Goal: Task Accomplishment & Management: Use online tool/utility

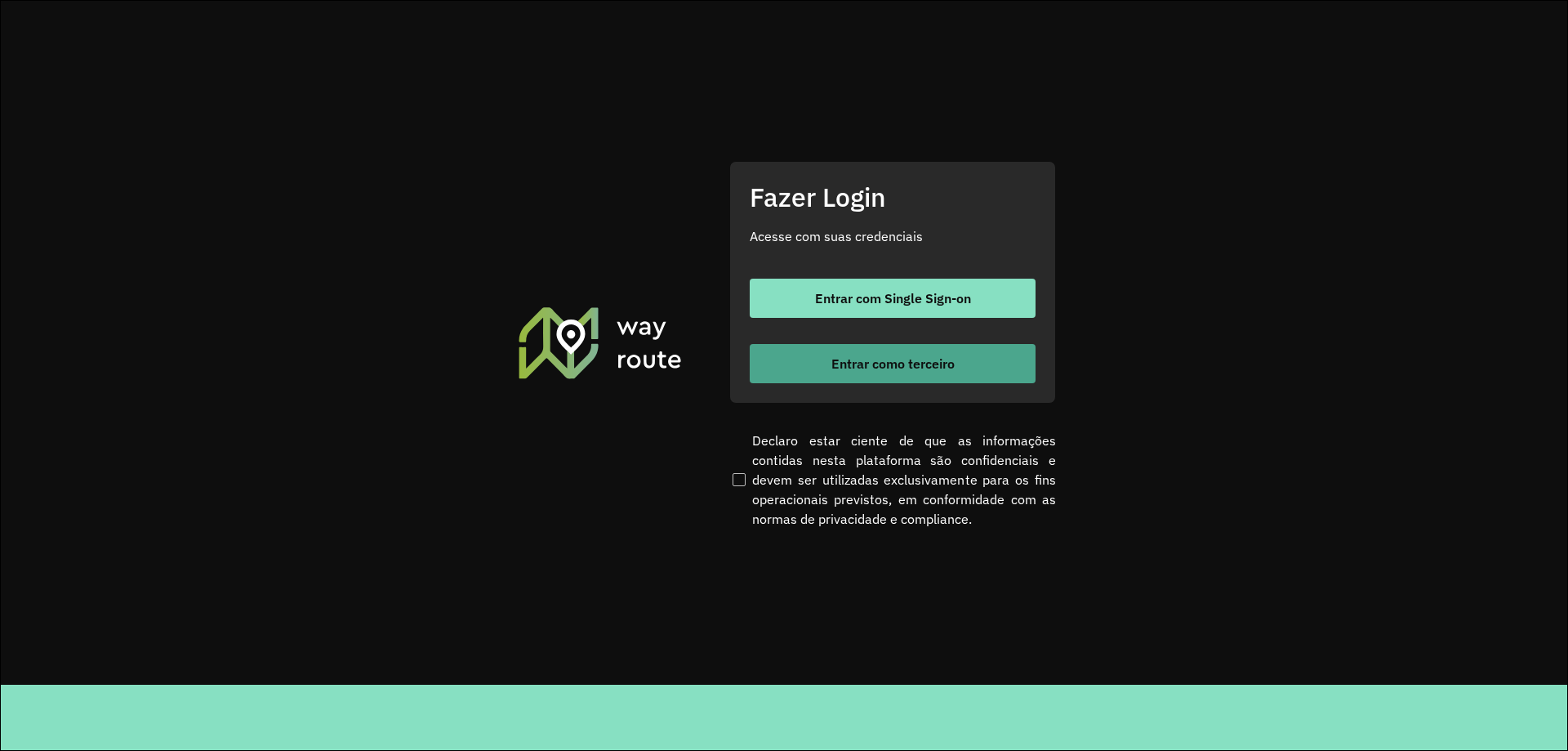
drag, startPoint x: 842, startPoint y: 341, endPoint x: 857, endPoint y: 363, distance: 26.6
click at [843, 344] on div "Entrar com Single Sign-on Entrar como terceiro" at bounding box center [893, 330] width 286 height 104
click at [857, 363] on span "Entrar como terceiro" at bounding box center [893, 363] width 123 height 13
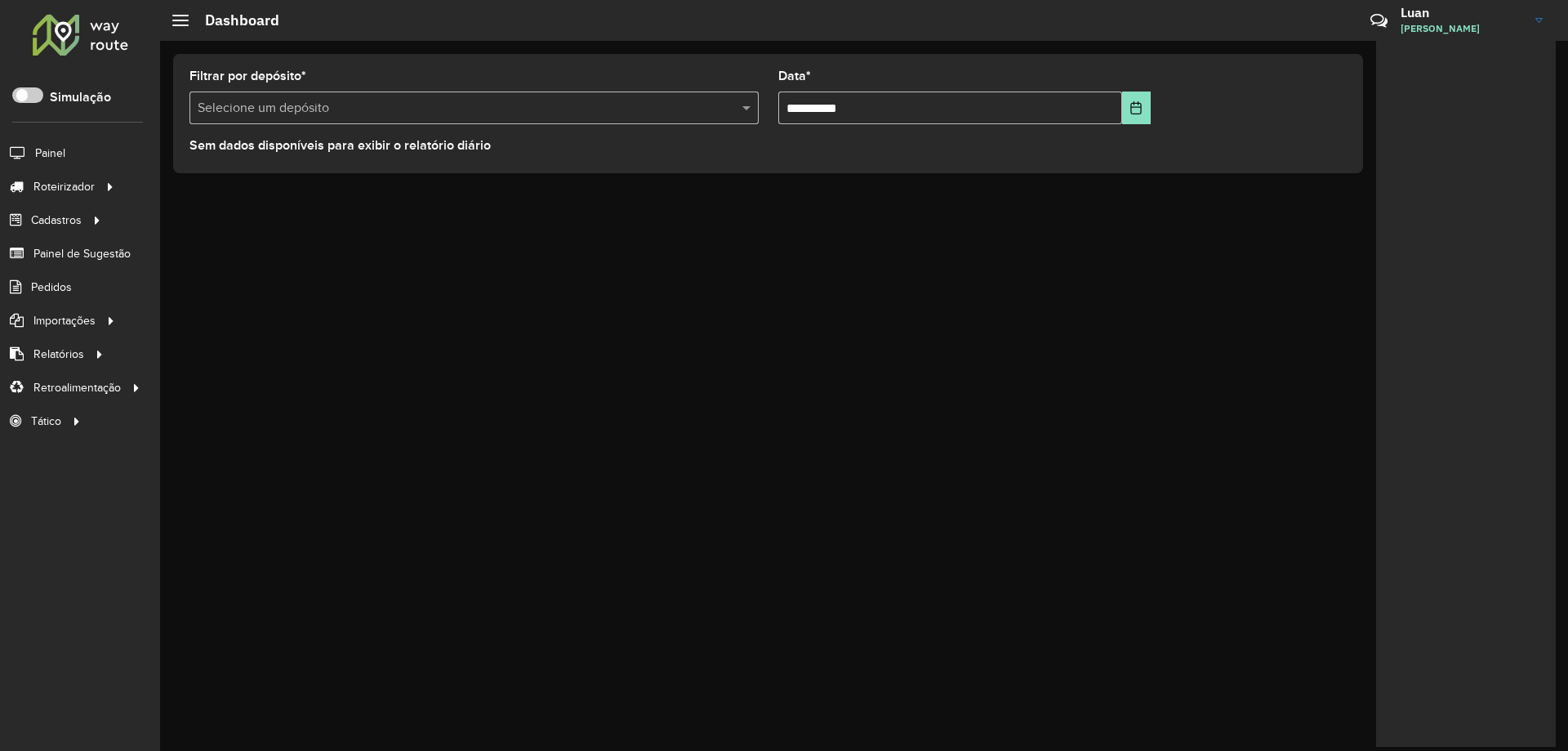
click at [431, 122] on div "Selecione um depósito" at bounding box center [474, 107] width 569 height 33
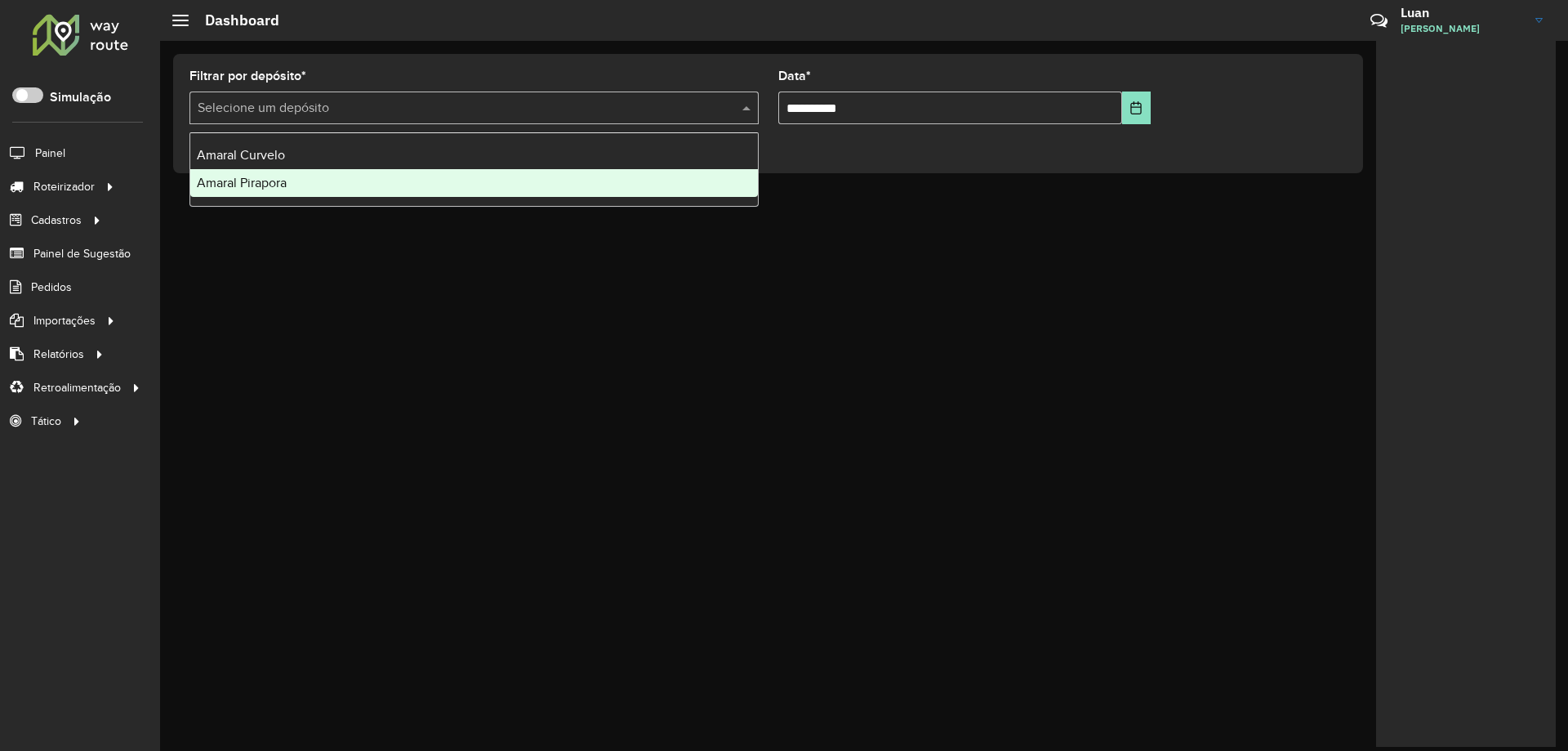
click at [317, 188] on div "Amaral Pirapora" at bounding box center [474, 183] width 567 height 28
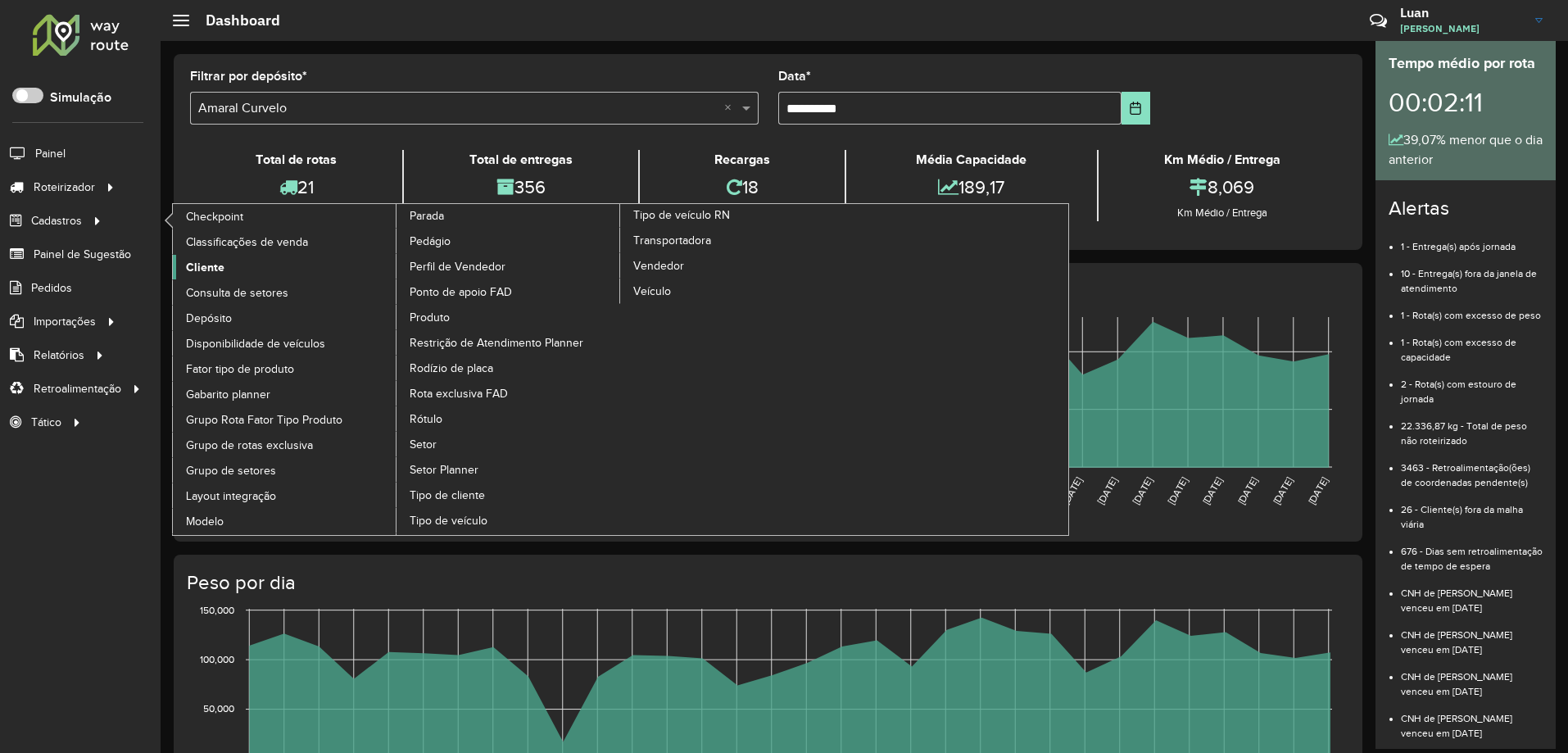
click at [202, 264] on span "Cliente" at bounding box center [205, 267] width 39 height 17
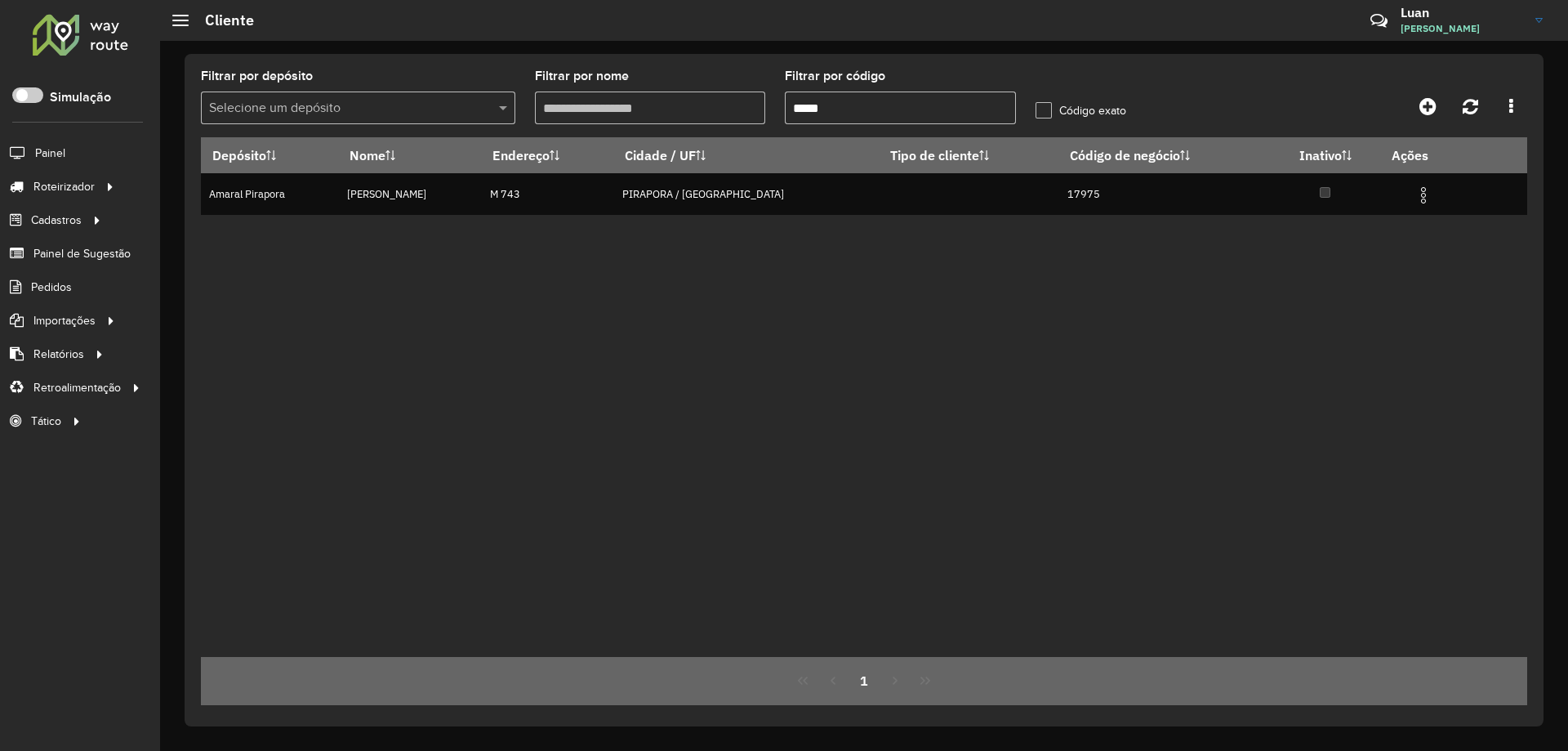
click at [816, 111] on input "*****" at bounding box center [900, 107] width 231 height 33
paste input "text"
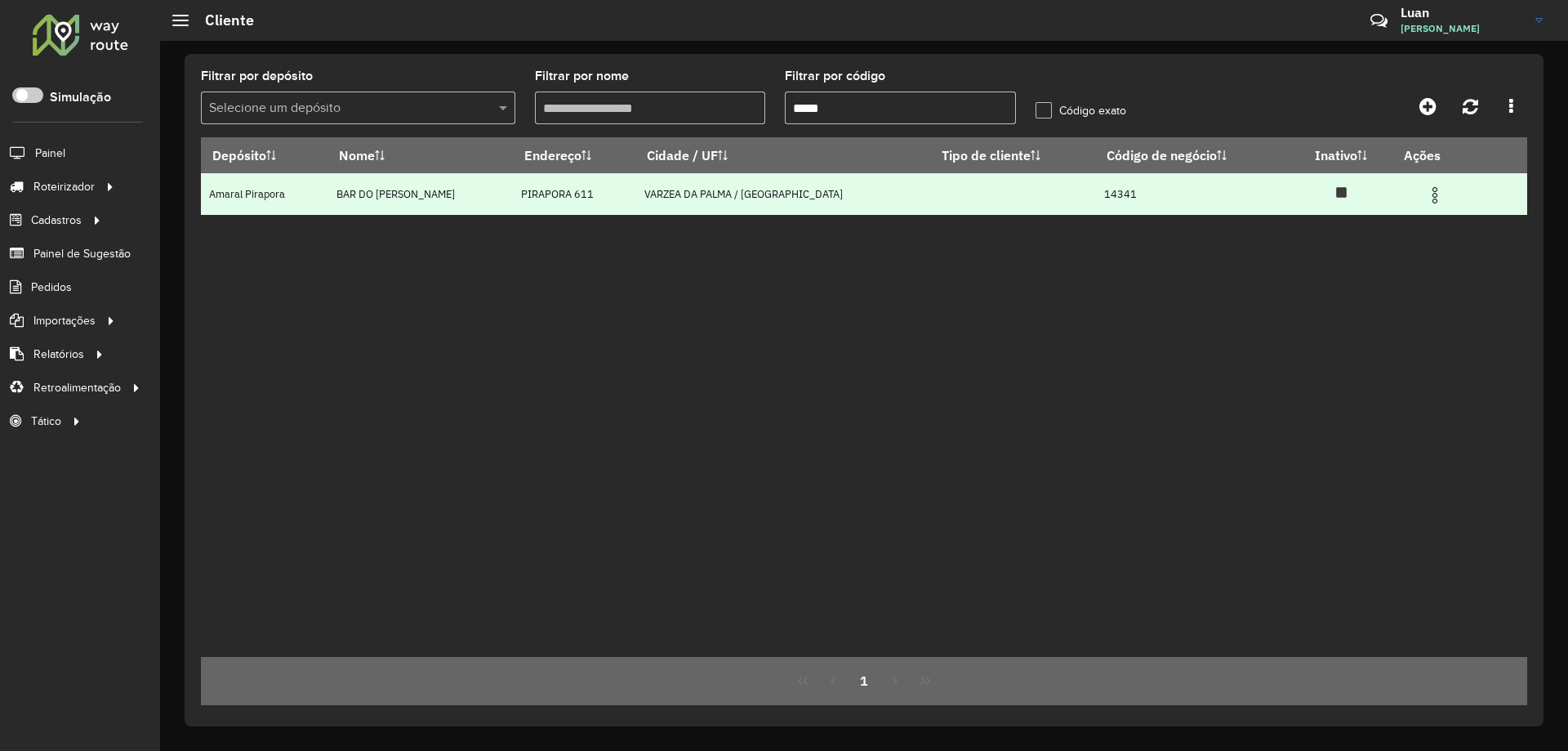
type input "*****"
click at [1425, 194] on img at bounding box center [1435, 195] width 20 height 20
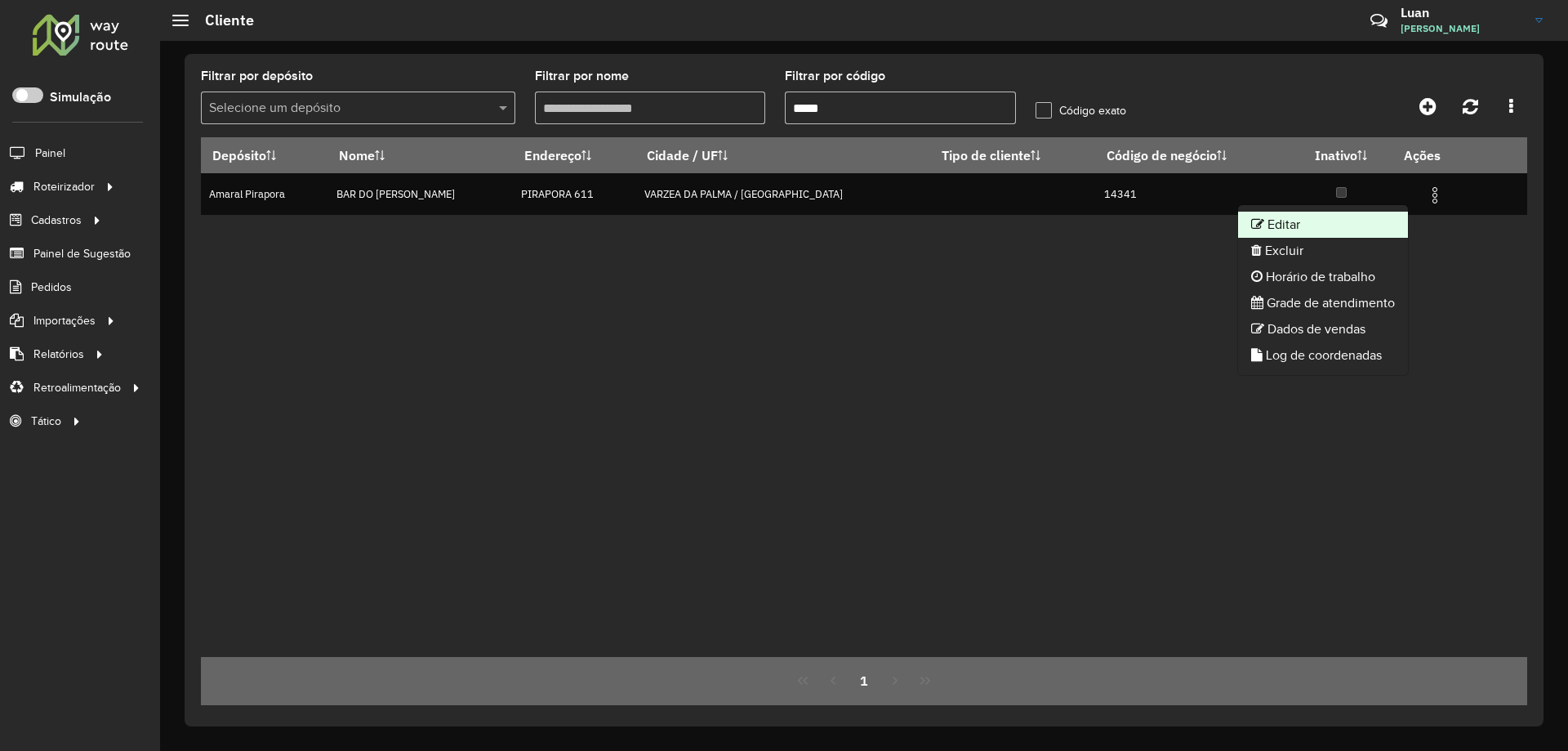
click at [1327, 221] on li "Editar" at bounding box center [1322, 224] width 170 height 26
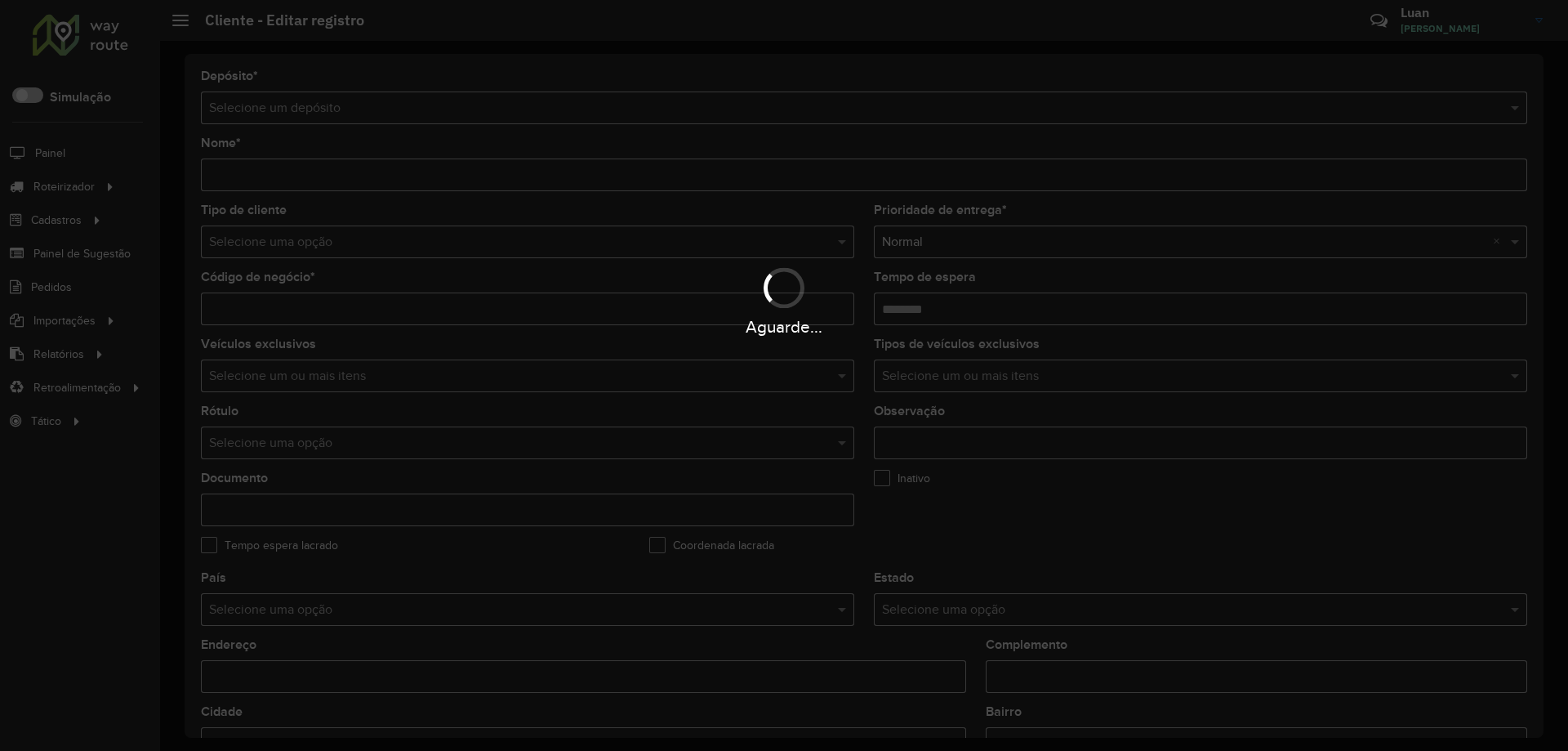
type input "**********"
type input "*****"
type input "********"
type input "**********"
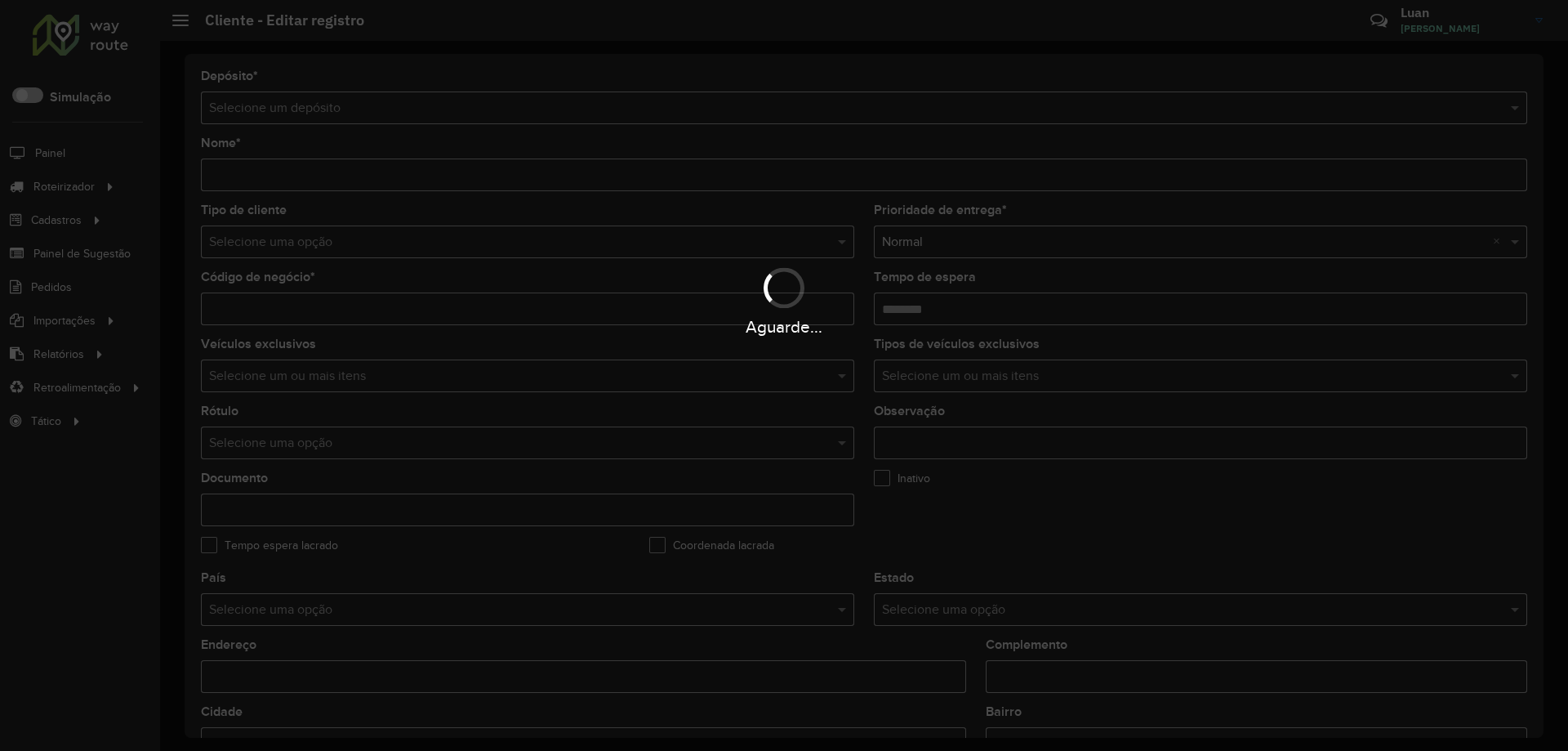
type input "**********"
type input "*********"
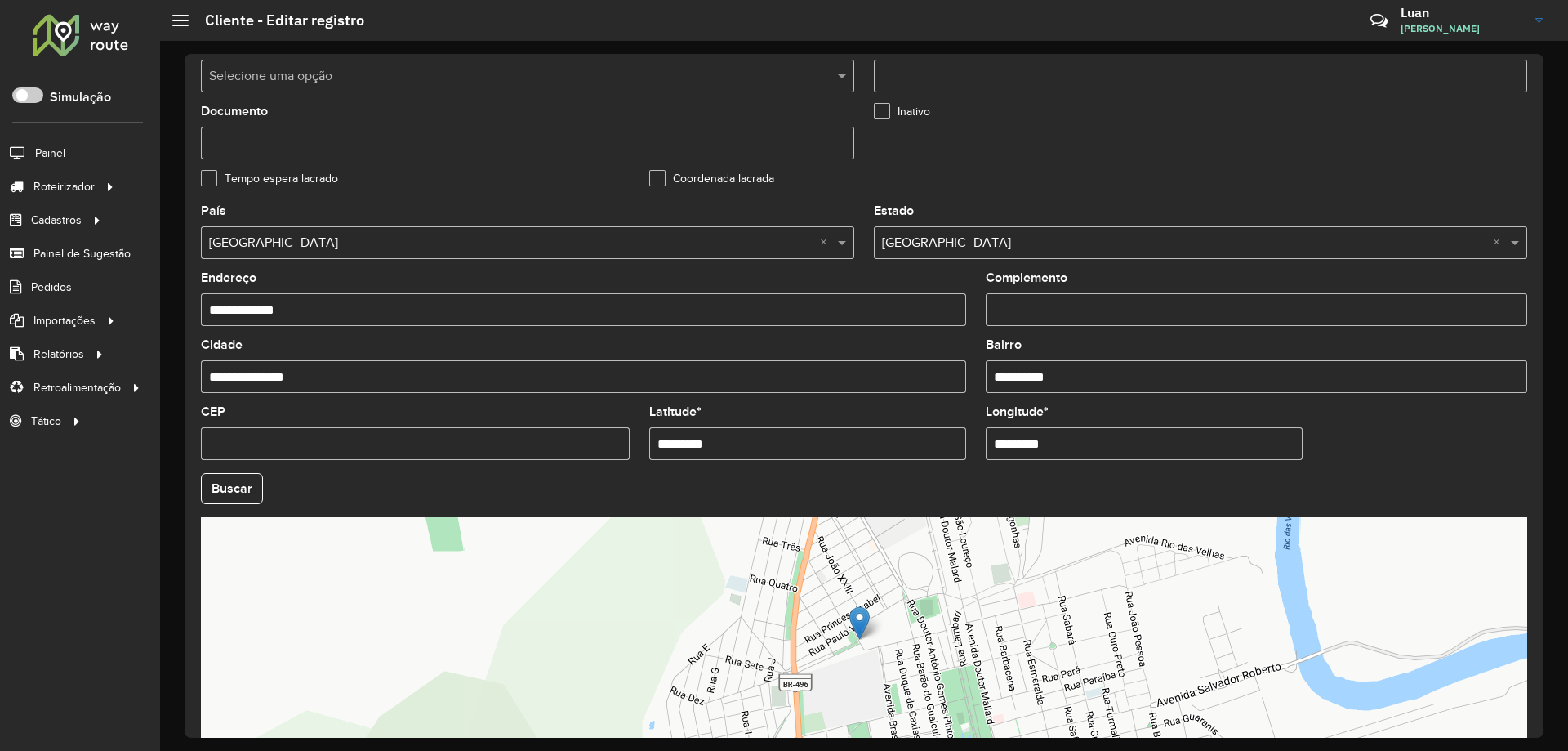
scroll to position [464, 0]
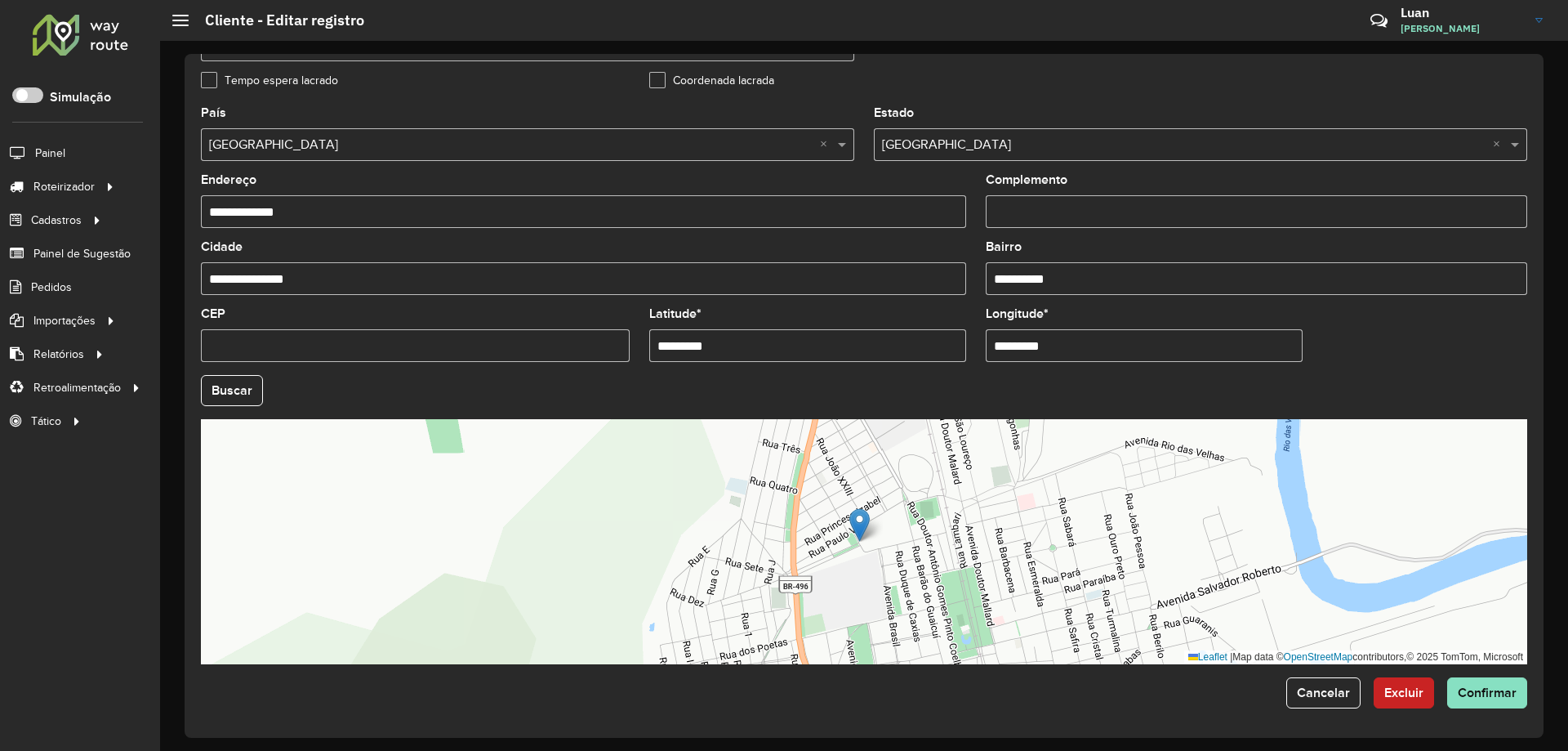
drag, startPoint x: 735, startPoint y: 348, endPoint x: 422, endPoint y: 345, distance: 313.0
click at [423, 347] on formly-group "**********" at bounding box center [864, 385] width 1346 height 557
paste input "text"
click at [1149, 335] on input "*********" at bounding box center [1144, 345] width 316 height 33
drag, startPoint x: 820, startPoint y: 337, endPoint x: 355, endPoint y: 339, distance: 465.0
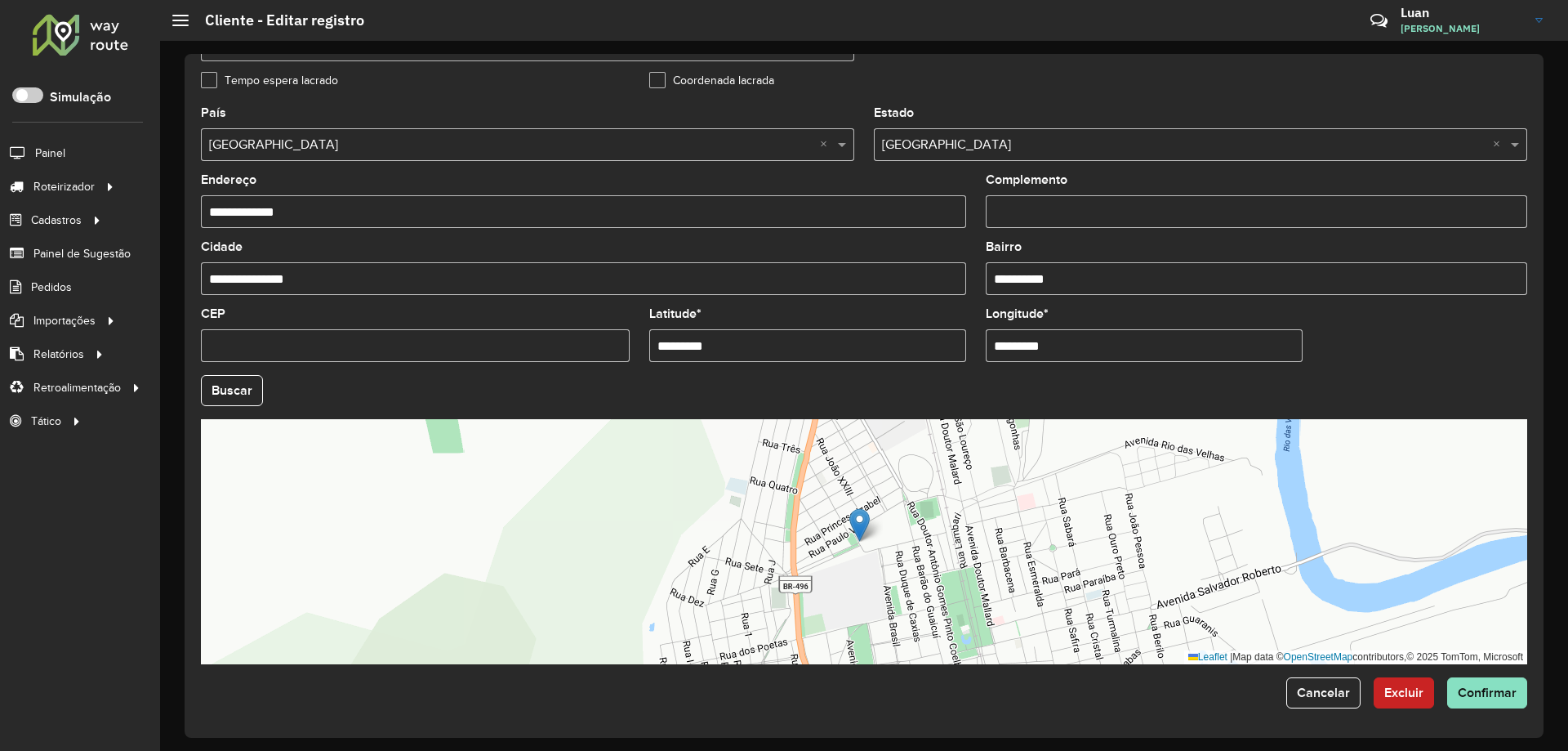
click at [355, 339] on formly-group "**********" at bounding box center [864, 385] width 1346 height 557
paste input "**********"
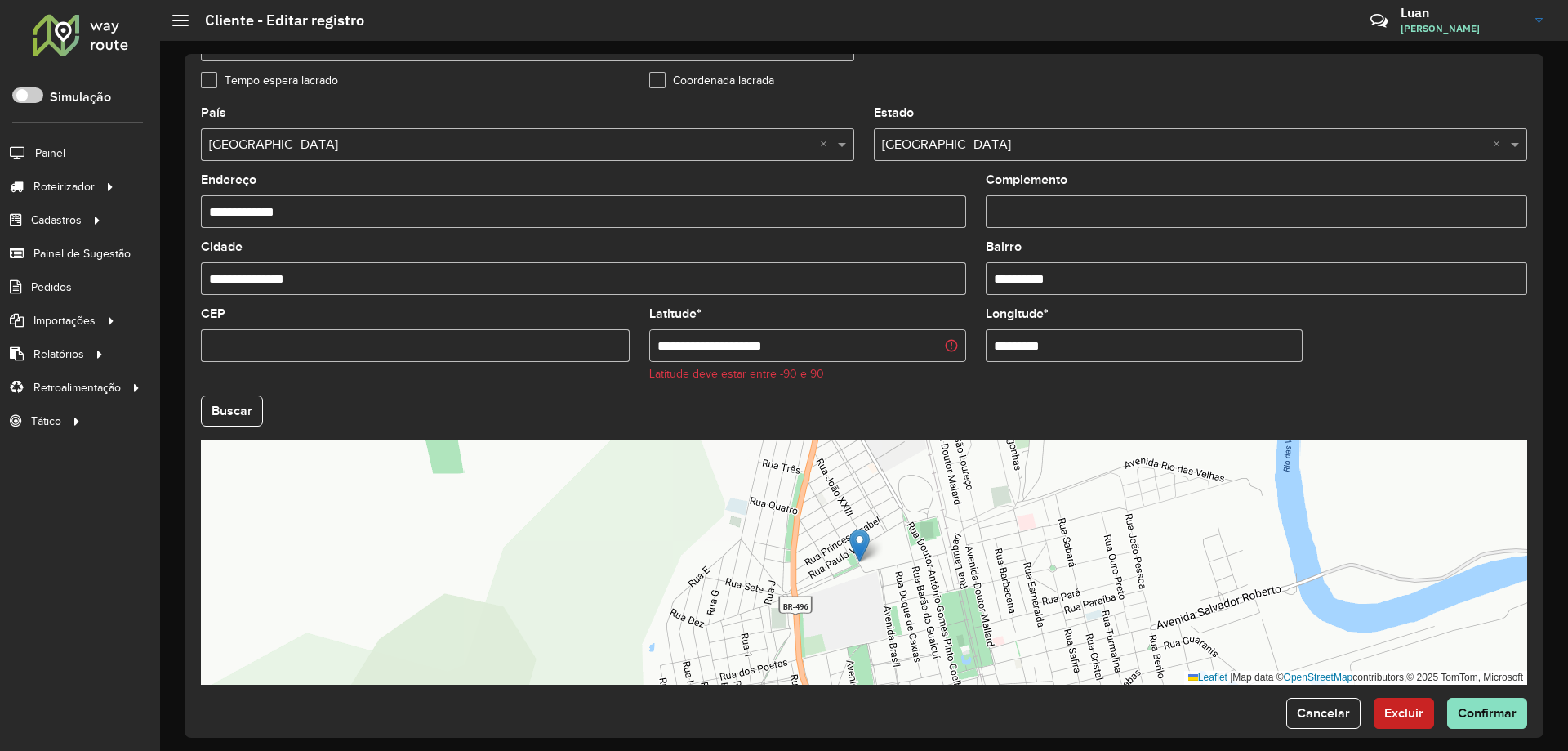
drag, startPoint x: 788, startPoint y: 349, endPoint x: 721, endPoint y: 358, distance: 67.6
click at [721, 358] on input "**********" at bounding box center [806, 345] width 316 height 33
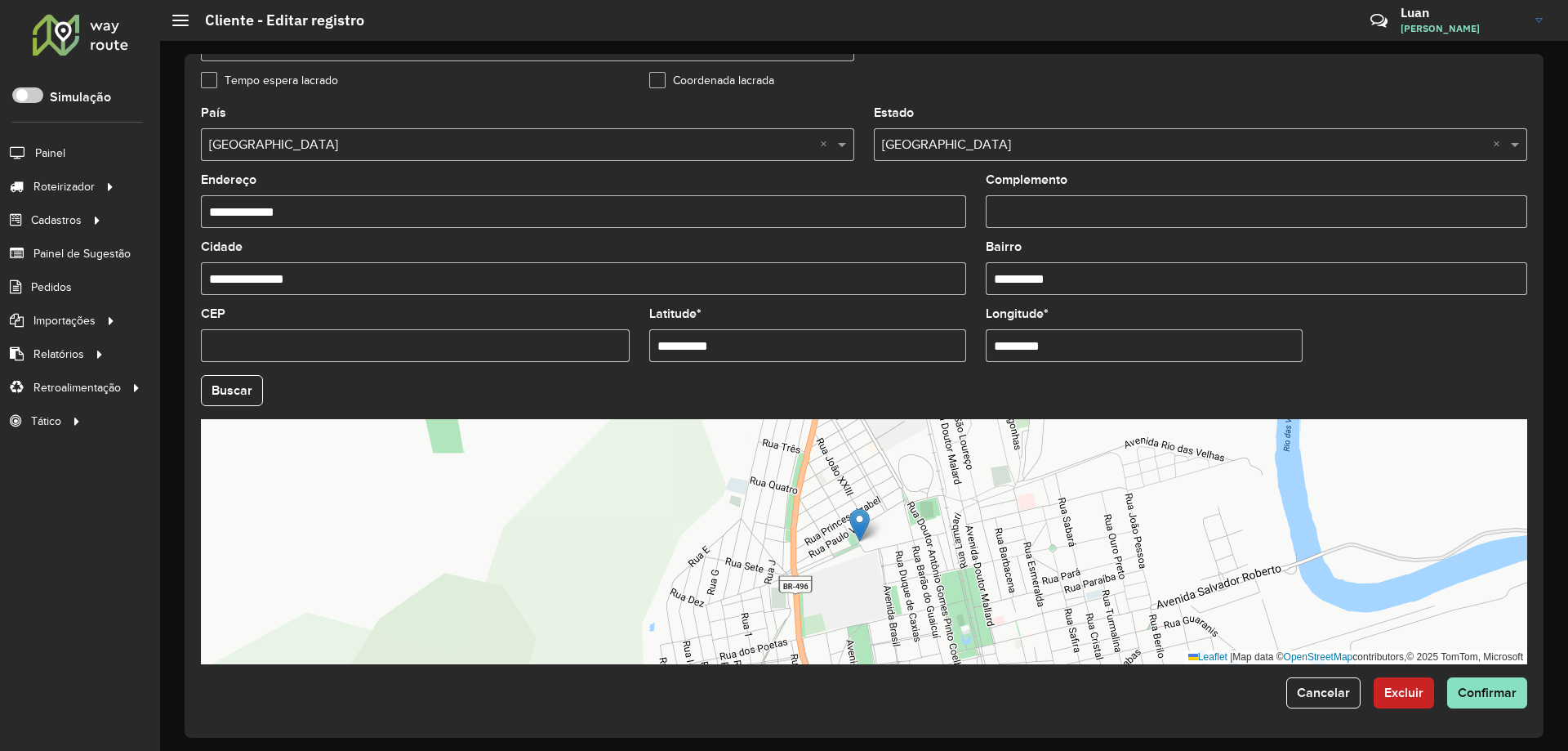
type input "**********"
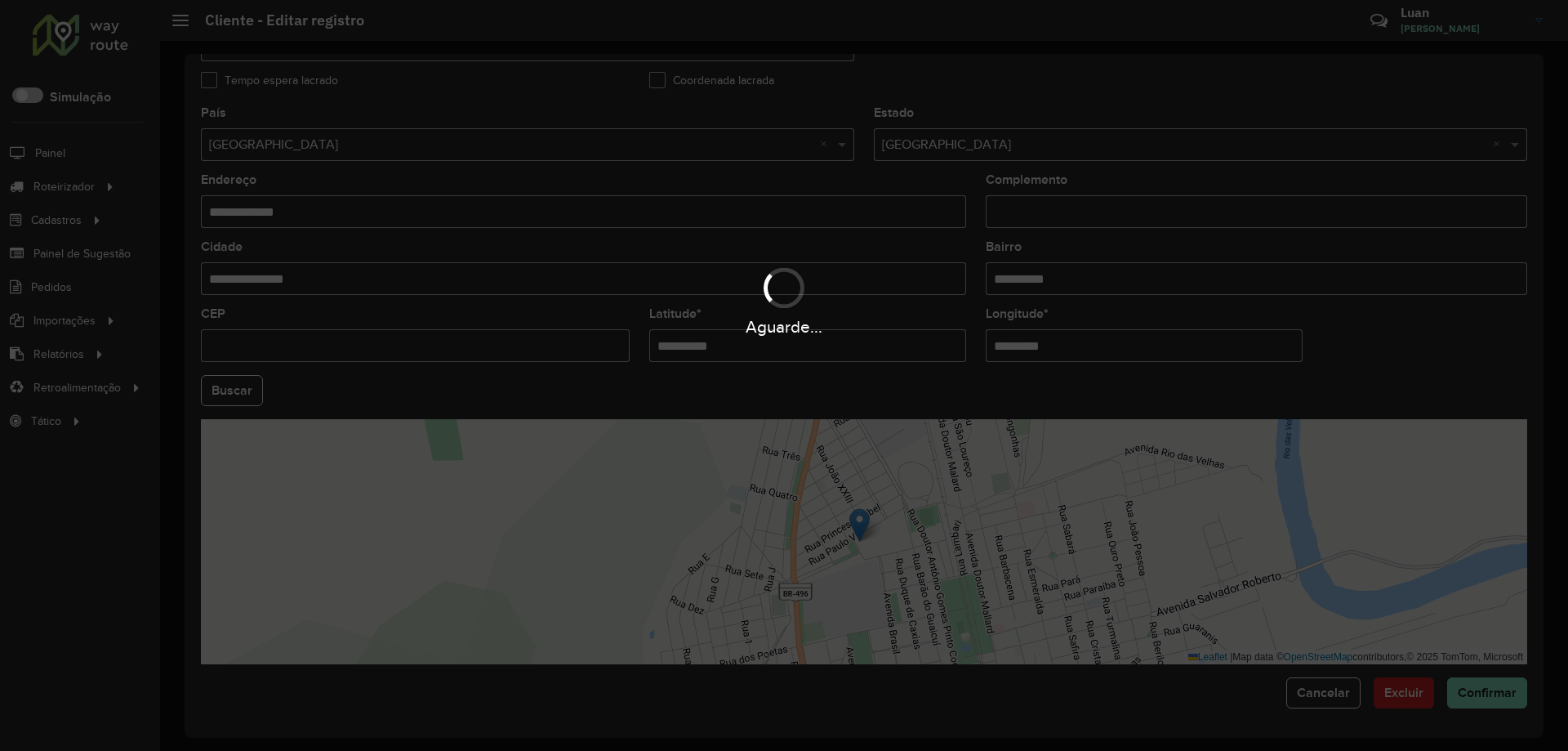
paste input "*"
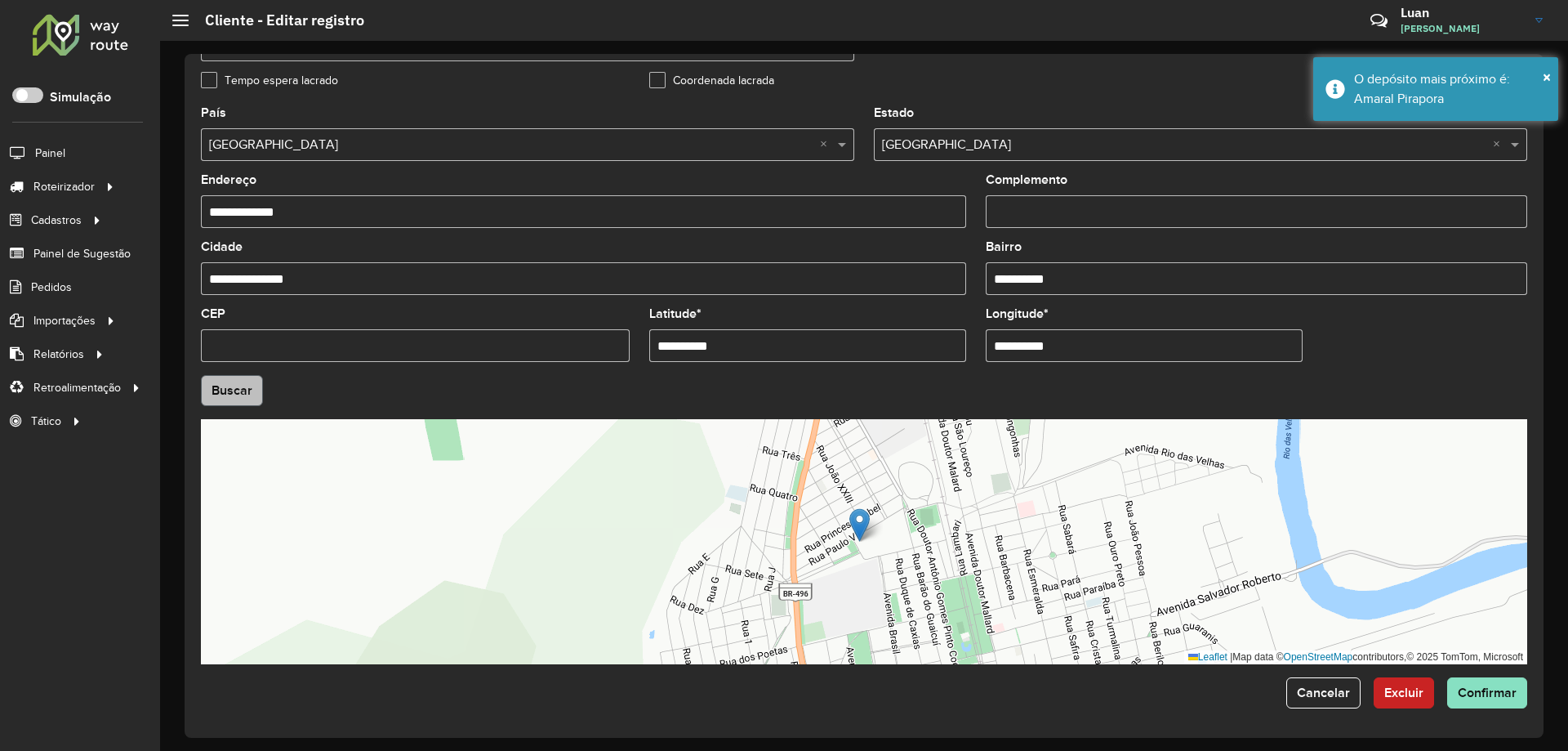
type input "**********"
click at [235, 387] on hb-app "Aguarde... Pop-up bloqueado! Seu navegador bloqueou automáticamente a abertura …" at bounding box center [784, 375] width 1568 height 751
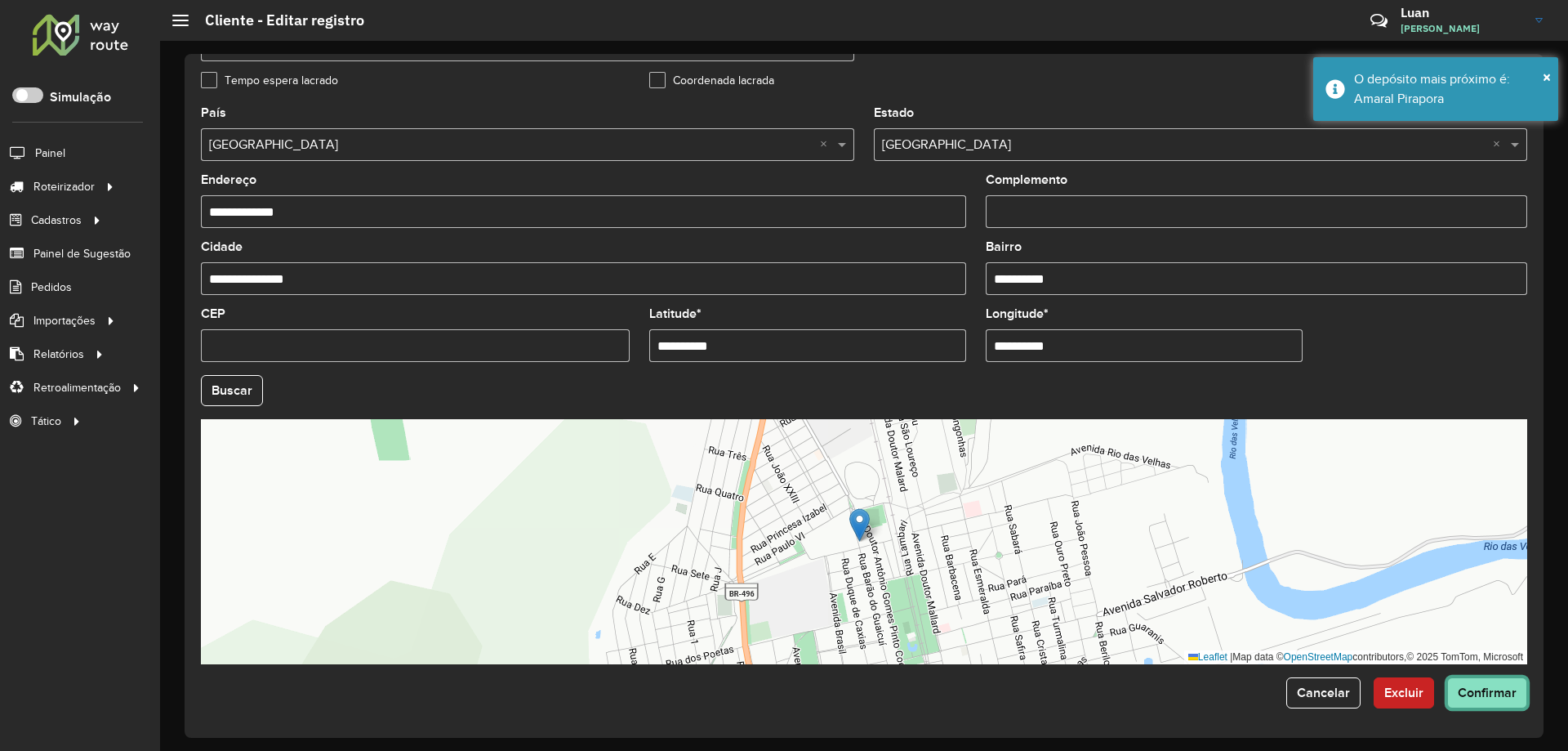
click at [1504, 688] on span "Confirmar" at bounding box center [1486, 692] width 59 height 14
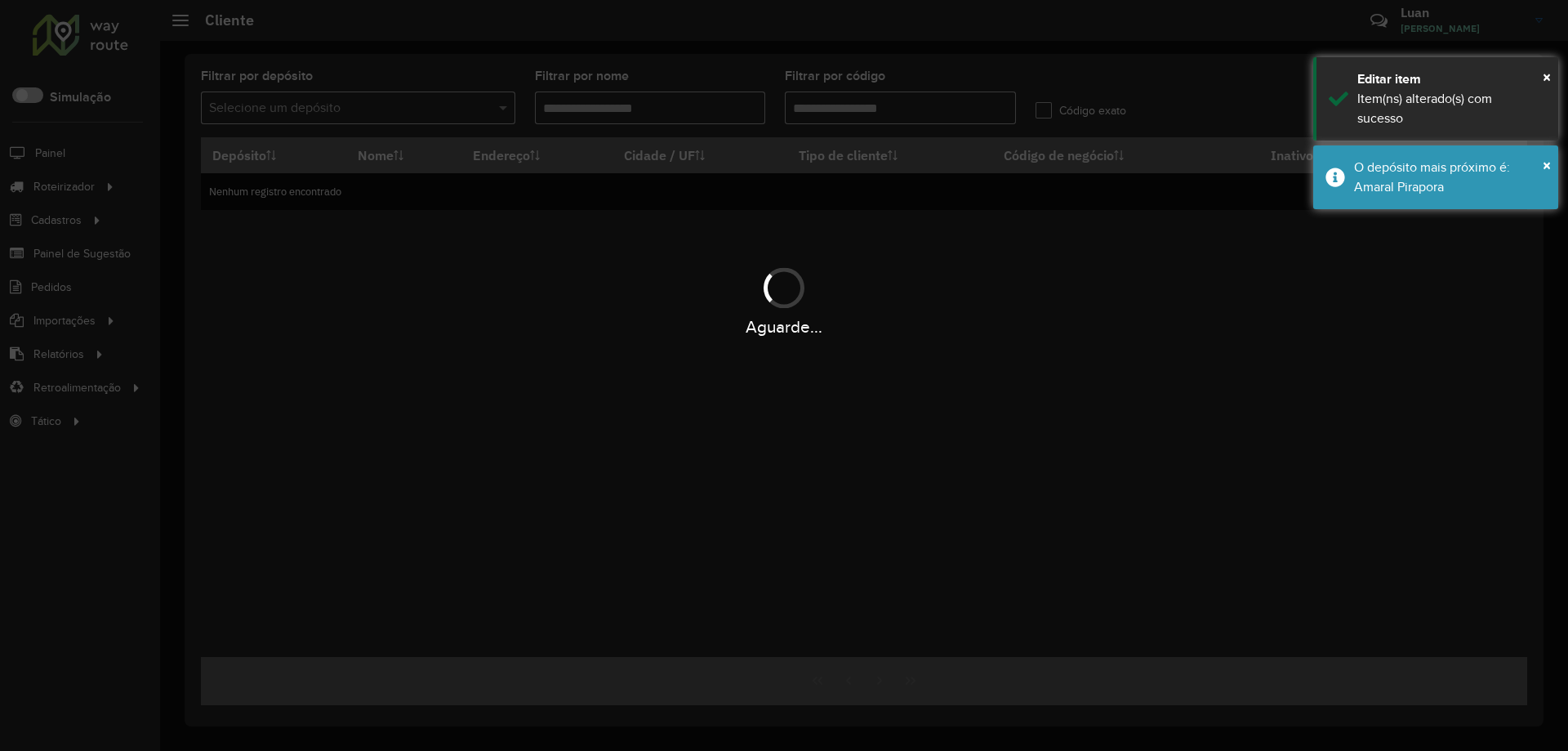
type input "*****"
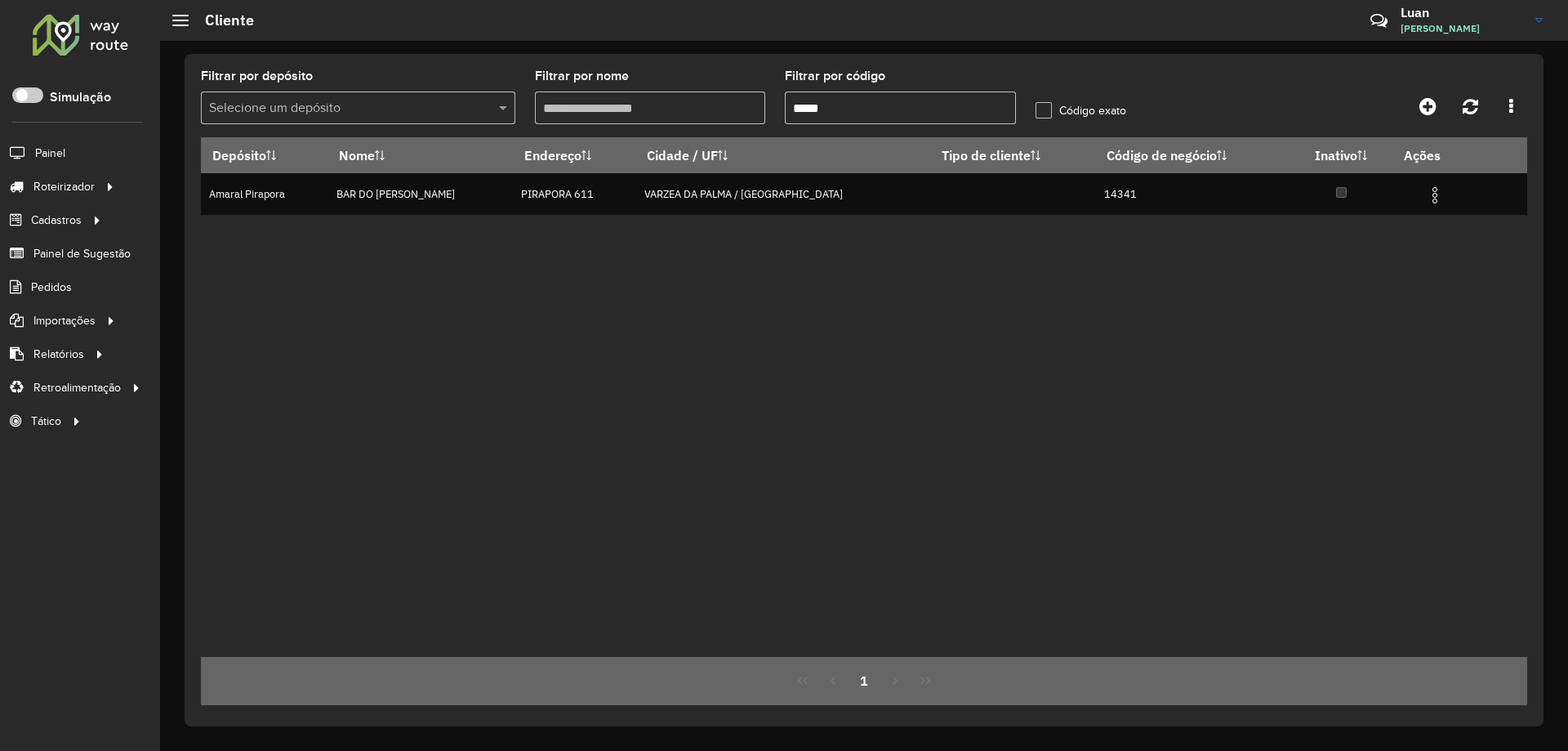
click at [77, 30] on div at bounding box center [80, 34] width 99 height 43
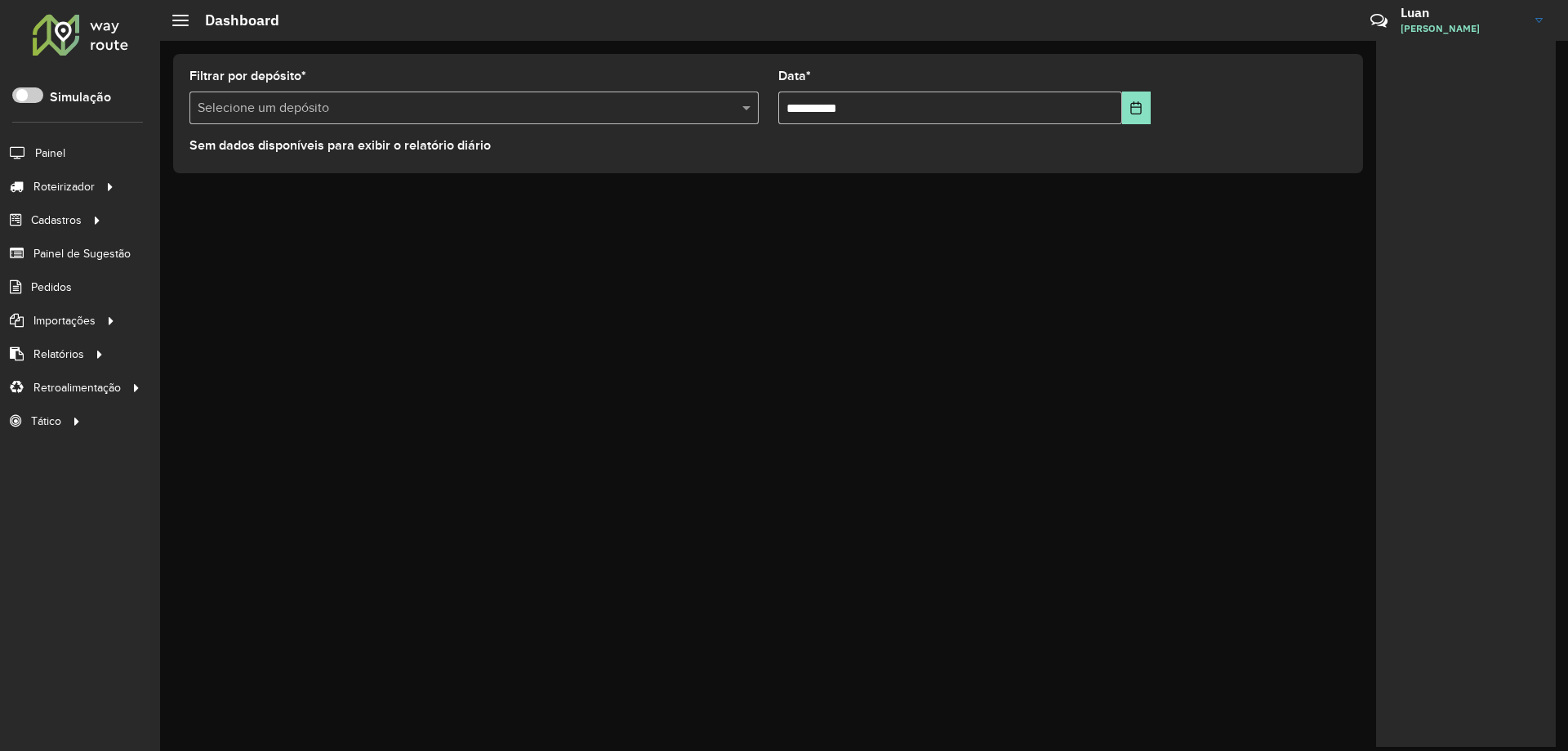
click at [412, 119] on div "Selecione um depósito" at bounding box center [474, 107] width 569 height 33
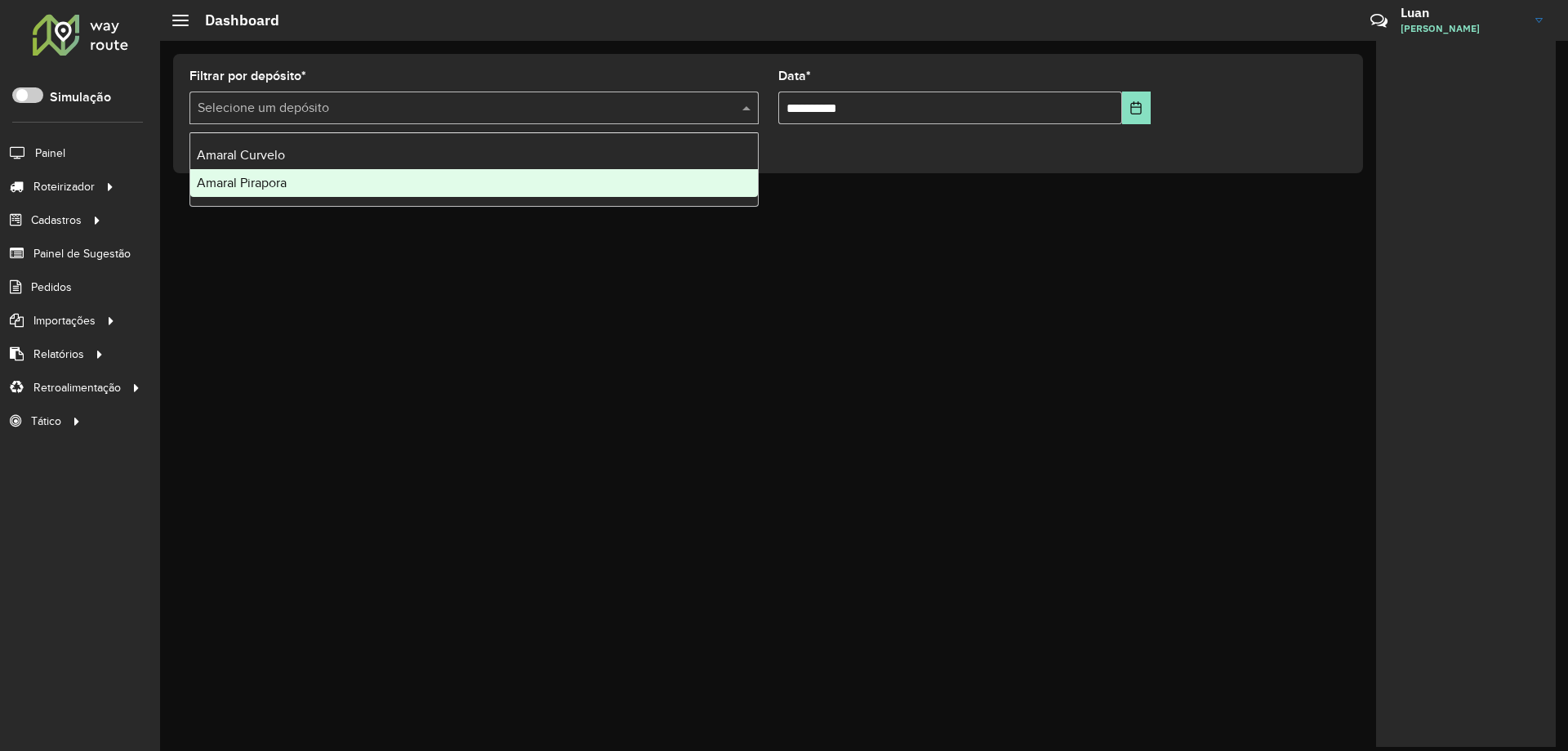
click at [251, 188] on span "Amaral Pirapora" at bounding box center [241, 183] width 90 height 14
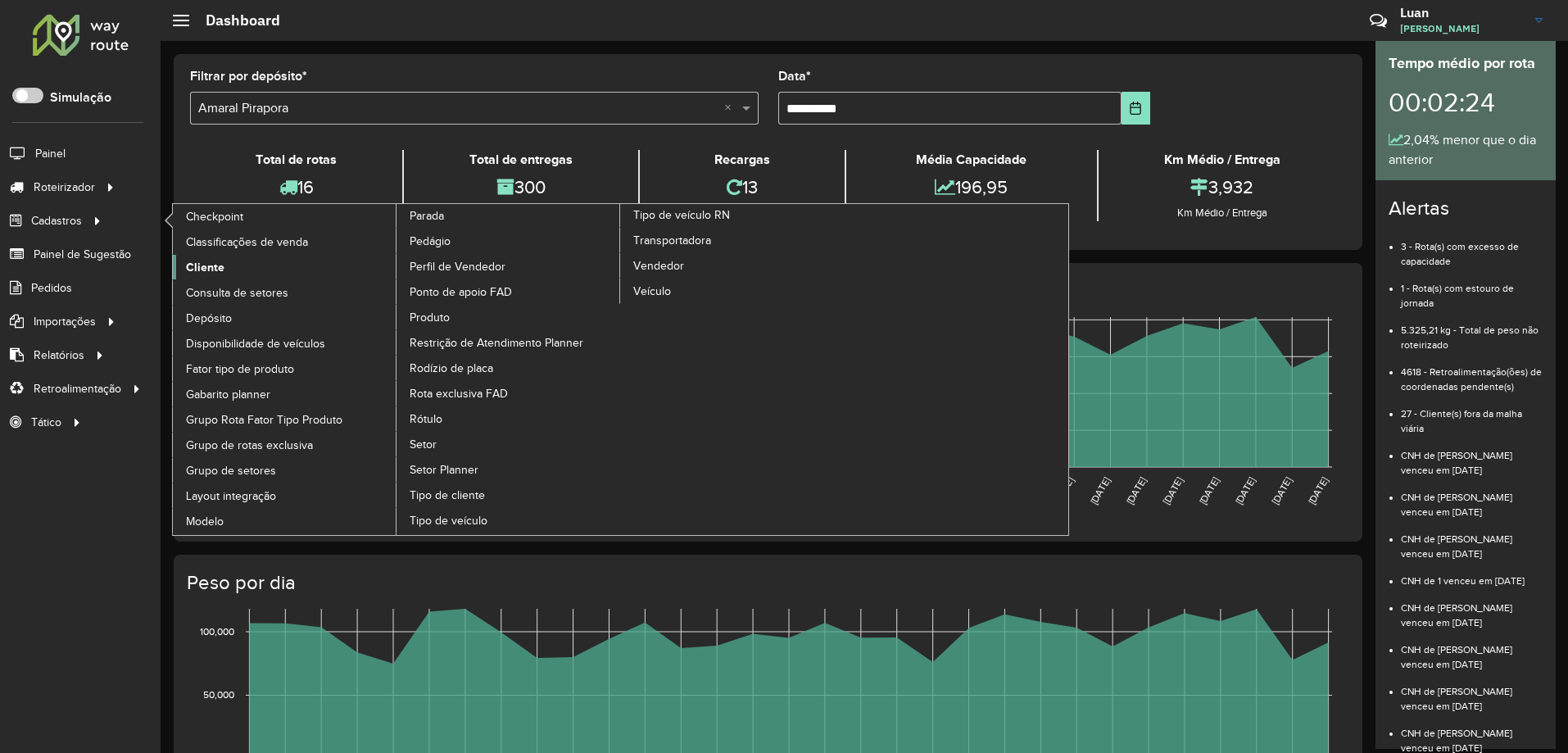
click at [205, 267] on span "Cliente" at bounding box center [205, 267] width 39 height 17
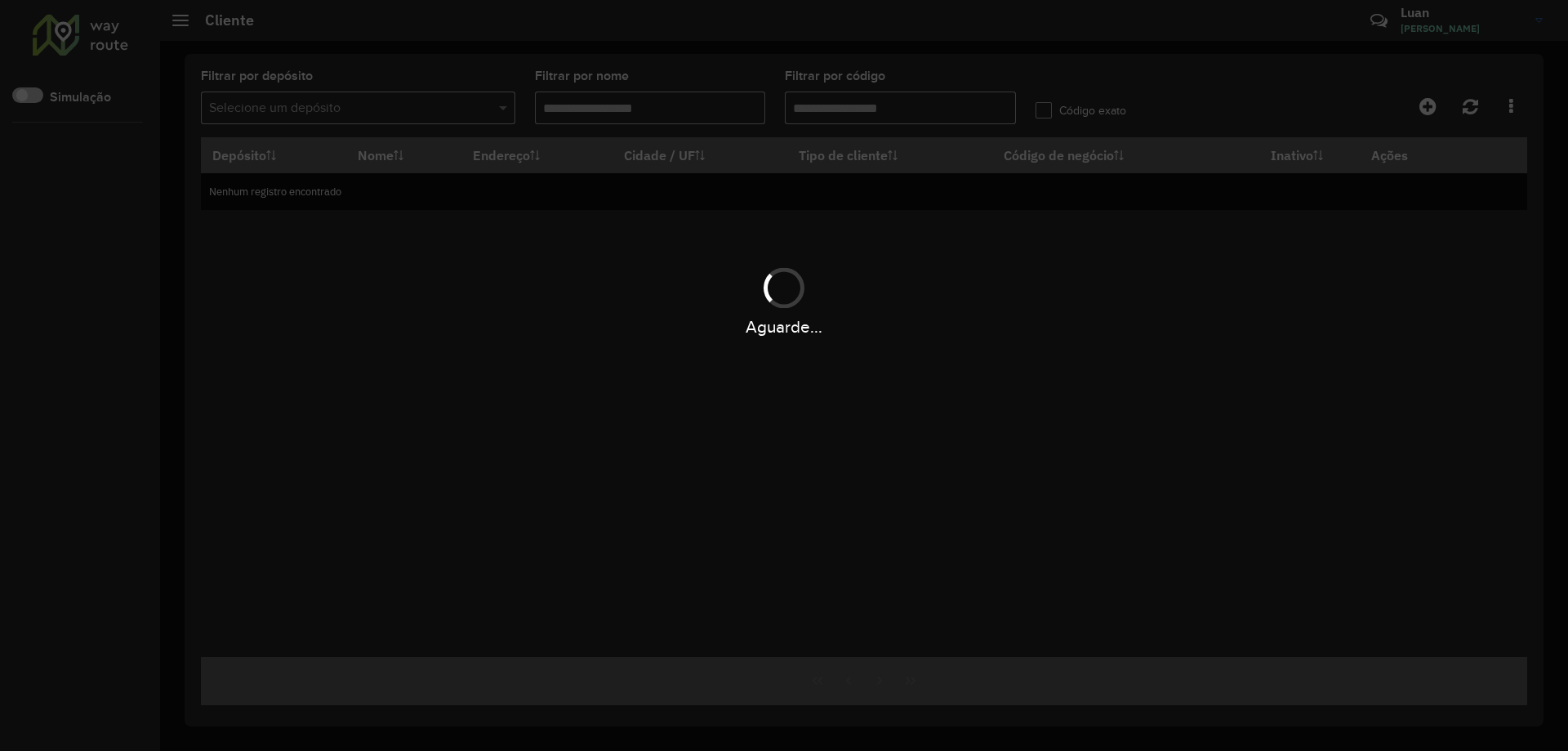
type input "*****"
click at [849, 105] on div "Aguarde..." at bounding box center [784, 375] width 1568 height 751
click at [849, 105] on hb-app "Aguarde... Pop-up bloqueado! Seu navegador bloqueou automáticamente a abertura …" at bounding box center [784, 375] width 1568 height 751
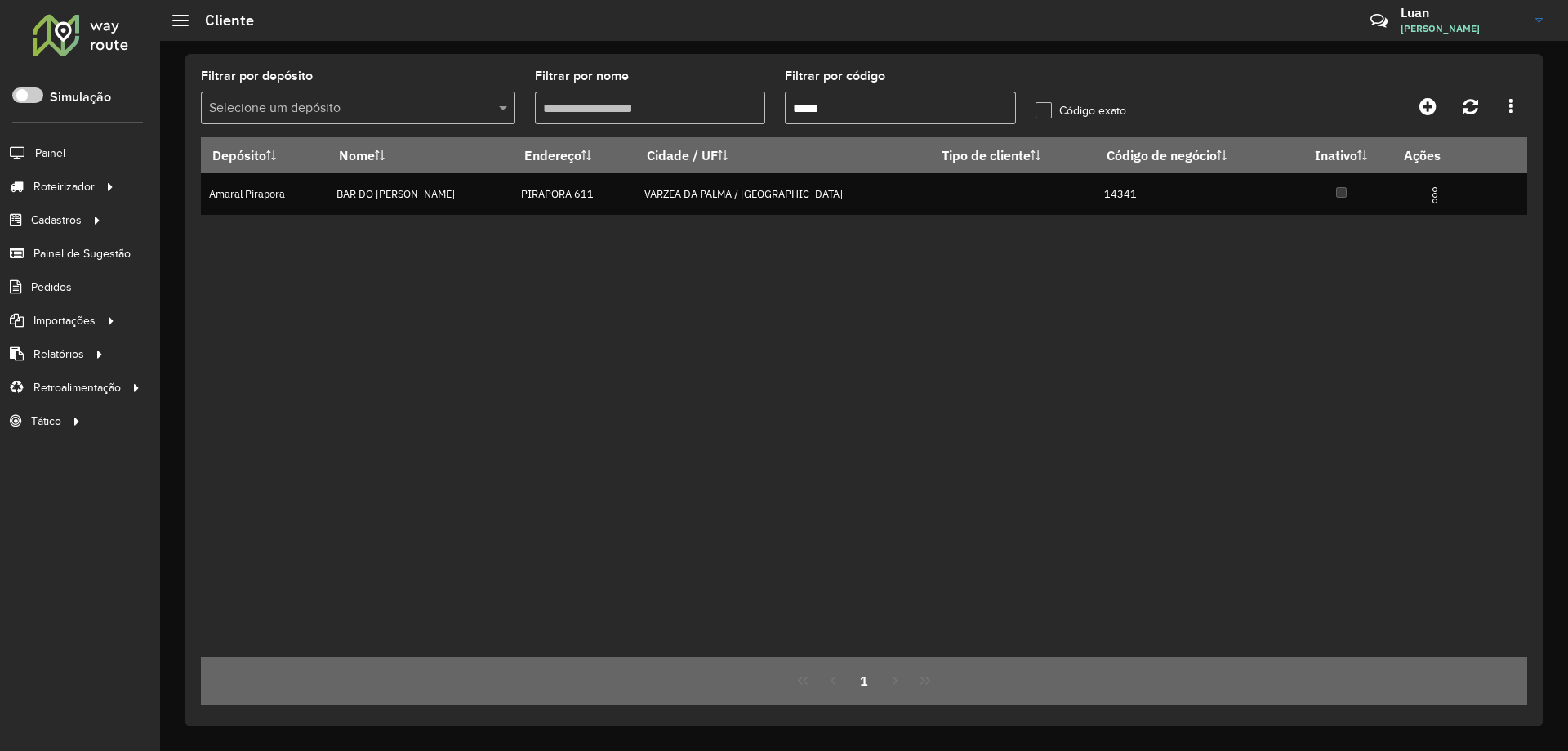
click at [849, 105] on input "*****" at bounding box center [900, 107] width 231 height 33
click at [222, 189] on span "Entregas" at bounding box center [208, 186] width 47 height 17
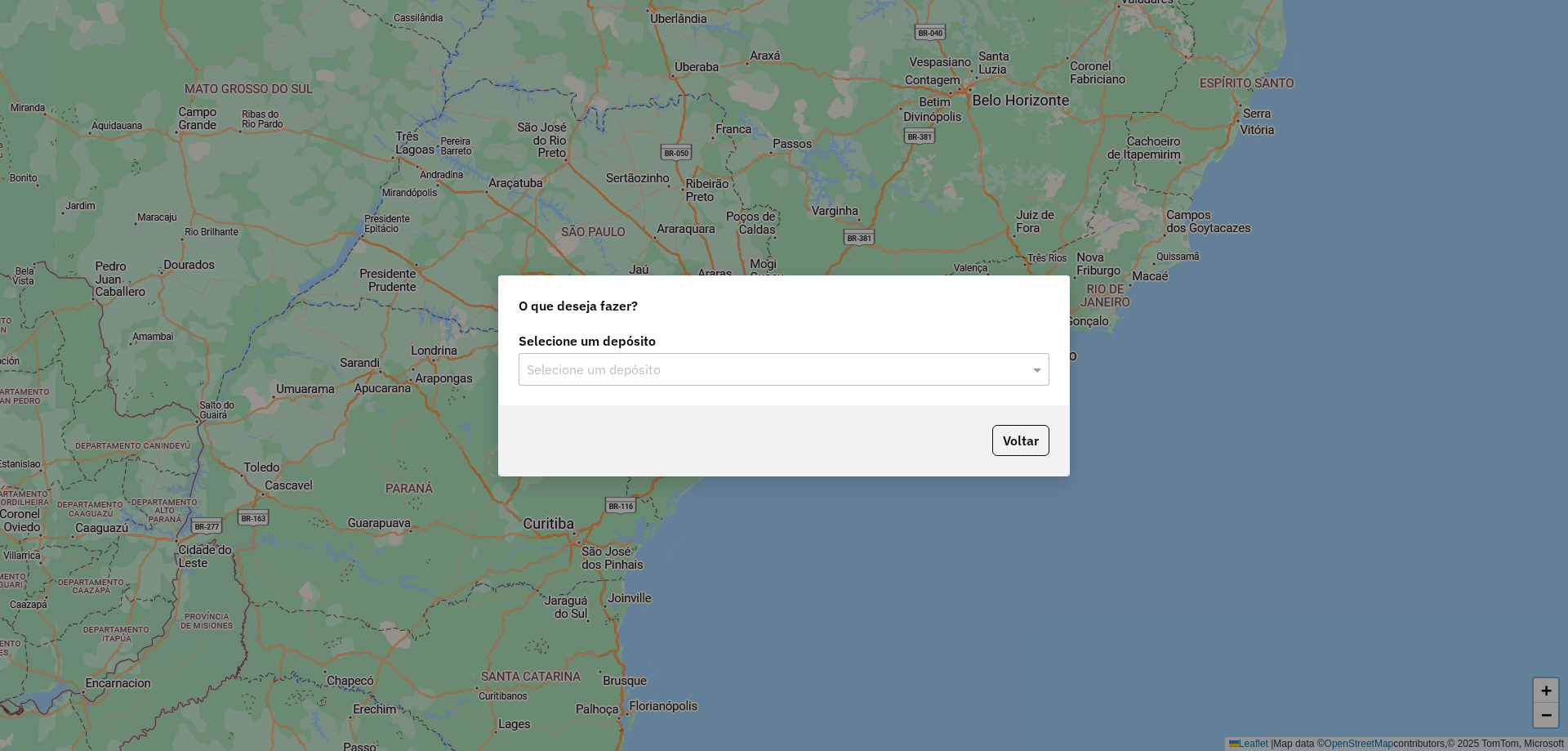
click at [781, 354] on div "Selecione um depósito" at bounding box center [784, 369] width 531 height 33
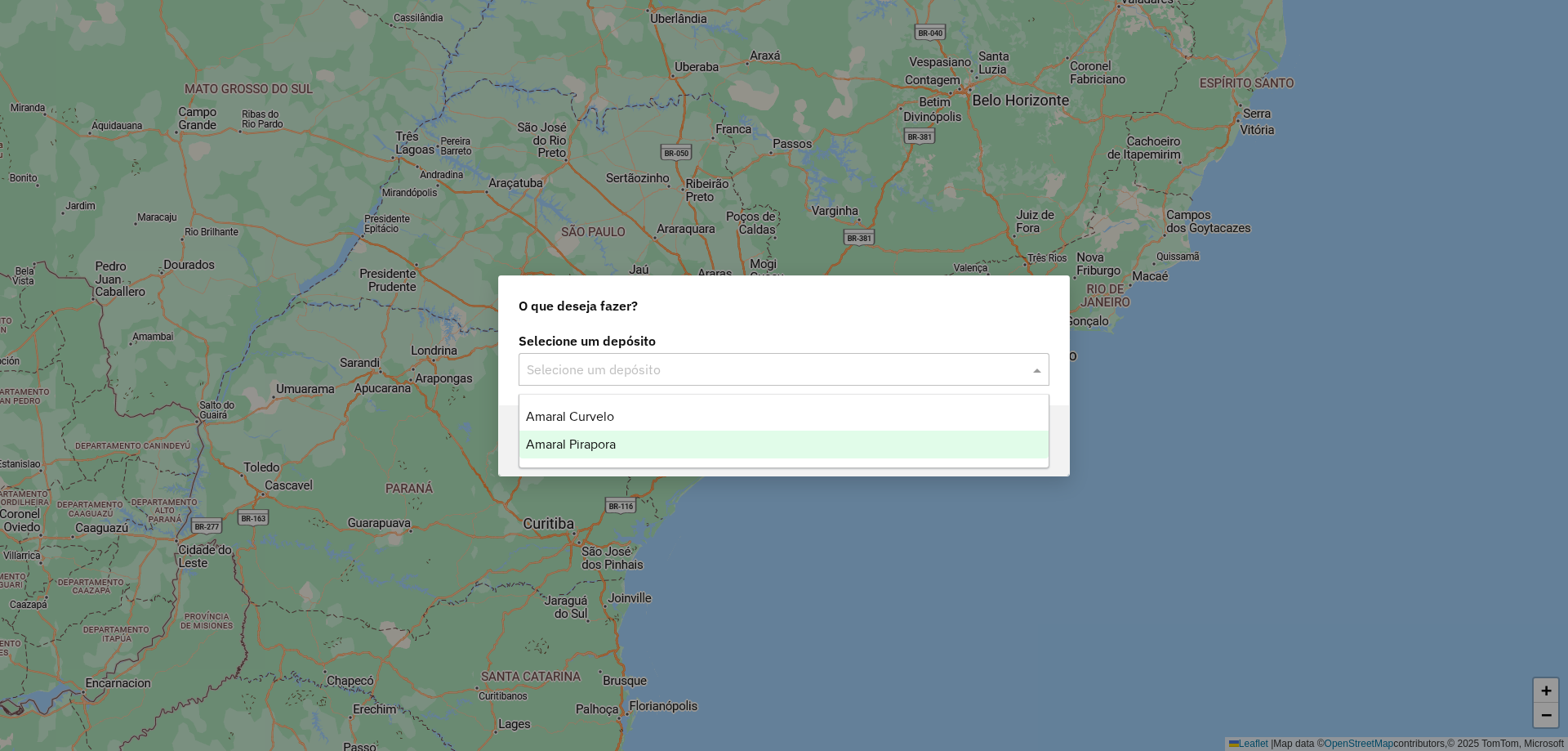
click at [590, 443] on span "Amaral Pirapora" at bounding box center [570, 443] width 90 height 14
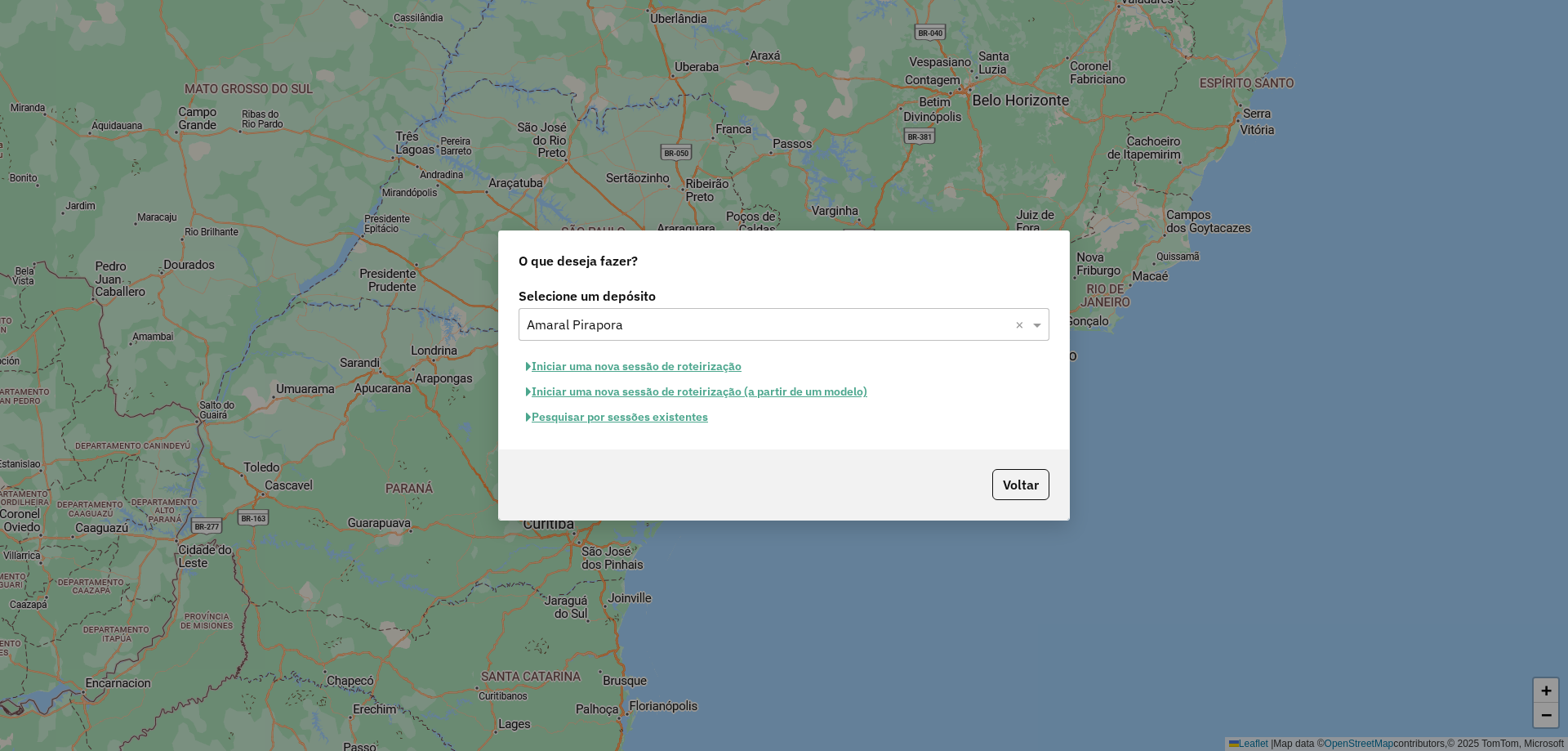
click at [618, 423] on button "Pesquisar por sessões existentes" at bounding box center [617, 418] width 196 height 26
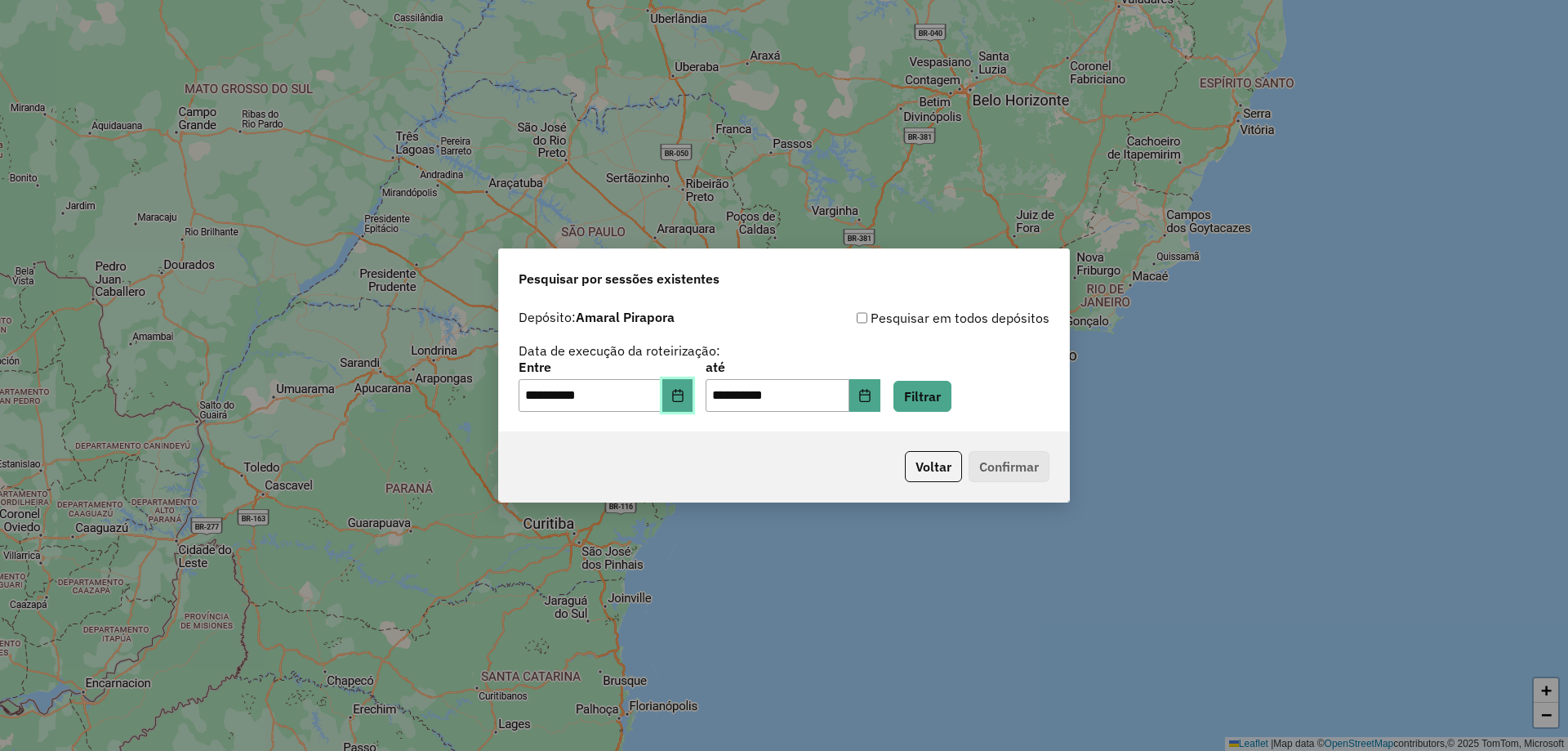
click at [693, 400] on button "Choose Date" at bounding box center [677, 395] width 31 height 33
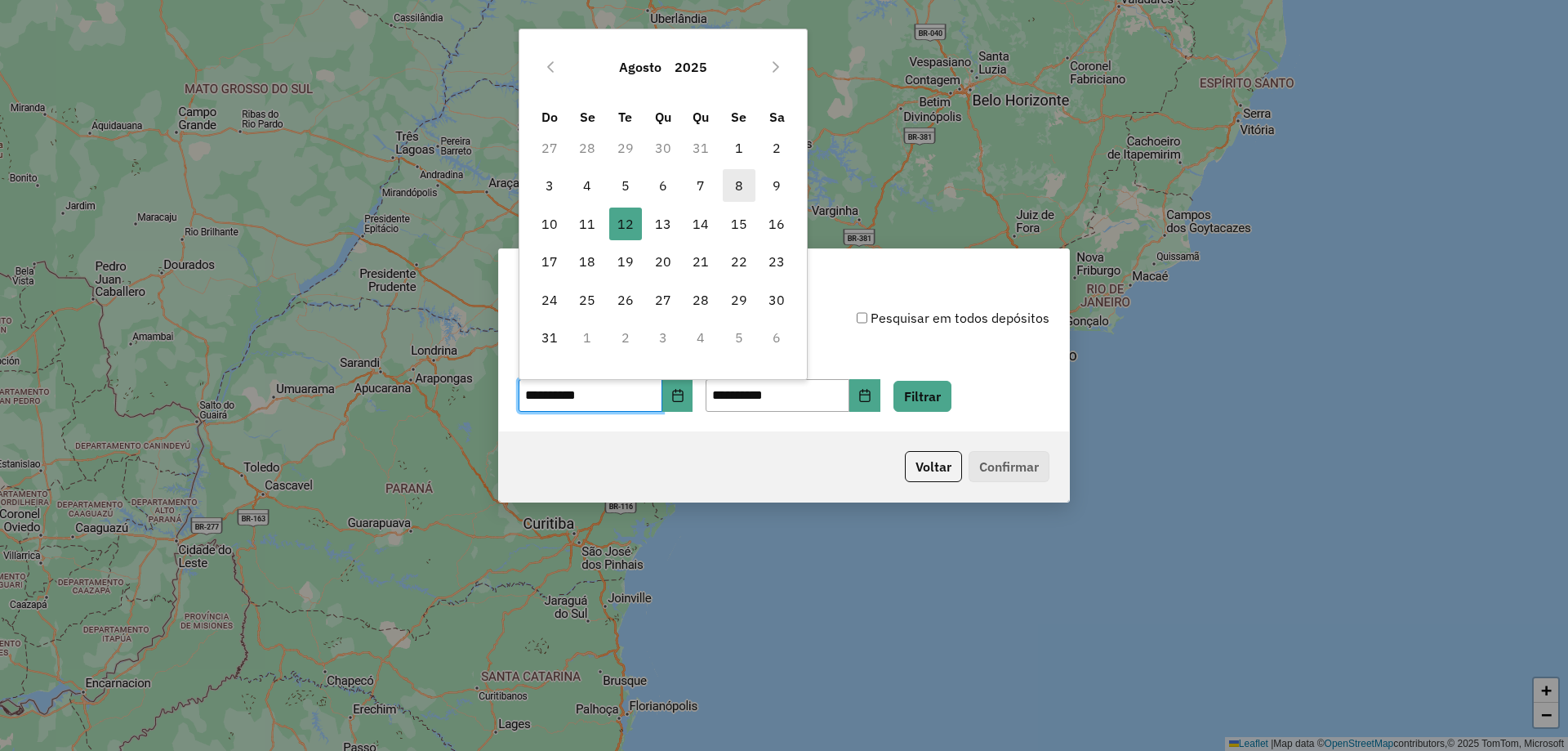
click at [745, 186] on span "8" at bounding box center [739, 185] width 33 height 33
type input "**********"
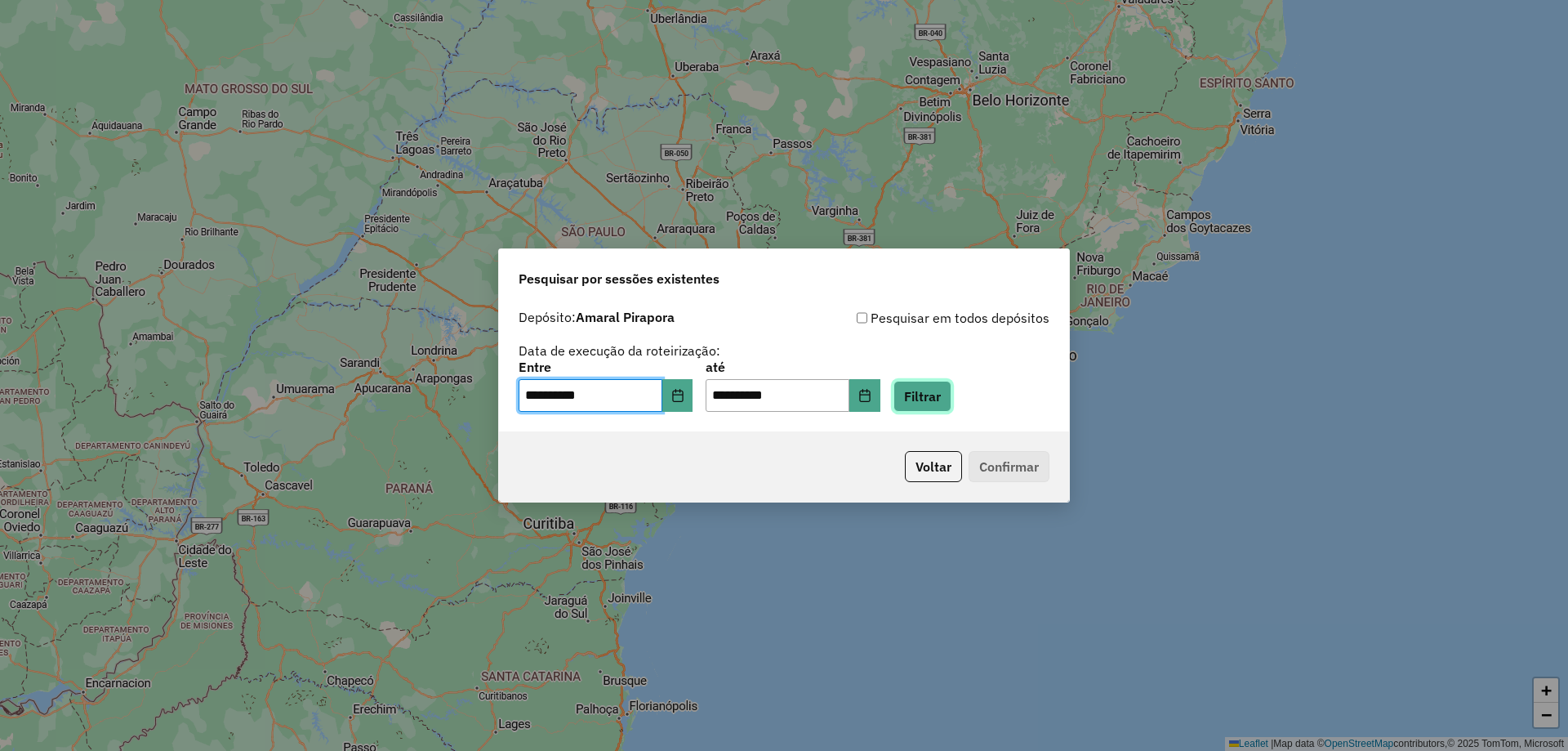
click at [951, 399] on button "Filtrar" at bounding box center [922, 396] width 58 height 31
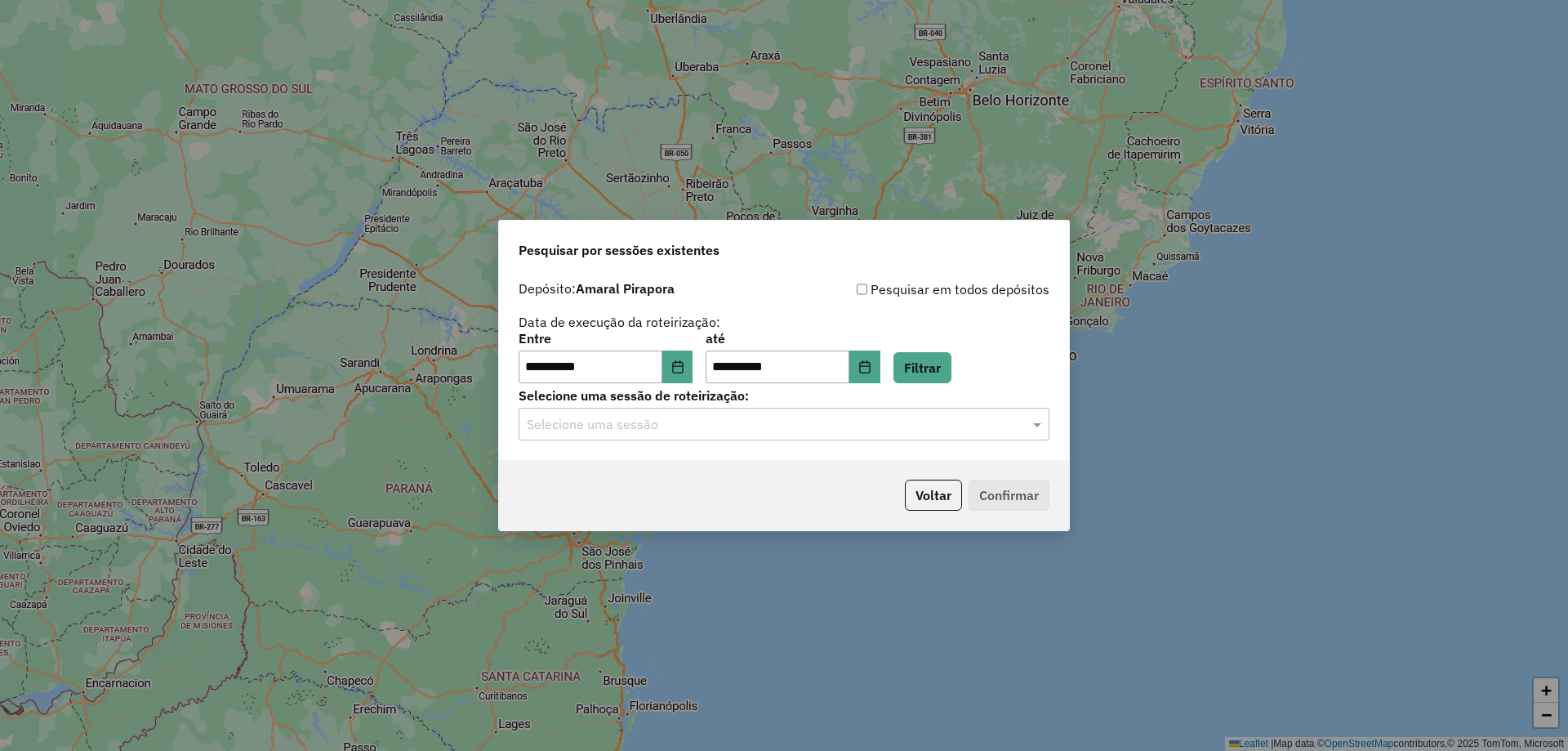
click at [792, 419] on input "text" at bounding box center [768, 425] width 482 height 20
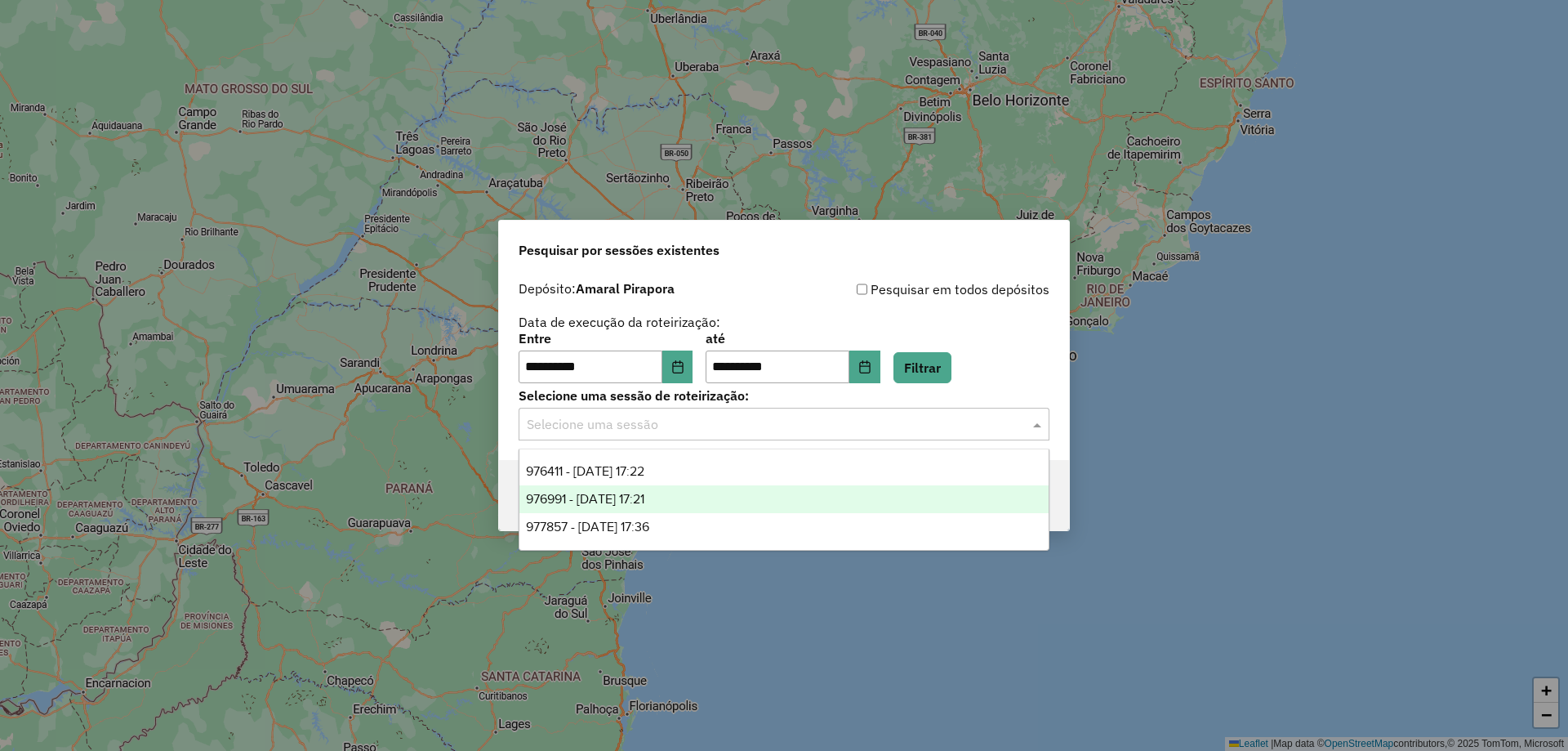
click at [631, 497] on span "976991 - 11/08/2025 17:21" at bounding box center [584, 499] width 118 height 14
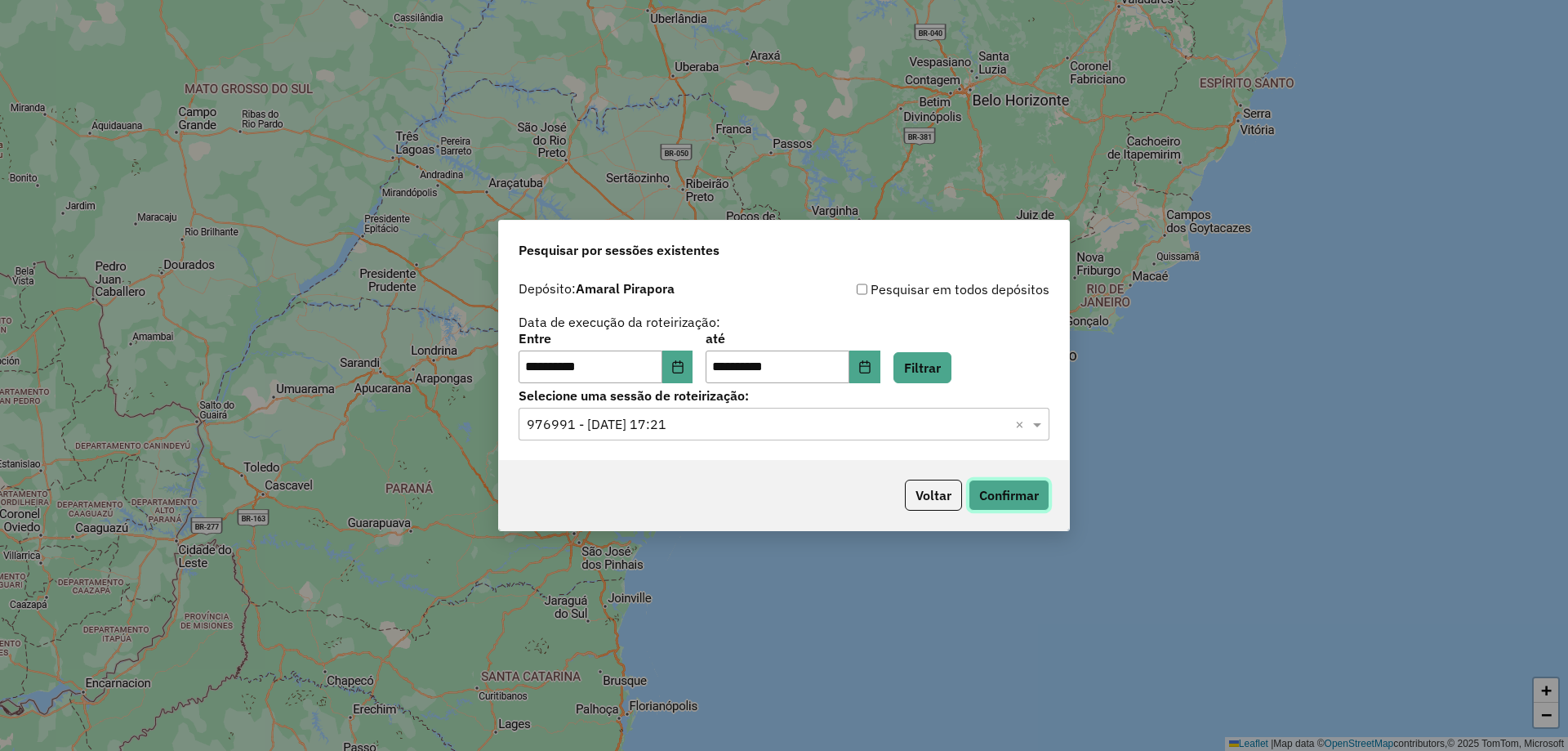
click at [1039, 505] on button "Confirmar" at bounding box center [1009, 494] width 81 height 31
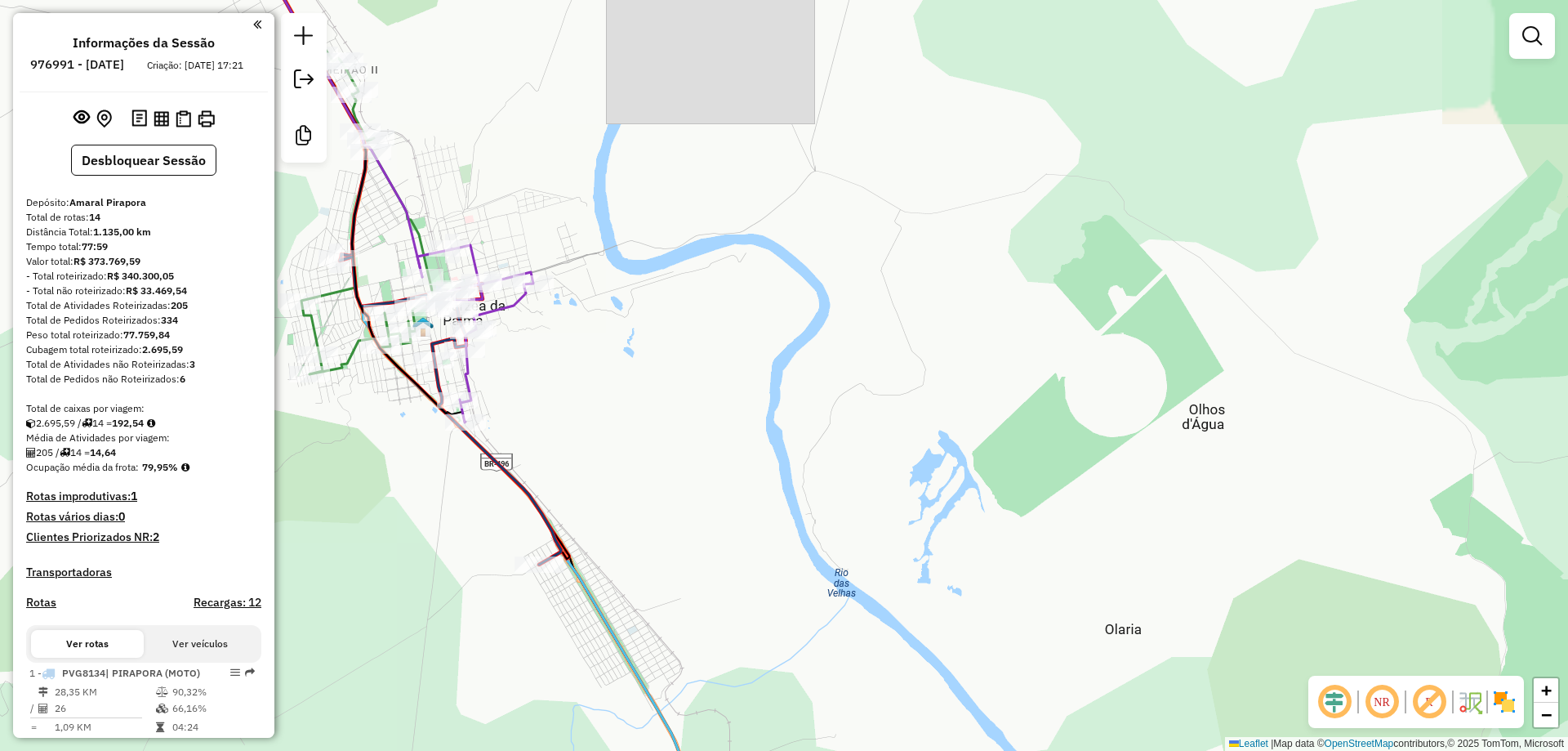
drag, startPoint x: 623, startPoint y: 470, endPoint x: 863, endPoint y: 495, distance: 241.3
click at [881, 482] on div "Janela de atendimento Grade de atendimento Capacidade Transportadoras Veículos …" at bounding box center [784, 375] width 1568 height 751
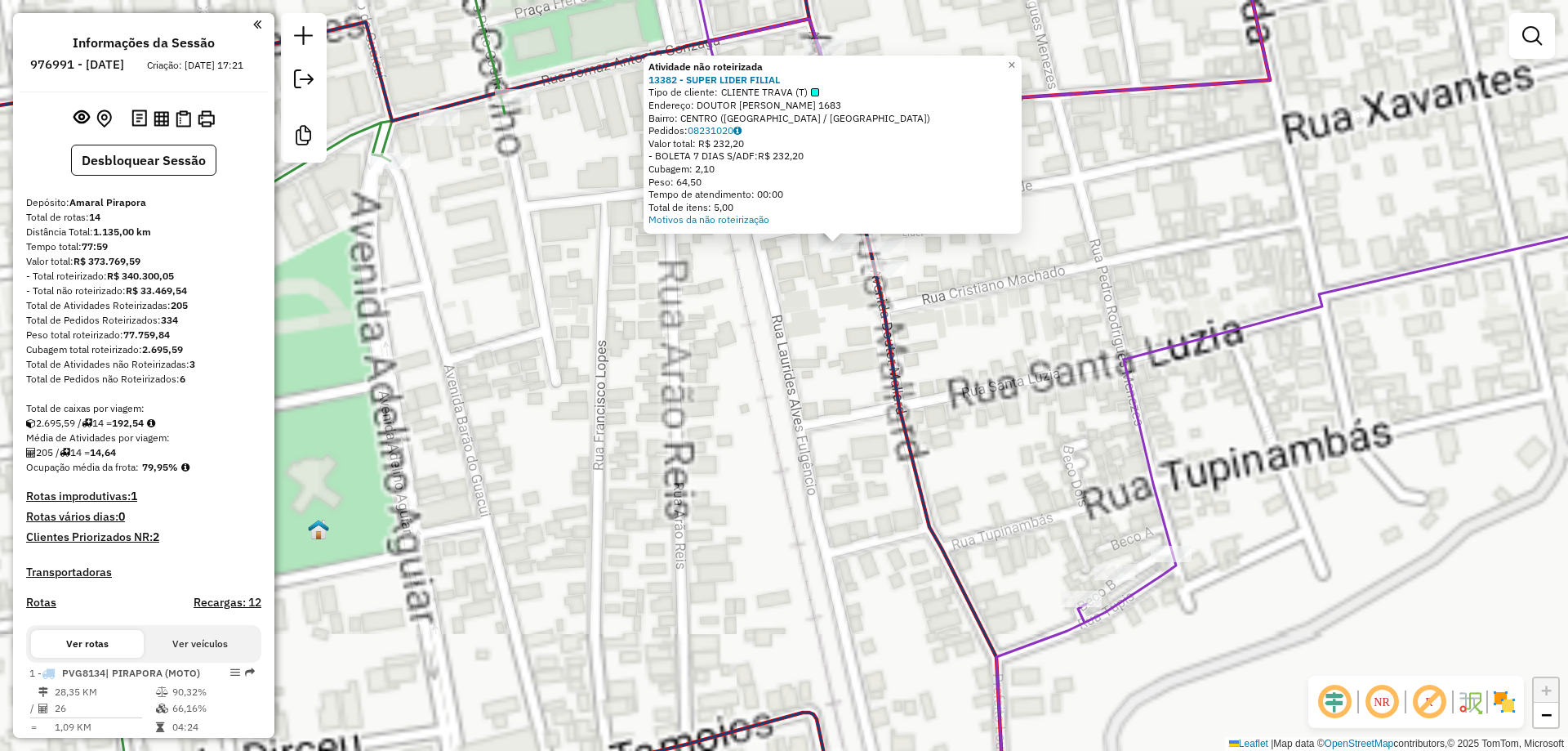
click at [858, 388] on div "Atividade não roteirizada 13382 - SUPER LIDER FILIAL Tipo de cliente: CLIENTE T…" at bounding box center [784, 375] width 1568 height 751
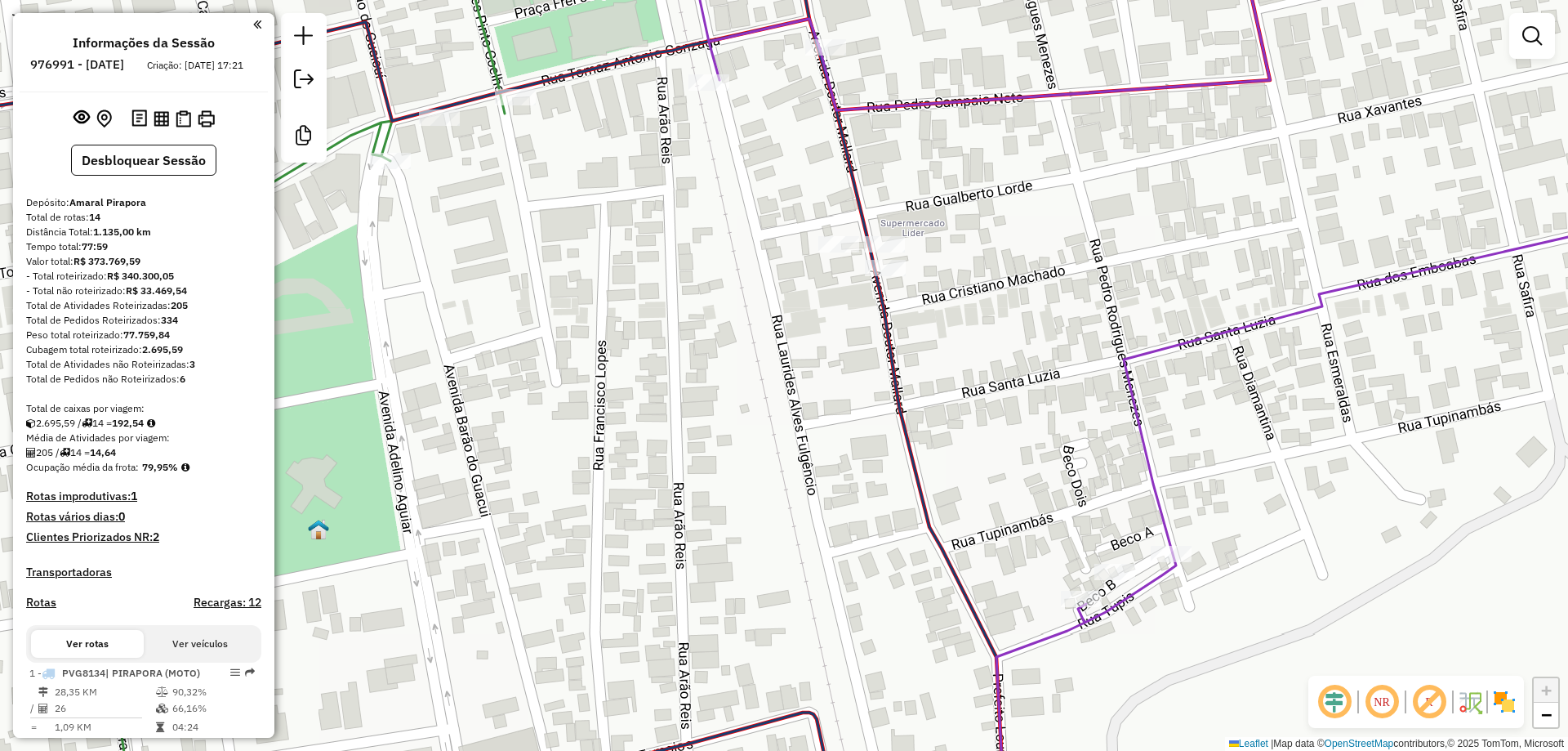
click at [782, 398] on div "Atividade não roteirizada 13382 - SUPER LIDER FILIAL Tipo de cliente: CLIENTE T…" at bounding box center [784, 375] width 1568 height 751
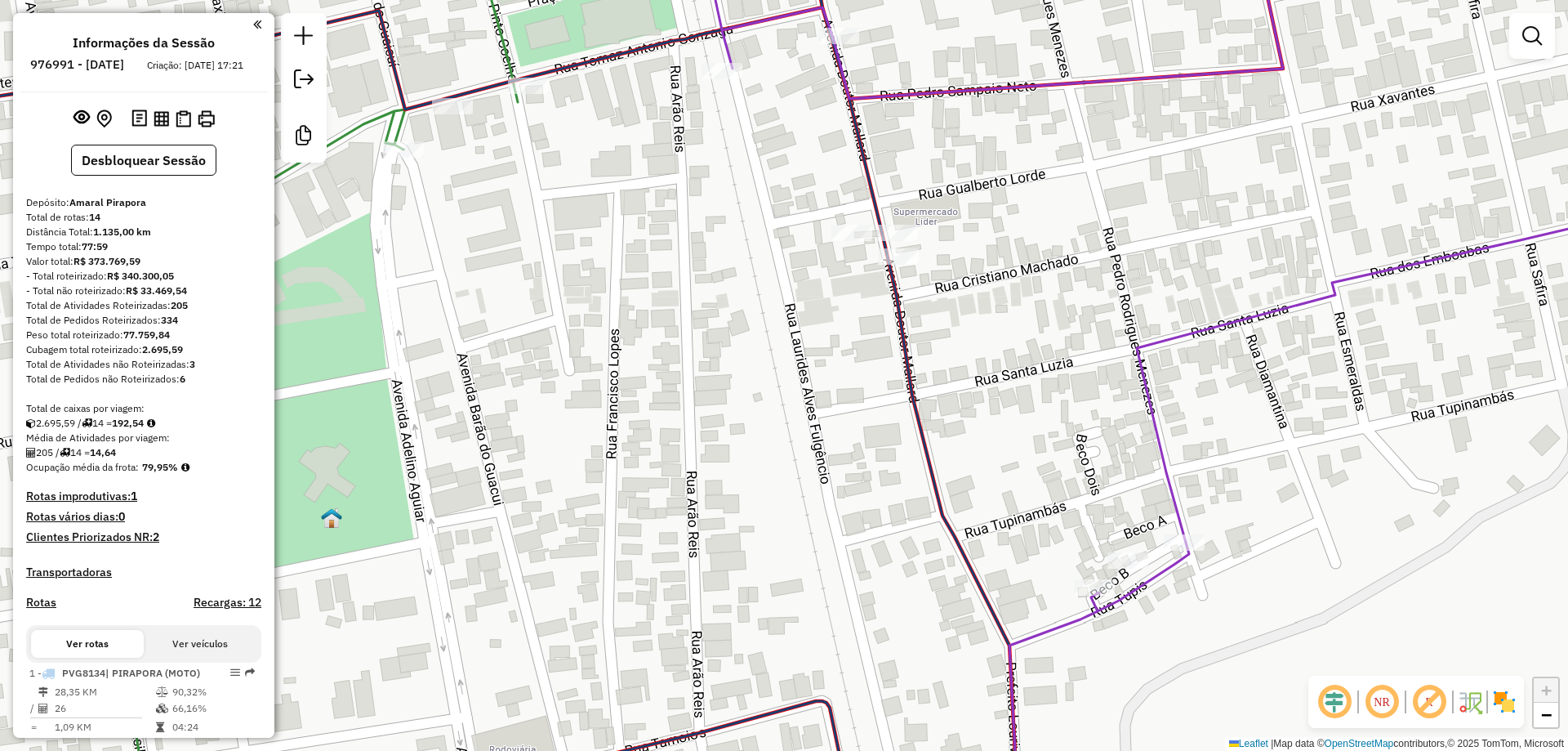
click at [907, 310] on div "Janela de atendimento Grade de atendimento Capacidade Transportadoras Veículos …" at bounding box center [784, 375] width 1568 height 751
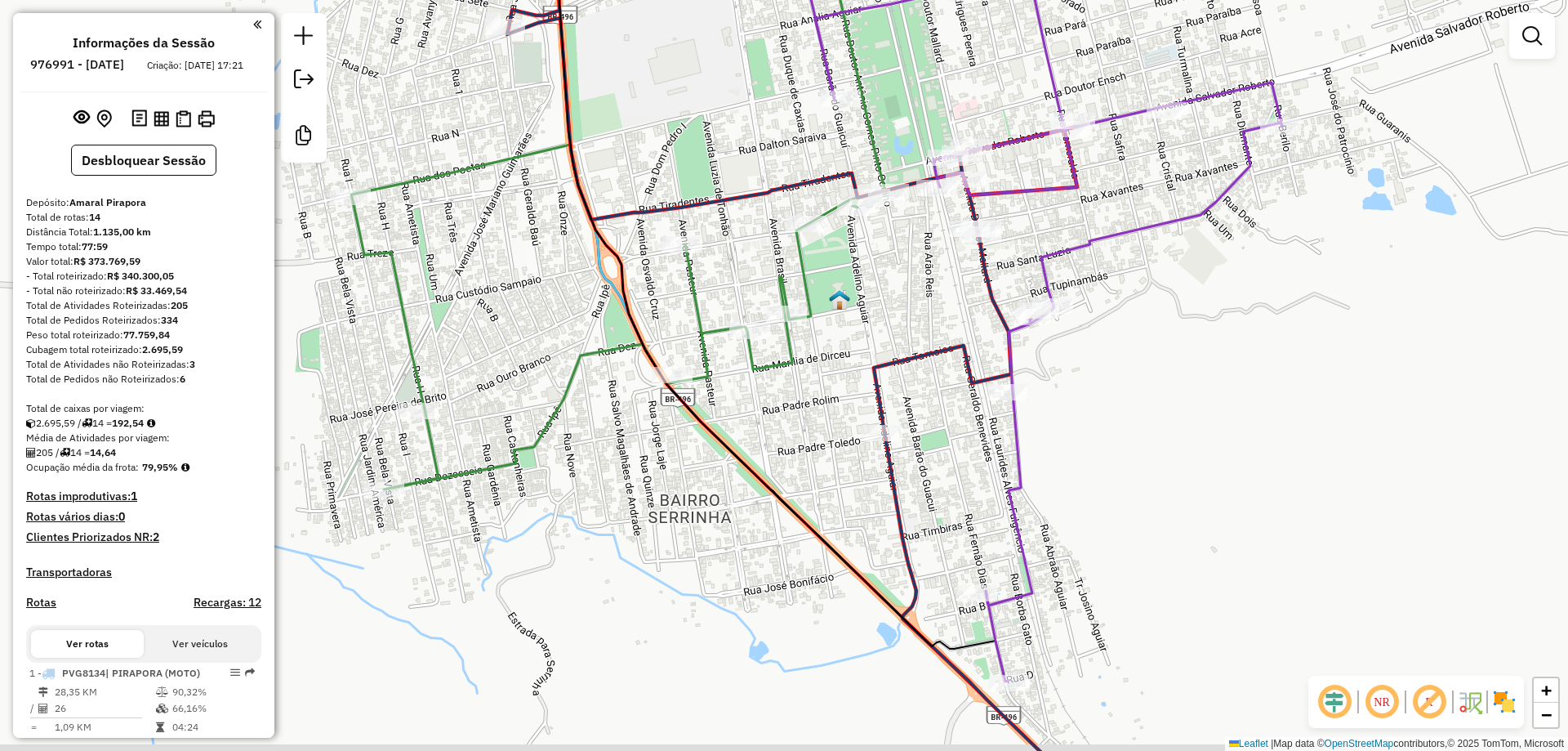
drag, startPoint x: 852, startPoint y: 386, endPoint x: 838, endPoint y: 374, distance: 18.4
click at [839, 374] on div "Janela de atendimento Grade de atendimento Capacidade Transportadoras Veículos …" at bounding box center [784, 375] width 1568 height 751
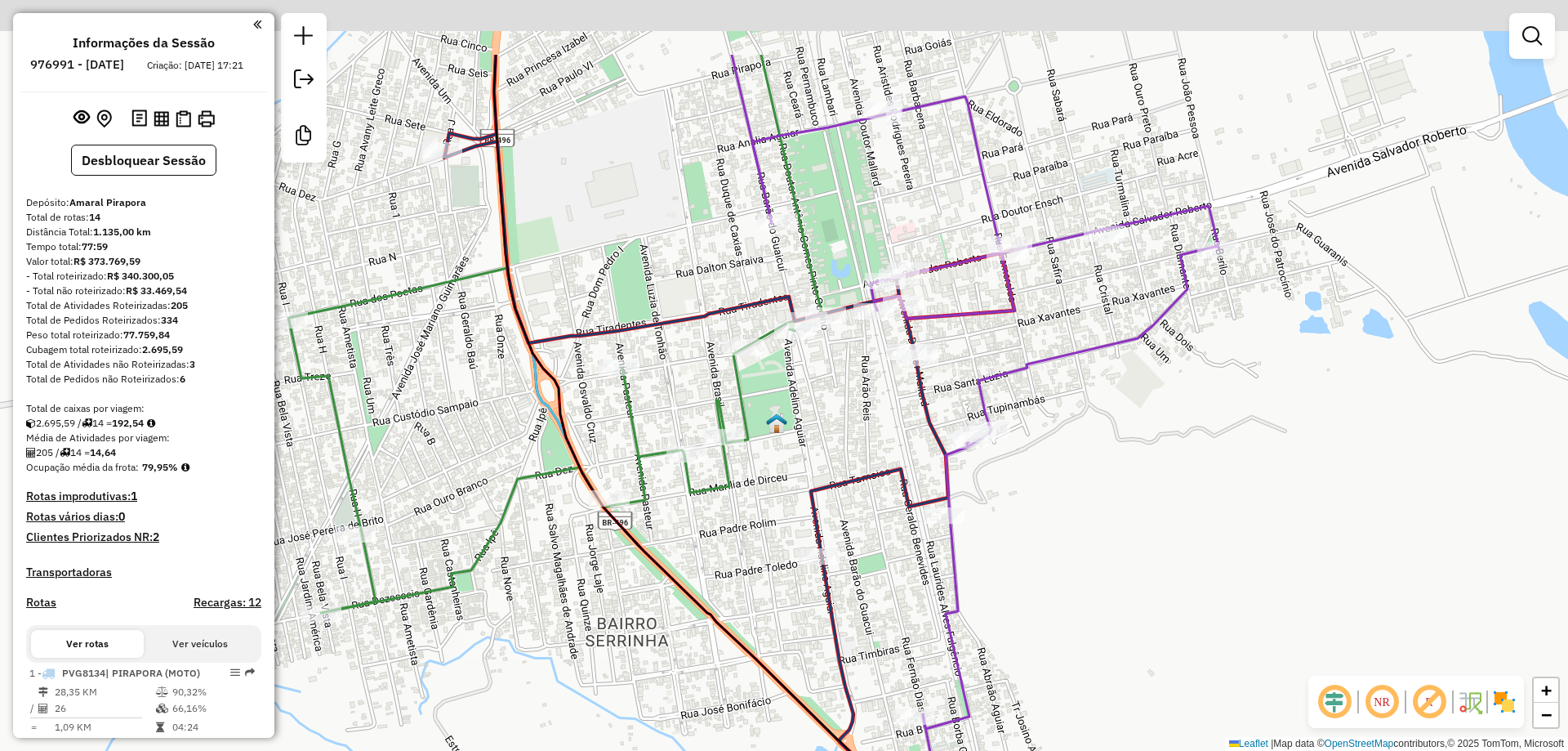
click at [905, 479] on icon at bounding box center [752, 548] width 616 height 814
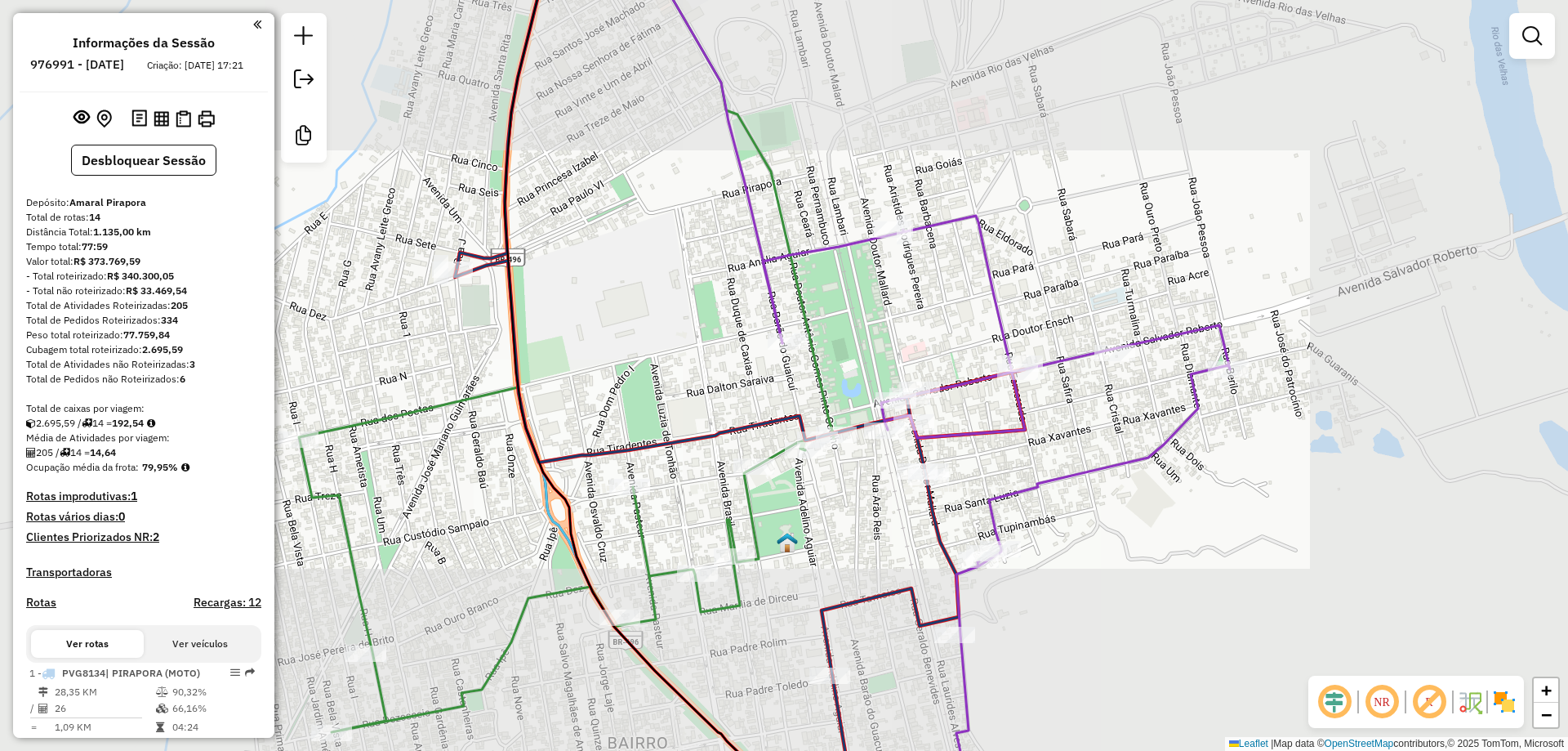
drag, startPoint x: 1073, startPoint y: 311, endPoint x: 1070, endPoint y: 298, distance: 13.3
click at [1071, 298] on div "Janela de atendimento Grade de atendimento Capacidade Transportadoras Veículos …" at bounding box center [784, 375] width 1568 height 751
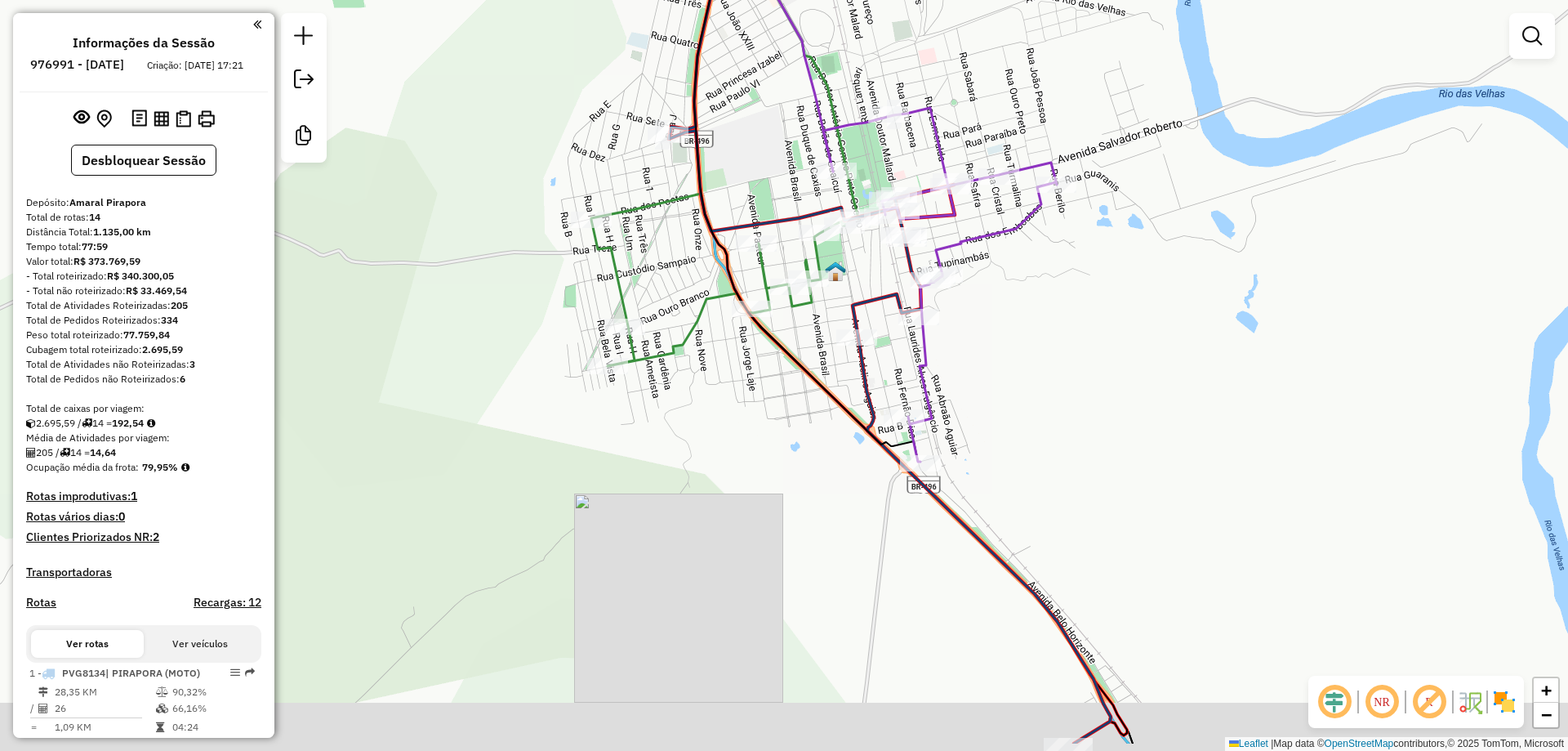
drag, startPoint x: 1086, startPoint y: 415, endPoint x: 1014, endPoint y: 357, distance: 92.5
click at [1014, 357] on div "Janela de atendimento Grade de atendimento Capacidade Transportadoras Veículos …" at bounding box center [784, 375] width 1568 height 751
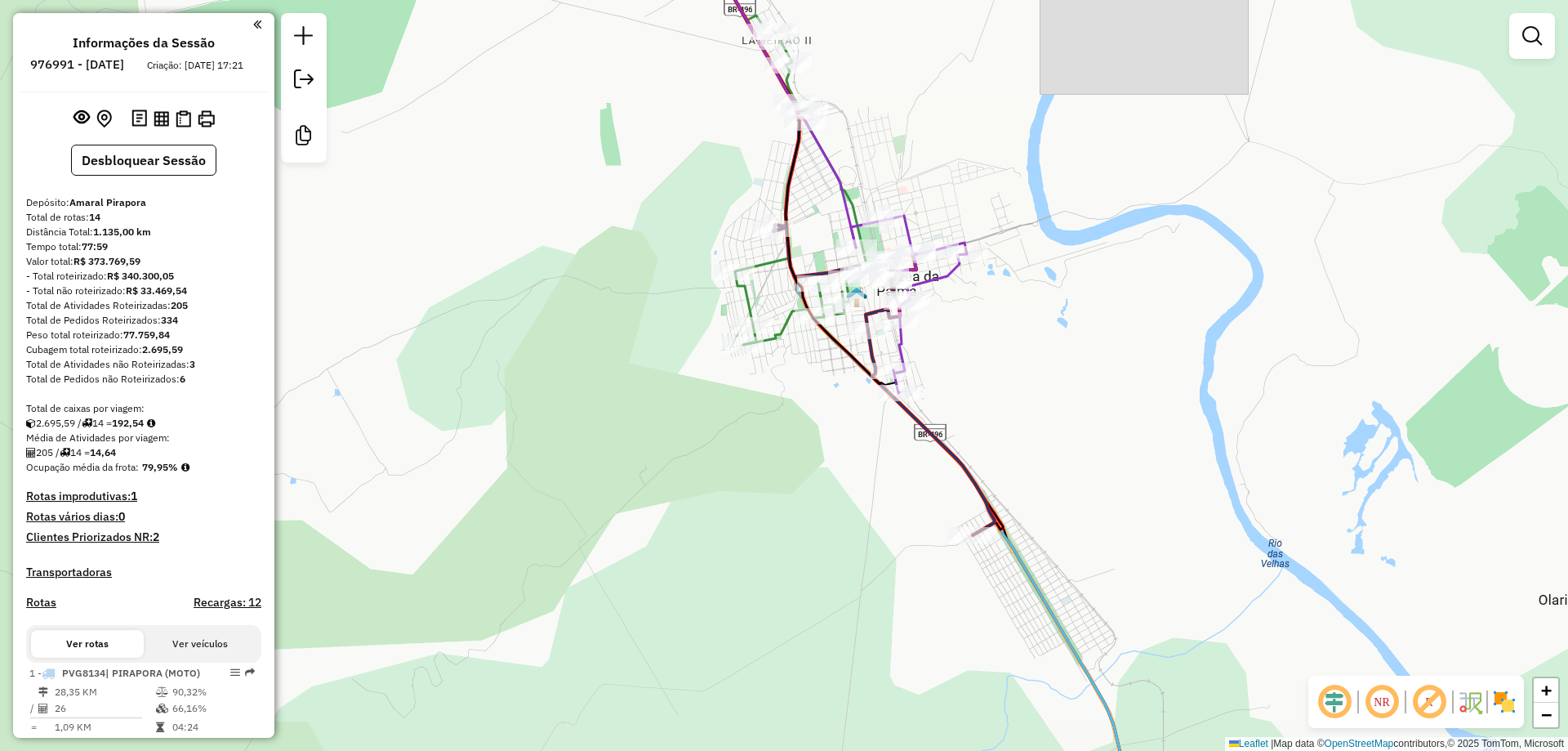
drag, startPoint x: 979, startPoint y: 343, endPoint x: 962, endPoint y: 331, distance: 20.8
click at [962, 331] on div "Janela de atendimento Grade de atendimento Capacidade Transportadoras Veículos …" at bounding box center [784, 375] width 1568 height 751
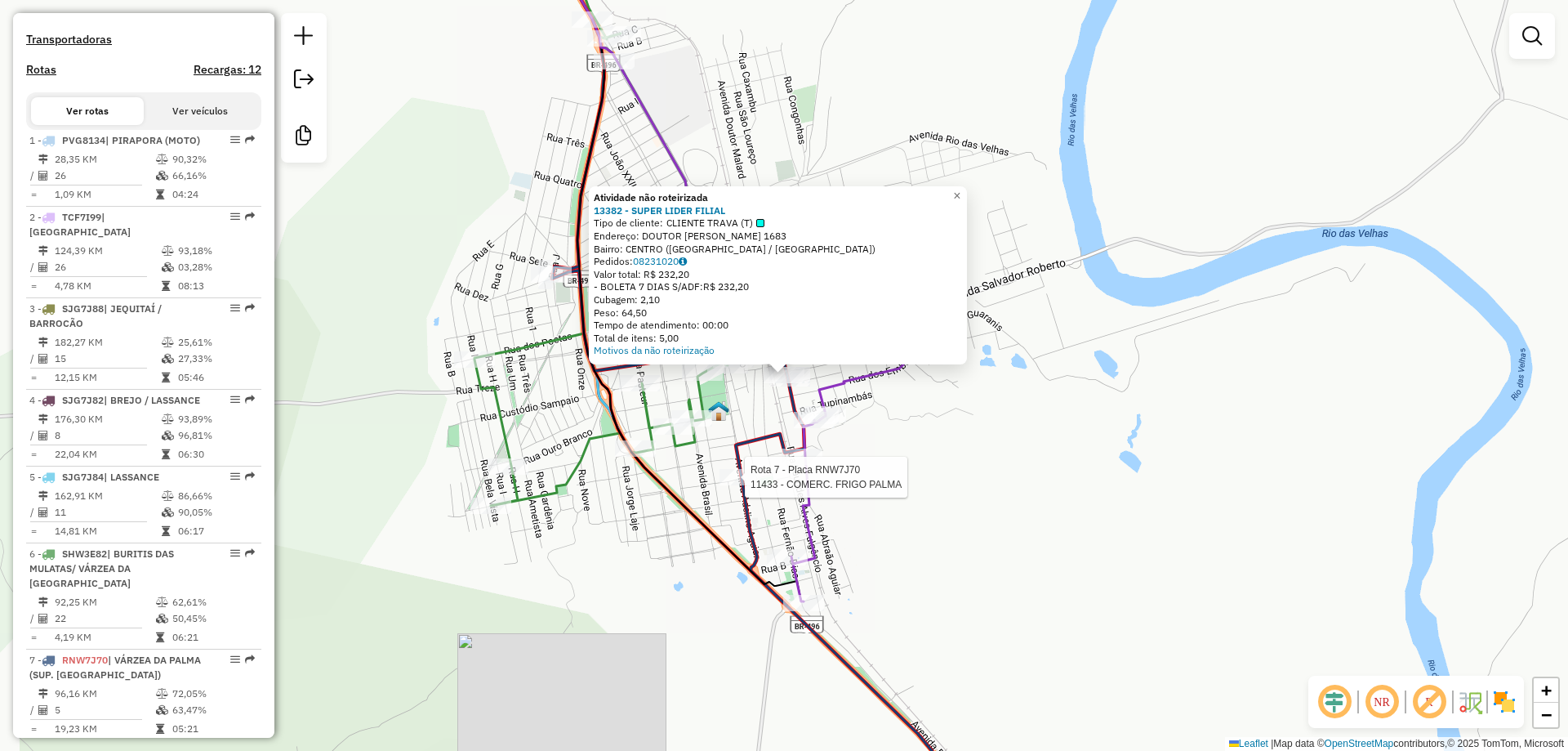
select select "**********"
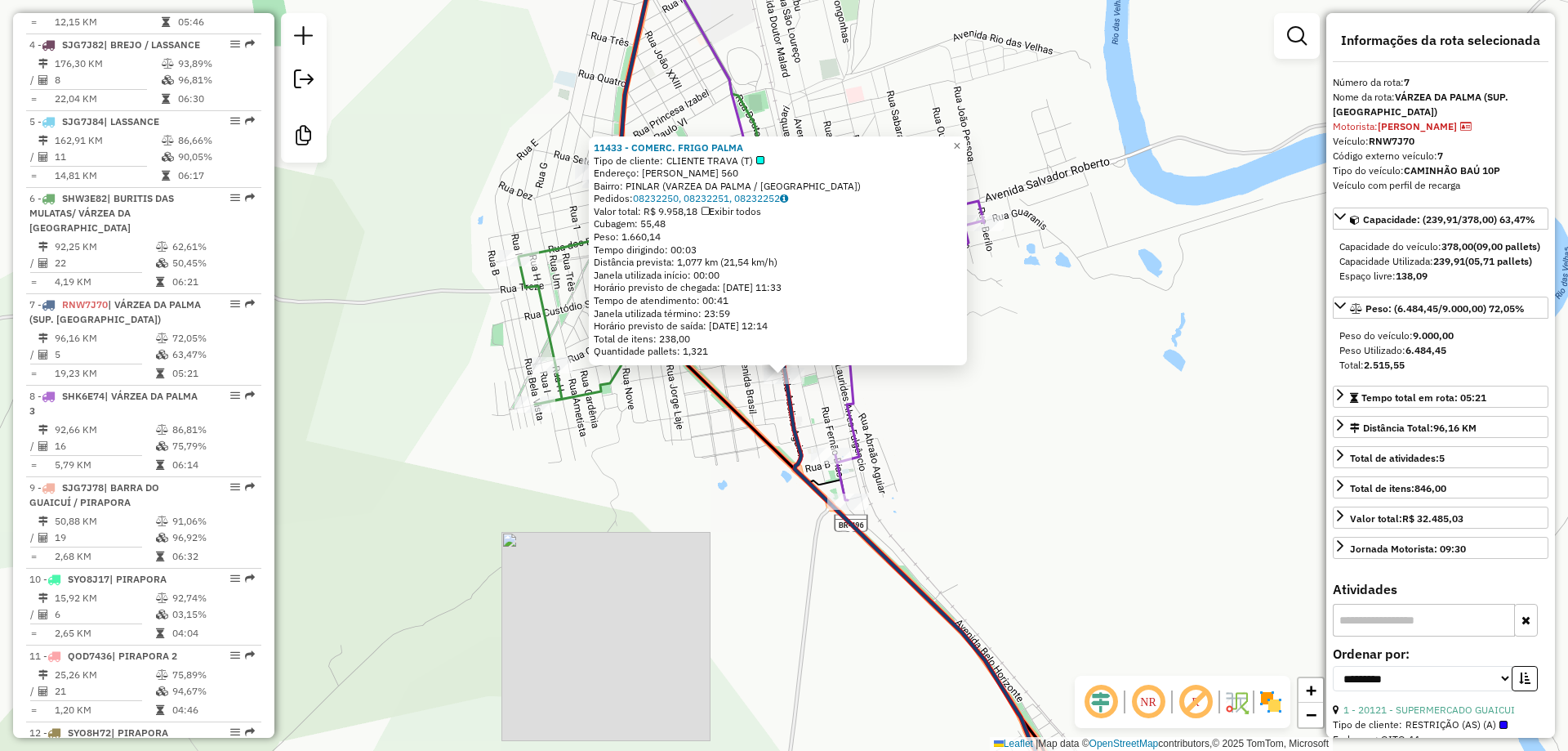
scroll to position [1184, 0]
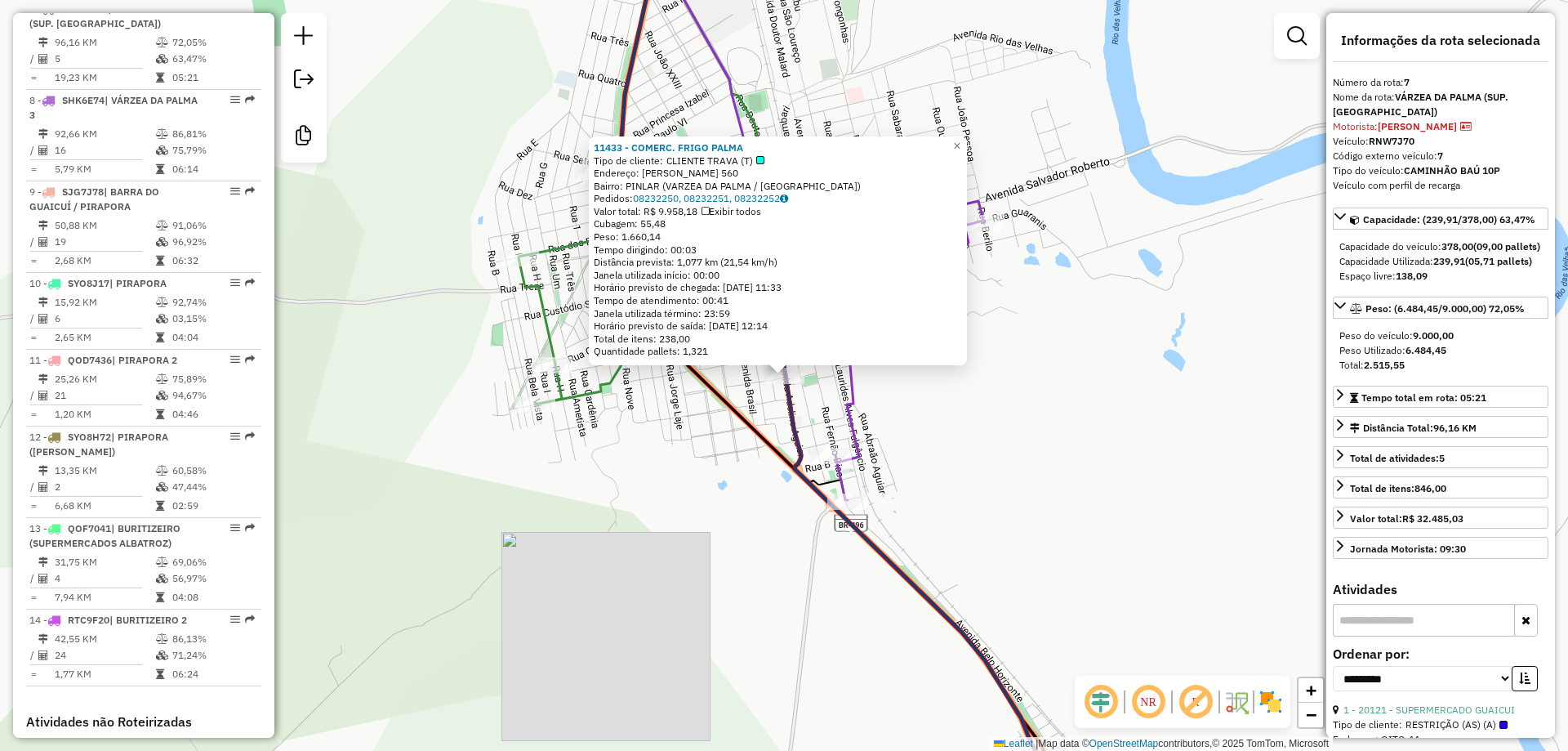
click at [1041, 378] on div "11433 - COMERC. FRIGO PALMA Tipo de cliente: CLIENTE TRAVA (T) Endereço: ADELIN…" at bounding box center [784, 375] width 1568 height 751
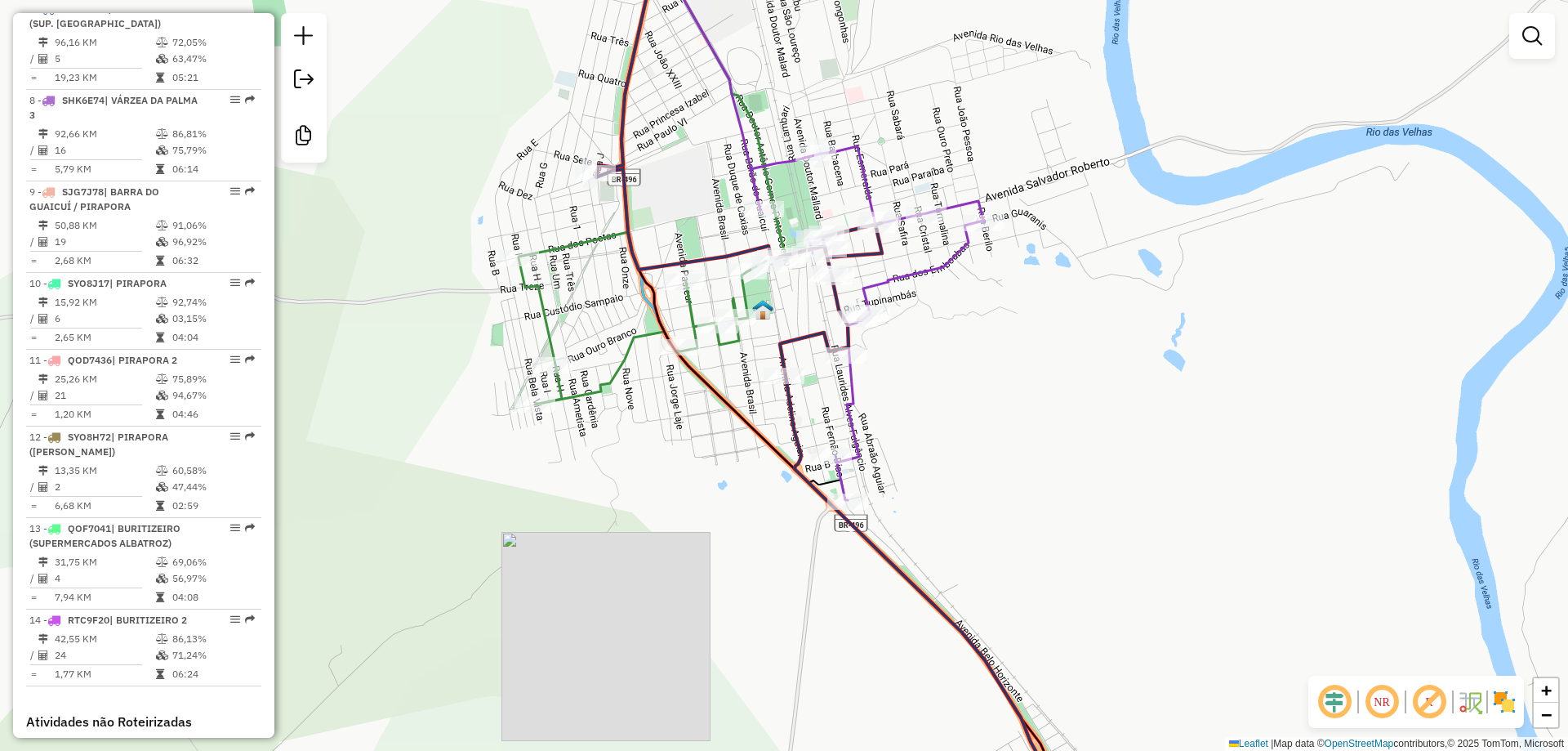
drag, startPoint x: 1041, startPoint y: 336, endPoint x: 1006, endPoint y: 450, distance: 119.3
click at [1012, 452] on div "Janela de atendimento Grade de atendimento Capacidade Transportadoras Veículos …" at bounding box center [784, 375] width 1568 height 751
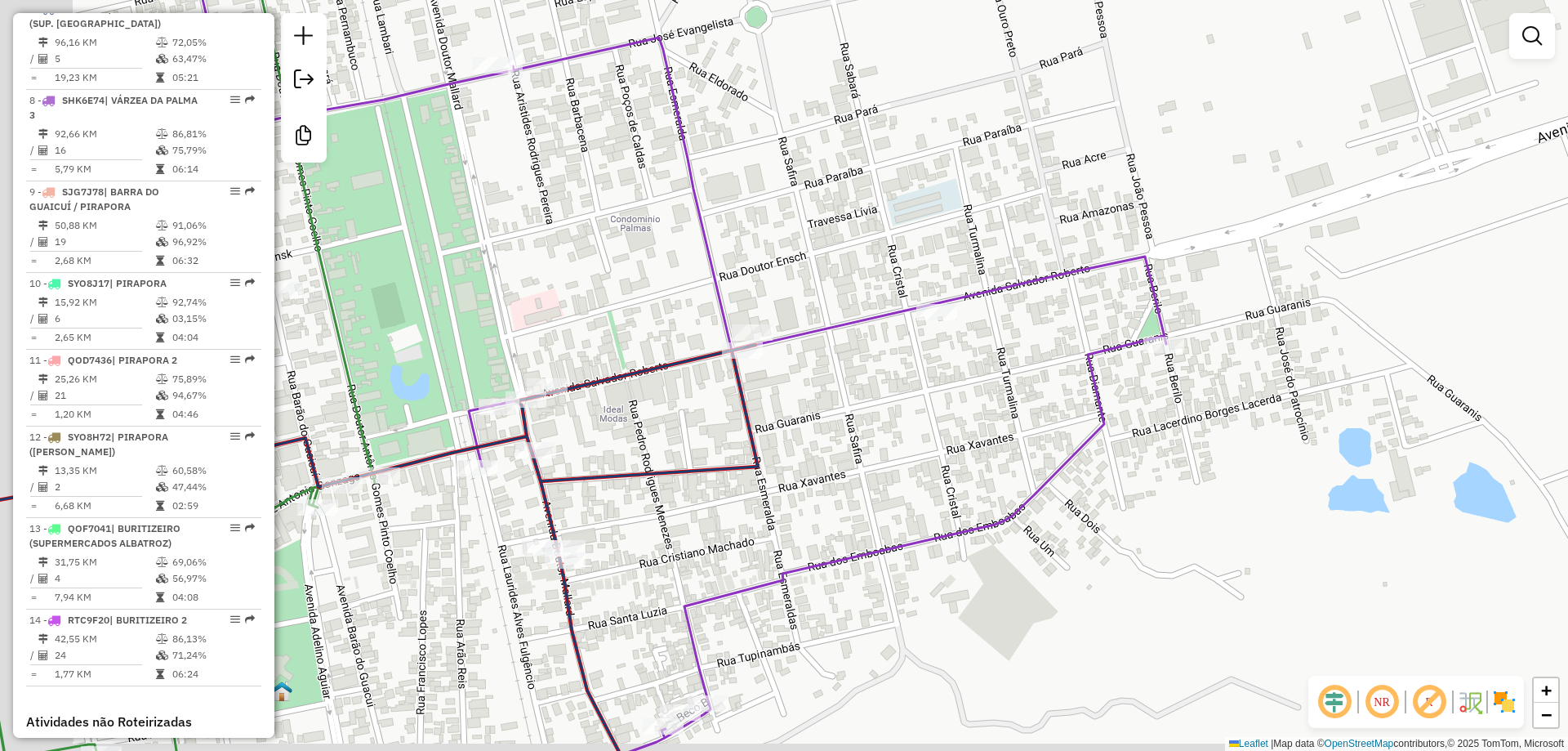
drag, startPoint x: 799, startPoint y: 415, endPoint x: 852, endPoint y: 392, distance: 57.8
click at [852, 392] on div "Janela de atendimento Grade de atendimento Capacidade Transportadoras Veículos …" at bounding box center [784, 375] width 1568 height 751
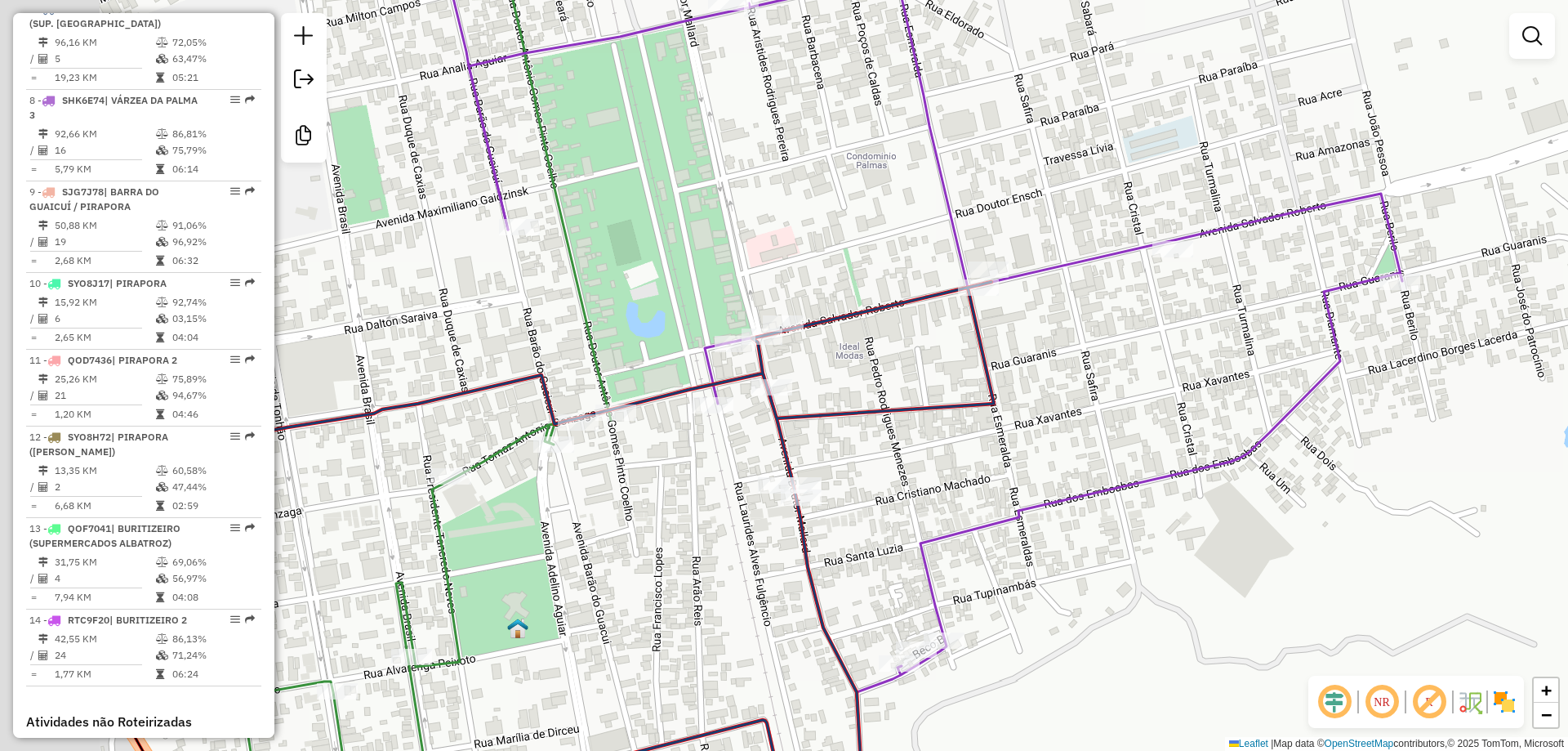
click at [1001, 414] on div "Janela de atendimento Grade de atendimento Capacidade Transportadoras Veículos …" at bounding box center [784, 375] width 1568 height 751
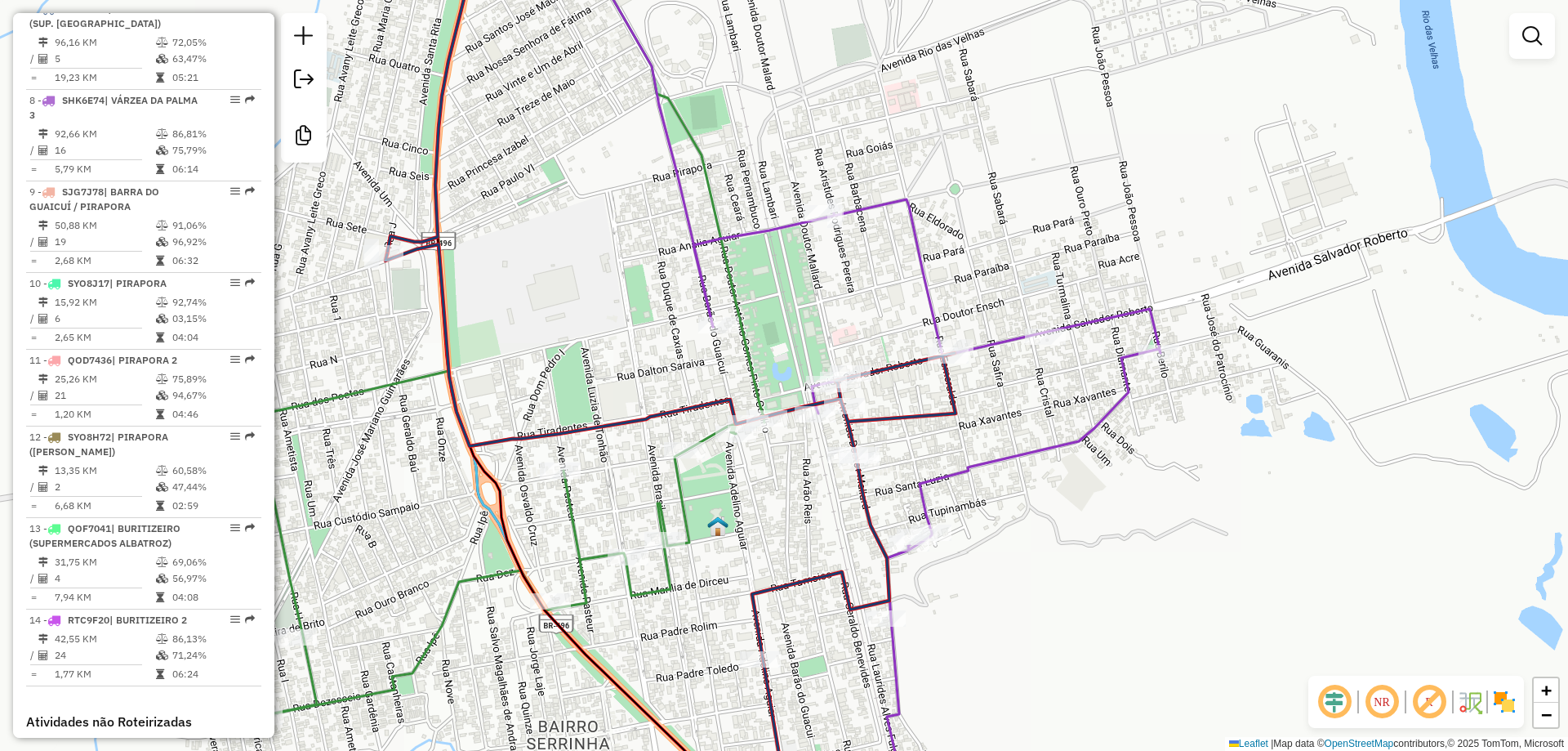
drag, startPoint x: 857, startPoint y: 441, endPoint x: 871, endPoint y: 423, distance: 22.8
click at [871, 424] on div "Janela de atendimento Grade de atendimento Capacidade Transportadoras Veículos …" at bounding box center [784, 375] width 1568 height 751
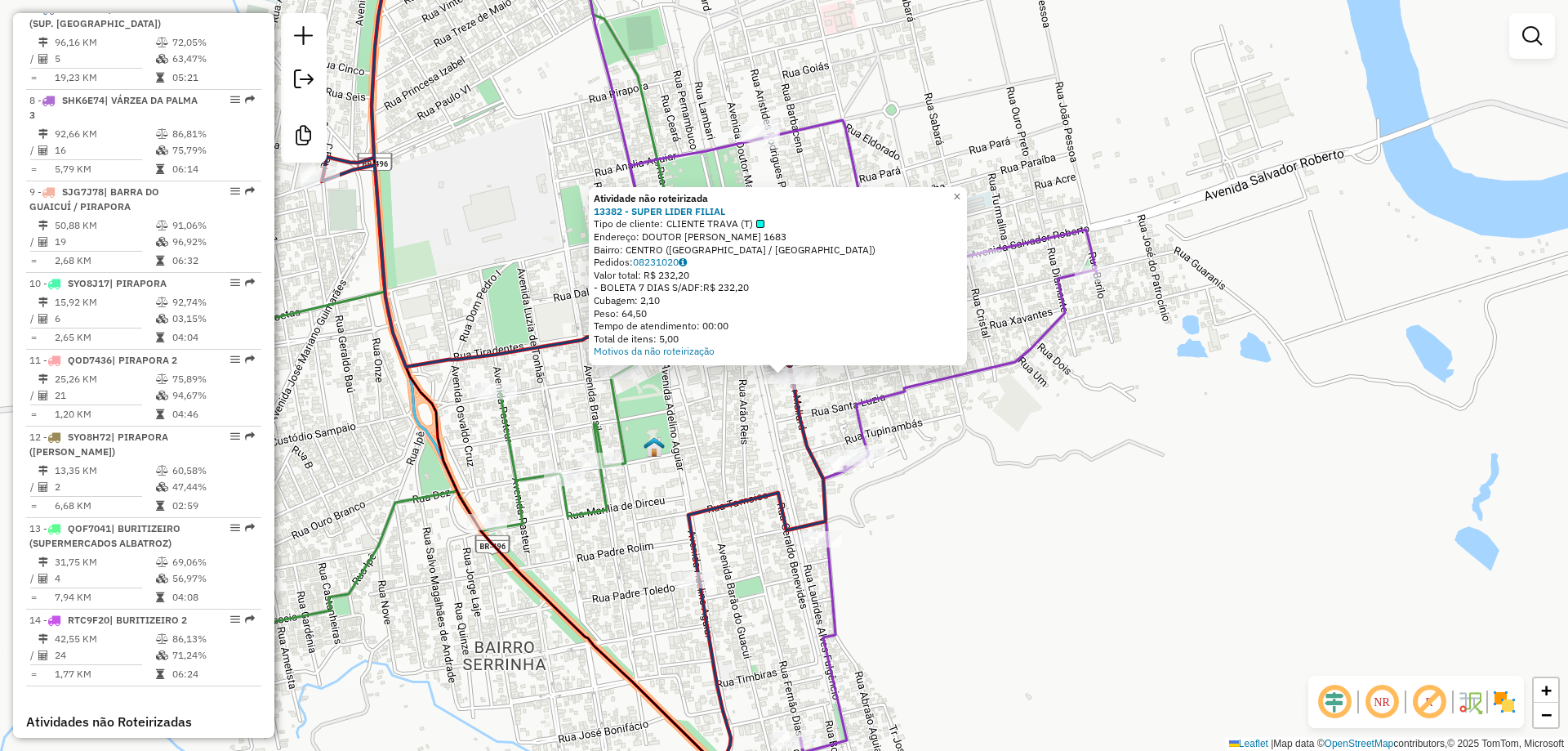
click at [740, 428] on div "Atividade não roteirizada 13382 - SUPER LIDER FILIAL Tipo de cliente: CLIENTE T…" at bounding box center [784, 375] width 1568 height 751
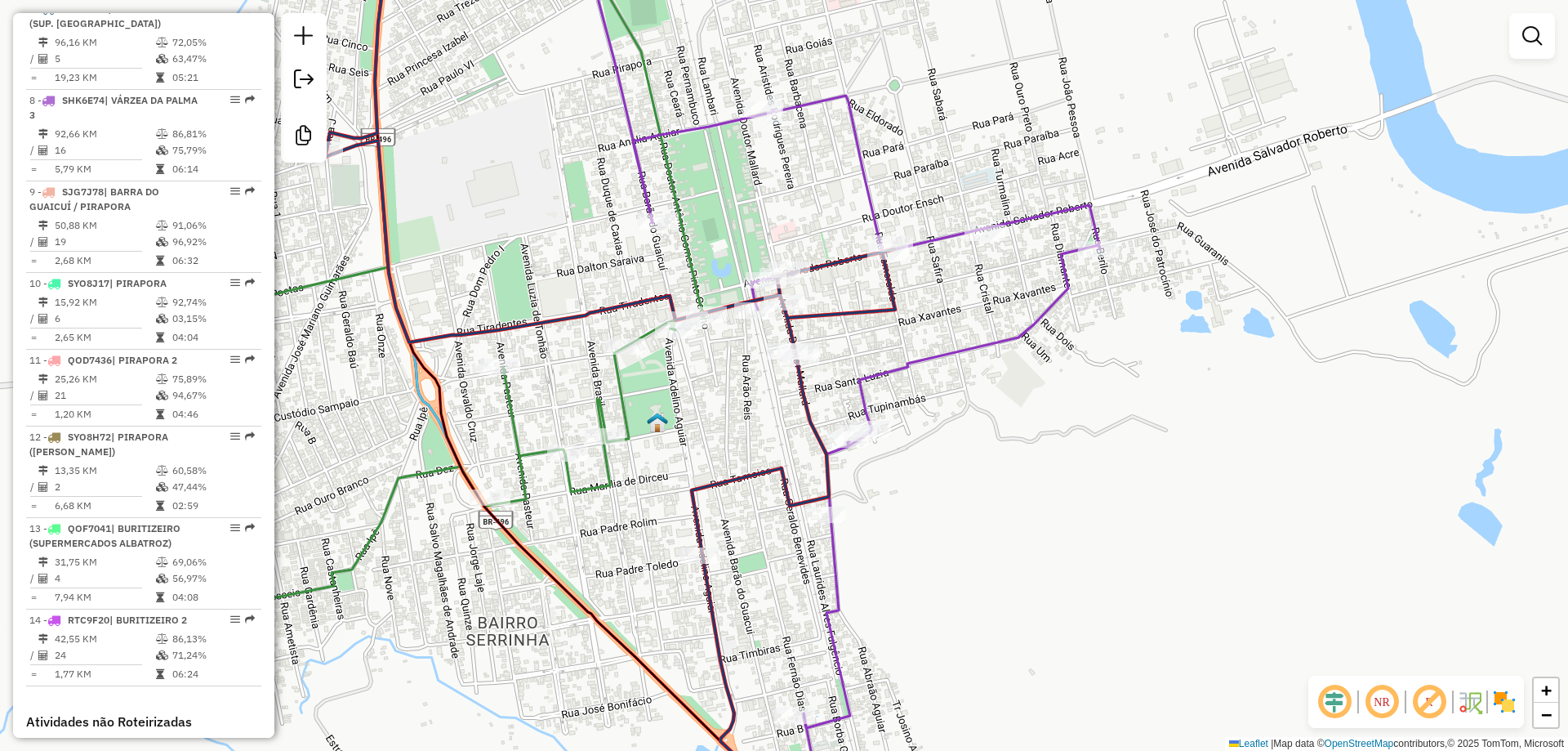
drag, startPoint x: 782, startPoint y: 448, endPoint x: 841, endPoint y: 82, distance: 370.7
click at [842, 99] on div "Rota 7 - Placa RNW7J70 20303 - SUPERMERCADO AVENIDA Rota 8 - Placa SHK6E74 1780…" at bounding box center [784, 375] width 1568 height 751
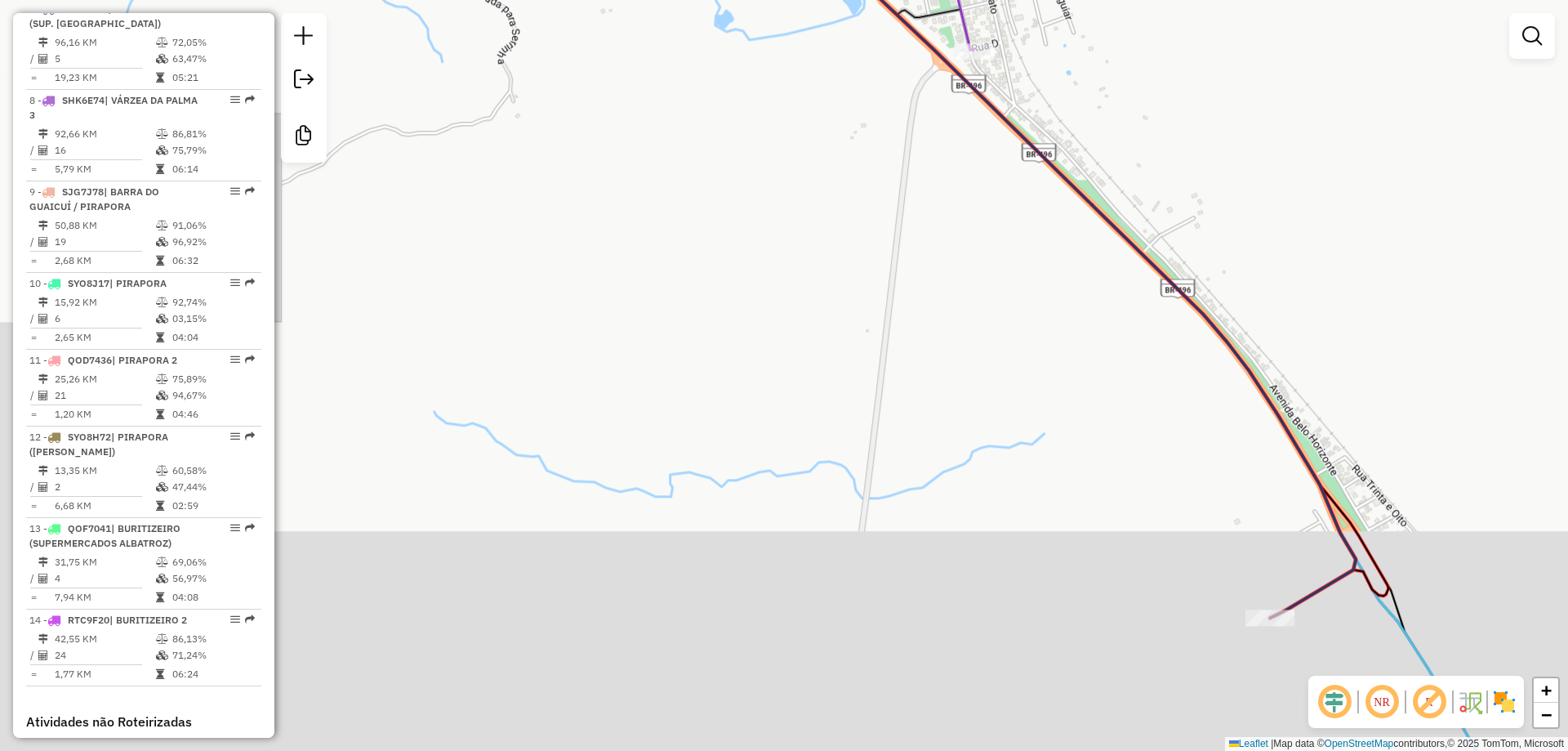
drag, startPoint x: 760, startPoint y: 364, endPoint x: 717, endPoint y: 222, distance: 148.4
click at [753, 367] on div "Rota 7 - Placa RNW7J70 13382 - SUPER LIDER FILIAL Janela de atendimento Grade d…" at bounding box center [784, 375] width 1568 height 751
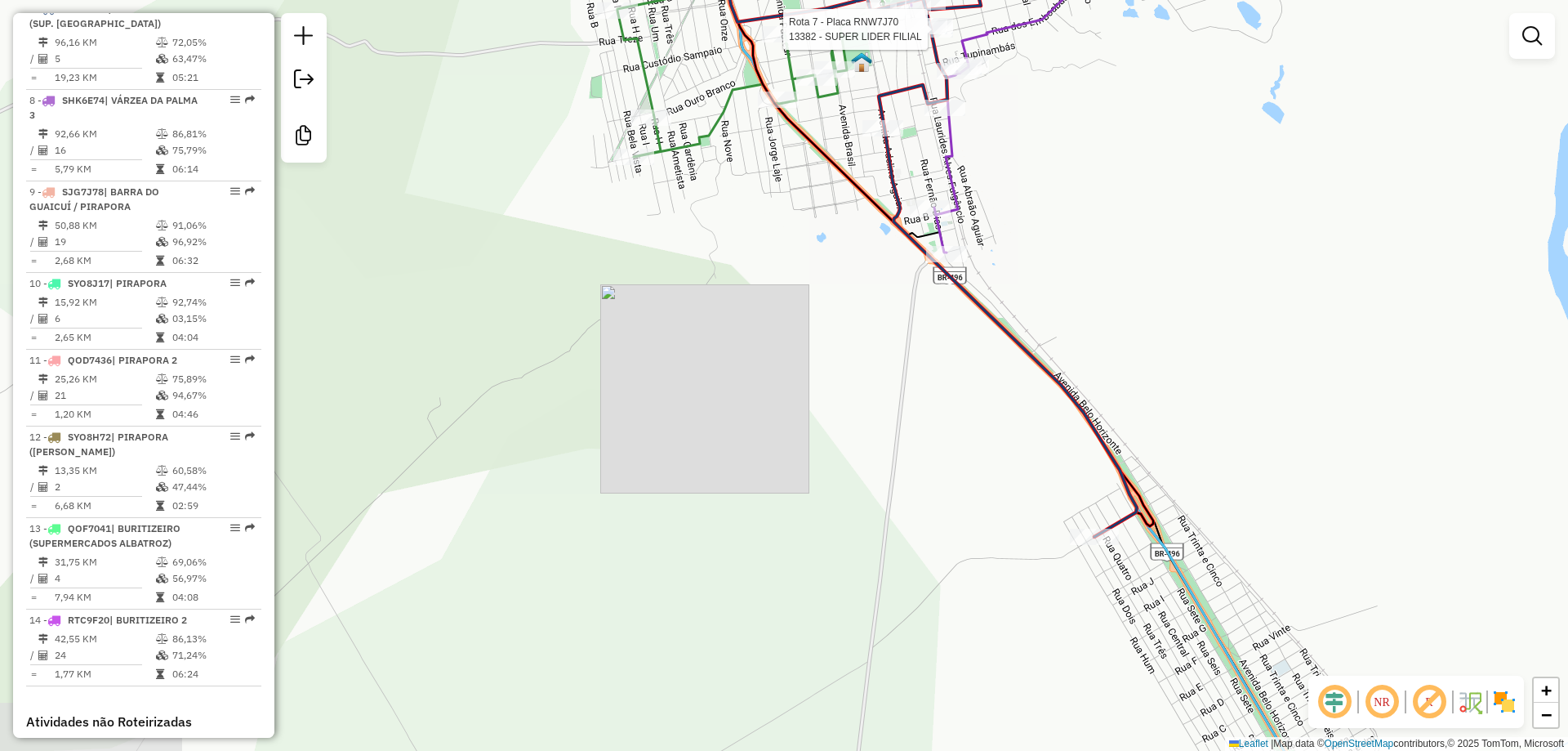
drag, startPoint x: 1011, startPoint y: 405, endPoint x: 989, endPoint y: 480, distance: 78.2
click at [989, 480] on div "Rota 7 - Placa RNW7J70 13382 - SUPER LIDER FILIAL Janela de atendimento Grade d…" at bounding box center [784, 375] width 1568 height 751
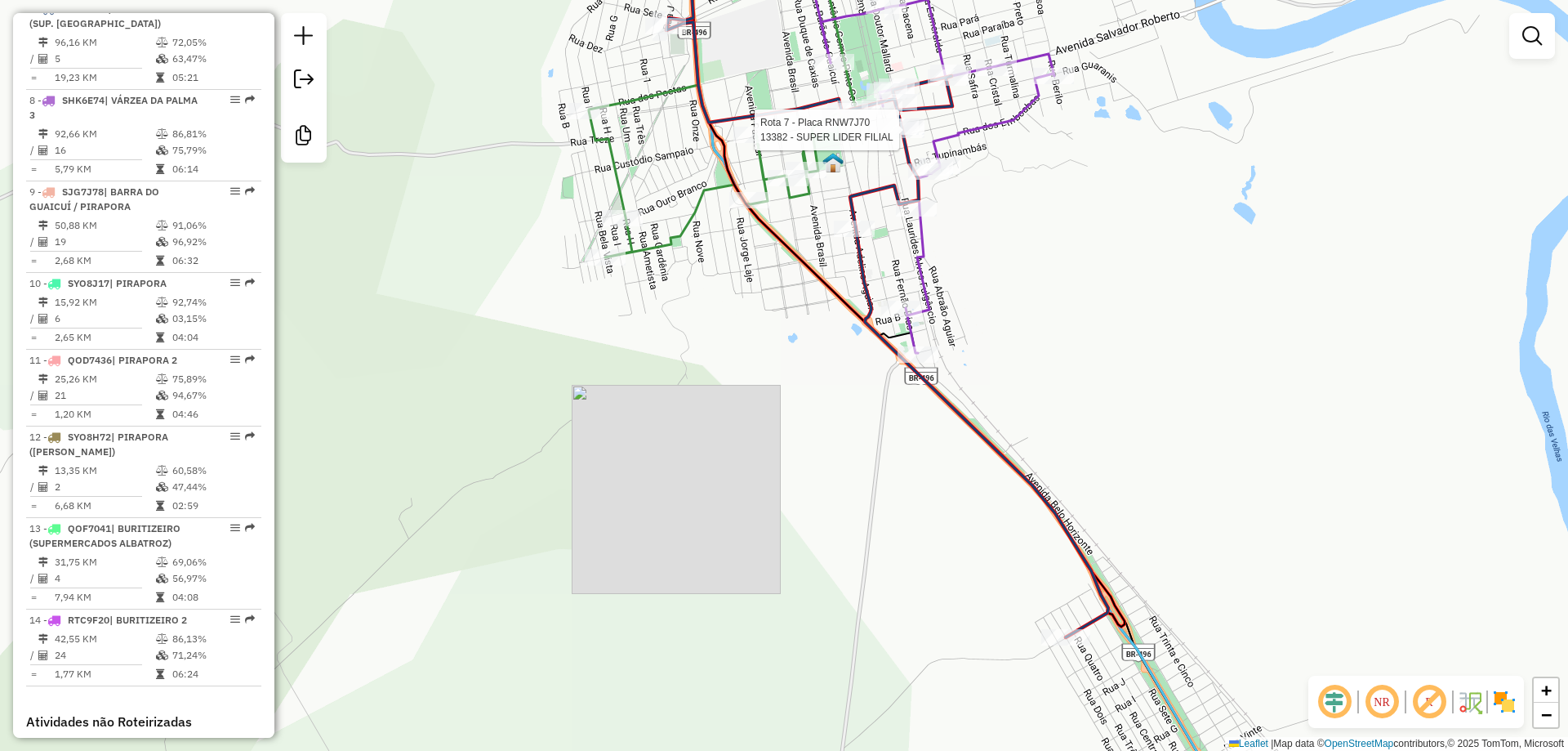
click at [737, 309] on div "Rota 7 - Placa RNW7J70 13382 - SUPER LIDER FILIAL Janela de atendimento Grade d…" at bounding box center [784, 375] width 1568 height 751
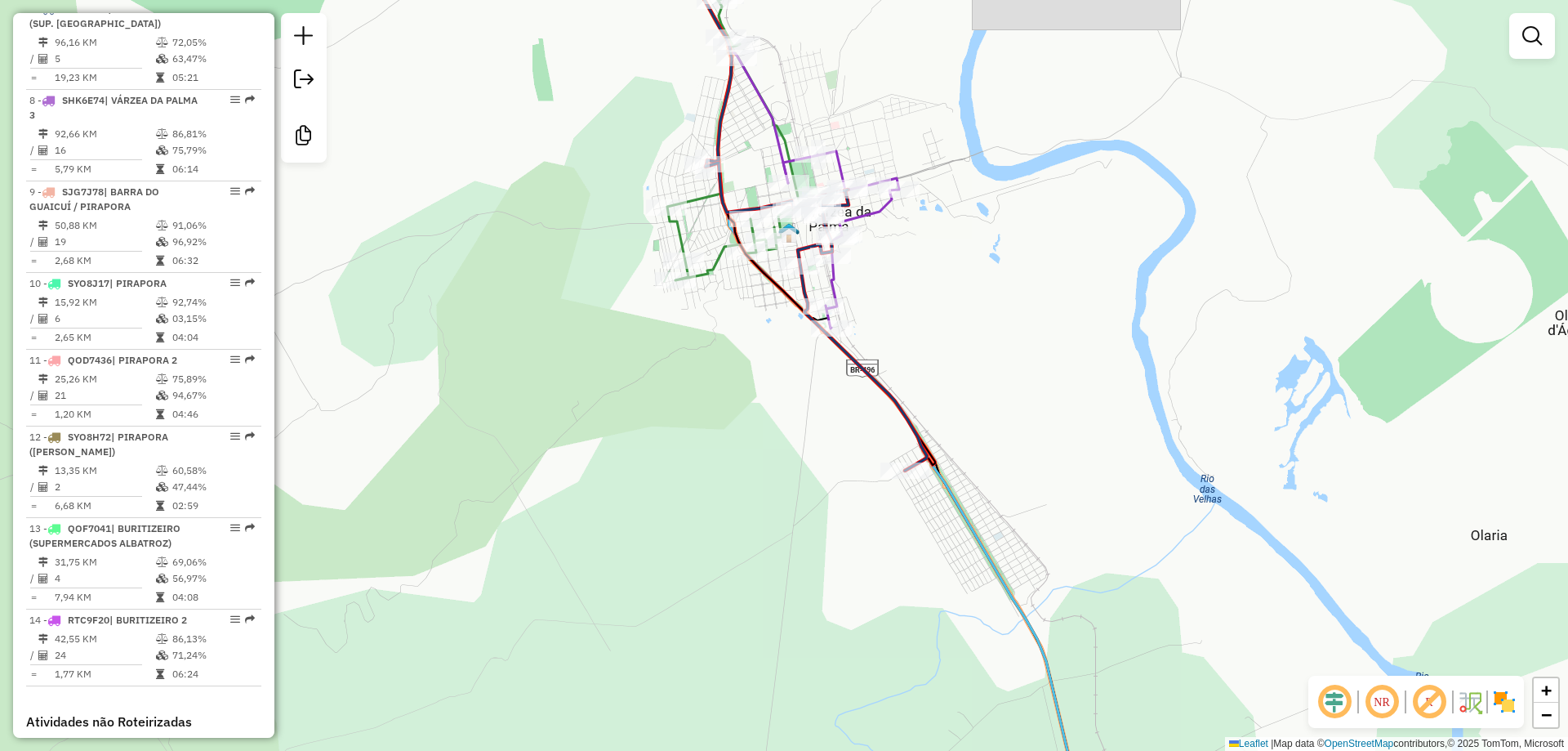
drag, startPoint x: 746, startPoint y: 315, endPoint x: 746, endPoint y: 376, distance: 61.0
click at [746, 366] on div "Janela de atendimento Grade de atendimento Capacidade Transportadoras Veículos …" at bounding box center [784, 375] width 1568 height 751
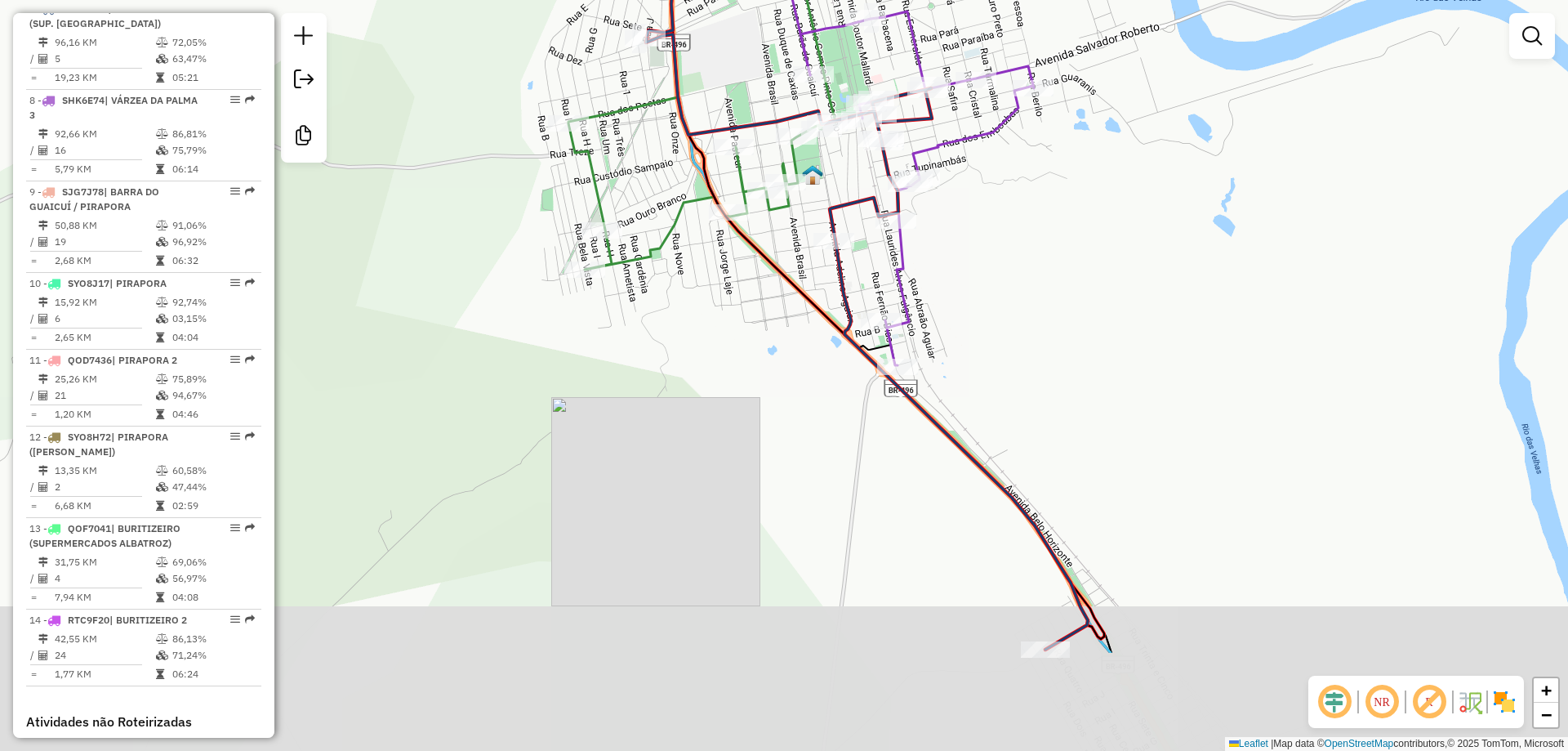
drag, startPoint x: 938, startPoint y: 450, endPoint x: 890, endPoint y: 278, distance: 178.6
click at [890, 278] on icon at bounding box center [916, 188] width 233 height 353
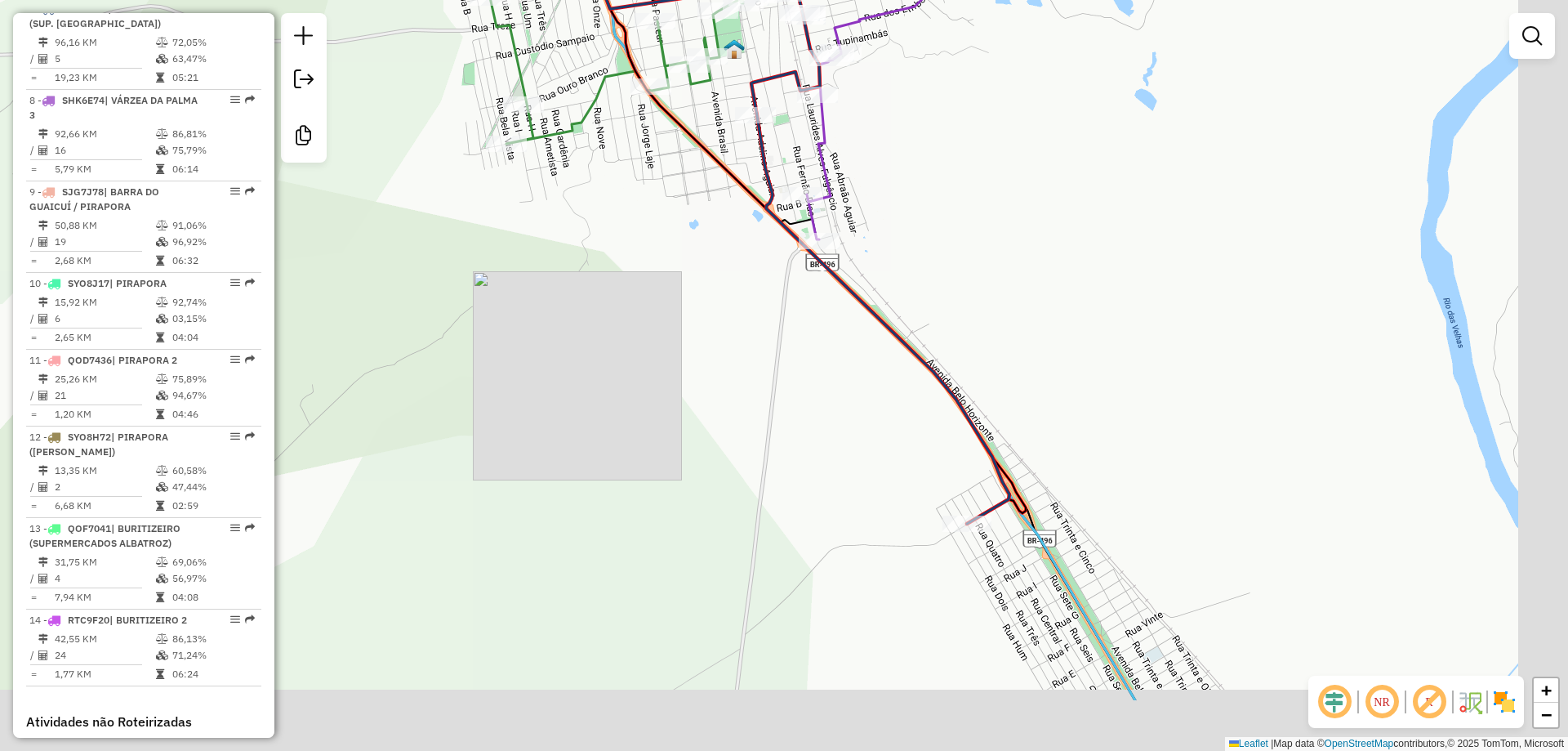
drag, startPoint x: 1030, startPoint y: 423, endPoint x: 949, endPoint y: 287, distance: 158.3
click at [949, 287] on div "Janela de atendimento Grade de atendimento Capacidade Transportadoras Veículos …" at bounding box center [784, 375] width 1568 height 751
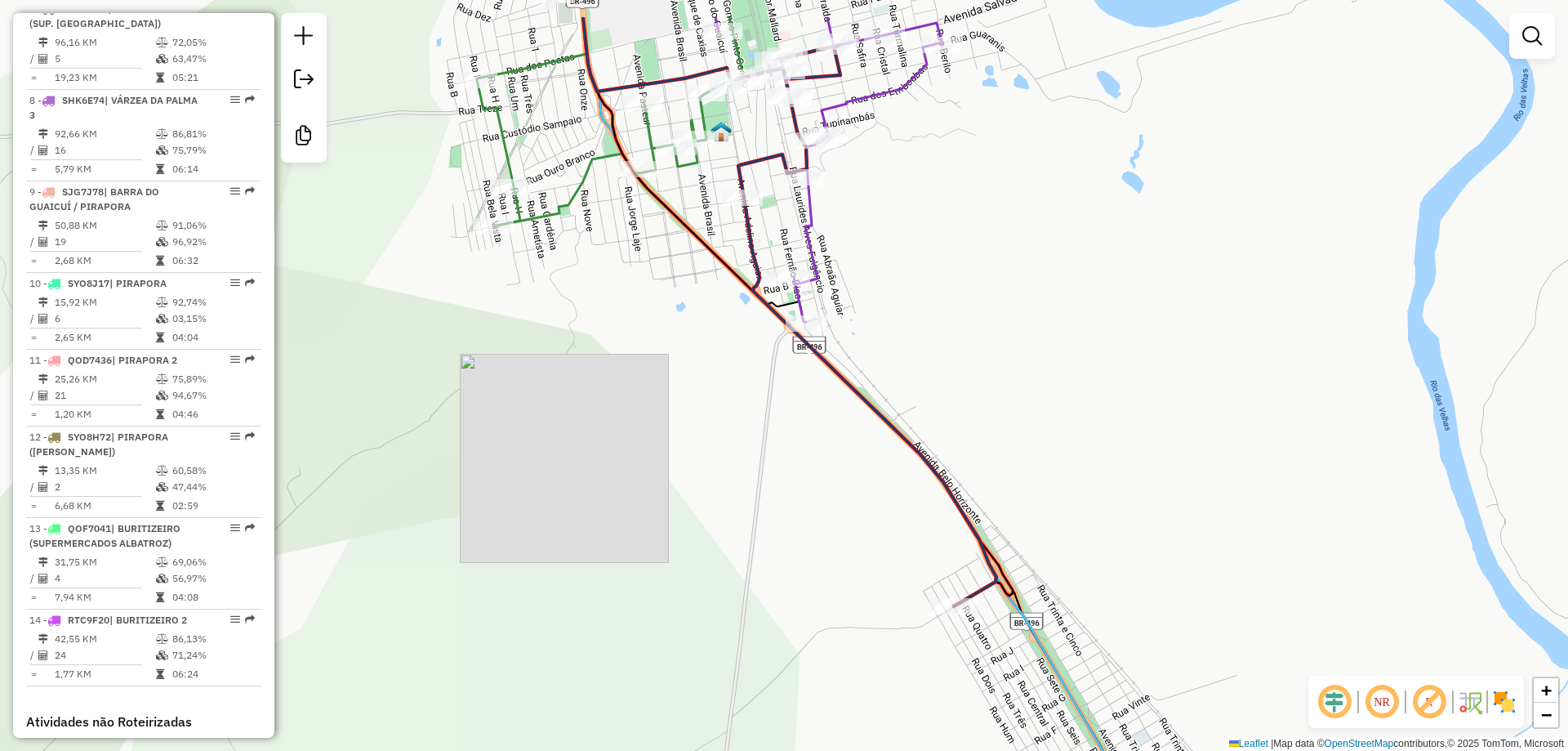
click at [936, 520] on div "Janela de atendimento Grade de atendimento Capacidade Transportadoras Veículos …" at bounding box center [784, 375] width 1568 height 751
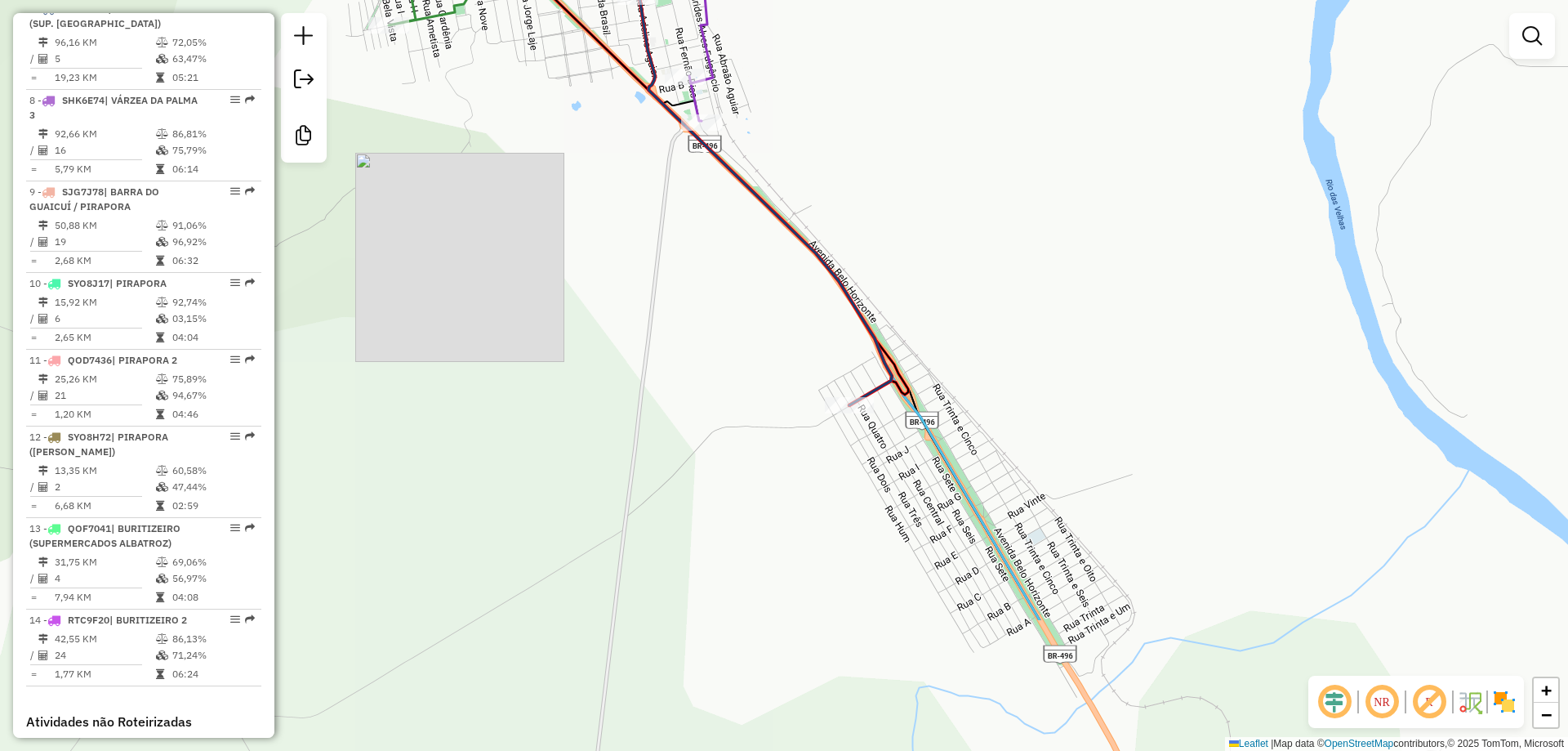
drag, startPoint x: 915, startPoint y: 497, endPoint x: 821, endPoint y: 314, distance: 205.7
click at [821, 314] on div "Janela de atendimento Grade de atendimento Capacidade Transportadoras Veículos …" at bounding box center [784, 375] width 1568 height 751
drag, startPoint x: 824, startPoint y: 330, endPoint x: 850, endPoint y: 408, distance: 82.2
click at [850, 408] on div "Janela de atendimento Grade de atendimento Capacidade Transportadoras Veículos …" at bounding box center [784, 375] width 1568 height 751
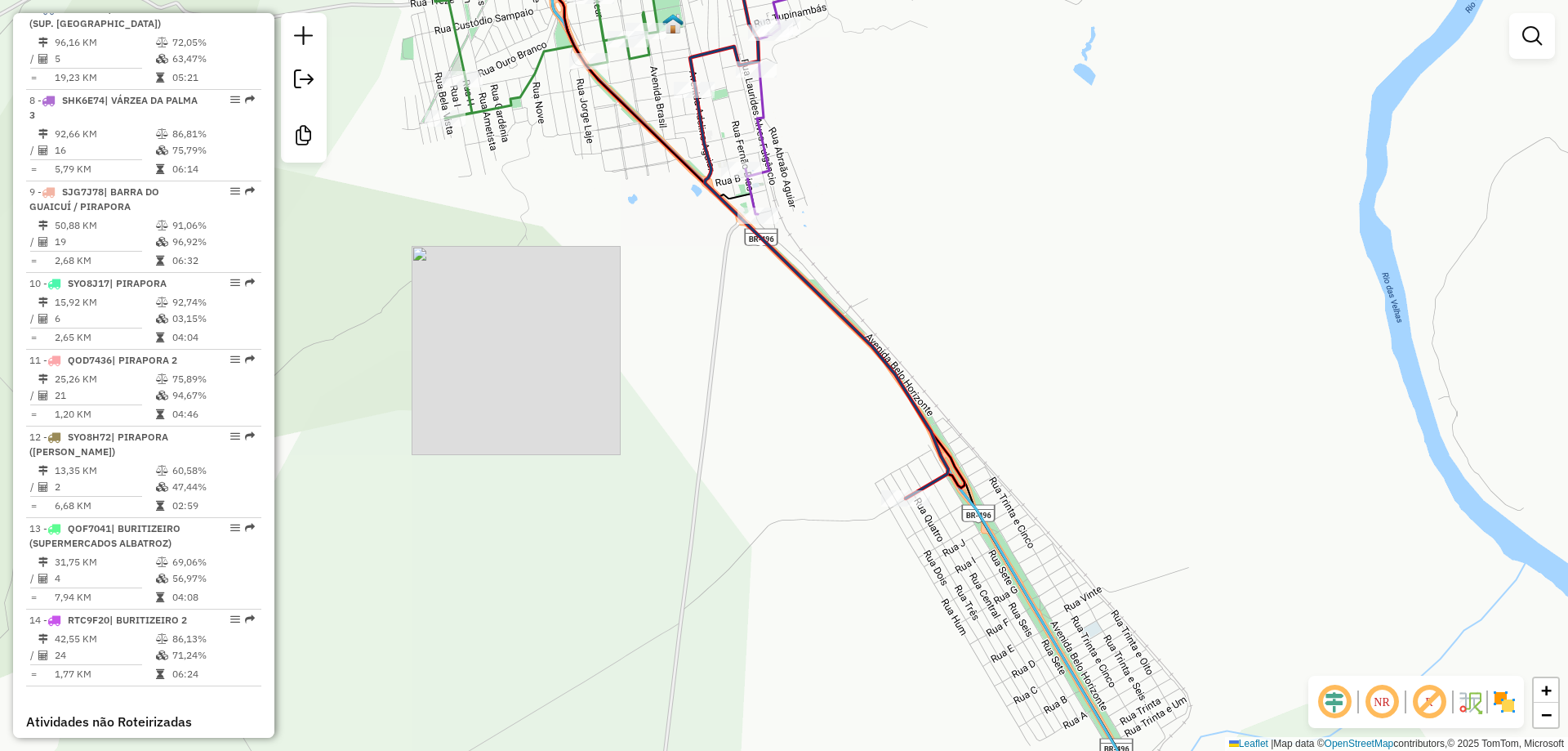
drag, startPoint x: 825, startPoint y: 364, endPoint x: 865, endPoint y: 396, distance: 51.2
click at [863, 394] on div "Janela de atendimento Grade de atendimento Capacidade Transportadoras Veículos …" at bounding box center [784, 375] width 1568 height 751
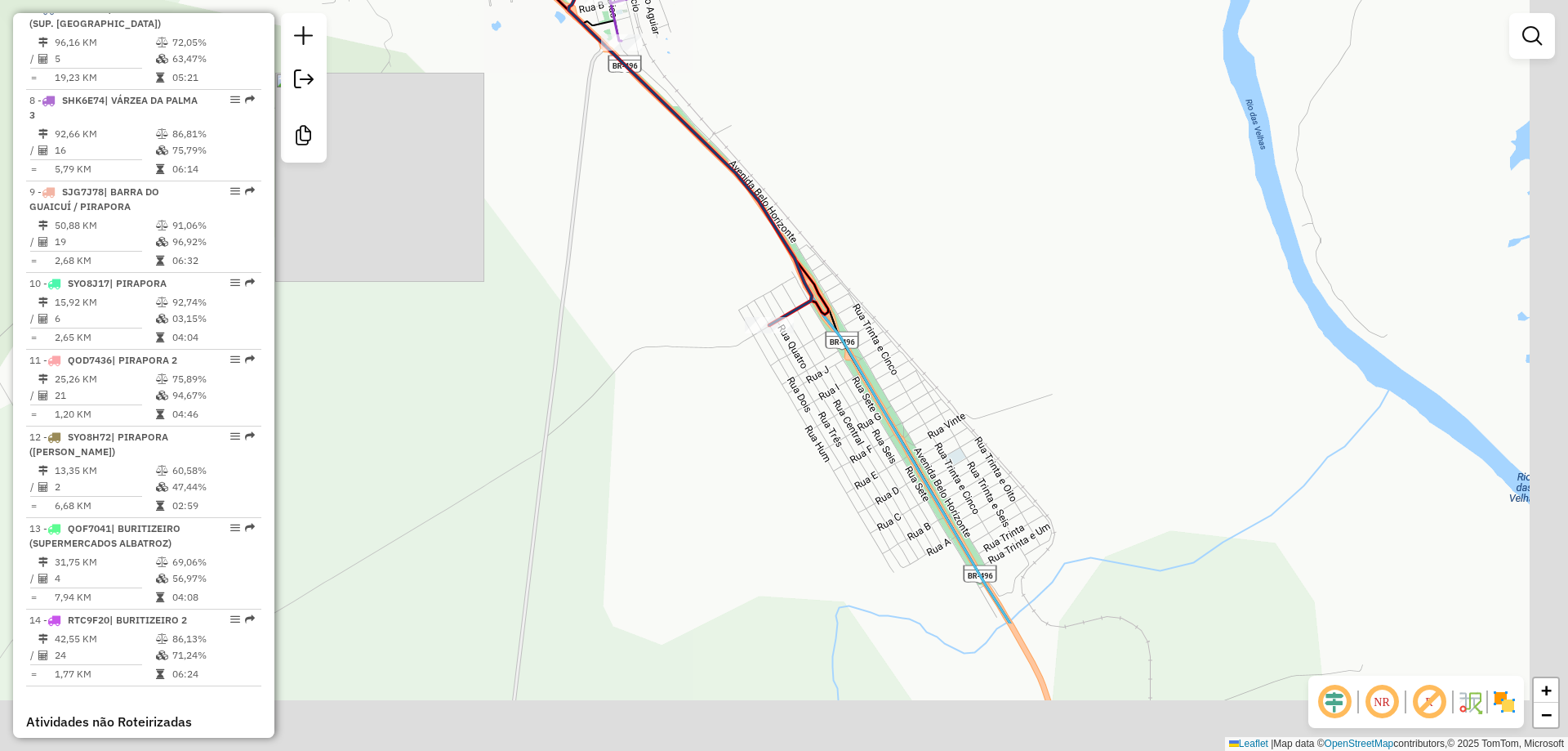
drag, startPoint x: 1013, startPoint y: 321, endPoint x: 970, endPoint y: 279, distance: 60.1
click at [971, 270] on div "Janela de atendimento Grade de atendimento Capacidade Transportadoras Veículos …" at bounding box center [784, 375] width 1568 height 751
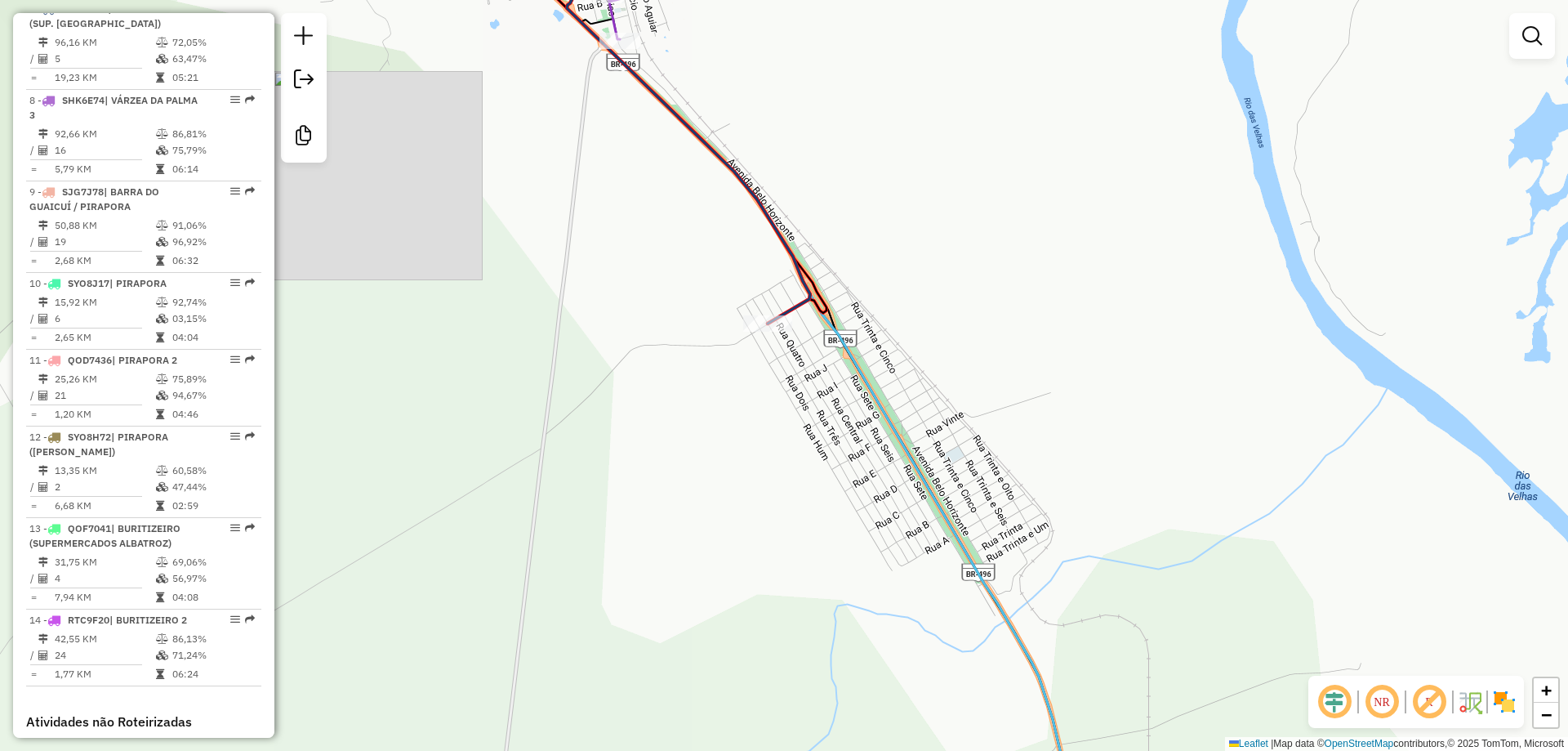
drag, startPoint x: 1005, startPoint y: 457, endPoint x: 990, endPoint y: 442, distance: 21.2
click at [1013, 483] on div "Janela de atendimento Grade de atendimento Capacidade Transportadoras Veículos …" at bounding box center [784, 375] width 1568 height 751
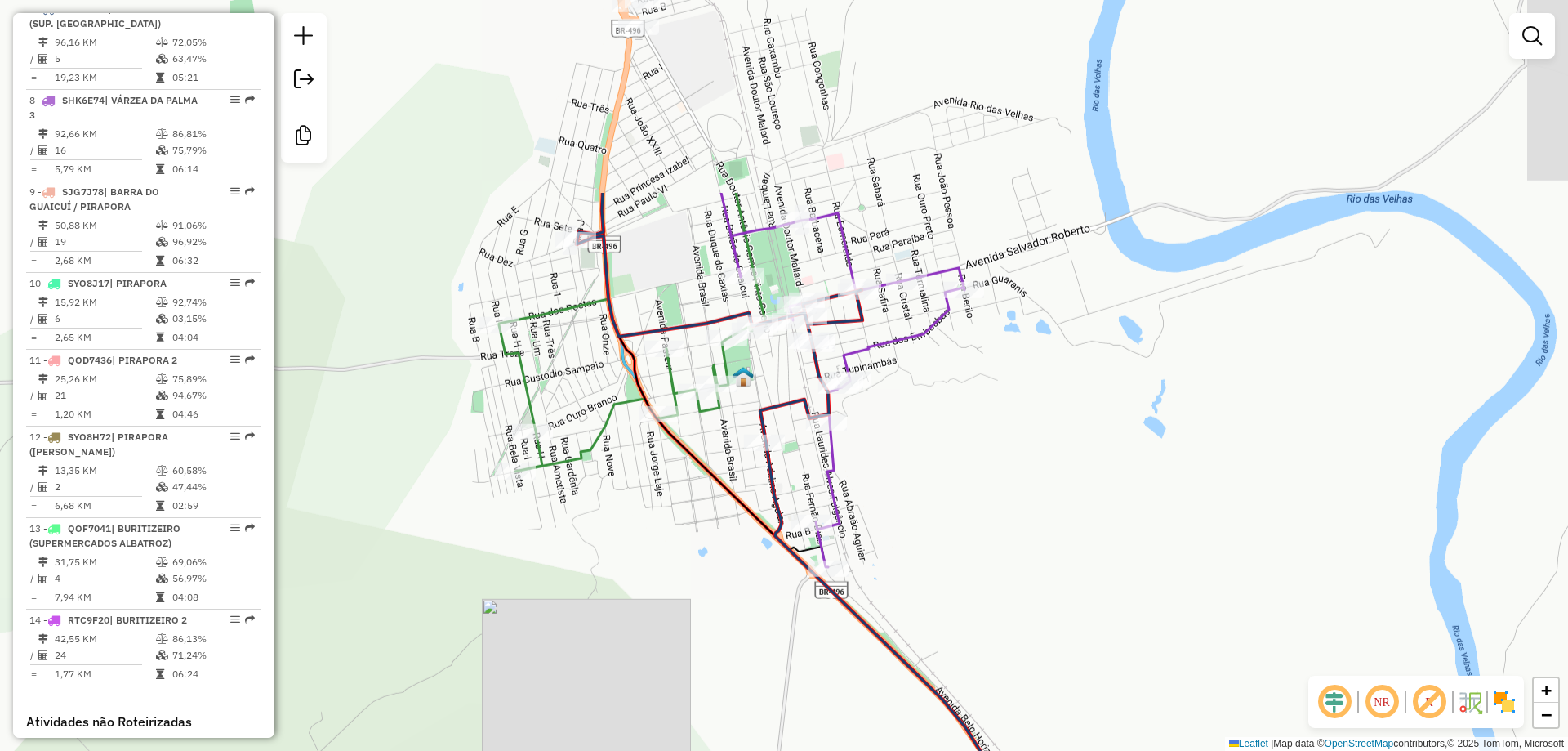
drag, startPoint x: 852, startPoint y: 226, endPoint x: 991, endPoint y: 504, distance: 310.8
click at [991, 504] on div "Janela de atendimento Grade de atendimento Capacidade Transportadoras Veículos …" at bounding box center [784, 375] width 1568 height 751
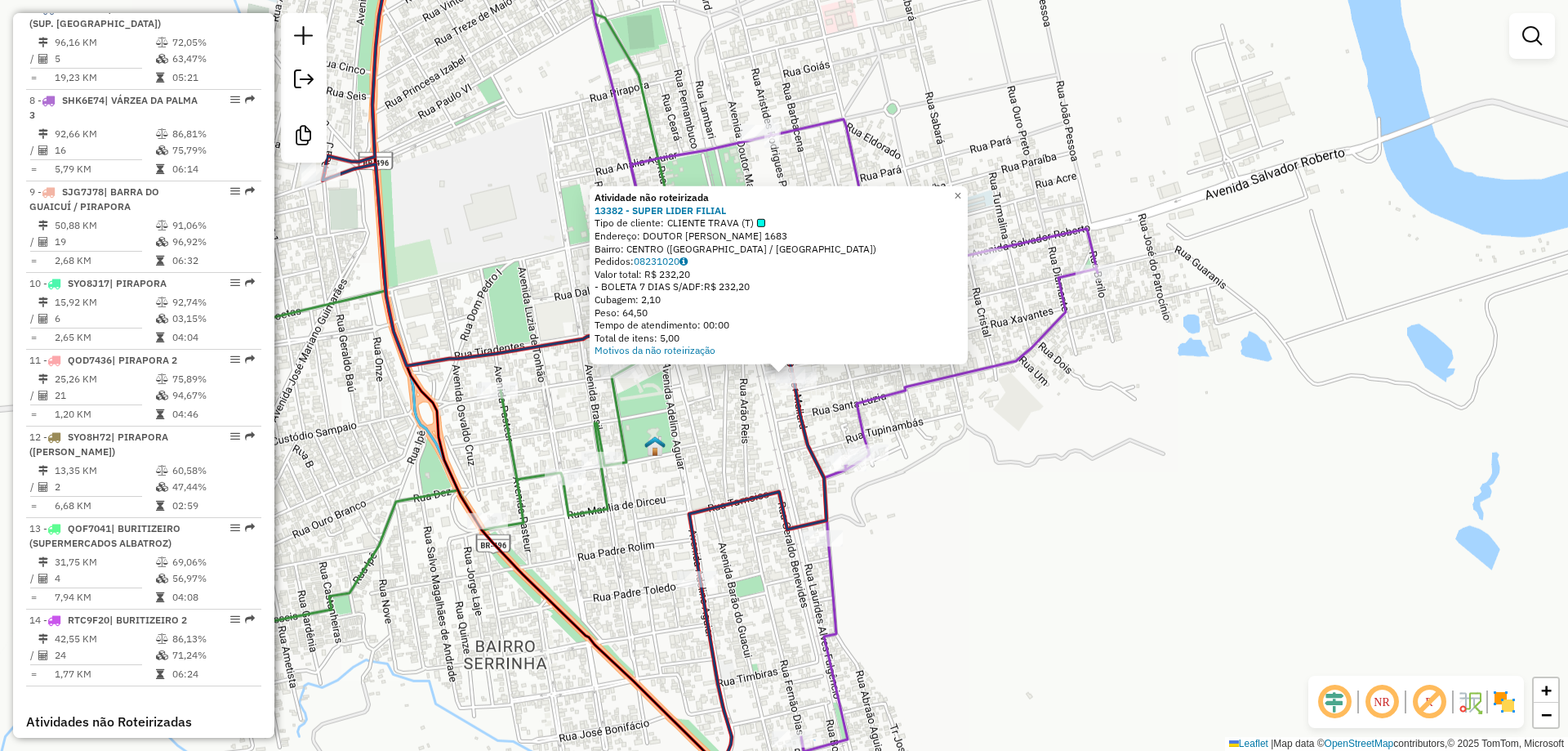
click at [821, 395] on div "Atividade não roteirizada 13382 - SUPER LIDER FILIAL Tipo de cliente: CLIENTE T…" at bounding box center [784, 375] width 1568 height 751
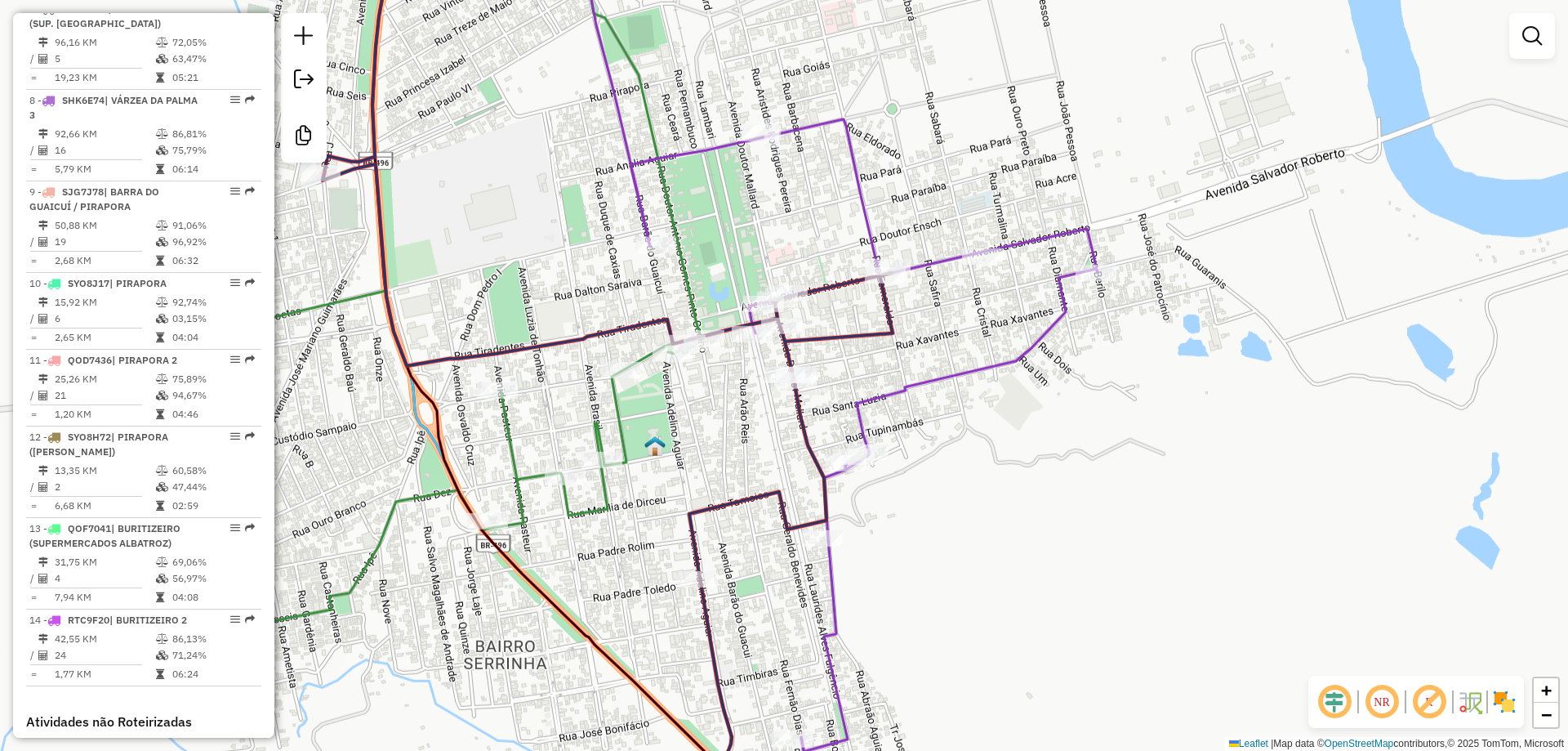
click at [870, 297] on div "Janela de atendimento Grade de atendimento Capacidade Transportadoras Veículos …" at bounding box center [784, 375] width 1568 height 751
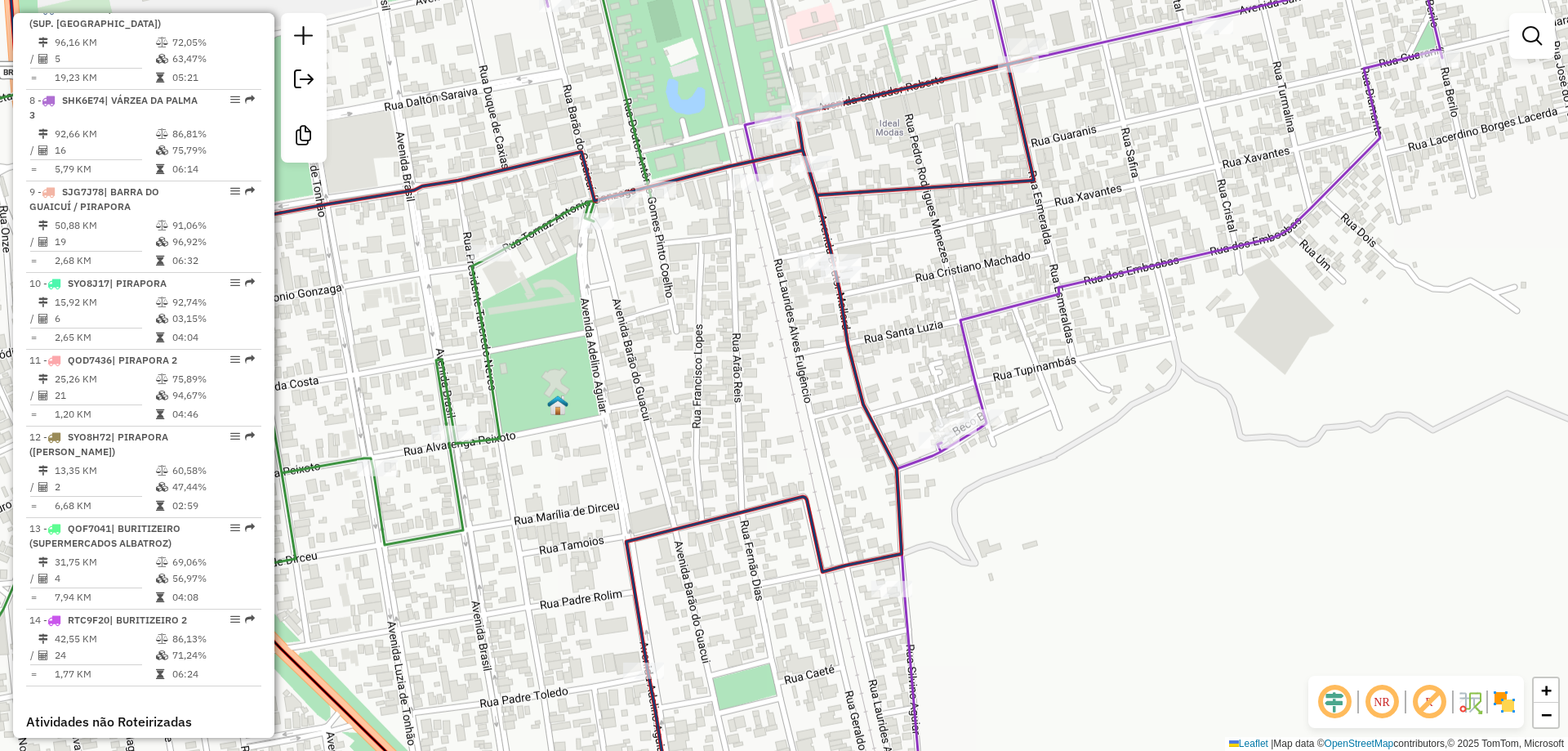
drag, startPoint x: 818, startPoint y: 367, endPoint x: 891, endPoint y: 244, distance: 143.0
click at [891, 244] on div "Janela de atendimento Grade de atendimento Capacidade Transportadoras Veículos …" at bounding box center [784, 375] width 1568 height 751
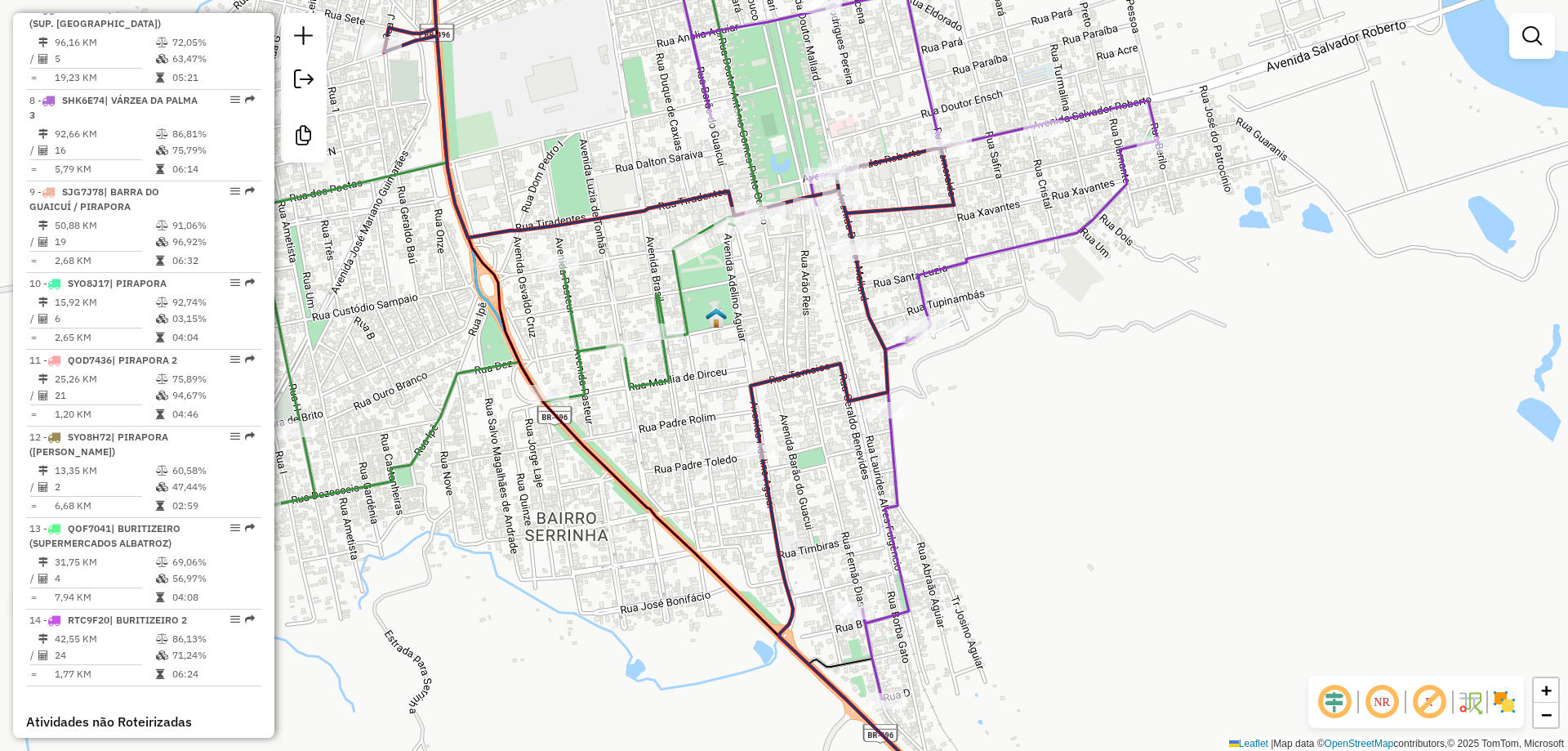
drag, startPoint x: 820, startPoint y: 303, endPoint x: 795, endPoint y: 321, distance: 30.8
click at [796, 319] on div "Janela de atendimento Grade de atendimento Capacidade Transportadoras Veículos …" at bounding box center [784, 375] width 1568 height 751
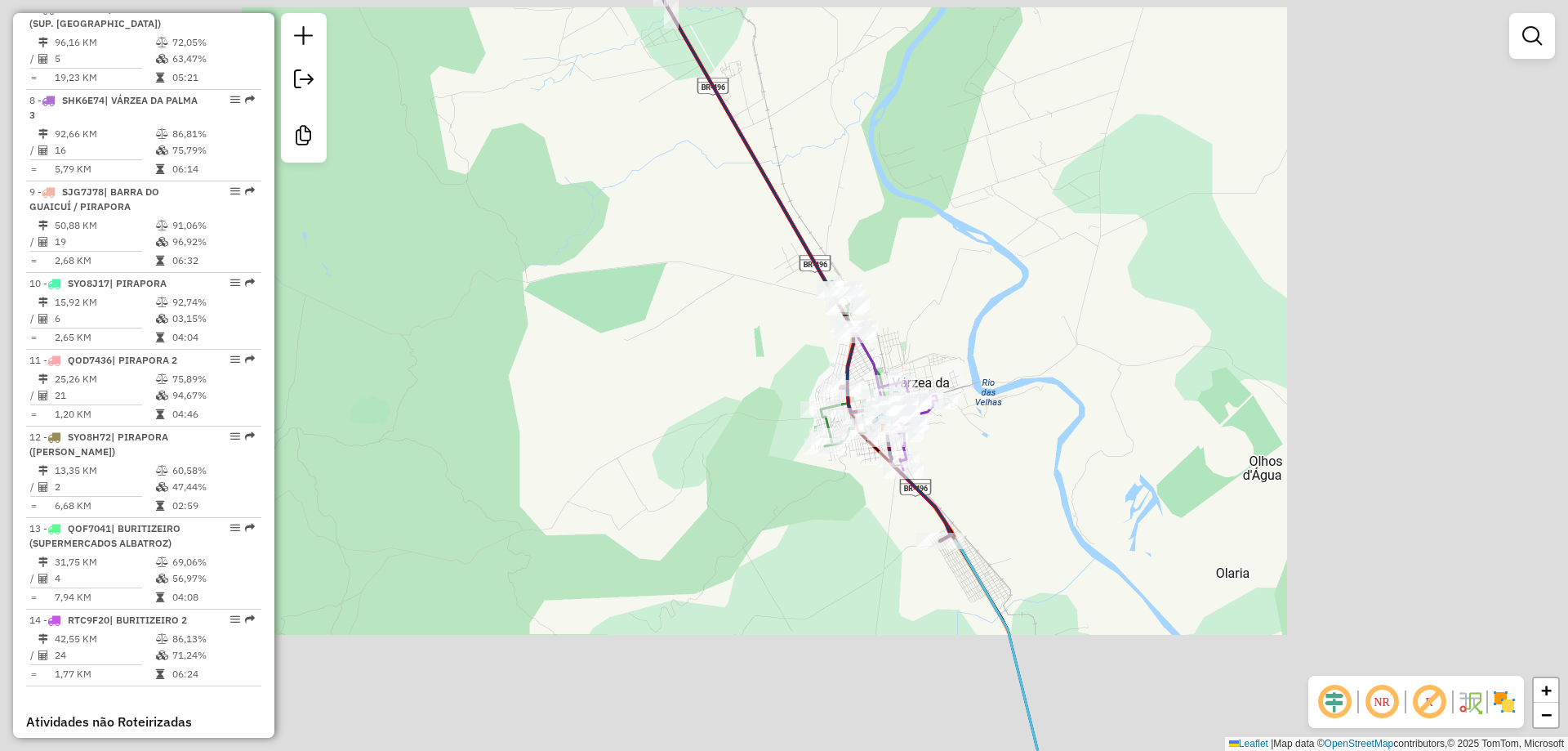
drag, startPoint x: 895, startPoint y: 520, endPoint x: 855, endPoint y: 510, distance: 41.2
click at [856, 511] on div "Janela de atendimento Grade de atendimento Capacidade Transportadoras Veículos …" at bounding box center [784, 375] width 1568 height 751
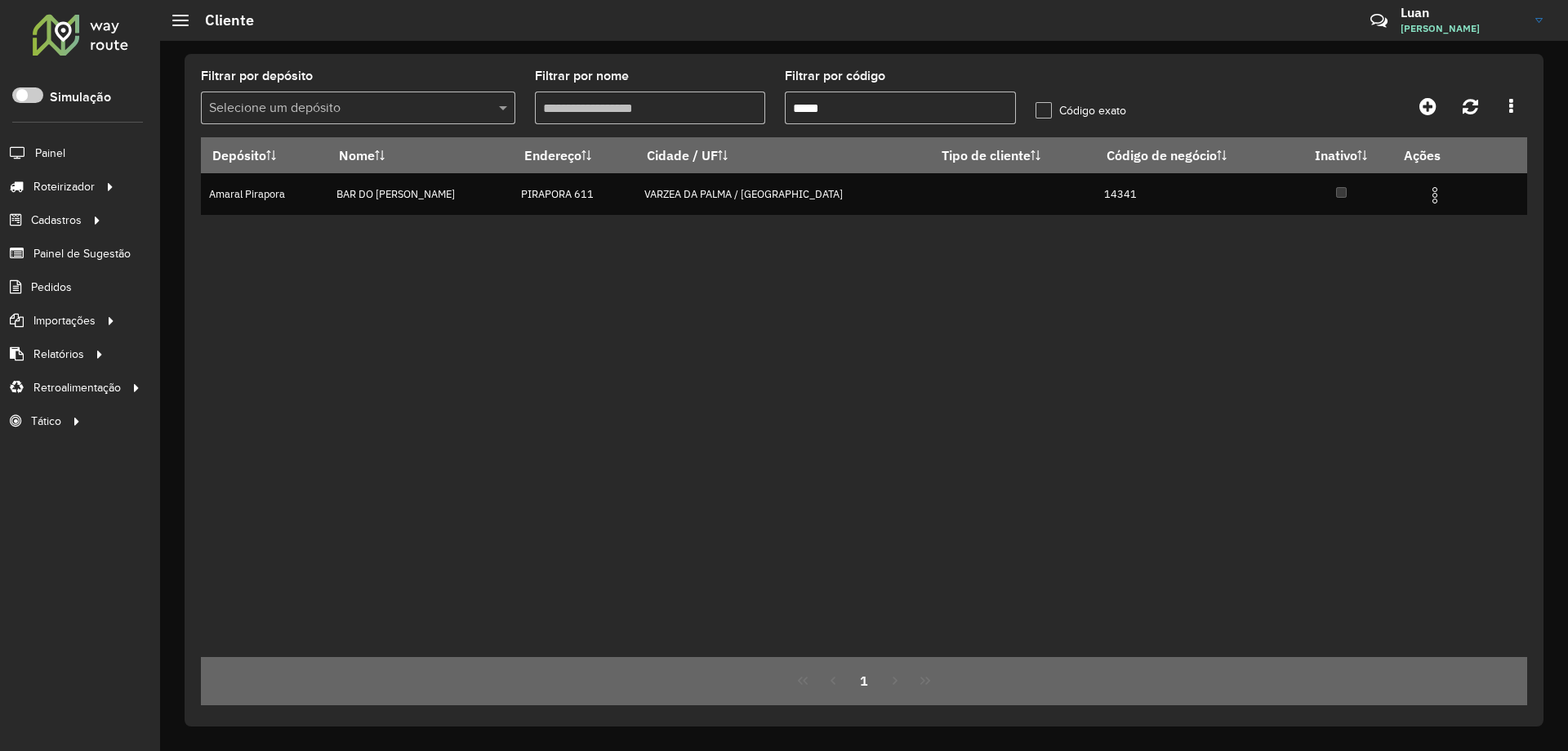
click at [77, 34] on div at bounding box center [80, 34] width 99 height 43
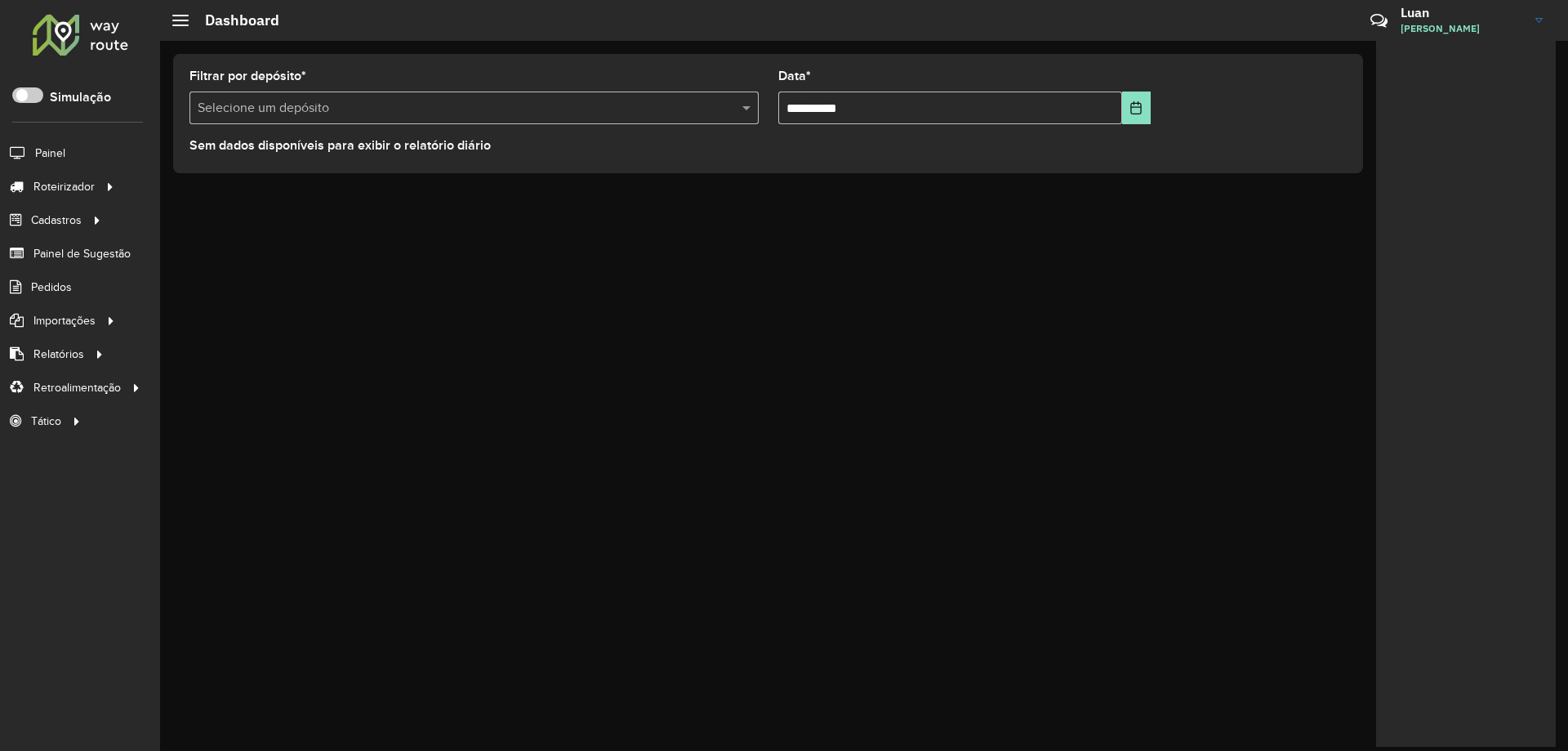
click at [348, 108] on input "text" at bounding box center [457, 109] width 520 height 20
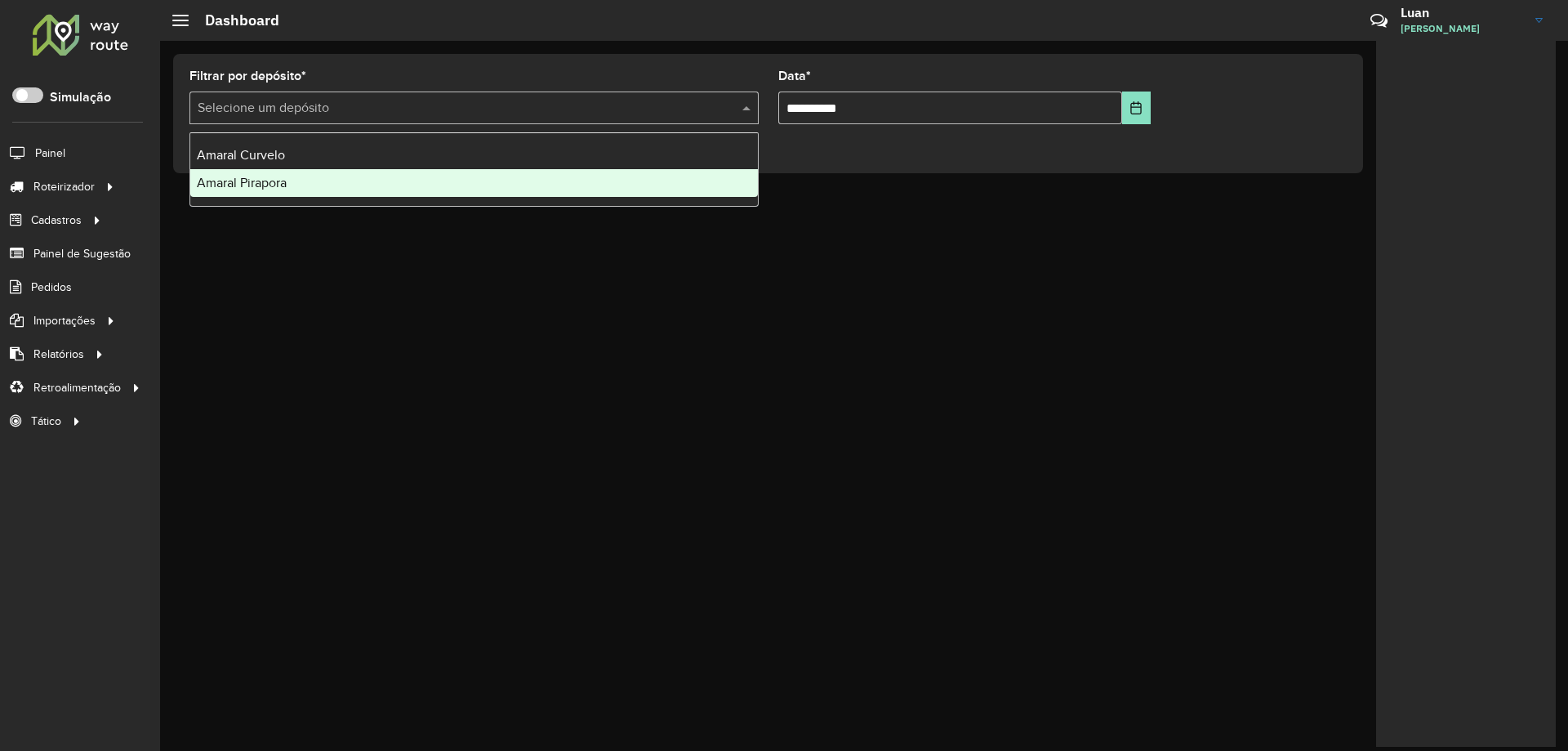
click at [300, 182] on div "Amaral Pirapora" at bounding box center [474, 183] width 567 height 28
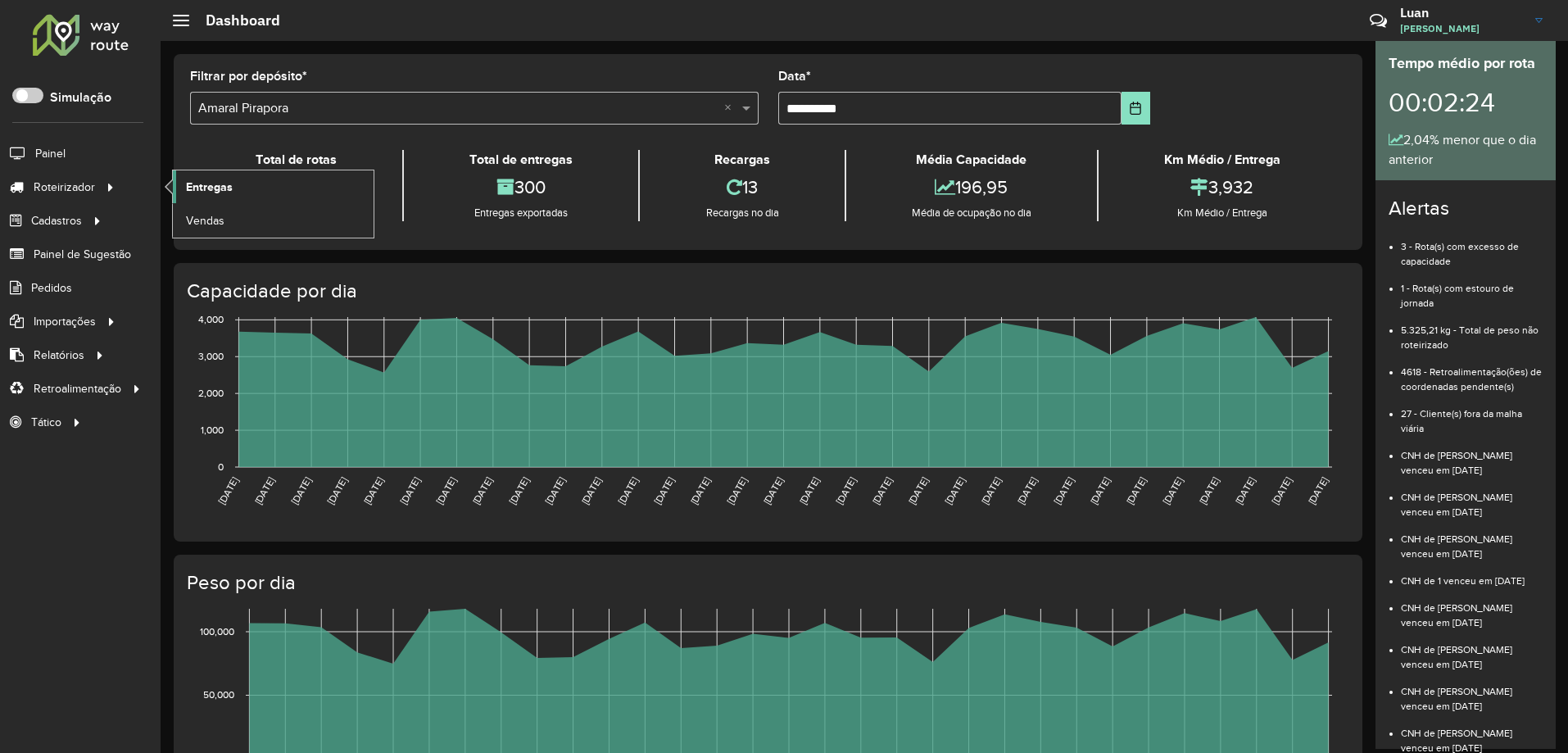
click at [247, 194] on link "Entregas" at bounding box center [274, 186] width 201 height 33
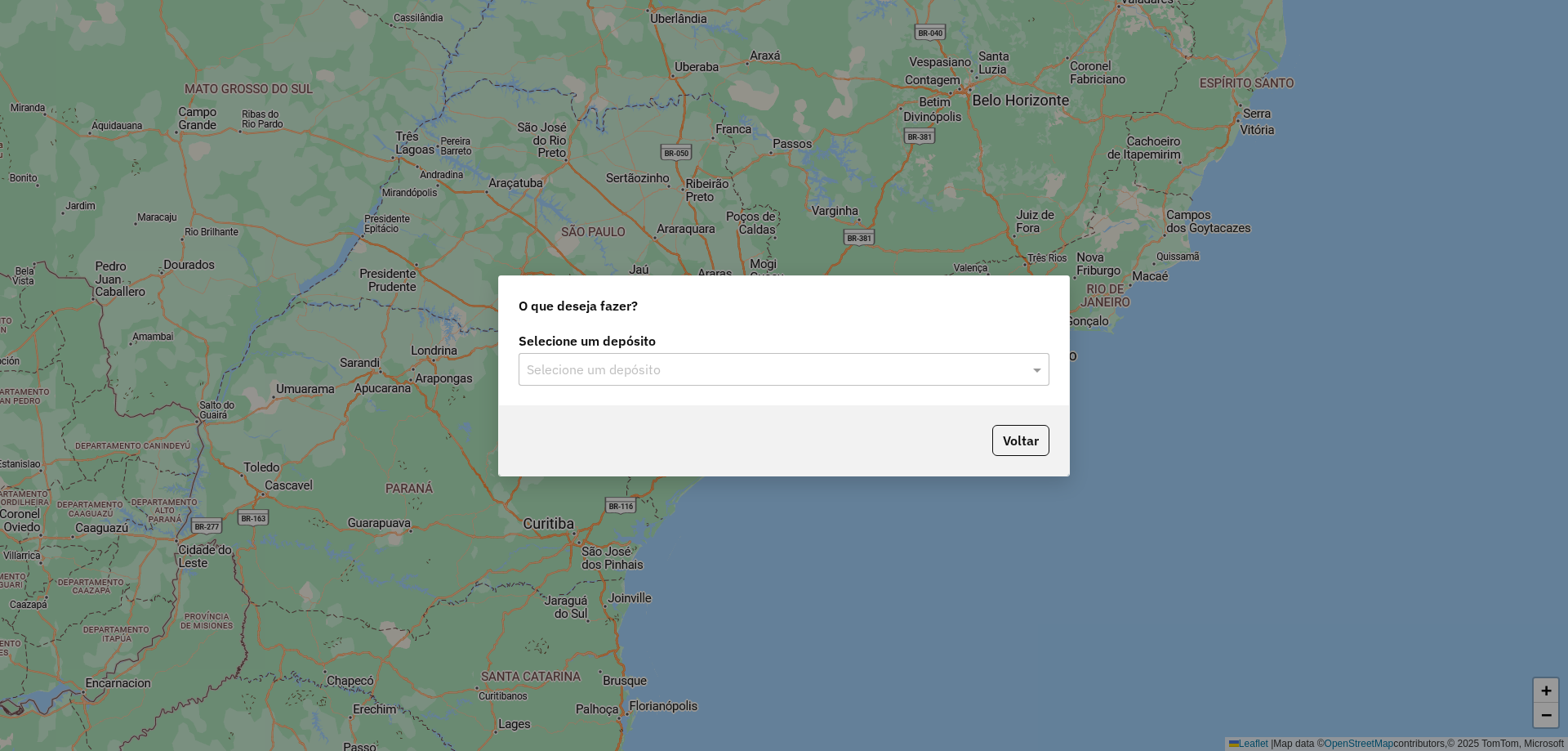
click at [622, 372] on input "text" at bounding box center [768, 370] width 482 height 20
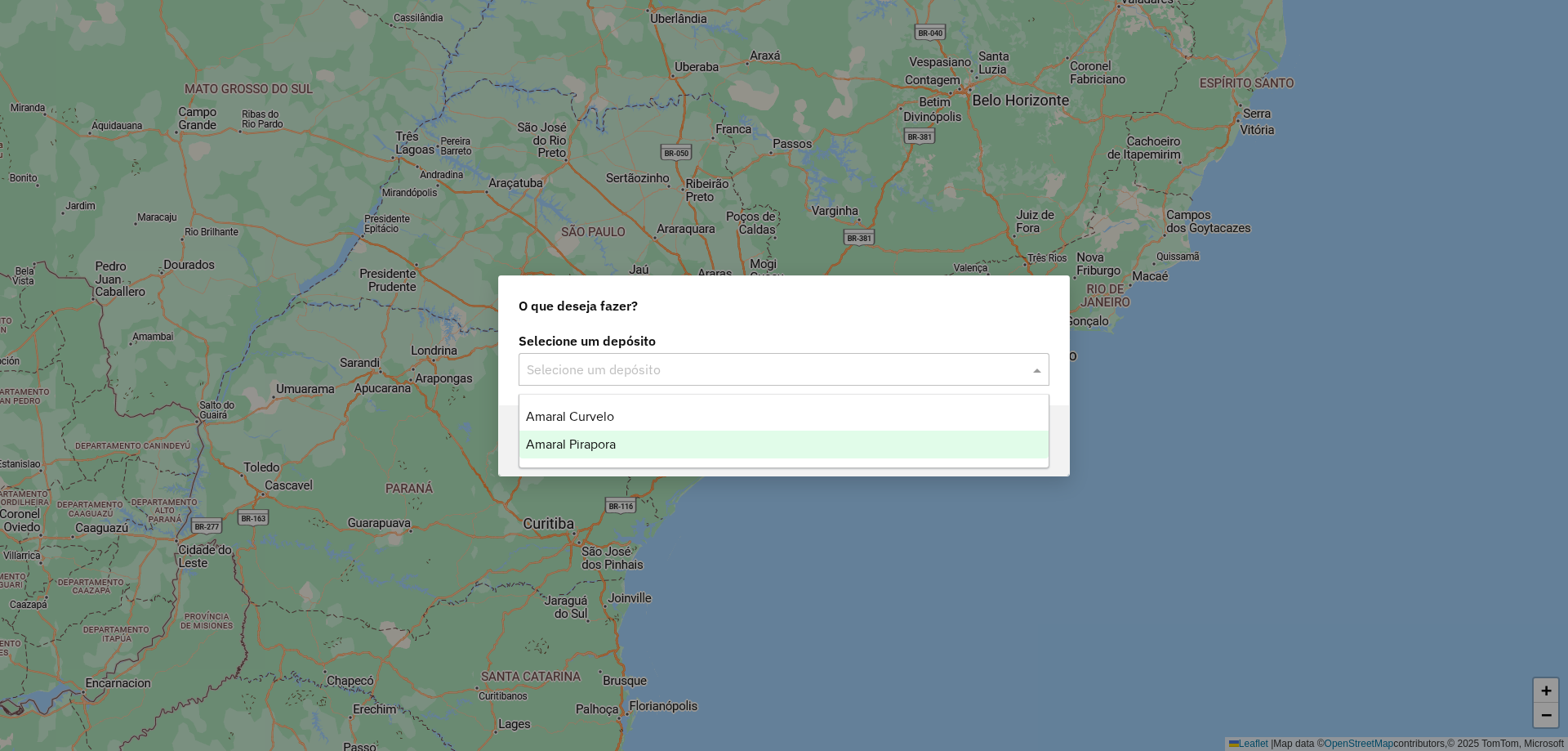
click at [566, 452] on div "Amaral Pirapora" at bounding box center [784, 444] width 529 height 28
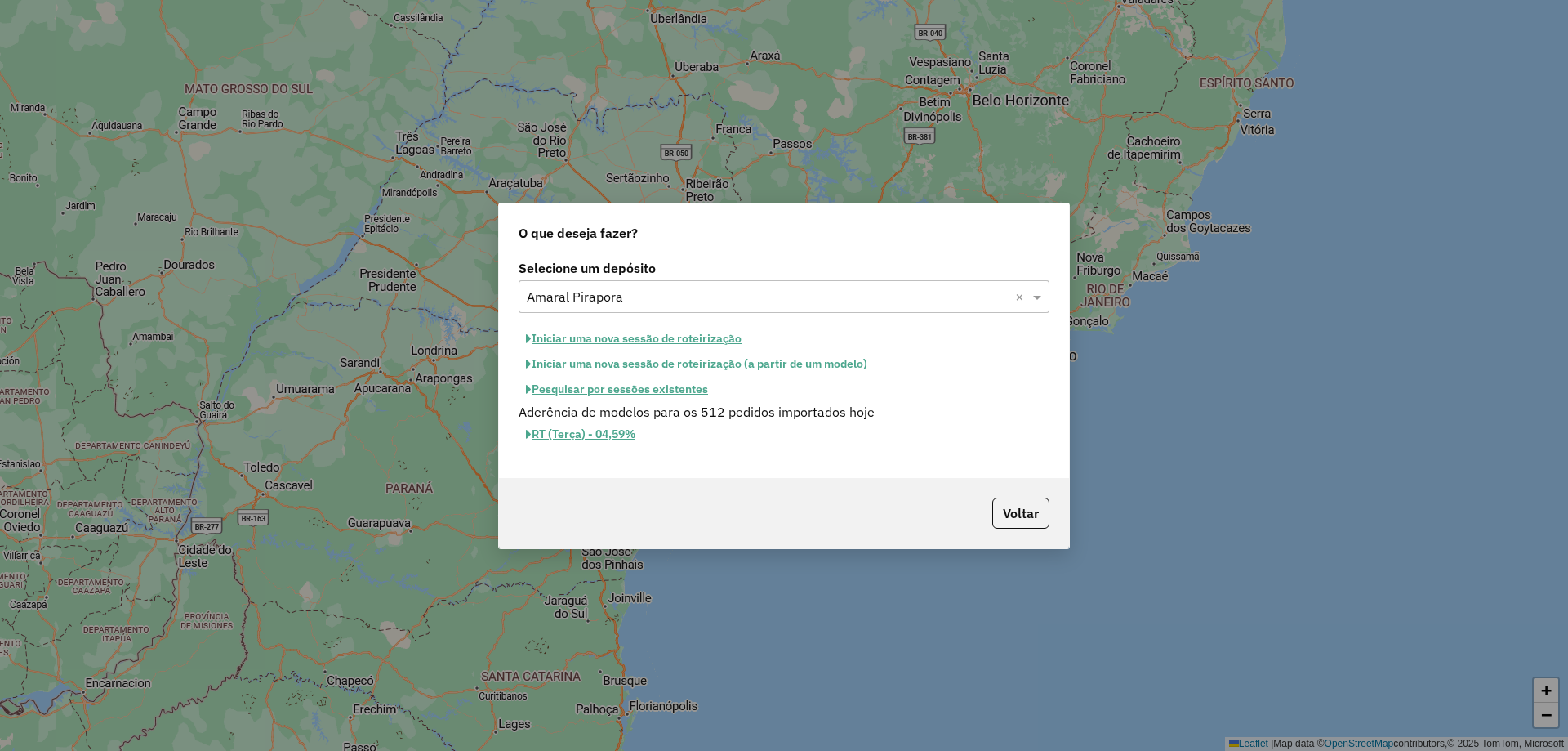
click at [695, 335] on button "Iniciar uma nova sessão de roteirização" at bounding box center [634, 338] width 230 height 26
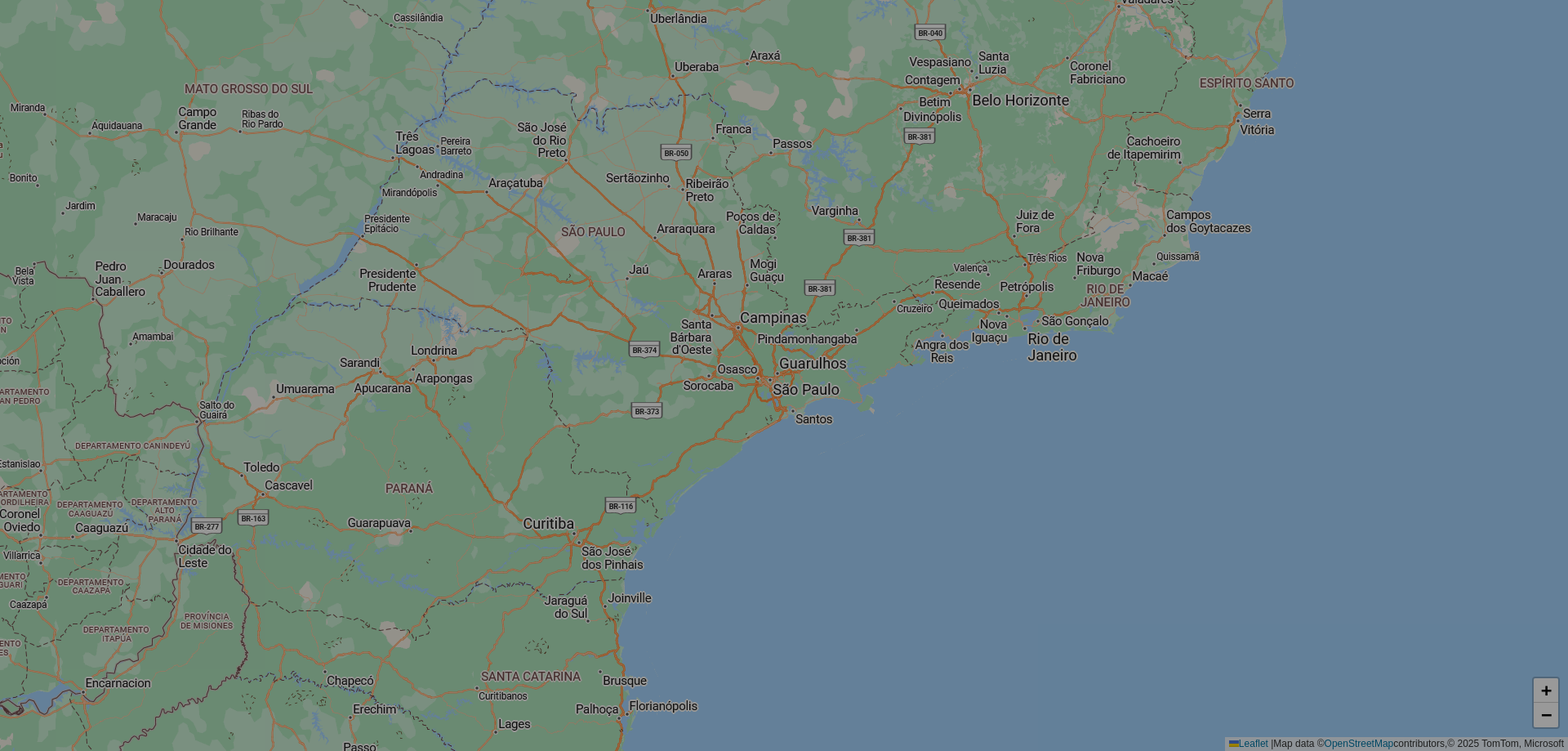
select select "*"
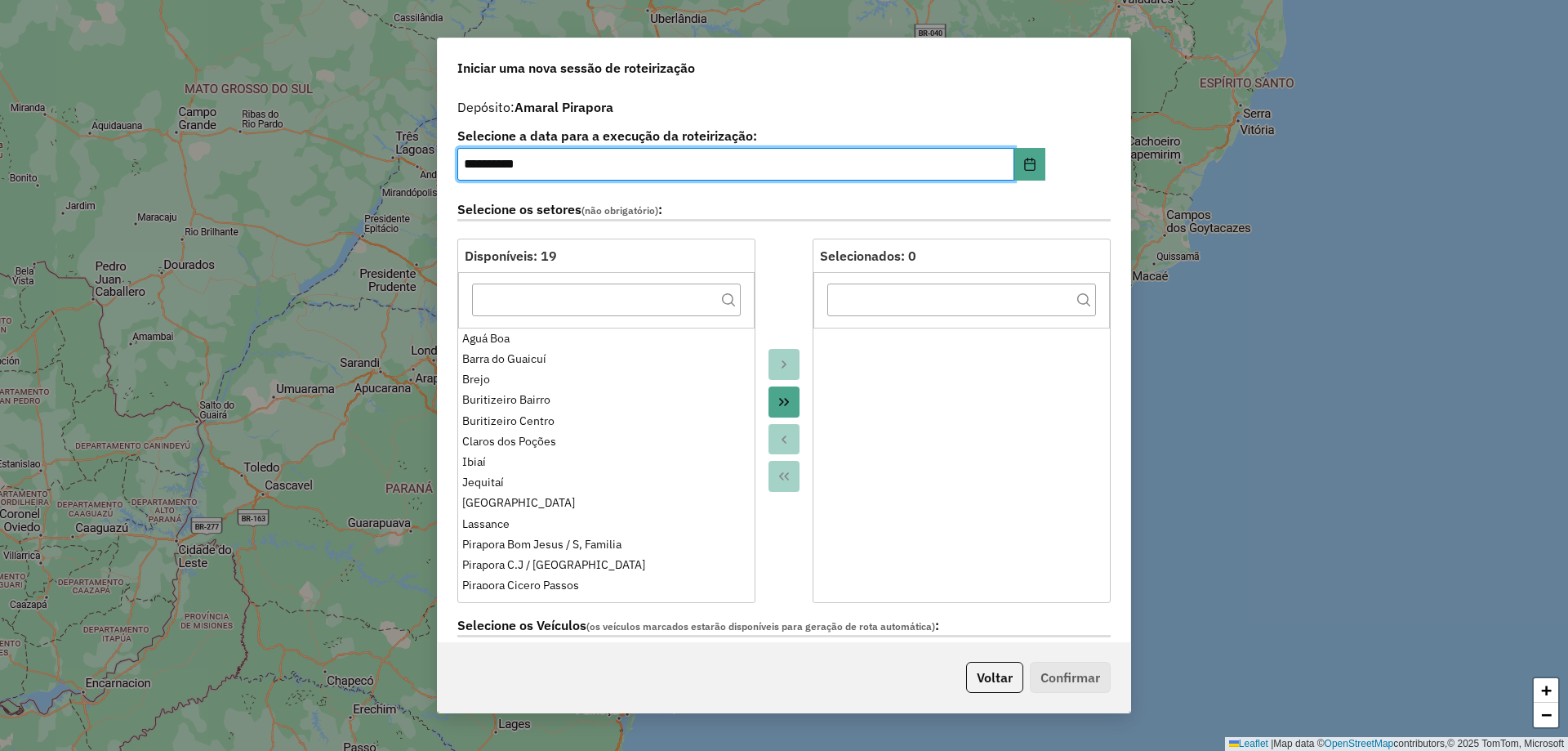
click at [783, 400] on icon "Move All to Target" at bounding box center [784, 402] width 10 height 8
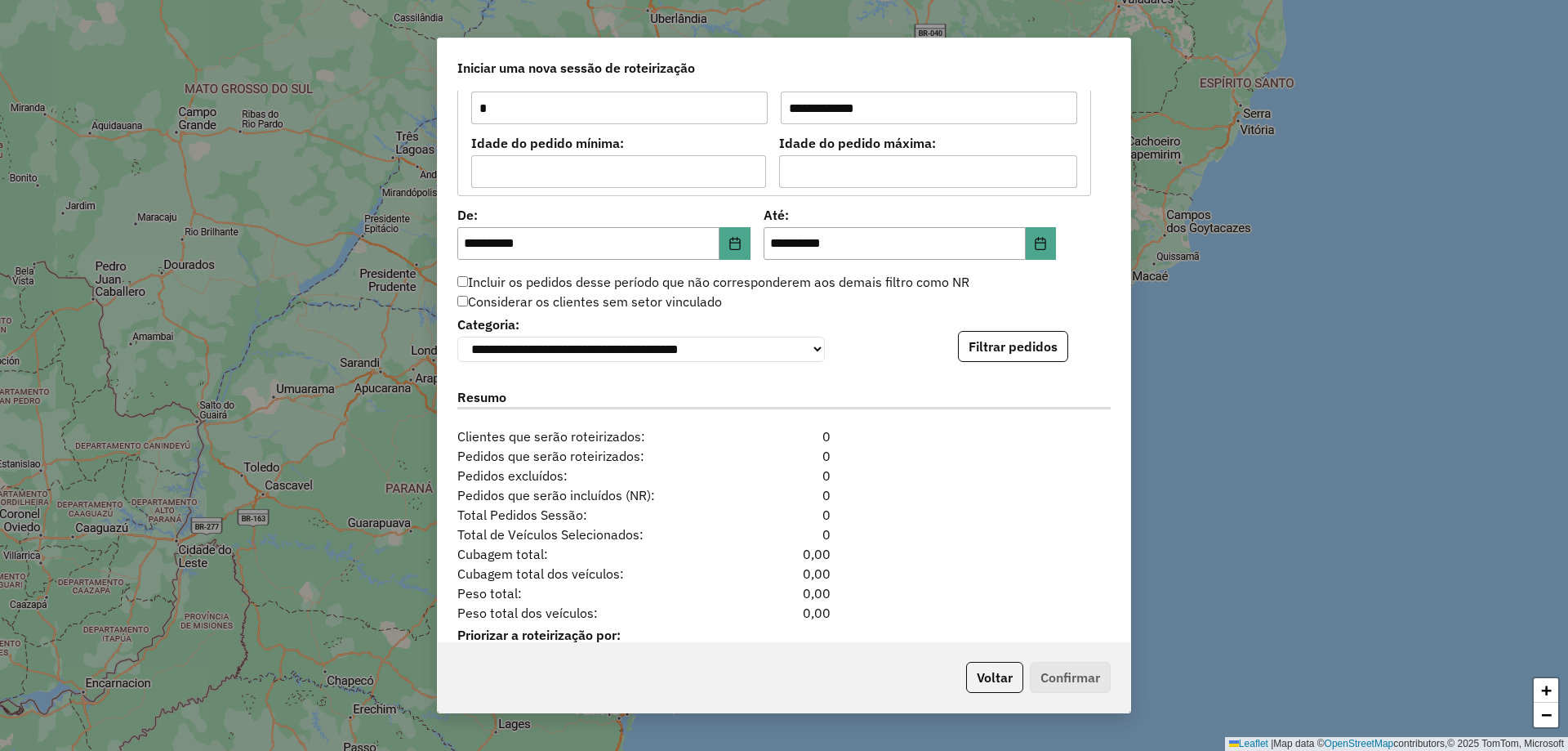
scroll to position [1470, 0]
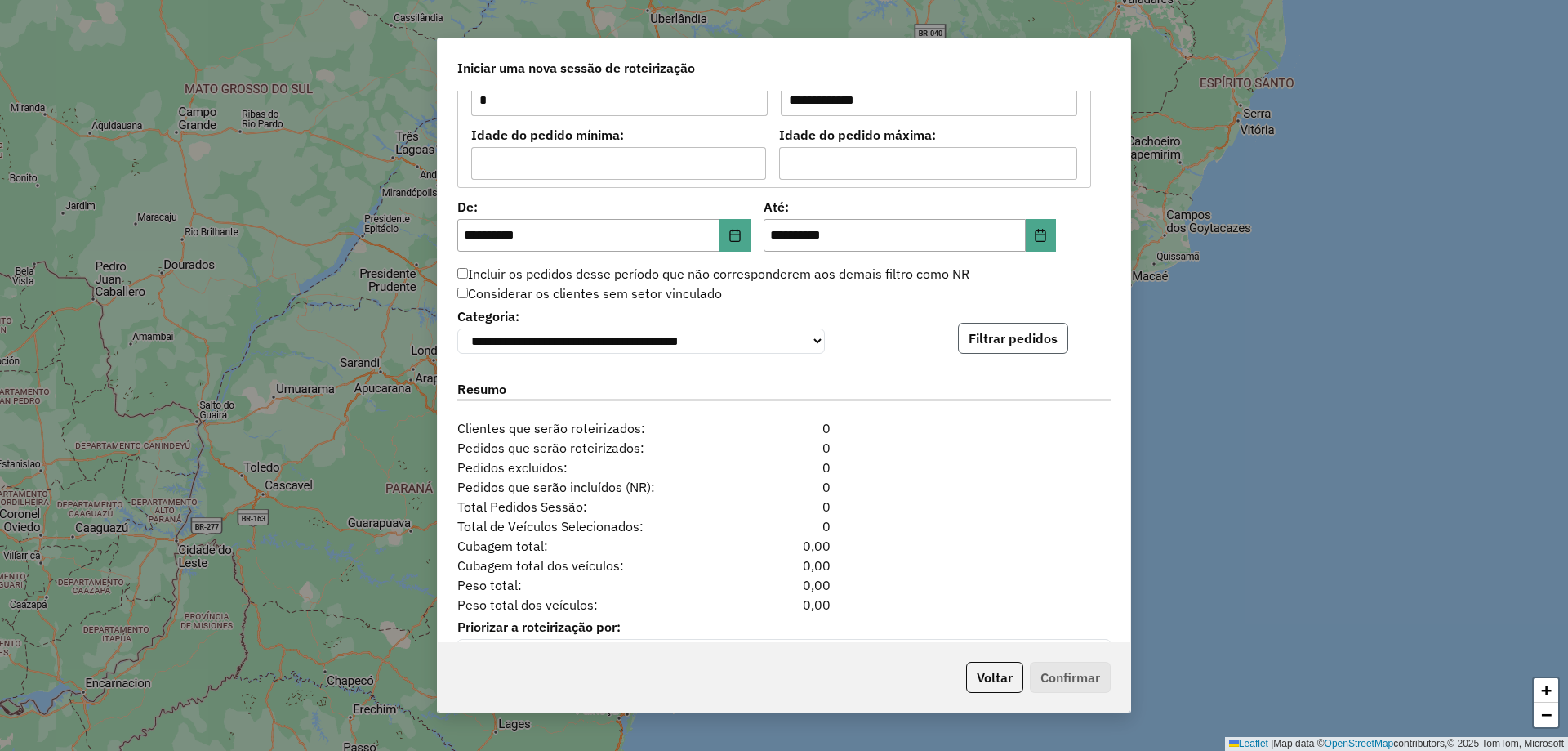
click at [1043, 349] on button "Filtrar pedidos" at bounding box center [1013, 337] width 110 height 31
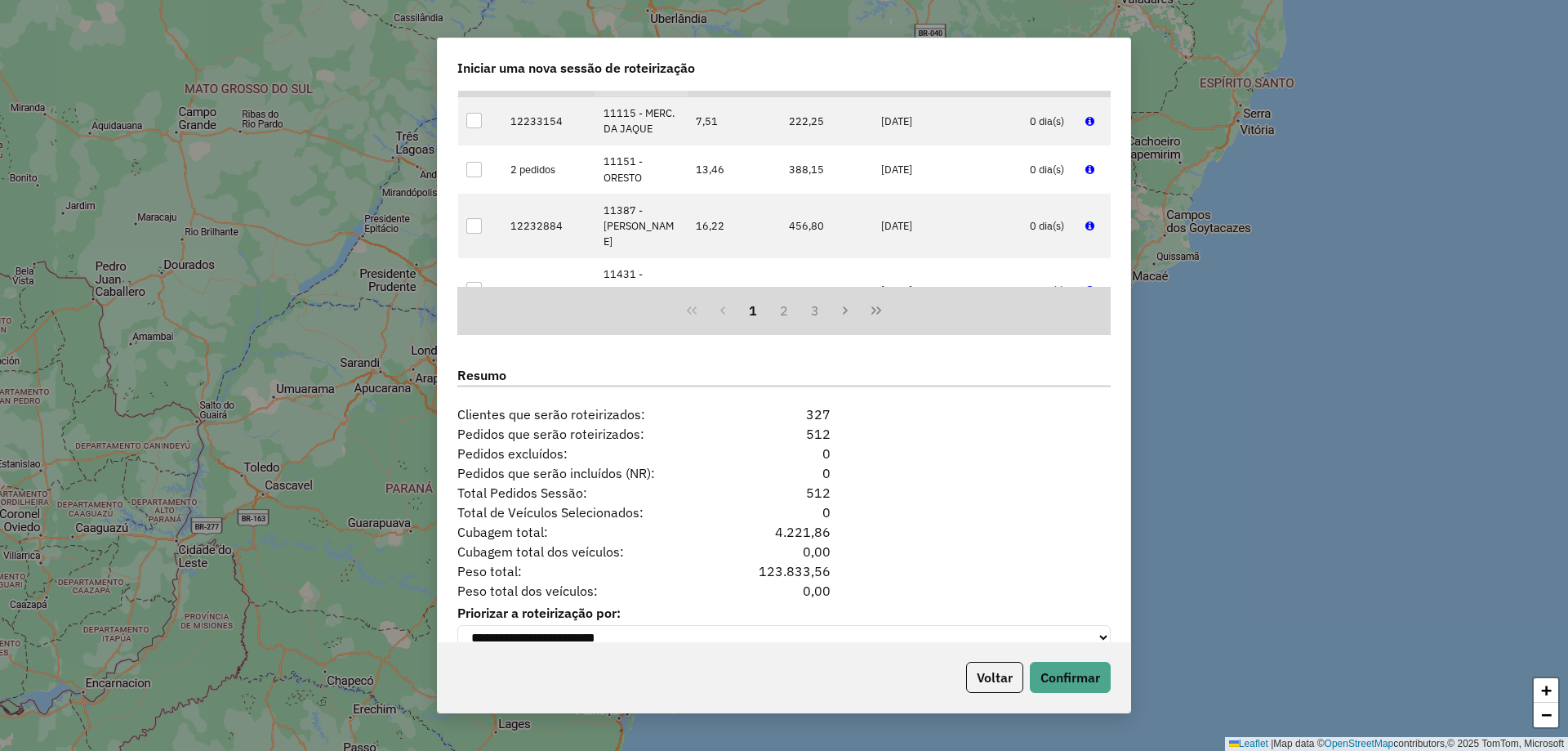
scroll to position [1857, 0]
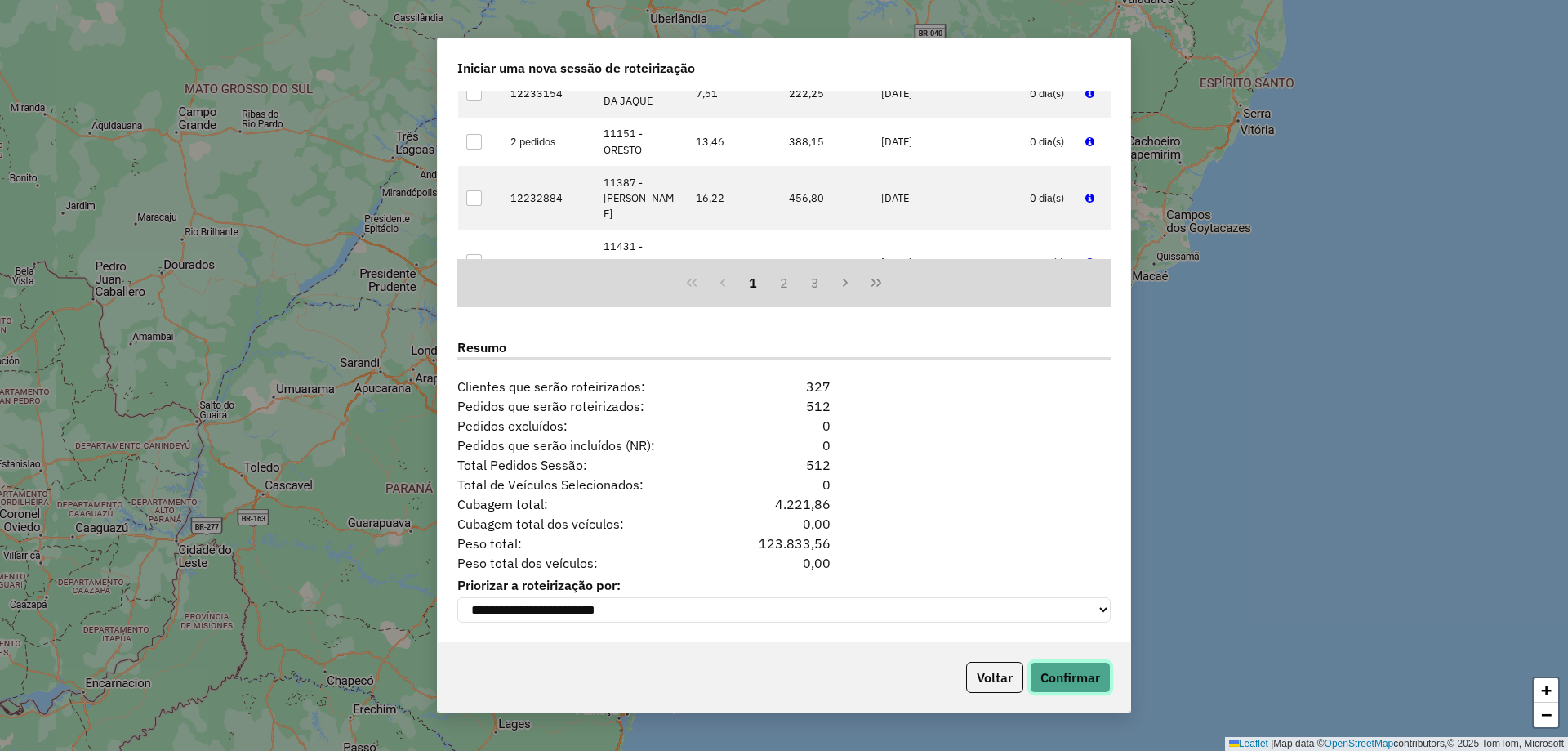
click at [1069, 689] on button "Confirmar" at bounding box center [1070, 677] width 81 height 31
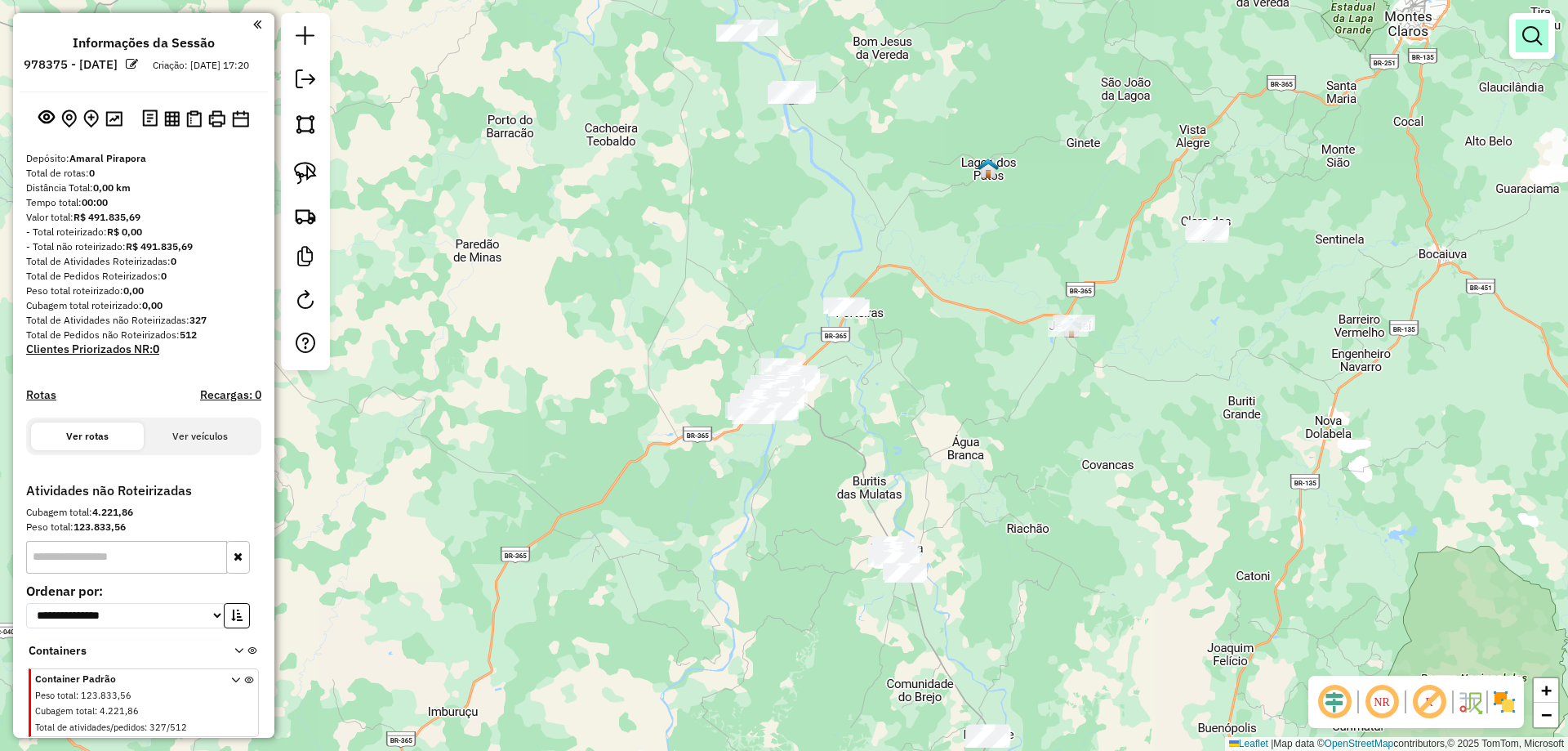
click at [1526, 38] on em at bounding box center [1532, 36] width 20 height 20
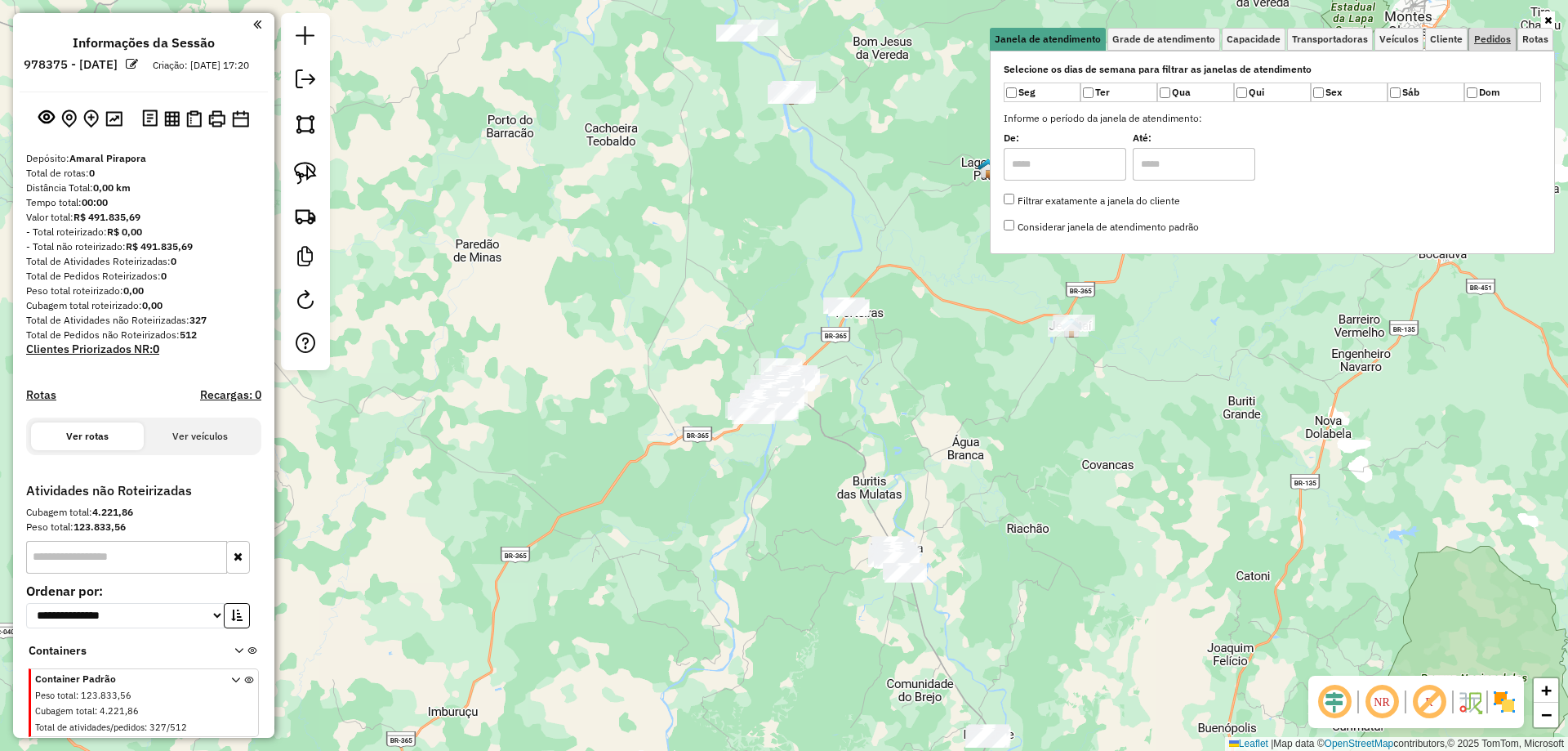
click at [1480, 28] on link "Pedidos" at bounding box center [1492, 39] width 47 height 23
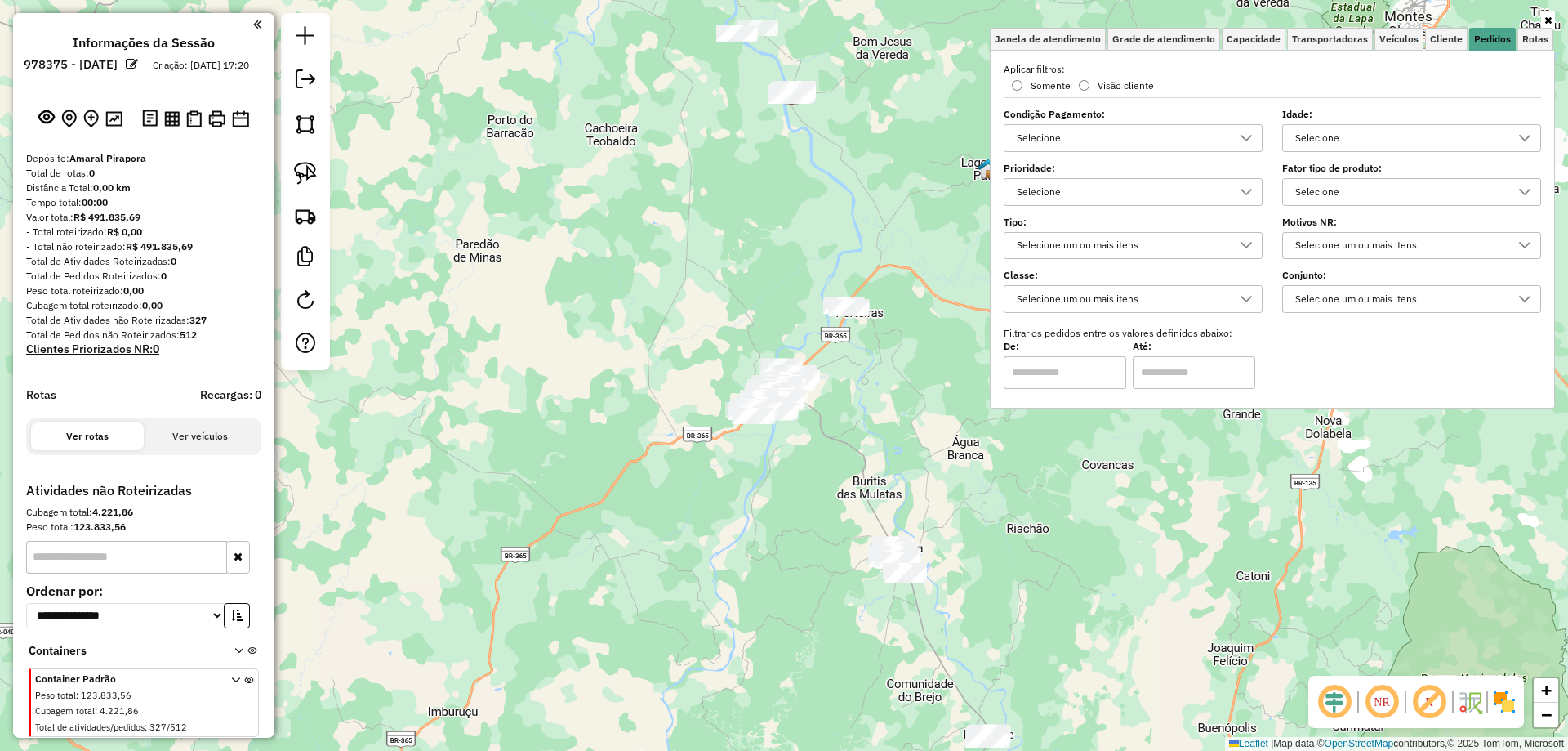
click at [1172, 191] on div "Selecione" at bounding box center [1120, 191] width 219 height 26
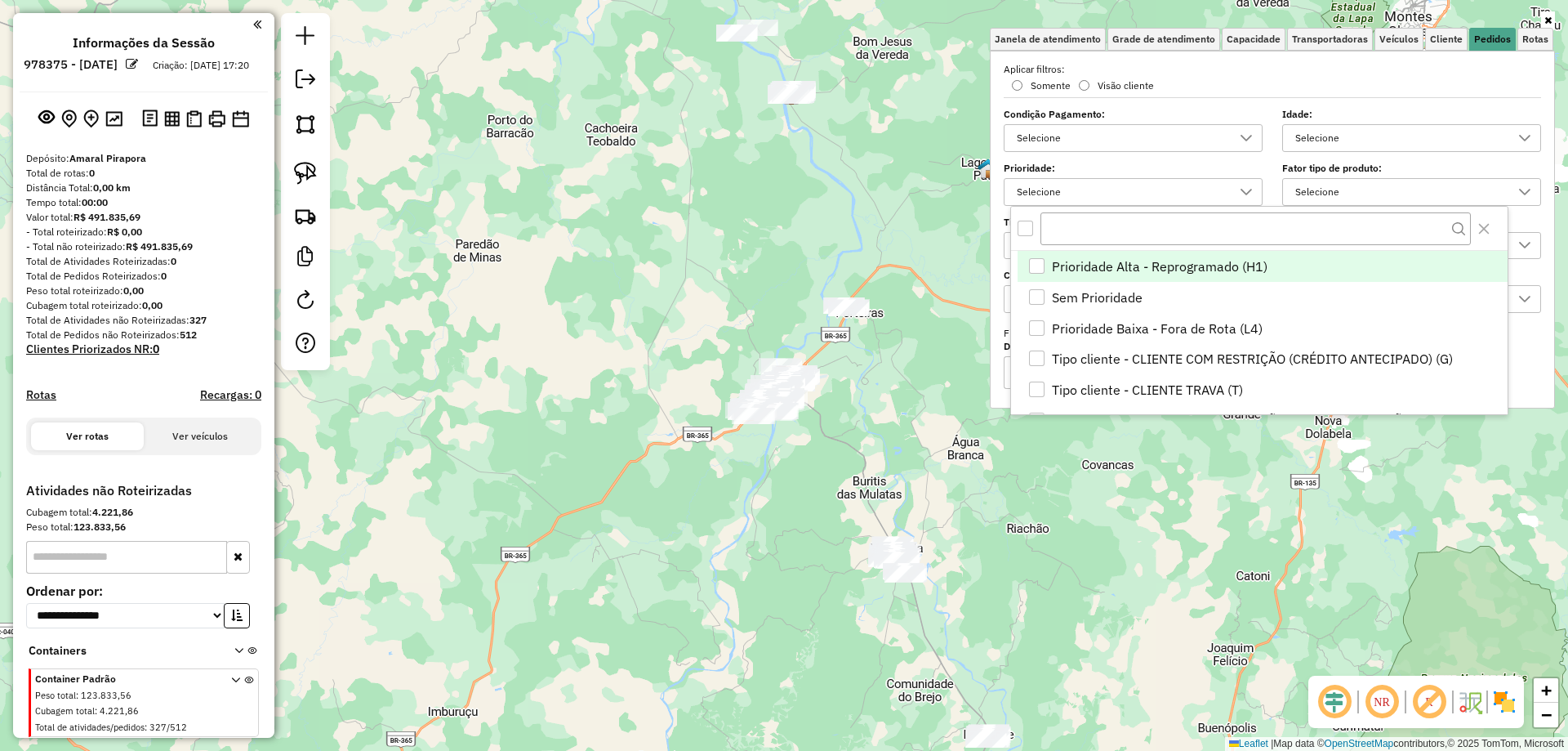
scroll to position [10, 57]
click at [1319, 360] on span "Tipo cliente - CLIENTE COM RESTRIÇÃO (CRÉDITO ANTECIPADO) (G)" at bounding box center [1252, 359] width 401 height 20
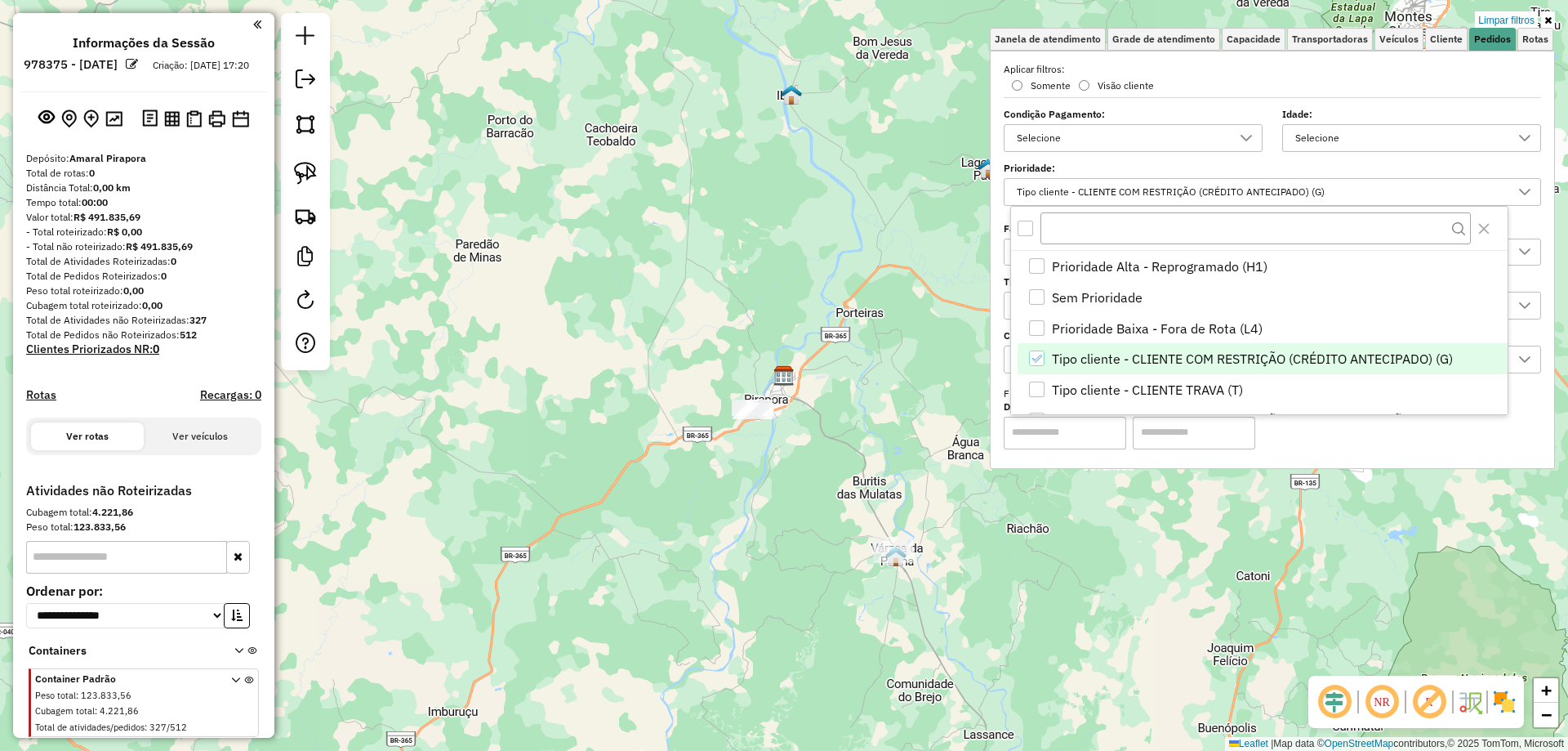
click at [629, 288] on div "Limpar filtros Janela de atendimento Grade de atendimento Capacidade Transporta…" at bounding box center [784, 375] width 1568 height 751
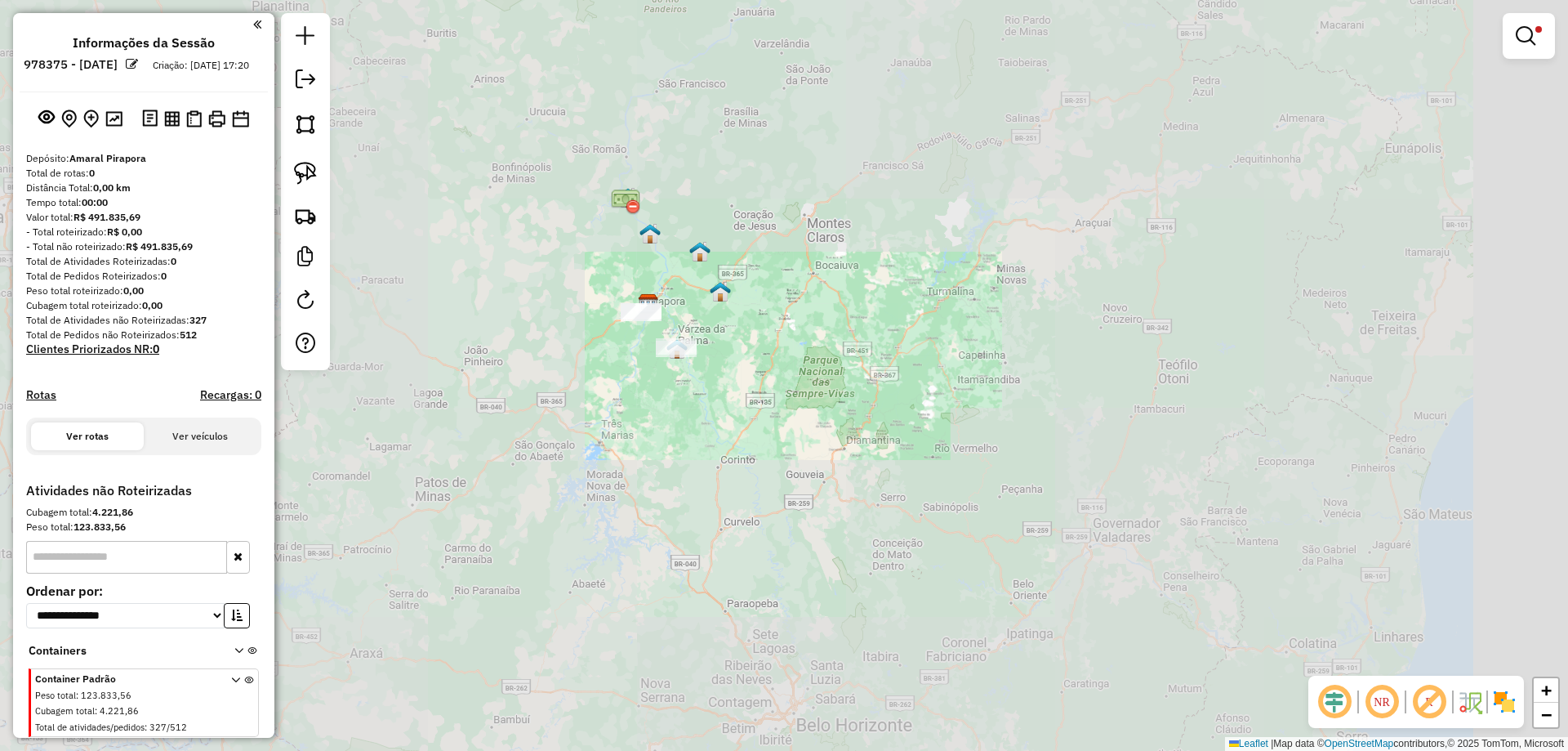
click at [511, 328] on div "Limpar filtros Janela de atendimento Grade de atendimento Capacidade Transporta…" at bounding box center [784, 375] width 1568 height 751
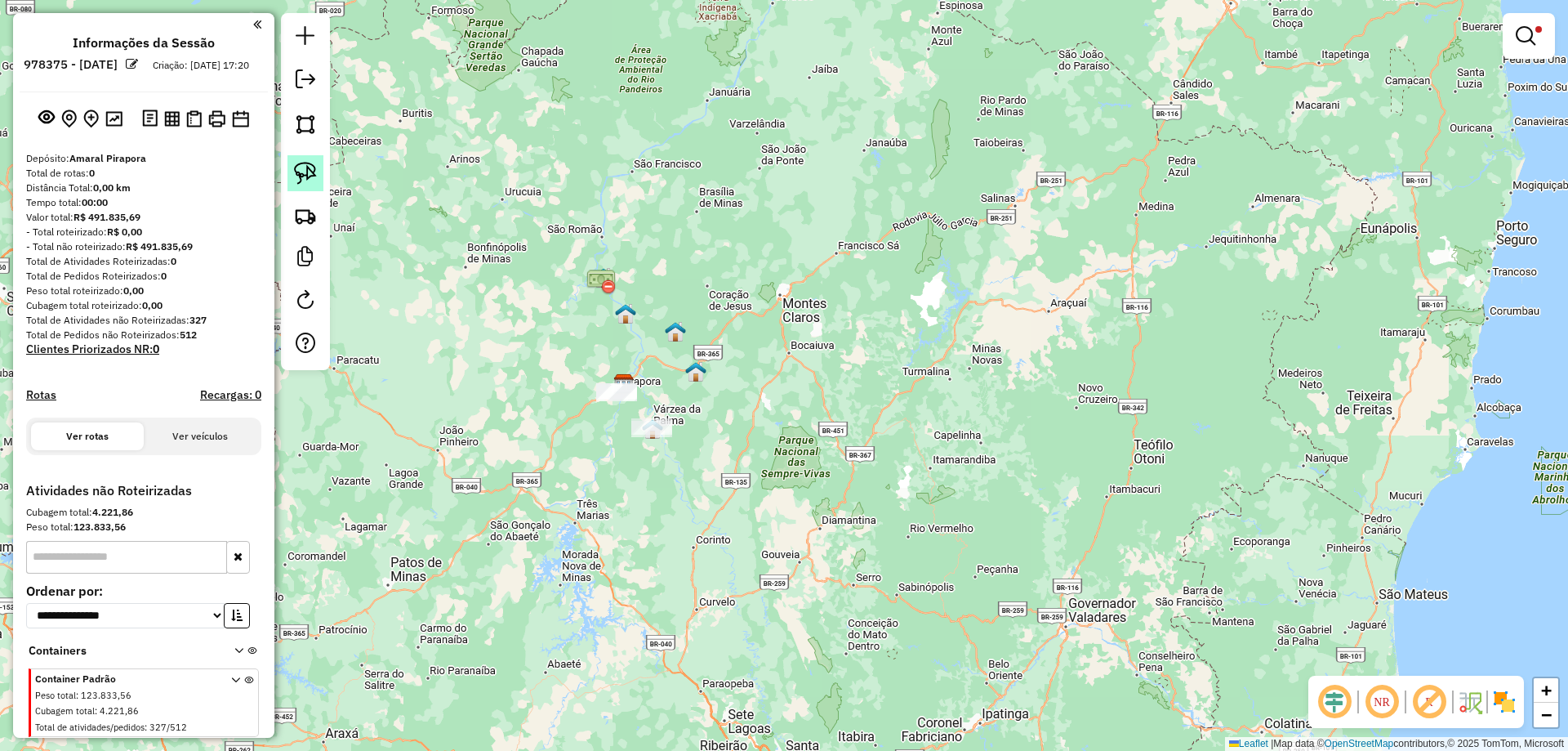
click at [288, 164] on link at bounding box center [305, 173] width 36 height 36
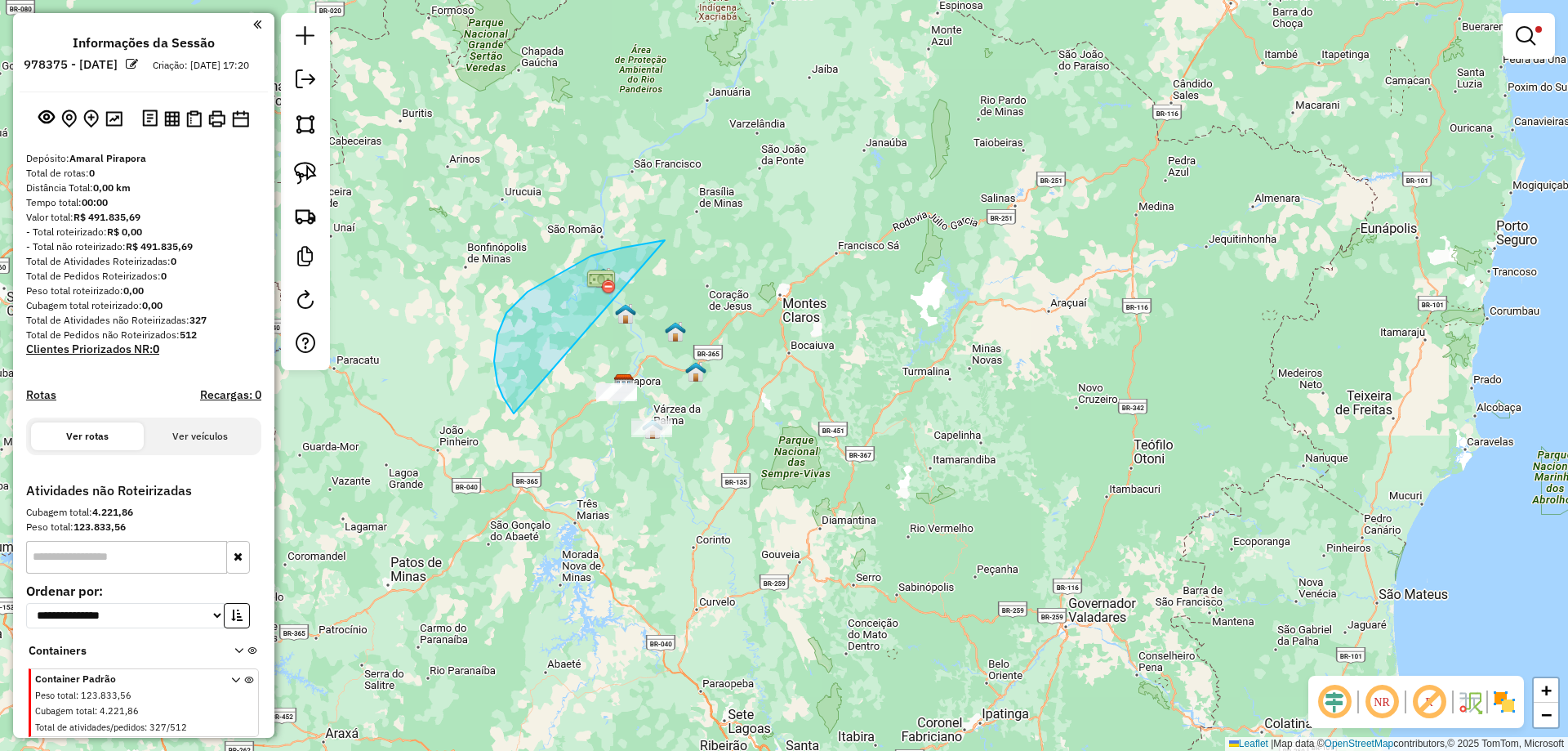
drag, startPoint x: 662, startPoint y: 240, endPoint x: 730, endPoint y: 367, distance: 144.1
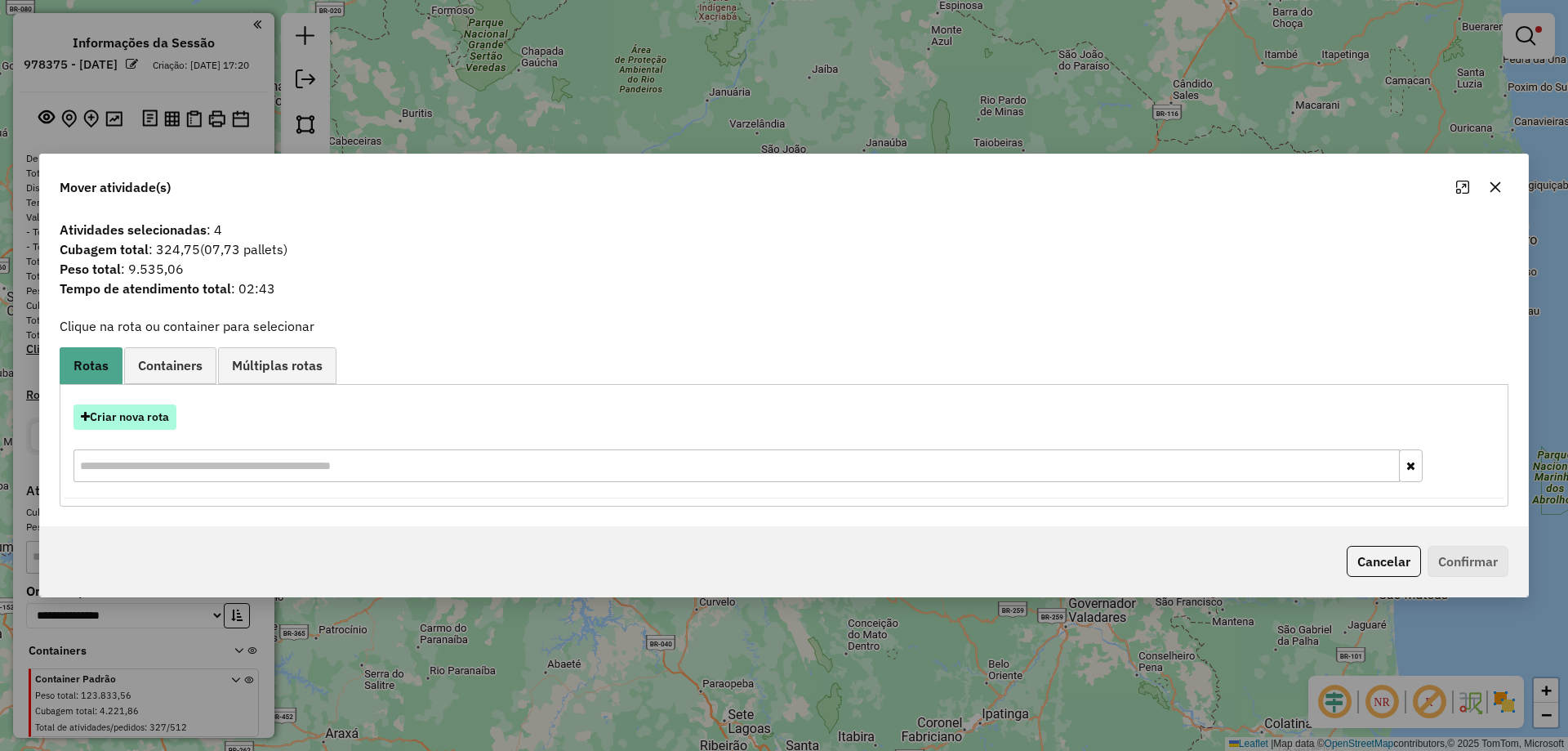
click at [108, 406] on button "Criar nova rota" at bounding box center [125, 418] width 103 height 26
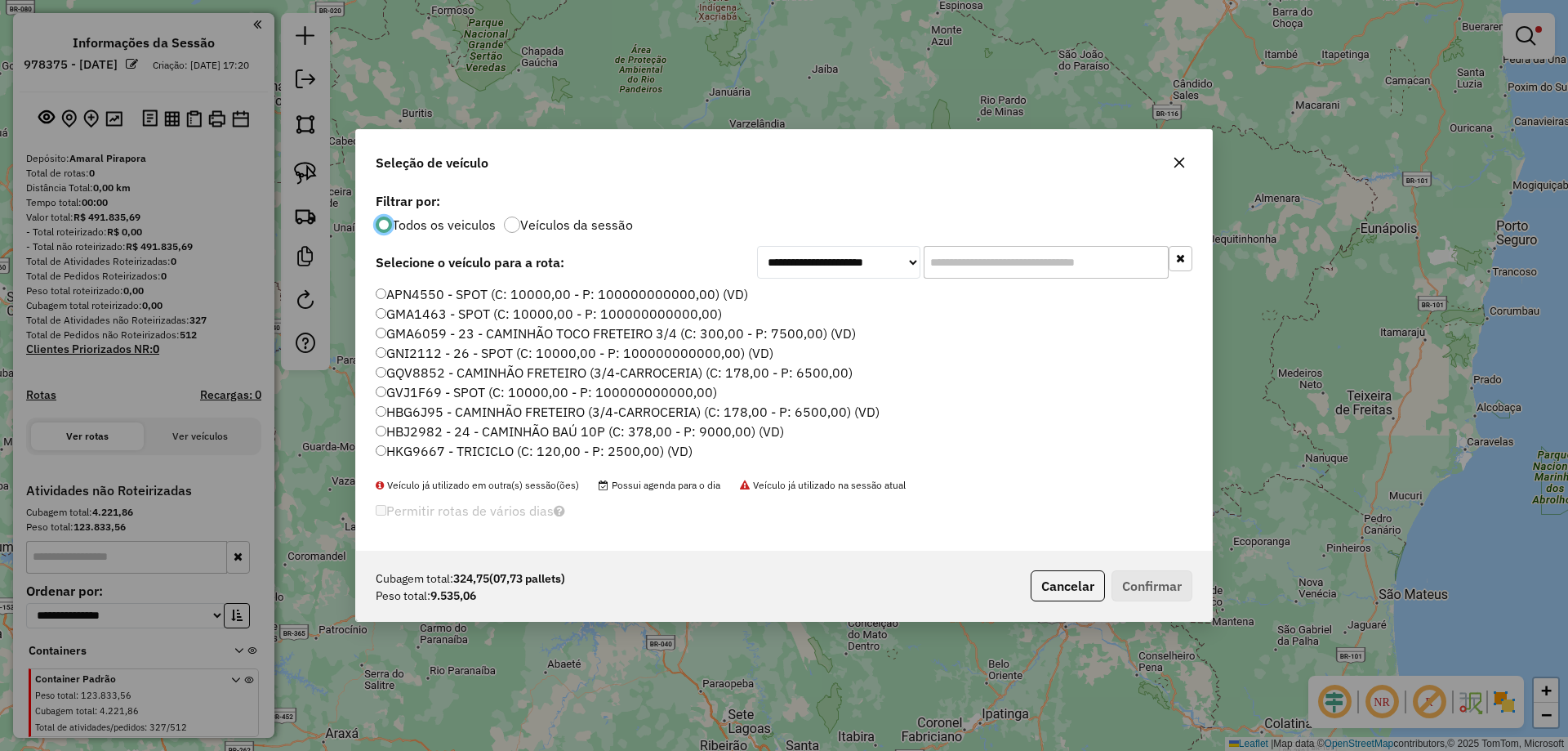
scroll to position [9, 5]
click at [414, 295] on label "APN4550 - SPOT (C: 10000,00 - P: 100000000000,00) (VD)" at bounding box center [561, 294] width 372 height 20
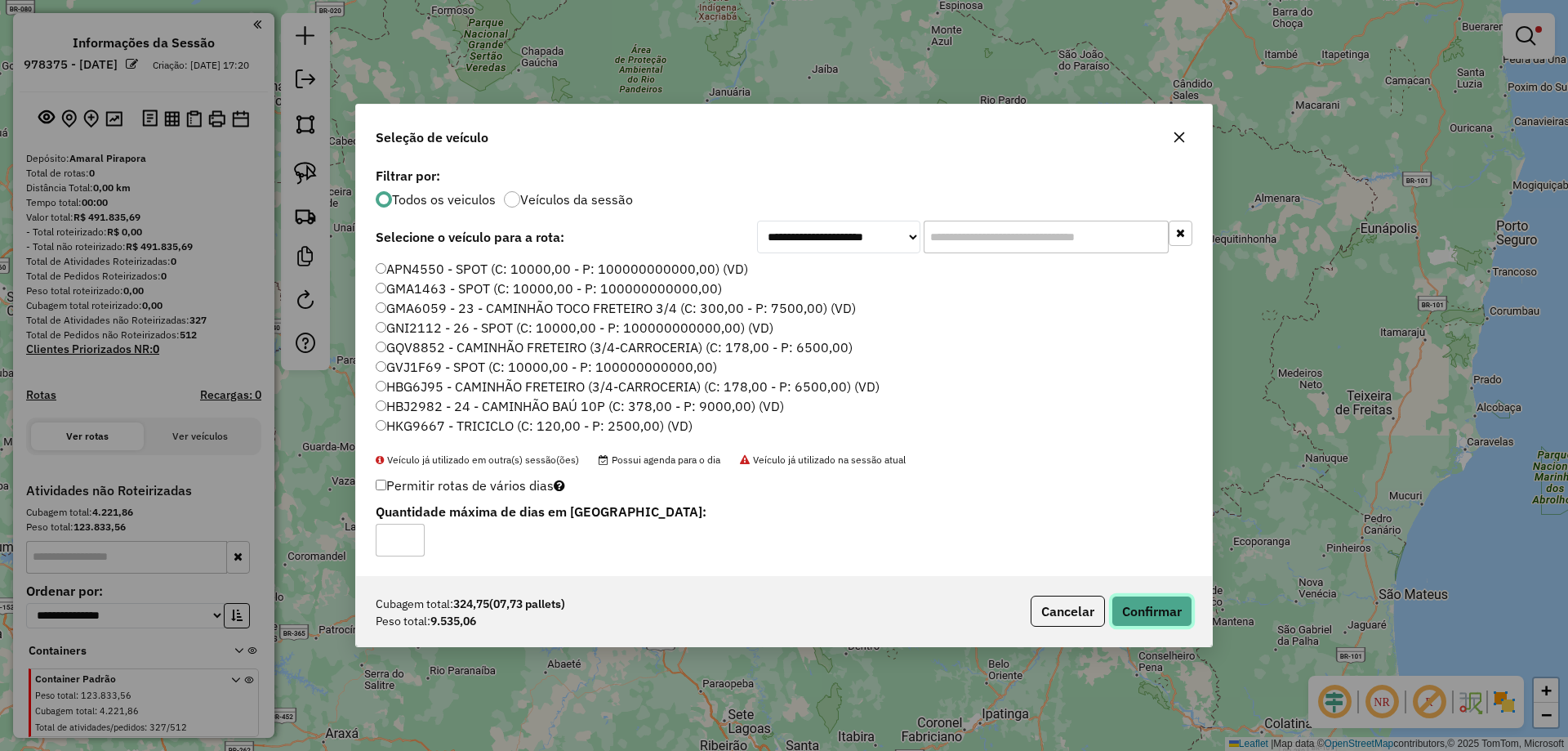
click at [1161, 618] on button "Confirmar" at bounding box center [1151, 610] width 81 height 31
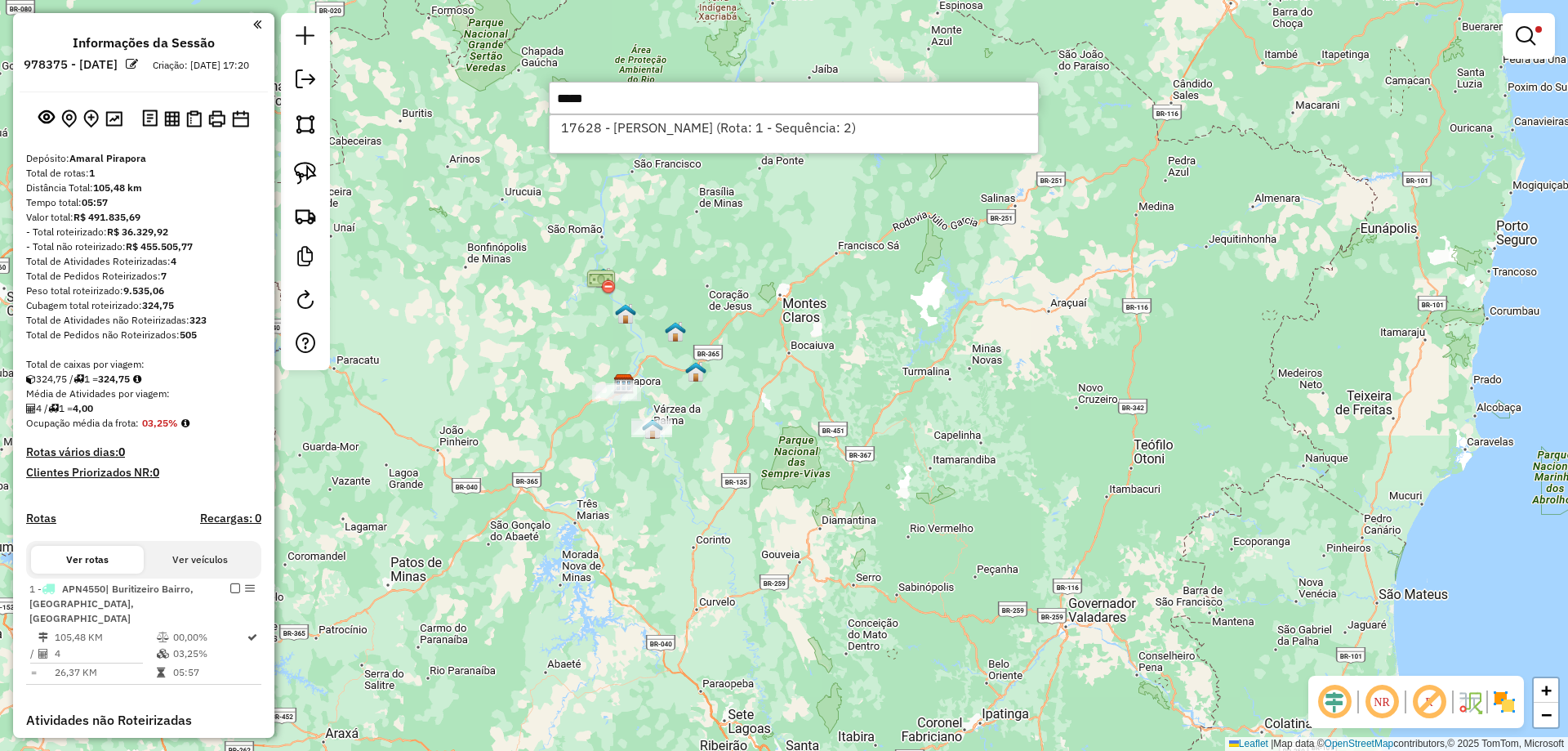
type input "*****"
drag, startPoint x: 702, startPoint y: 141, endPoint x: 699, endPoint y: 129, distance: 12.4
click at [702, 140] on div "17628 - ADEGA OLIVEIRA (Rota: 1 - Sequência: 2)" at bounding box center [793, 134] width 490 height 40
click at [695, 123] on li "17628 - ADEGA OLIVEIRA (Rota: 1 - Sequência: 2)" at bounding box center [793, 127] width 488 height 25
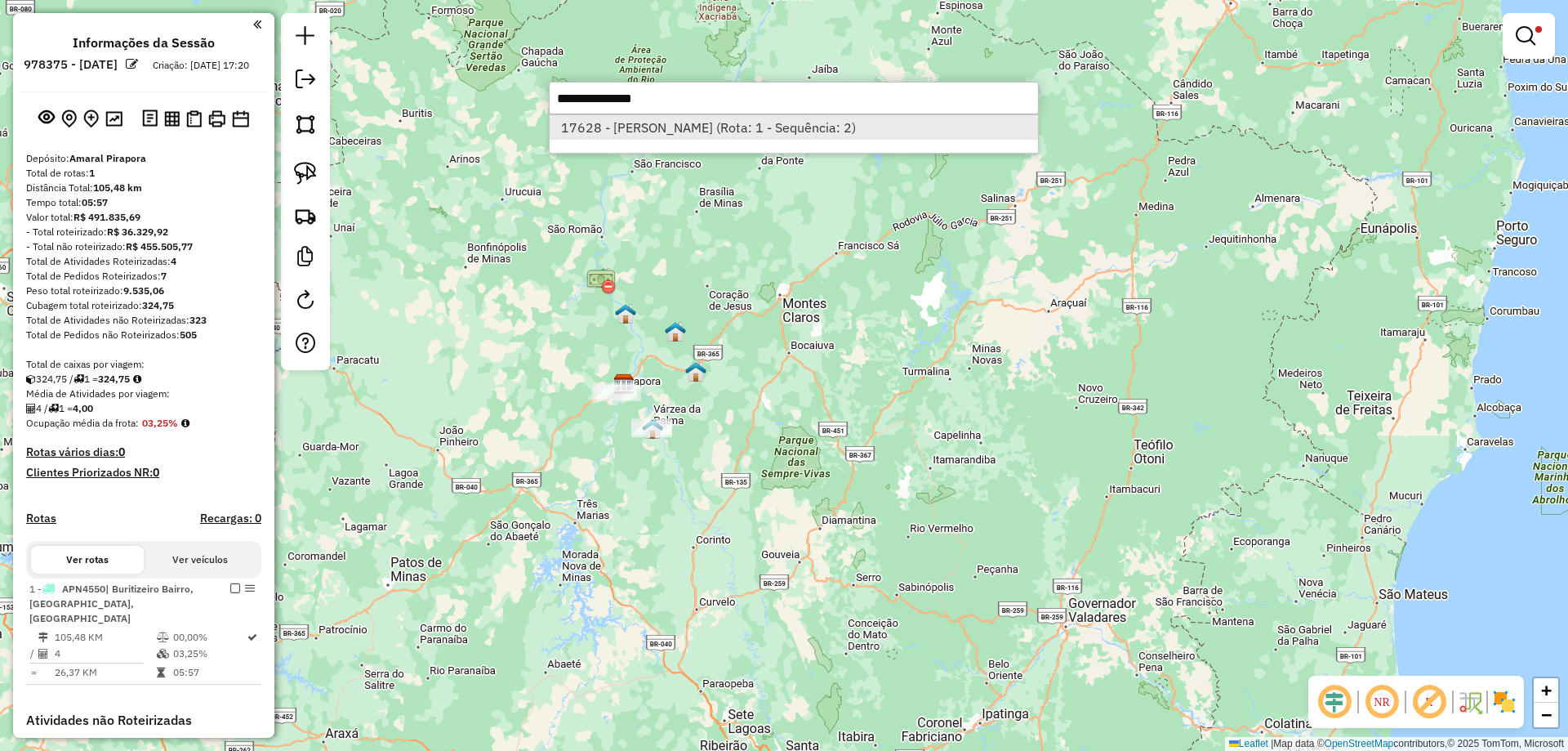
select select "**********"
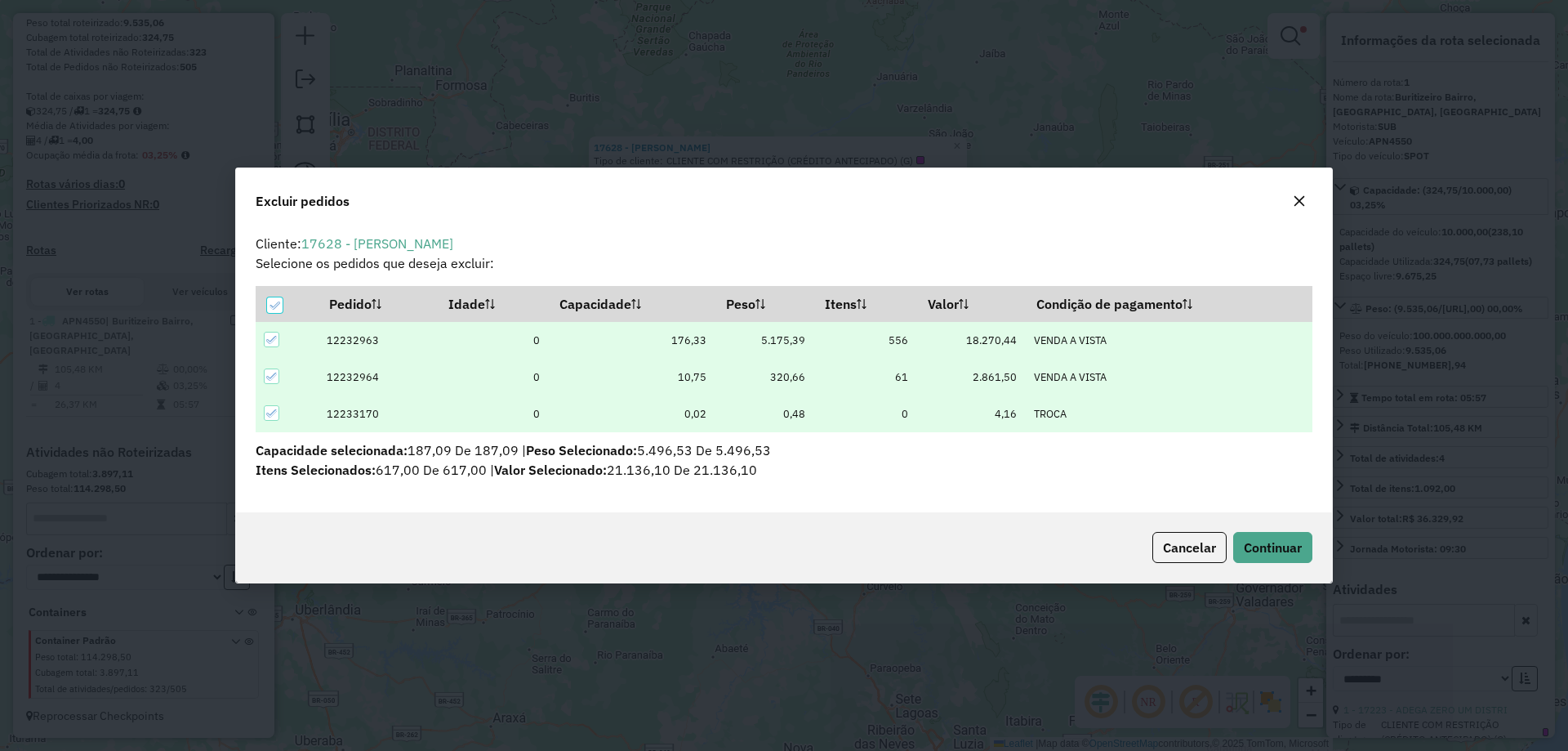
scroll to position [0, 0]
click at [270, 414] on icon at bounding box center [272, 414] width 12 height 12
click at [270, 414] on div at bounding box center [272, 413] width 16 height 16
click at [1245, 541] on span "Continuar" at bounding box center [1272, 547] width 58 height 16
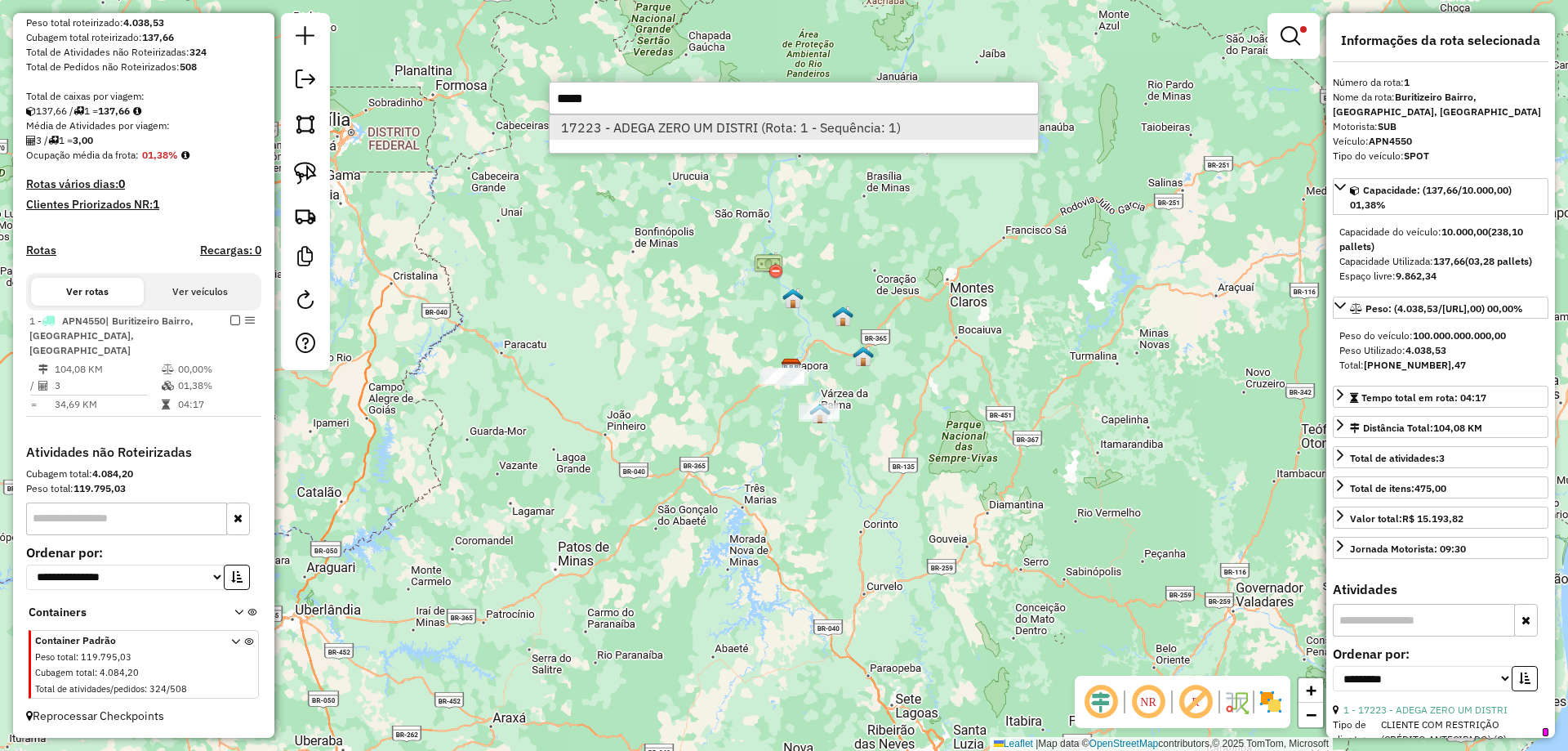
type input "*****"
click at [711, 128] on li "17223 - ADEGA ZERO UM DISTRI (Rota: 1 - Sequência: 1)" at bounding box center [793, 127] width 488 height 25
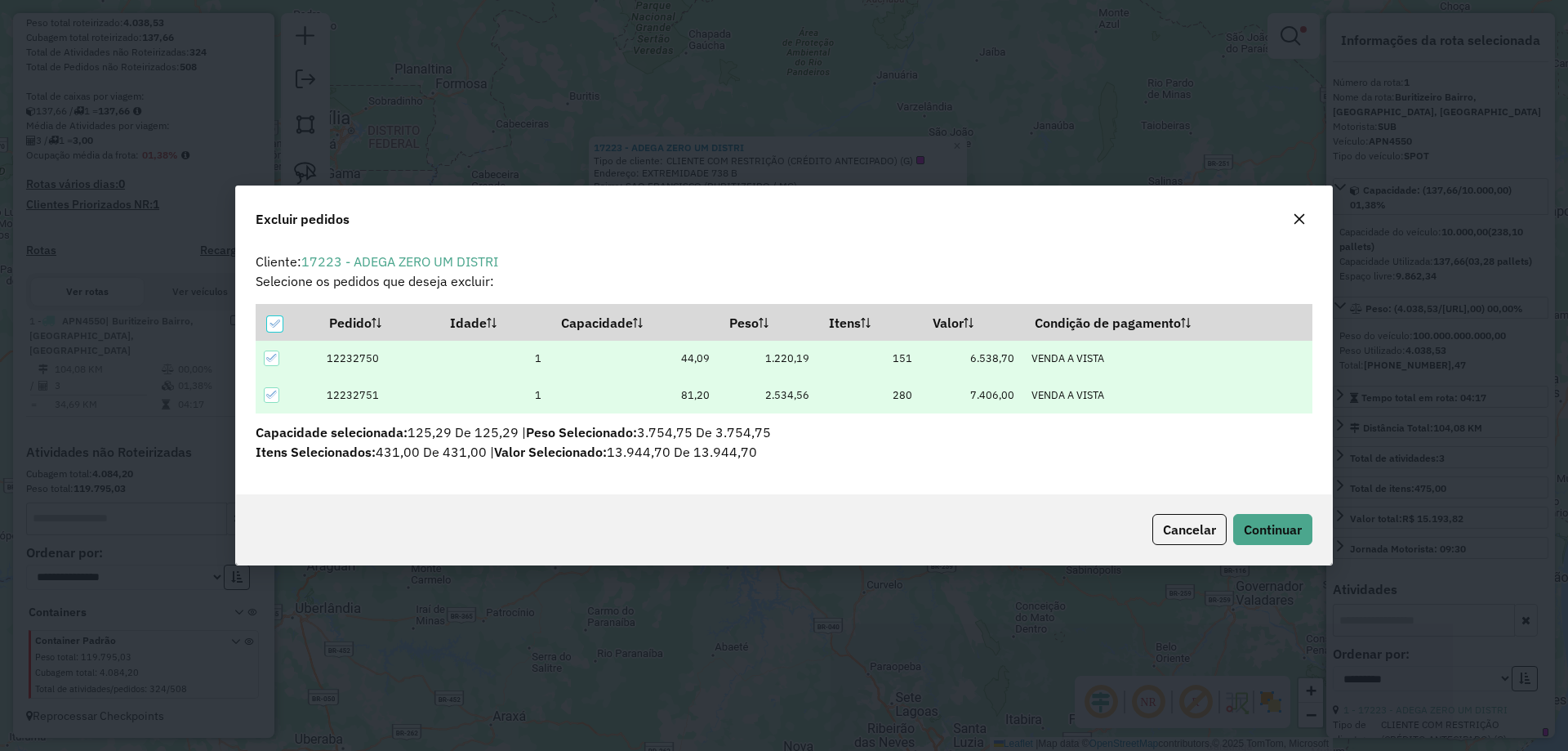
scroll to position [9, 5]
click at [1295, 540] on button "Continuar" at bounding box center [1272, 529] width 79 height 31
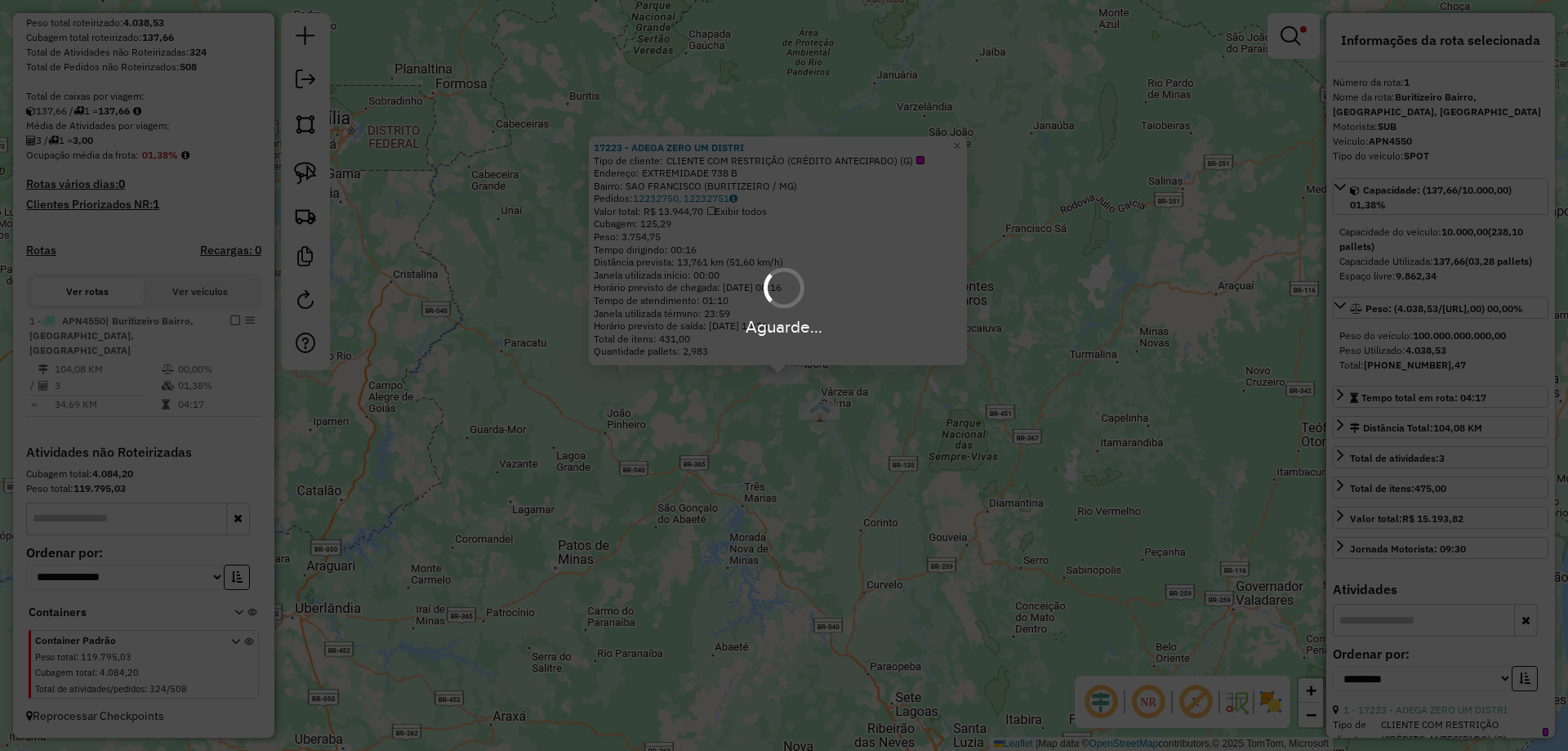
scroll to position [303, 0]
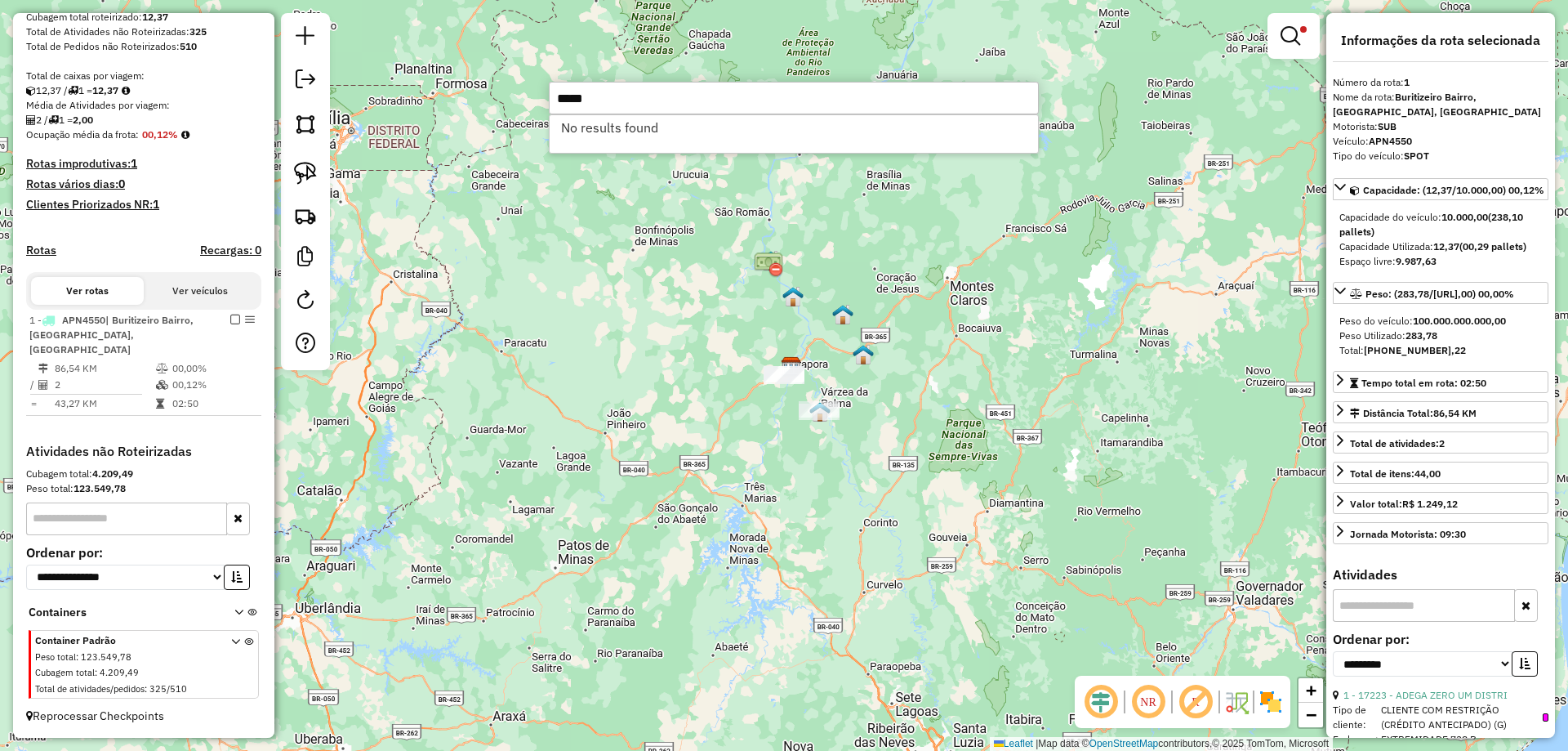
type input "*****"
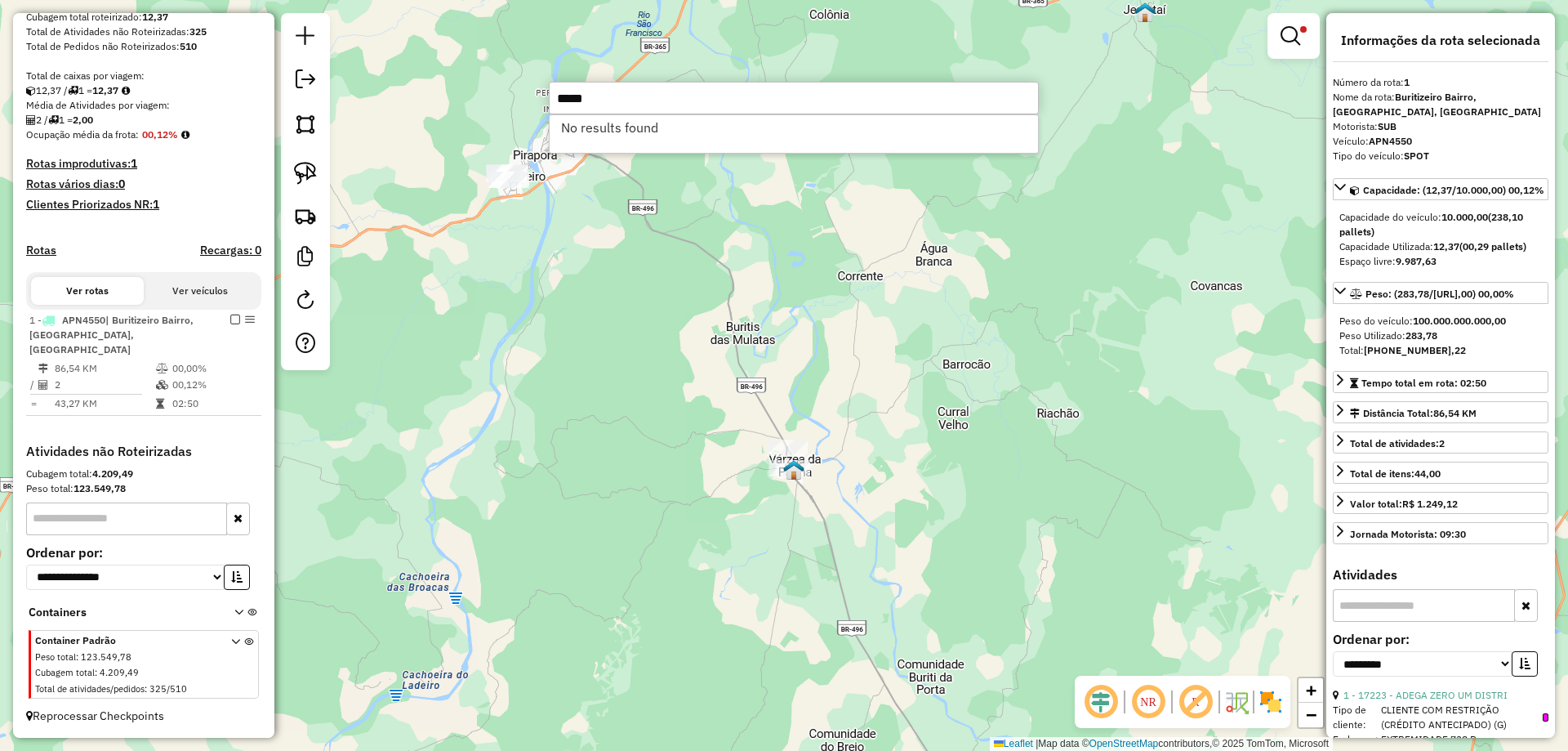
click at [701, 412] on div "Limpar filtros Janela de atendimento Grade de atendimento Capacidade Transporta…" at bounding box center [784, 375] width 1568 height 751
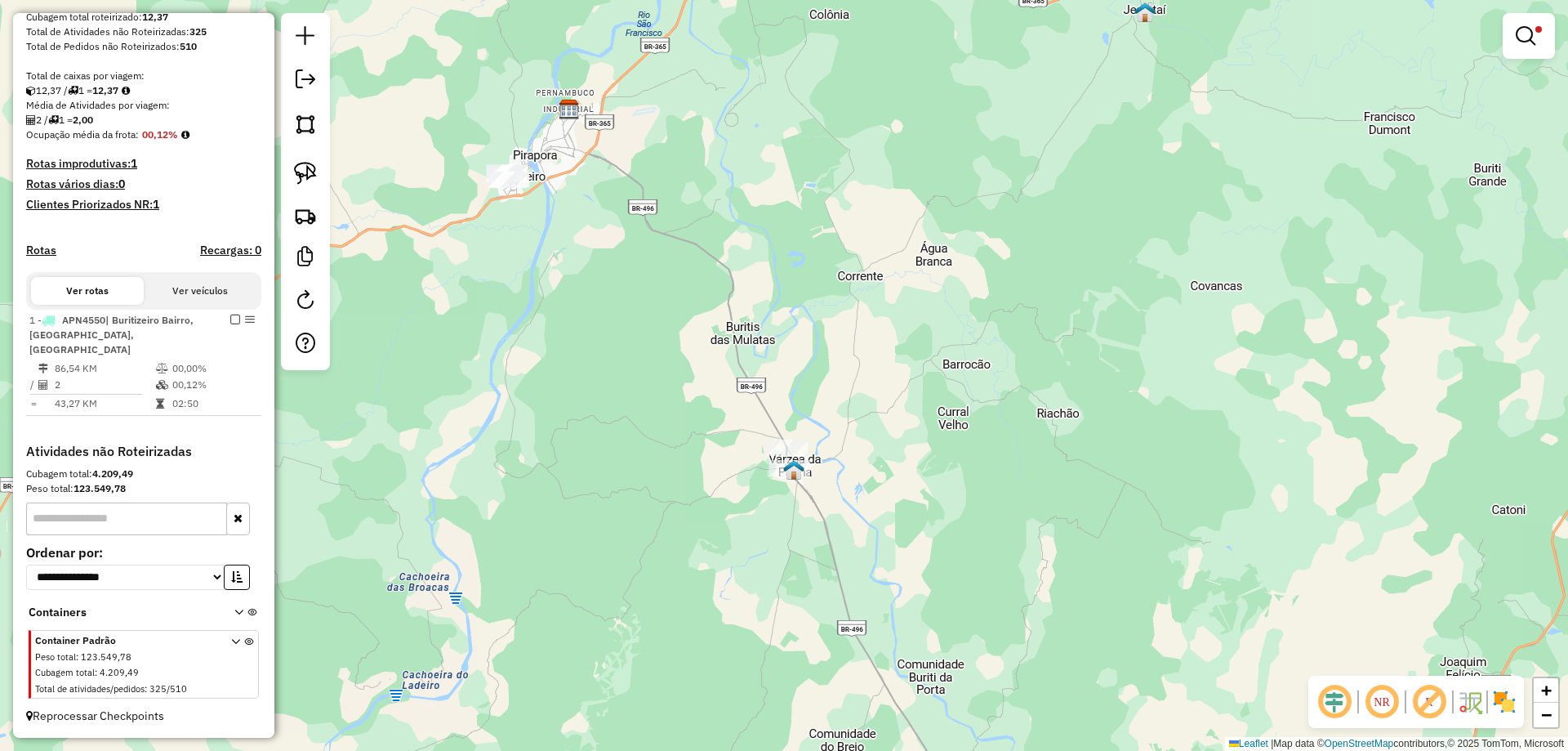
click at [641, 369] on div "Limpar filtros Janela de atendimento Grade de atendimento Capacidade Transporta…" at bounding box center [784, 375] width 1568 height 751
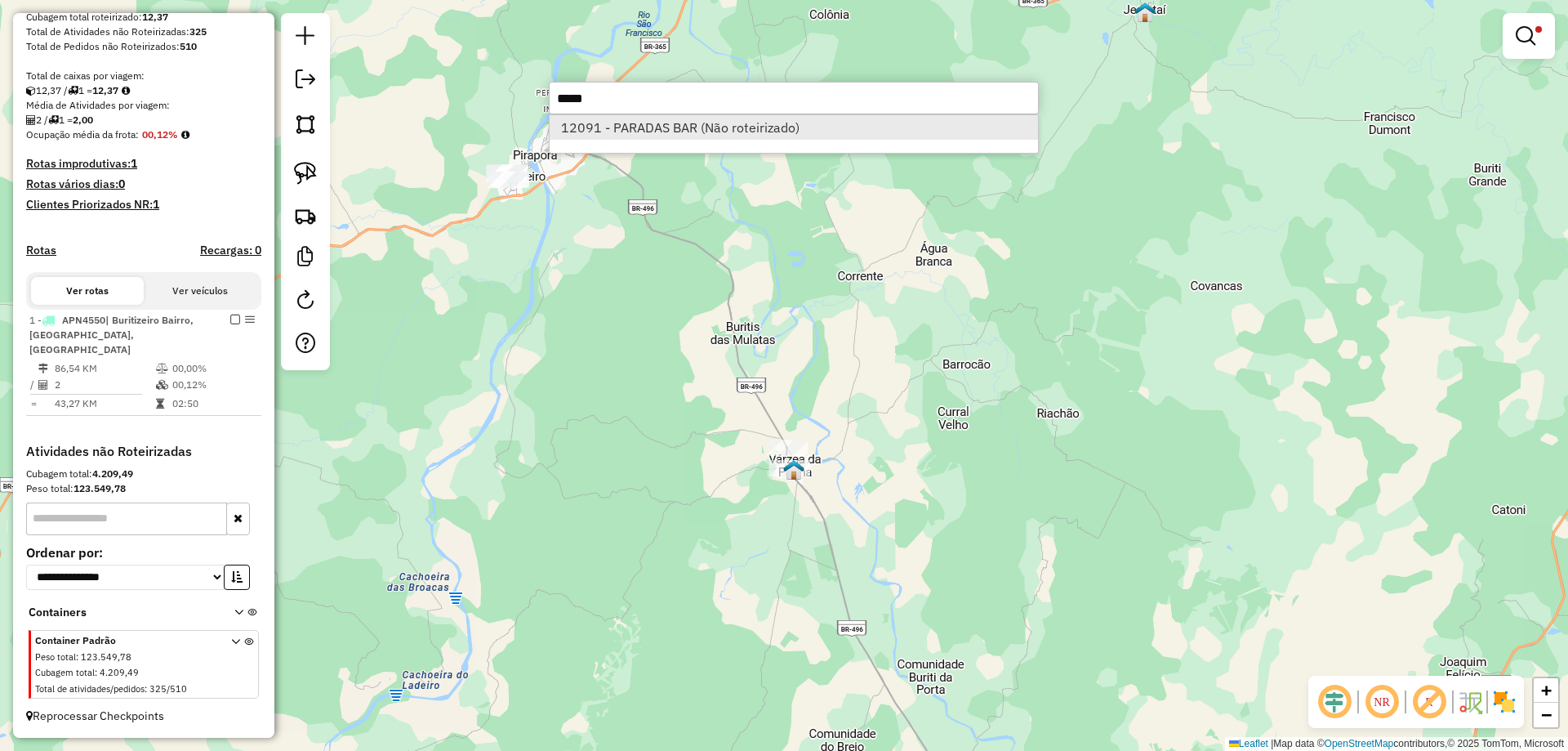
type input "*****"
click at [703, 133] on li "12091 - PARADAS BAR (Não roteirizado)" at bounding box center [793, 127] width 488 height 25
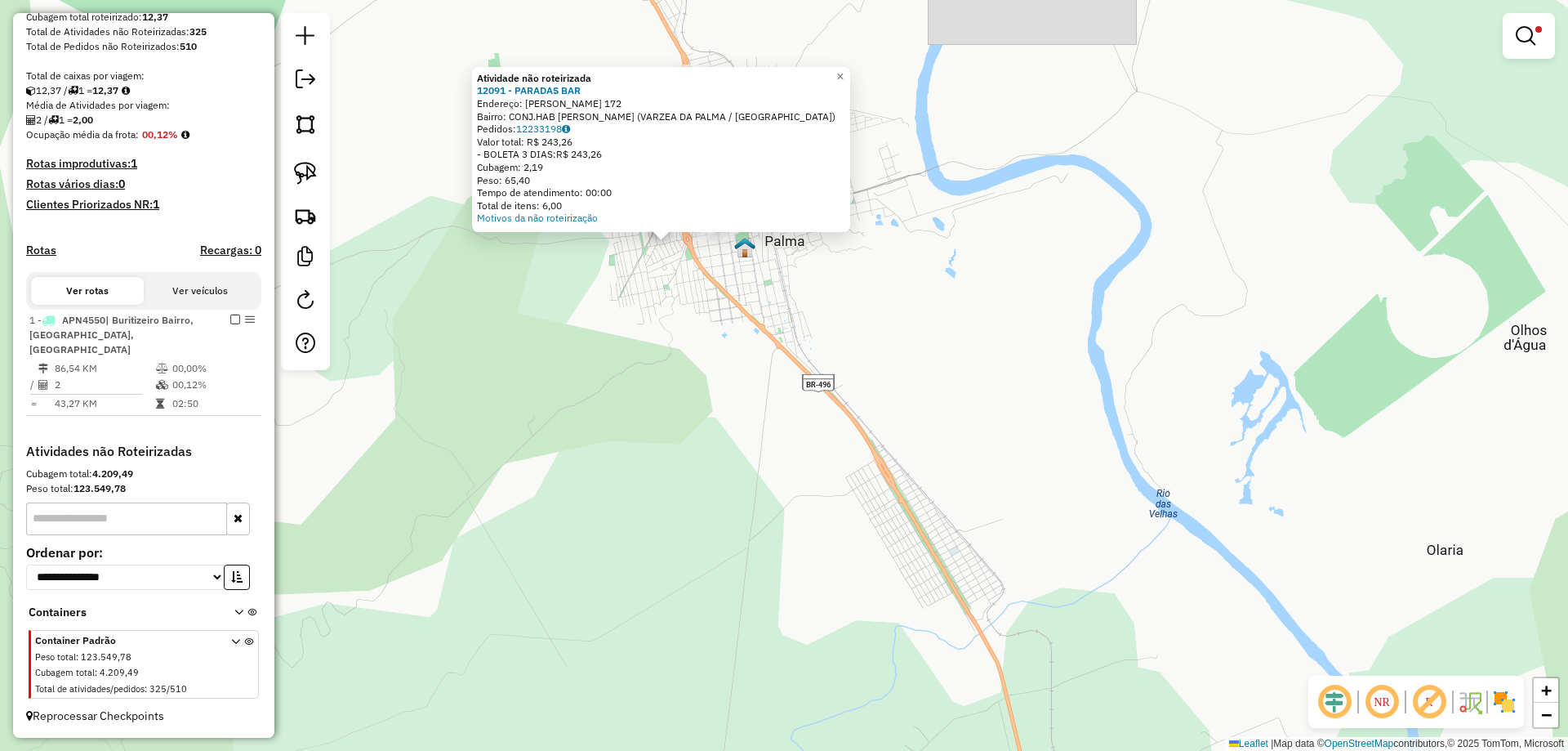
click at [727, 289] on div "Atividade não roteirizada 12091 - PARADAS BAR Endereço: CUSTODIO SAMPAIO 172 Ba…" at bounding box center [784, 375] width 1568 height 751
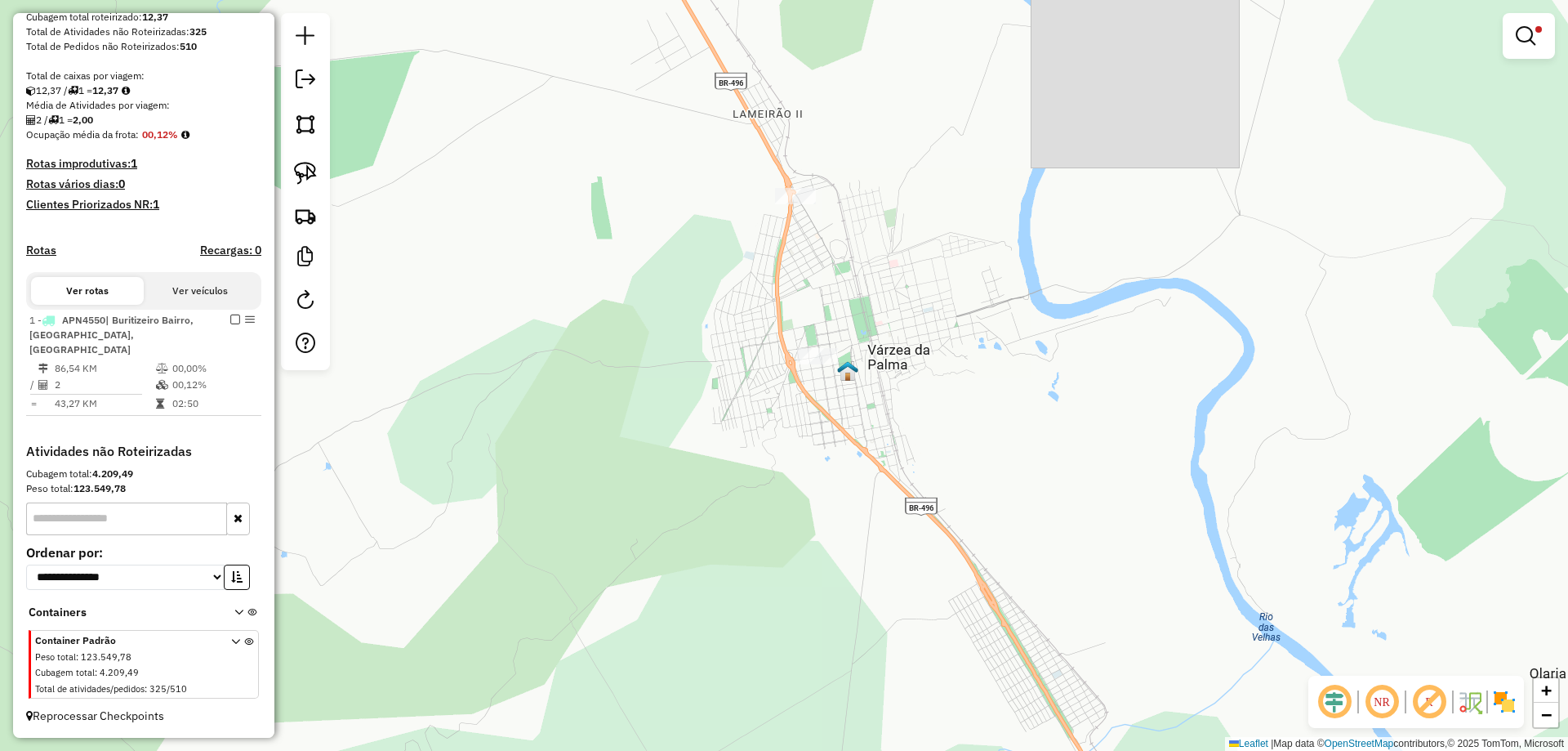
drag, startPoint x: 720, startPoint y: 287, endPoint x: 780, endPoint y: 352, distance: 88.5
click at [766, 335] on div "Limpar filtros Janela de atendimento Grade de atendimento Capacidade Transporta…" at bounding box center [784, 375] width 1568 height 751
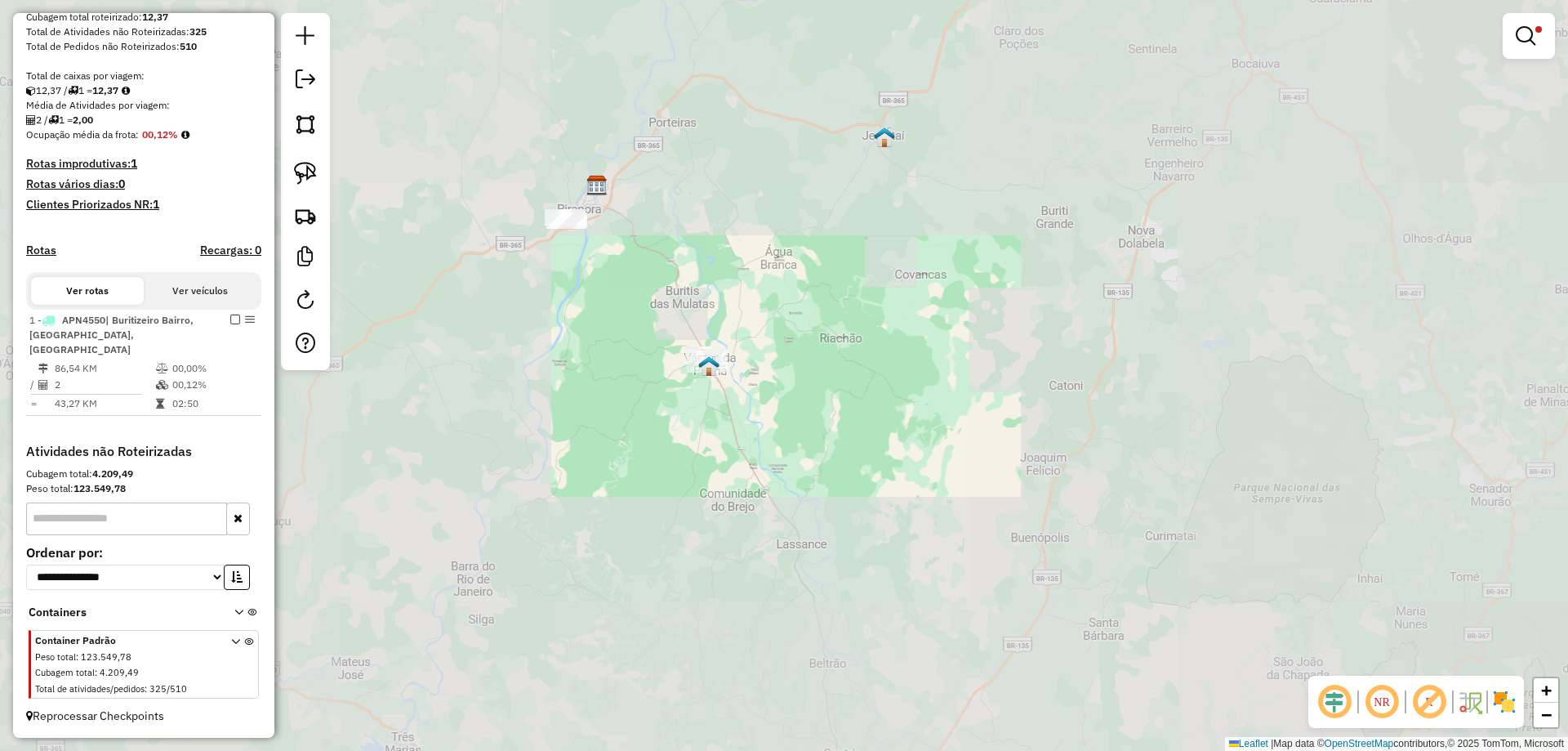
drag, startPoint x: 567, startPoint y: 354, endPoint x: 574, endPoint y: 367, distance: 14.8
click at [573, 367] on div "Limpar filtros Janela de atendimento Grade de atendimento Capacidade Transporta…" at bounding box center [784, 375] width 1568 height 751
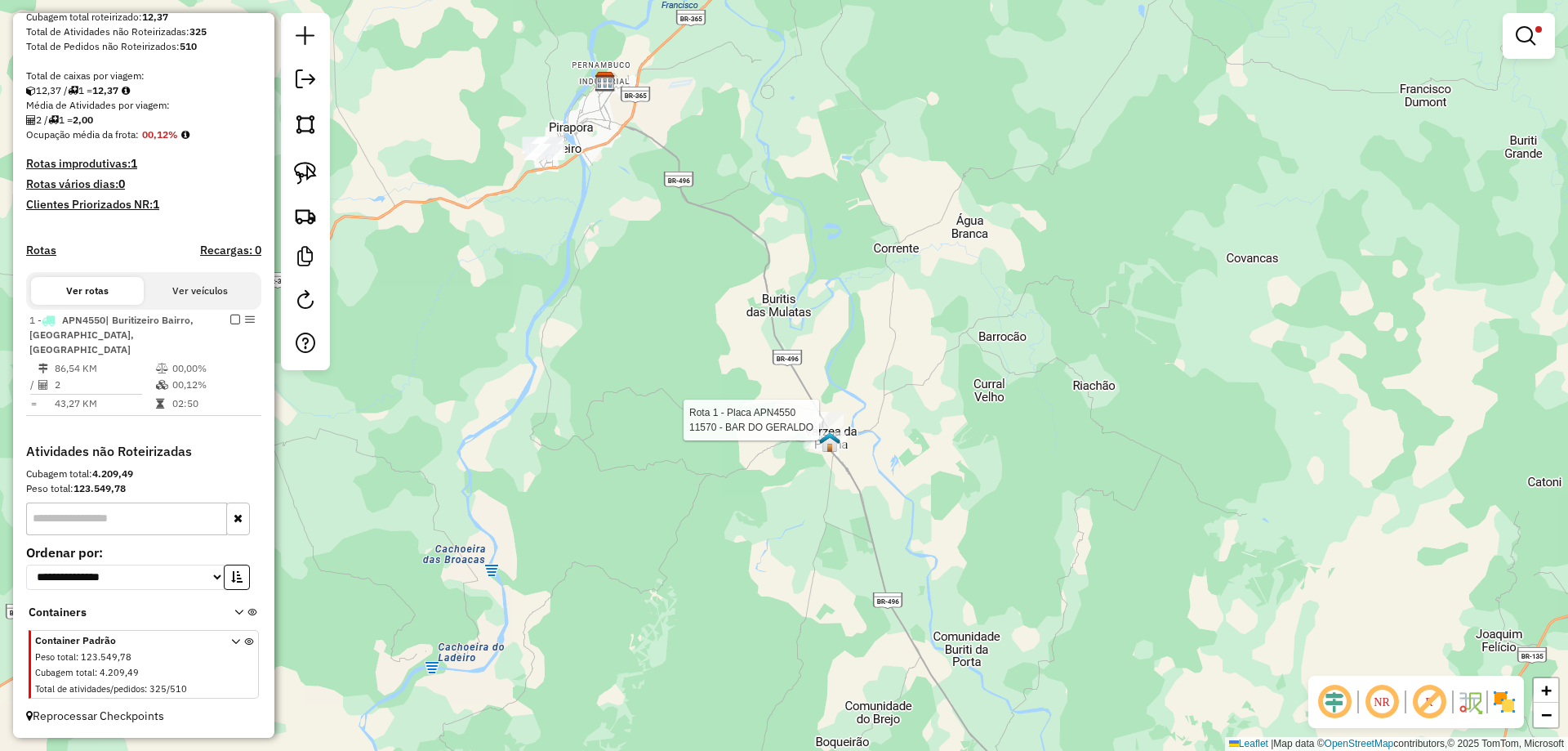
select select "**********"
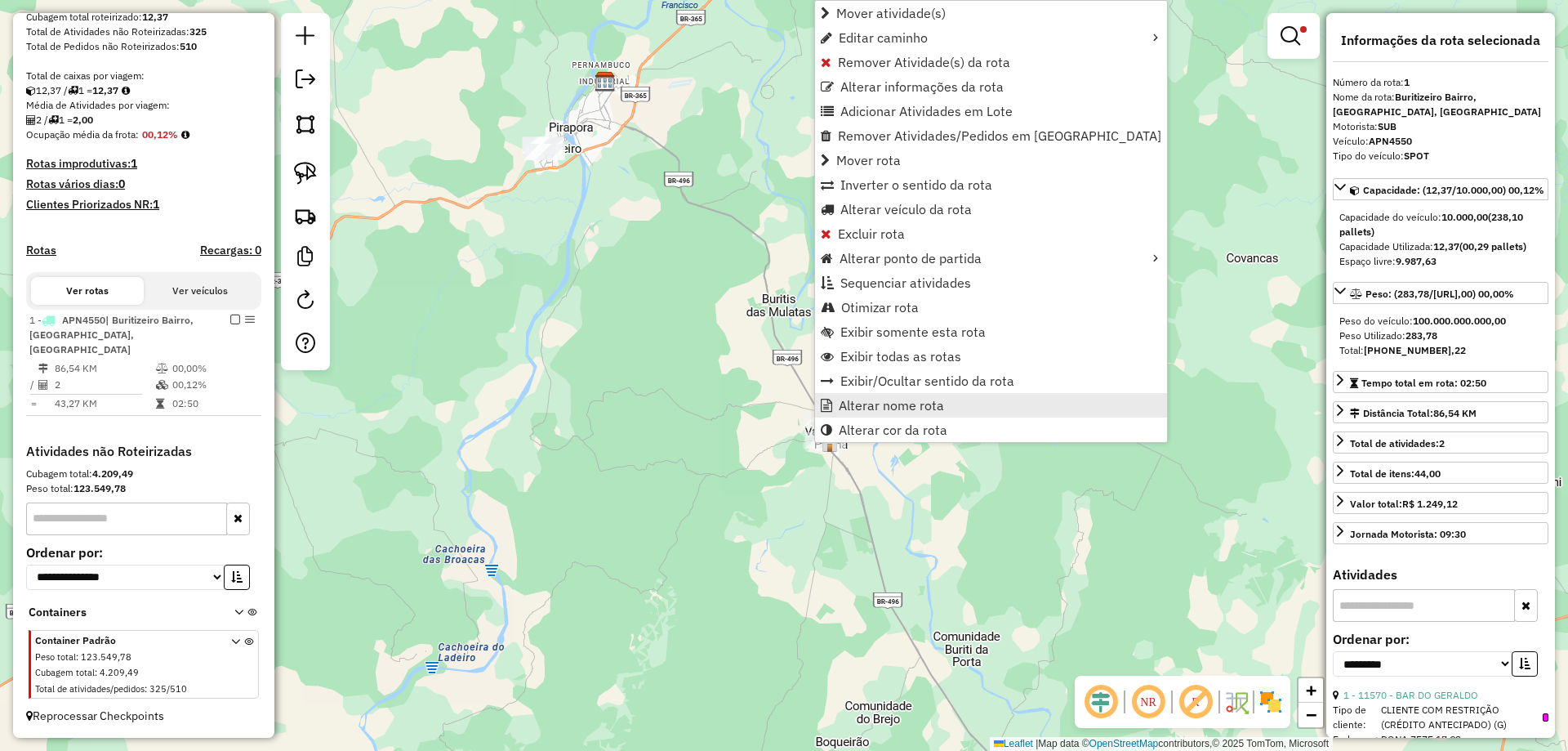
click at [846, 407] on span "Alterar nome rota" at bounding box center [891, 405] width 105 height 13
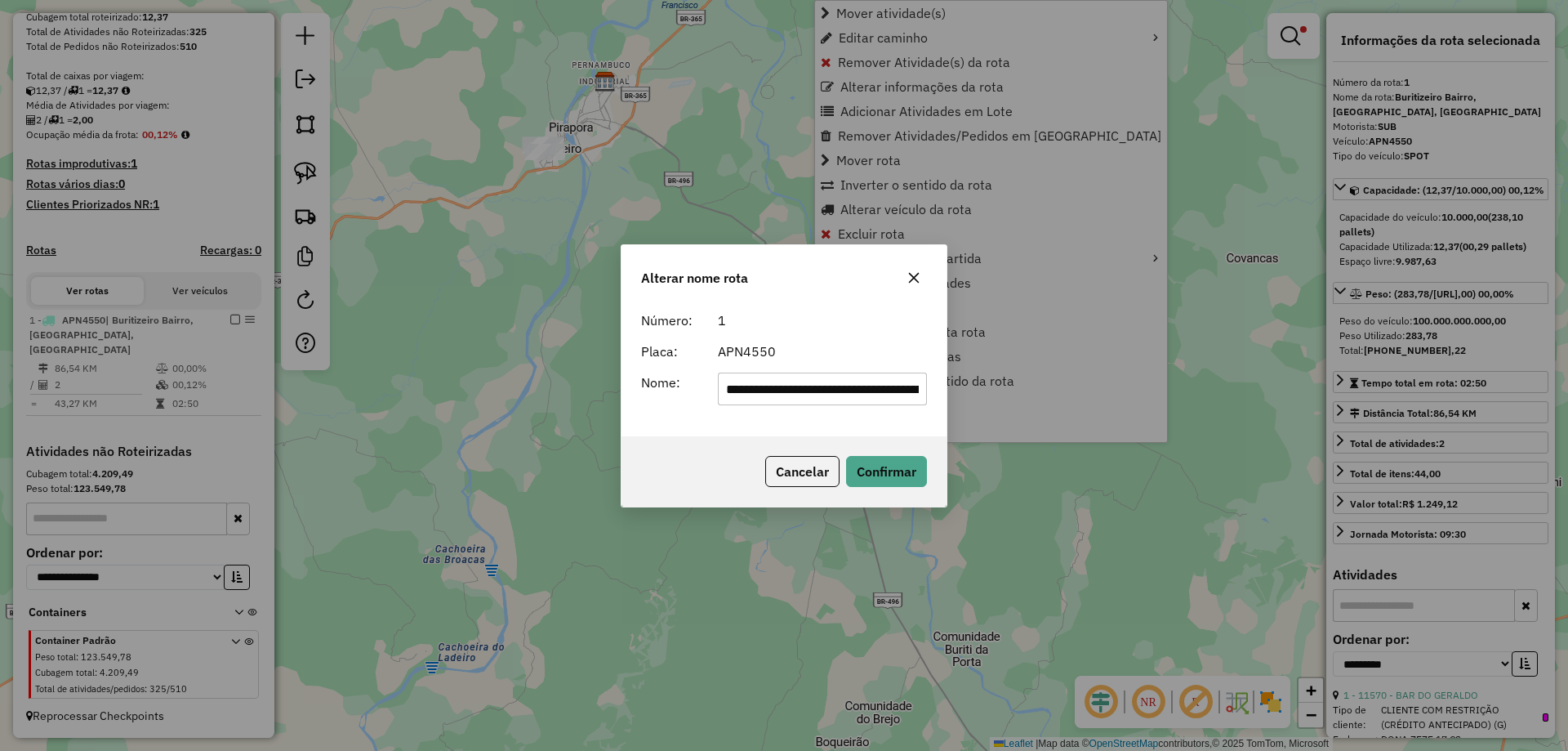
scroll to position [0, 204]
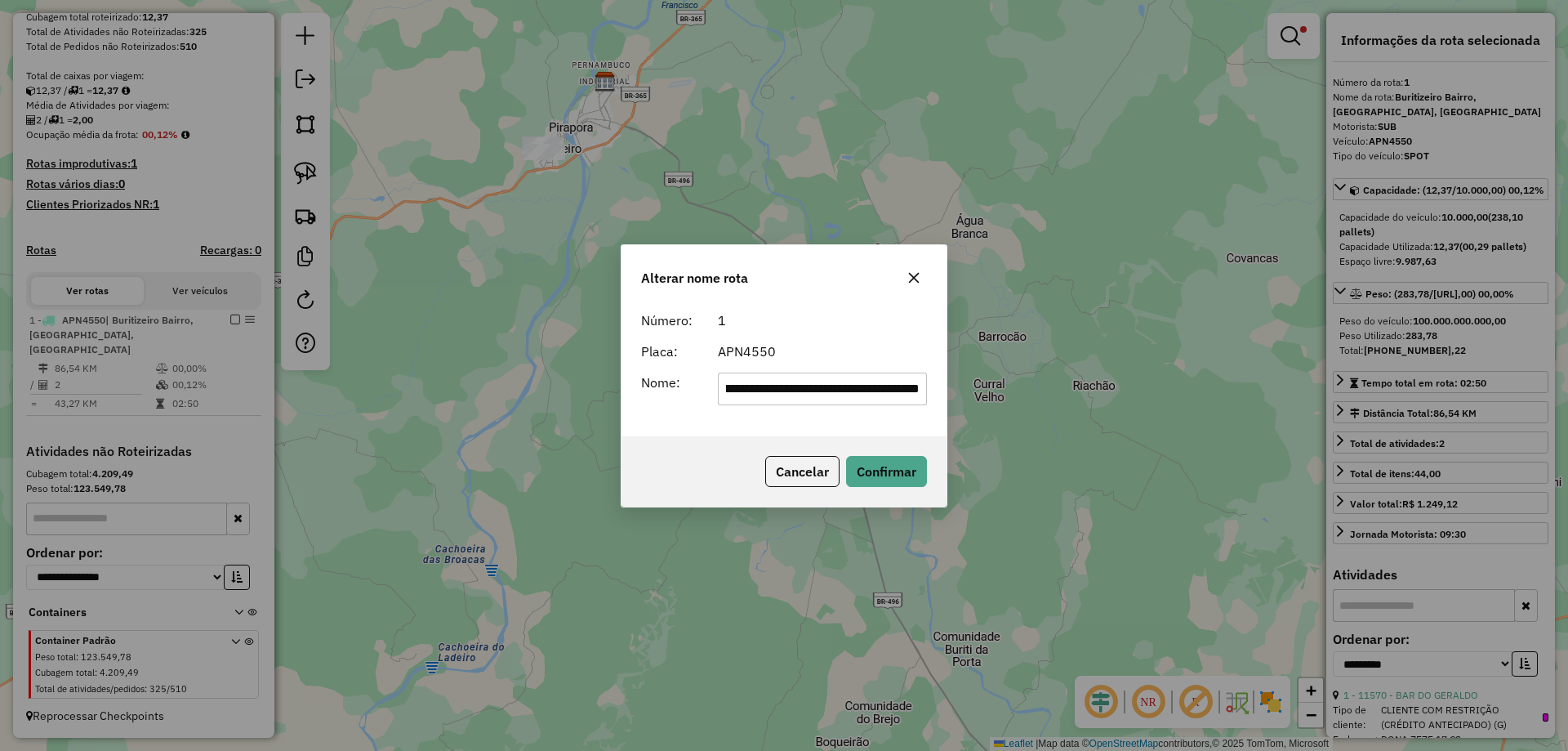
click at [769, 391] on input "**********" at bounding box center [823, 388] width 210 height 33
type input "****"
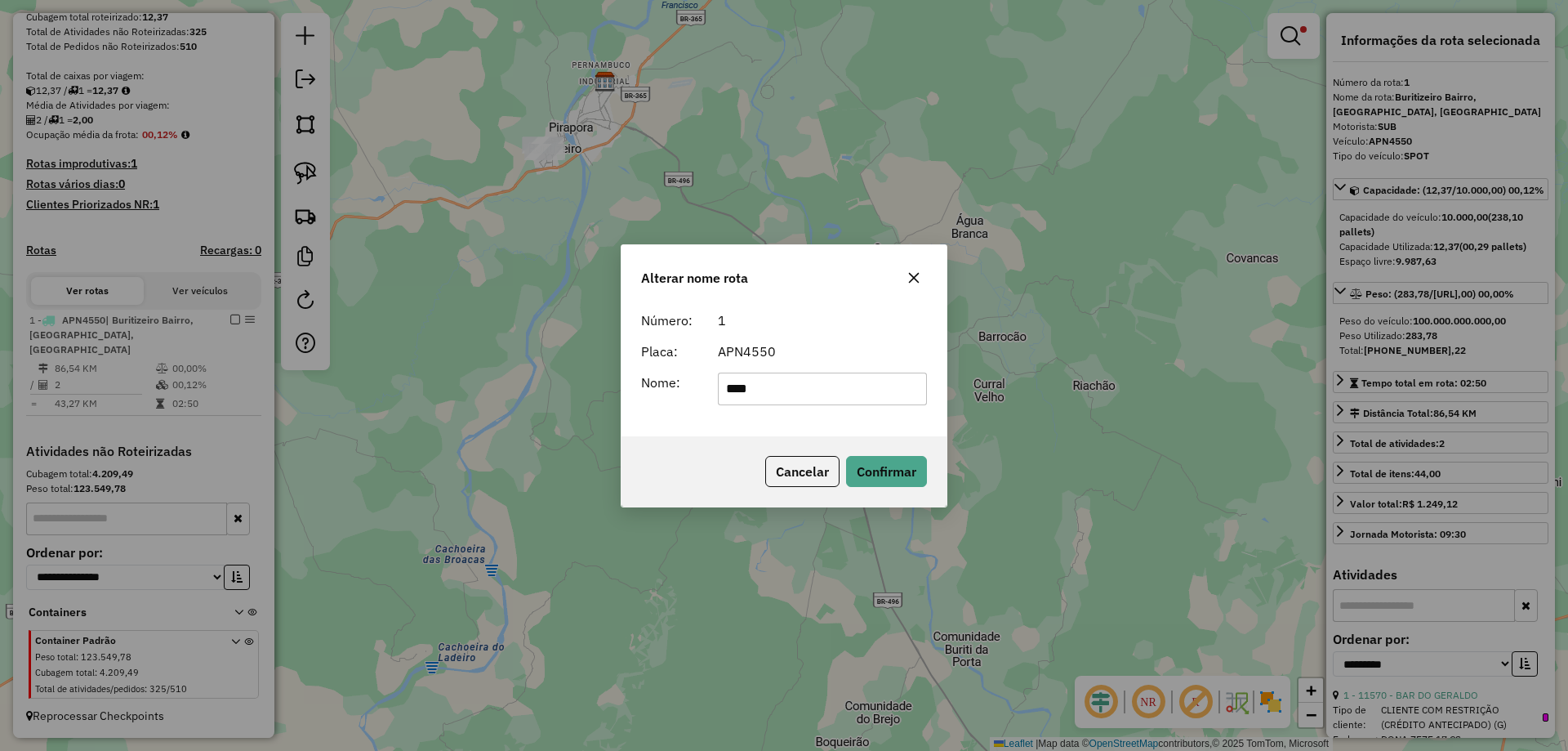
click at [715, 330] on form "Número: 1 Placa: APN4550 Nome: ****" at bounding box center [784, 357] width 286 height 94
click at [890, 474] on button "Confirmar" at bounding box center [887, 470] width 81 height 31
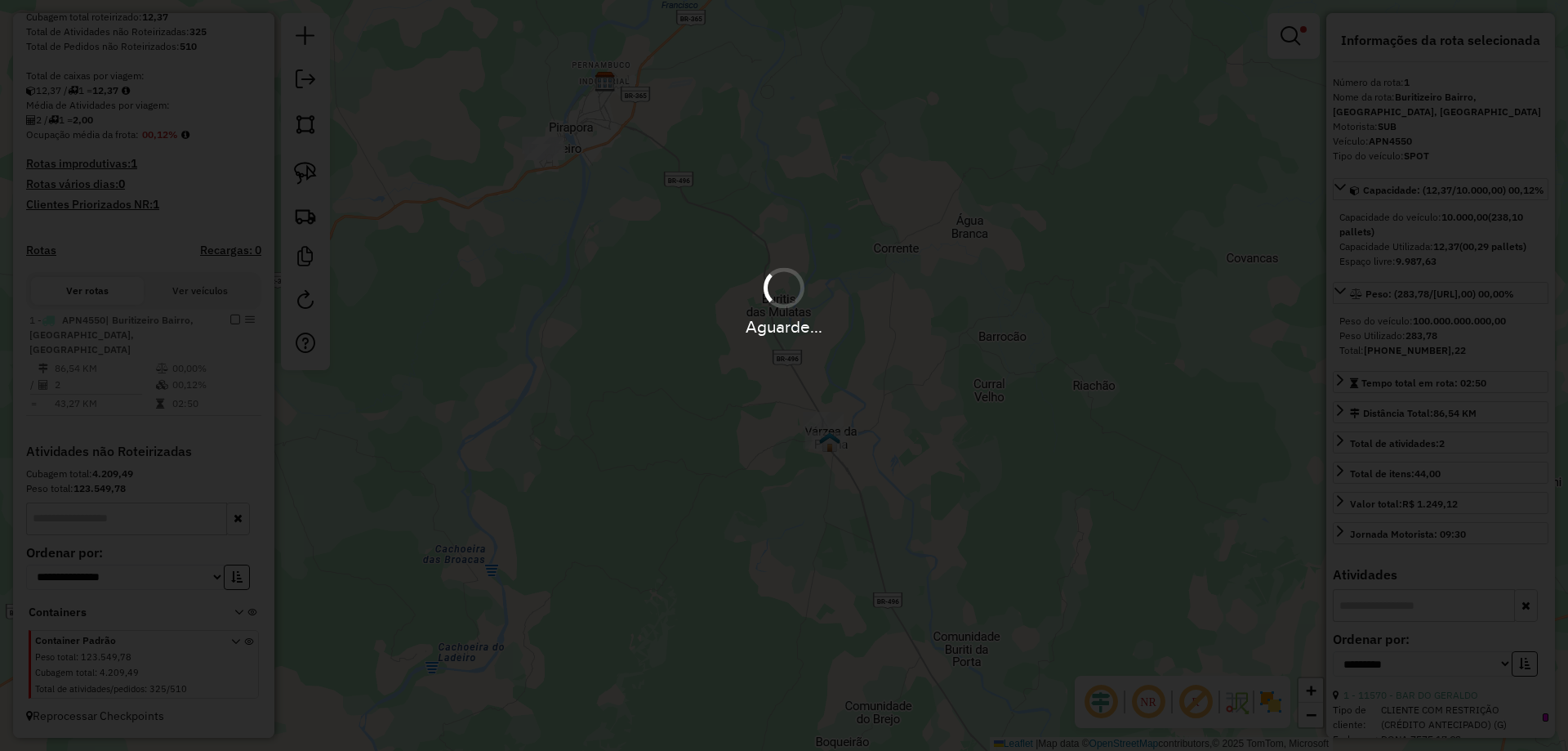
scroll to position [274, 0]
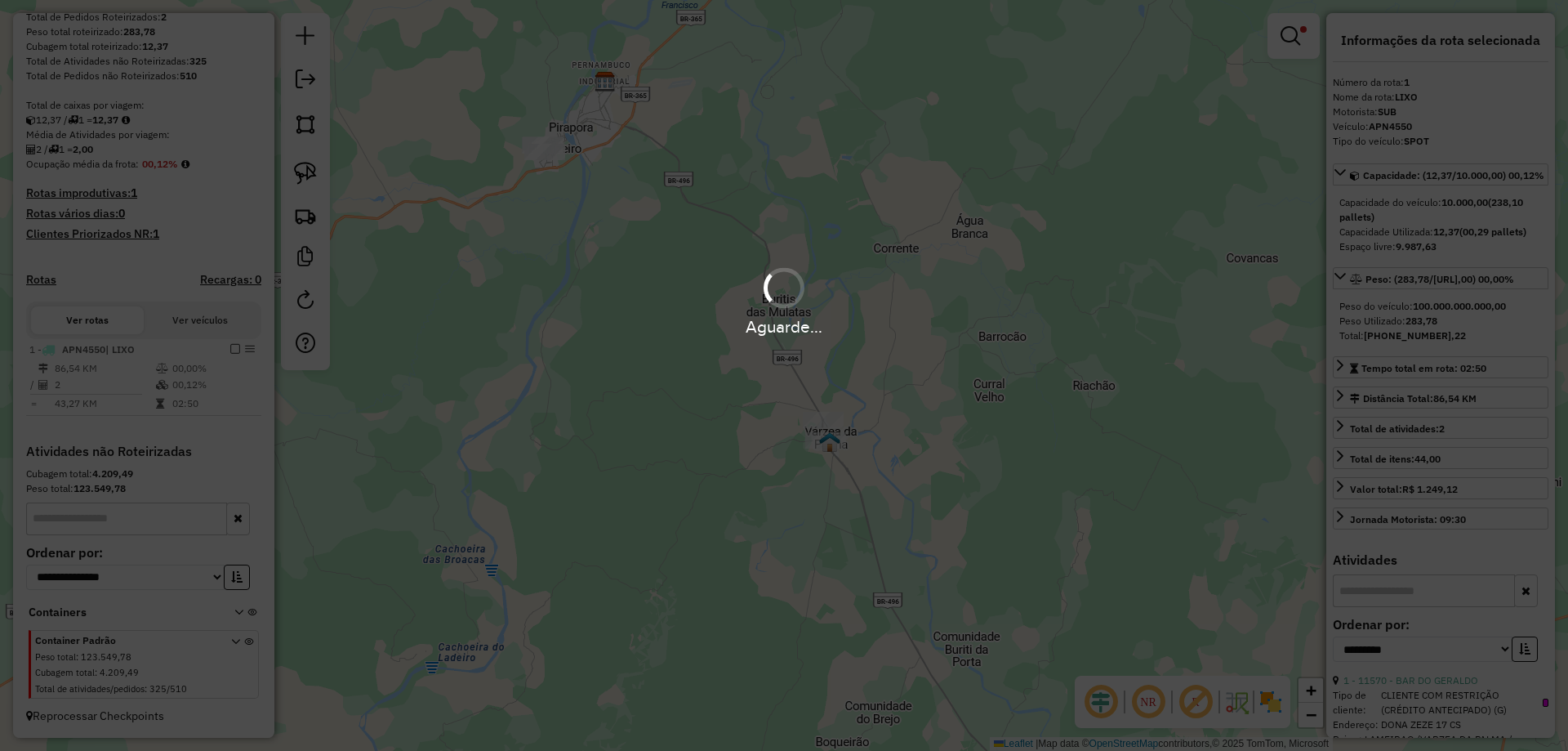
click at [1291, 32] on em at bounding box center [1290, 36] width 20 height 20
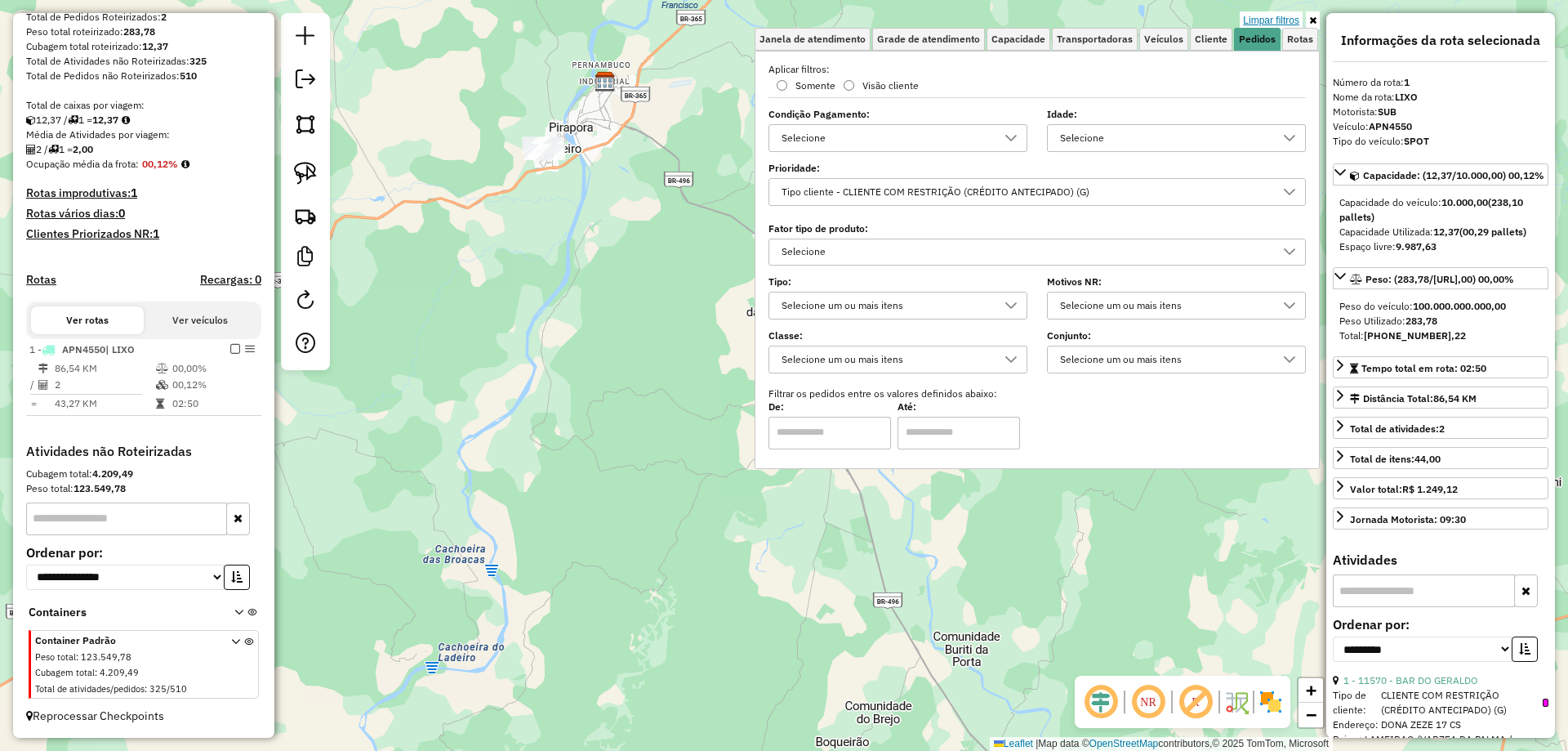
click at [1292, 24] on link "Limpar filtros" at bounding box center [1270, 21] width 62 height 18
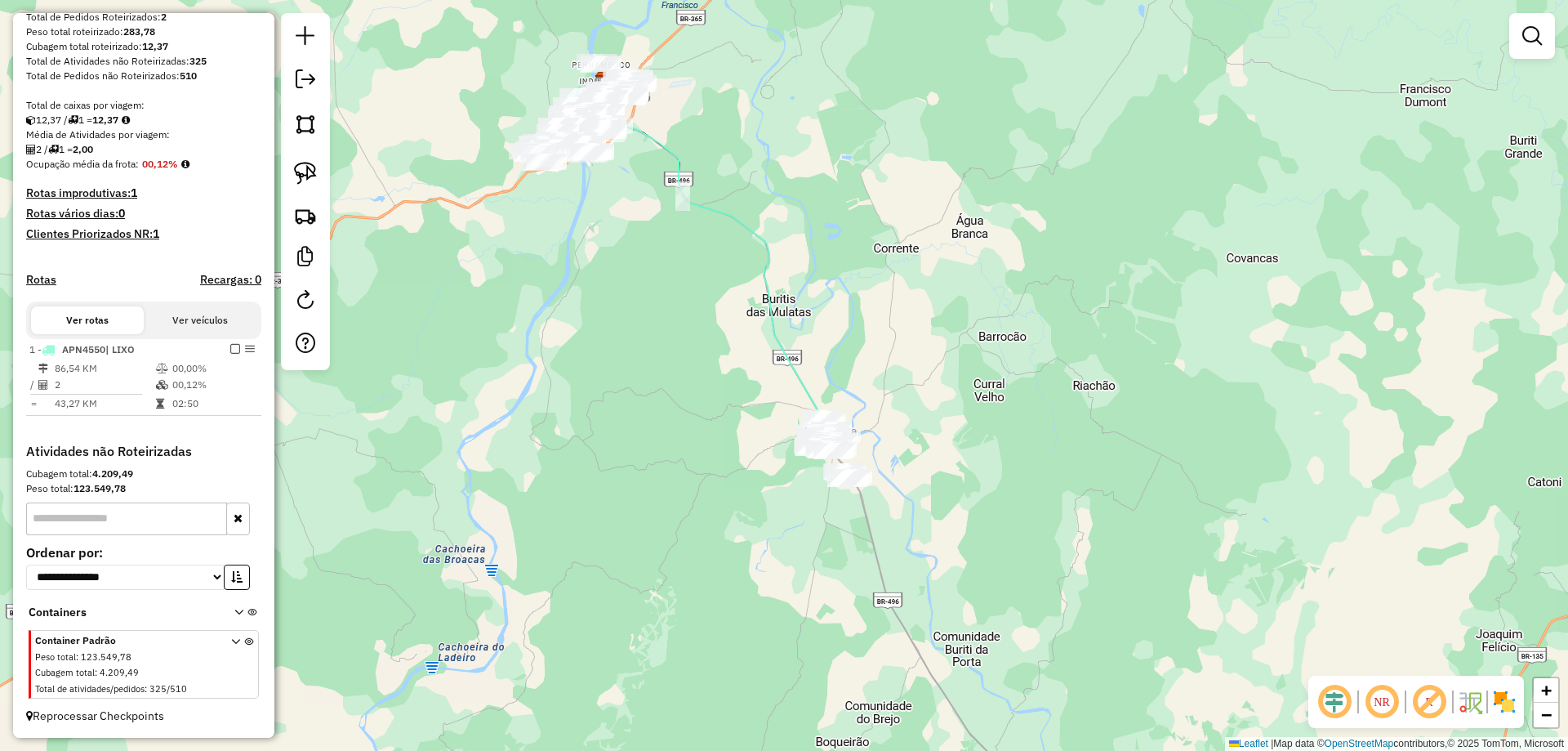
drag, startPoint x: 769, startPoint y: 349, endPoint x: 772, endPoint y: 445, distance: 96.0
click at [775, 444] on div "Janela de atendimento Grade de atendimento Capacidade Transportadoras Veículos …" at bounding box center [784, 375] width 1568 height 751
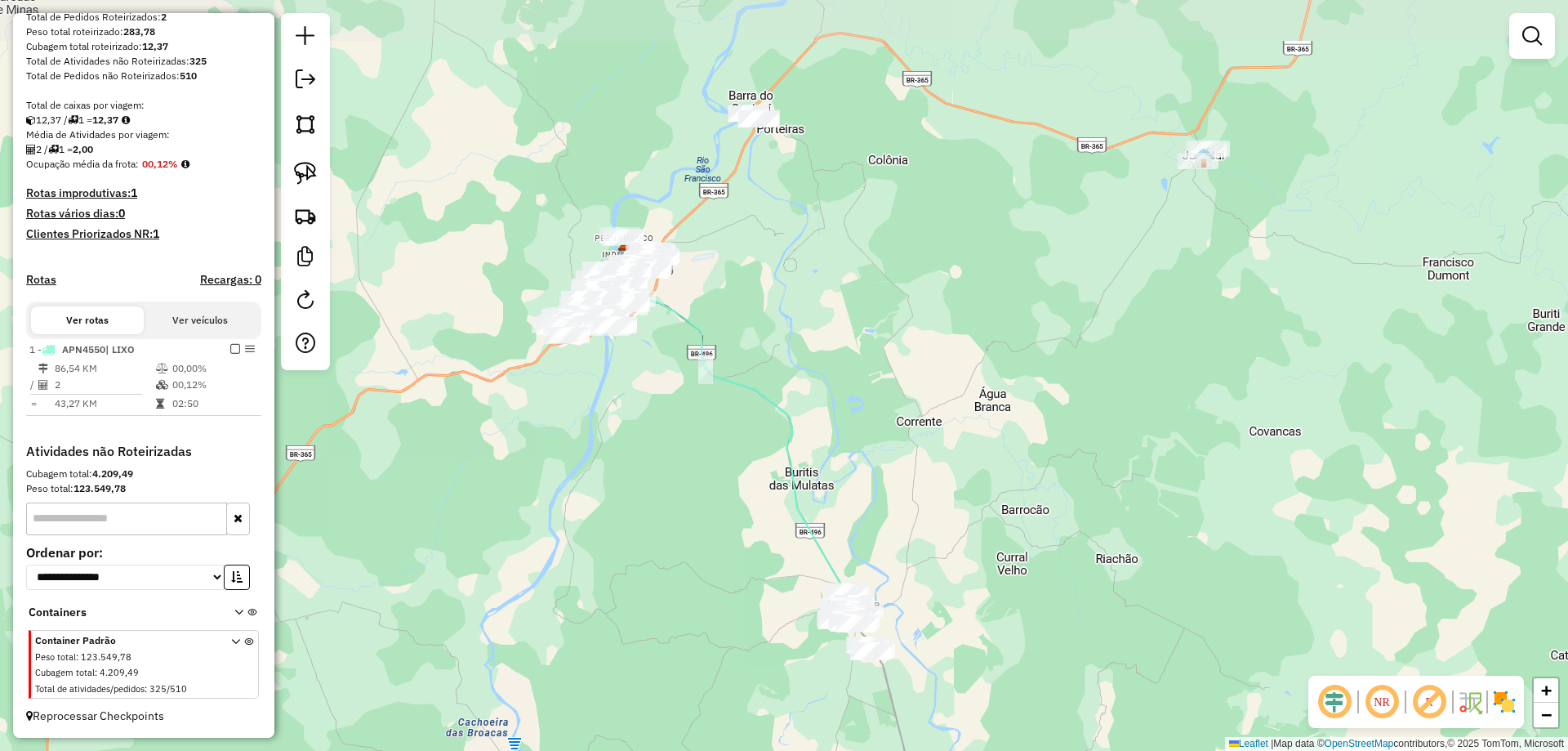
drag, startPoint x: 896, startPoint y: 385, endPoint x: 862, endPoint y: 496, distance: 116.1
click at [862, 495] on div "Janela de atendimento Grade de atendimento Capacidade Transportadoras Veículos …" at bounding box center [784, 375] width 1568 height 751
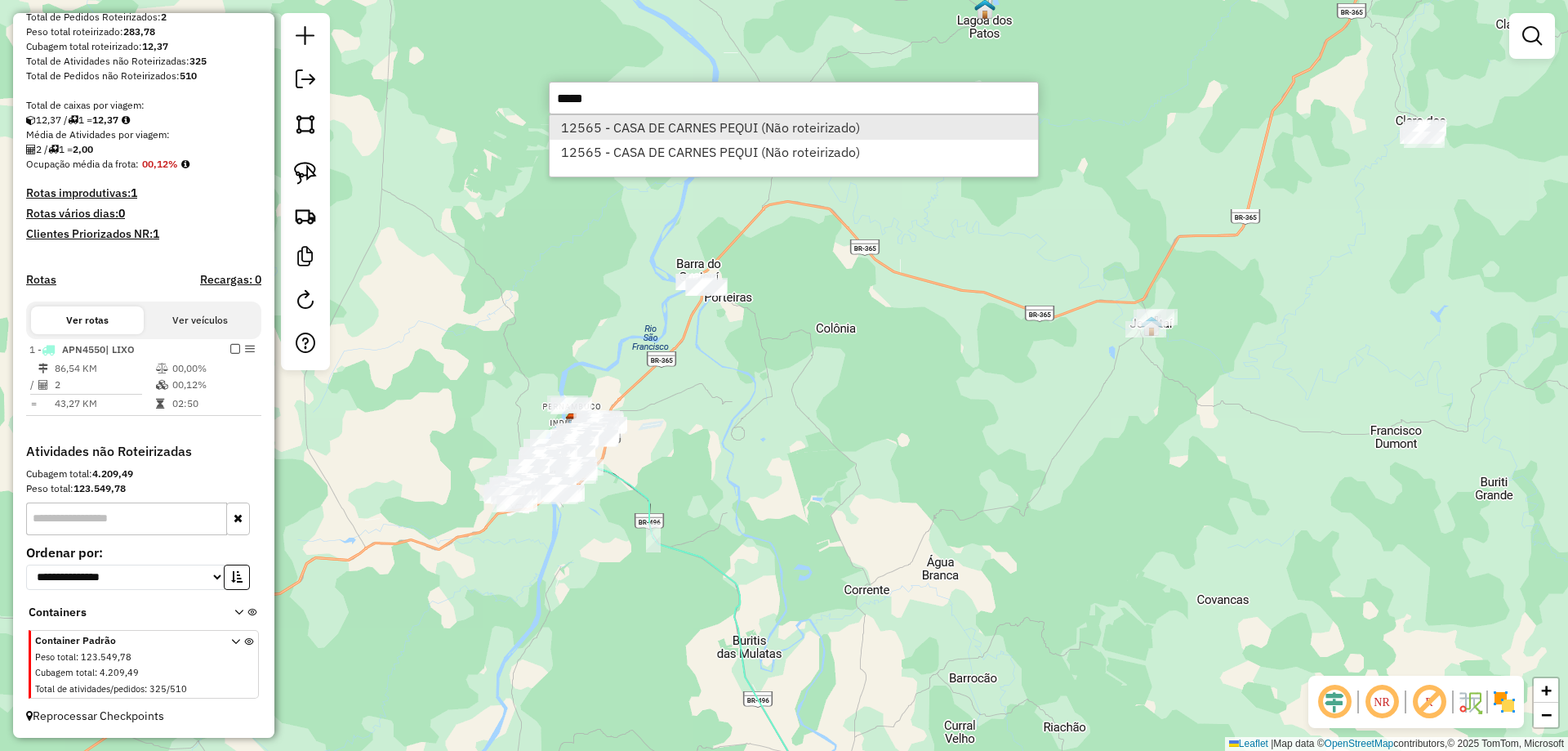
type input "*****"
click at [675, 122] on li "12565 - CASA DE CARNES PEQUI (Não roteirizado)" at bounding box center [793, 127] width 488 height 25
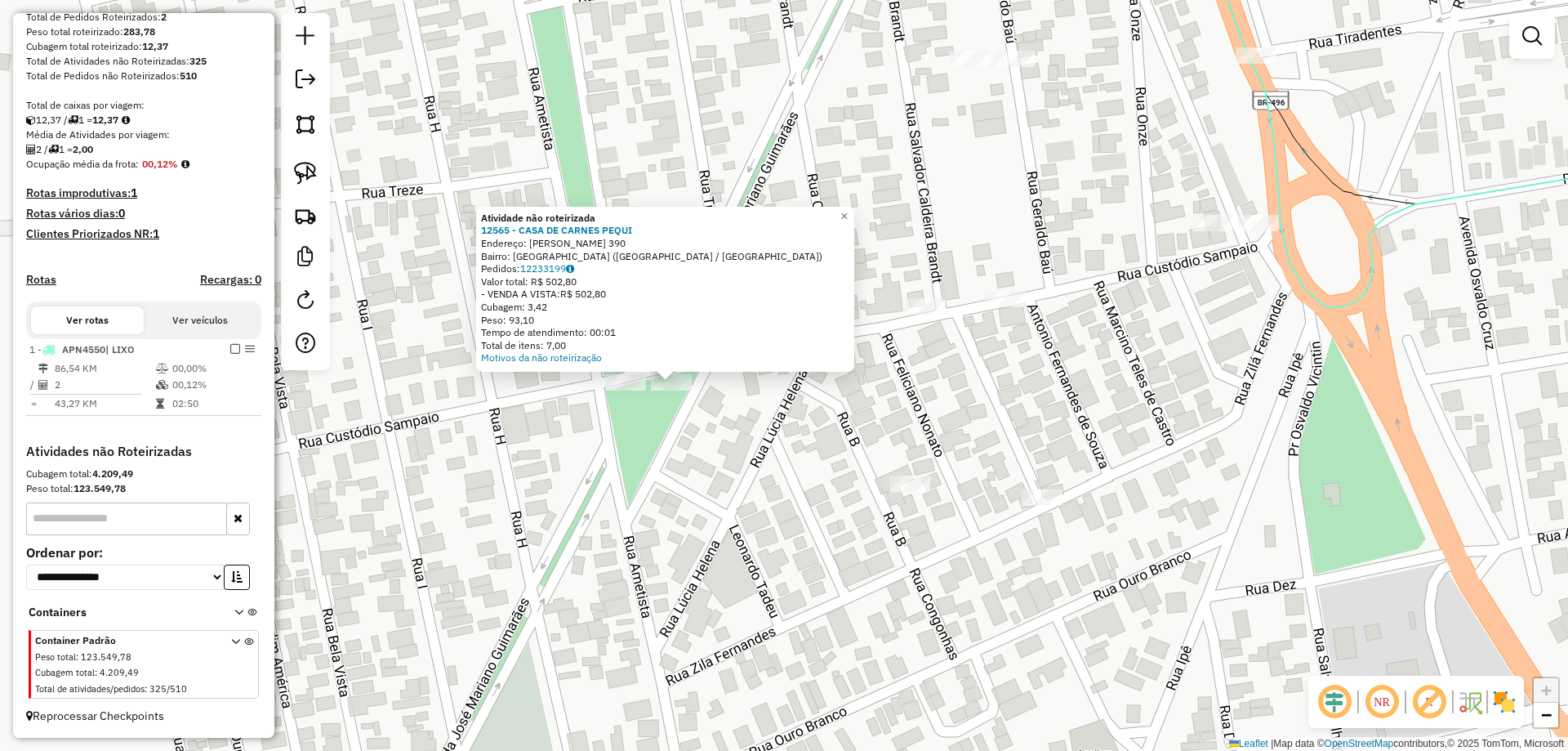
click at [601, 381] on div "Atividade não roteirizada 12565 - CASA DE CARNES PEQUI Endereço: [PERSON_NAME][…" at bounding box center [784, 375] width 1568 height 751
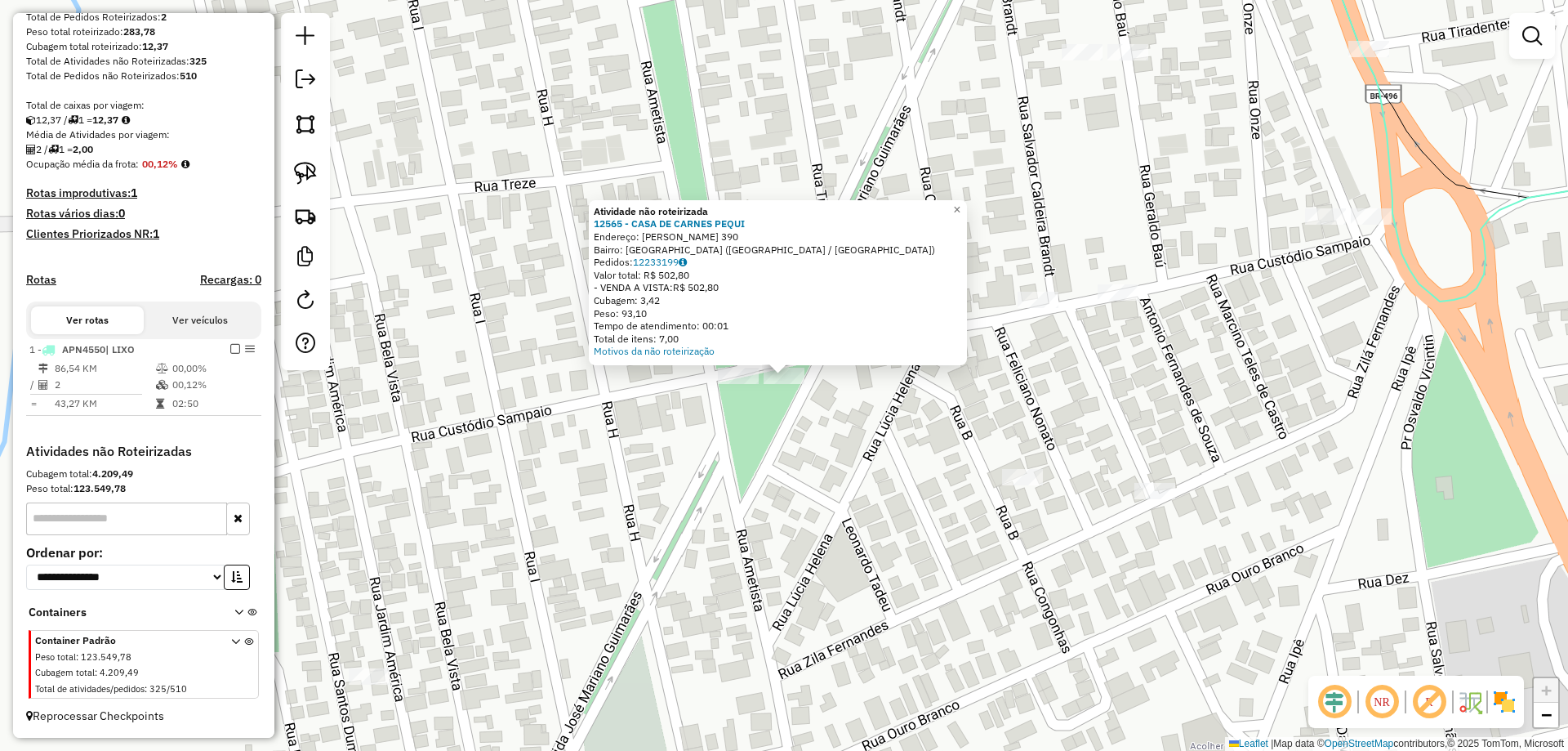
click at [750, 436] on div "Atividade não roteirizada 12565 - CASA DE CARNES PEQUI Endereço: [PERSON_NAME][…" at bounding box center [784, 375] width 1568 height 751
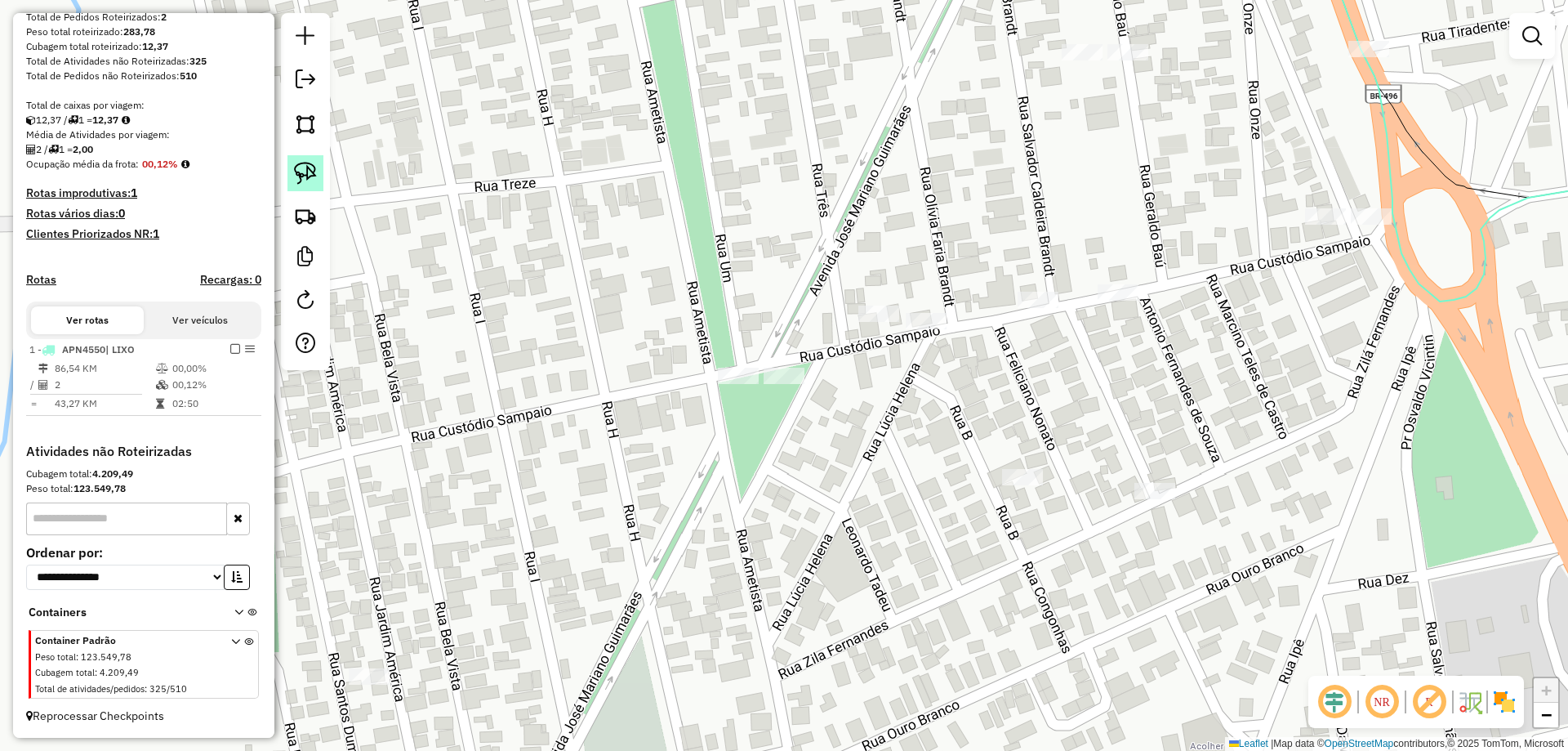
click at [312, 172] on img at bounding box center [304, 173] width 23 height 23
drag, startPoint x: 785, startPoint y: 334, endPoint x: 806, endPoint y: 388, distance: 57.9
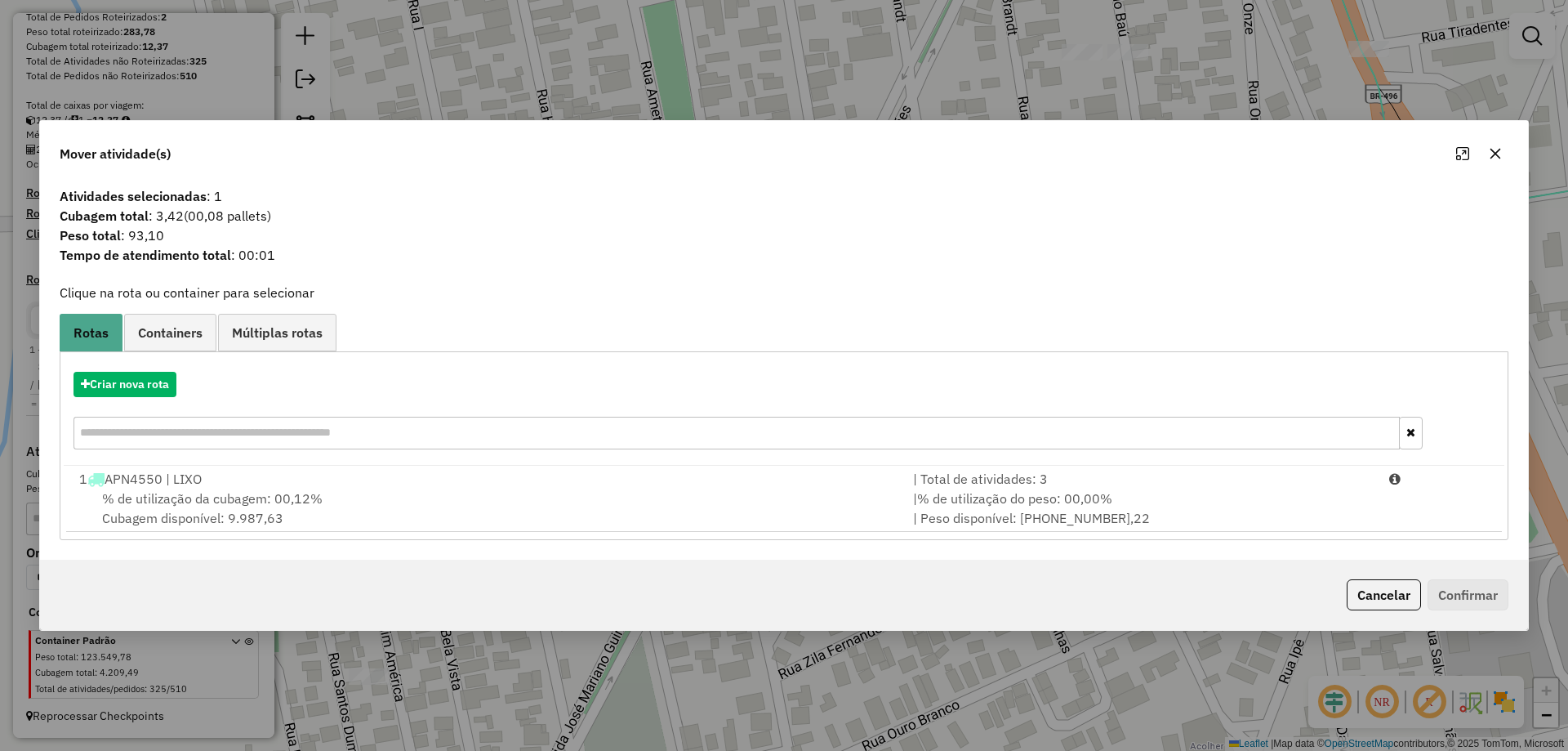
click at [1014, 490] on span "% de utilização do peso: 00,00%" at bounding box center [1015, 498] width 195 height 16
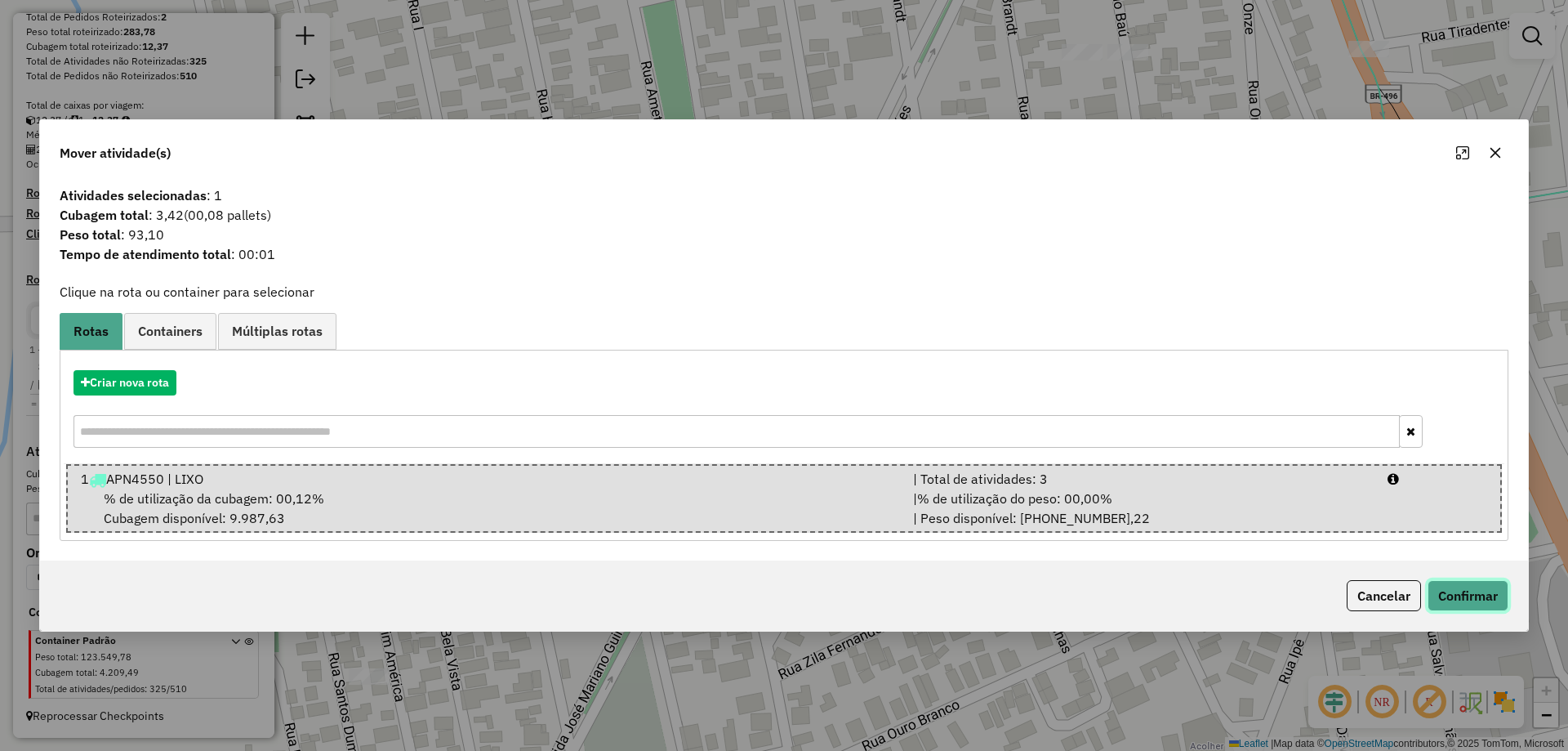
click at [1485, 609] on button "Confirmar" at bounding box center [1468, 595] width 81 height 31
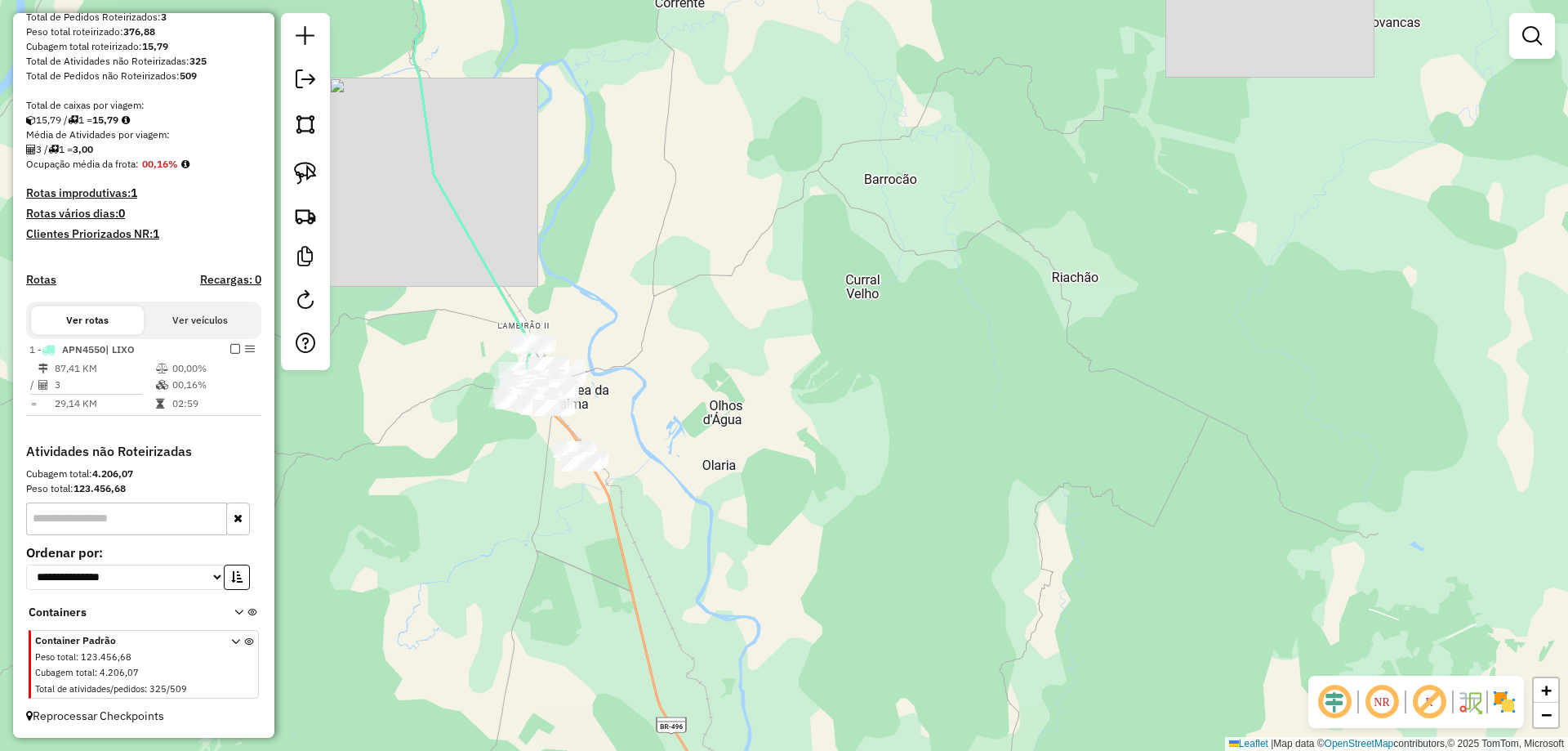
drag, startPoint x: 660, startPoint y: 389, endPoint x: 946, endPoint y: 682, distance: 409.4
click at [947, 671] on div "Janela de atendimento Grade de atendimento Capacidade Transportadoras Veículos …" at bounding box center [784, 375] width 1568 height 751
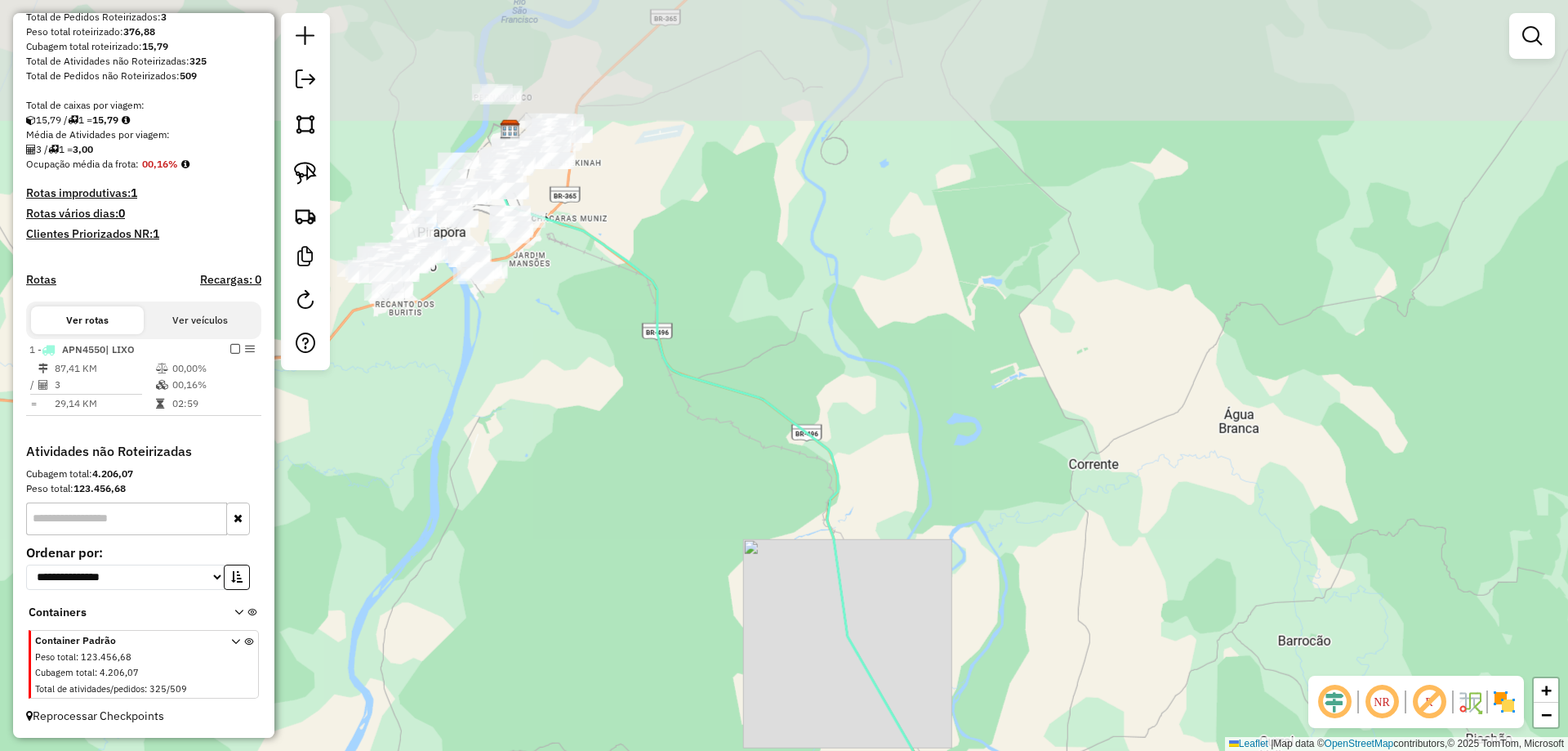
drag, startPoint x: 737, startPoint y: 453, endPoint x: 616, endPoint y: 245, distance: 240.6
click at [617, 246] on div "Janela de atendimento Grade de atendimento Capacidade Transportadoras Veículos …" at bounding box center [784, 375] width 1568 height 751
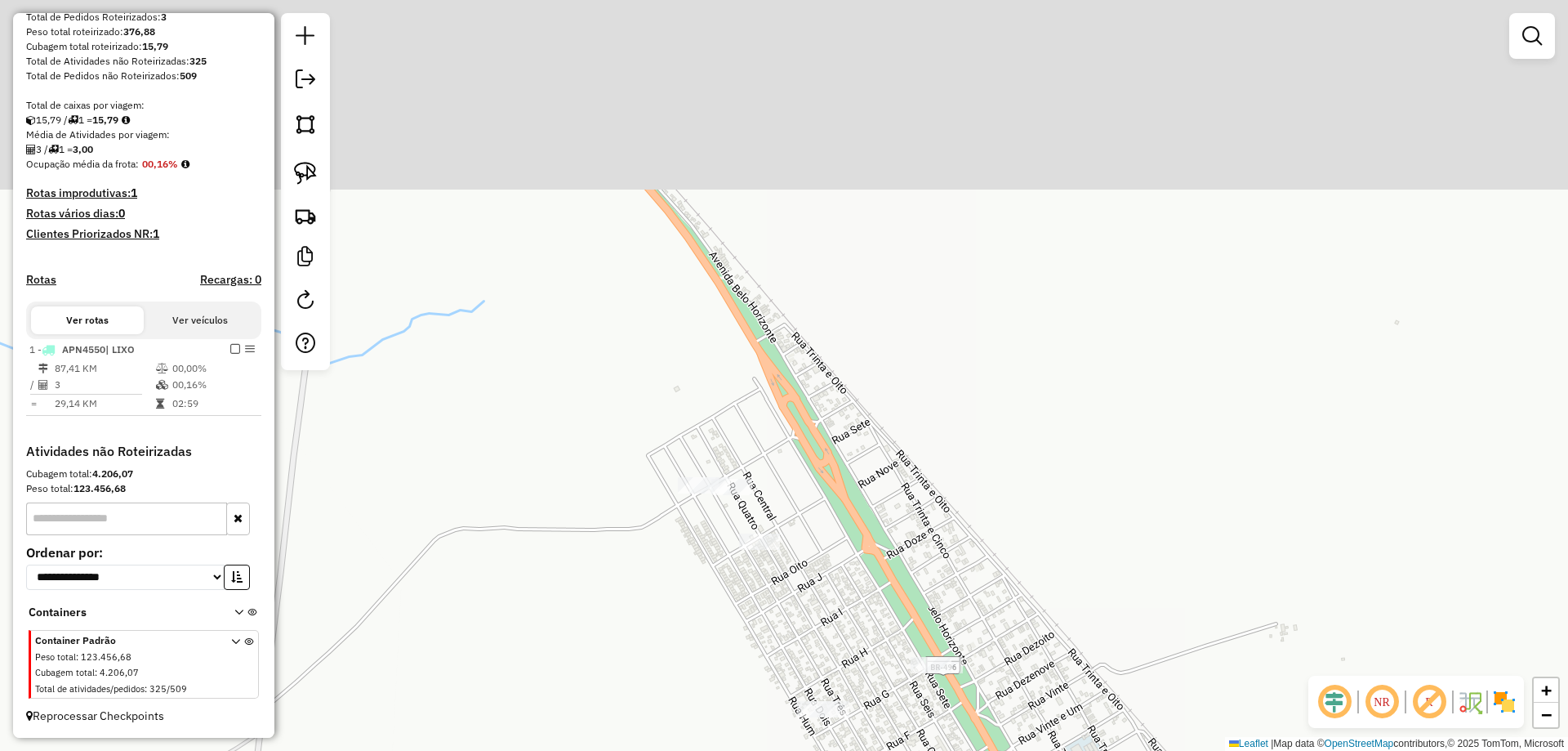
drag, startPoint x: 706, startPoint y: 539, endPoint x: 676, endPoint y: 497, distance: 51.6
click at [702, 540] on div "Janela de atendimento Grade de atendimento Capacidade Transportadoras Veículos …" at bounding box center [784, 375] width 1568 height 751
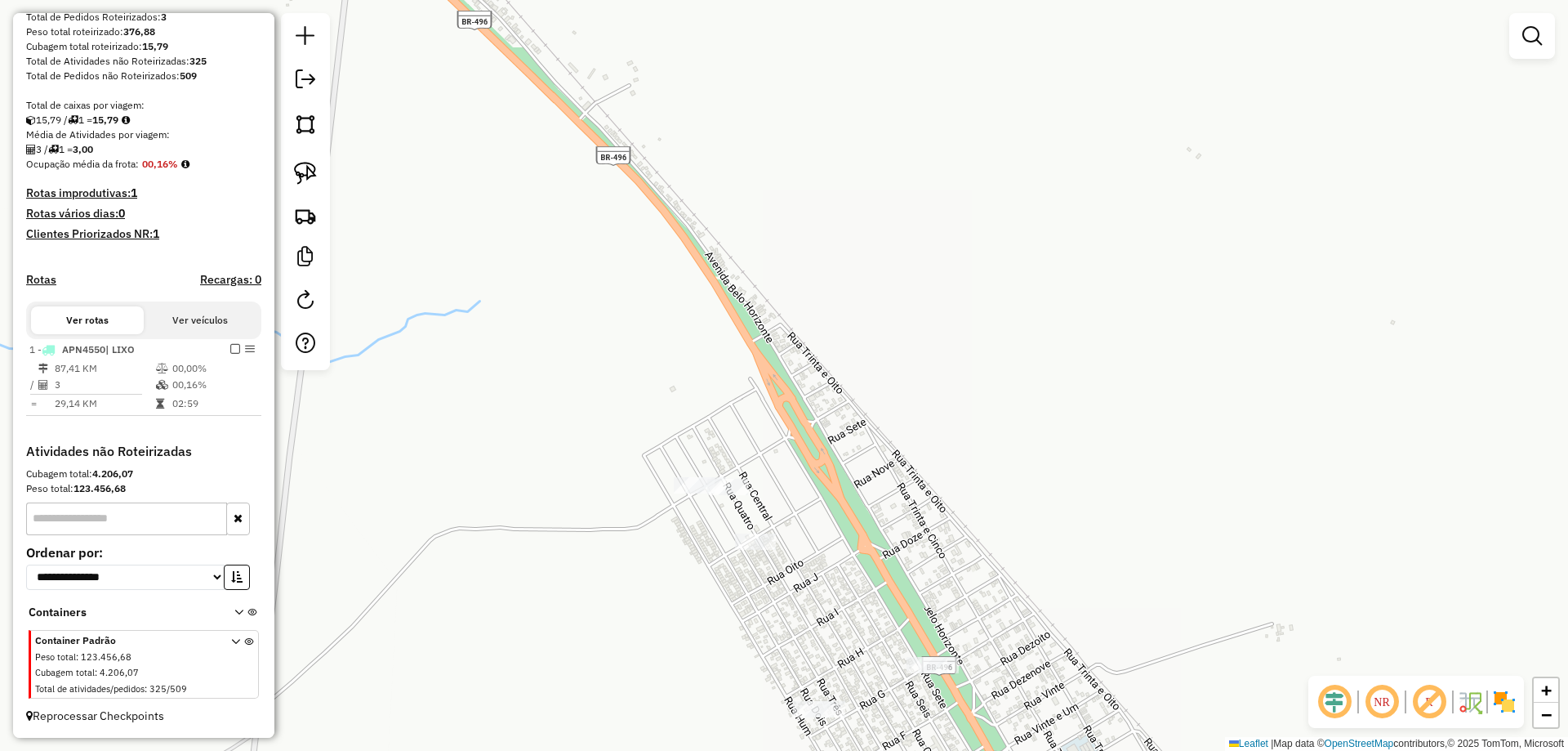
click at [876, 750] on html "Aguarde... Pop-up bloqueado! Seu navegador bloqueou automáticamente a abertura …" at bounding box center [784, 375] width 1568 height 751
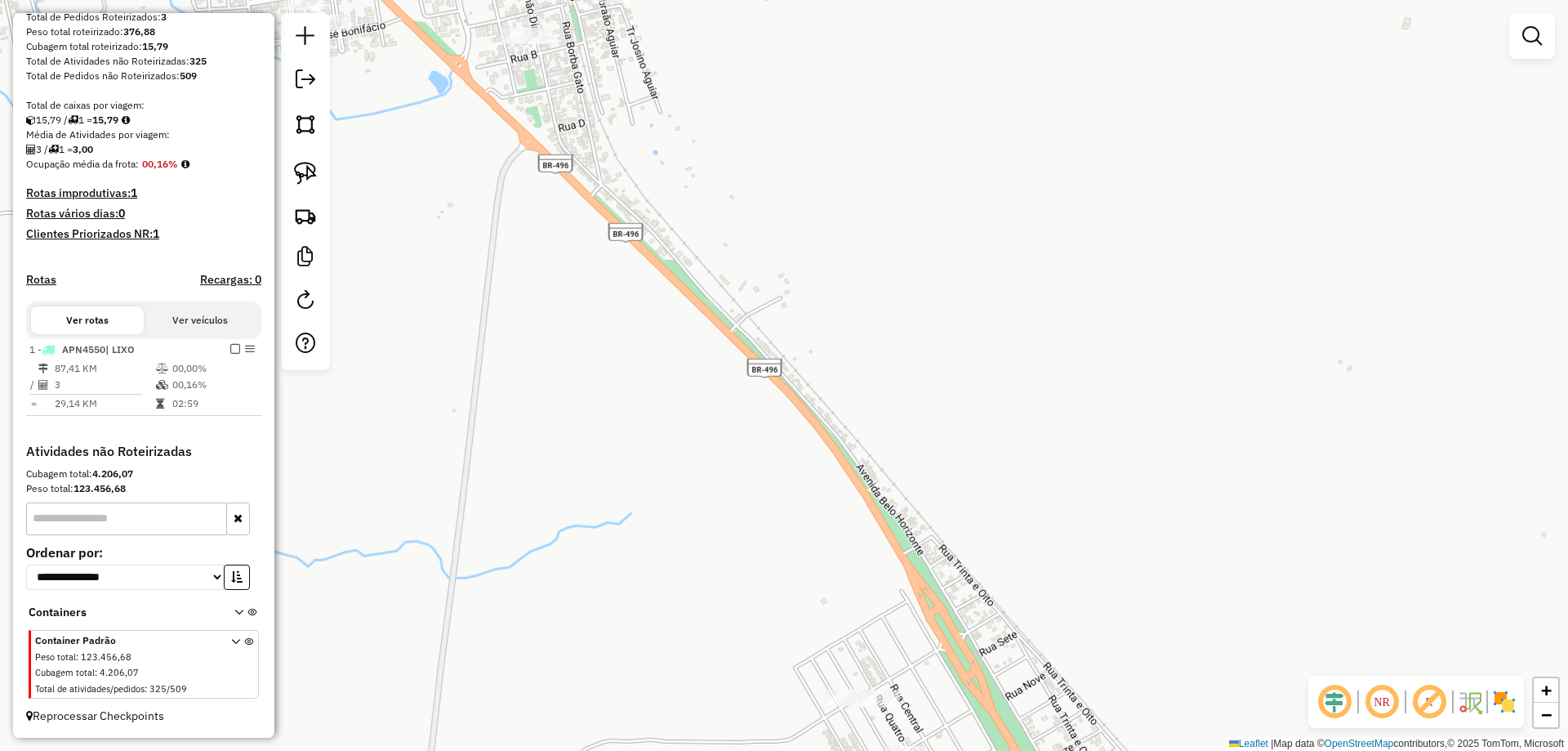
drag, startPoint x: 755, startPoint y: 532, endPoint x: 640, endPoint y: 306, distance: 253.6
click at [642, 307] on div "Janela de atendimento Grade de atendimento Capacidade Transportadoras Veículos …" at bounding box center [784, 375] width 1568 height 751
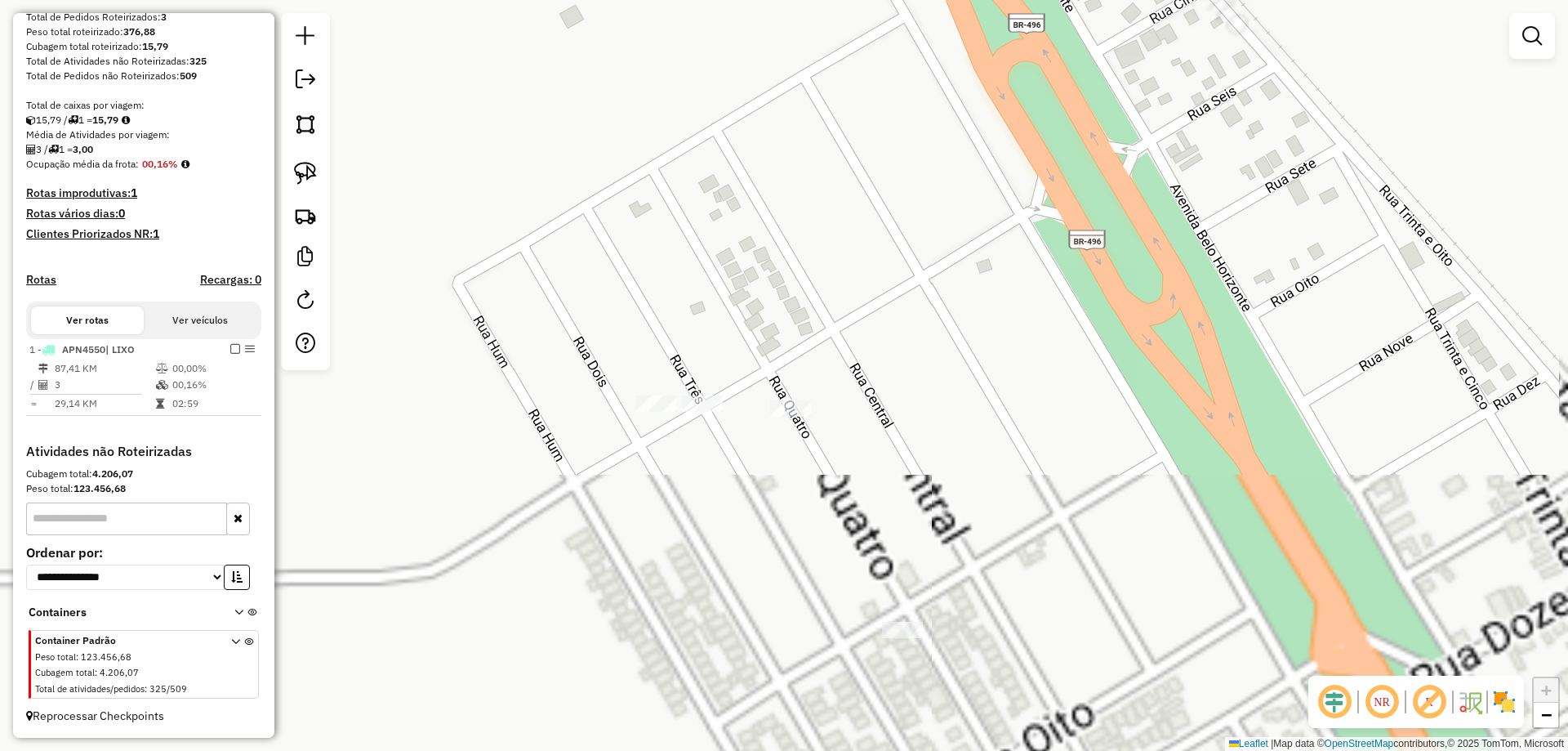
drag, startPoint x: 741, startPoint y: 546, endPoint x: 697, endPoint y: 210, distance: 338.9
click at [697, 210] on div "Janela de atendimento Grade de atendimento Capacidade Transportadoras Veículos …" at bounding box center [784, 375] width 1568 height 751
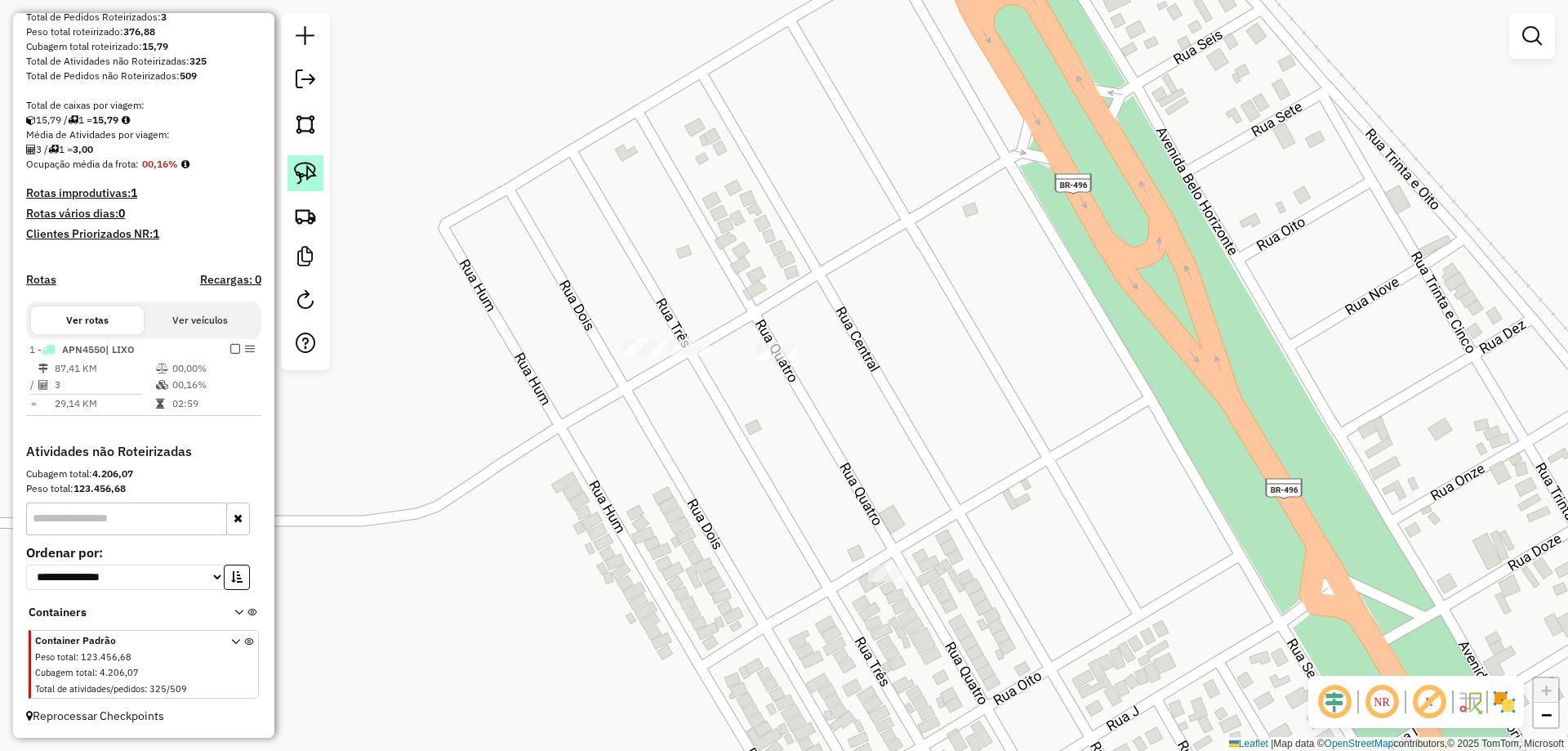
click at [302, 164] on img at bounding box center [304, 173] width 23 height 23
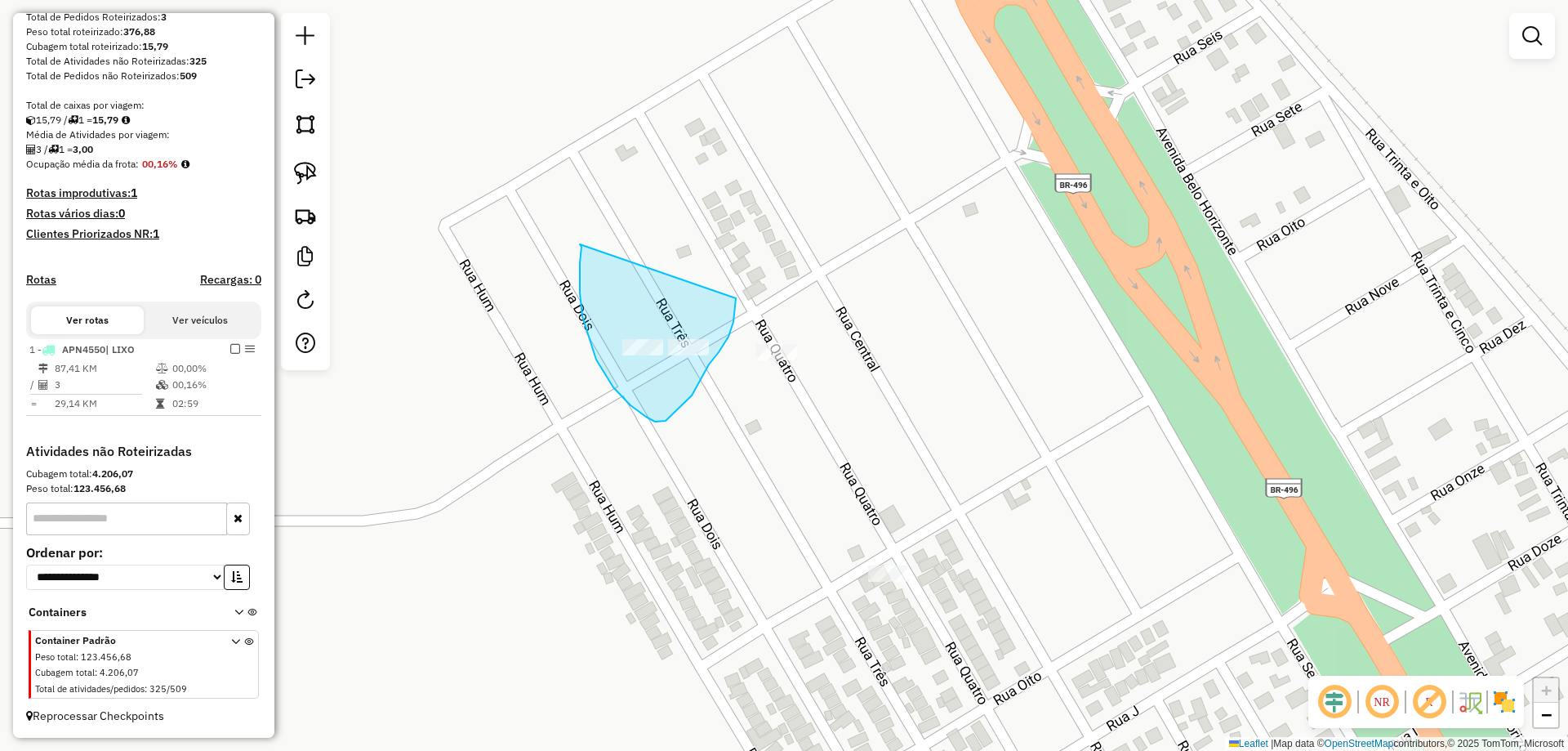
drag, startPoint x: 580, startPoint y: 293, endPoint x: 736, endPoint y: 298, distance: 156.1
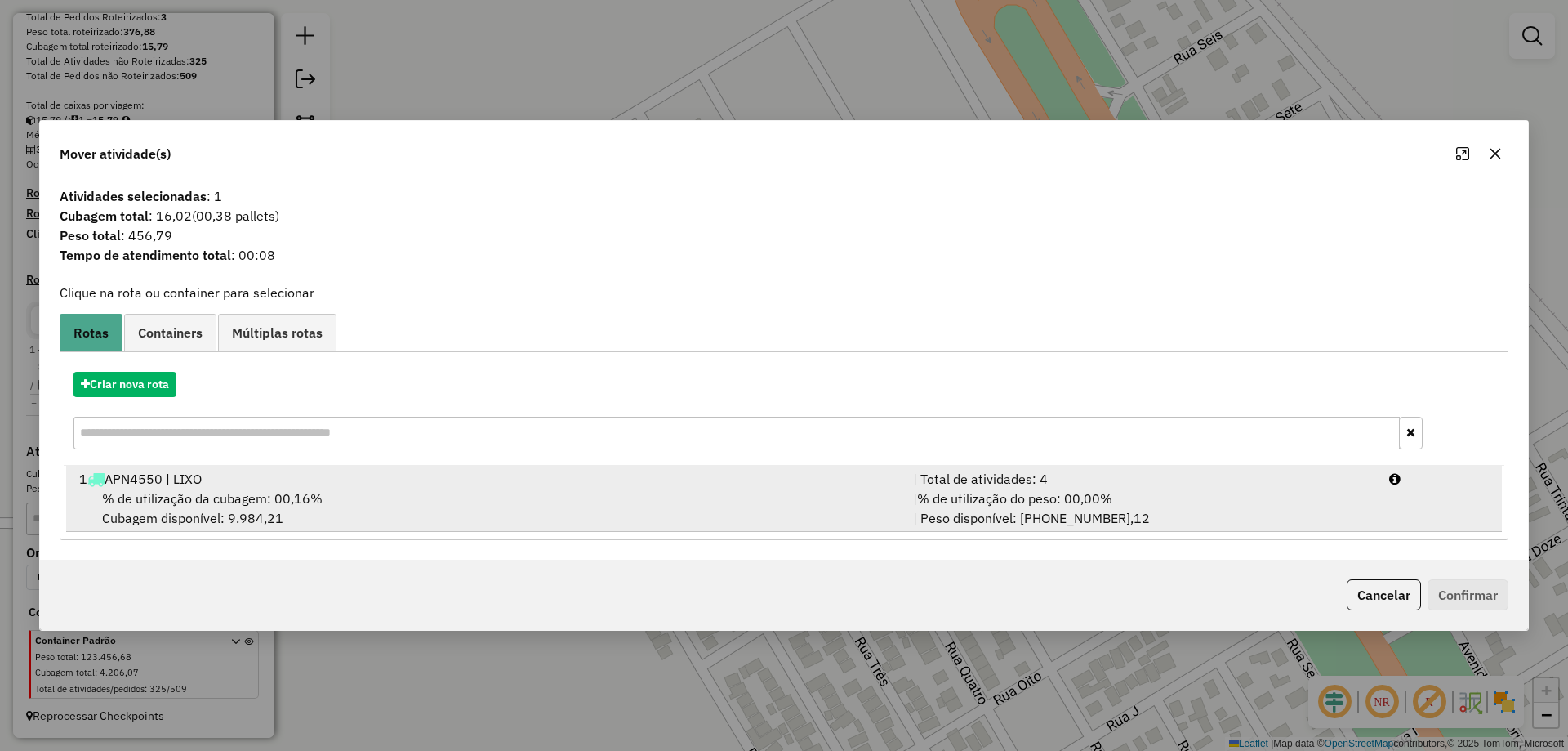
click at [465, 492] on div "% de utilização da cubagem: 00,16% Cubagem disponível: 9.984,21" at bounding box center [486, 508] width 834 height 40
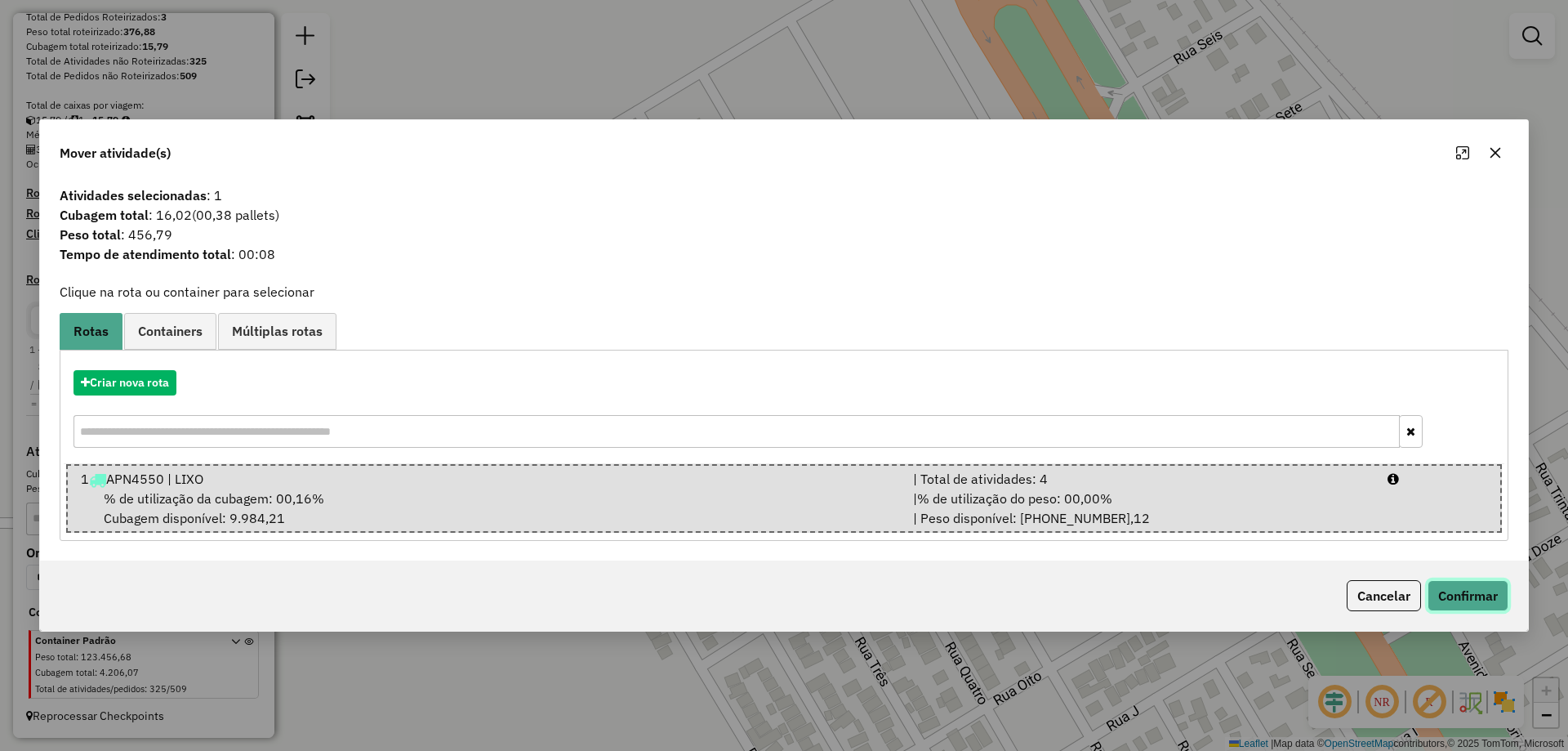
click at [1479, 604] on button "Confirmar" at bounding box center [1468, 595] width 81 height 31
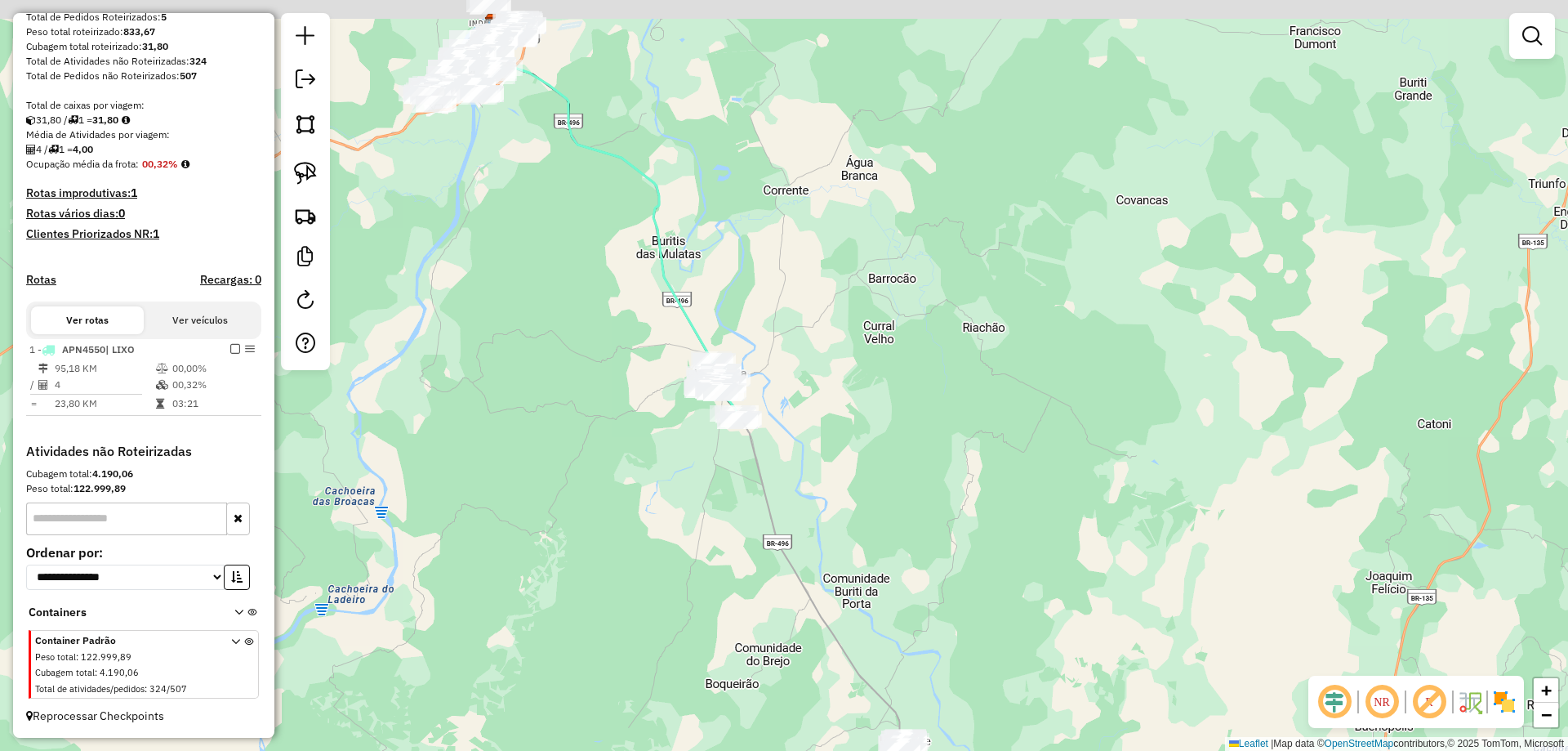
drag, startPoint x: 831, startPoint y: 328, endPoint x: 686, endPoint y: 93, distance: 276.1
click at [717, 113] on div "Janela de atendimento Grade de atendimento Capacidade Transportadoras Veículos …" at bounding box center [784, 375] width 1568 height 751
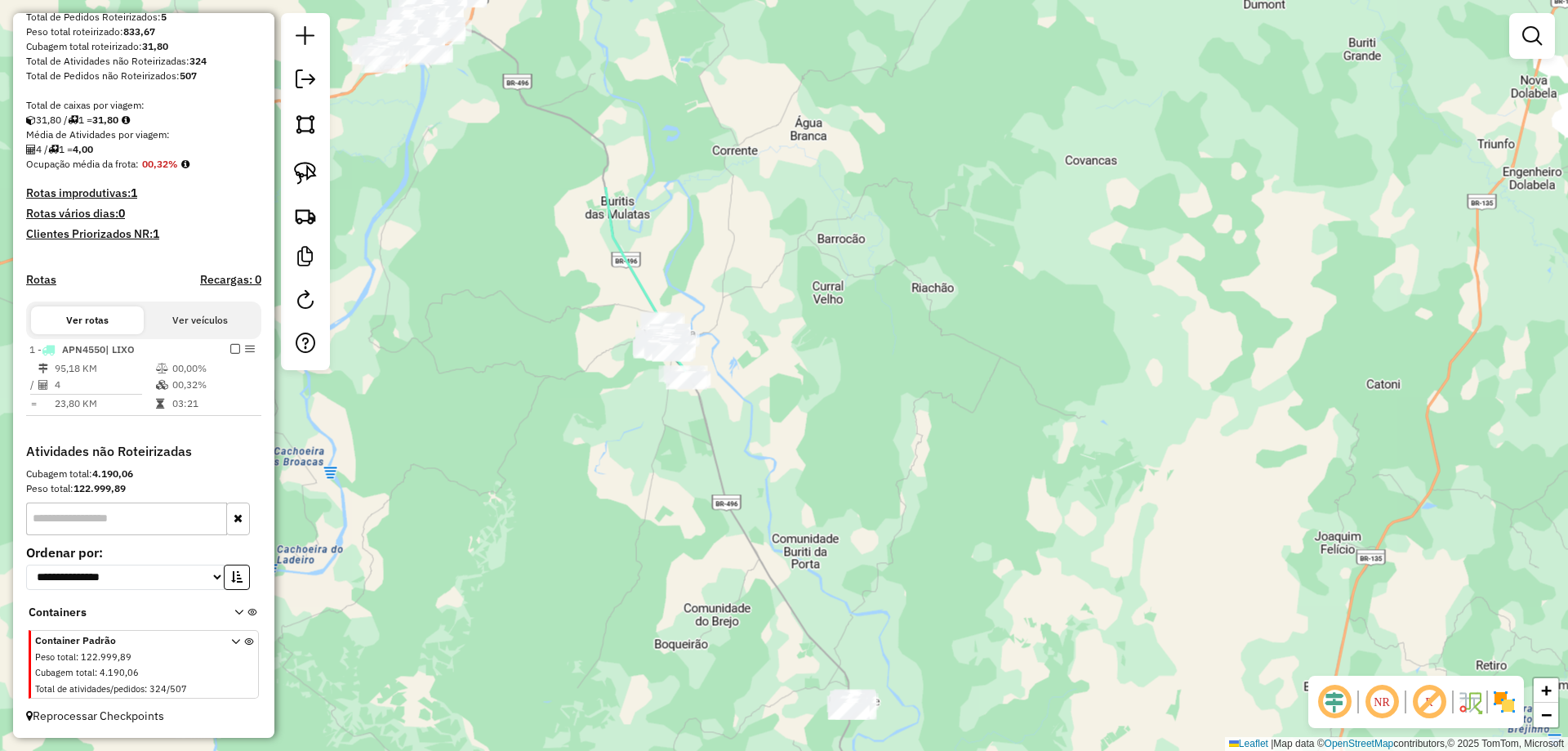
drag, startPoint x: 695, startPoint y: 118, endPoint x: 856, endPoint y: 423, distance: 344.9
click at [908, 506] on div "Janela de atendimento Grade de atendimento Capacidade Transportadoras Veículos …" at bounding box center [784, 375] width 1568 height 751
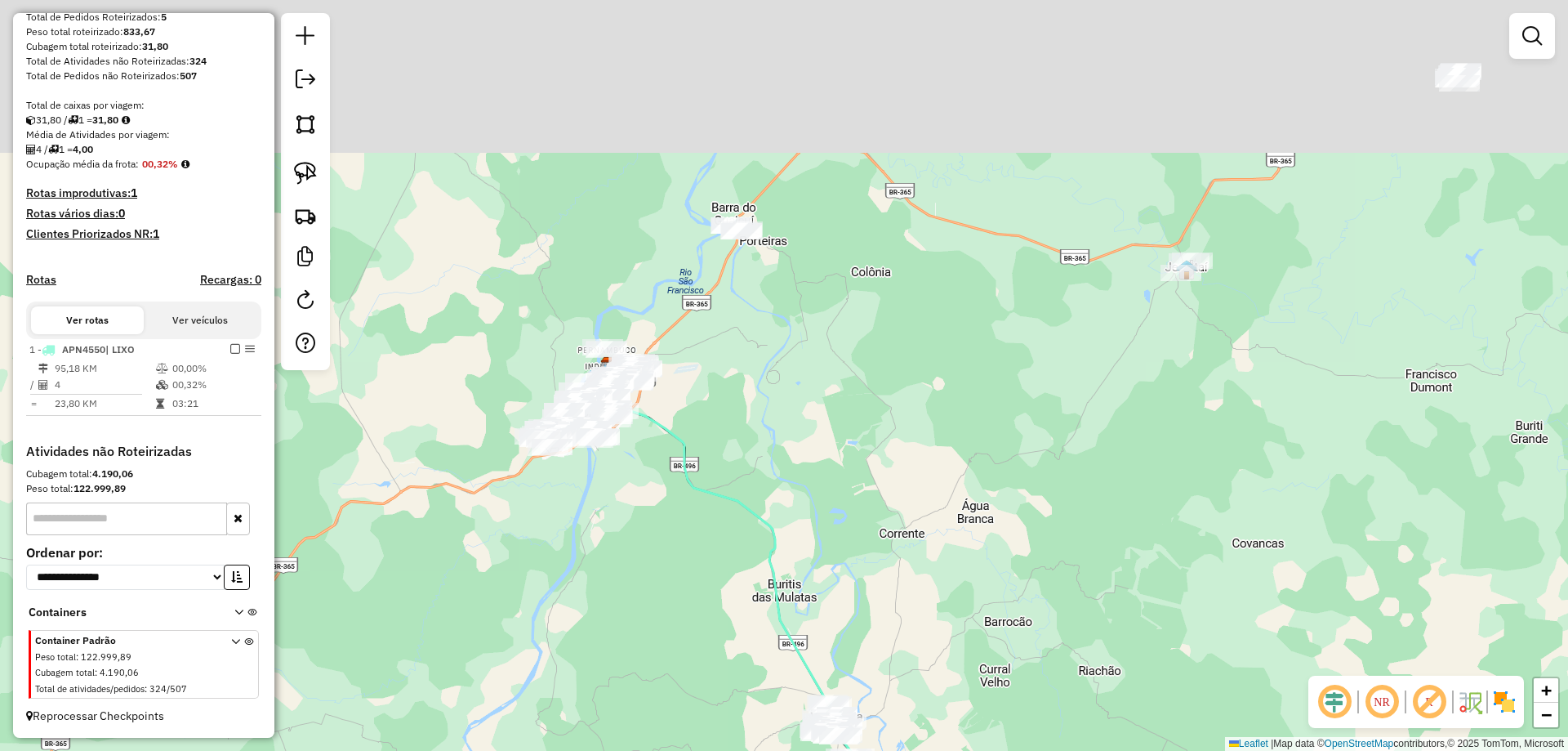
drag, startPoint x: 822, startPoint y: 403, endPoint x: 826, endPoint y: 582, distance: 179.0
click at [886, 600] on div "Janela de atendimento Grade de atendimento Capacidade Transportadoras Veículos …" at bounding box center [784, 375] width 1568 height 751
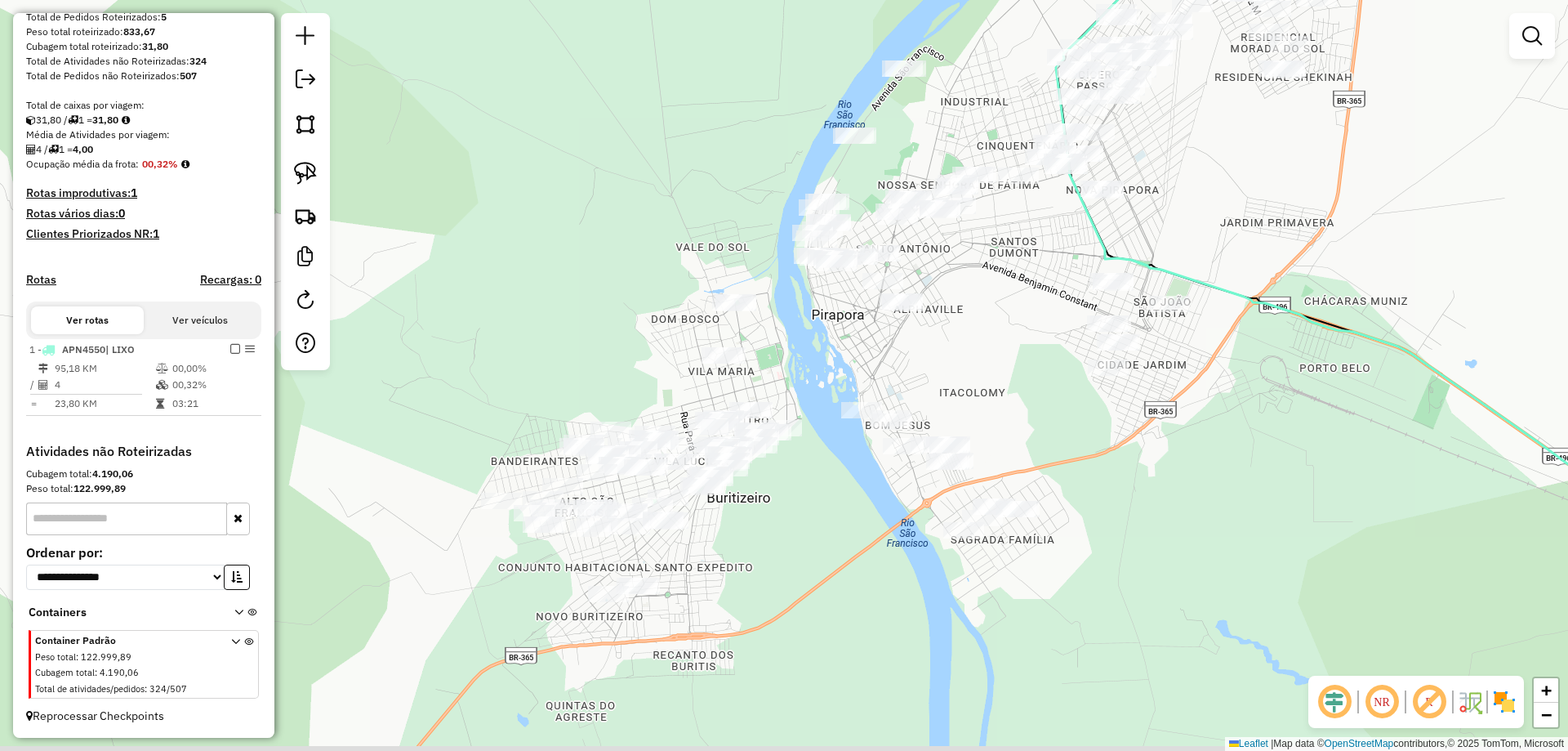
drag, startPoint x: 870, startPoint y: 569, endPoint x: 934, endPoint y: 347, distance: 231.0
click at [1008, 316] on div "Janela de atendimento Grade de atendimento Capacidade Transportadoras Veículos …" at bounding box center [784, 375] width 1568 height 751
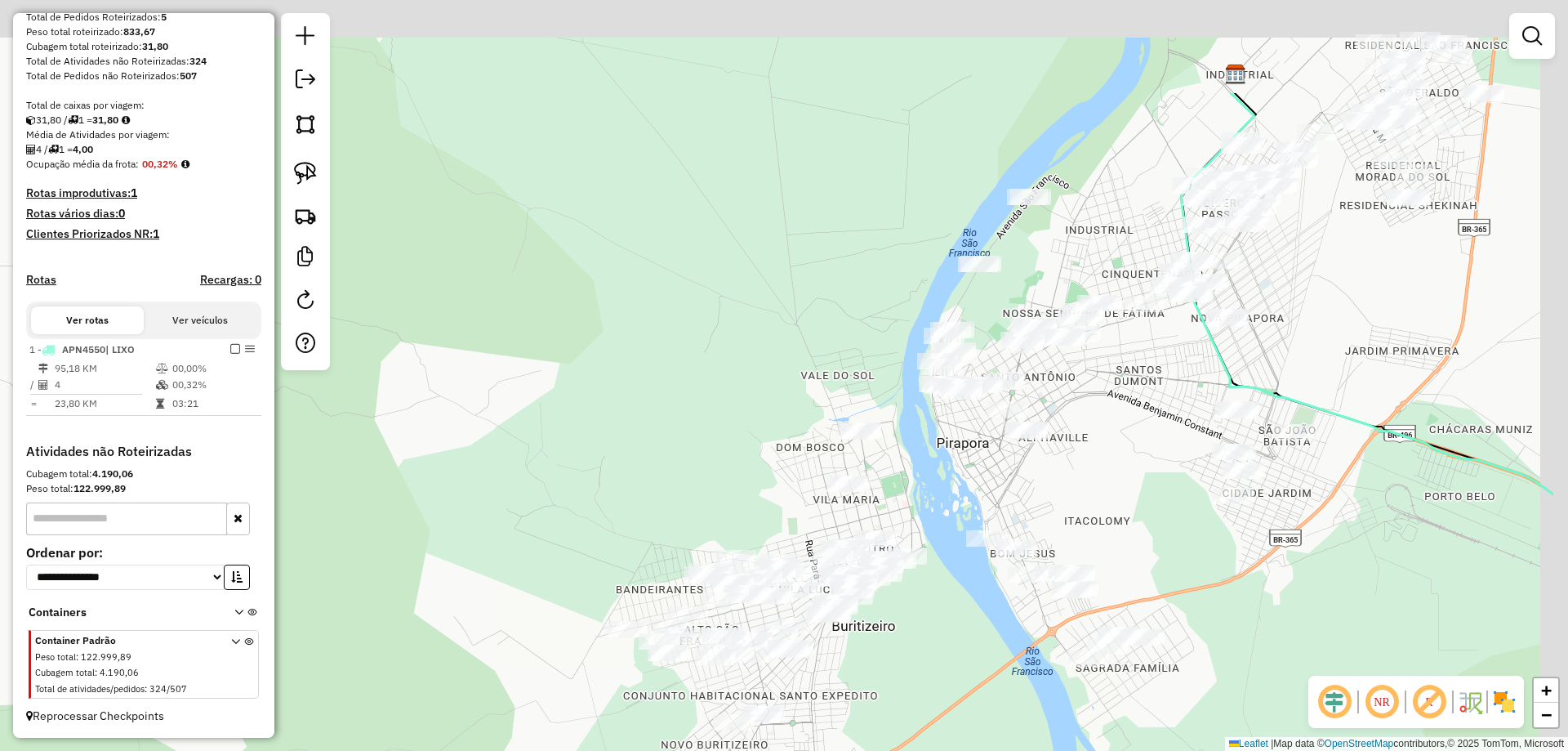
drag, startPoint x: 1033, startPoint y: 469, endPoint x: 942, endPoint y: 511, distance: 100.2
click at [945, 520] on div "Janela de atendimento Grade de atendimento Capacidade Transportadoras Veículos …" at bounding box center [784, 375] width 1568 height 751
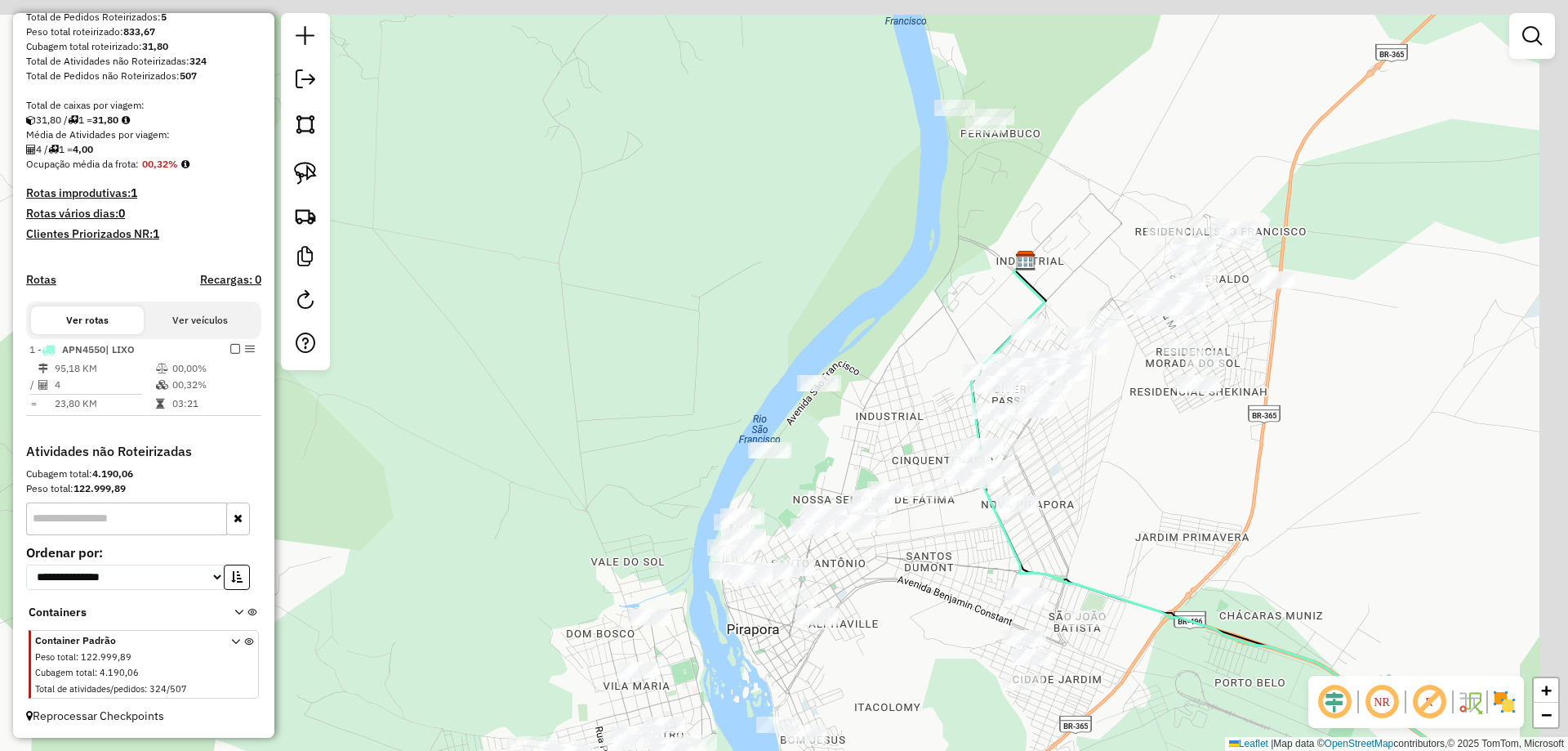
drag, startPoint x: 1161, startPoint y: 351, endPoint x: 1055, endPoint y: 476, distance: 163.9
click at [1055, 476] on div "Janela de atendimento Grade de atendimento Capacidade Transportadoras Veículos …" at bounding box center [784, 375] width 1568 height 751
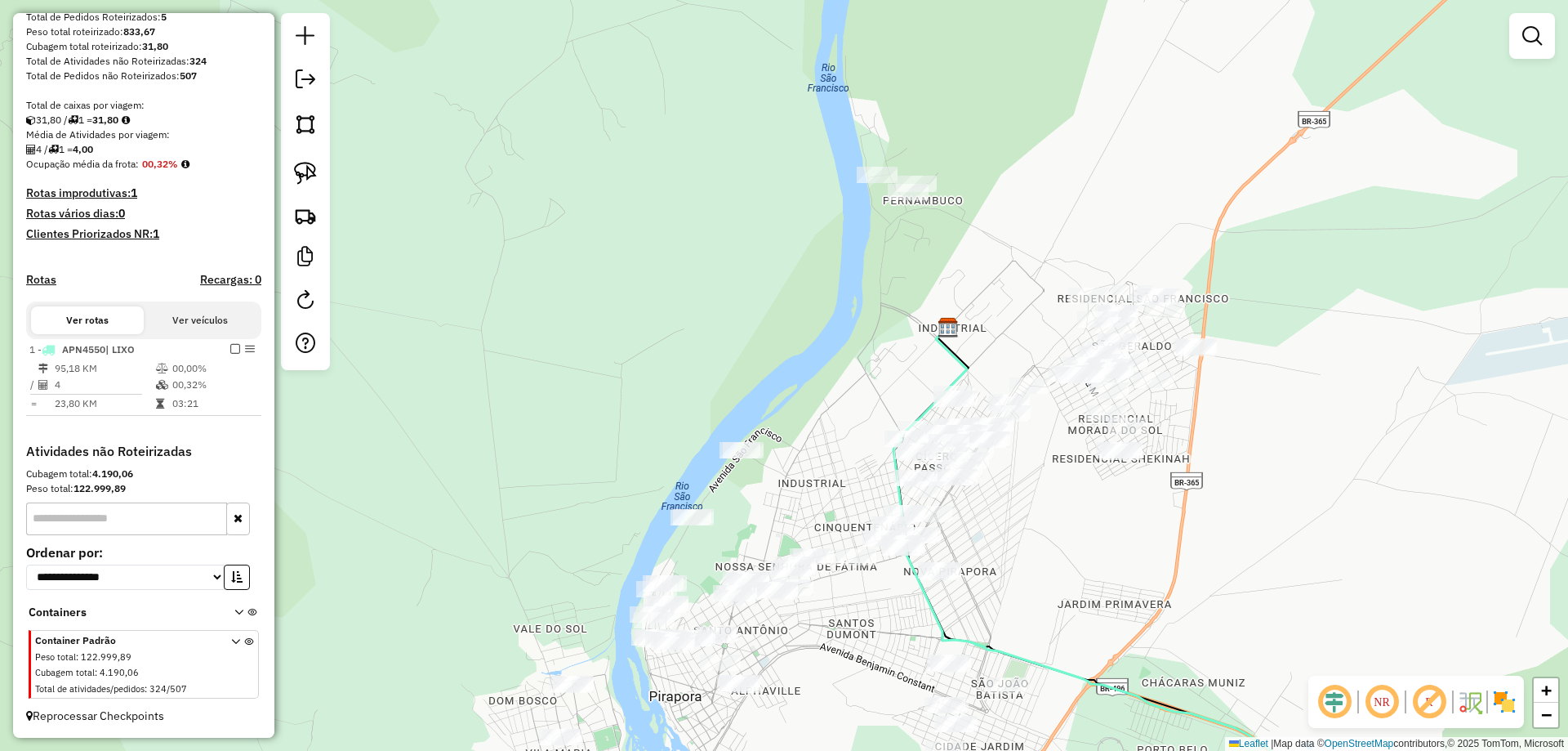
drag, startPoint x: 1101, startPoint y: 448, endPoint x: 976, endPoint y: 524, distance: 146.3
click at [970, 548] on div "Janela de atendimento Grade de atendimento Capacidade Transportadoras Veículos …" at bounding box center [784, 375] width 1568 height 751
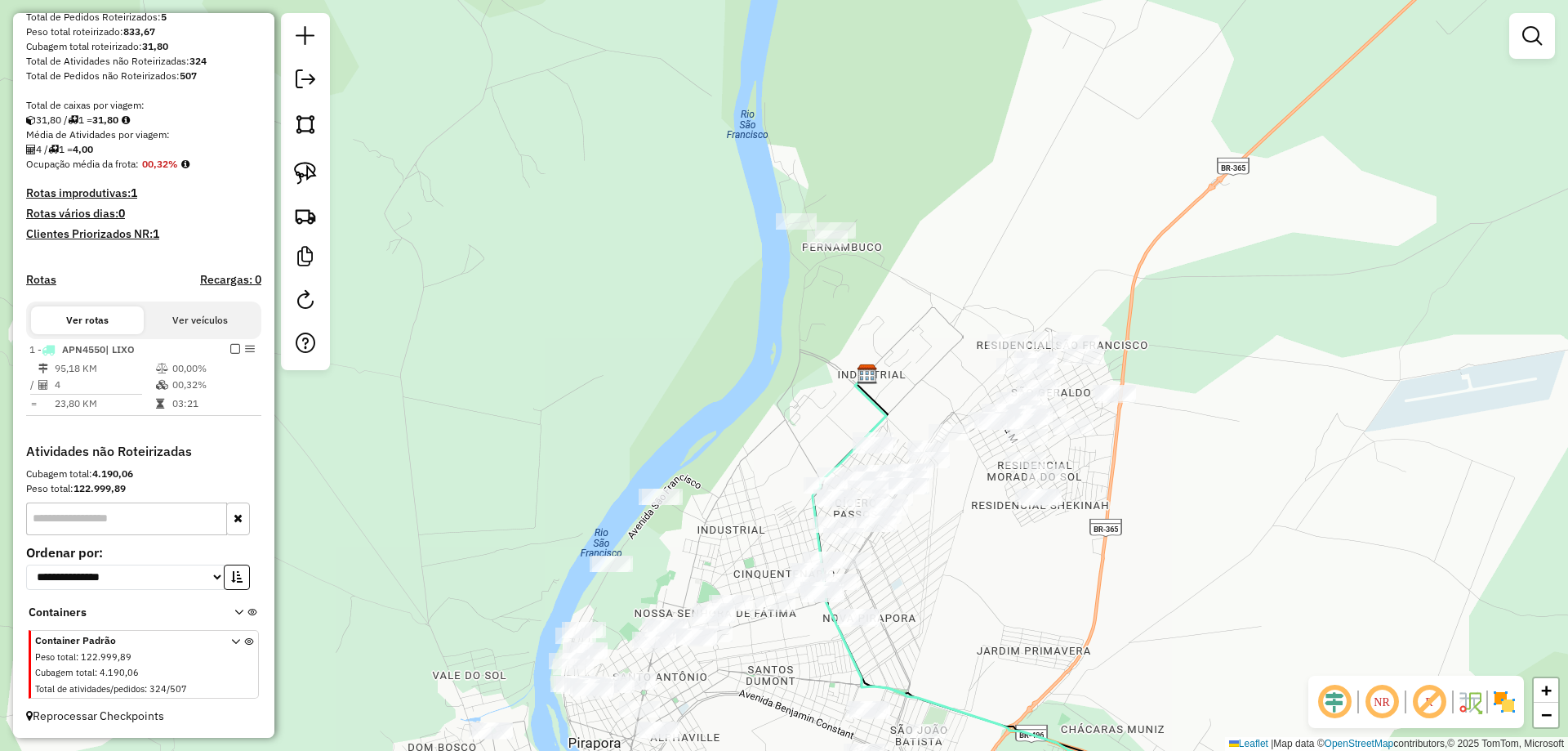
drag, startPoint x: 1169, startPoint y: 155, endPoint x: 903, endPoint y: 429, distance: 381.9
click at [955, 406] on div "Janela de atendimento Grade de atendimento Capacidade Transportadoras Veículos …" at bounding box center [784, 375] width 1568 height 751
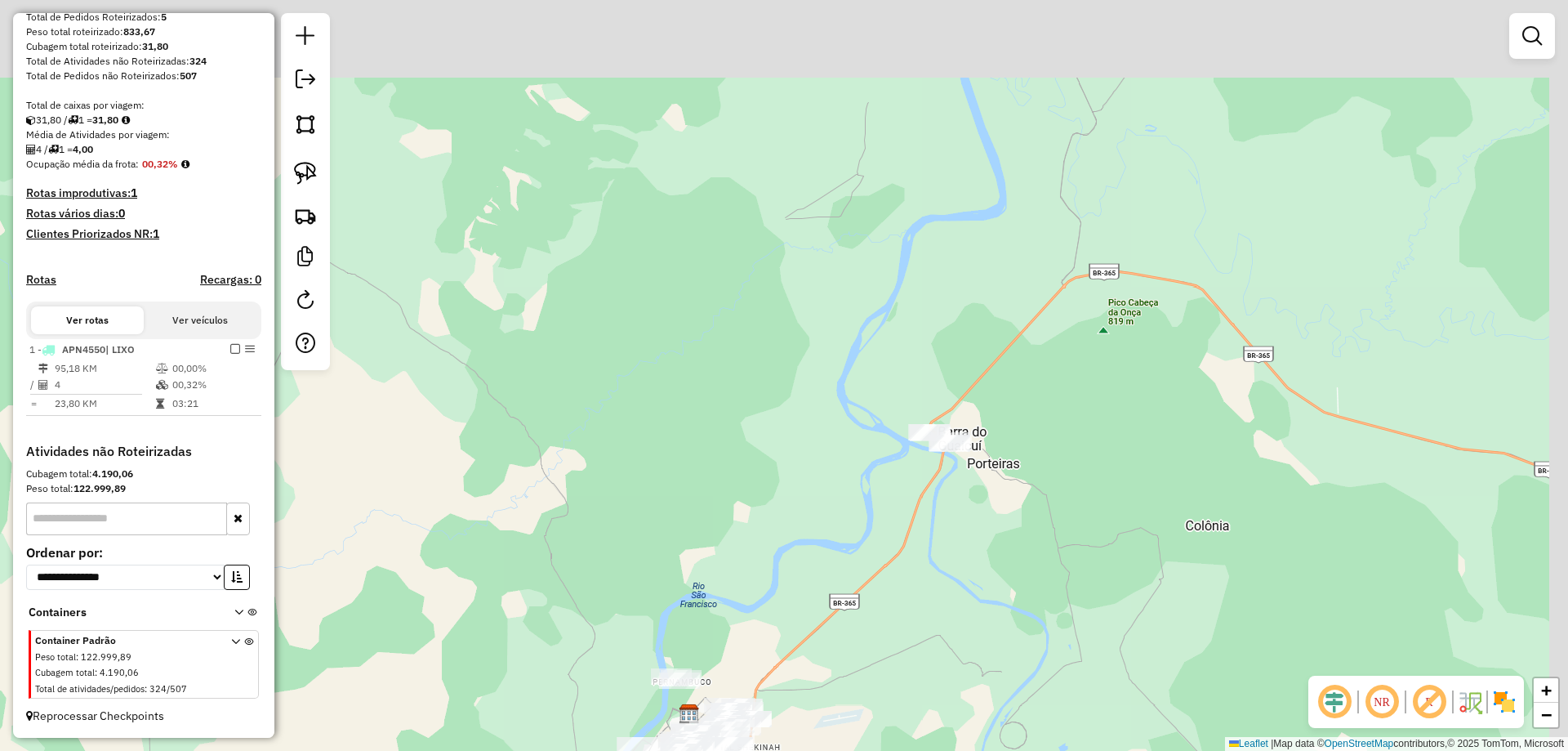
drag, startPoint x: 847, startPoint y: 469, endPoint x: 815, endPoint y: 433, distance: 48.2
click at [842, 480] on div "Janela de atendimento Grade de atendimento Capacidade Transportadoras Veículos …" at bounding box center [784, 375] width 1568 height 751
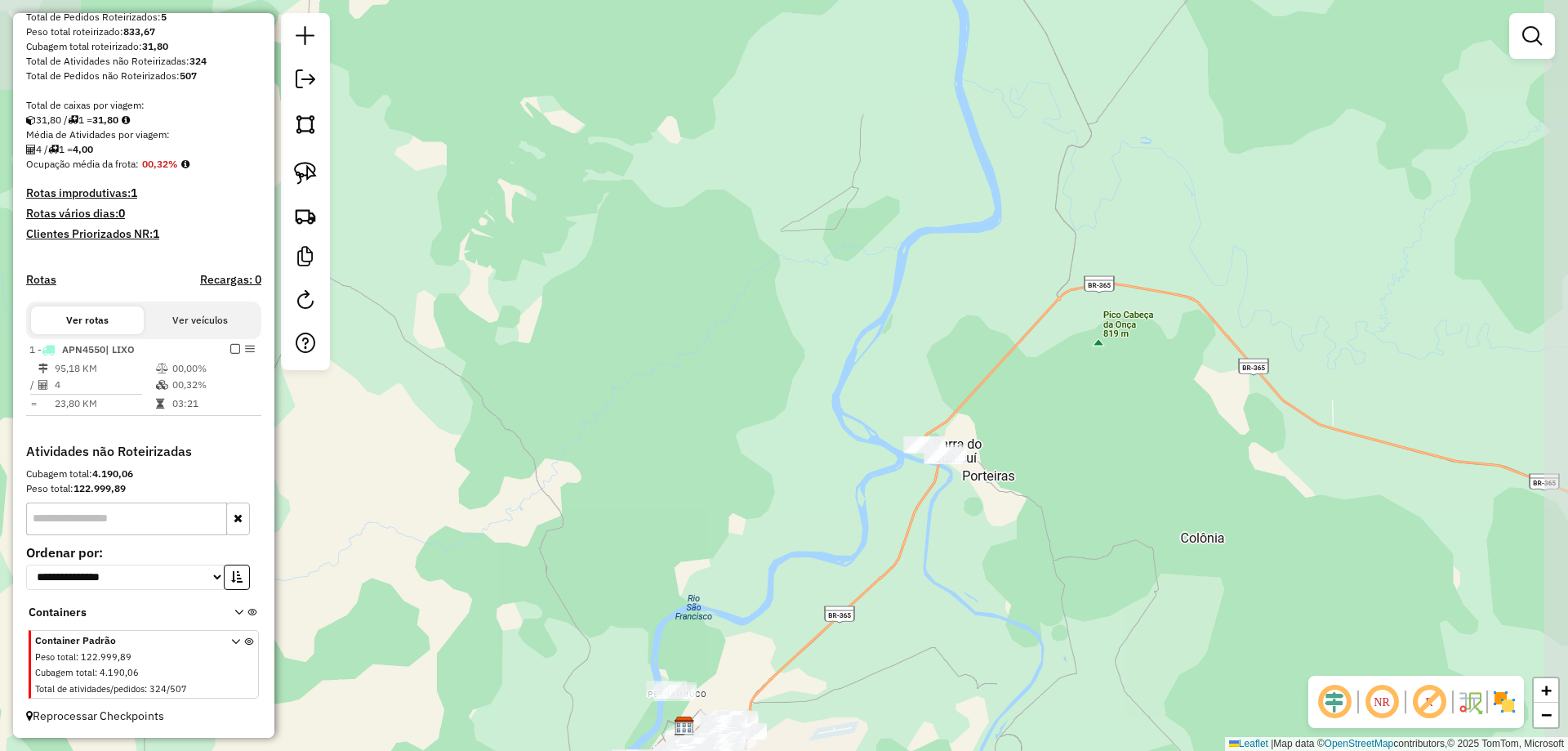
click at [796, 469] on div "Janela de atendimento Grade de atendimento Capacidade Transportadoras Veículos …" at bounding box center [784, 375] width 1568 height 751
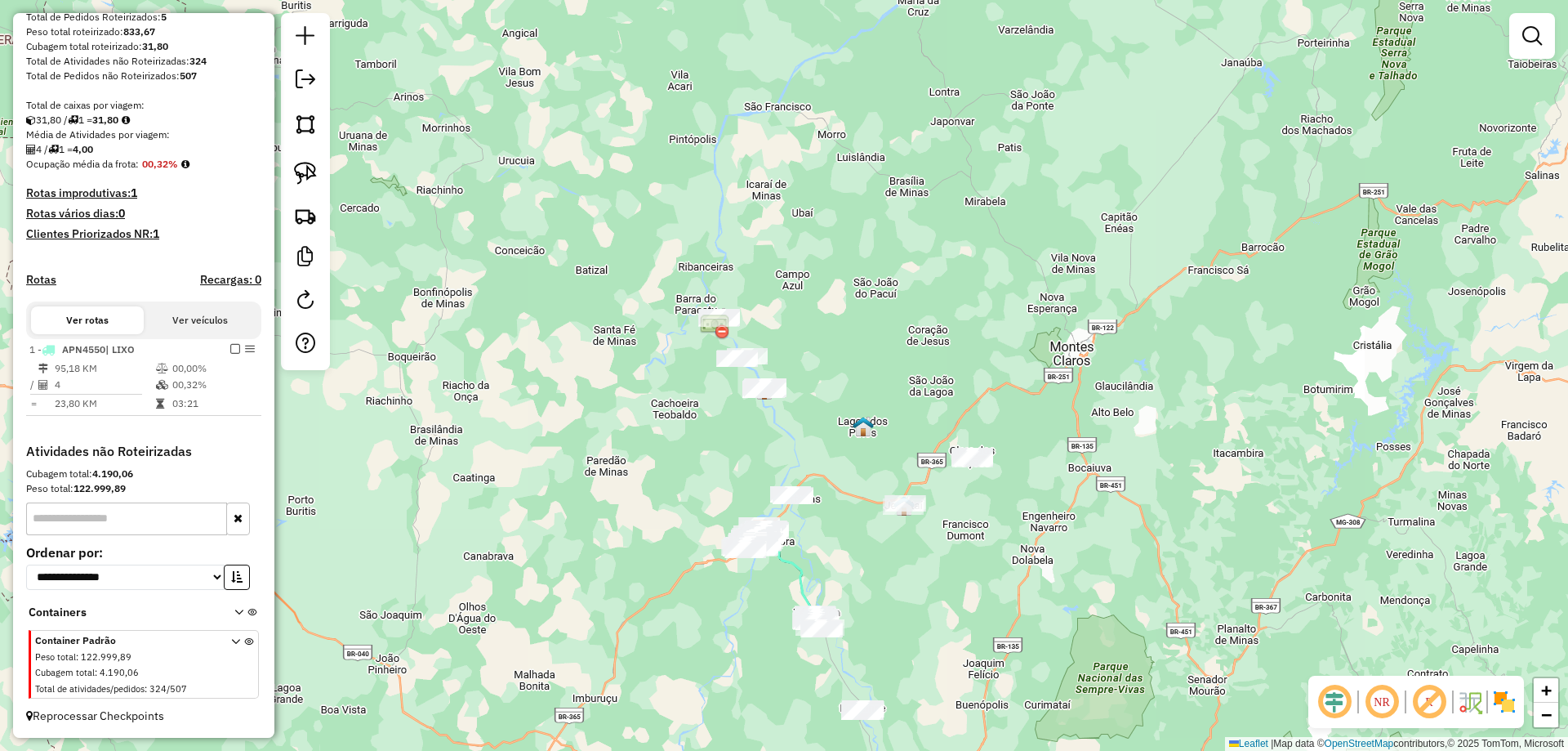
drag, startPoint x: 843, startPoint y: 429, endPoint x: 757, endPoint y: 387, distance: 95.7
click at [757, 387] on div "Janela de atendimento Grade de atendimento Capacidade Transportadoras Veículos …" at bounding box center [784, 375] width 1568 height 751
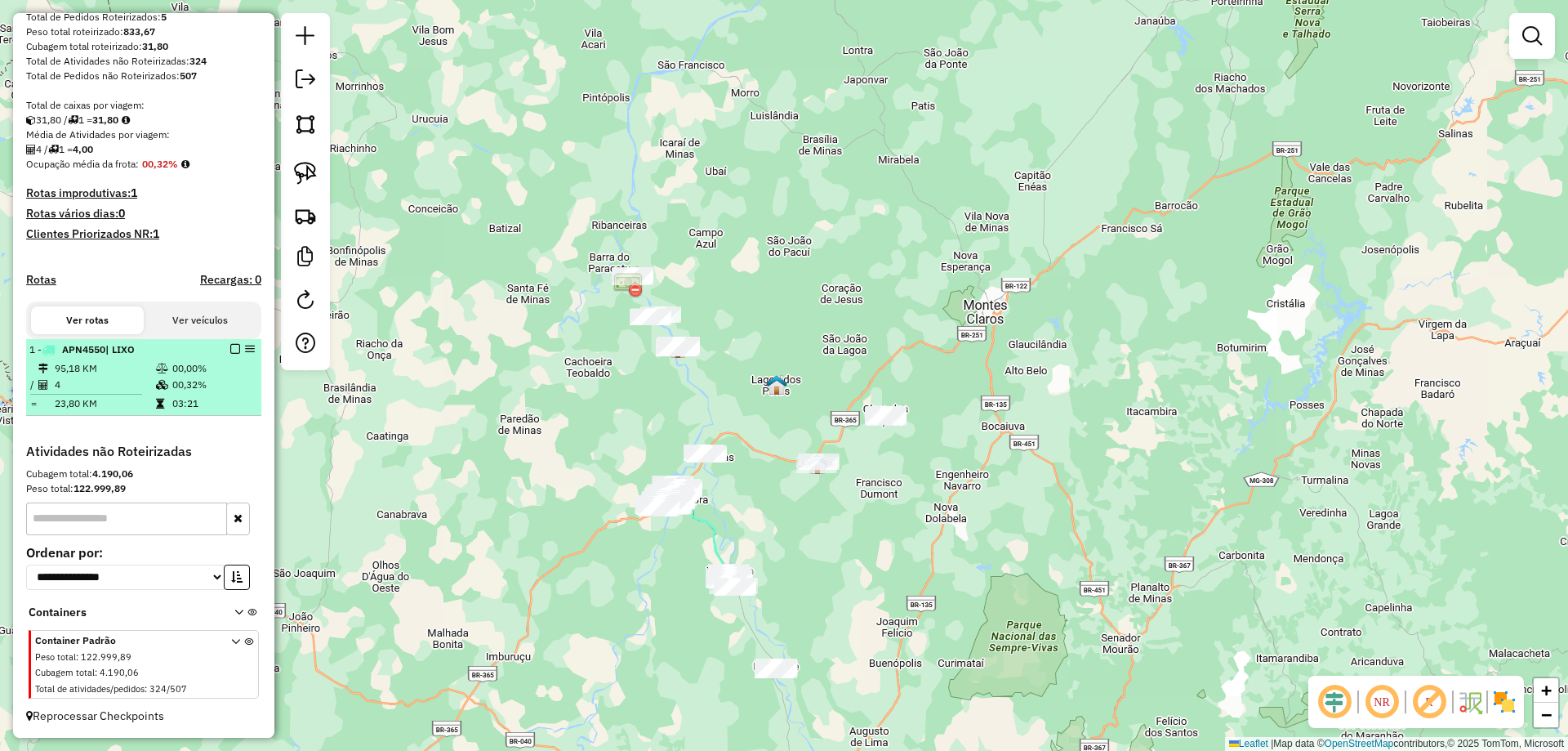
click at [230, 350] on em at bounding box center [235, 349] width 10 height 10
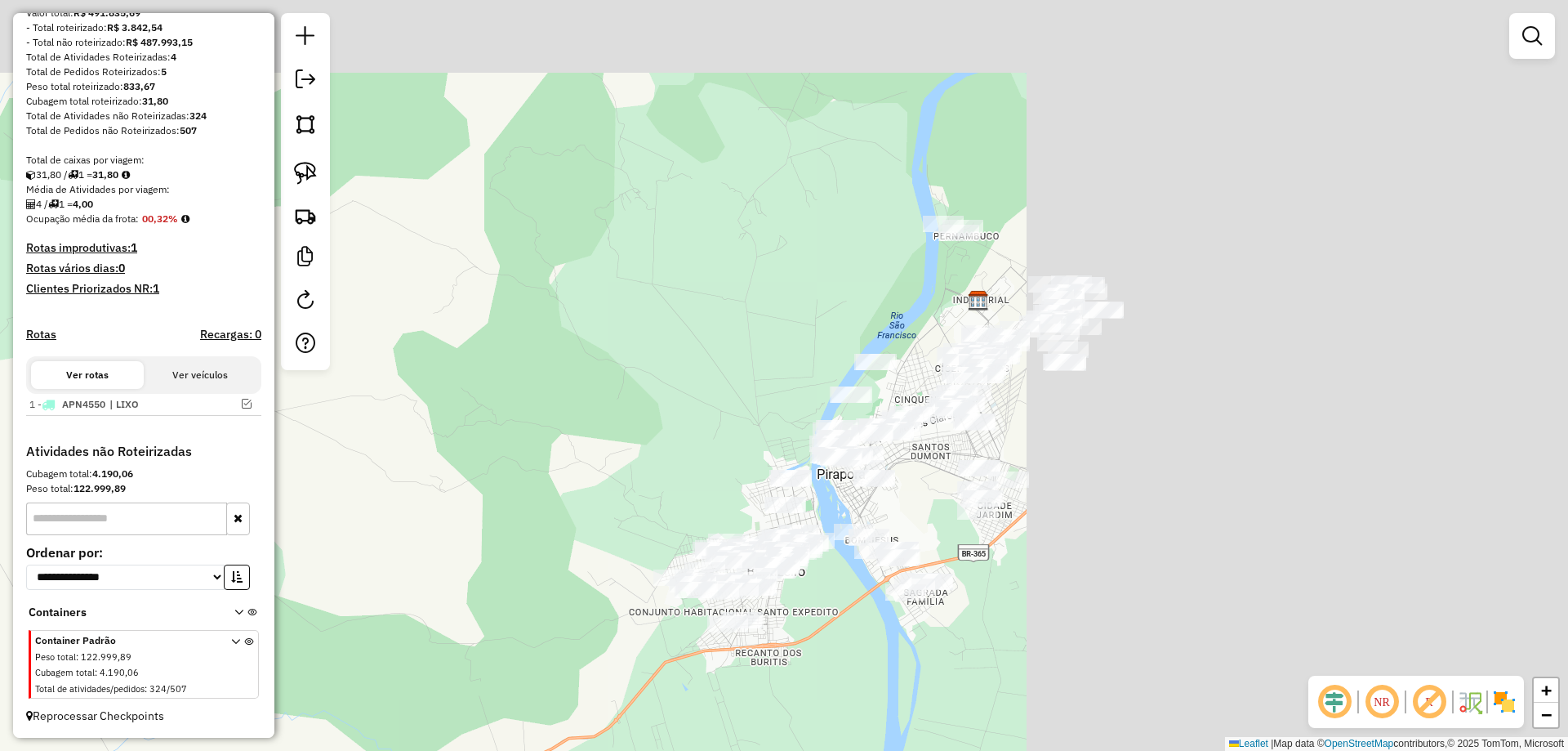
drag, startPoint x: 659, startPoint y: 499, endPoint x: 589, endPoint y: 539, distance: 80.6
click at [570, 537] on div "Janela de atendimento Grade de atendimento Capacidade Transportadoras Veículos …" at bounding box center [784, 375] width 1568 height 751
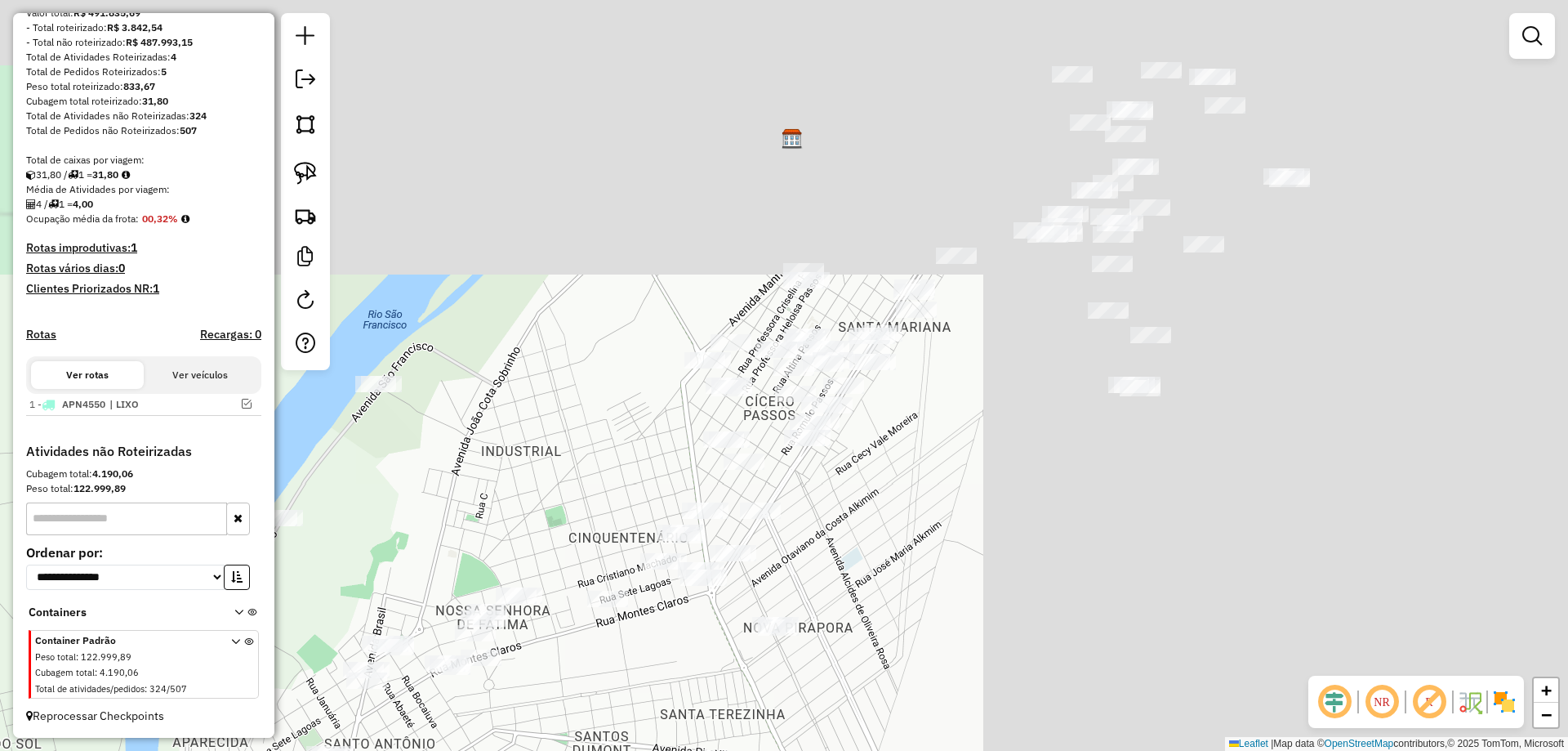
drag, startPoint x: 641, startPoint y: 609, endPoint x: 570, endPoint y: 646, distance: 80.1
click at [570, 646] on div "Janela de atendimento Grade de atendimento Capacidade Transportadoras Veículos …" at bounding box center [784, 375] width 1568 height 751
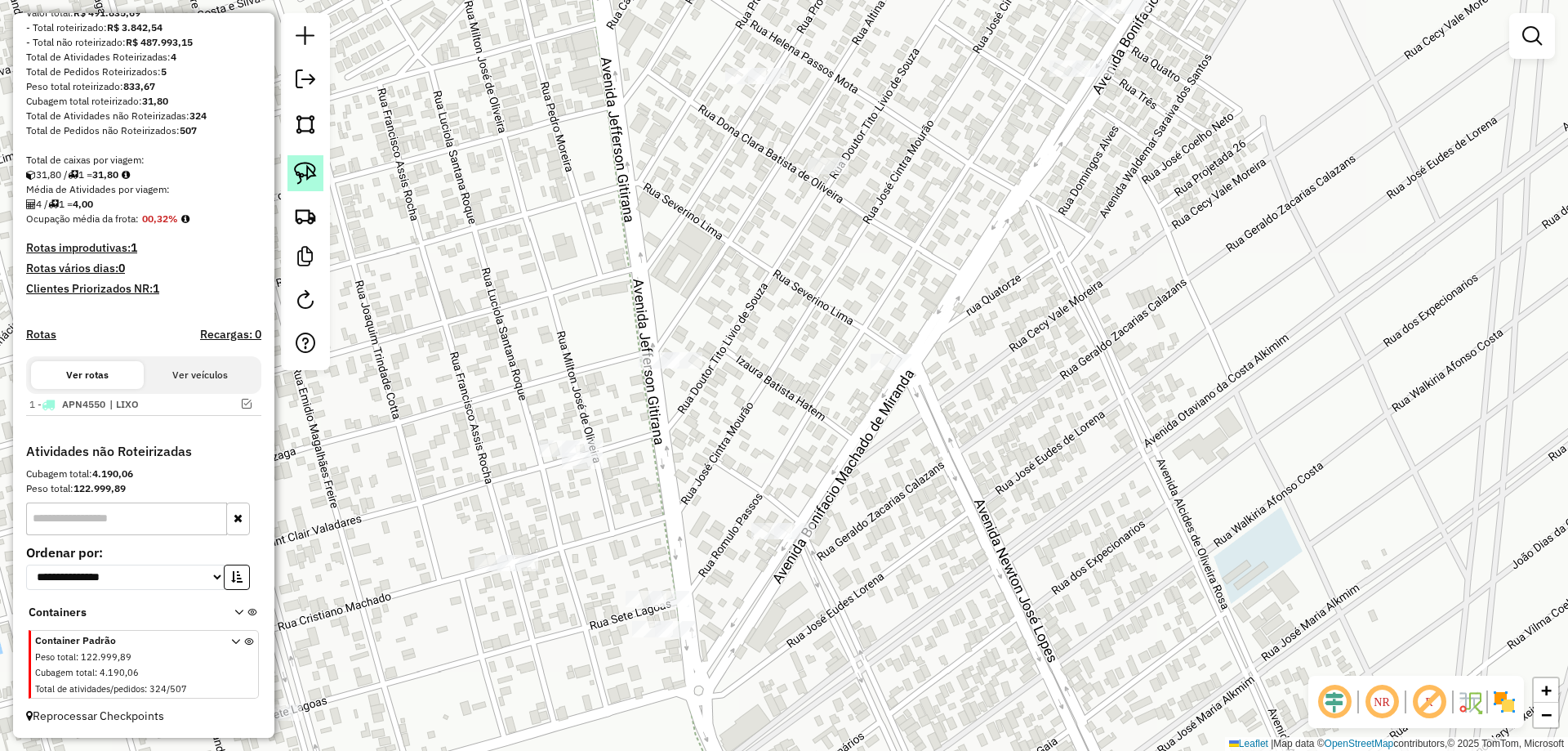
click at [313, 185] on link at bounding box center [305, 173] width 36 height 36
drag, startPoint x: 758, startPoint y: 473, endPoint x: 825, endPoint y: 513, distance: 78.0
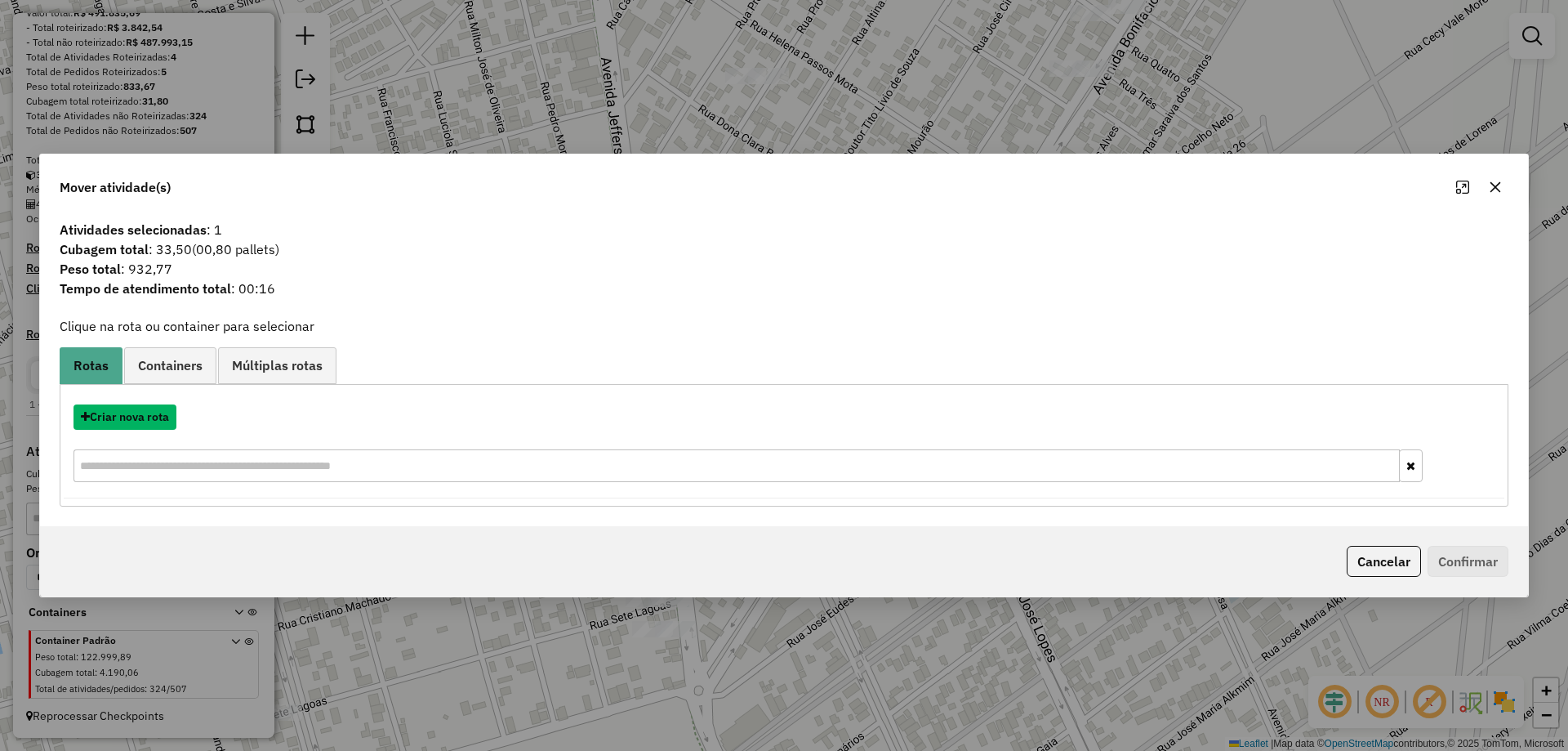
click at [131, 417] on button "Criar nova rota" at bounding box center [125, 418] width 103 height 26
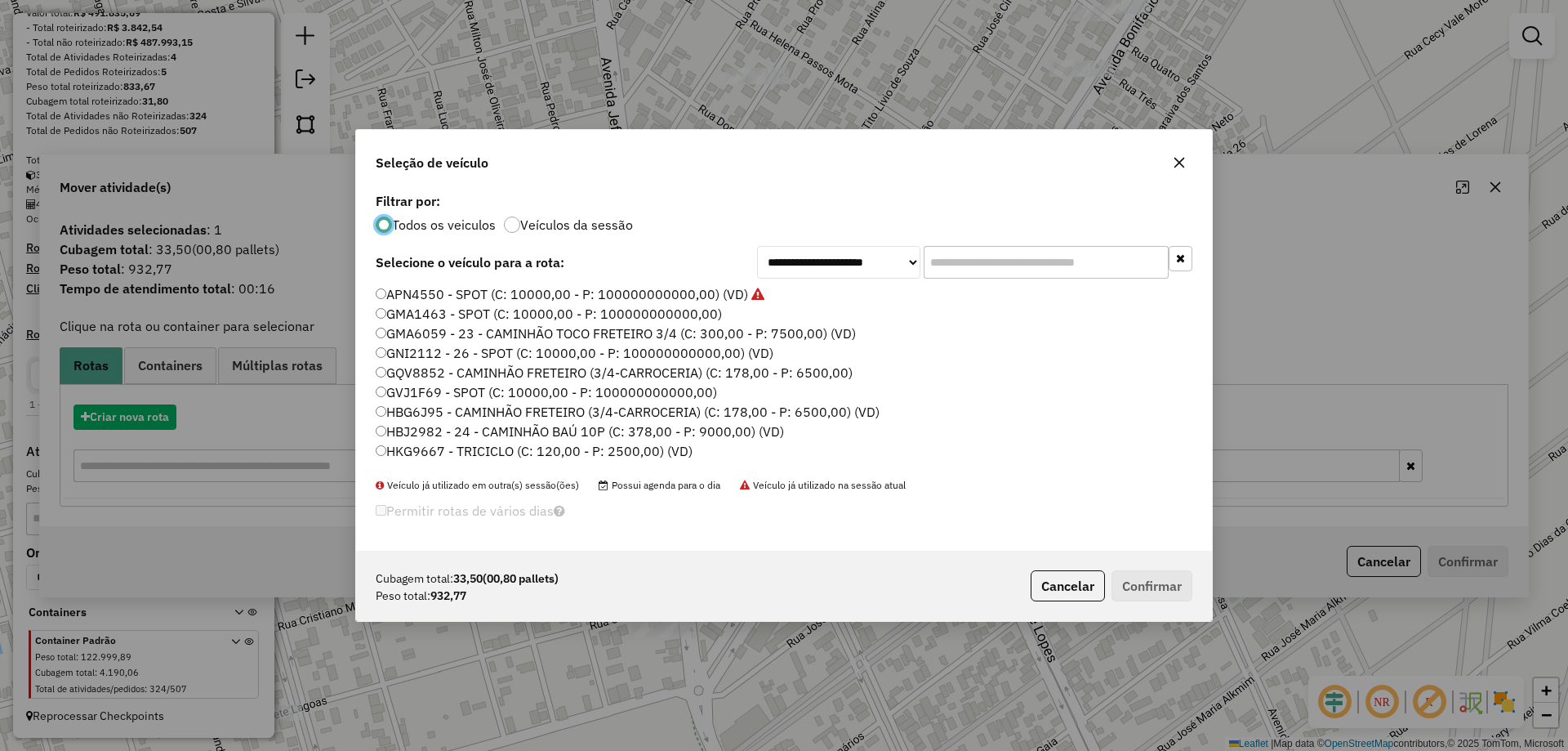
scroll to position [9, 5]
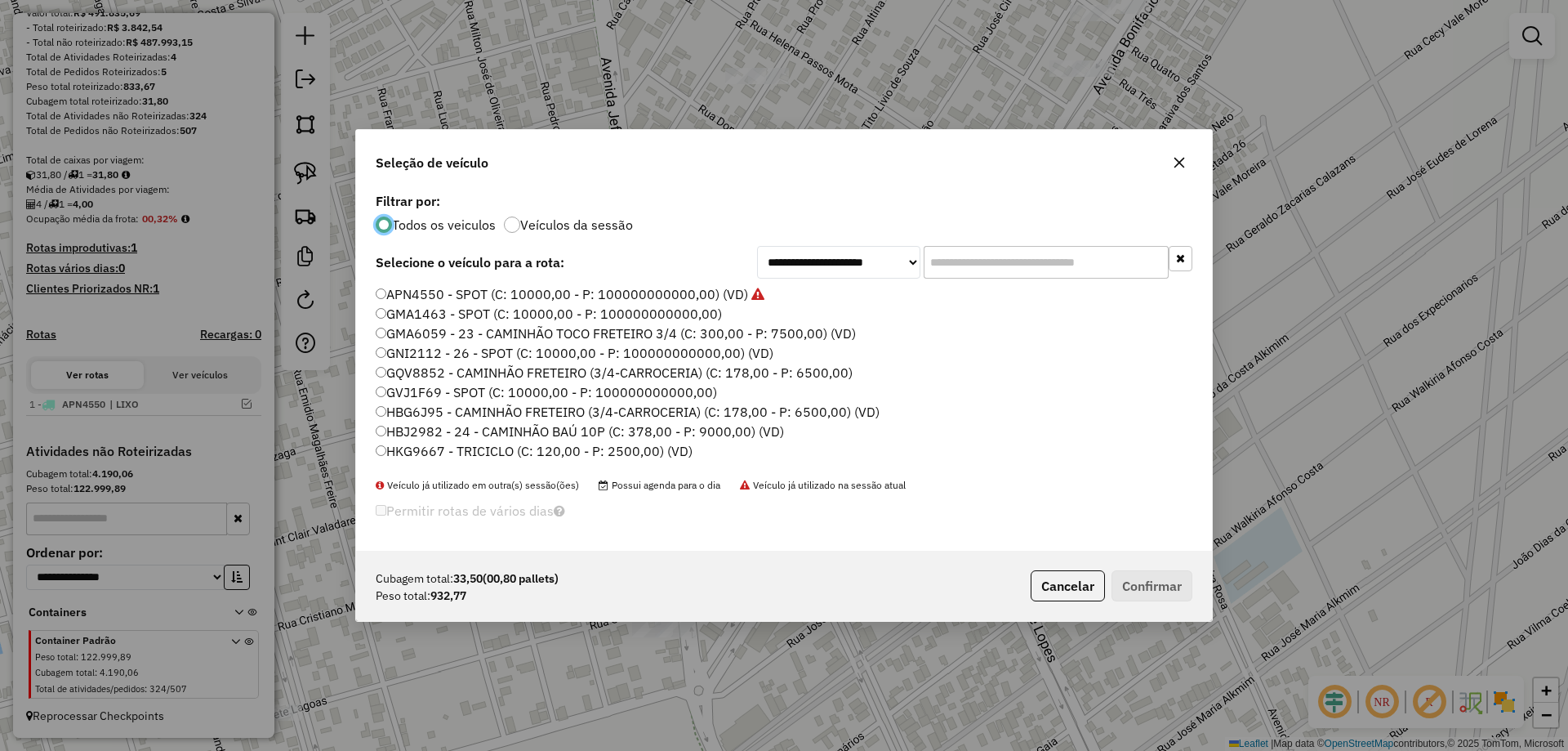
click at [424, 350] on label "GNI2112 - 26 - SPOT (C: 10000,00 - P: 100000000000,00) (VD)" at bounding box center [574, 353] width 398 height 20
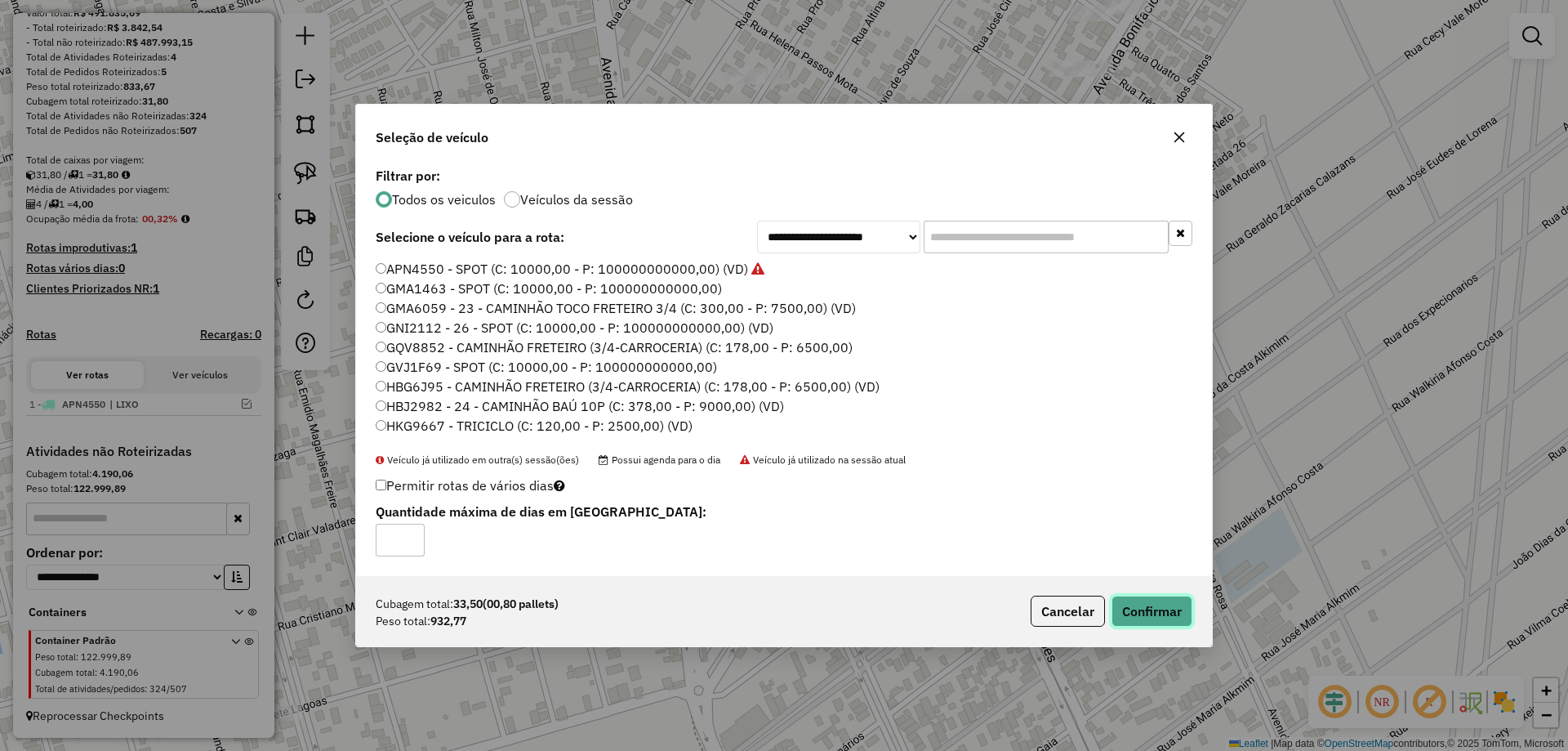
click at [1167, 620] on button "Confirmar" at bounding box center [1151, 610] width 81 height 31
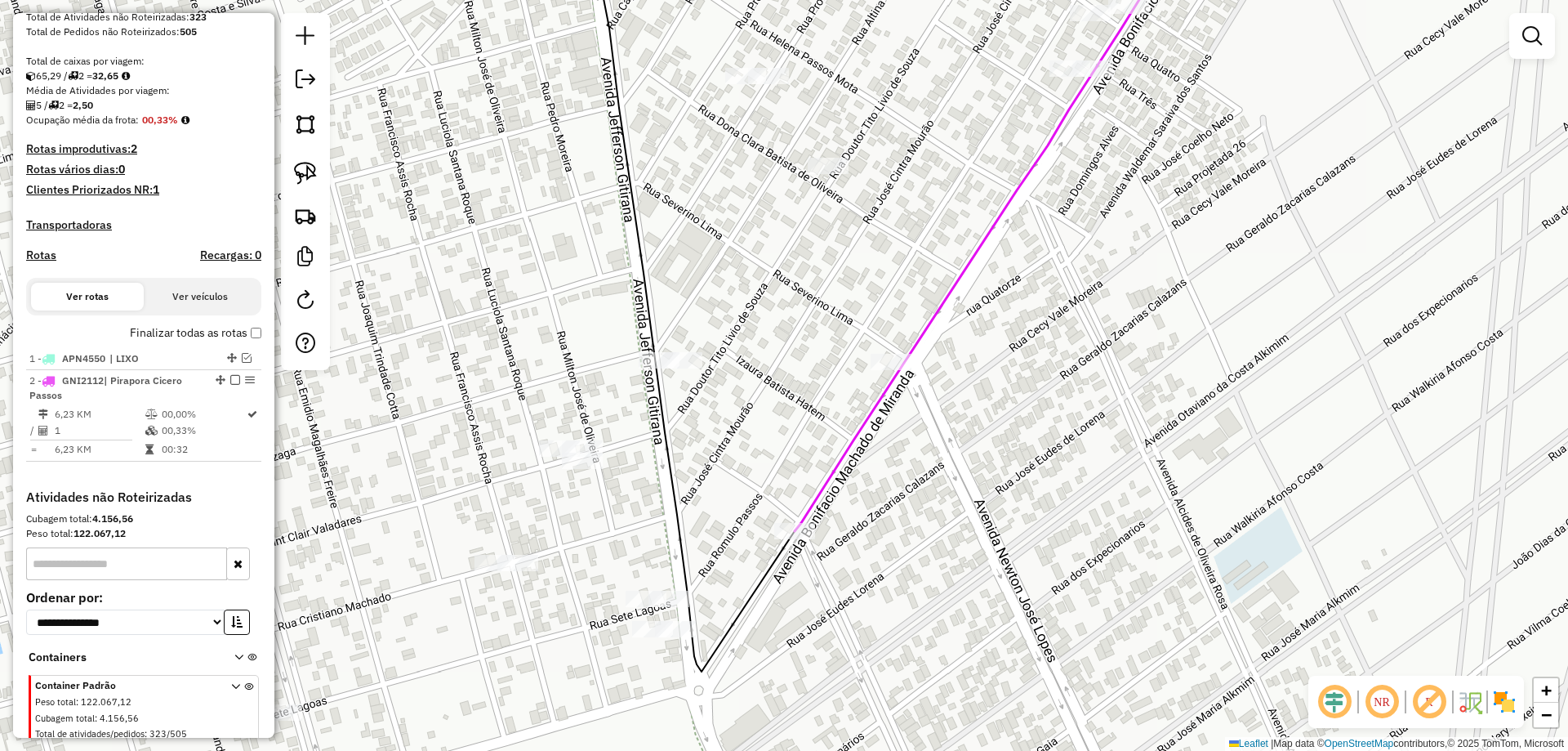
scroll to position [363, 0]
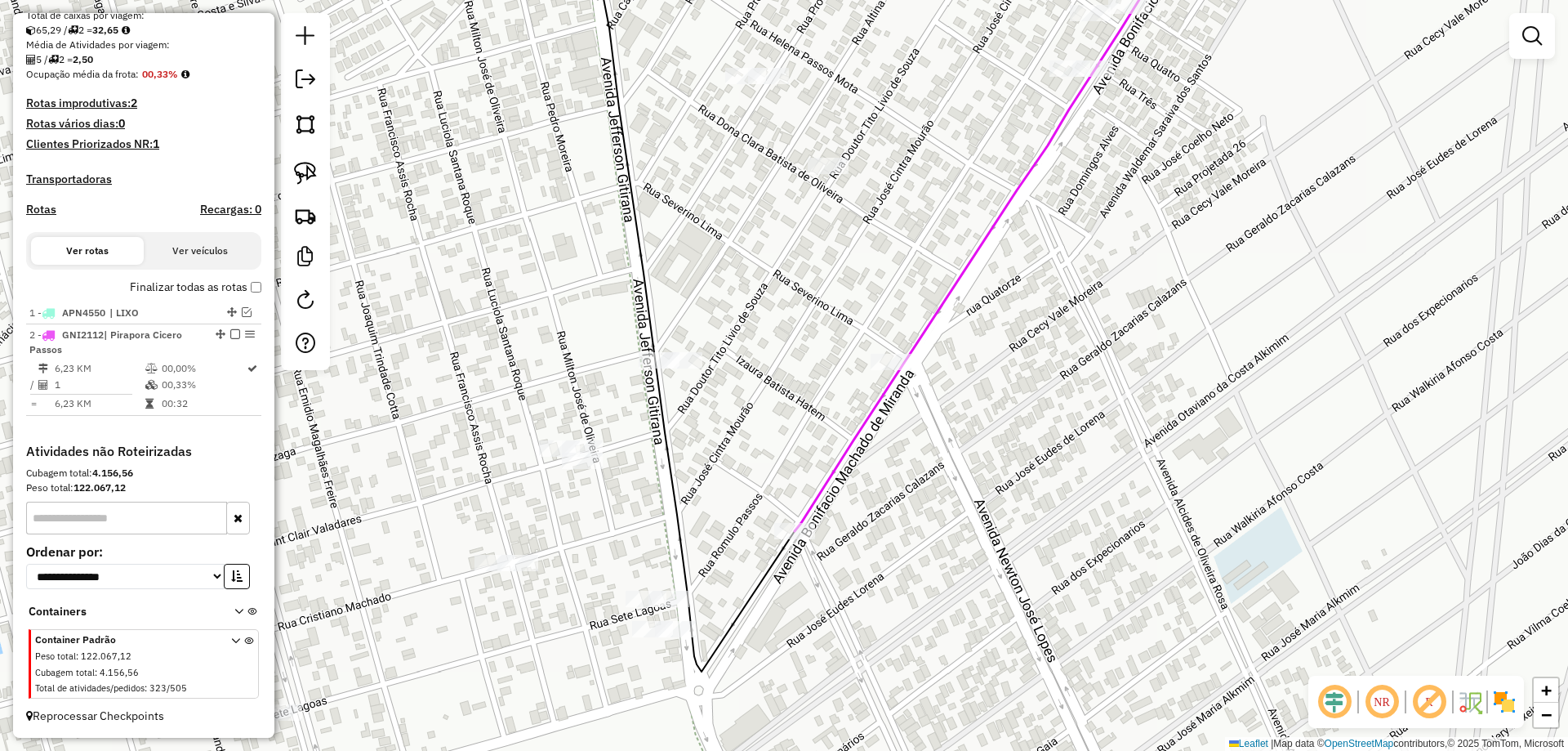
select select "**********"
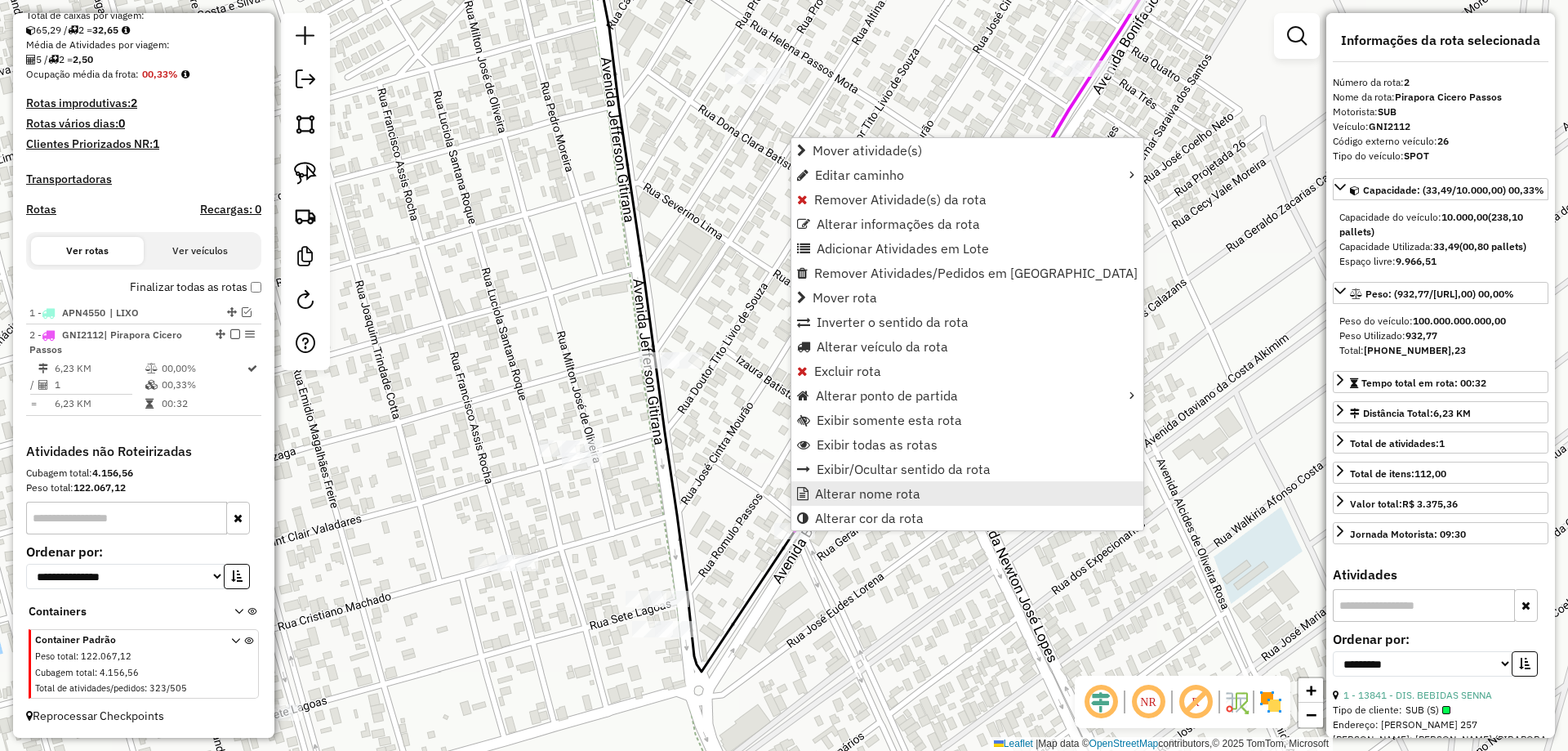
click at [860, 501] on link "Alterar nome rota" at bounding box center [967, 493] width 352 height 25
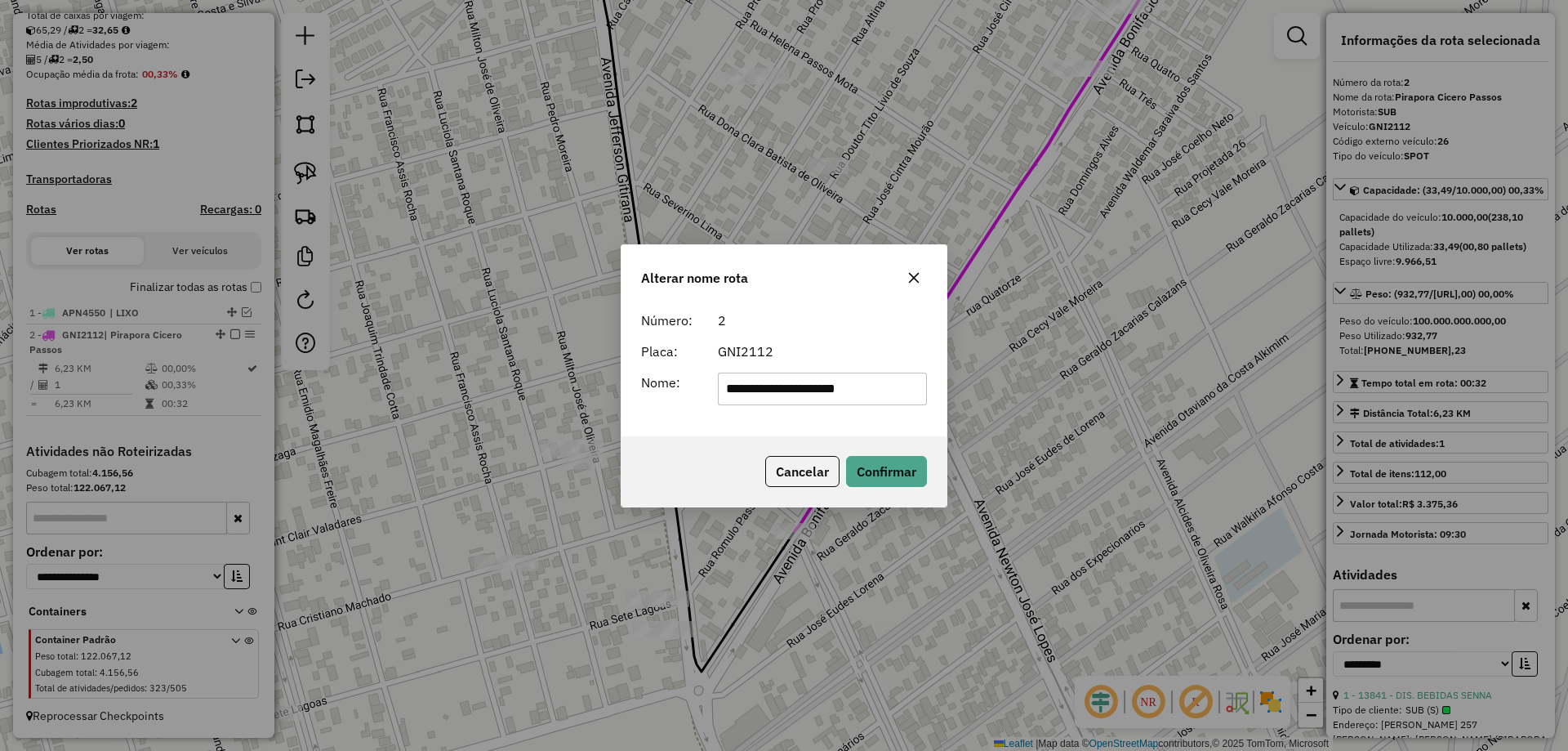
click at [828, 393] on input "**********" at bounding box center [823, 388] width 210 height 33
type input "*"
type input "**********"
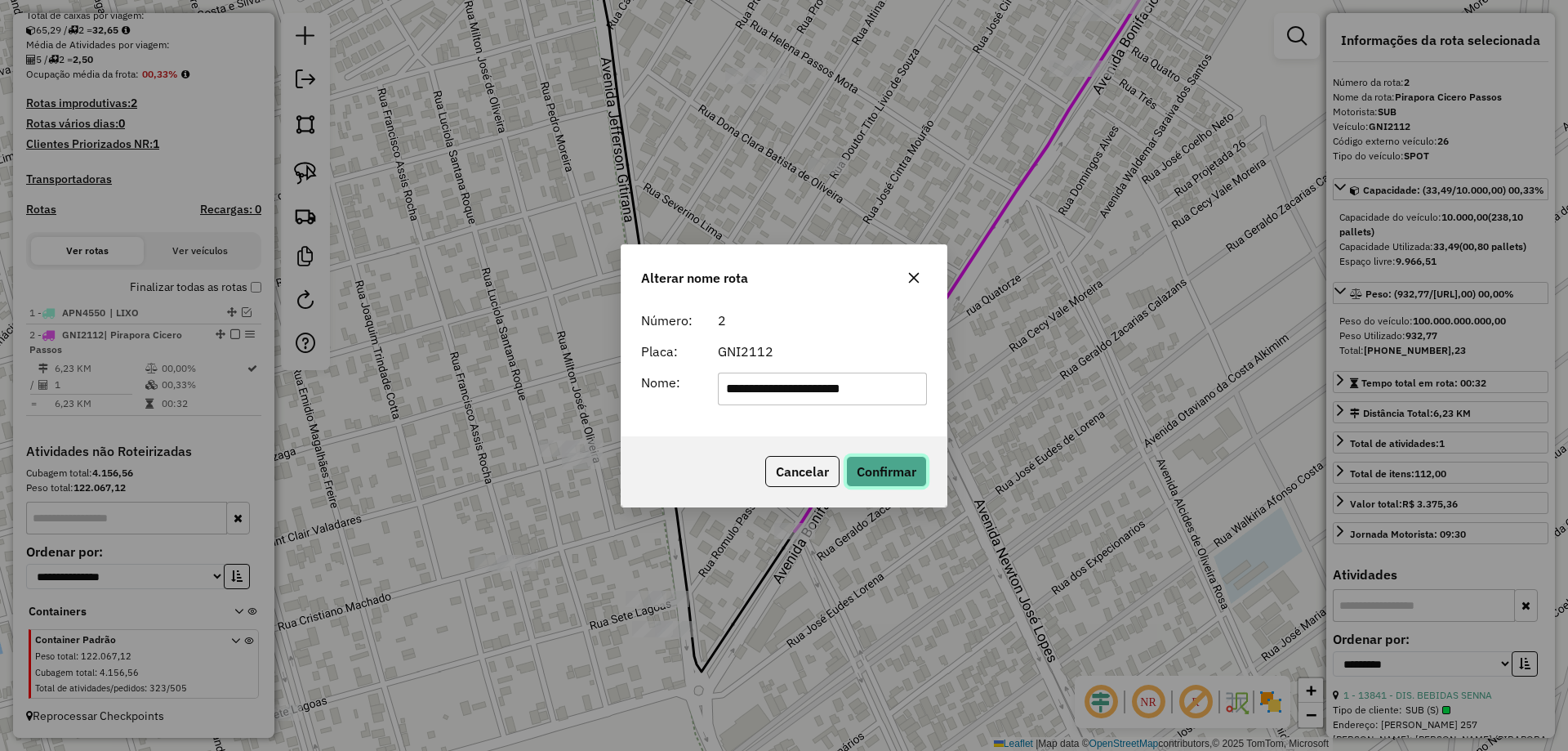
click at [875, 473] on button "Confirmar" at bounding box center [887, 470] width 81 height 31
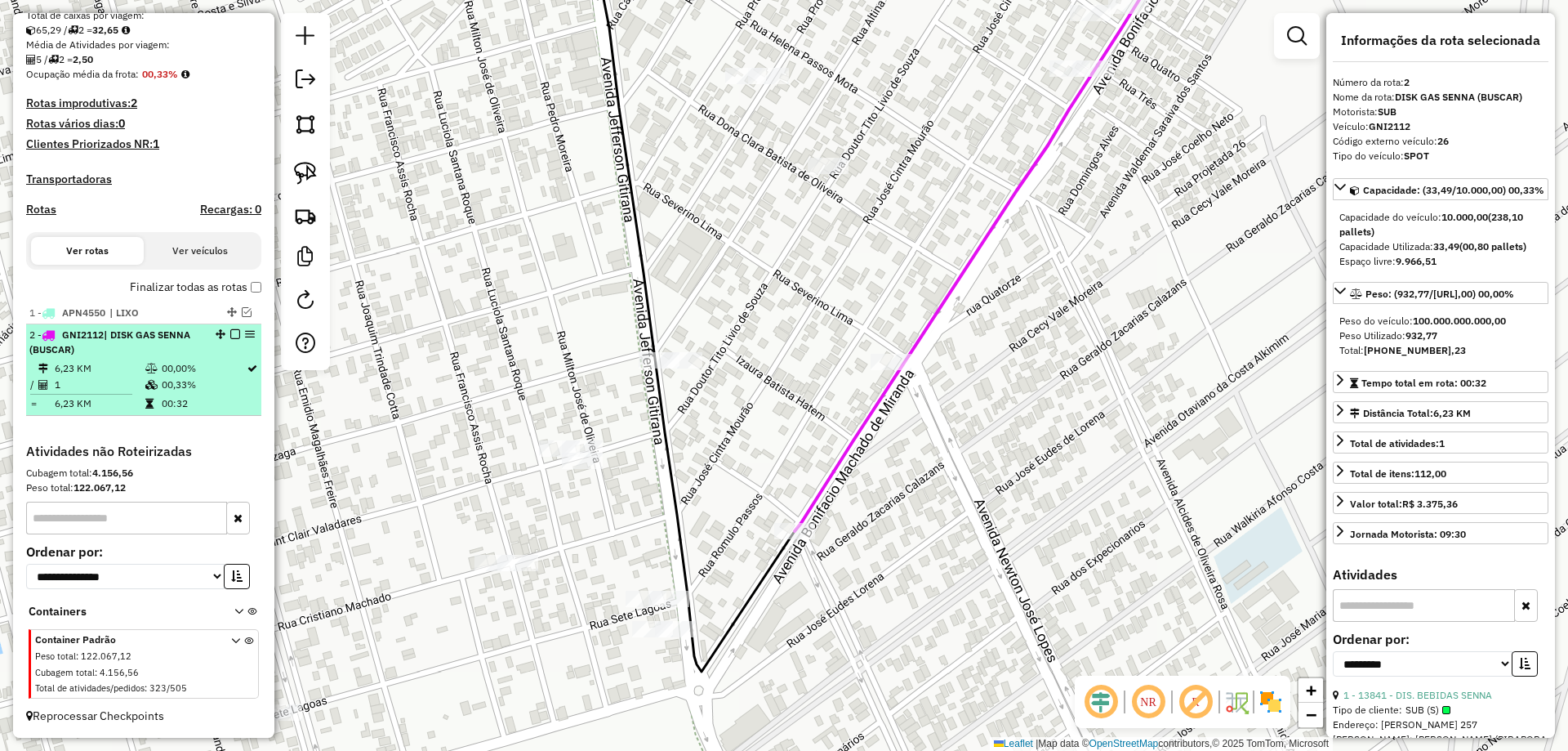
click at [231, 337] on em at bounding box center [235, 334] width 10 height 10
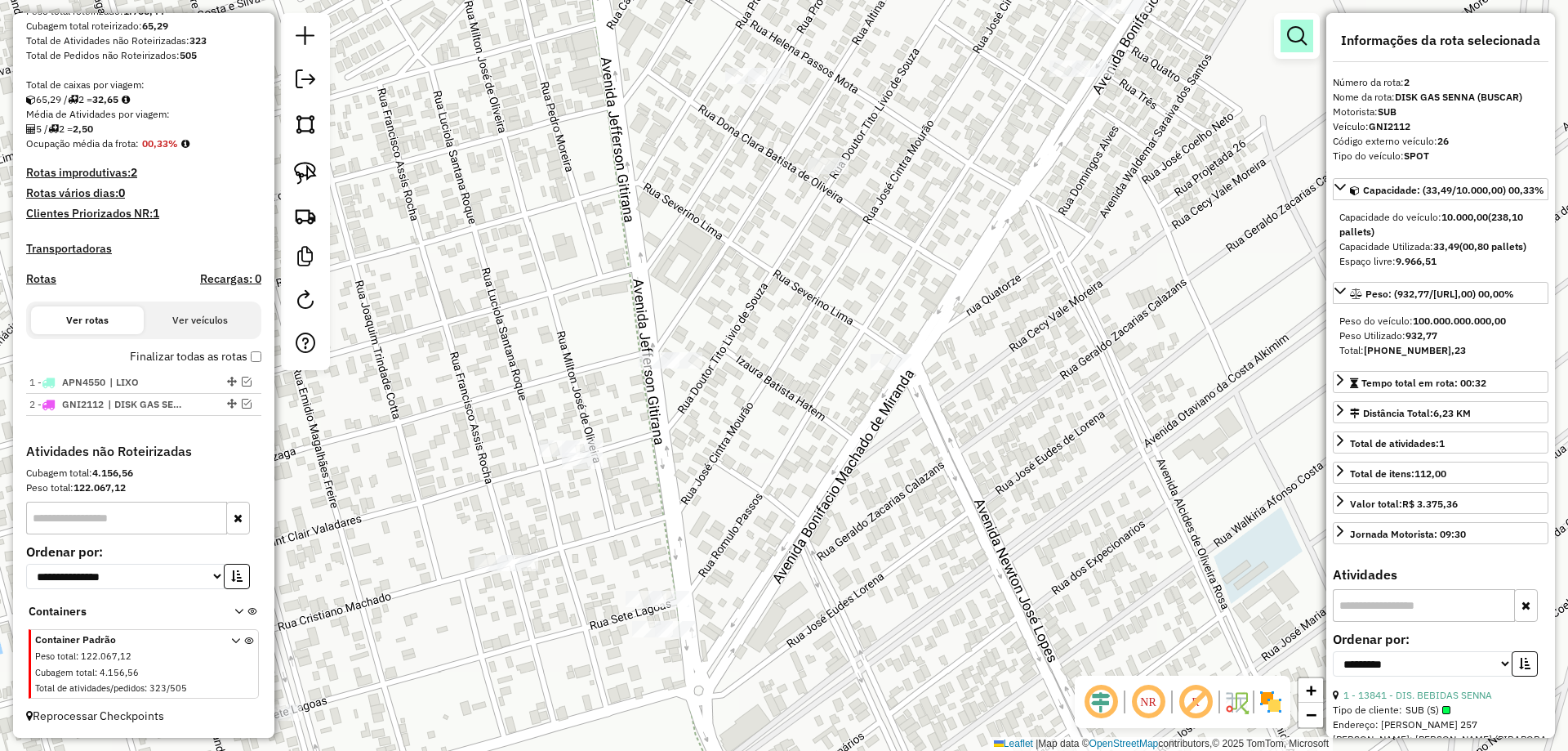
click at [1292, 44] on em at bounding box center [1296, 36] width 20 height 20
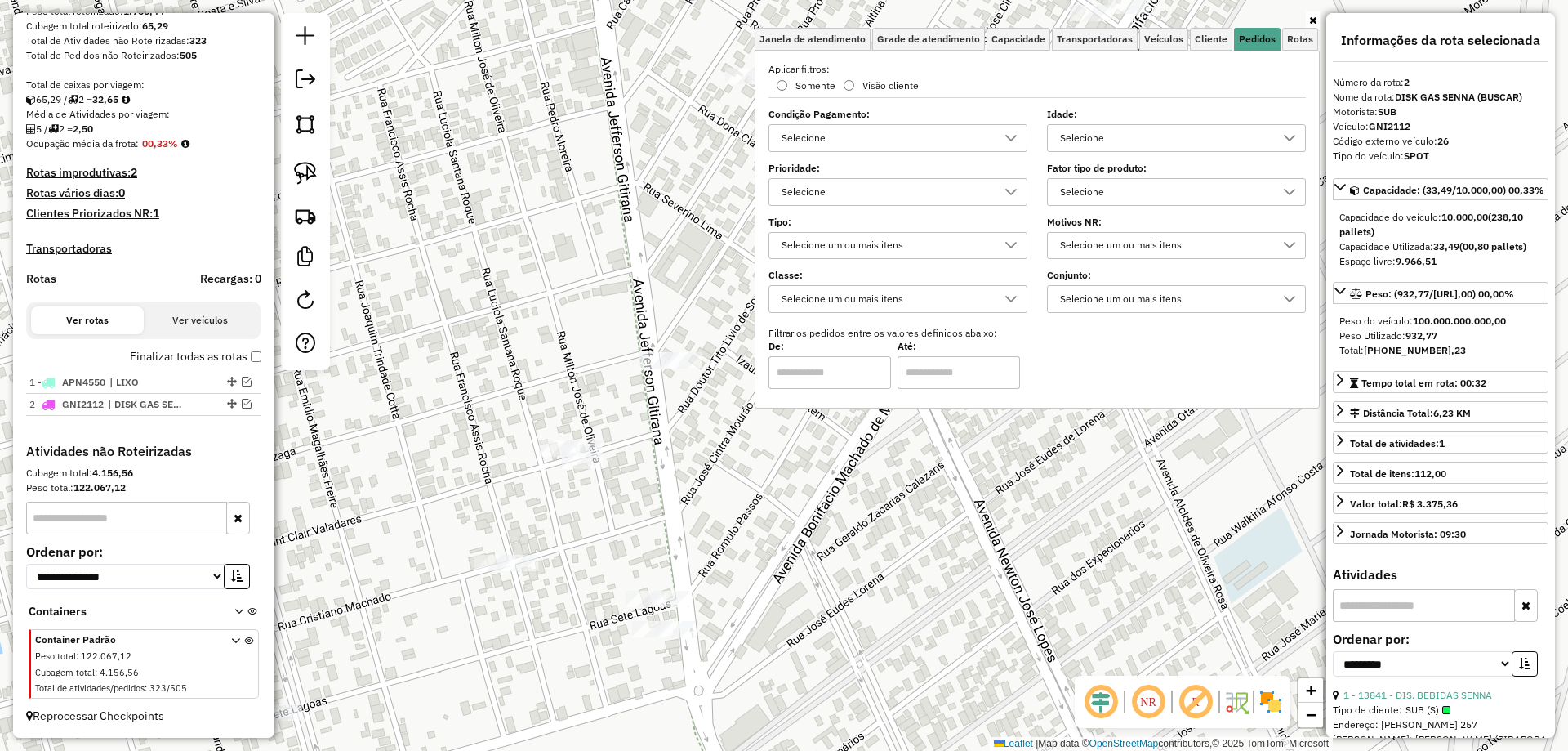
click at [1306, 19] on link at bounding box center [1312, 21] width 14 height 18
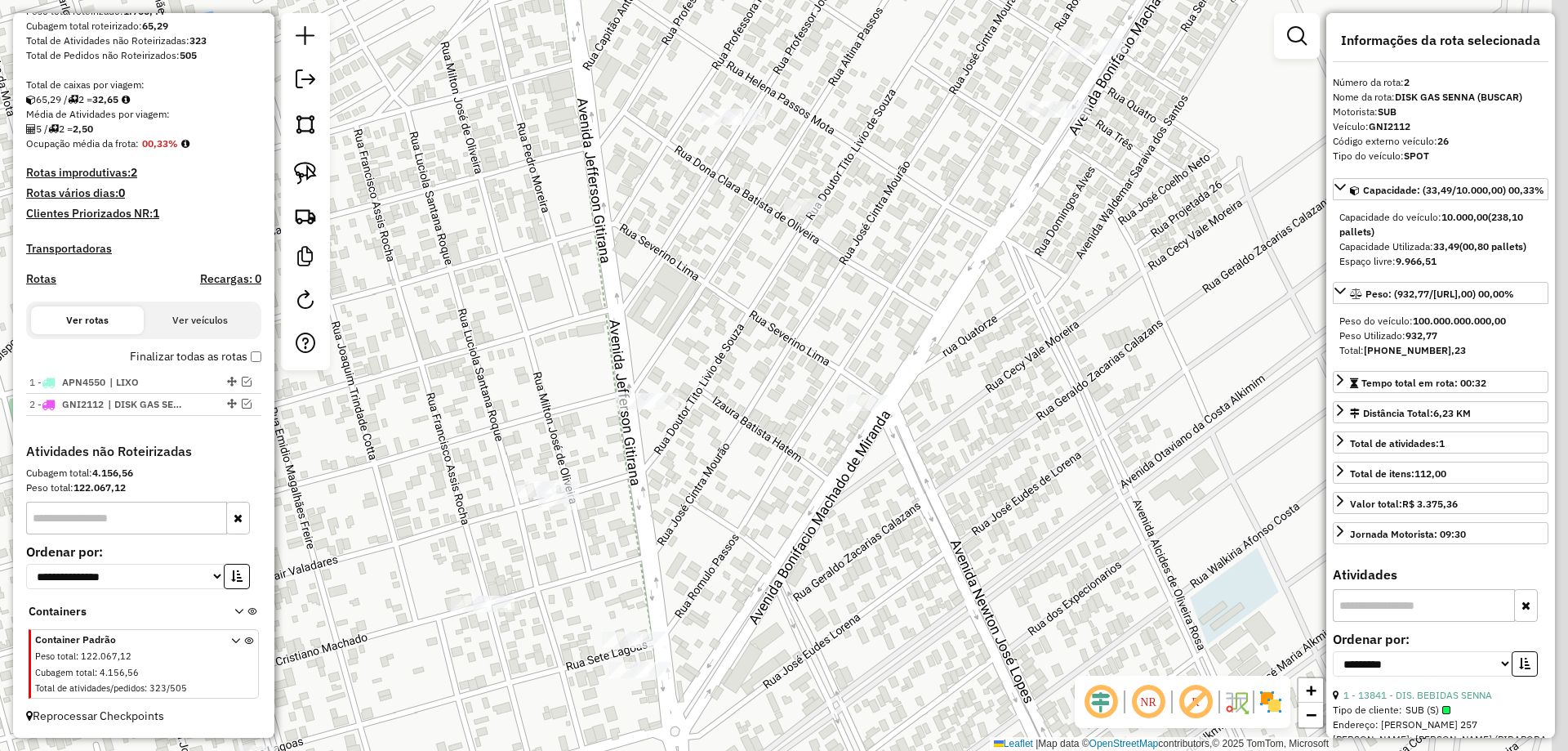
drag, startPoint x: 1074, startPoint y: 205, endPoint x: 905, endPoint y: 375, distance: 239.7
click at [960, 332] on div "Janela de atendimento Grade de atendimento Capacidade Transportadoras Veículos …" at bounding box center [784, 375] width 1568 height 751
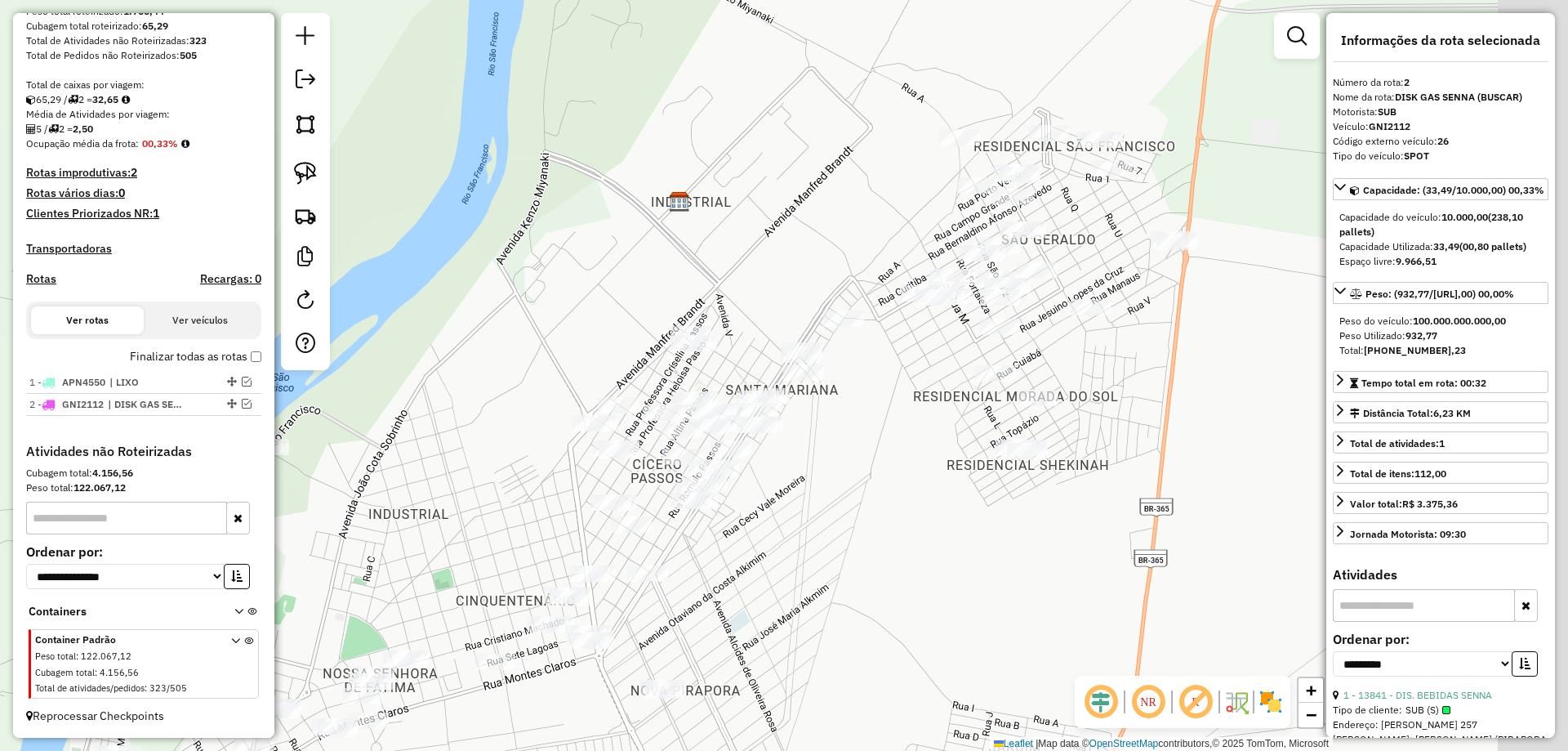
drag, startPoint x: 794, startPoint y: 479, endPoint x: 647, endPoint y: 552, distance: 164.1
click at [627, 570] on div "Janela de atendimento Grade de atendimento Capacidade Transportadoras Veículos …" at bounding box center [784, 375] width 1568 height 751
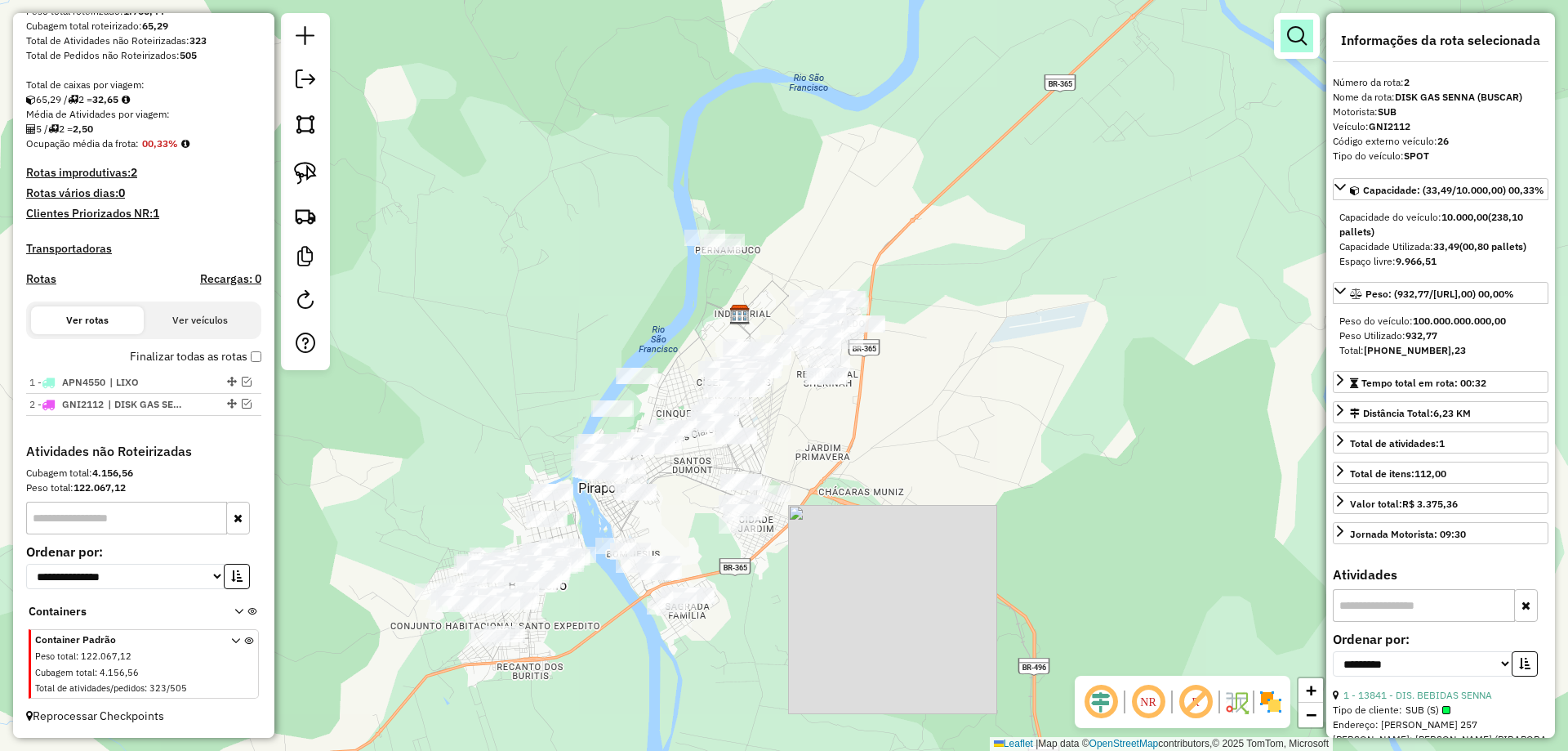
click at [1291, 34] on em at bounding box center [1296, 36] width 20 height 20
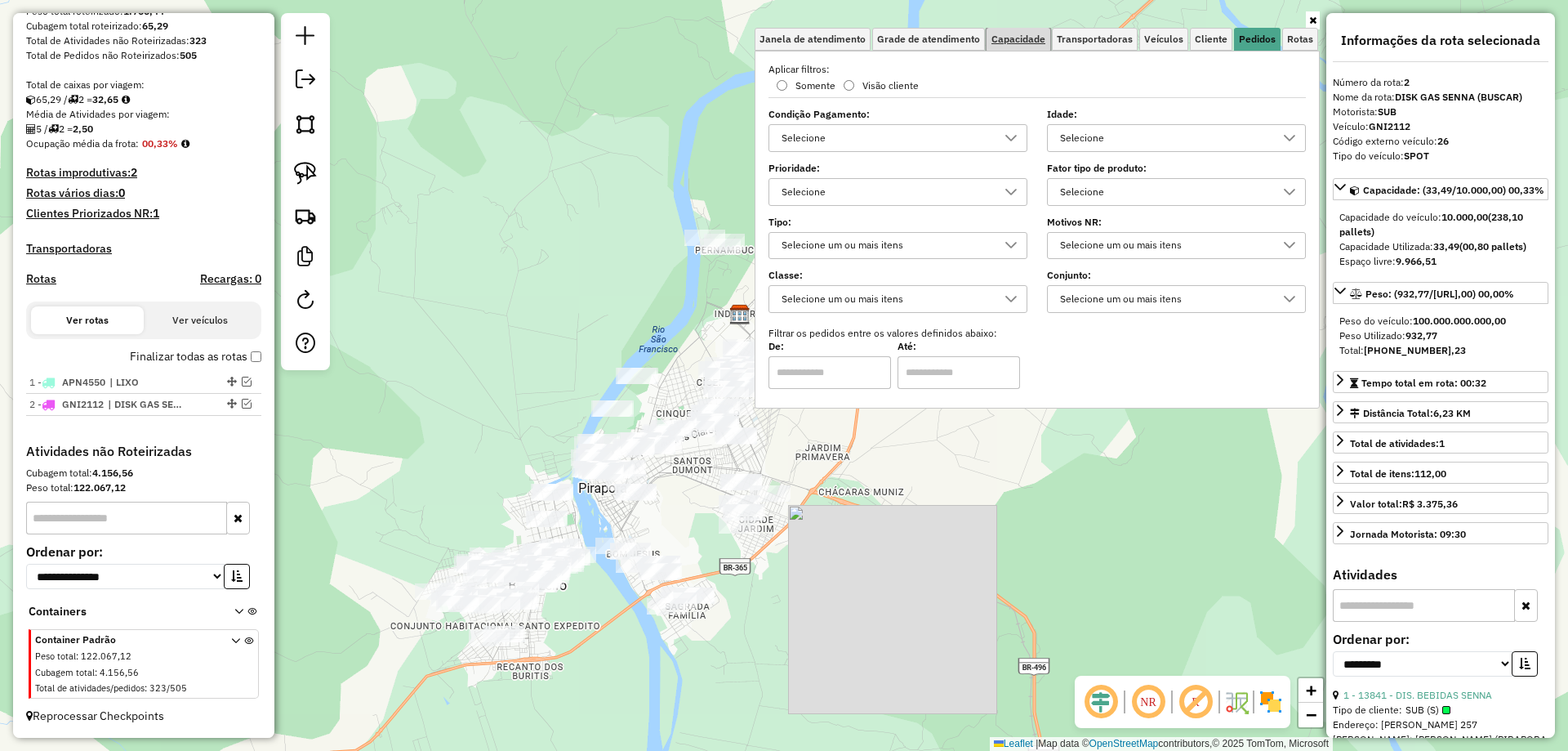
click at [1014, 35] on span "Capacidade" at bounding box center [1018, 40] width 54 height 10
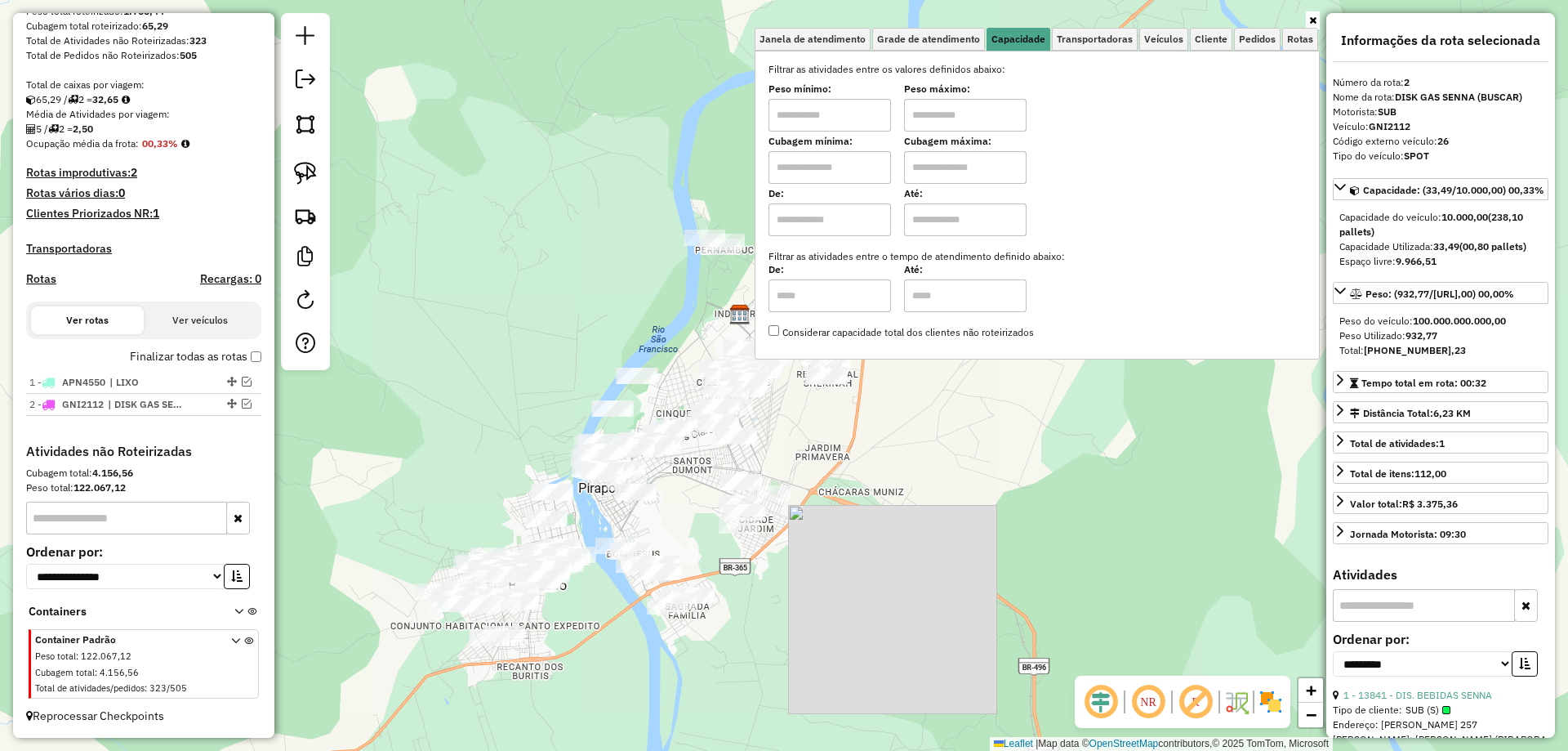
click at [848, 111] on input "text" at bounding box center [829, 115] width 122 height 33
type input "****"
type input "******"
click at [680, 339] on div "Limpar filtros Janela de atendimento Grade de atendimento Capacidade Transporta…" at bounding box center [784, 375] width 1568 height 751
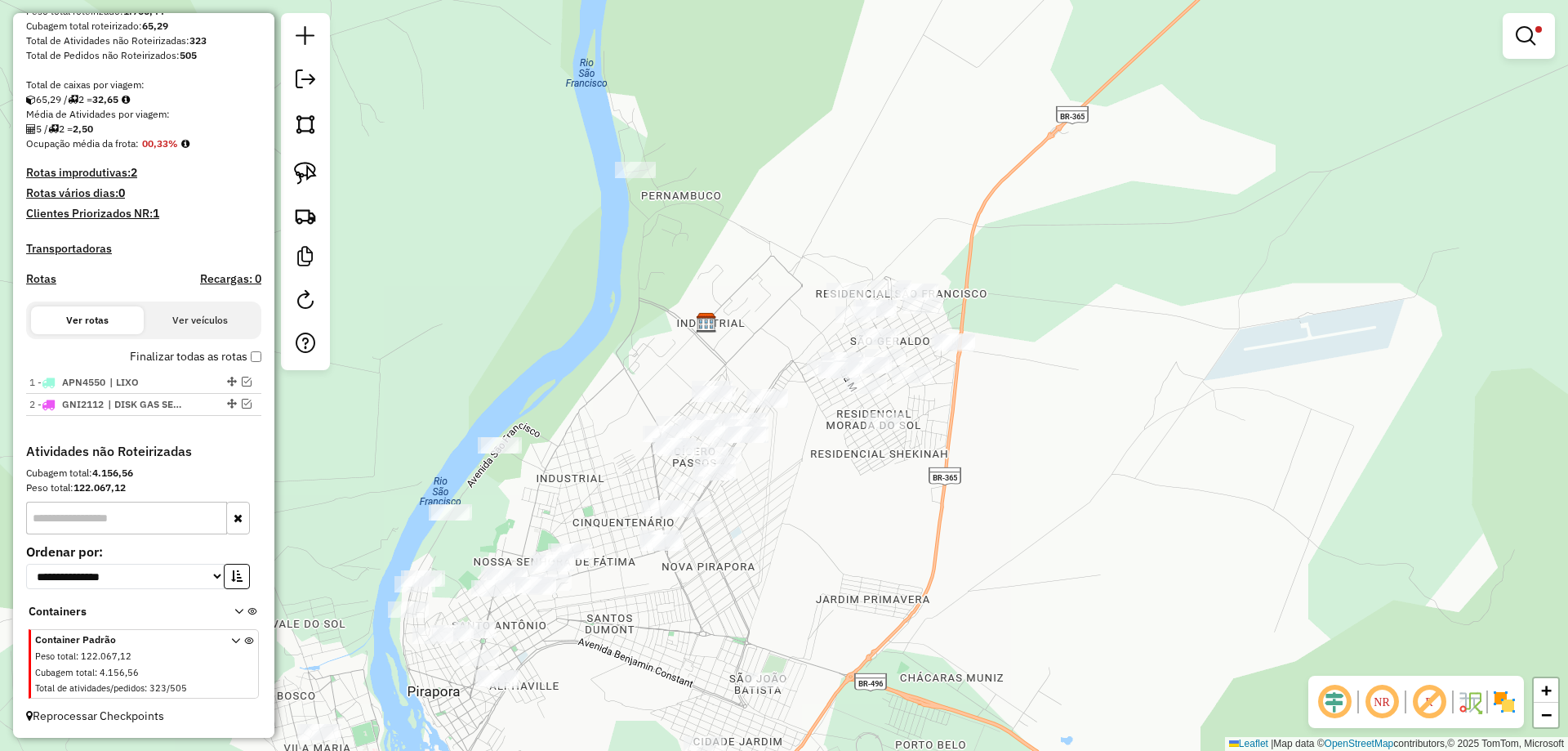
drag, startPoint x: 764, startPoint y: 318, endPoint x: 728, endPoint y: 341, distance: 42.7
click at [717, 354] on div "Limpar filtros Janela de atendimento Grade de atendimento Capacidade Transporta…" at bounding box center [784, 375] width 1568 height 751
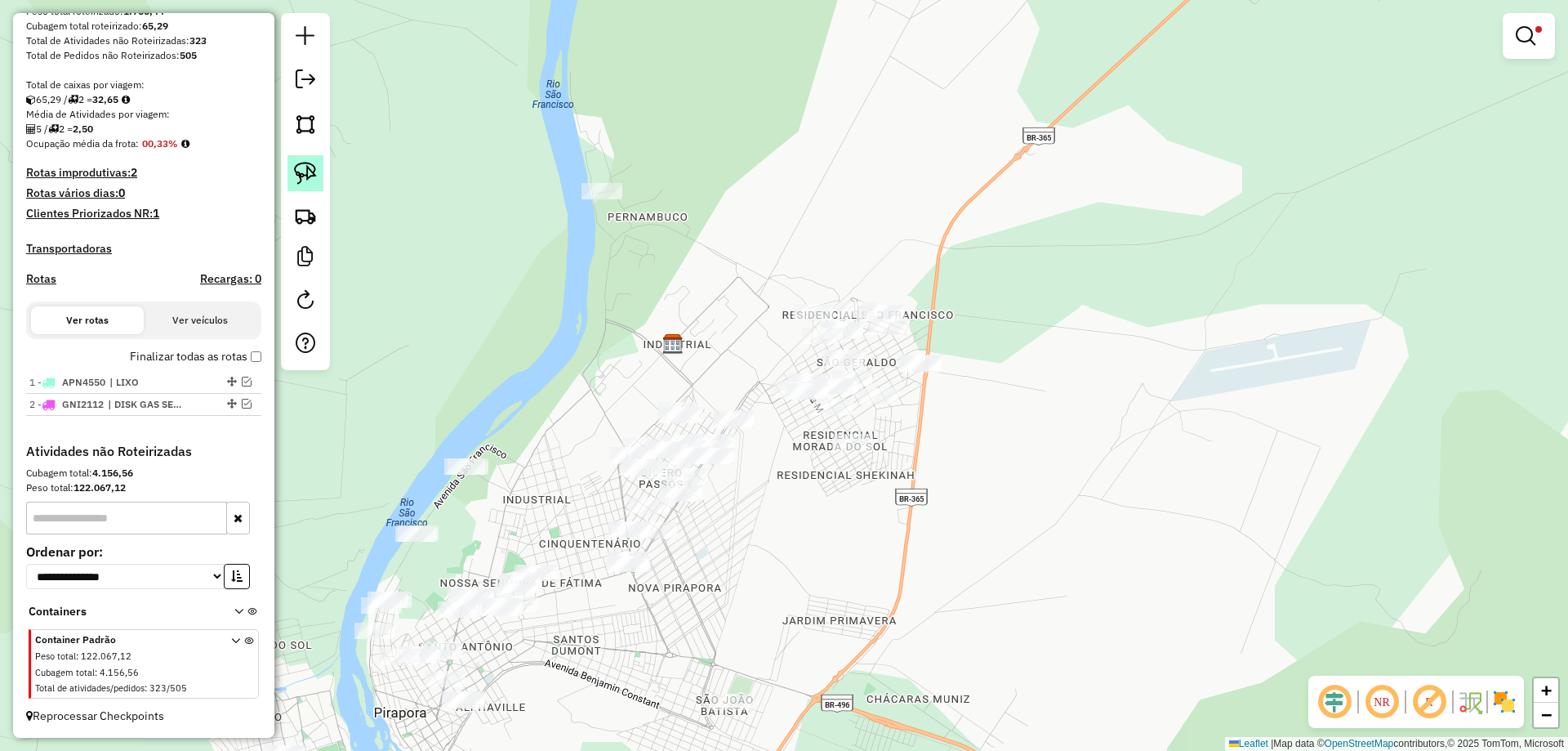
click at [311, 175] on img at bounding box center [304, 173] width 23 height 23
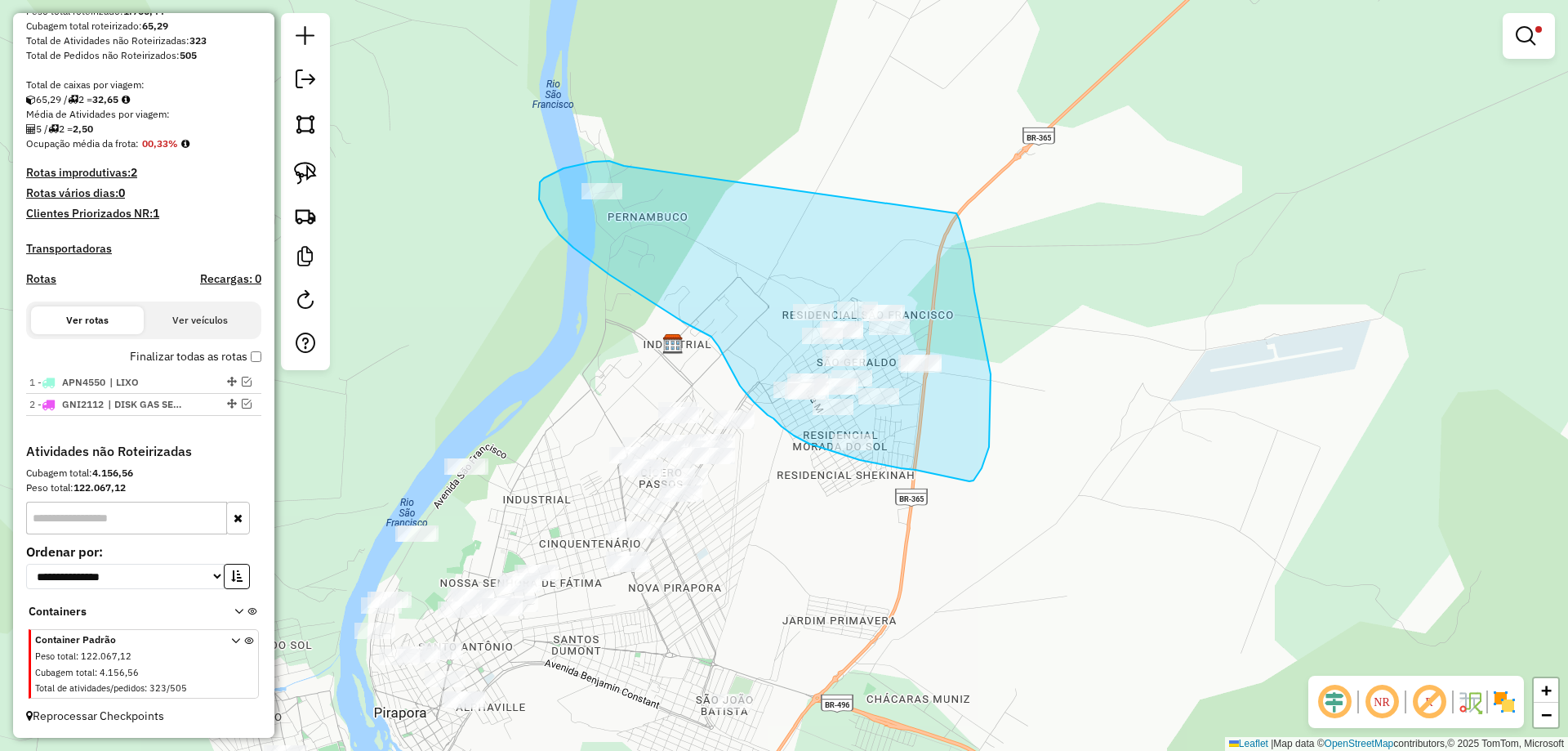
drag, startPoint x: 624, startPoint y: 166, endPoint x: 956, endPoint y: 212, distance: 335.2
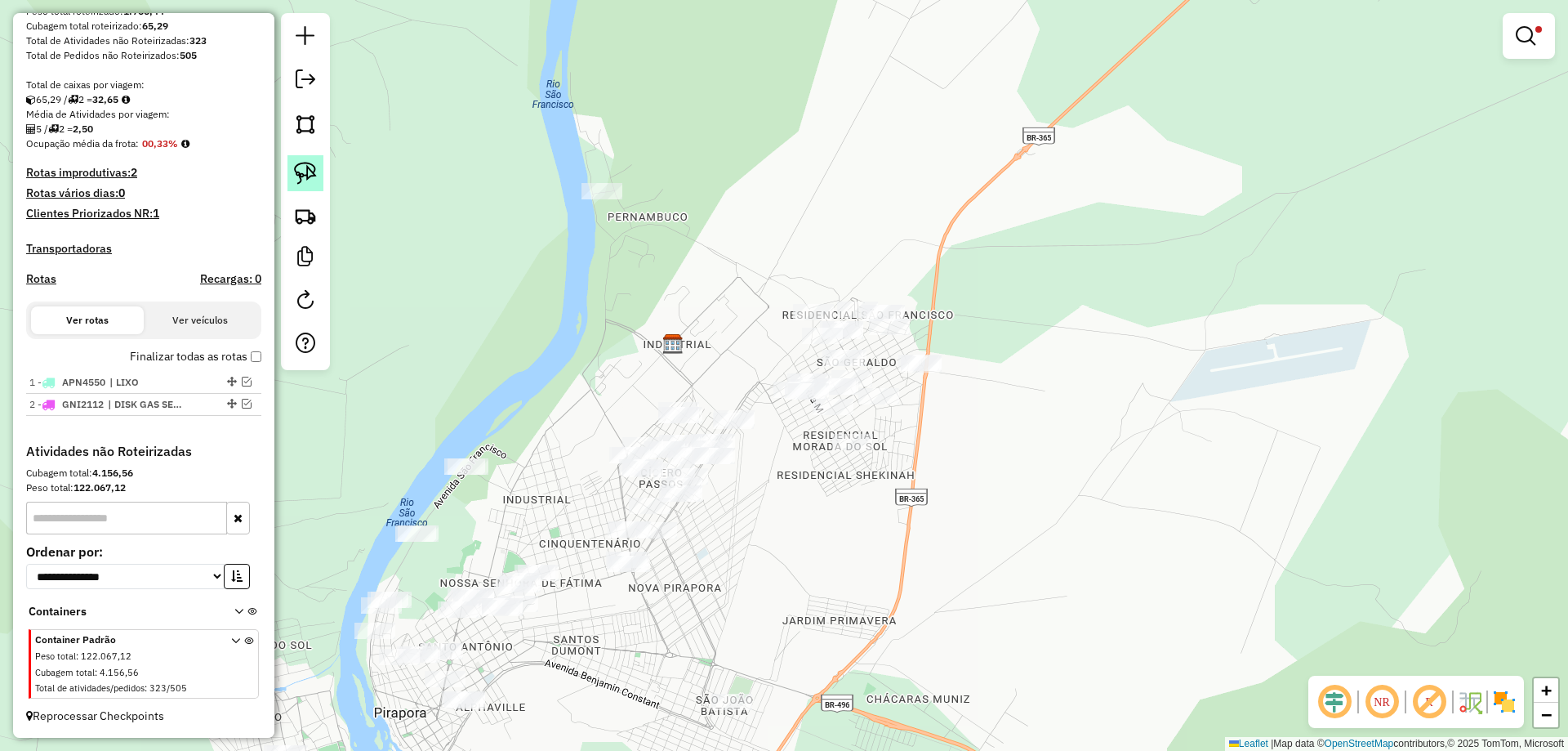
click at [316, 185] on link at bounding box center [305, 173] width 36 height 36
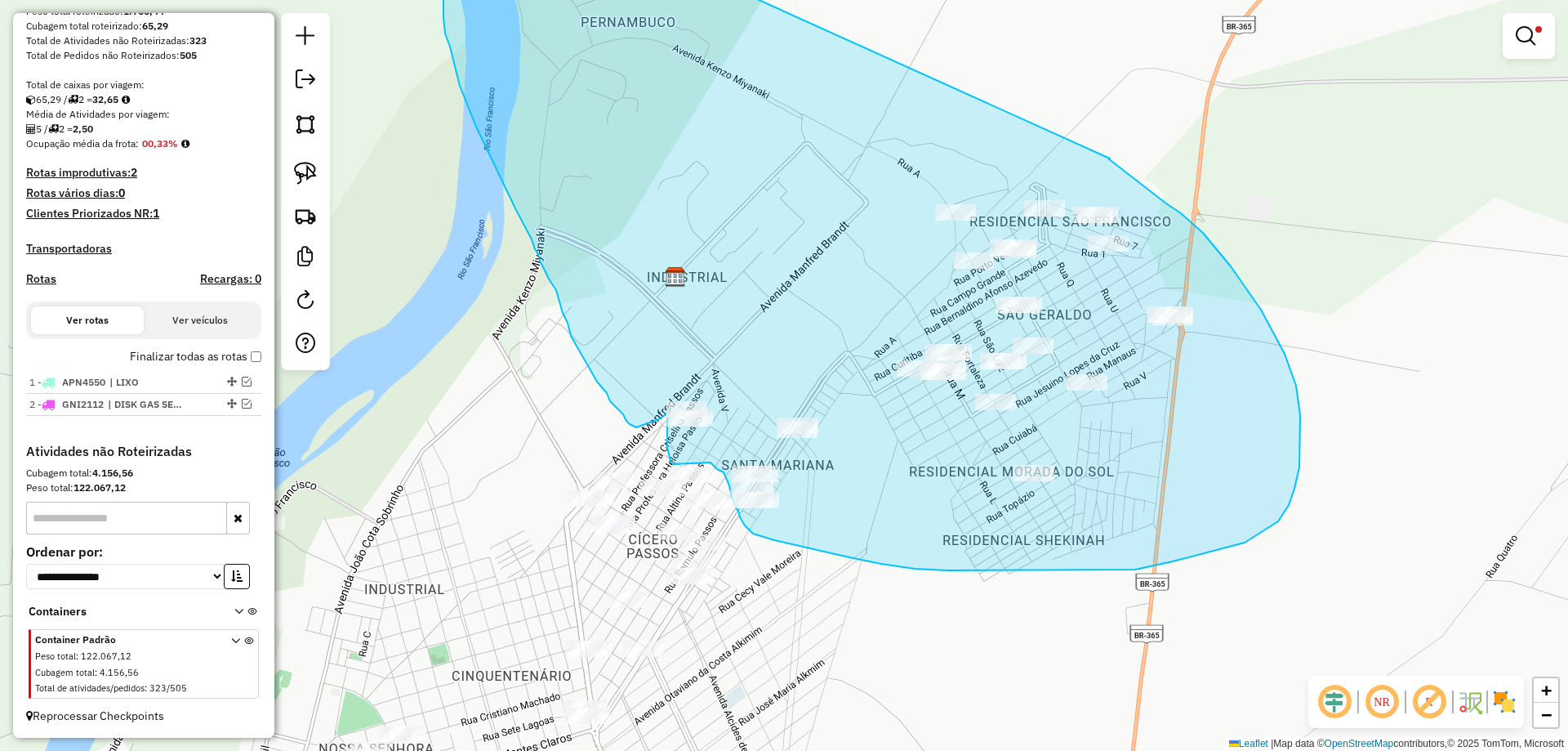
drag, startPoint x: 638, startPoint y: 171, endPoint x: 1110, endPoint y: 159, distance: 472.2
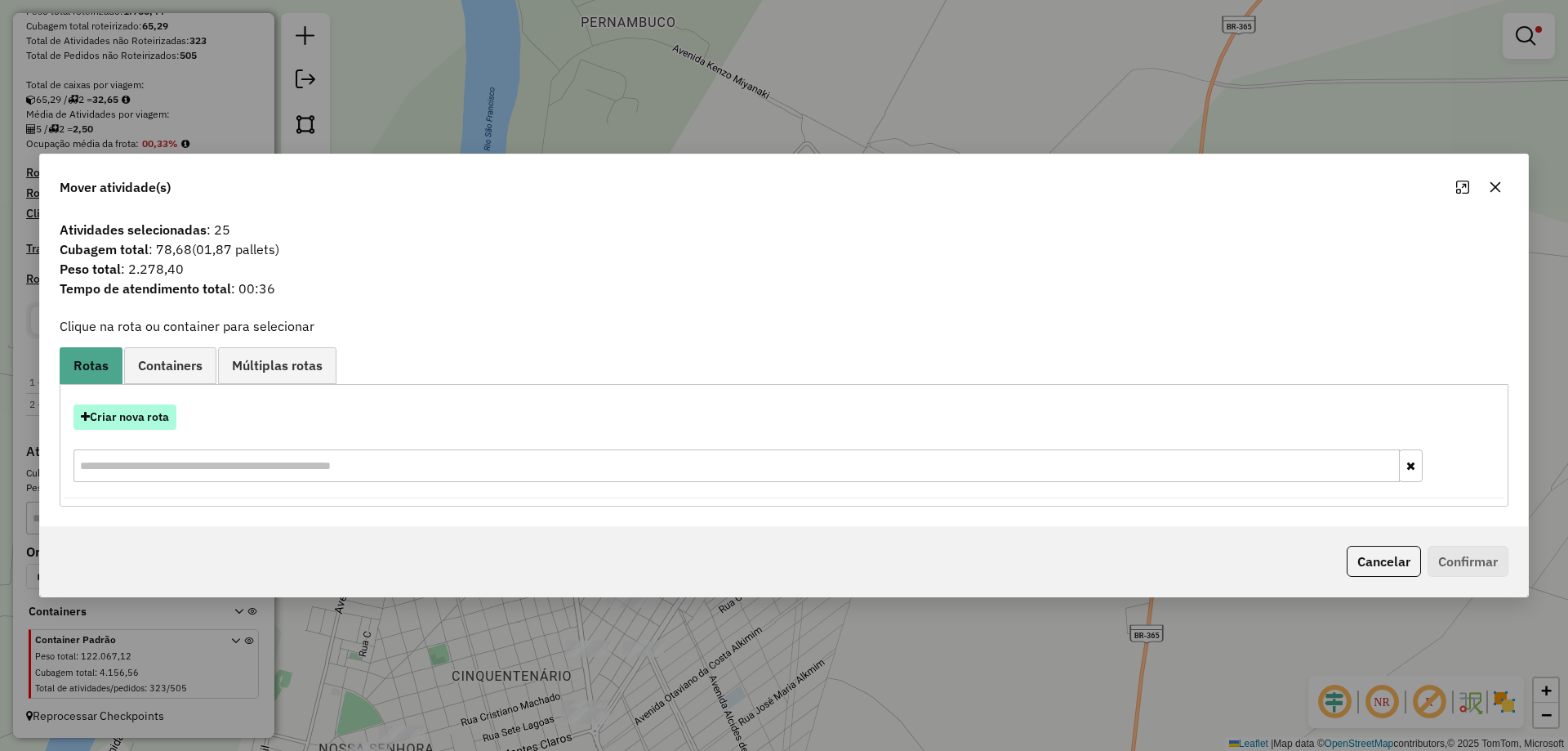
click at [136, 415] on button "Criar nova rota" at bounding box center [125, 418] width 103 height 26
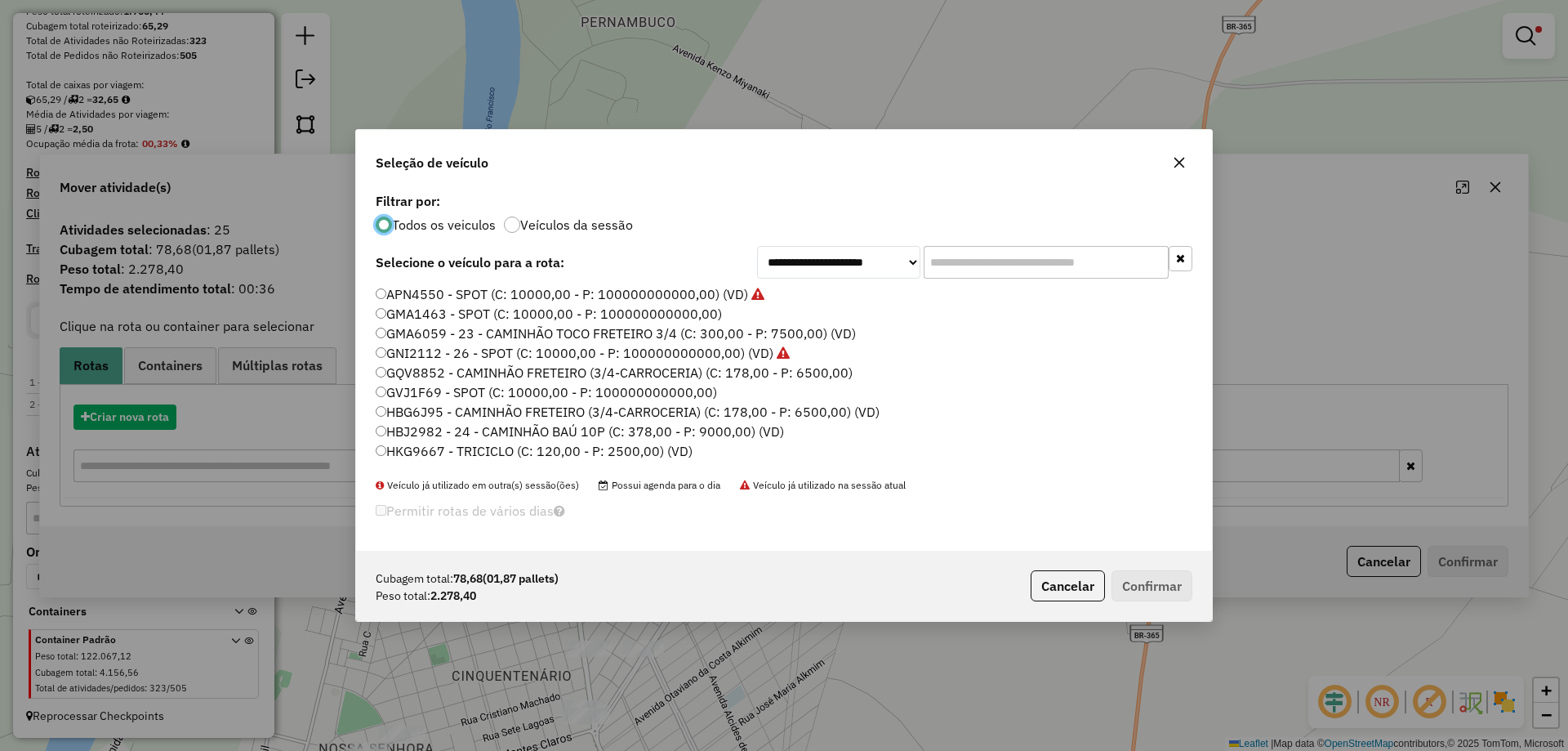
scroll to position [9, 5]
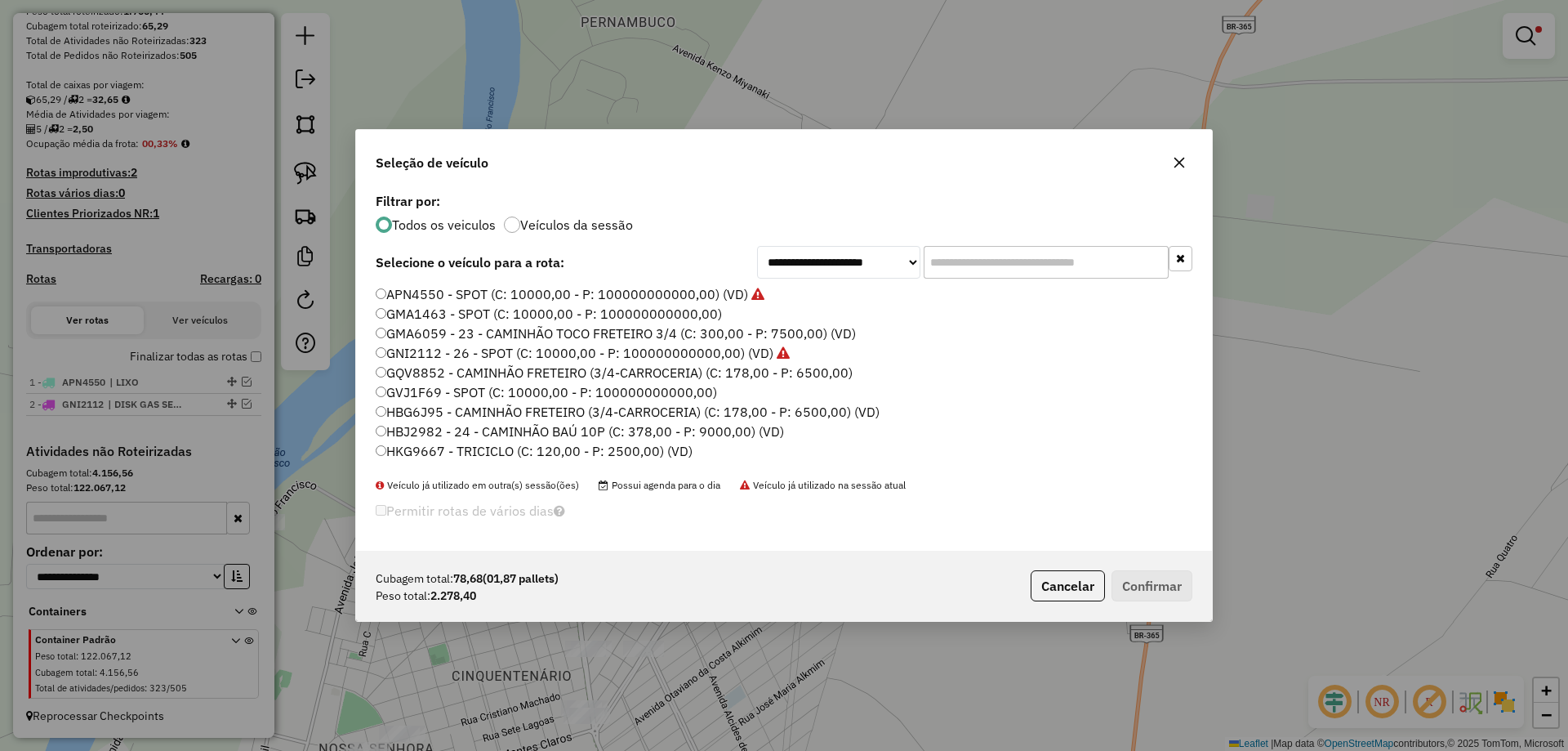
click at [1001, 257] on input "text" at bounding box center [1045, 262] width 245 height 33
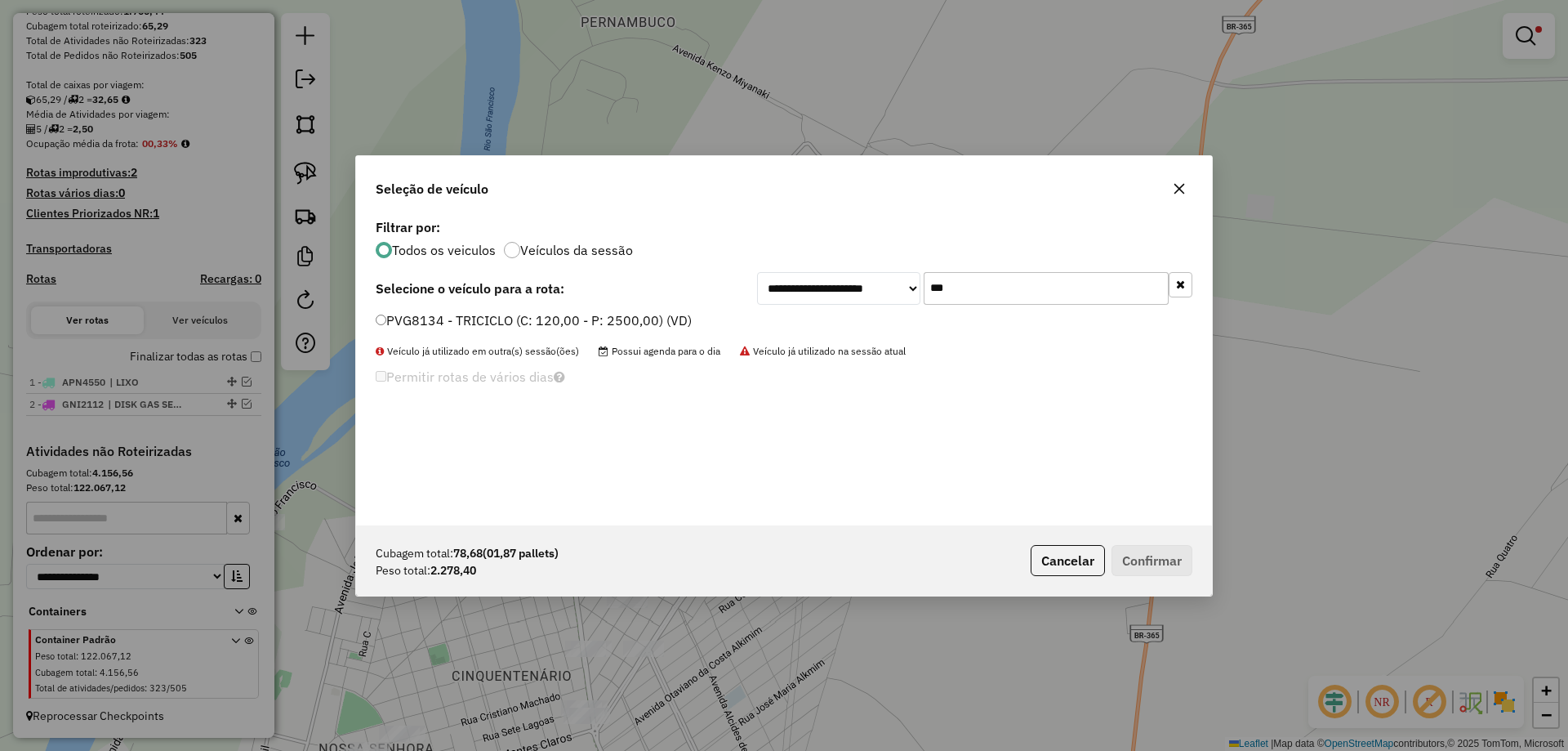
type input "***"
click at [501, 322] on label "PVG8134 - TRICICLO (C: 120,00 - P: 2500,00) (VD)" at bounding box center [534, 320] width 316 height 20
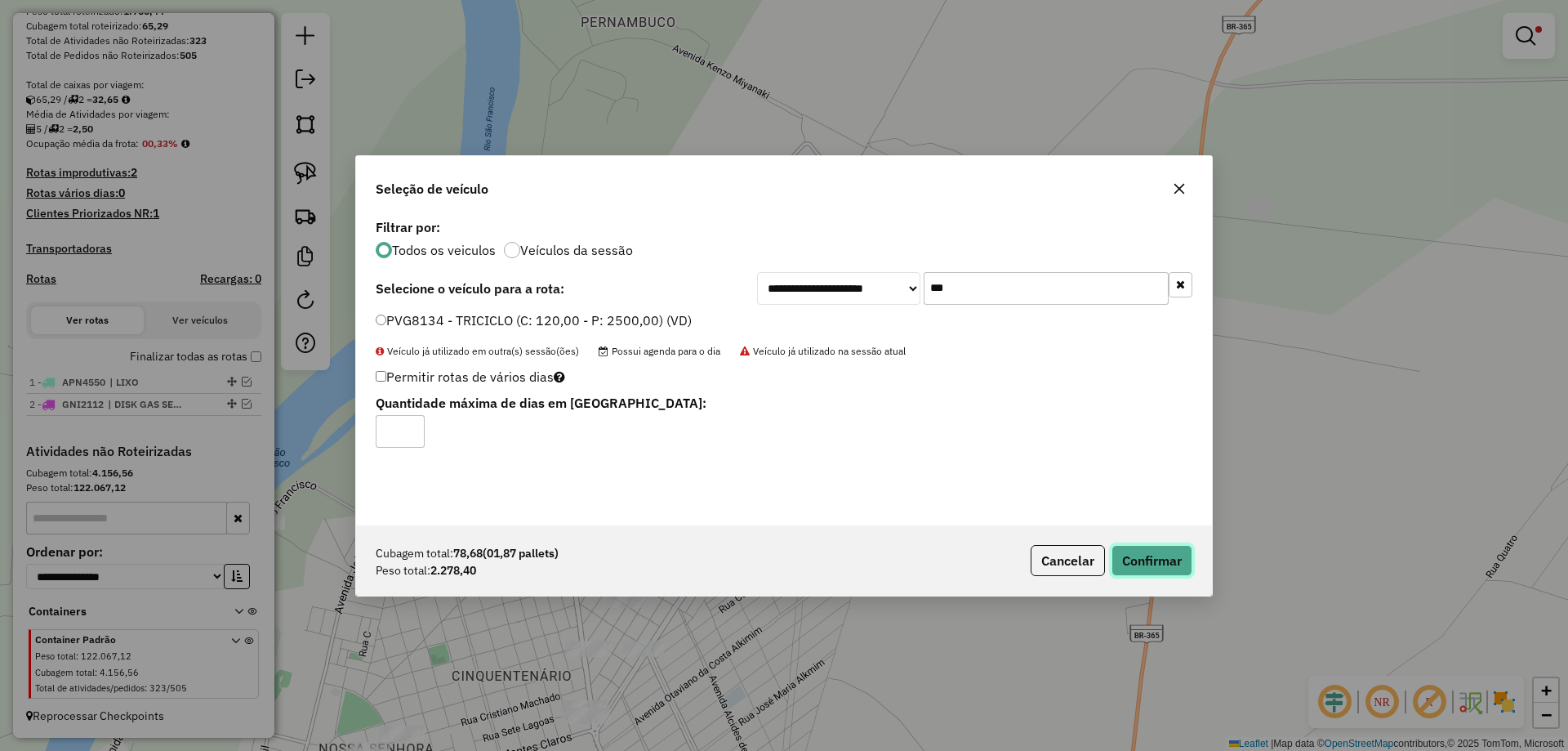
click at [1135, 559] on button "Confirmar" at bounding box center [1151, 560] width 81 height 31
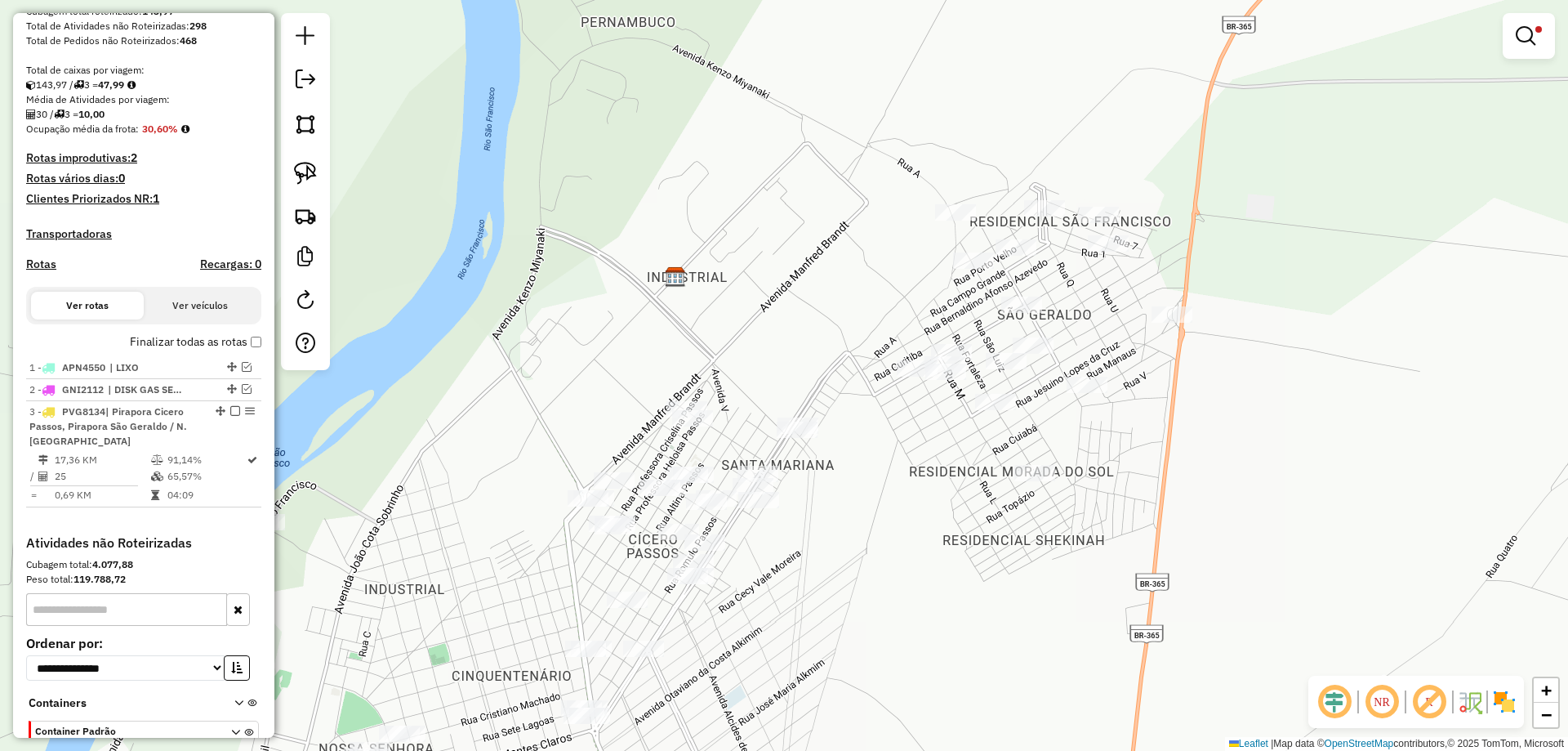
scroll to position [363, 0]
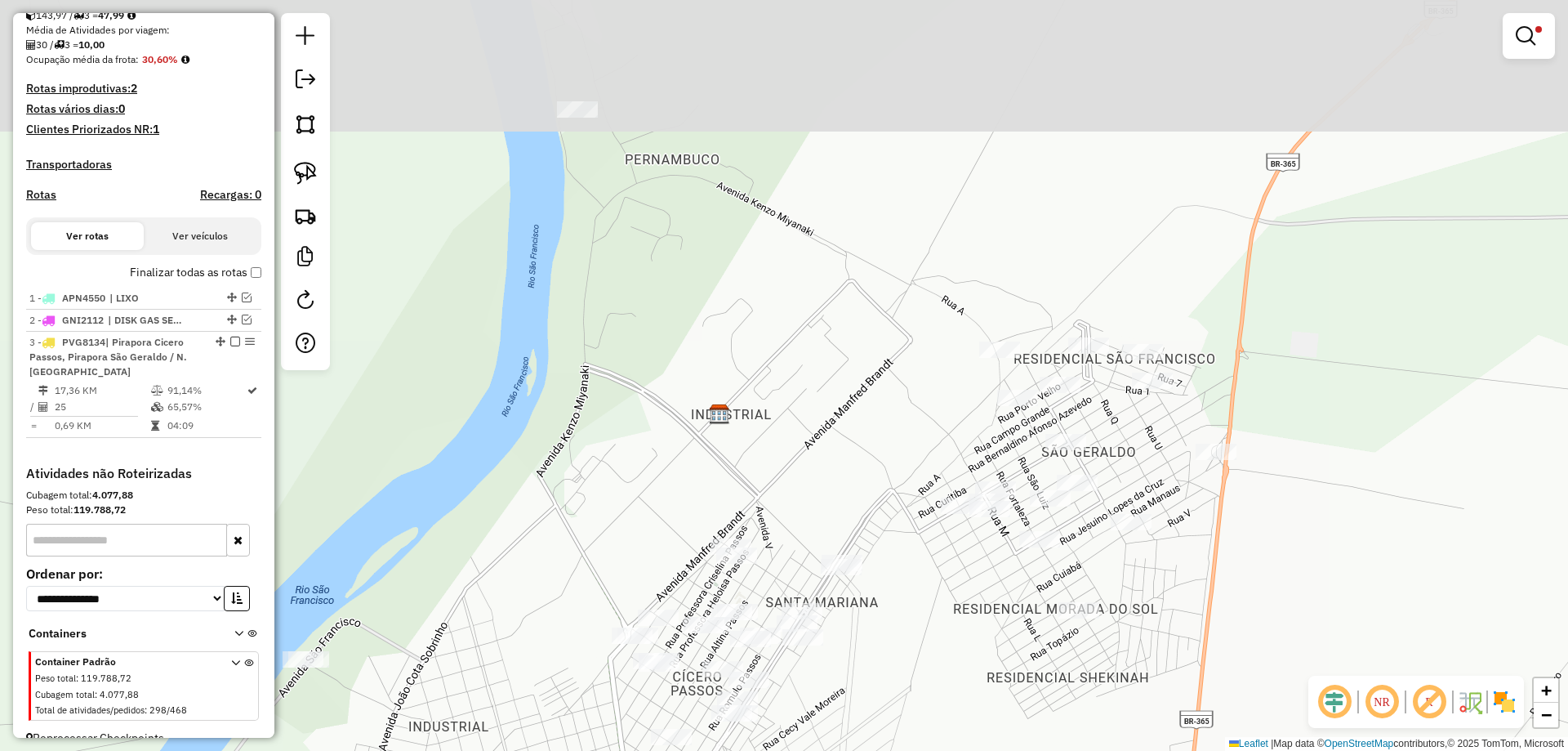
drag, startPoint x: 722, startPoint y: 346, endPoint x: 743, endPoint y: 427, distance: 83.7
click at [743, 425] on div "Limpar filtros Janela de atendimento Grade de atendimento Capacidade Transporta…" at bounding box center [784, 375] width 1568 height 751
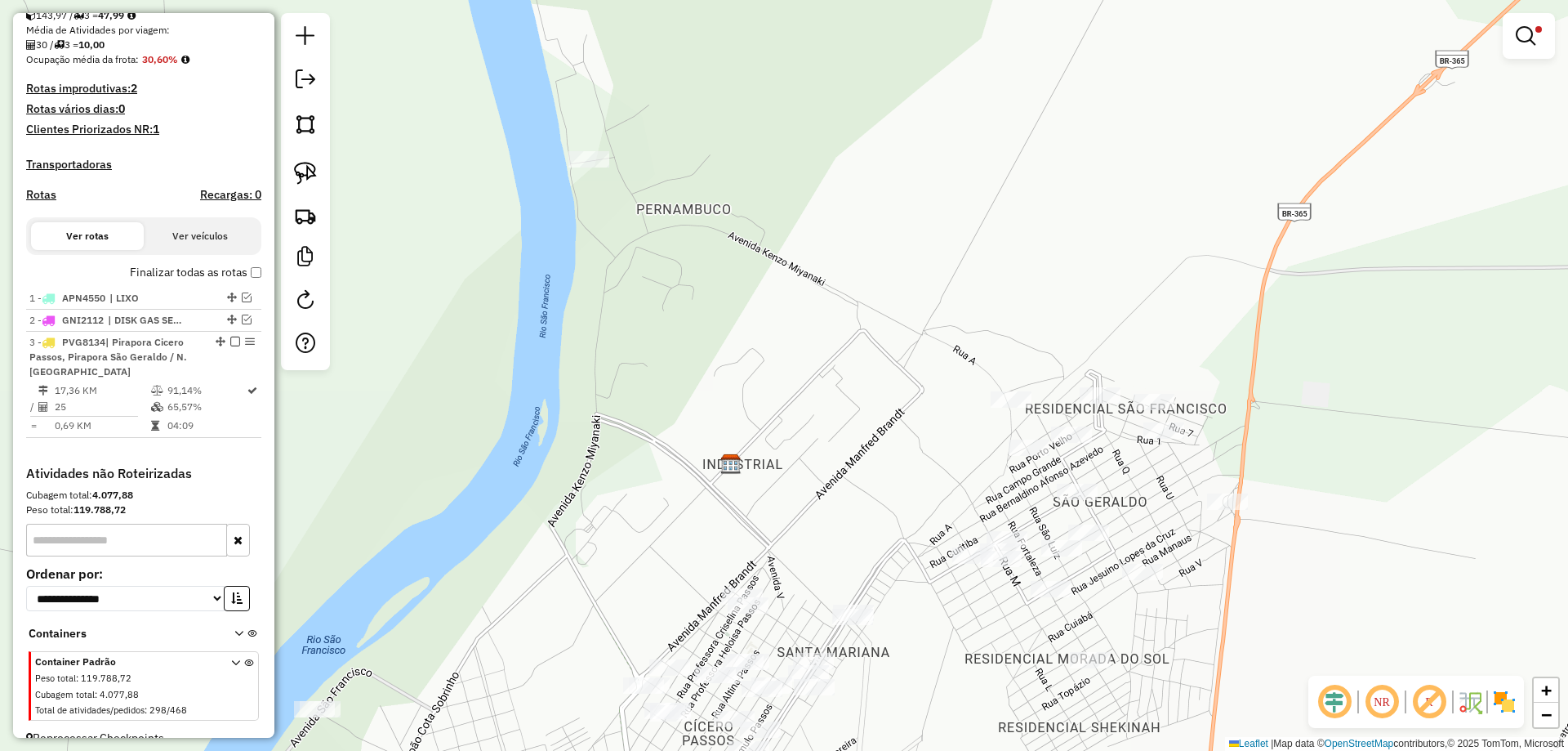
drag, startPoint x: 767, startPoint y: 270, endPoint x: 766, endPoint y: 420, distance: 150.0
click at [766, 420] on div "Limpar filtros Janela de atendimento Grade de atendimento Capacidade Transporta…" at bounding box center [784, 375] width 1568 height 751
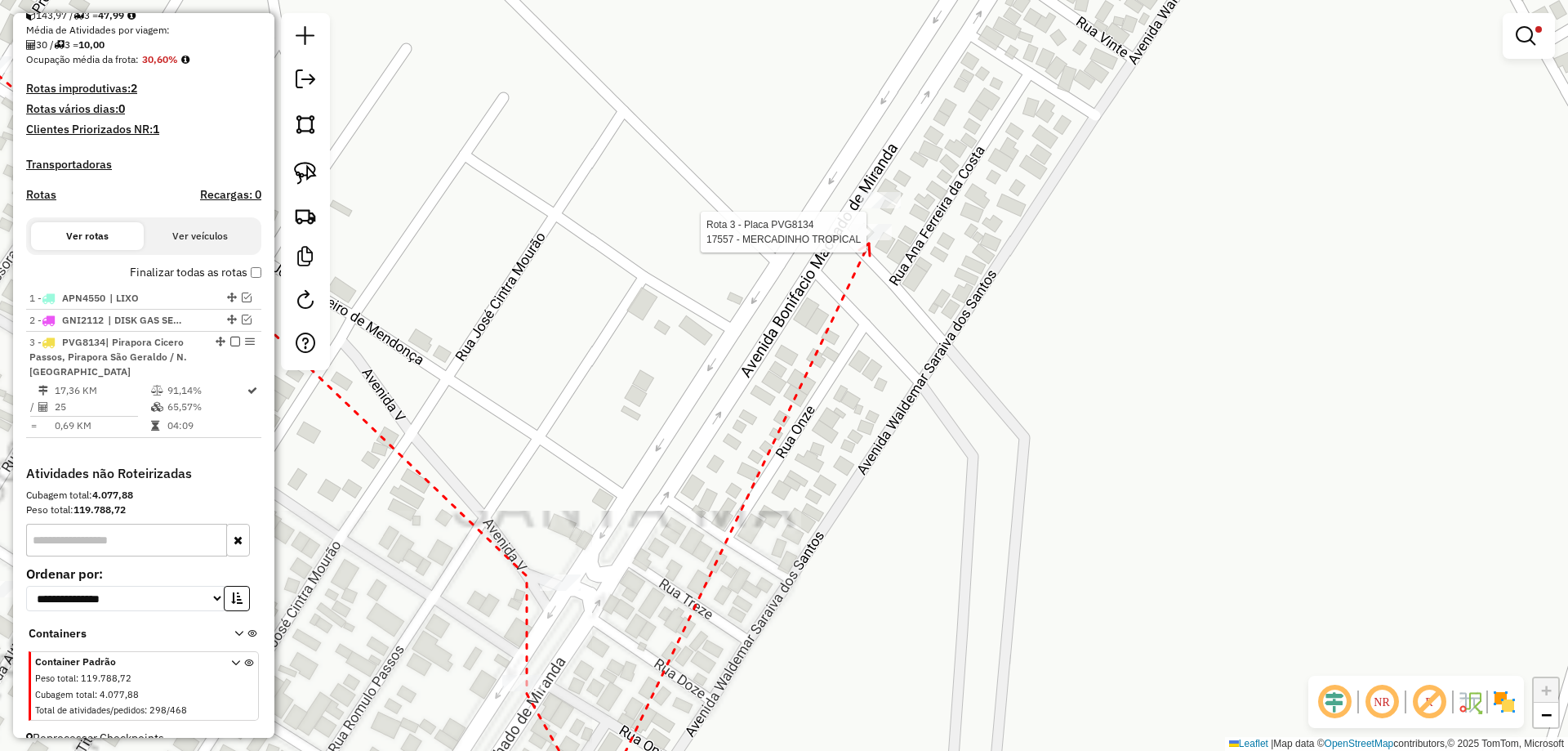
click at [869, 240] on div at bounding box center [871, 232] width 41 height 16
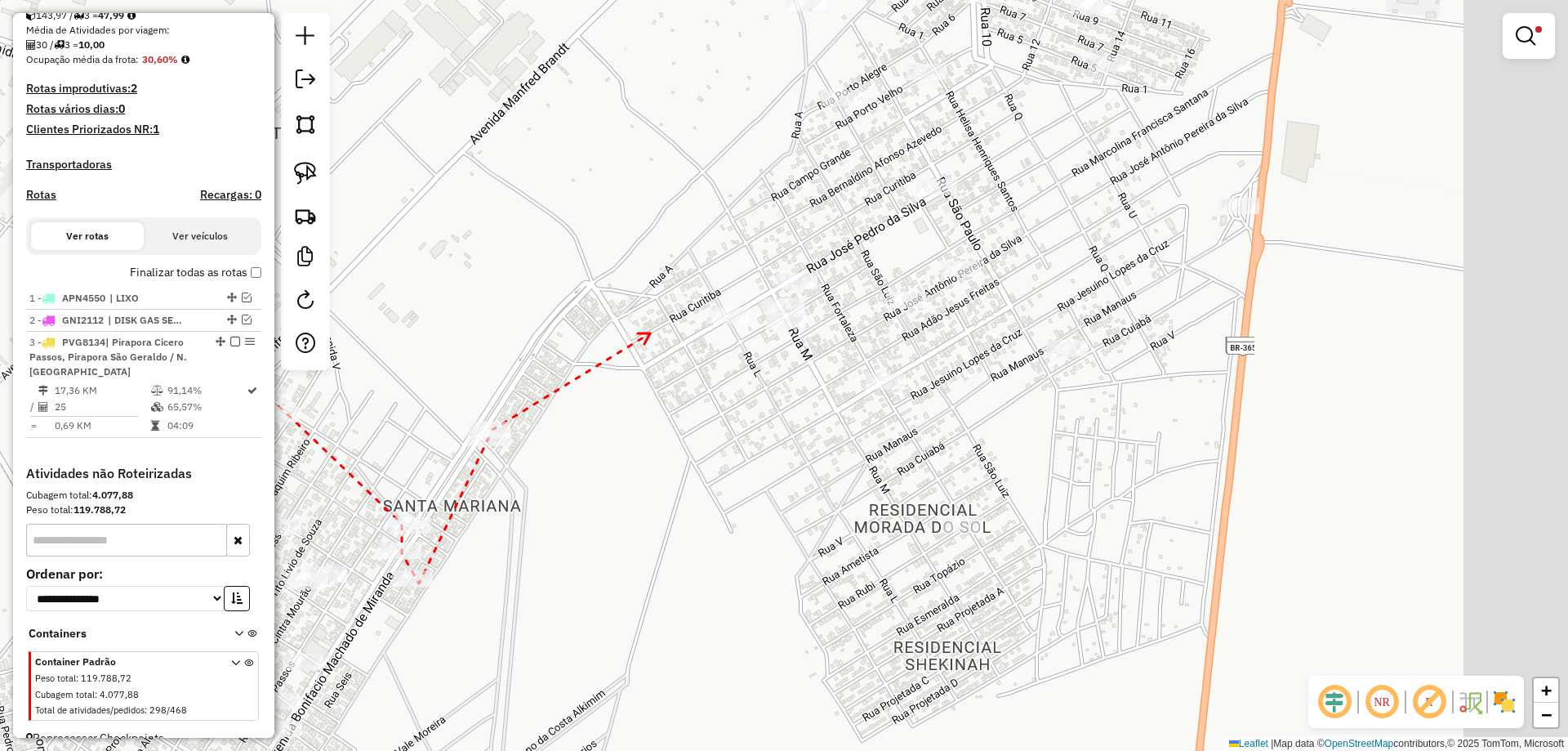
drag, startPoint x: 841, startPoint y: 219, endPoint x: 635, endPoint y: 342, distance: 239.9
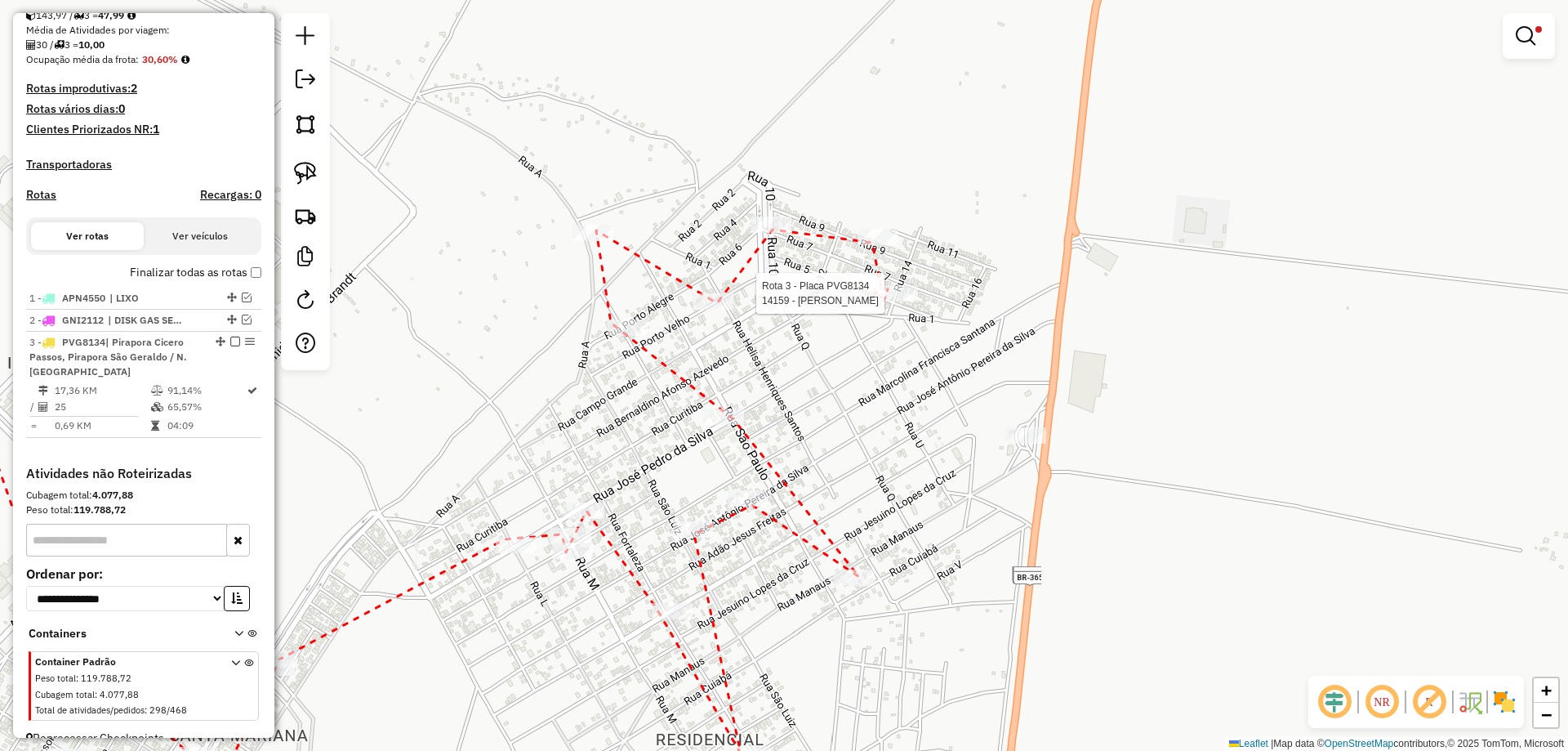
click at [884, 302] on div at bounding box center [897, 293] width 41 height 16
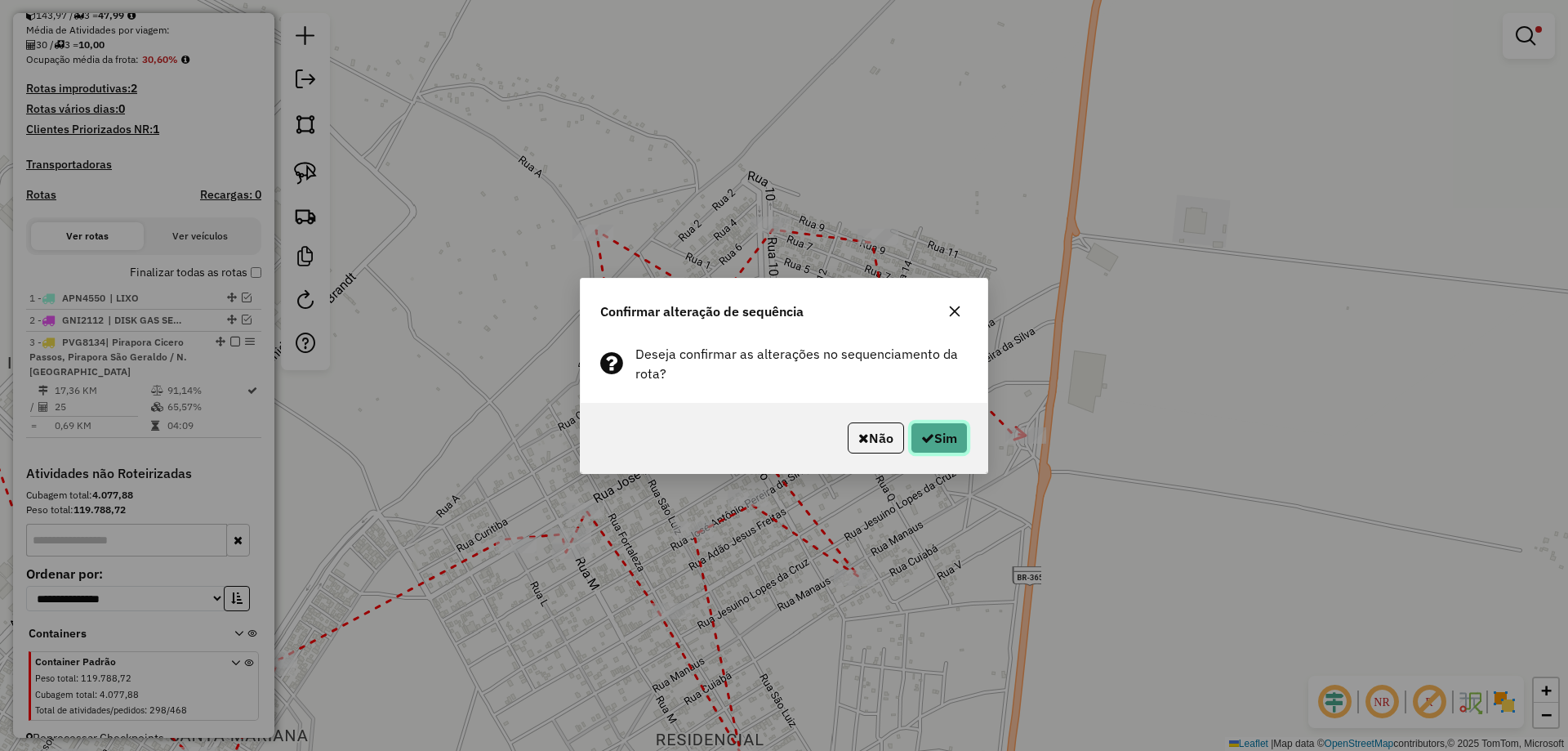
click at [926, 444] on button "Sim" at bounding box center [939, 438] width 58 height 31
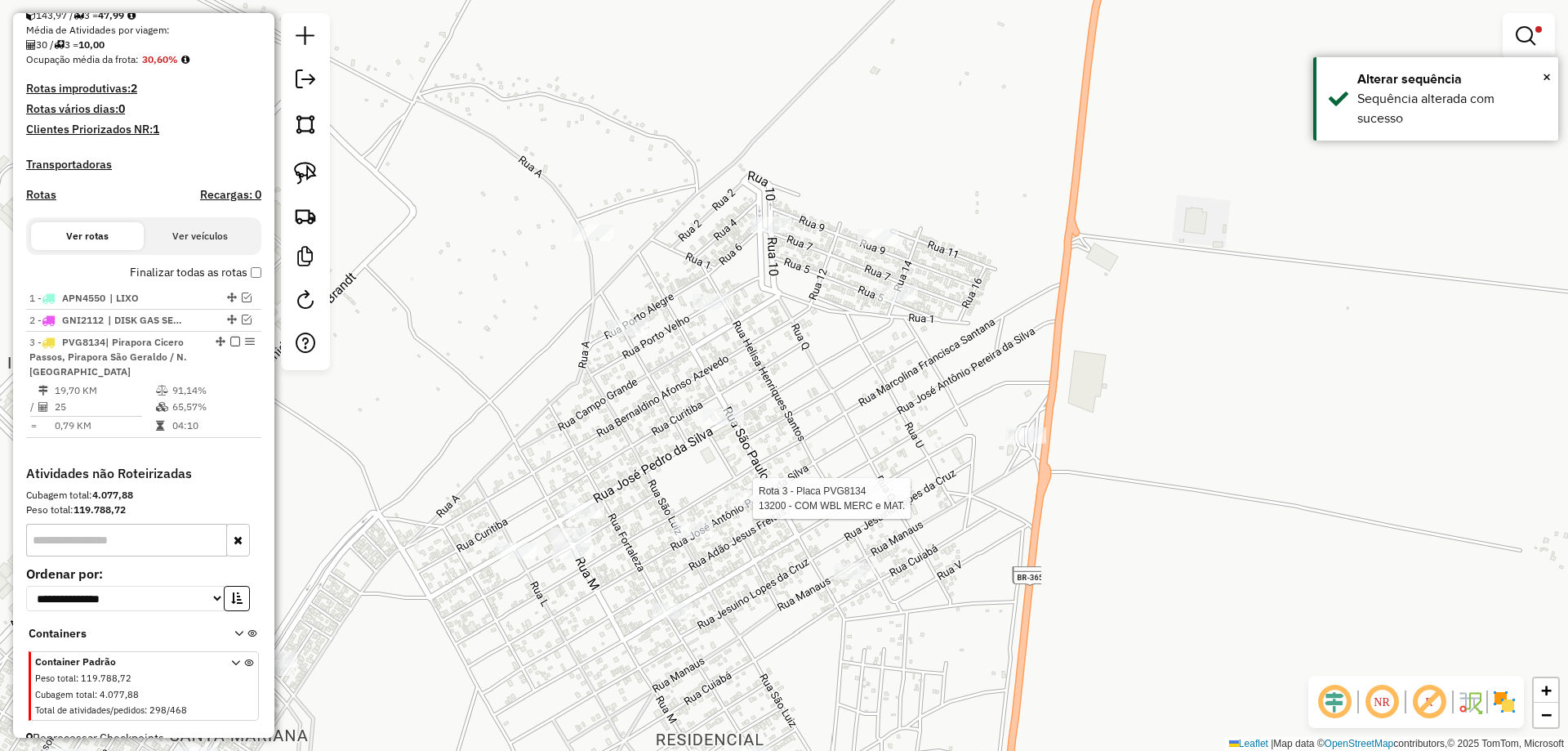
scroll to position [400, 0]
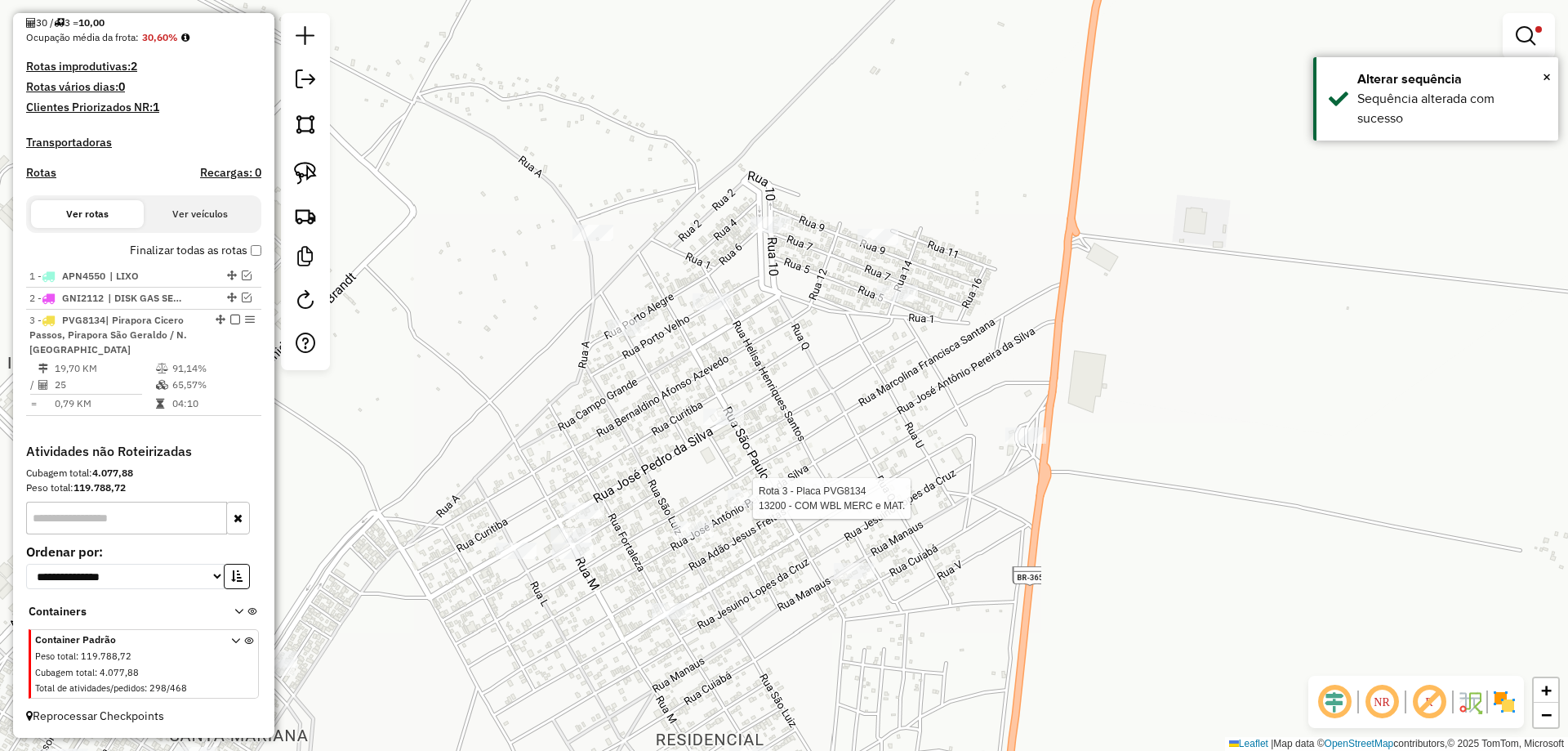
select select "**********"
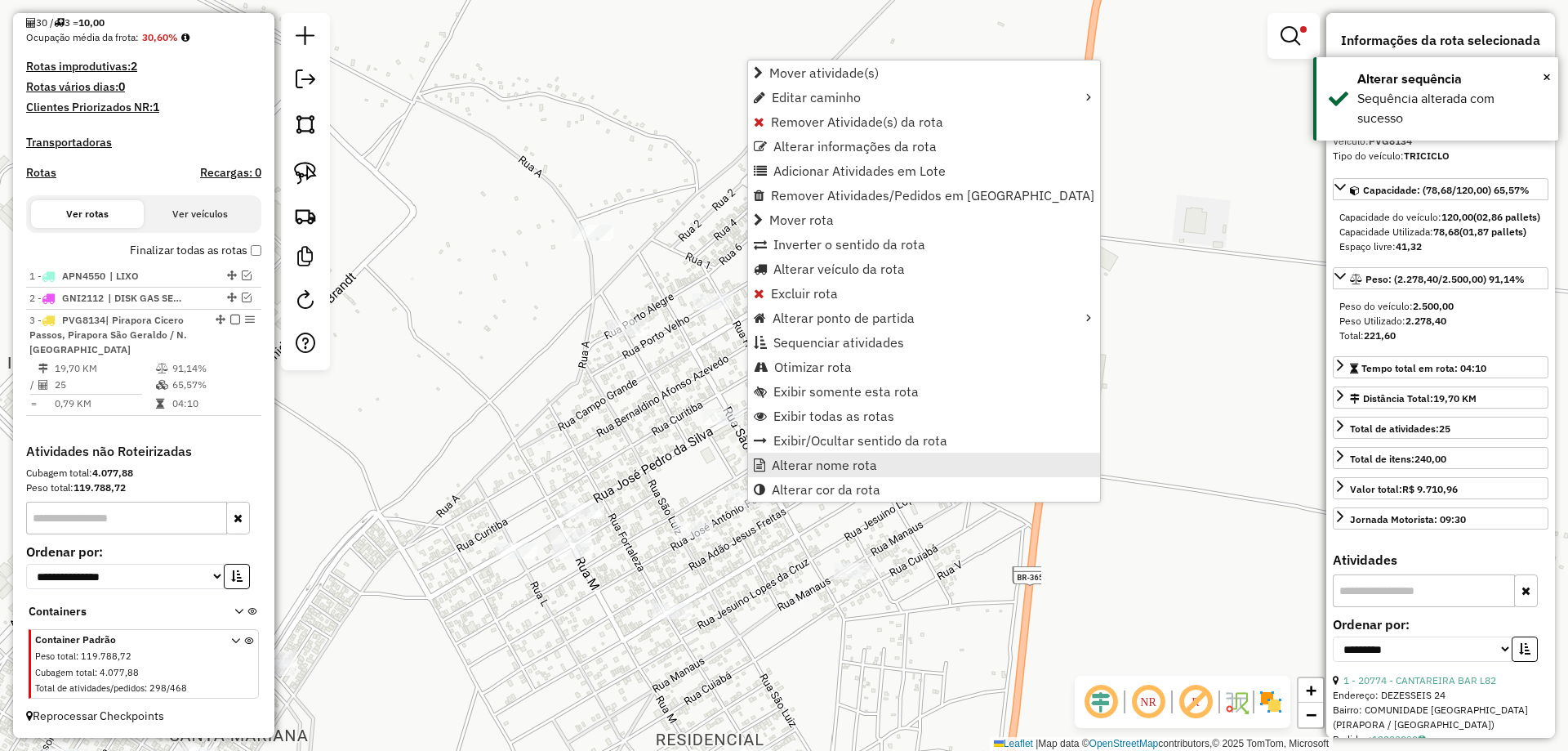
click at [806, 469] on span "Alterar nome rota" at bounding box center [824, 464] width 105 height 13
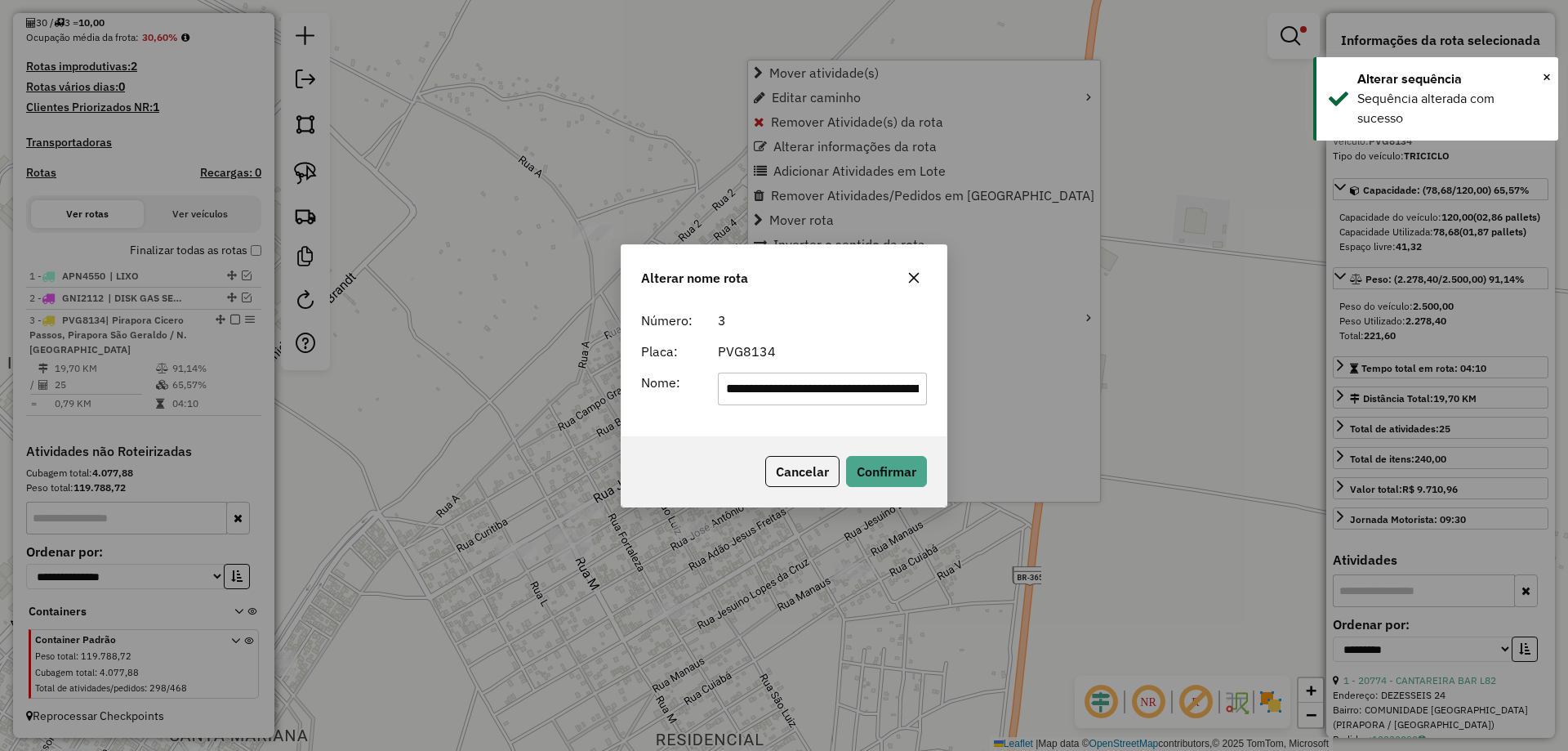
scroll to position [0, 148]
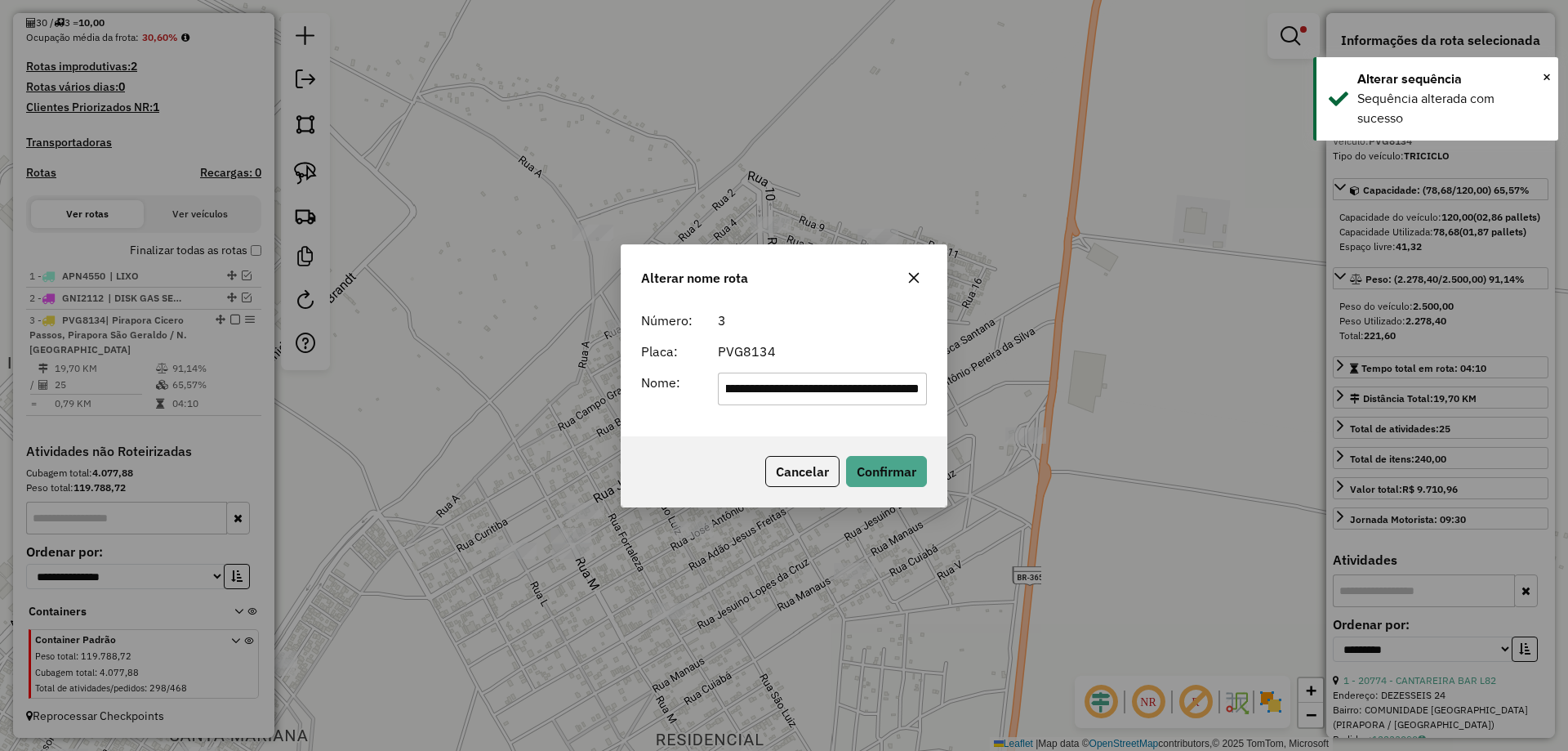
click at [759, 391] on input "**********" at bounding box center [823, 388] width 210 height 33
type input "**********"
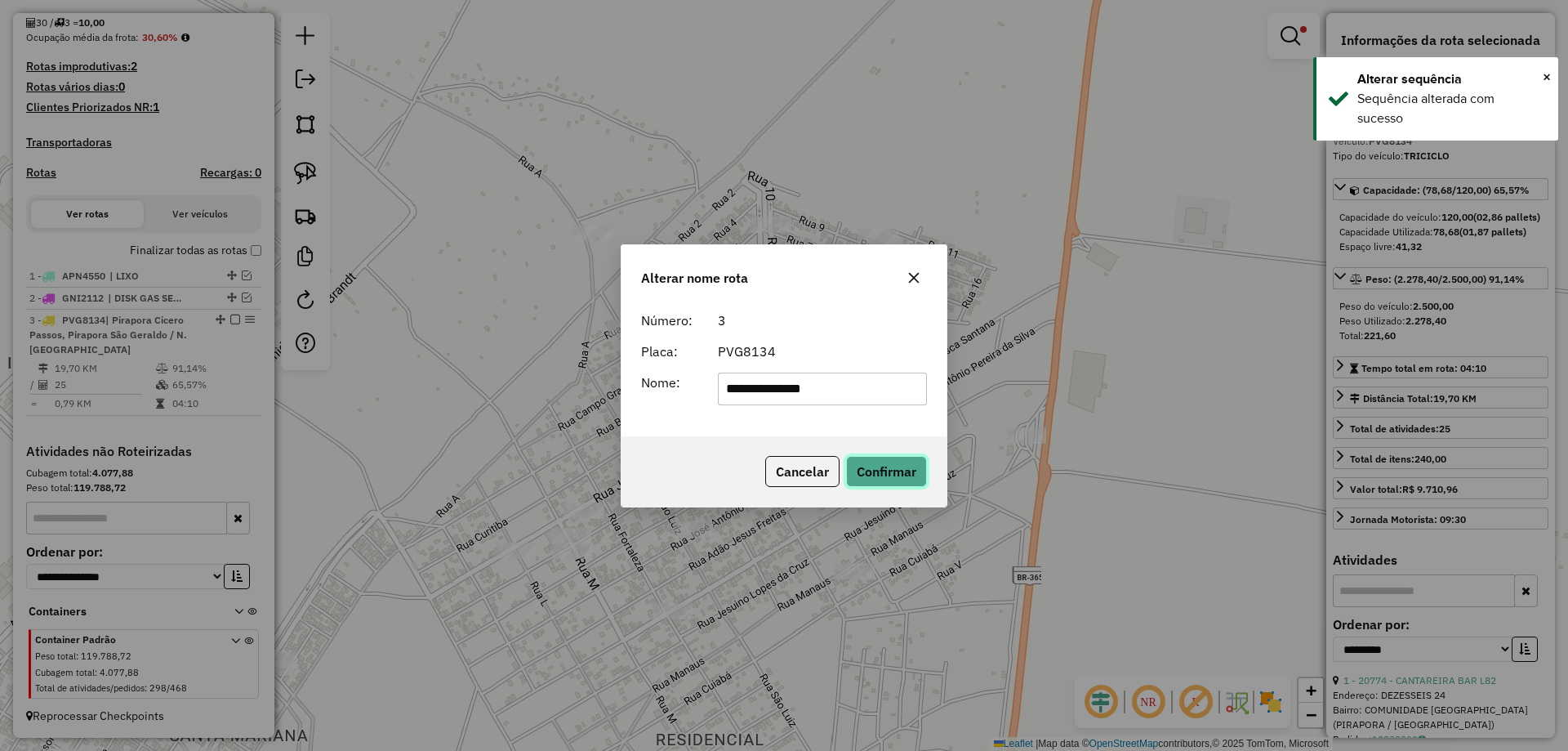
click at [862, 465] on button "Confirmar" at bounding box center [887, 470] width 81 height 31
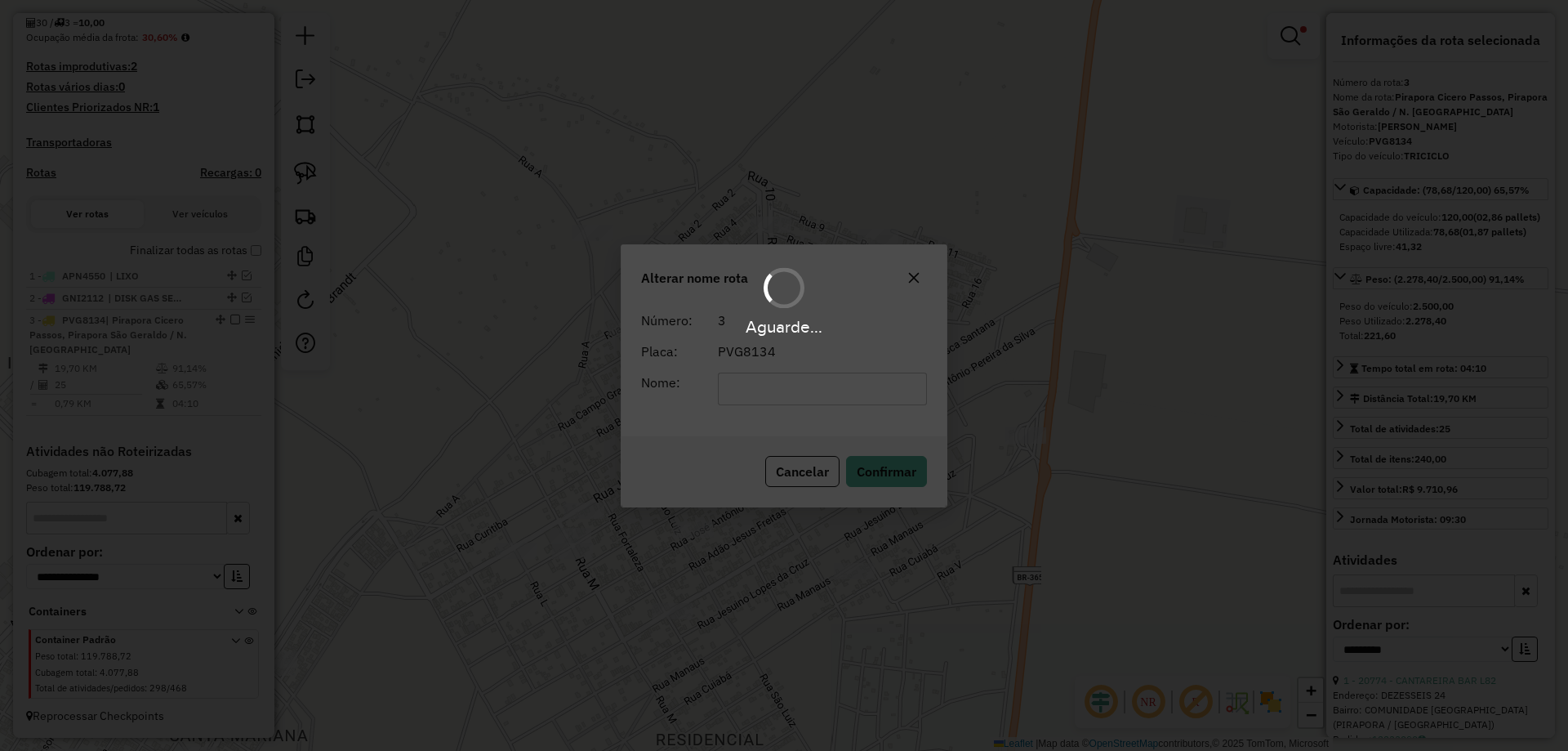
scroll to position [386, 0]
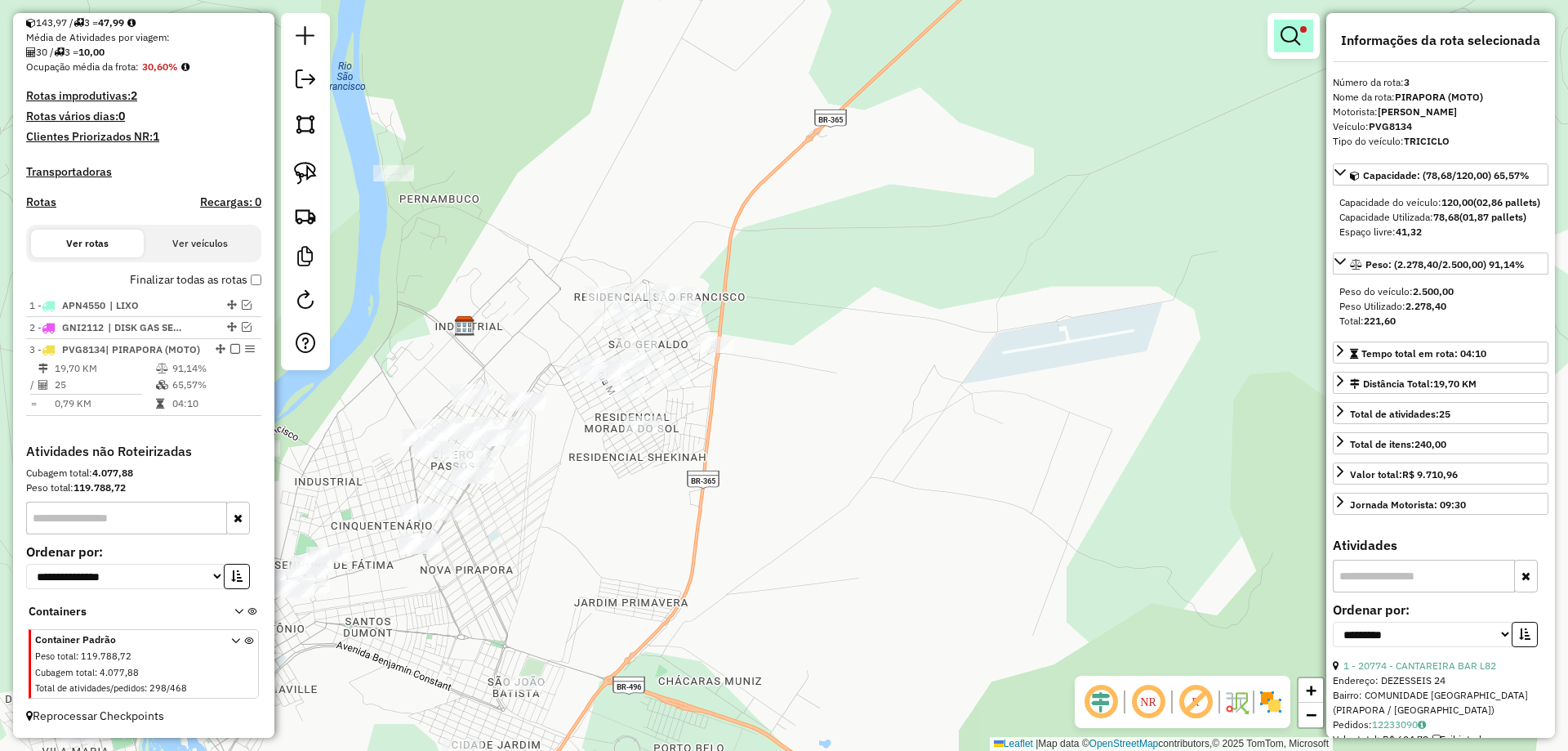
click at [1283, 30] on em at bounding box center [1290, 36] width 20 height 20
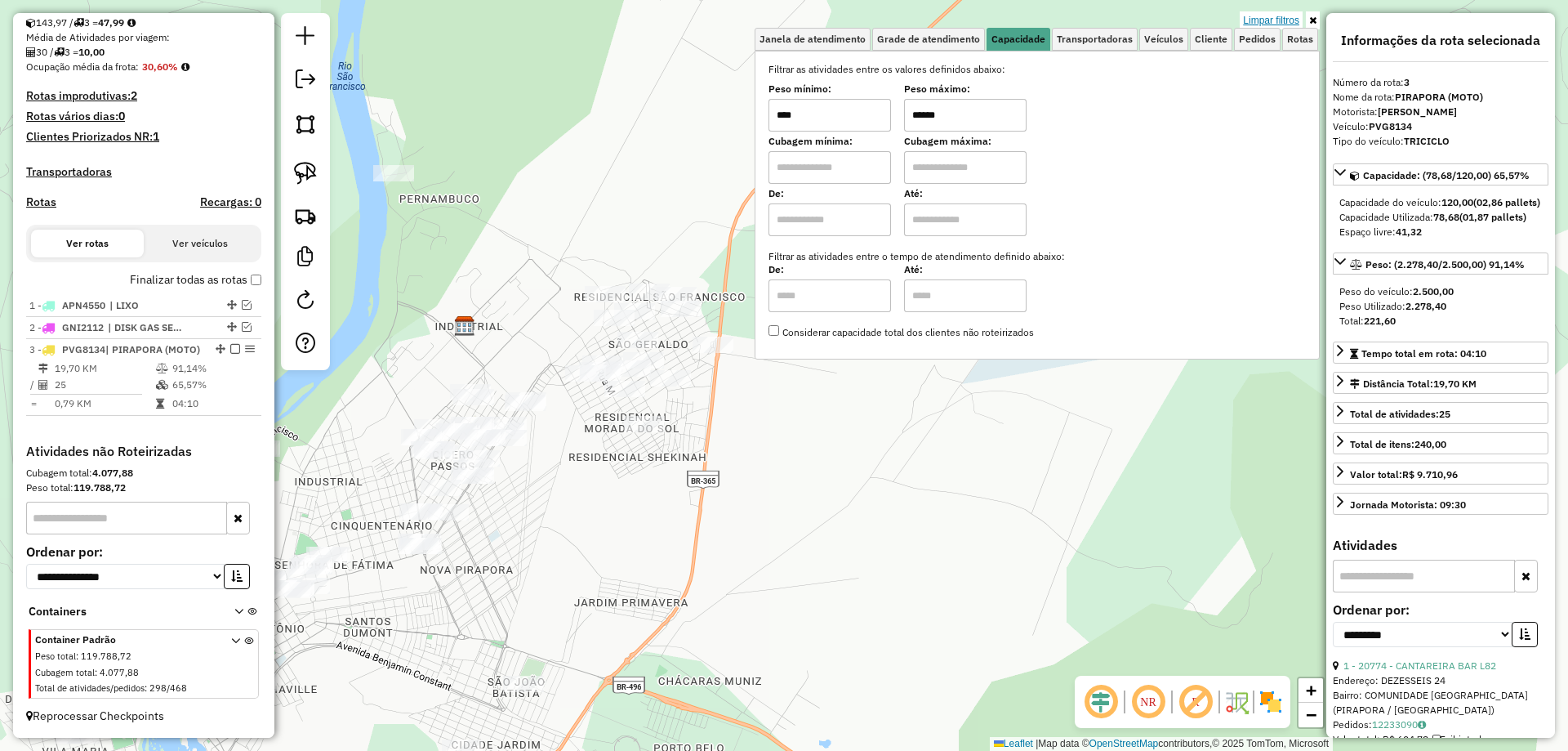
click at [1277, 13] on link "Limpar filtros" at bounding box center [1270, 21] width 62 height 18
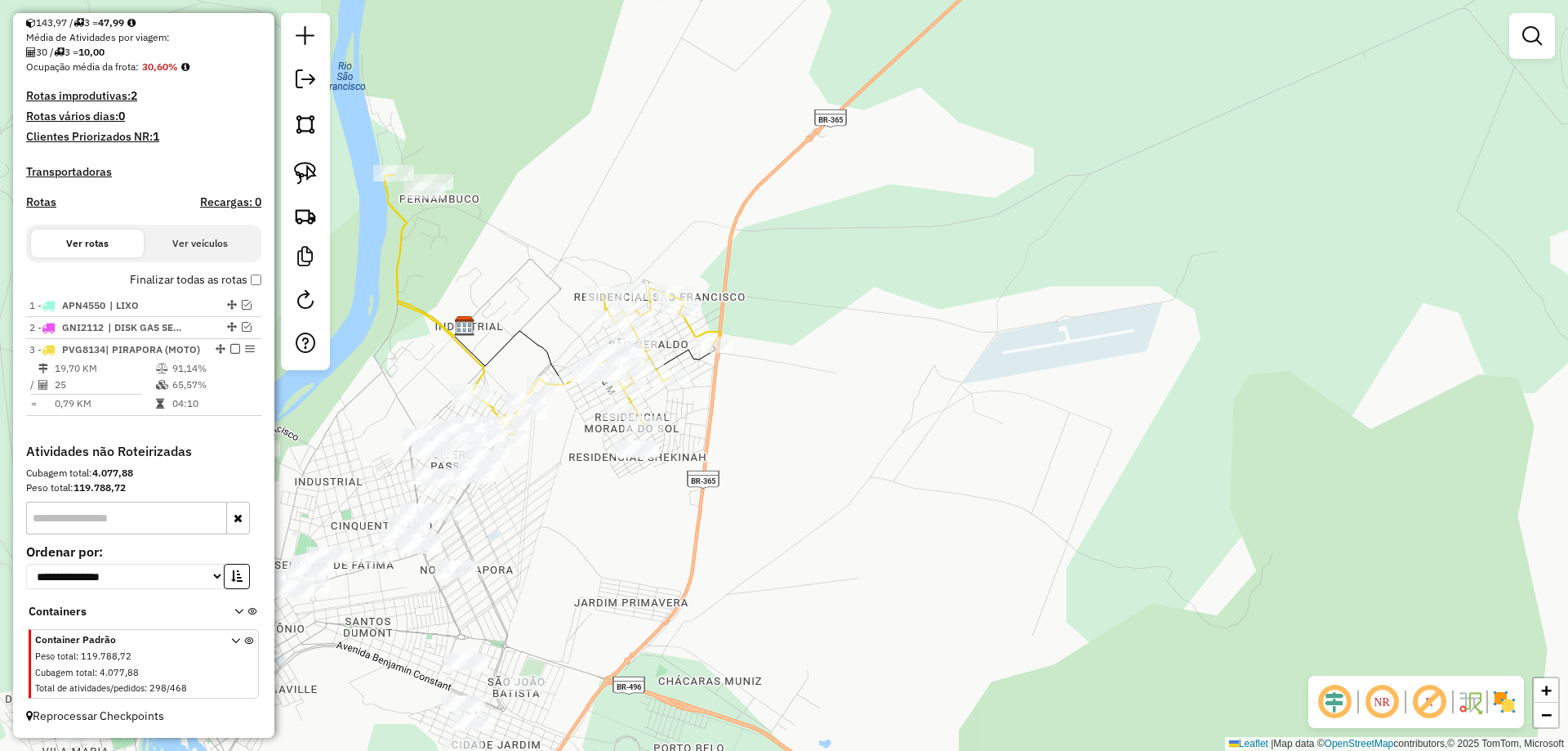
drag, startPoint x: 476, startPoint y: 248, endPoint x: 531, endPoint y: 287, distance: 67.4
click at [531, 287] on div "Janela de atendimento Grade de atendimento Capacidade Transportadoras Veículos …" at bounding box center [784, 375] width 1568 height 751
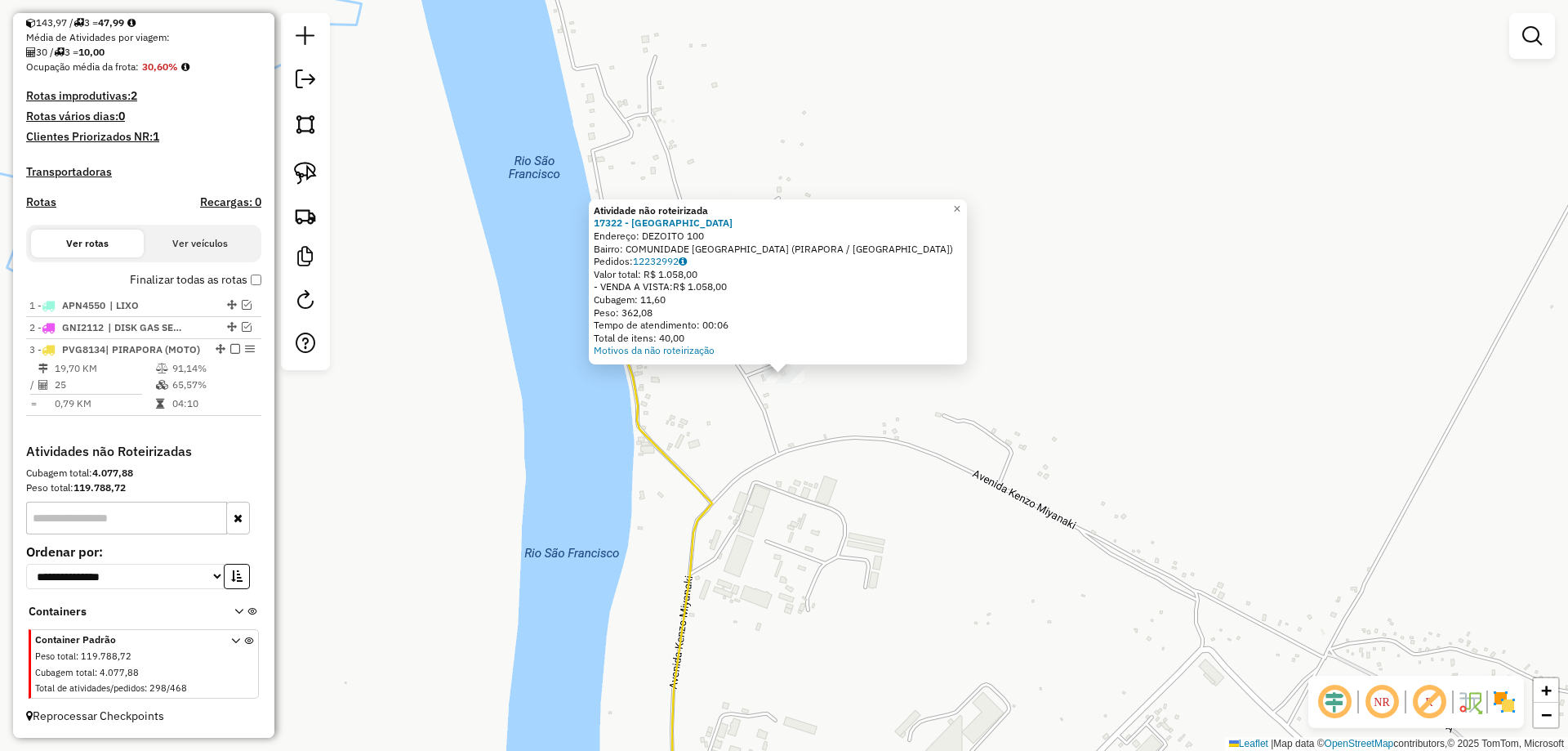
click at [824, 420] on div "Atividade não roteirizada 17322 - RANCHO CAIPIRA Endereço: DEZOITO 100 Bairro: …" at bounding box center [784, 375] width 1568 height 751
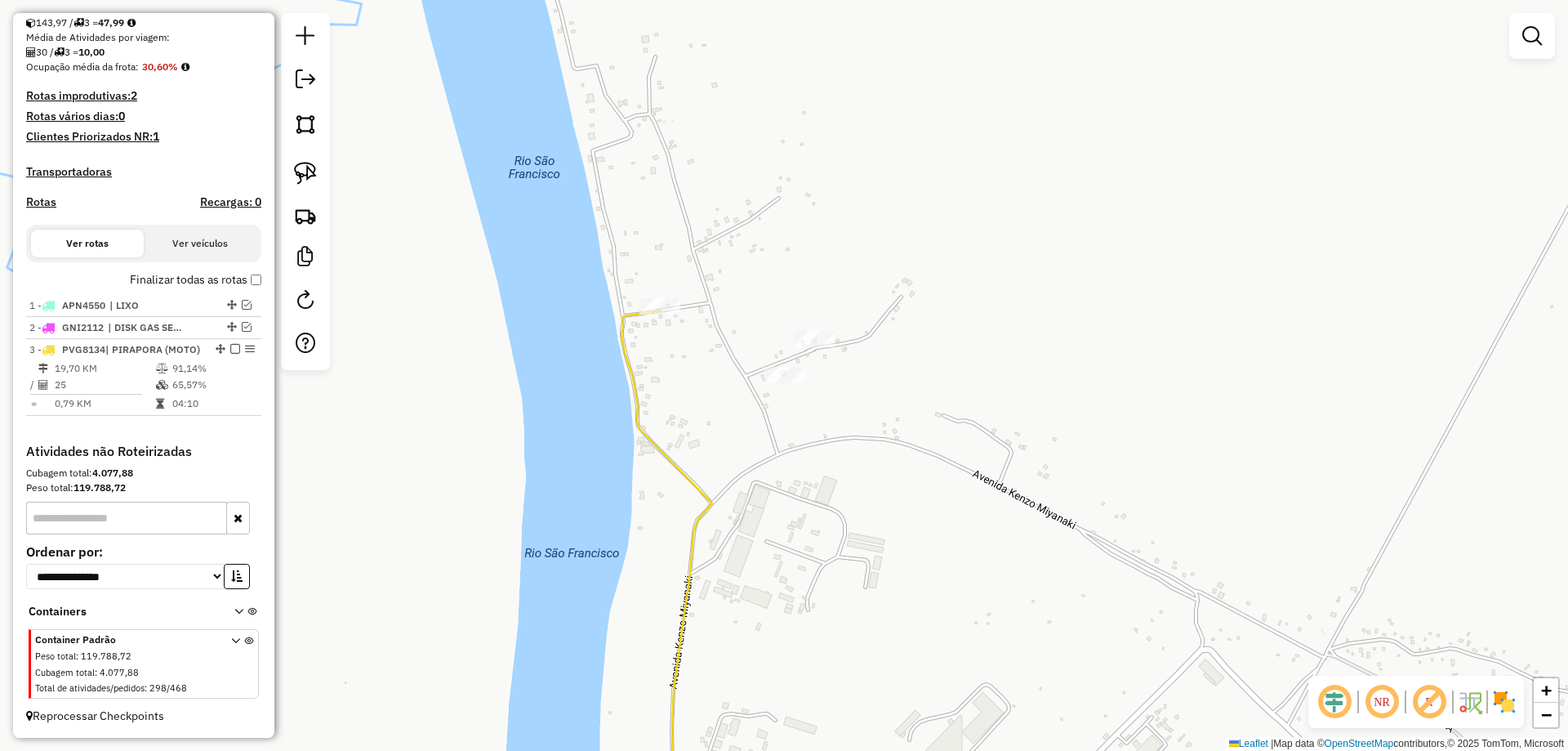
click at [806, 347] on div at bounding box center [813, 338] width 41 height 16
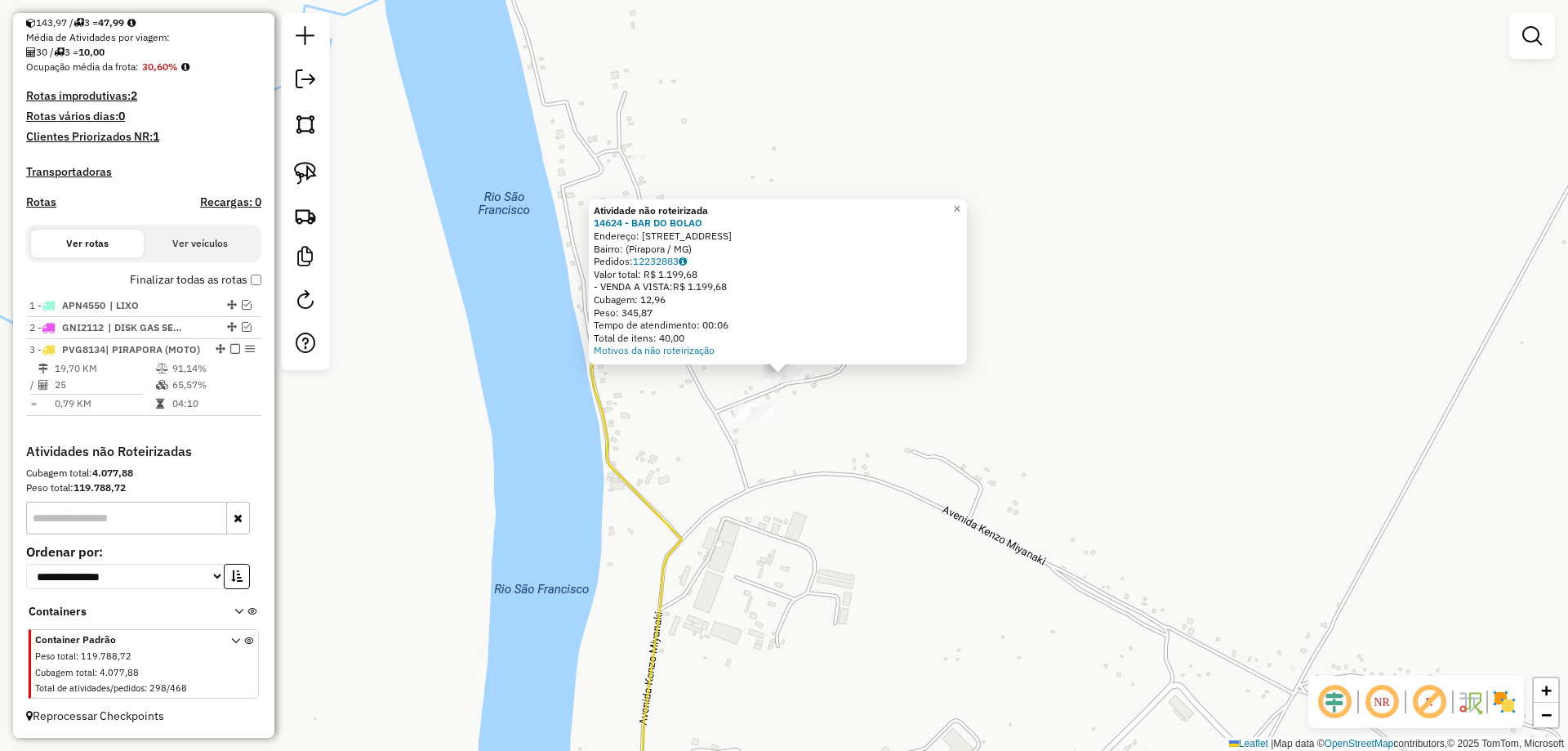
click at [816, 437] on div "Atividade não roteirizada 14624 - BAR DO BOLAO Endereço: Avenida Oeste, 1471 Ba…" at bounding box center [784, 375] width 1568 height 751
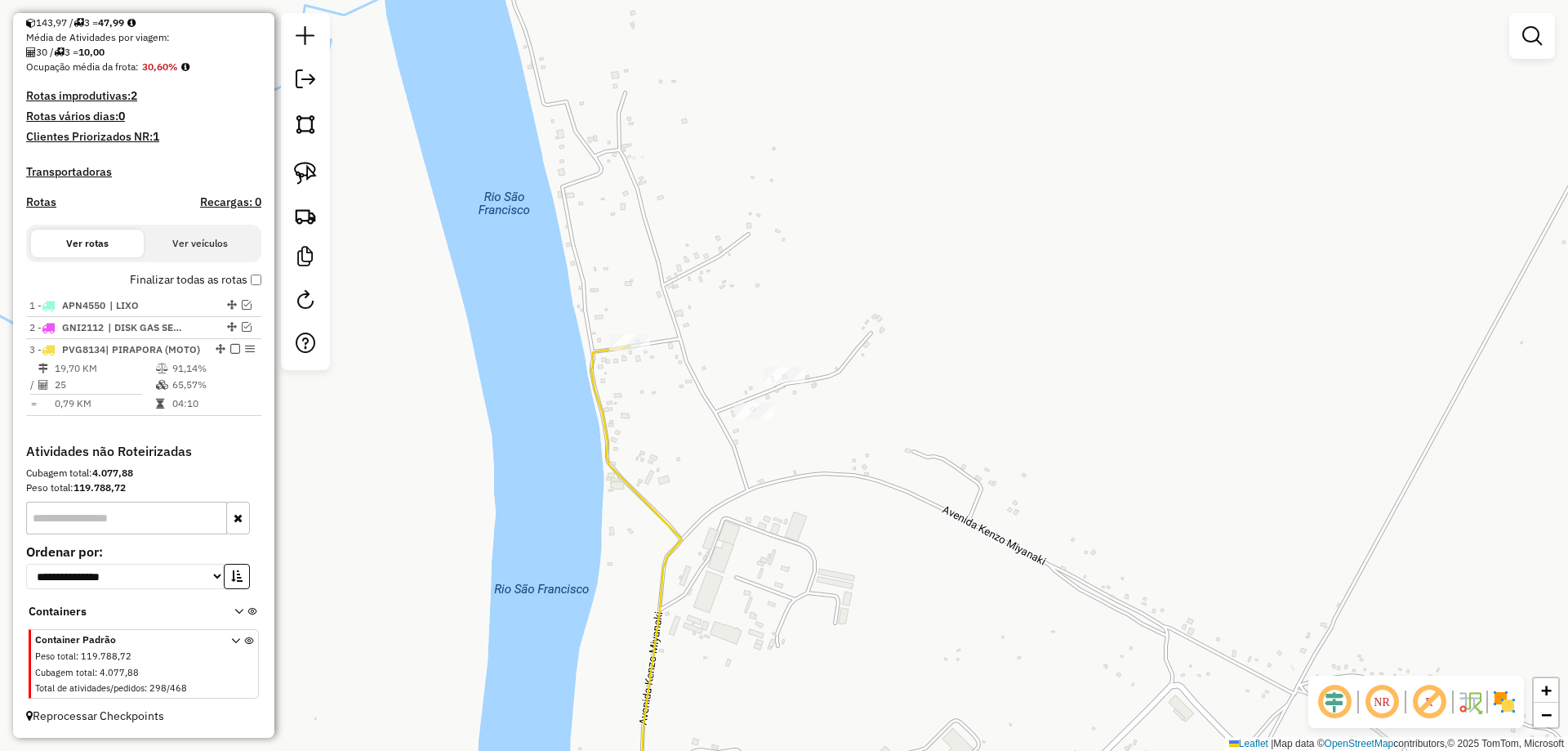
click at [708, 330] on div "Atividade não roteirizada 14624 - BAR DO BOLAO Endereço: Avenida Oeste, 1471 Ba…" at bounding box center [784, 375] width 1568 height 751
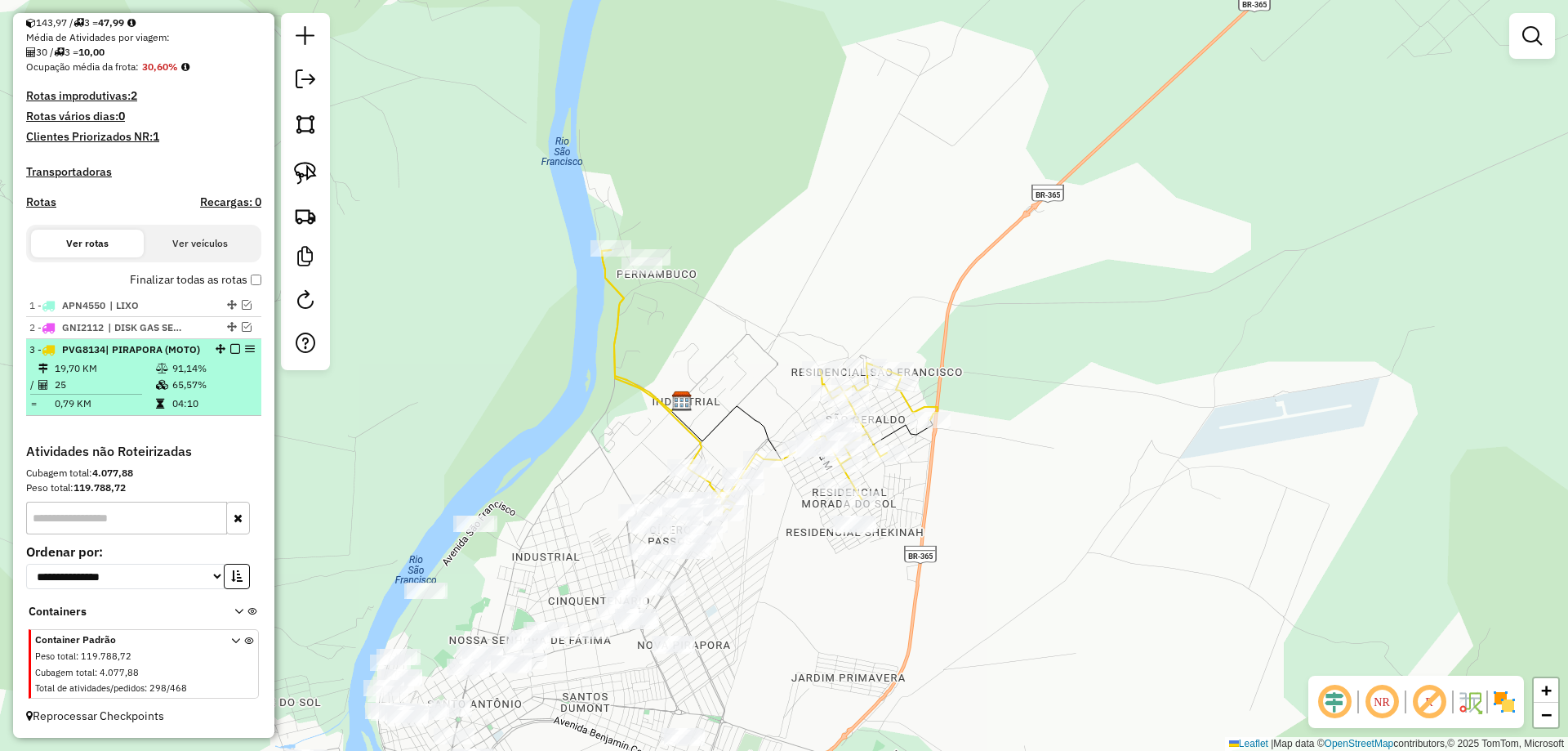
click at [233, 344] on em at bounding box center [235, 349] width 10 height 10
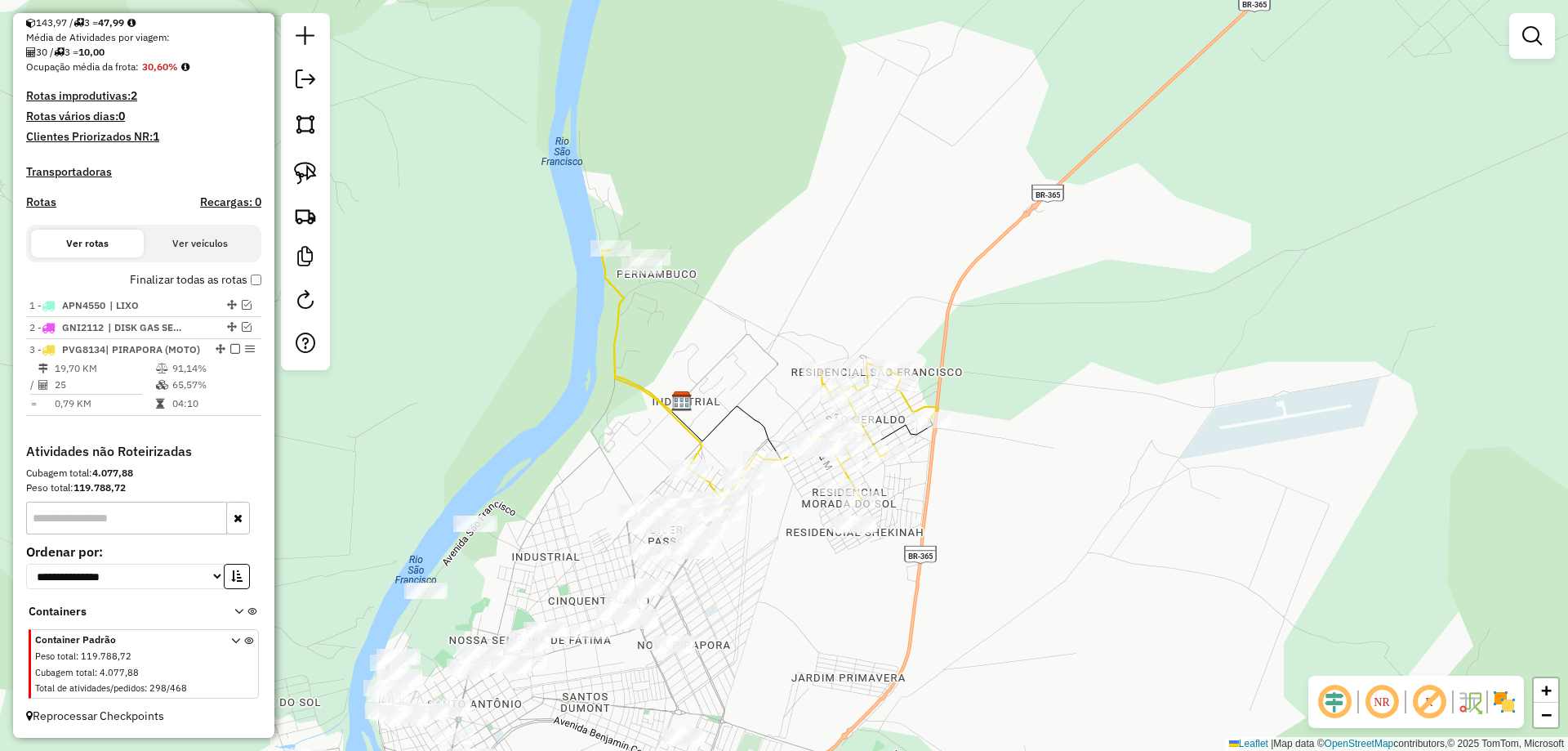
scroll to position [316, 0]
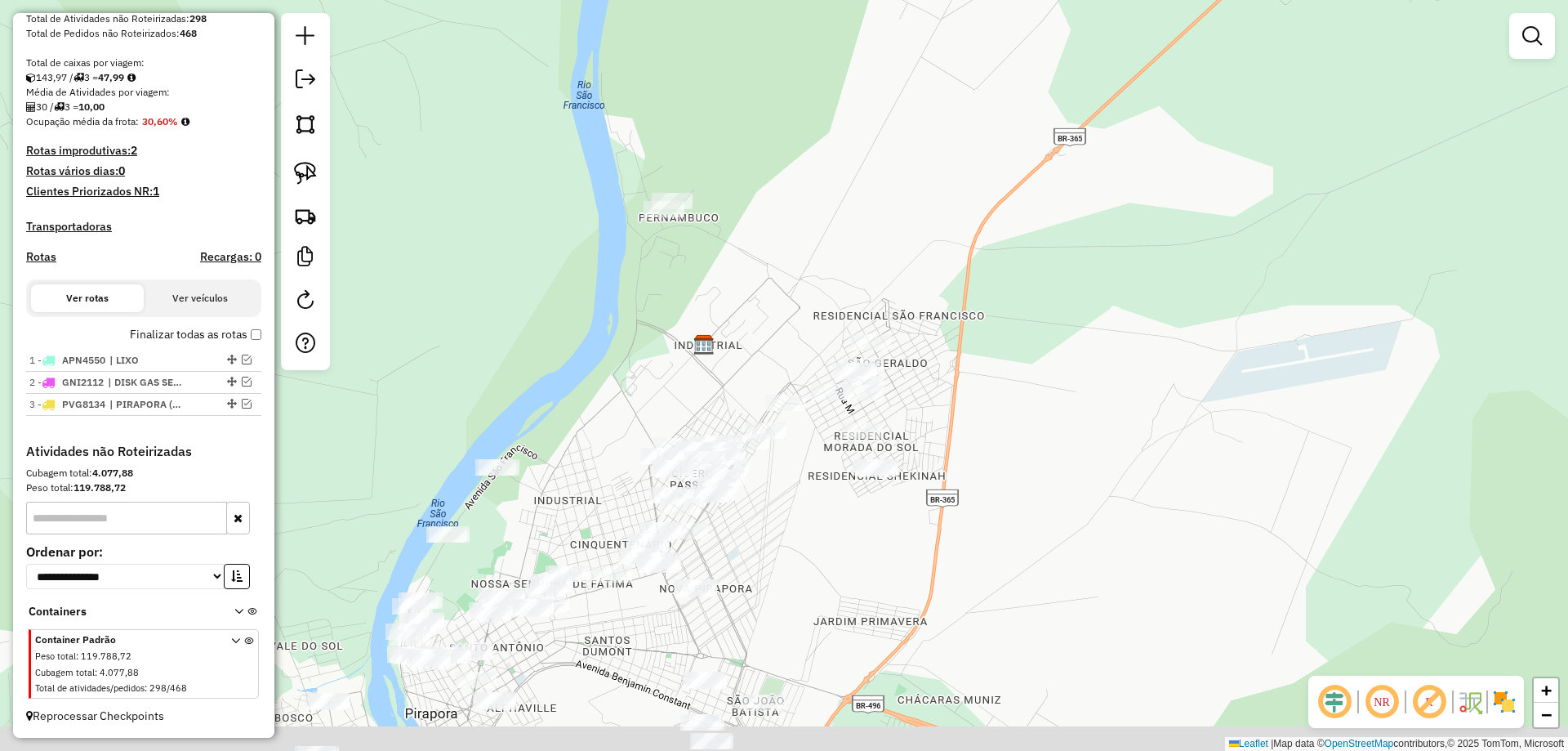
drag, startPoint x: 601, startPoint y: 313, endPoint x: 595, endPoint y: 262, distance: 51.4
click at [608, 237] on div "Janela de atendimento Grade de atendimento Capacidade Transportadoras Veículos …" at bounding box center [784, 375] width 1568 height 751
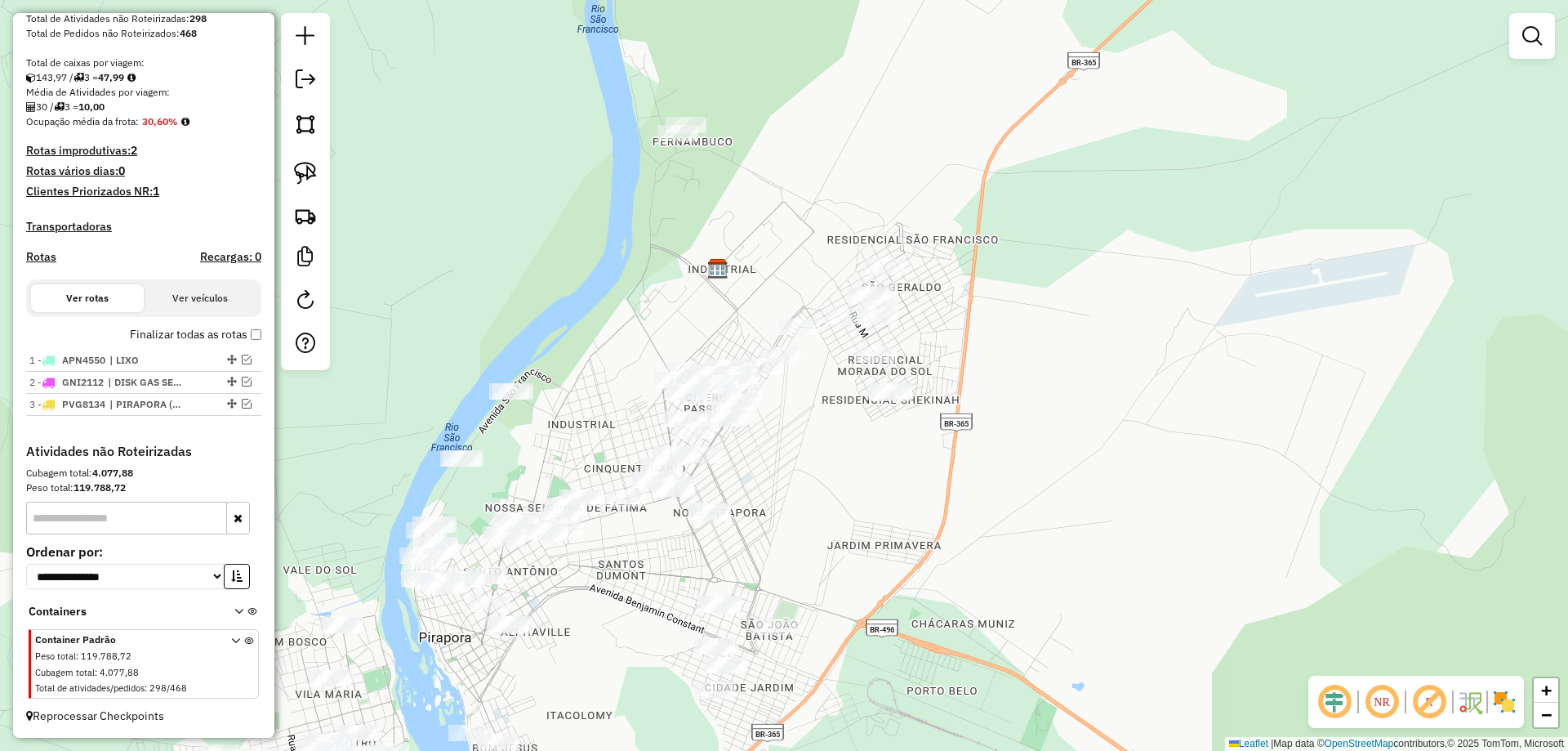
drag, startPoint x: 543, startPoint y: 333, endPoint x: 645, endPoint y: 276, distance: 116.8
click at [645, 276] on div "Janela de atendimento Grade de atendimento Capacidade Transportadoras Veículos …" at bounding box center [784, 375] width 1568 height 751
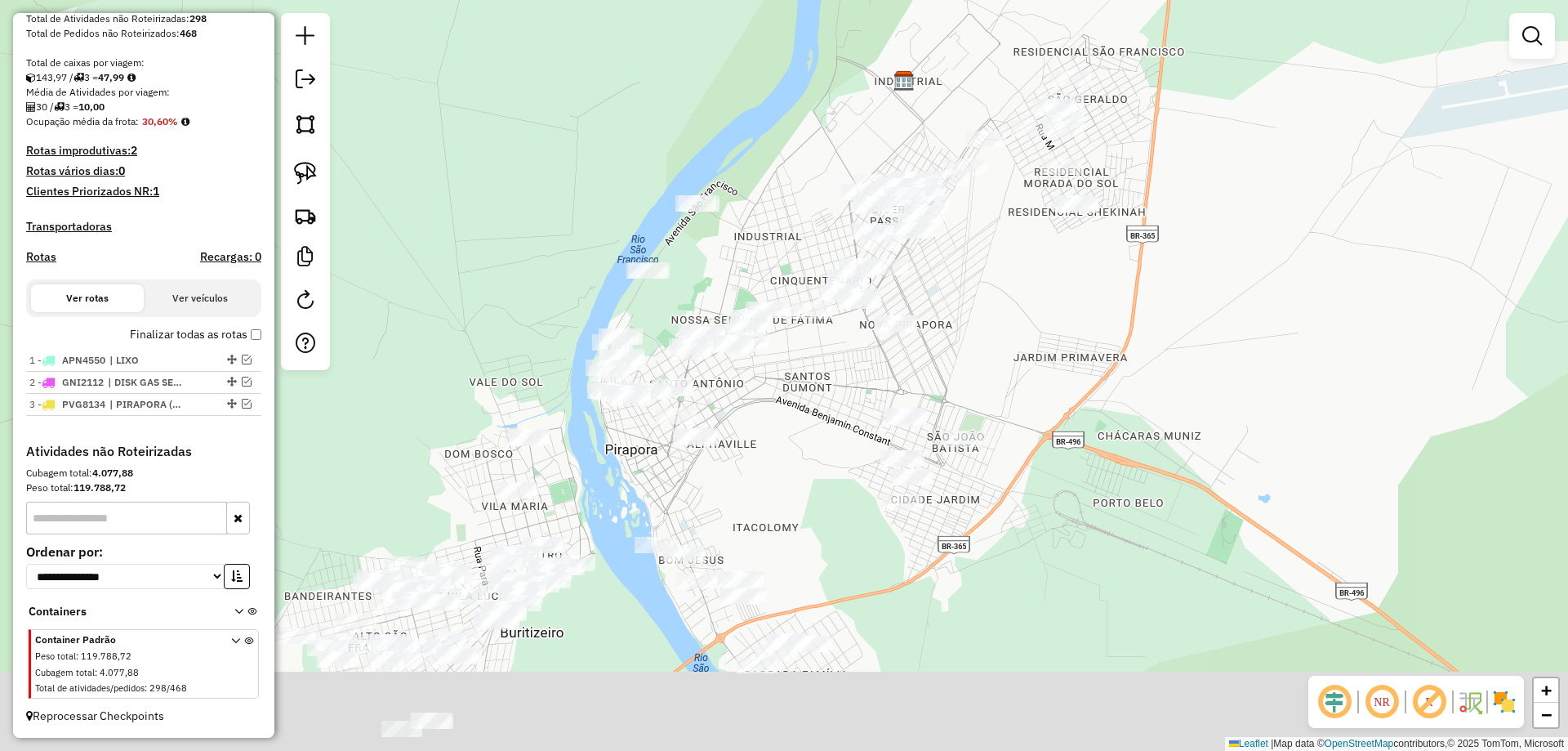
drag, startPoint x: 704, startPoint y: 344, endPoint x: 735, endPoint y: 275, distance: 75.6
click at [735, 275] on div "Janela de atendimento Grade de atendimento Capacidade Transportadoras Veículos …" at bounding box center [784, 375] width 1568 height 751
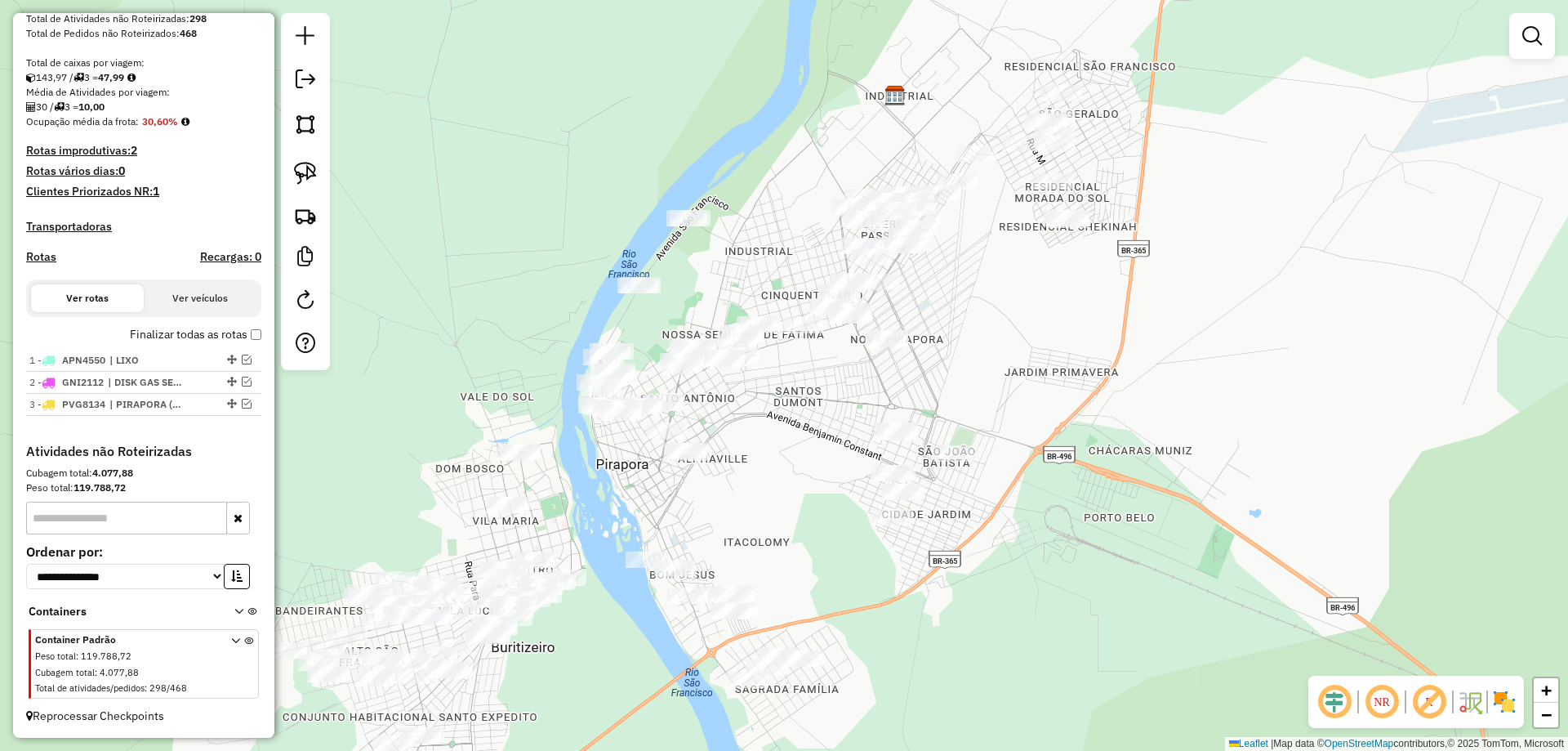
drag, startPoint x: 770, startPoint y: 252, endPoint x: 663, endPoint y: 388, distance: 173.0
click at [666, 388] on div "Janela de atendimento Grade de atendimento Capacidade Transportadoras Veículos …" at bounding box center [784, 375] width 1568 height 751
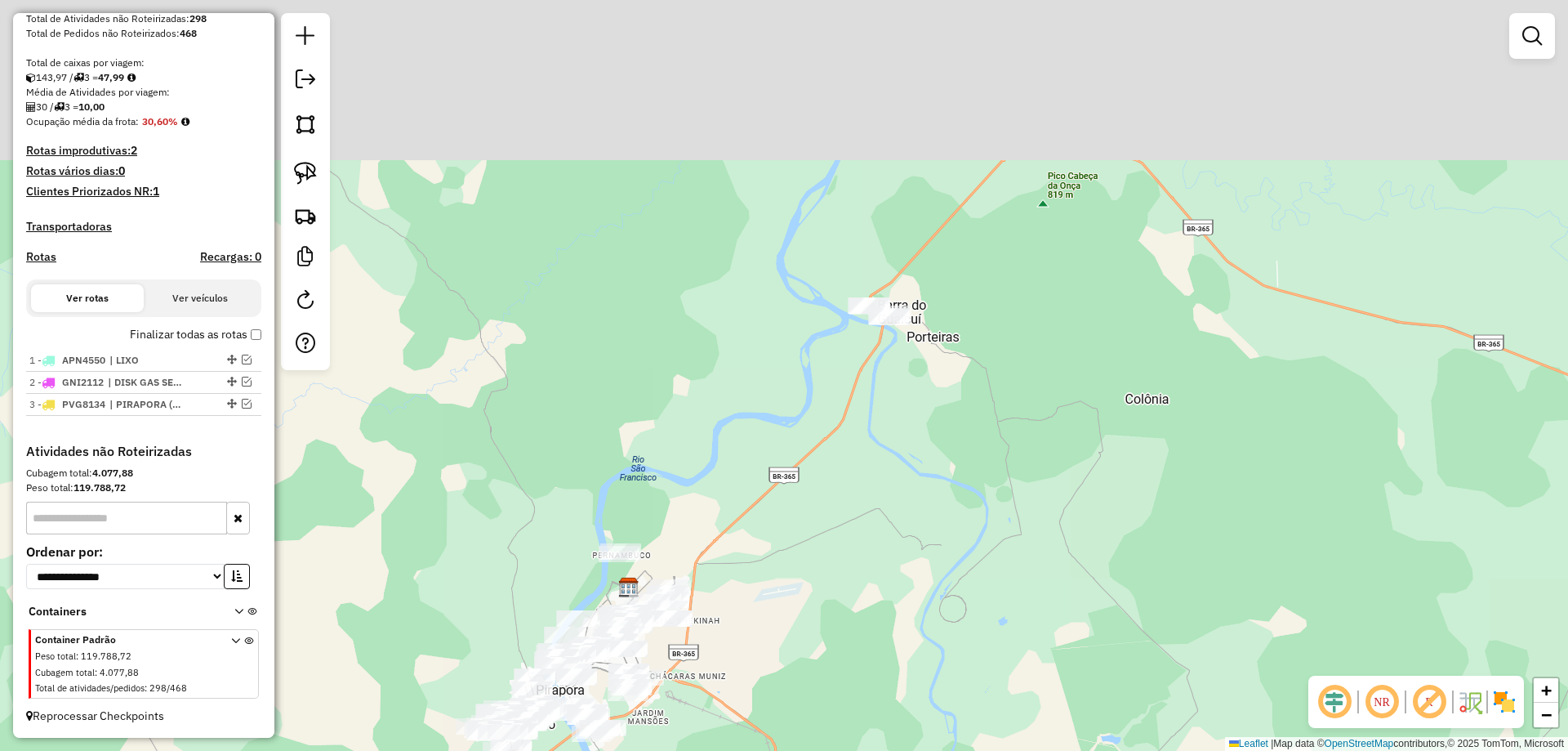
drag, startPoint x: 885, startPoint y: 518, endPoint x: 864, endPoint y: 545, distance: 34.2
click at [874, 535] on div "Janela de atendimento Grade de atendimento Capacidade Transportadoras Veículos …" at bounding box center [784, 375] width 1568 height 751
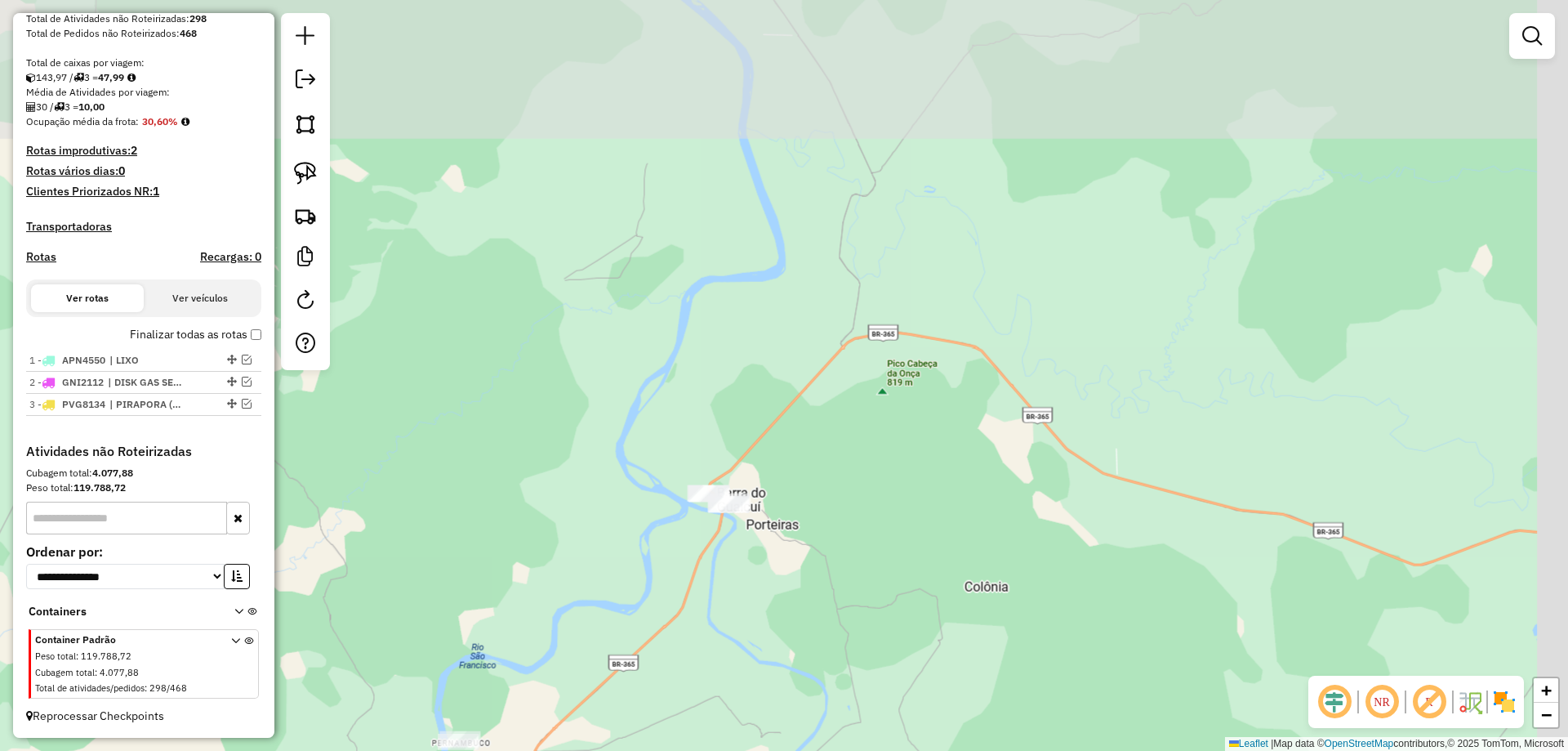
drag, startPoint x: 829, startPoint y: 505, endPoint x: 641, endPoint y: 454, distance: 194.8
click at [809, 511] on div "Janela de atendimento Grade de atendimento Capacidade Transportadoras Veículos …" at bounding box center [784, 375] width 1568 height 751
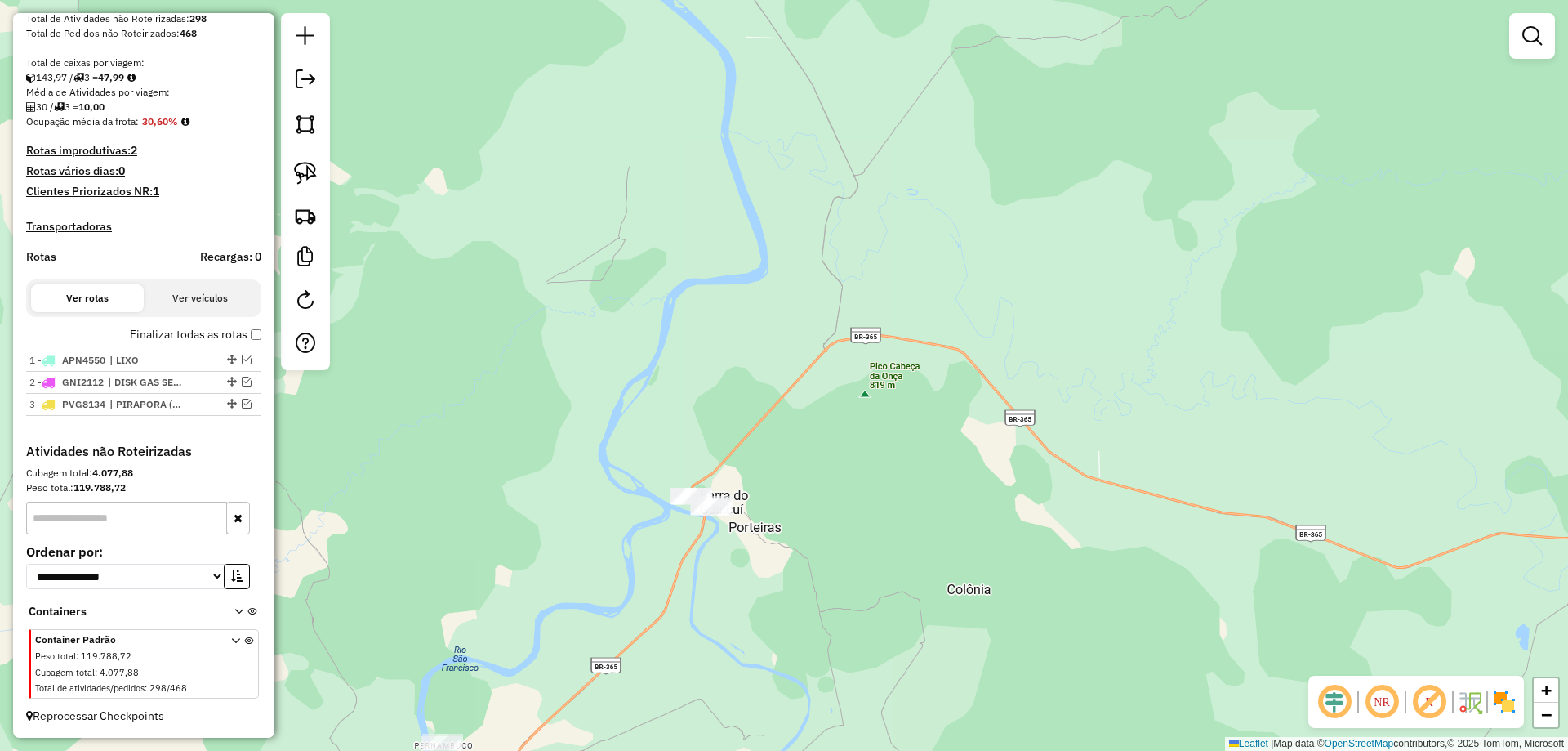
click at [316, 184] on link at bounding box center [305, 173] width 36 height 36
drag, startPoint x: 719, startPoint y: 446, endPoint x: 777, endPoint y: 490, distance: 72.8
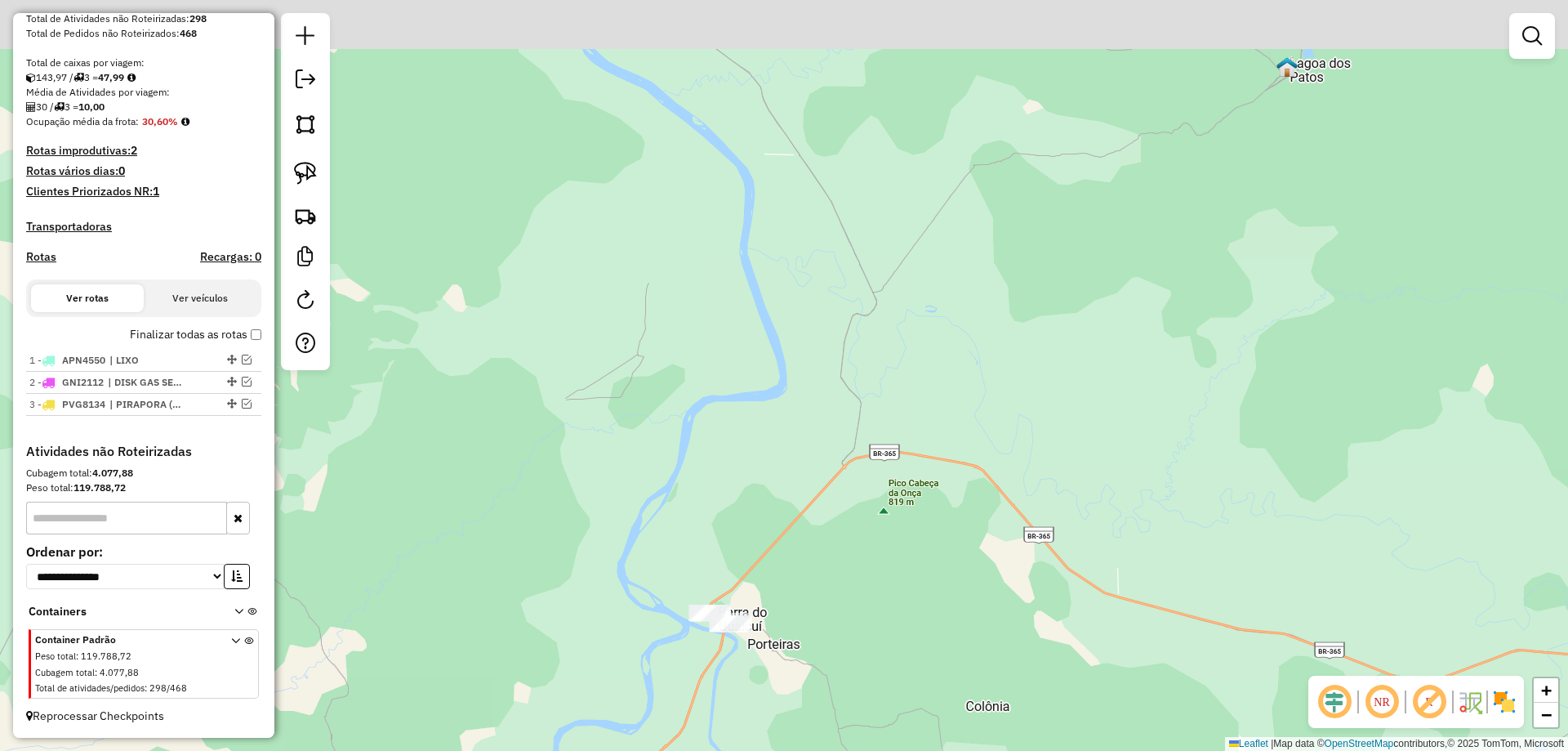
drag, startPoint x: 737, startPoint y: 345, endPoint x: 746, endPoint y: 590, distance: 245.2
click at [753, 578] on div "Janela de atendimento Grade de atendimento Capacidade Transportadoras Veículos …" at bounding box center [784, 375] width 1568 height 751
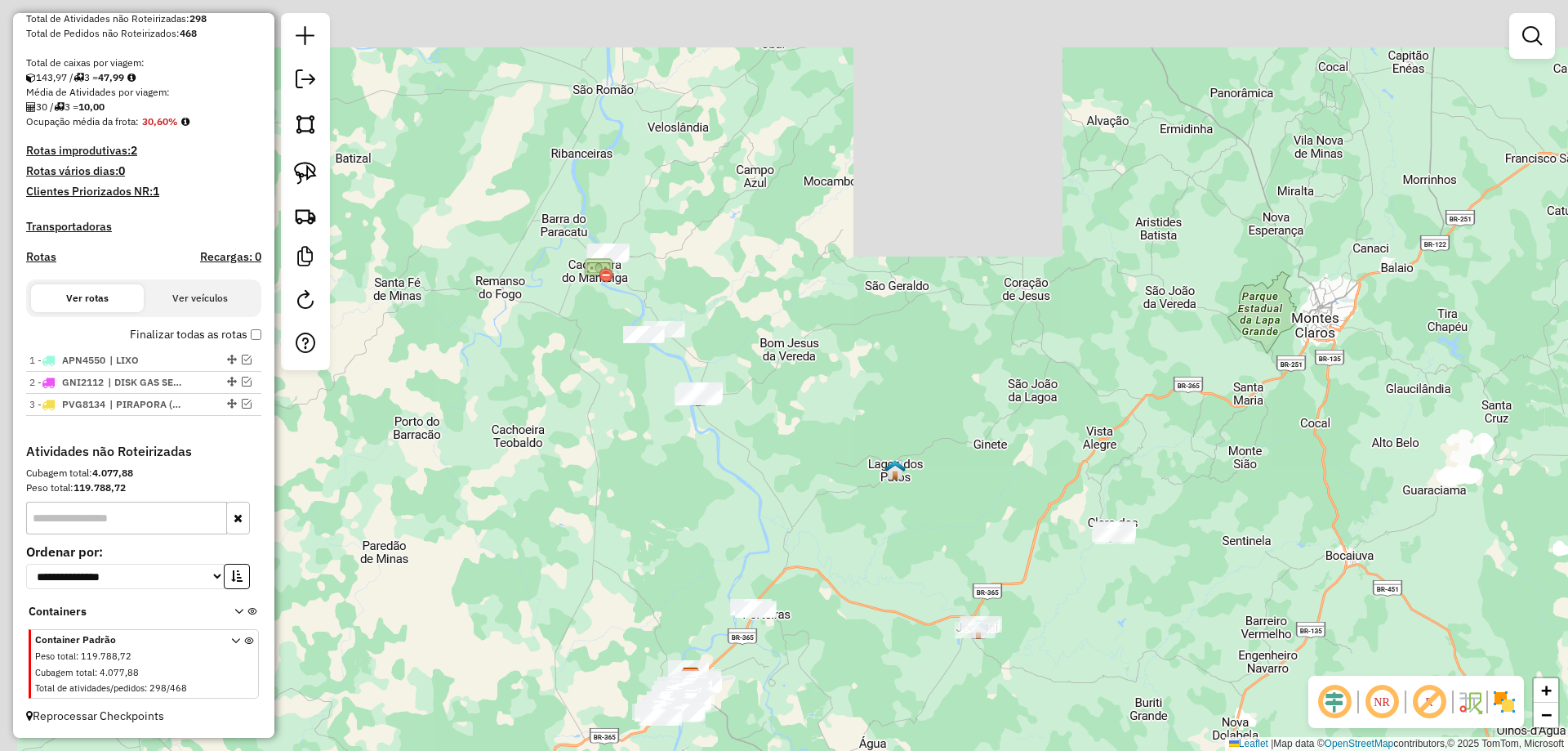
click at [727, 493] on div "Janela de atendimento Grade de atendimento Capacidade Transportadoras Veículos …" at bounding box center [784, 375] width 1568 height 751
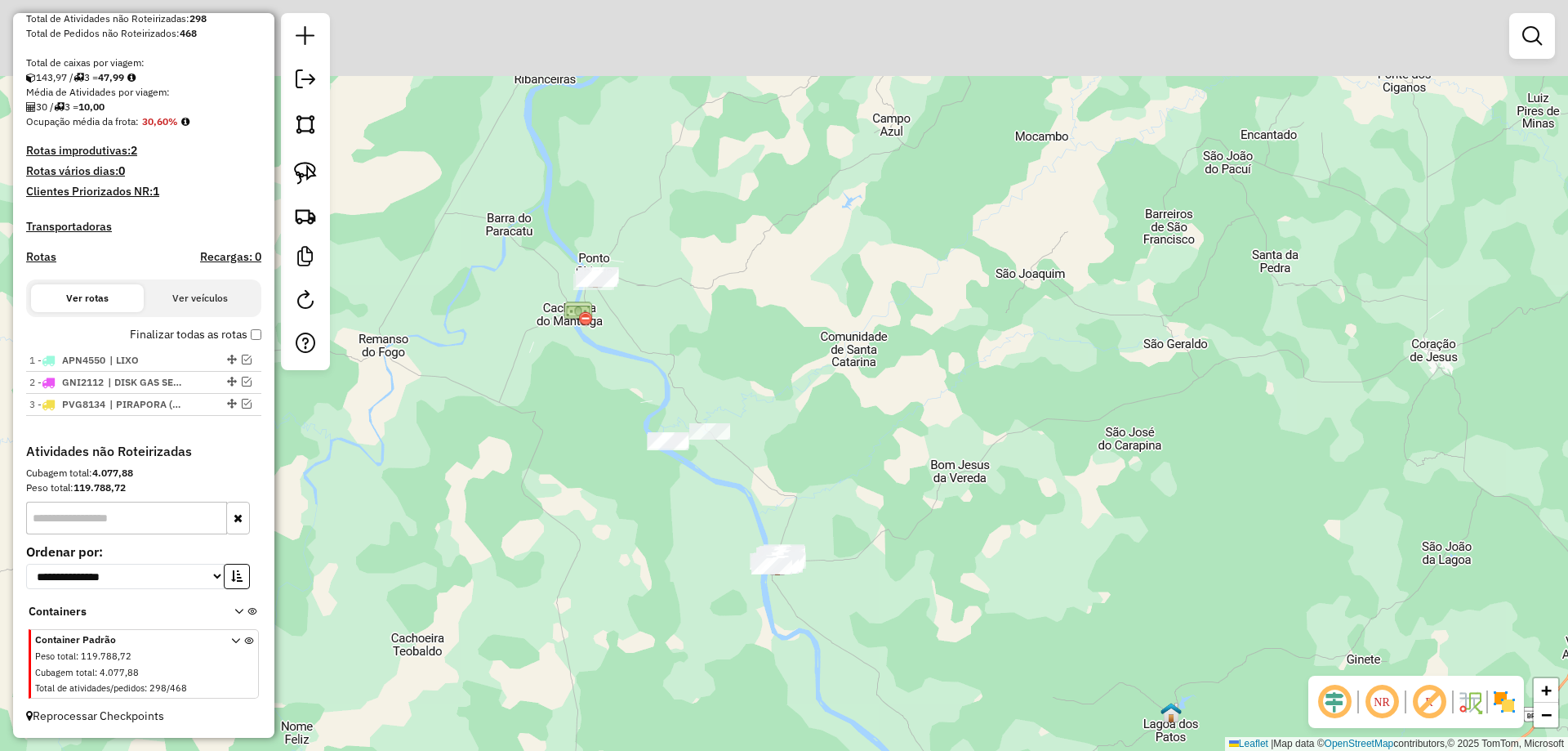
drag, startPoint x: 574, startPoint y: 405, endPoint x: 539, endPoint y: 341, distance: 72.9
click at [568, 407] on div "Janela de atendimento Grade de atendimento Capacidade Transportadoras Veículos …" at bounding box center [784, 375] width 1568 height 751
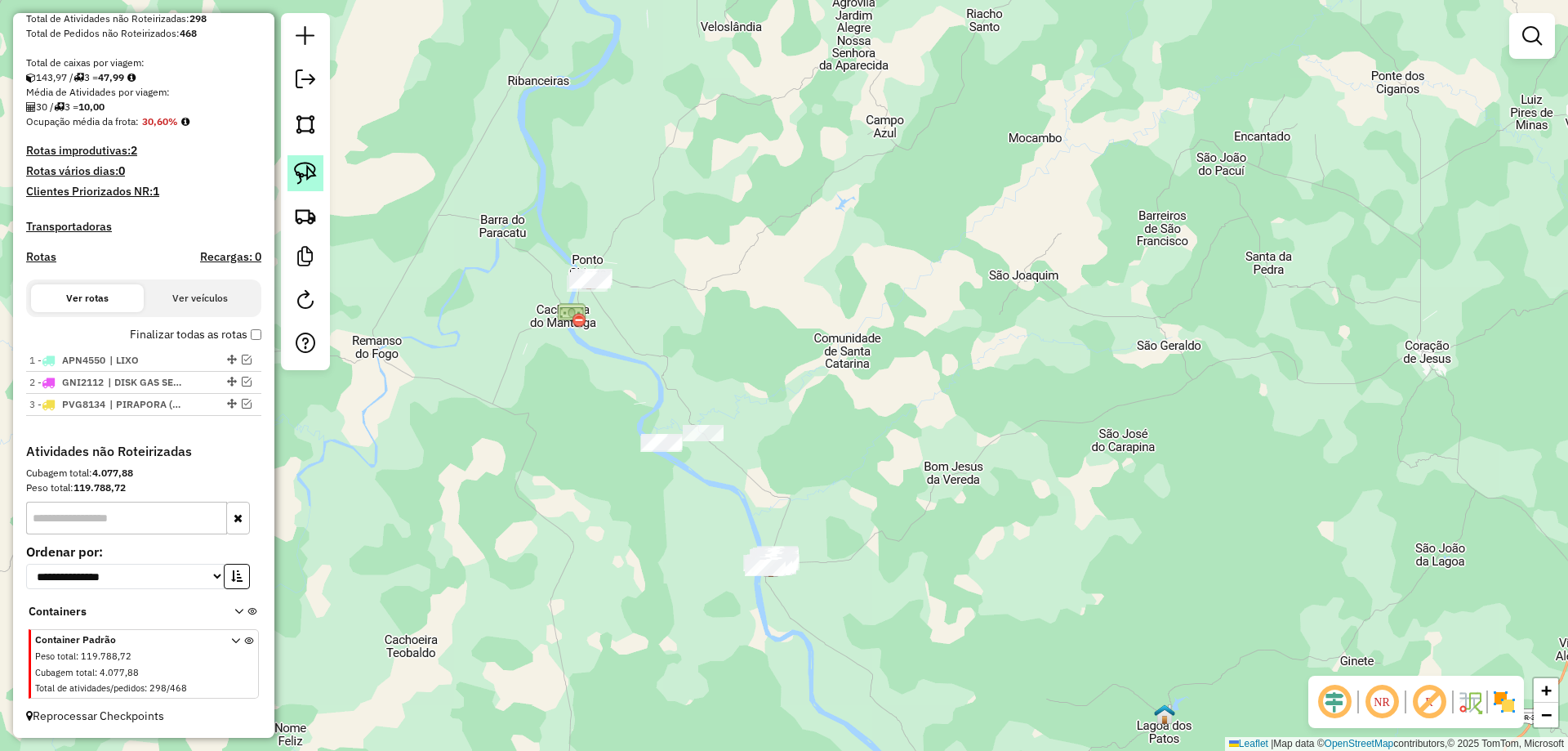
click at [312, 187] on link at bounding box center [305, 173] width 36 height 36
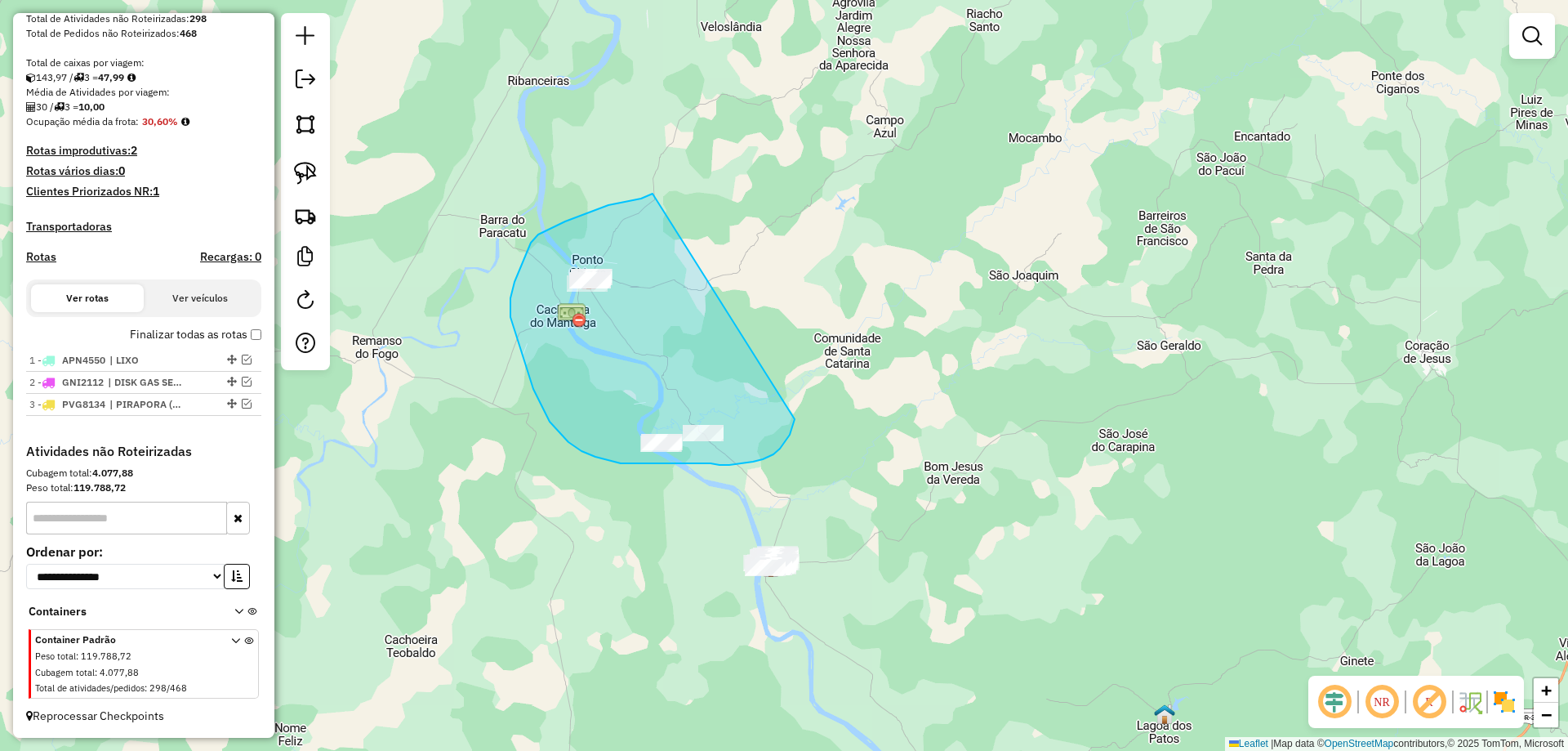
drag, startPoint x: 539, startPoint y: 234, endPoint x: 795, endPoint y: 406, distance: 308.4
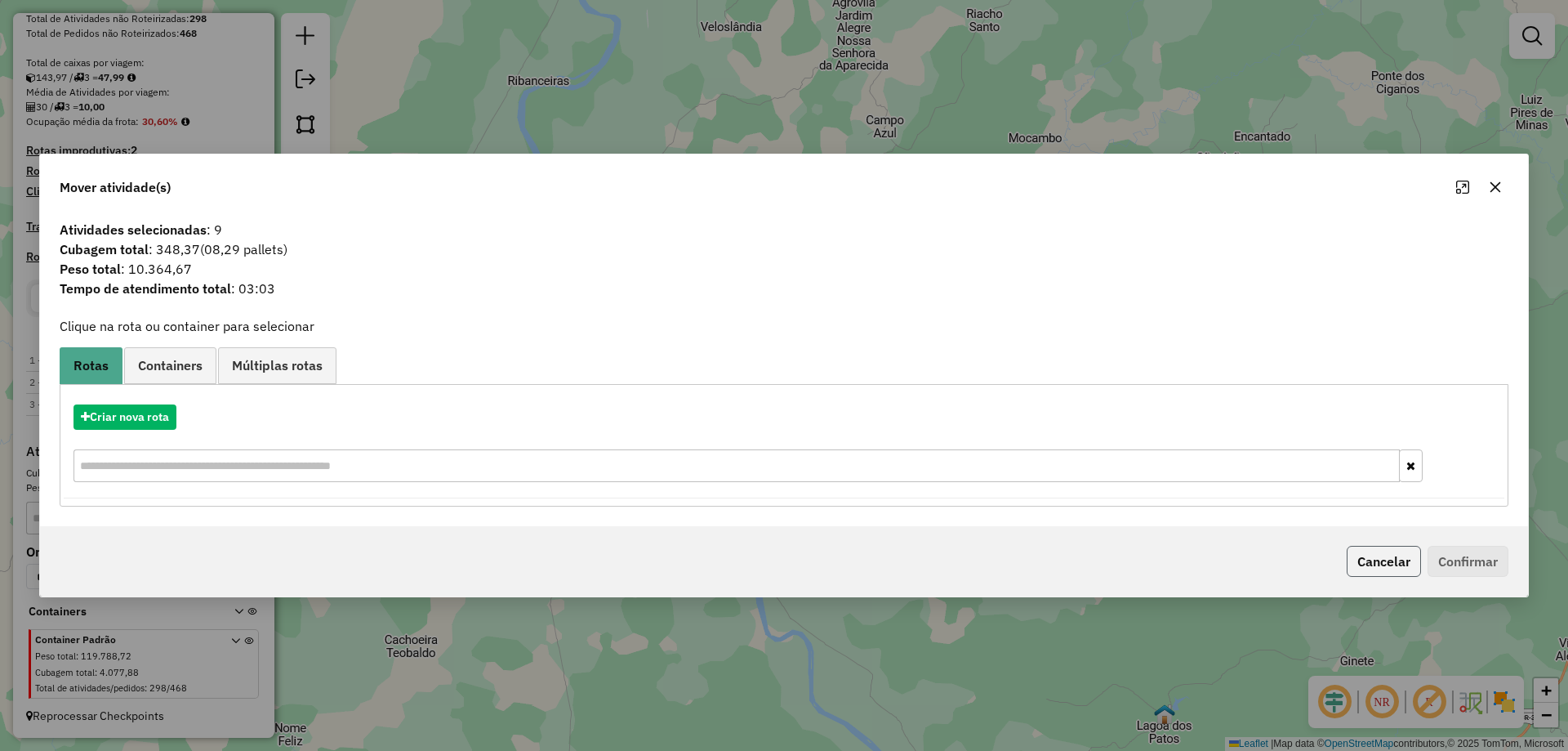
click at [1377, 558] on button "Cancelar" at bounding box center [1384, 561] width 74 height 31
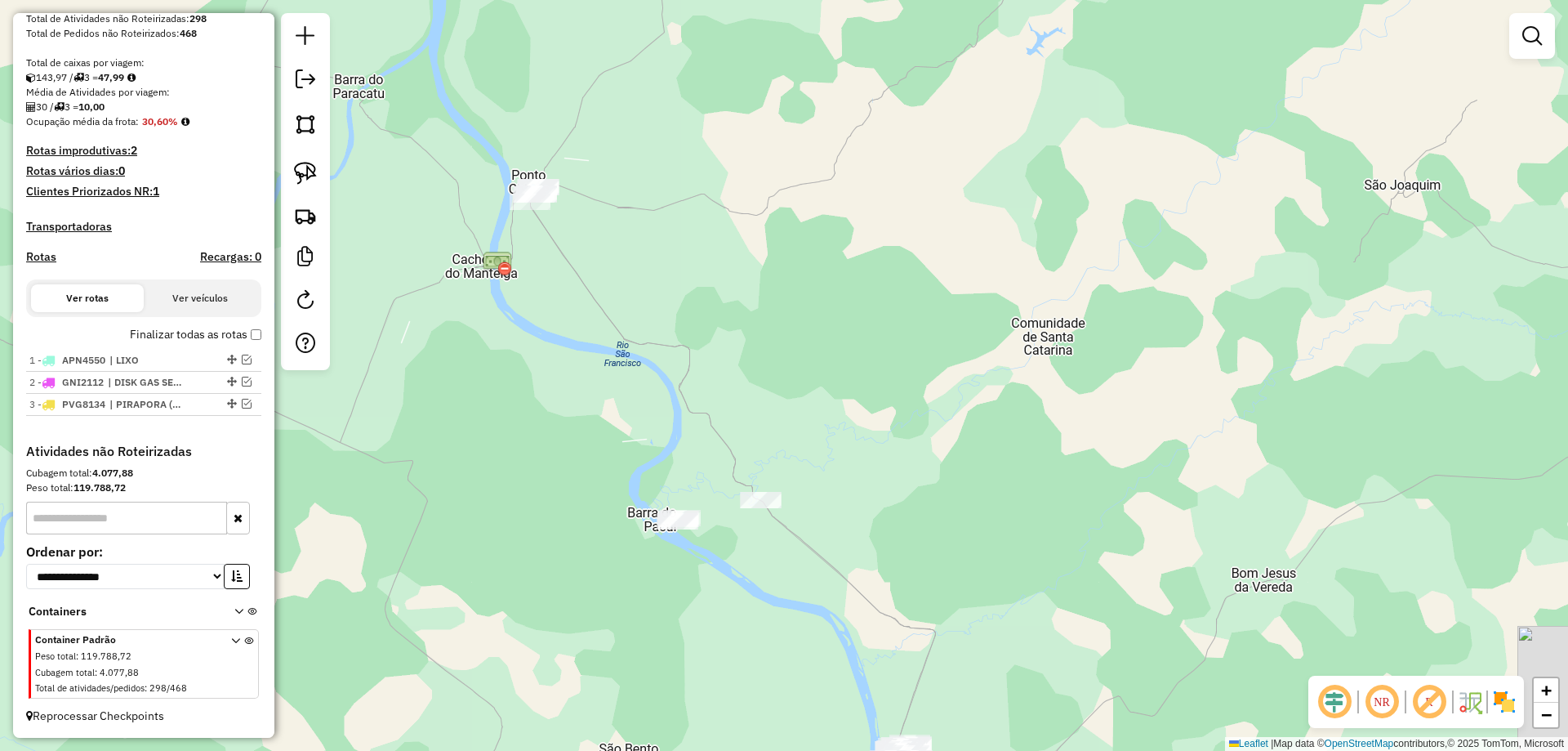
drag, startPoint x: 694, startPoint y: 451, endPoint x: 690, endPoint y: 503, distance: 52.2
click at [690, 503] on div "Janela de atendimento Grade de atendimento Capacidade Transportadoras Veículos …" at bounding box center [784, 375] width 1568 height 751
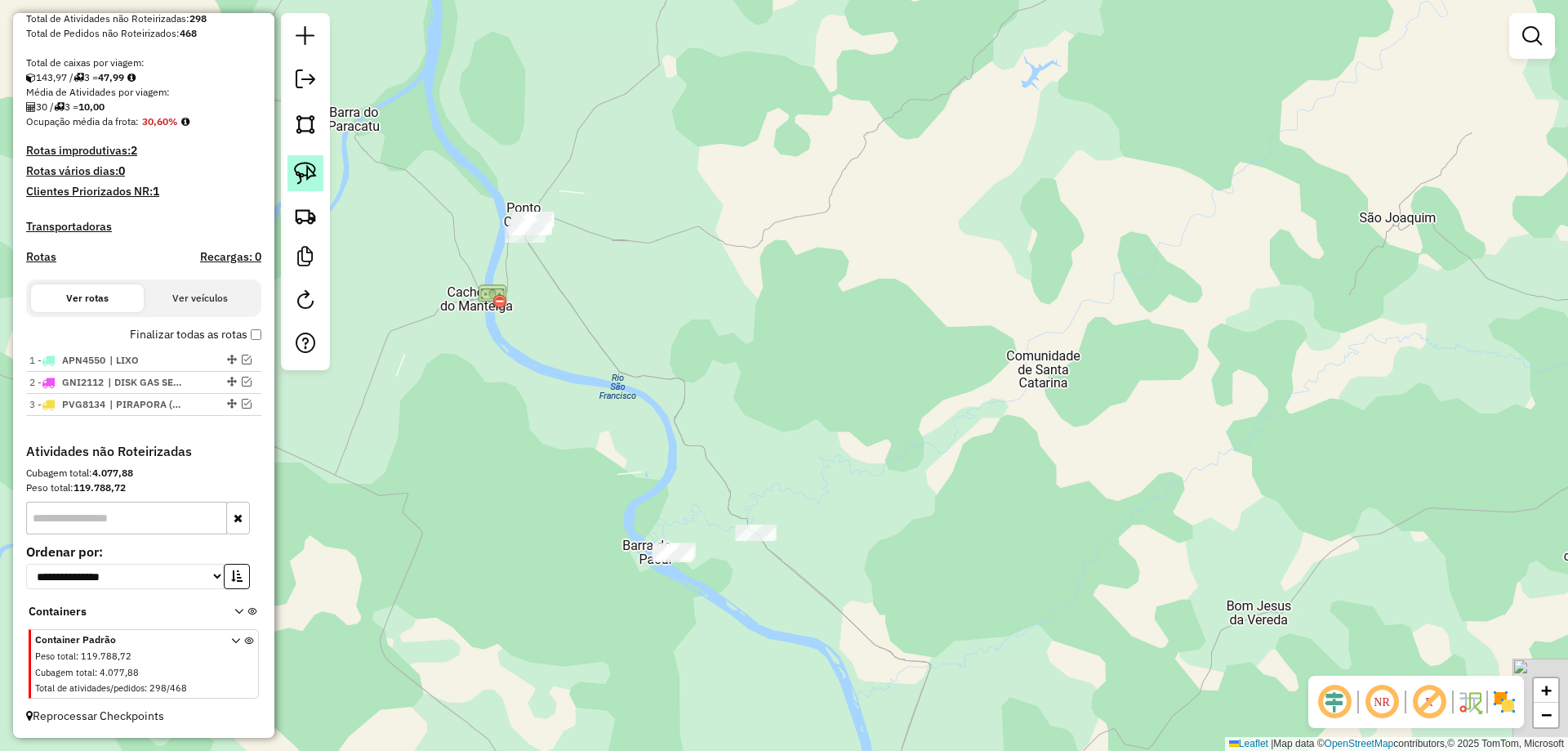
click at [300, 170] on img at bounding box center [304, 173] width 23 height 23
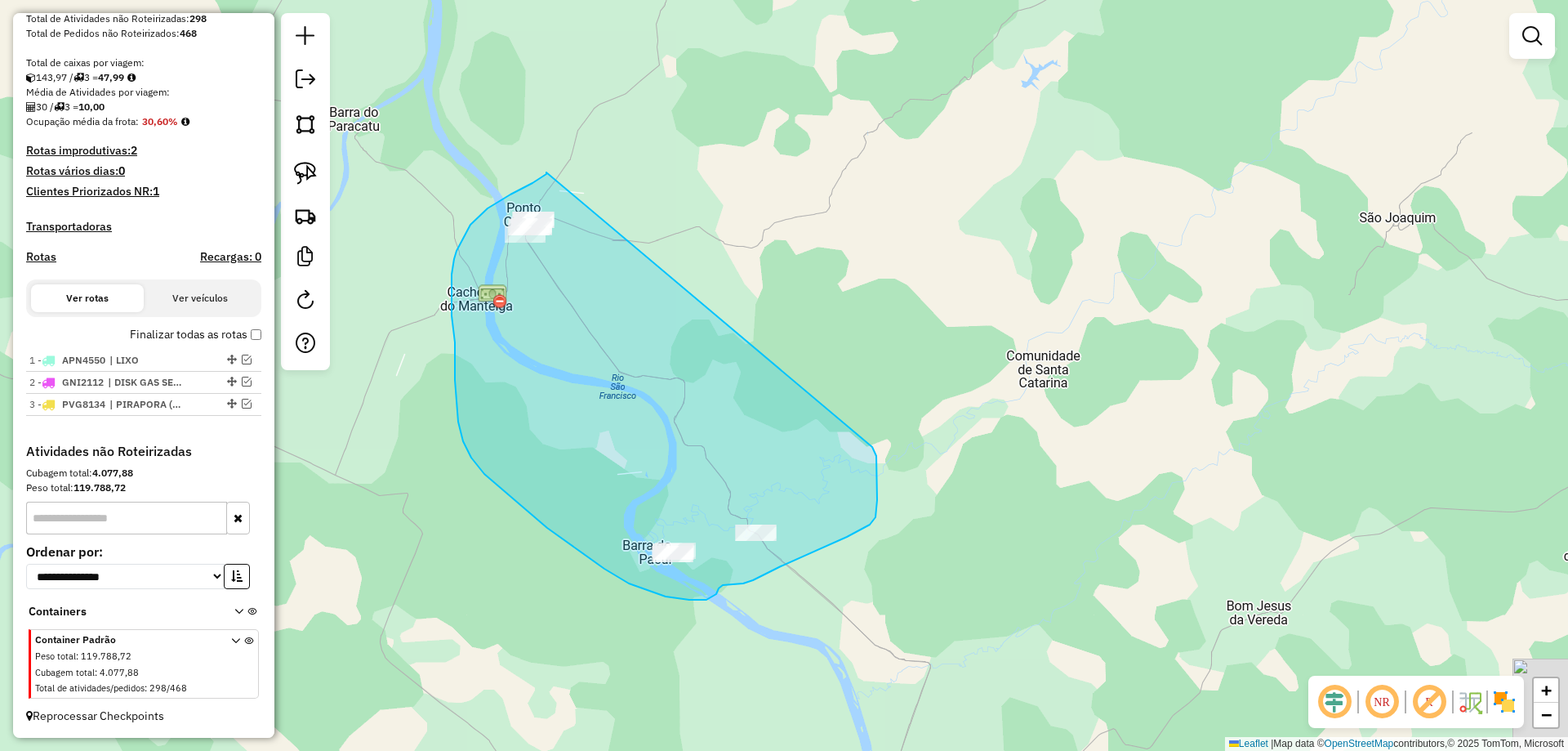
drag, startPoint x: 504, startPoint y: 198, endPoint x: 872, endPoint y: 445, distance: 443.2
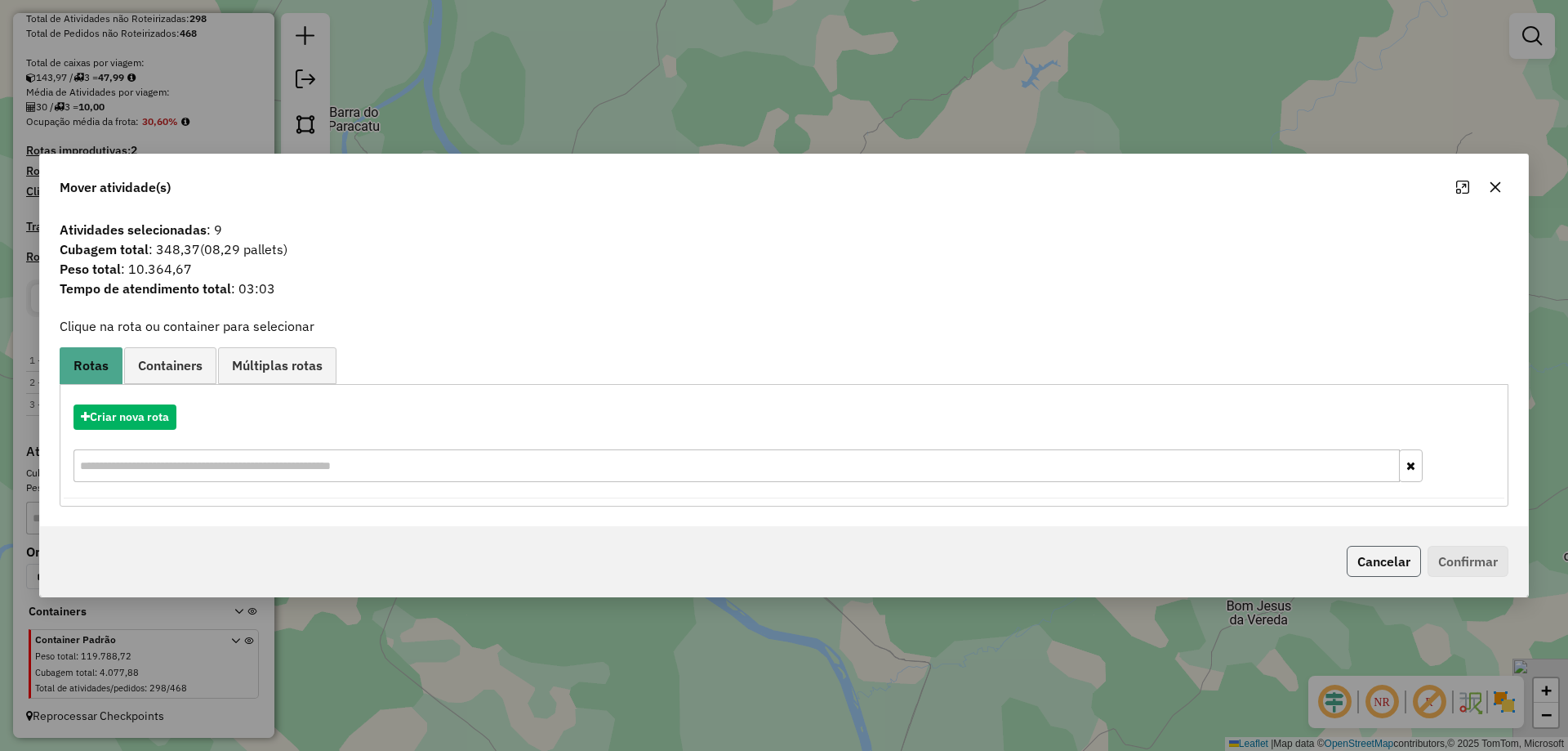
click at [1379, 562] on button "Cancelar" at bounding box center [1384, 561] width 74 height 31
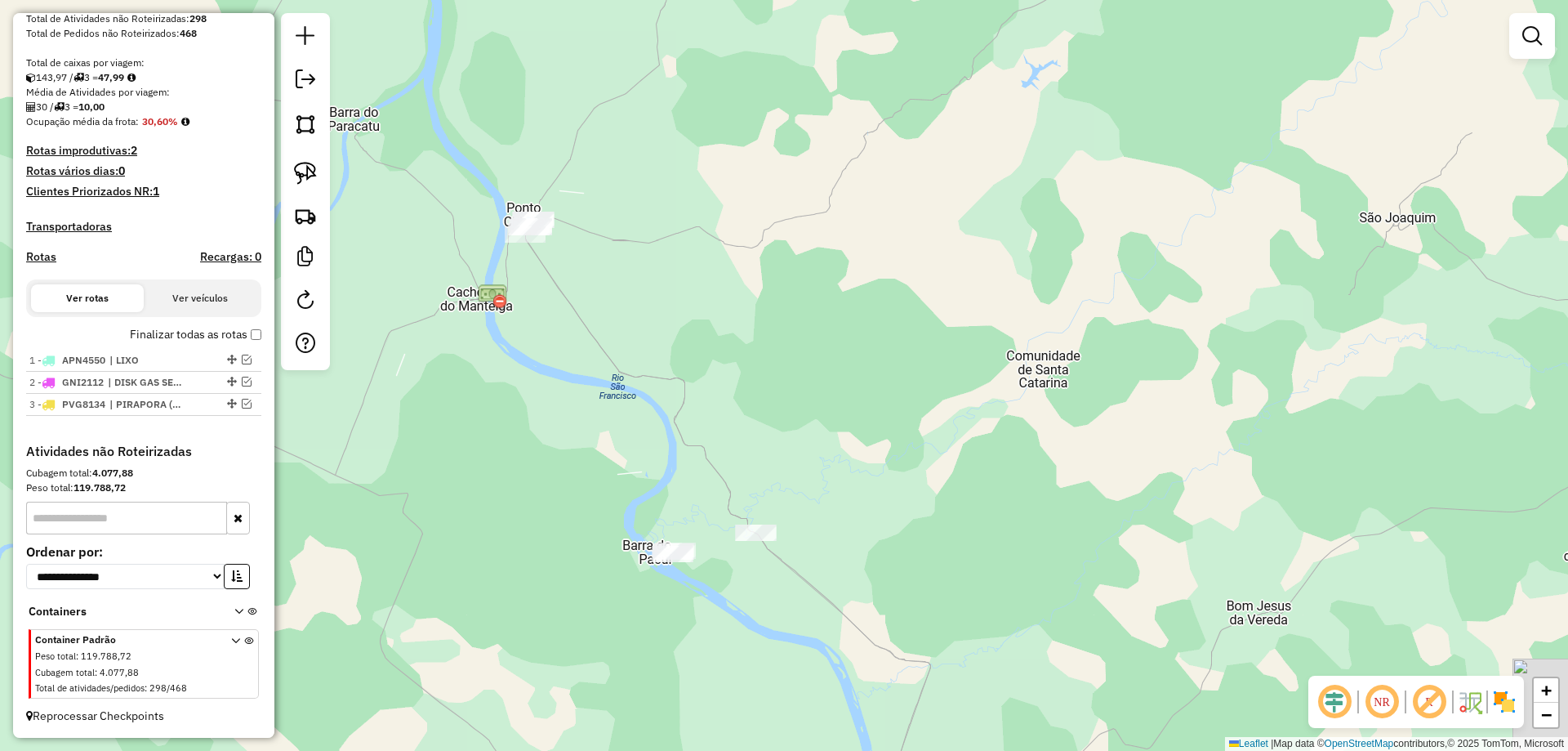
drag, startPoint x: 789, startPoint y: 319, endPoint x: 817, endPoint y: 368, distance: 56.4
click at [817, 368] on div "Janela de atendimento Grade de atendimento Capacidade Transportadoras Veículos …" at bounding box center [784, 375] width 1568 height 751
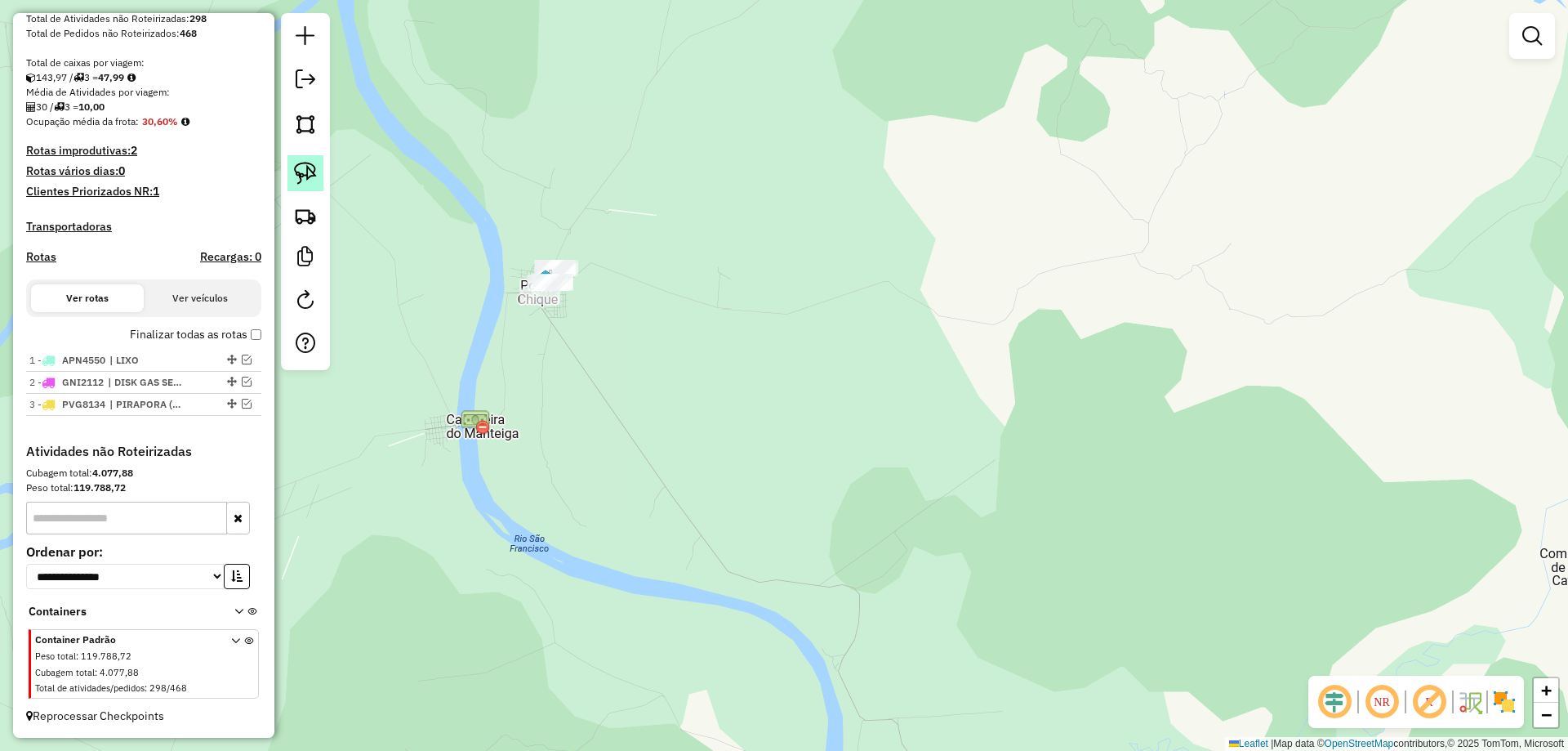
drag, startPoint x: 307, startPoint y: 164, endPoint x: 359, endPoint y: 179, distance: 54.1
click at [306, 165] on img at bounding box center [304, 173] width 23 height 23
drag, startPoint x: 768, startPoint y: 503, endPoint x: 766, endPoint y: 214, distance: 289.0
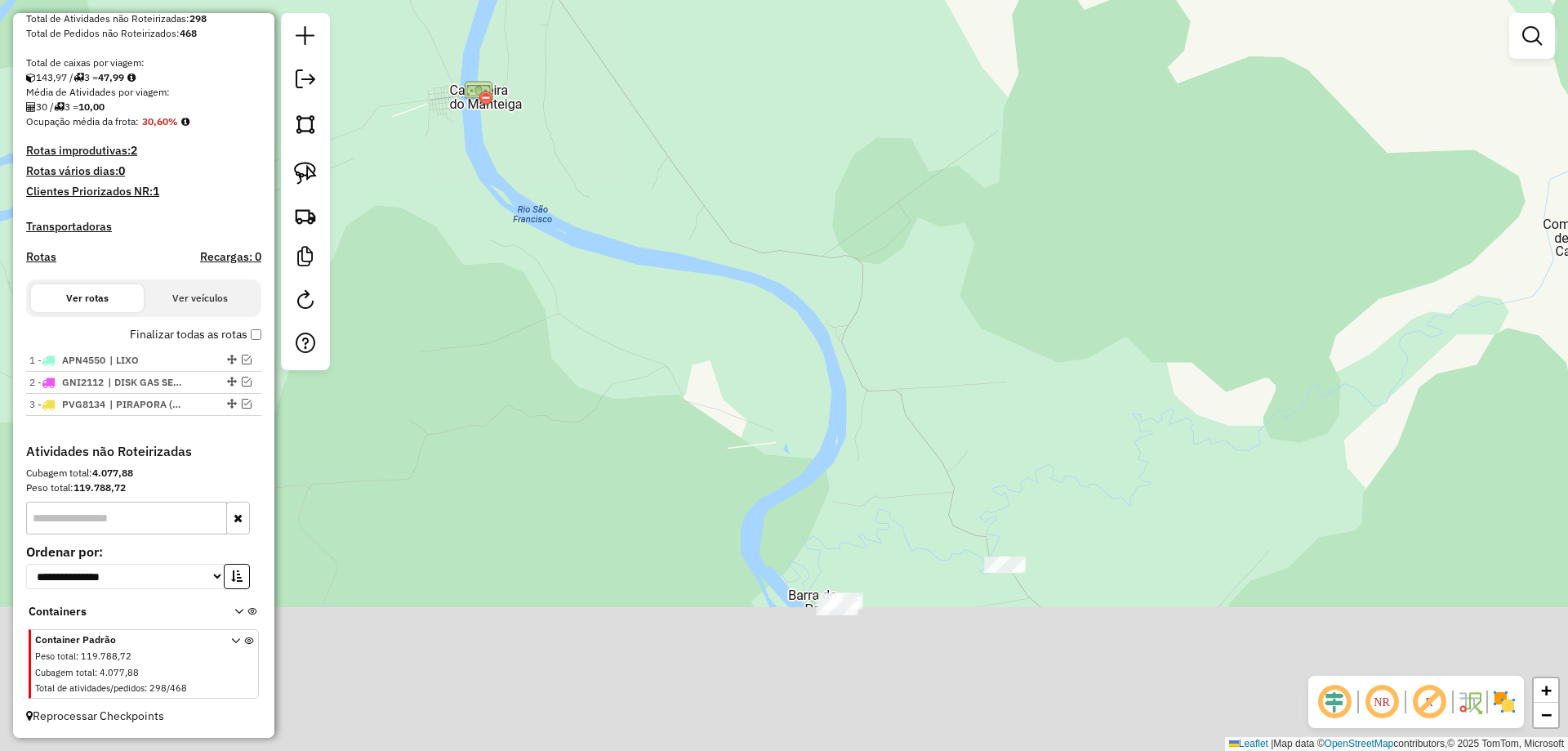
drag, startPoint x: 767, startPoint y: 321, endPoint x: 756, endPoint y: 107, distance: 214.3
click at [760, 100] on div "Janela de atendimento Grade de atendimento Capacidade Transportadoras Veículos …" at bounding box center [784, 375] width 1568 height 751
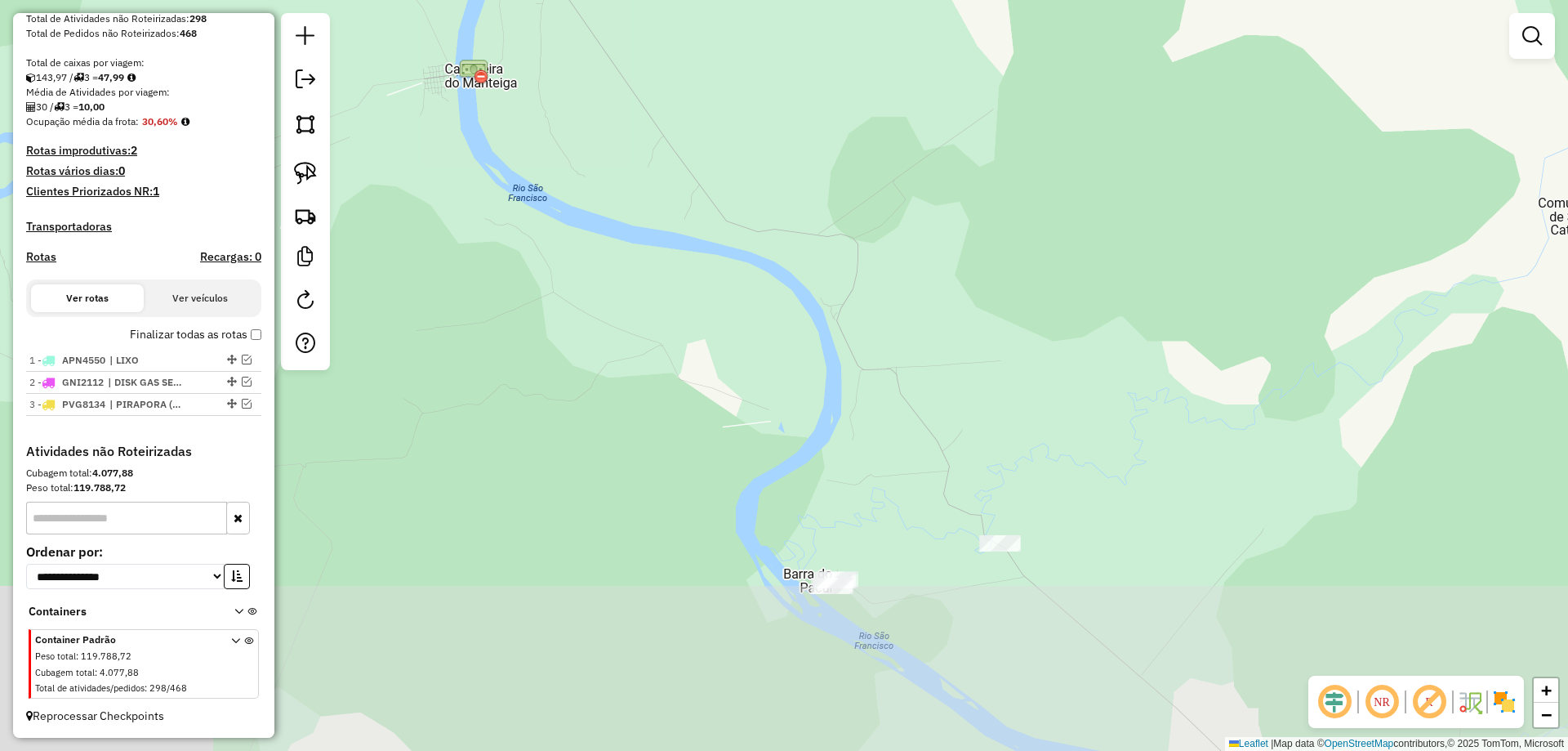
click at [777, 417] on div "Janela de atendimento Grade de atendimento Capacidade Transportadoras Veículos …" at bounding box center [784, 375] width 1568 height 751
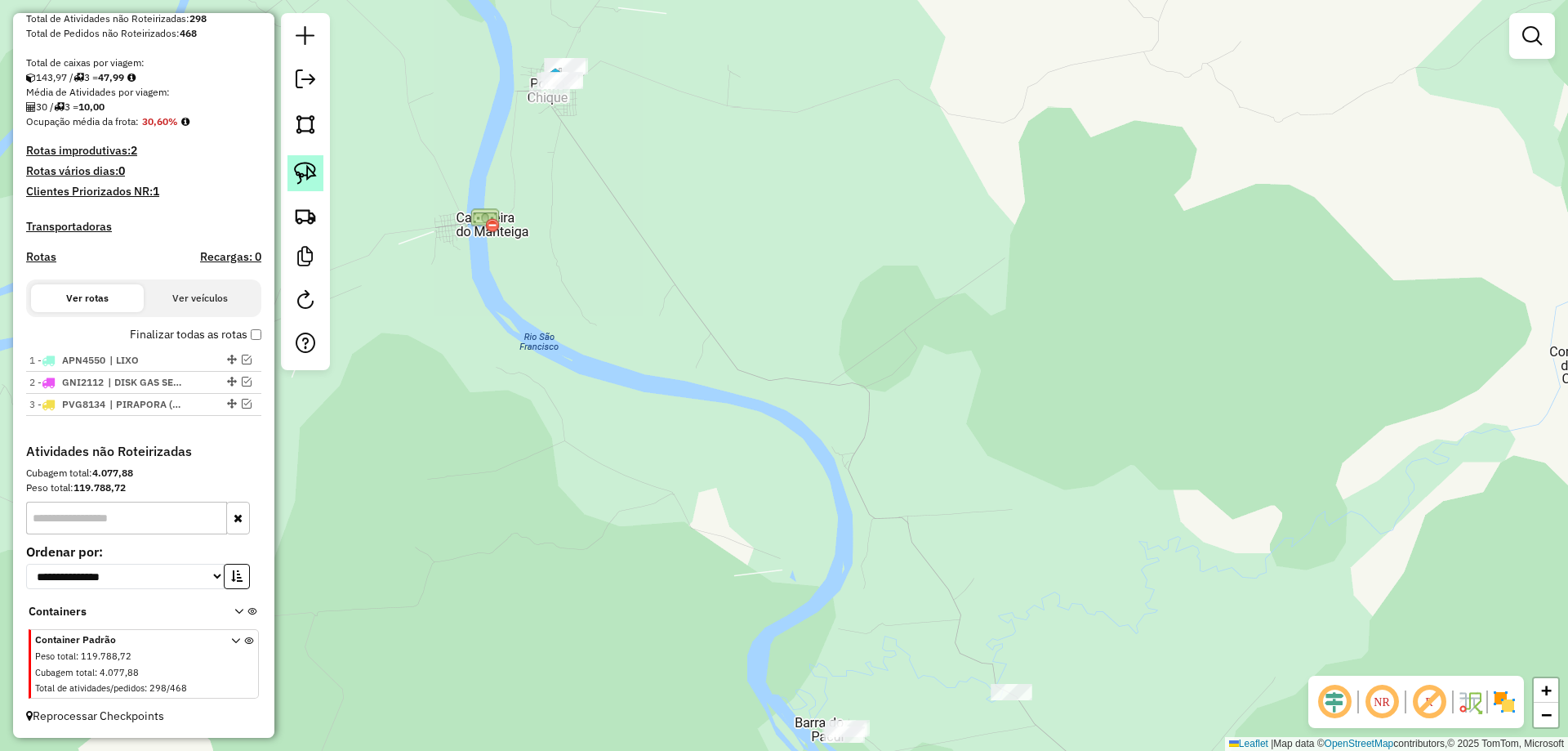
click at [307, 183] on img at bounding box center [304, 173] width 23 height 23
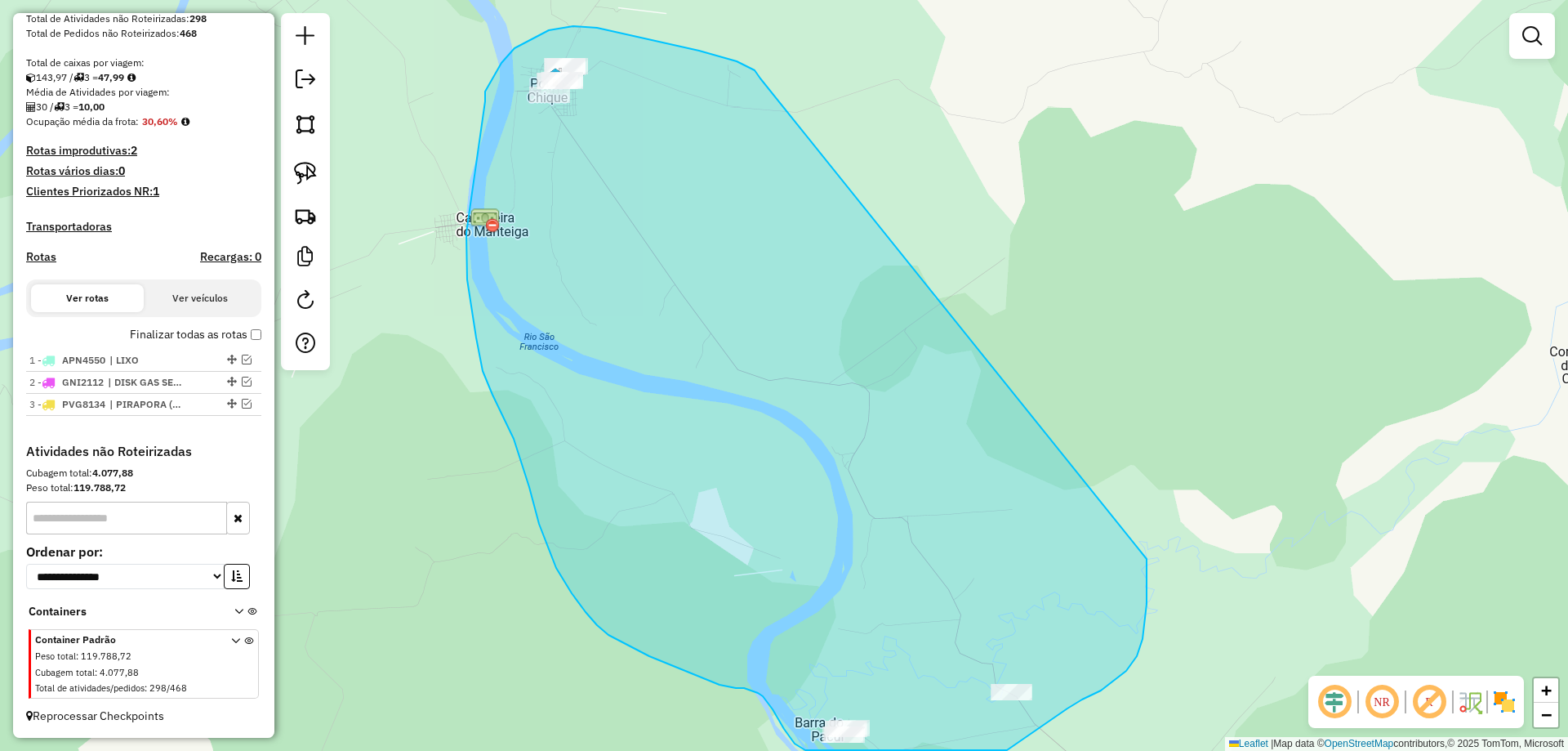
drag, startPoint x: 755, startPoint y: 70, endPoint x: 1103, endPoint y: 381, distance: 466.7
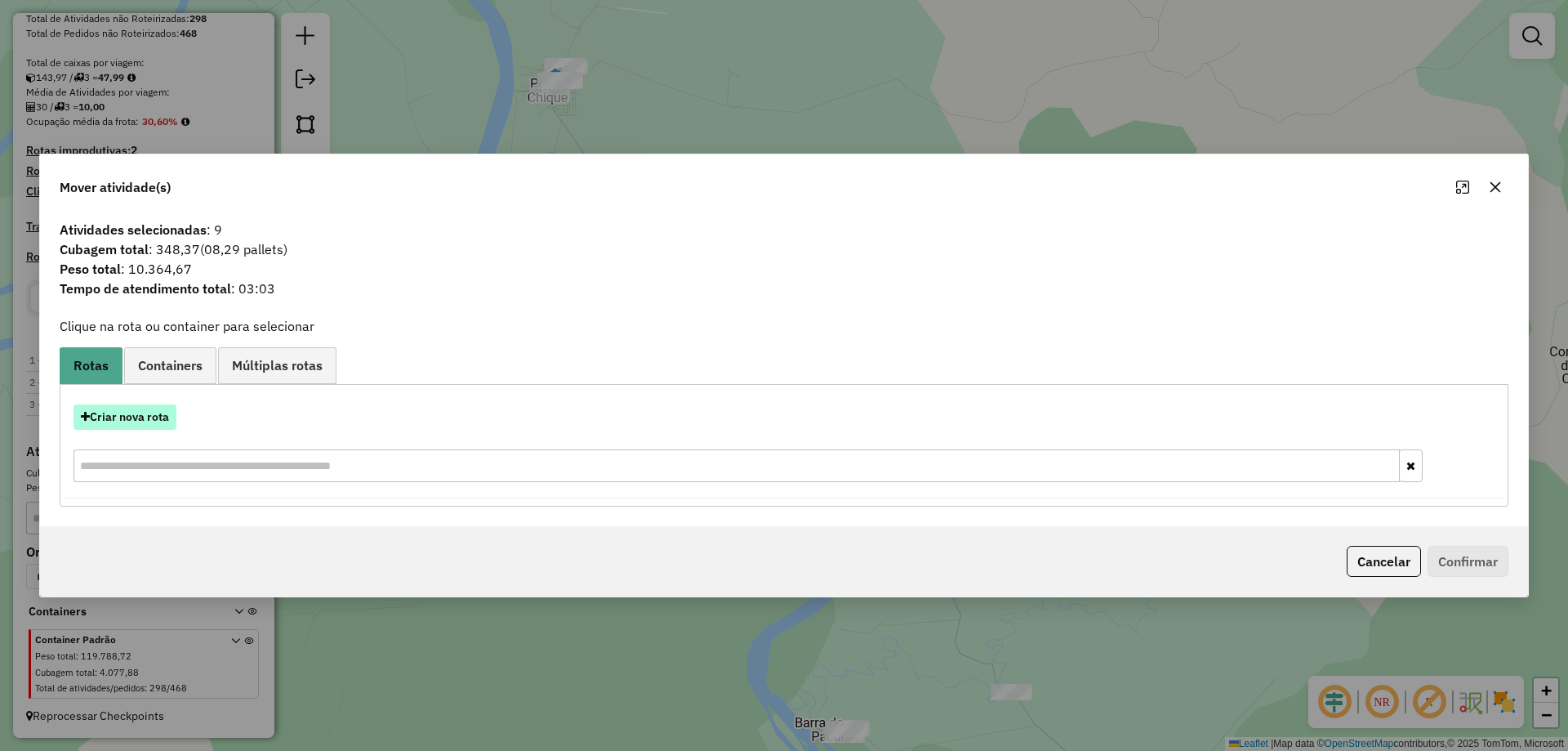
click at [134, 411] on button "Criar nova rota" at bounding box center [125, 418] width 103 height 26
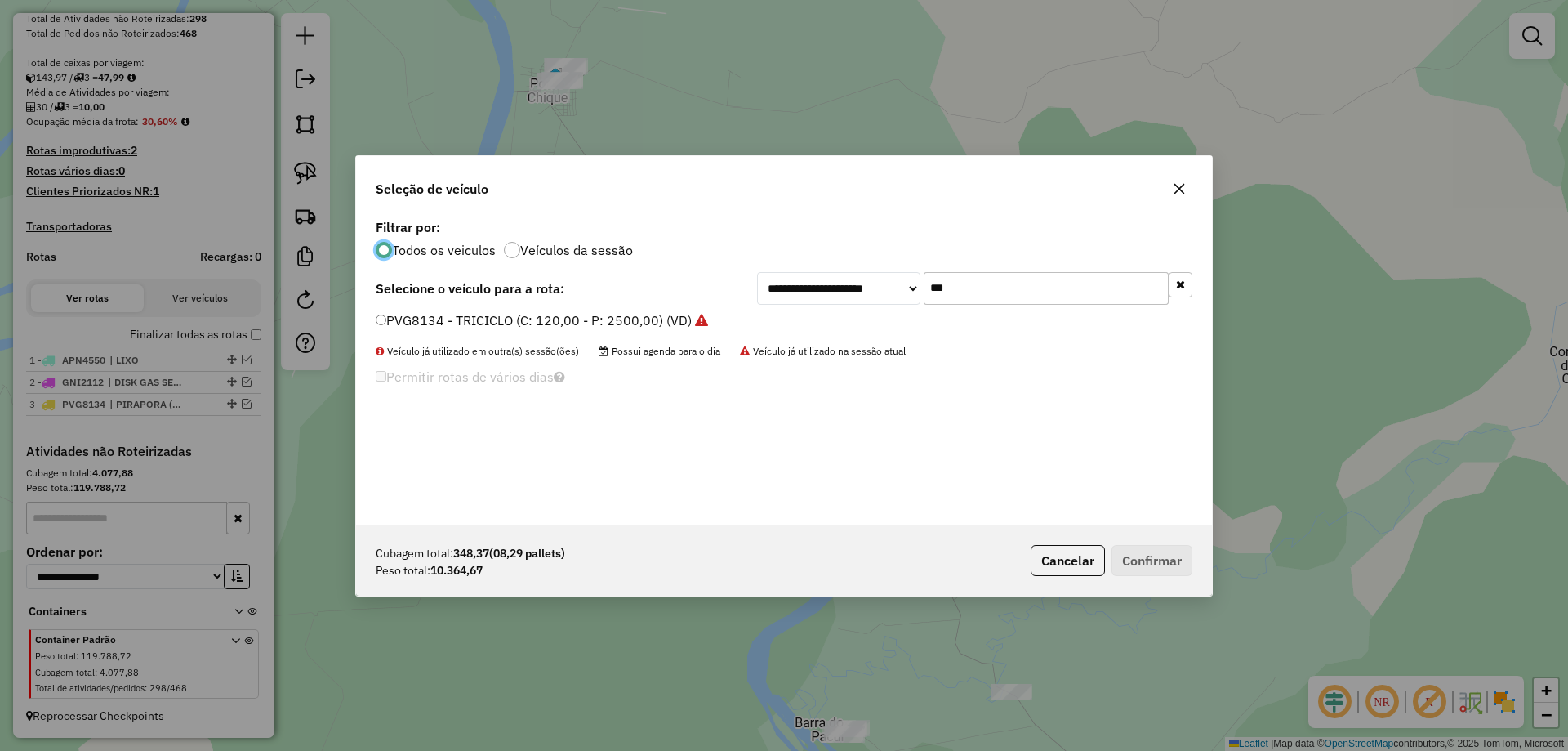
scroll to position [9, 5]
click at [1030, 298] on input "***" at bounding box center [1045, 288] width 245 height 33
click at [1028, 299] on input "***" at bounding box center [1045, 288] width 245 height 33
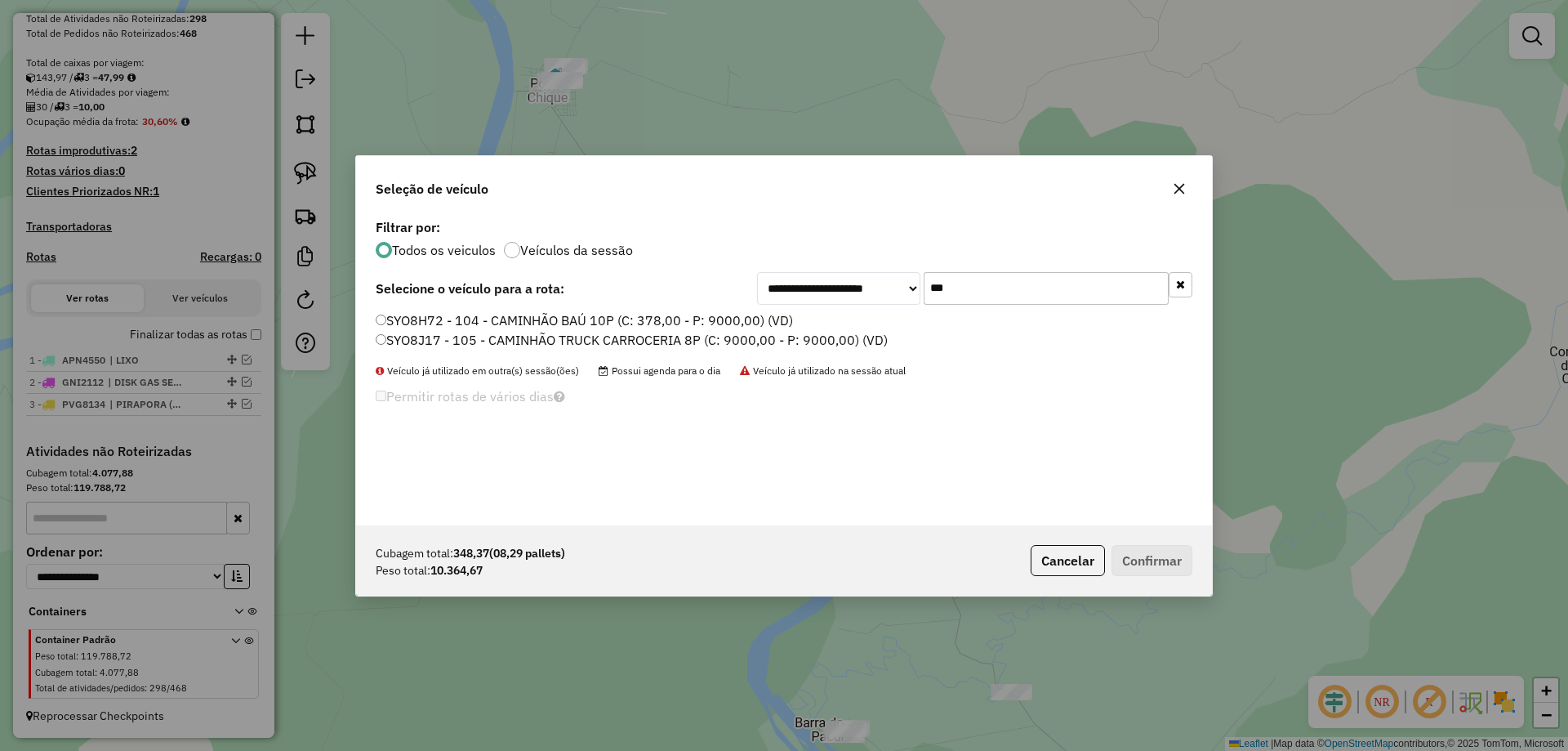
click at [951, 282] on input "***" at bounding box center [1045, 288] width 245 height 33
click at [952, 282] on input "***" at bounding box center [1045, 288] width 245 height 33
type input "**"
click at [455, 317] on label "RNW7J70 - 7 - CAMINHÃO BAÚ 10P (C: 378,00 - P: 9000,00) (VD)" at bounding box center [577, 320] width 404 height 20
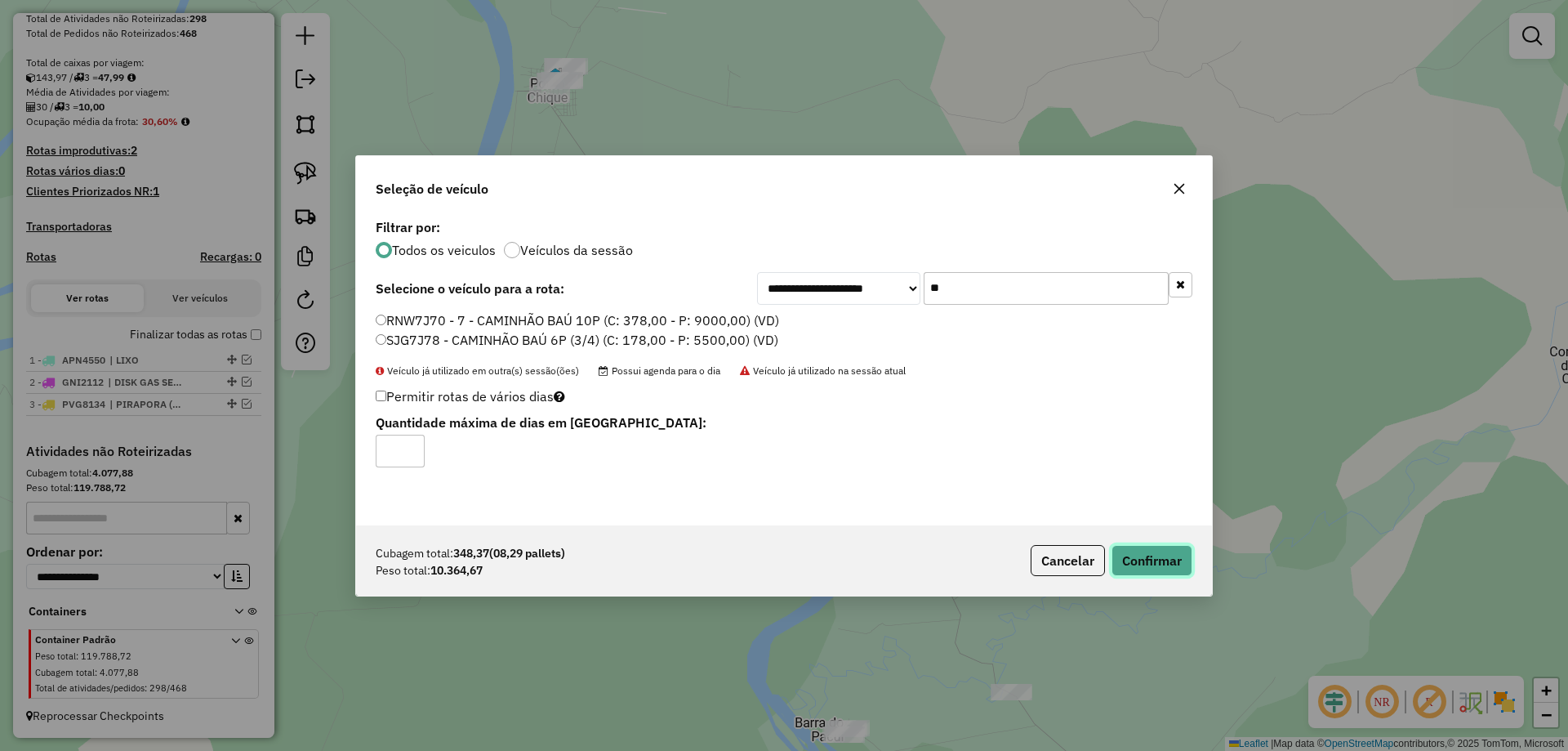
click at [1180, 555] on button "Confirmar" at bounding box center [1151, 560] width 81 height 31
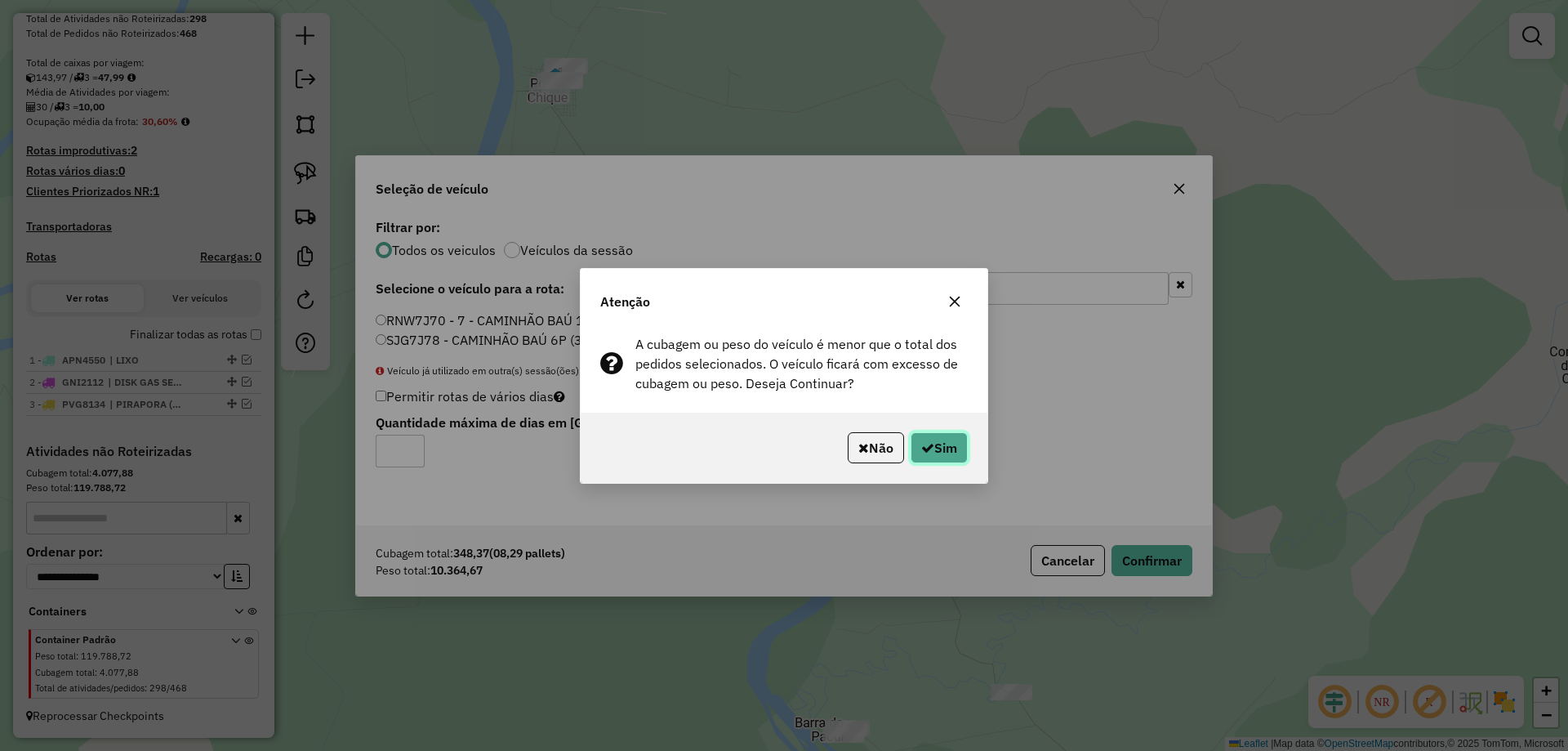
click at [965, 447] on button "Sim" at bounding box center [939, 446] width 58 height 31
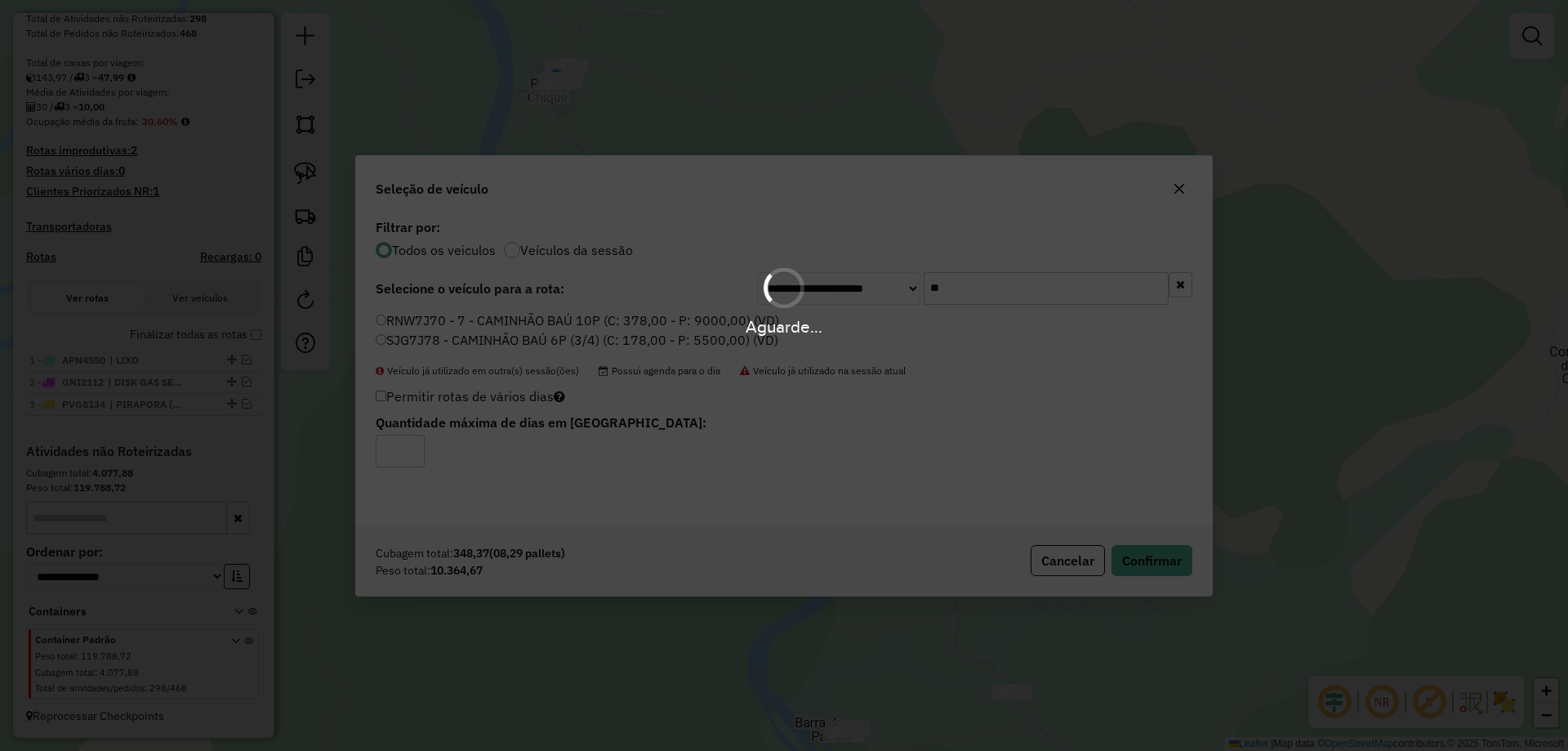
scroll to position [393, 0]
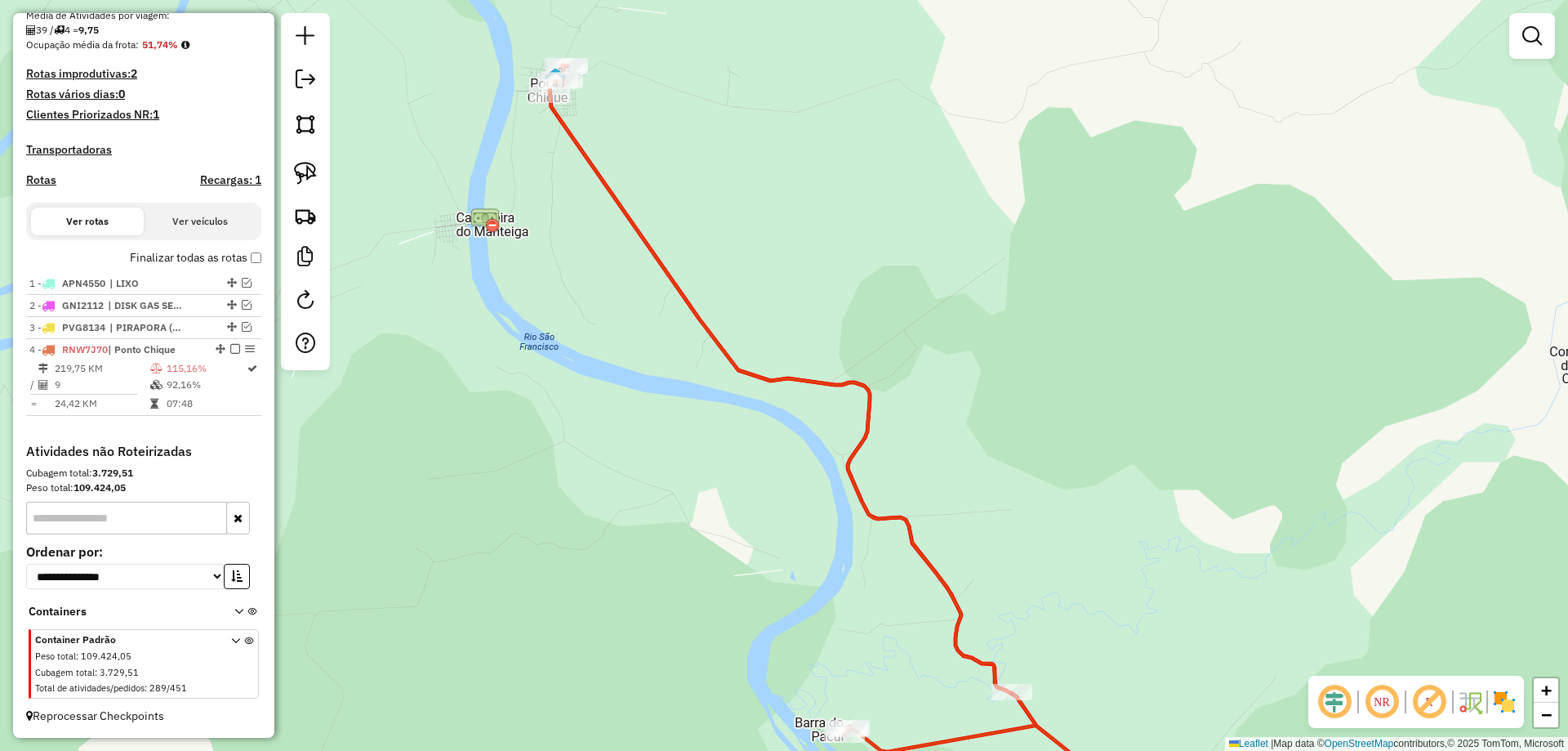
drag, startPoint x: 910, startPoint y: 460, endPoint x: 918, endPoint y: 289, distance: 171.2
click at [922, 280] on div "Janela de atendimento Grade de atendimento Capacidade Transportadoras Veículos …" at bounding box center [784, 375] width 1568 height 751
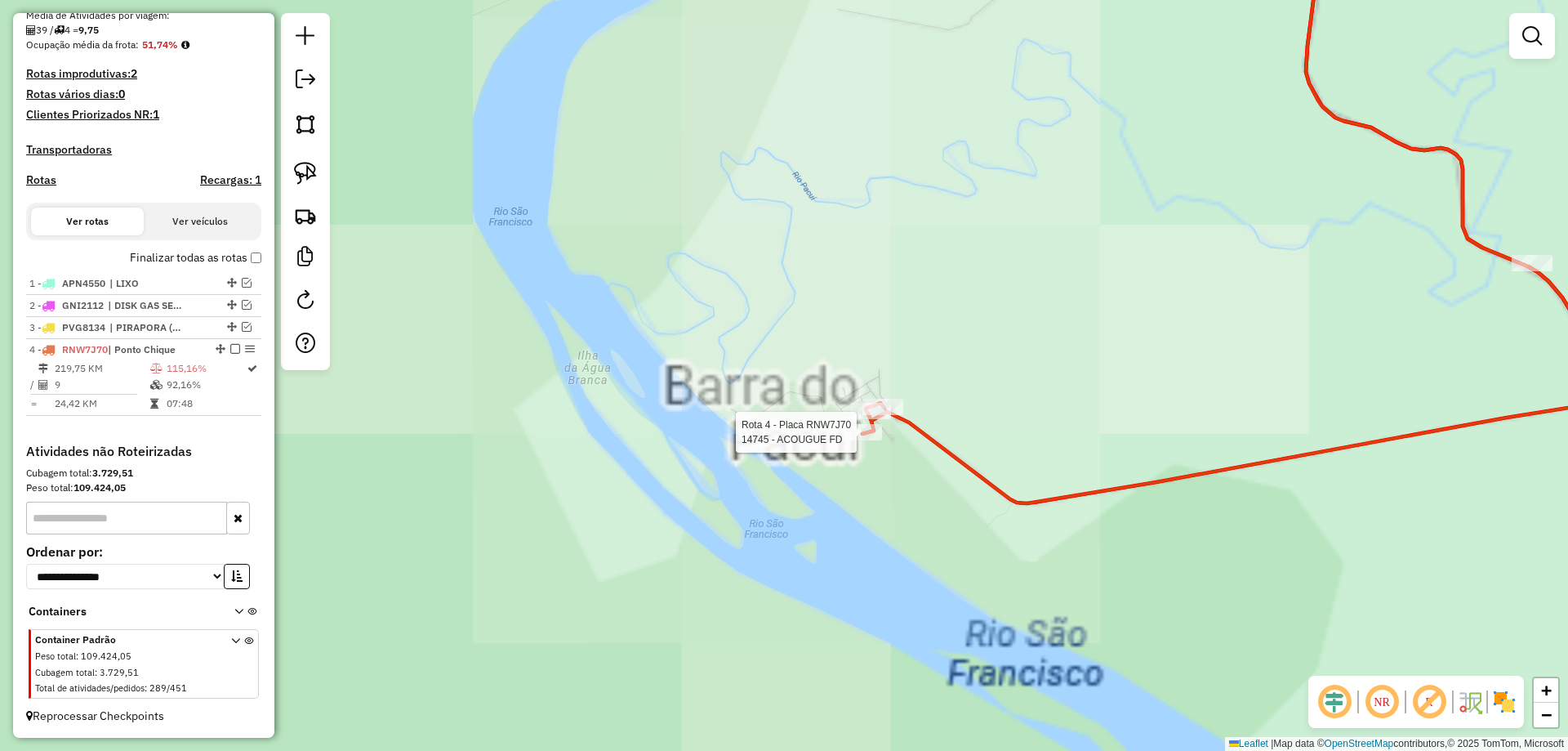
select select "**********"
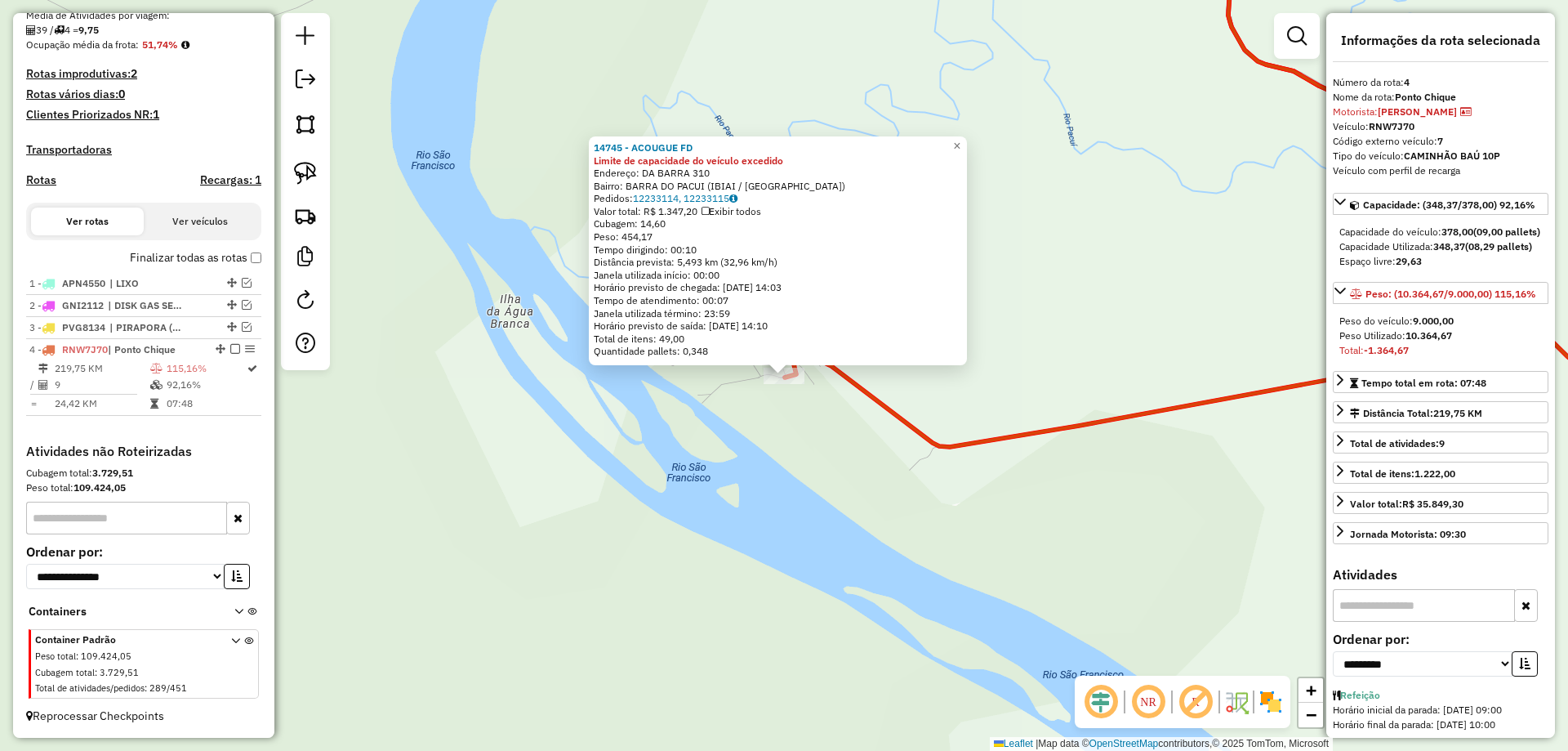
click at [1014, 416] on div "14745 - ACOUGUE FD Limite de capacidade do veículo excedido Endereço: DA BARRA …" at bounding box center [784, 375] width 1568 height 751
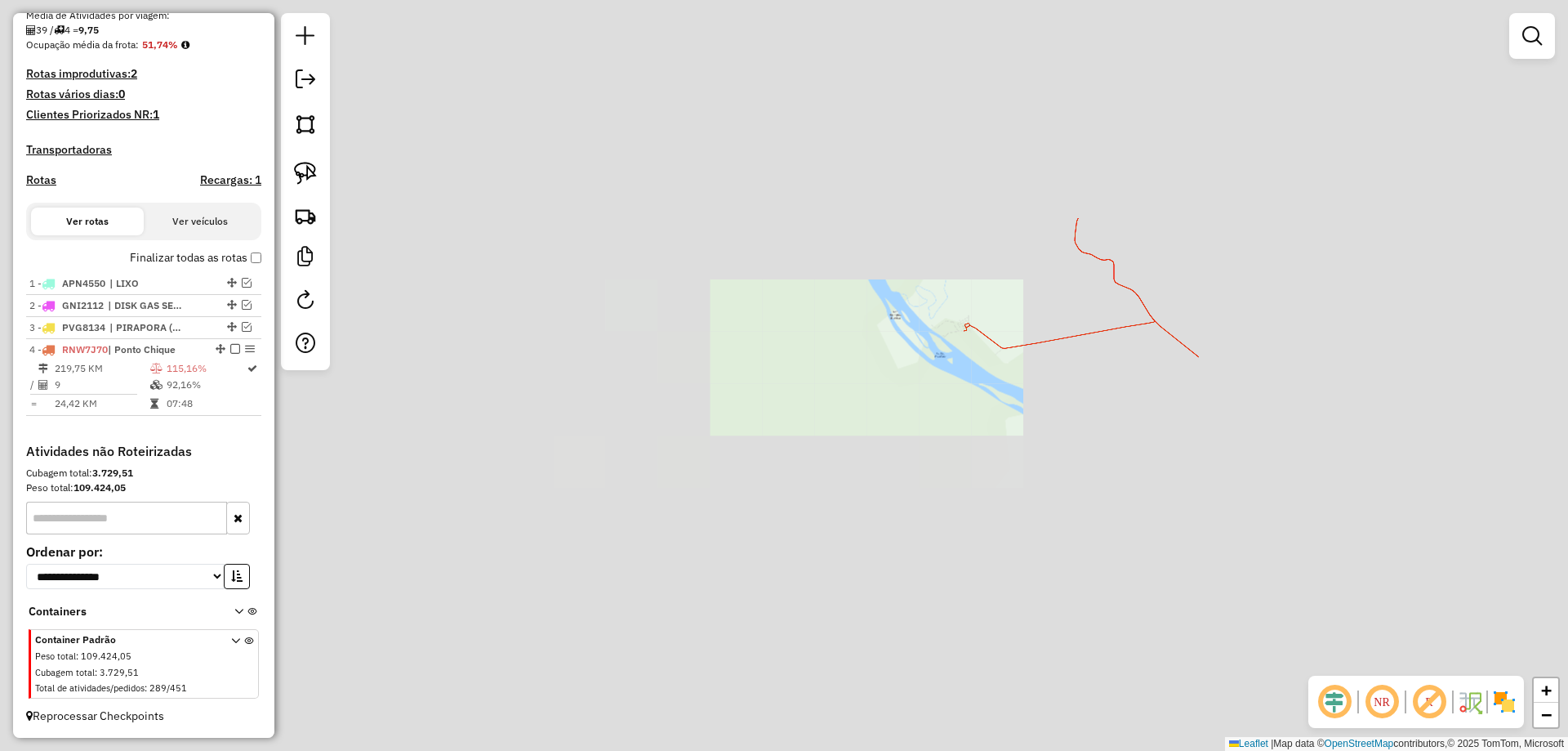
click at [859, 480] on div "Janela de atendimento Grade de atendimento Capacidade Transportadoras Veículos …" at bounding box center [784, 375] width 1568 height 751
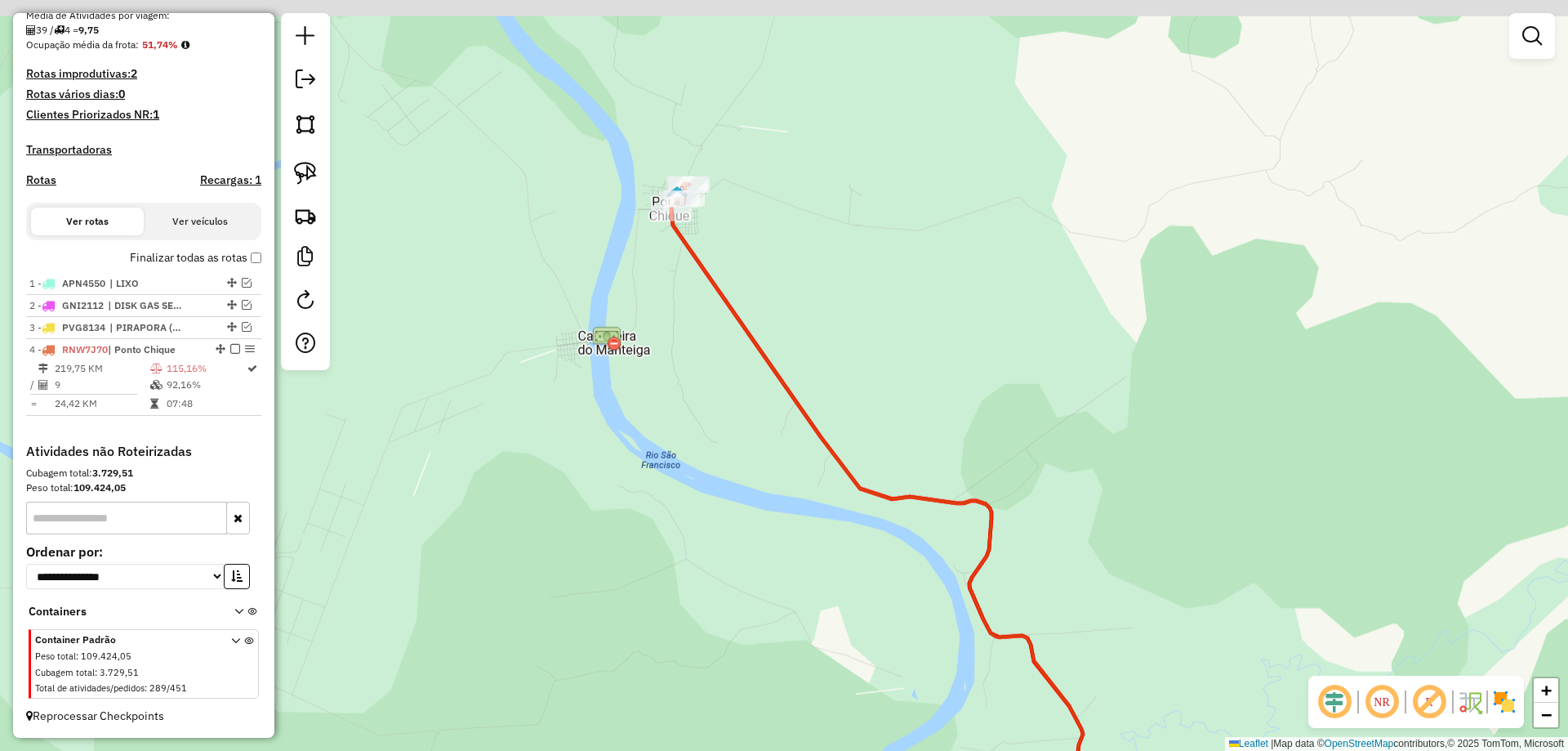
drag, startPoint x: 703, startPoint y: 254, endPoint x: 681, endPoint y: 271, distance: 27.8
click at [704, 289] on div "Janela de atendimento Grade de atendimento Capacidade Transportadoras Veículos …" at bounding box center [784, 375] width 1568 height 751
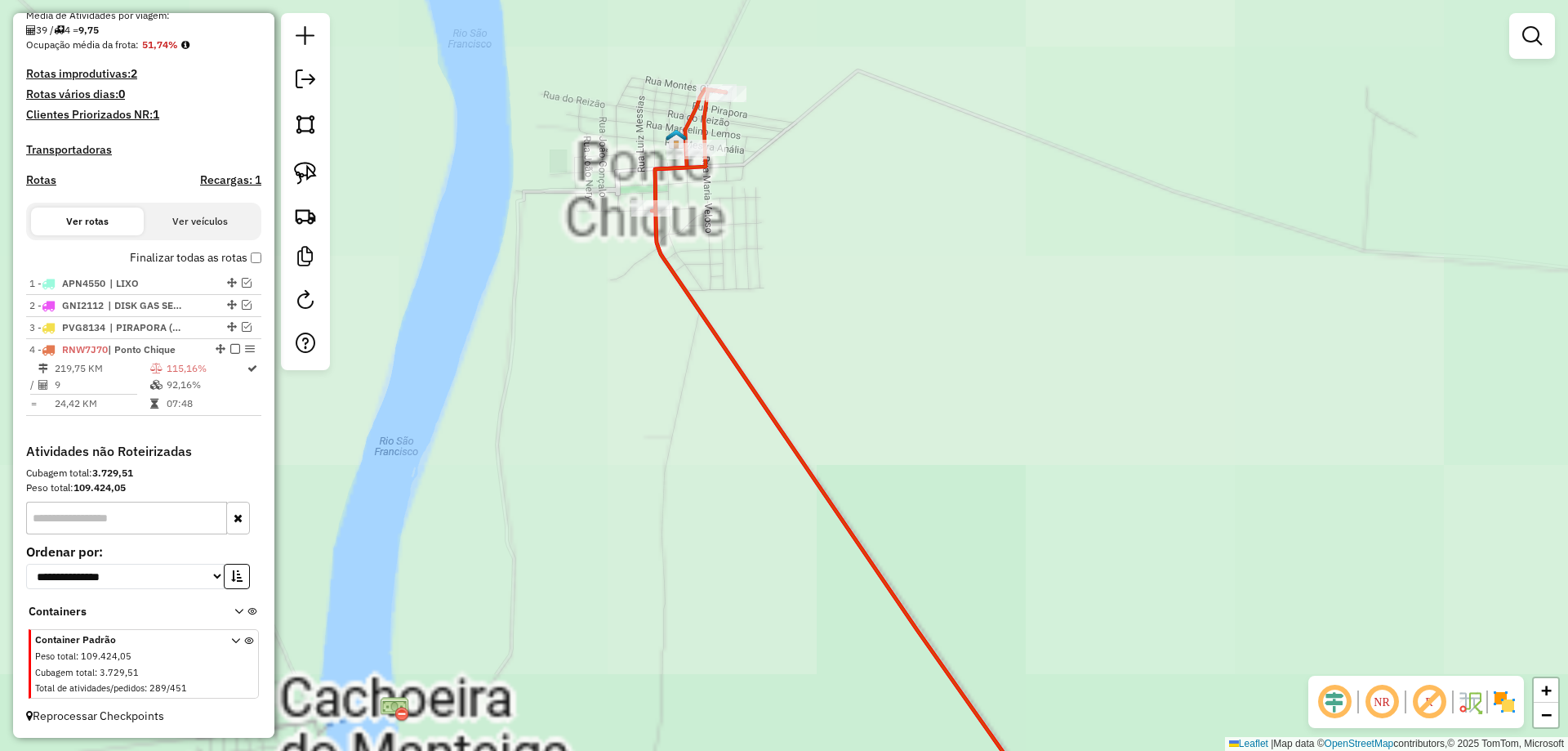
drag, startPoint x: 680, startPoint y: 190, endPoint x: 680, endPoint y: 310, distance: 120.0
click at [680, 309] on div "Janela de atendimento Grade de atendimento Capacidade Transportadoras Veículos …" at bounding box center [784, 375] width 1568 height 751
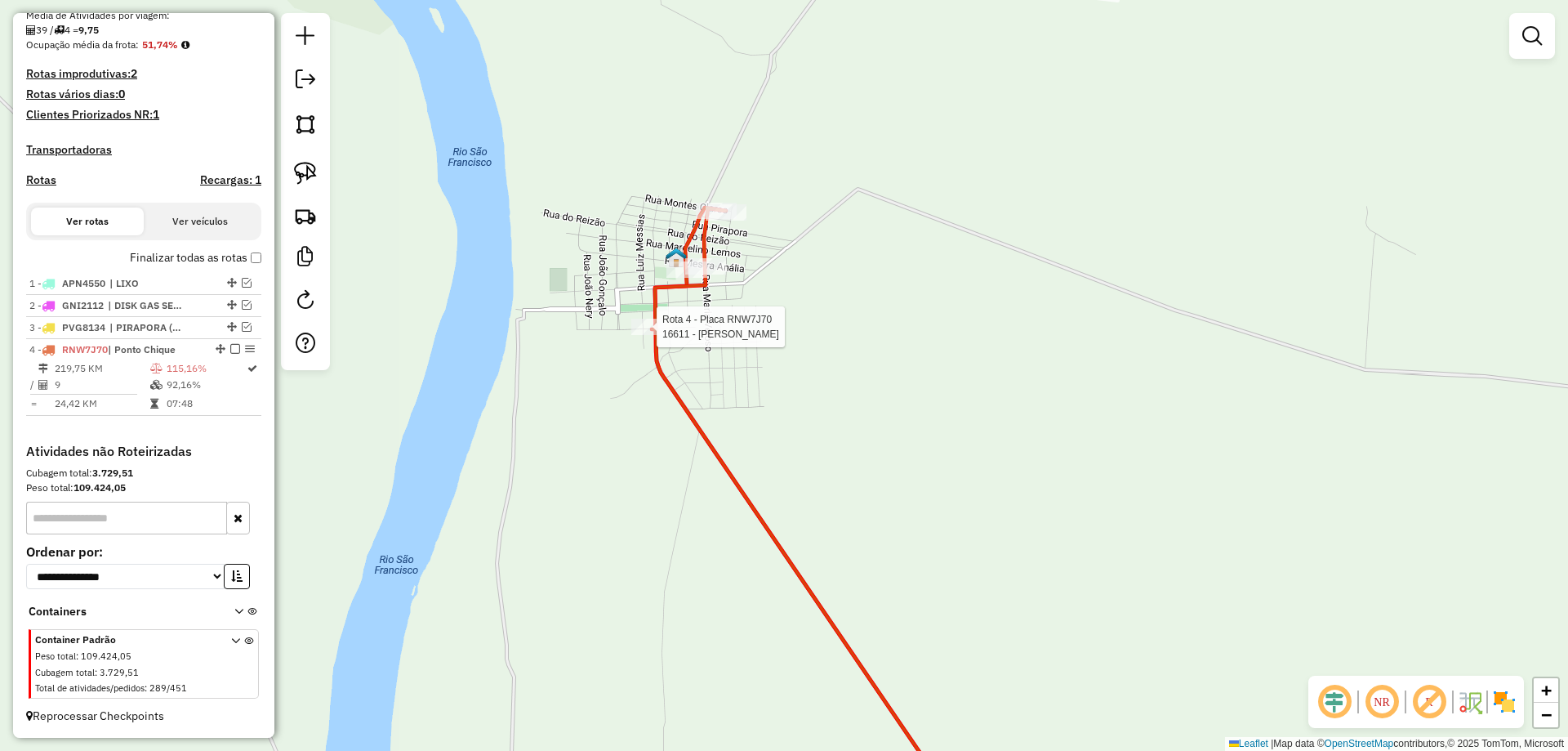
select select "**********"
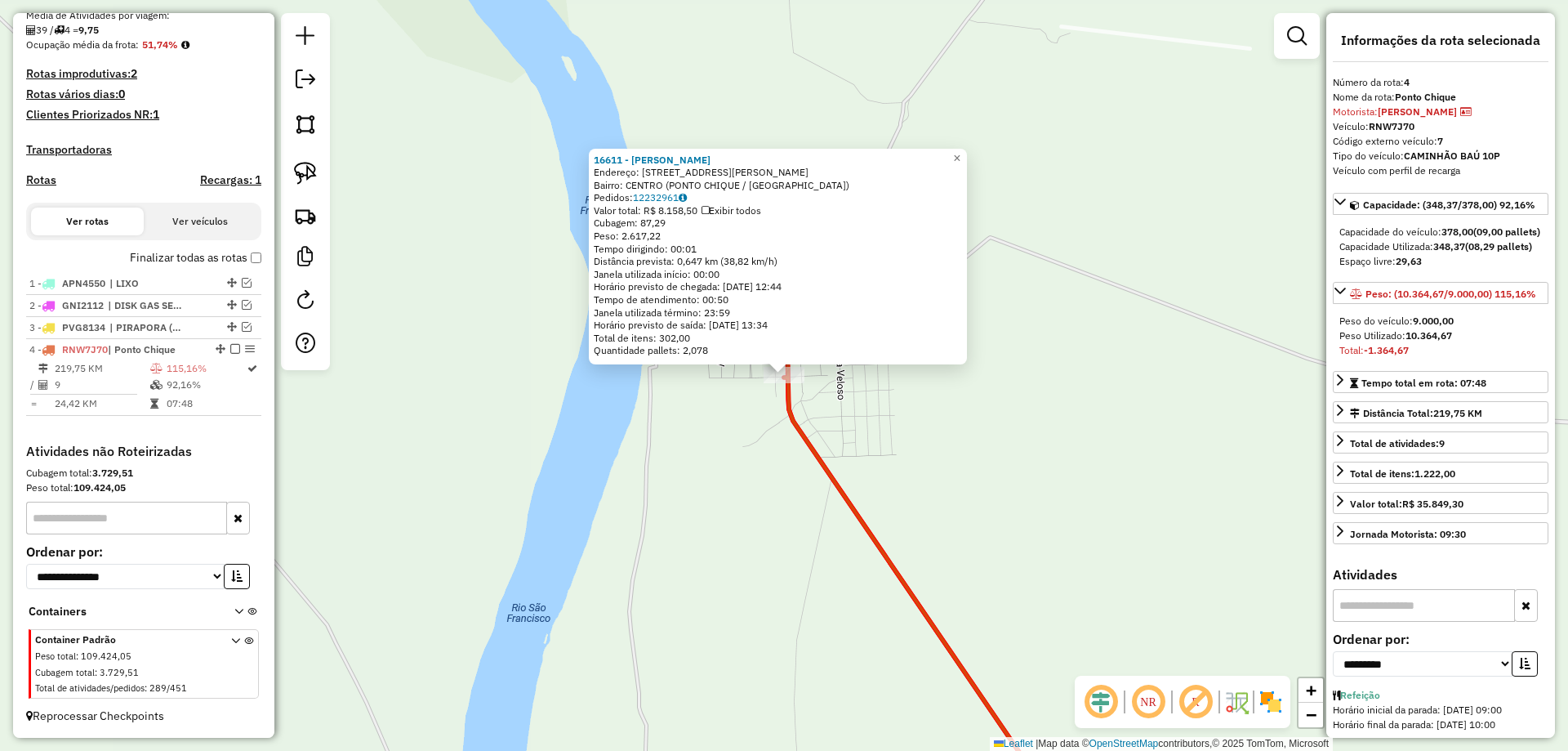
click at [841, 391] on div "16611 - HIGGOR PINHEIRO Endereço: RUA JOaO RAMOS 650 Bairro: CENTRO (PONTO CHIQ…" at bounding box center [784, 375] width 1568 height 751
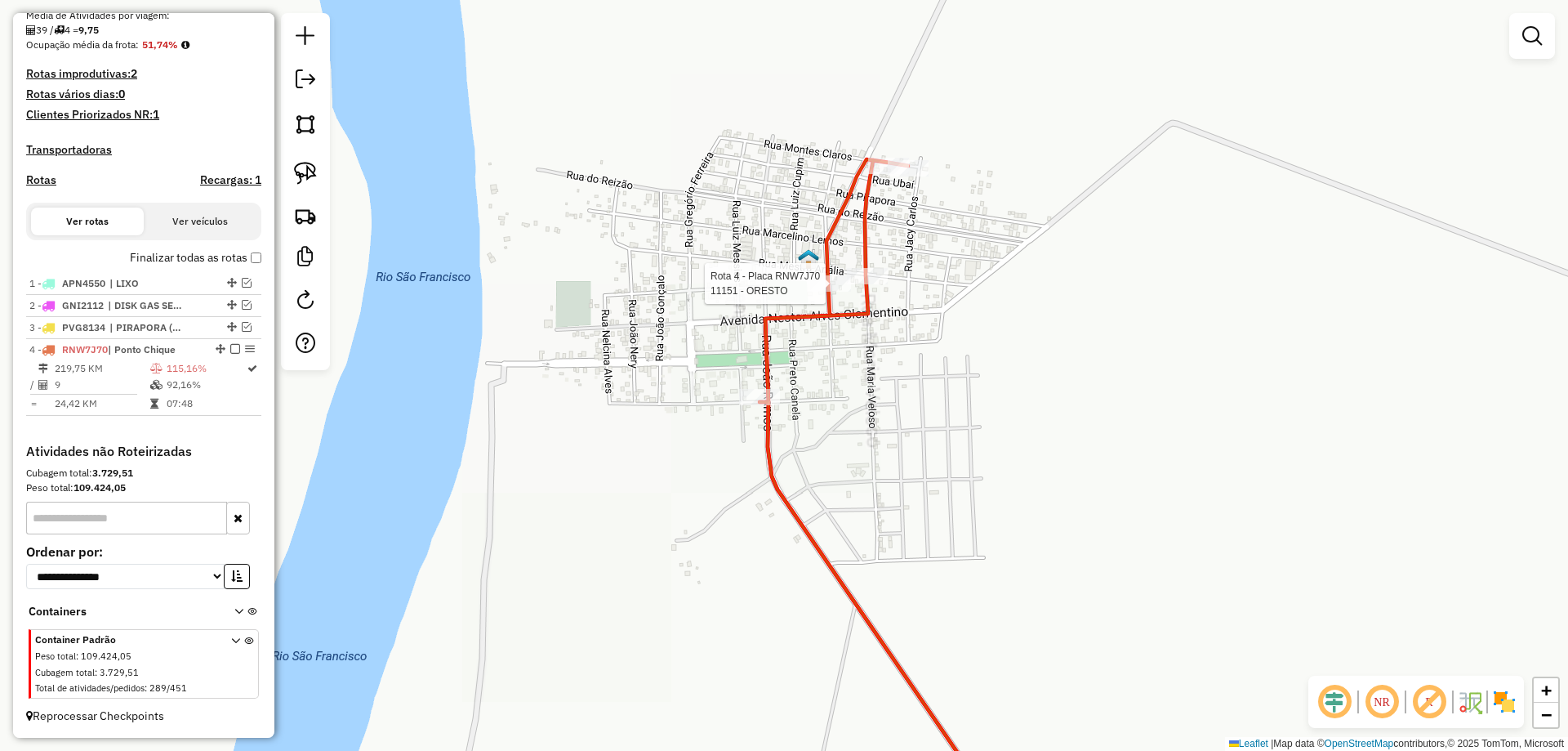
select select "**********"
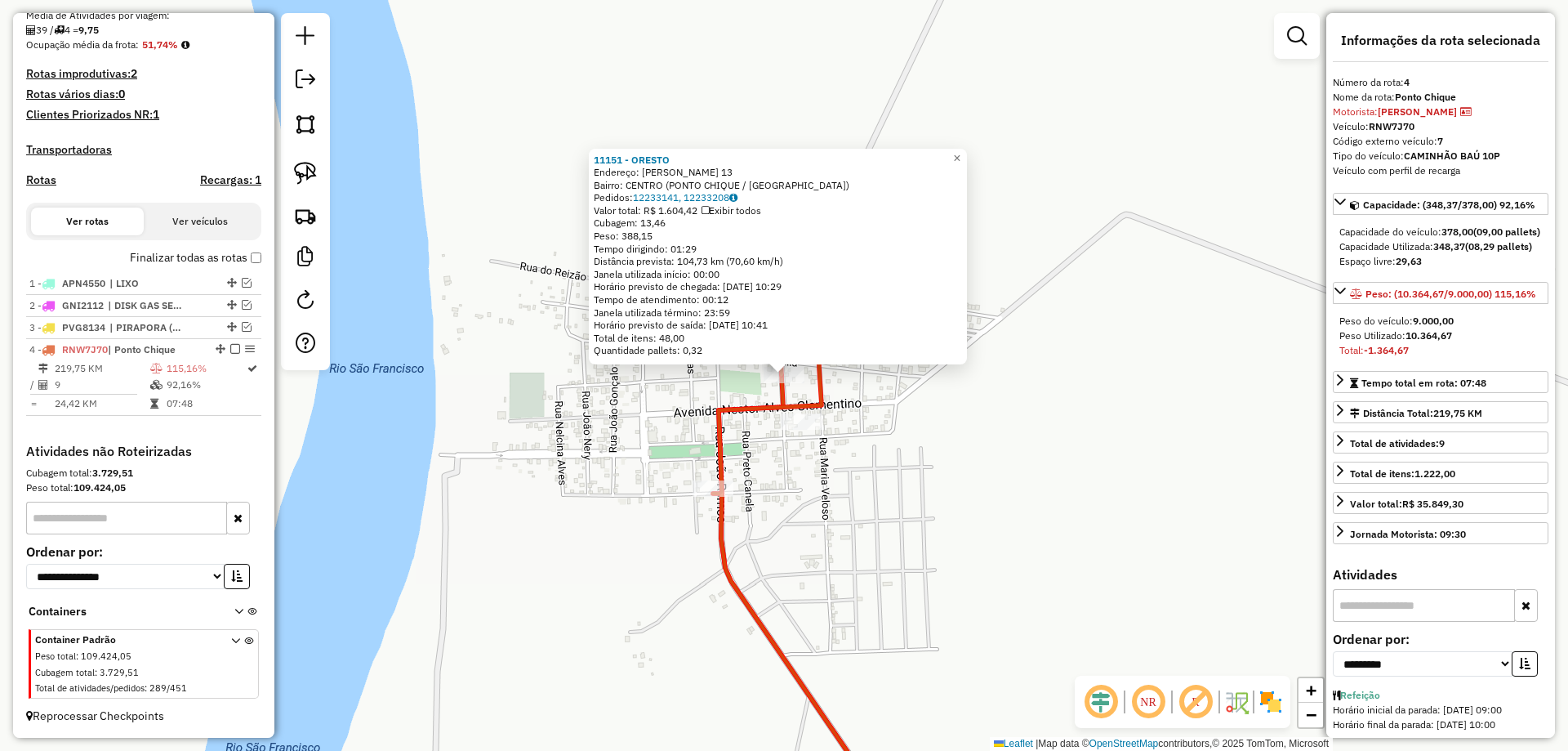
click at [785, 430] on div at bounding box center [800, 422] width 41 height 16
drag, startPoint x: 808, startPoint y: 428, endPoint x: 815, endPoint y: 417, distance: 13.0
click at [810, 428] on div "11151 - ORESTO Endereço: MARIA PEREIRA 13 Bairro: CENTRO (PONTO CHIQUE / MG) Pe…" at bounding box center [784, 375] width 1568 height 751
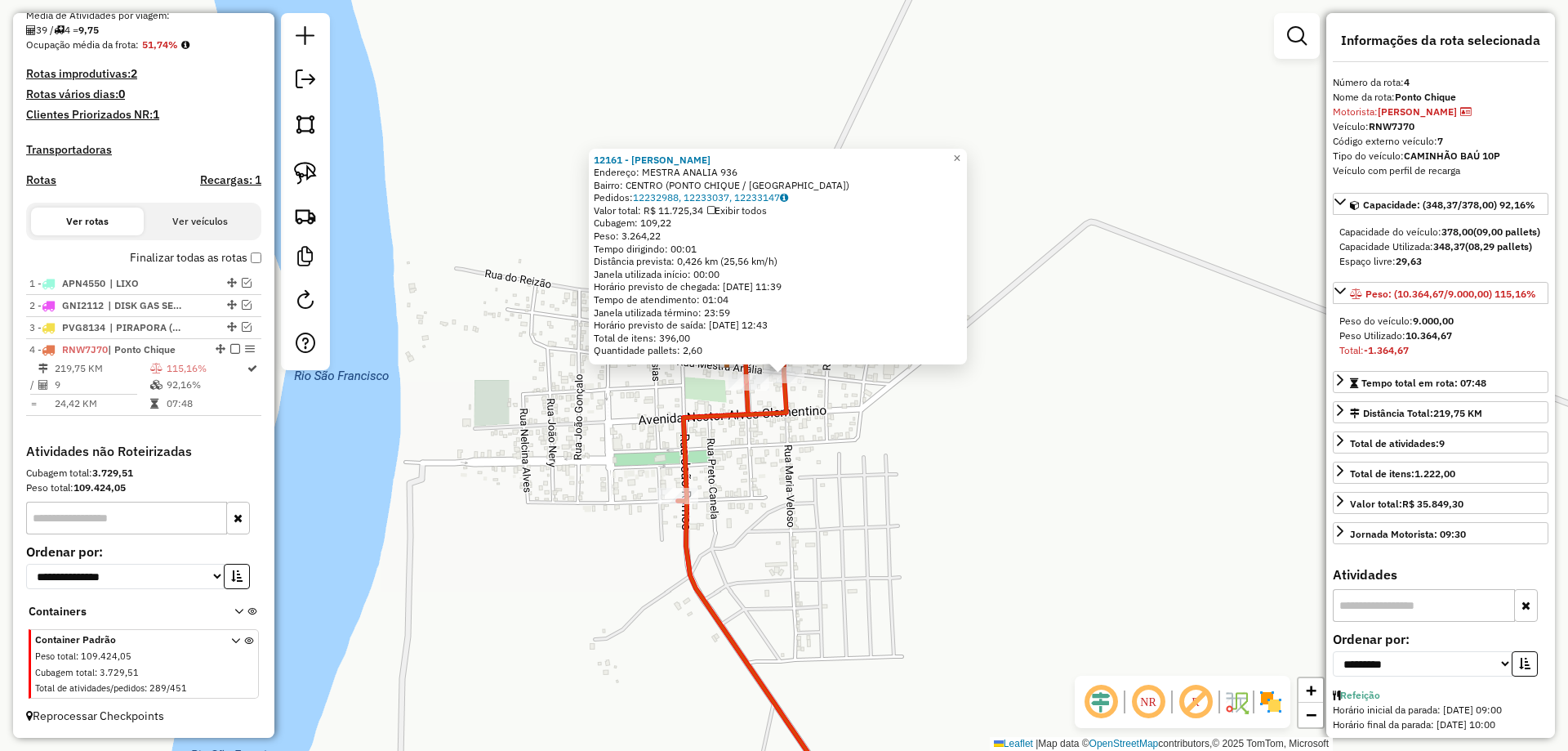
click at [866, 407] on div "12161 - POMPECHIQUE Endereço: MESTRA ANALIA 936 Bairro: CENTRO (PONTO CHIQUE / …" at bounding box center [784, 375] width 1568 height 751
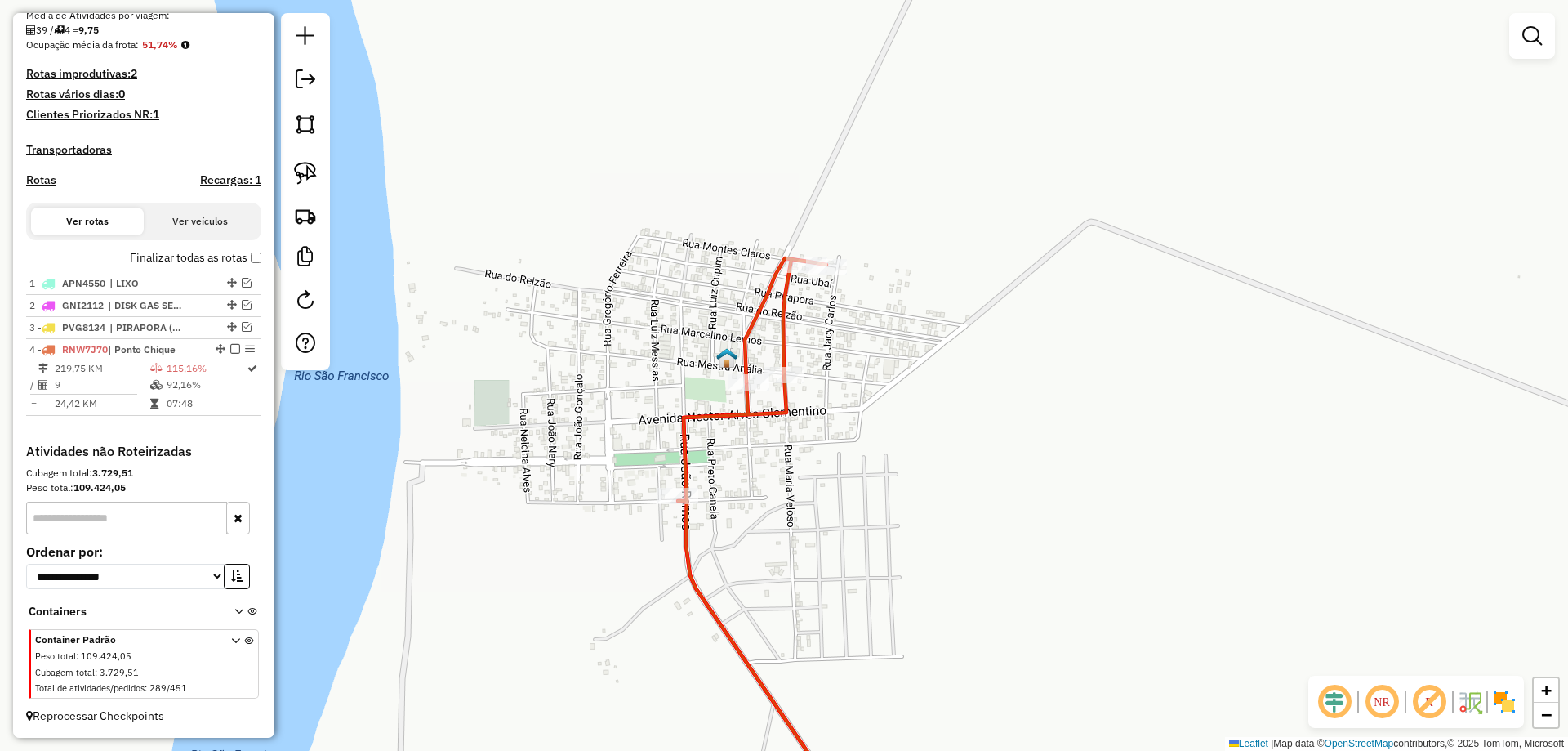
click at [797, 273] on div at bounding box center [806, 264] width 41 height 16
select select "**********"
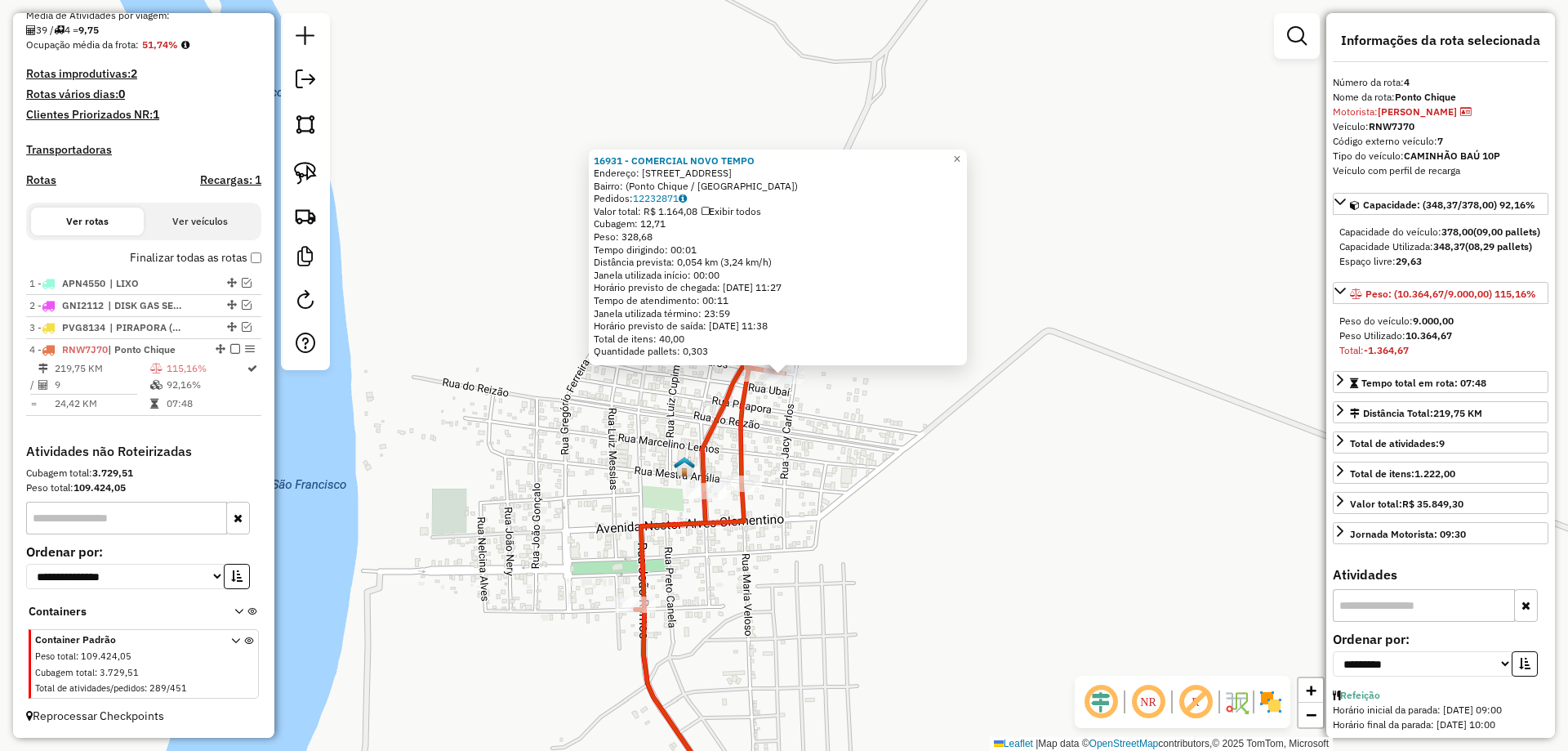
click at [785, 431] on div "16931 - COMERCIAL NOVO TEMPO Endereço: Rua Montes Claros, 532 Bairro: (Ponto Ch…" at bounding box center [784, 375] width 1568 height 751
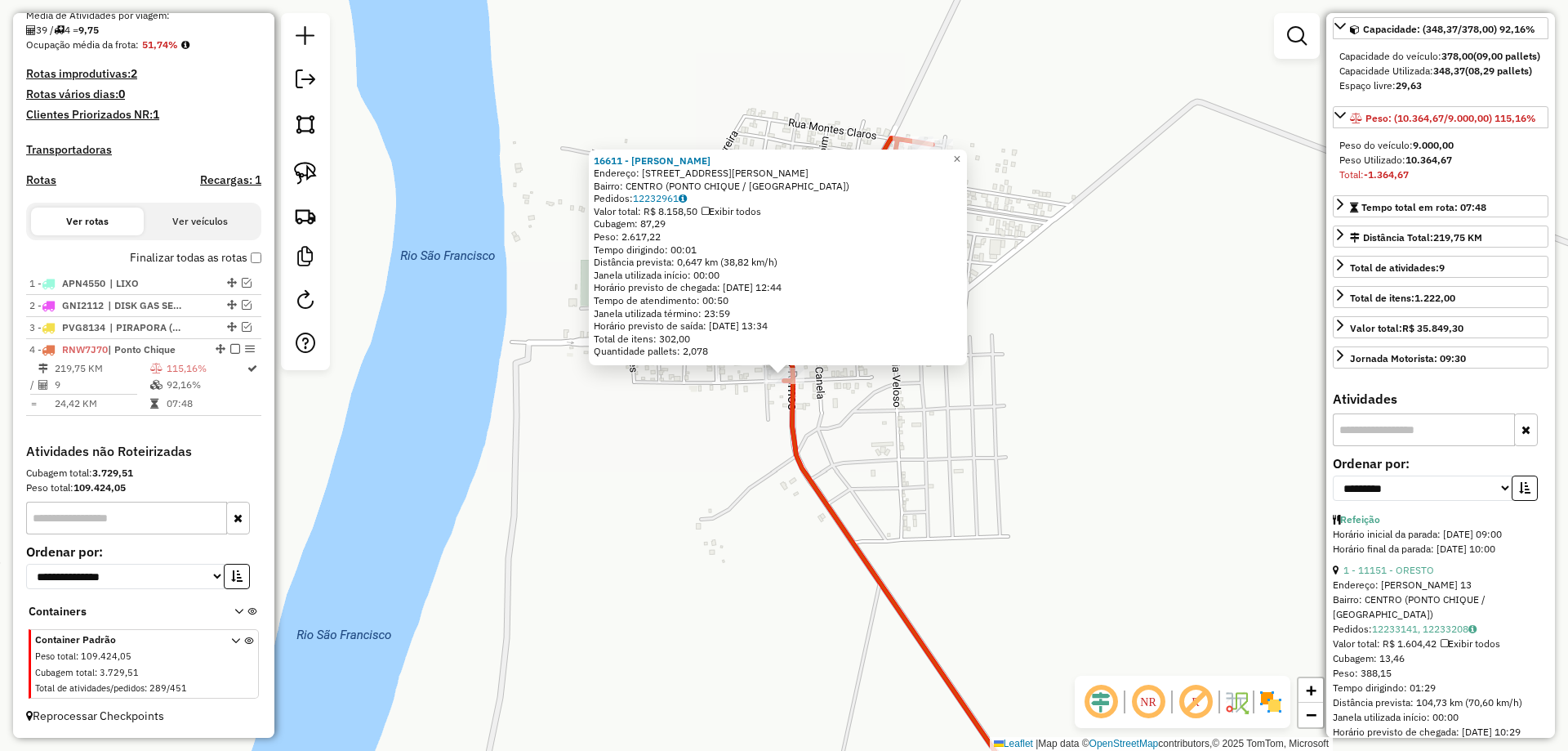
scroll to position [245, 0]
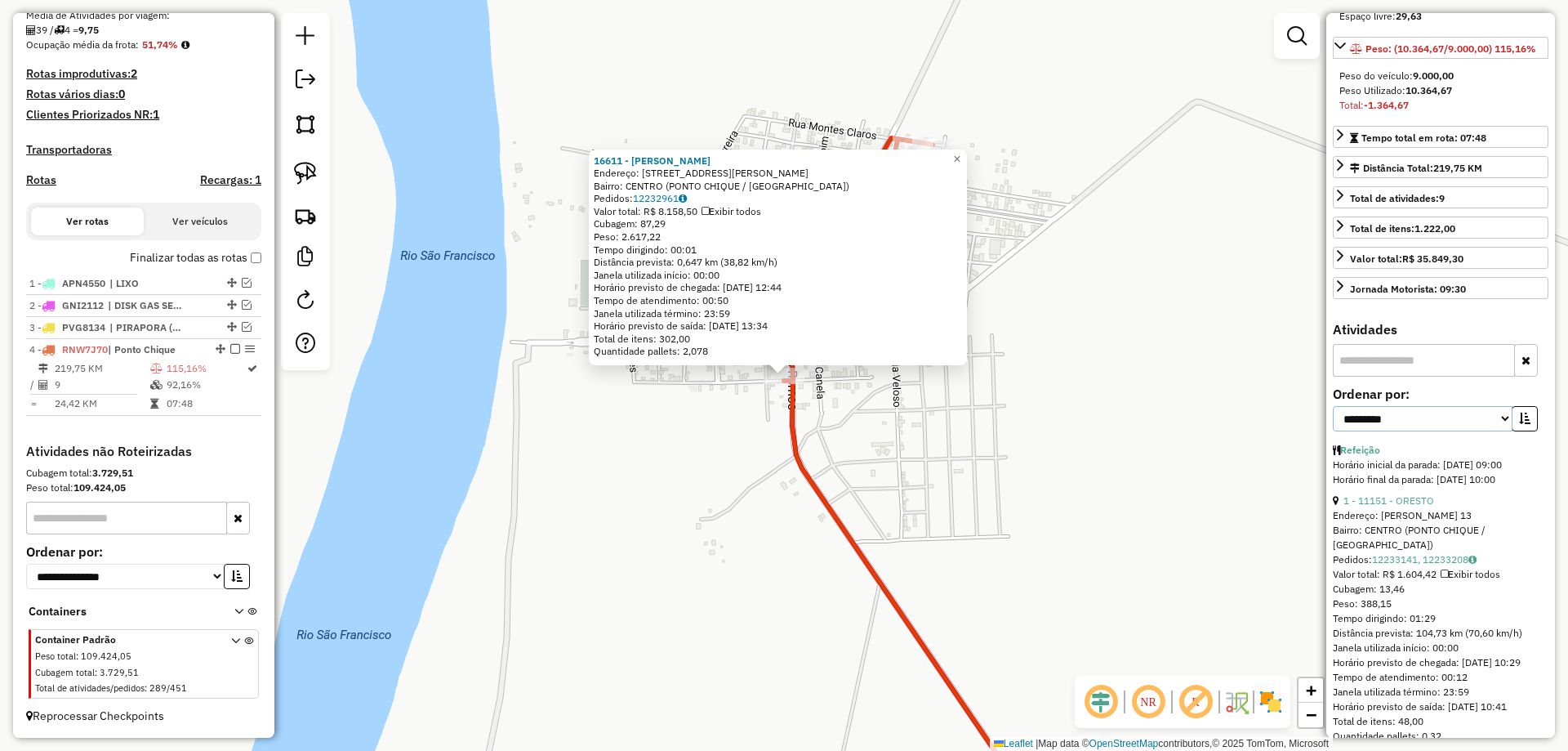
click at [1424, 432] on select "**********" at bounding box center [1422, 419] width 180 height 26
select select "*********"
click at [1333, 432] on select "**********" at bounding box center [1422, 419] width 180 height 26
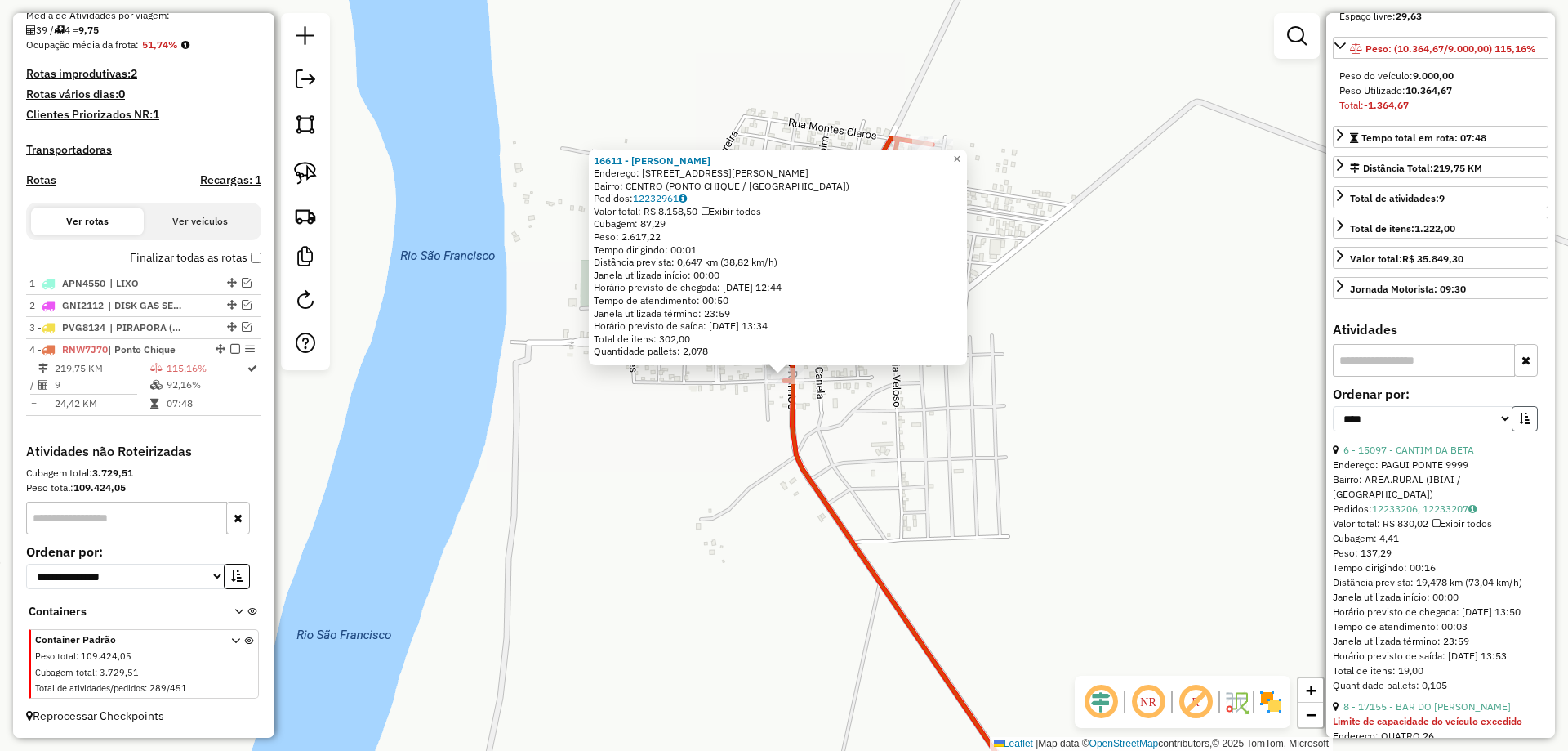
click at [1518, 424] on icon "button" at bounding box center [1524, 419] width 12 height 12
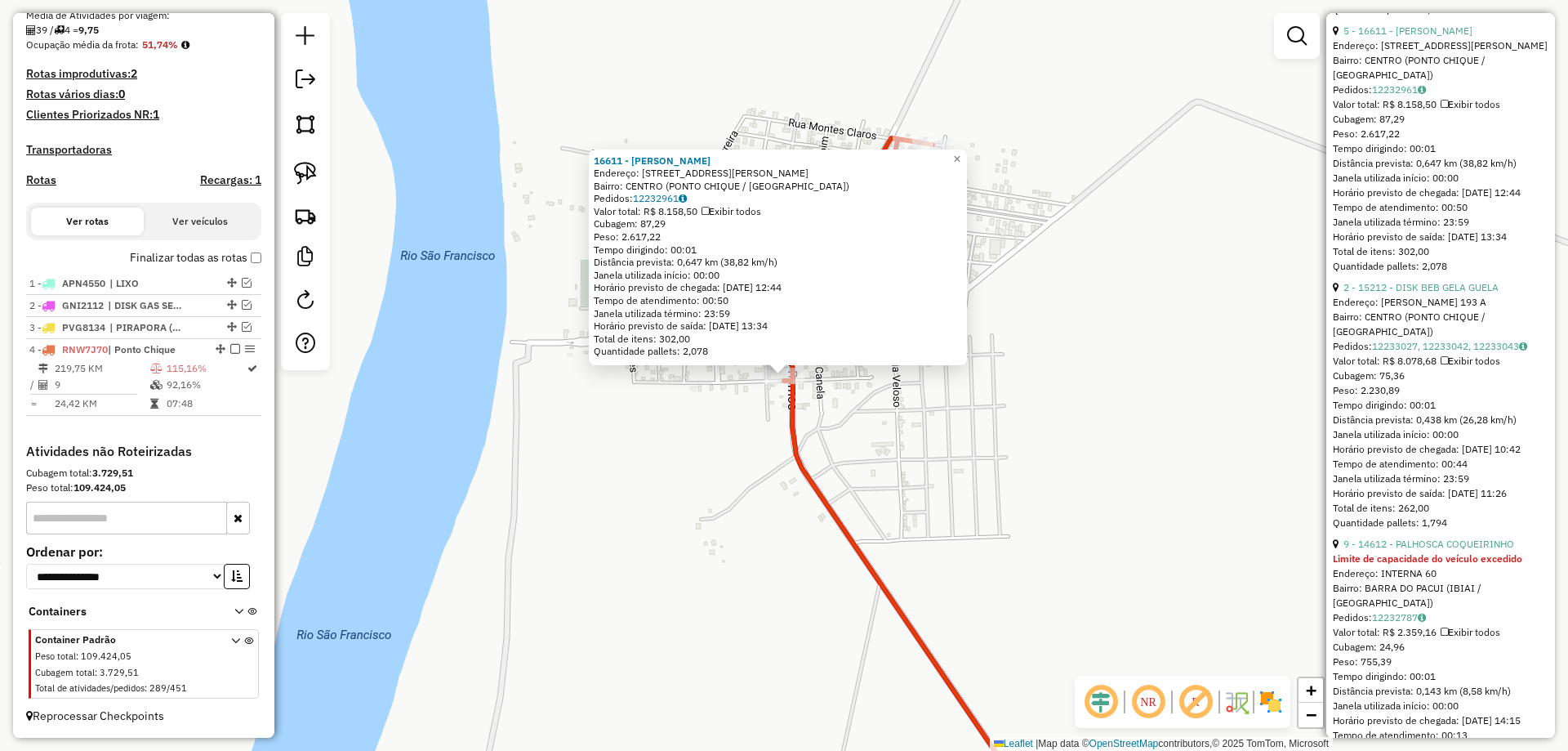
scroll to position [899, 0]
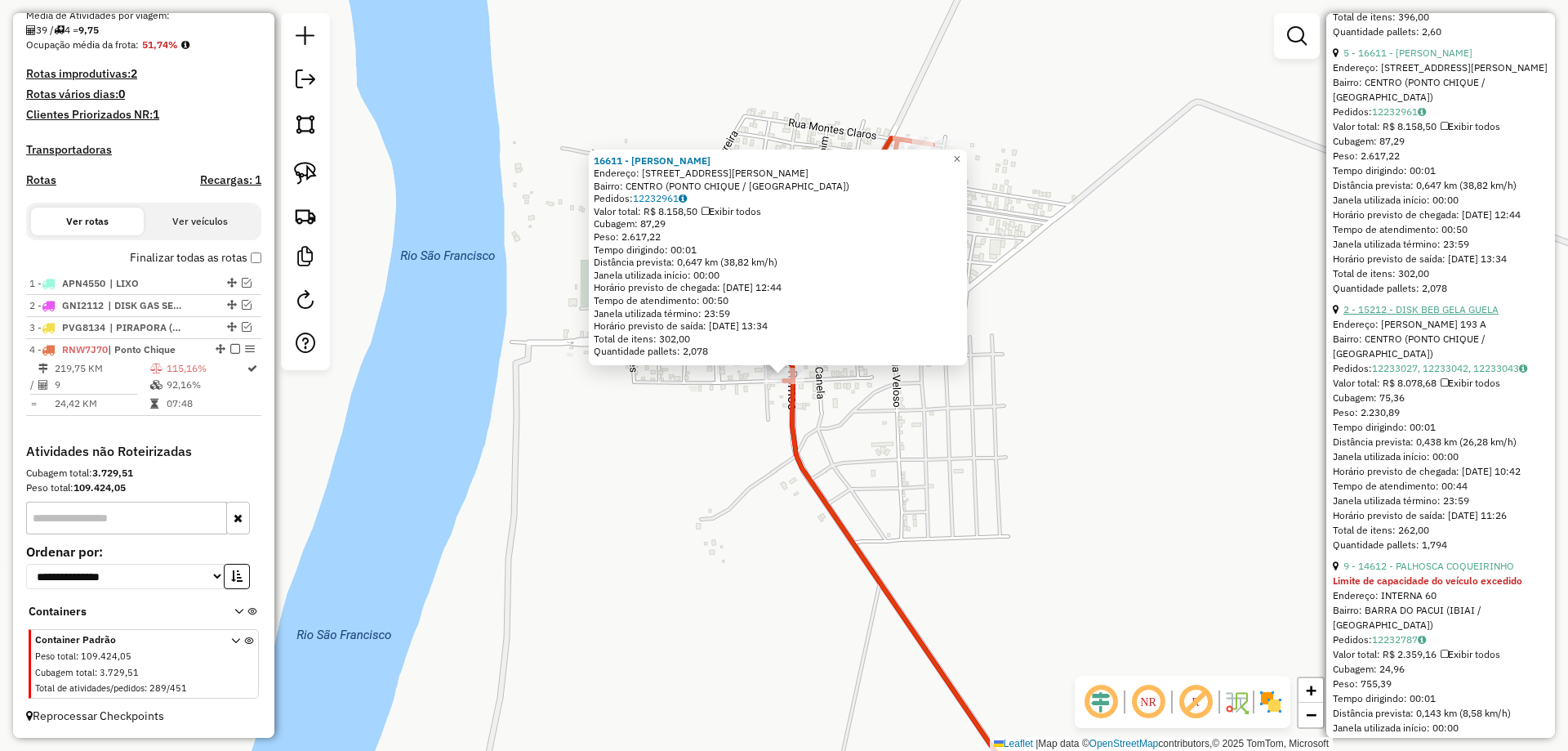
click at [1414, 315] on link "2 - 15212 - DISK BEB GELA GUELA" at bounding box center [1420, 309] width 155 height 12
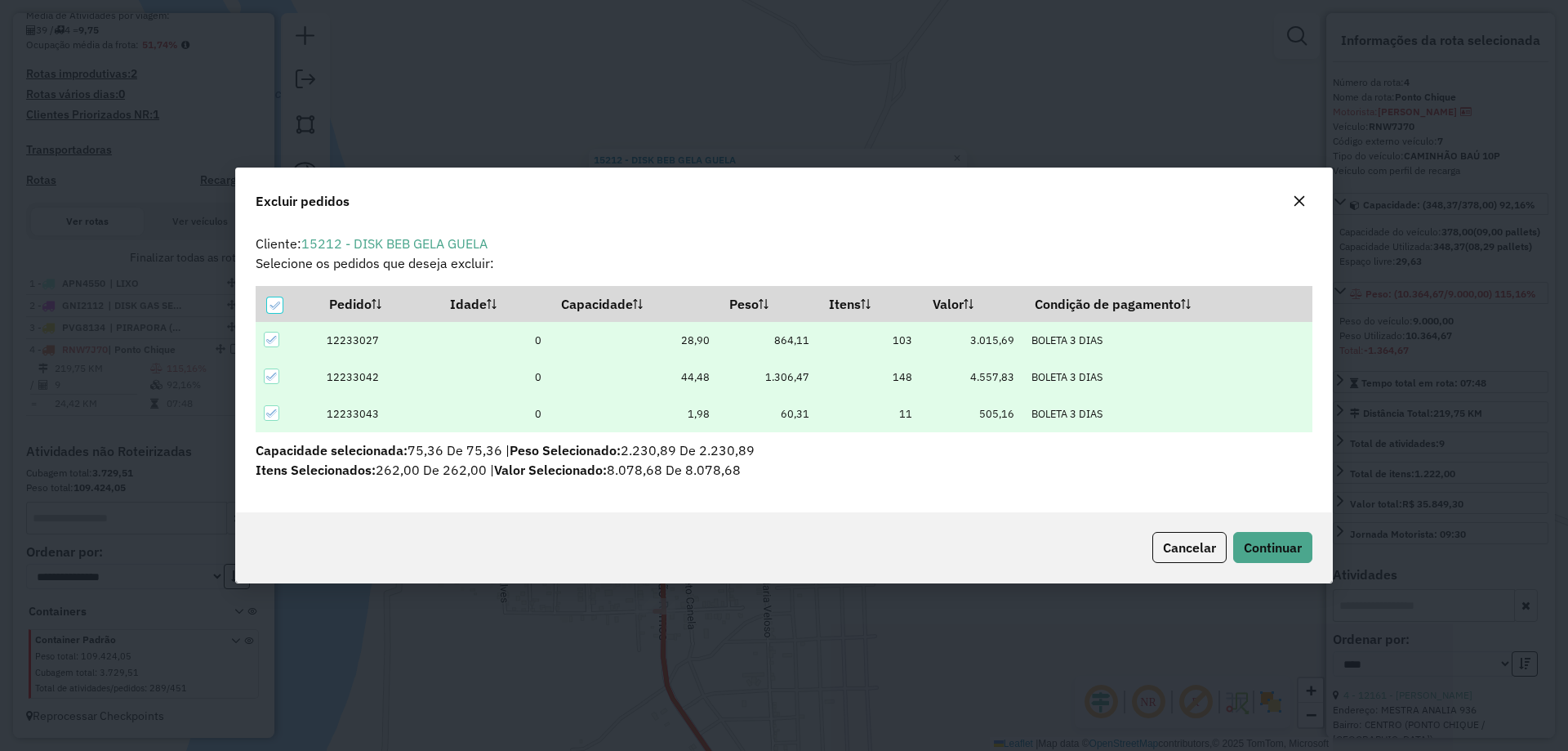
scroll to position [0, 0]
drag, startPoint x: 1300, startPoint y: 523, endPoint x: 1289, endPoint y: 539, distance: 19.4
click at [1300, 525] on div "Cancelar Continuar" at bounding box center [784, 547] width 1096 height 70
click at [1286, 542] on span "Continuar" at bounding box center [1272, 547] width 58 height 16
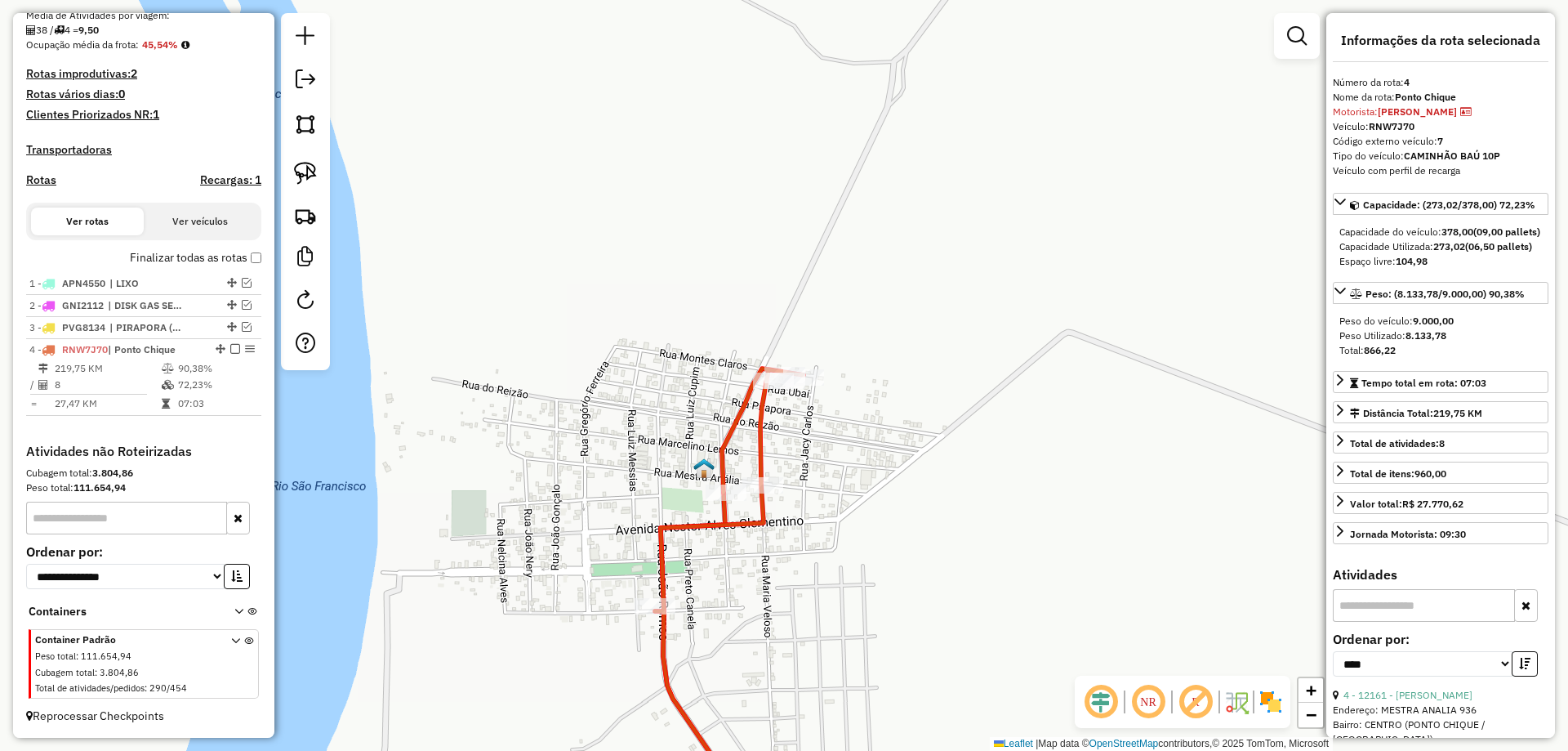
click at [939, 548] on div "Janela de atendimento Grade de atendimento Capacidade Transportadoras Veículos …" at bounding box center [784, 375] width 1568 height 751
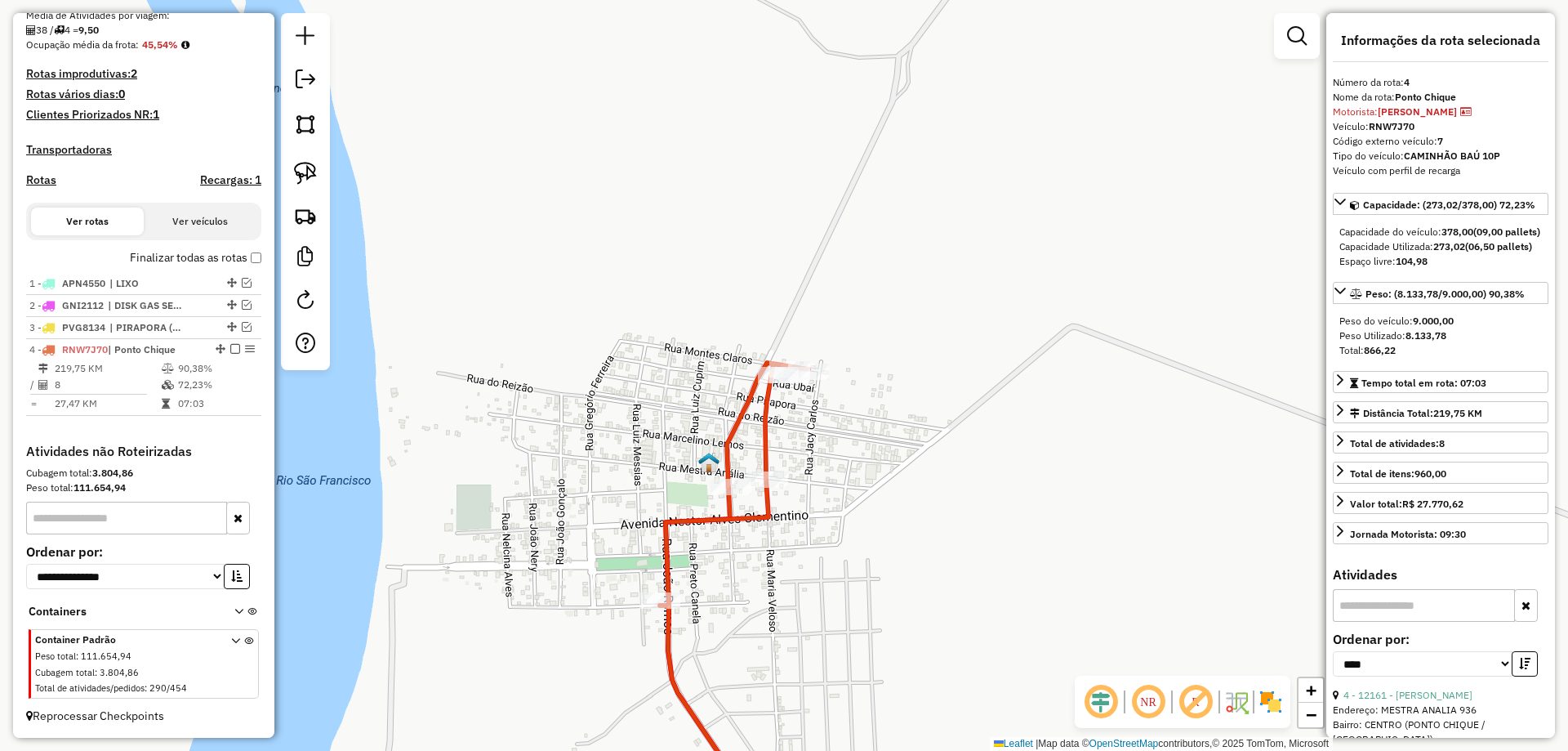
drag, startPoint x: 931, startPoint y: 582, endPoint x: 907, endPoint y: 265, distance: 317.9
click at [907, 265] on div "Janela de atendimento Grade de atendimento Capacidade Transportadoras Veículos …" at bounding box center [784, 375] width 1568 height 751
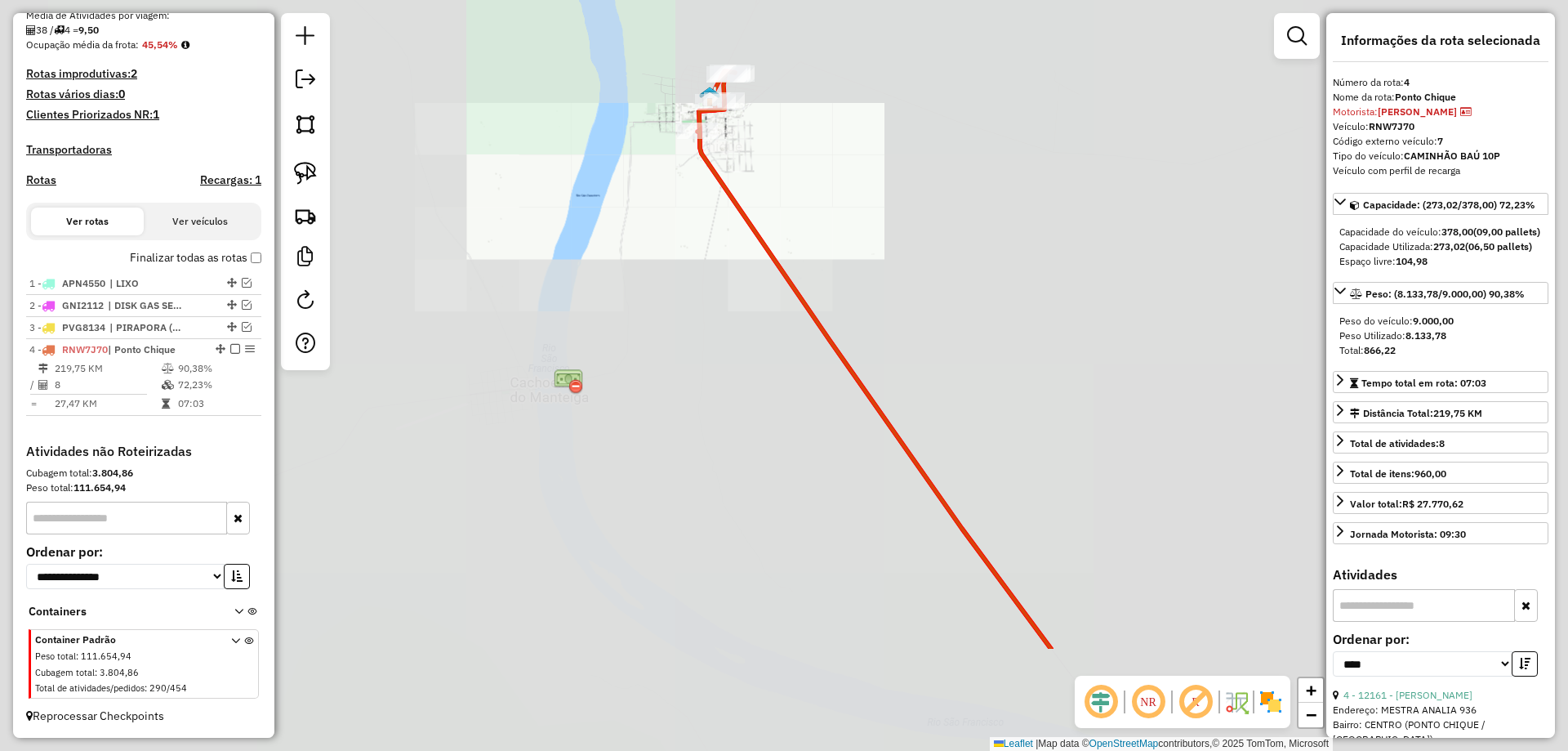
drag, startPoint x: 876, startPoint y: 325, endPoint x: 754, endPoint y: 252, distance: 142.2
click at [769, 241] on div "Janela de atendimento Grade de atendimento Capacidade Transportadoras Veículos …" at bounding box center [784, 375] width 1568 height 751
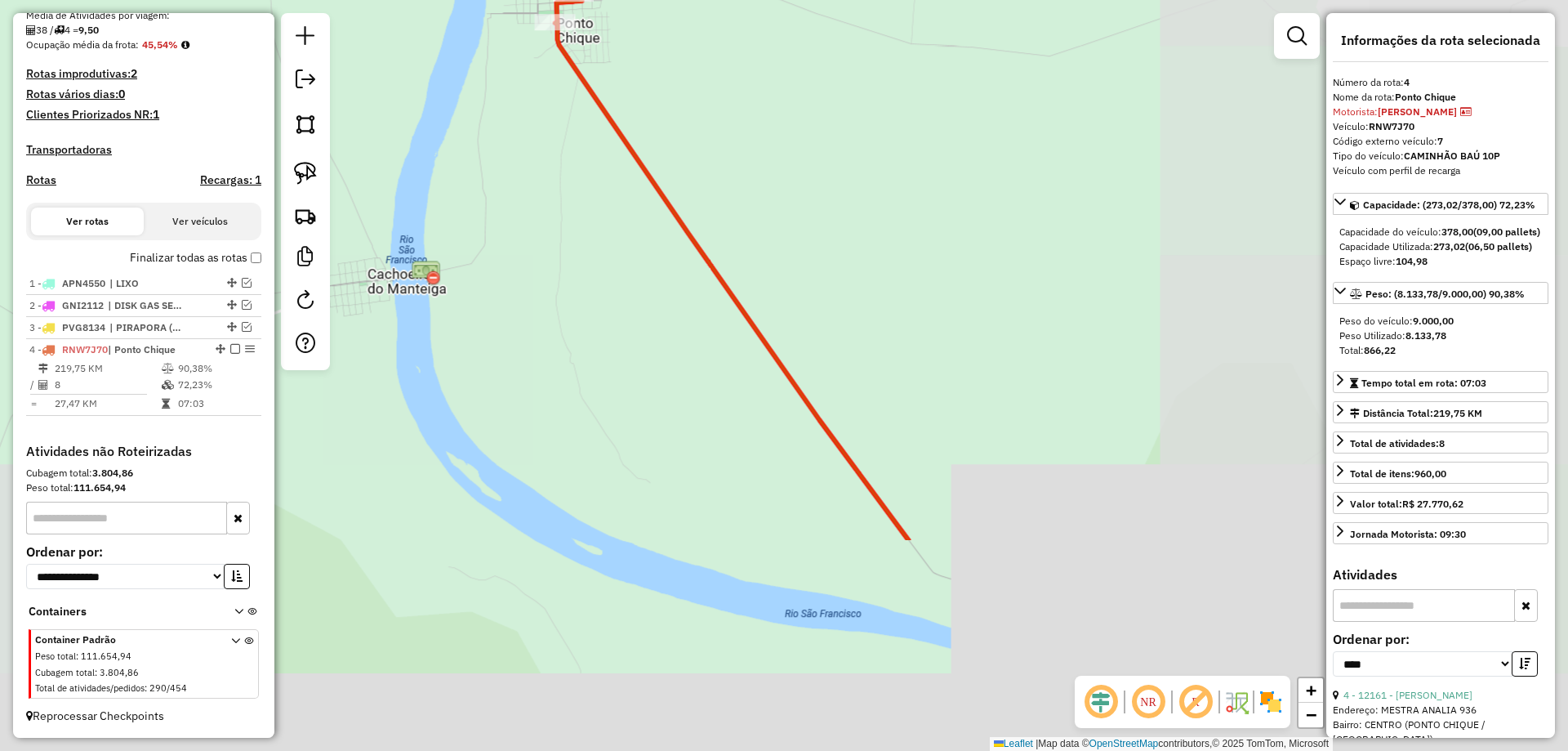
drag, startPoint x: 774, startPoint y: 430, endPoint x: 660, endPoint y: 197, distance: 259.4
click at [676, 245] on div "Janela de atendimento Grade de atendimento Capacidade Transportadoras Veículos …" at bounding box center [784, 375] width 1568 height 751
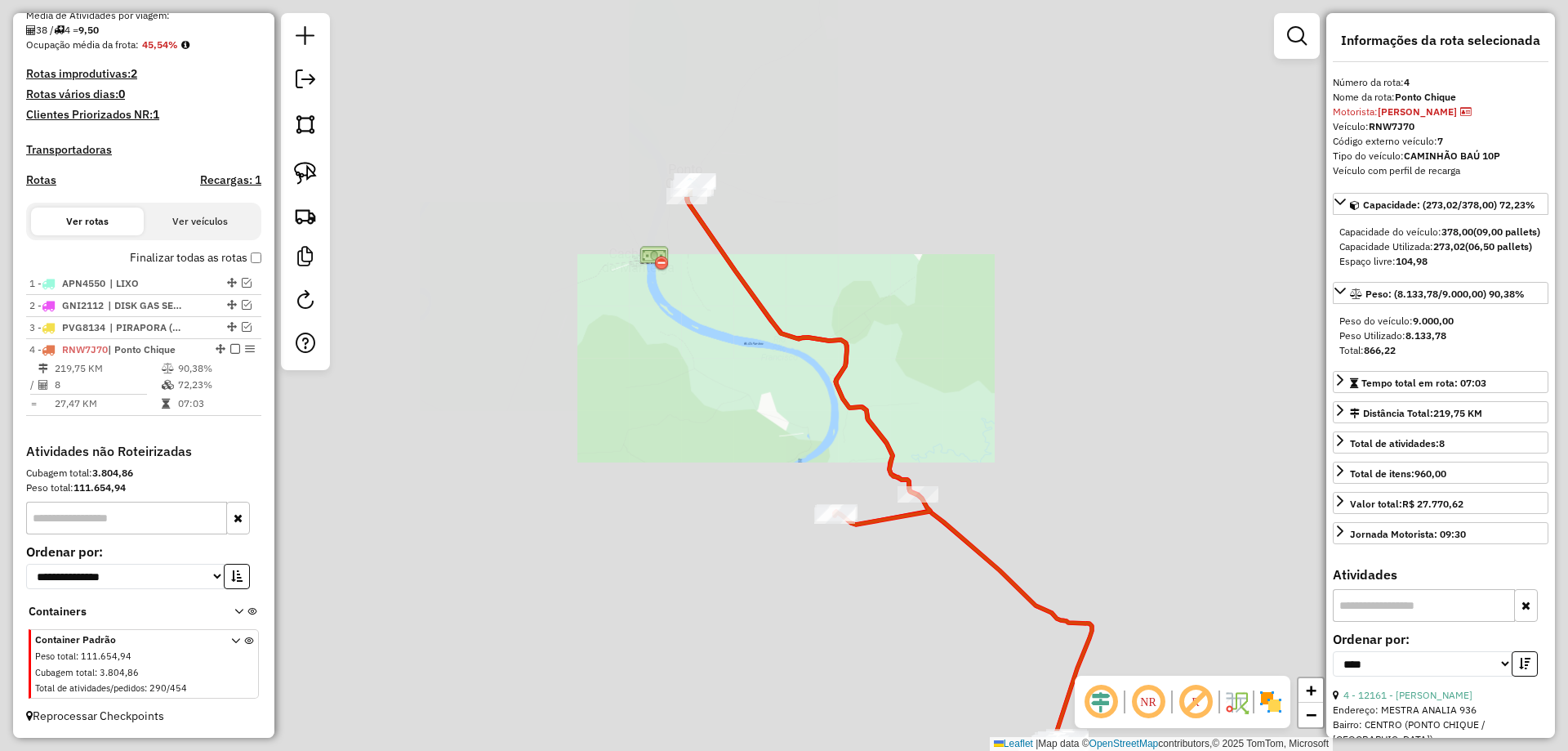
drag, startPoint x: 800, startPoint y: 450, endPoint x: 663, endPoint y: 256, distance: 237.5
click at [672, 273] on div "Janela de atendimento Grade de atendimento Capacidade Transportadoras Veículos …" at bounding box center [784, 375] width 1568 height 751
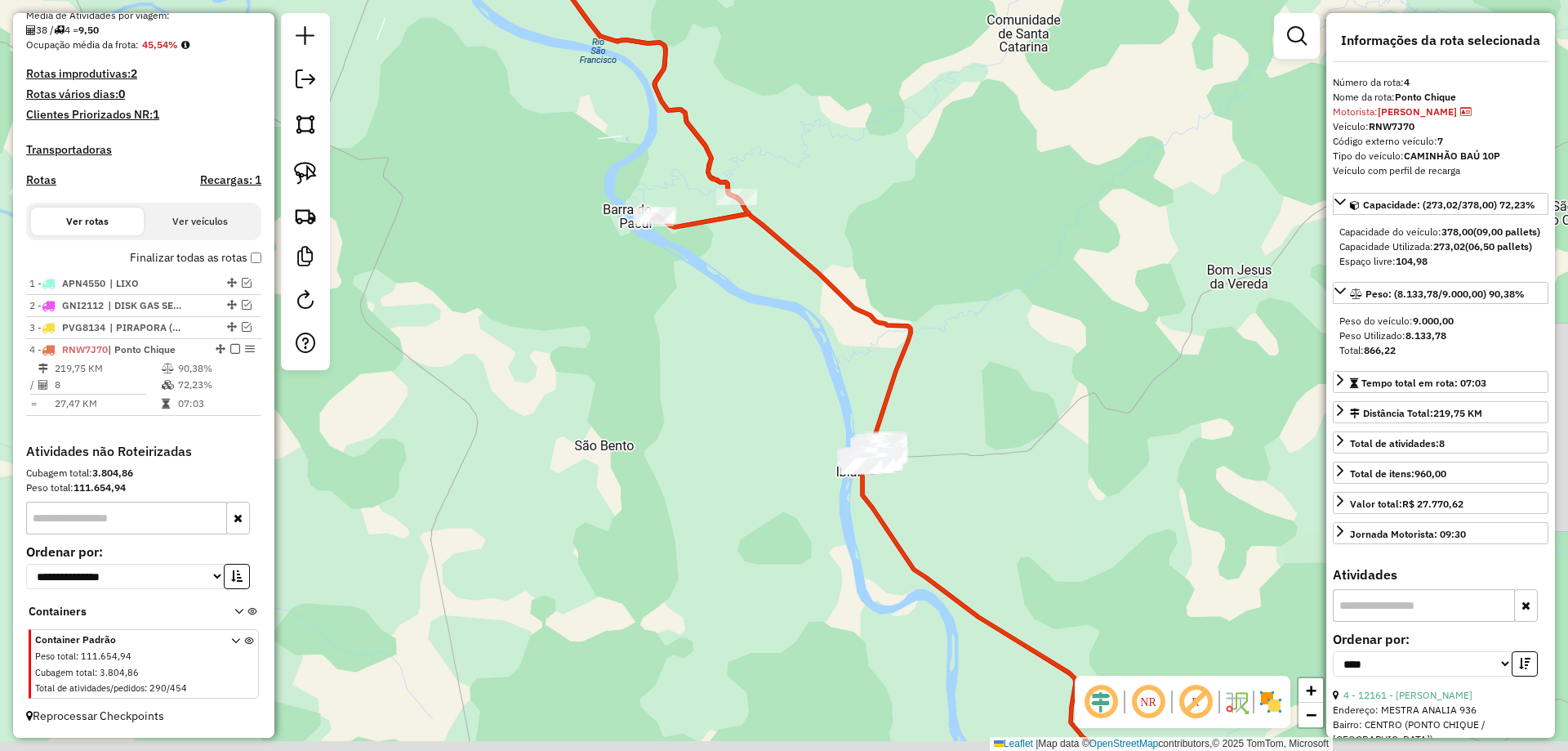
drag, startPoint x: 785, startPoint y: 422, endPoint x: 649, endPoint y: 205, distance: 256.1
click at [704, 251] on div "Janela de atendimento Grade de atendimento Capacidade Transportadoras Veículos …" at bounding box center [784, 375] width 1568 height 751
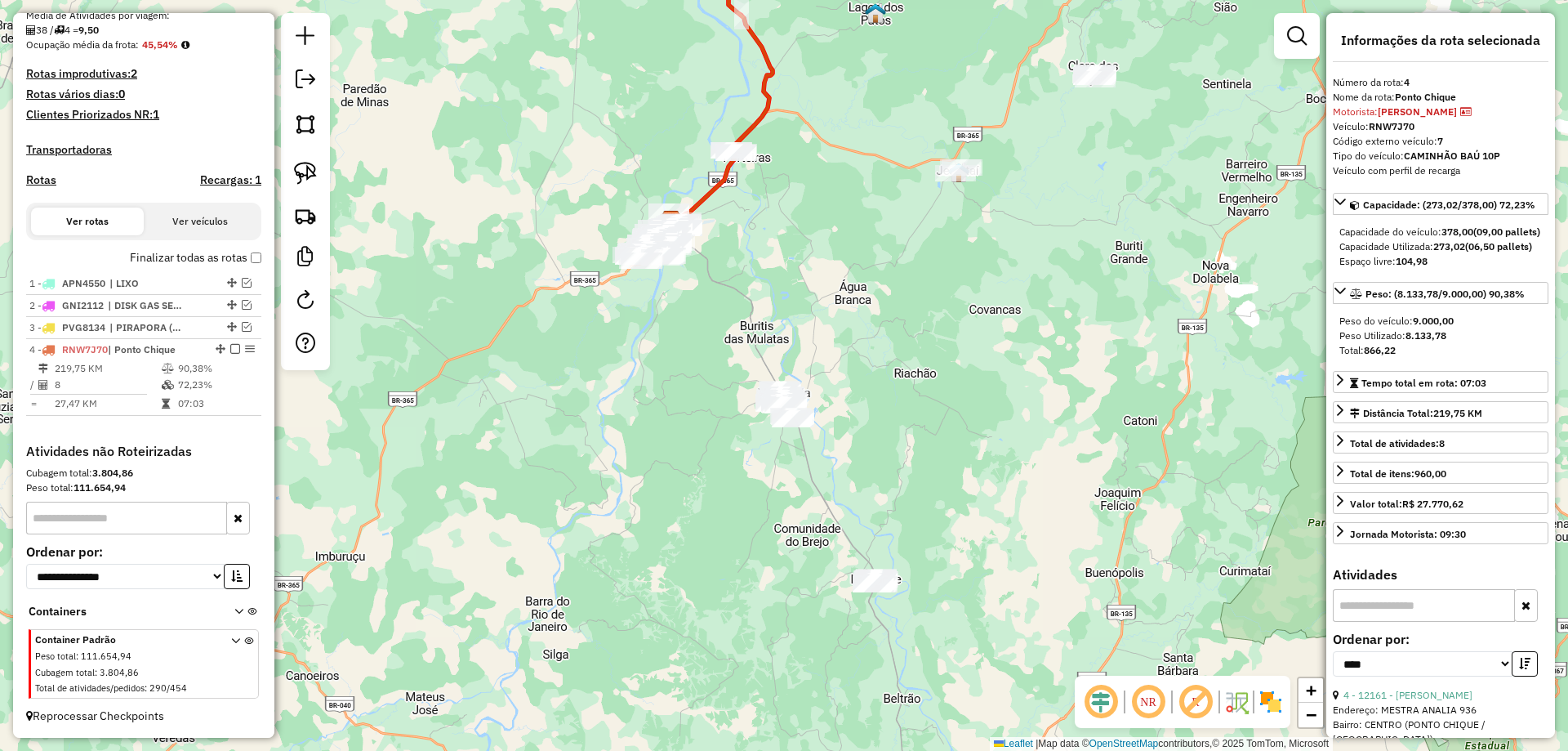
drag, startPoint x: 848, startPoint y: 364, endPoint x: 756, endPoint y: 63, distance: 314.7
click at [773, 32] on div "Janela de atendimento Grade de atendimento Capacidade Transportadoras Veículos …" at bounding box center [784, 375] width 1568 height 751
click at [312, 173] on img at bounding box center [304, 173] width 23 height 23
drag, startPoint x: 862, startPoint y: 514, endPoint x: 1000, endPoint y: 554, distance: 143.7
drag, startPoint x: 893, startPoint y: 270, endPoint x: 892, endPoint y: 446, distance: 176.0
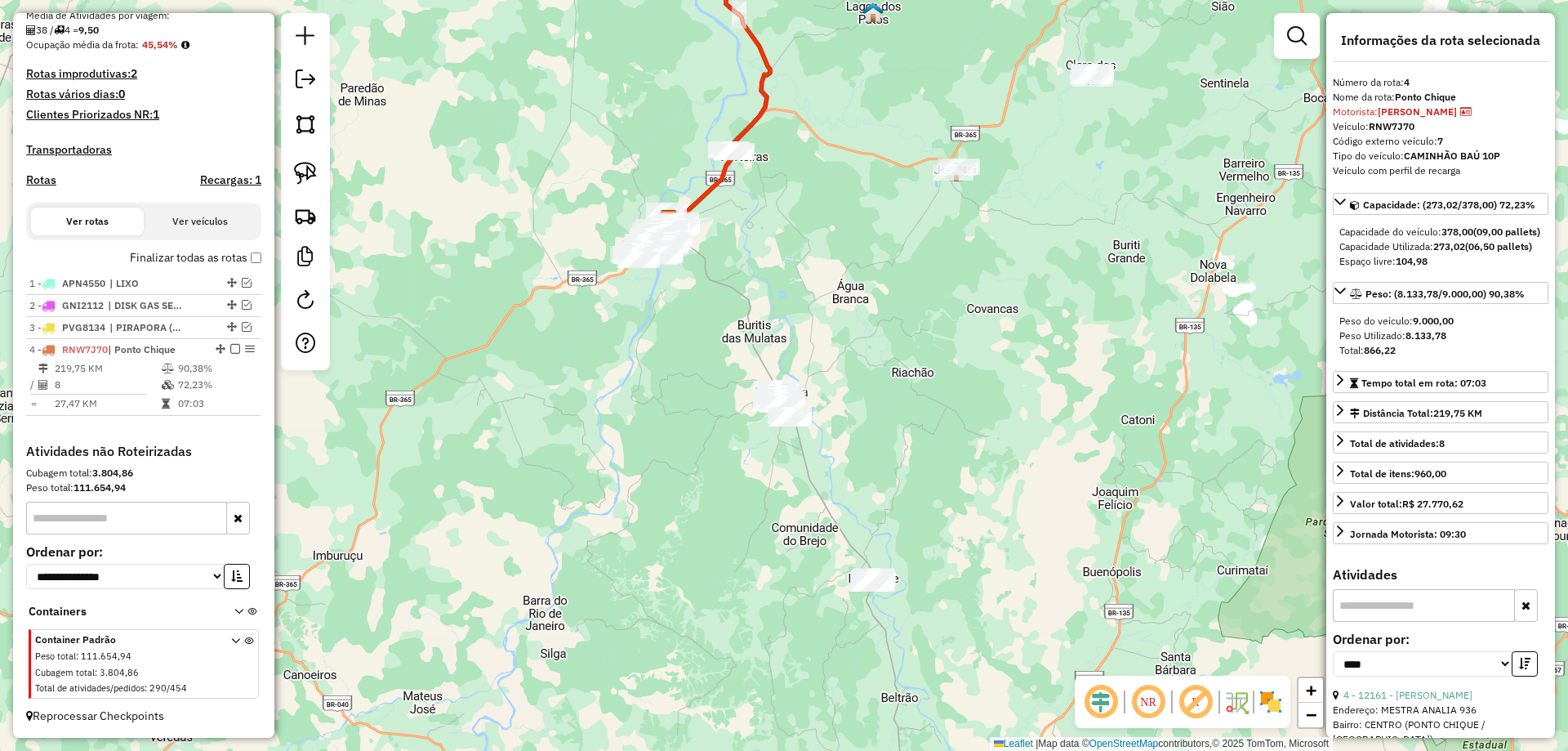
click at [892, 437] on div "Janela de atendimento Grade de atendimento Capacidade Transportadoras Veículos …" at bounding box center [784, 375] width 1568 height 751
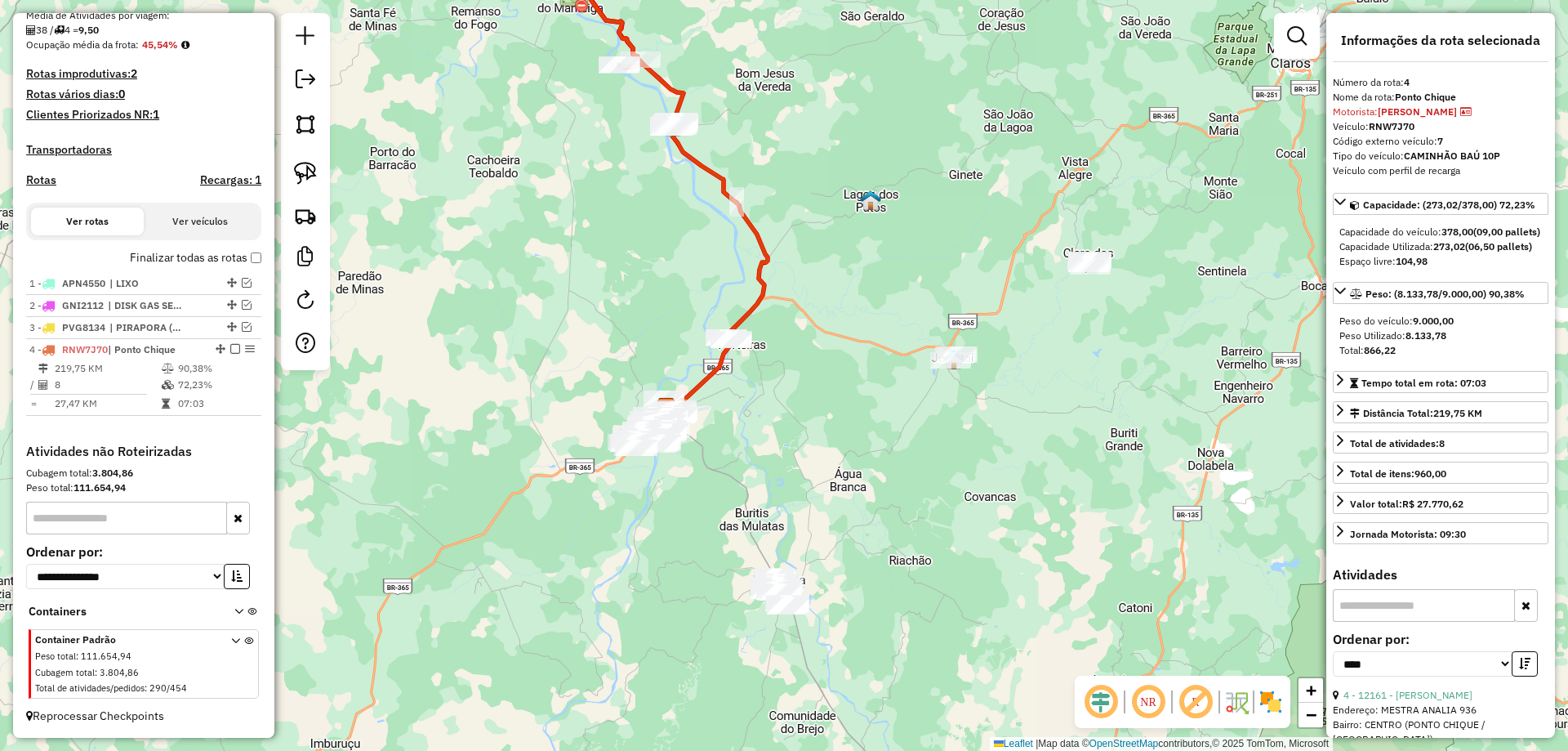
drag, startPoint x: 857, startPoint y: 307, endPoint x: 712, endPoint y: 367, distance: 156.9
click at [717, 374] on div "Janela de atendimento Grade de atendimento Capacidade Transportadoras Veículos …" at bounding box center [784, 375] width 1568 height 751
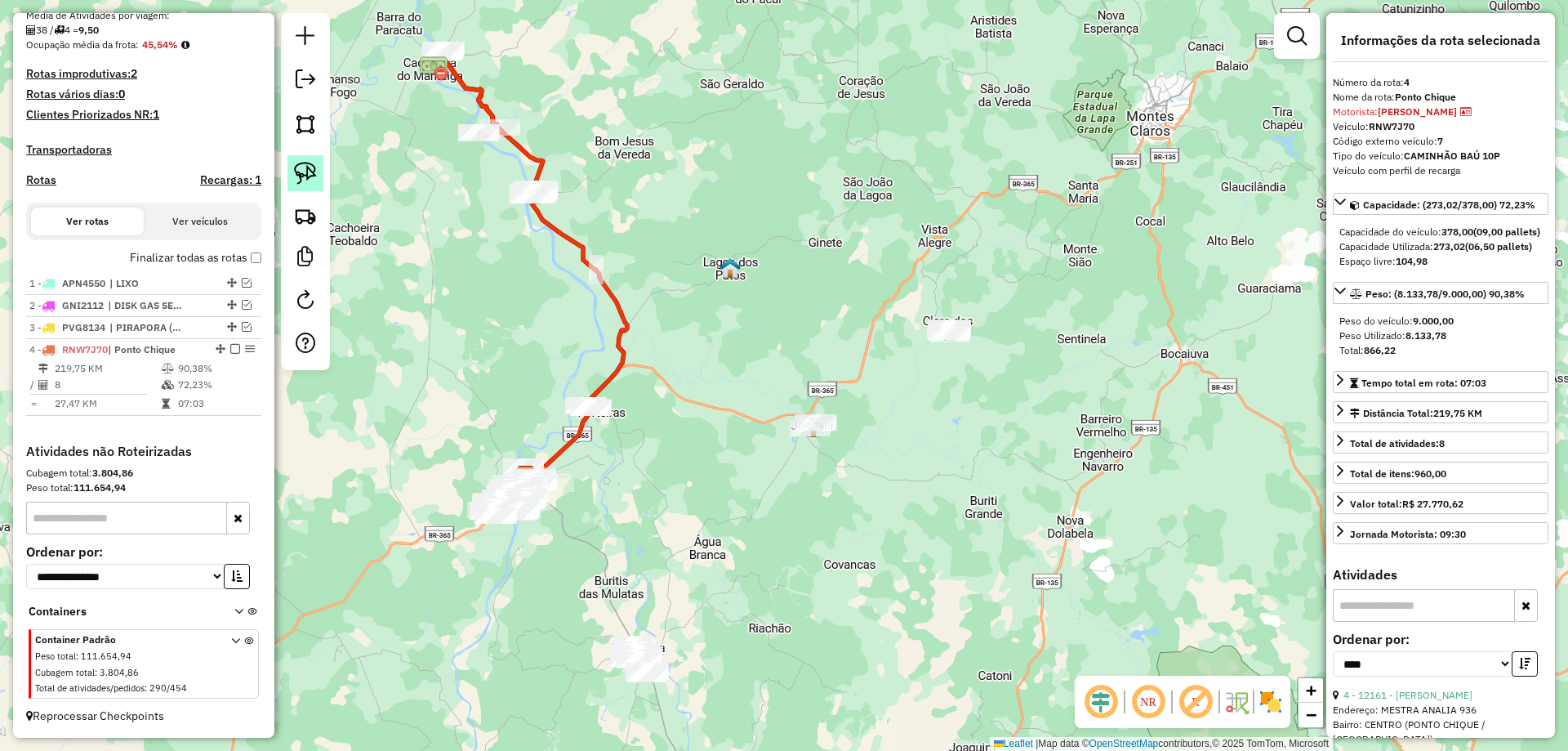
click at [318, 183] on link at bounding box center [305, 173] width 36 height 36
drag, startPoint x: 978, startPoint y: 258, endPoint x: 1092, endPoint y: 366, distance: 157.0
click at [311, 185] on link at bounding box center [305, 173] width 36 height 36
drag, startPoint x: 807, startPoint y: 399, endPoint x: 1115, endPoint y: 541, distance: 339.2
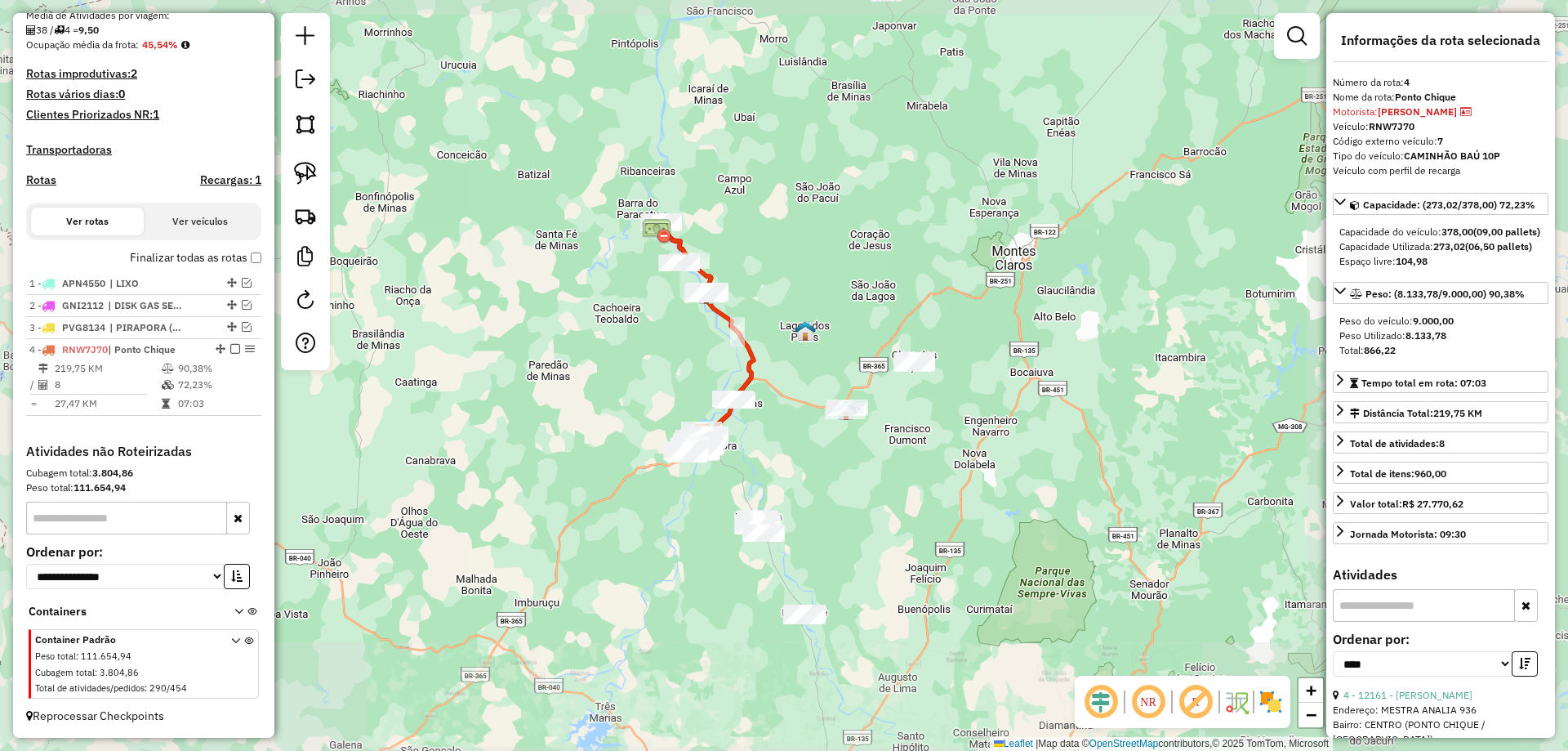
drag, startPoint x: 792, startPoint y: 458, endPoint x: 792, endPoint y: 317, distance: 141.0
click at [792, 317] on div "Janela de atendimento Grade de atendimento Capacidade Transportadoras Veículos …" at bounding box center [784, 375] width 1568 height 751
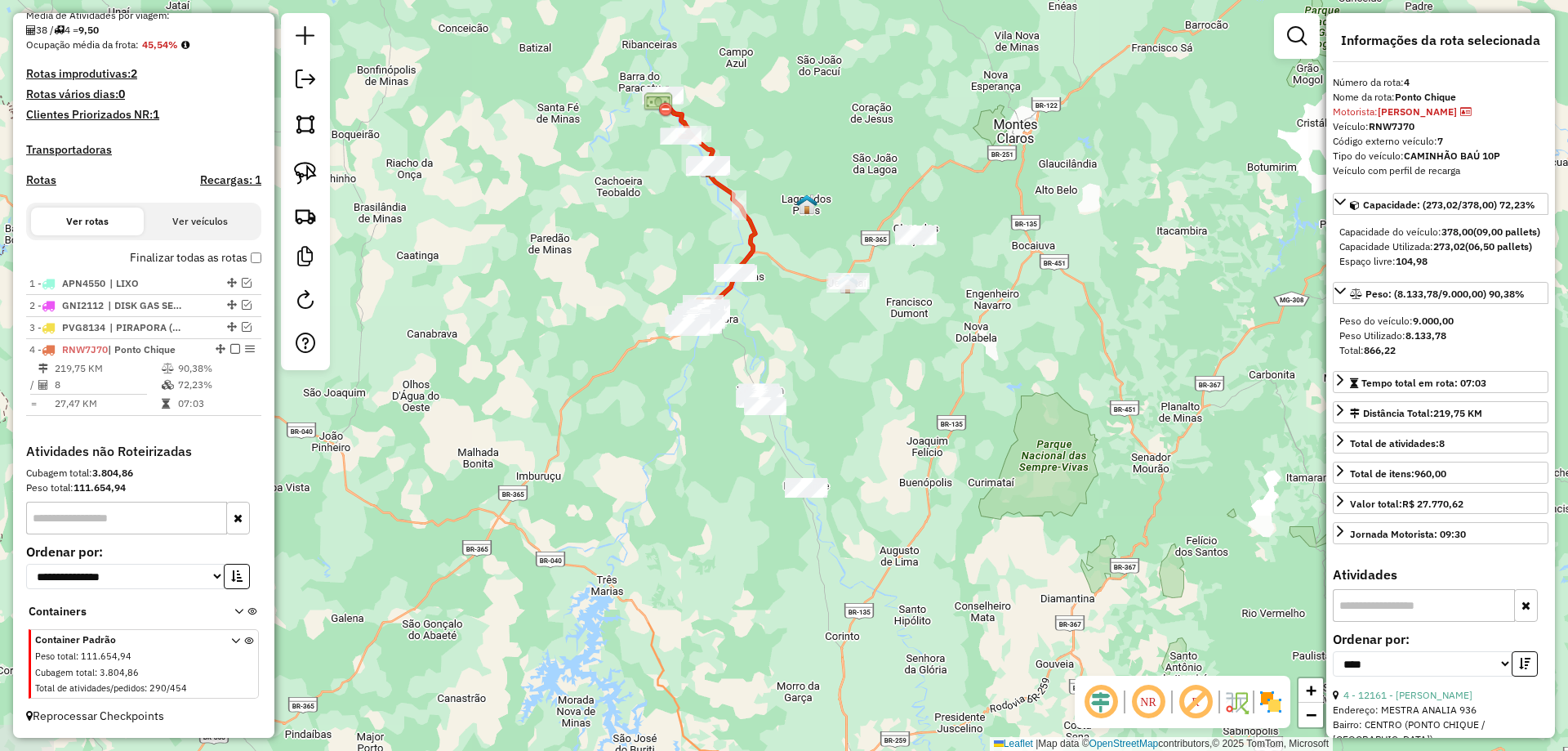
drag, startPoint x: 834, startPoint y: 414, endPoint x: 820, endPoint y: 501, distance: 88.1
click at [823, 501] on div "Janela de atendimento Grade de atendimento Capacidade Transportadoras Veículos …" at bounding box center [784, 375] width 1568 height 751
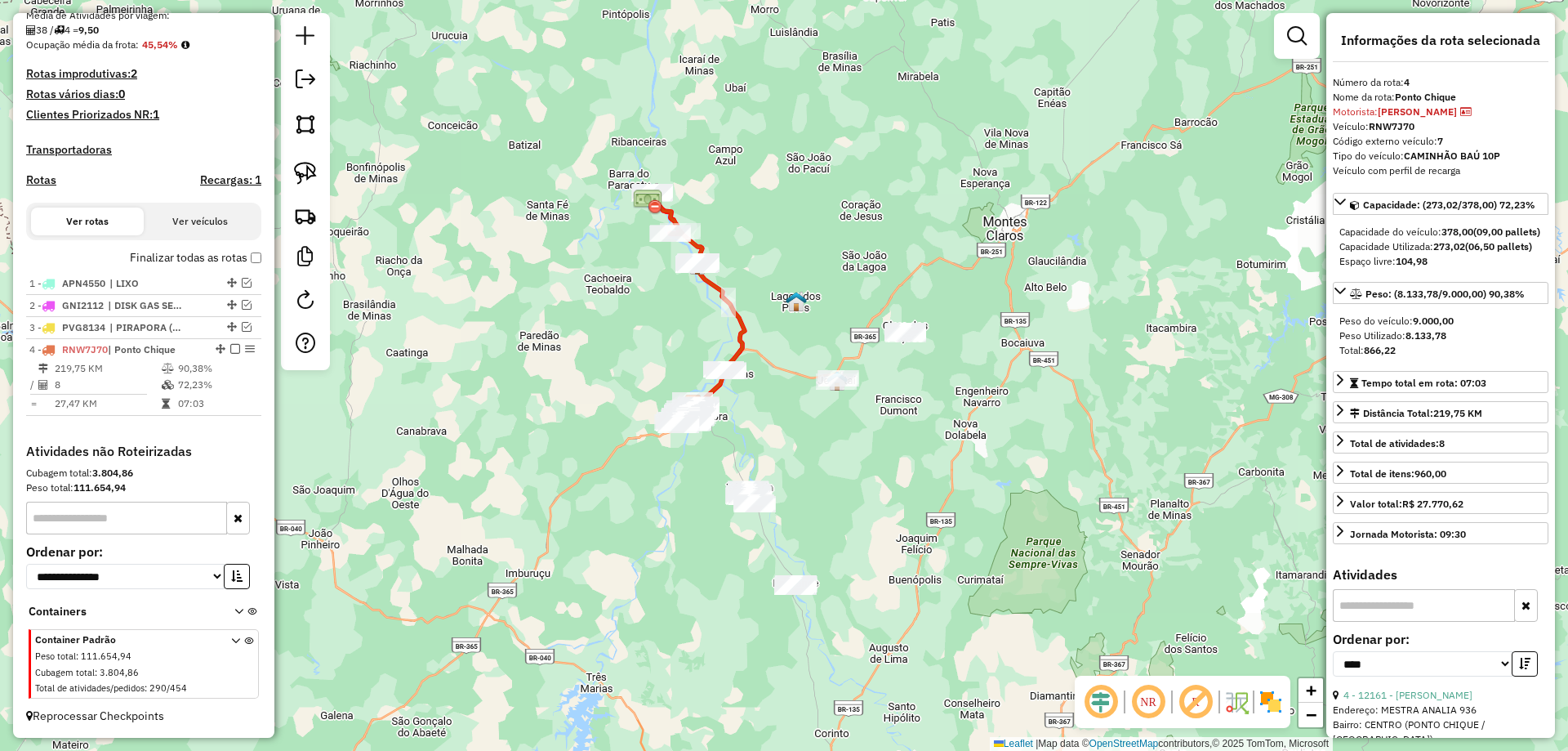
drag, startPoint x: 783, startPoint y: 408, endPoint x: 791, endPoint y: 529, distance: 121.3
click at [784, 499] on div "Janela de atendimento Grade de atendimento Capacidade Transportadoras Veículos …" at bounding box center [784, 375] width 1568 height 751
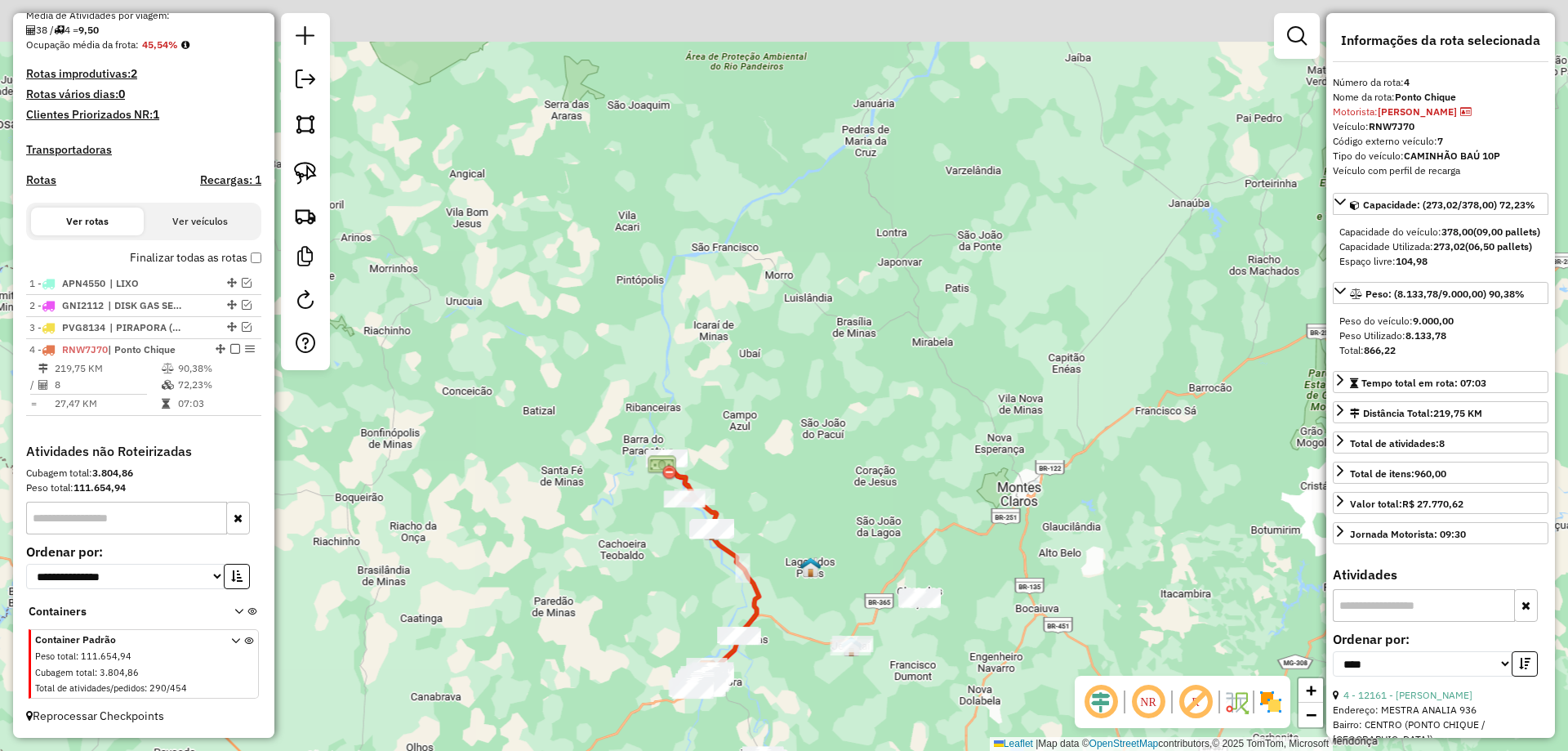
drag, startPoint x: 700, startPoint y: 355, endPoint x: 704, endPoint y: 436, distance: 81.1
click at [704, 433] on div "Janela de atendimento Grade de atendimento Capacidade Transportadoras Veículos …" at bounding box center [784, 375] width 1568 height 751
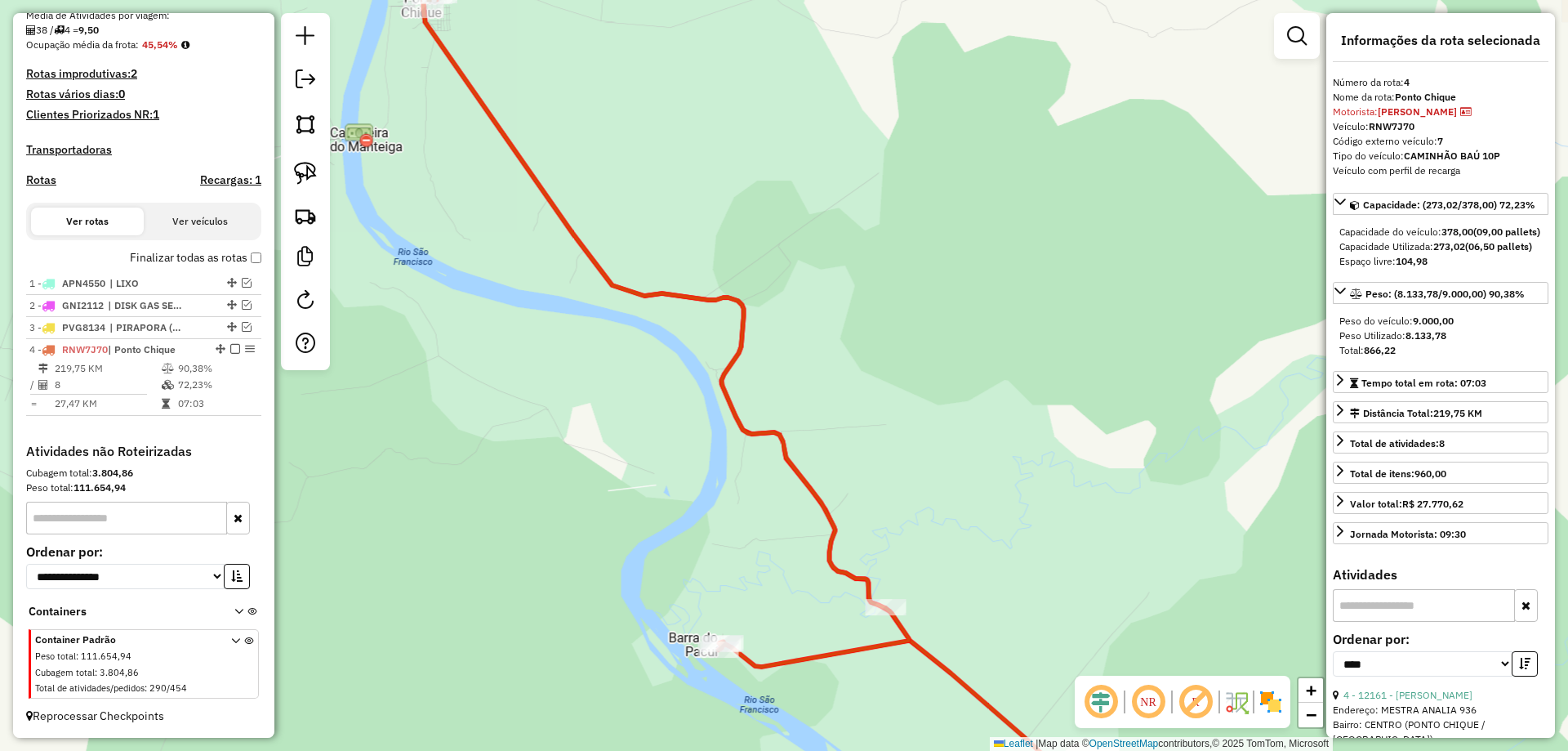
drag, startPoint x: 787, startPoint y: 628, endPoint x: 890, endPoint y: 469, distance: 189.4
click at [890, 469] on div "Janela de atendimento Grade de atendimento Capacidade Transportadoras Veículos …" at bounding box center [784, 375] width 1568 height 751
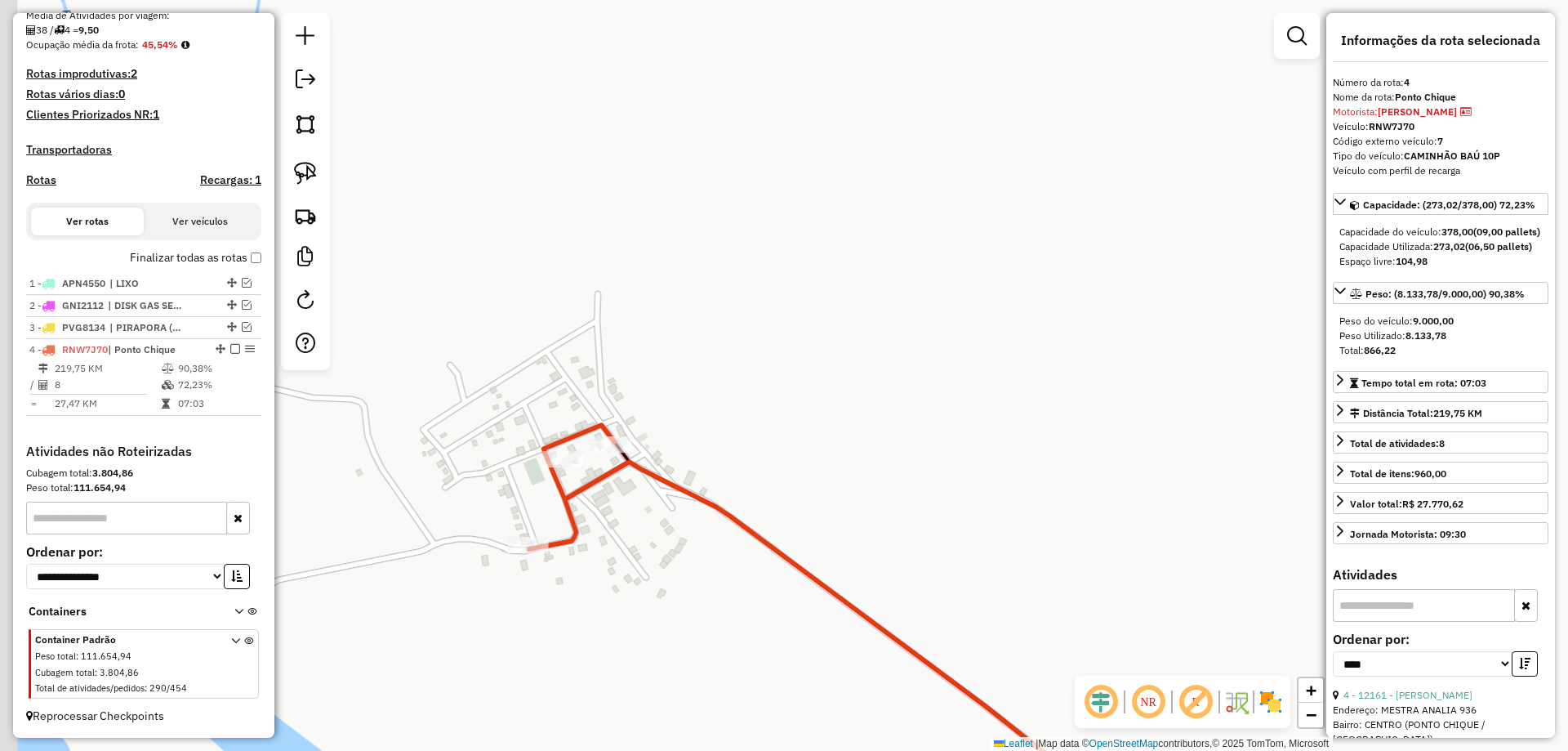
drag, startPoint x: 670, startPoint y: 445, endPoint x: 772, endPoint y: 407, distance: 108.8
click at [772, 407] on div "Janela de atendimento Grade de atendimento Capacidade Transportadoras Veículos …" at bounding box center [784, 375] width 1568 height 751
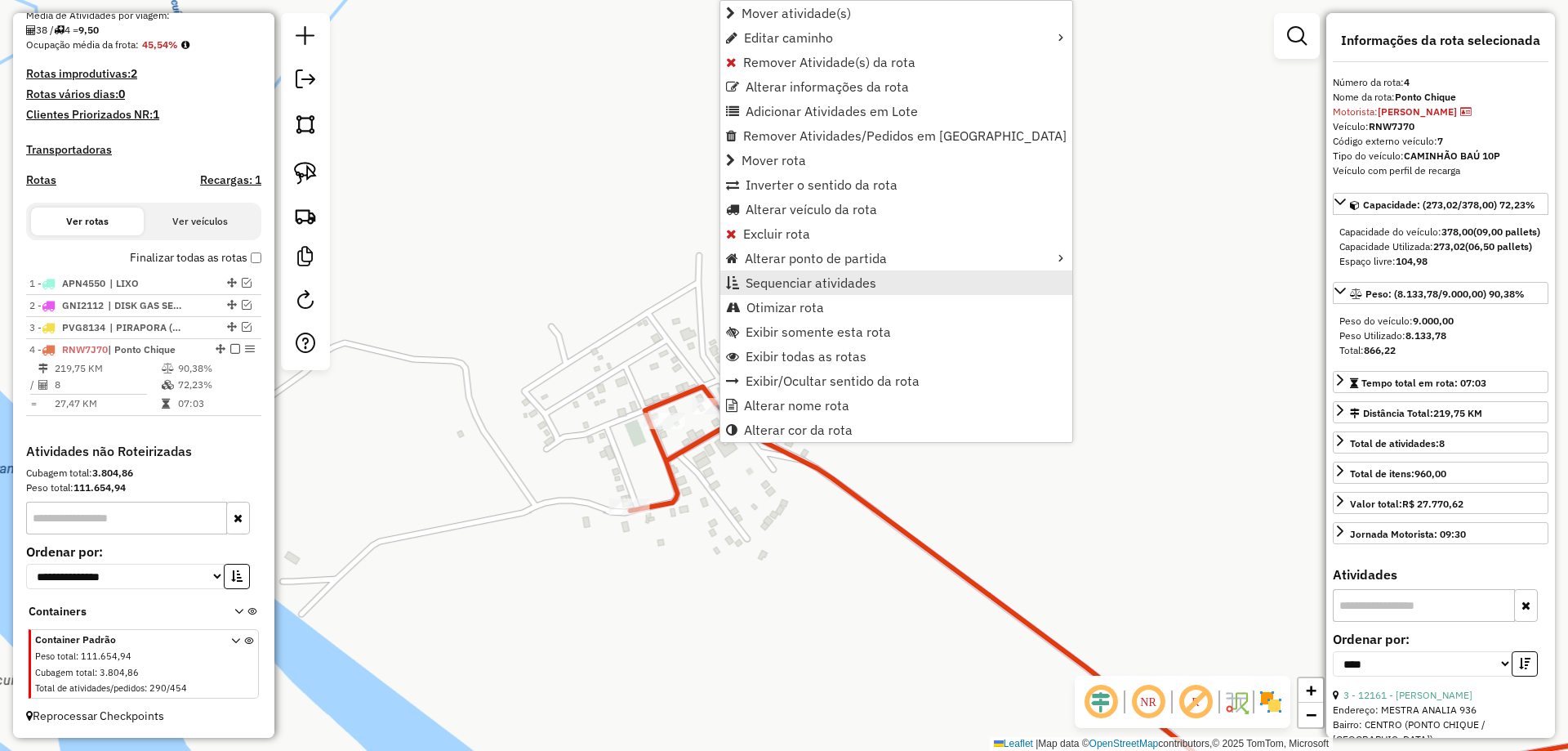
click at [801, 291] on link "Sequenciar atividades" at bounding box center [896, 282] width 352 height 25
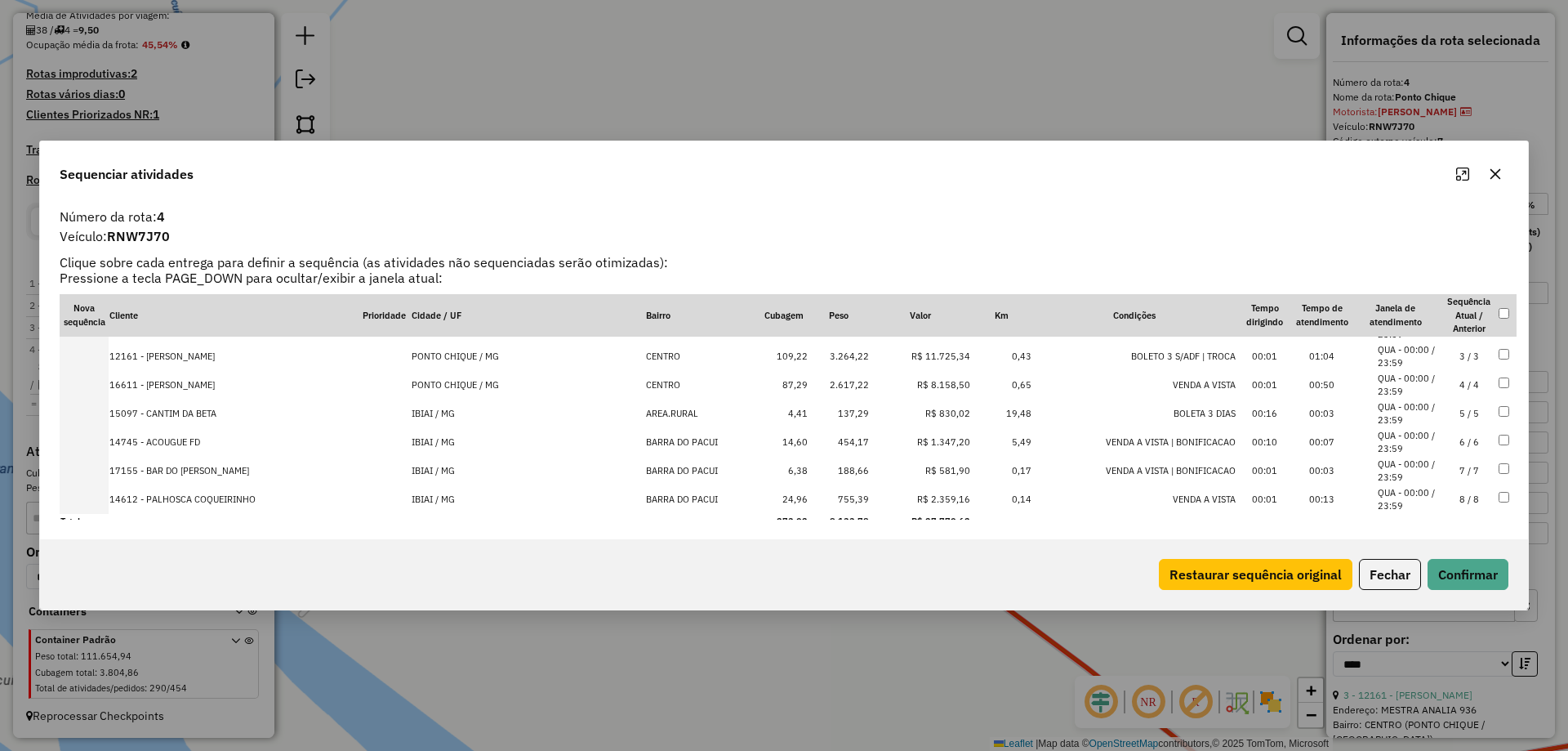
scroll to position [61, 0]
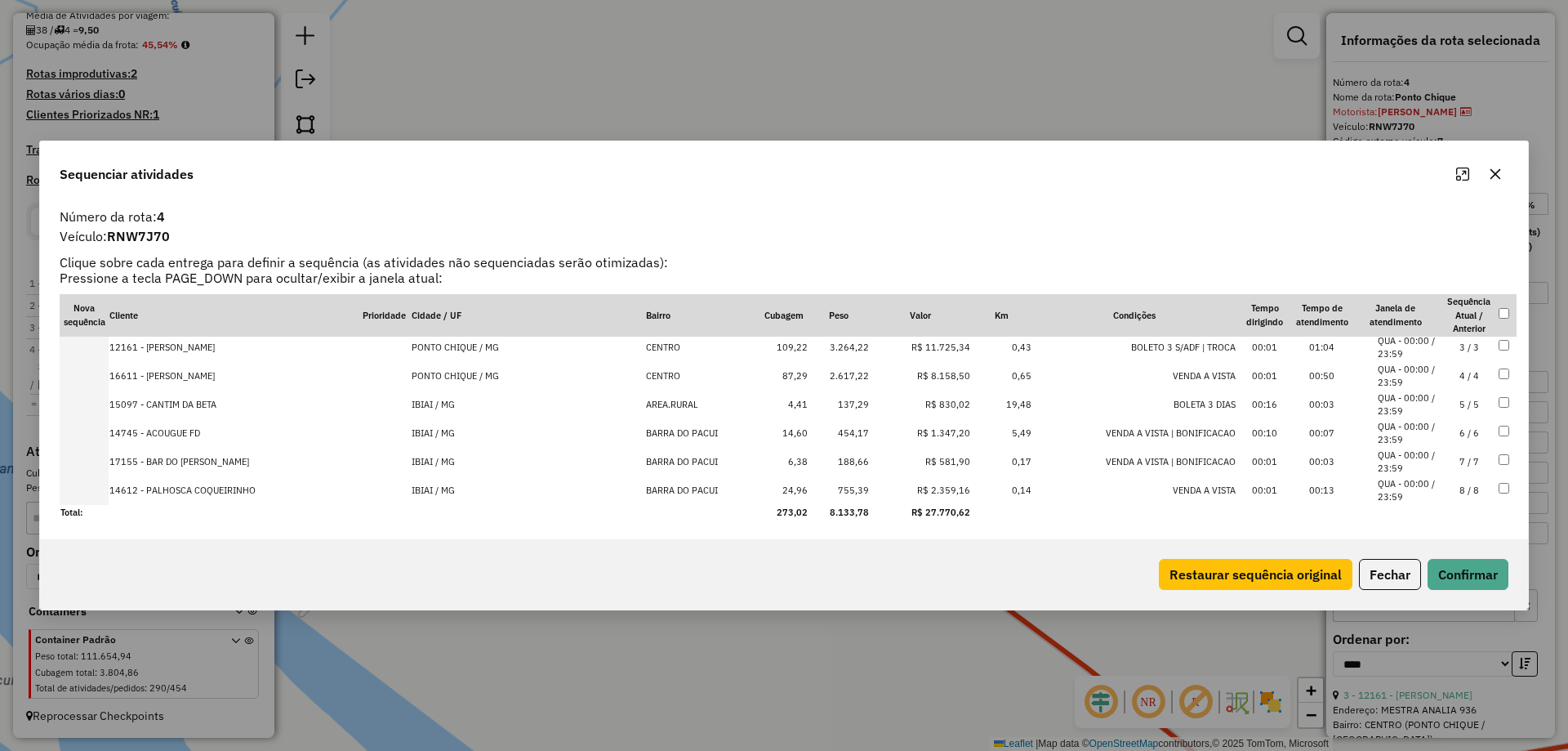
click at [1452, 492] on td "8 / 8" at bounding box center [1469, 490] width 58 height 29
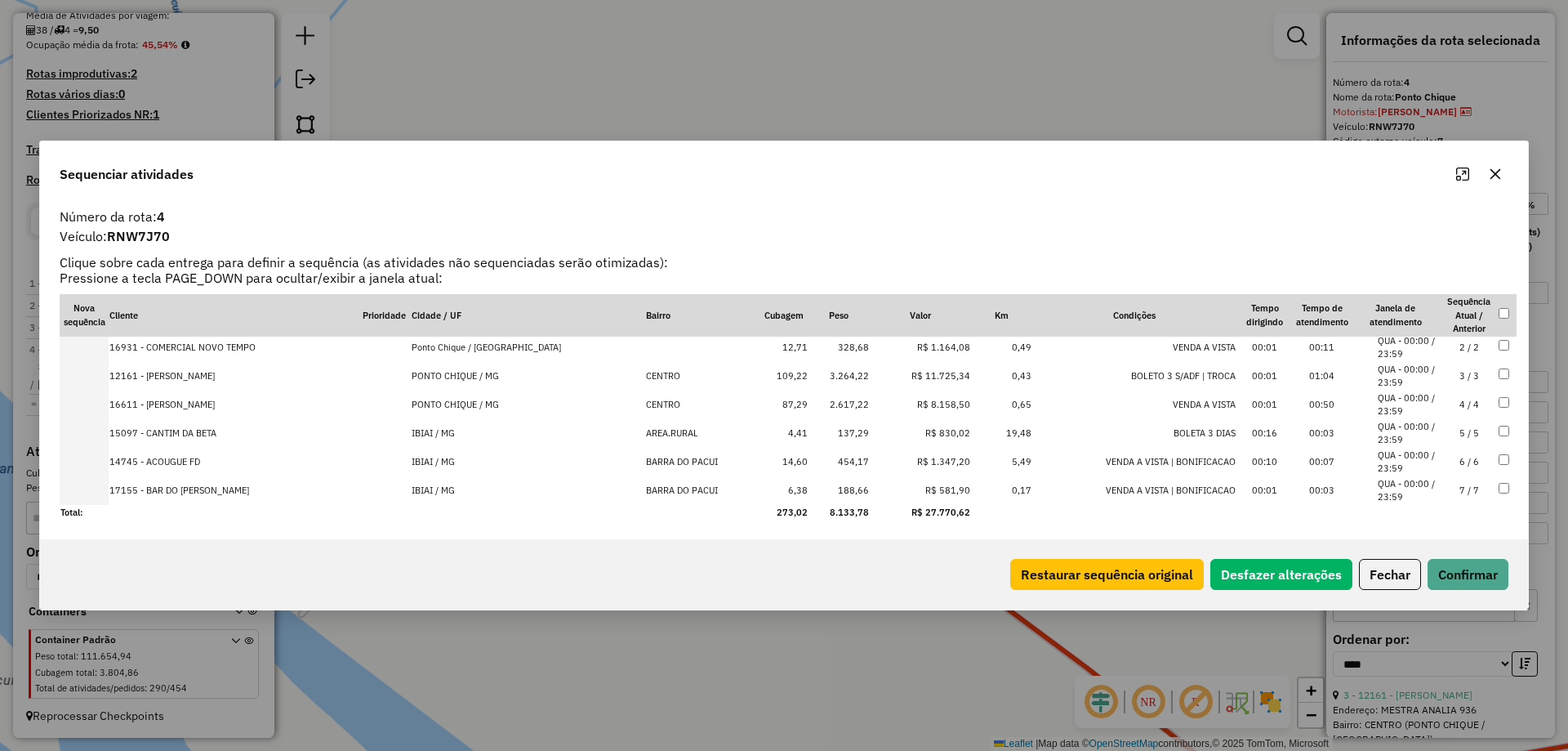
click at [1462, 559] on div "Restaurar sequência original Desfazer alterações Fechar Confirmar" at bounding box center [1256, 573] width 505 height 31
click at [1458, 569] on button "Confirmar" at bounding box center [1468, 573] width 81 height 31
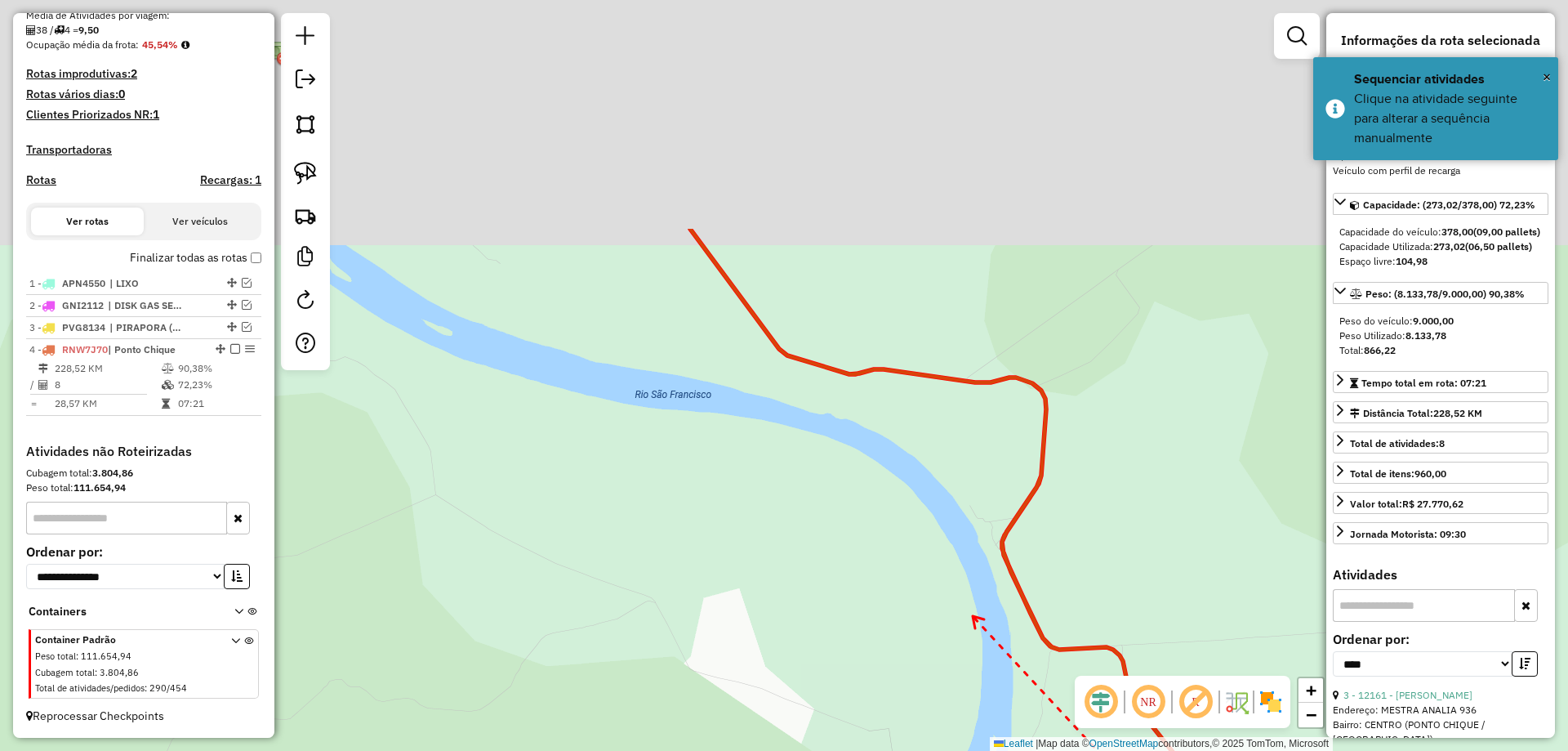
drag, startPoint x: 833, startPoint y: 349, endPoint x: 959, endPoint y: 601, distance: 281.7
click at [964, 603] on div "Janela de atendimento Grade de atendimento Capacidade Transportadoras Veículos …" at bounding box center [784, 375] width 1568 height 751
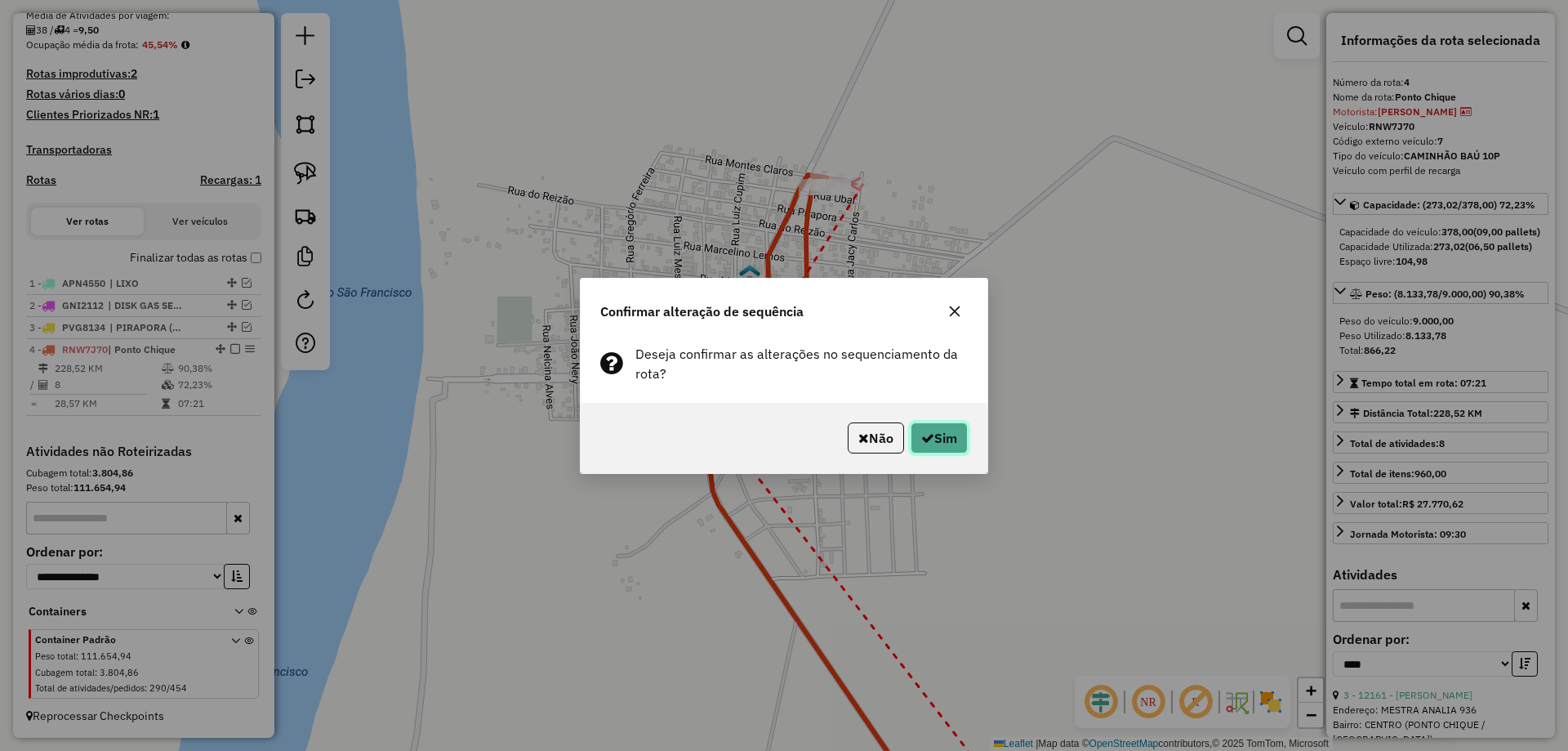
click at [935, 437] on button "Sim" at bounding box center [939, 438] width 58 height 31
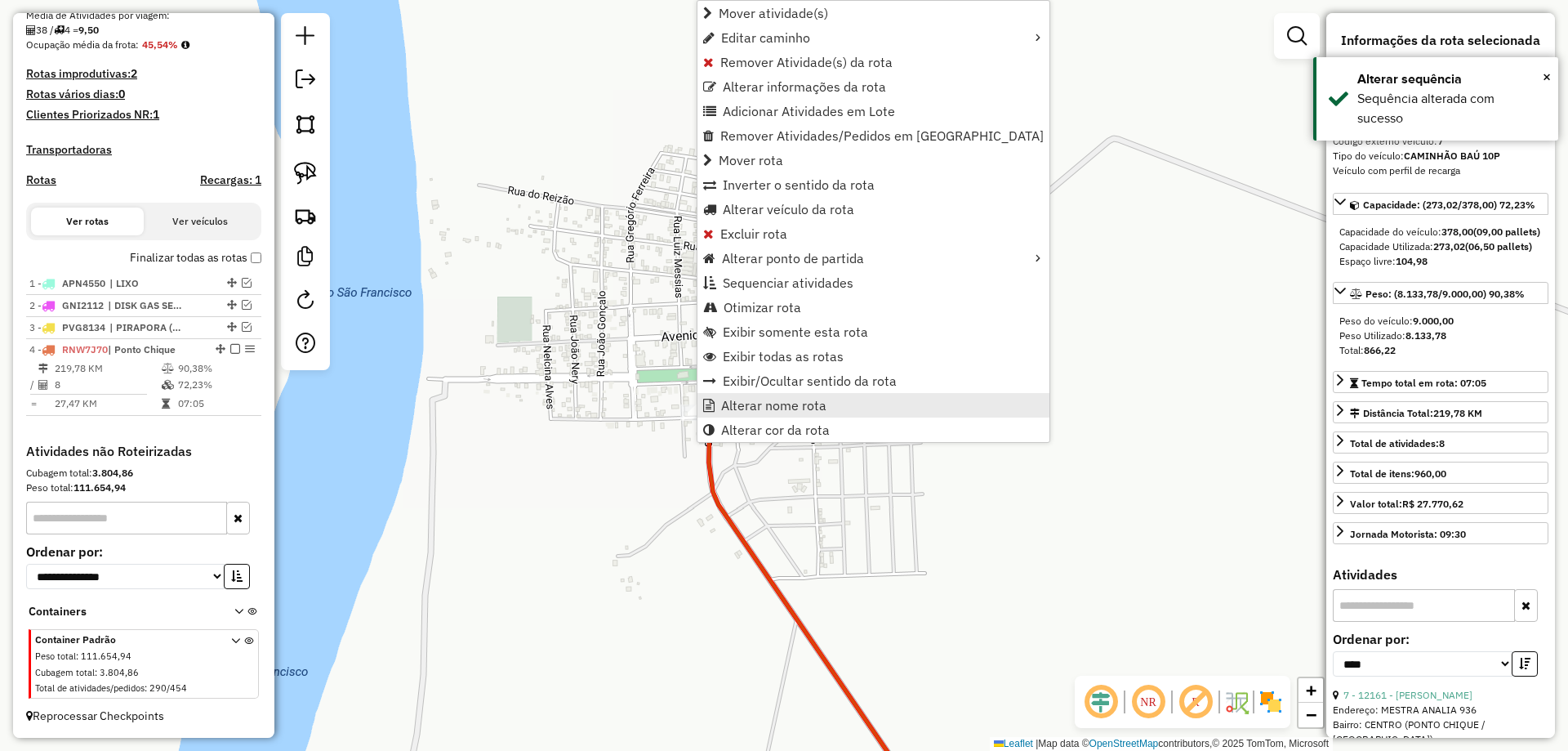
click at [784, 409] on span "Alterar nome rota" at bounding box center [774, 405] width 105 height 13
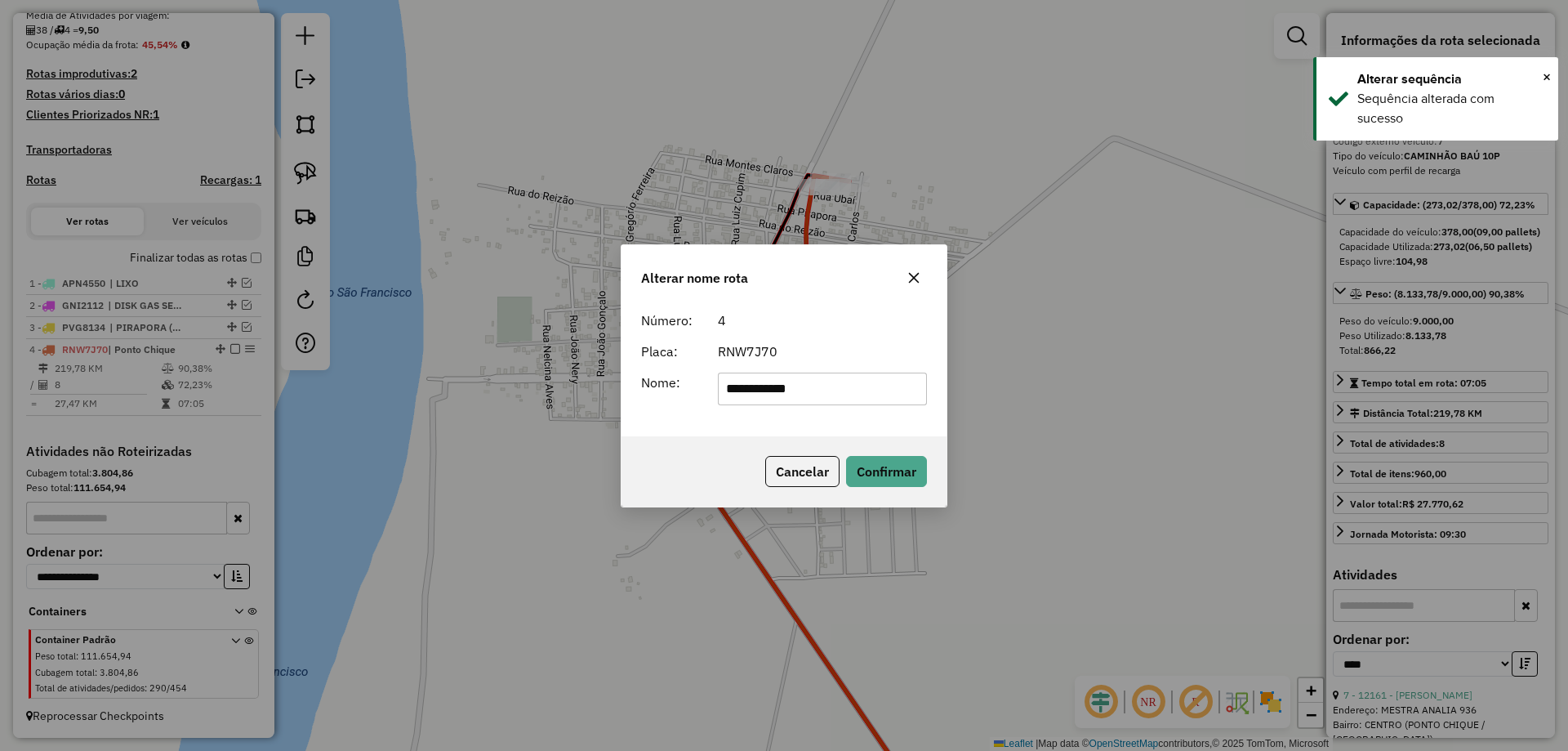
click at [793, 386] on input "**********" at bounding box center [823, 388] width 210 height 33
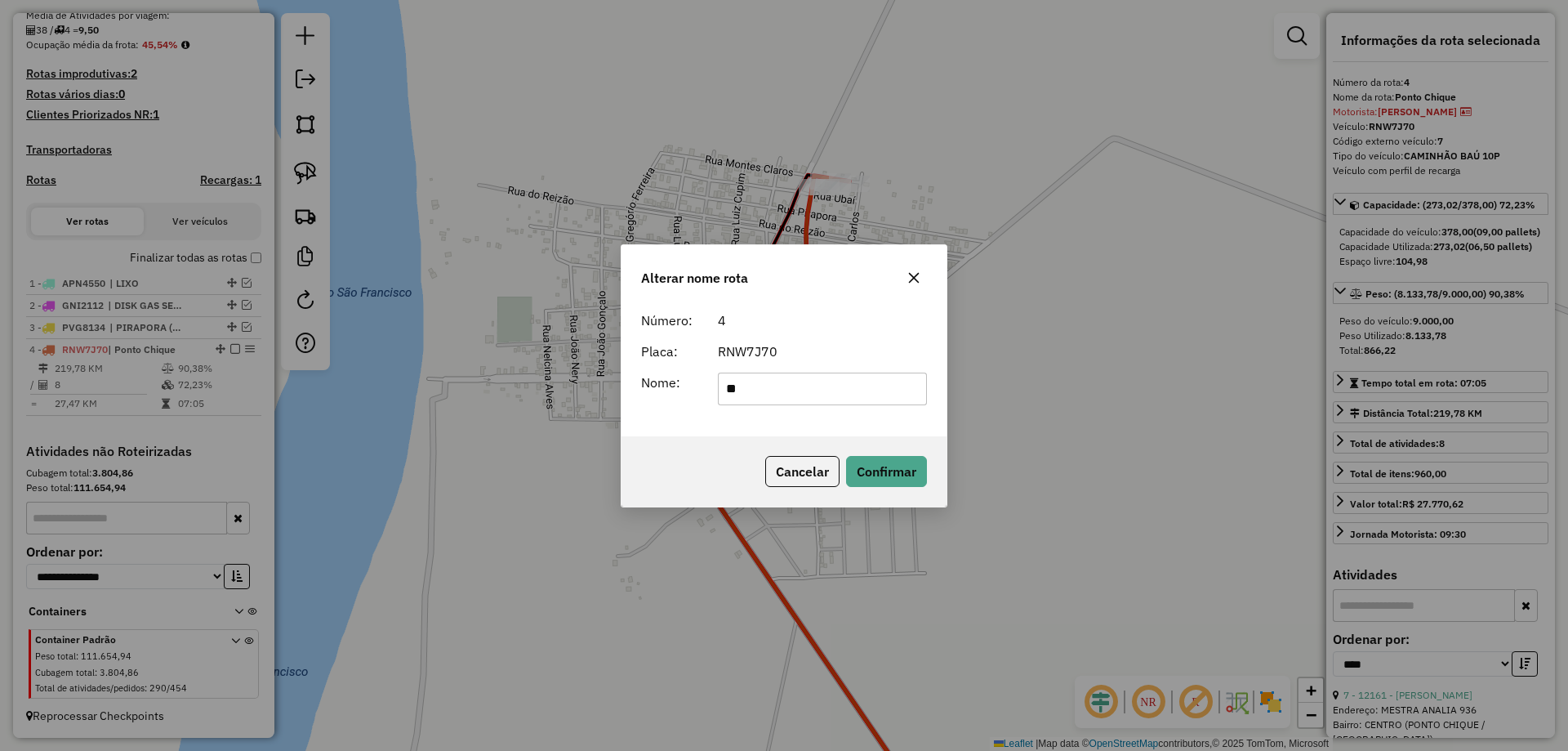
type input "**********"
click at [884, 465] on button "Confirmar" at bounding box center [887, 470] width 81 height 31
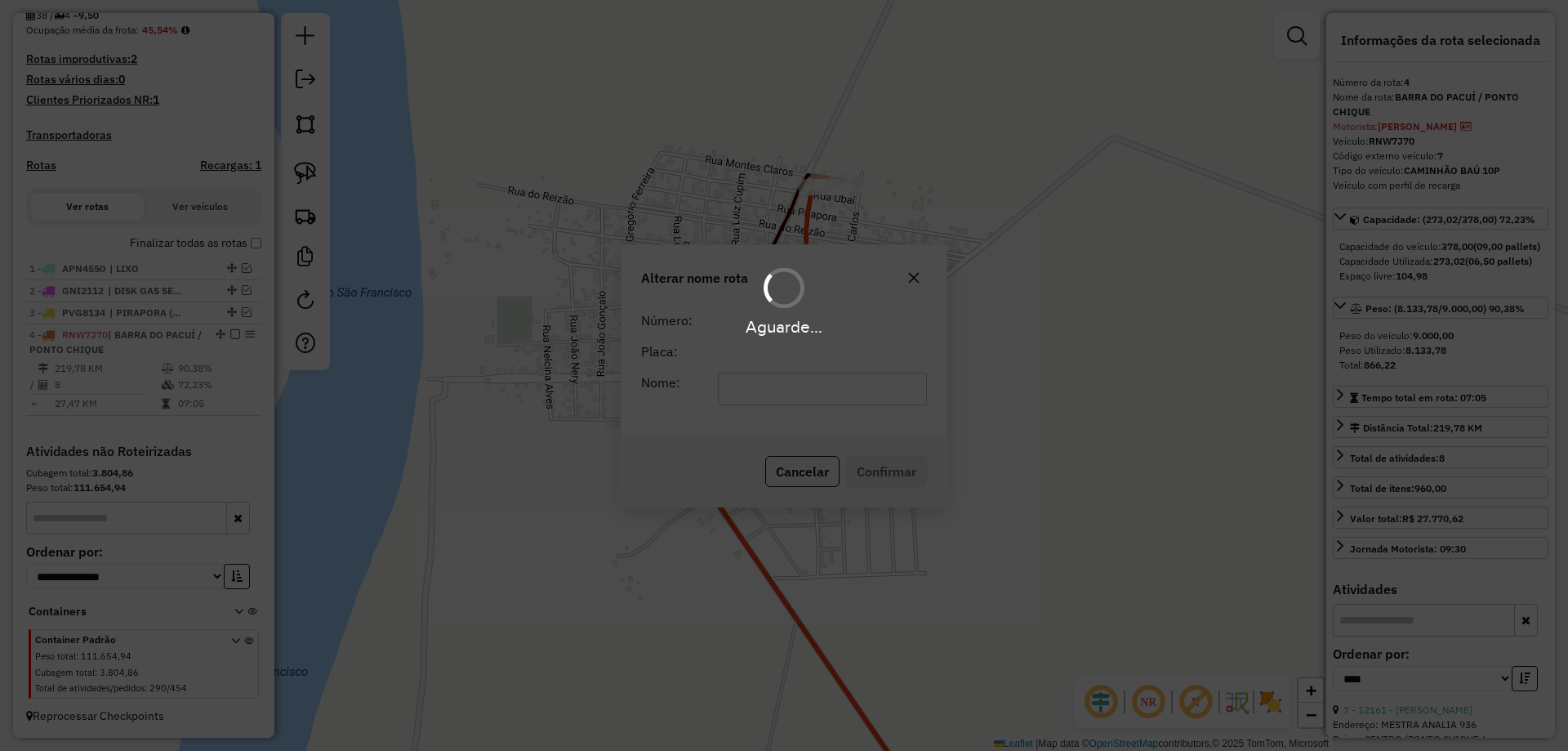
scroll to position [400, 0]
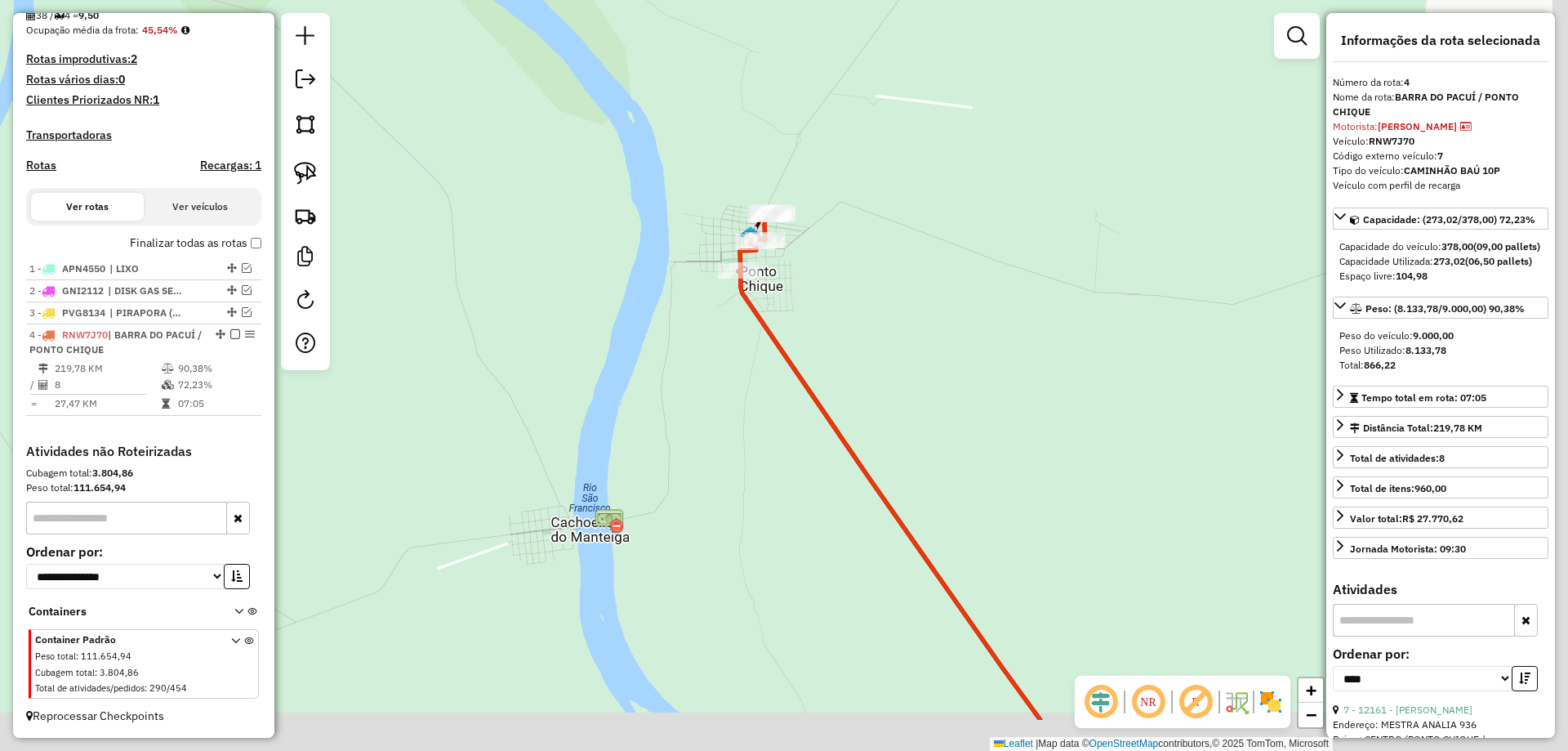
drag, startPoint x: 756, startPoint y: 388, endPoint x: 681, endPoint y: 236, distance: 169.5
click at [685, 271] on div "Janela de atendimento Grade de atendimento Capacidade Transportadoras Veículos …" at bounding box center [784, 375] width 1568 height 751
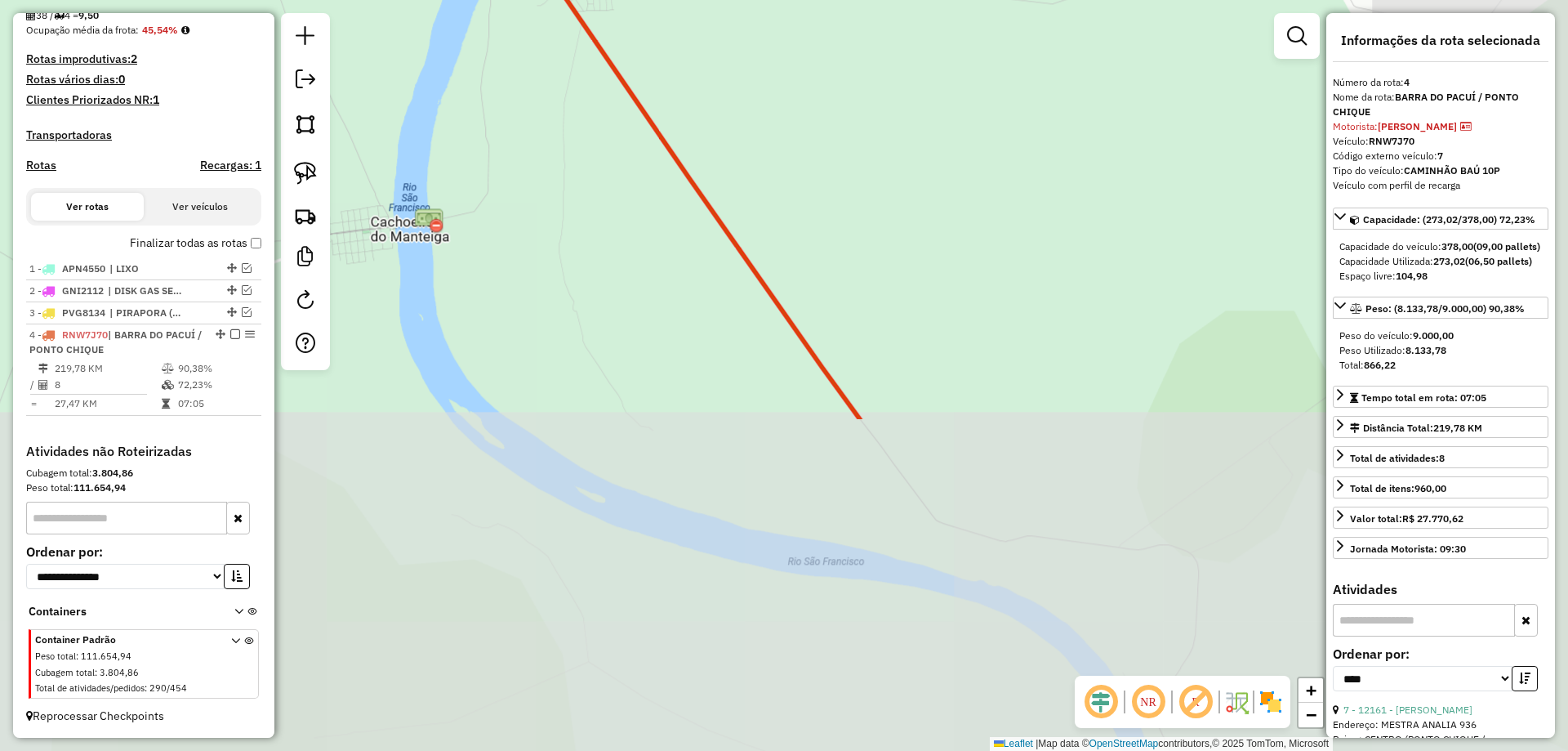
drag, startPoint x: 794, startPoint y: 418, endPoint x: 732, endPoint y: 231, distance: 197.0
click at [735, 237] on div "Janela de atendimento Grade de atendimento Capacidade Transportadoras Veículos …" at bounding box center [784, 375] width 1568 height 751
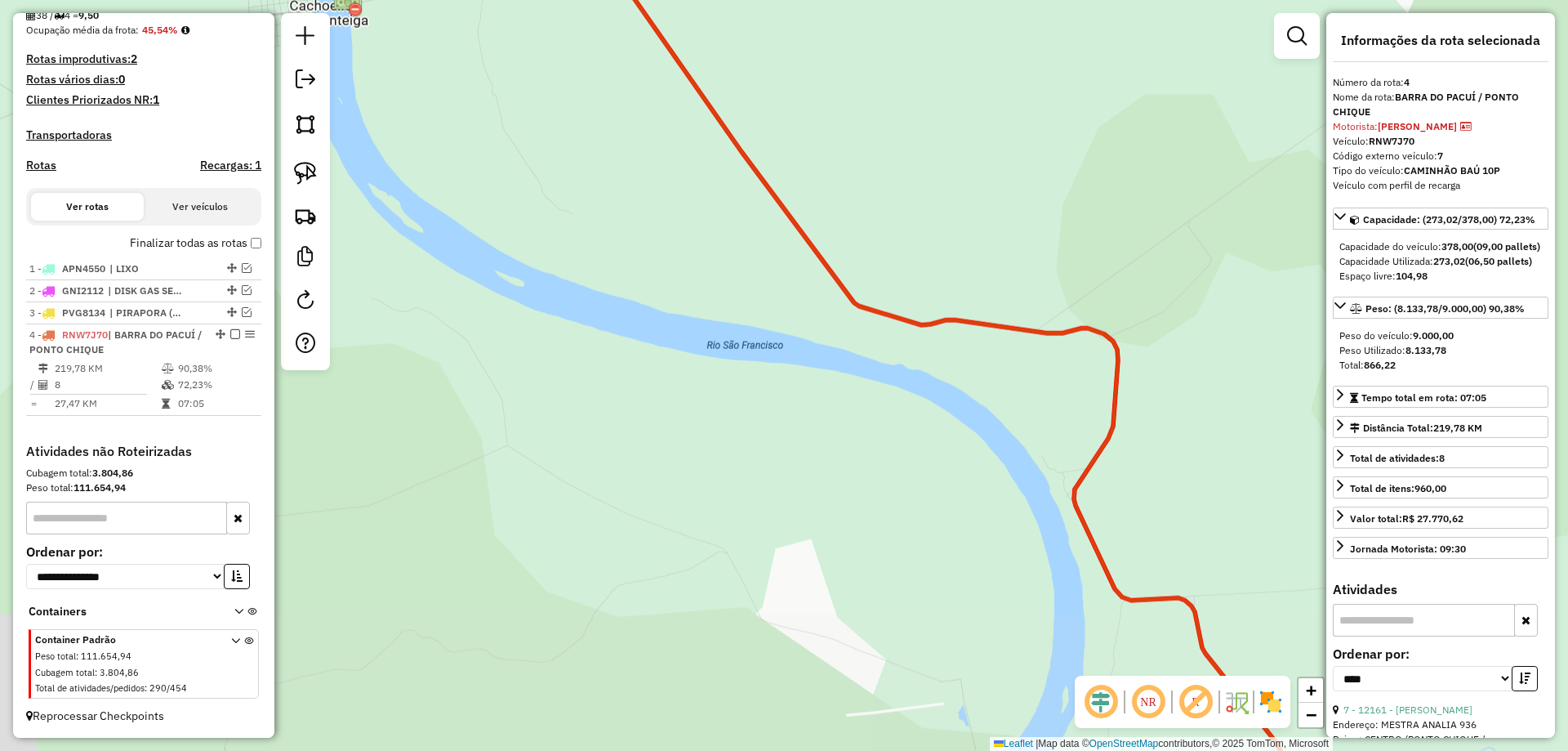
drag, startPoint x: 852, startPoint y: 427, endPoint x: 784, endPoint y: 265, distance: 175.7
click at [784, 265] on div "Janela de atendimento Grade de atendimento Capacidade Transportadoras Veículos …" at bounding box center [784, 375] width 1568 height 751
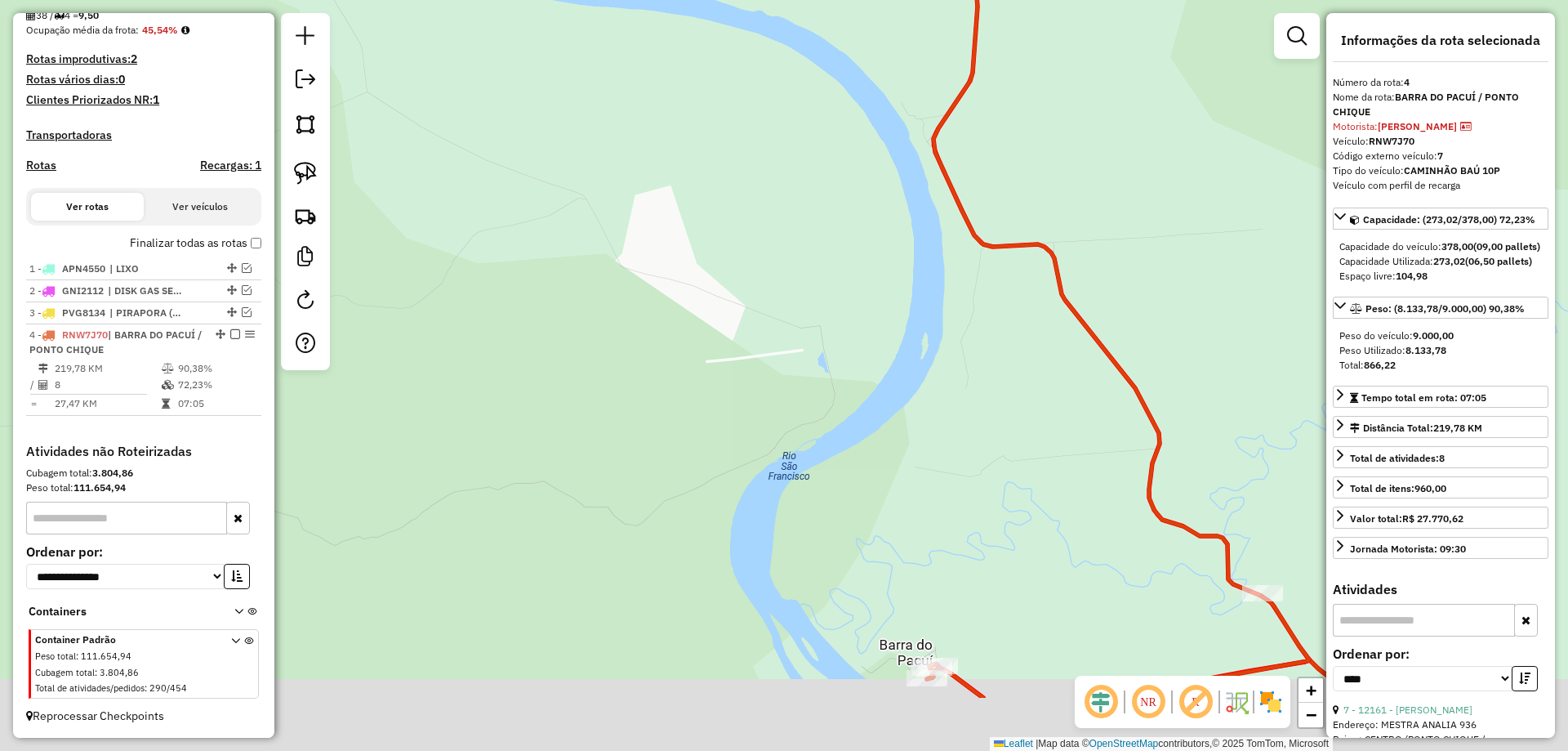
drag, startPoint x: 883, startPoint y: 498, endPoint x: 849, endPoint y: 382, distance: 120.9
click at [839, 369] on div "Janela de atendimento Grade de atendimento Capacidade Transportadoras Veículos …" at bounding box center [784, 375] width 1568 height 751
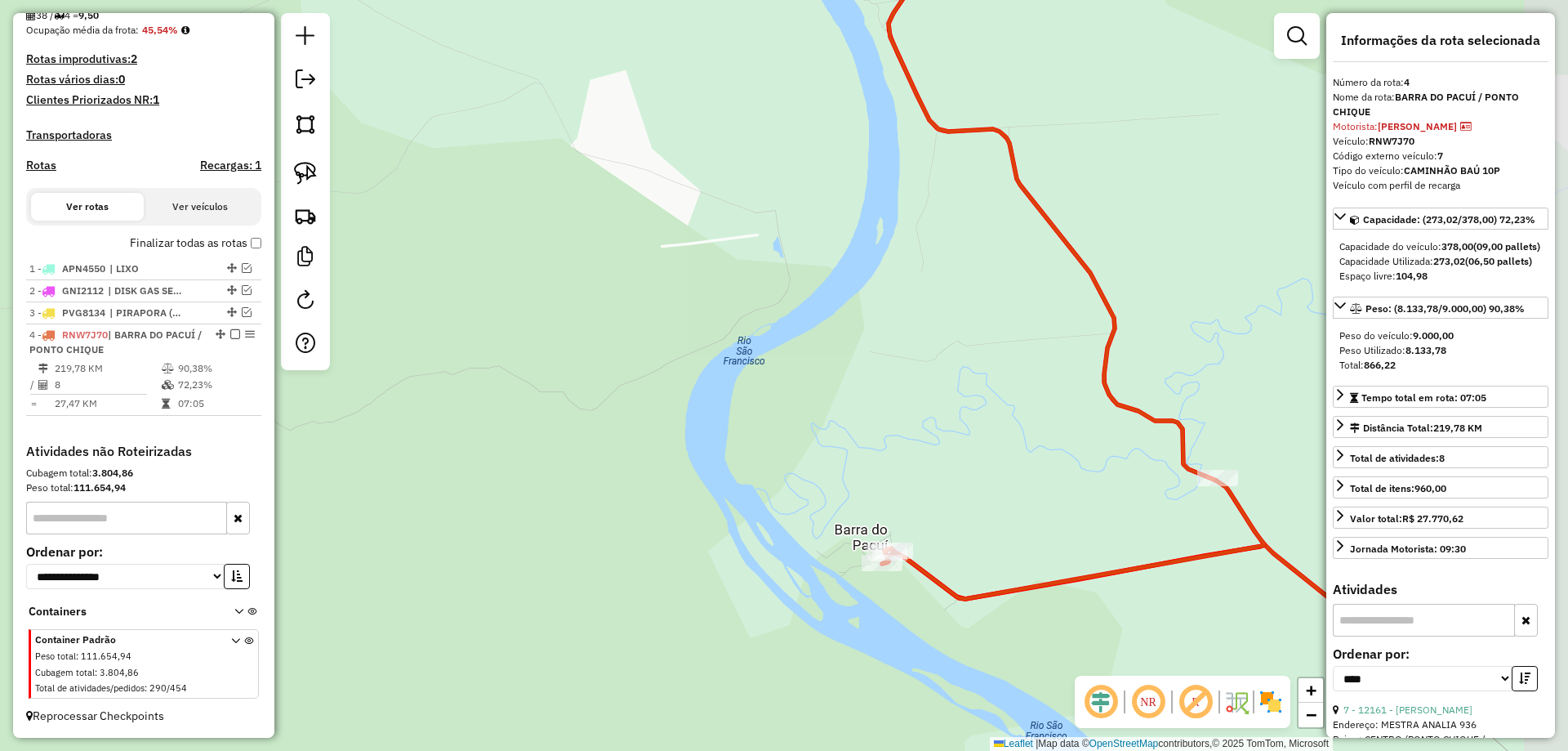
drag, startPoint x: 866, startPoint y: 436, endPoint x: 820, endPoint y: 321, distance: 123.9
click at [820, 321] on div "Janela de atendimento Grade de atendimento Capacidade Transportadoras Veículos …" at bounding box center [784, 375] width 1568 height 751
click at [827, 376] on div "Janela de atendimento Grade de atendimento Capacidade Transportadoras Veículos …" at bounding box center [784, 375] width 1568 height 751
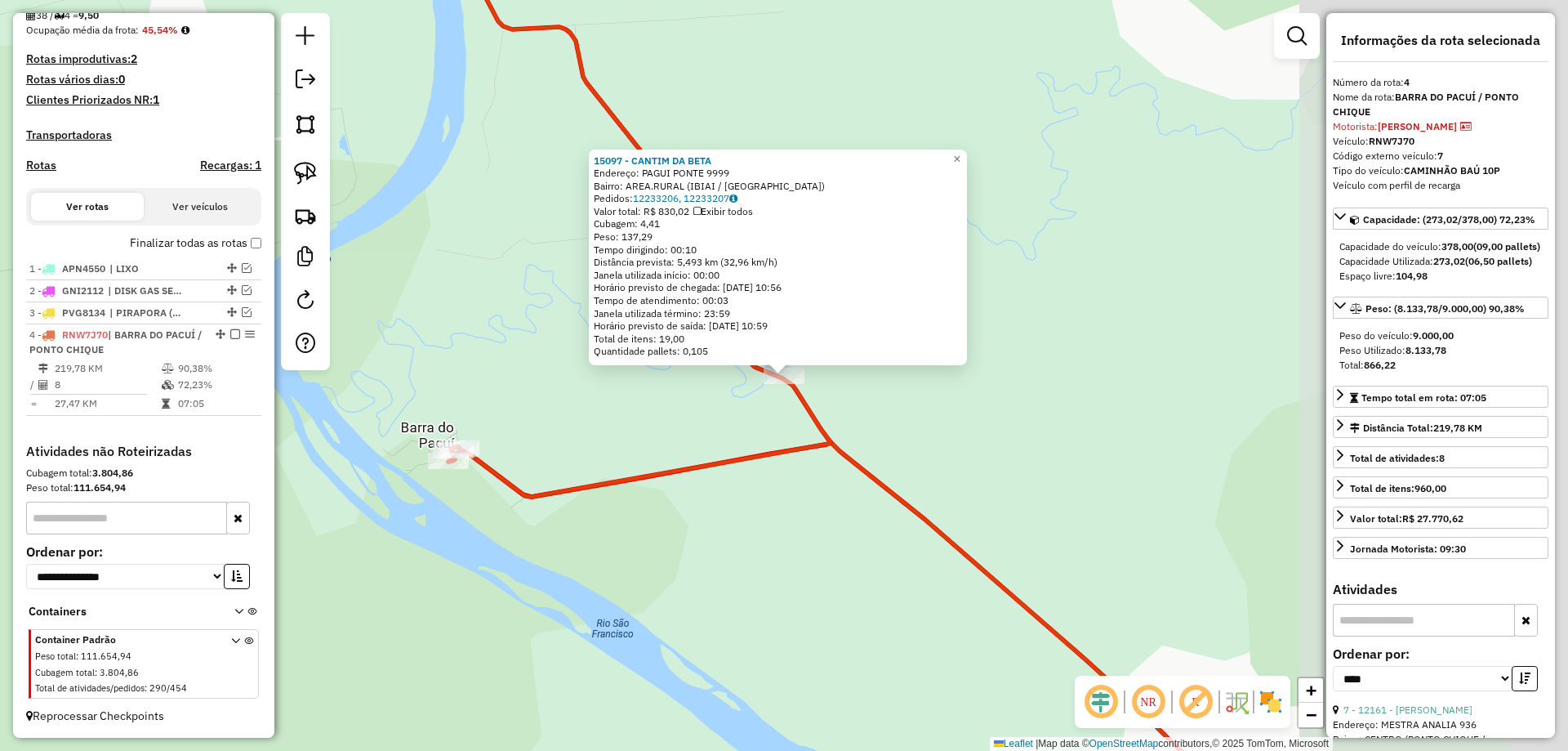
scroll to position [408, 0]
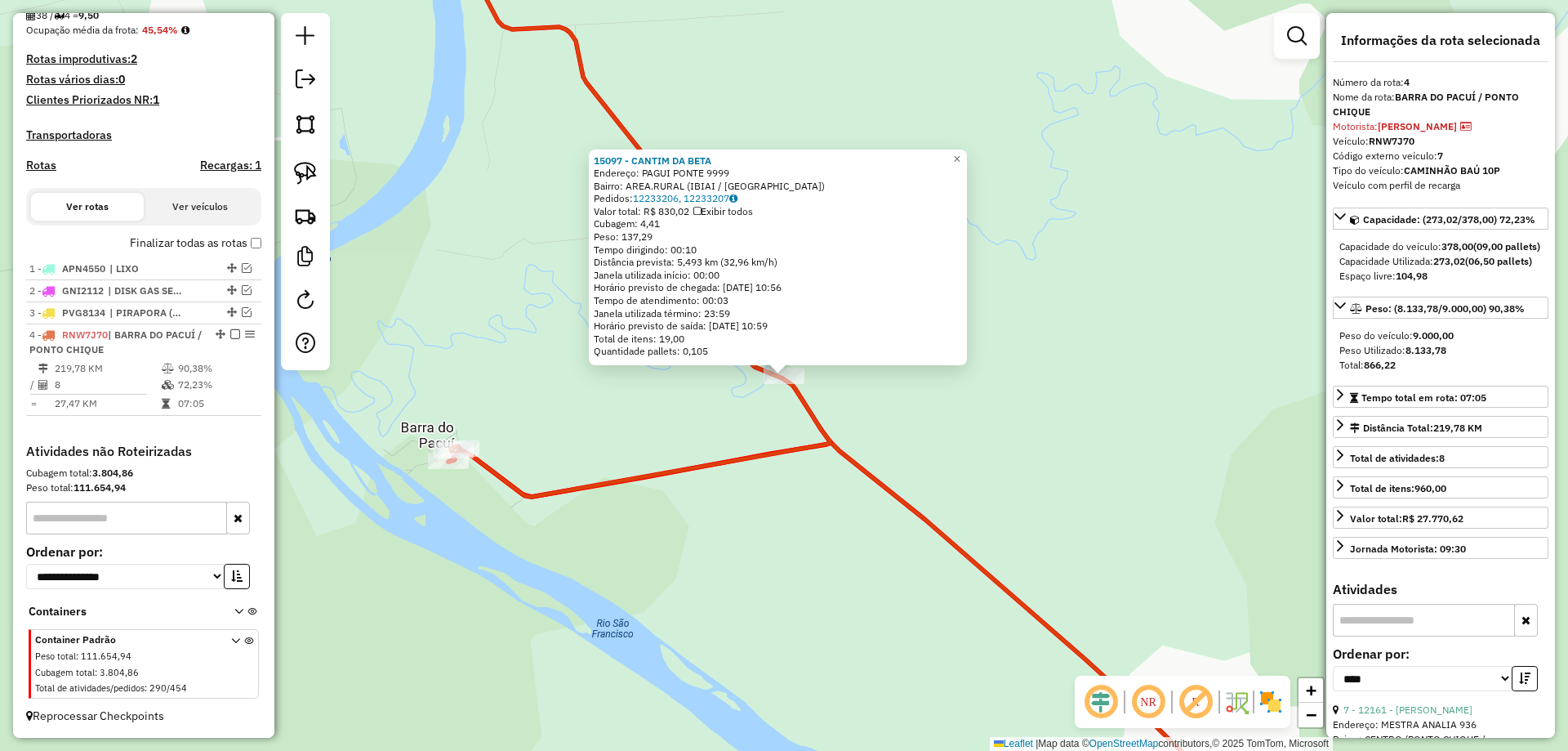
click at [655, 417] on div "15097 - CANTIM DA BETA Endereço: PAGUI PONTE 9999 Bairro: AREA.RURAL (IBIAI / M…" at bounding box center [784, 375] width 1568 height 751
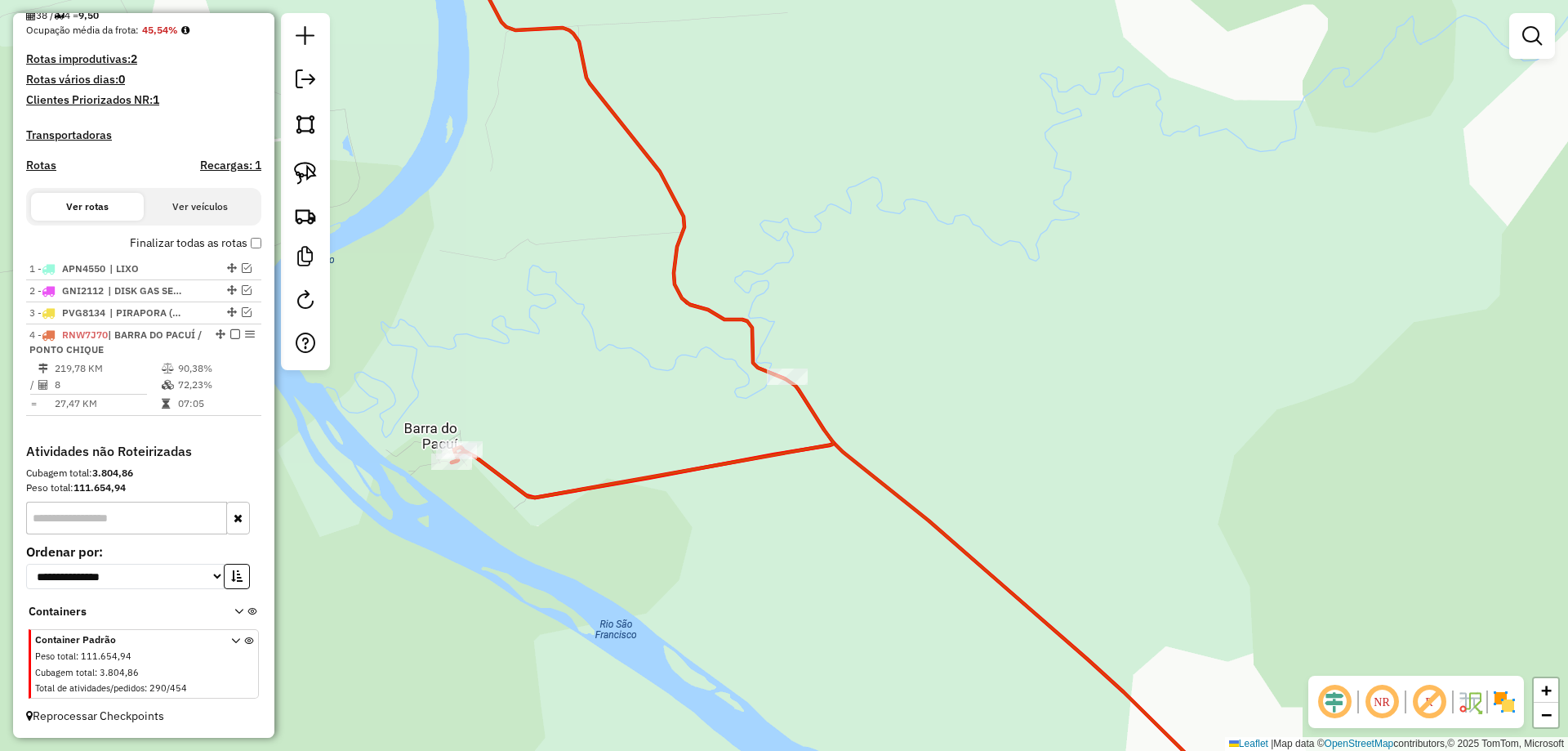
drag, startPoint x: 511, startPoint y: 352, endPoint x: 385, endPoint y: 322, distance: 129.5
click at [571, 350] on div "Janela de atendimento Grade de atendimento Capacidade Transportadoras Veículos …" at bounding box center [784, 375] width 1568 height 751
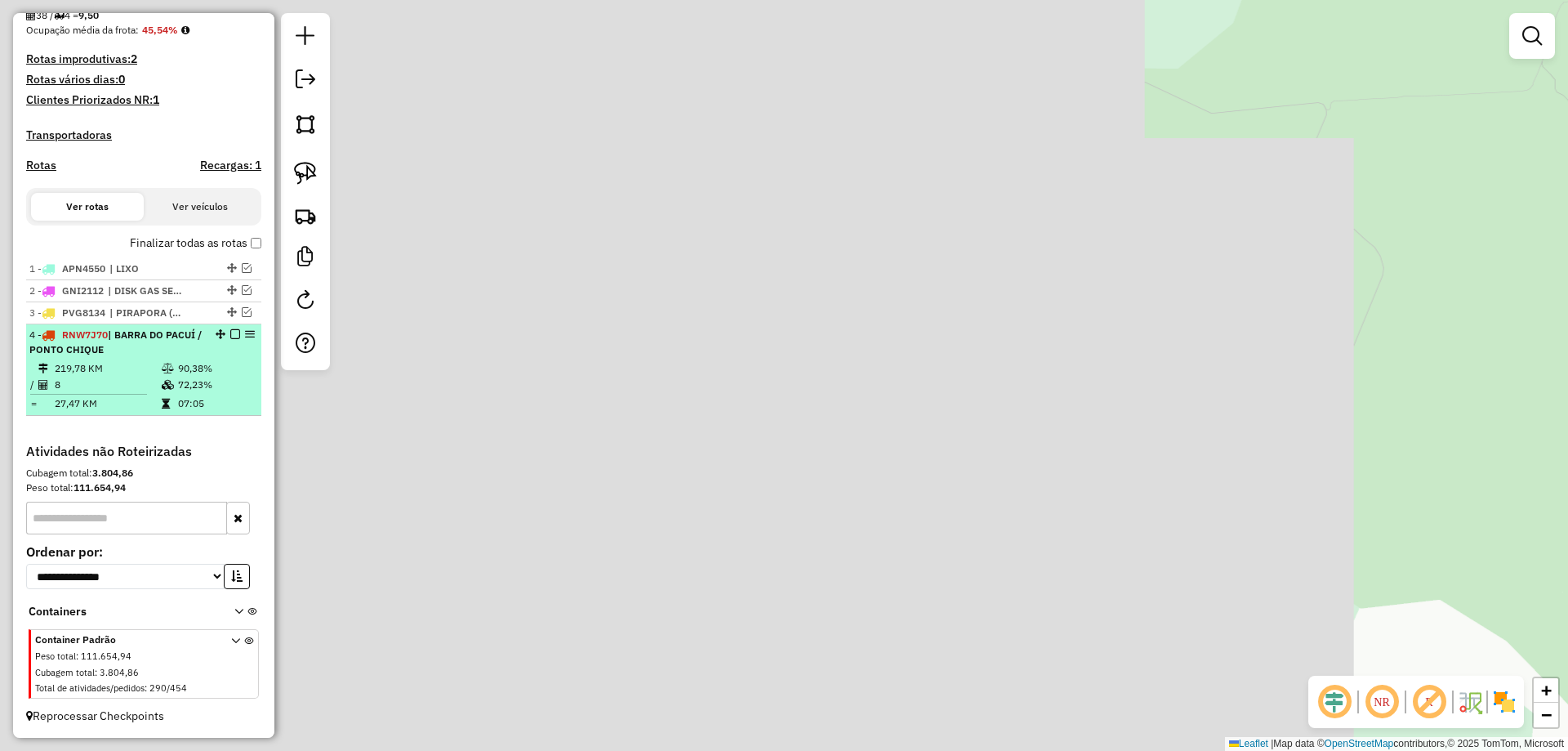
click at [232, 332] on em at bounding box center [235, 334] width 10 height 10
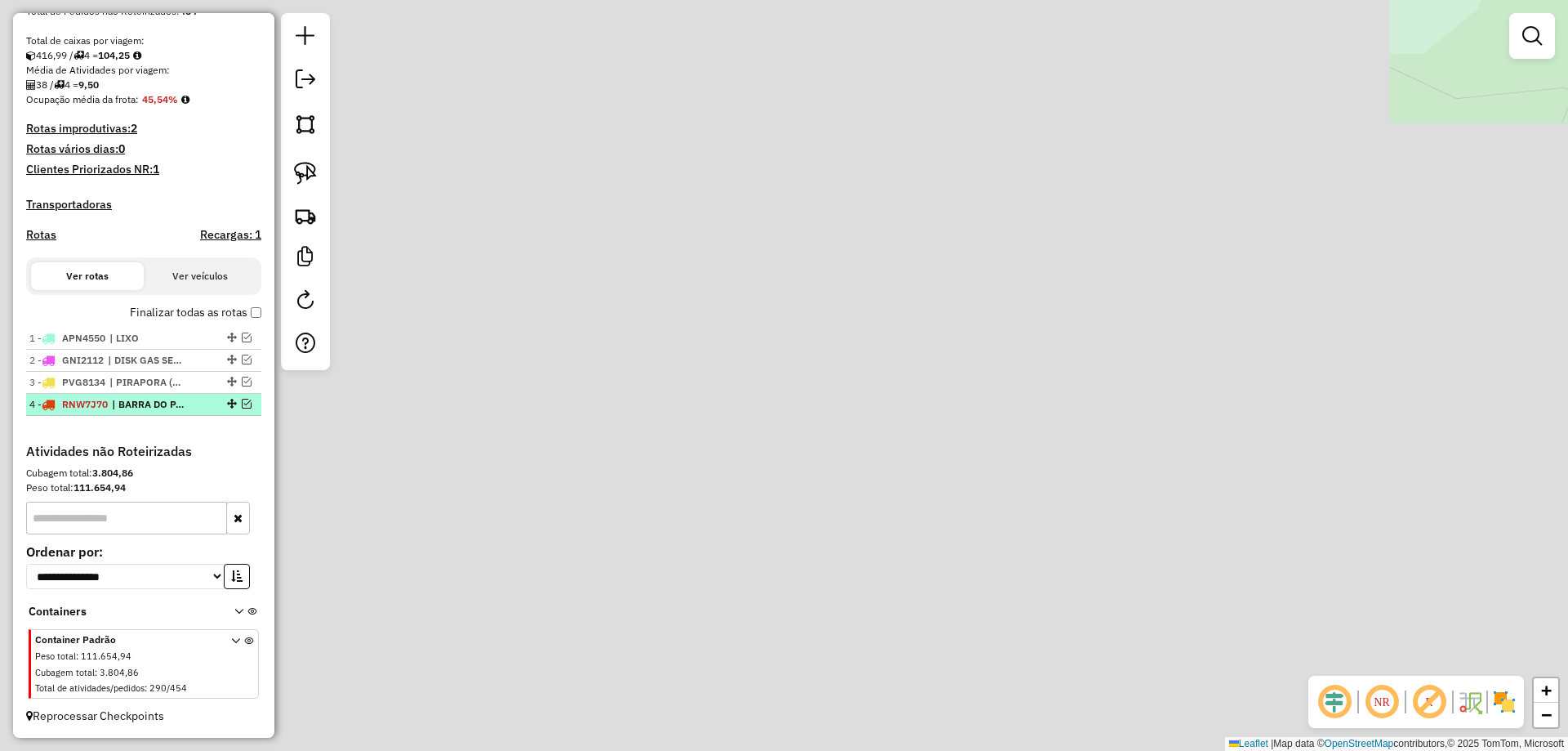
scroll to position [338, 0]
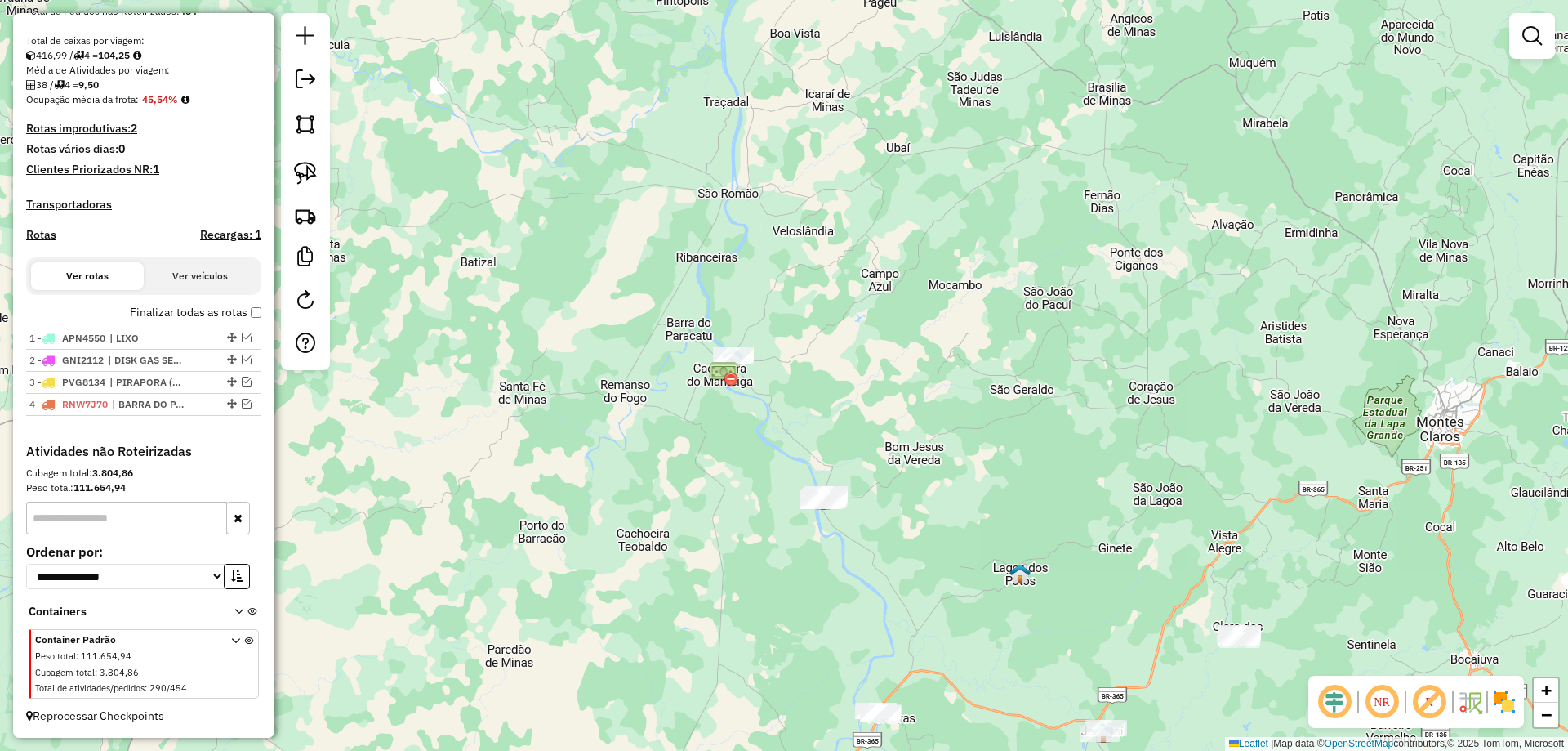
drag, startPoint x: 864, startPoint y: 436, endPoint x: 769, endPoint y: 456, distance: 97.1
click at [769, 456] on div "Janela de atendimento Grade de atendimento Capacidade Transportadoras Veículos …" at bounding box center [784, 375] width 1568 height 751
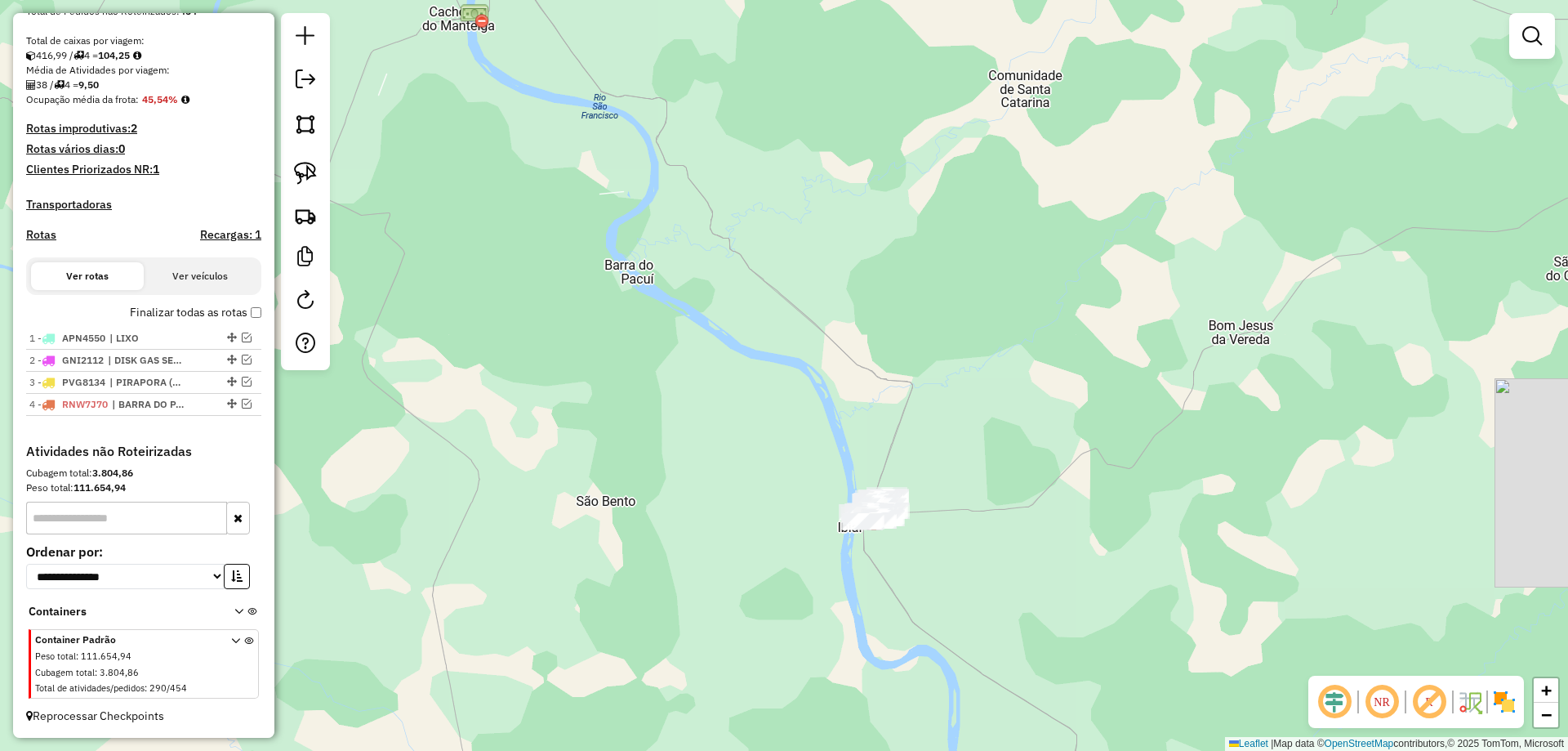
drag, startPoint x: 795, startPoint y: 394, endPoint x: 511, endPoint y: 246, distance: 320.2
click at [678, 264] on div "Janela de atendimento Grade de atendimento Capacidade Transportadoras Veículos …" at bounding box center [784, 375] width 1568 height 751
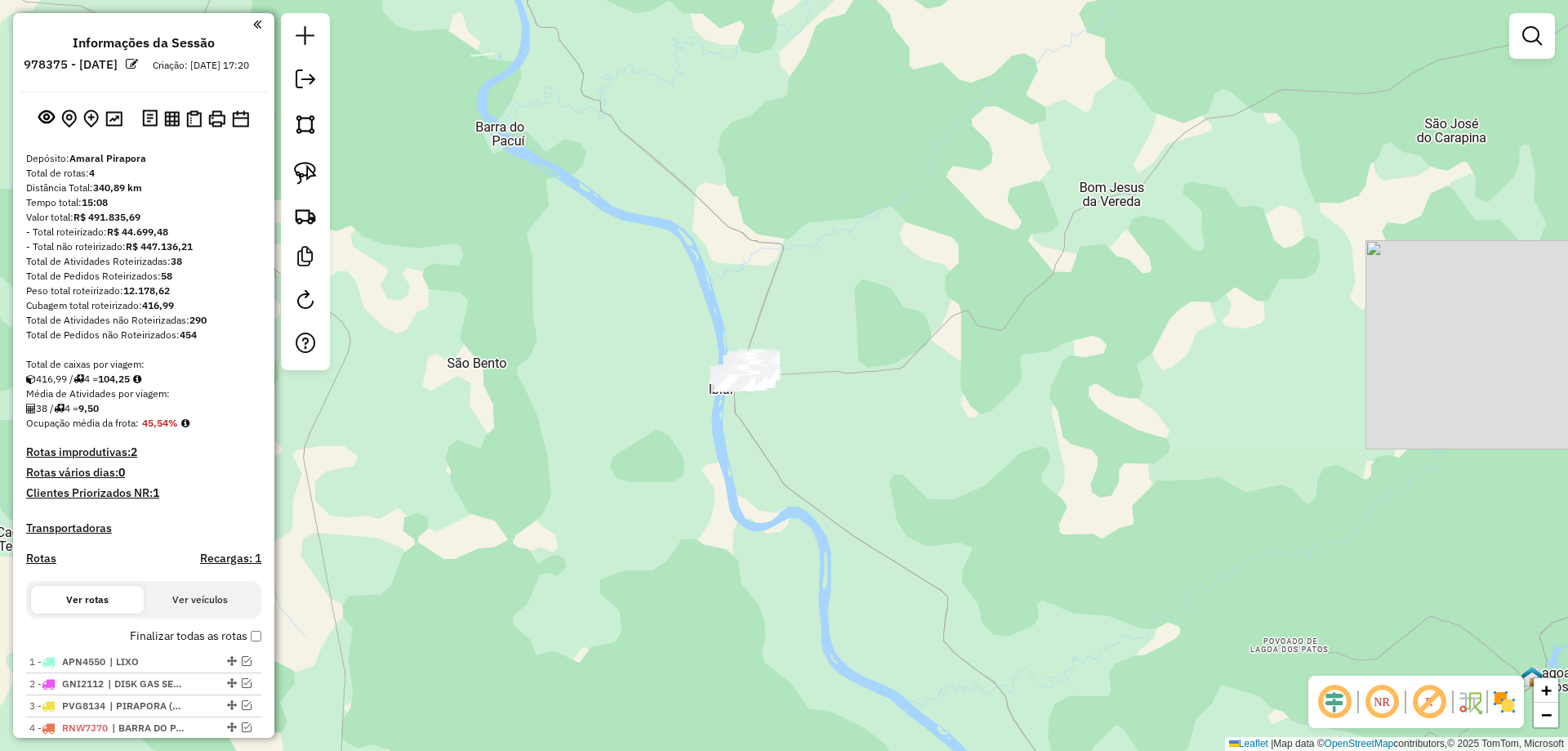
scroll to position [338, 0]
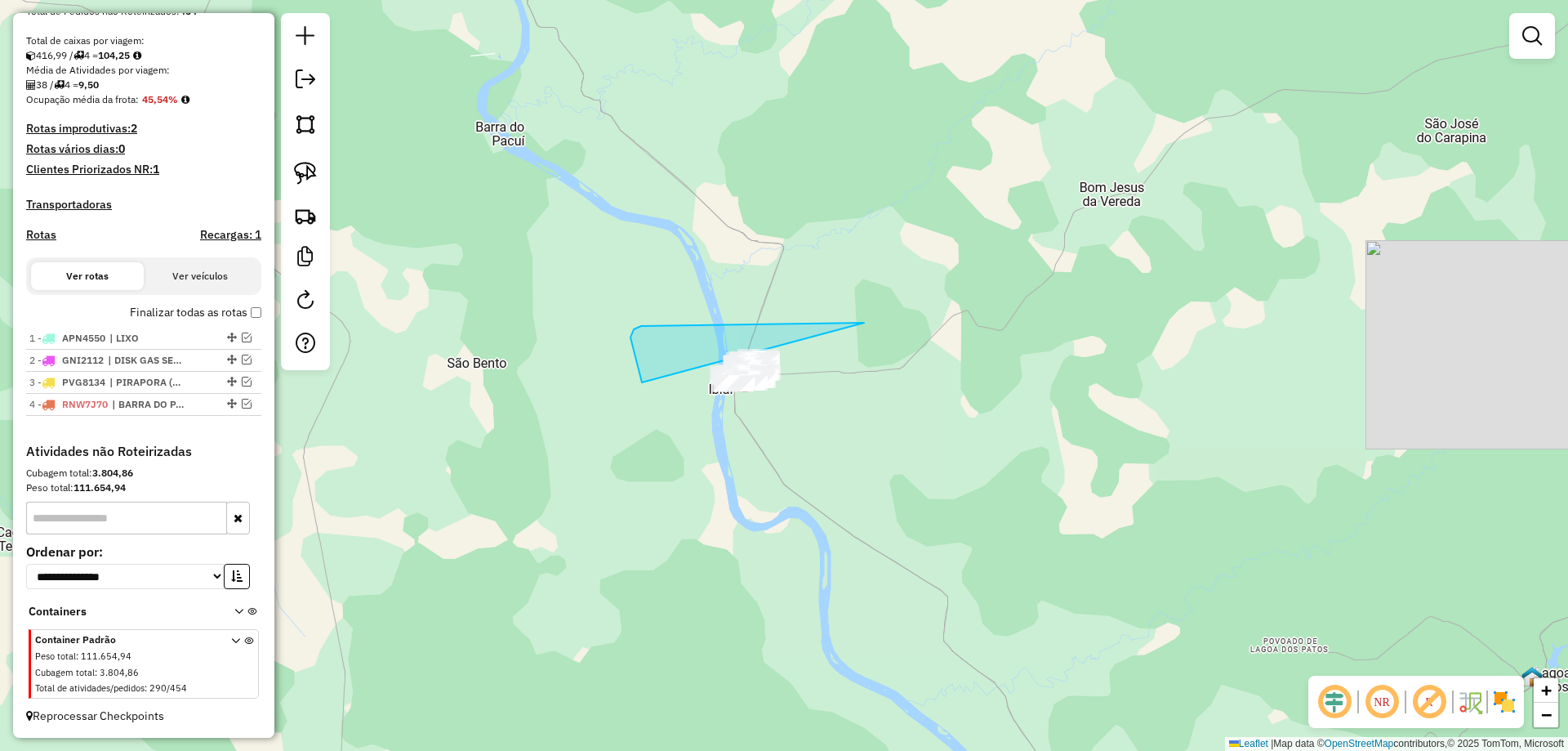
drag, startPoint x: 757, startPoint y: 323, endPoint x: 836, endPoint y: 396, distance: 107.6
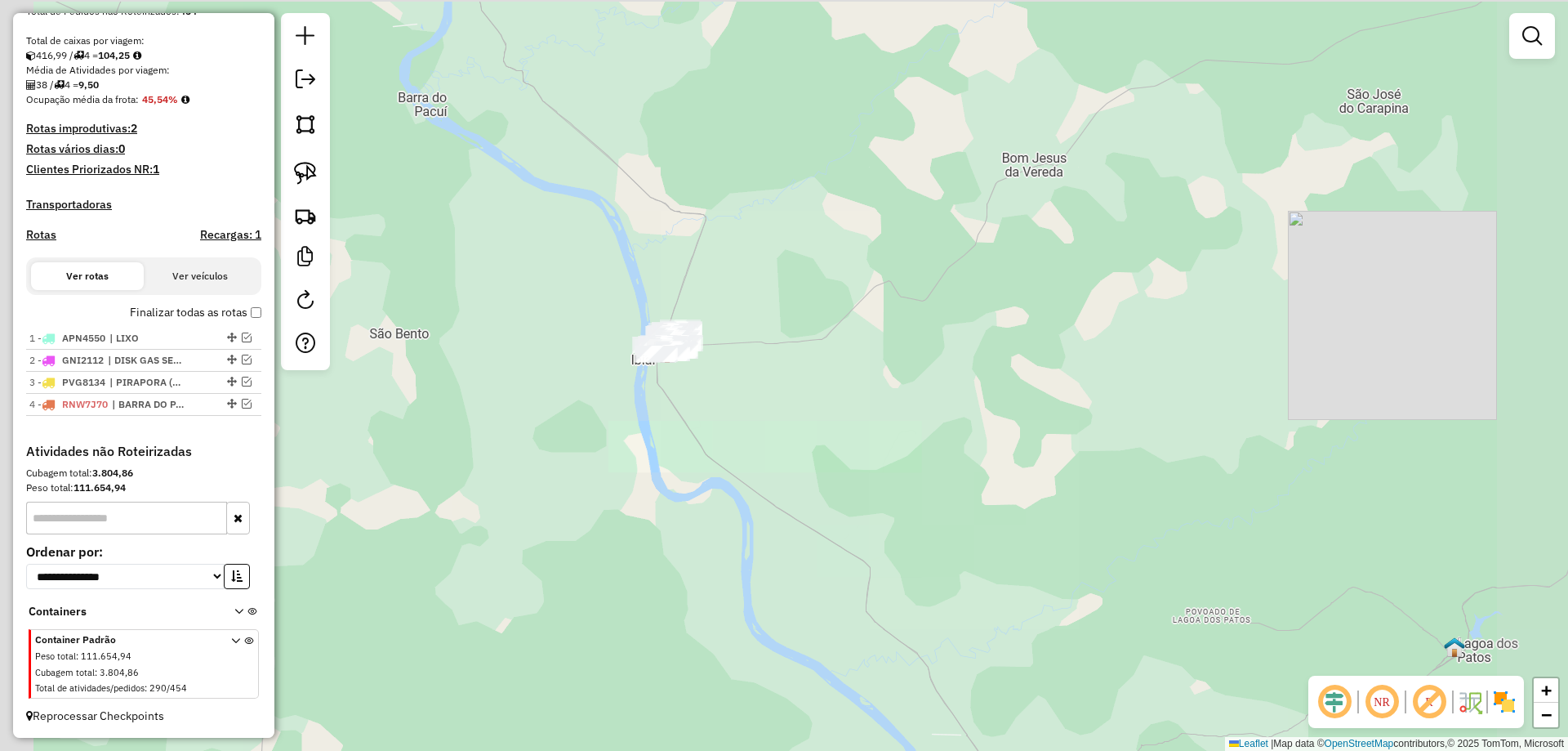
drag, startPoint x: 600, startPoint y: 276, endPoint x: 653, endPoint y: 455, distance: 186.7
click at [653, 455] on div "Janela de atendimento Grade de atendimento Capacidade Transportadoras Veículos …" at bounding box center [784, 375] width 1568 height 751
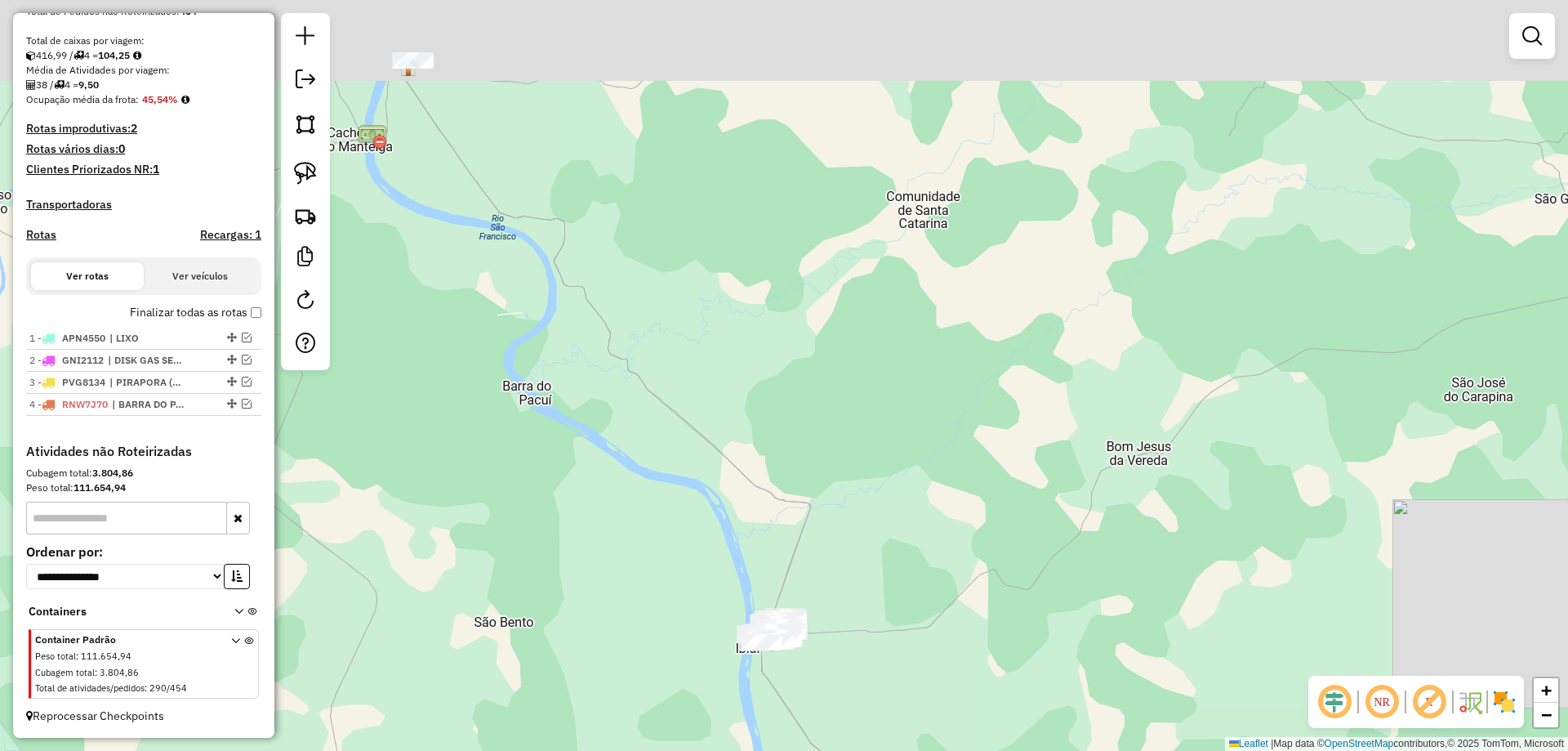
drag, startPoint x: 653, startPoint y: 384, endPoint x: 701, endPoint y: 526, distance: 149.9
click at [726, 566] on div "Janela de atendimento Grade de atendimento Capacidade Transportadoras Veículos …" at bounding box center [784, 375] width 1568 height 751
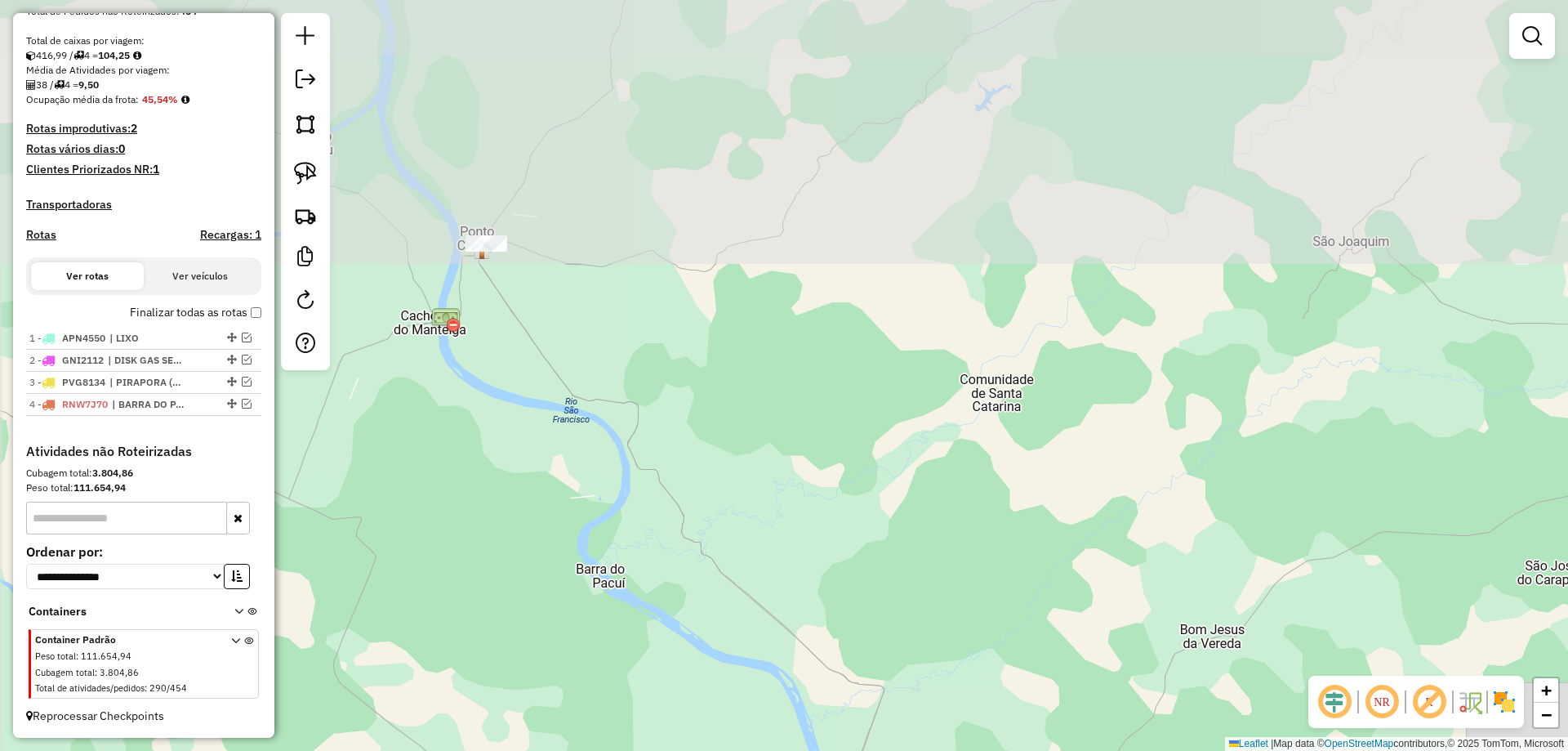
drag, startPoint x: 617, startPoint y: 397, endPoint x: 623, endPoint y: 379, distance: 19.0
click at [642, 409] on div "Janela de atendimento Grade de atendimento Capacidade Transportadoras Veículos …" at bounding box center [784, 375] width 1568 height 751
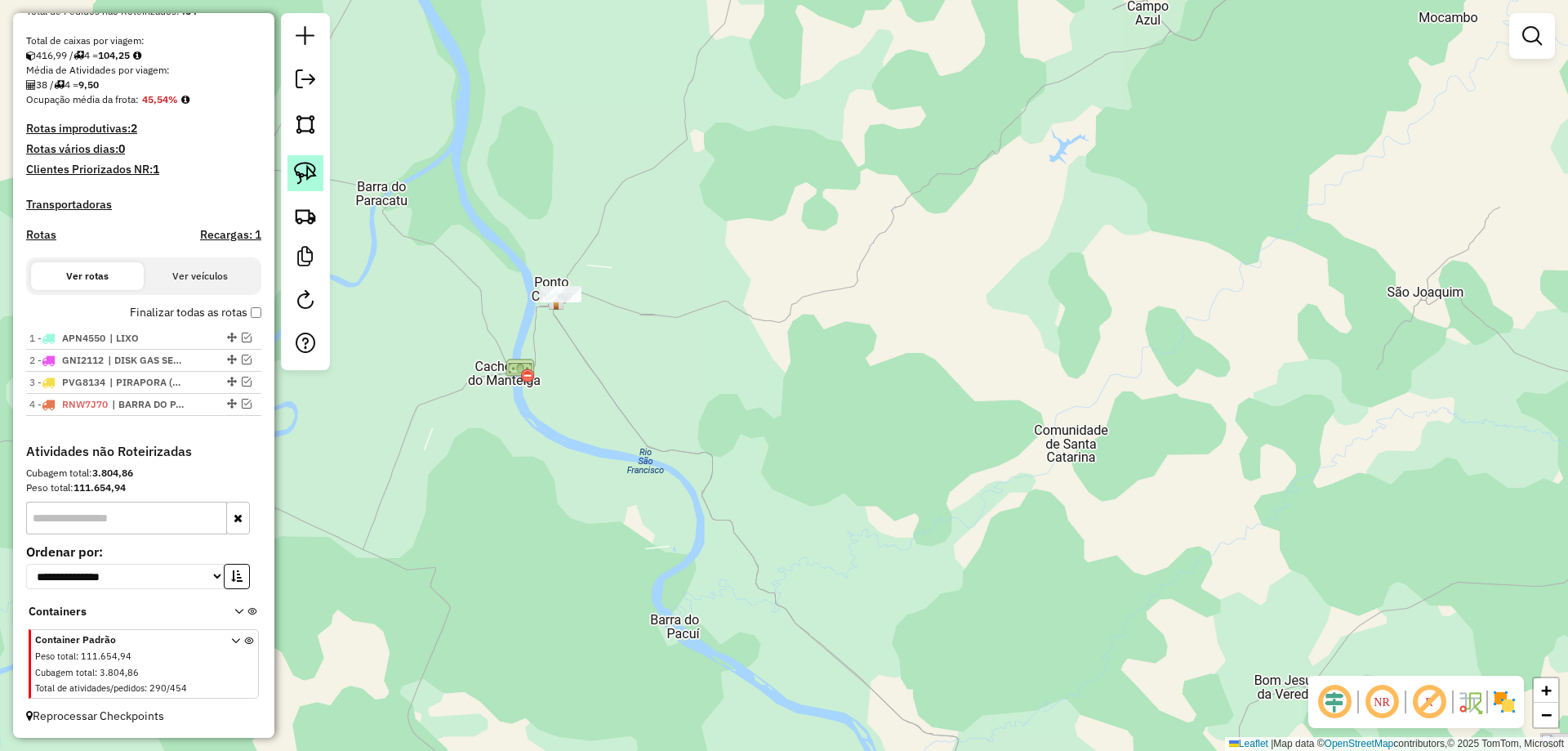
drag, startPoint x: 298, startPoint y: 174, endPoint x: 600, endPoint y: 216, distance: 304.9
click at [298, 174] on img at bounding box center [304, 173] width 23 height 23
drag, startPoint x: 603, startPoint y: 219, endPoint x: 690, endPoint y: 312, distance: 127.3
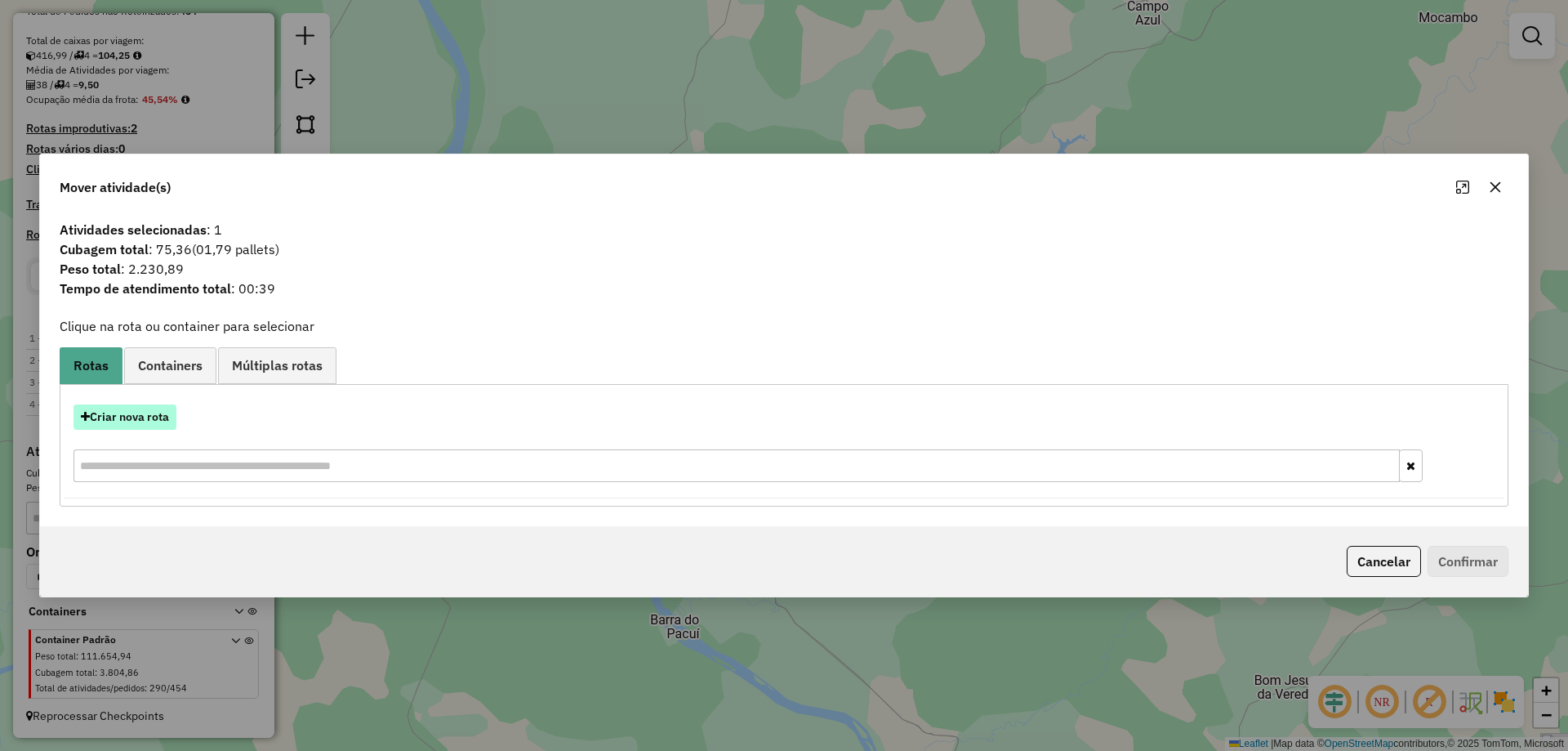
click at [141, 419] on button "Criar nova rota" at bounding box center [125, 418] width 103 height 26
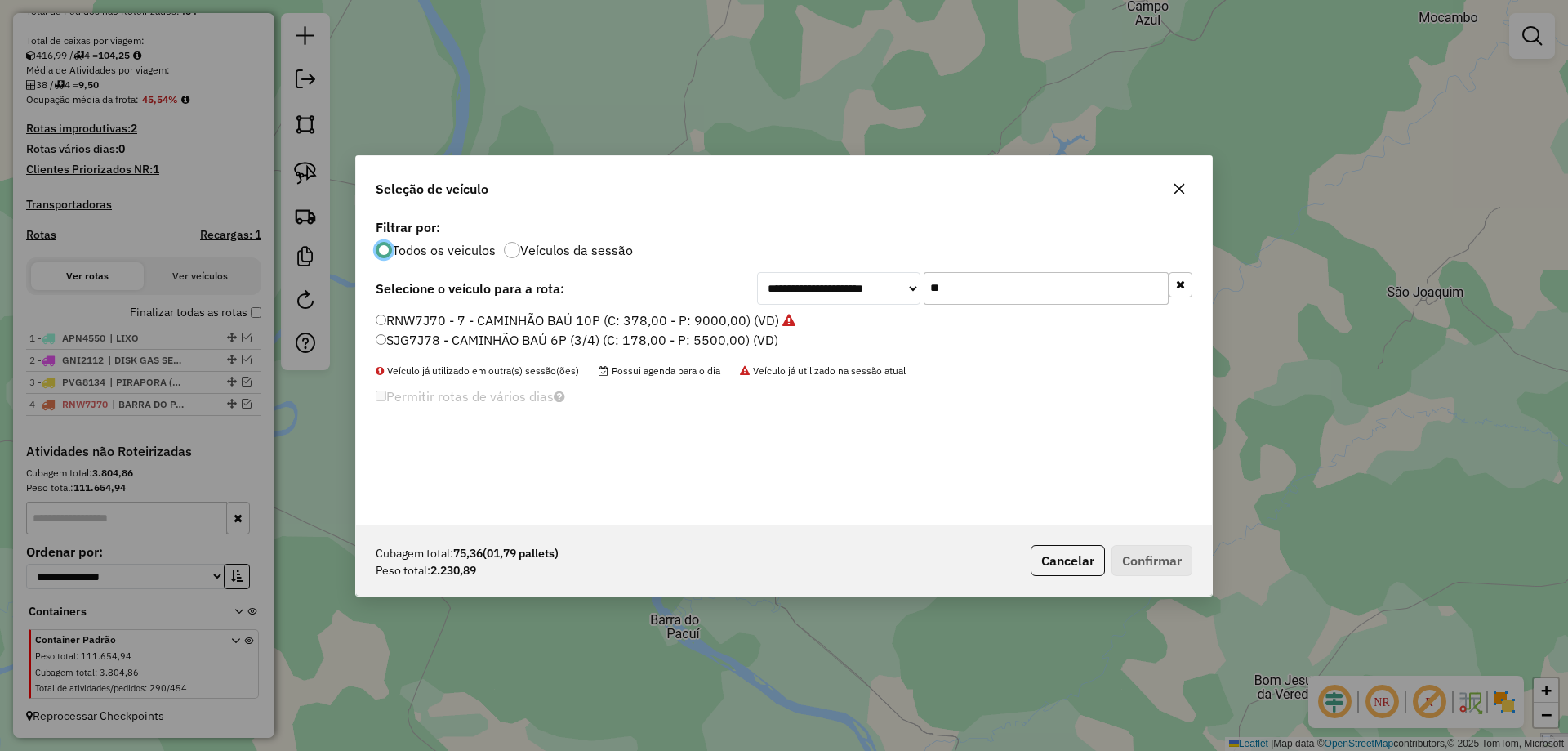
scroll to position [9, 5]
click at [997, 292] on input "**" at bounding box center [1045, 288] width 245 height 33
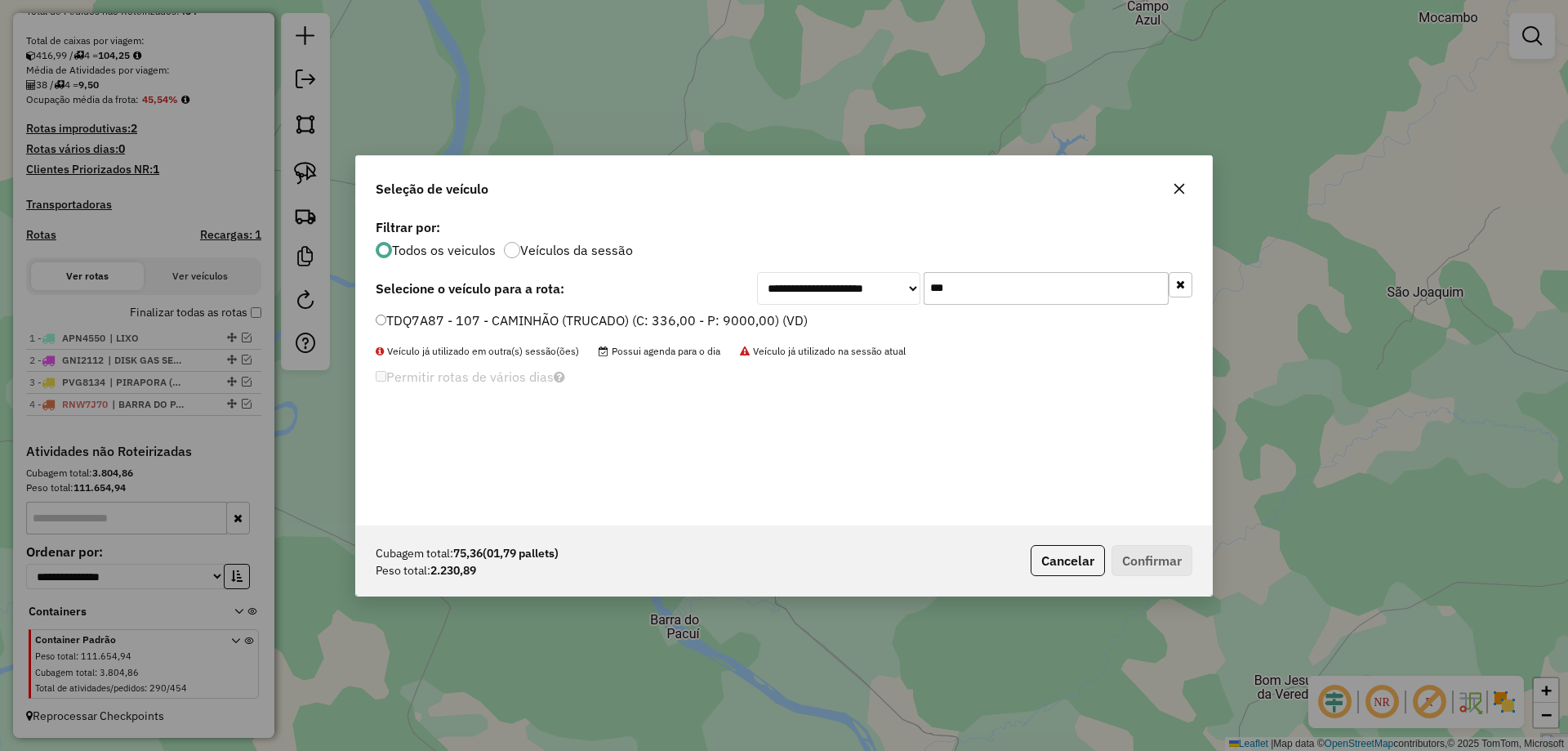
type input "***"
click at [435, 328] on label "TDQ7A87 - 107 - CAMINHÃO (TRUCADO) (C: 336,00 - P: 9000,00) (VD)" at bounding box center [591, 320] width 431 height 20
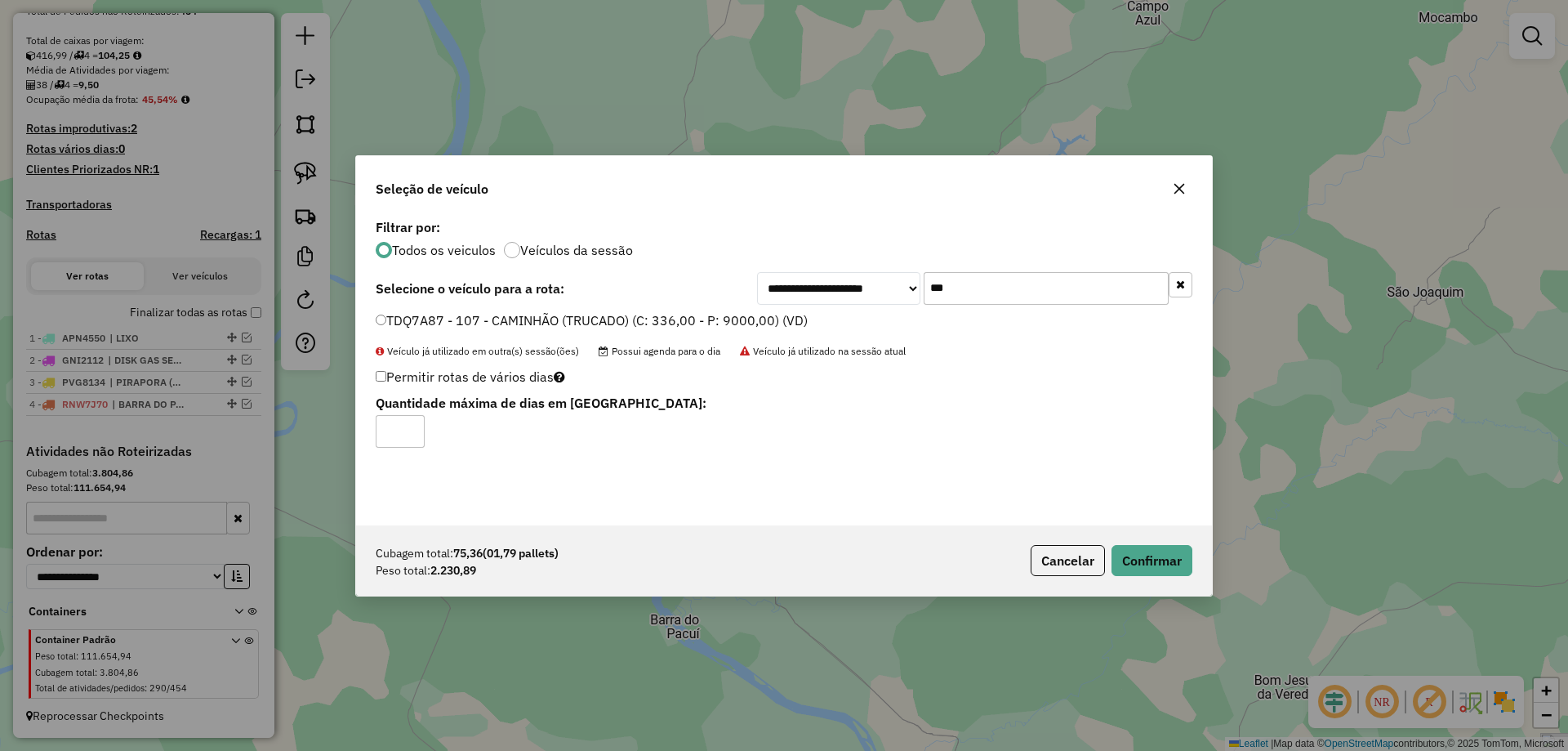
click at [995, 289] on input "***" at bounding box center [1045, 288] width 245 height 33
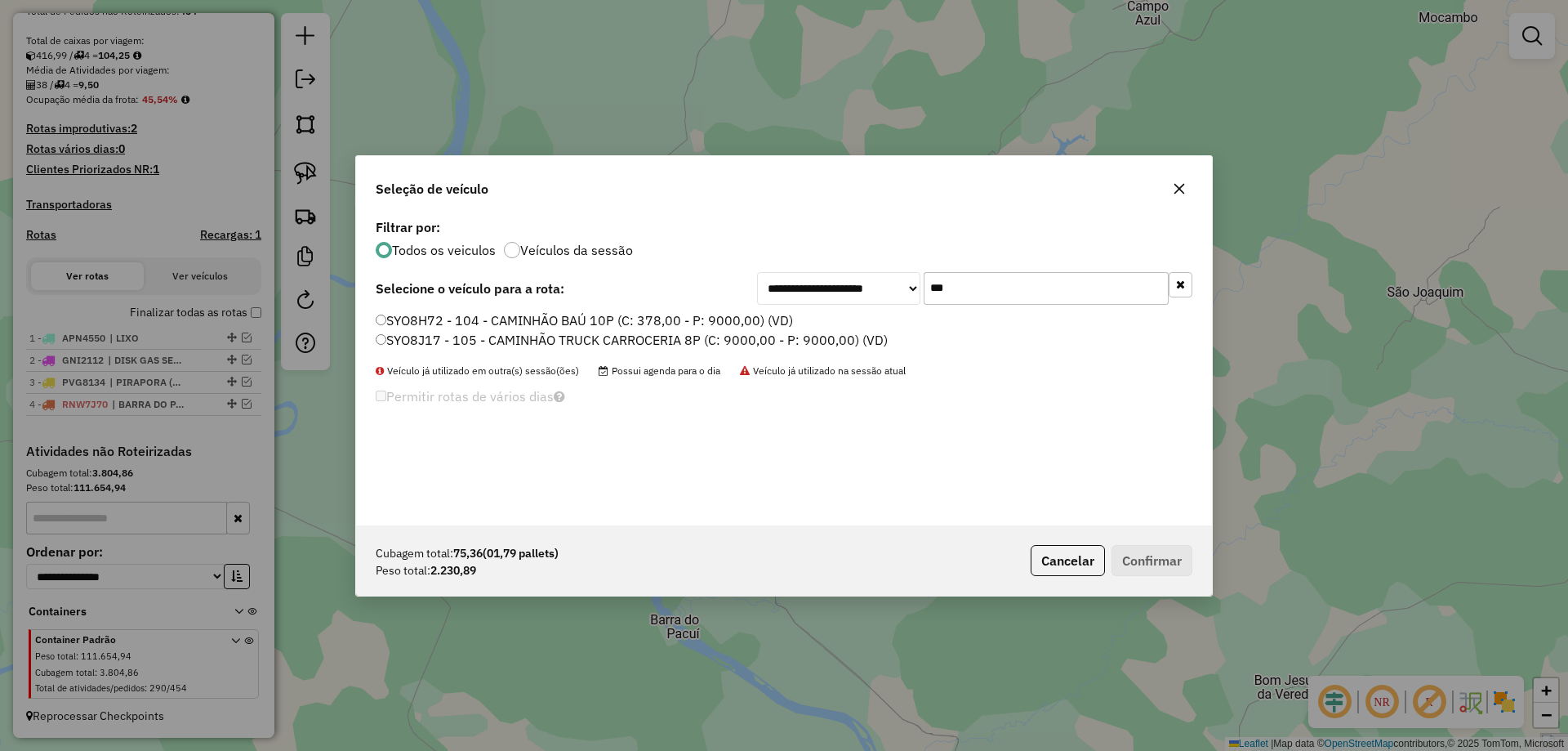
type input "***"
click at [476, 317] on label "SYO8H72 - 104 - CAMINHÃO BAÚ 10P (C: 378,00 - P: 9000,00) (VD)" at bounding box center [584, 320] width 418 height 20
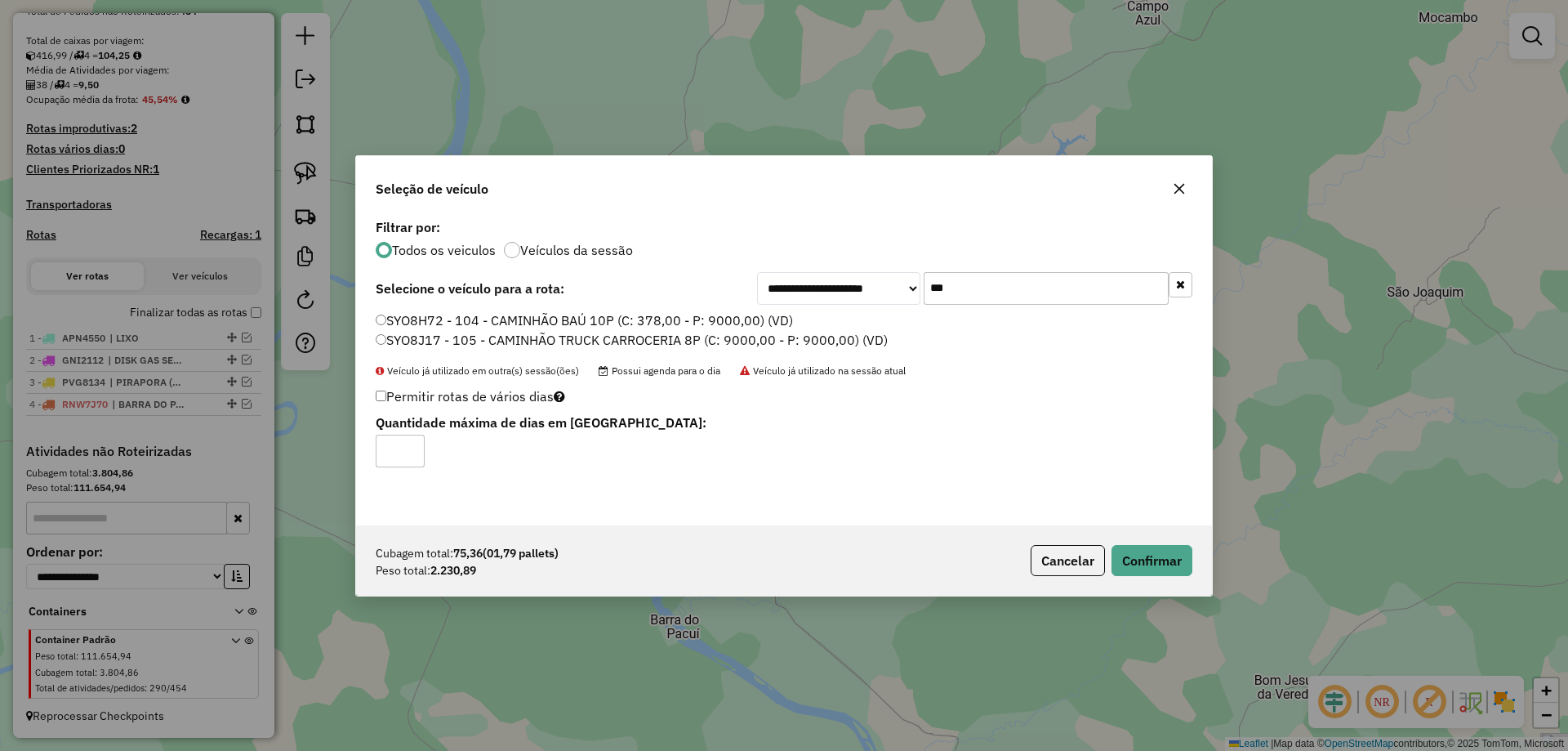
click at [445, 338] on label "SYO8J17 - 105 - CAMINHÃO TRUCK CARROCERIA 8P (C: 9000,00 - P: 9000,00) (VD)" at bounding box center [632, 340] width 512 height 20
click at [1121, 561] on button "Confirmar" at bounding box center [1151, 560] width 81 height 31
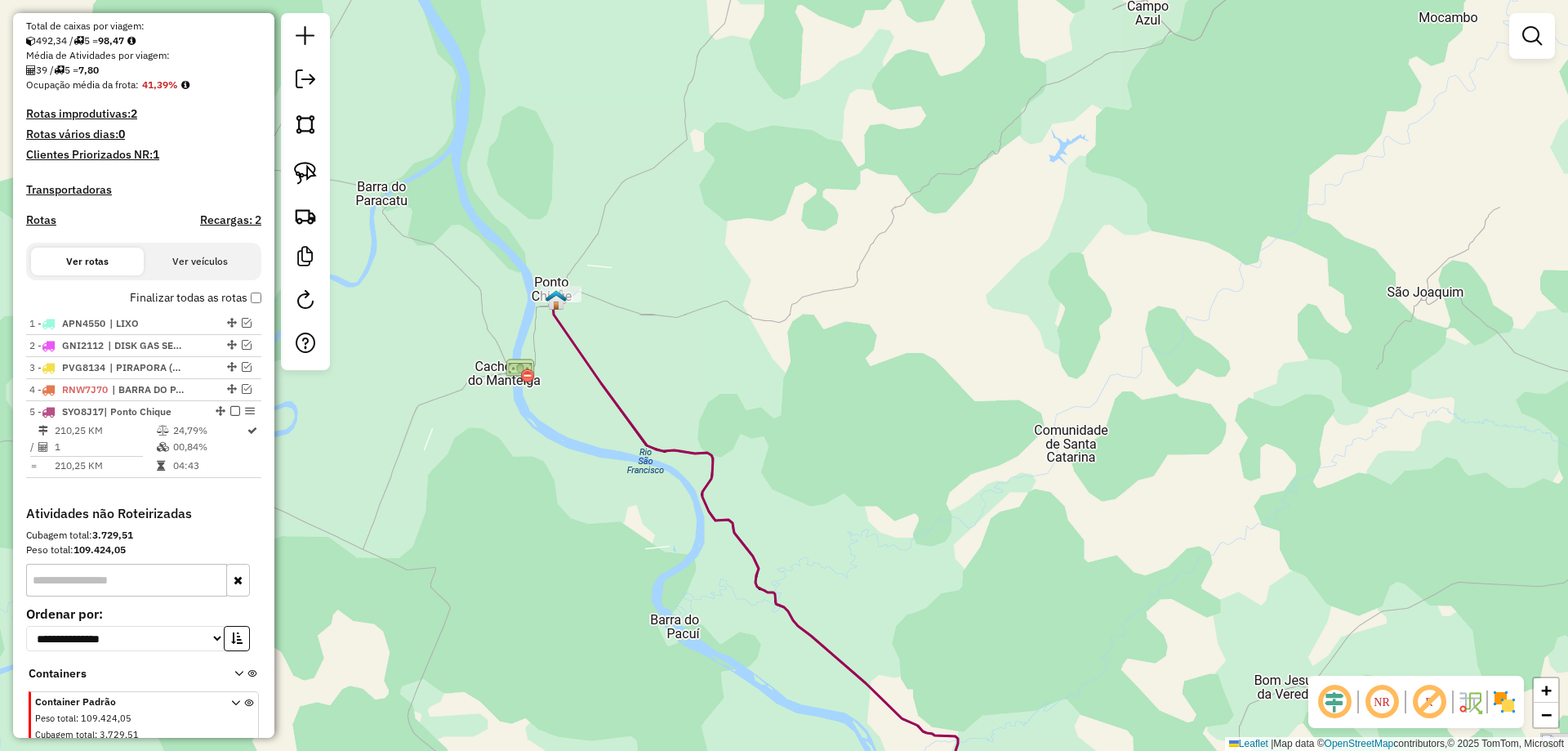
scroll to position [408, 0]
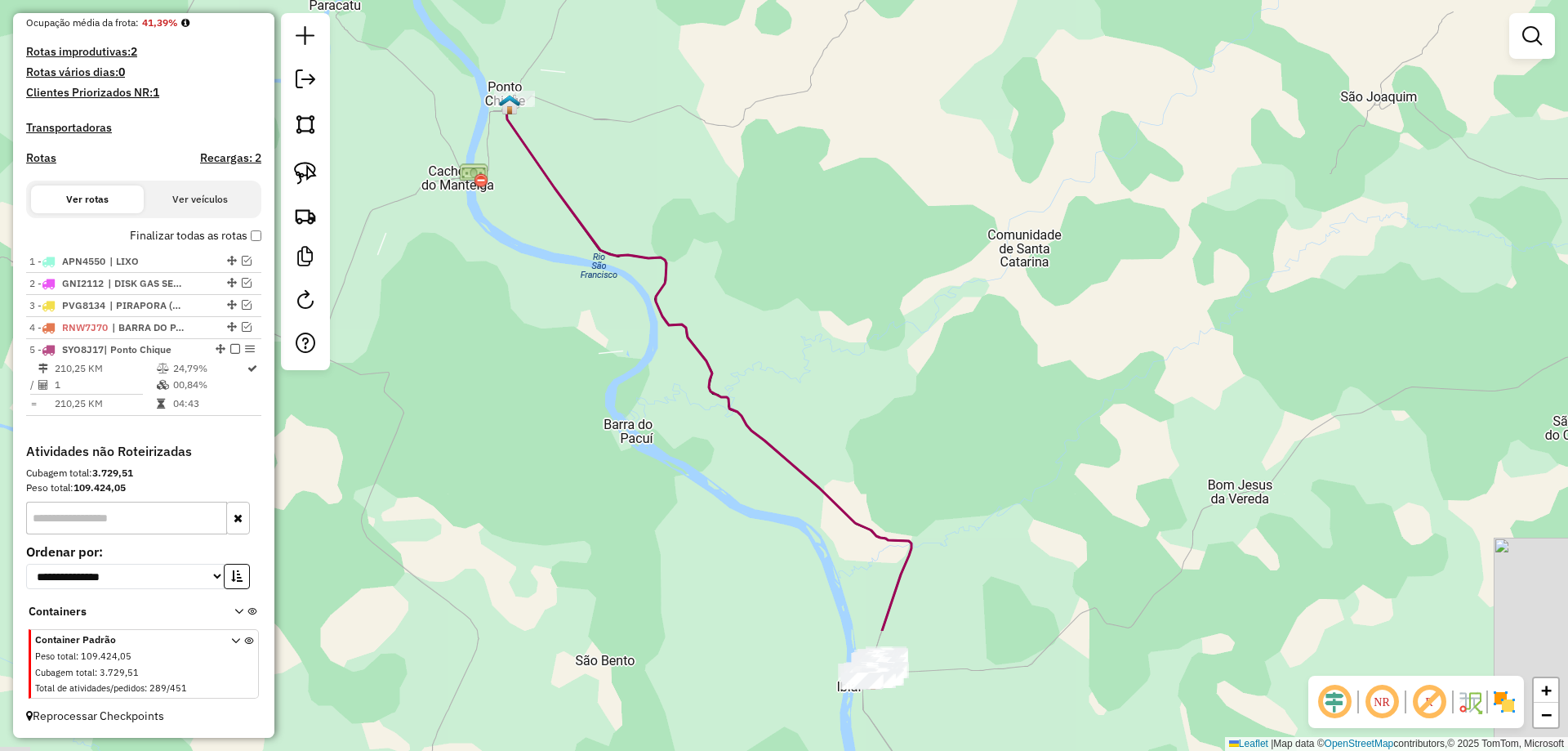
drag, startPoint x: 952, startPoint y: 391, endPoint x: 904, endPoint y: 390, distance: 48.0
click at [917, 284] on div "Janela de atendimento Grade de atendimento Capacidade Transportadoras Veículos …" at bounding box center [784, 375] width 1568 height 751
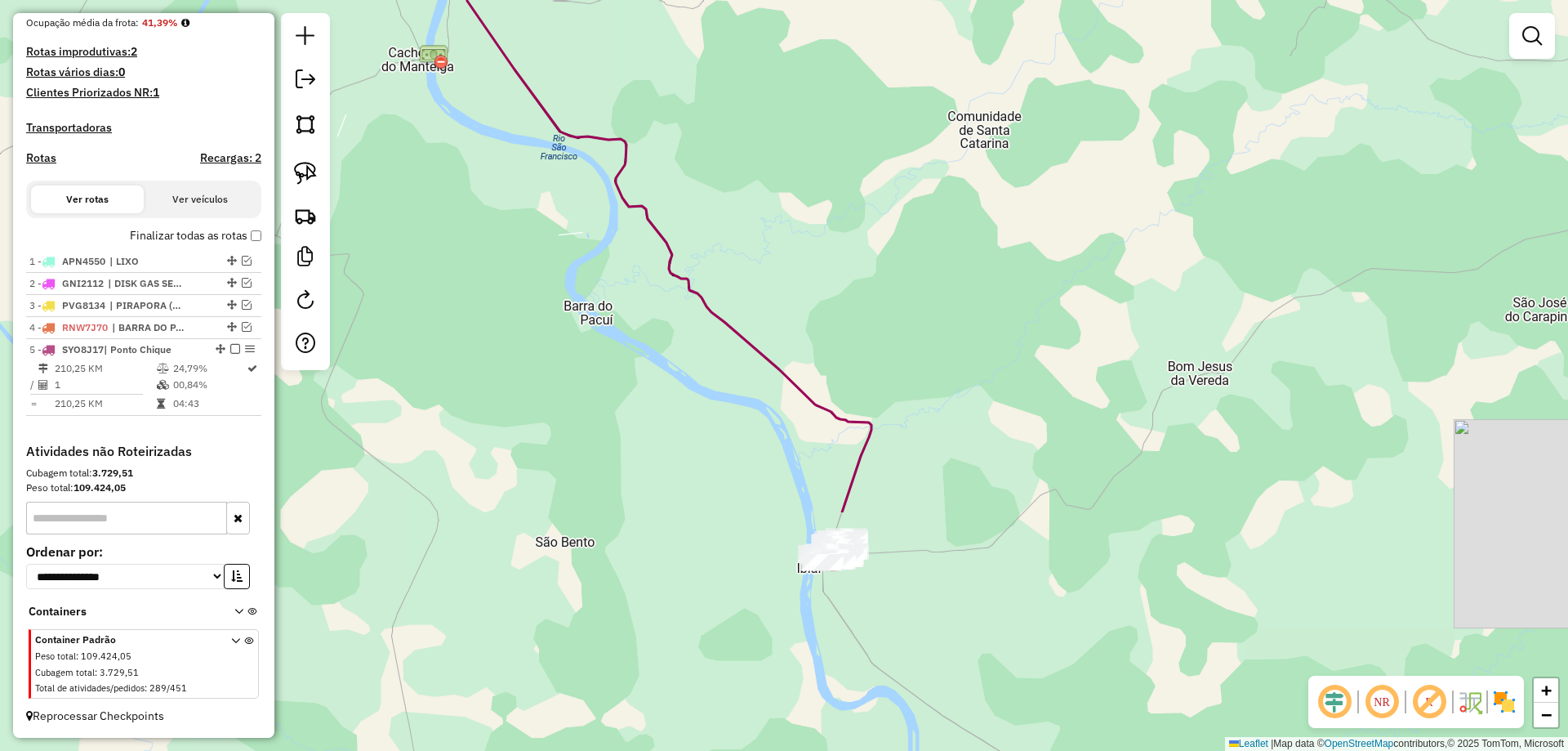
drag, startPoint x: 877, startPoint y: 419, endPoint x: 736, endPoint y: 323, distance: 170.6
click at [736, 323] on div "Janela de atendimento Grade de atendimento Capacidade Transportadoras Veículos …" at bounding box center [784, 375] width 1568 height 751
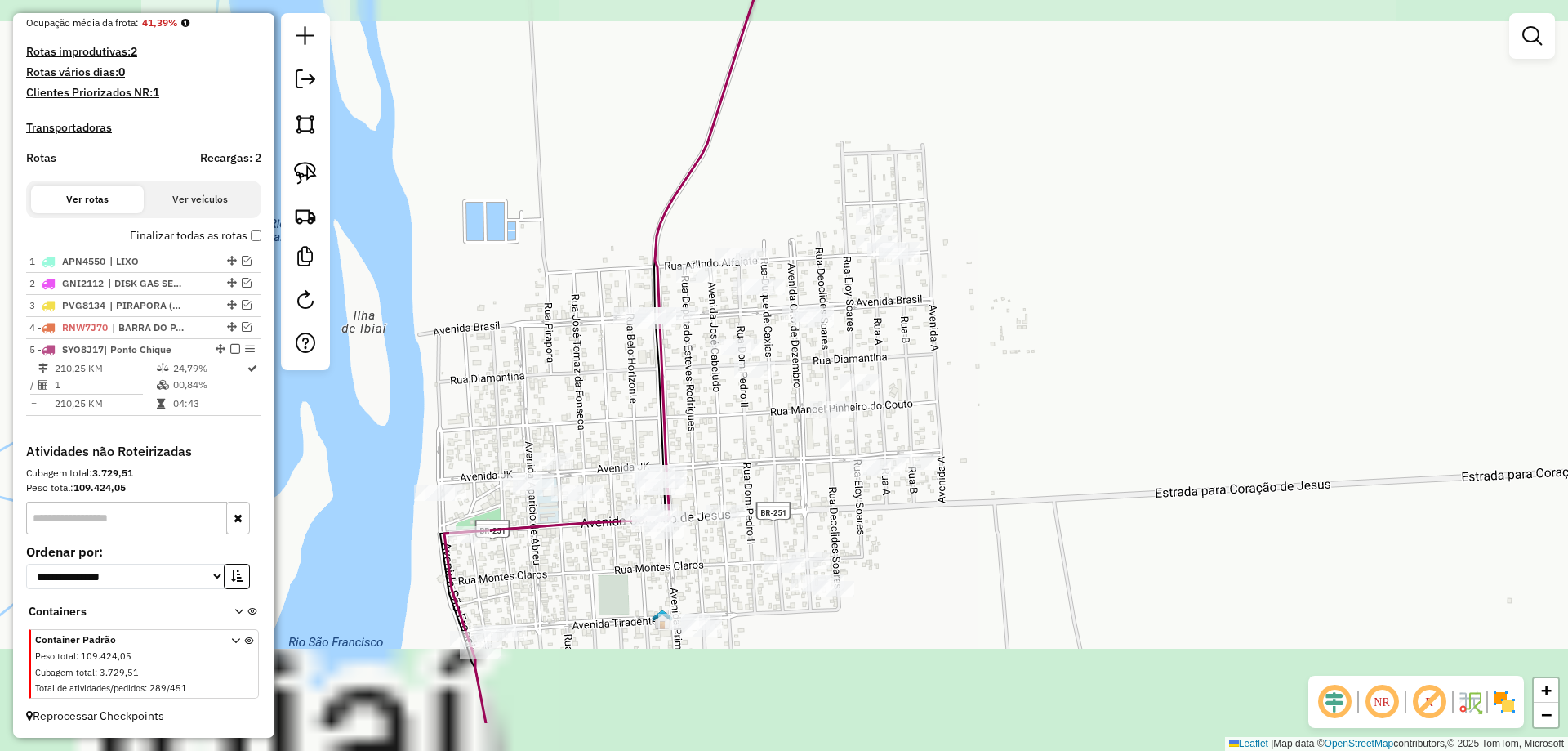
click at [558, 319] on div "Janela de atendimento Grade de atendimento Capacidade Transportadoras Veículos …" at bounding box center [784, 375] width 1568 height 751
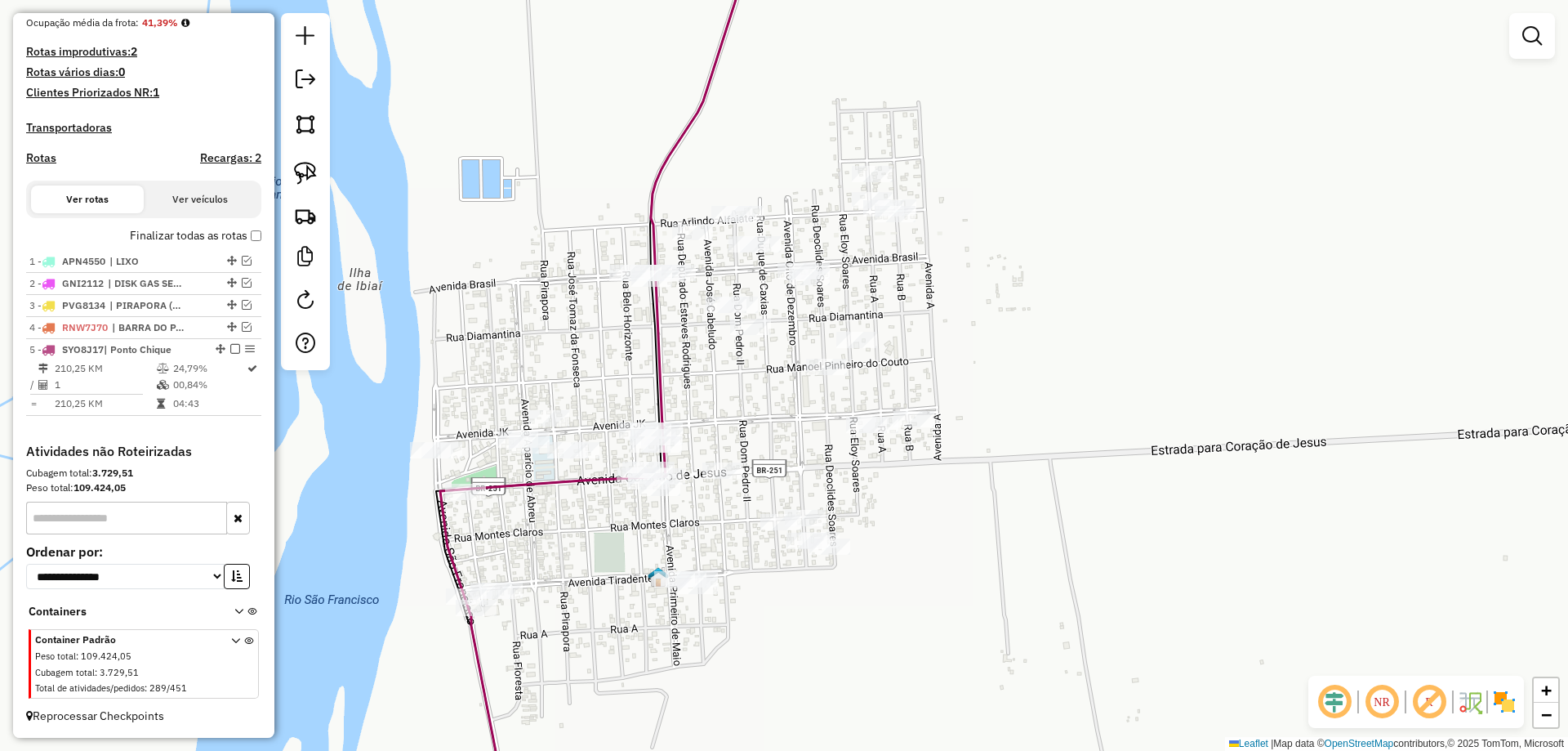
drag, startPoint x: 584, startPoint y: 385, endPoint x: 575, endPoint y: 333, distance: 52.8
click at [575, 333] on div "Janela de atendimento Grade de atendimento Capacidade Transportadoras Veículos …" at bounding box center [784, 375] width 1568 height 751
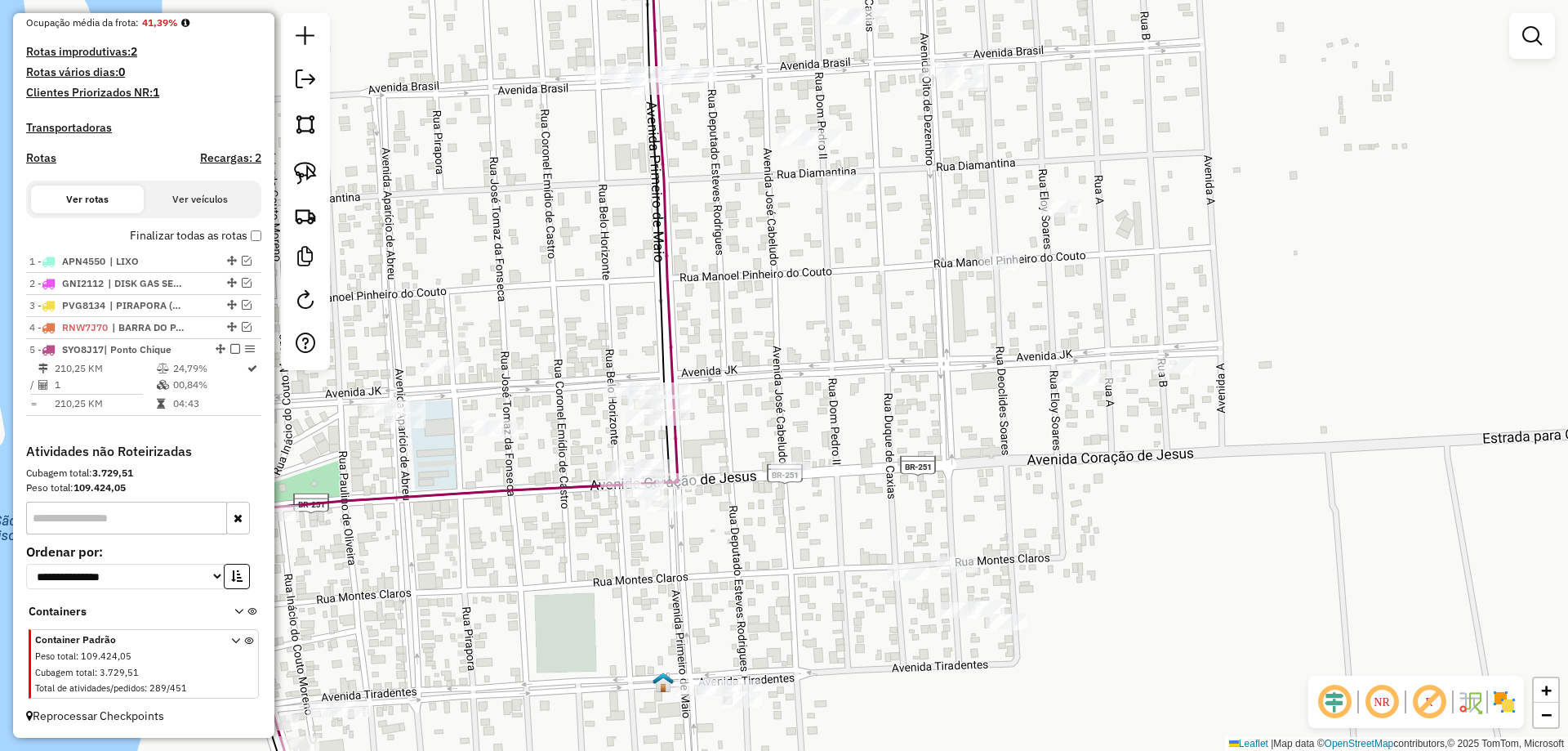
click at [311, 176] on img at bounding box center [304, 173] width 23 height 23
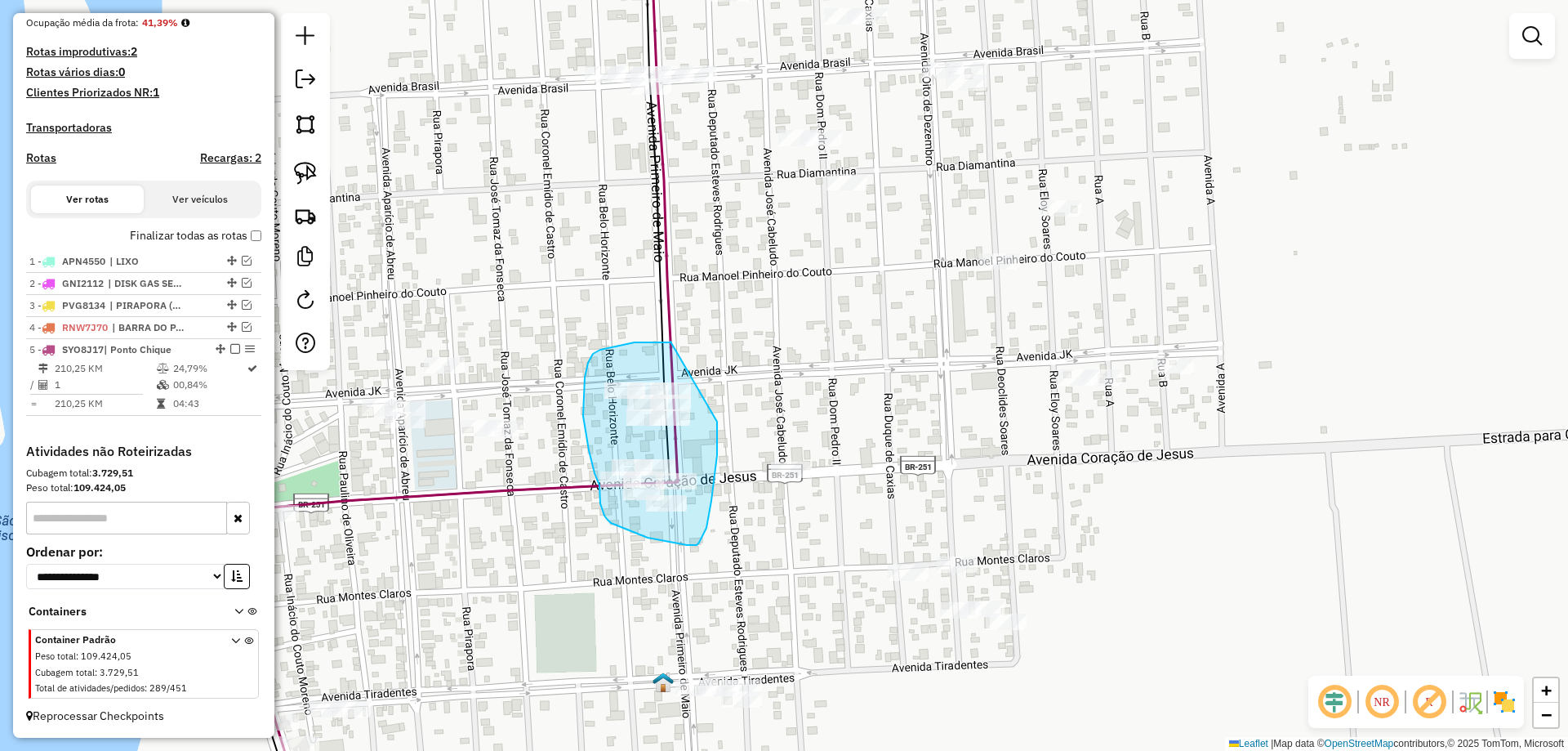
drag, startPoint x: 670, startPoint y: 341, endPoint x: 717, endPoint y: 414, distance: 86.8
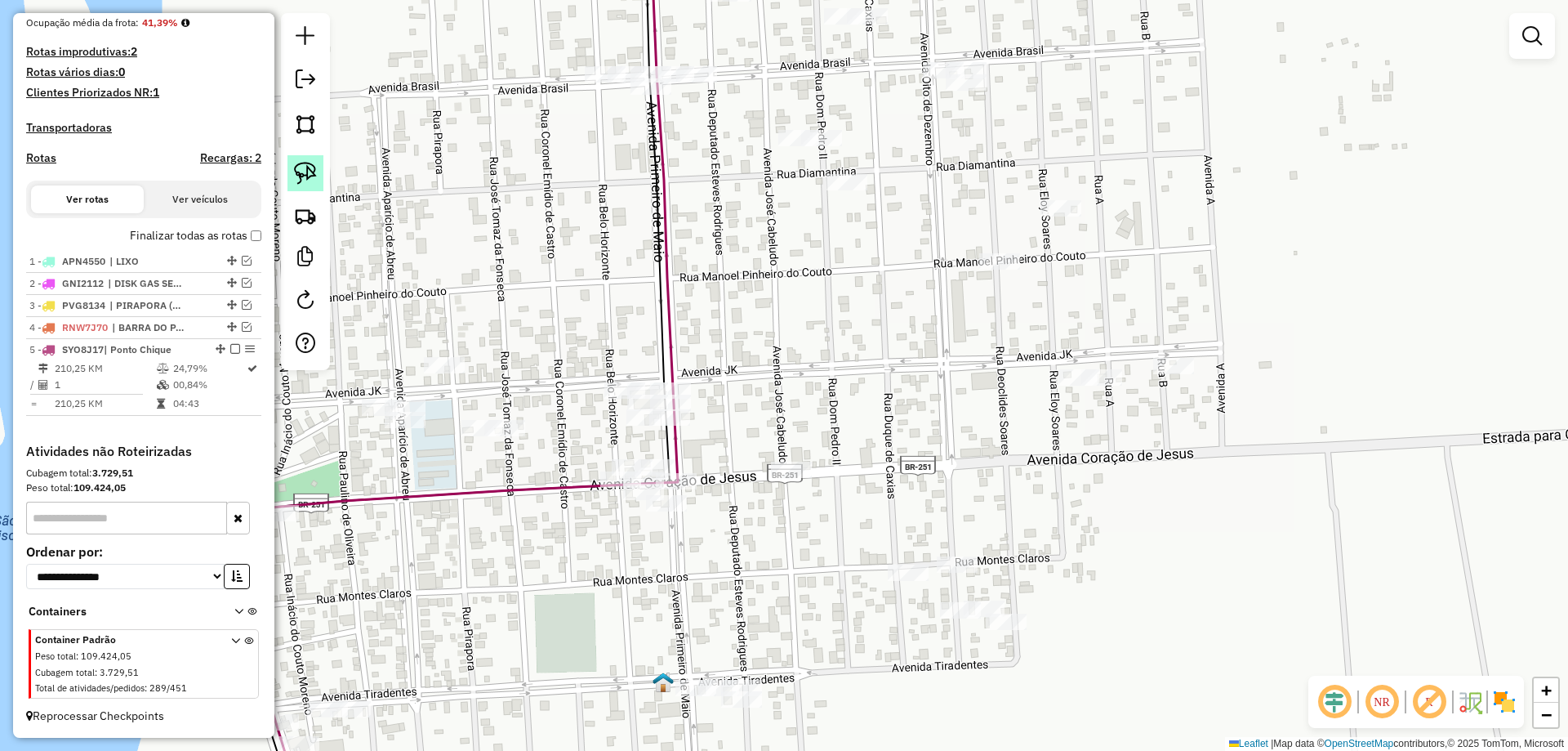
click at [313, 186] on link at bounding box center [305, 173] width 36 height 36
drag, startPoint x: 774, startPoint y: 349, endPoint x: 702, endPoint y: 435, distance: 112.2
click at [320, 187] on link at bounding box center [305, 173] width 36 height 36
drag, startPoint x: 693, startPoint y: 463, endPoint x: 708, endPoint y: 499, distance: 39.0
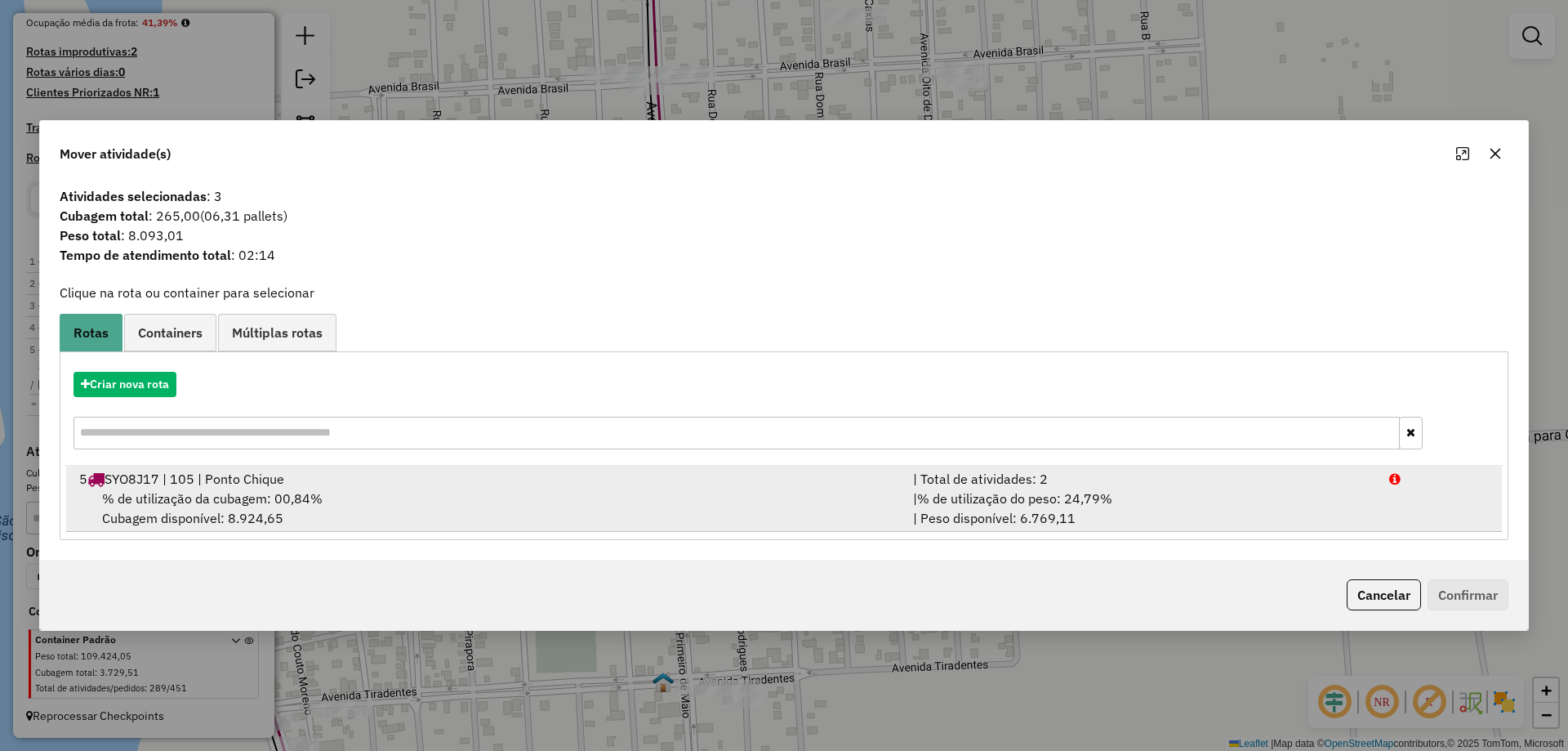
click at [944, 515] on div "| % de utilização do peso: 24,79% | Peso disponível: 6.769,11" at bounding box center [1142, 508] width 476 height 40
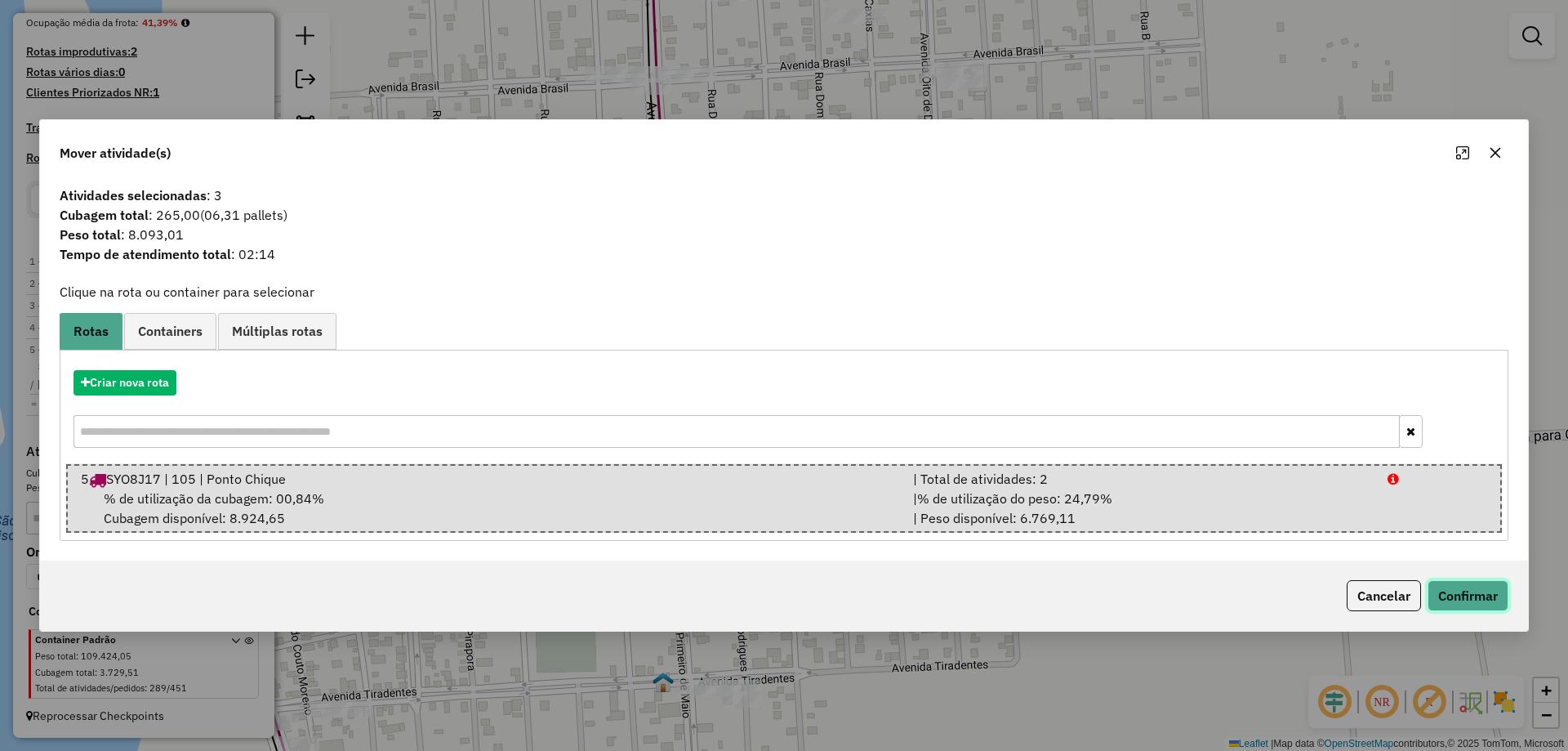
click at [1457, 584] on button "Confirmar" at bounding box center [1468, 595] width 81 height 31
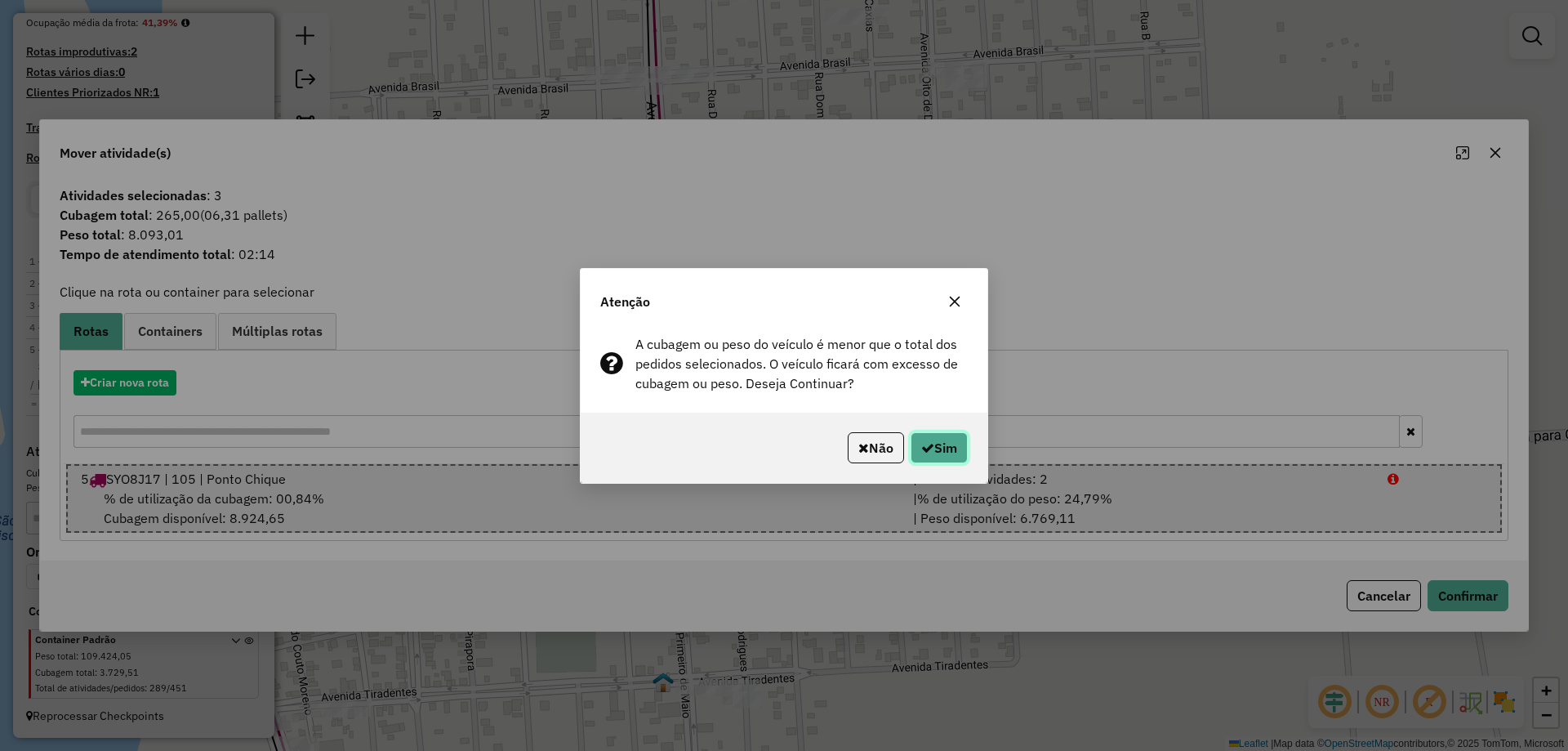
click at [959, 443] on button "Sim" at bounding box center [939, 446] width 58 height 31
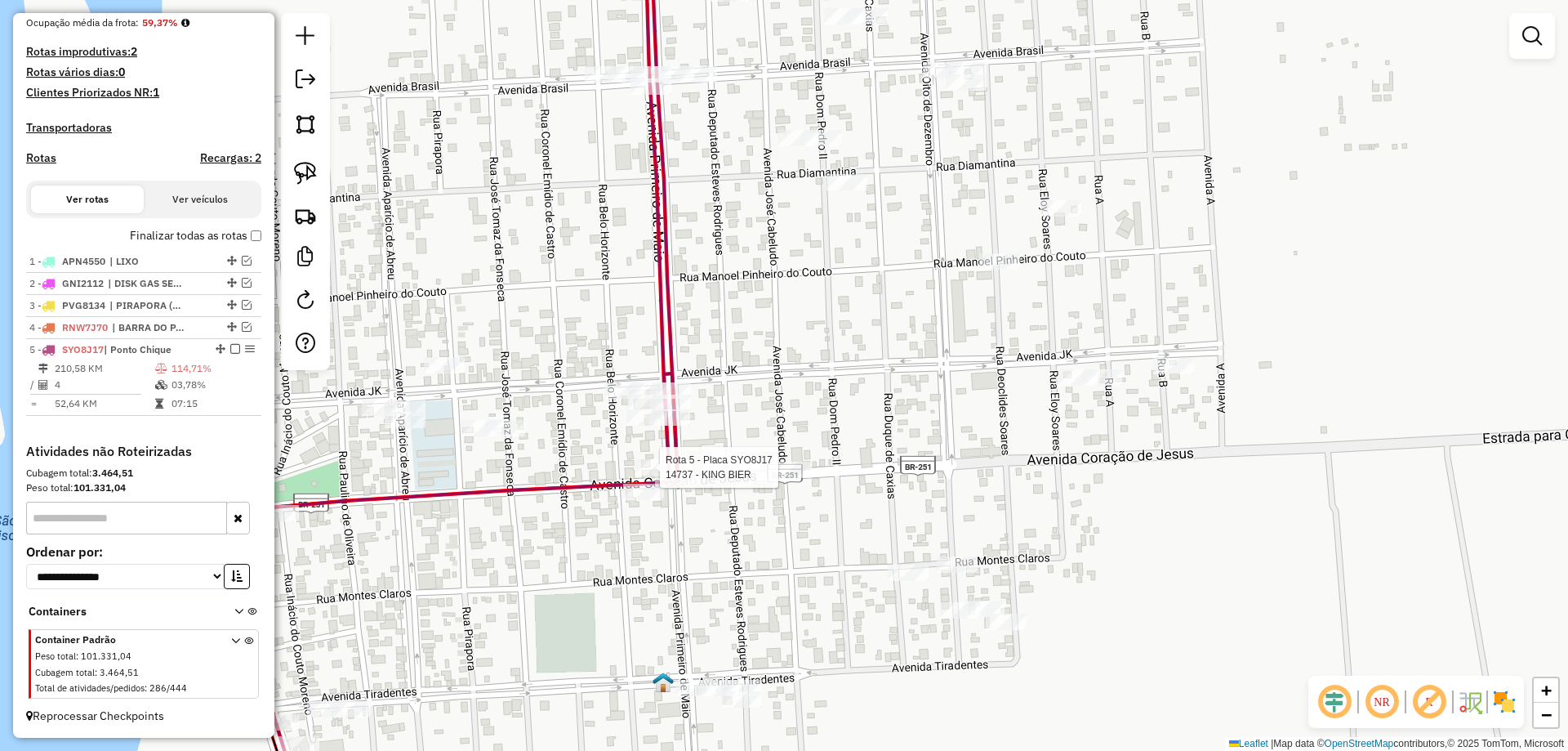
scroll to position [415, 0]
select select "*********"
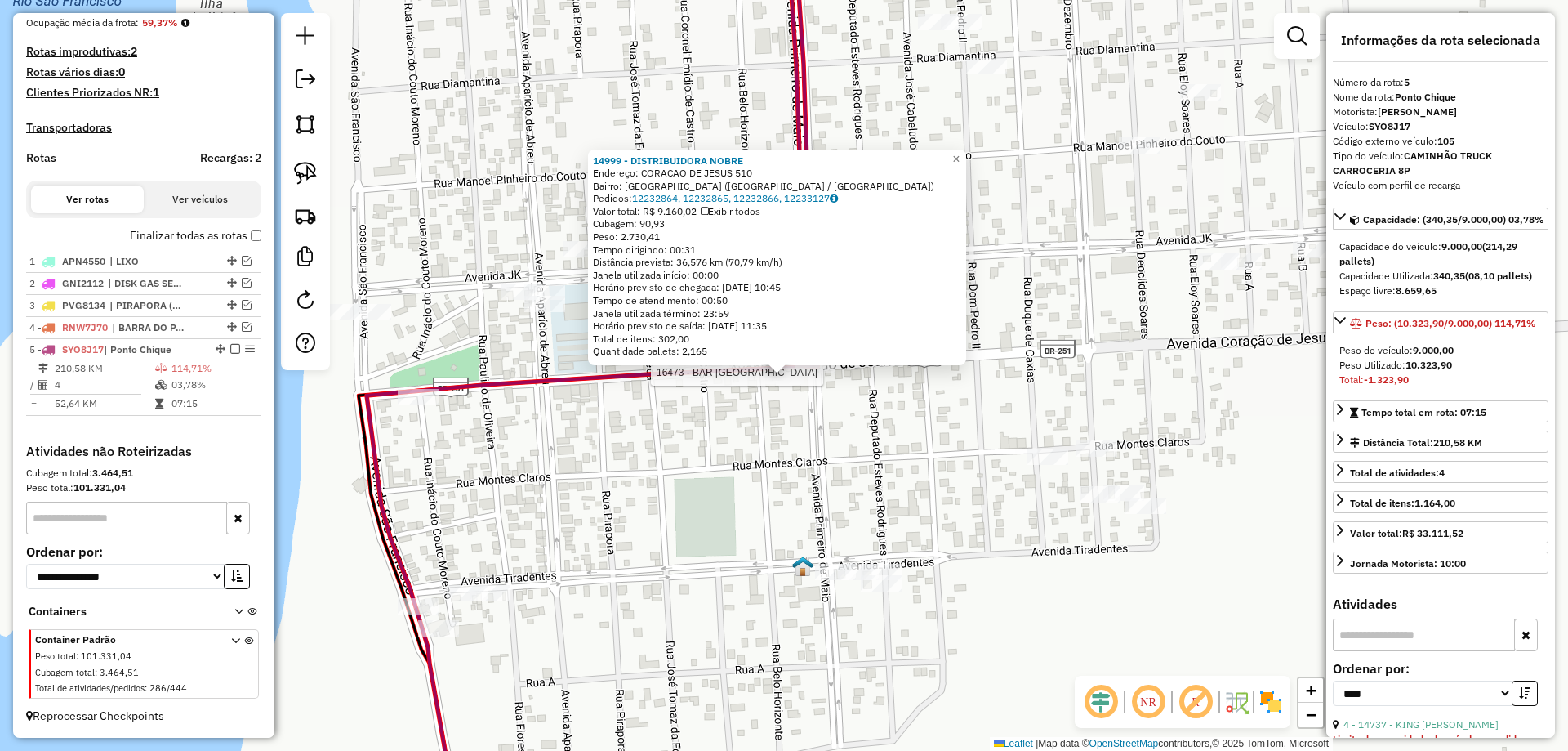
click at [823, 373] on div at bounding box center [814, 365] width 41 height 16
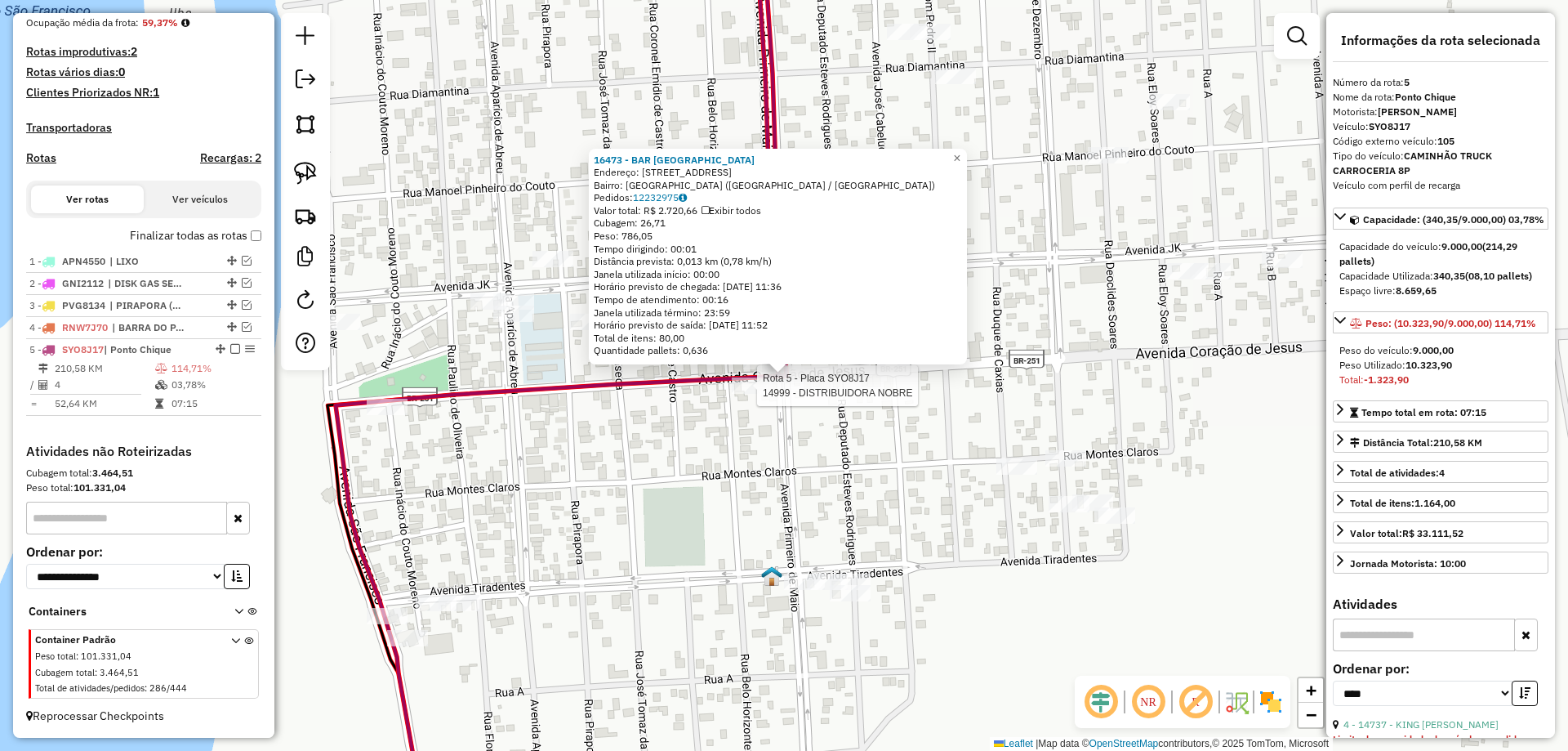
click at [749, 394] on div at bounding box center [752, 385] width 41 height 16
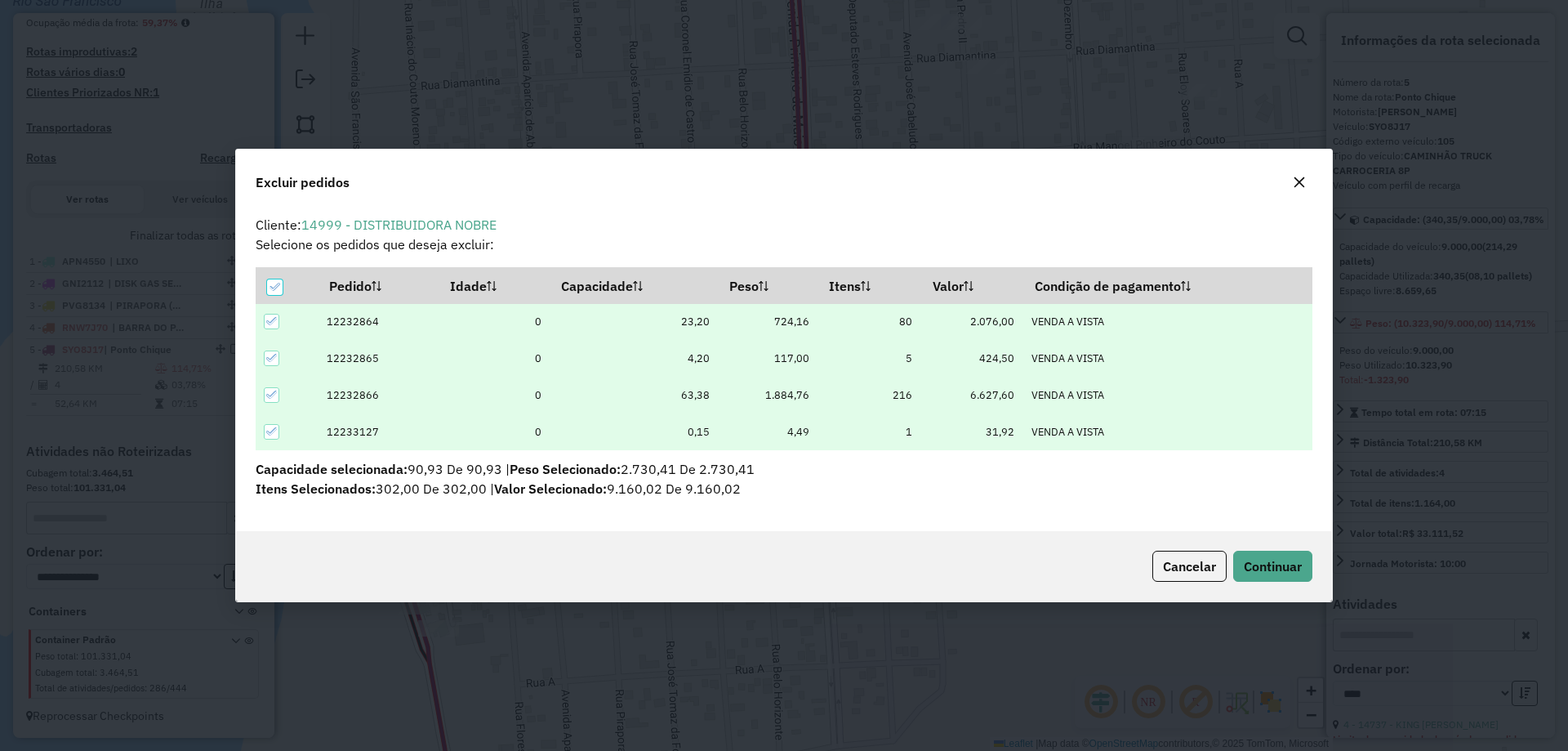
scroll to position [0, 0]
click at [1282, 566] on span "Continuar" at bounding box center [1272, 565] width 58 height 16
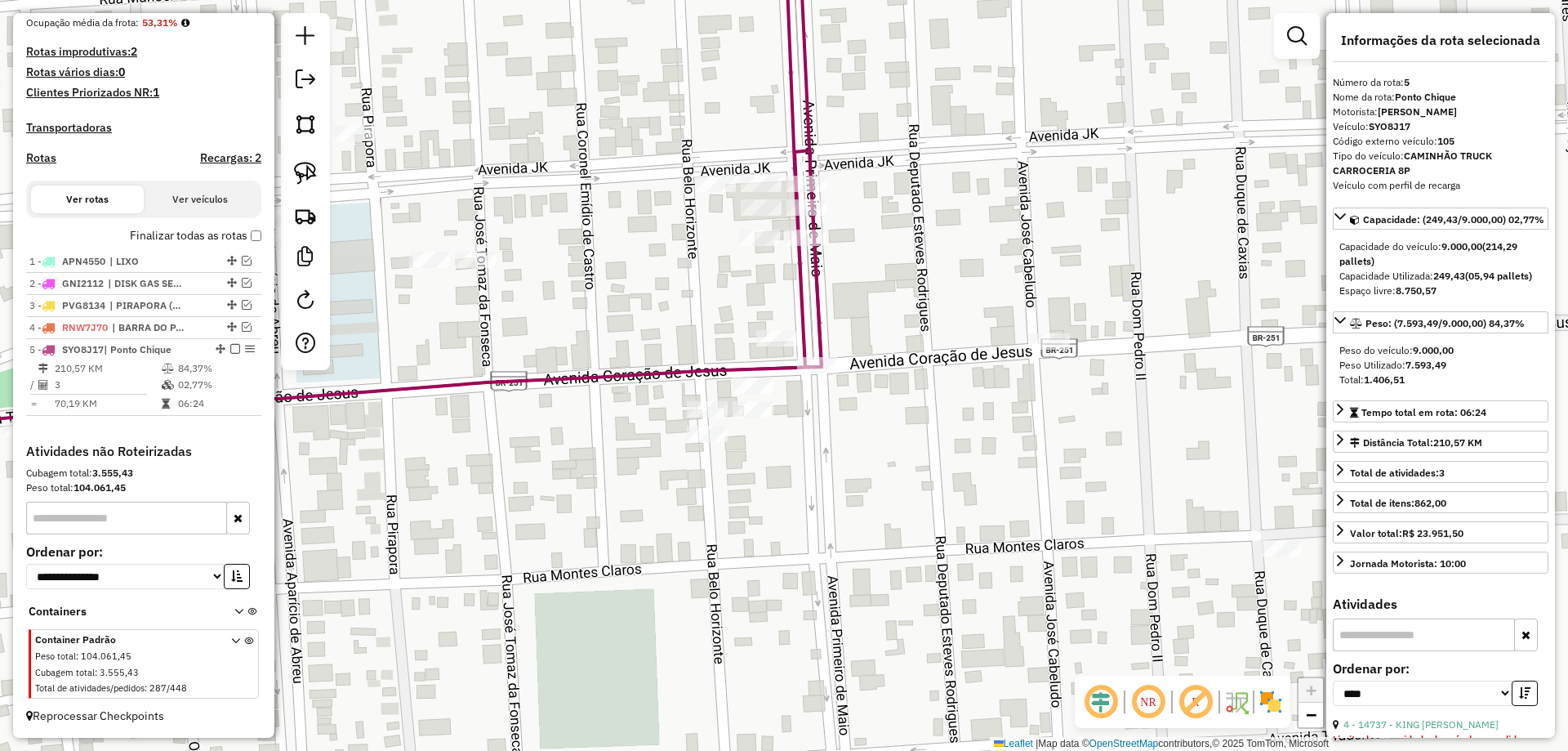
click at [327, 170] on div at bounding box center [304, 191] width 49 height 357
click at [326, 170] on div at bounding box center [304, 191] width 49 height 357
click at [322, 170] on link at bounding box center [305, 173] width 36 height 36
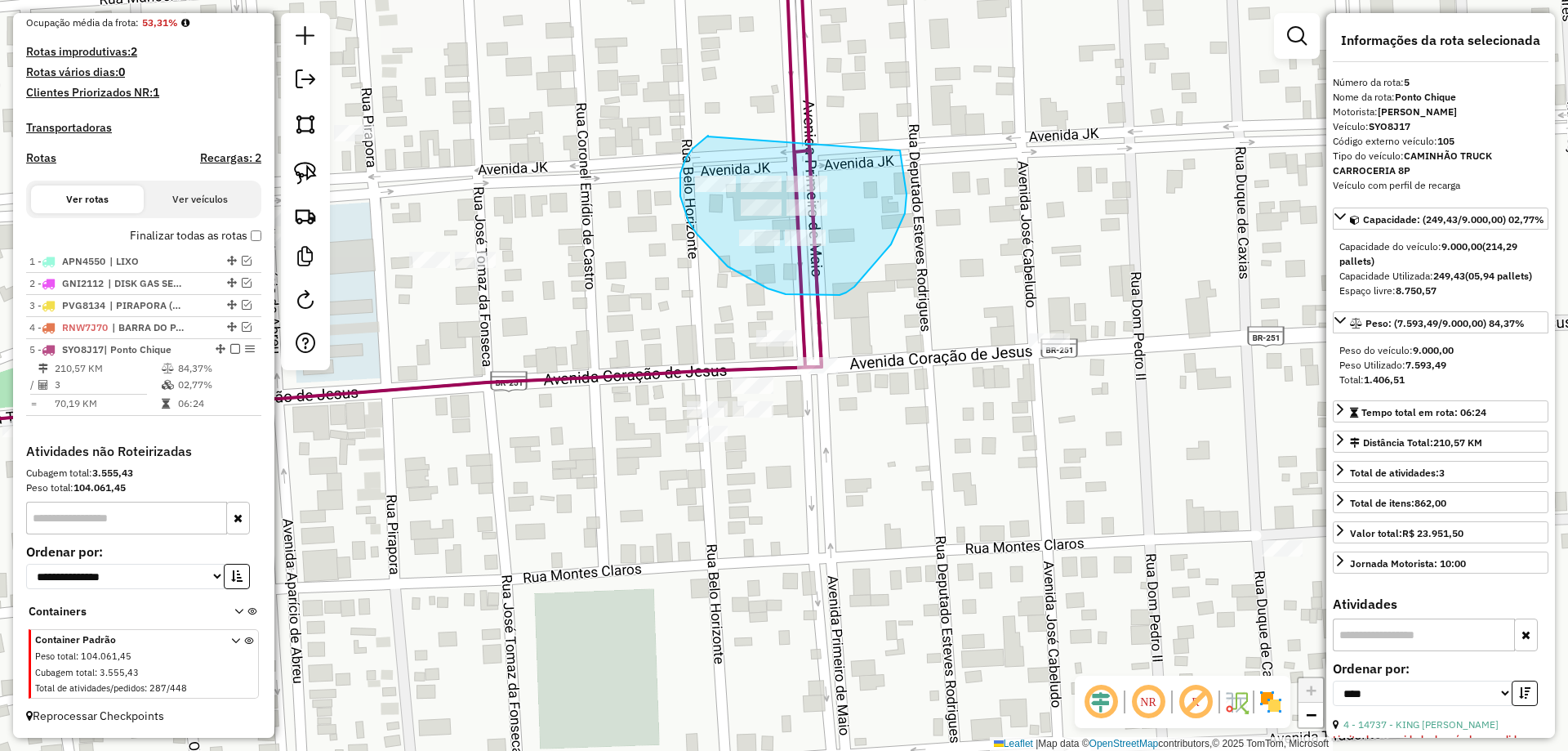
drag, startPoint x: 708, startPoint y: 136, endPoint x: 891, endPoint y: 129, distance: 183.1
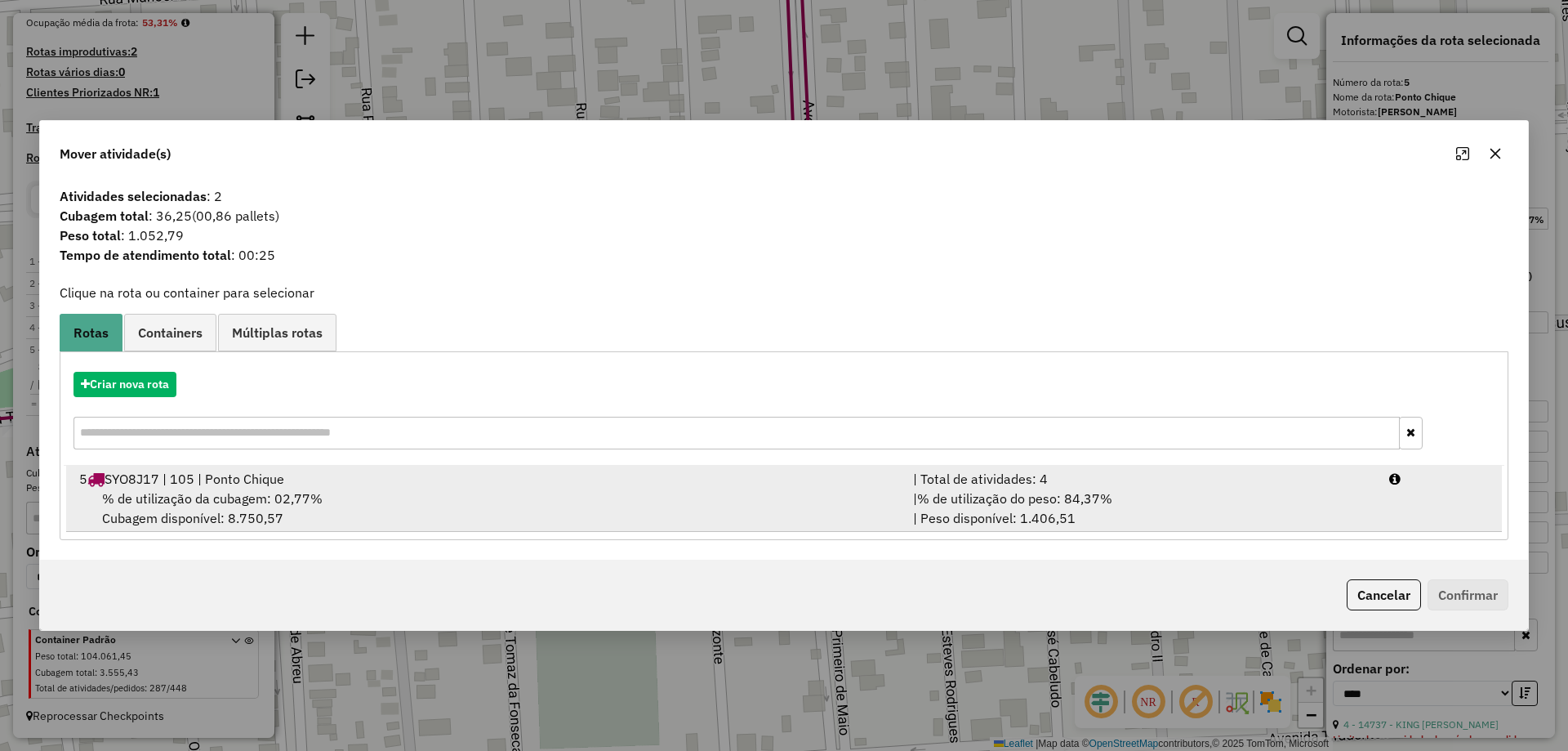
click at [1189, 502] on div "| % de utilização do peso: 84,37% | Peso disponível: 1.406,51" at bounding box center [1142, 508] width 476 height 40
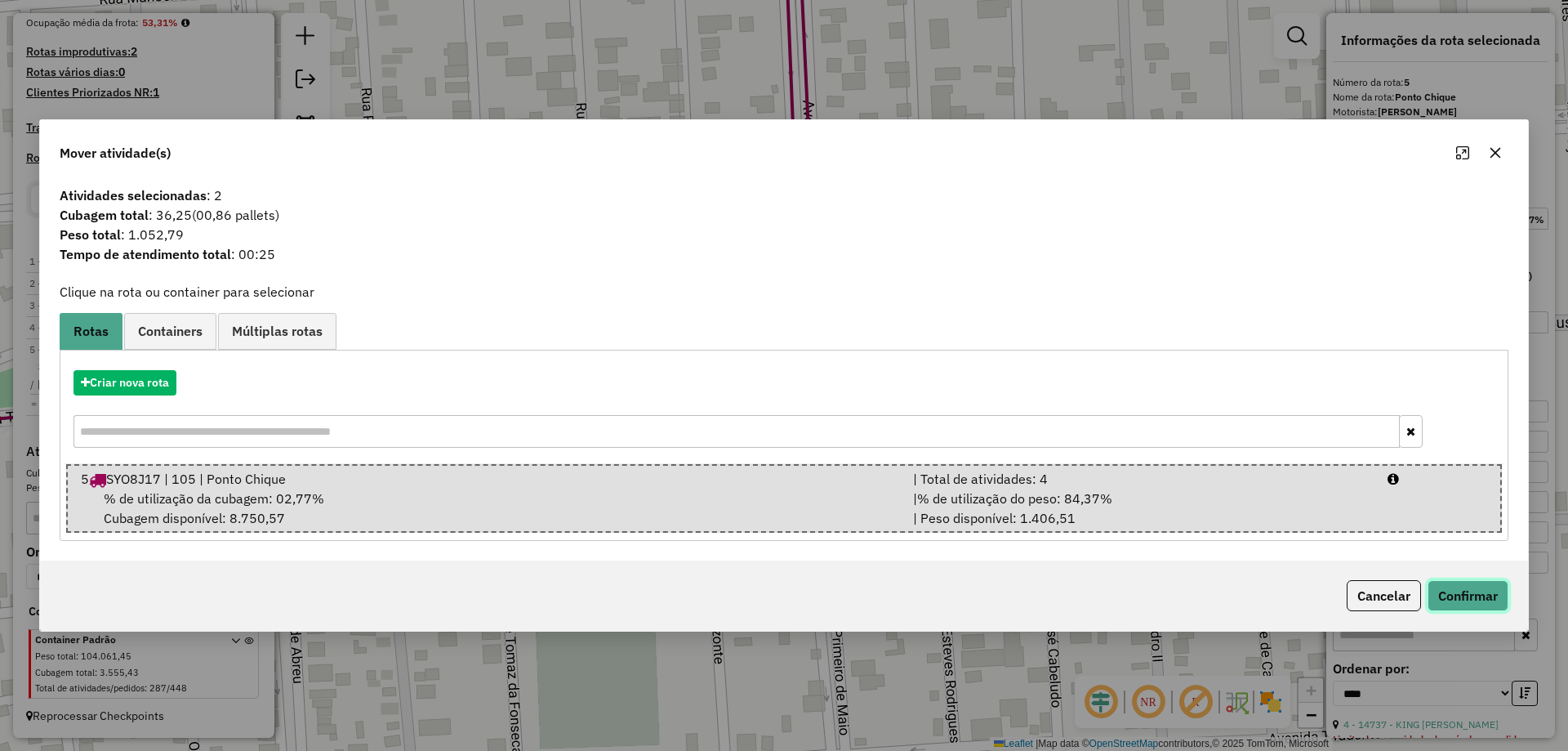
click at [1480, 606] on button "Confirmar" at bounding box center [1468, 595] width 81 height 31
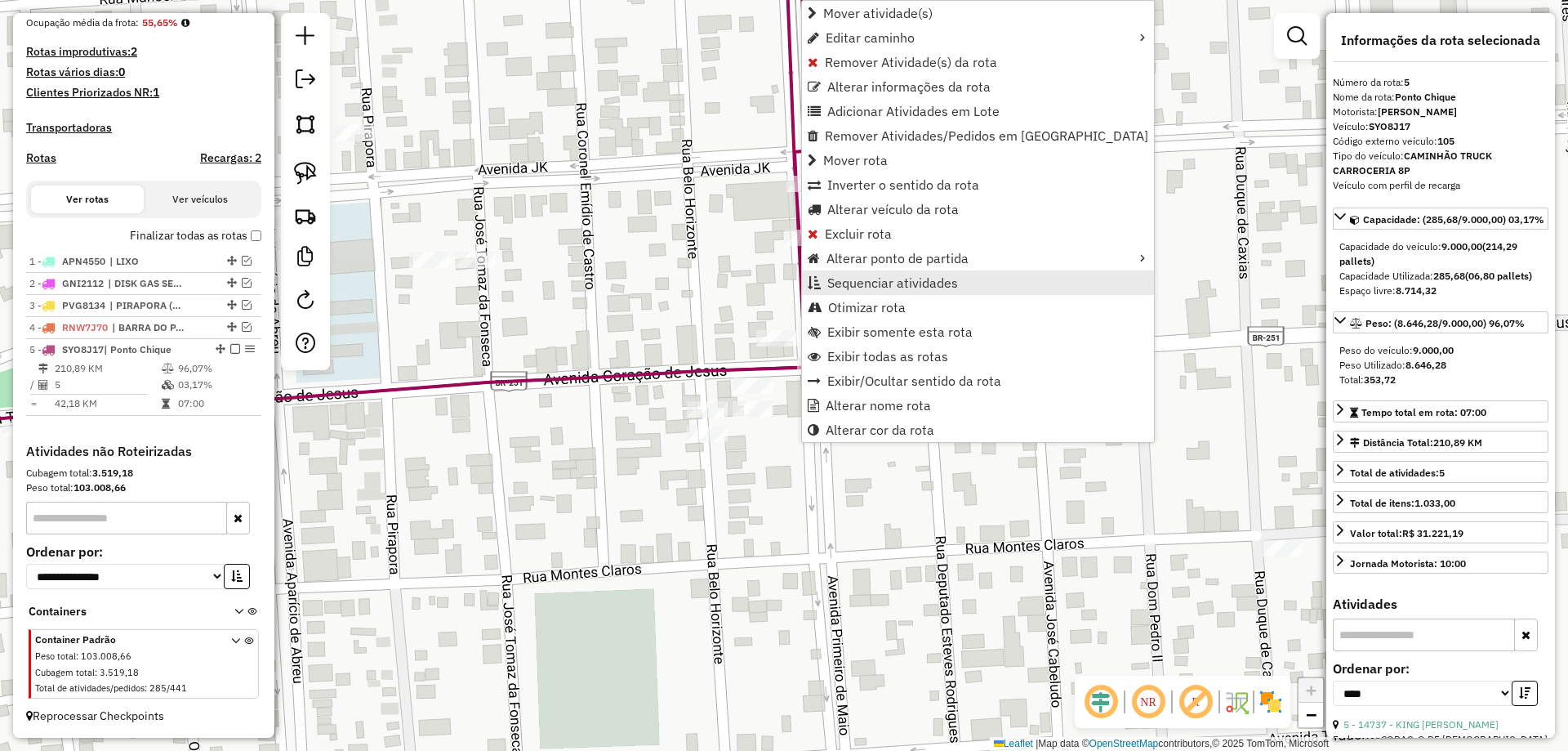
click at [888, 281] on span "Sequenciar atividades" at bounding box center [893, 282] width 131 height 13
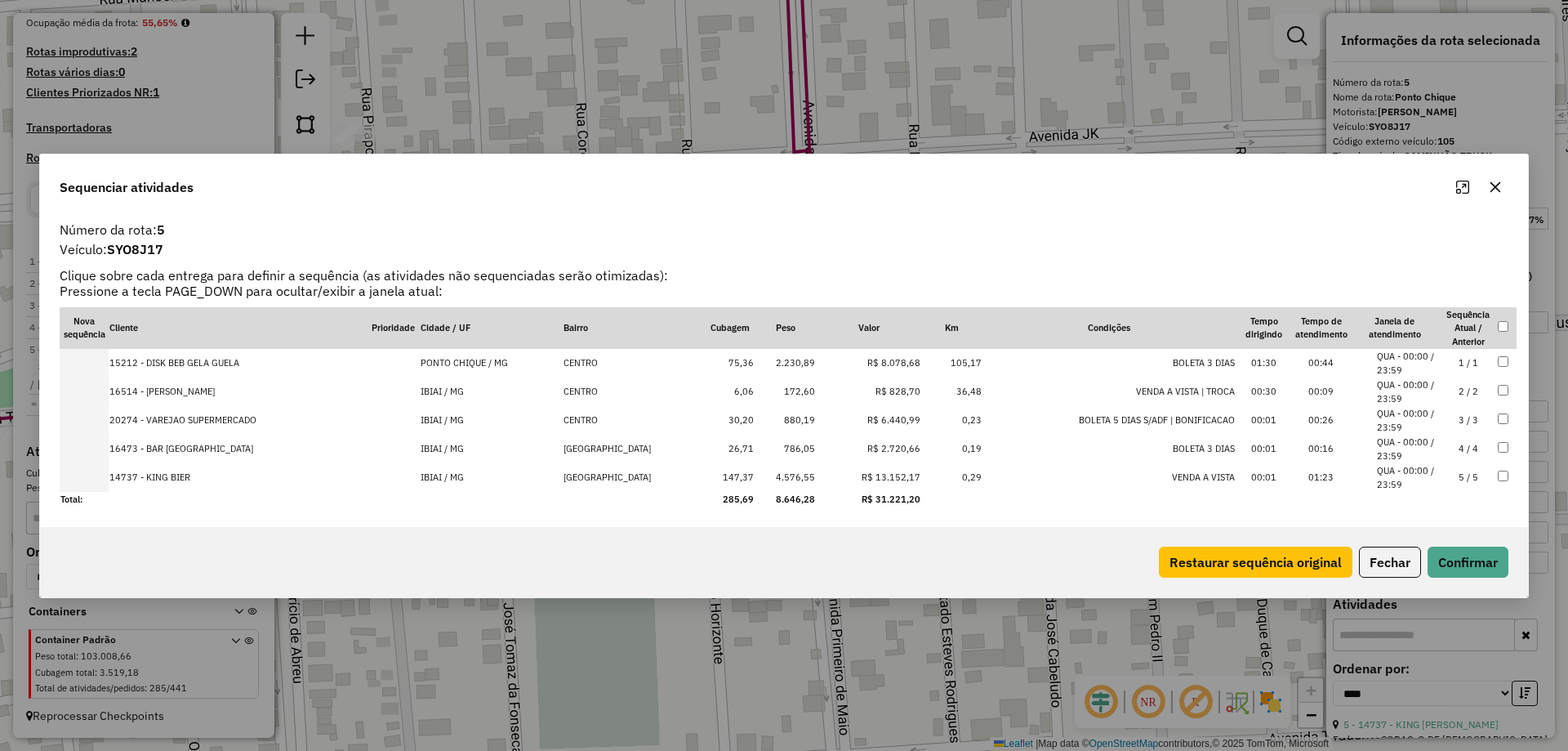
click at [1451, 443] on td "4 / 4" at bounding box center [1468, 448] width 58 height 29
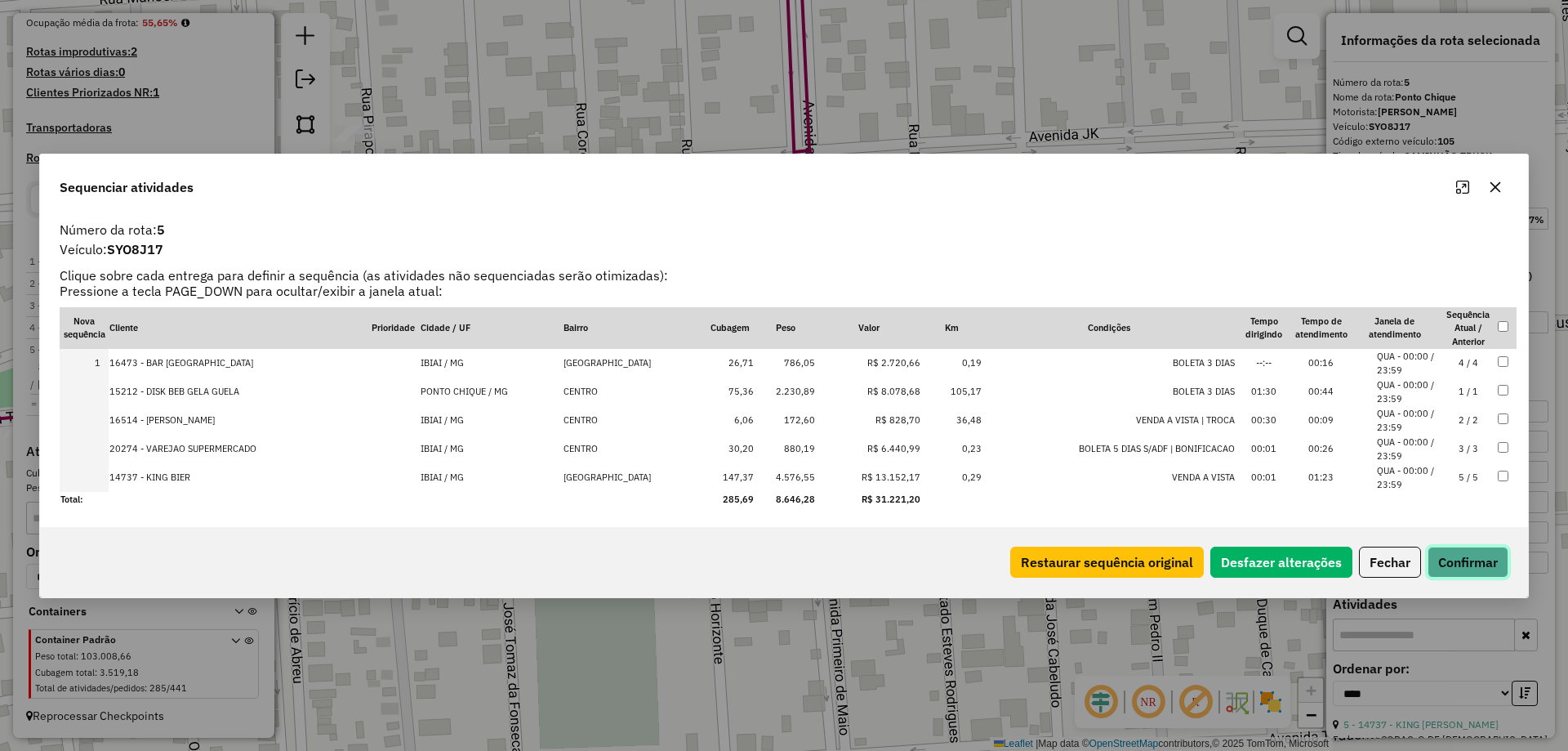
click at [1476, 568] on button "Confirmar" at bounding box center [1468, 562] width 81 height 31
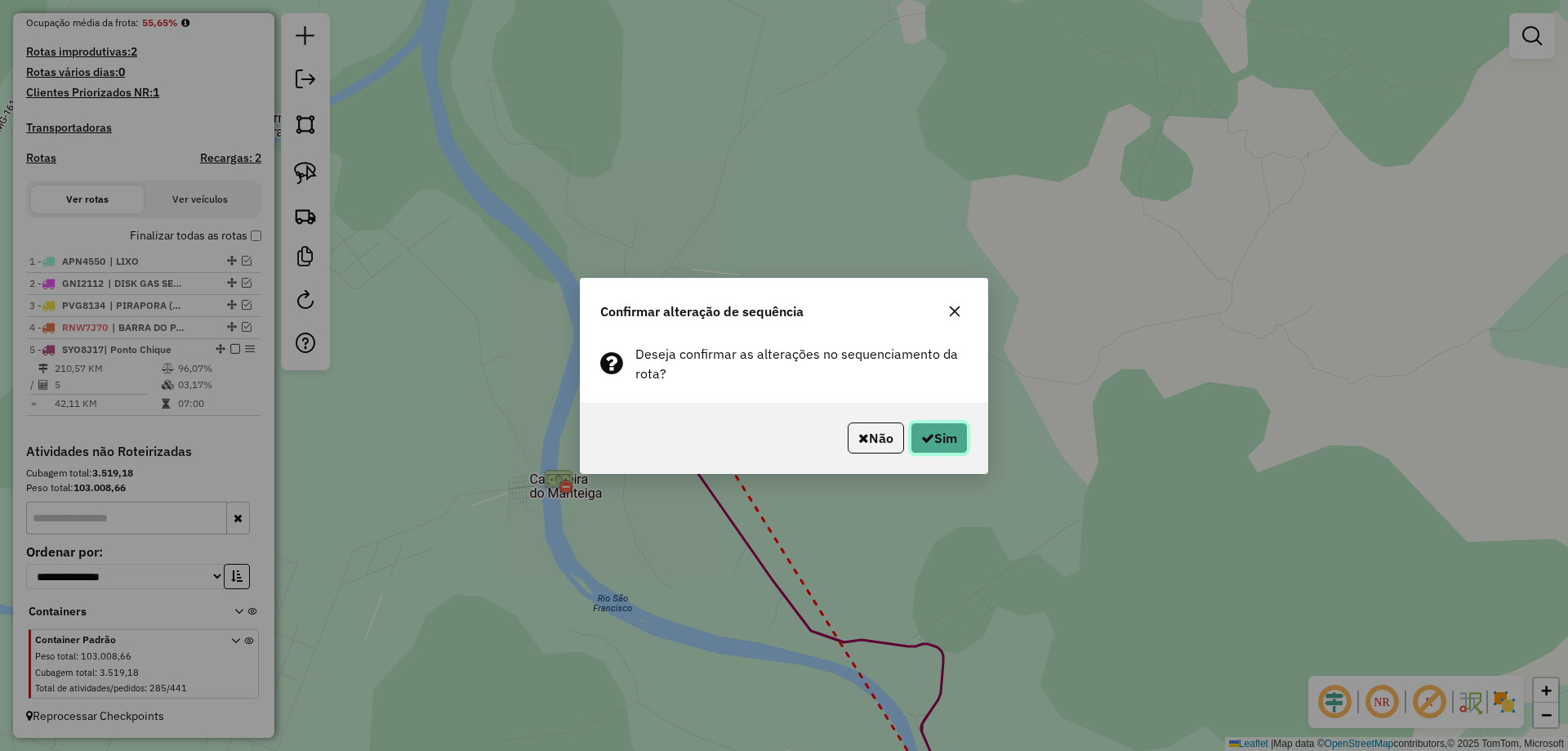
click at [938, 438] on button "Sim" at bounding box center [939, 438] width 58 height 31
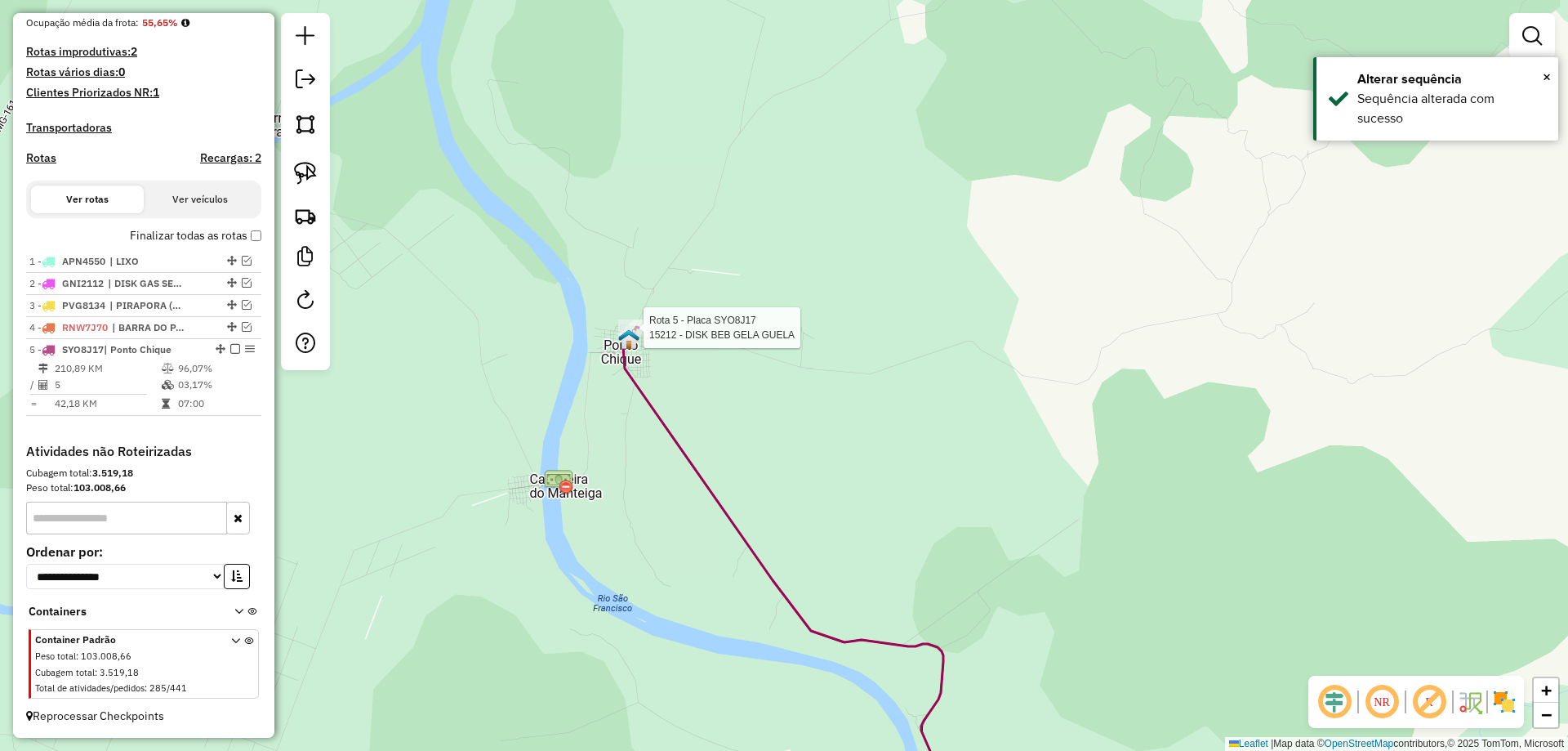
select select "*********"
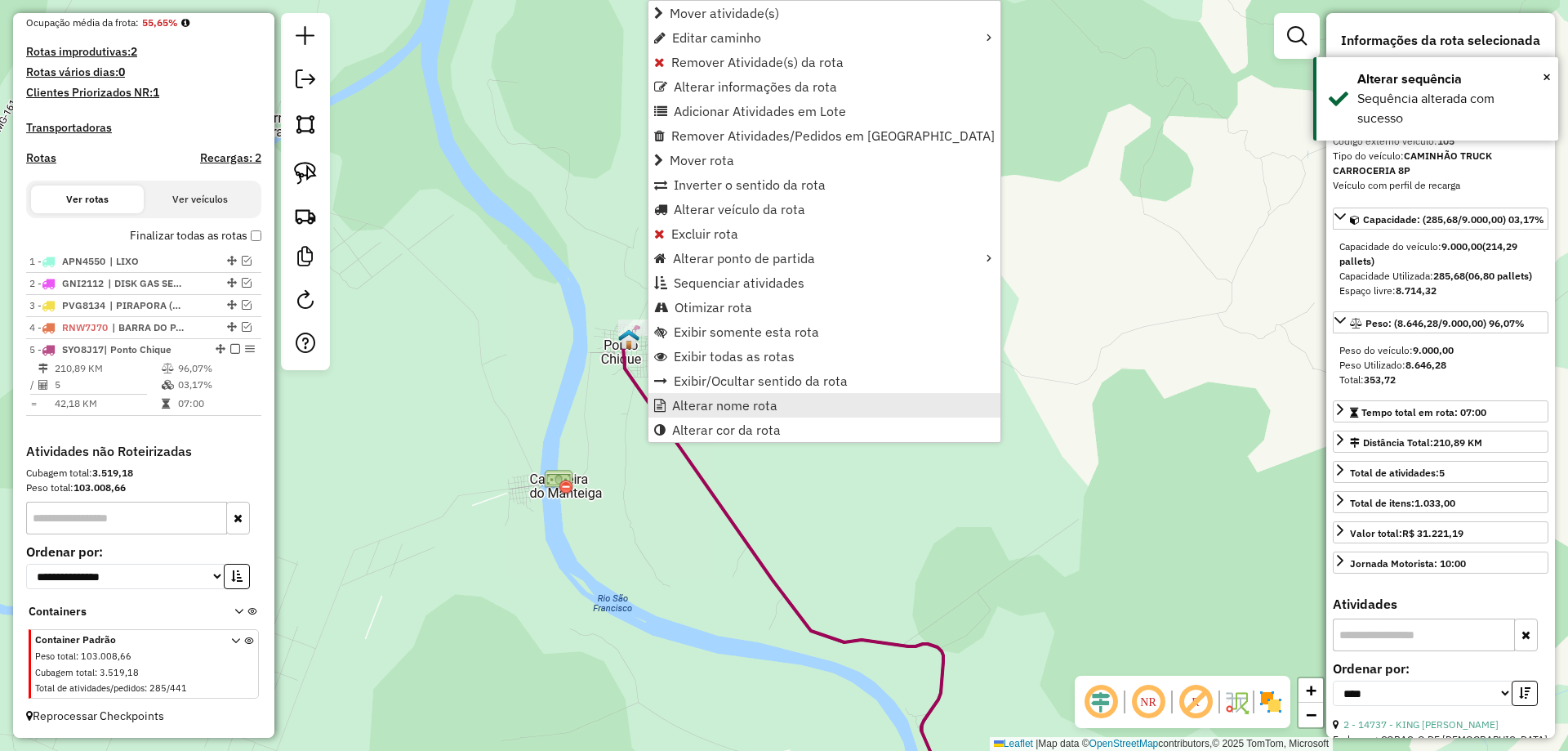
click at [752, 412] on span "Alterar nome rota" at bounding box center [725, 405] width 105 height 13
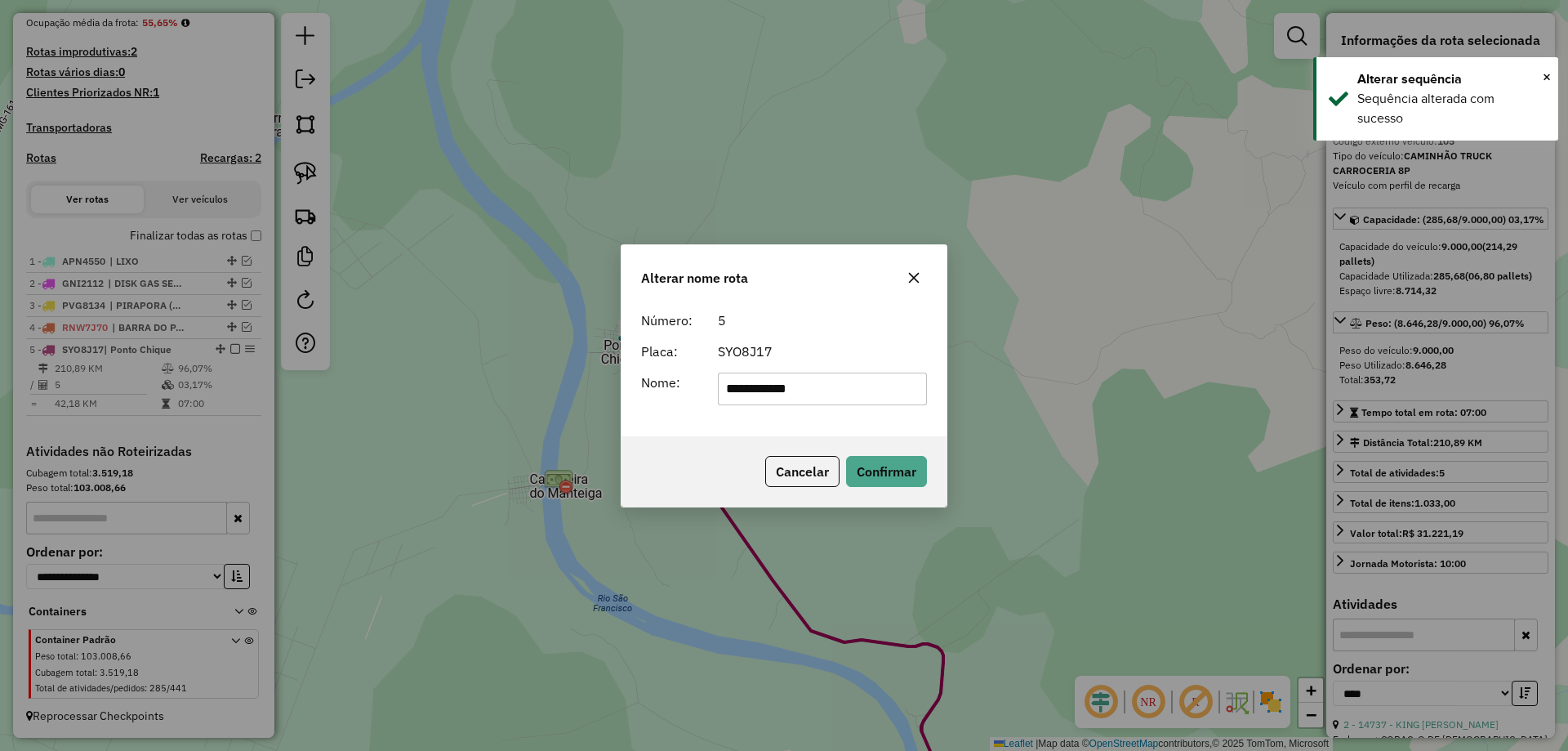
click at [782, 391] on input "**********" at bounding box center [823, 388] width 210 height 33
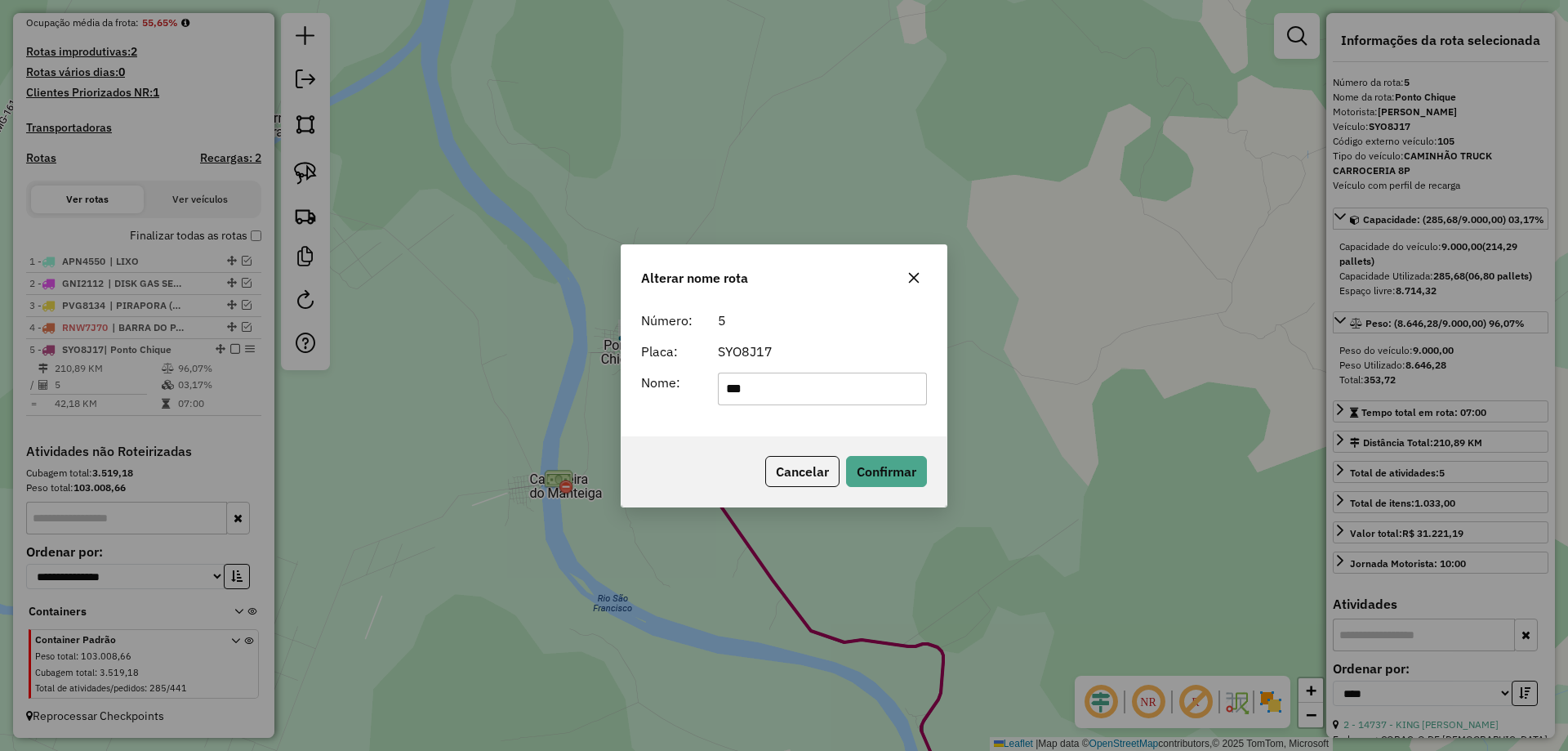
type input "**********"
click at [901, 468] on button "Confirmar" at bounding box center [887, 470] width 81 height 31
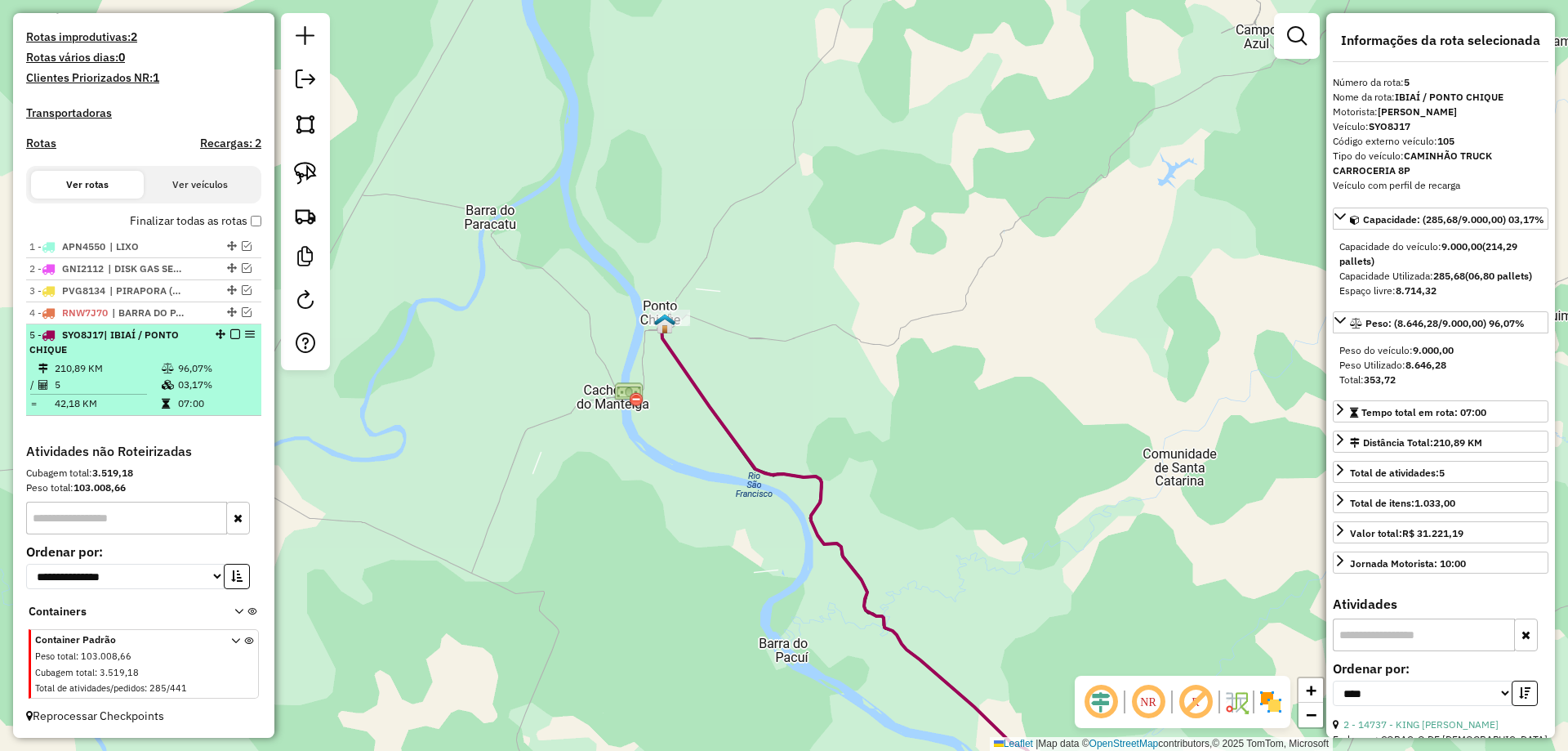
click at [230, 339] on em at bounding box center [235, 334] width 10 height 10
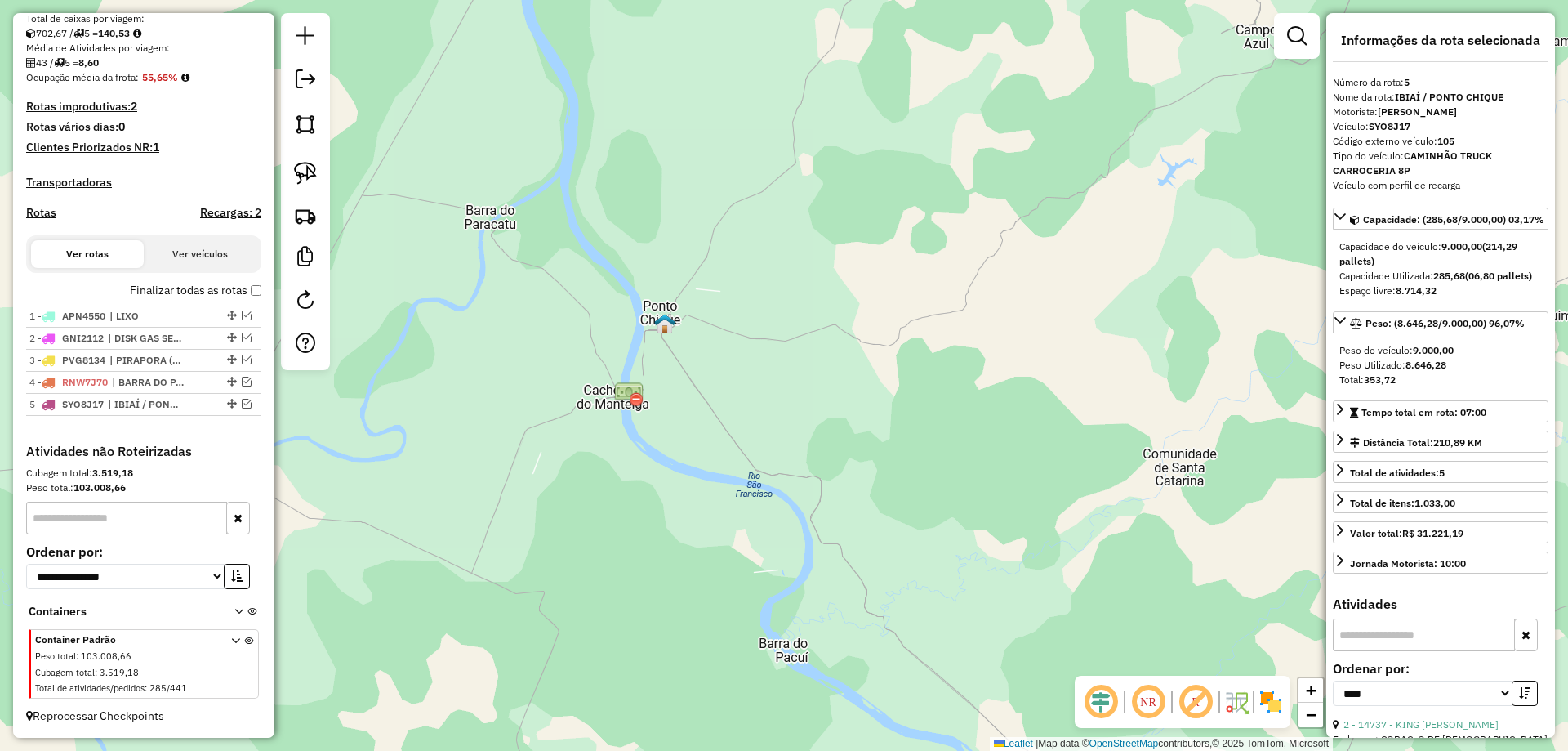
scroll to position [360, 0]
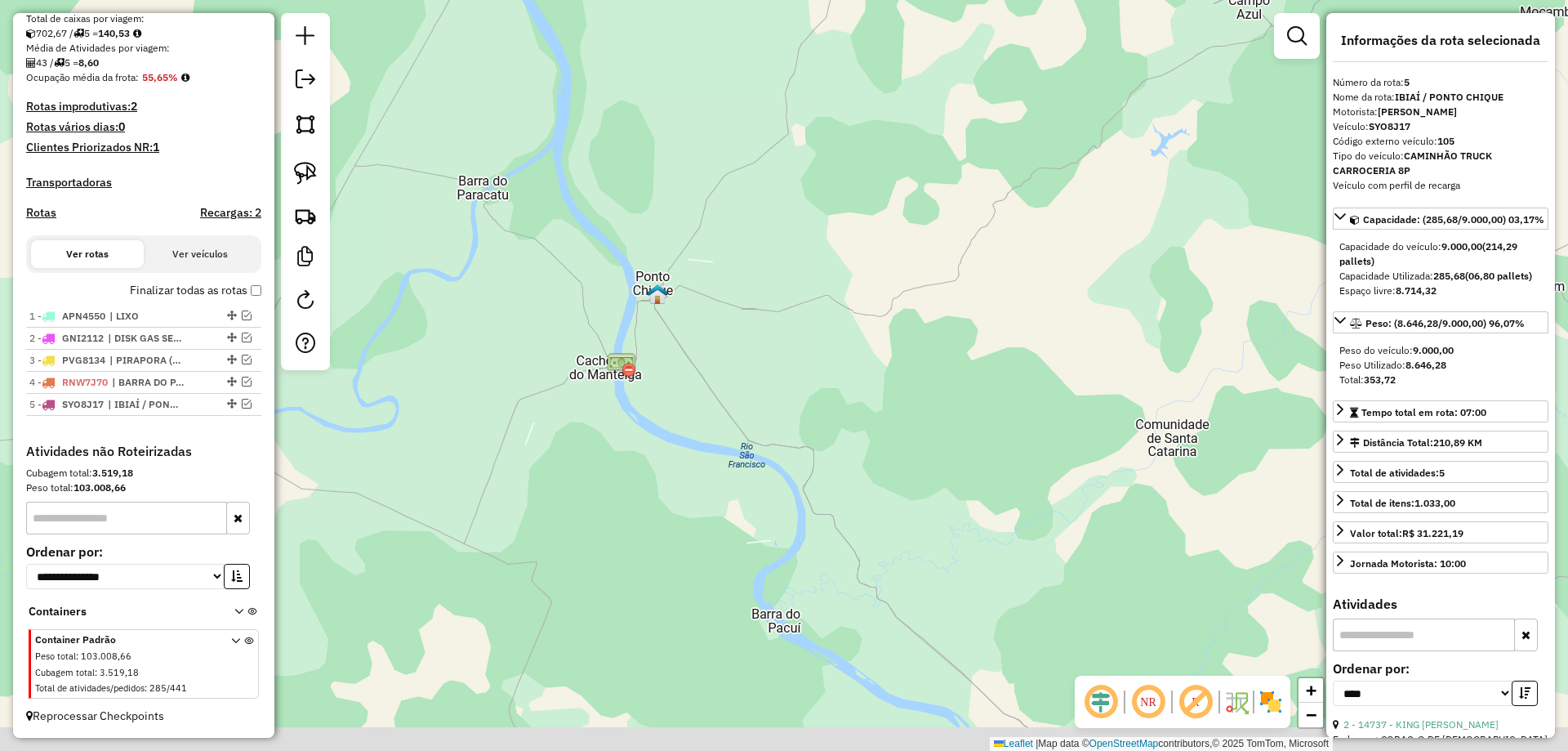
drag, startPoint x: 750, startPoint y: 534, endPoint x: 652, endPoint y: 332, distance: 224.5
click at [675, 358] on div "Janela de atendimento Grade de atendimento Capacidade Transportadoras Veículos …" at bounding box center [784, 375] width 1568 height 751
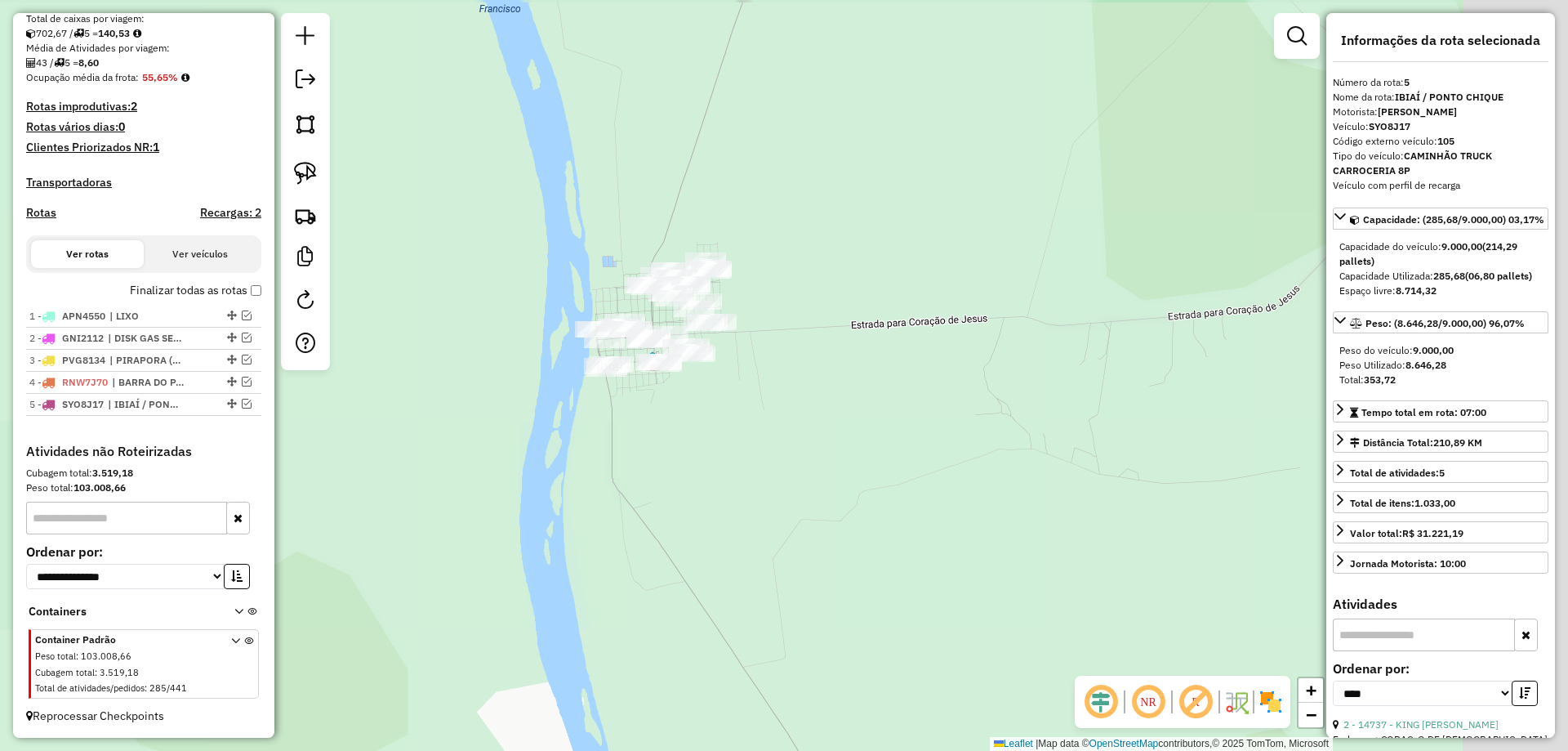
drag, startPoint x: 535, startPoint y: 368, endPoint x: 454, endPoint y: 331, distance: 89.1
click at [525, 368] on div "Janela de atendimento Grade de atendimento Capacidade Transportadoras Veículos …" at bounding box center [784, 375] width 1568 height 751
click at [302, 172] on img at bounding box center [304, 173] width 23 height 23
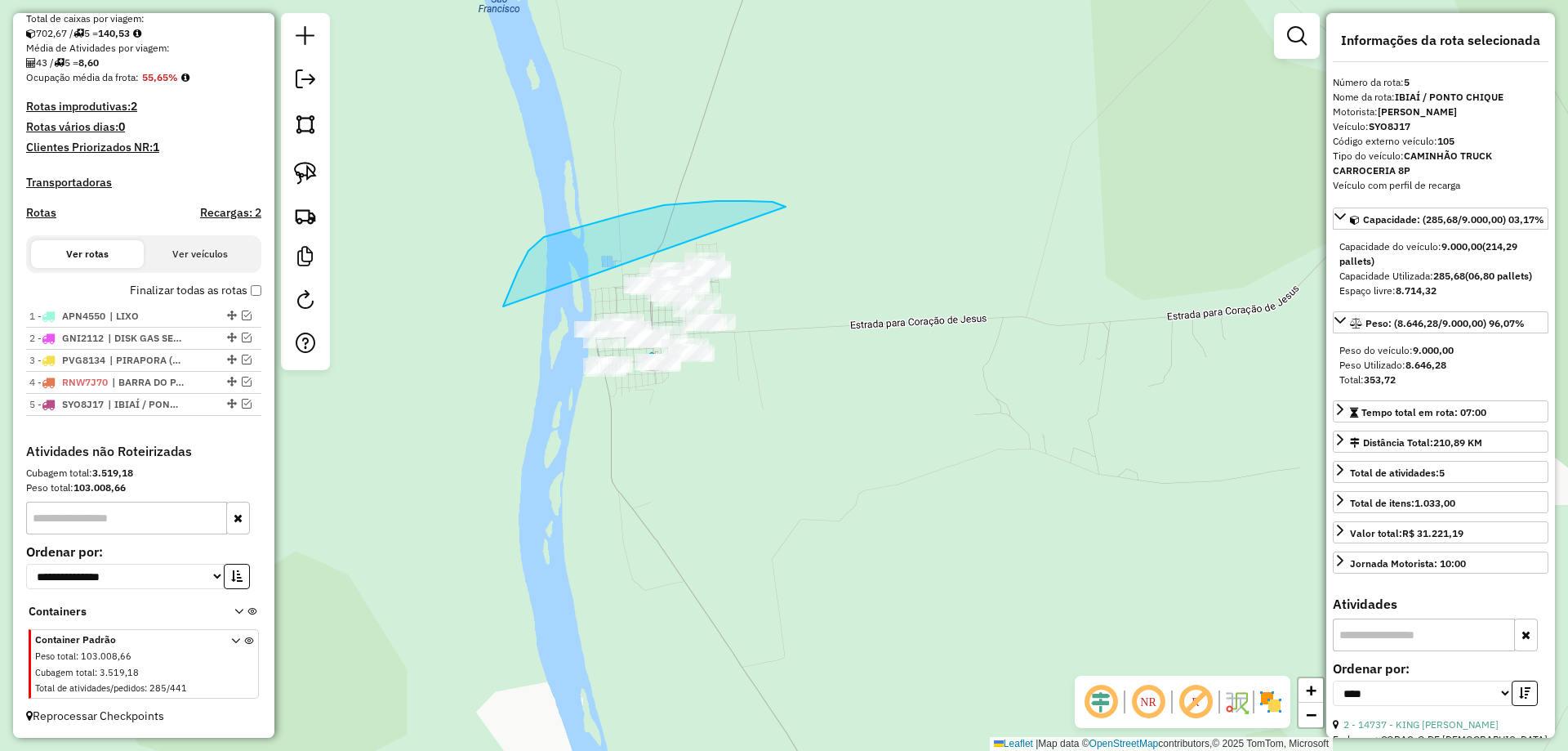
drag, startPoint x: 732, startPoint y: 201, endPoint x: 825, endPoint y: 400, distance: 219.7
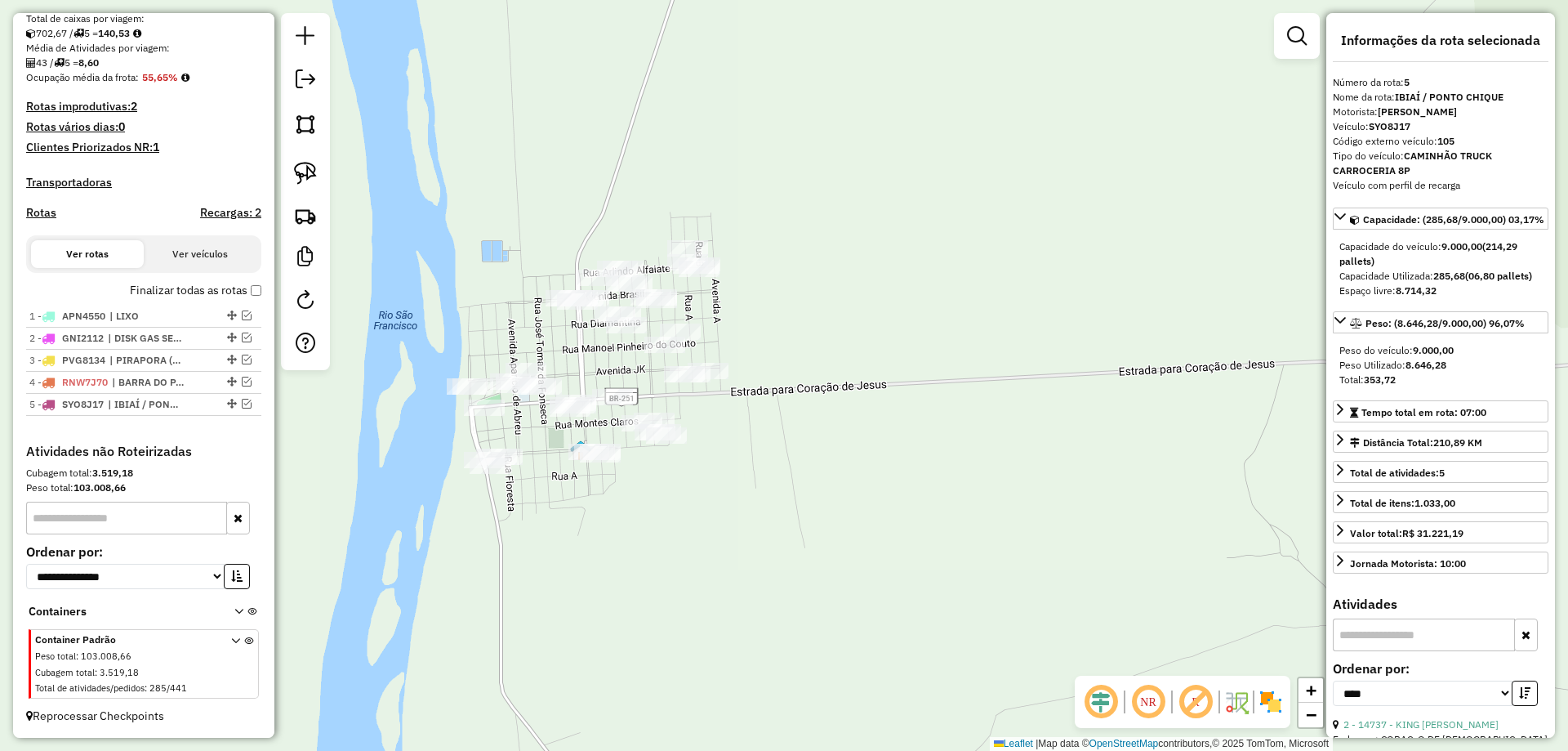
drag, startPoint x: 620, startPoint y: 344, endPoint x: 654, endPoint y: 394, distance: 60.5
click at [652, 391] on div "Janela de atendimento Grade de atendimento Capacidade Transportadoras Veículos …" at bounding box center [784, 375] width 1568 height 751
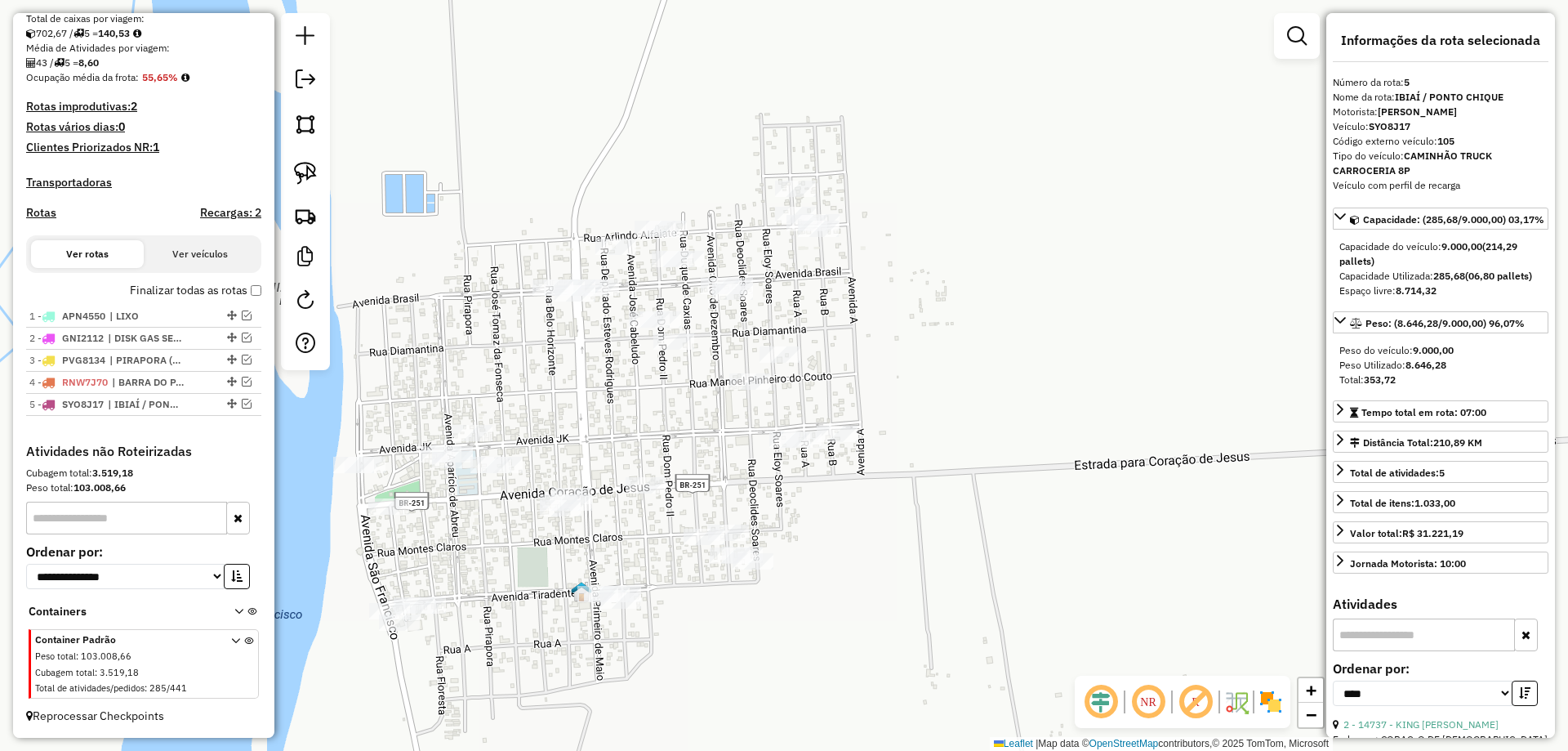
drag, startPoint x: 622, startPoint y: 370, endPoint x: 585, endPoint y: 382, distance: 38.9
click at [589, 384] on div "Janela de atendimento Grade de atendimento Capacidade Transportadoras Veículos …" at bounding box center [784, 375] width 1568 height 751
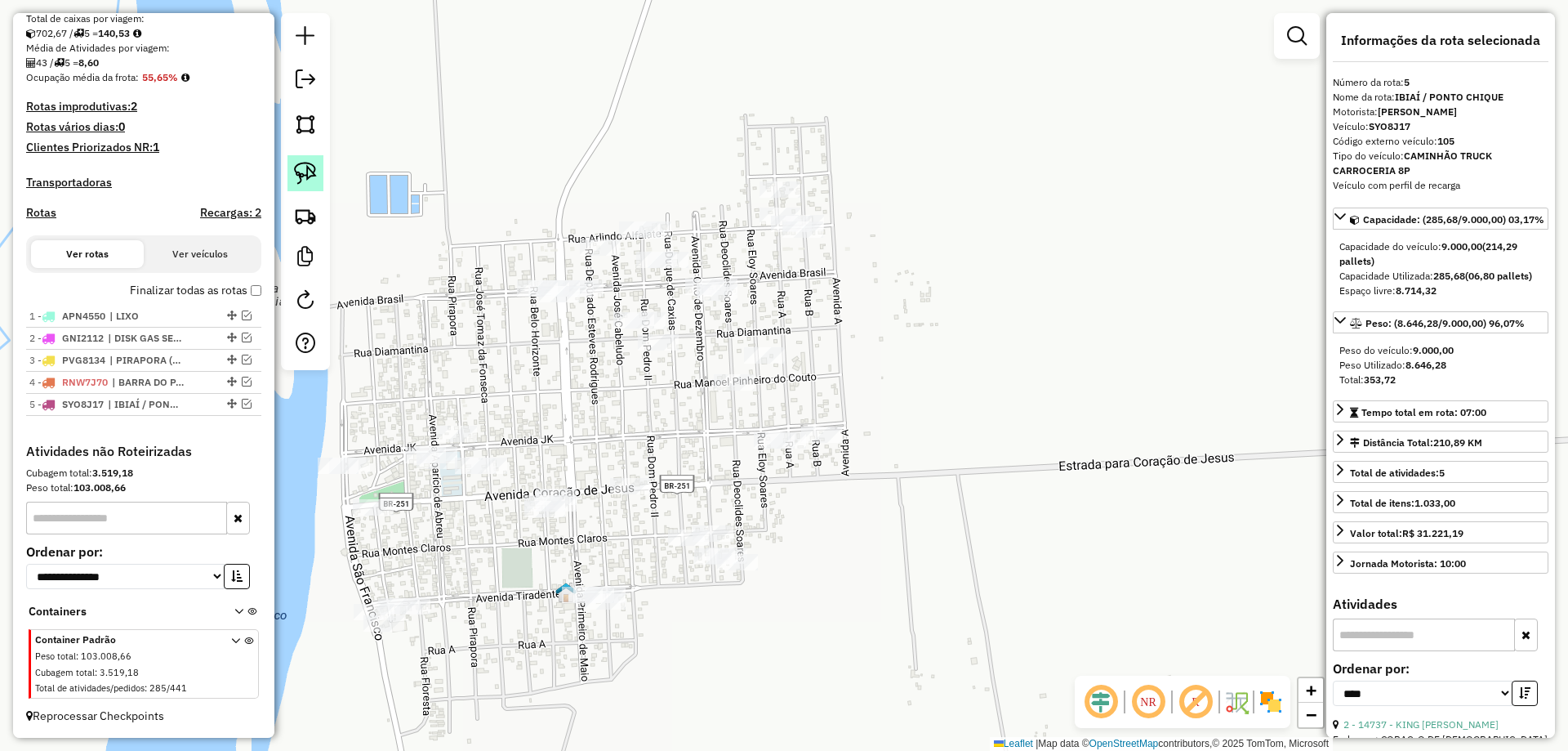
click at [322, 169] on link at bounding box center [305, 173] width 36 height 36
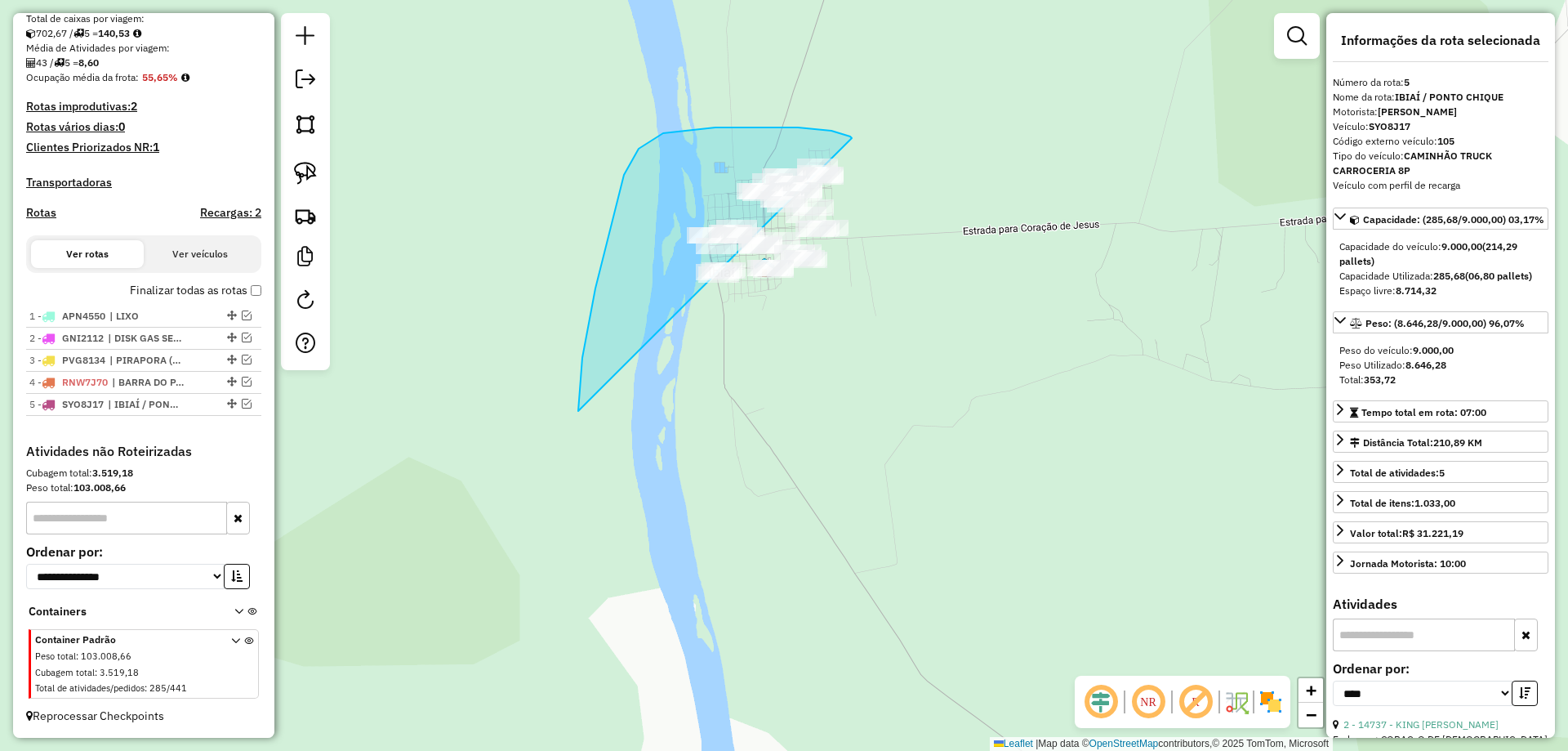
drag, startPoint x: 852, startPoint y: 138, endPoint x: 1146, endPoint y: 169, distance: 295.6
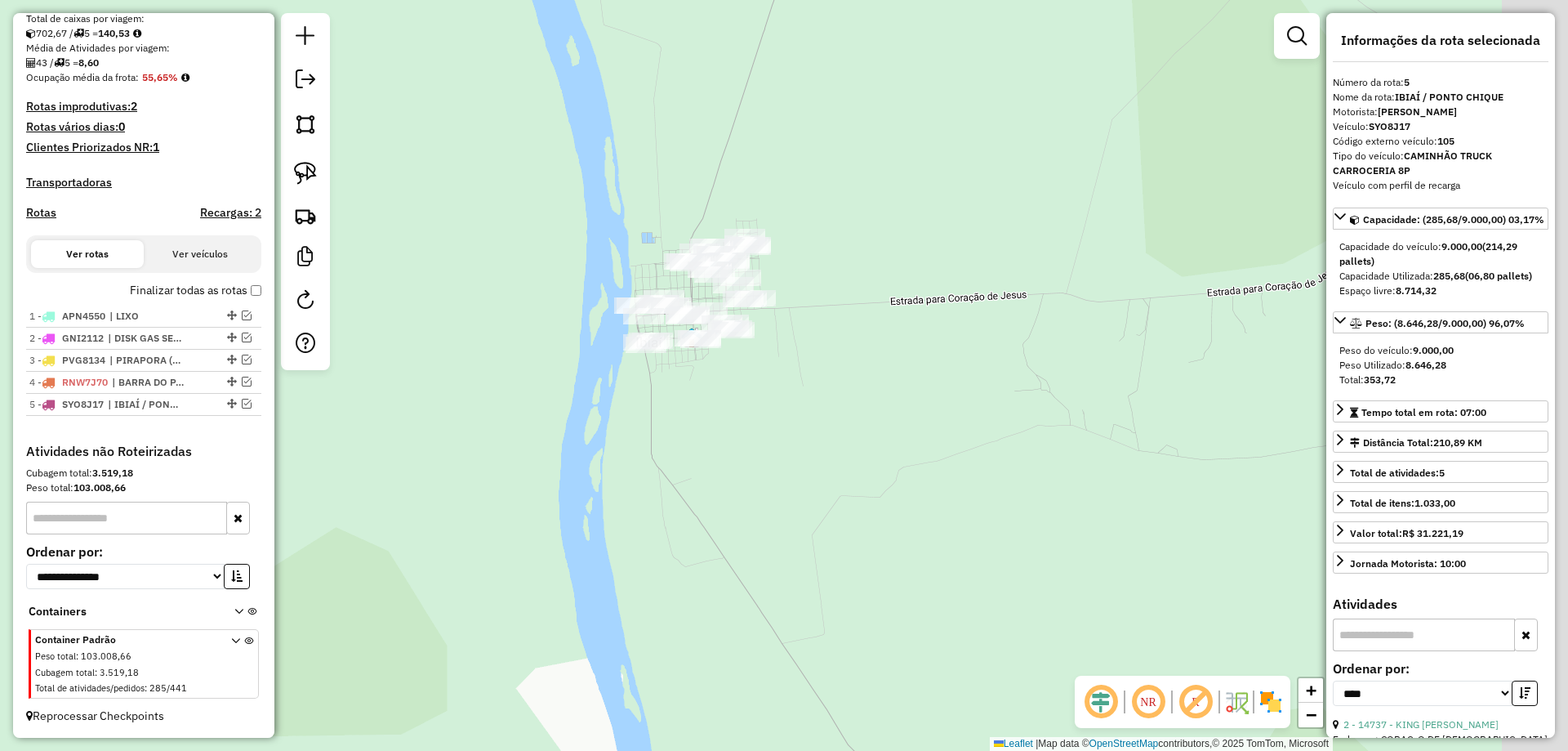
drag, startPoint x: 967, startPoint y: 321, endPoint x: 902, endPoint y: 381, distance: 88.5
click at [934, 388] on div "Janela de atendimento Grade de atendimento Capacidade Transportadoras Veículos …" at bounding box center [784, 375] width 1568 height 751
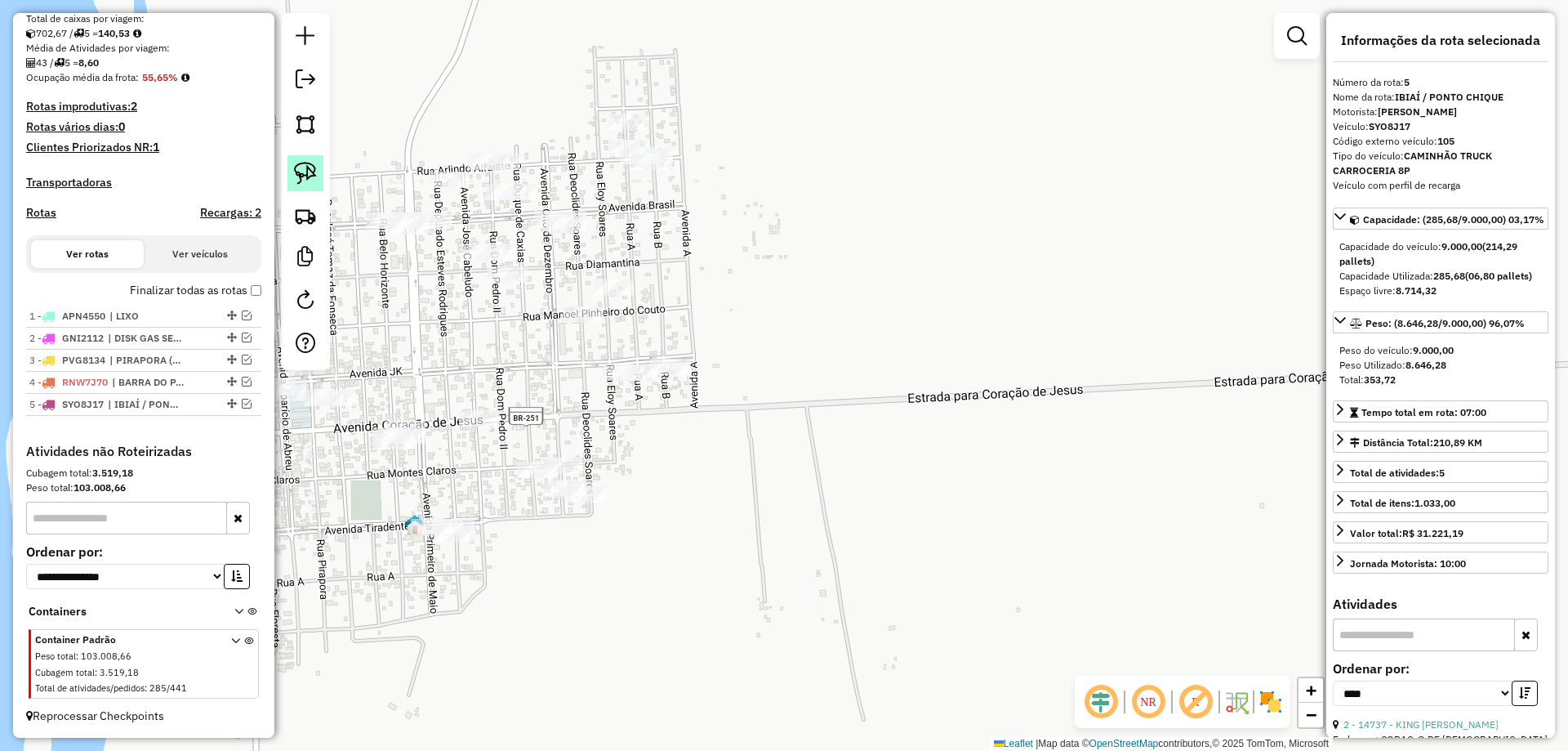
click at [318, 161] on link at bounding box center [305, 173] width 36 height 36
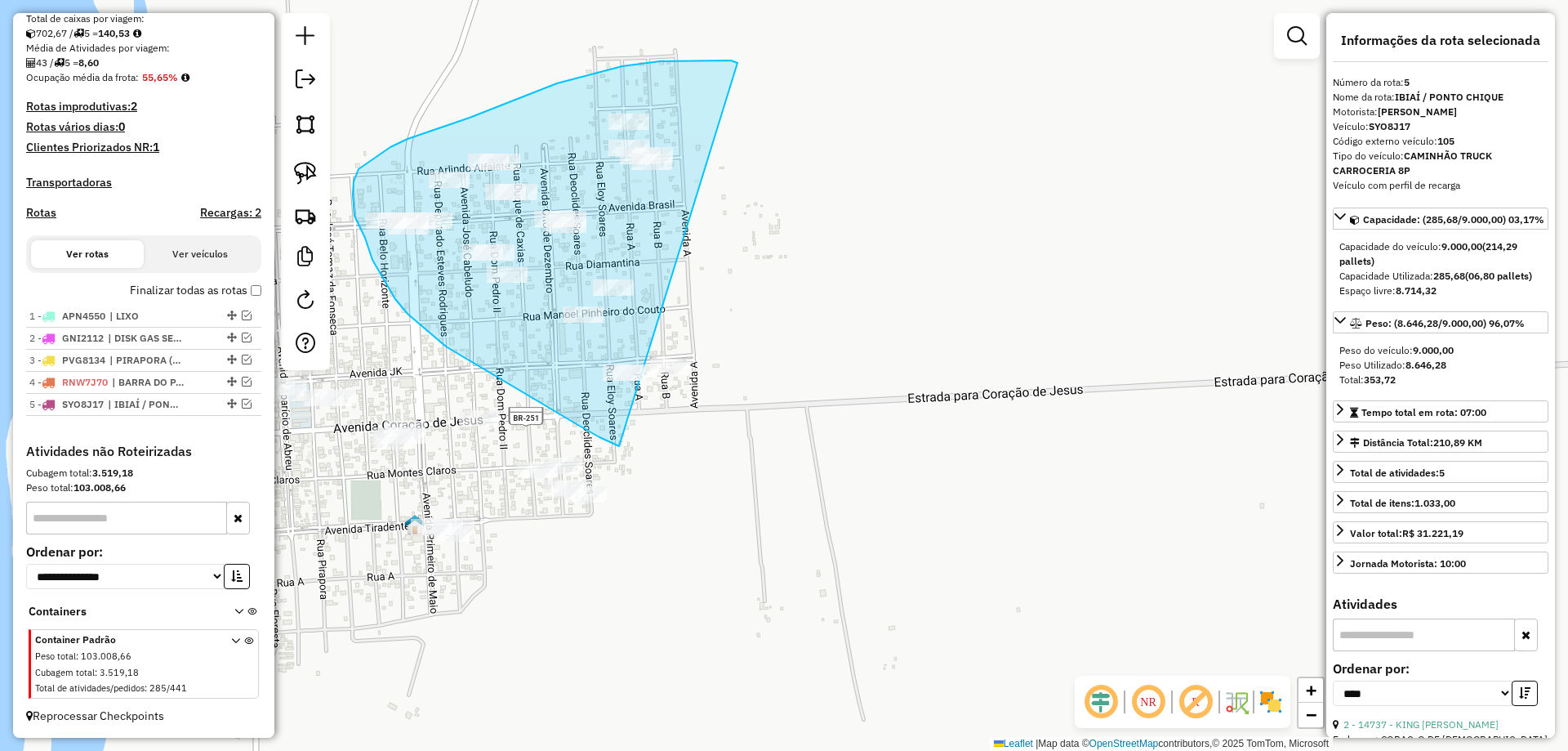
drag, startPoint x: 737, startPoint y: 63, endPoint x: 832, endPoint y: 292, distance: 247.9
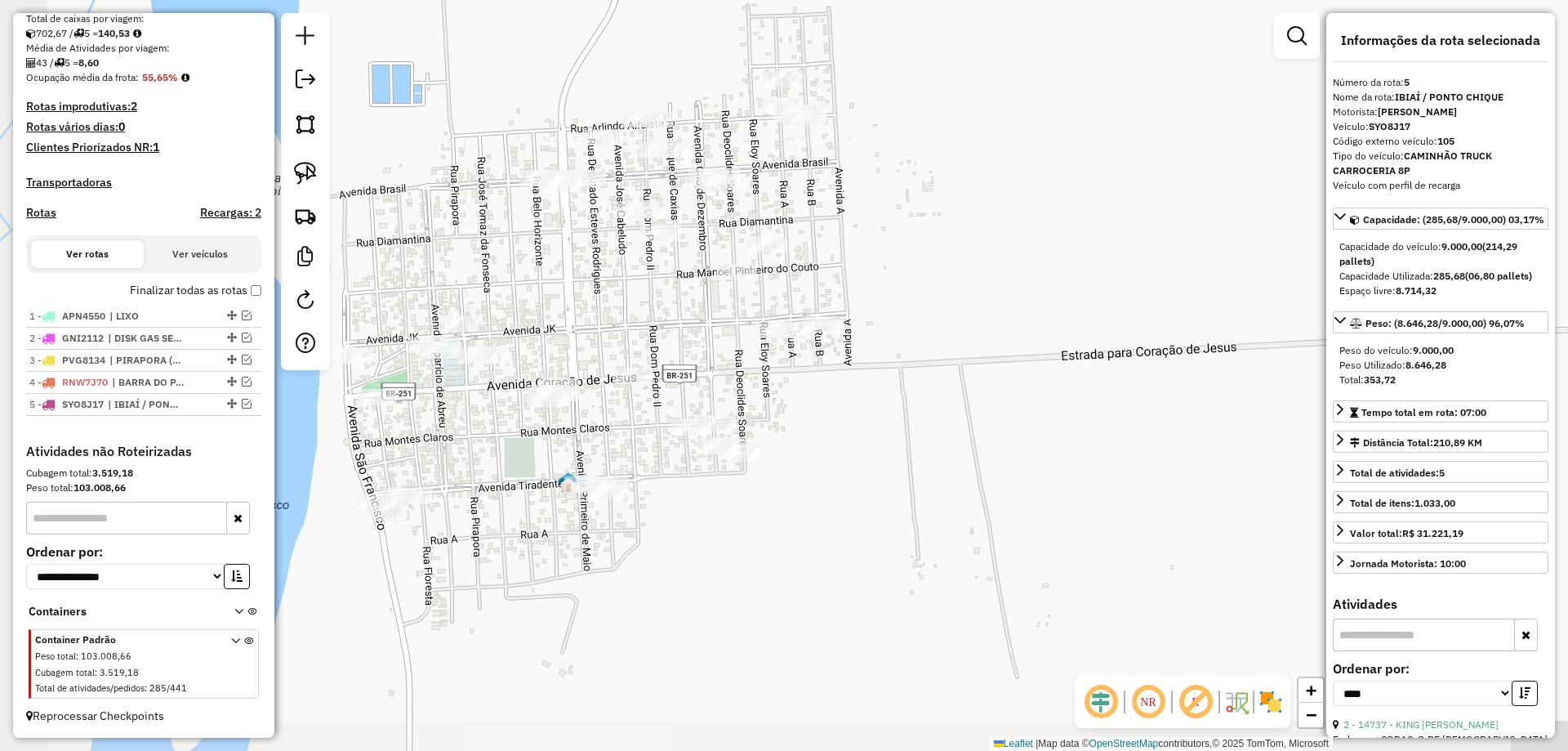
drag, startPoint x: 519, startPoint y: 338, endPoint x: 672, endPoint y: 296, distance: 158.7
click at [672, 296] on div "Janela de atendimento Grade de atendimento Capacidade Transportadoras Veículos …" at bounding box center [784, 375] width 1568 height 751
drag, startPoint x: 307, startPoint y: 174, endPoint x: 483, endPoint y: 174, distance: 176.0
click at [307, 174] on img at bounding box center [304, 173] width 23 height 23
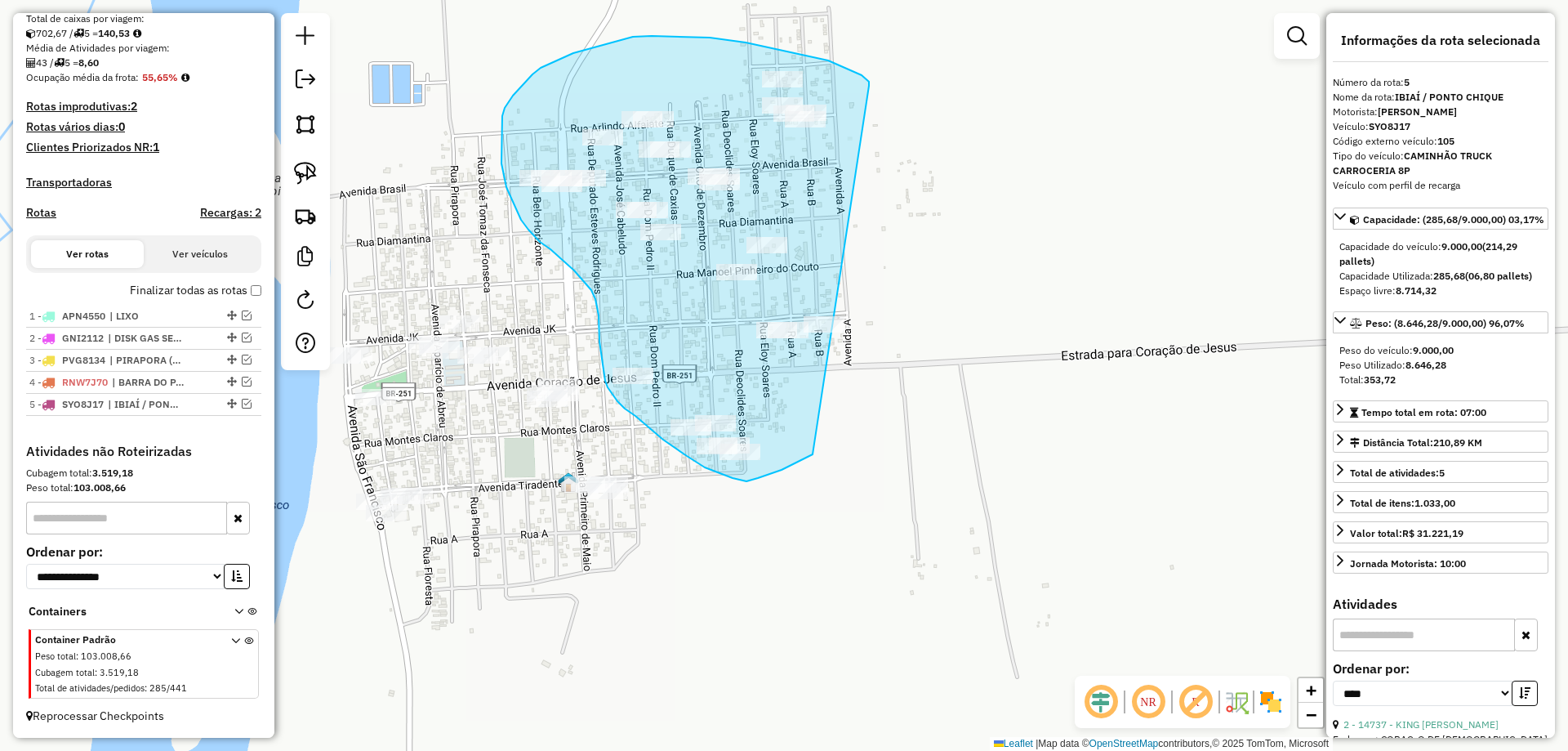
drag, startPoint x: 856, startPoint y: 71, endPoint x: 894, endPoint y: 347, distance: 278.6
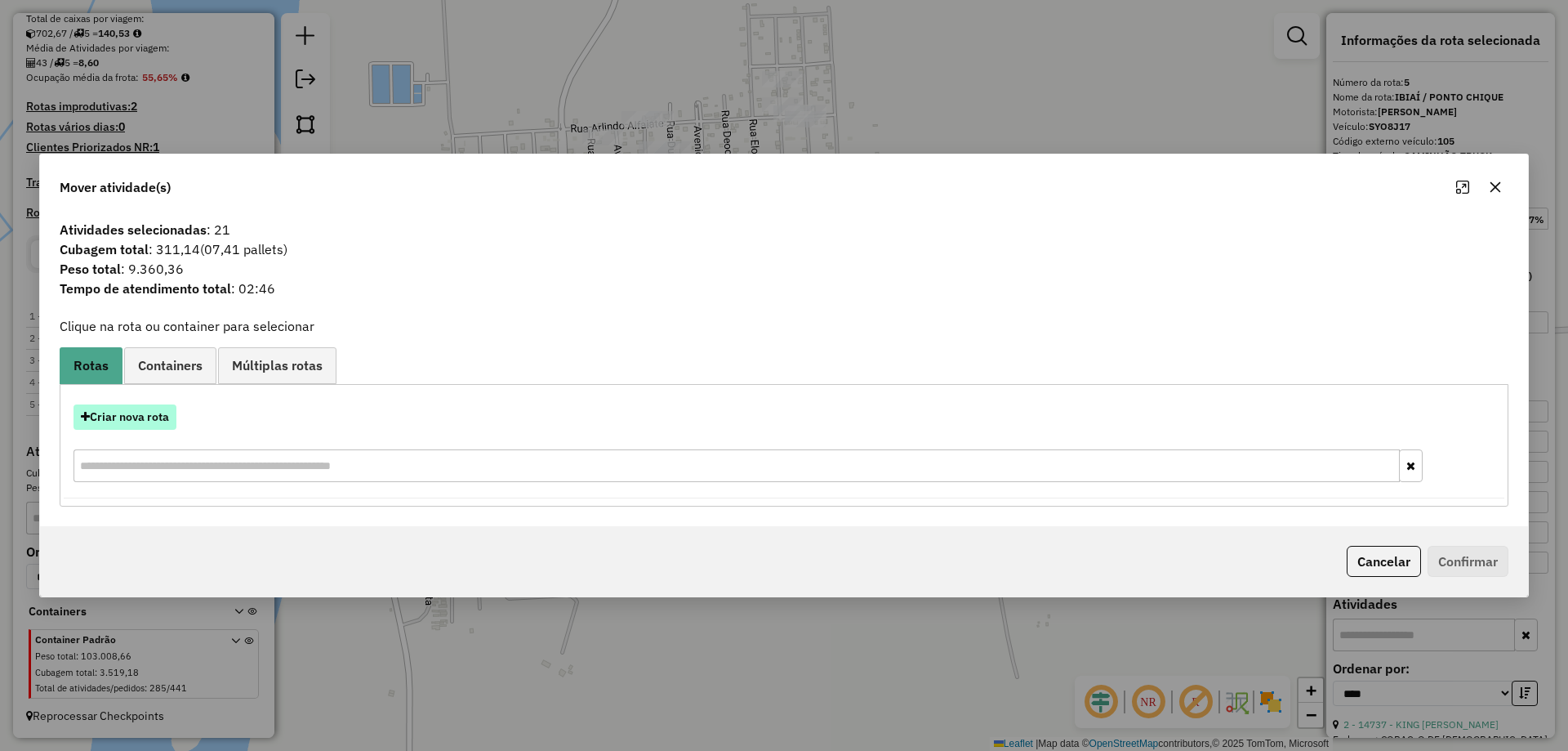
click at [162, 412] on button "Criar nova rota" at bounding box center [125, 418] width 103 height 26
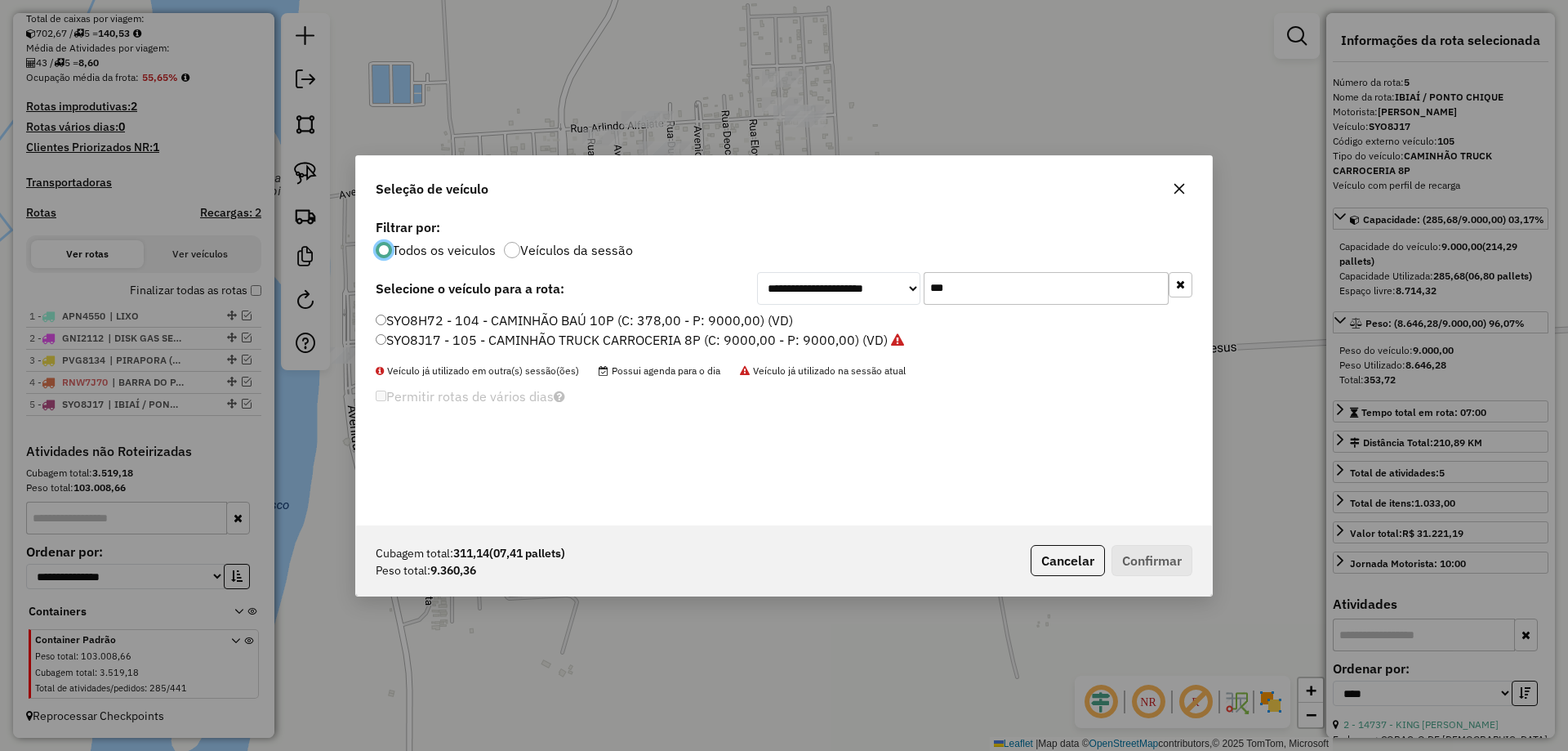
scroll to position [9, 5]
drag, startPoint x: 979, startPoint y: 277, endPoint x: 954, endPoint y: 283, distance: 25.7
click at [979, 277] on input "***" at bounding box center [1045, 288] width 245 height 33
click at [456, 307] on div "**********" at bounding box center [784, 370] width 856 height 311
click at [442, 317] on label "SYO8H72 - 104 - CAMINHÃO BAÚ 10P (C: 378,00 - P: 9000,00) (VD)" at bounding box center [584, 320] width 418 height 20
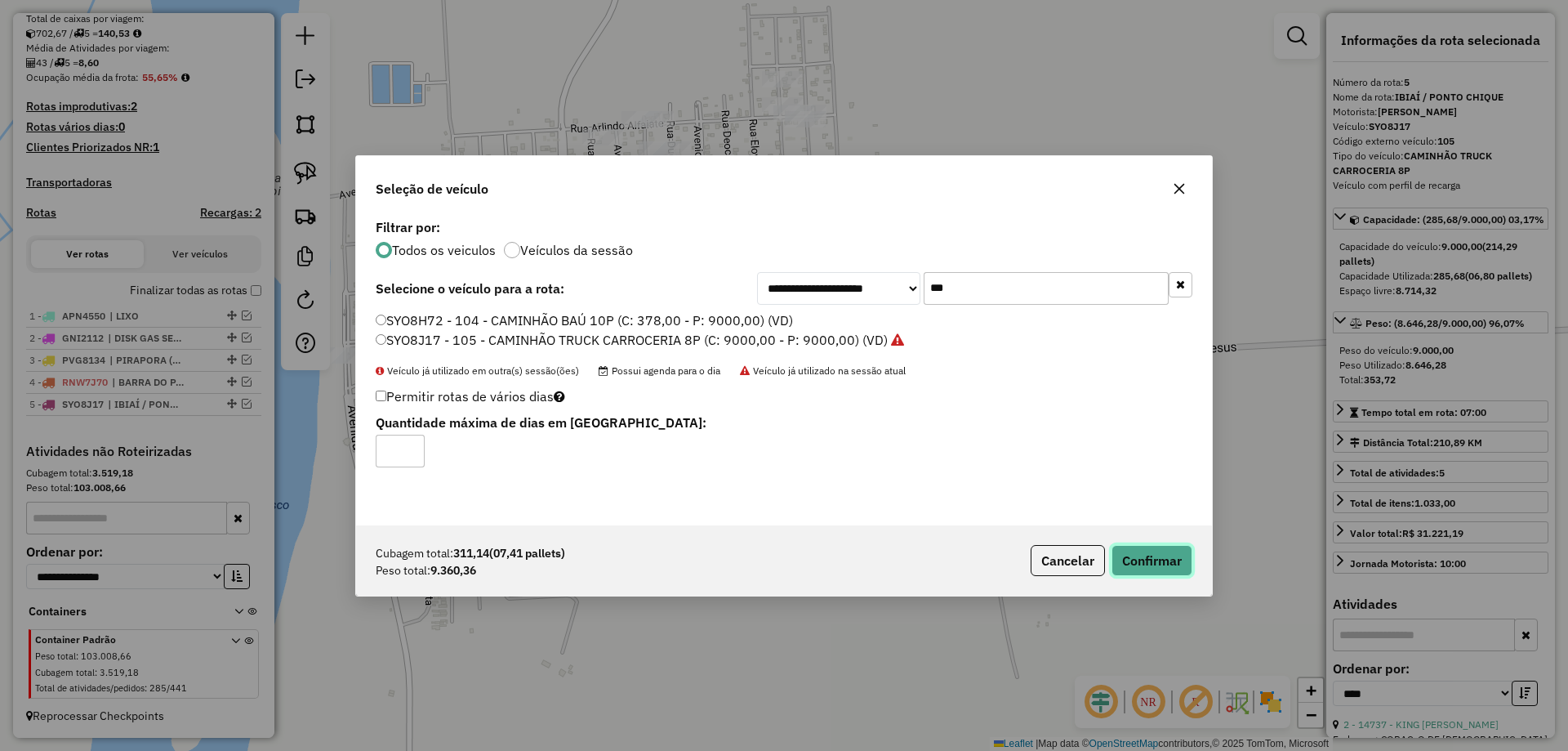
click at [1181, 558] on button "Confirmar" at bounding box center [1151, 560] width 81 height 31
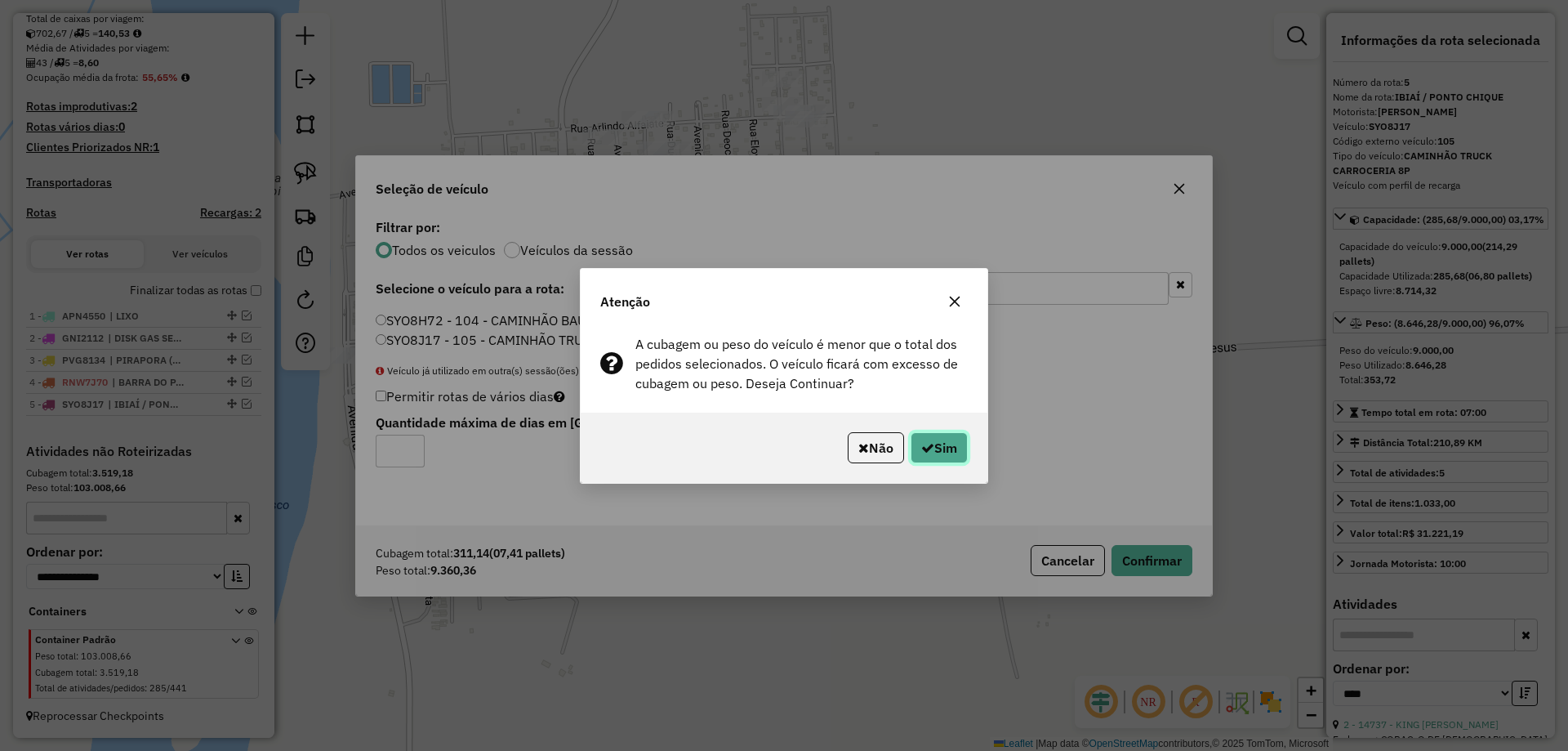
click at [913, 443] on button "Sim" at bounding box center [939, 446] width 58 height 31
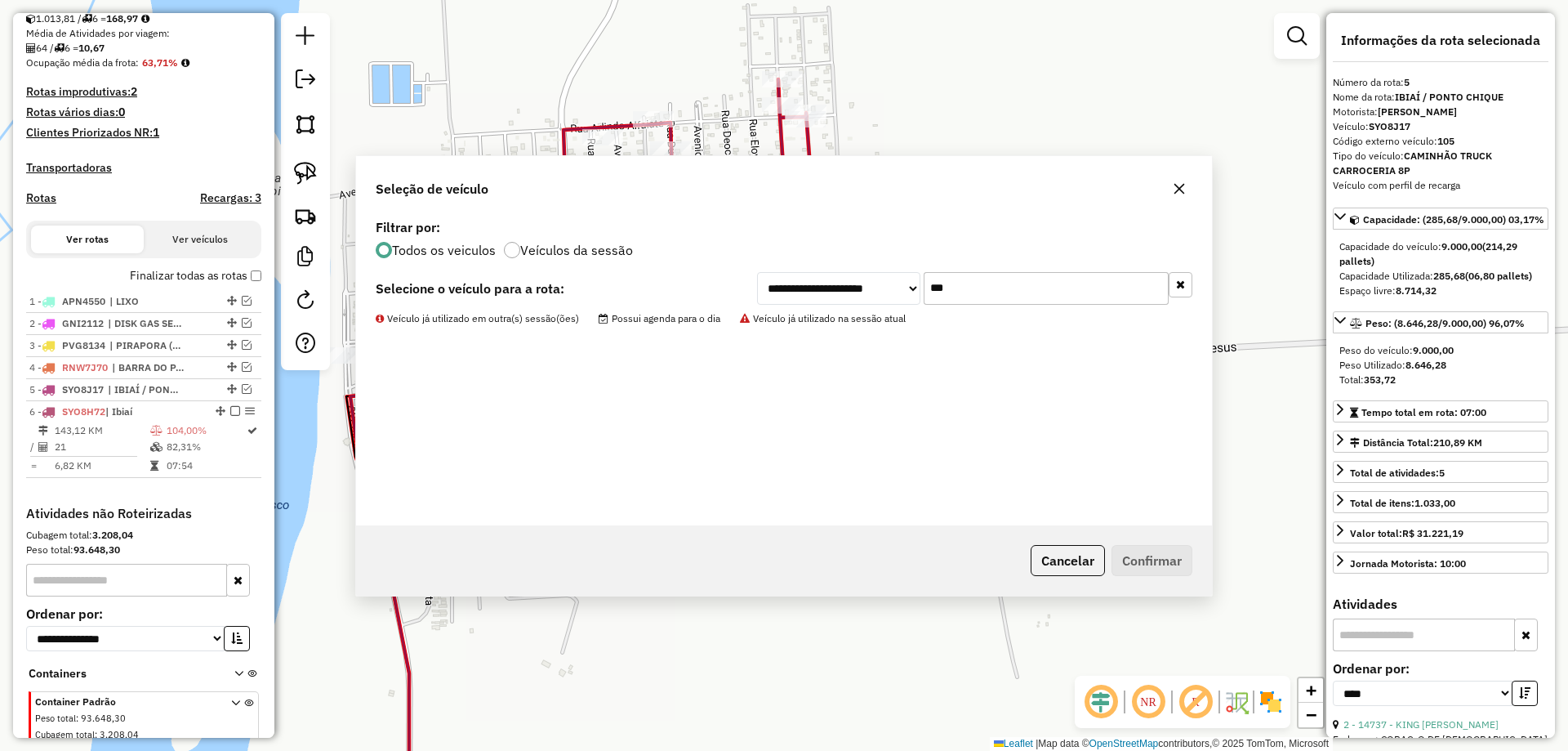
scroll to position [437, 0]
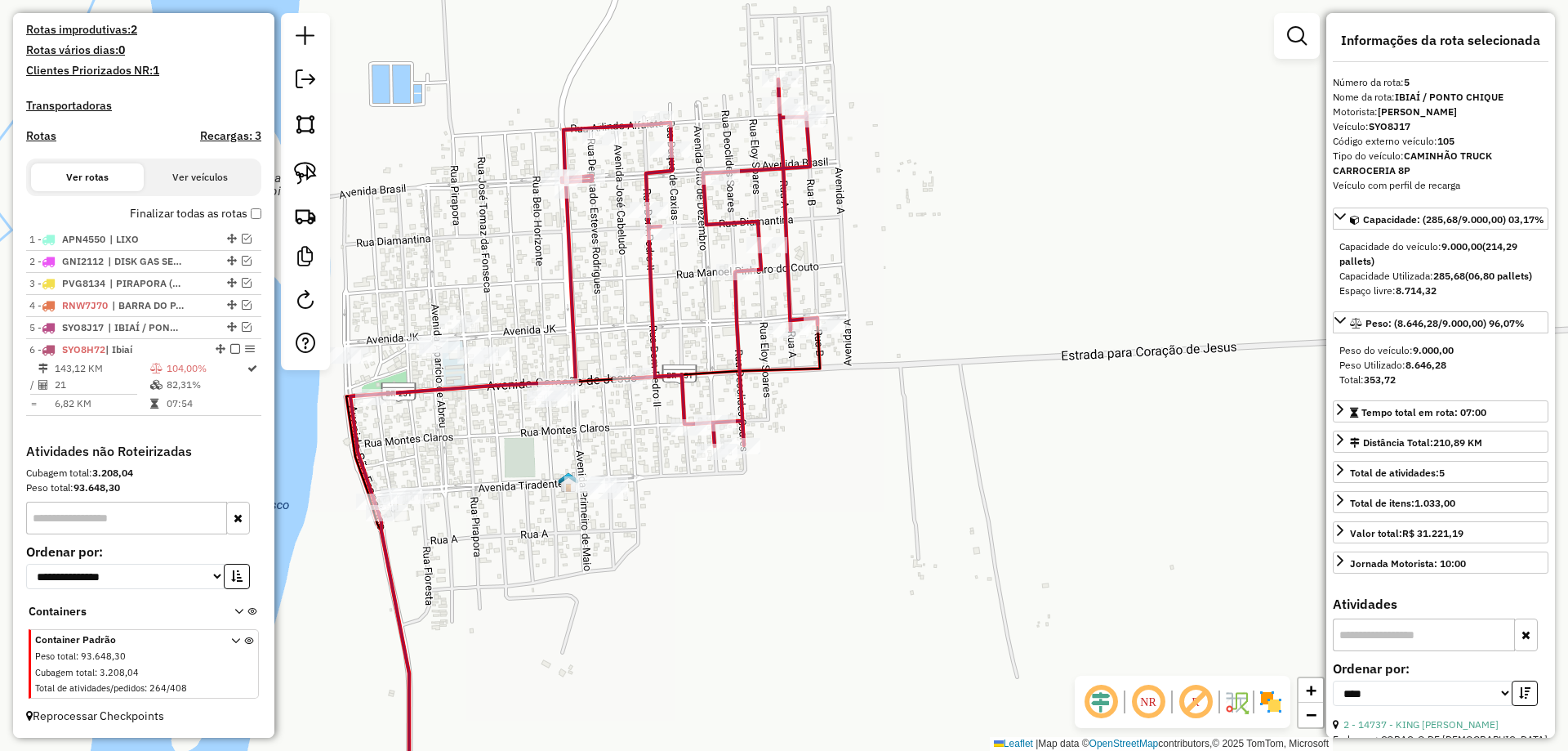
click at [609, 377] on icon at bounding box center [582, 574] width 473 height 501
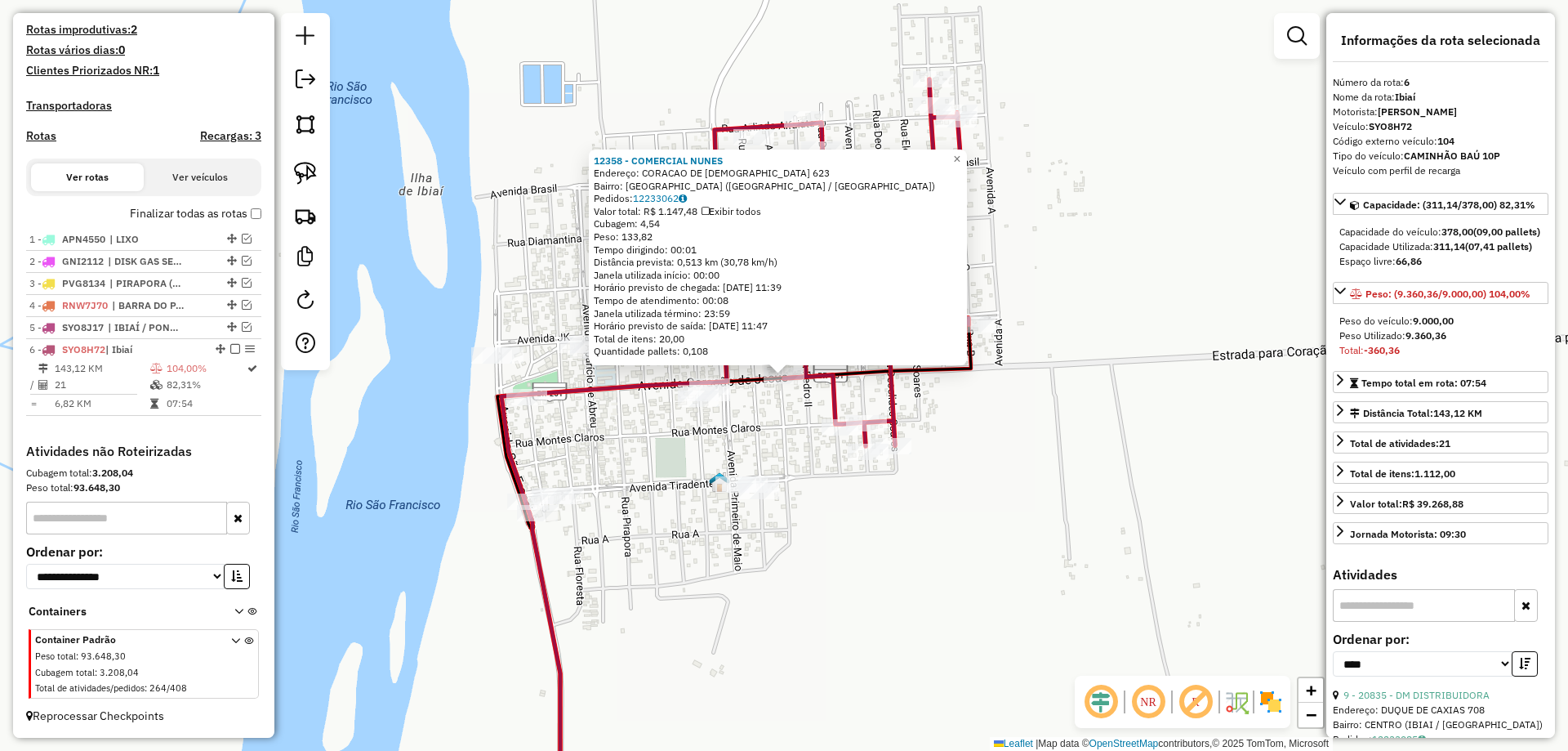
click at [797, 419] on div "Rota 6 - Placa SYO8H72 20835 - DM DISTRIBUIDORA 12358 - COMERCIAL NUNES Endereç…" at bounding box center [784, 375] width 1568 height 751
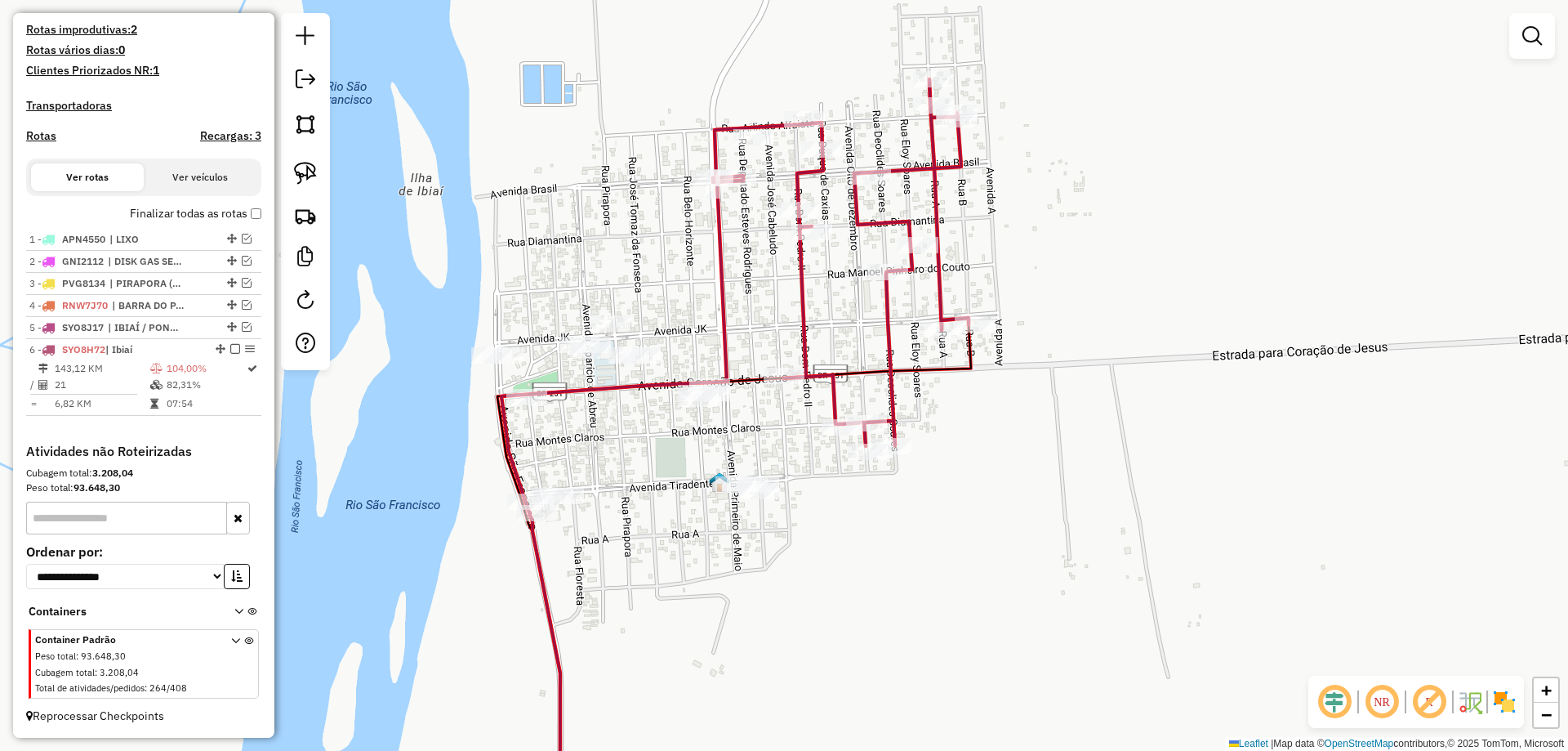
drag, startPoint x: 789, startPoint y: 319, endPoint x: 779, endPoint y: 339, distance: 22.4
click at [779, 339] on div "Janela de atendimento Grade de atendimento Capacidade Transportadoras Veículos …" at bounding box center [784, 375] width 1568 height 751
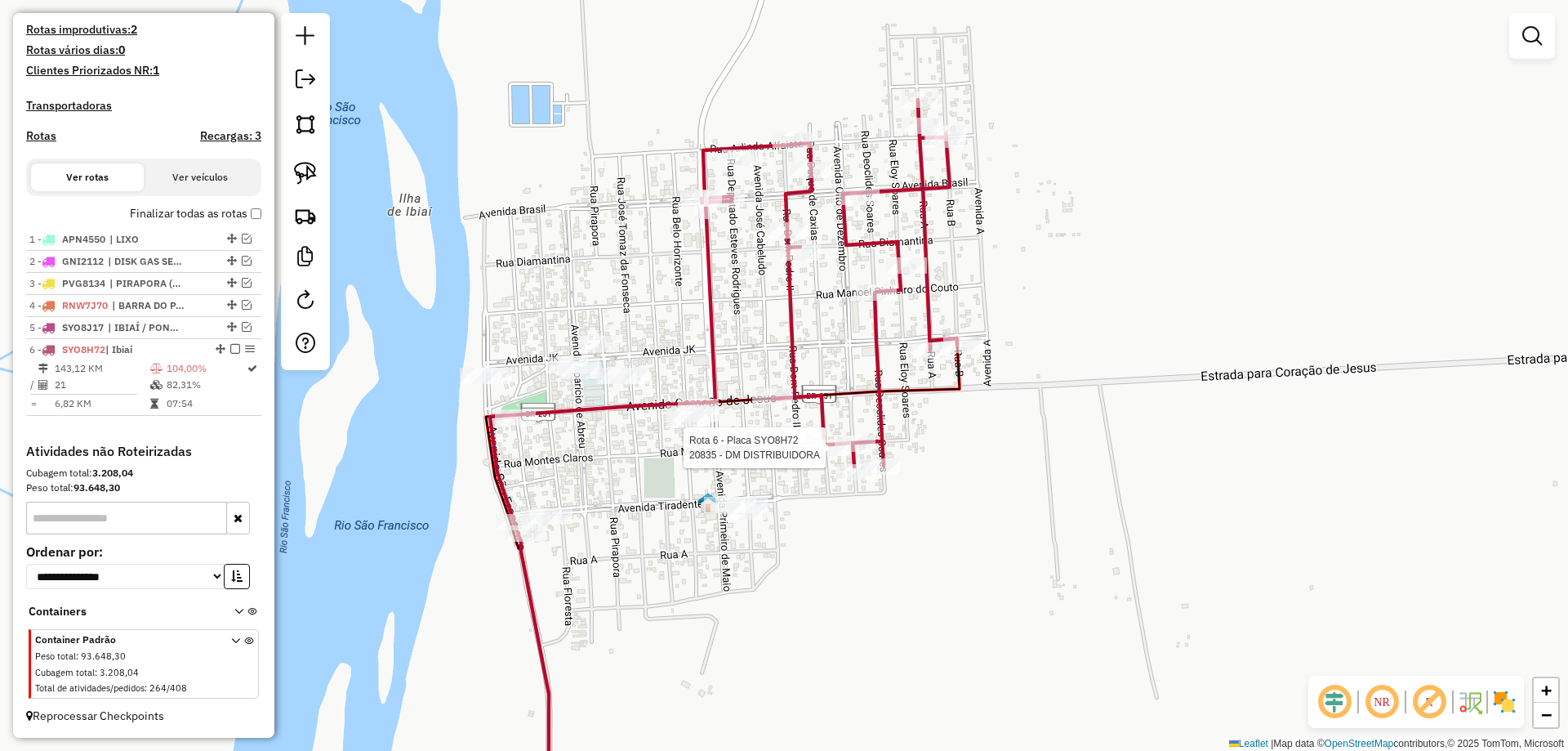
select select "*********"
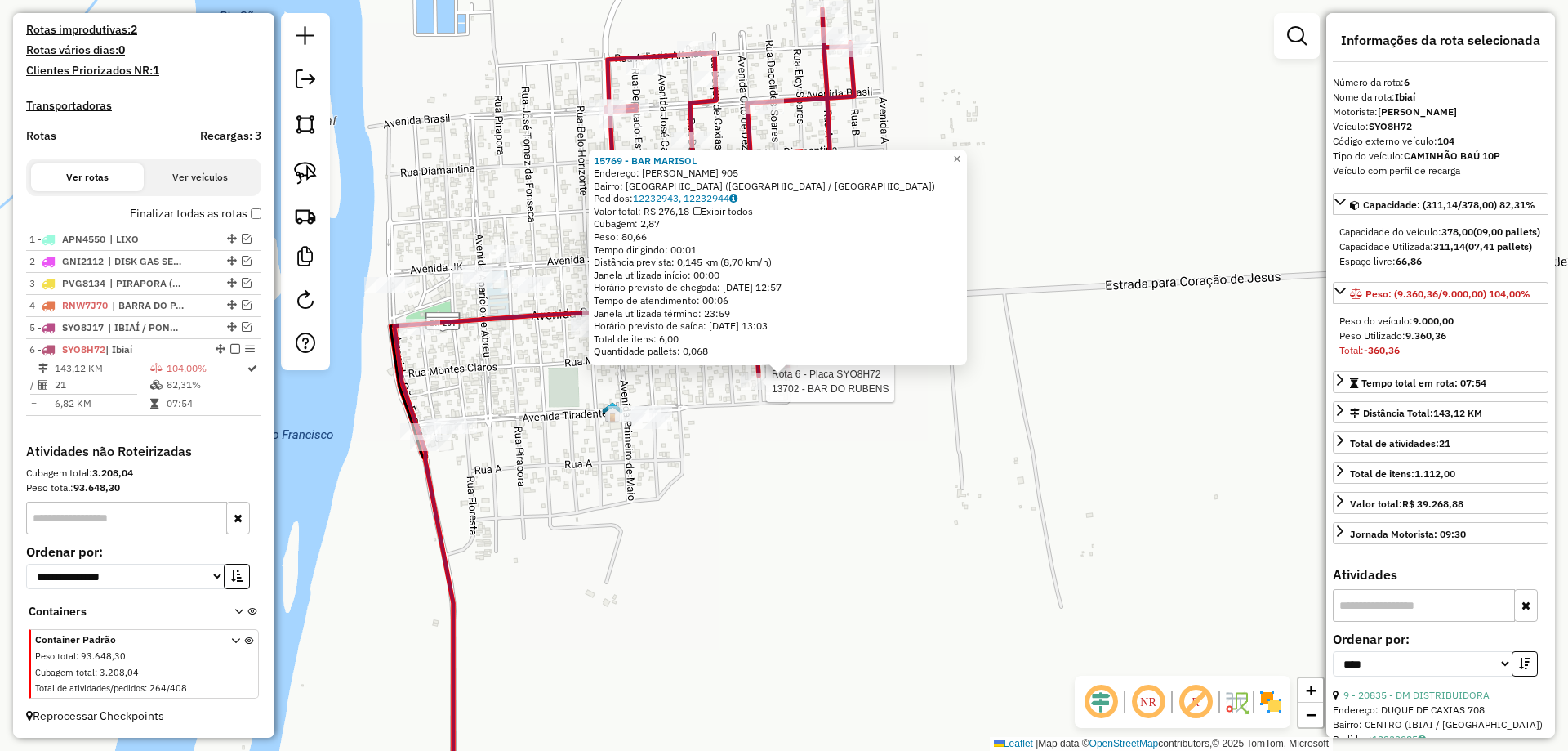
click at [765, 390] on div at bounding box center [761, 381] width 41 height 16
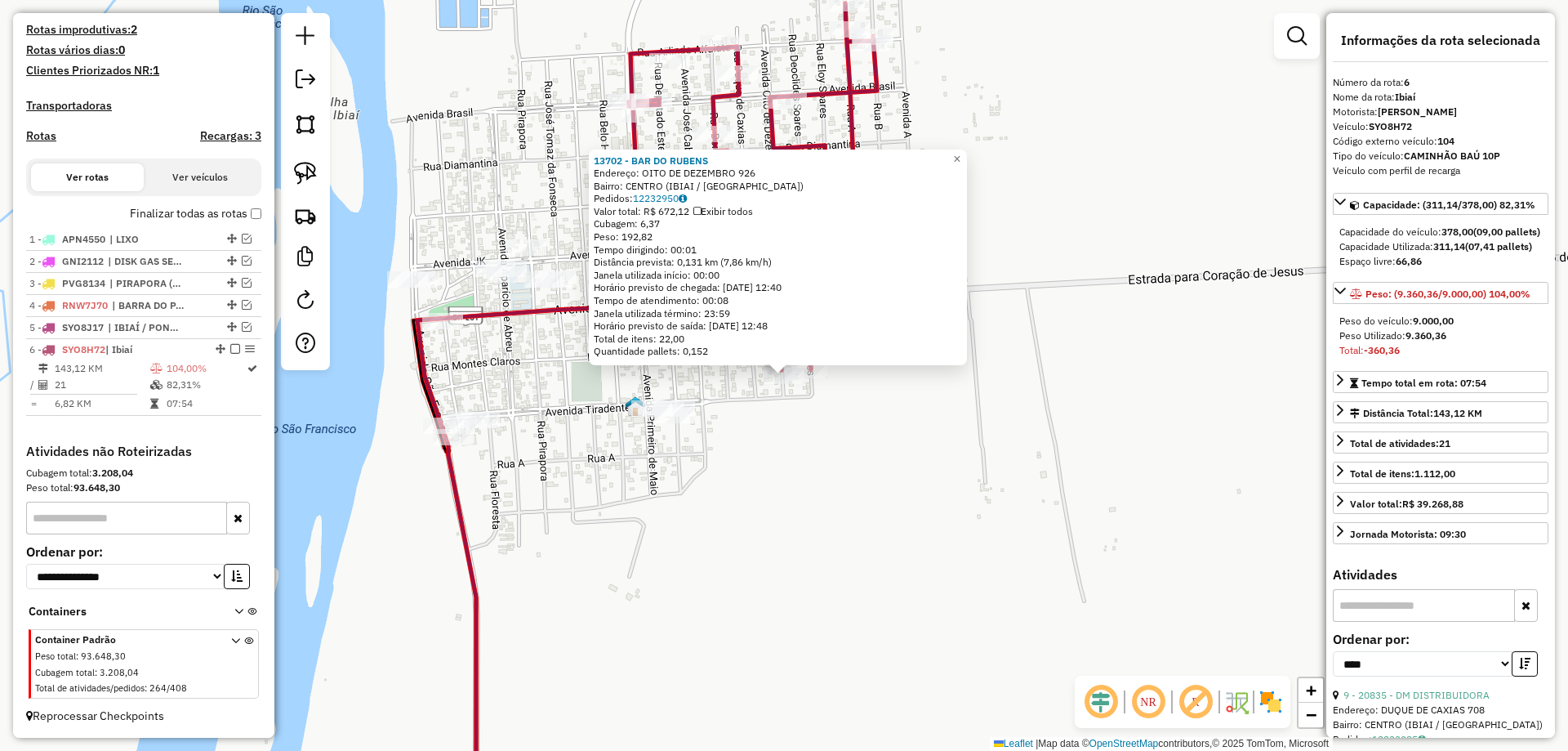
click at [718, 404] on div "13702 - BAR DO RUBENS Endereço: OITO DE DEZEMBRO 926 Bairro: CENTRO (IBIAI / MG…" at bounding box center [784, 375] width 1568 height 751
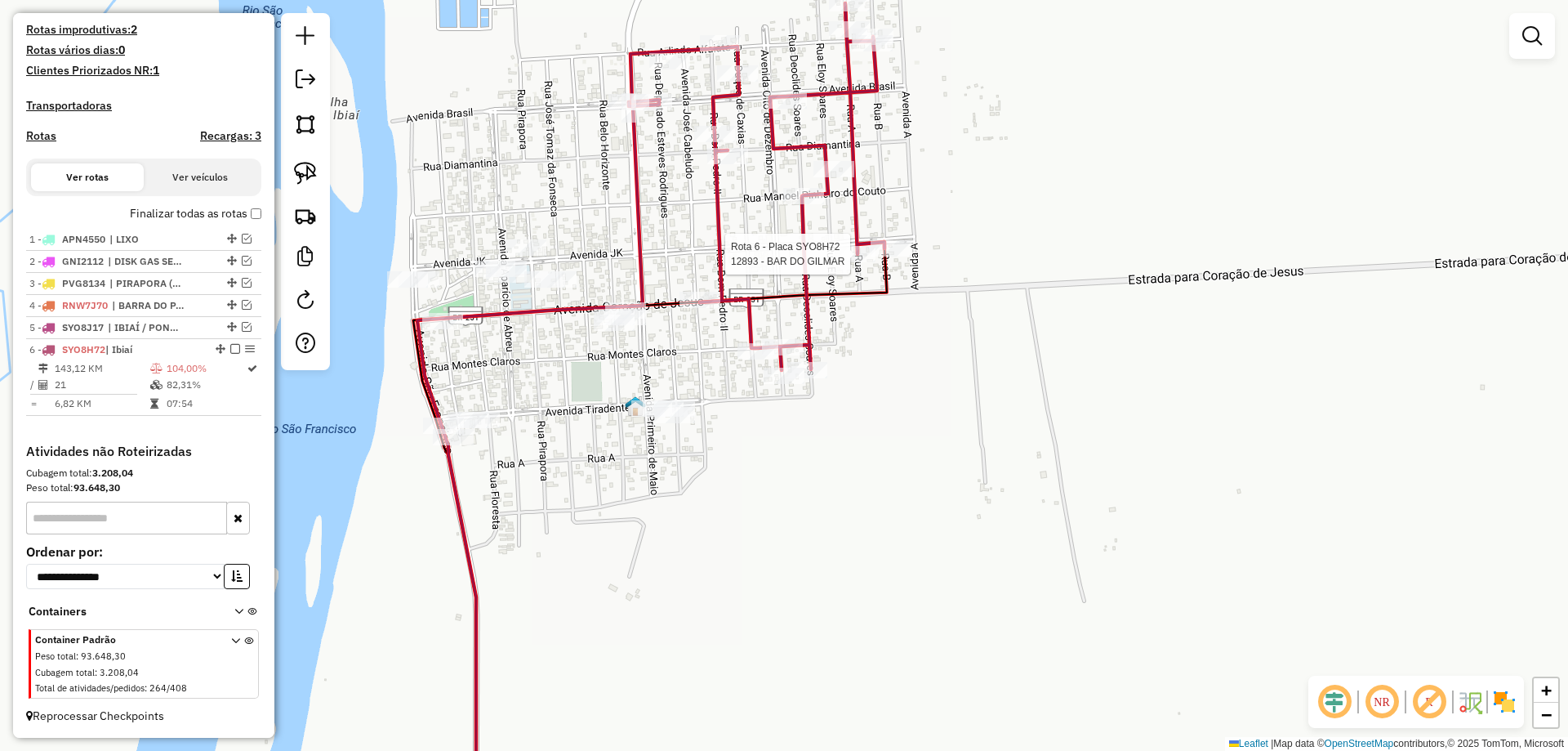
select select "*********"
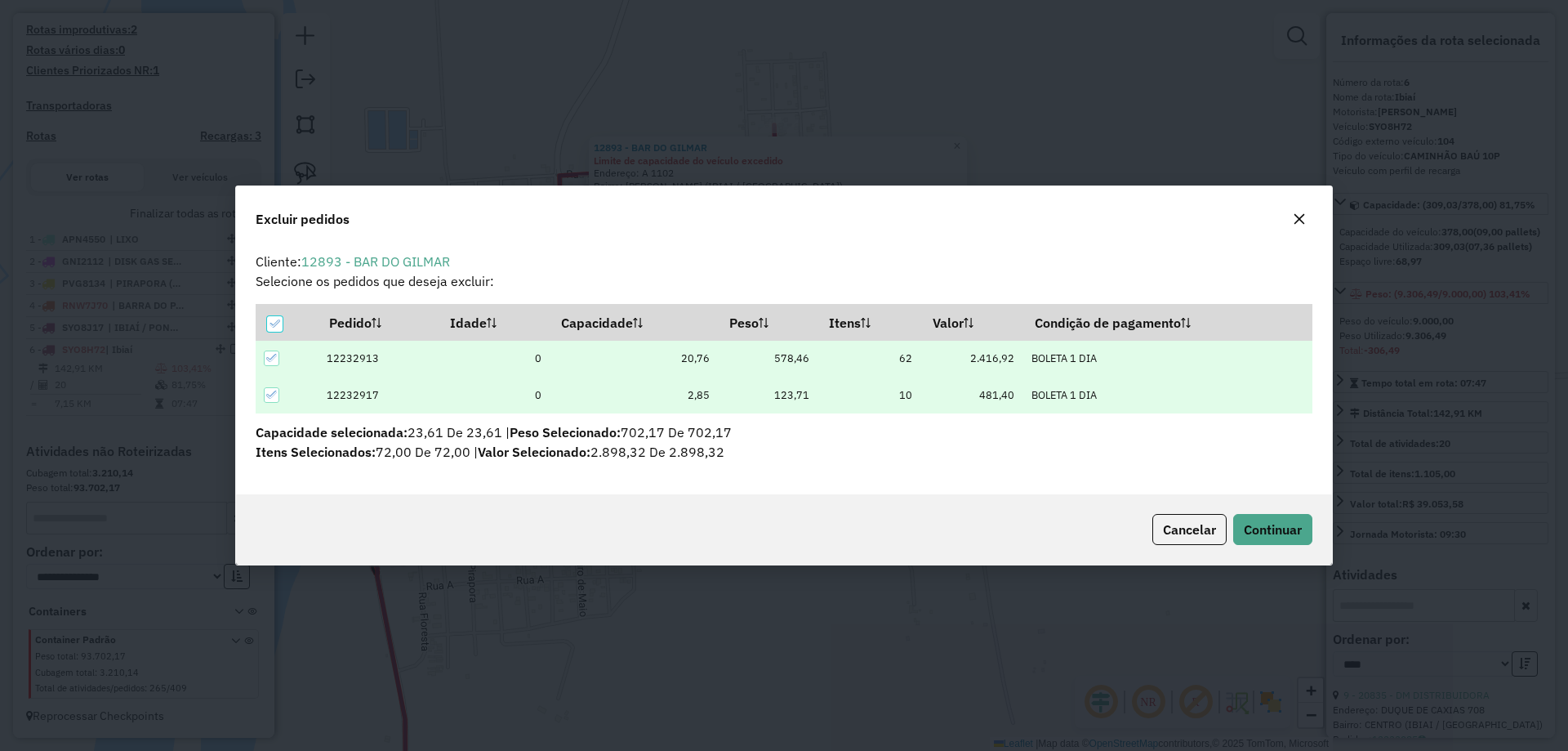
scroll to position [0, 0]
click at [1269, 529] on span "Continuar" at bounding box center [1272, 529] width 58 height 16
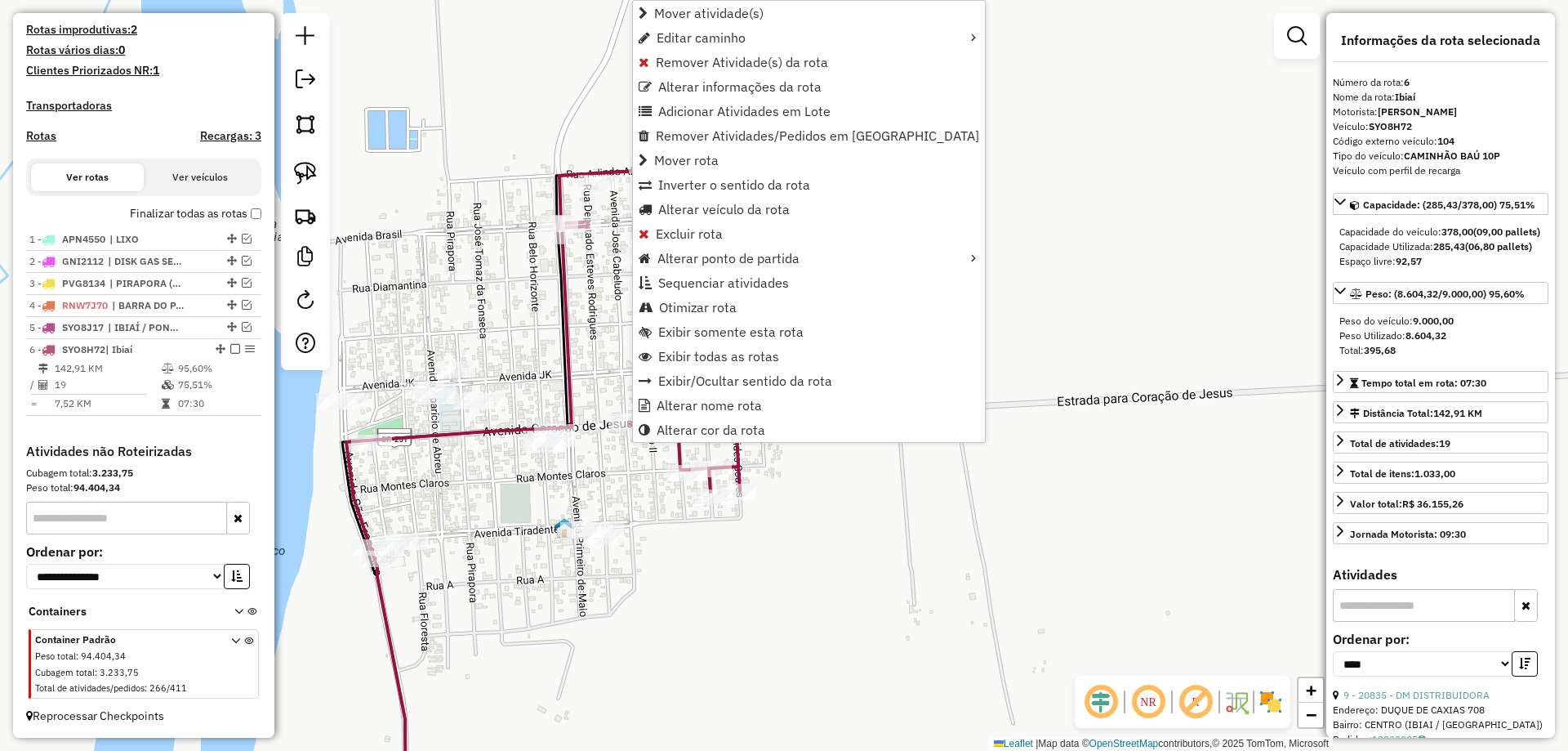
click at [672, 524] on div "Janela de atendimento Grade de atendimento Capacidade Transportadoras Veículos …" at bounding box center [784, 375] width 1568 height 751
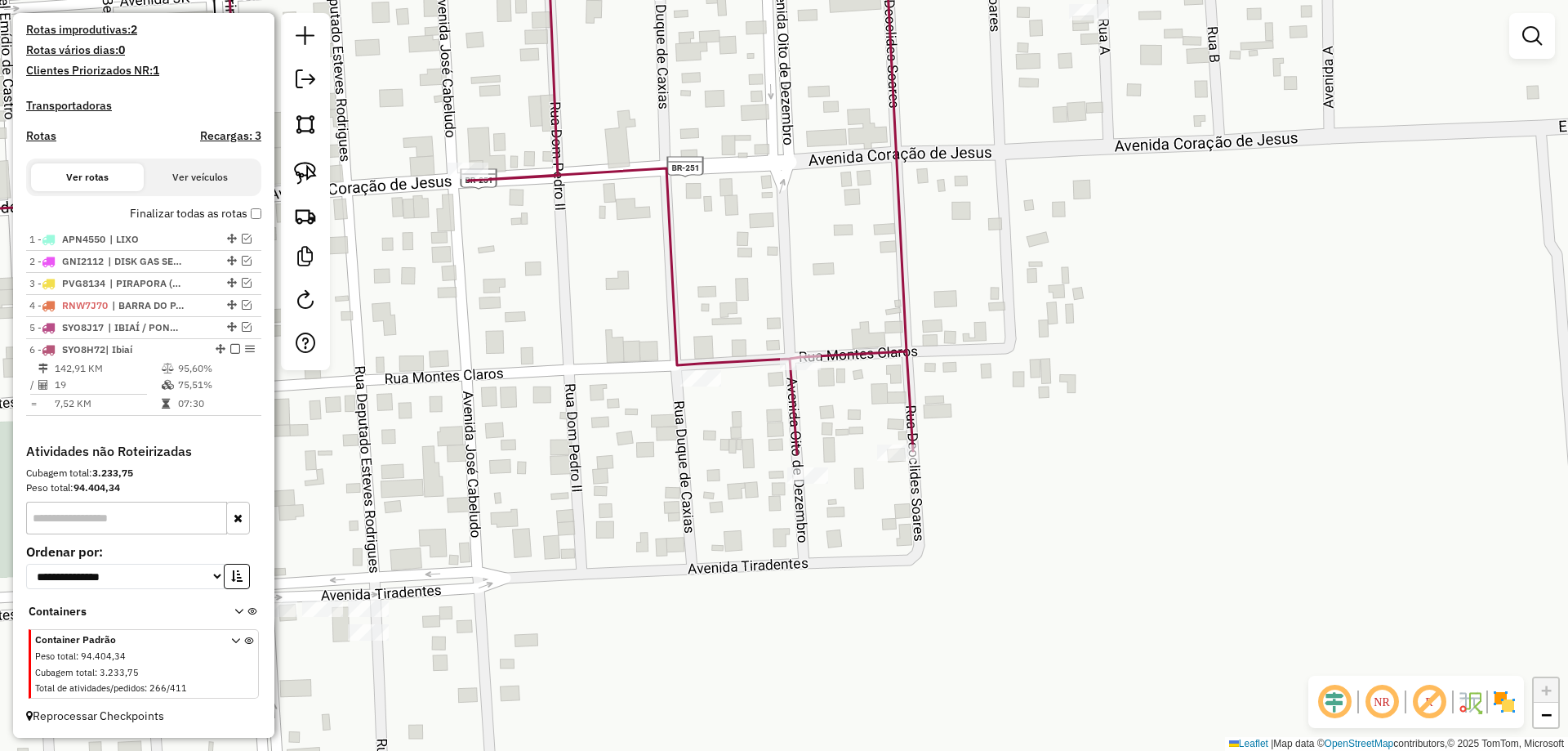
drag, startPoint x: 714, startPoint y: 504, endPoint x: 838, endPoint y: 516, distance: 124.6
click at [838, 516] on div "Janela de atendimento Grade de atendimento Capacidade Transportadoras Veículos …" at bounding box center [784, 375] width 1568 height 751
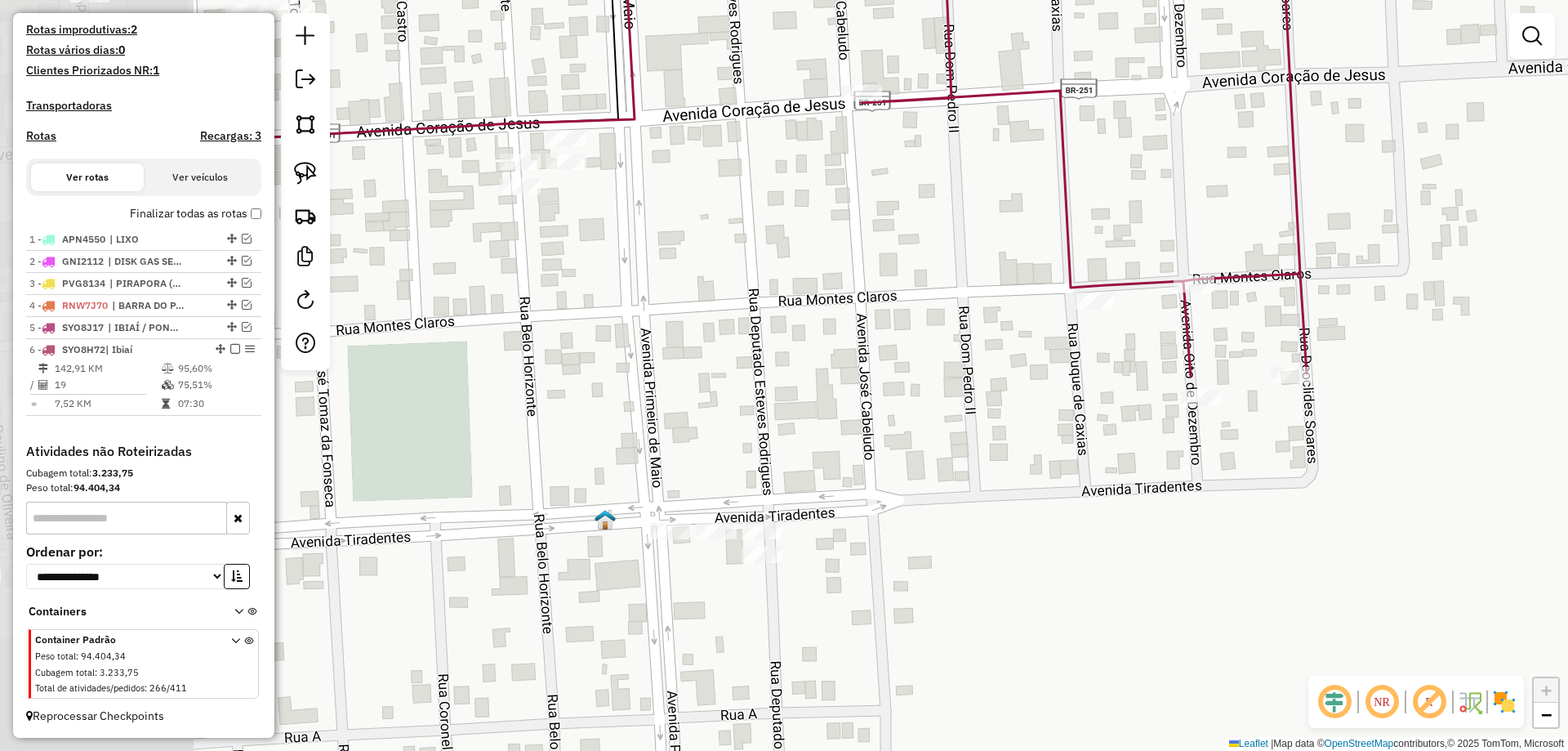
drag, startPoint x: 998, startPoint y: 517, endPoint x: 1309, endPoint y: 428, distance: 323.5
click at [1309, 428] on div "Janela de atendimento Grade de atendimento Capacidade Transportadoras Veículos …" at bounding box center [784, 375] width 1568 height 751
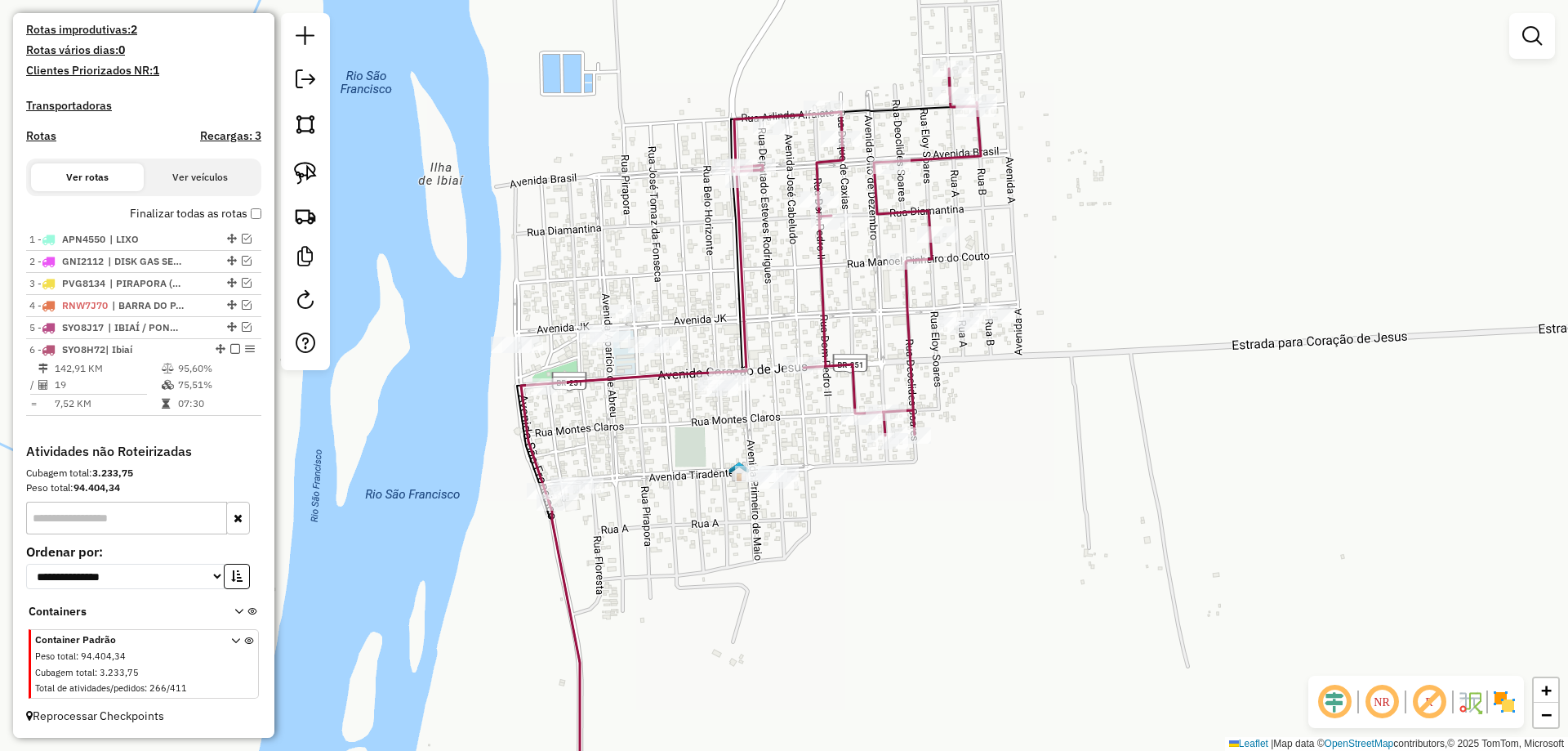
drag, startPoint x: 1047, startPoint y: 450, endPoint x: 829, endPoint y: 457, distance: 218.1
click at [831, 457] on div "Janela de atendimento Grade de atendimento Capacidade Transportadoras Veículos …" at bounding box center [784, 375] width 1568 height 751
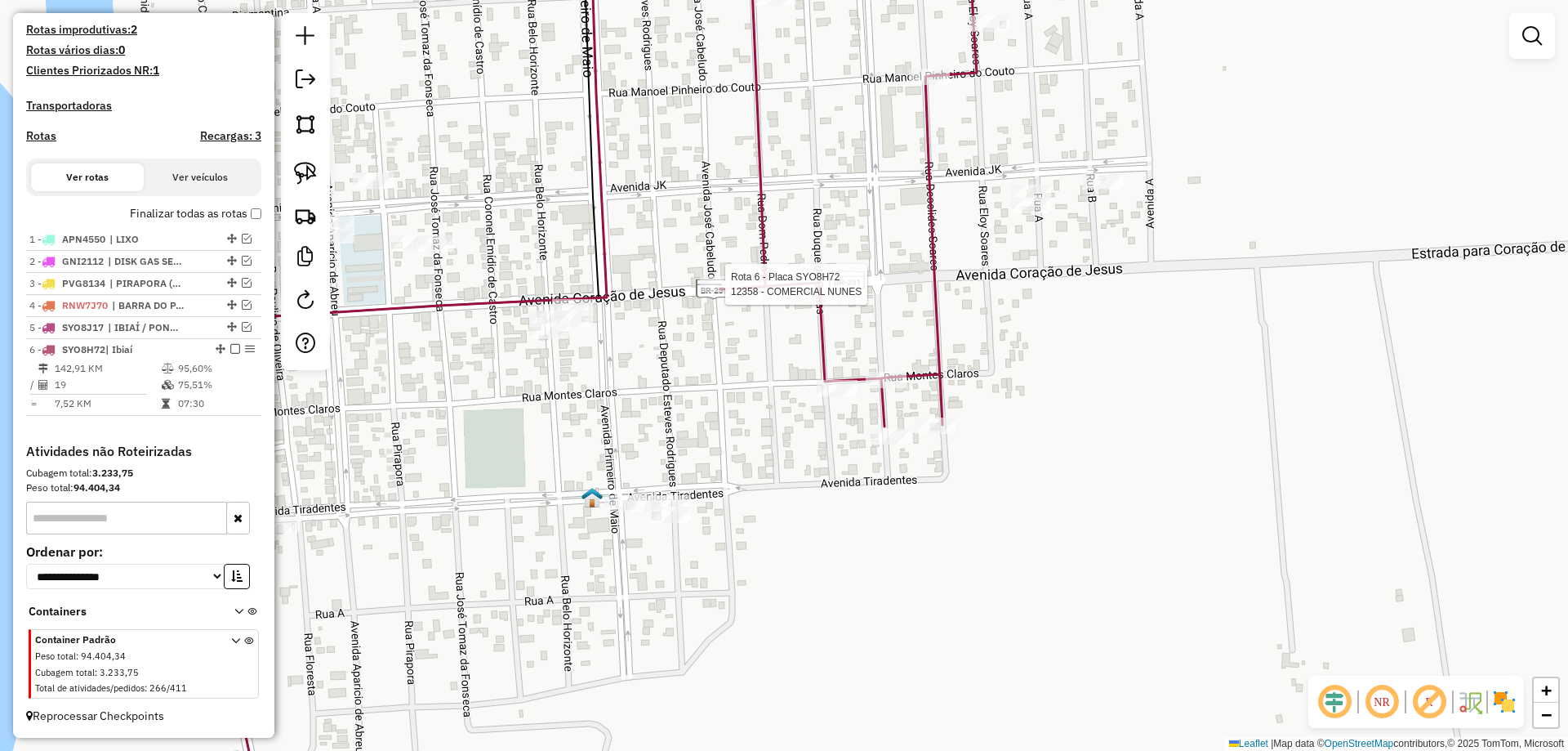
select select "*********"
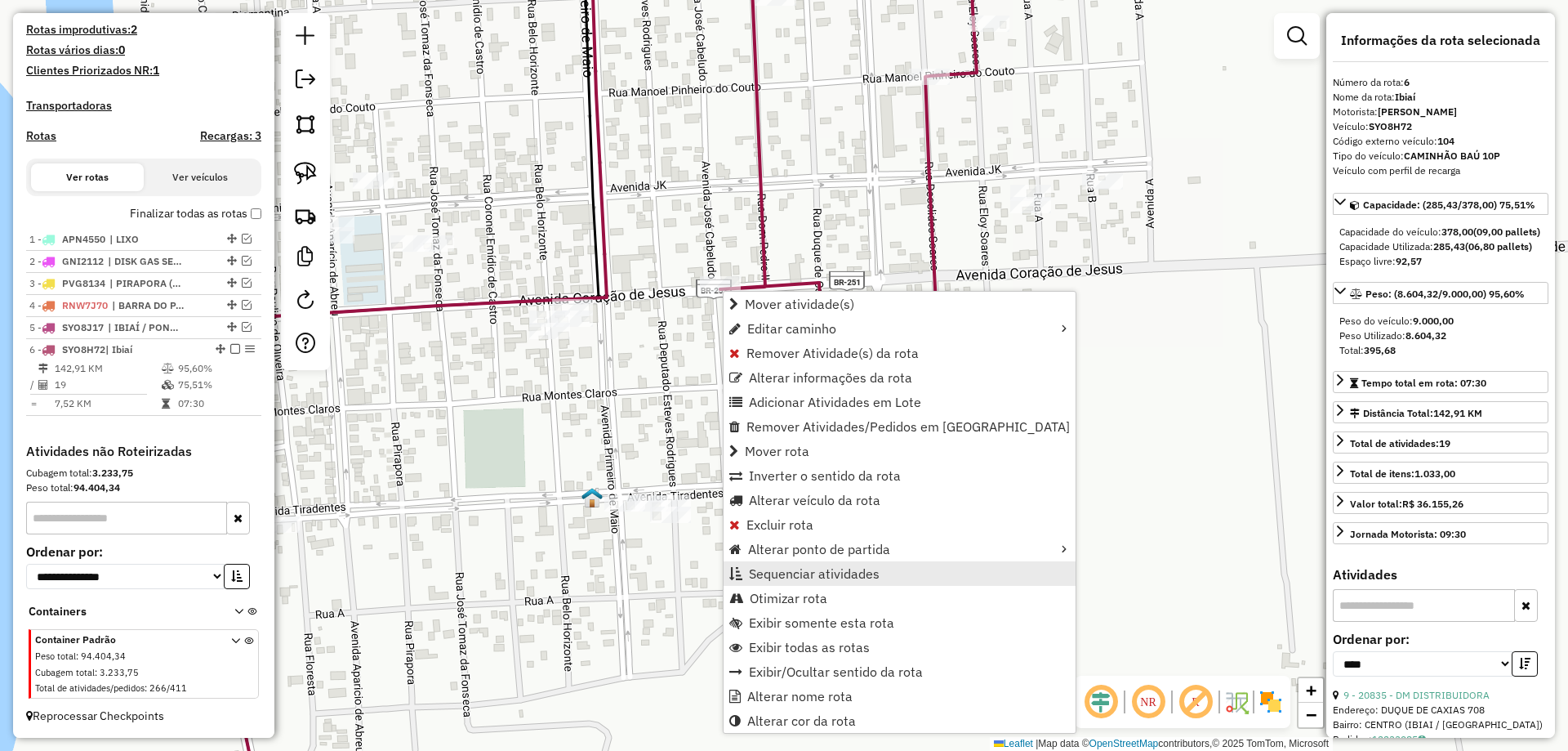
click at [786, 566] on span "Sequenciar atividades" at bounding box center [814, 572] width 131 height 13
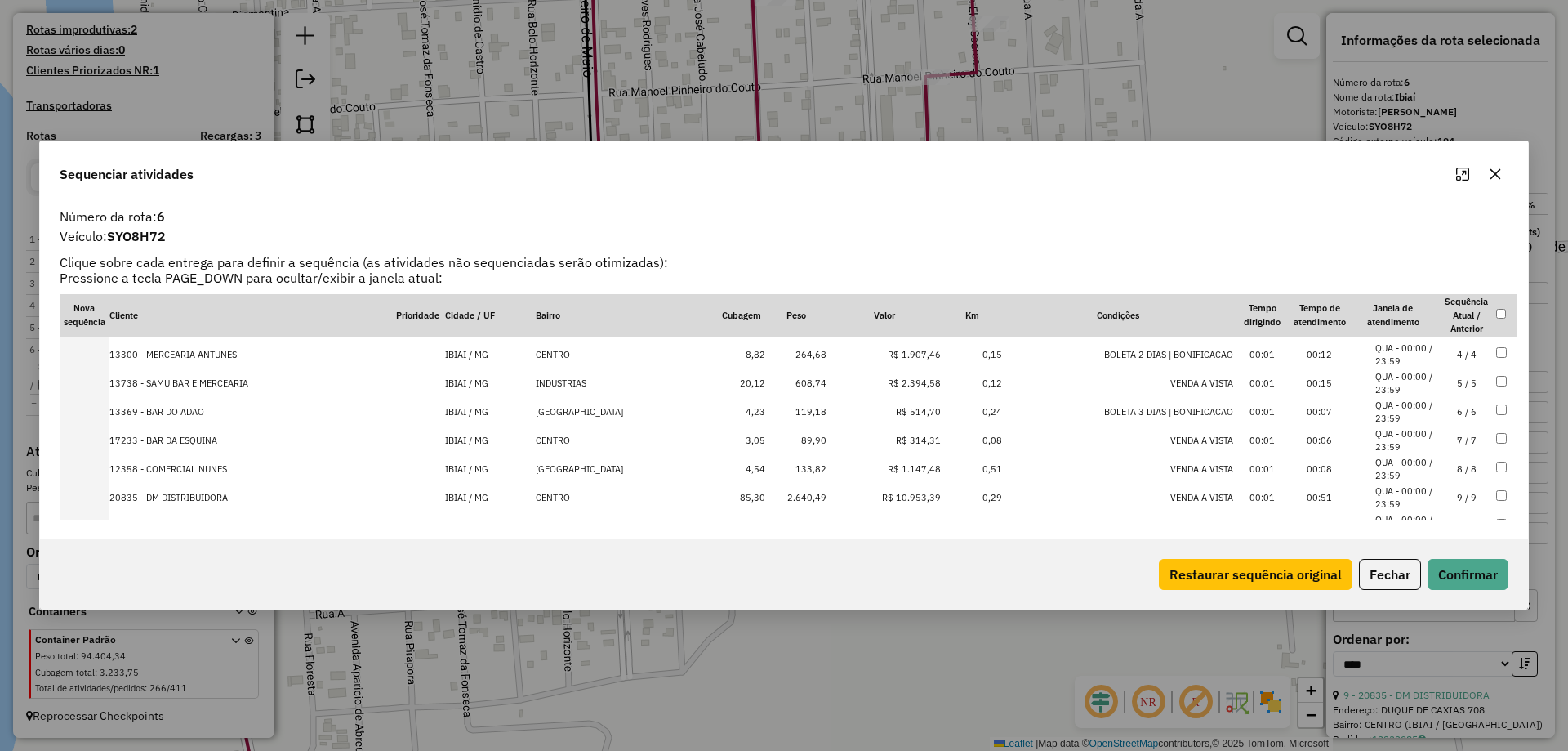
click at [1456, 469] on td "8 / 8" at bounding box center [1467, 469] width 58 height 29
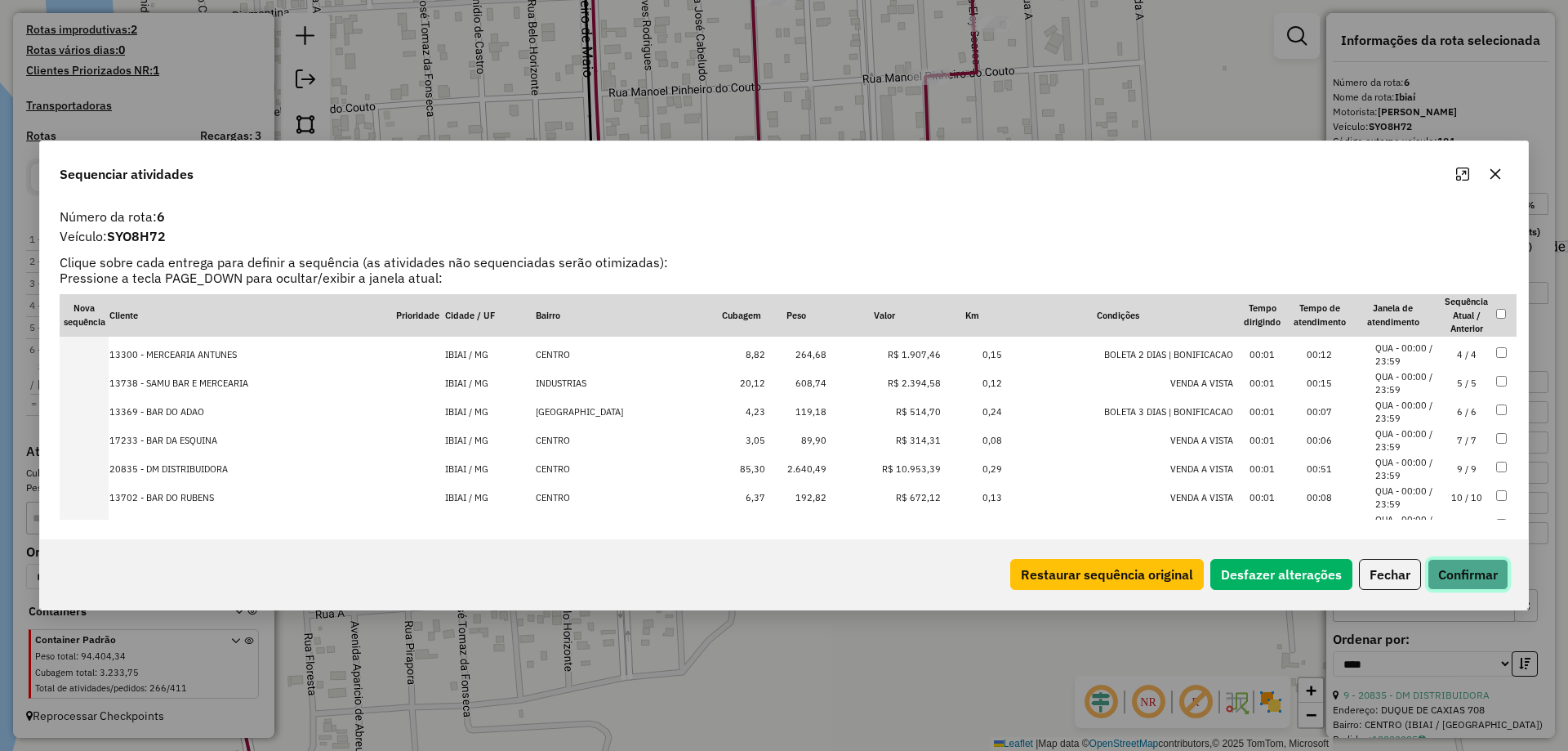
click at [1453, 563] on button "Confirmar" at bounding box center [1468, 573] width 81 height 31
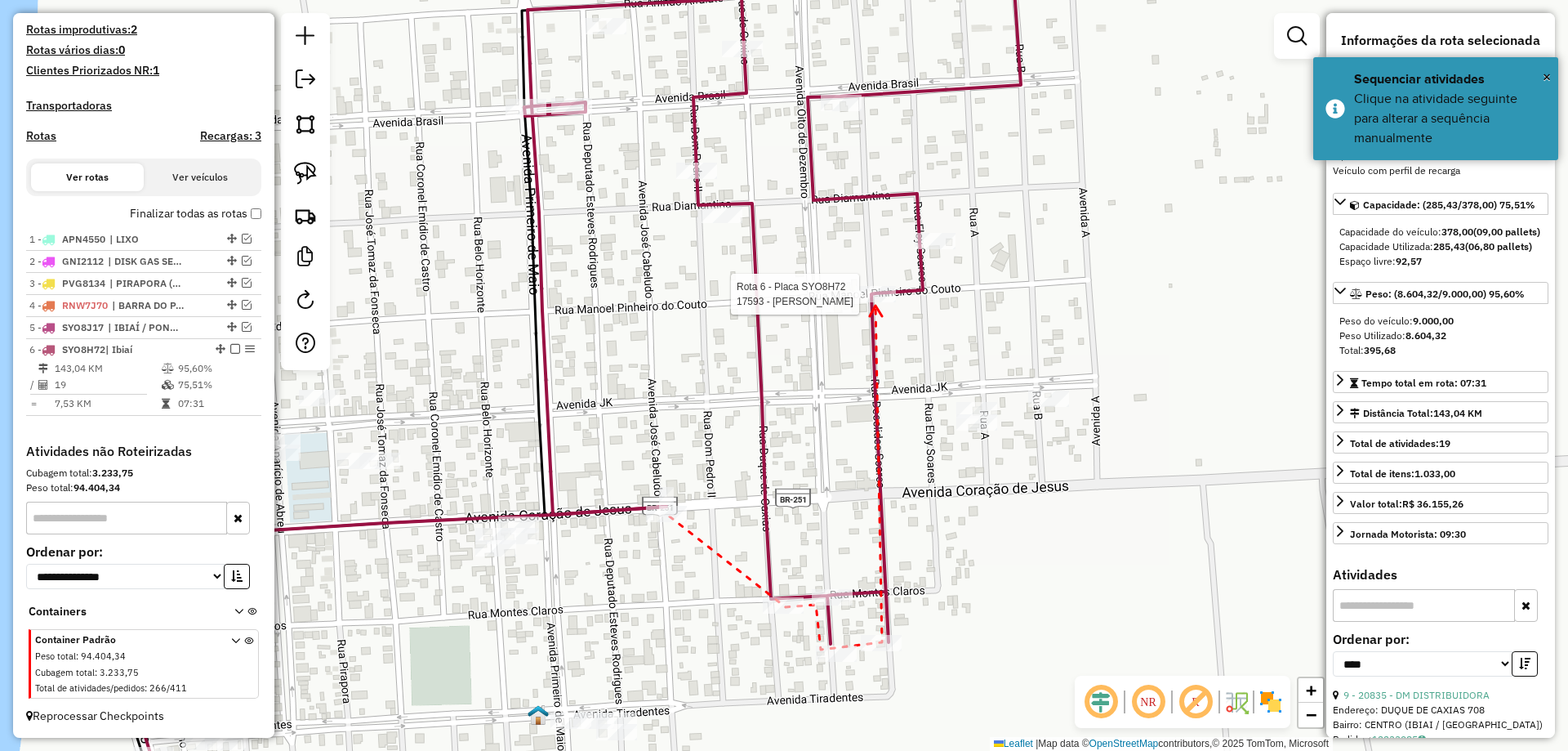
click at [876, 303] on div at bounding box center [875, 294] width 41 height 16
click at [927, 249] on div at bounding box center [934, 241] width 41 height 16
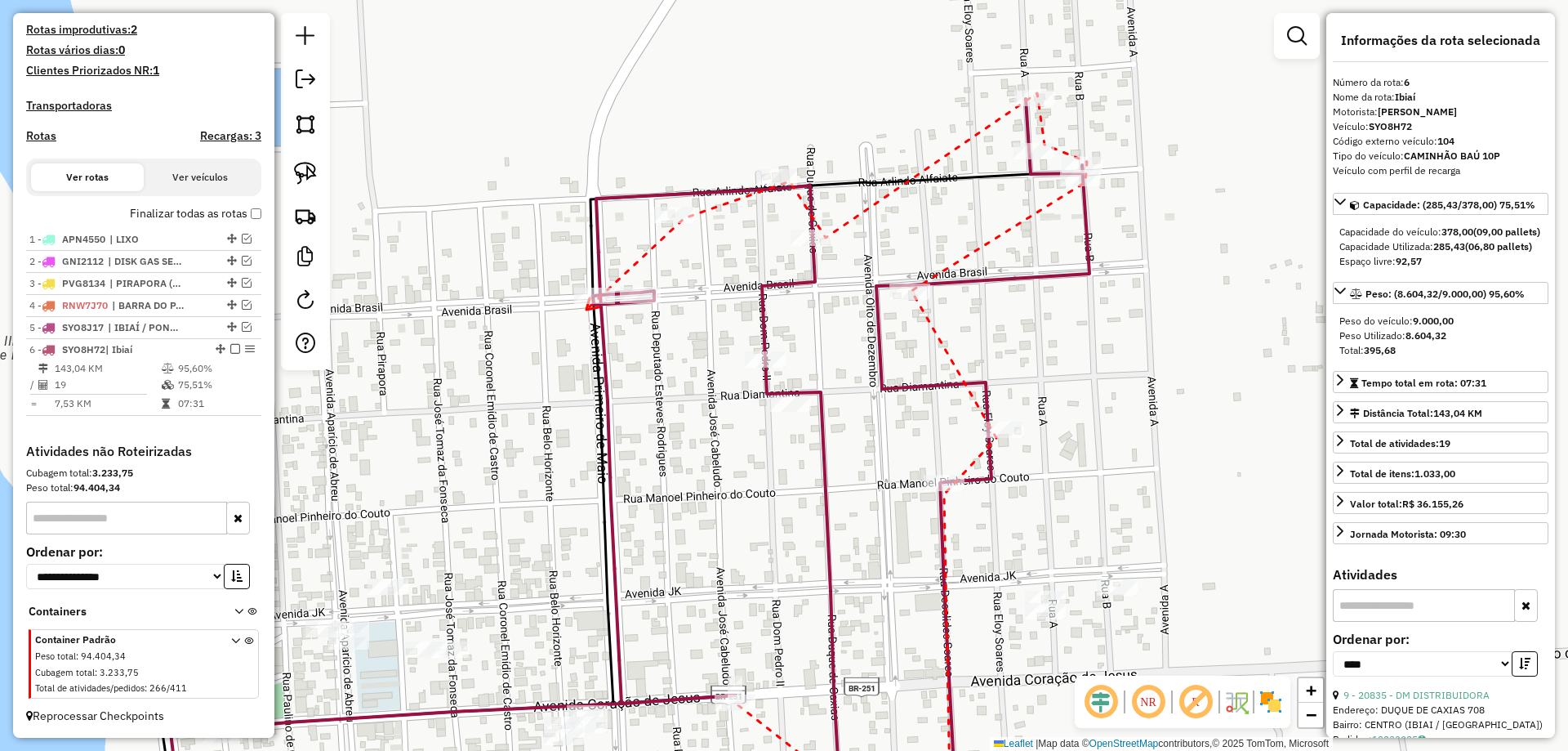
click at [588, 304] on div at bounding box center [594, 296] width 41 height 16
click at [629, 303] on div at bounding box center [640, 295] width 41 height 16
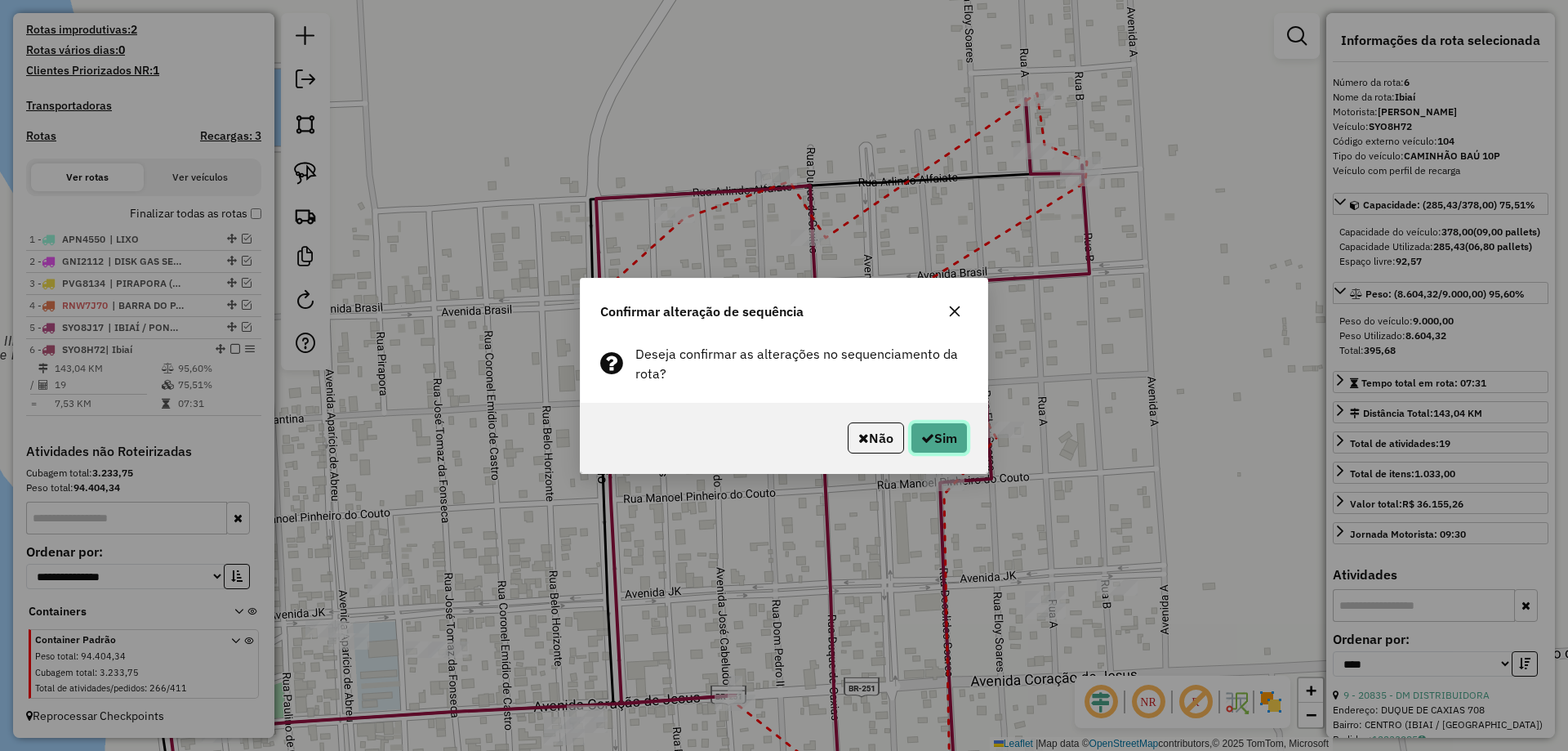
click at [921, 437] on icon "button" at bounding box center [927, 438] width 13 height 13
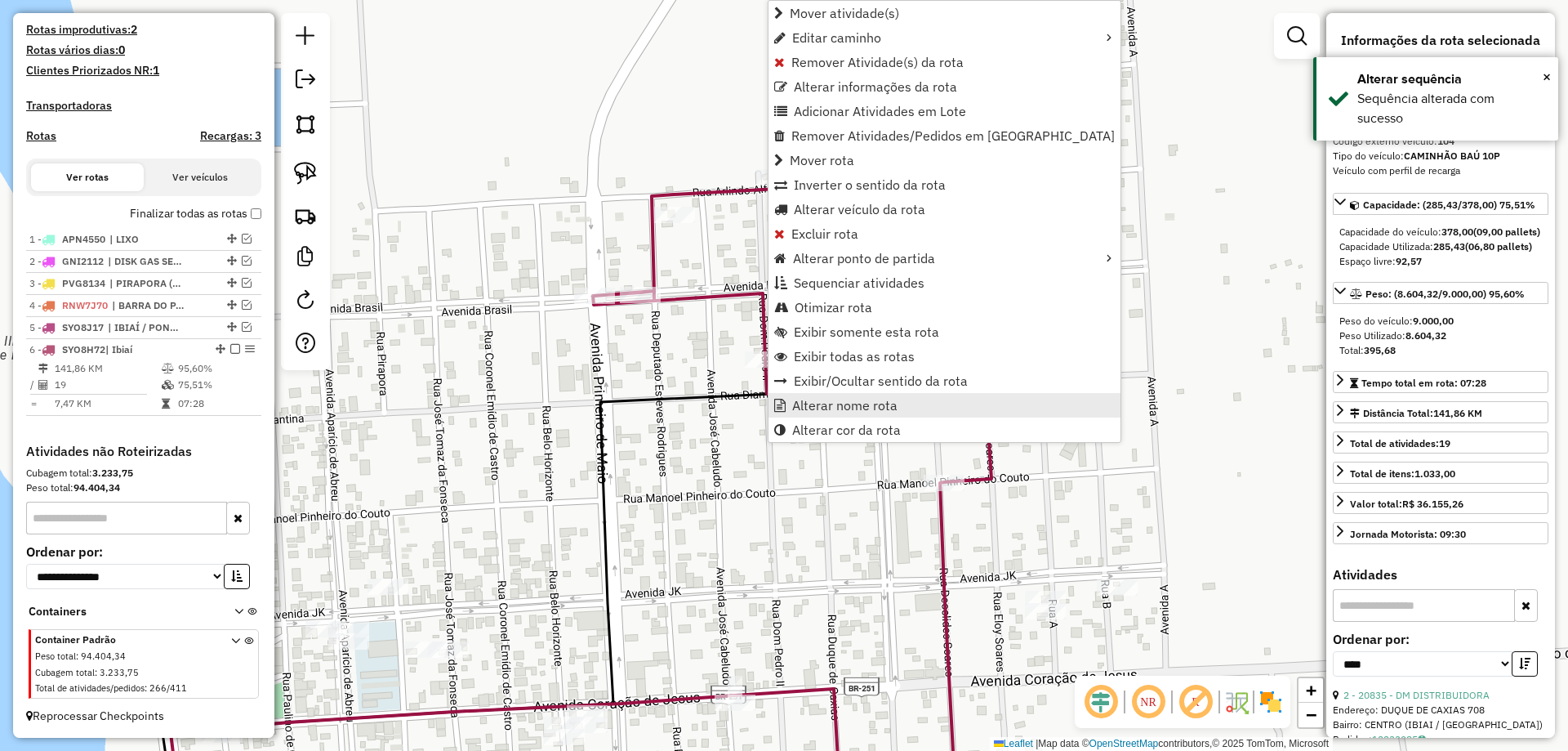
click at [831, 412] on span "Alterar nome rota" at bounding box center [845, 405] width 105 height 13
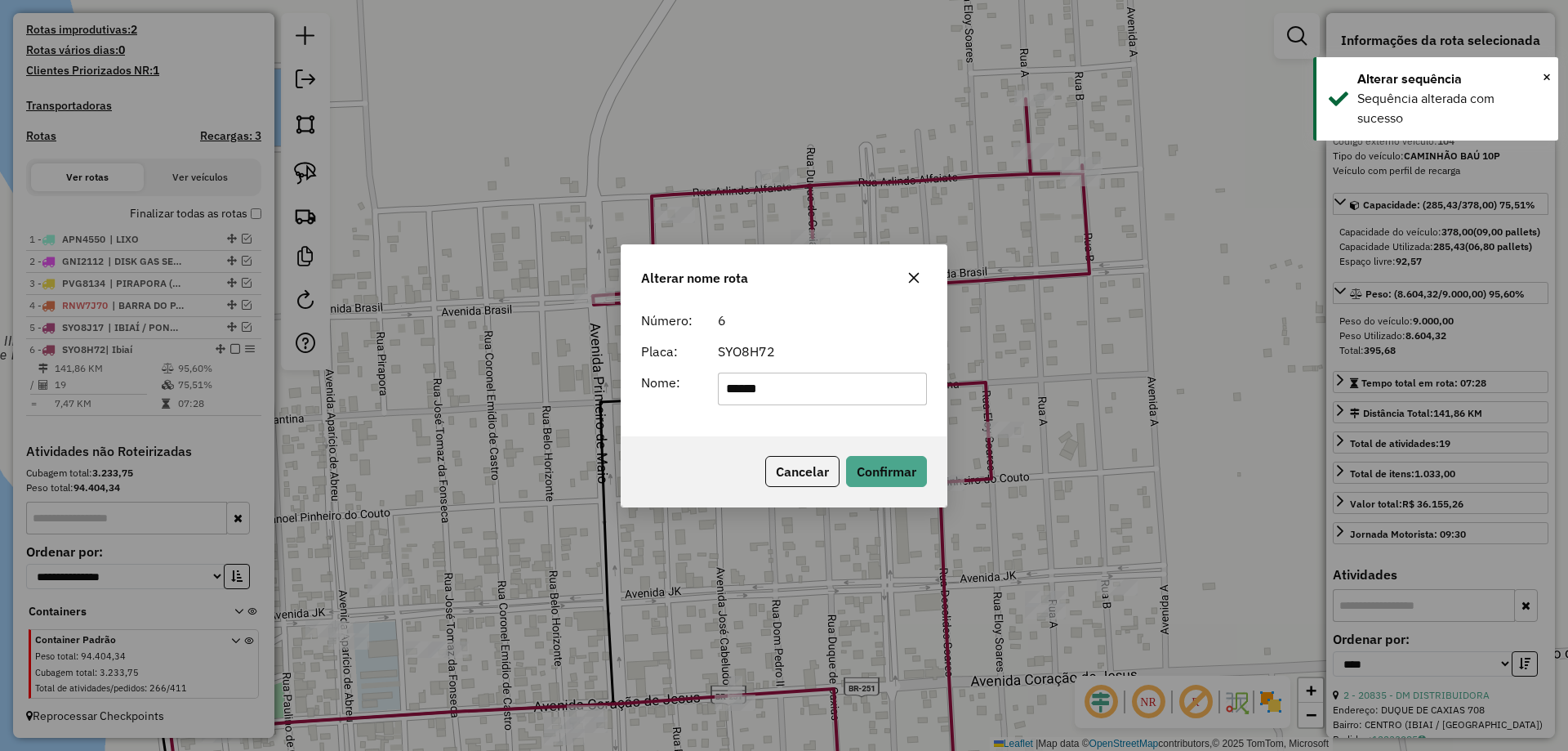
click at [744, 349] on div "SYO8H72" at bounding box center [822, 351] width 229 height 20
click at [759, 381] on input "*****" at bounding box center [823, 388] width 210 height 33
click at [810, 381] on input "*****" at bounding box center [823, 388] width 210 height 33
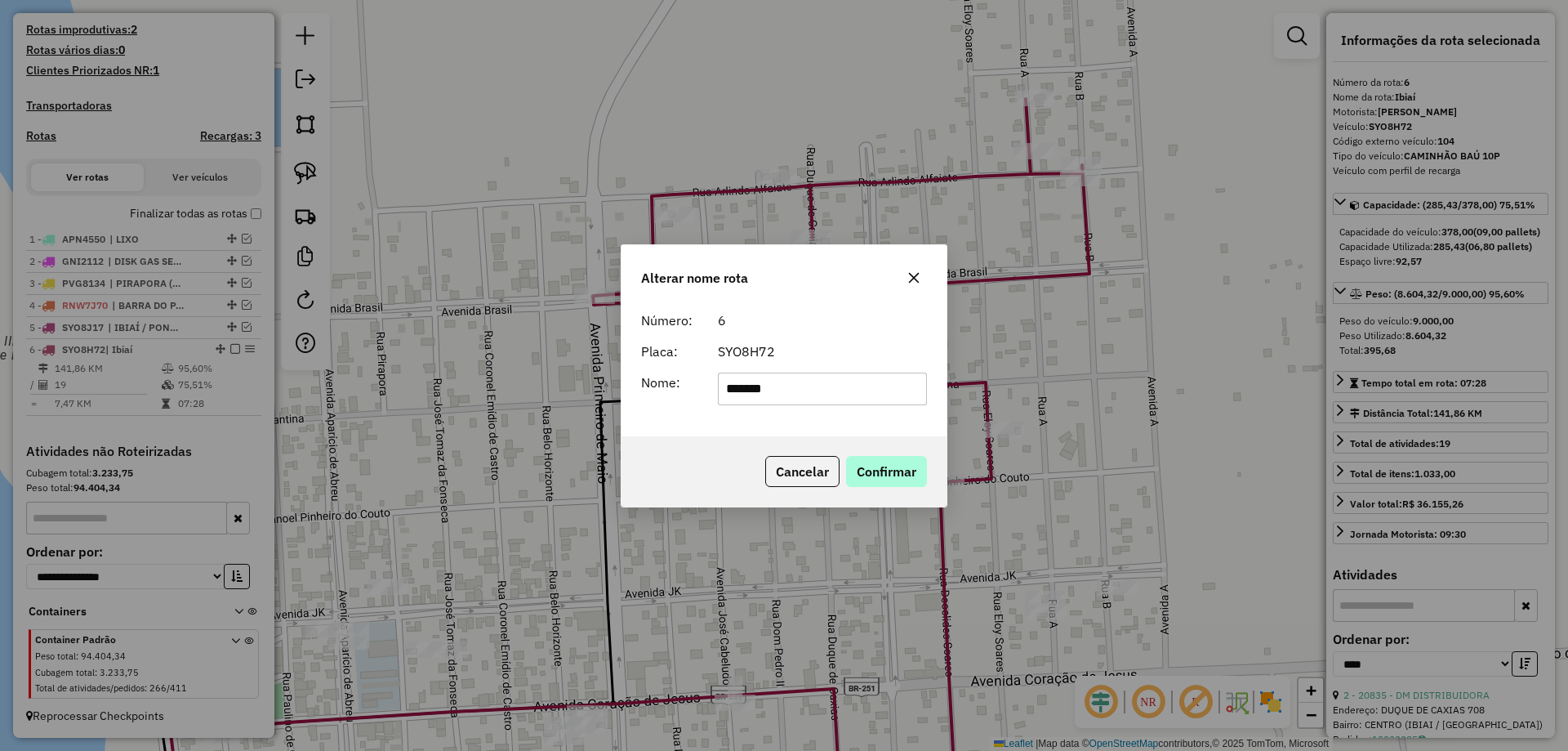
type input "*******"
click at [871, 462] on button "Confirmar" at bounding box center [887, 470] width 81 height 31
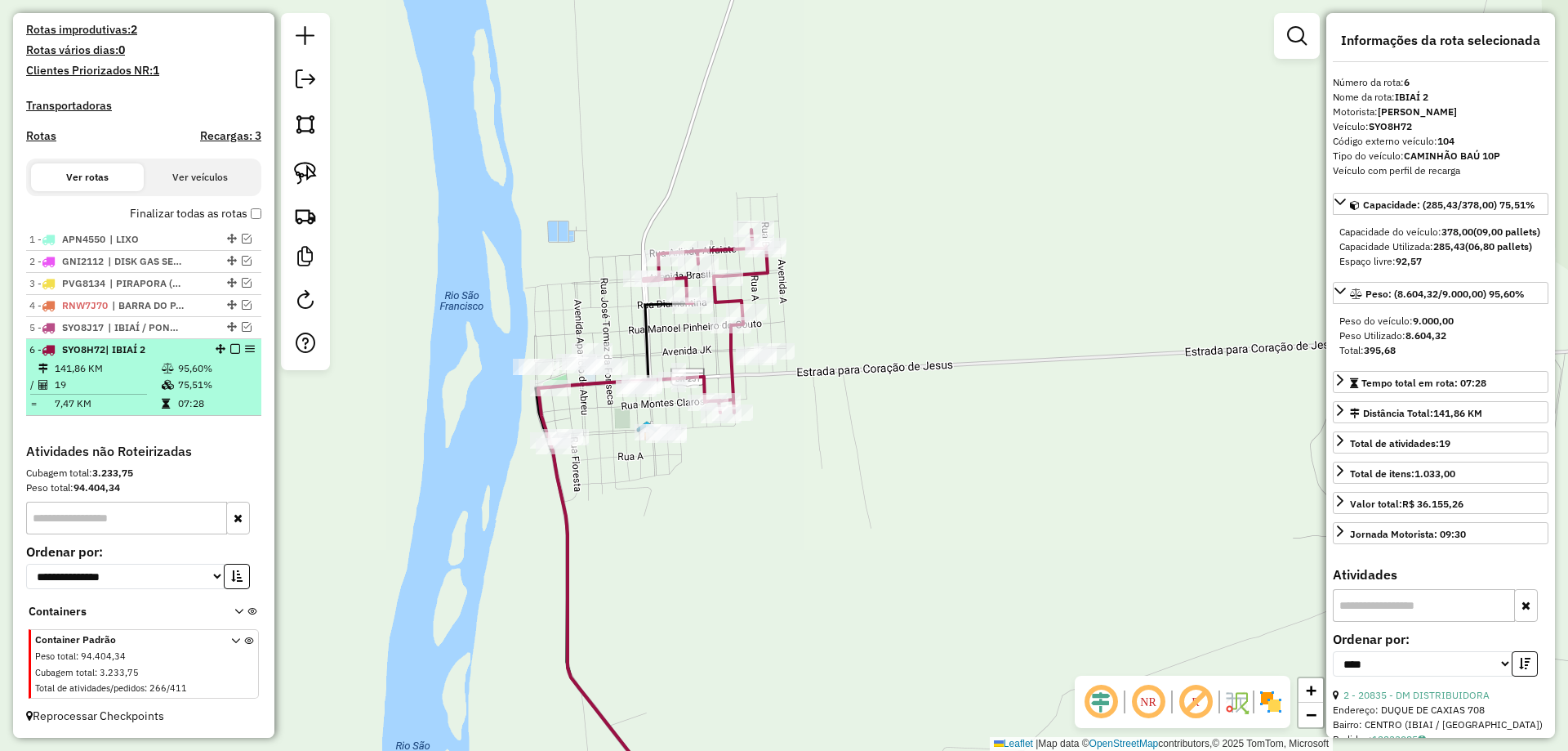
click at [230, 349] on em at bounding box center [235, 349] width 10 height 10
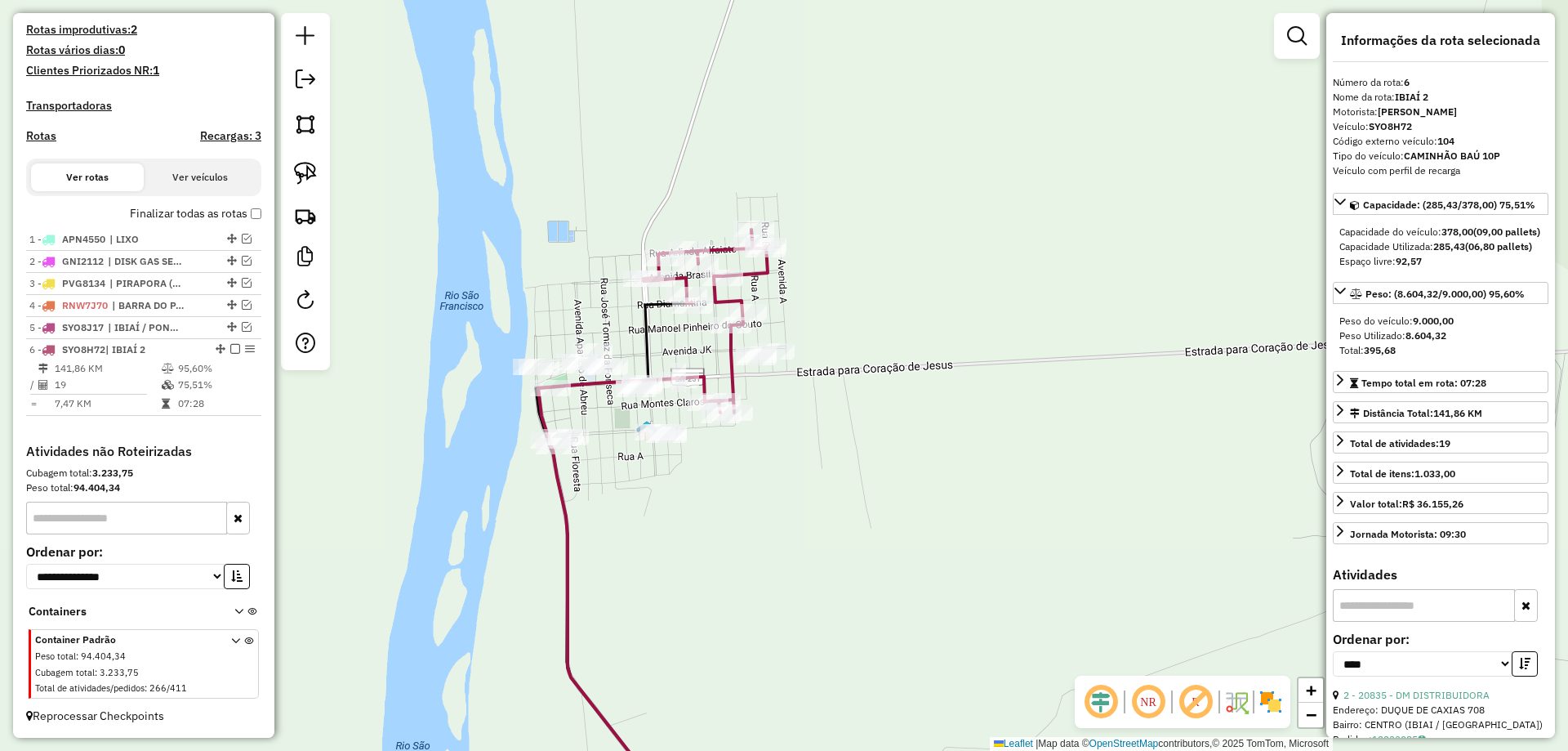
scroll to position [382, 0]
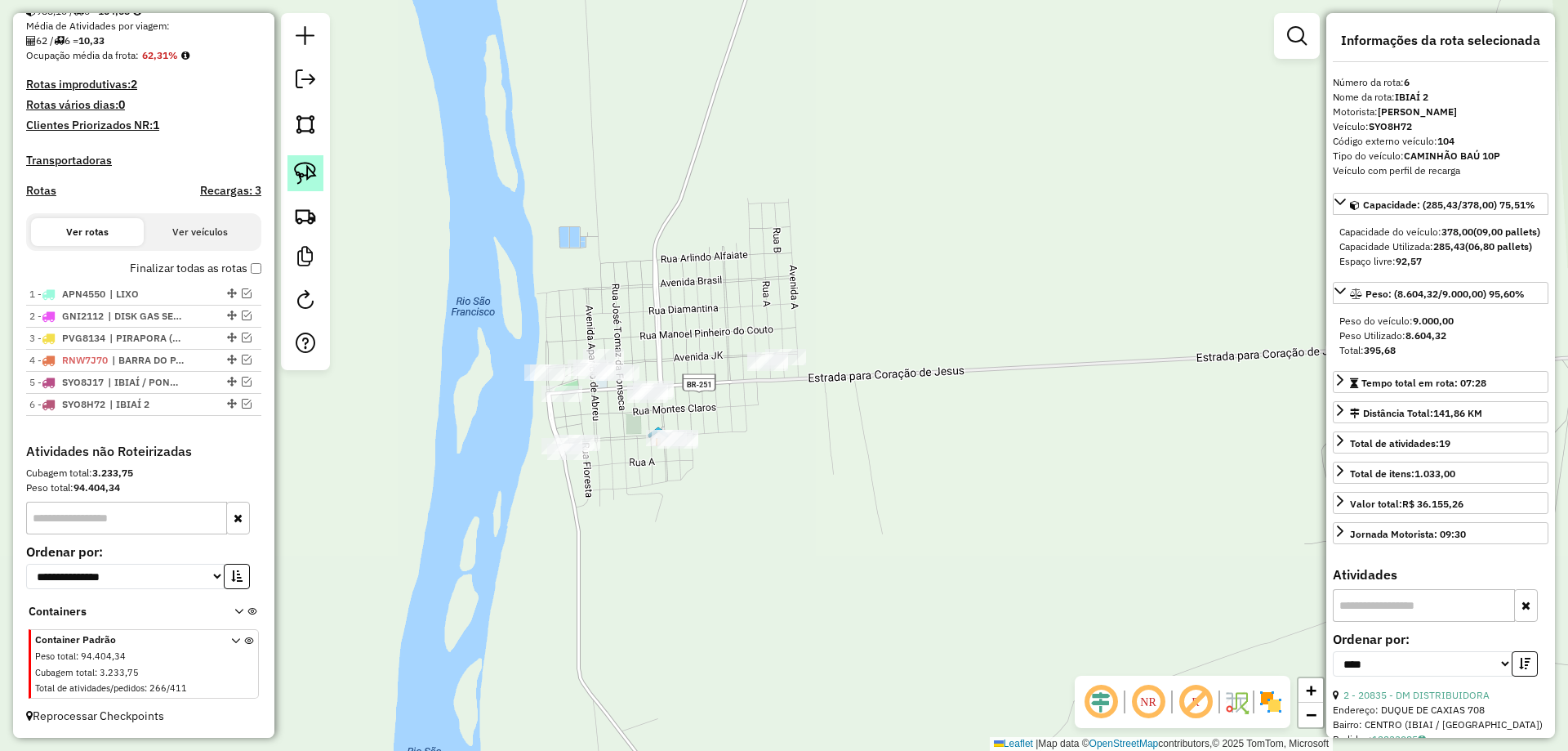
click at [307, 175] on img at bounding box center [304, 173] width 23 height 23
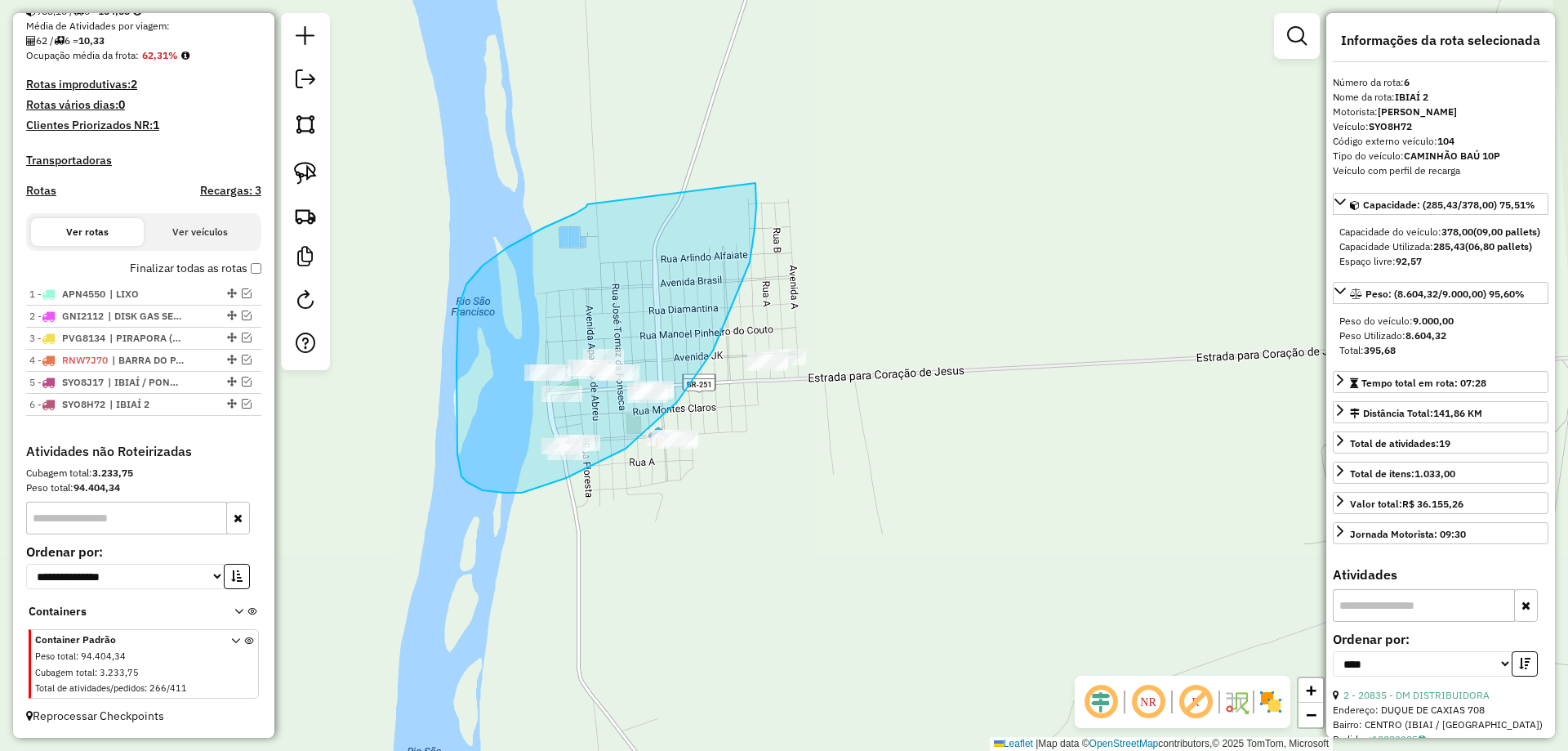
drag, startPoint x: 586, startPoint y: 206, endPoint x: 756, endPoint y: 183, distance: 171.5
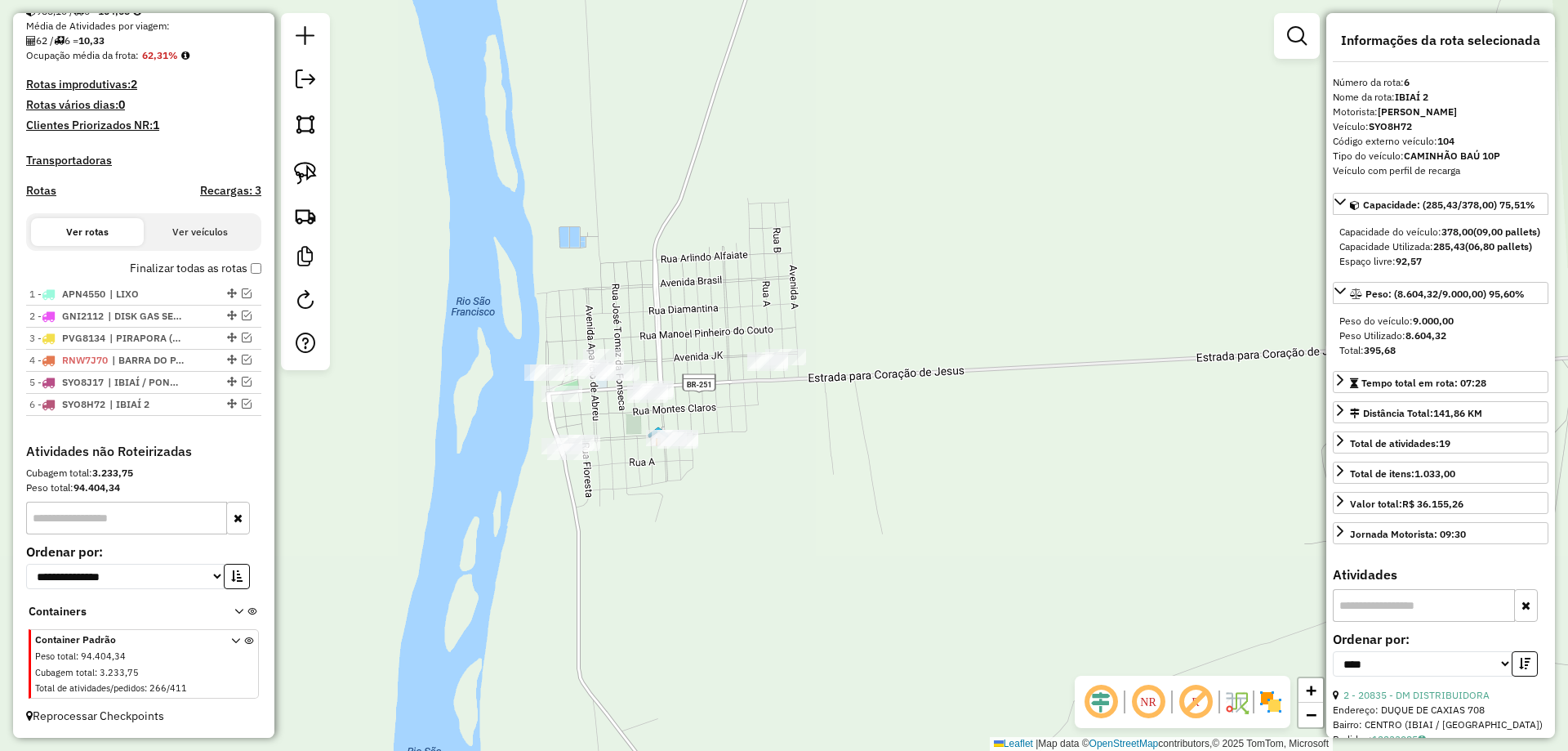
click at [284, 166] on div at bounding box center [304, 191] width 49 height 357
click at [294, 171] on img at bounding box center [304, 173] width 23 height 23
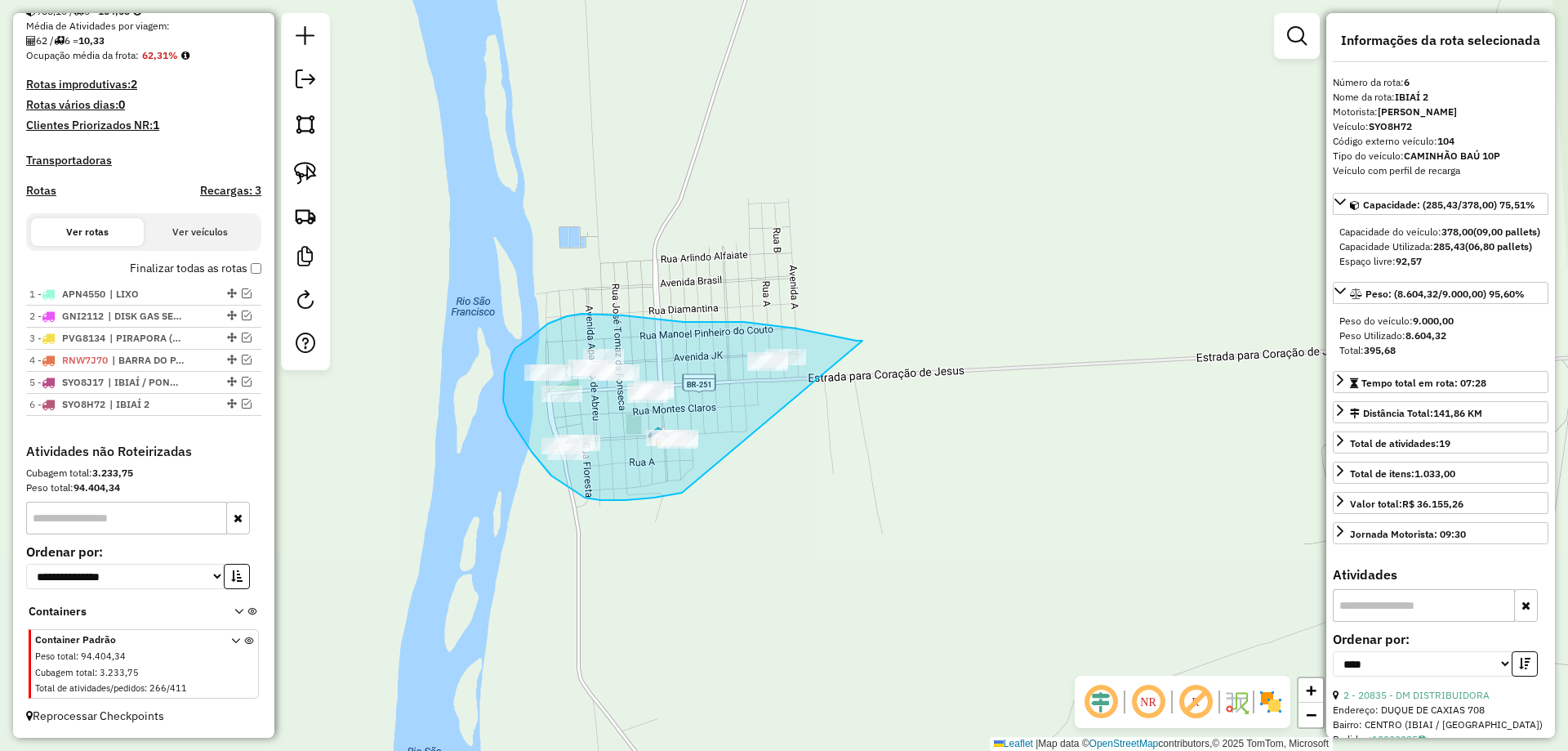
drag, startPoint x: 862, startPoint y: 340, endPoint x: 819, endPoint y: 362, distance: 48.3
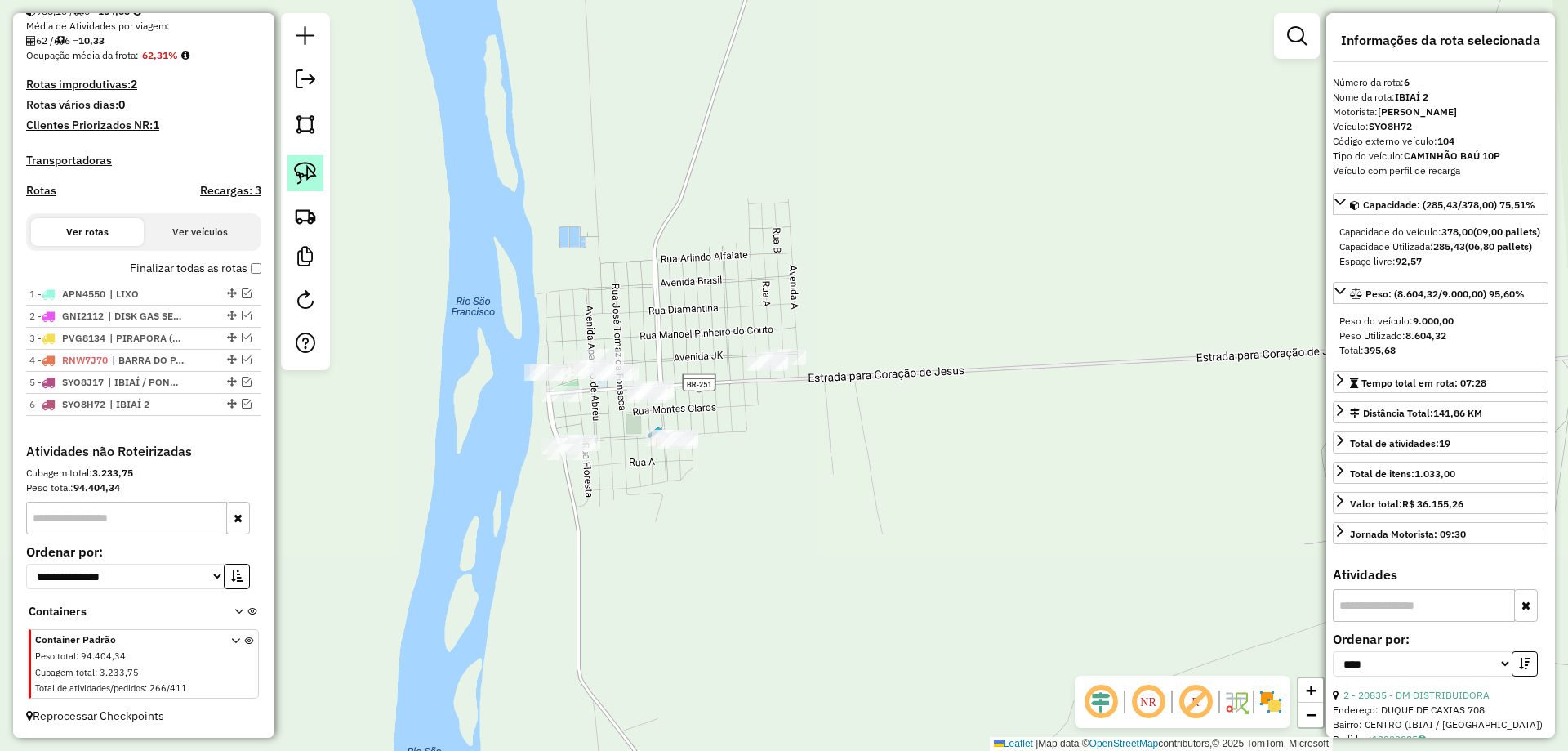
click at [304, 171] on img at bounding box center [304, 173] width 23 height 23
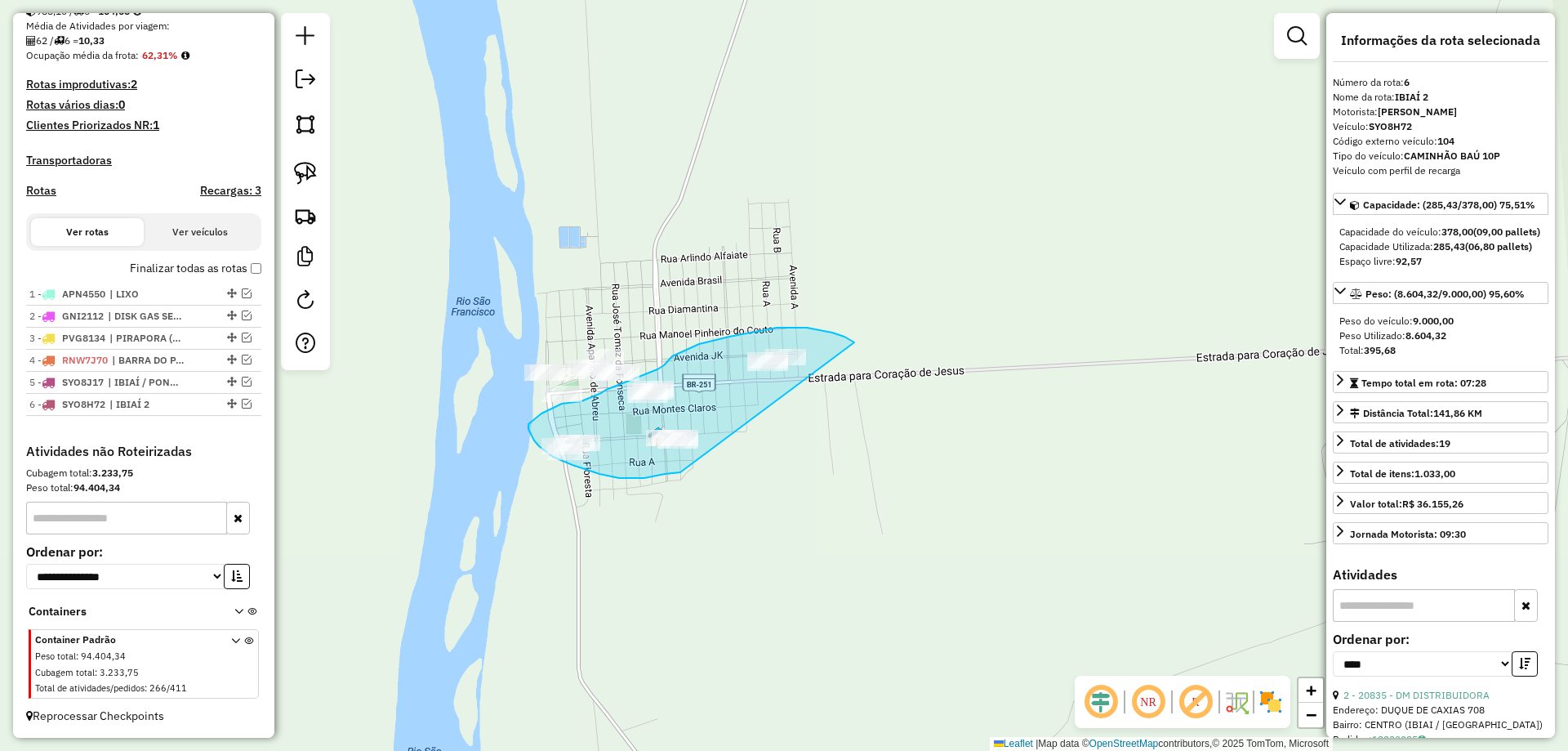
drag, startPoint x: 852, startPoint y: 340, endPoint x: 857, endPoint y: 427, distance: 87.1
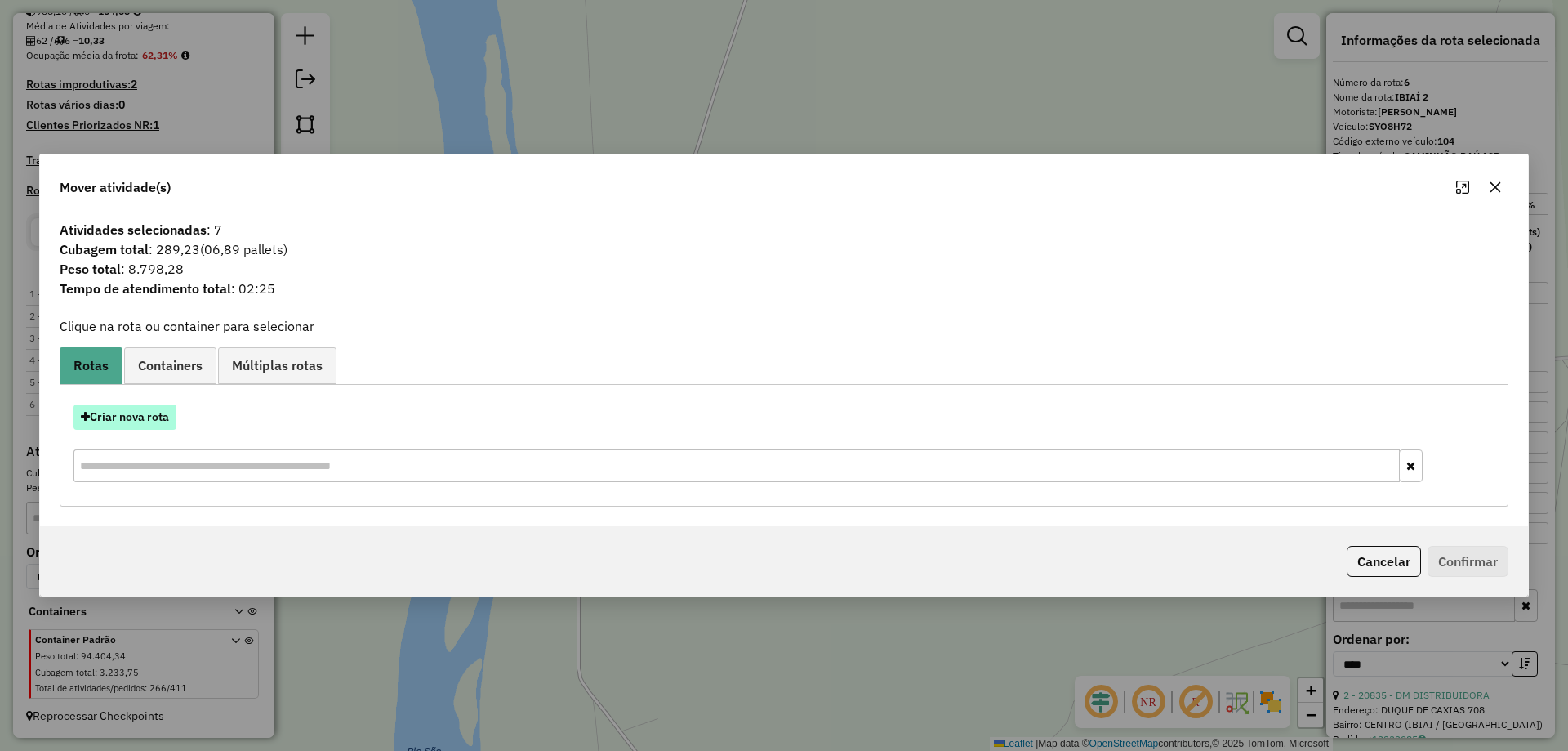
click at [164, 419] on button "Criar nova rota" at bounding box center [125, 418] width 103 height 26
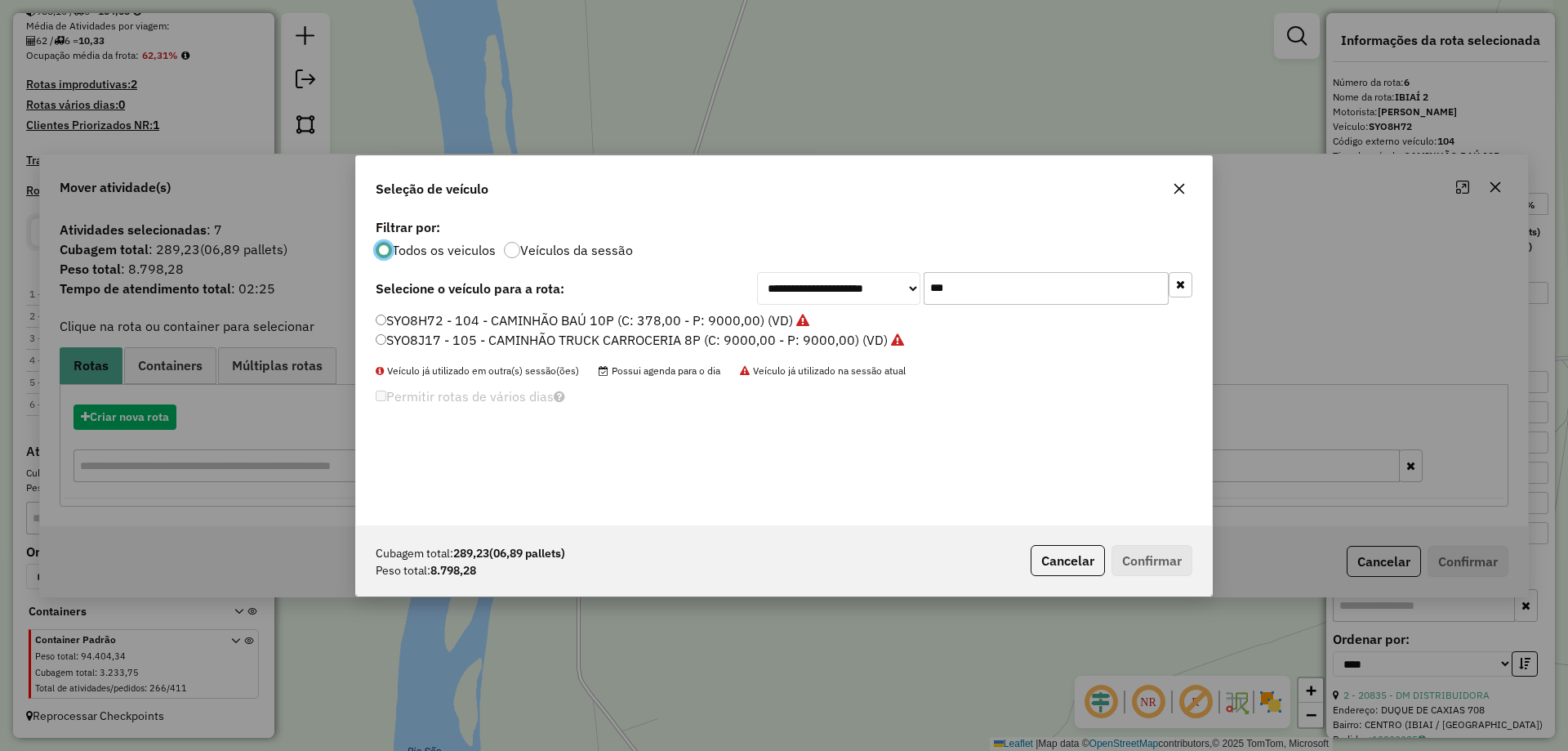
scroll to position [9, 5]
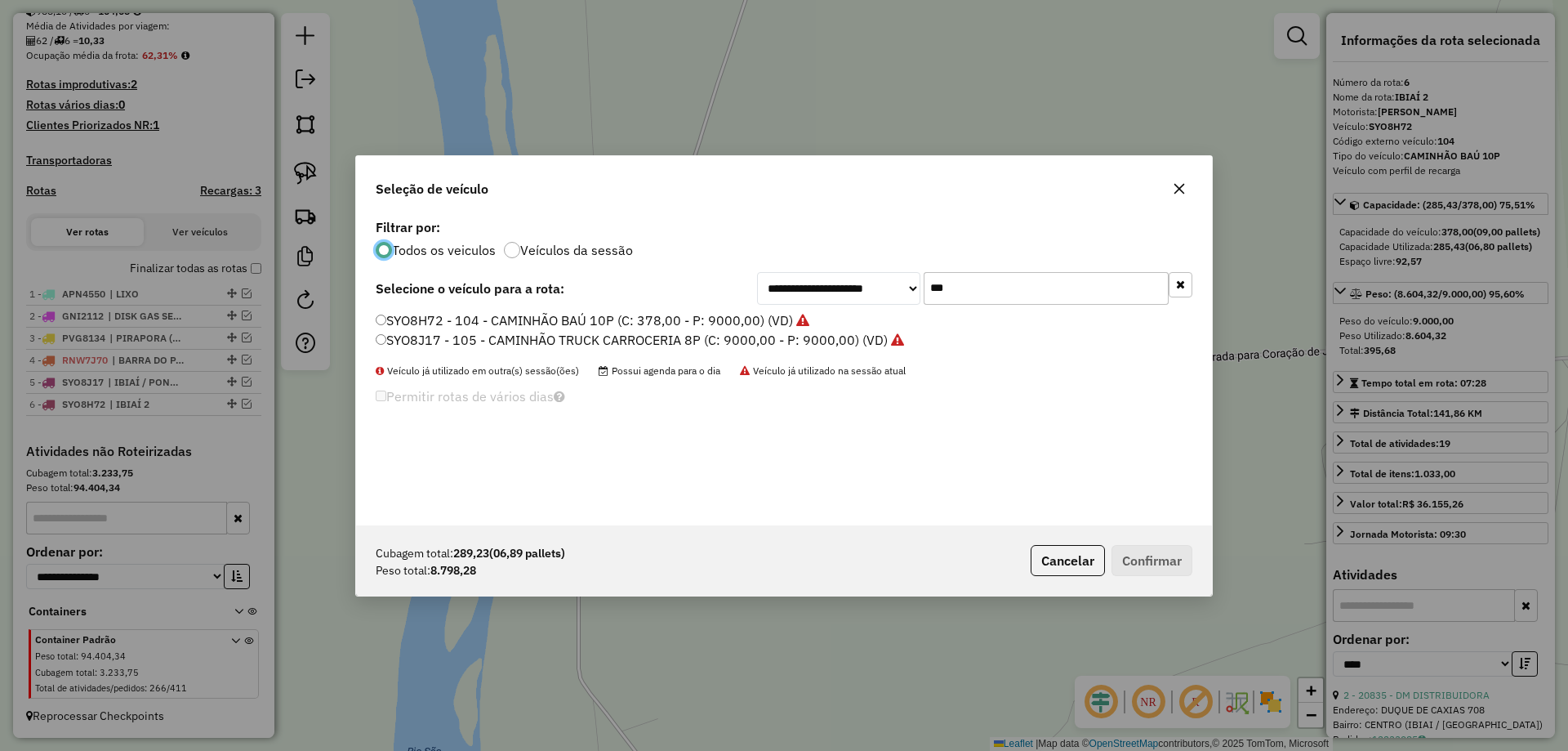
click at [956, 298] on input "***" at bounding box center [1045, 288] width 245 height 33
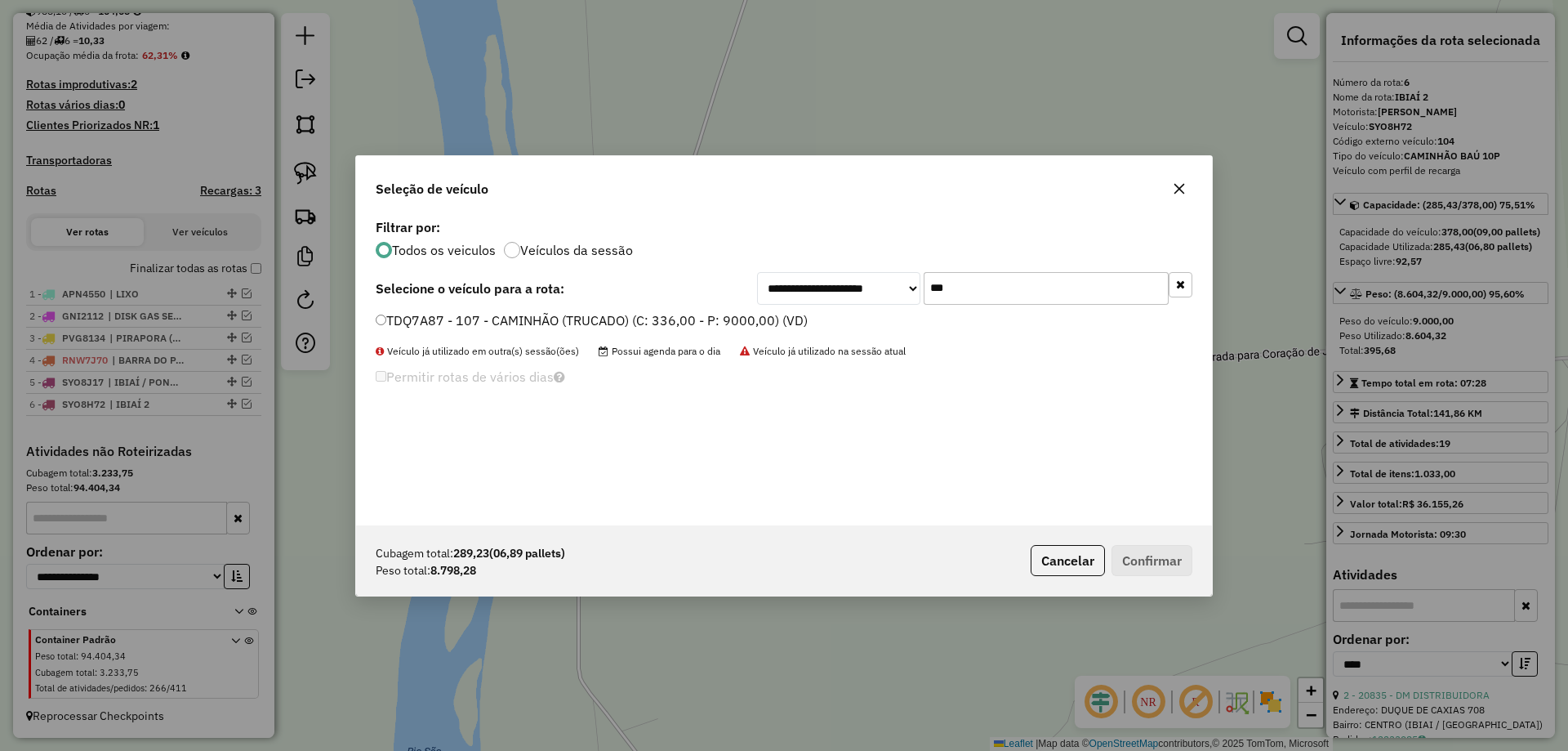
type input "***"
click at [438, 321] on label "TDQ7A87 - 107 - CAMINHÃO (TRUCADO) (C: 336,00 - P: 9000,00) (VD)" at bounding box center [591, 320] width 431 height 20
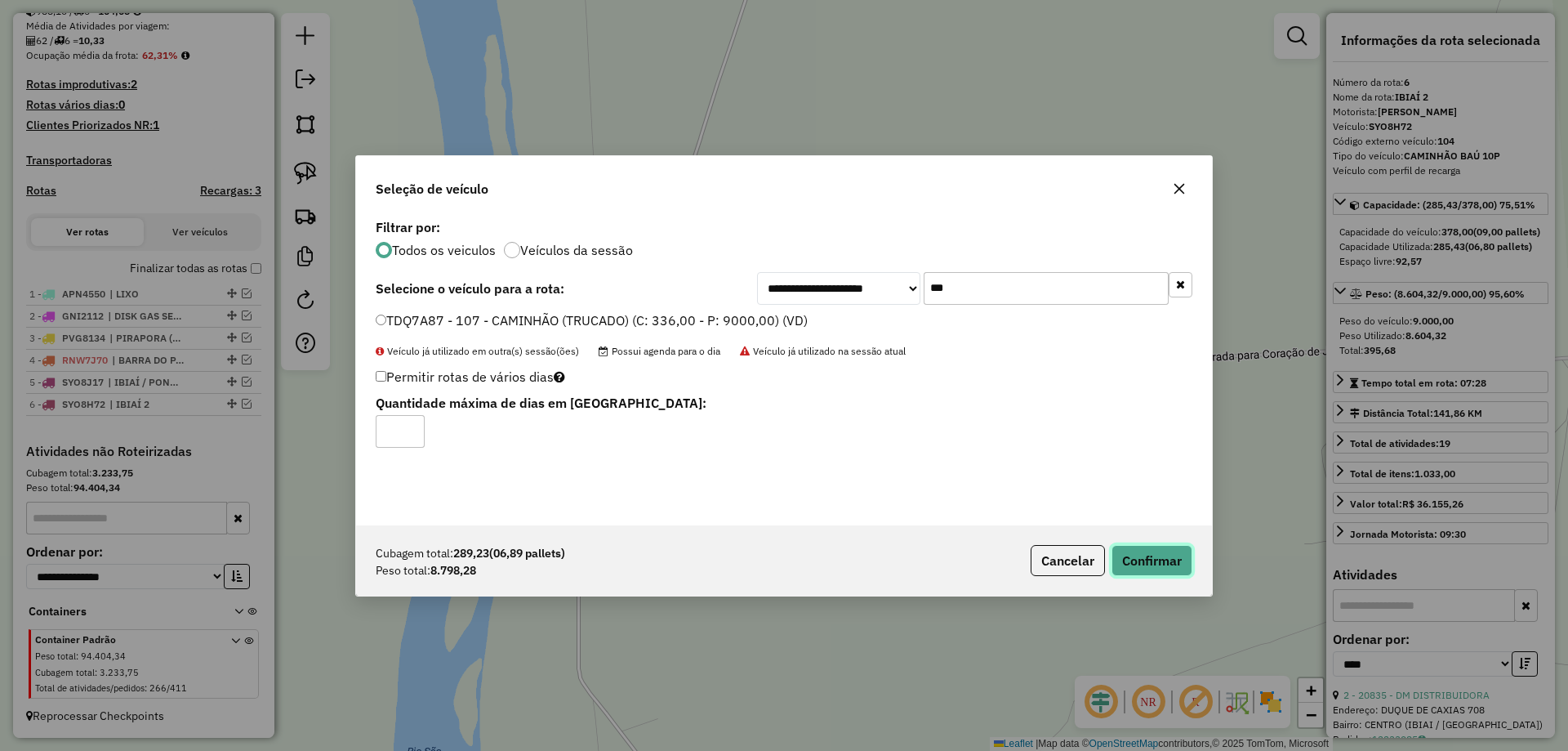
click at [1172, 569] on button "Confirmar" at bounding box center [1151, 560] width 81 height 31
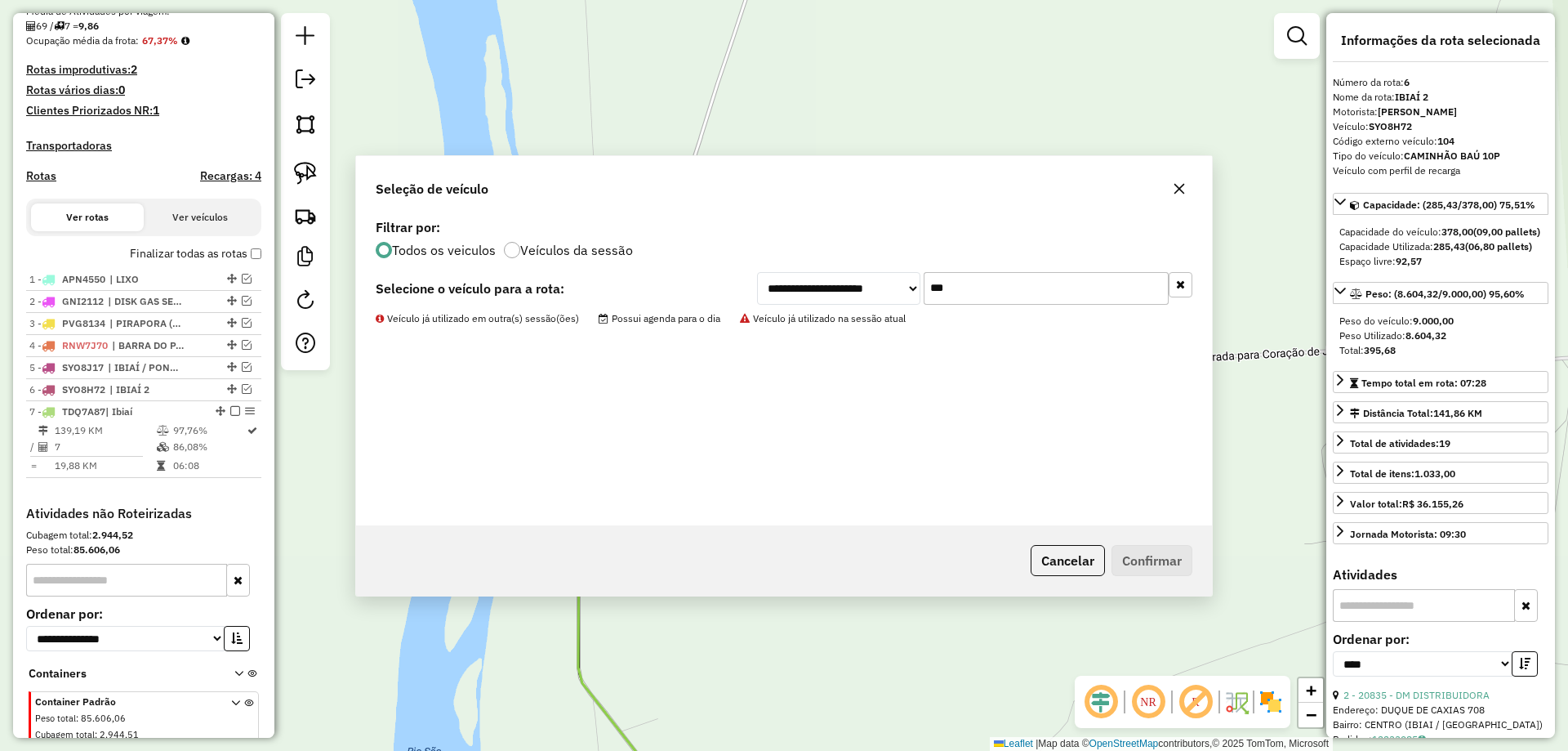
scroll to position [459, 0]
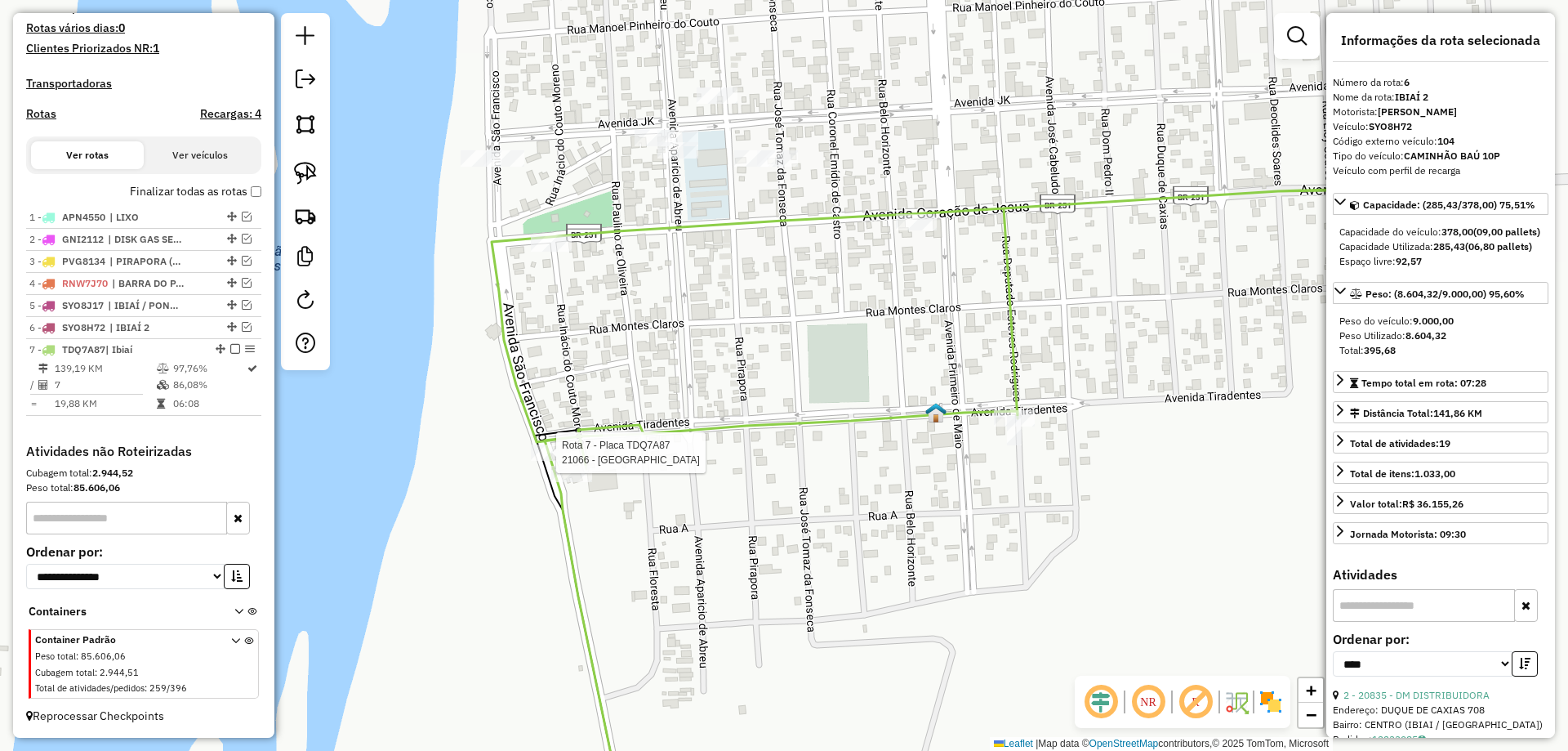
click at [547, 460] on div at bounding box center [550, 452] width 41 height 16
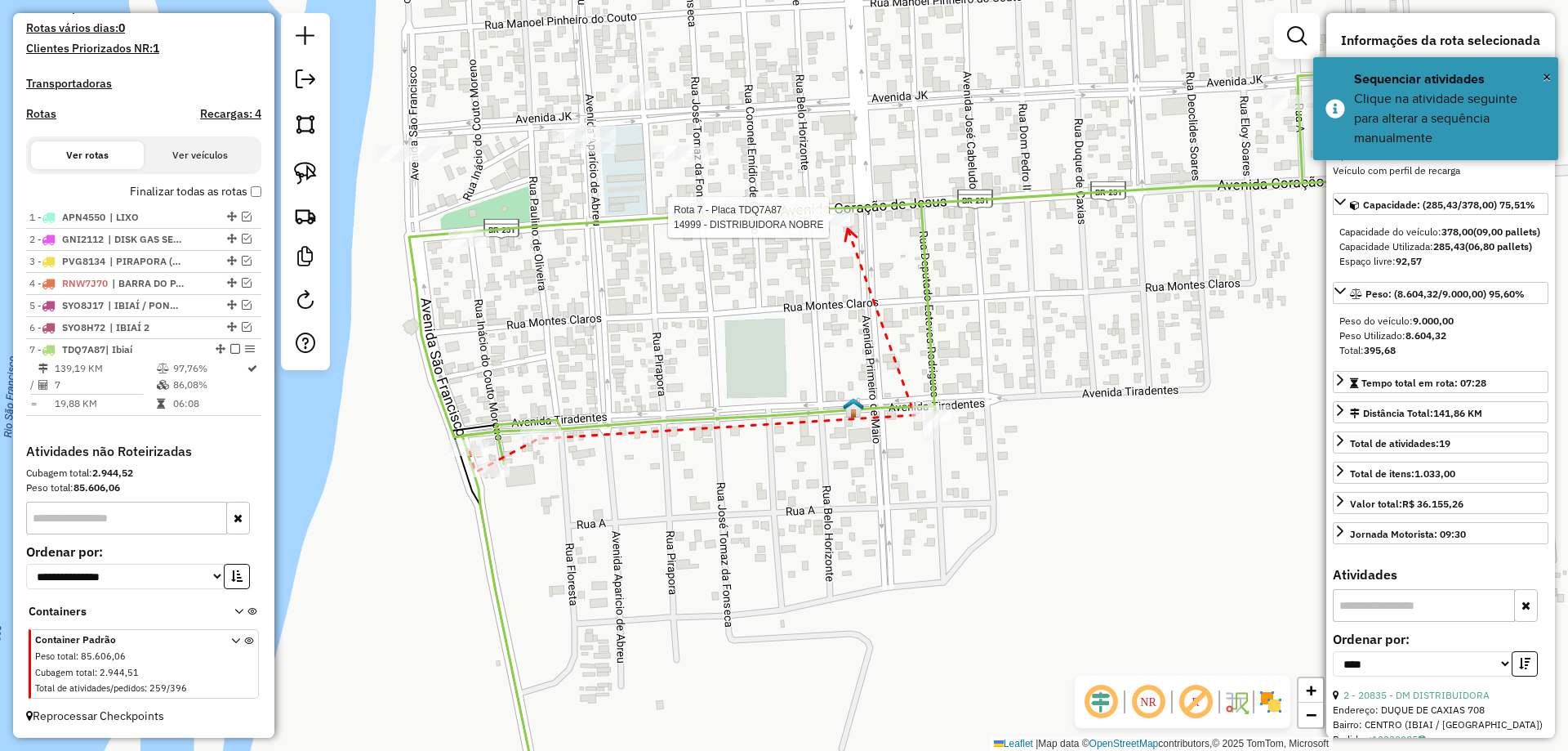
click at [848, 225] on div at bounding box center [833, 217] width 41 height 16
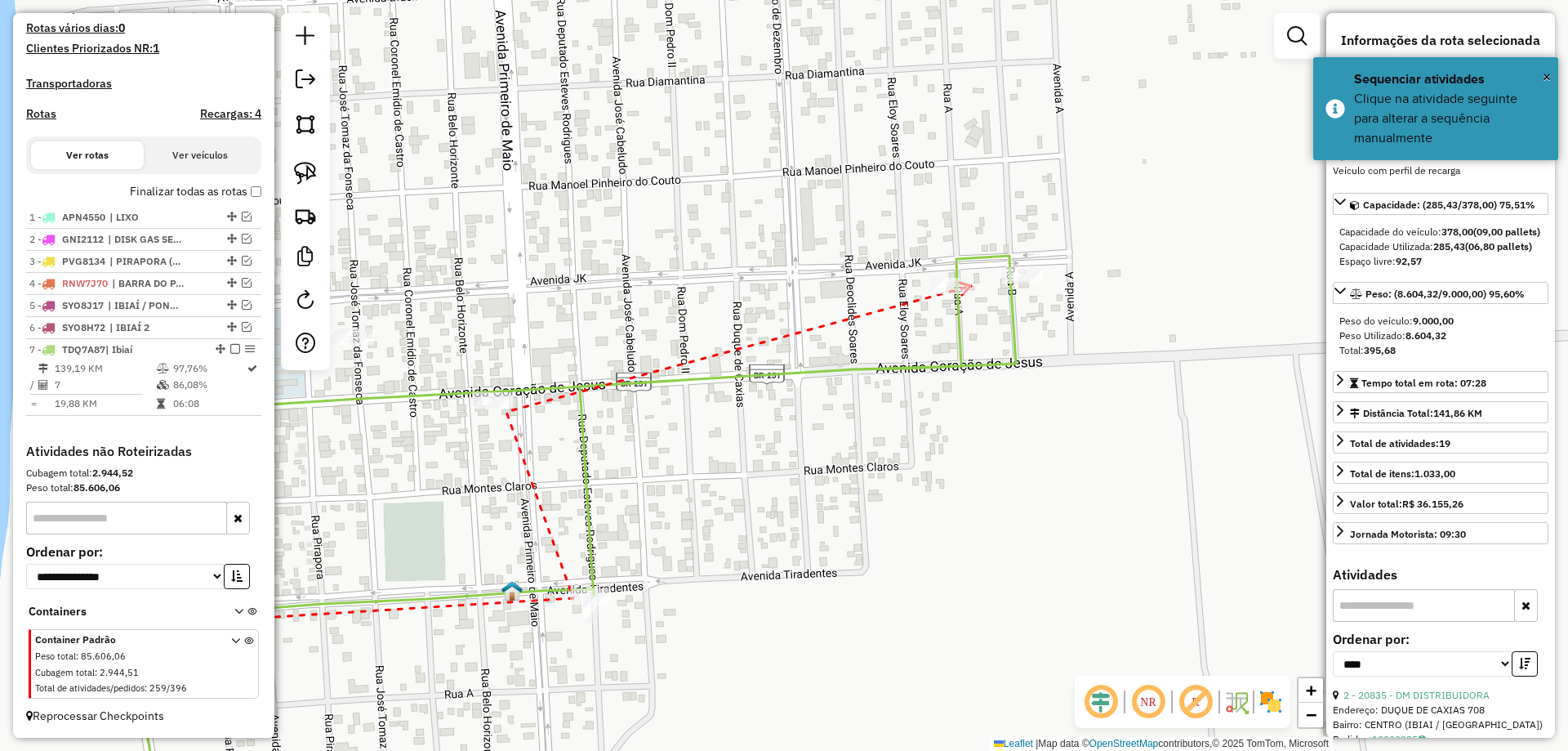
click at [971, 286] on icon at bounding box center [965, 289] width 12 height 12
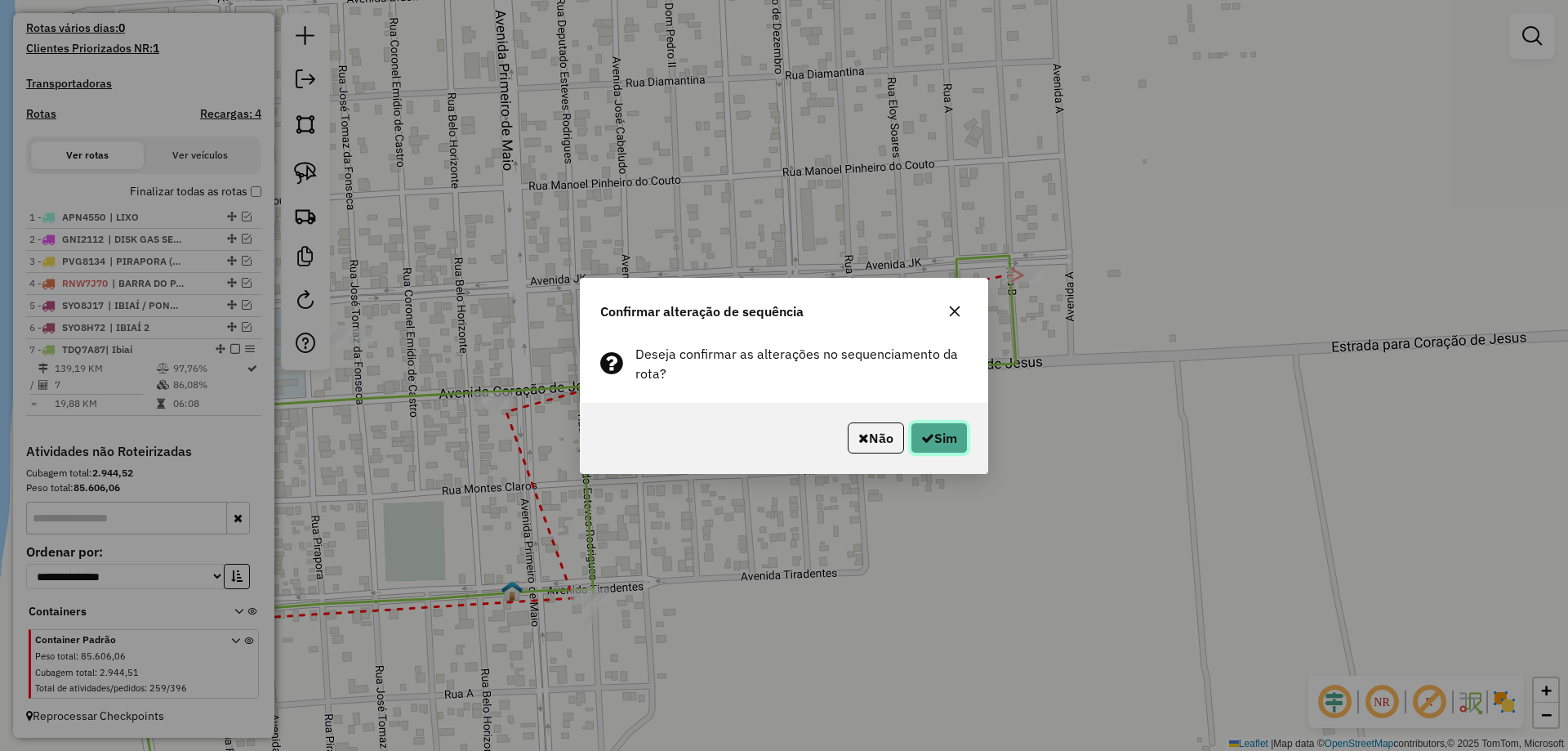
click at [921, 432] on icon "button" at bounding box center [927, 438] width 13 height 13
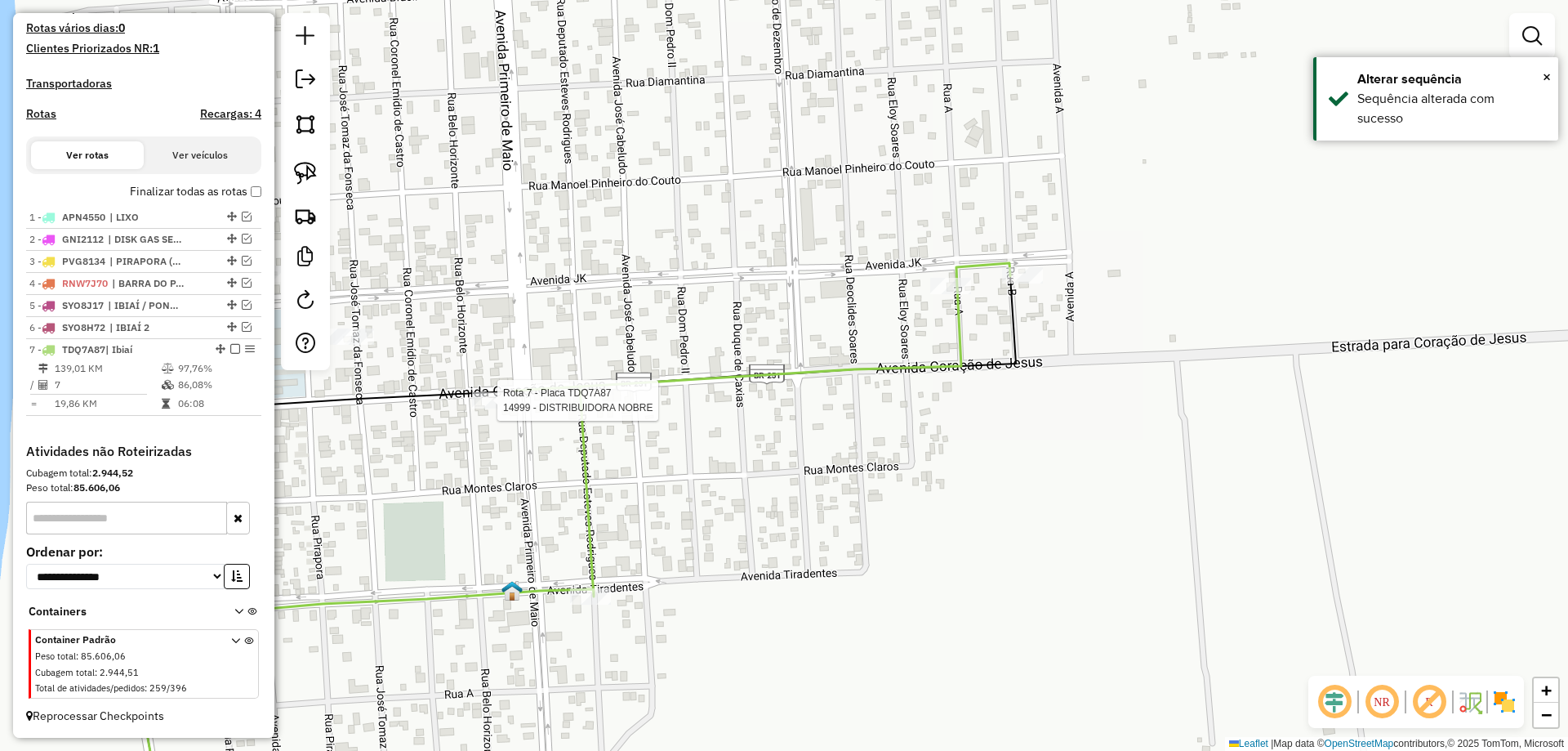
select select "*********"
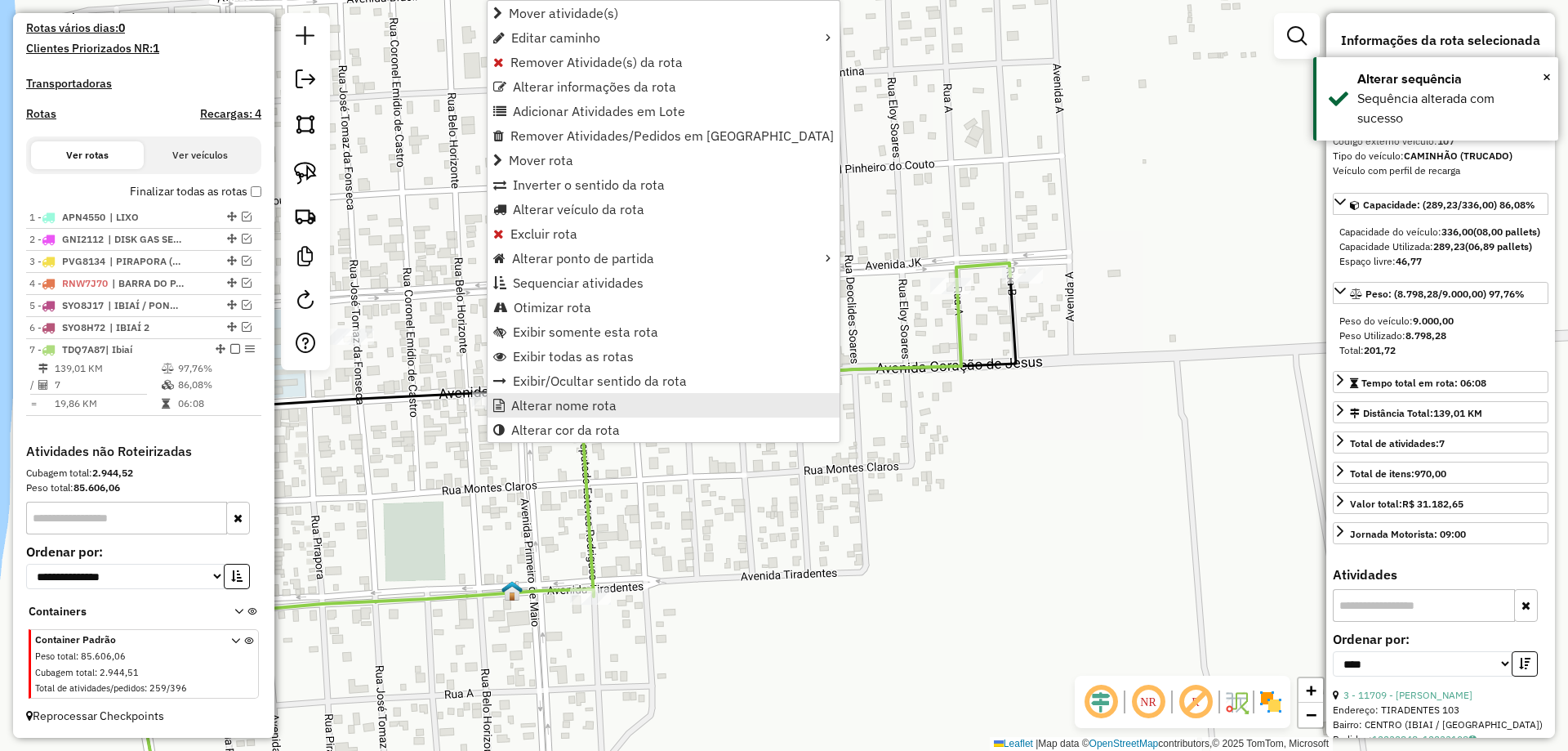
click at [620, 397] on link "Alterar nome rota" at bounding box center [663, 405] width 352 height 25
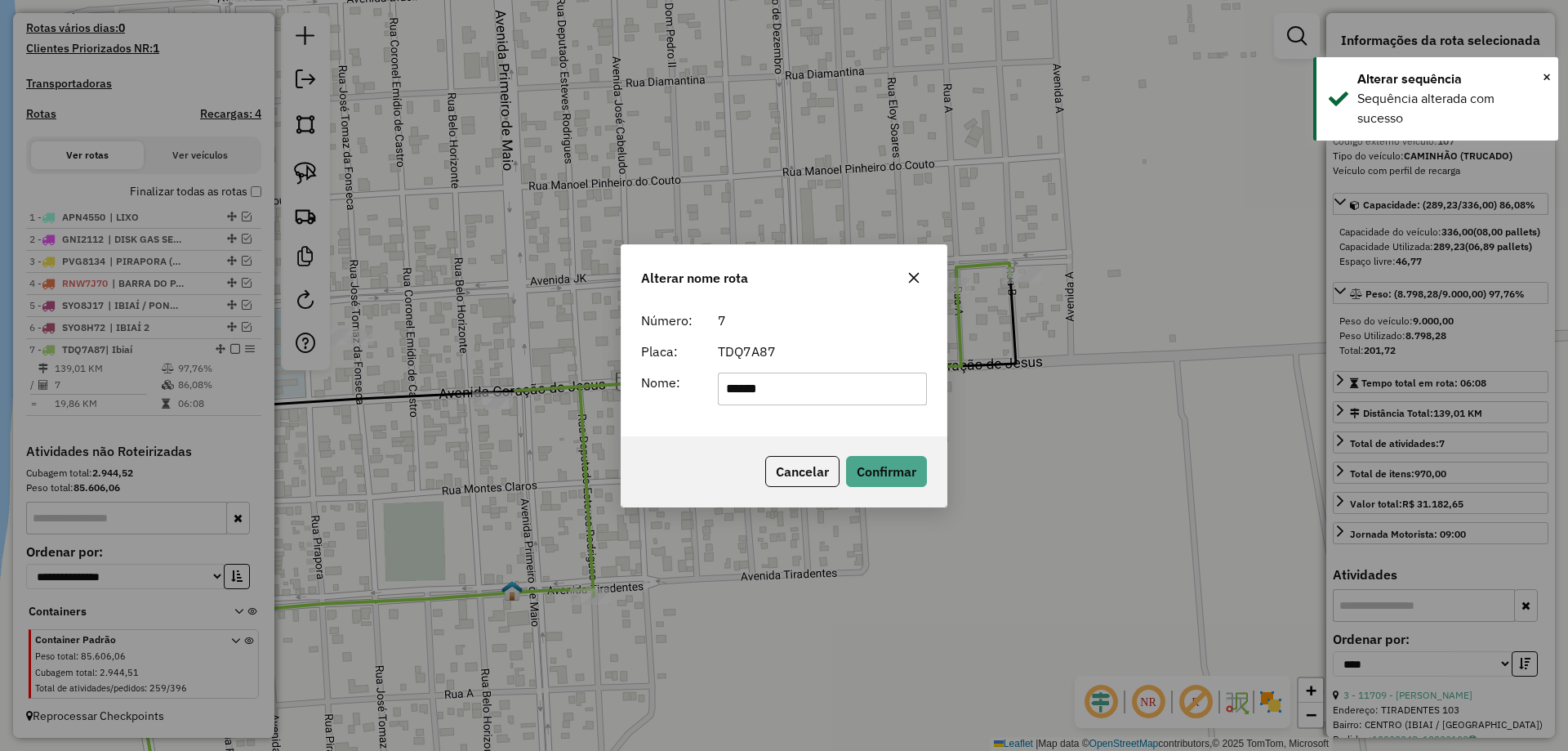
click at [760, 378] on input "*****" at bounding box center [823, 388] width 210 height 33
type input "*******"
click at [914, 456] on button "Confirmar" at bounding box center [887, 470] width 81 height 31
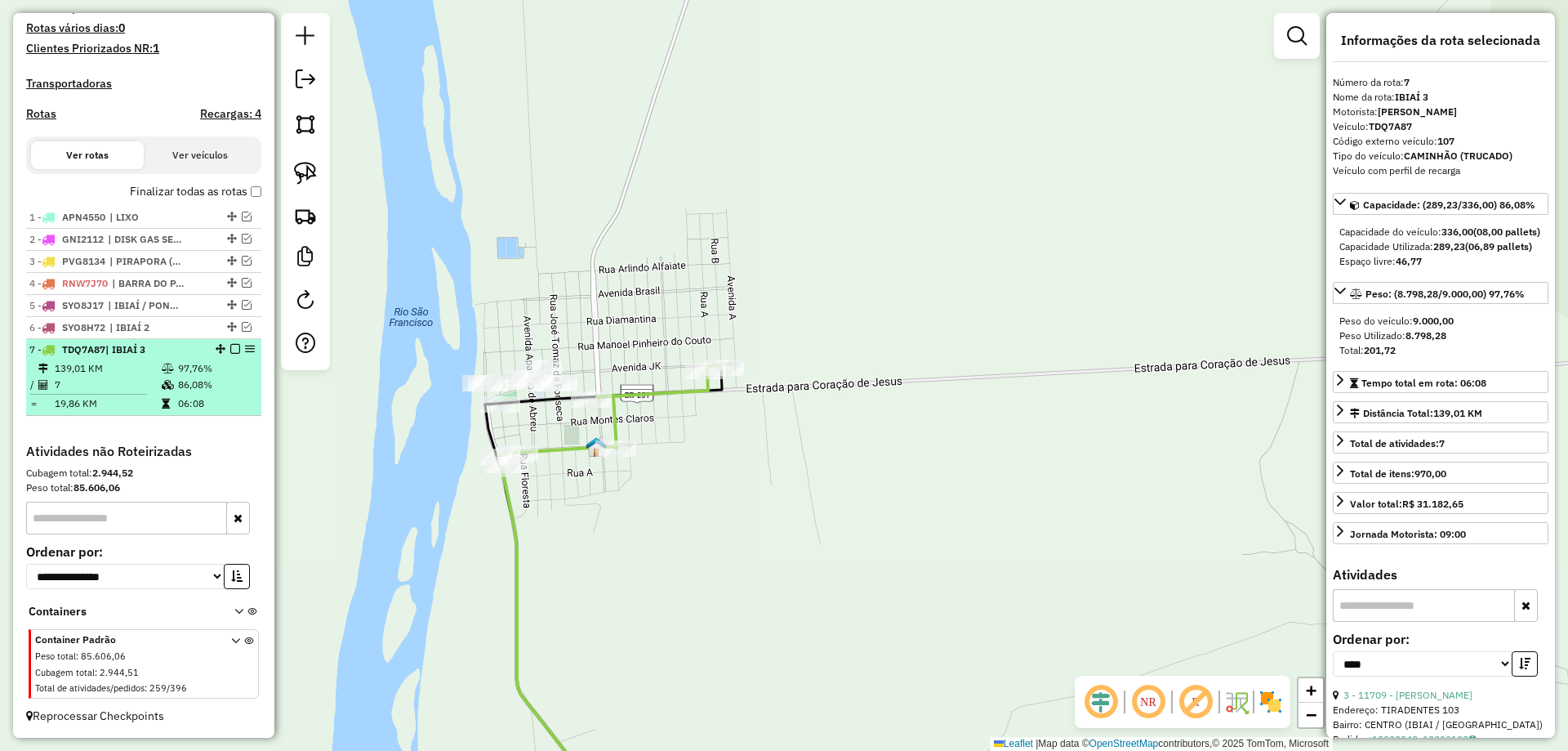
click at [231, 348] on em at bounding box center [235, 349] width 10 height 10
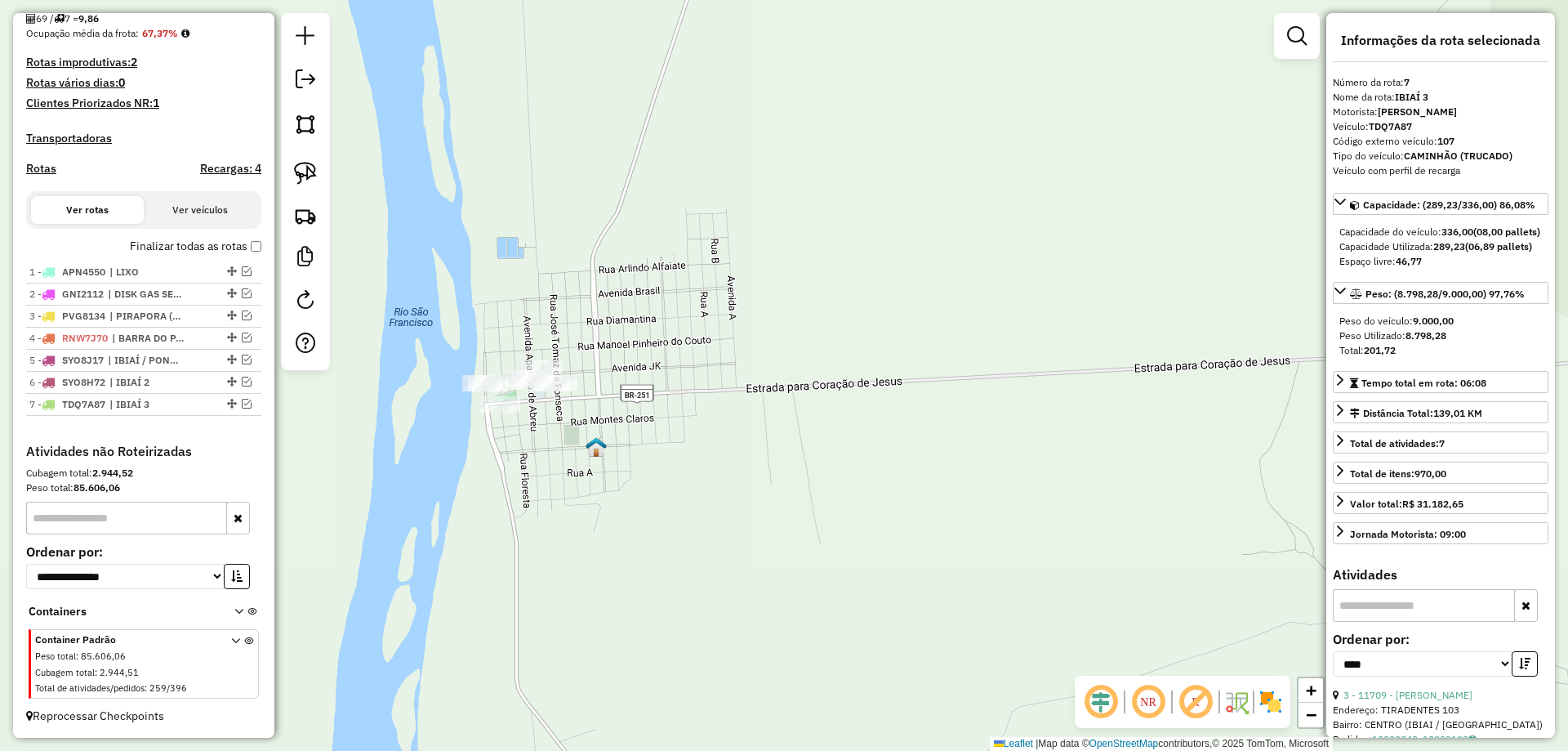
scroll to position [405, 0]
click at [317, 183] on link at bounding box center [305, 173] width 36 height 36
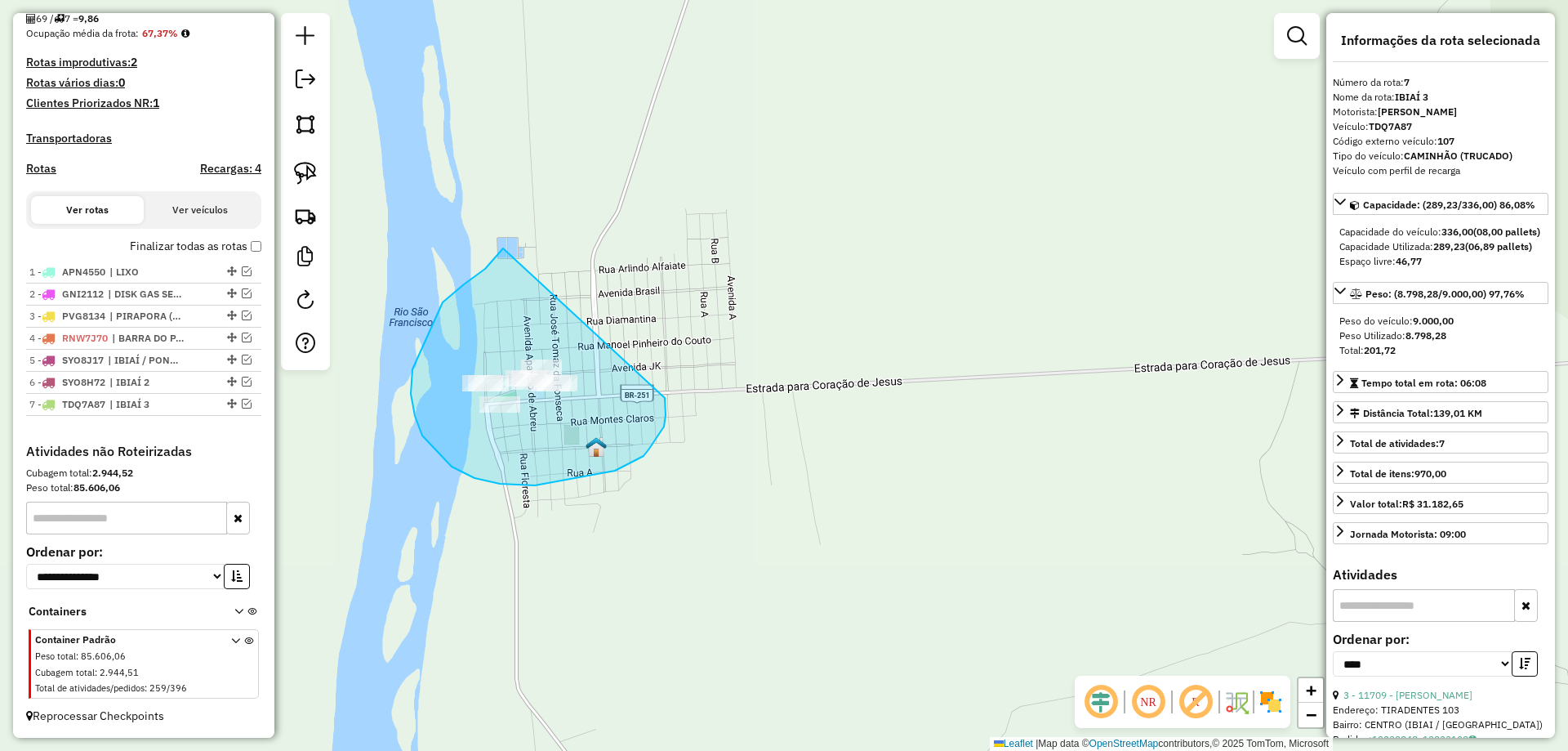
drag, startPoint x: 413, startPoint y: 369, endPoint x: 663, endPoint y: 391, distance: 251.0
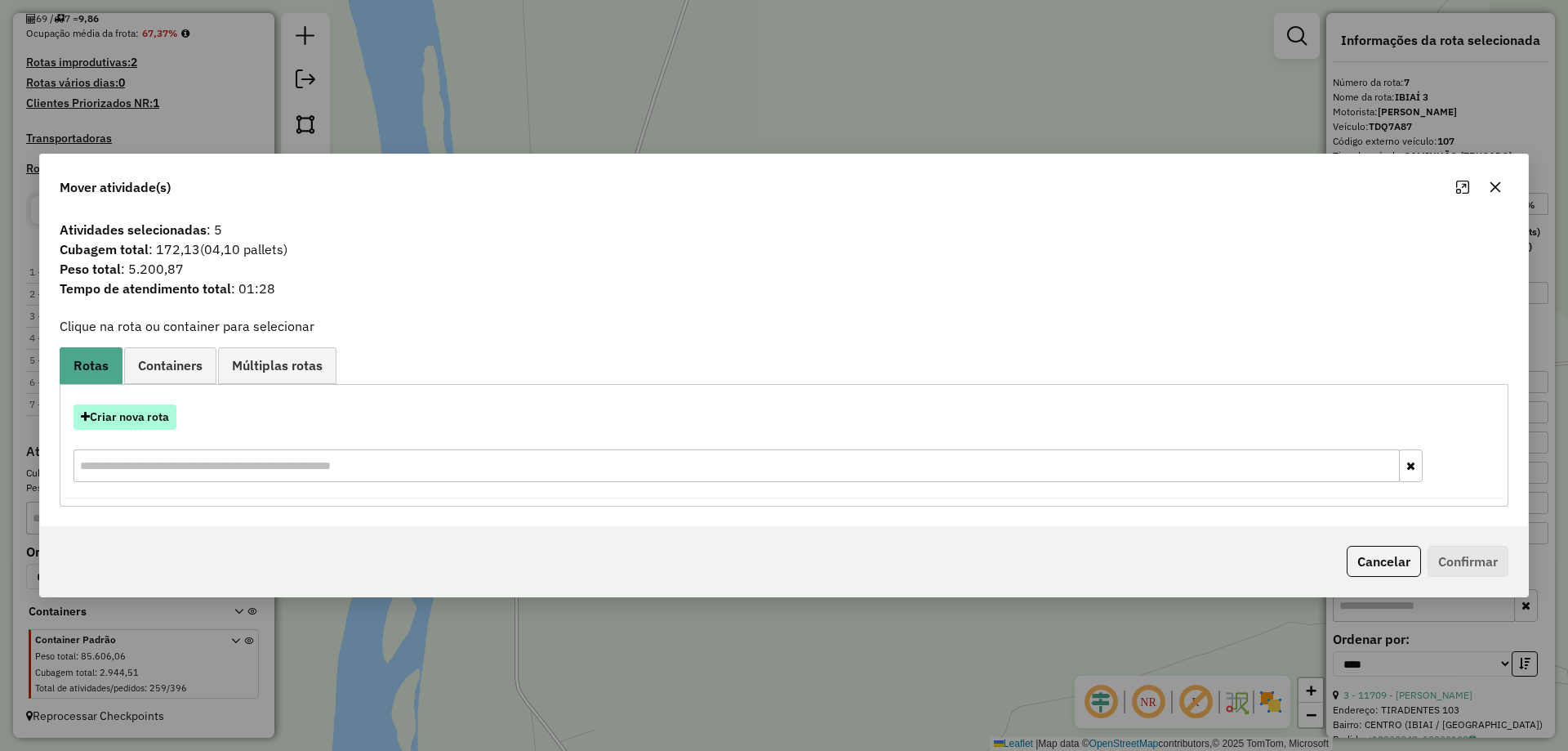
click at [125, 421] on button "Criar nova rota" at bounding box center [125, 418] width 103 height 26
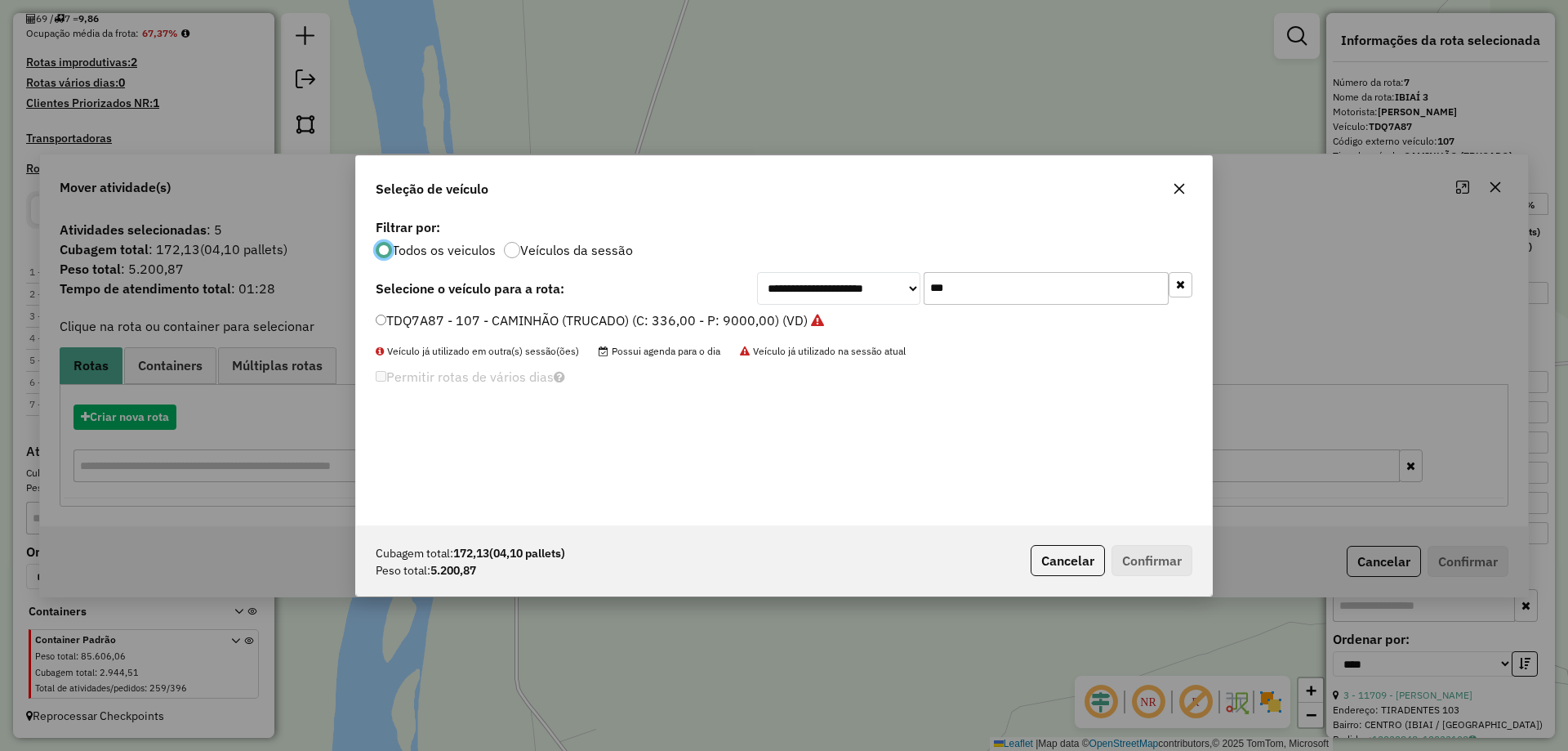
scroll to position [9, 5]
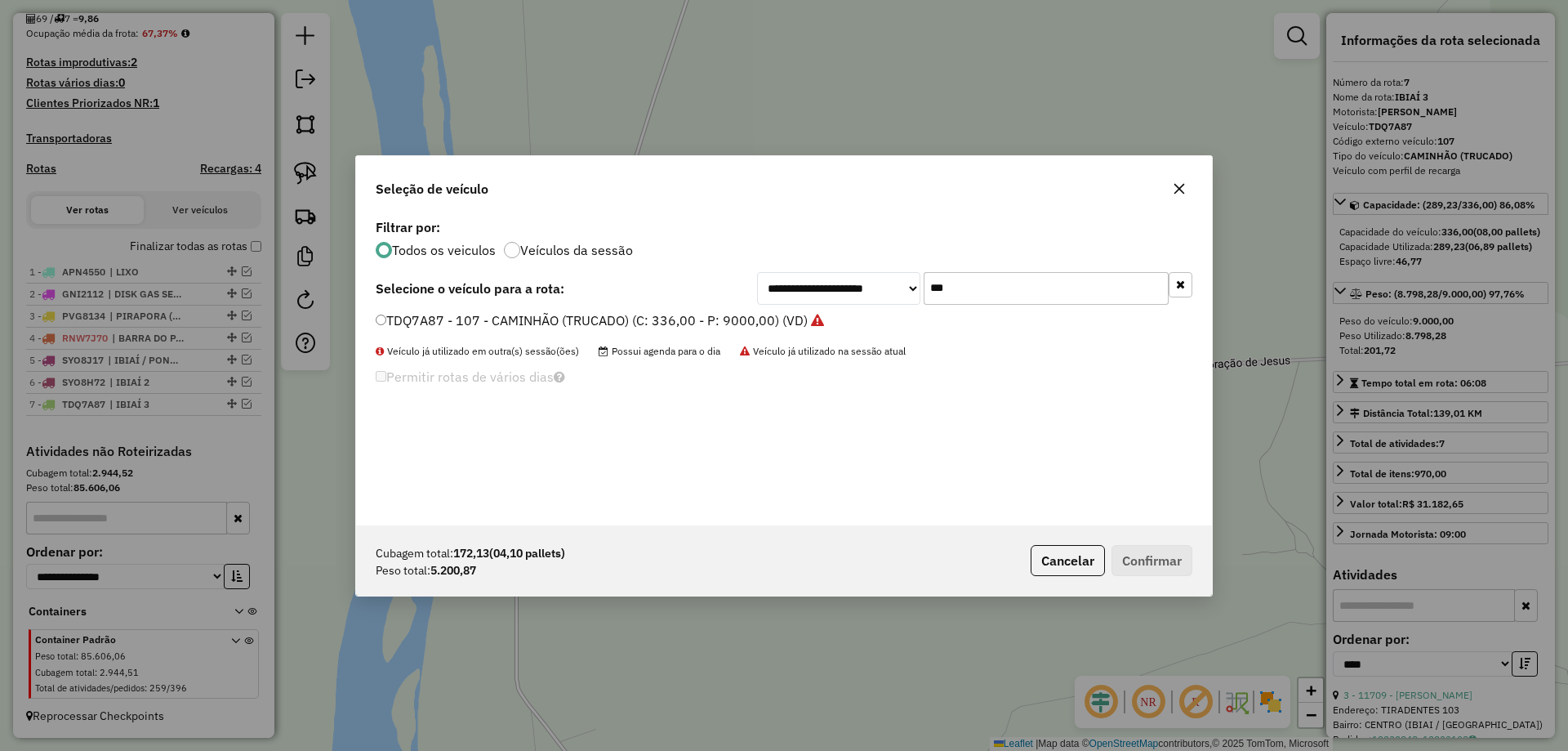
click at [1027, 297] on input "***" at bounding box center [1045, 288] width 245 height 33
type input "***"
click at [456, 327] on label "SHW3E82 - CAMINHÃO BAÚ 10P (C: 378,00 - P: 9000,00) (VD)" at bounding box center [567, 320] width 384 height 20
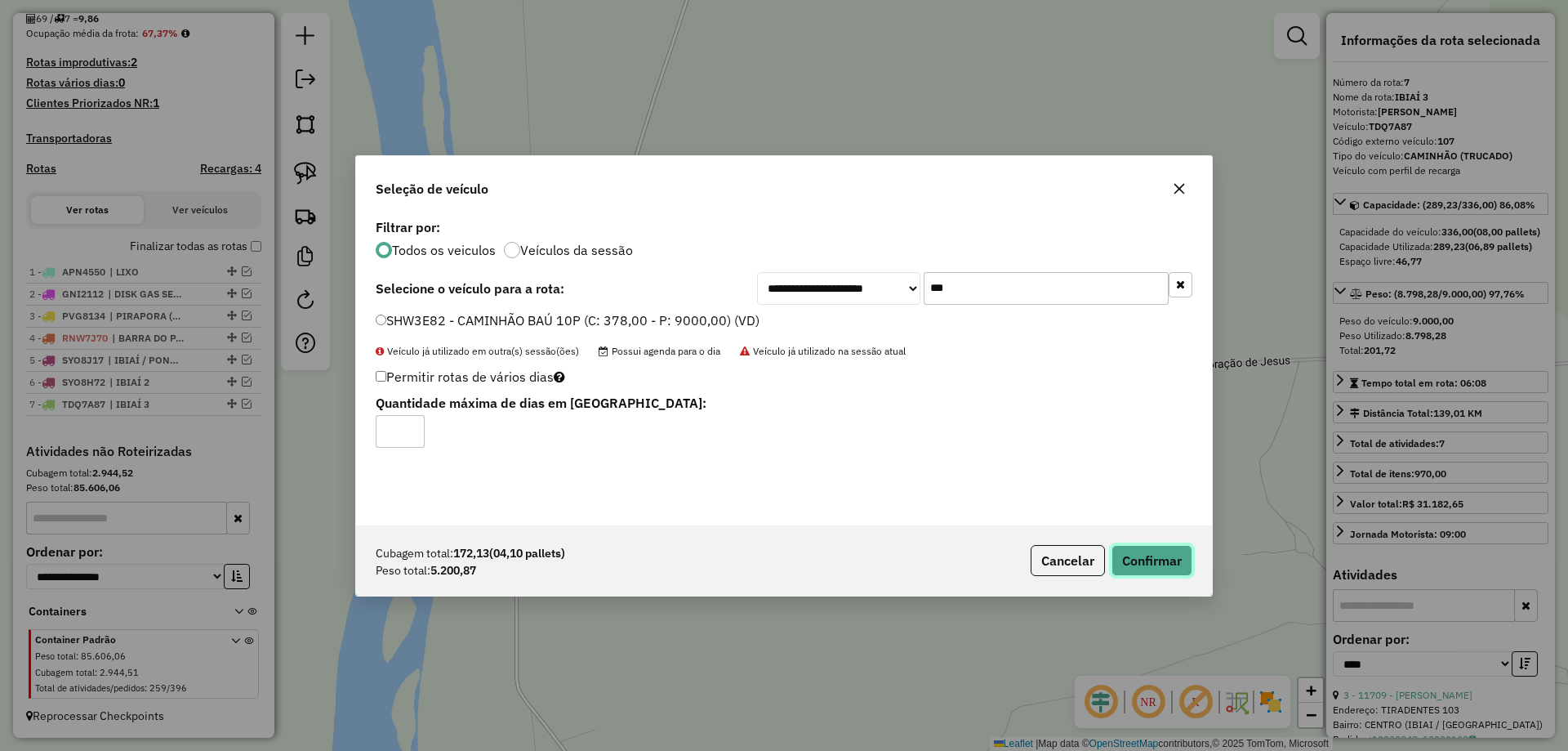
click at [1148, 563] on button "Confirmar" at bounding box center [1151, 560] width 81 height 31
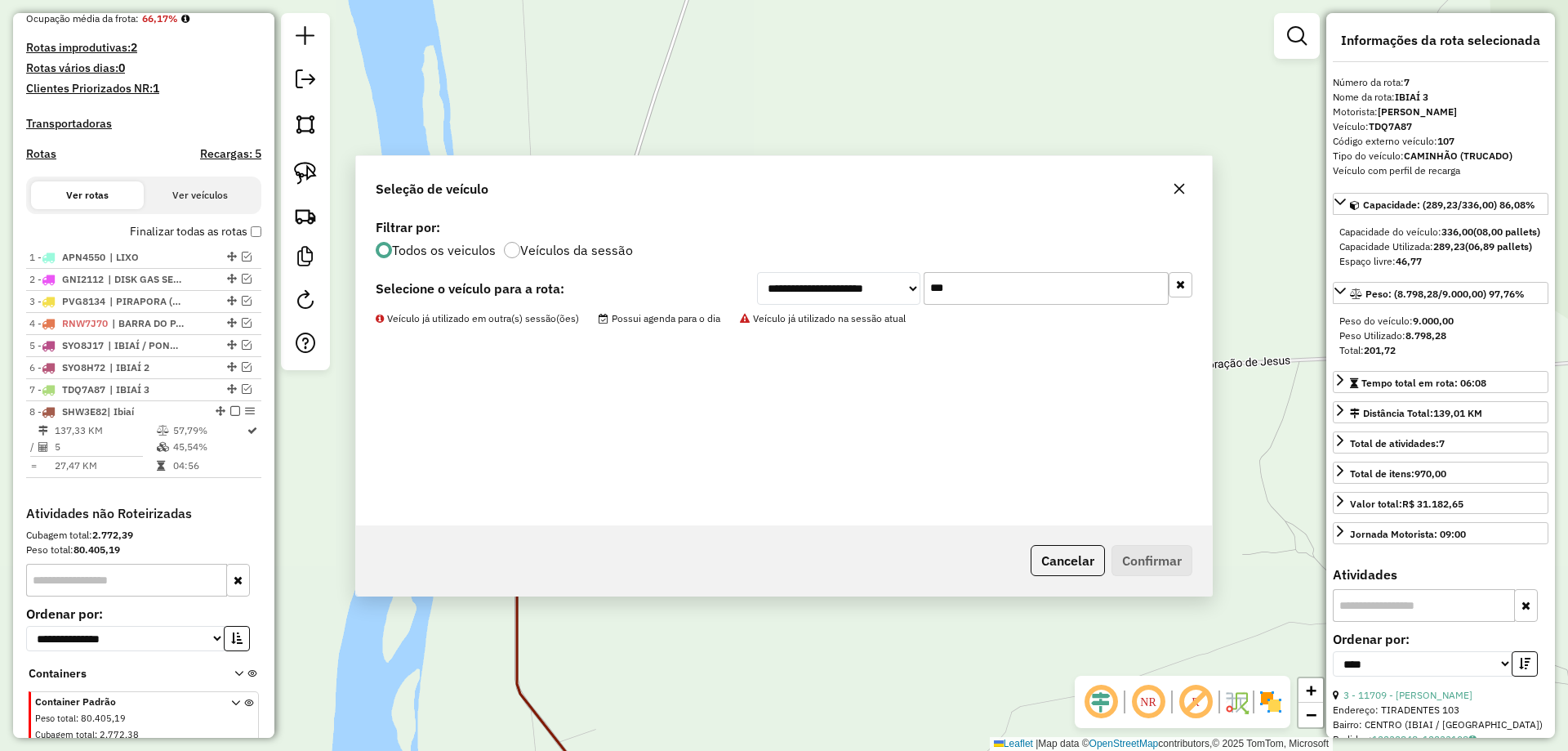
scroll to position [481, 0]
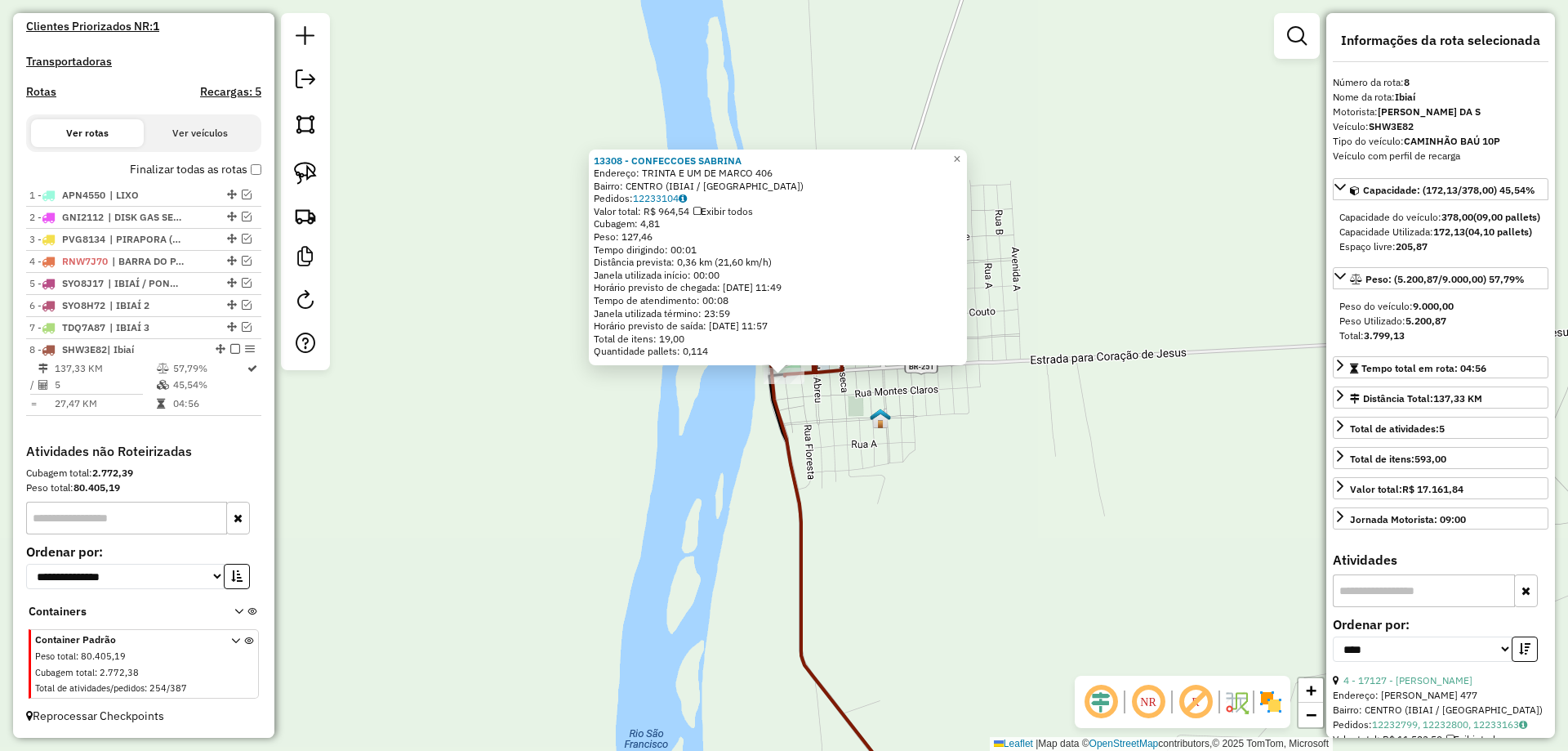
click at [675, 464] on div "13308 - CONFECCOES SABRINA Endereço: TRINTA E UM DE MARCO 406 Bairro: CENTRO (I…" at bounding box center [784, 375] width 1568 height 751
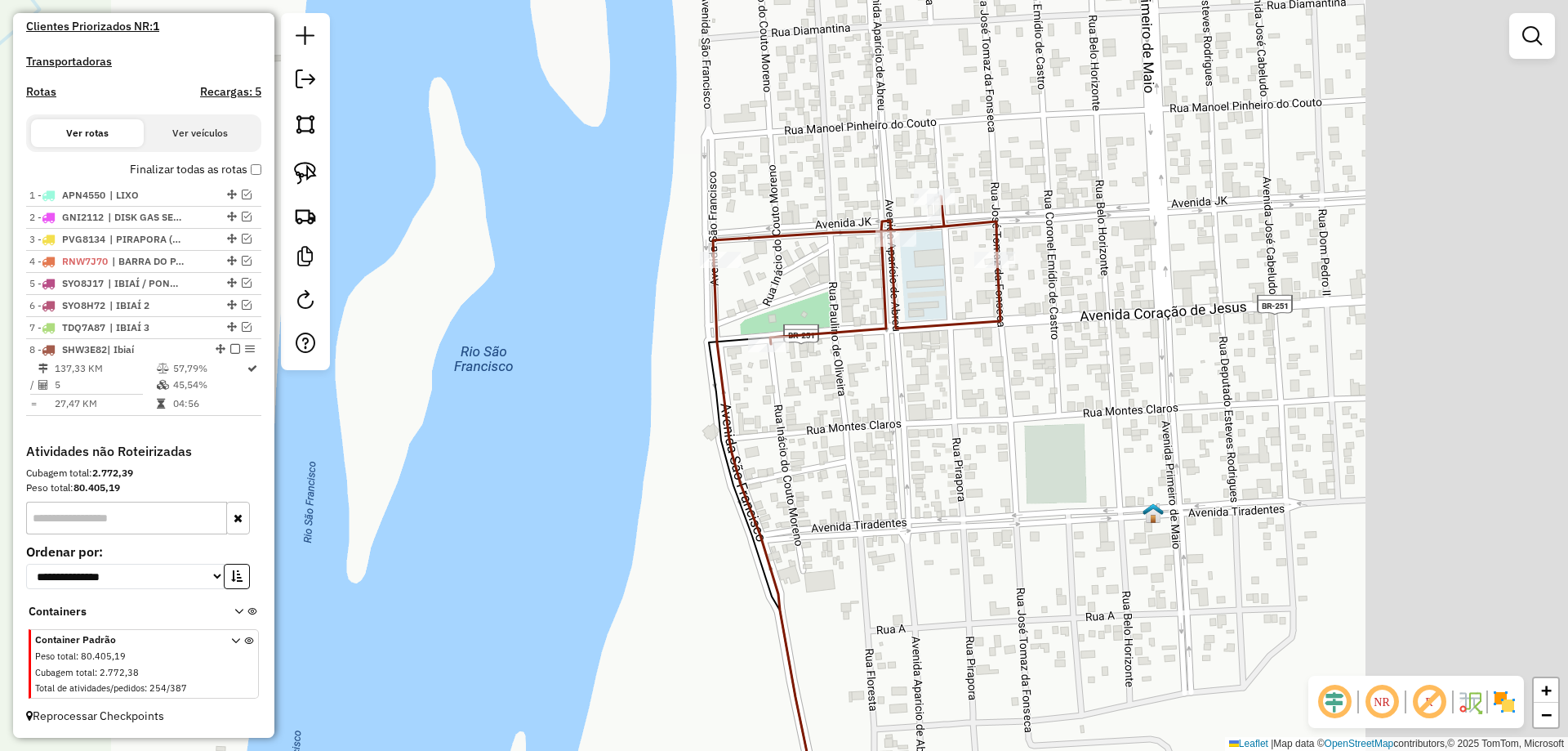
drag, startPoint x: 770, startPoint y: 414, endPoint x: 617, endPoint y: 491, distance: 171.3
click at [617, 491] on div "Janela de atendimento Grade de atendimento Capacidade Transportadoras Veículos …" at bounding box center [784, 375] width 1568 height 751
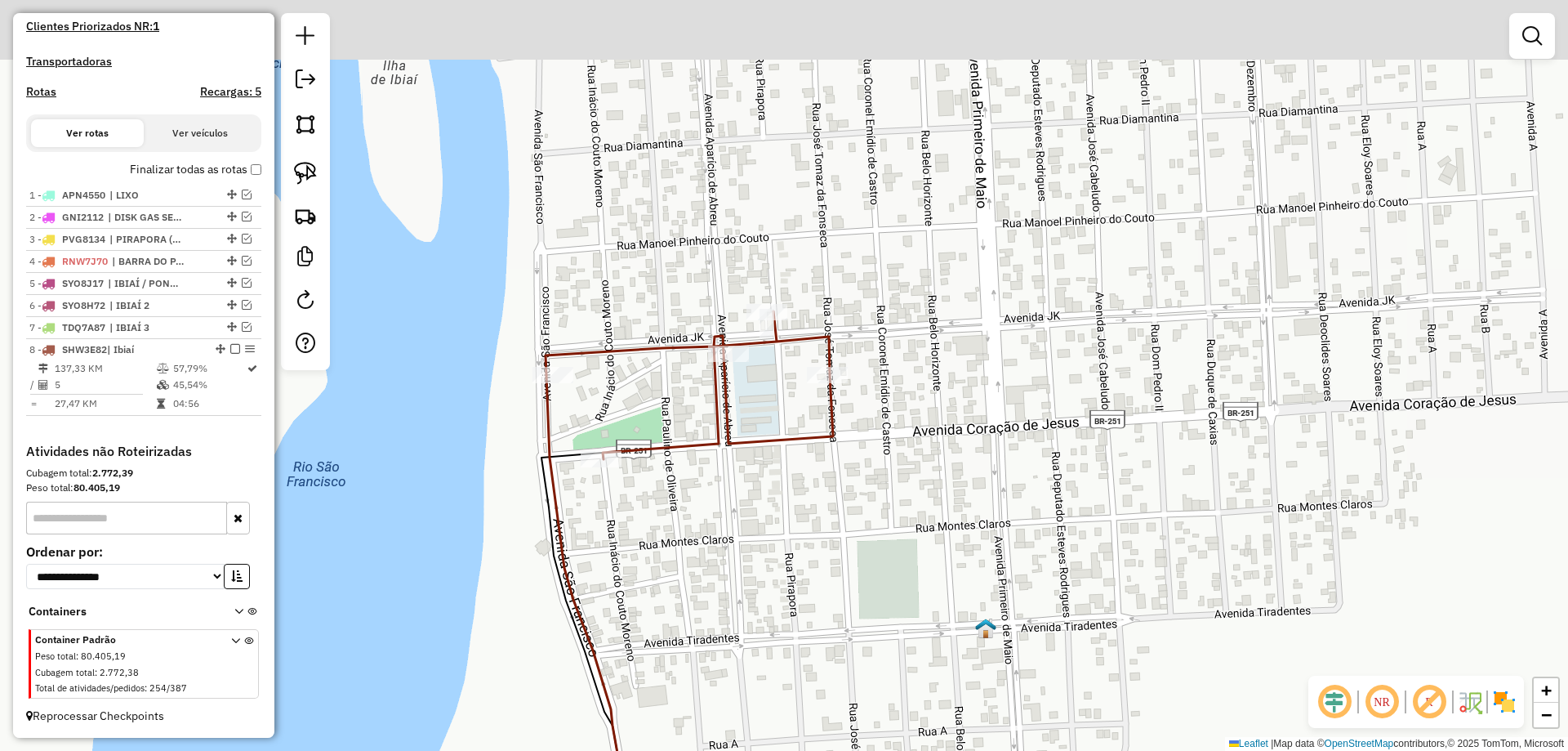
drag, startPoint x: 631, startPoint y: 504, endPoint x: 577, endPoint y: 484, distance: 57.6
click at [585, 506] on div "Janela de atendimento Grade de atendimento Capacidade Transportadoras Veículos …" at bounding box center [784, 375] width 1568 height 751
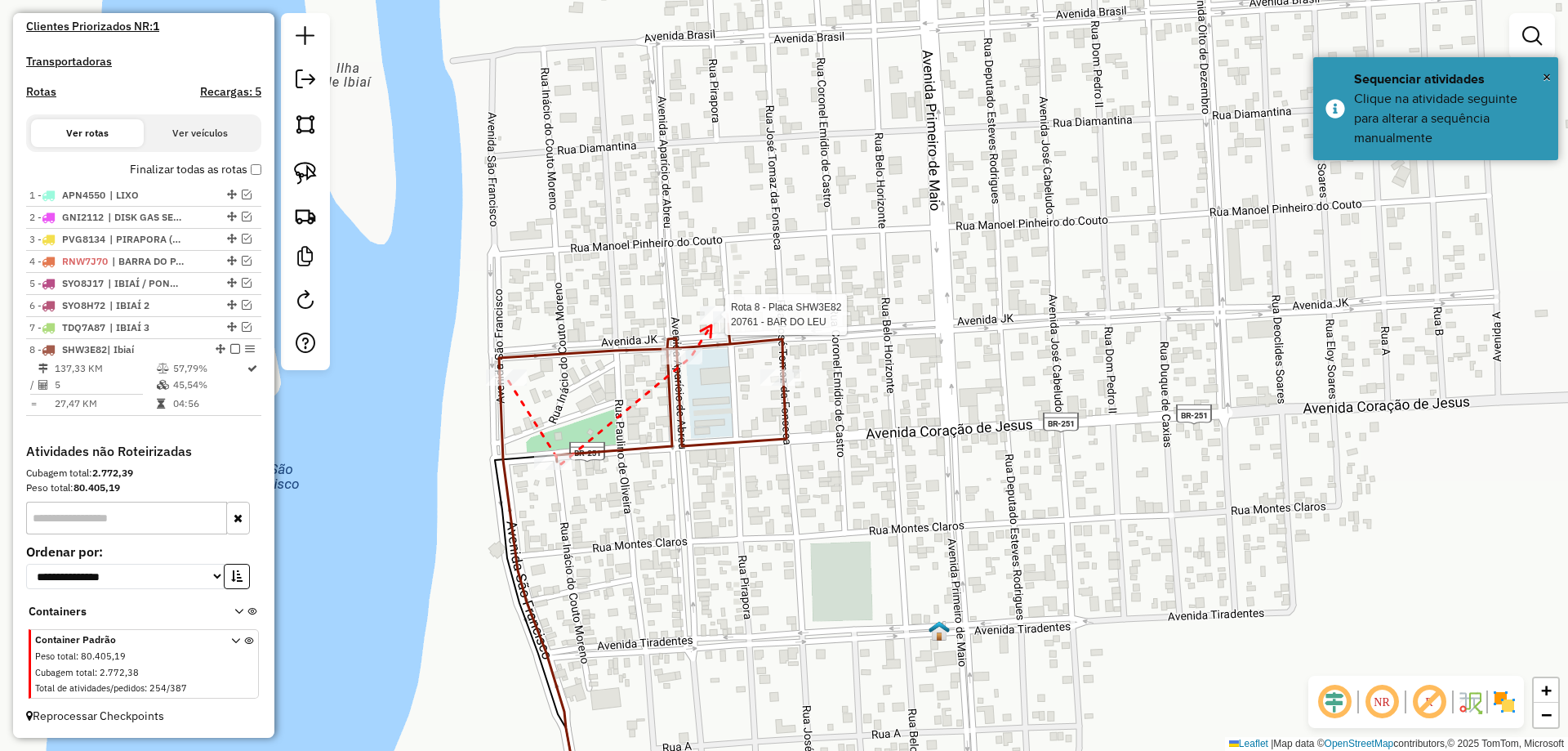
click at [711, 322] on div at bounding box center [720, 314] width 41 height 16
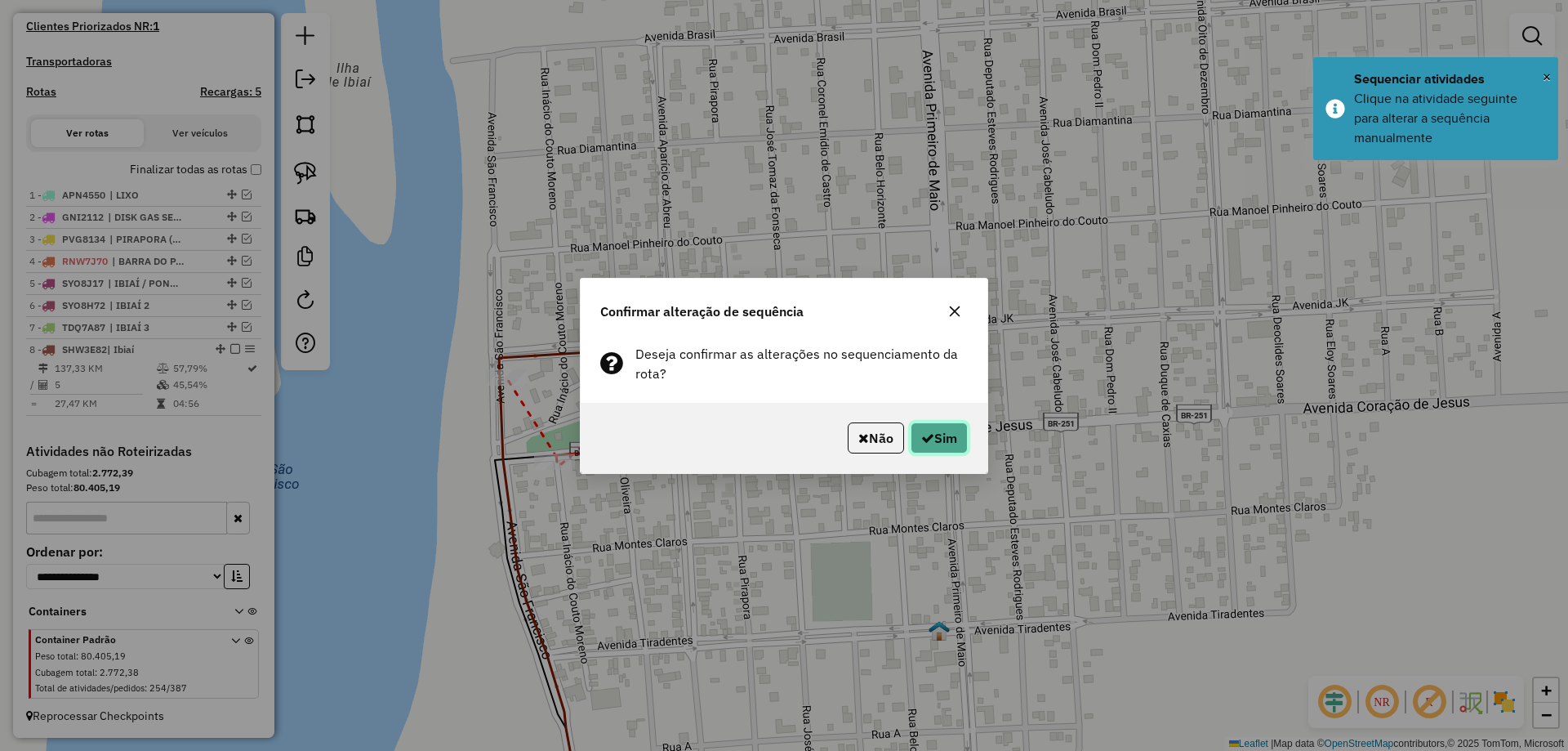
click at [946, 441] on button "Sim" at bounding box center [939, 438] width 58 height 31
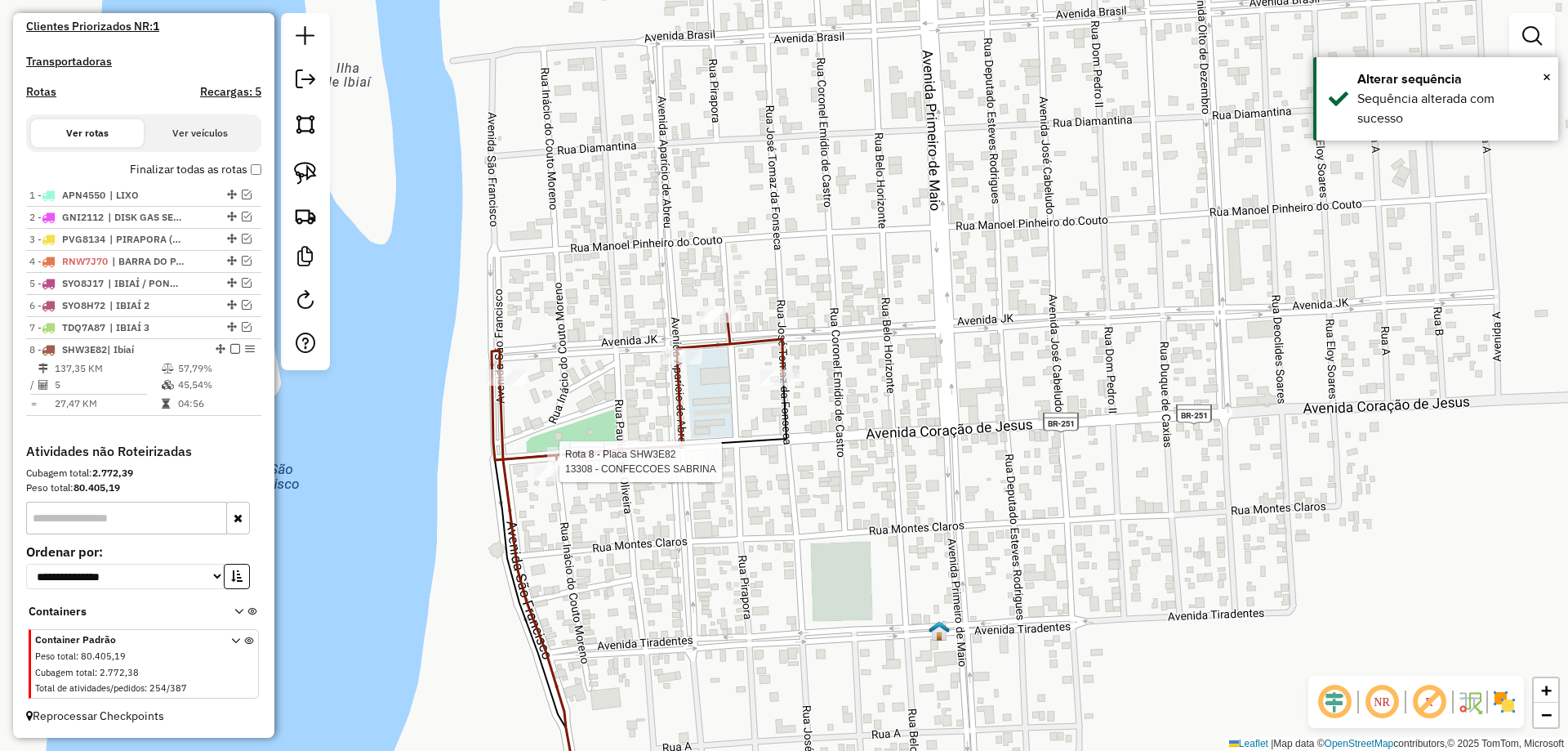
select select "*********"
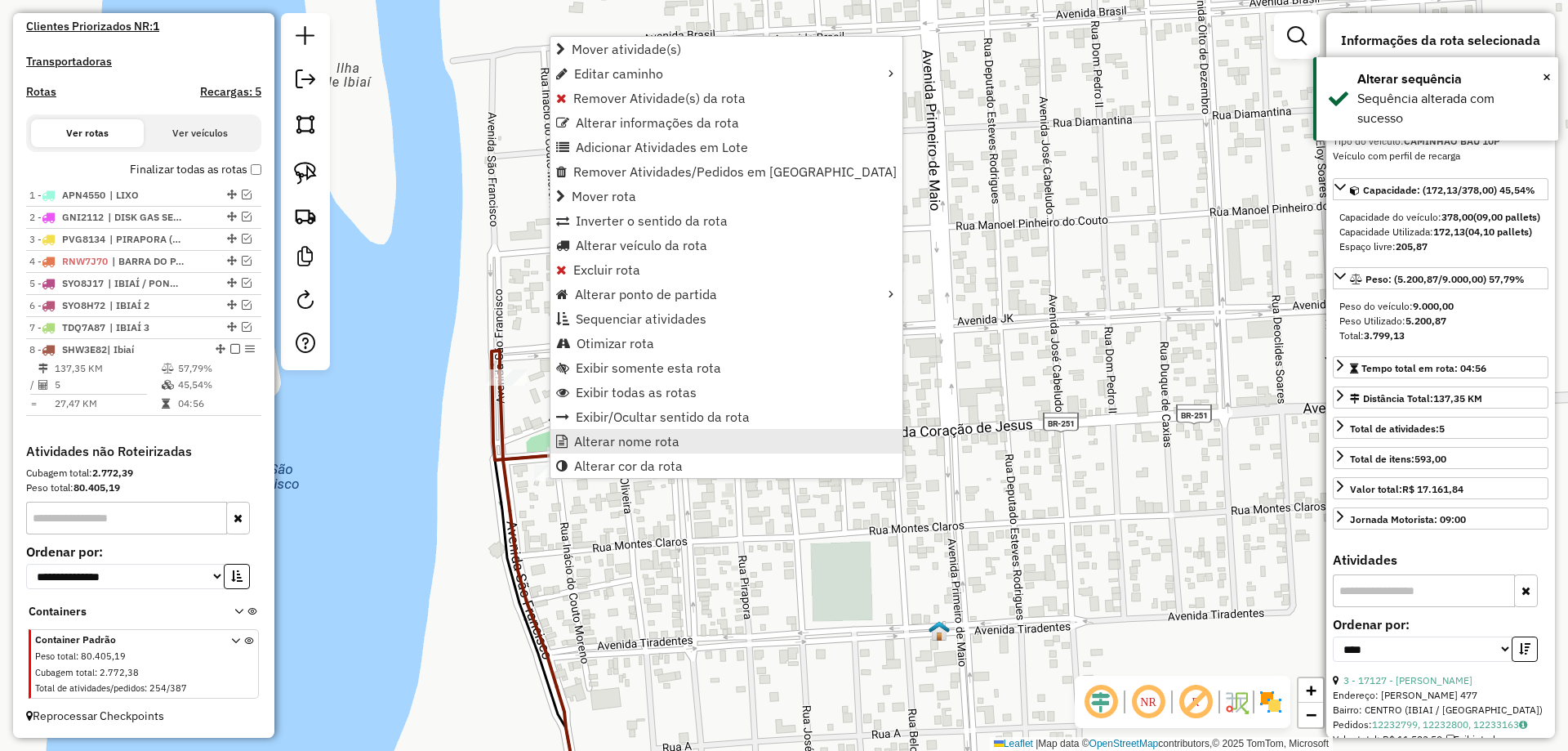
click at [643, 445] on span "Alterar nome rota" at bounding box center [627, 440] width 105 height 13
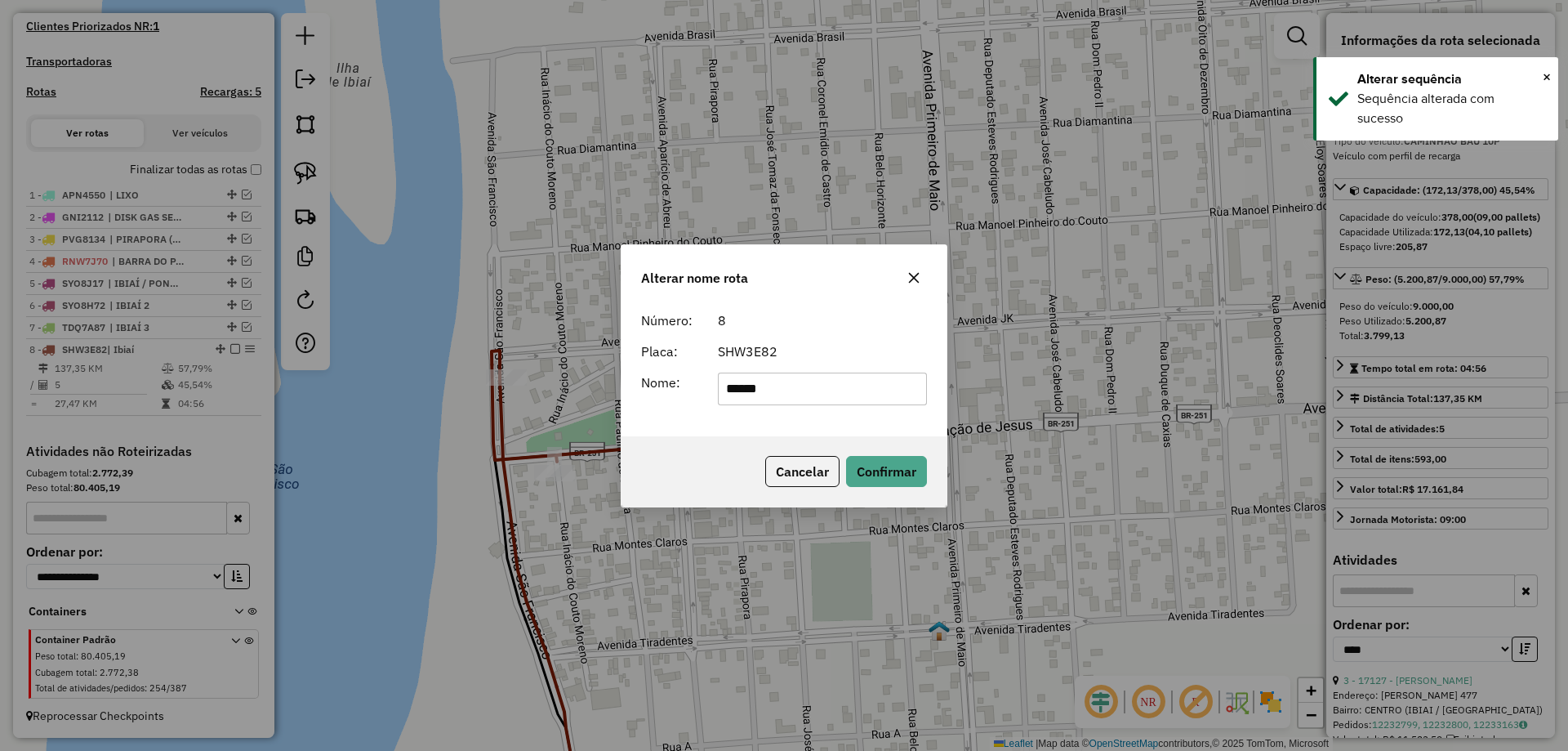
click at [777, 395] on input "*****" at bounding box center [823, 388] width 210 height 33
type input "*******"
click at [835, 348] on div "SHW3E82" at bounding box center [822, 351] width 229 height 20
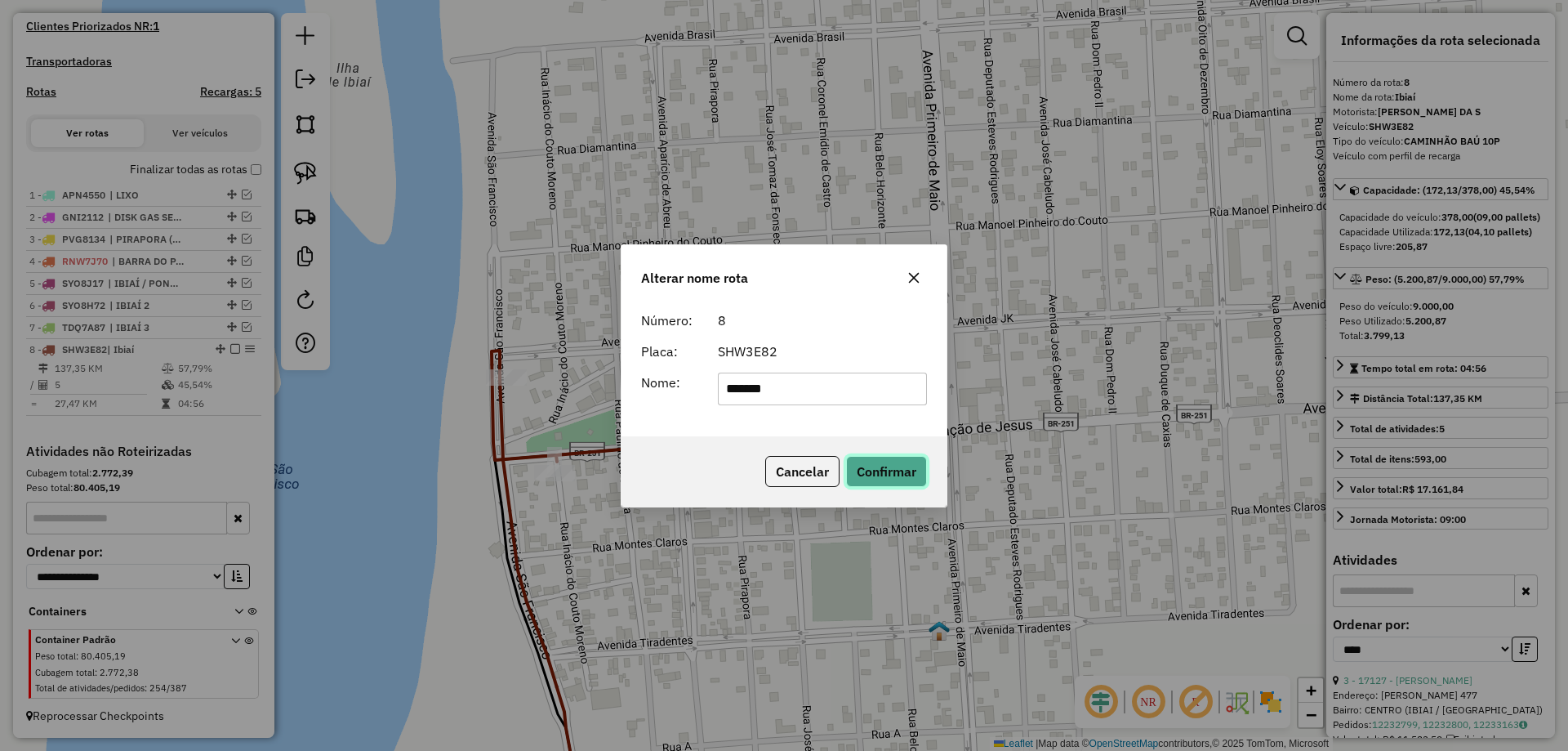
click at [887, 469] on button "Confirmar" at bounding box center [887, 470] width 81 height 31
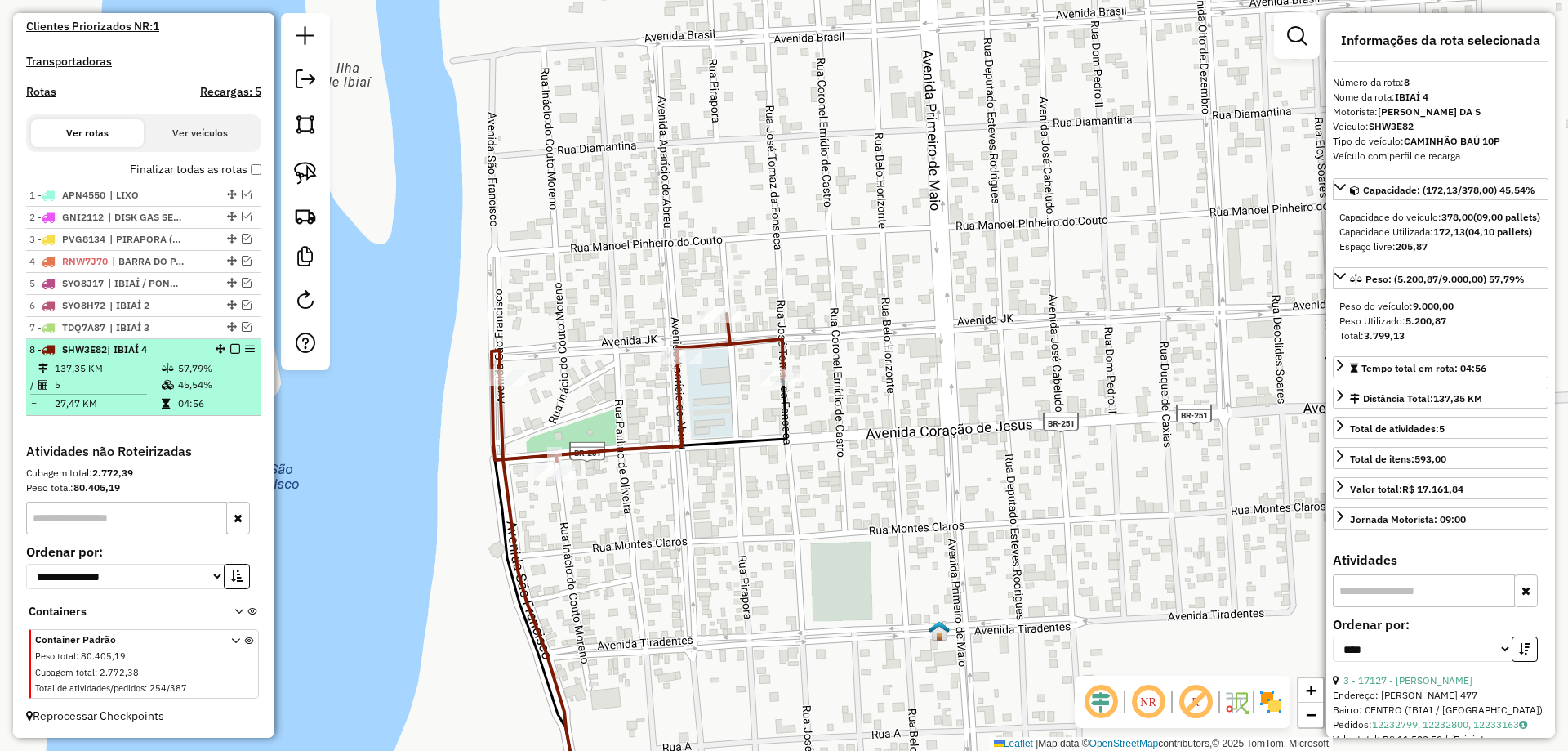
click at [233, 350] on em at bounding box center [235, 349] width 10 height 10
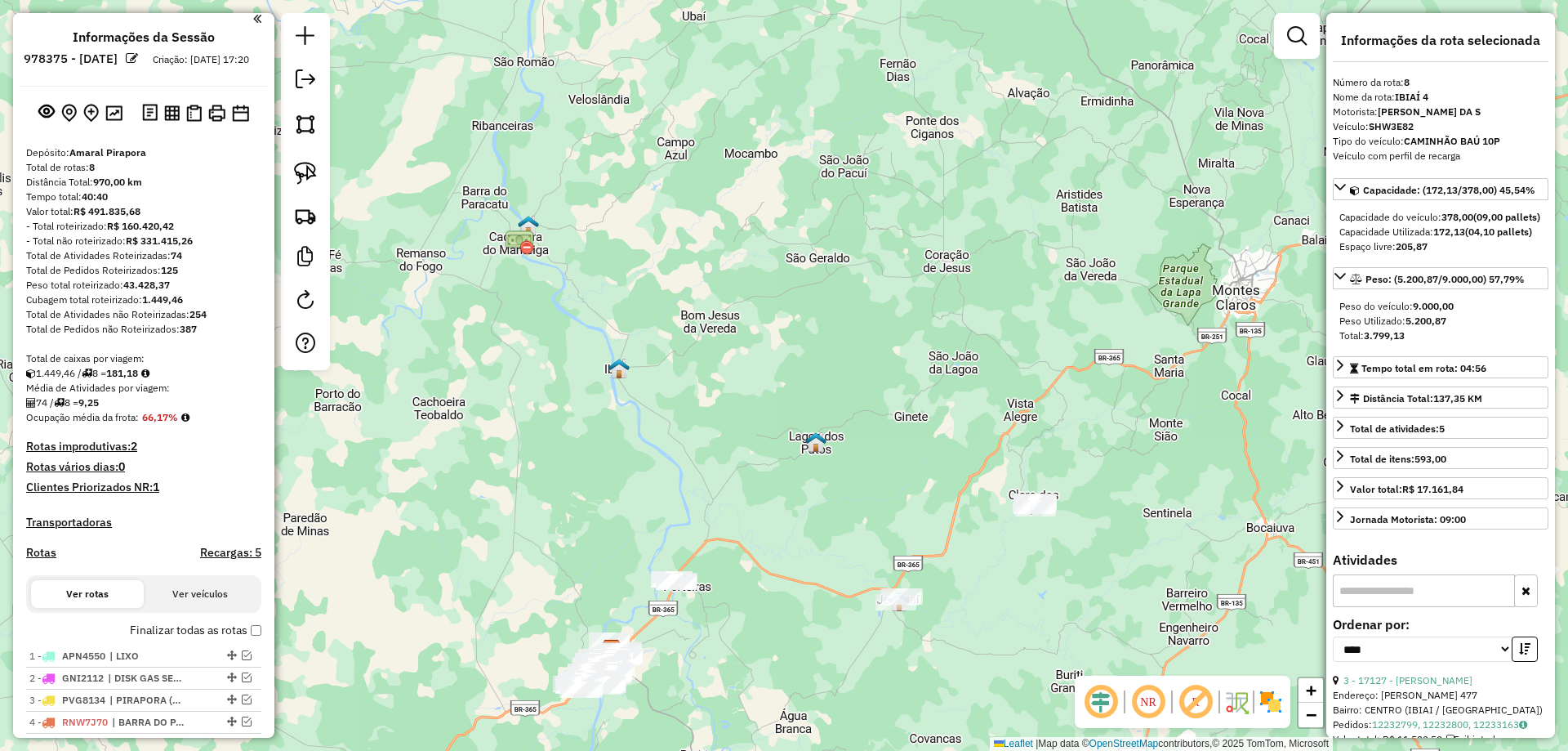
scroll to position [0, 0]
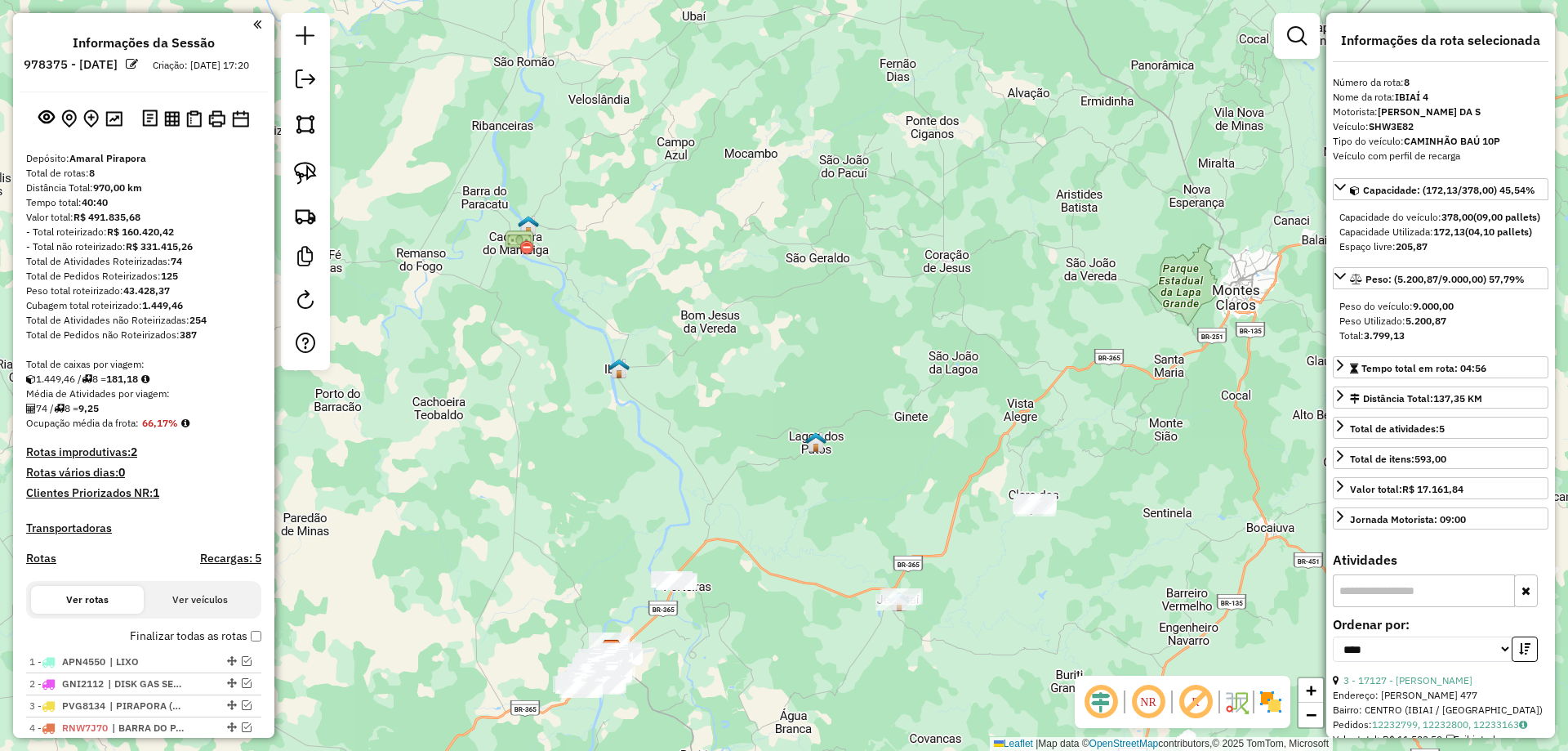
click at [571, 260] on div "Janela de atendimento Grade de atendimento Capacidade Transportadoras Veículos …" at bounding box center [784, 375] width 1568 height 751
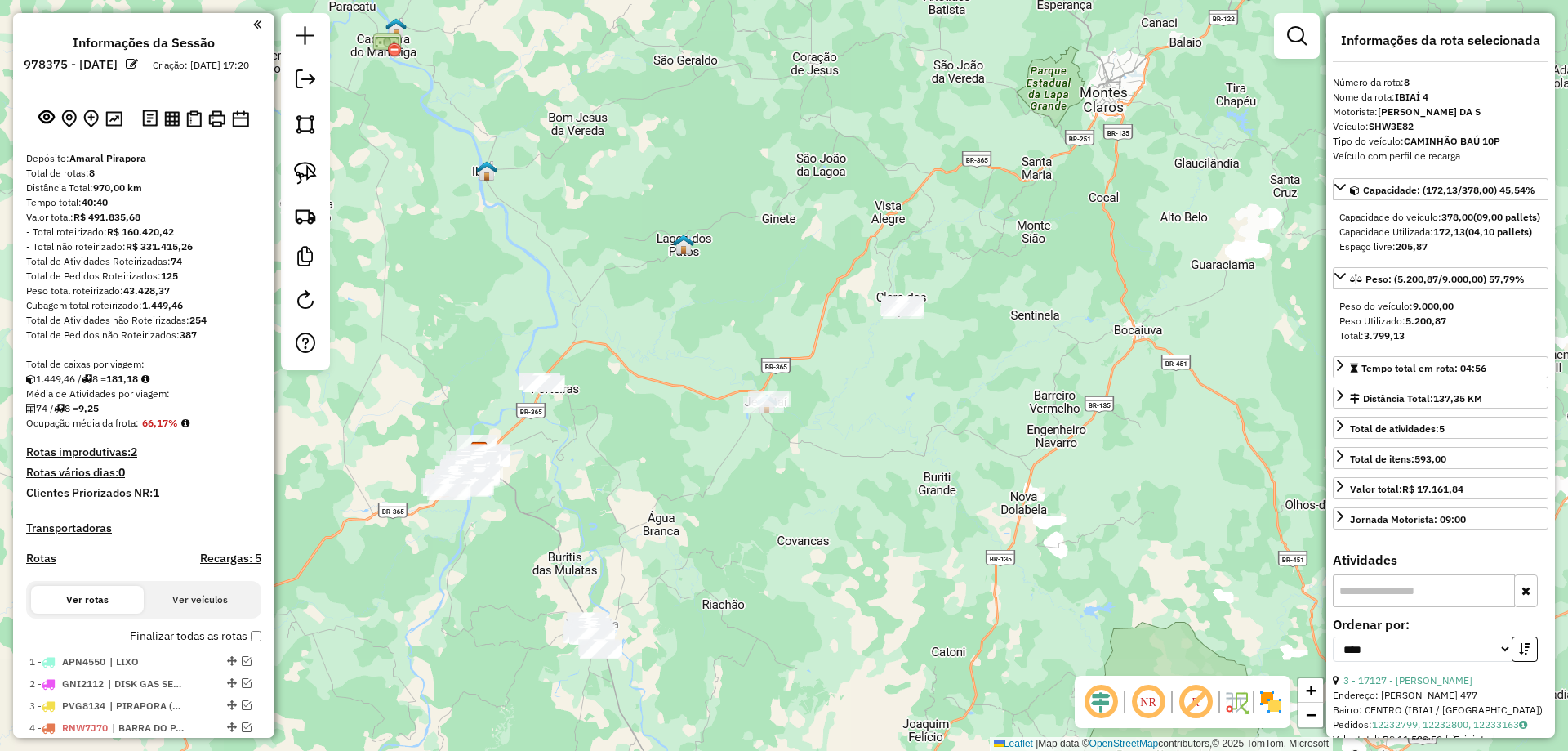
drag, startPoint x: 709, startPoint y: 362, endPoint x: 699, endPoint y: 294, distance: 68.7
click at [699, 294] on div "Janela de atendimento Grade de atendimento Capacidade Transportadoras Veículos …" at bounding box center [784, 375] width 1568 height 751
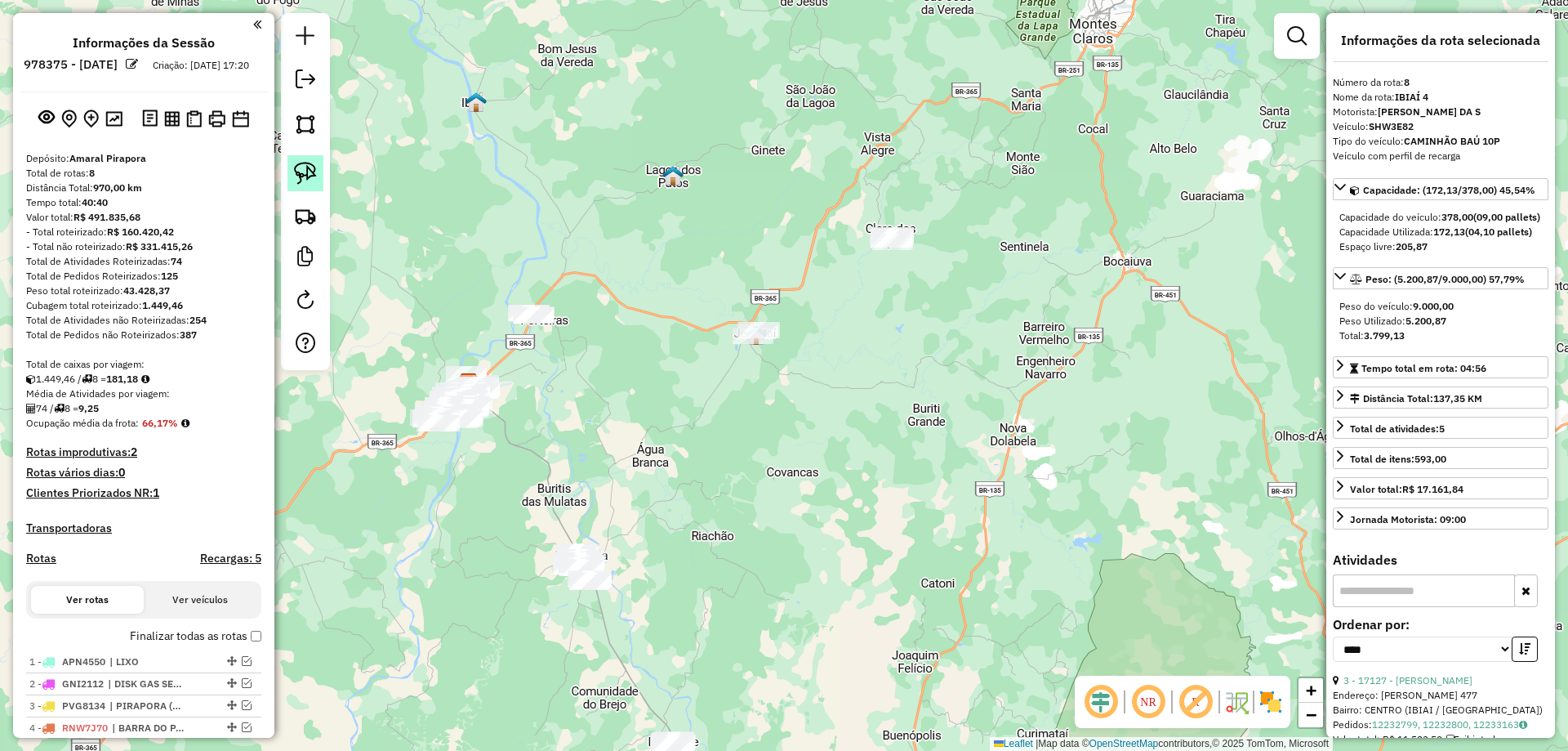
click at [312, 177] on img at bounding box center [304, 173] width 23 height 23
drag, startPoint x: 896, startPoint y: 212, endPoint x: 930, endPoint y: 225, distance: 36.4
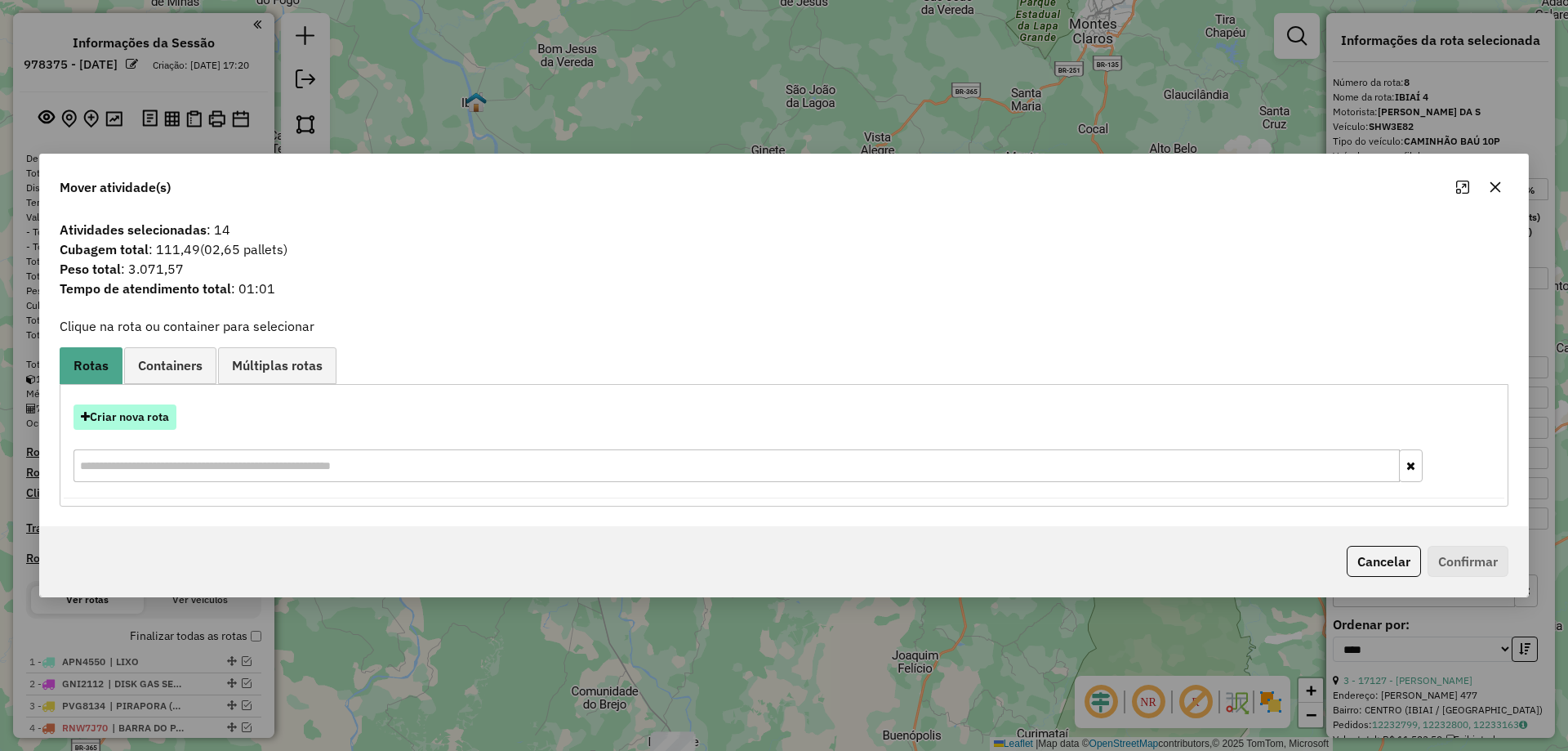
click at [105, 414] on button "Criar nova rota" at bounding box center [125, 418] width 103 height 26
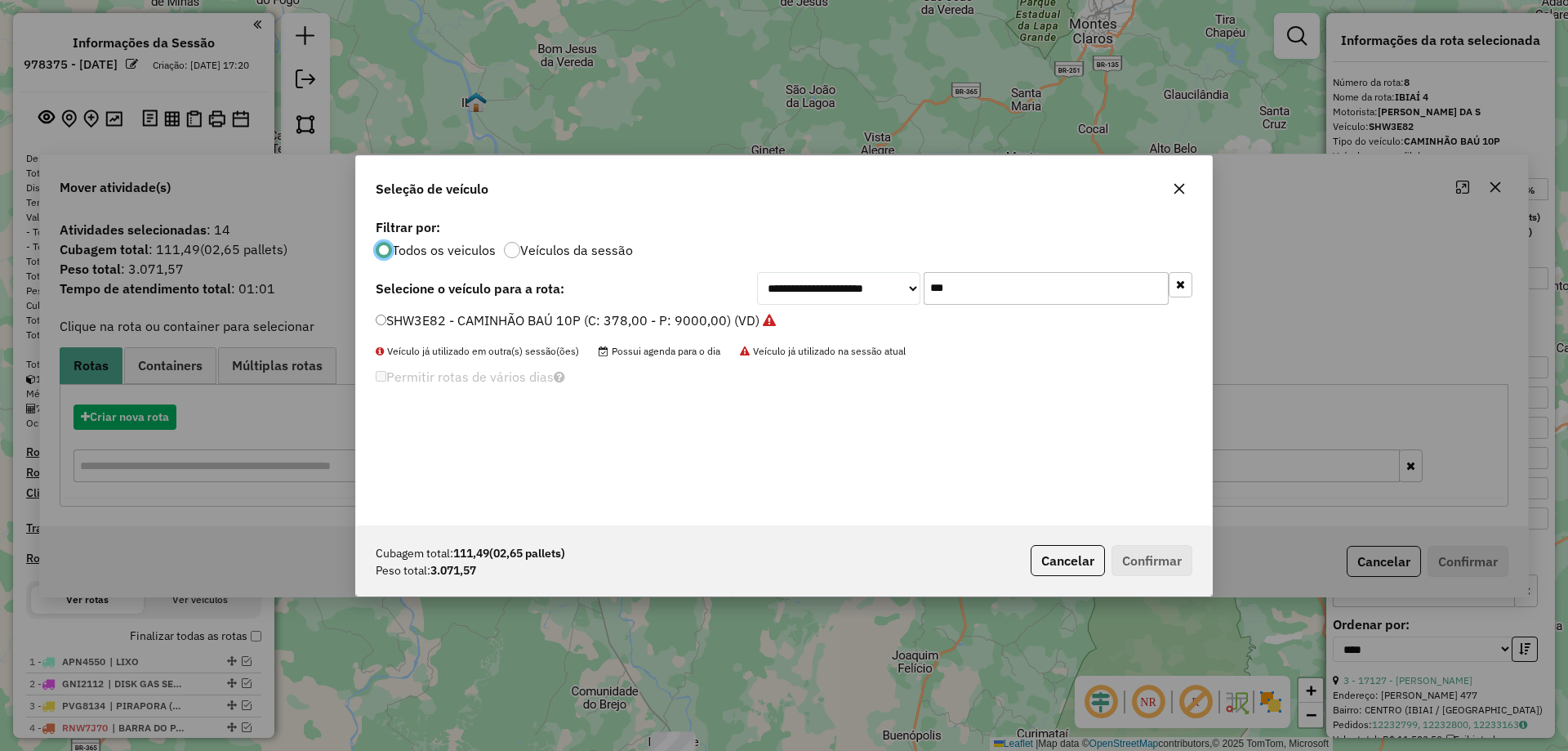
scroll to position [9, 5]
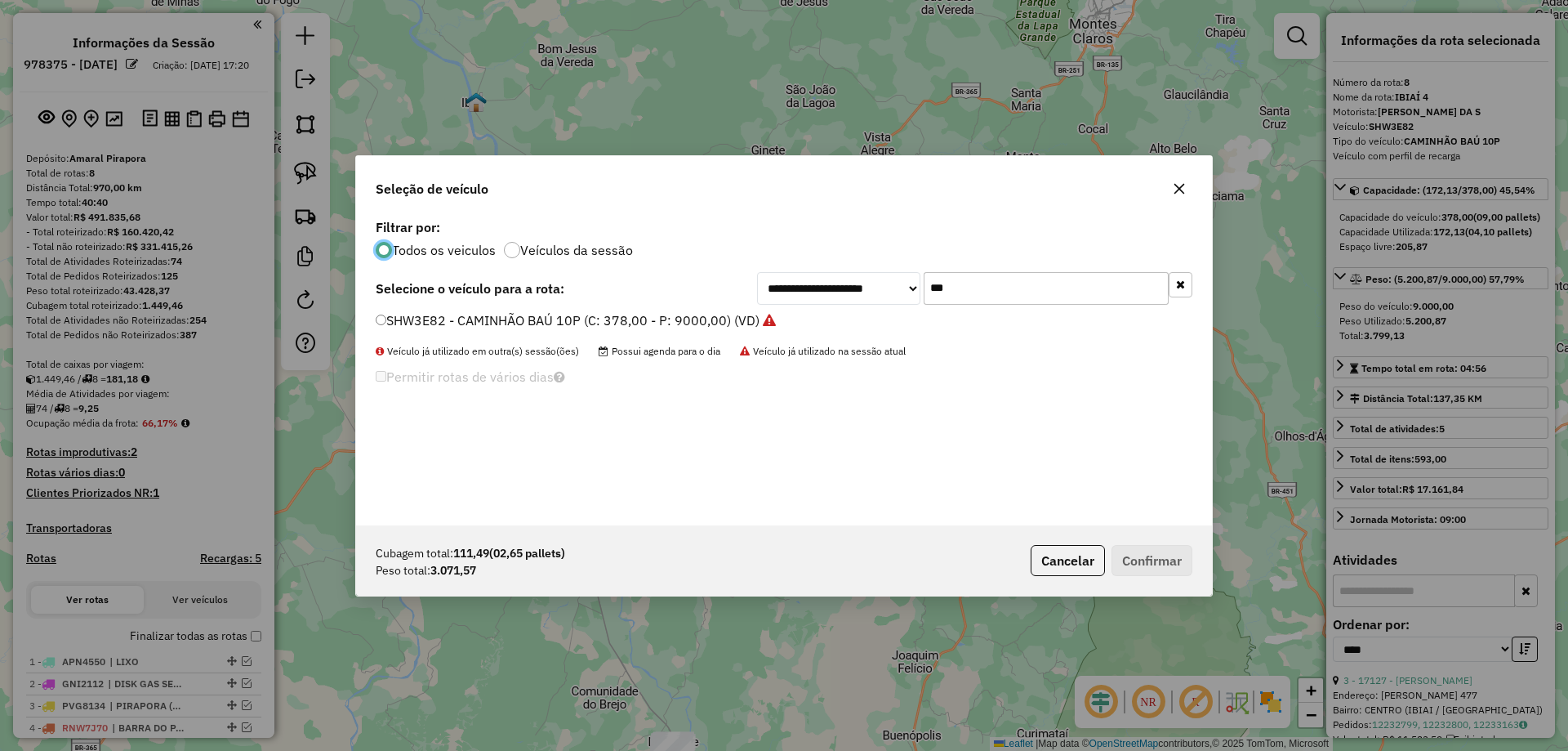
click at [993, 304] on input "***" at bounding box center [1045, 288] width 245 height 33
type input "***"
click at [451, 326] on label "SJG7J88 - CAMINHÃO BAÚ 6P (3/4) (C: 178,00 - P: 5500,00) (VD)" at bounding box center [577, 320] width 403 height 20
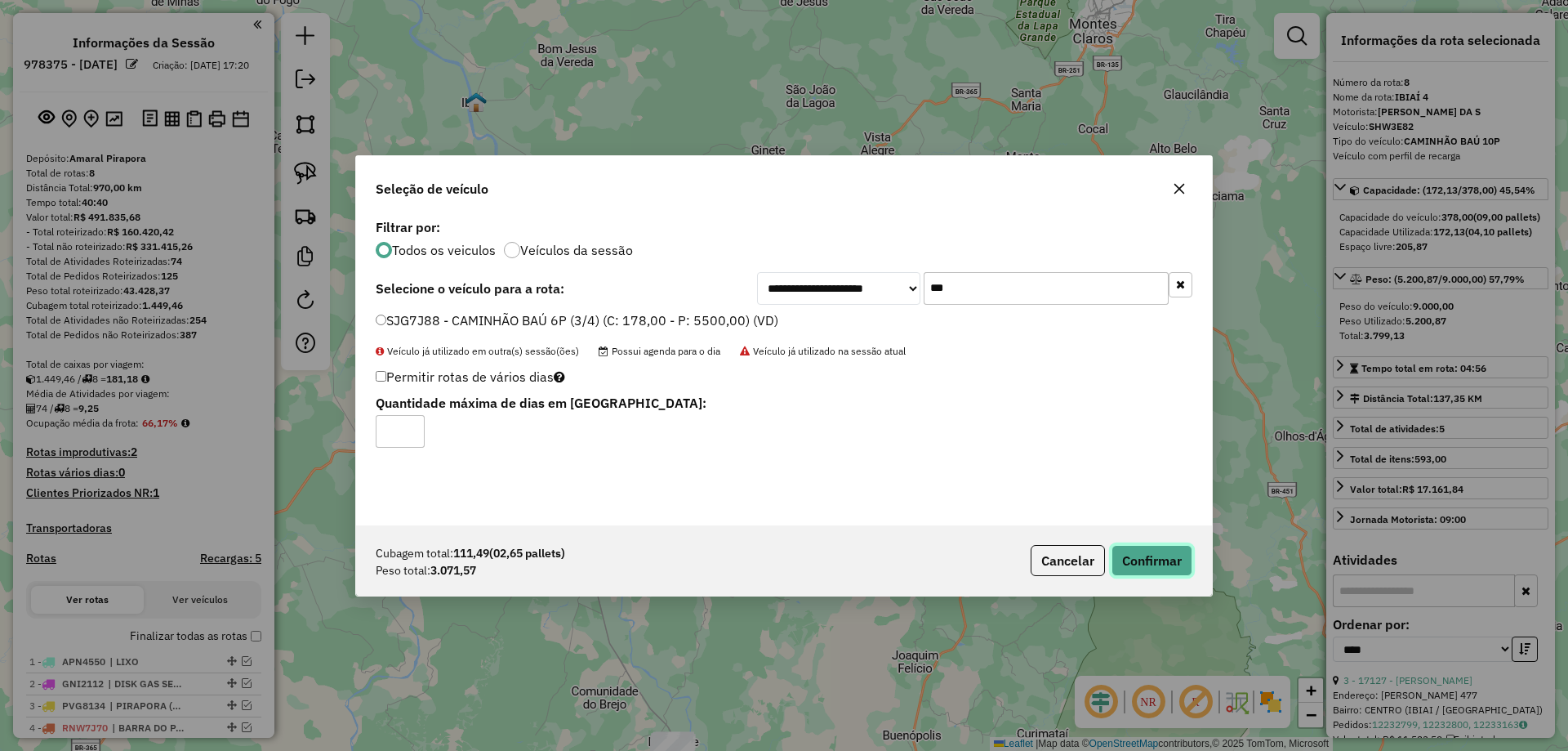
click at [1129, 559] on button "Confirmar" at bounding box center [1151, 560] width 81 height 31
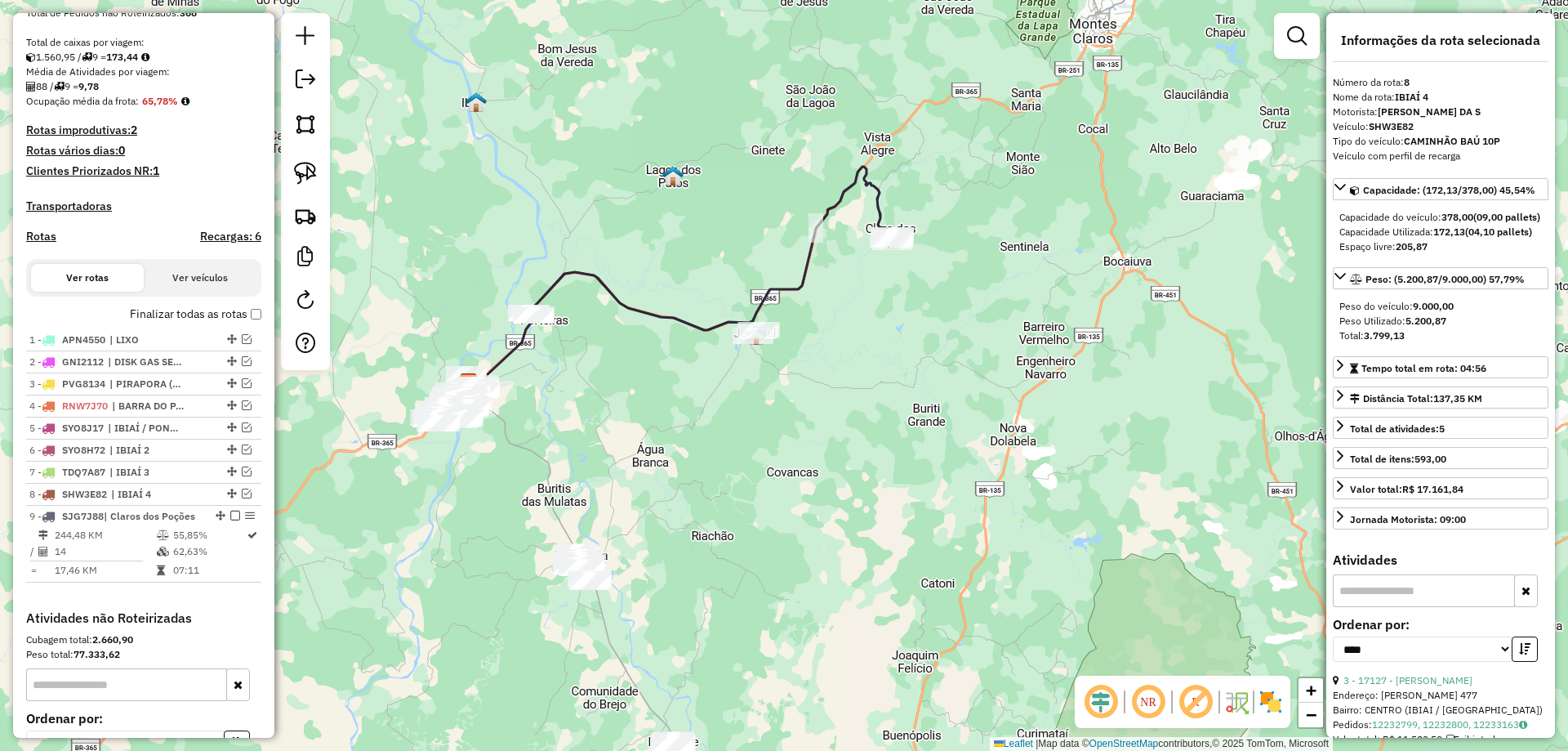
scroll to position [503, 0]
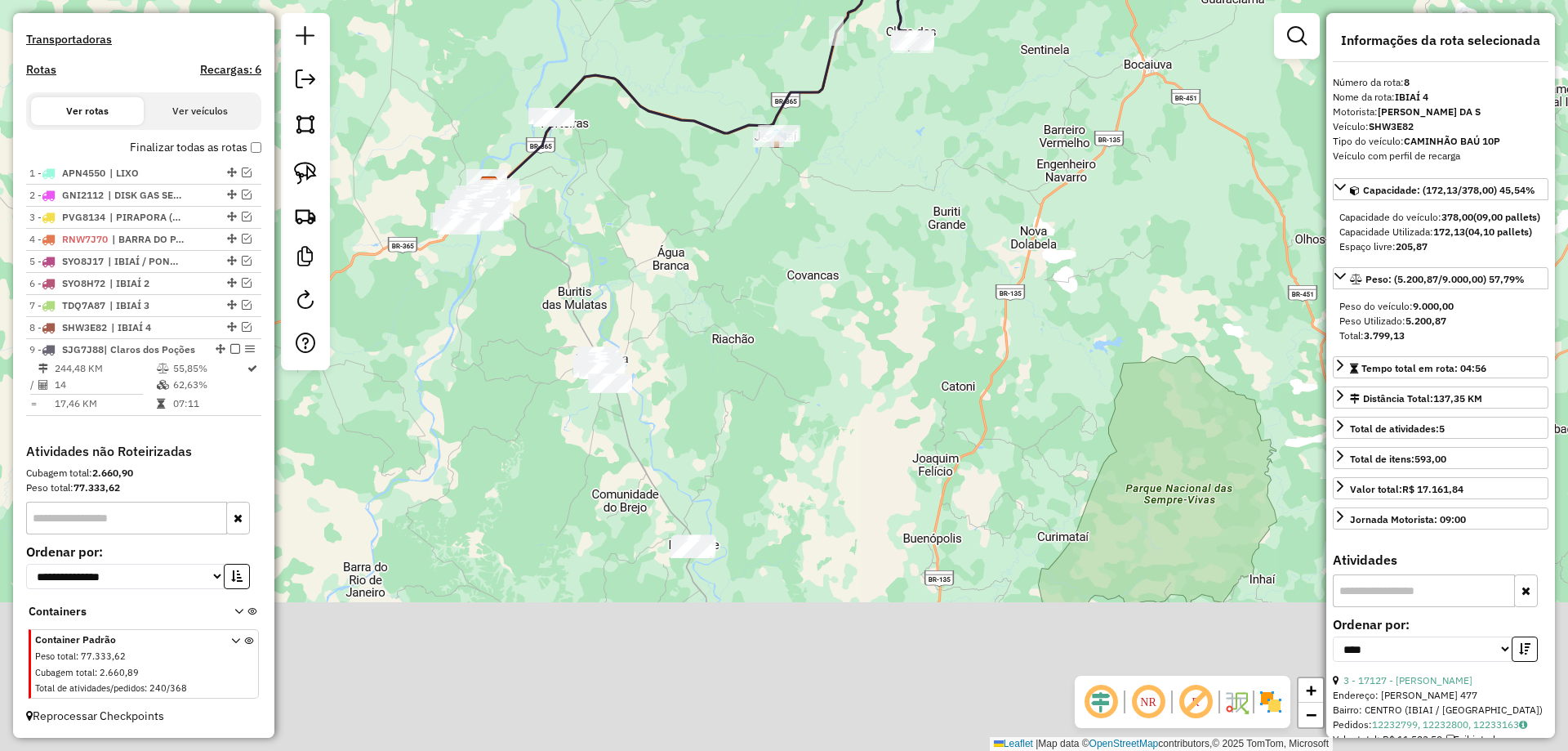
drag, startPoint x: 668, startPoint y: 535, endPoint x: 688, endPoint y: 331, distance: 205.0
click at [688, 331] on div "Janela de atendimento Grade de atendimento Capacidade Transportadoras Veículos …" at bounding box center [784, 375] width 1568 height 751
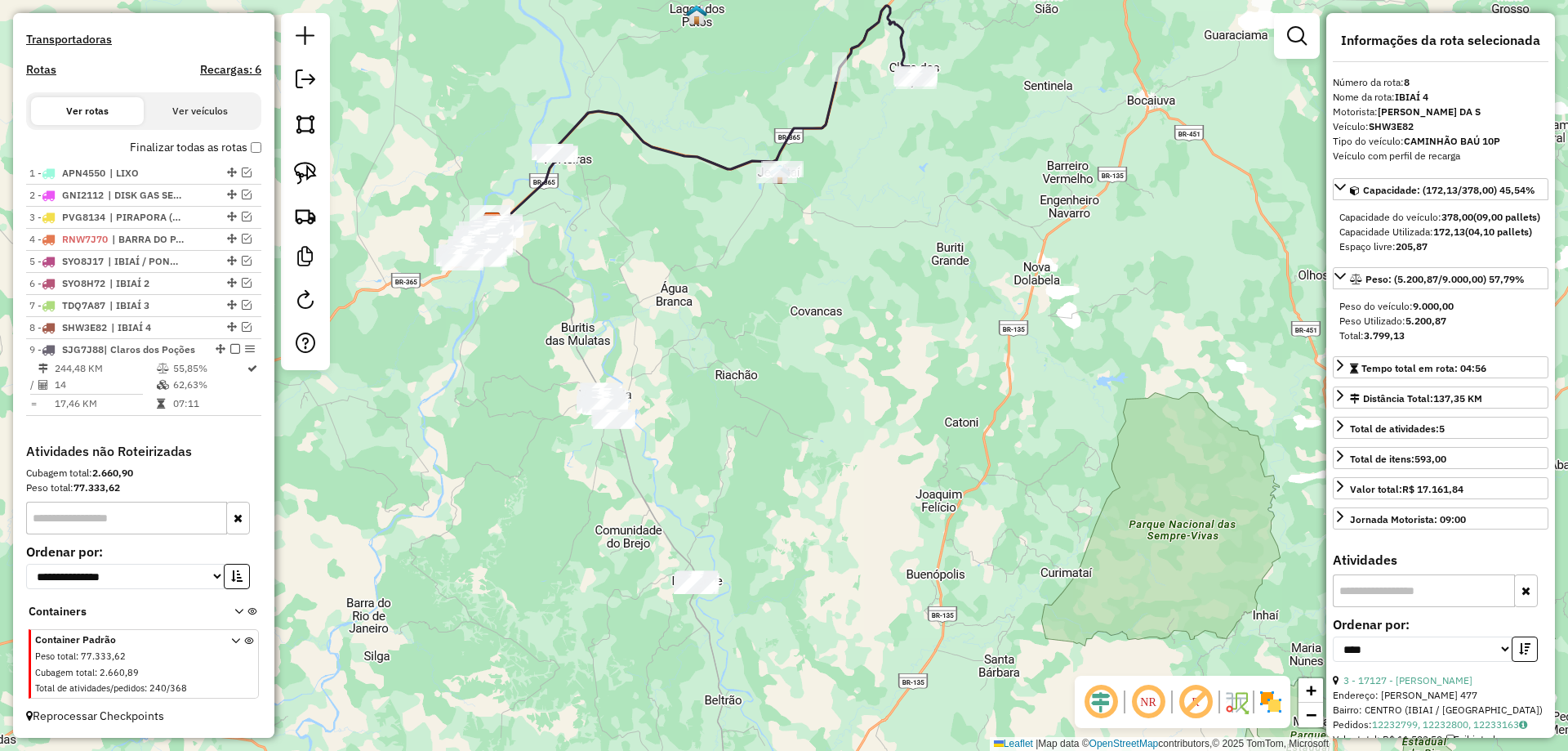
drag, startPoint x: 725, startPoint y: 409, endPoint x: 686, endPoint y: 351, distance: 69.9
click at [688, 353] on div "Janela de atendimento Grade de atendimento Capacidade Transportadoras Veículos …" at bounding box center [784, 375] width 1568 height 751
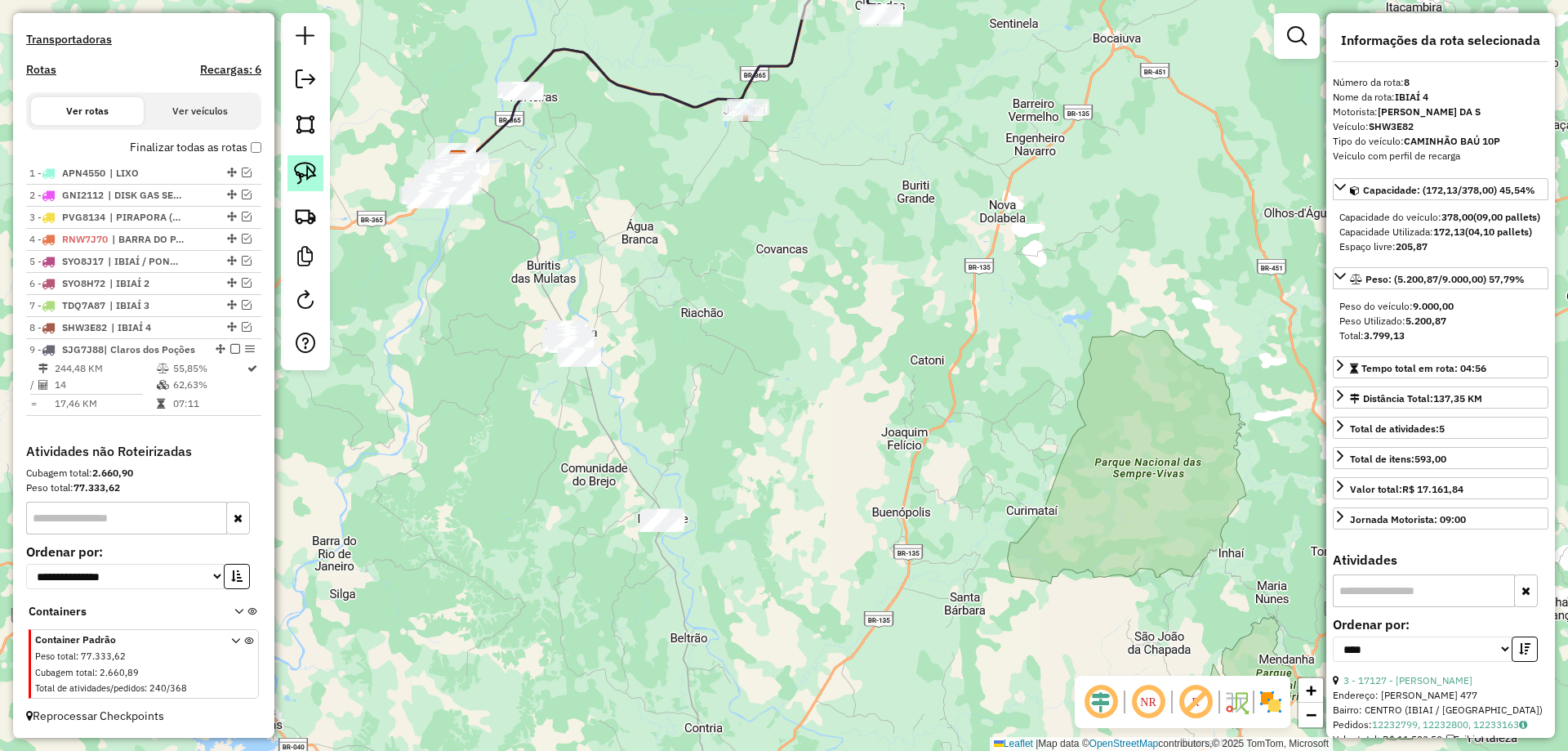
click at [302, 164] on img at bounding box center [304, 173] width 23 height 23
drag, startPoint x: 607, startPoint y: 460, endPoint x: 743, endPoint y: 489, distance: 139.1
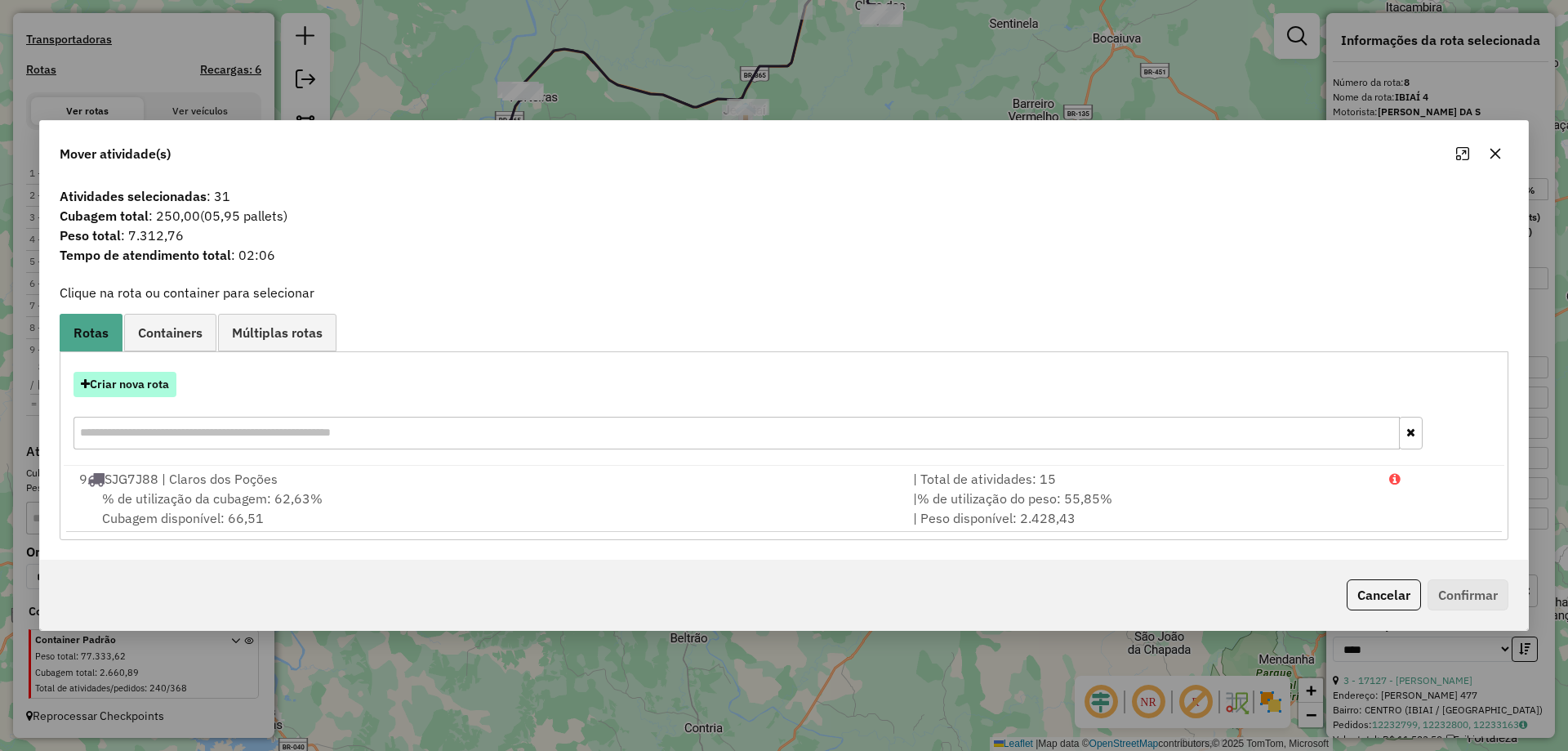
click at [137, 382] on button "Criar nova rota" at bounding box center [125, 385] width 103 height 26
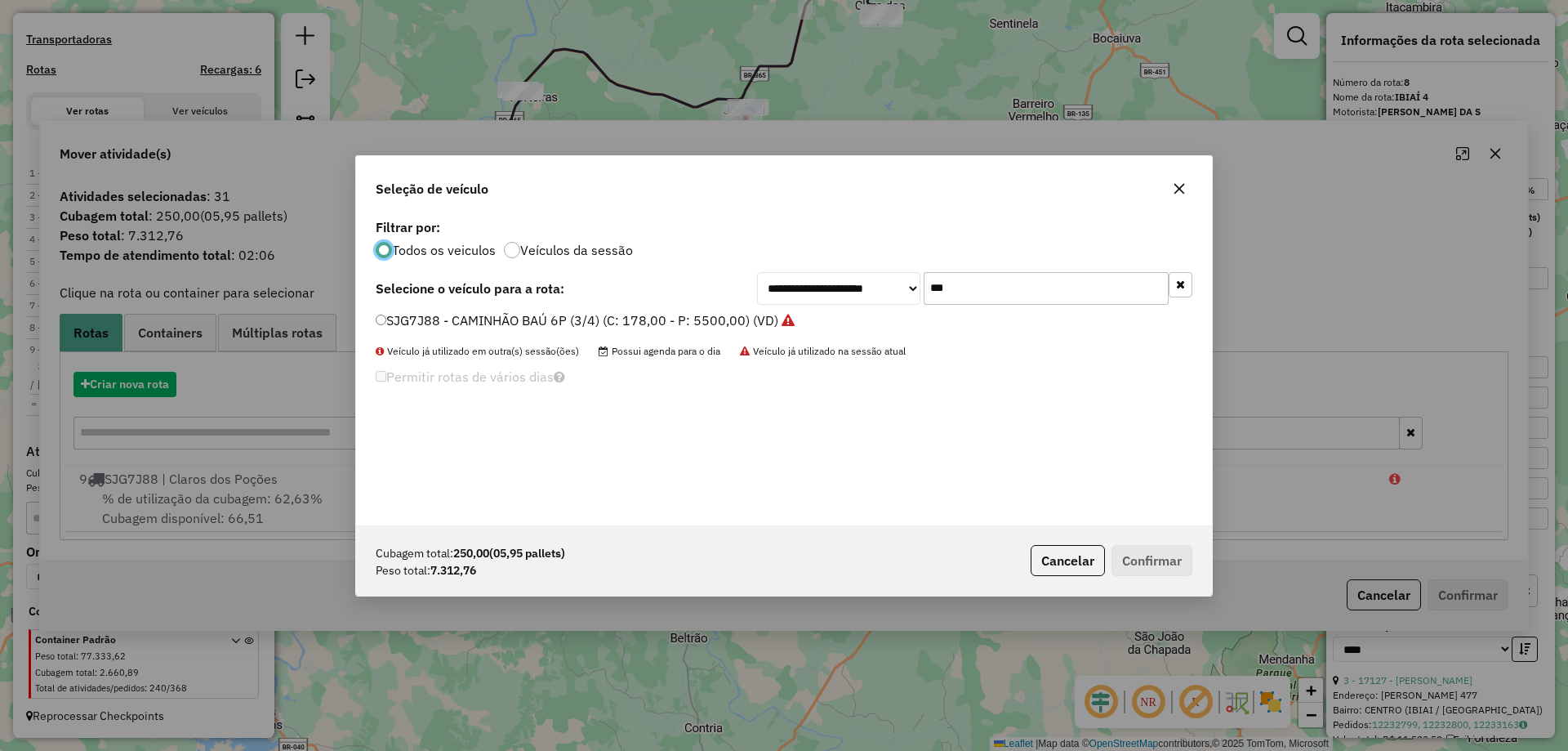
scroll to position [9, 5]
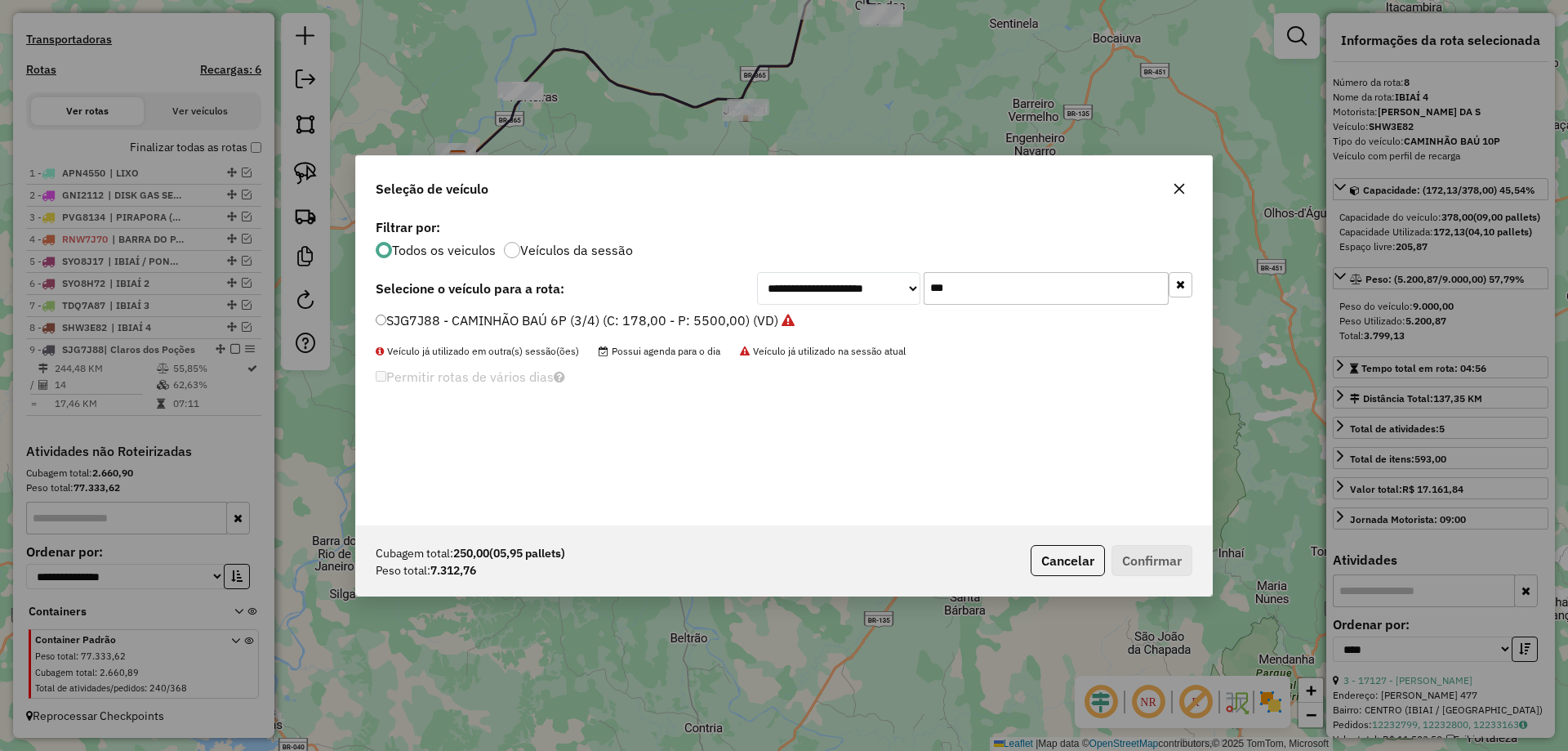
click at [948, 282] on input "***" at bounding box center [1045, 288] width 245 height 33
type input "**"
click at [494, 313] on label "RNZ2D30 - CAMNHÃO BAÚ 8P (C: 378,00 - P: 7500,00) (VD)" at bounding box center [560, 320] width 369 height 20
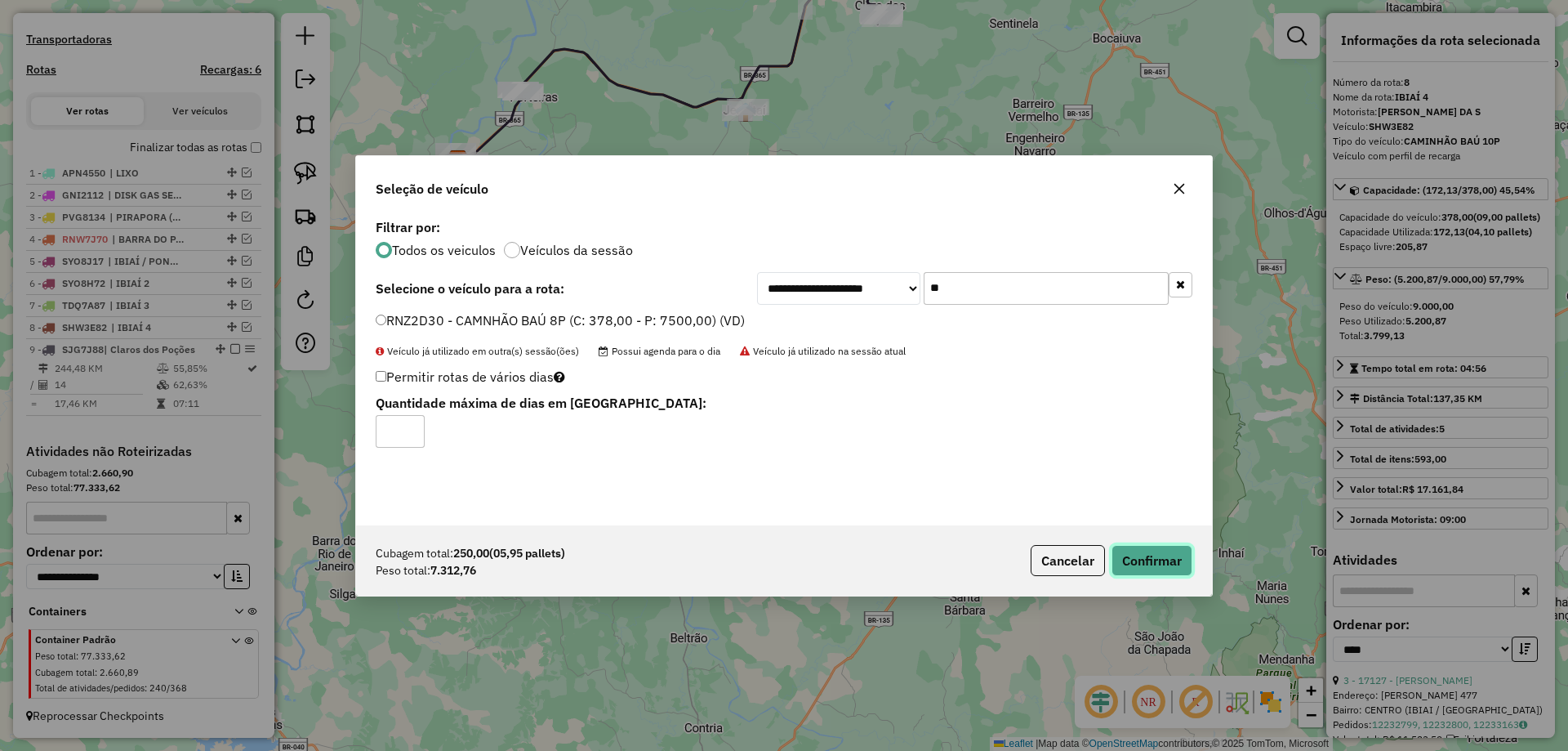
click at [1126, 548] on button "Confirmar" at bounding box center [1151, 560] width 81 height 31
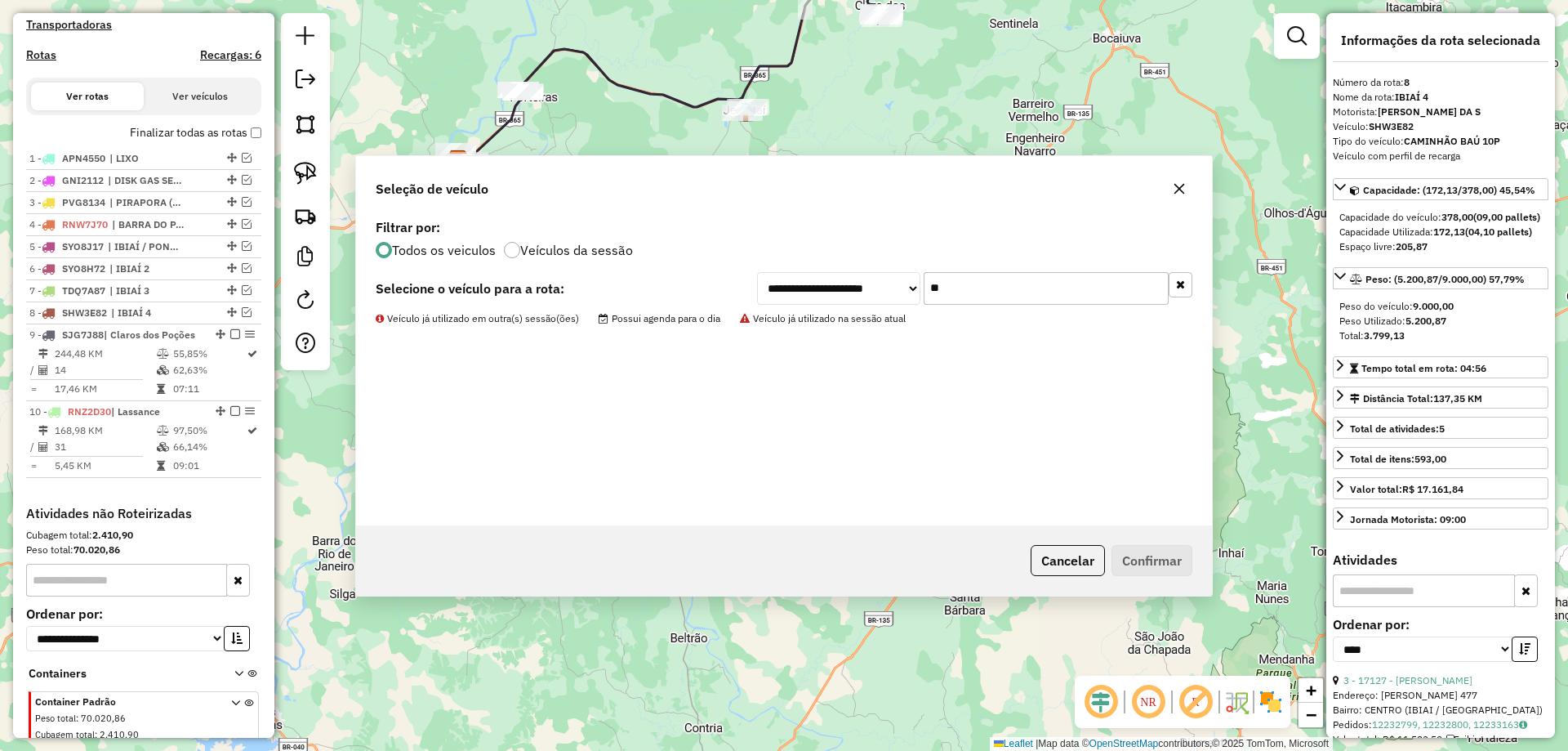
scroll to position [580, 0]
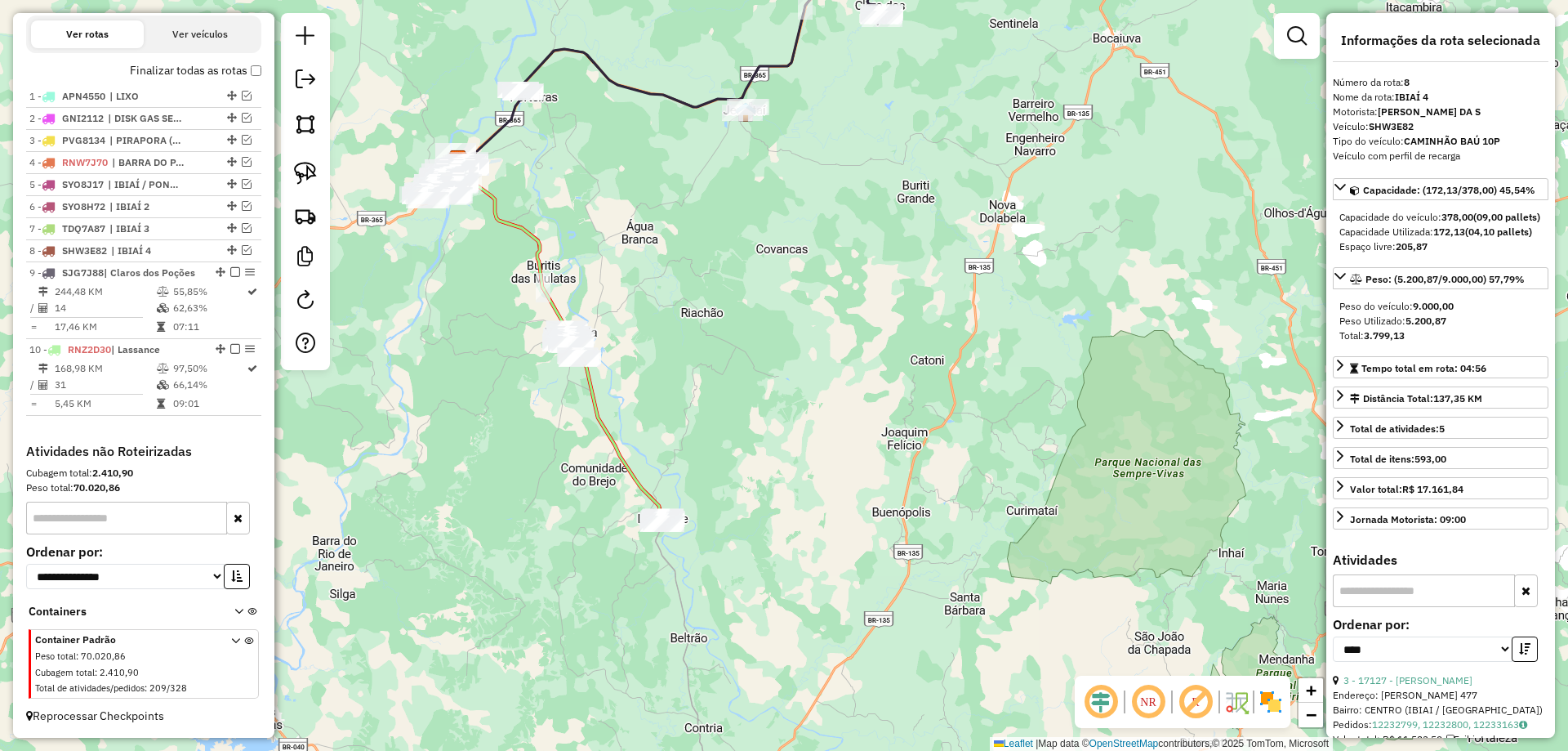
drag, startPoint x: 753, startPoint y: 268, endPoint x: 760, endPoint y: 456, distance: 188.1
click at [760, 456] on div "Janela de atendimento Grade de atendimento Capacidade Transportadoras Veículos …" at bounding box center [784, 375] width 1568 height 751
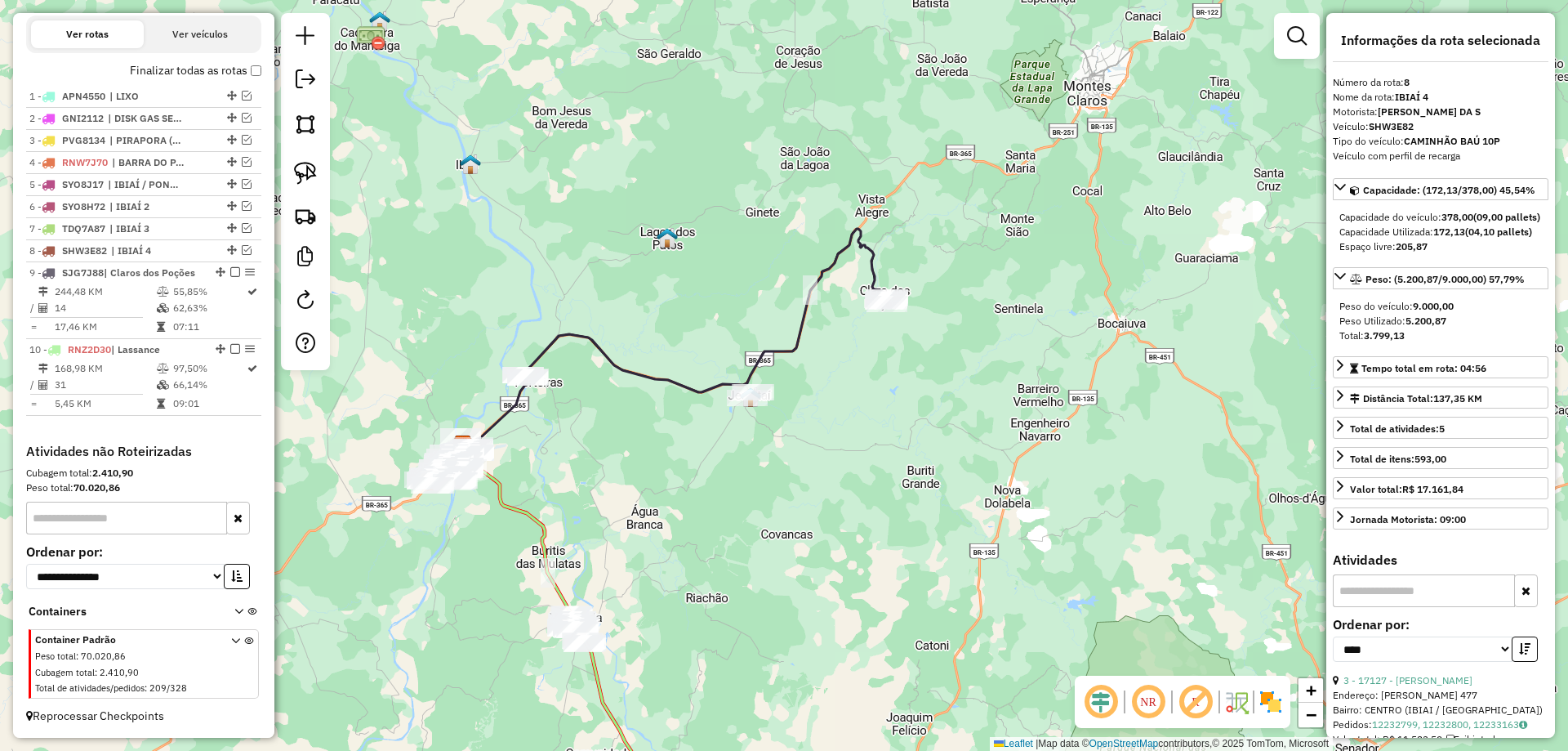
drag, startPoint x: 798, startPoint y: 376, endPoint x: 756, endPoint y: 482, distance: 114.0
click at [755, 492] on div "Janela de atendimento Grade de atendimento Capacidade Transportadoras Veículos …" at bounding box center [784, 375] width 1568 height 751
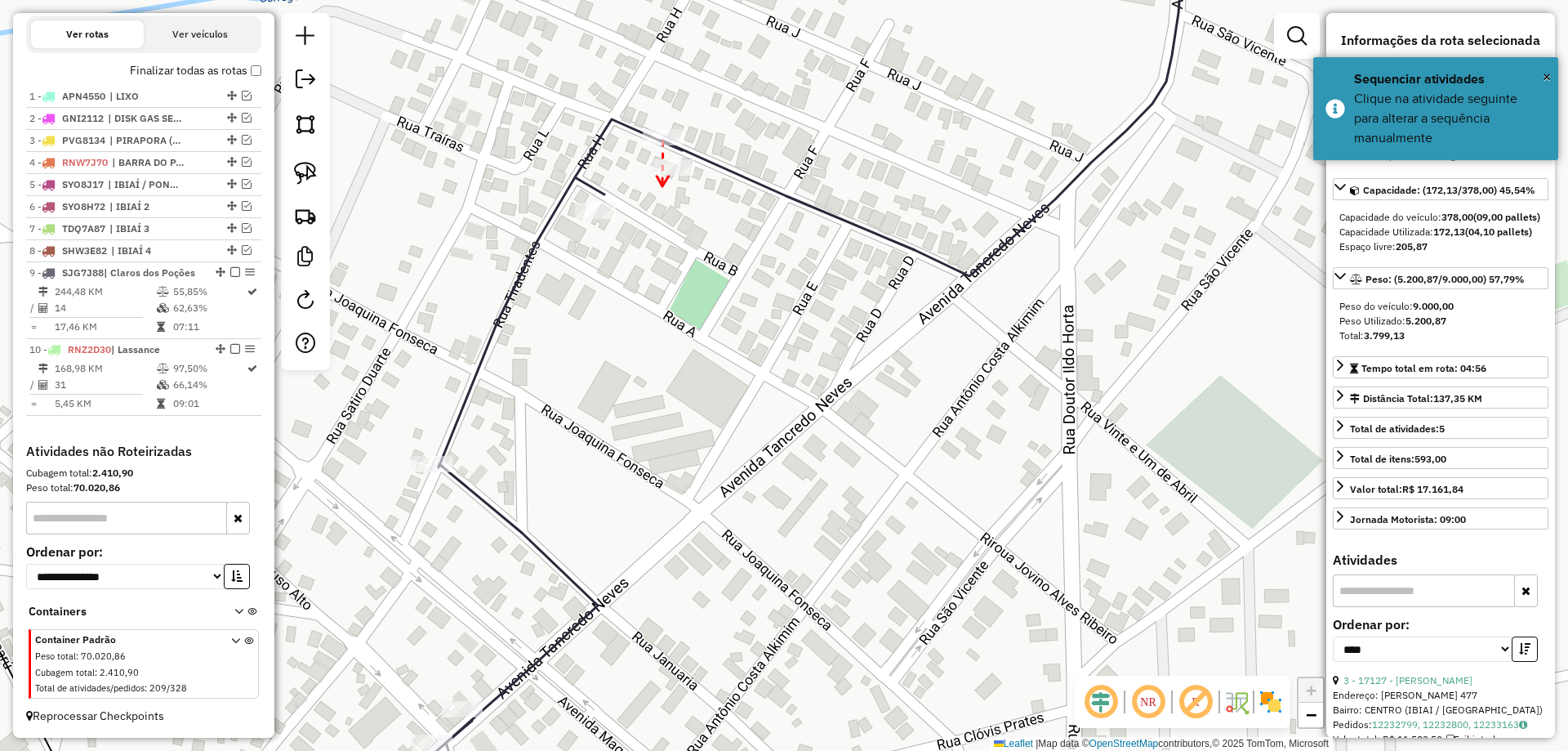
click at [663, 187] on icon at bounding box center [663, 181] width 12 height 11
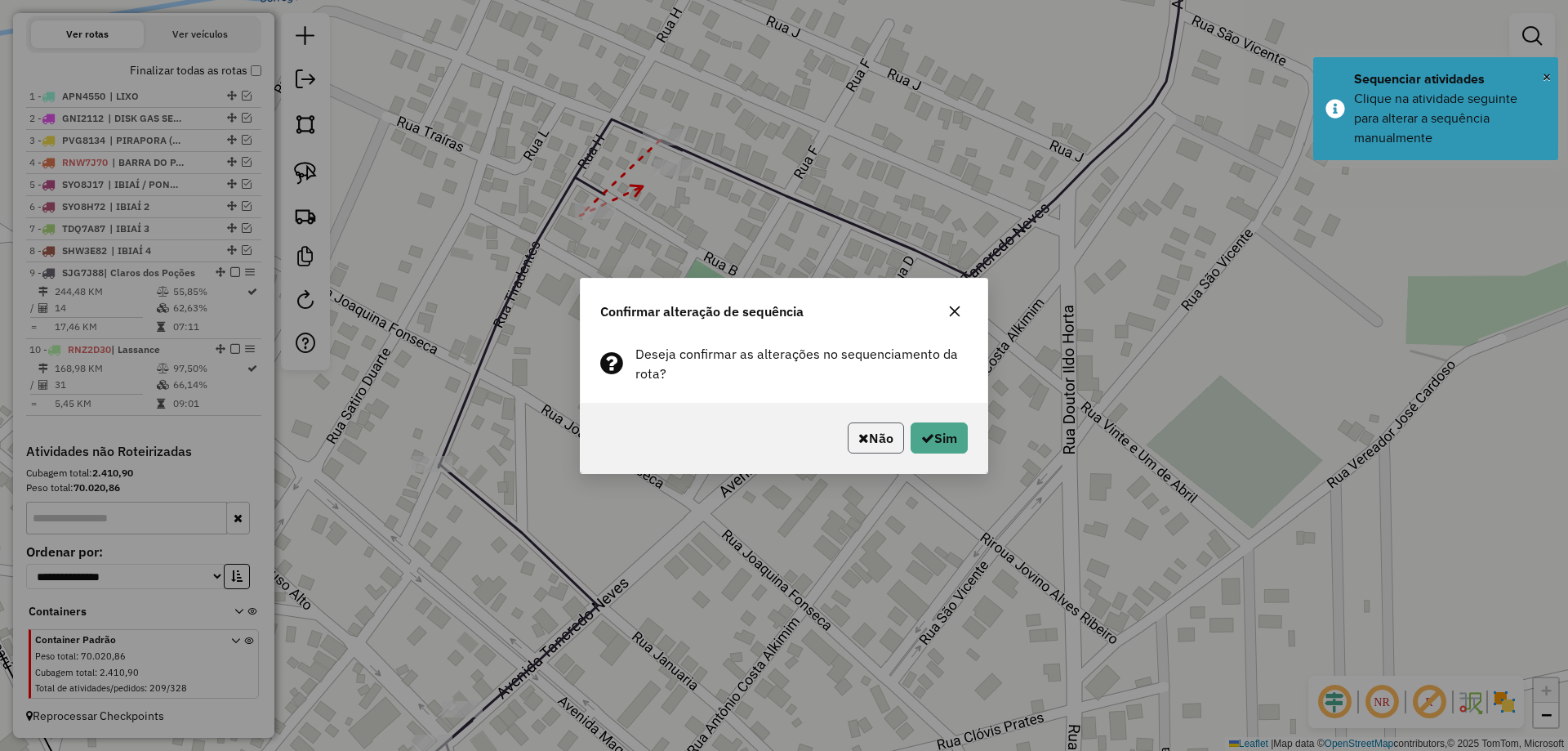
click at [885, 428] on button "Não" at bounding box center [876, 438] width 57 height 31
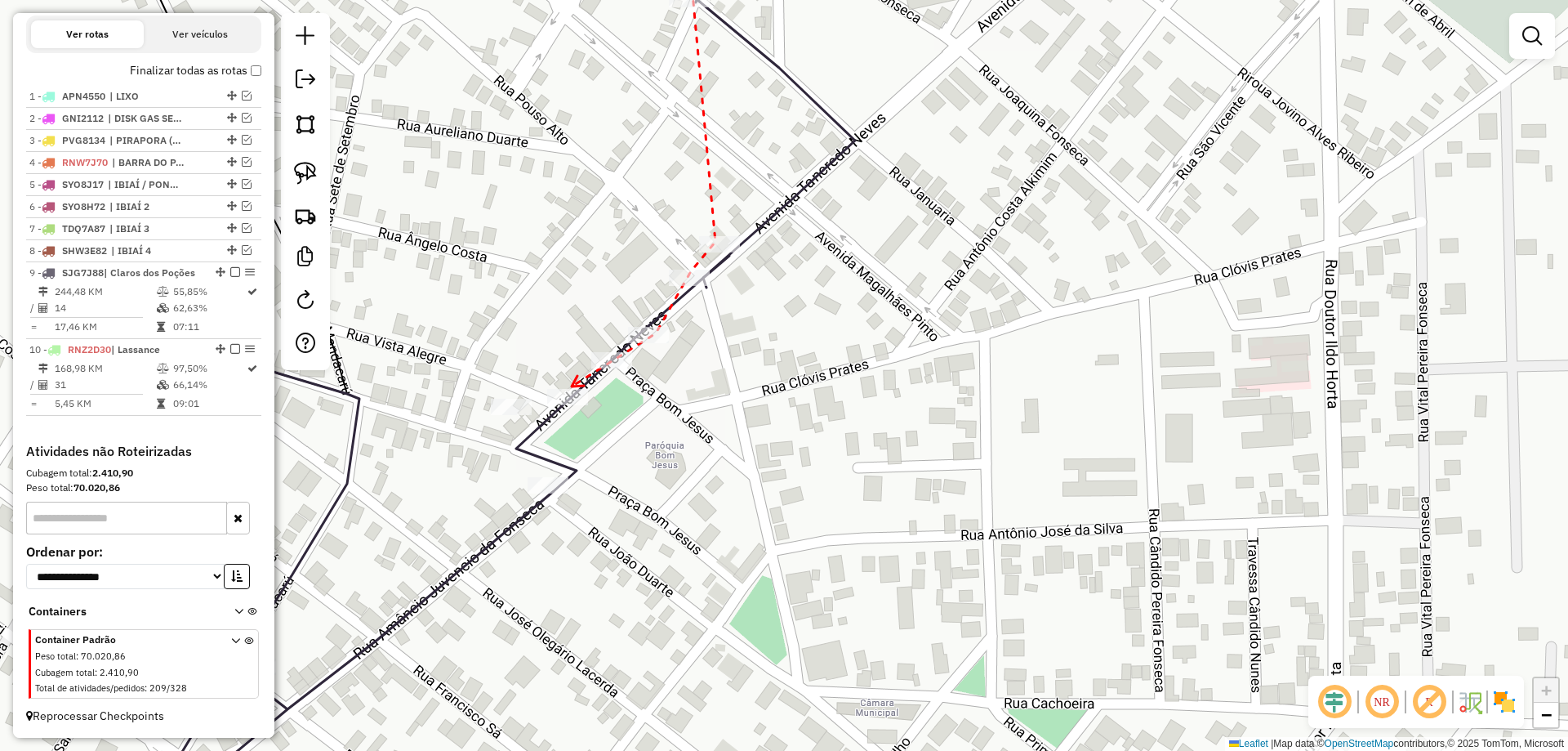
click at [571, 386] on icon at bounding box center [577, 381] width 12 height 11
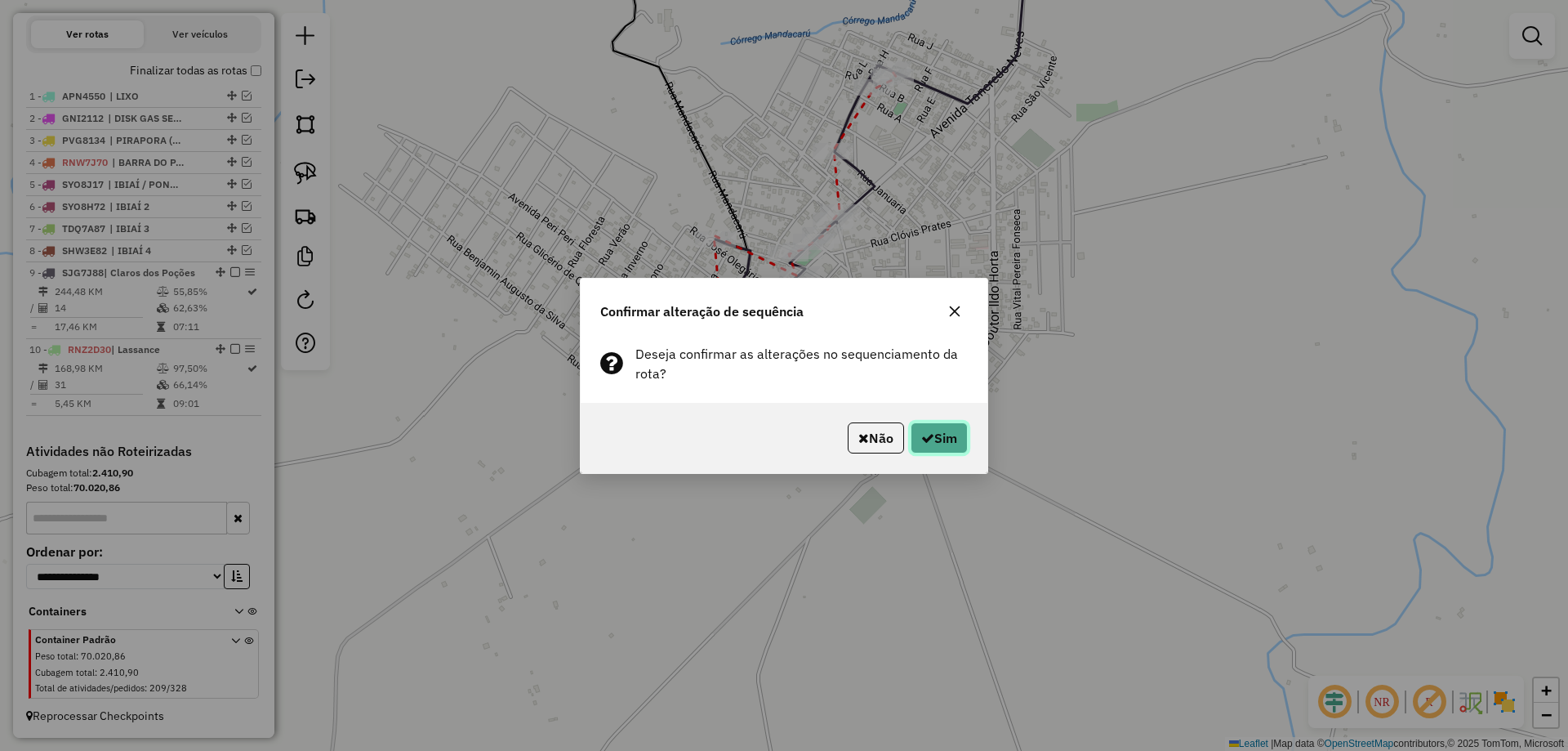
click at [944, 433] on button "Sim" at bounding box center [939, 438] width 58 height 31
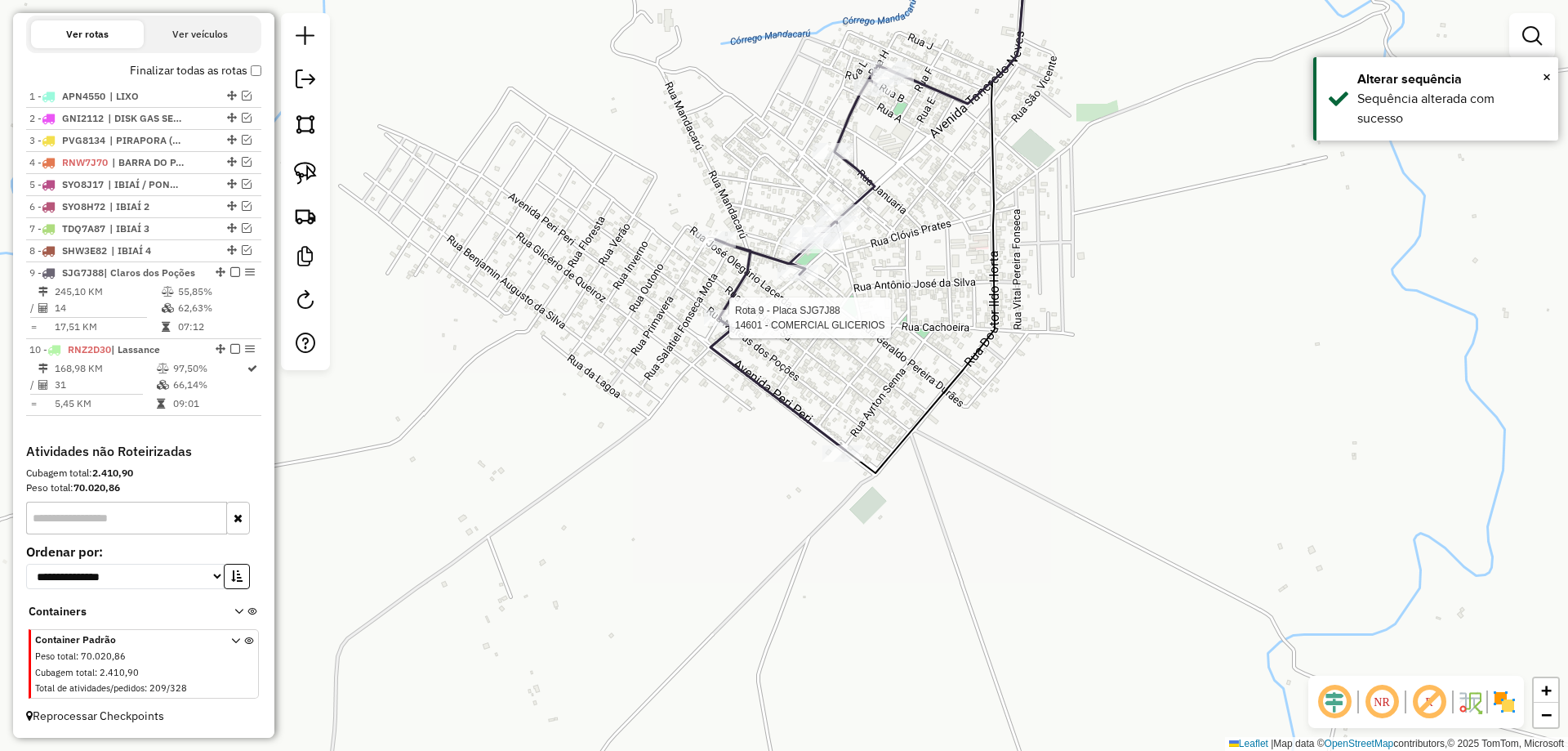
select select "*********"
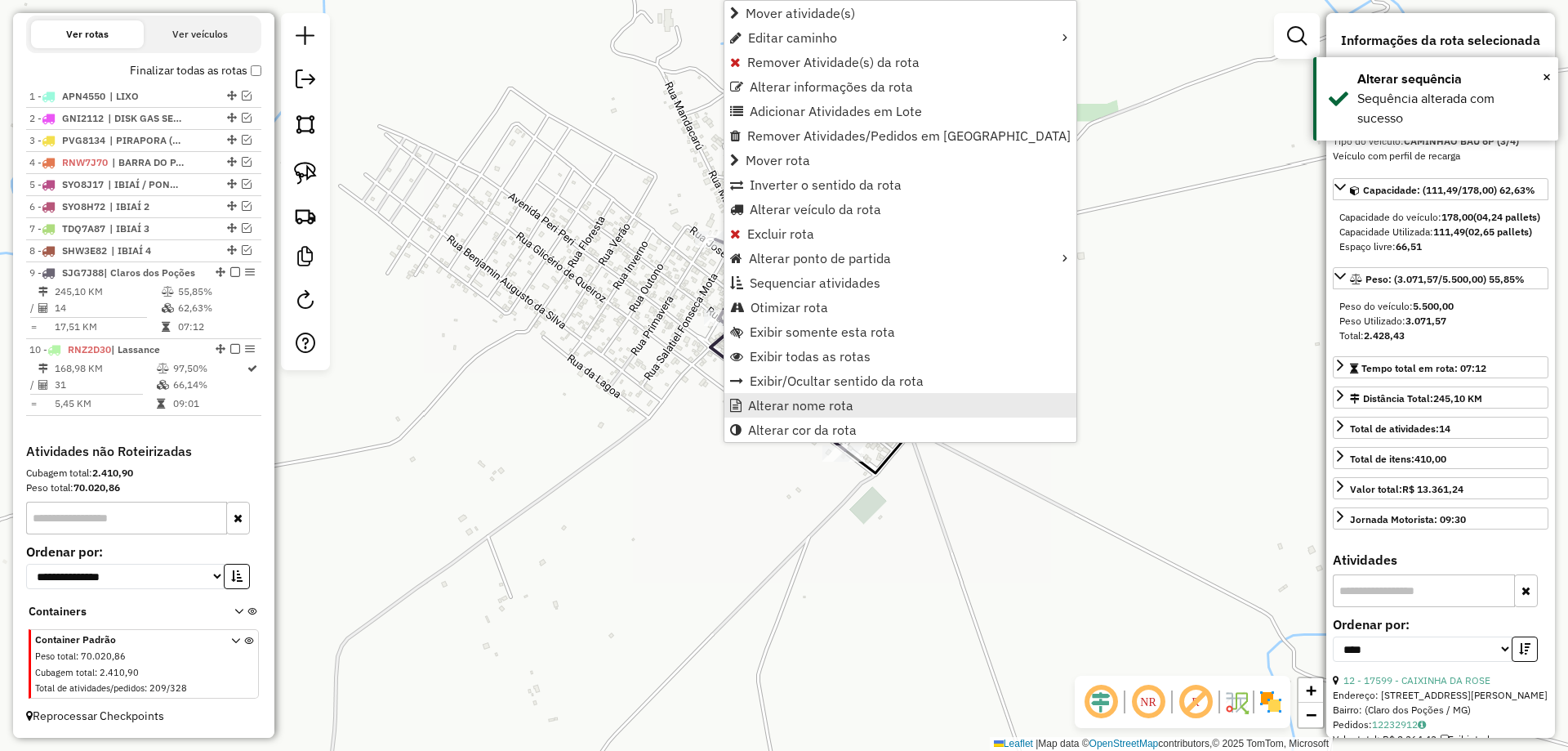
click at [778, 407] on span "Alterar nome rota" at bounding box center [800, 405] width 105 height 13
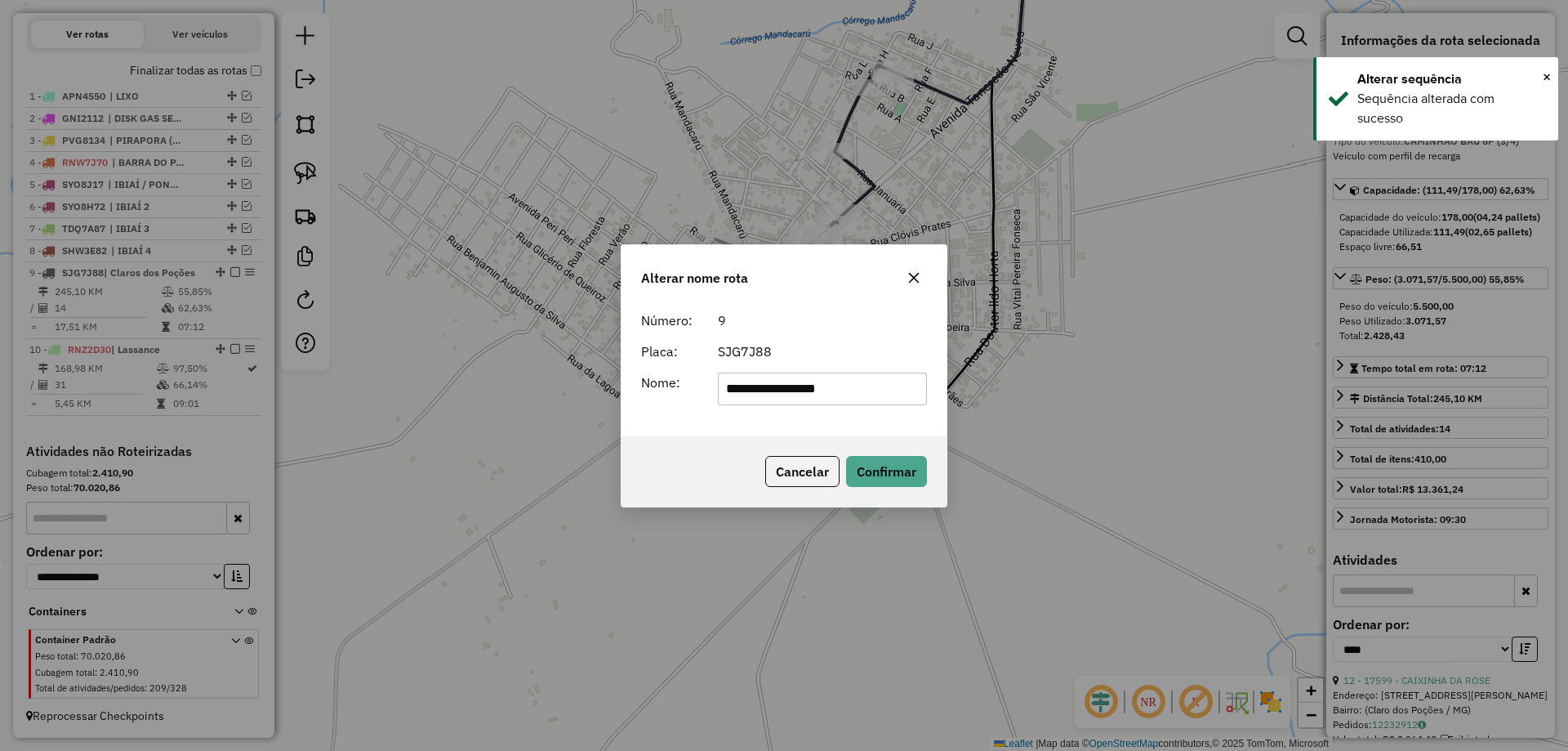
click at [765, 366] on form "**********" at bounding box center [784, 357] width 286 height 94
click at [770, 381] on input "**********" at bounding box center [823, 388] width 210 height 33
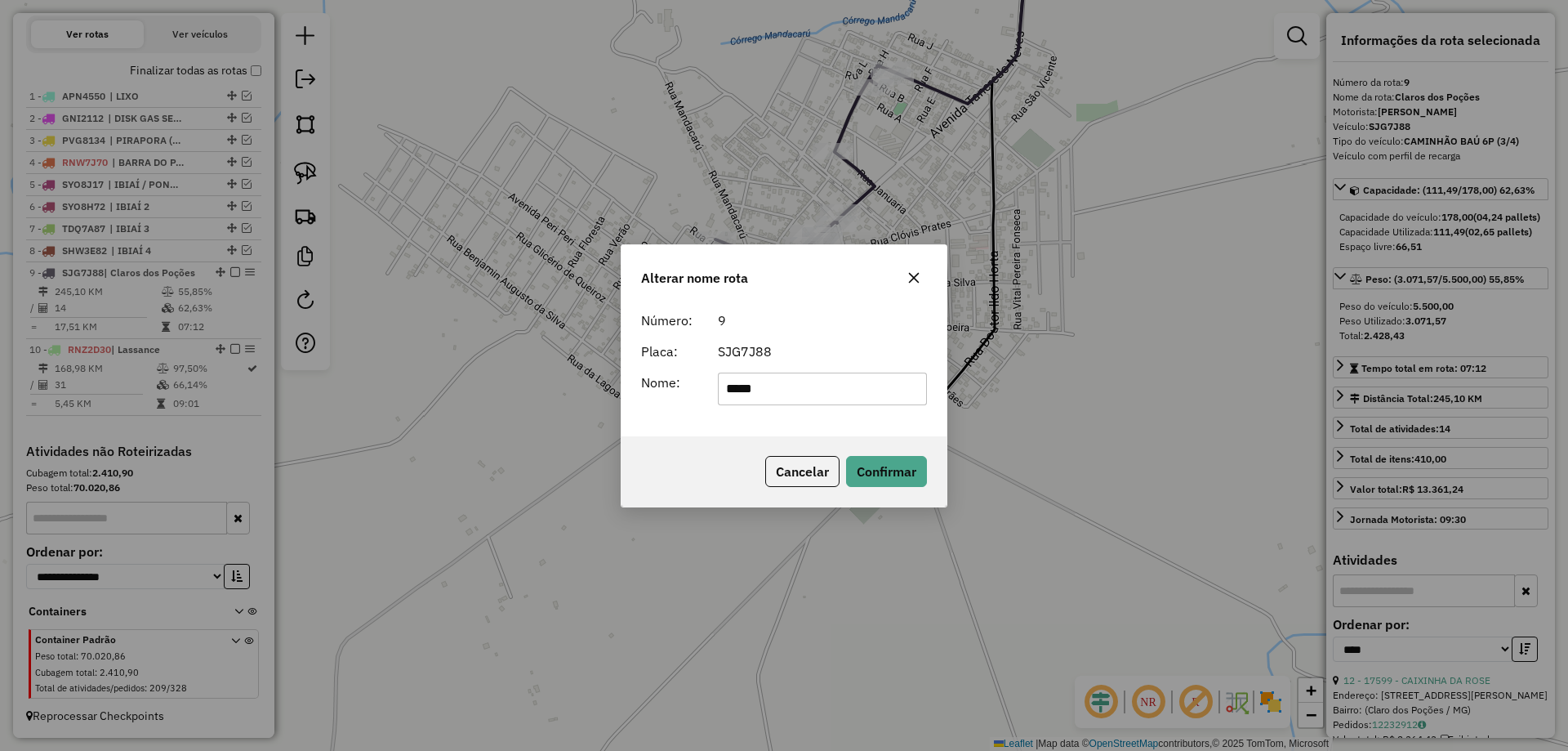
type input "**********"
click at [904, 459] on button "Confirmar" at bounding box center [887, 470] width 81 height 31
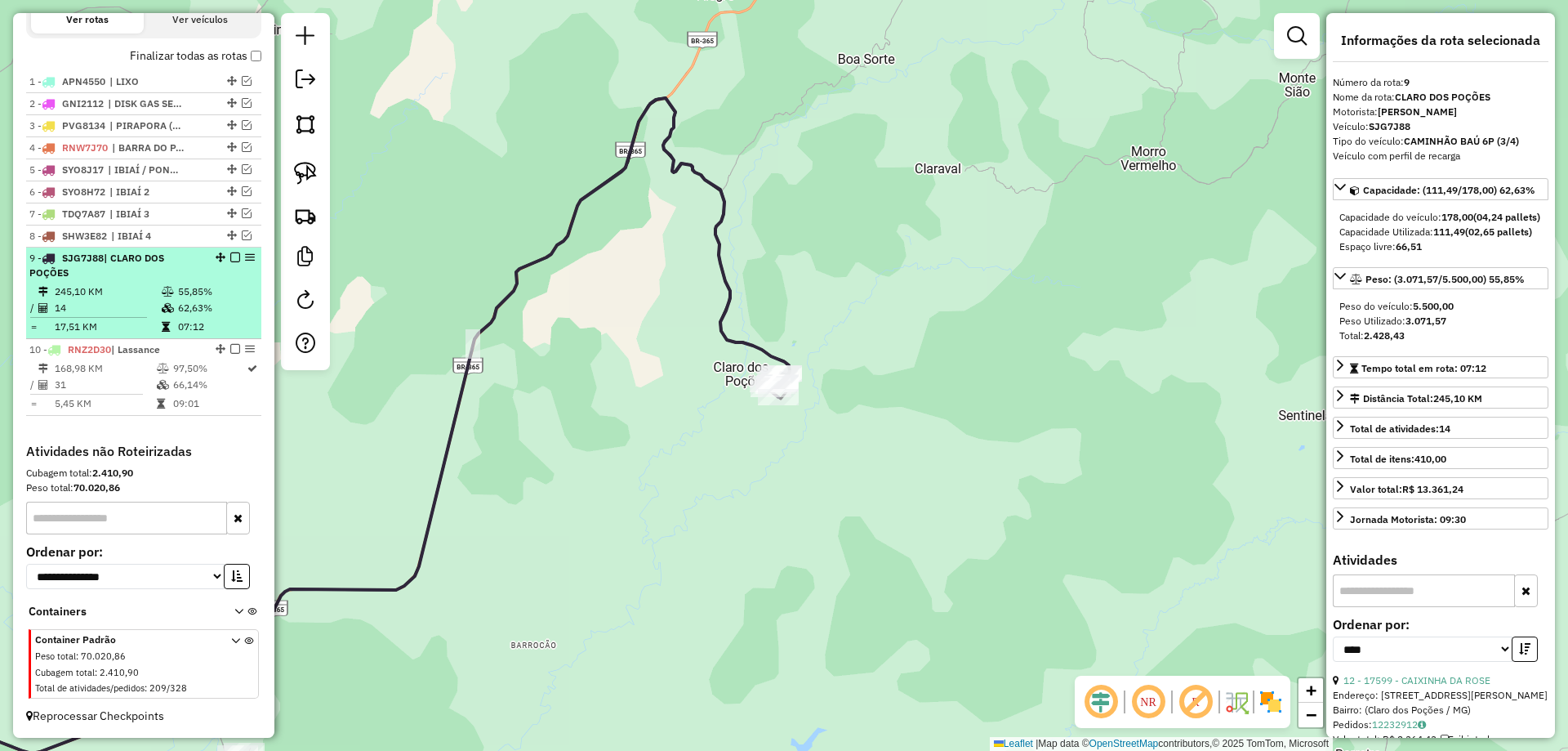
click at [230, 262] on em at bounding box center [235, 257] width 10 height 10
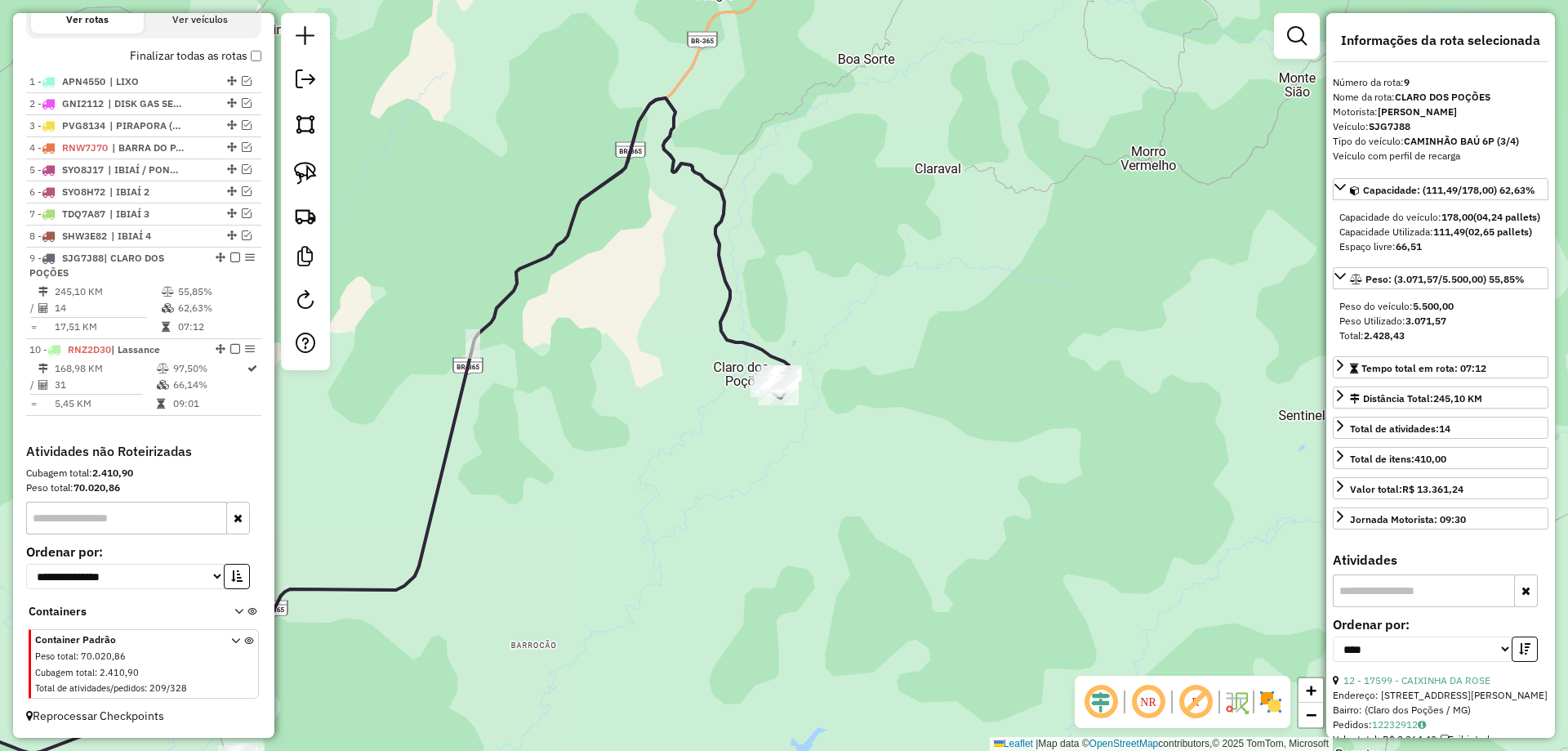
scroll to position [525, 0]
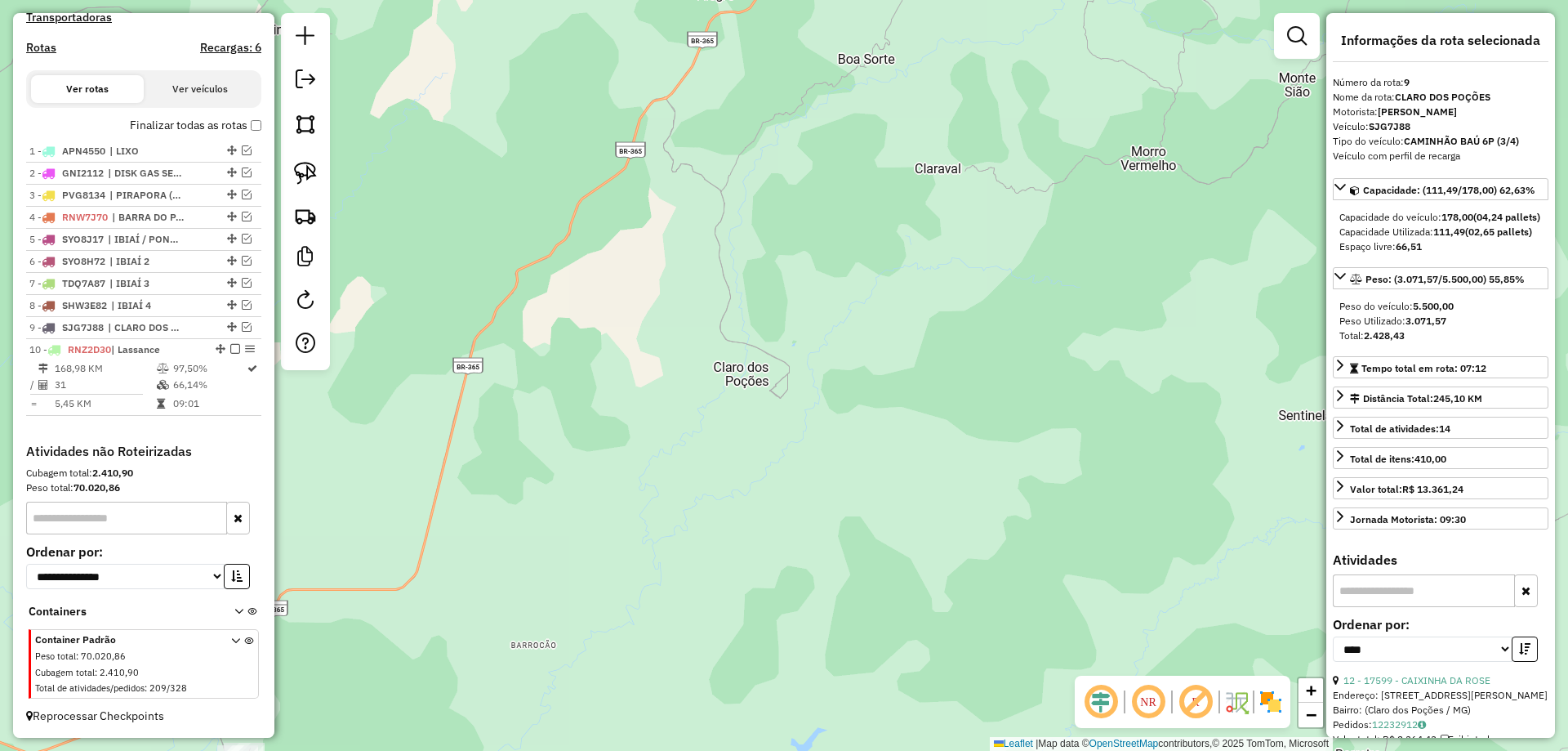
click at [805, 280] on div "Janela de atendimento Grade de atendimento Capacidade Transportadoras Veículos …" at bounding box center [784, 375] width 1568 height 751
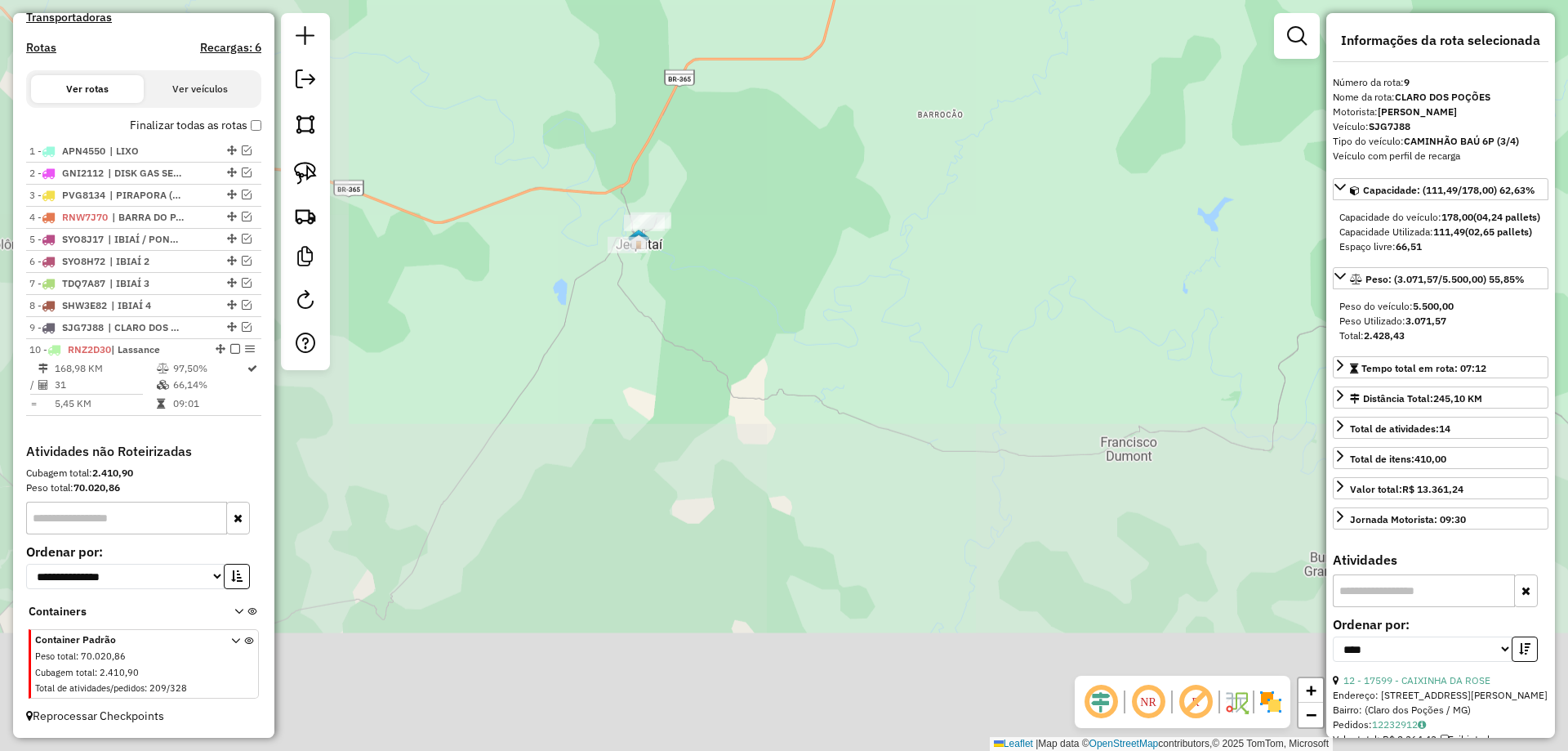
drag, startPoint x: 736, startPoint y: 398, endPoint x: 766, endPoint y: 391, distance: 30.8
click at [759, 394] on div "Janela de atendimento Grade de atendimento Capacidade Transportadoras Veículos …" at bounding box center [784, 375] width 1568 height 751
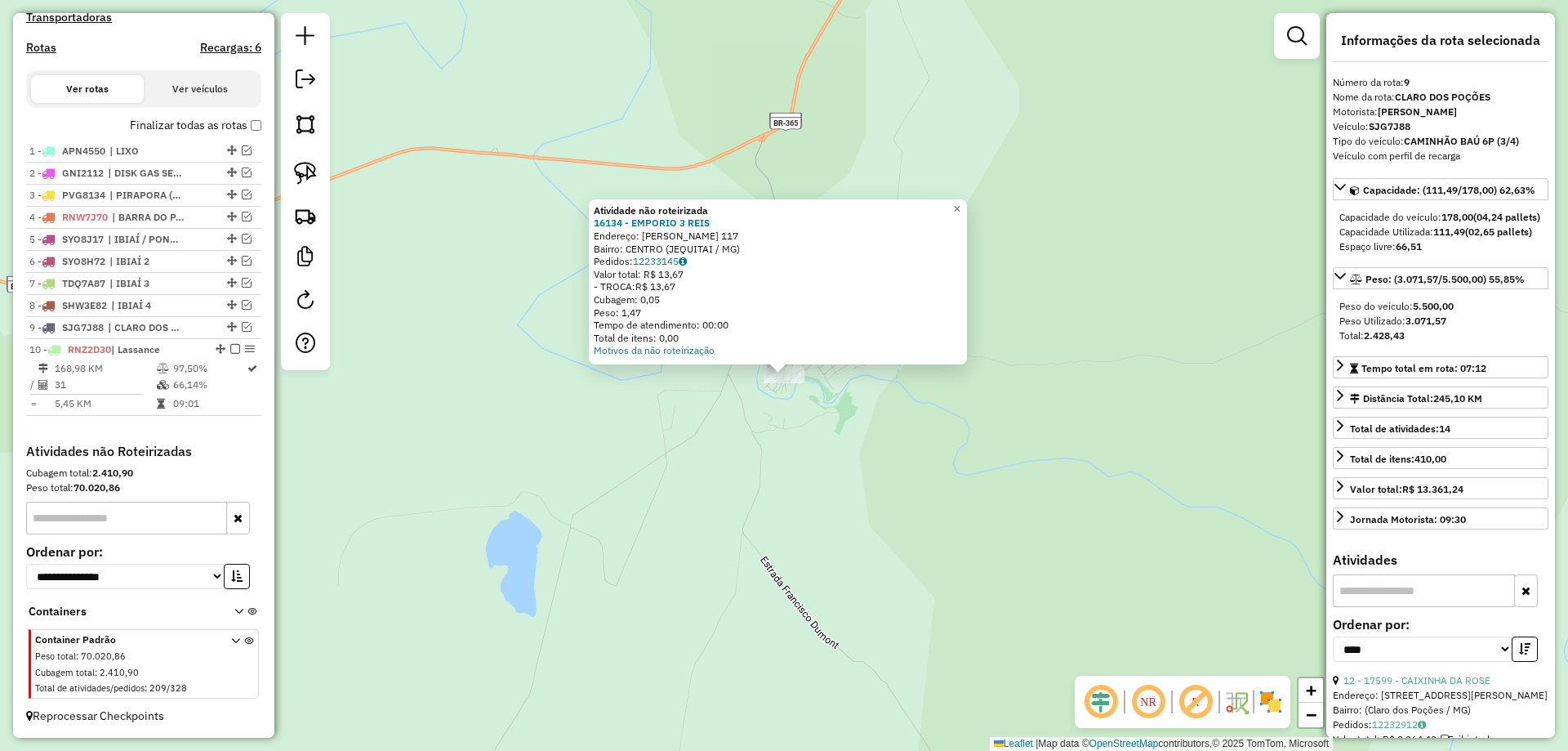
drag, startPoint x: 871, startPoint y: 419, endPoint x: 821, endPoint y: 479, distance: 78.1
click at [821, 479] on div "Atividade não roteirizada 16134 - EMPORIO 3 REIS Endereço: FRANCISCO MOURA DUMO…" at bounding box center [784, 375] width 1568 height 751
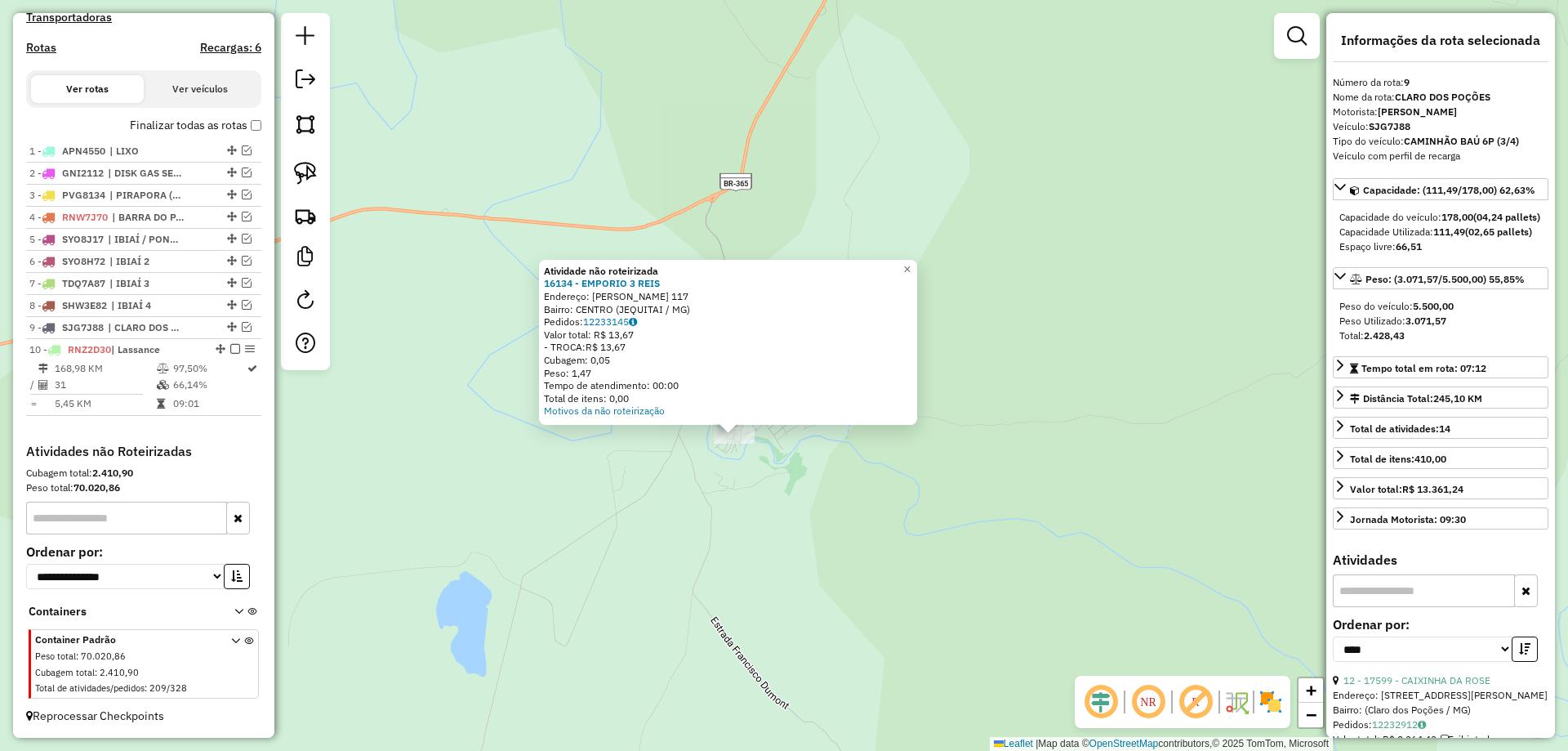
click at [797, 458] on div "Atividade não roteirizada 16134 - EMPORIO 3 REIS Endereço: FRANCISCO MOURA DUMO…" at bounding box center [784, 375] width 1568 height 751
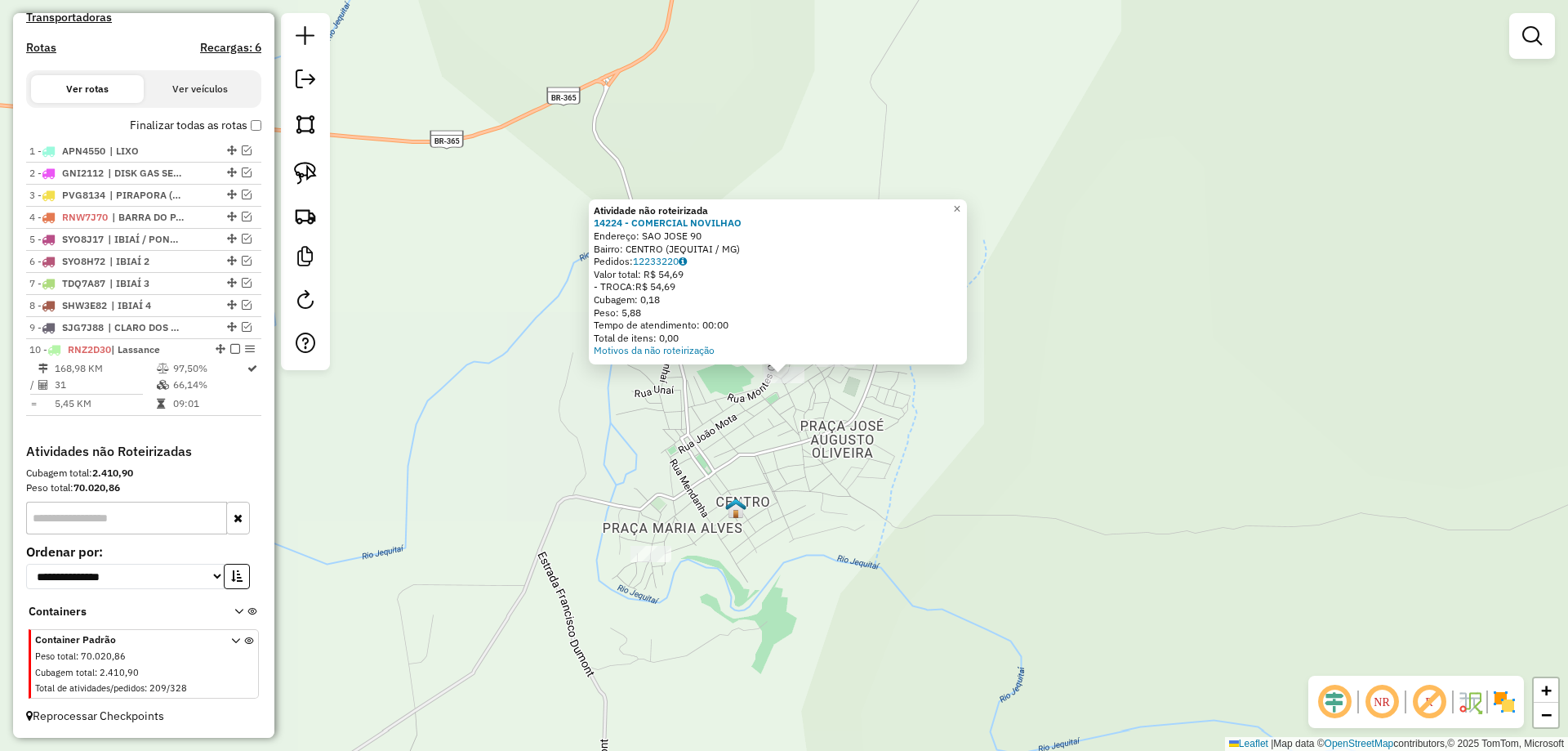
click at [852, 433] on div "Atividade não roteirizada 14224 - COMERCIAL NOVILHAO Endereço: SAO JOSE 90 Bair…" at bounding box center [784, 375] width 1568 height 751
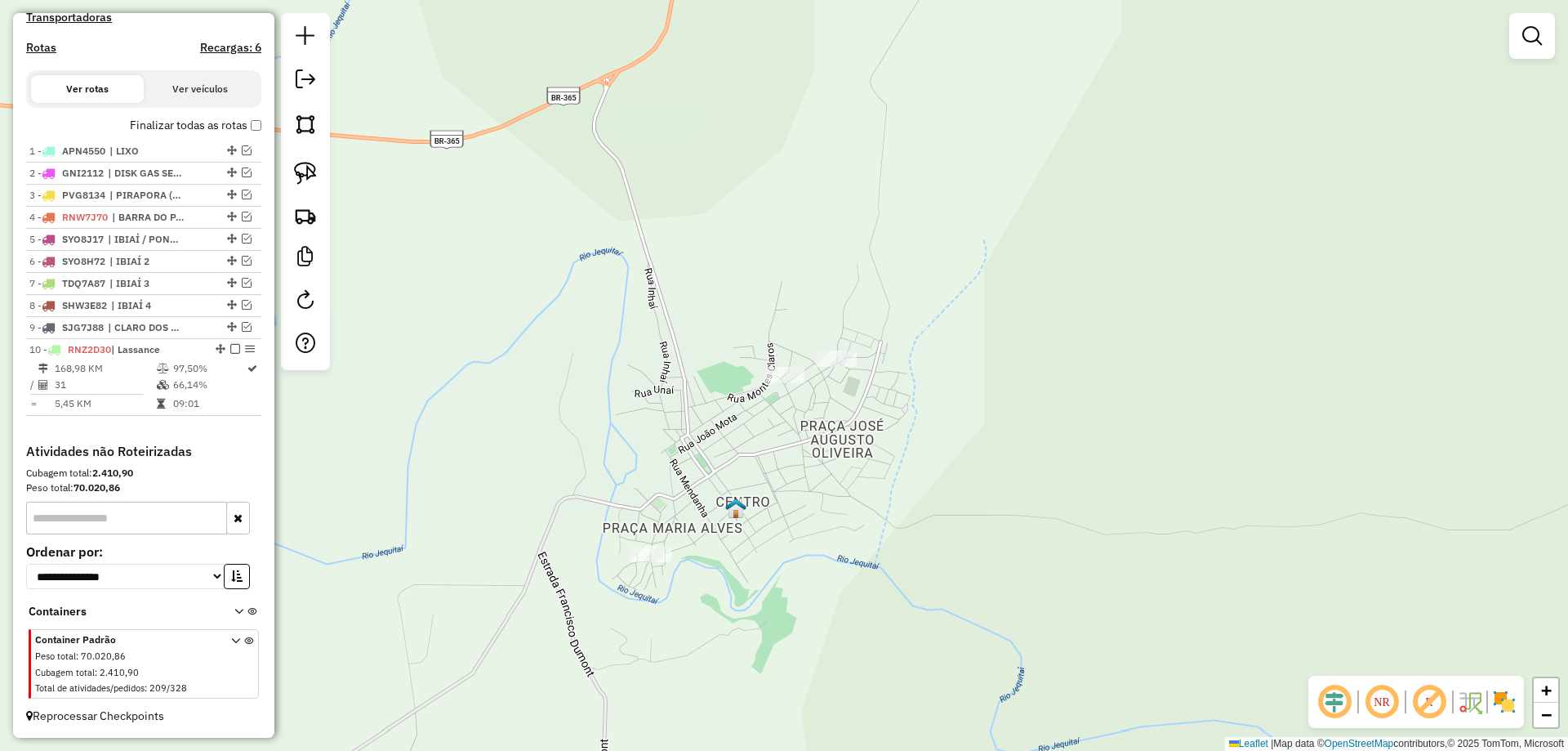
click at [849, 367] on div at bounding box center [835, 358] width 41 height 16
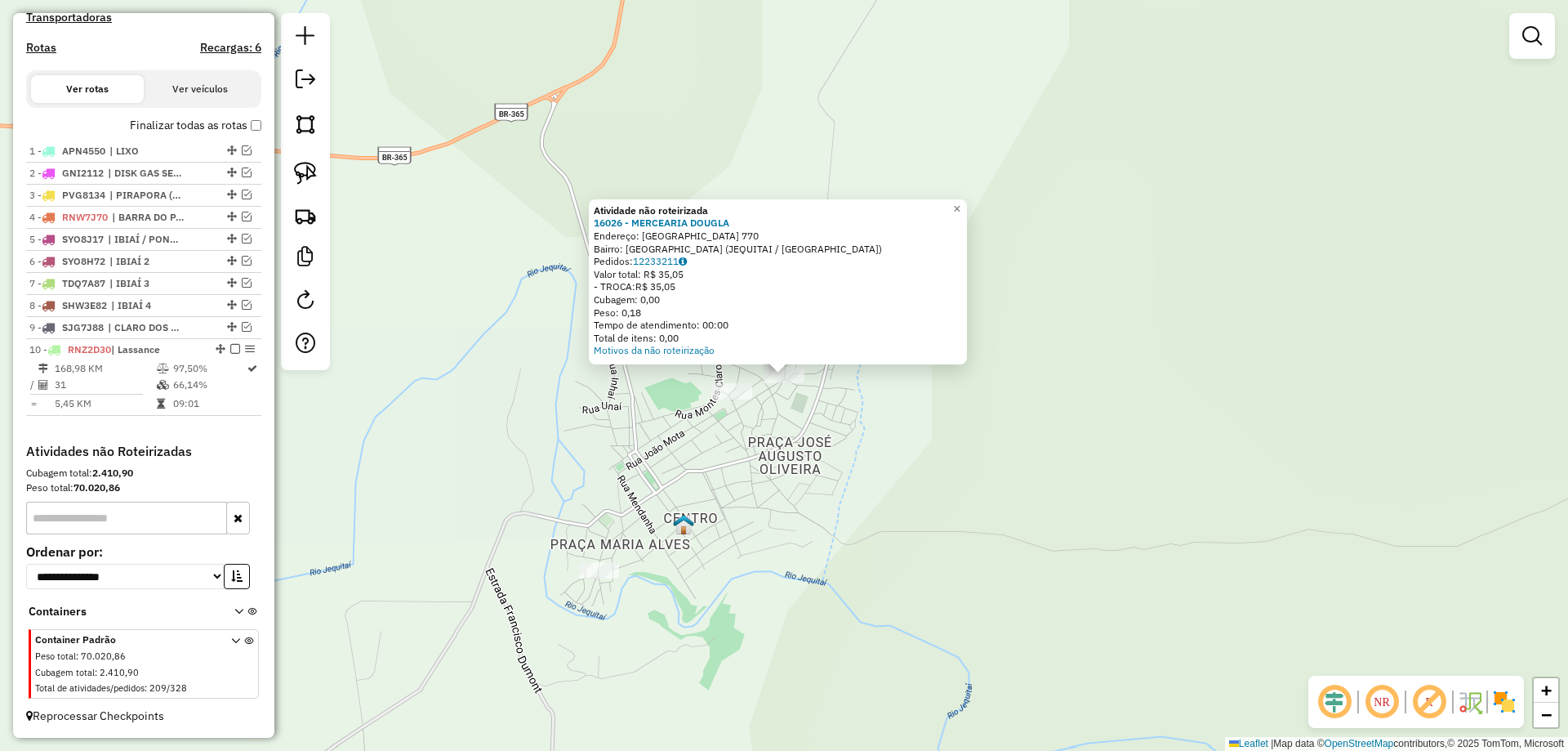
click at [623, 468] on div "Atividade não roteirizada 16026 - MERCEARIA DOUGLA Endereço: ESTADOS UNIDOS 770…" at bounding box center [784, 375] width 1568 height 751
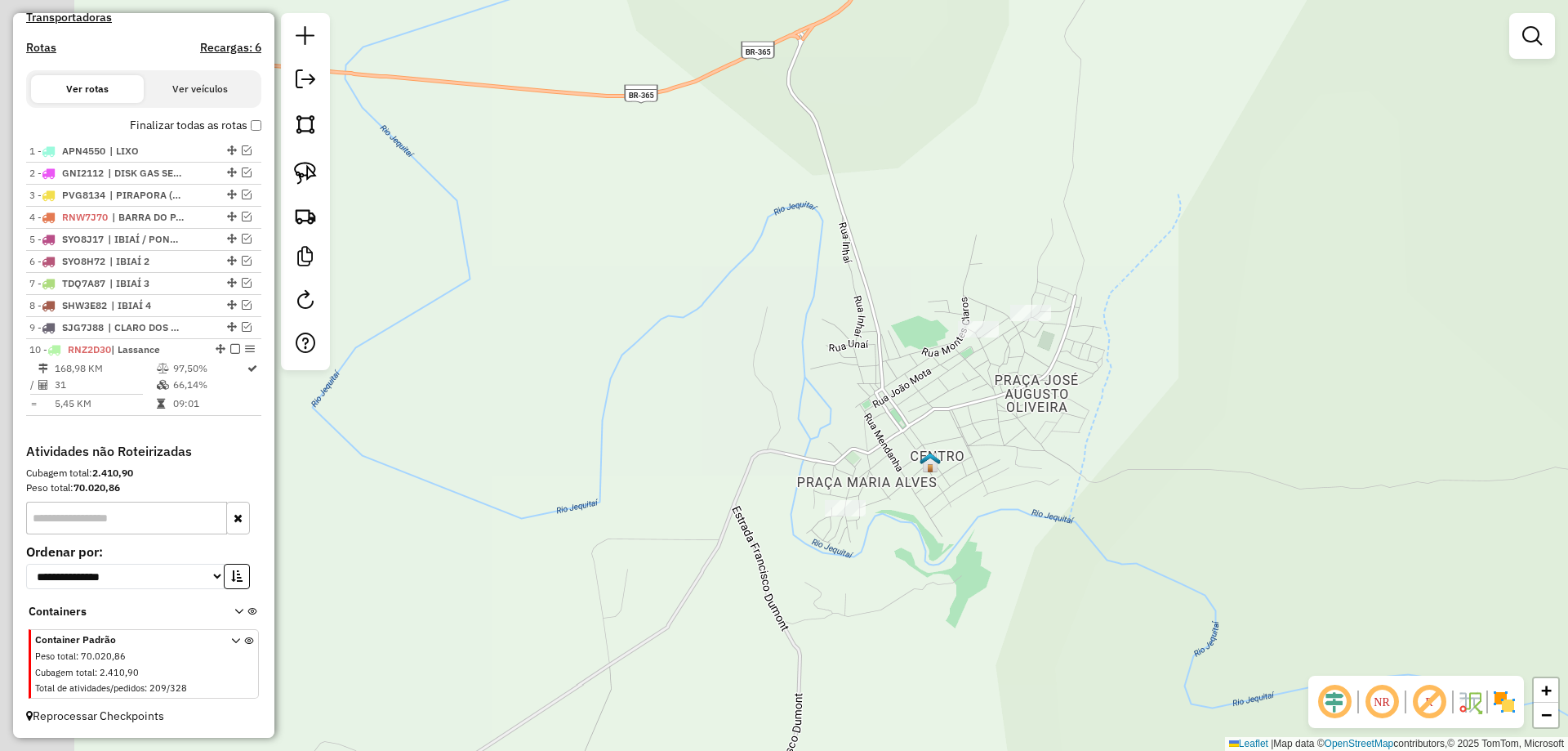
click at [849, 429] on div "Janela de atendimento Grade de atendimento Capacidade Transportadoras Veículos …" at bounding box center [784, 375] width 1568 height 751
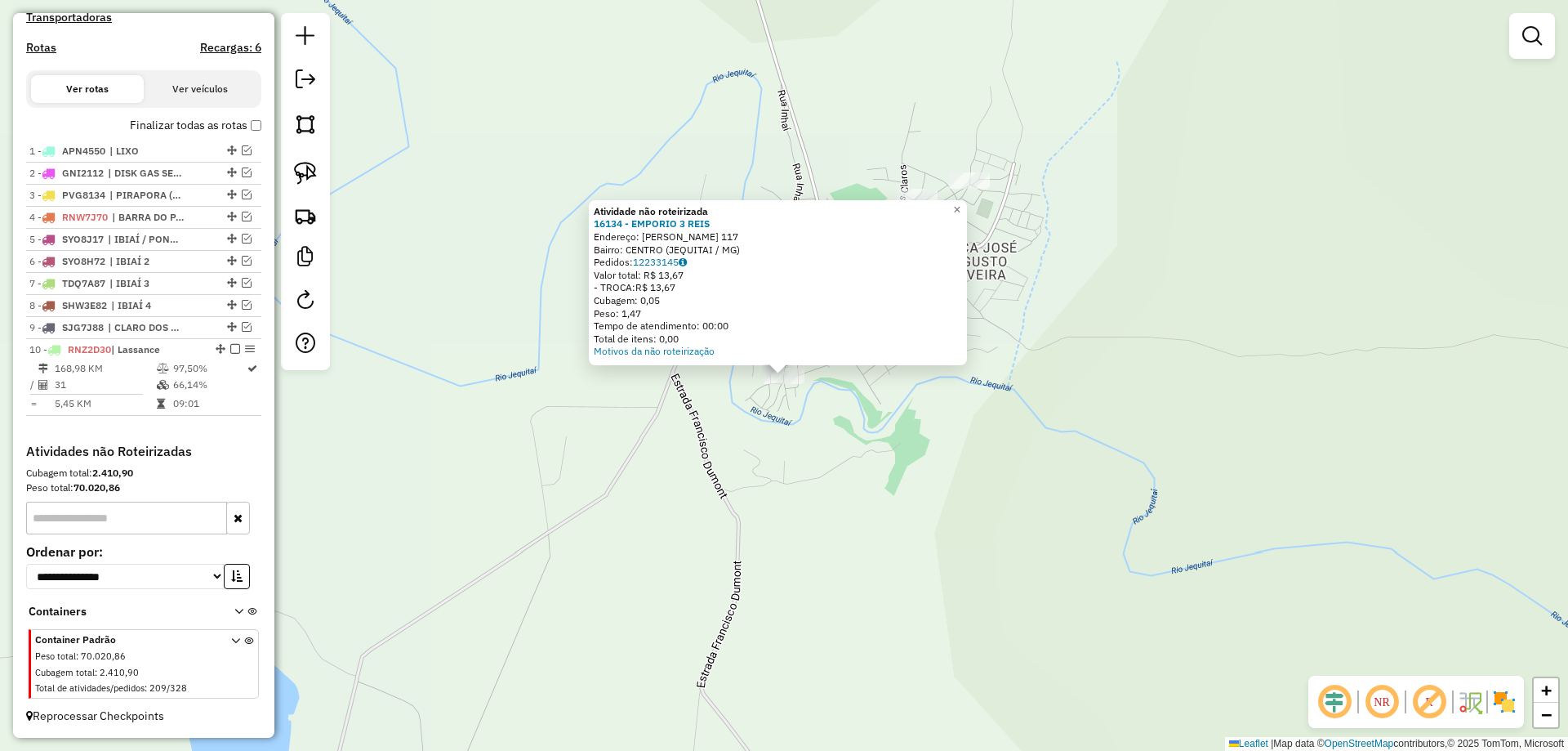
click at [838, 518] on div "Atividade não roteirizada 16134 - EMPORIO 3 REIS Endereço: FRANCISCO MOURA DUMO…" at bounding box center [784, 375] width 1568 height 751
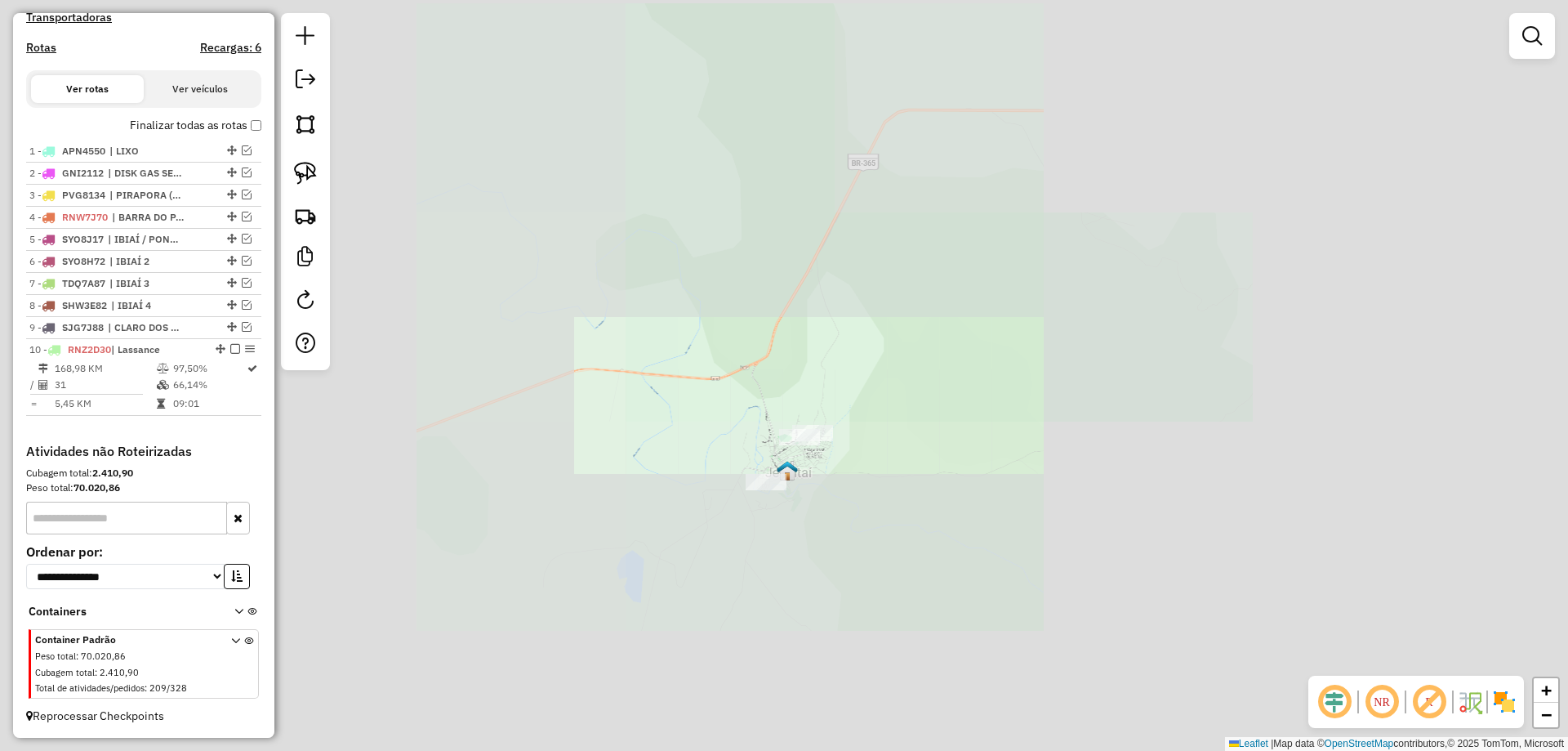
drag, startPoint x: 682, startPoint y: 588, endPoint x: 1059, endPoint y: 402, distance: 420.4
click at [987, 440] on div "Janela de atendimento Grade de atendimento Capacidade Transportadoras Veículos …" at bounding box center [784, 375] width 1568 height 751
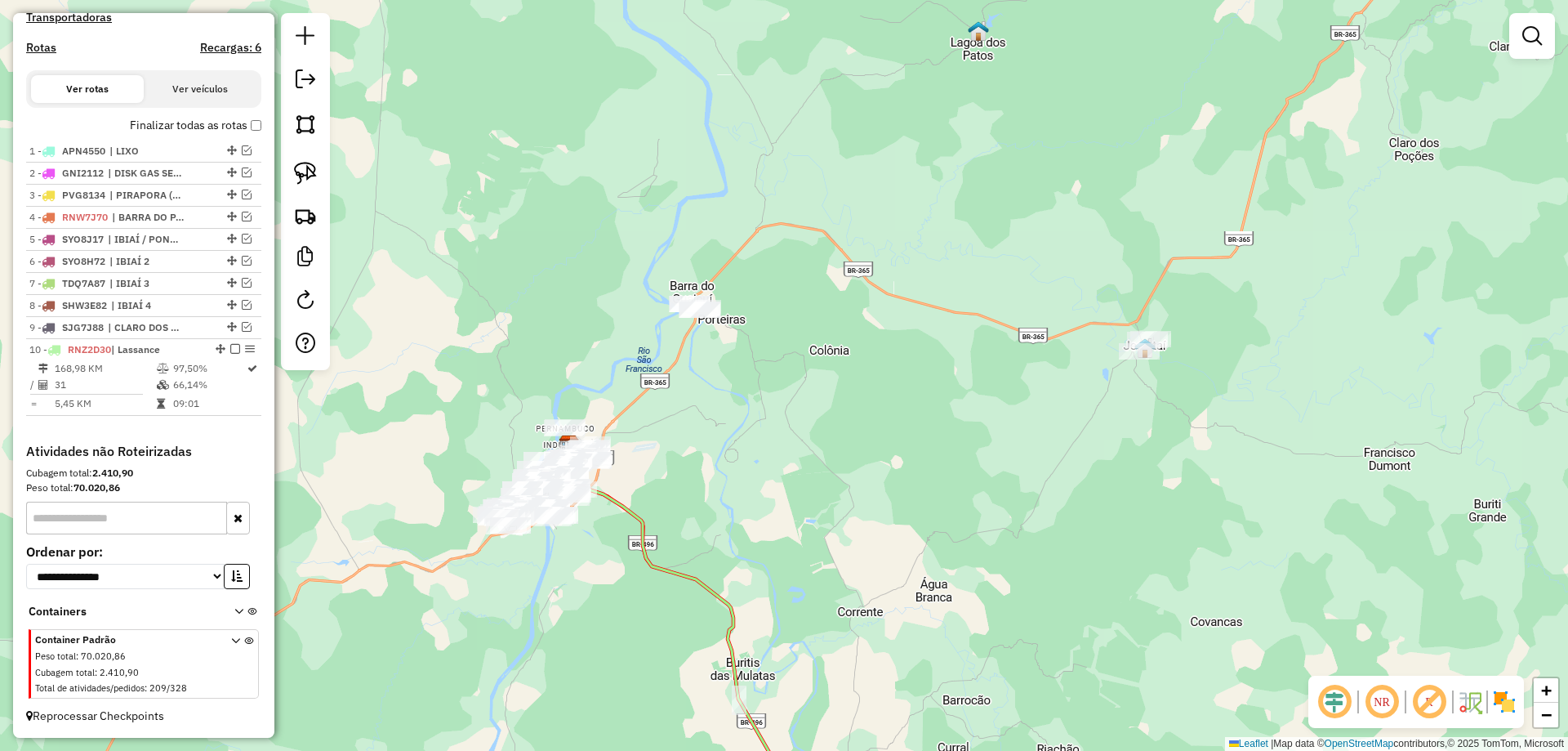
drag, startPoint x: 1007, startPoint y: 473, endPoint x: 769, endPoint y: 563, distance: 254.4
click at [769, 562] on div "Janela de atendimento Grade de atendimento Capacidade Transportadoras Veículos …" at bounding box center [784, 375] width 1568 height 751
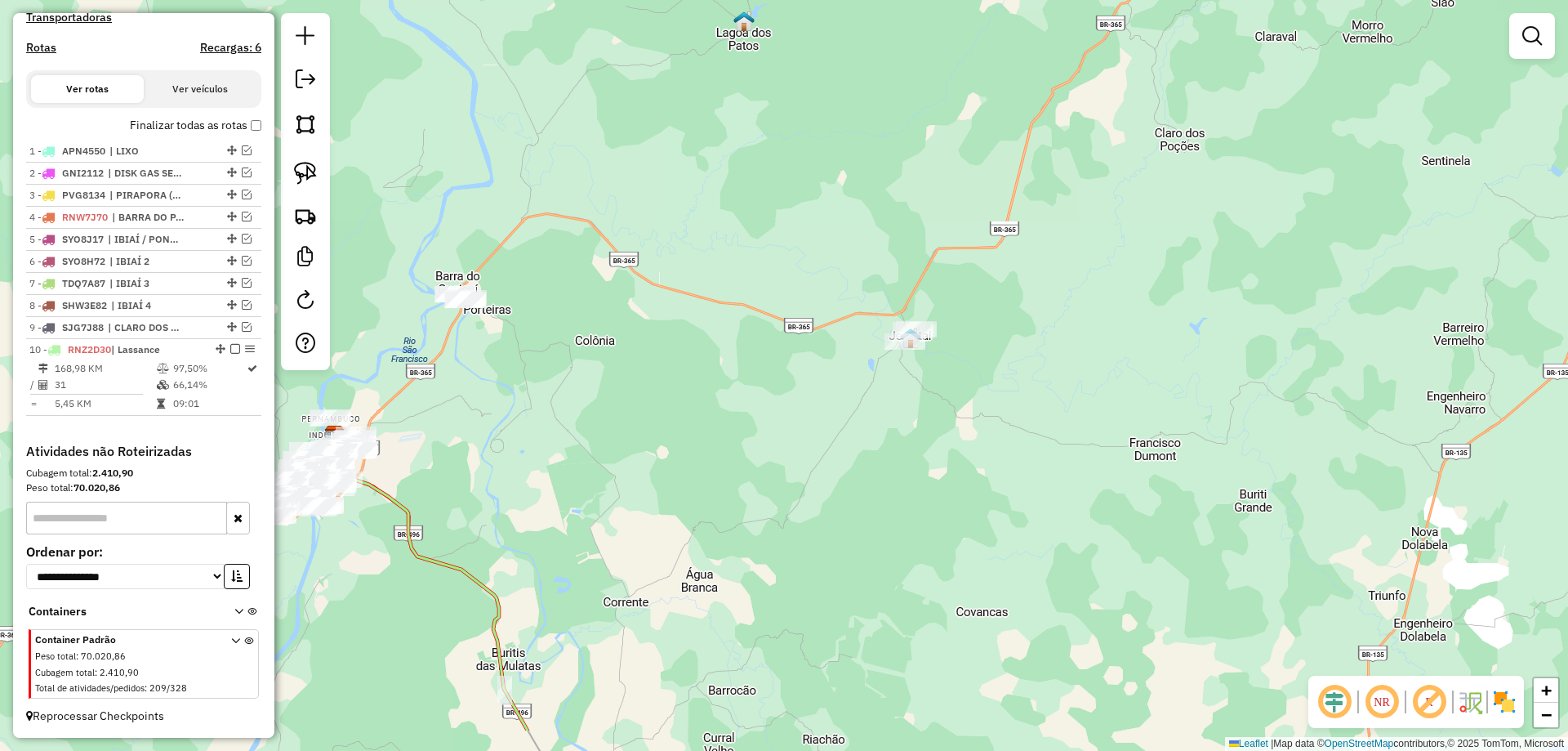
drag, startPoint x: 672, startPoint y: 559, endPoint x: 693, endPoint y: 341, distance: 219.0
click at [678, 292] on div "Janela de atendimento Grade de atendimento Capacidade Transportadoras Veículos …" at bounding box center [784, 375] width 1568 height 751
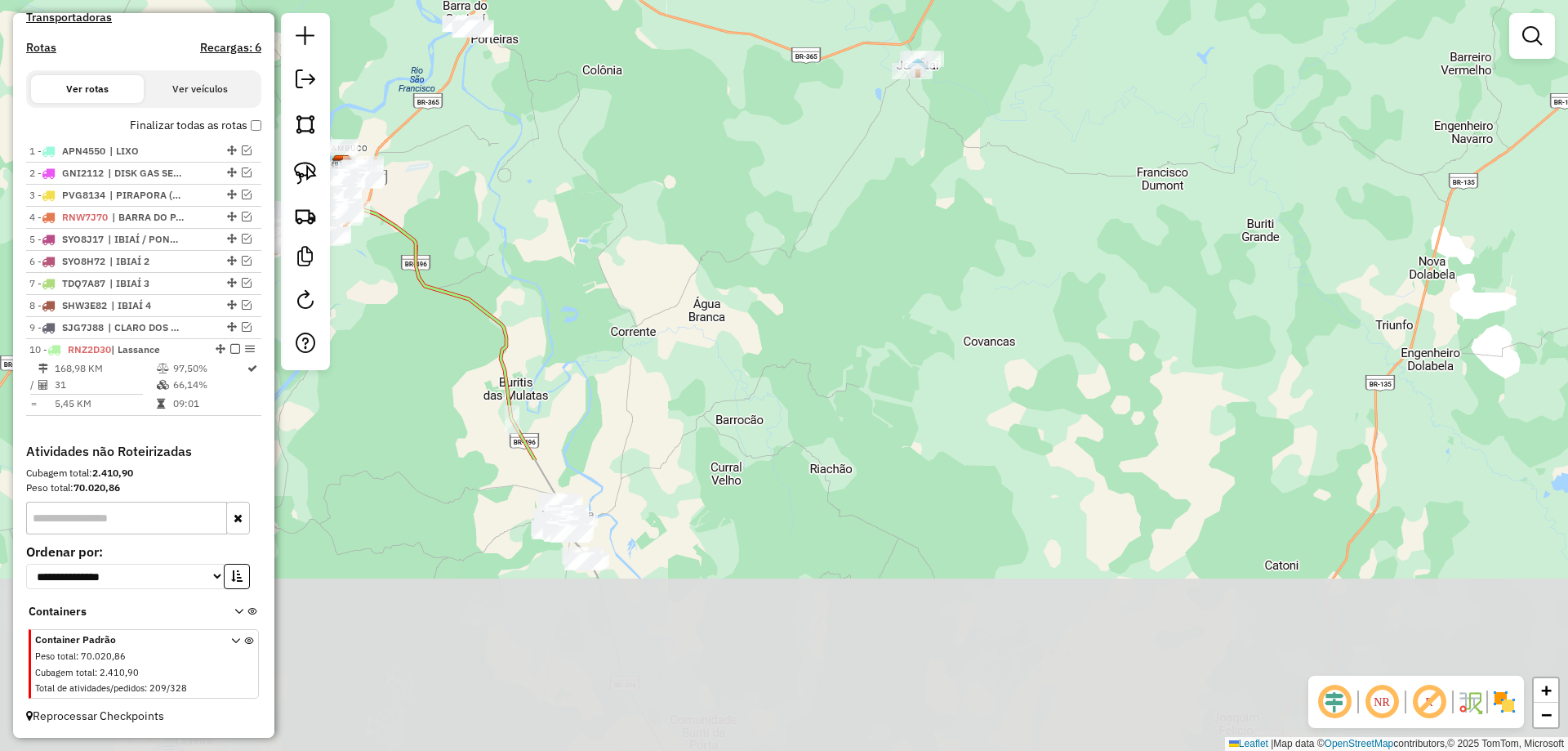
drag, startPoint x: 732, startPoint y: 498, endPoint x: 849, endPoint y: 325, distance: 208.8
click at [809, 362] on div "Janela de atendimento Grade de atendimento Capacidade Transportadoras Veículos …" at bounding box center [784, 375] width 1568 height 751
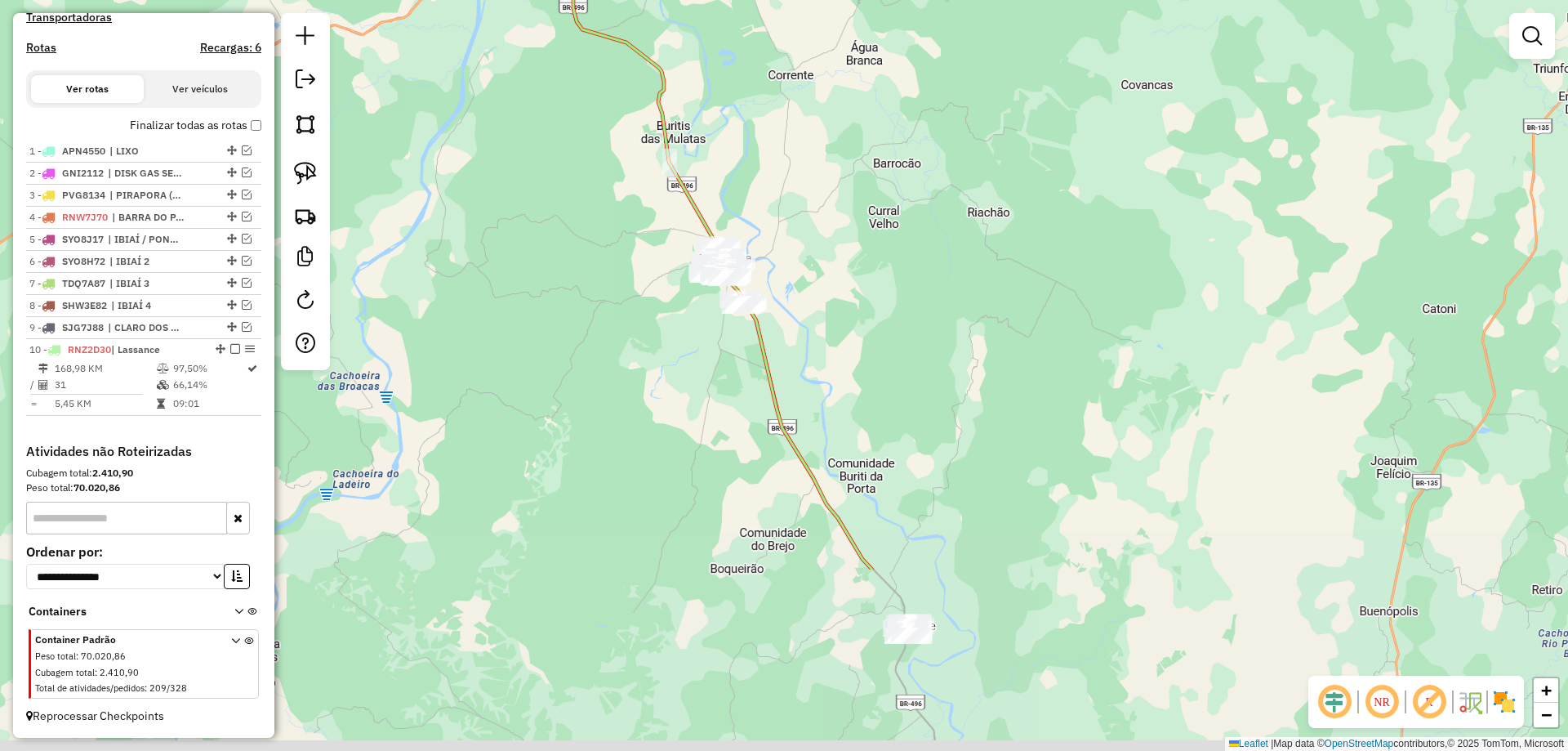
drag, startPoint x: 821, startPoint y: 509, endPoint x: 727, endPoint y: 342, distance: 191.6
click at [756, 389] on icon at bounding box center [682, 239] width 379 height 661
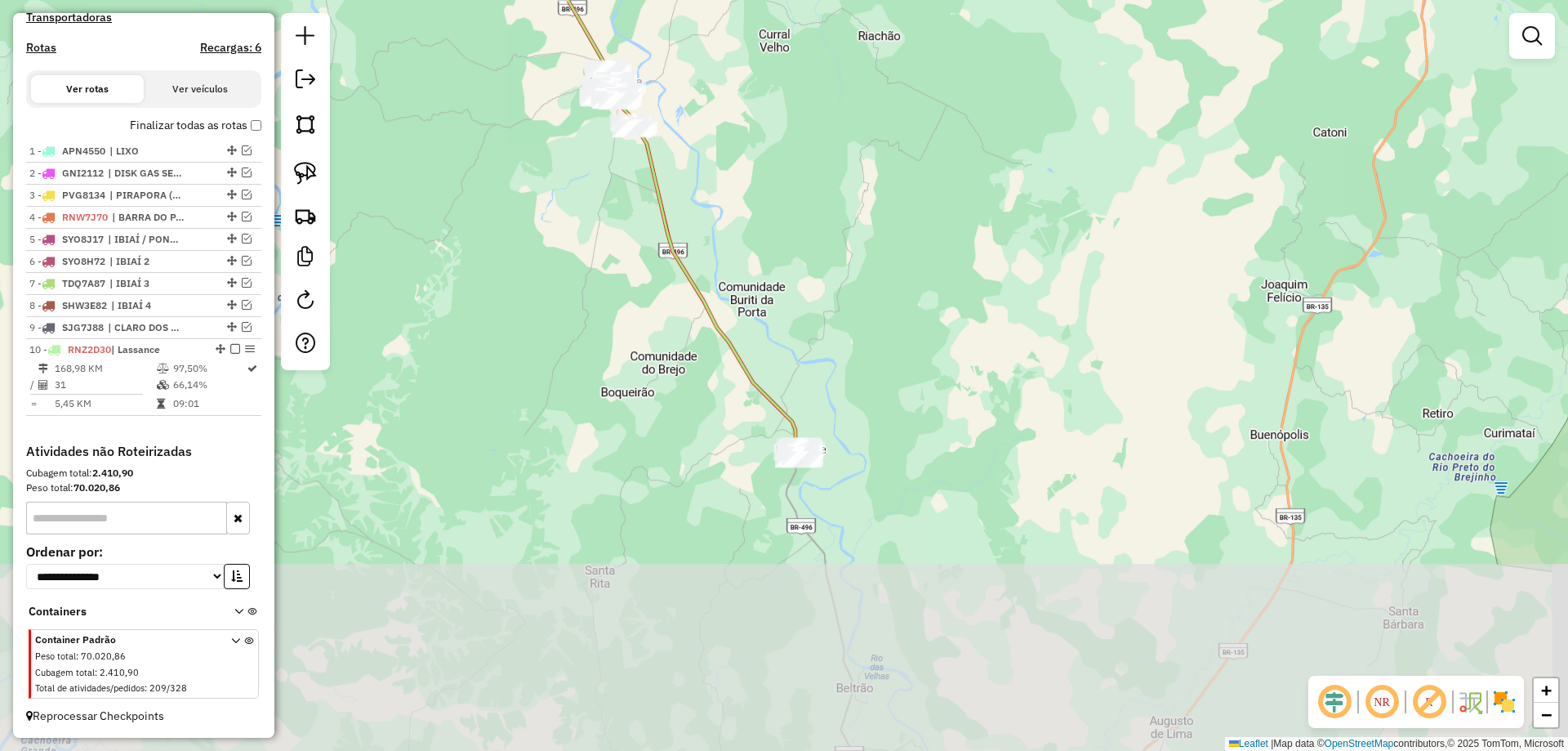
drag, startPoint x: 824, startPoint y: 446, endPoint x: 795, endPoint y: 445, distance: 29.0
click at [780, 442] on div "Janela de atendimento Grade de atendimento Capacidade Transportadoras Veículos …" at bounding box center [784, 375] width 1568 height 751
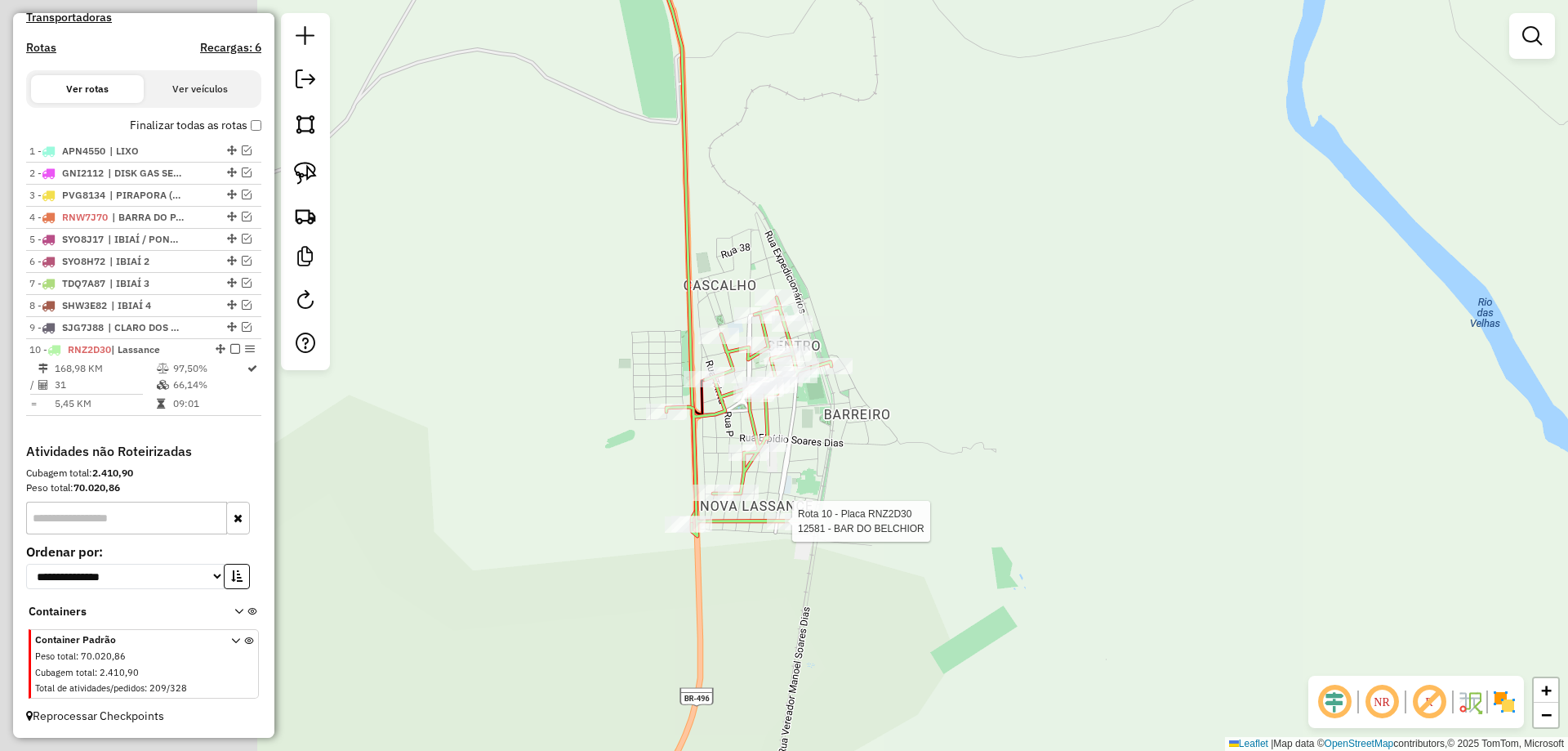
drag, startPoint x: 635, startPoint y: 473, endPoint x: 861, endPoint y: 469, distance: 226.0
click at [861, 469] on div "Rota 10 - Placa RNZ2D30 12581 - BAR DO BELCHIOR Janela de atendimento Grade de …" at bounding box center [784, 375] width 1568 height 751
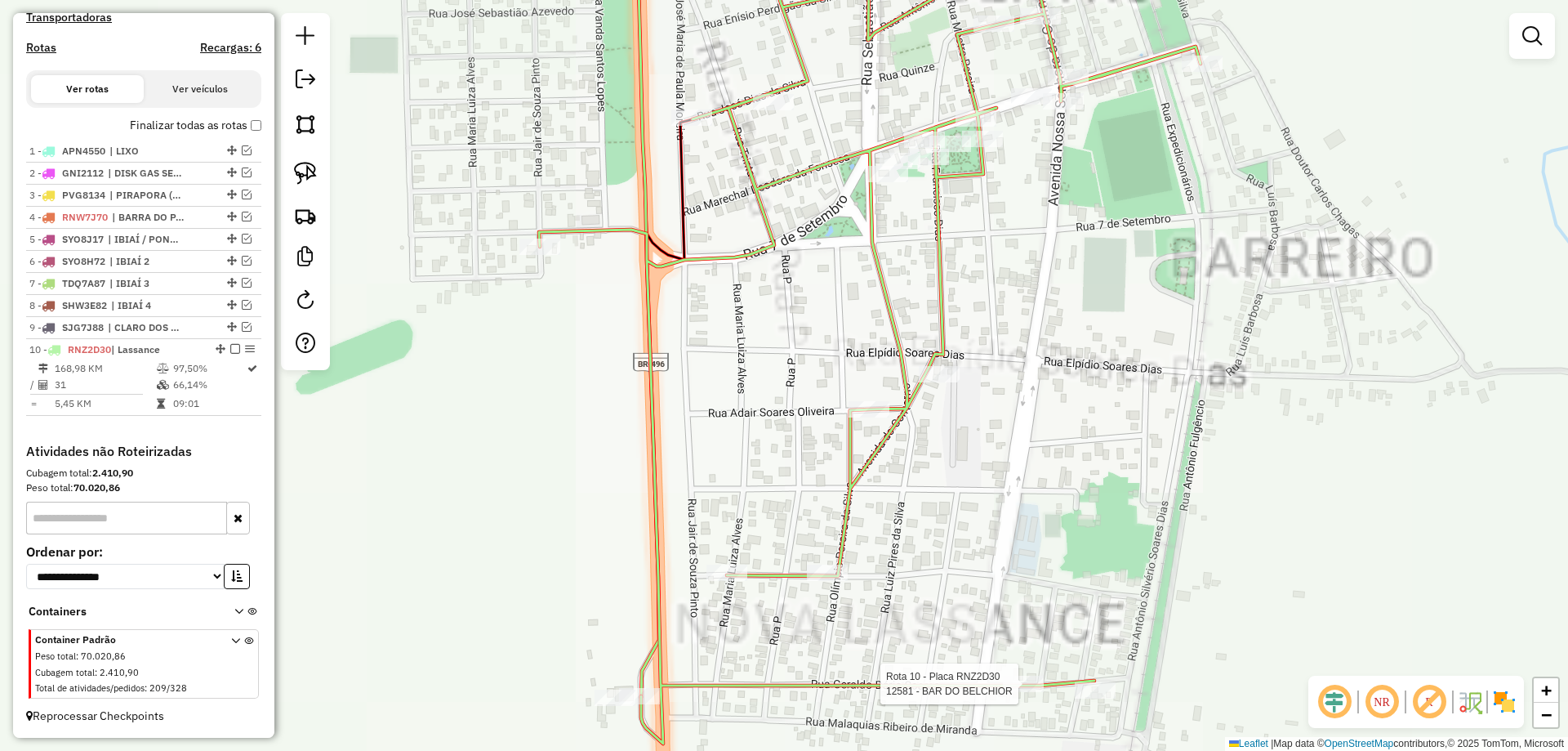
drag, startPoint x: 736, startPoint y: 363, endPoint x: 667, endPoint y: 300, distance: 93.4
click at [784, 363] on div "Rota 10 - Placa RNZ2D30 12581 - BAR DO BELCHIOR Janela de atendimento Grade de …" at bounding box center [784, 375] width 1568 height 751
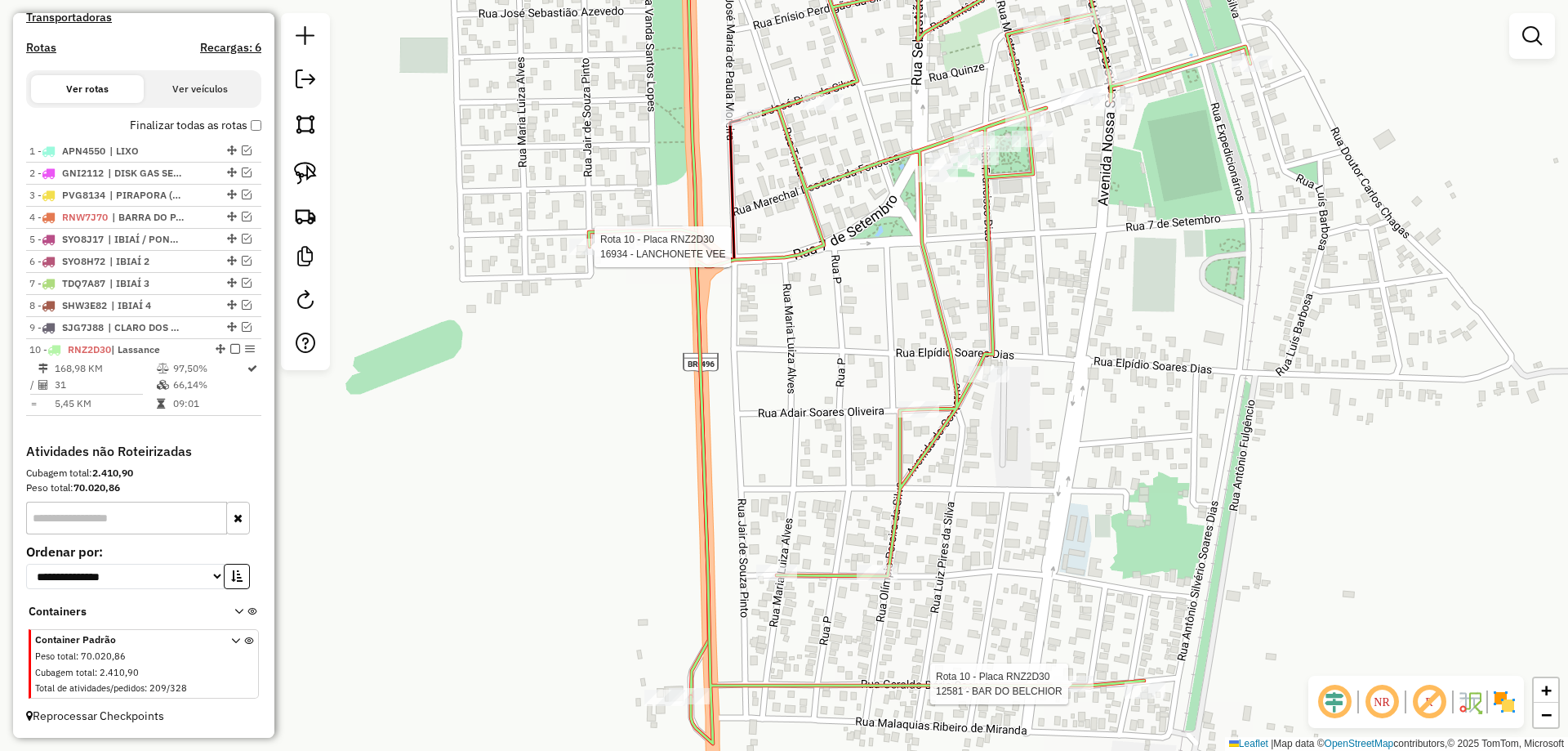
select select "*********"
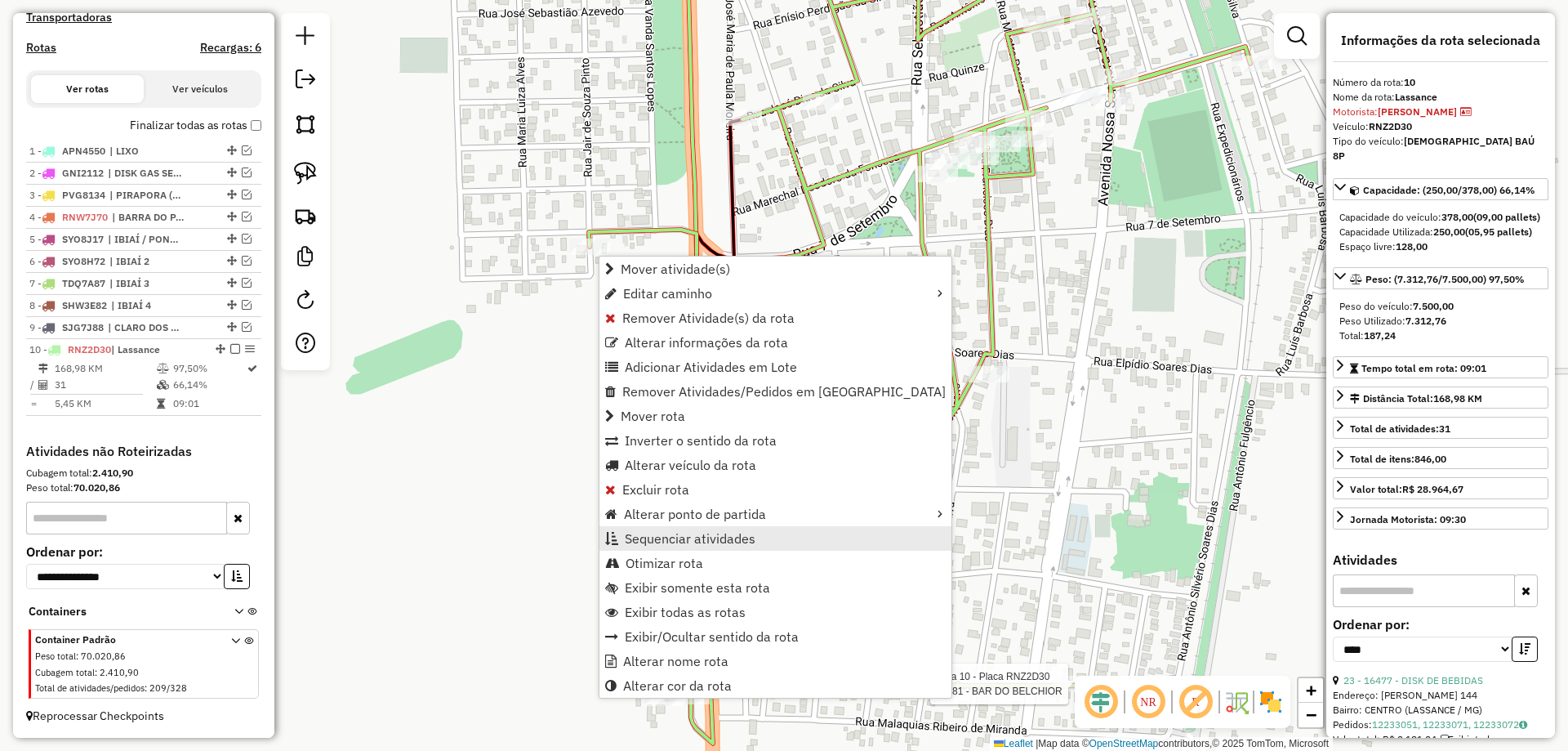
click at [659, 542] on span "Sequenciar atividades" at bounding box center [690, 538] width 131 height 13
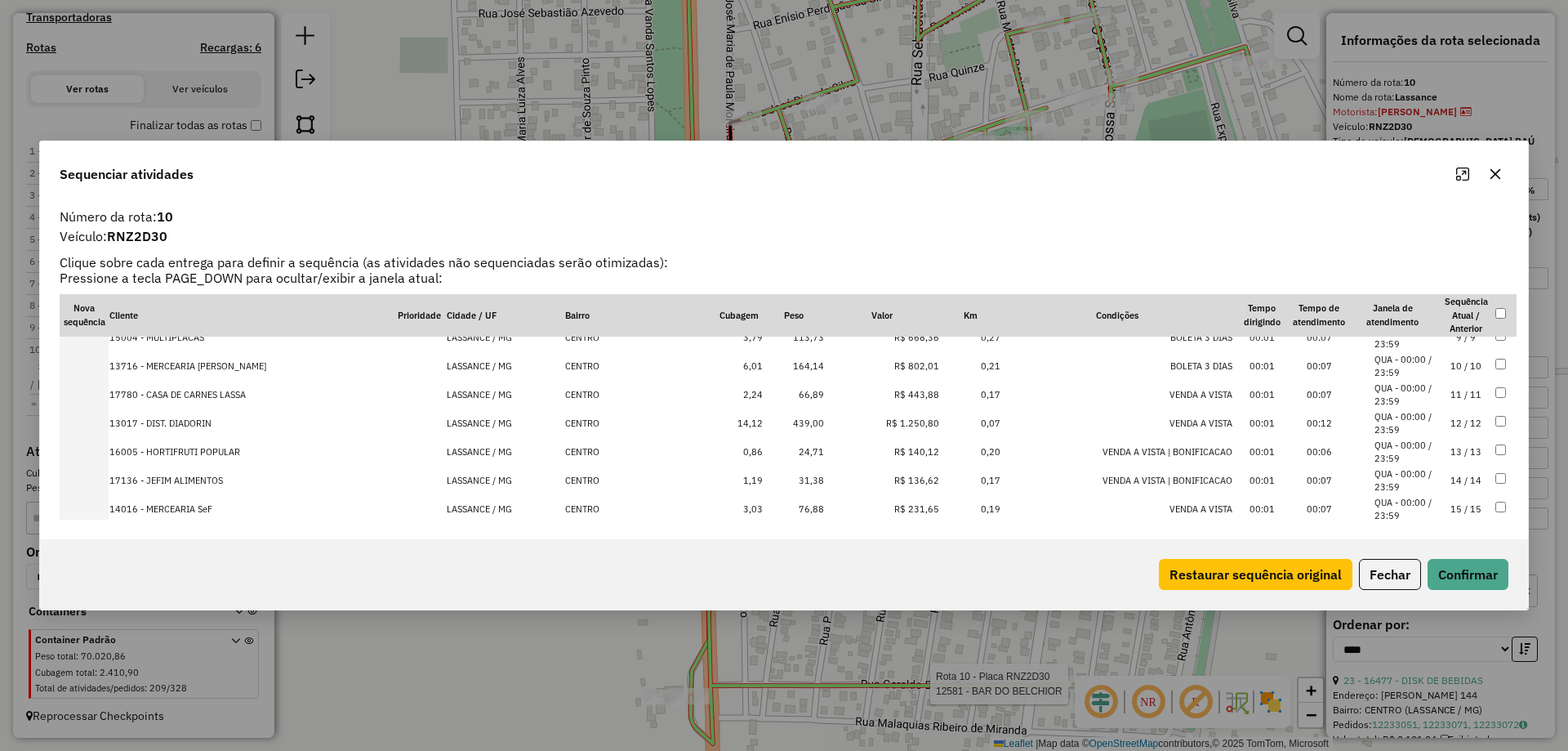
scroll to position [0, 0]
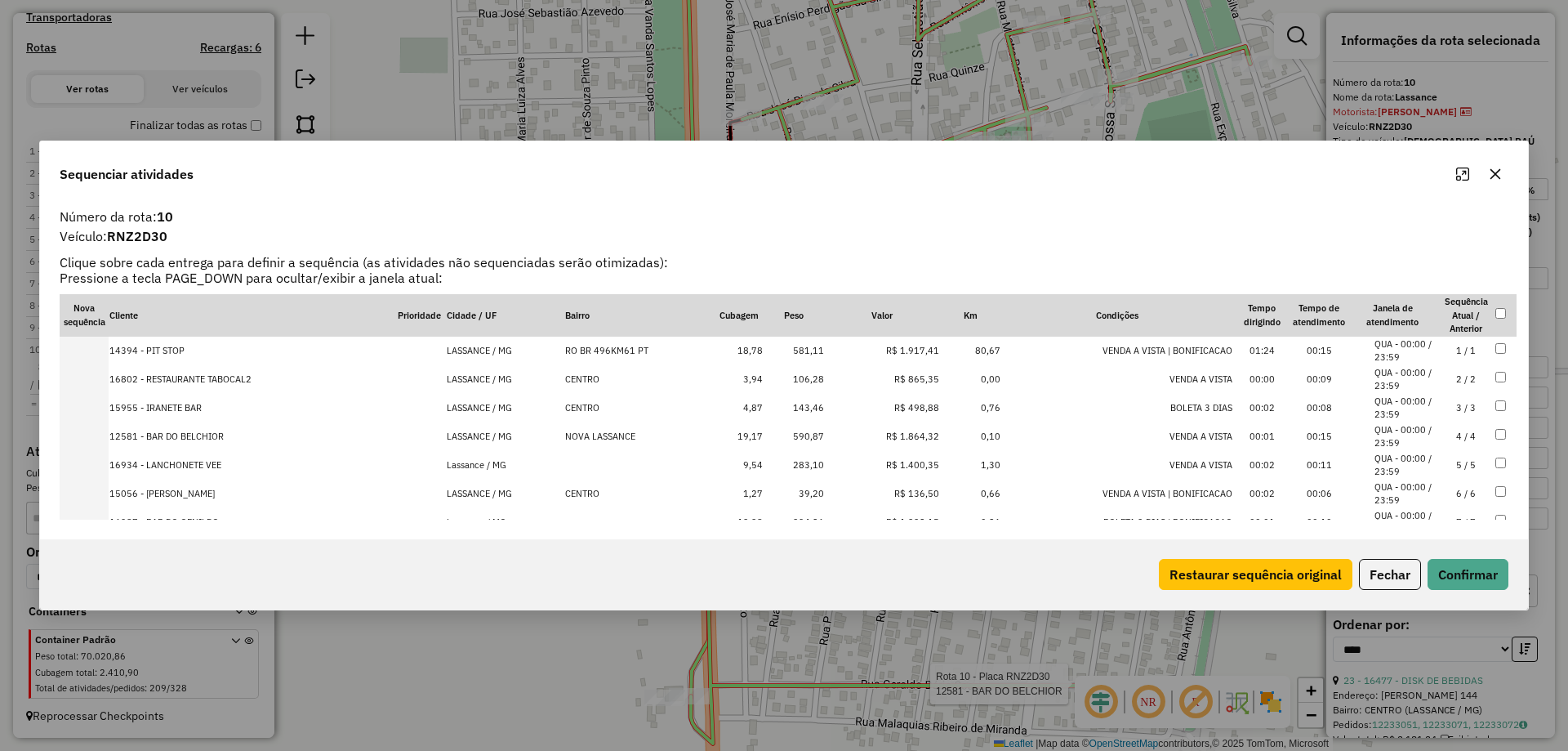
click at [1450, 467] on td "5 / 5" at bounding box center [1466, 464] width 58 height 29
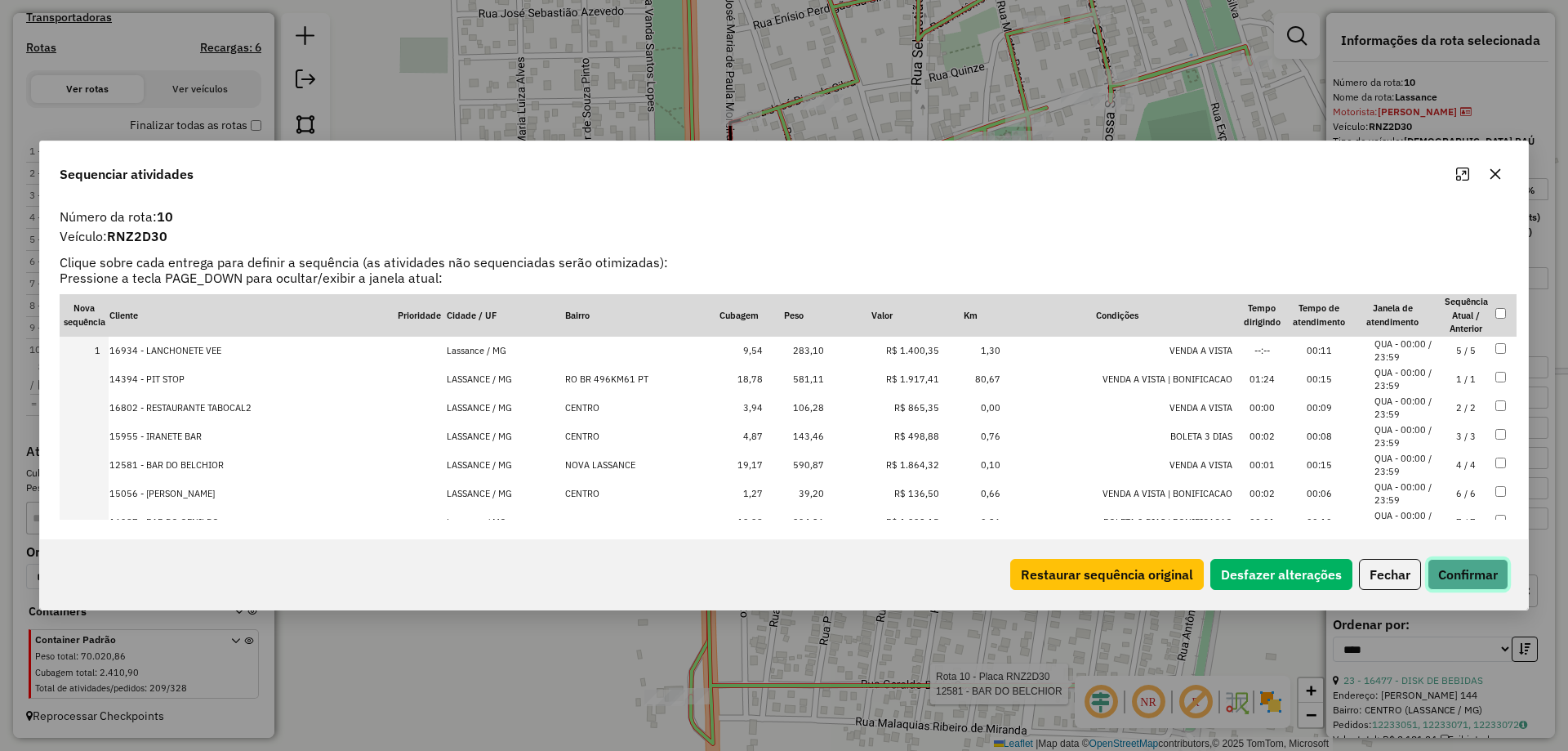
click at [1475, 566] on button "Confirmar" at bounding box center [1468, 573] width 81 height 31
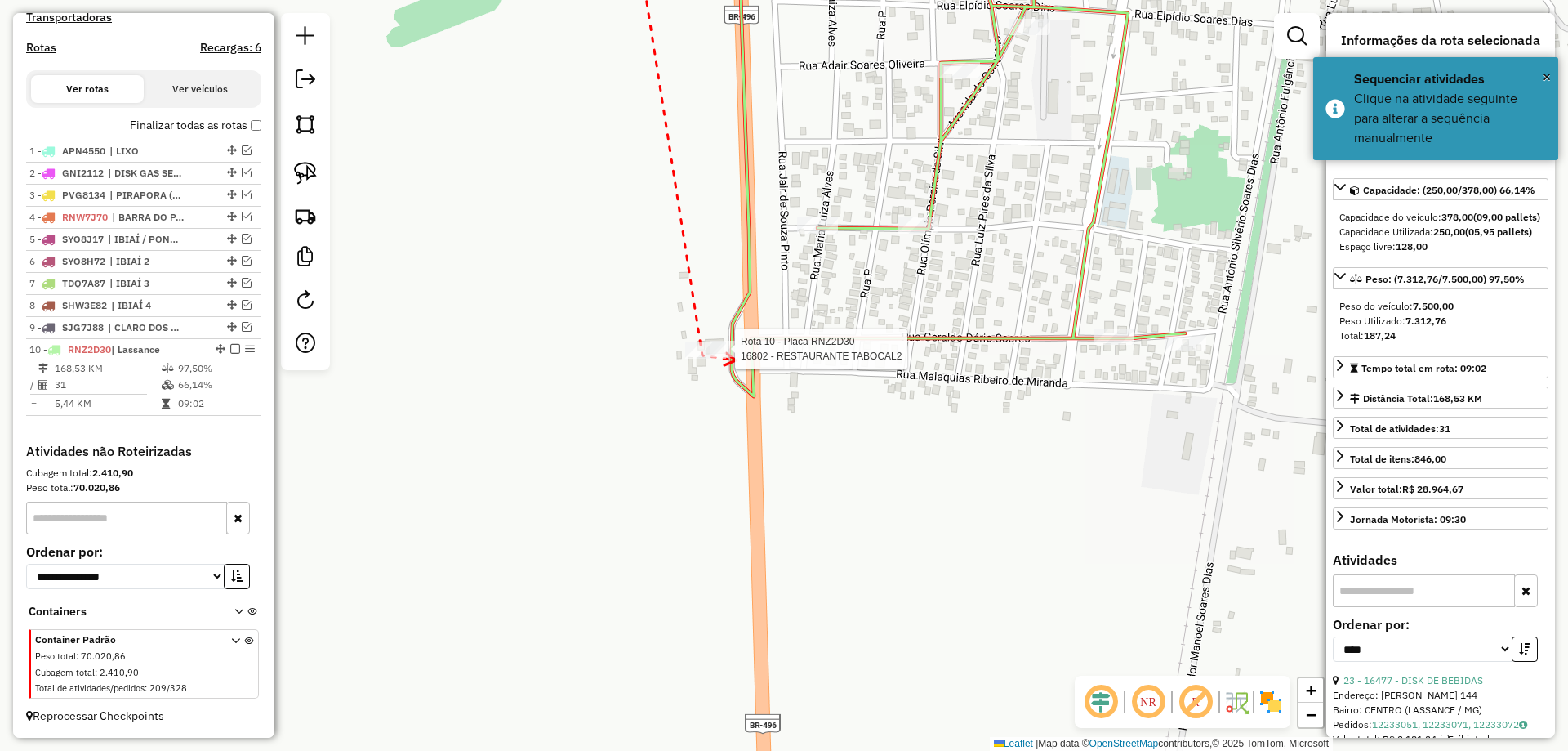
click at [736, 357] on div at bounding box center [729, 348] width 41 height 16
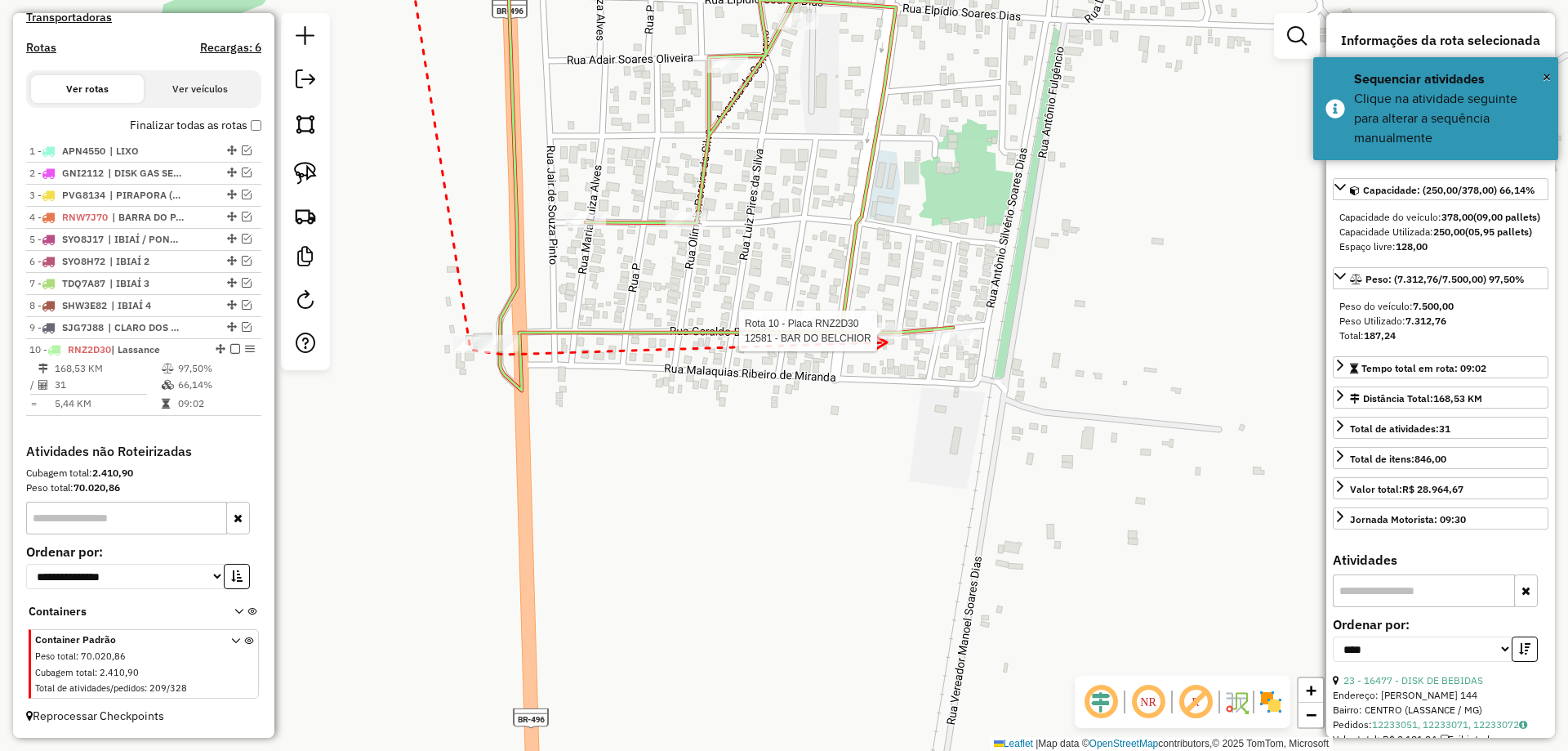
click at [887, 339] on div at bounding box center [882, 330] width 41 height 16
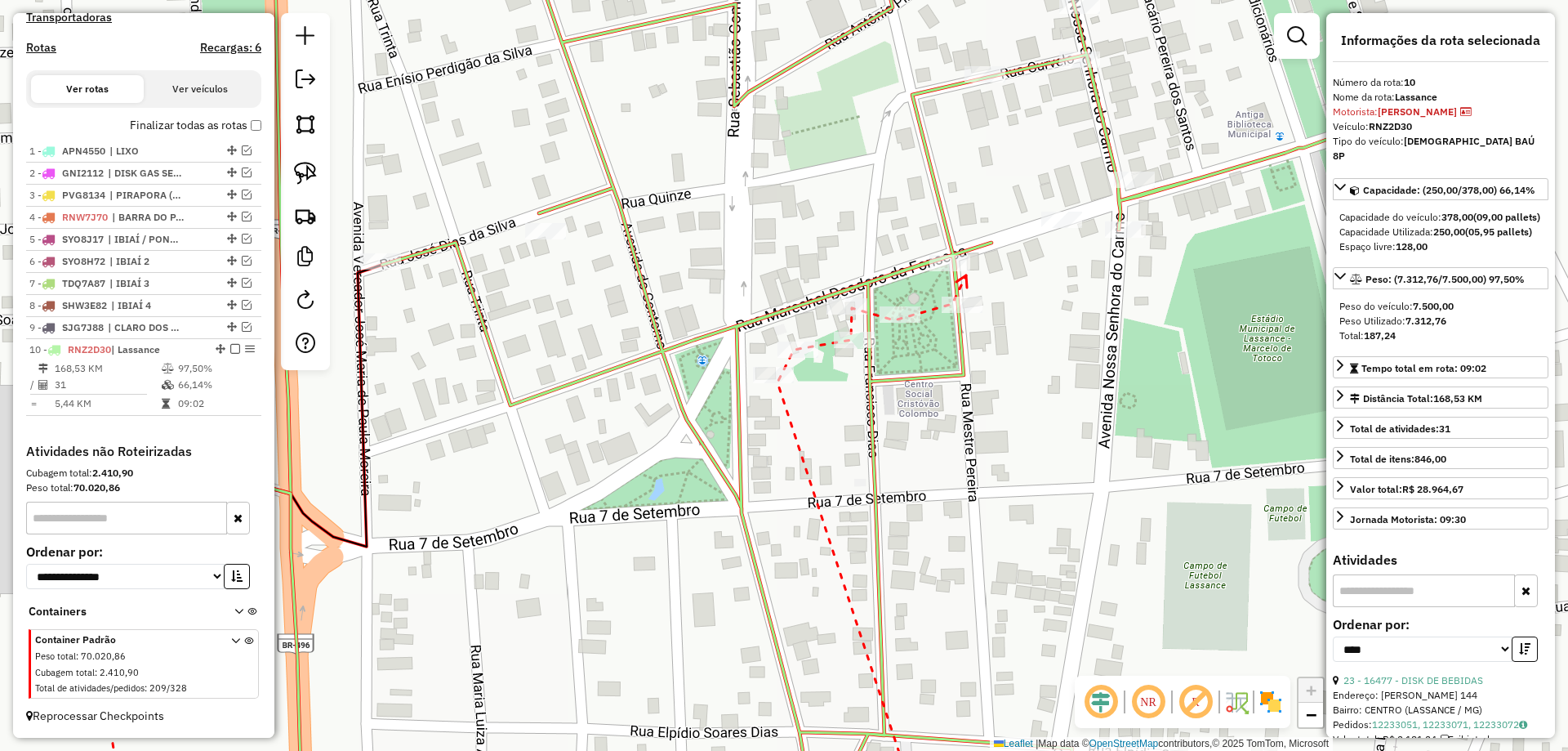
click at [966, 275] on icon at bounding box center [961, 281] width 11 height 12
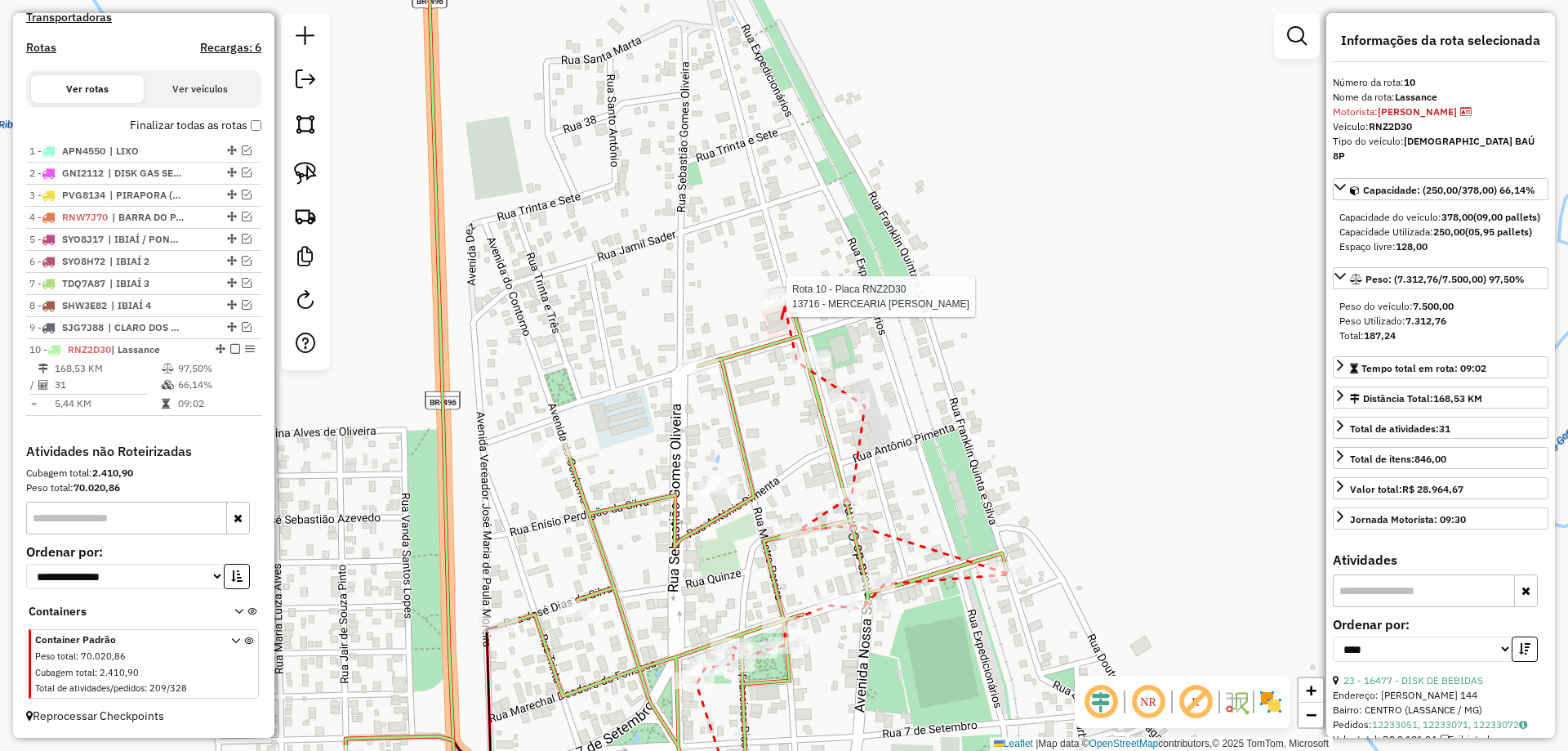
click at [784, 305] on div at bounding box center [781, 297] width 41 height 16
click at [563, 456] on div at bounding box center [553, 448] width 41 height 16
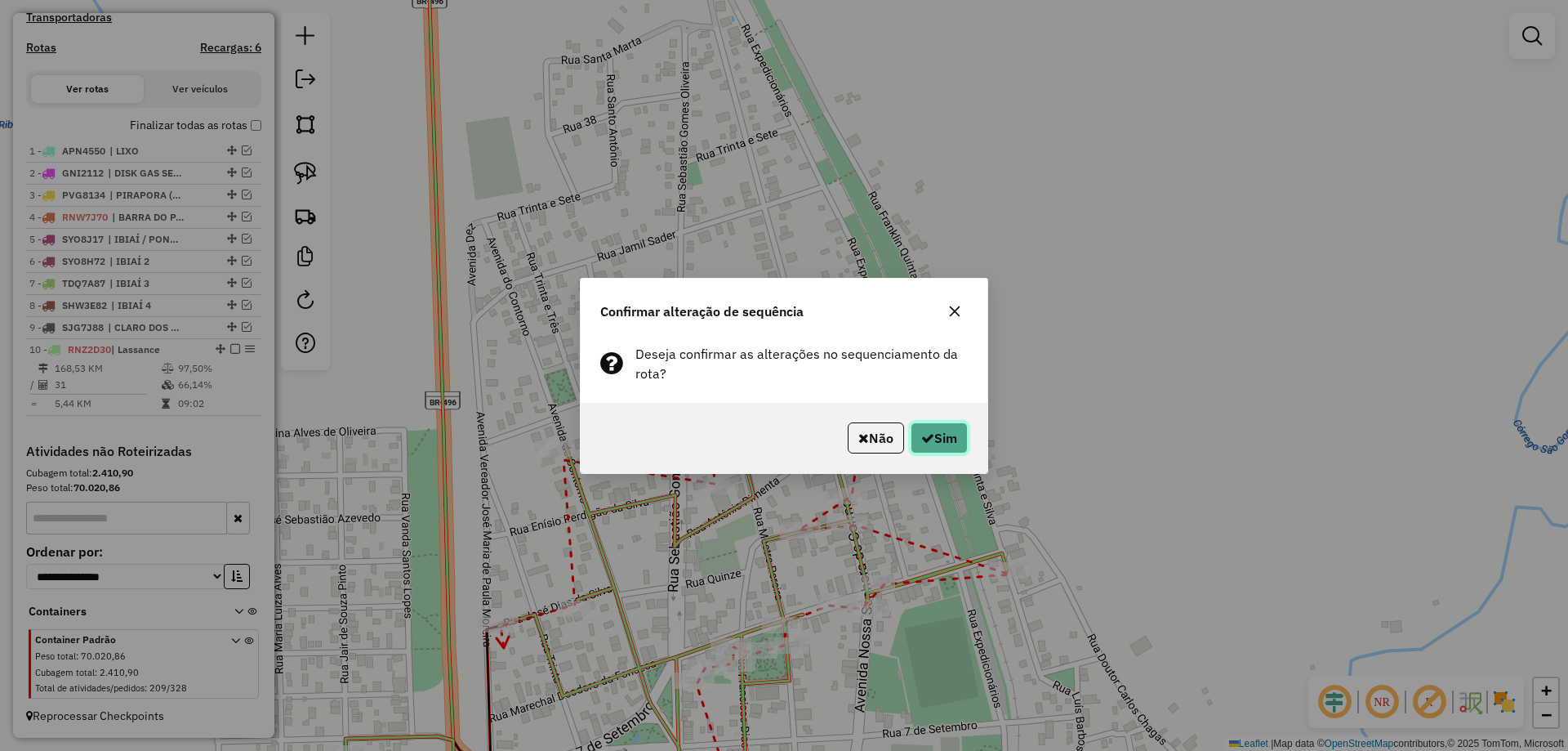
click at [937, 449] on button "Sim" at bounding box center [939, 438] width 58 height 31
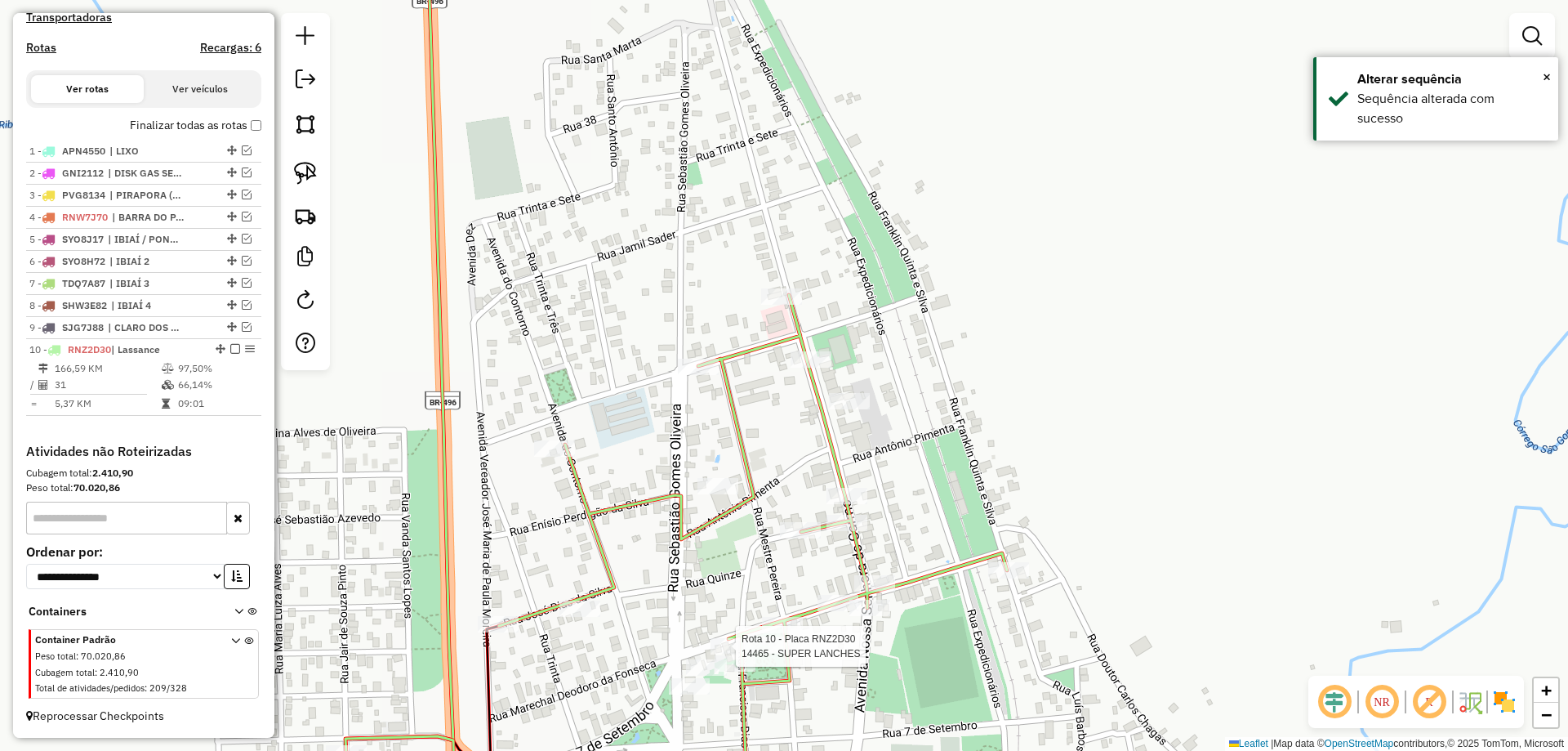
select select "*********"
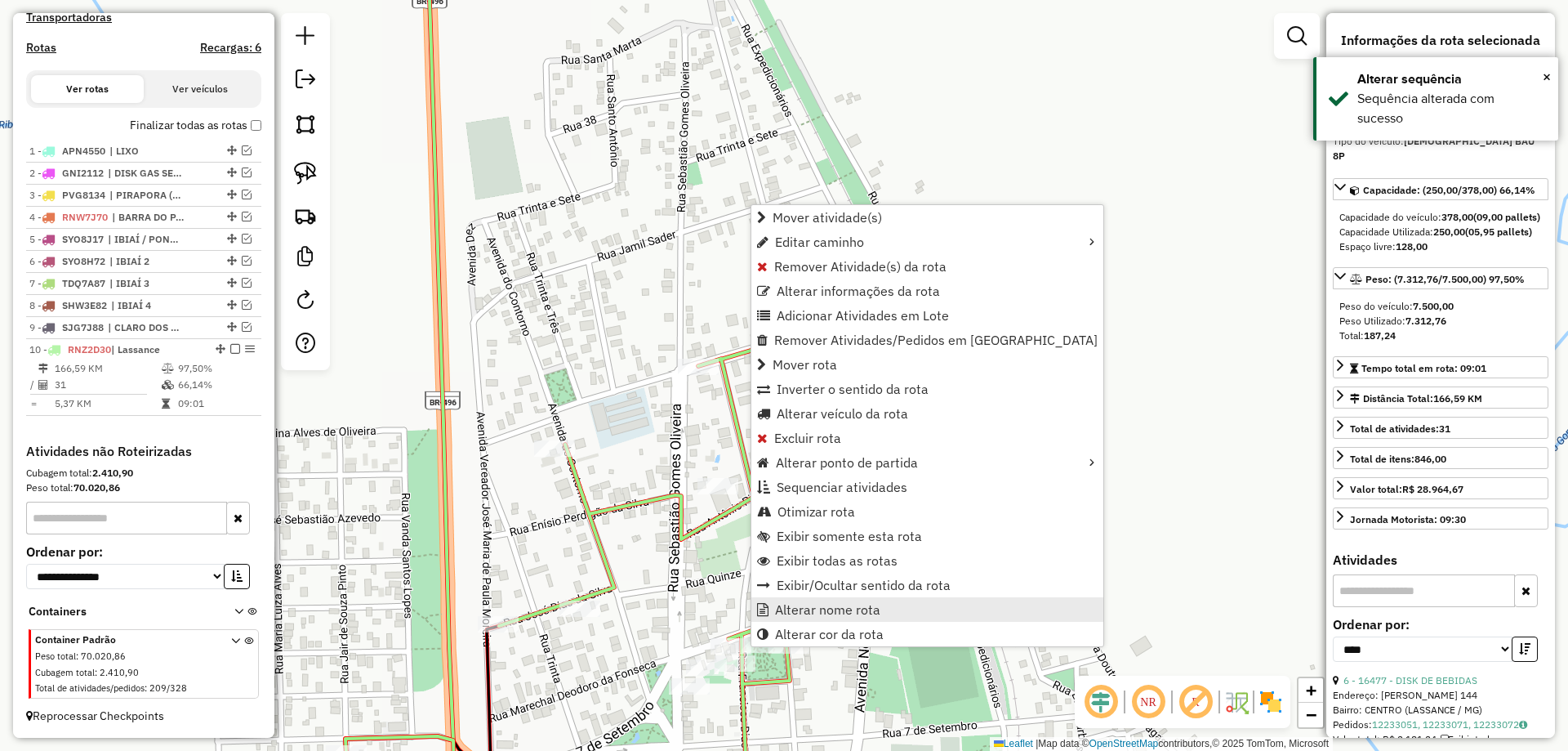
click at [815, 611] on span "Alterar nome rota" at bounding box center [827, 609] width 105 height 13
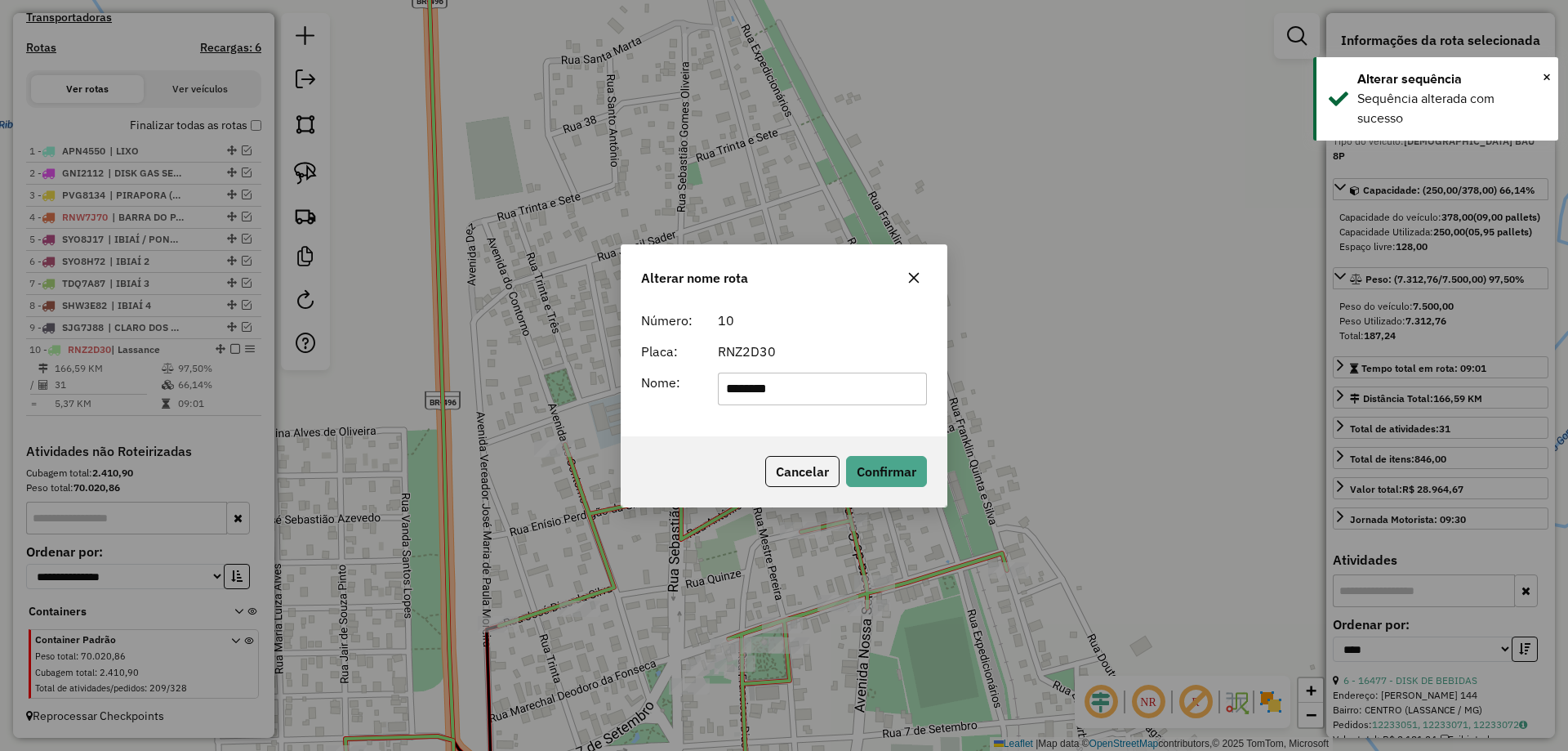
click at [806, 383] on input "********" at bounding box center [823, 388] width 210 height 33
type input "********"
click at [891, 474] on button "Confirmar" at bounding box center [887, 470] width 81 height 31
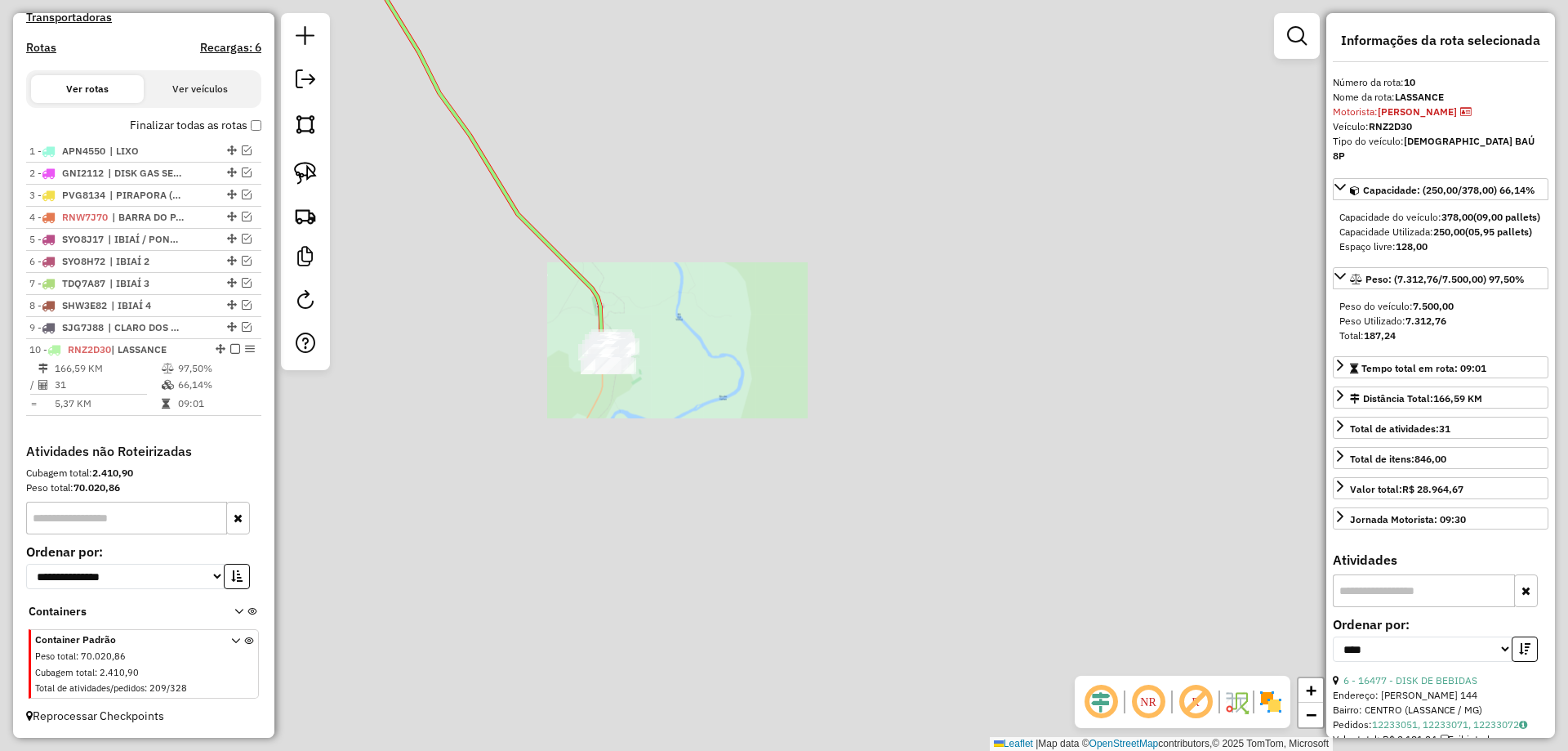
click at [643, 513] on div "Janela de atendimento Grade de atendimento Capacidade Transportadoras Veículos …" at bounding box center [784, 375] width 1568 height 751
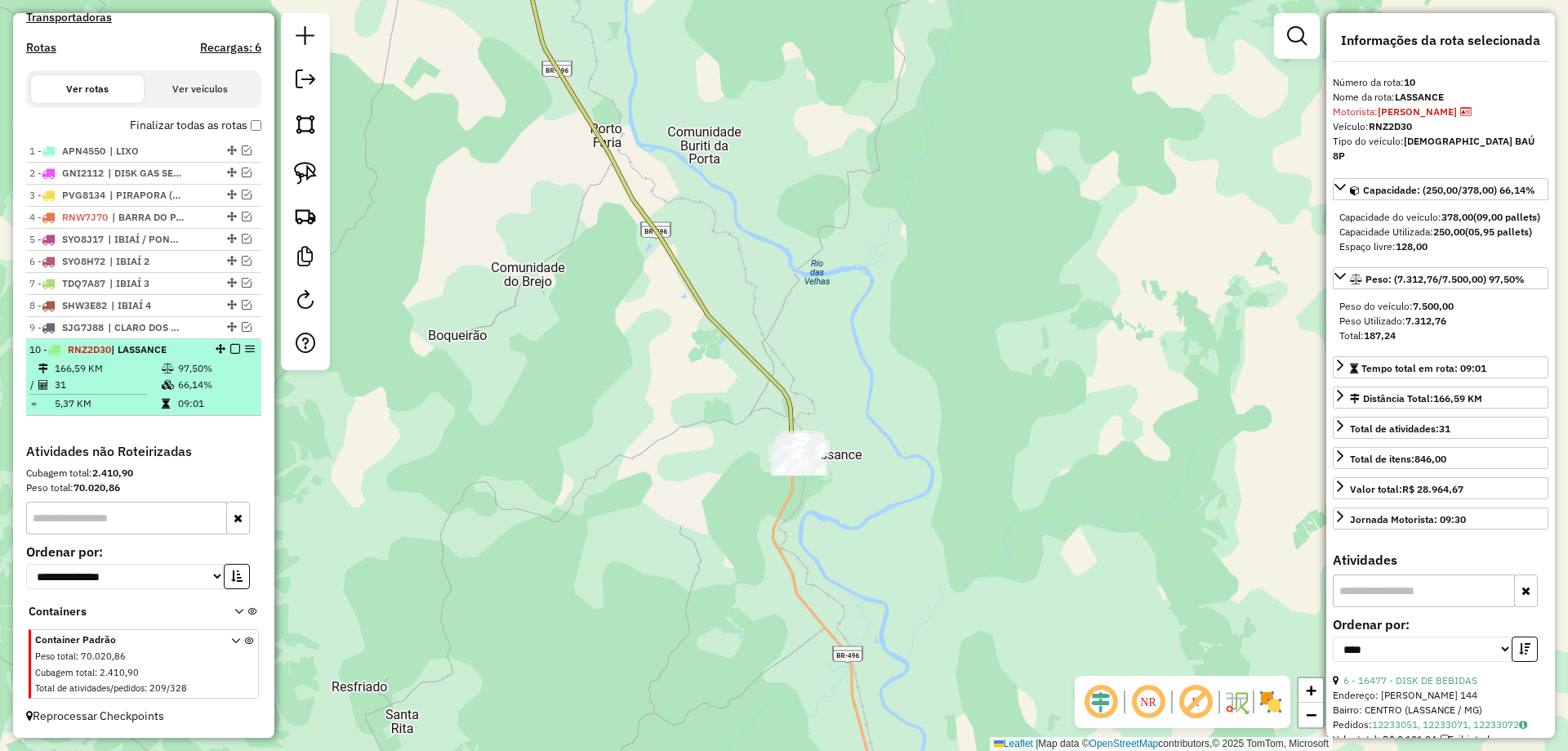
click at [229, 343] on div "10 - RNZ2D30 | LASSANCE" at bounding box center [144, 349] width 229 height 15
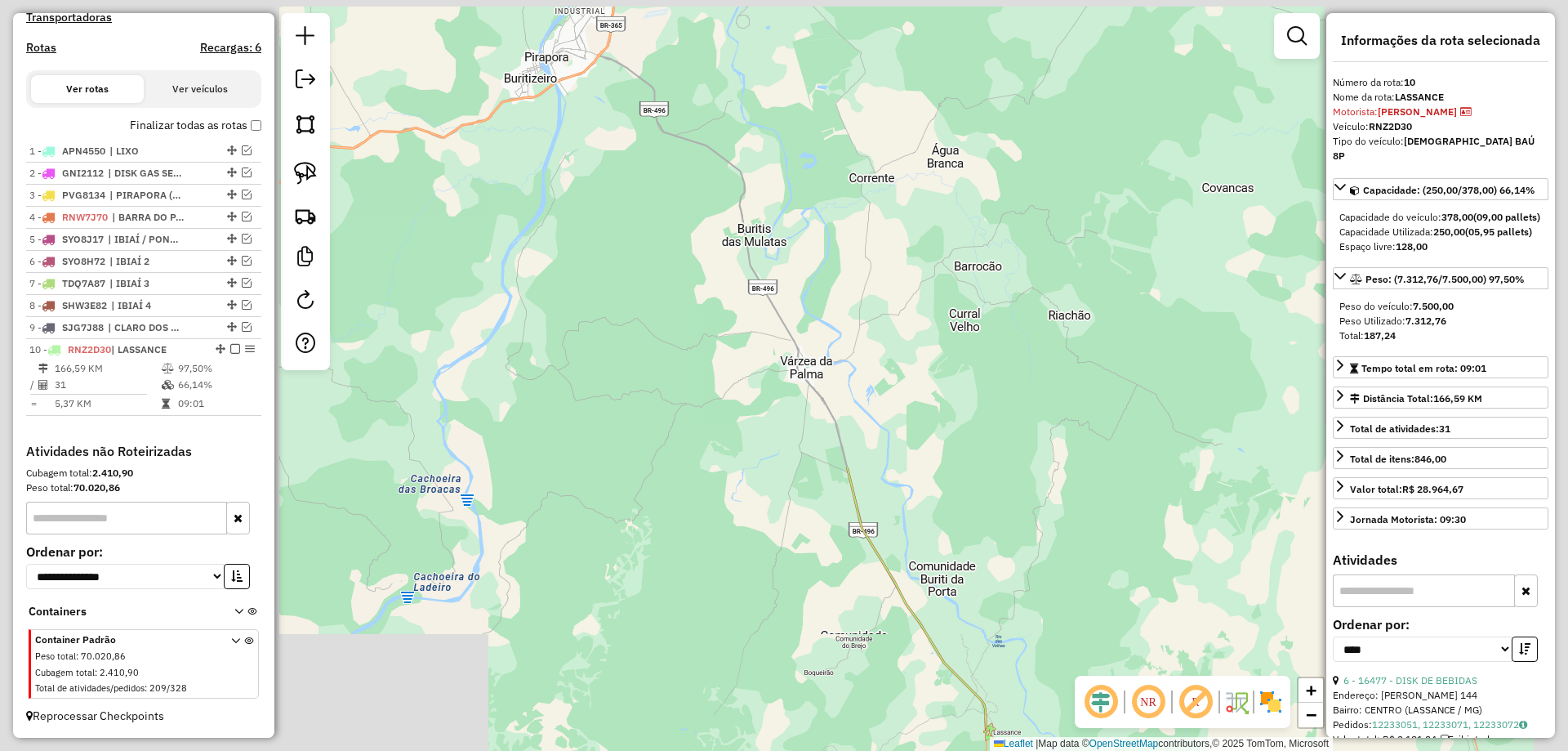
click at [653, 428] on div "Janela de atendimento Grade de atendimento Capacidade Transportadoras Veículos …" at bounding box center [784, 375] width 1568 height 751
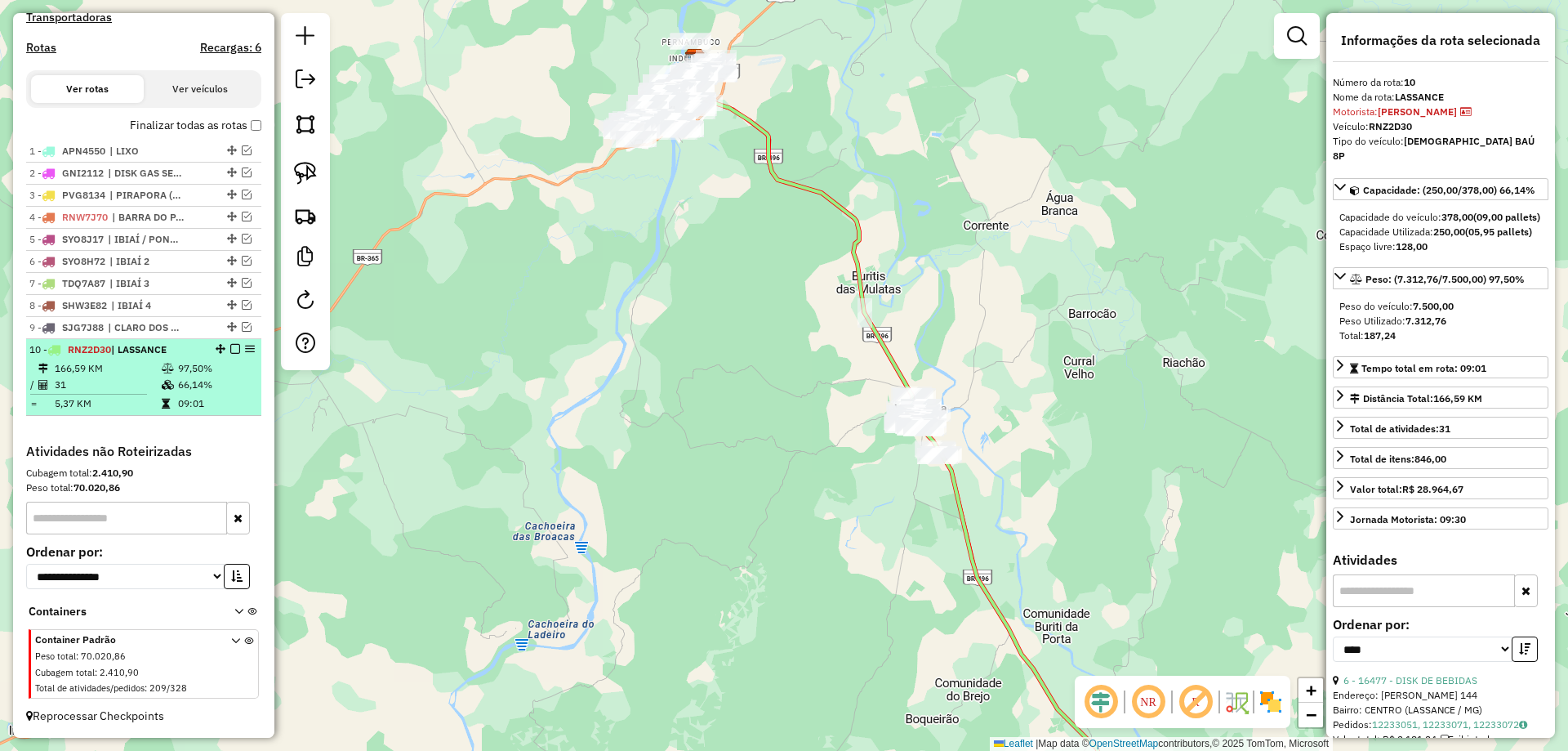
click at [232, 349] on em at bounding box center [235, 349] width 10 height 10
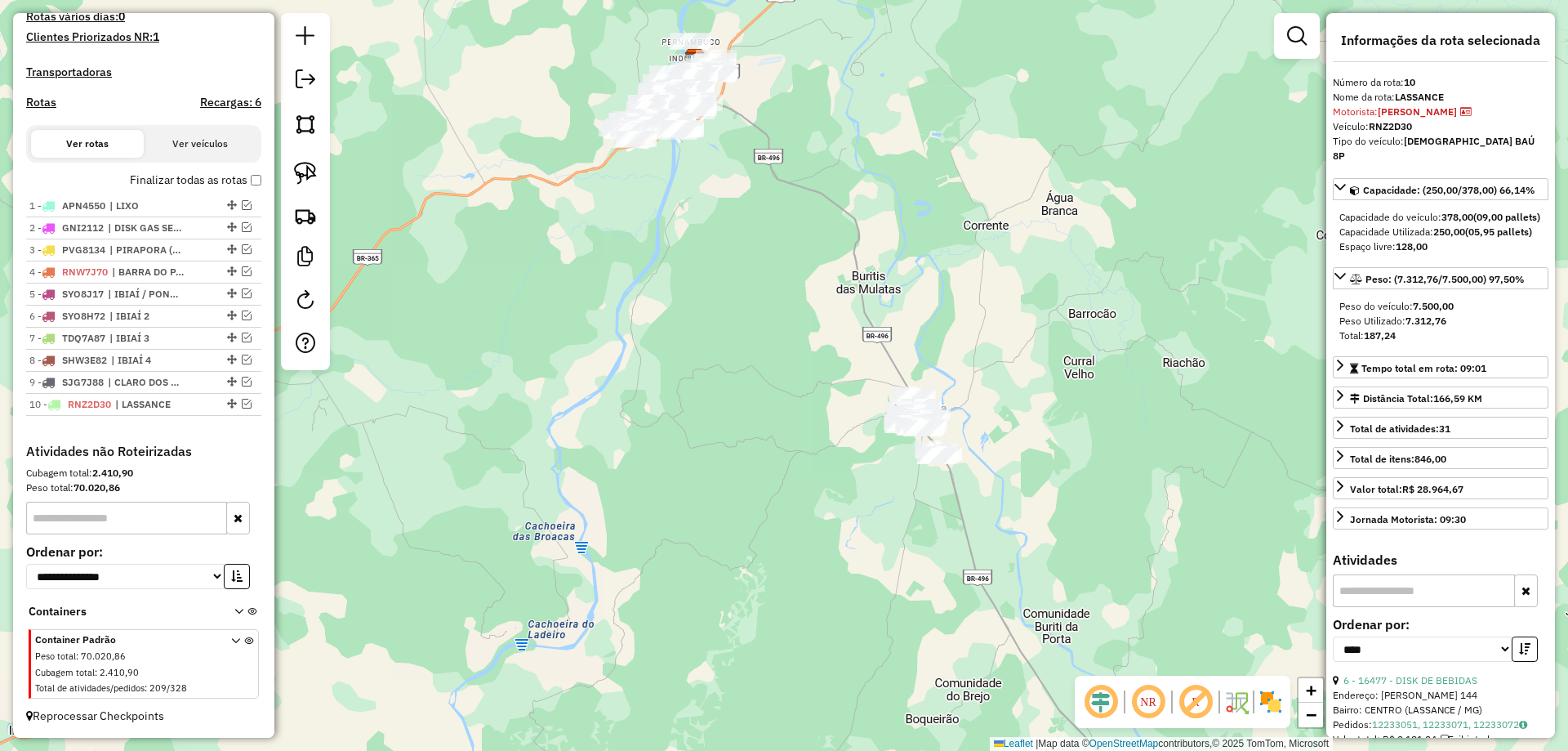
scroll to position [470, 0]
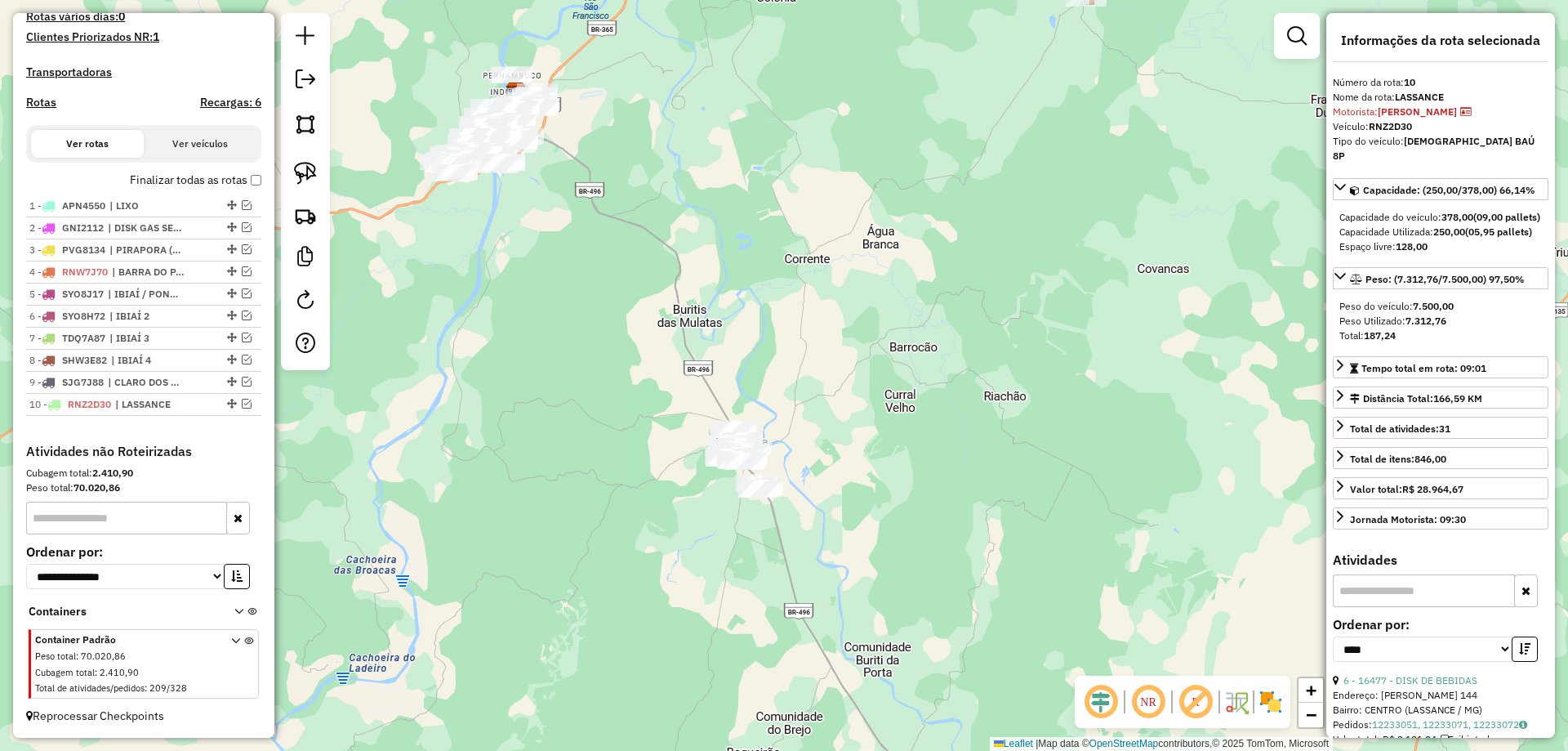
drag, startPoint x: 724, startPoint y: 469, endPoint x: 662, endPoint y: 469, distance: 62.0
click at [656, 472] on div "Janela de atendimento Grade de atendimento Capacidade Transportadoras Veículos …" at bounding box center [784, 375] width 1568 height 751
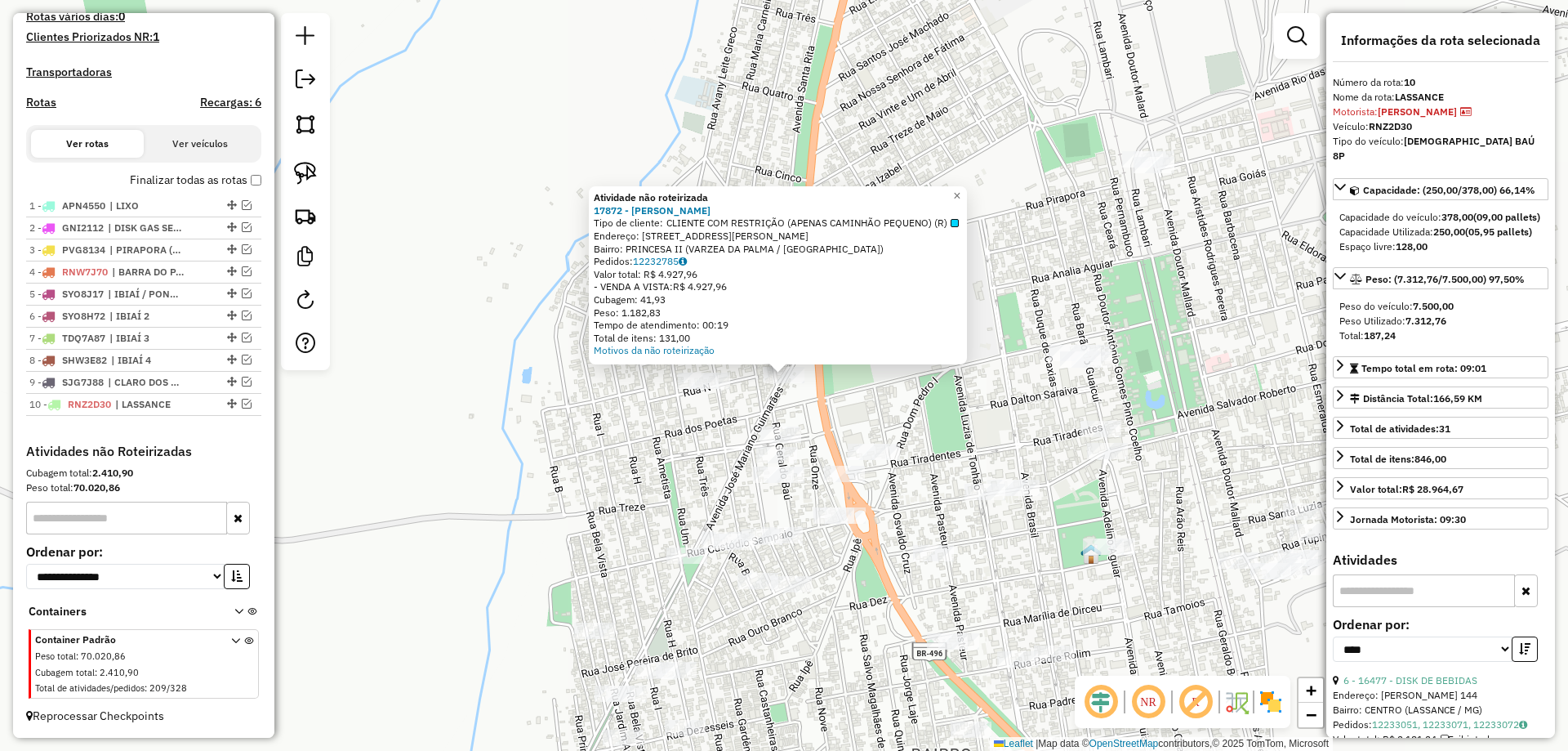
click at [594, 439] on div "Atividade não roteirizada 17872 - GLIDIANI NOGUEIRA Tipo de cliente: CLIENTE CO…" at bounding box center [784, 375] width 1568 height 751
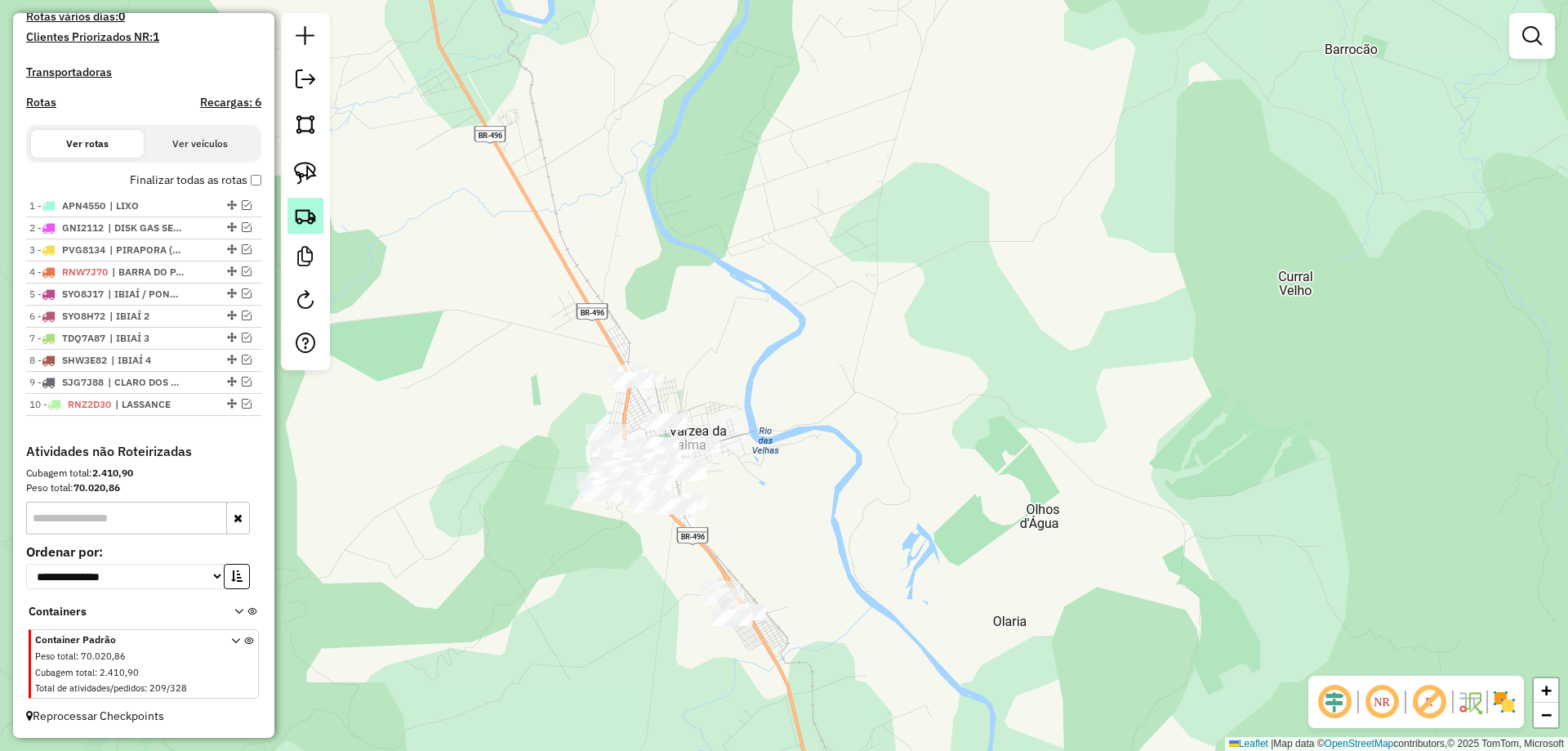
click at [315, 203] on link at bounding box center [305, 215] width 36 height 36
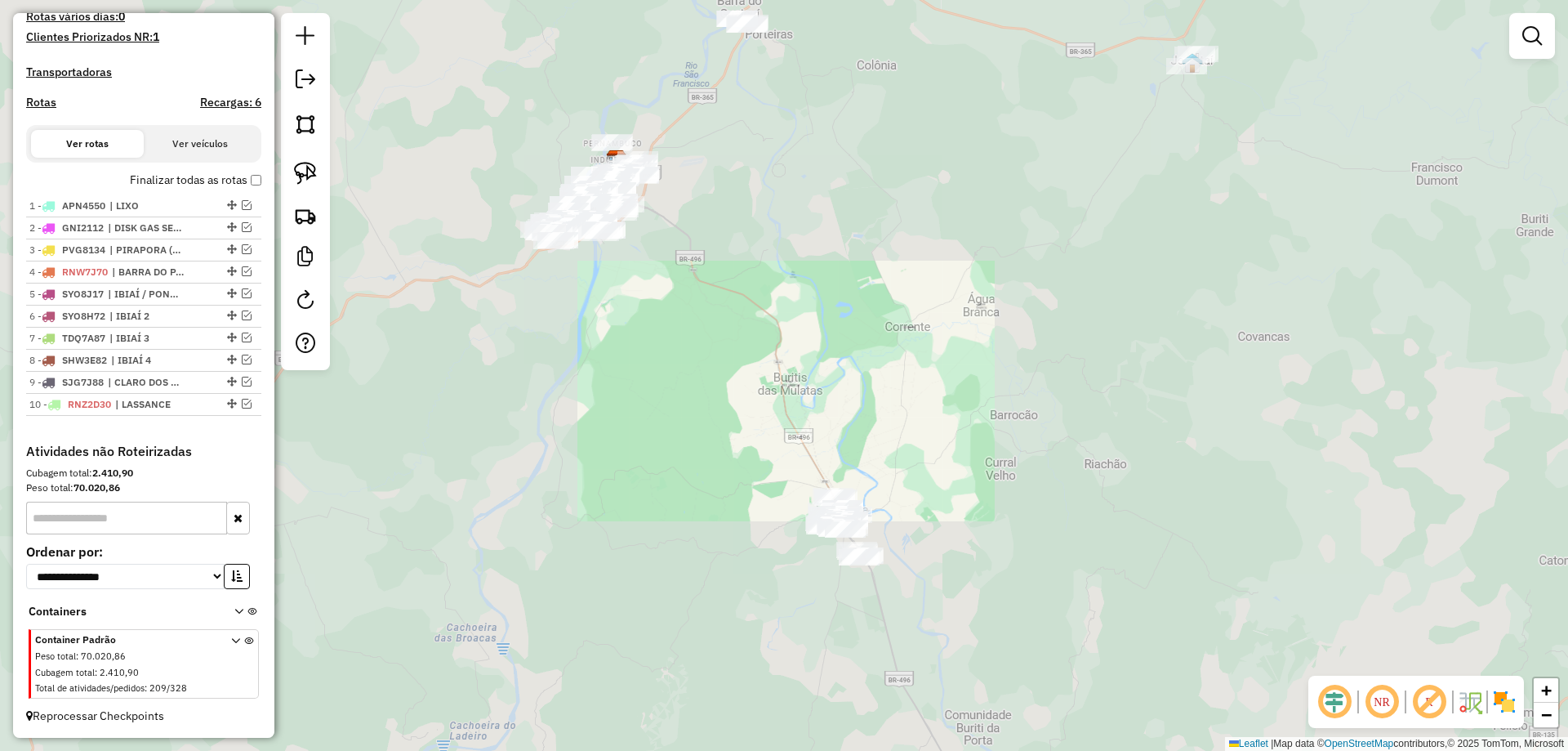
click at [847, 380] on div "Janela de atendimento Grade de atendimento Capacidade Transportadoras Veículos …" at bounding box center [784, 375] width 1568 height 751
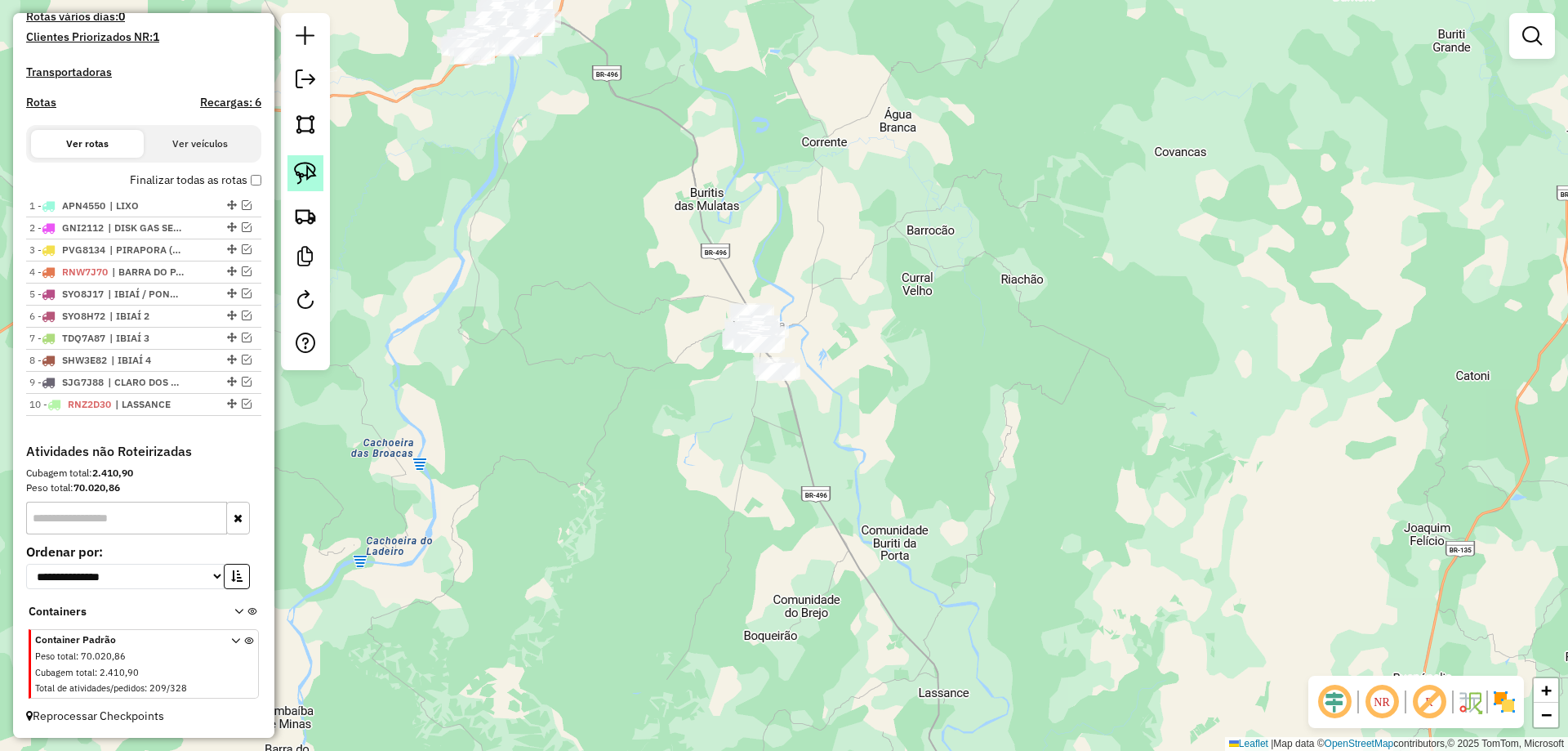
drag, startPoint x: 310, startPoint y: 177, endPoint x: 511, endPoint y: 215, distance: 204.6
click at [310, 178] on img at bounding box center [304, 173] width 23 height 23
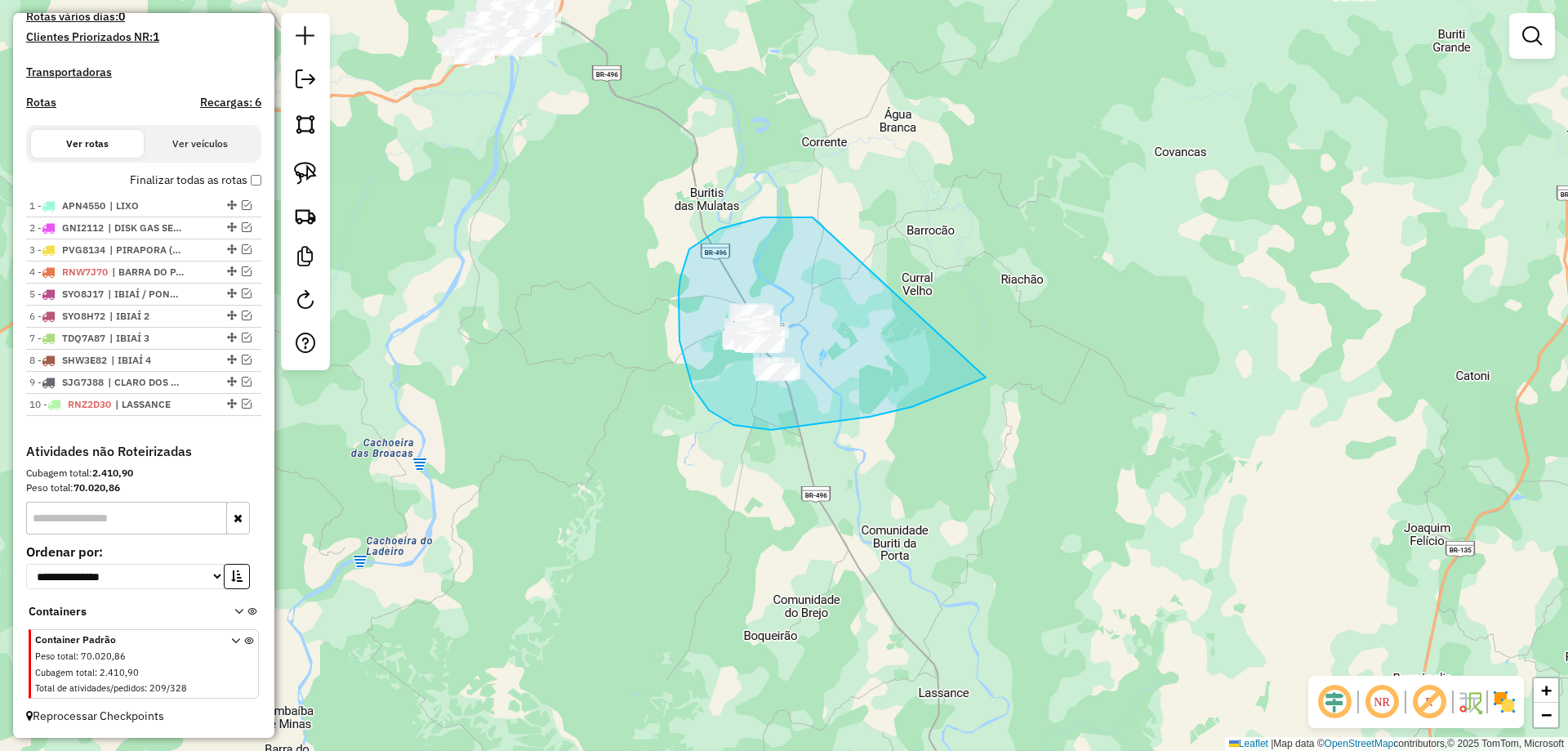
drag, startPoint x: 812, startPoint y: 217, endPoint x: 1010, endPoint y: 332, distance: 229.0
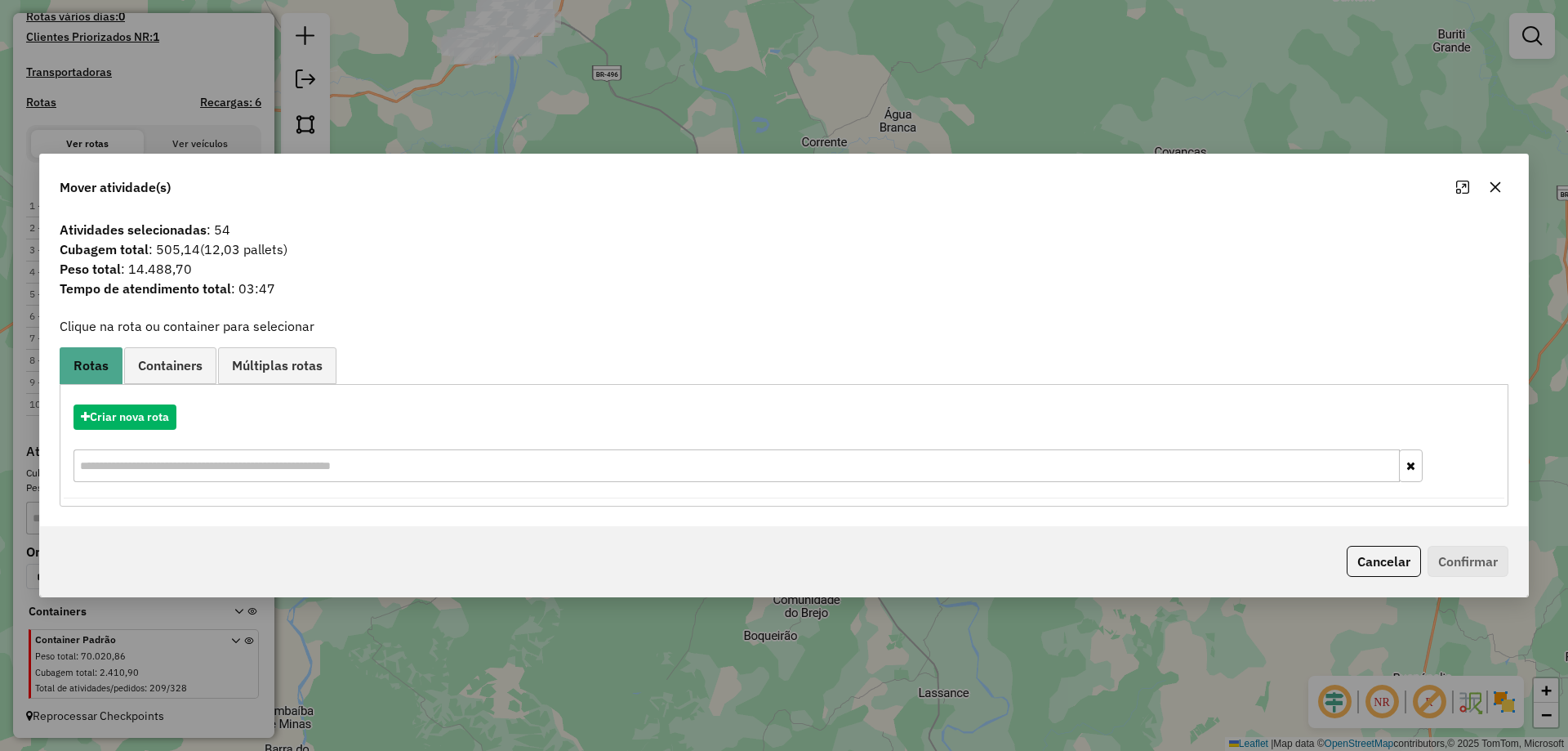
drag, startPoint x: 1388, startPoint y: 562, endPoint x: 1152, endPoint y: 532, distance: 237.9
click at [1389, 562] on button "Cancelar" at bounding box center [1384, 561] width 74 height 31
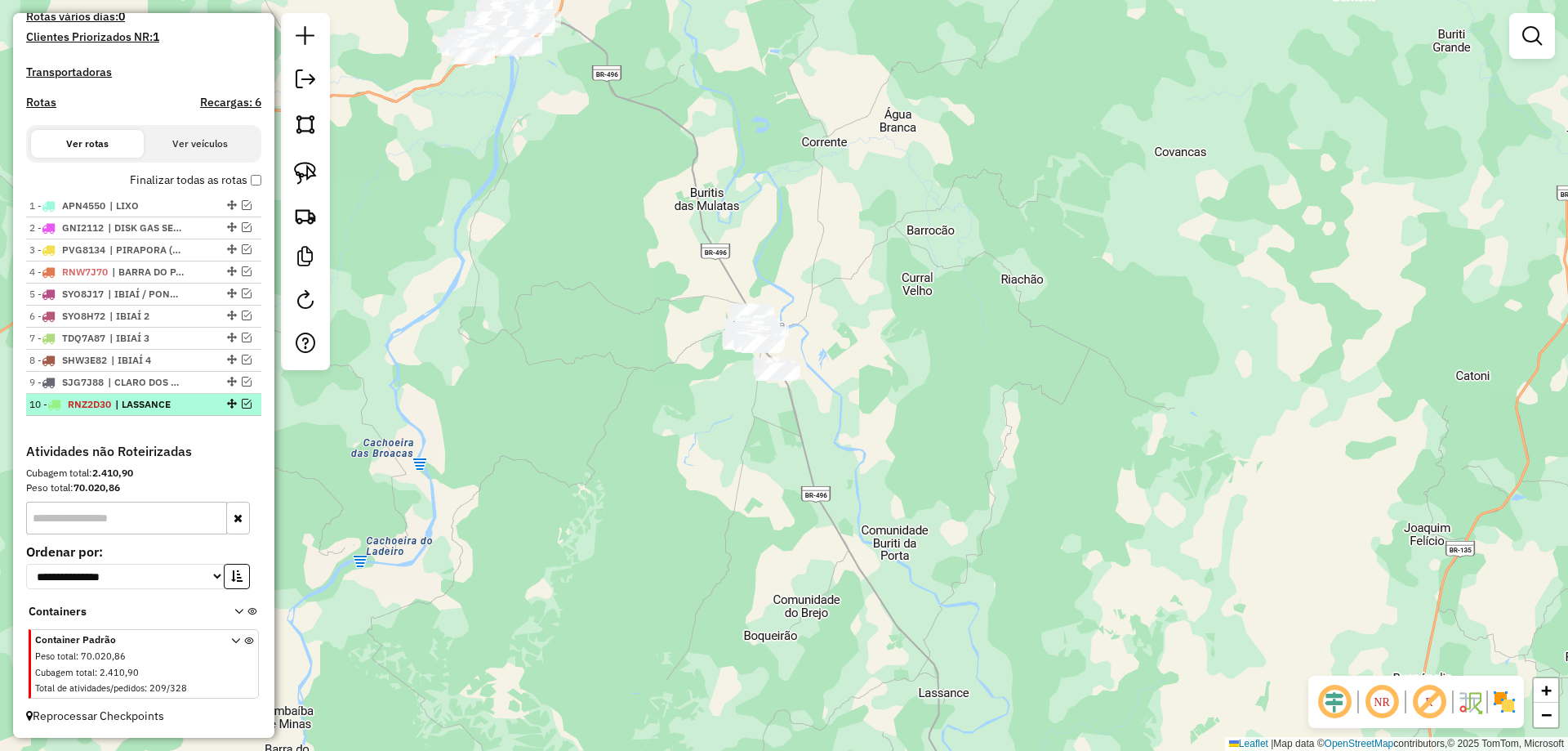
click at [159, 414] on li "10 - RNZ2D30 | LASSANCE" at bounding box center [143, 405] width 235 height 22
select select "*********"
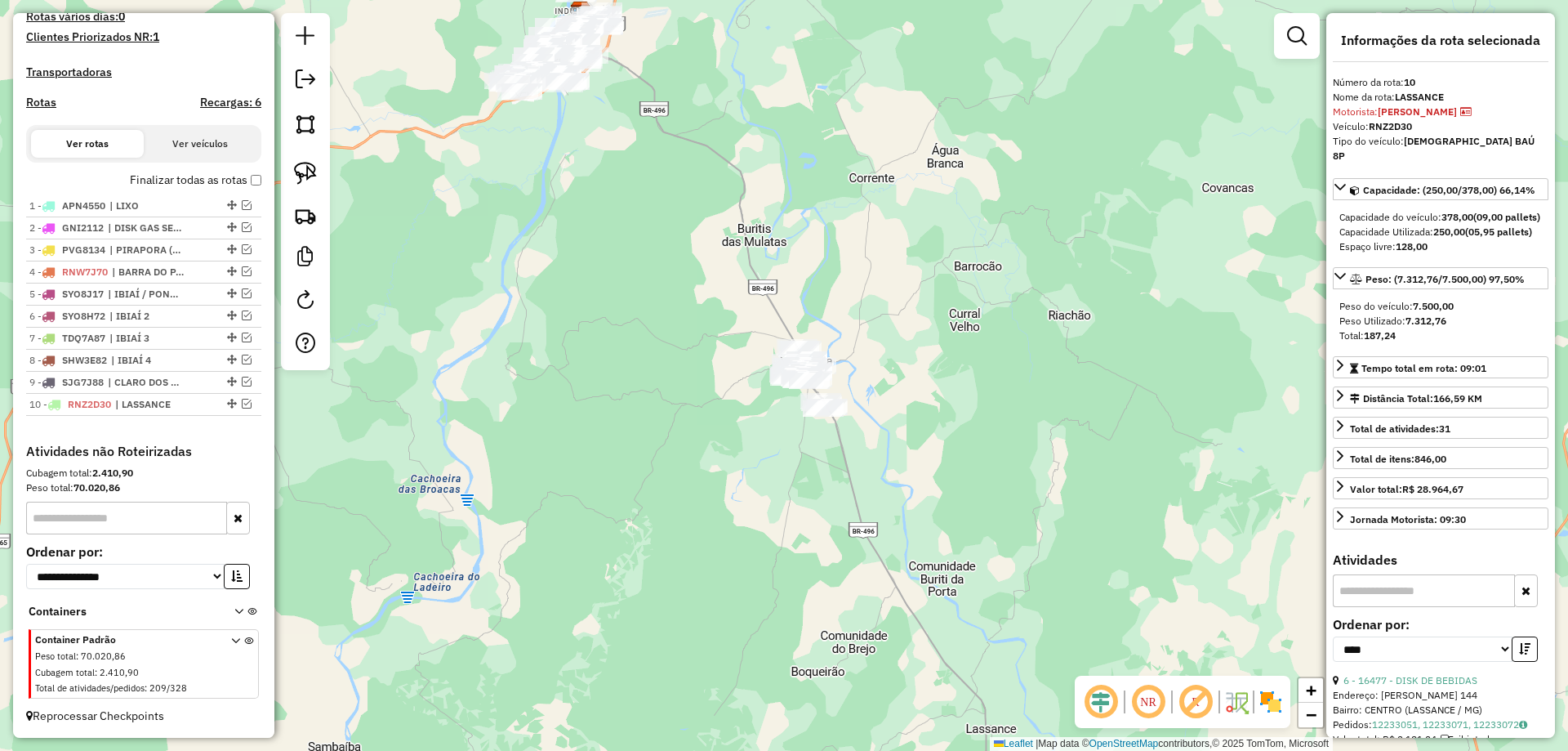
click at [497, 427] on div "Janela de atendimento Grade de atendimento Capacidade Transportadoras Veículos …" at bounding box center [784, 375] width 1568 height 751
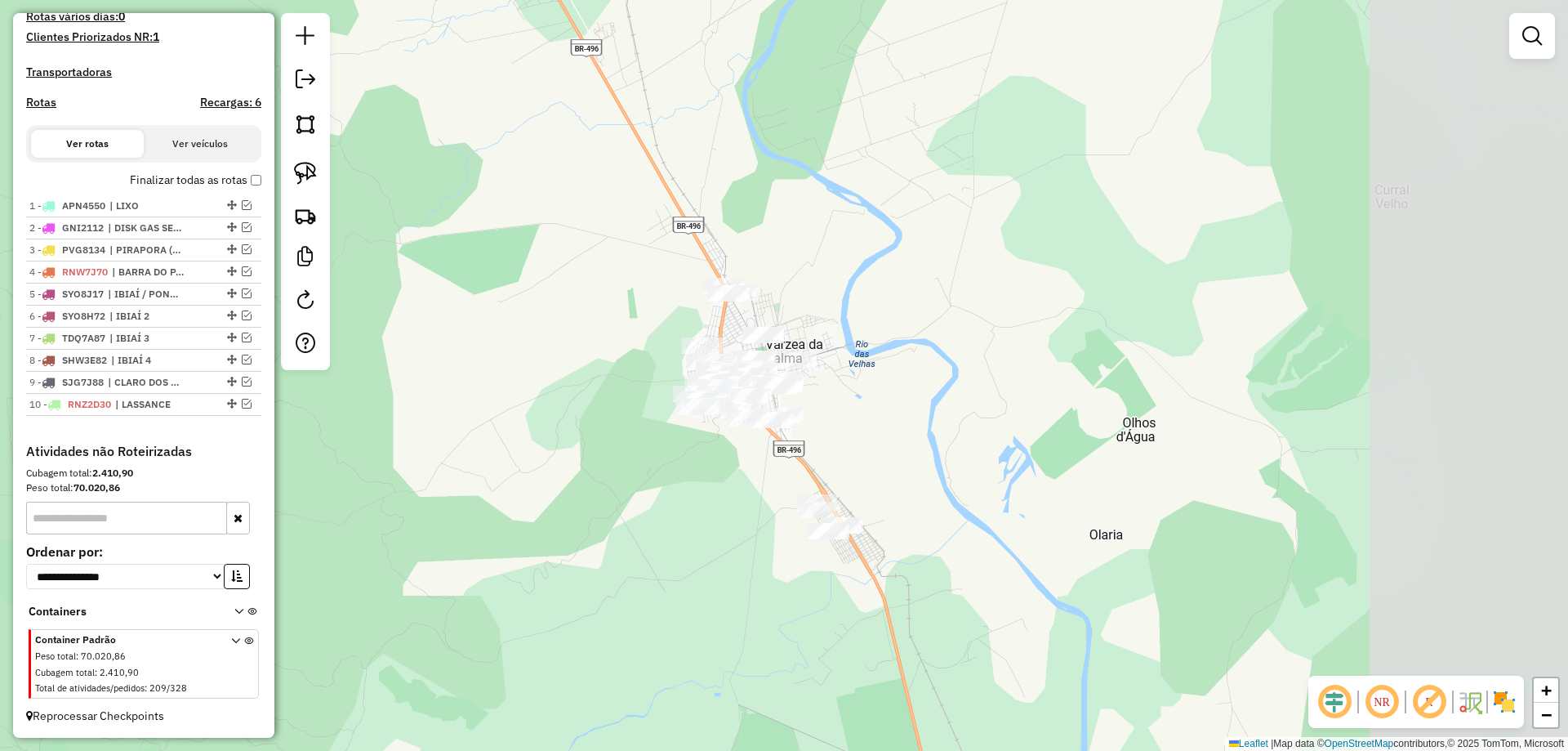
drag, startPoint x: 577, startPoint y: 375, endPoint x: 483, endPoint y: 333, distance: 103.0
click at [542, 367] on div "Janela de atendimento Grade de atendimento Capacidade Transportadoras Veículos …" at bounding box center [784, 375] width 1568 height 751
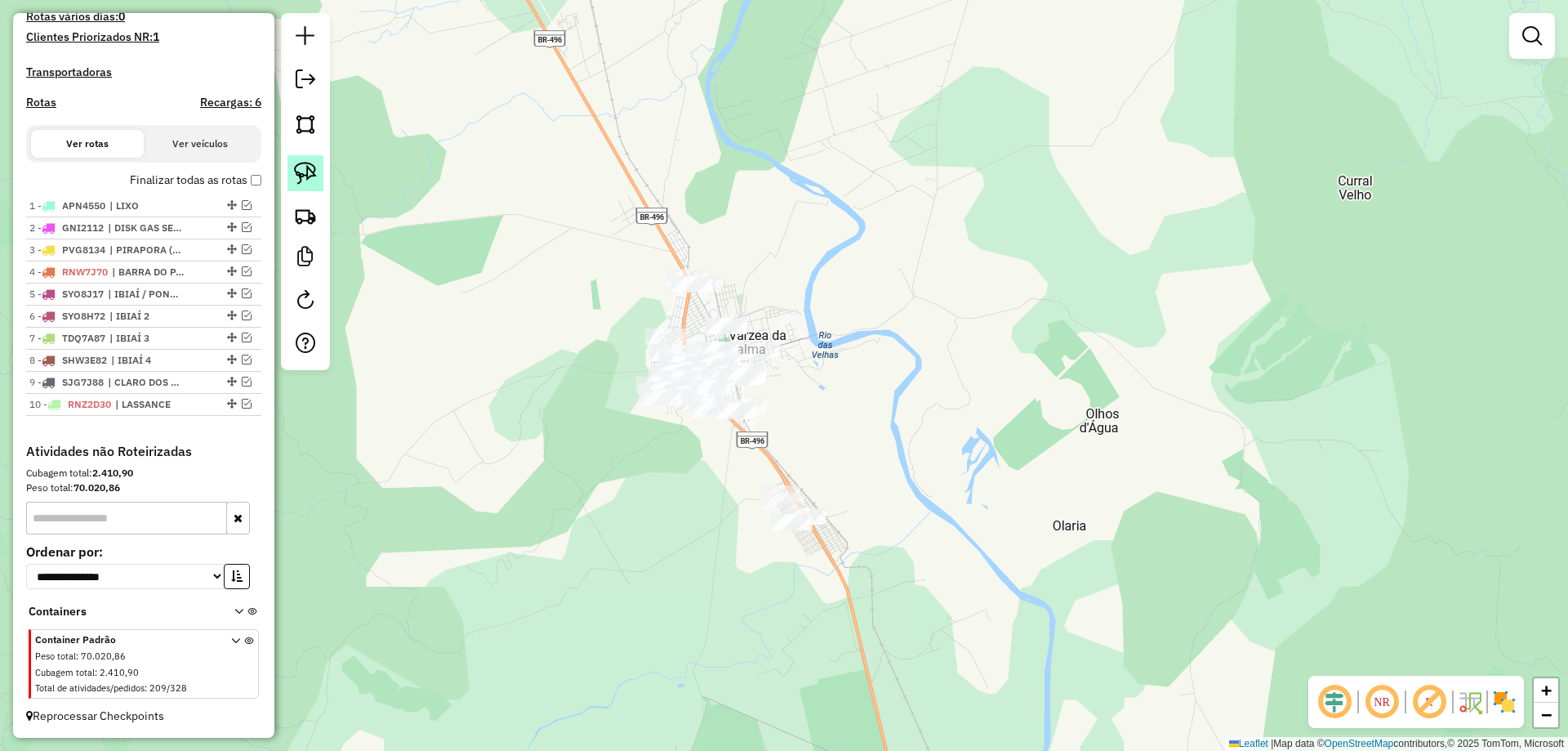
click at [307, 161] on link at bounding box center [305, 173] width 36 height 36
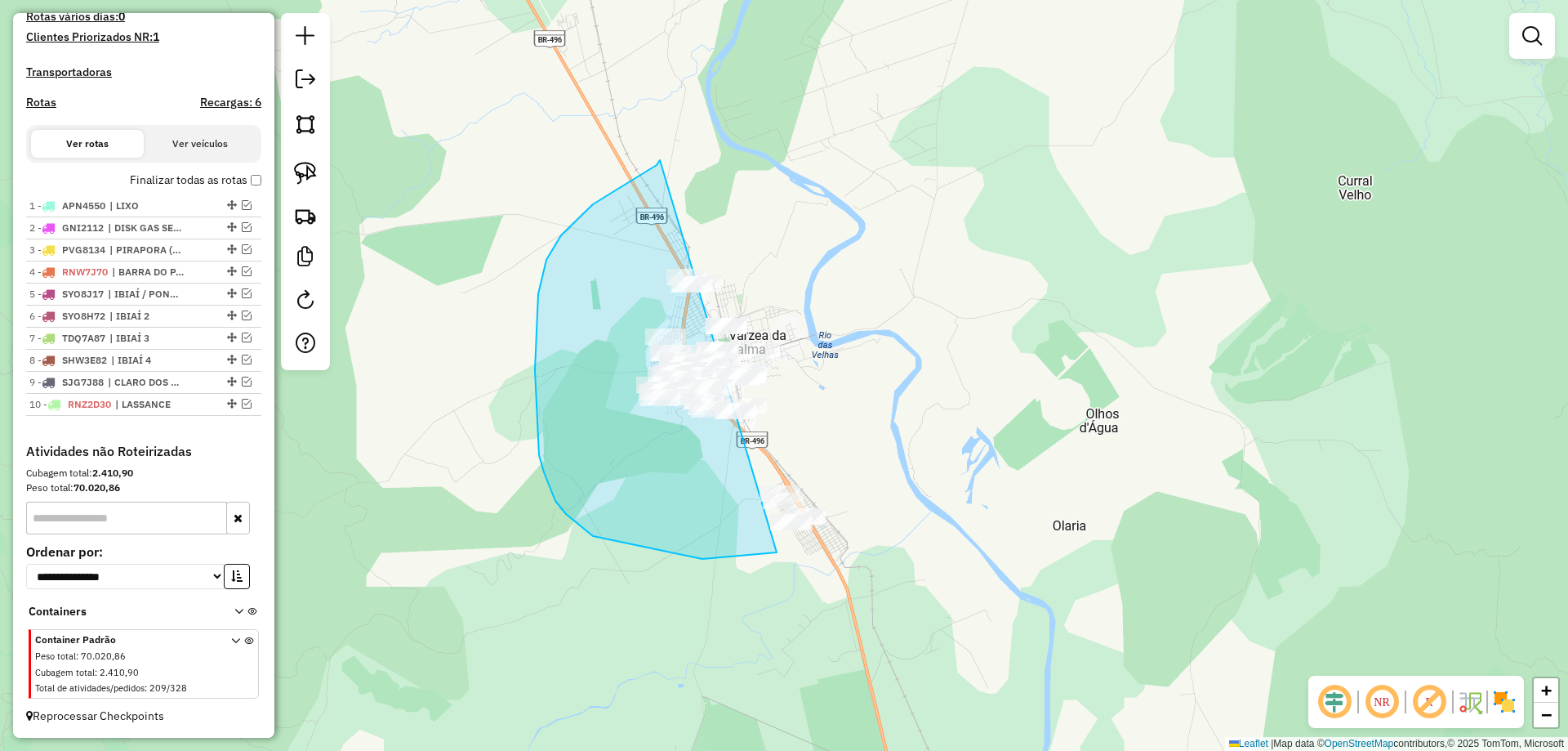
drag, startPoint x: 644, startPoint y: 174, endPoint x: 1059, endPoint y: 321, distance: 440.3
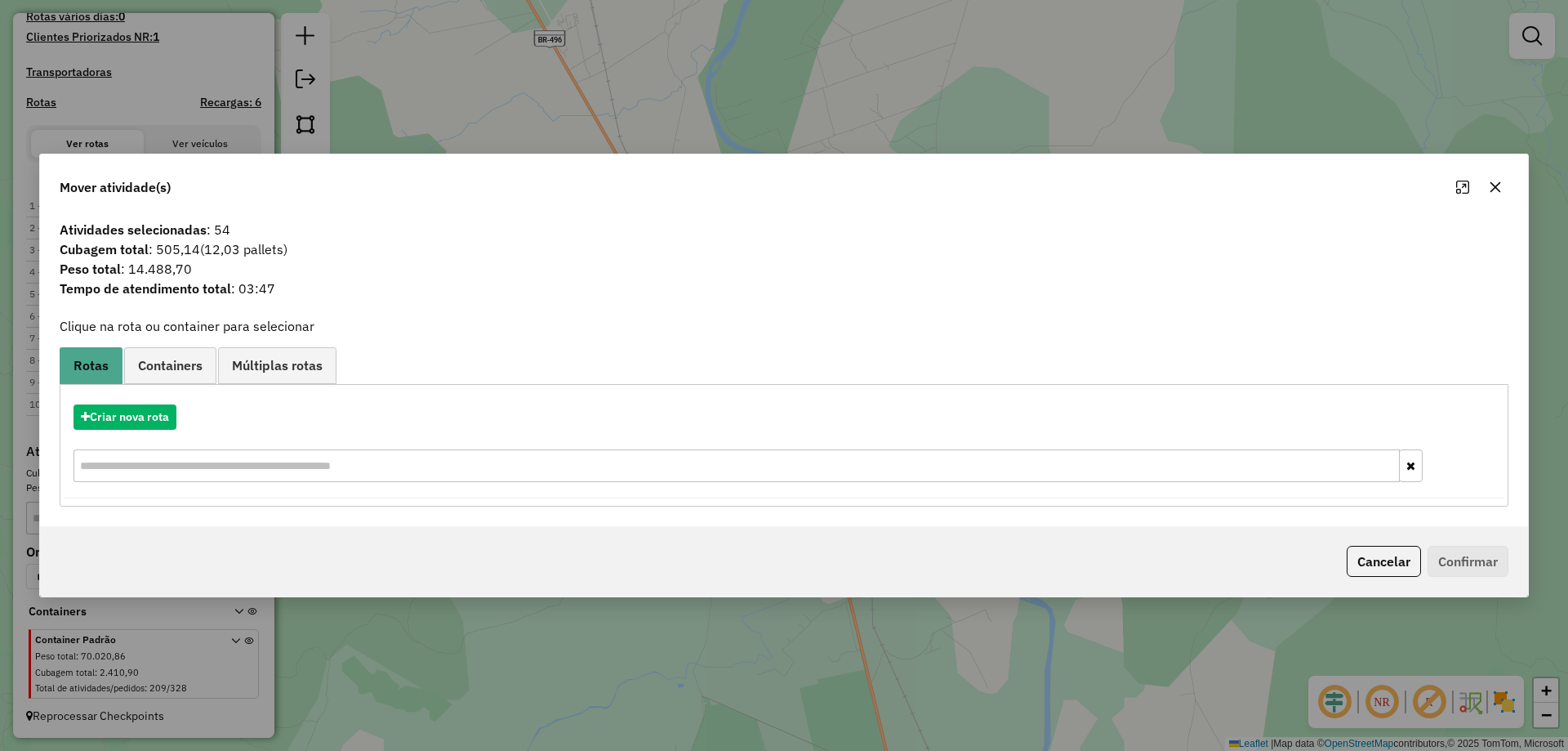
click at [1485, 187] on button "button" at bounding box center [1495, 187] width 26 height 26
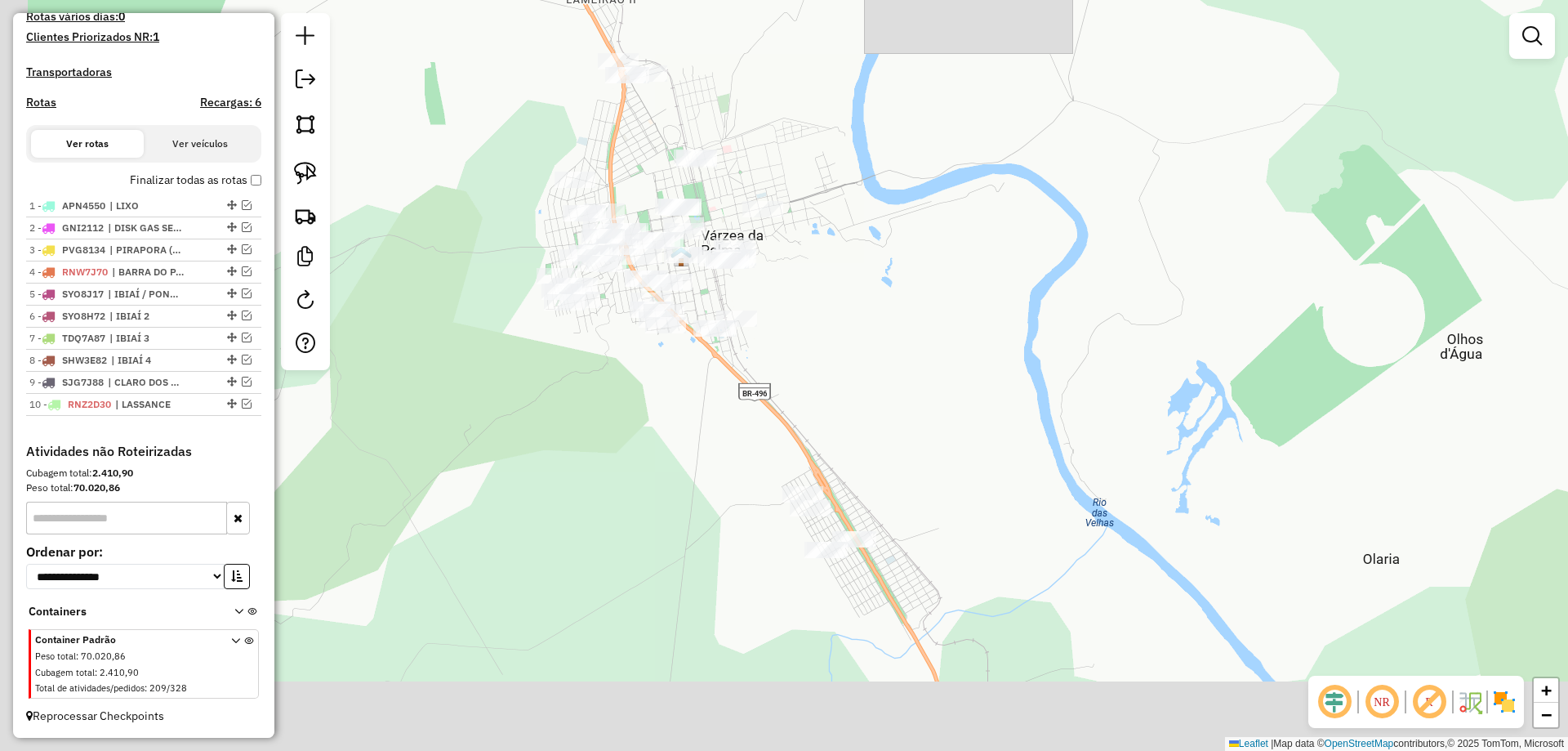
drag, startPoint x: 734, startPoint y: 442, endPoint x: 700, endPoint y: 309, distance: 137.3
click at [804, 312] on div "Janela de atendimento Grade de atendimento Capacidade Transportadoras Veículos …" at bounding box center [784, 375] width 1568 height 751
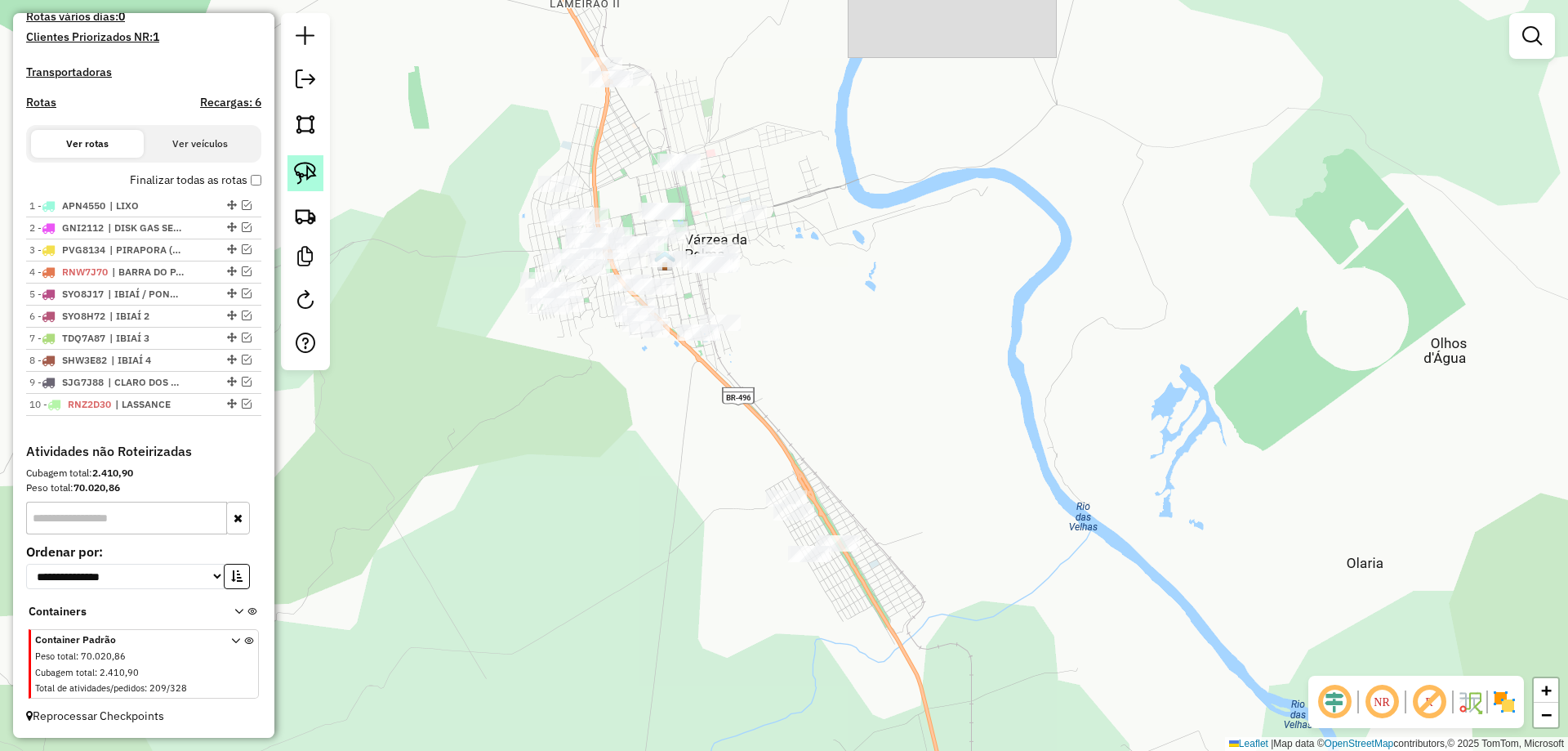
click at [302, 188] on link at bounding box center [305, 173] width 36 height 36
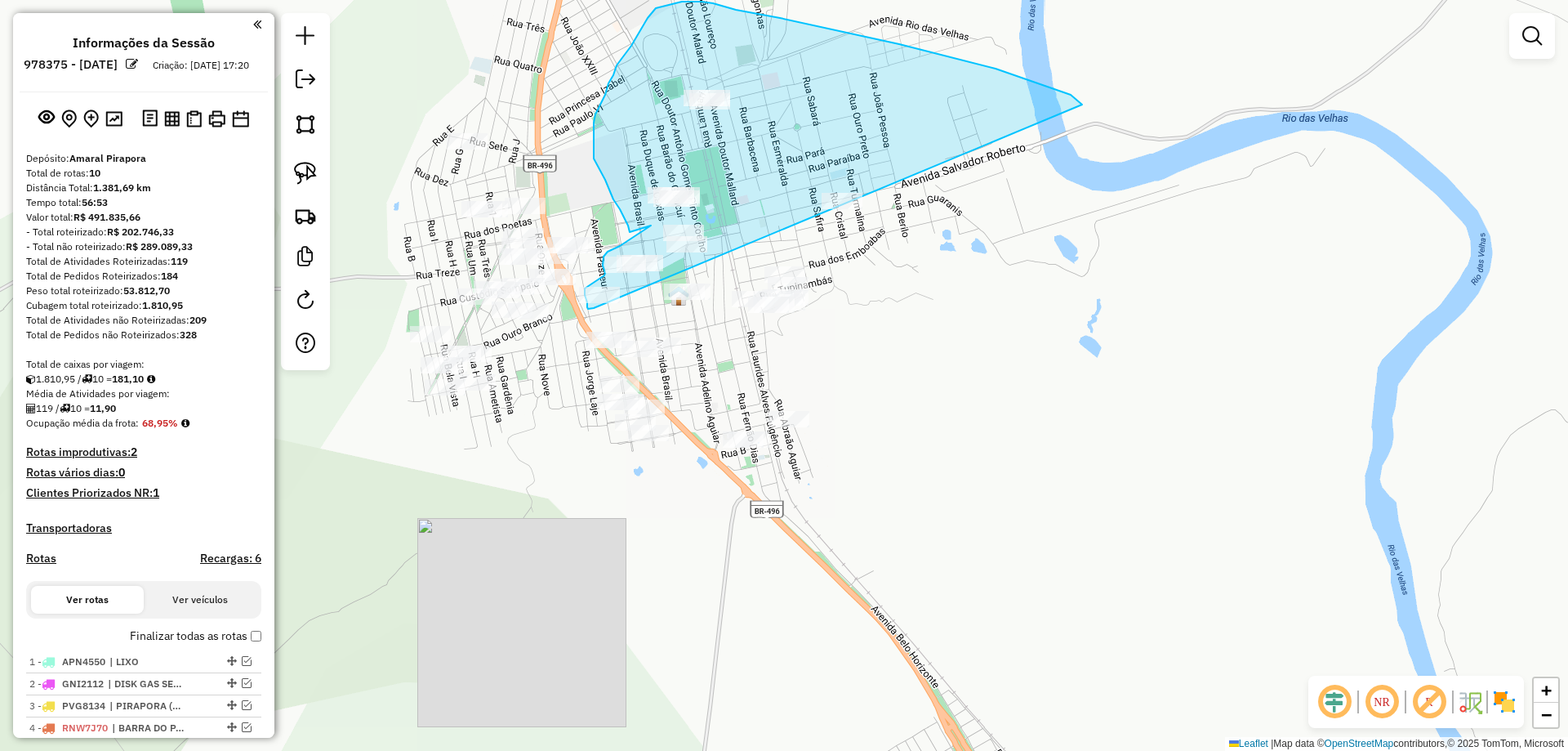
scroll to position [470, 0]
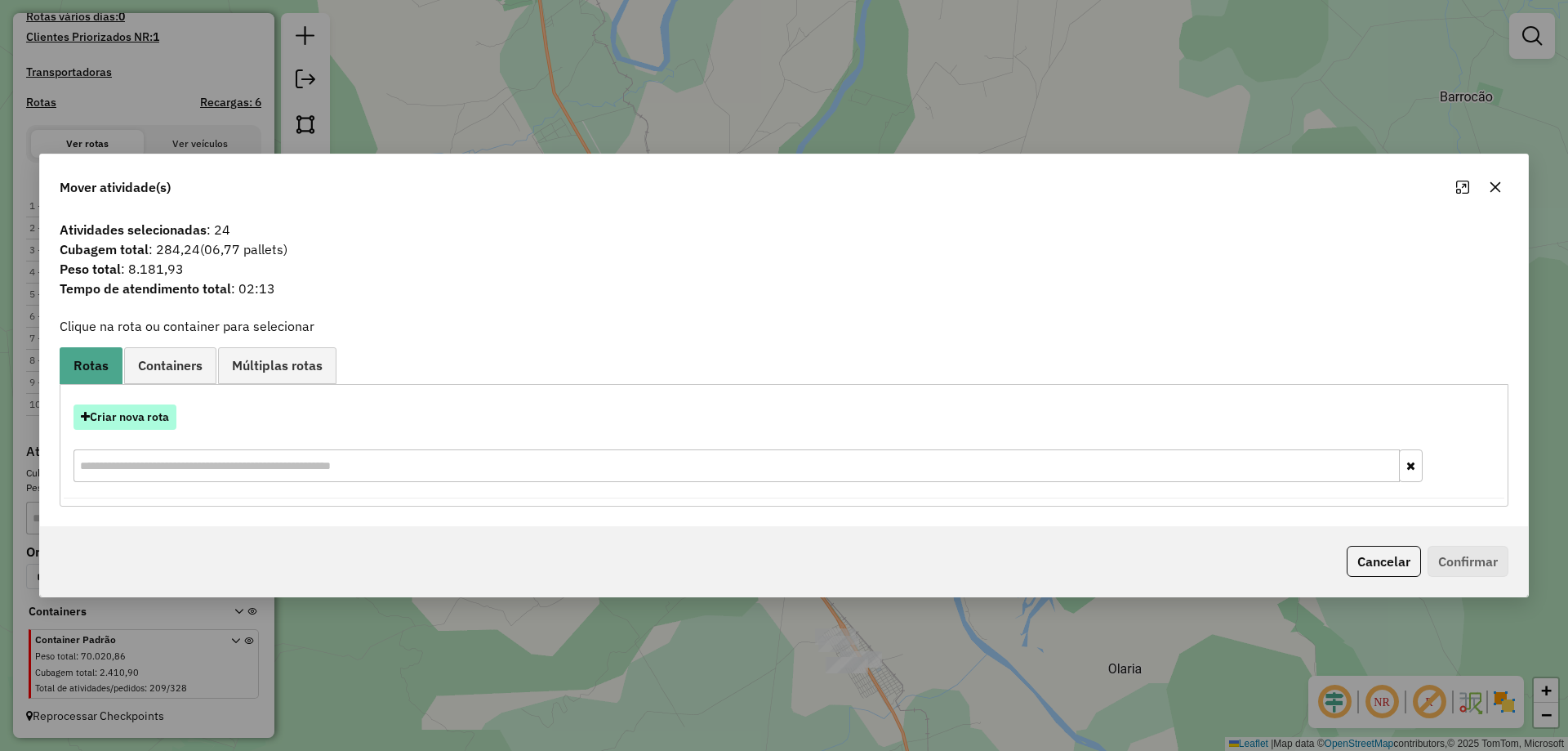
click at [123, 416] on button "Criar nova rota" at bounding box center [125, 418] width 103 height 26
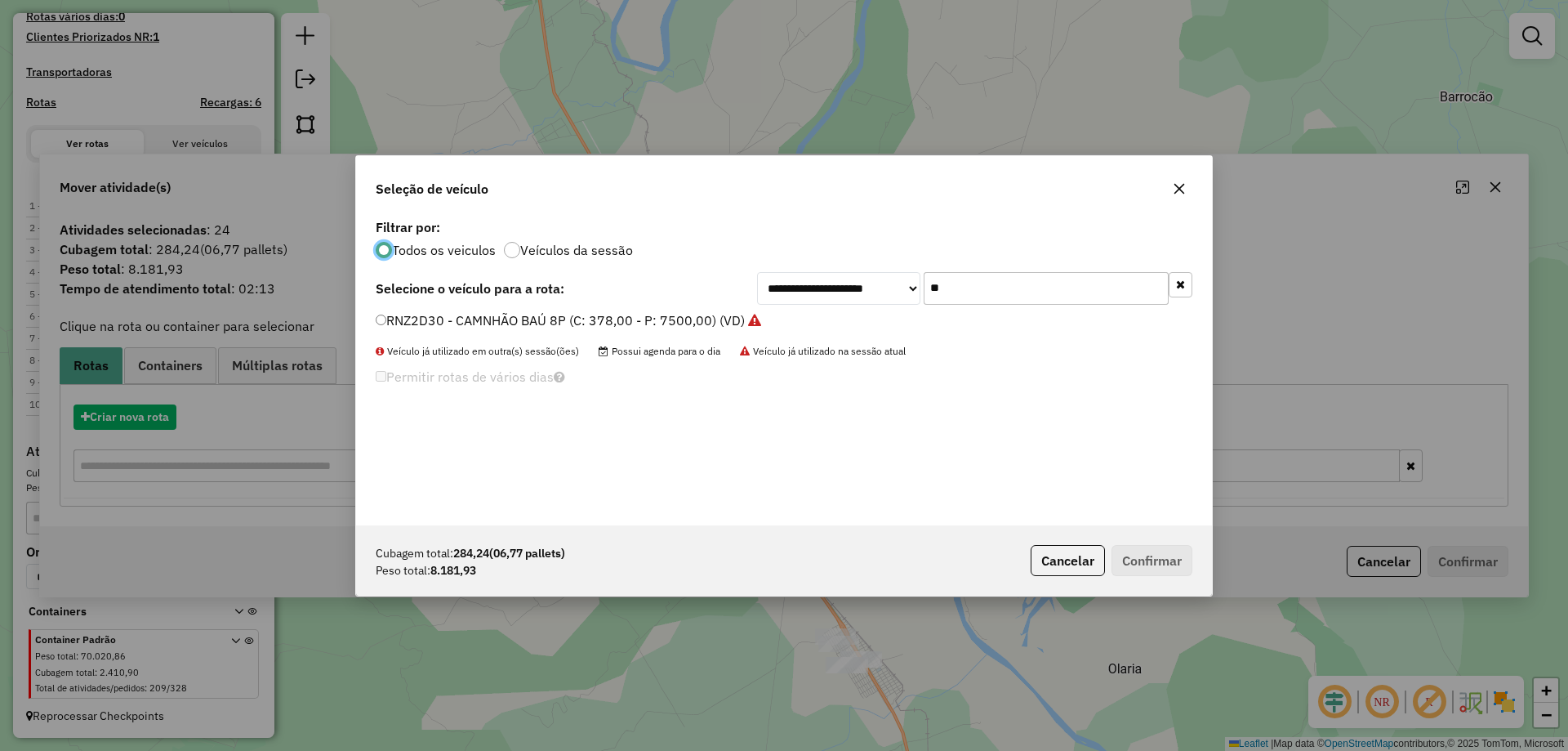
scroll to position [9, 5]
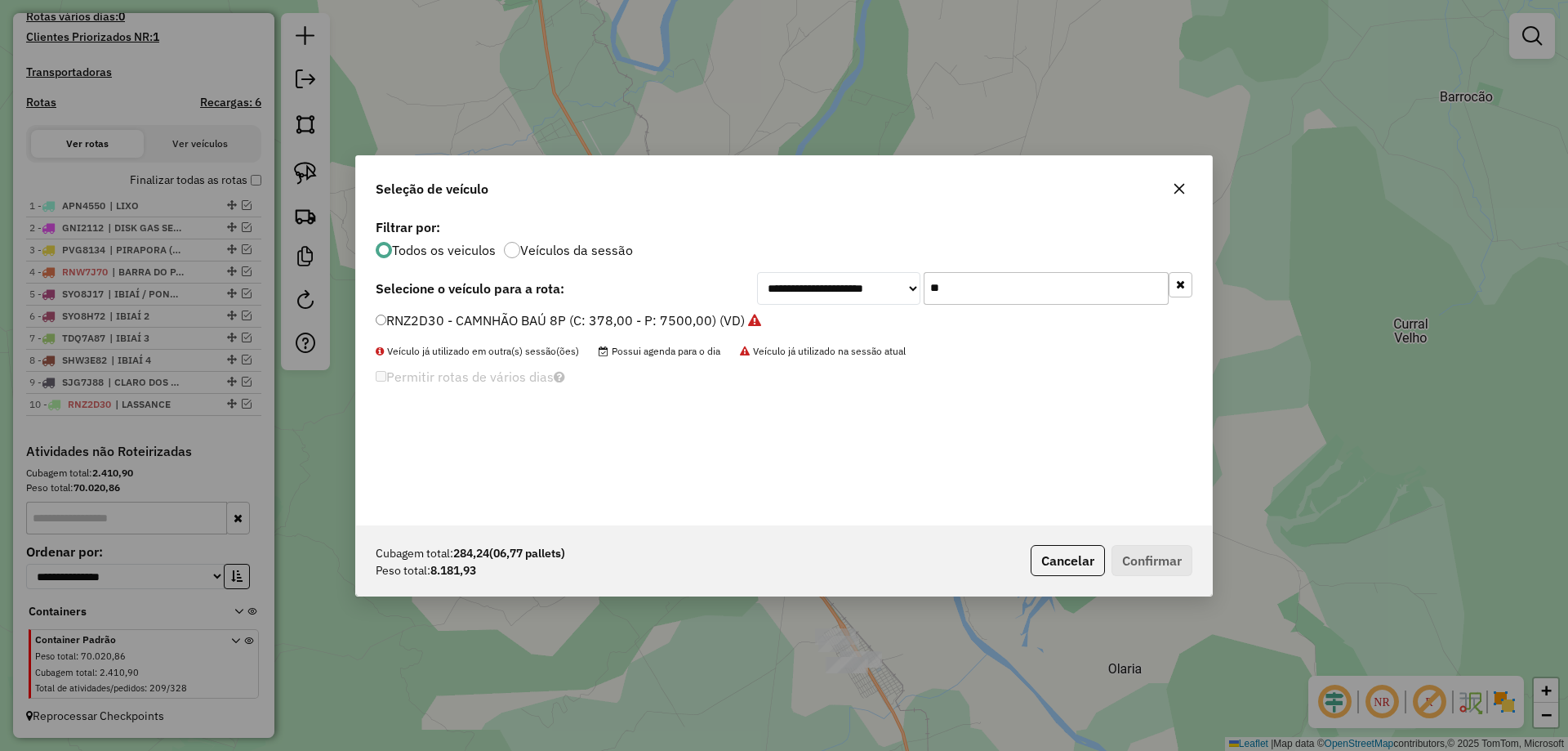
click at [1029, 280] on input "**" at bounding box center [1045, 288] width 245 height 33
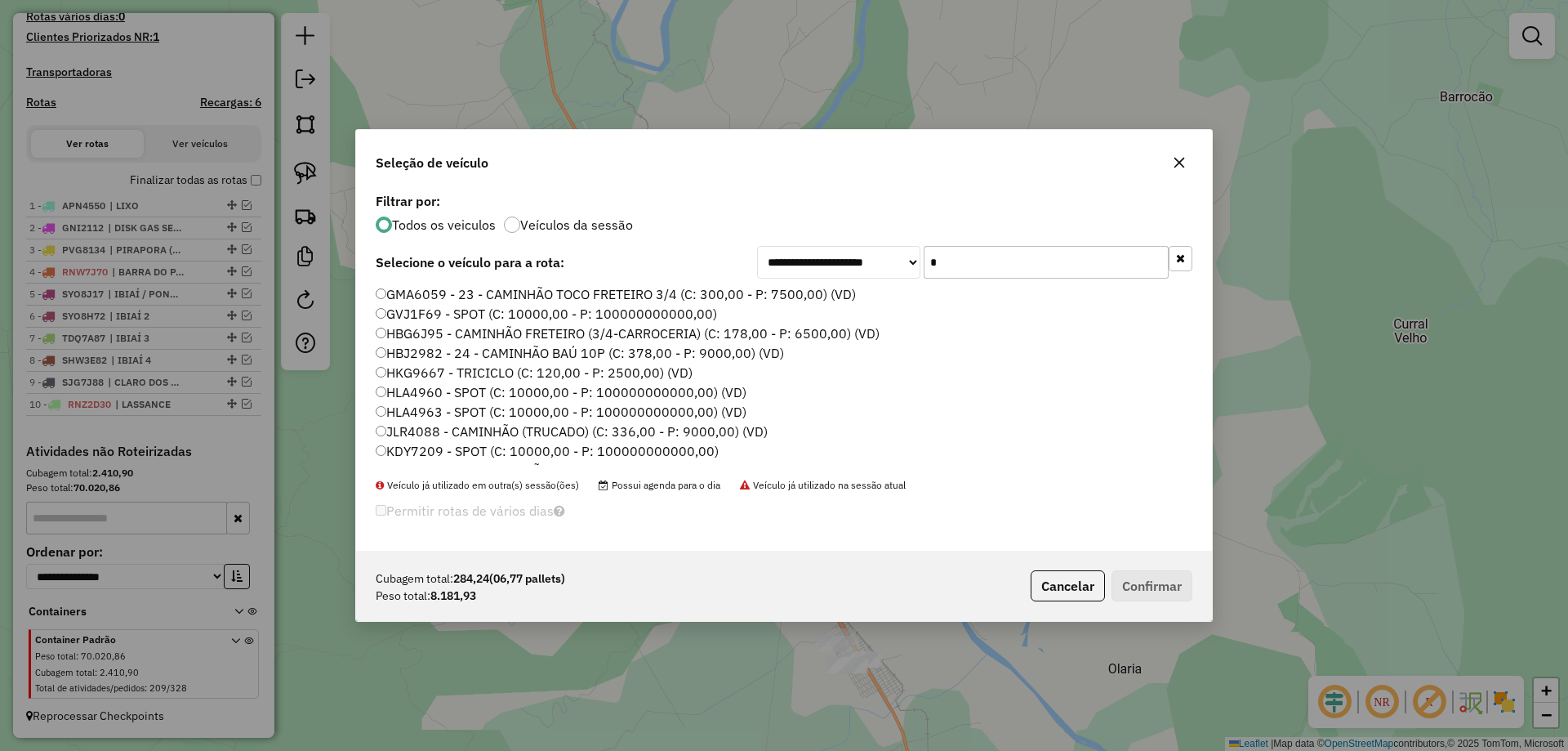
type input "**"
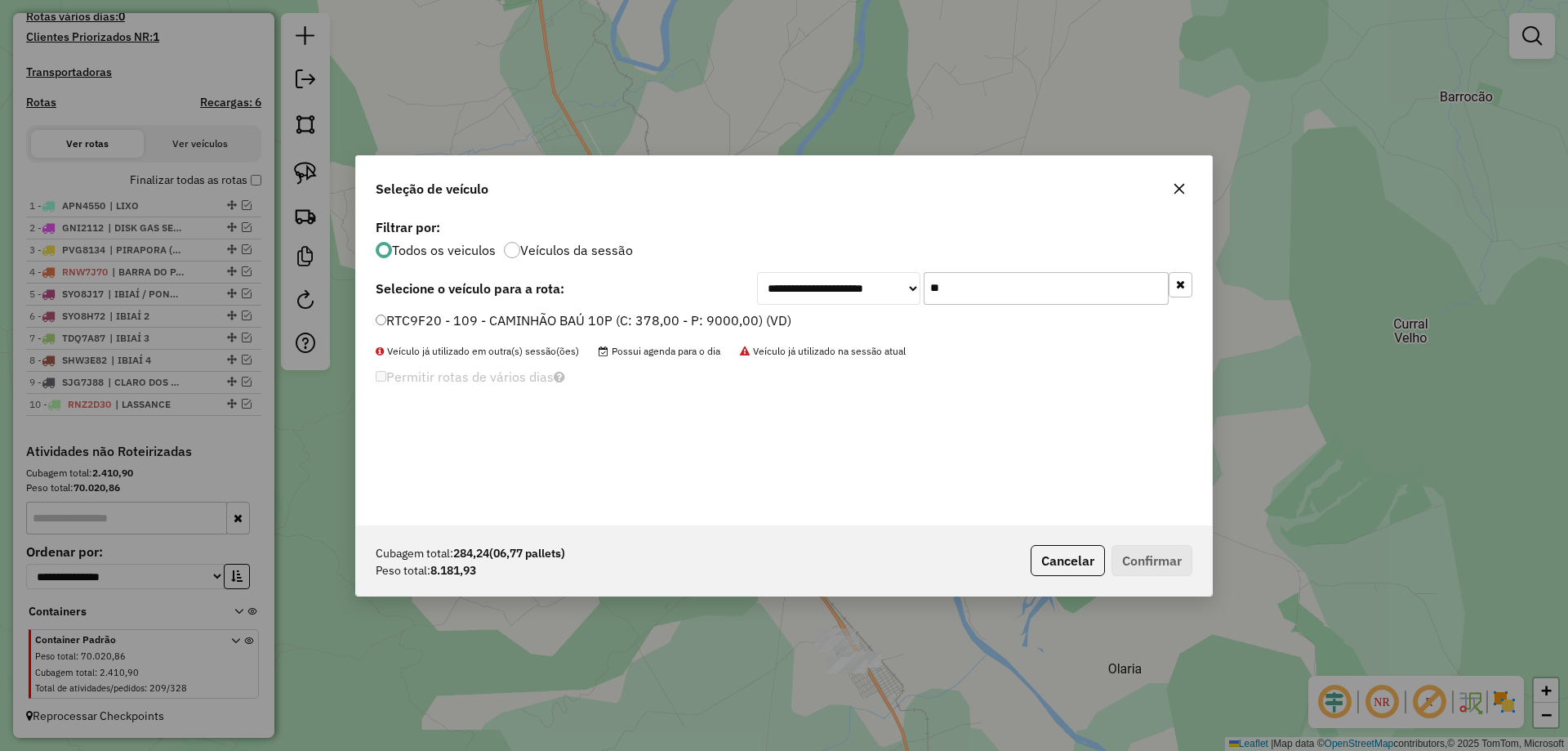
click at [968, 303] on input "**" at bounding box center [1045, 288] width 245 height 33
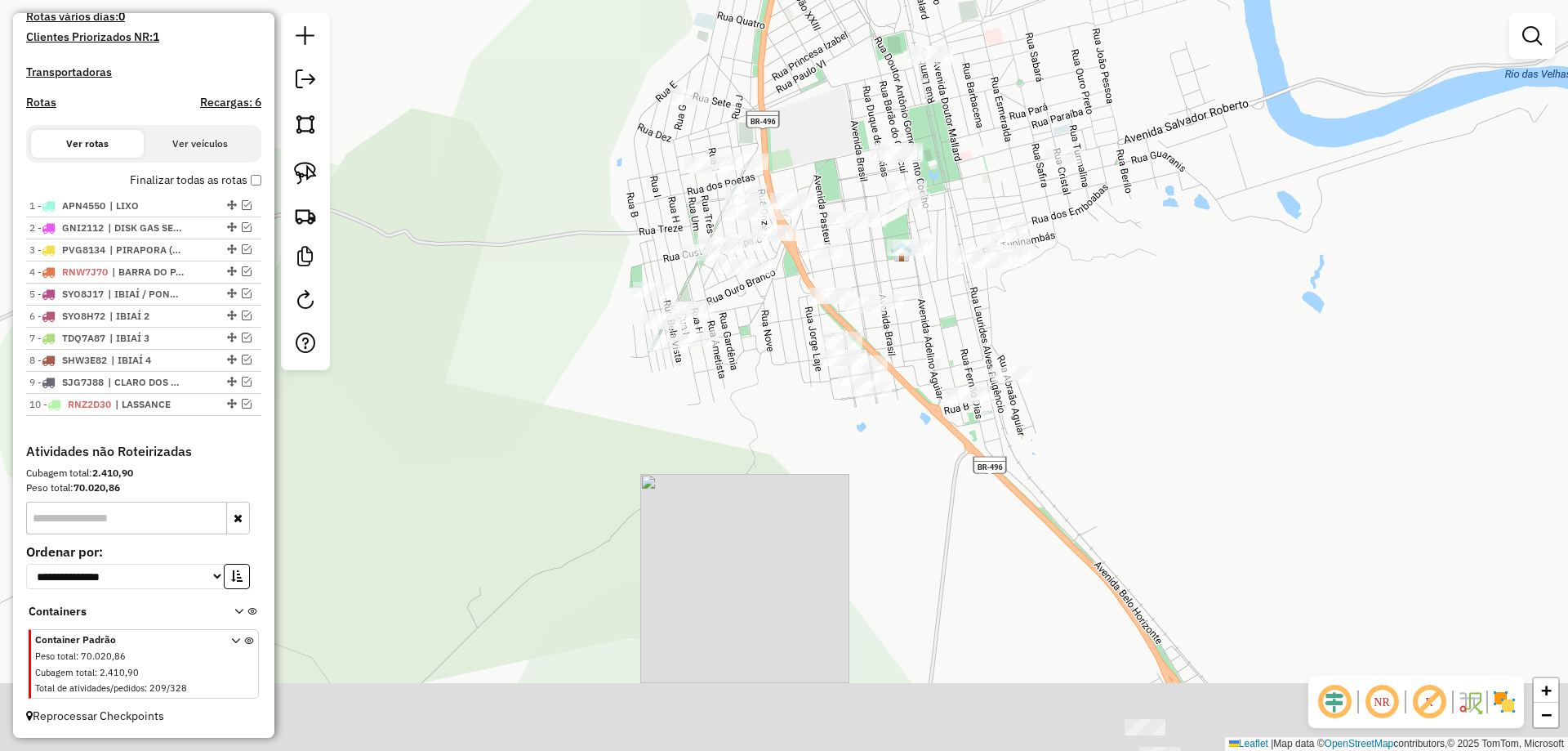
drag, startPoint x: 779, startPoint y: 556, endPoint x: 762, endPoint y: 280, distance: 276.5
click at [762, 280] on div "Janela de atendimento Grade de atendimento Capacidade Transportadoras Veículos …" at bounding box center [784, 375] width 1568 height 751
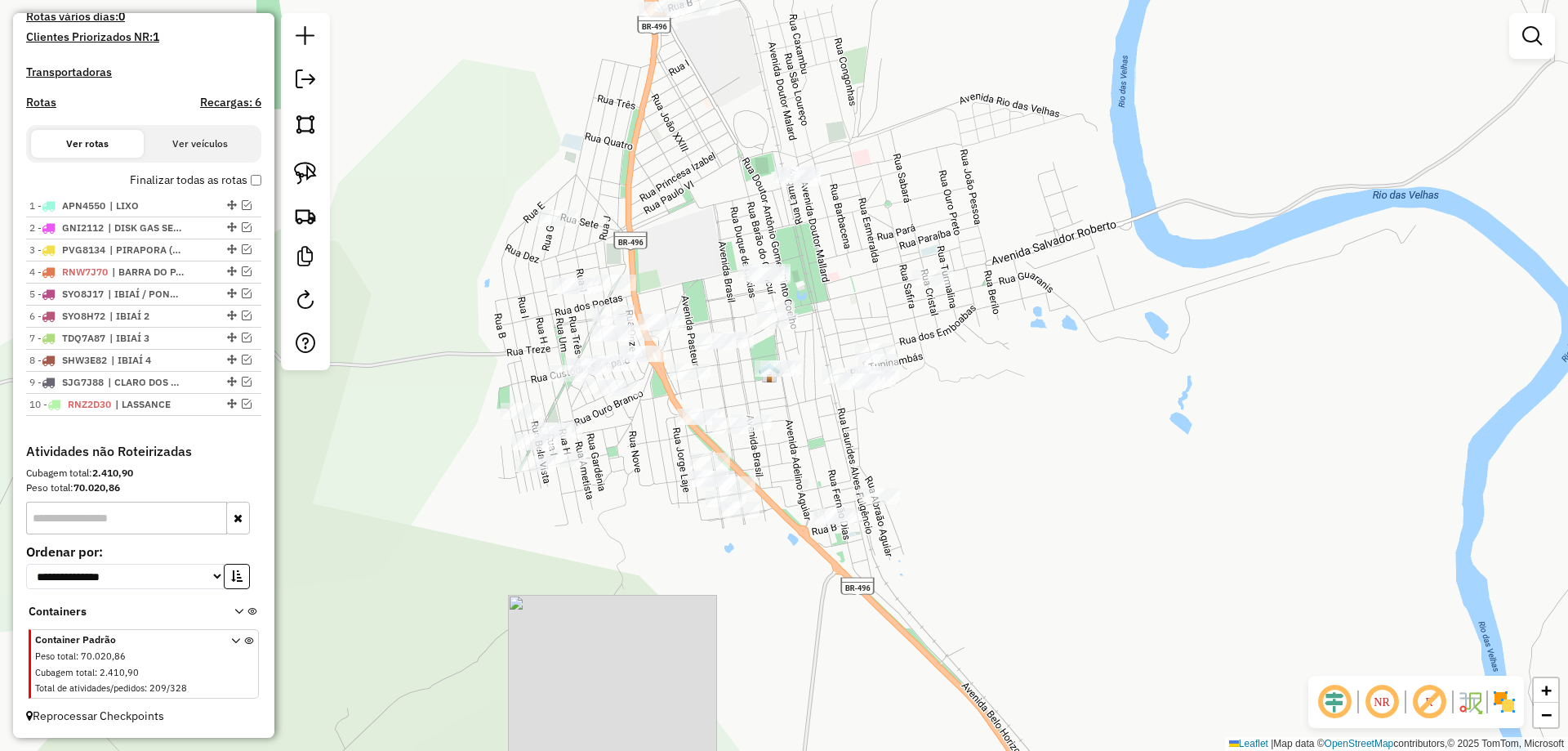
drag, startPoint x: 641, startPoint y: 353, endPoint x: 668, endPoint y: 598, distance: 246.5
click at [668, 598] on div "Janela de atendimento Grade de atendimento Capacidade Transportadoras Veículos …" at bounding box center [784, 375] width 1568 height 751
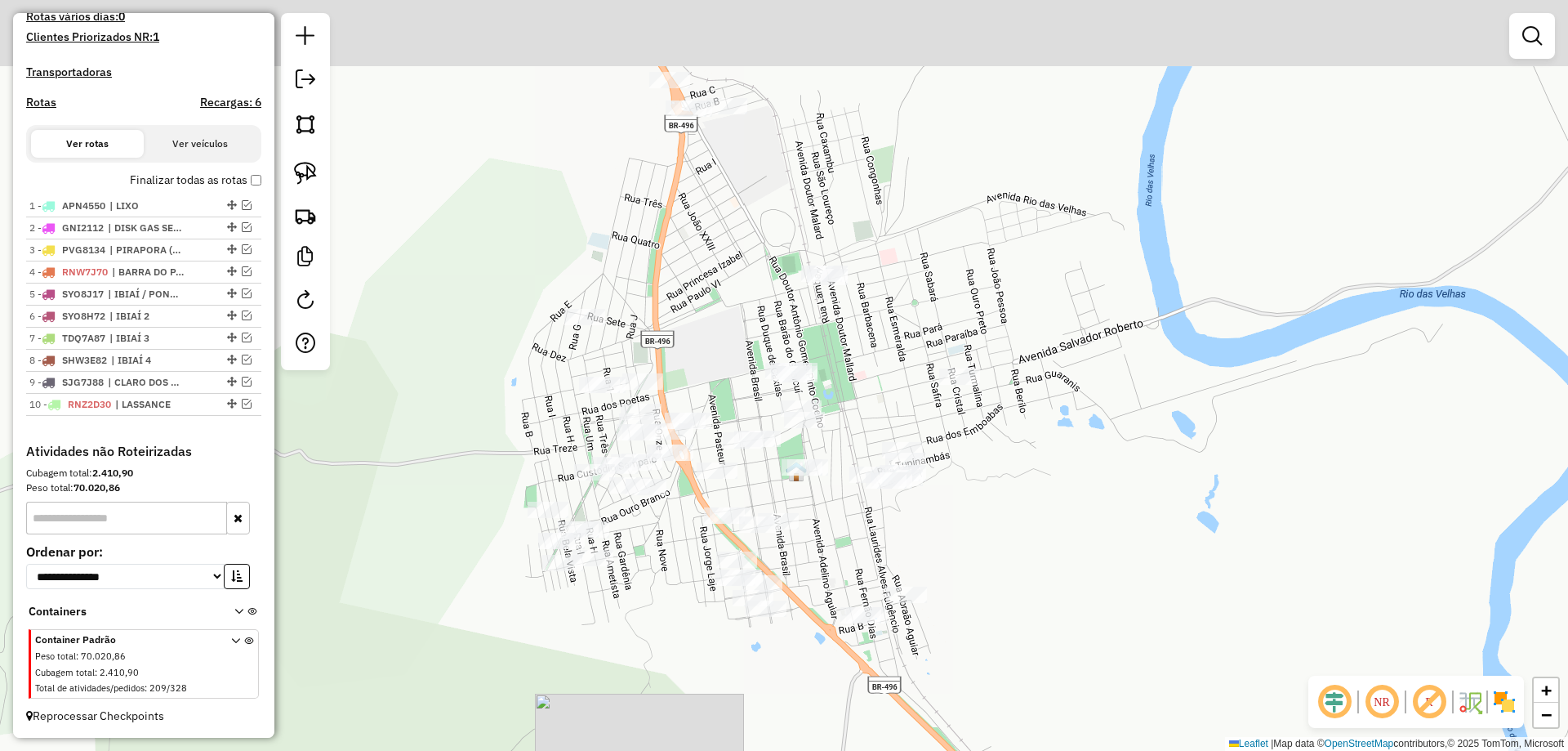
drag, startPoint x: 665, startPoint y: 503, endPoint x: 674, endPoint y: 557, distance: 54.7
click at [674, 557] on div "Janela de atendimento Grade de atendimento Capacidade Transportadoras Veículos …" at bounding box center [784, 375] width 1568 height 751
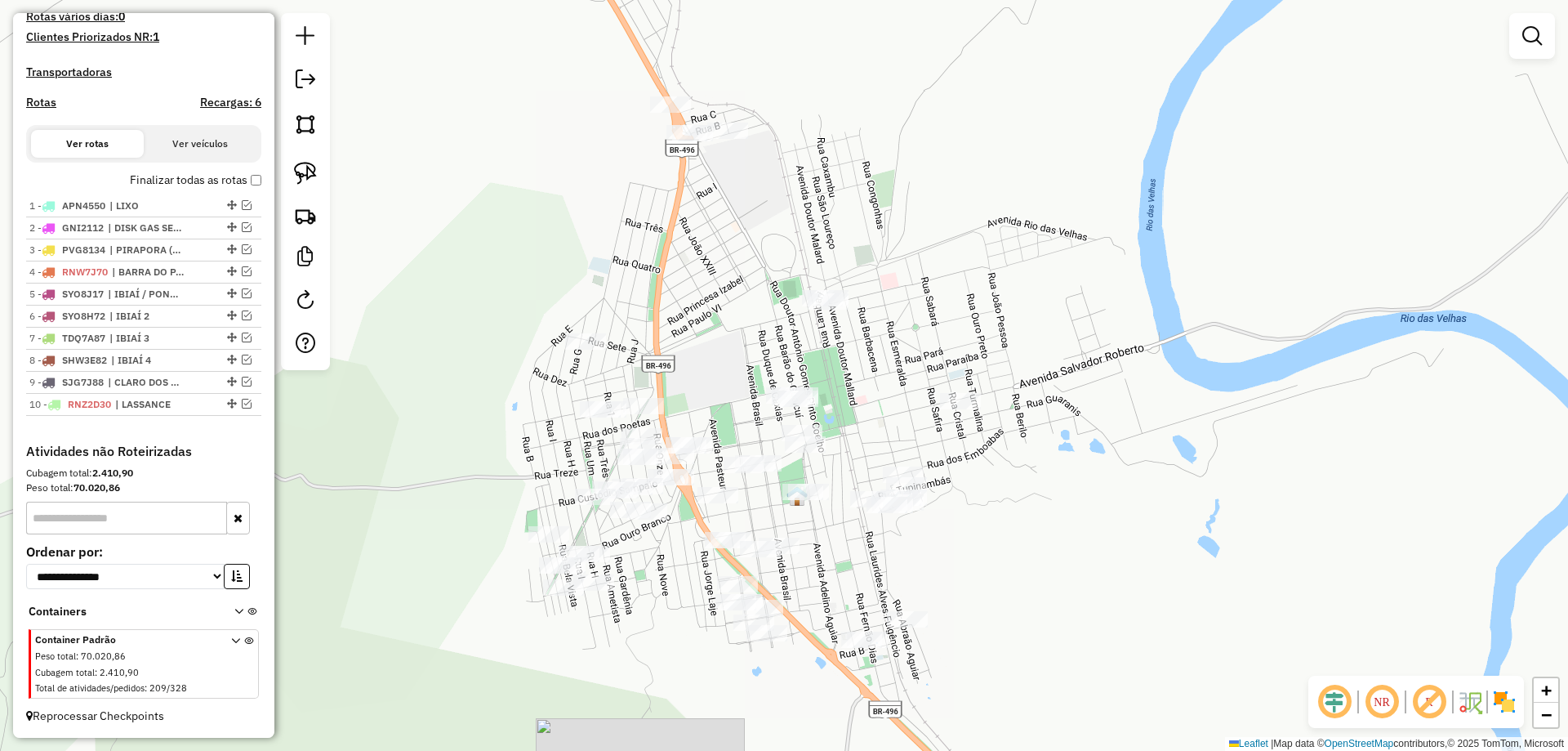
drag, startPoint x: 714, startPoint y: 339, endPoint x: 657, endPoint y: 474, distance: 146.5
click at [663, 478] on div "Janela de atendimento Grade de atendimento Capacidade Transportadoras Veículos …" at bounding box center [784, 375] width 1568 height 751
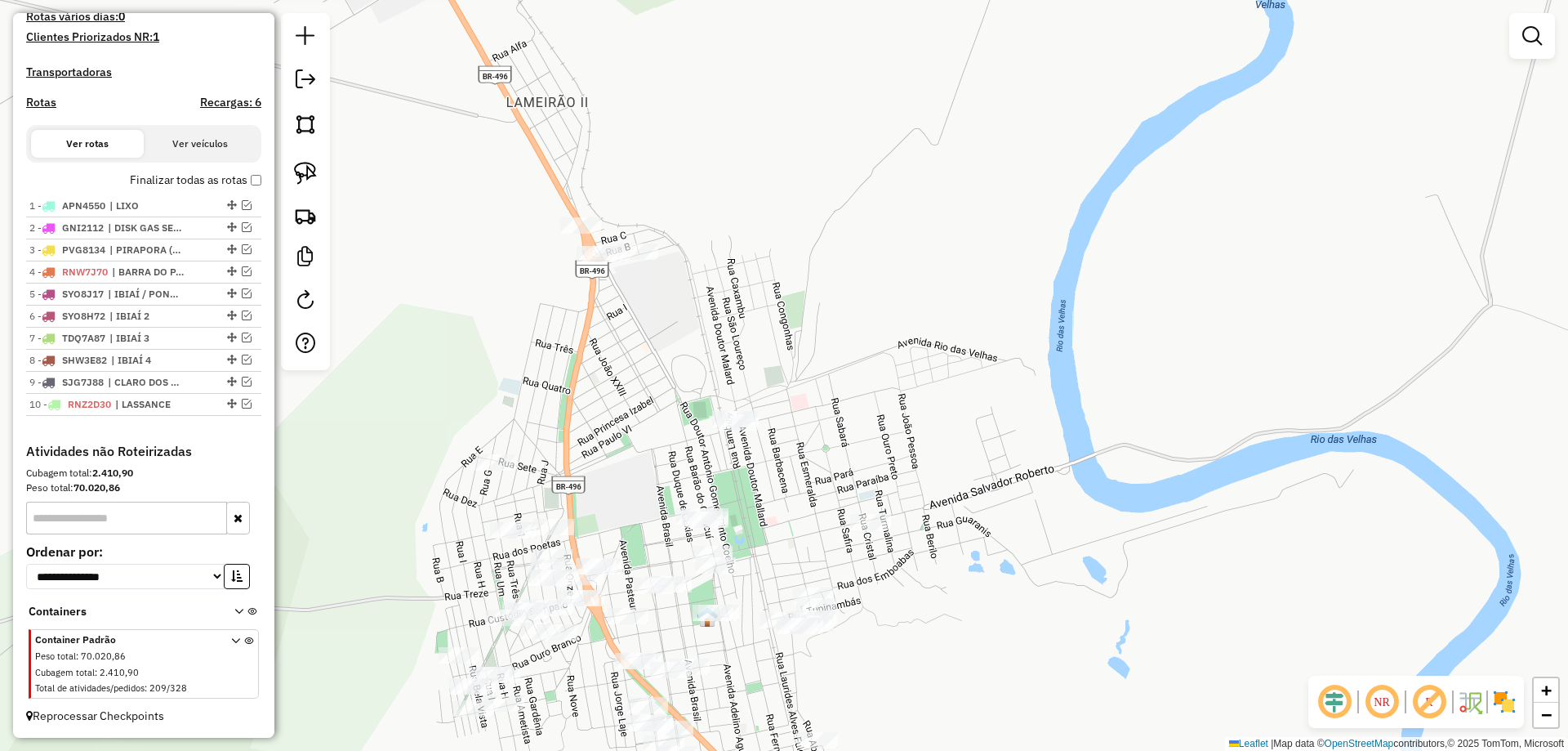
drag, startPoint x: 589, startPoint y: 438, endPoint x: 480, endPoint y: 409, distance: 112.8
click at [480, 409] on div "Janela de atendimento Grade de atendimento Capacidade Transportadoras Veículos …" at bounding box center [784, 375] width 1568 height 751
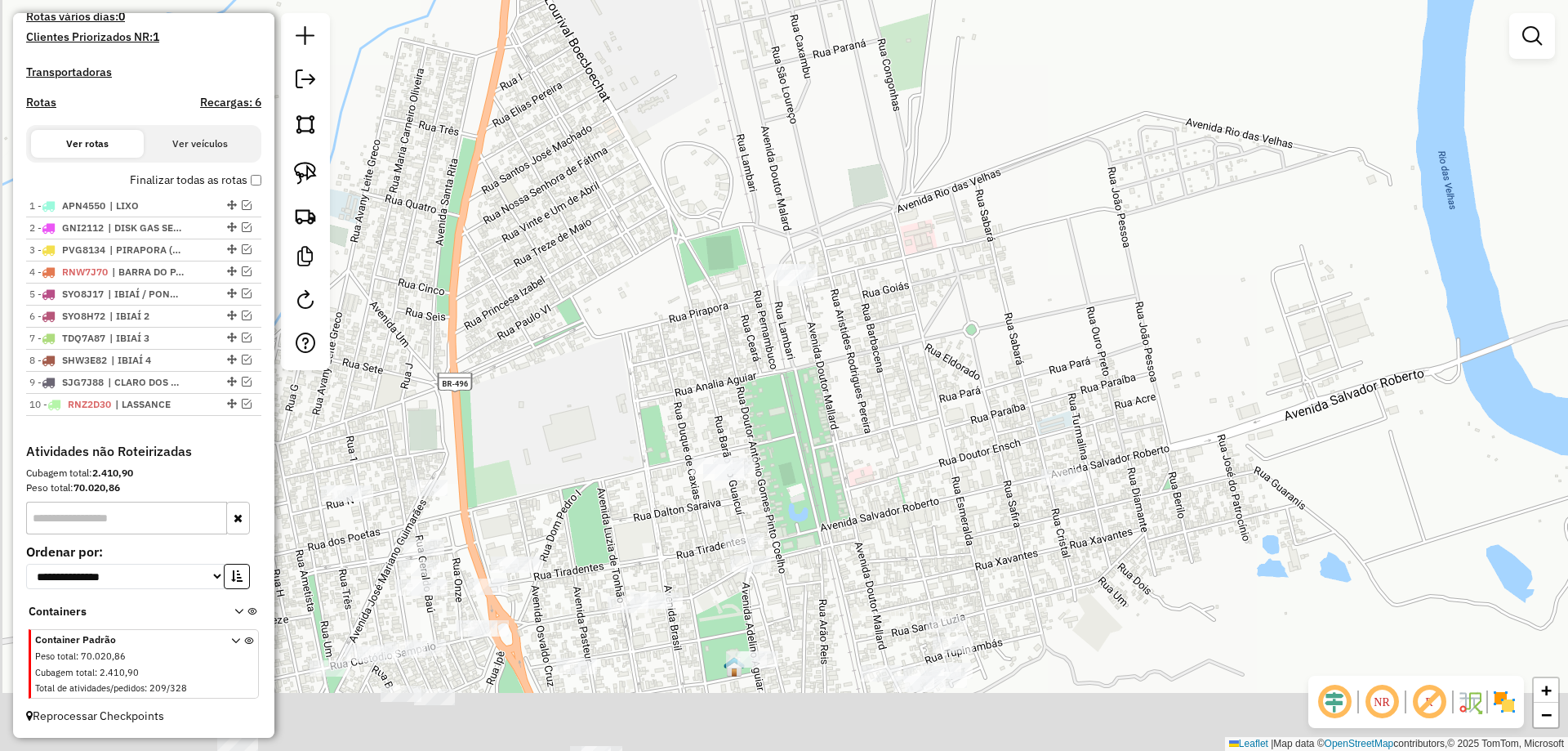
drag, startPoint x: 570, startPoint y: 358, endPoint x: 595, endPoint y: 301, distance: 62.2
click at [589, 308] on div "Janela de atendimento Grade de atendimento Capacidade Transportadoras Veículos …" at bounding box center [784, 375] width 1568 height 751
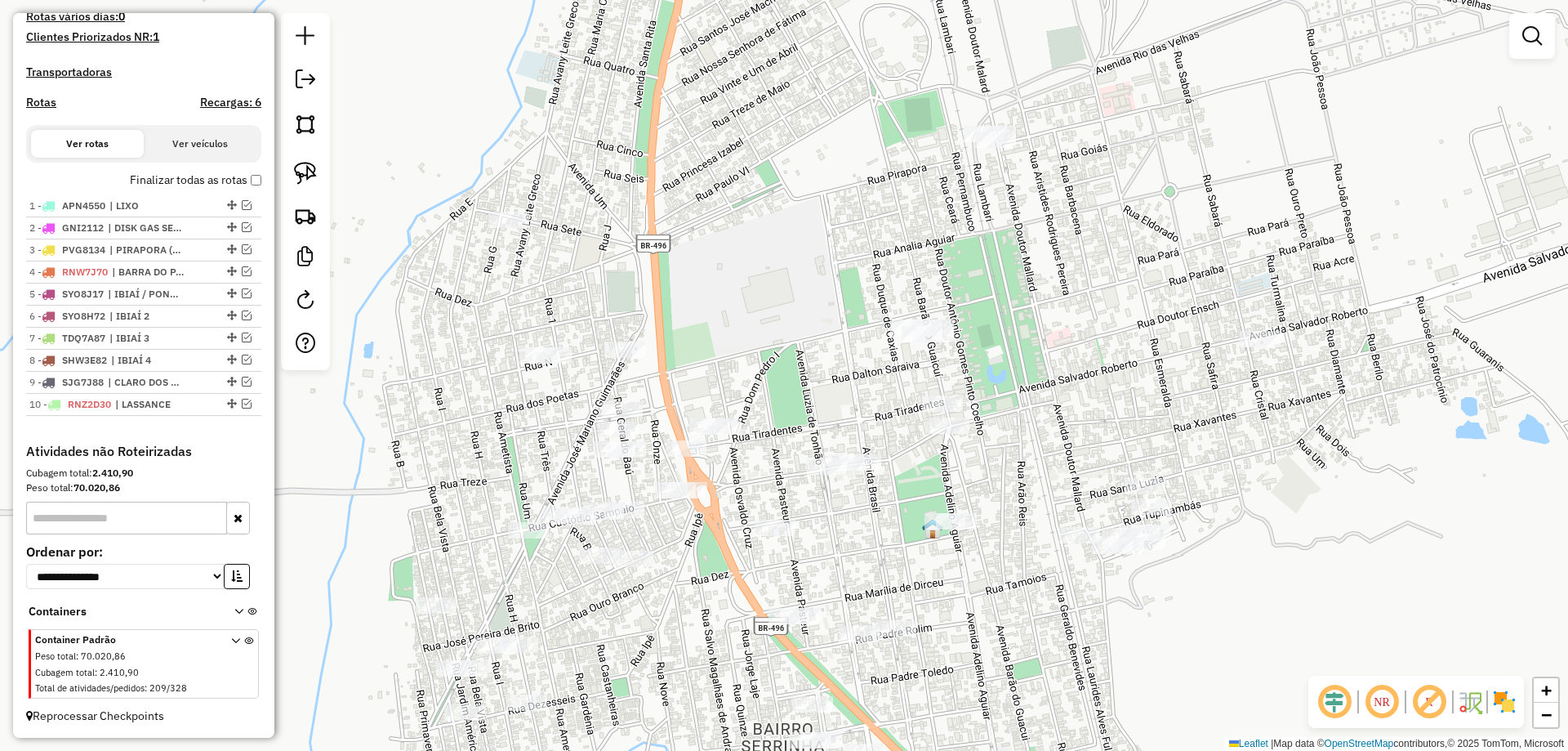
drag, startPoint x: 714, startPoint y: 311, endPoint x: 728, endPoint y: 302, distance: 16.6
click at [728, 302] on div "Janela de atendimento Grade de atendimento Capacidade Transportadoras Veículos …" at bounding box center [784, 375] width 1568 height 751
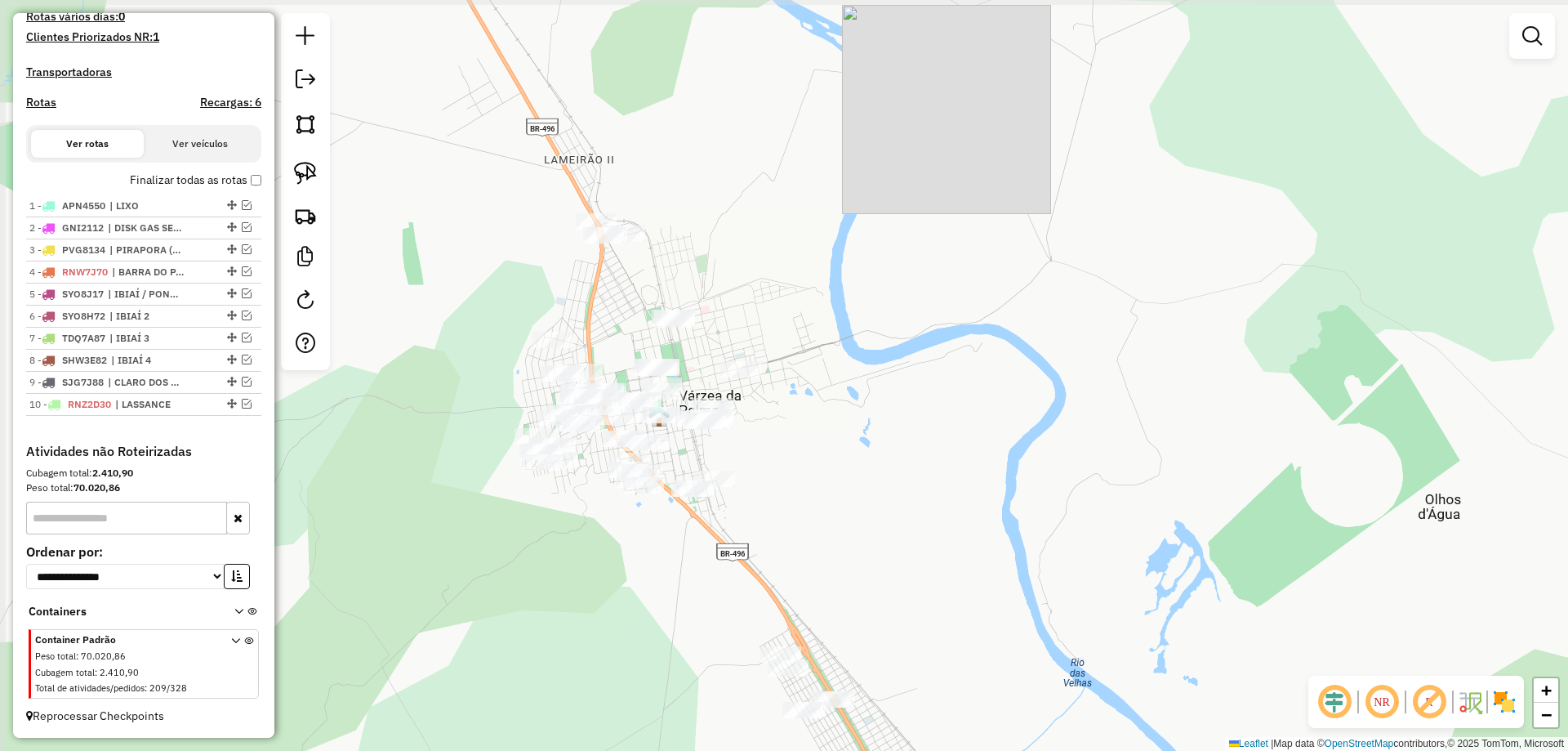
drag, startPoint x: 400, startPoint y: 201, endPoint x: 521, endPoint y: 331, distance: 177.6
click at [521, 331] on div "Janela de atendimento Grade de atendimento Capacidade Transportadoras Veículos …" at bounding box center [784, 375] width 1568 height 751
click at [312, 169] on img at bounding box center [304, 173] width 23 height 23
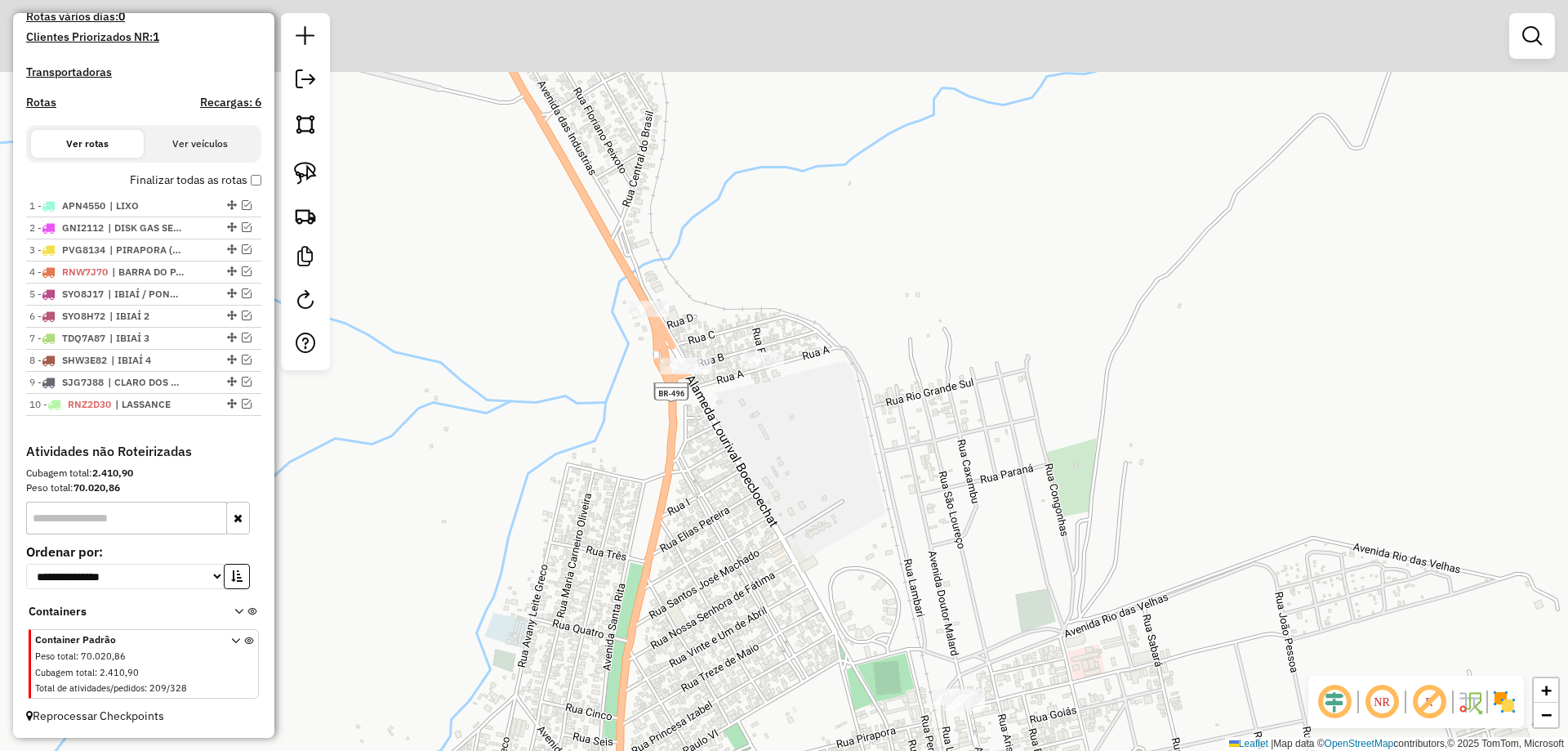
drag, startPoint x: 693, startPoint y: 155, endPoint x: 632, endPoint y: 366, distance: 219.6
click at [632, 372] on div "Janela de atendimento Grade de atendimento Capacidade Transportadoras Veículos …" at bounding box center [784, 375] width 1568 height 751
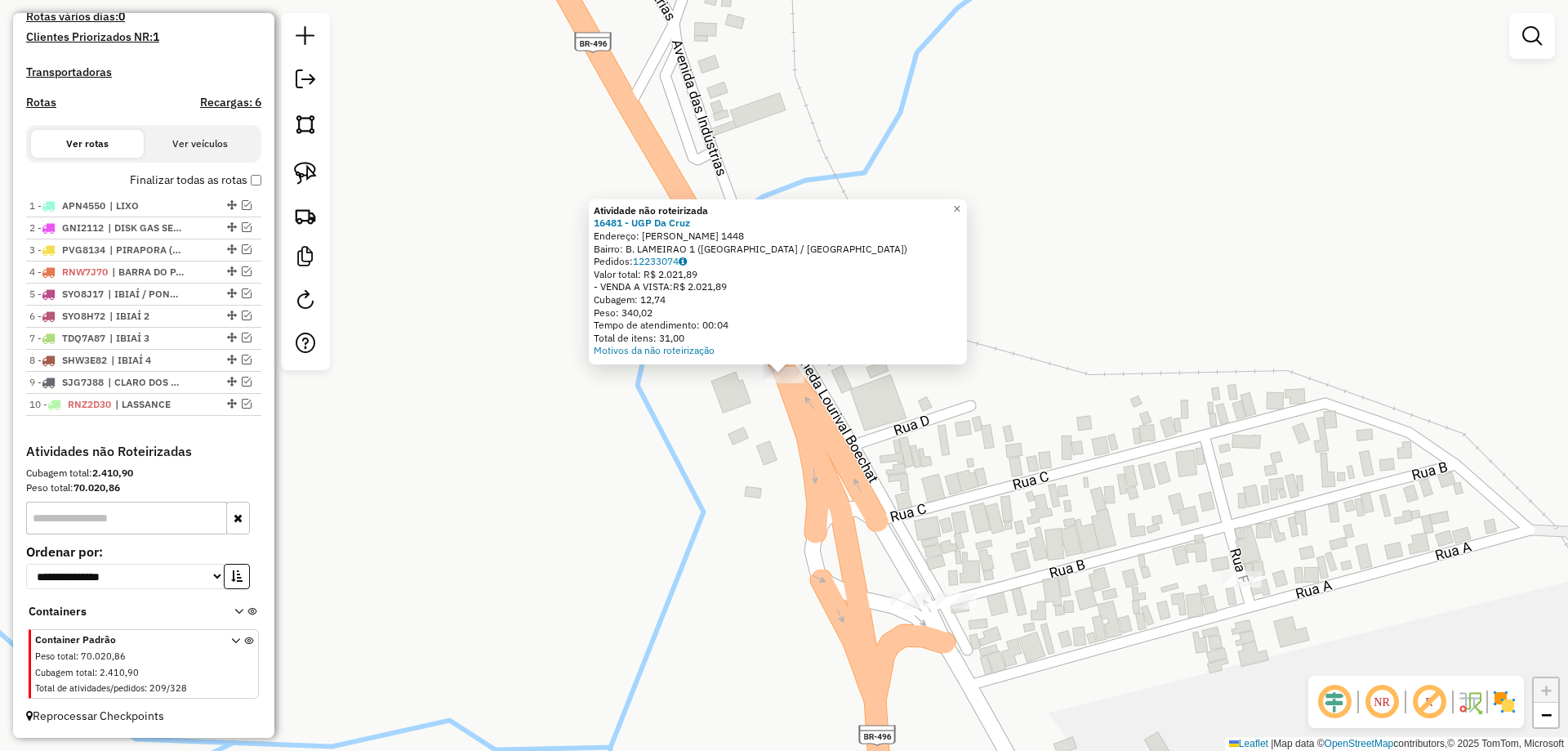
click at [703, 445] on div "Atividade não roteirizada 16481 - UGP [PERSON_NAME]: [PERSON_NAME] 1448 Bairro:…" at bounding box center [784, 375] width 1568 height 751
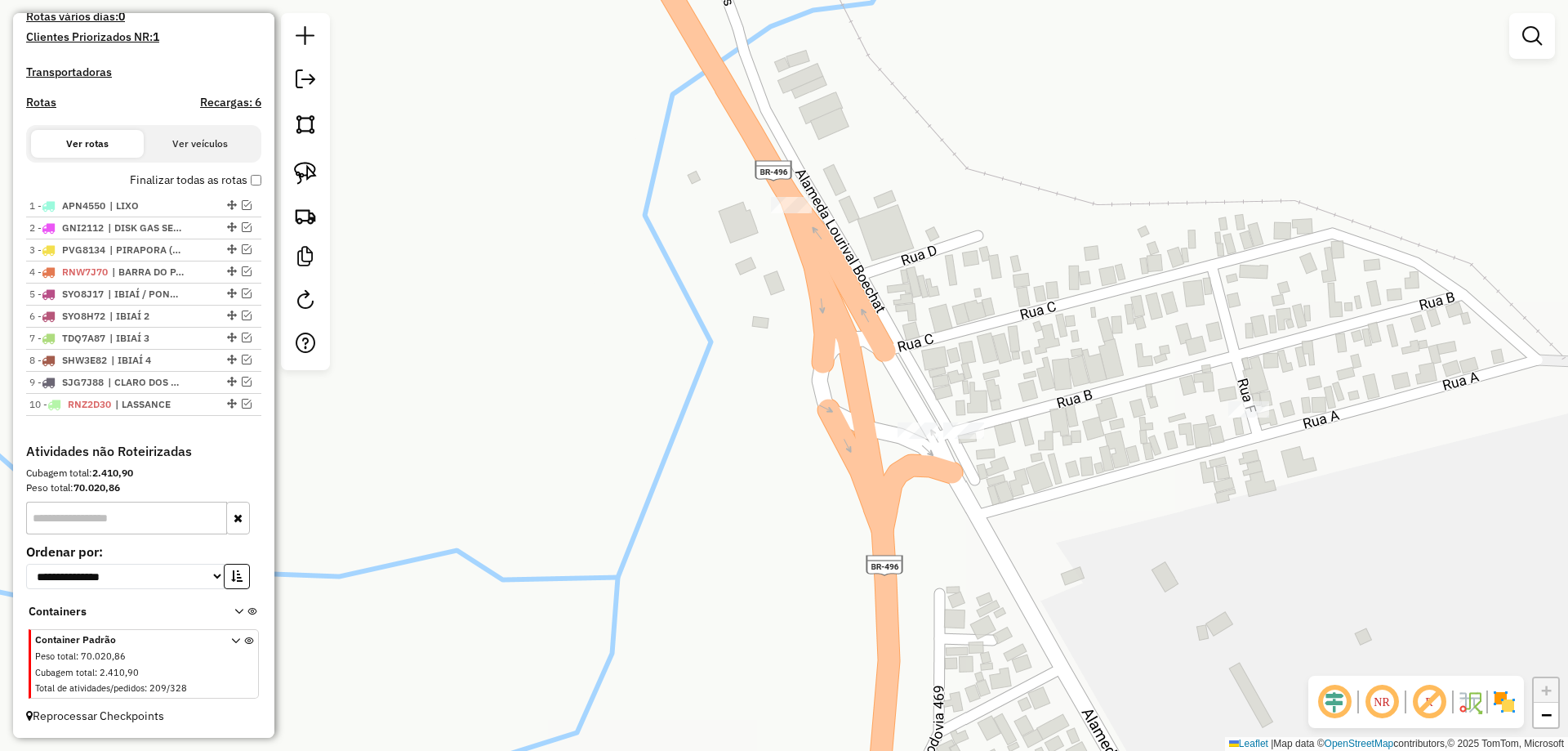
drag, startPoint x: 732, startPoint y: 304, endPoint x: 724, endPoint y: 233, distance: 71.4
click at [724, 231] on div "Janela de atendimento Grade de atendimento Capacidade Transportadoras Veículos …" at bounding box center [784, 375] width 1568 height 751
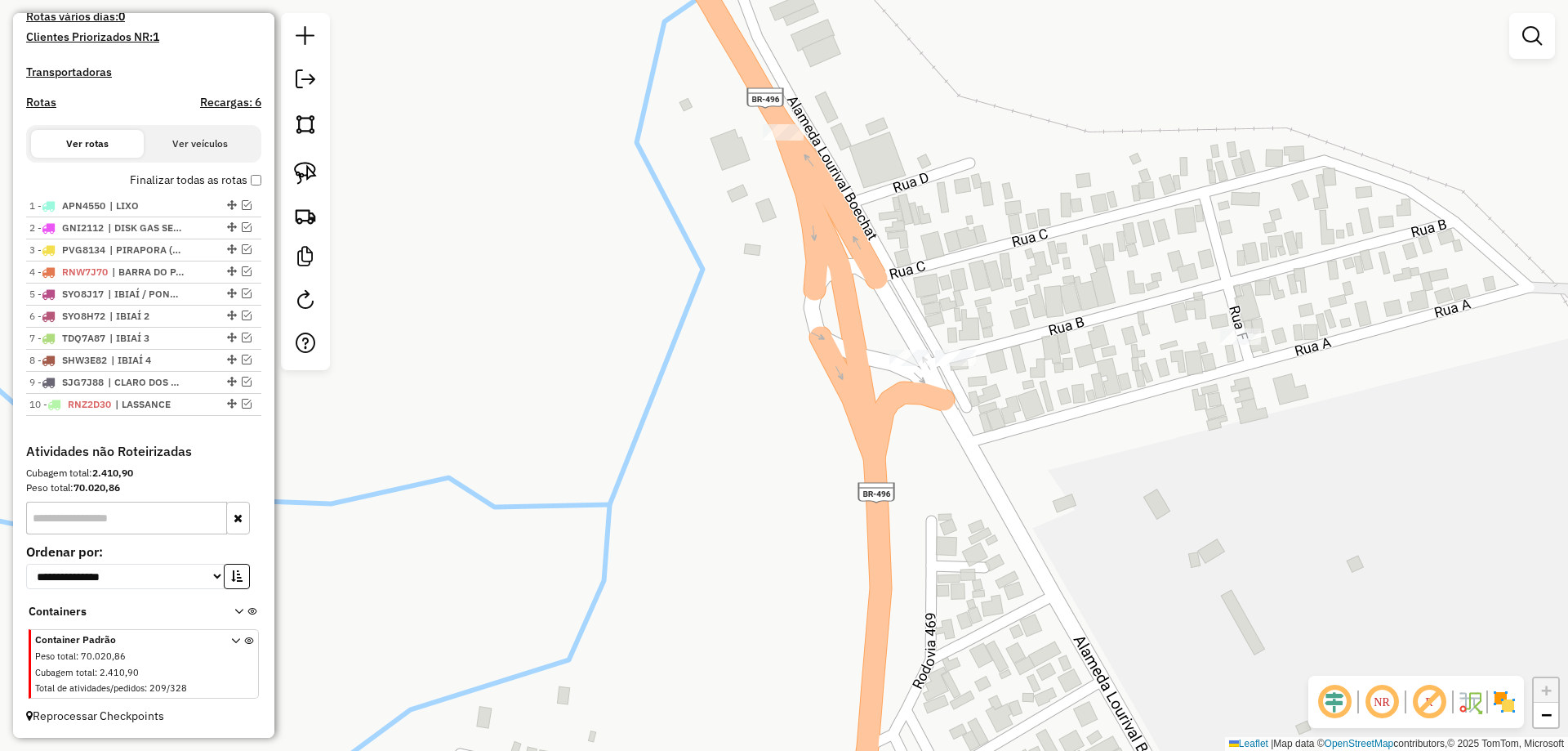
drag, startPoint x: 760, startPoint y: 378, endPoint x: 774, endPoint y: 229, distance: 149.7
click at [769, 270] on div "Janela de atendimento Grade de atendimento Capacidade Transportadoras Veículos …" at bounding box center [784, 375] width 1568 height 751
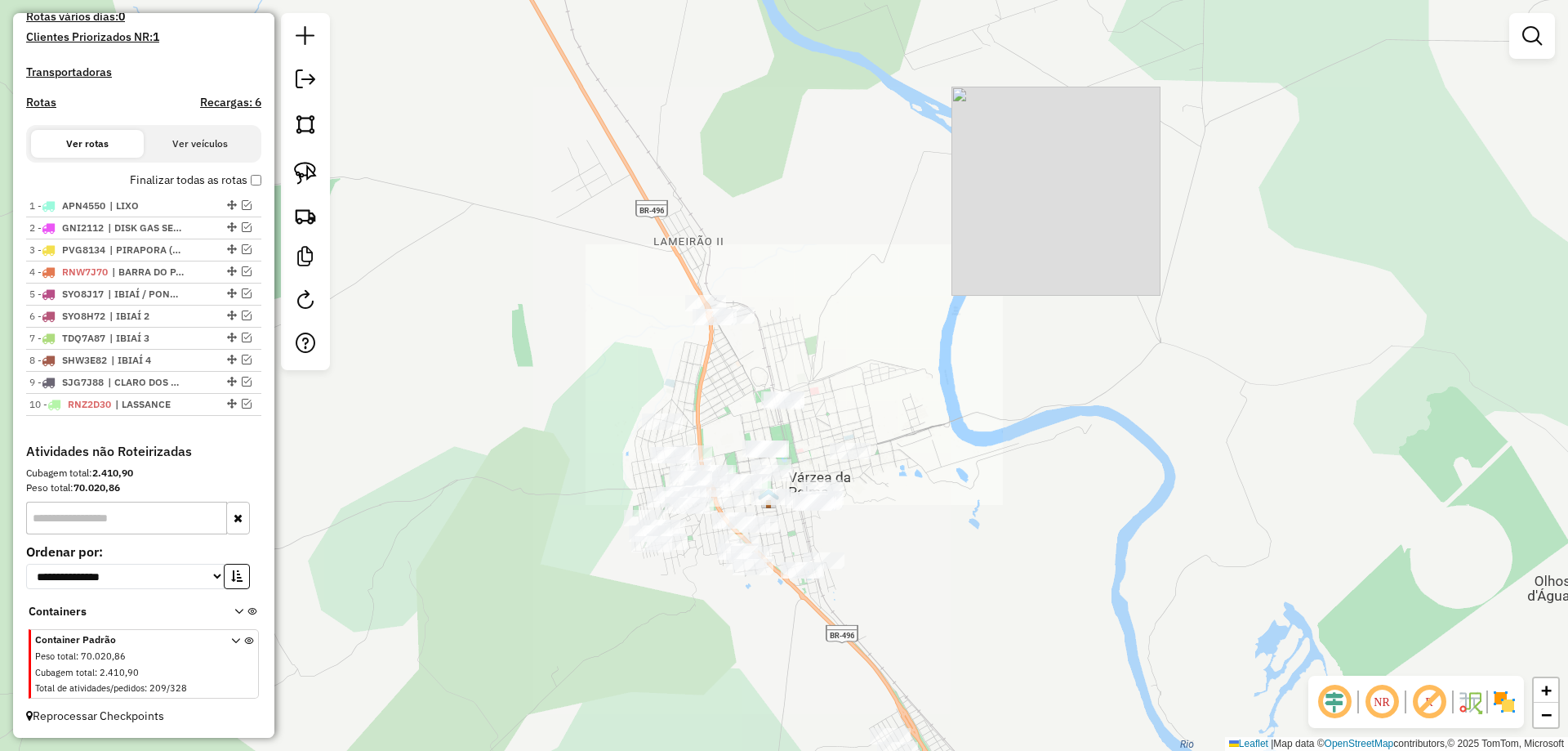
drag, startPoint x: 679, startPoint y: 381, endPoint x: 664, endPoint y: 274, distance: 108.0
click at [664, 274] on div "Janela de atendimento Grade de atendimento Capacidade Transportadoras Veículos …" at bounding box center [784, 375] width 1568 height 751
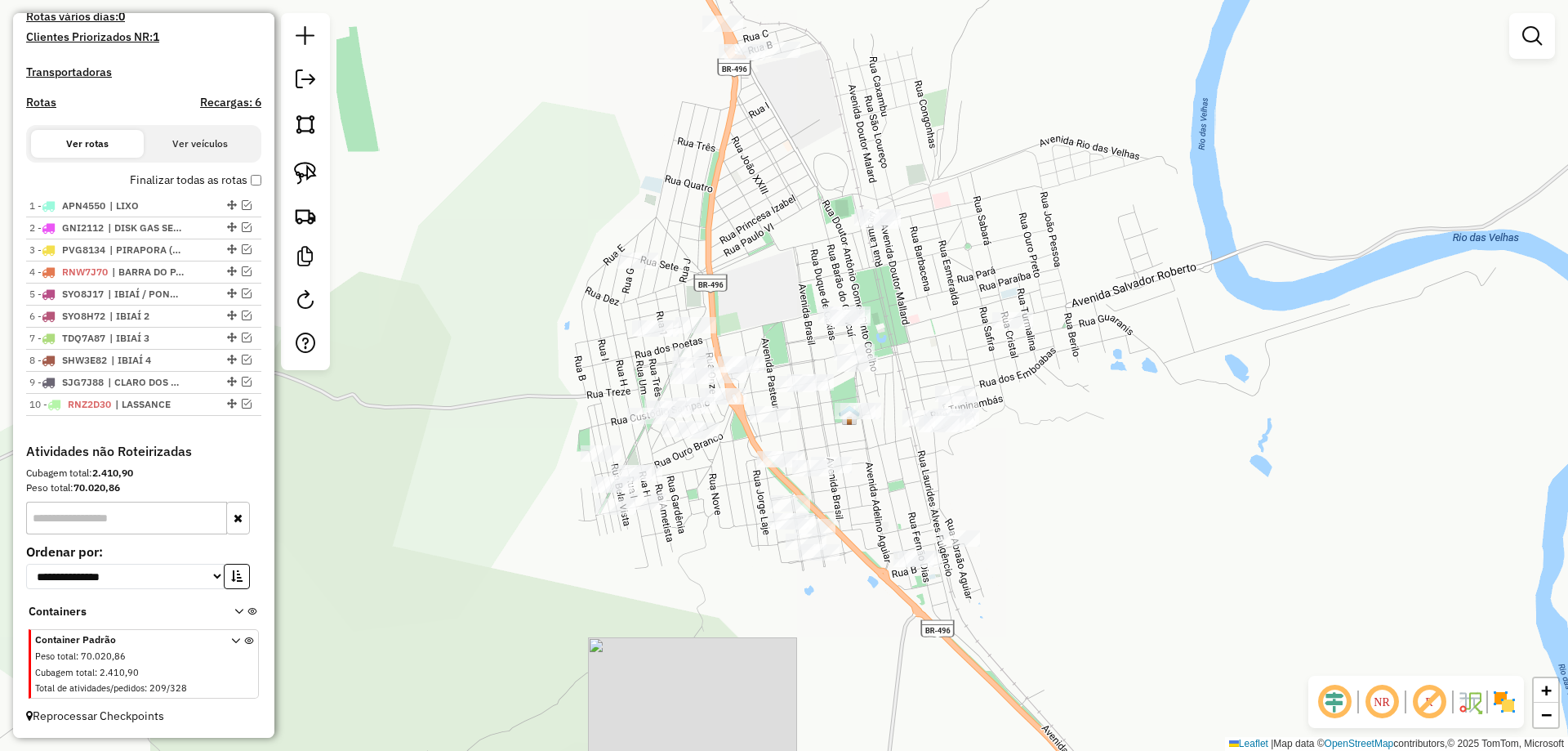
drag, startPoint x: 730, startPoint y: 317, endPoint x: 749, endPoint y: 290, distance: 33.0
click at [749, 290] on div "Janela de atendimento Grade de atendimento Capacidade Transportadoras Veículos …" at bounding box center [784, 375] width 1568 height 751
click at [311, 188] on link at bounding box center [305, 173] width 36 height 36
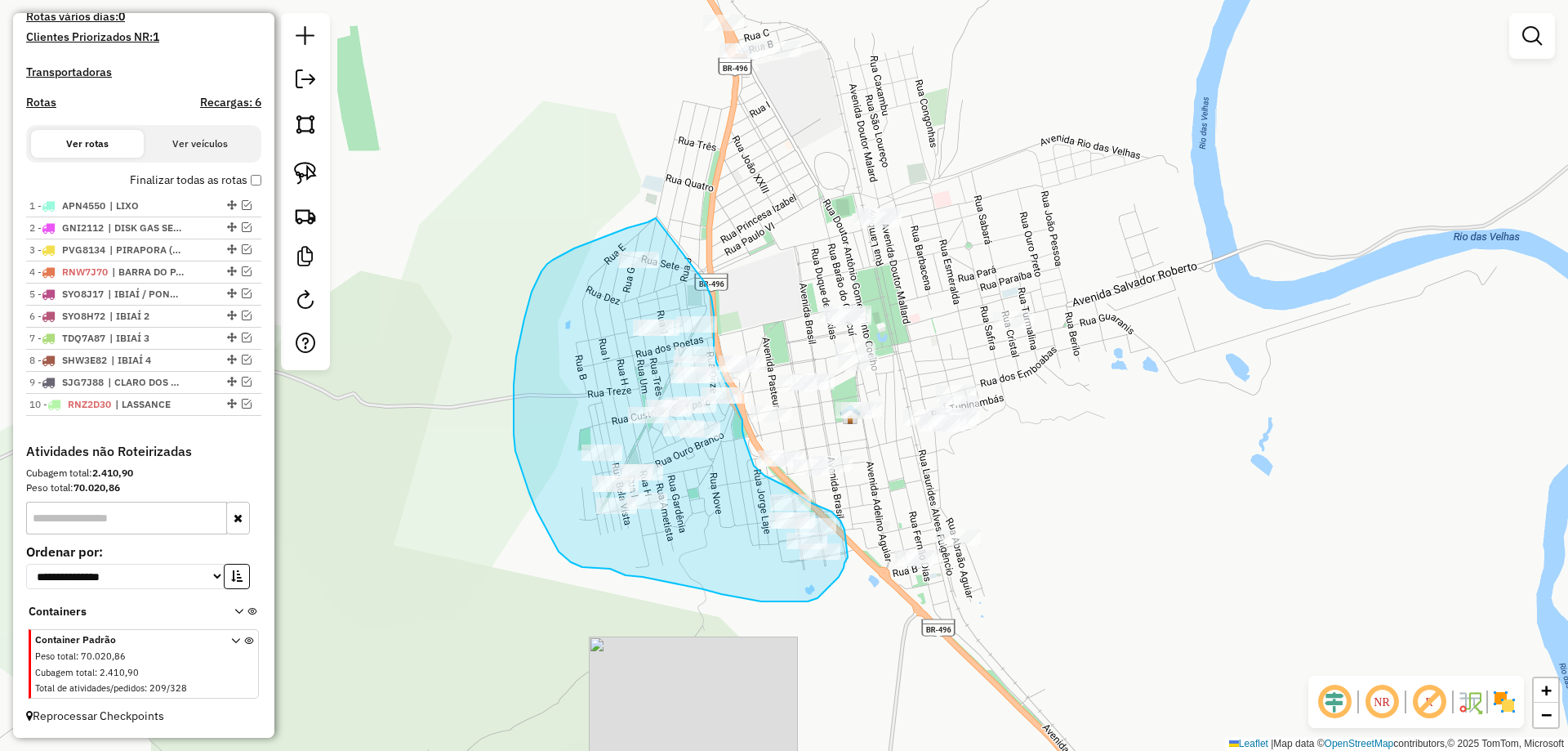
drag, startPoint x: 656, startPoint y: 218, endPoint x: 702, endPoint y: 266, distance: 66.5
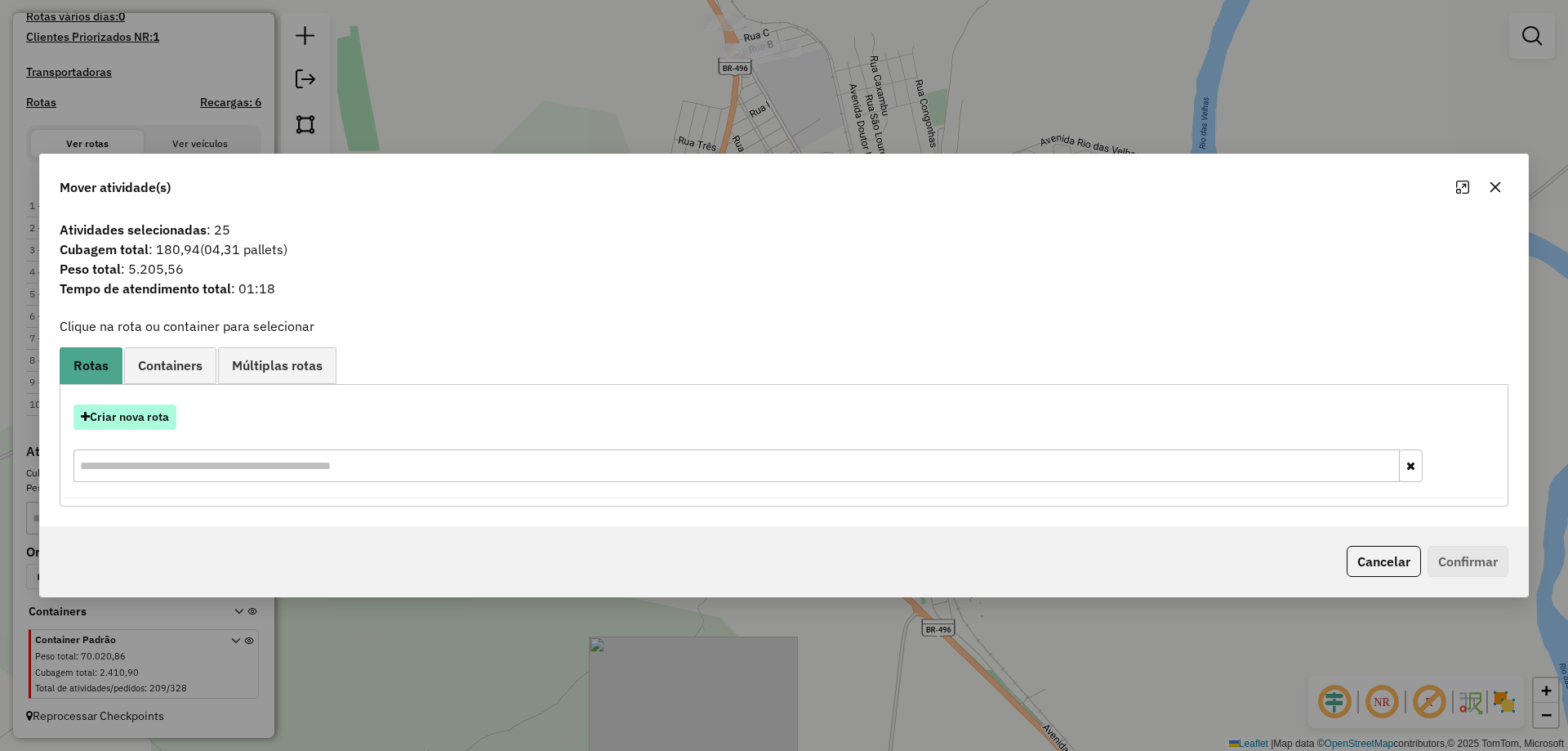
click at [109, 419] on button "Criar nova rota" at bounding box center [125, 418] width 103 height 26
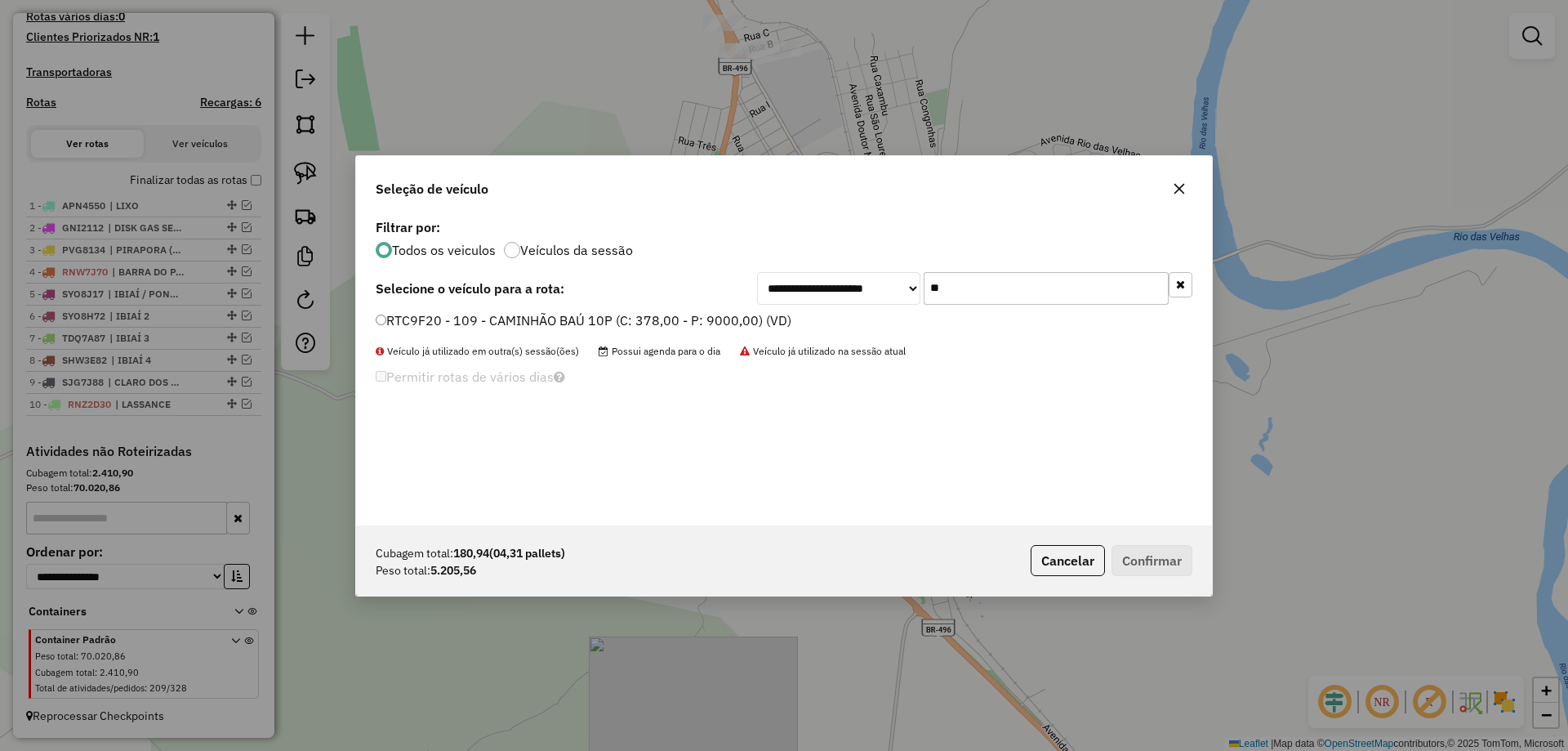
click at [960, 301] on input "**" at bounding box center [1045, 288] width 245 height 33
click at [1014, 295] on input "***" at bounding box center [1045, 288] width 245 height 33
type input "***"
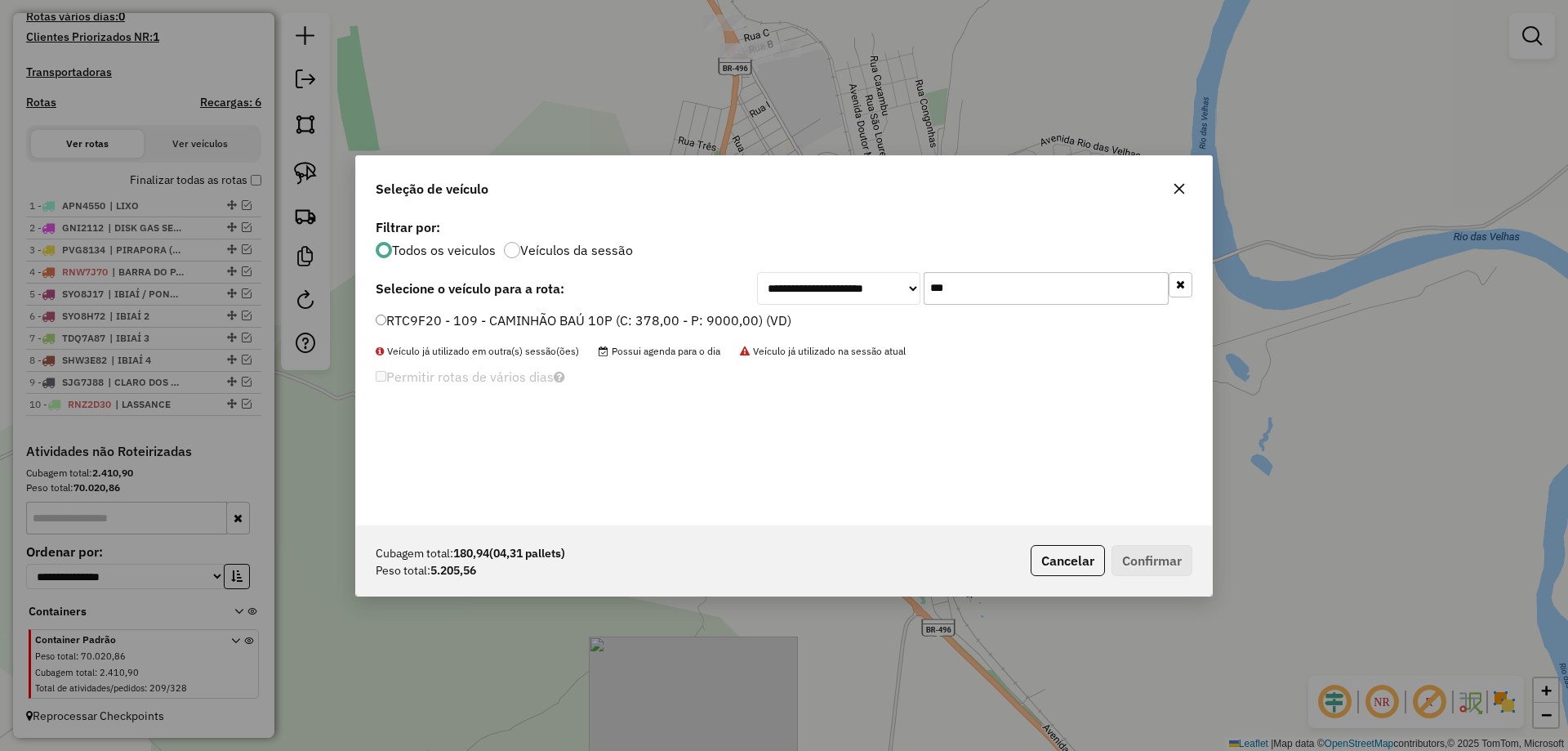
click at [478, 318] on label "RTC9F20 - 109 - CAMINHÃO BAÚ 10P (C: 378,00 - P: 9000,00) (VD)" at bounding box center [583, 320] width 416 height 20
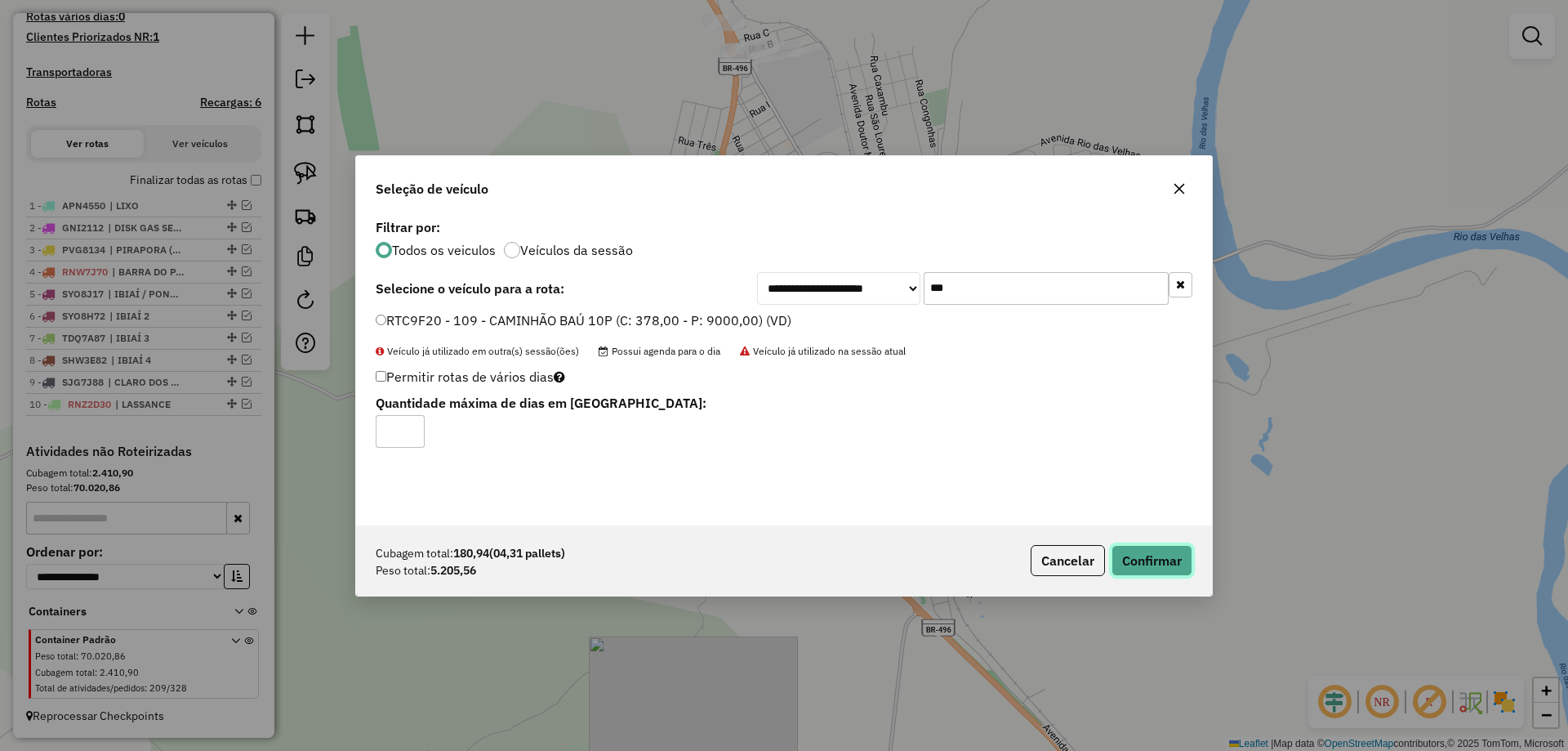
click at [1157, 551] on button "Confirmar" at bounding box center [1151, 560] width 81 height 31
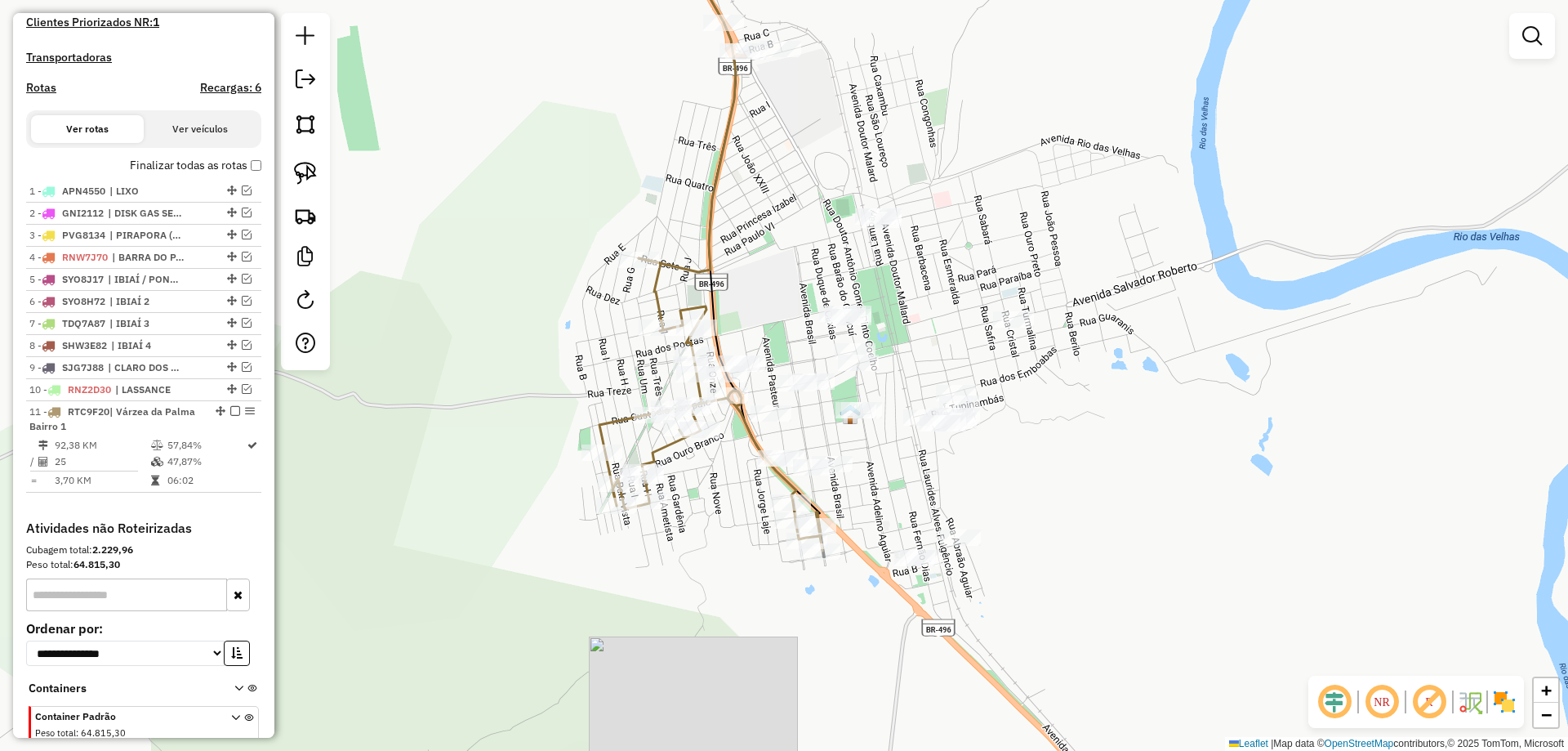
scroll to position [562, 0]
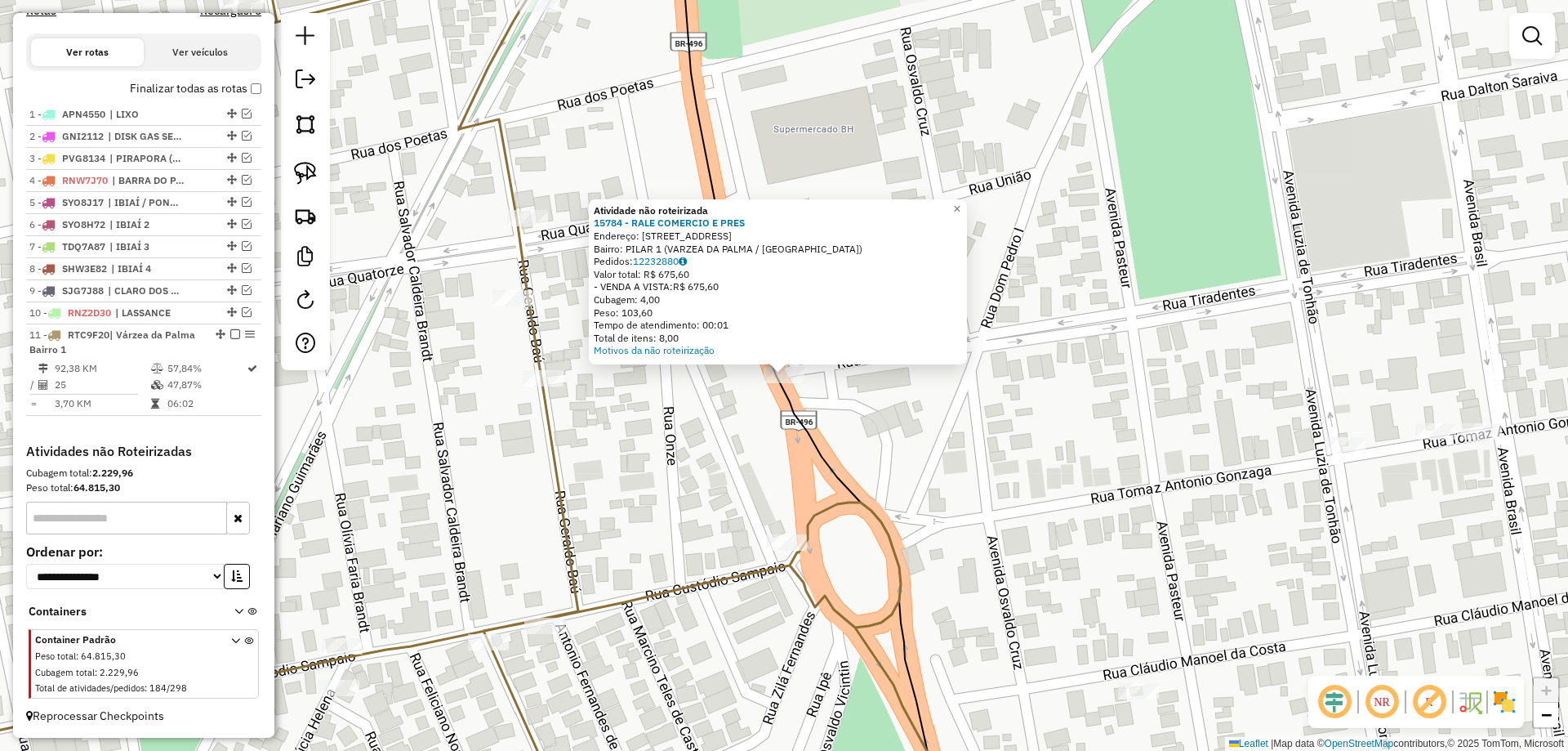
click at [708, 439] on div "Atividade não roteirizada 15784 - RALE COMERCIO E PRES Endereço: RUA TIRADENTES…" at bounding box center [784, 375] width 1568 height 751
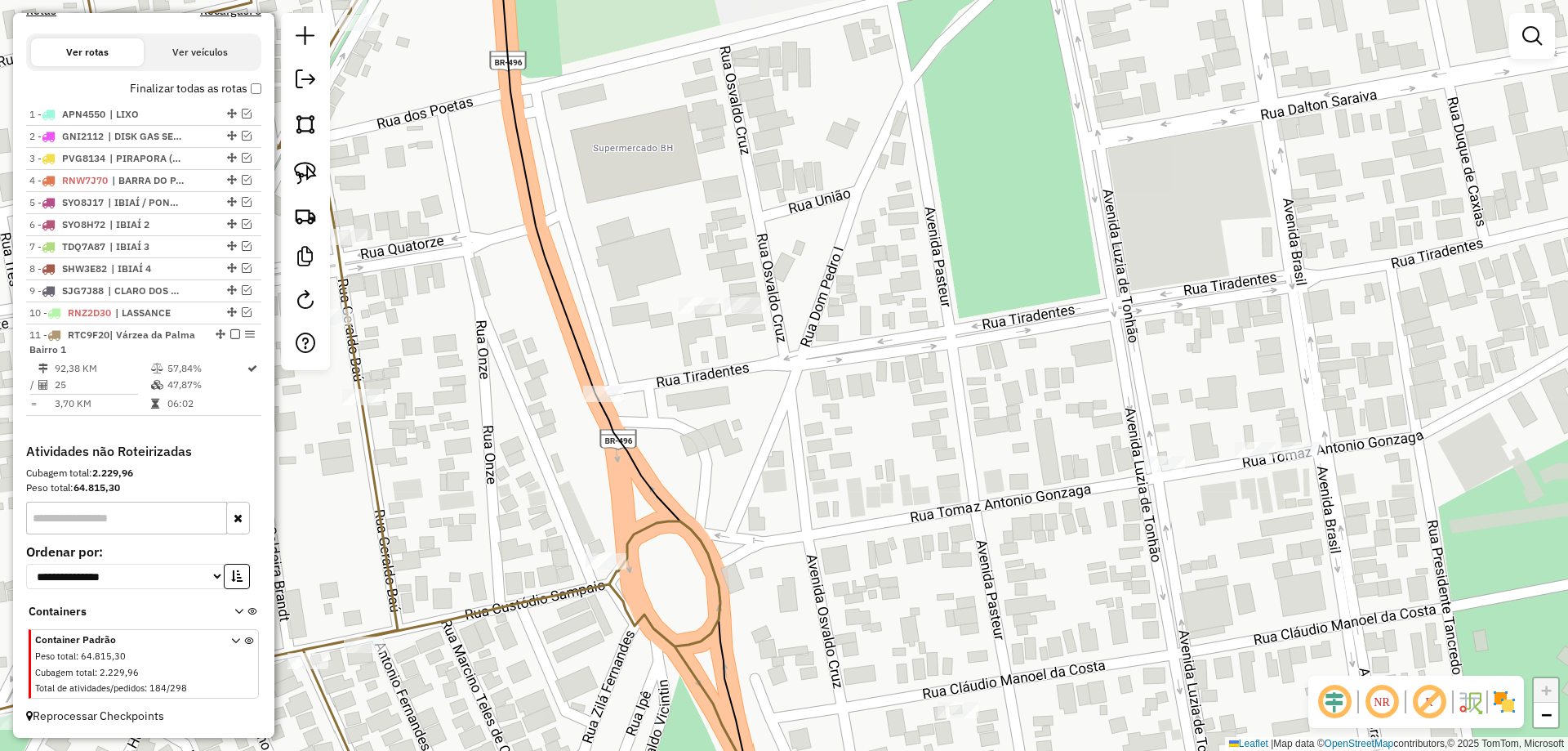
drag, startPoint x: 762, startPoint y: 417, endPoint x: 680, endPoint y: 344, distance: 109.8
click at [574, 433] on div "Janela de atendimento Grade de atendimento Capacidade Transportadoras Veículos …" at bounding box center [784, 375] width 1568 height 751
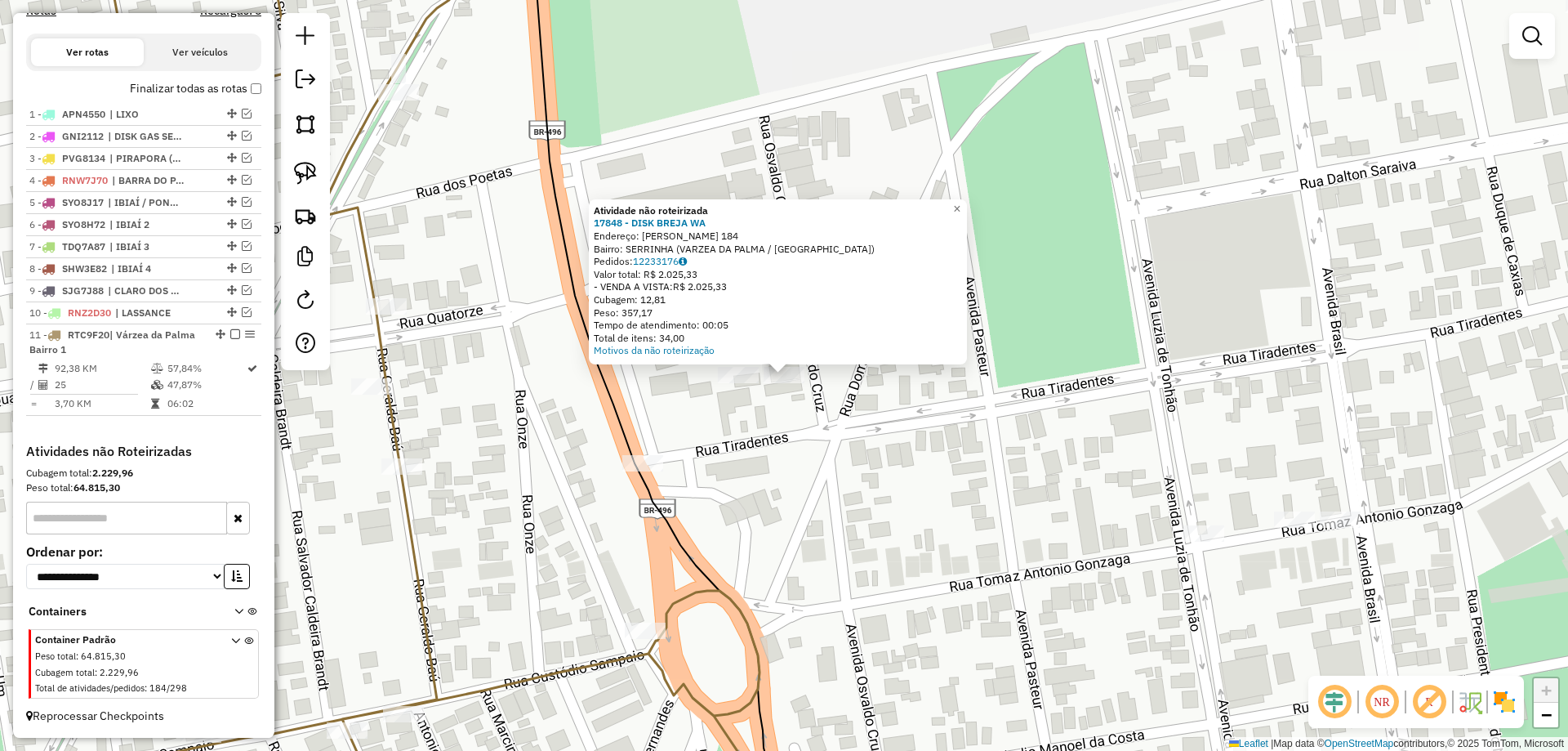
click at [824, 504] on div "Atividade não roteirizada 17848 - DISK BREJA WA Endereço: OSVALDO CRUZ 184 Bair…" at bounding box center [784, 375] width 1568 height 751
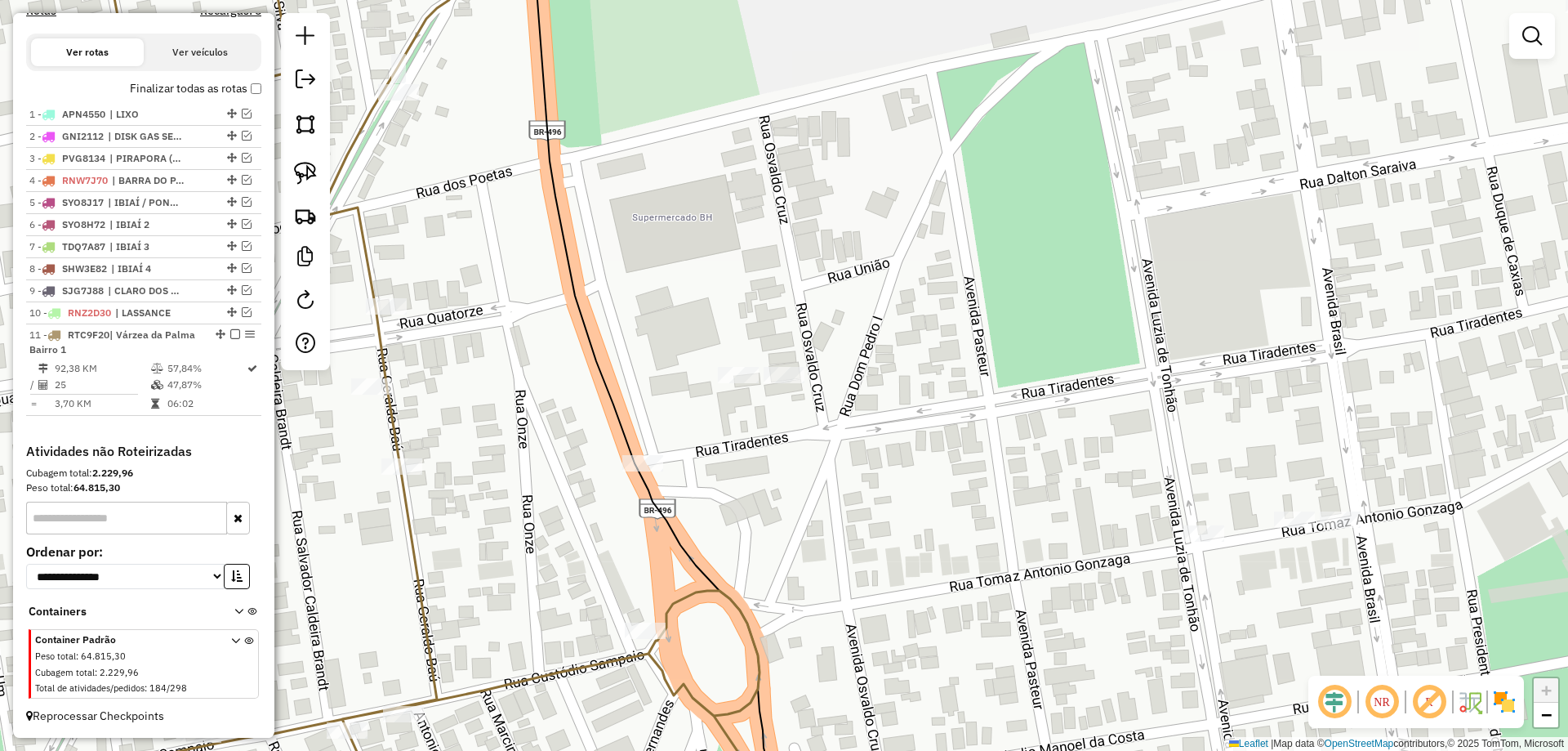
drag, startPoint x: 821, startPoint y: 513, endPoint x: 601, endPoint y: 351, distance: 273.2
click at [603, 353] on div "Janela de atendimento Grade de atendimento Capacidade Transportadoras Veículos …" at bounding box center [784, 375] width 1568 height 751
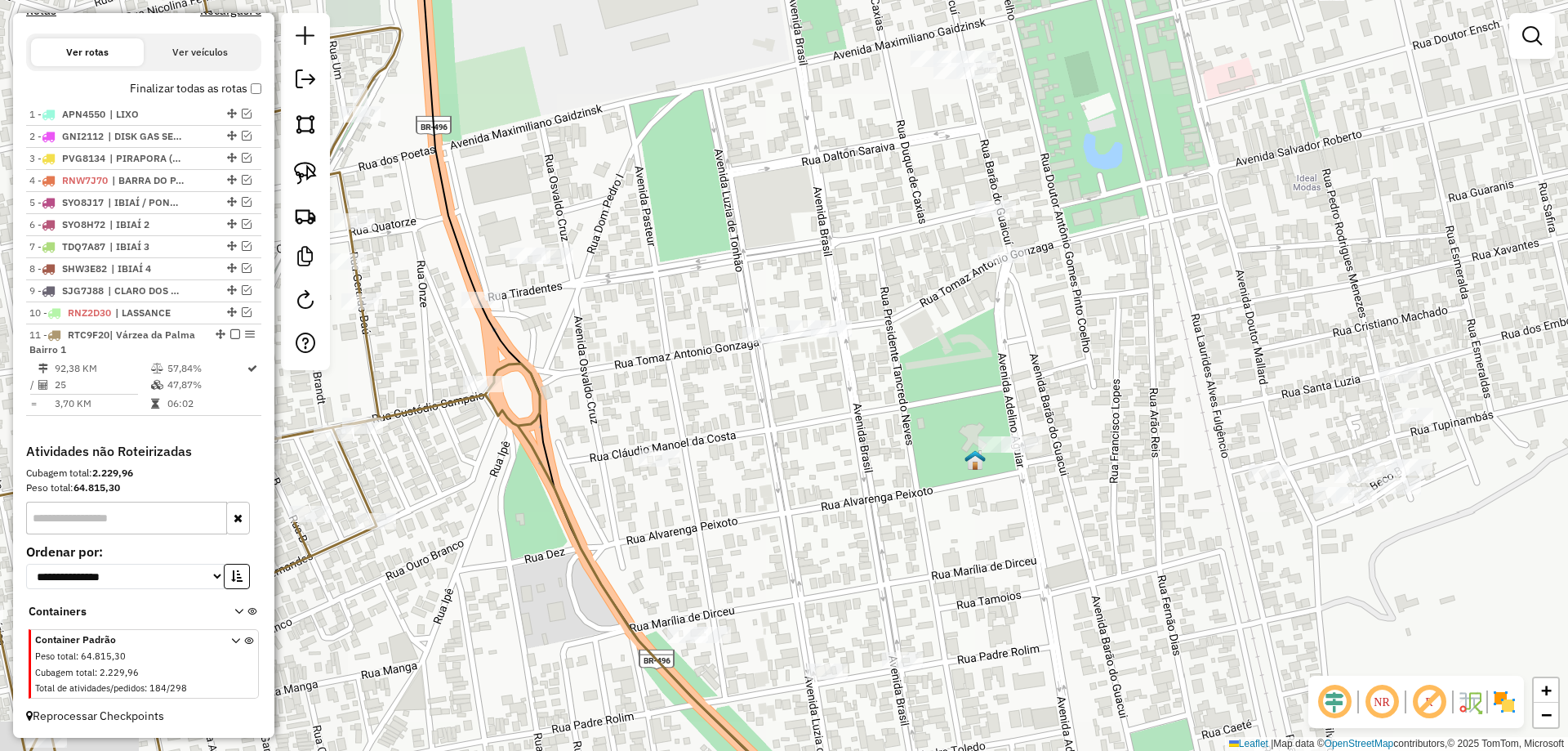
drag, startPoint x: 774, startPoint y: 432, endPoint x: 589, endPoint y: 432, distance: 185.0
click at [589, 432] on div "Janela de atendimento Grade de atendimento Capacidade Transportadoras Veículos …" at bounding box center [784, 375] width 1568 height 751
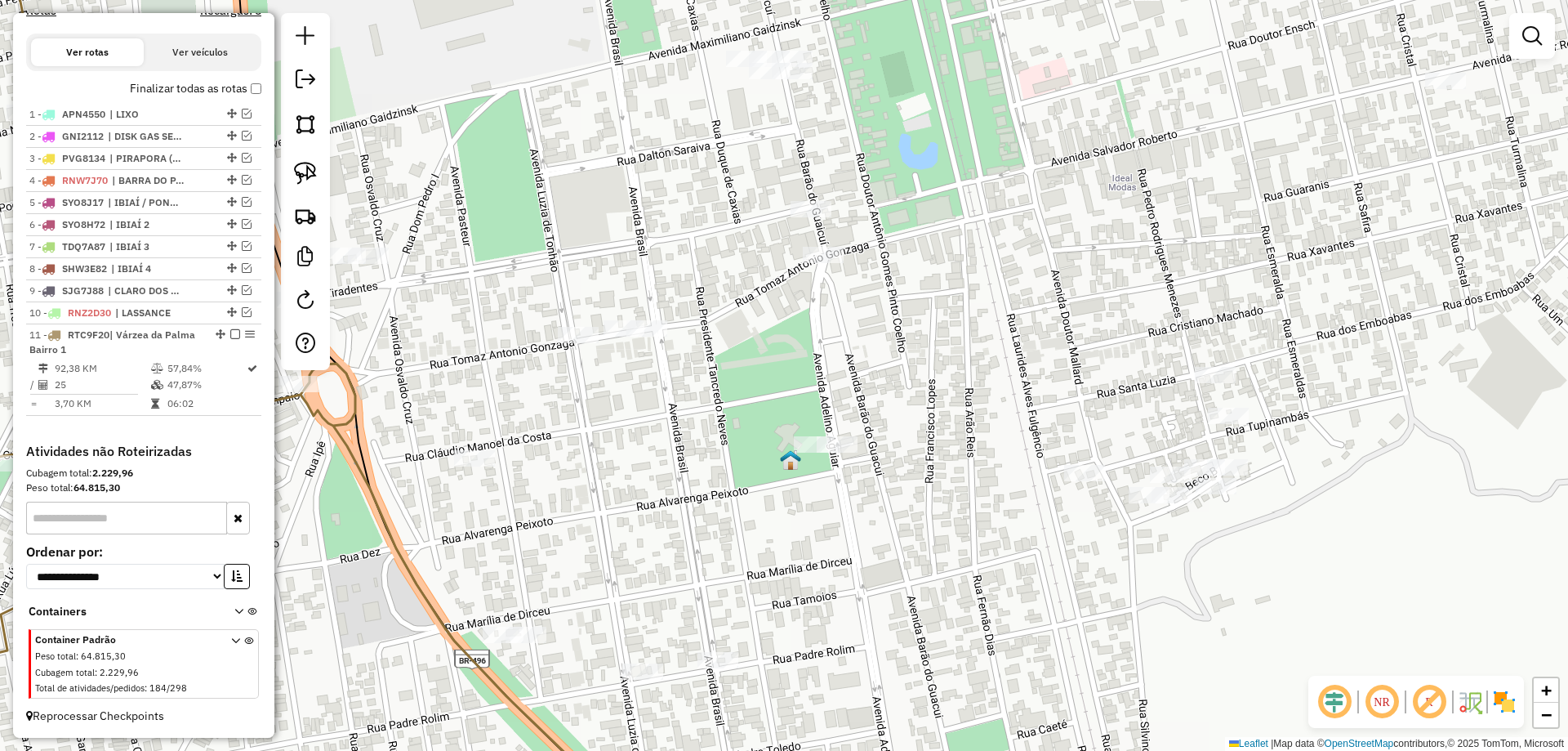
click at [712, 587] on div "Janela de atendimento Grade de atendimento Capacidade Transportadoras Veículos …" at bounding box center [784, 375] width 1568 height 751
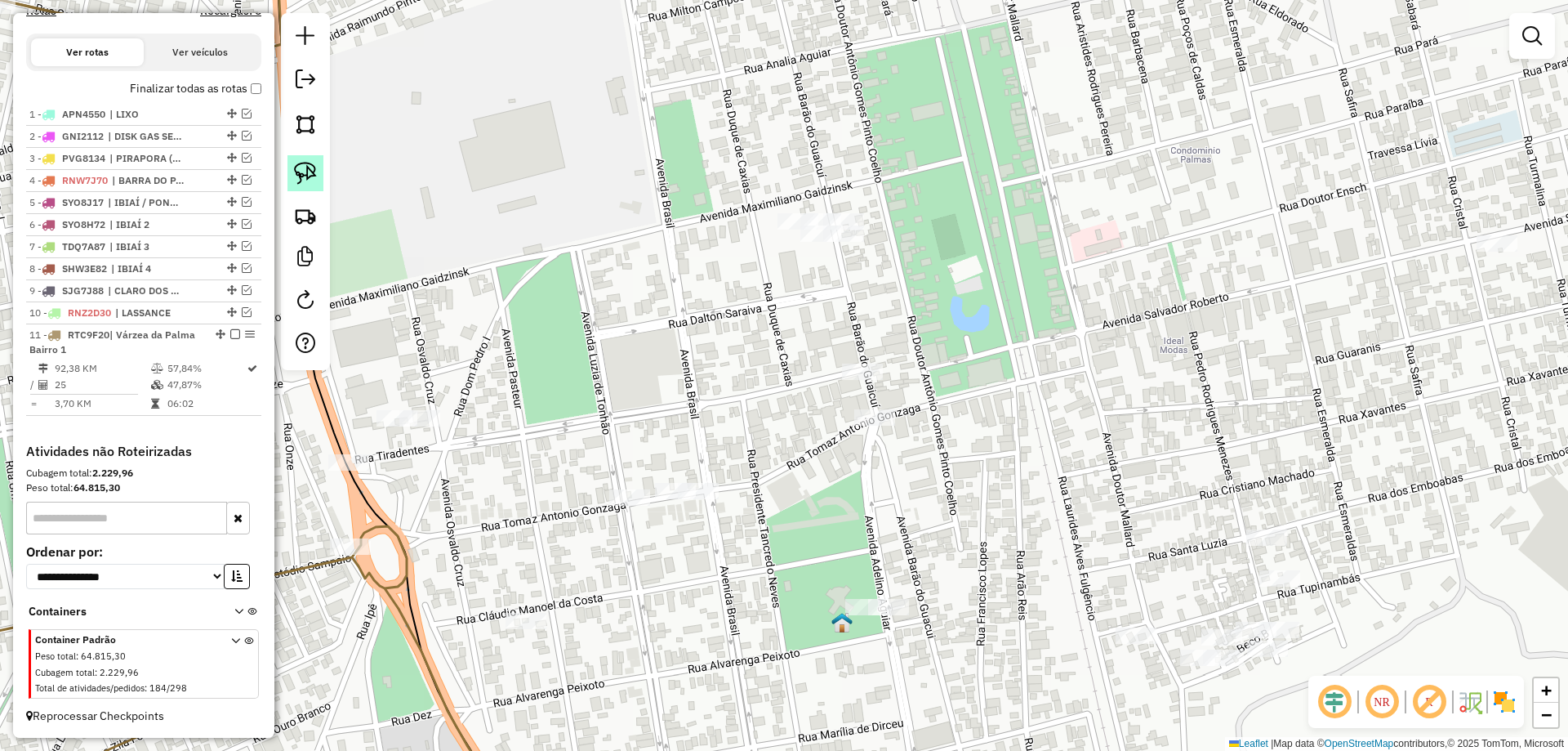
click at [302, 160] on link at bounding box center [305, 173] width 36 height 36
drag, startPoint x: 808, startPoint y: 163, endPoint x: 986, endPoint y: 203, distance: 182.4
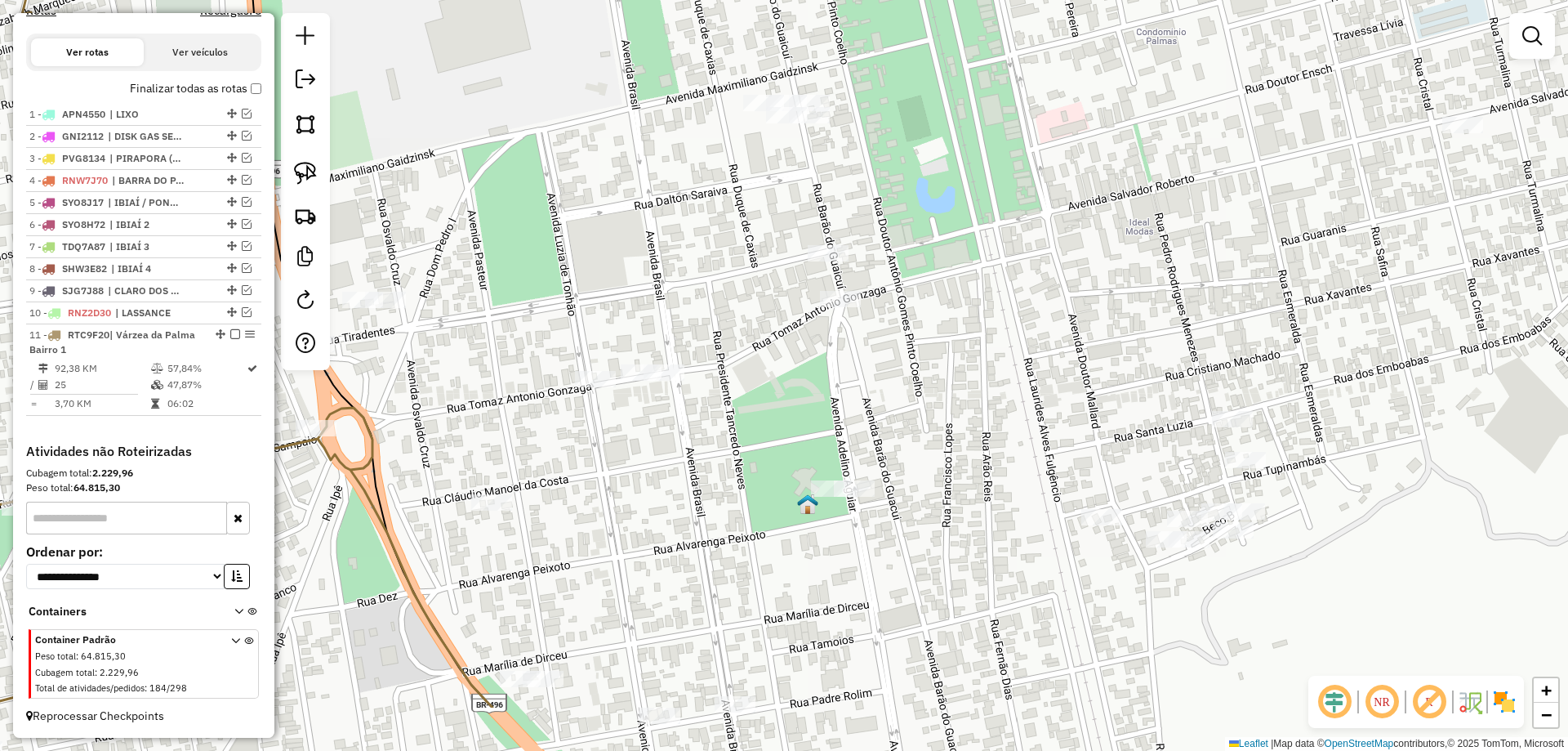
drag, startPoint x: 897, startPoint y: 566, endPoint x: 866, endPoint y: 421, distance: 148.3
click at [862, 433] on div "Janela de atendimento Grade de atendimento Capacidade Transportadoras Veículos …" at bounding box center [784, 375] width 1568 height 751
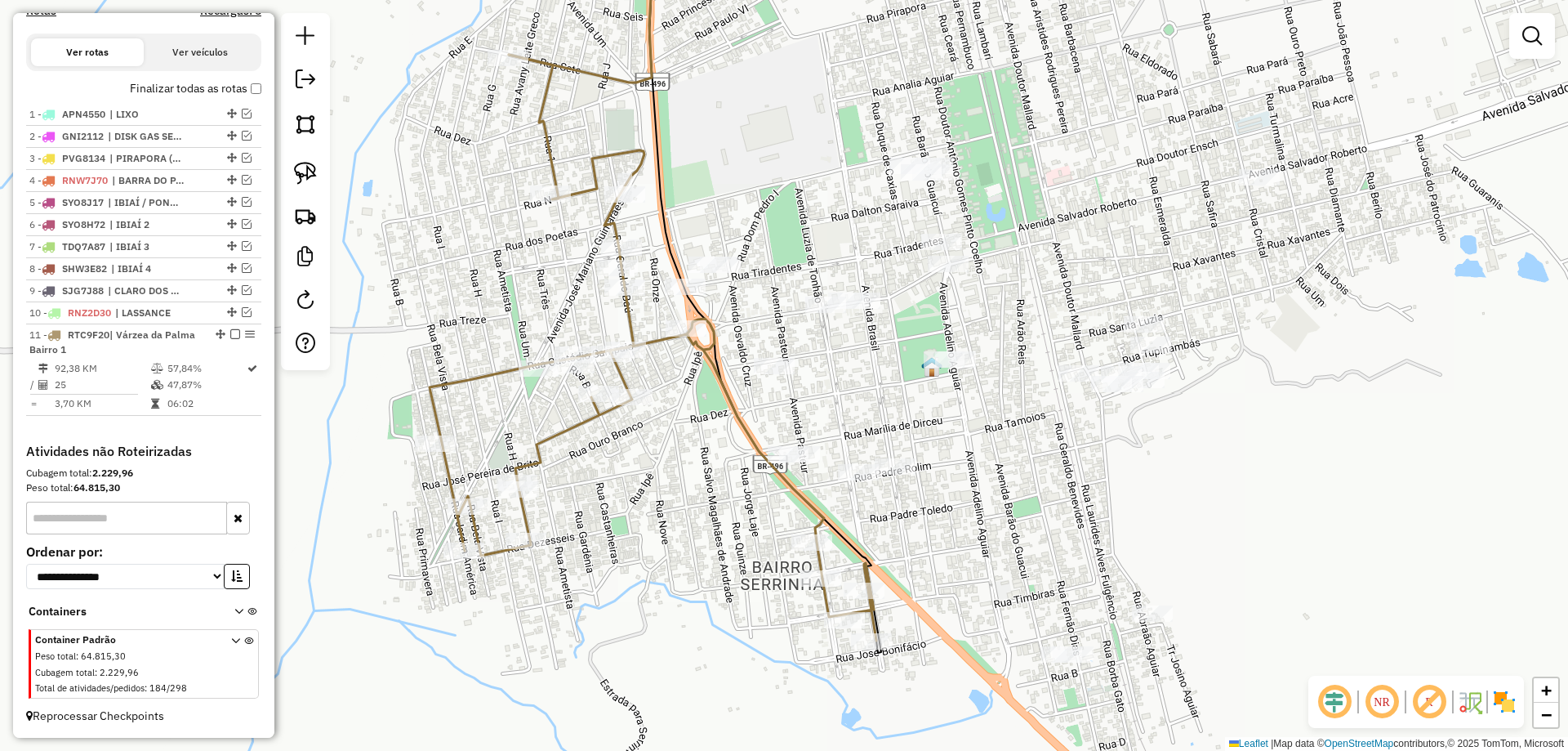
drag, startPoint x: 779, startPoint y: 418, endPoint x: 885, endPoint y: 362, distance: 119.9
click at [885, 362] on div "Janela de atendimento Grade de atendimento Capacidade Transportadoras Veículos …" at bounding box center [784, 375] width 1568 height 751
click at [321, 178] on link at bounding box center [305, 173] width 36 height 36
drag, startPoint x: 781, startPoint y: 435, endPoint x: 963, endPoint y: 467, distance: 184.8
click at [312, 174] on img at bounding box center [304, 173] width 23 height 23
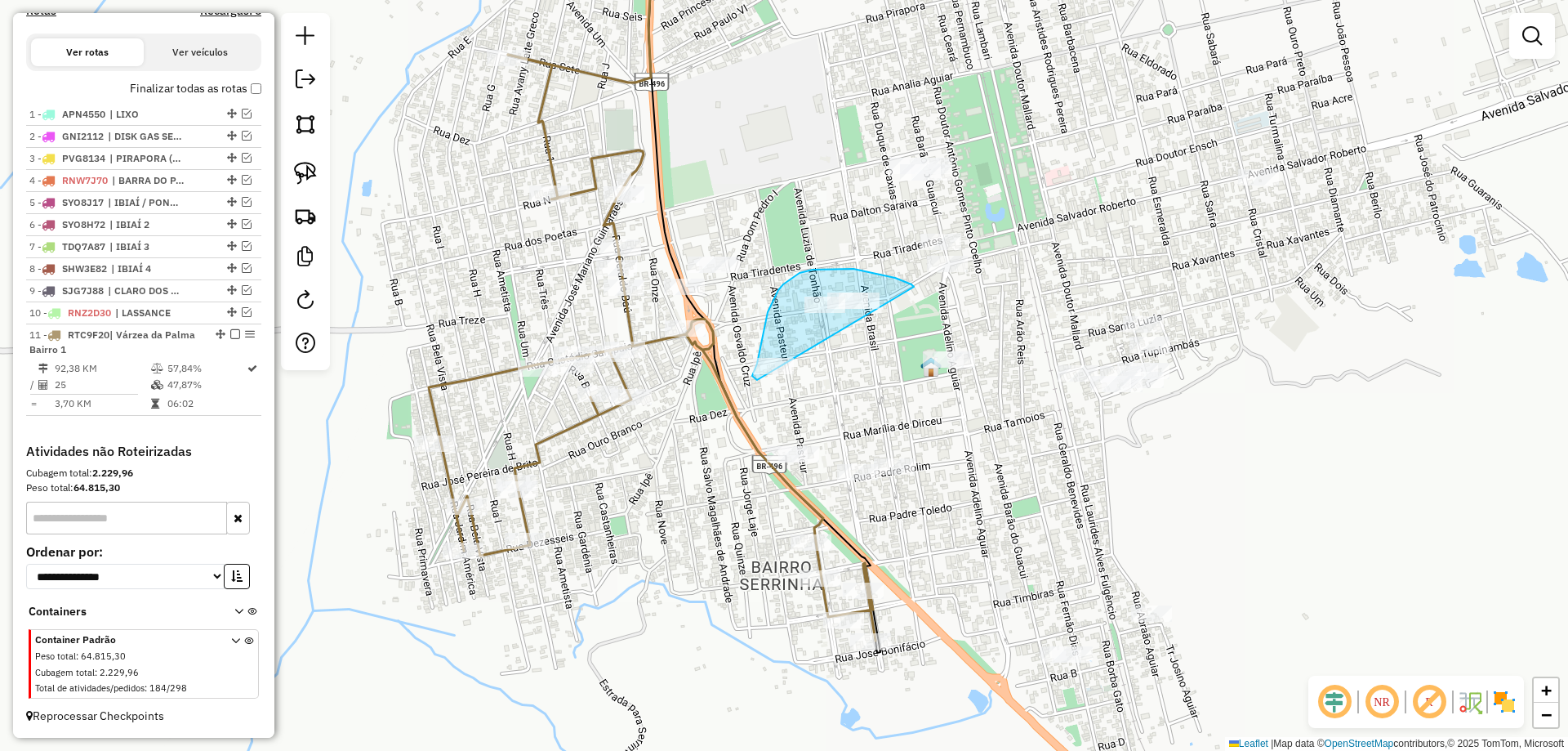
drag, startPoint x: 884, startPoint y: 275, endPoint x: 812, endPoint y: 377, distance: 124.9
drag, startPoint x: 310, startPoint y: 174, endPoint x: 332, endPoint y: 180, distance: 22.8
click at [309, 174] on img at bounding box center [304, 173] width 23 height 23
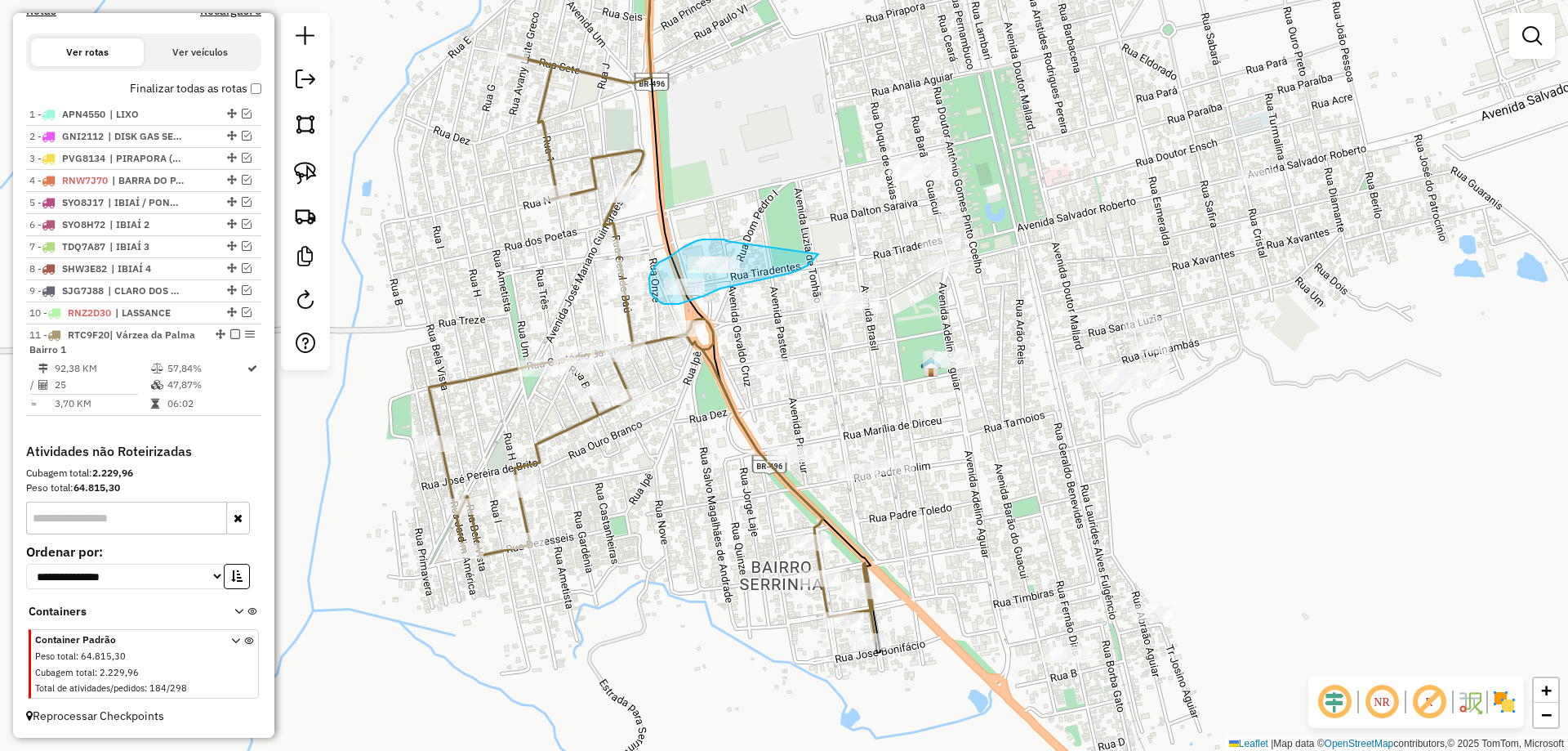
drag, startPoint x: 711, startPoint y: 239, endPoint x: 818, endPoint y: 253, distance: 107.9
click at [318, 180] on link at bounding box center [305, 173] width 36 height 36
drag, startPoint x: 967, startPoint y: 330, endPoint x: 963, endPoint y: 368, distance: 38.2
click at [963, 368] on div "Janela de atendimento Grade de atendimento Capacidade Transportadoras Veículos …" at bounding box center [784, 375] width 1568 height 751
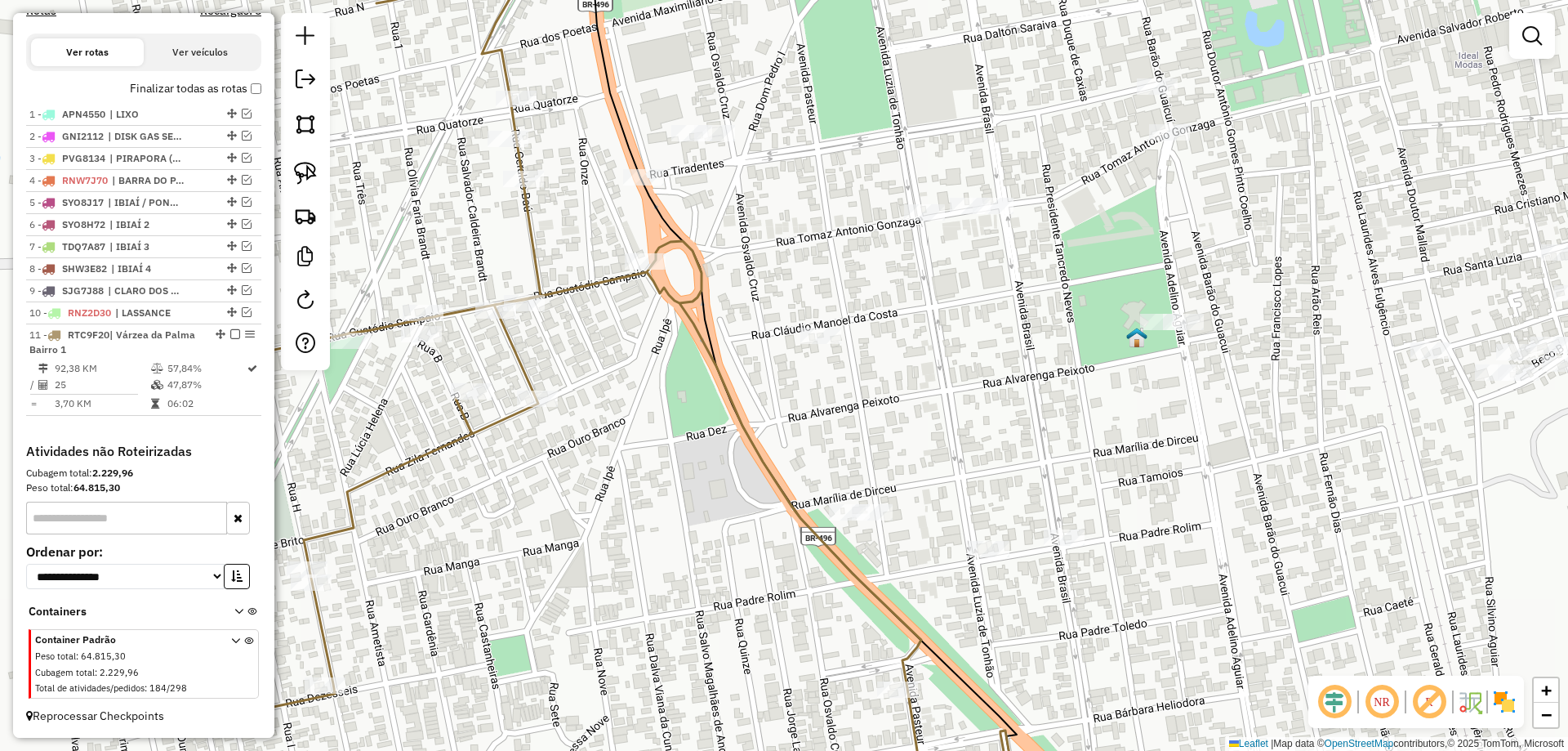
drag, startPoint x: 805, startPoint y: 389, endPoint x: 774, endPoint y: 354, distance: 46.8
click at [777, 345] on div "Janela de atendimento Grade de atendimento Capacidade Transportadoras Veículos …" at bounding box center [784, 375] width 1568 height 751
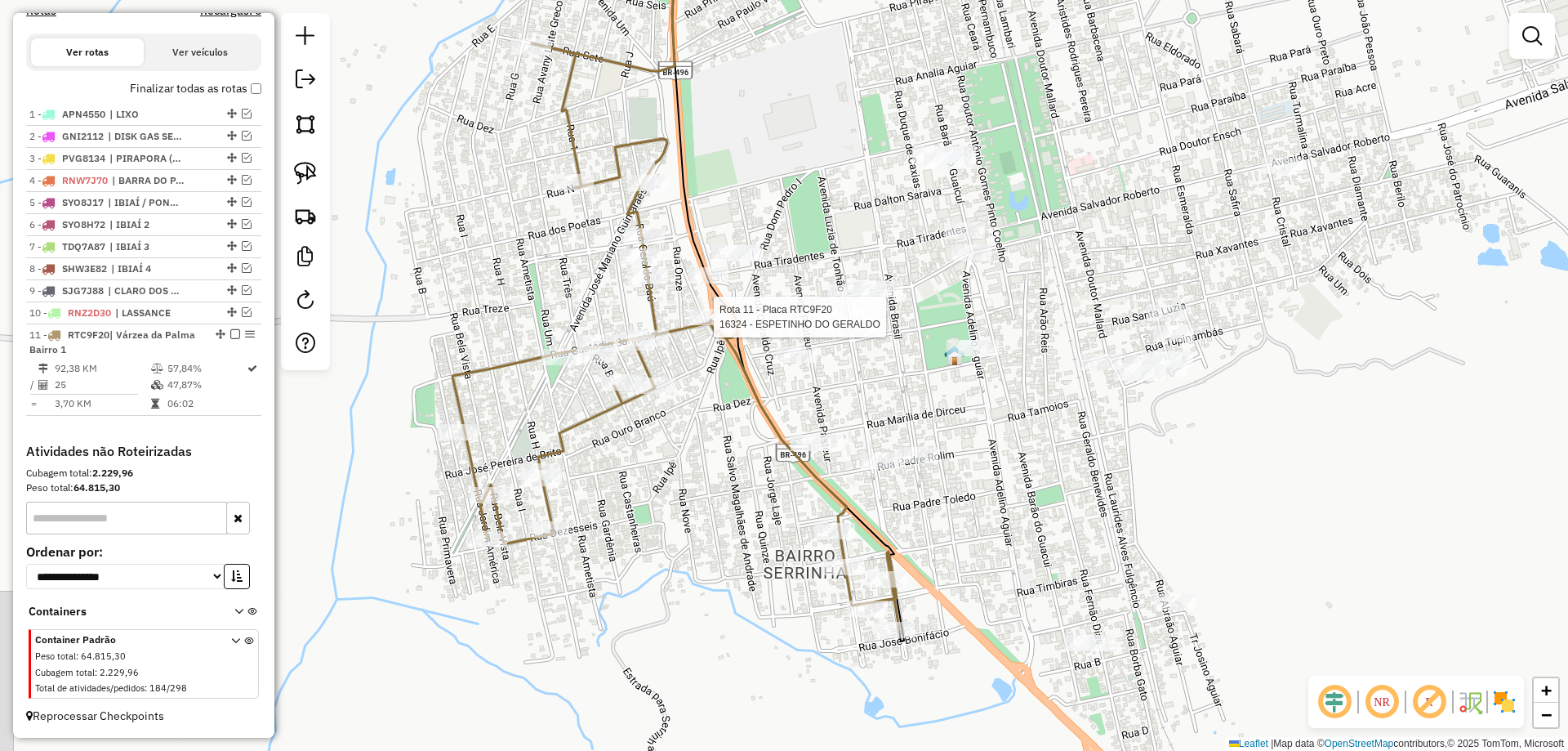
select select "*********"
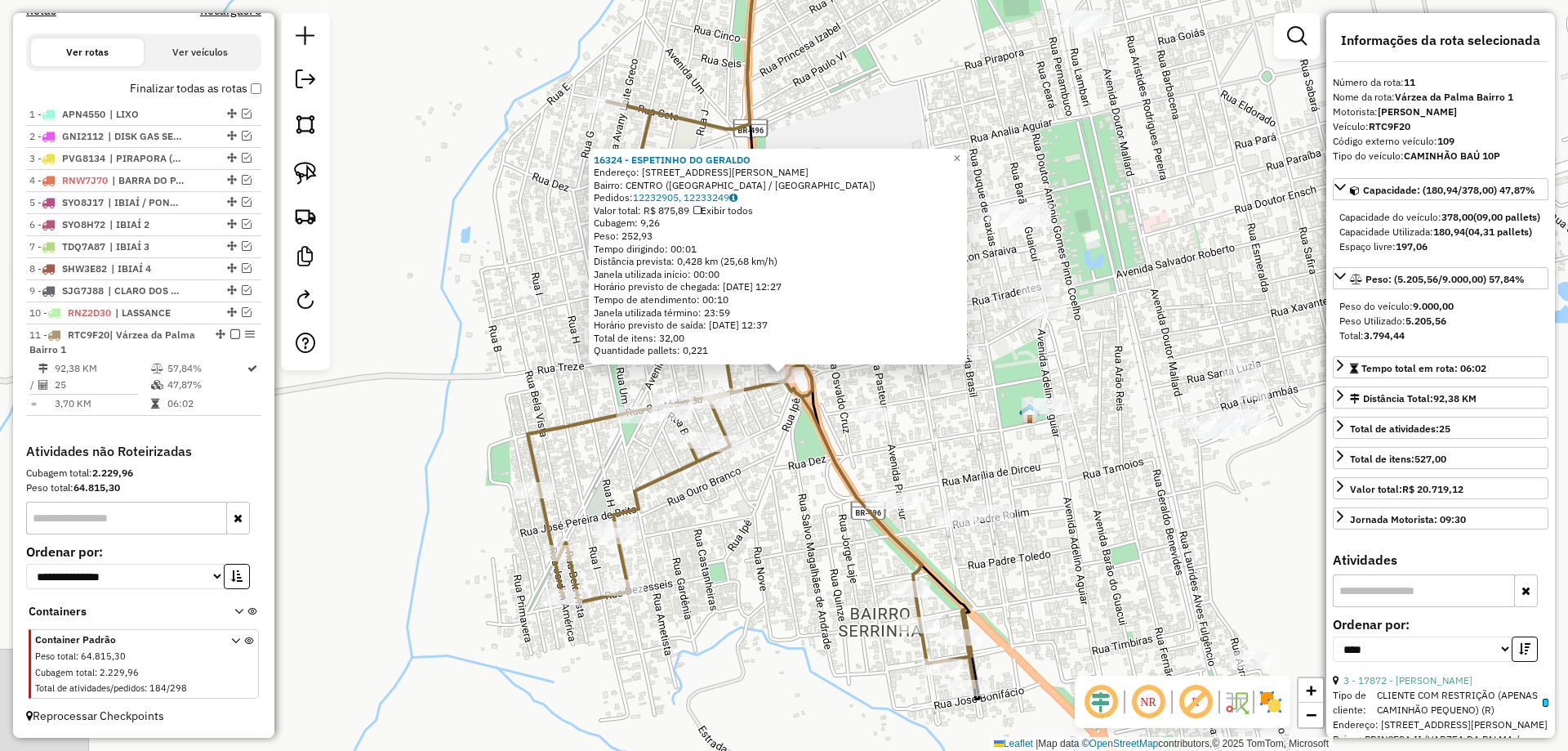
click at [1074, 497] on div "16324 - ESPETINHO DO GERALDO Endereço: RUA PROFESSORA DEUSANA FERRAZ 10 Bairro:…" at bounding box center [784, 375] width 1568 height 751
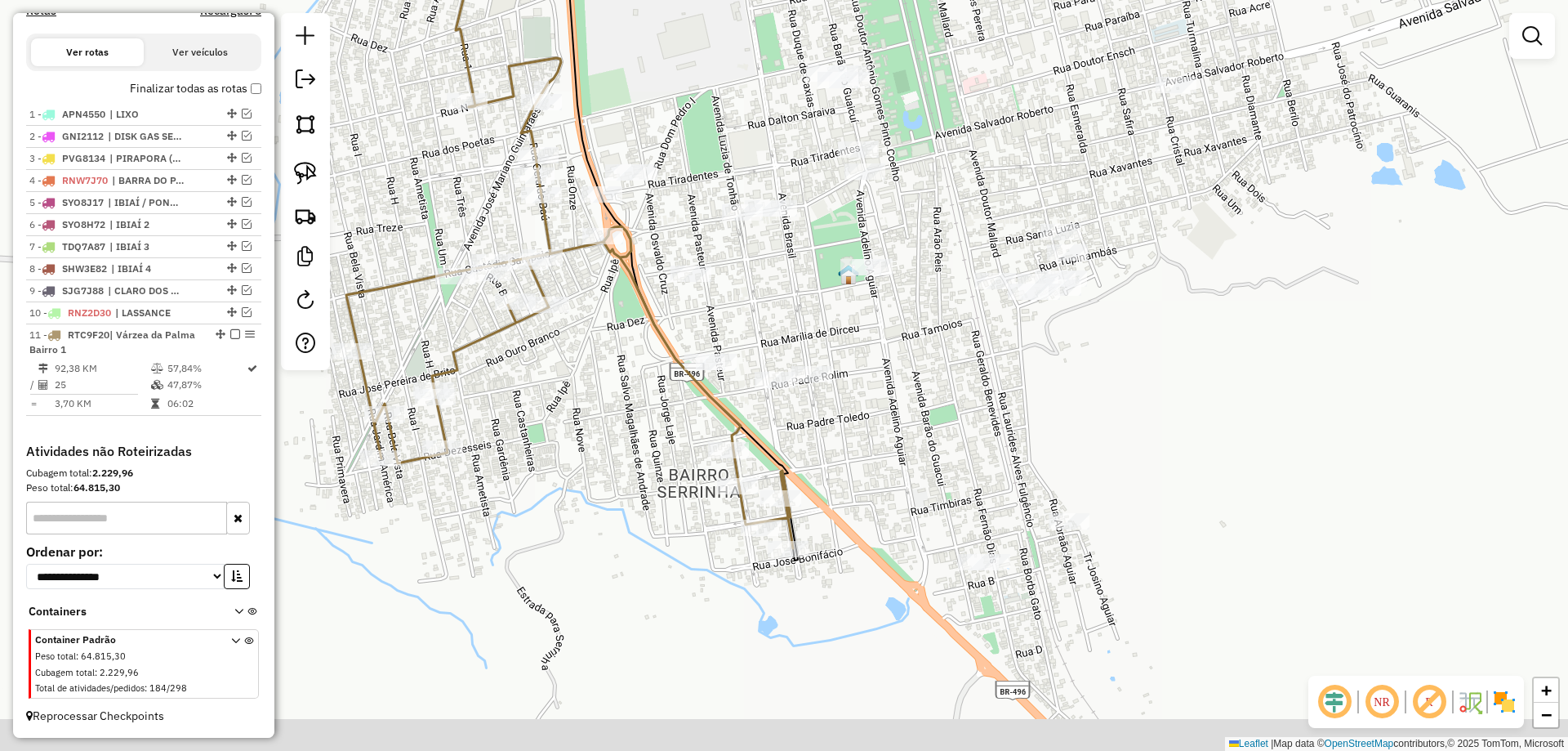
drag, startPoint x: 1088, startPoint y: 511, endPoint x: 862, endPoint y: 356, distance: 274.0
click at [868, 329] on div "Janela de atendimento Grade de atendimento Capacidade Transportadoras Veículos …" at bounding box center [784, 375] width 1568 height 751
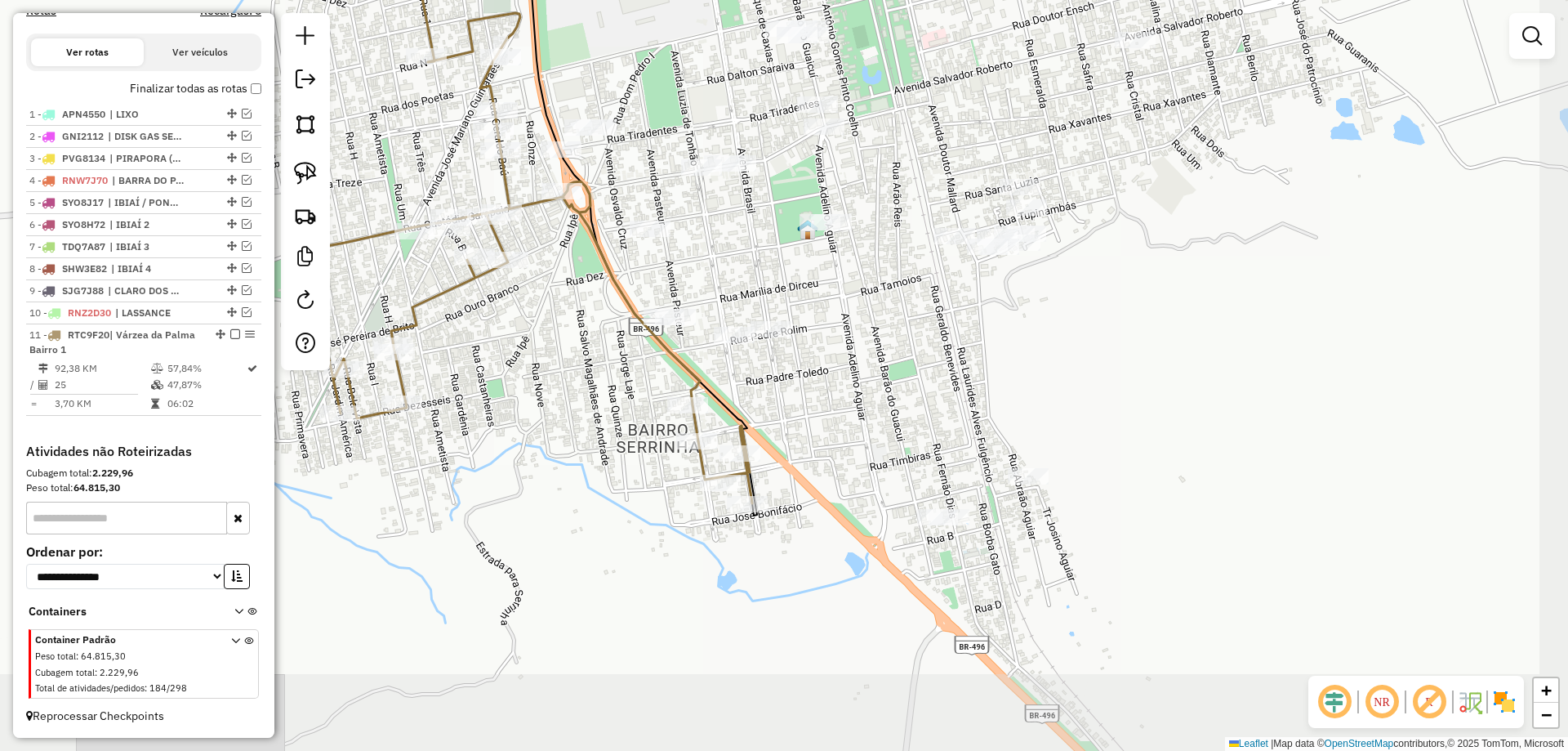
click at [787, 280] on div "Janela de atendimento Grade de atendimento Capacidade Transportadoras Veículos …" at bounding box center [784, 375] width 1568 height 751
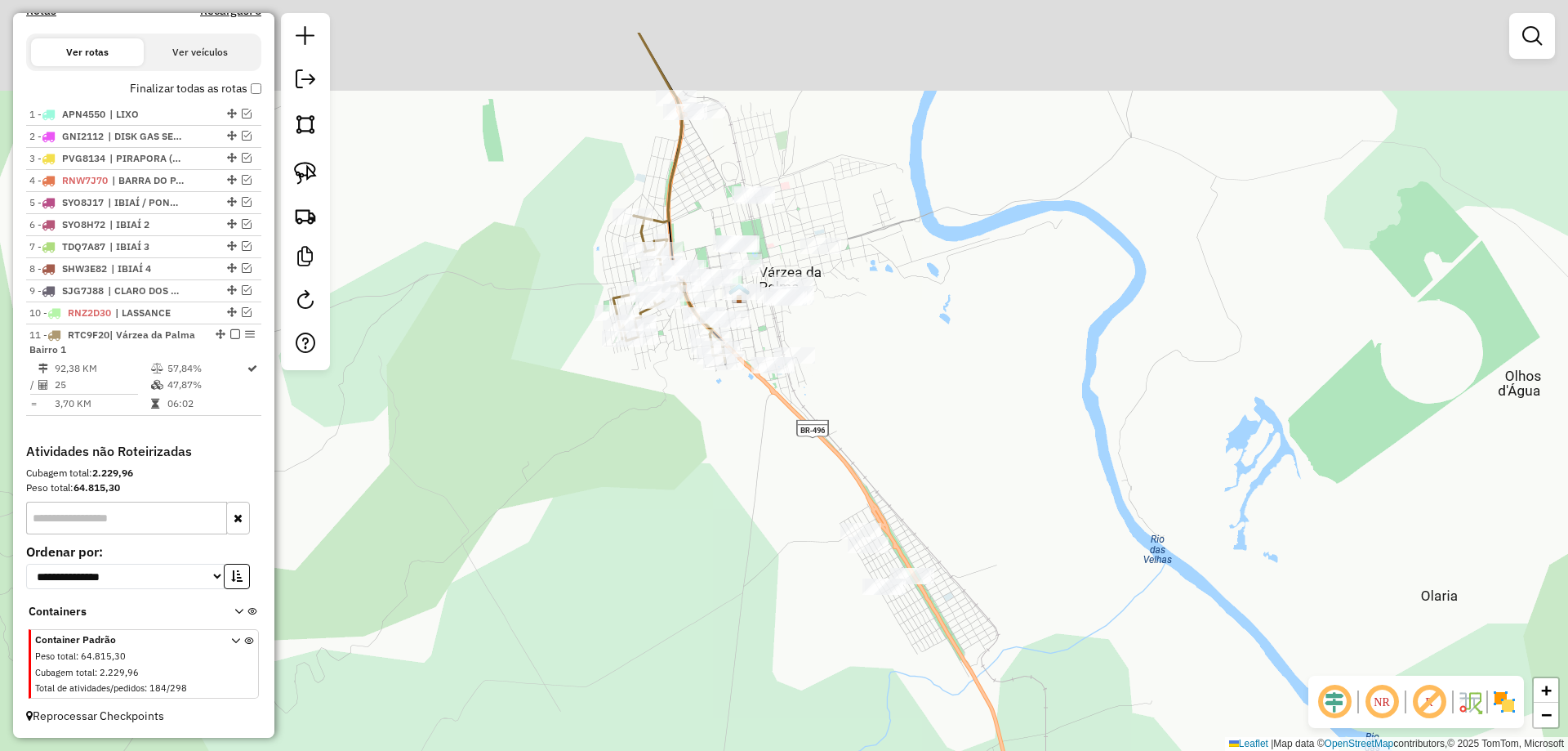
drag, startPoint x: 769, startPoint y: 312, endPoint x: 766, endPoint y: 452, distance: 140.0
click at [767, 452] on div "Janela de atendimento Grade de atendimento Capacidade Transportadoras Veículos …" at bounding box center [784, 375] width 1568 height 751
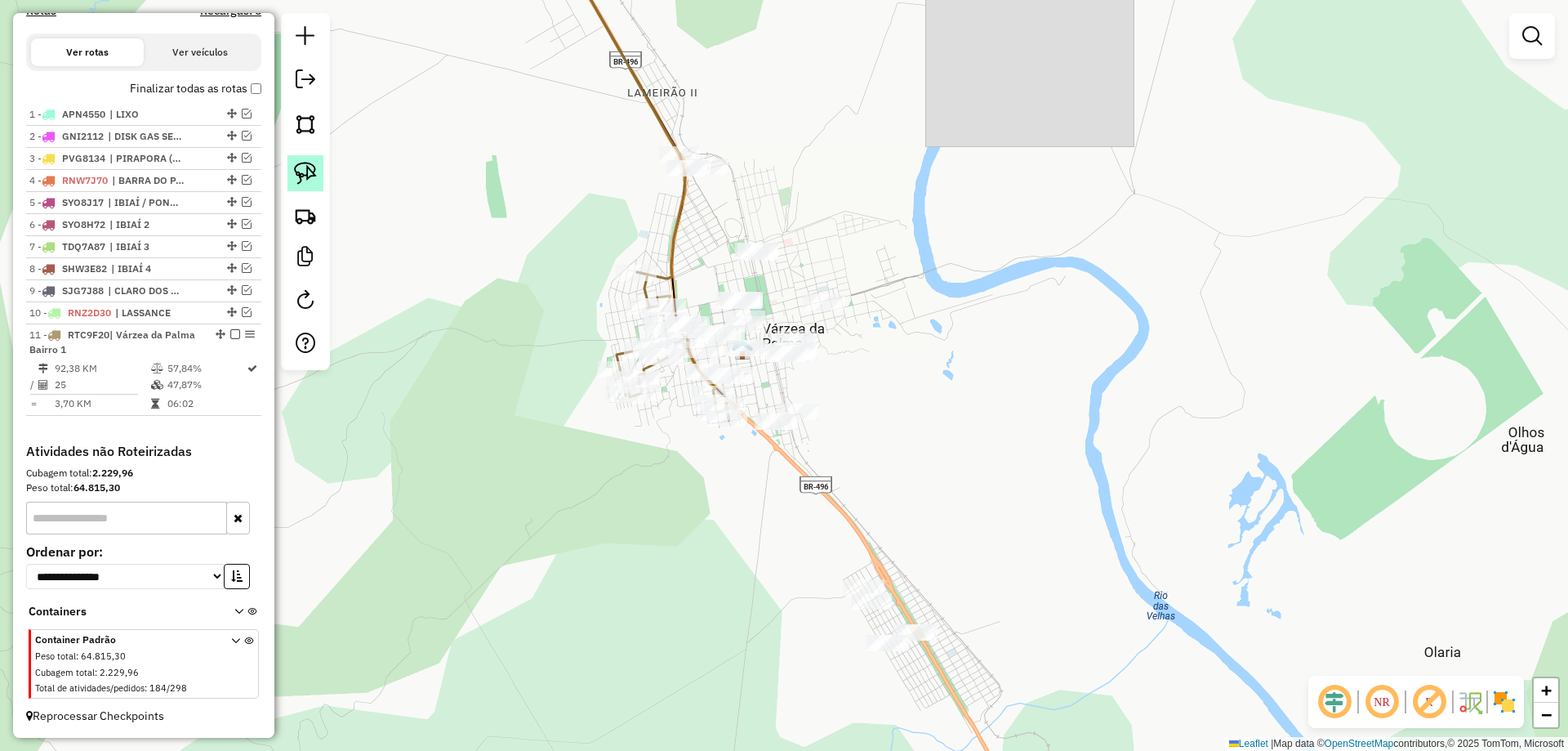
drag, startPoint x: 298, startPoint y: 165, endPoint x: 543, endPoint y: 165, distance: 245.0
click at [298, 165] on img at bounding box center [304, 173] width 23 height 23
drag, startPoint x: 666, startPoint y: 114, endPoint x: 829, endPoint y: 159, distance: 169.1
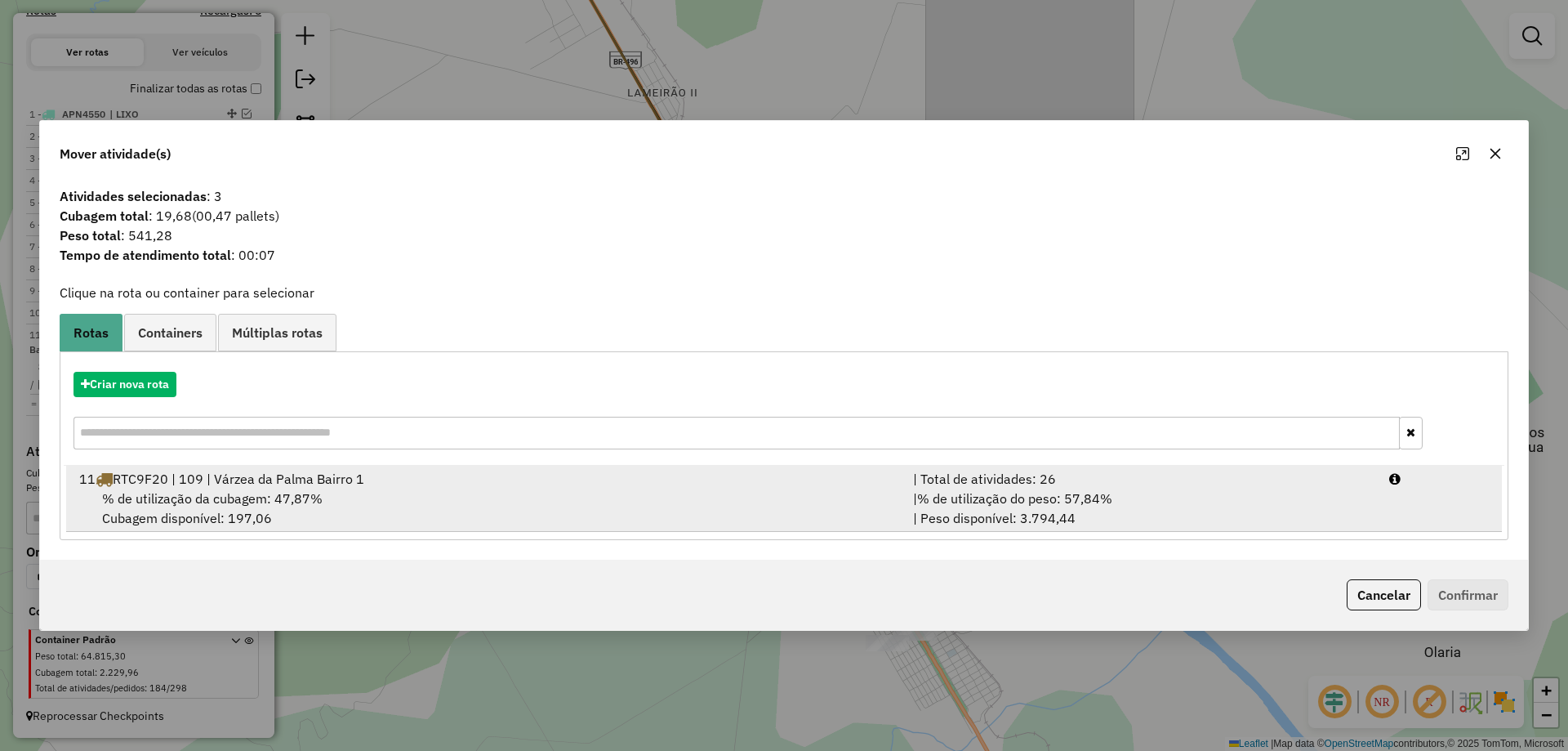
click at [1148, 501] on div "| % de utilização do peso: 57,84% | Peso disponível: 3.794,44" at bounding box center [1142, 508] width 476 height 40
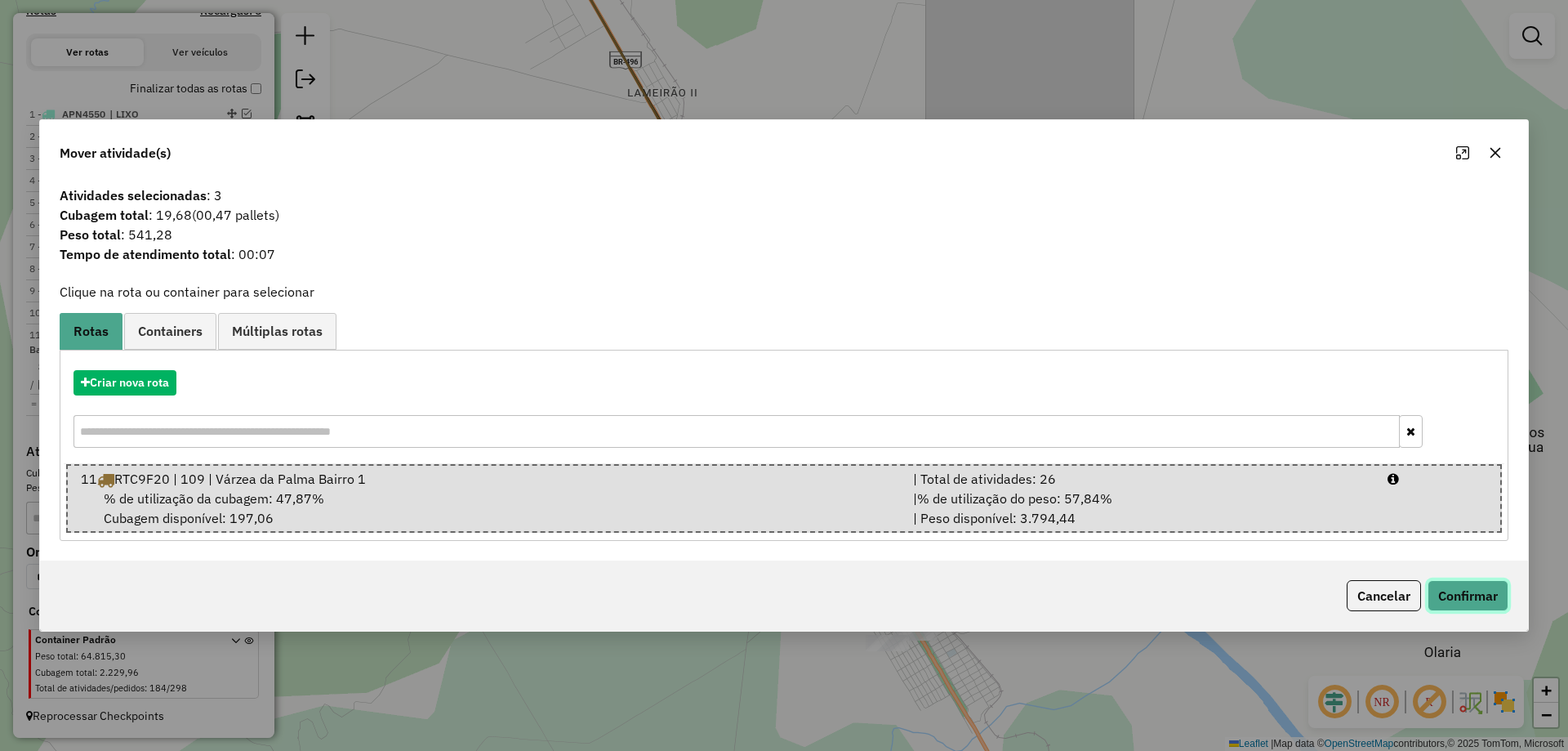
drag, startPoint x: 1452, startPoint y: 601, endPoint x: 1442, endPoint y: 593, distance: 12.8
click at [1453, 601] on button "Confirmar" at bounding box center [1468, 595] width 81 height 31
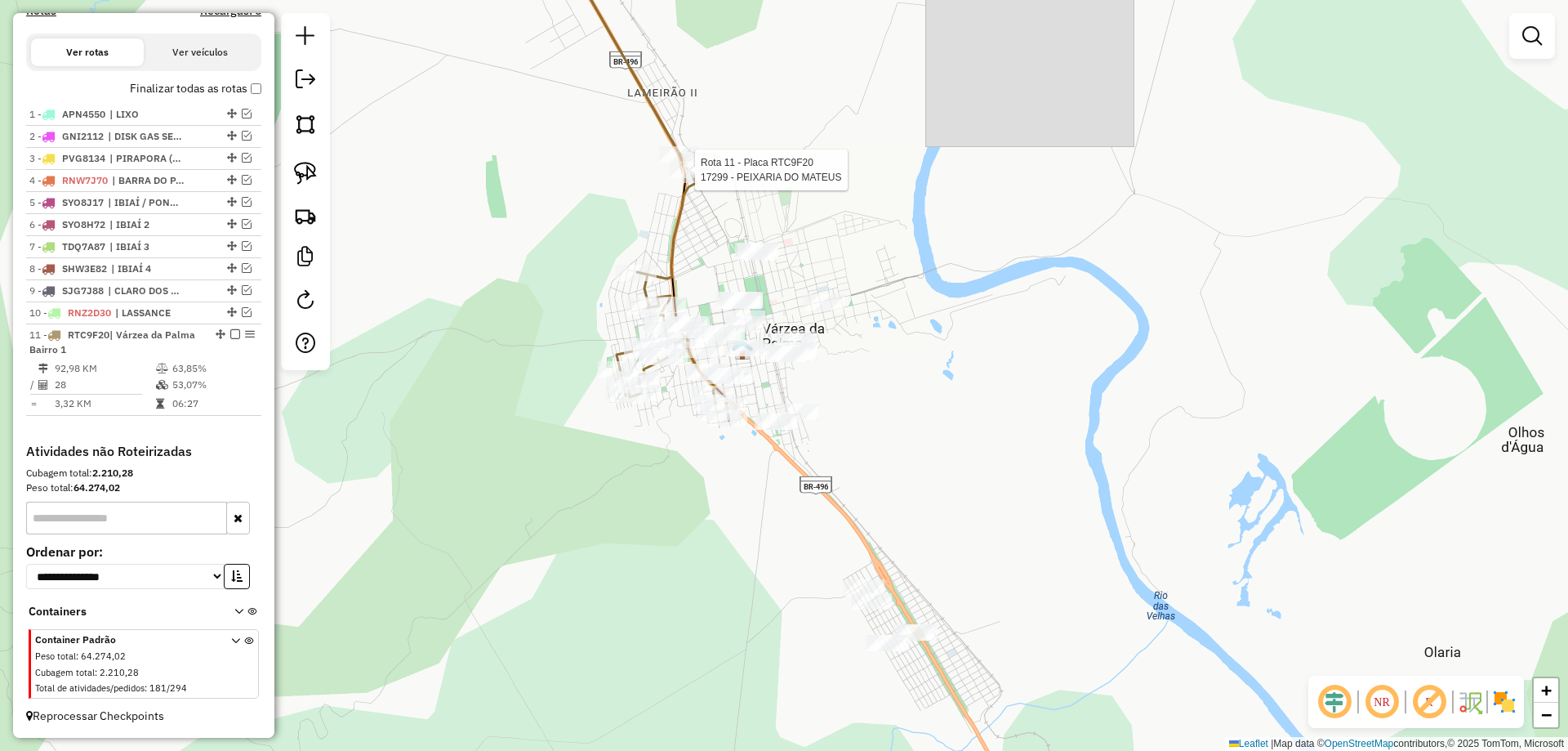
select select "*********"
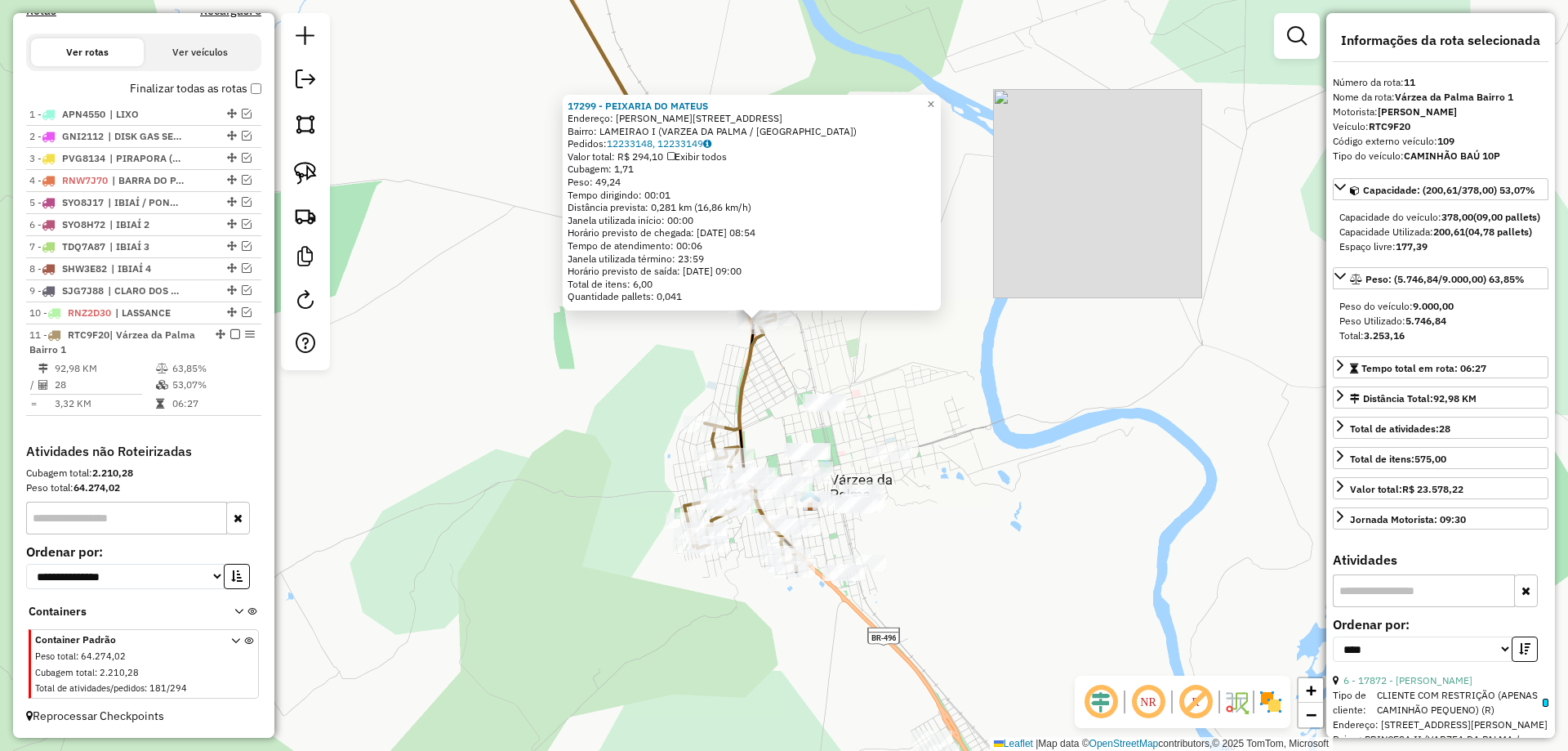
drag, startPoint x: 619, startPoint y: 428, endPoint x: 570, endPoint y: 303, distance: 134.3
click at [572, 304] on div "17299 - PEIXARIA DO MATEUS Endereço: EDUARDO MONTEIRO 175 Bairro: LAMEIRAO I (V…" at bounding box center [784, 375] width 1568 height 751
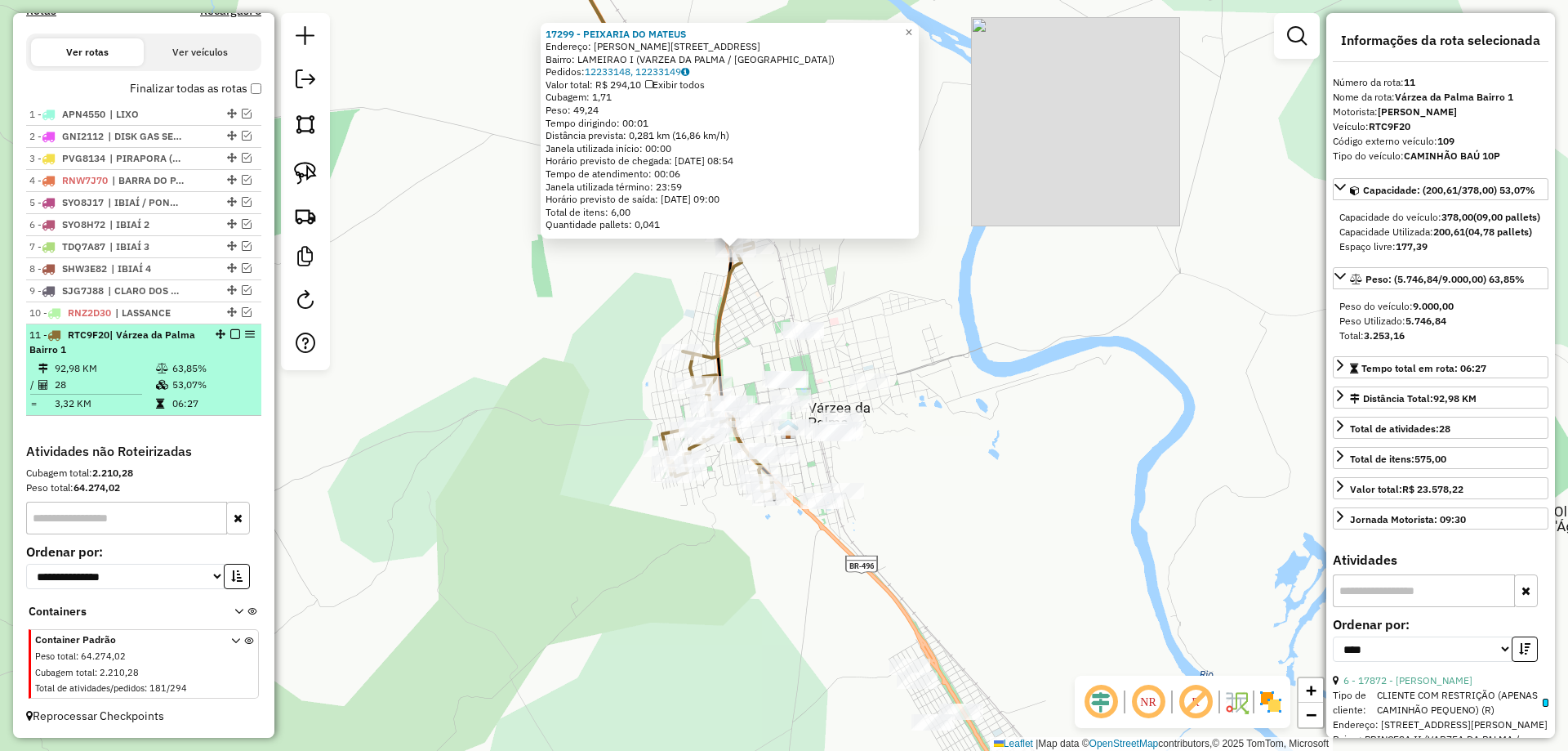
click at [230, 335] on em at bounding box center [235, 334] width 10 height 10
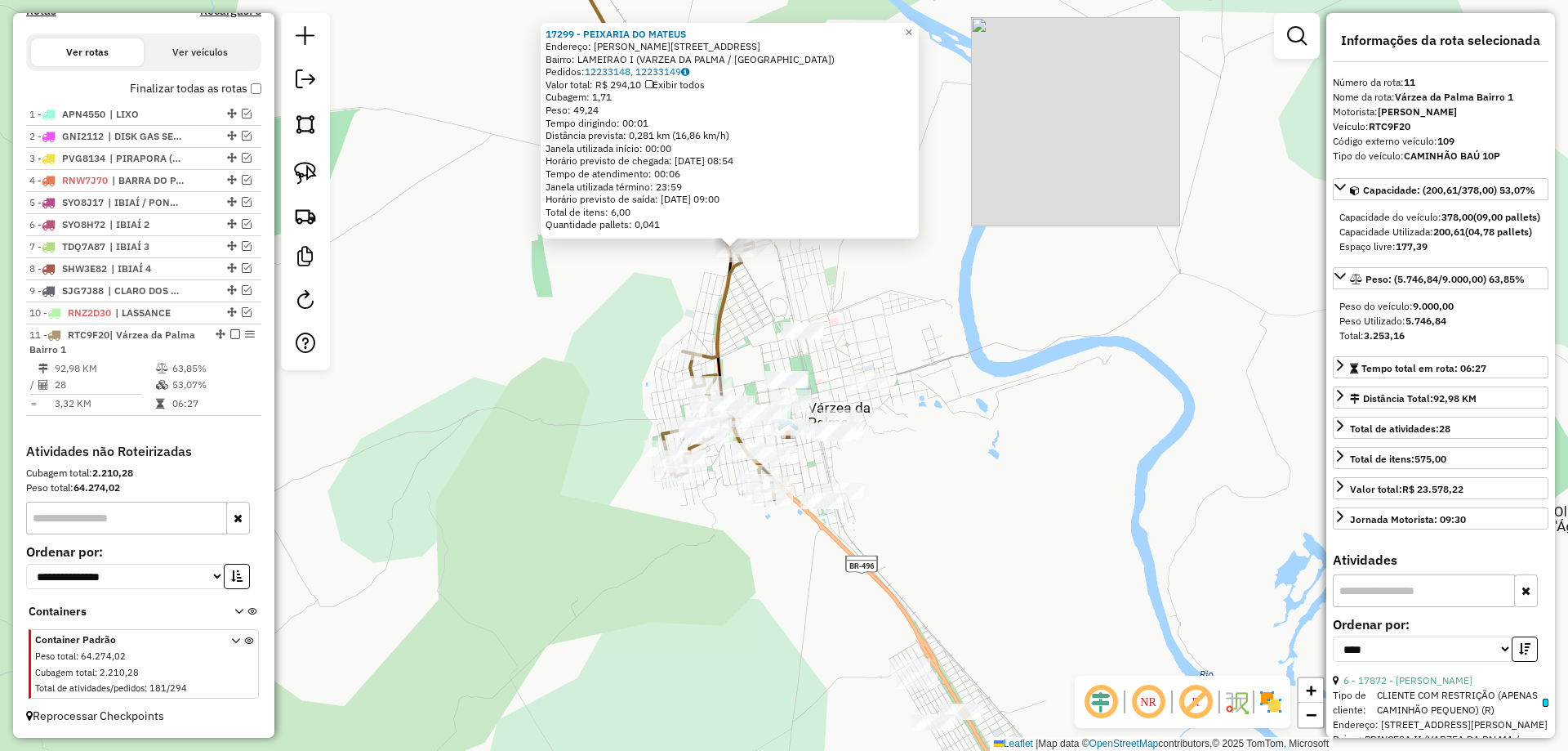
scroll to position [492, 0]
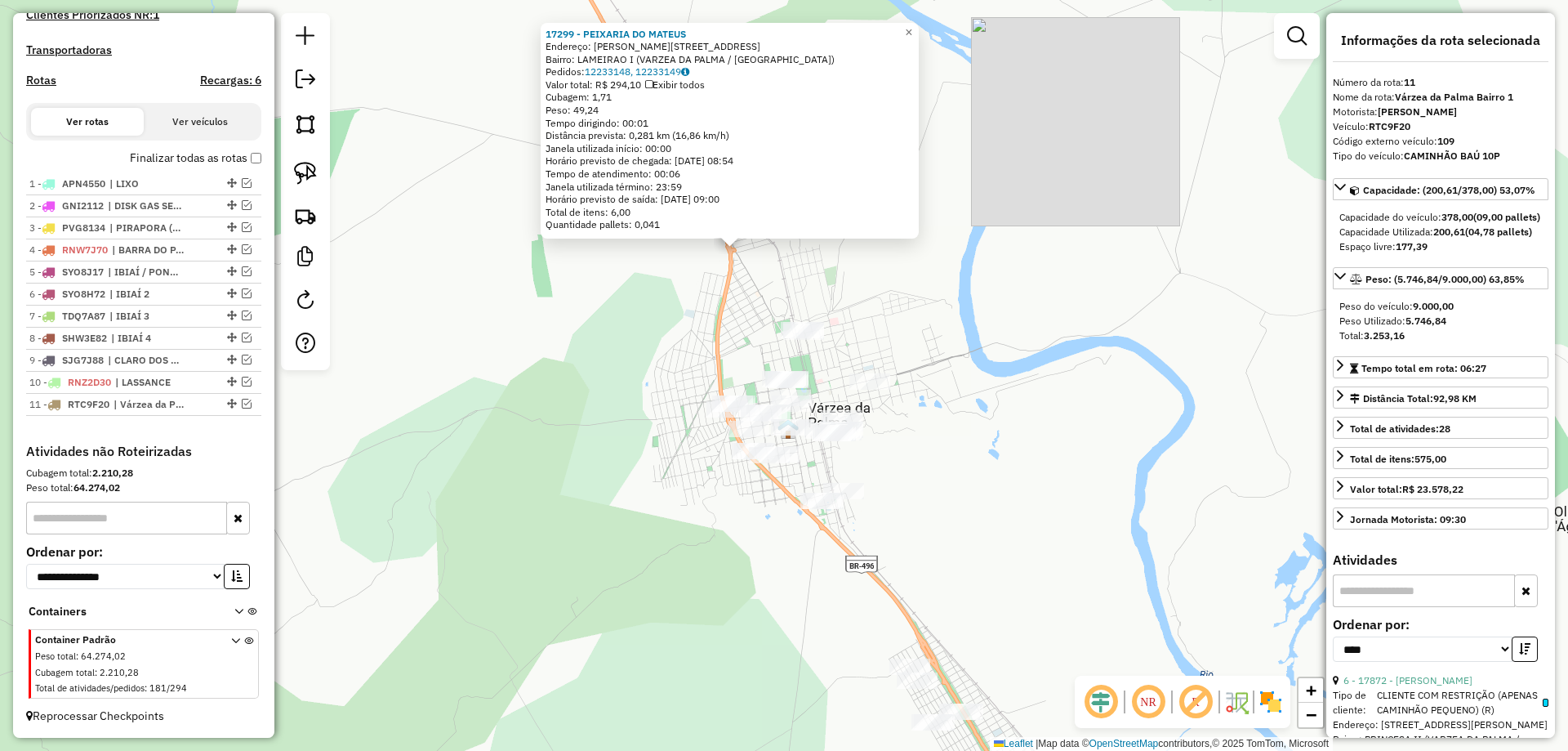
click at [536, 431] on div "17299 - PEIXARIA DO MATEUS Endereço: EDUARDO MONTEIRO 175 Bairro: LAMEIRAO I (V…" at bounding box center [784, 375] width 1568 height 751
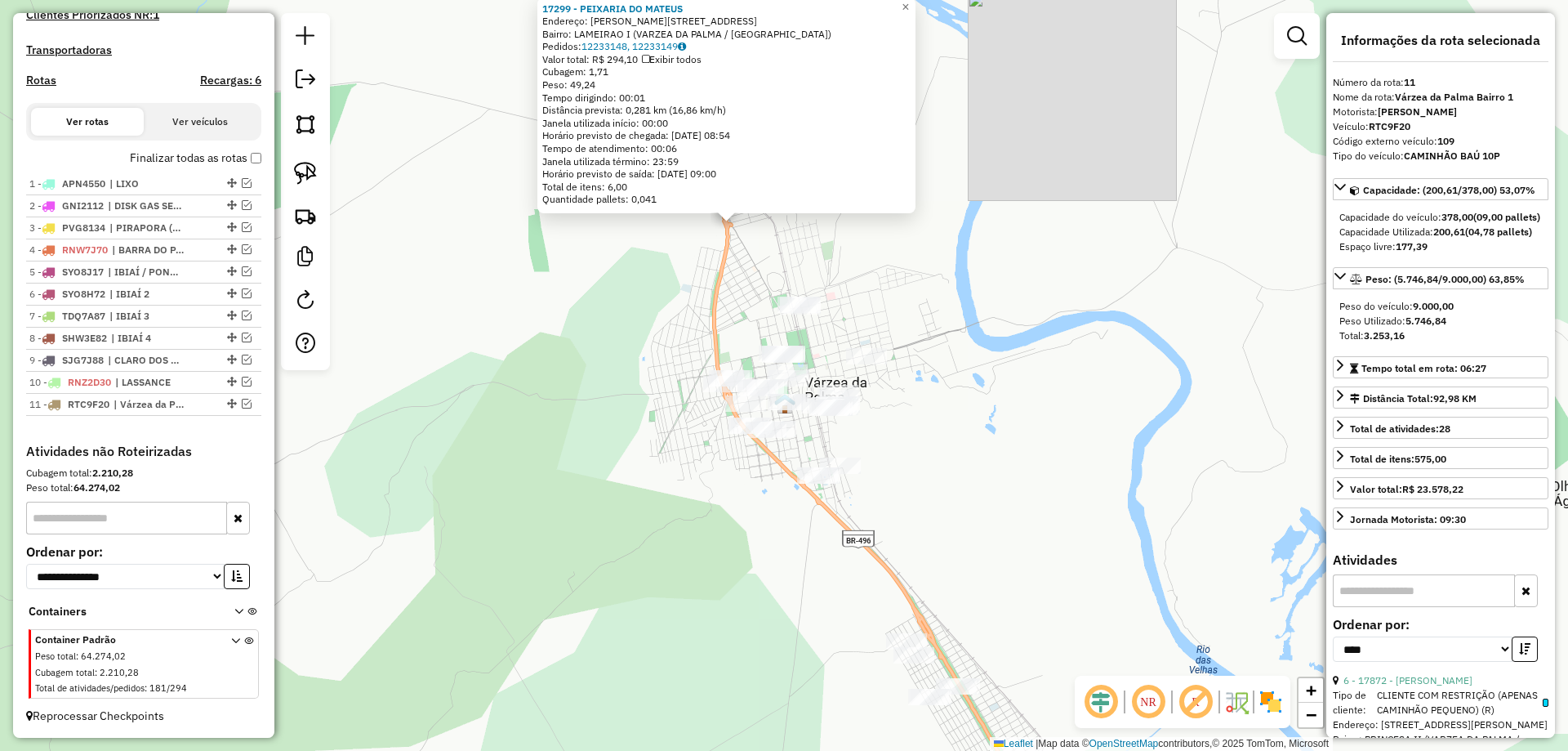
drag, startPoint x: 531, startPoint y: 397, endPoint x: 518, endPoint y: 349, distance: 49.7
click at [518, 349] on div "17299 - PEIXARIA DO MATEUS Endereço: EDUARDO MONTEIRO 175 Bairro: LAMEIRAO I (V…" at bounding box center [784, 375] width 1568 height 751
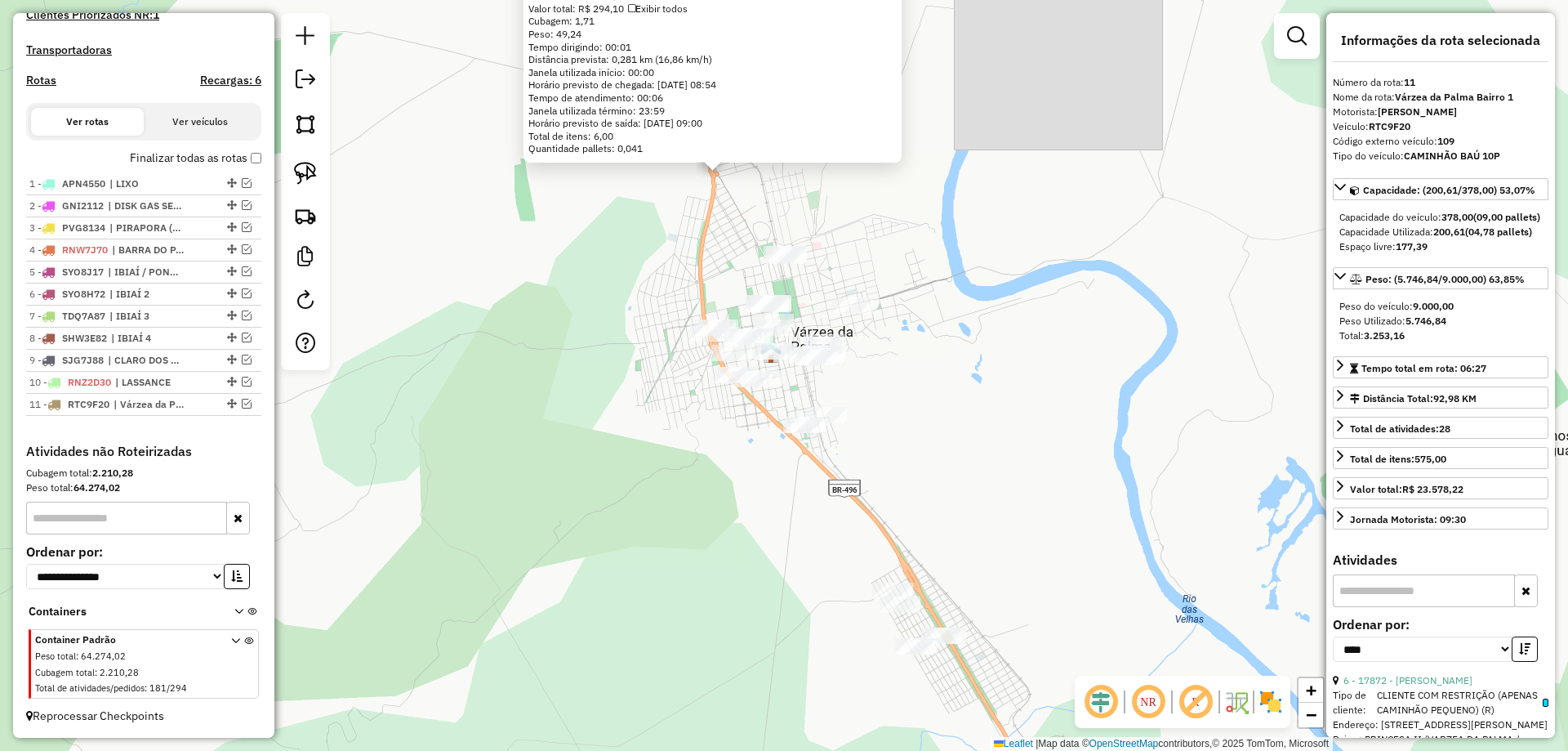
click at [518, 349] on div "17299 - PEIXARIA DO MATEUS Endereço: EDUARDO MONTEIRO 175 Bairro: LAMEIRAO I (V…" at bounding box center [784, 375] width 1568 height 751
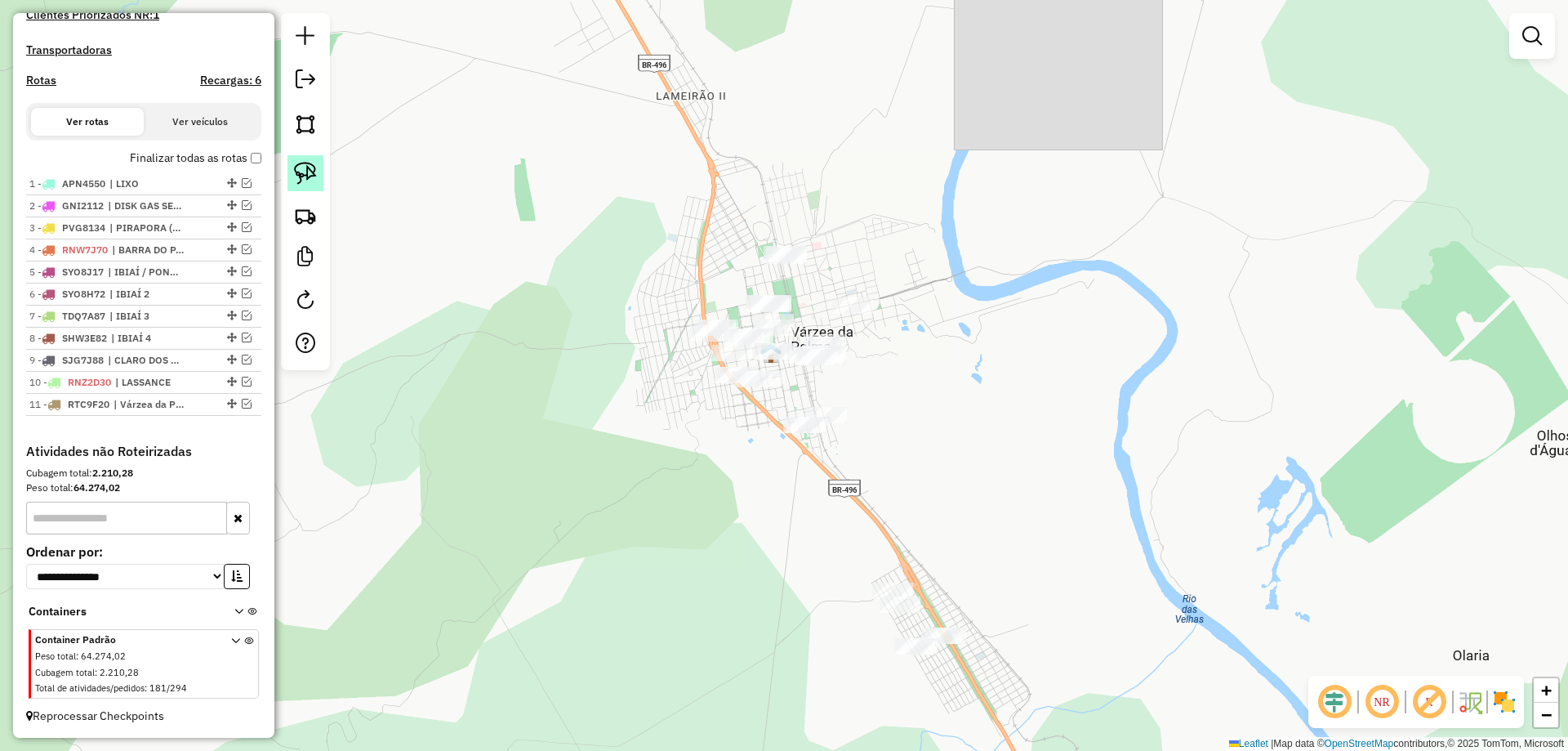
click at [307, 177] on img at bounding box center [304, 173] width 23 height 23
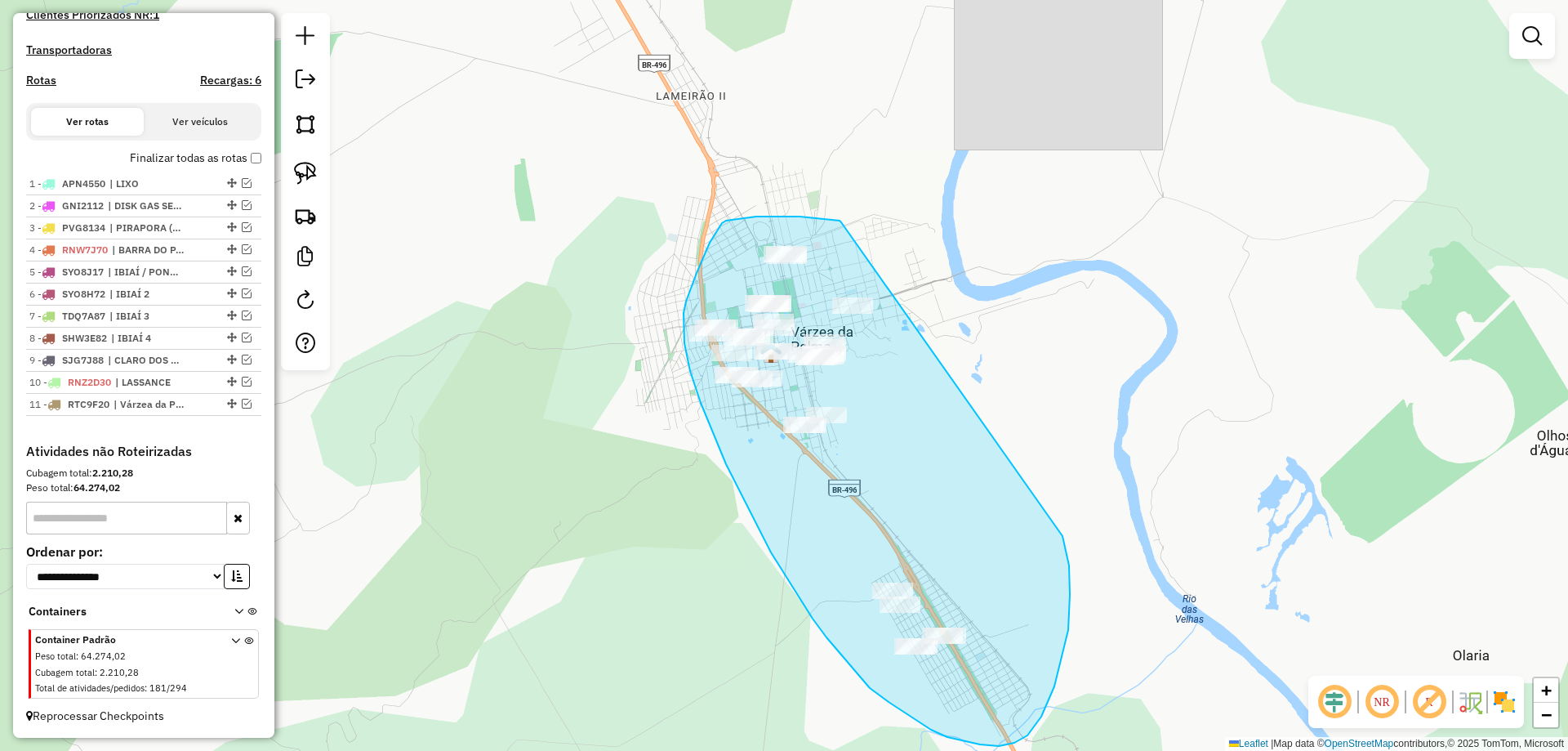
drag, startPoint x: 839, startPoint y: 220, endPoint x: 972, endPoint y: 364, distance: 196.0
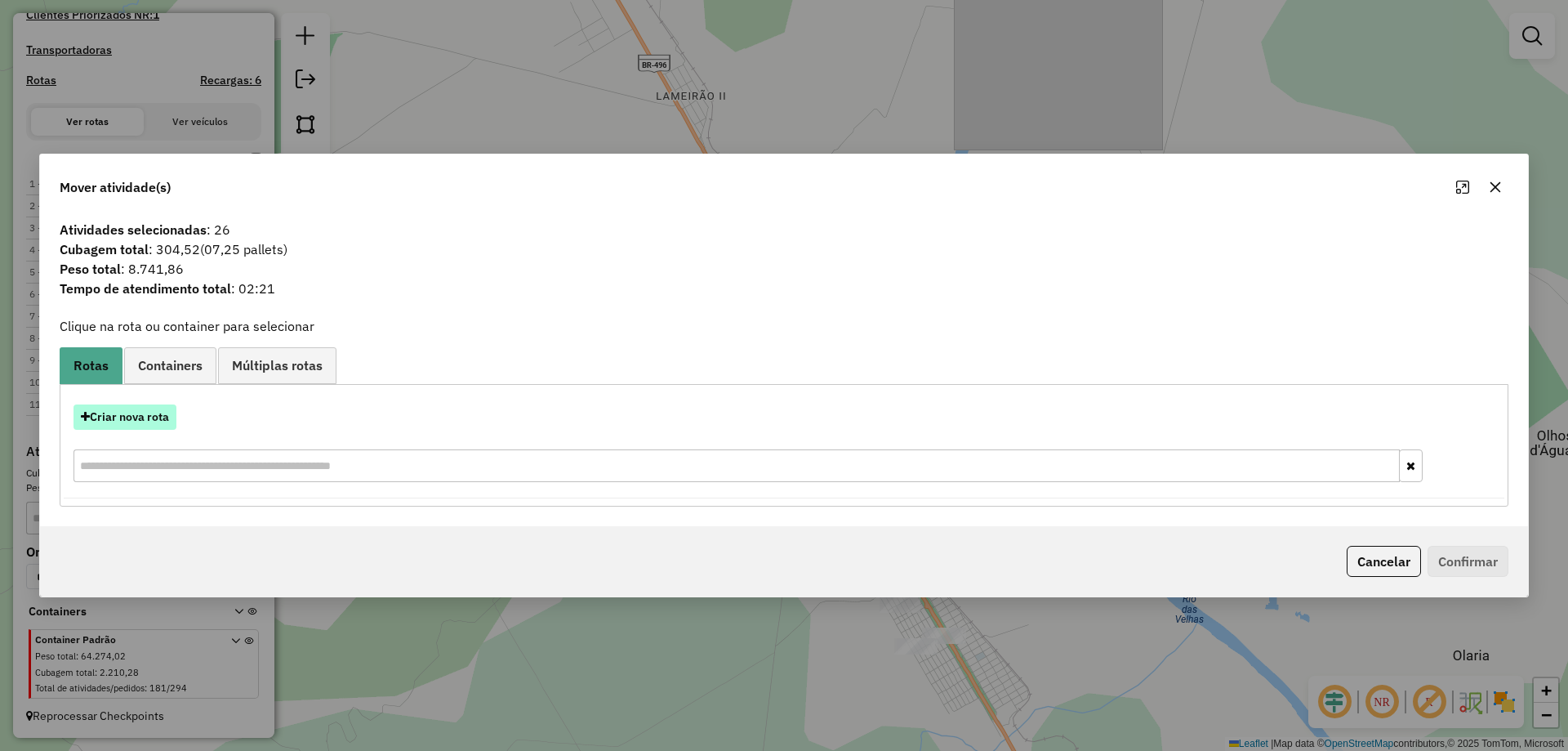
click at [120, 433] on div "Criar nova rota" at bounding box center [784, 444] width 1440 height 106
click at [129, 425] on button "Criar nova rota" at bounding box center [125, 418] width 103 height 26
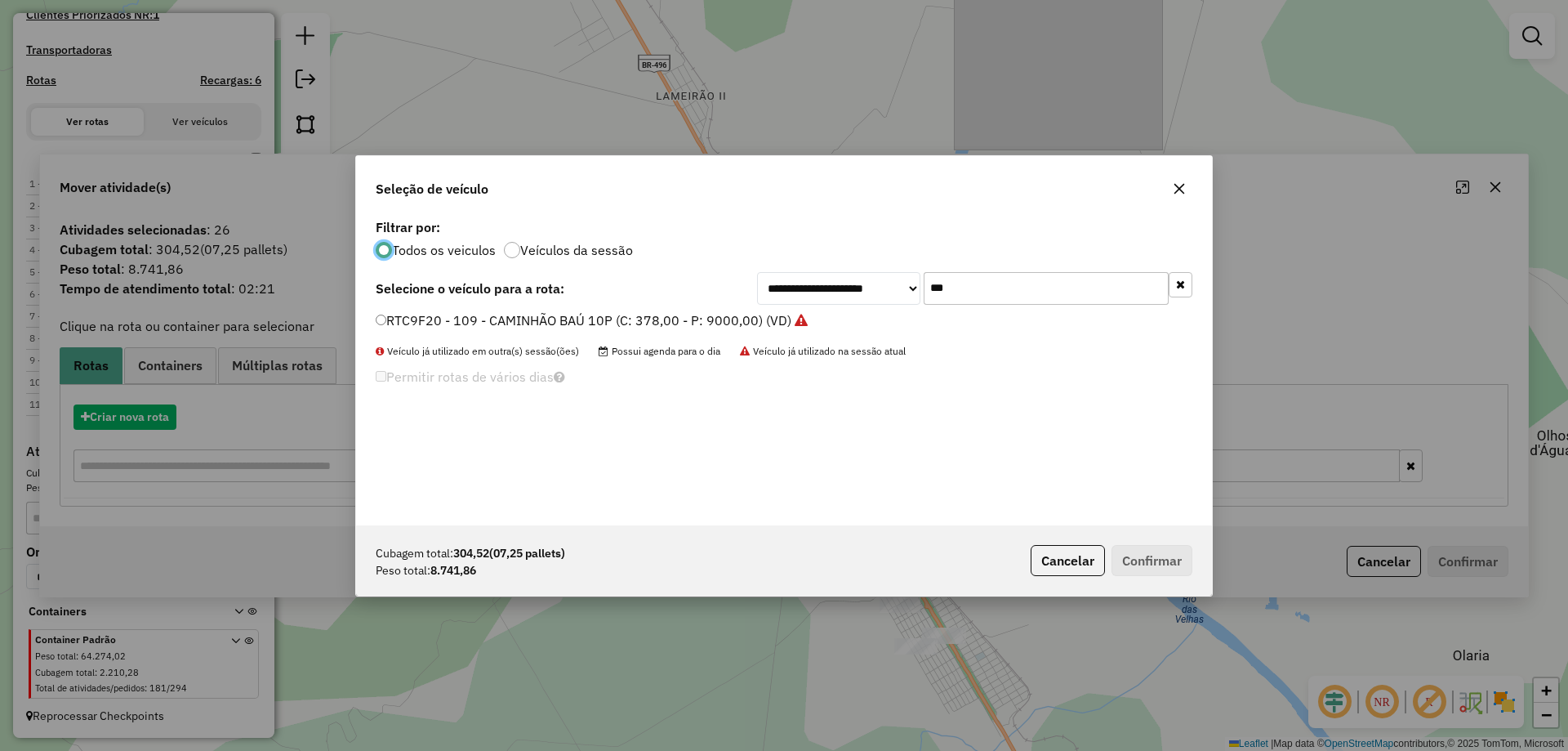
scroll to position [9, 5]
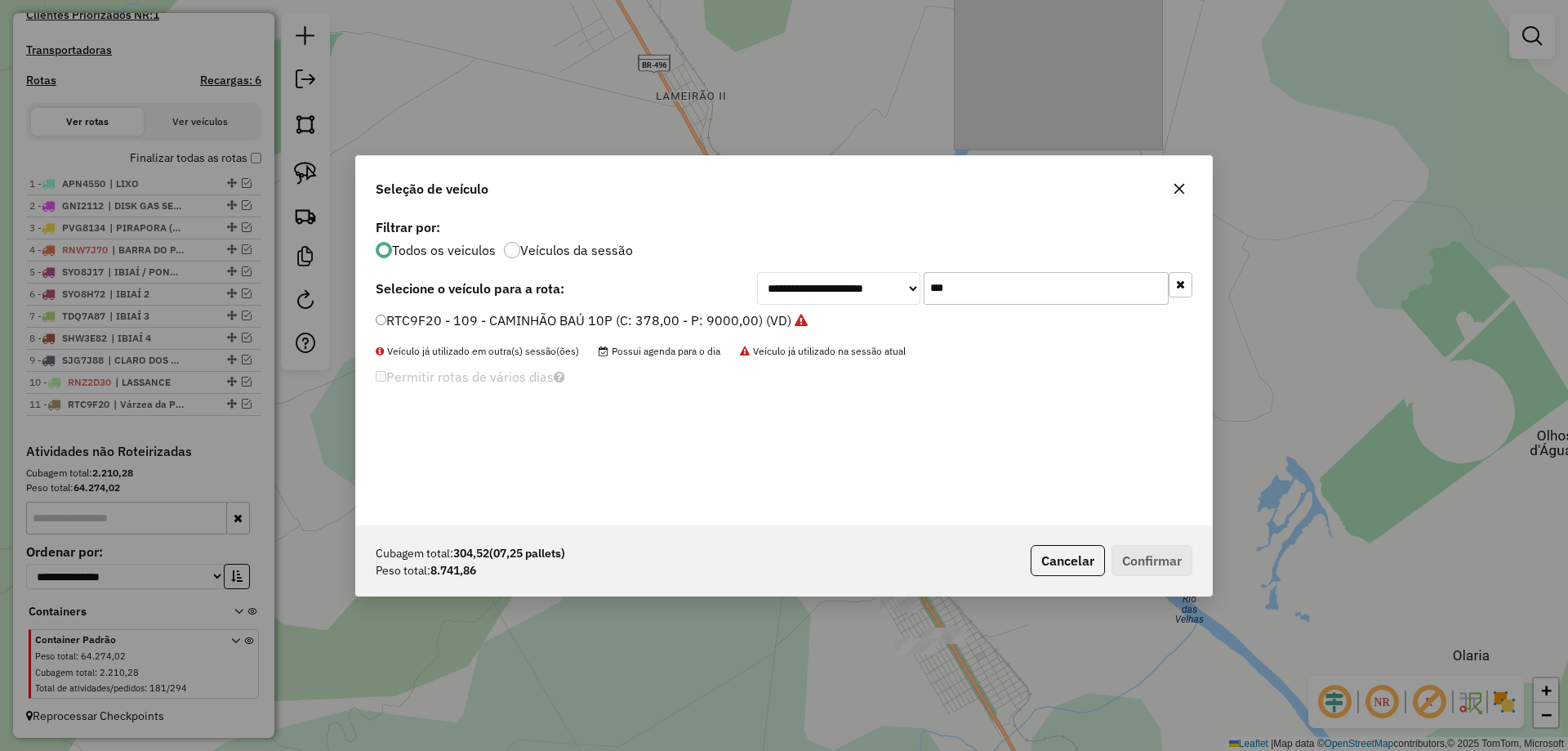
click at [956, 292] on input "***" at bounding box center [1045, 288] width 245 height 33
click at [410, 324] on label "RTC9F20 - 109 - CAMINHÃO BAÚ 10P (C: 378,00 - P: 9000,00) (VD)" at bounding box center [591, 320] width 431 height 20
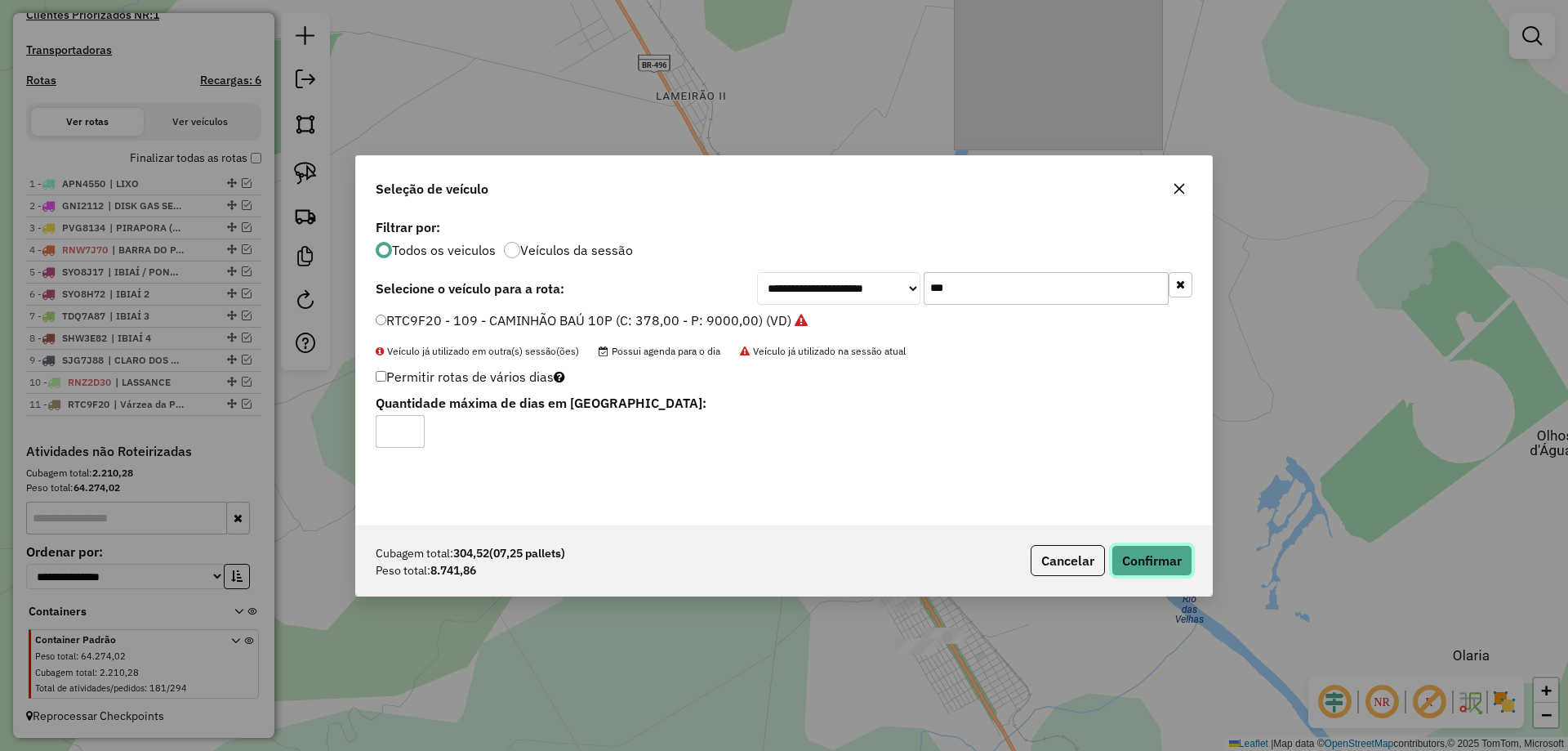
click at [1157, 570] on button "Confirmar" at bounding box center [1151, 560] width 81 height 31
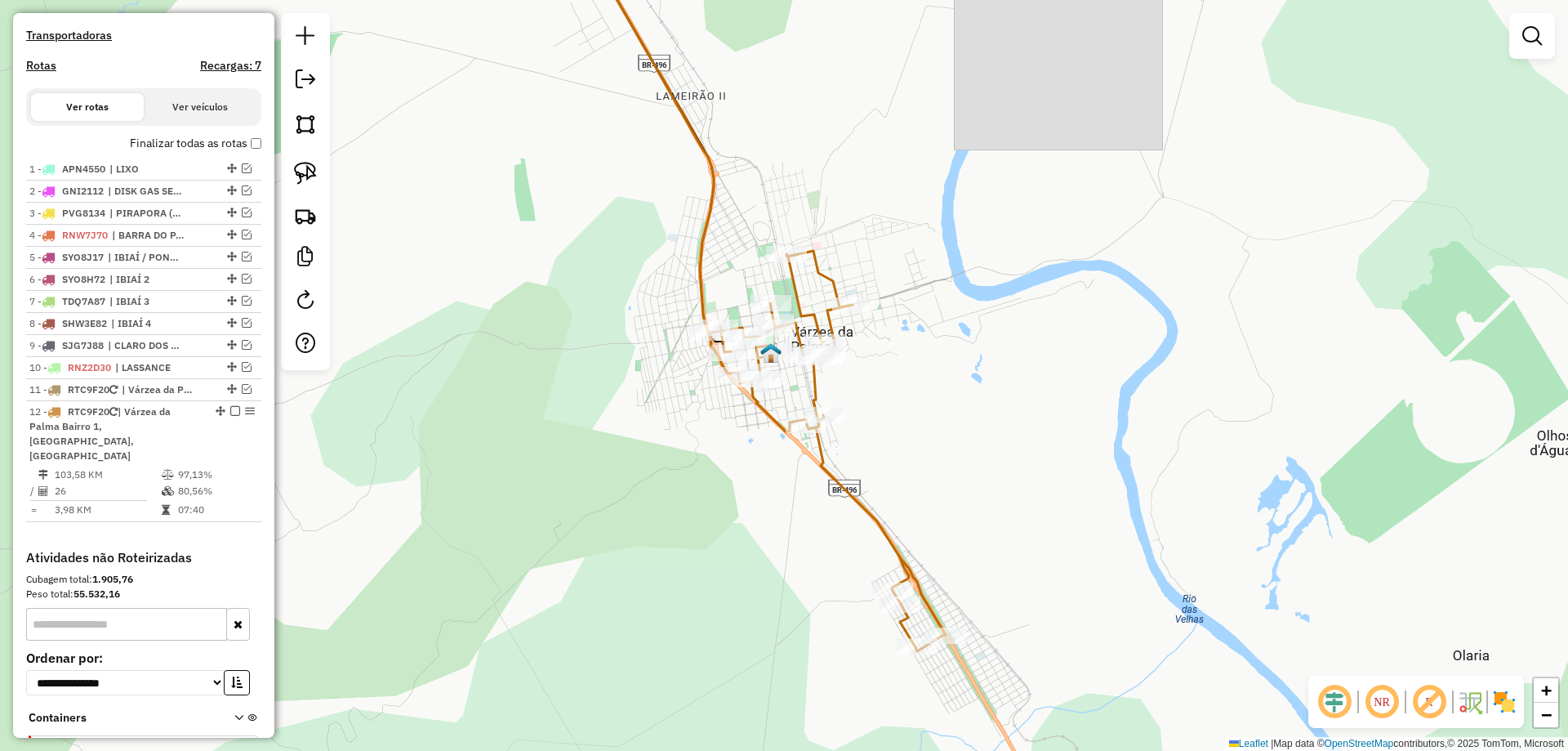
scroll to position [580, 0]
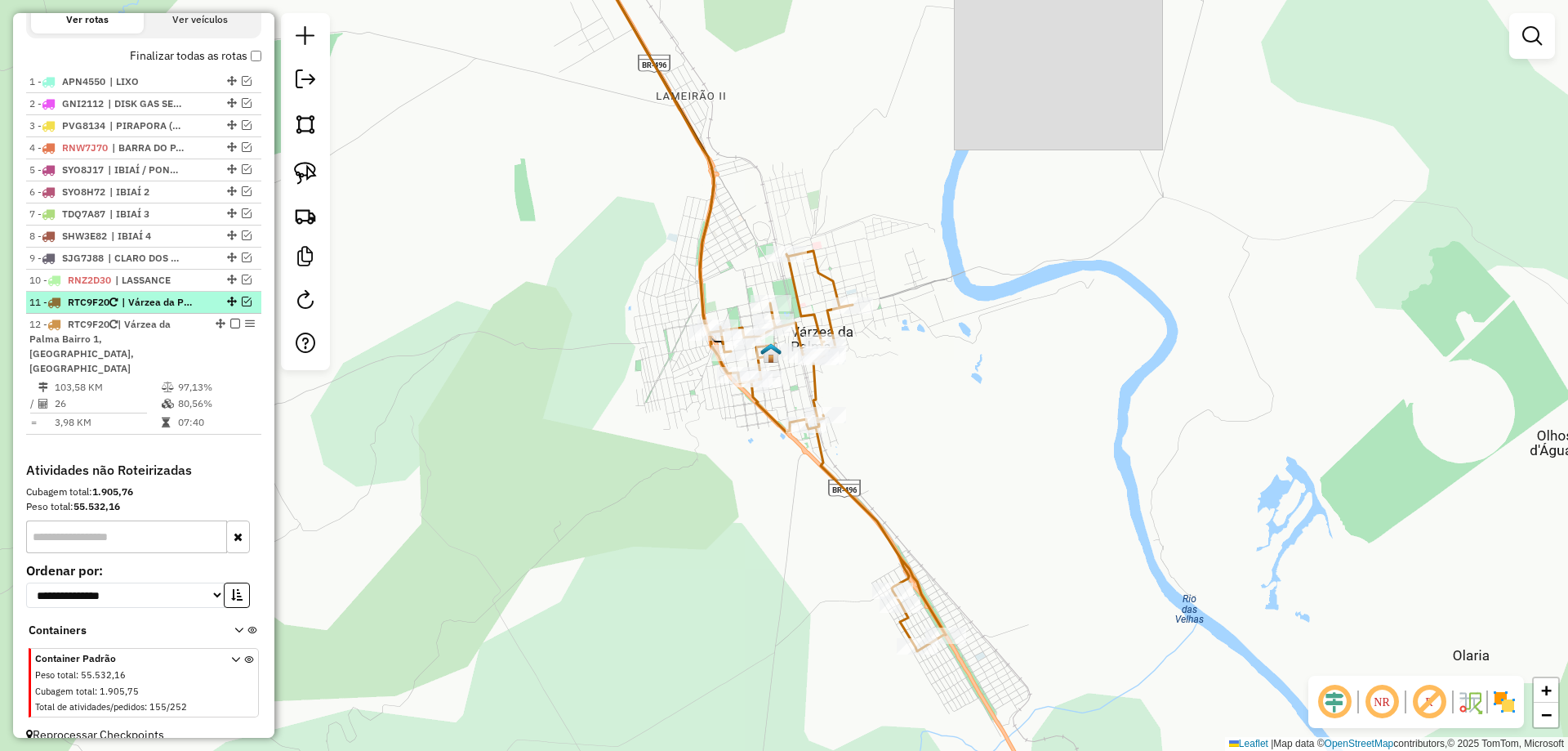
click at [243, 307] on em at bounding box center [247, 302] width 10 height 10
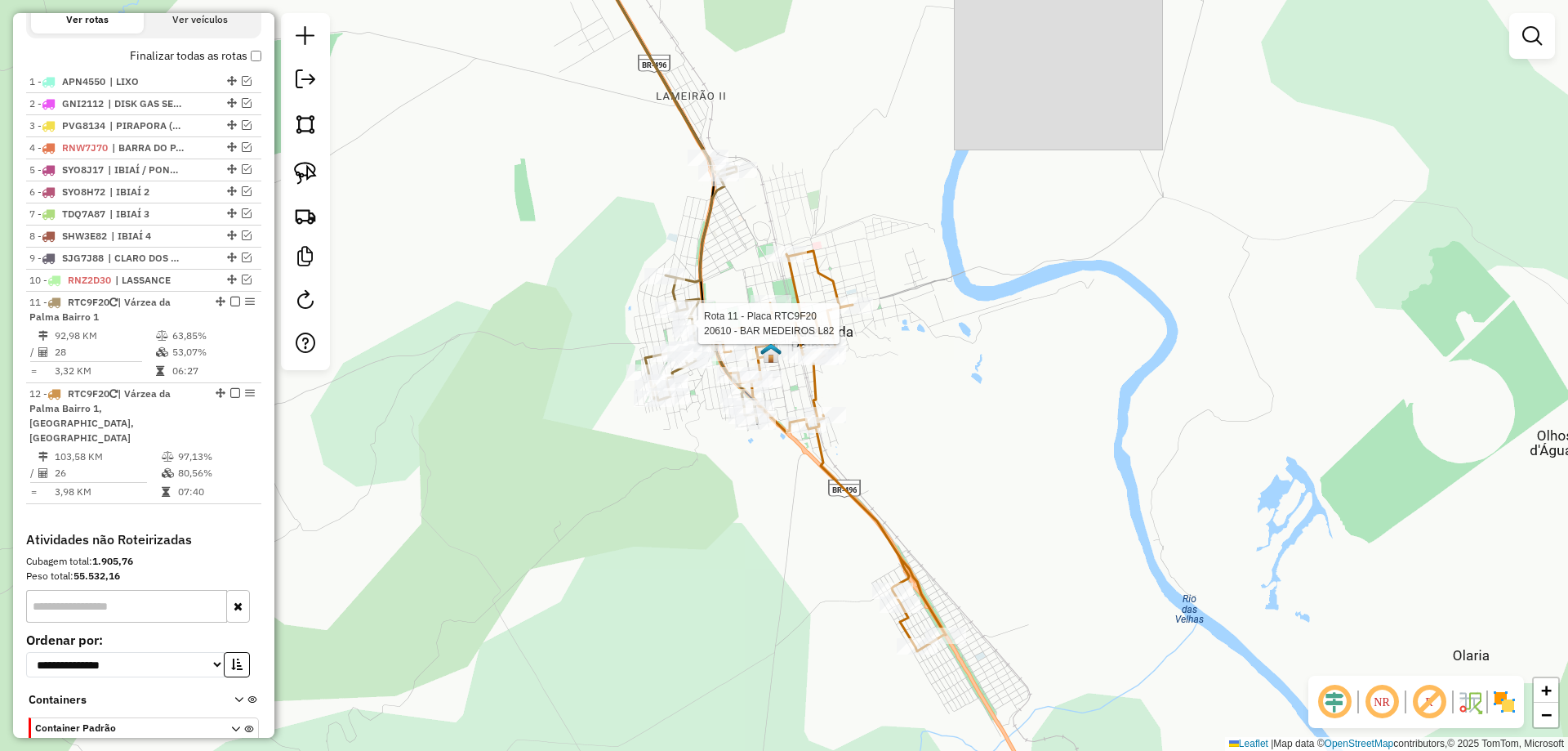
select select "*********"
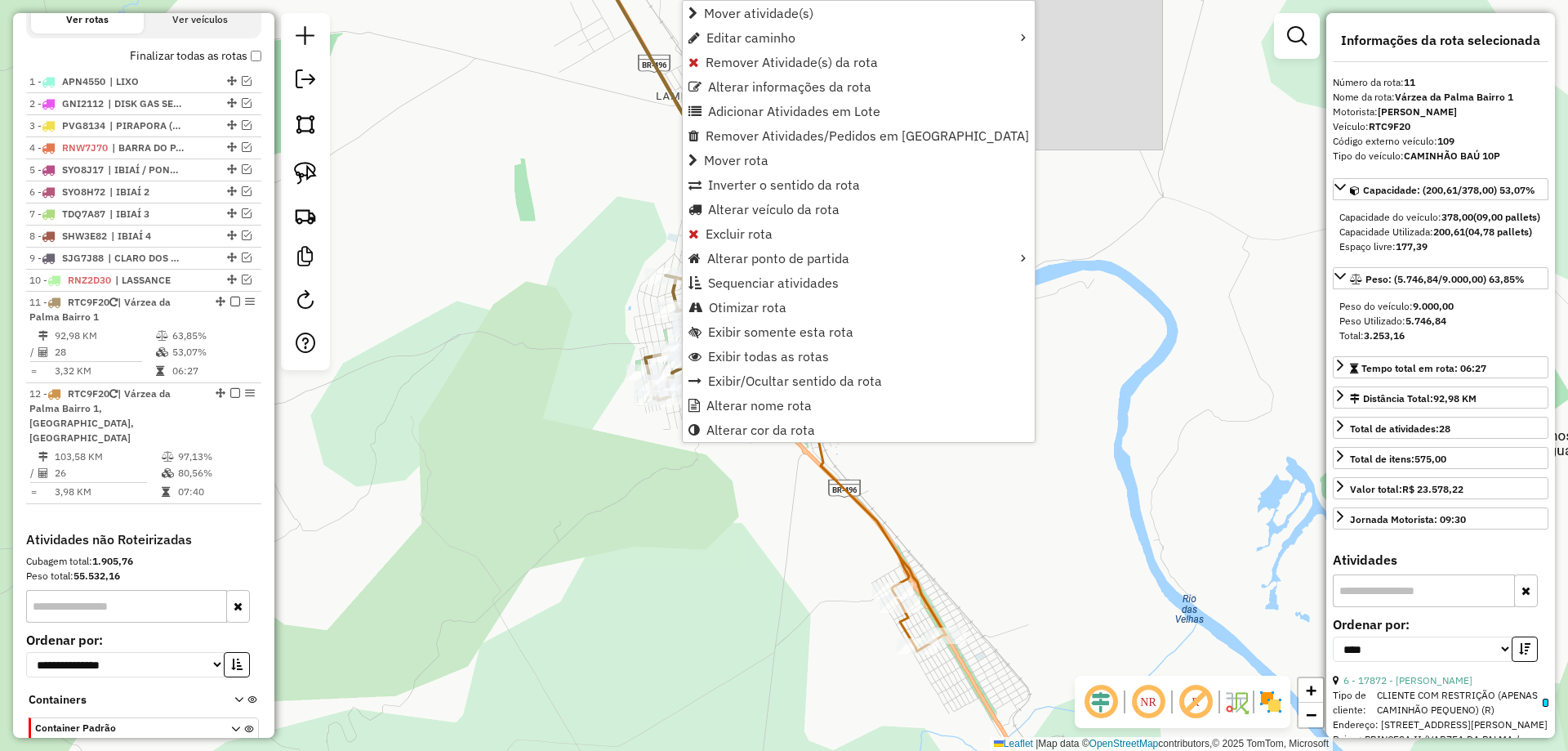
scroll to position [668, 0]
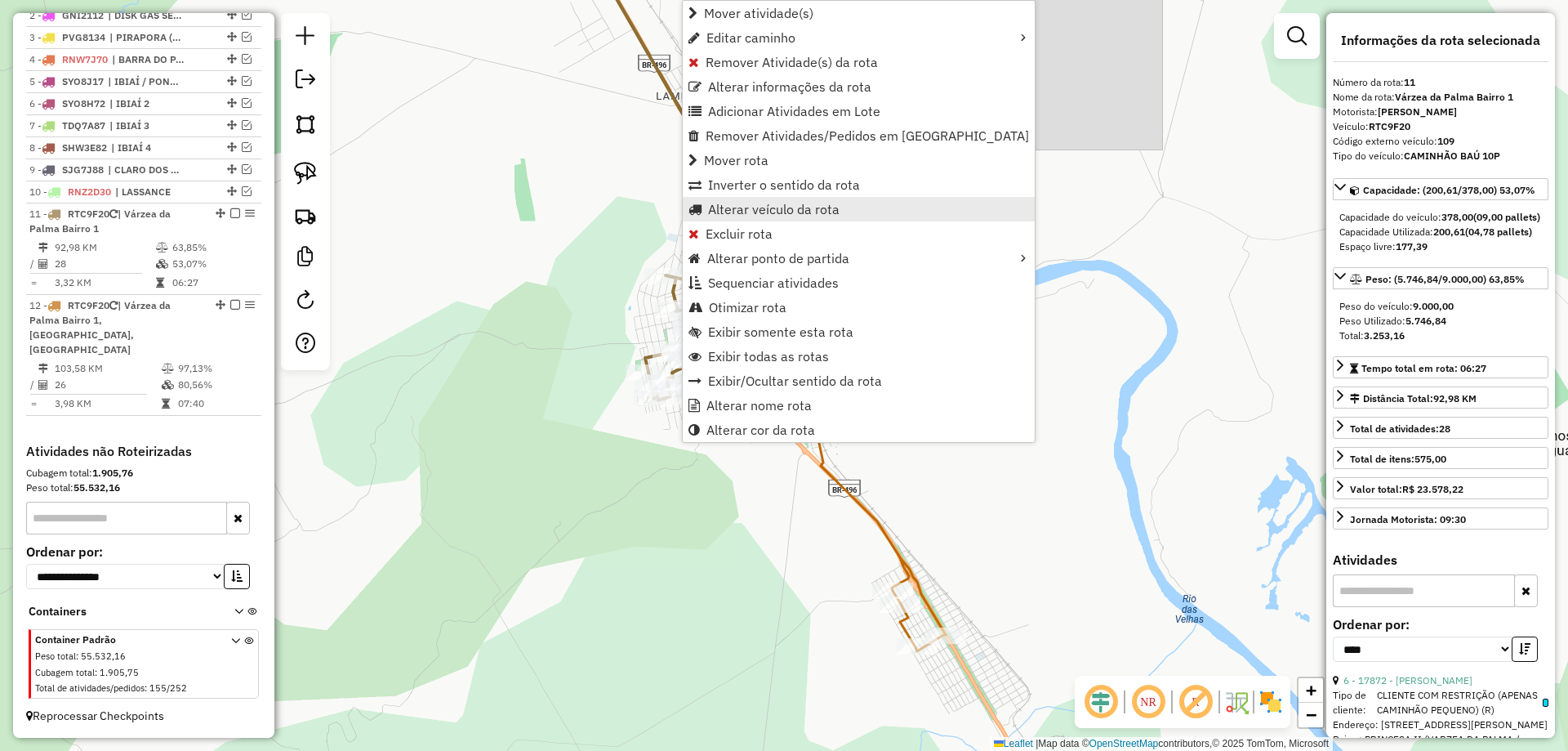
click at [760, 210] on span "Alterar veículo da rota" at bounding box center [774, 208] width 132 height 13
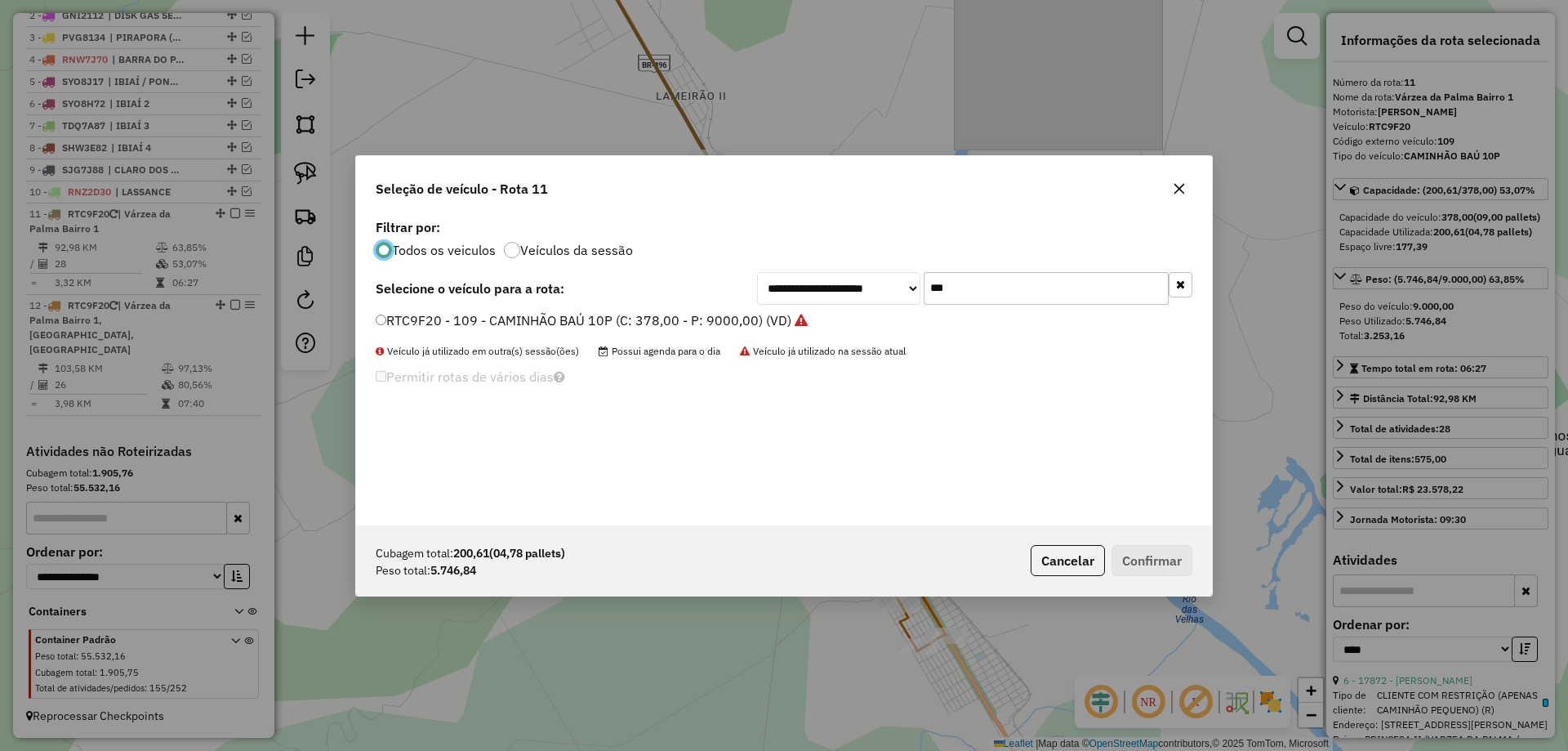
scroll to position [9, 5]
click at [955, 275] on input "***" at bounding box center [1045, 288] width 245 height 33
type input "***"
click at [534, 314] on label "TCF7I99 - 100 - CAMINHÃO TRUCK CARROCERIA (C: 7000,00 - P: 7000,00) (VD)" at bounding box center [621, 320] width 490 height 20
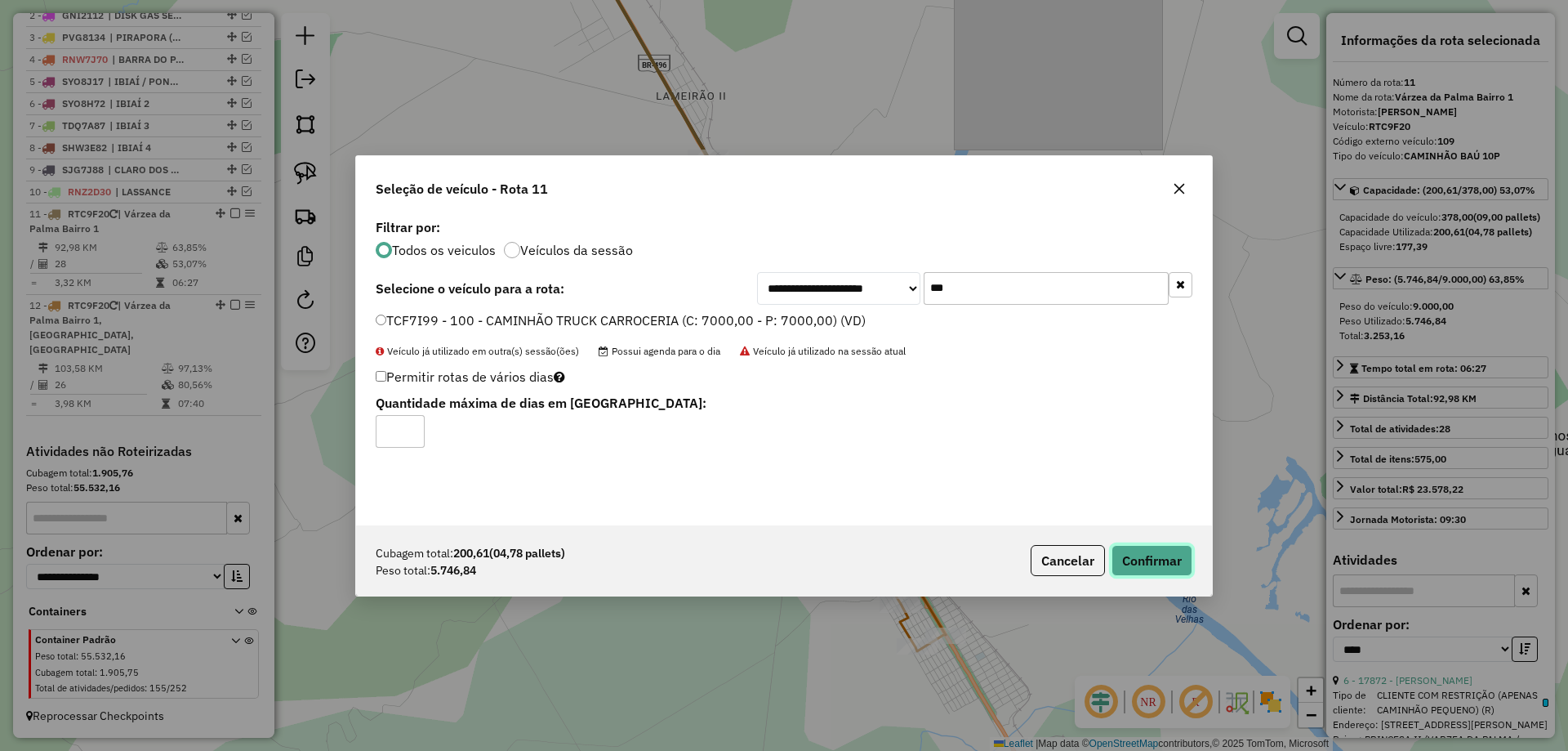
click at [1147, 570] on button "Confirmar" at bounding box center [1151, 560] width 81 height 31
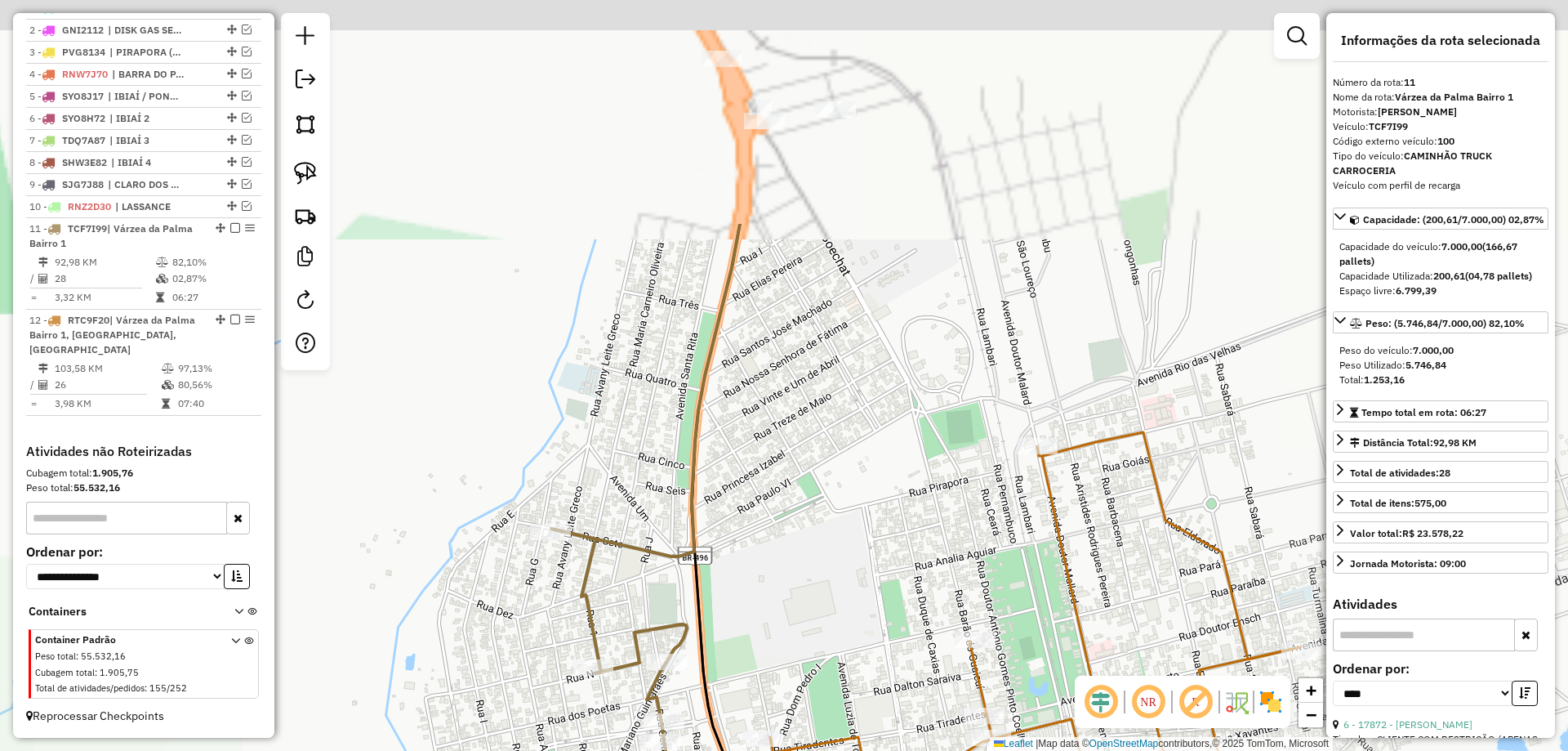
click at [763, 447] on div "Janela de atendimento Grade de atendimento Capacidade Transportadoras Veículos …" at bounding box center [784, 375] width 1568 height 751
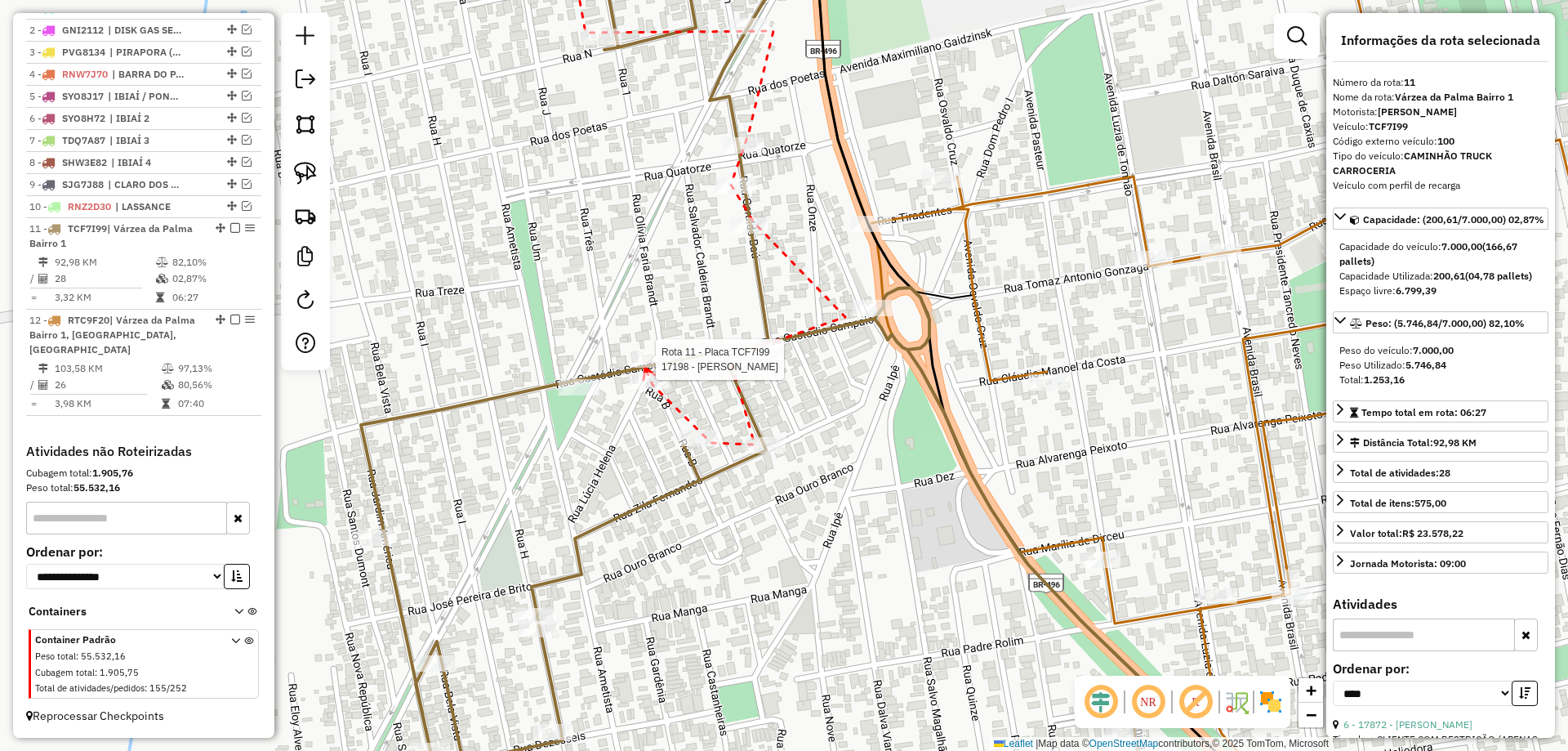
click at [645, 367] on div at bounding box center [651, 359] width 41 height 16
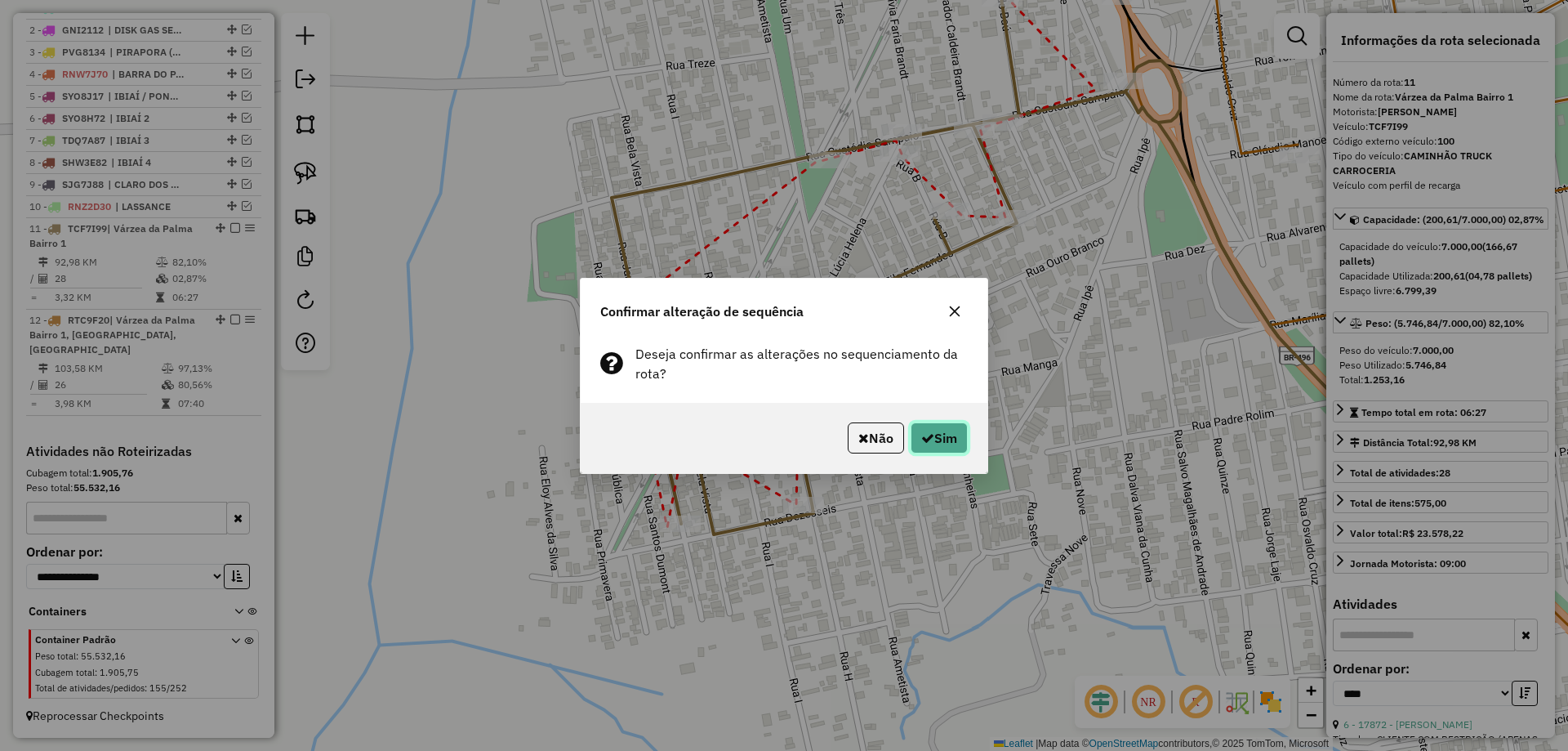
click at [921, 440] on icon "button" at bounding box center [927, 438] width 13 height 13
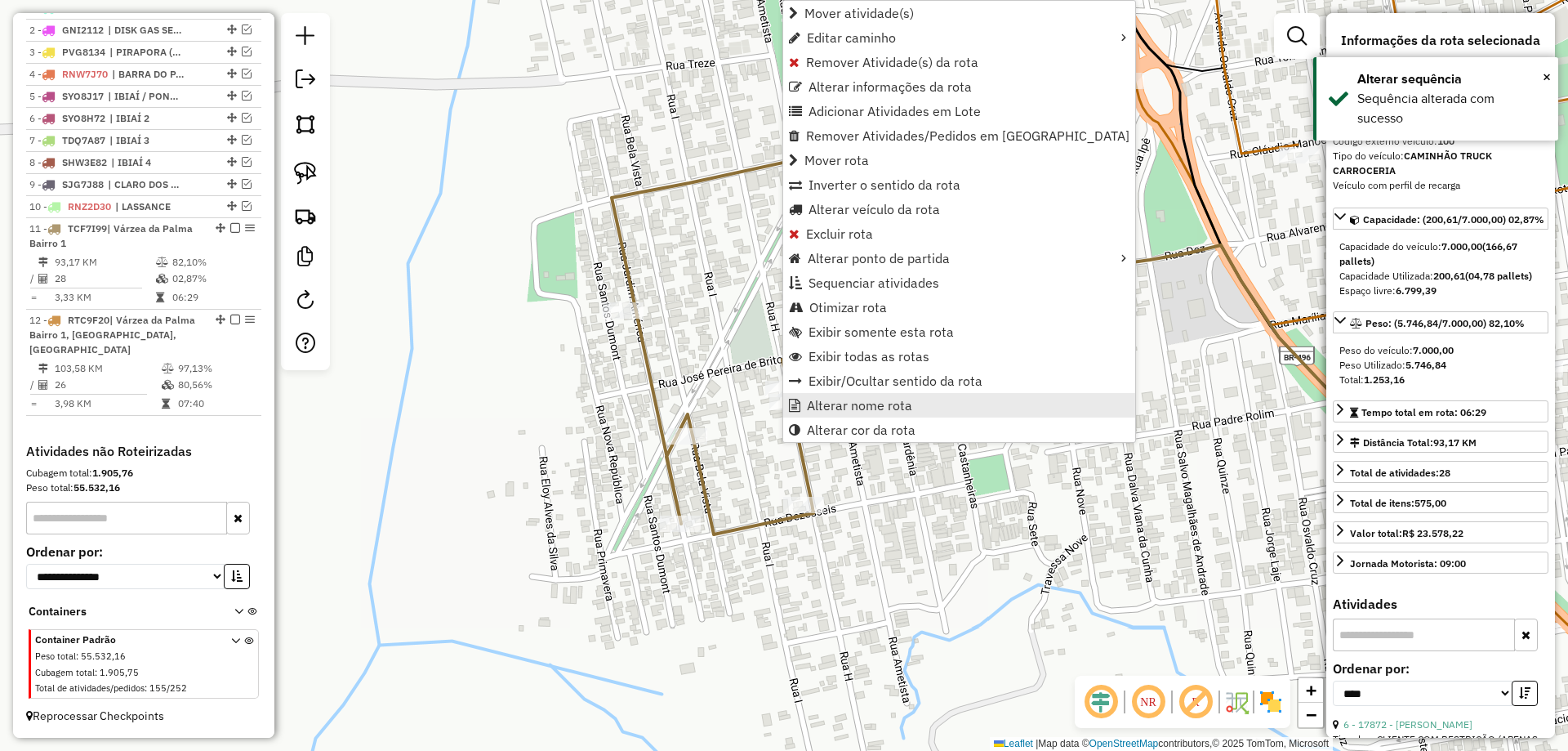
click at [835, 405] on span "Alterar nome rota" at bounding box center [859, 405] width 105 height 13
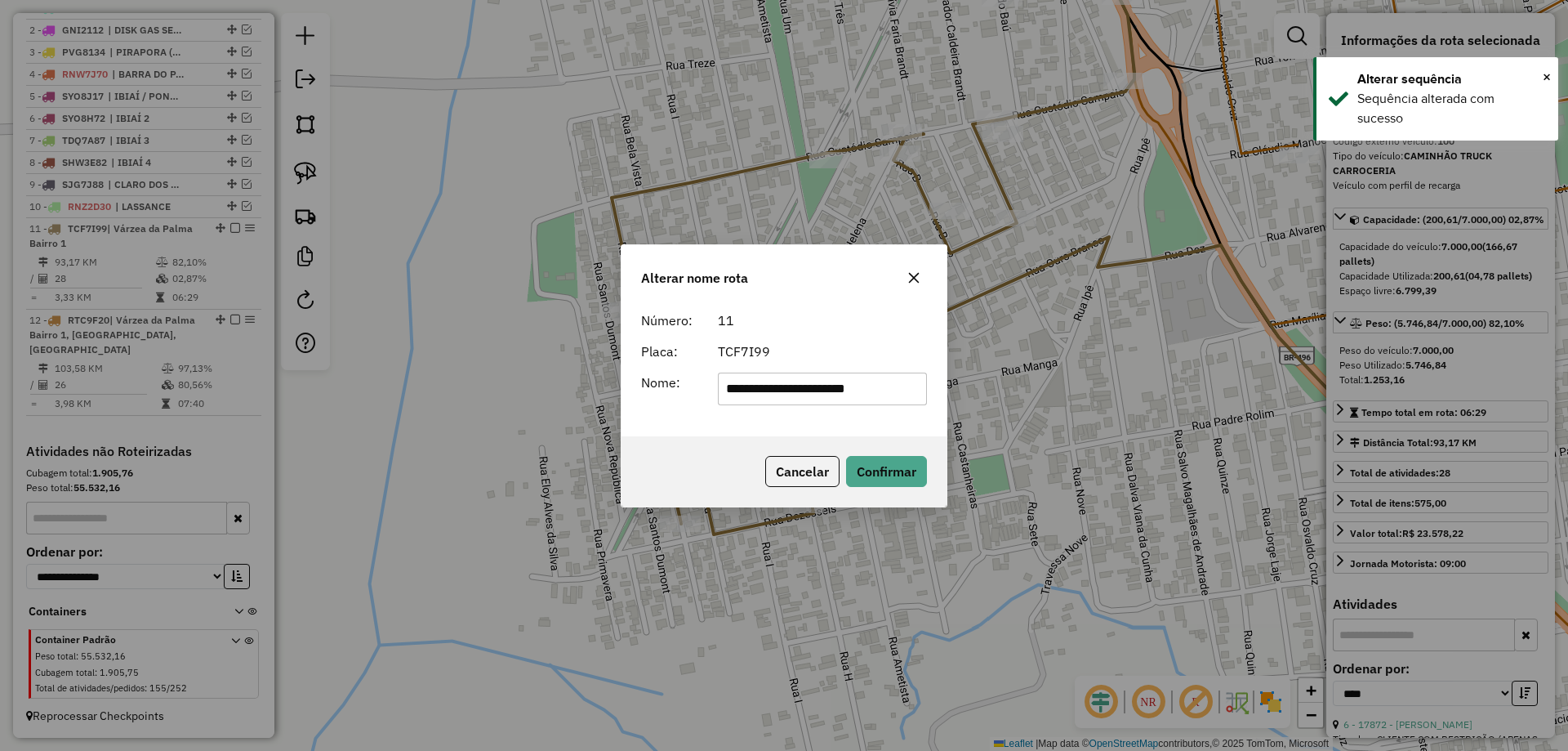
click at [827, 378] on input "**********" at bounding box center [823, 388] width 210 height 33
type input "**********"
click at [881, 468] on button "Confirmar" at bounding box center [887, 470] width 81 height 31
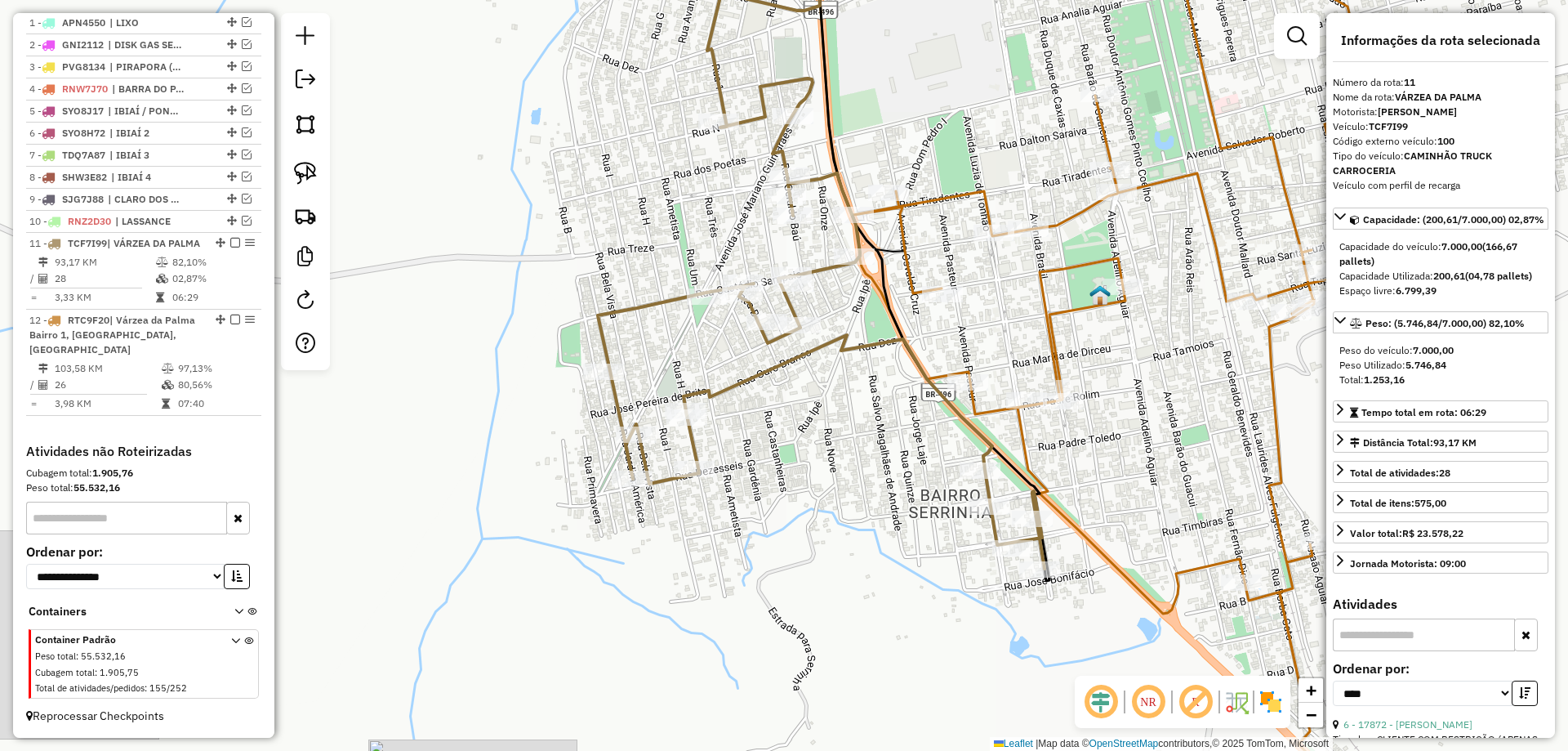
drag, startPoint x: 762, startPoint y: 396, endPoint x: 662, endPoint y: 442, distance: 110.1
click at [662, 442] on div "Janela de atendimento Grade de atendimento Capacidade Transportadoras Veículos …" at bounding box center [784, 375] width 1568 height 751
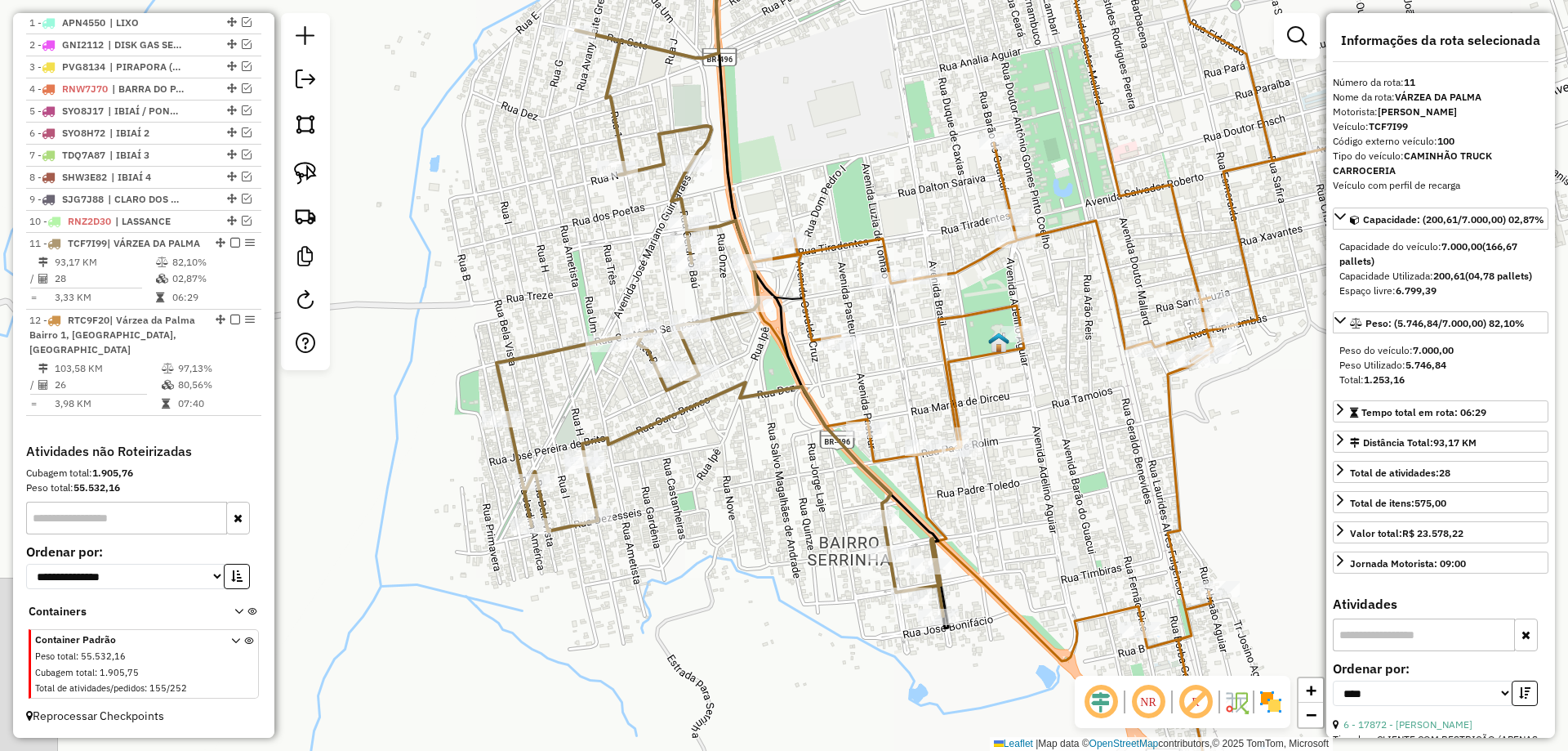
drag, startPoint x: 787, startPoint y: 347, endPoint x: 690, endPoint y: 415, distance: 118.5
click at [716, 415] on icon at bounding box center [832, 276] width 232 height 703
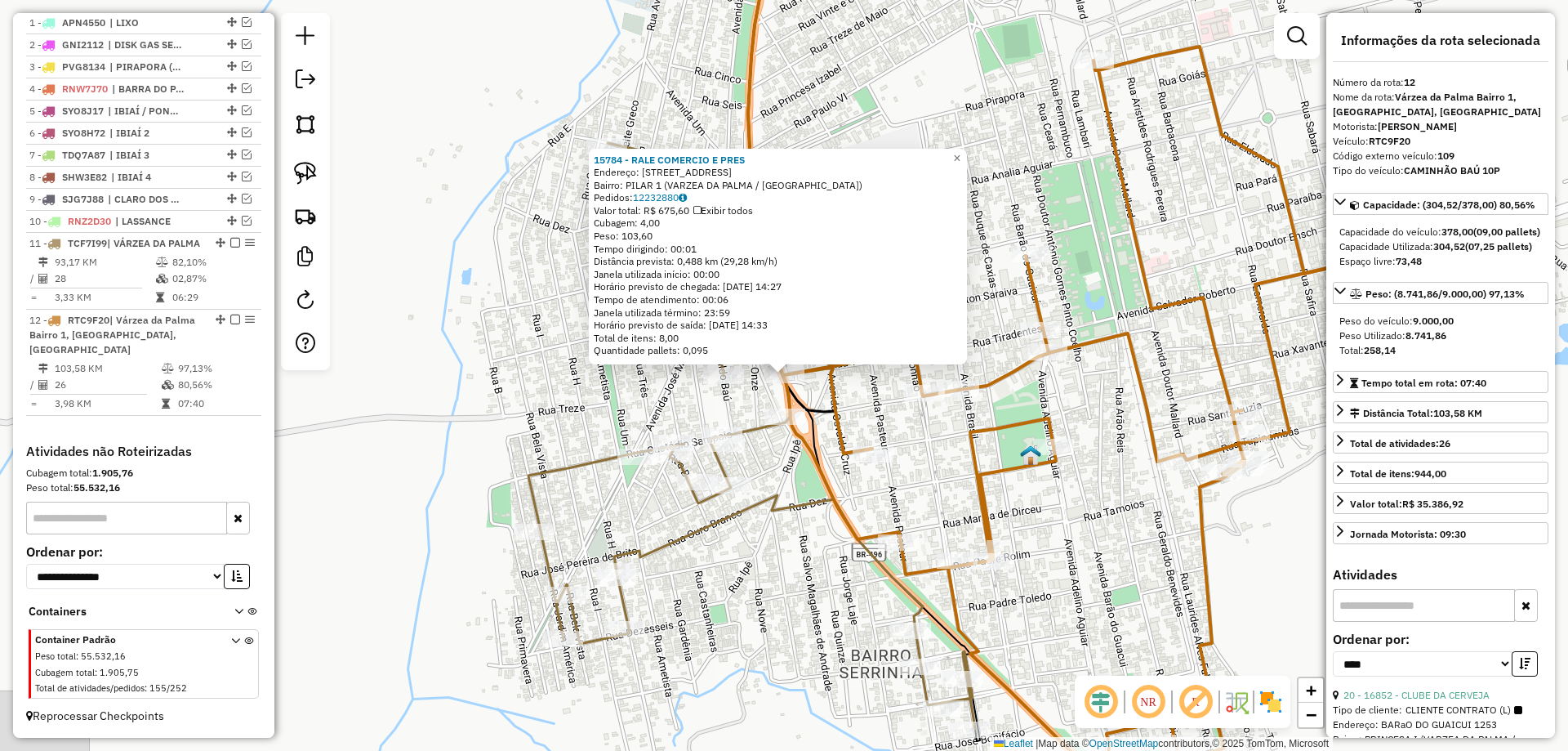
click at [824, 438] on icon at bounding box center [864, 332] width 232 height 815
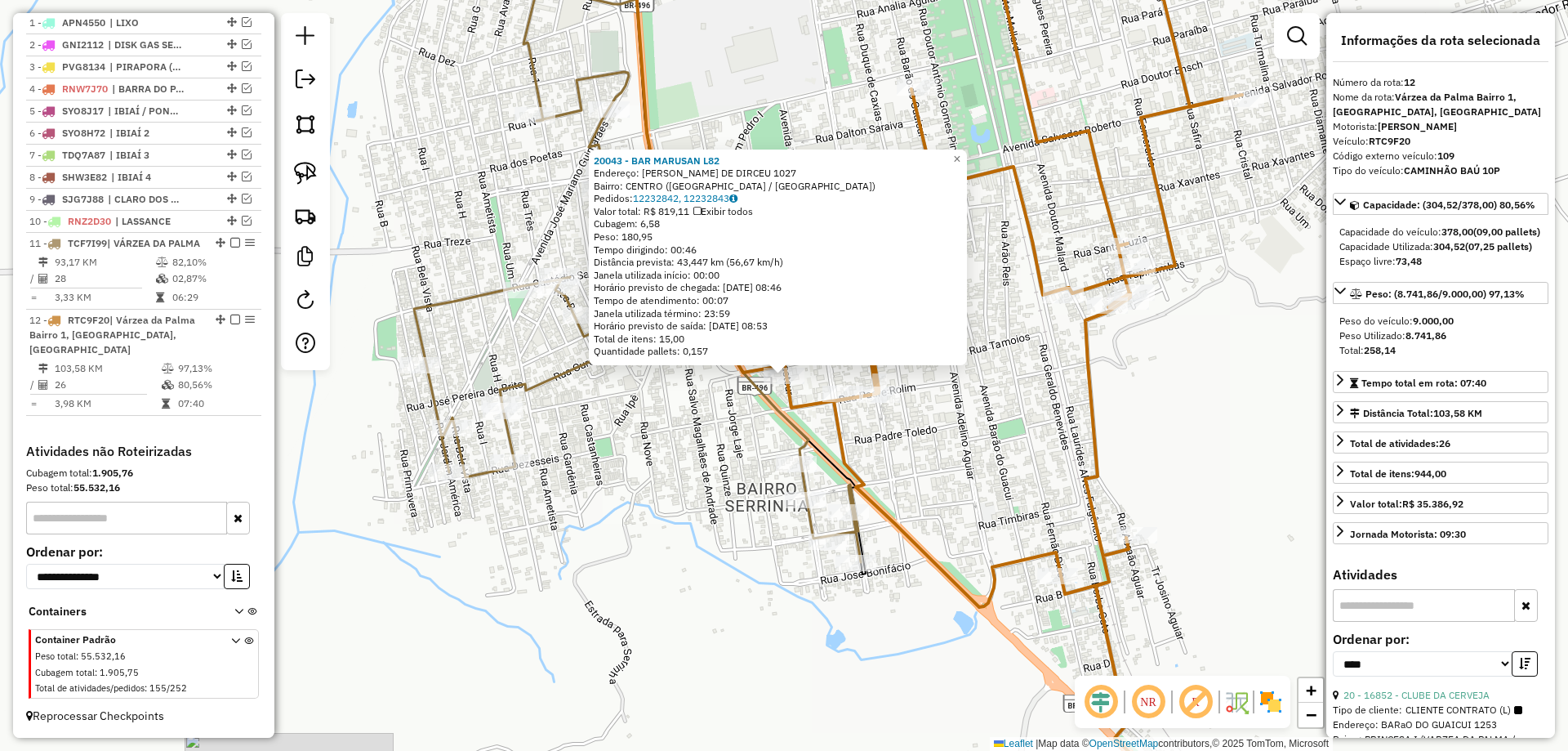
click at [650, 446] on div "Rota 11 - Placa TCF7I99 14895 - MERCEARIA PINLAR 20043 - BAR MARUSAN L82 Endere…" at bounding box center [784, 375] width 1568 height 751
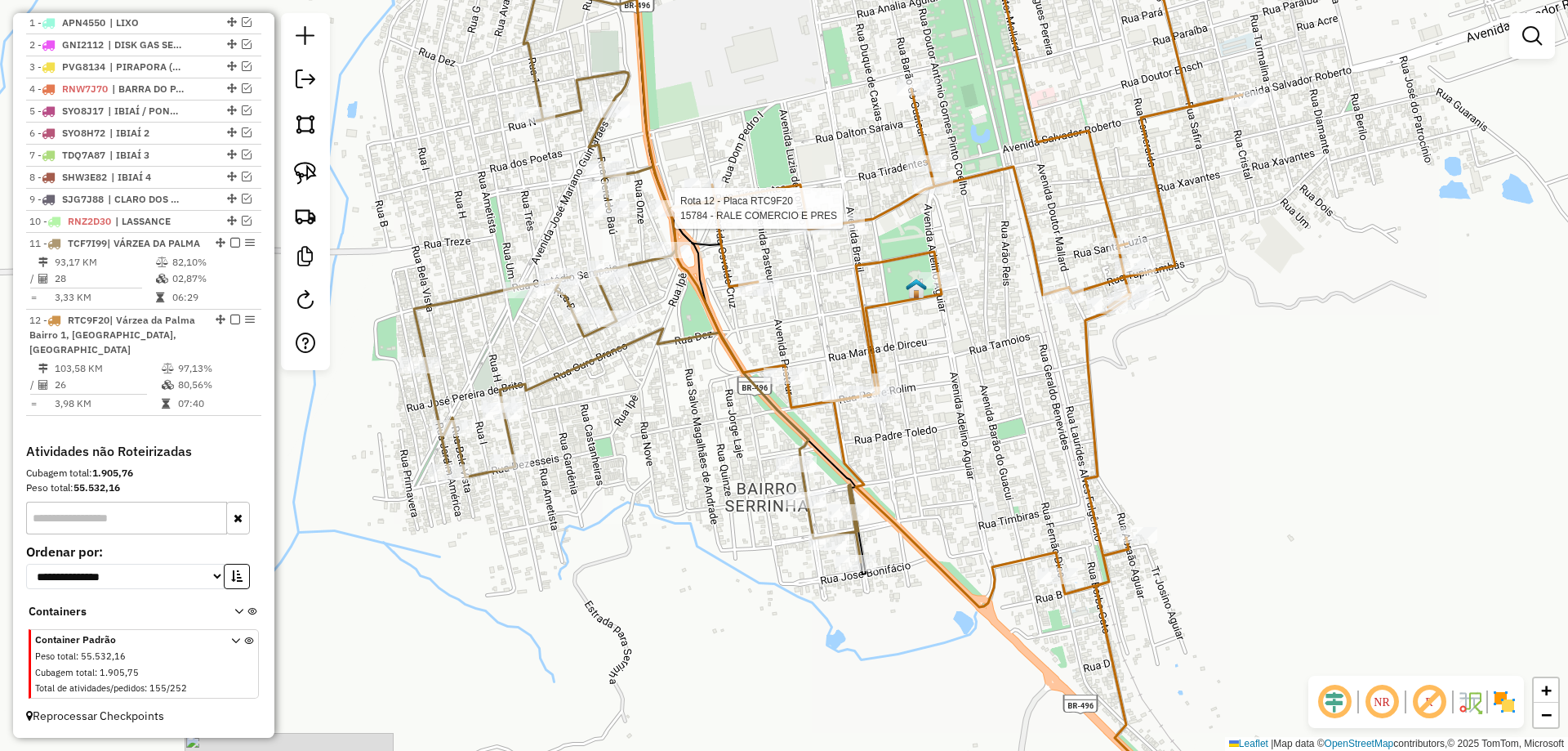
click at [683, 216] on div at bounding box center [668, 208] width 41 height 16
select select "*********"
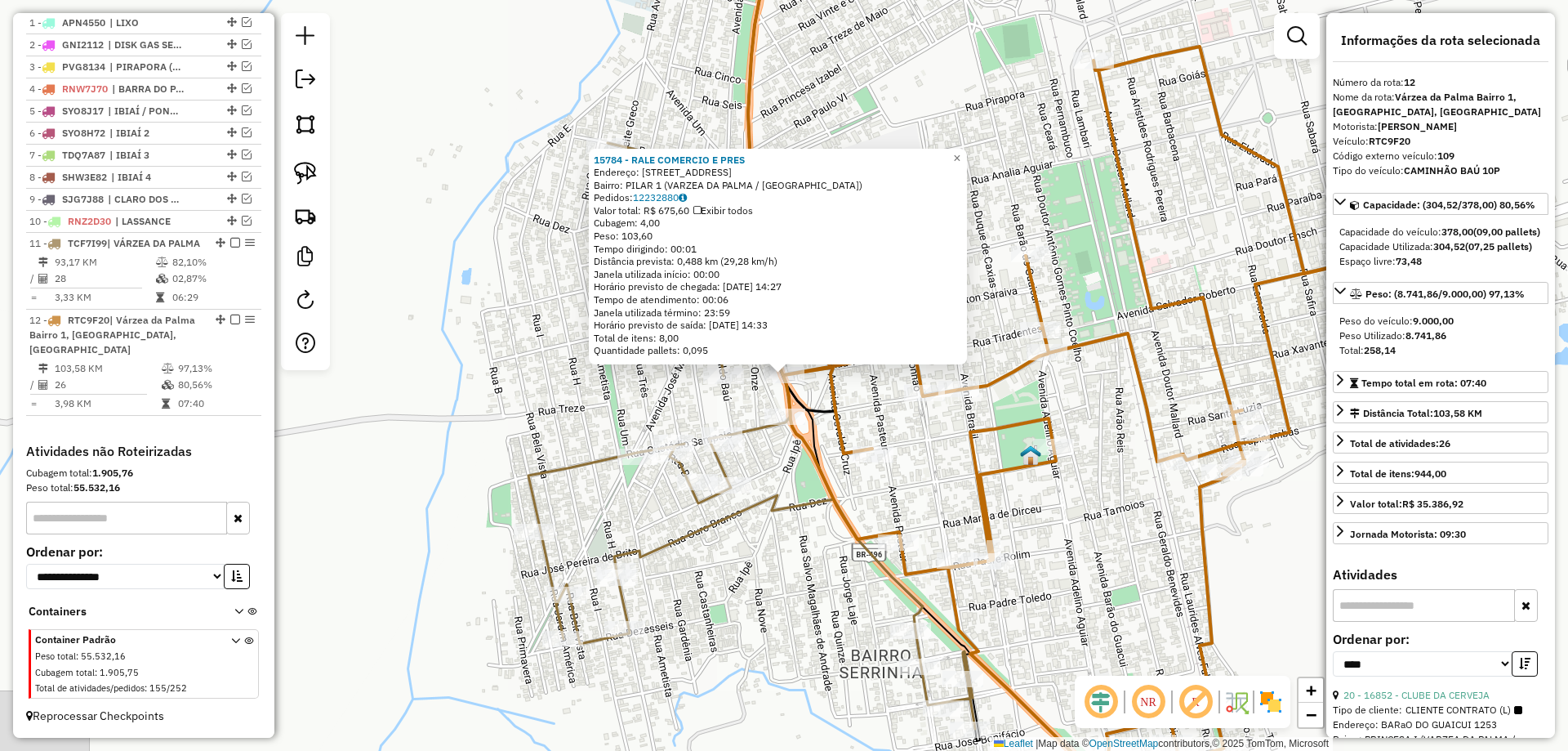
click at [756, 393] on div "15784 - RALE COMERCIO E PRES Endereço: RUA TIRADENTES 920 Bairro: PILAR 1 (VARZ…" at bounding box center [784, 375] width 1568 height 751
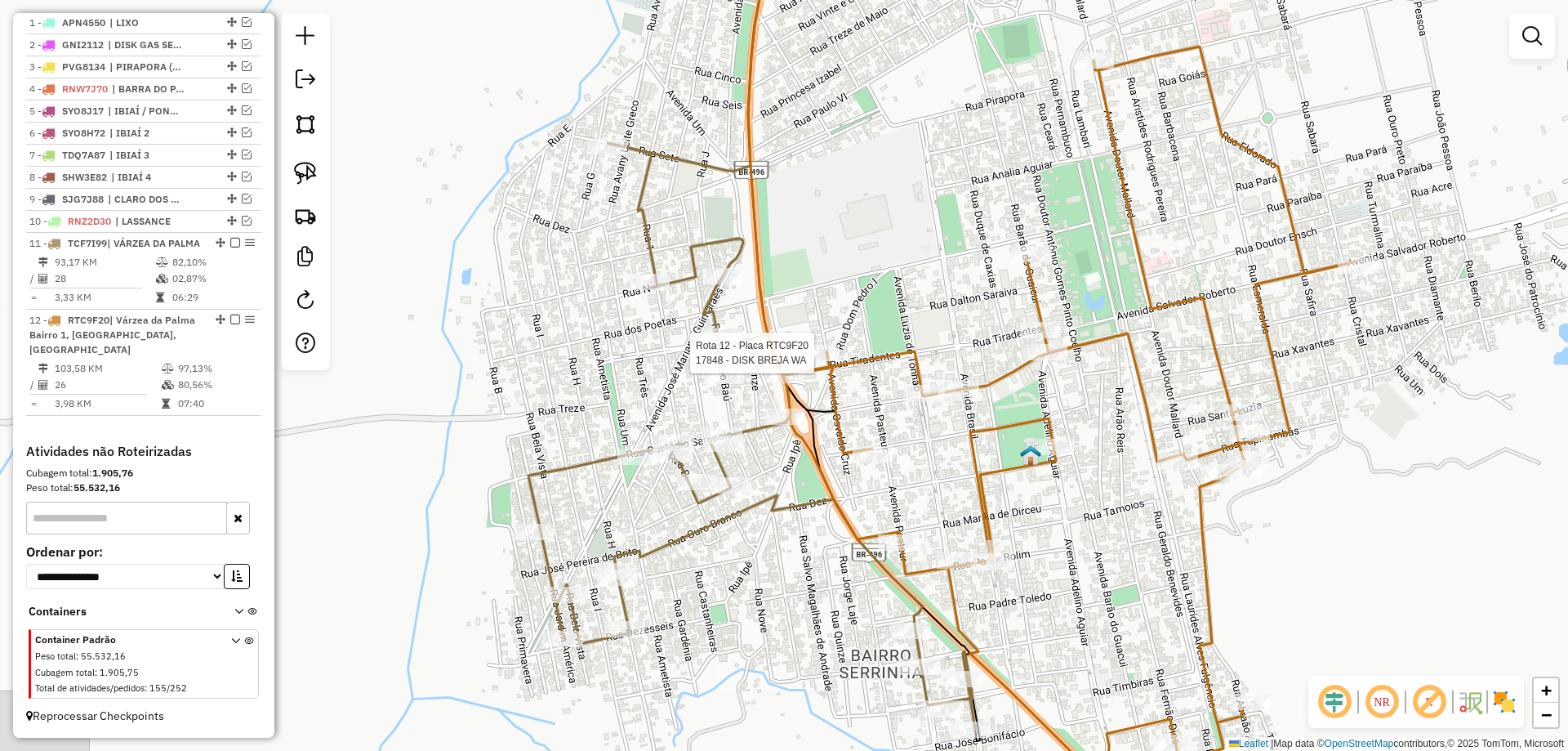
select select "*********"
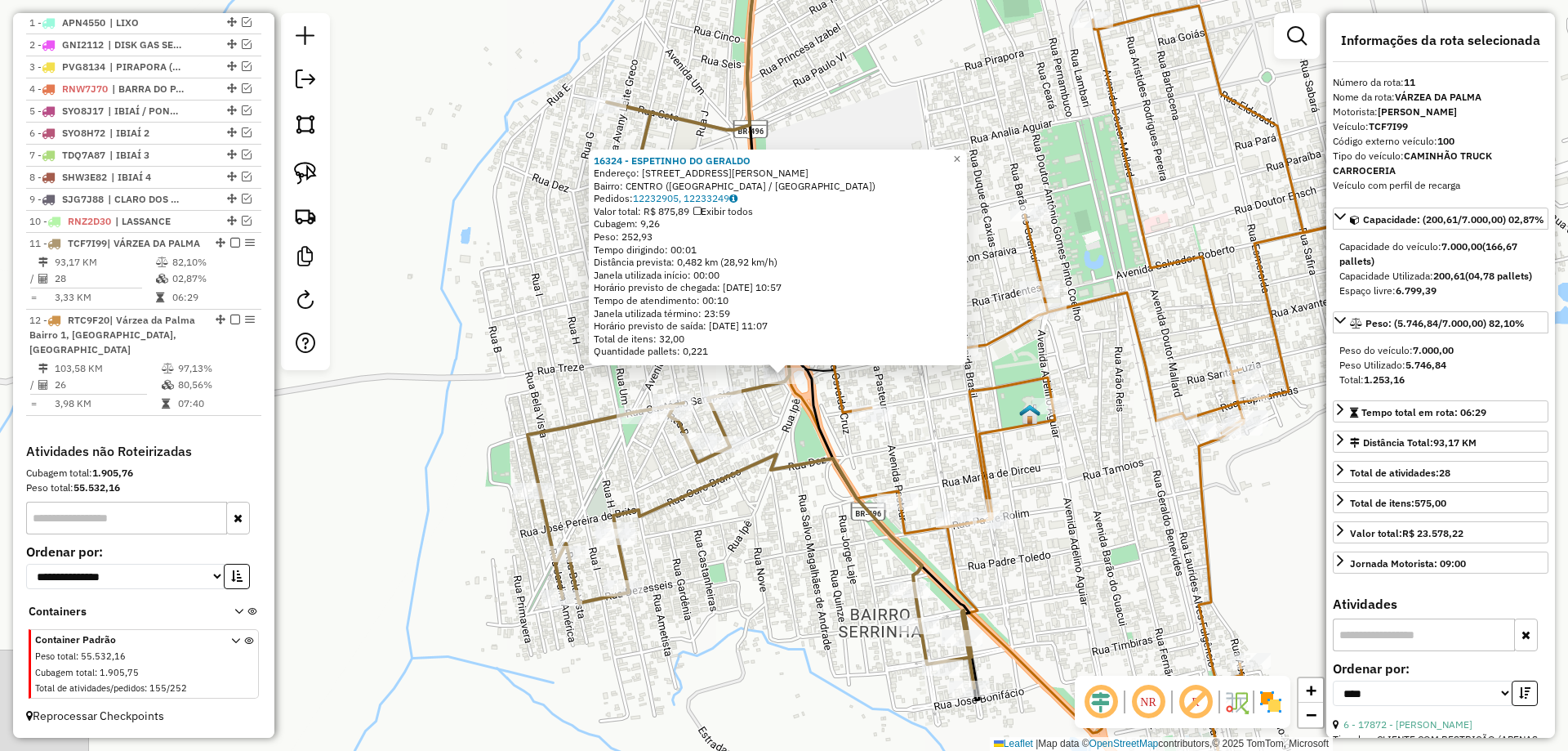
click at [770, 438] on div "Rota 11 - Placa TCF7I99 15035 - BAR DA ANA 16324 - ESPETINHO DO GERALDO Endereç…" at bounding box center [784, 375] width 1568 height 751
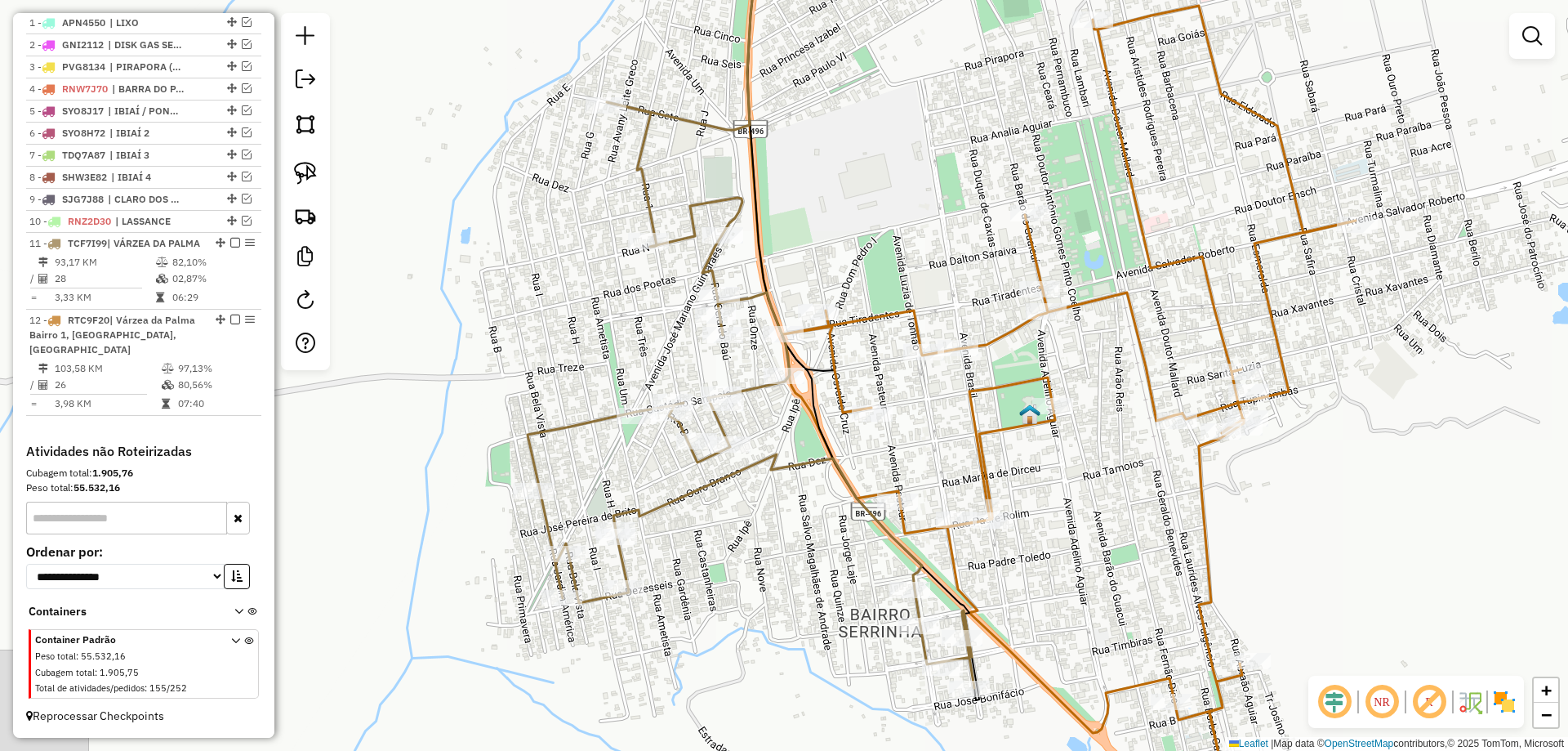
select select "*********"
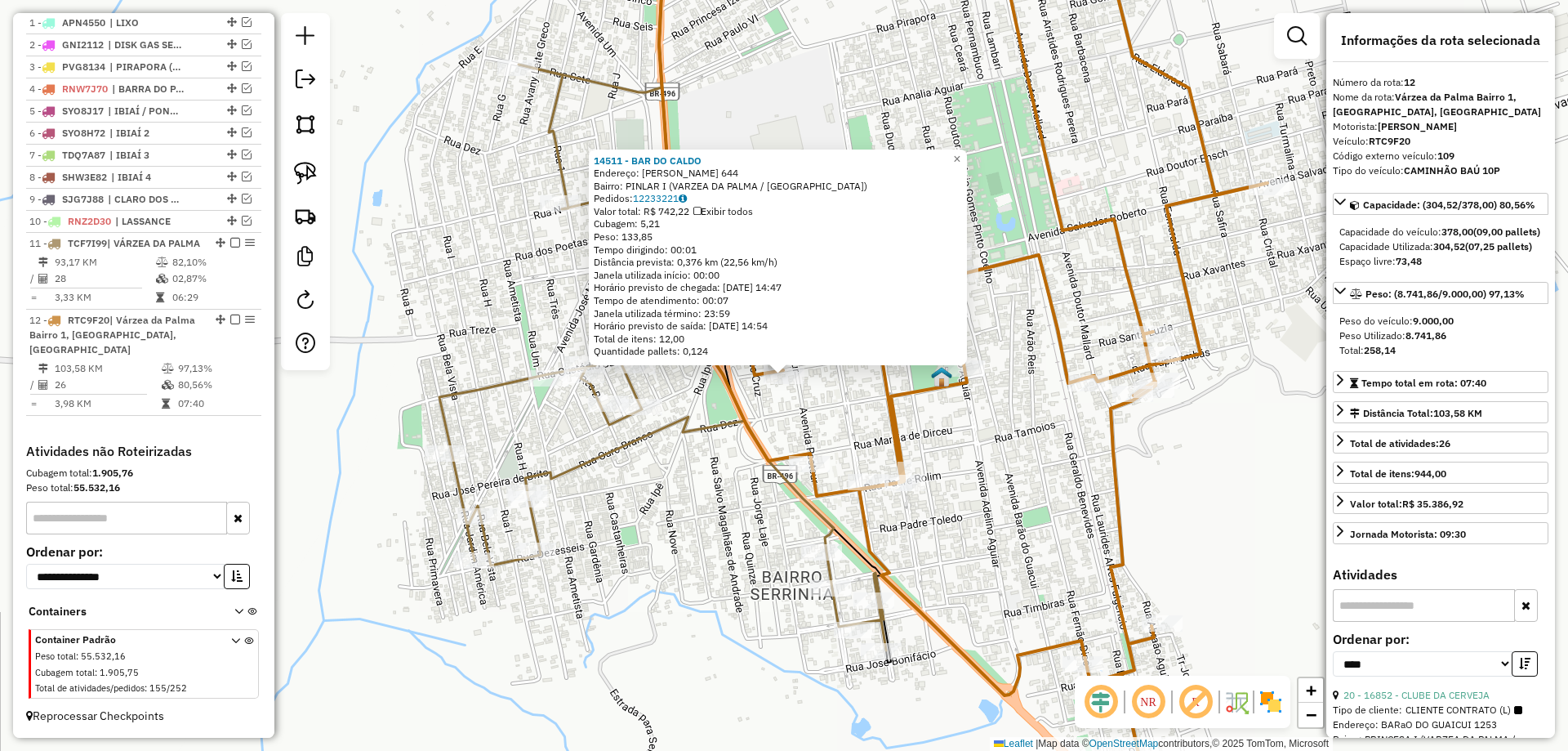
click at [701, 464] on div "14511 - BAR DO CALDO Endereço: CLAUDIO MANOEL DA COSTA 644 Bairro: PINLAR I (VA…" at bounding box center [784, 375] width 1568 height 751
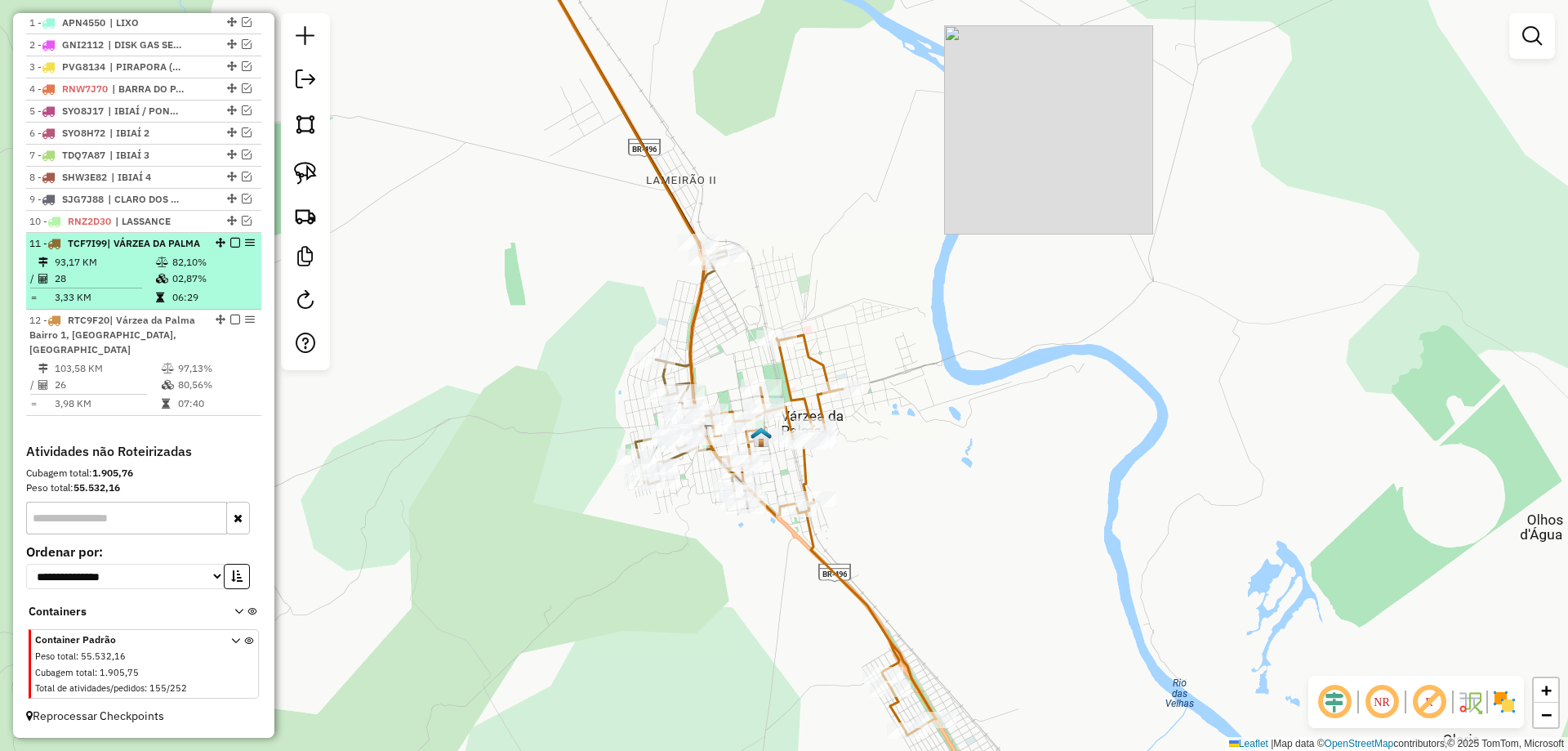
click at [230, 238] on em at bounding box center [235, 243] width 10 height 10
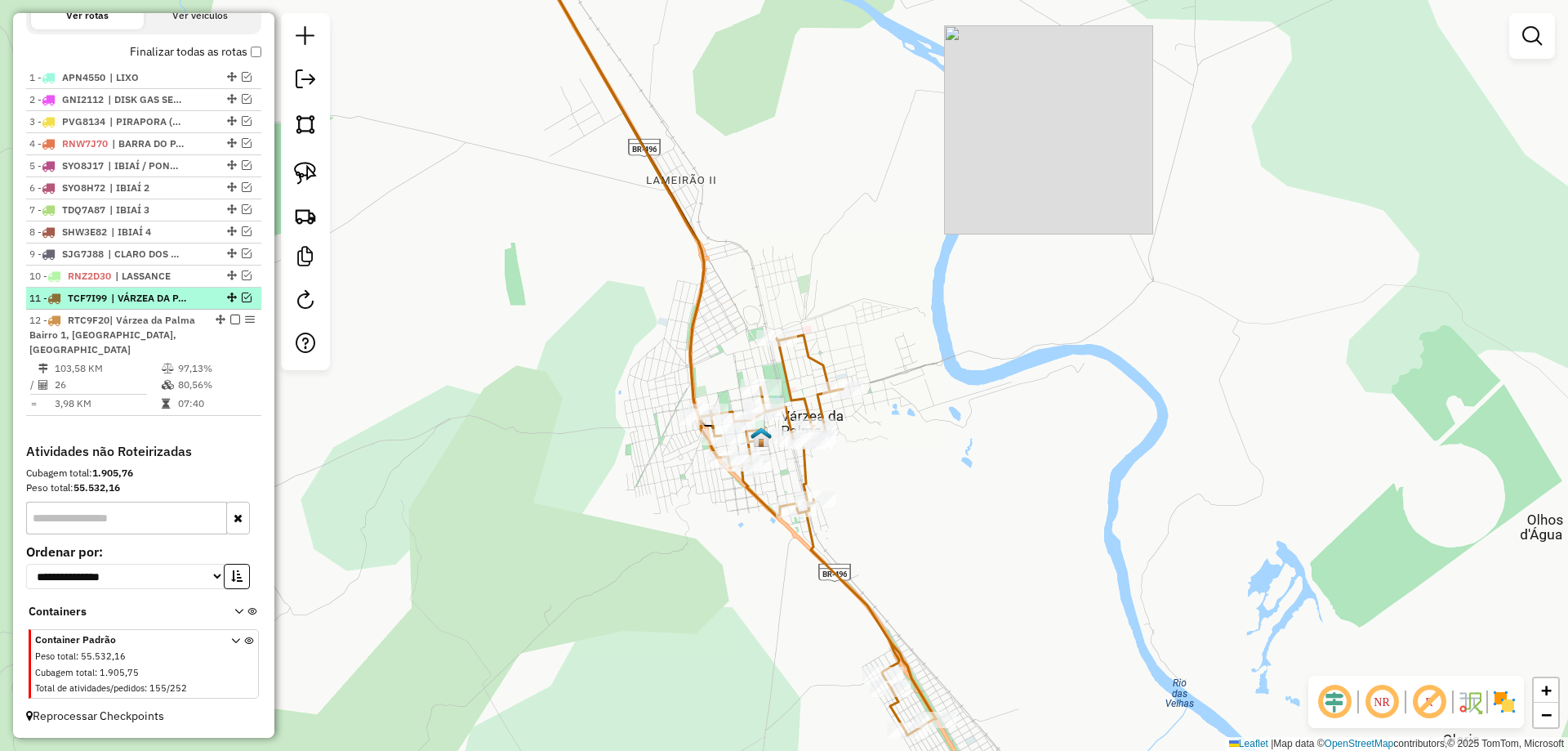
scroll to position [598, 0]
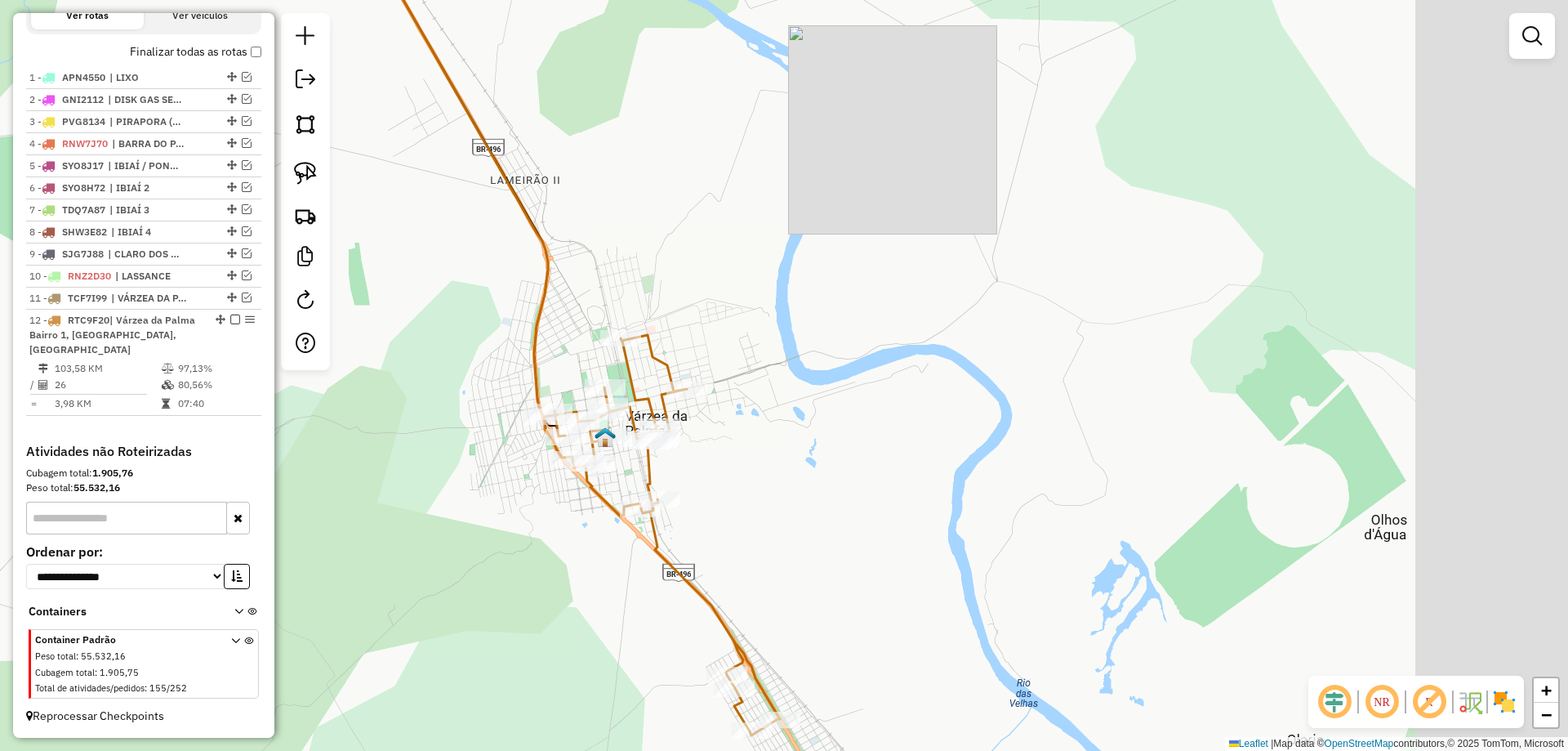
drag, startPoint x: 506, startPoint y: 330, endPoint x: 531, endPoint y: 358, distance: 37.5
click at [492, 330] on div "Janela de atendimento Grade de atendimento Capacidade Transportadoras Veículos …" at bounding box center [784, 375] width 1568 height 751
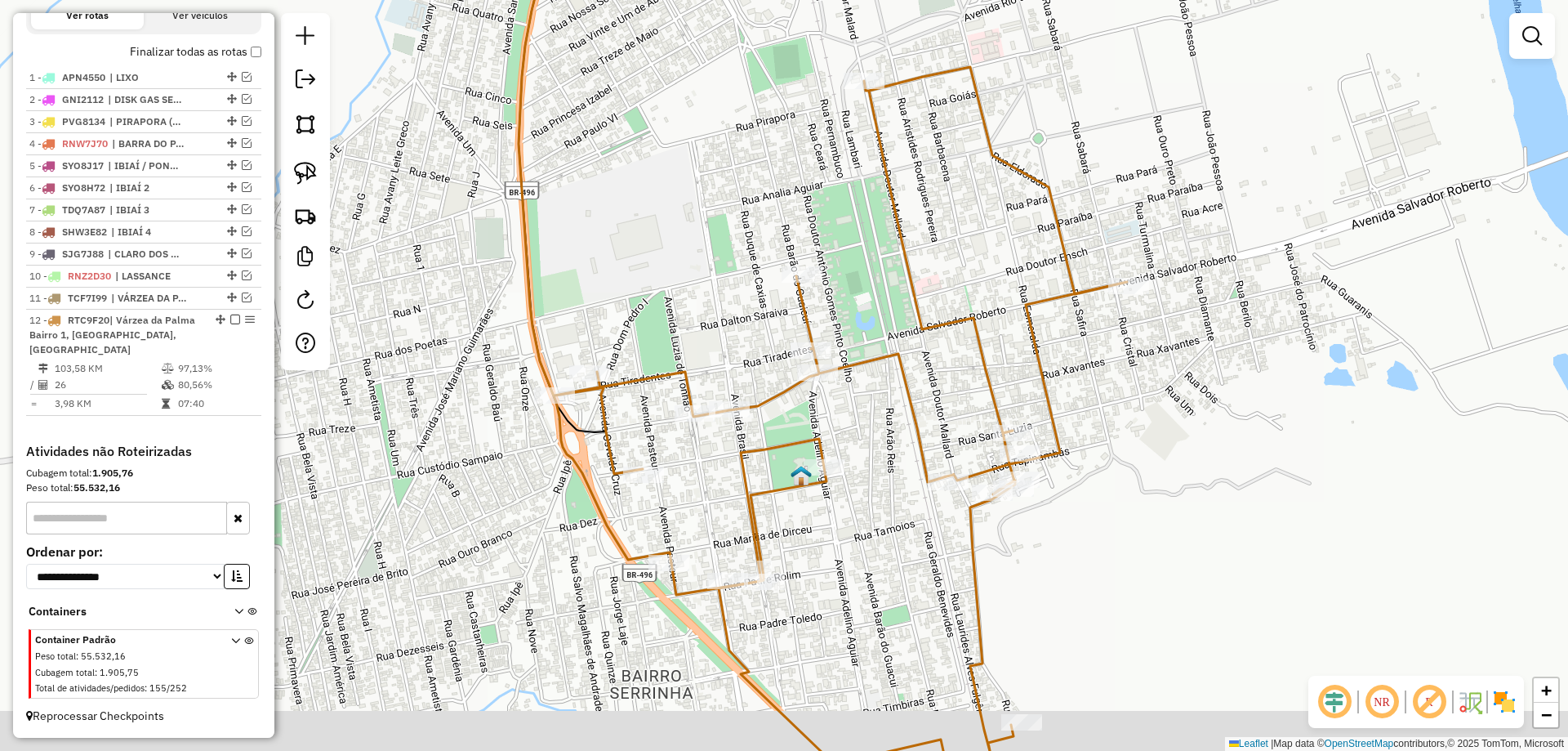
drag, startPoint x: 530, startPoint y: 339, endPoint x: 597, endPoint y: 288, distance: 84.2
click at [597, 288] on div "Janela de atendimento Grade de atendimento Capacidade Transportadoras Veículos …" at bounding box center [784, 375] width 1568 height 751
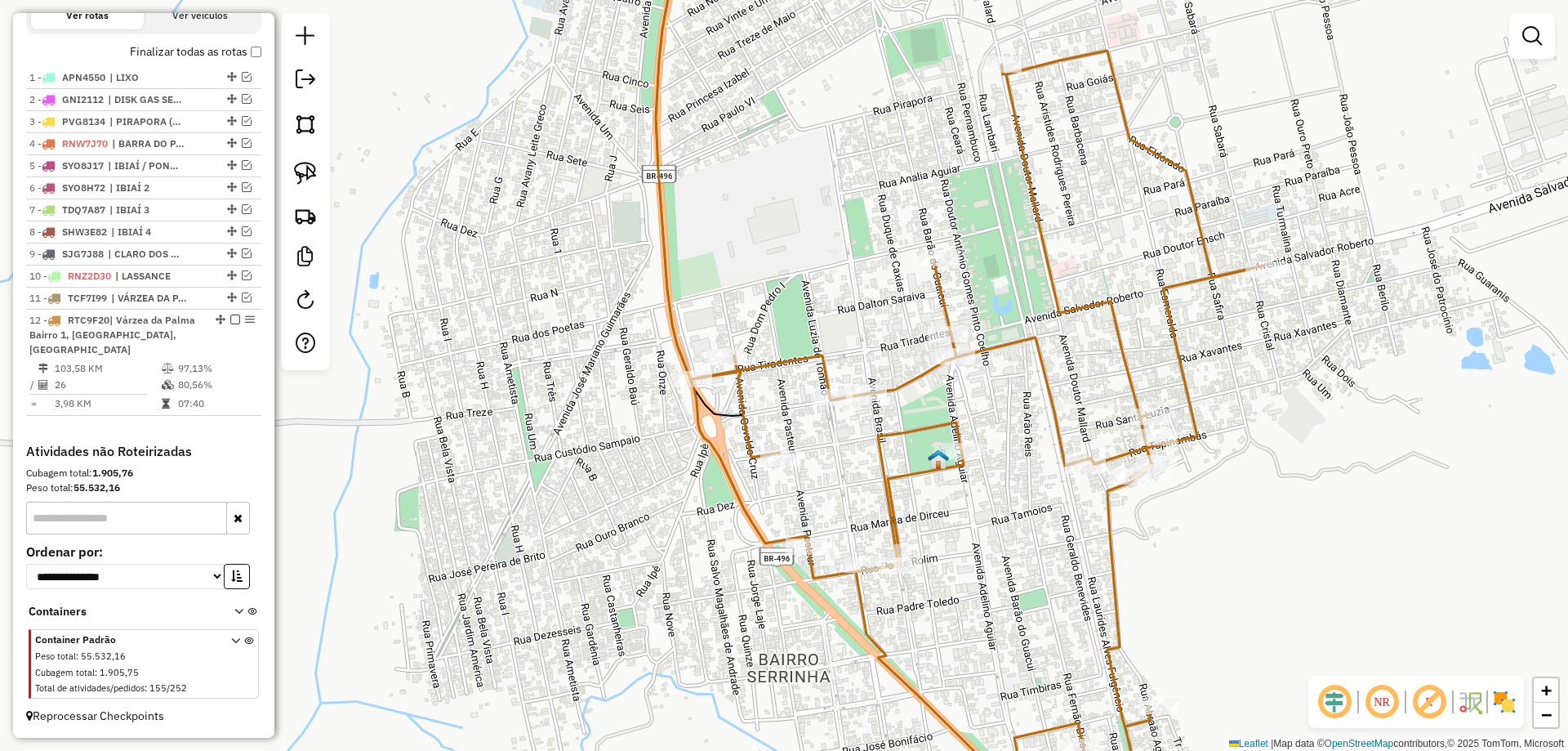
drag, startPoint x: 657, startPoint y: 408, endPoint x: 648, endPoint y: 514, distance: 106.4
click at [649, 511] on div "Janela de atendimento Grade de atendimento Capacidade Transportadoras Veículos …" at bounding box center [784, 375] width 1568 height 751
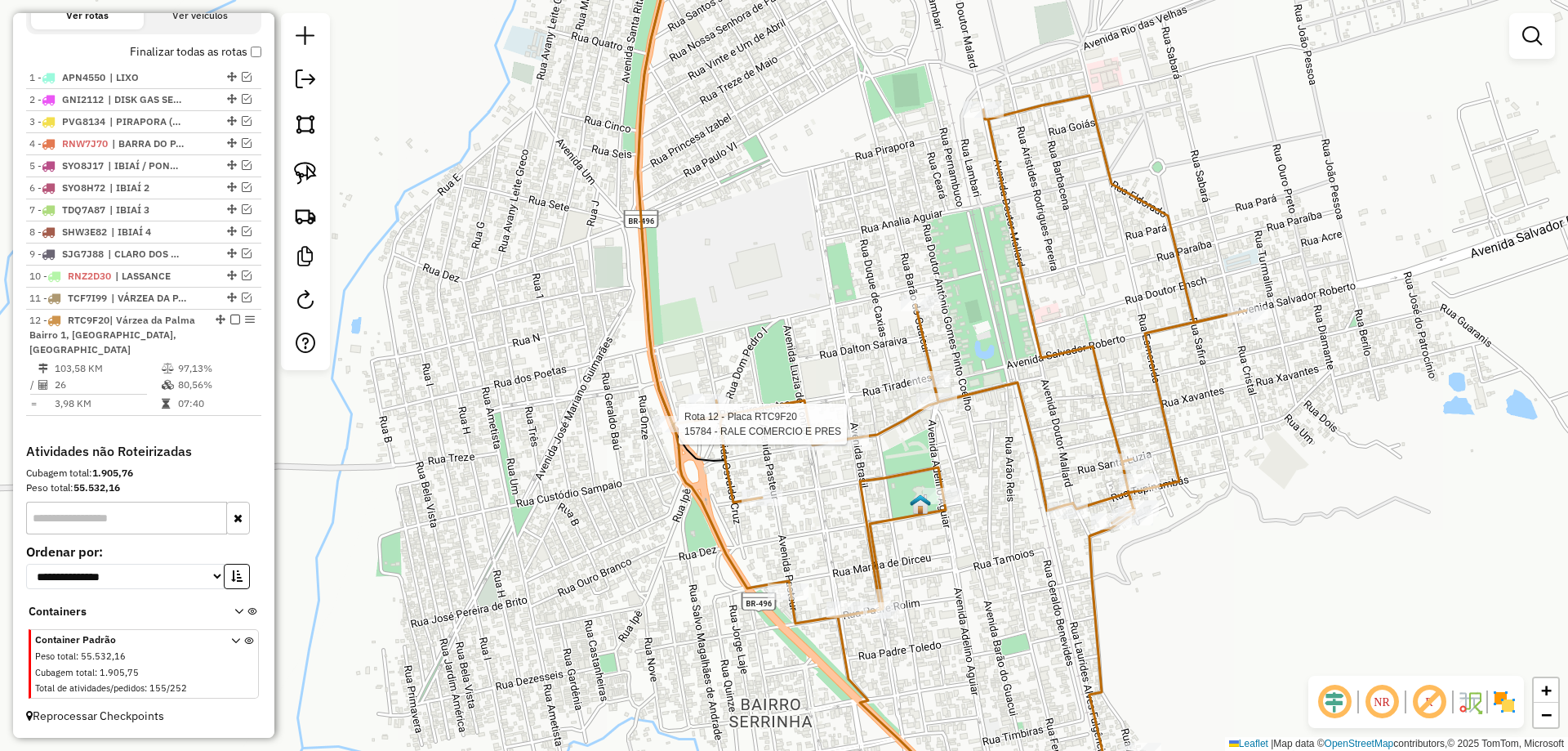
select select "*********"
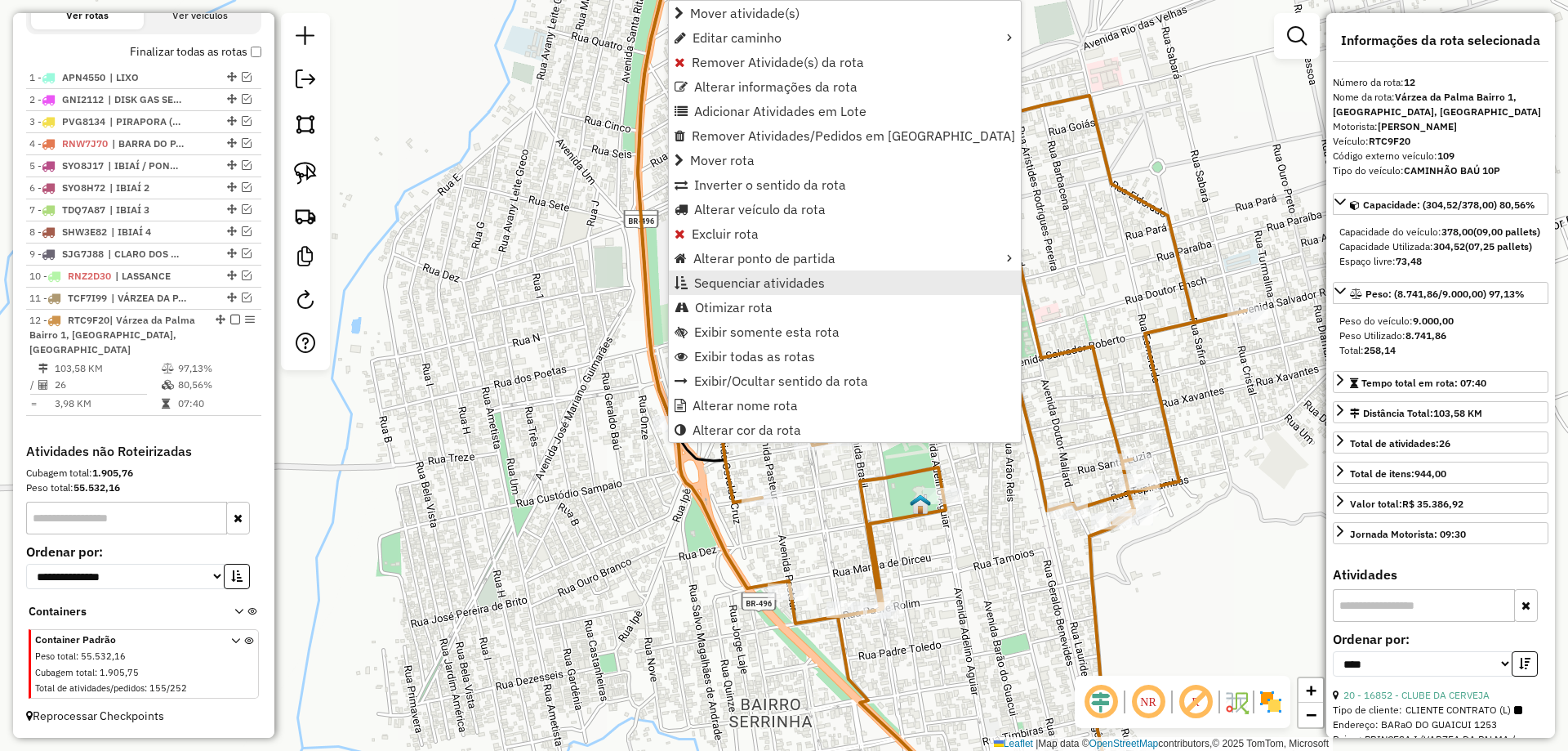
click at [732, 284] on span "Sequenciar atividades" at bounding box center [760, 282] width 131 height 13
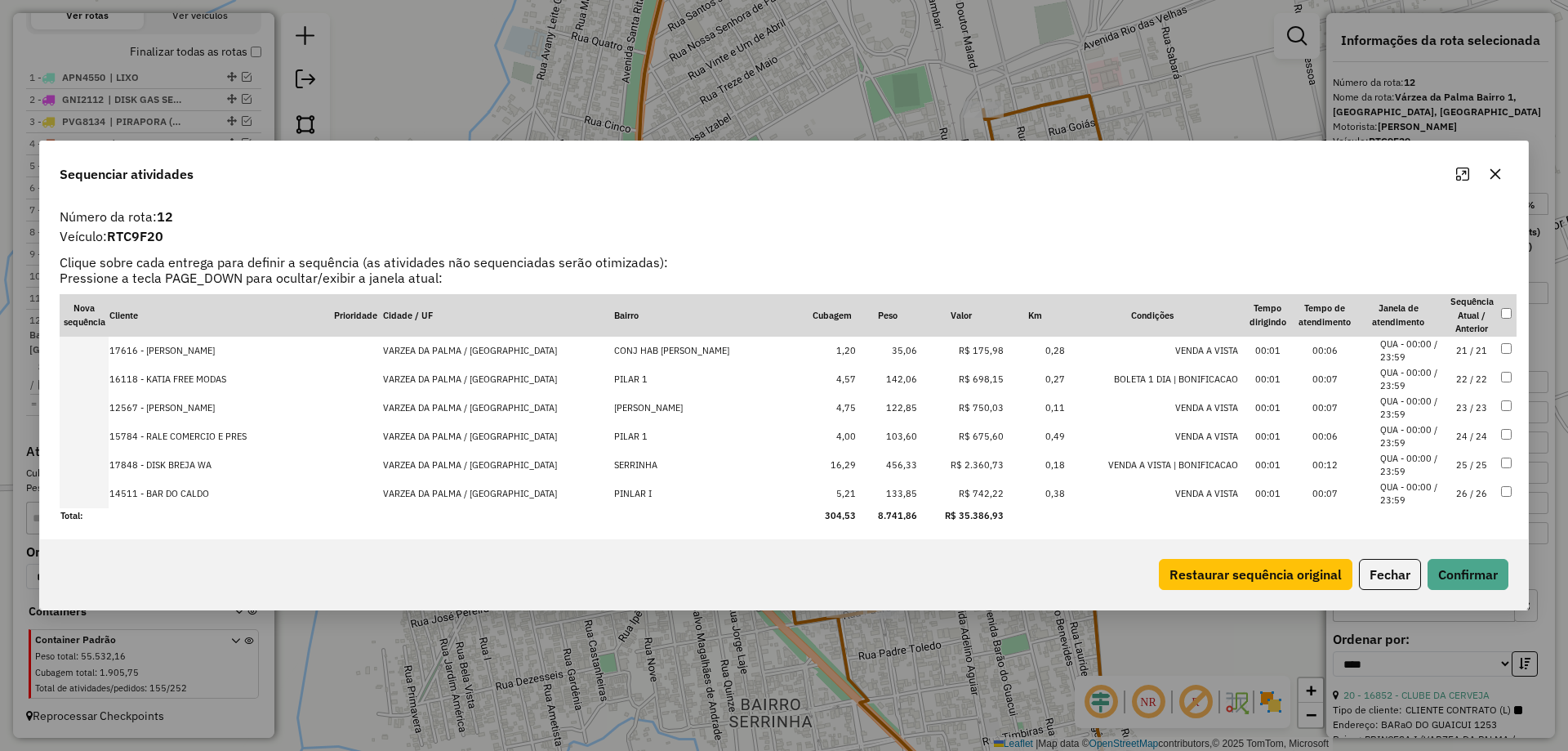
scroll to position [575, 0]
click at [1468, 435] on td "24 / 24" at bounding box center [1472, 433] width 58 height 29
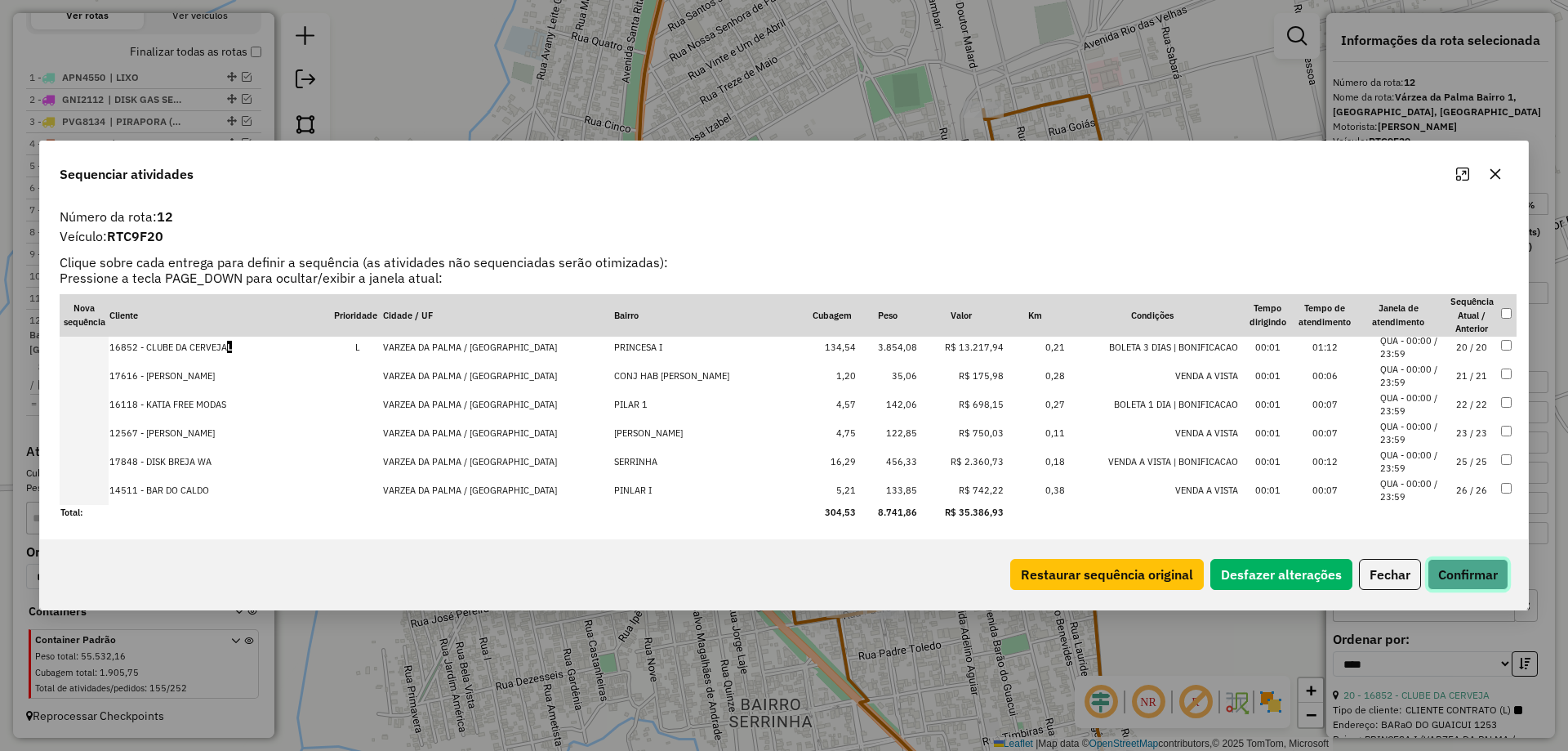
click at [1467, 584] on button "Confirmar" at bounding box center [1468, 573] width 81 height 31
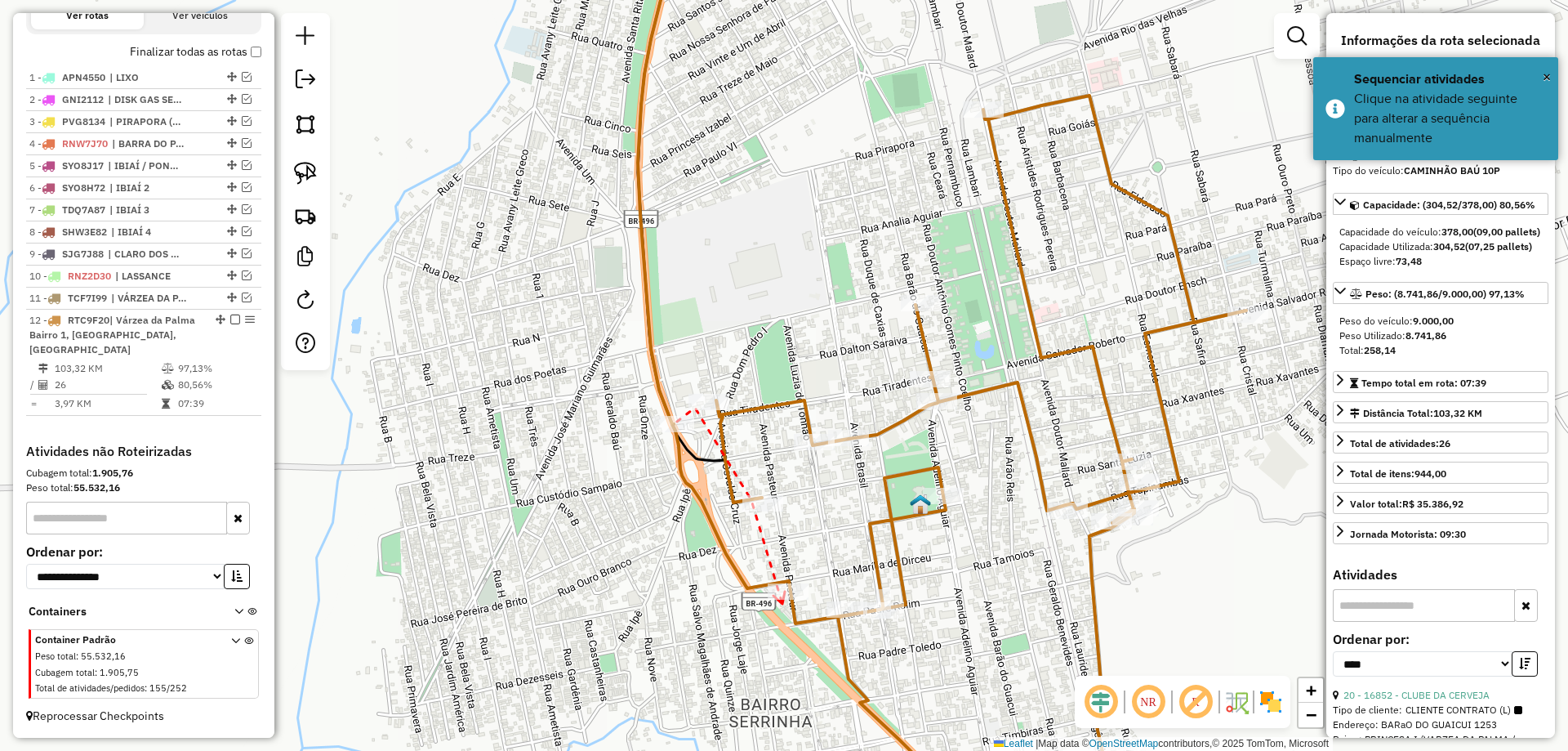
click at [784, 599] on div at bounding box center [787, 591] width 41 height 16
click at [926, 495] on img at bounding box center [919, 503] width 21 height 21
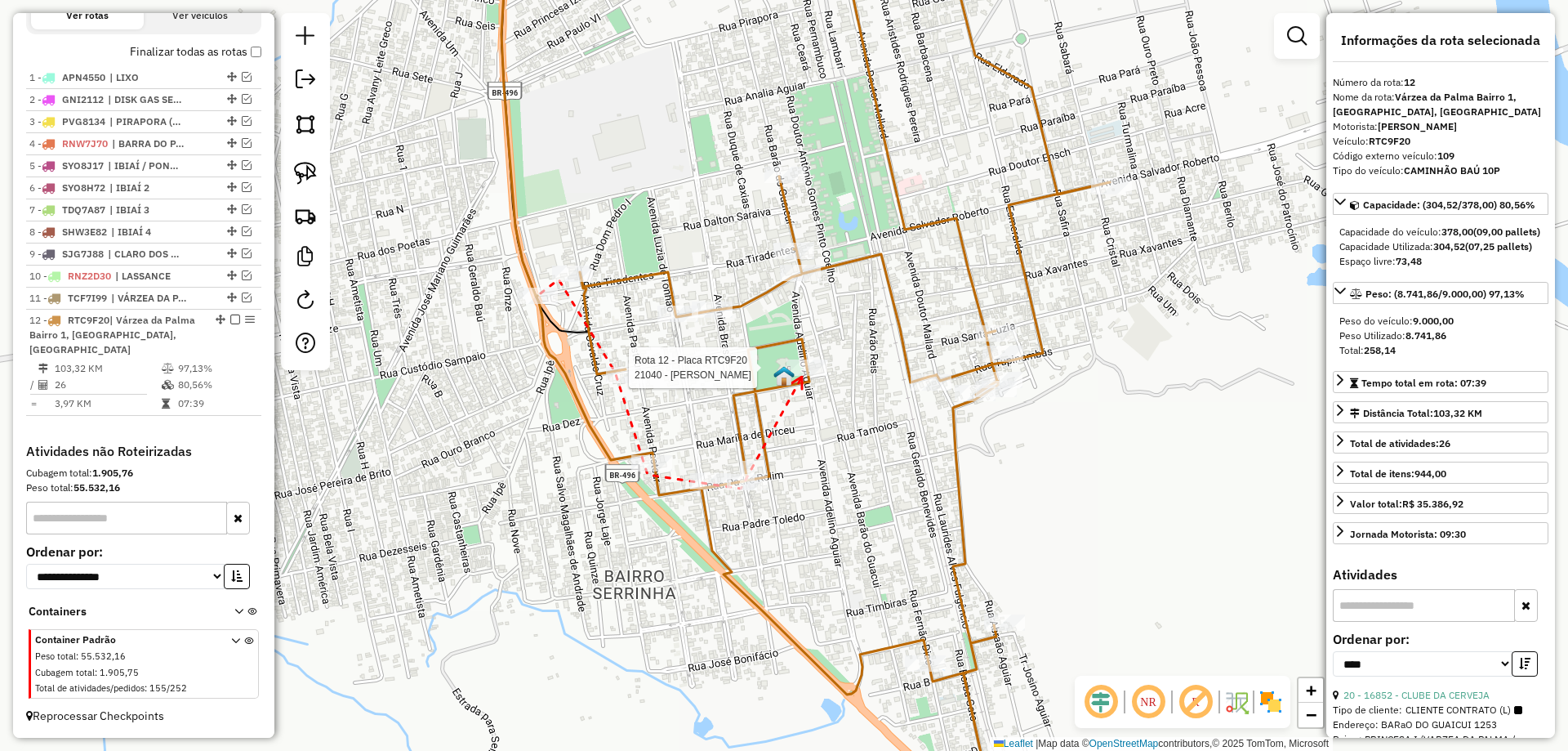
click at [801, 376] on div at bounding box center [806, 367] width 41 height 16
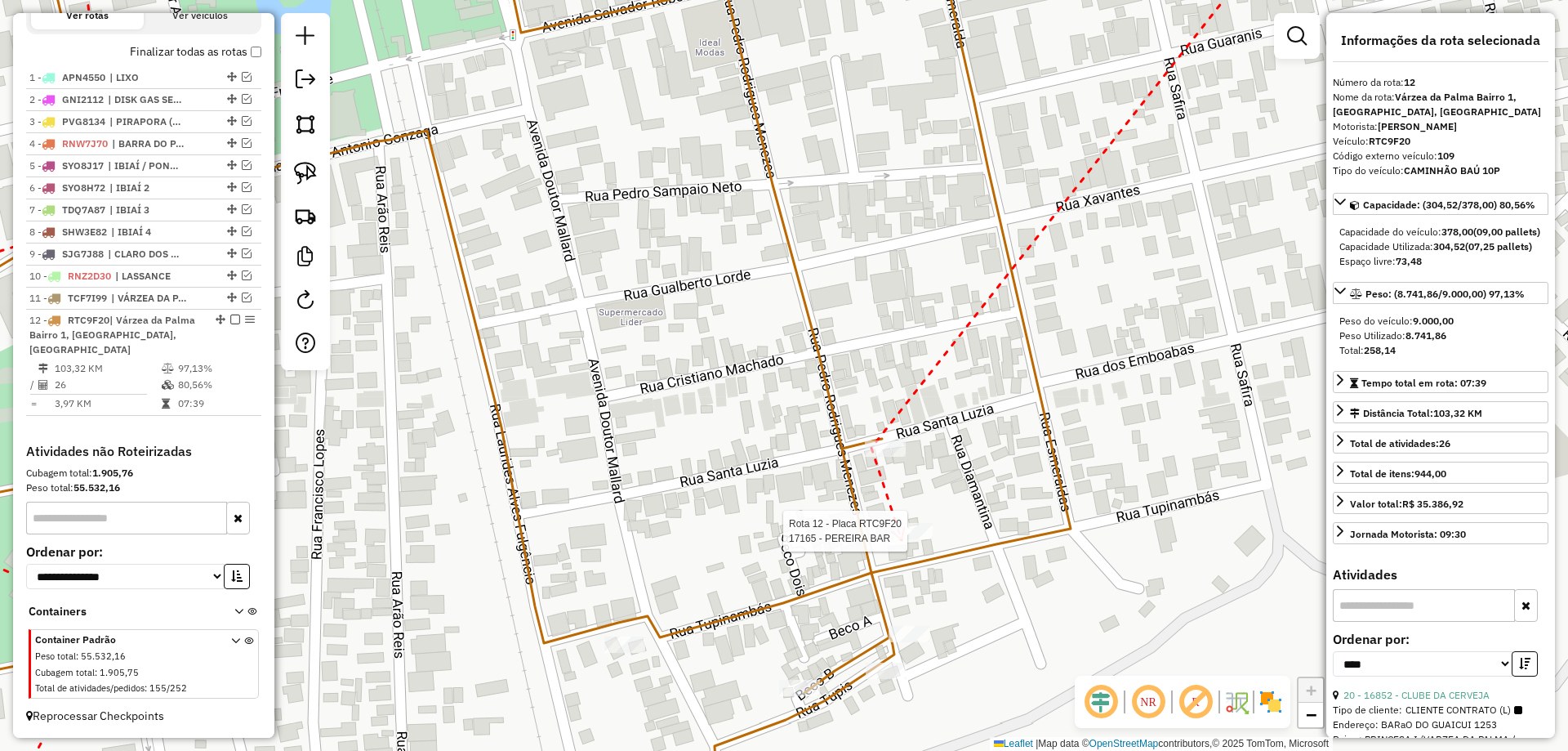
click at [902, 539] on div at bounding box center [911, 531] width 41 height 16
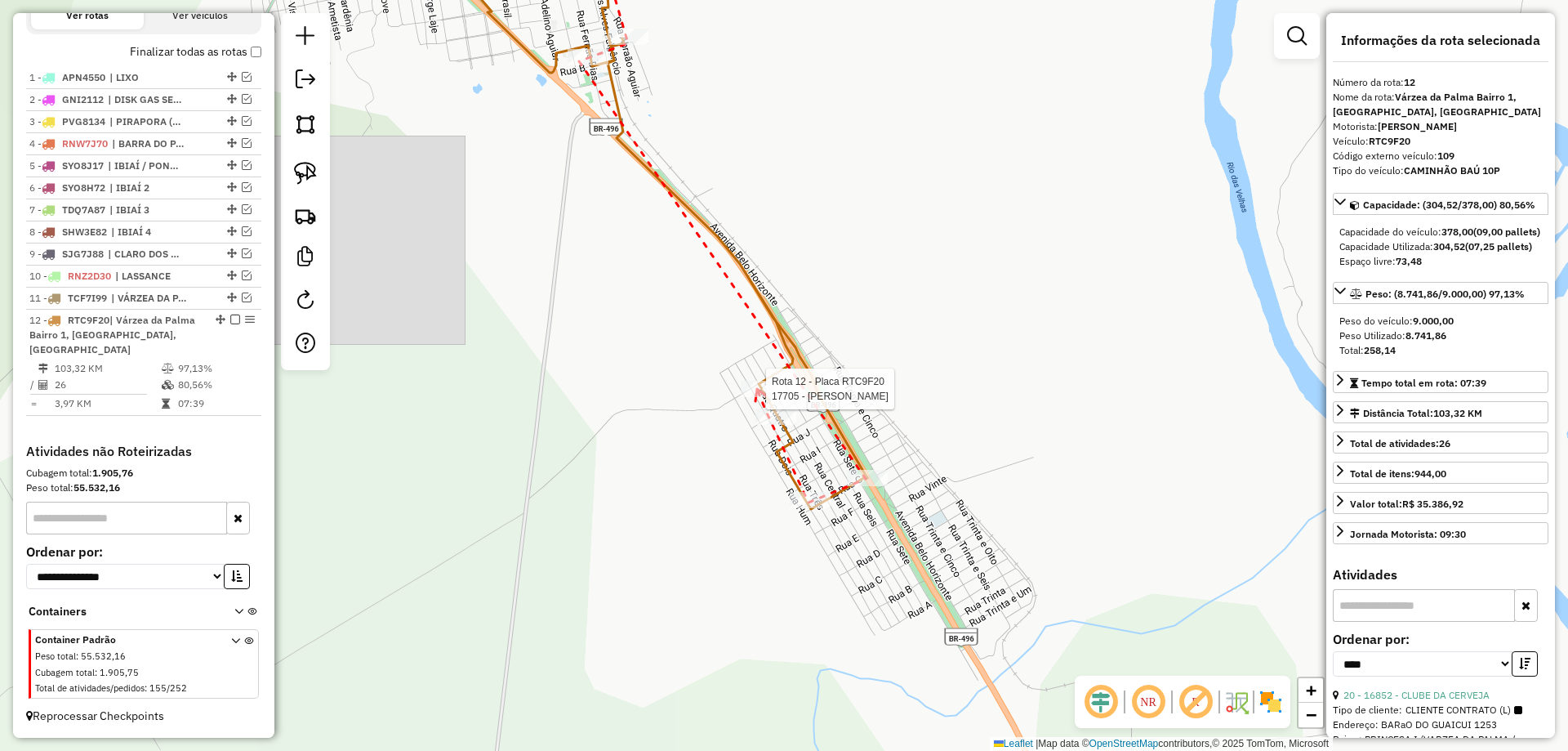
click at [757, 389] on hb-router-mapa "Informações da Sessão 978375 - 13/08/2025 Criação: 12/08/2025 17:20 Depósito: A…" at bounding box center [784, 375] width 1568 height 751
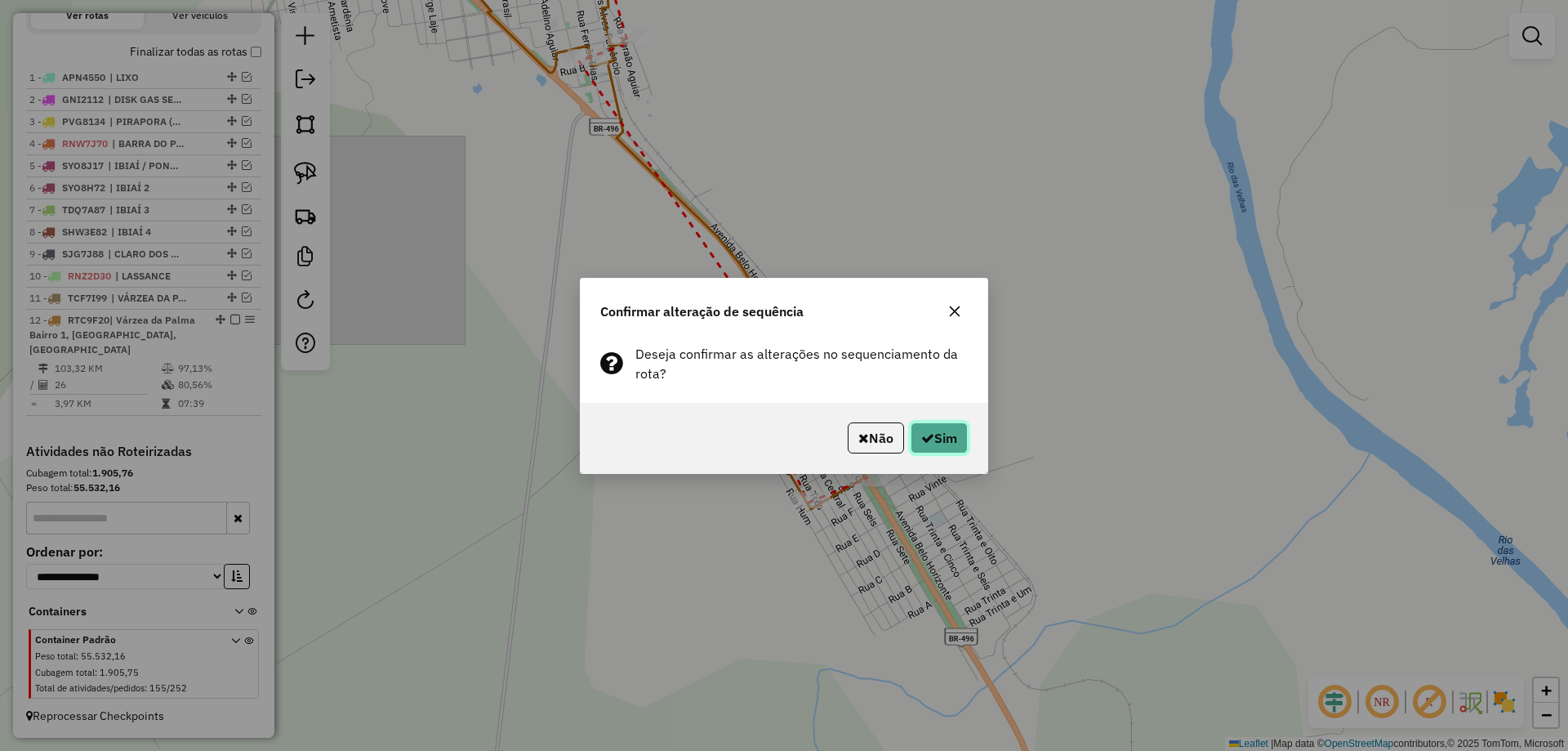
click at [953, 441] on button "Sim" at bounding box center [939, 438] width 58 height 31
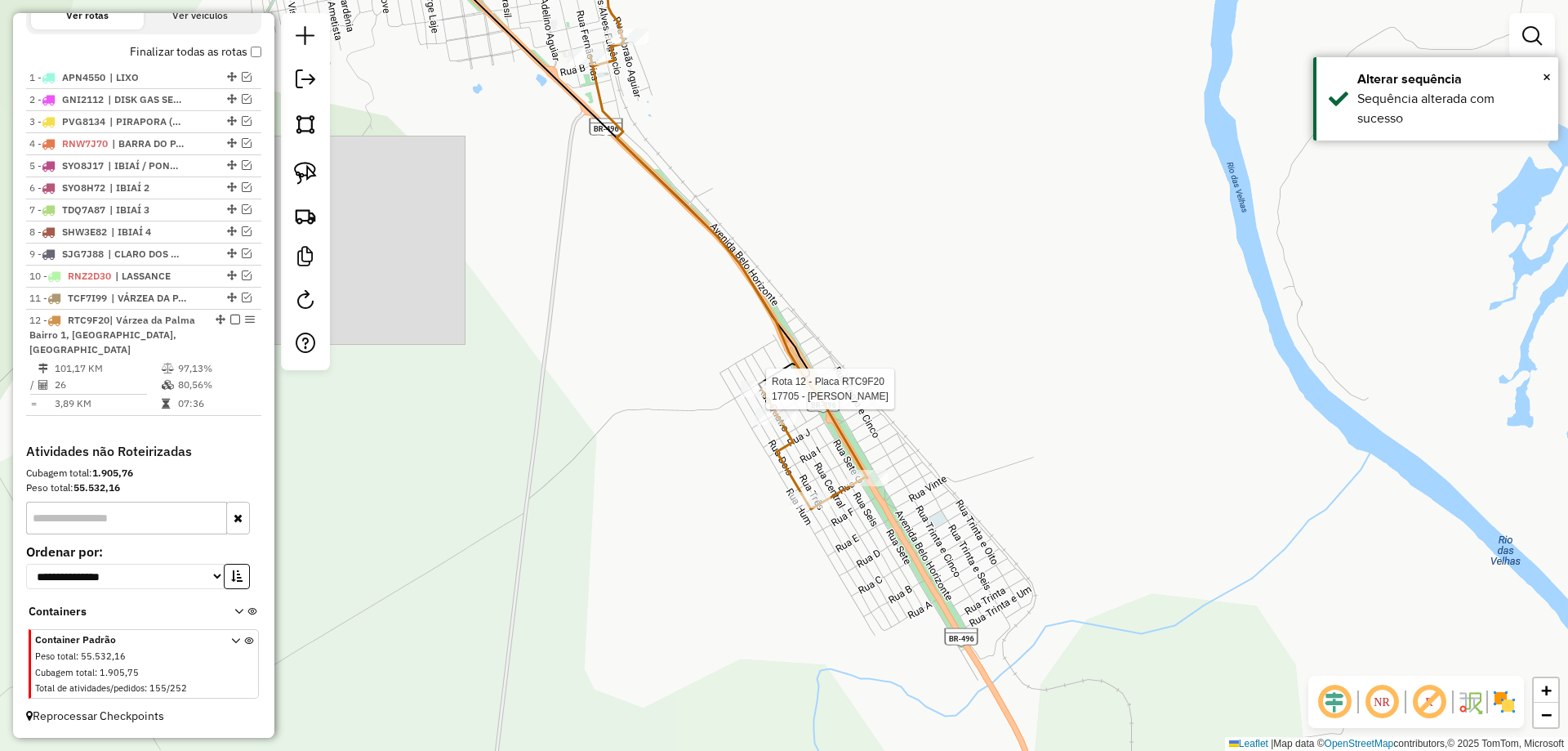
select select "*********"
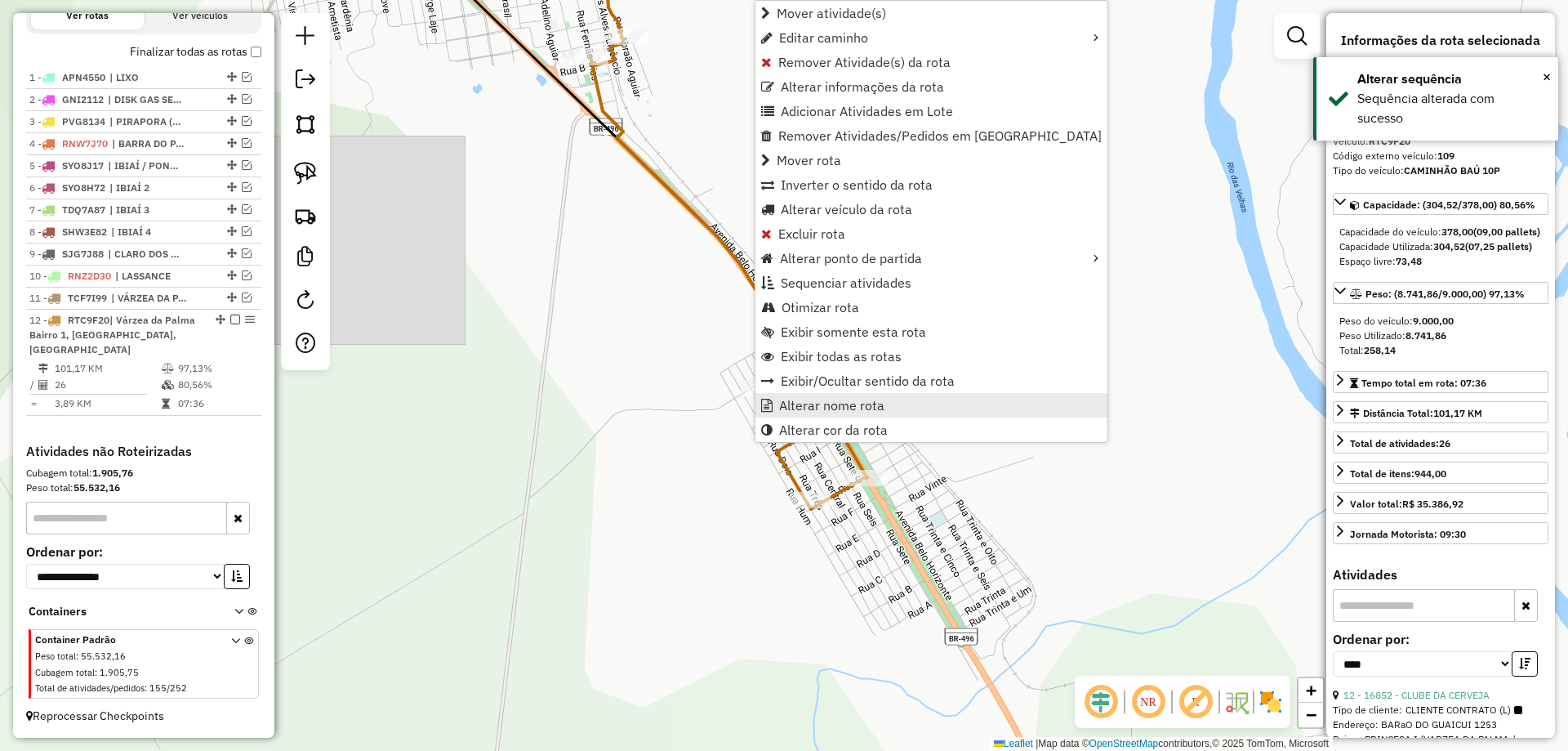
click at [821, 410] on span "Alterar nome rota" at bounding box center [831, 405] width 105 height 13
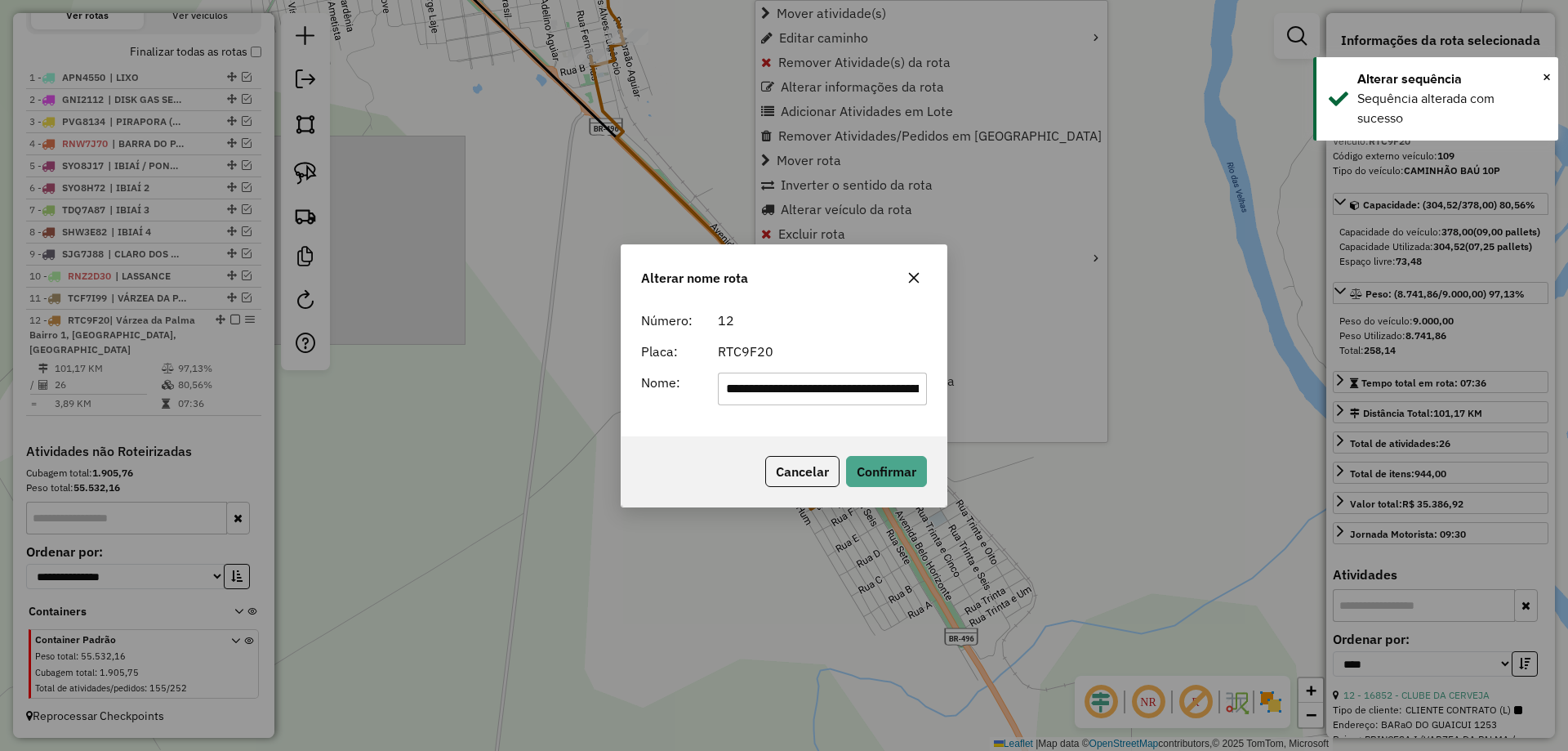
scroll to position [0, 252]
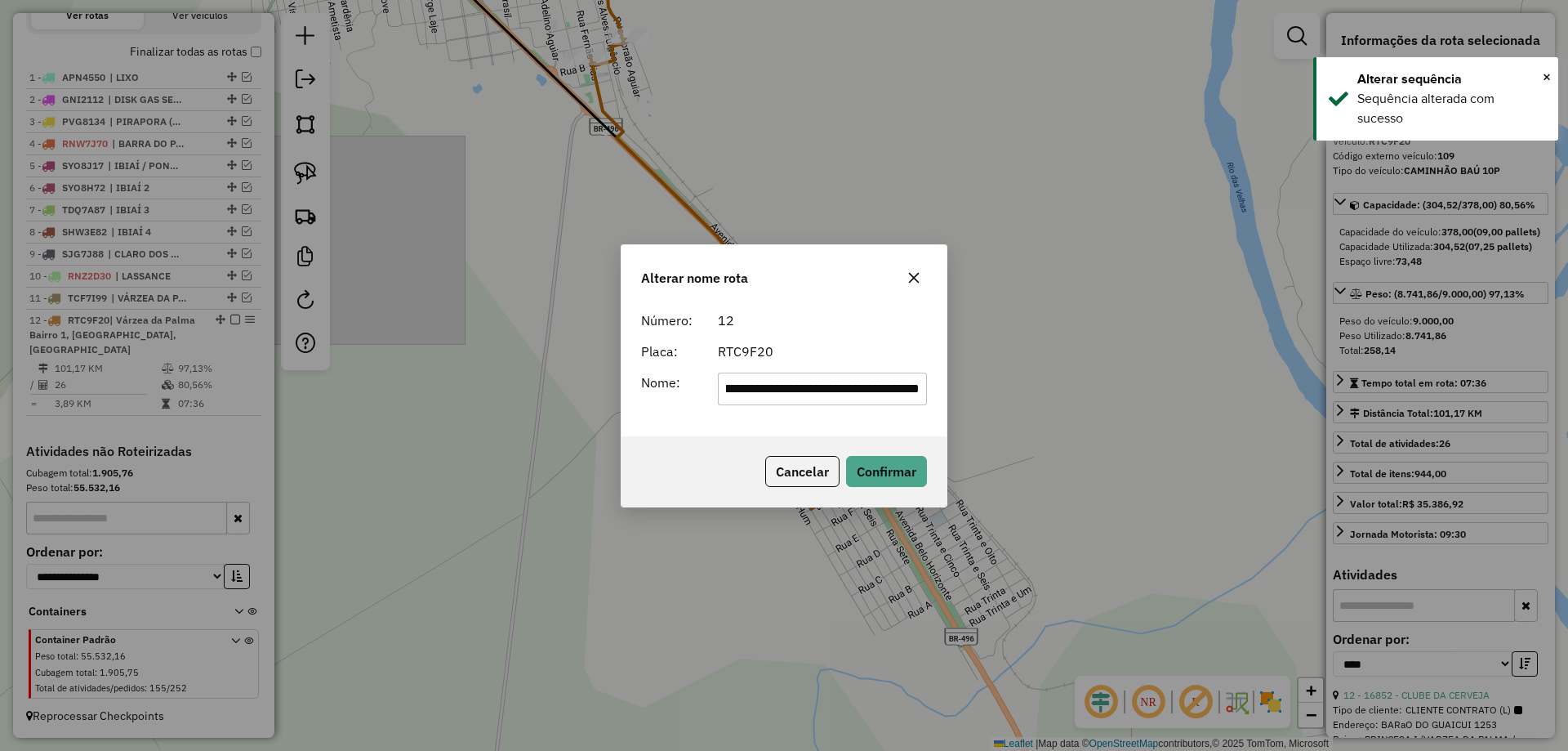
click at [763, 371] on form "**********" at bounding box center [784, 357] width 286 height 94
click at [777, 382] on input "**********" at bounding box center [823, 388] width 210 height 33
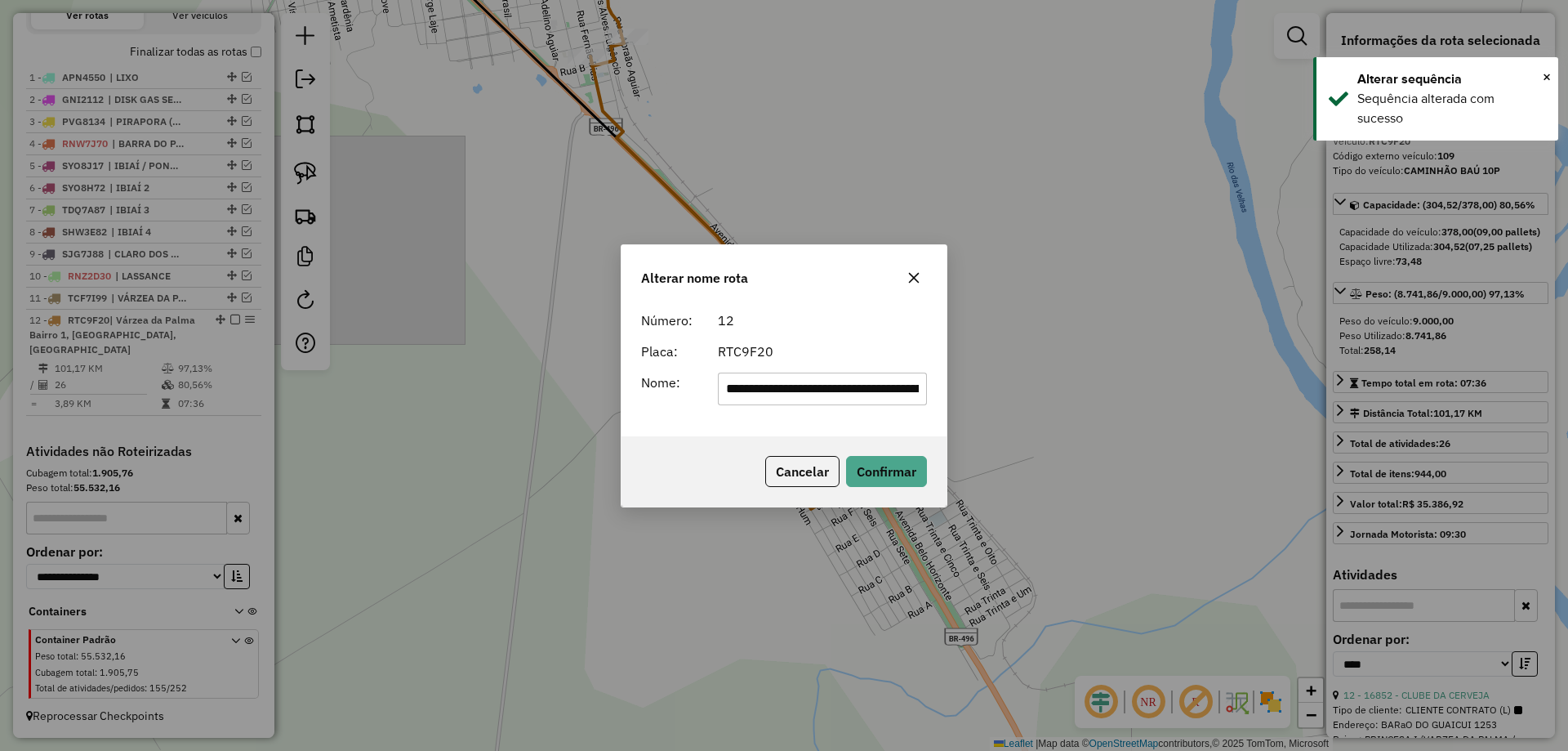
paste input "text"
type input "**********"
click at [820, 353] on div "RTC9F20" at bounding box center [822, 351] width 229 height 20
click at [890, 487] on div "Cancelar Confirmar" at bounding box center [784, 471] width 325 height 70
click at [884, 468] on button "Confirmar" at bounding box center [887, 470] width 81 height 31
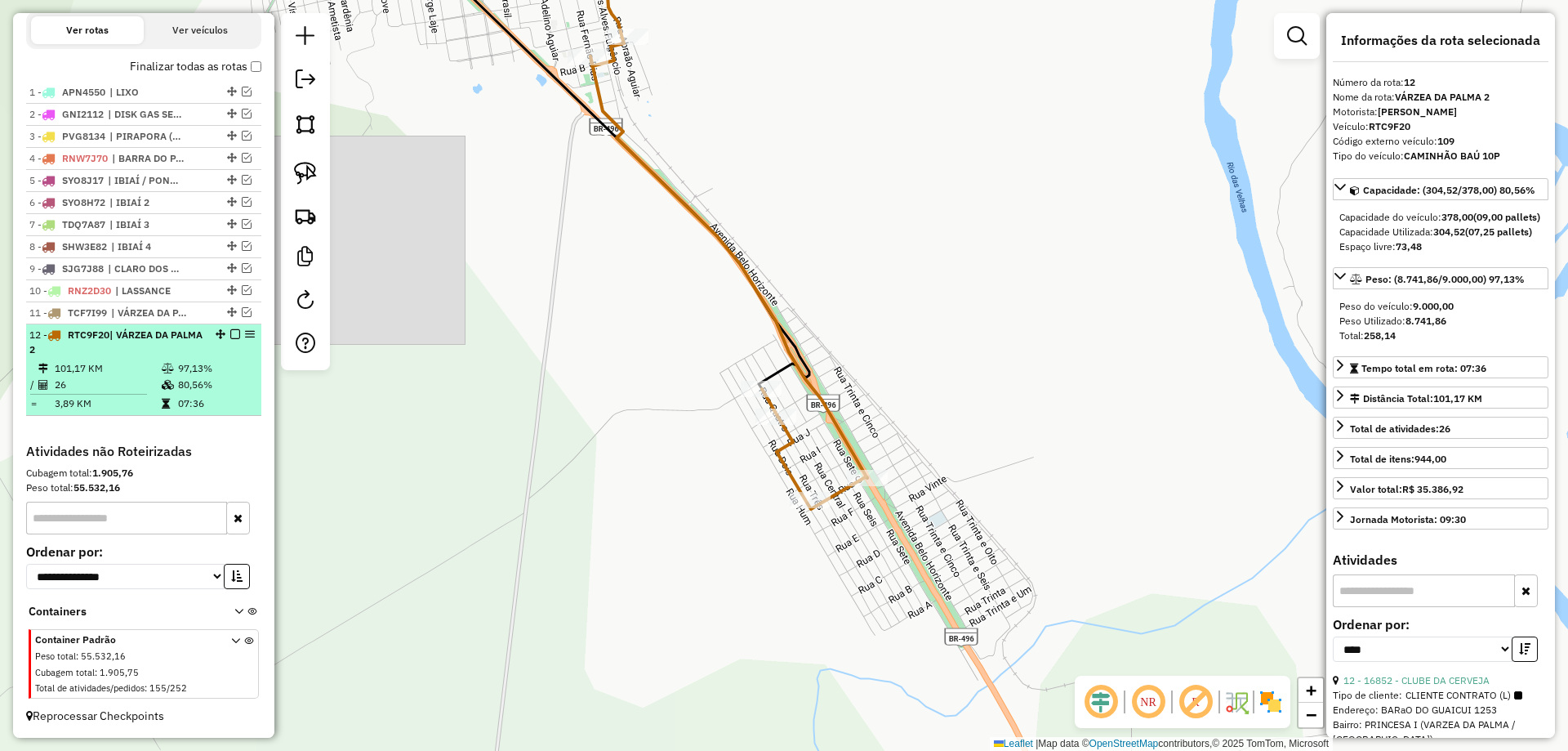
click at [230, 330] on em at bounding box center [235, 334] width 10 height 10
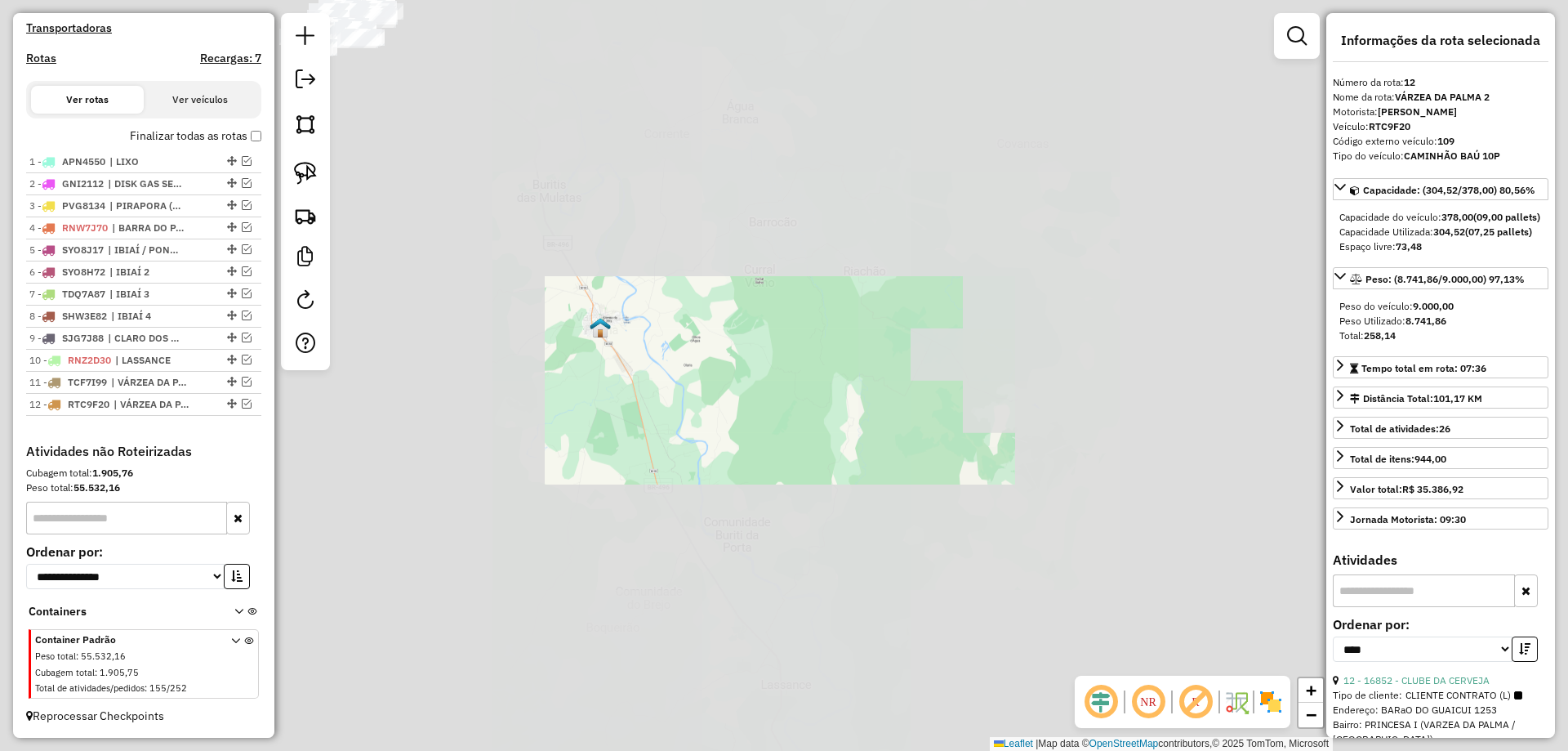
click at [710, 557] on div "Janela de atendimento Grade de atendimento Capacidade Transportadoras Veículos …" at bounding box center [784, 375] width 1568 height 751
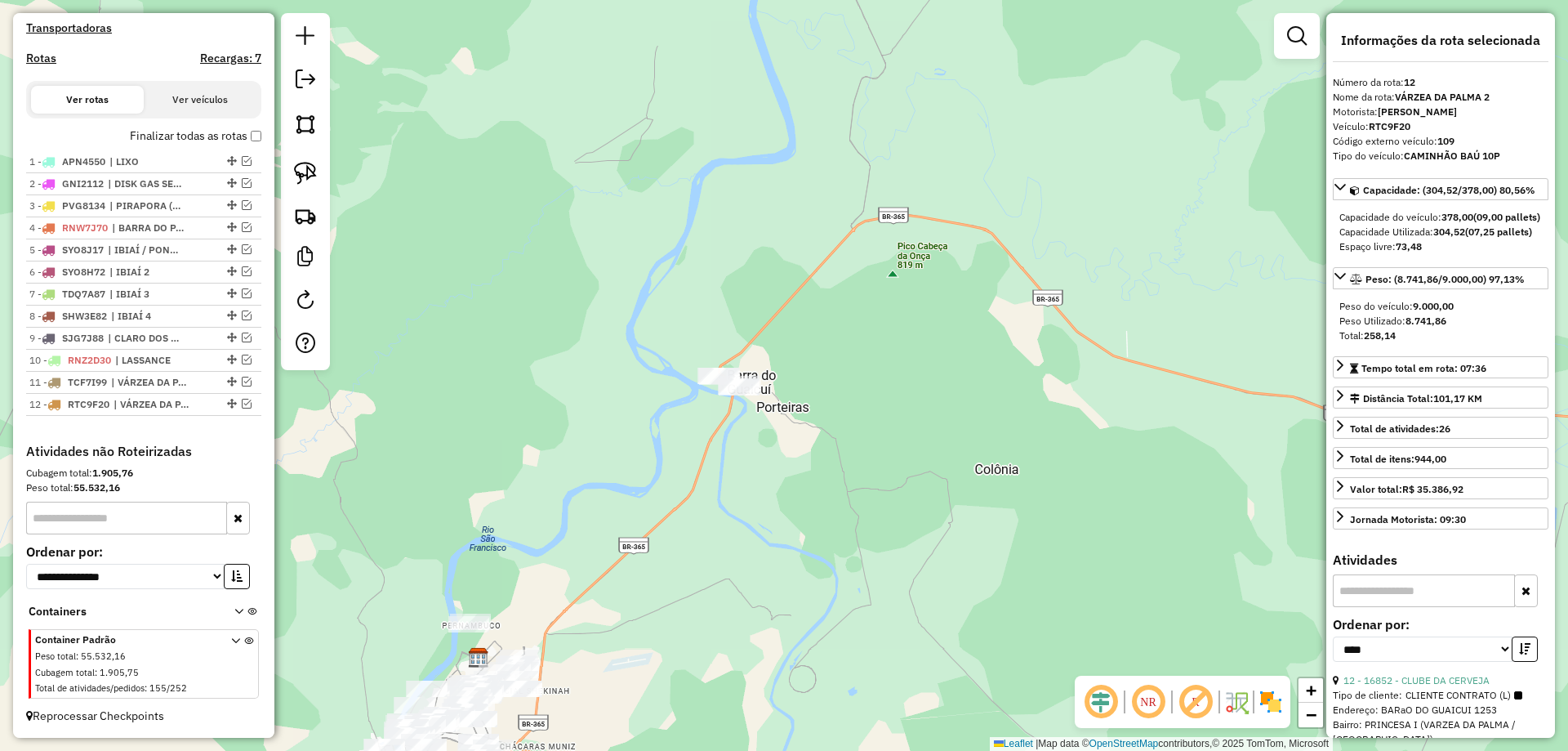
click at [304, 174] on img at bounding box center [304, 173] width 23 height 23
drag, startPoint x: 892, startPoint y: 321, endPoint x: 783, endPoint y: 424, distance: 150.0
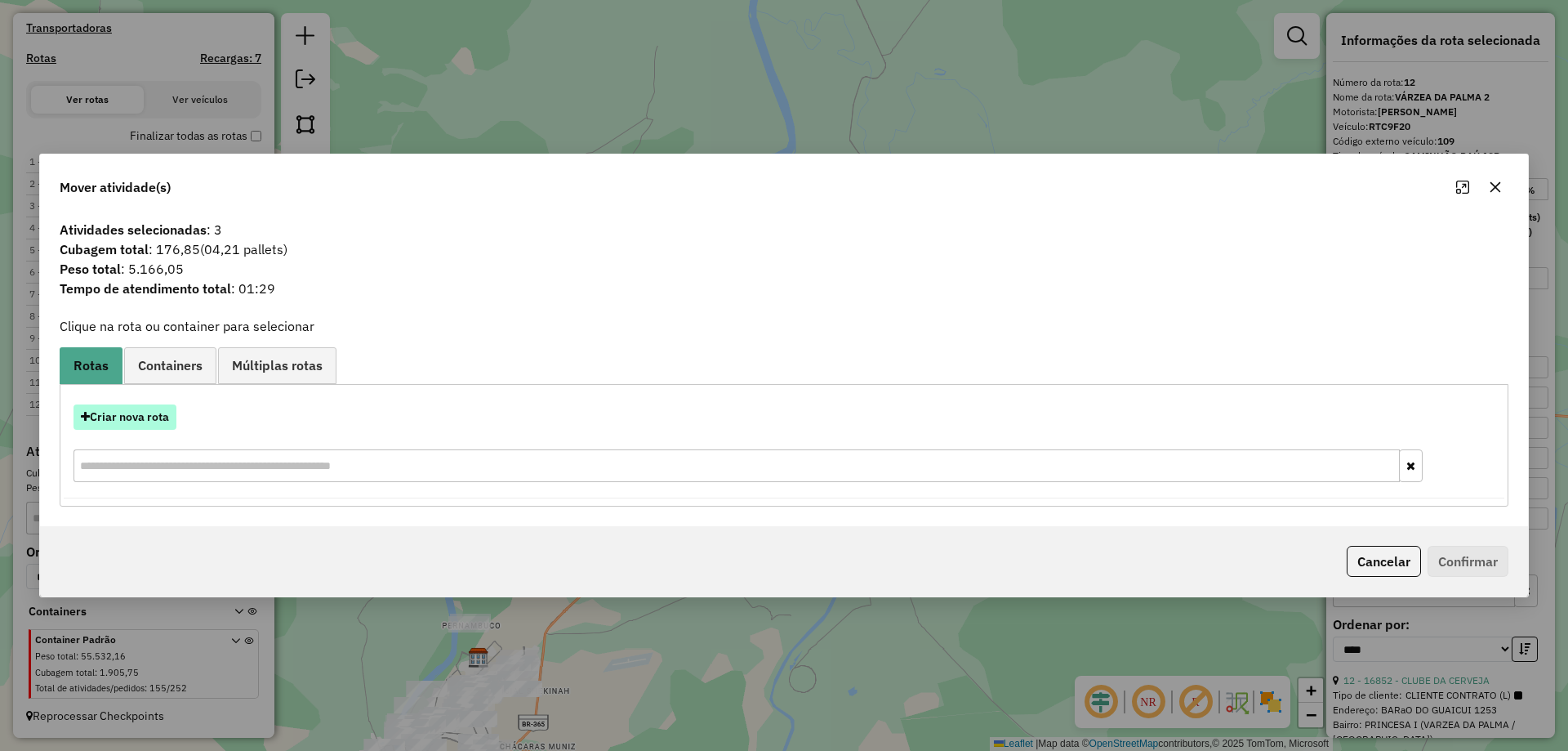
click at [107, 409] on button "Criar nova rota" at bounding box center [125, 418] width 103 height 26
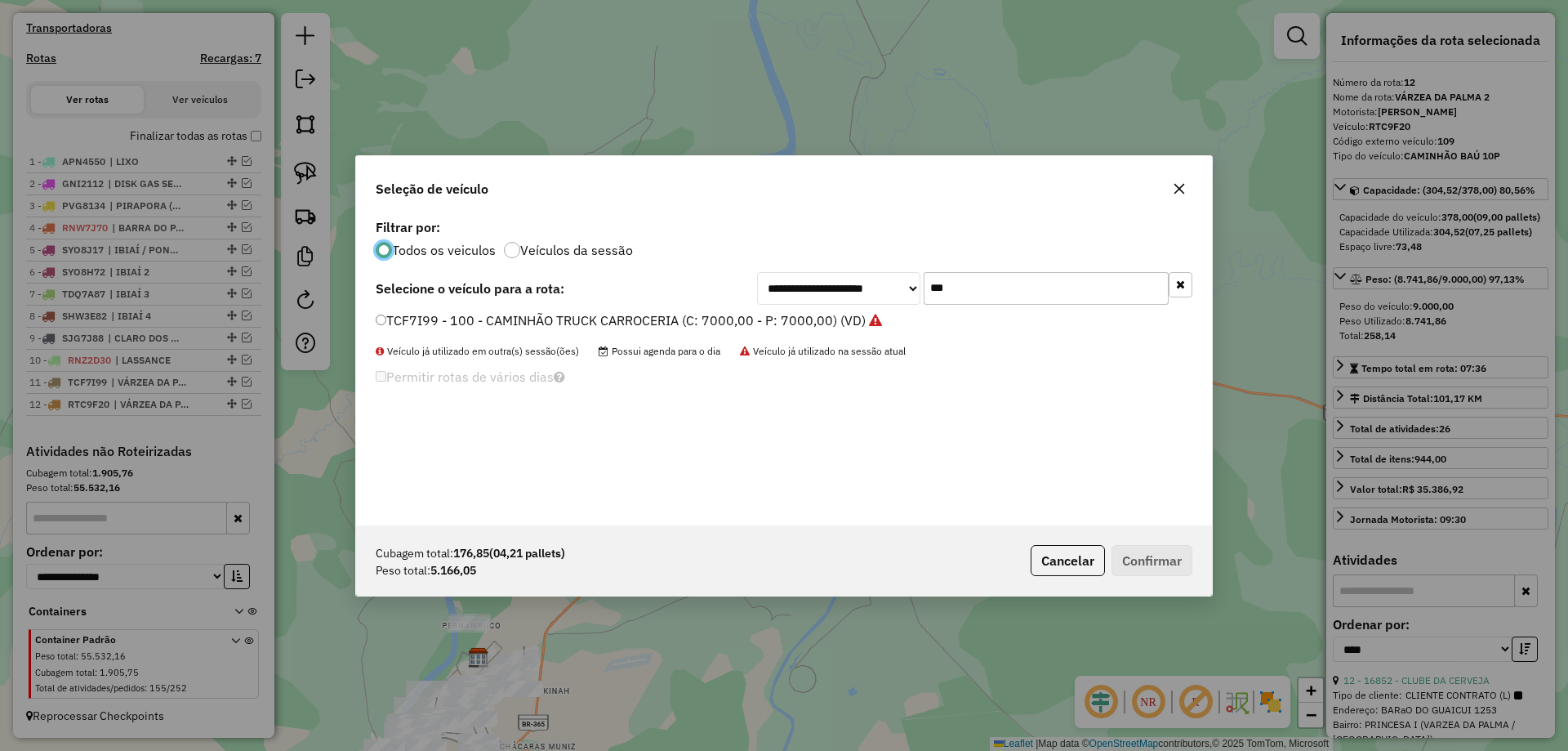
scroll to position [9, 5]
click at [962, 288] on input "***" at bounding box center [1045, 288] width 245 height 33
type input "***"
click at [435, 314] on label "SJG7J84 - CAMINHÃO BAÚ 6P (3/4) (C: 178,00 - P: 5500,00) (VD)" at bounding box center [577, 320] width 403 height 20
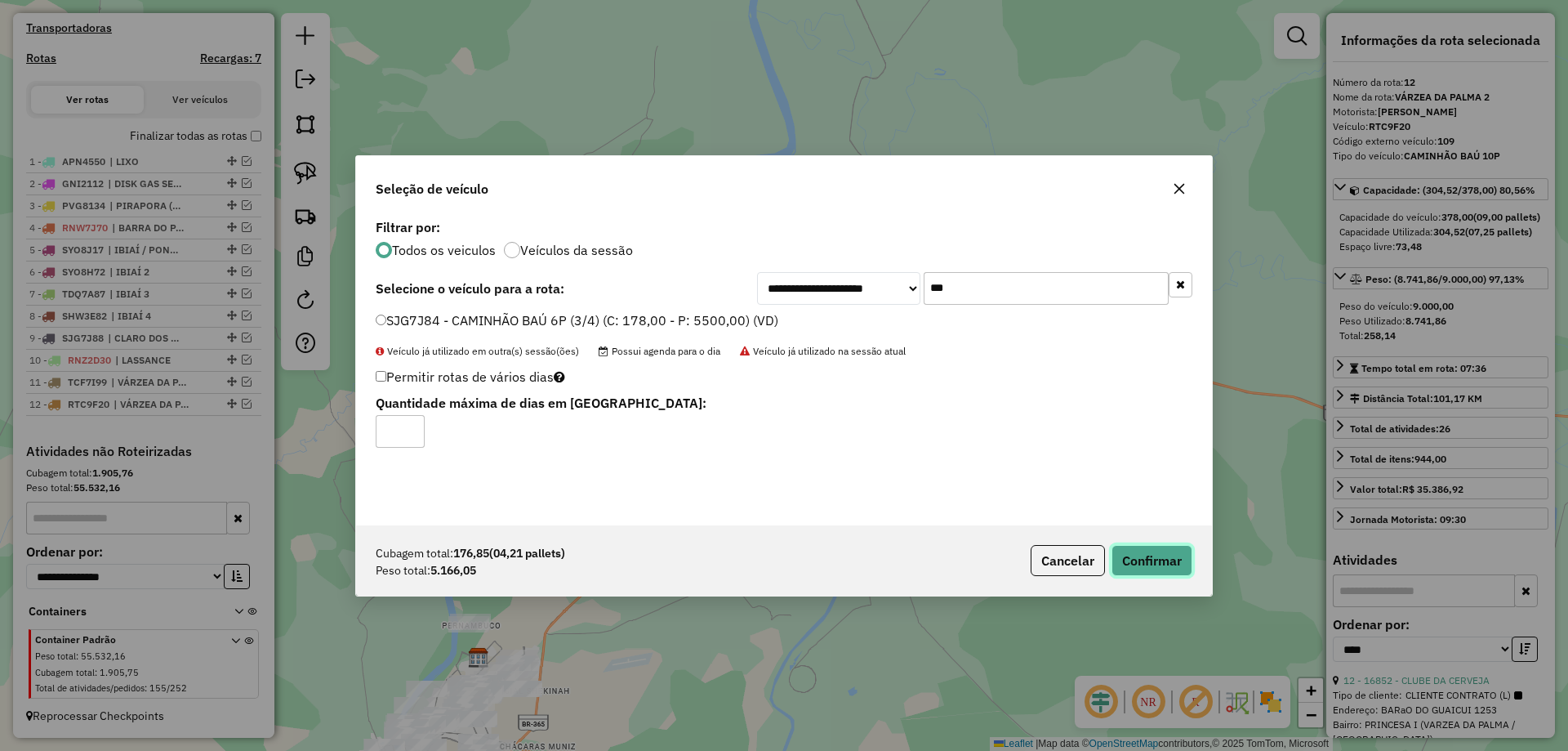
click at [1173, 559] on button "Confirmar" at bounding box center [1151, 560] width 81 height 31
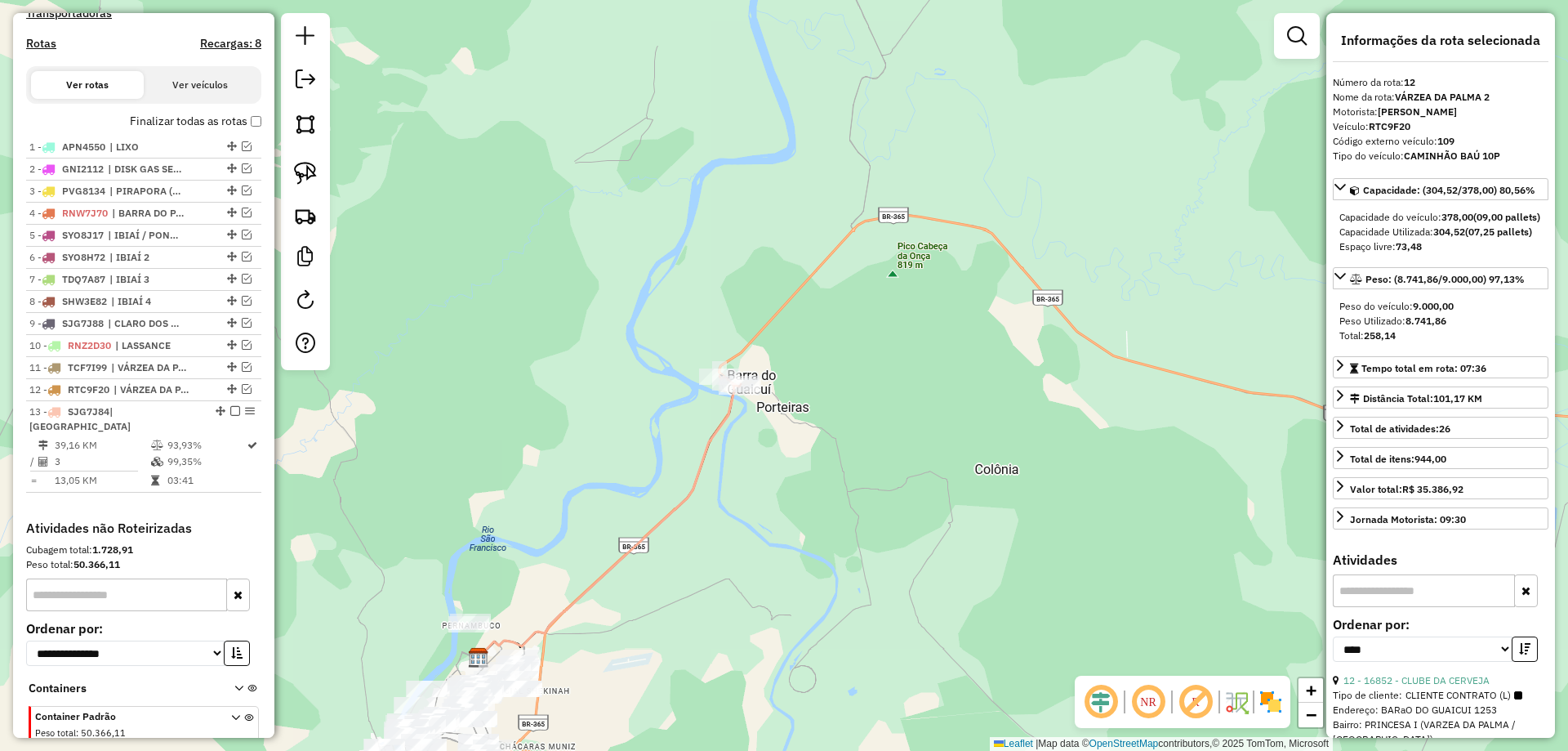
scroll to position [591, 0]
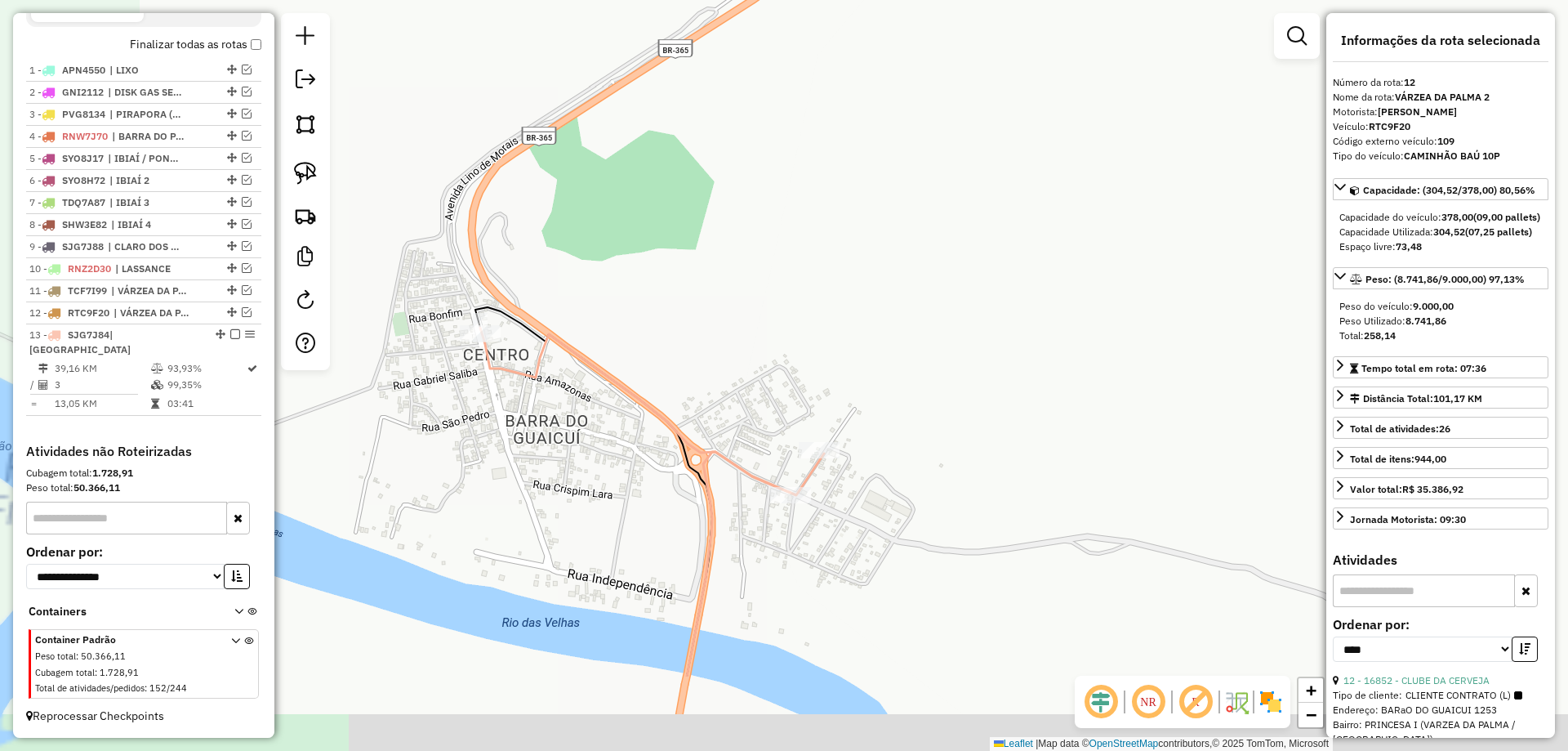
drag, startPoint x: 694, startPoint y: 414, endPoint x: 746, endPoint y: 362, distance: 73.5
click at [746, 362] on div "Janela de atendimento Grade de atendimento Capacidade Transportadoras Veículos …" at bounding box center [784, 375] width 1568 height 751
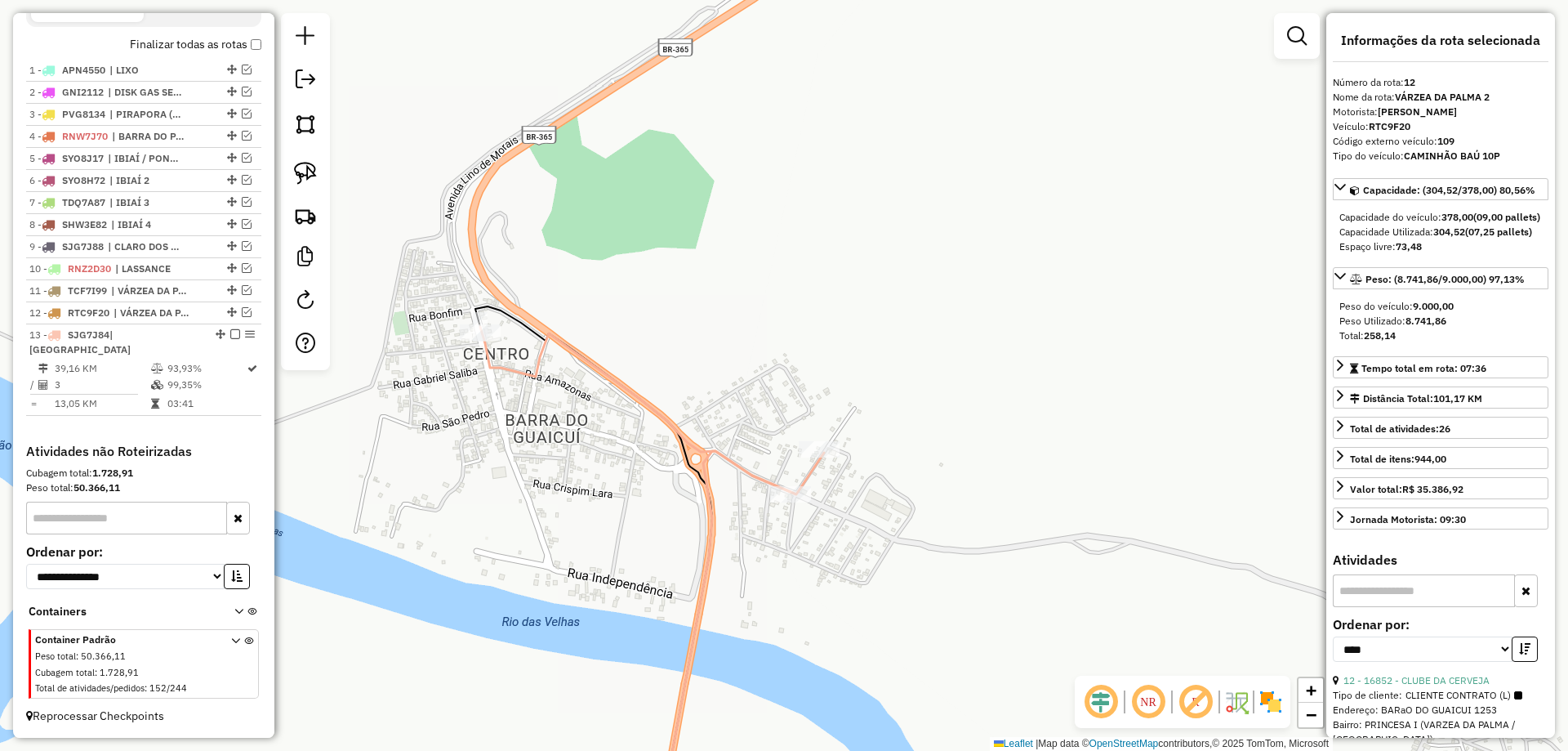
drag, startPoint x: 635, startPoint y: 395, endPoint x: 698, endPoint y: 411, distance: 65.0
click at [698, 411] on div "Janela de atendimento Grade de atendimento Capacidade Transportadoras Veículos …" at bounding box center [784, 375] width 1568 height 751
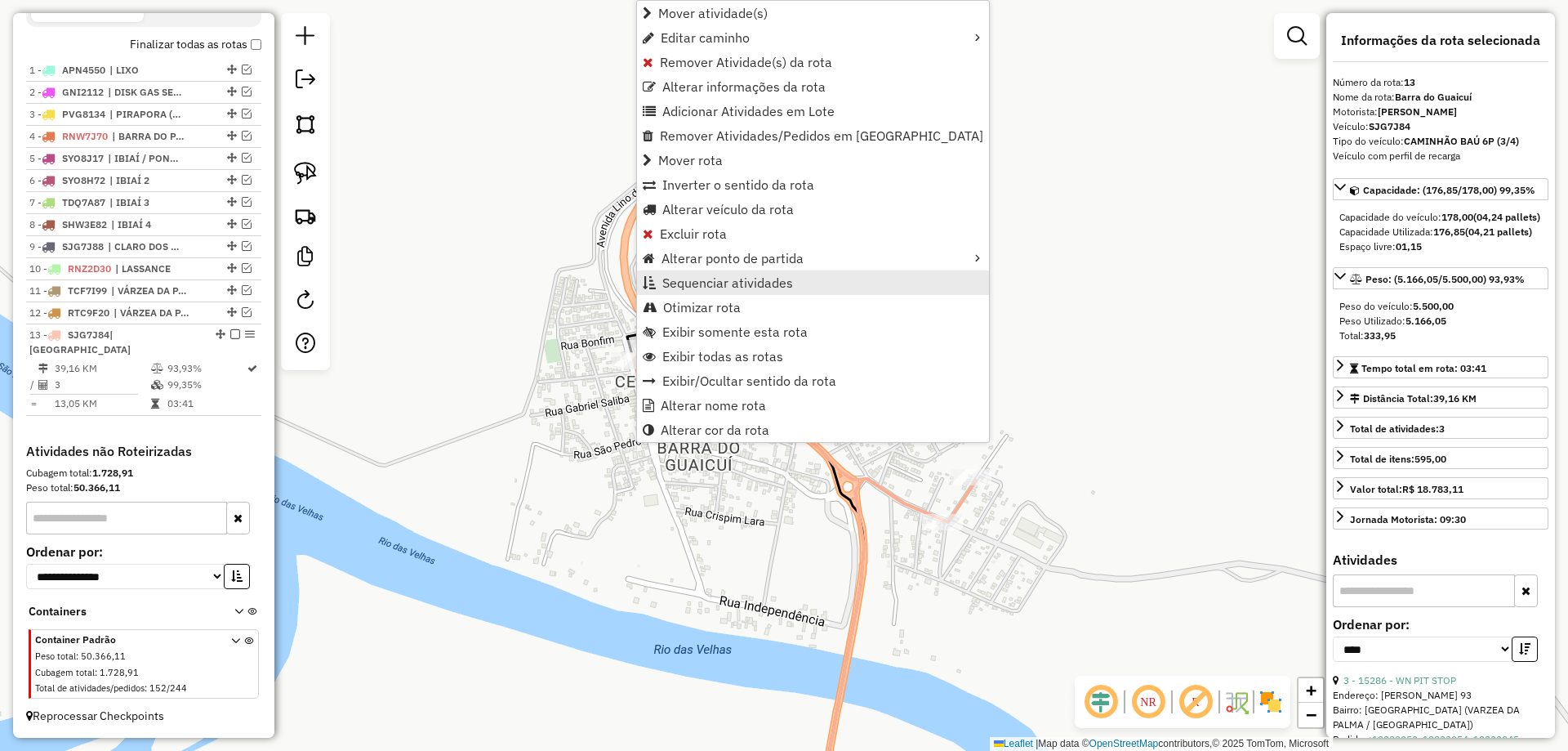
click at [711, 280] on span "Sequenciar atividades" at bounding box center [728, 282] width 131 height 13
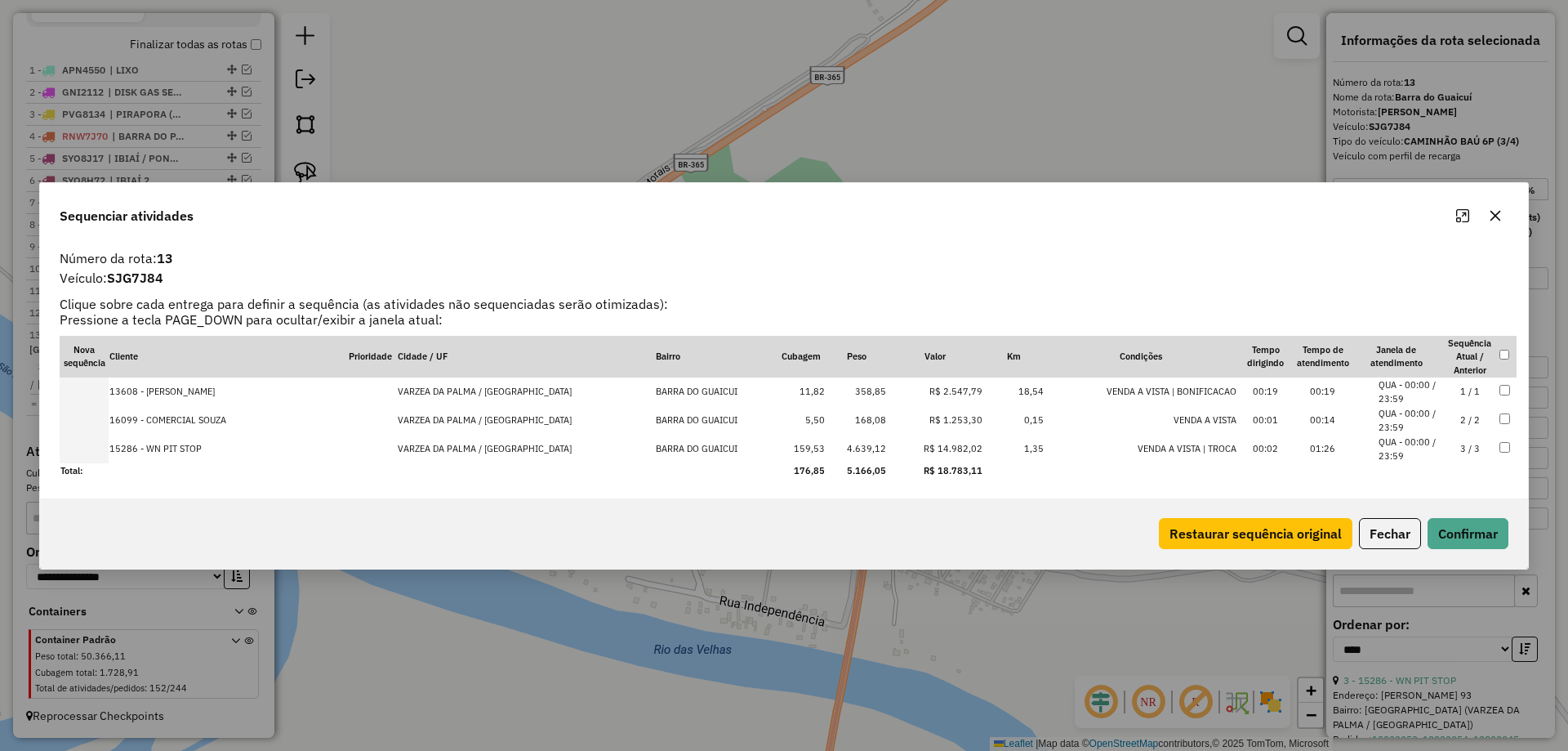
click at [1464, 446] on td "3 / 3" at bounding box center [1470, 448] width 58 height 29
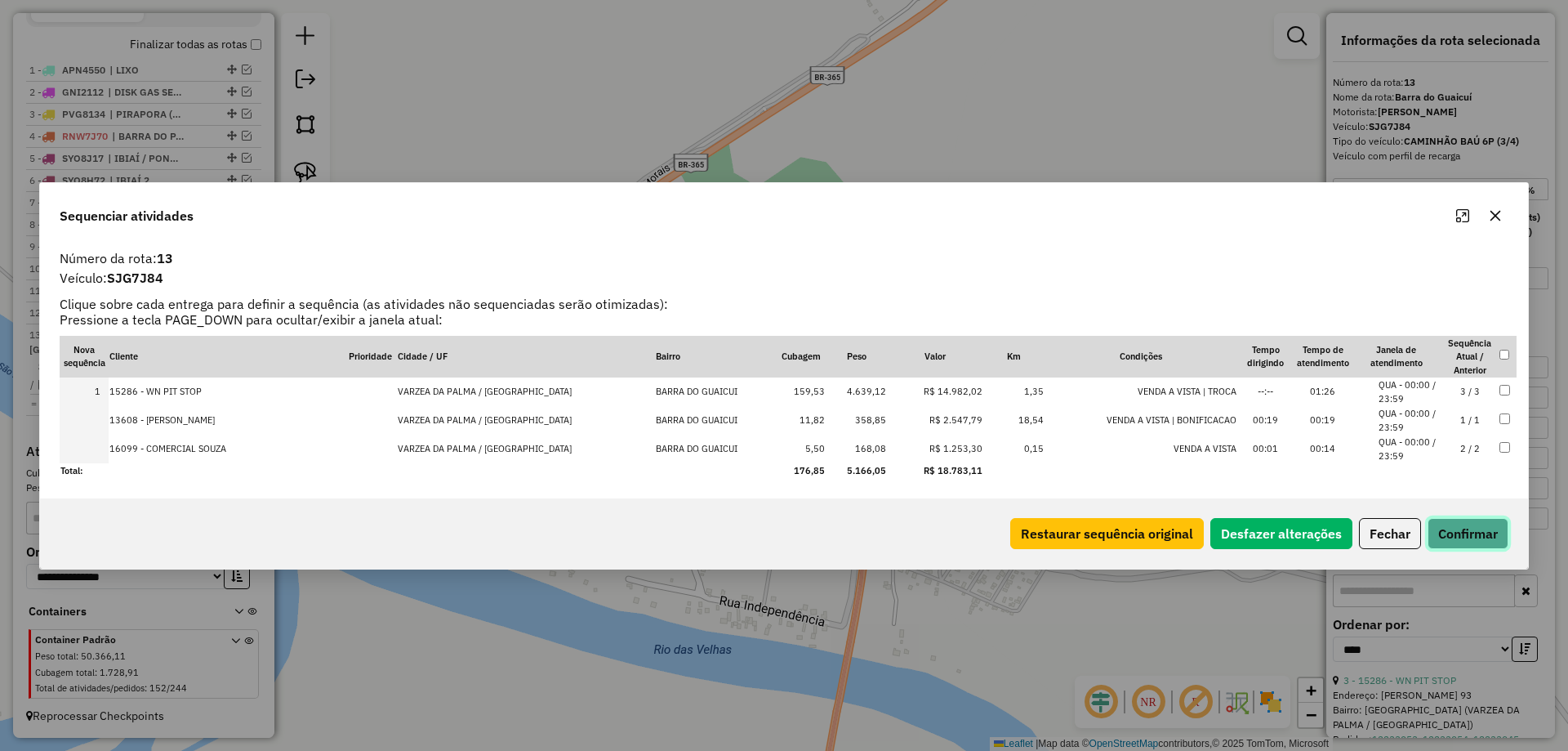
click at [1462, 541] on button "Confirmar" at bounding box center [1468, 533] width 81 height 31
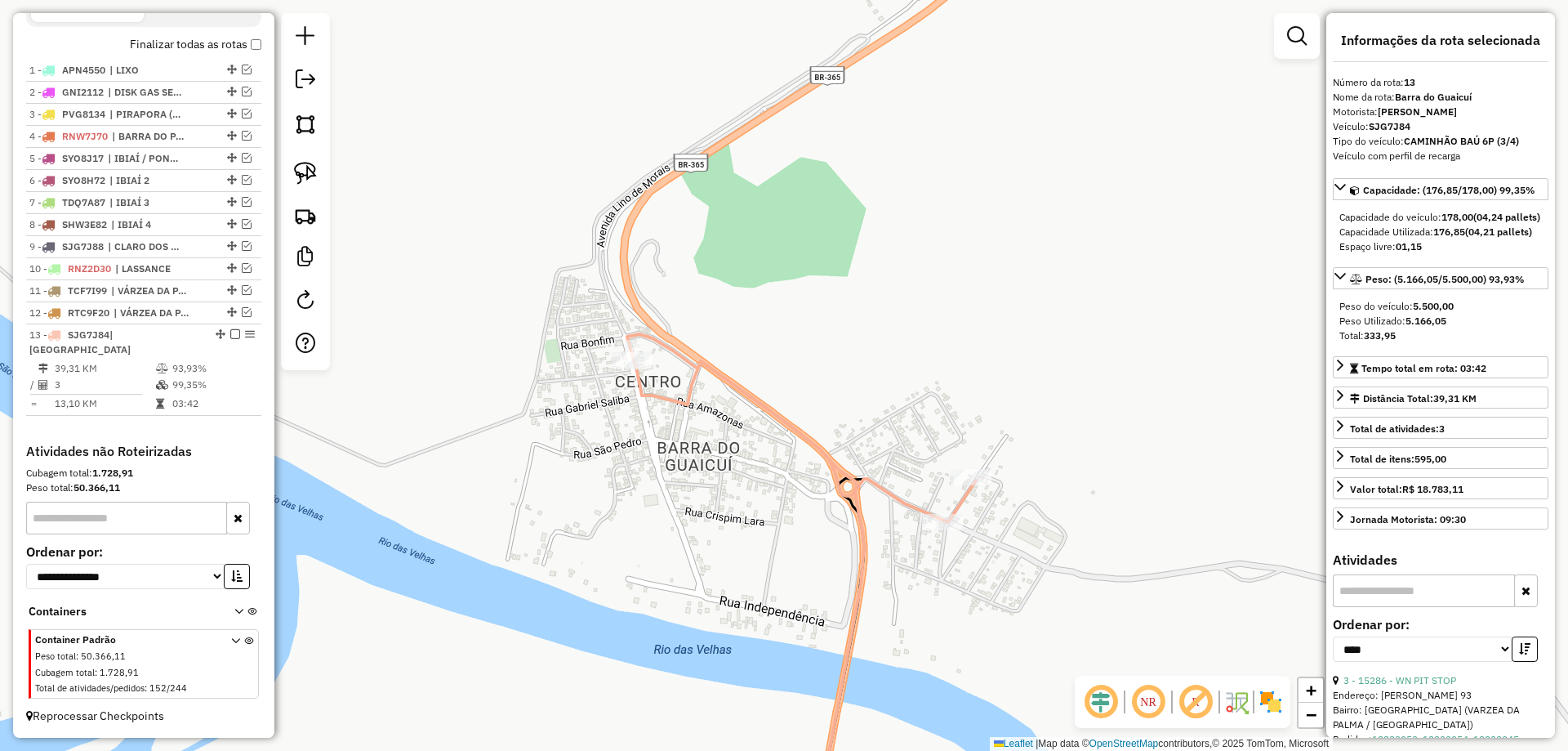
drag, startPoint x: 678, startPoint y: 556, endPoint x: 901, endPoint y: 316, distance: 327.6
click at [855, 374] on div "Janela de atendimento Grade de atendimento Capacidade Transportadoras Veículos …" at bounding box center [784, 375] width 1568 height 751
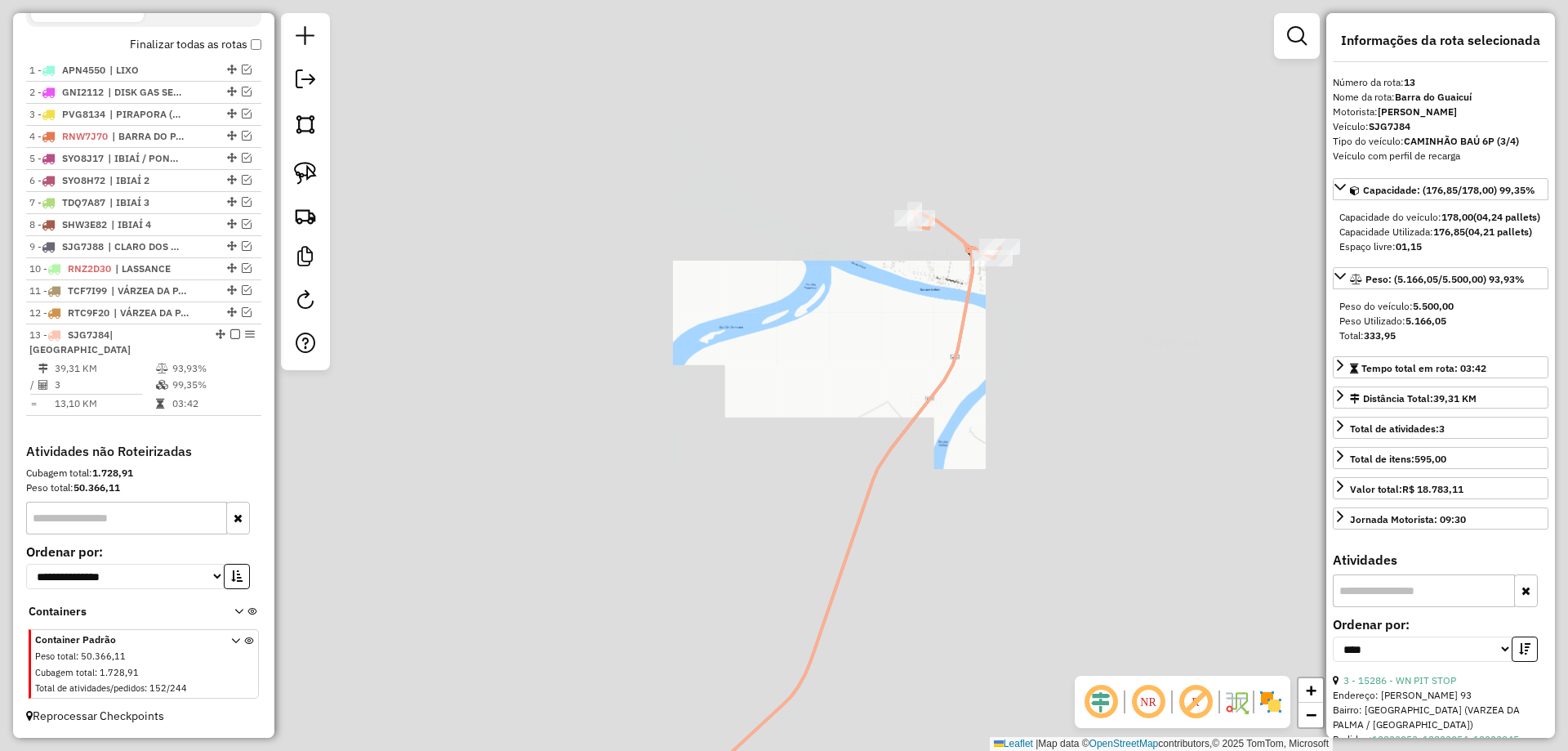
click at [812, 224] on div "Janela de atendimento Grade de atendimento Capacidade Transportadoras Veículos …" at bounding box center [784, 375] width 1568 height 751
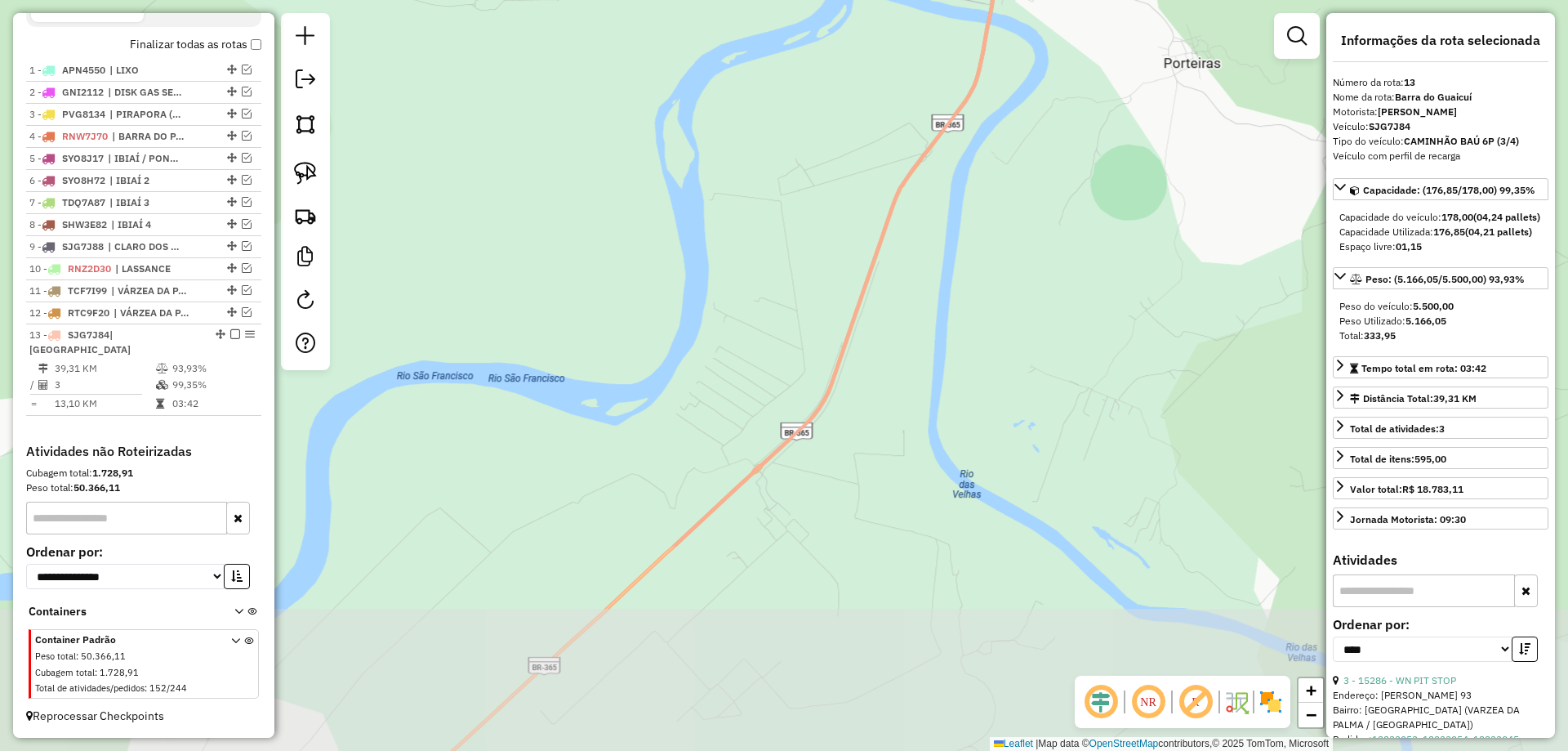
click at [912, 247] on div "Janela de atendimento Grade de atendimento Capacidade Transportadoras Veículos …" at bounding box center [784, 375] width 1568 height 751
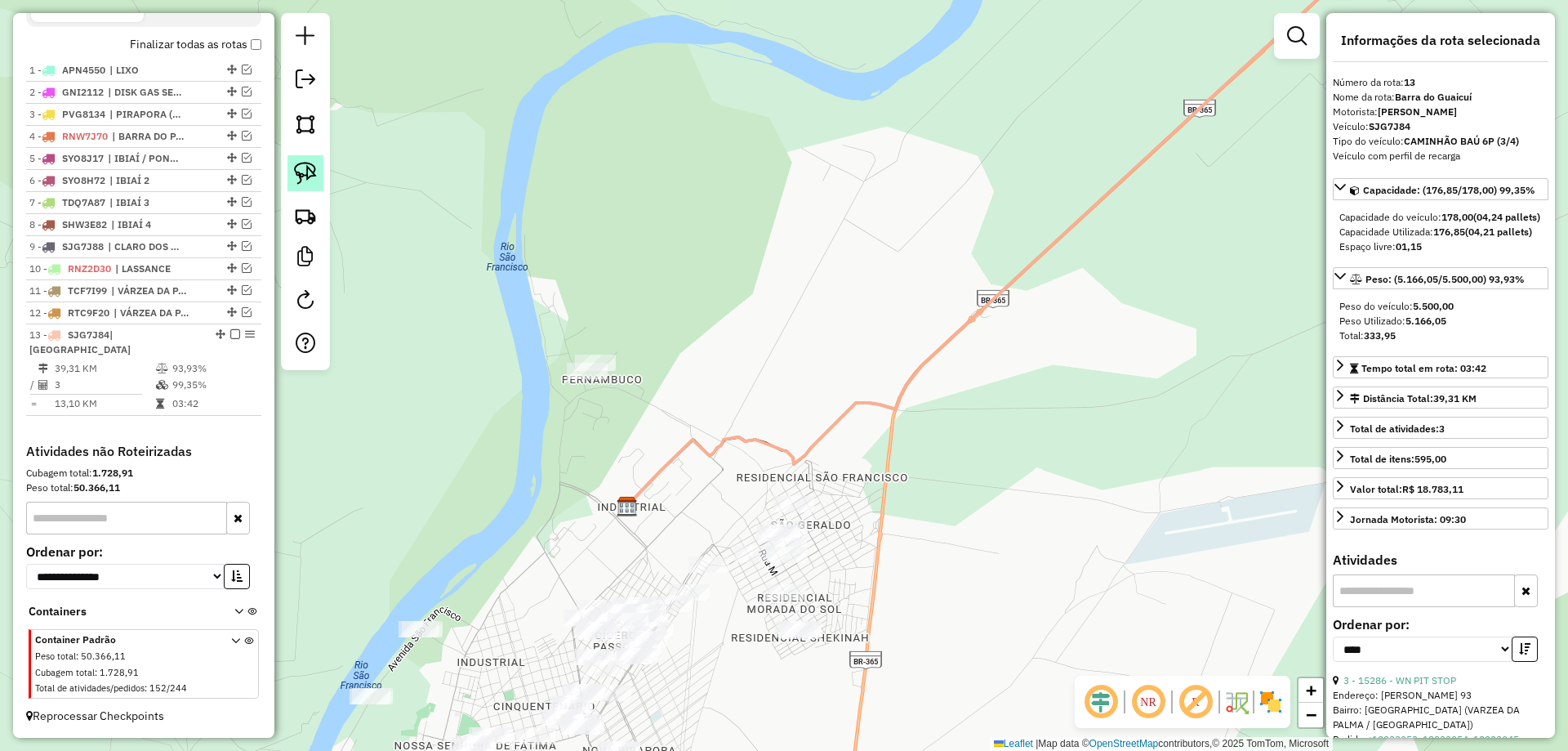
click at [298, 178] on img at bounding box center [304, 173] width 23 height 23
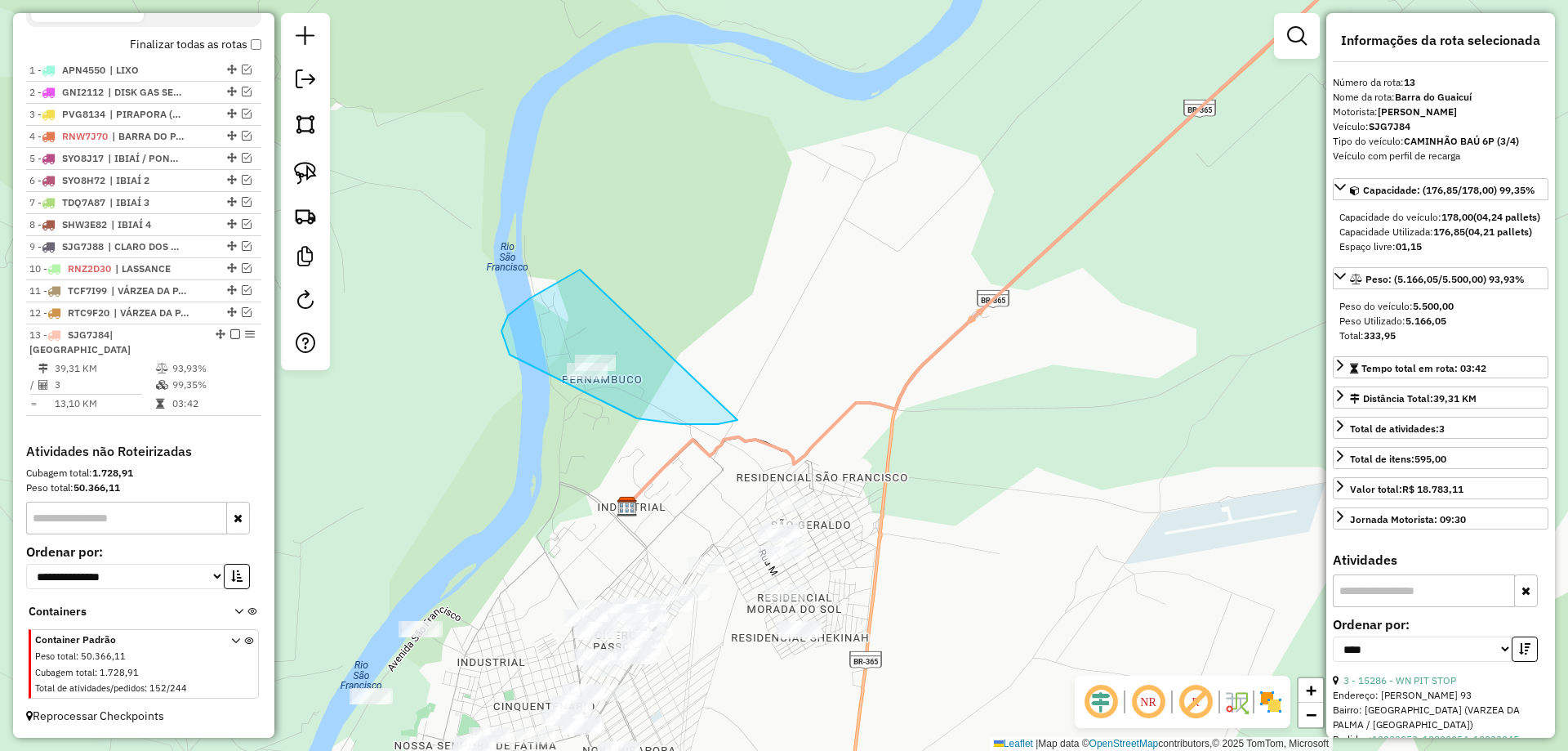
drag, startPoint x: 563, startPoint y: 279, endPoint x: 730, endPoint y: 381, distance: 195.7
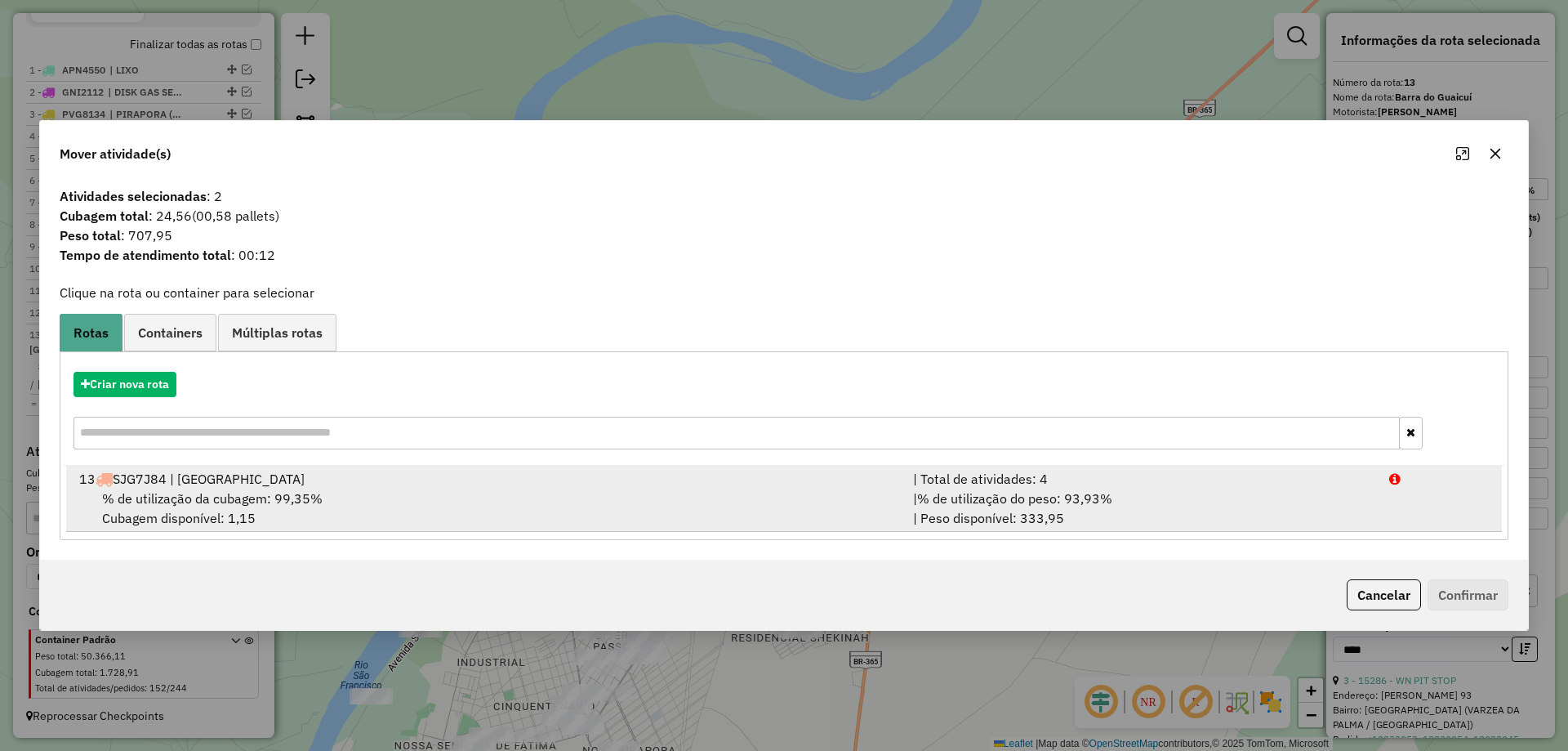
click at [1214, 513] on div "| % de utilização do peso: 93,93% | Peso disponível: 333,95" at bounding box center [1142, 508] width 476 height 40
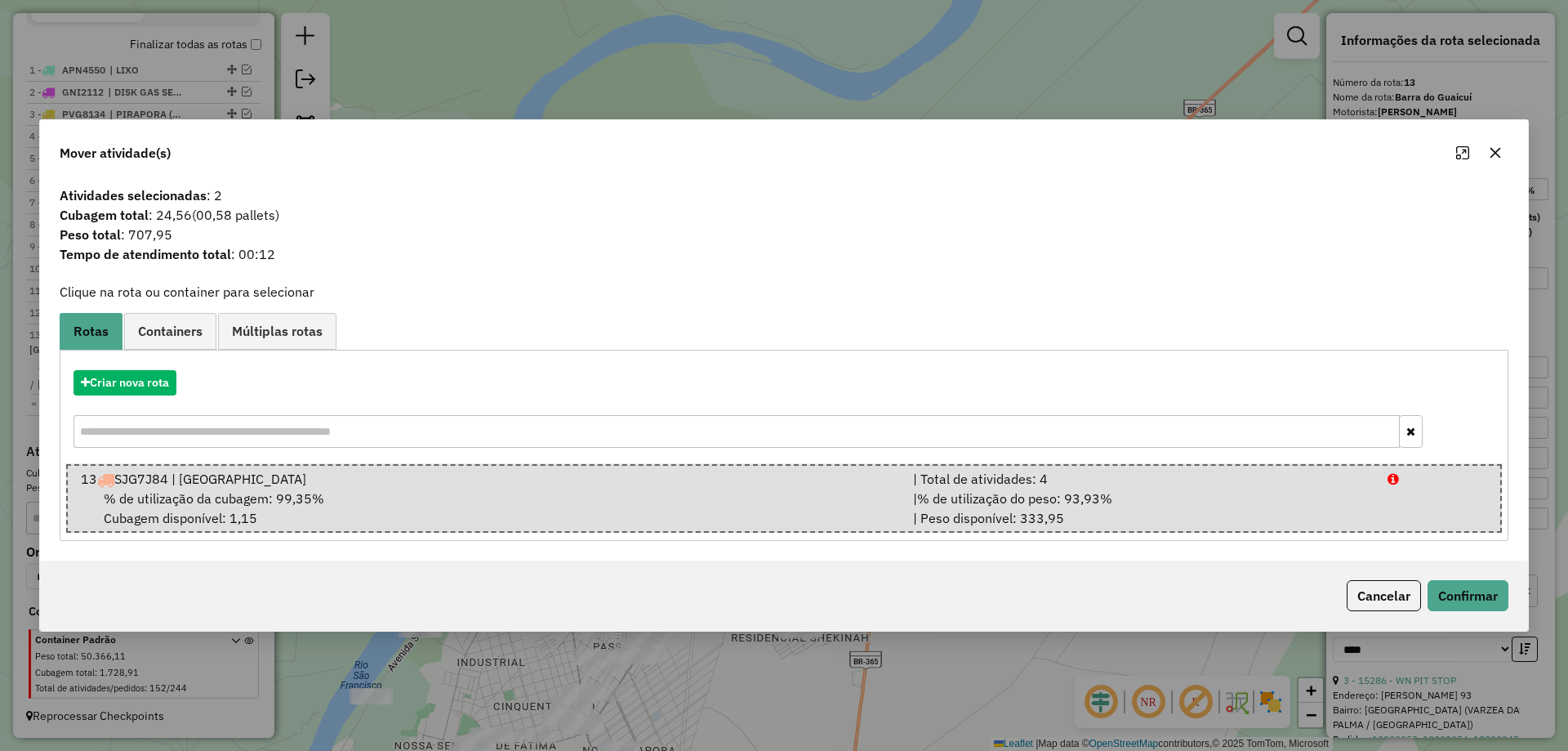
click at [1376, 600] on button "Cancelar" at bounding box center [1384, 595] width 74 height 31
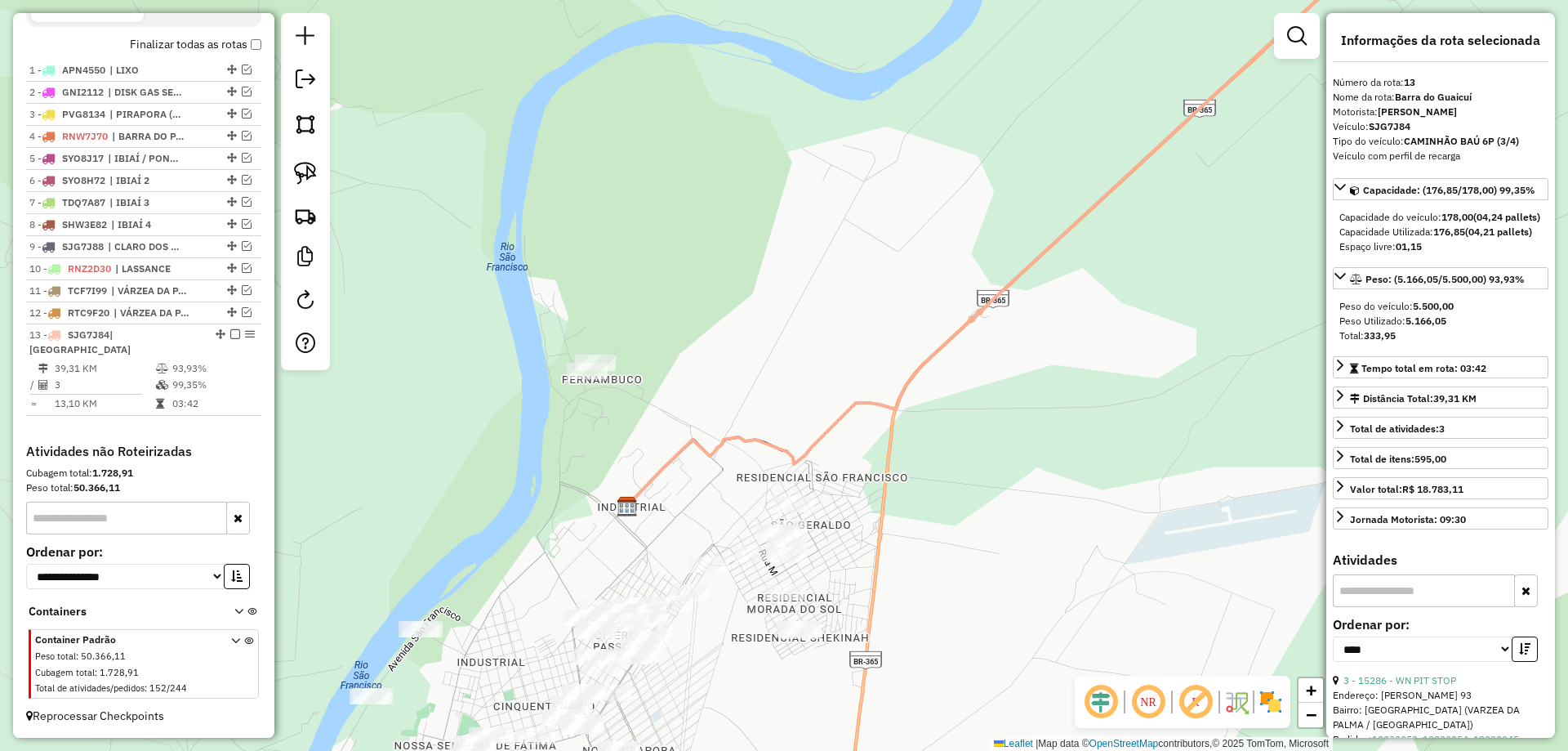
drag, startPoint x: 866, startPoint y: 330, endPoint x: 787, endPoint y: 376, distance: 91.4
click at [833, 357] on div "Janela de atendimento Grade de atendimento Capacidade Transportadoras Veículos …" at bounding box center [784, 375] width 1568 height 751
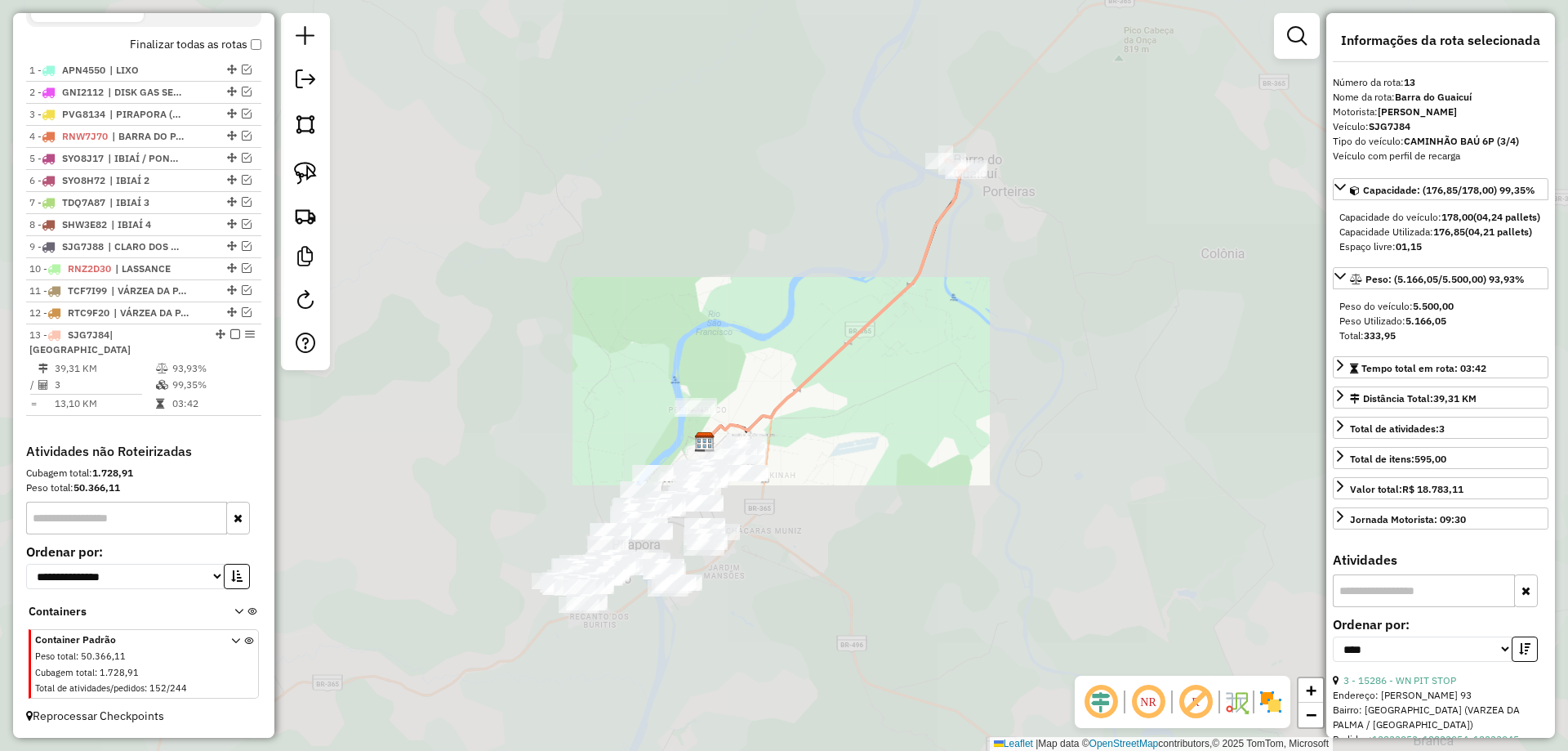
drag, startPoint x: 914, startPoint y: 400, endPoint x: 911, endPoint y: 492, distance: 92.0
click at [910, 489] on div "Janela de atendimento Grade de atendimento Capacidade Transportadoras Veículos …" at bounding box center [784, 375] width 1568 height 751
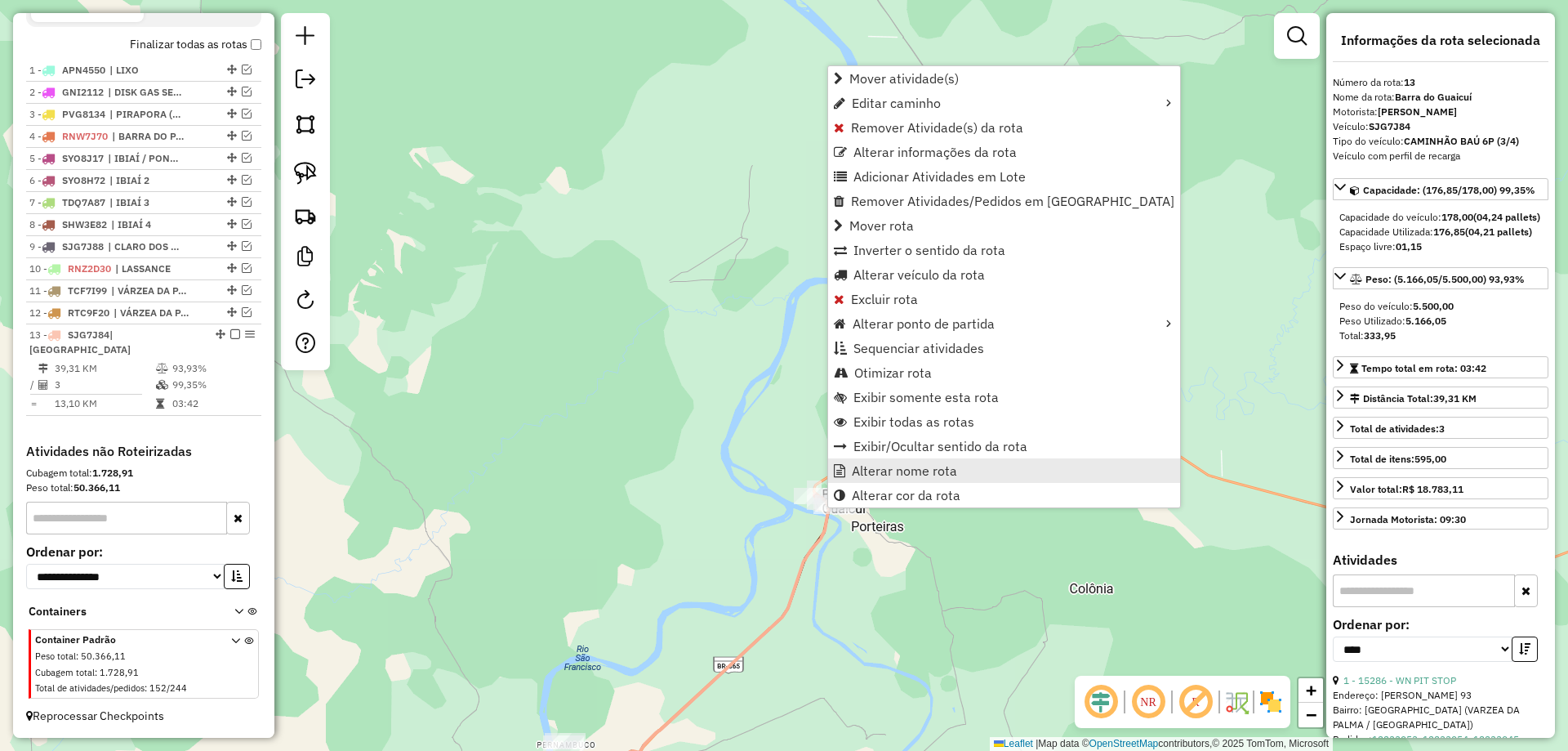
click at [875, 479] on link "Alterar nome rota" at bounding box center [1004, 470] width 352 height 25
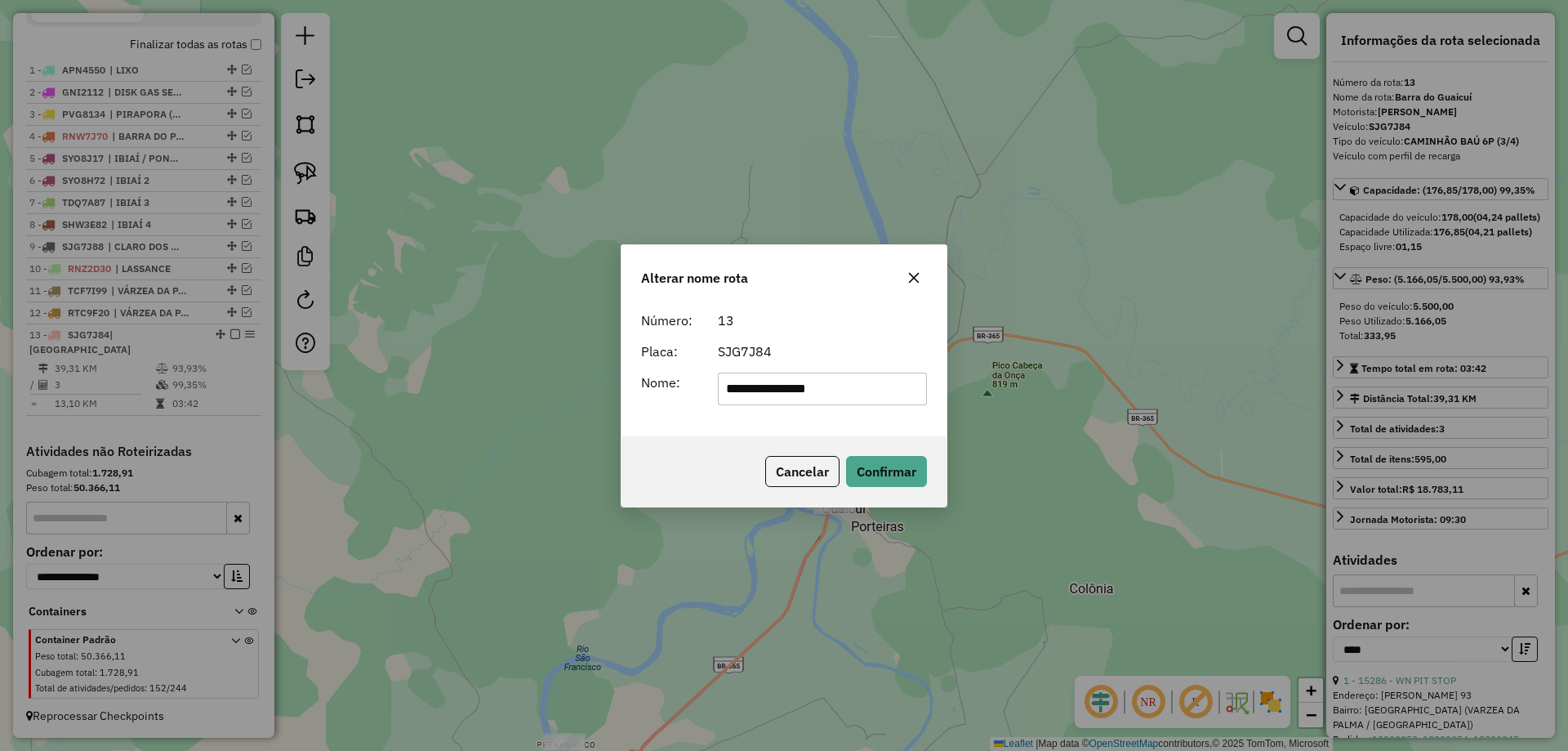
click at [849, 411] on div "**********" at bounding box center [784, 369] width 325 height 132
click at [852, 397] on input "**********" at bounding box center [823, 388] width 210 height 33
type input "**********"
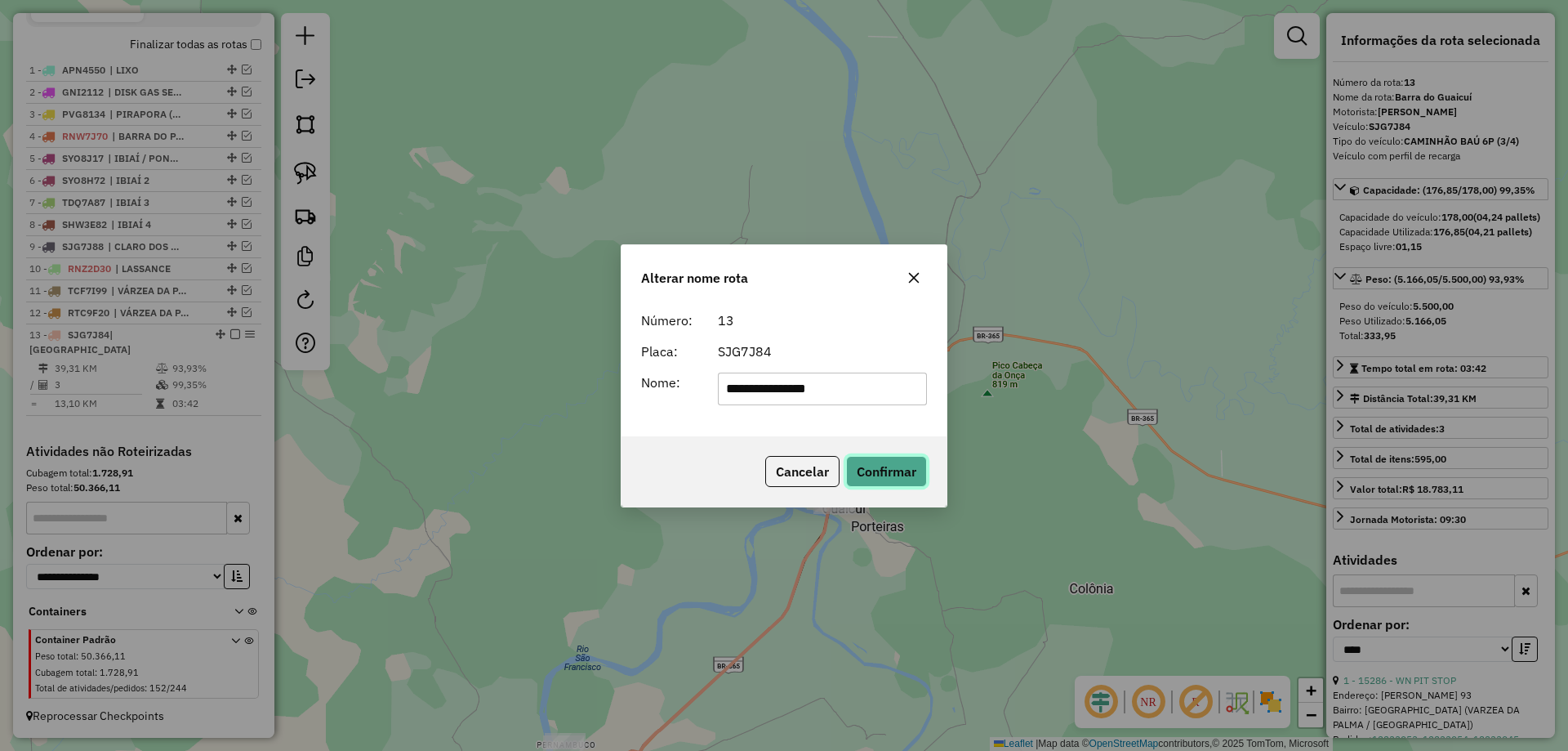
click at [875, 459] on button "Confirmar" at bounding box center [887, 470] width 81 height 31
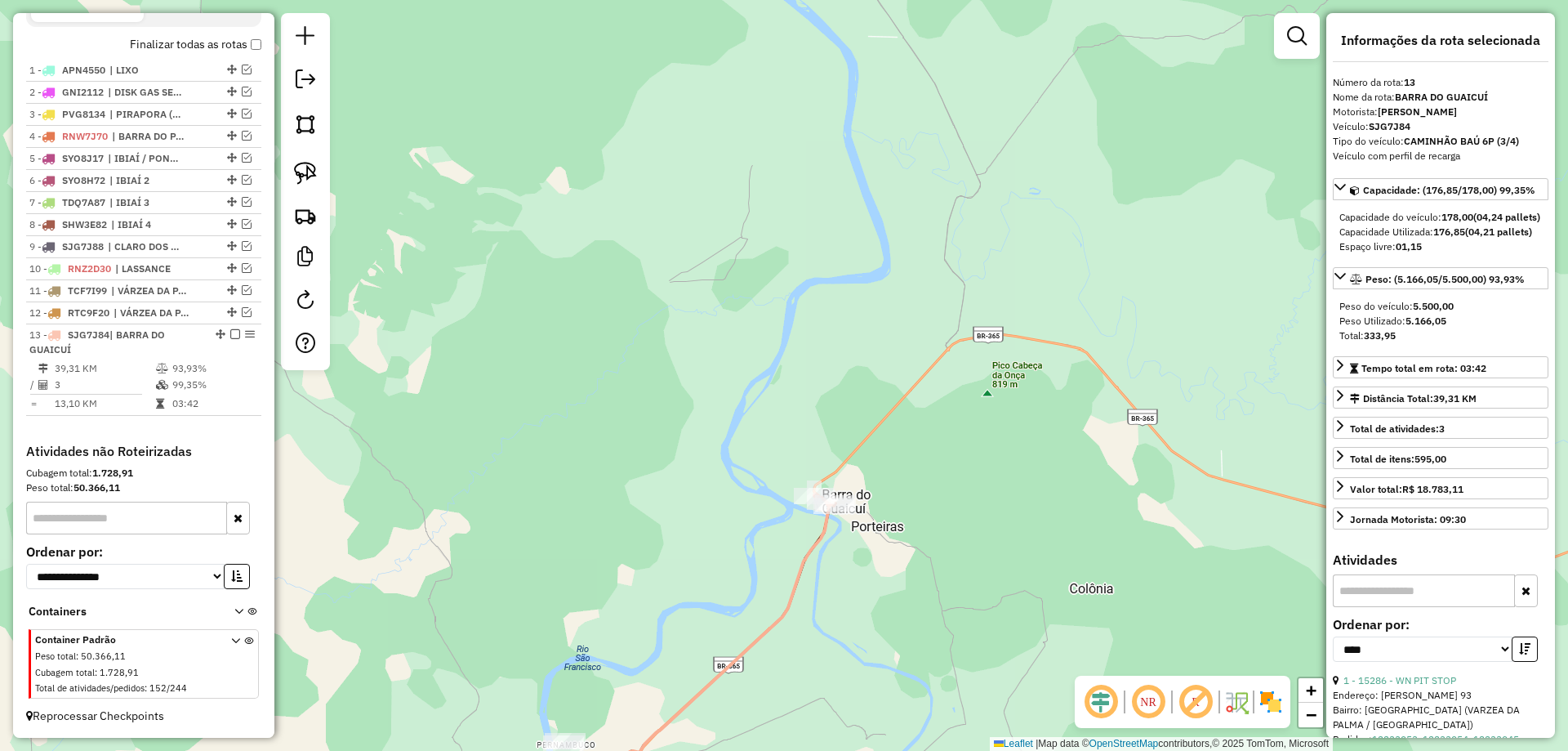
scroll to position [606, 0]
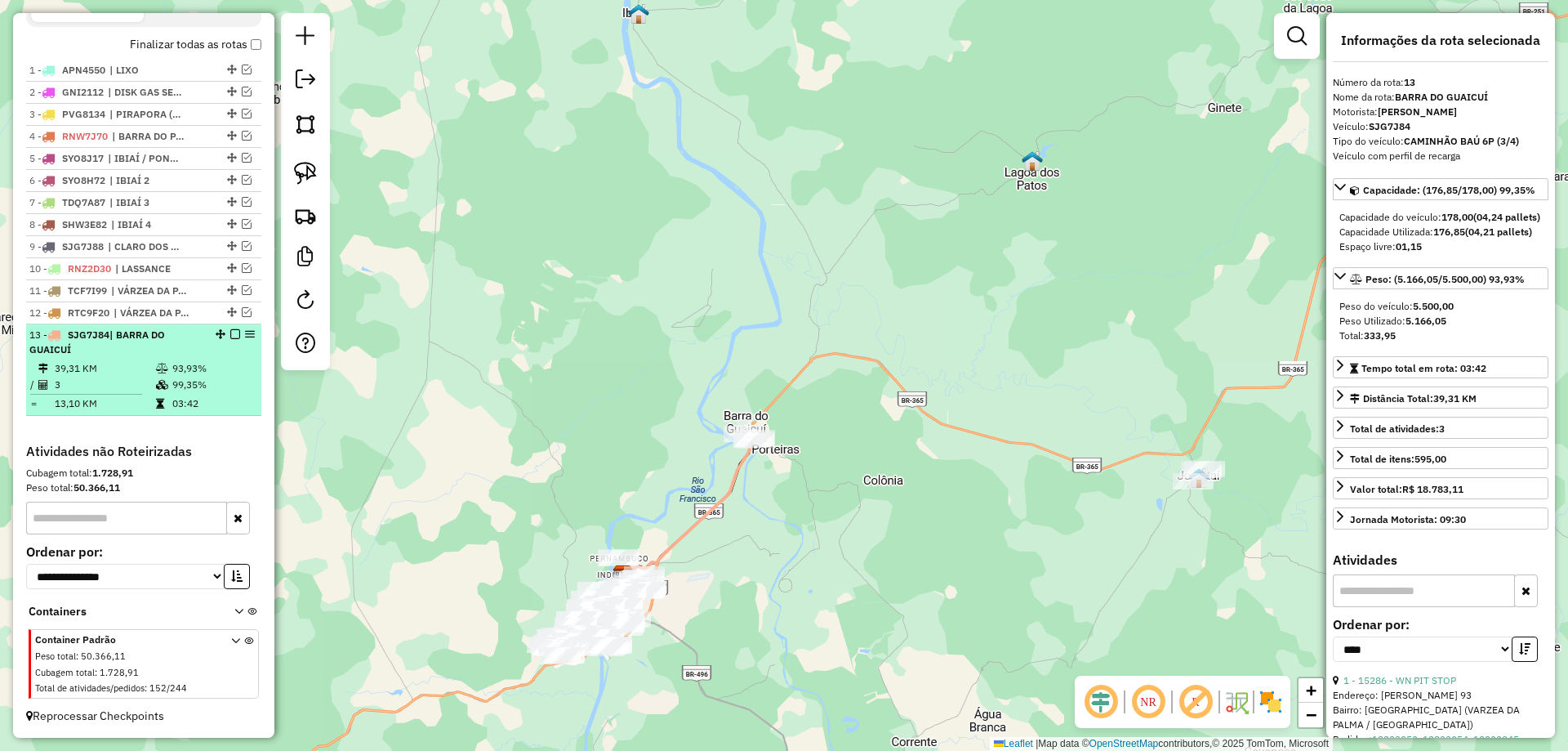
click at [232, 335] on em at bounding box center [235, 334] width 10 height 10
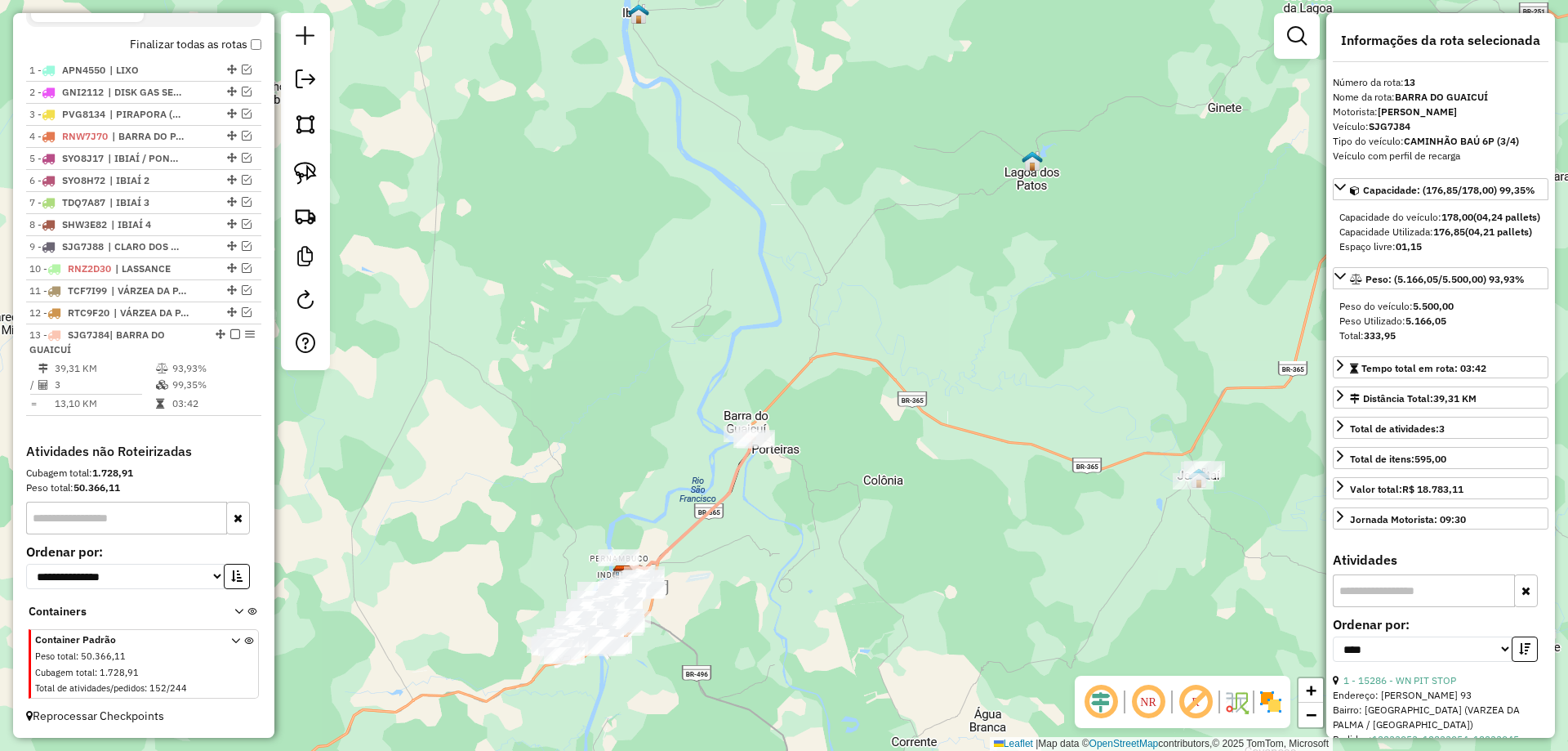
scroll to position [537, 0]
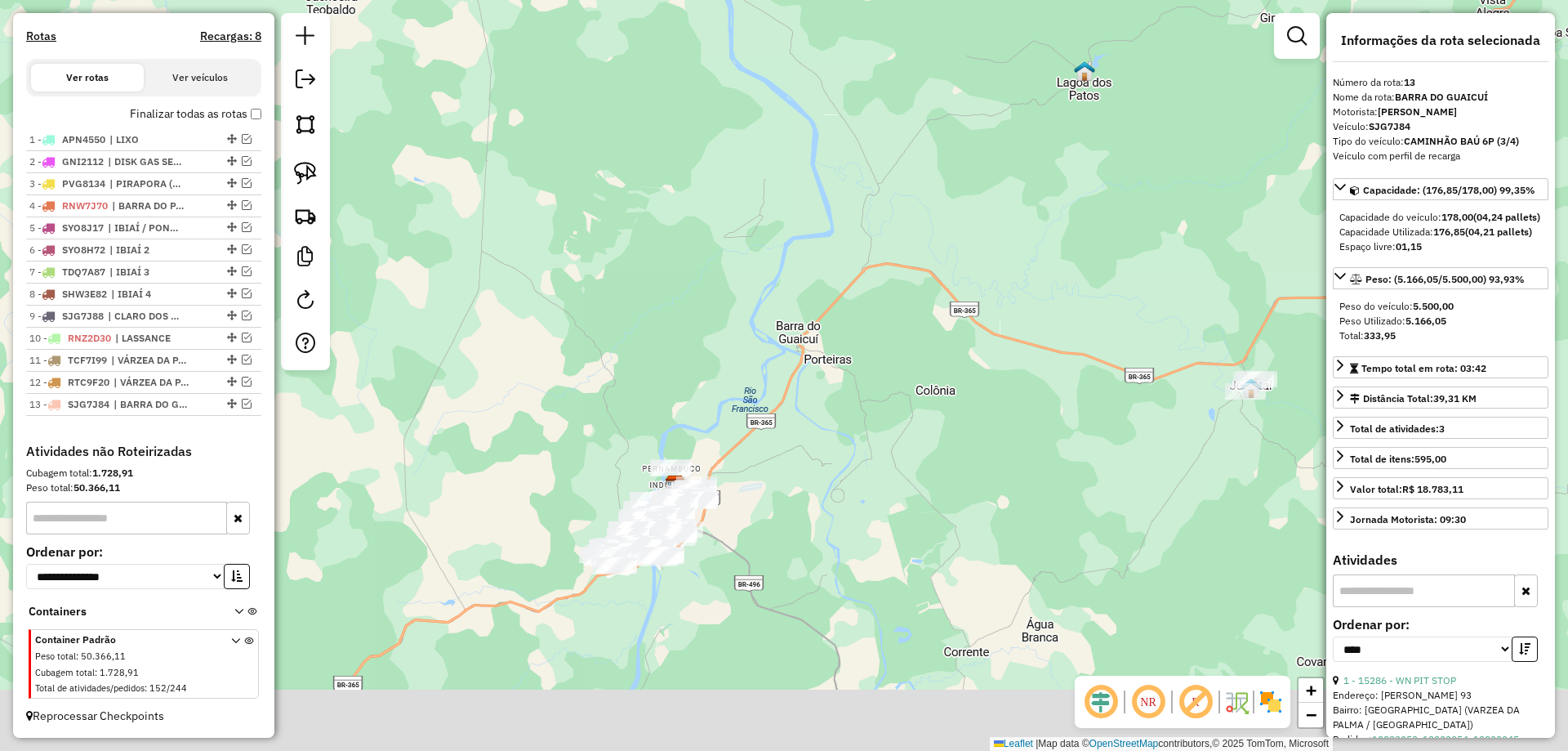
drag, startPoint x: 566, startPoint y: 452, endPoint x: 626, endPoint y: 348, distance: 120.1
click at [625, 350] on div "Janela de atendimento Grade de atendimento Capacidade Transportadoras Veículos …" at bounding box center [784, 375] width 1568 height 751
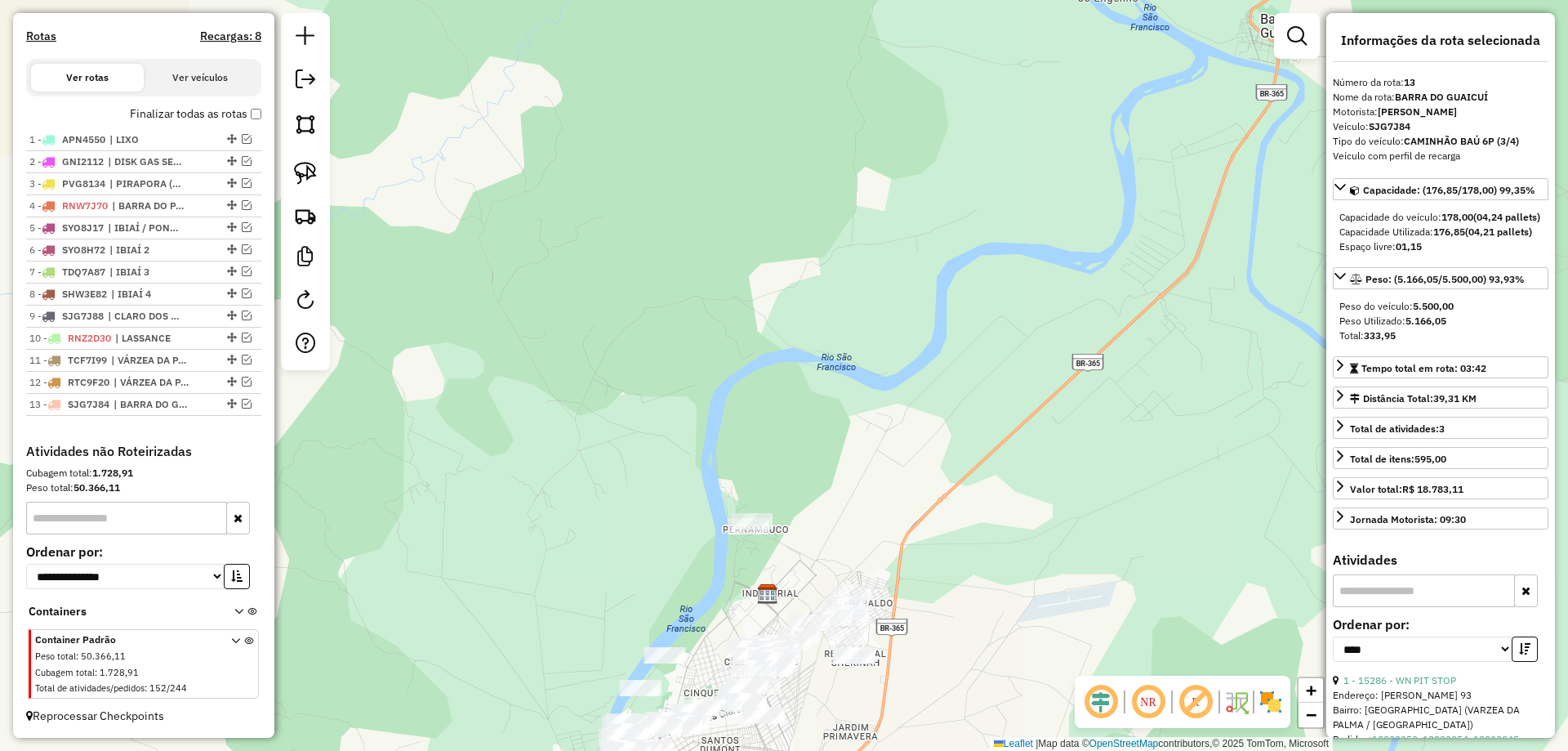
drag, startPoint x: 857, startPoint y: 624, endPoint x: 821, endPoint y: 437, distance: 190.4
click at [790, 367] on div "Janela de atendimento Grade de atendimento Capacidade Transportadoras Veículos …" at bounding box center [784, 375] width 1568 height 751
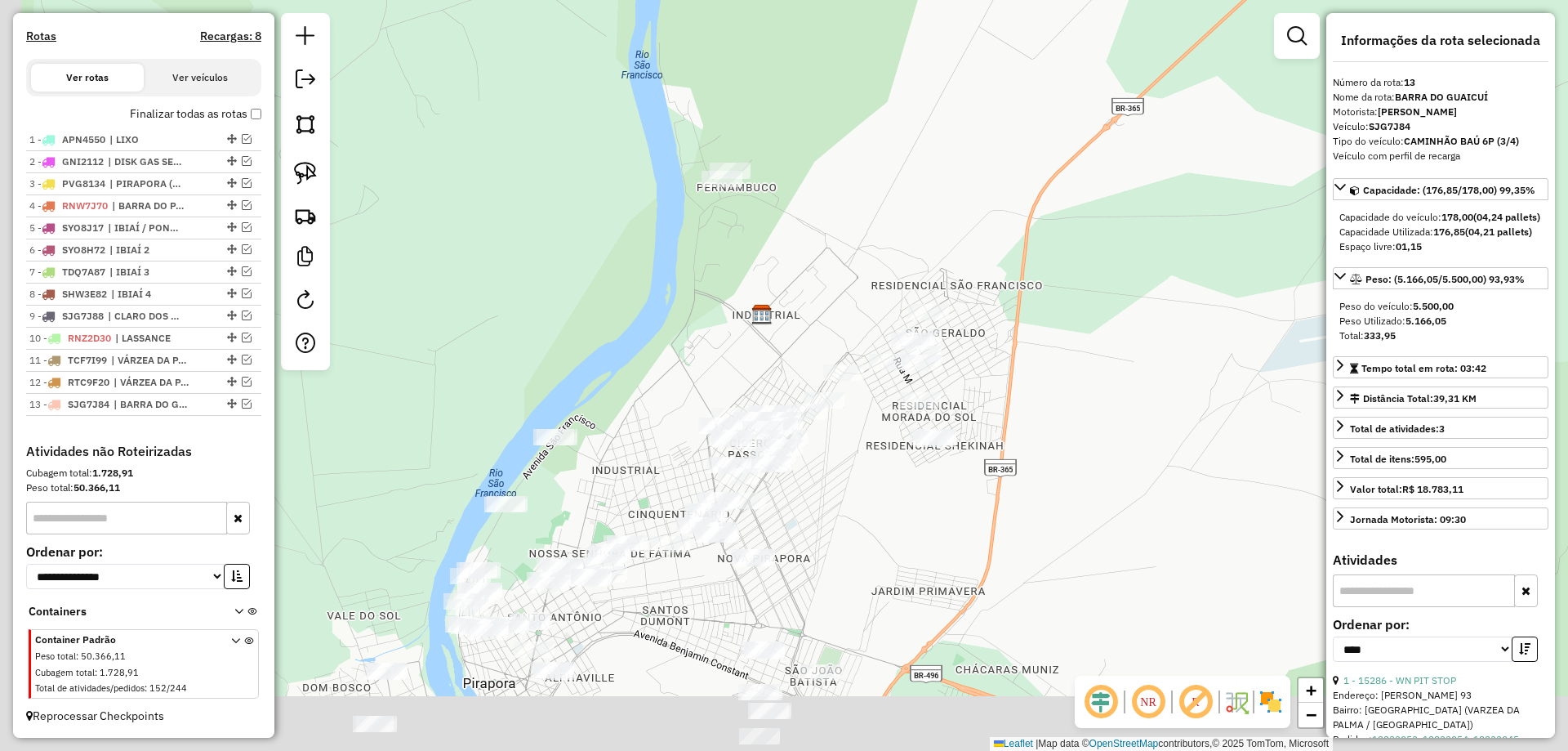
drag, startPoint x: 596, startPoint y: 454, endPoint x: 735, endPoint y: 300, distance: 207.5
click at [734, 300] on div "Janela de atendimento Grade de atendimento Capacidade Transportadoras Veículos …" at bounding box center [784, 375] width 1568 height 751
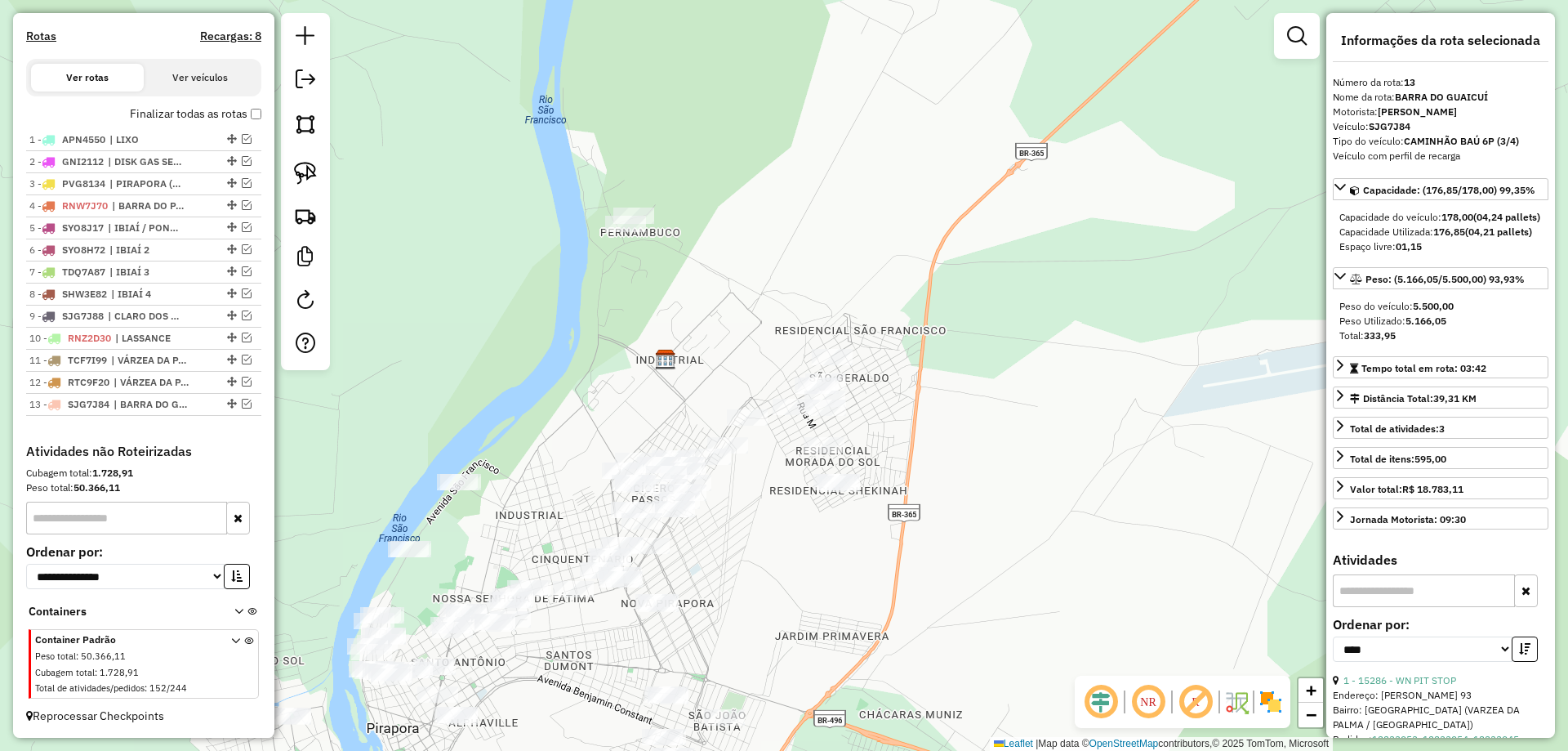
drag, startPoint x: 746, startPoint y: 301, endPoint x: 637, endPoint y: 365, distance: 126.4
click at [637, 365] on div "Janela de atendimento Grade de atendimento Capacidade Transportadoras Veículos …" at bounding box center [784, 375] width 1568 height 751
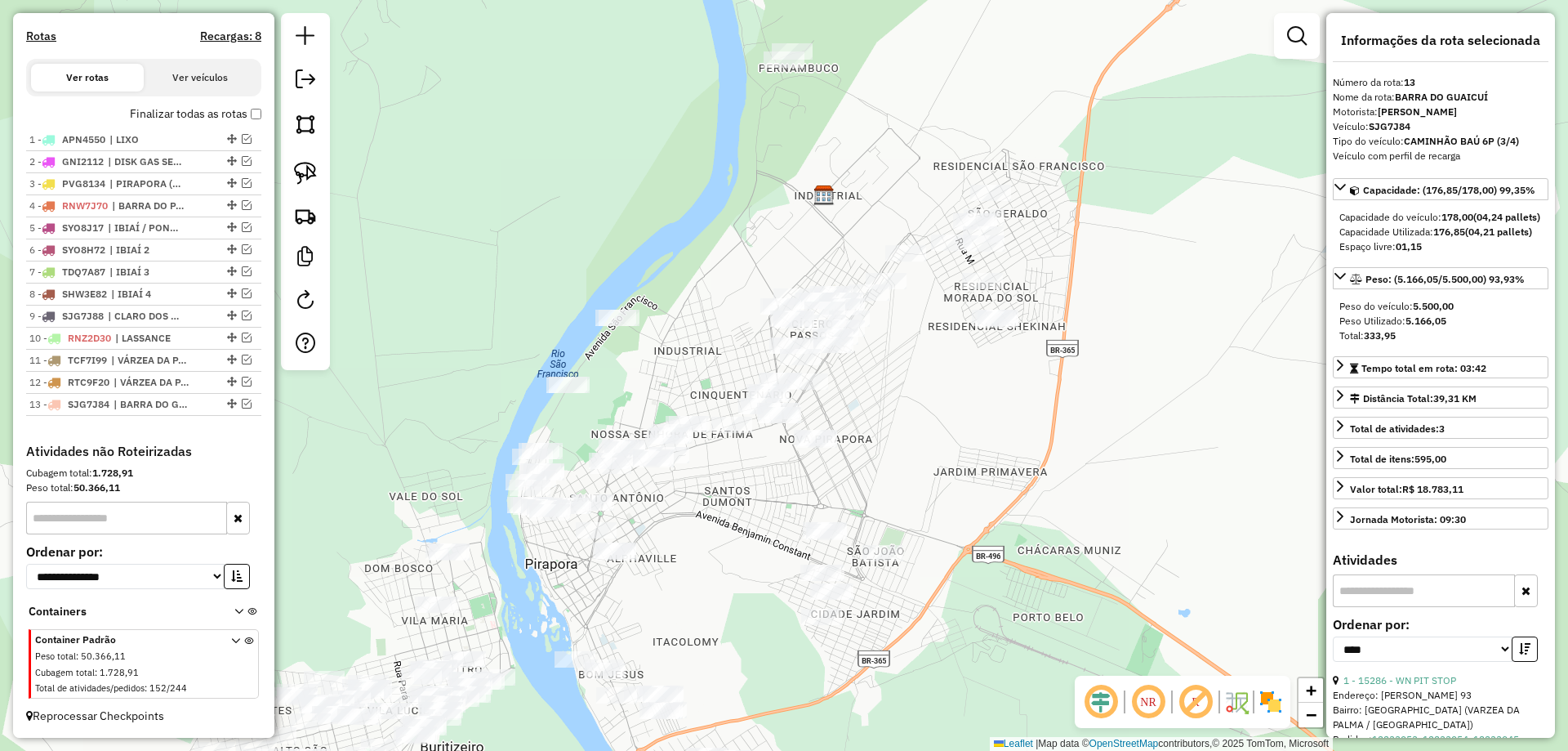
drag, startPoint x: 724, startPoint y: 335, endPoint x: 810, endPoint y: 140, distance: 213.1
click at [810, 140] on div "Janela de atendimento Grade de atendimento Capacidade Transportadoras Veículos …" at bounding box center [784, 375] width 1568 height 751
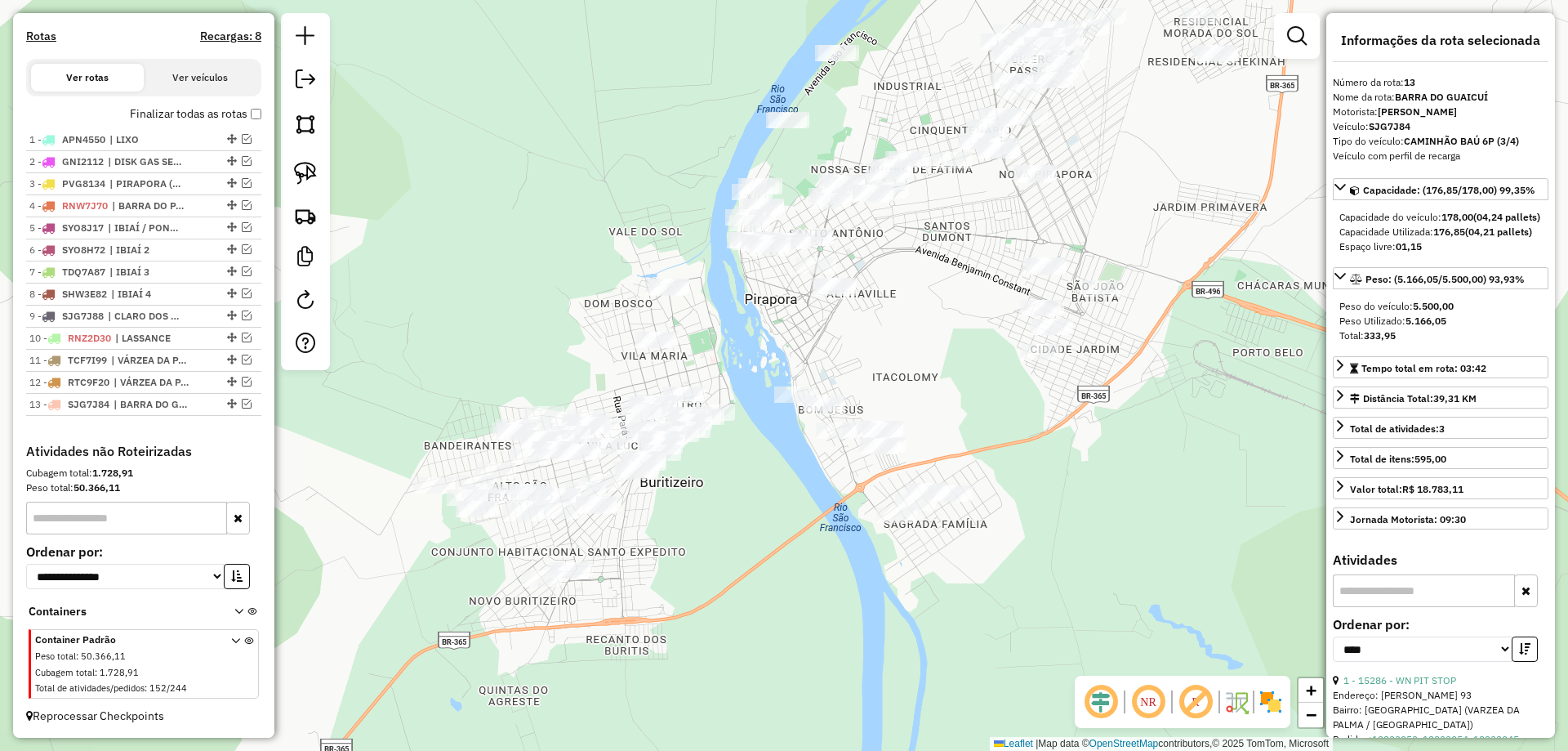
drag, startPoint x: 654, startPoint y: 534, endPoint x: 877, endPoint y: 539, distance: 223.1
click at [870, 556] on div "Janela de atendimento Grade de atendimento Capacidade Transportadoras Veículos …" at bounding box center [784, 375] width 1568 height 751
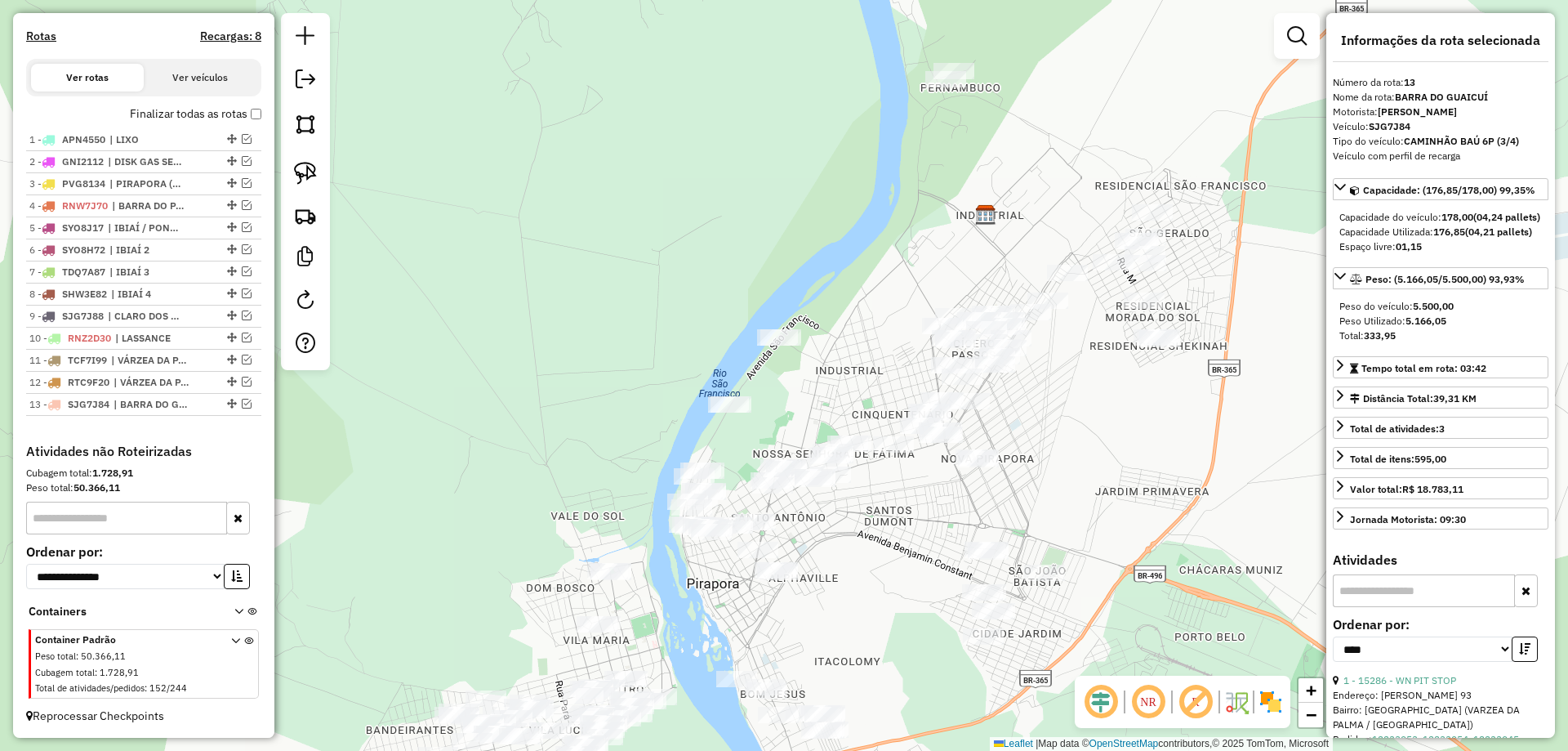
drag, startPoint x: 917, startPoint y: 486, endPoint x: 796, endPoint y: 543, distance: 133.8
click at [827, 557] on div "Janela de atendimento Grade de atendimento Capacidade Transportadoras Veículos …" at bounding box center [784, 375] width 1568 height 751
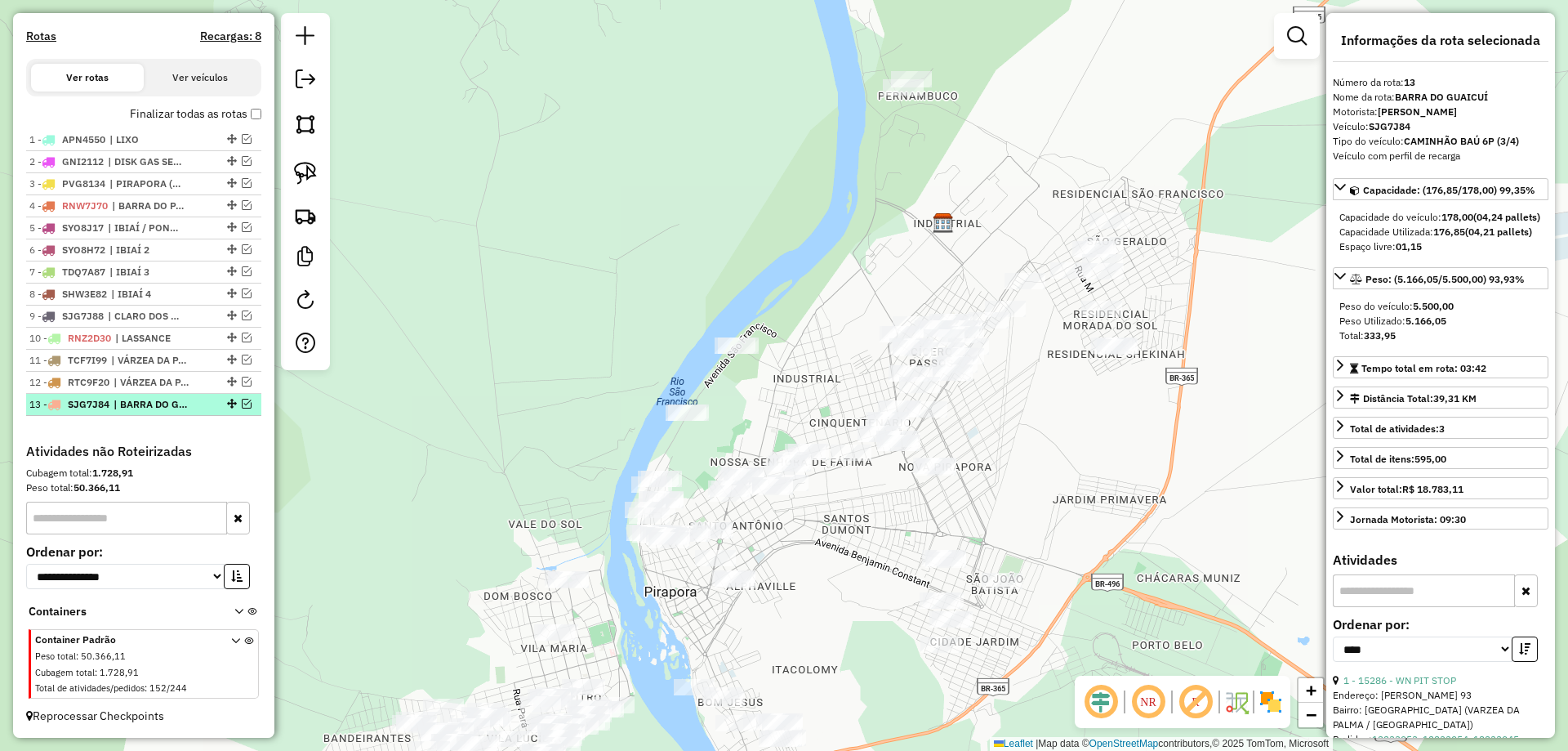
click at [115, 400] on span "| BARRA DO GUAICUÍ" at bounding box center [151, 404] width 75 height 15
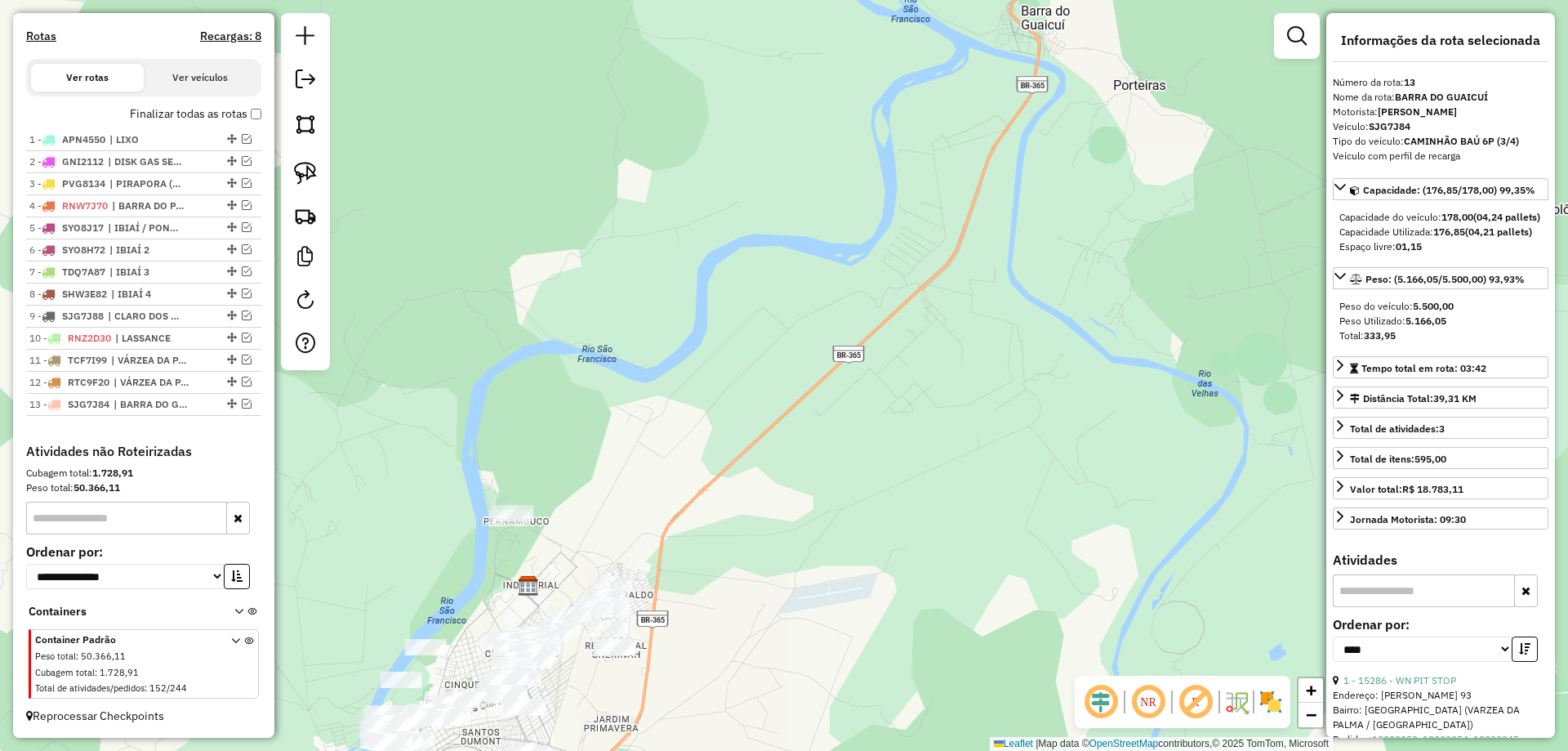
drag, startPoint x: 669, startPoint y: 373, endPoint x: 625, endPoint y: 458, distance: 95.7
click at [668, 368] on div "Janela de atendimento Grade de atendimento Capacidade Transportadoras Veículos …" at bounding box center [784, 375] width 1568 height 751
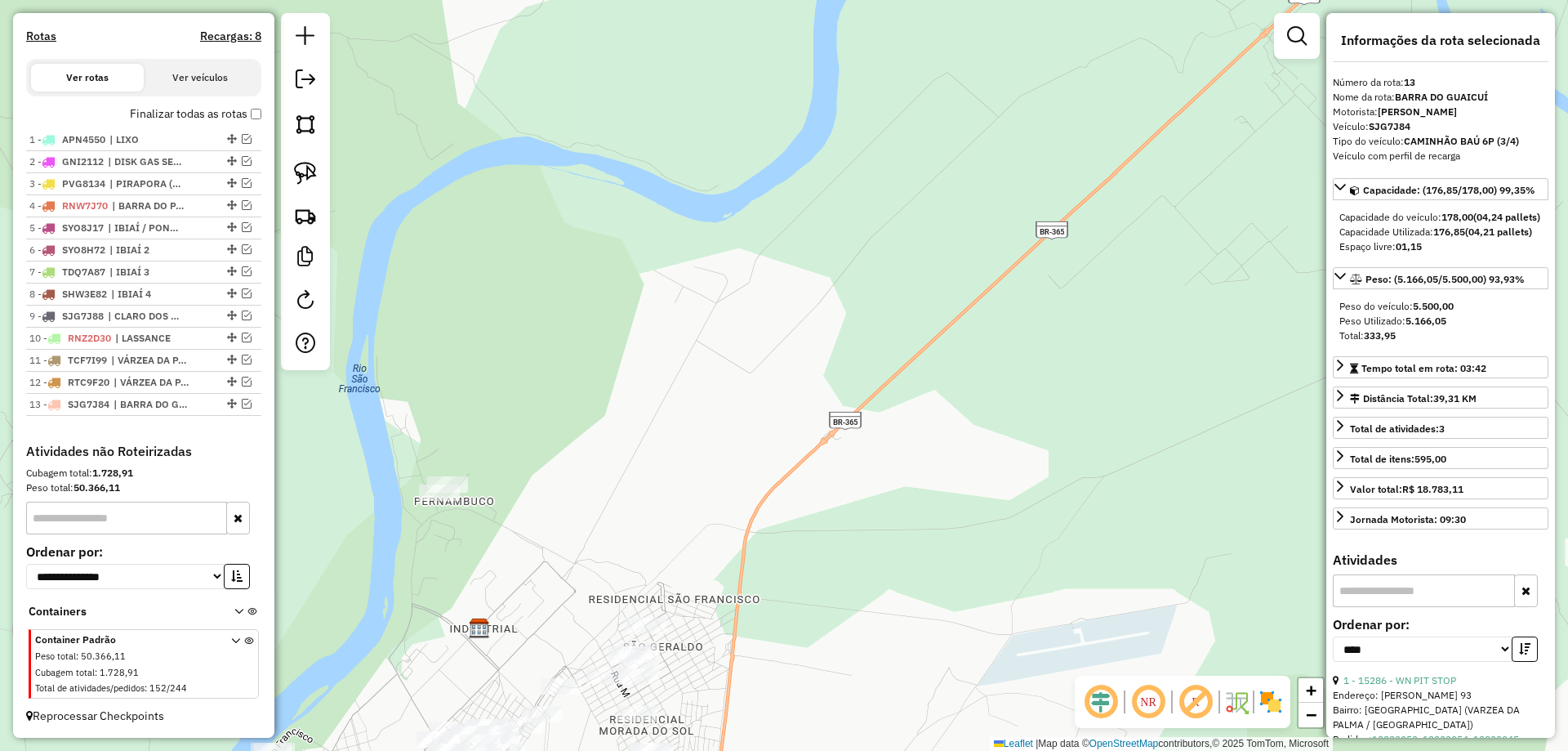
drag, startPoint x: 450, startPoint y: 550, endPoint x: 605, endPoint y: 353, distance: 250.7
click at [605, 353] on div "Janela de atendimento Grade de atendimento Capacidade Transportadoras Veículos …" at bounding box center [784, 375] width 1568 height 751
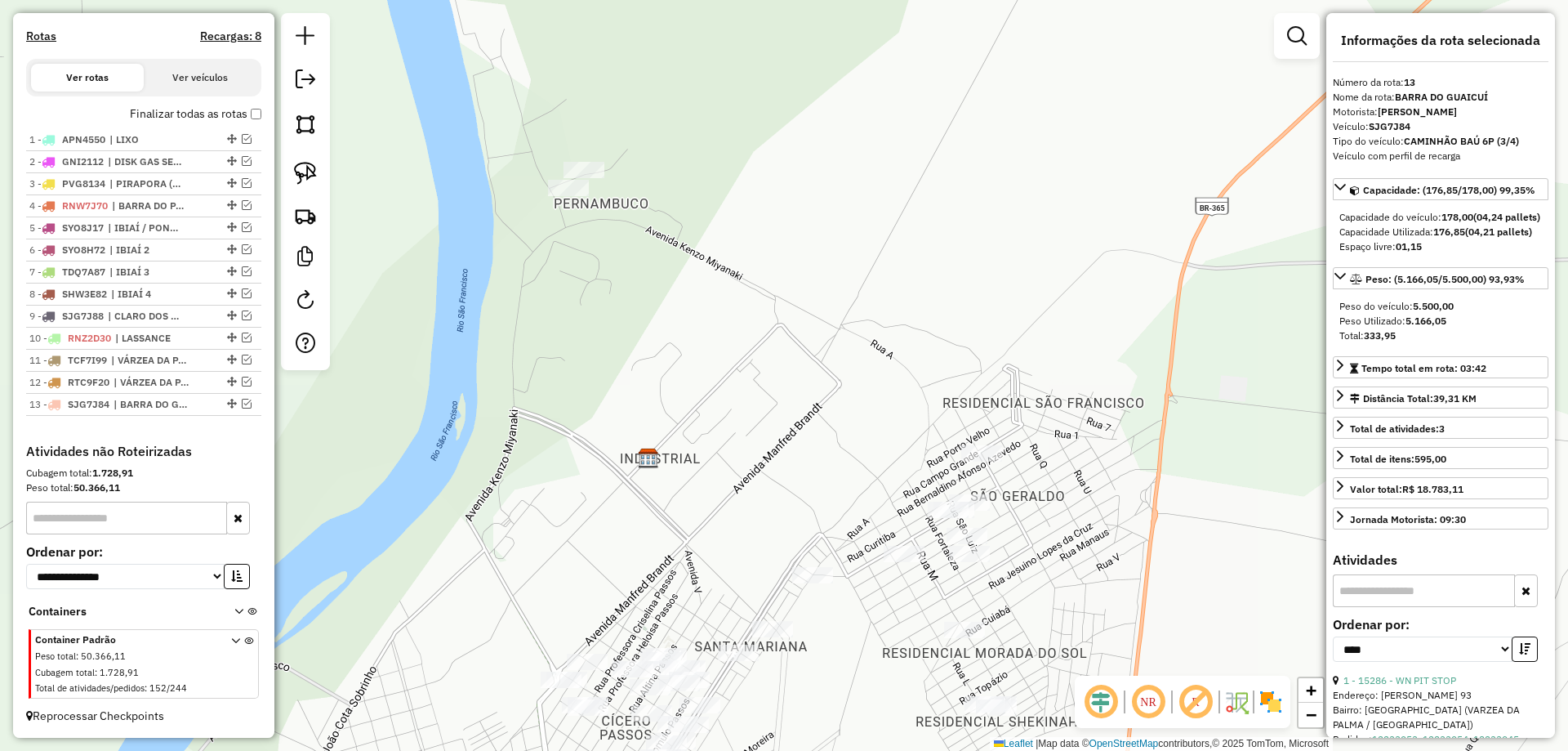
drag, startPoint x: 736, startPoint y: 348, endPoint x: 617, endPoint y: 465, distance: 166.9
click at [626, 432] on div "Janela de atendimento Grade de atendimento Capacidade Transportadoras Veículos …" at bounding box center [784, 375] width 1568 height 751
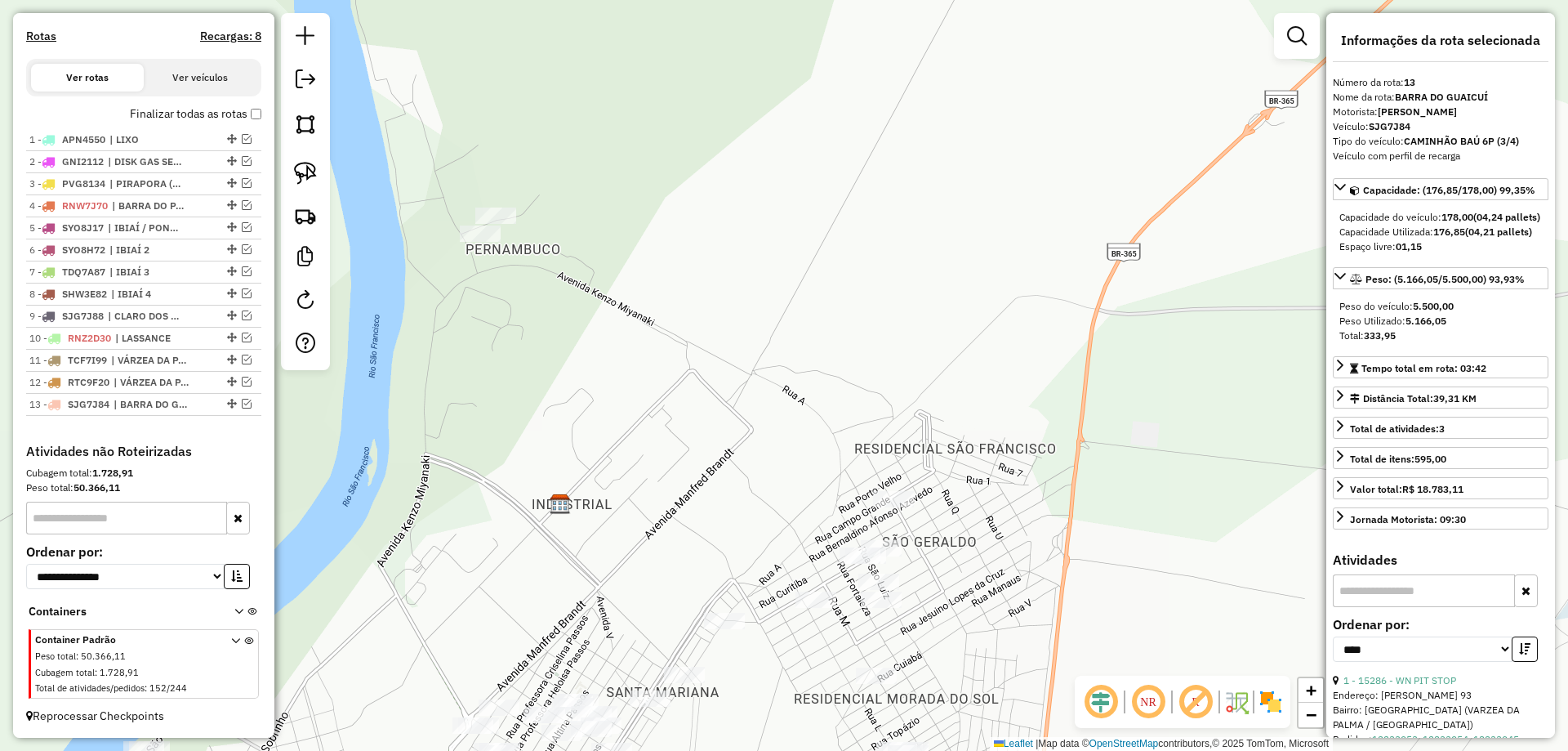
drag, startPoint x: 672, startPoint y: 382, endPoint x: 675, endPoint y: 428, distance: 46.1
click at [685, 419] on div "Janela de atendimento Grade de atendimento Capacidade Transportadoras Veículos …" at bounding box center [784, 375] width 1568 height 751
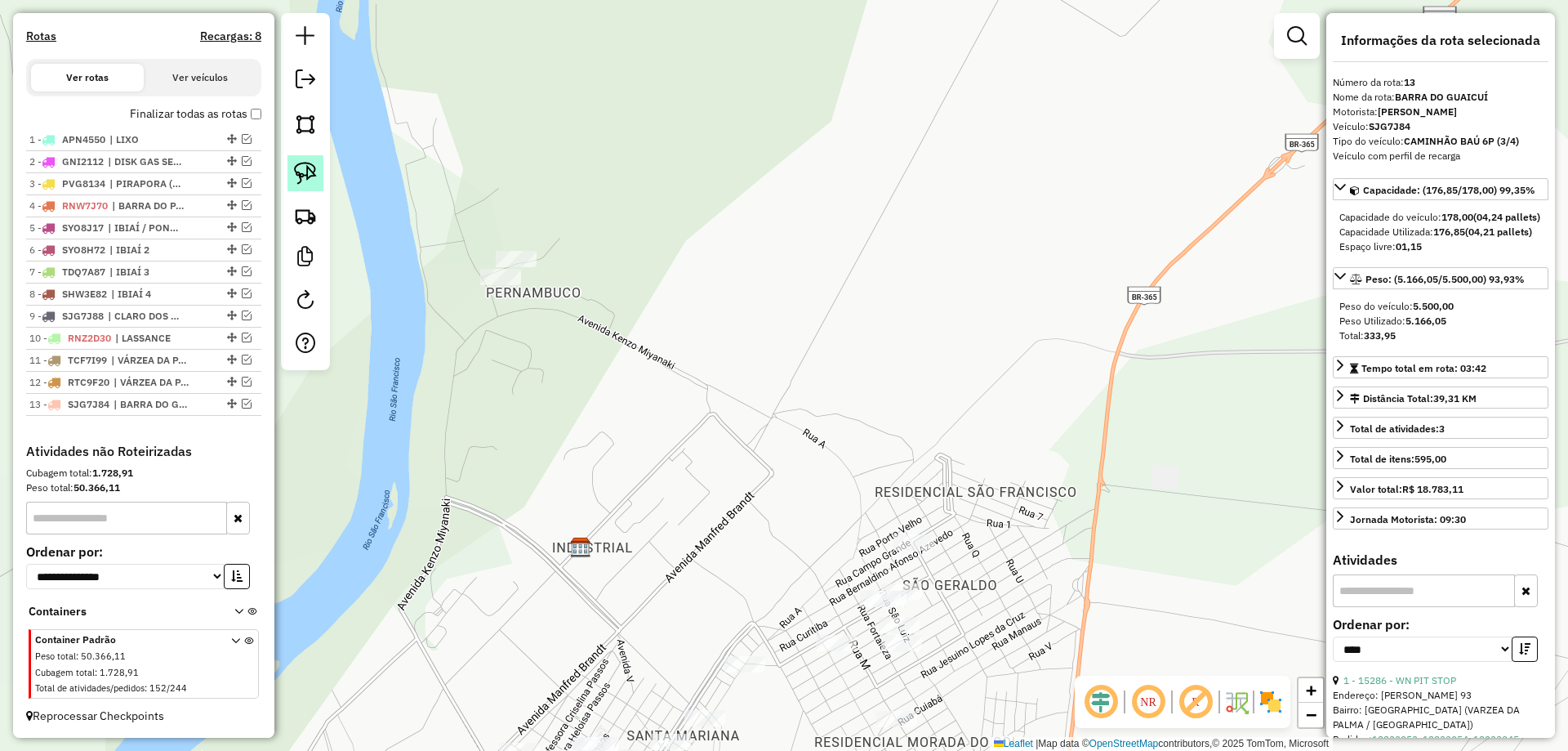
click at [288, 169] on link at bounding box center [305, 173] width 36 height 36
drag, startPoint x: 487, startPoint y: 188, endPoint x: 562, endPoint y: 266, distance: 108.2
drag, startPoint x: 622, startPoint y: 348, endPoint x: 619, endPoint y: 339, distance: 9.5
click at [619, 339] on div "Janela de atendimento Grade de atendimento Capacidade Transportadoras Veículos …" at bounding box center [784, 375] width 1568 height 751
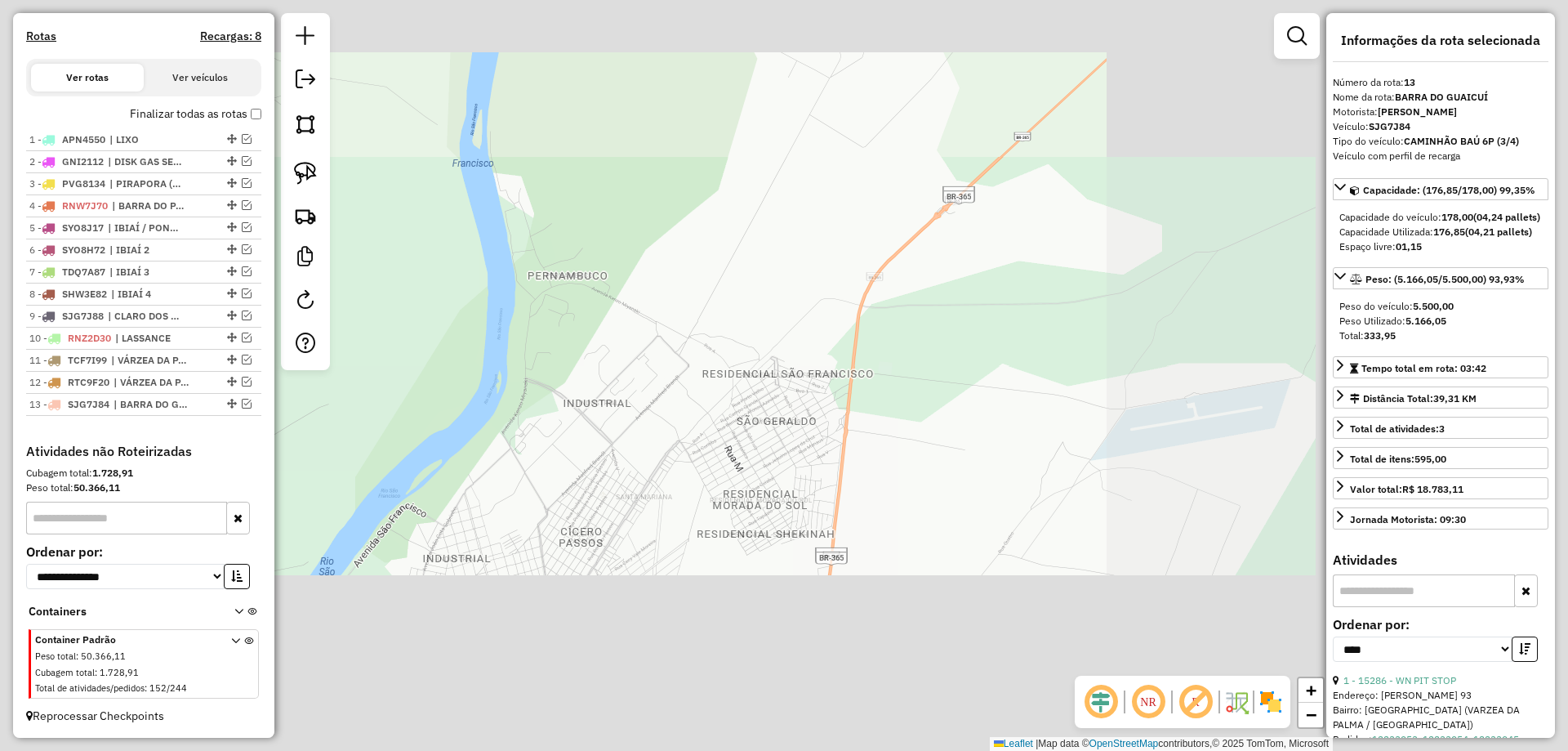
click at [617, 429] on div "Janela de atendimento Grade de atendimento Capacidade Transportadoras Veículos …" at bounding box center [784, 375] width 1568 height 751
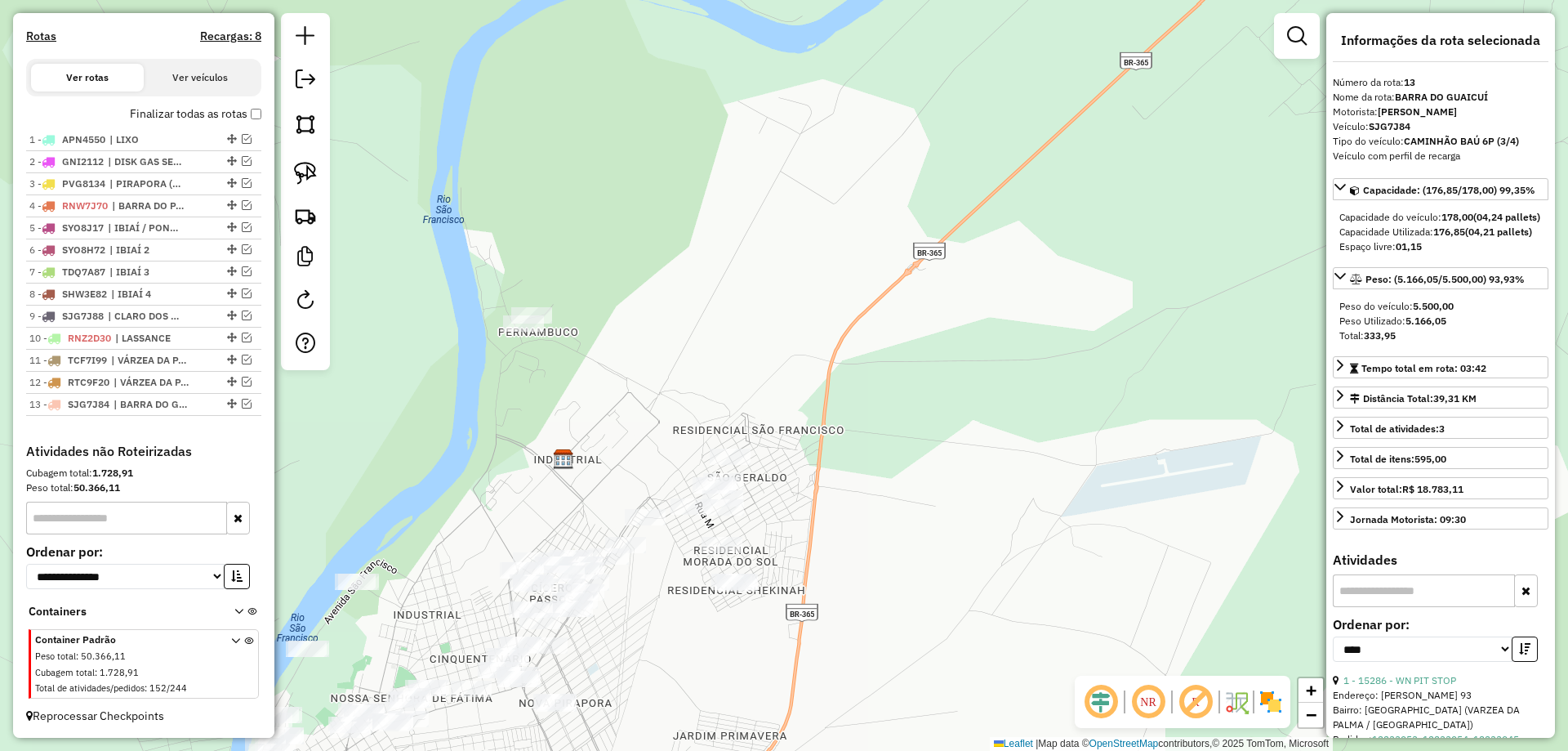
drag, startPoint x: 475, startPoint y: 337, endPoint x: 458, endPoint y: 240, distance: 98.5
click at [458, 240] on div "Janela de atendimento Grade de atendimento Capacidade Transportadoras Veículos …" at bounding box center [784, 375] width 1568 height 751
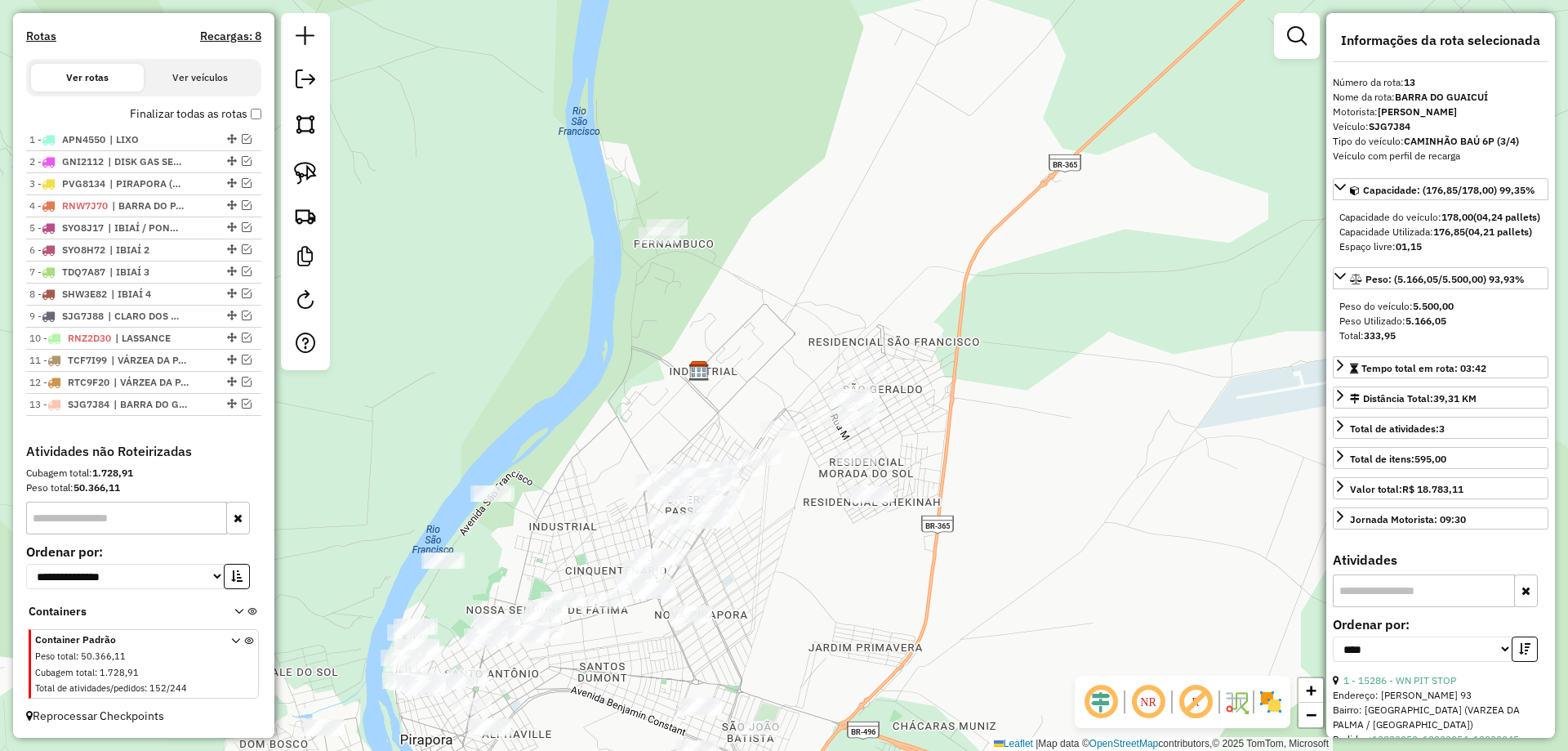
drag, startPoint x: 513, startPoint y: 319, endPoint x: 609, endPoint y: 288, distance: 100.9
click at [609, 288] on div "Janela de atendimento Grade de atendimento Capacidade Transportadoras Veículos …" at bounding box center [784, 375] width 1568 height 751
click at [612, 363] on div "Janela de atendimento Grade de atendimento Capacidade Transportadoras Veículos …" at bounding box center [784, 375] width 1568 height 751
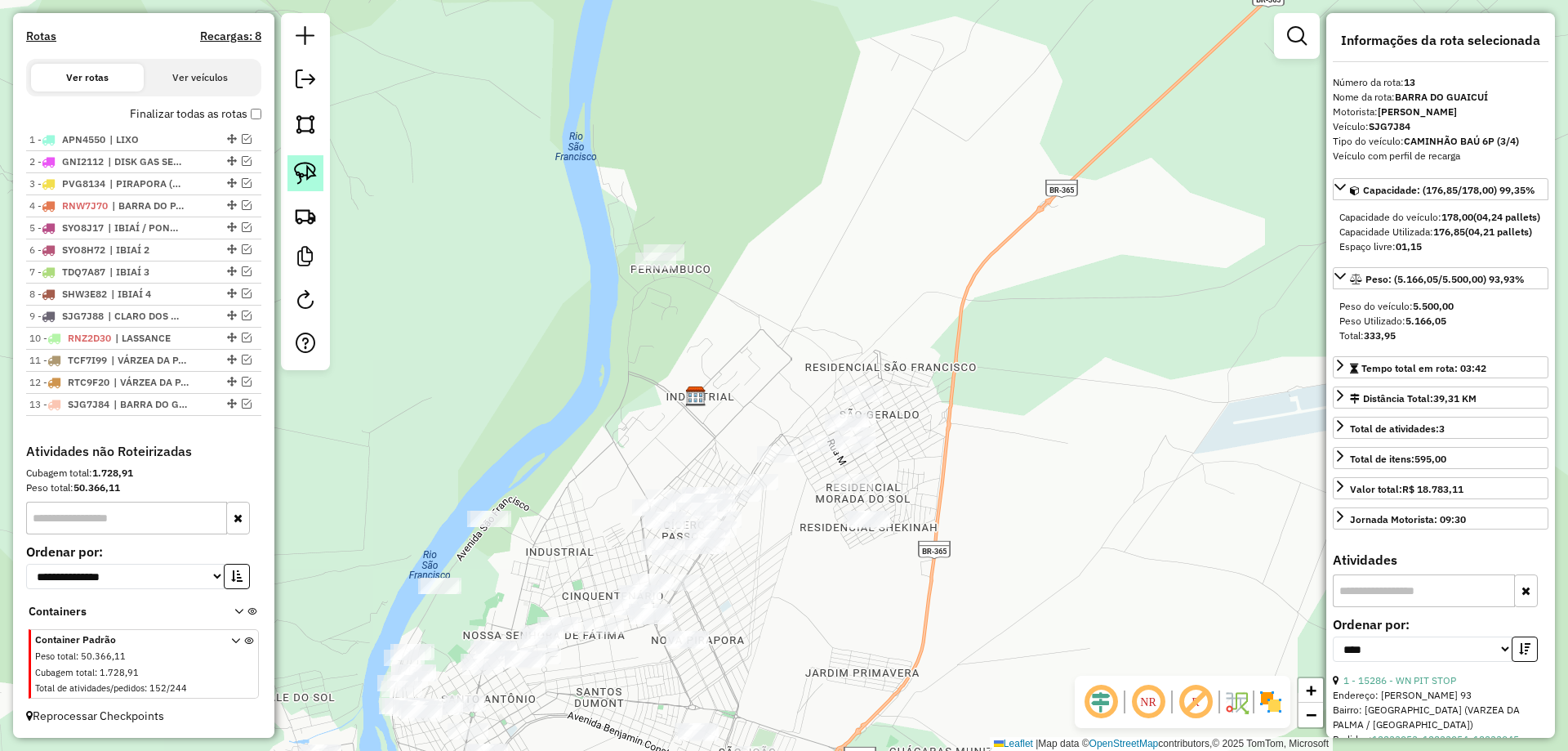
click at [303, 177] on img at bounding box center [304, 173] width 23 height 23
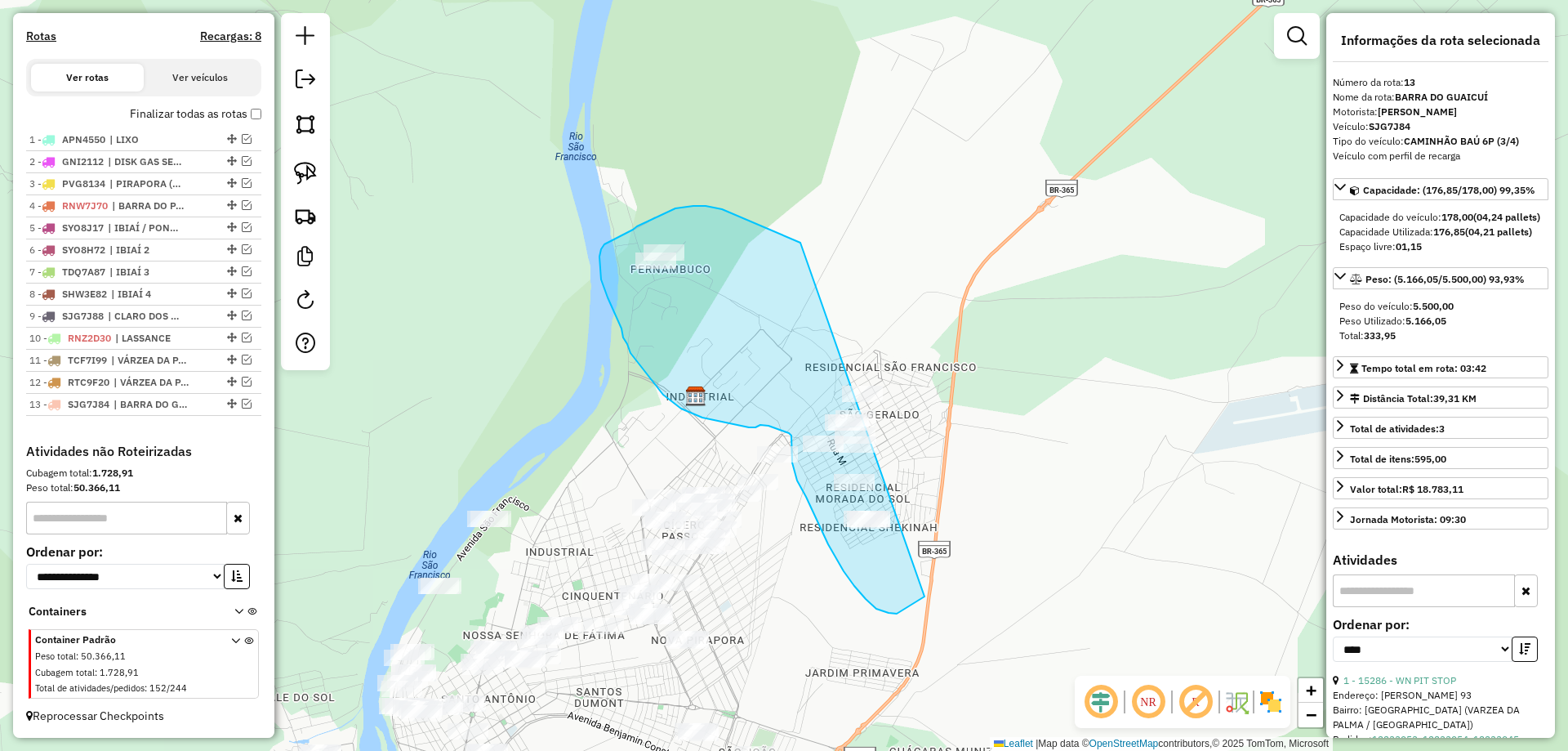
drag, startPoint x: 799, startPoint y: 242, endPoint x: 986, endPoint y: 328, distance: 205.8
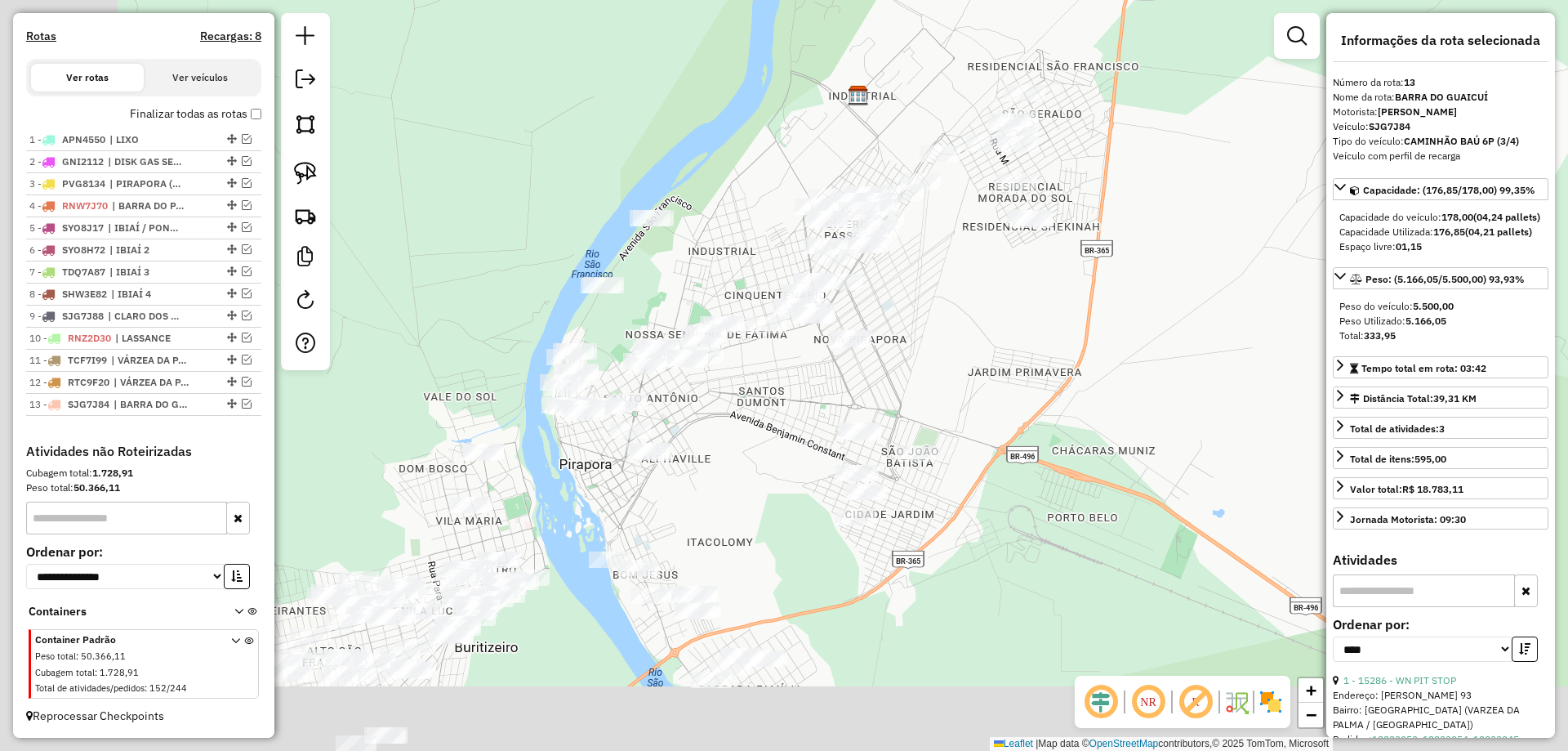
drag, startPoint x: 926, startPoint y: 364, endPoint x: 902, endPoint y: 325, distance: 45.8
click at [933, 306] on div "Janela de atendimento Grade de atendimento Capacidade Transportadoras Veículos …" at bounding box center [784, 375] width 1568 height 751
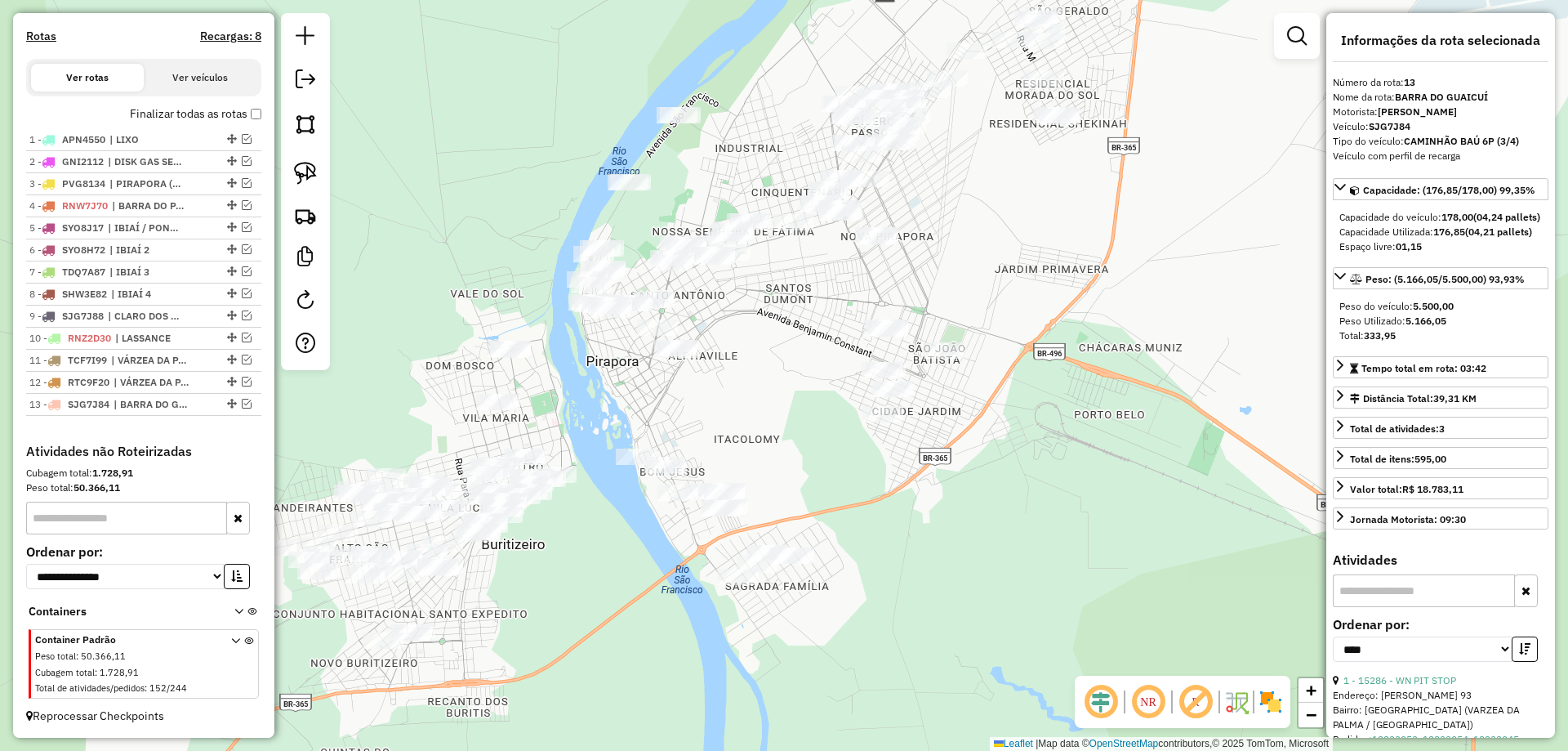
drag, startPoint x: 672, startPoint y: 430, endPoint x: 689, endPoint y: 377, distance: 55.7
click at [689, 377] on div "Janela de atendimento Grade de atendimento Capacidade Transportadoras Veículos …" at bounding box center [784, 375] width 1568 height 751
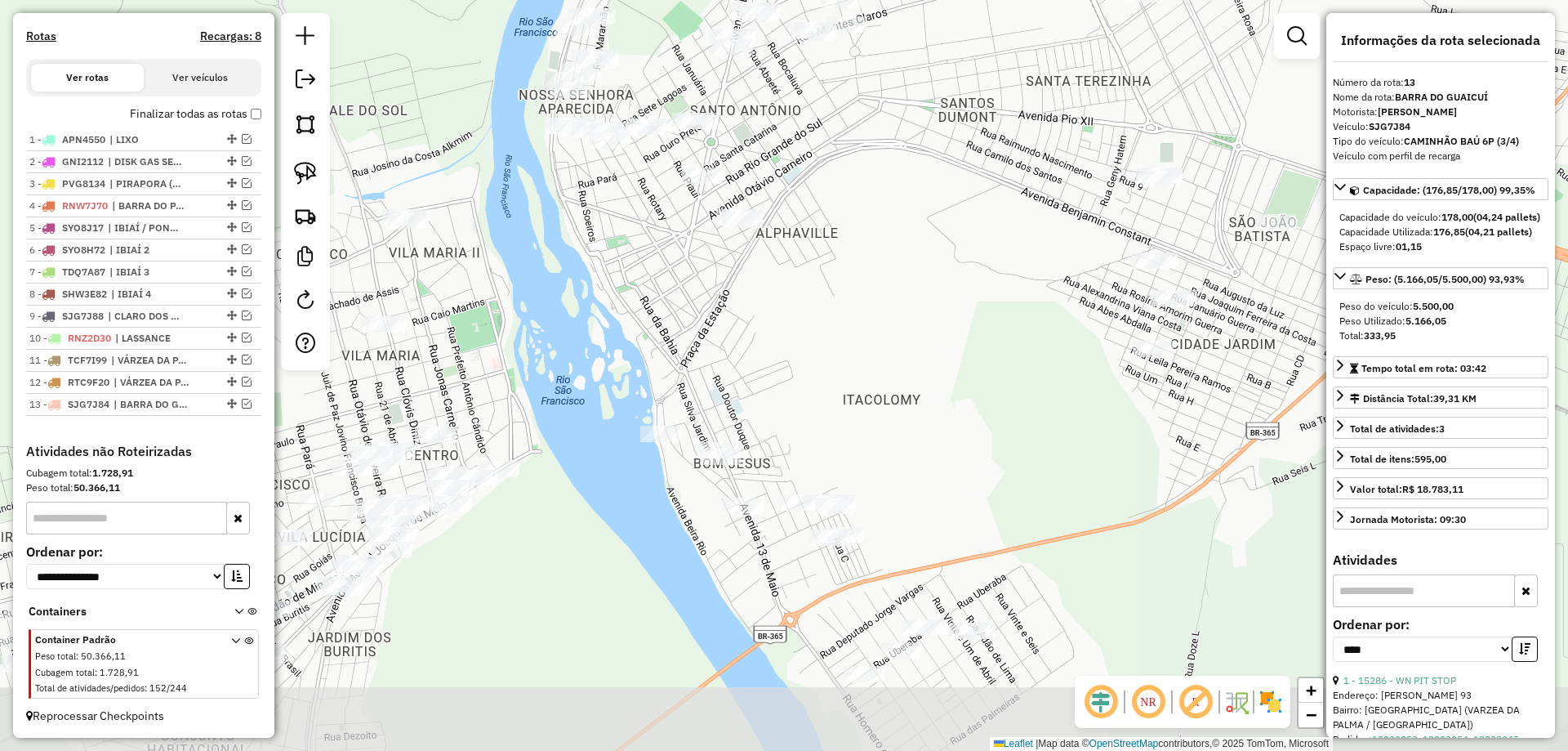
drag, startPoint x: 629, startPoint y: 395, endPoint x: 612, endPoint y: 303, distance: 93.6
click at [626, 313] on div "Janela de atendimento Grade de atendimento Capacidade Transportadoras Veículos …" at bounding box center [784, 375] width 1568 height 751
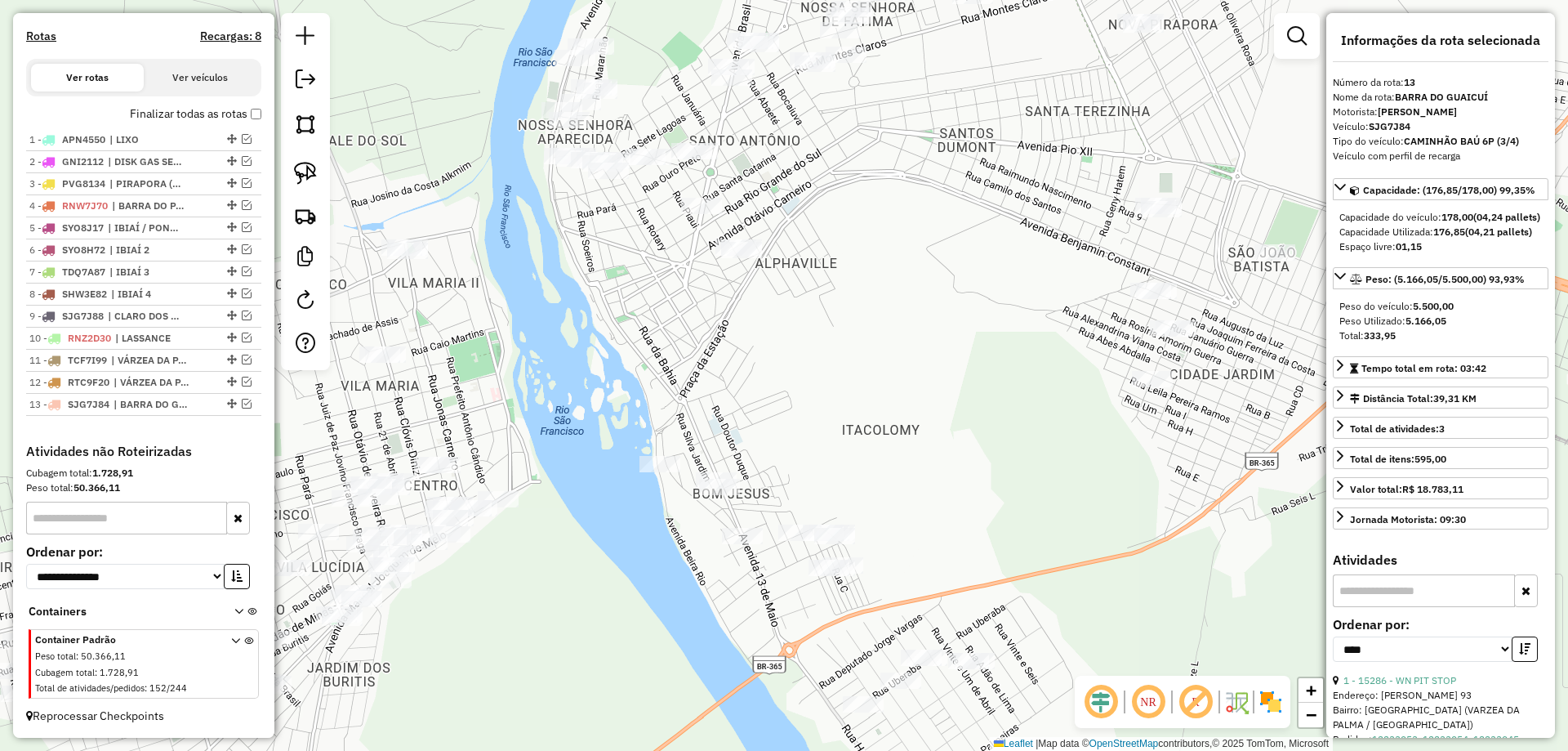
drag, startPoint x: 593, startPoint y: 294, endPoint x: 381, endPoint y: 268, distance: 213.6
click at [591, 327] on div "Janela de atendimento Grade de atendimento Capacidade Transportadoras Veículos …" at bounding box center [784, 375] width 1568 height 751
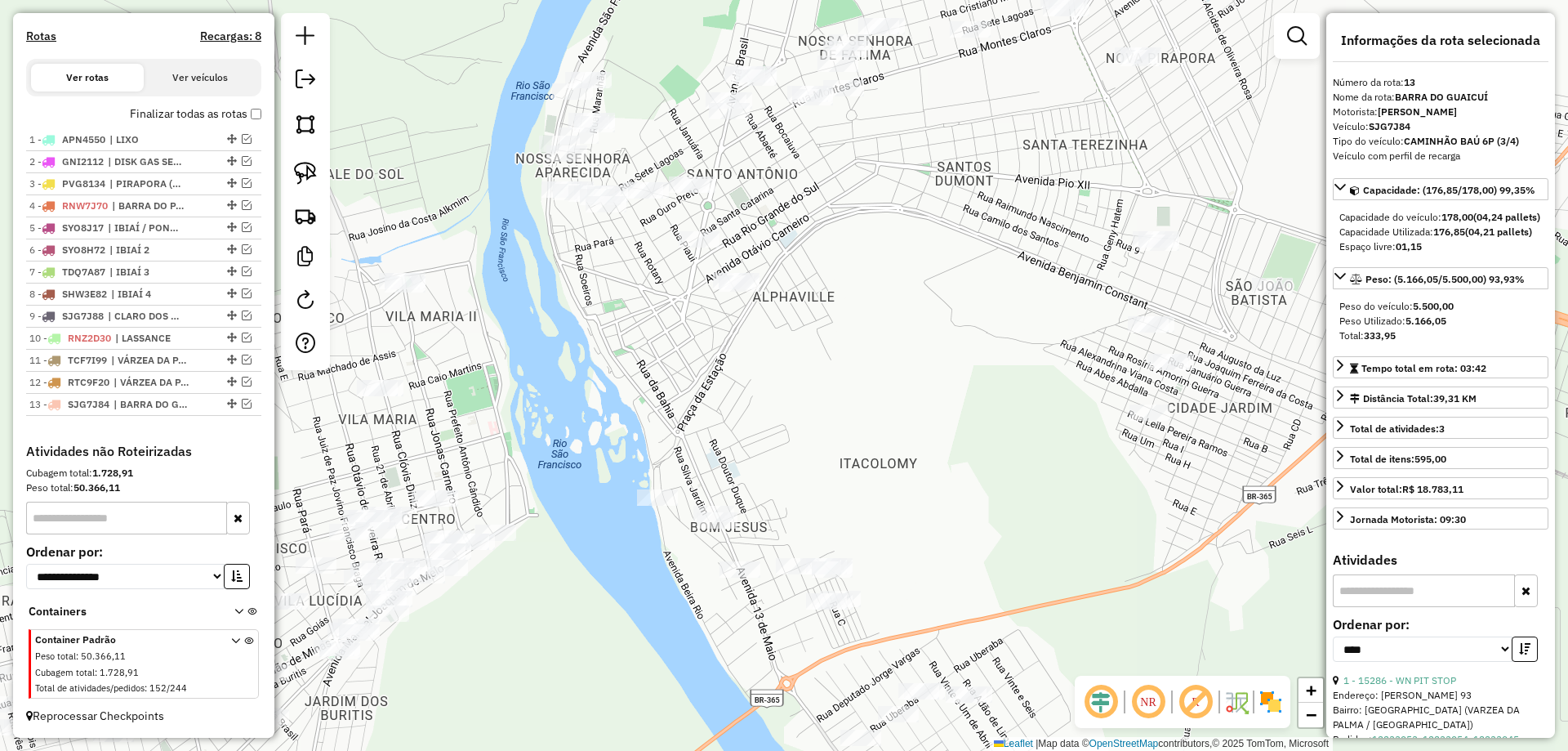
click at [302, 188] on link at bounding box center [305, 173] width 36 height 36
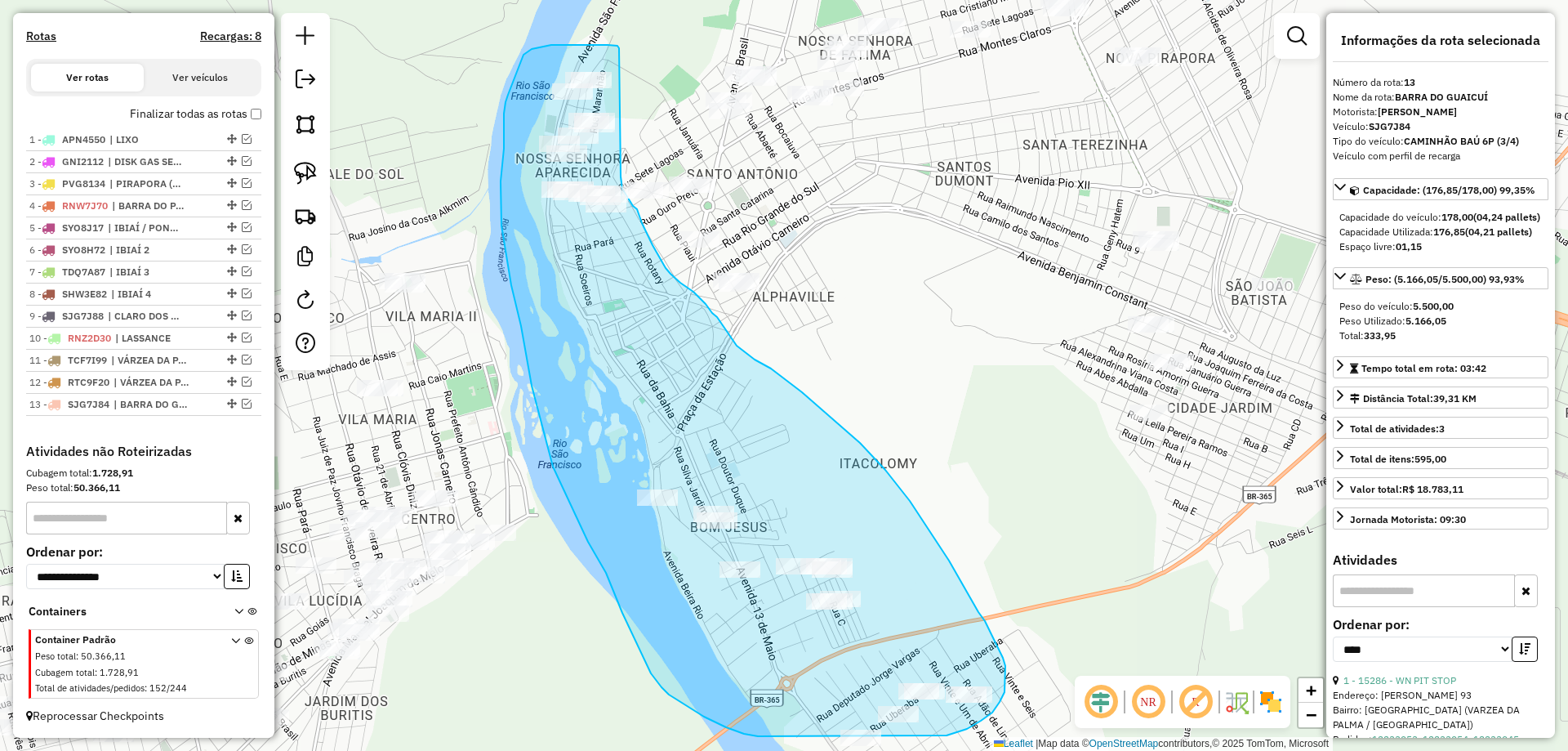
drag, startPoint x: 589, startPoint y: 45, endPoint x: 618, endPoint y: 154, distance: 112.8
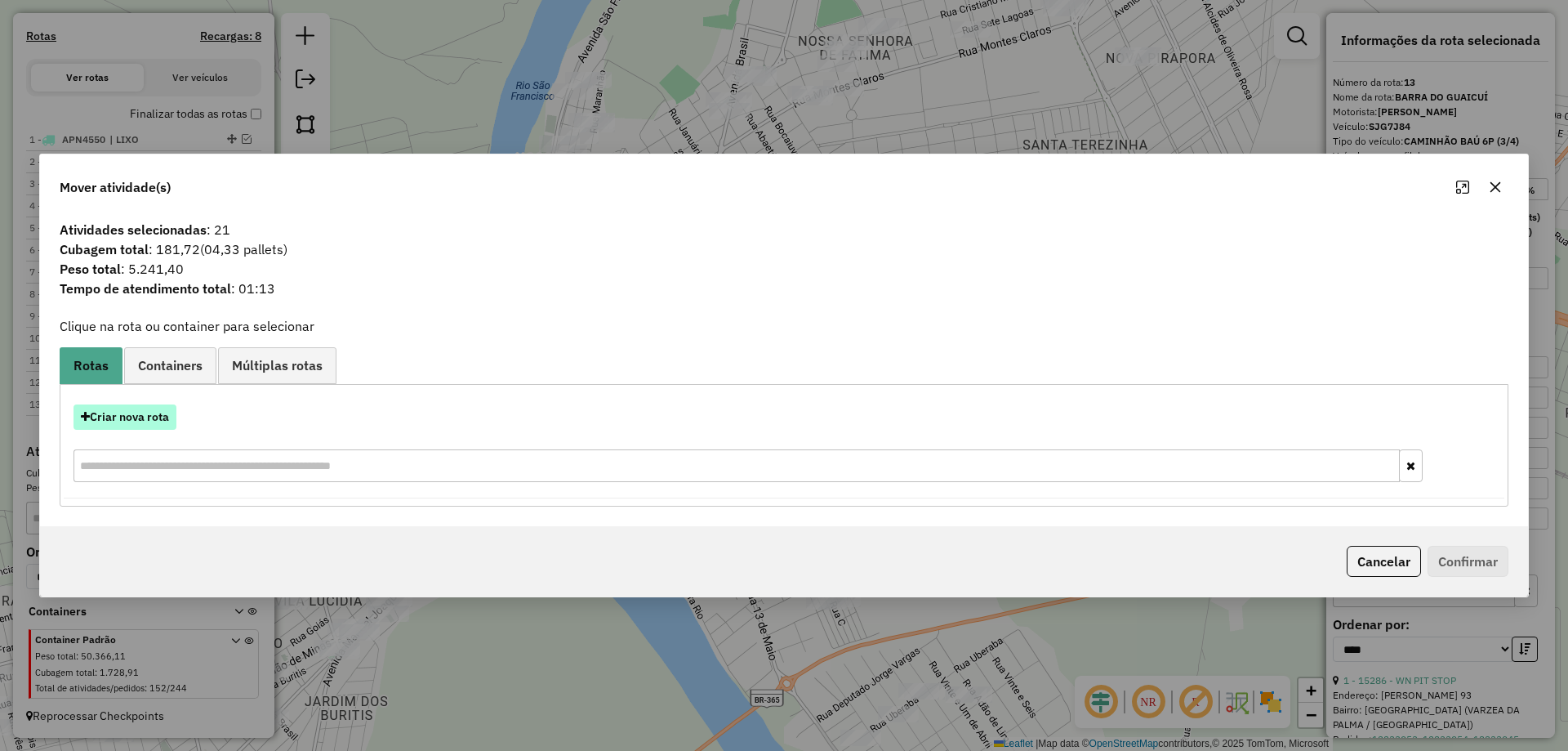
click at [141, 421] on button "Criar nova rota" at bounding box center [125, 418] width 103 height 26
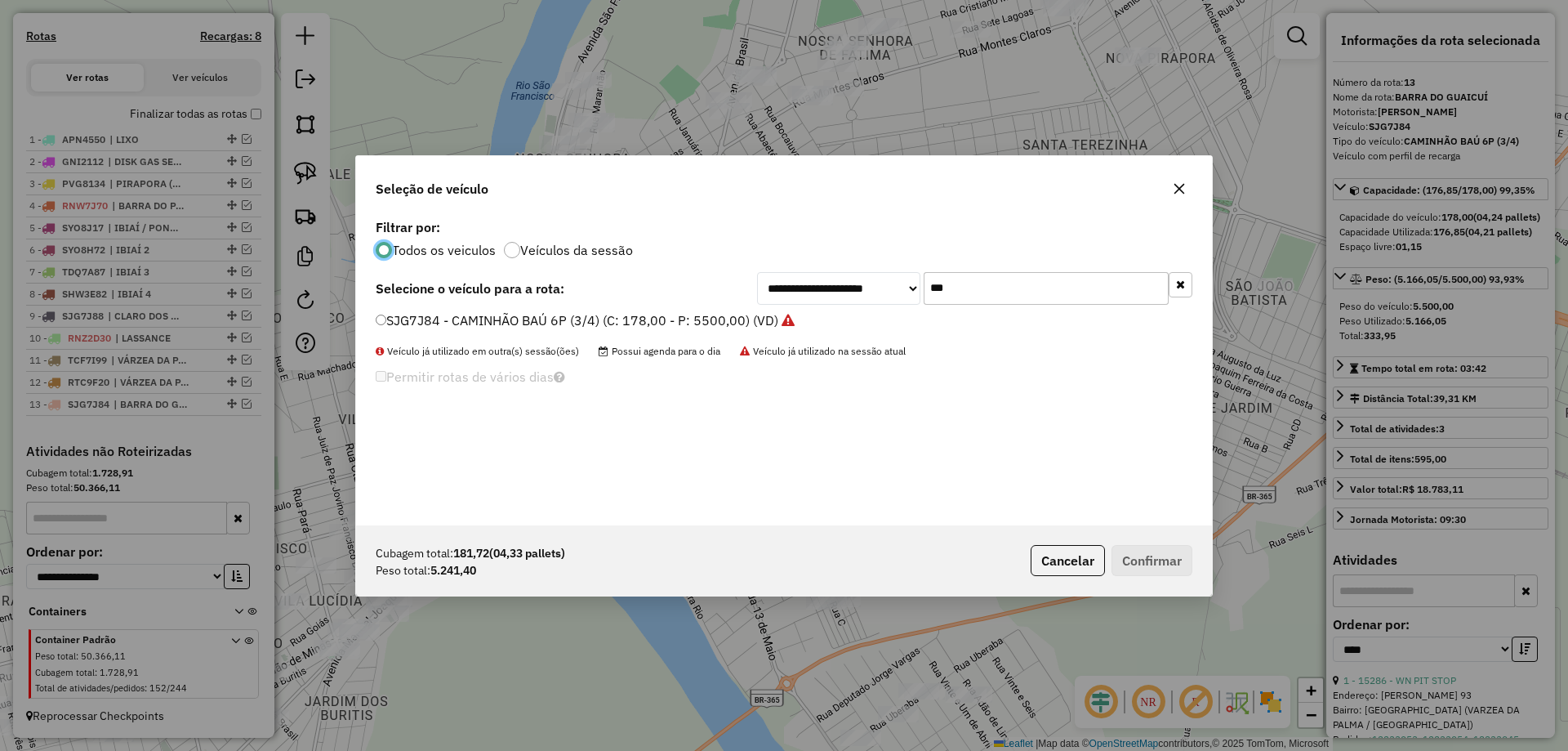
scroll to position [9, 5]
click at [982, 273] on input "***" at bounding box center [1045, 288] width 245 height 33
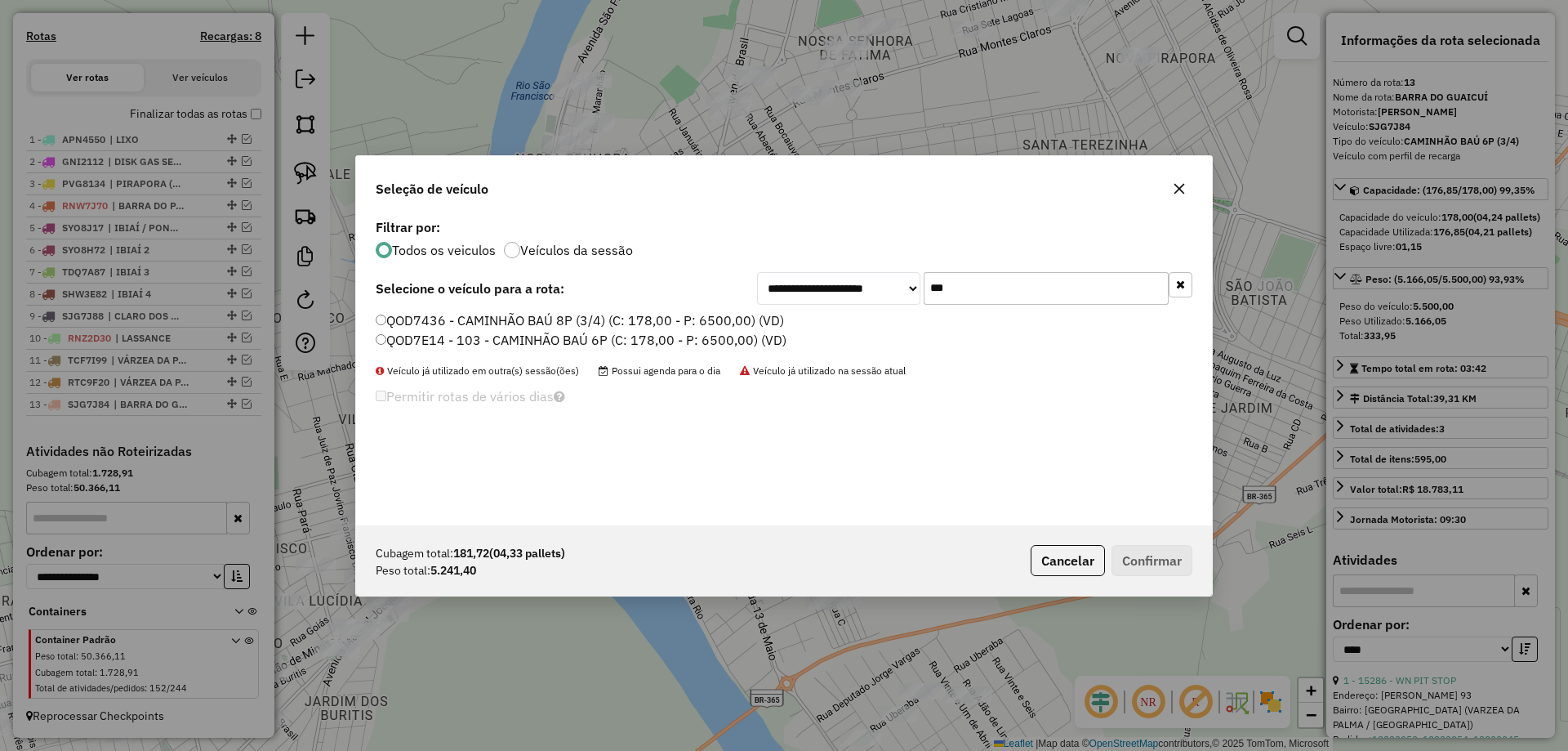
type input "***"
click at [405, 312] on label "QOD7436 - CAMINHÃO BAÚ 8P (3/4) (C: 178,00 - P: 6500,00) (VD)" at bounding box center [580, 320] width 409 height 20
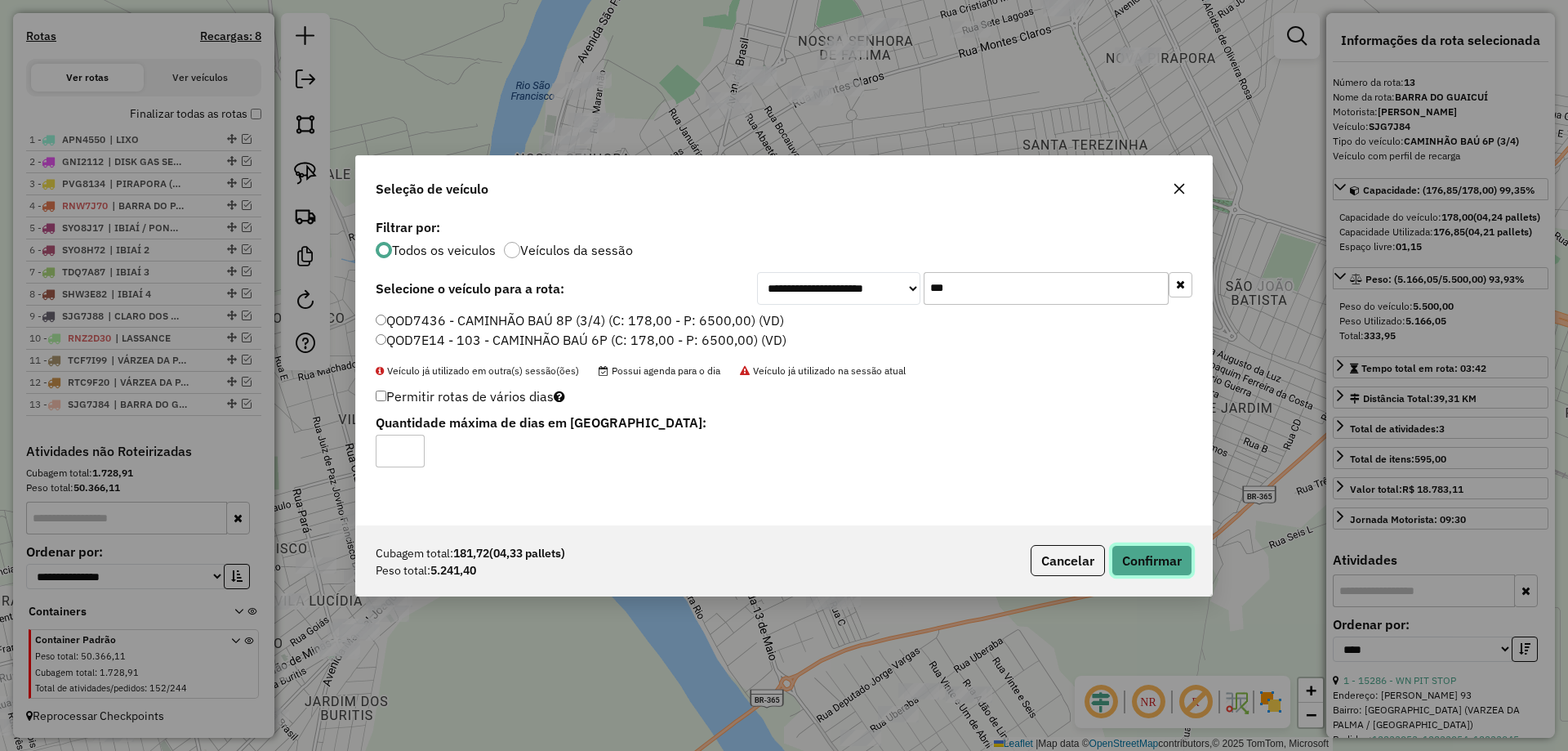
click at [1152, 555] on button "Confirmar" at bounding box center [1151, 560] width 81 height 31
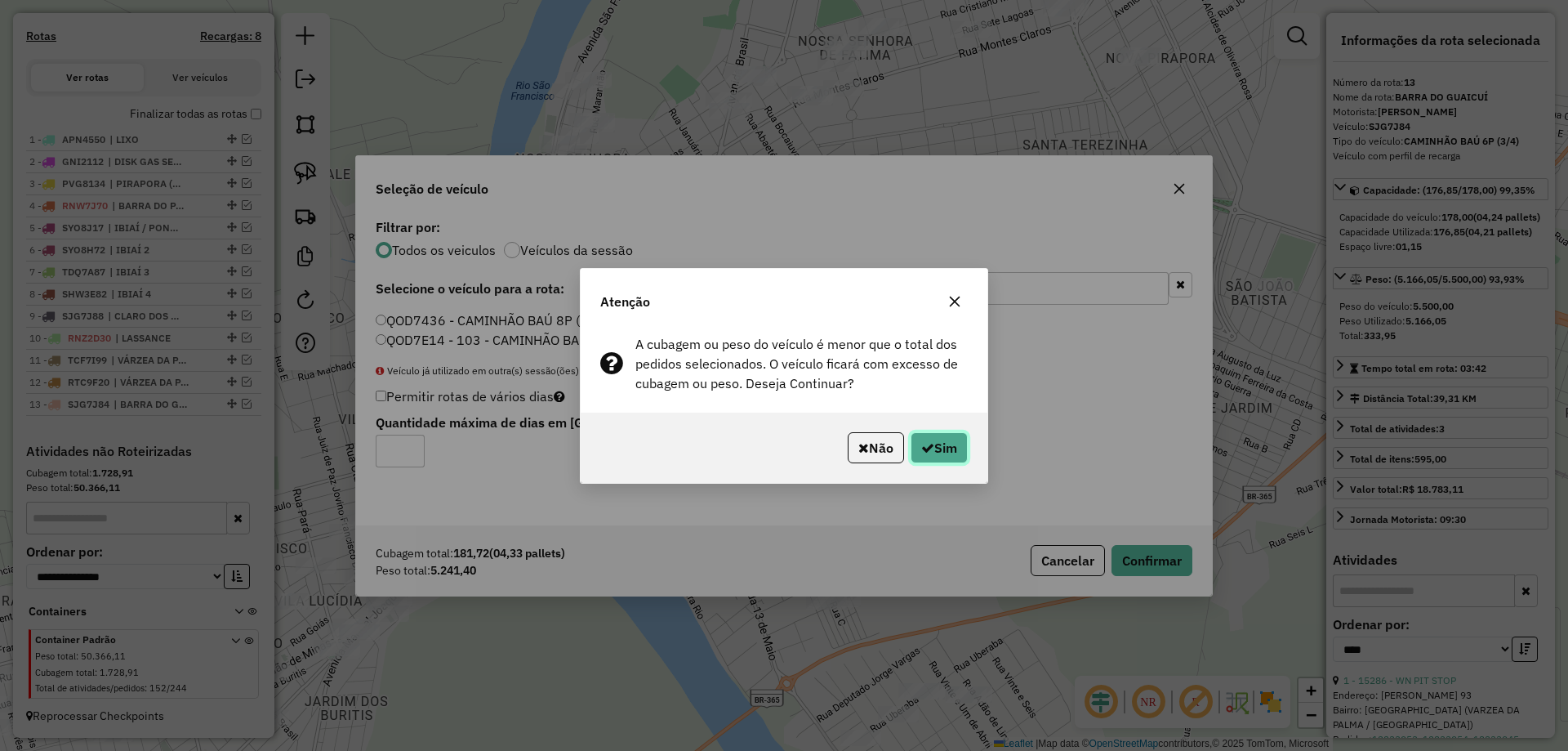
click at [919, 435] on button "Sim" at bounding box center [939, 446] width 58 height 31
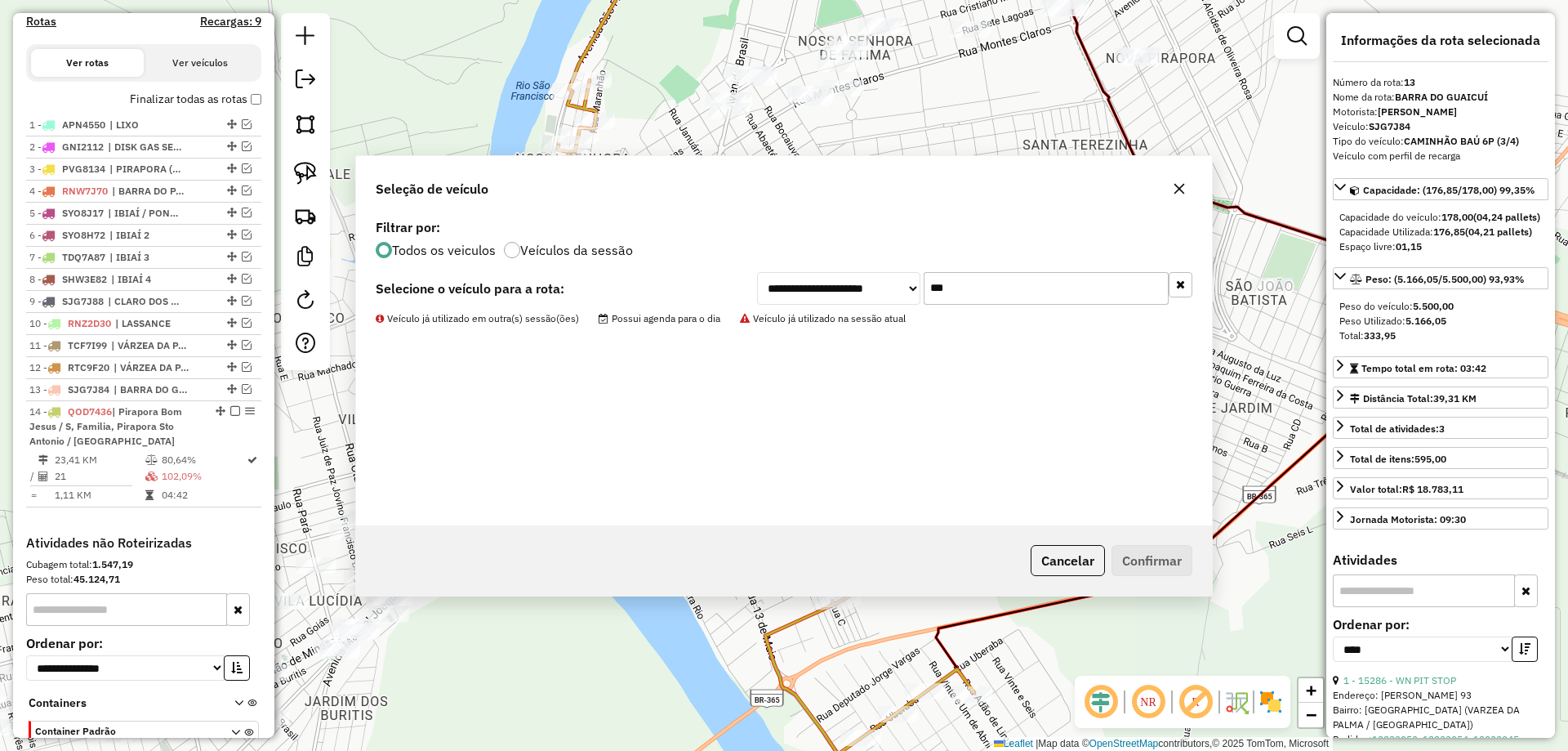
scroll to position [643, 0]
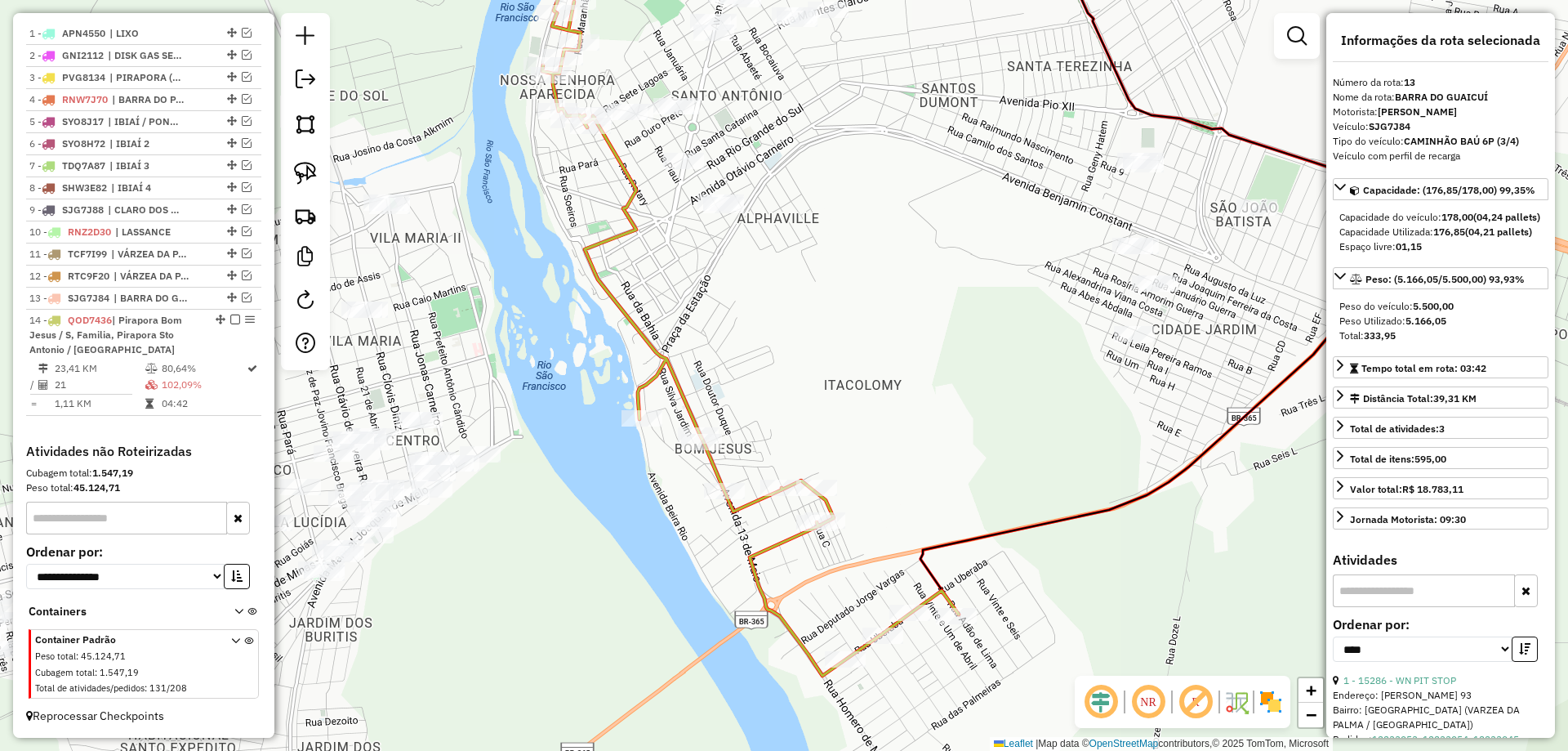
drag, startPoint x: 846, startPoint y: 328, endPoint x: 815, endPoint y: 164, distance: 166.9
click at [815, 164] on div "Janela de atendimento Grade de atendimento Capacidade Transportadoras Veículos …" at bounding box center [784, 375] width 1568 height 751
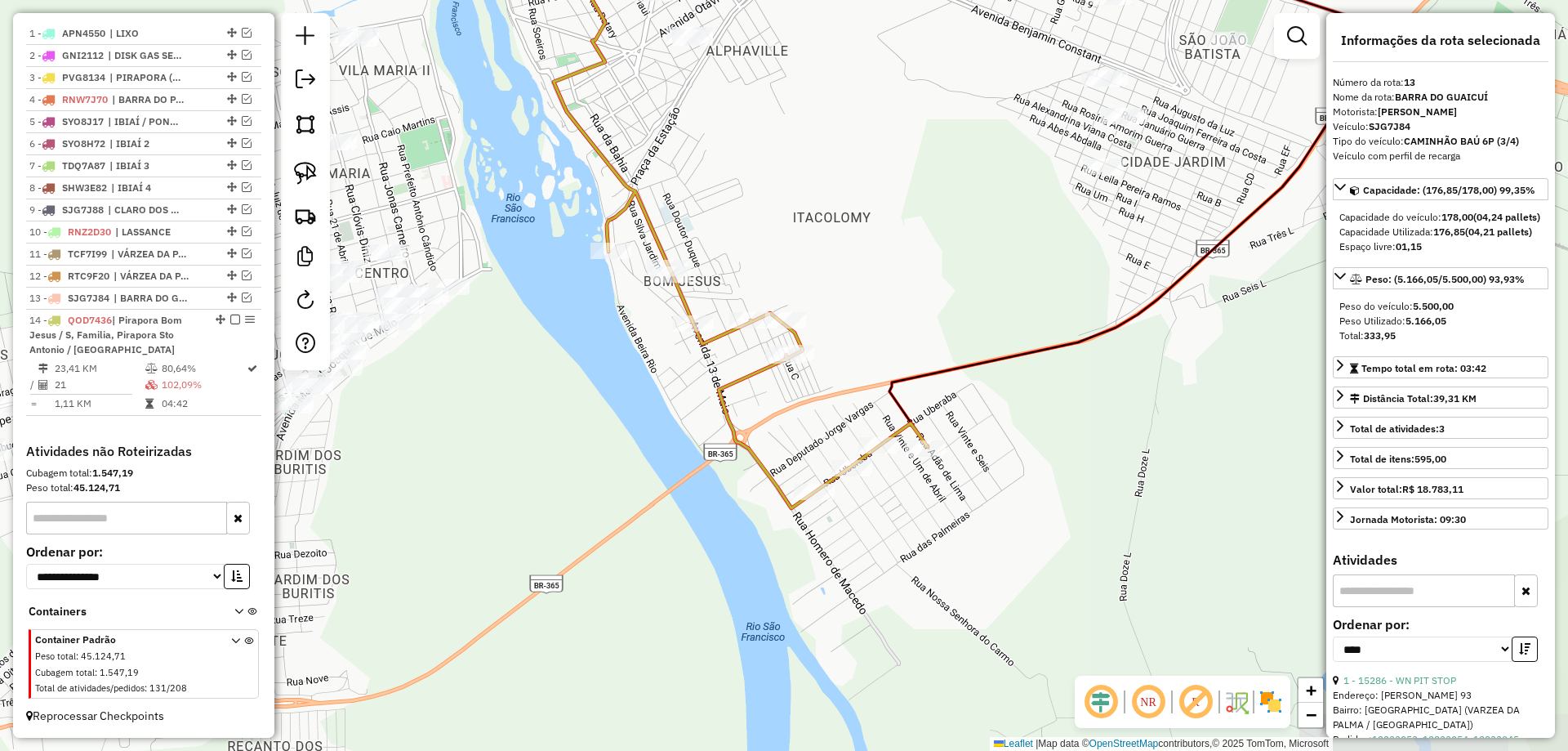
drag, startPoint x: 883, startPoint y: 293, endPoint x: 846, endPoint y: 309, distance: 40.3
click at [876, 291] on div "Janela de atendimento Grade de atendimento Capacidade Transportadoras Veículos …" at bounding box center [784, 375] width 1568 height 751
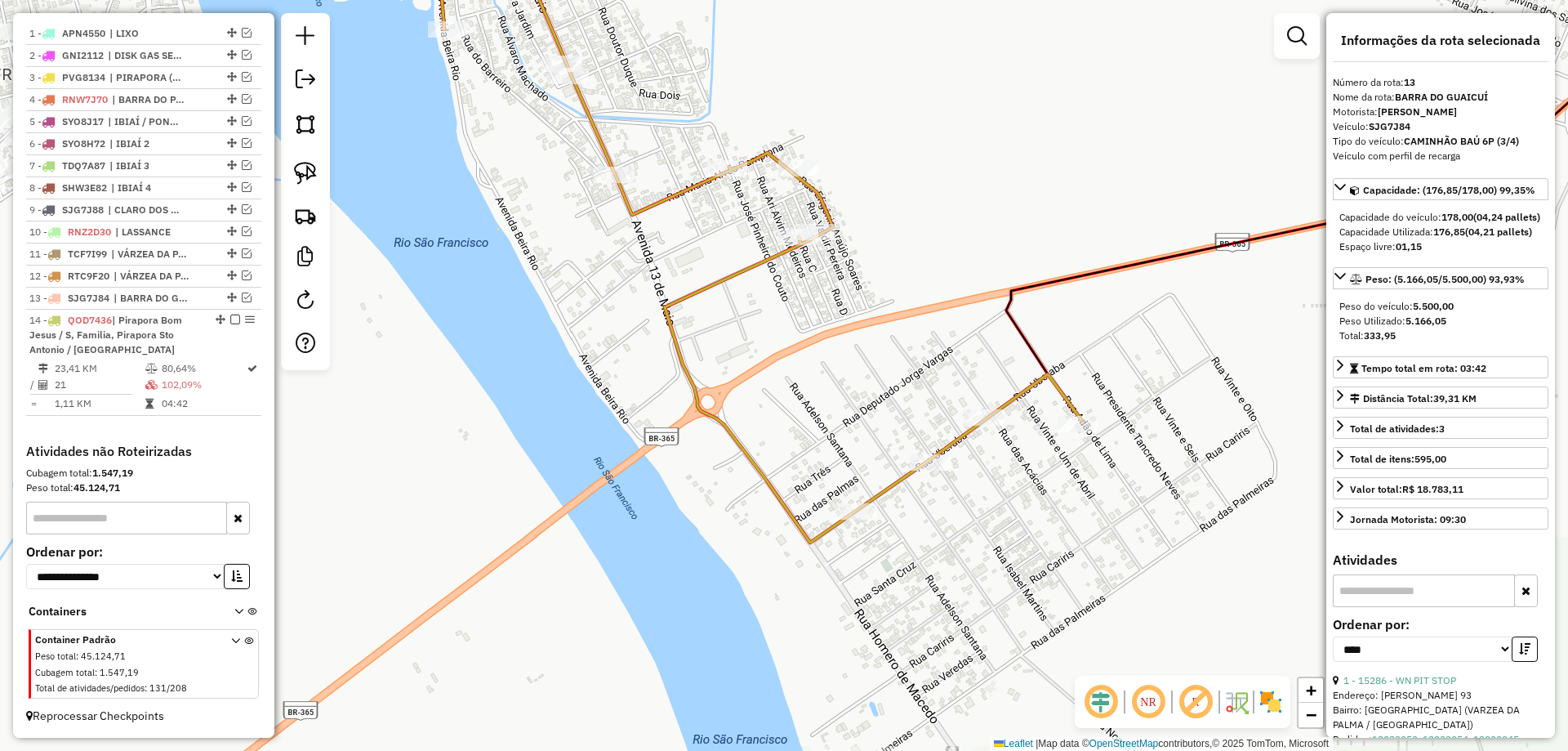
click at [323, 184] on div at bounding box center [304, 191] width 49 height 357
click at [289, 159] on link at bounding box center [305, 173] width 36 height 36
drag, startPoint x: 813, startPoint y: 455, endPoint x: 890, endPoint y: 519, distance: 100.1
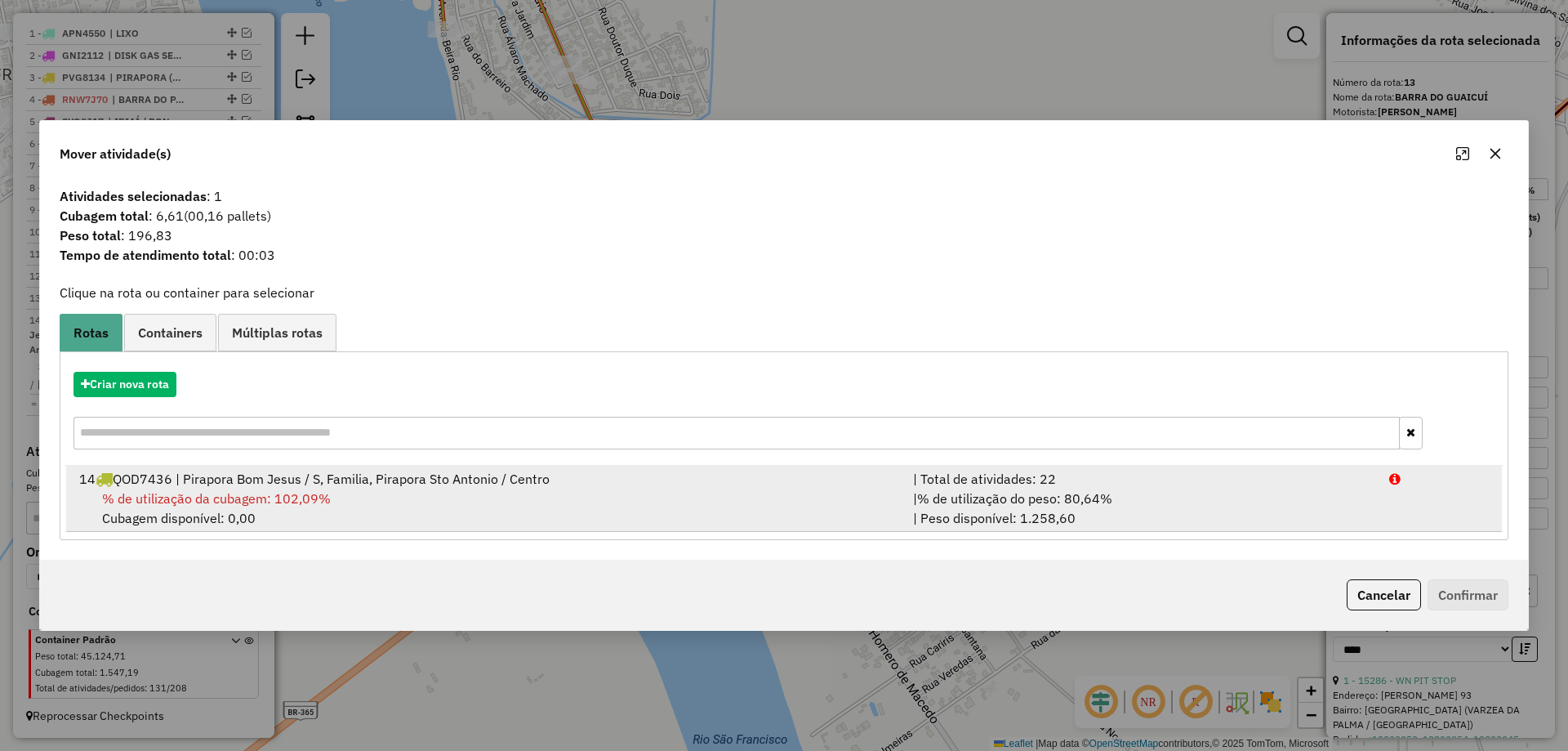
click at [1219, 506] on div "| % de utilização do peso: 80,64% | Peso disponível: 1.258,60" at bounding box center [1142, 508] width 476 height 40
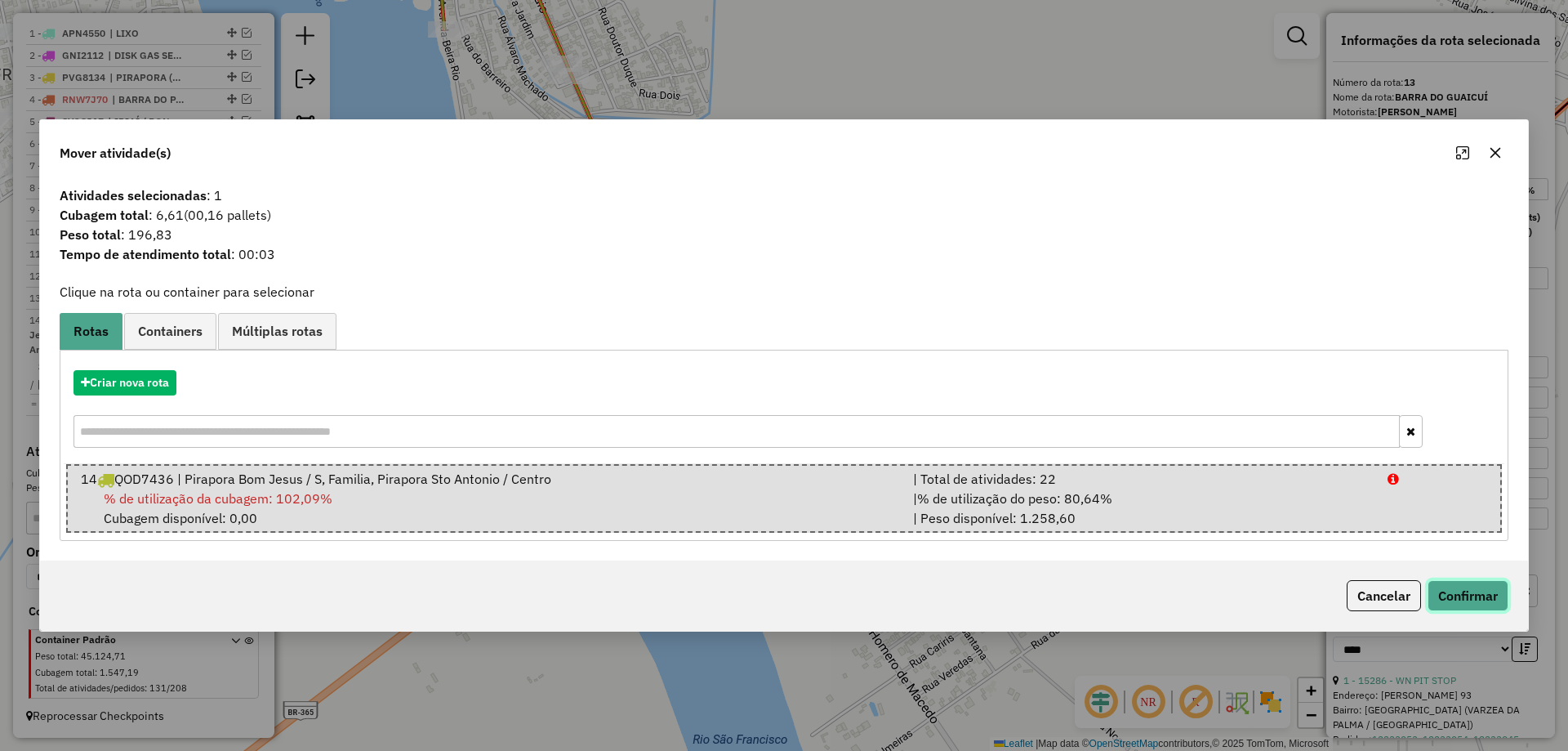
click at [1467, 590] on button "Confirmar" at bounding box center [1468, 595] width 81 height 31
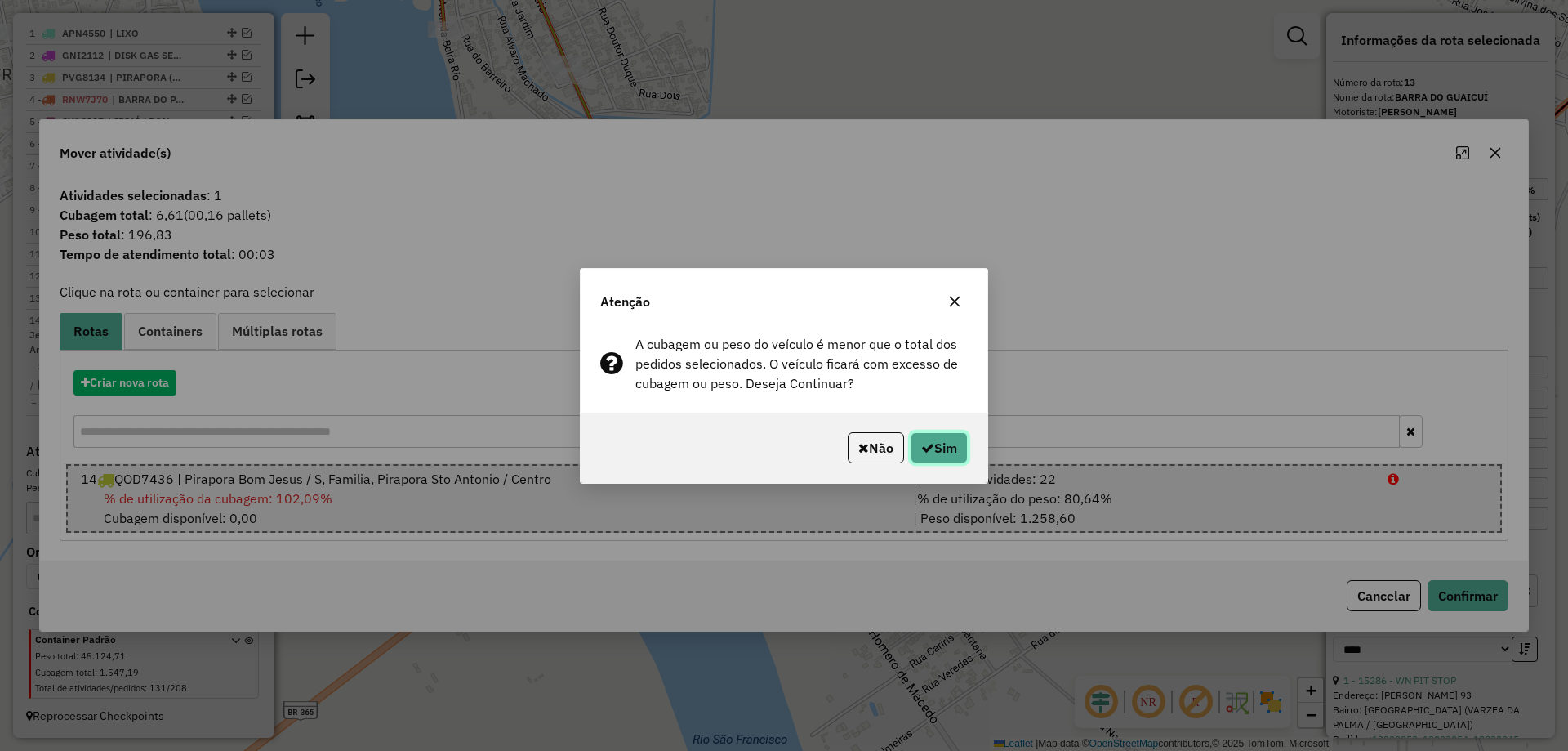
click at [964, 449] on button "Sim" at bounding box center [939, 446] width 58 height 31
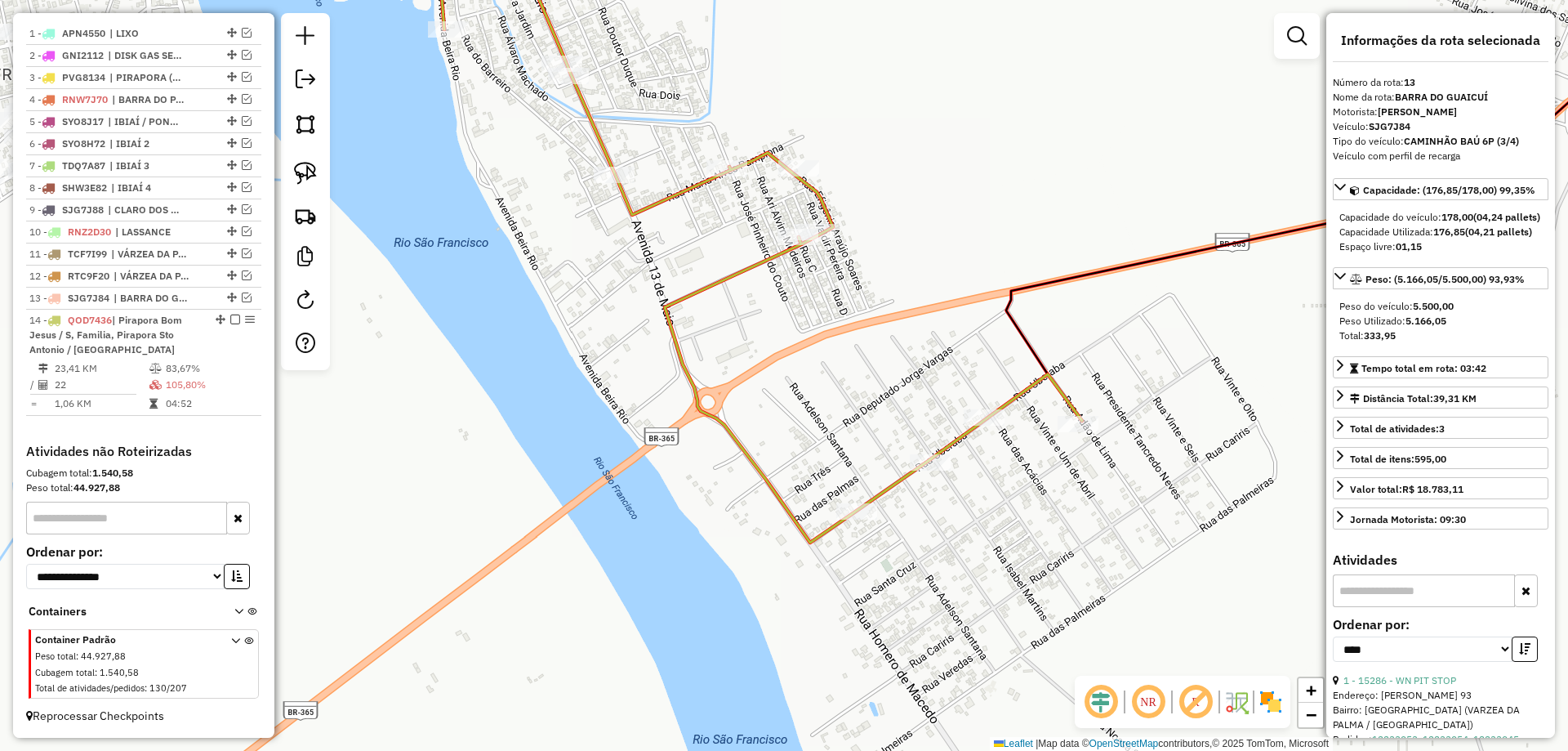
drag, startPoint x: 894, startPoint y: 335, endPoint x: 815, endPoint y: 549, distance: 228.1
click at [836, 515] on div "Janela de atendimento Grade de atendimento Capacidade Transportadoras Veículos …" at bounding box center [784, 375] width 1568 height 751
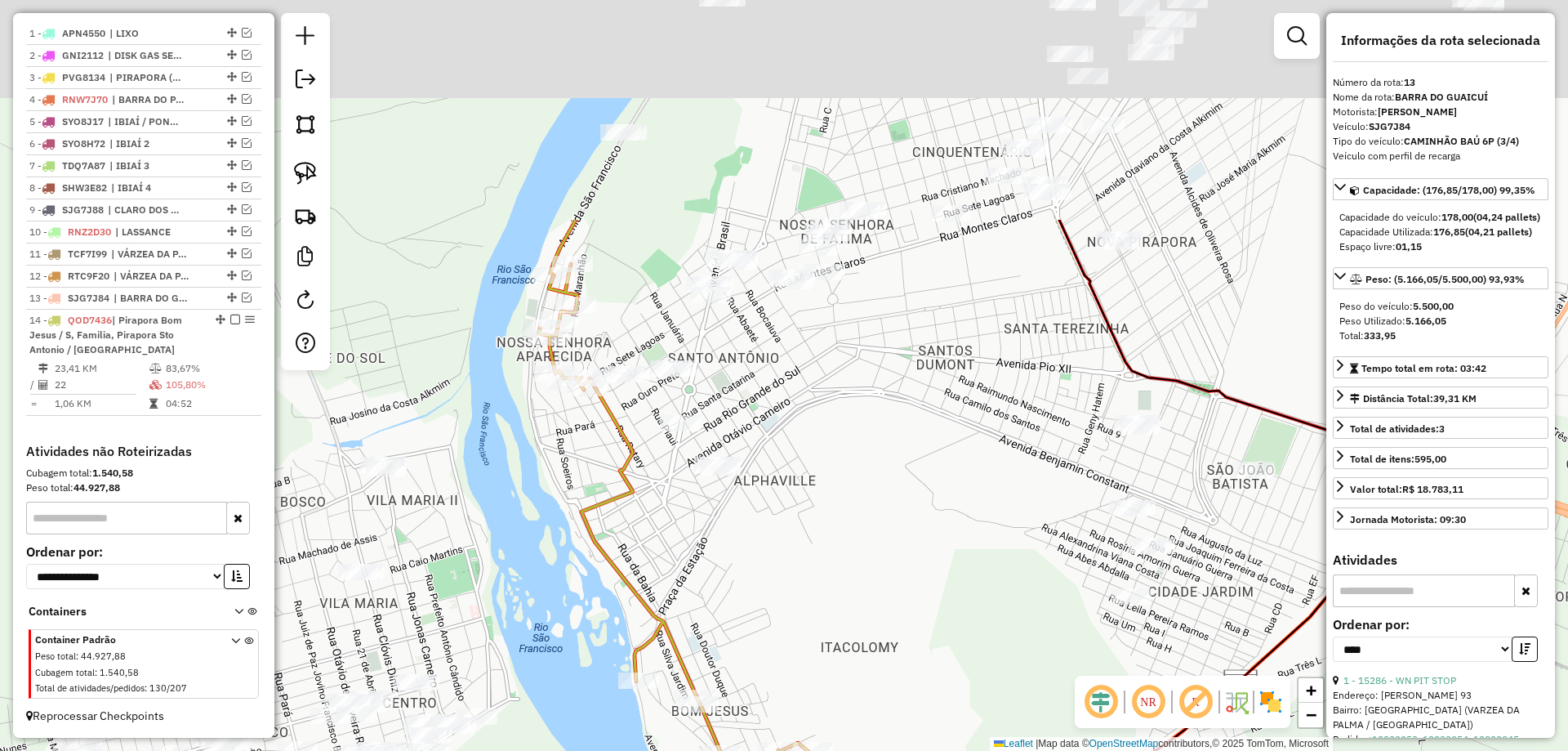
drag, startPoint x: 634, startPoint y: 243, endPoint x: 695, endPoint y: 530, distance: 293.4
click at [695, 530] on div "Janela de atendimento Grade de atendimento Capacidade Transportadoras Veículos …" at bounding box center [784, 375] width 1568 height 751
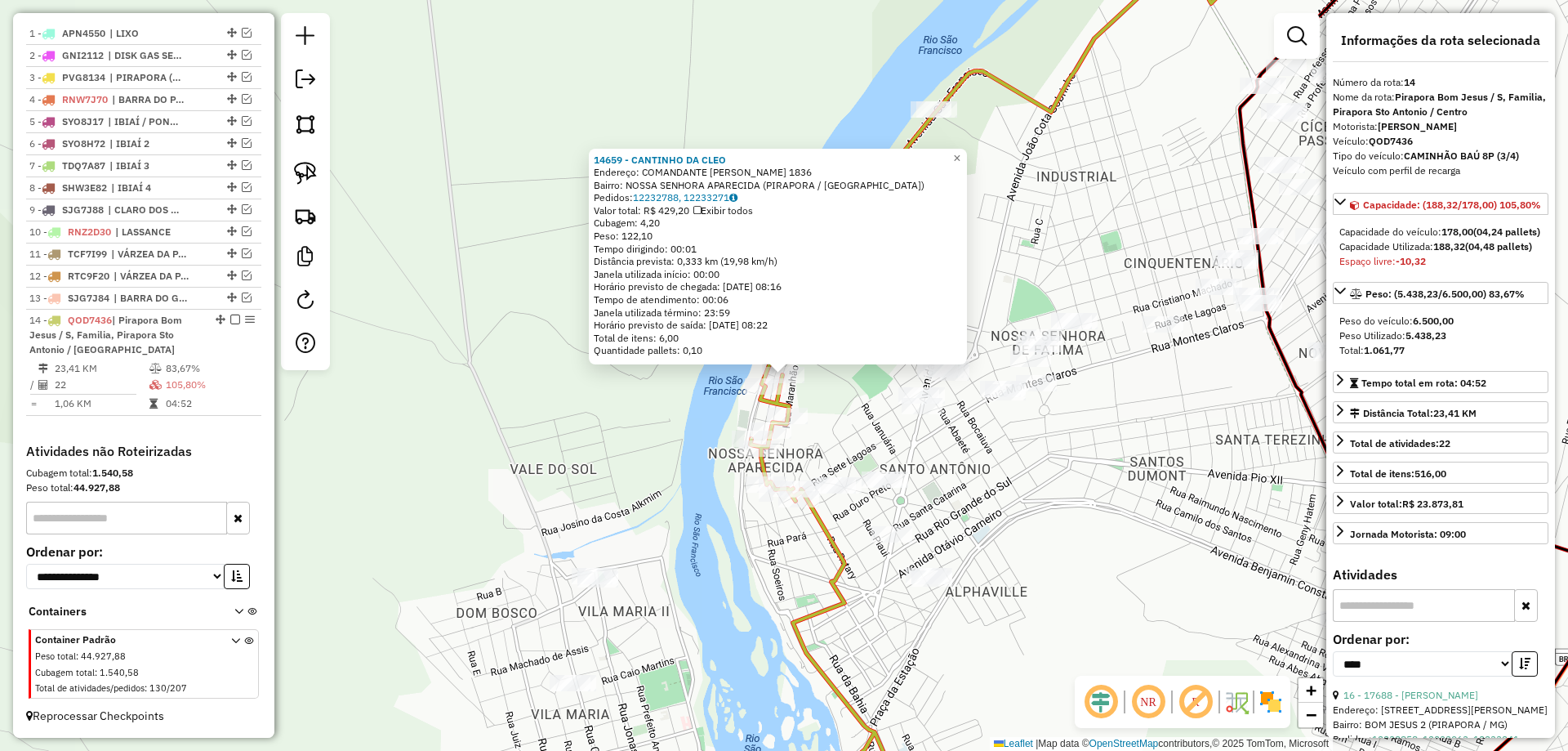
click at [811, 406] on div "14659 - CANTINHO DA CLEO Endereço: COMANDANTE SANTIAGO DANTAS 1836 Bairro: NOSS…" at bounding box center [784, 375] width 1568 height 751
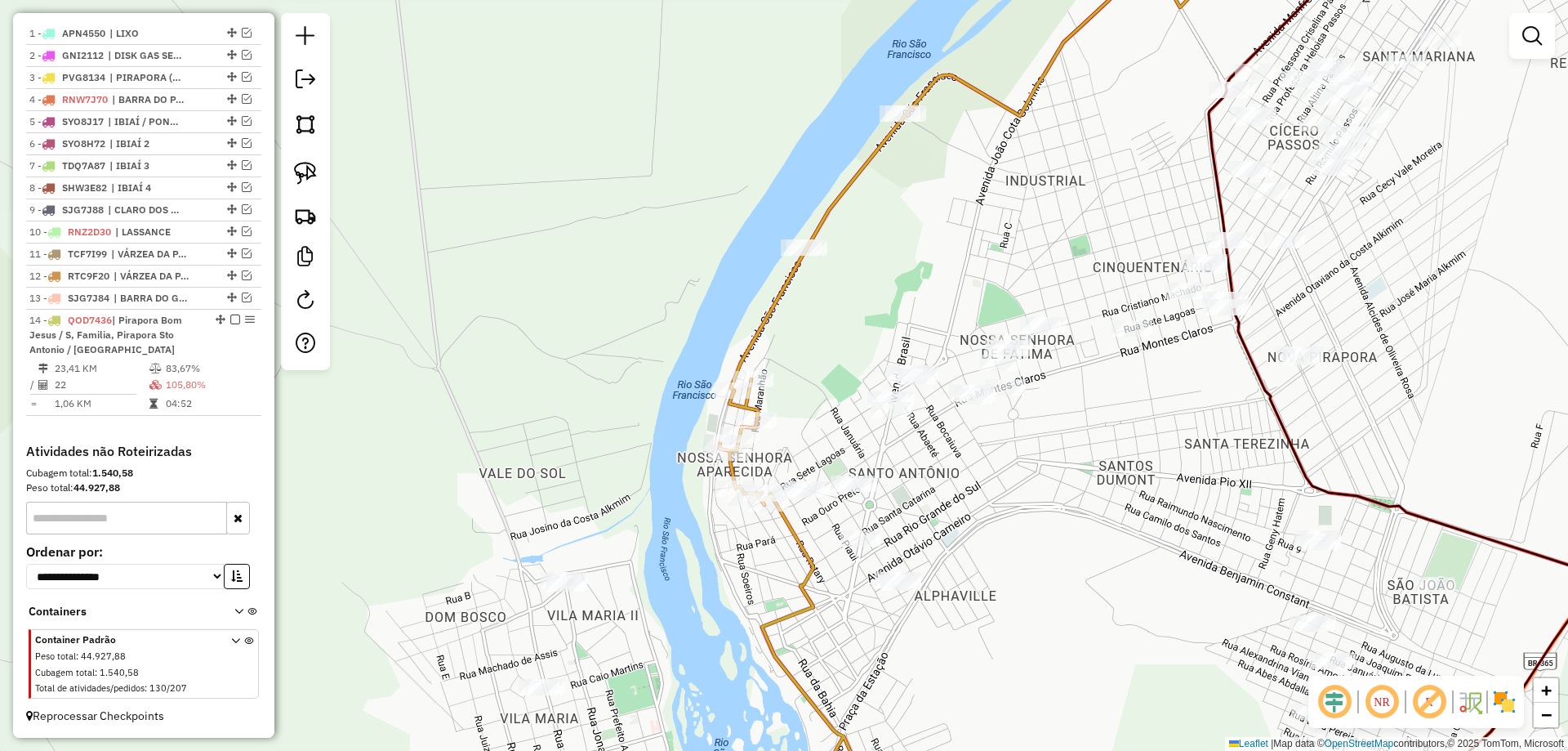
drag, startPoint x: 824, startPoint y: 388, endPoint x: 817, endPoint y: 414, distance: 26.9
click at [811, 379] on div "Janela de atendimento Grade de atendimento Capacidade Transportadoras Veículos …" at bounding box center [784, 375] width 1568 height 751
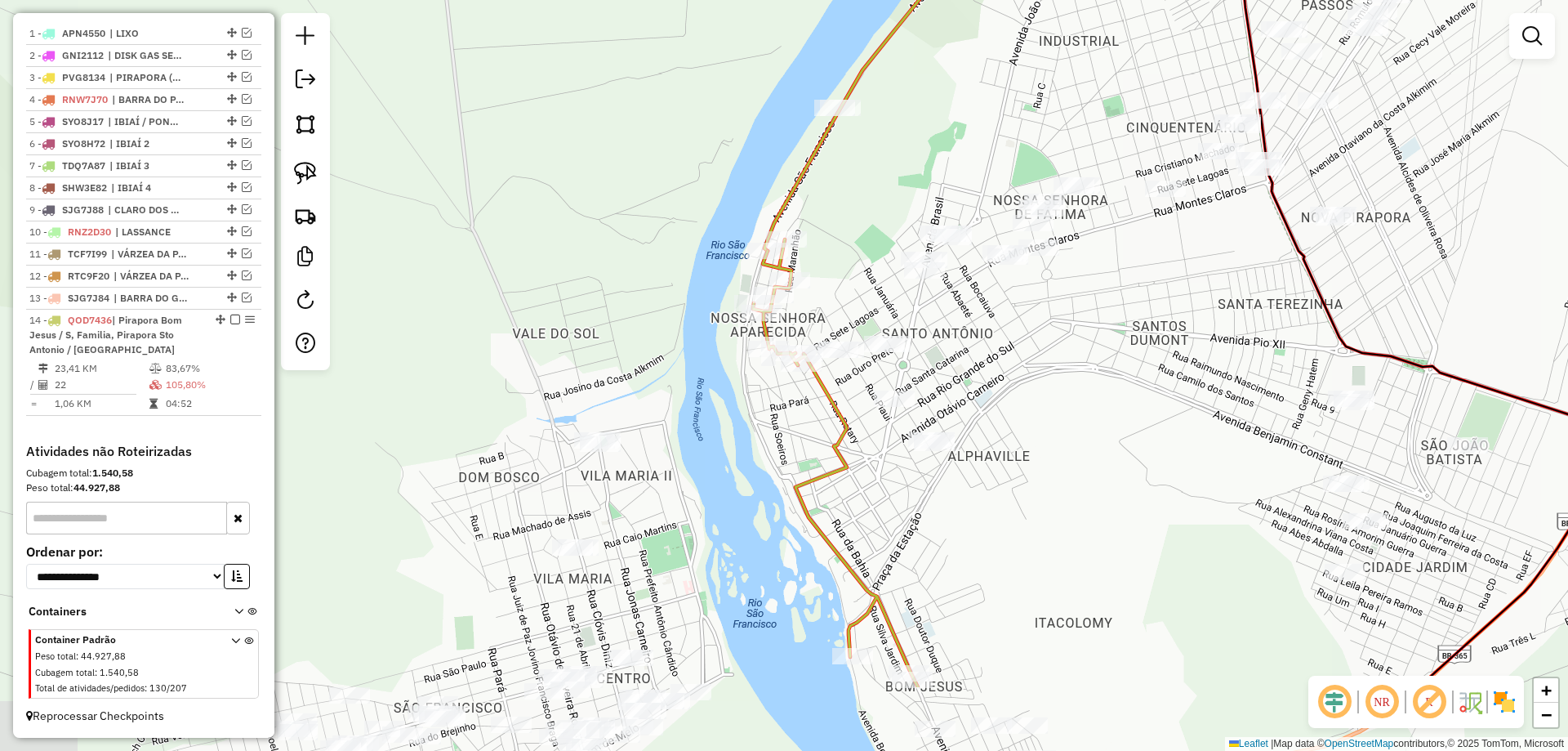
drag, startPoint x: 820, startPoint y: 414, endPoint x: 853, endPoint y: 277, distance: 140.9
click at [853, 277] on div "Janela de atendimento Grade de atendimento Capacidade Transportadoras Veículos …" at bounding box center [784, 375] width 1568 height 751
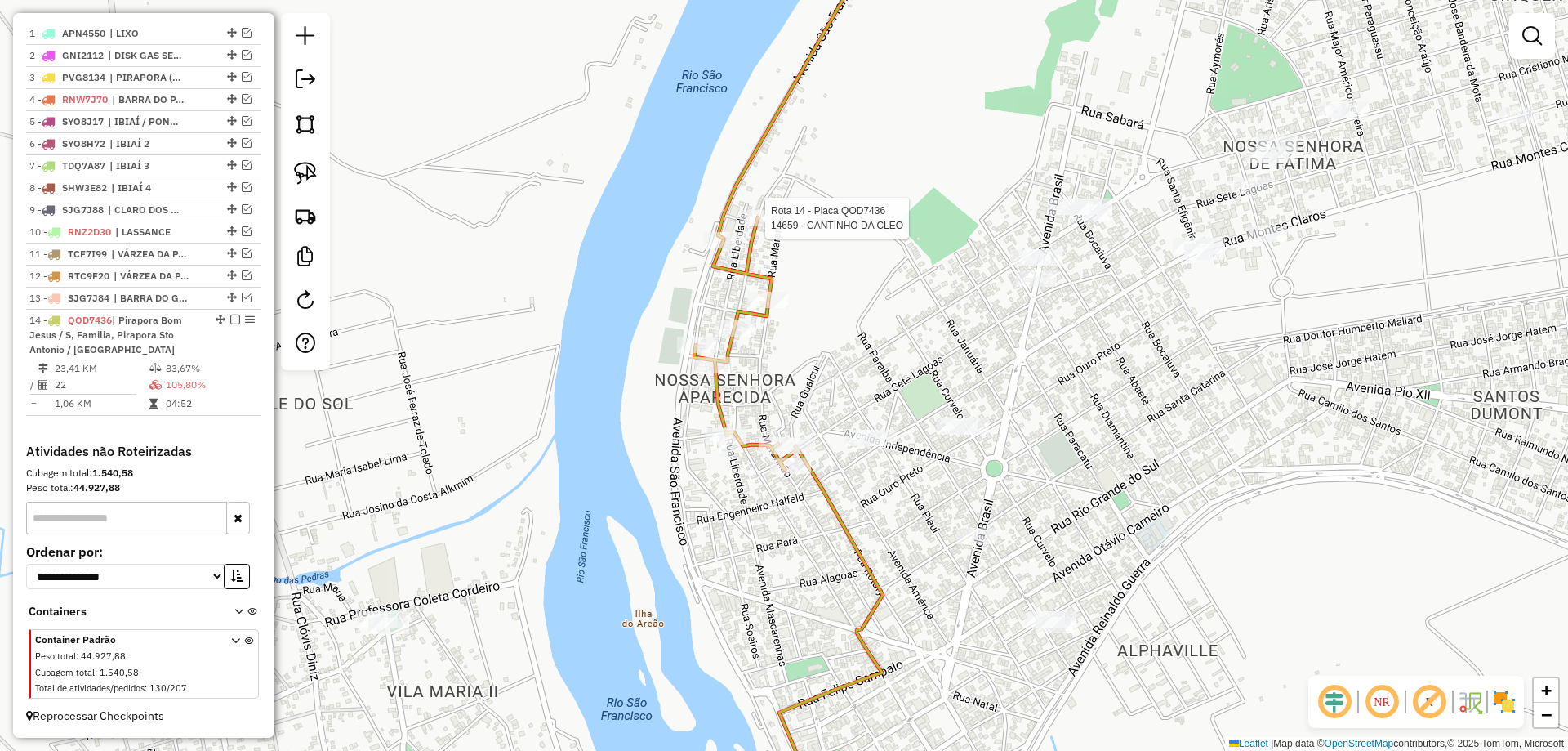
select select "*********"
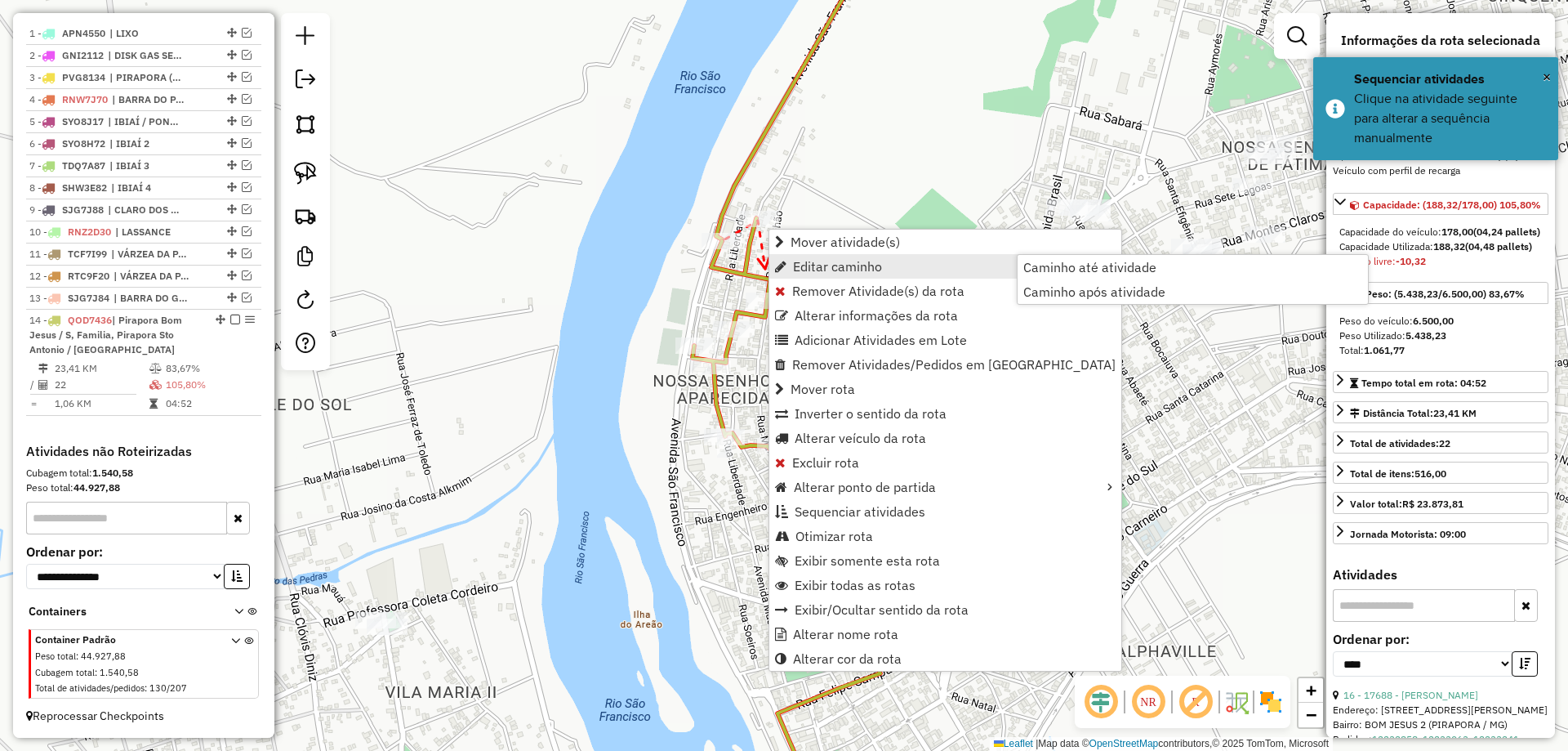
click at [773, 261] on link "Editar caminho" at bounding box center [944, 266] width 352 height 25
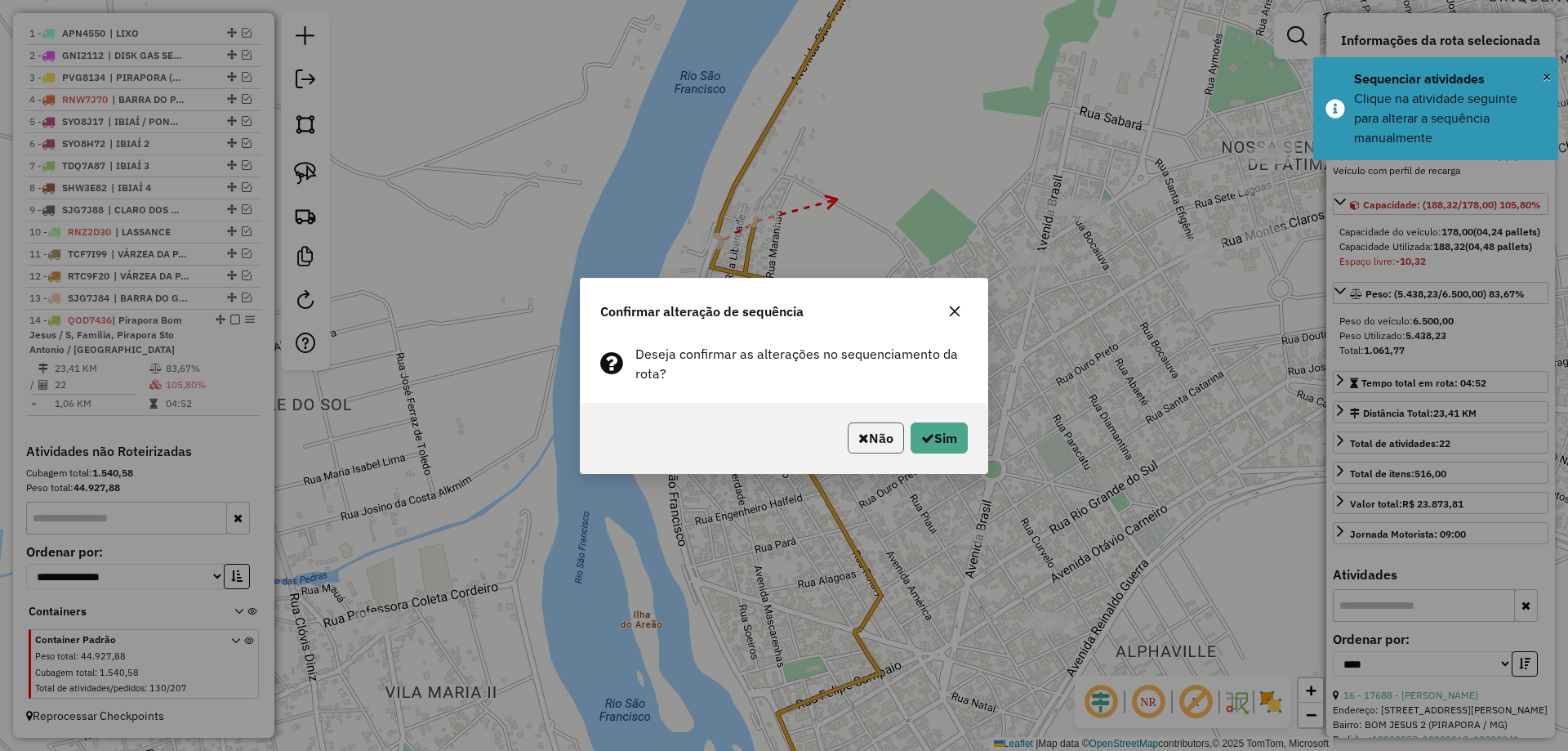
click at [885, 439] on button "Não" at bounding box center [876, 438] width 57 height 31
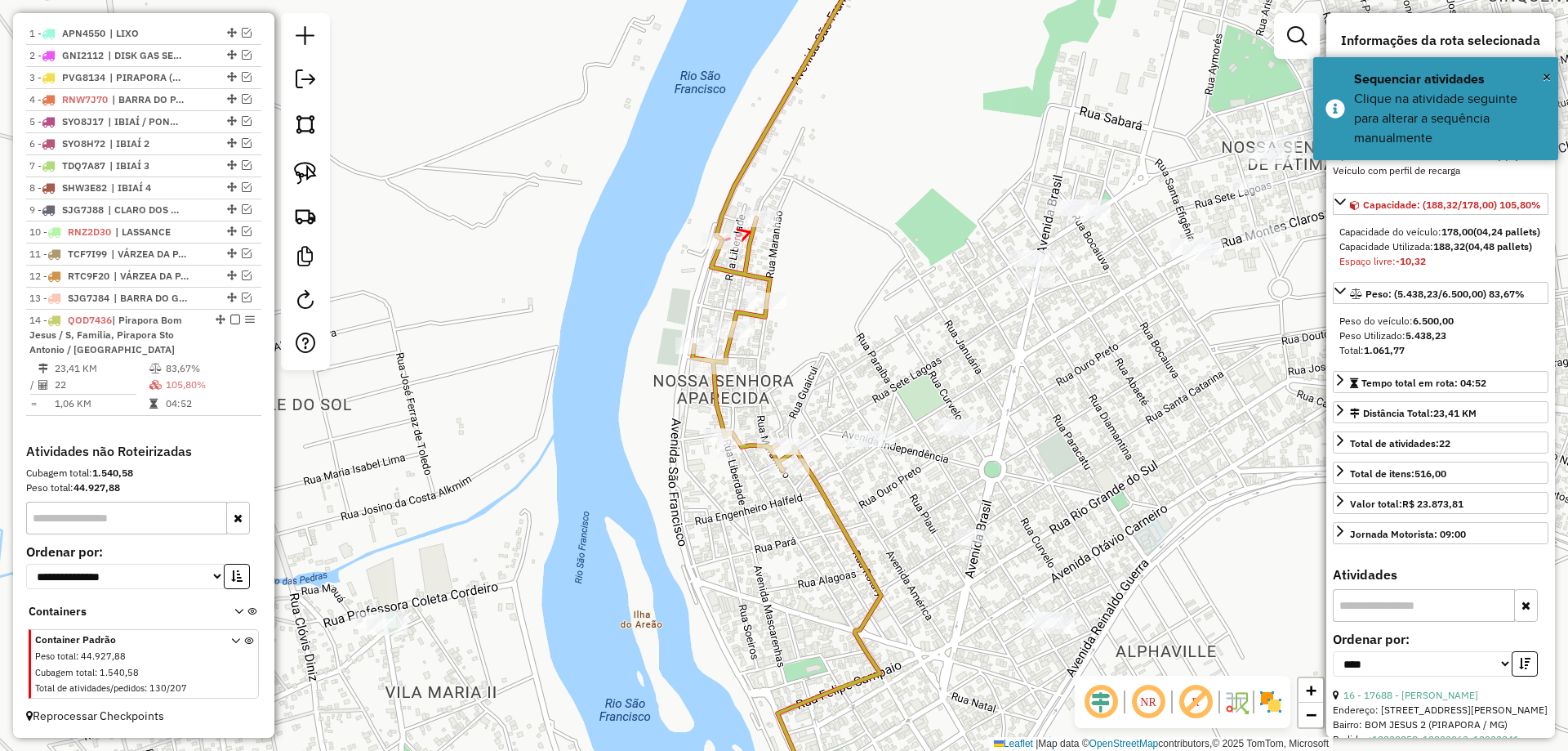
click at [754, 226] on div at bounding box center [758, 218] width 41 height 16
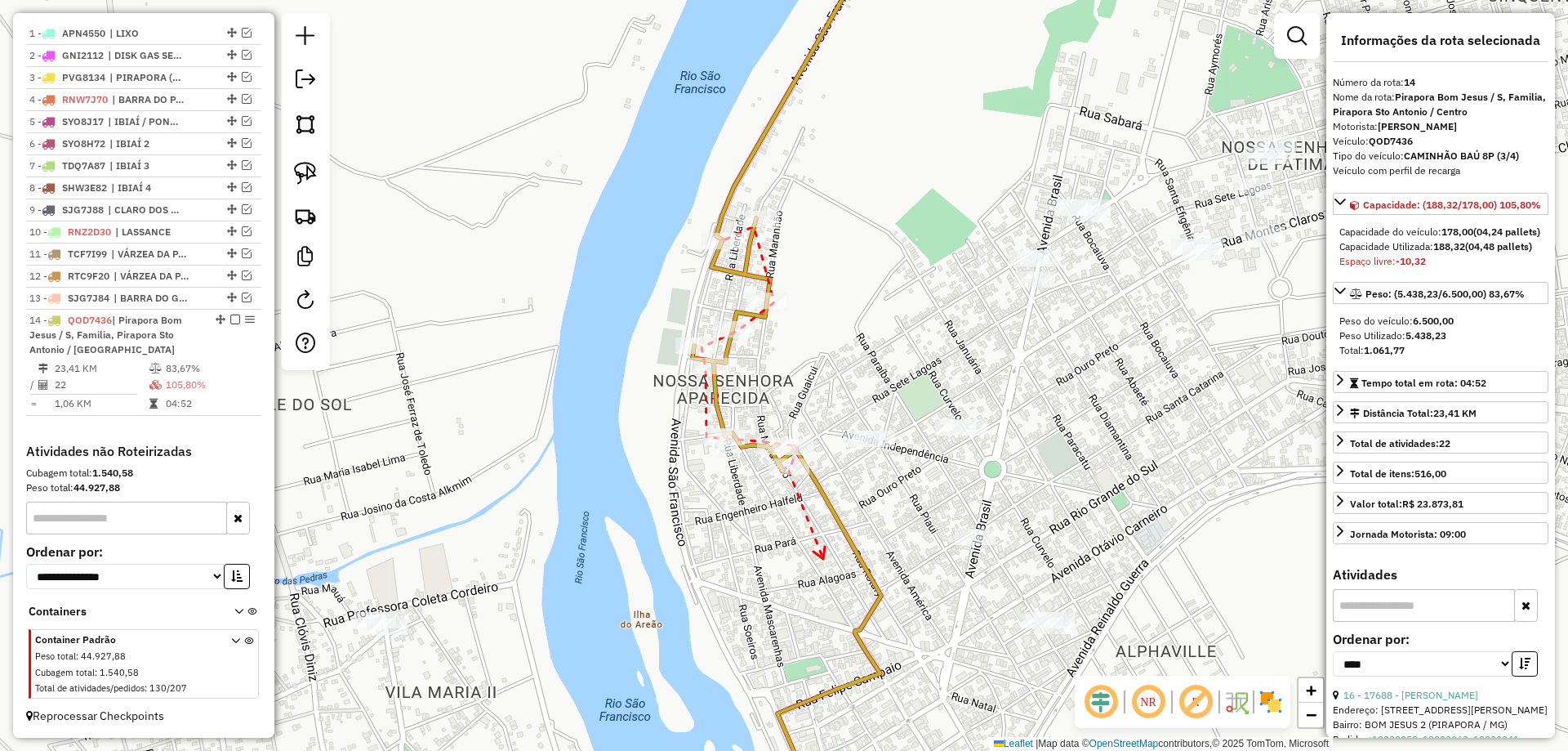
drag, startPoint x: 751, startPoint y: 238, endPoint x: 714, endPoint y: 339, distance: 107.6
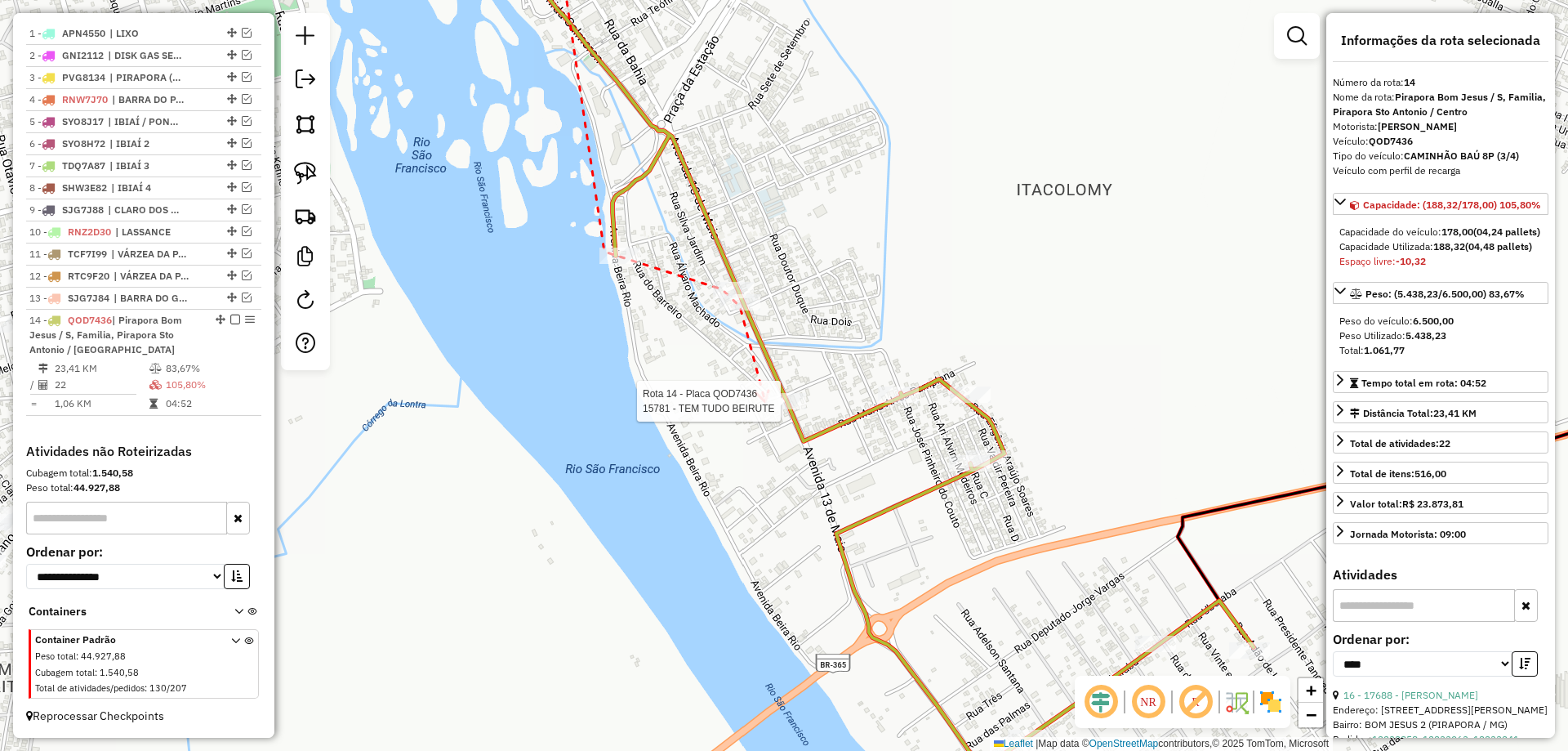
click at [772, 409] on div at bounding box center [784, 401] width 41 height 16
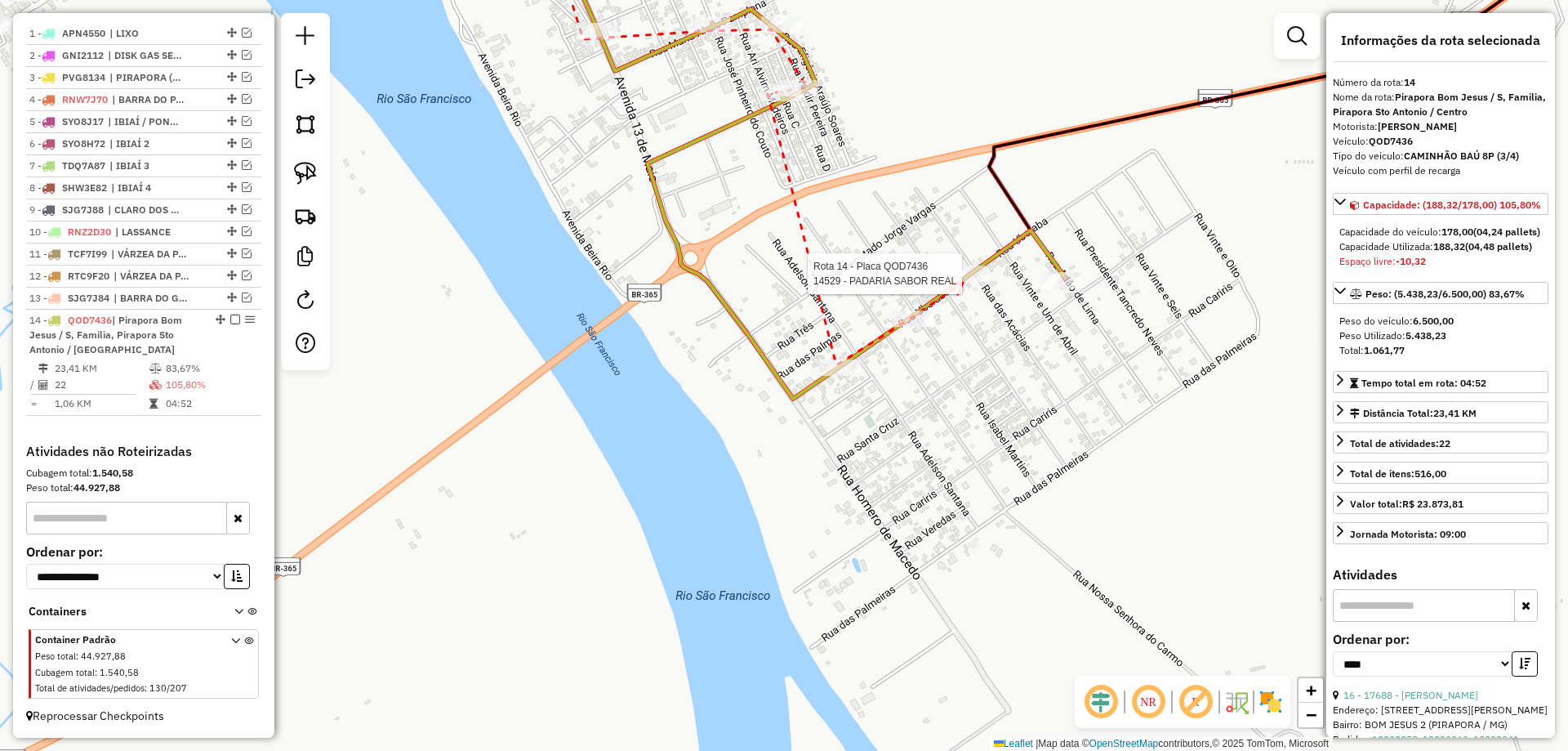
click at [963, 282] on div at bounding box center [966, 274] width 41 height 16
click at [1042, 289] on div at bounding box center [1060, 280] width 41 height 16
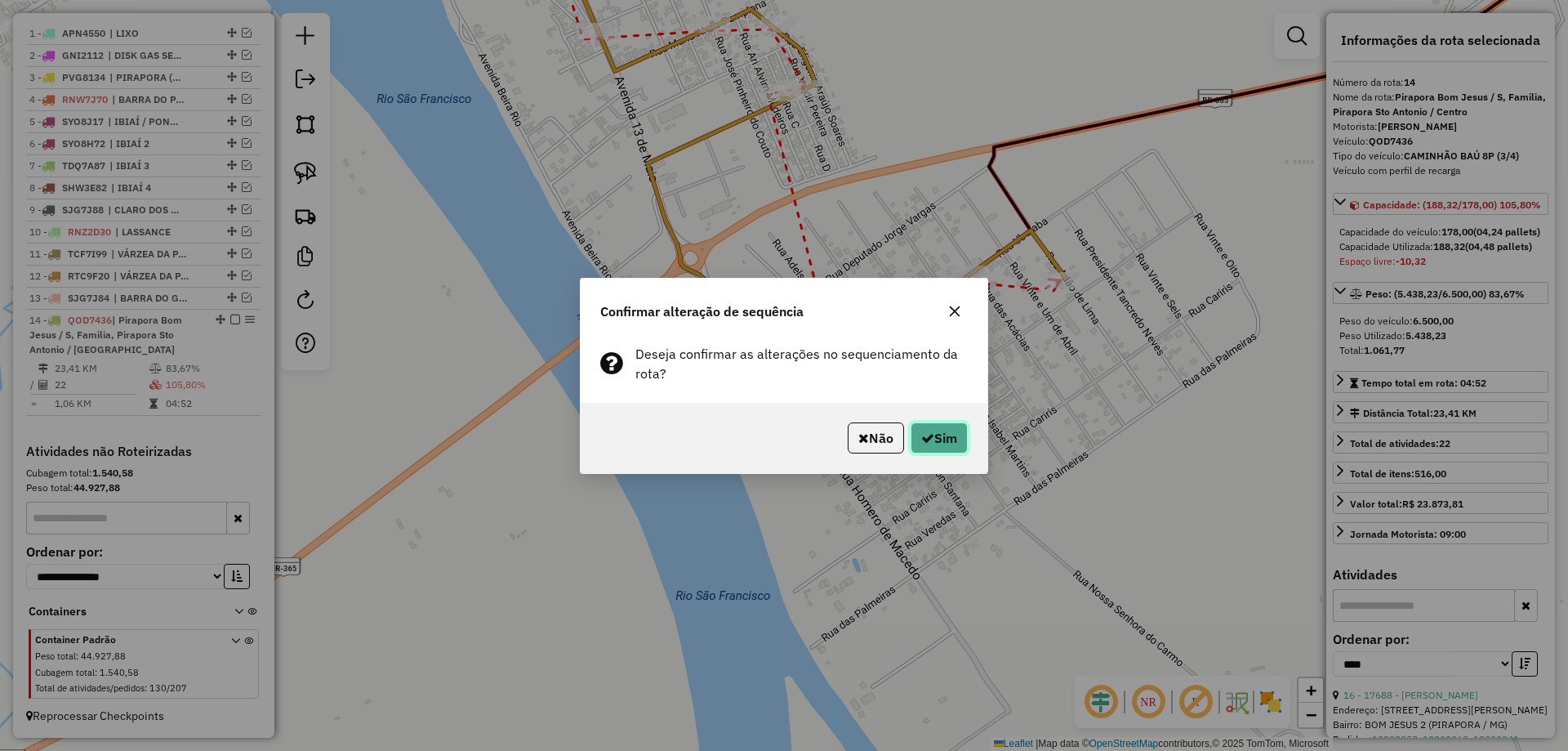
click at [942, 443] on button "Sim" at bounding box center [939, 438] width 58 height 31
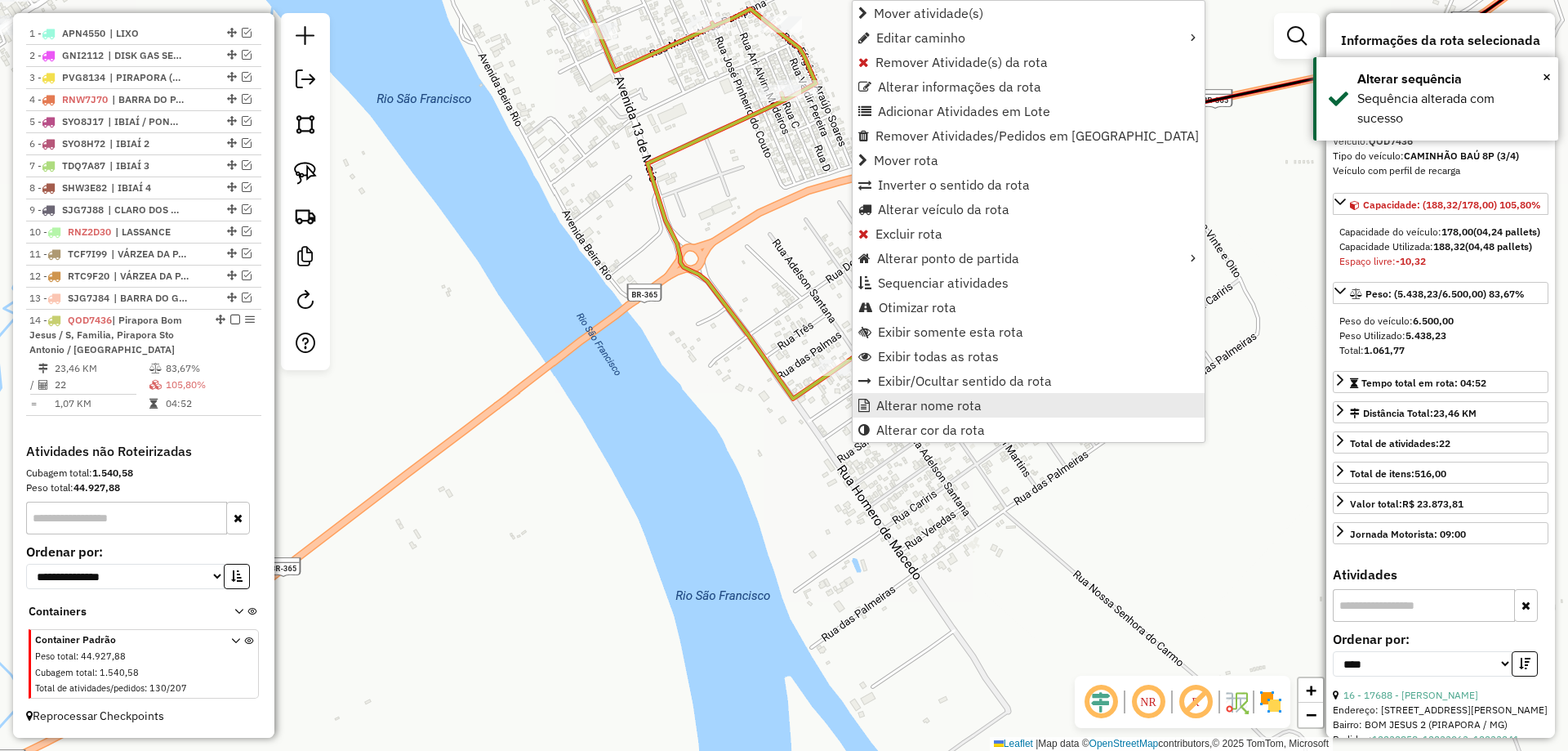
click at [908, 405] on span "Alterar nome rota" at bounding box center [928, 405] width 105 height 13
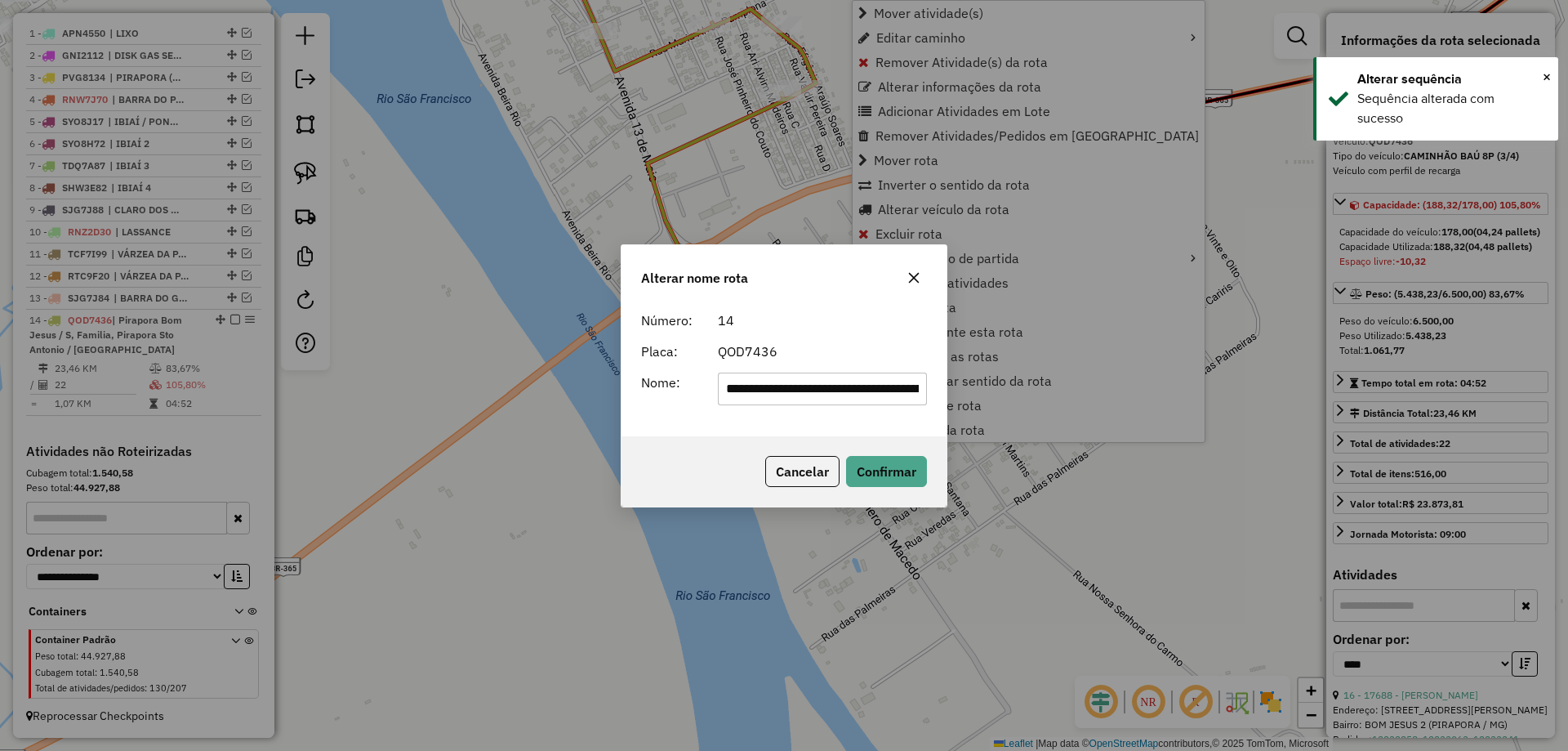
scroll to position [0, 169]
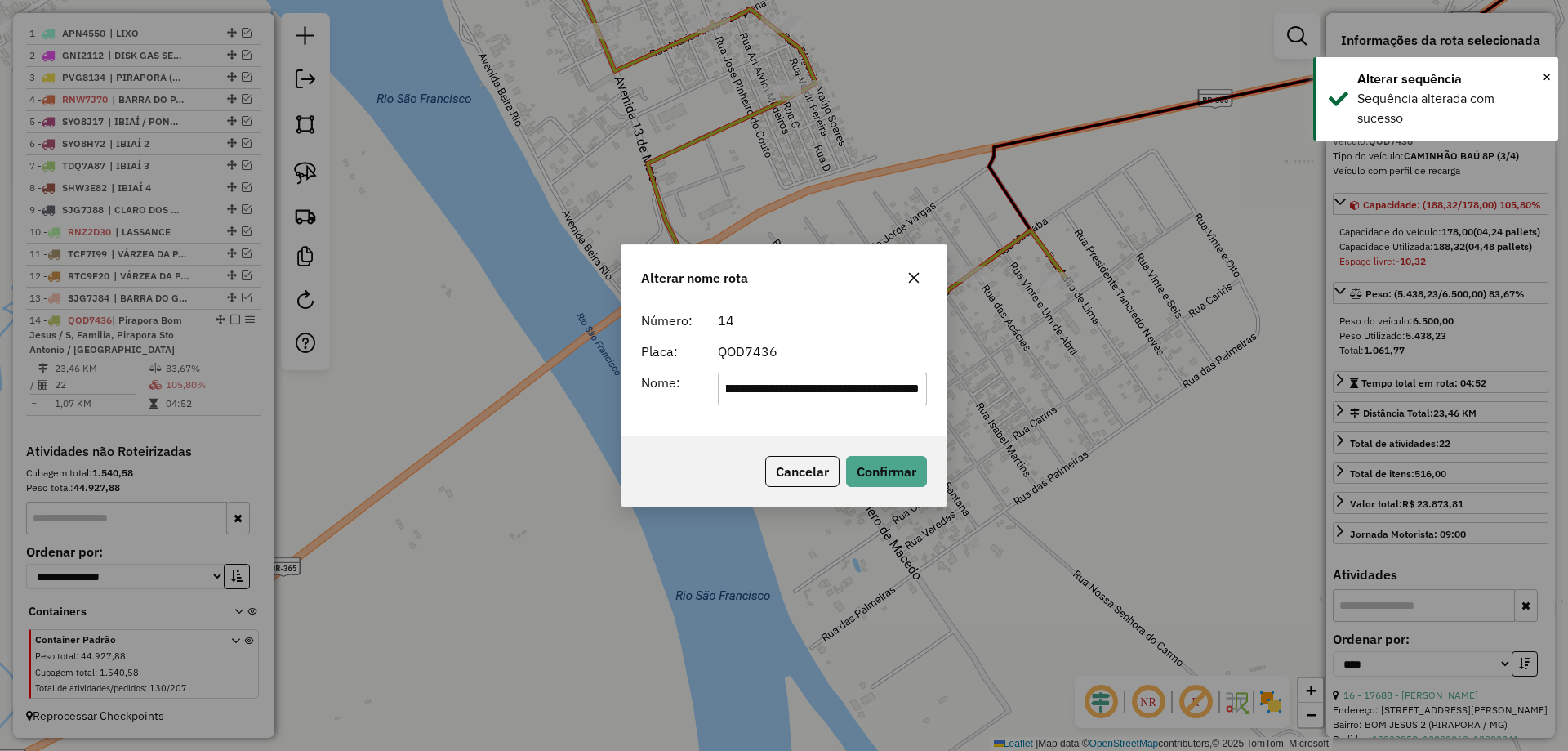
click at [778, 370] on form "**********" at bounding box center [784, 357] width 286 height 94
click at [777, 384] on input "**********" at bounding box center [823, 388] width 210 height 33
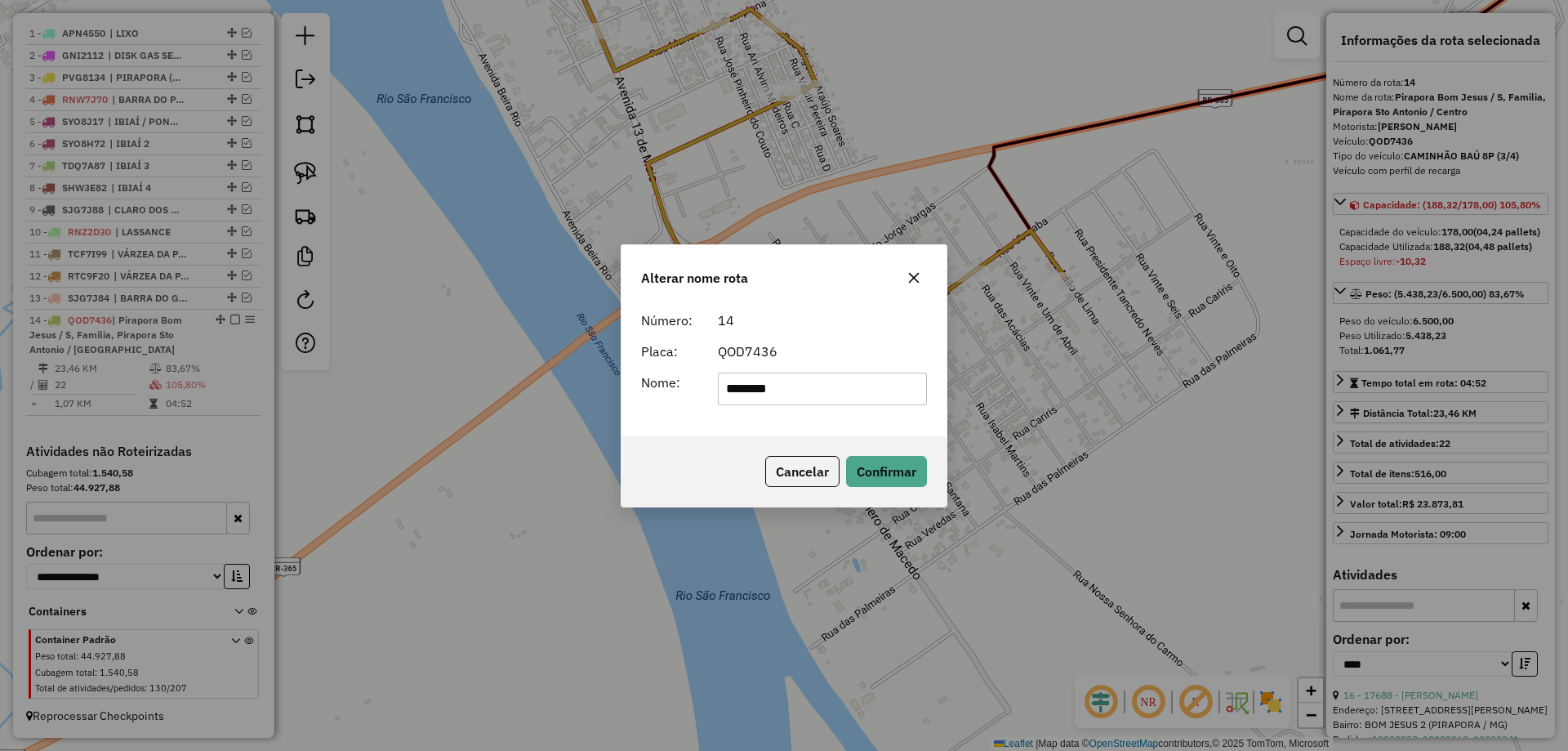
type input "********"
click at [757, 349] on div "QOD7436" at bounding box center [822, 351] width 229 height 20
click at [898, 472] on button "Confirmar" at bounding box center [887, 470] width 81 height 31
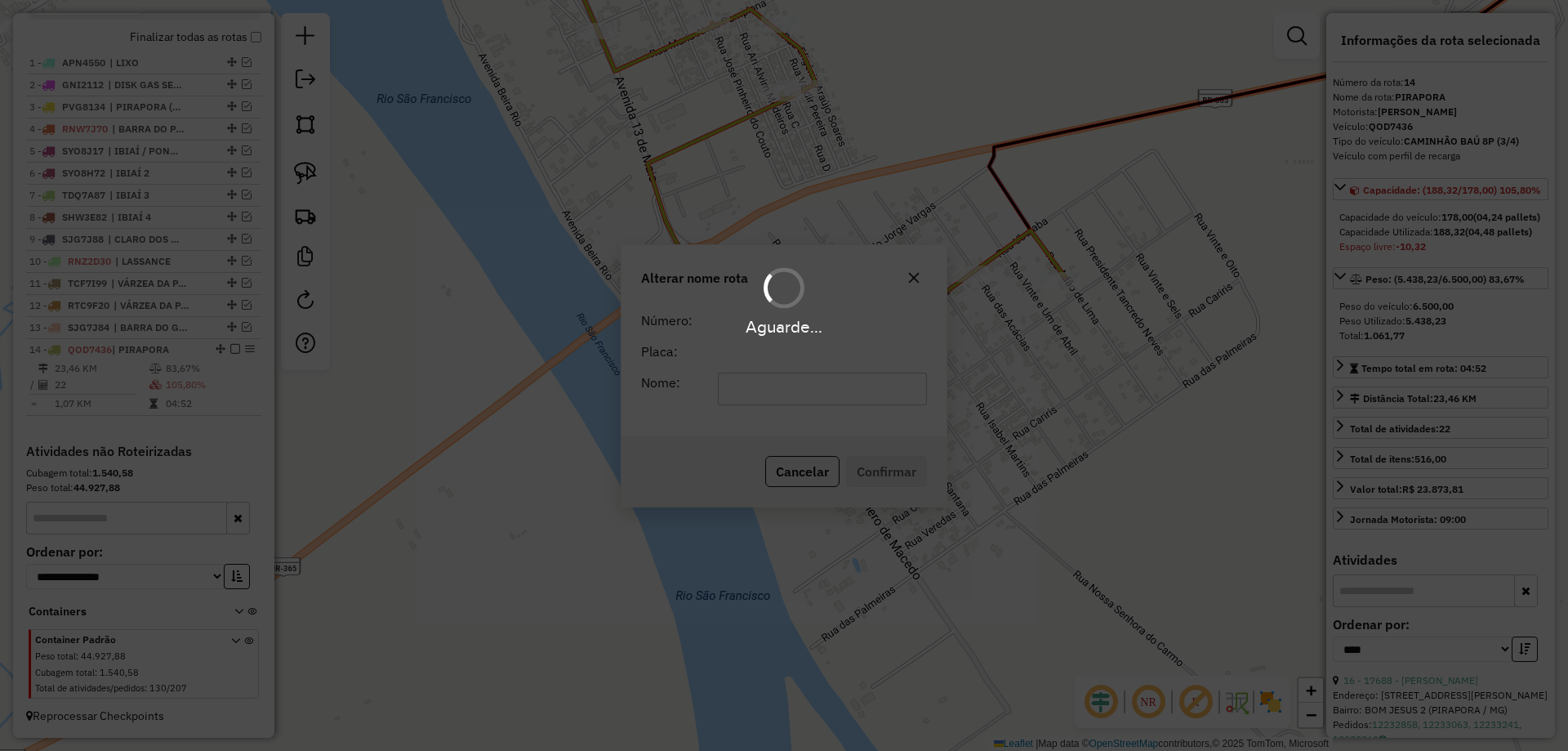
scroll to position [613, 0]
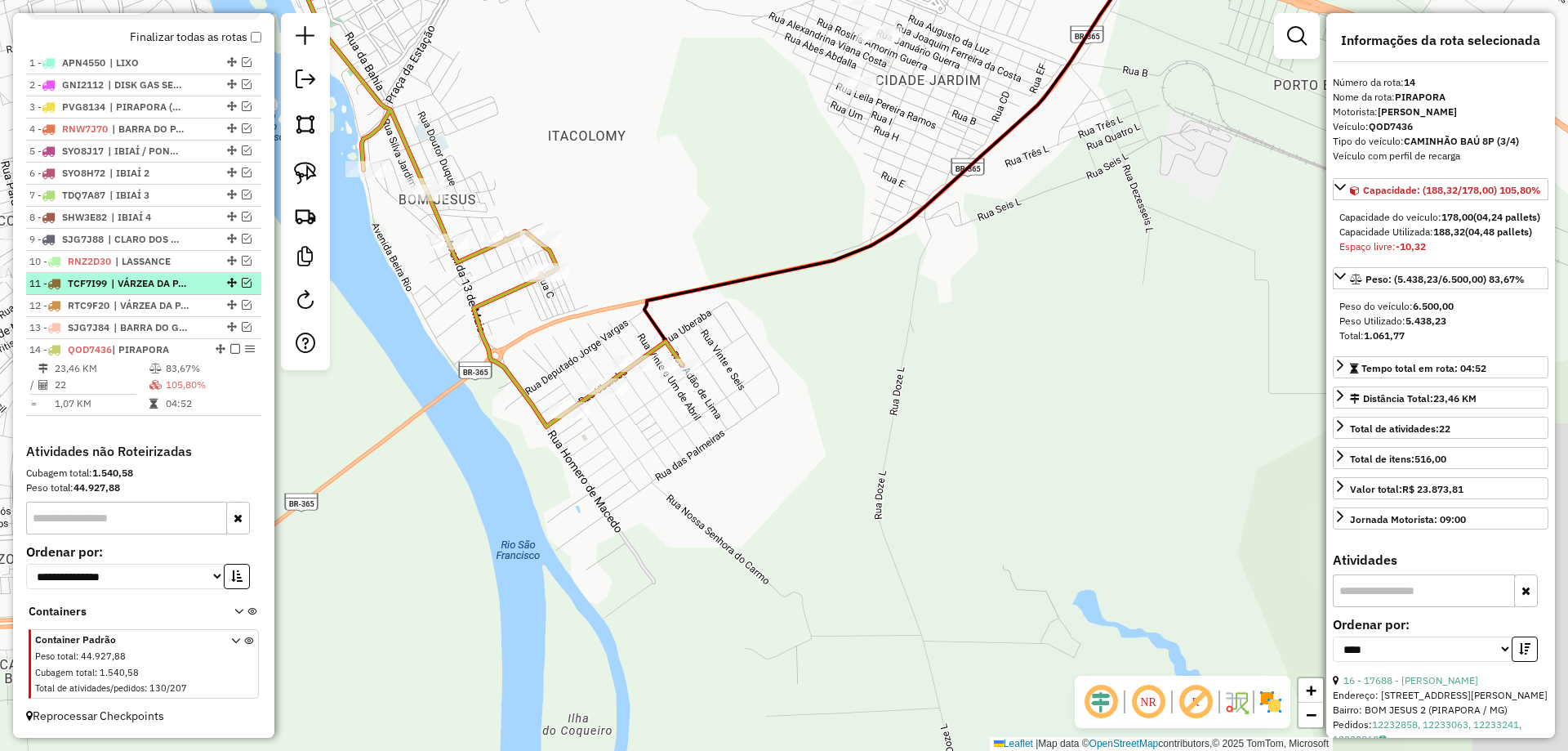
click at [230, 349] on em at bounding box center [235, 349] width 10 height 10
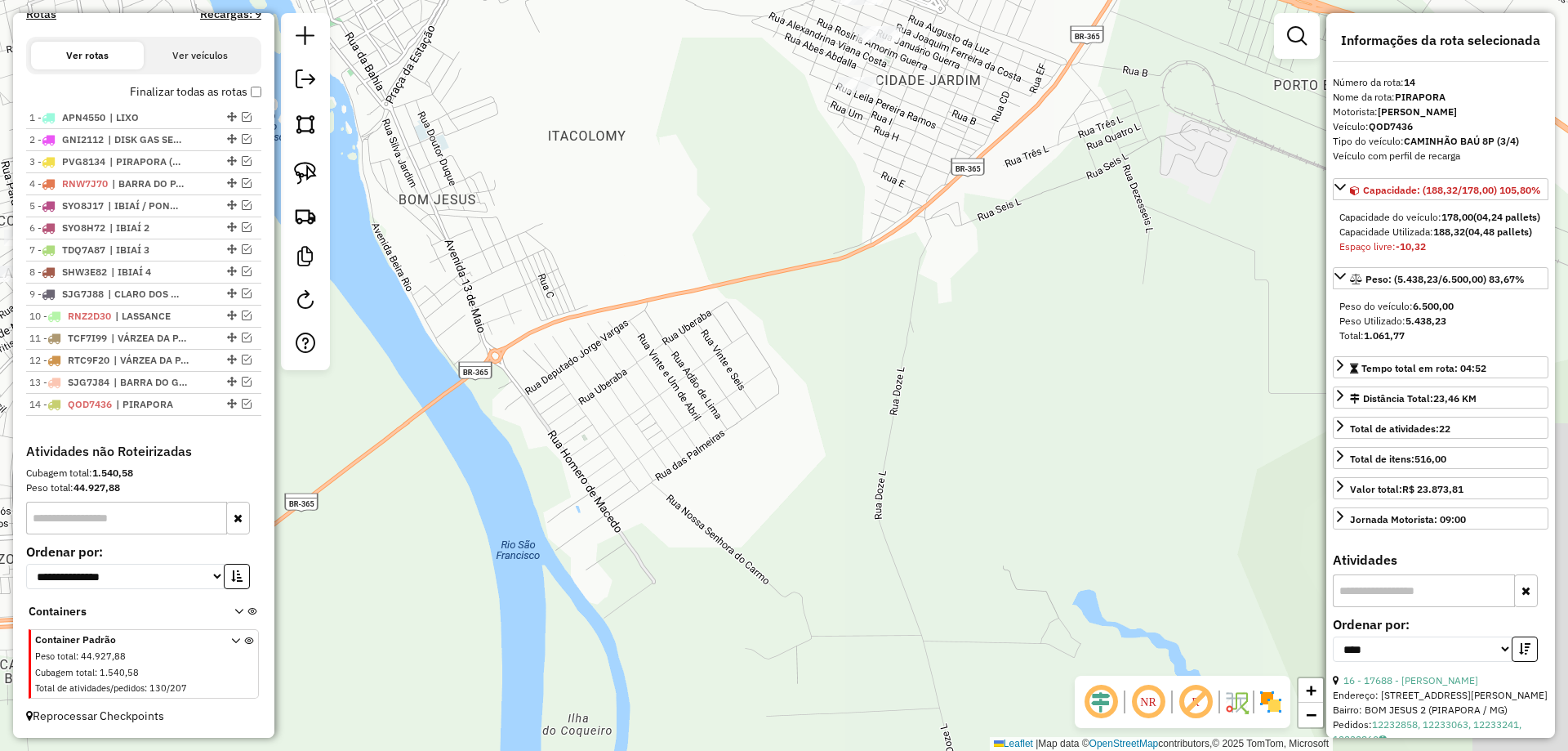
scroll to position [559, 0]
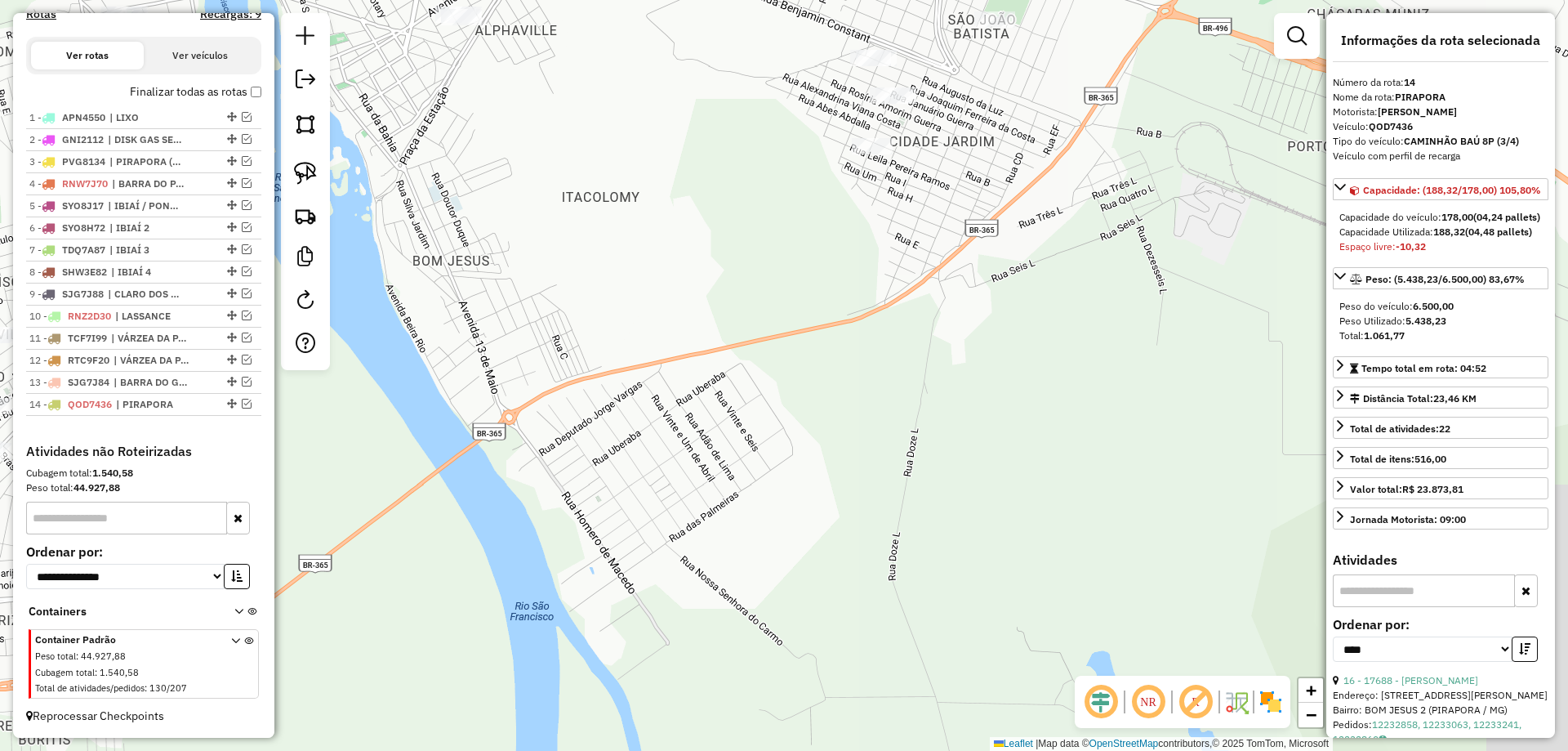
drag, startPoint x: 752, startPoint y: 349, endPoint x: 790, endPoint y: 516, distance: 171.3
click at [788, 513] on div "Janela de atendimento Grade de atendimento Capacidade Transportadoras Veículos …" at bounding box center [784, 375] width 1568 height 751
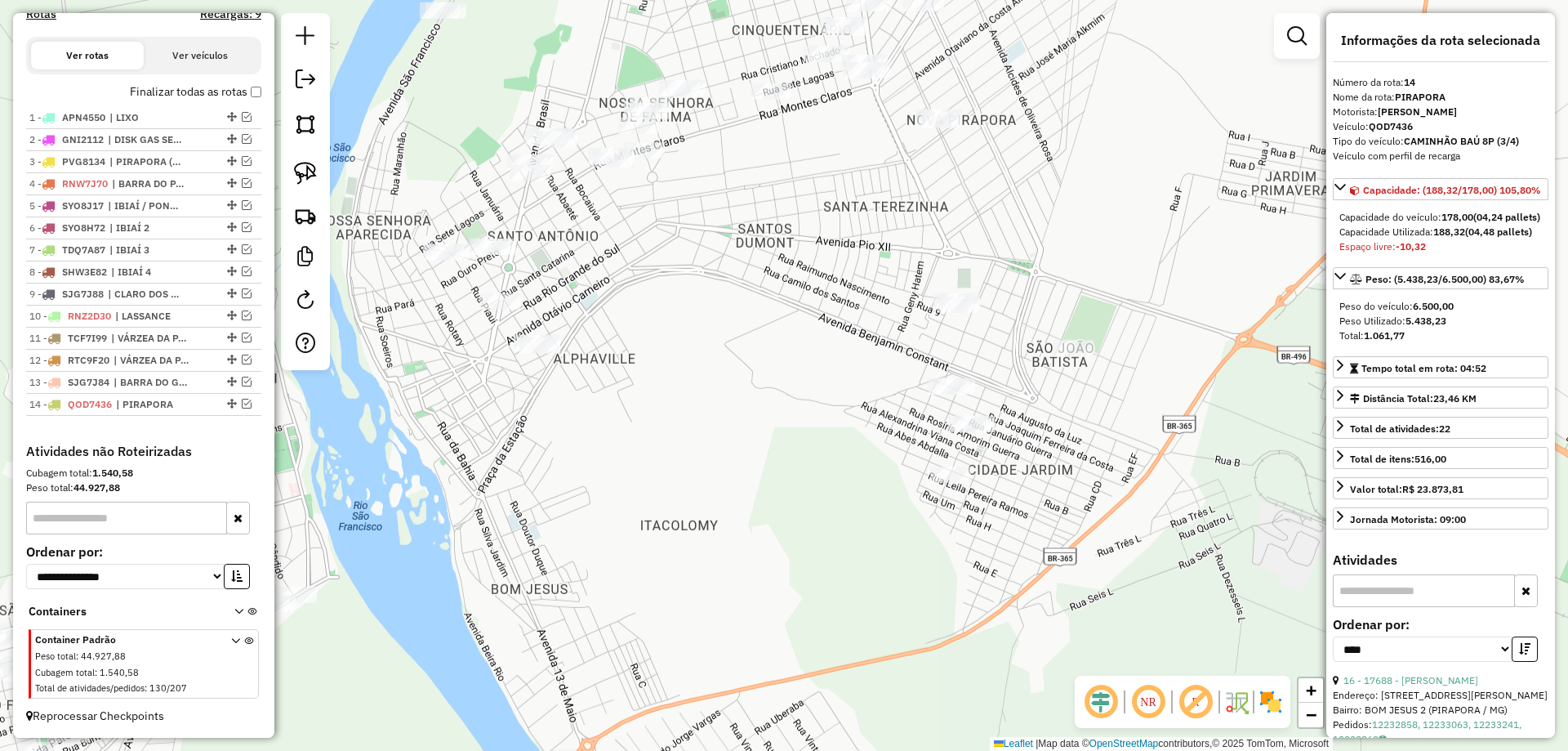
drag, startPoint x: 762, startPoint y: 479, endPoint x: 810, endPoint y: 630, distance: 158.4
click at [820, 649] on div "Janela de atendimento Grade de atendimento Capacidade Transportadoras Veículos …" at bounding box center [784, 375] width 1568 height 751
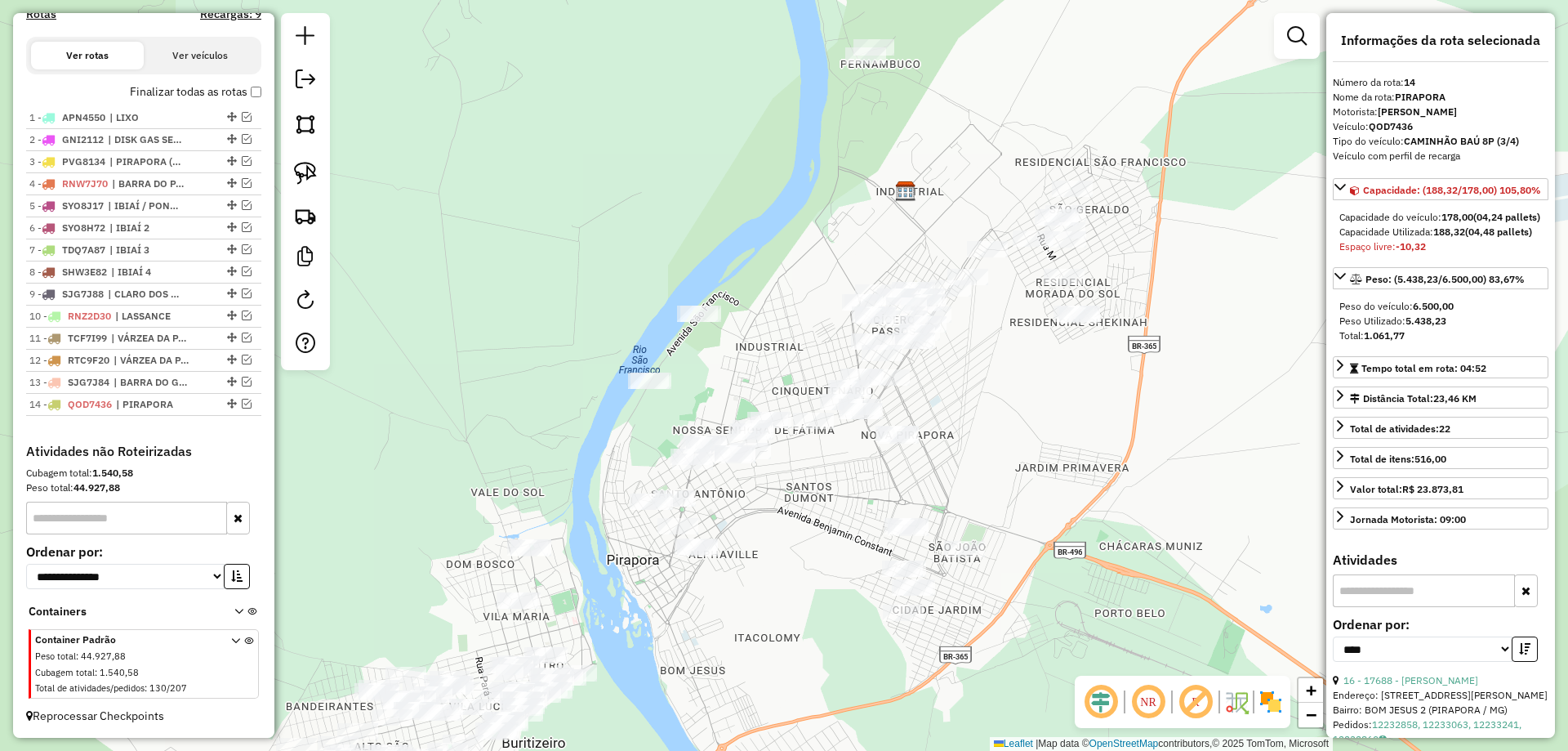
drag, startPoint x: 792, startPoint y: 487, endPoint x: 762, endPoint y: 497, distance: 31.6
click at [775, 502] on div "Janela de atendimento Grade de atendimento Capacidade Transportadoras Veículos …" at bounding box center [784, 375] width 1568 height 751
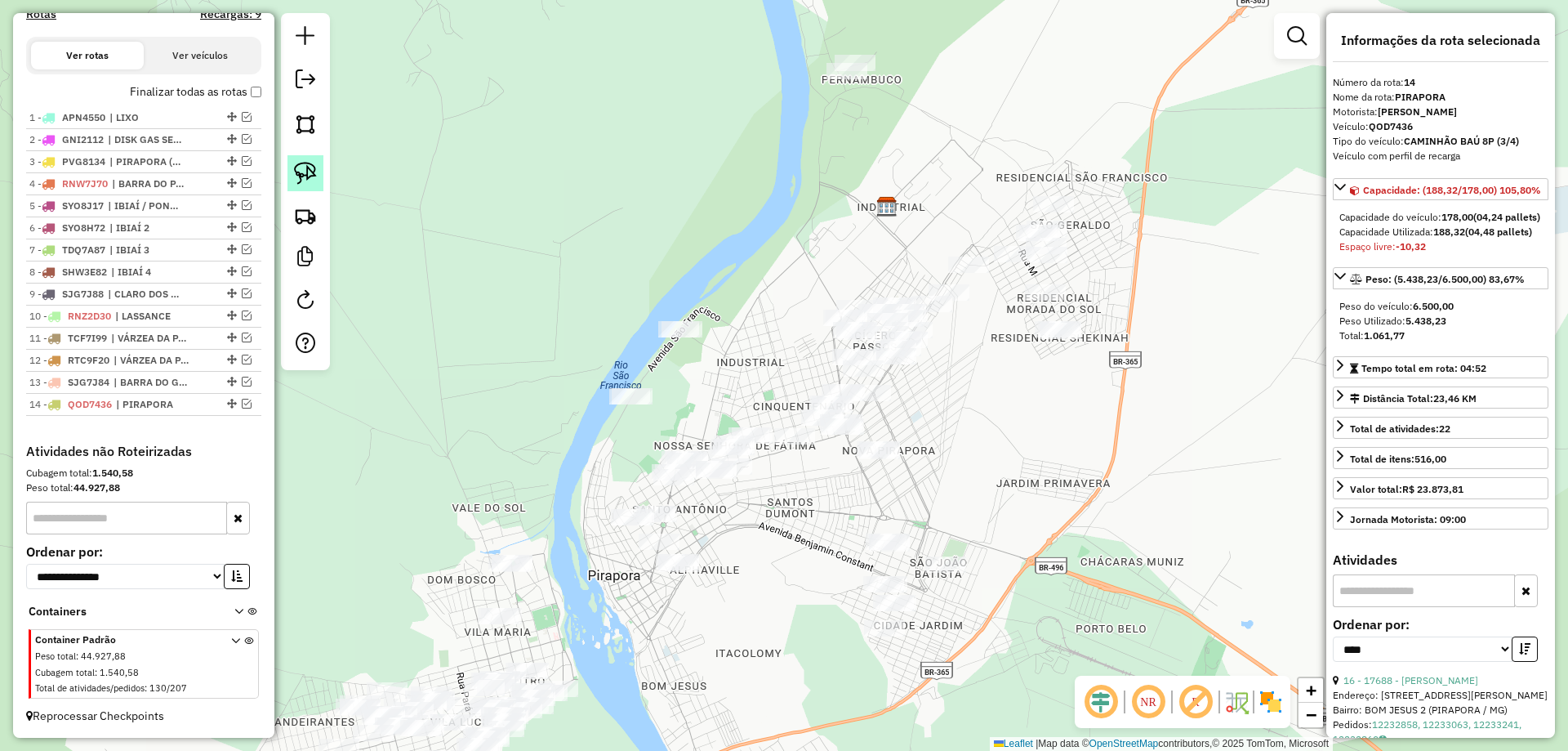
click at [303, 180] on img at bounding box center [304, 173] width 23 height 23
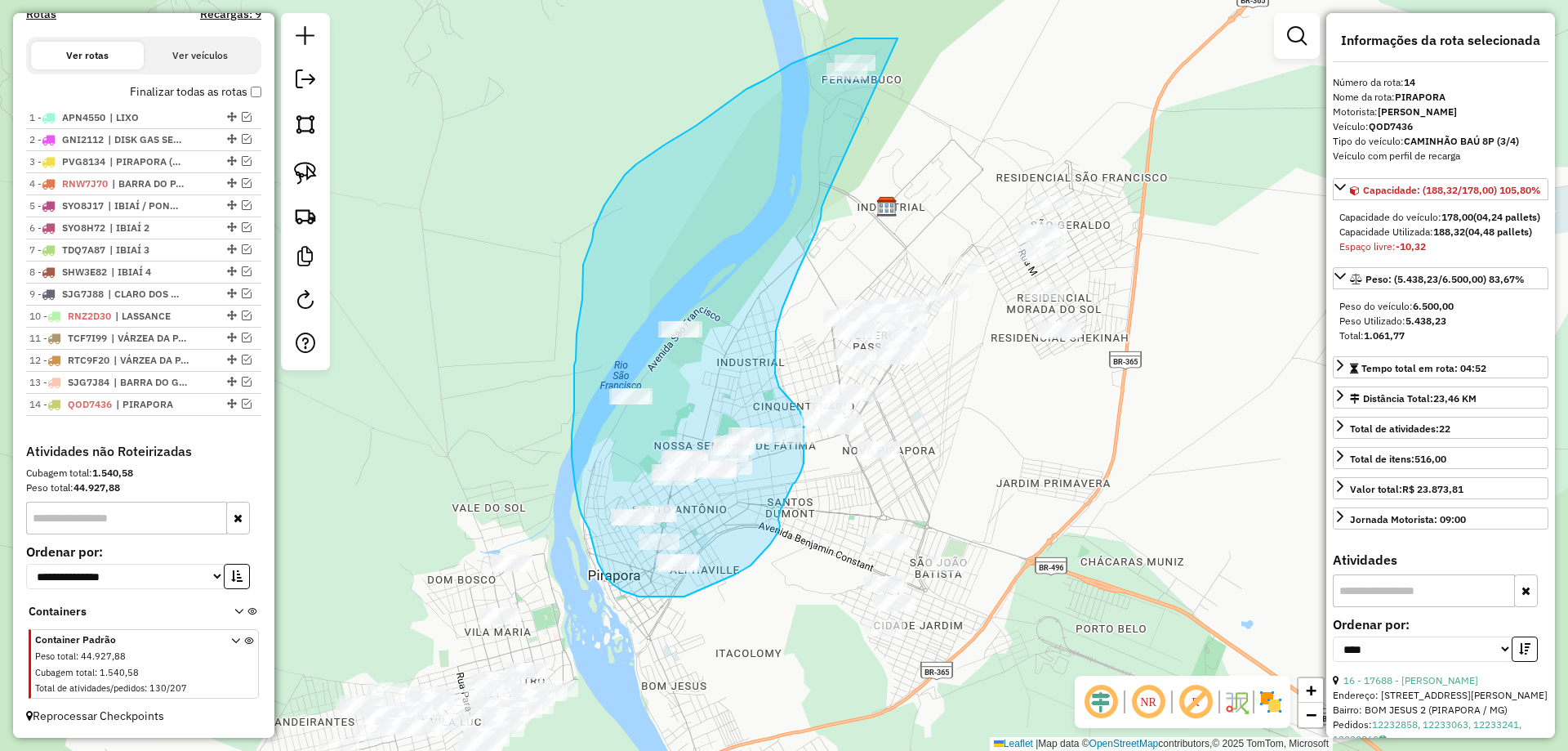
drag, startPoint x: 865, startPoint y: 39, endPoint x: 841, endPoint y: 167, distance: 130.2
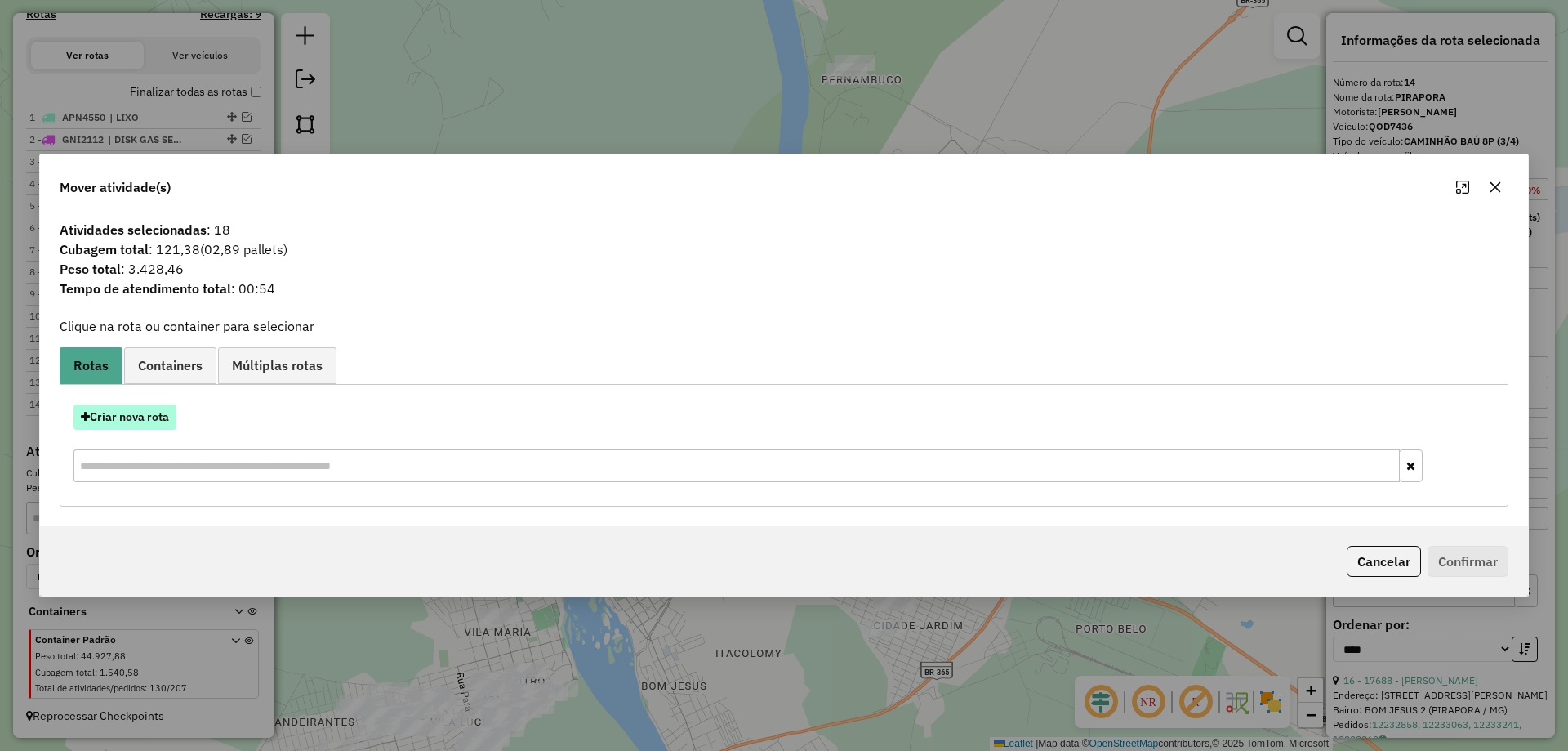
click at [136, 418] on button "Criar nova rota" at bounding box center [125, 418] width 103 height 26
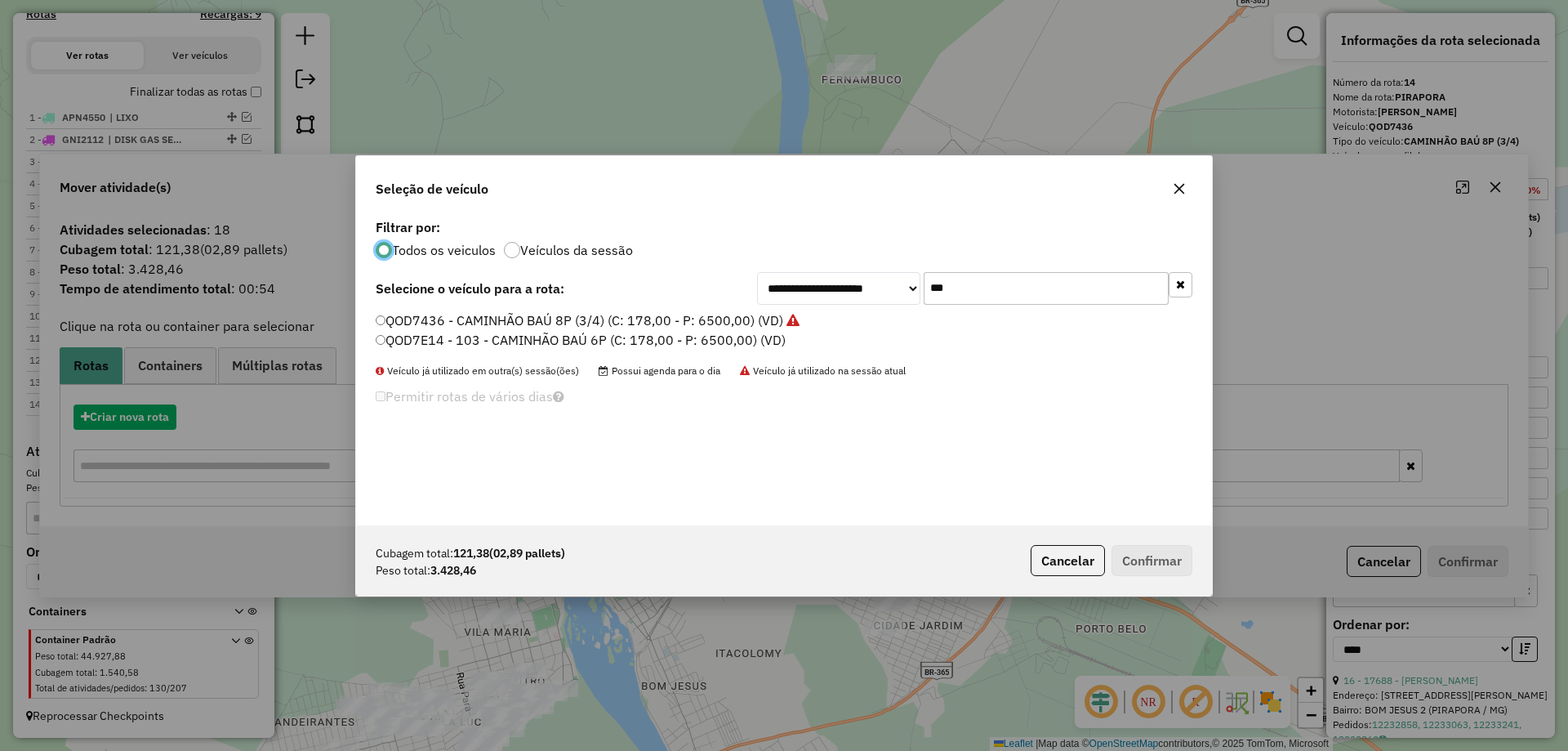
scroll to position [9, 5]
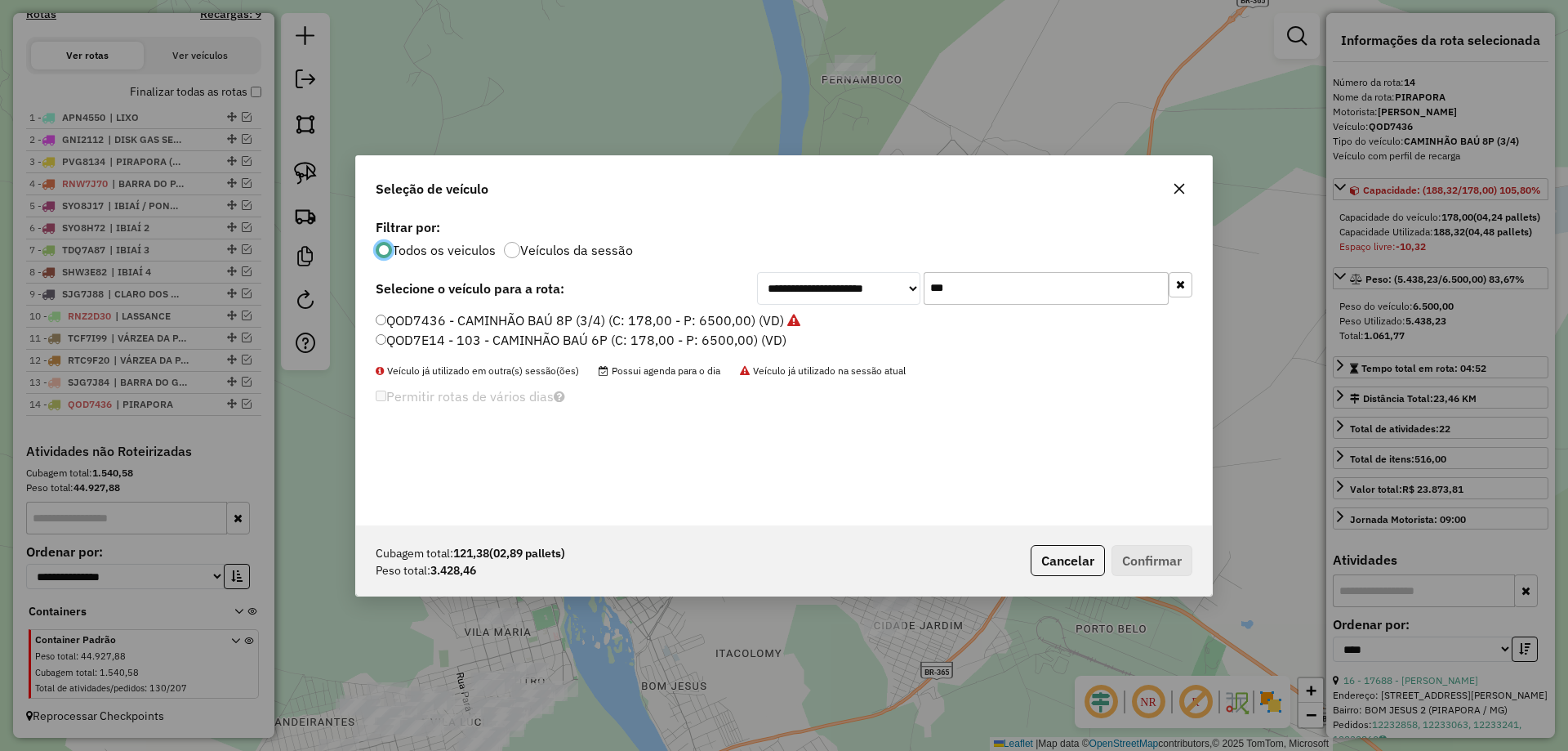
click at [980, 287] on input "***" at bounding box center [1045, 288] width 245 height 33
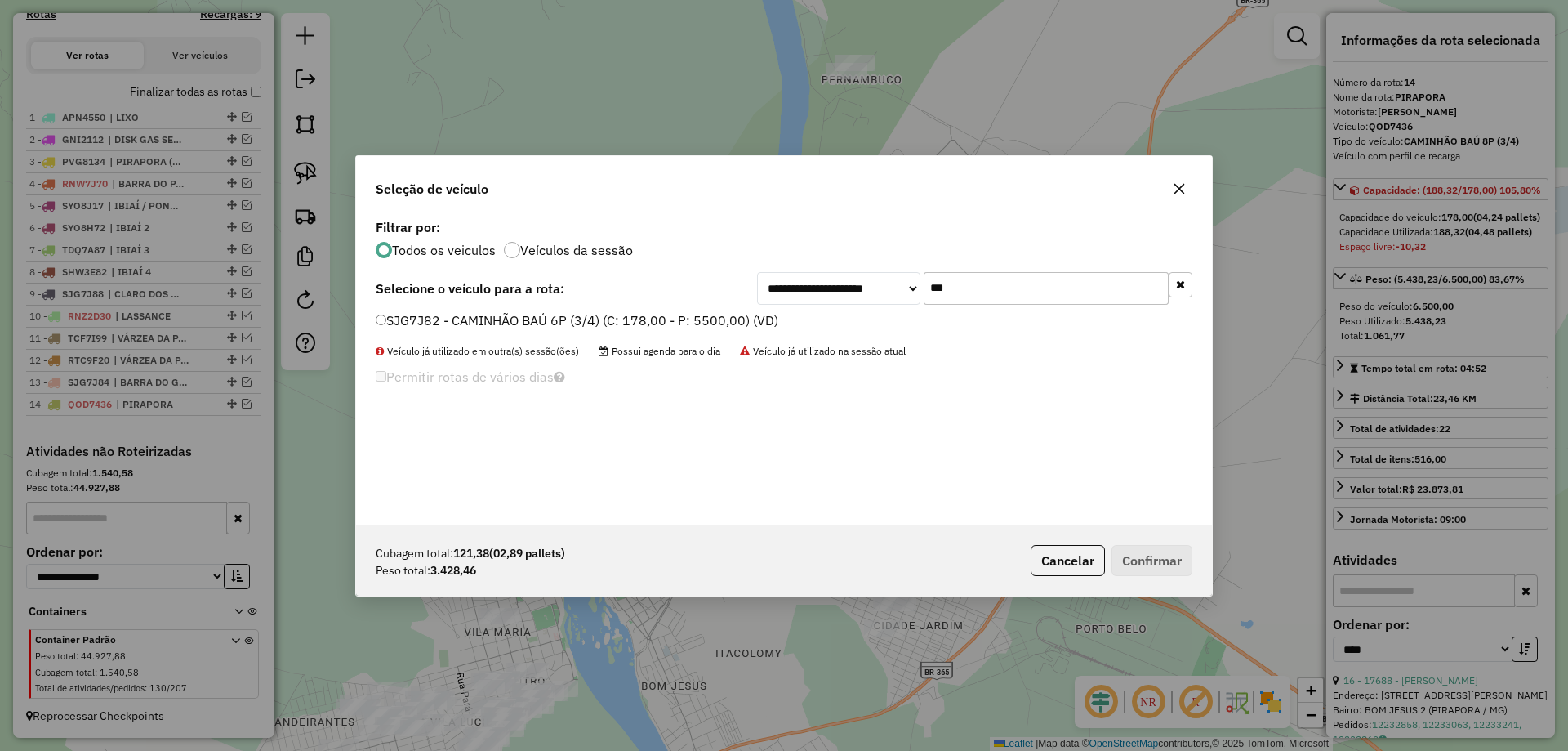
type input "***"
click at [456, 323] on label "SJG7J82 - CAMINHÃO BAÚ 6P (3/4) (C: 178,00 - P: 5500,00) (VD)" at bounding box center [577, 320] width 403 height 20
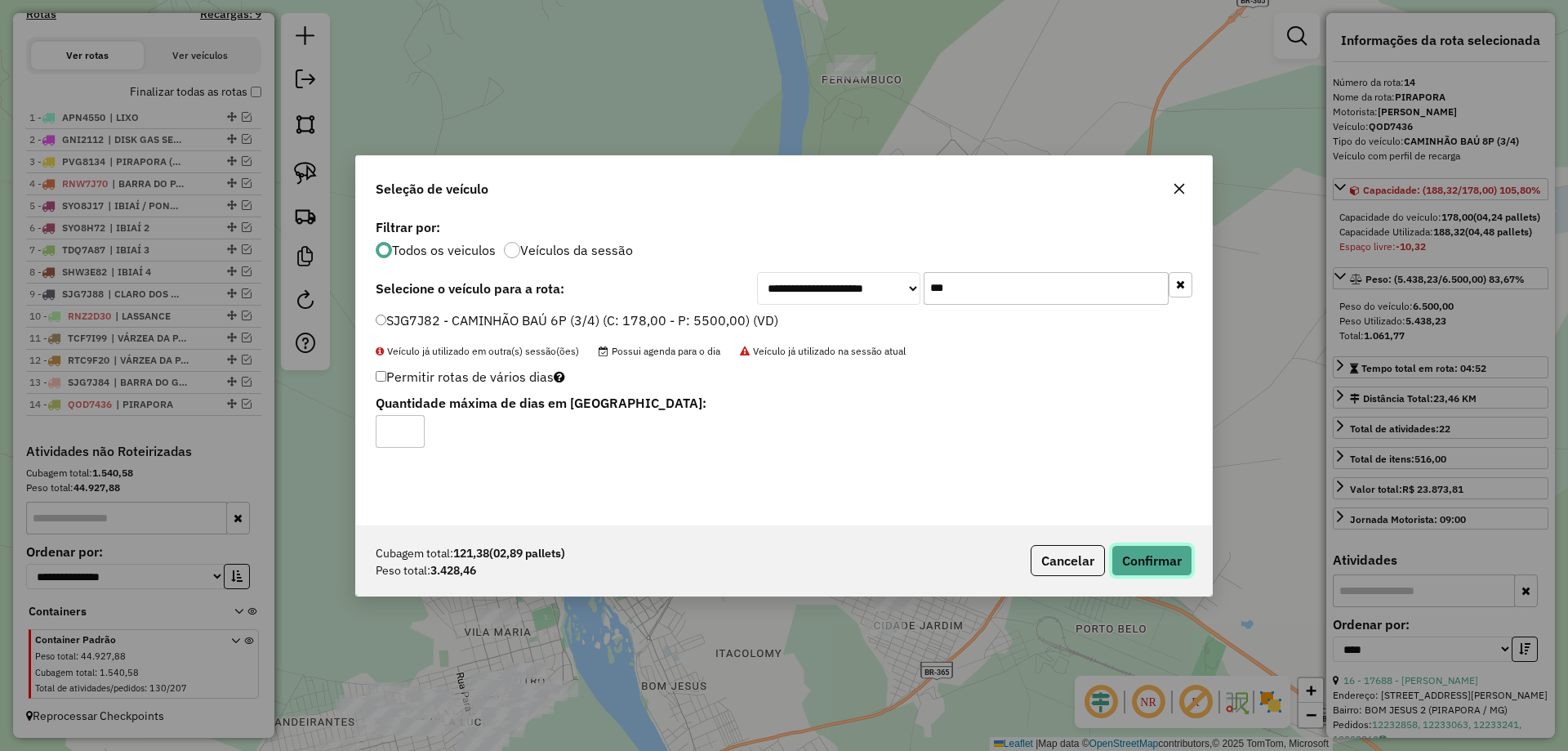
click at [1120, 553] on button "Confirmar" at bounding box center [1151, 560] width 81 height 31
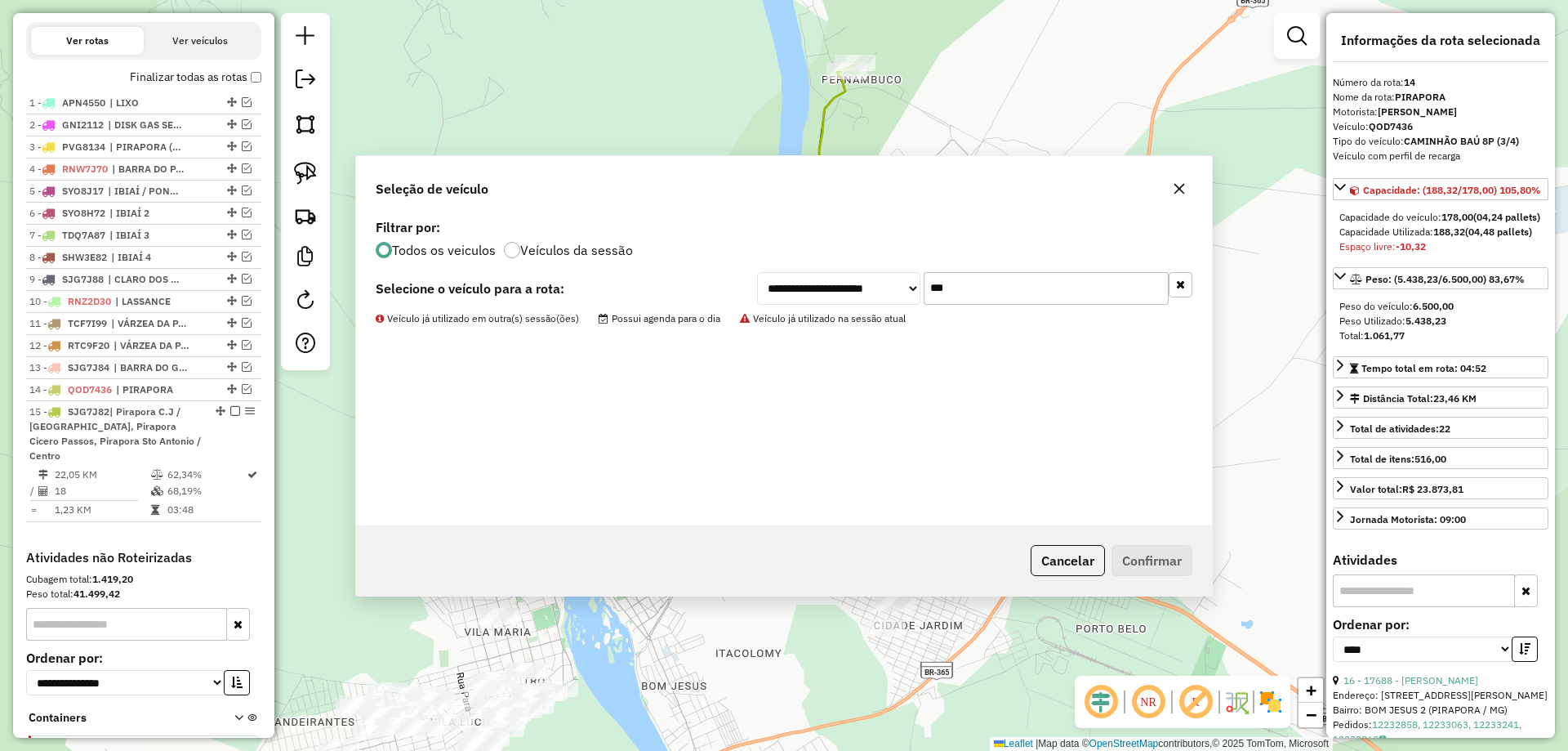
scroll to position [665, 0]
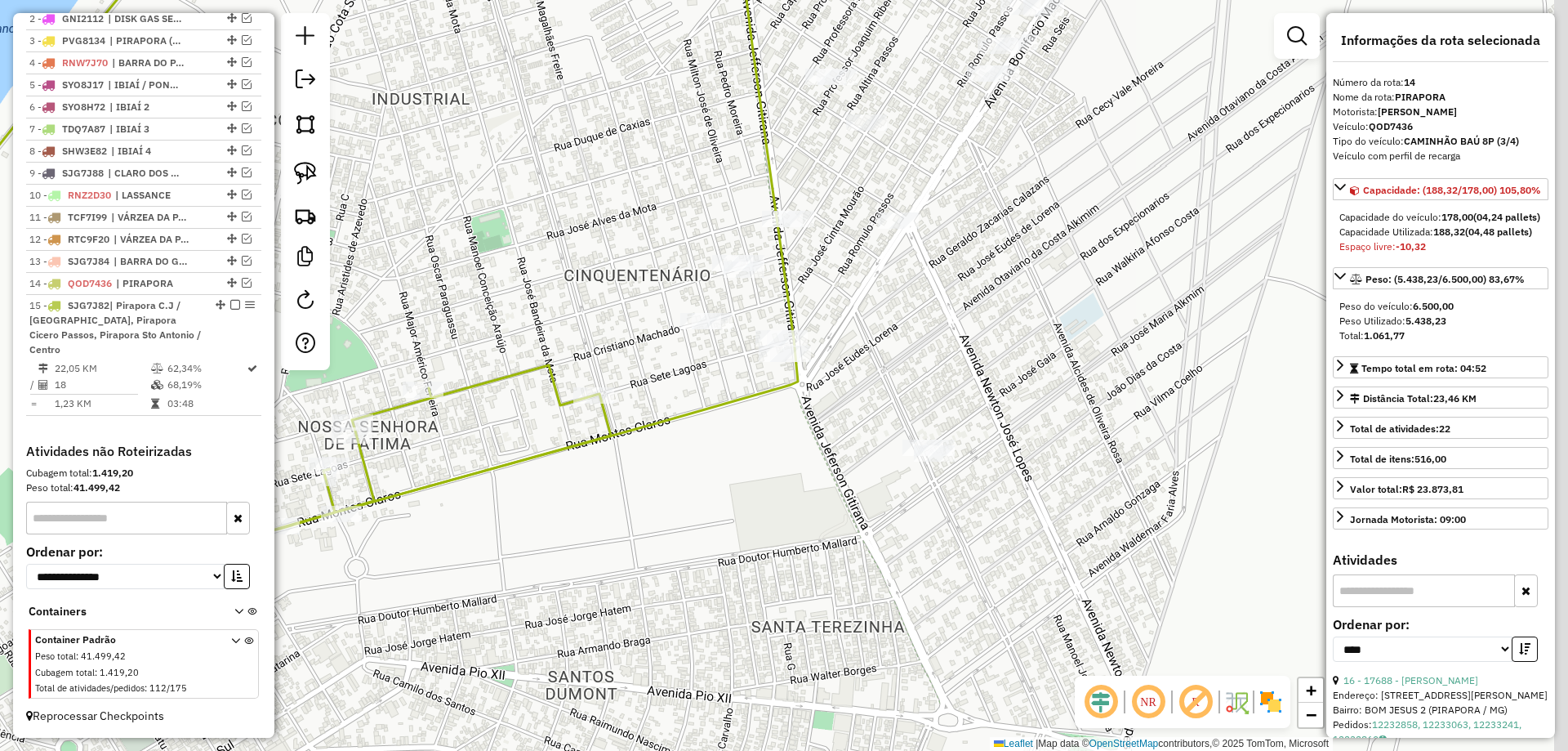
drag, startPoint x: 704, startPoint y: 342, endPoint x: 630, endPoint y: 303, distance: 83.6
click at [630, 303] on div "Janela de atendimento Grade de atendimento Capacidade Transportadoras Veículos …" at bounding box center [784, 375] width 1568 height 751
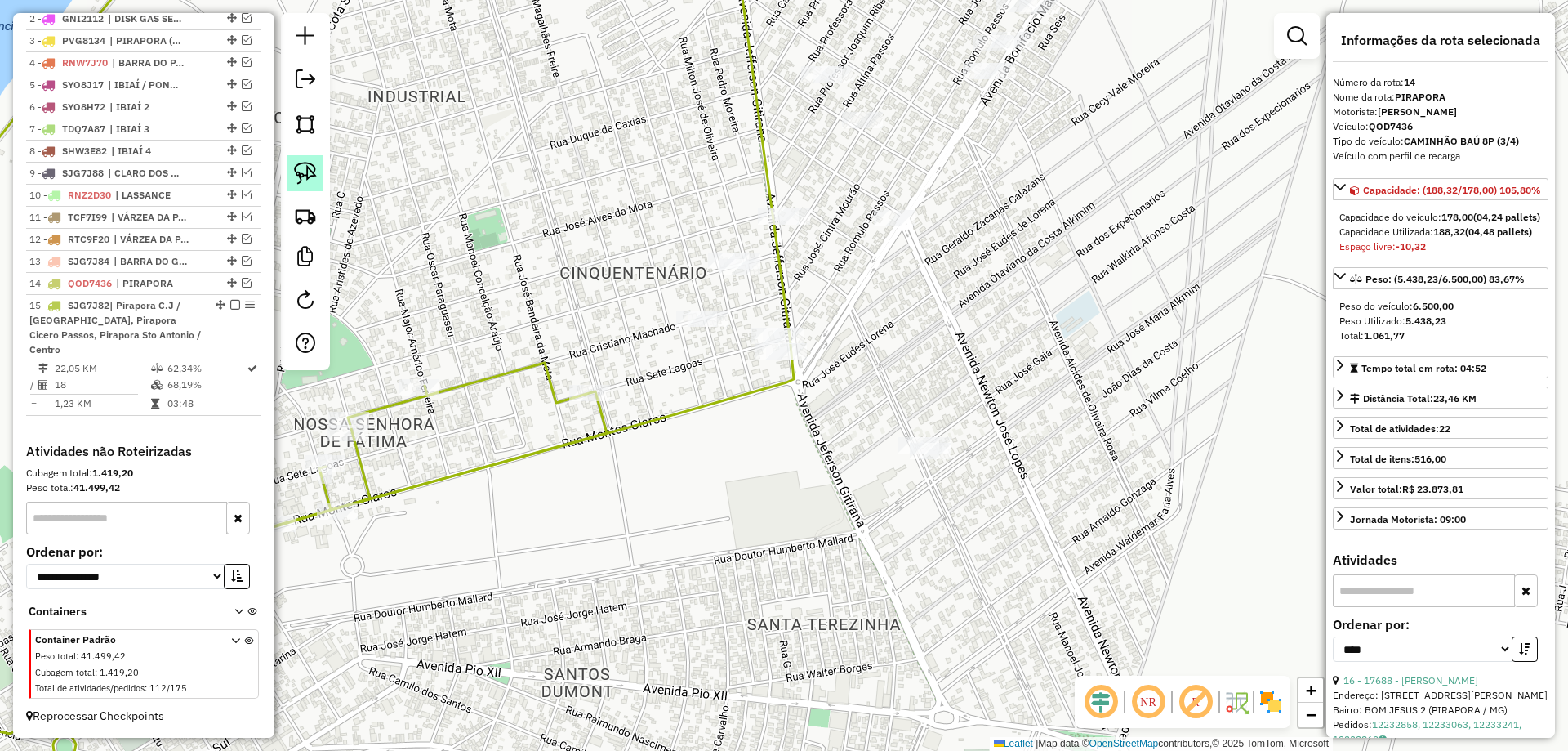
click at [301, 172] on img at bounding box center [304, 173] width 23 height 23
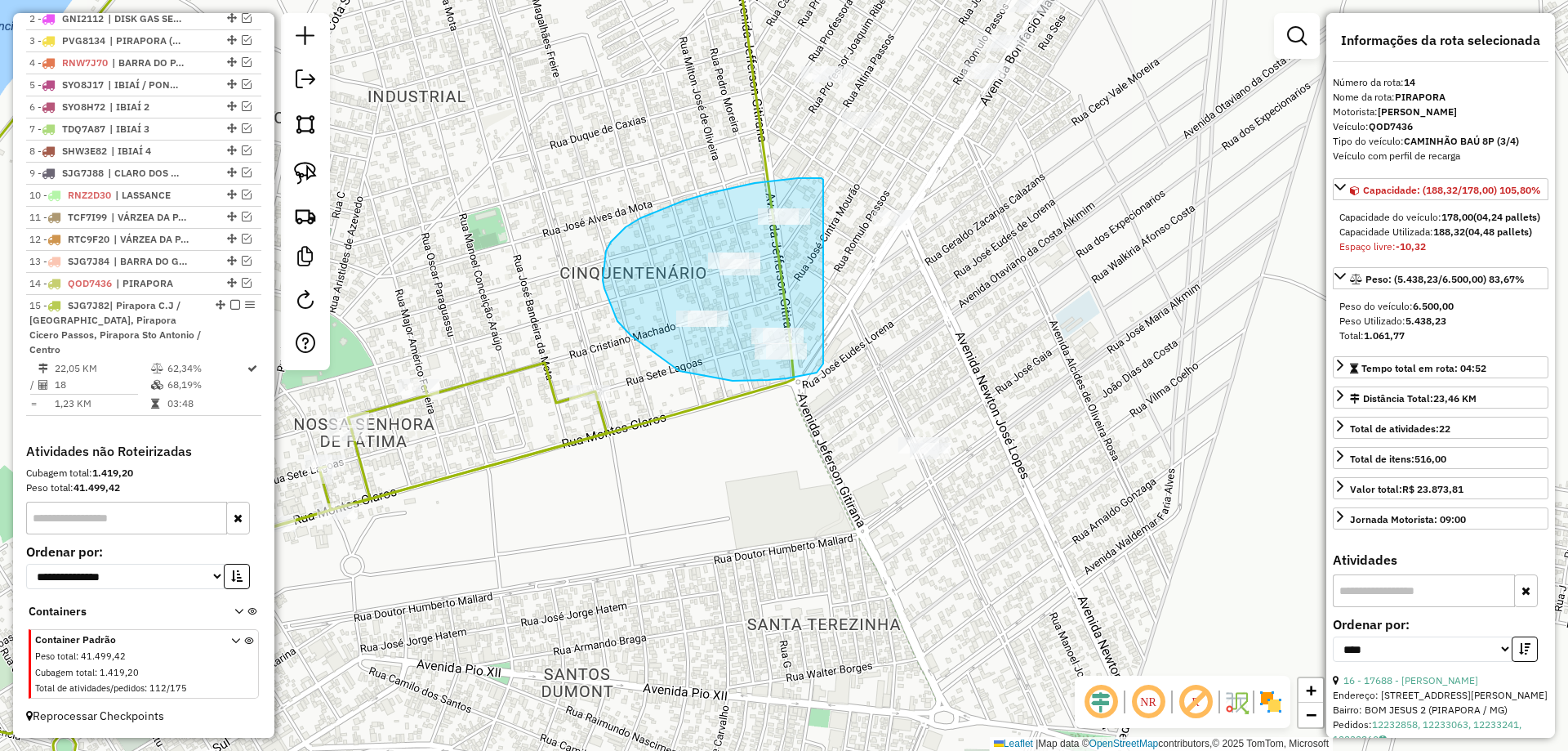
drag, startPoint x: 797, startPoint y: 178, endPoint x: 836, endPoint y: 296, distance: 124.3
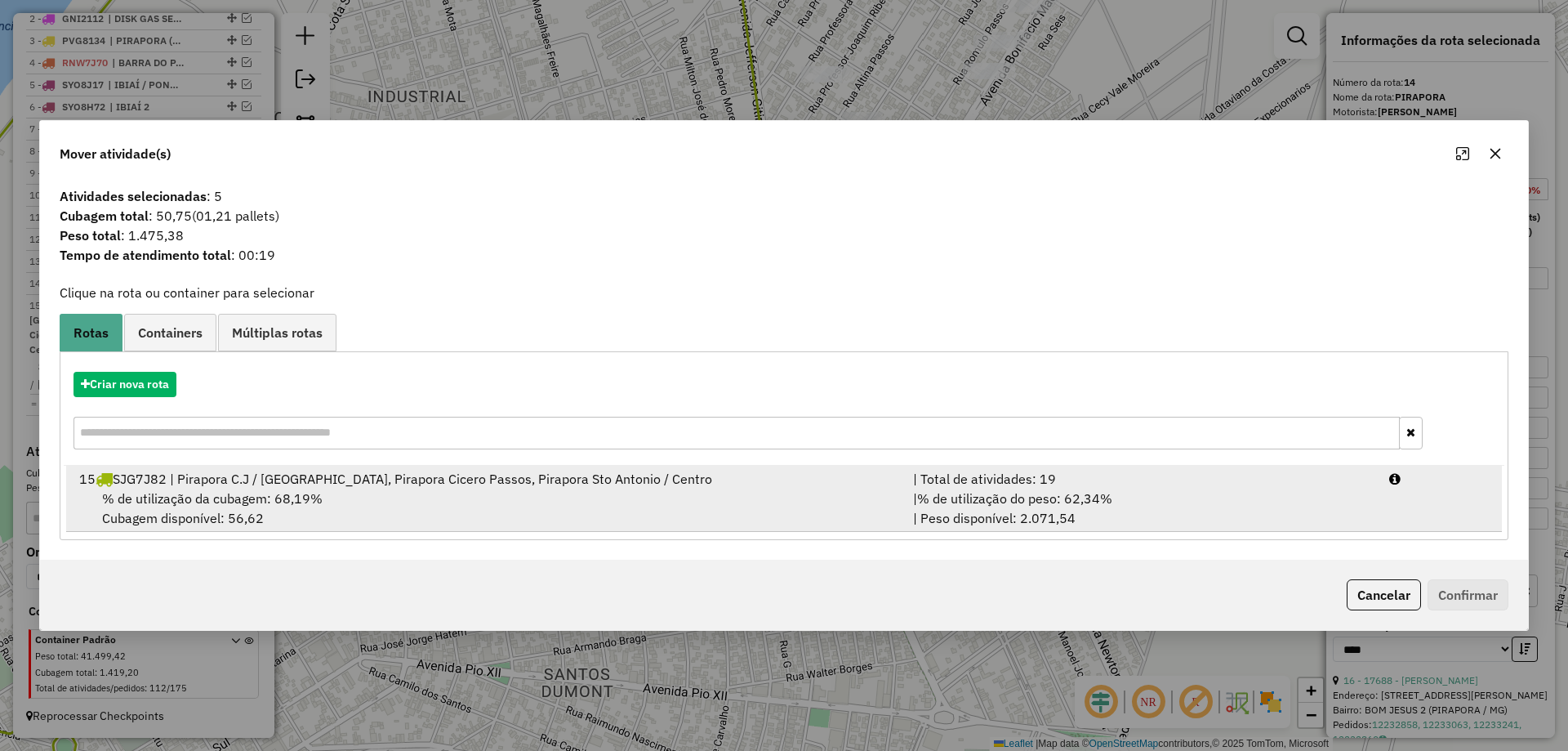
click at [1027, 495] on span "% de utilização do peso: 62,34%" at bounding box center [1015, 498] width 195 height 16
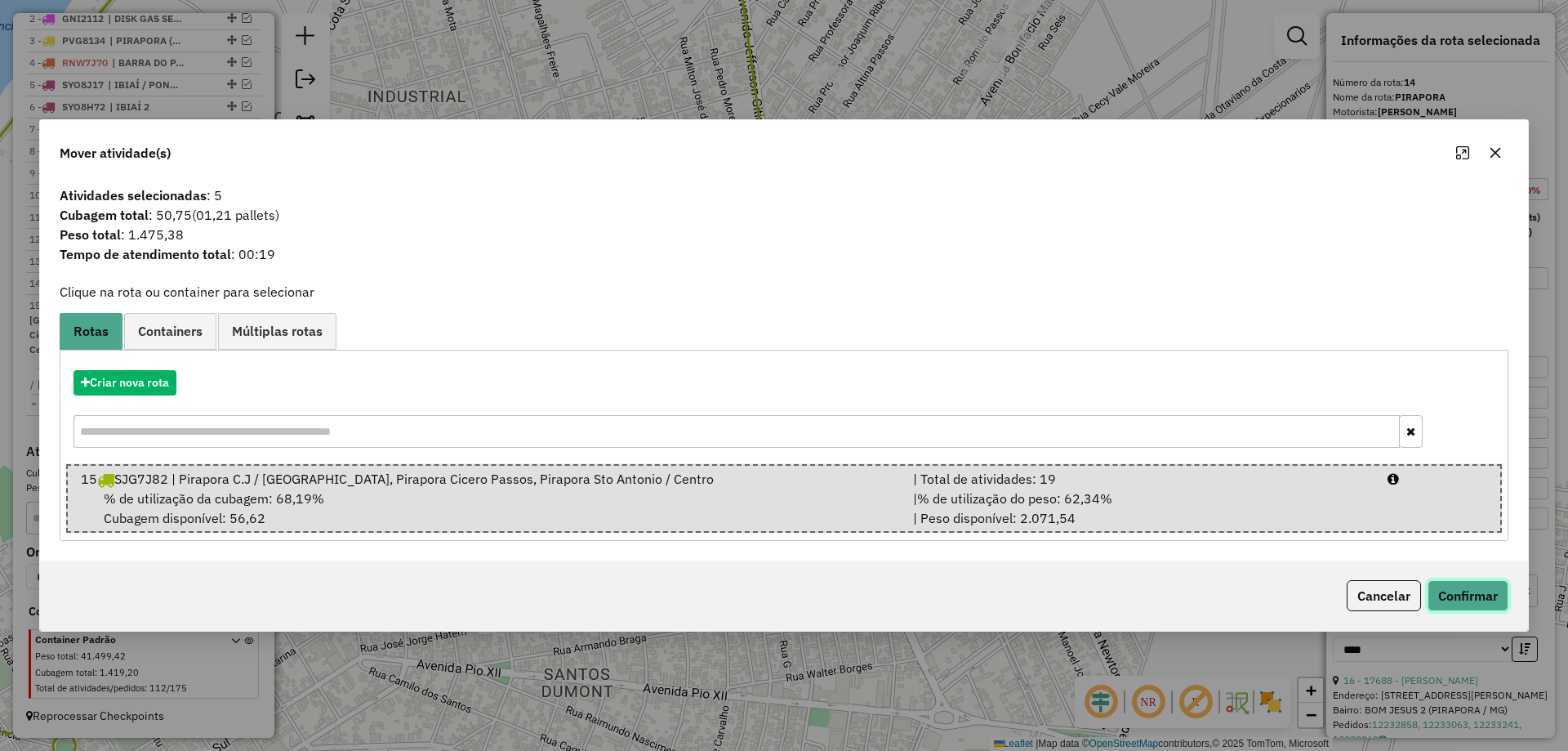
click at [1437, 580] on button "Confirmar" at bounding box center [1468, 595] width 81 height 31
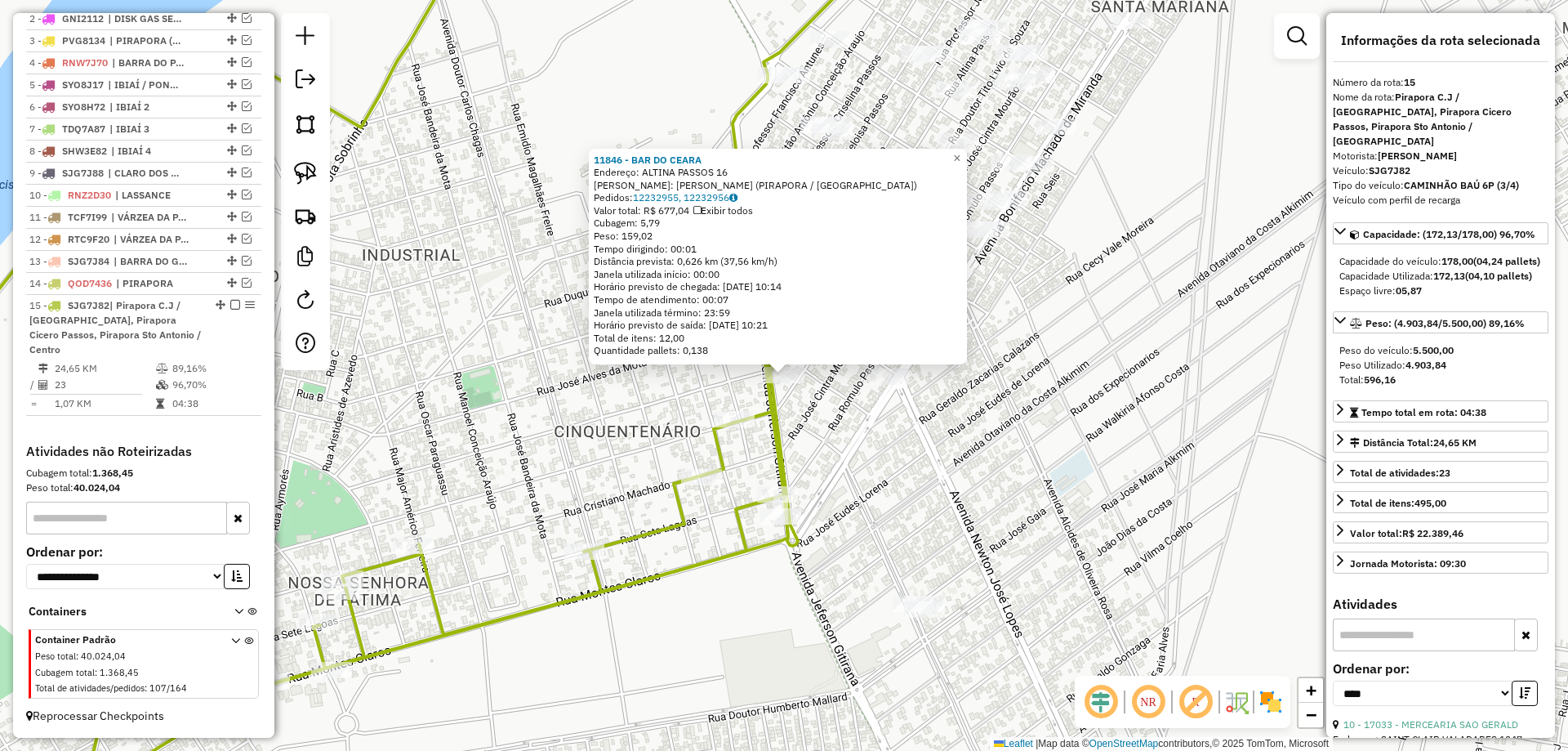
click at [958, 449] on div "11846 - BAR DO CEARA Endereço: ALTINA PASSOS 16 Bairro: CICERO PASSOS (PIRAPORA…" at bounding box center [784, 375] width 1568 height 751
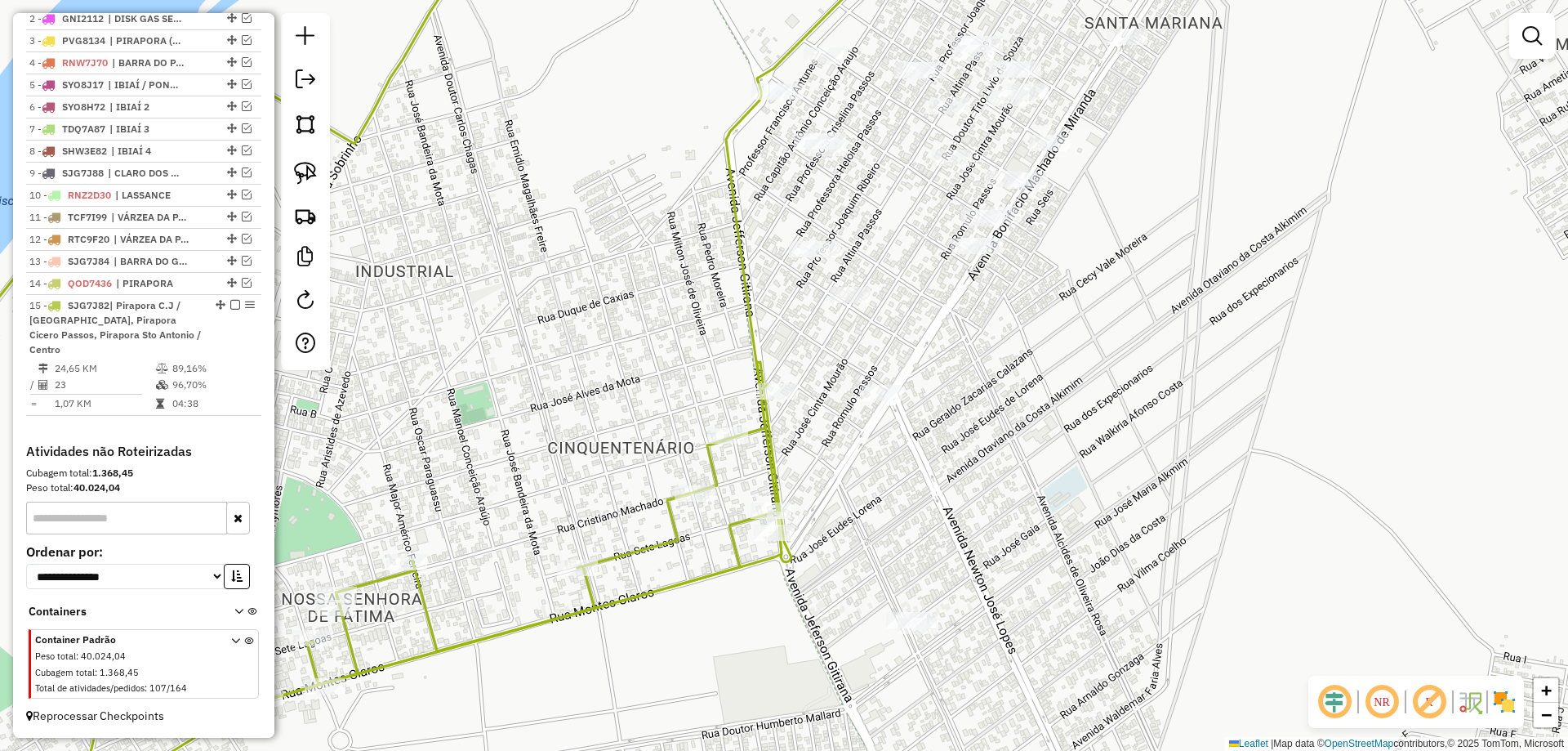
drag, startPoint x: 1005, startPoint y: 411, endPoint x: 951, endPoint y: 485, distance: 91.6
click at [951, 485] on div "Janela de atendimento Grade de atendimento Capacidade Transportadoras Veículos …" at bounding box center [784, 375] width 1568 height 751
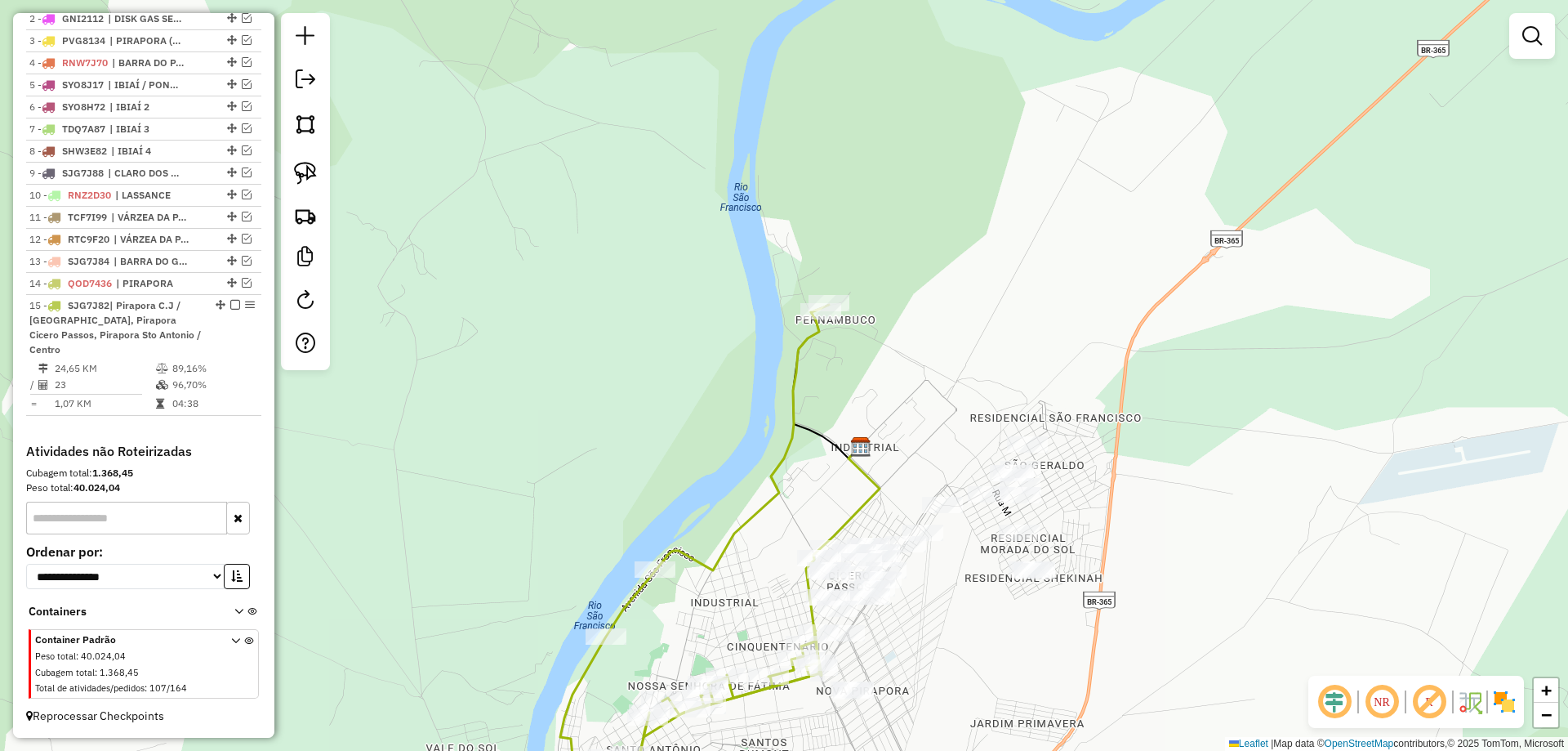
drag, startPoint x: 891, startPoint y: 317, endPoint x: 861, endPoint y: 336, distance: 35.5
click at [868, 355] on div "Janela de atendimento Grade de atendimento Capacidade Transportadoras Veículos …" at bounding box center [784, 375] width 1568 height 751
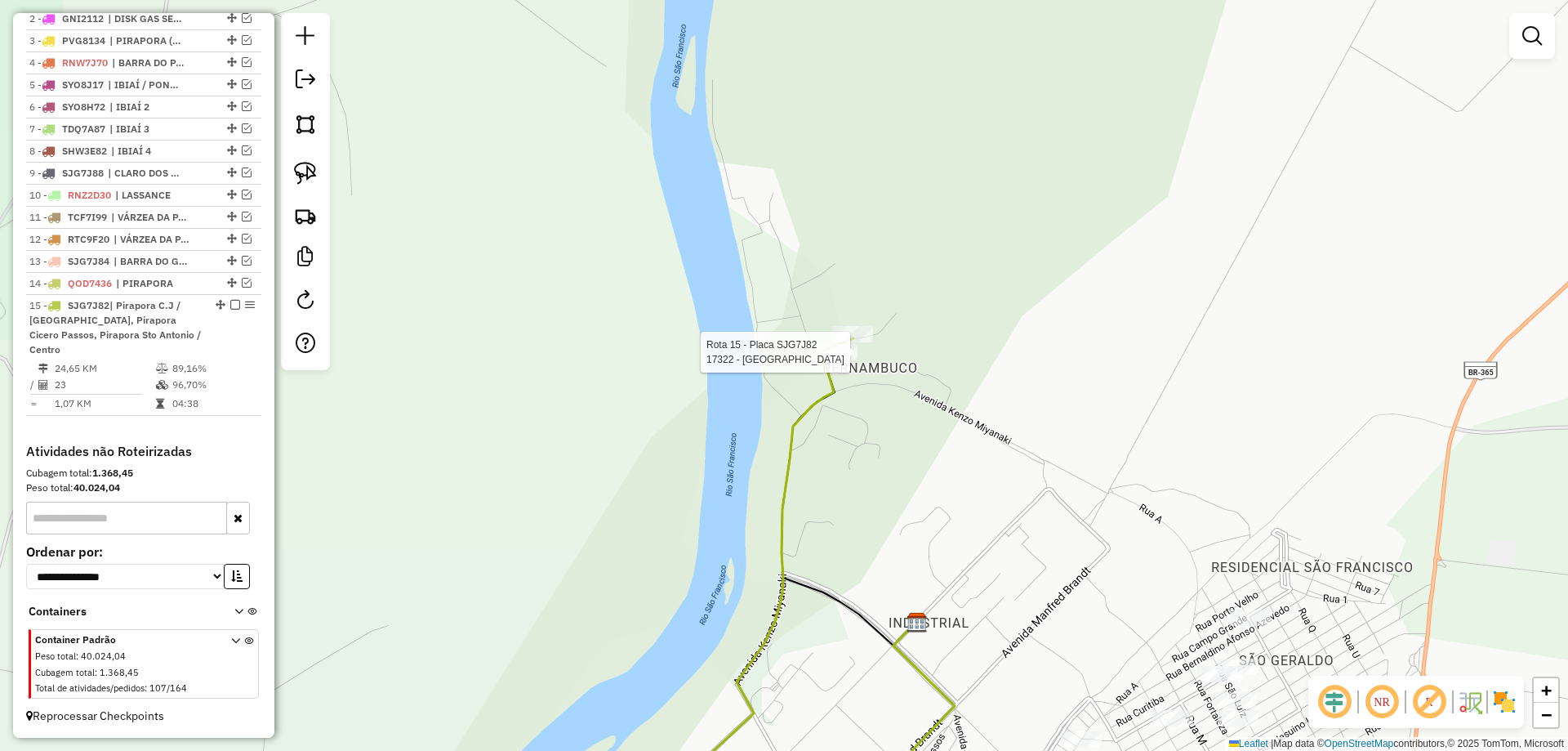
select select "*********"
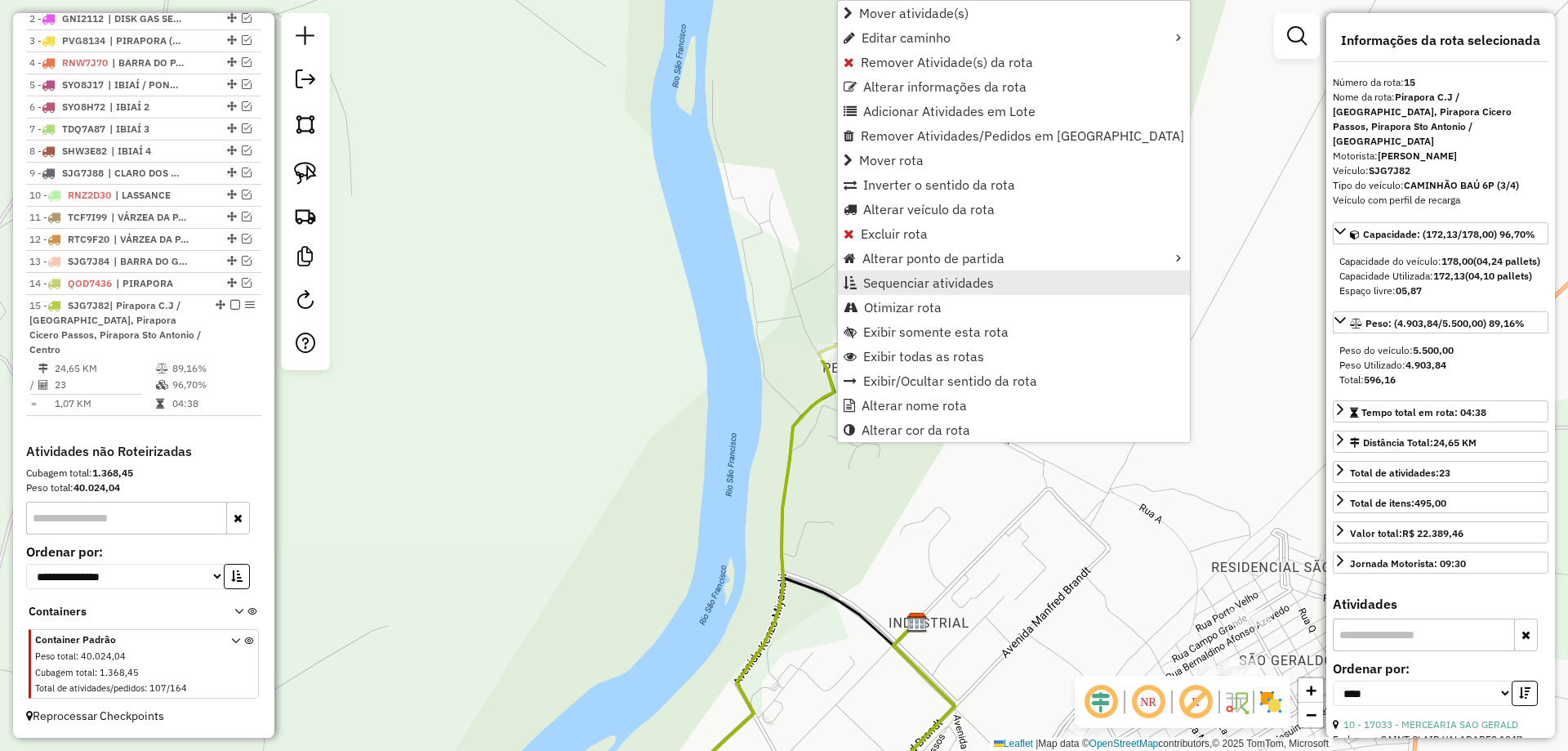
click at [880, 287] on span "Sequenciar atividades" at bounding box center [928, 282] width 131 height 13
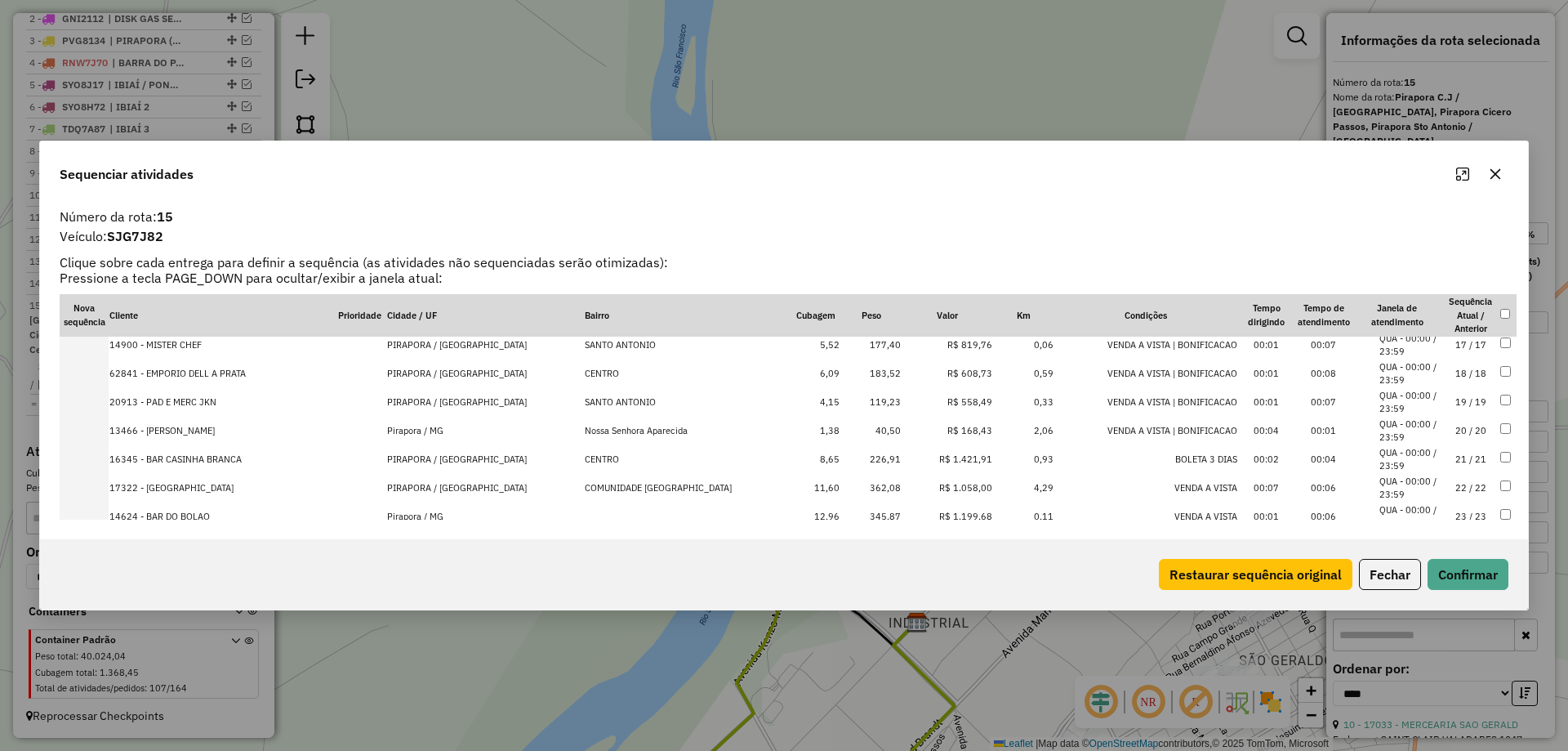
scroll to position [489, 0]
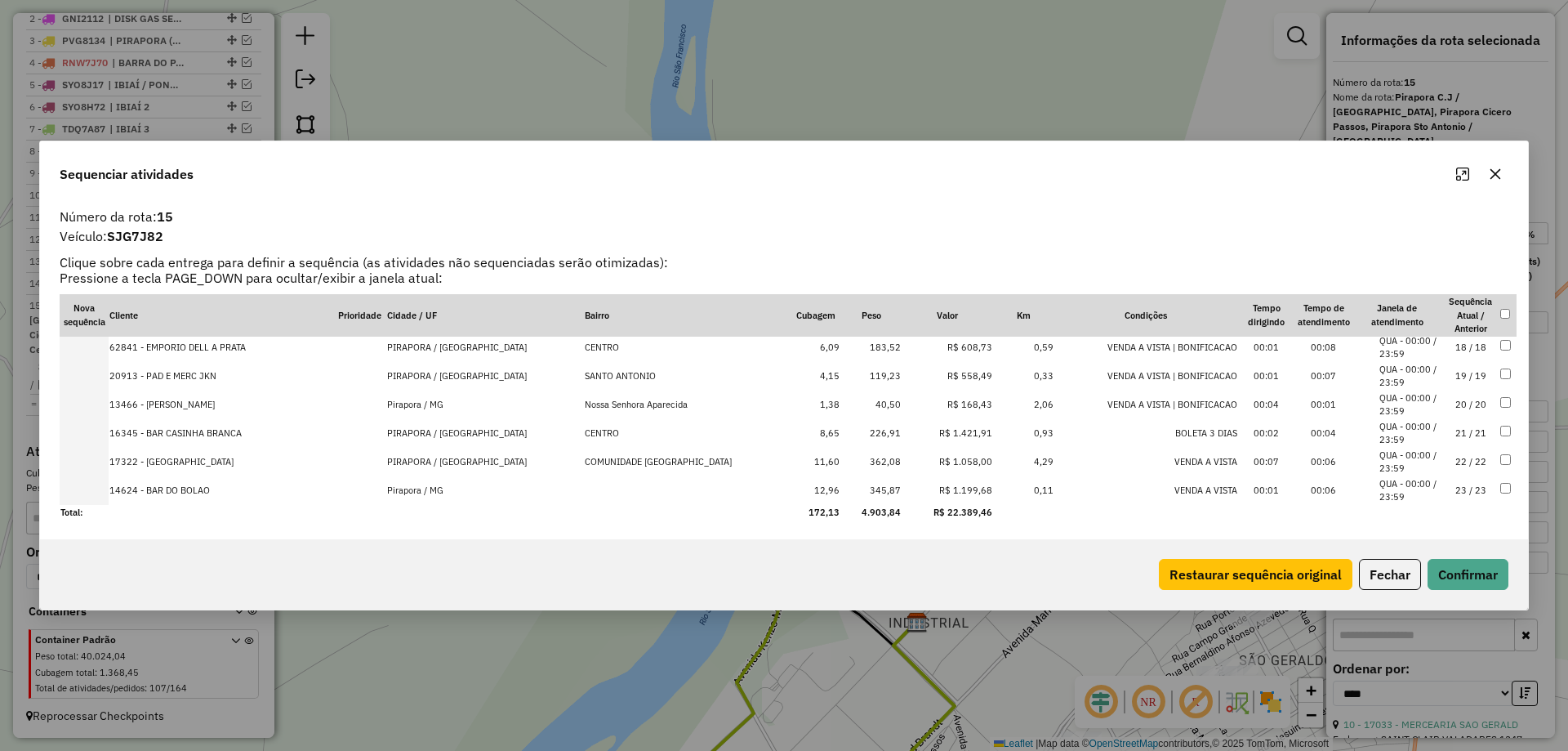
click at [1453, 462] on td "22 / 22" at bounding box center [1471, 461] width 58 height 29
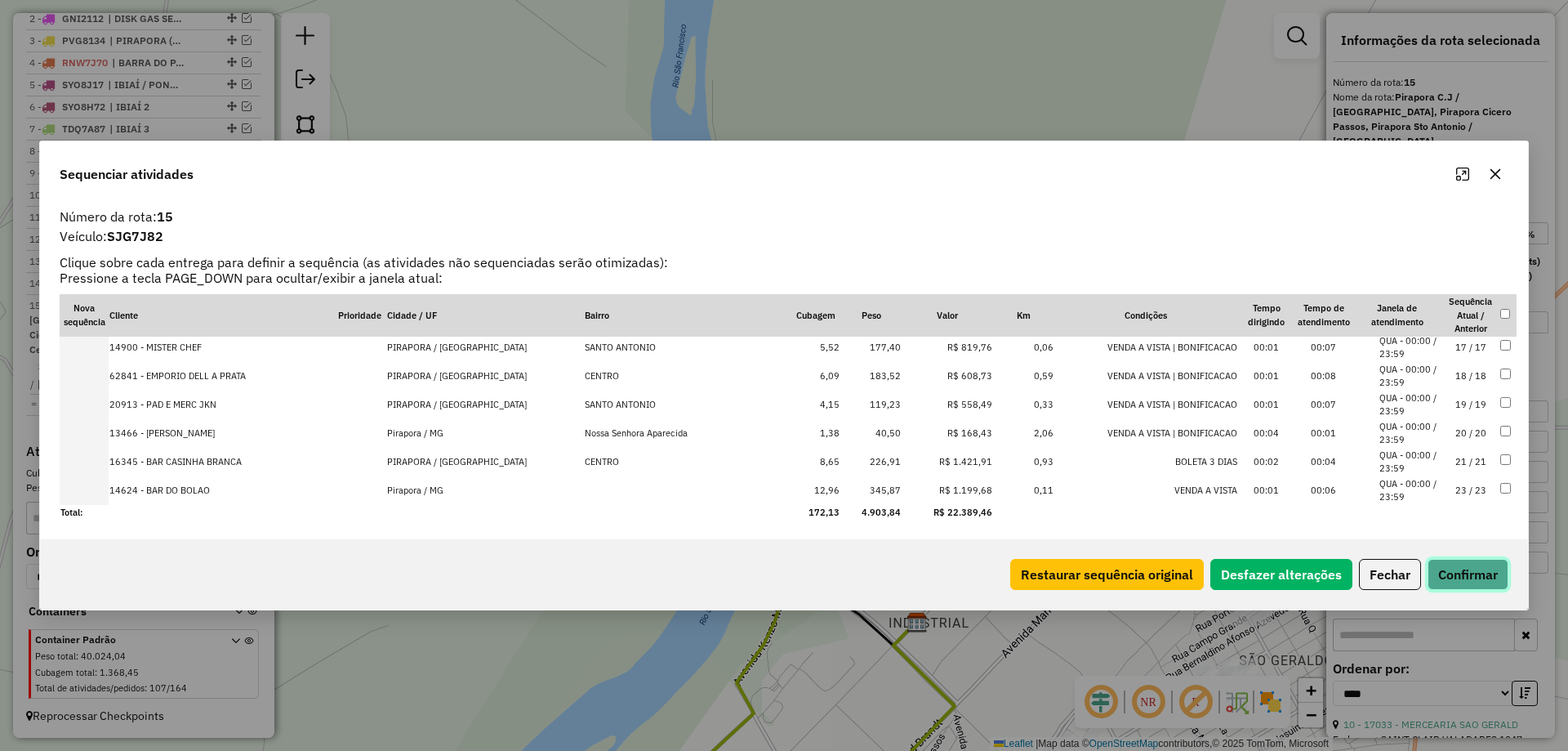
click at [1458, 563] on button "Confirmar" at bounding box center [1468, 573] width 81 height 31
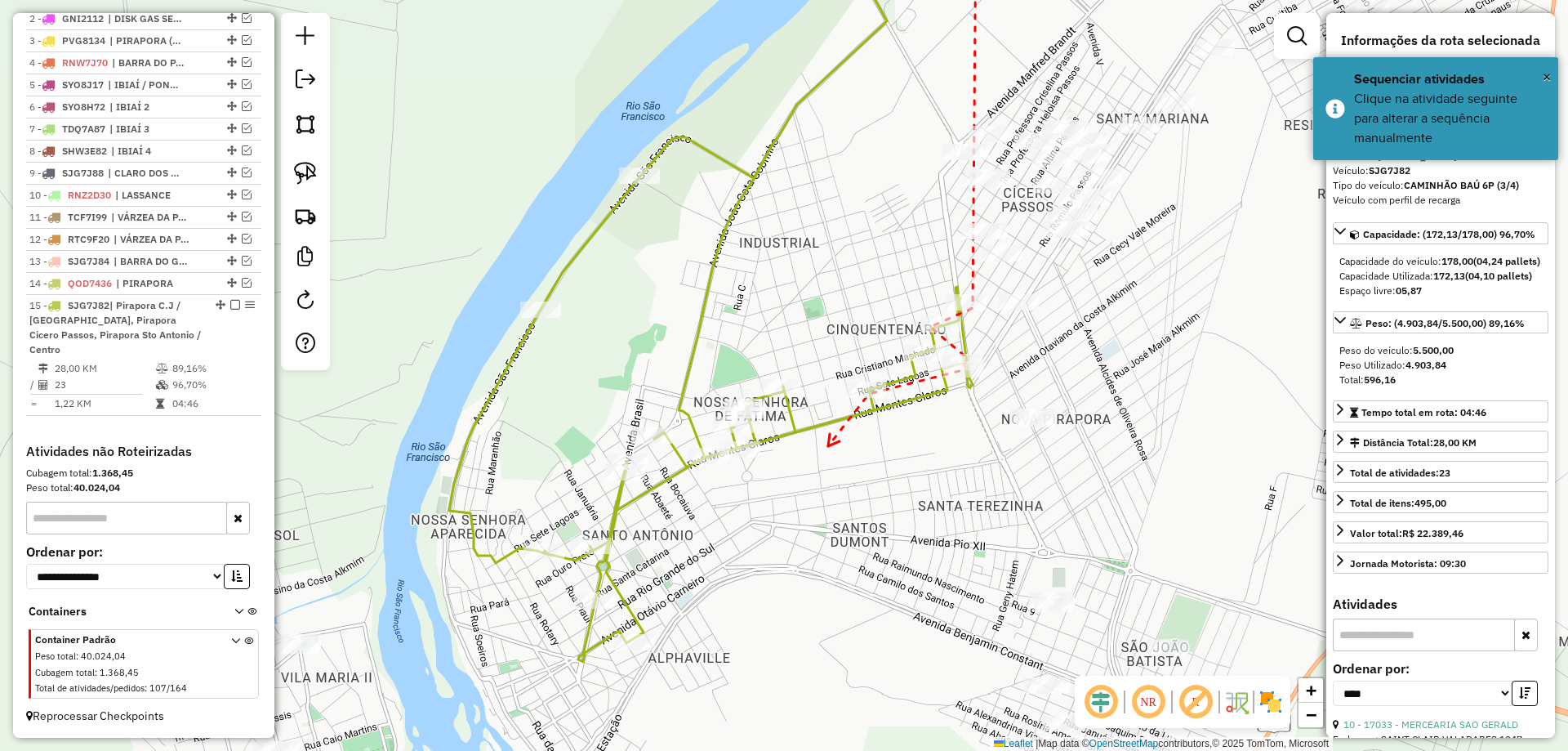
drag, startPoint x: 829, startPoint y: 445, endPoint x: 882, endPoint y: 364, distance: 96.8
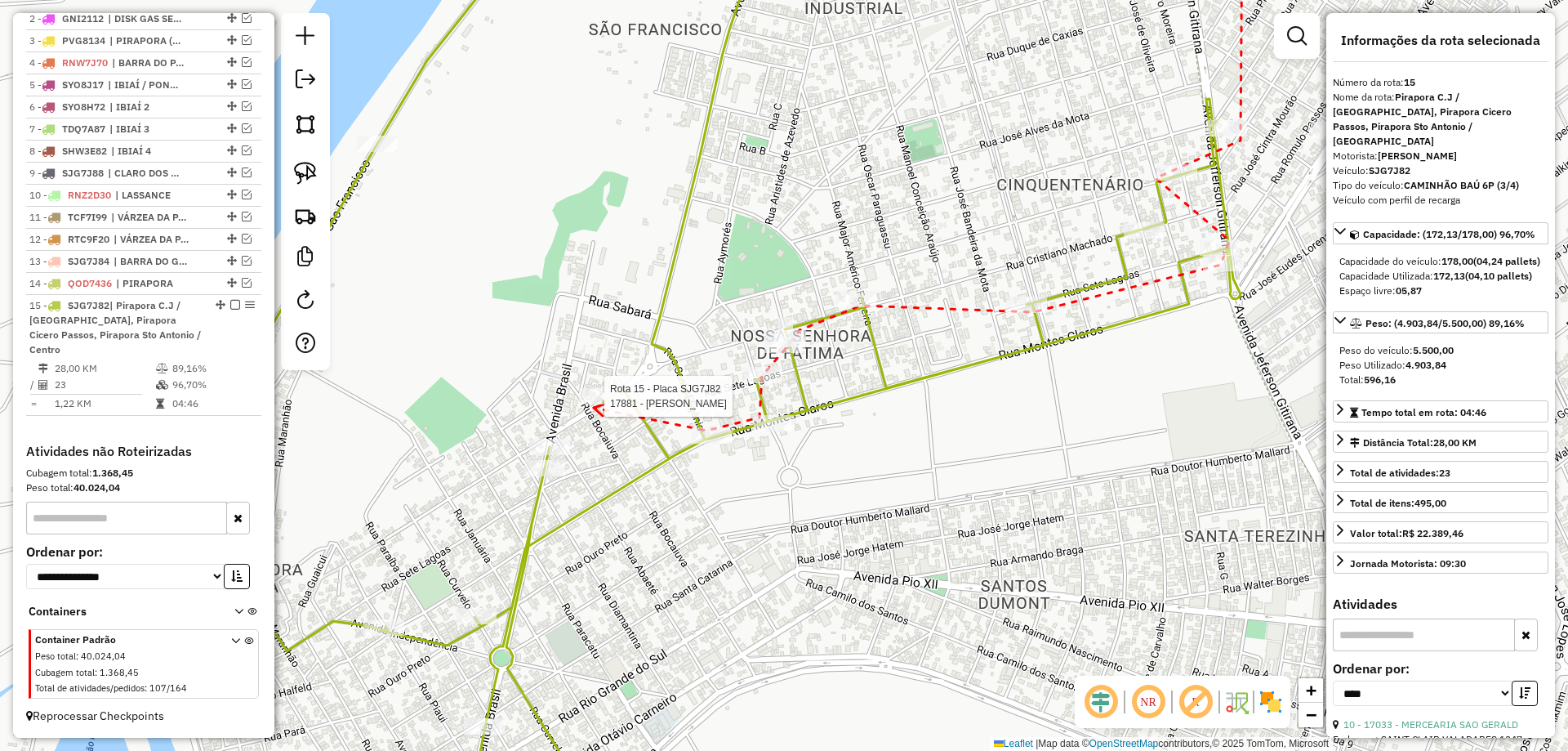
click at [593, 405] on div at bounding box center [599, 396] width 41 height 16
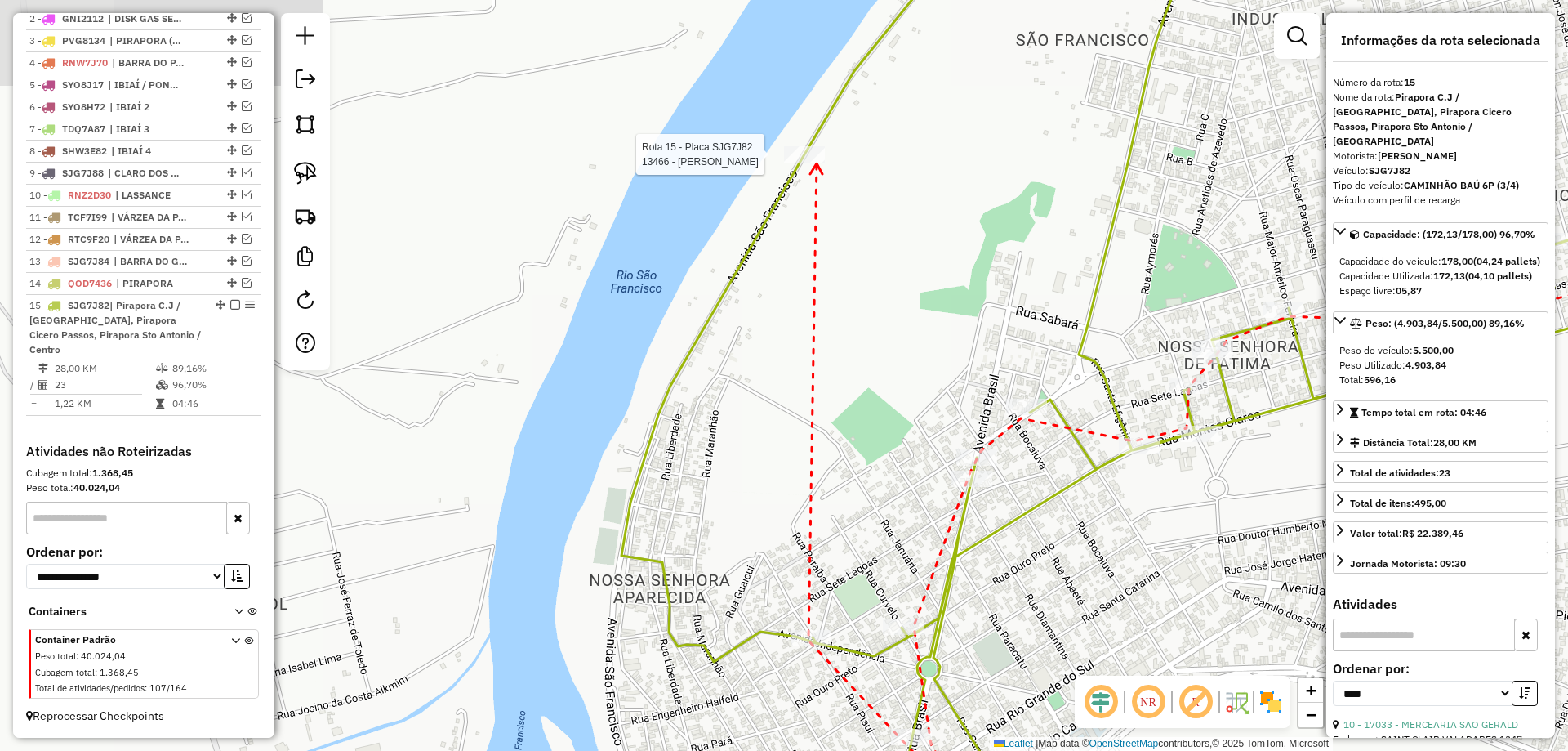
click at [816, 163] on div at bounding box center [803, 154] width 41 height 16
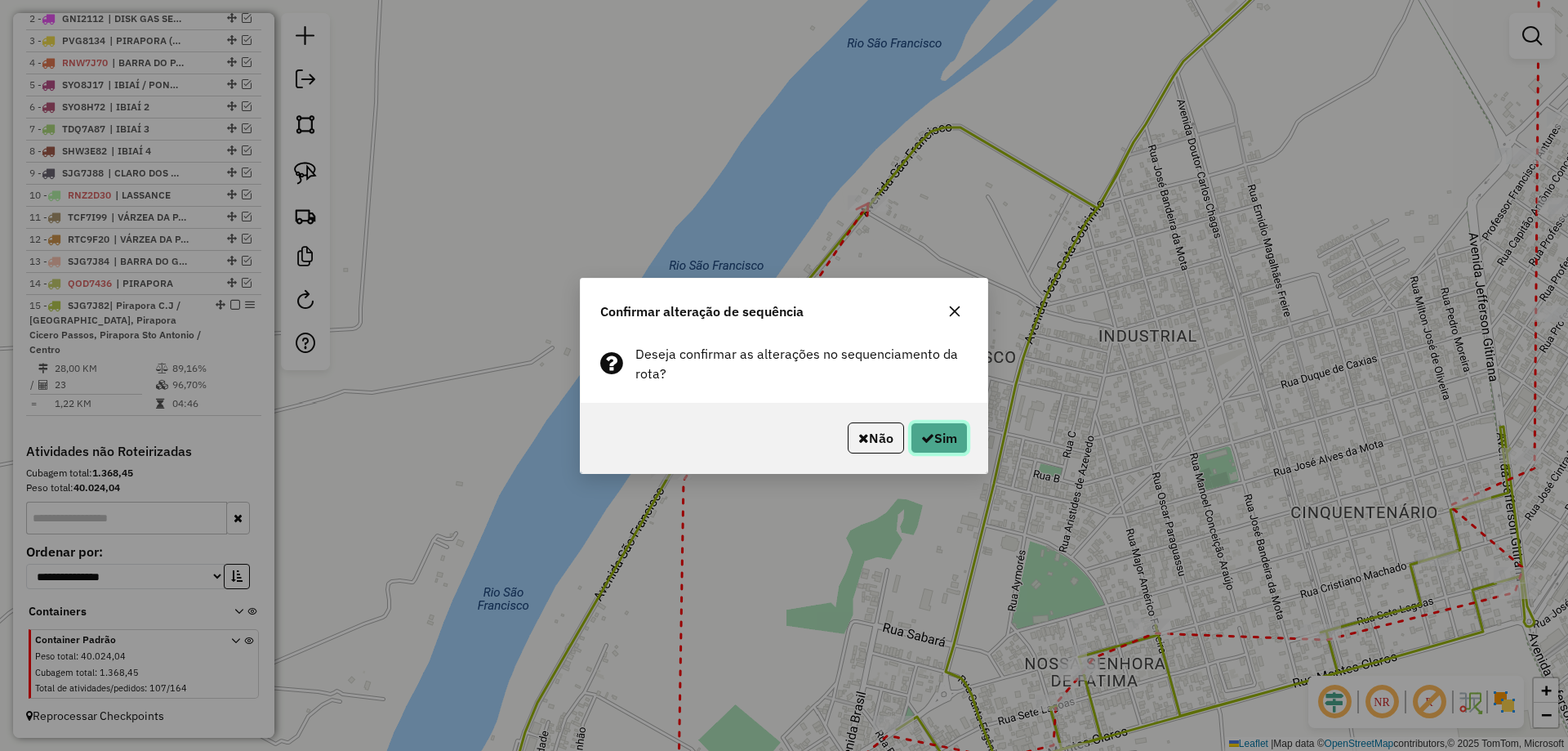
click at [935, 437] on button "Sim" at bounding box center [939, 438] width 58 height 31
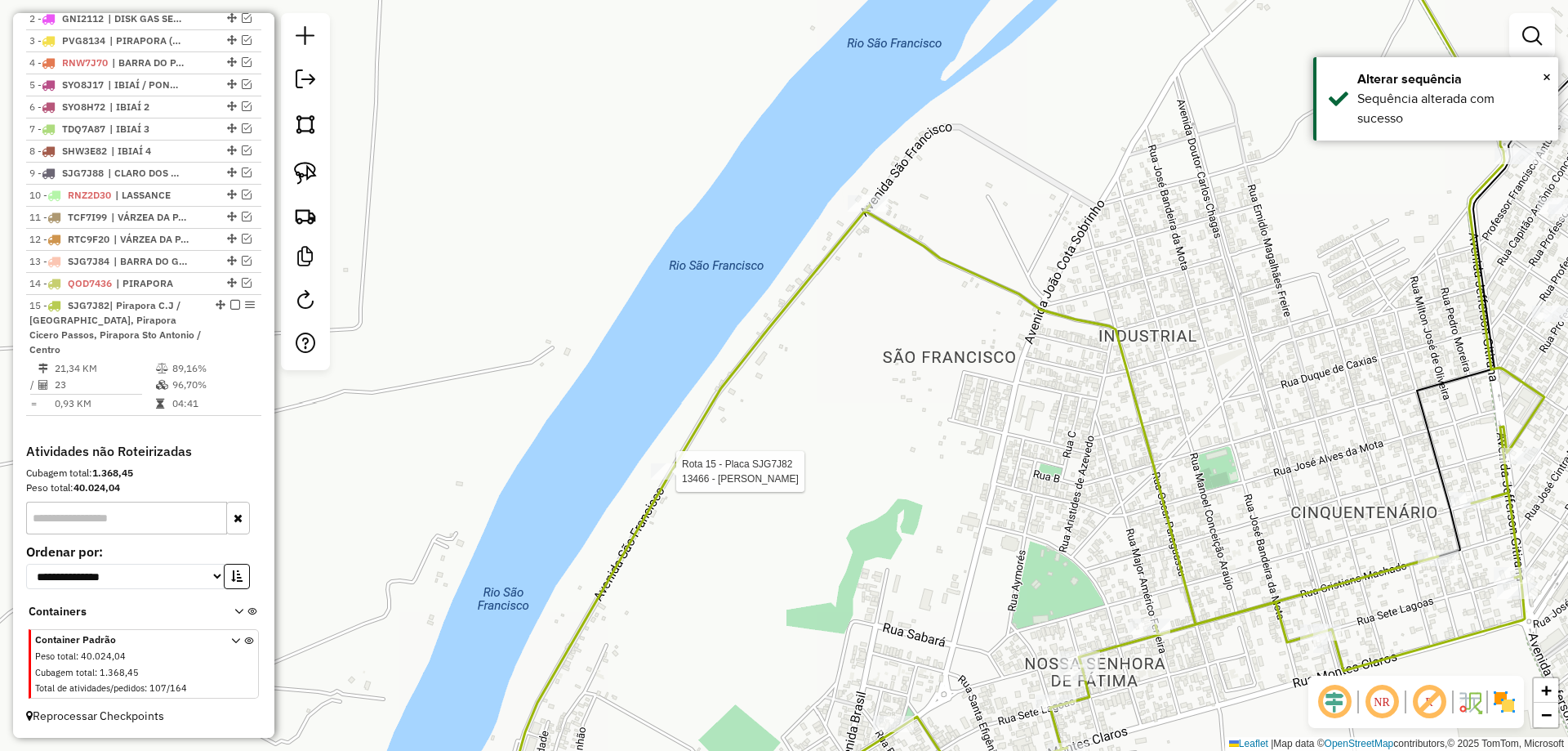
select select "*********"
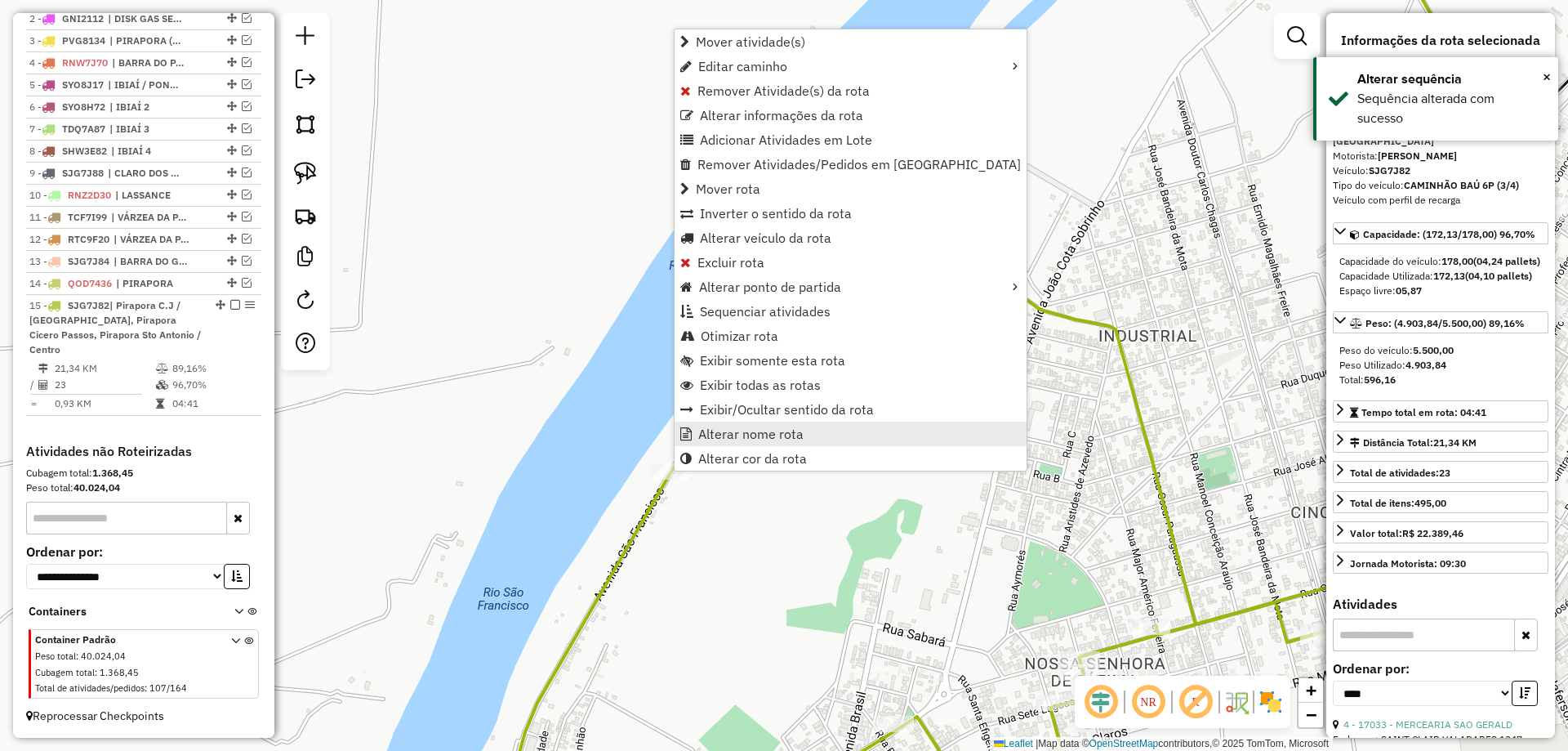
click at [754, 432] on span "Alterar nome rota" at bounding box center [751, 434] width 105 height 13
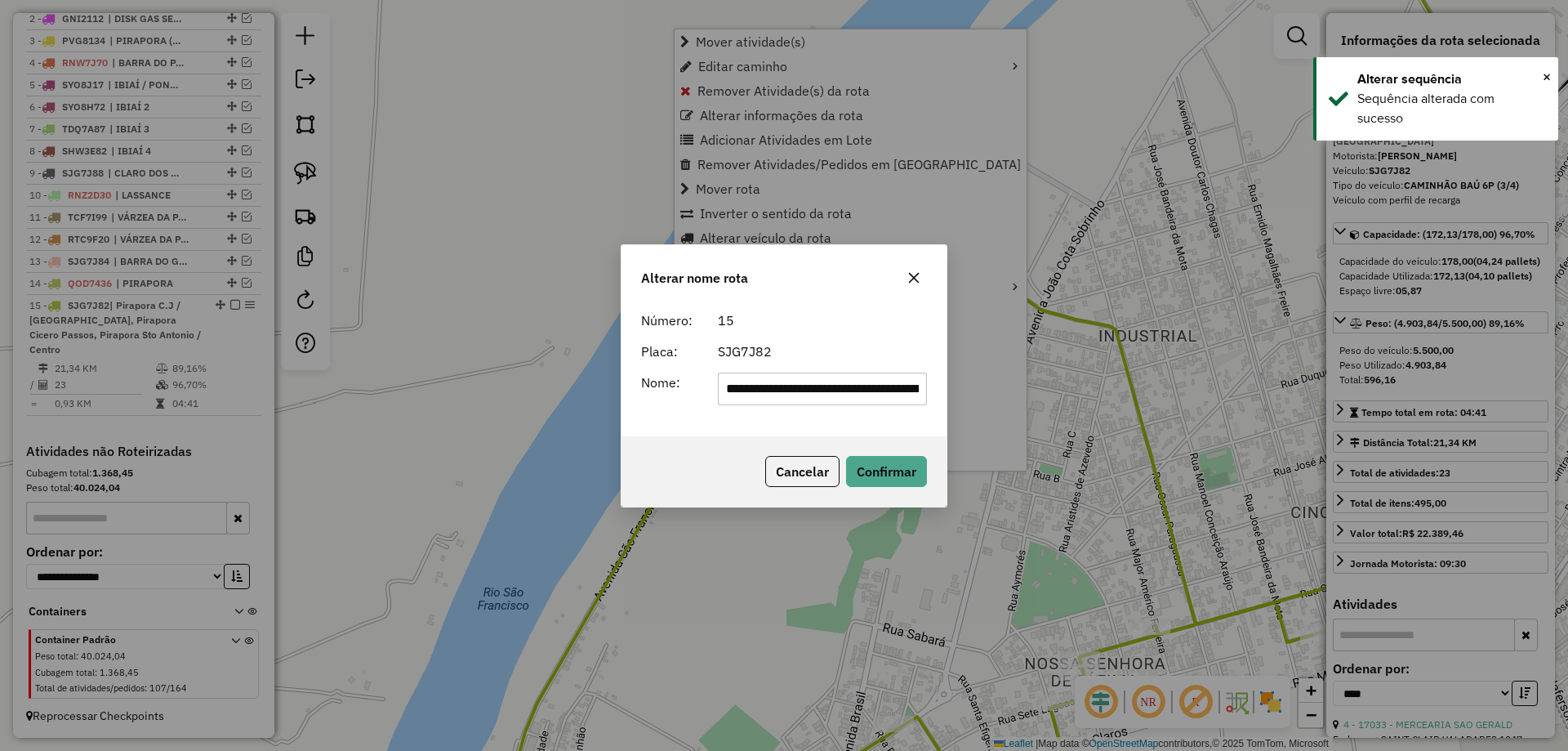
scroll to position [0, 260]
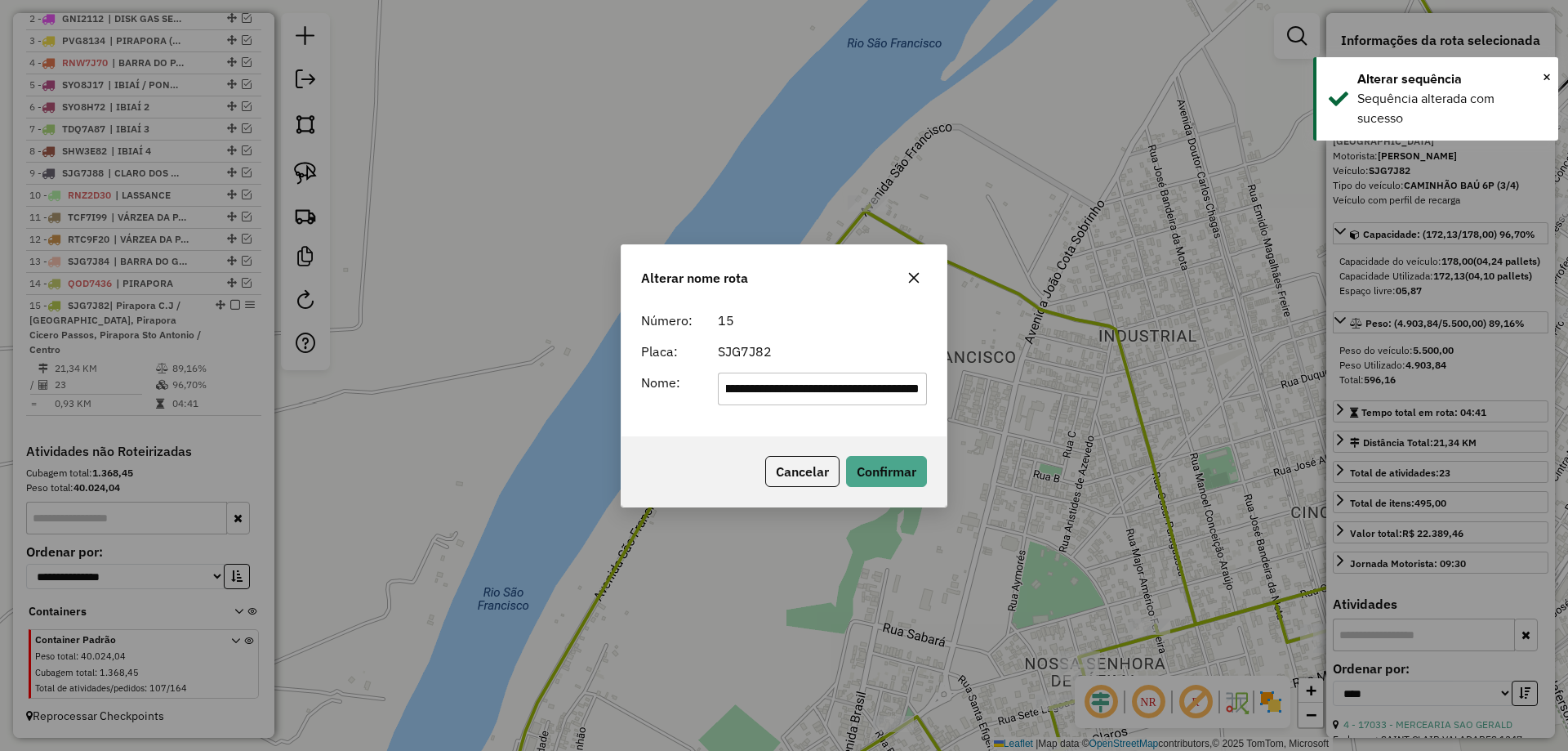
click at [778, 391] on input "**********" at bounding box center [823, 388] width 210 height 33
type input "**********"
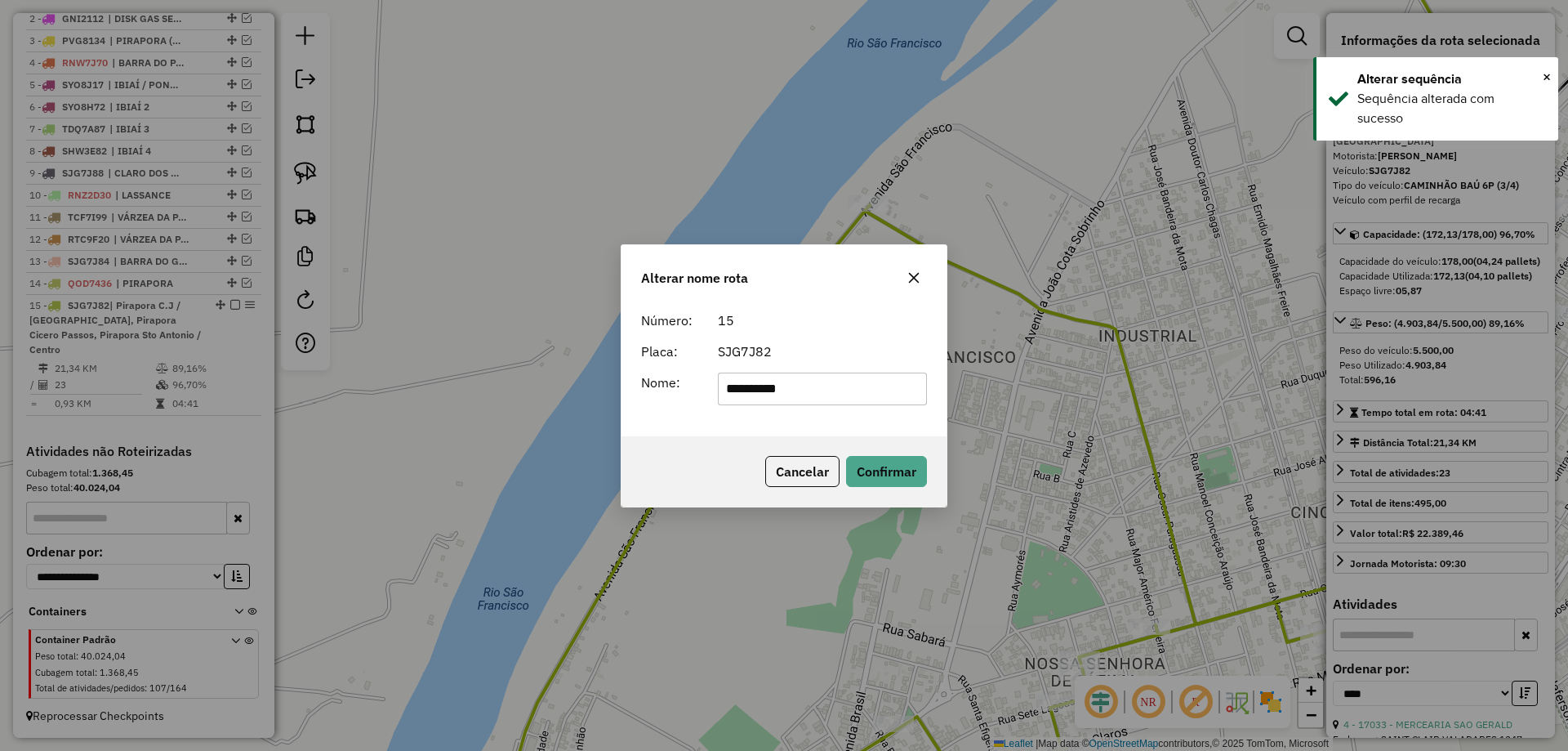
click at [866, 343] on div "SJG7J82" at bounding box center [822, 351] width 229 height 20
click at [875, 470] on button "Confirmar" at bounding box center [887, 470] width 81 height 31
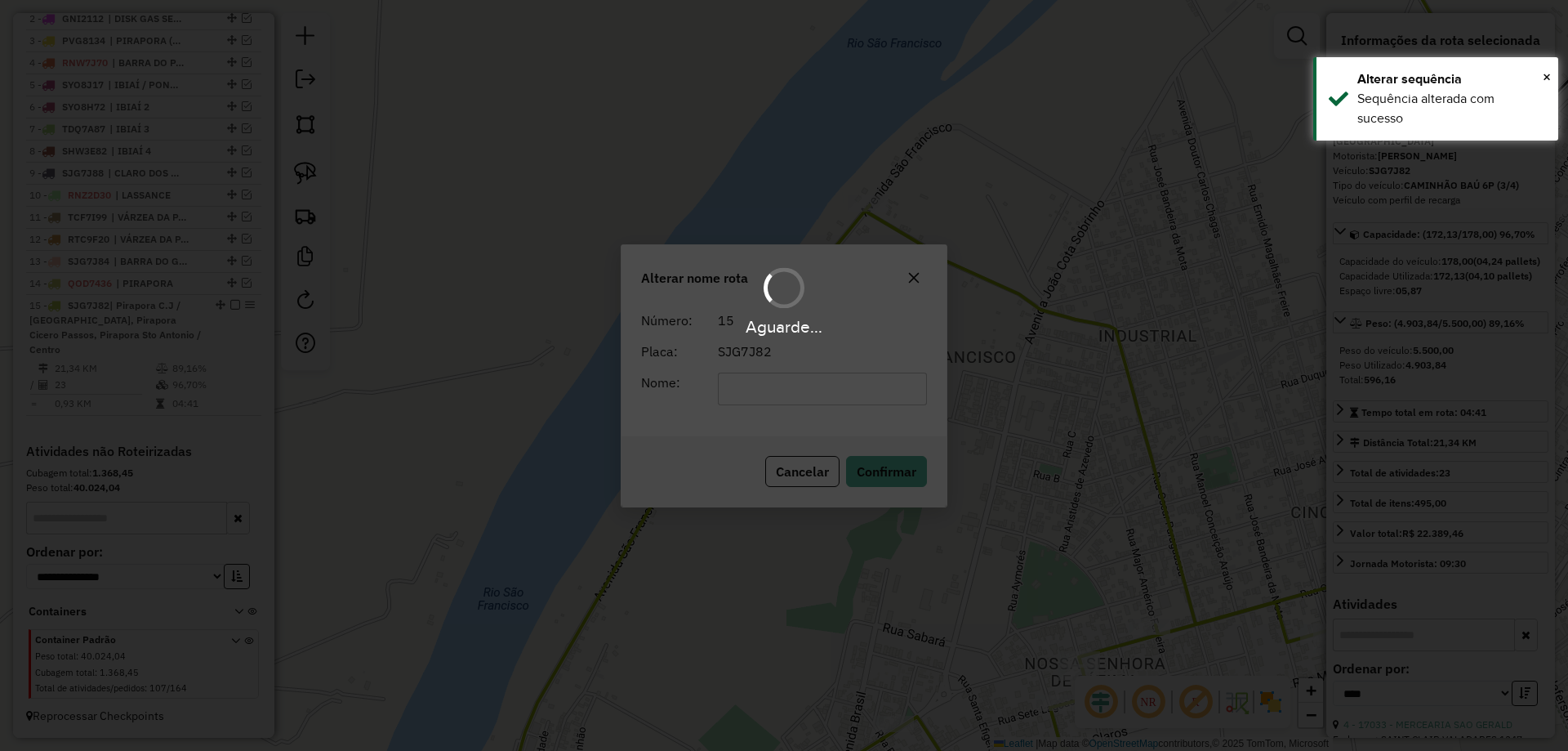
scroll to position [635, 0]
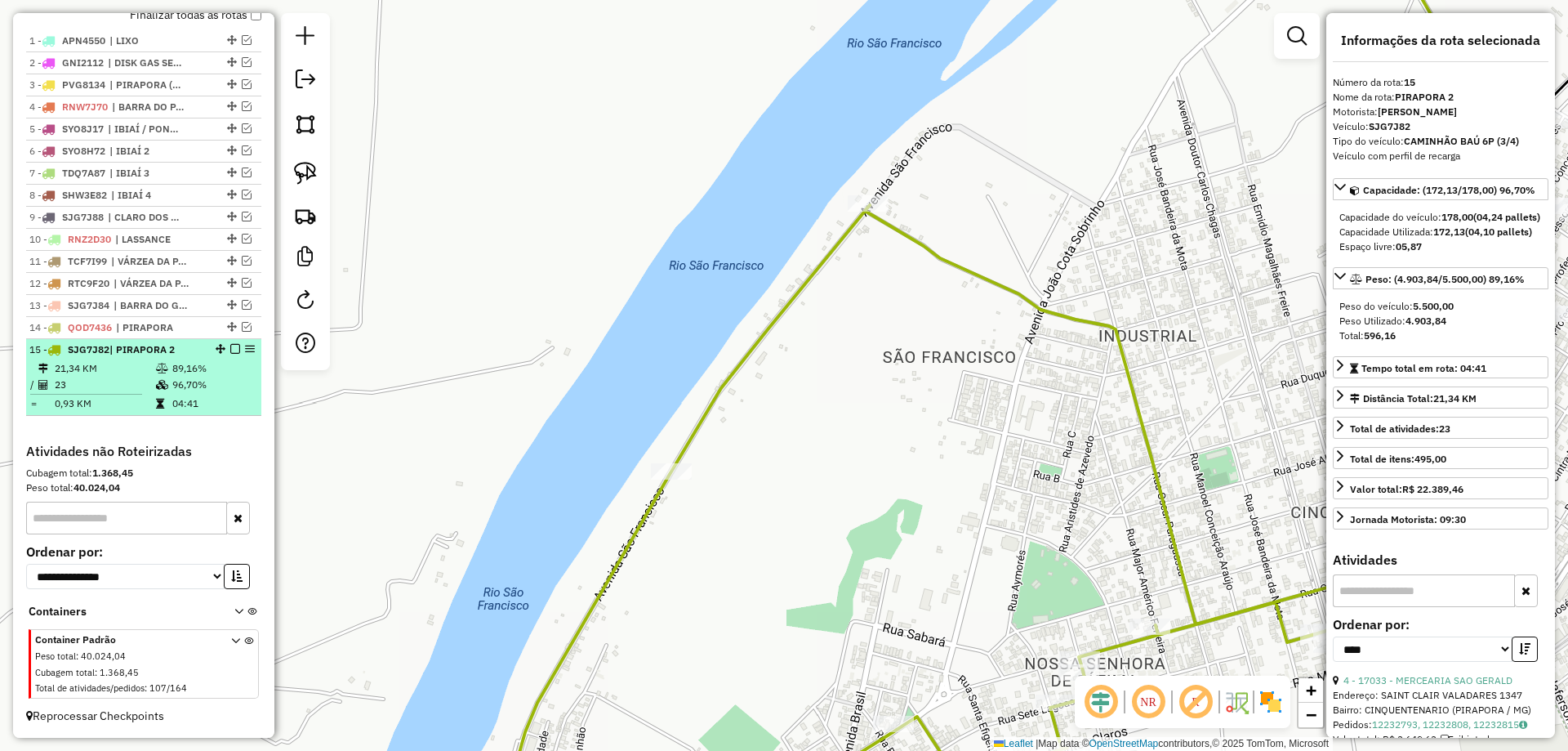
click at [232, 346] on em at bounding box center [235, 349] width 10 height 10
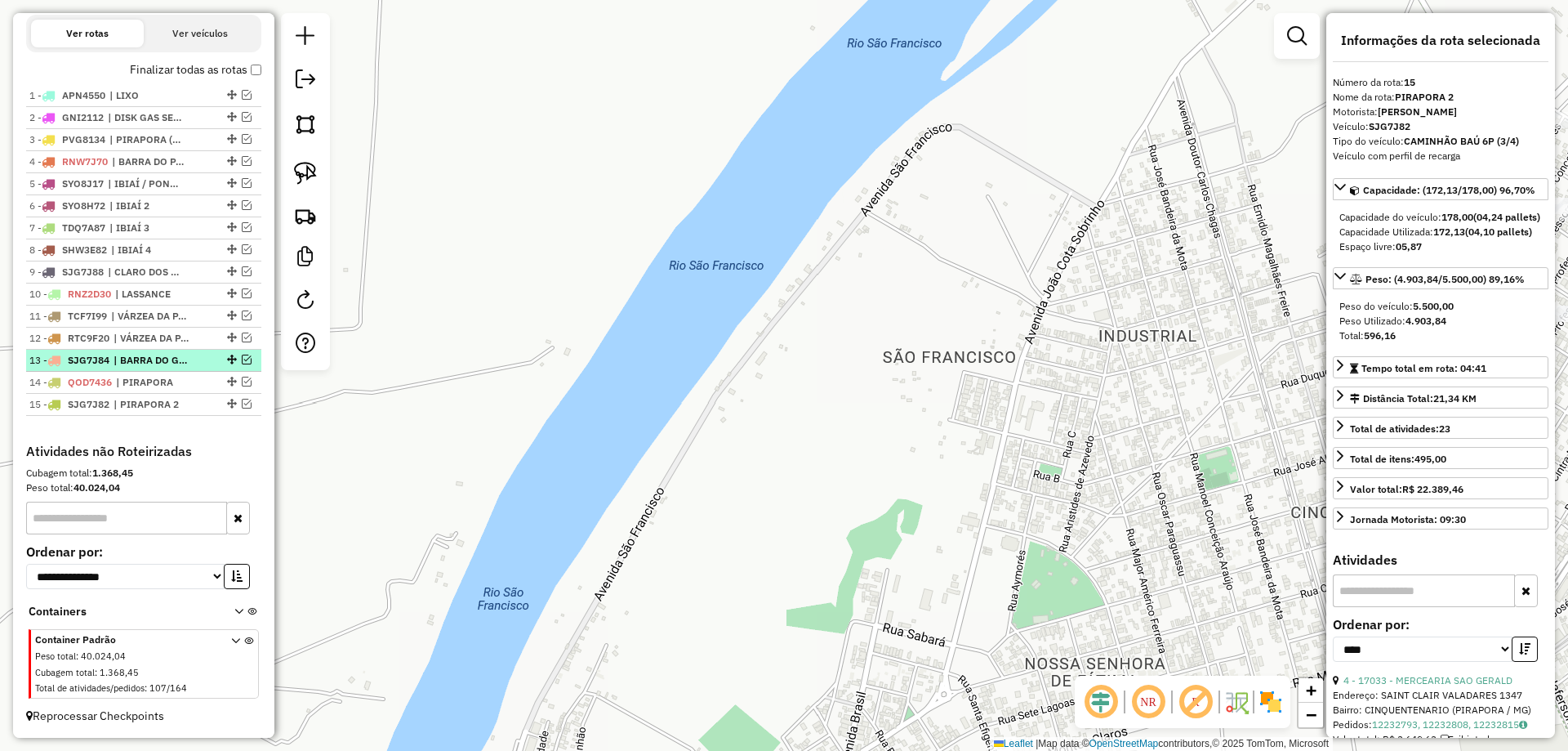
scroll to position [580, 0]
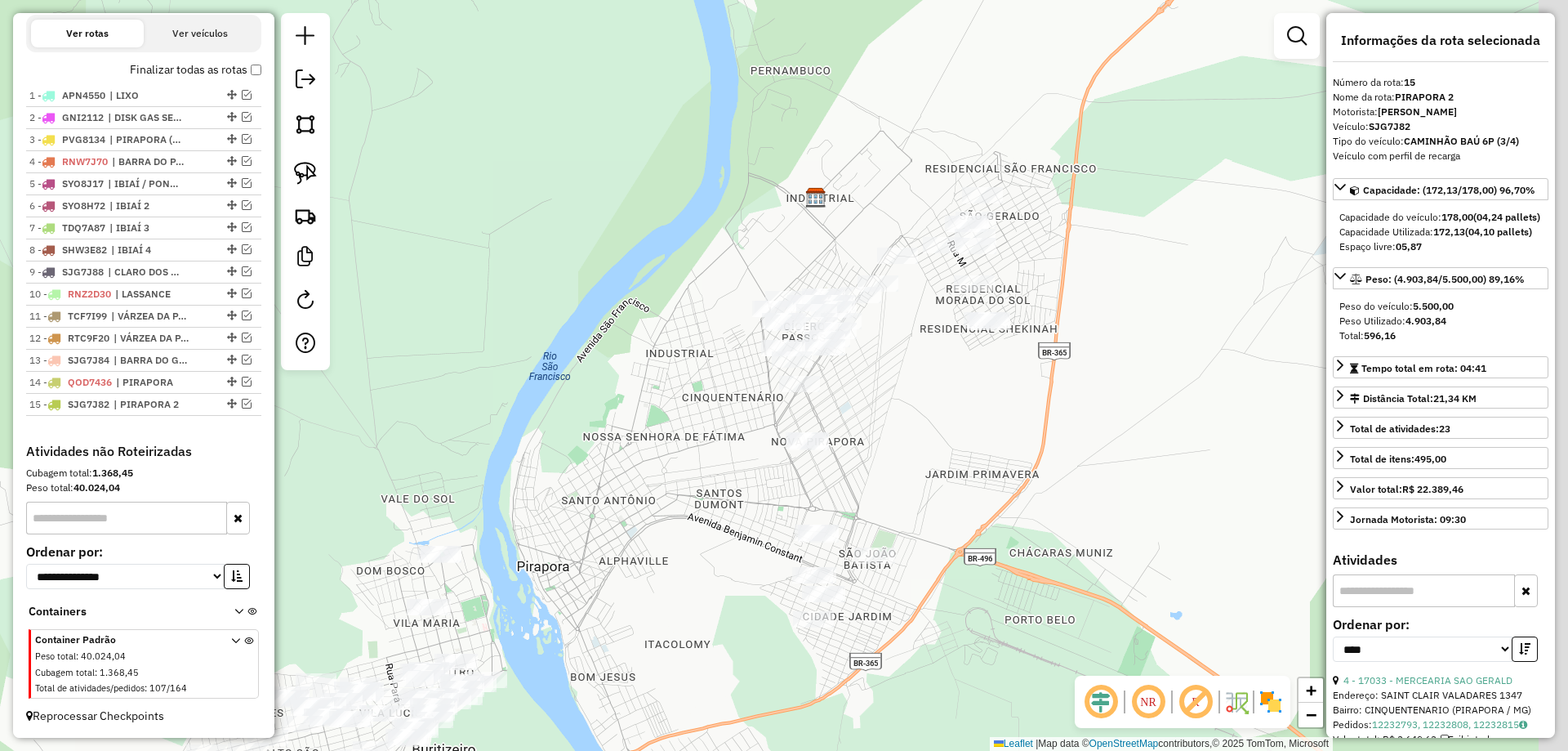
drag, startPoint x: 643, startPoint y: 454, endPoint x: 515, endPoint y: 361, distance: 158.2
click at [515, 361] on div "Janela de atendimento Grade de atendimento Capacidade Transportadoras Veículos …" at bounding box center [784, 375] width 1568 height 751
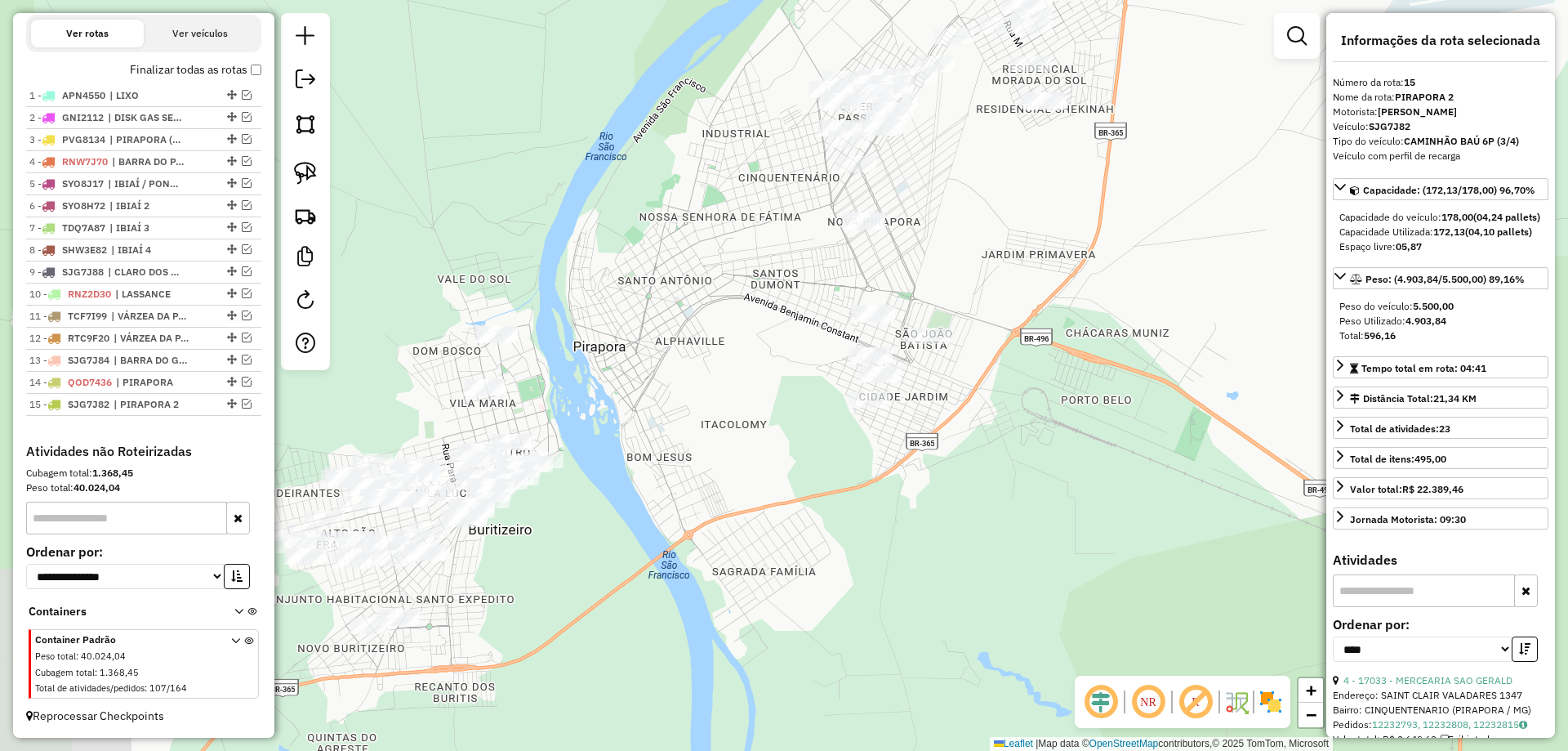
drag, startPoint x: 674, startPoint y: 275, endPoint x: 692, endPoint y: 265, distance: 20.6
click at [692, 241] on div "Janela de atendimento Grade de atendimento Capacidade Transportadoras Veículos …" at bounding box center [784, 375] width 1568 height 751
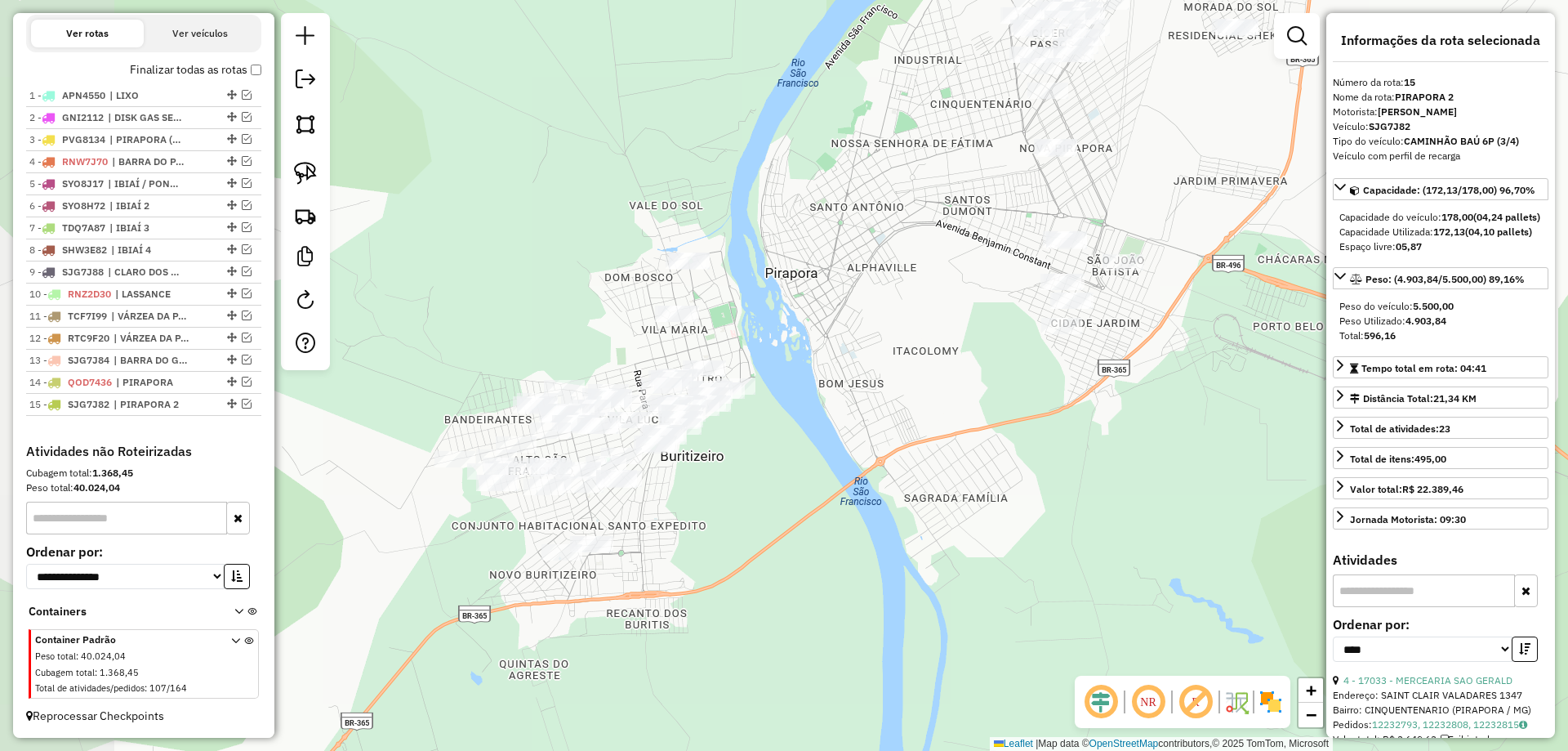
drag, startPoint x: 794, startPoint y: 252, endPoint x: 467, endPoint y: 553, distance: 444.4
click at [459, 553] on div "Janela de atendimento Grade de atendimento Capacidade Transportadoras Veículos …" at bounding box center [784, 375] width 1568 height 751
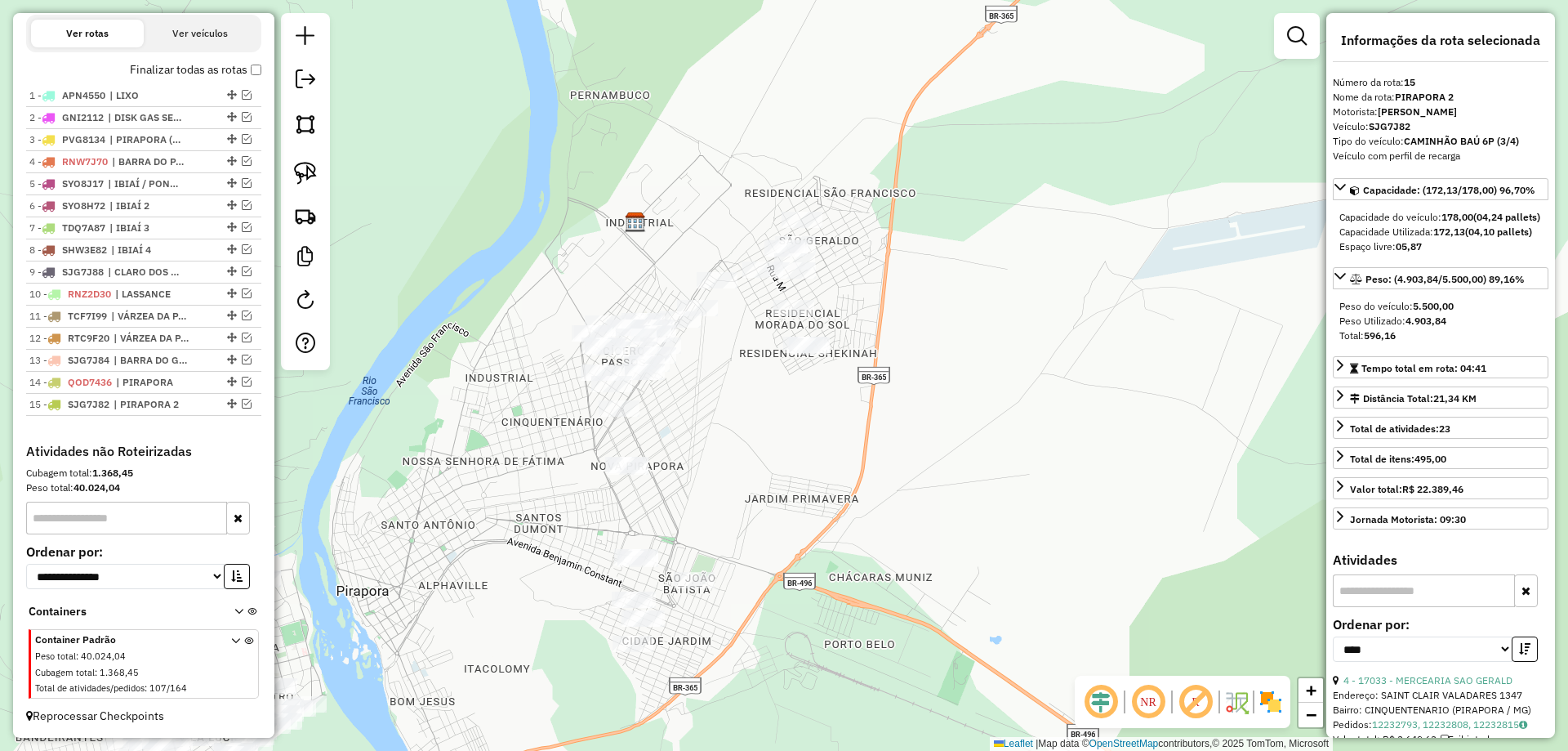
click at [523, 484] on div "Janela de atendimento Grade de atendimento Capacidade Transportadoras Veículos …" at bounding box center [784, 375] width 1568 height 751
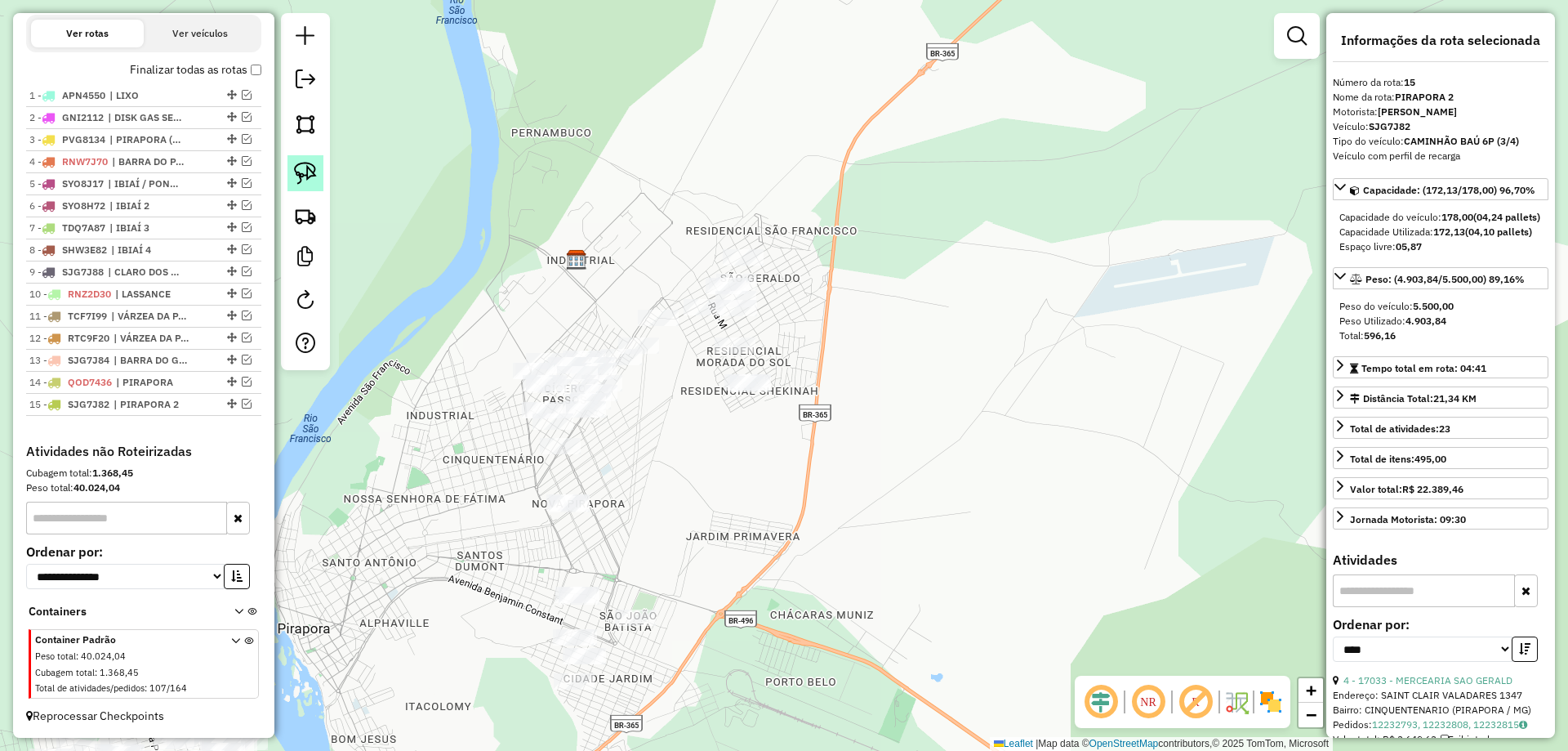
click at [304, 178] on img at bounding box center [304, 173] width 23 height 23
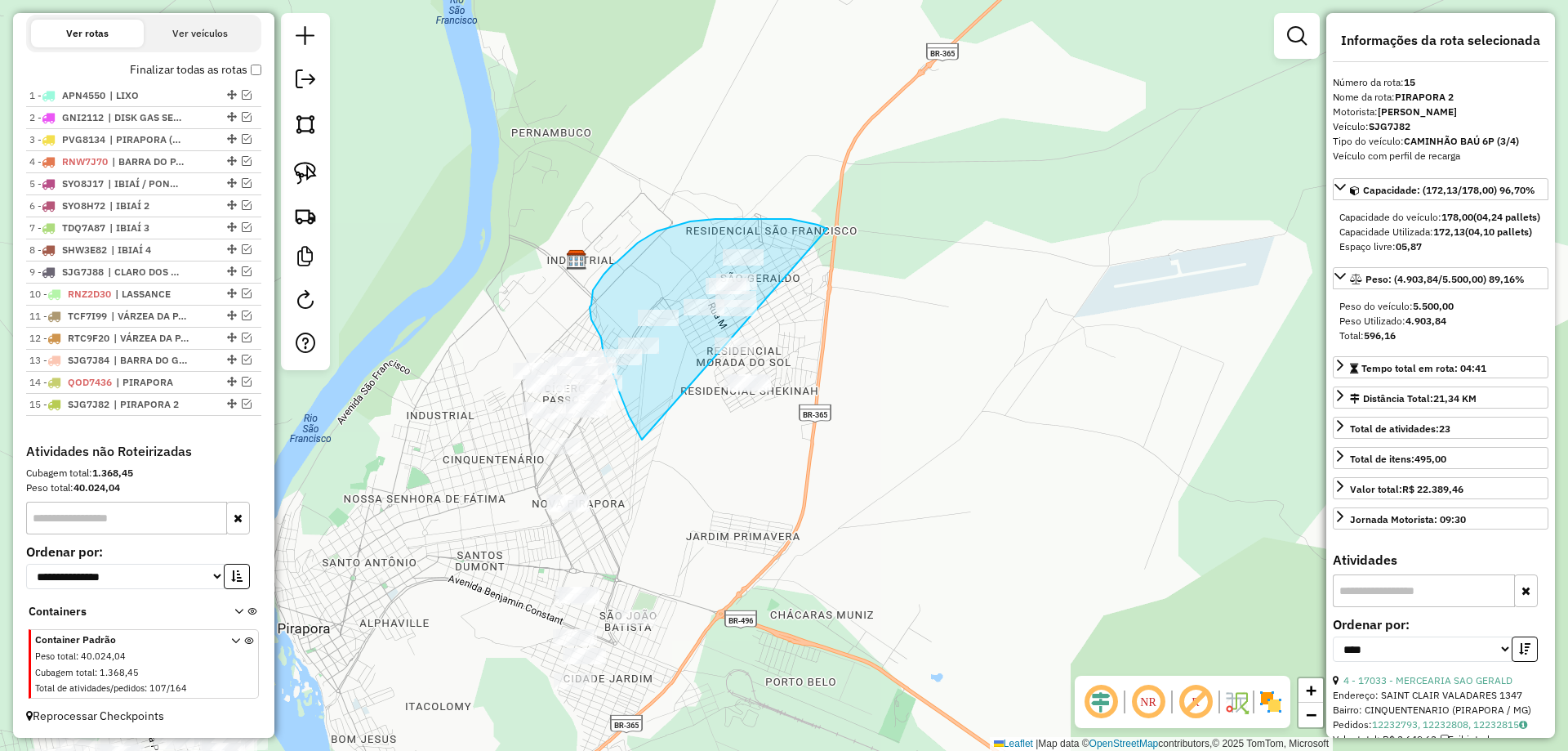
drag, startPoint x: 756, startPoint y: 219, endPoint x: 868, endPoint y: 321, distance: 151.5
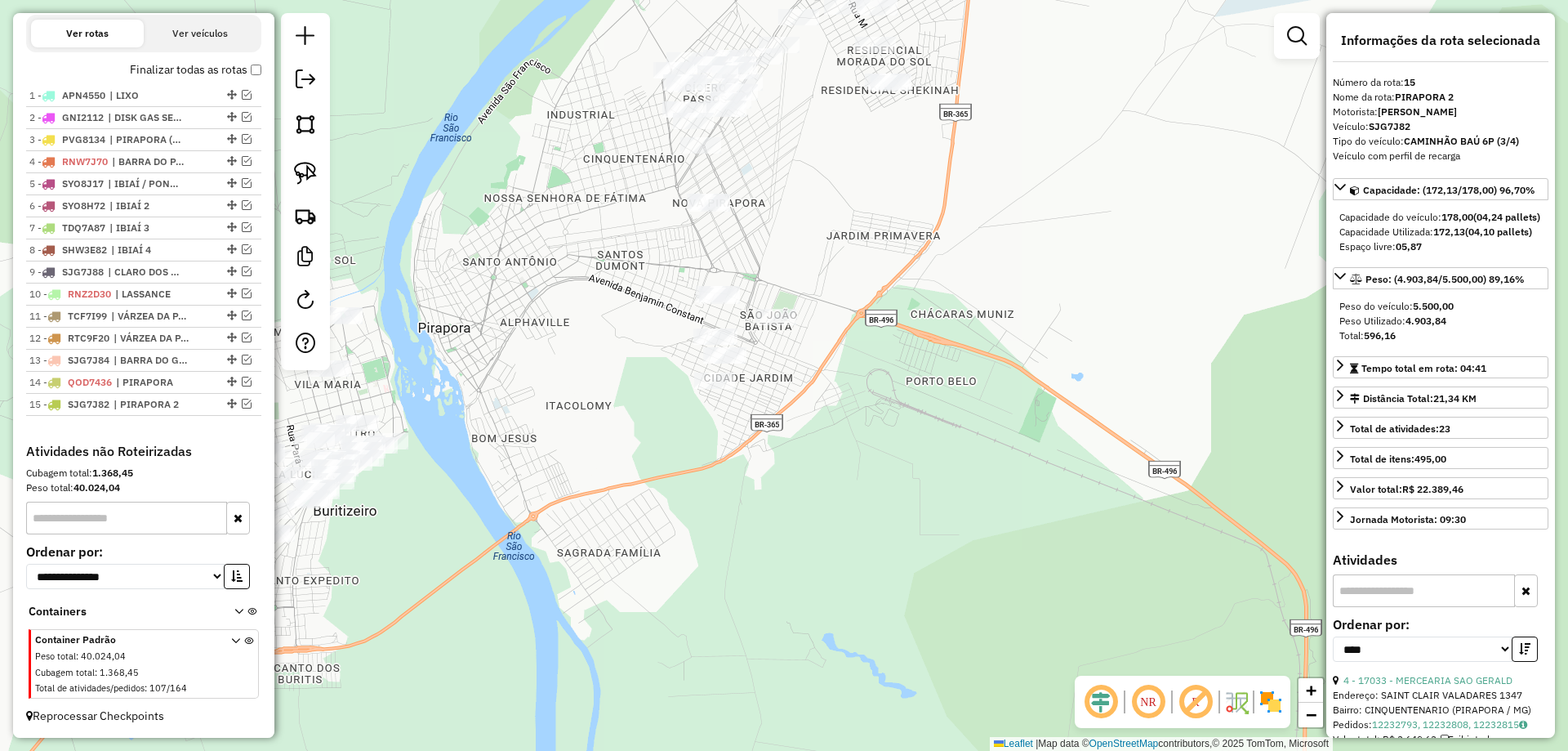
drag, startPoint x: 683, startPoint y: 439, endPoint x: 712, endPoint y: 314, distance: 128.3
click at [772, 226] on div "Janela de atendimento Grade de atendimento Capacidade Transportadoras Veículos …" at bounding box center [784, 375] width 1568 height 751
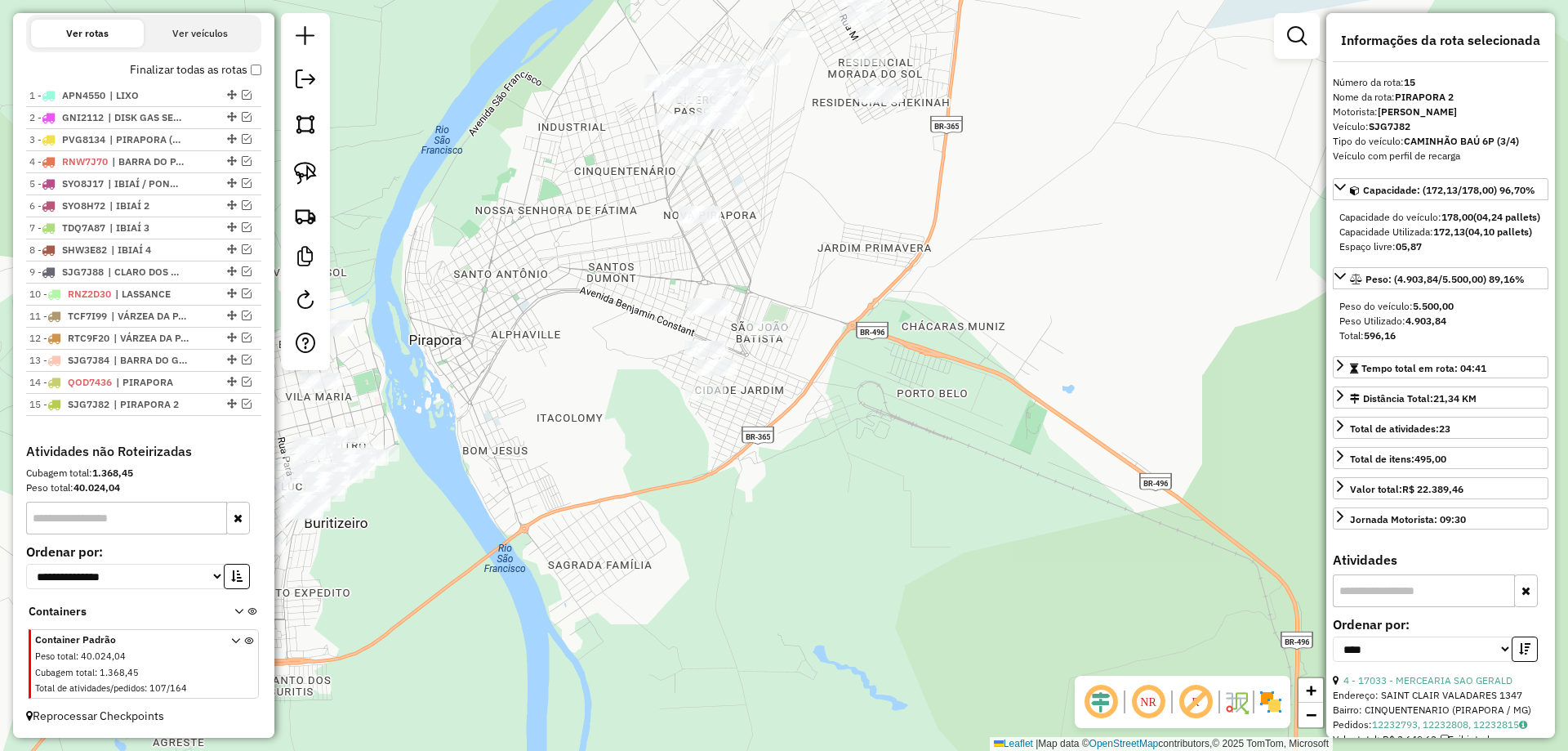
drag, startPoint x: 682, startPoint y: 391, endPoint x: 595, endPoint y: 501, distance: 140.2
click at [597, 504] on div "Janela de atendimento Grade de atendimento Capacidade Transportadoras Veículos …" at bounding box center [784, 375] width 1568 height 751
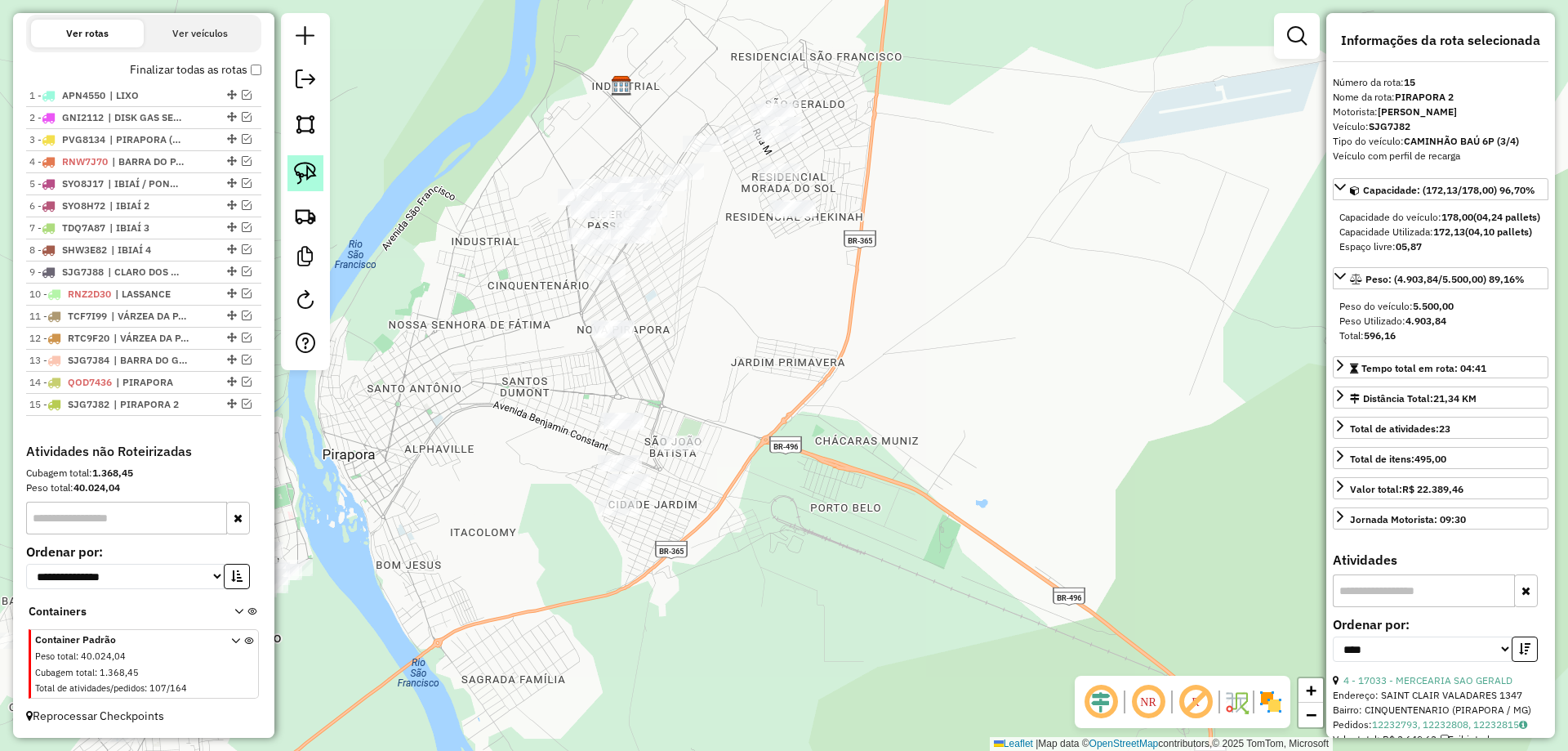
click at [311, 183] on img at bounding box center [304, 173] width 23 height 23
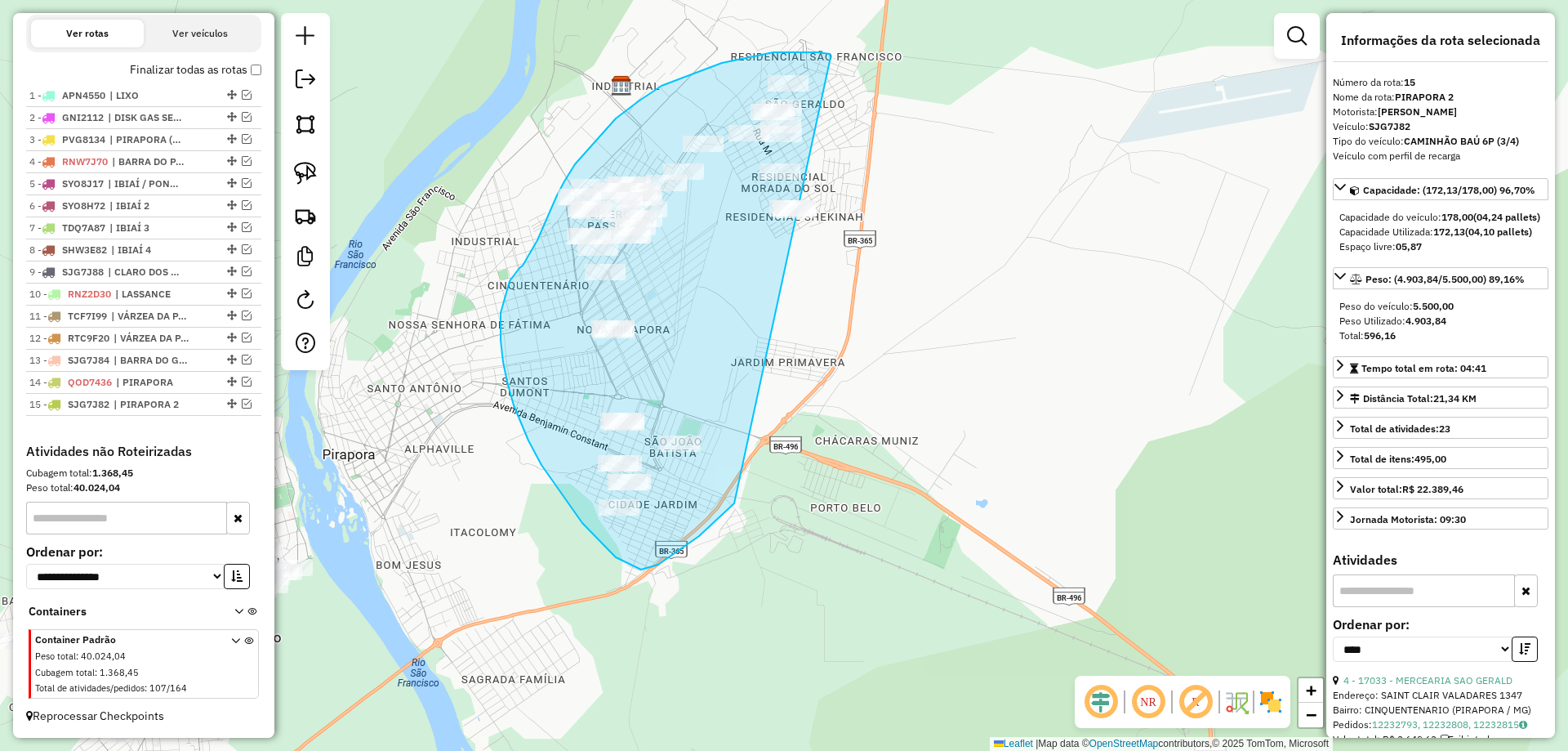
drag, startPoint x: 804, startPoint y: 53, endPoint x: 1124, endPoint y: 145, distance: 333.0
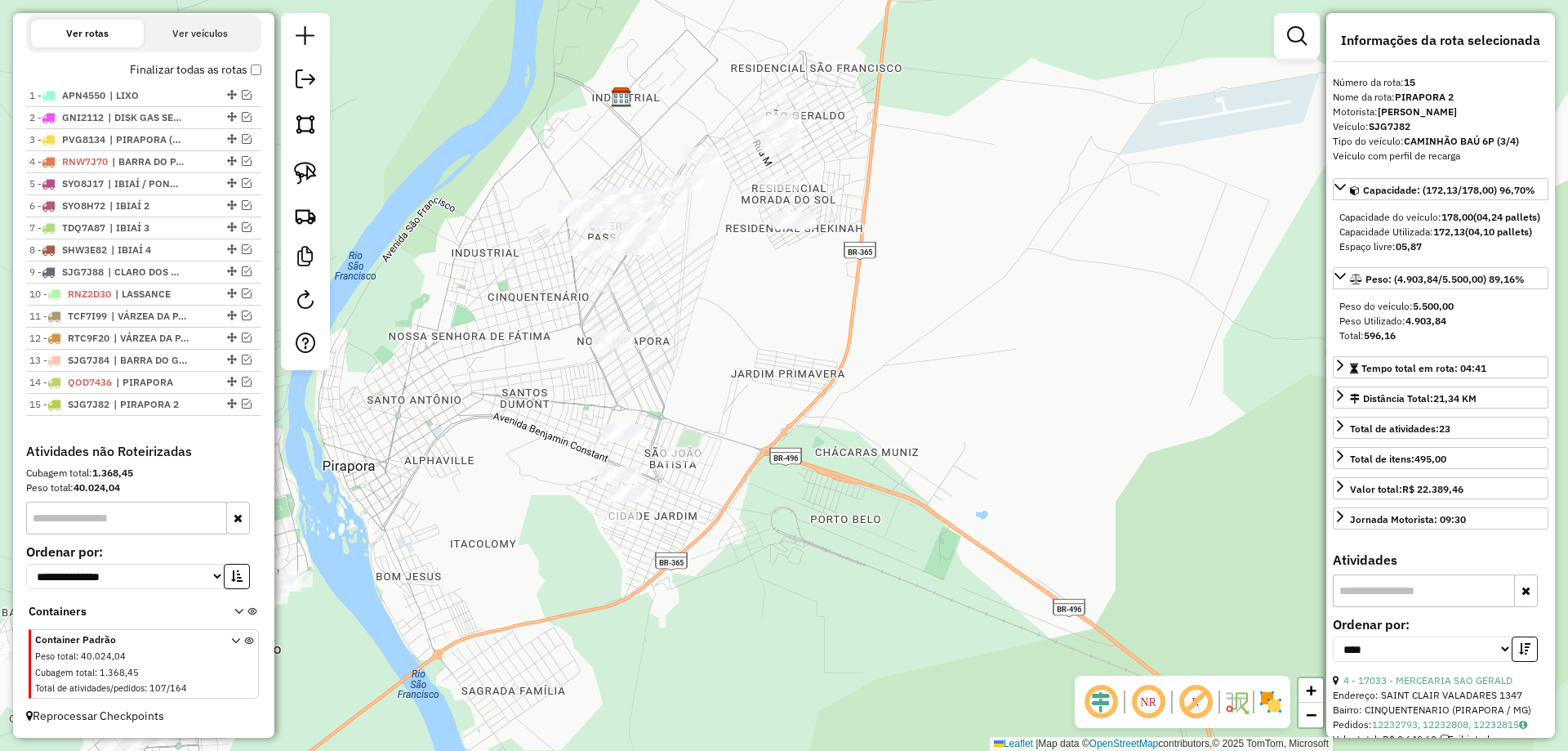
drag, startPoint x: 517, startPoint y: 341, endPoint x: 497, endPoint y: 444, distance: 104.9
click at [497, 444] on div "Janela de atendimento Grade de atendimento Capacidade Transportadoras Veículos …" at bounding box center [784, 375] width 1568 height 751
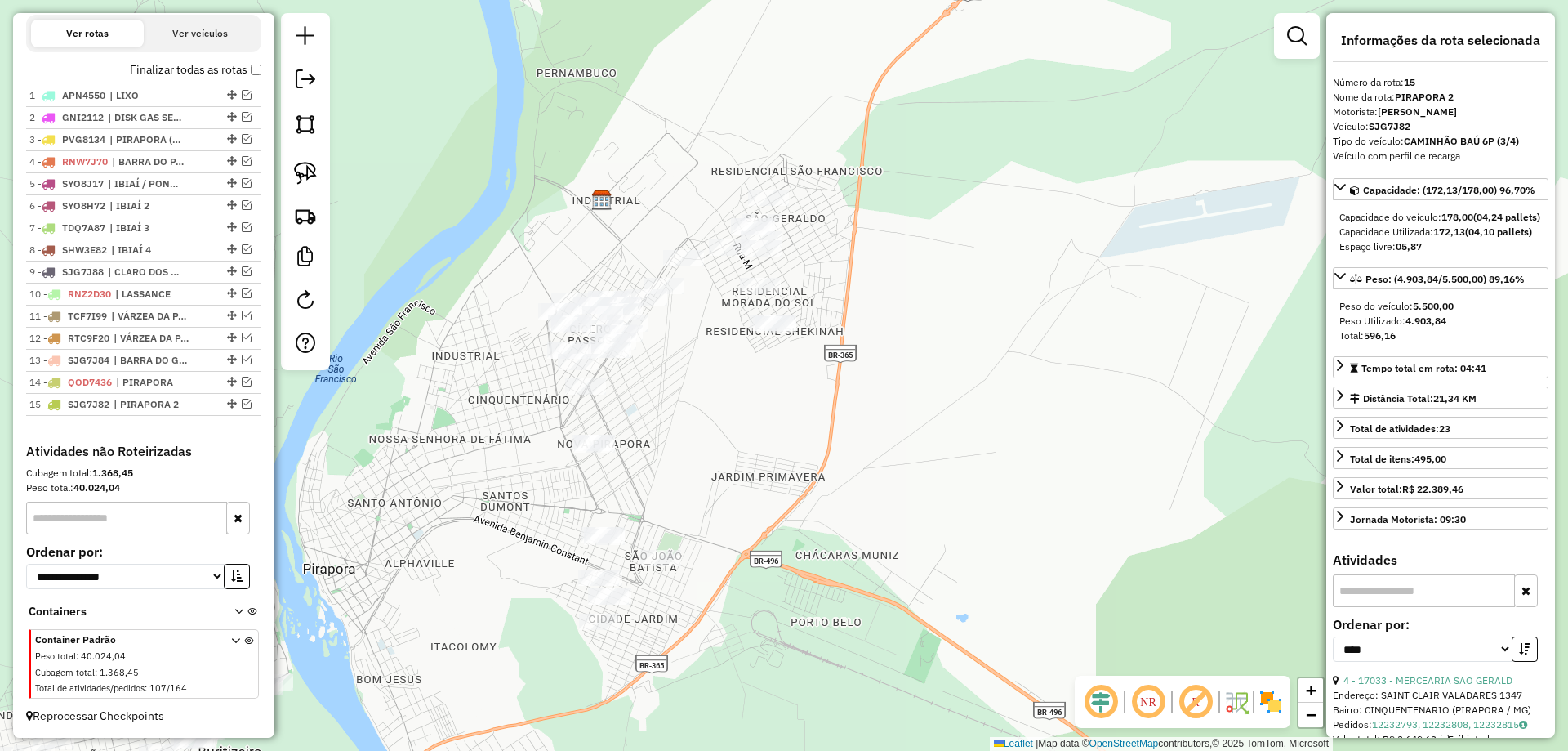
drag, startPoint x: 503, startPoint y: 350, endPoint x: 559, endPoint y: 269, distance: 98.5
click at [559, 269] on div "Janela de atendimento Grade de atendimento Capacidade Transportadoras Veículos …" at bounding box center [784, 375] width 1568 height 751
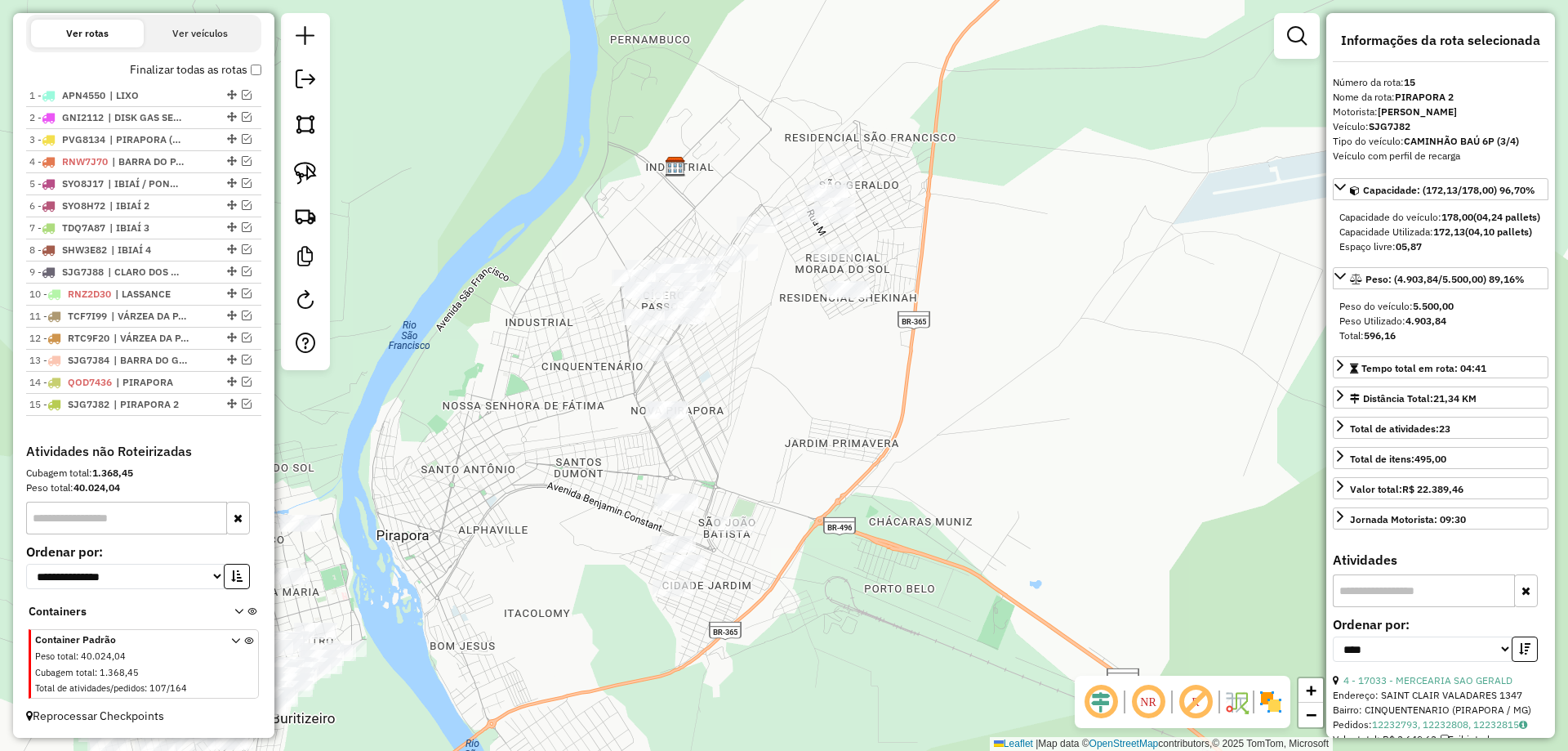
drag, startPoint x: 516, startPoint y: 382, endPoint x: 545, endPoint y: 461, distance: 84.2
click at [545, 461] on div "Janela de atendimento Grade de atendimento Capacidade Transportadoras Veículos …" at bounding box center [784, 375] width 1568 height 751
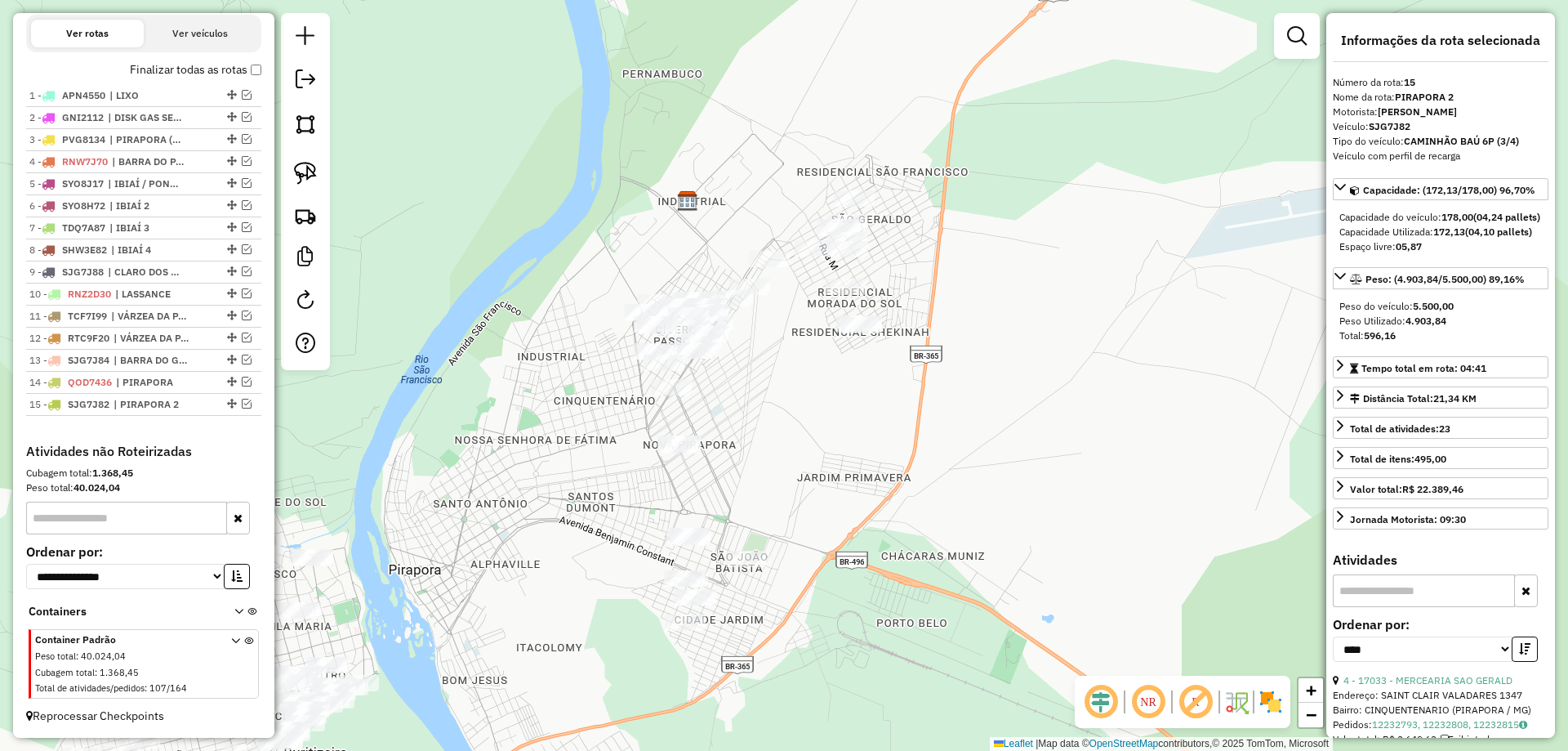
click at [554, 409] on div "Janela de atendimento Grade de atendimento Capacidade Transportadoras Veículos …" at bounding box center [784, 375] width 1568 height 751
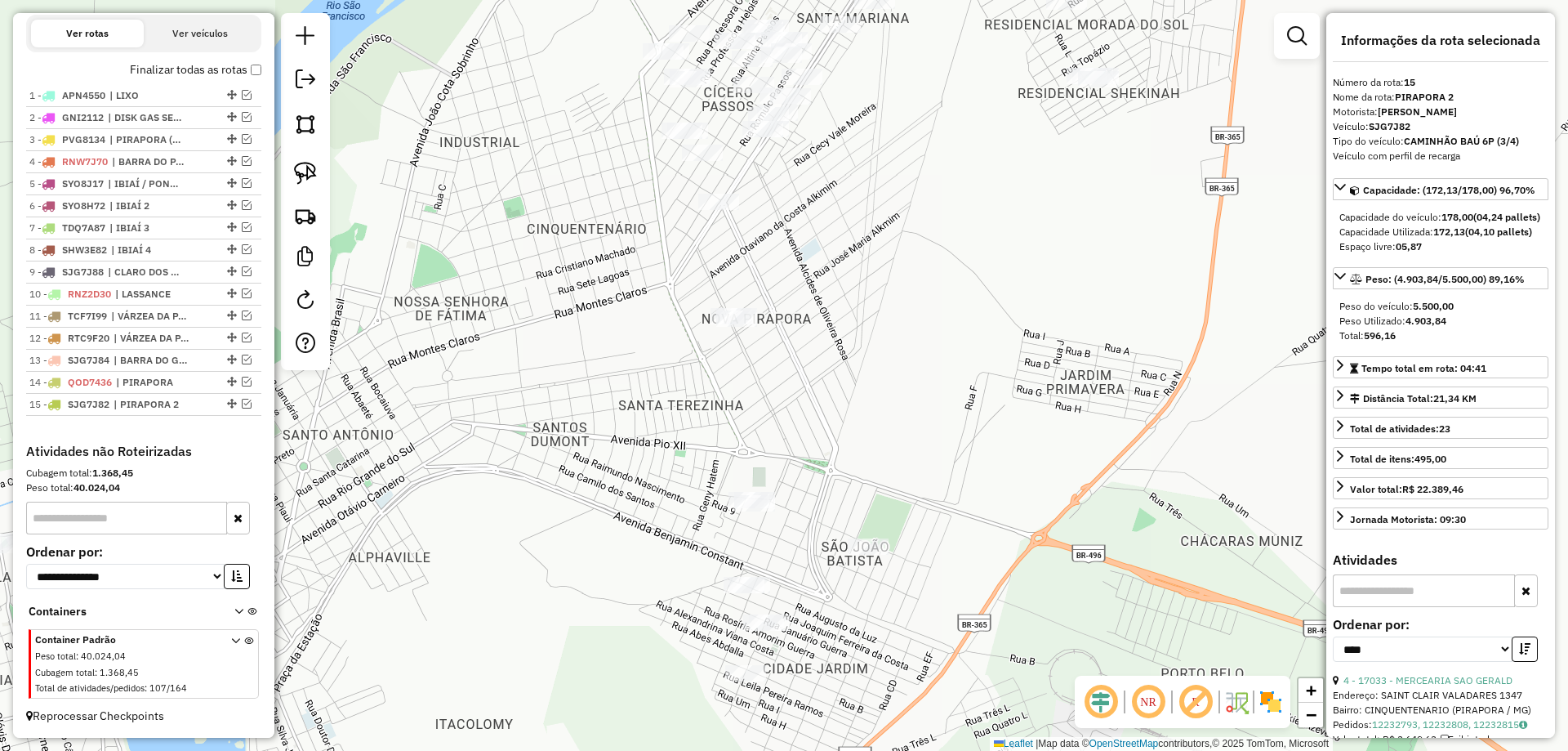
drag, startPoint x: 577, startPoint y: 421, endPoint x: 501, endPoint y: 358, distance: 98.7
click at [501, 358] on div "Janela de atendimento Grade de atendimento Capacidade Transportadoras Veículos …" at bounding box center [784, 375] width 1568 height 751
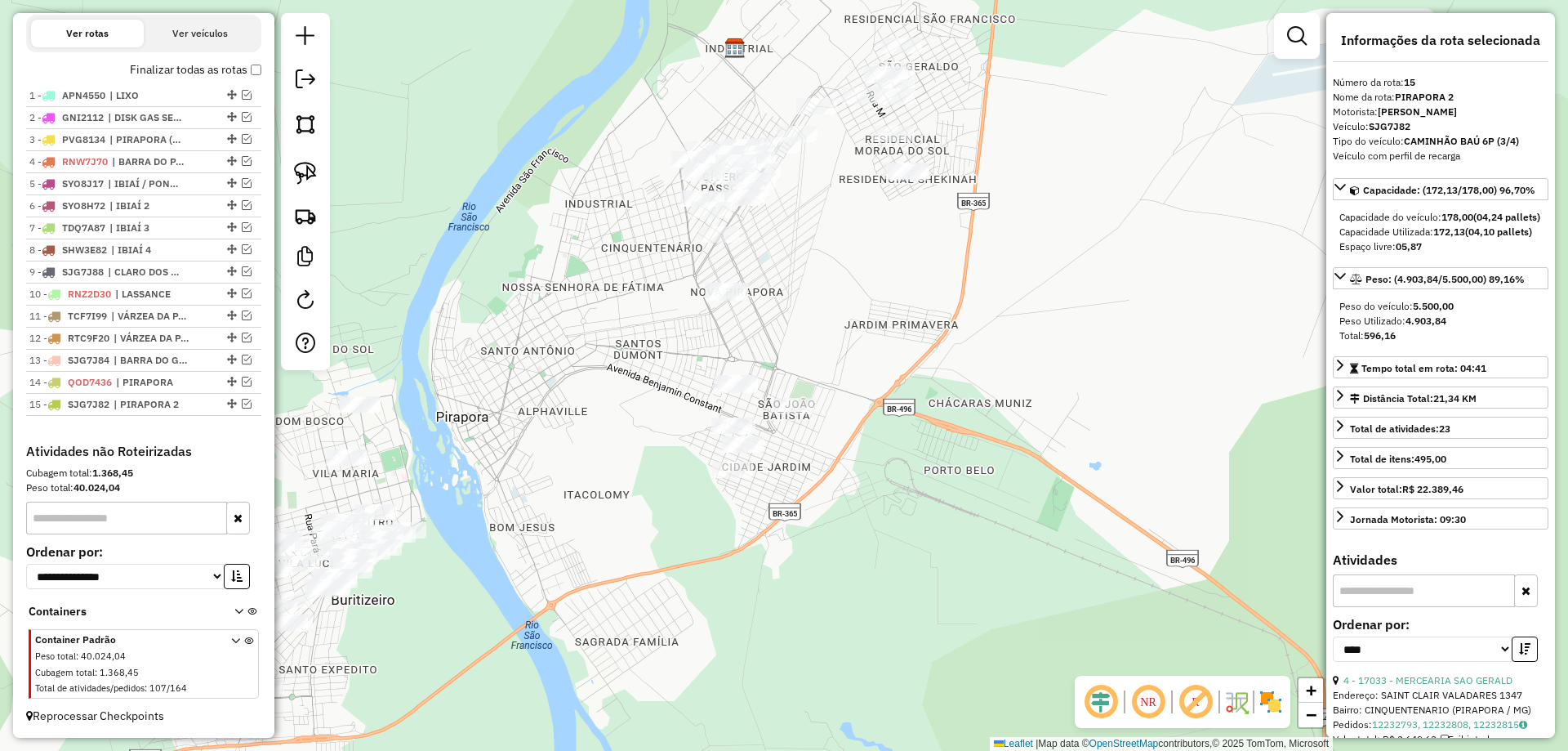
drag, startPoint x: 519, startPoint y: 346, endPoint x: 624, endPoint y: 307, distance: 112.0
click at [629, 299] on div "Janela de atendimento Grade de atendimento Capacidade Transportadoras Veículos …" at bounding box center [784, 375] width 1568 height 751
click at [635, 312] on div "Janela de atendimento Grade de atendimento Capacidade Transportadoras Veículos …" at bounding box center [784, 375] width 1568 height 751
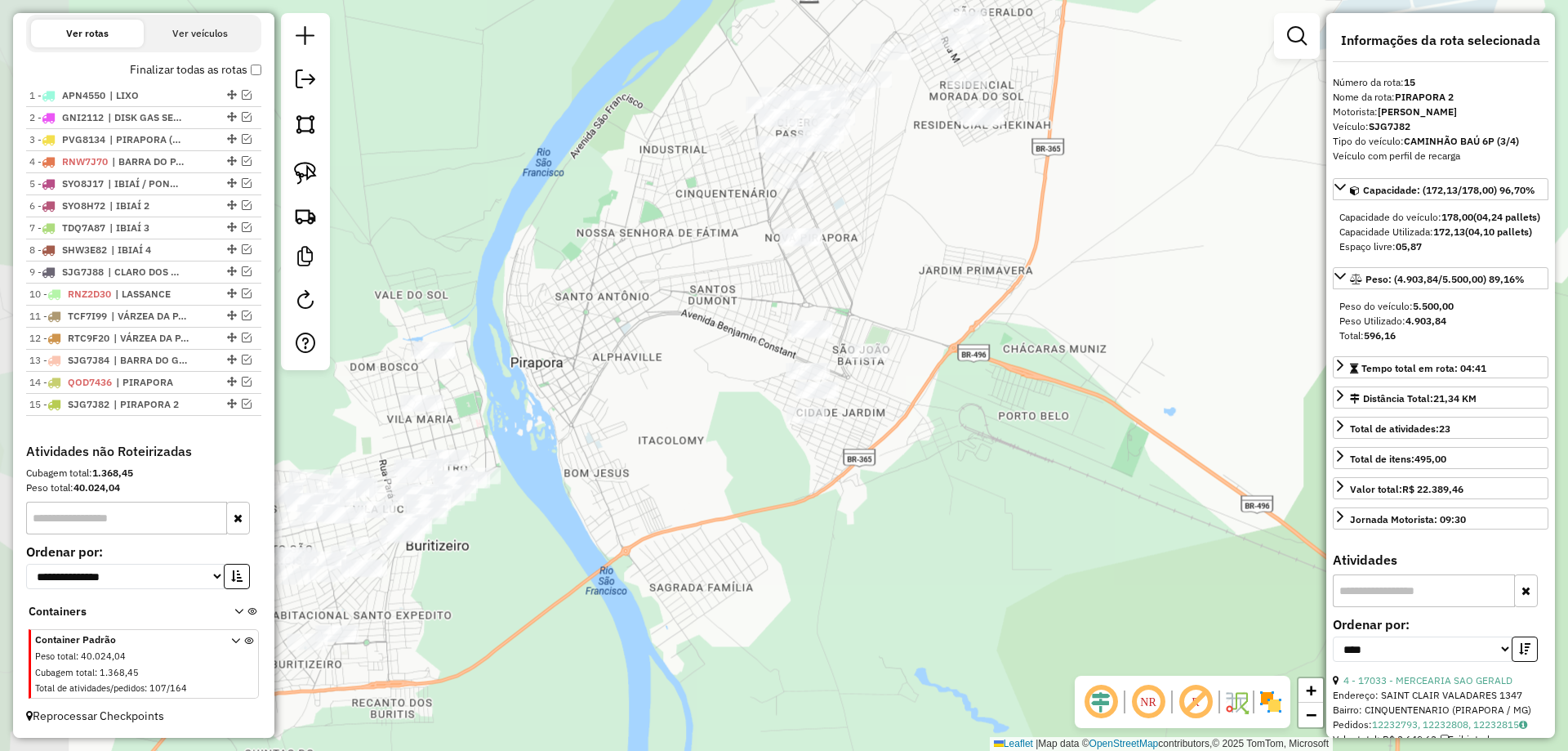
drag, startPoint x: 690, startPoint y: 354, endPoint x: 805, endPoint y: 298, distance: 127.9
click at [805, 298] on div "Janela de atendimento Grade de atendimento Capacidade Transportadoras Veículos …" at bounding box center [784, 375] width 1568 height 751
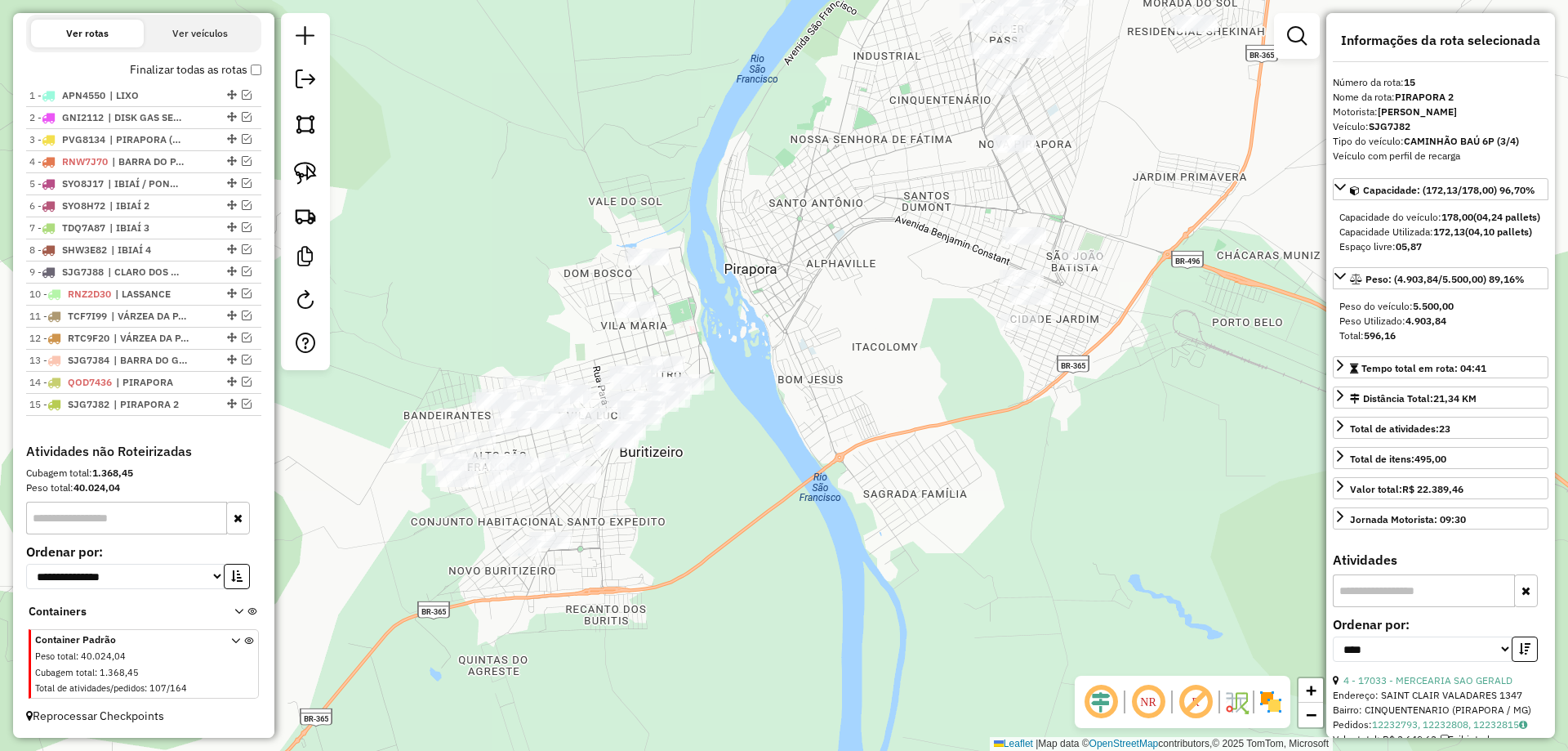
drag, startPoint x: 759, startPoint y: 302, endPoint x: 948, endPoint y: 252, distance: 195.5
click at [948, 252] on div "Janela de atendimento Grade de atendimento Capacidade Transportadoras Veículos …" at bounding box center [784, 375] width 1568 height 751
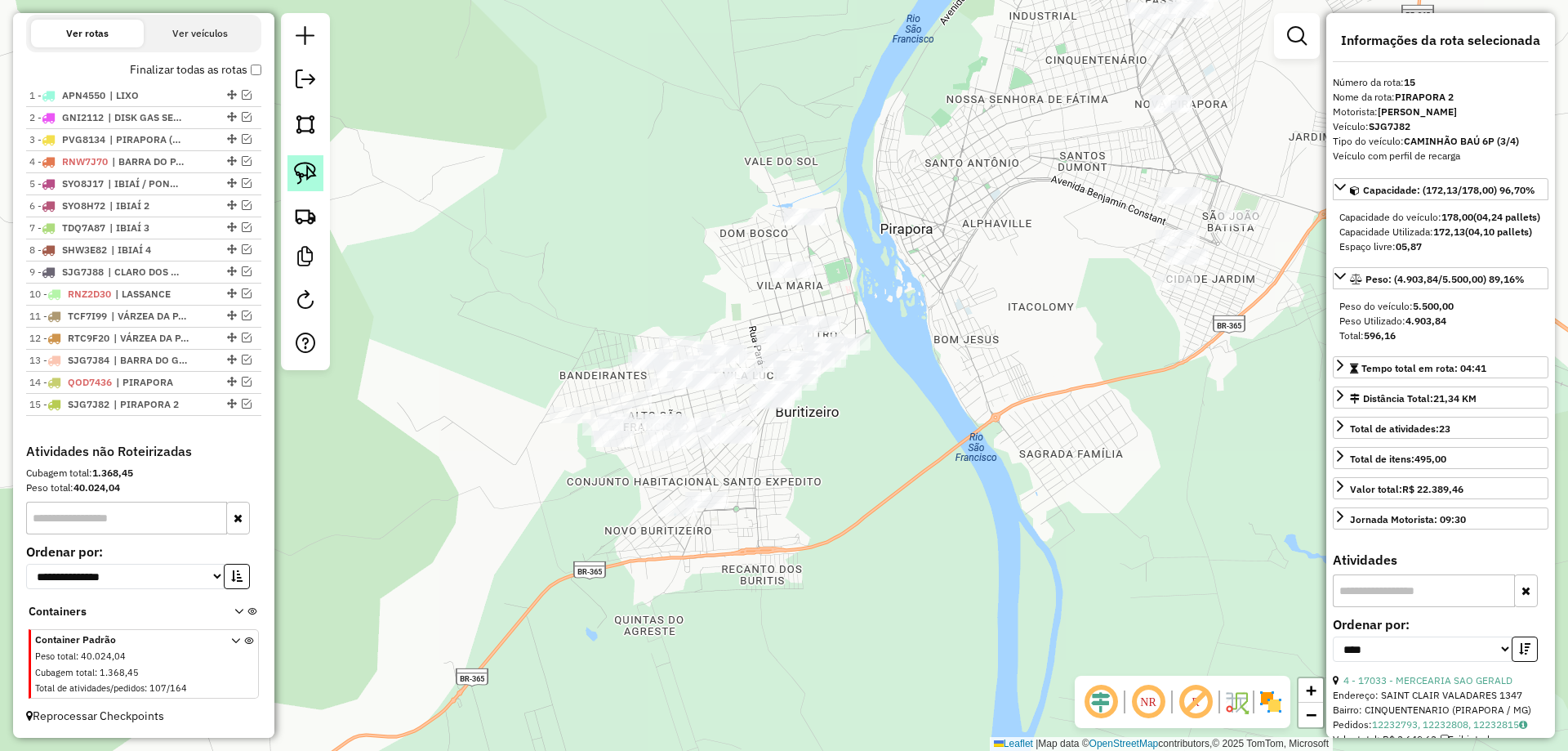
click at [302, 186] on link at bounding box center [305, 173] width 36 height 36
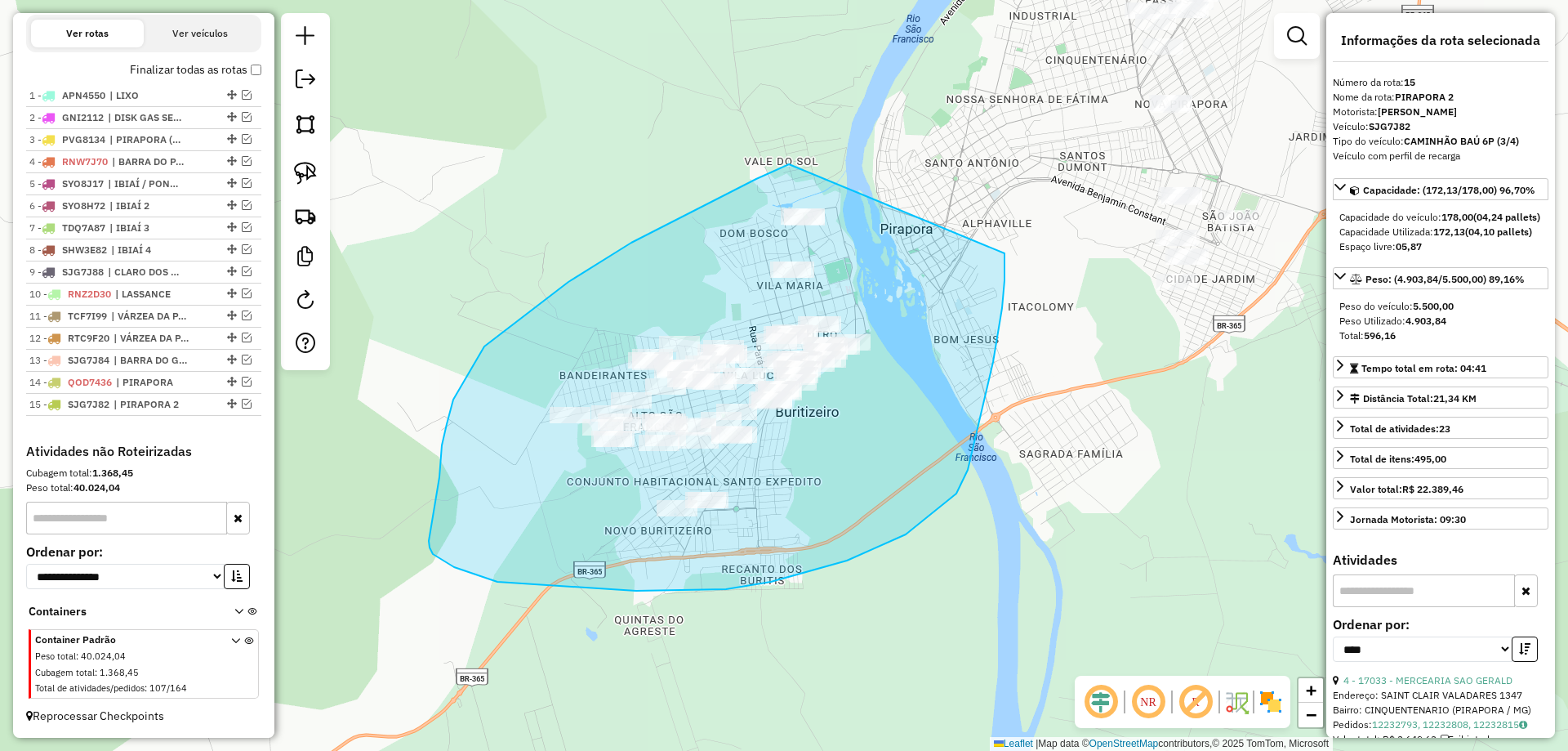
drag, startPoint x: 783, startPoint y: 168, endPoint x: 1004, endPoint y: 234, distance: 230.6
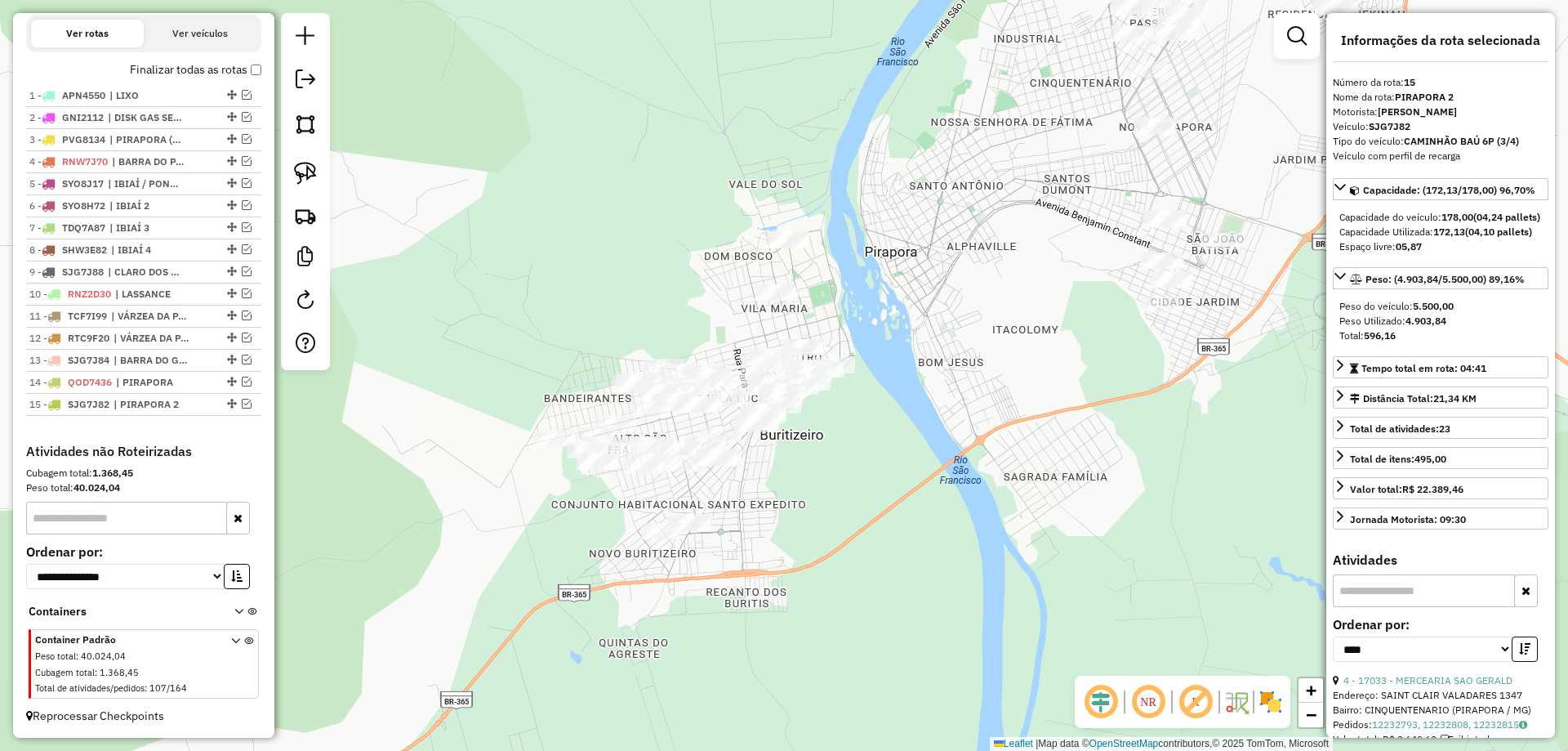
drag, startPoint x: 1034, startPoint y: 327, endPoint x: 774, endPoint y: 314, distance: 260.3
click at [762, 550] on div "Janela de atendimento Grade de atendimento Capacidade Transportadoras Veículos …" at bounding box center [784, 375] width 1568 height 751
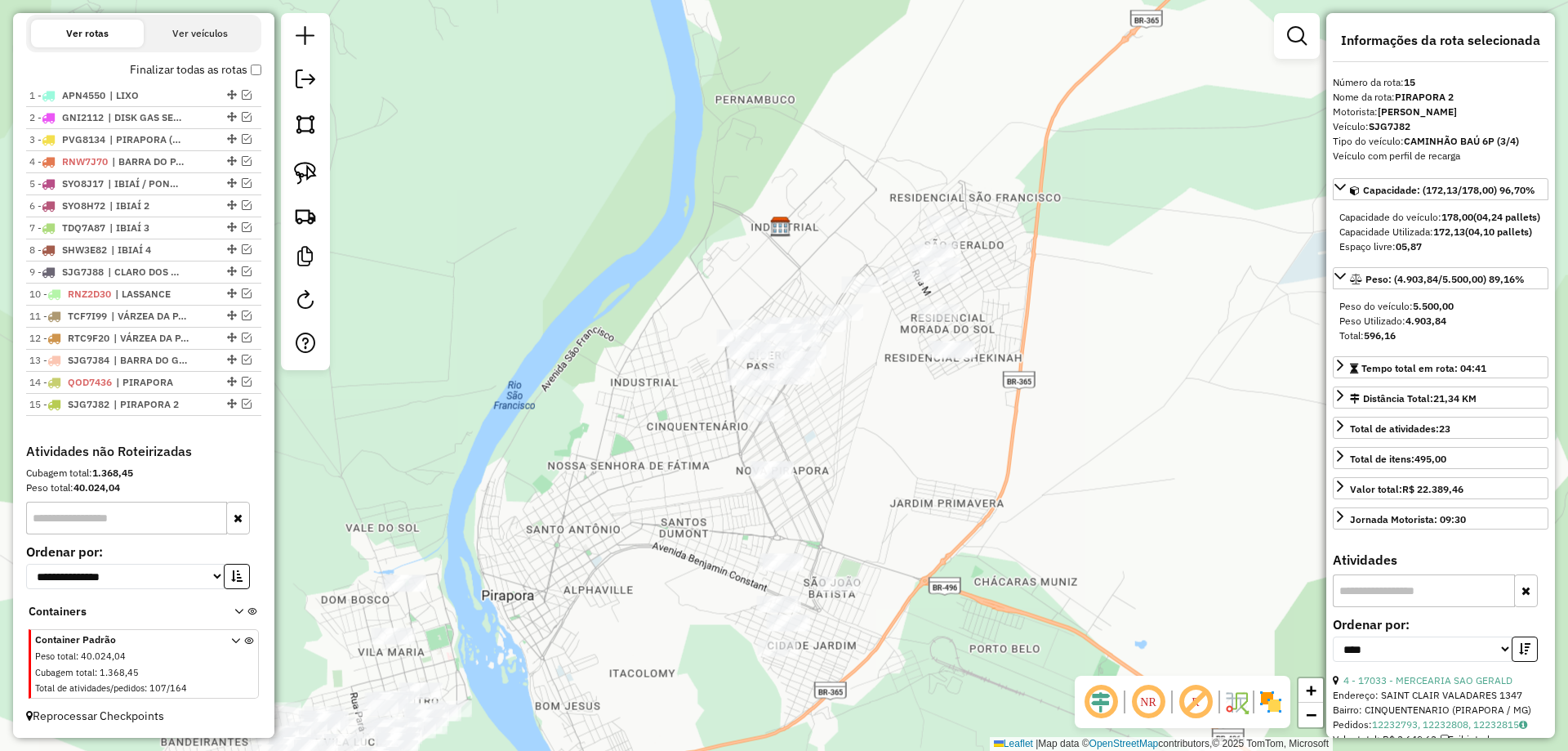
drag, startPoint x: 732, startPoint y: 353, endPoint x: 653, endPoint y: 459, distance: 132.2
click at [653, 459] on div "Janela de atendimento Grade de atendimento Capacidade Transportadoras Veículos …" at bounding box center [784, 375] width 1568 height 751
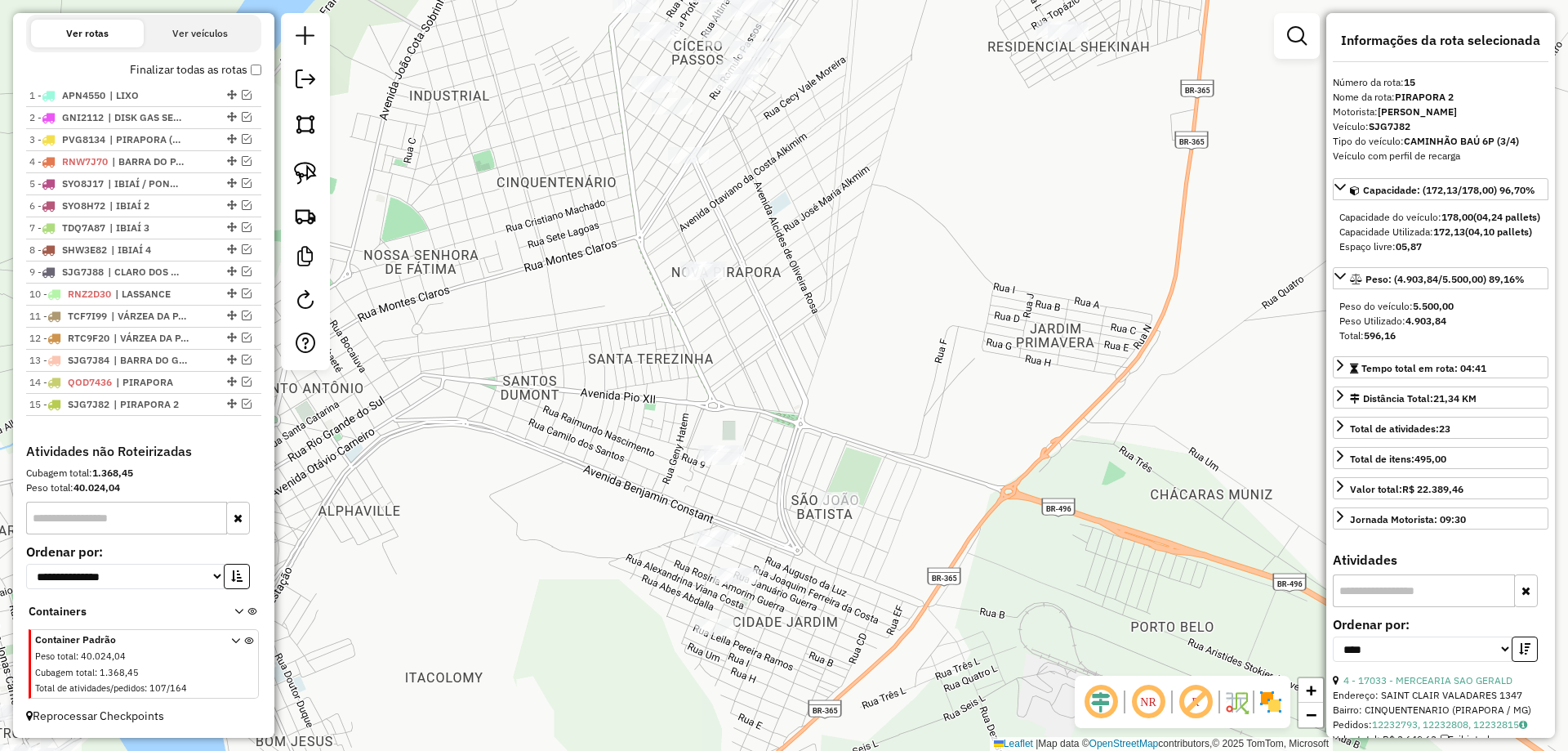
drag, startPoint x: 852, startPoint y: 468, endPoint x: 722, endPoint y: 266, distance: 240.2
click at [722, 266] on div "Janela de atendimento Grade de atendimento Capacidade Transportadoras Veículos …" at bounding box center [784, 375] width 1568 height 751
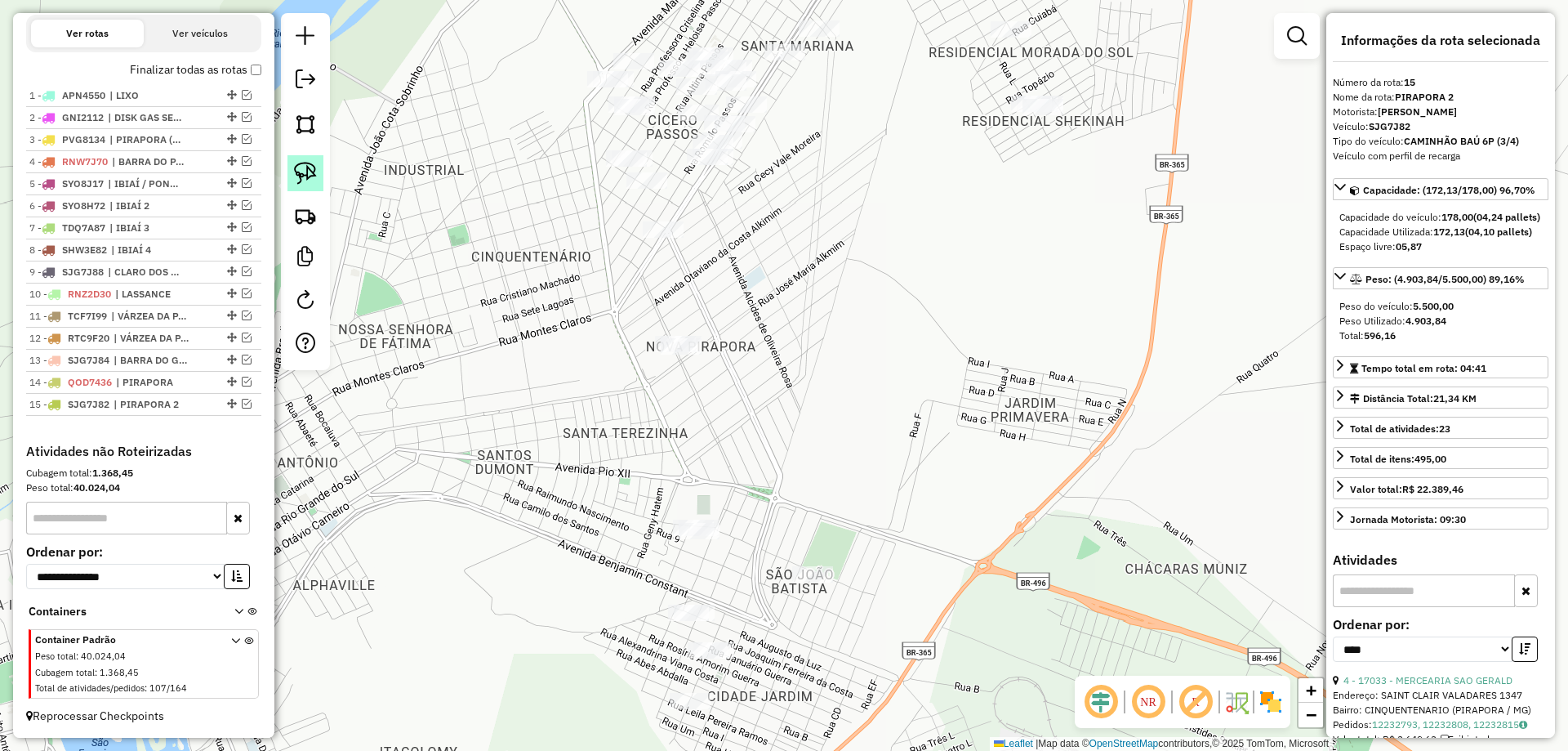
click at [320, 185] on link at bounding box center [305, 173] width 36 height 36
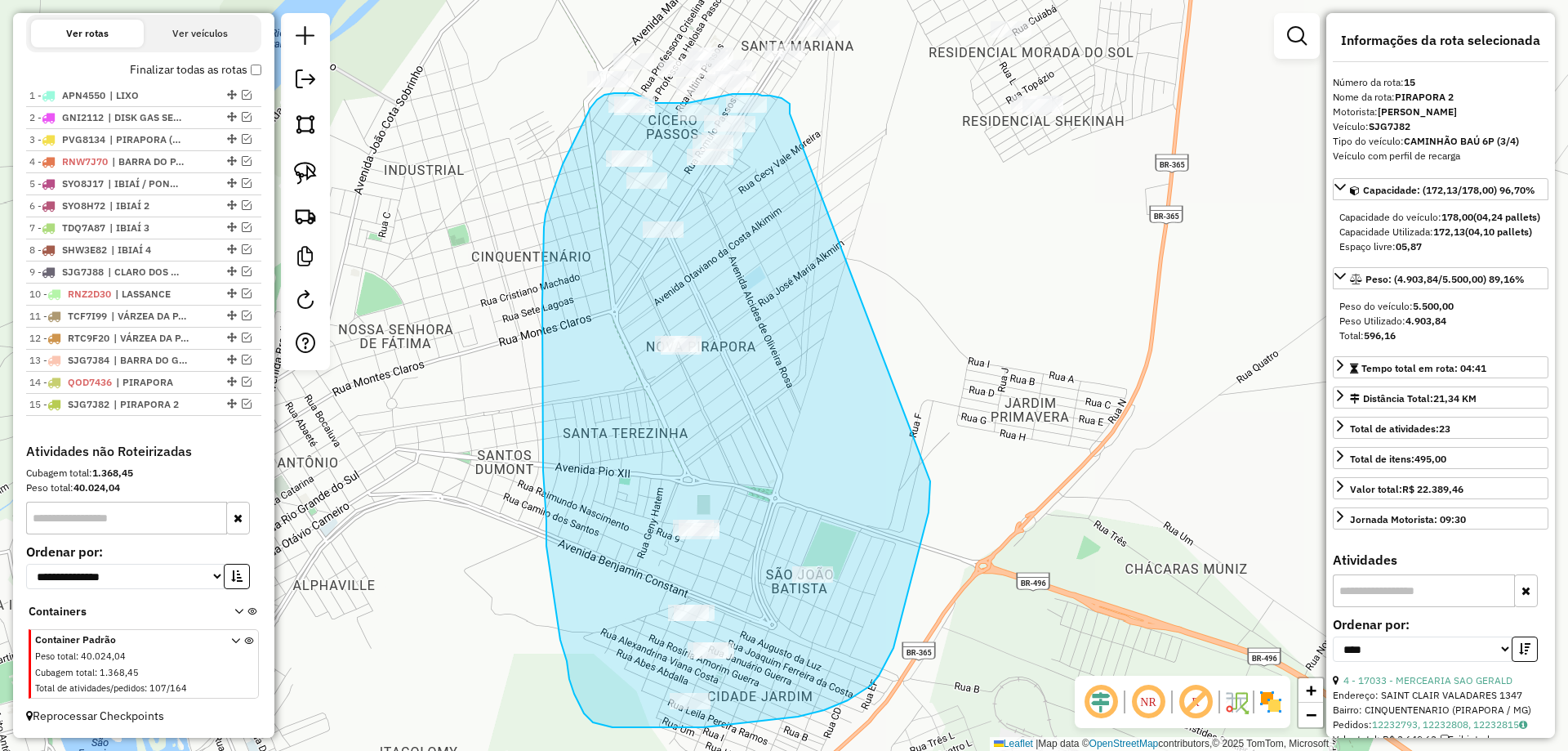
drag, startPoint x: 789, startPoint y: 113, endPoint x: 920, endPoint y: 397, distance: 312.8
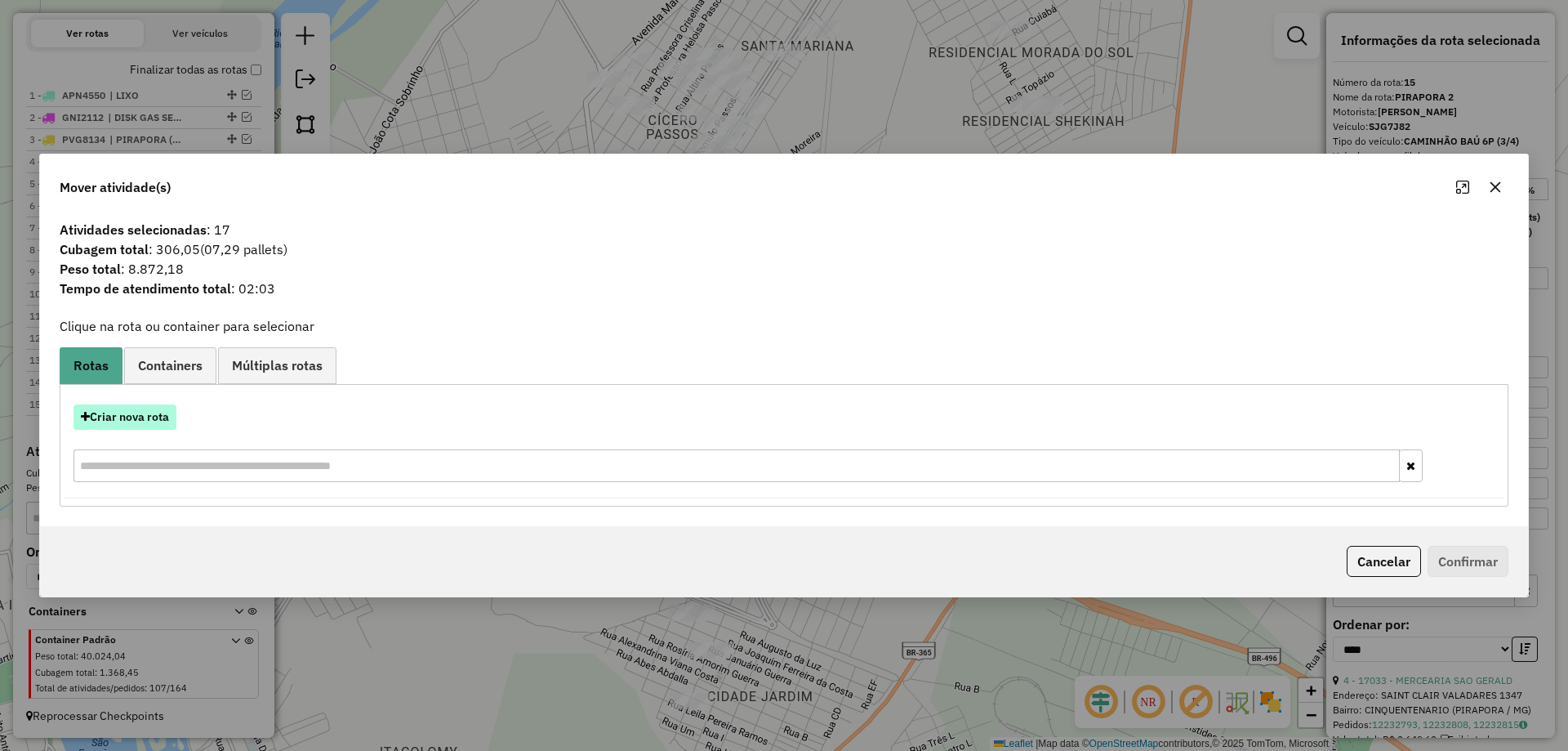
click at [122, 423] on button "Criar nova rota" at bounding box center [125, 418] width 103 height 26
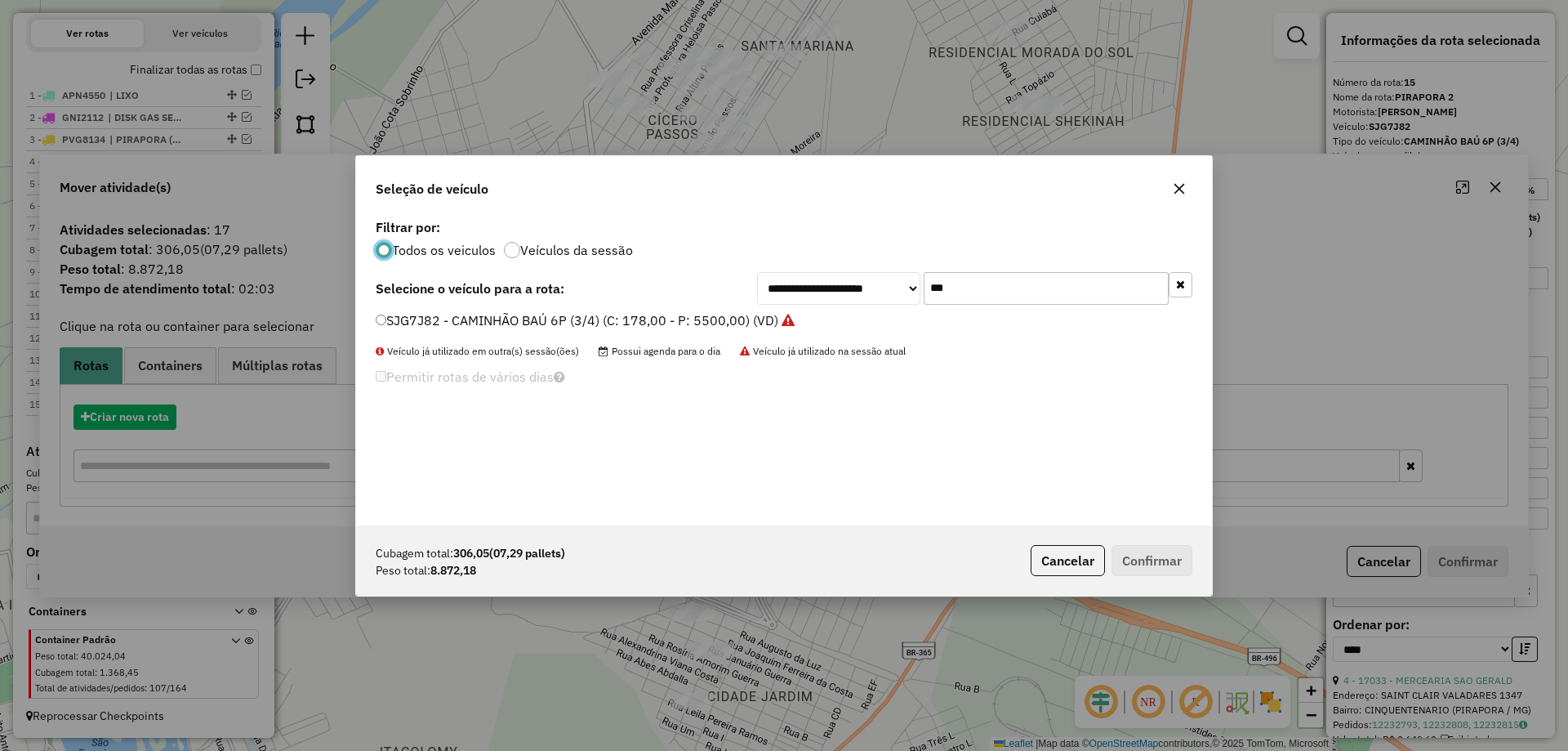
scroll to position [9, 5]
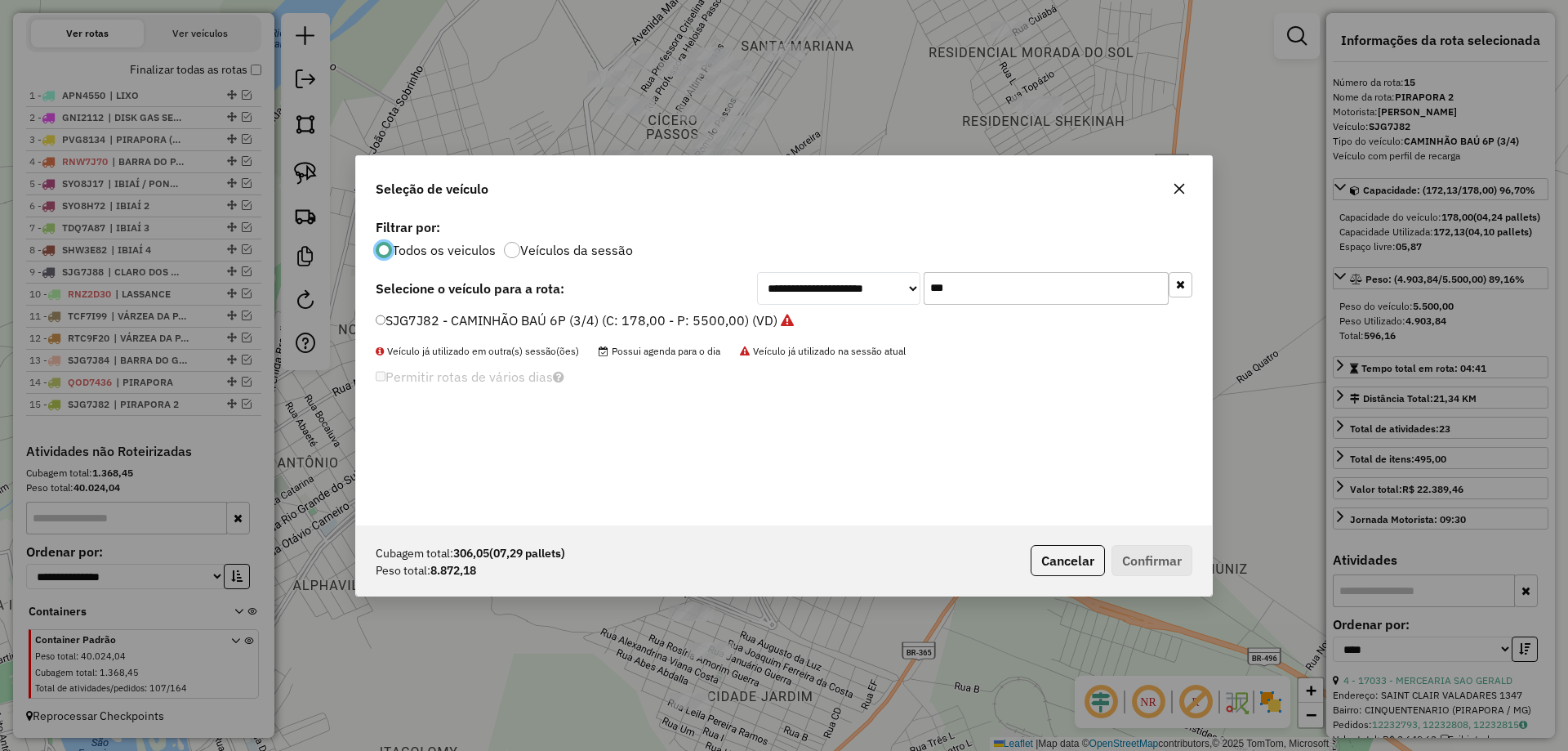
click at [1026, 284] on input "***" at bounding box center [1045, 288] width 245 height 33
type input "***"
click at [456, 314] on label "SHK6E74 - CAMINHÃO BAÚ 10P (C: 378,00 - P: 9000,00) (VD)" at bounding box center [566, 320] width 381 height 20
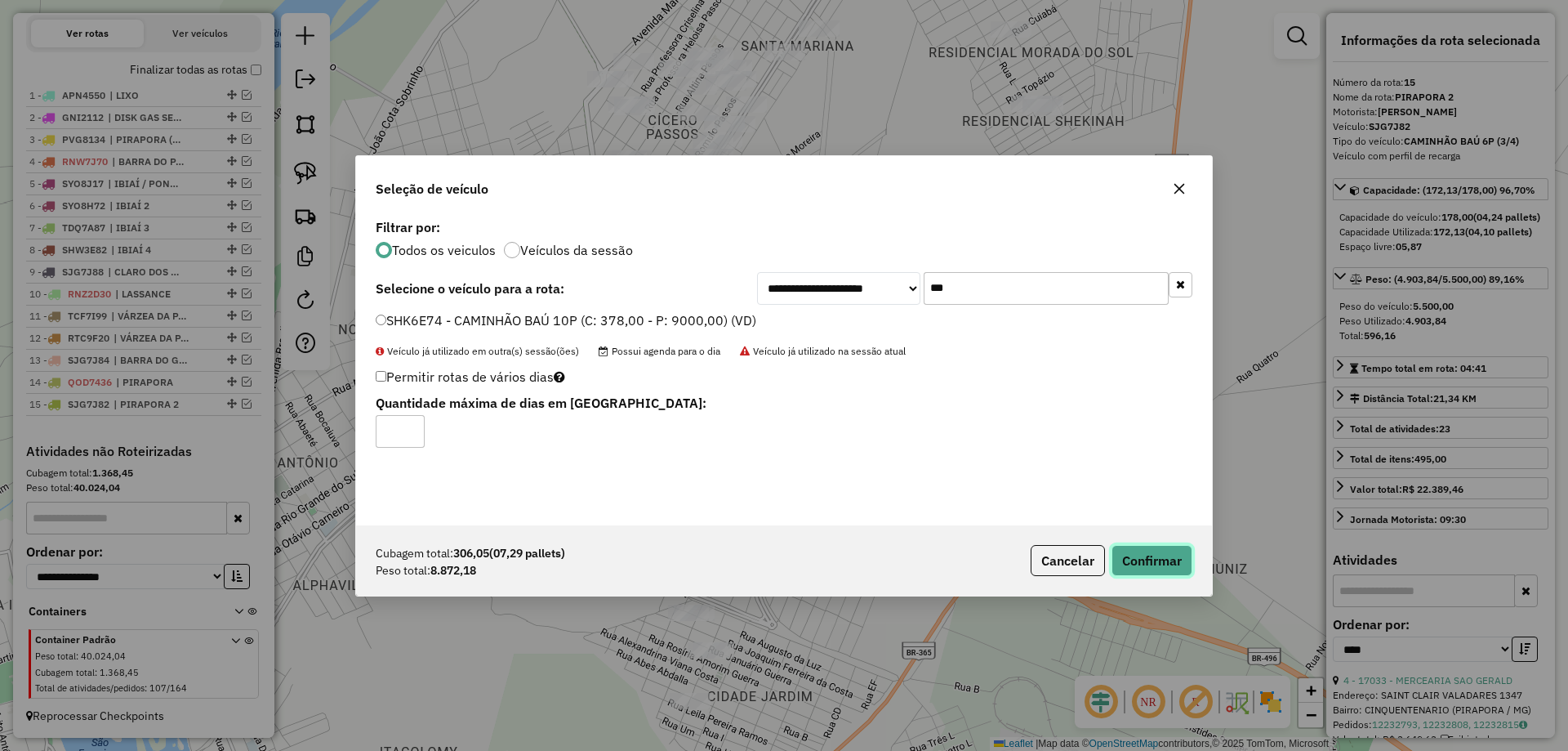
click at [1175, 556] on button "Confirmar" at bounding box center [1151, 560] width 81 height 31
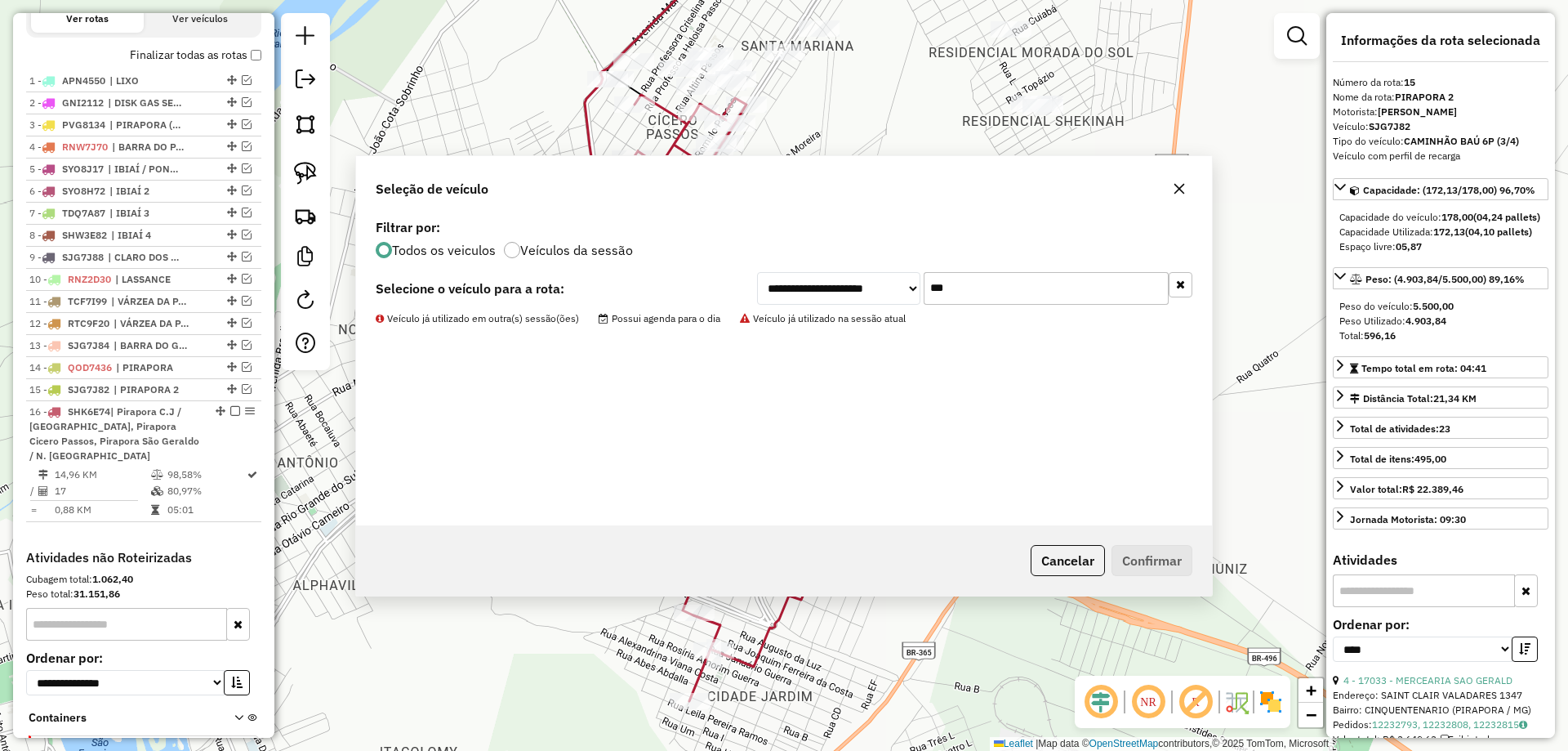
scroll to position [687, 0]
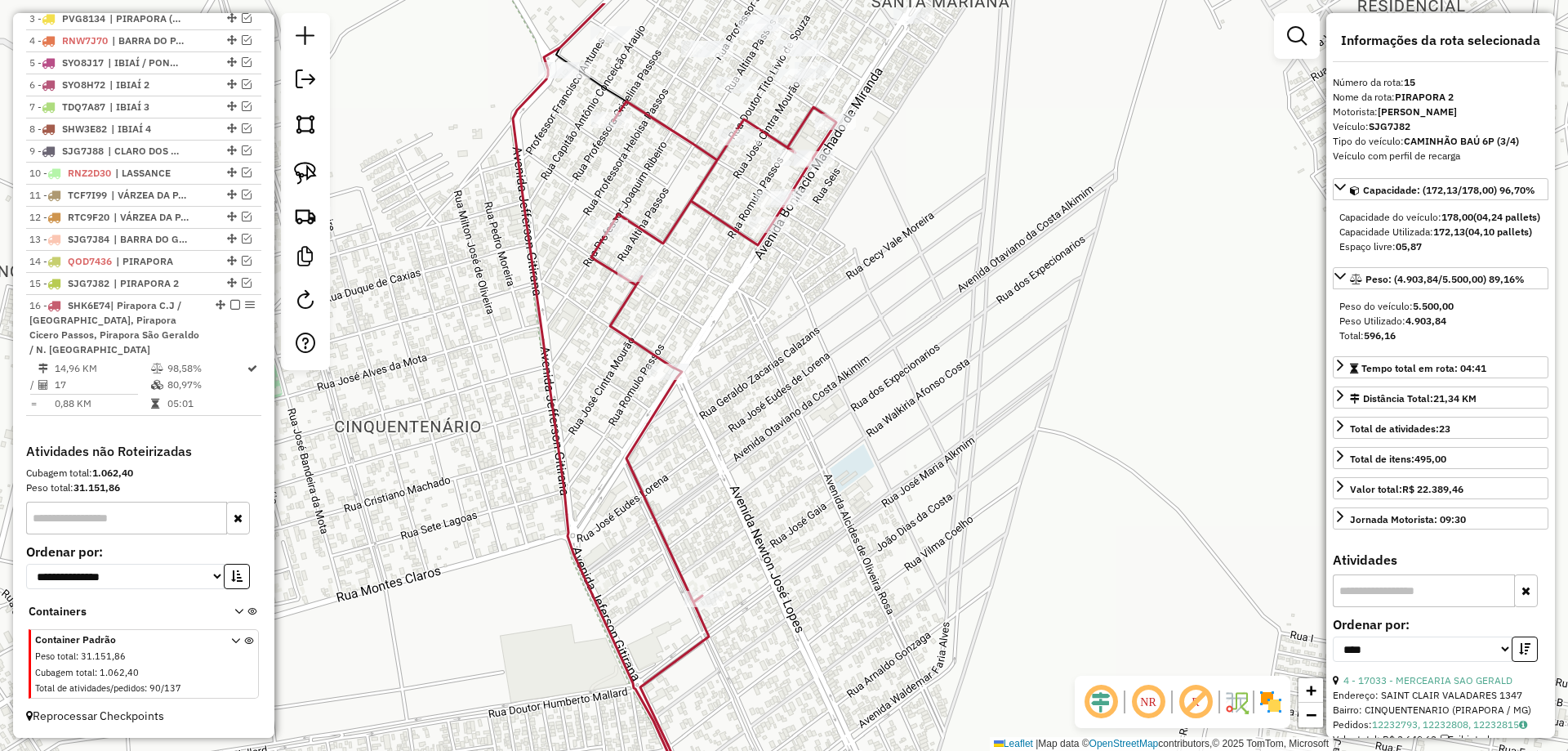
drag, startPoint x: 678, startPoint y: 196, endPoint x: 667, endPoint y: 335, distance: 139.4
click at [667, 335] on div "Janela de atendimento Grade de atendimento Capacidade Transportadoras Veículos …" at bounding box center [784, 375] width 1568 height 751
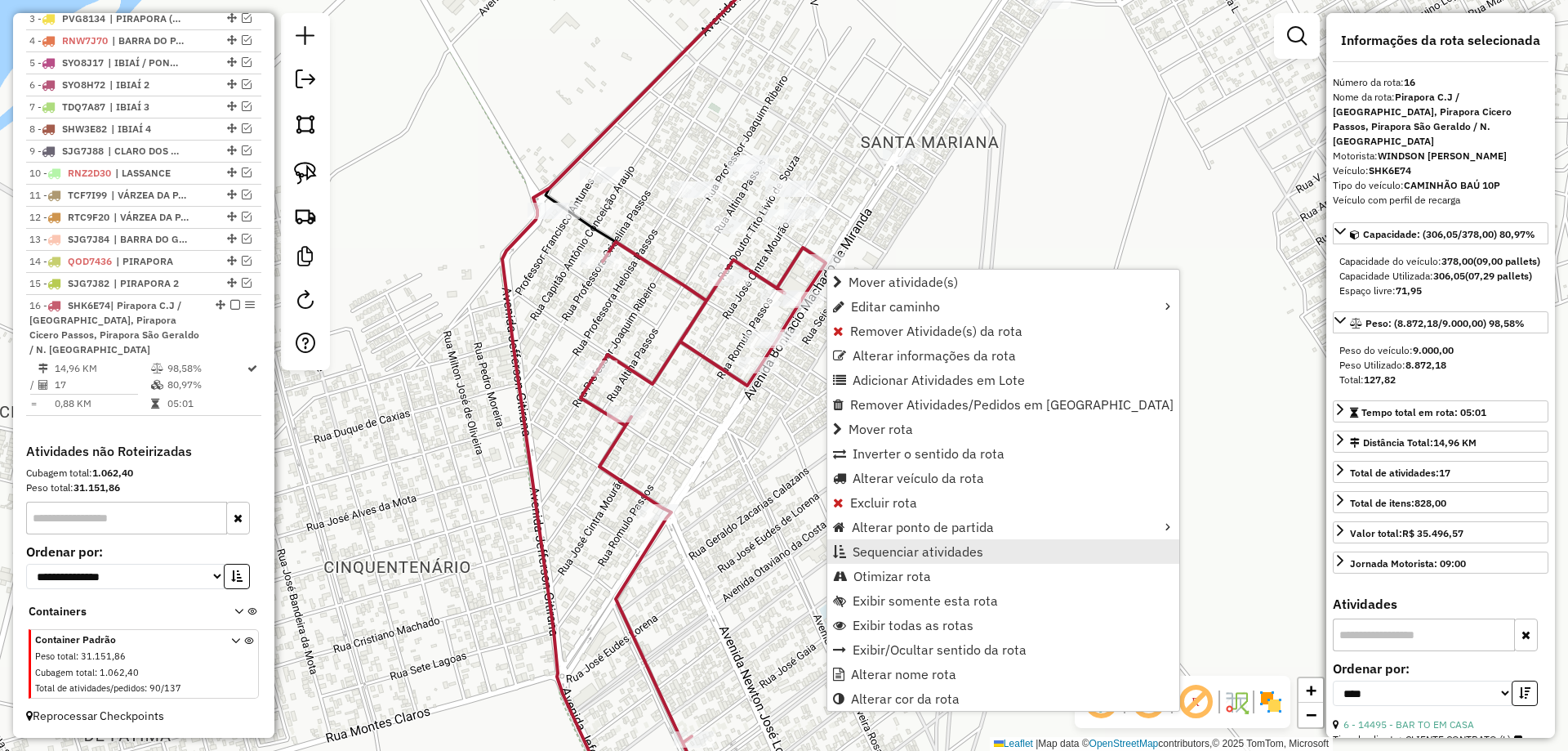
click at [898, 548] on span "Sequenciar atividades" at bounding box center [917, 551] width 131 height 13
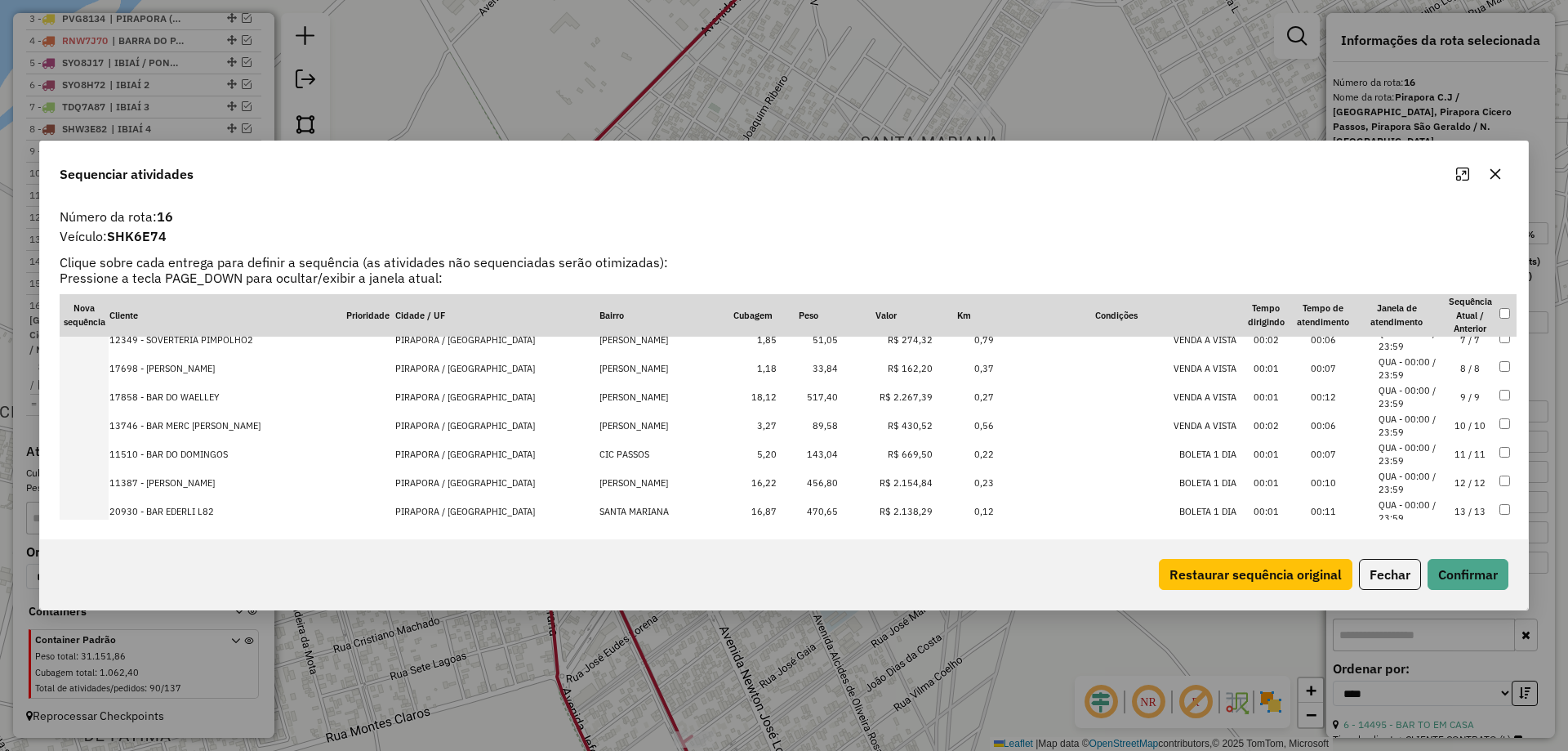
scroll to position [317, 0]
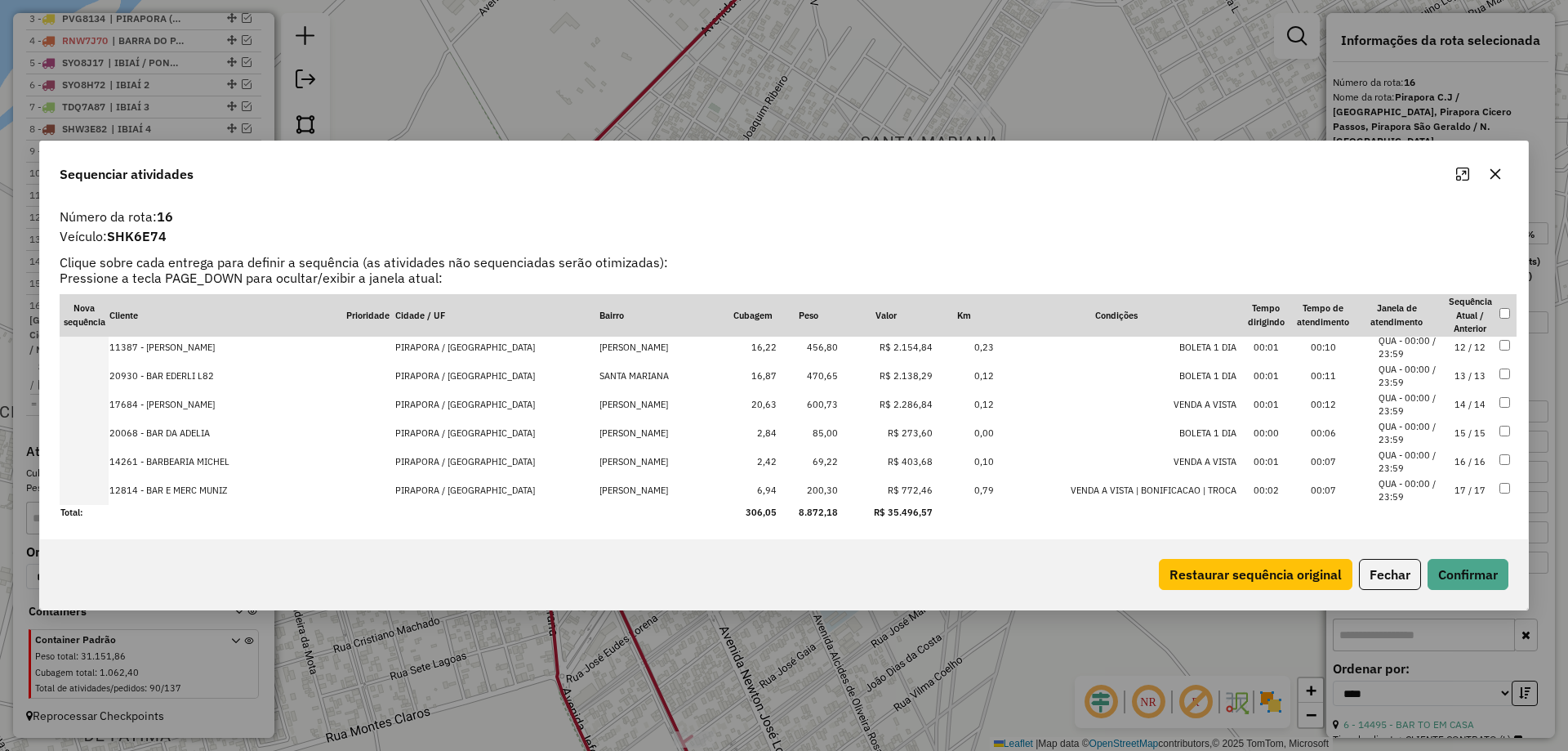
click at [1457, 349] on td "12 / 12" at bounding box center [1470, 347] width 58 height 29
click at [1467, 588] on button "Confirmar" at bounding box center [1468, 573] width 81 height 31
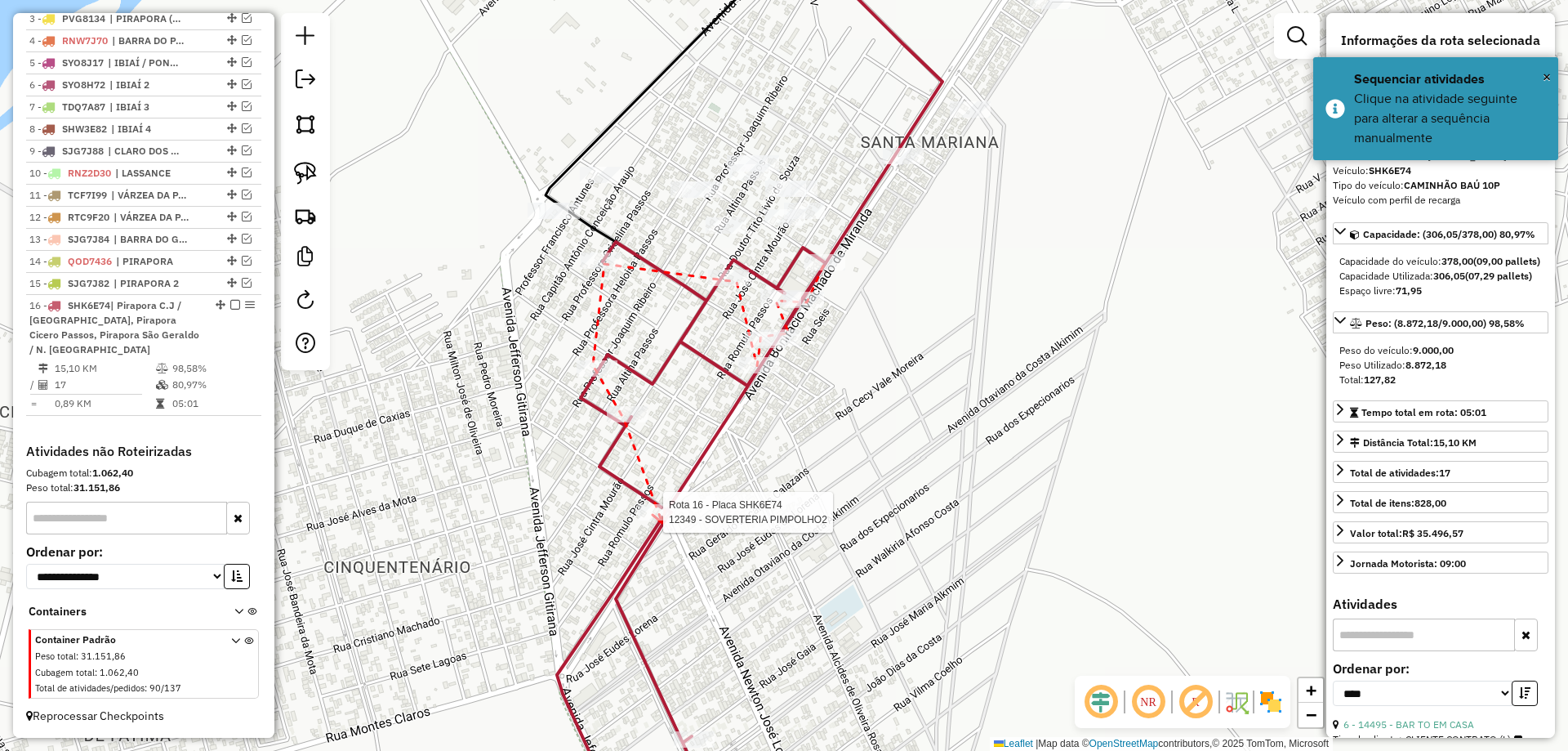
click at [663, 520] on div at bounding box center [658, 512] width 41 height 16
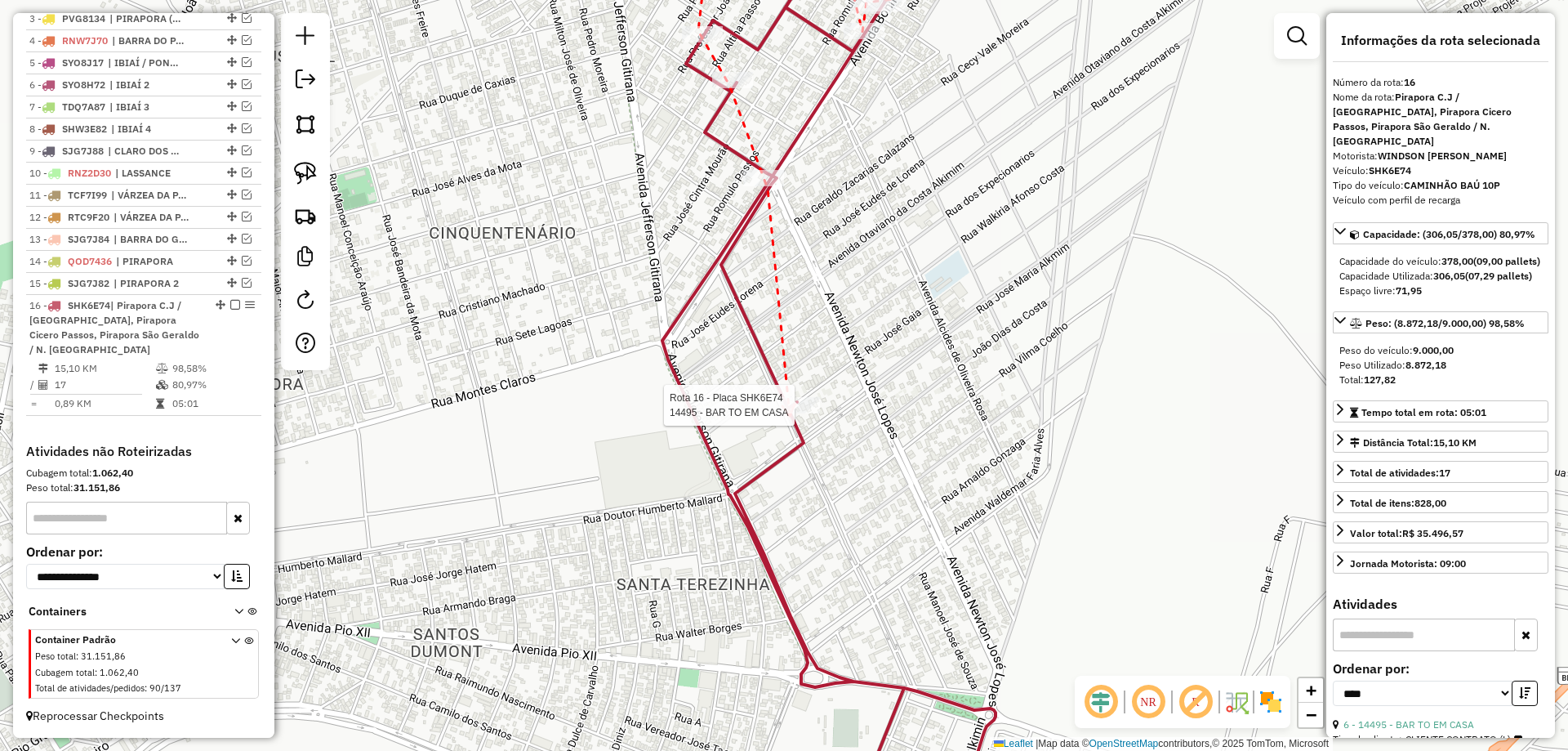
click at [789, 414] on div at bounding box center [798, 405] width 41 height 16
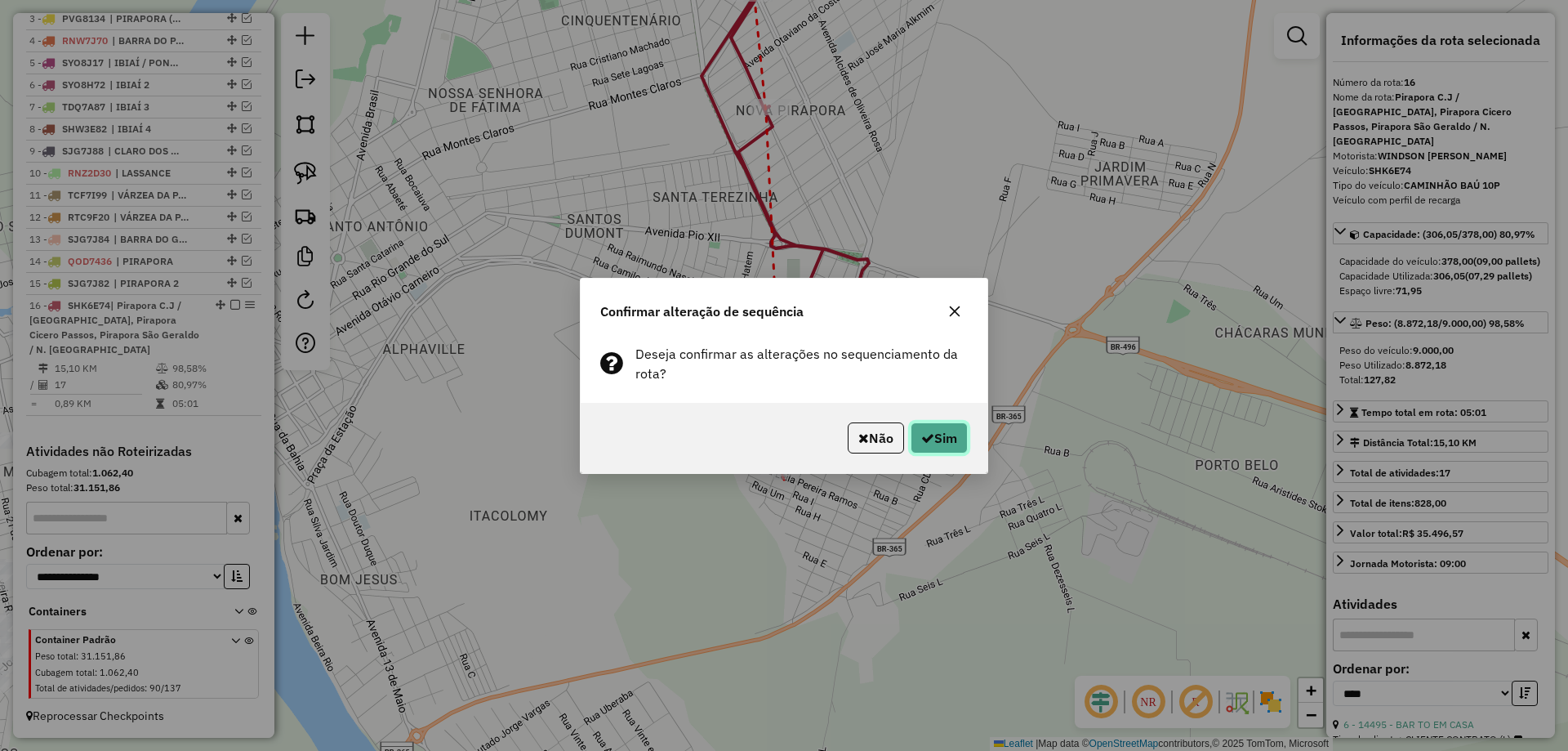
click at [927, 447] on button "Sim" at bounding box center [939, 438] width 58 height 31
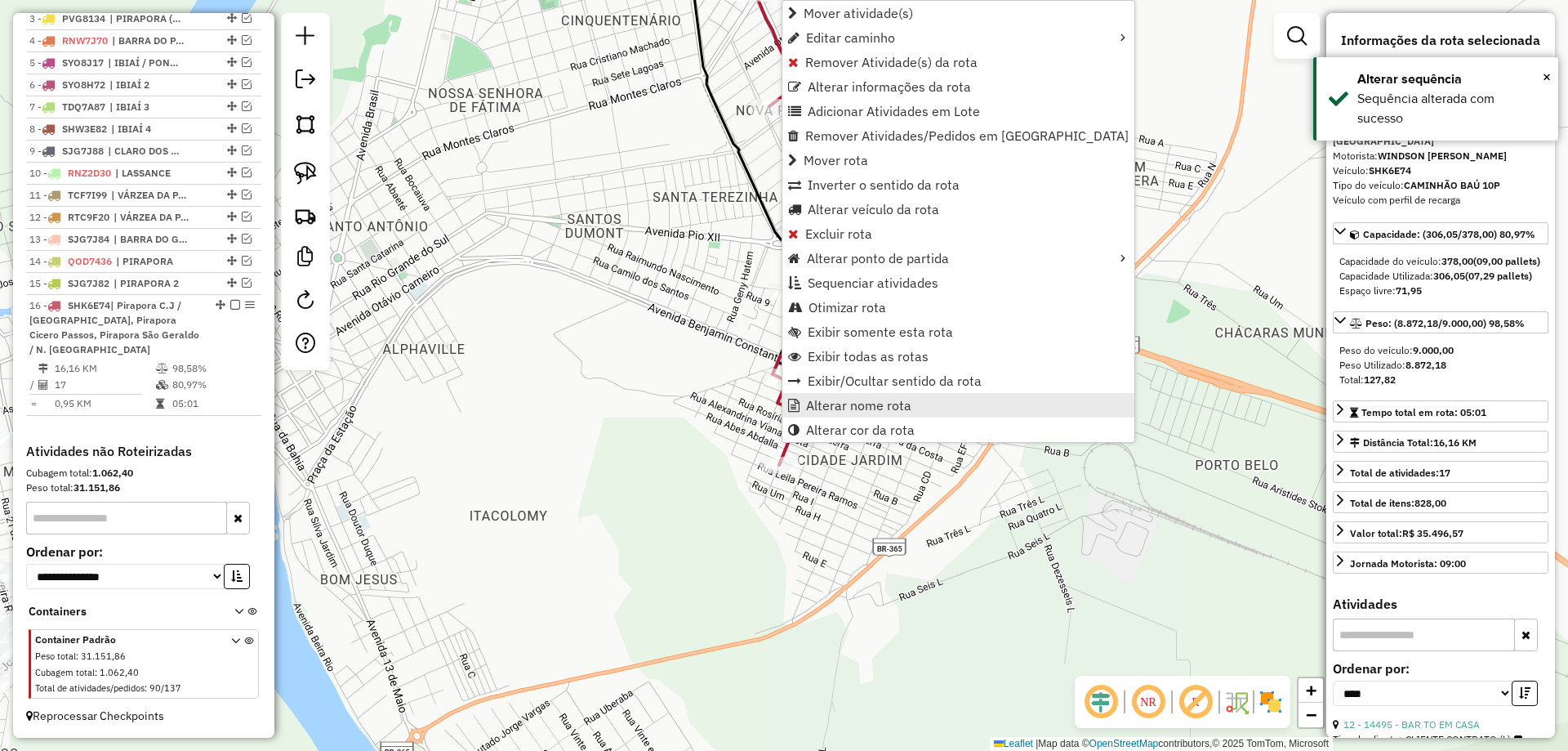
click at [823, 417] on link "Alterar nome rota" at bounding box center [958, 405] width 352 height 25
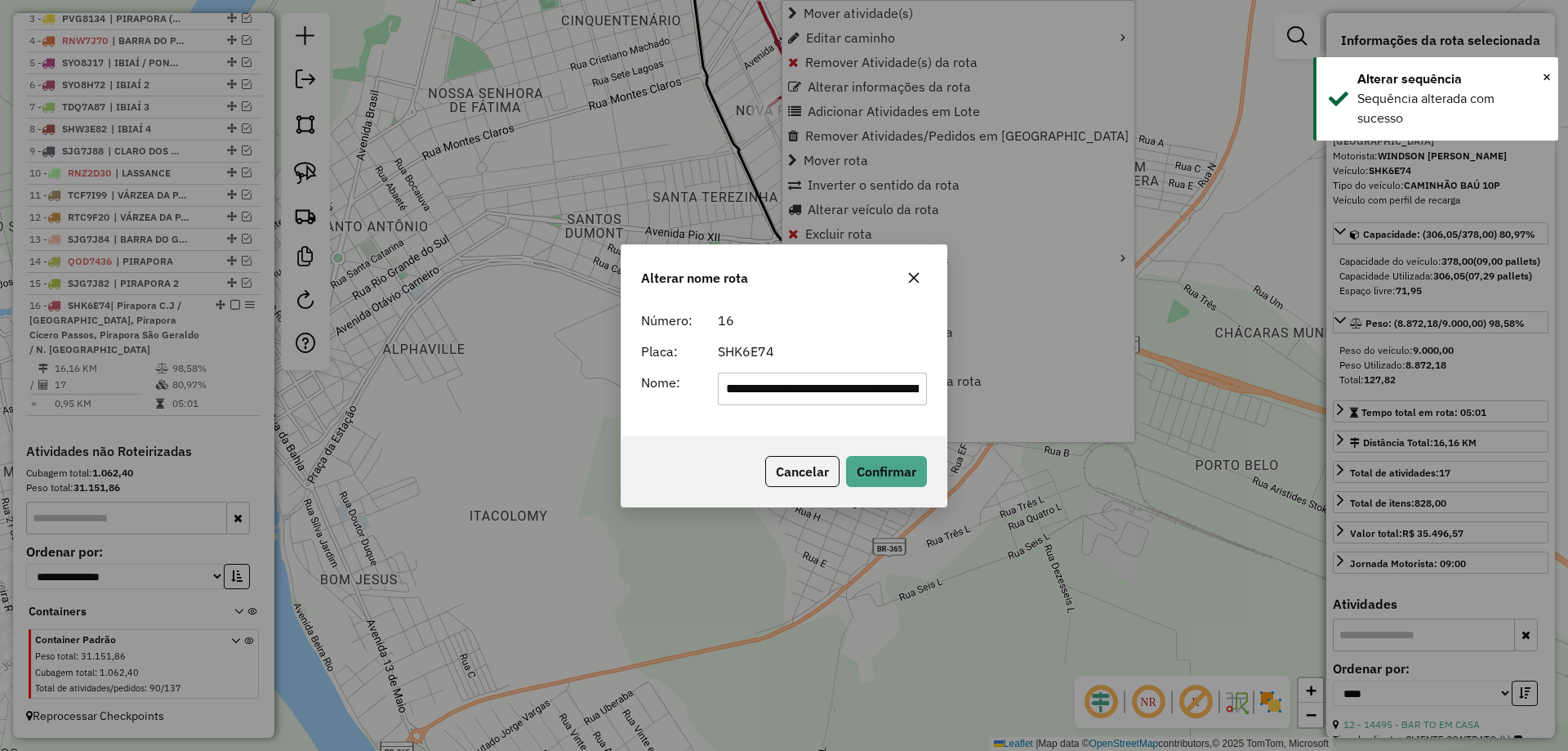
scroll to position [0, 289]
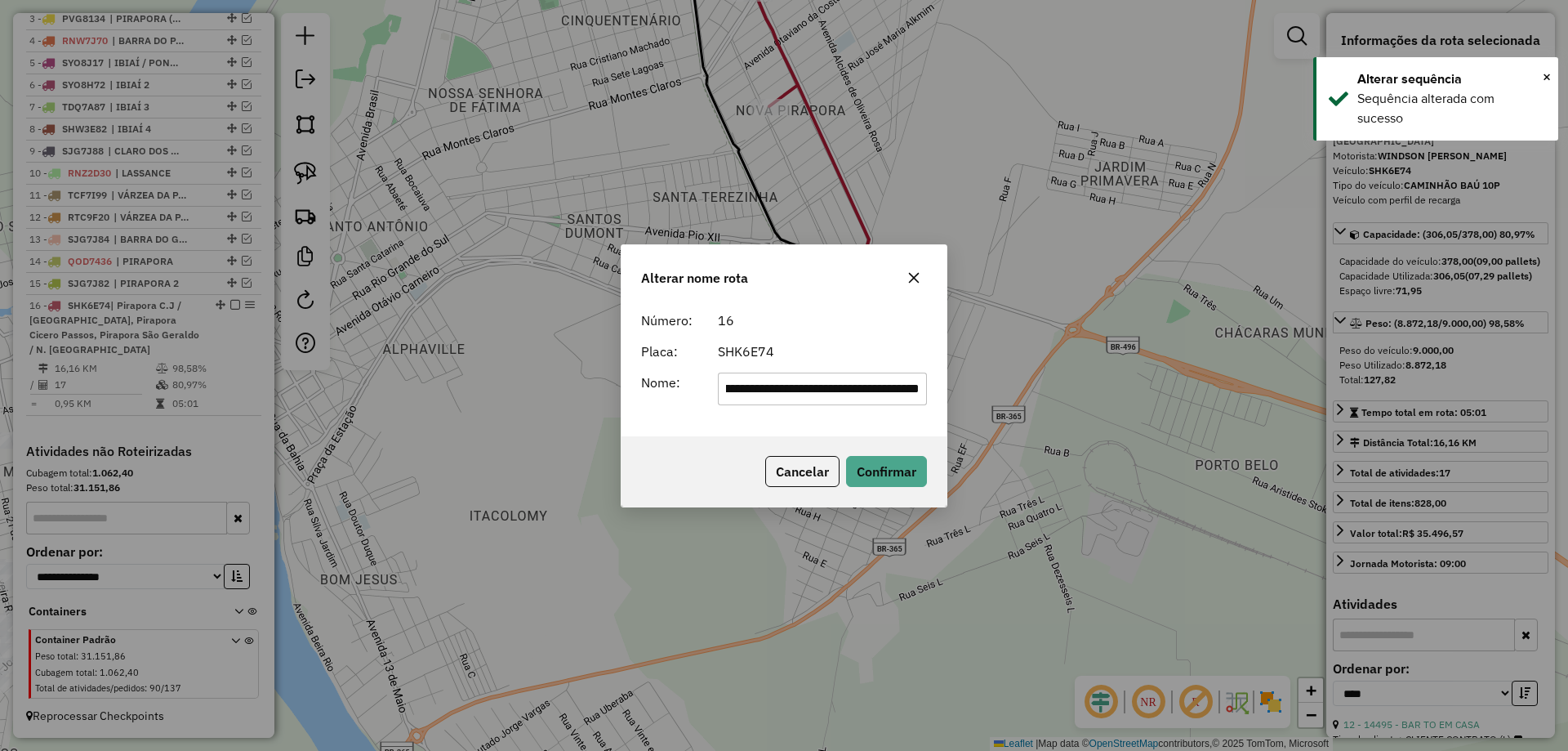
click at [819, 395] on input "**********" at bounding box center [823, 388] width 210 height 33
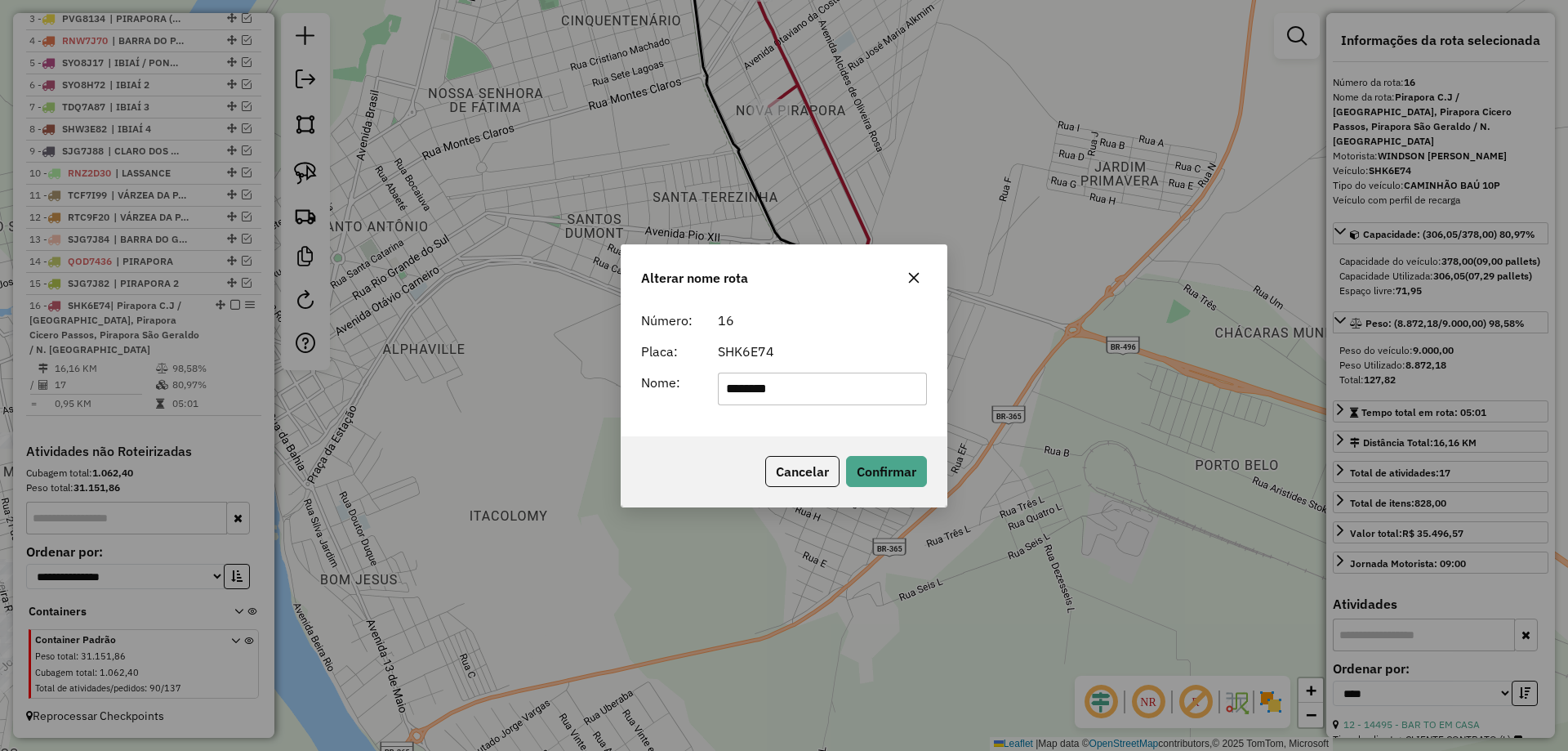
scroll to position [0, 0]
type input "**********"
click at [824, 339] on form "**********" at bounding box center [784, 357] width 286 height 94
click at [868, 469] on button "Confirmar" at bounding box center [887, 470] width 81 height 31
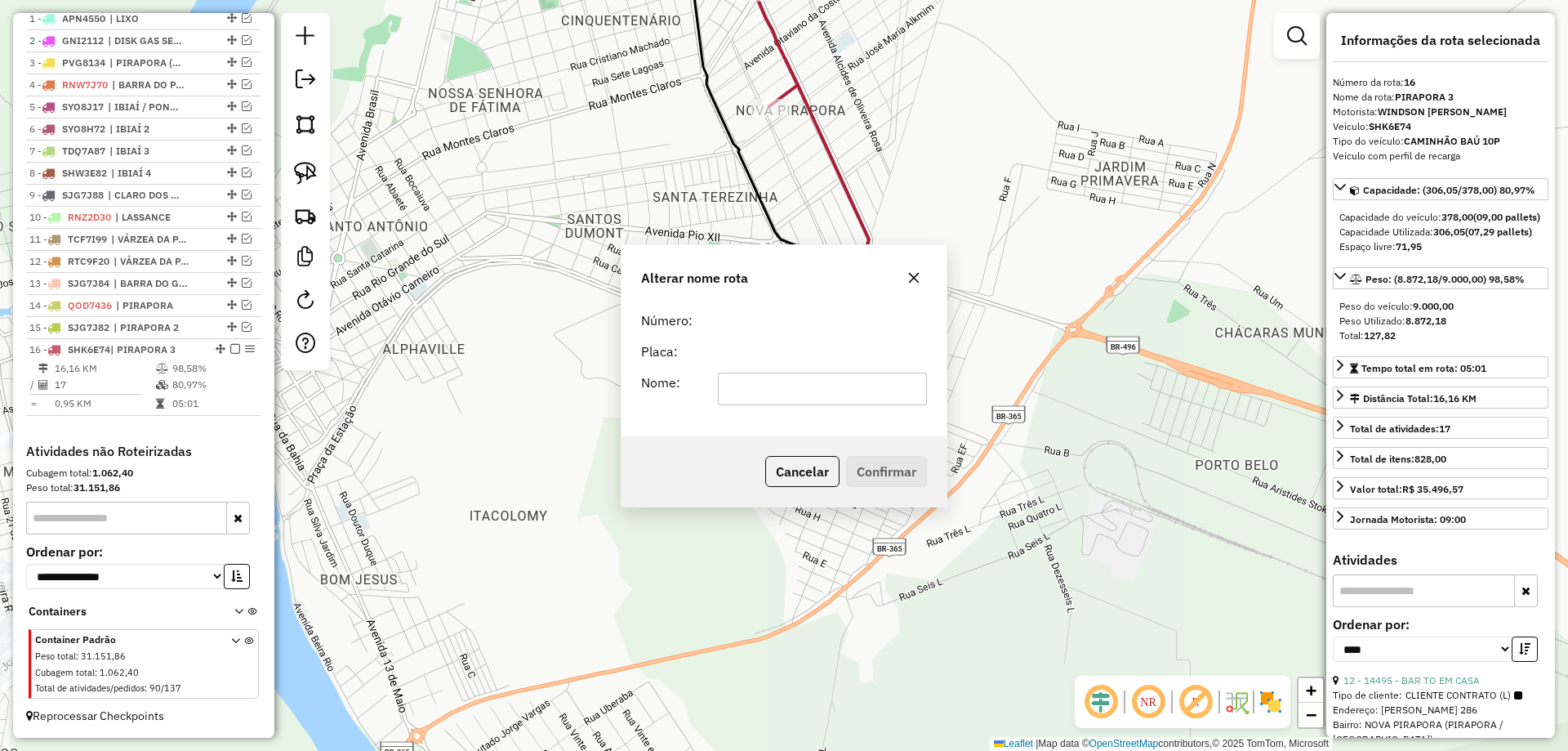
scroll to position [658, 0]
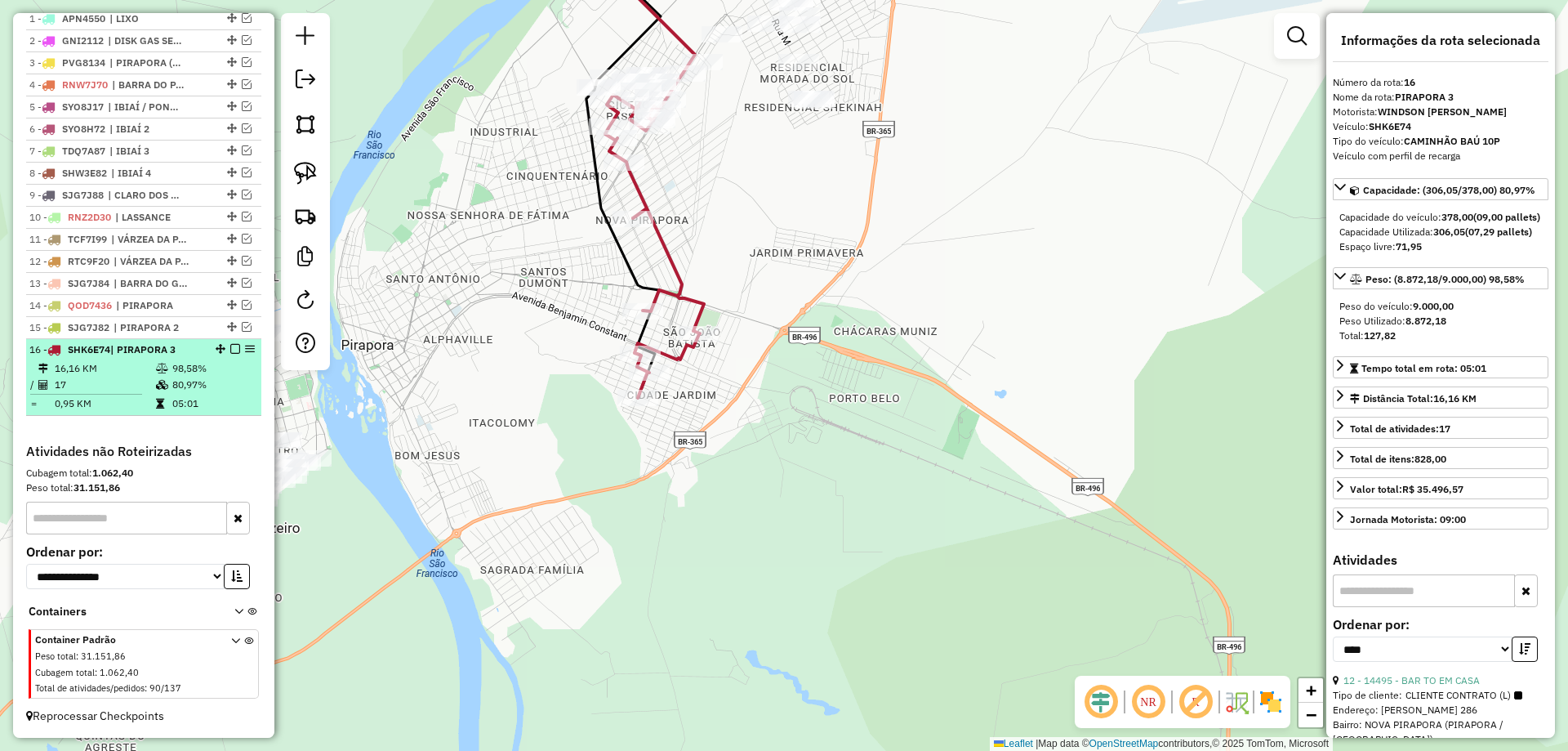
click at [233, 349] on em at bounding box center [235, 349] width 10 height 10
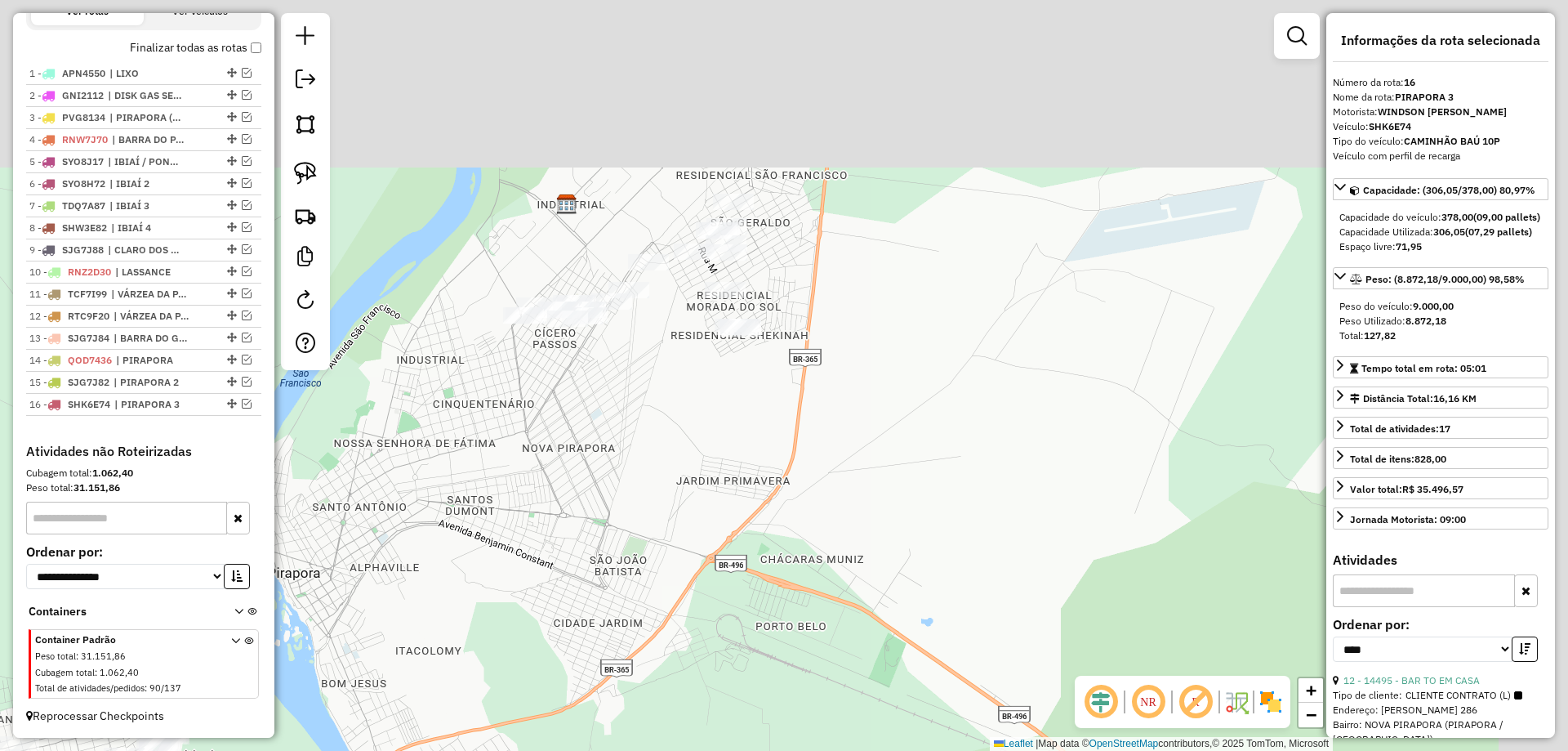
drag, startPoint x: 483, startPoint y: 296, endPoint x: 407, endPoint y: 527, distance: 243.2
click at [407, 527] on div "Janela de atendimento Grade de atendimento Capacidade Transportadoras Veículos …" at bounding box center [784, 375] width 1568 height 751
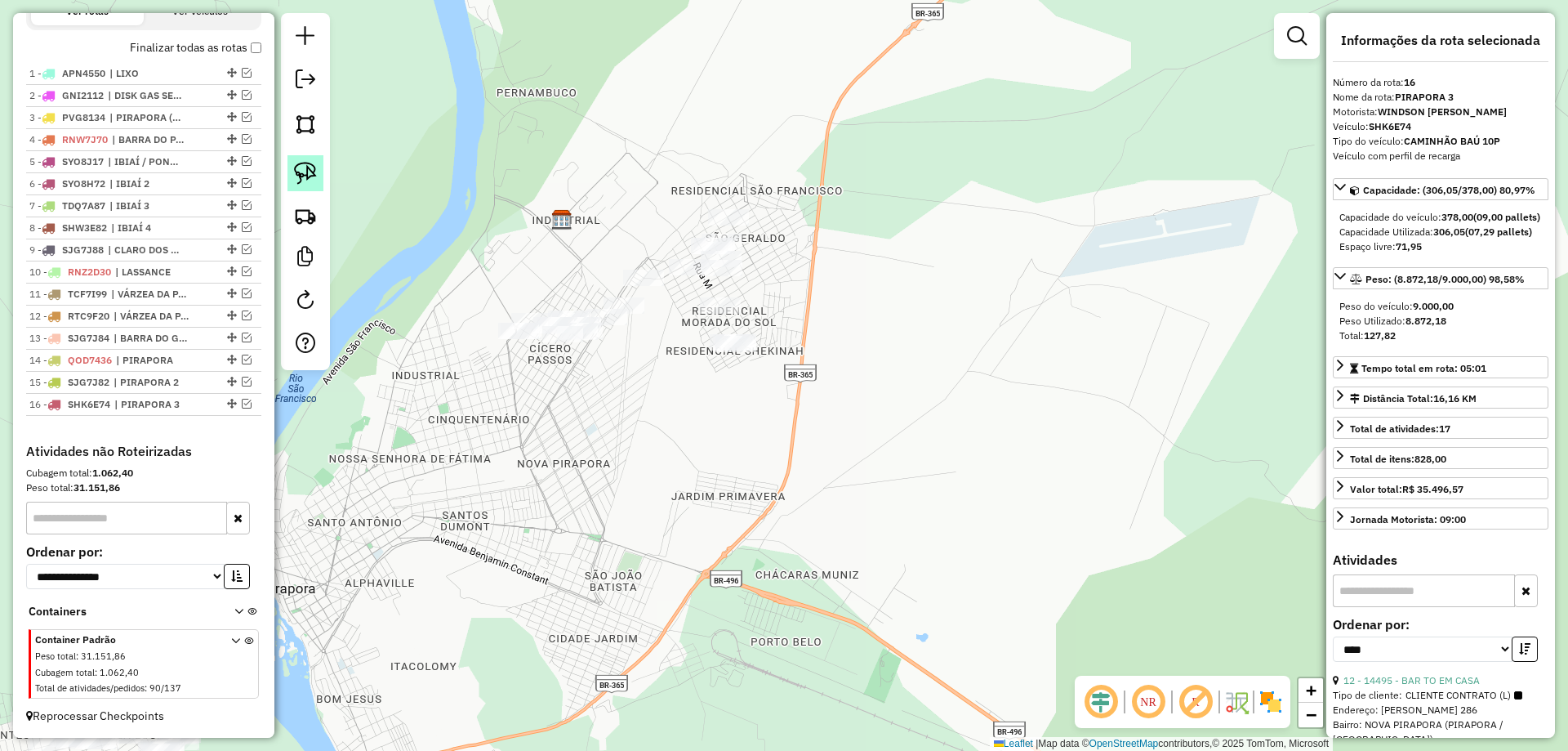
click at [302, 183] on img at bounding box center [304, 173] width 23 height 23
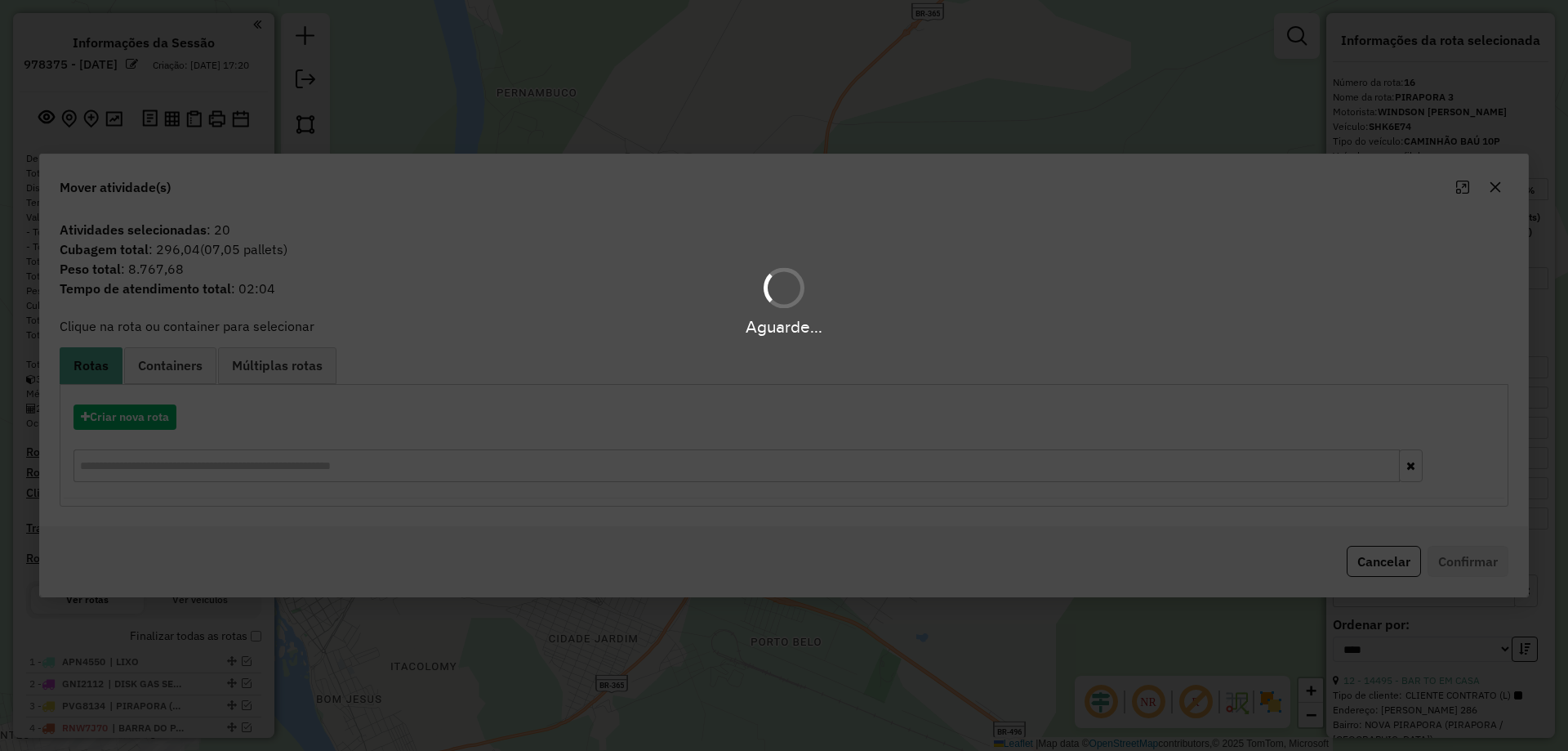
select select "*********"
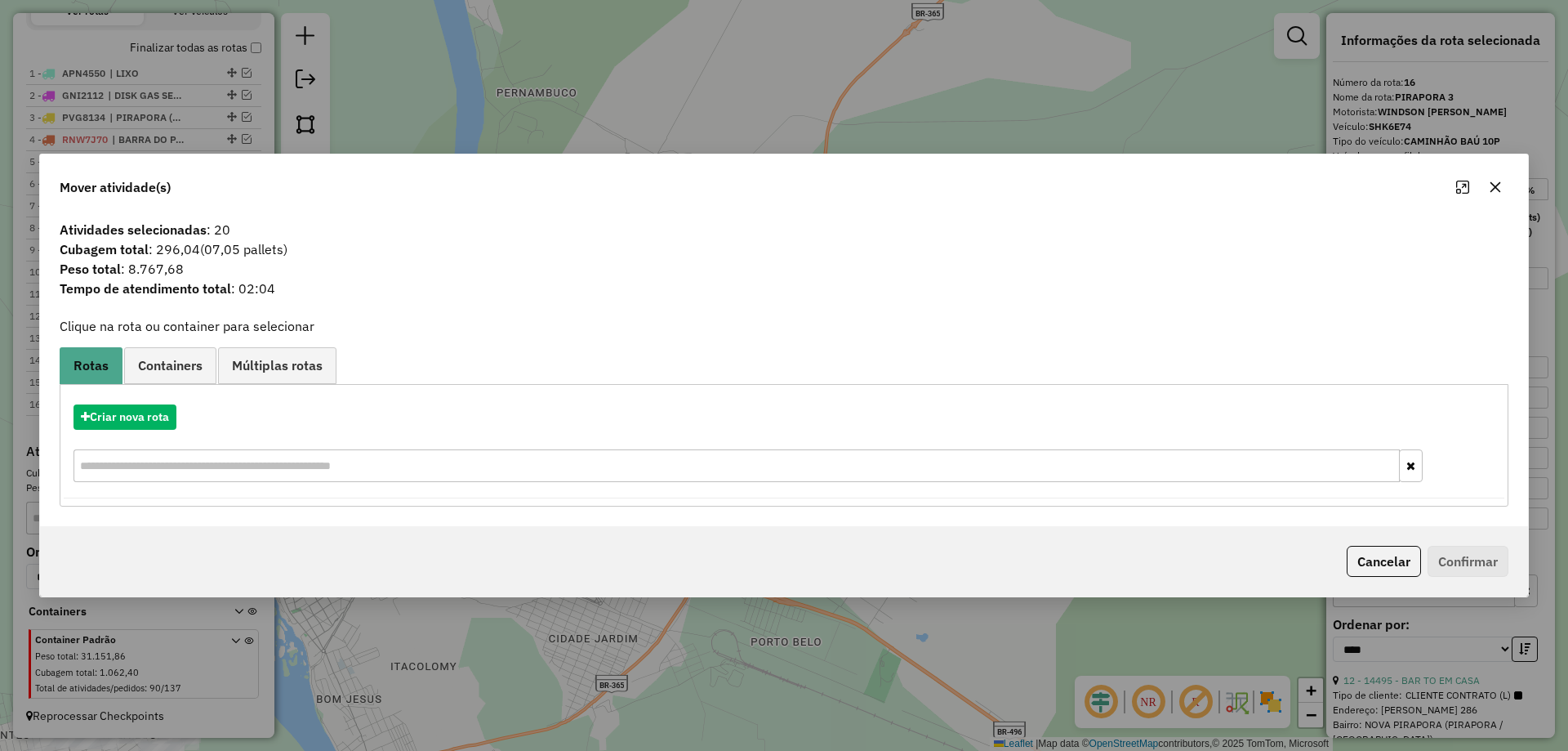
click at [1396, 571] on button "Cancelar" at bounding box center [1384, 561] width 74 height 31
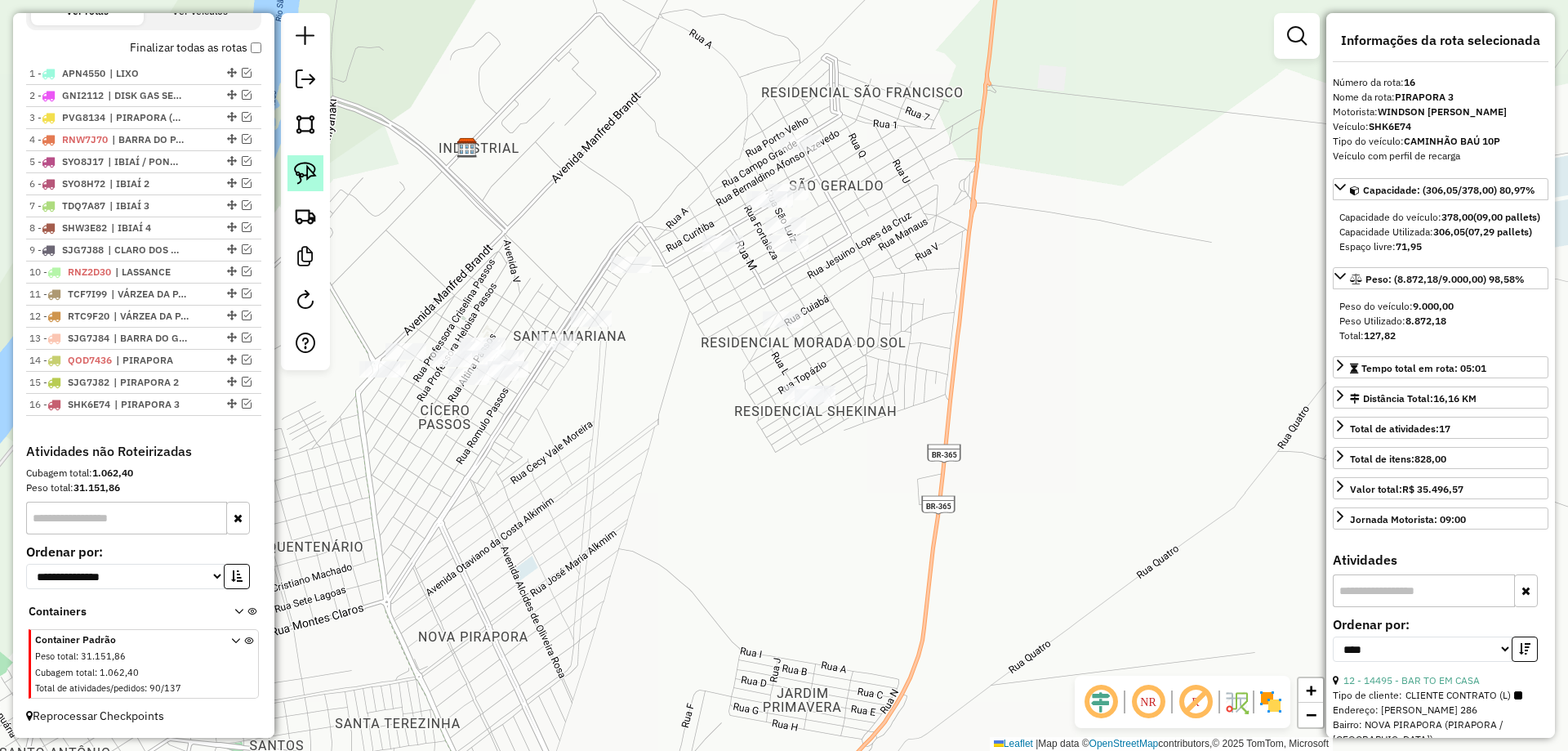
click at [291, 188] on link at bounding box center [305, 173] width 36 height 36
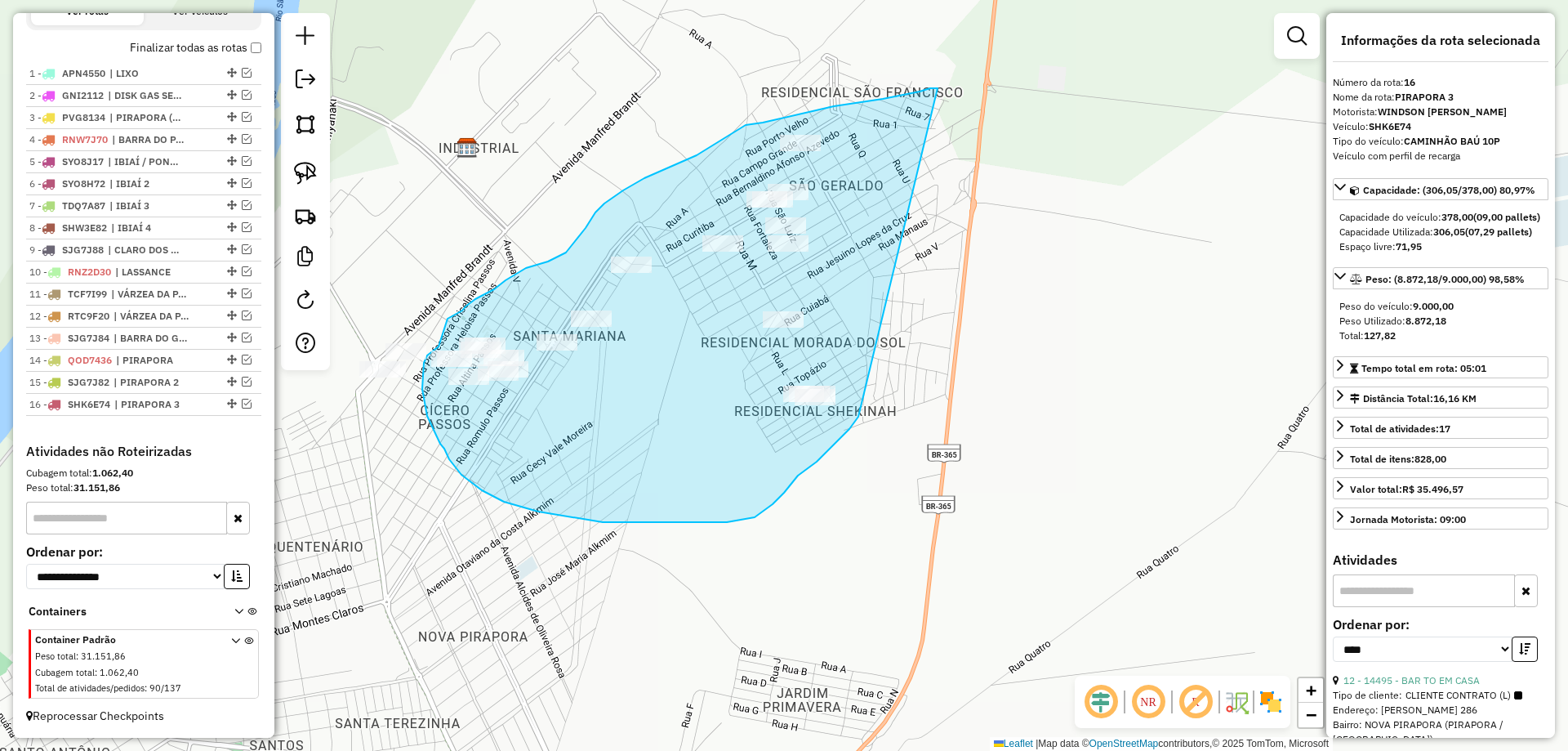
drag, startPoint x: 930, startPoint y: 88, endPoint x: 868, endPoint y: 373, distance: 291.7
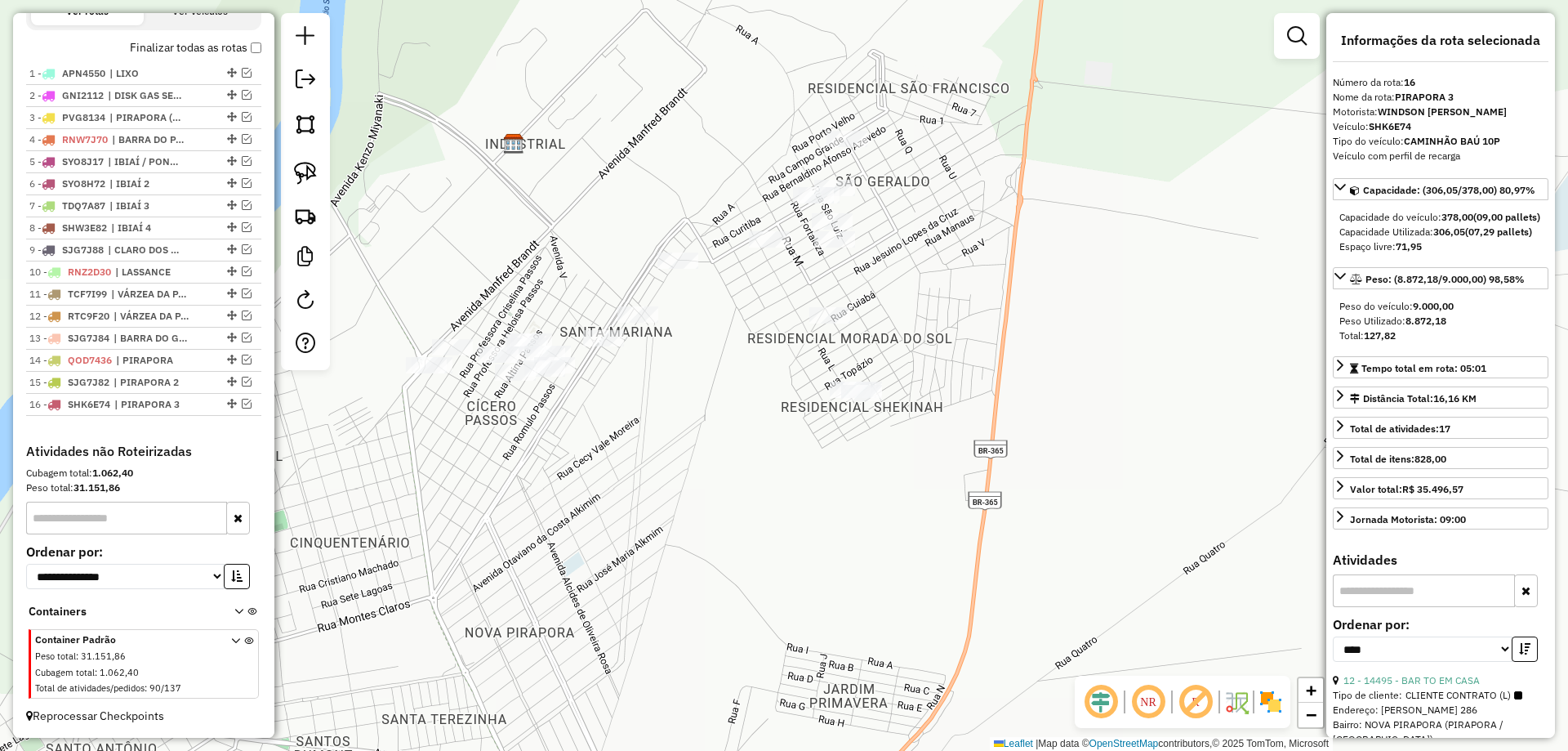
drag, startPoint x: 488, startPoint y: 456, endPoint x: 522, endPoint y: 424, distance: 46.7
click at [601, 438] on div "Janela de atendimento Grade de atendimento Capacidade Transportadoras Veículos …" at bounding box center [784, 375] width 1568 height 751
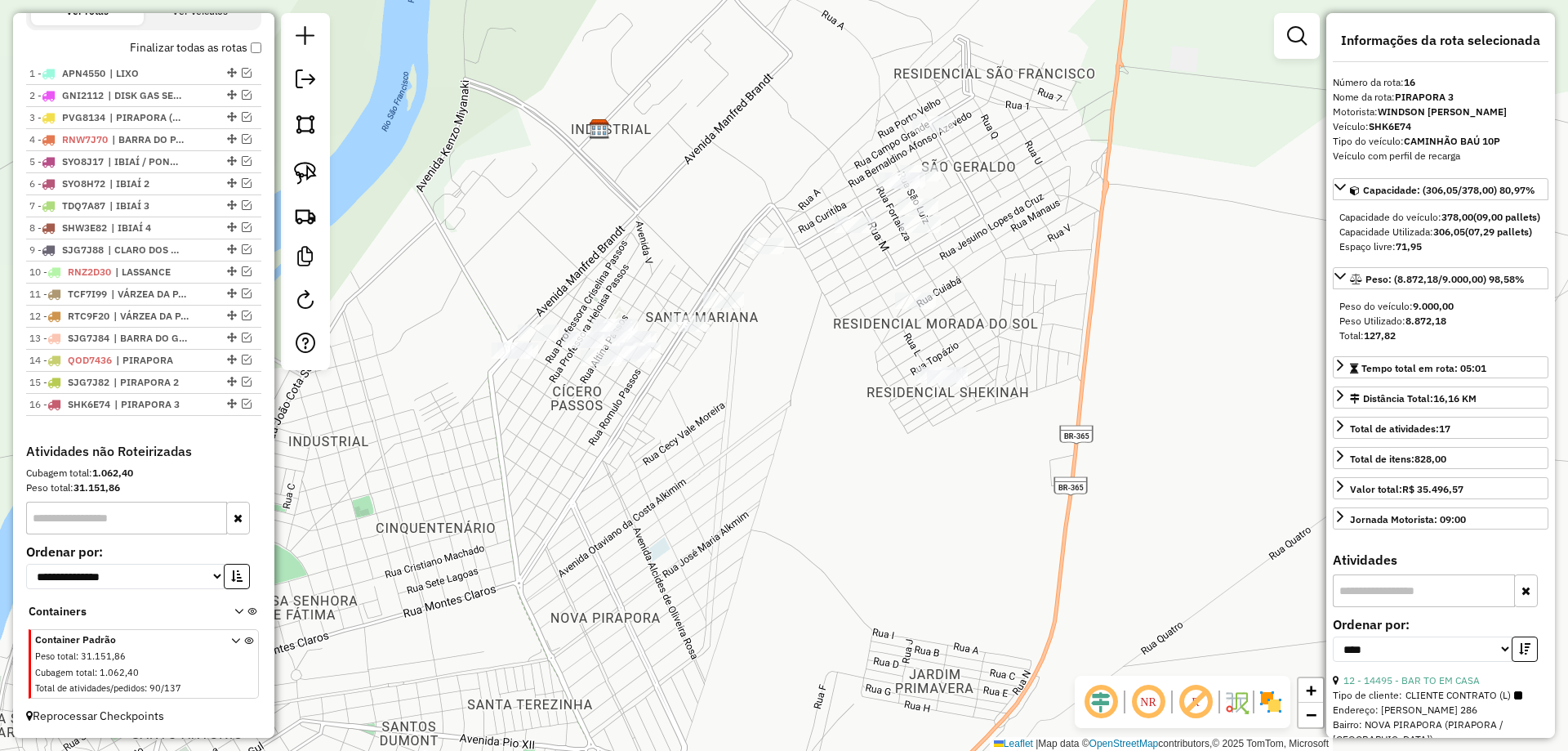
drag, startPoint x: 242, startPoint y: 358, endPoint x: 260, endPoint y: 367, distance: 20.1
click at [242, 358] on em at bounding box center [247, 359] width 10 height 10
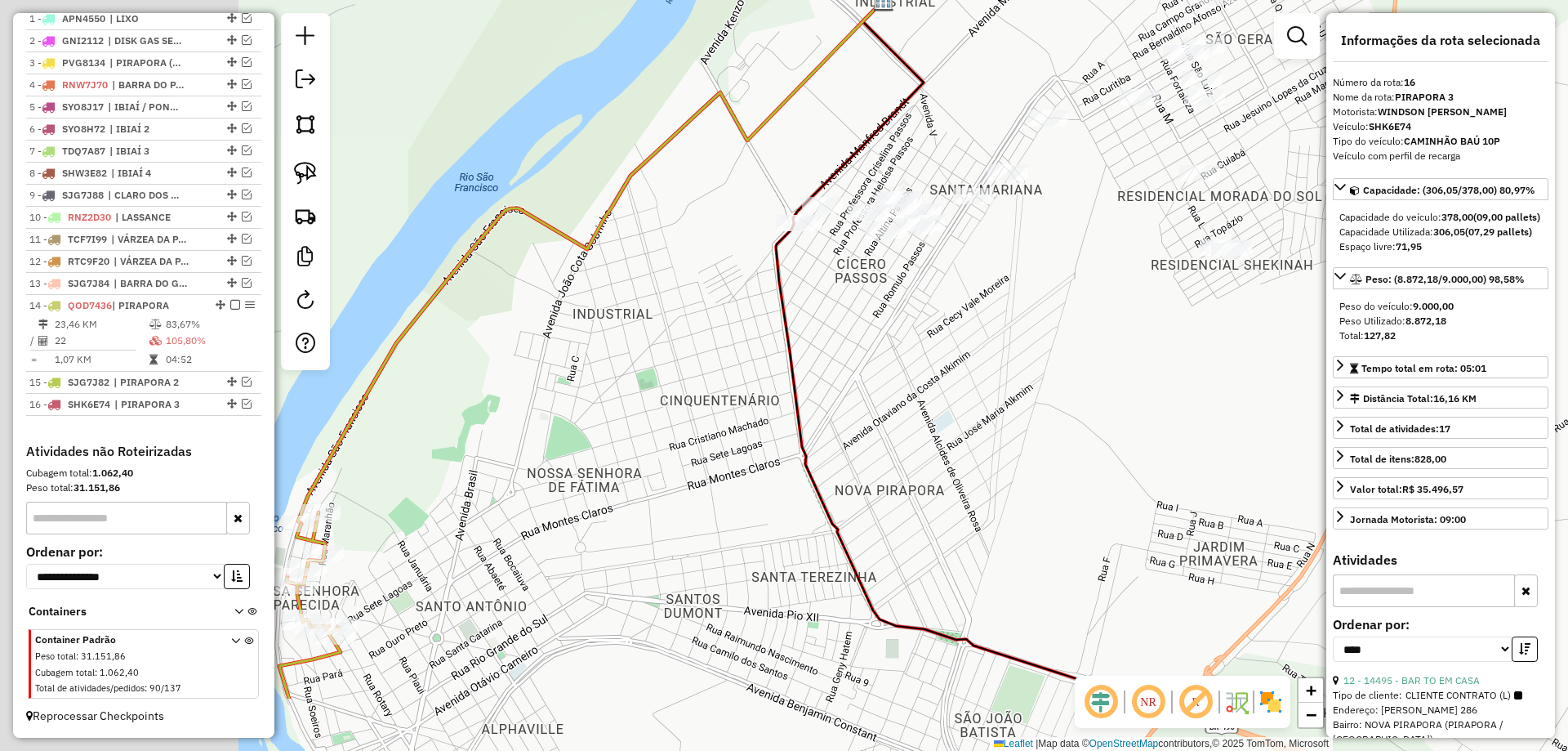
drag, startPoint x: 624, startPoint y: 466, endPoint x: 938, endPoint y: 318, distance: 347.1
click at [938, 318] on icon at bounding box center [957, 349] width 363 height 697
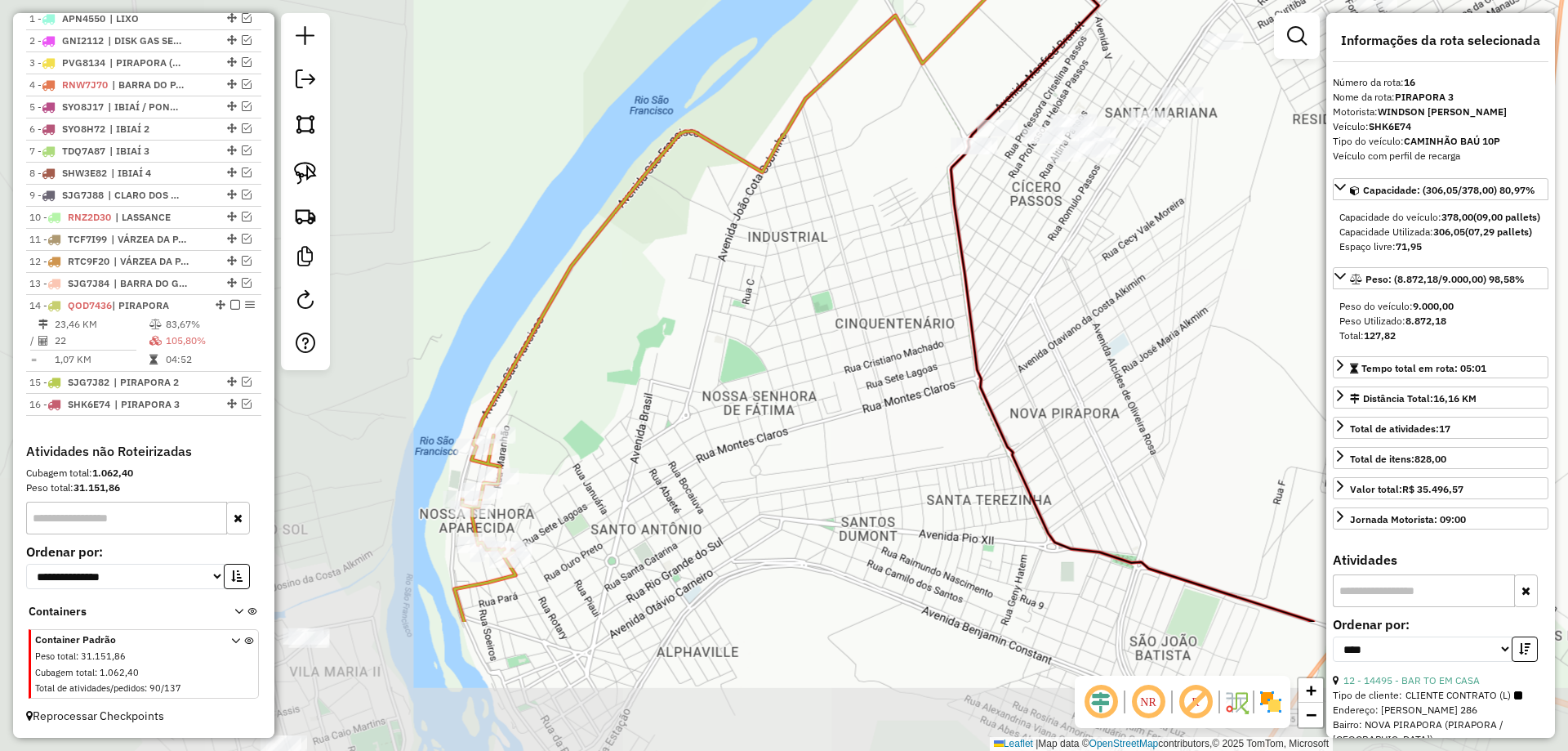
click at [822, 344] on div "Janela de atendimento Grade de atendimento Capacidade Transportadoras Veículos …" at bounding box center [784, 375] width 1568 height 751
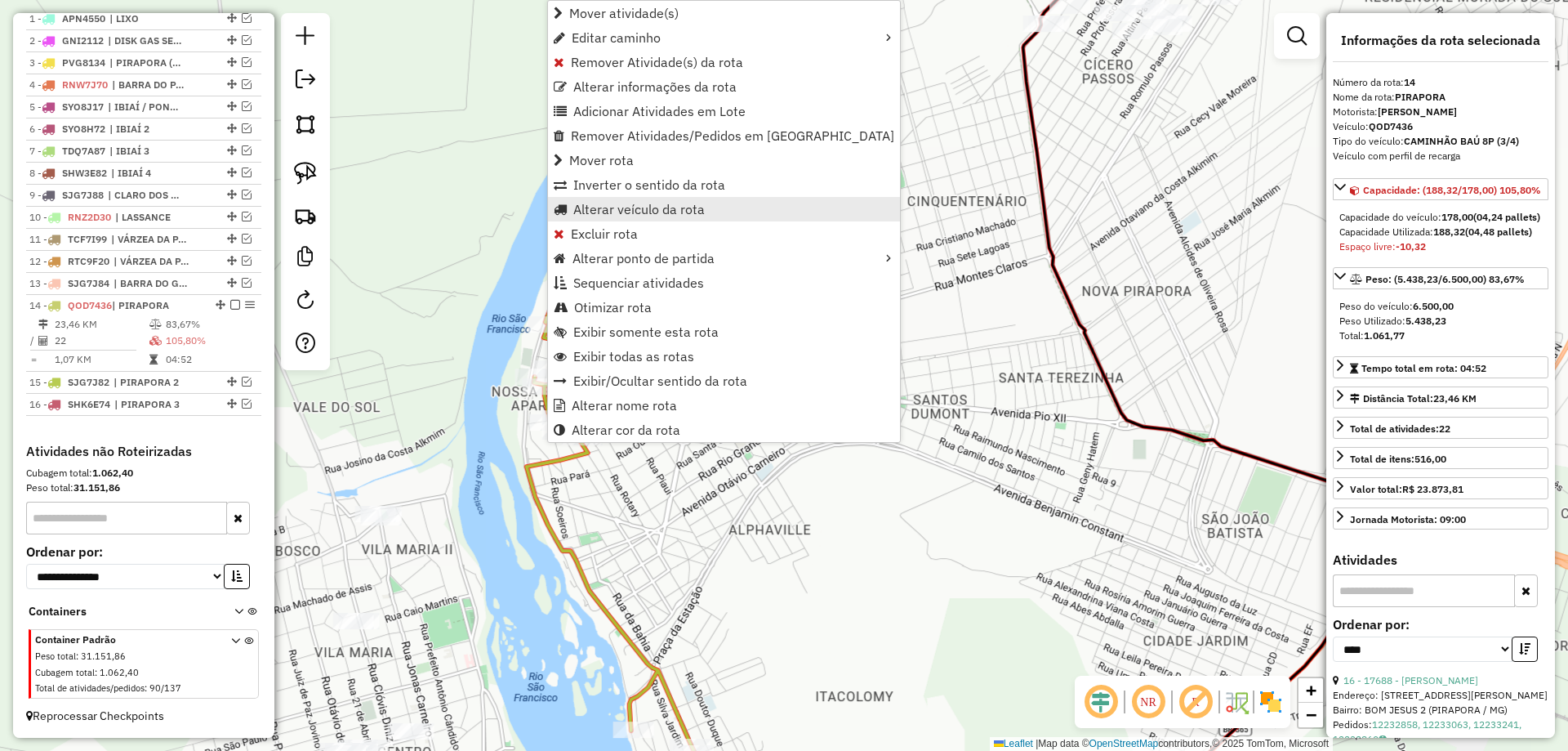
click at [614, 208] on span "Alterar veículo da rota" at bounding box center [639, 208] width 132 height 13
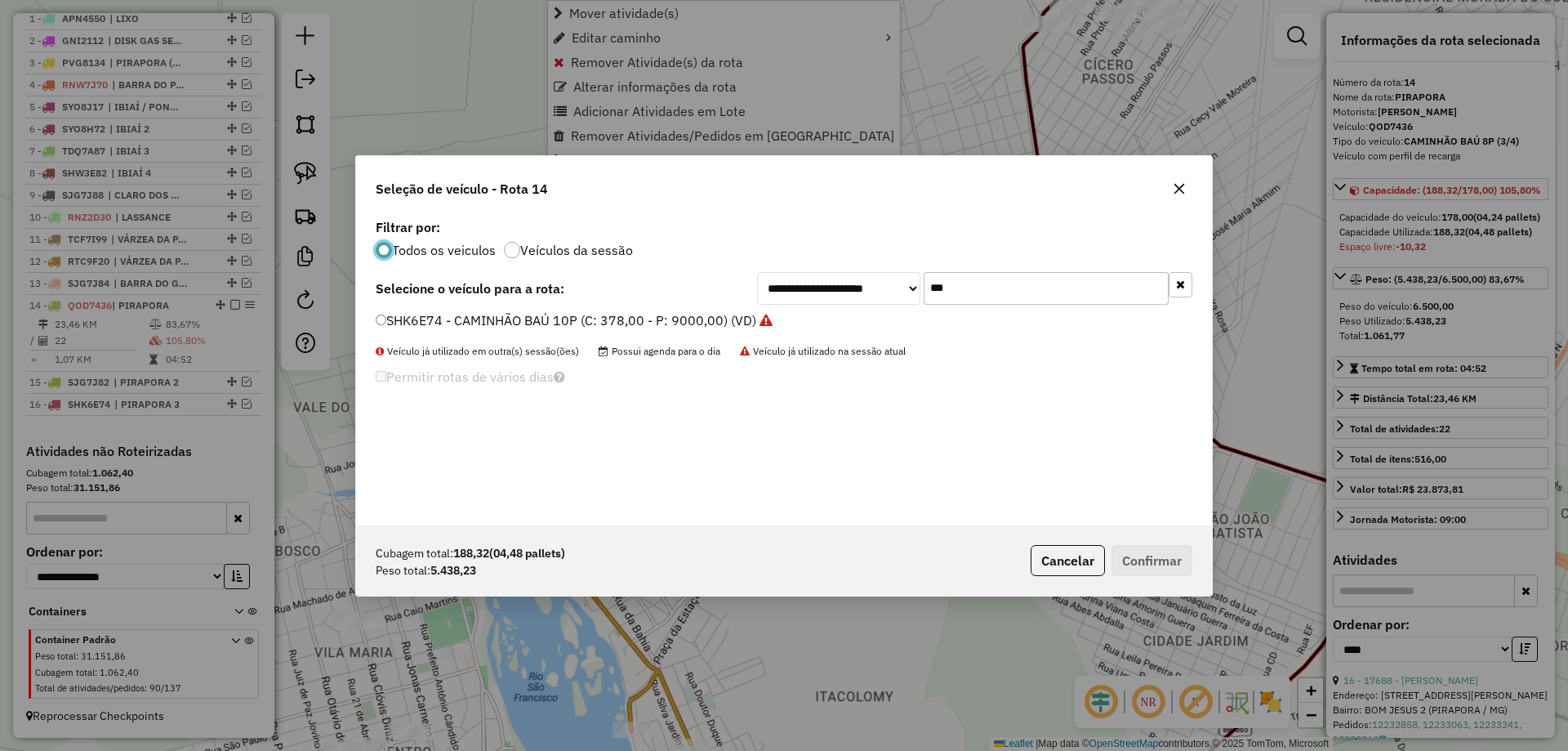
scroll to position [9, 5]
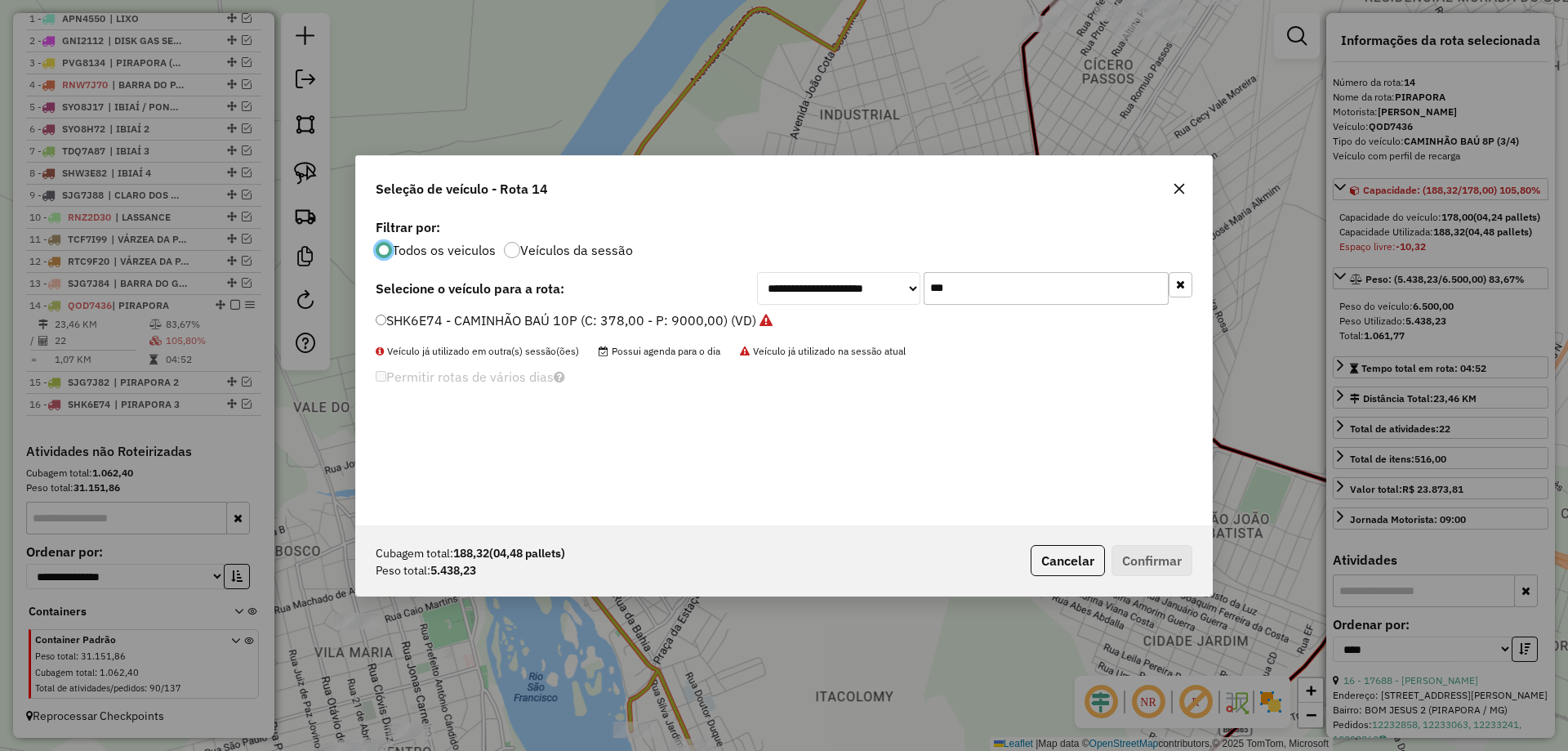
click at [969, 287] on input "***" at bounding box center [1045, 288] width 245 height 33
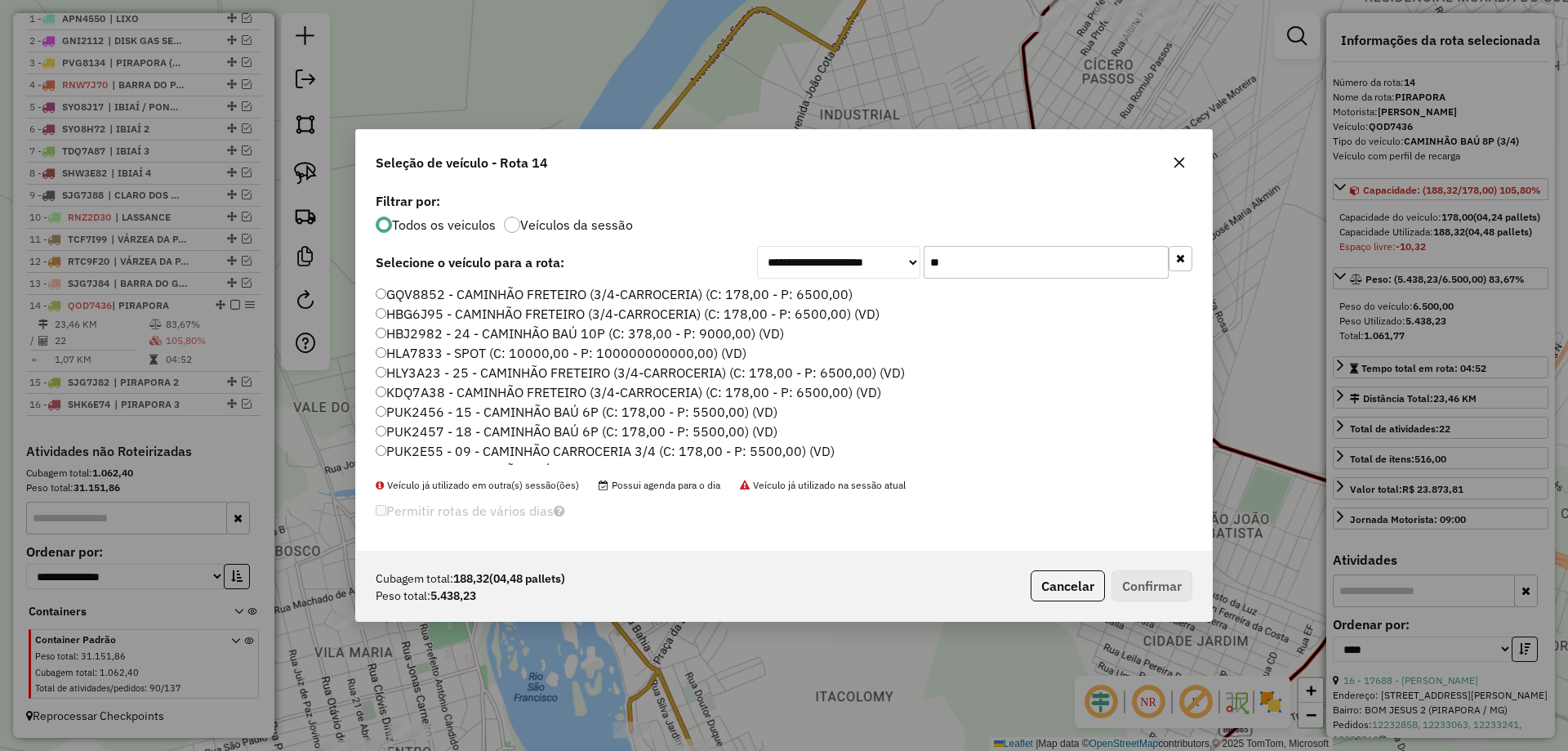
type input "*"
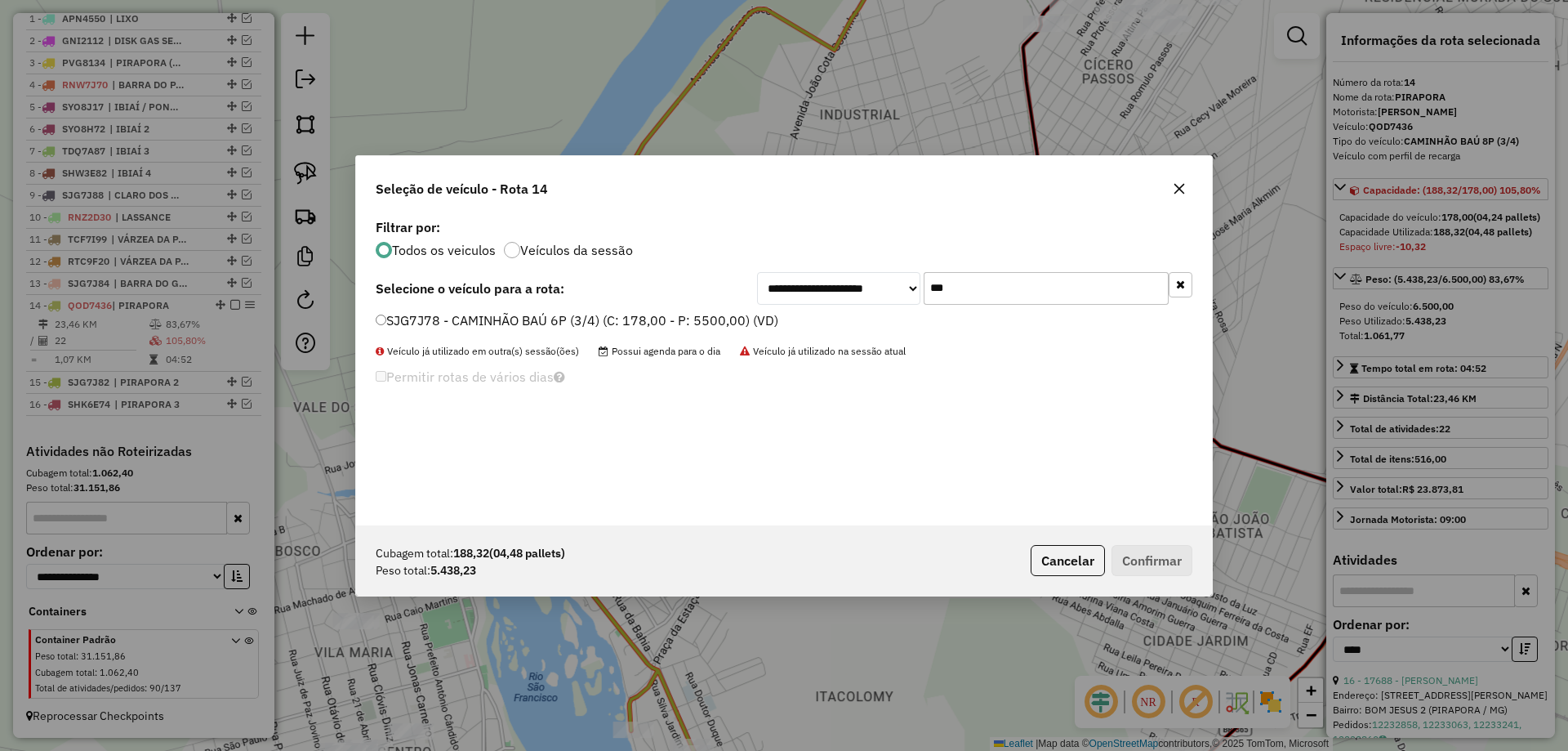
type input "***"
click at [504, 316] on label "SJG7J78 - CAMINHÃO BAÚ 6P (3/4) (C: 178,00 - P: 5500,00) (VD)" at bounding box center [577, 320] width 403 height 20
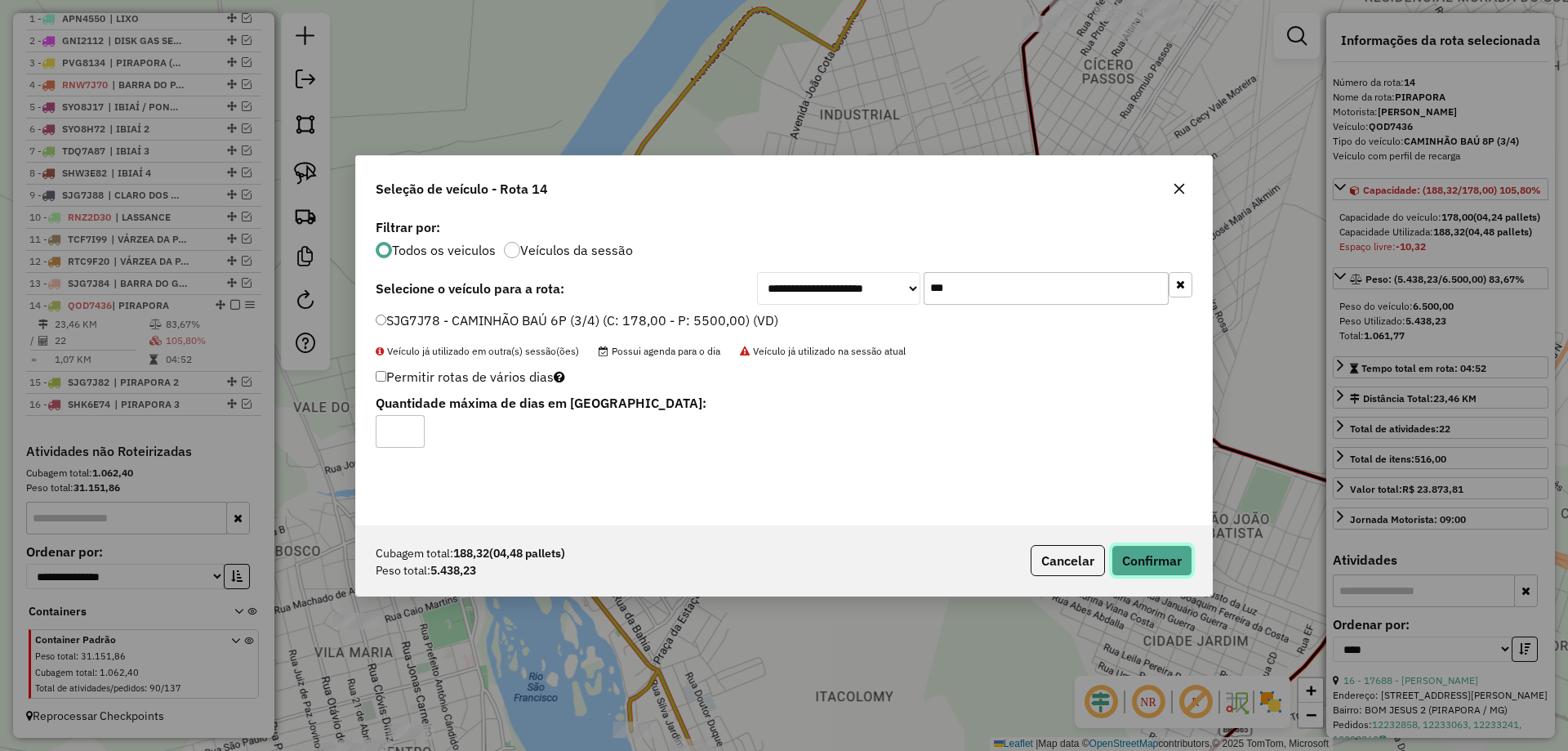
click at [1161, 556] on button "Confirmar" at bounding box center [1151, 560] width 81 height 31
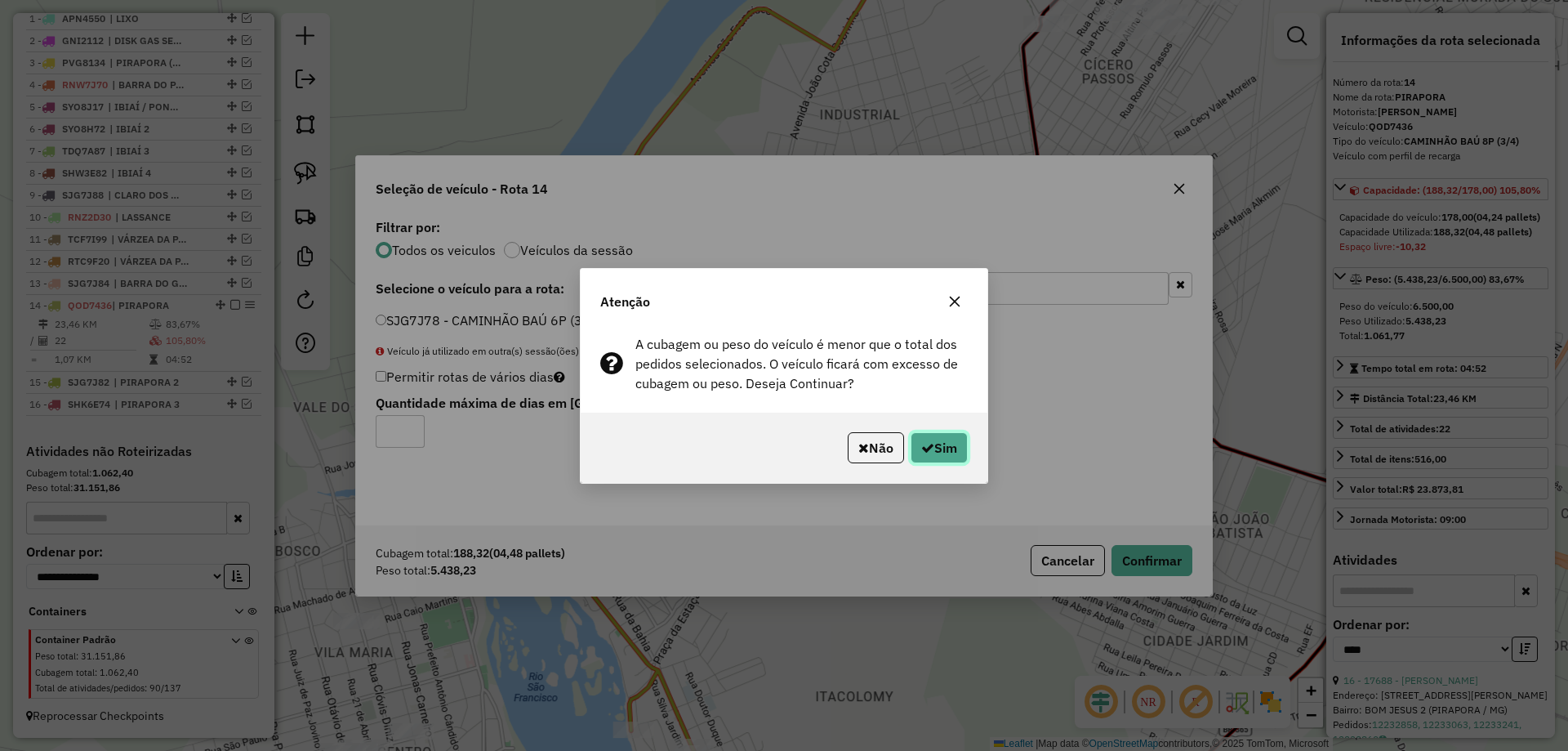
click at [922, 445] on icon "button" at bounding box center [927, 447] width 13 height 13
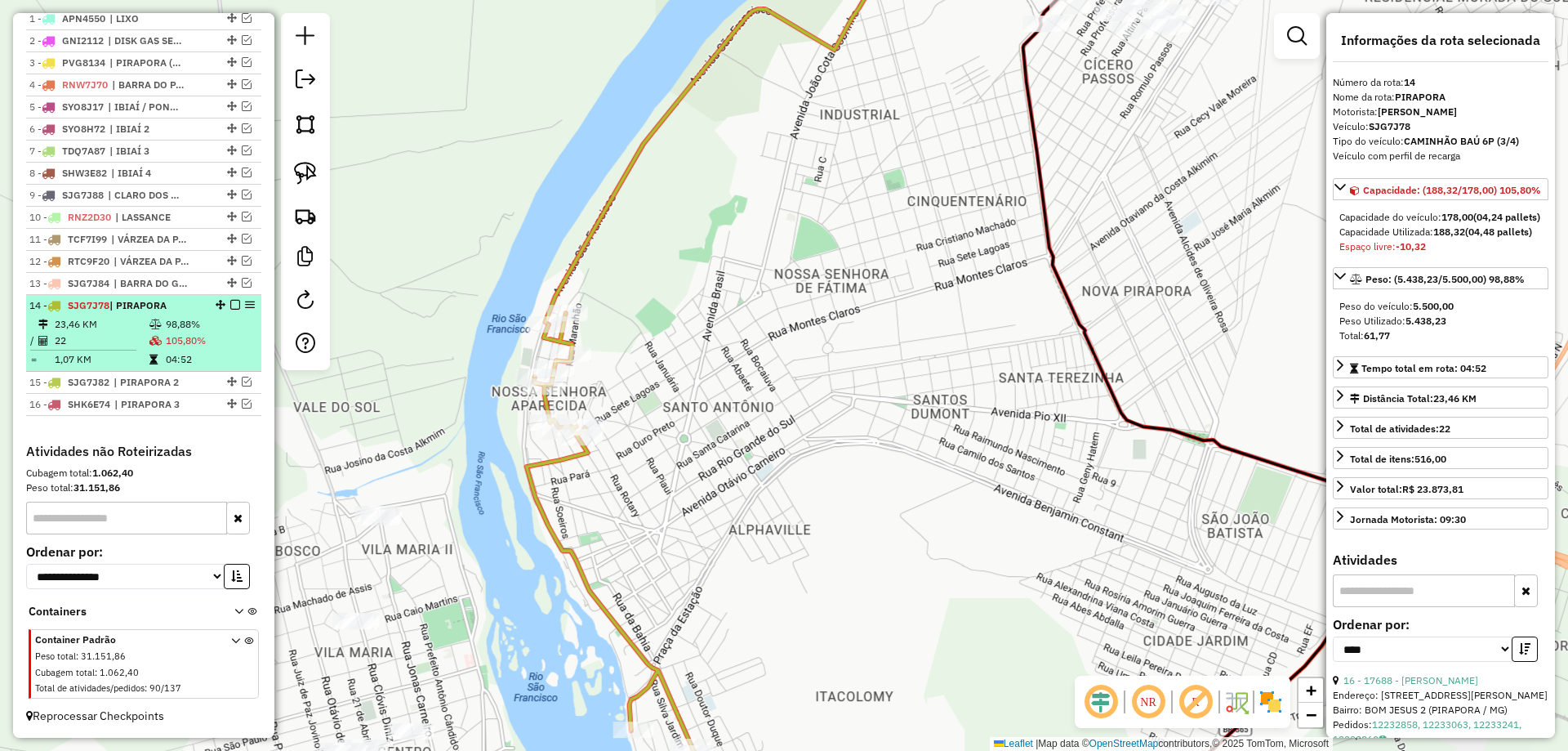
click at [230, 304] on em at bounding box center [235, 305] width 10 height 10
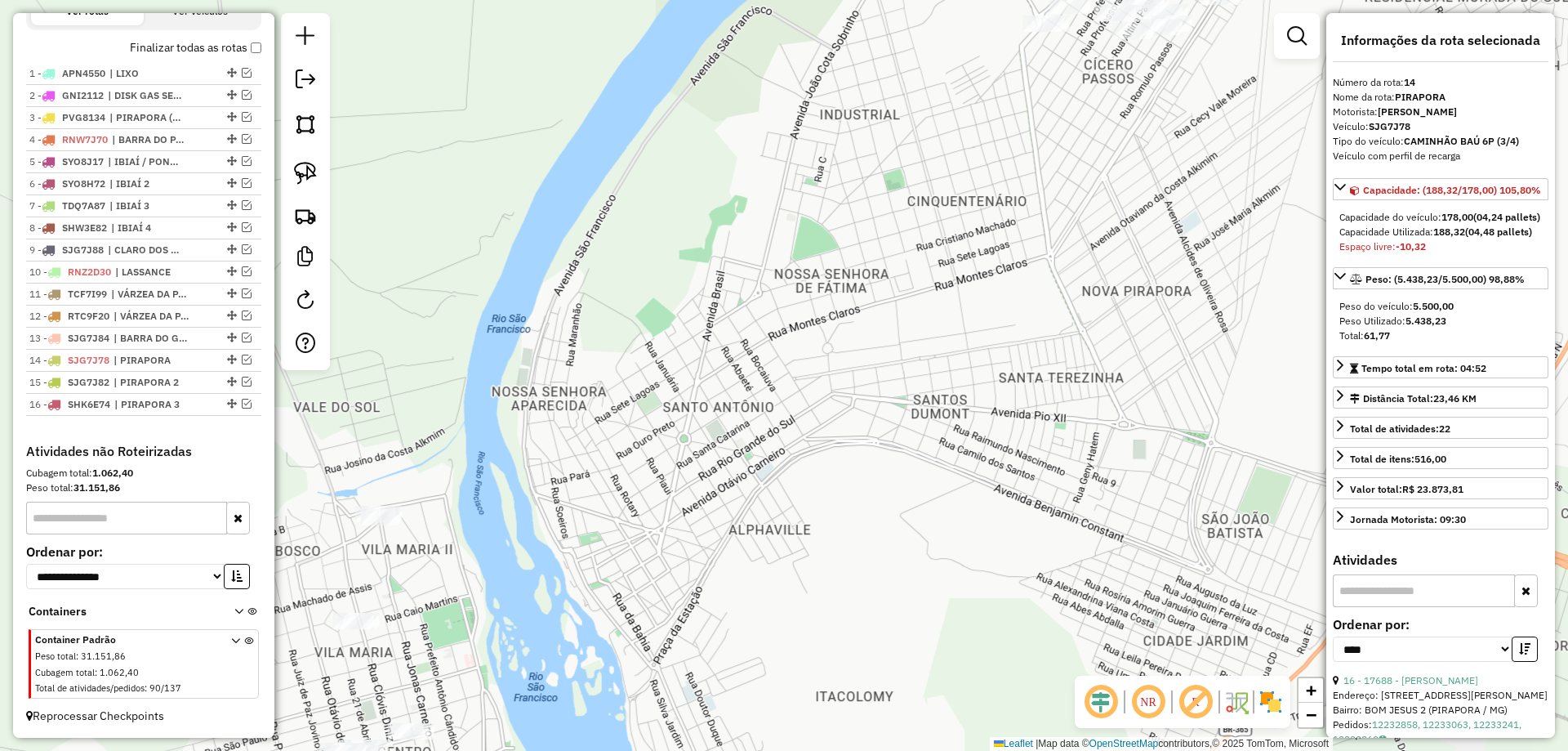
scroll to position [603, 0]
drag, startPoint x: 1219, startPoint y: 306, endPoint x: 972, endPoint y: 460, distance: 291.1
click at [974, 457] on div "Janela de atendimento Grade de atendimento Capacidade Transportadoras Veículos …" at bounding box center [784, 375] width 1568 height 751
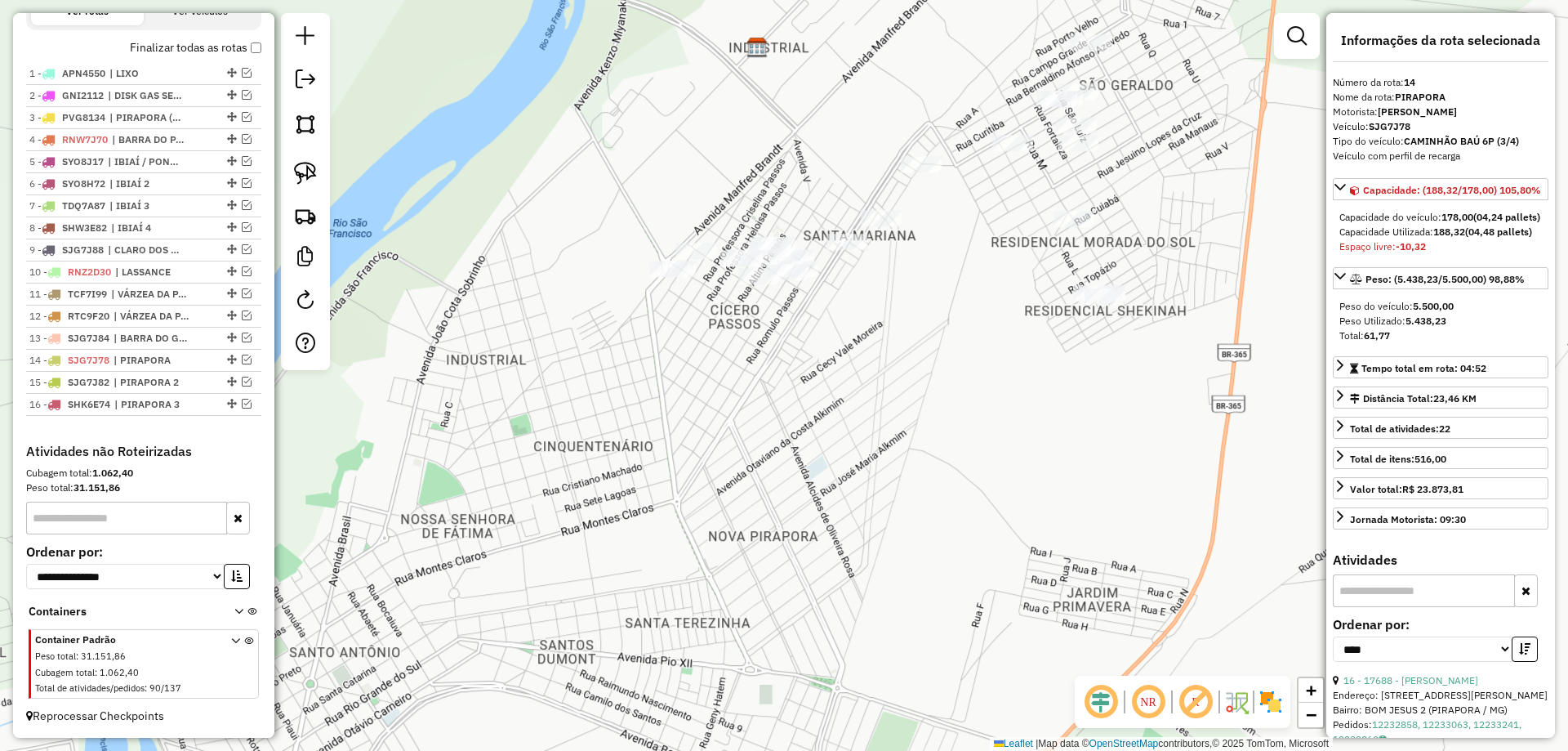
drag, startPoint x: 953, startPoint y: 391, endPoint x: 652, endPoint y: 562, distance: 346.2
click at [652, 562] on div "Janela de atendimento Grade de atendimento Capacidade Transportadoras Veículos …" at bounding box center [784, 375] width 1568 height 751
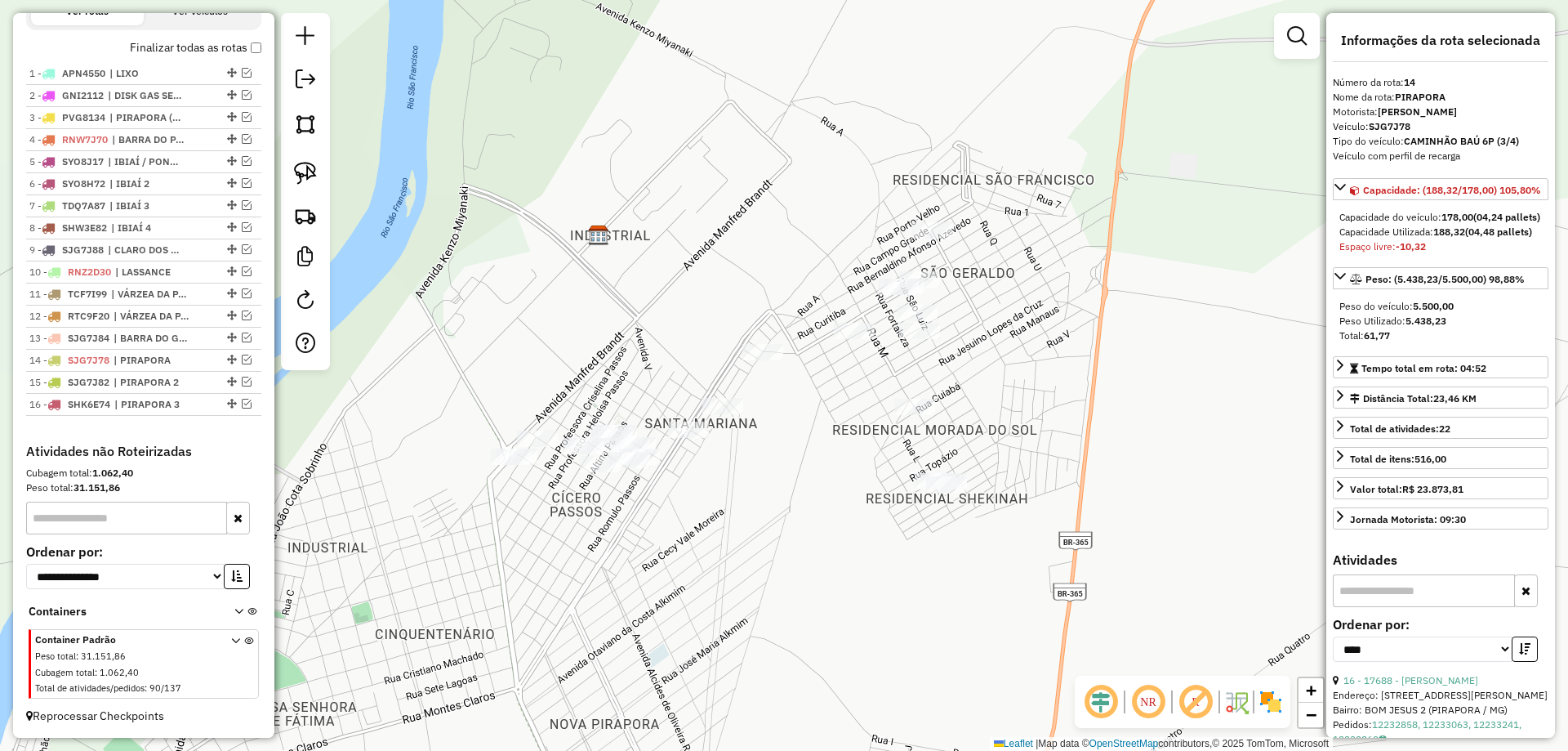
drag, startPoint x: 535, startPoint y: 469, endPoint x: 532, endPoint y: 353, distance: 116.0
click at [683, 480] on div "Janela de atendimento Grade de atendimento Capacidade Transportadoras Veículos …" at bounding box center [784, 375] width 1568 height 751
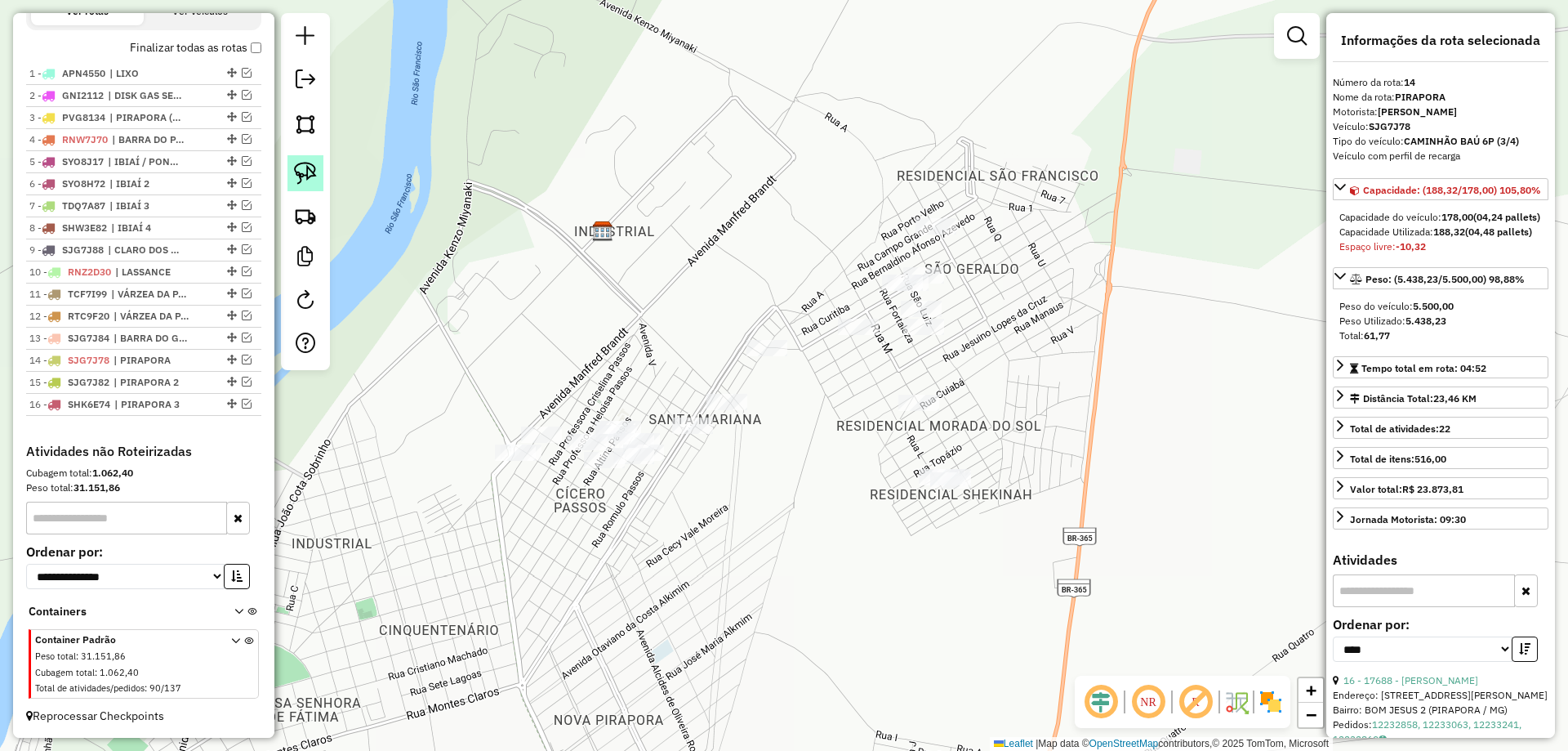
click at [315, 188] on link at bounding box center [305, 173] width 36 height 36
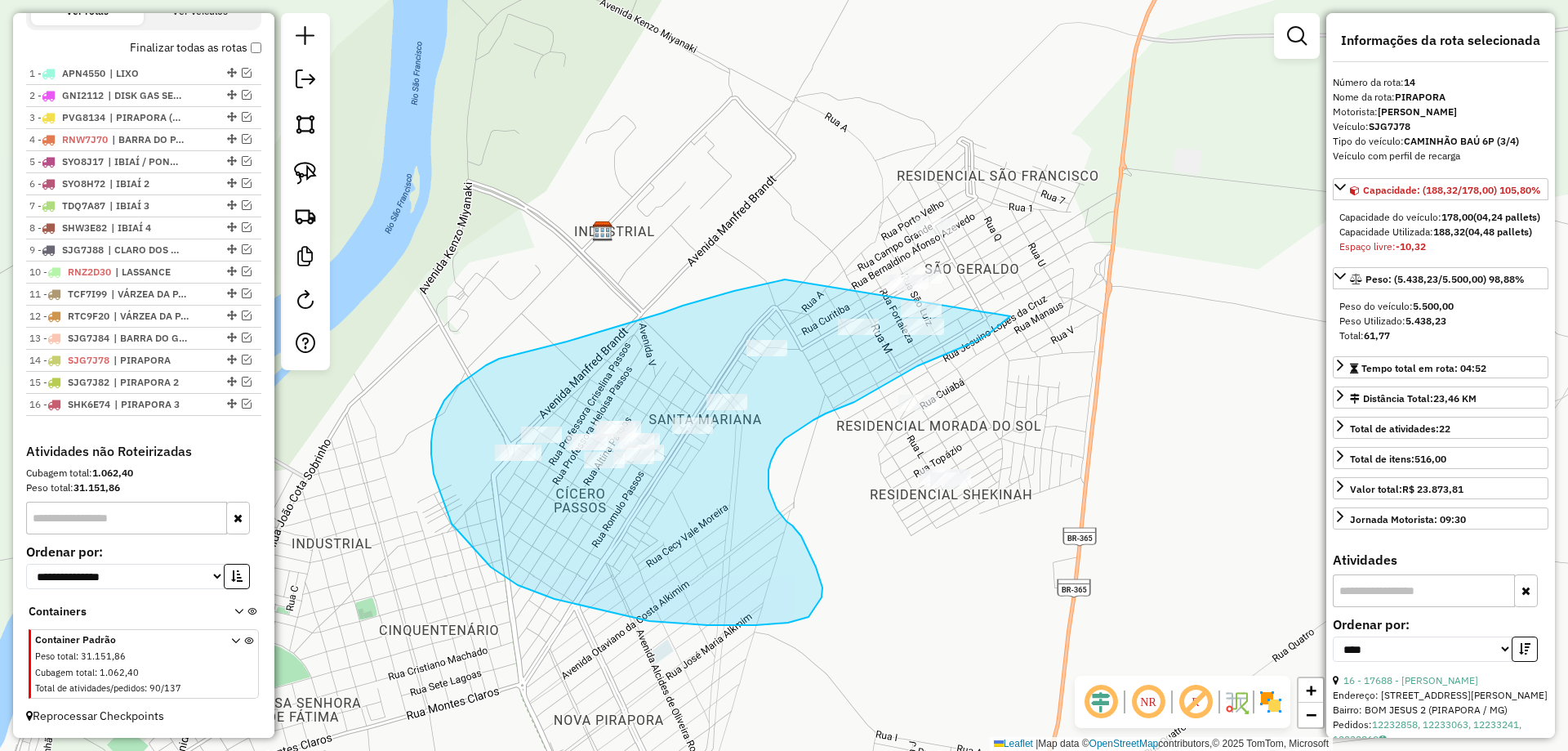
drag, startPoint x: 784, startPoint y: 280, endPoint x: 1018, endPoint y: 174, distance: 256.9
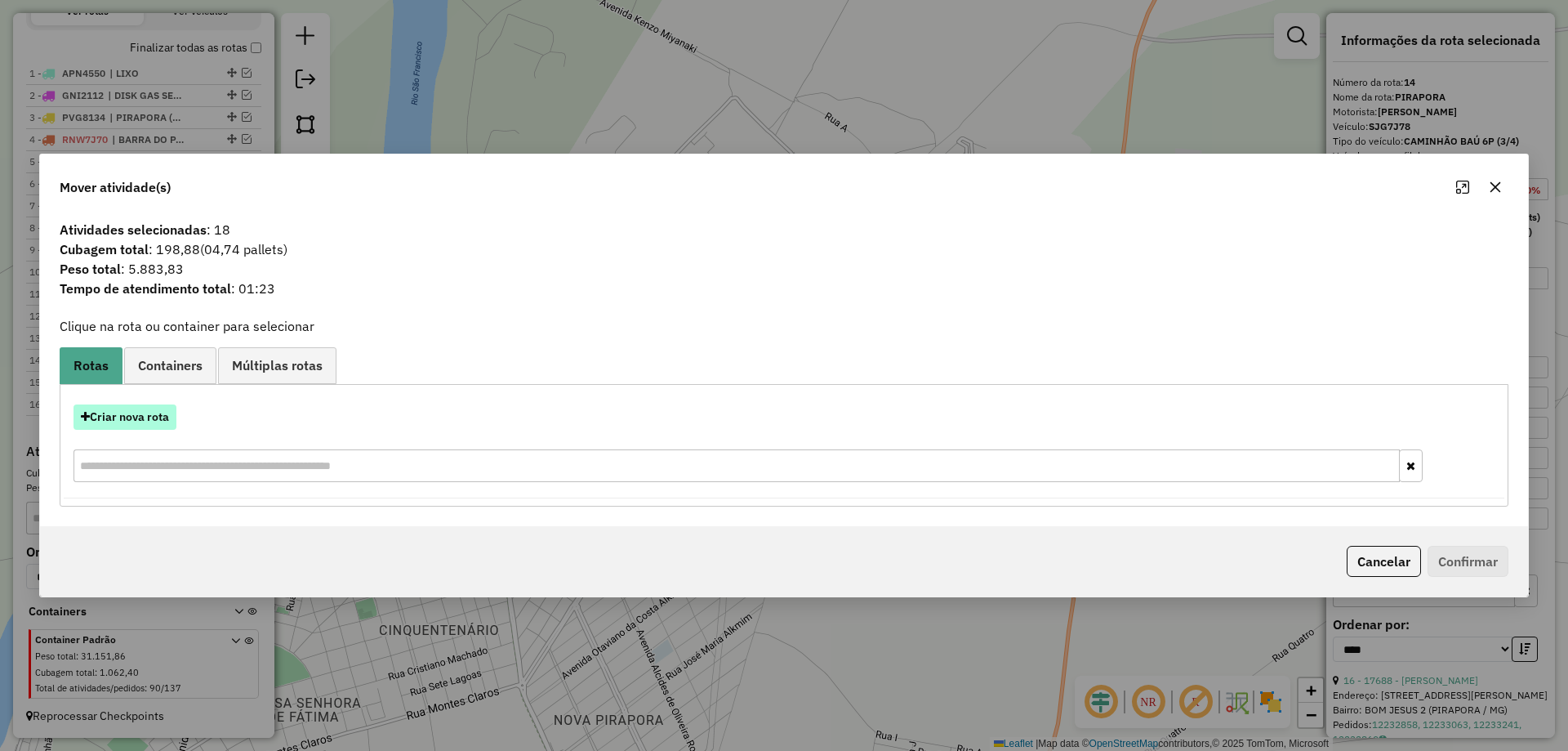
click at [143, 412] on button "Criar nova rota" at bounding box center [125, 418] width 103 height 26
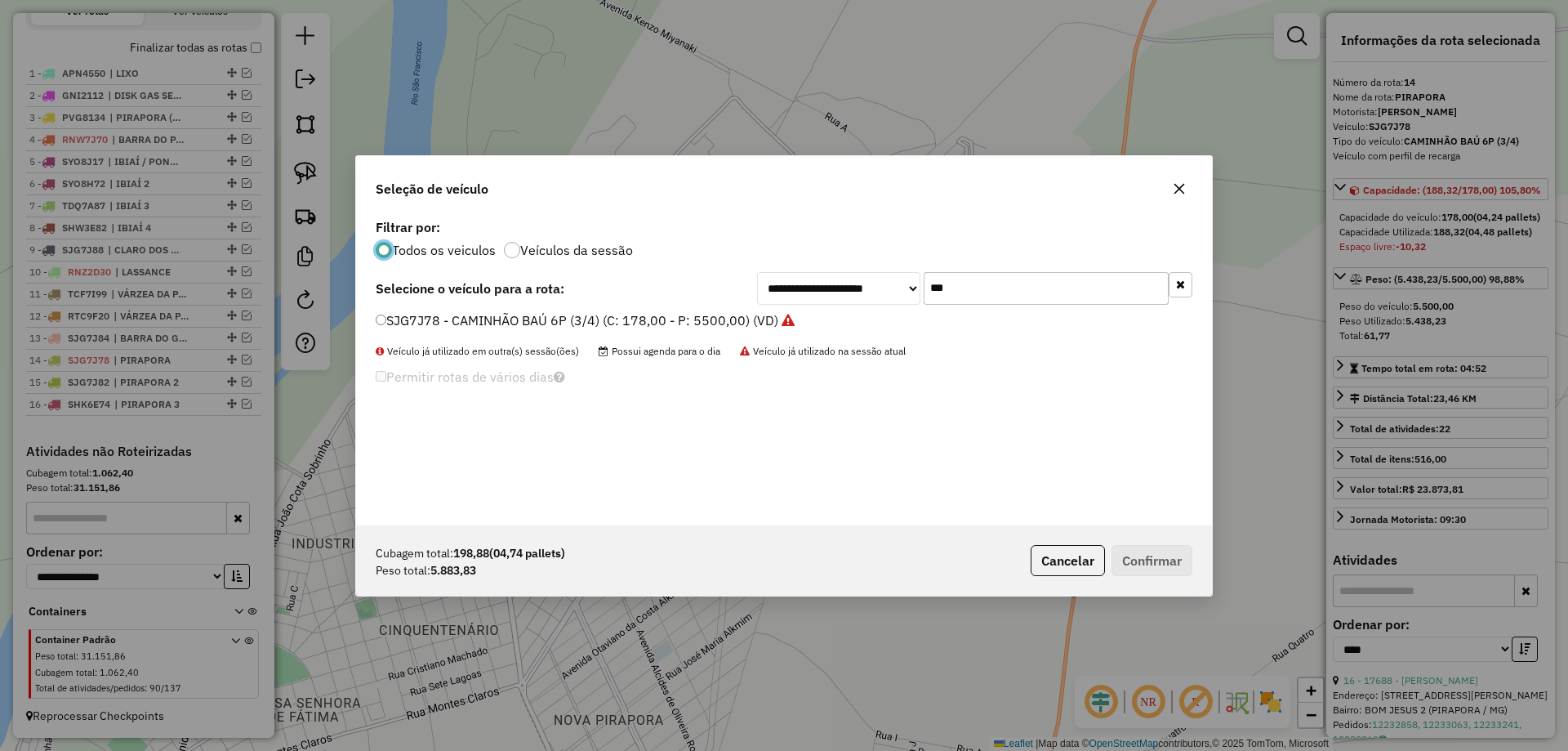
scroll to position [9, 5]
click at [944, 275] on input "***" at bounding box center [1045, 288] width 245 height 33
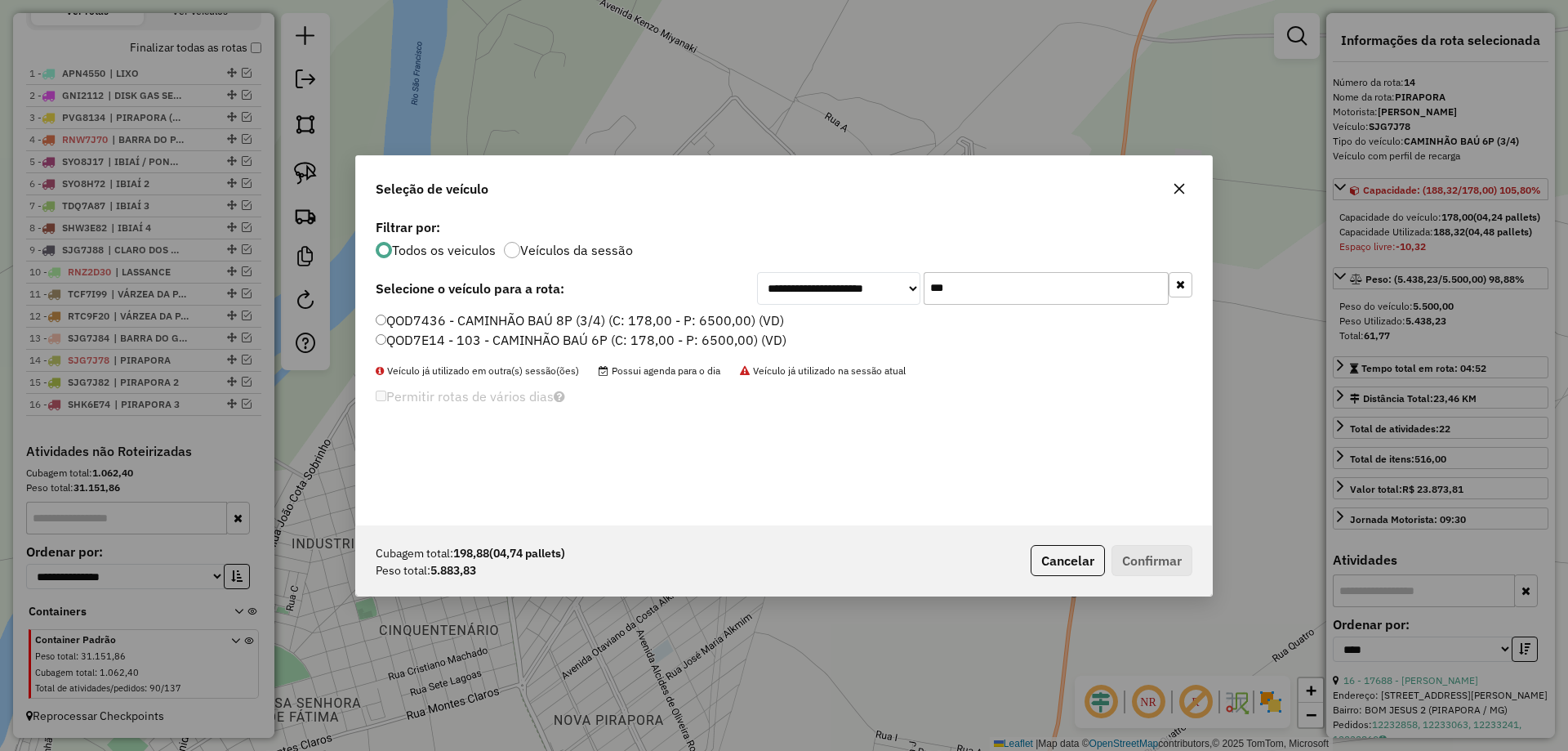
type input "***"
click at [448, 322] on label "QOD7436 - CAMINHÃO BAÚ 8P (3/4) (C: 178,00 - P: 6500,00) (VD)" at bounding box center [580, 320] width 409 height 20
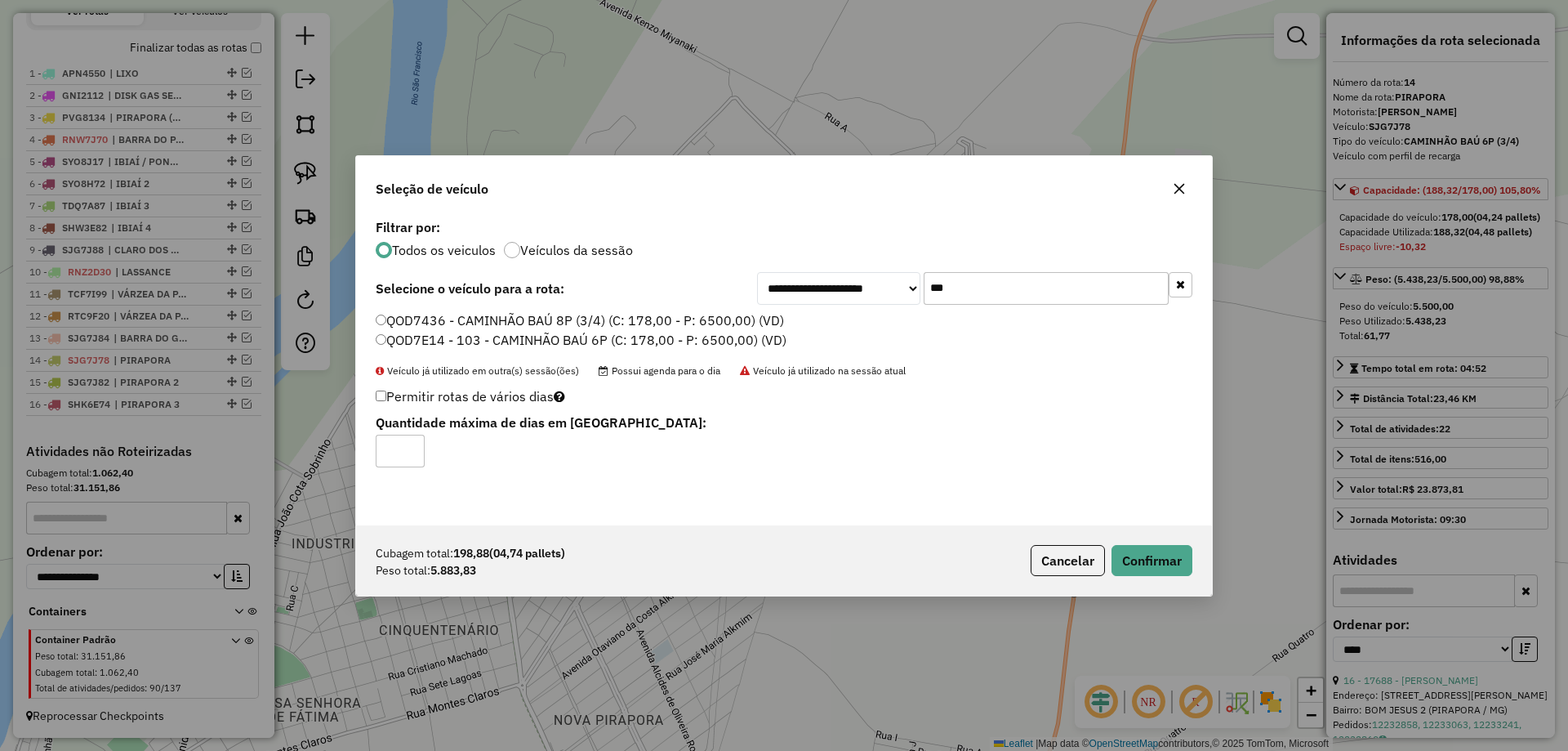
click at [1163, 543] on div "Cubagem total: 198,88 (04,74 pallets) Peso total: 5.883,83 Cancelar Confirmar" at bounding box center [784, 560] width 856 height 70
click at [1157, 548] on button "Confirmar" at bounding box center [1151, 560] width 81 height 31
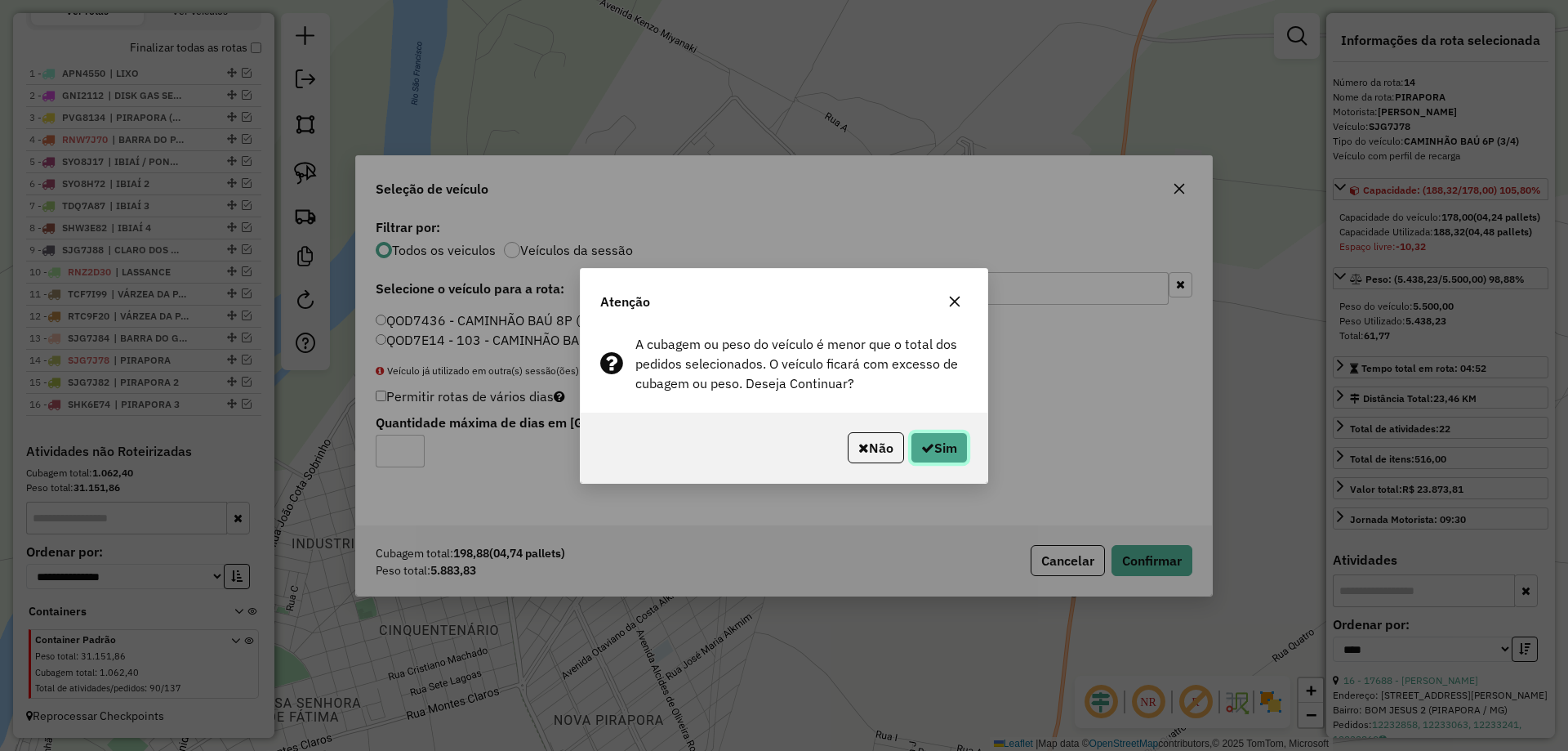
click at [929, 449] on icon "button" at bounding box center [927, 447] width 13 height 13
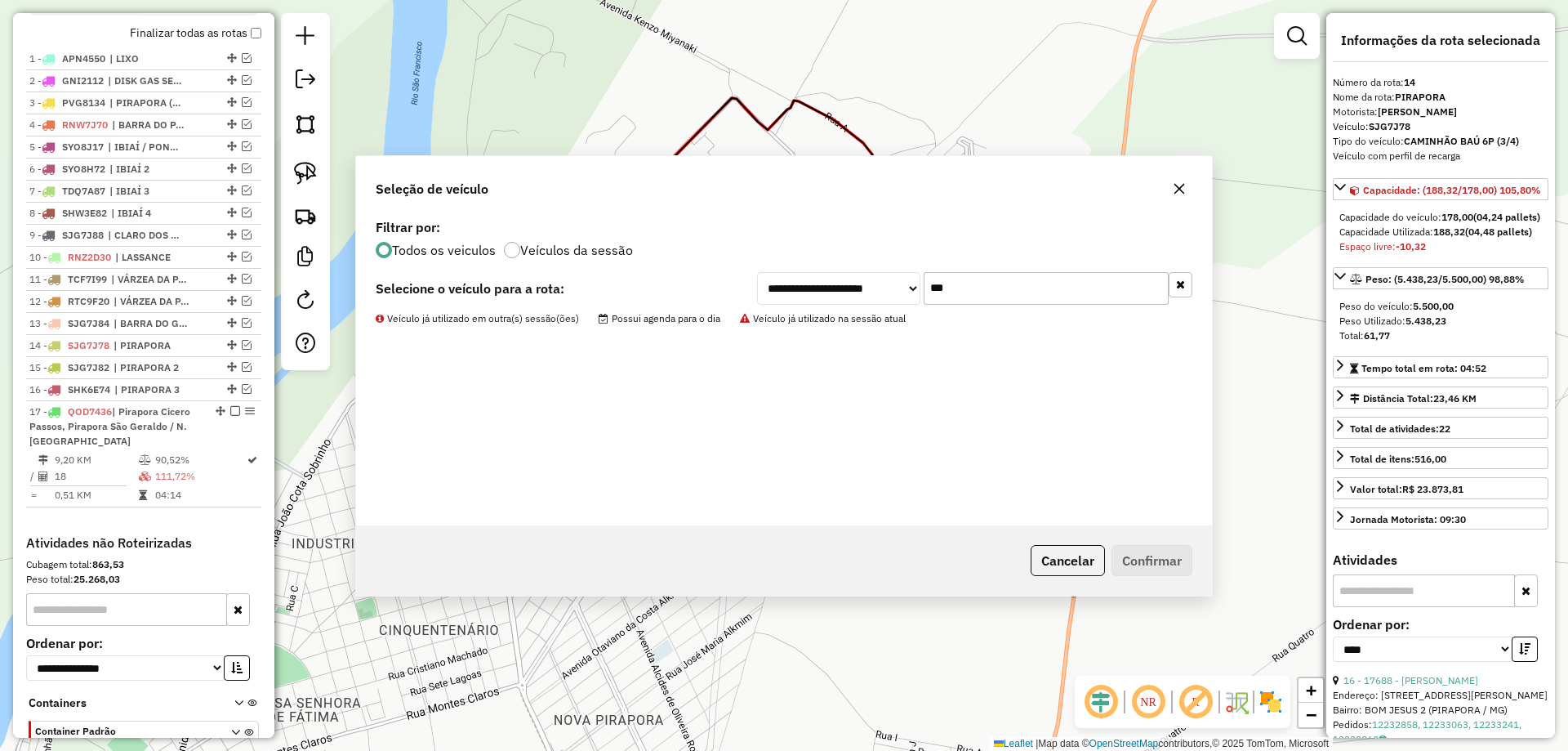
scroll to position [709, 0]
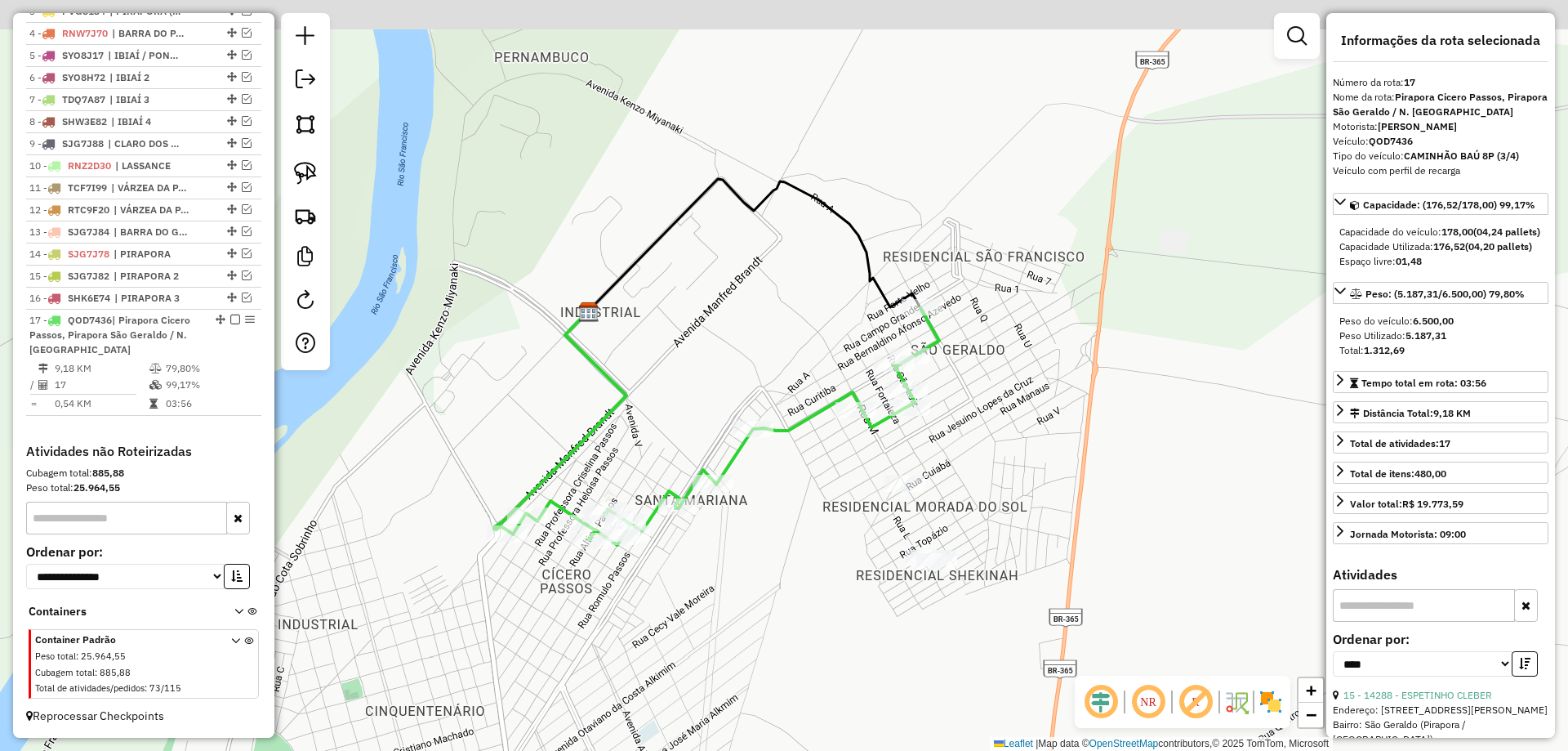
drag, startPoint x: 768, startPoint y: 430, endPoint x: 856, endPoint y: 467, distance: 95.5
click at [856, 467] on div "Janela de atendimento Grade de atendimento Capacidade Transportadoras Veículos …" at bounding box center [784, 375] width 1568 height 751
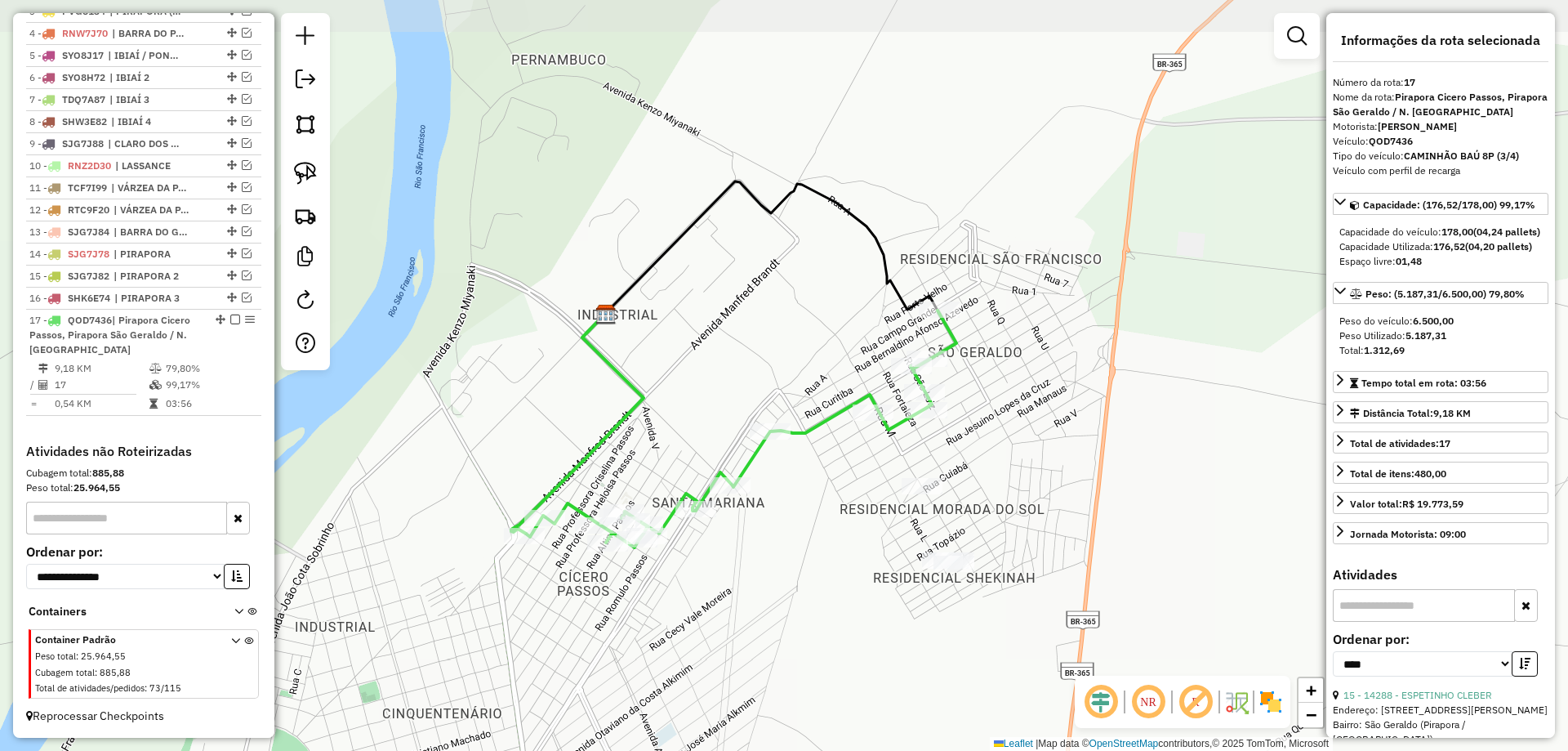
click at [857, 478] on div "Janela de atendimento Grade de atendimento Capacidade Transportadoras Veículos …" at bounding box center [784, 375] width 1568 height 751
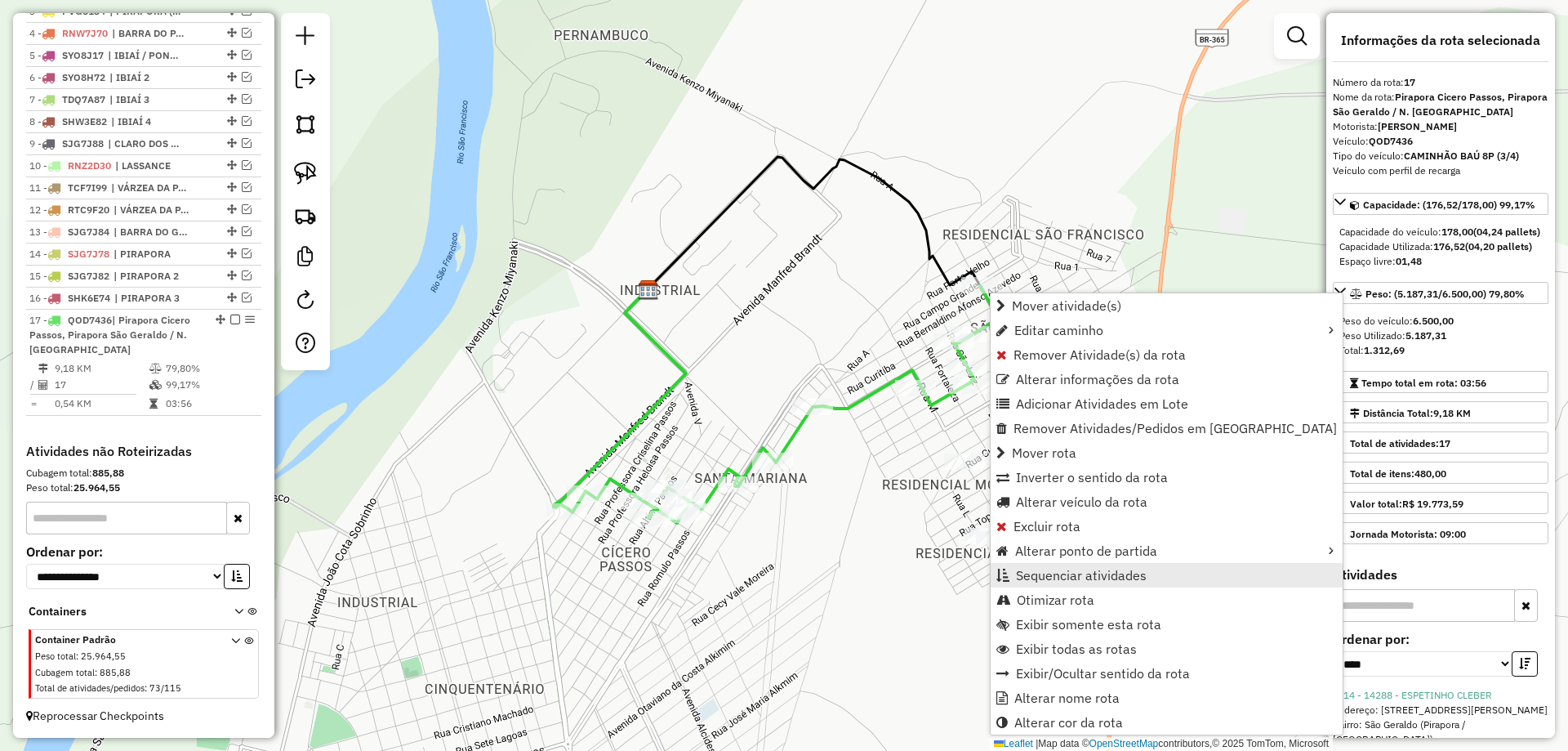
click at [1047, 568] on span "Sequenciar atividades" at bounding box center [1081, 574] width 131 height 13
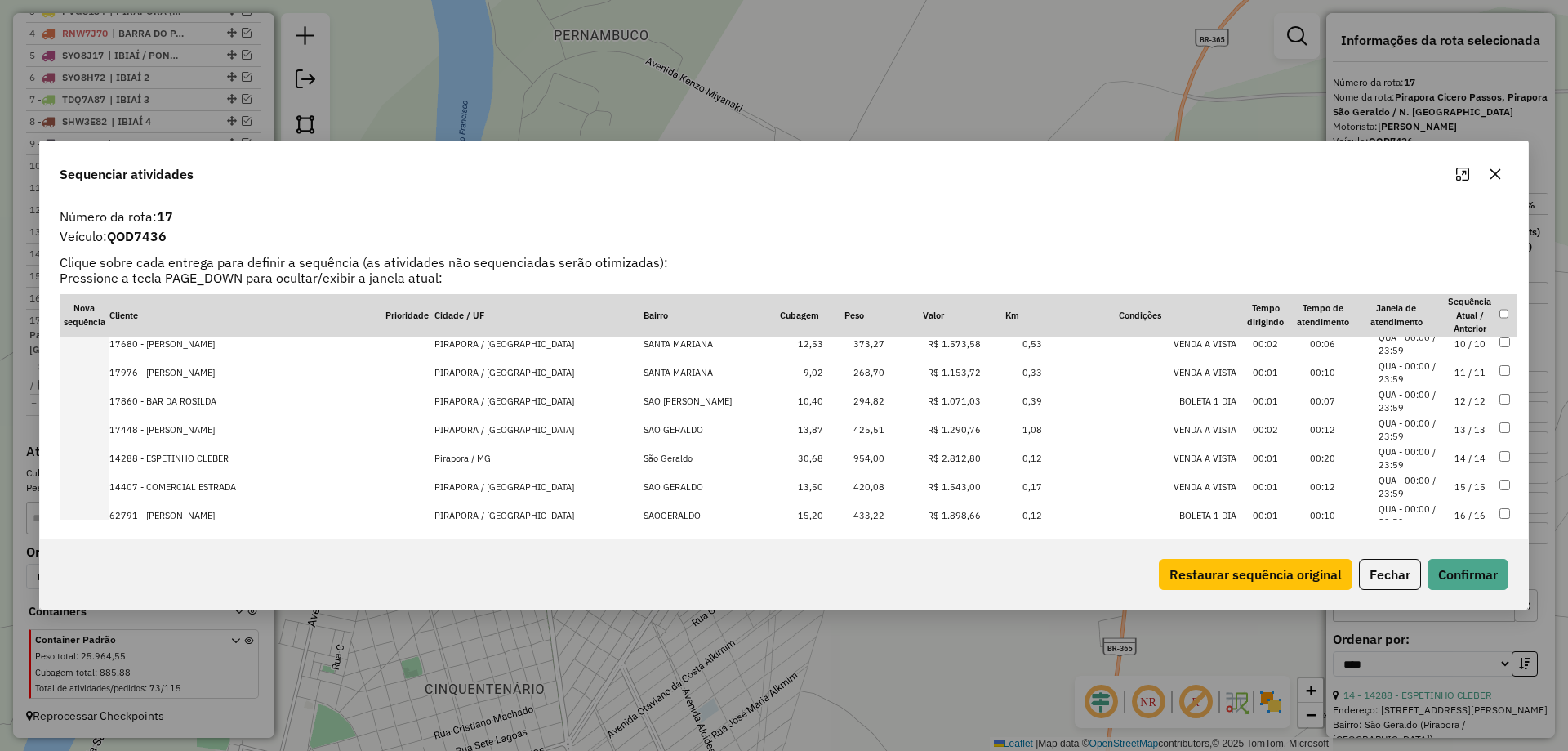
scroll to position [317, 0]
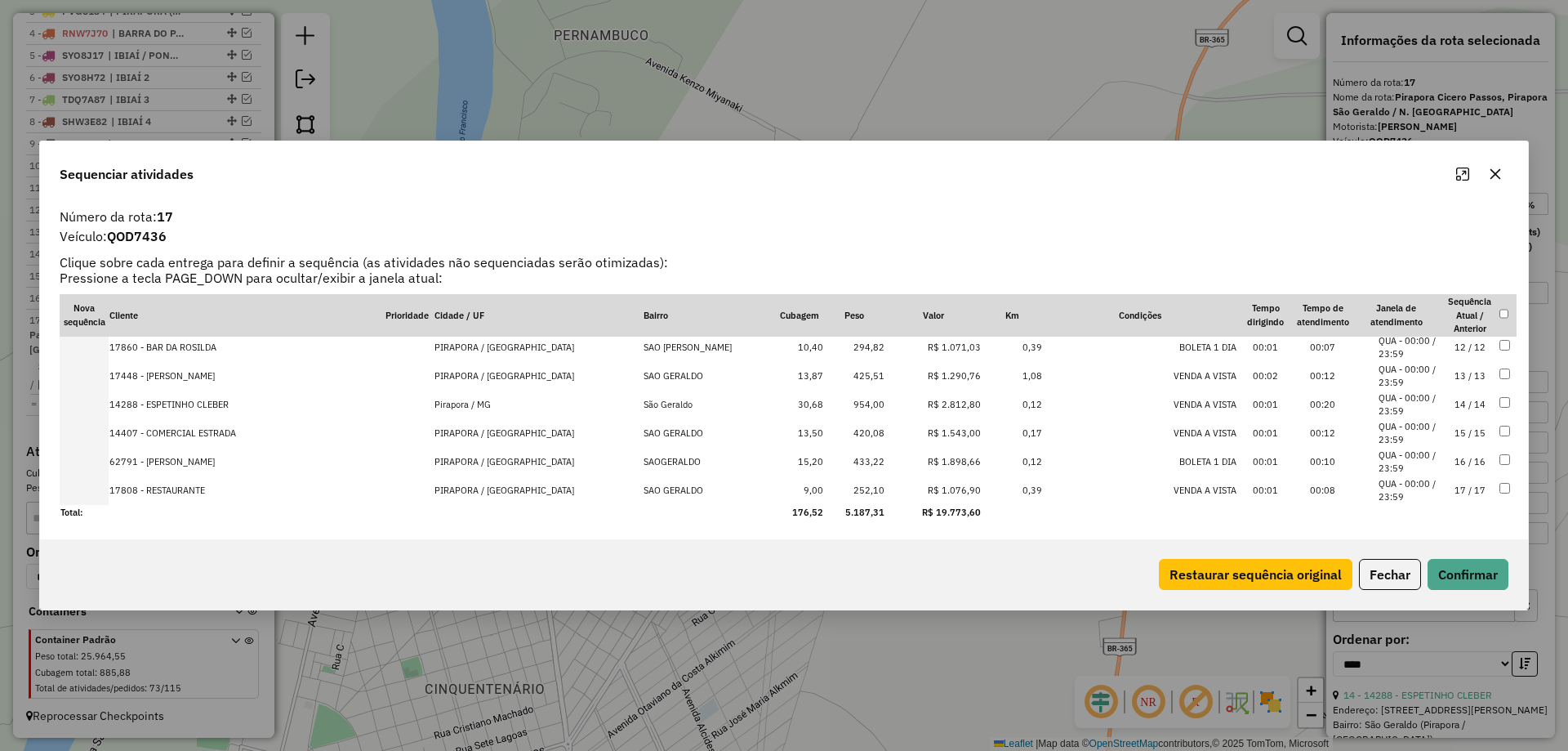
click at [1451, 495] on td "17 / 17" at bounding box center [1470, 490] width 58 height 29
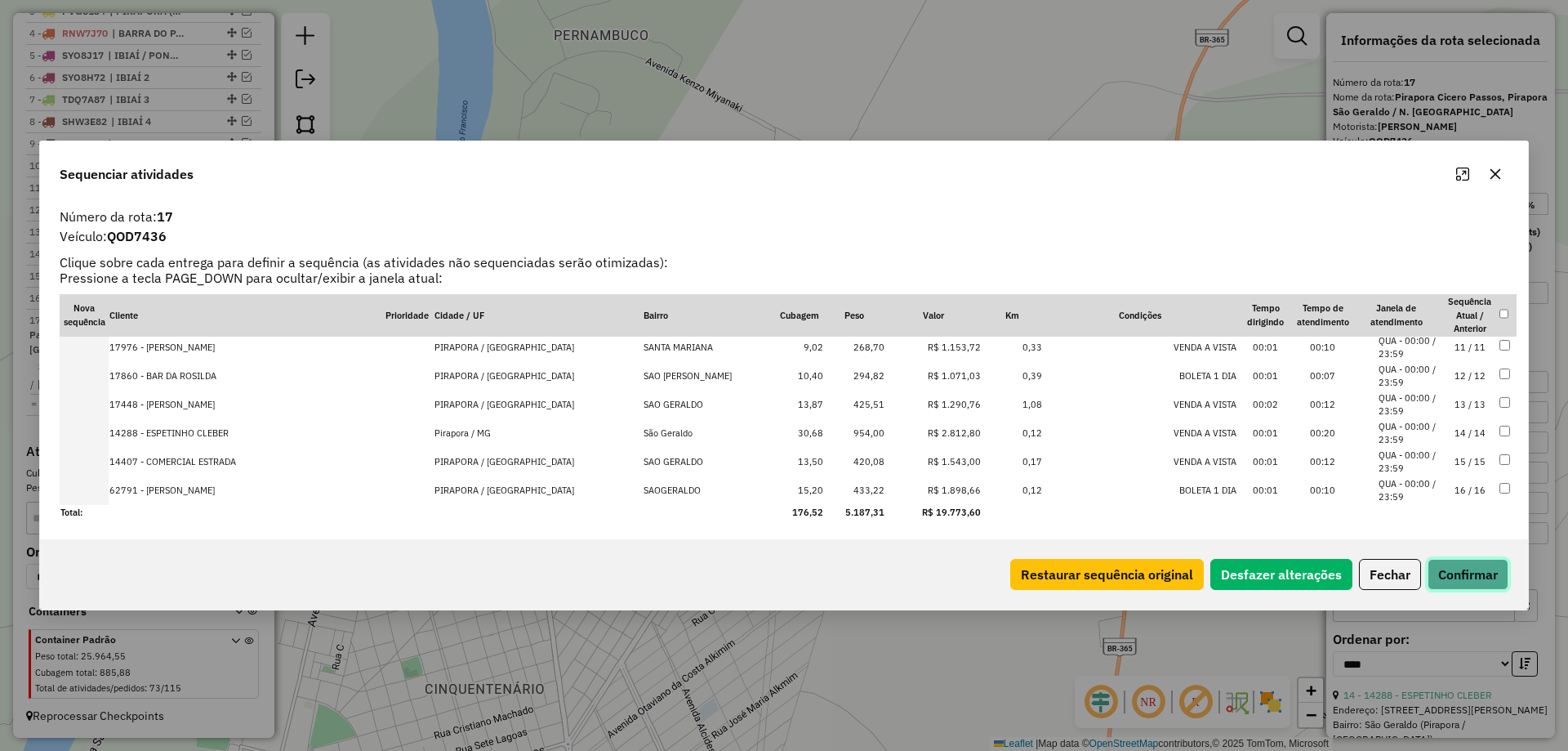
click at [1459, 574] on button "Confirmar" at bounding box center [1468, 573] width 81 height 31
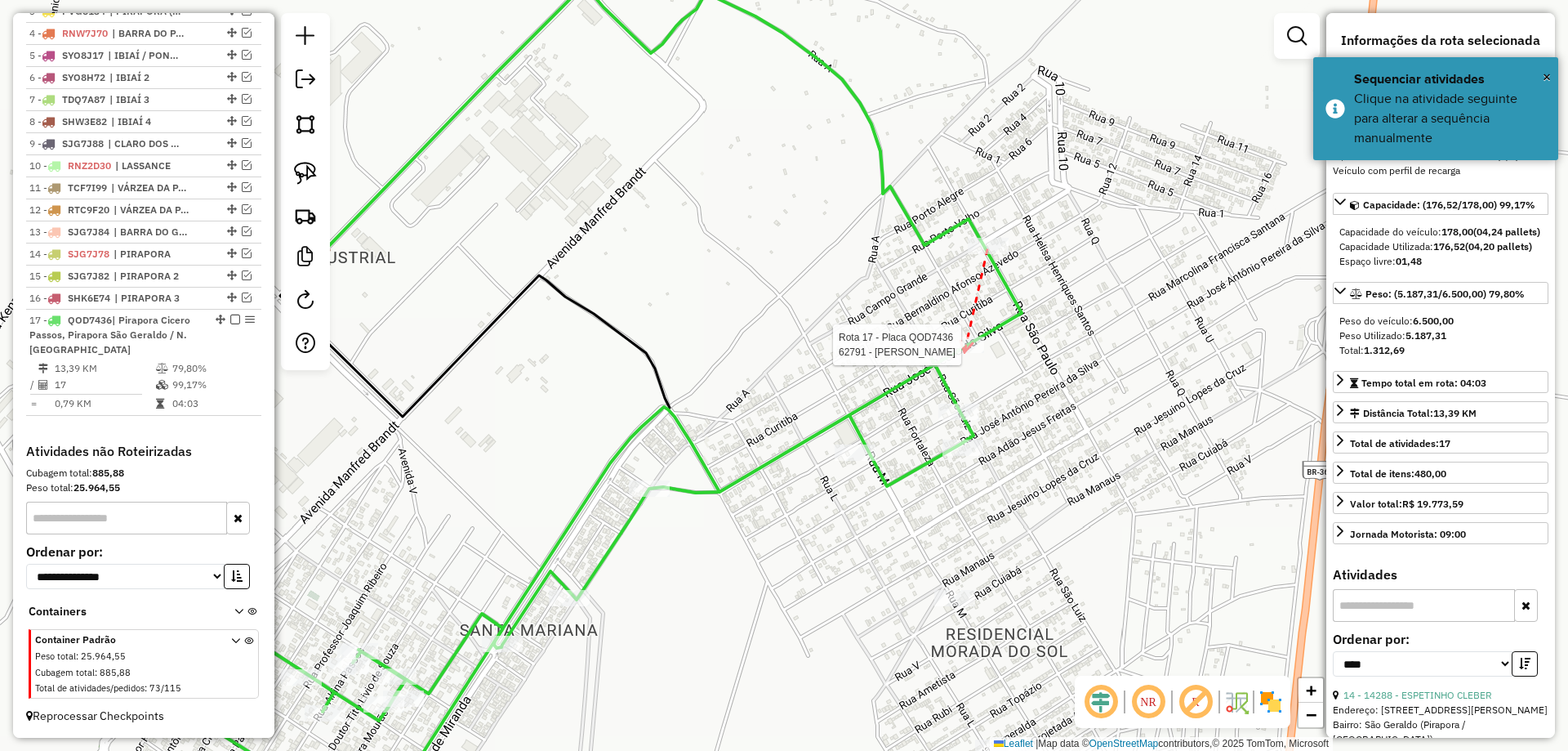
click at [964, 353] on div at bounding box center [963, 344] width 41 height 16
click at [964, 420] on div at bounding box center [958, 412] width 41 height 16
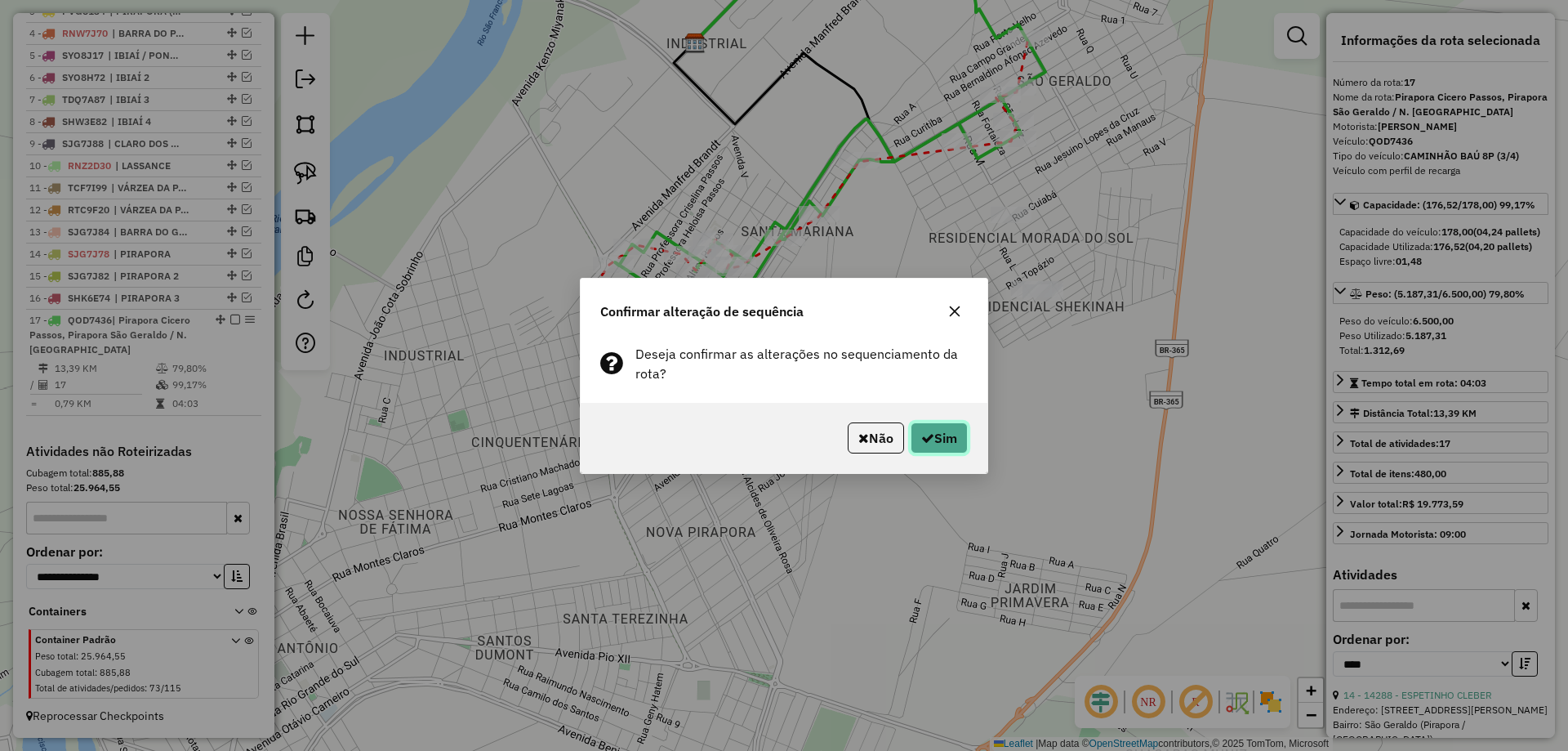
click at [939, 431] on button "Sim" at bounding box center [939, 438] width 58 height 31
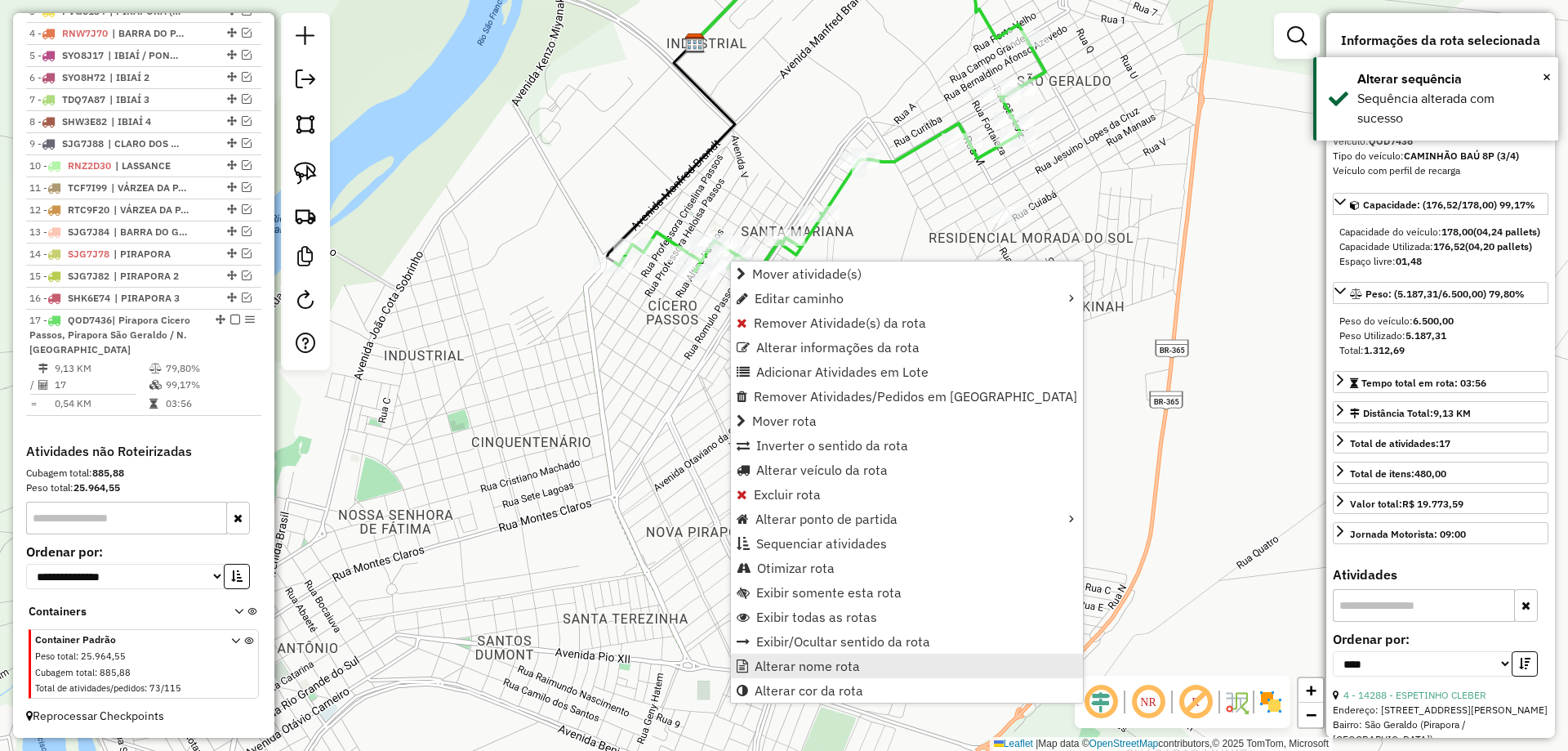
click at [778, 669] on span "Alterar nome rota" at bounding box center [807, 665] width 105 height 13
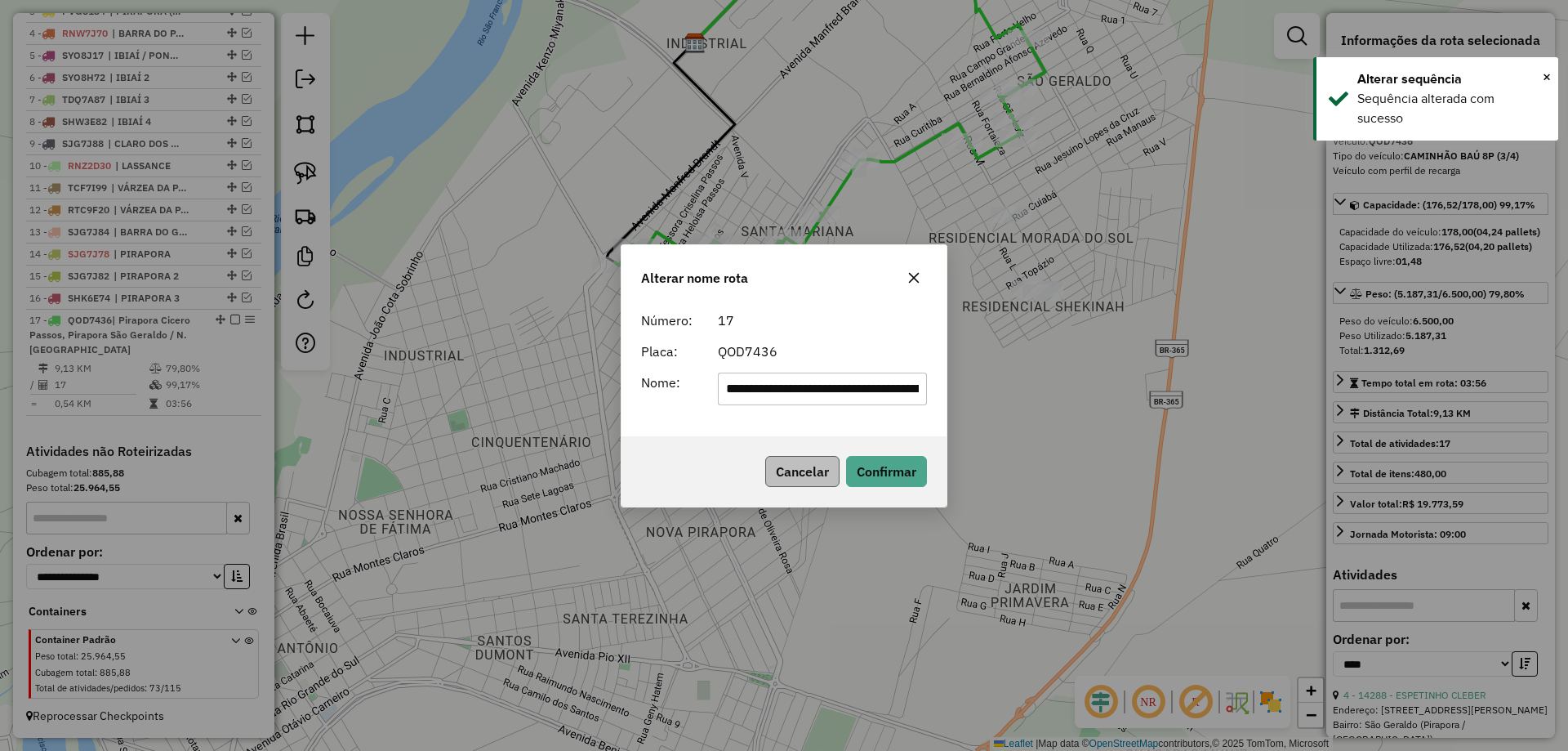
scroll to position [0, 148]
click at [819, 388] on input "**********" at bounding box center [823, 388] width 210 height 33
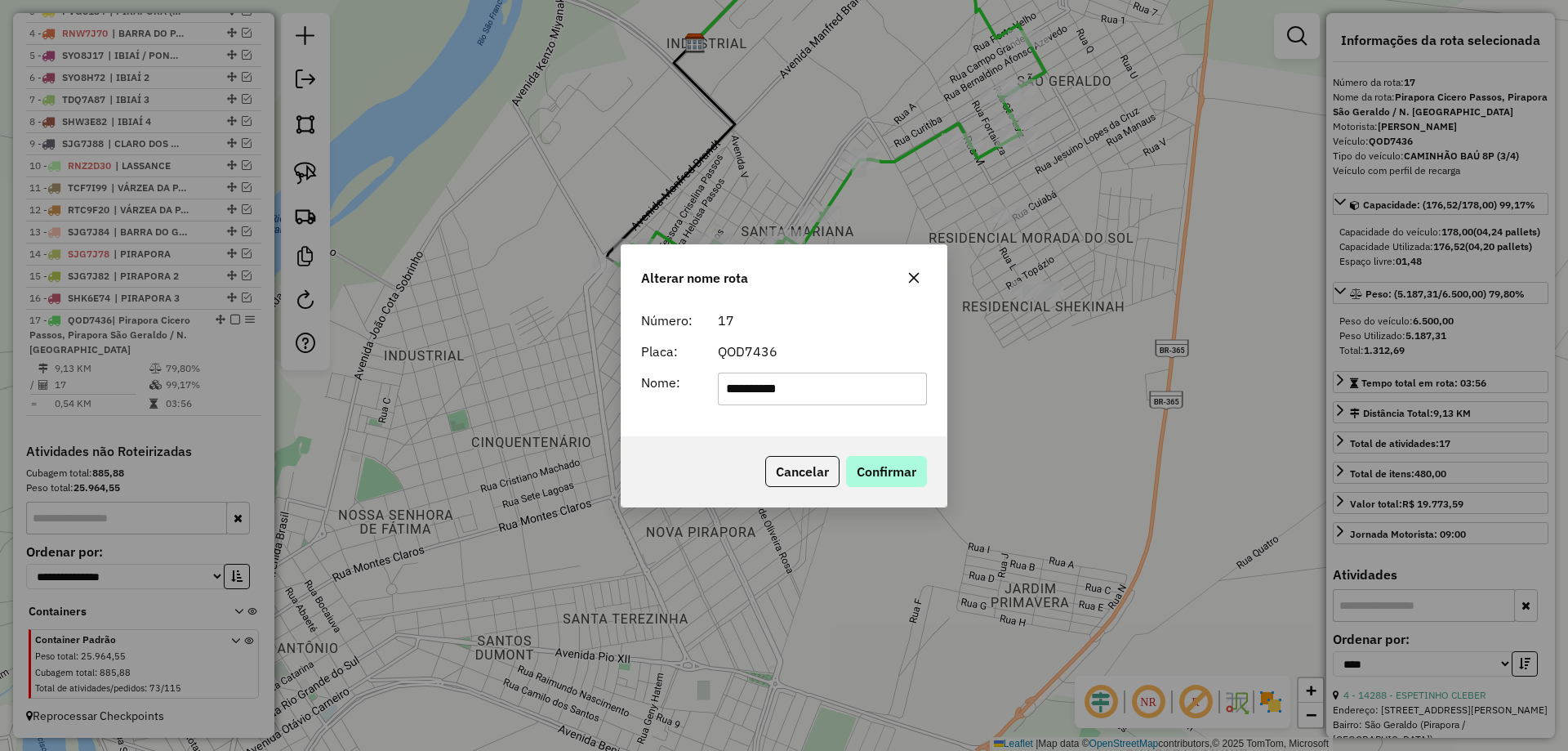
type input "**********"
click at [849, 466] on button "Confirmar" at bounding box center [887, 470] width 81 height 31
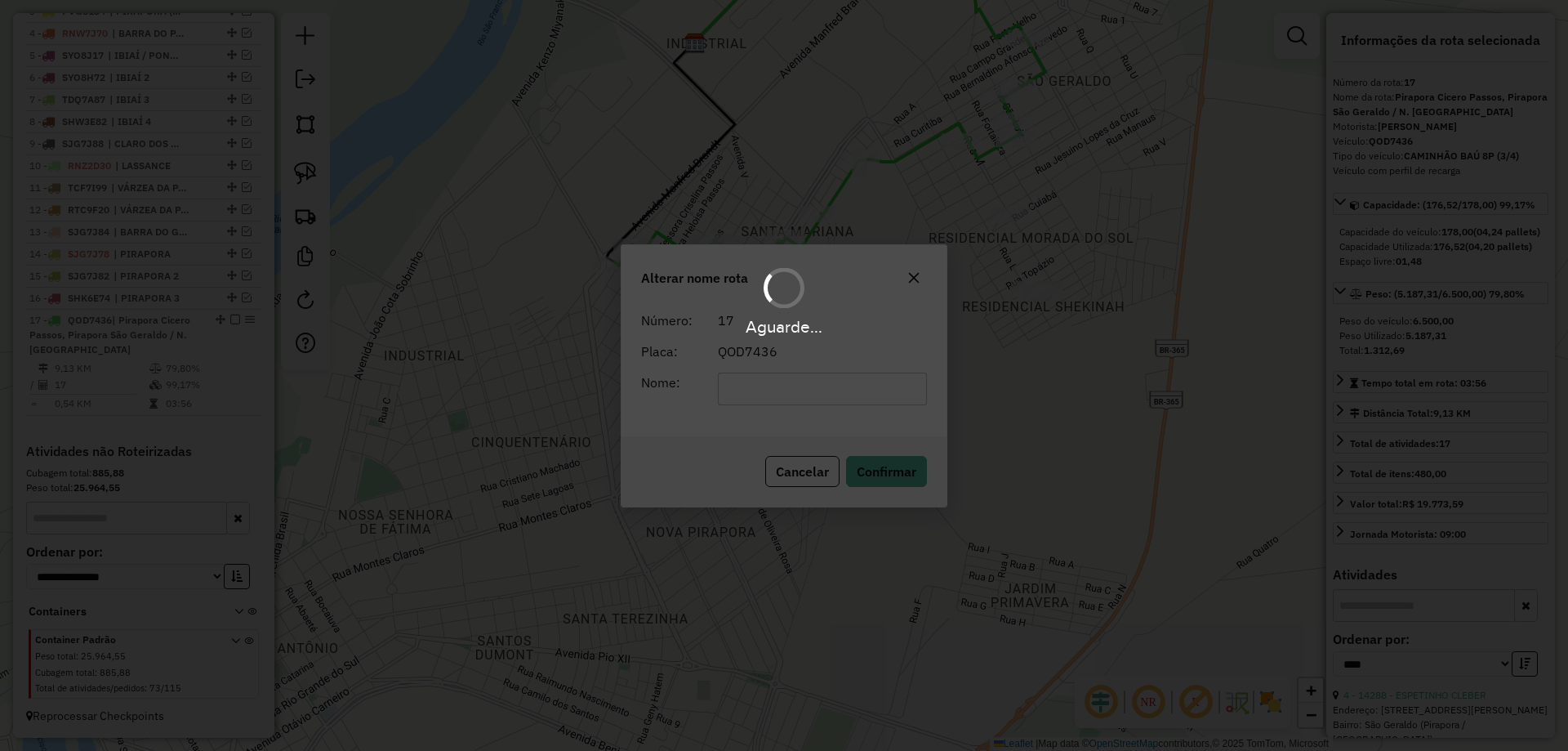
scroll to position [680, 0]
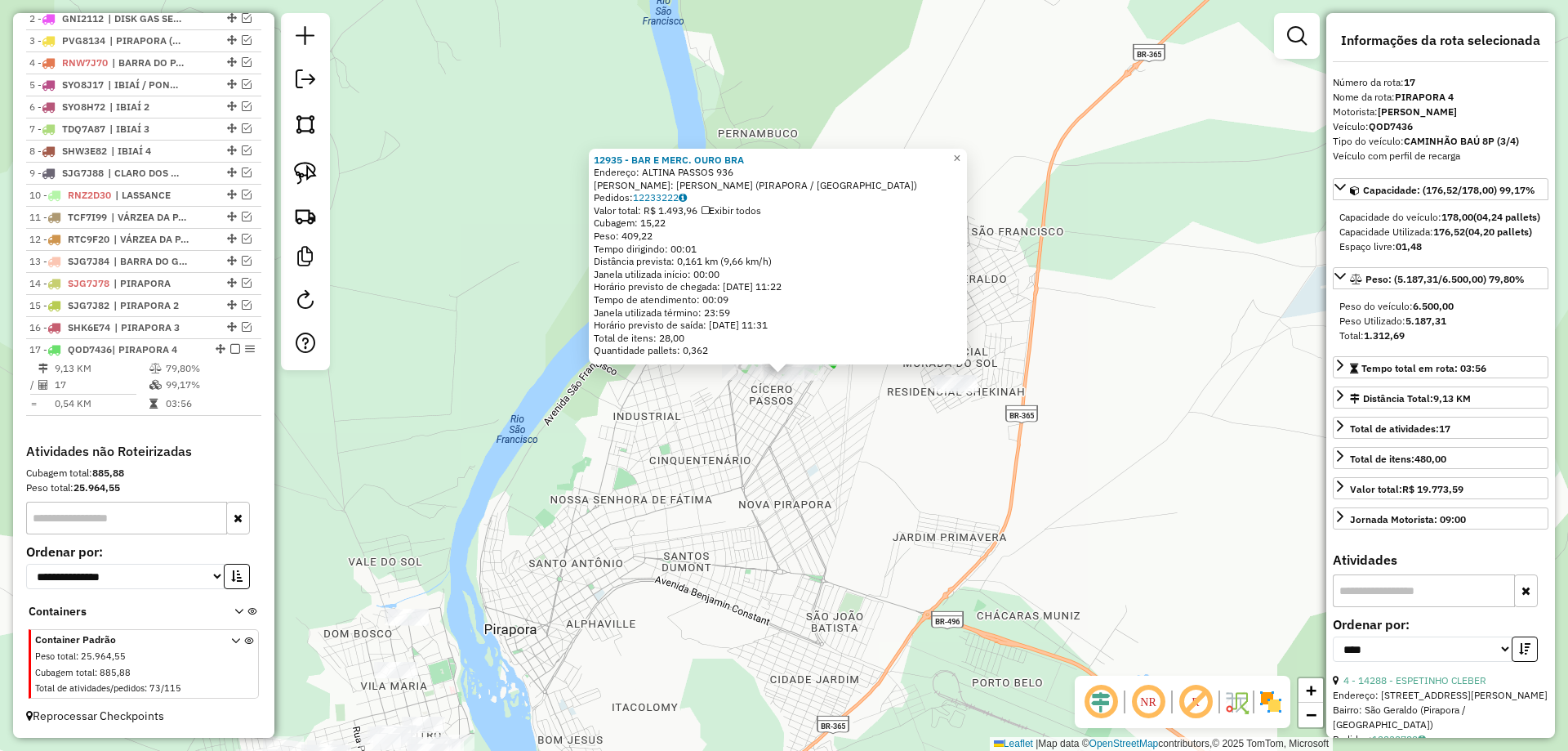
click at [783, 433] on div "12935 - BAR E MERC. OURO BRA Endereço: [PERSON_NAME] 936 Bairro: [PERSON_NAME] …" at bounding box center [784, 375] width 1568 height 751
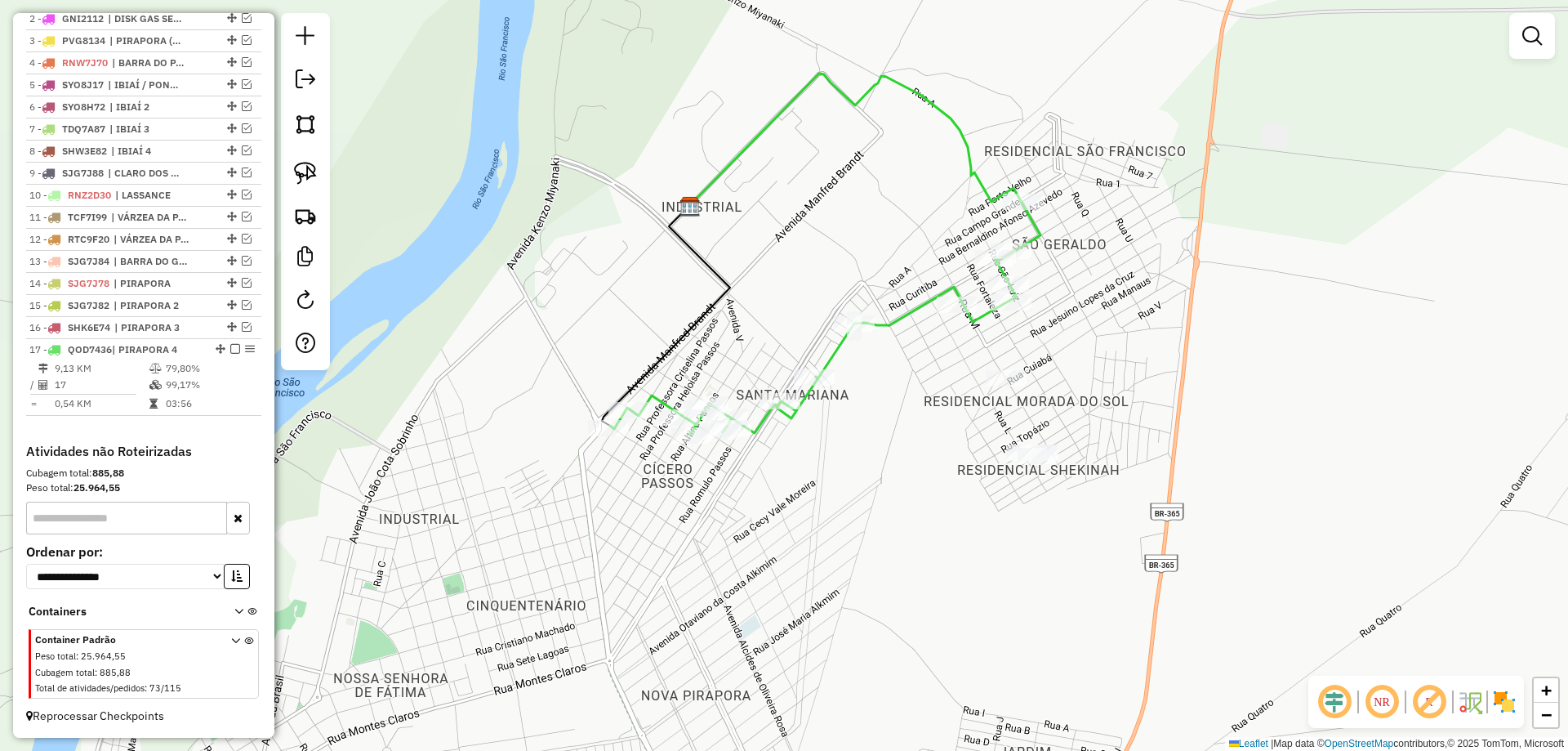
drag, startPoint x: 935, startPoint y: 339, endPoint x: 722, endPoint y: 294, distance: 217.7
click at [763, 310] on div "Janela de atendimento Grade de atendimento Capacidade Transportadoras Veículos …" at bounding box center [784, 375] width 1568 height 751
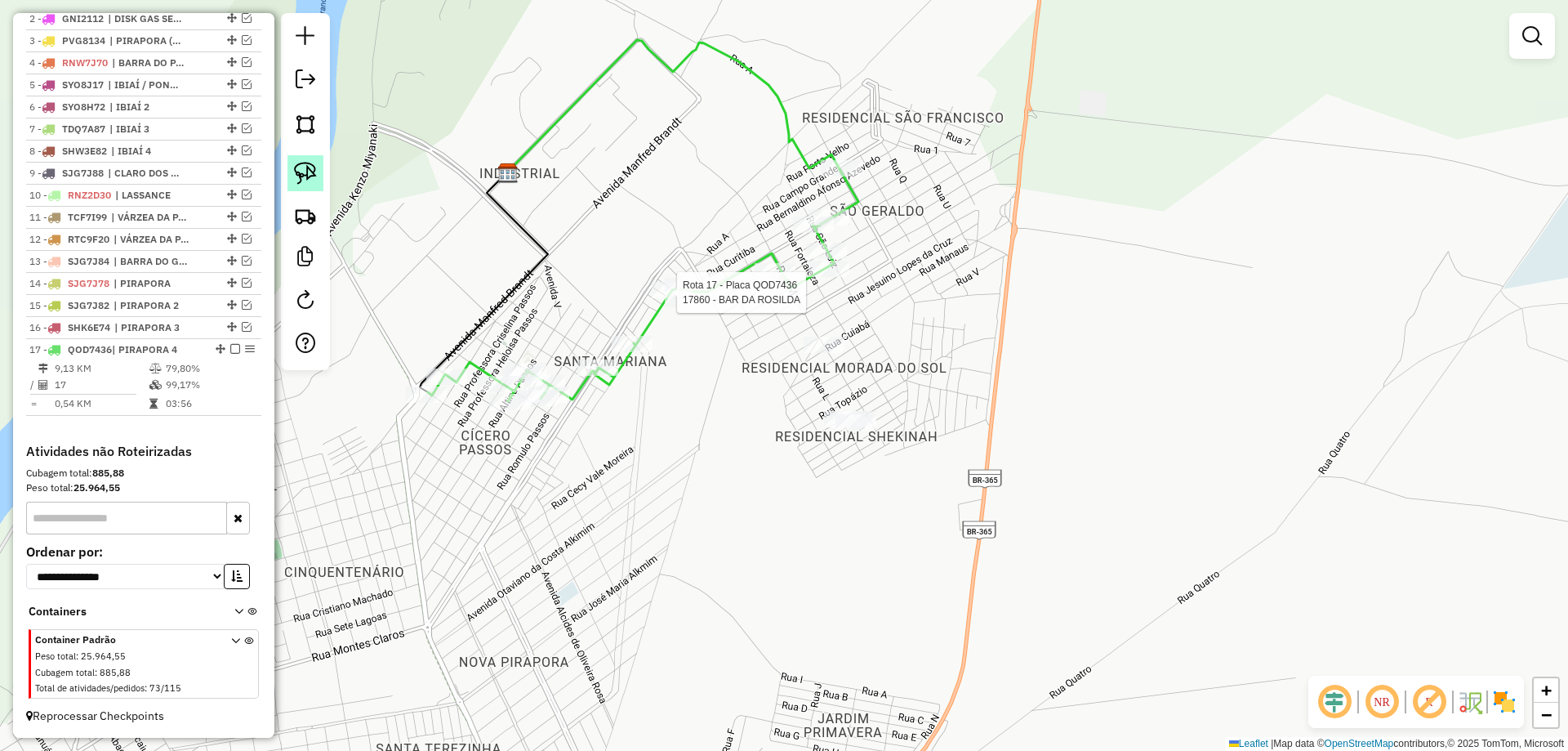
click at [312, 170] on img at bounding box center [304, 173] width 23 height 23
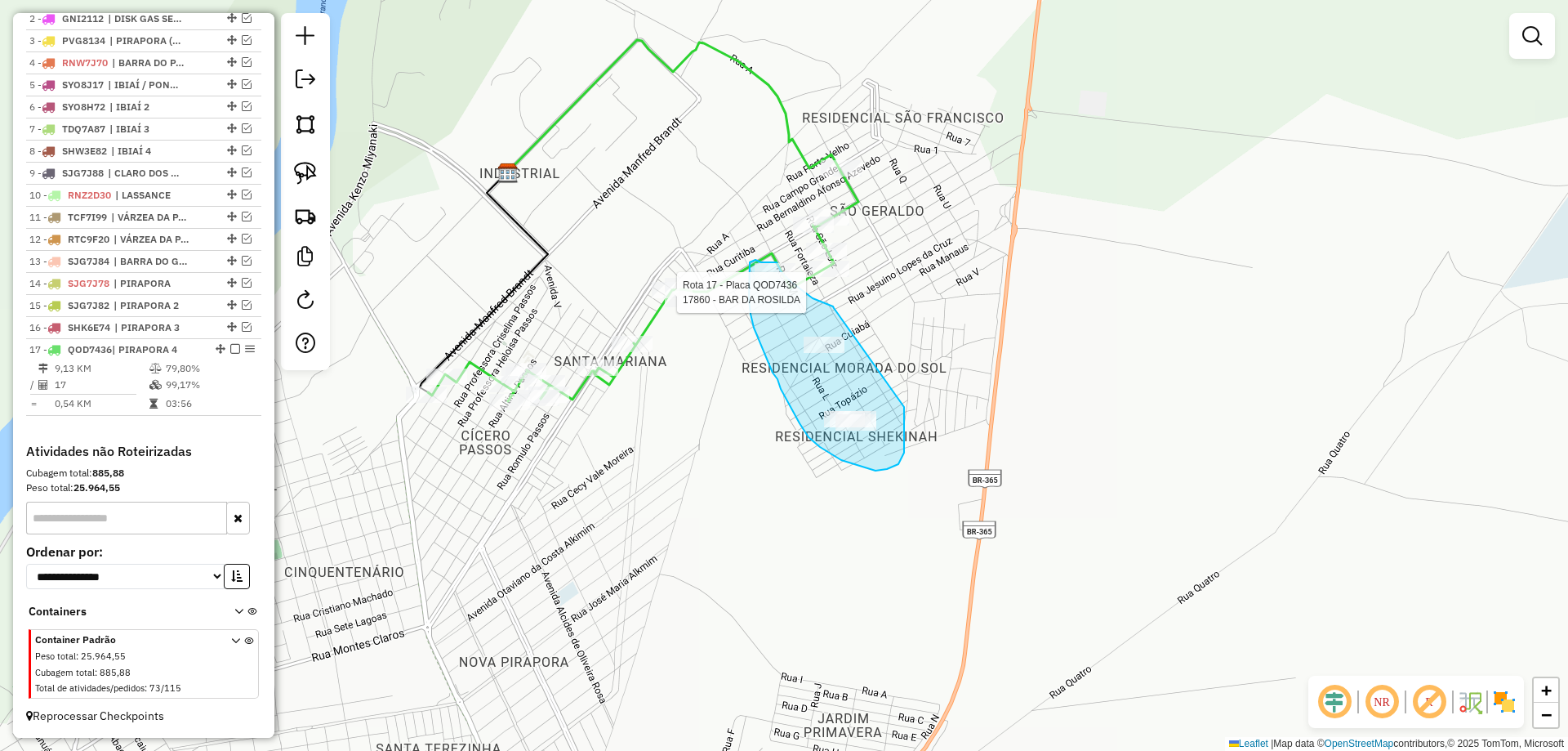
drag, startPoint x: 834, startPoint y: 308, endPoint x: 902, endPoint y: 382, distance: 100.5
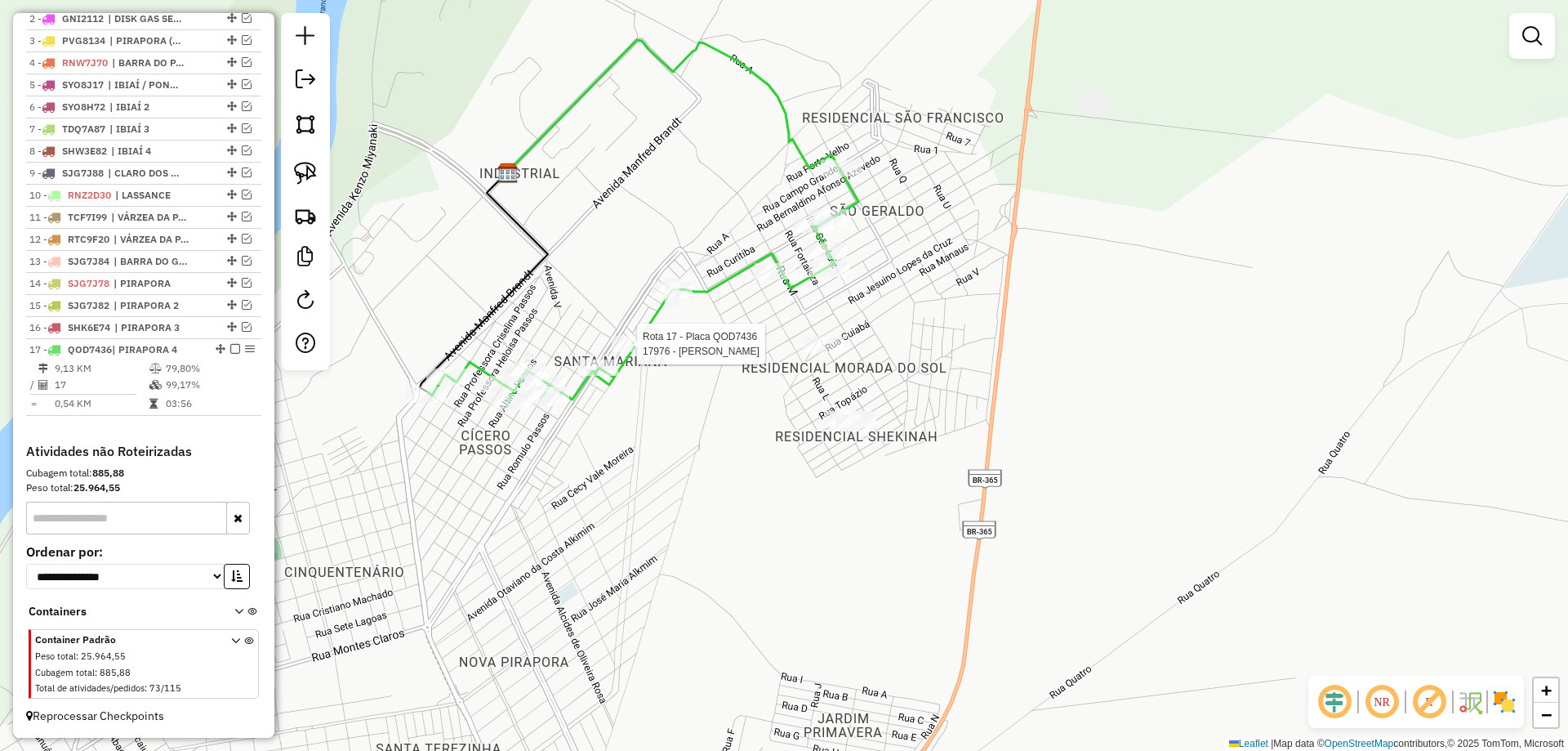
select select "*********"
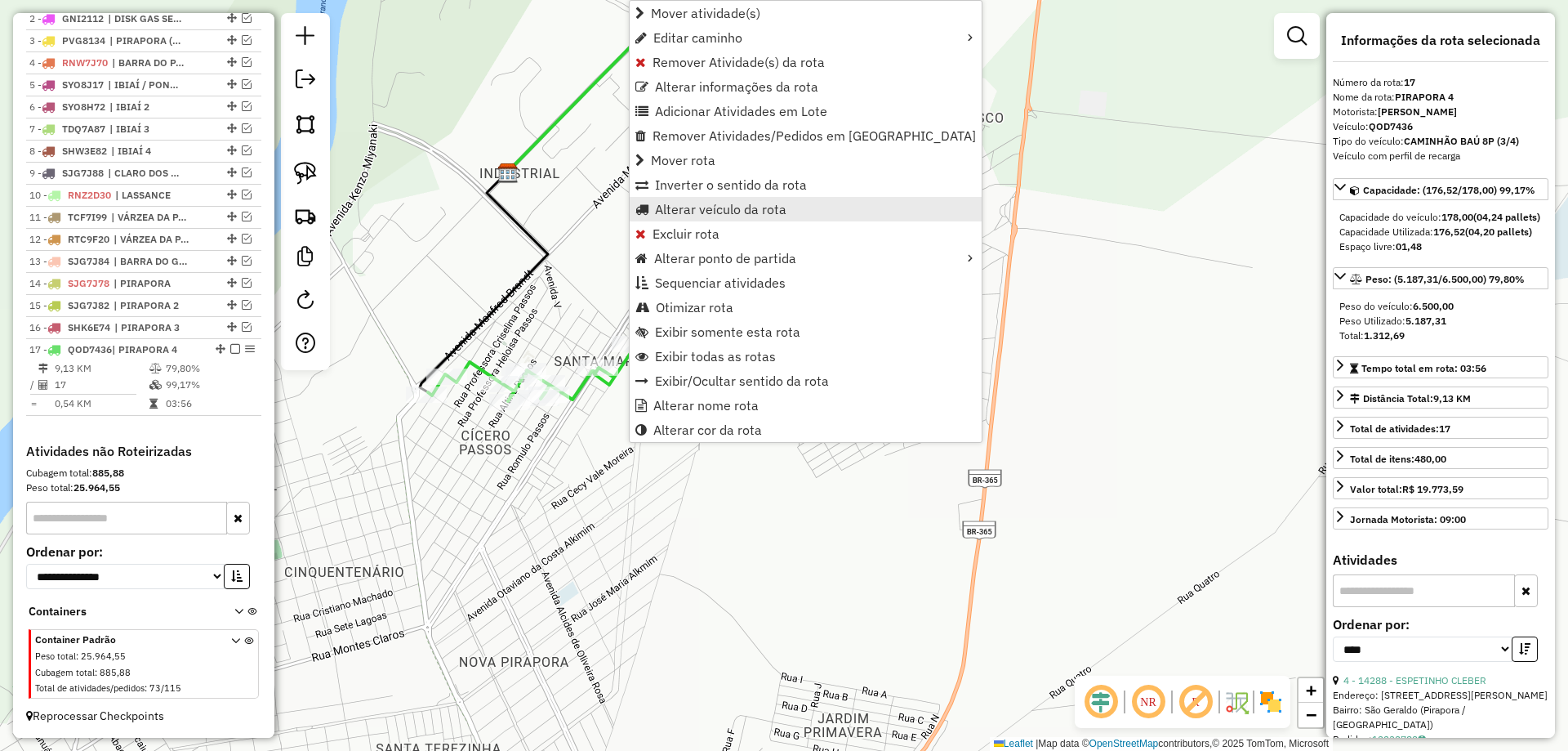
click at [690, 219] on link "Alterar veículo da rota" at bounding box center [805, 208] width 352 height 25
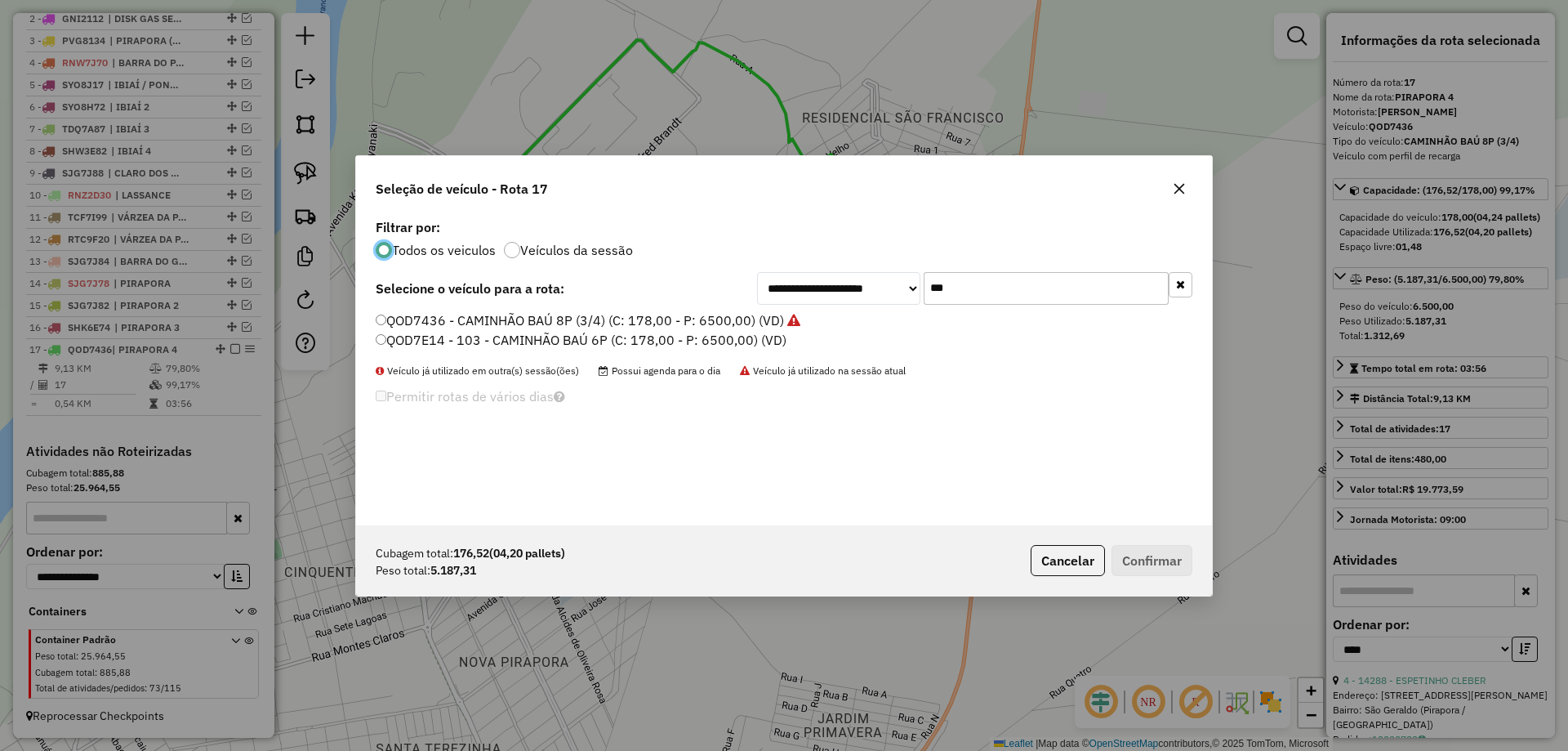
scroll to position [9, 5]
click at [1013, 283] on input "***" at bounding box center [1045, 288] width 245 height 33
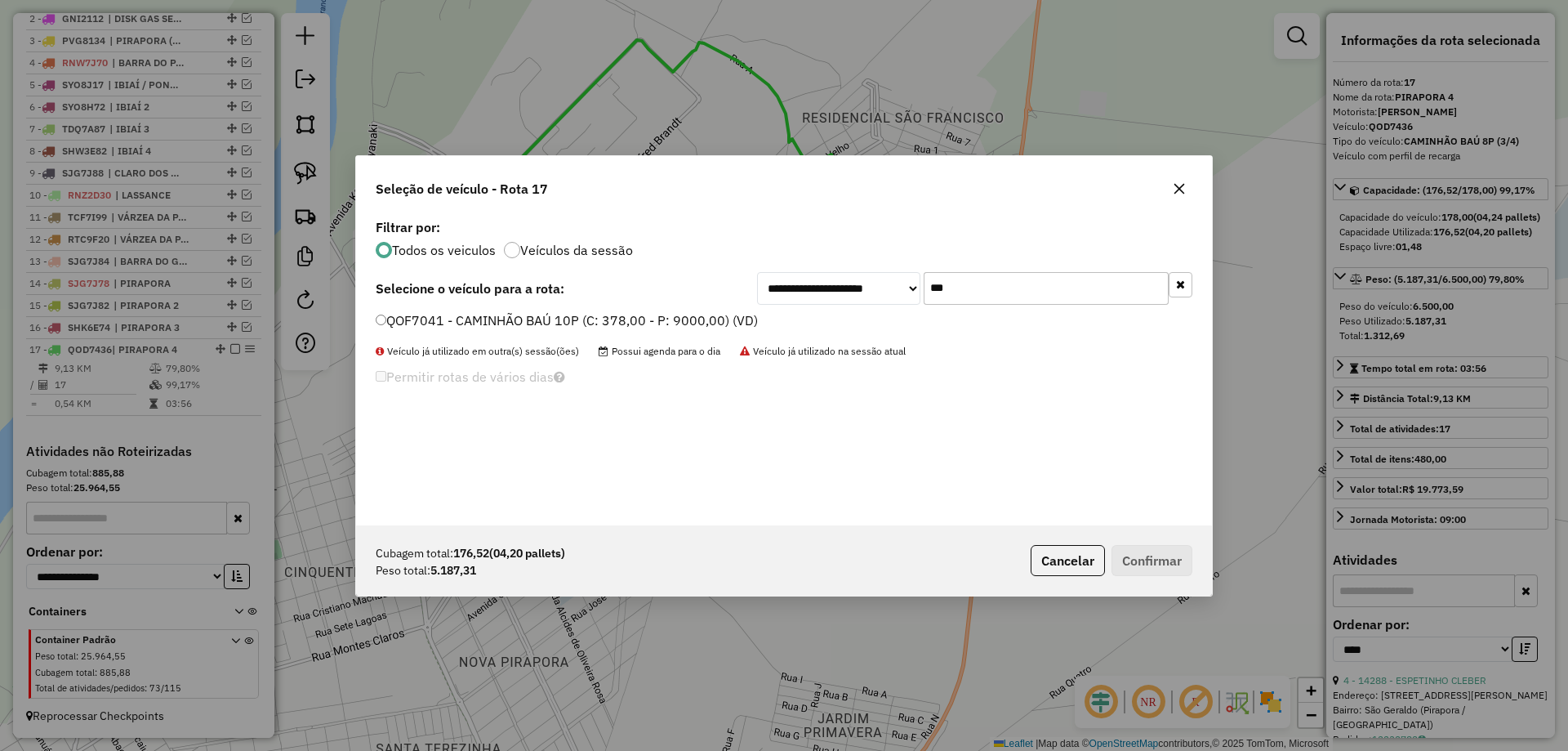
type input "***"
click at [486, 309] on div "**********" at bounding box center [784, 370] width 856 height 311
click at [478, 315] on label "QOF7041 - CAMINHÃO BAÚ 10P (C: 378,00 - P: 9000,00) (VD)" at bounding box center [566, 320] width 382 height 20
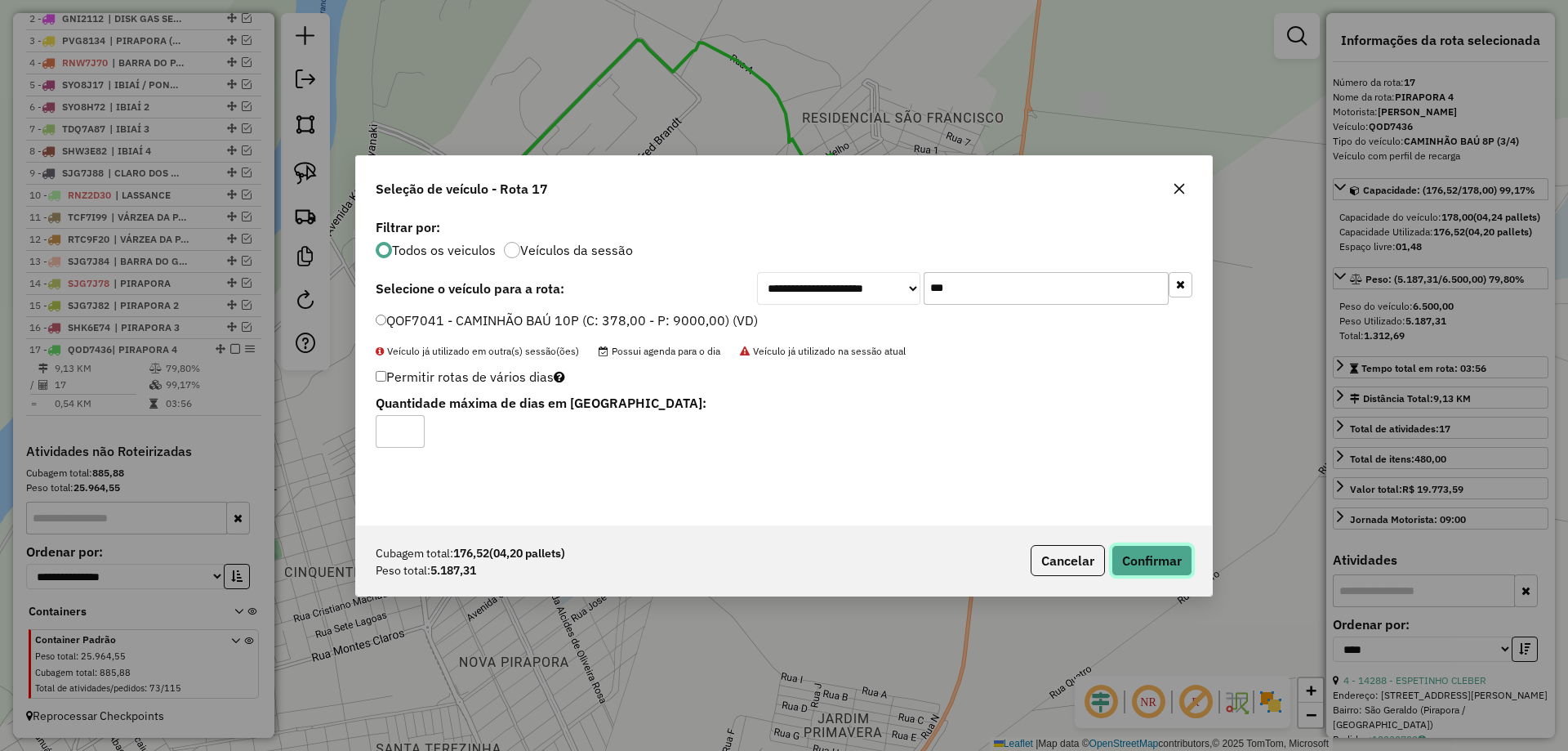
click at [1176, 560] on button "Confirmar" at bounding box center [1151, 560] width 81 height 31
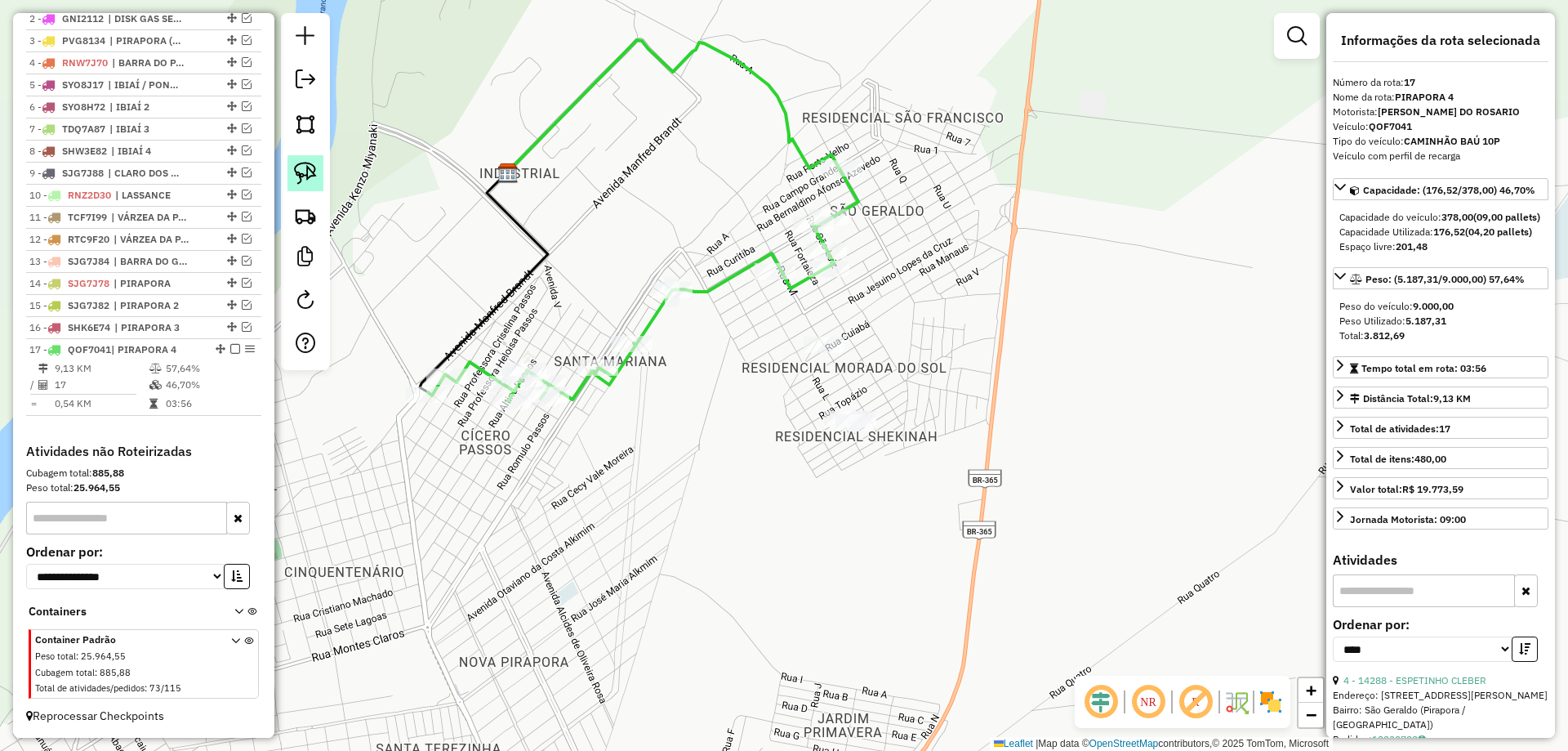
click at [302, 156] on link at bounding box center [305, 173] width 36 height 36
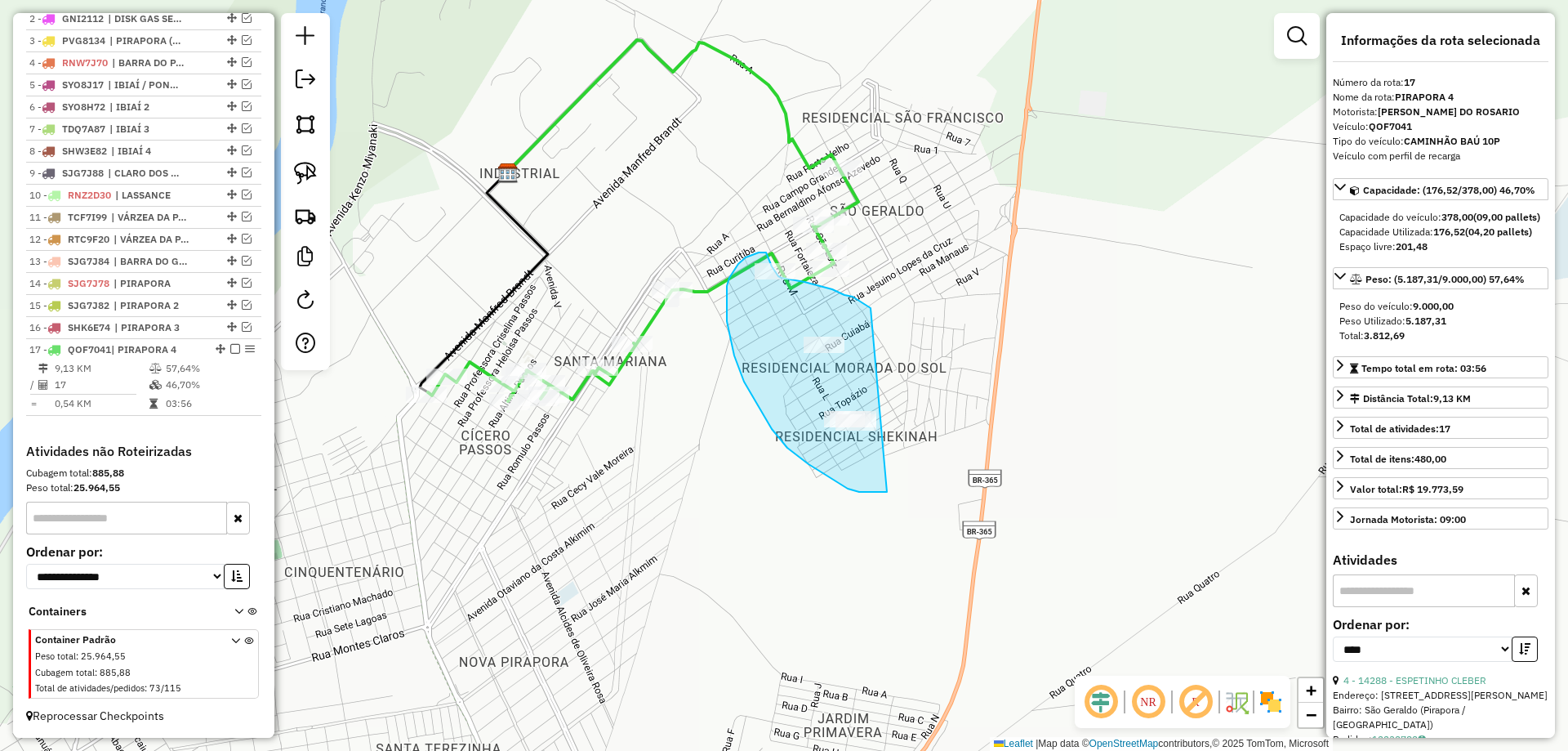
drag, startPoint x: 832, startPoint y: 289, endPoint x: 947, endPoint y: 429, distance: 181.2
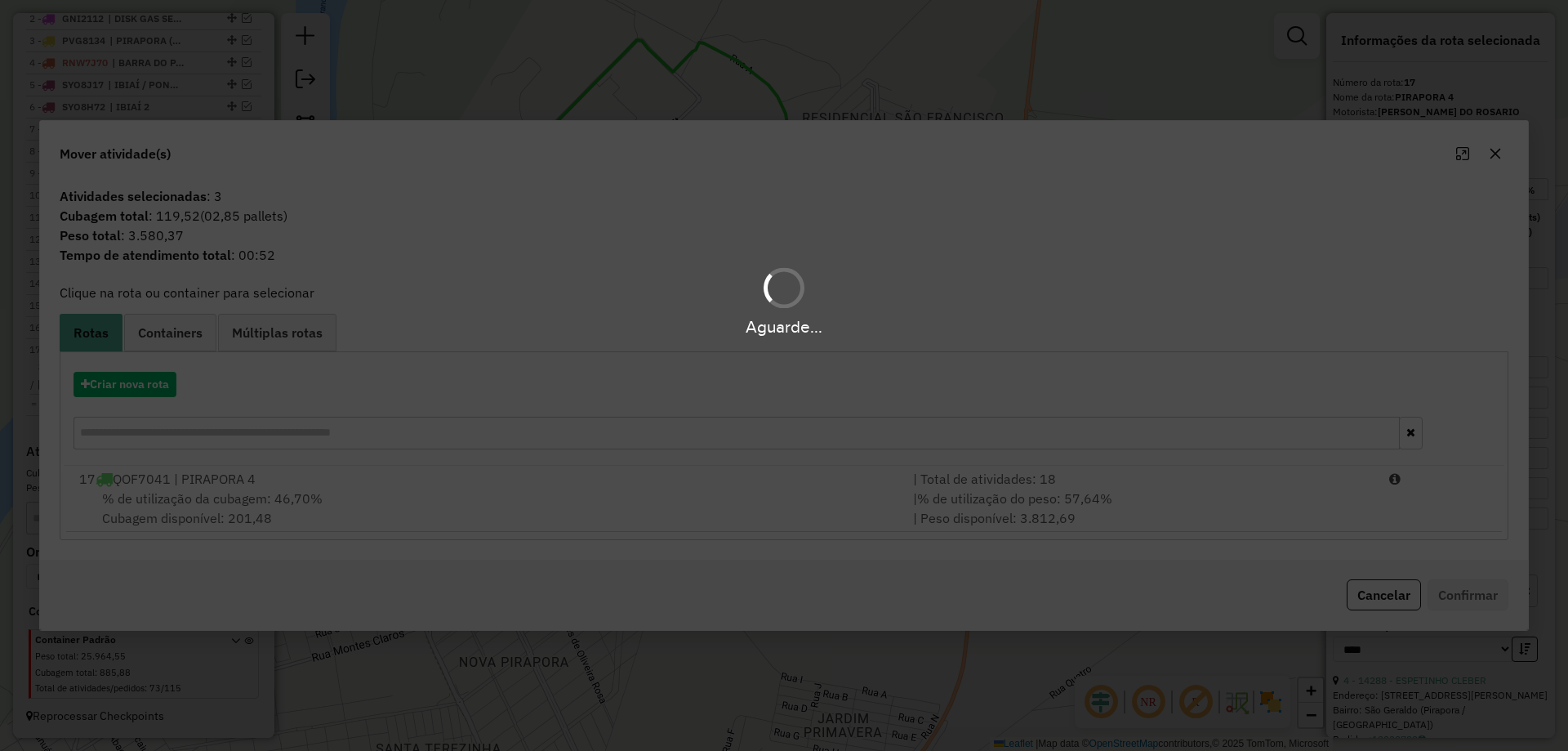
click at [1277, 500] on div "| % de utilização do peso: 57,64% | Peso disponível: 3.812,69" at bounding box center [1142, 508] width 476 height 40
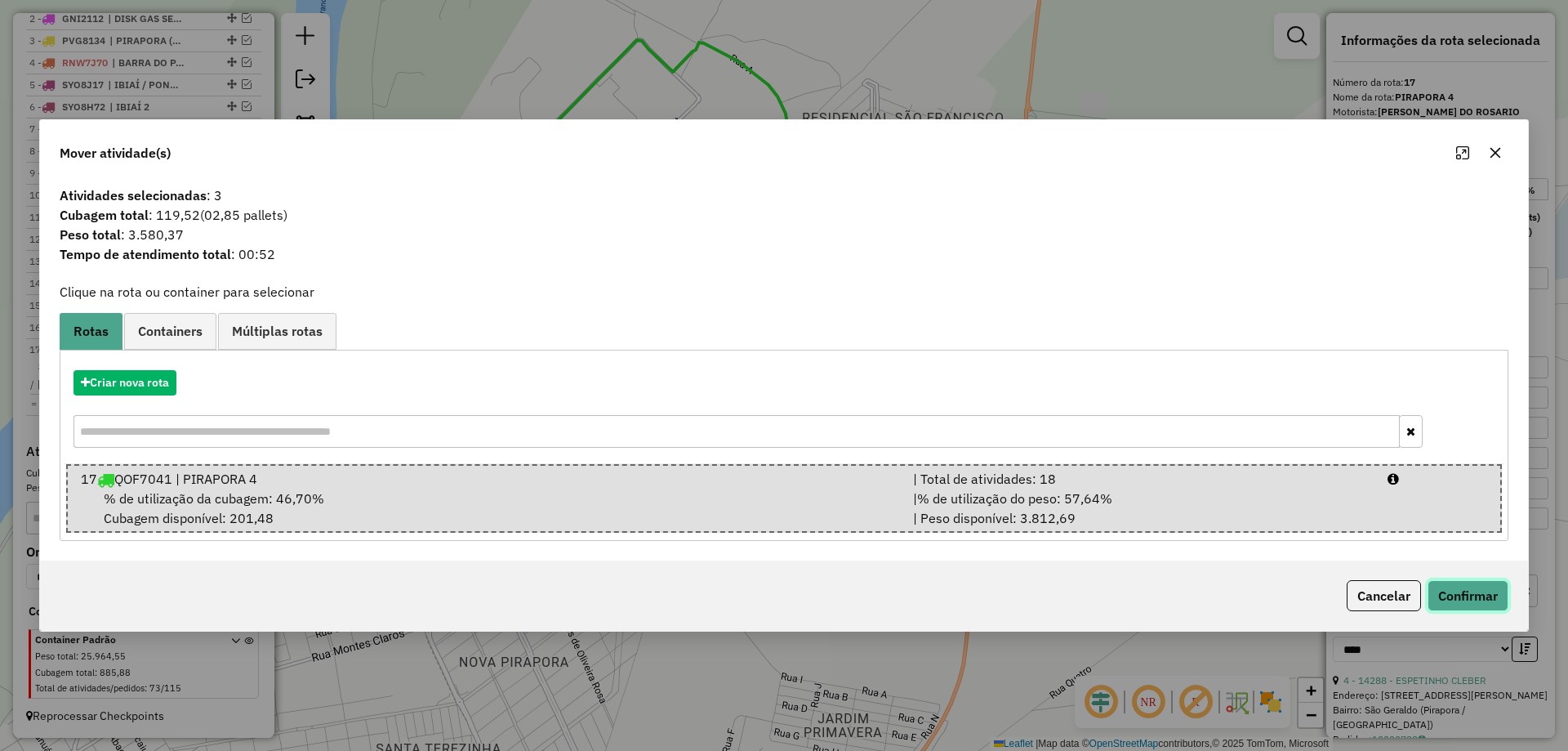
click at [1502, 593] on button "Confirmar" at bounding box center [1468, 595] width 81 height 31
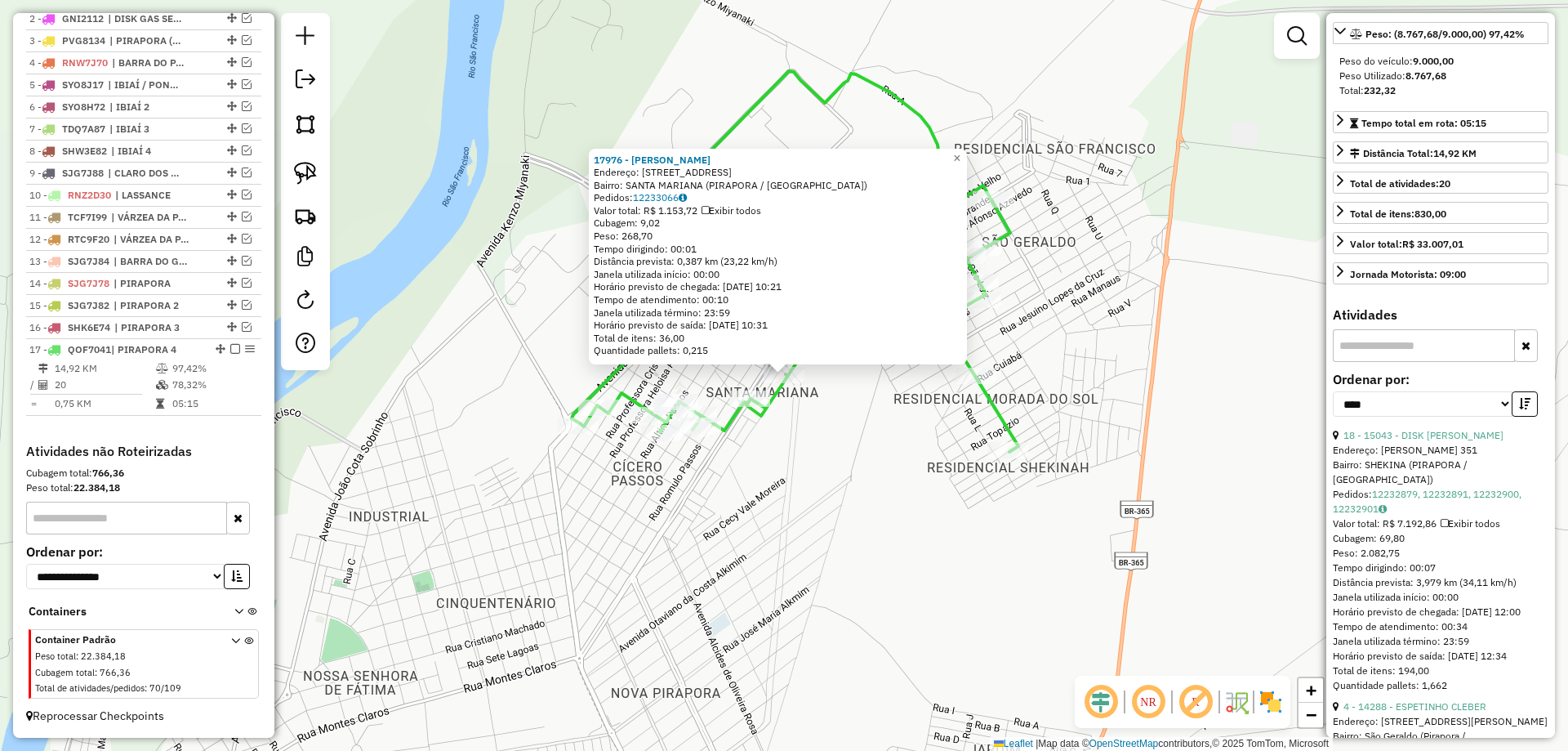
scroll to position [490, 0]
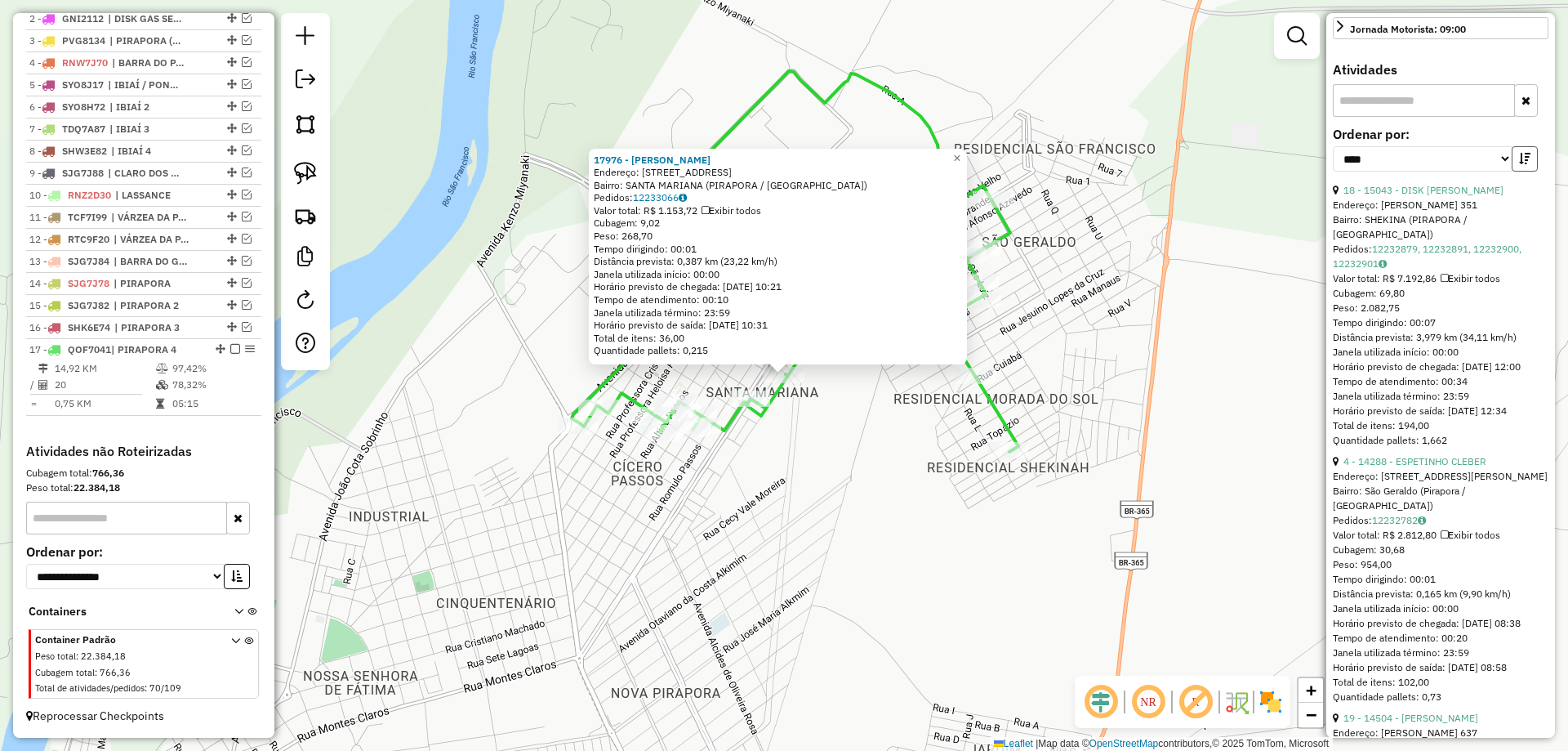
click at [1523, 164] on icon "button" at bounding box center [1524, 159] width 12 height 12
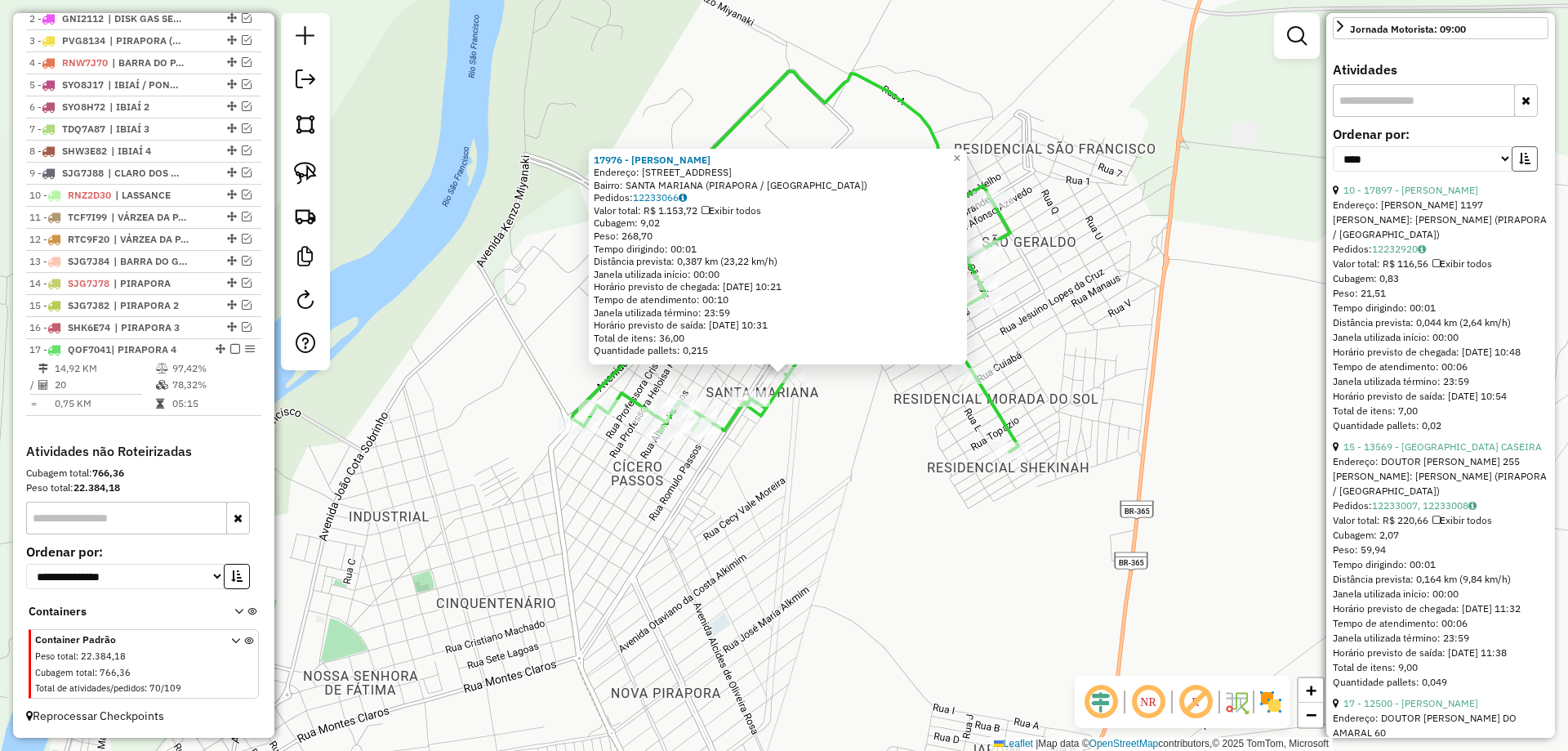
click at [1523, 164] on icon "button" at bounding box center [1524, 159] width 12 height 12
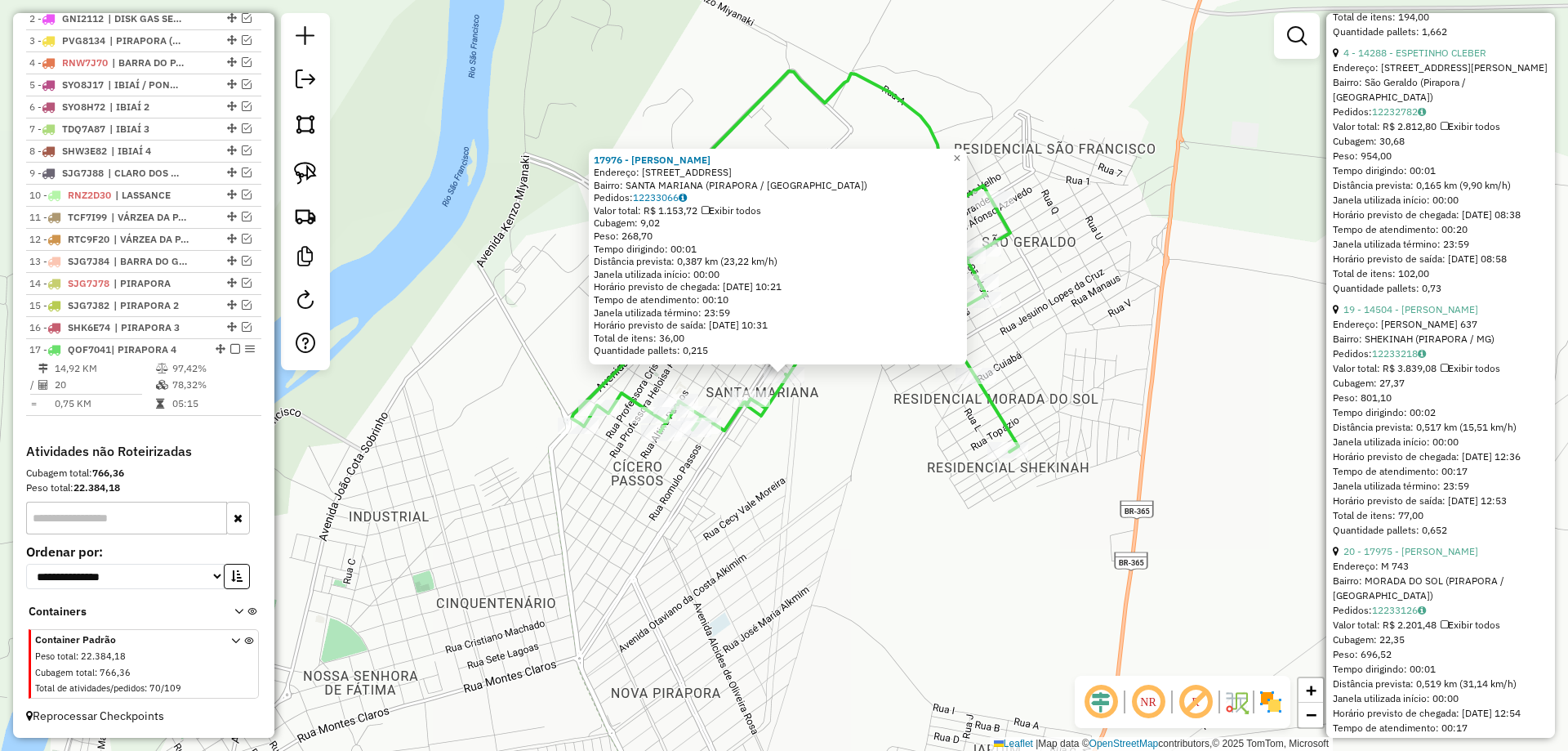
scroll to position [816, 0]
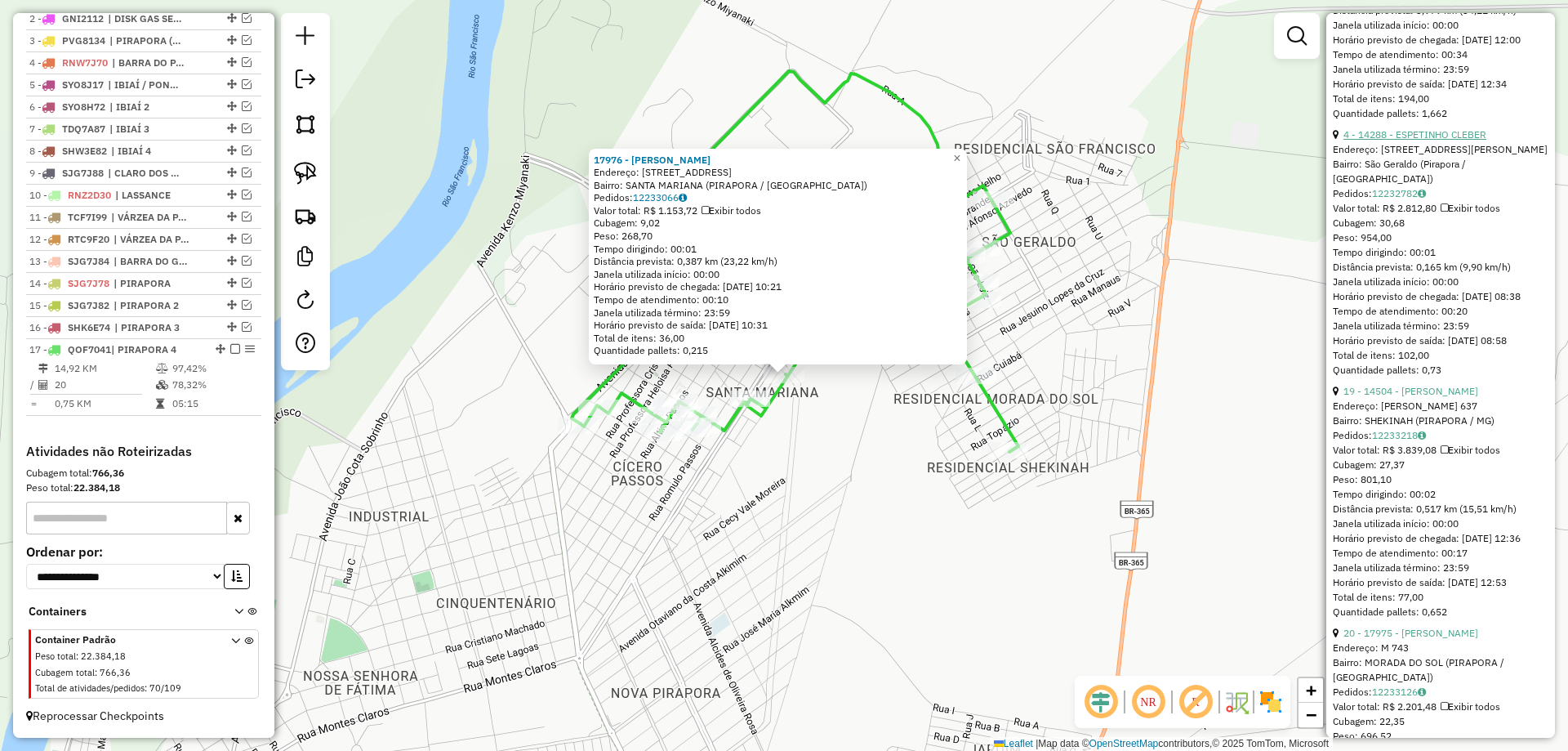
click at [1402, 141] on link "4 - 14288 - ESPETINHO CLEBER" at bounding box center [1414, 134] width 143 height 12
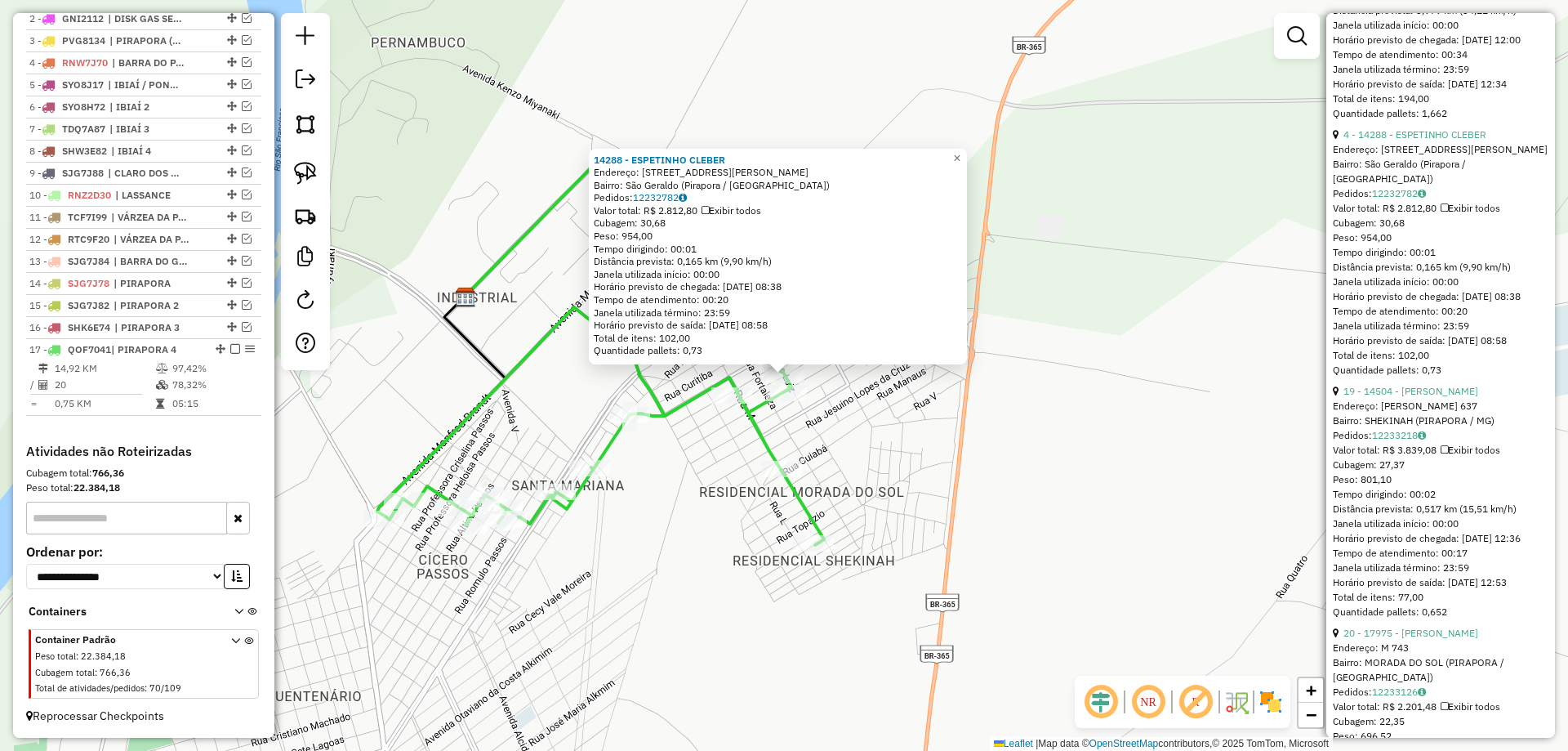
scroll to position [980, 0]
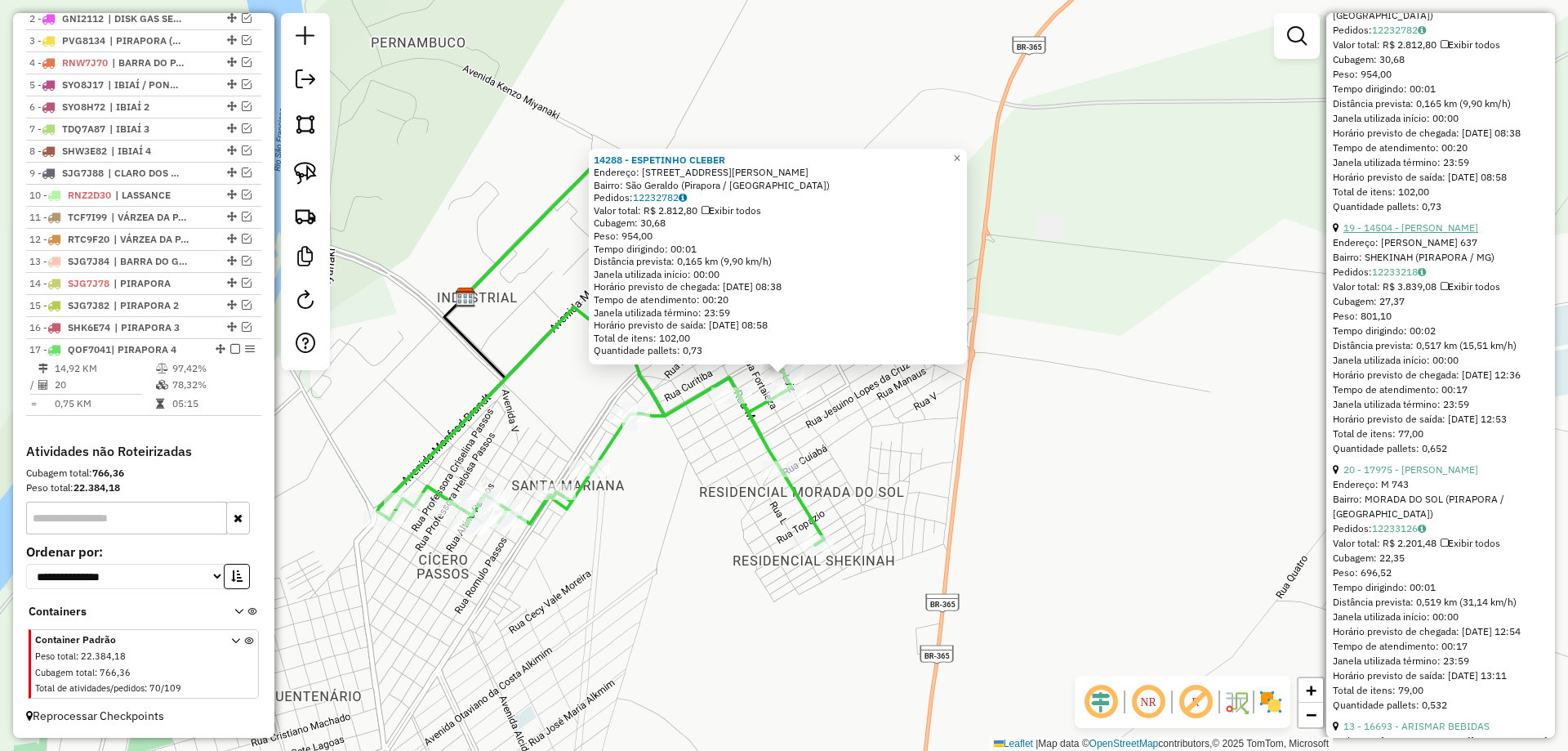
click at [1402, 233] on link "19 - 14504 - [PERSON_NAME]" at bounding box center [1410, 227] width 135 height 12
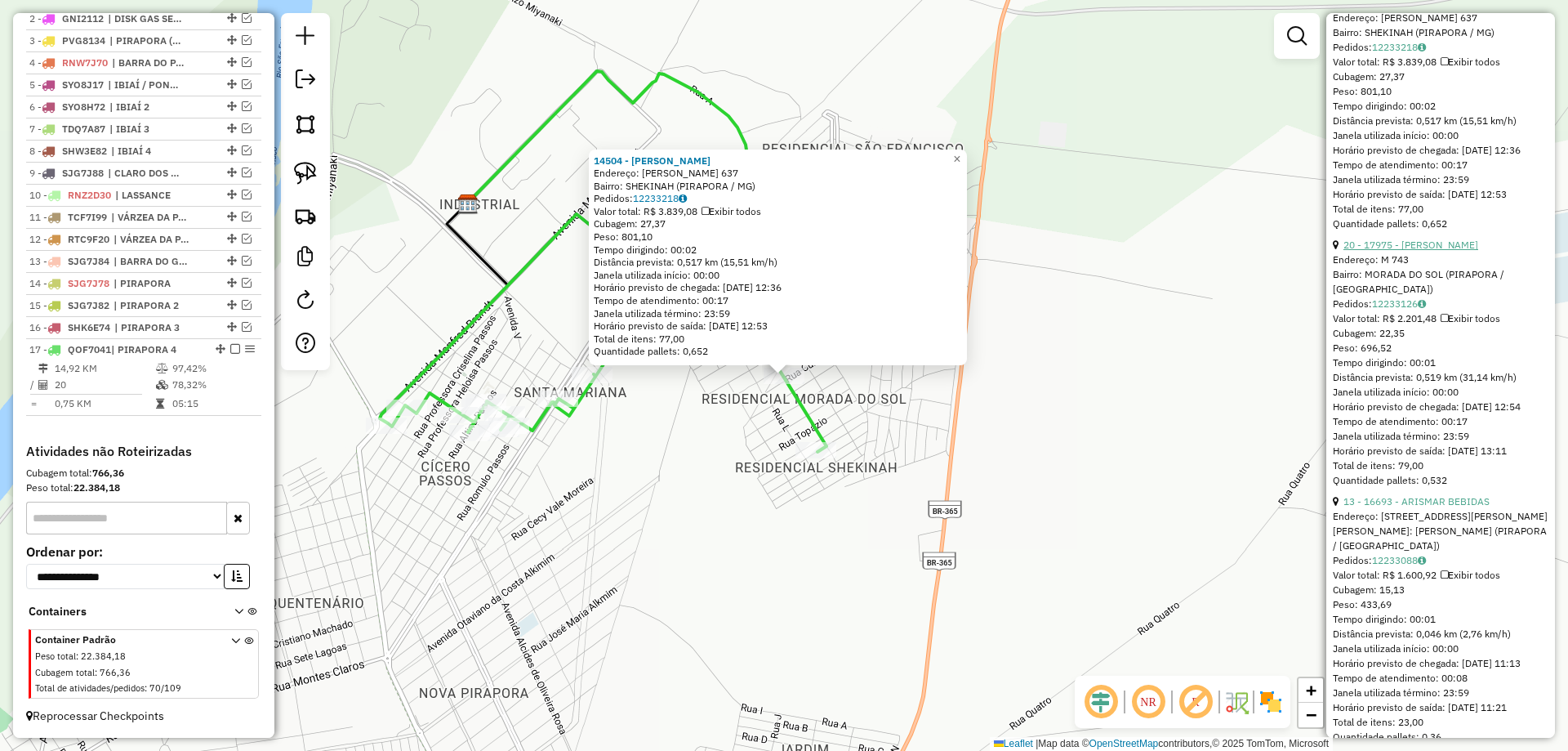
scroll to position [1225, 0]
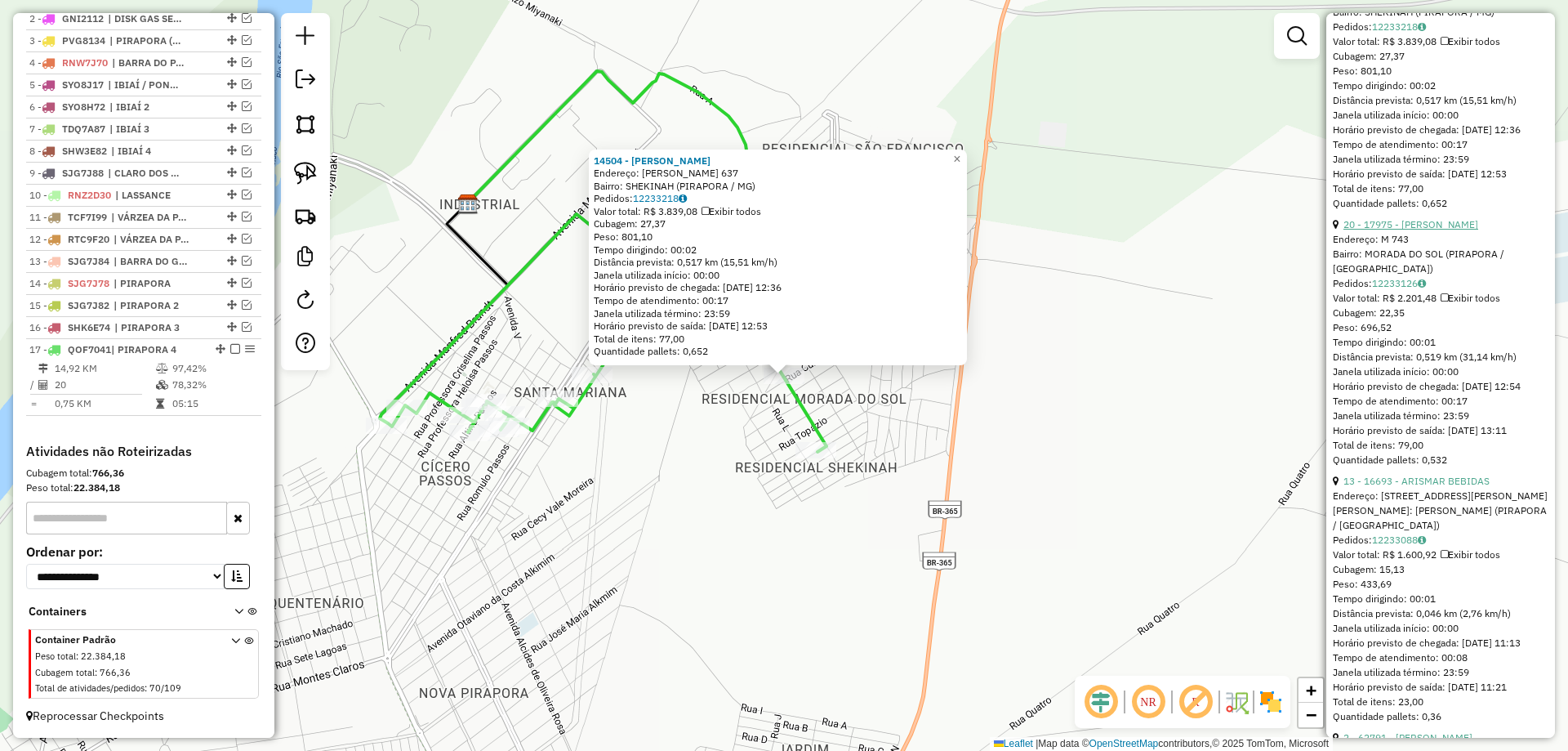
click at [1397, 230] on link "20 - 17975 - [PERSON_NAME]" at bounding box center [1410, 224] width 135 height 12
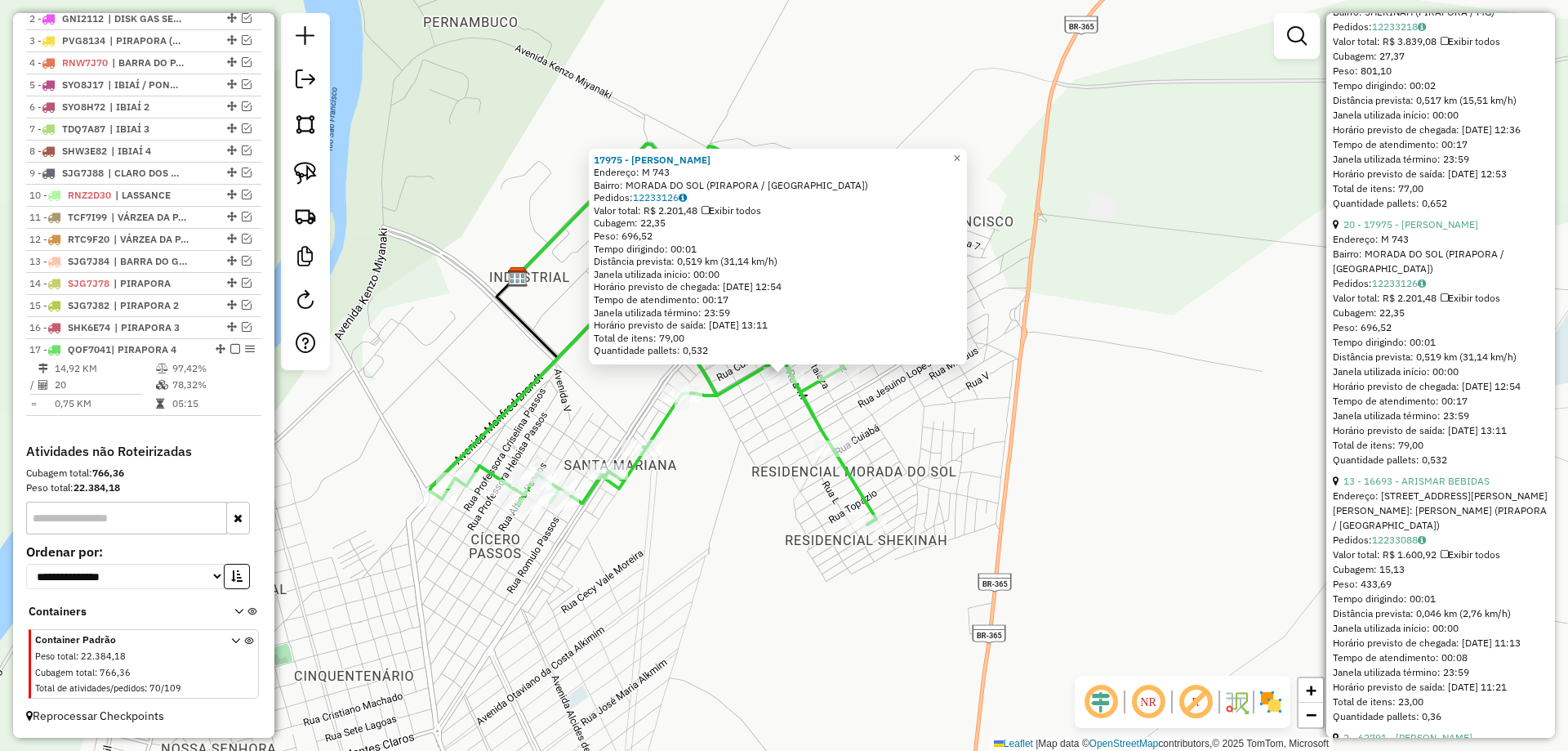
click at [781, 416] on div "Rota 17 - Placa QOF7041 14504 - COMERCIAL SOUZA 17975 - [PERSON_NAME] P Endereç…" at bounding box center [784, 375] width 1568 height 751
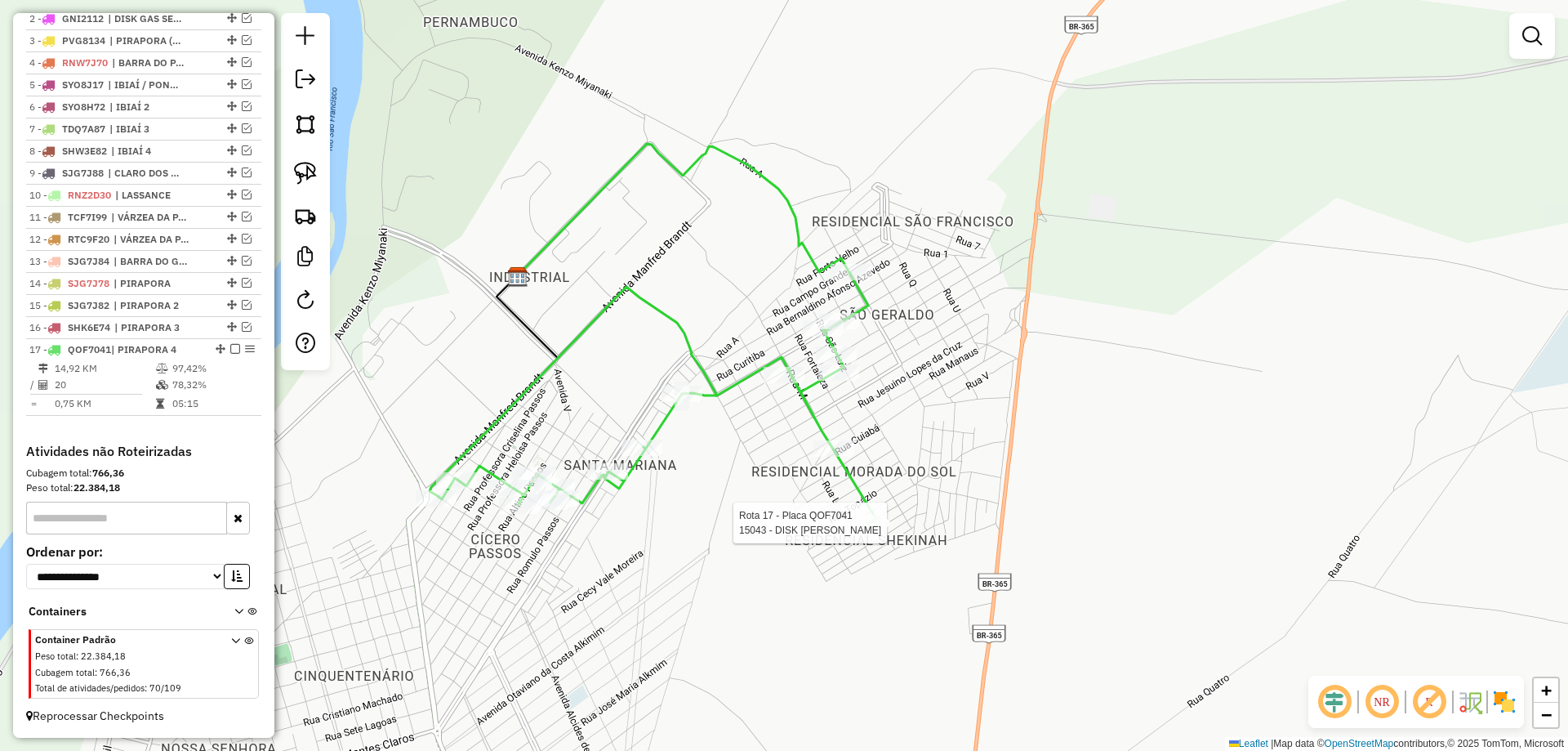
click at [857, 531] on div at bounding box center [865, 523] width 41 height 16
select select "*********"
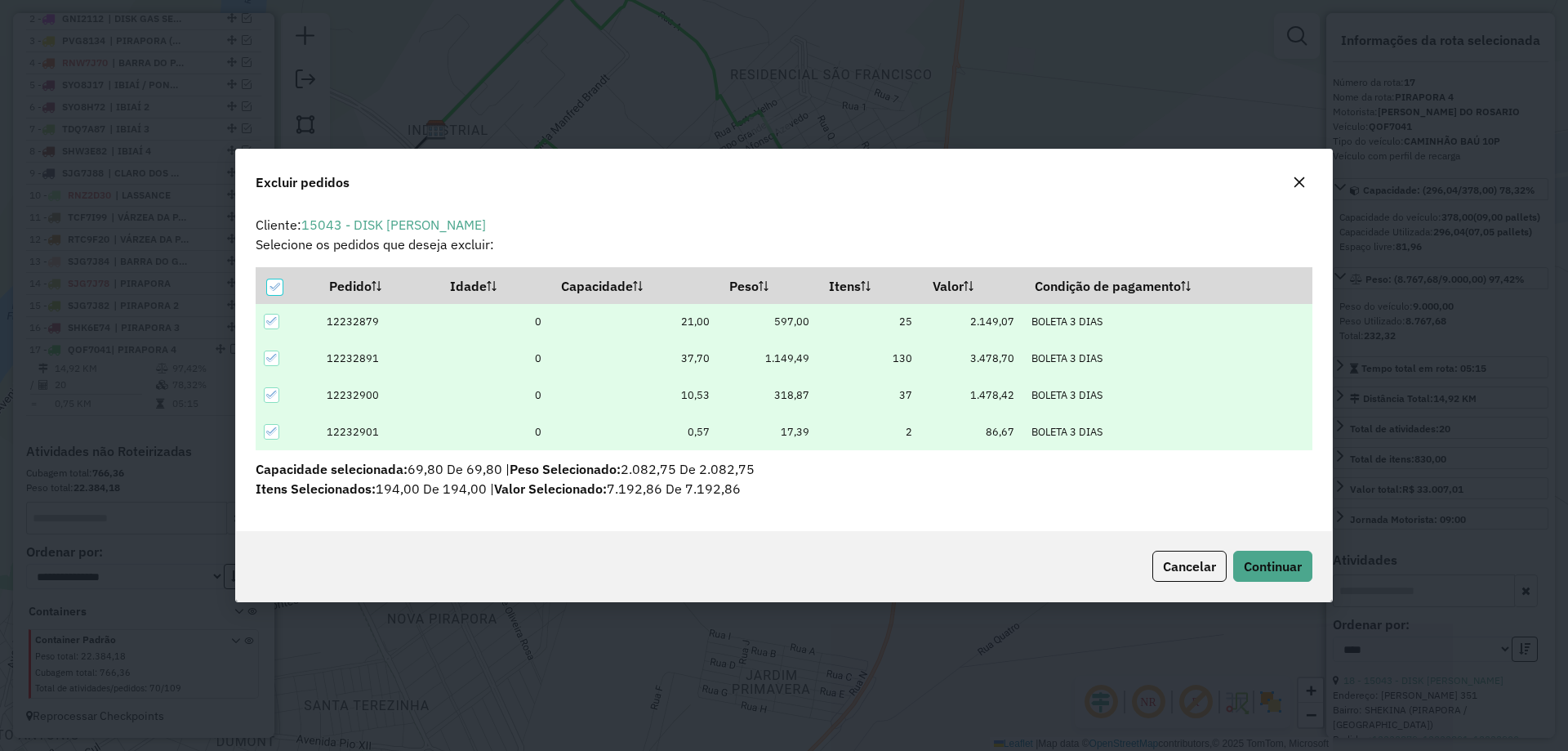
scroll to position [0, 0]
click at [1235, 552] on button "Continuar" at bounding box center [1272, 565] width 79 height 31
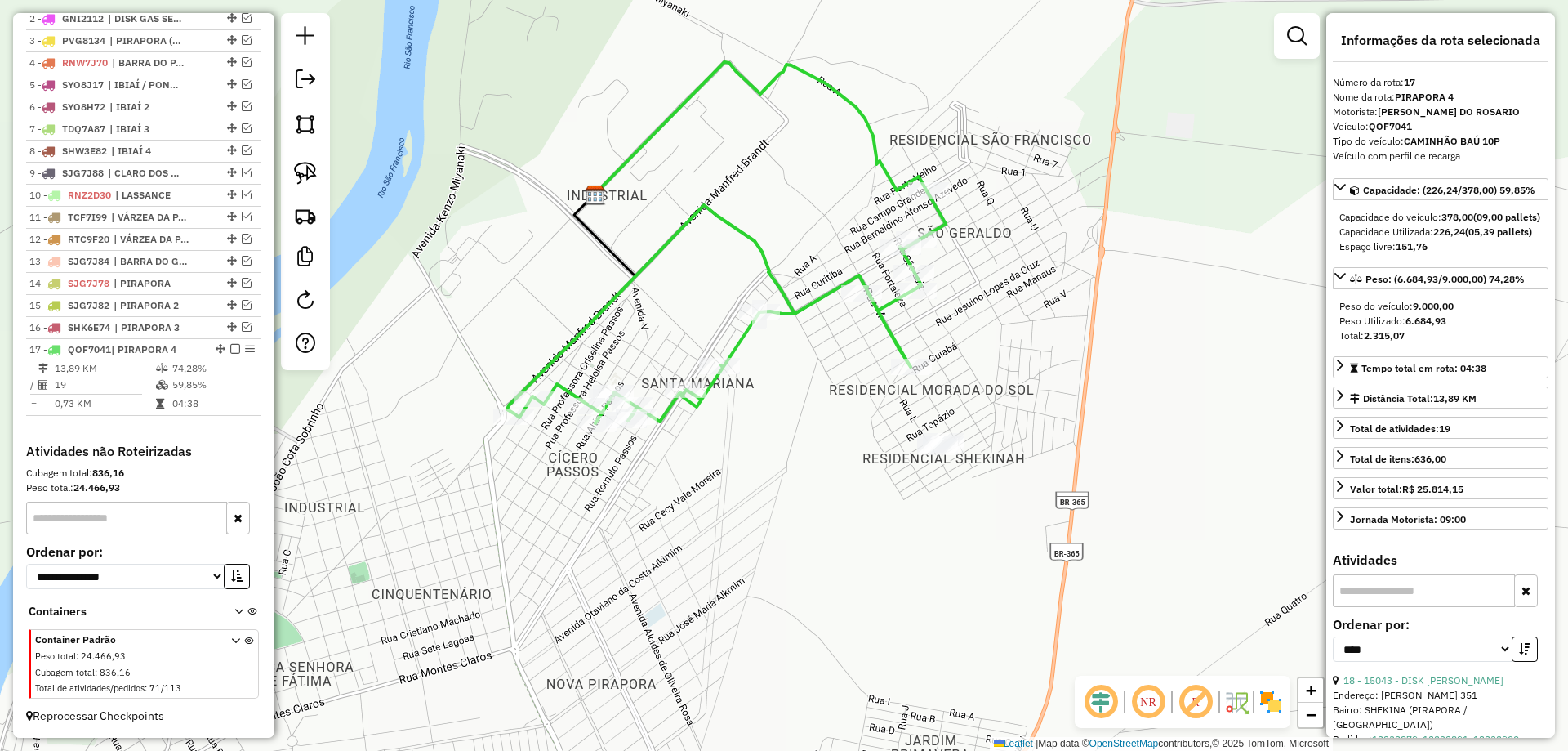
drag, startPoint x: 721, startPoint y: 371, endPoint x: 880, endPoint y: 437, distance: 172.2
click at [880, 437] on div "Janela de atendimento Grade de atendimento Capacidade Transportadoras Veículos …" at bounding box center [784, 375] width 1568 height 751
drag, startPoint x: 761, startPoint y: 381, endPoint x: 802, endPoint y: 381, distance: 41.0
click at [802, 381] on div "Janela de atendimento Grade de atendimento Capacidade Transportadoras Veículos …" at bounding box center [784, 375] width 1568 height 751
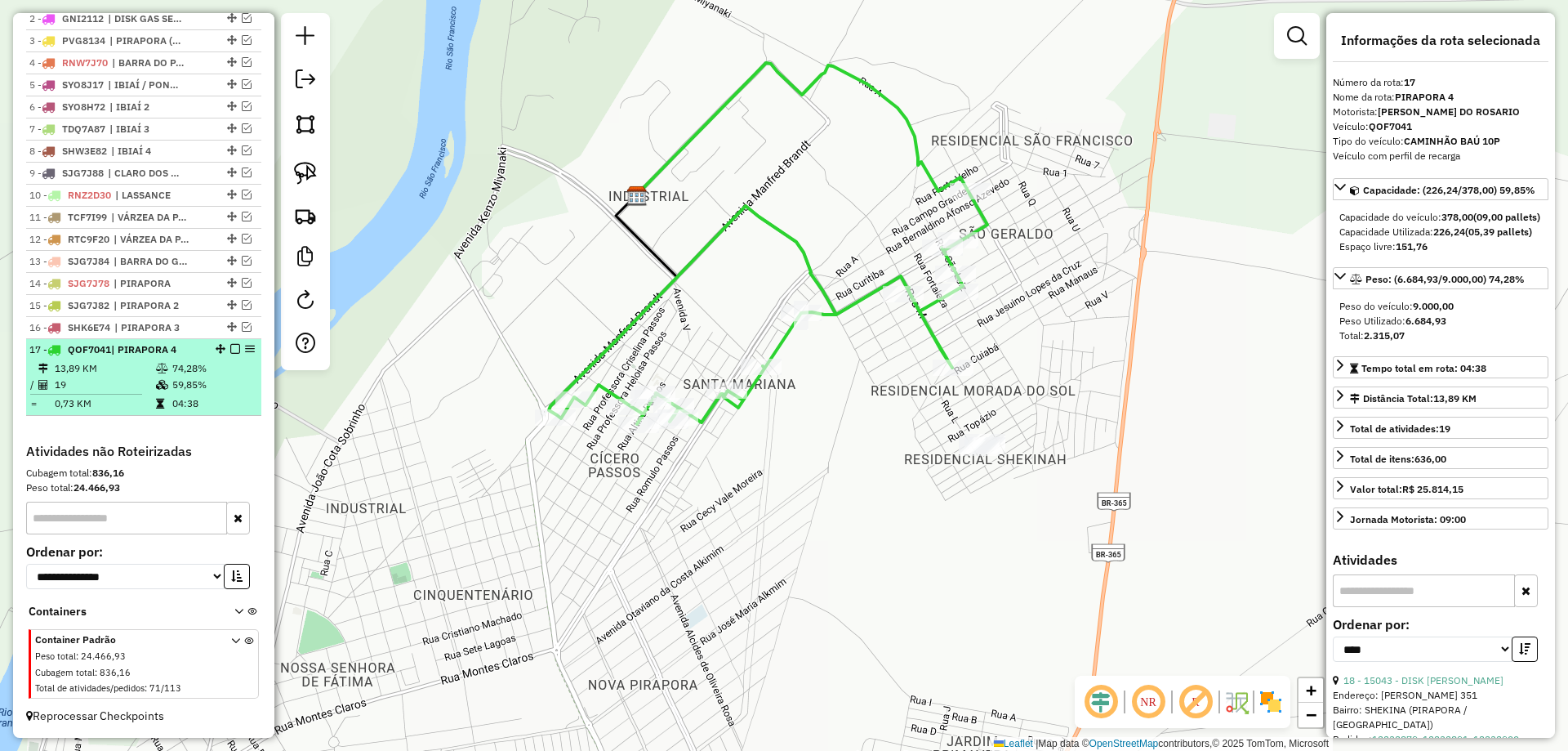
click at [230, 345] on em at bounding box center [235, 349] width 10 height 10
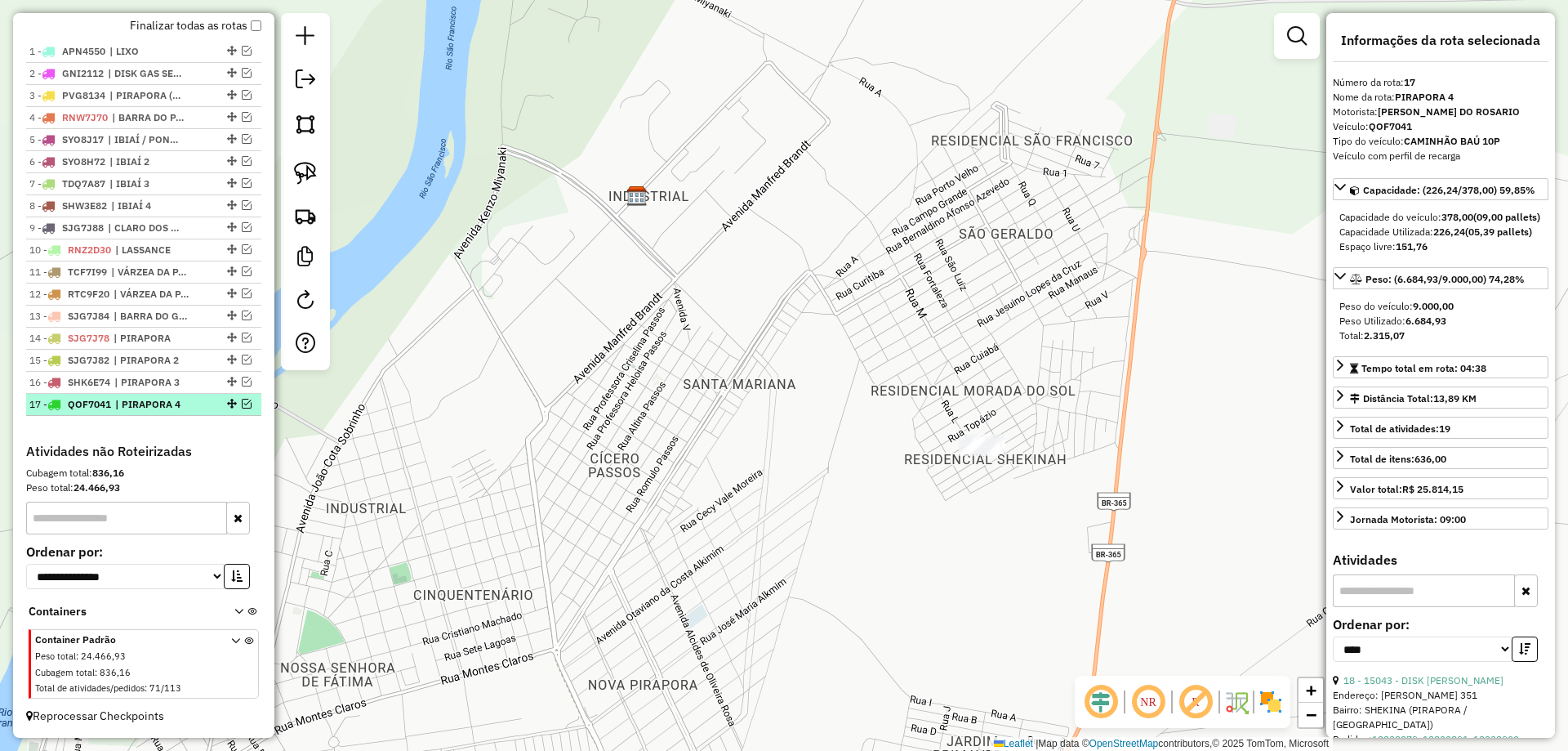
scroll to position [625, 0]
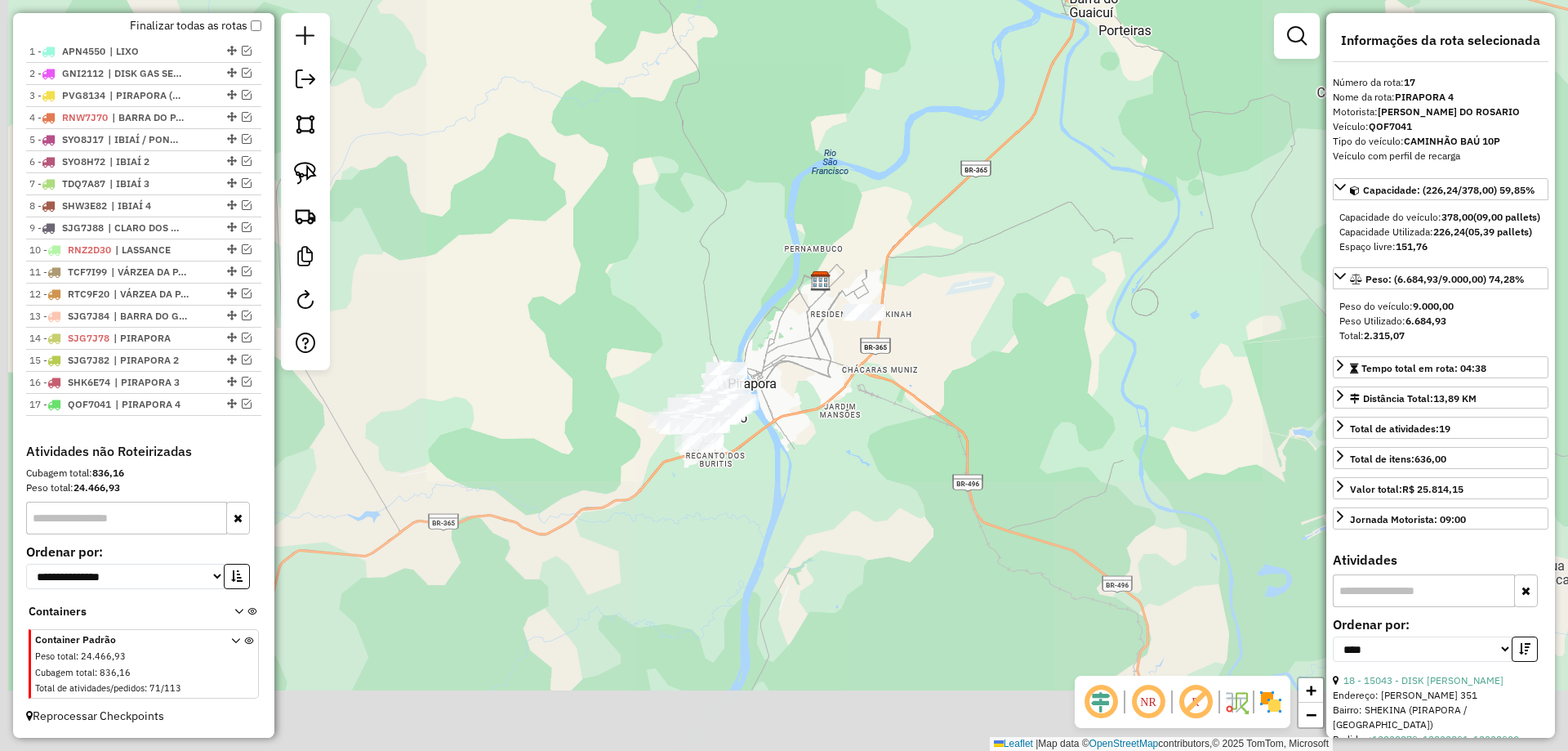
drag, startPoint x: 723, startPoint y: 440, endPoint x: 788, endPoint y: 308, distance: 147.1
click at [788, 308] on div "Janela de atendimento Grade de atendimento Capacidade Transportadoras Veículos …" at bounding box center [784, 375] width 1568 height 751
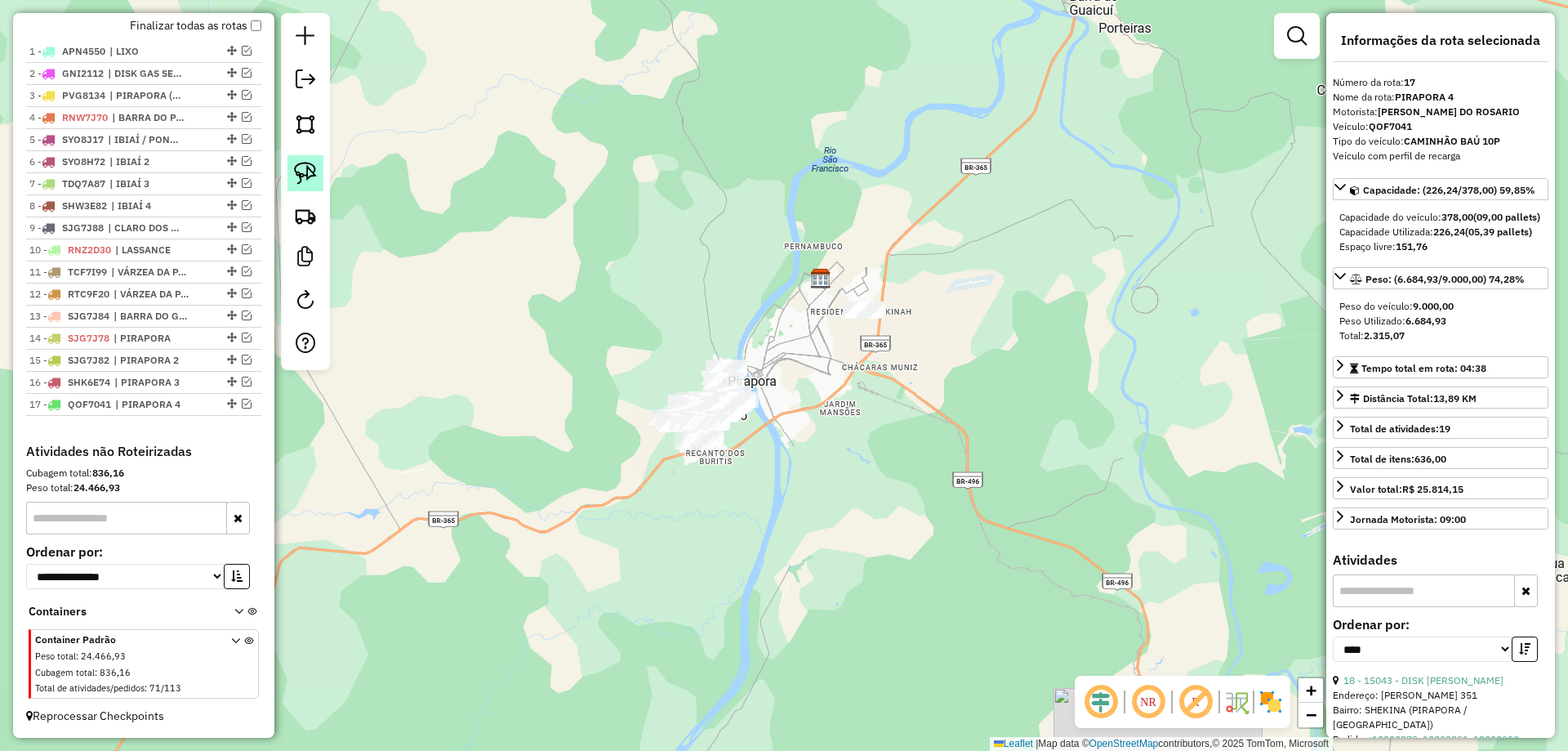
click at [295, 161] on link at bounding box center [305, 173] width 36 height 36
click at [732, 363] on div "Janela de atendimento Grade de atendimento Capacidade Transportadoras Veículos …" at bounding box center [784, 375] width 1568 height 751
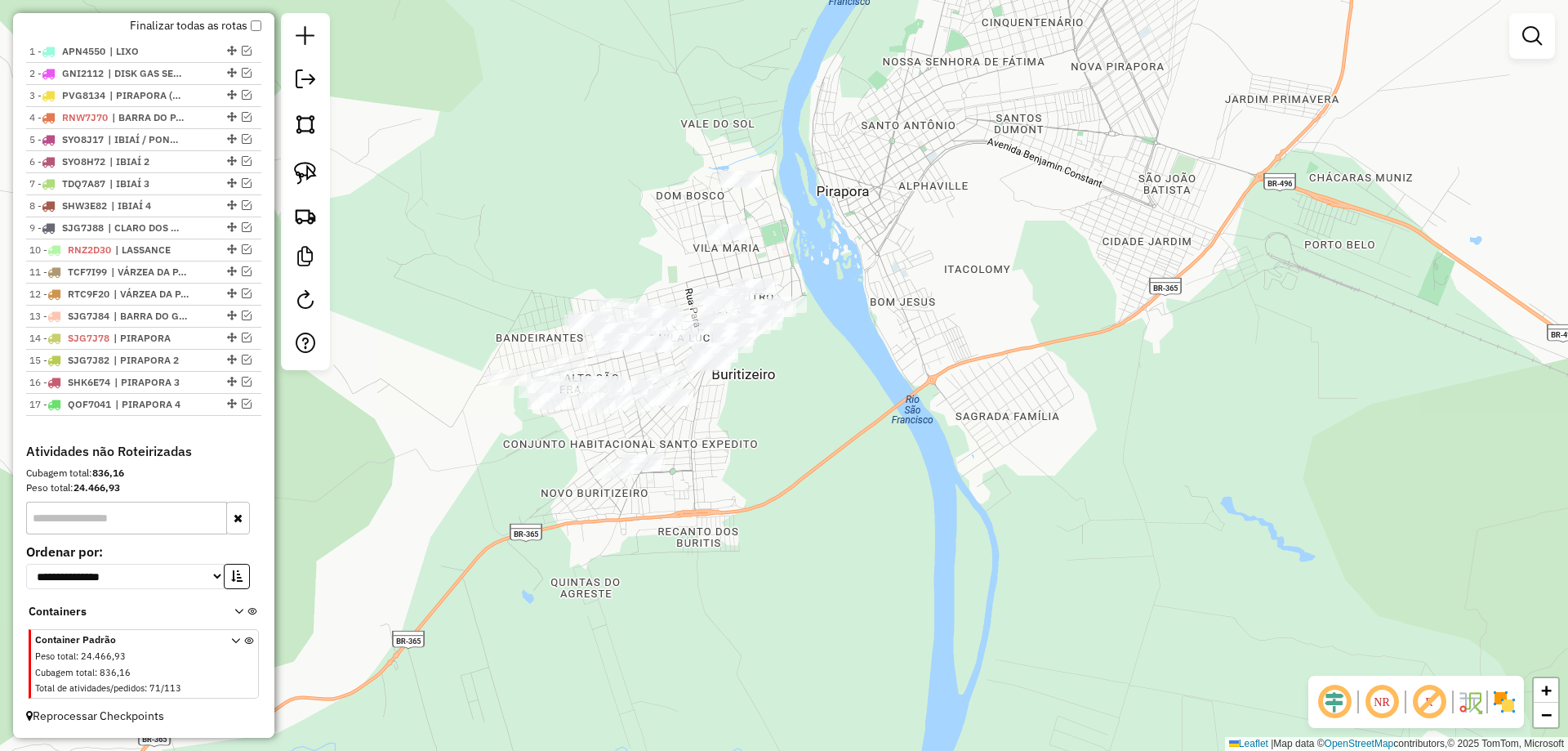
drag, startPoint x: 539, startPoint y: 282, endPoint x: 548, endPoint y: 222, distance: 60.7
click at [548, 224] on div "Janela de atendimento Grade de atendimento Capacidade Transportadoras Veículos …" at bounding box center [784, 375] width 1568 height 751
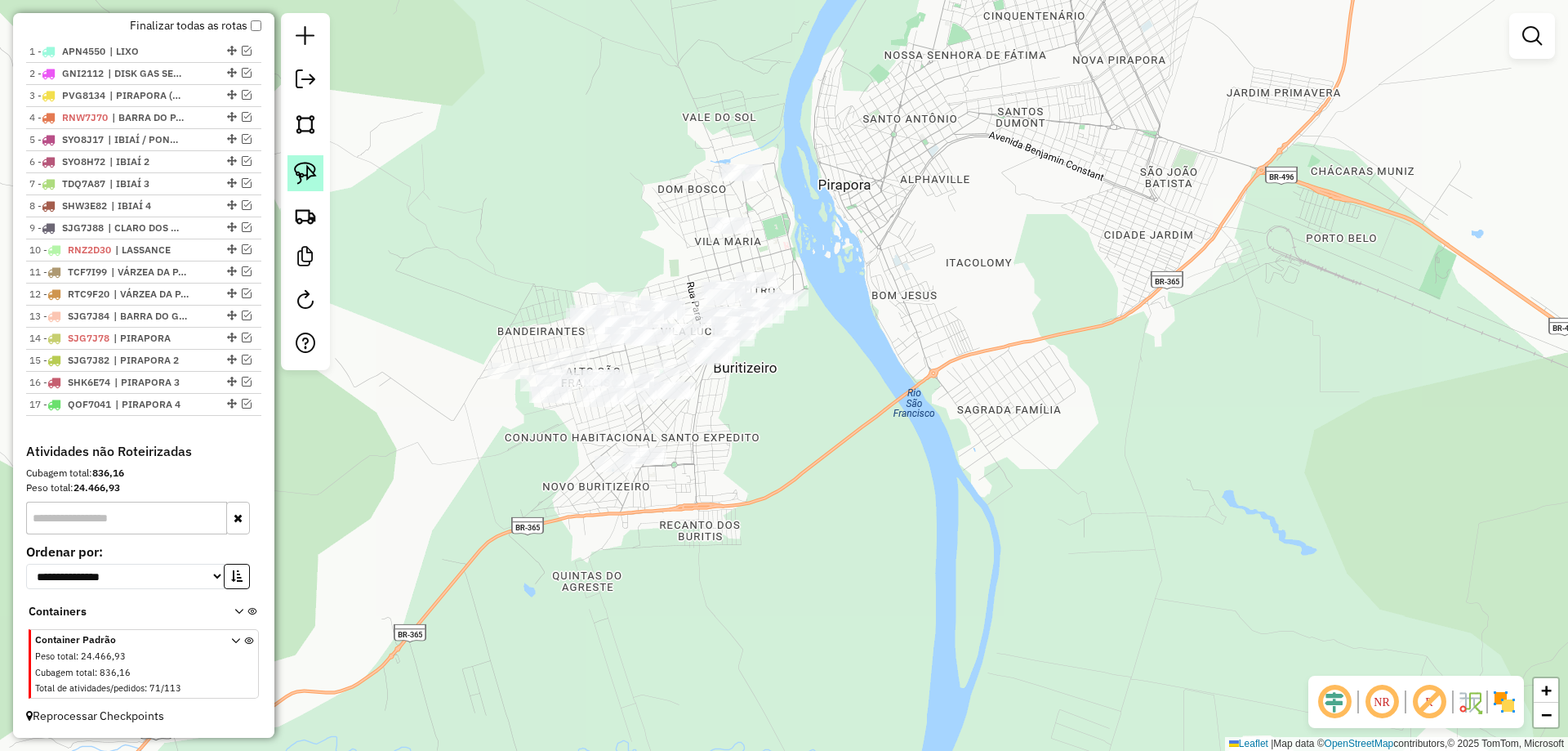
click at [307, 174] on img at bounding box center [304, 173] width 23 height 23
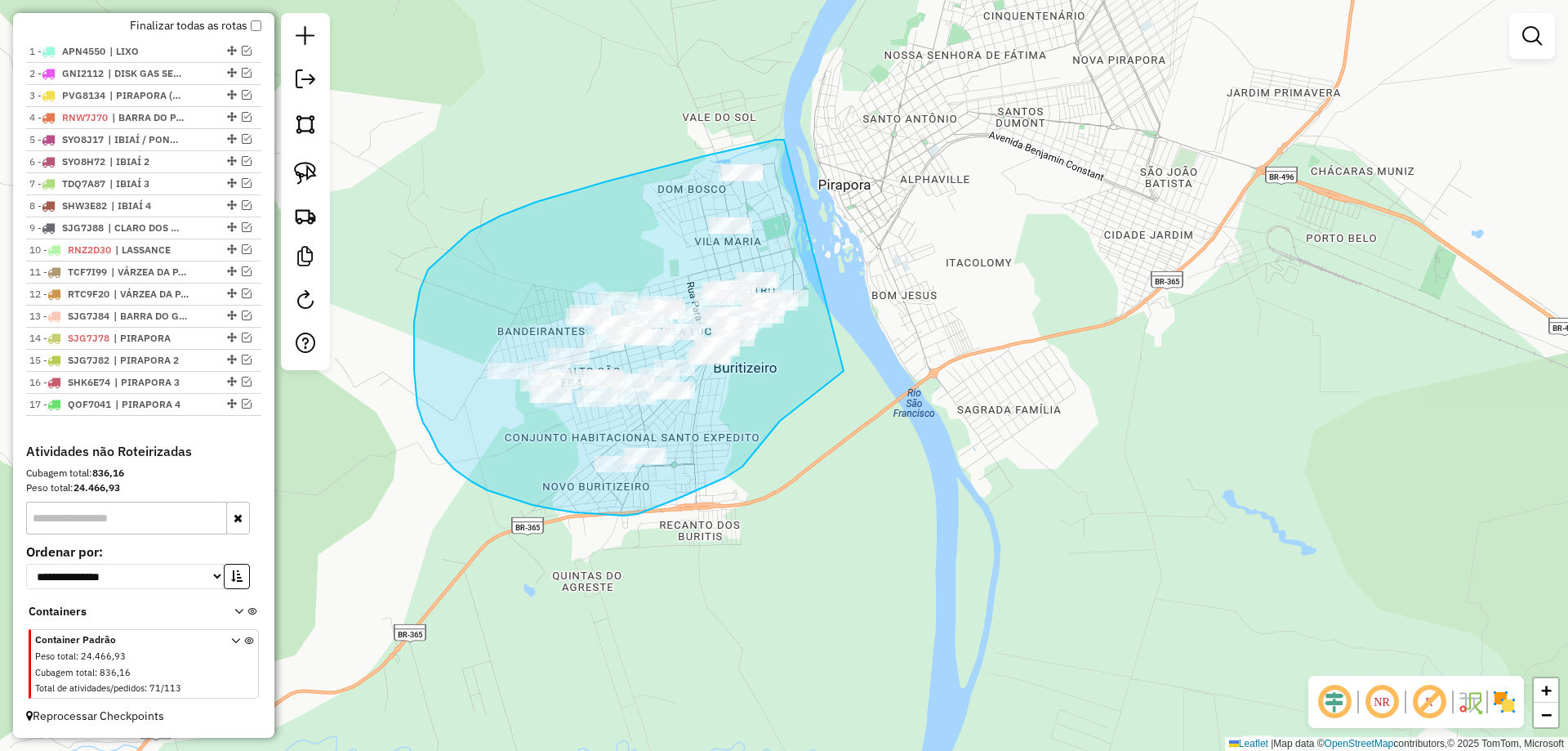
drag, startPoint x: 784, startPoint y: 140, endPoint x: 890, endPoint y: 298, distance: 190.3
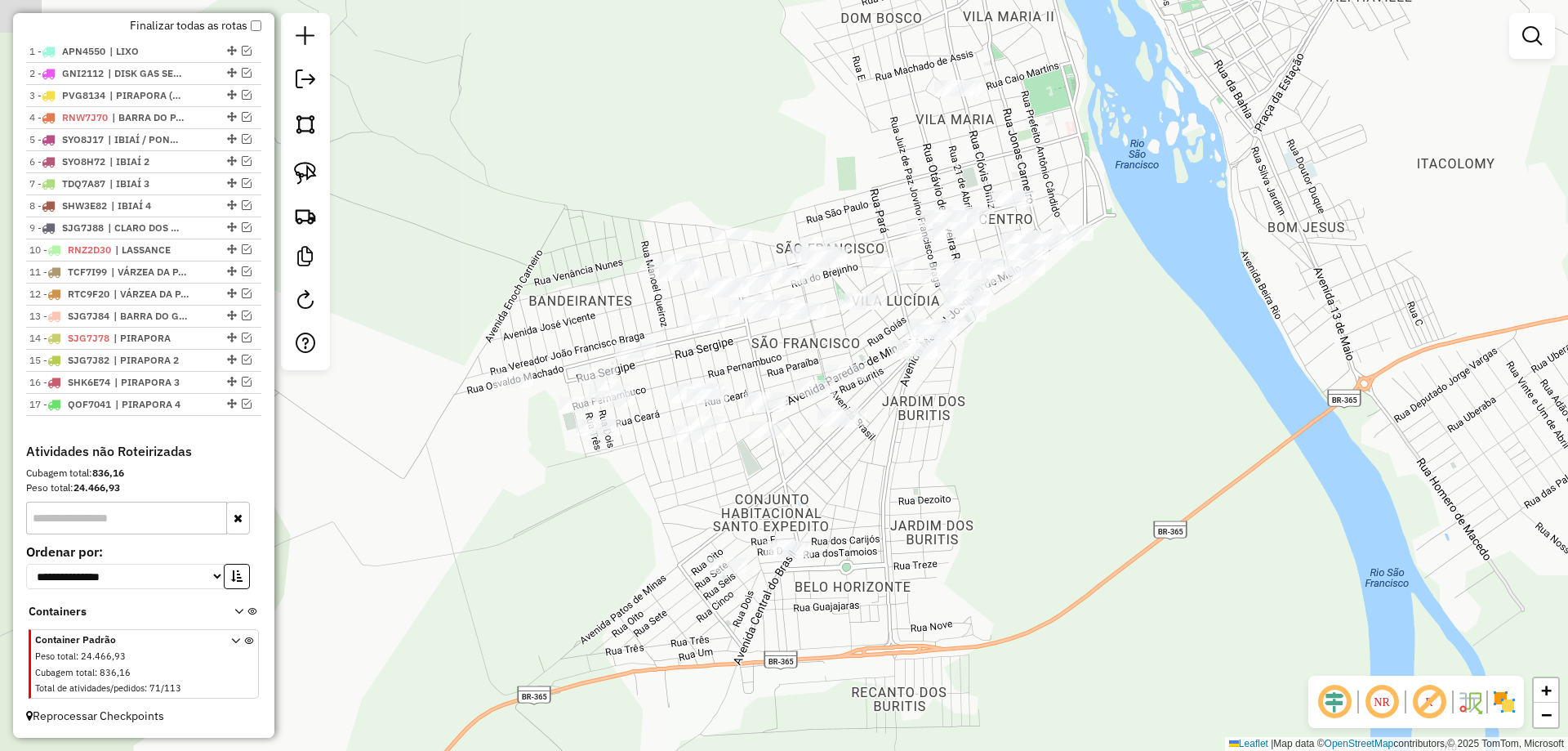
drag, startPoint x: 634, startPoint y: 351, endPoint x: 809, endPoint y: 340, distance: 175.3
click at [809, 340] on div "Janela de atendimento Grade de atendimento Capacidade Transportadoras Veículos …" at bounding box center [784, 375] width 1568 height 751
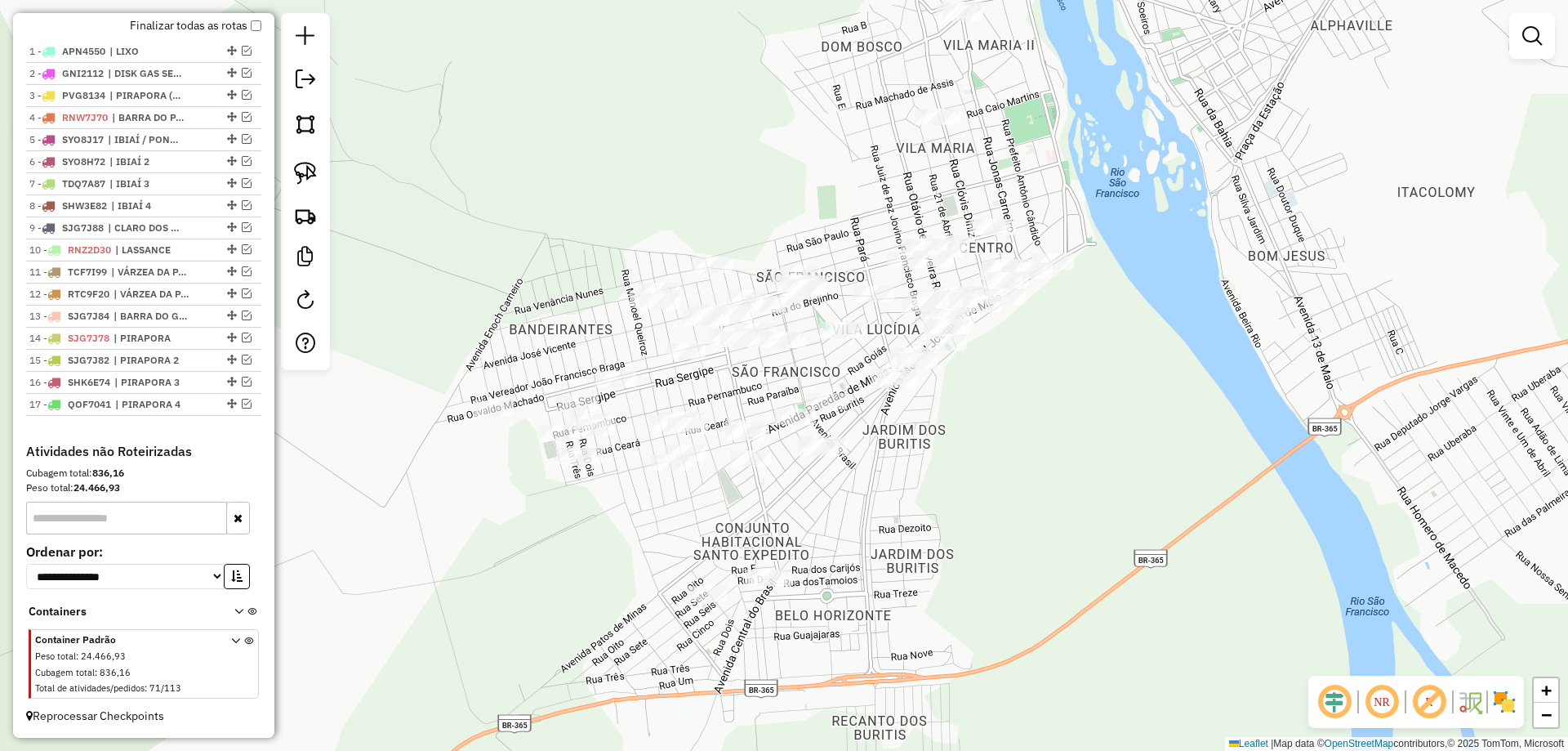
drag, startPoint x: 806, startPoint y: 343, endPoint x: 751, endPoint y: 401, distance: 79.9
click at [751, 401] on div "Janela de atendimento Grade de atendimento Capacidade Transportadoras Veículos …" at bounding box center [784, 375] width 1568 height 751
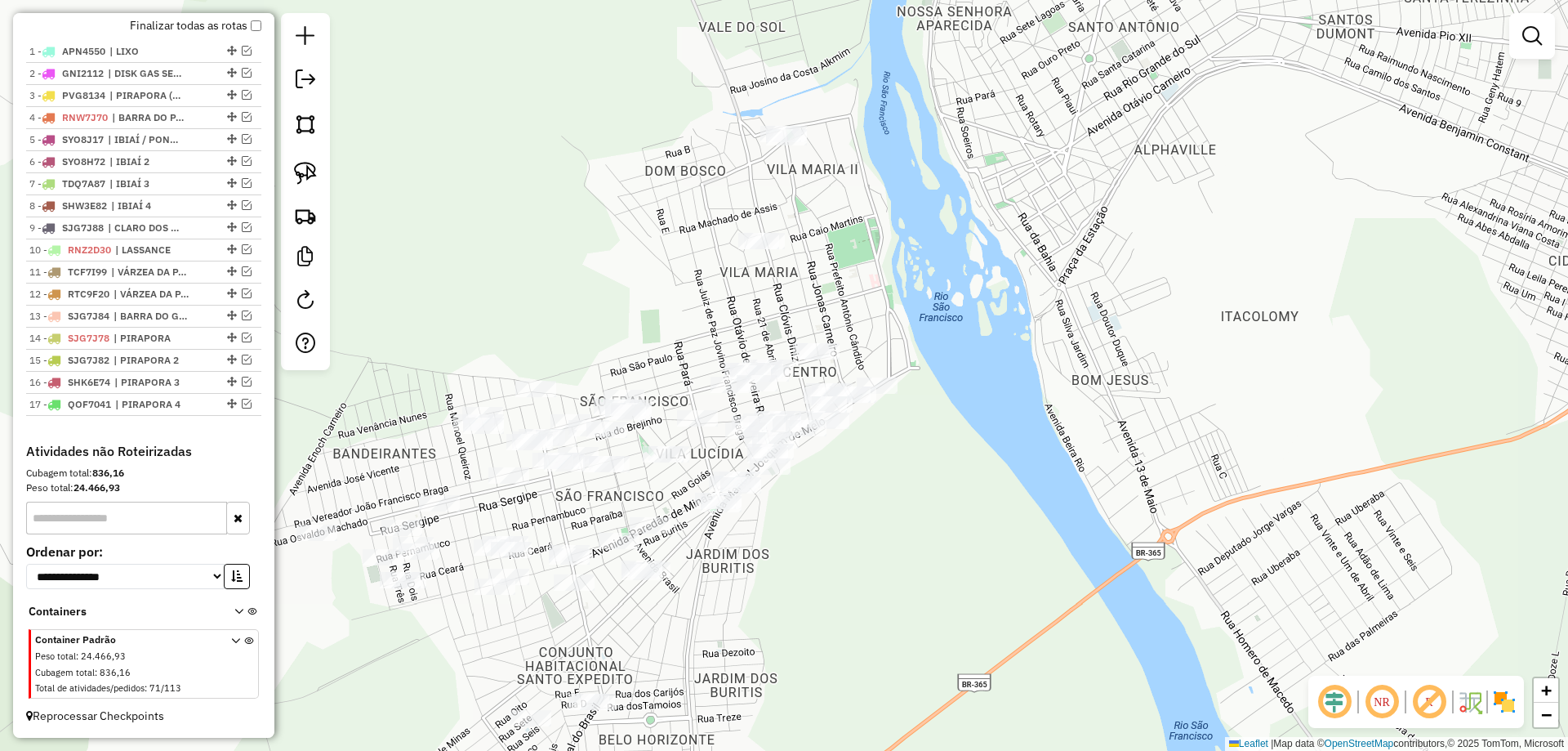
drag, startPoint x: 990, startPoint y: 478, endPoint x: 850, endPoint y: 570, distance: 167.5
click at [850, 570] on div "Janela de atendimento Grade de atendimento Capacidade Transportadoras Veículos …" at bounding box center [784, 375] width 1568 height 751
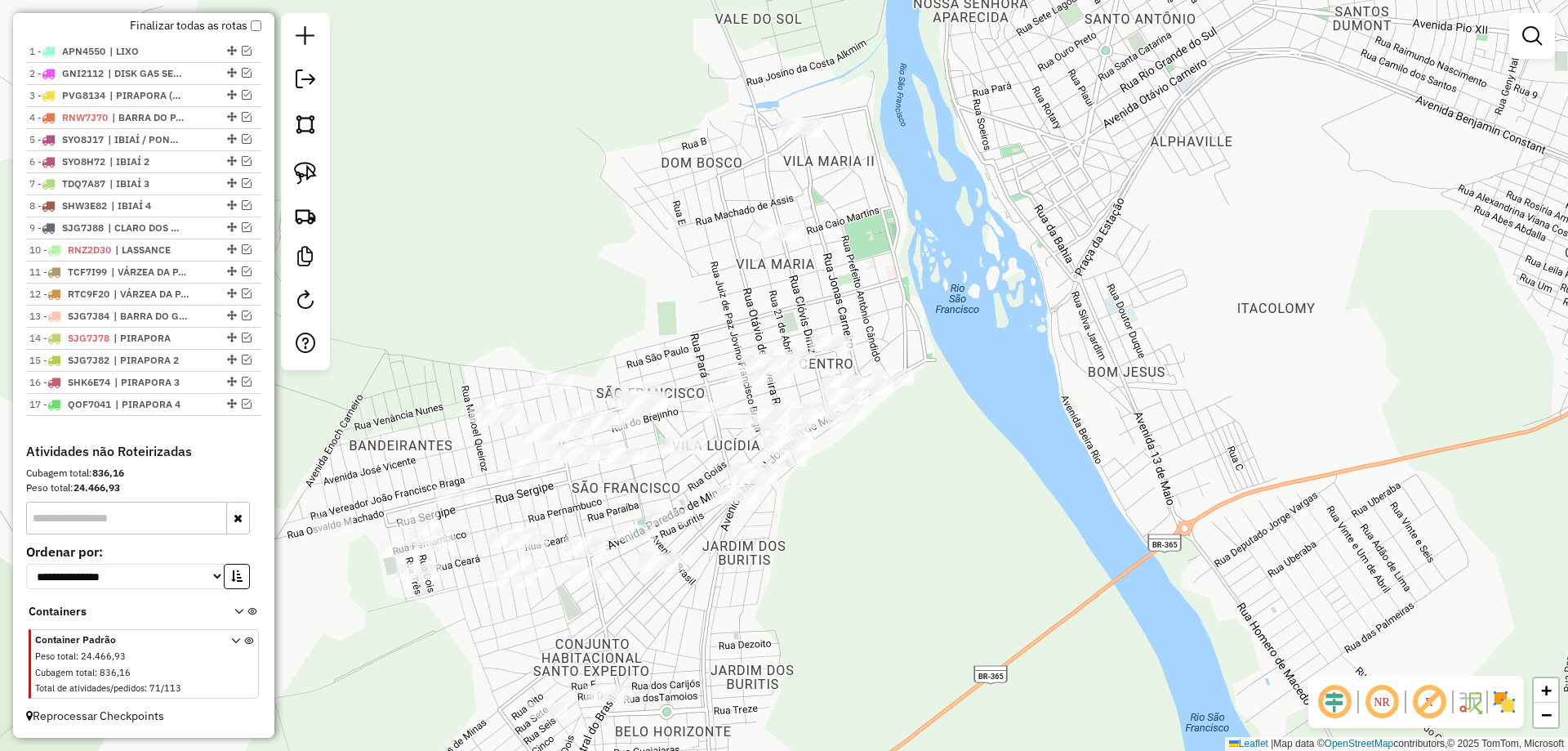
drag, startPoint x: 877, startPoint y: 557, endPoint x: 885, endPoint y: 543, distance: 16.1
click at [885, 551] on div "Janela de atendimento Grade de atendimento Capacidade Transportadoras Veículos …" at bounding box center [784, 375] width 1568 height 751
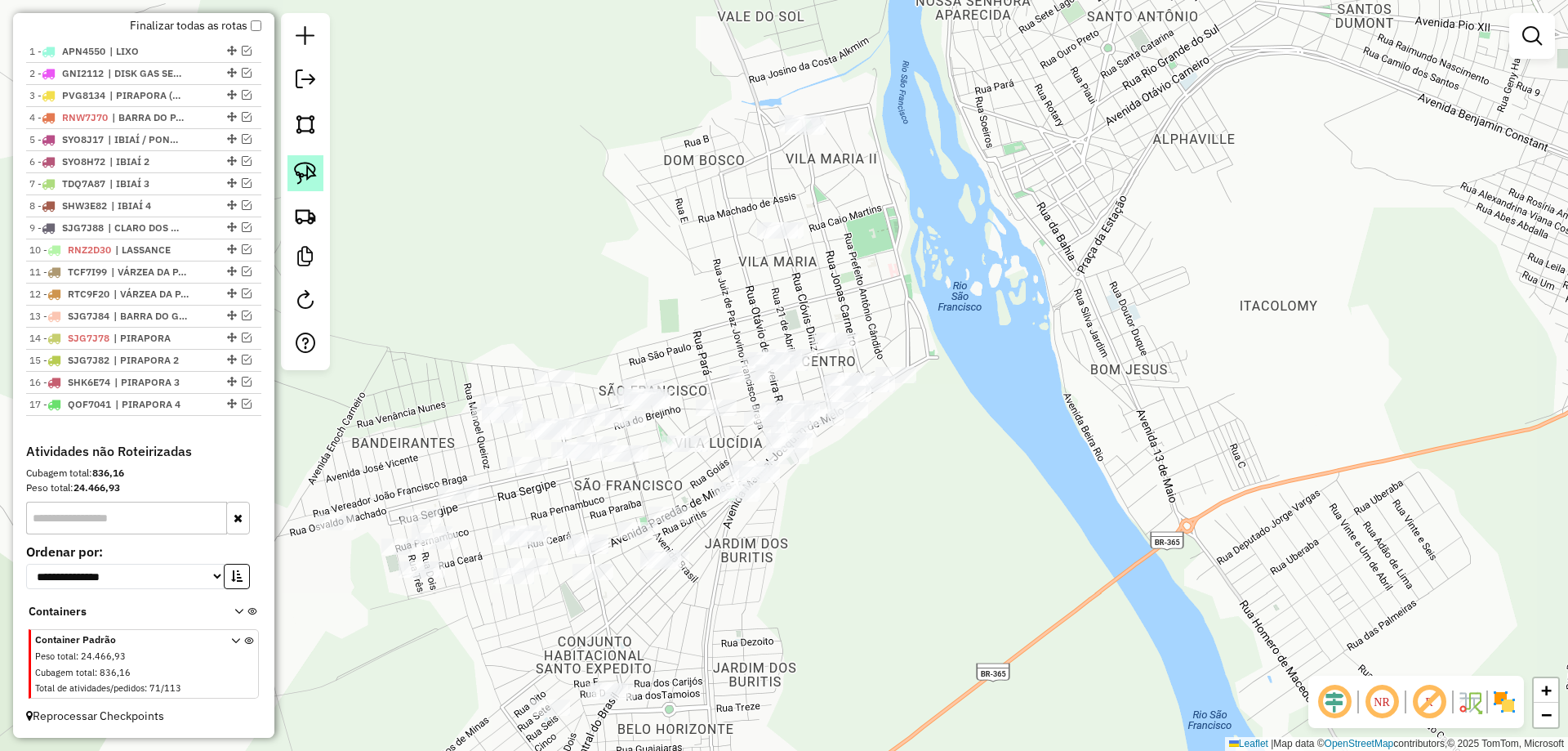
click at [313, 163] on img at bounding box center [304, 173] width 23 height 23
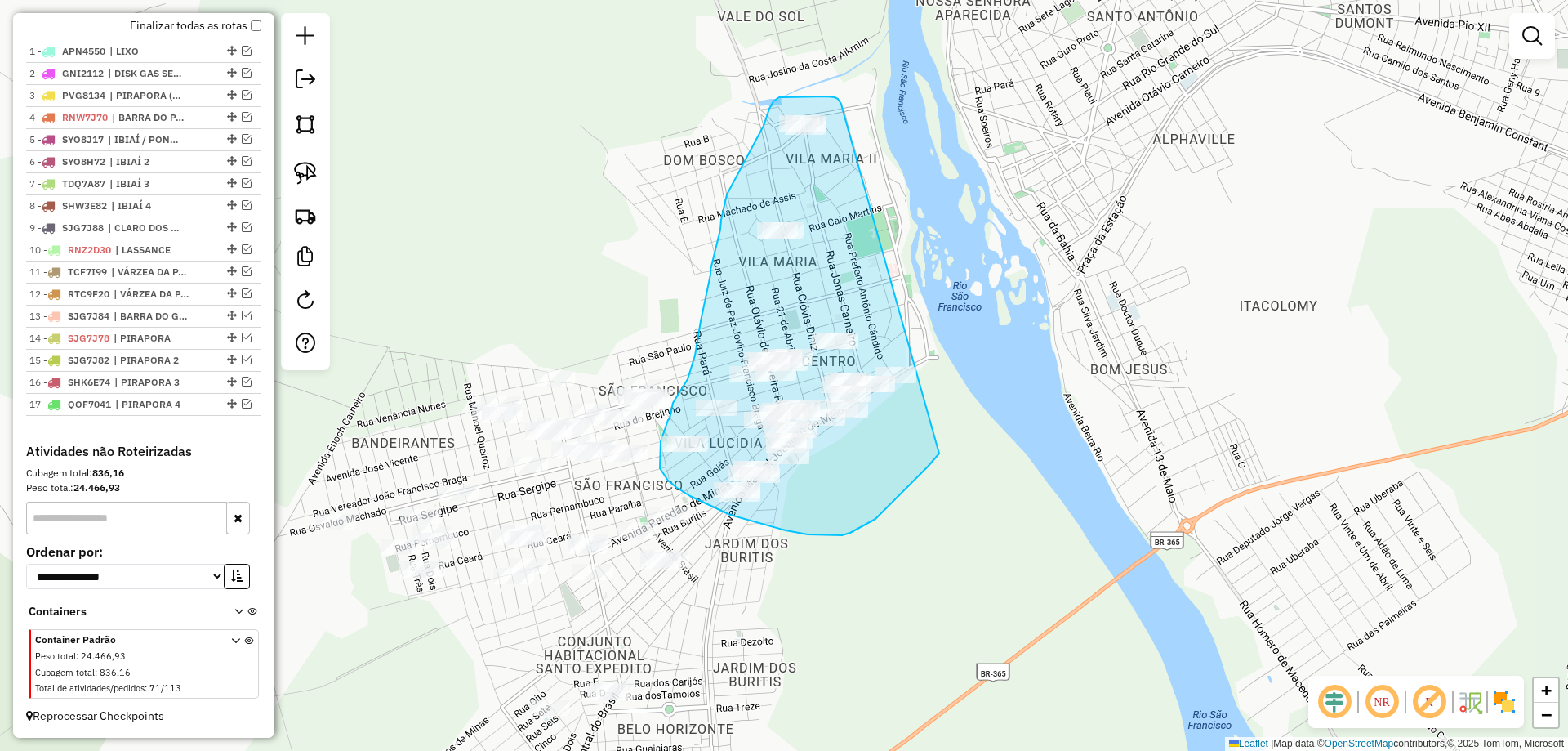
drag, startPoint x: 843, startPoint y: 110, endPoint x: 978, endPoint y: 353, distance: 278.0
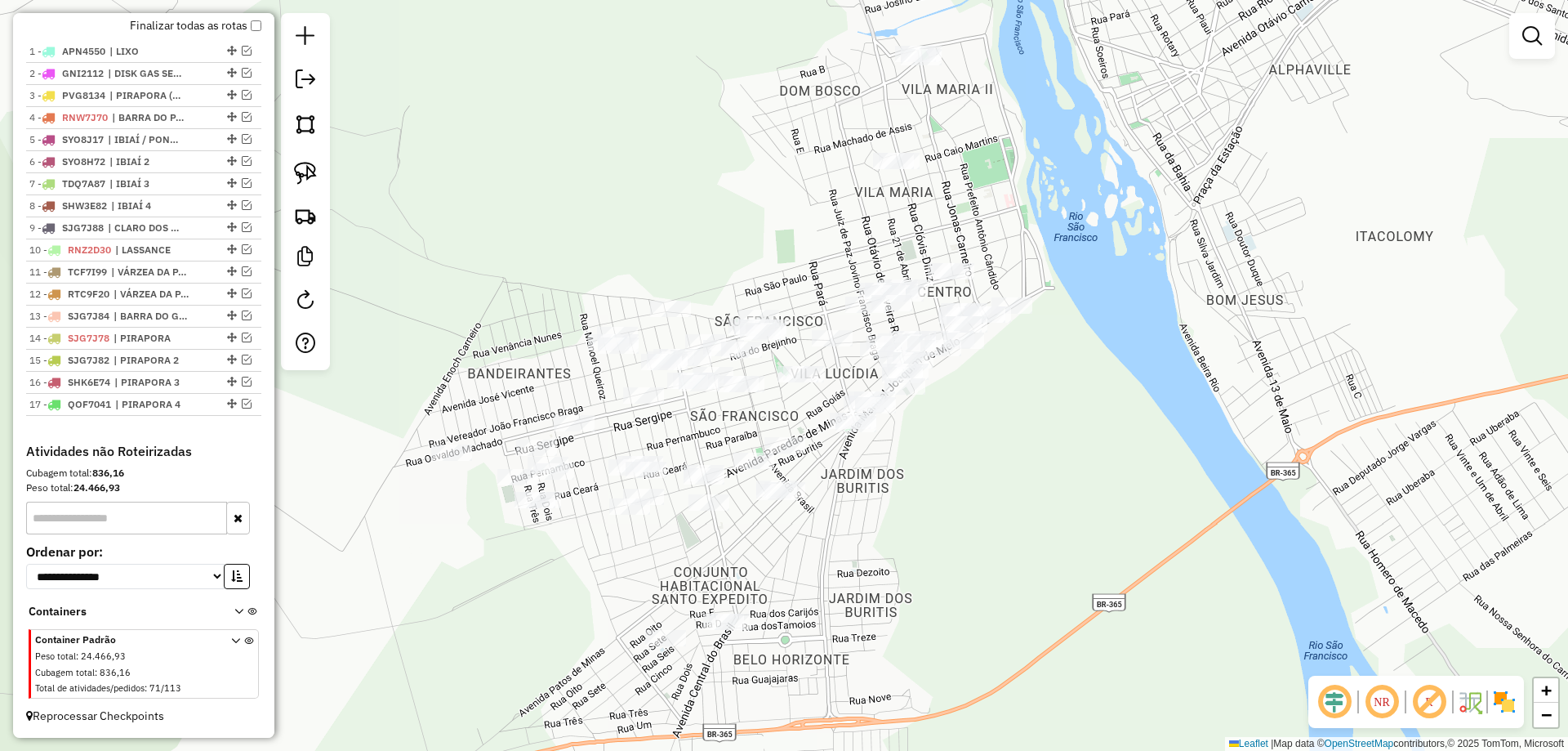
drag, startPoint x: 891, startPoint y: 487, endPoint x: 996, endPoint y: 391, distance: 142.3
click at [996, 391] on div "Janela de atendimento Grade de atendimento Capacidade Transportadoras Veículos …" at bounding box center [784, 375] width 1568 height 751
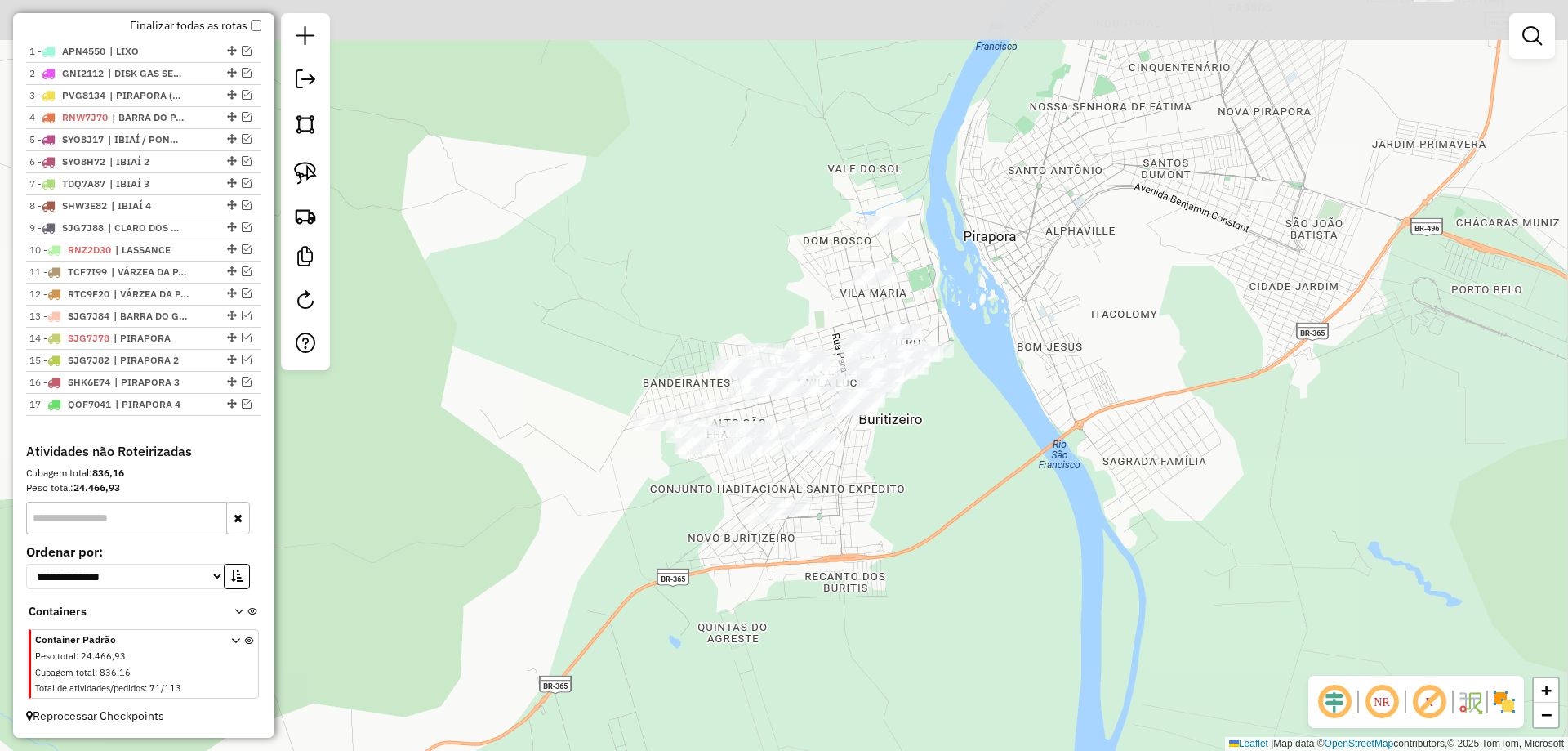
drag, startPoint x: 932, startPoint y: 441, endPoint x: 547, endPoint y: 292, distance: 412.8
click at [916, 444] on div "Janela de atendimento Grade de atendimento Capacidade Transportadoras Veículos …" at bounding box center [784, 375] width 1568 height 751
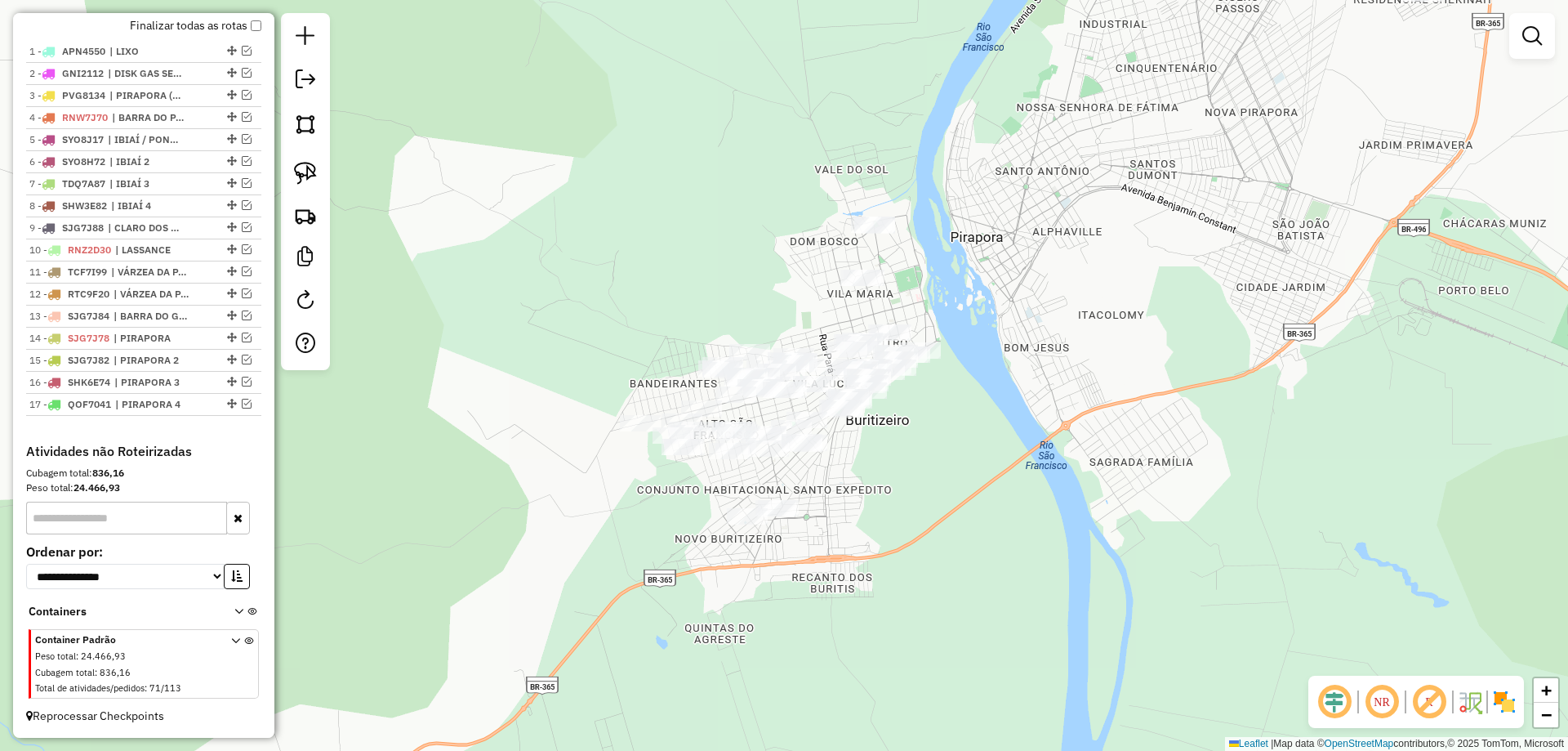
click at [335, 178] on div "Janela de atendimento Grade de atendimento Capacidade Transportadoras Veículos …" at bounding box center [784, 375] width 1568 height 751
click at [318, 178] on link at bounding box center [305, 173] width 36 height 36
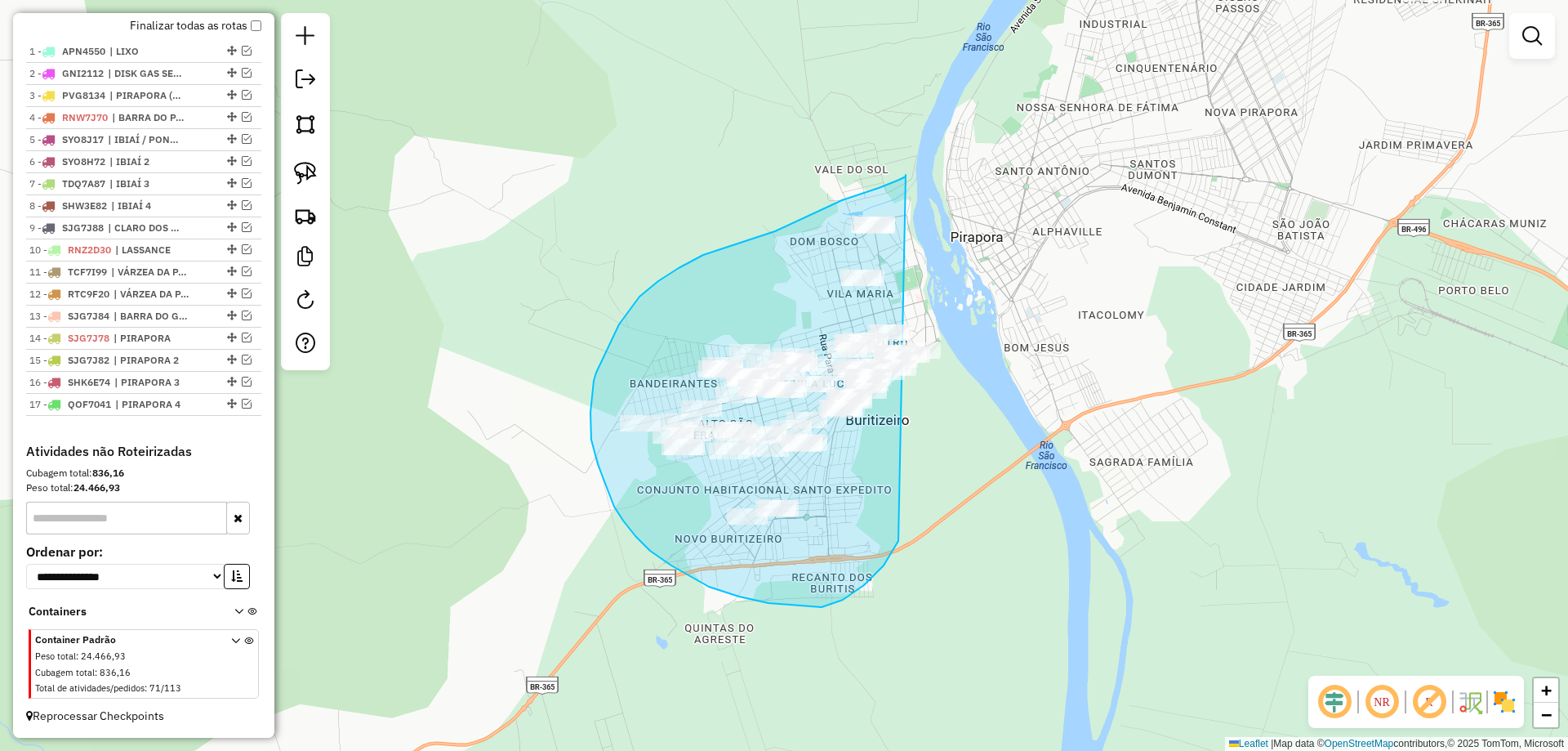
drag, startPoint x: 905, startPoint y: 175, endPoint x: 991, endPoint y: 330, distance: 177.3
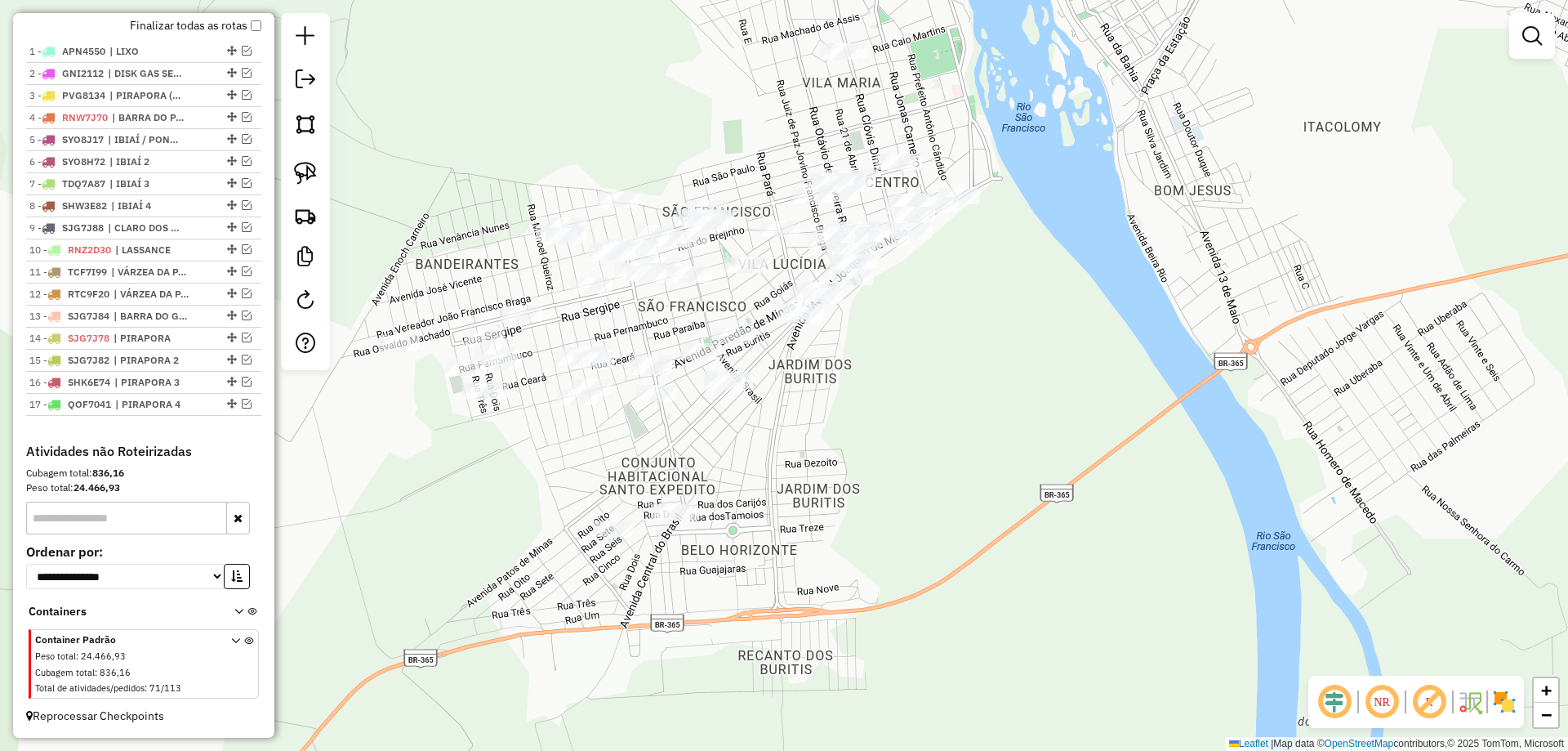
drag, startPoint x: 1035, startPoint y: 506, endPoint x: 766, endPoint y: 380, distance: 297.0
click at [879, 409] on div "Janela de atendimento Grade de atendimento Capacidade Transportadoras Veículos …" at bounding box center [784, 375] width 1568 height 751
click at [299, 169] on img at bounding box center [304, 173] width 23 height 23
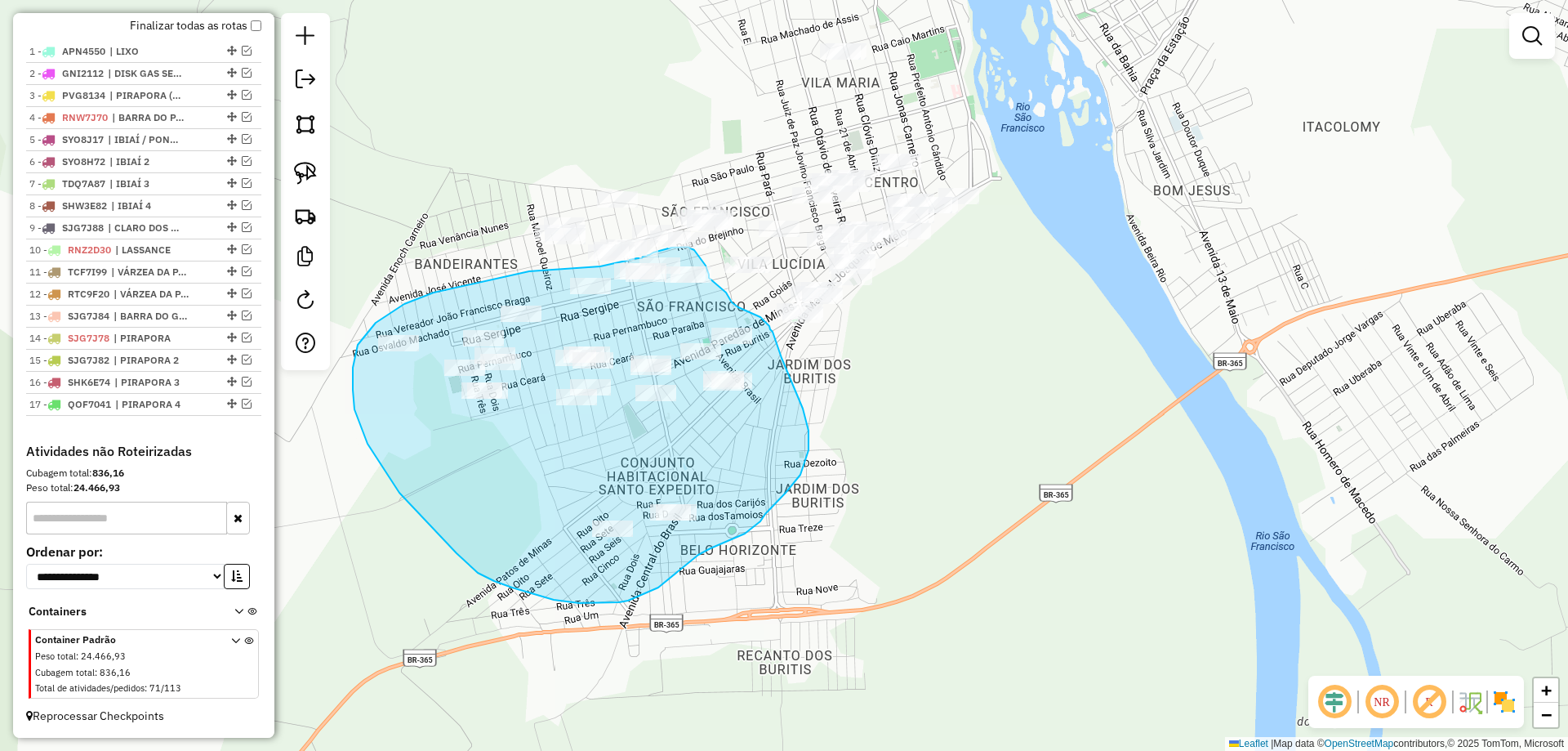
drag, startPoint x: 529, startPoint y: 271, endPoint x: 599, endPoint y: 266, distance: 70.2
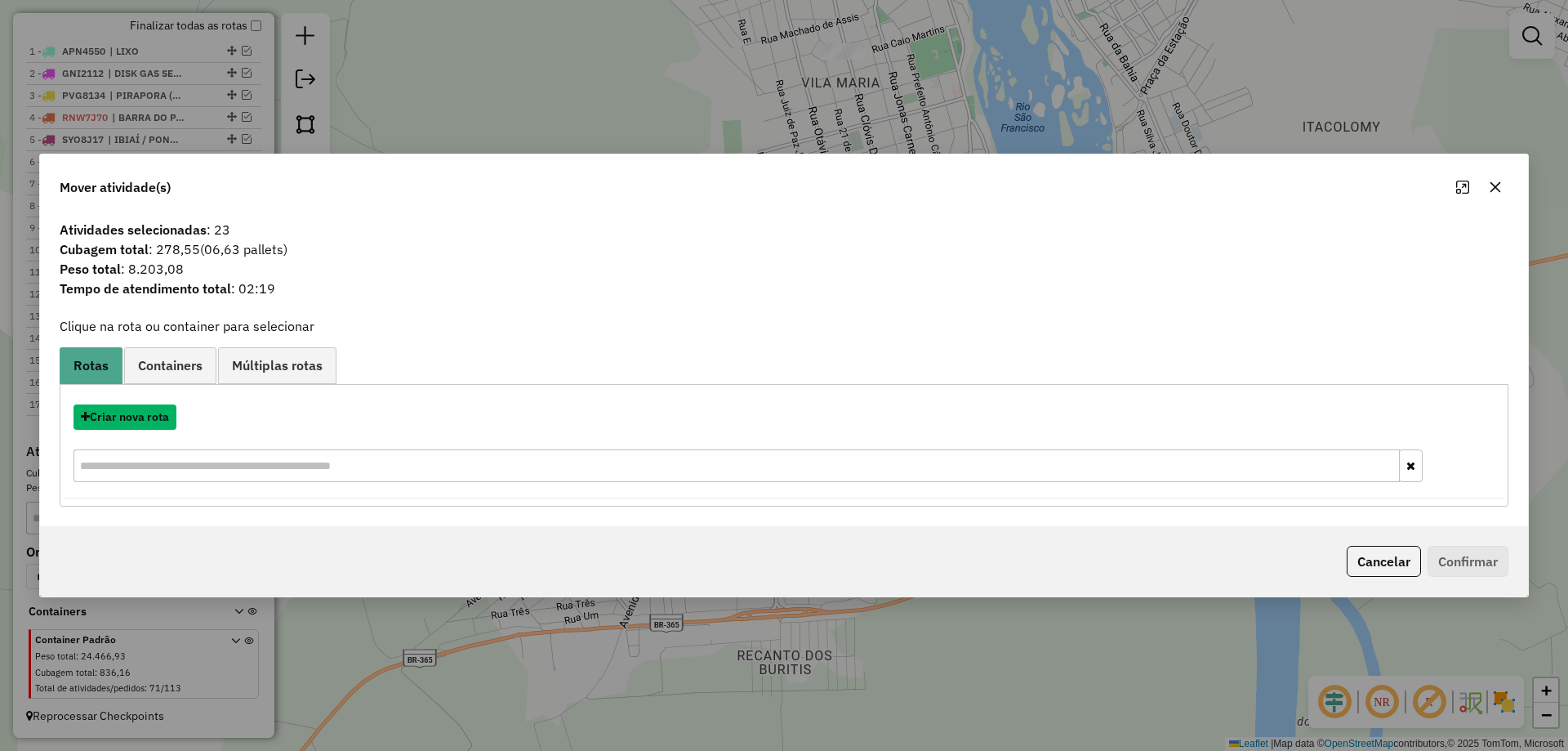
click at [119, 417] on button "Criar nova rota" at bounding box center [125, 418] width 103 height 26
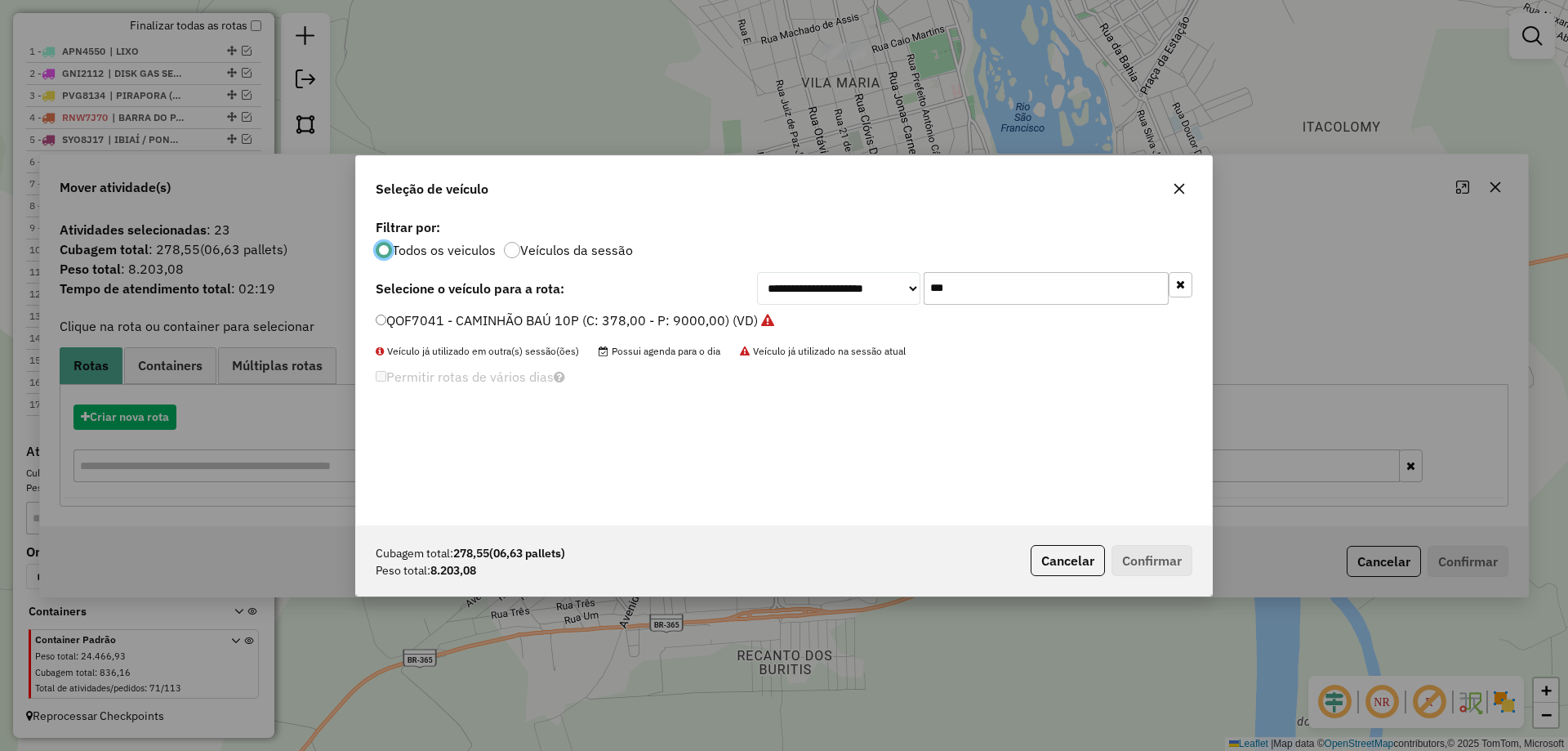
scroll to position [9, 5]
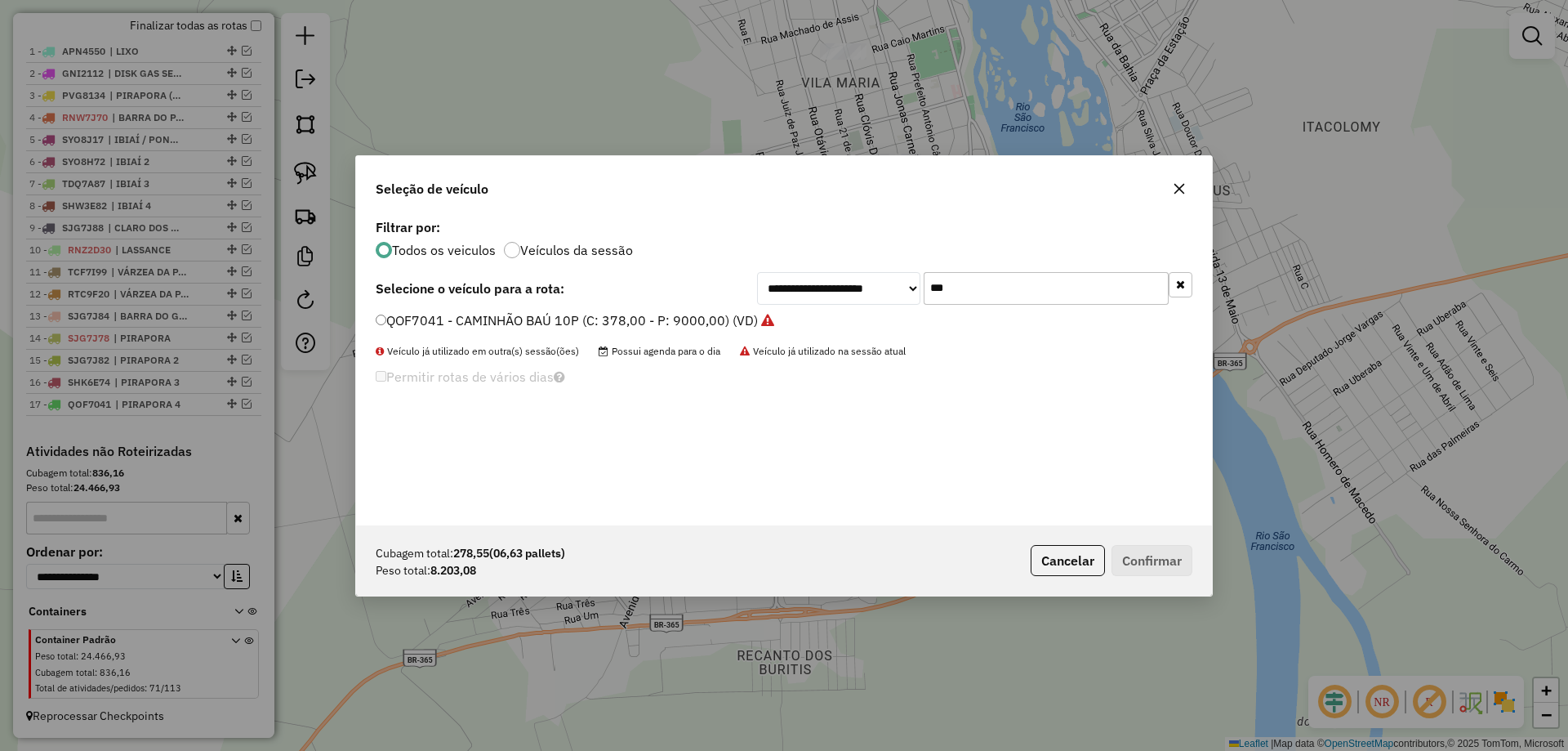
click at [1024, 267] on div "**********" at bounding box center [784, 370] width 856 height 311
click at [1016, 281] on input "***" at bounding box center [1045, 288] width 245 height 33
click at [1016, 282] on input "***" at bounding box center [1045, 288] width 245 height 33
type input "**"
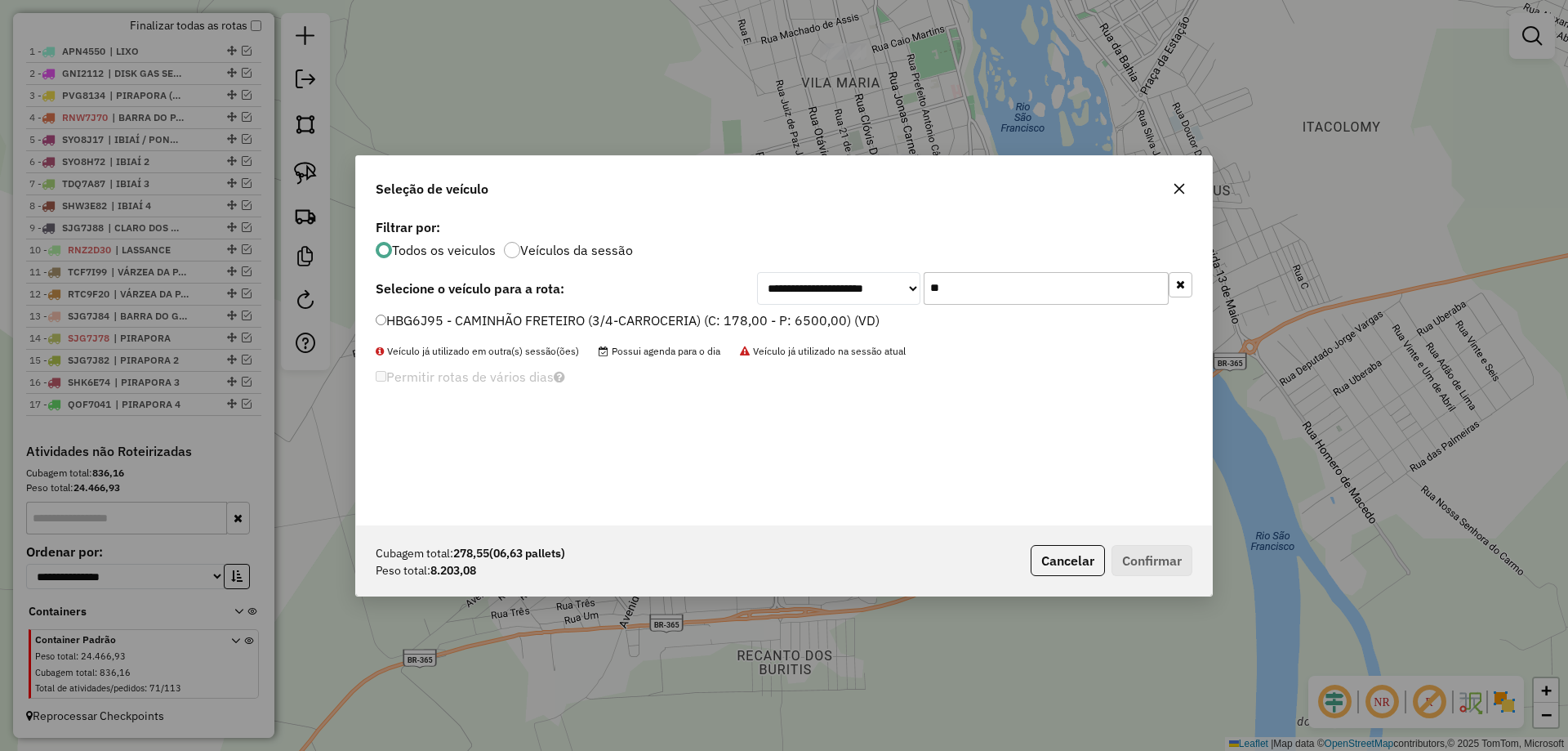
click at [455, 319] on label "HBG6J95 - CAMINHÃO FRETEIRO (3/4-CARROCERIA) (C: 178,00 - P: 6500,00) (VD)" at bounding box center [628, 320] width 504 height 20
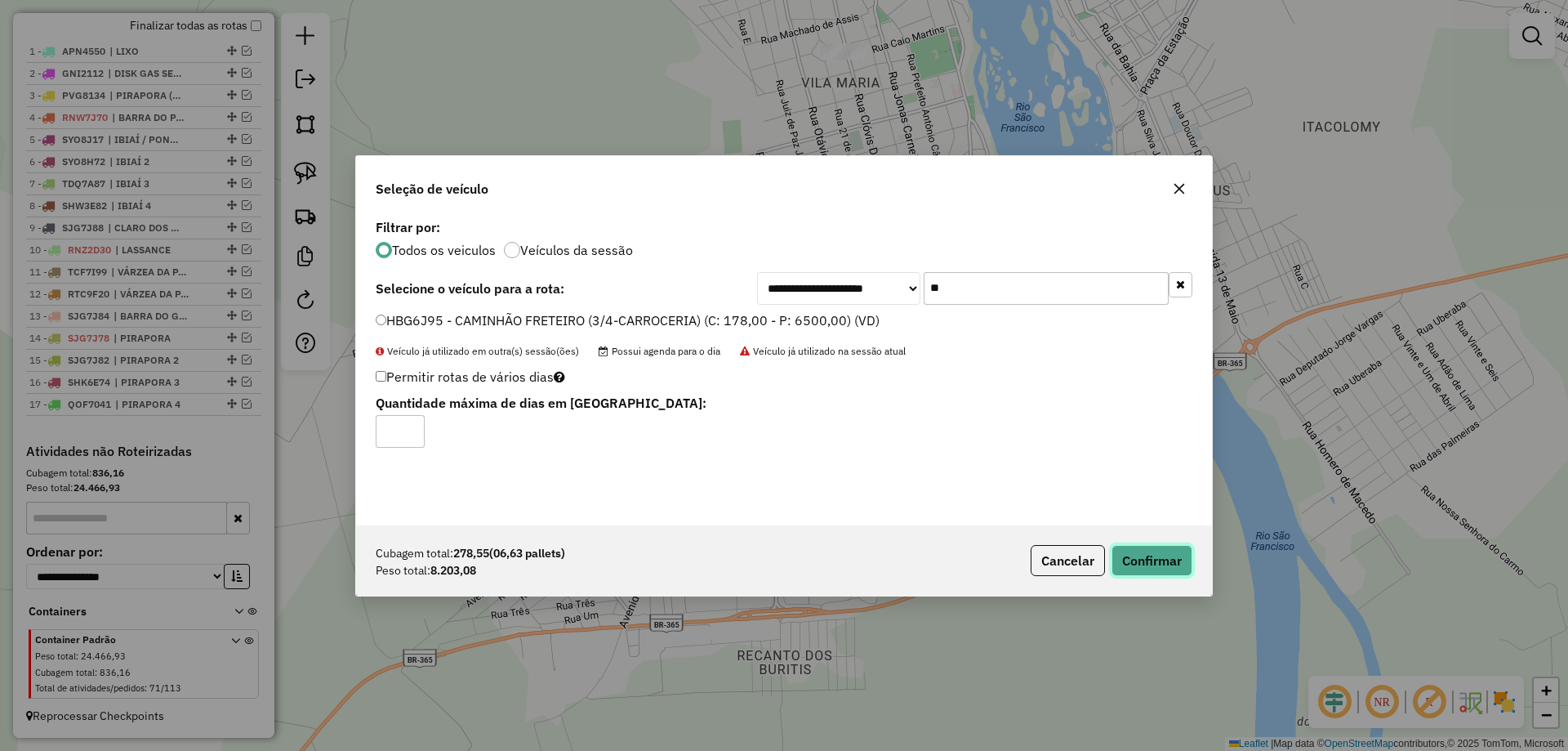
click at [1167, 567] on button "Confirmar" at bounding box center [1151, 560] width 81 height 31
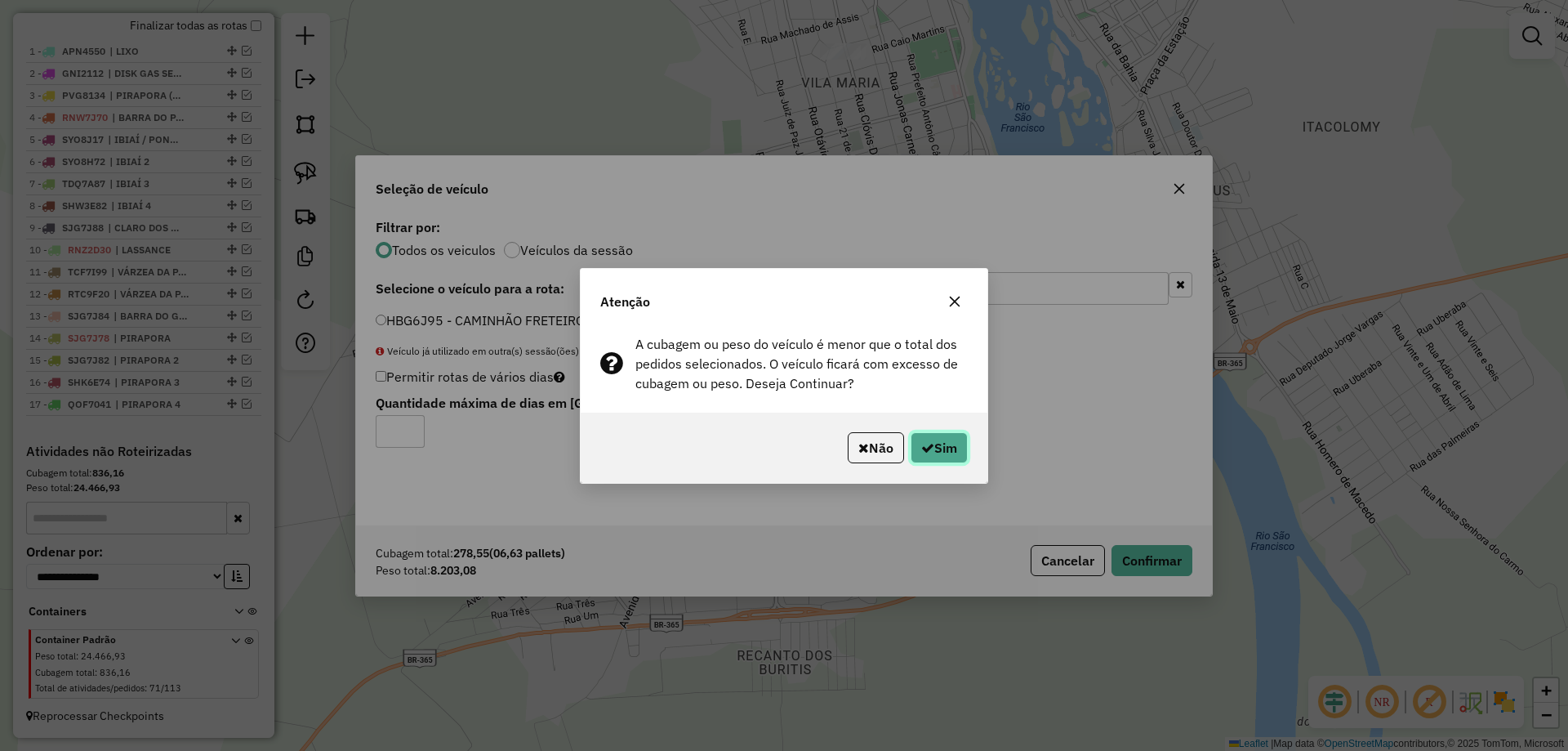
click at [963, 457] on button "Sim" at bounding box center [939, 446] width 58 height 31
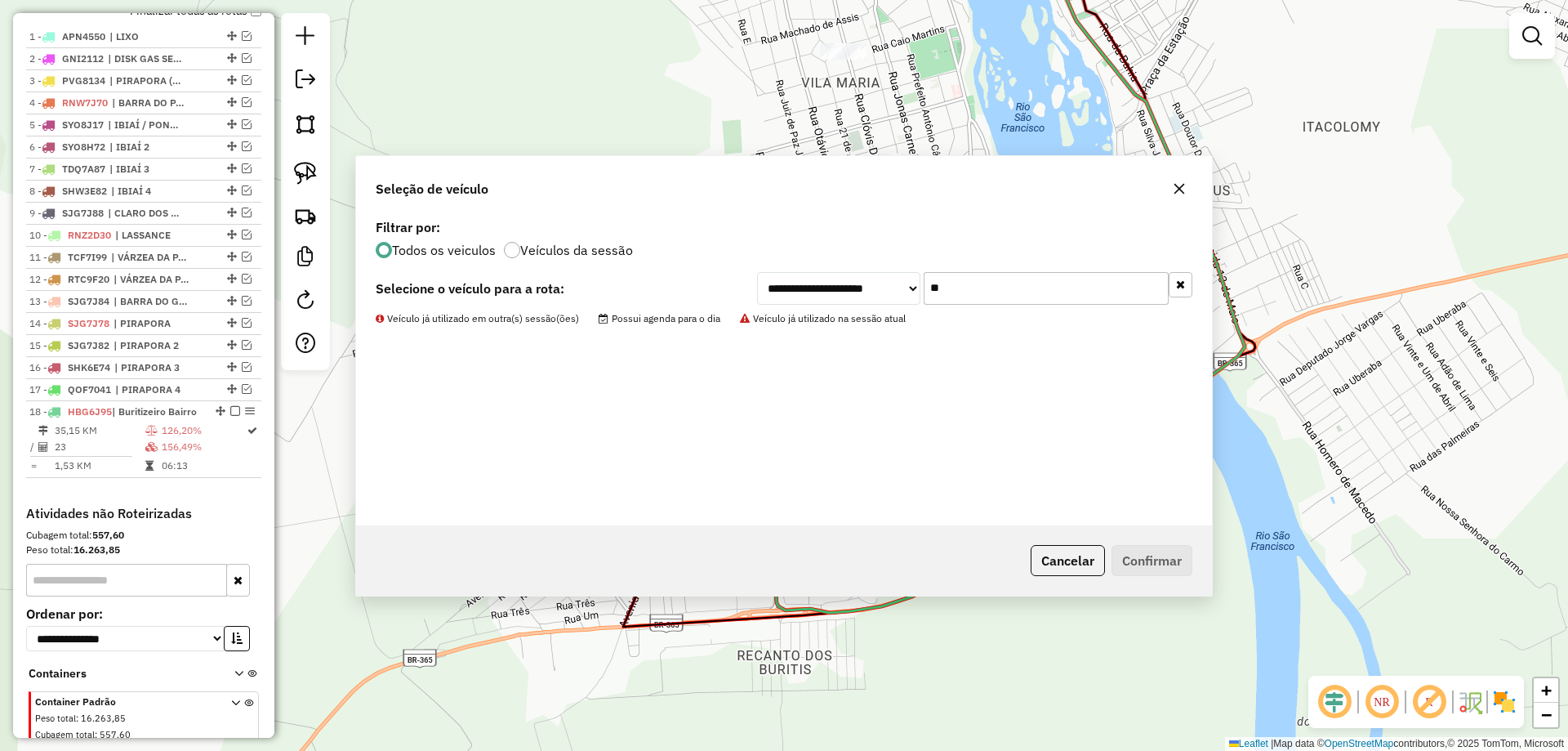
scroll to position [709, 0]
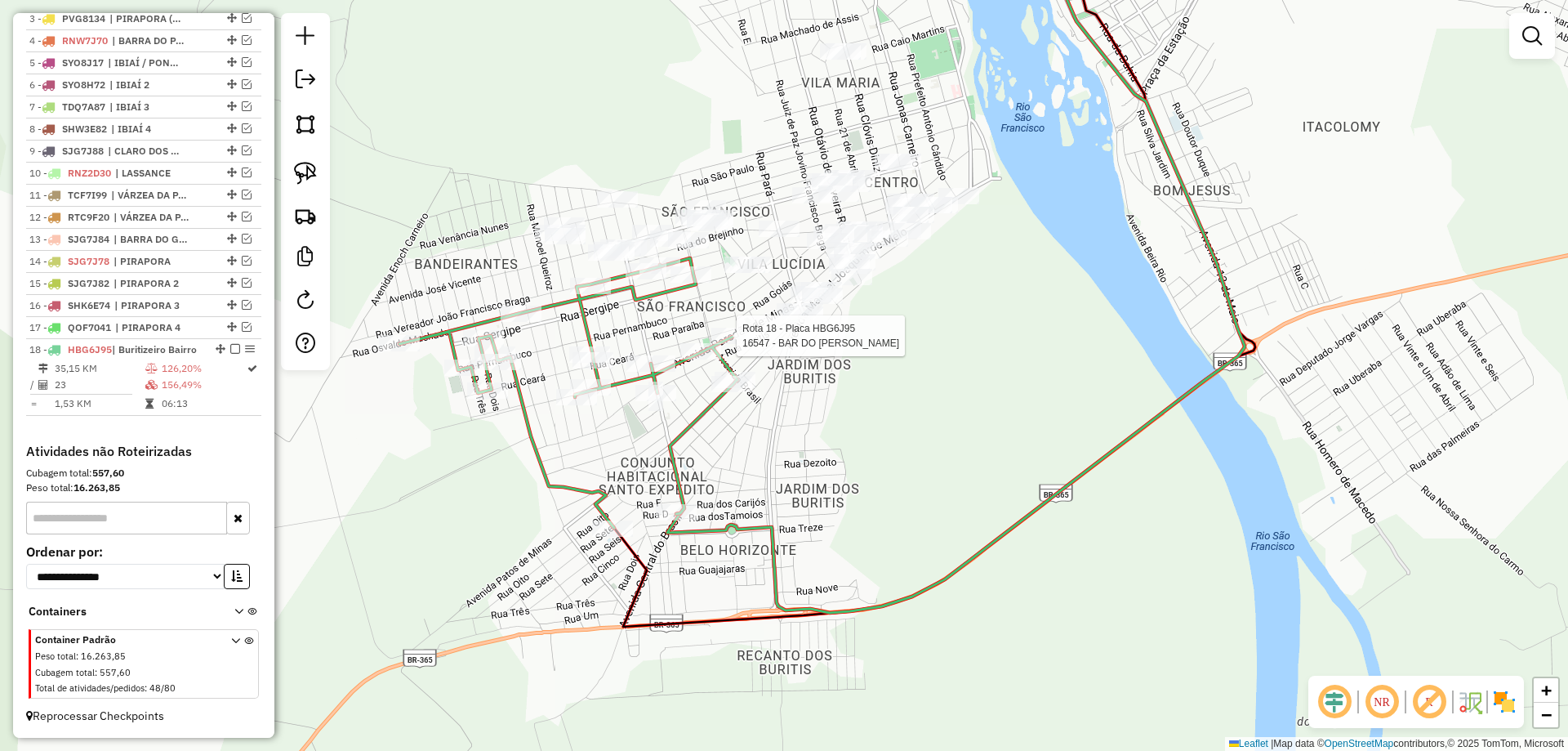
select select "*********"
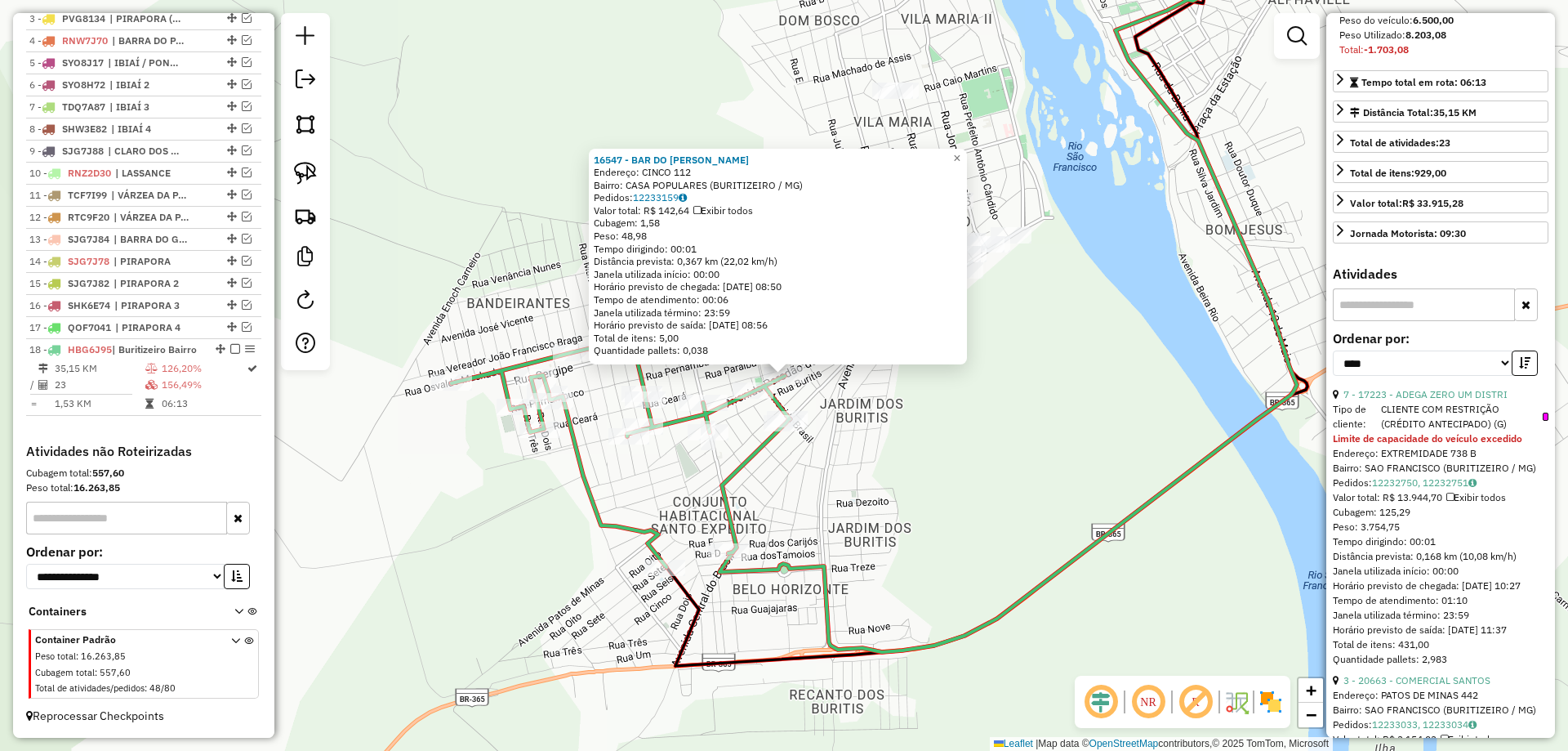
scroll to position [326, 0]
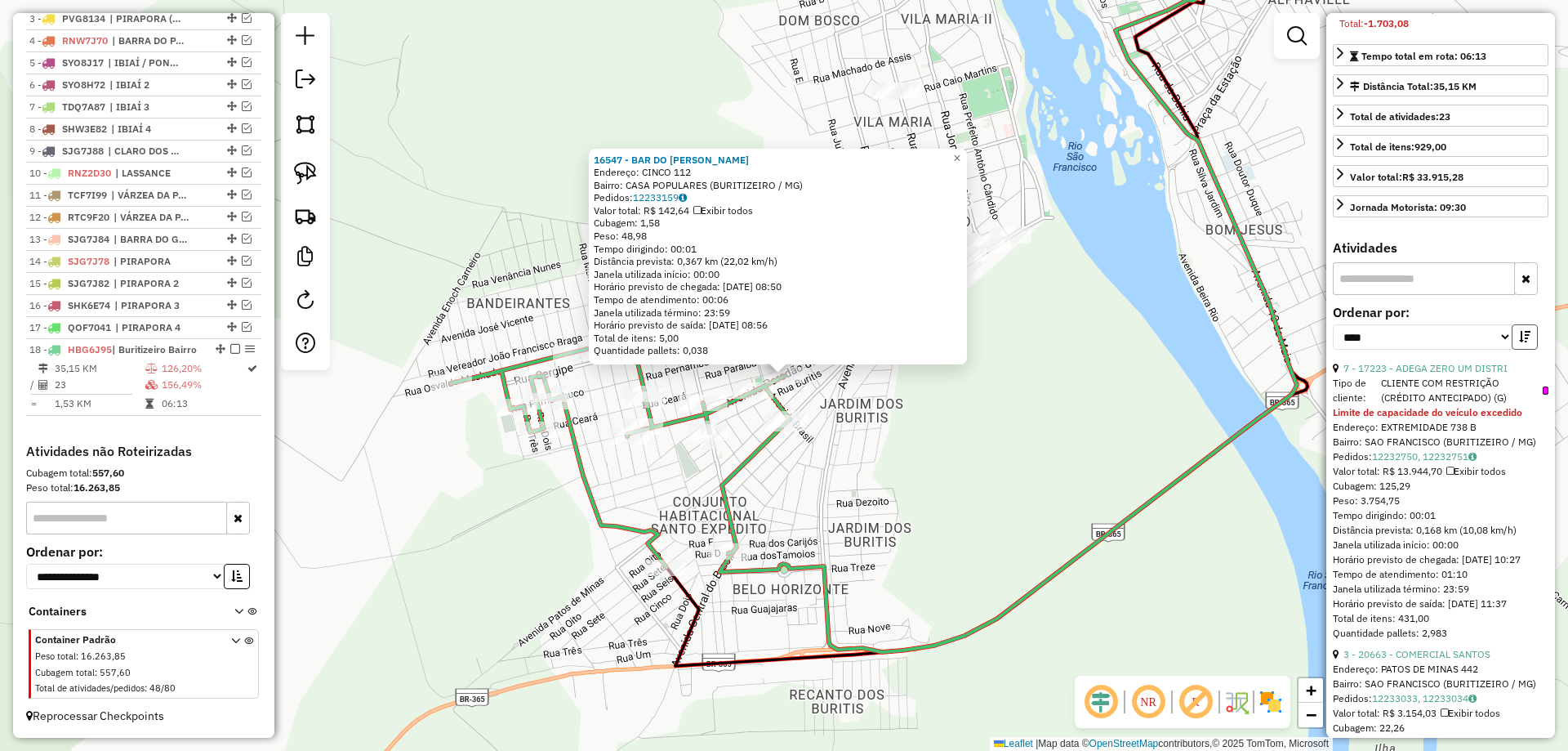
click at [1523, 342] on icon "button" at bounding box center [1524, 336] width 12 height 12
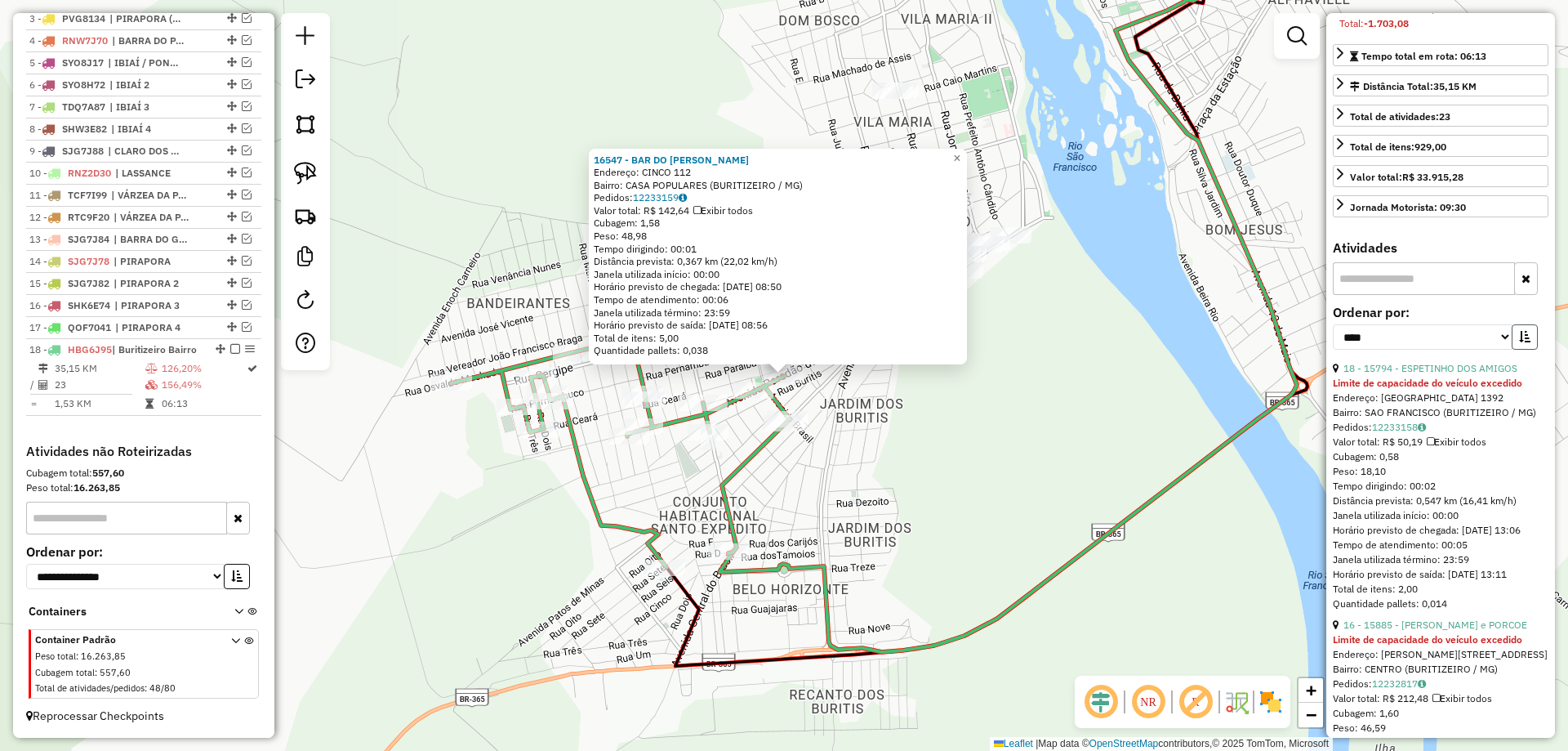
click at [1523, 342] on icon "button" at bounding box center [1524, 336] width 12 height 12
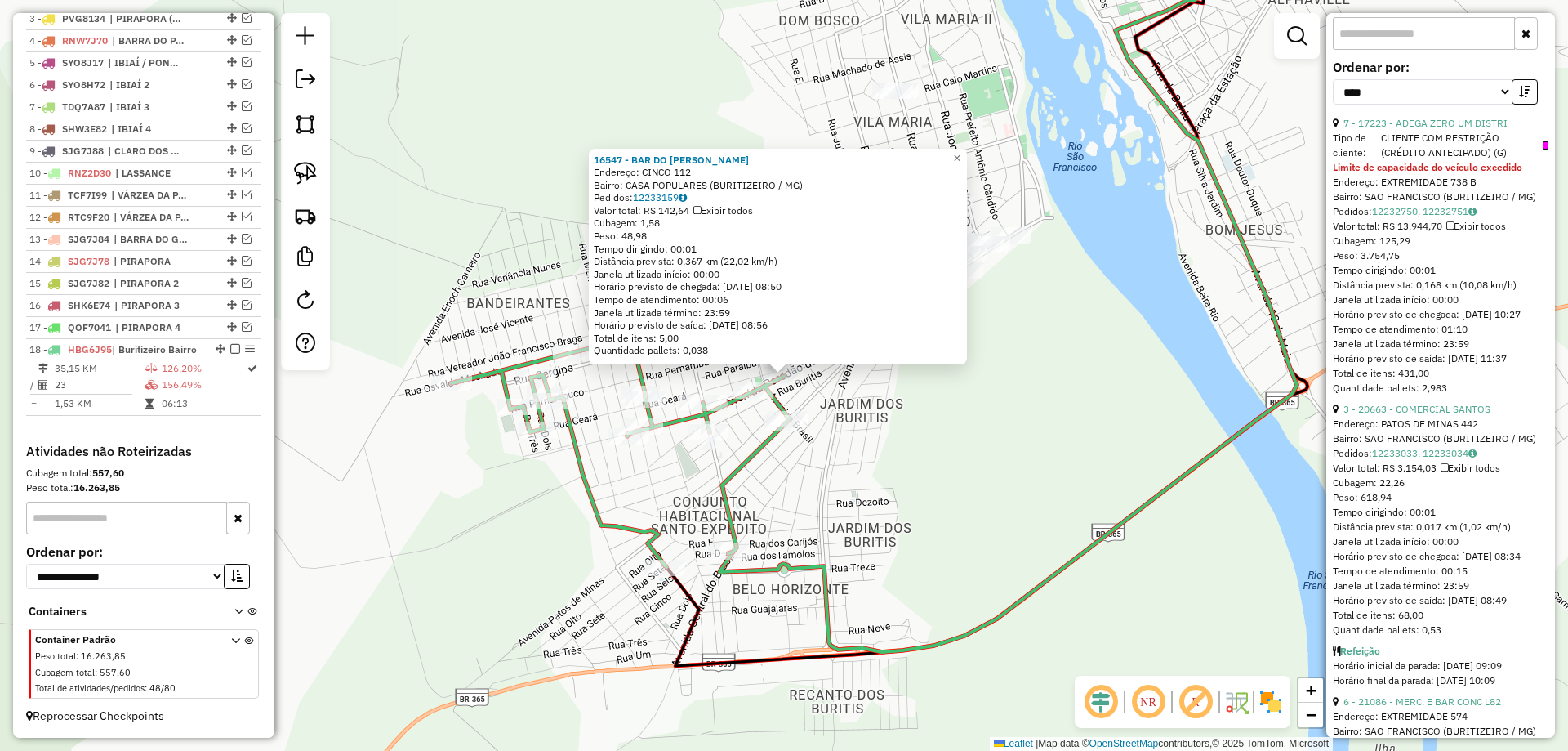
scroll to position [409, 0]
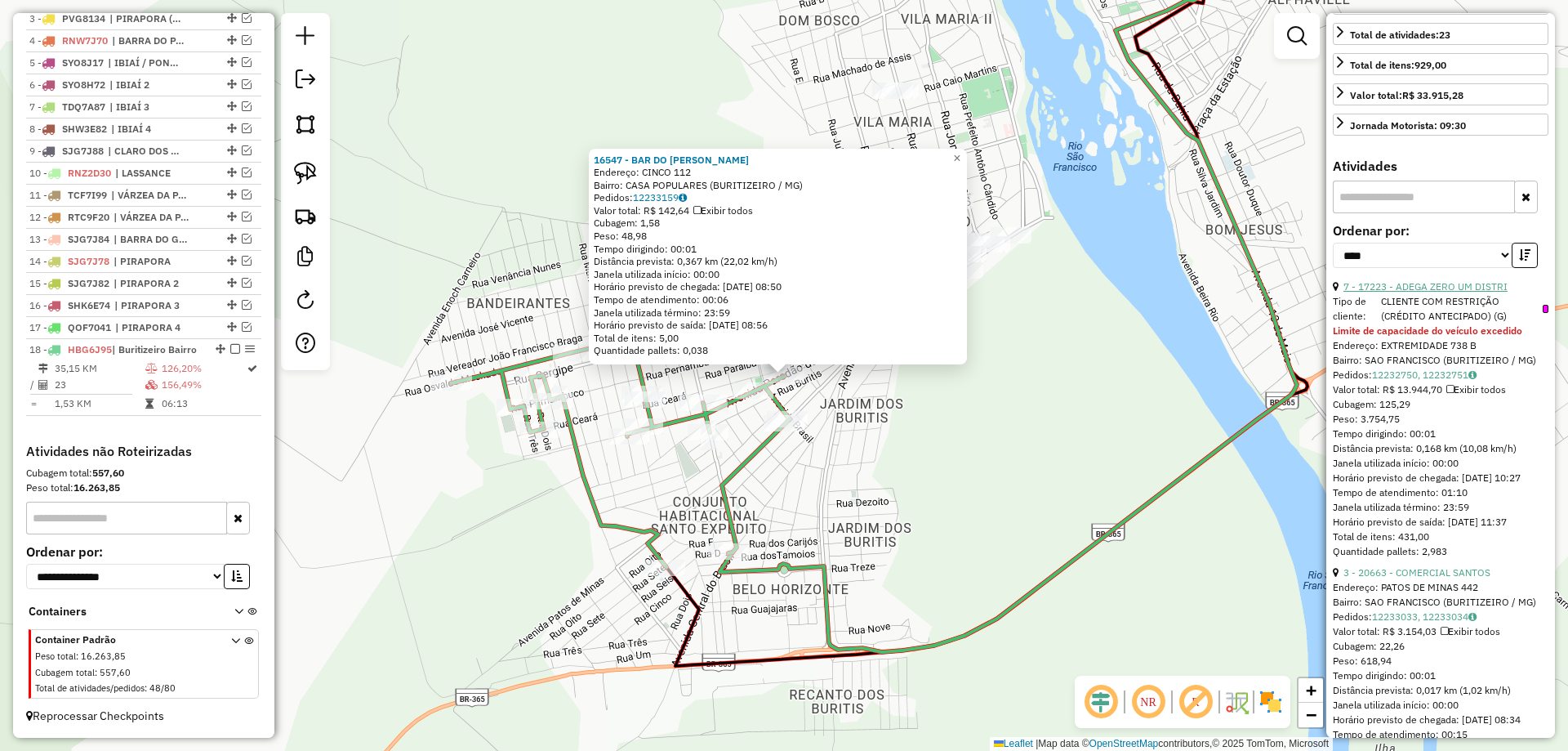
click at [1460, 293] on link "7 - 17223 - ADEGA ZERO UM DISTRI" at bounding box center [1424, 286] width 164 height 12
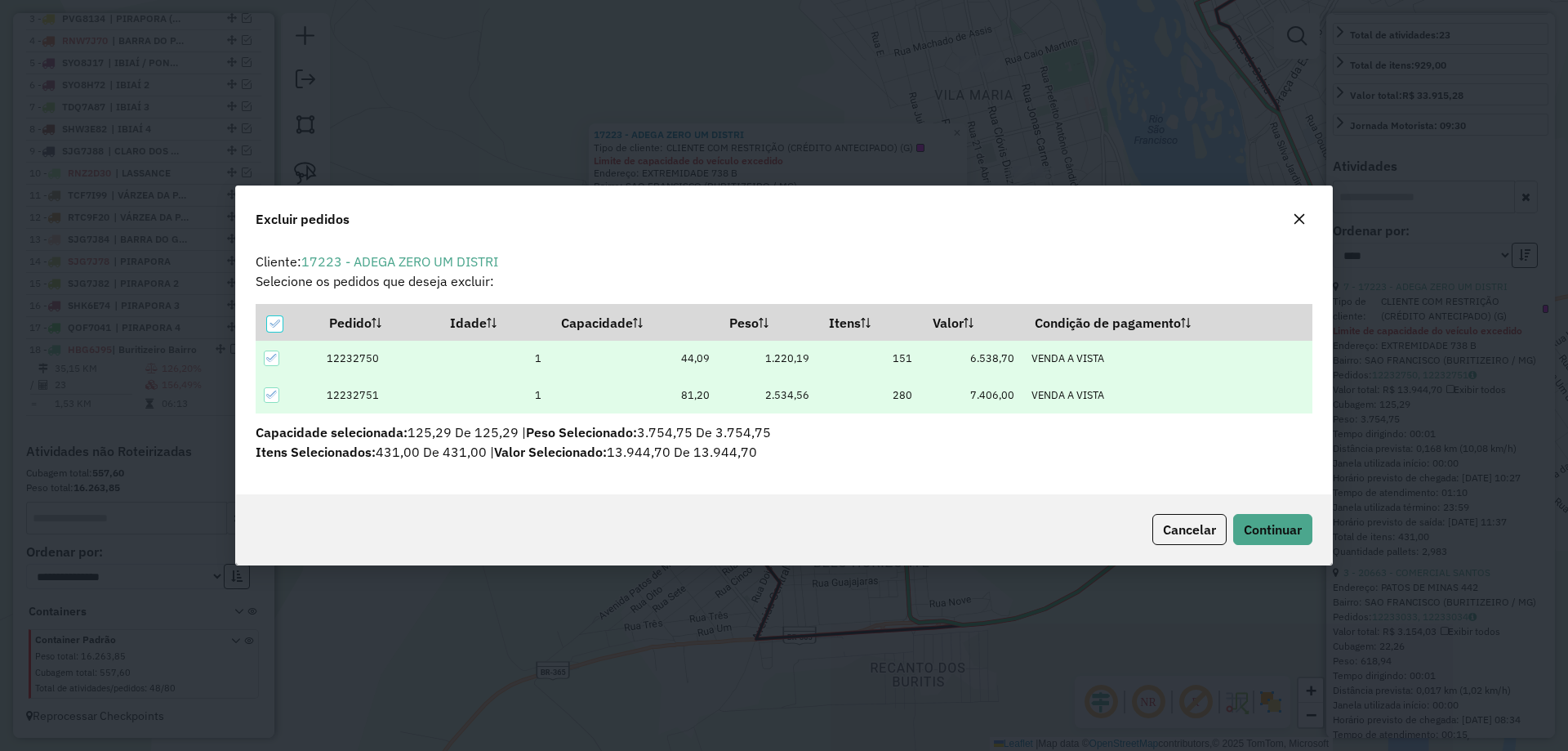
scroll to position [0, 0]
click at [1274, 528] on span "Continuar" at bounding box center [1272, 529] width 58 height 16
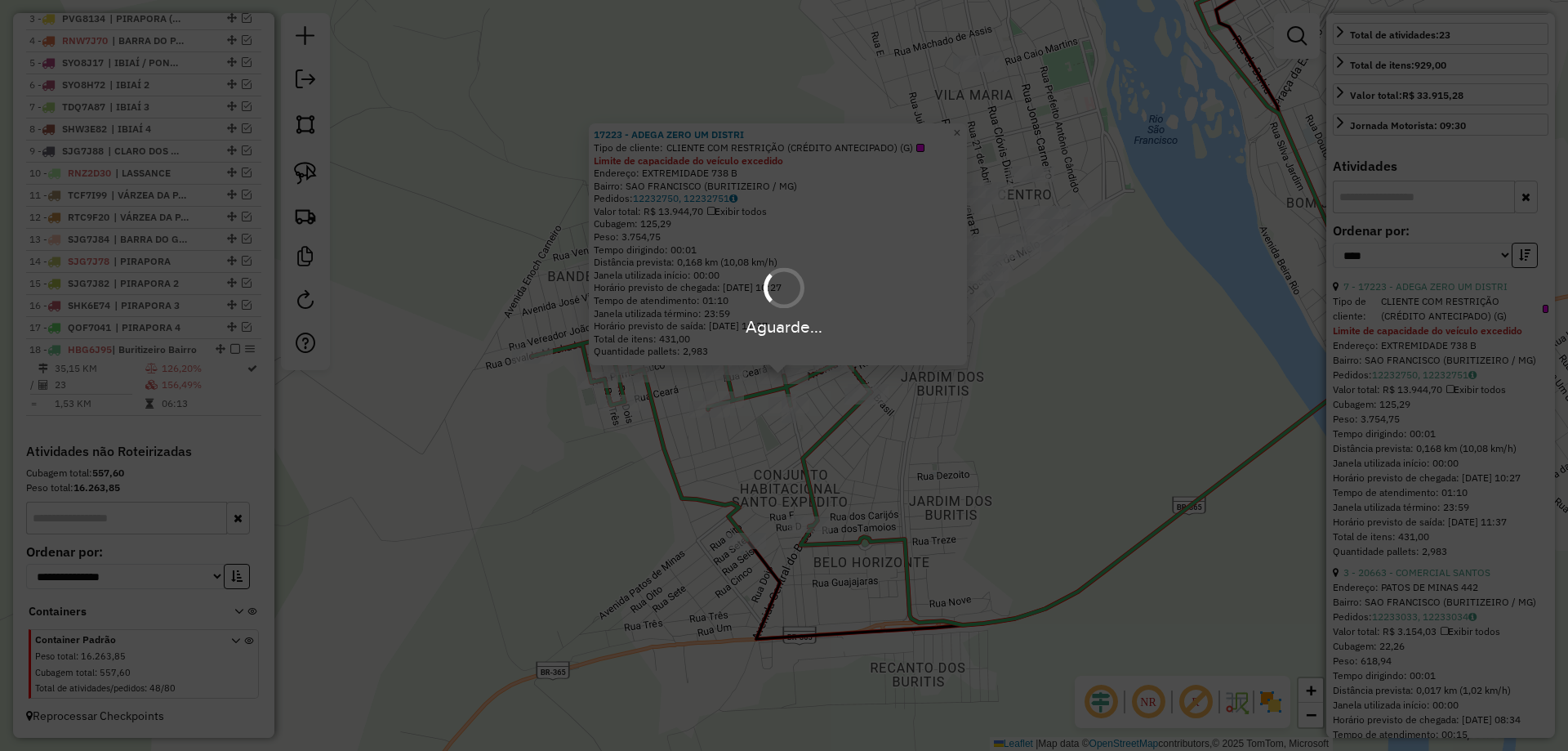
scroll to position [394, 0]
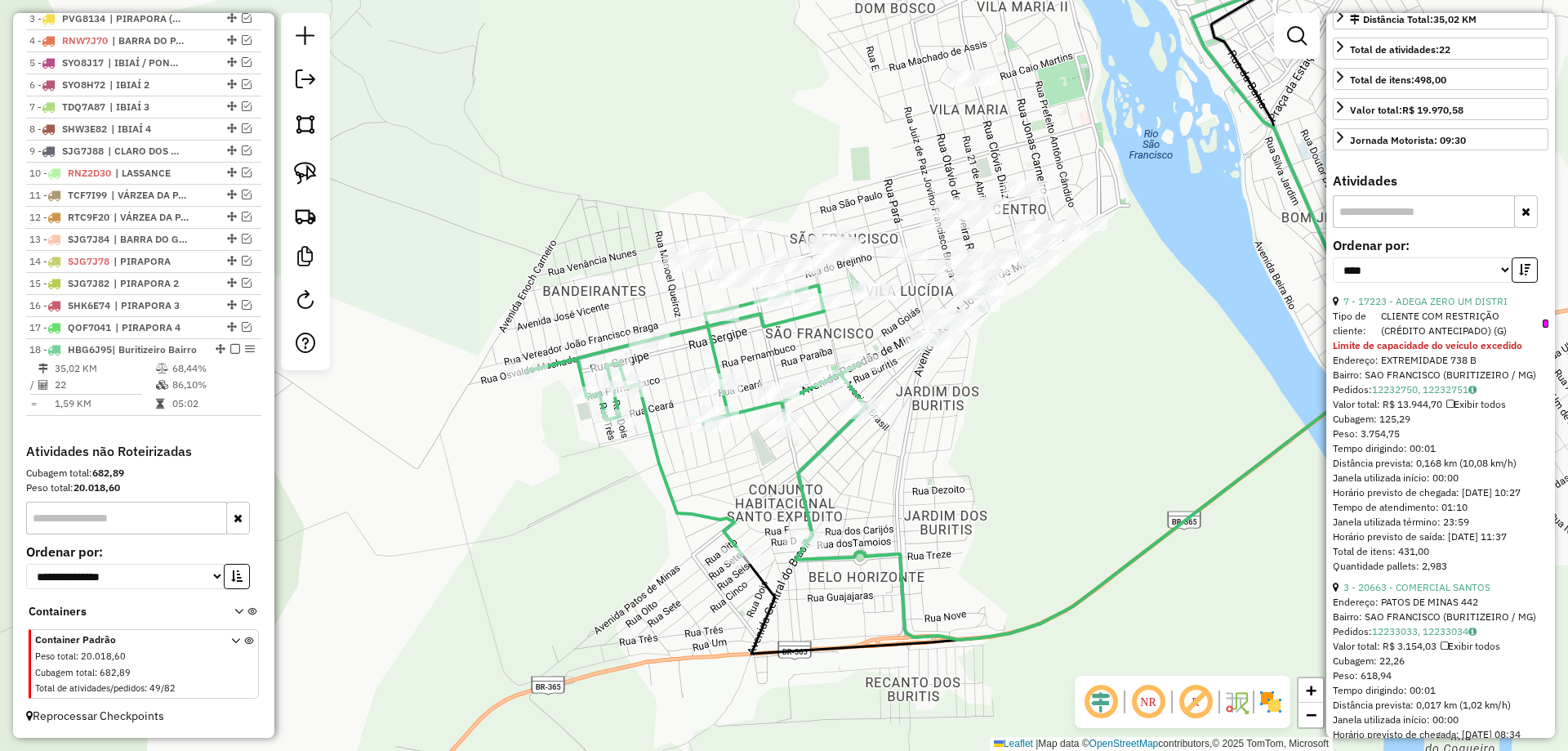
drag, startPoint x: 971, startPoint y: 455, endPoint x: 916, endPoint y: 548, distance: 108.0
click at [921, 548] on div "Janela de atendimento Grade de atendimento Capacidade Transportadoras Veículos …" at bounding box center [784, 375] width 1568 height 751
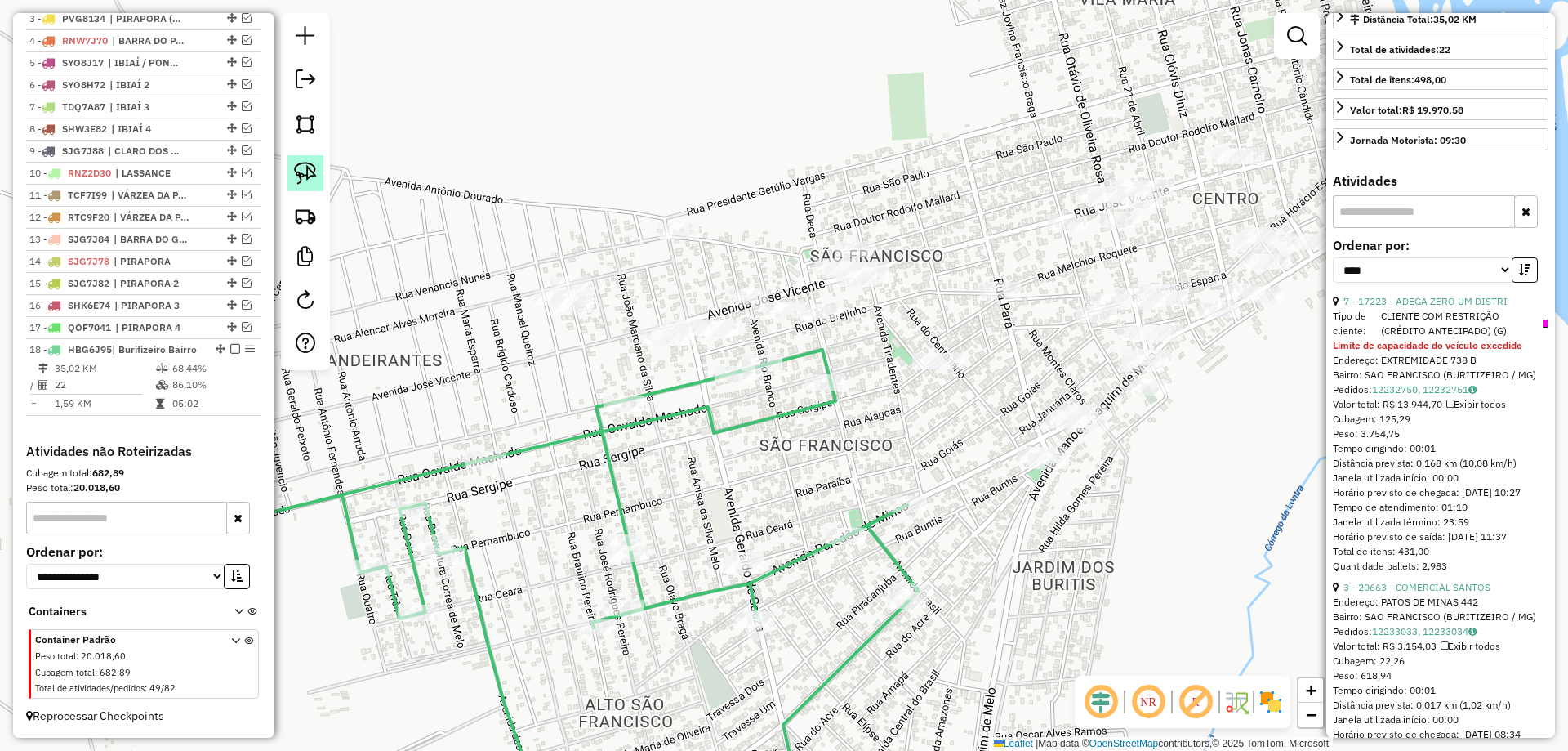
click at [322, 180] on link at bounding box center [305, 173] width 36 height 36
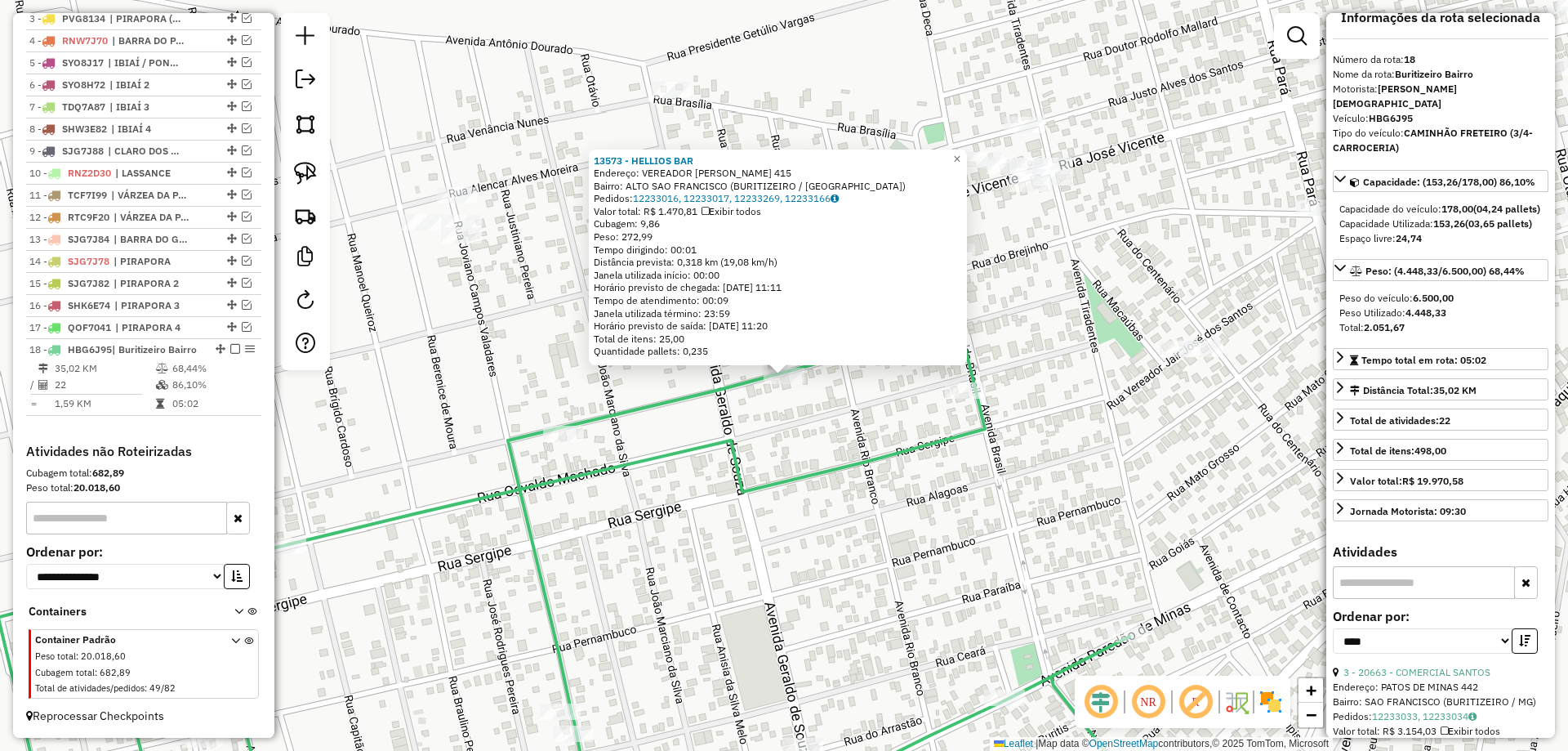
scroll to position [0, 0]
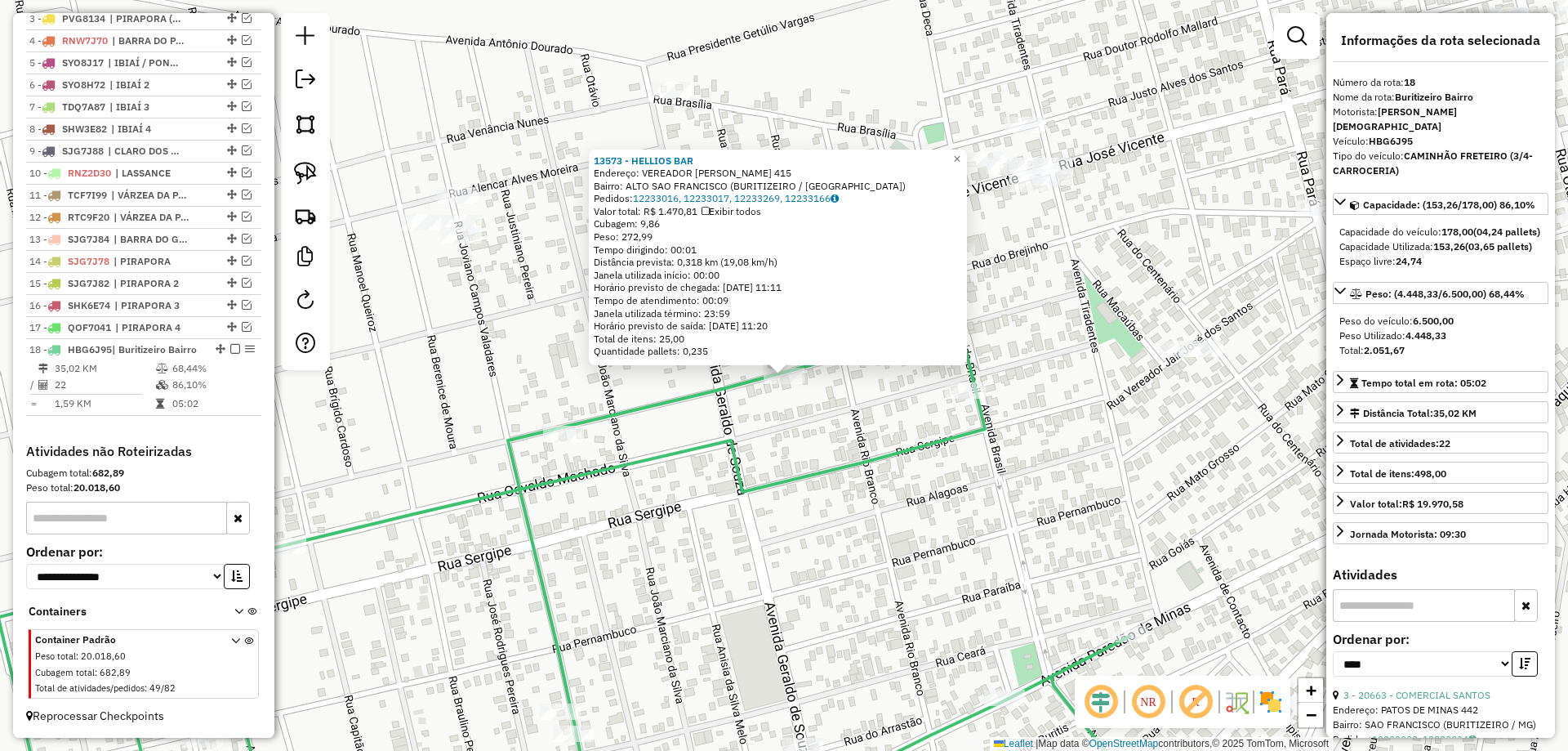
click at [931, 450] on icon at bounding box center [497, 575] width 1308 height 501
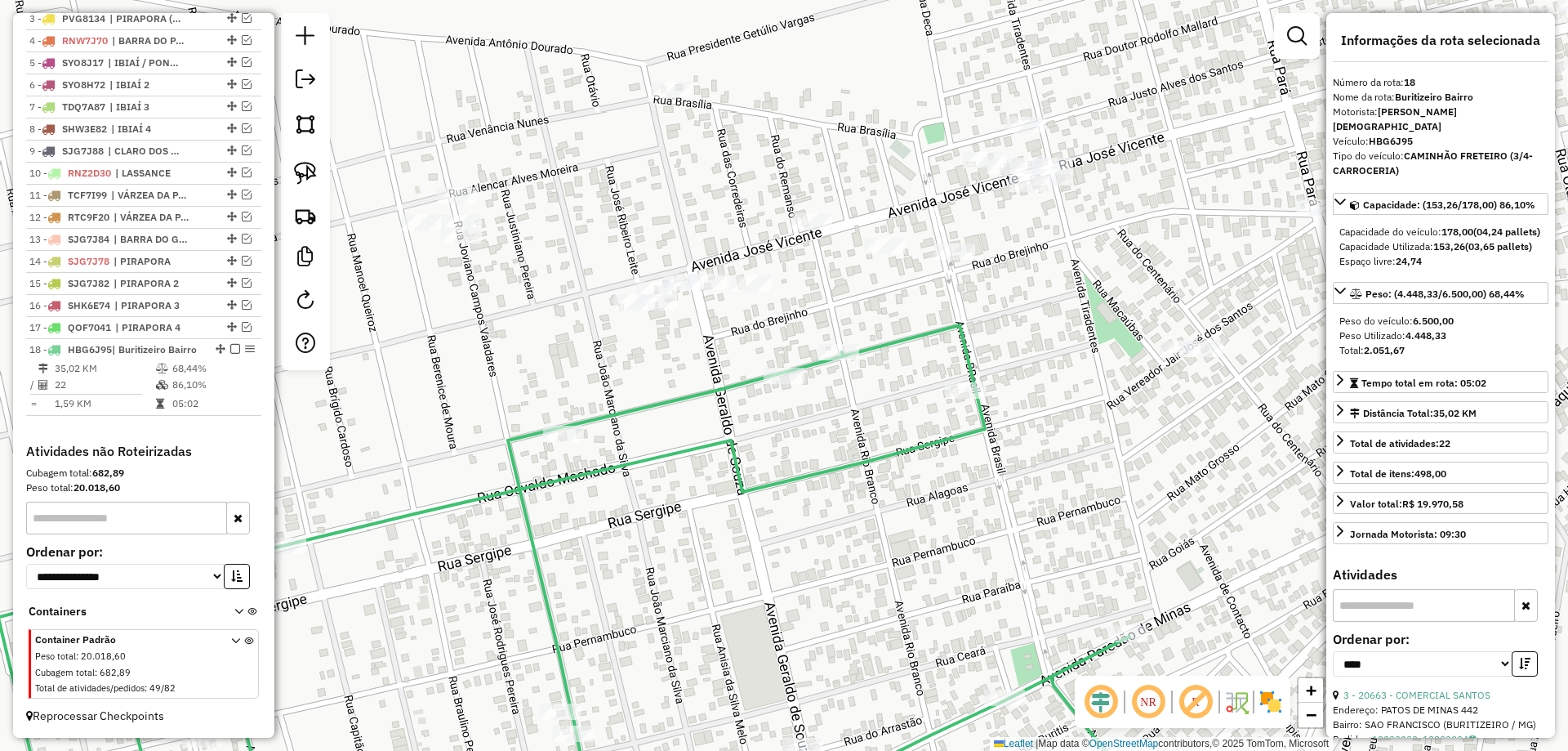
click at [323, 173] on div at bounding box center [304, 191] width 49 height 357
click at [325, 168] on div at bounding box center [304, 191] width 49 height 357
click at [311, 171] on img at bounding box center [304, 173] width 23 height 23
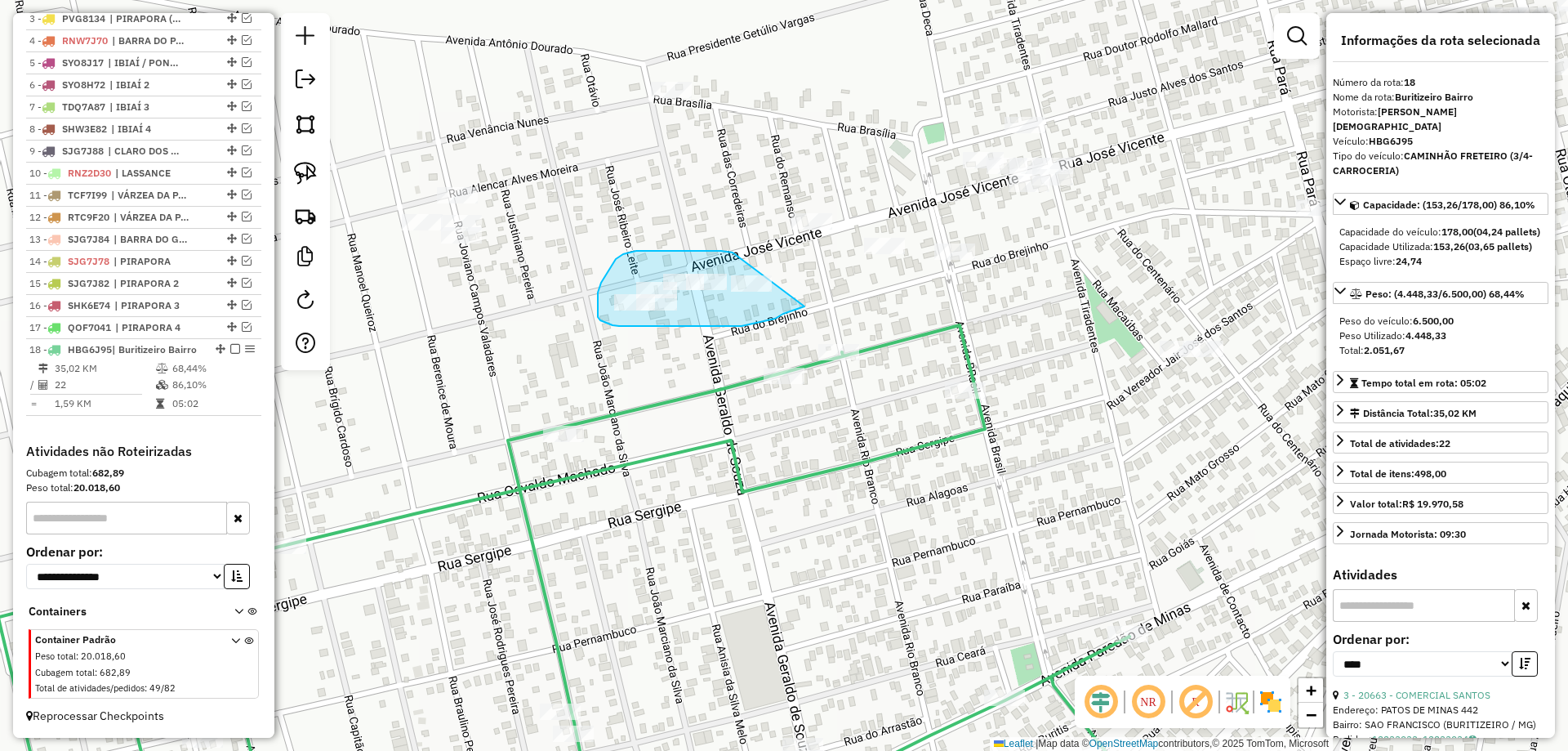
drag, startPoint x: 708, startPoint y: 251, endPoint x: 805, endPoint y: 306, distance: 111.5
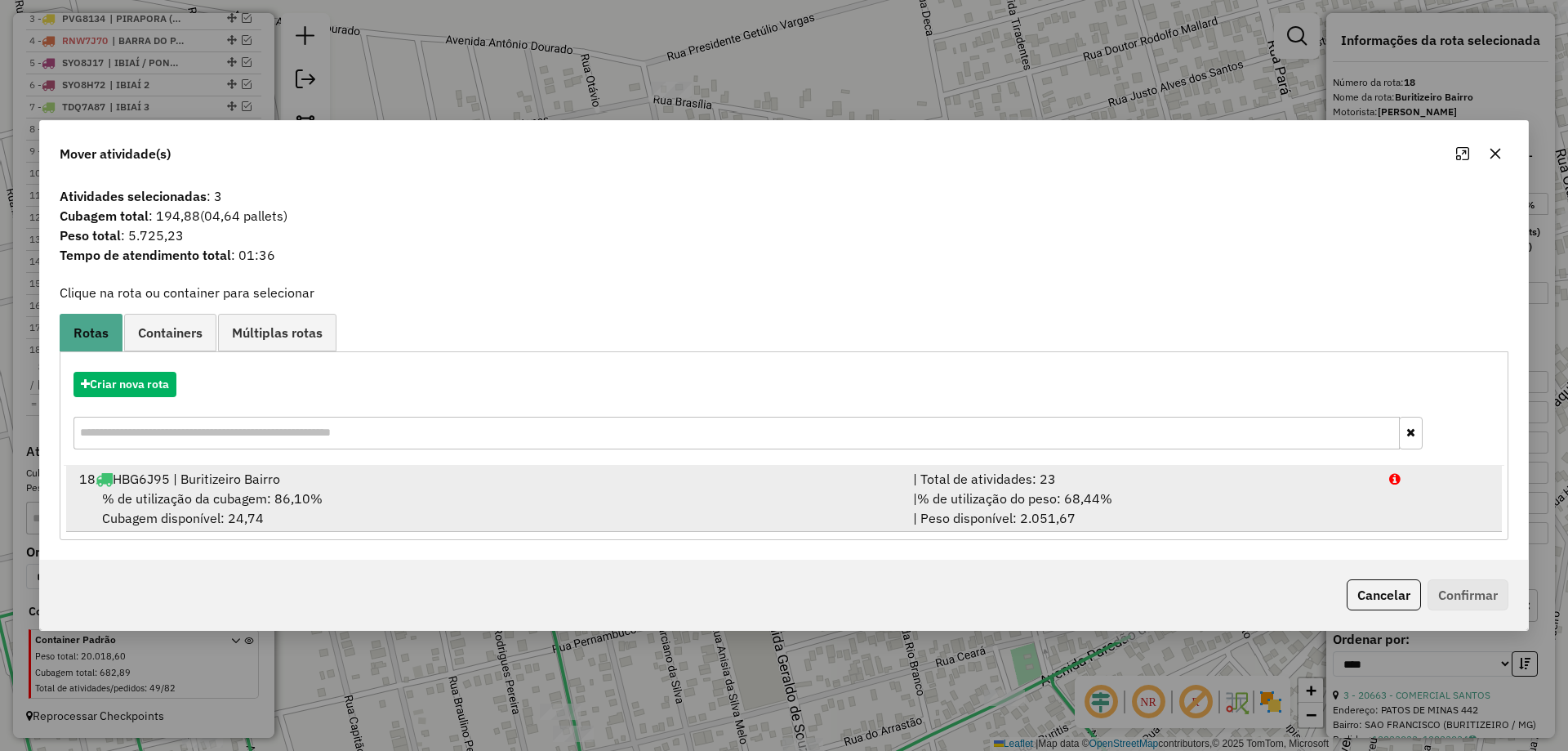
click at [1003, 485] on div "| Total de atividades: 23" at bounding box center [1142, 479] width 476 height 20
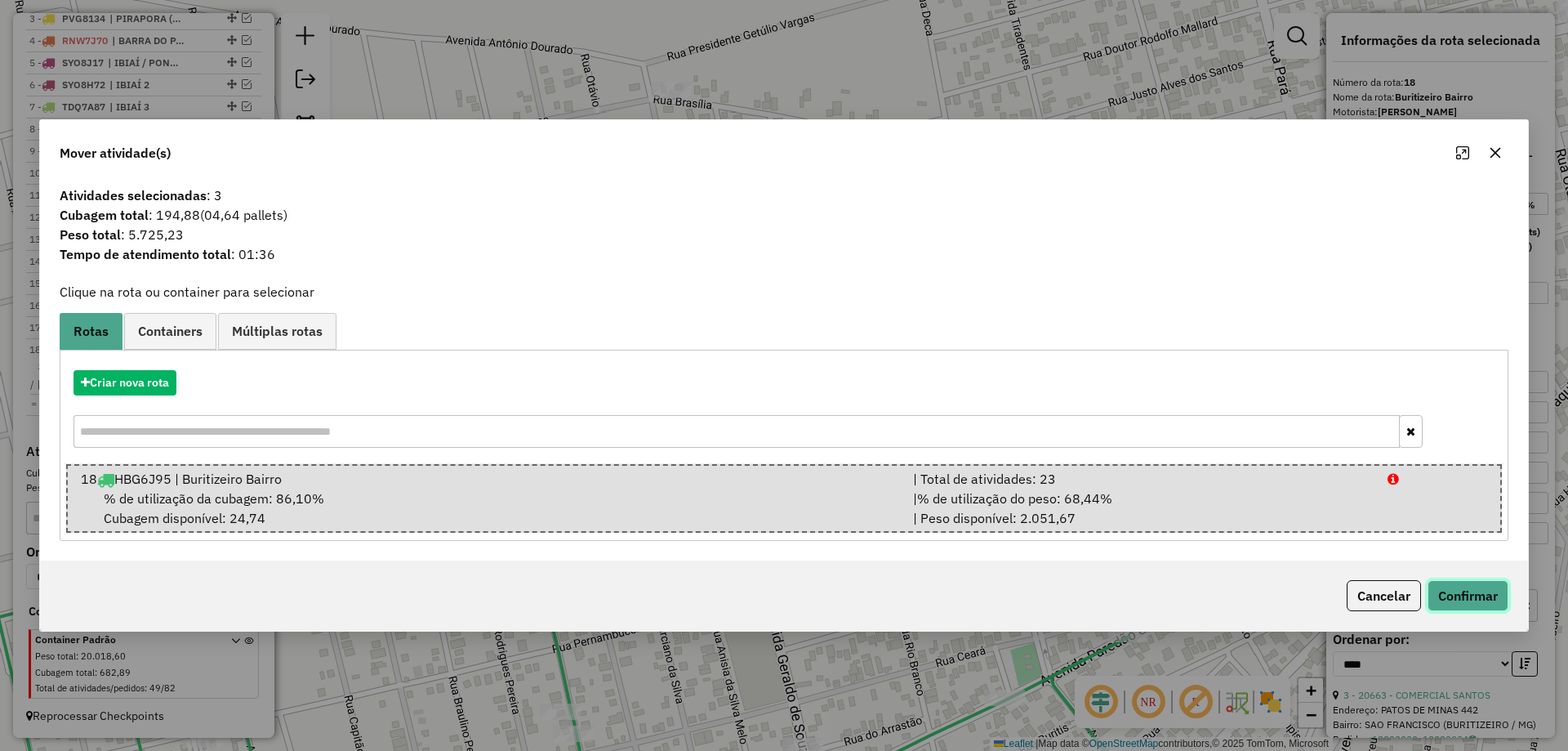
click at [1446, 590] on button "Confirmar" at bounding box center [1468, 595] width 81 height 31
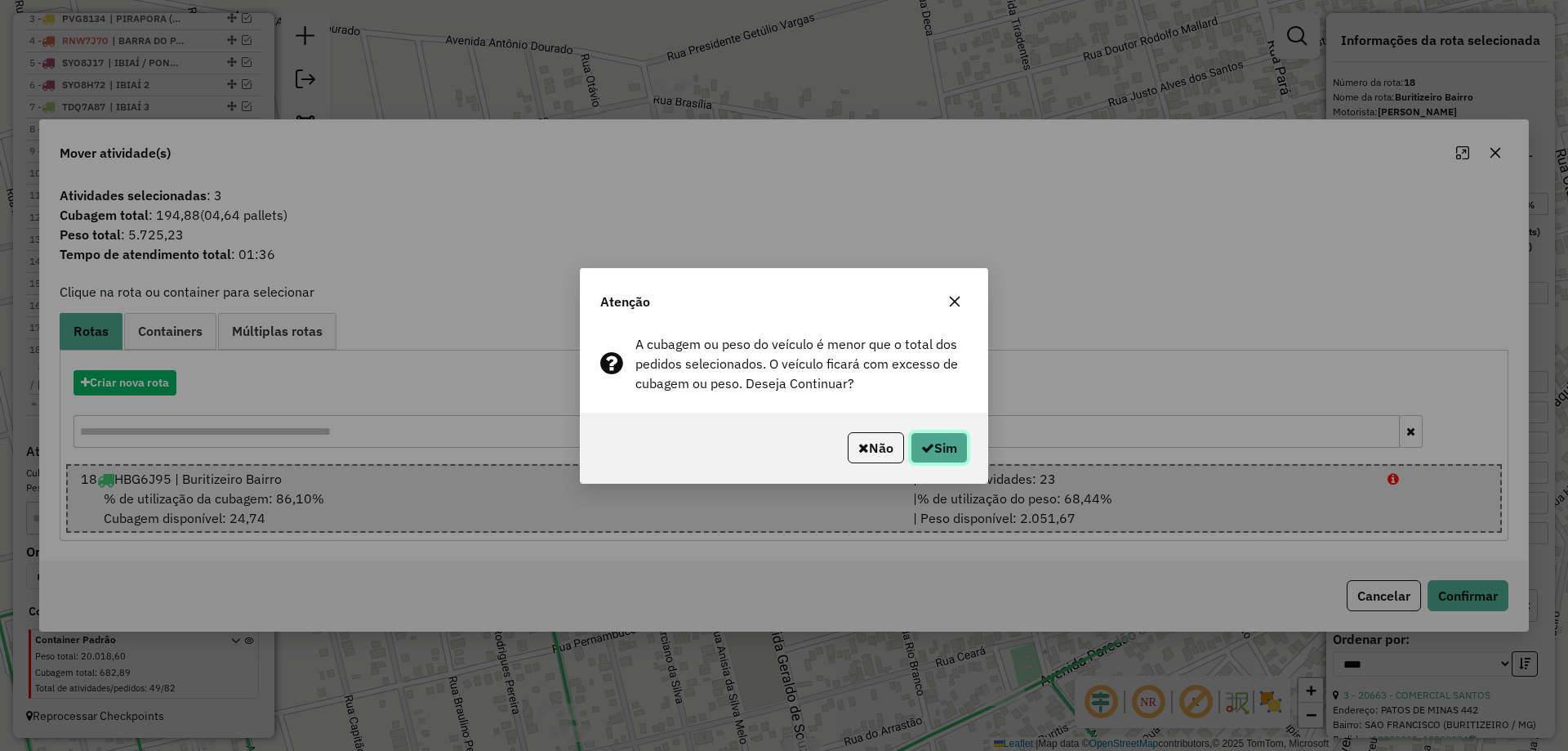
click at [946, 450] on button "Sim" at bounding box center [939, 446] width 58 height 31
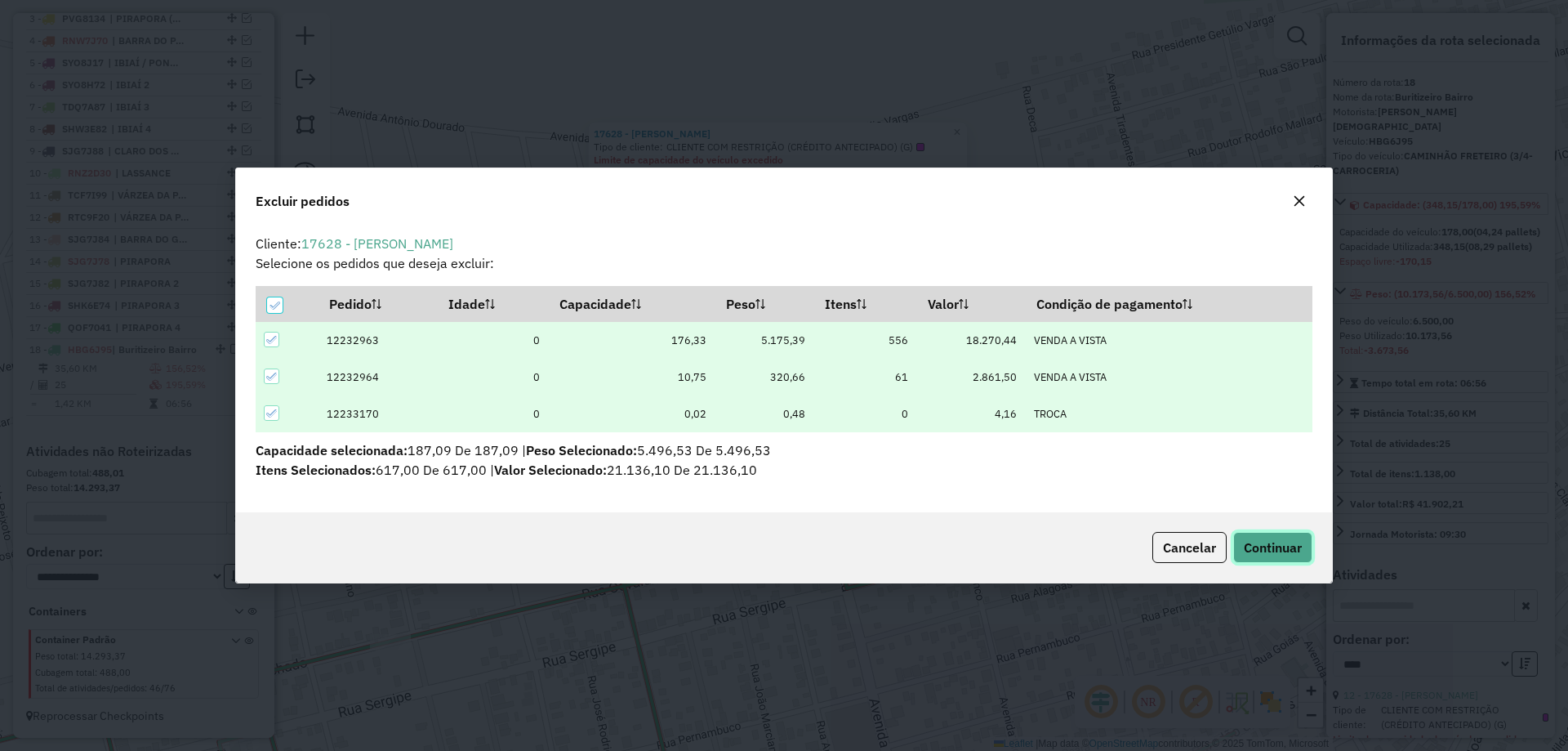
click at [1272, 555] on span "Continuar" at bounding box center [1272, 547] width 58 height 16
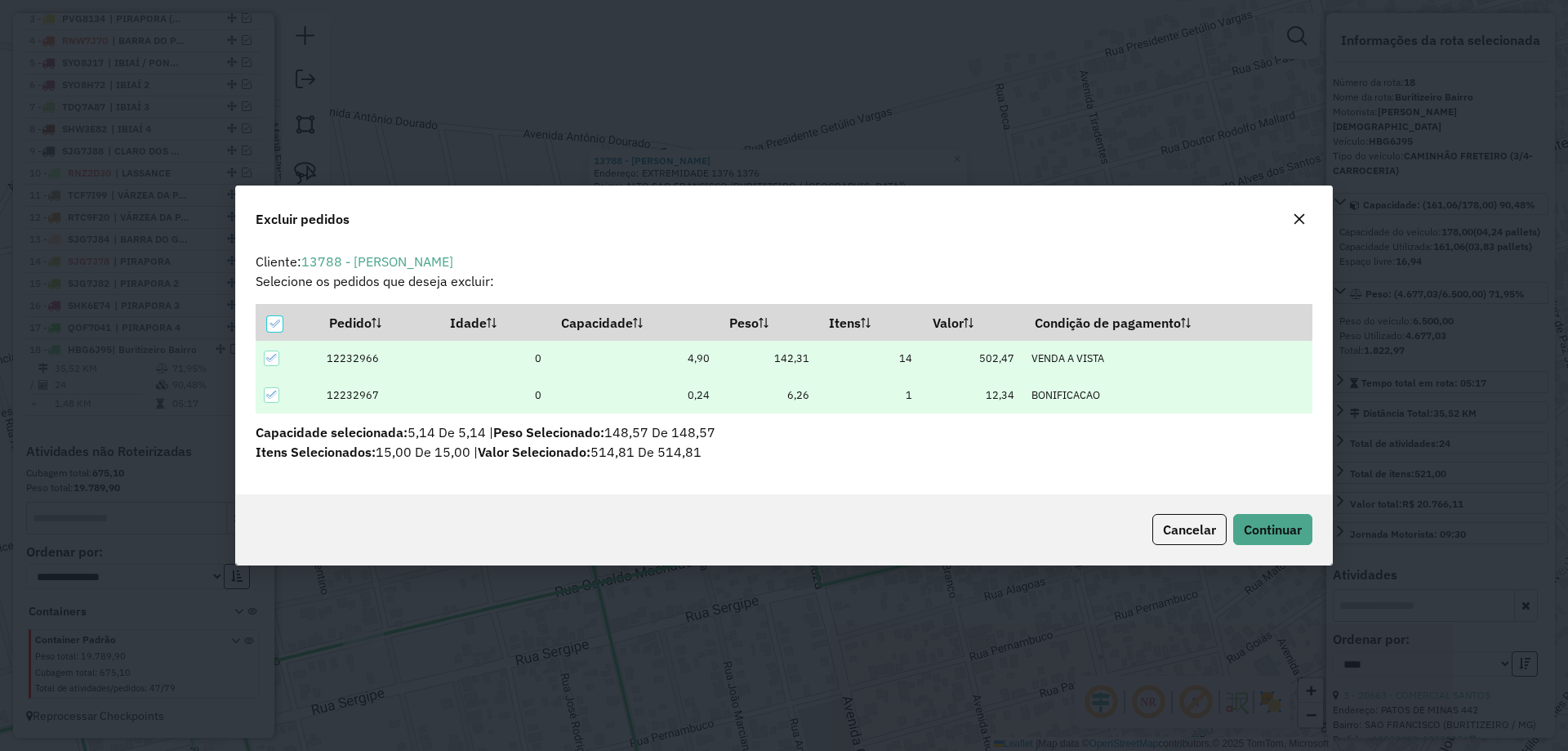
scroll to position [9, 5]
click at [1301, 542] on button "Continuar" at bounding box center [1272, 529] width 79 height 31
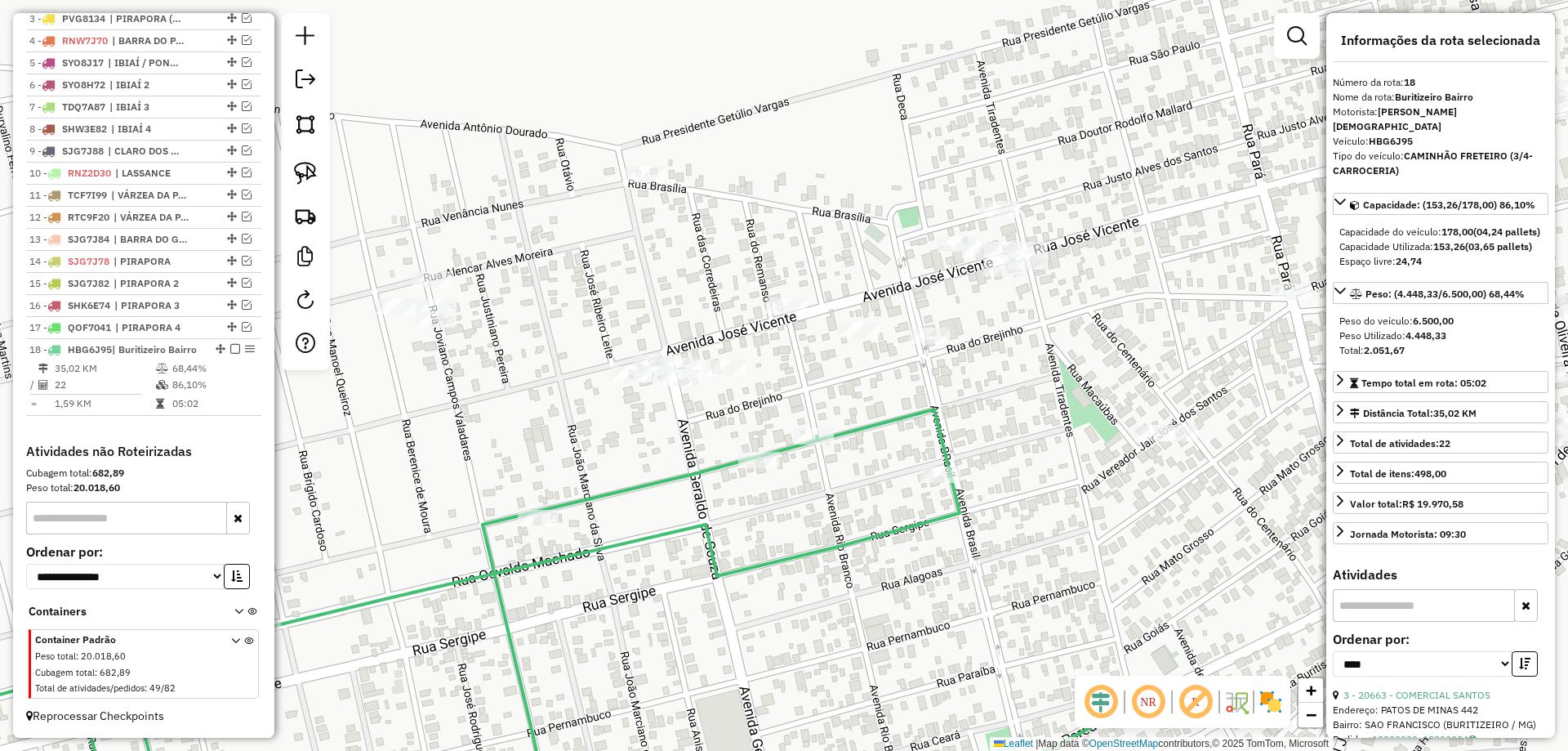
drag, startPoint x: 985, startPoint y: 385, endPoint x: 784, endPoint y: 321, distance: 210.9
click at [784, 321] on div "Janela de atendimento Grade de atendimento Capacidade Transportadoras Veículos …" at bounding box center [784, 375] width 1568 height 751
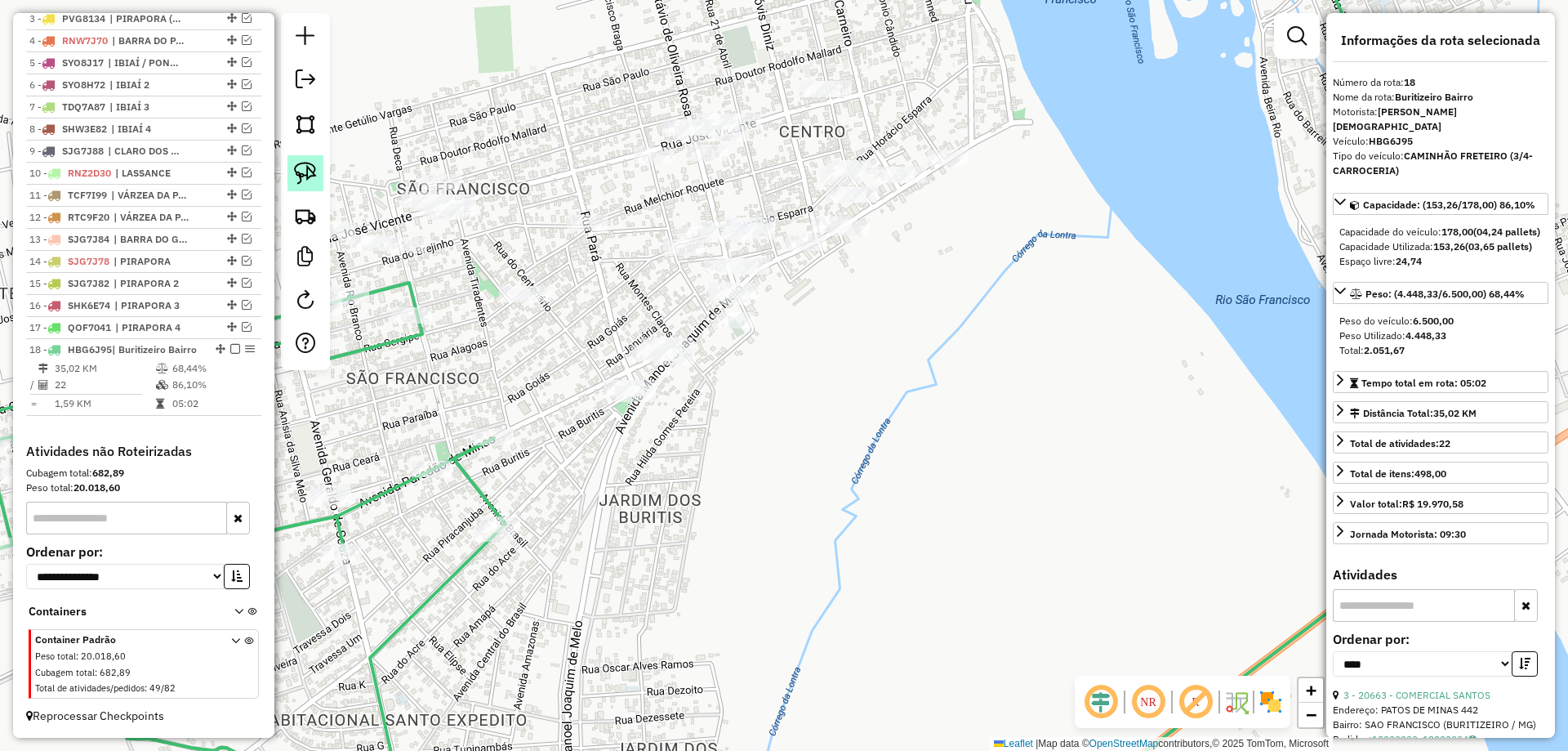
click at [314, 164] on img at bounding box center [304, 173] width 23 height 23
click at [681, 343] on div "Janela de atendimento Grade de atendimento Capacidade Transportadoras Veículos …" at bounding box center [784, 375] width 1568 height 751
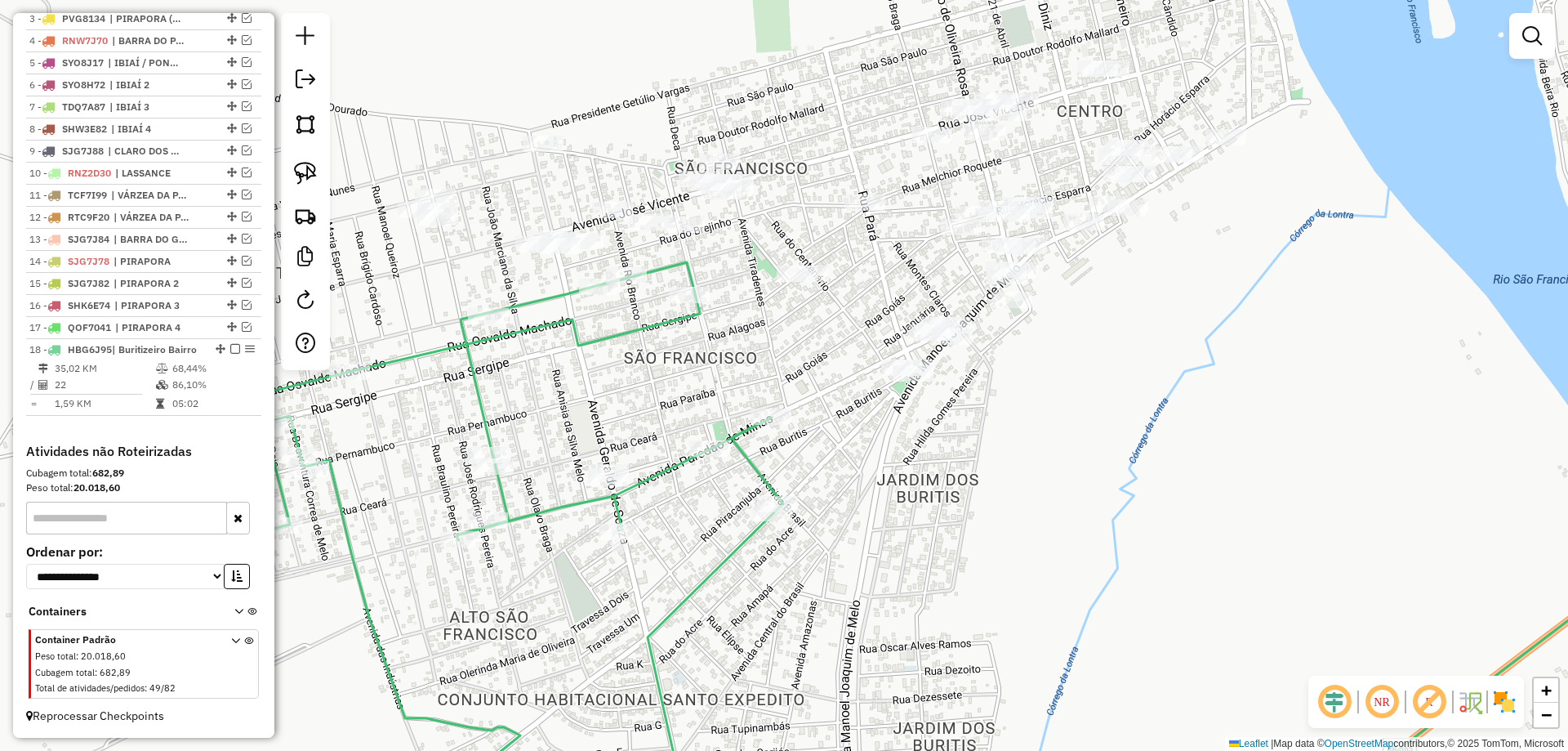
drag, startPoint x: 812, startPoint y: 382, endPoint x: 824, endPoint y: 378, distance: 12.6
click at [824, 378] on div "Janela de atendimento Grade de atendimento Capacidade Transportadoras Veículos …" at bounding box center [784, 375] width 1568 height 751
select select "*********"
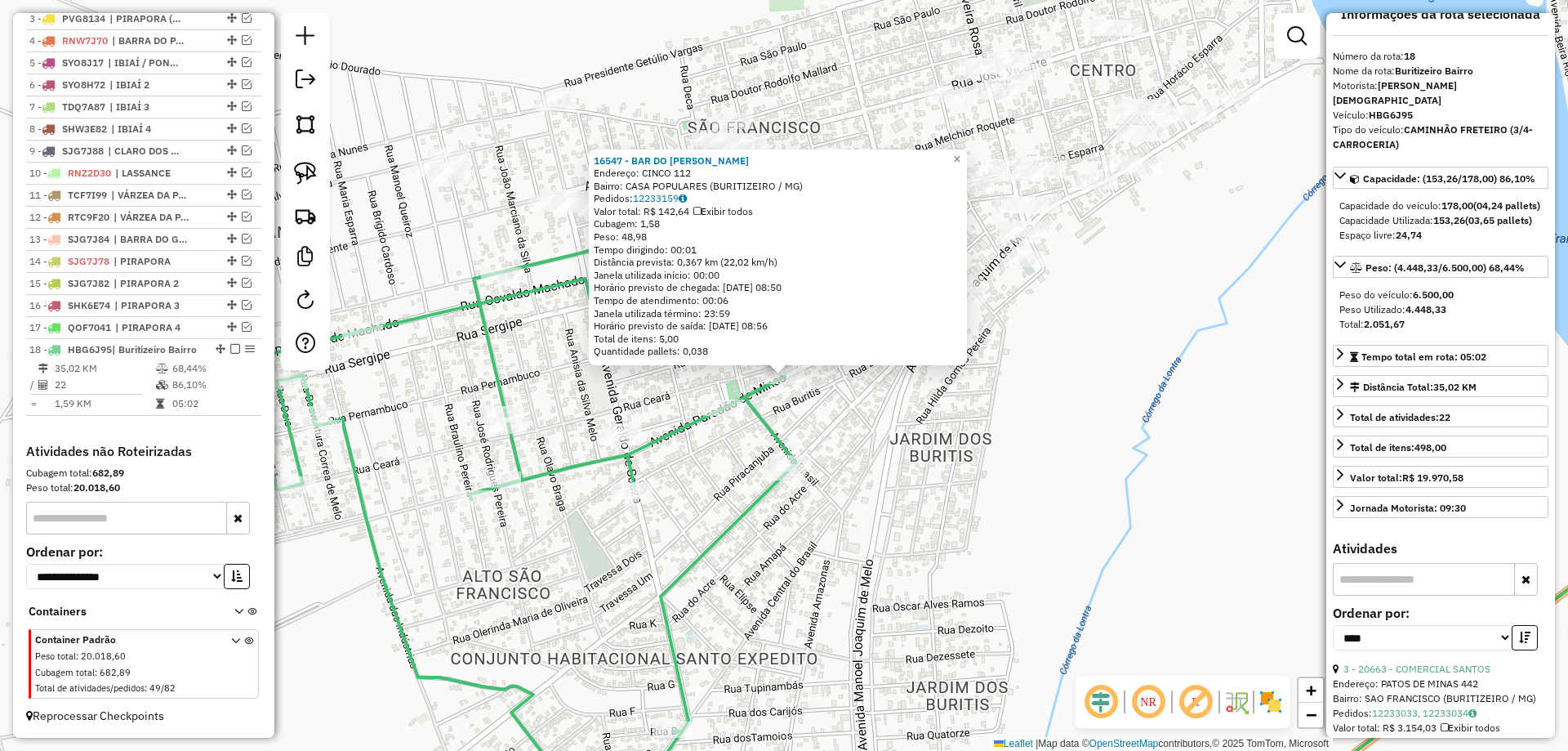
scroll to position [0, 0]
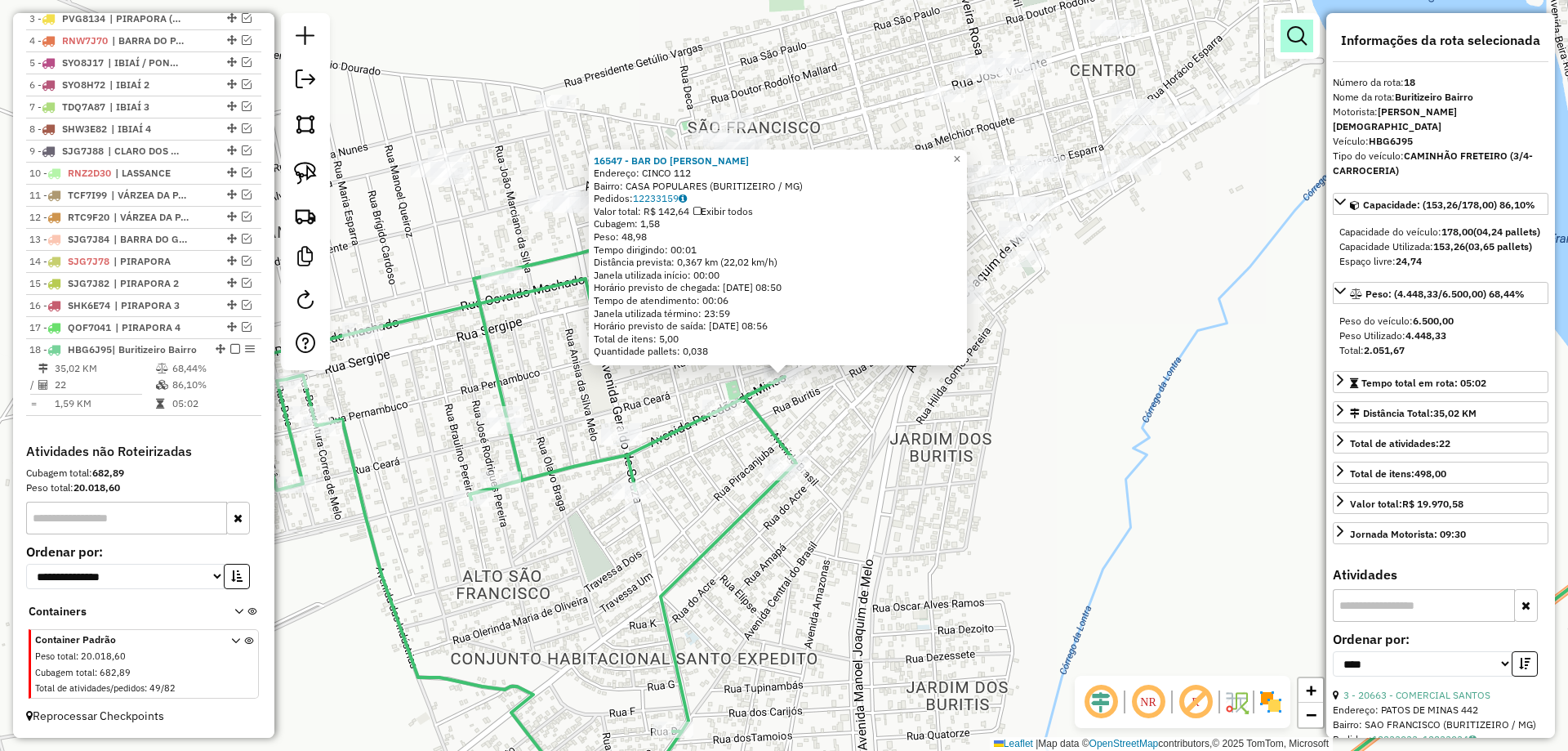
click at [1301, 45] on em at bounding box center [1296, 36] width 20 height 20
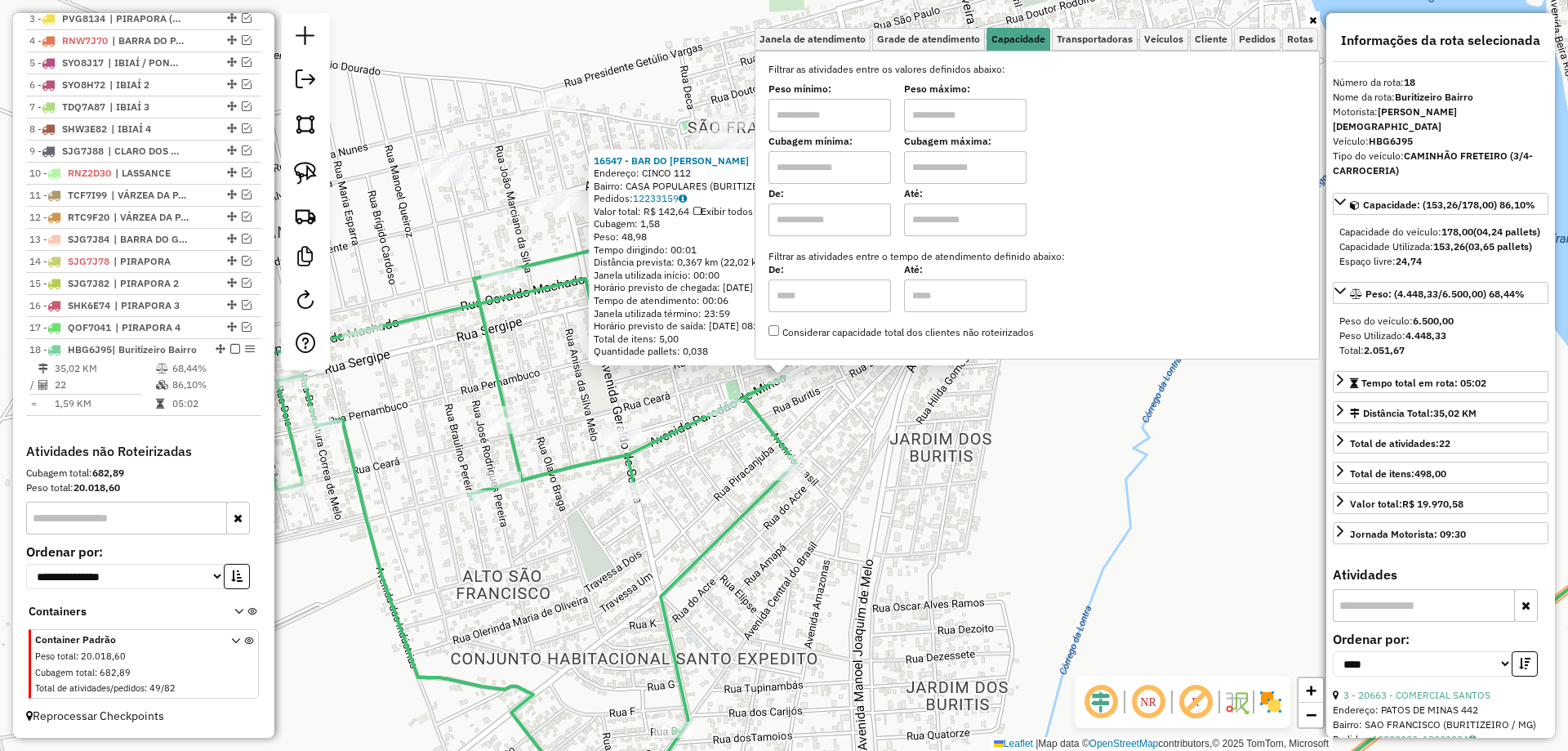
click at [873, 104] on input "text" at bounding box center [829, 115] width 122 height 33
type input "*******"
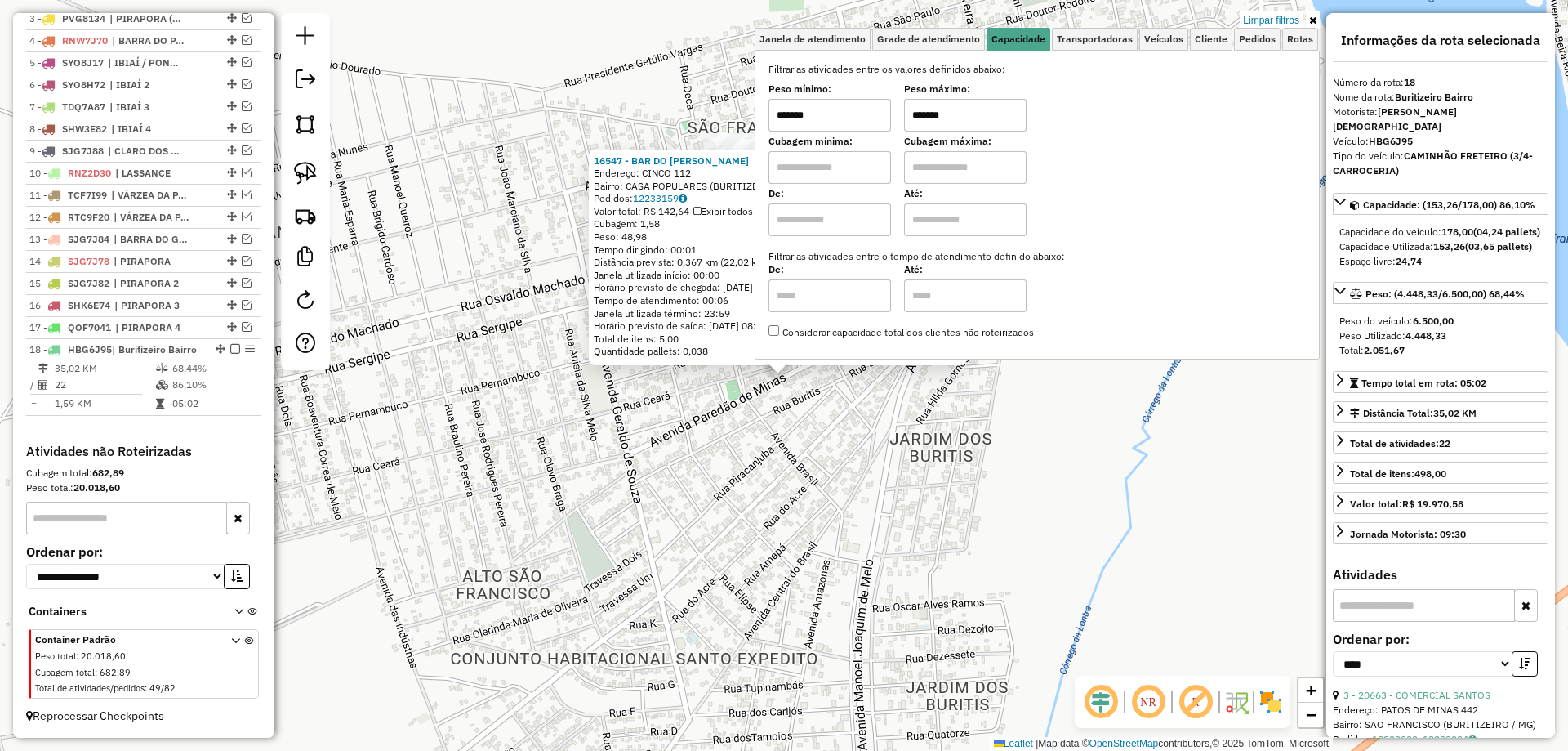
type input "*******"
click at [681, 494] on div "16547 - BAR DO [PERSON_NAME]: CINCO 112 Bairro: CASA POPULARES (BURITIZEIRO / M…" at bounding box center [784, 375] width 1568 height 751
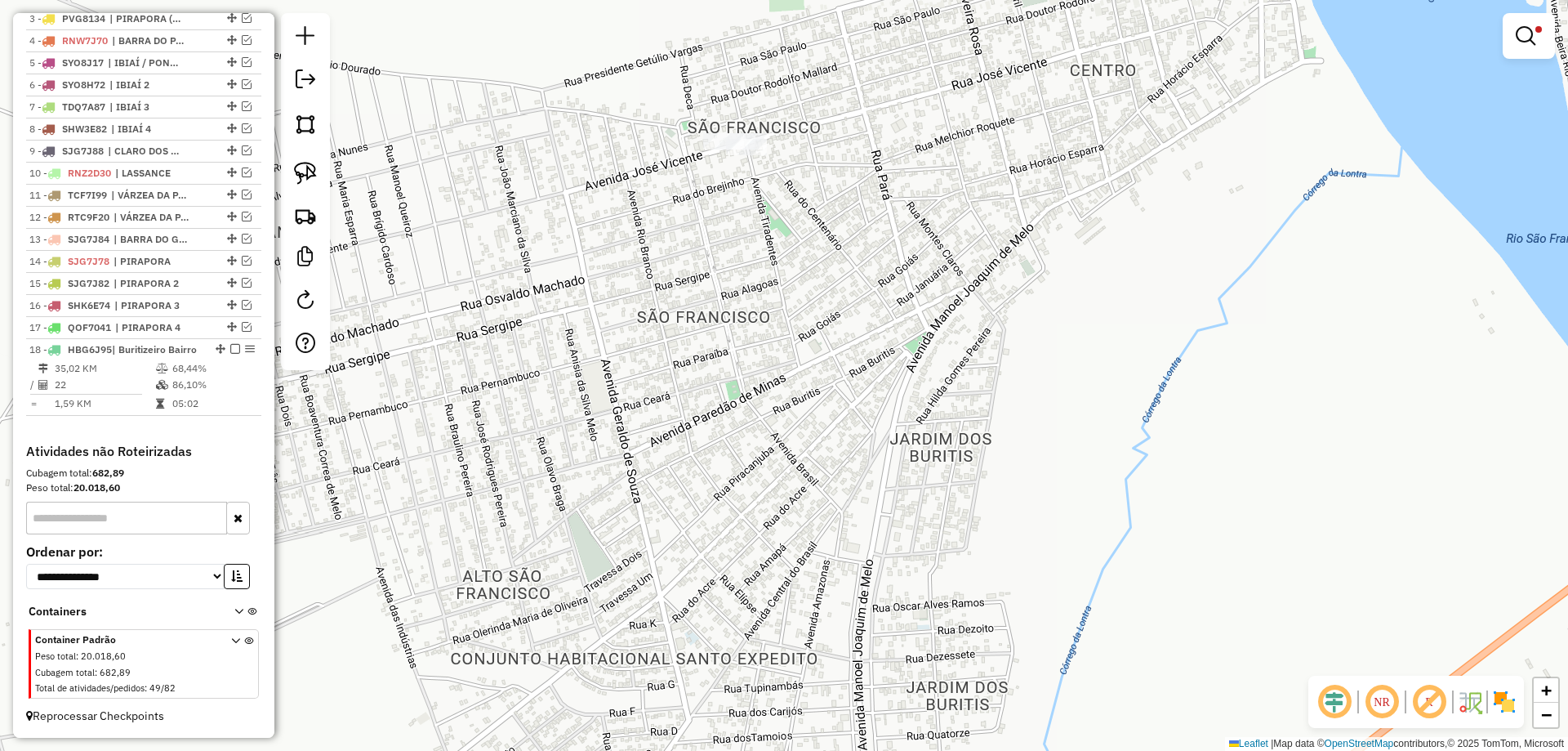
drag, startPoint x: 690, startPoint y: 409, endPoint x: 642, endPoint y: 497, distance: 100.2
click at [650, 507] on div "Limpar filtros Janela de atendimento Grade de atendimento Capacidade Transporta…" at bounding box center [784, 375] width 1568 height 751
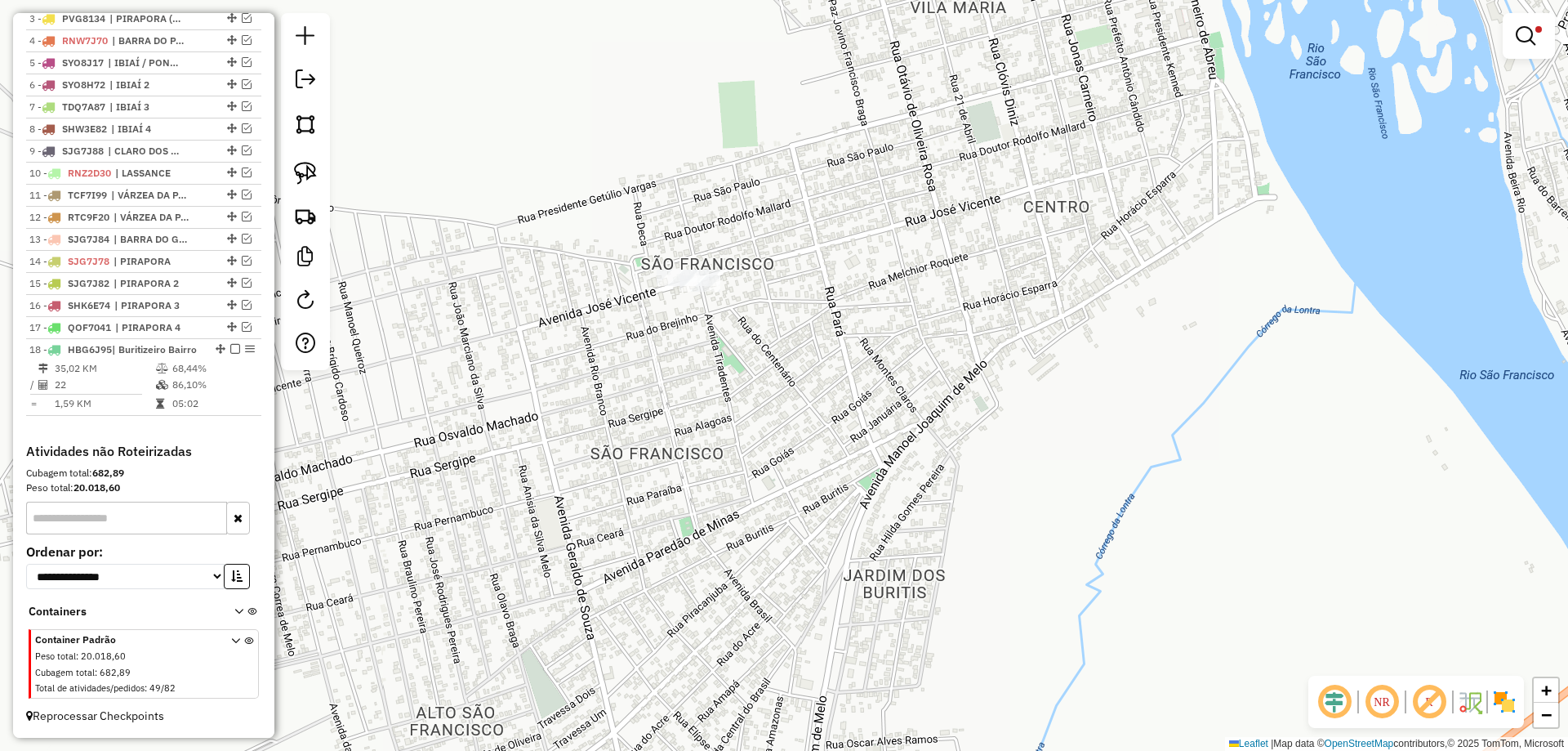
click at [277, 173] on div "Limpar filtros Janela de atendimento Grade de atendimento Capacidade Transporta…" at bounding box center [784, 375] width 1568 height 751
click at [300, 177] on img at bounding box center [304, 173] width 23 height 23
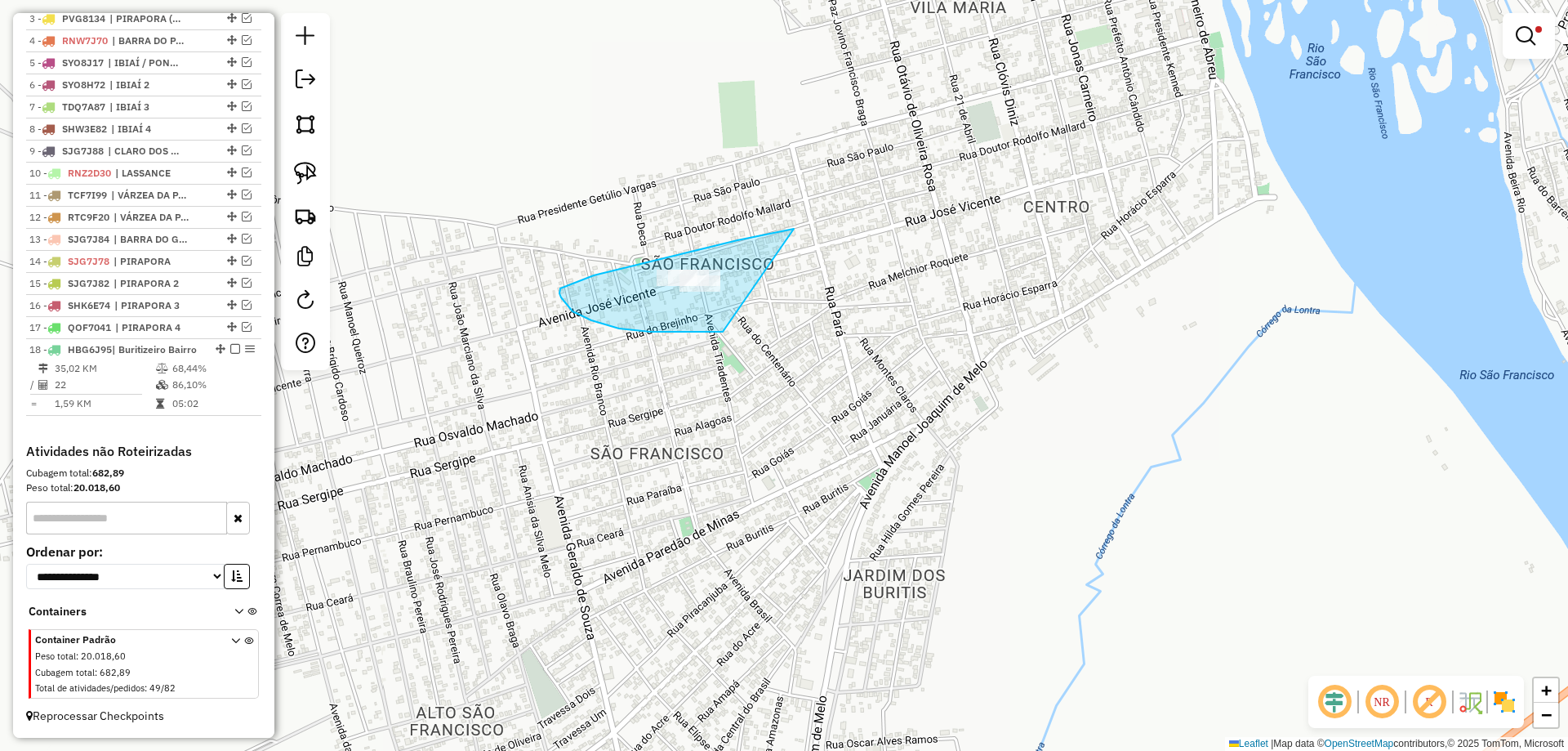
drag, startPoint x: 692, startPoint y: 251, endPoint x: 782, endPoint y: 314, distance: 109.9
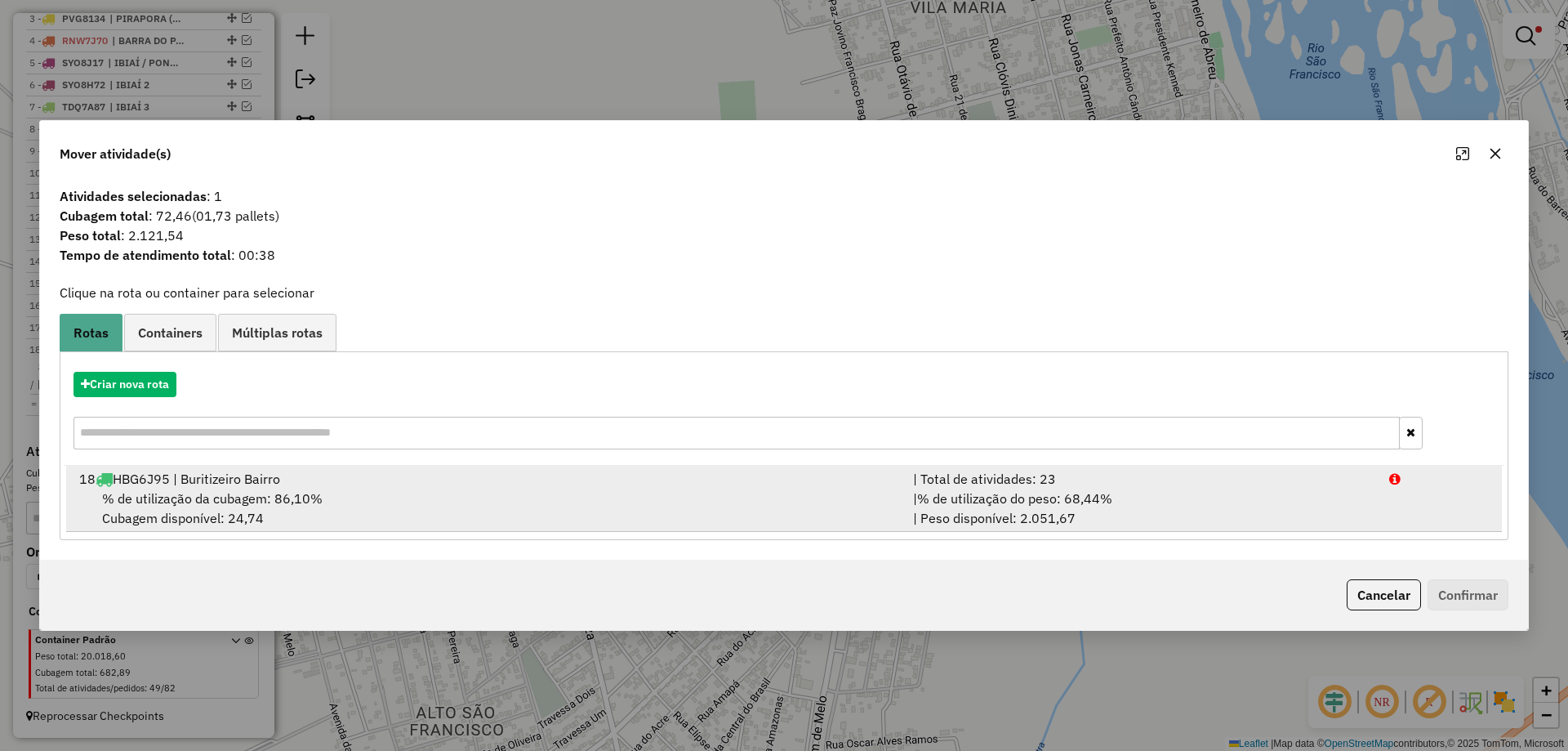
click at [1183, 501] on div "| % de utilização do peso: 68,44% | Peso disponível: 2.051,67" at bounding box center [1142, 508] width 476 height 40
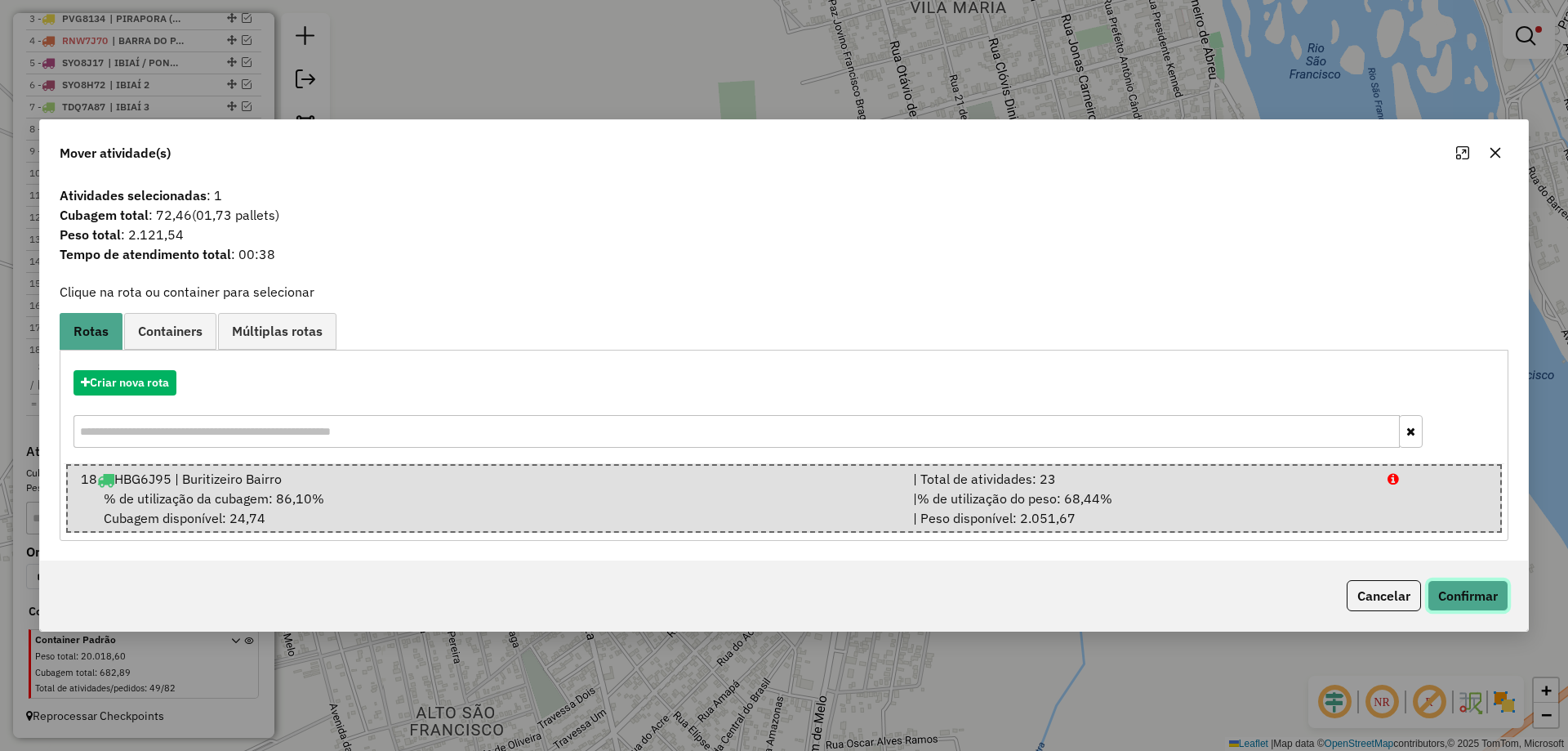
click at [1462, 580] on button "Confirmar" at bounding box center [1468, 595] width 81 height 31
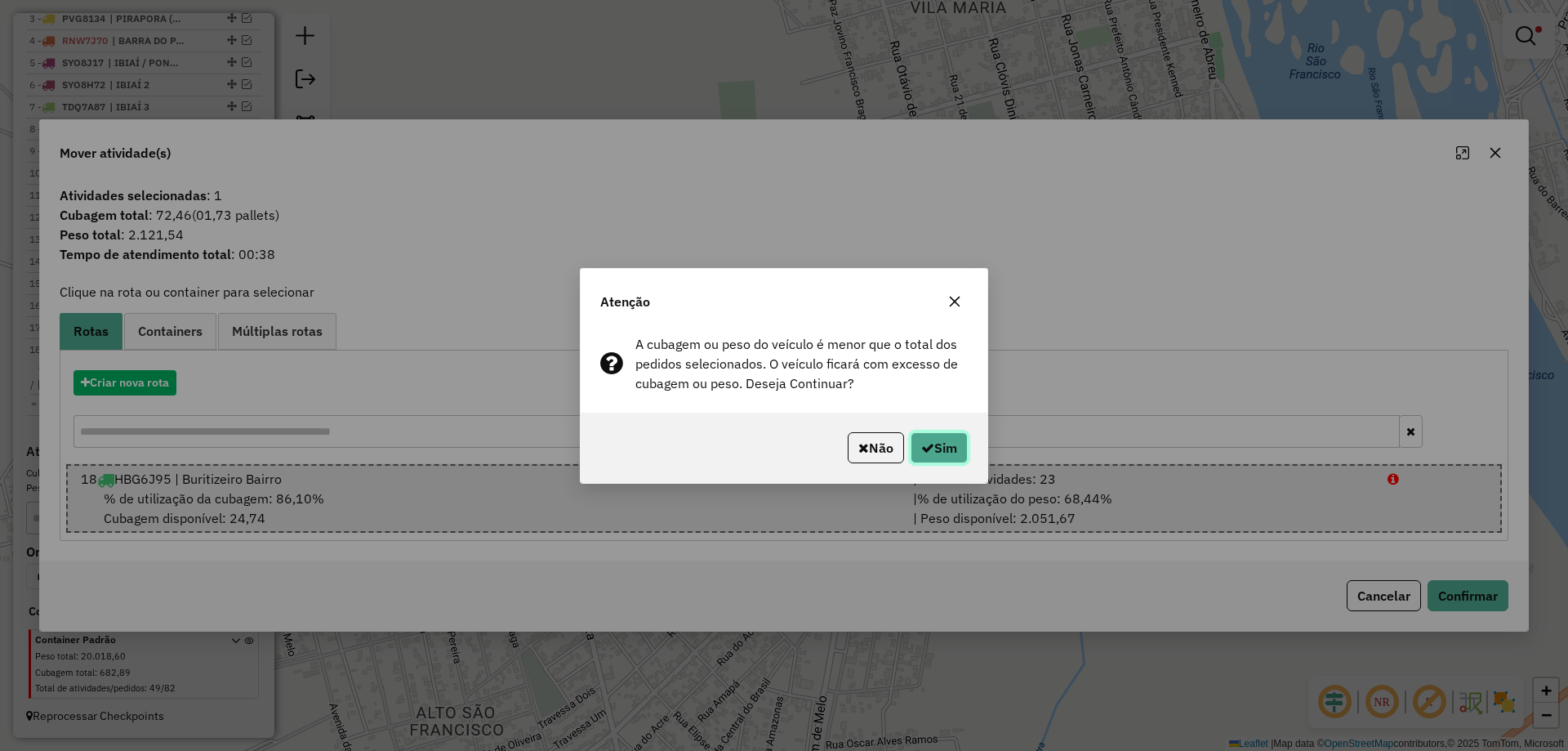
click at [934, 452] on button "Sim" at bounding box center [939, 446] width 58 height 31
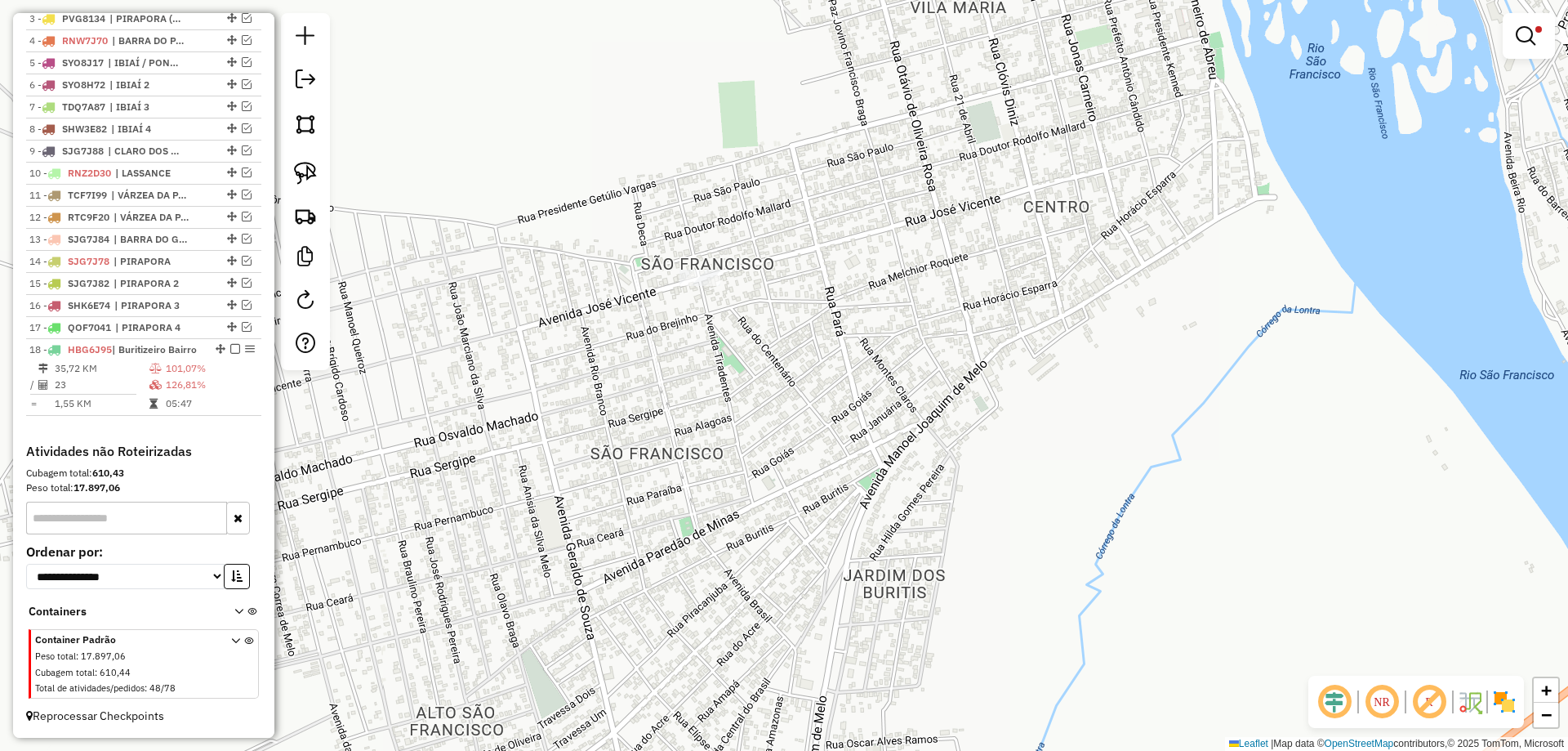
click at [1524, 33] on em at bounding box center [1525, 36] width 20 height 20
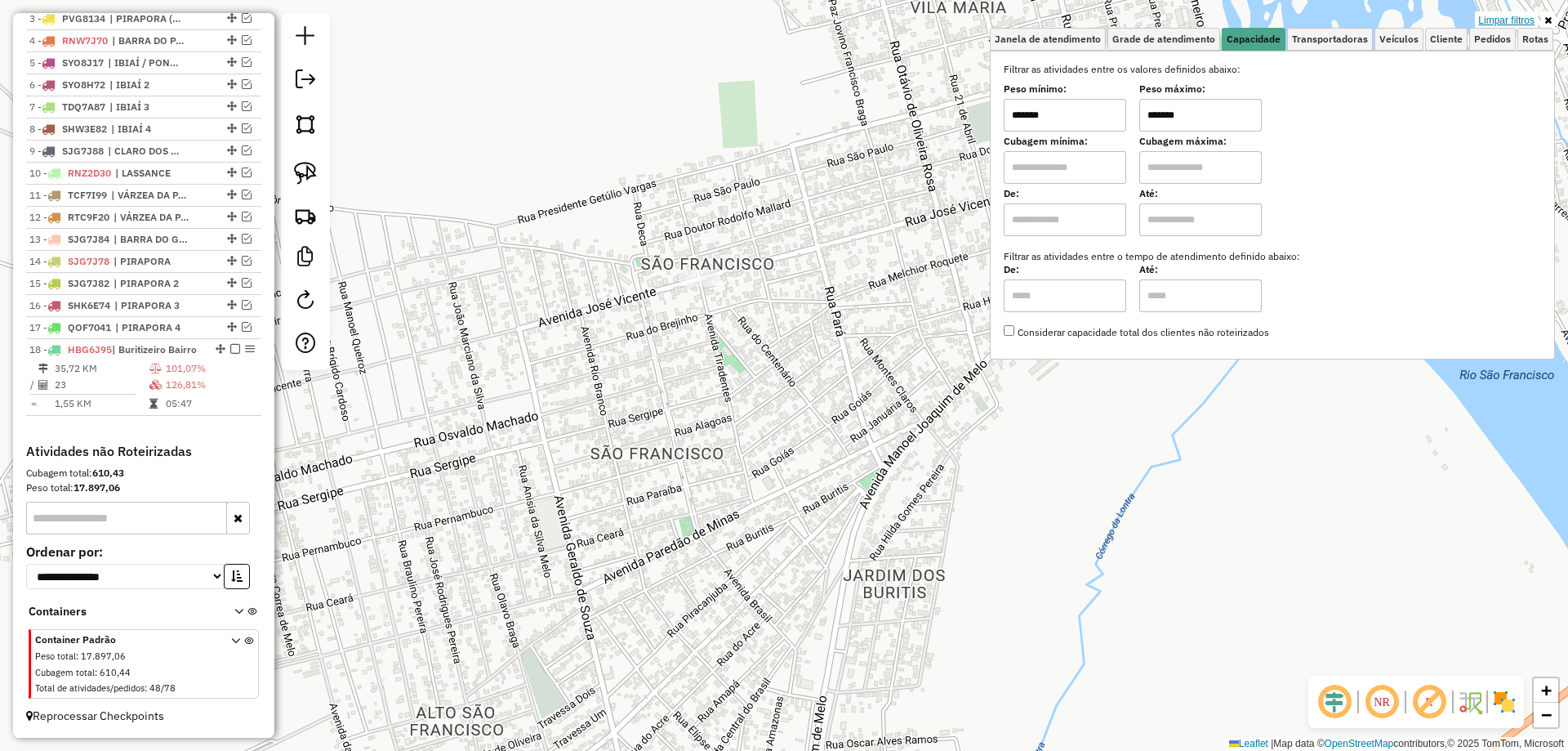
click at [1520, 20] on link "Limpar filtros" at bounding box center [1506, 21] width 62 height 18
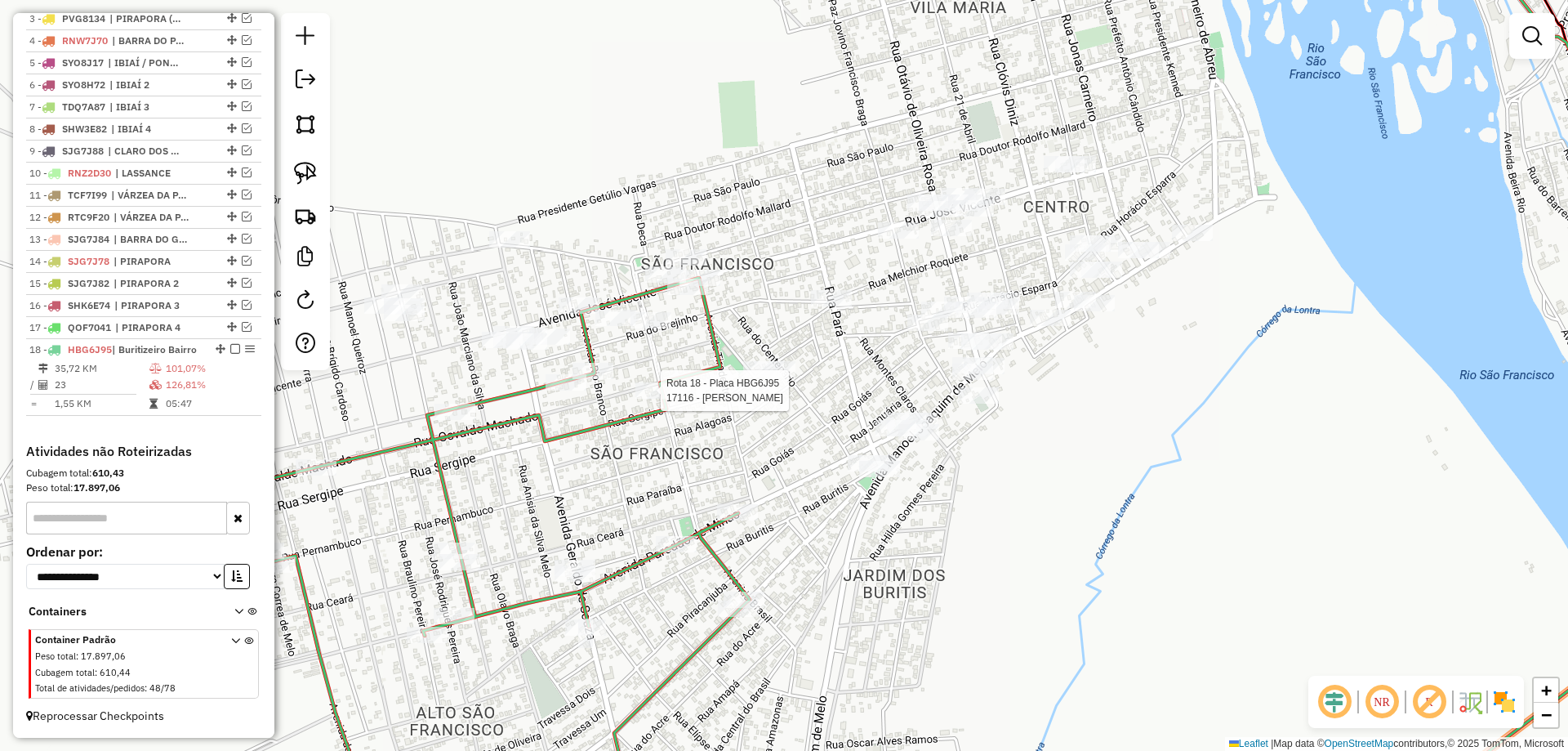
select select "*********"
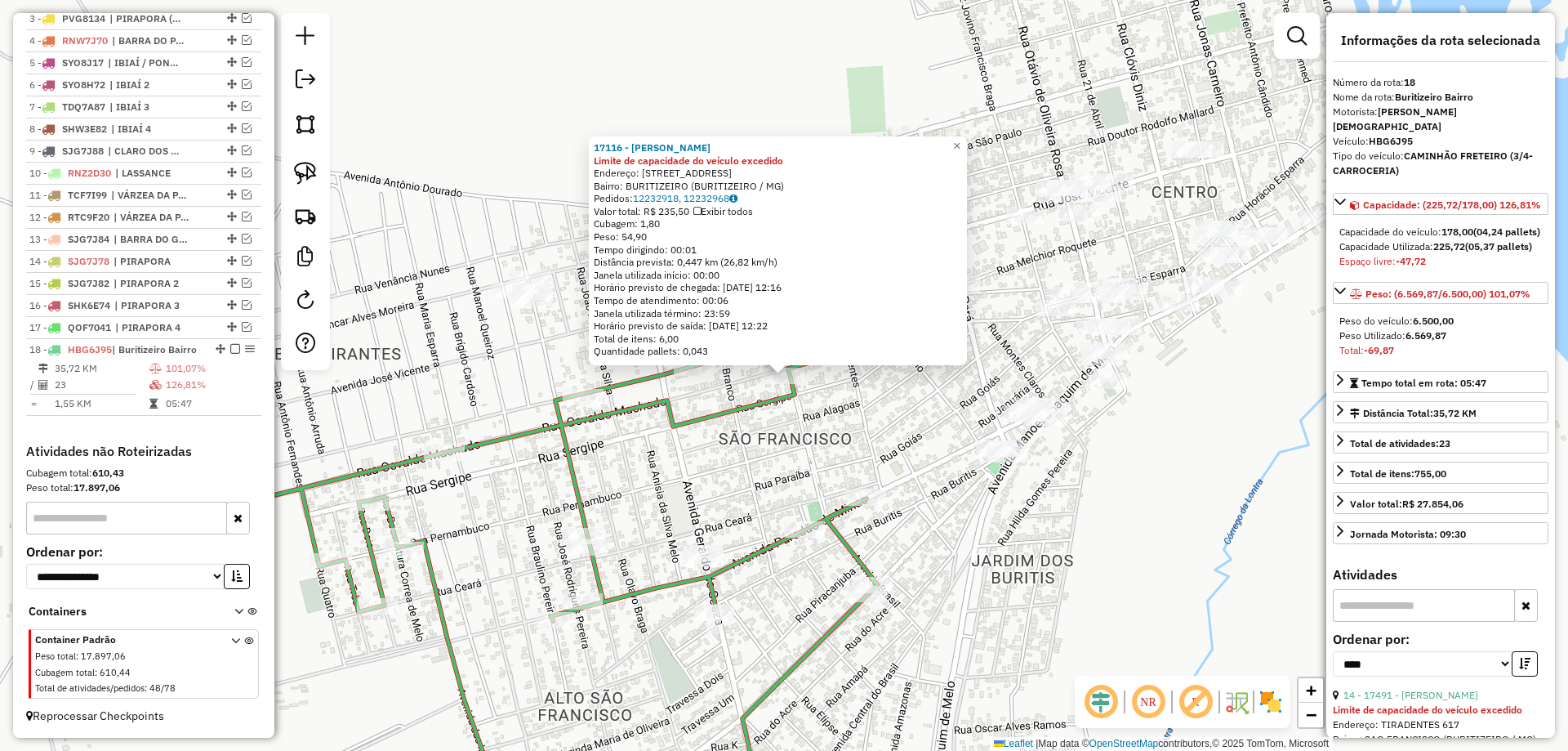
click at [875, 403] on div "17116 - [PERSON_NAME] Limite de capacidade do veículo excedido Endereço: [STREE…" at bounding box center [784, 375] width 1568 height 751
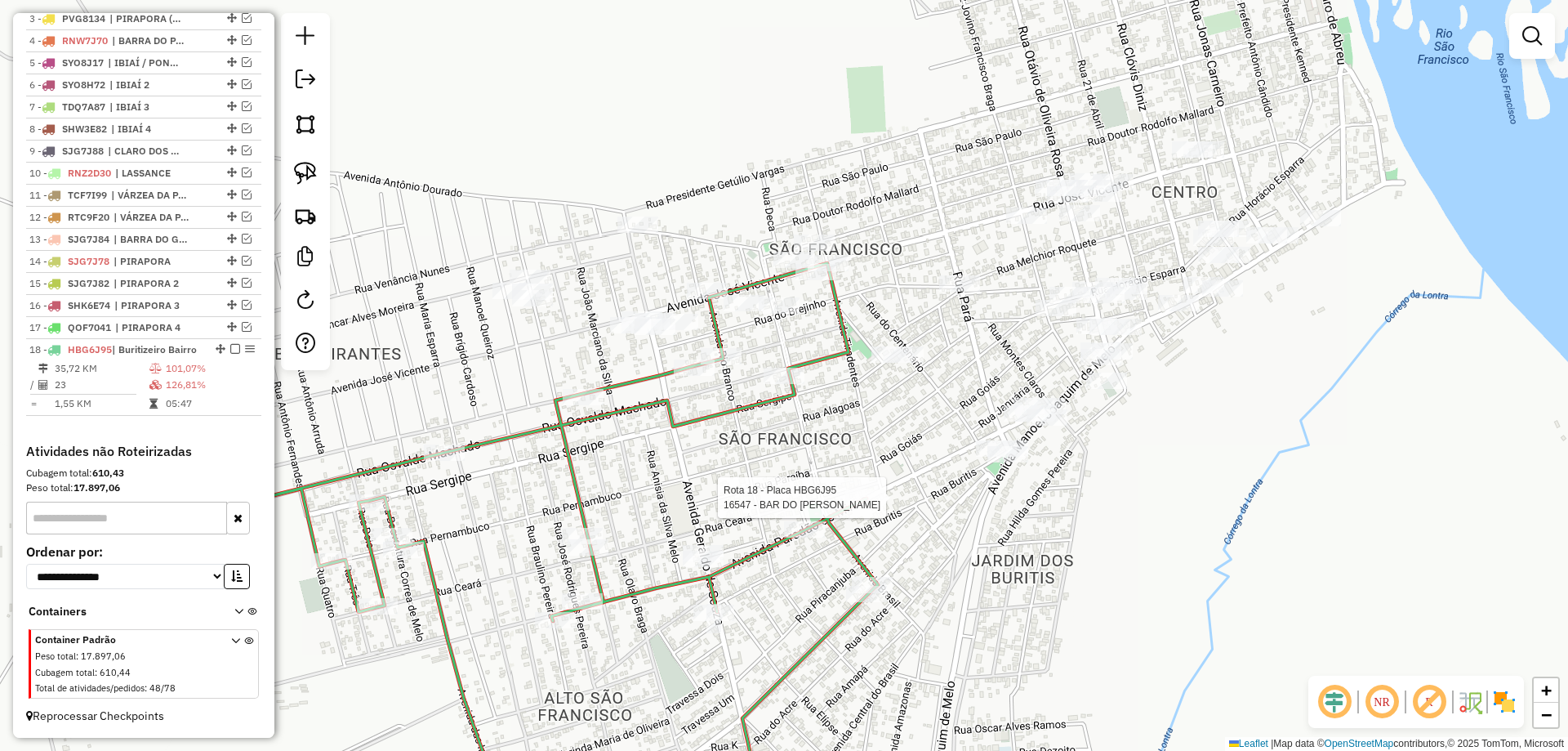
select select "*********"
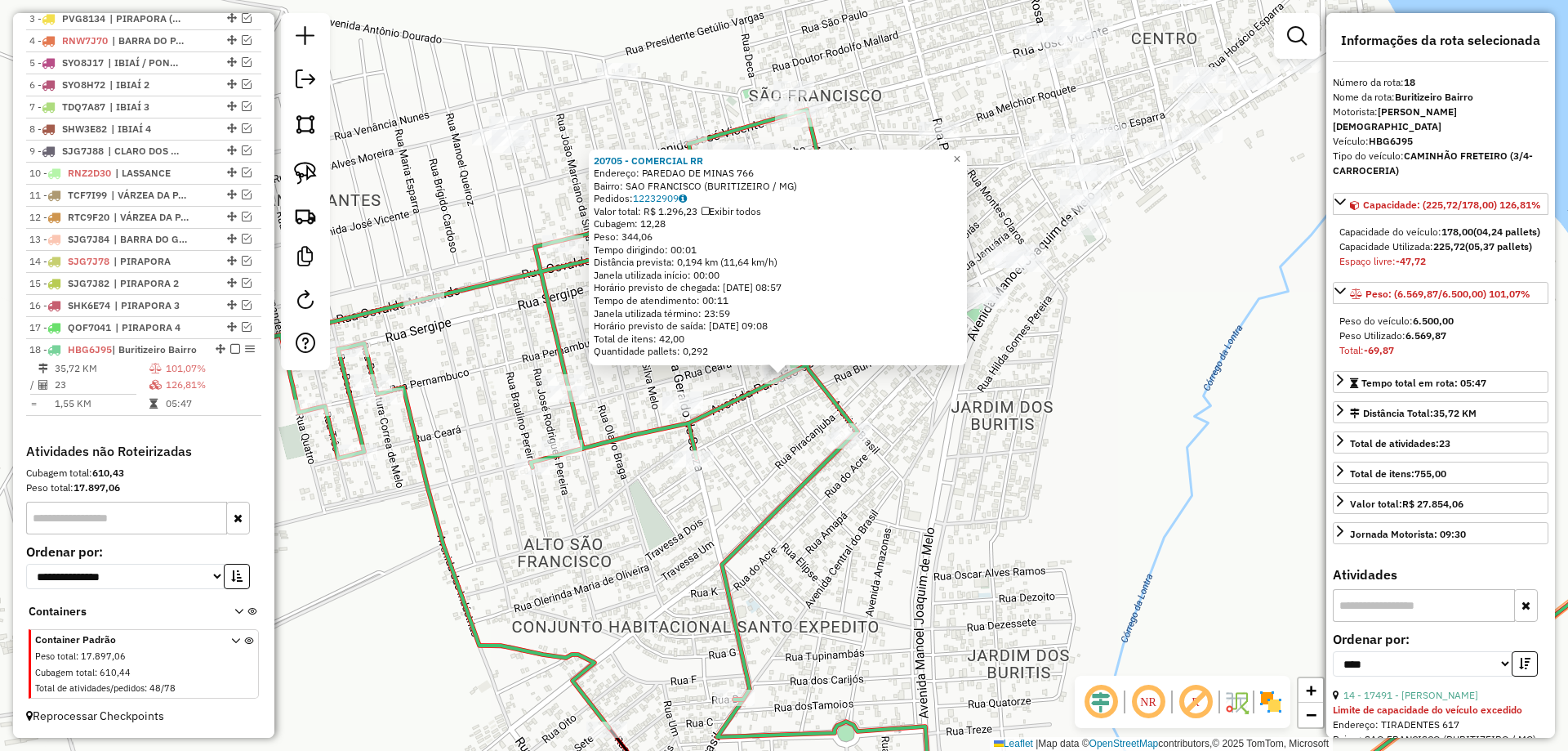
click at [785, 412] on div "20705 - COMERCIAL RR Endereço: PAREDAO DE MINAS 766 Bairro: [GEOGRAPHIC_DATA] (…" at bounding box center [784, 375] width 1568 height 751
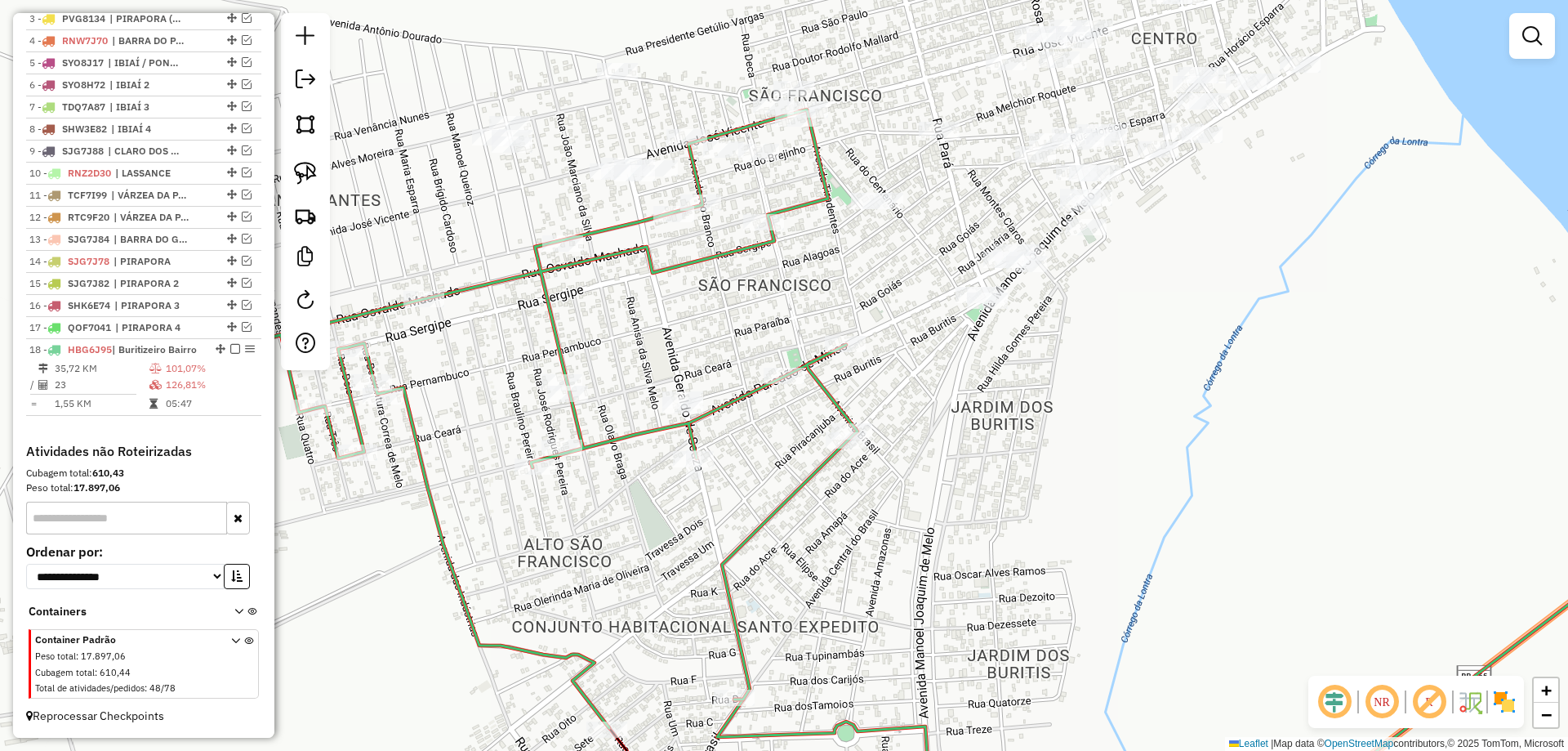
select select "*********"
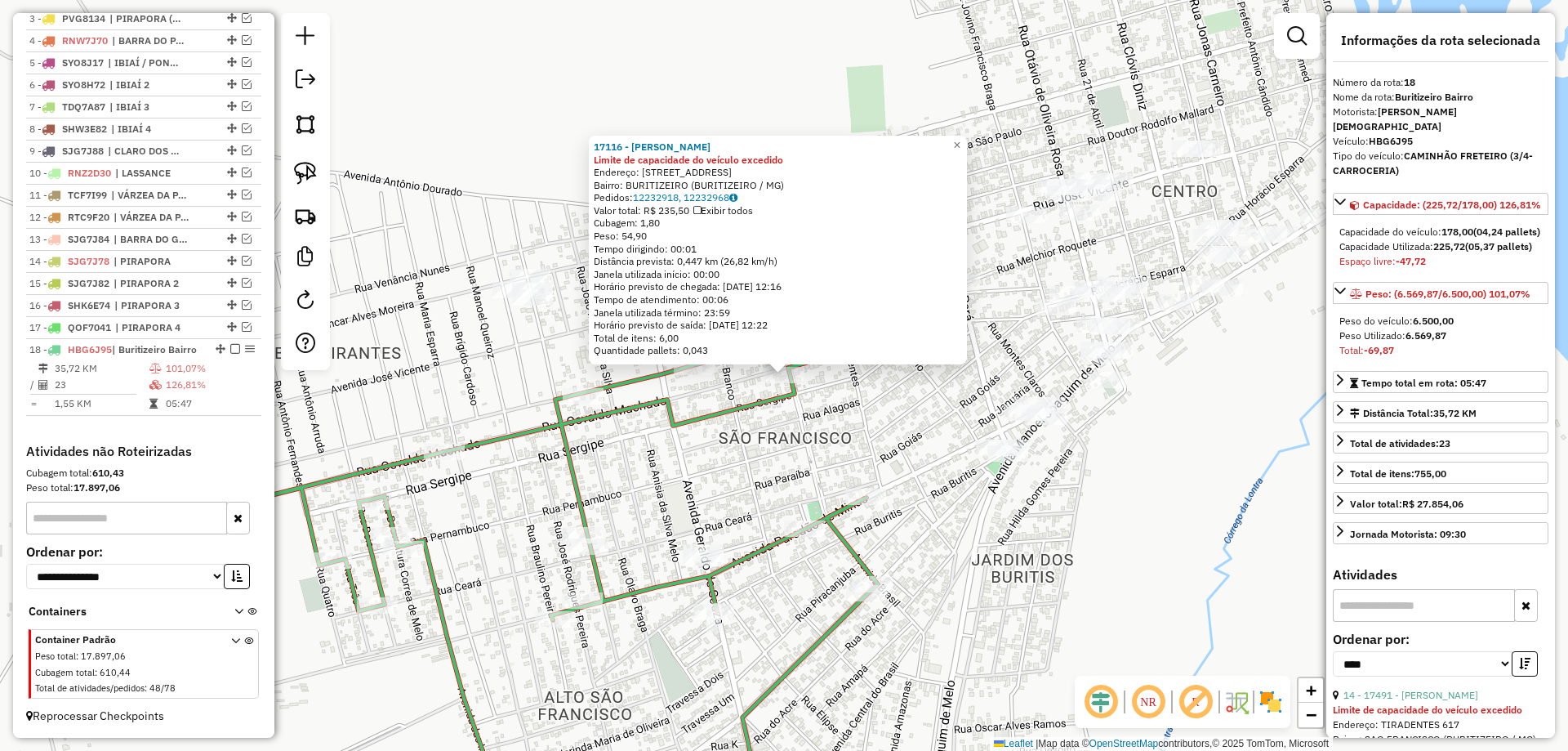
click at [856, 428] on div "17116 - [PERSON_NAME] Limite de capacidade do veículo excedido Endereço: [STREE…" at bounding box center [784, 375] width 1568 height 751
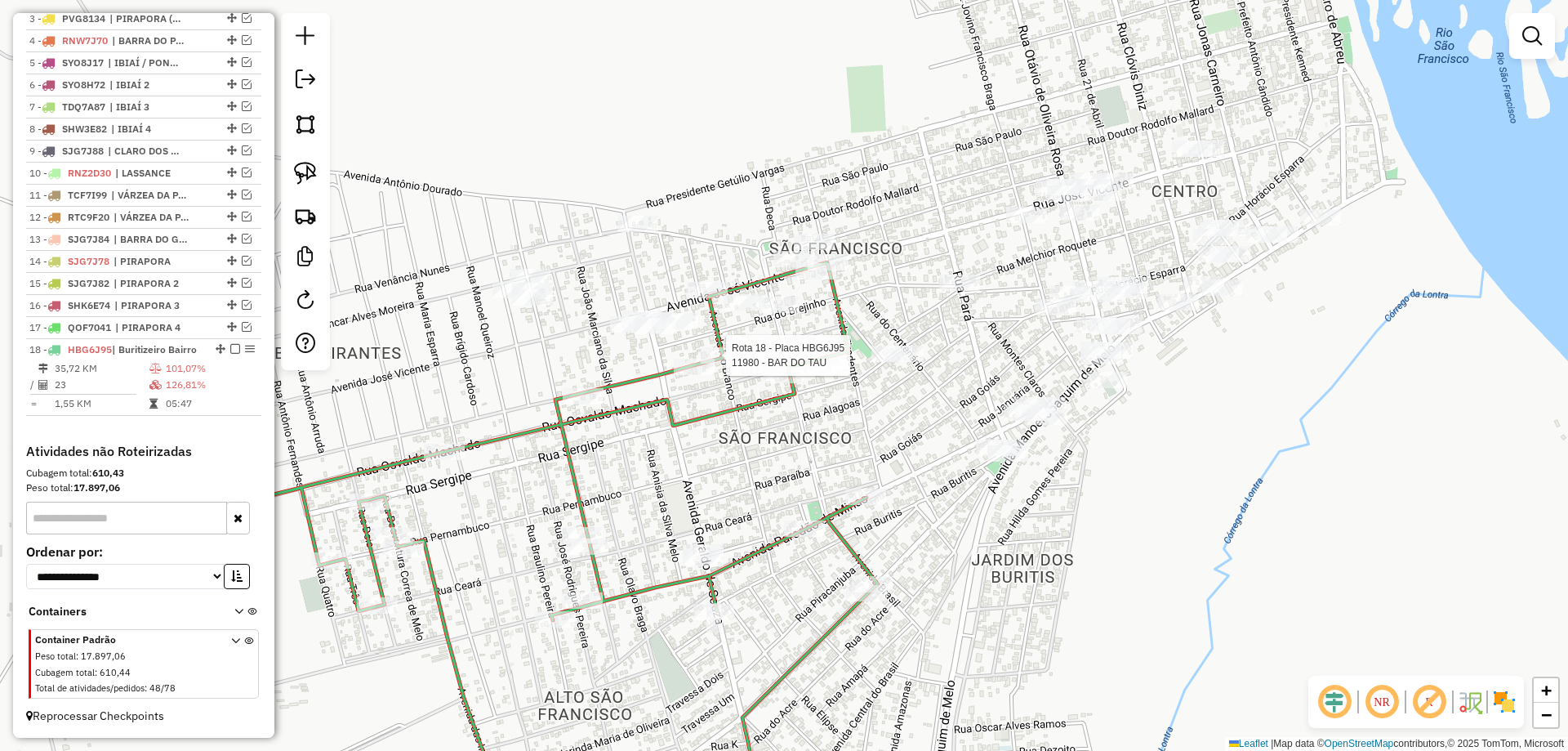
select select "*********"
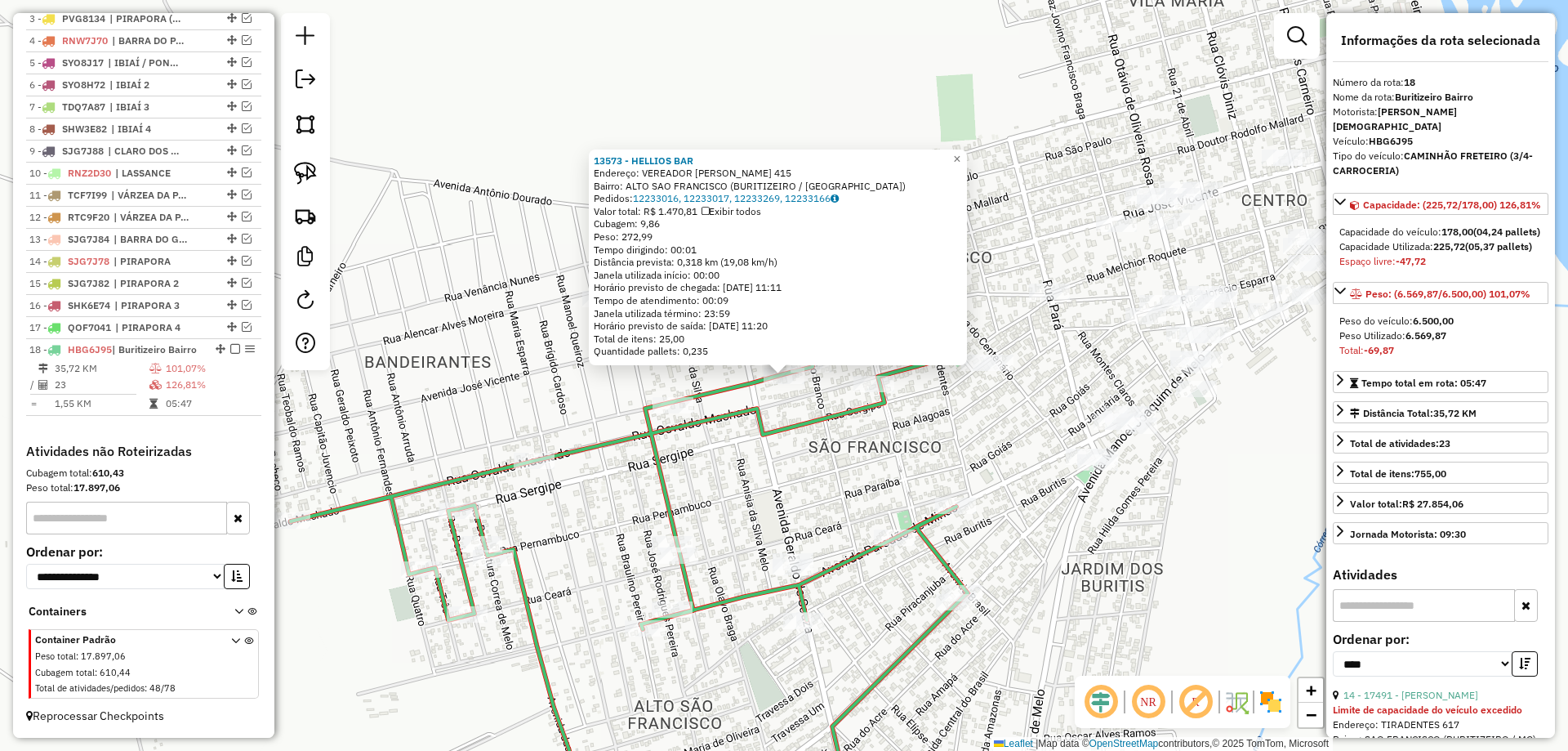
click at [684, 396] on icon at bounding box center [629, 548] width 676 height 555
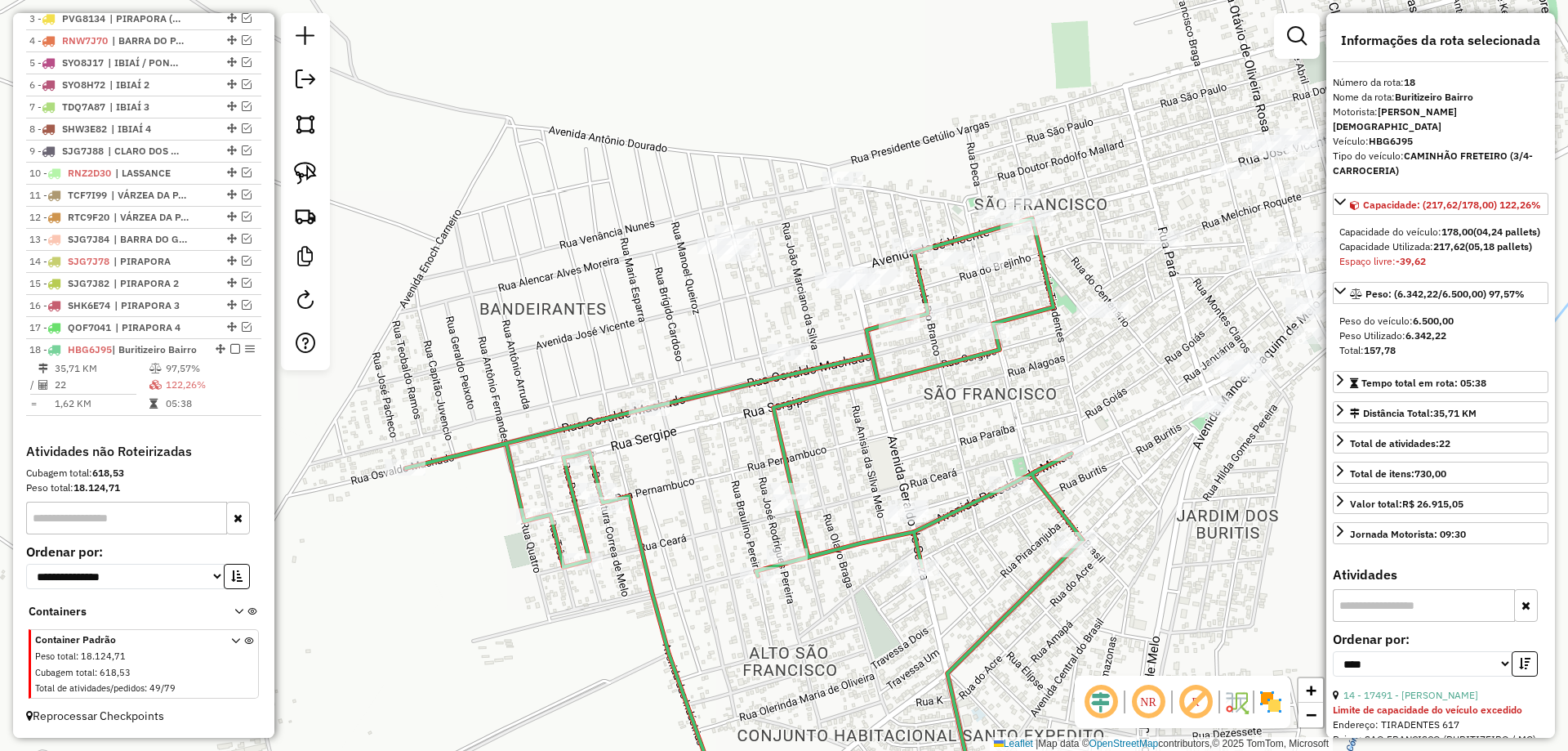
drag, startPoint x: 824, startPoint y: 642, endPoint x: 749, endPoint y: 231, distance: 417.8
click at [749, 231] on div "Janela de atendimento Grade de atendimento Capacidade Transportadoras Veículos …" at bounding box center [784, 375] width 1568 height 751
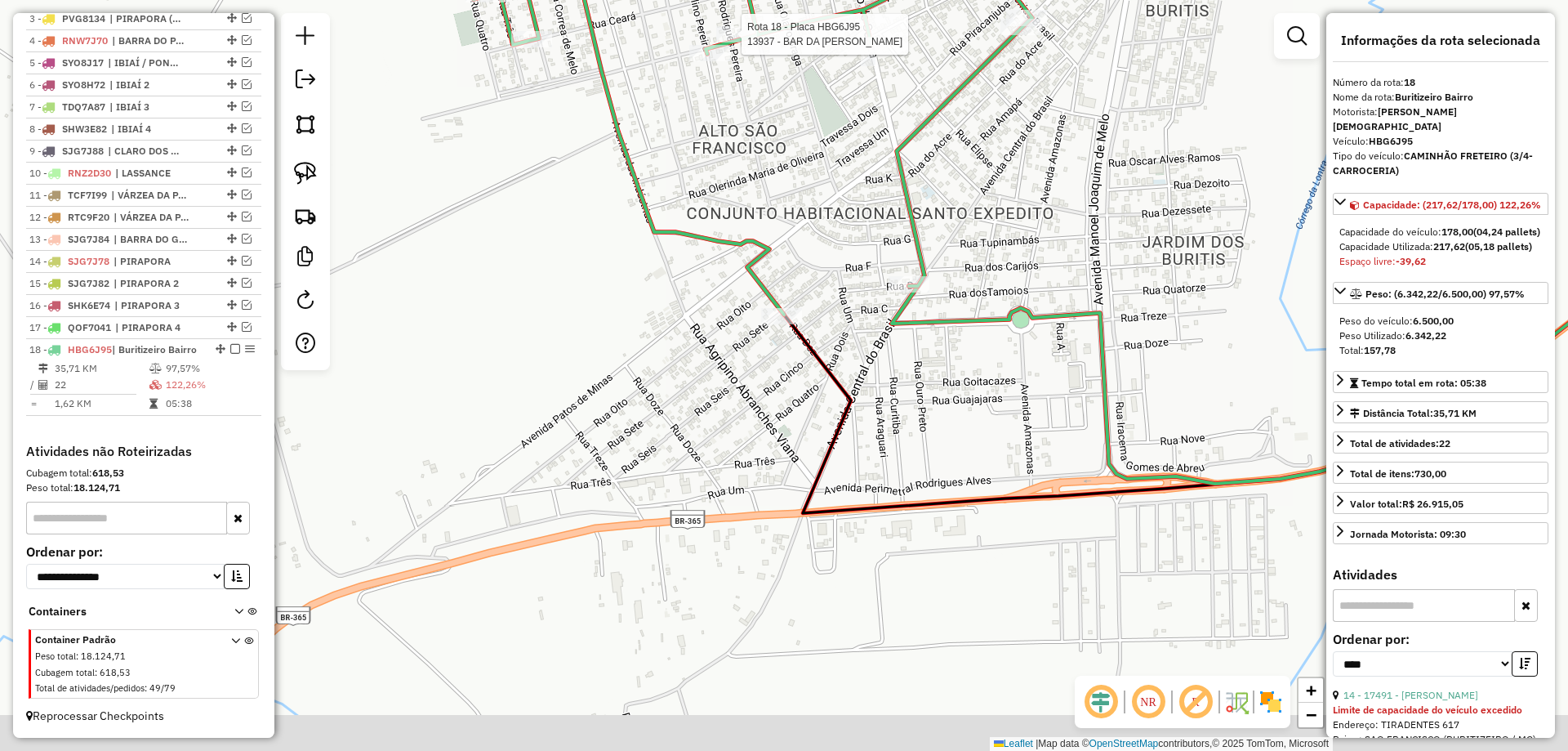
drag, startPoint x: 751, startPoint y: 313, endPoint x: 815, endPoint y: 362, distance: 80.6
click at [751, 315] on div "Rota 18 - Placa HBG6J95 13937 - BAR DA [PERSON_NAME] de atendimento Grade de at…" at bounding box center [784, 375] width 1568 height 751
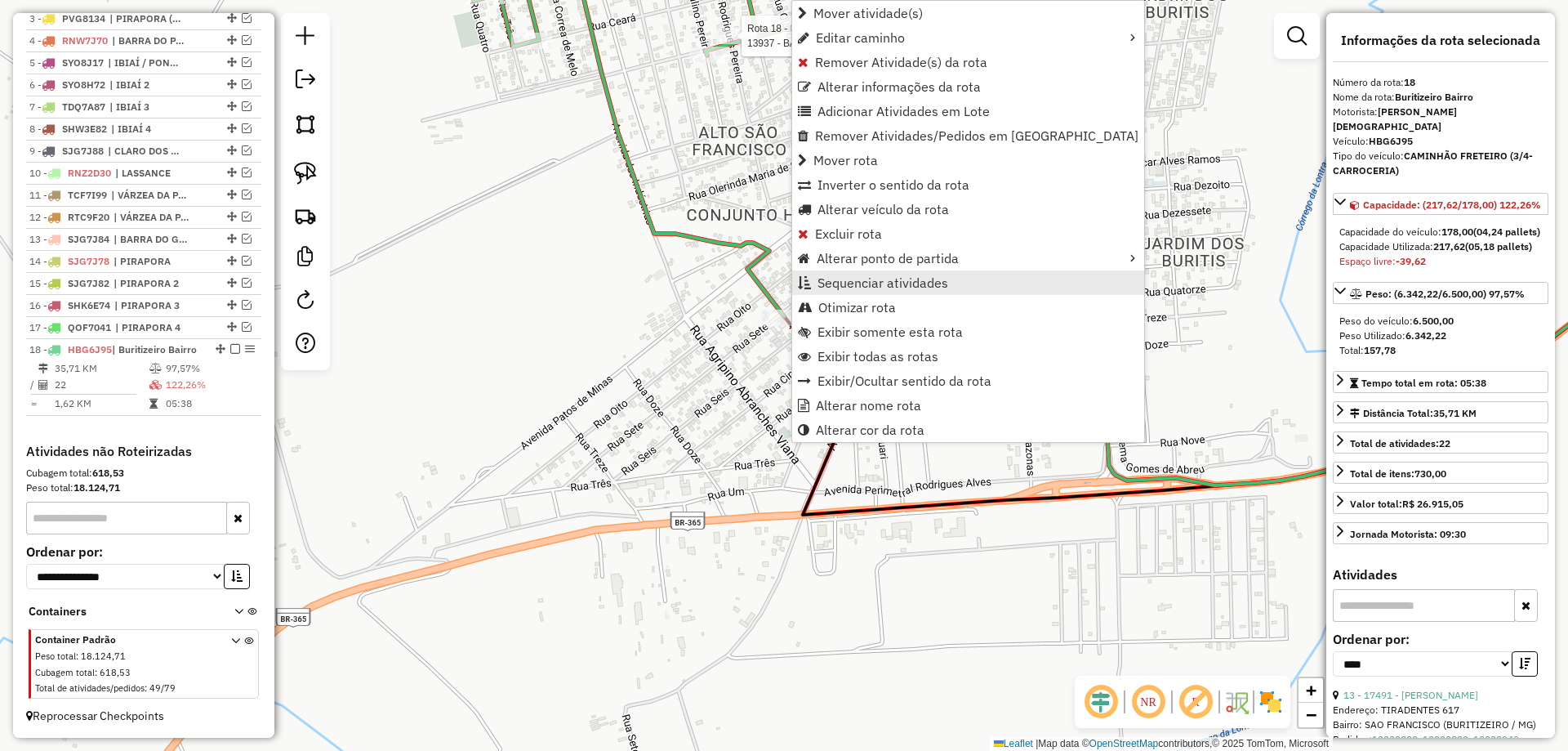
click at [871, 288] on span "Sequenciar atividades" at bounding box center [883, 282] width 131 height 13
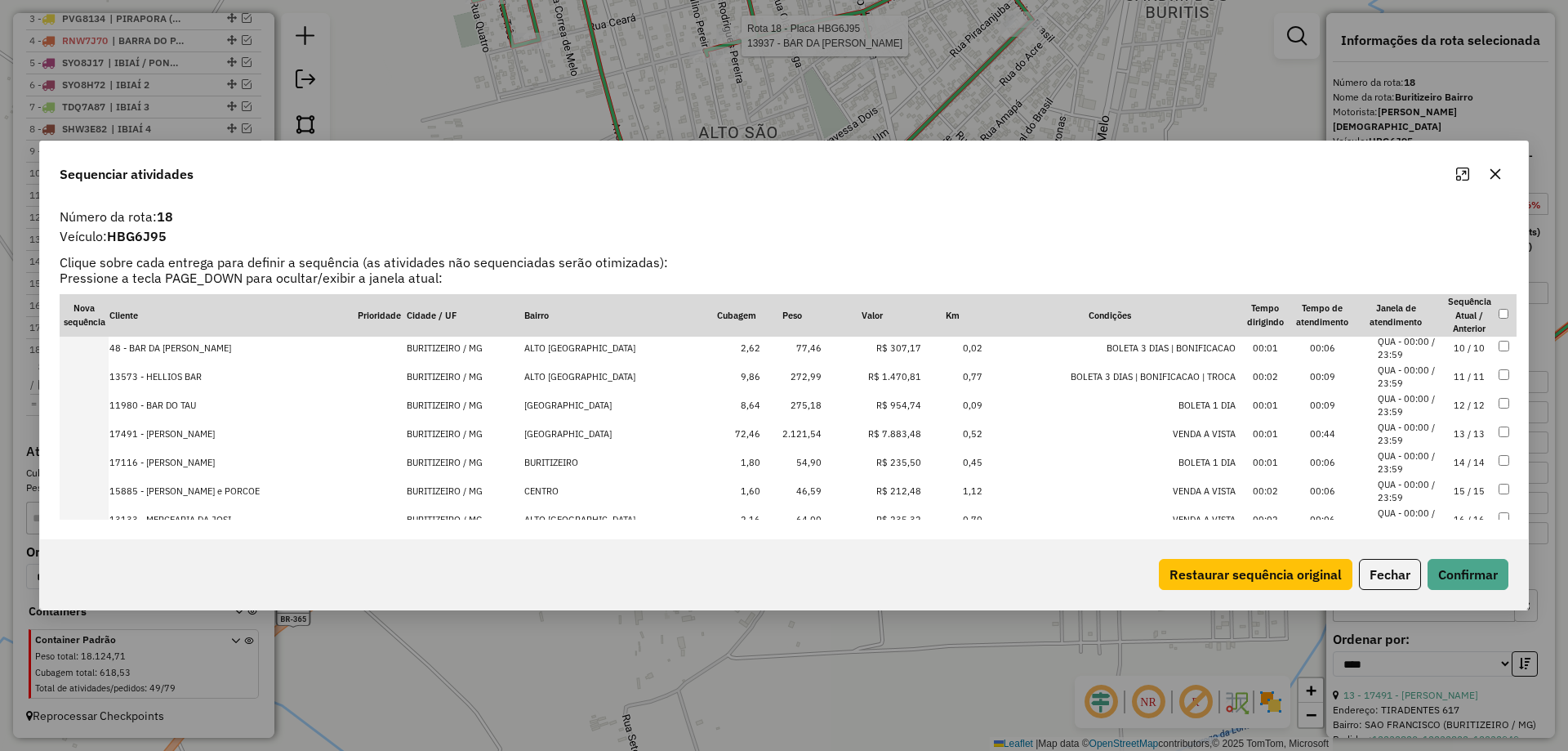
scroll to position [460, 0]
click at [1441, 488] on td "22 / 22" at bounding box center [1469, 490] width 58 height 29
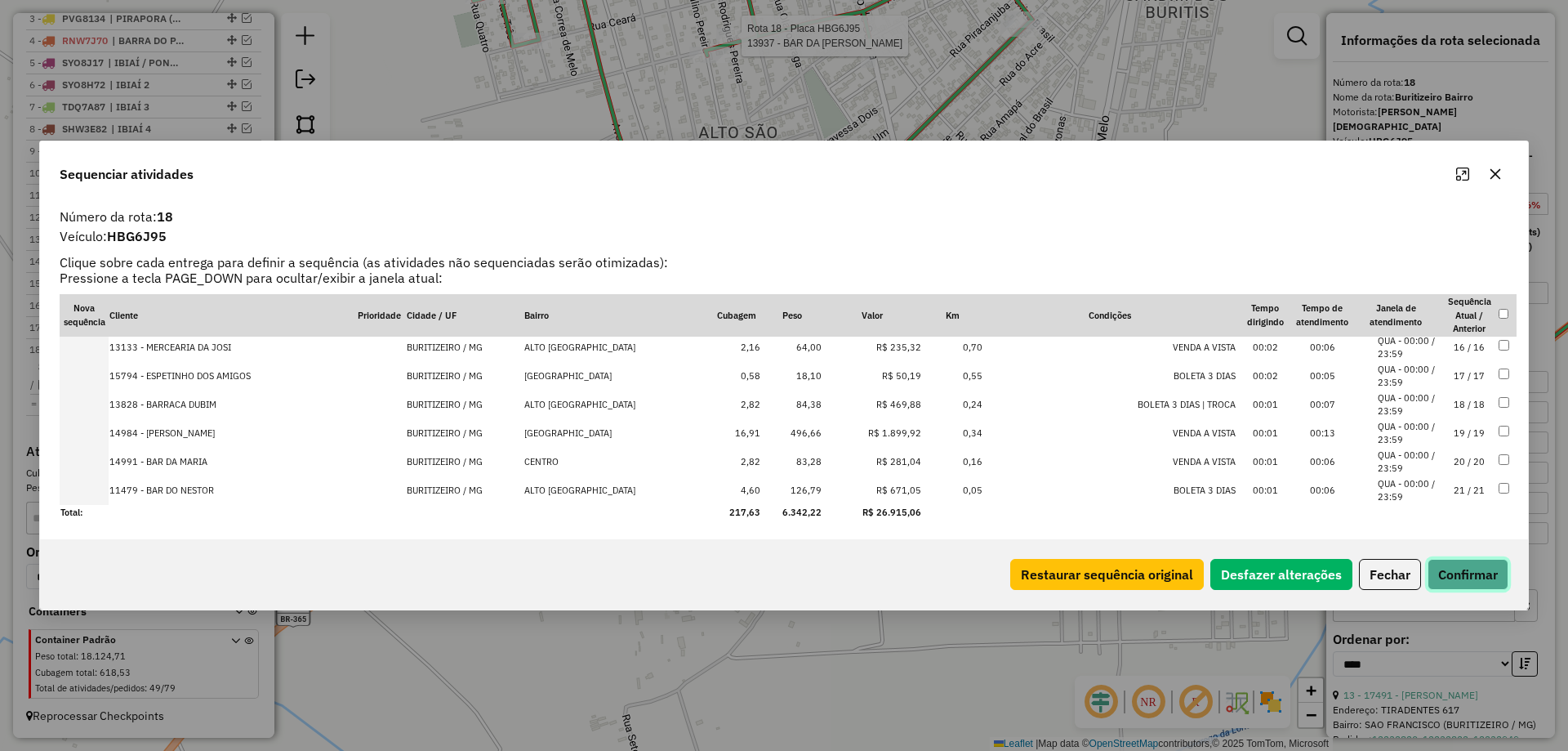
click at [1471, 564] on button "Confirmar" at bounding box center [1468, 573] width 81 height 31
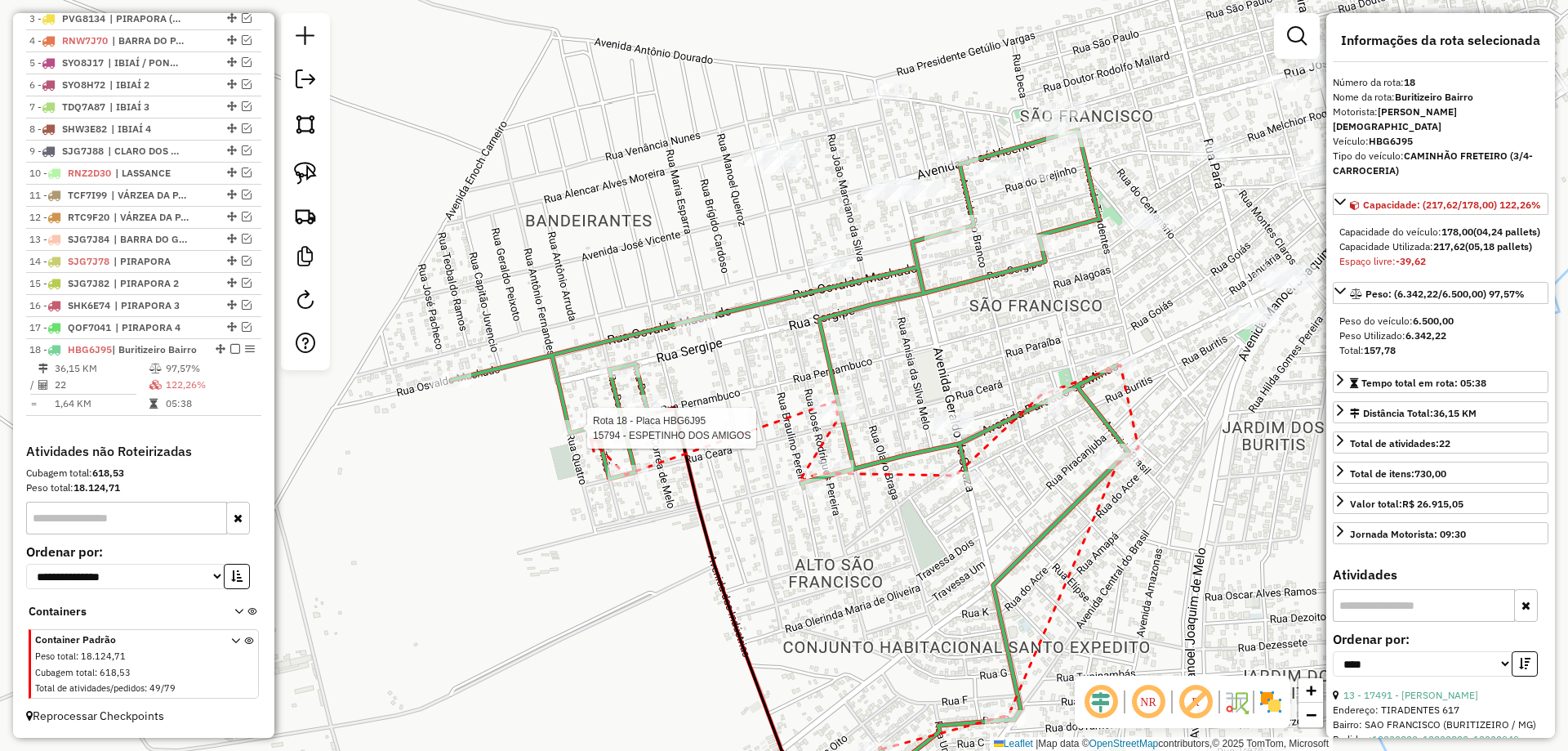
click at [590, 437] on div at bounding box center [581, 428] width 41 height 16
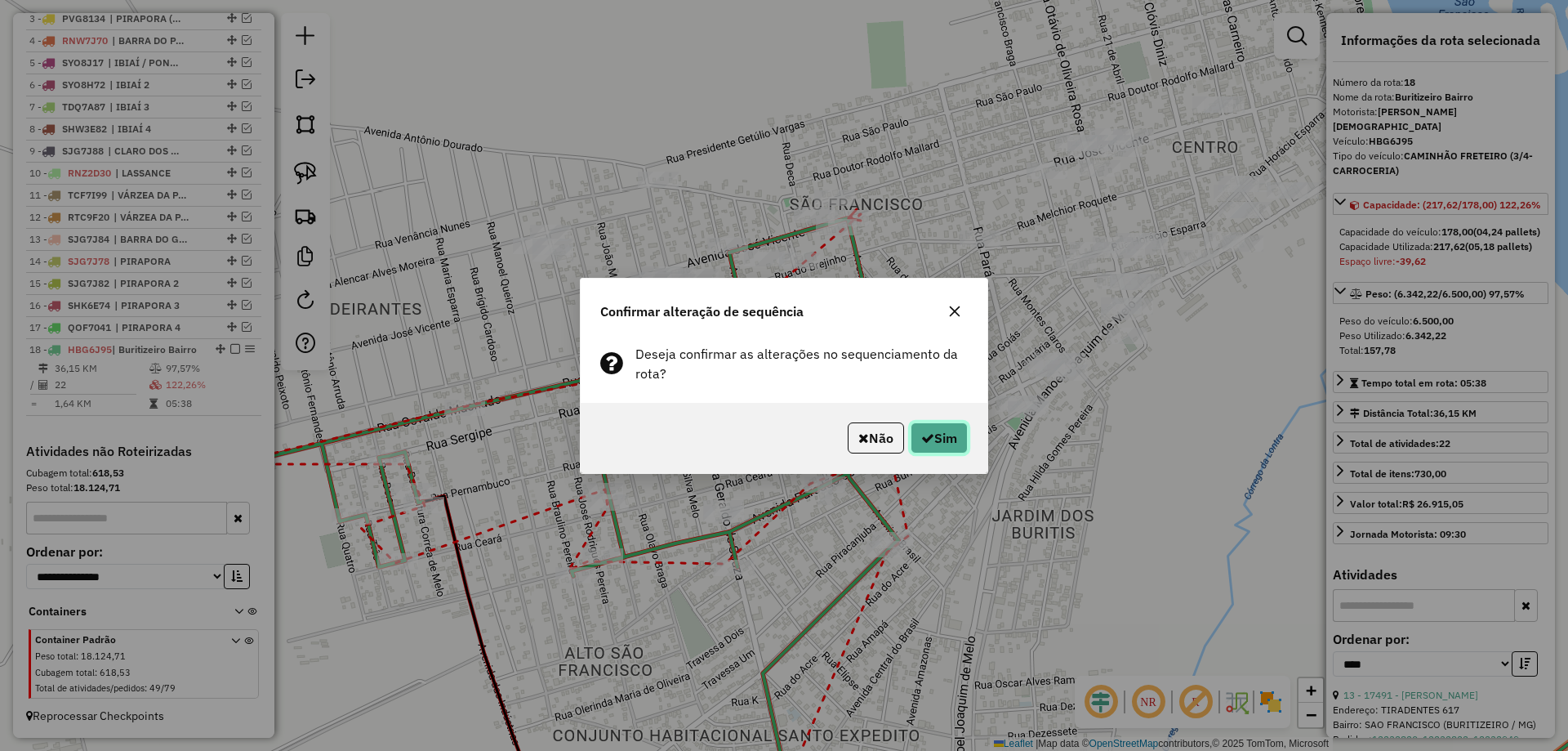
click at [938, 452] on button "Sim" at bounding box center [939, 438] width 58 height 31
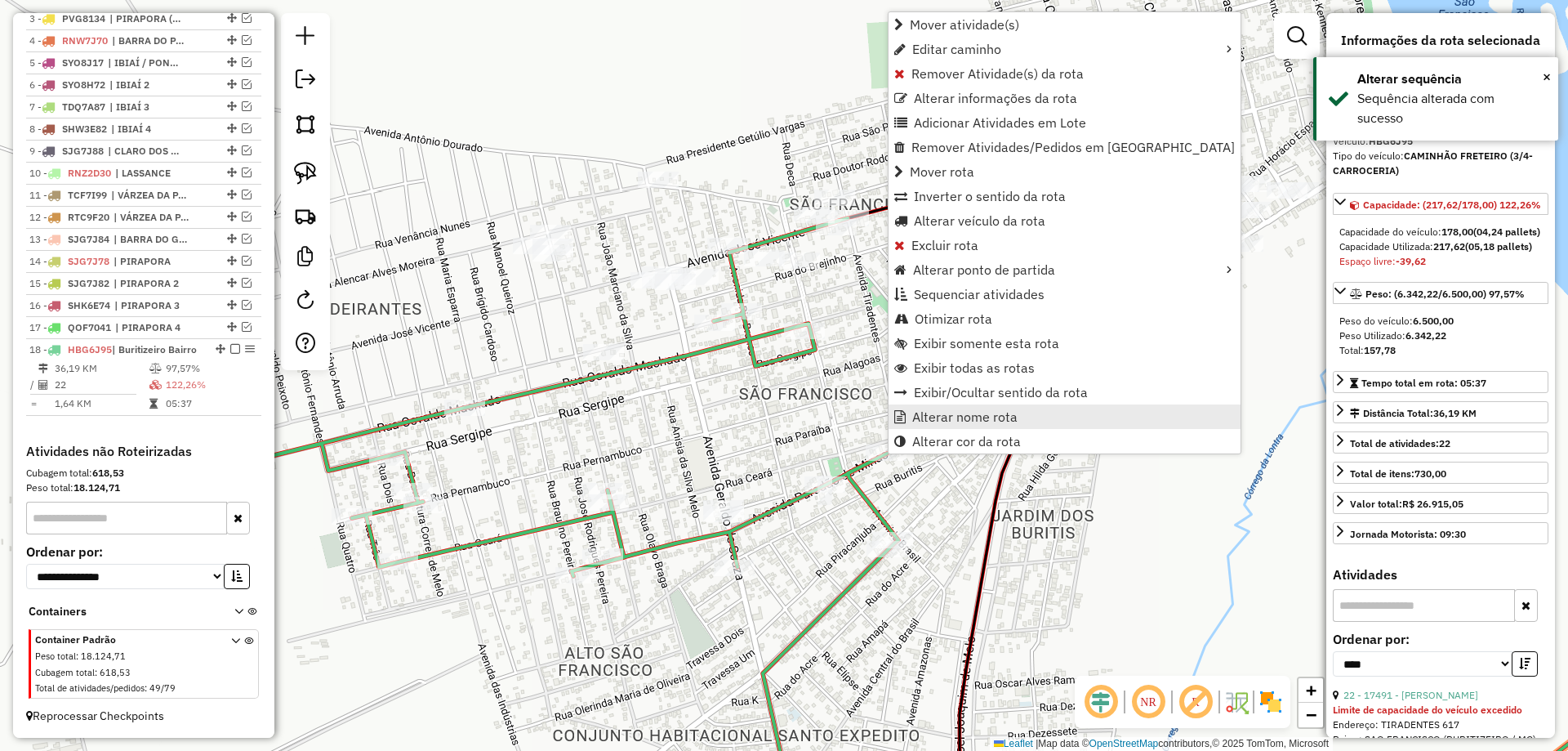
click at [933, 426] on link "Alterar nome rota" at bounding box center [1064, 417] width 352 height 25
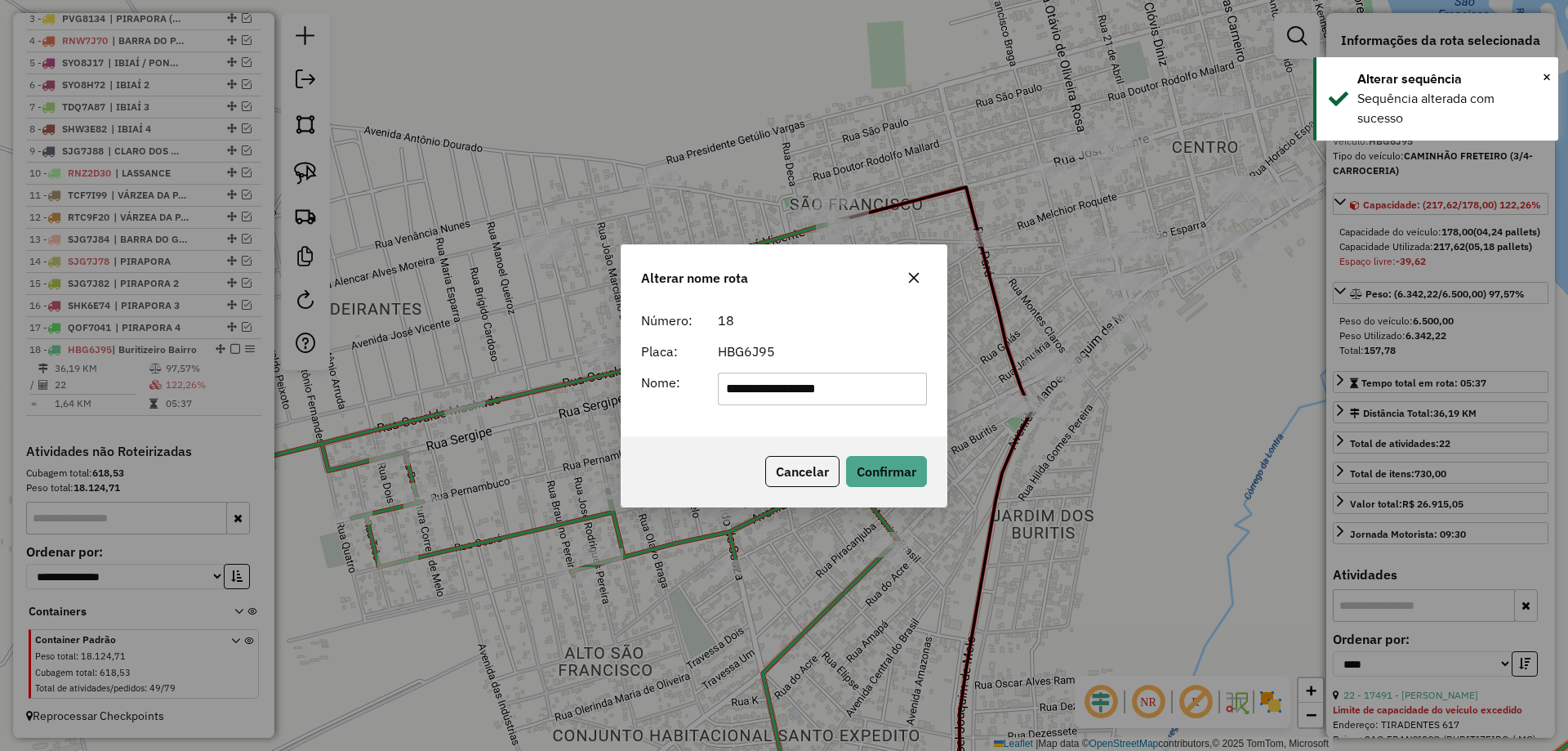
click at [782, 395] on input "**********" at bounding box center [823, 388] width 210 height 33
type input "**********"
click at [855, 456] on button "Confirmar" at bounding box center [887, 470] width 81 height 31
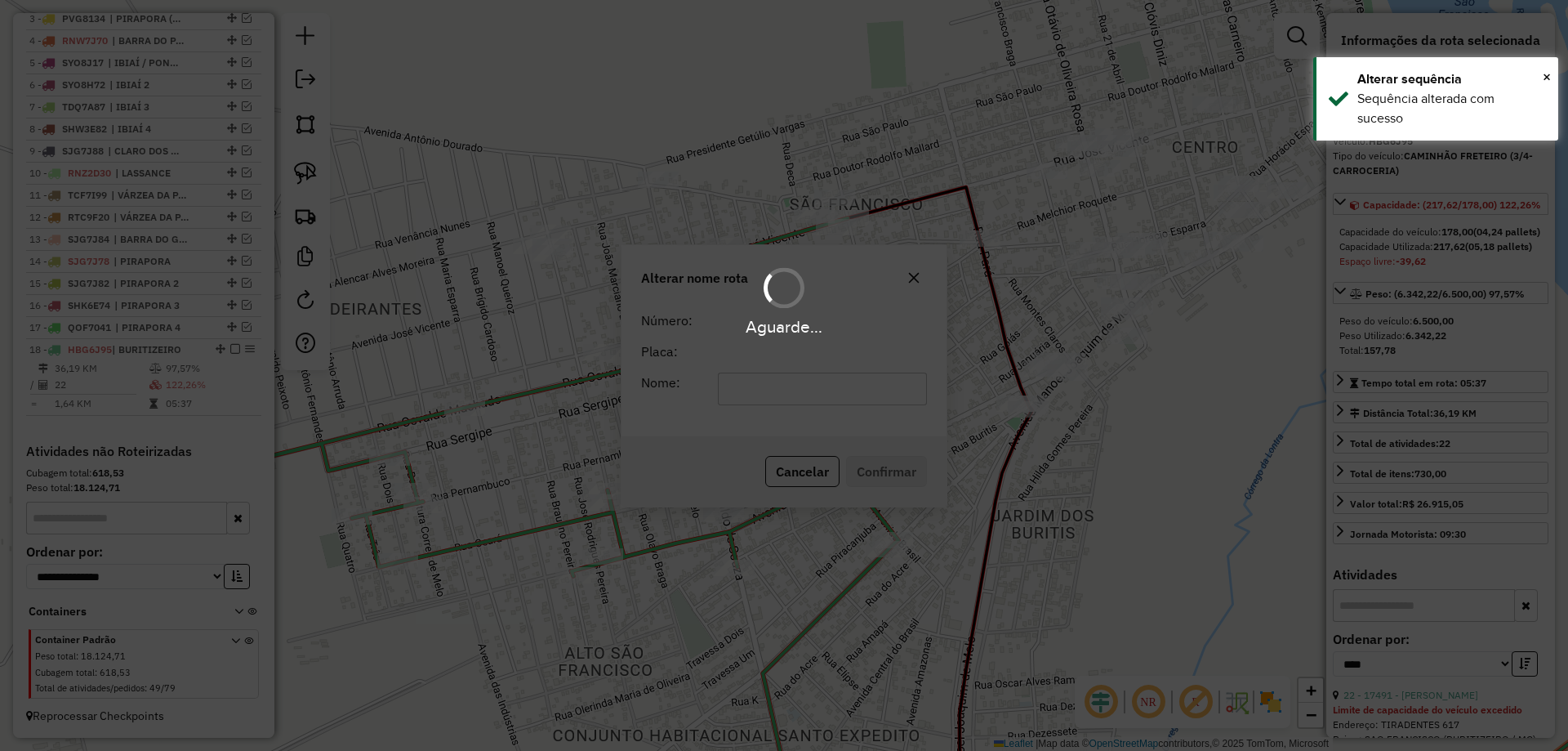
scroll to position [701, 0]
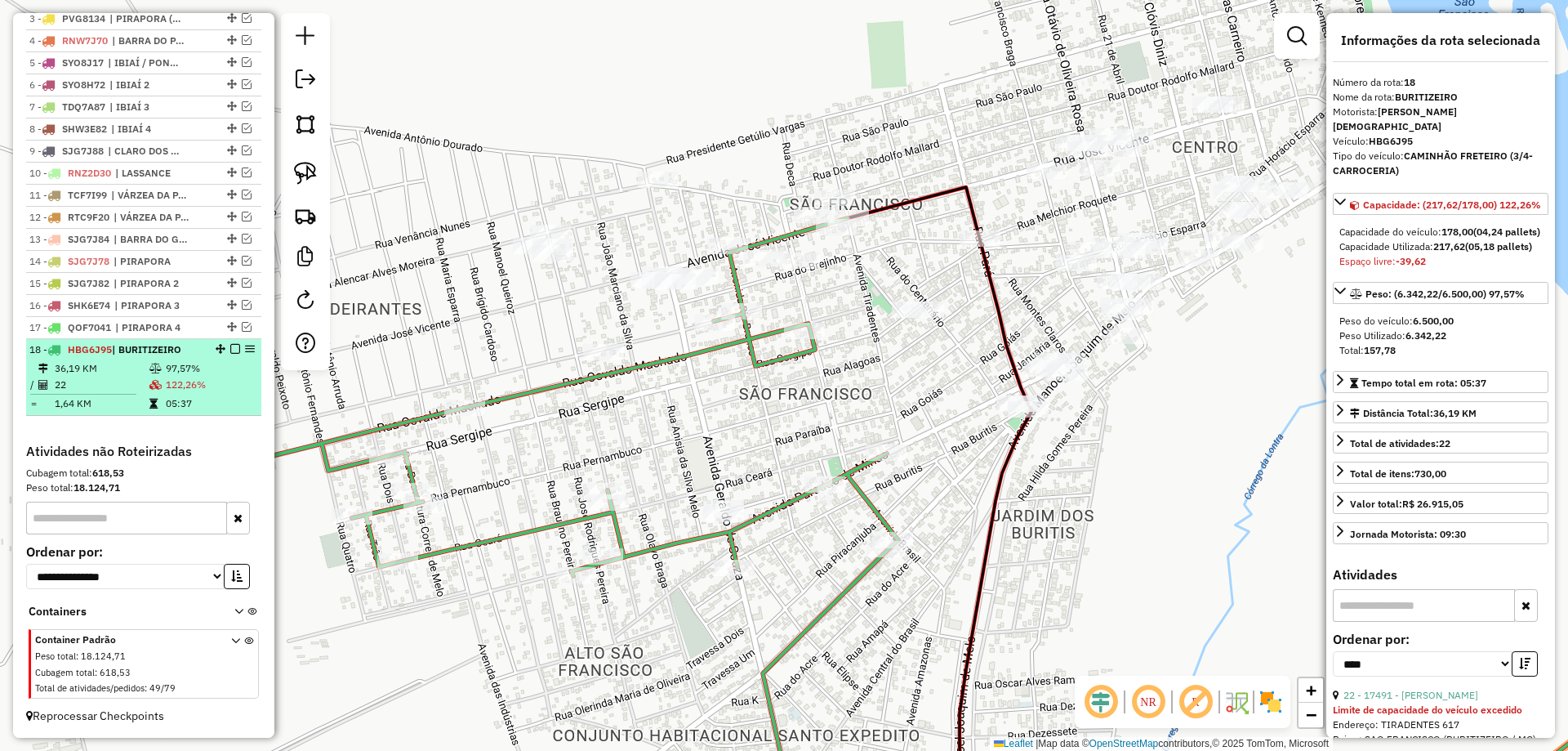
click at [230, 349] on em at bounding box center [235, 349] width 10 height 10
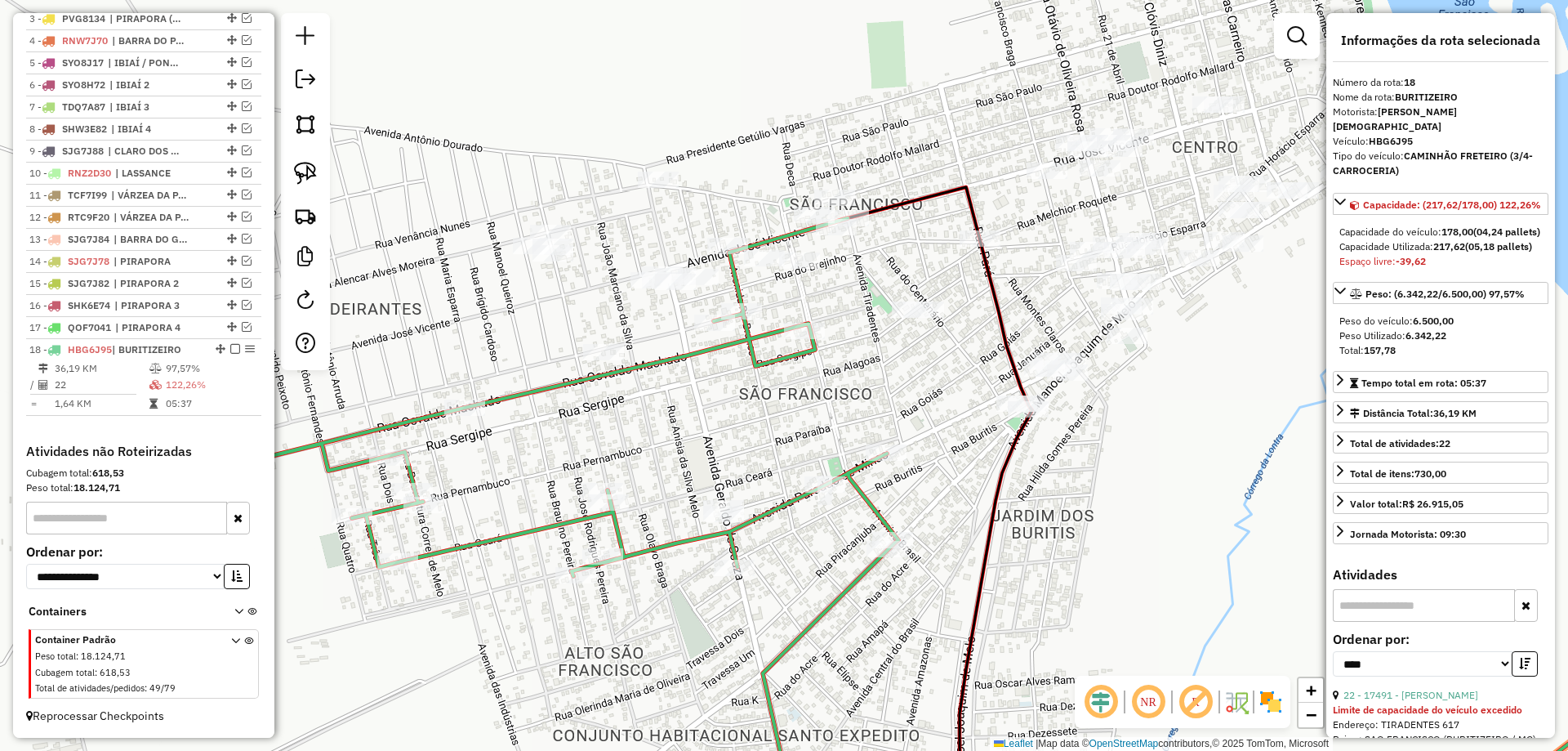
scroll to position [647, 0]
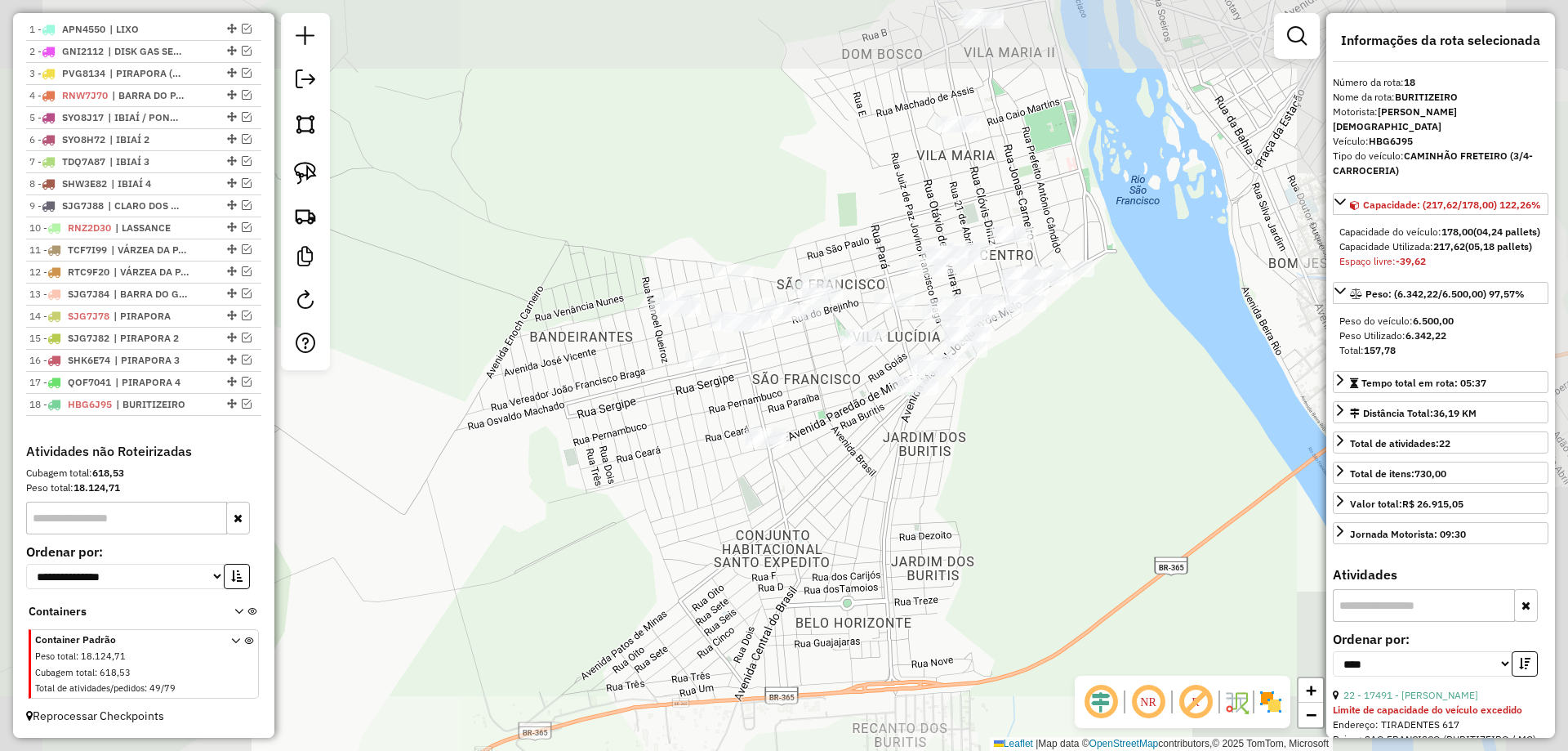
drag, startPoint x: 829, startPoint y: 372, endPoint x: 705, endPoint y: 428, distance: 136.1
click at [706, 428] on div "Janela de atendimento Grade de atendimento Capacidade Transportadoras Veículos …" at bounding box center [784, 375] width 1568 height 751
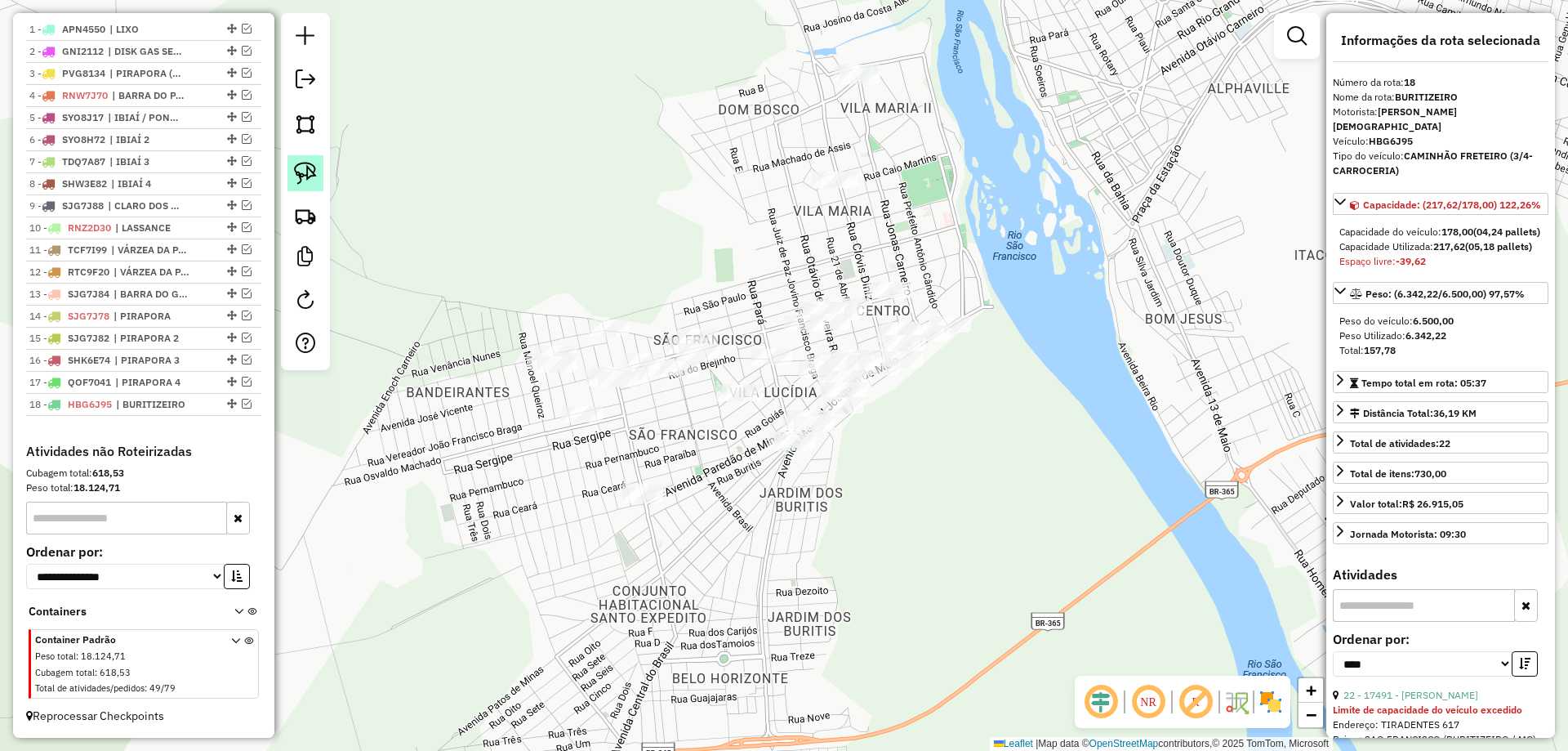
click at [311, 178] on img at bounding box center [304, 173] width 23 height 23
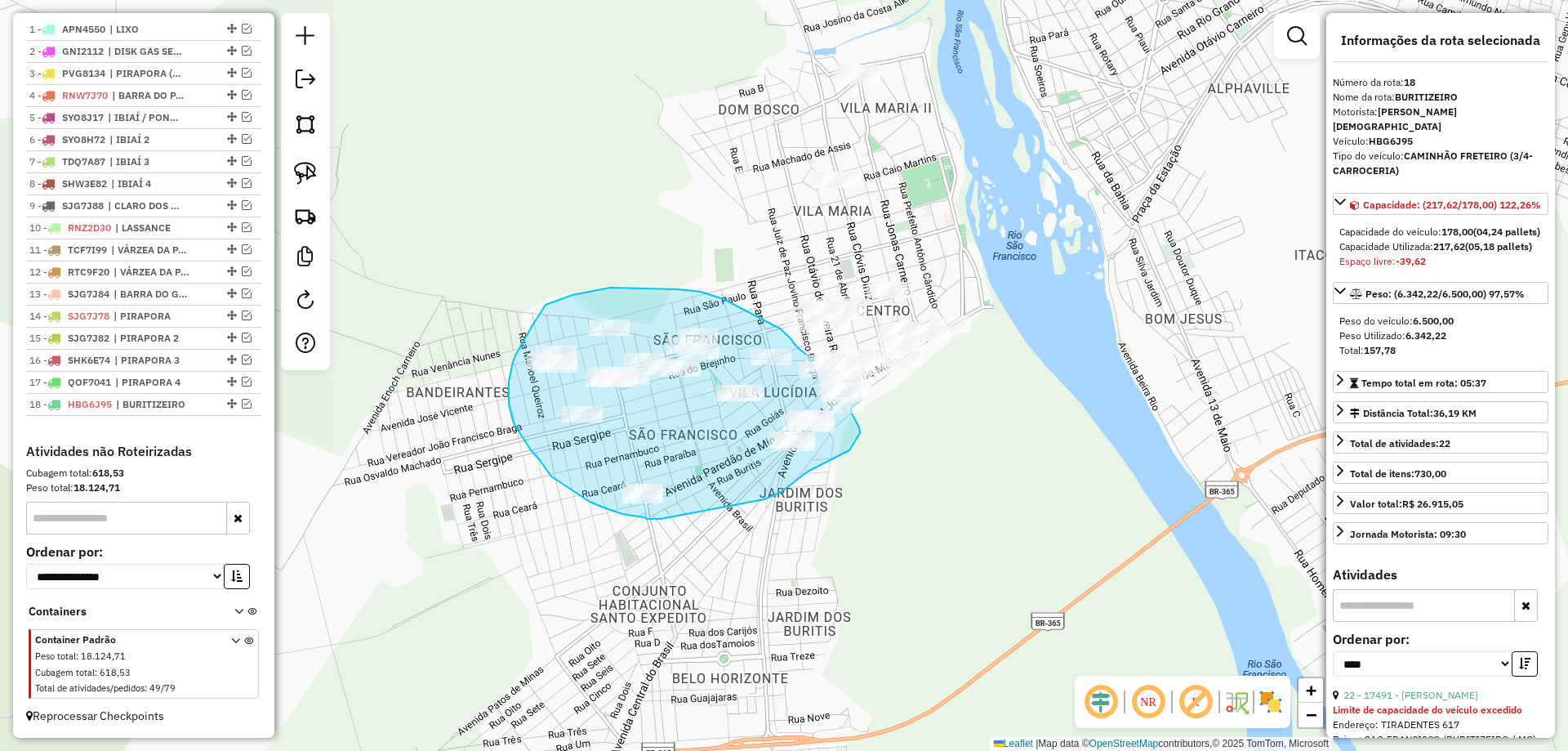
drag, startPoint x: 718, startPoint y: 297, endPoint x: 779, endPoint y: 326, distance: 67.5
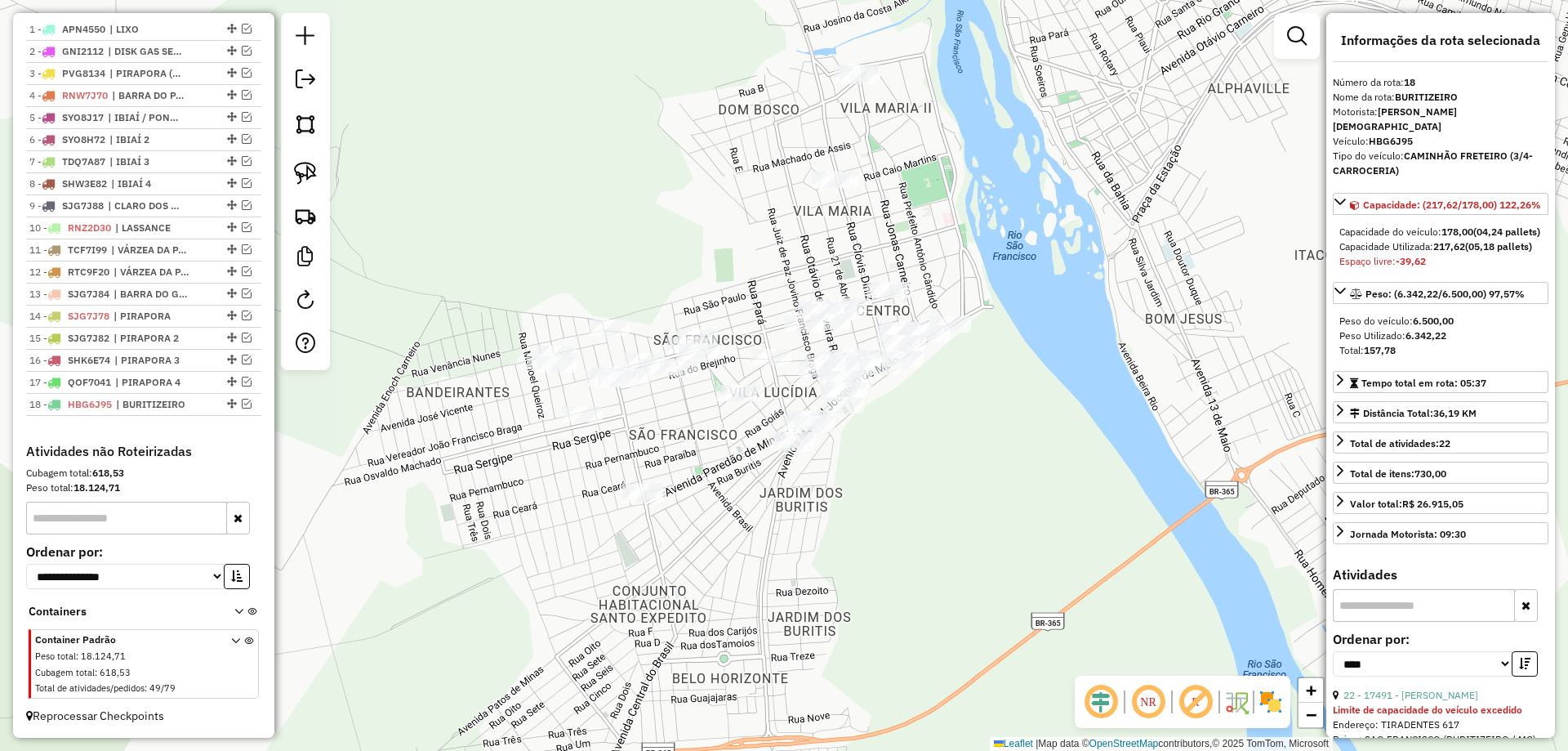
drag, startPoint x: 955, startPoint y: 372, endPoint x: 907, endPoint y: 458, distance: 98.5
click at [927, 446] on div "Janela de atendimento Grade de atendimento Capacidade Transportadoras Veículos …" at bounding box center [784, 375] width 1568 height 751
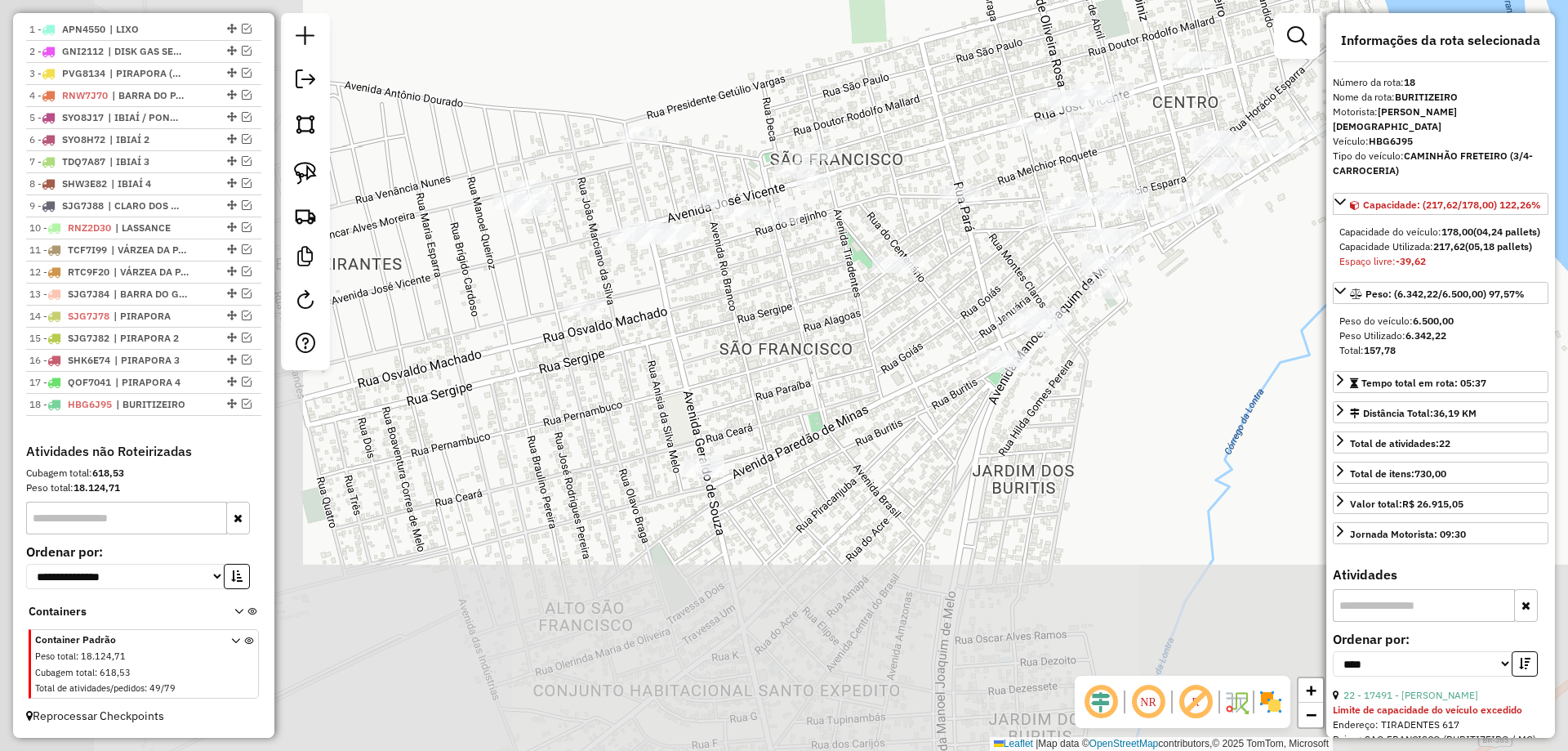
drag, startPoint x: 1146, startPoint y: 383, endPoint x: 1153, endPoint y: 356, distance: 27.9
click at [1171, 357] on div "Janela de atendimento Grade de atendimento Capacidade Transportadoras Veículos …" at bounding box center [784, 375] width 1568 height 751
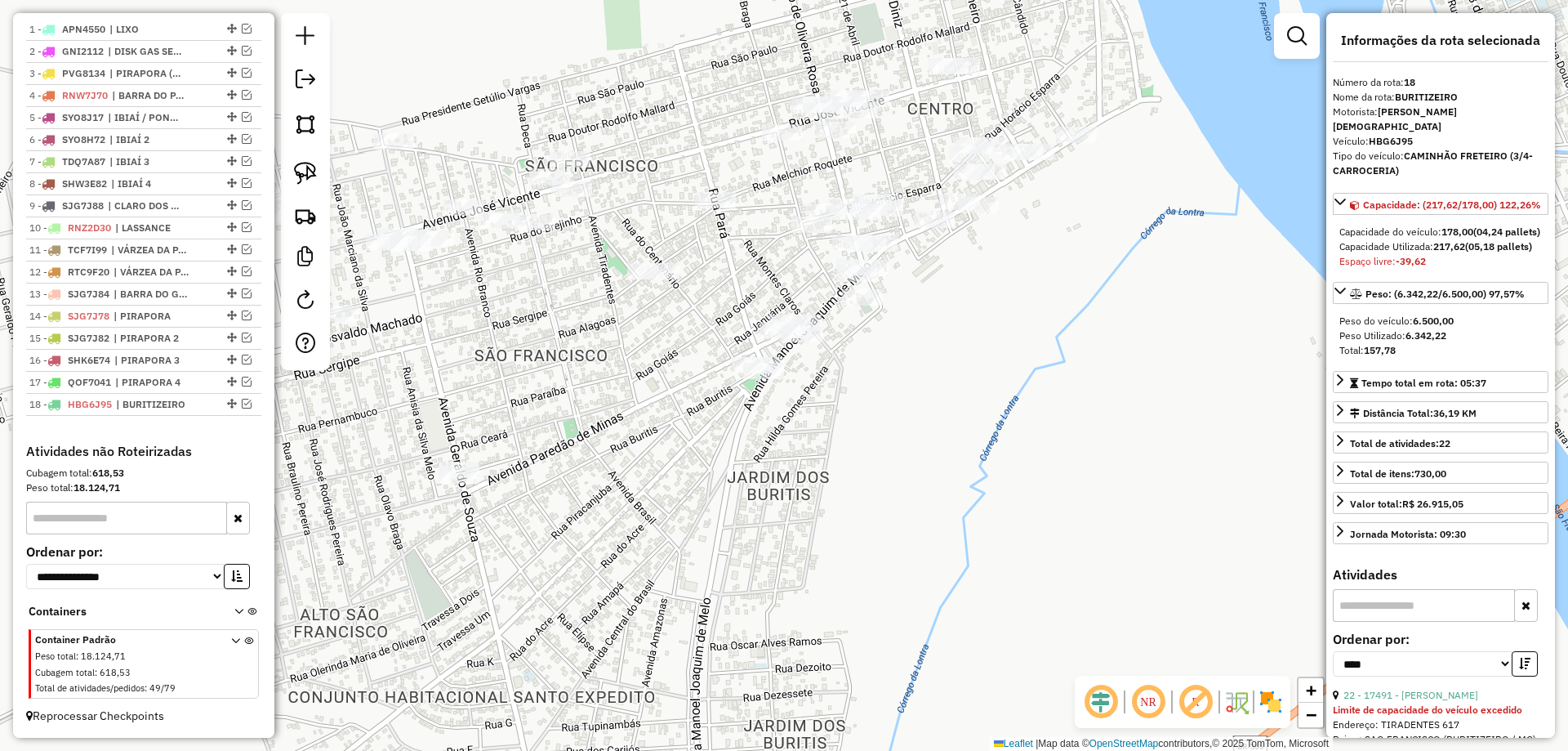
drag, startPoint x: 710, startPoint y: 335, endPoint x: 624, endPoint y: 335, distance: 86.0
click at [626, 335] on div "Janela de atendimento Grade de atendimento Capacidade Transportadoras Veículos …" at bounding box center [784, 375] width 1568 height 751
click at [310, 186] on link at bounding box center [305, 173] width 36 height 36
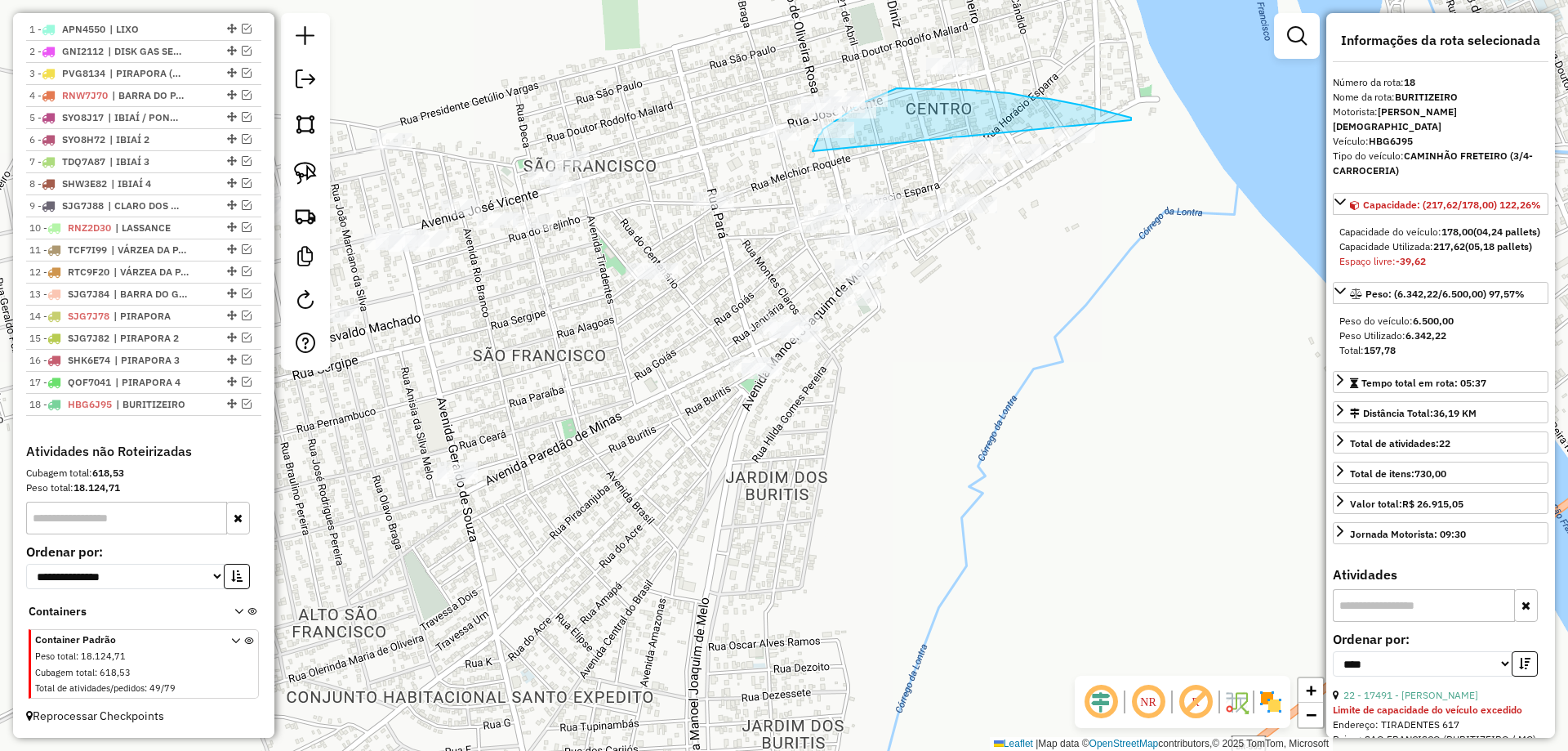
drag, startPoint x: 1131, startPoint y: 120, endPoint x: 812, endPoint y: 151, distance: 320.5
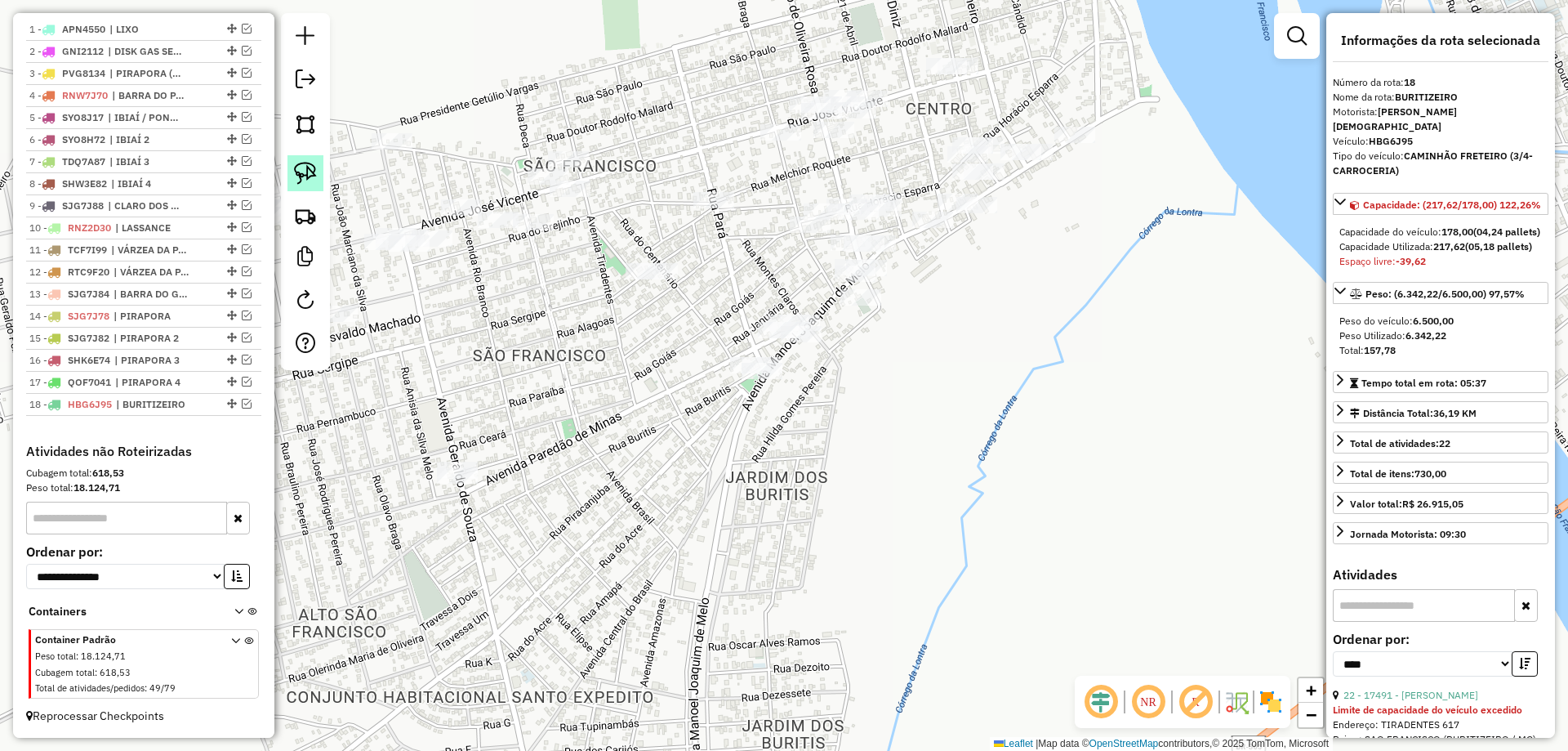
click at [312, 174] on img at bounding box center [304, 173] width 23 height 23
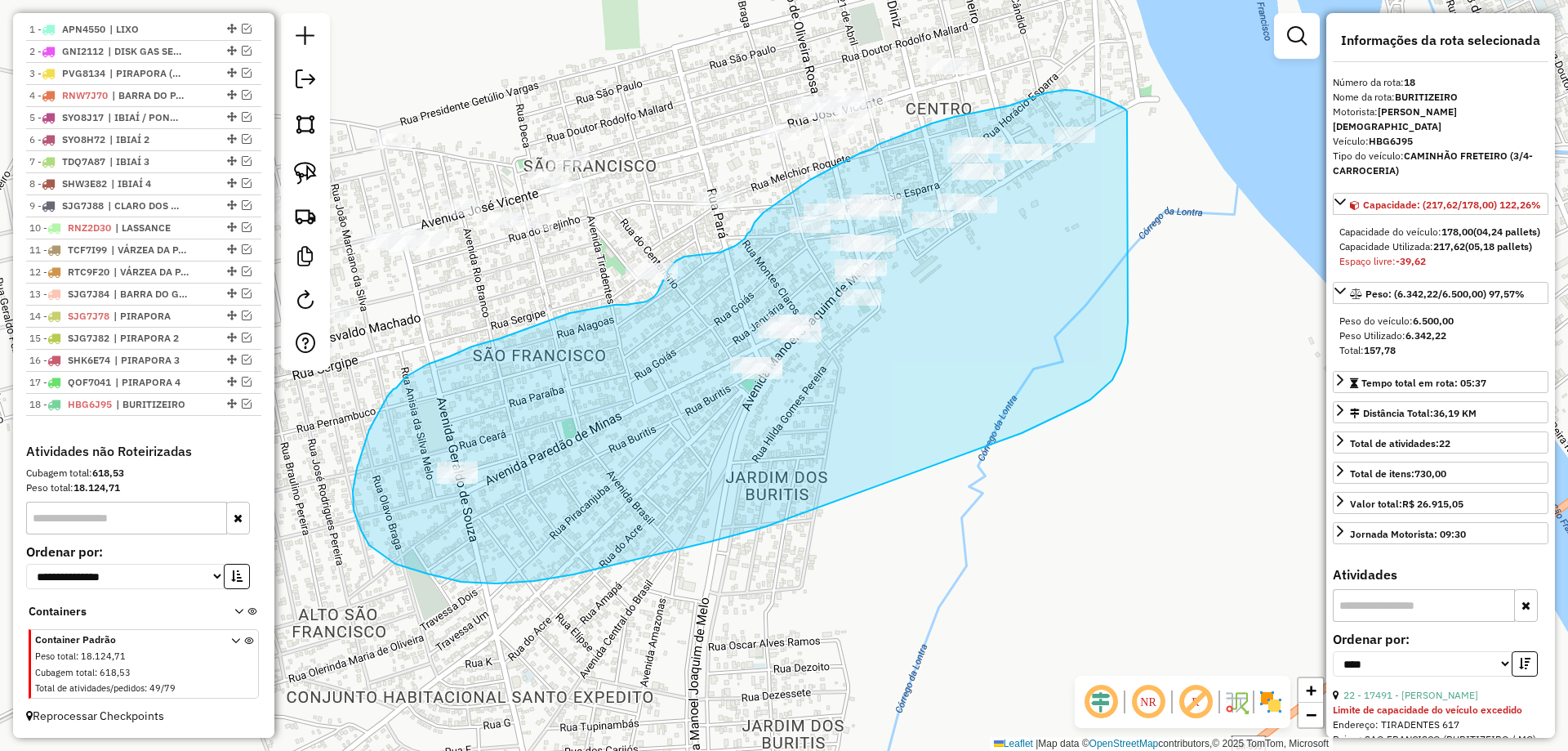
drag, startPoint x: 1118, startPoint y: 106, endPoint x: 1128, endPoint y: 321, distance: 215.2
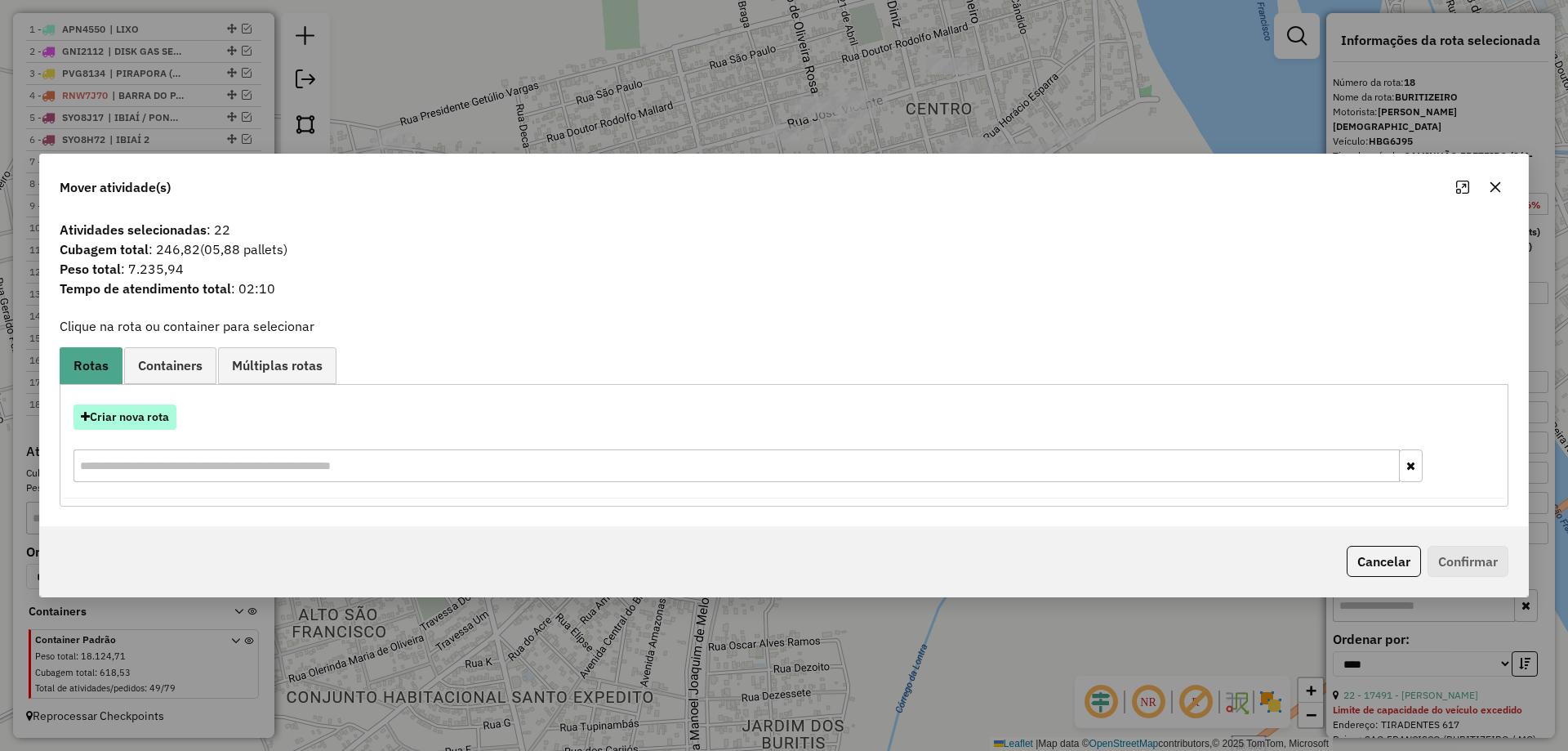
click at [108, 415] on button "Criar nova rota" at bounding box center [125, 418] width 103 height 26
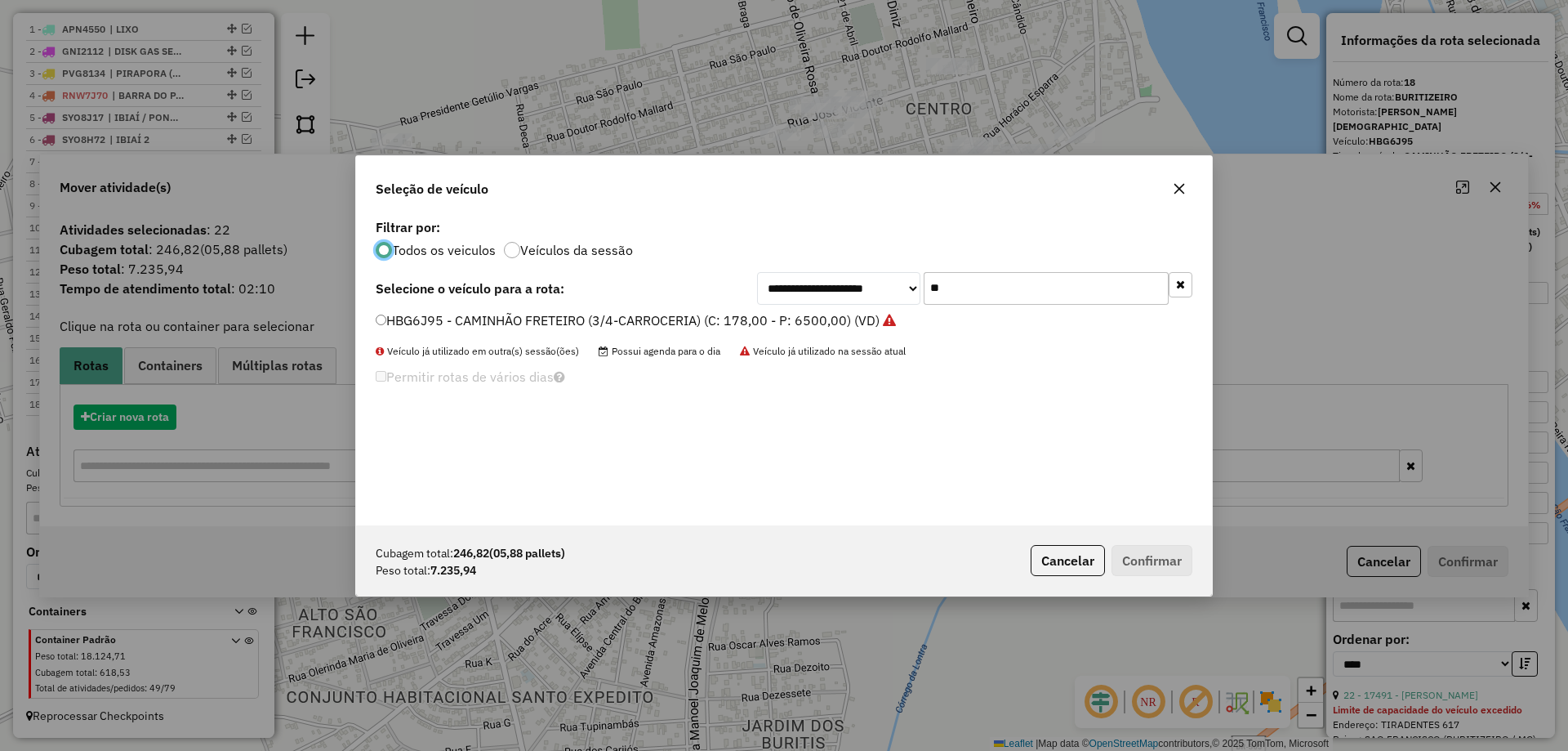
scroll to position [9, 5]
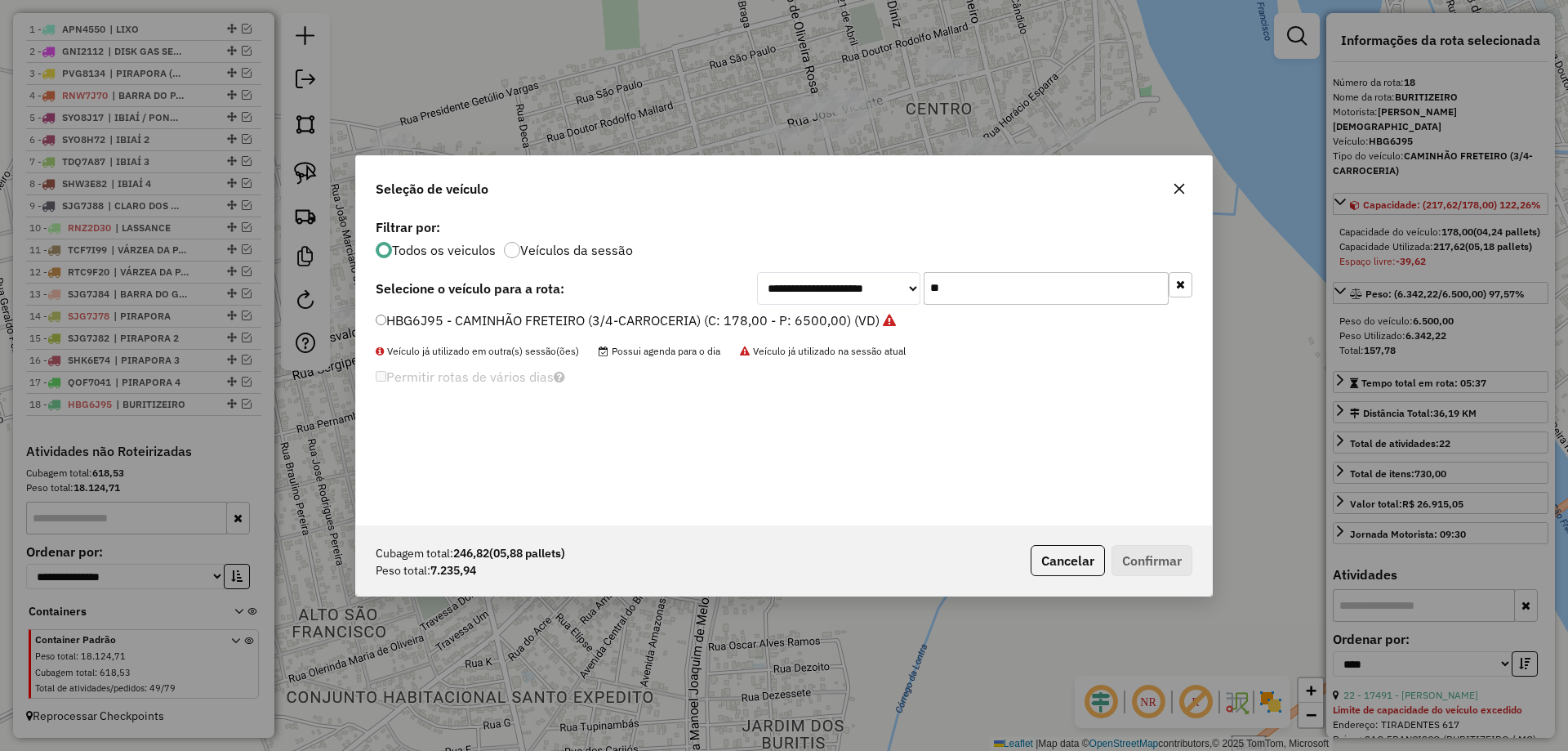
click at [1019, 268] on div "**********" at bounding box center [784, 370] width 856 height 311
click at [997, 286] on input "**" at bounding box center [1045, 288] width 245 height 33
type input "***"
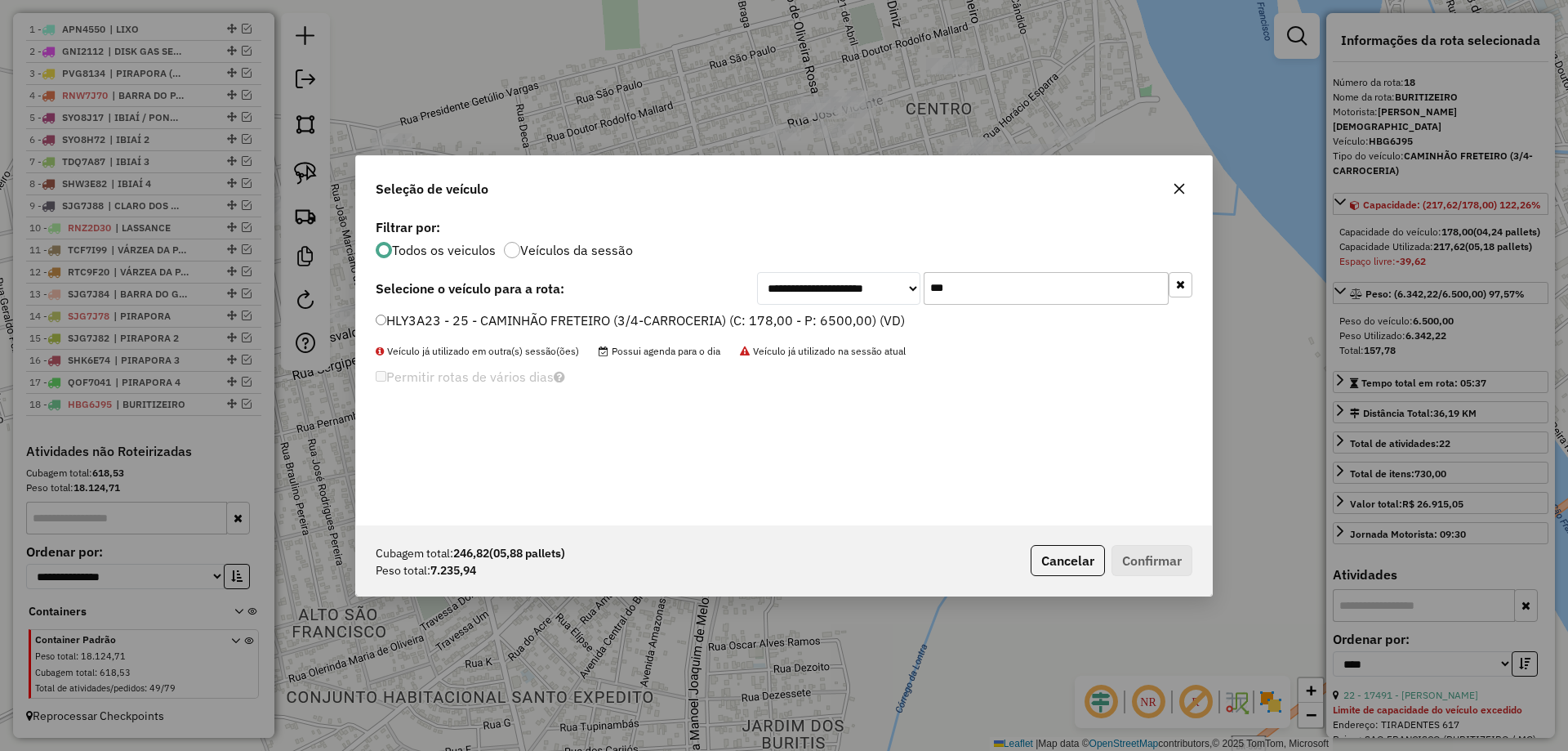
click at [487, 321] on label "HLY3A23 - 25 - CAMINHÃO FRETEIRO (3/4-CARROCERIA) (C: 178,00 - P: 6500,00) (VD)" at bounding box center [640, 320] width 529 height 20
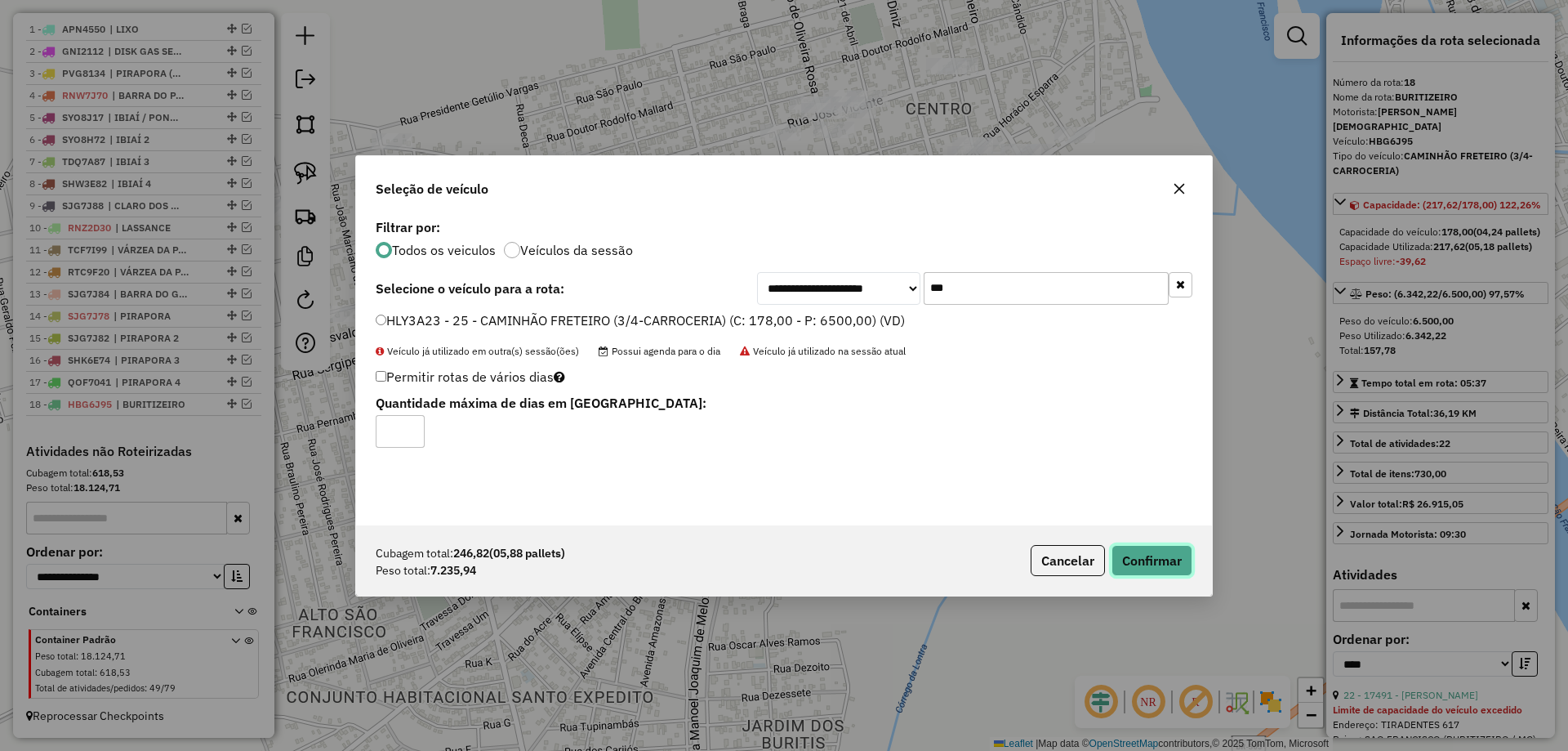
click at [1179, 569] on button "Confirmar" at bounding box center [1151, 560] width 81 height 31
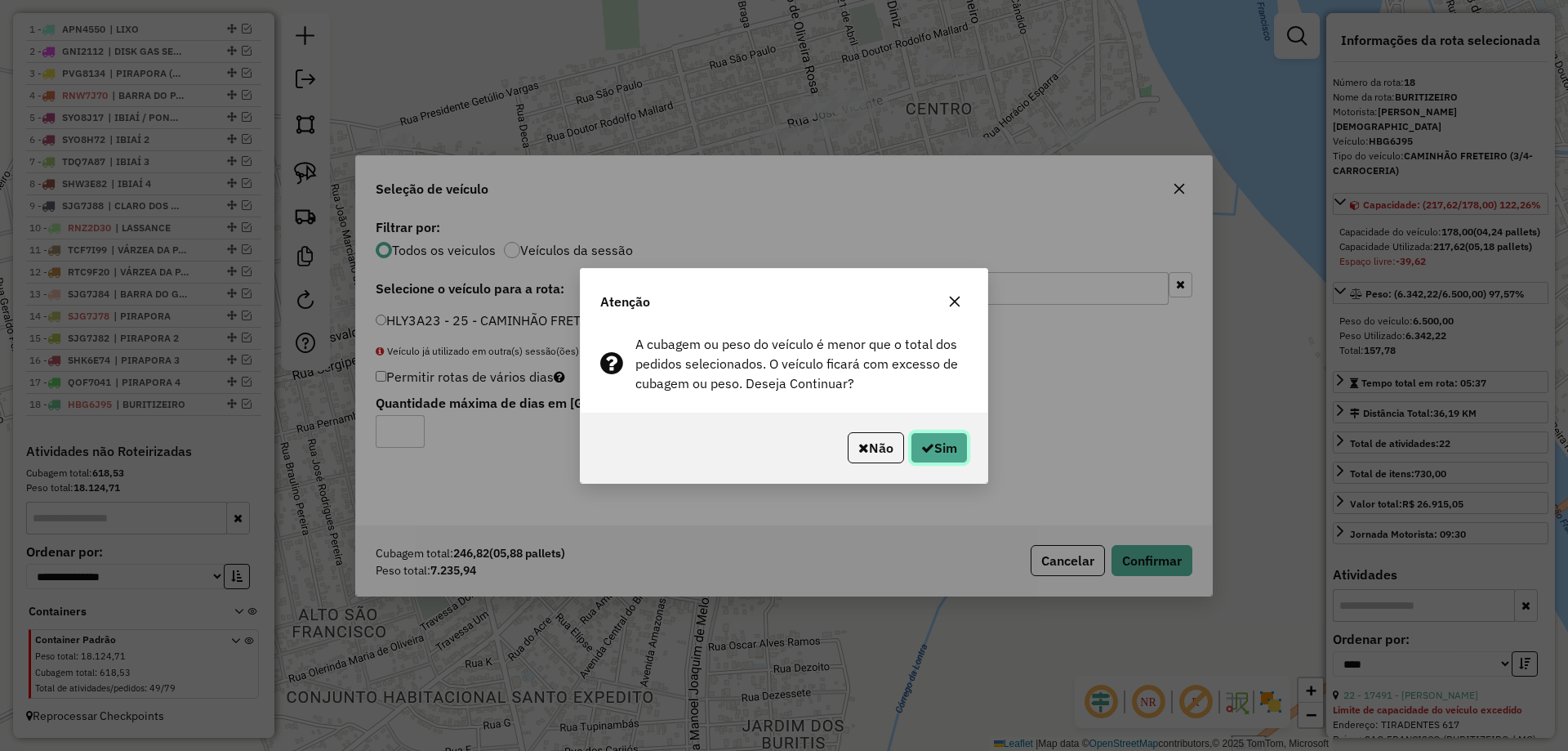
click at [921, 450] on icon "button" at bounding box center [927, 447] width 13 height 13
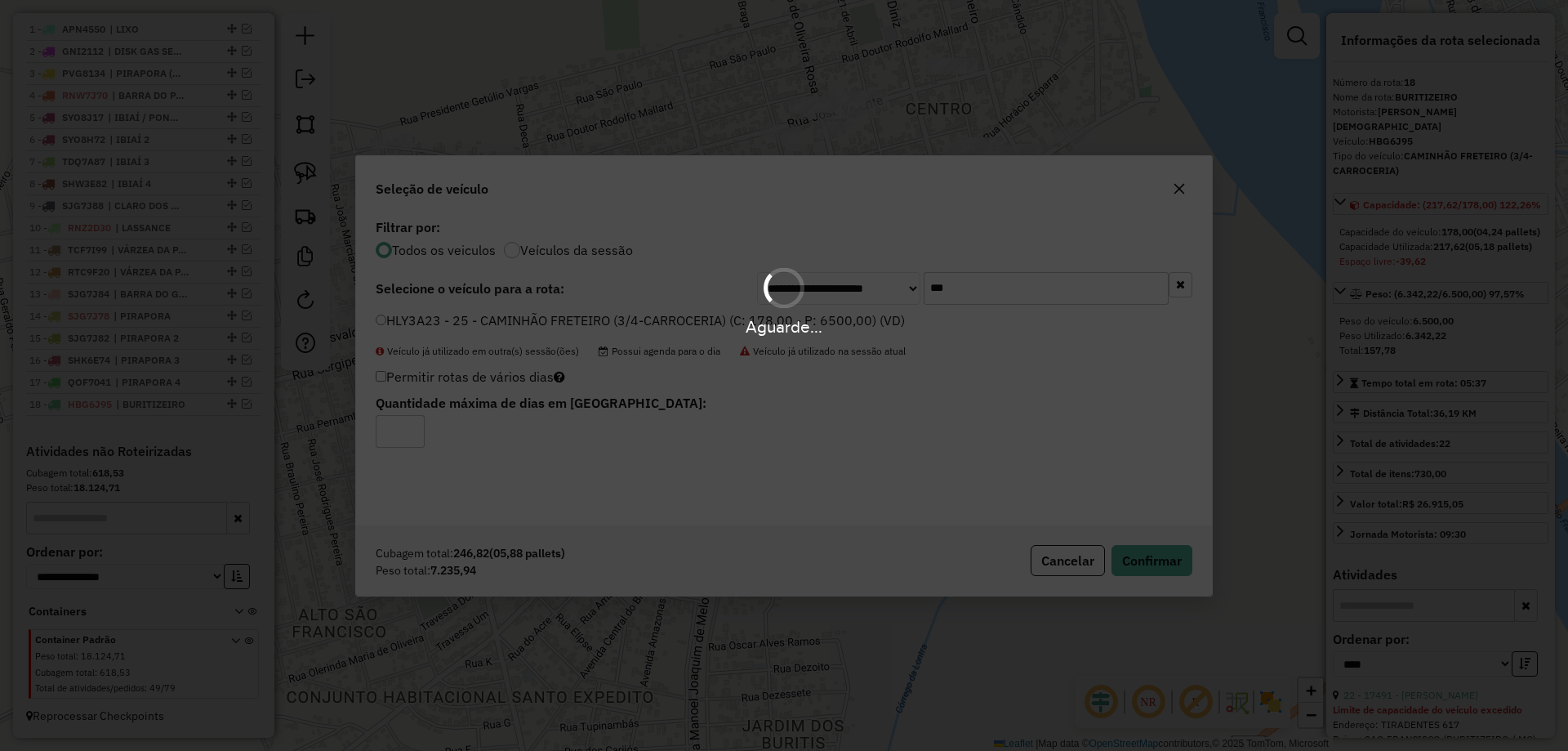
scroll to position [738, 0]
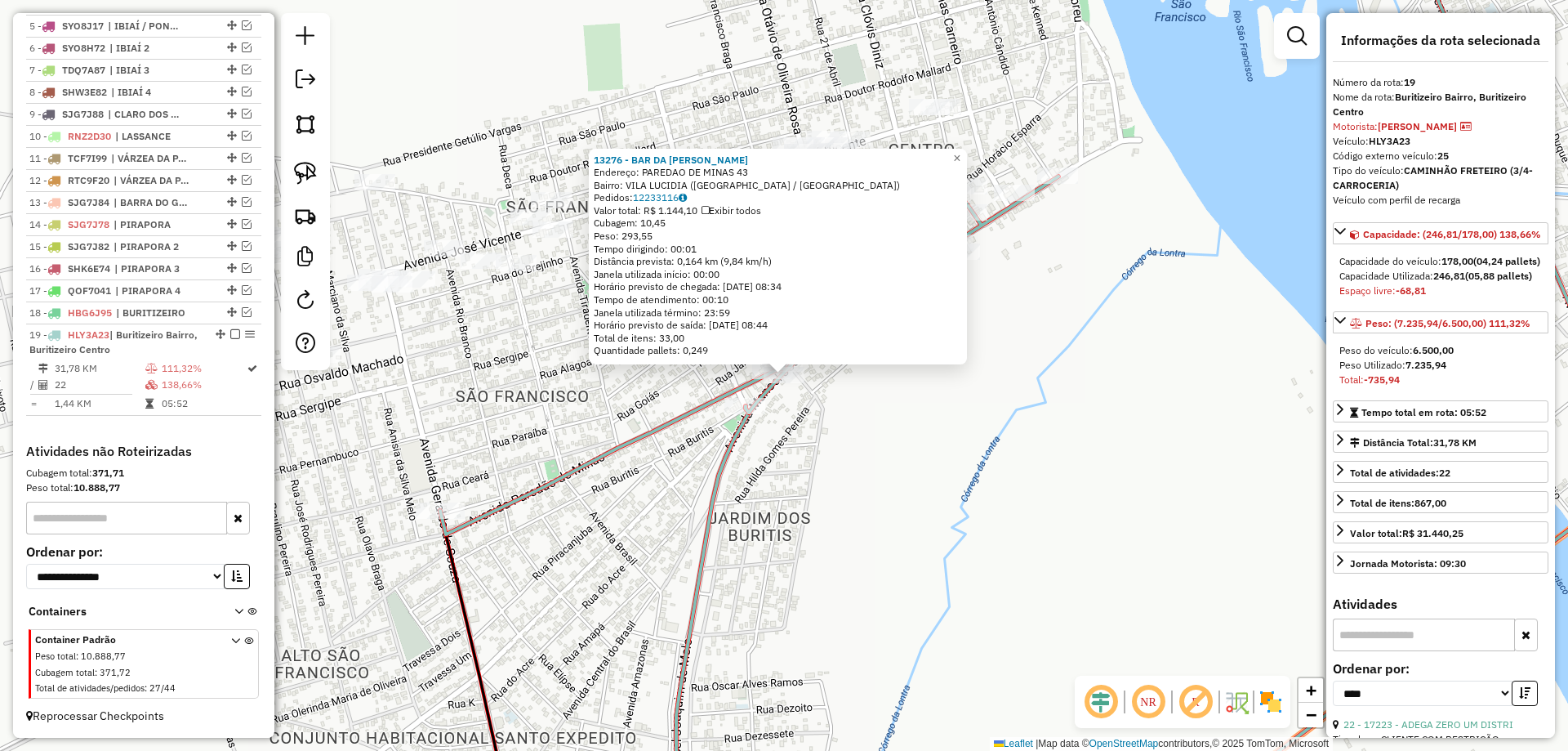
click at [883, 445] on div "13276 - BAR DA [PERSON_NAME]: PAREDAO DE MINAS 43 Bairro: [GEOGRAPHIC_DATA] ([G…" at bounding box center [784, 375] width 1568 height 751
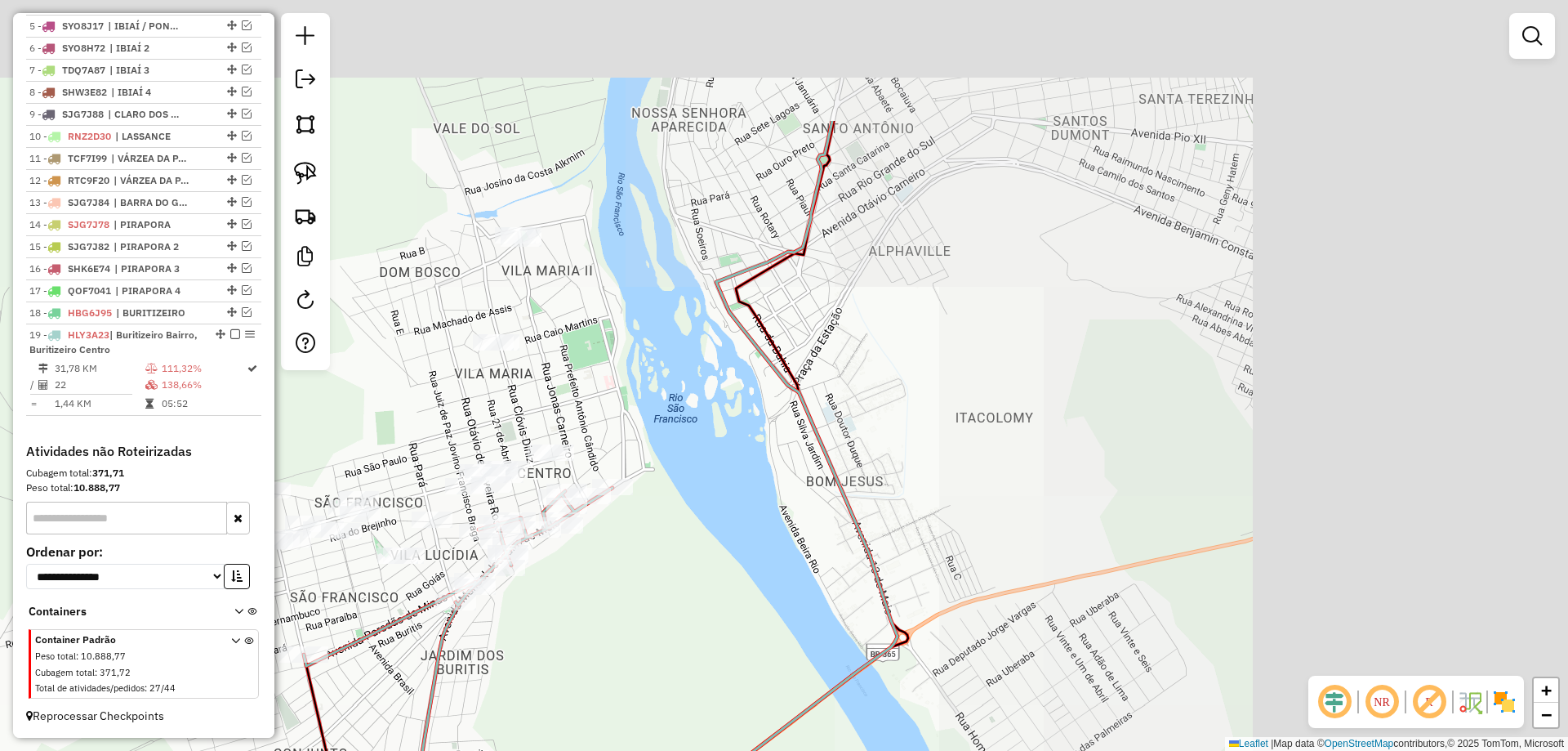
drag, startPoint x: 1102, startPoint y: 380, endPoint x: 760, endPoint y: 529, distance: 373.0
click at [764, 525] on div "Janela de atendimento Grade de atendimento Capacidade Transportadoras Veículos …" at bounding box center [784, 375] width 1568 height 751
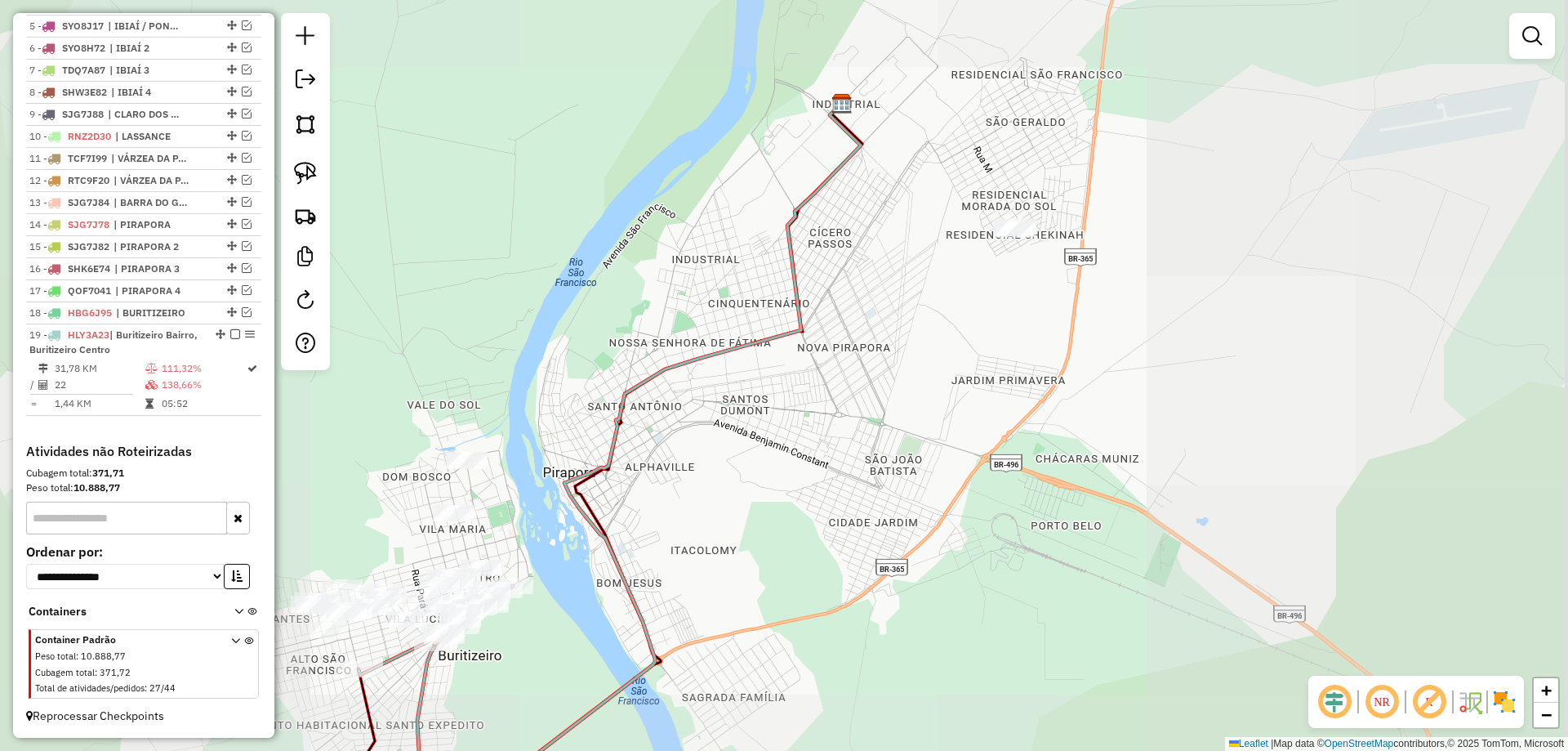
drag, startPoint x: 885, startPoint y: 430, endPoint x: 721, endPoint y: 580, distance: 222.3
click at [721, 578] on div "Janela de atendimento Grade de atendimento Capacidade Transportadoras Veículos …" at bounding box center [784, 375] width 1568 height 751
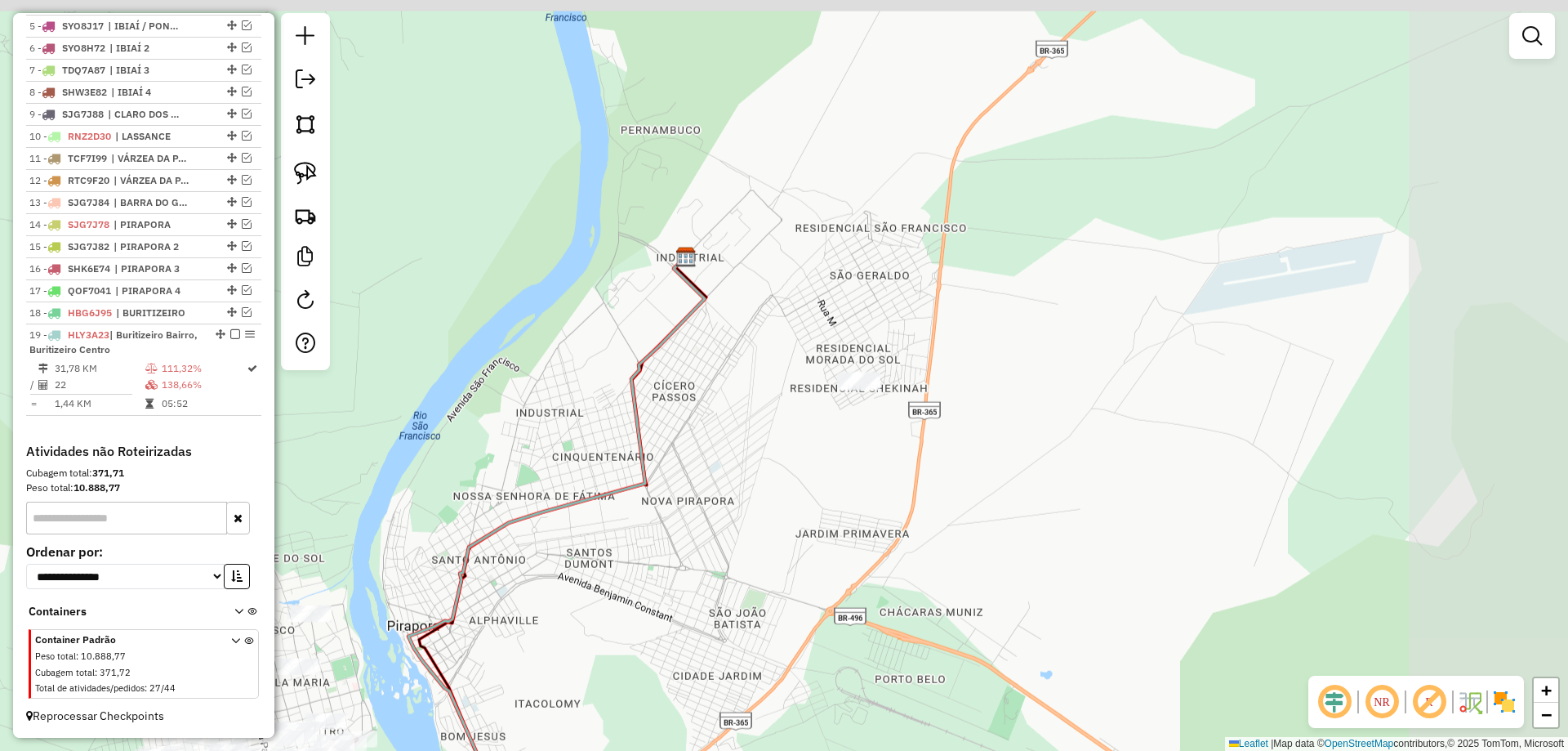
drag, startPoint x: 793, startPoint y: 464, endPoint x: 675, endPoint y: 521, distance: 131.0
click at [680, 524] on div "Janela de atendimento Grade de atendimento Capacidade Transportadoras Veículos …" at bounding box center [784, 375] width 1568 height 751
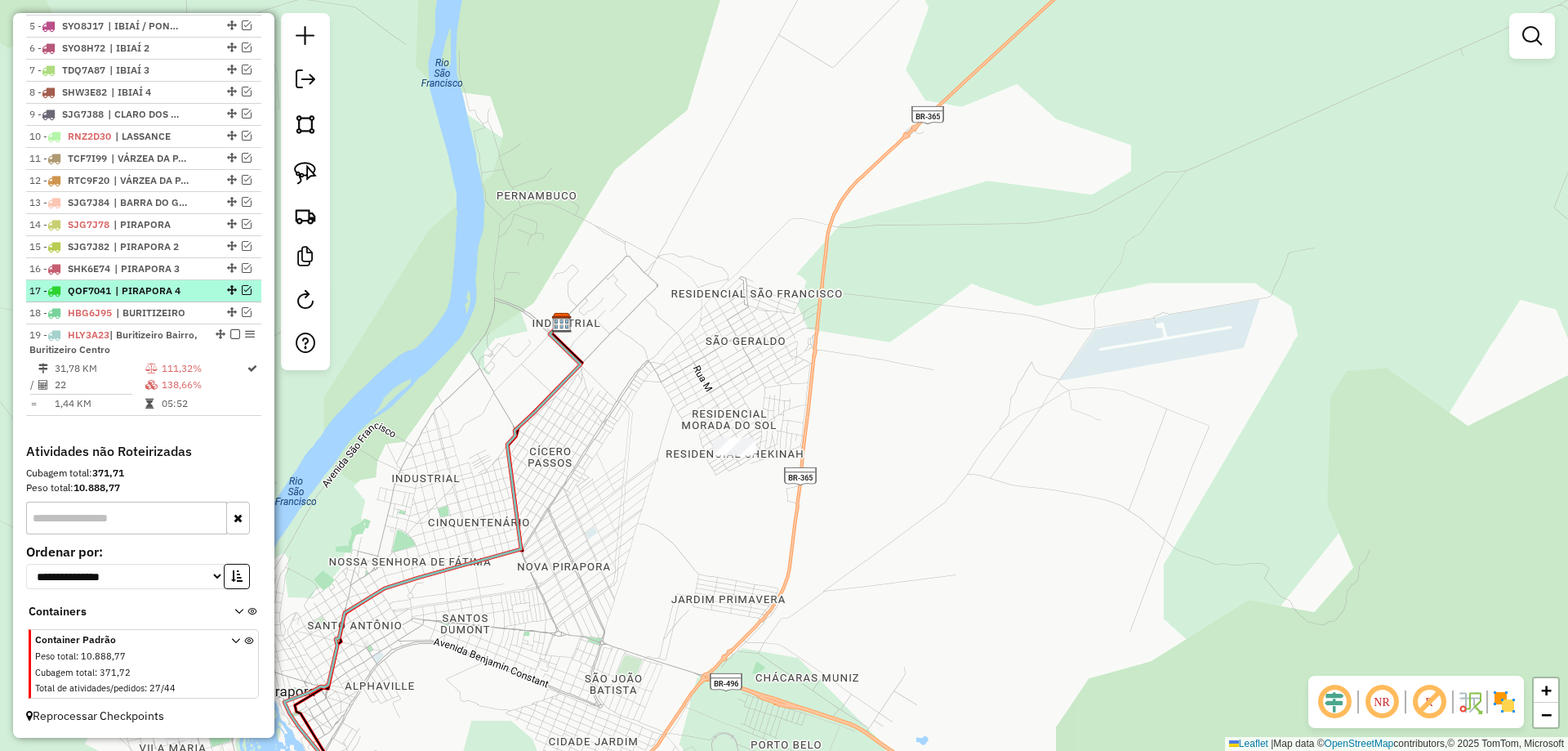
click at [242, 285] on em at bounding box center [247, 290] width 10 height 10
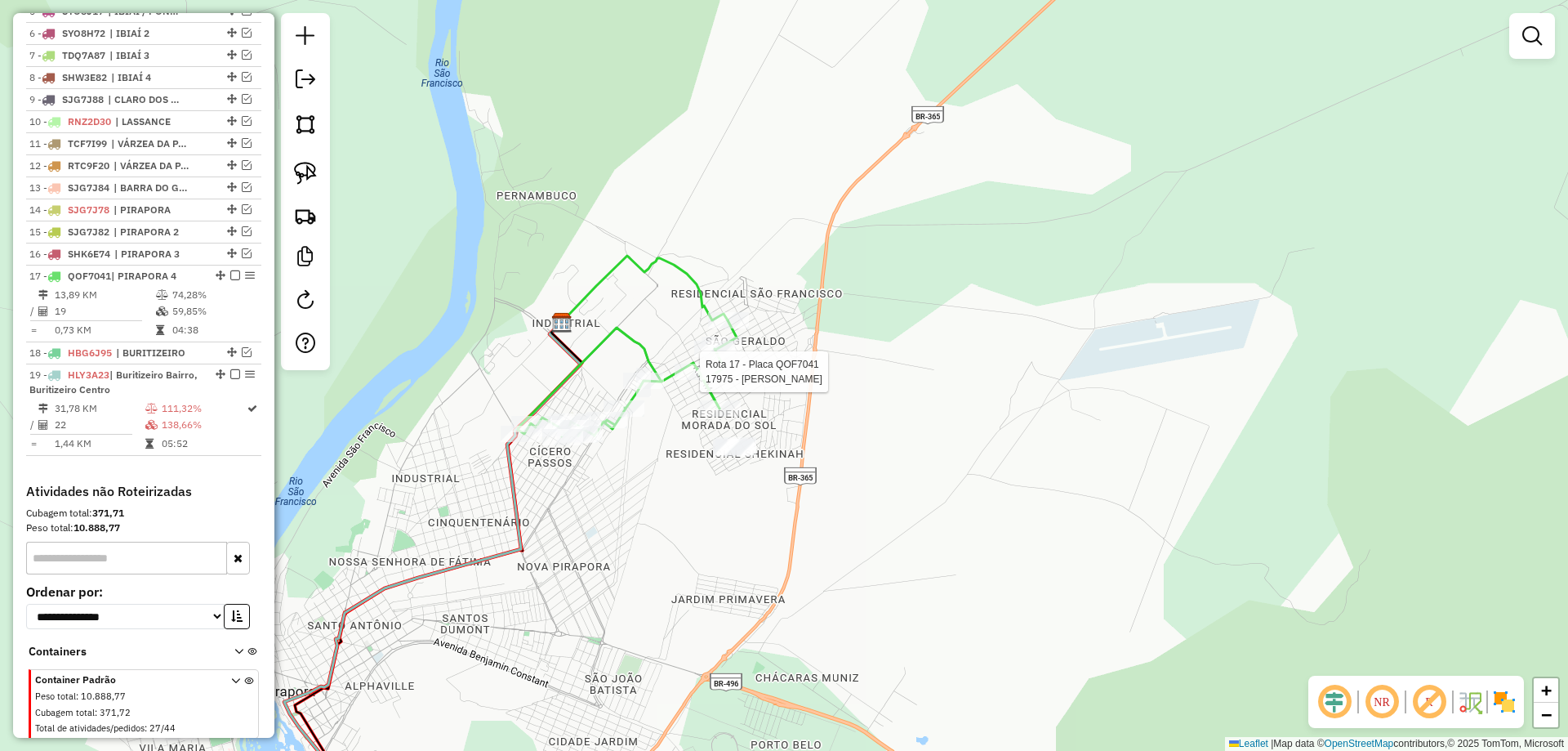
select select "*********"
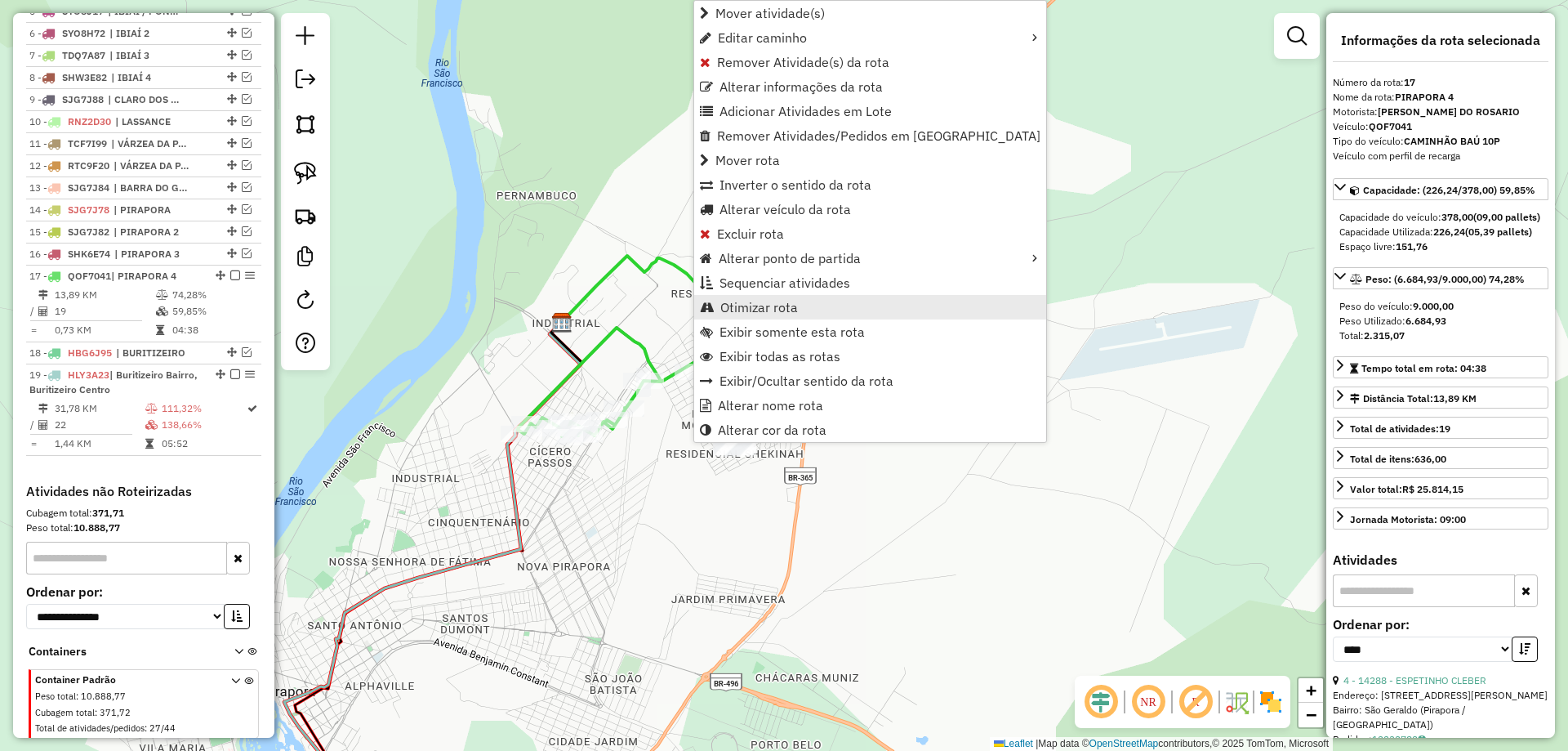
scroll to position [793, 0]
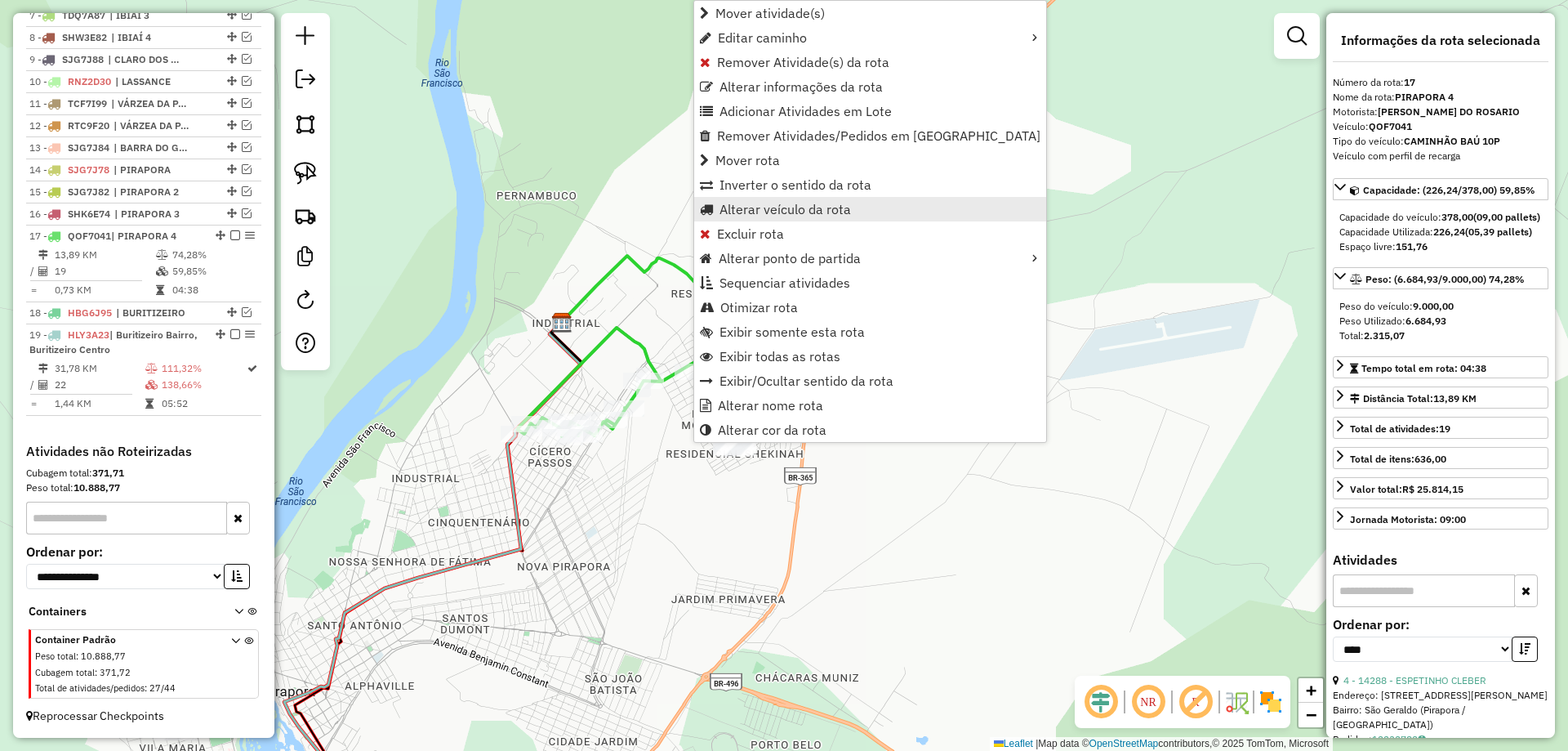
click at [794, 215] on span "Alterar veículo da rota" at bounding box center [784, 208] width 132 height 13
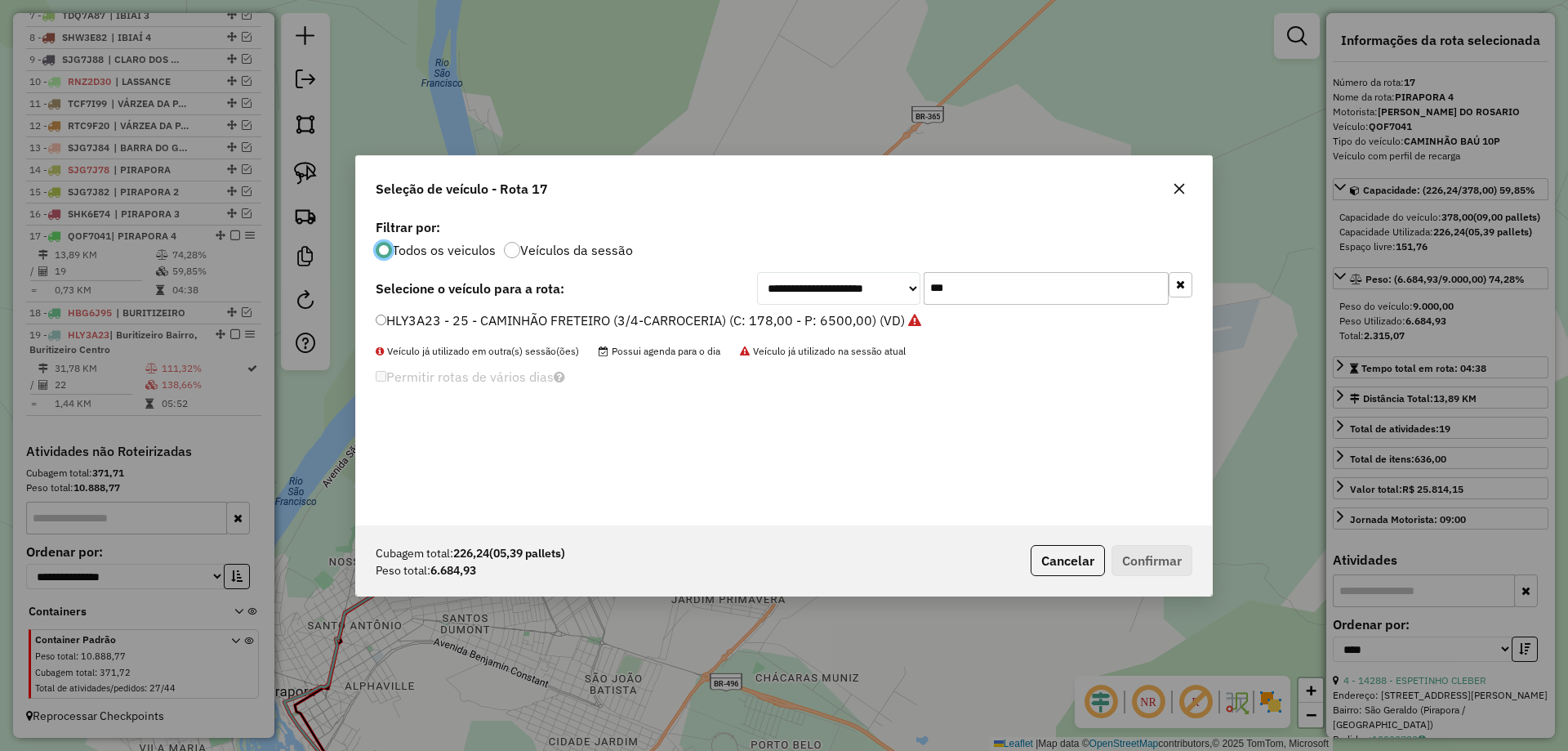
scroll to position [9, 5]
click at [930, 286] on input "***" at bounding box center [1045, 288] width 245 height 33
type input "***"
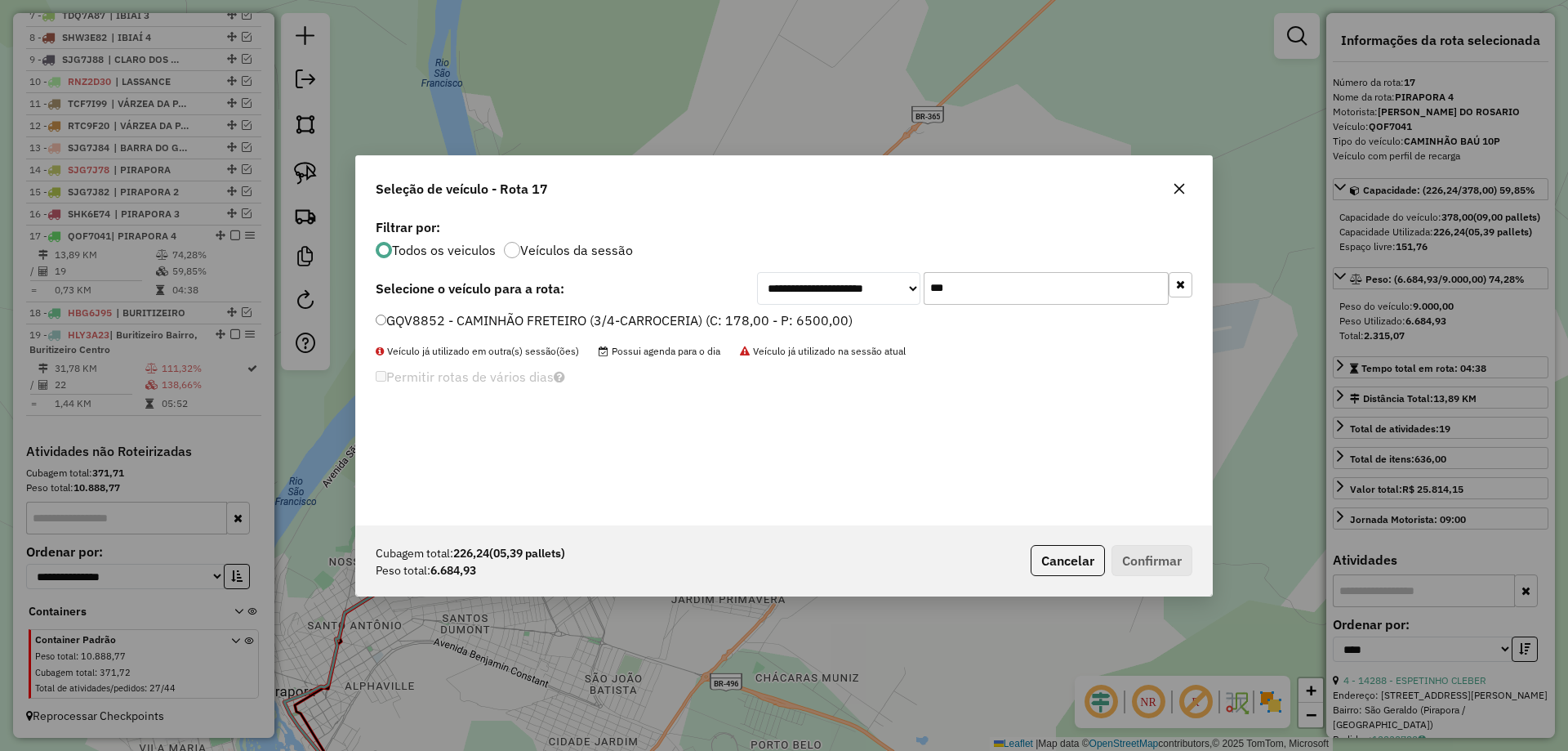
click at [497, 327] on label "GQV8852 - CAMINHÃO FRETEIRO (3/4-CARROCERIA) (C: 178,00 - P: 6500,00)" at bounding box center [614, 320] width 477 height 20
click at [1160, 566] on button "Confirmar" at bounding box center [1151, 560] width 81 height 31
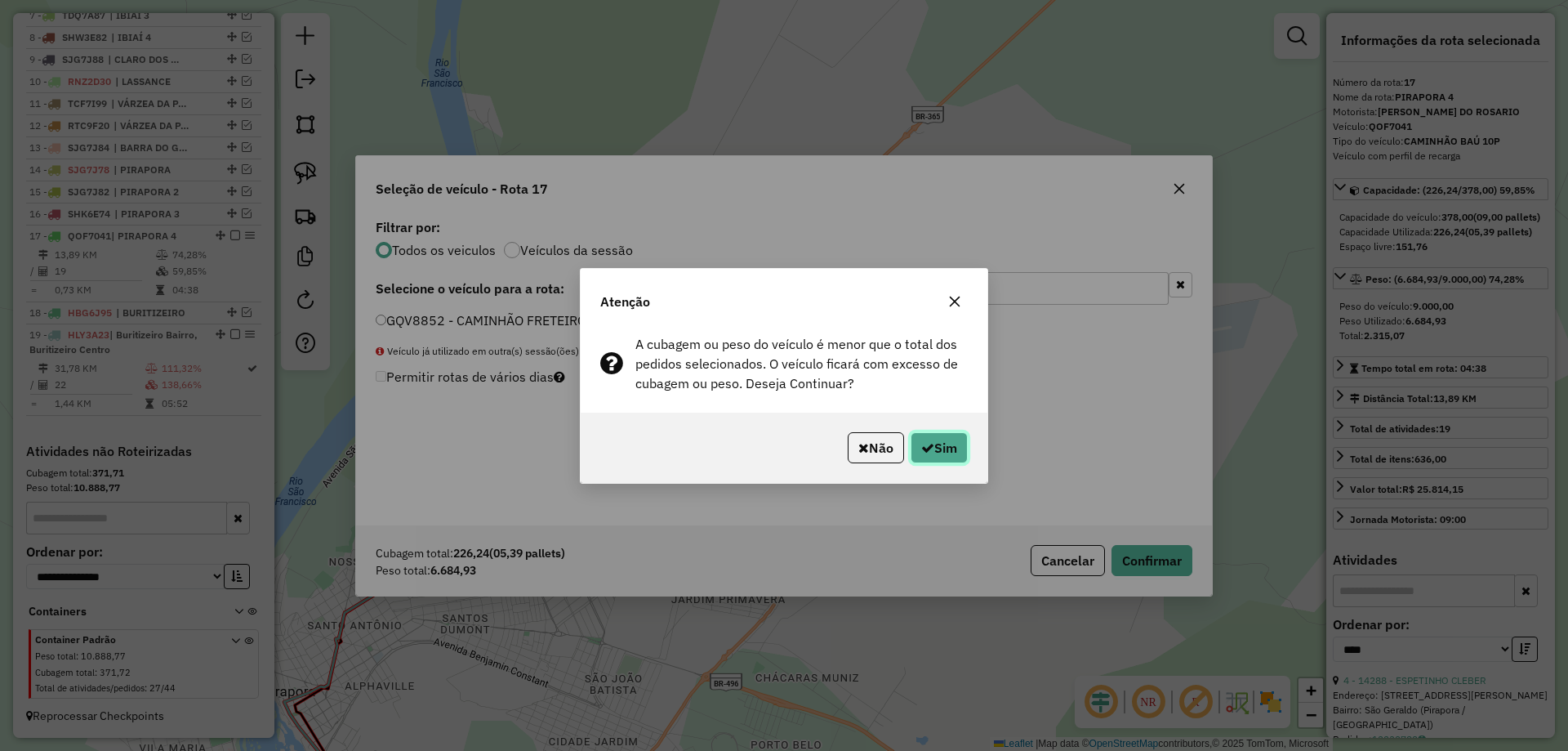
click at [939, 450] on button "Sim" at bounding box center [939, 446] width 58 height 31
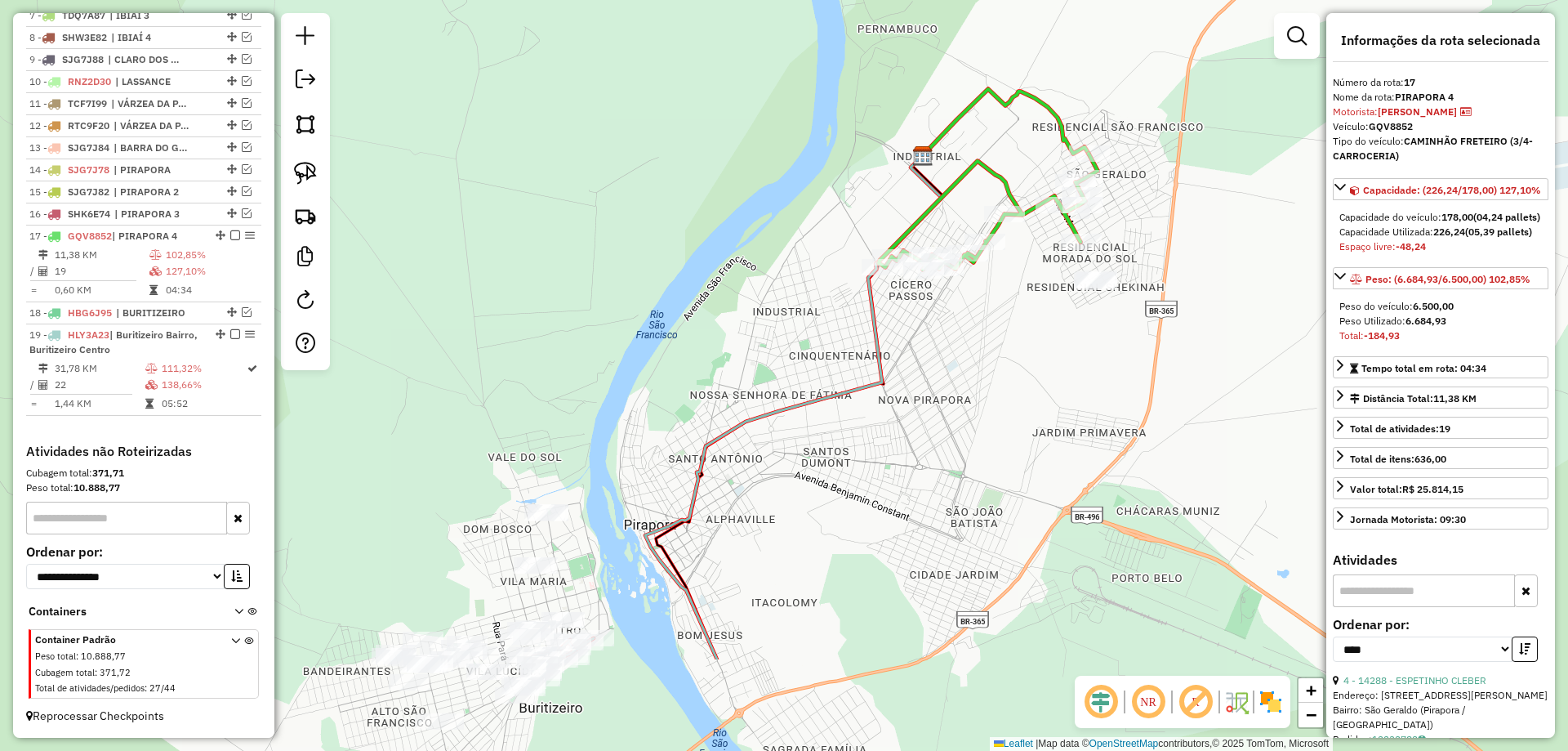
drag, startPoint x: 893, startPoint y: 408, endPoint x: 921, endPoint y: 442, distance: 44.0
click at [1001, 325] on div "Janela de atendimento Grade de atendimento Capacidade Transportadoras Veículos …" at bounding box center [784, 375] width 1568 height 751
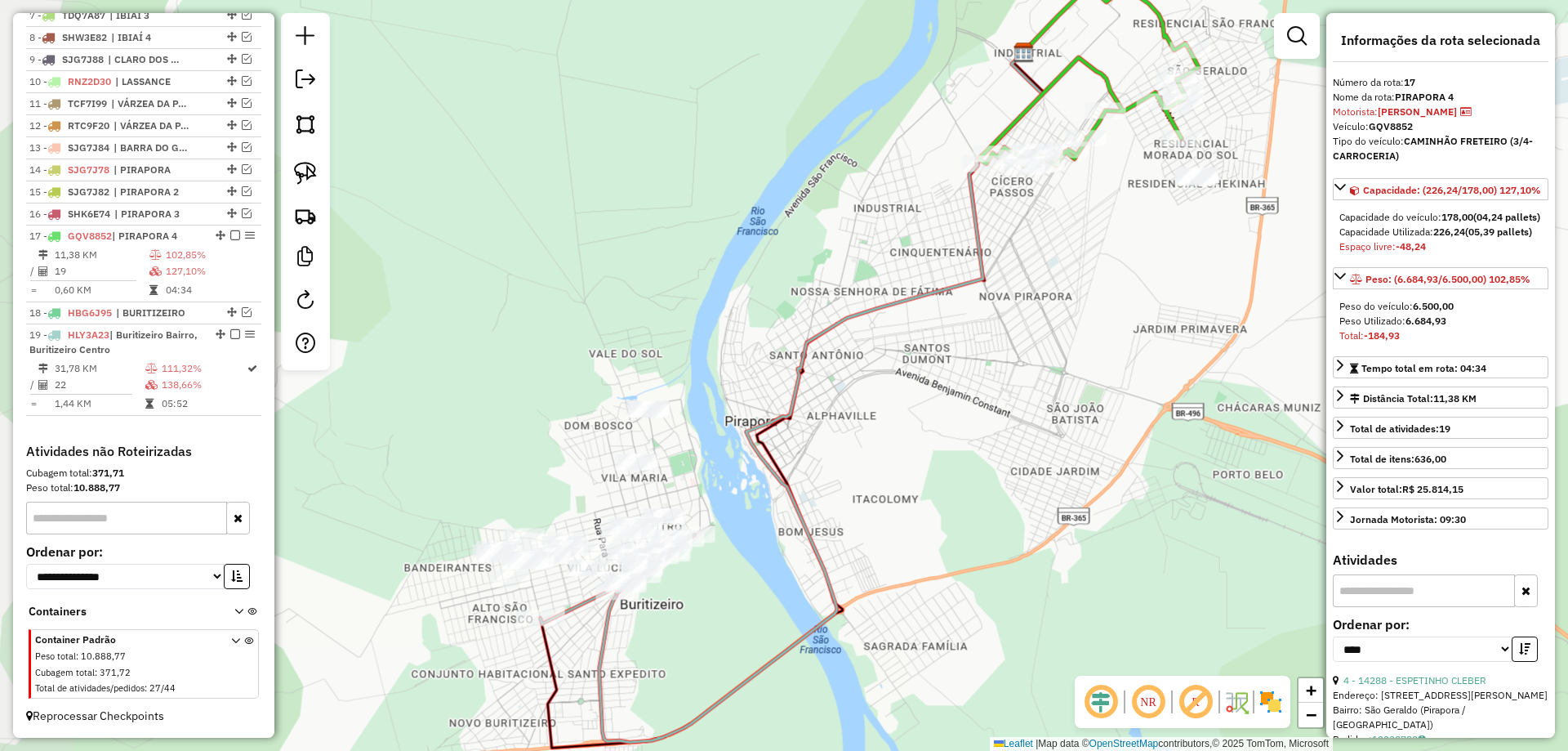
drag, startPoint x: 796, startPoint y: 635, endPoint x: 876, endPoint y: 466, distance: 187.0
click at [876, 466] on div "Janela de atendimento Grade de atendimento Capacidade Transportadoras Veículos …" at bounding box center [784, 375] width 1568 height 751
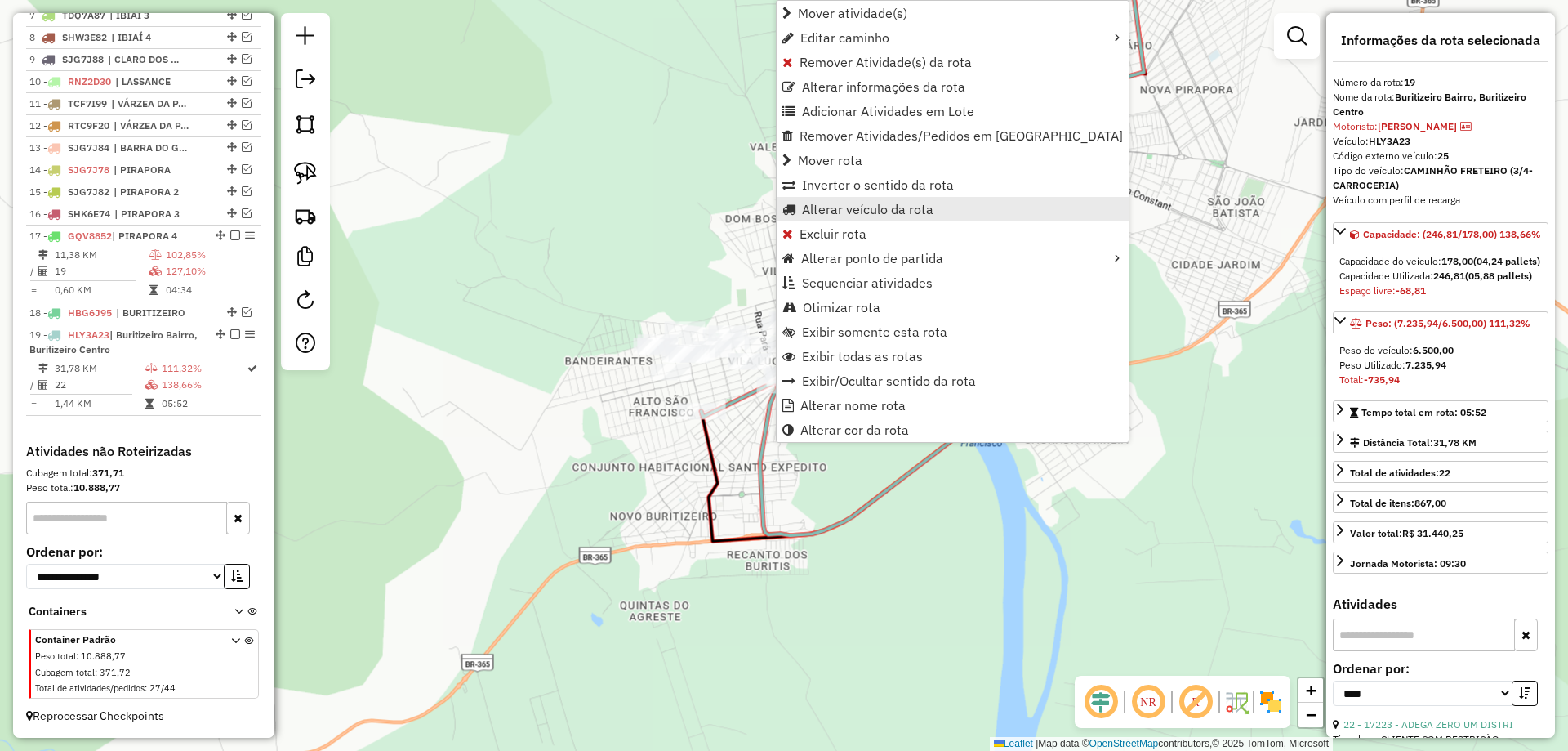
click at [844, 218] on link "Alterar veículo da rota" at bounding box center [952, 208] width 352 height 25
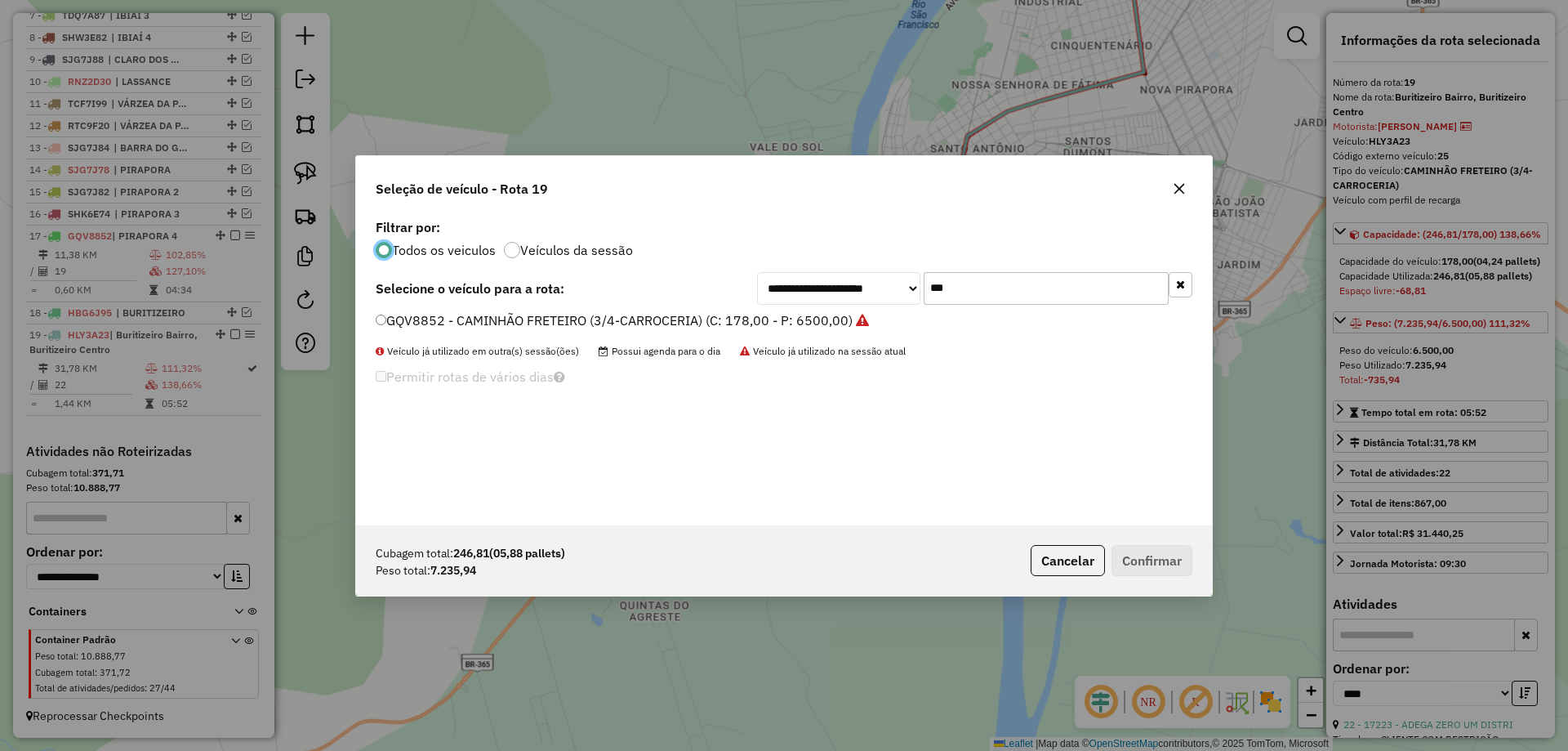
click at [963, 293] on input "***" at bounding box center [1045, 288] width 245 height 33
type input "***"
click at [416, 327] on label "QOF7041 - CAMINHÃO BAÚ 10P (C: 378,00 - P: 9000,00) (VD)" at bounding box center [566, 320] width 382 height 20
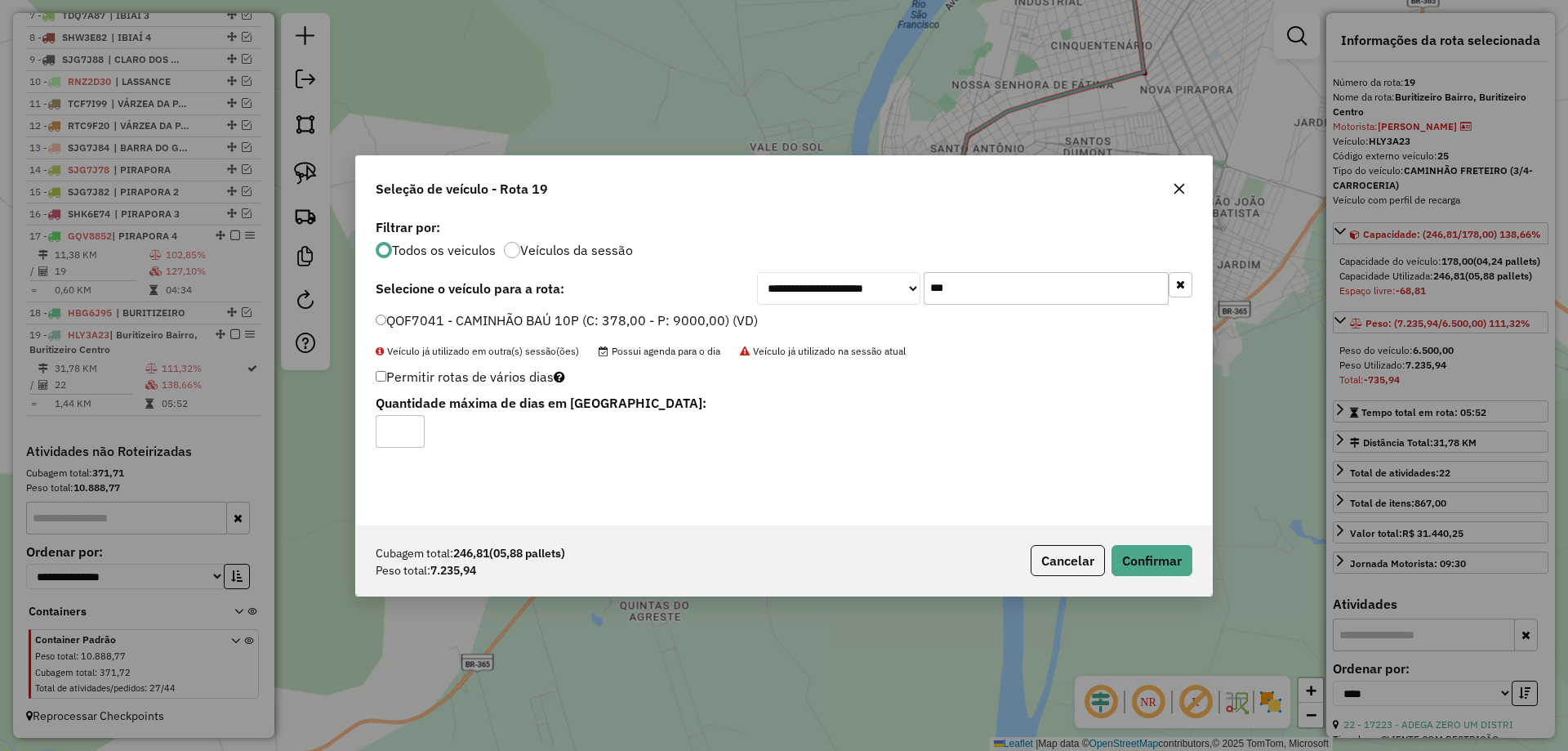
click at [1148, 543] on div "Cubagem total: 246,81 (05,88 pallets) Peso total: 7.235,94 Cancelar Confirmar" at bounding box center [784, 560] width 856 height 70
click at [1152, 558] on button "Confirmar" at bounding box center [1151, 560] width 81 height 31
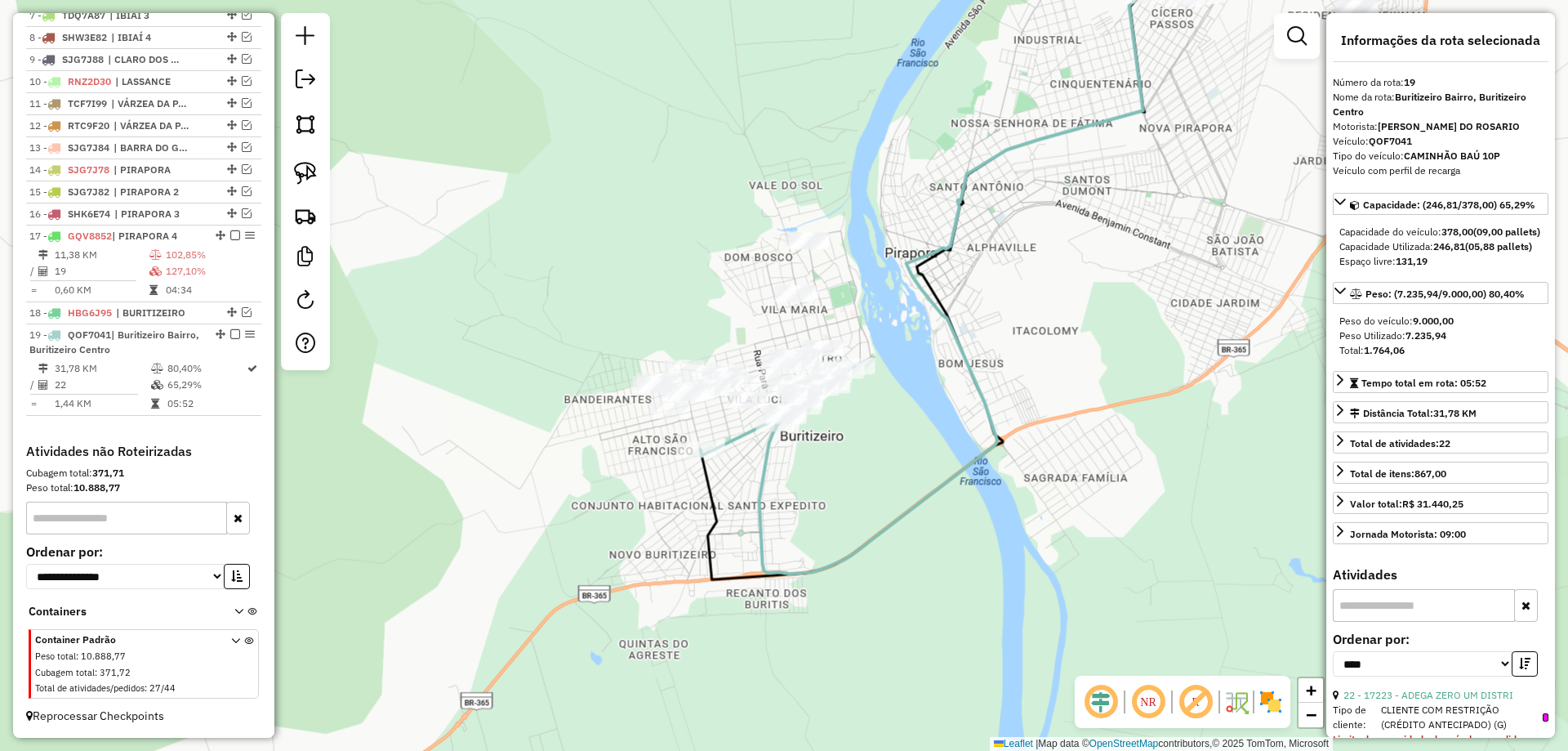
drag, startPoint x: 814, startPoint y: 451, endPoint x: 807, endPoint y: 476, distance: 26.0
click at [809, 474] on div "Janela de atendimento Grade de atendimento Capacidade Transportadoras Veículos …" at bounding box center [784, 375] width 1568 height 751
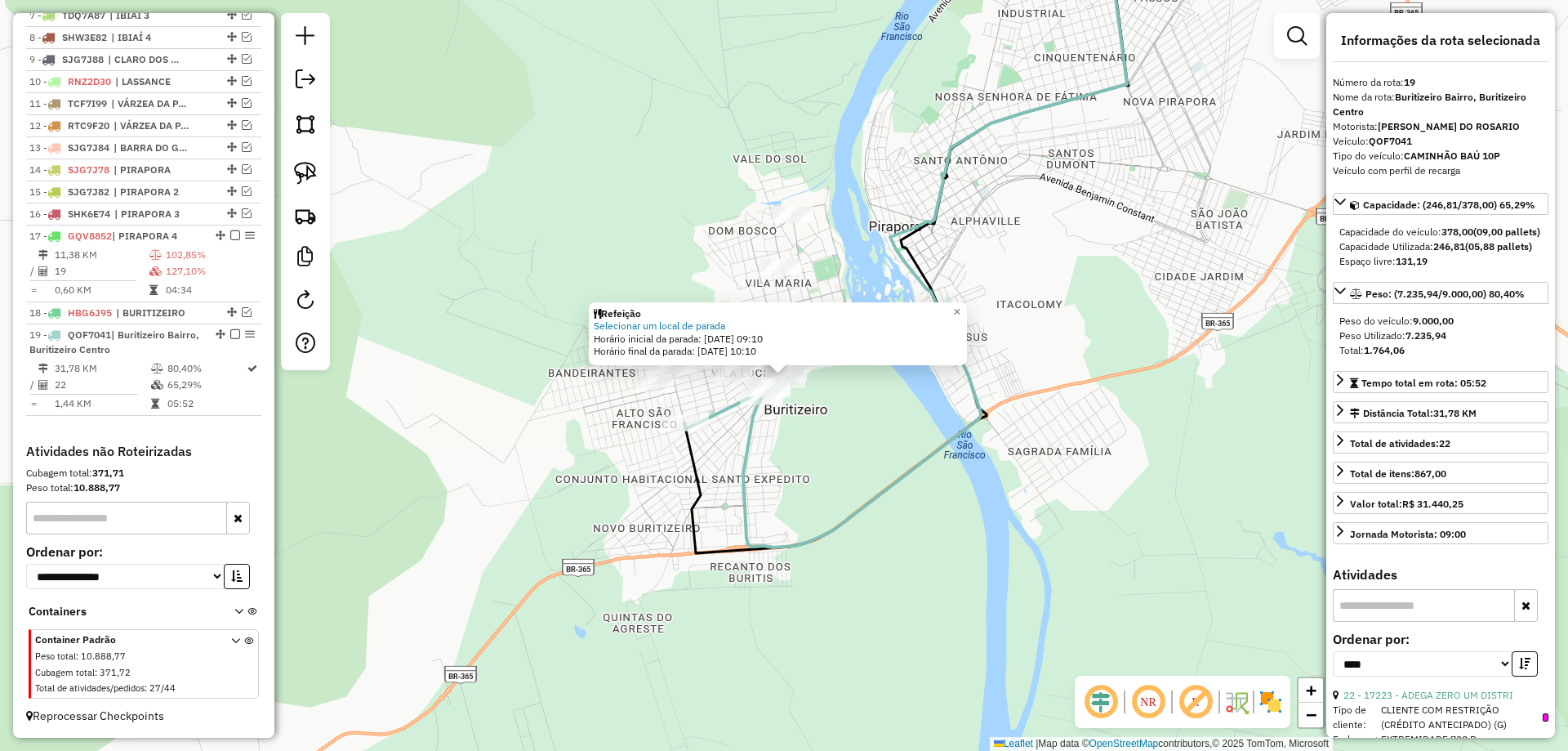
click at [813, 445] on div "Refeição Selecionar um local de parada Horário inicial da parada: [DATE] 09:10 …" at bounding box center [784, 375] width 1568 height 751
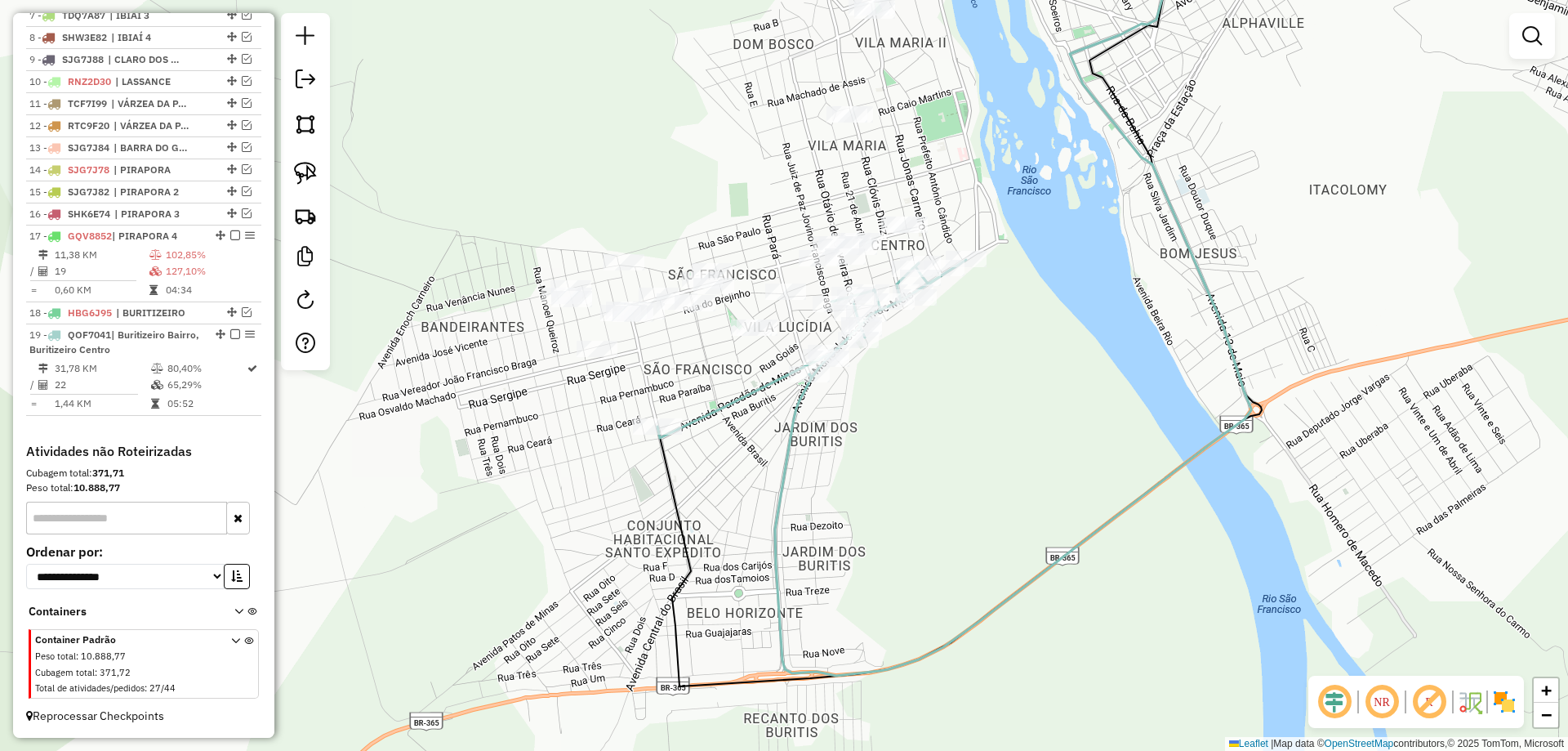
drag, startPoint x: 719, startPoint y: 377, endPoint x: 760, endPoint y: 475, distance: 106.2
click at [760, 475] on div "Janela de atendimento Grade de atendimento Capacidade Transportadoras Veículos …" at bounding box center [784, 375] width 1568 height 751
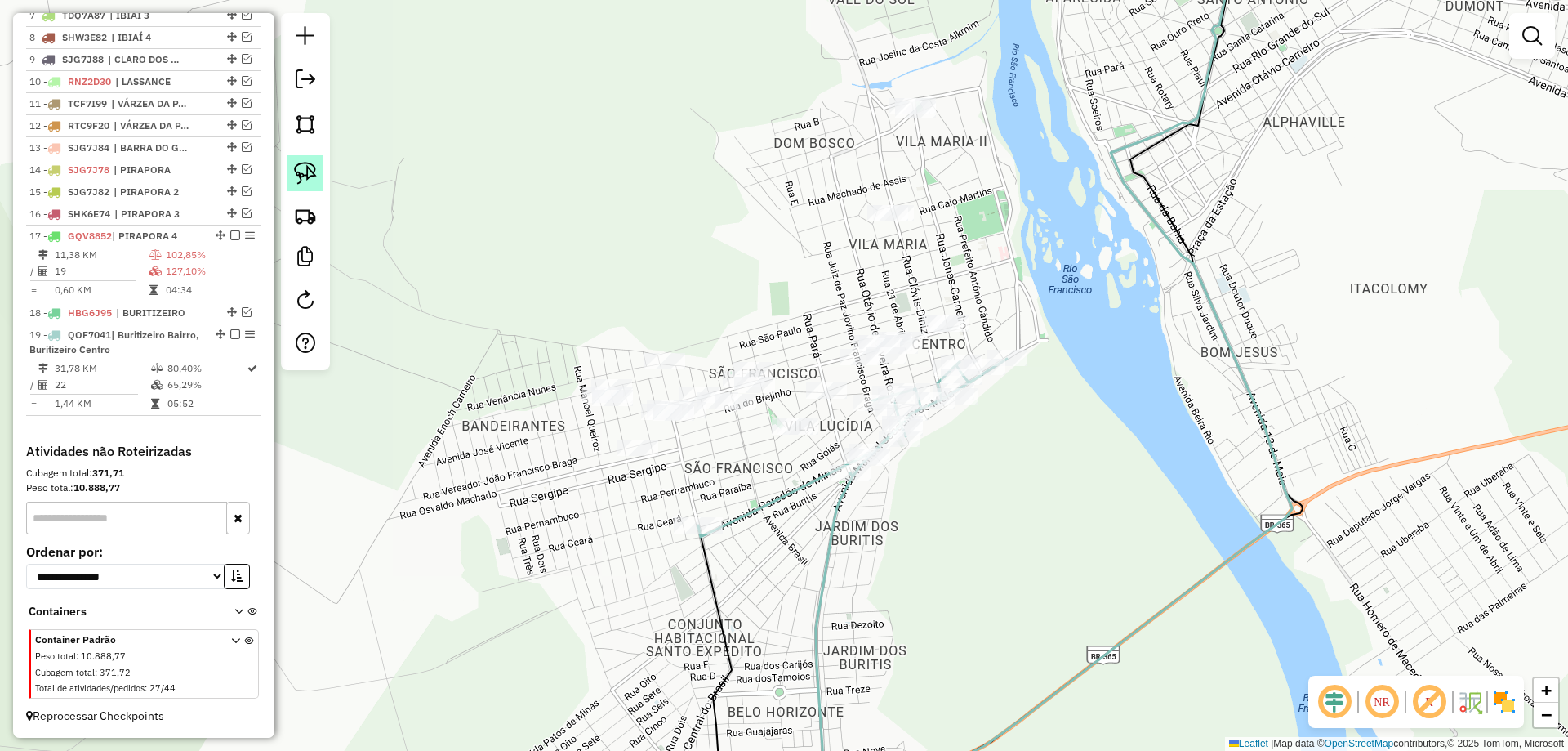
click at [308, 180] on img at bounding box center [304, 173] width 23 height 23
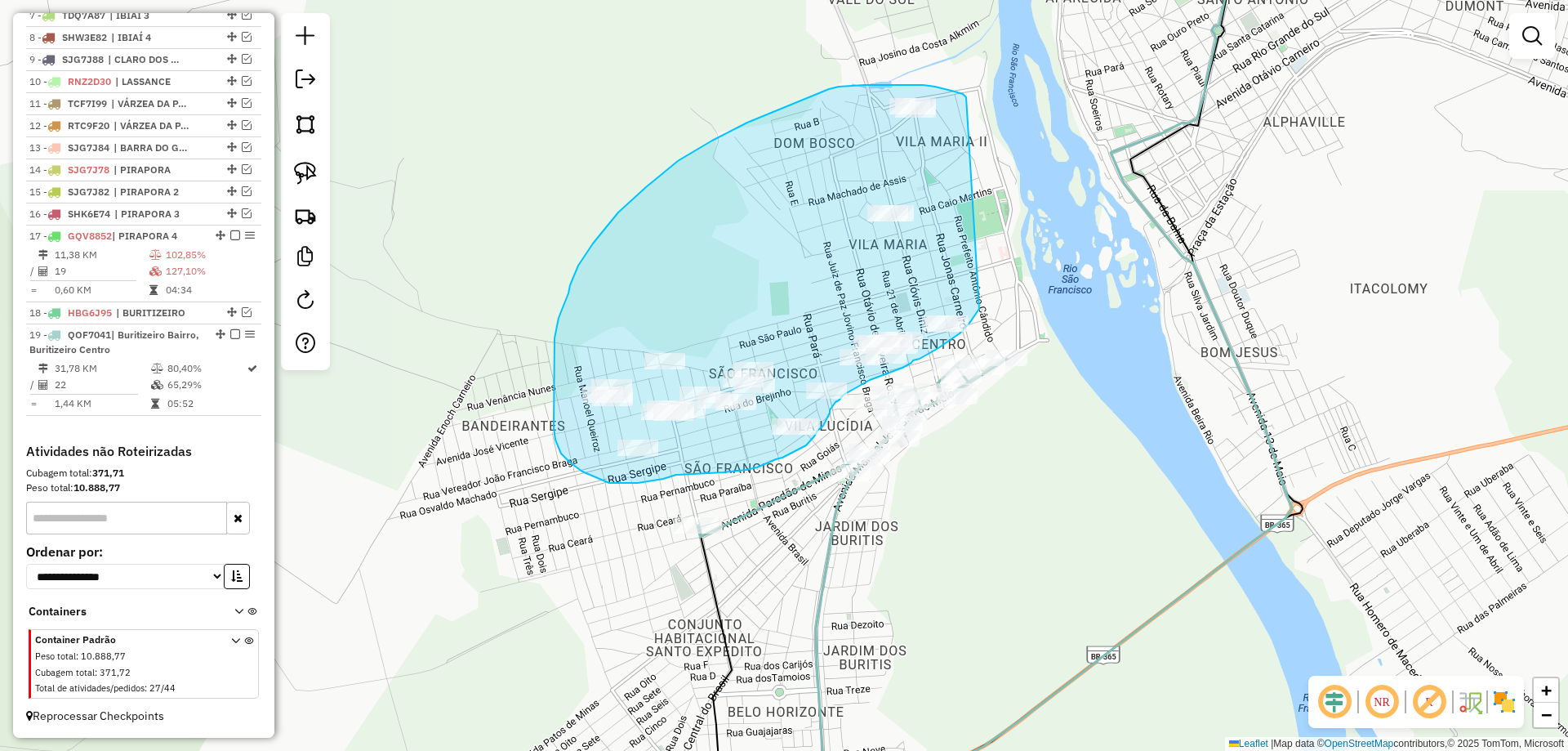
drag, startPoint x: 966, startPoint y: 97, endPoint x: 1000, endPoint y: 264, distance: 170.4
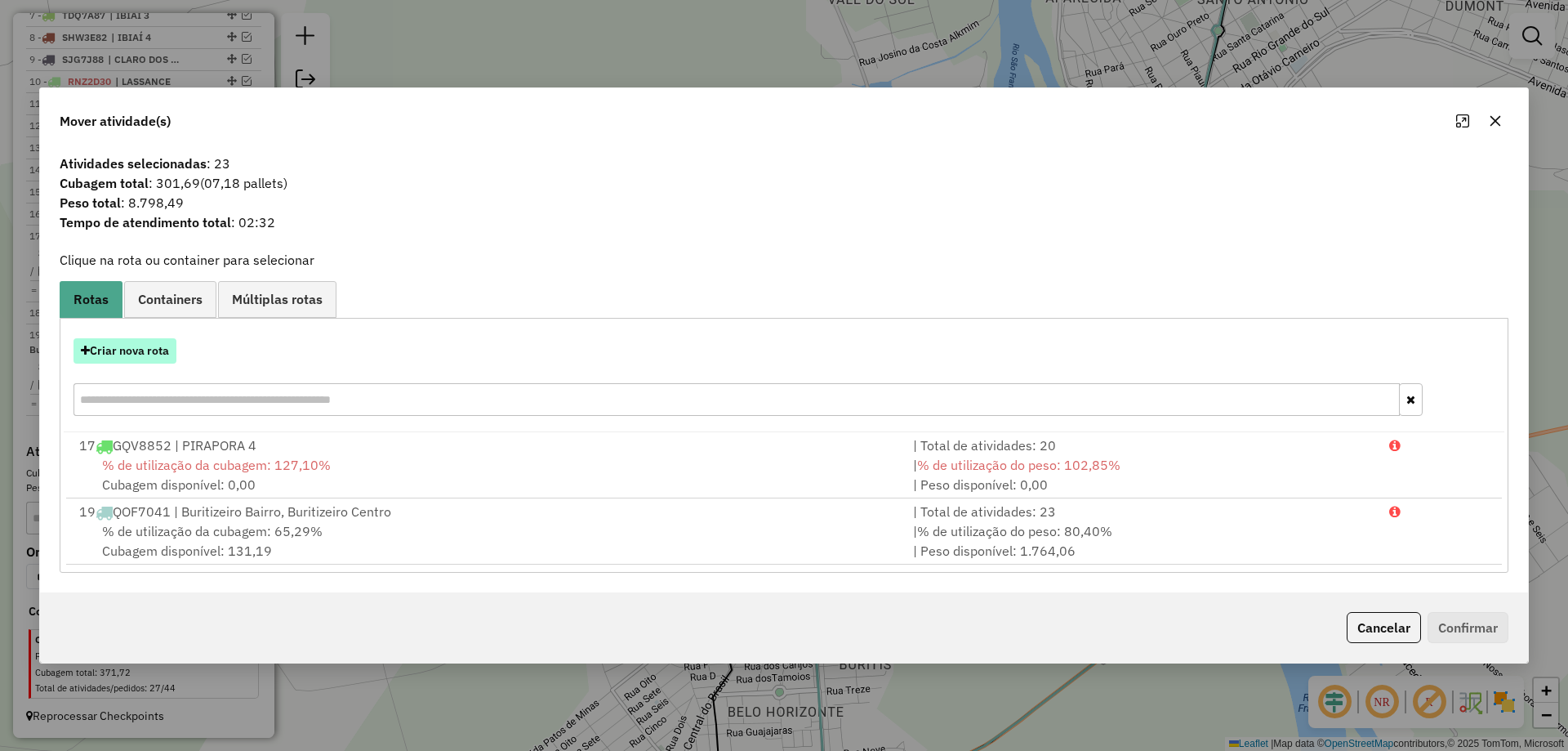
click at [128, 342] on button "Criar nova rota" at bounding box center [125, 351] width 103 height 26
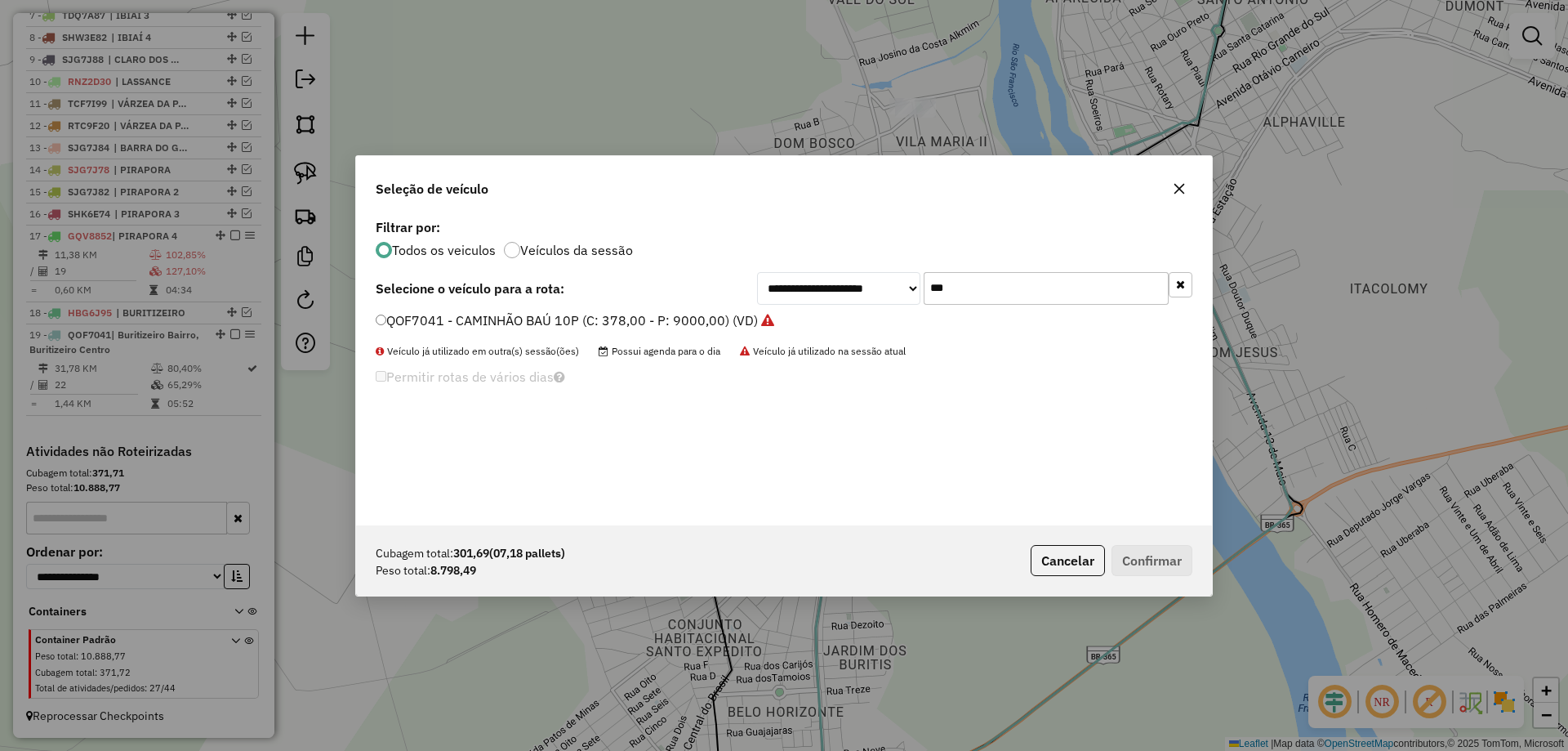
click at [961, 279] on input "***" at bounding box center [1045, 288] width 245 height 33
type input "***"
click at [448, 325] on label "HLY3A23 - 25 - CAMINHÃO FRETEIRO (3/4-CARROCERIA) (C: 178,00 - P: 6500,00) (VD)" at bounding box center [640, 320] width 529 height 20
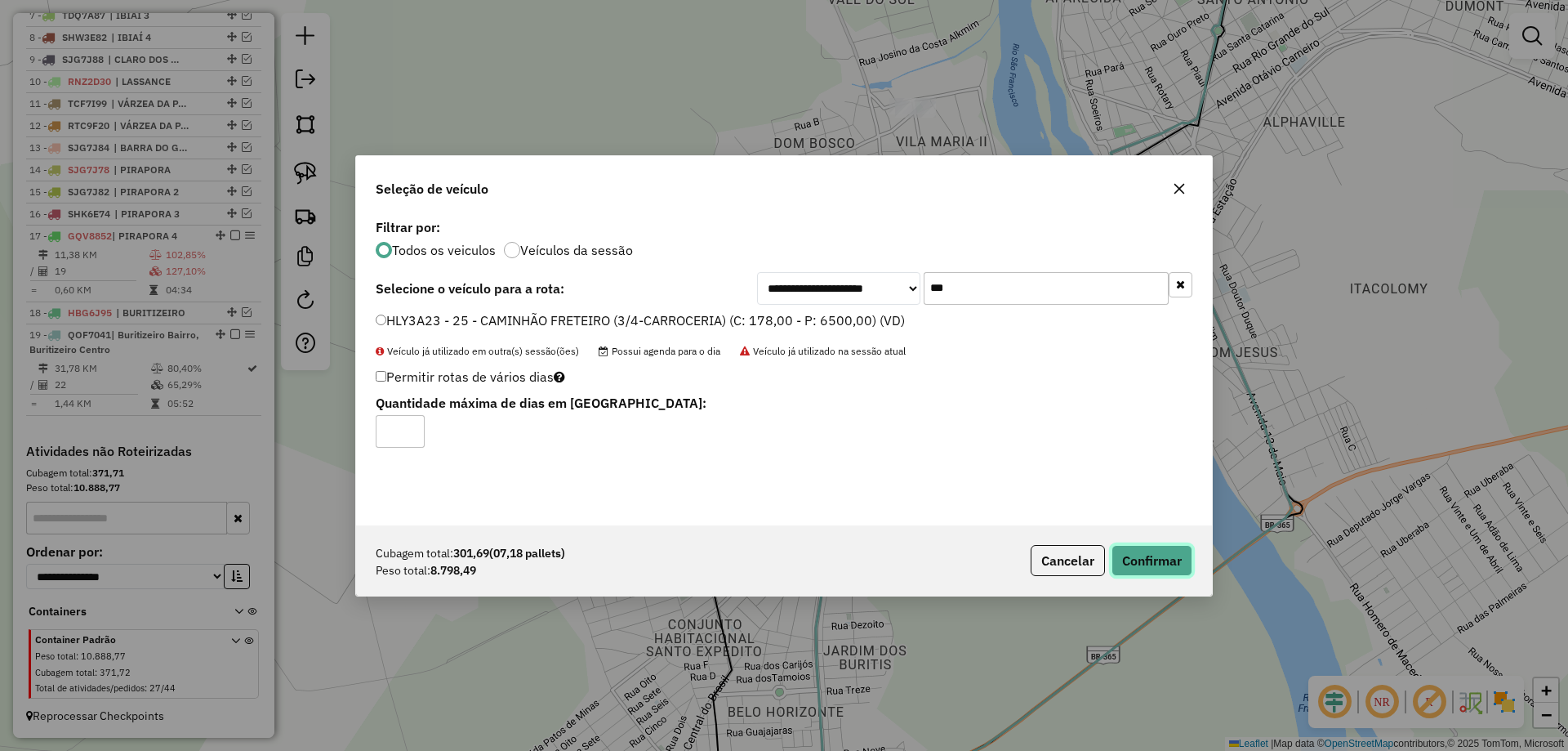
click at [1189, 557] on button "Confirmar" at bounding box center [1151, 560] width 81 height 31
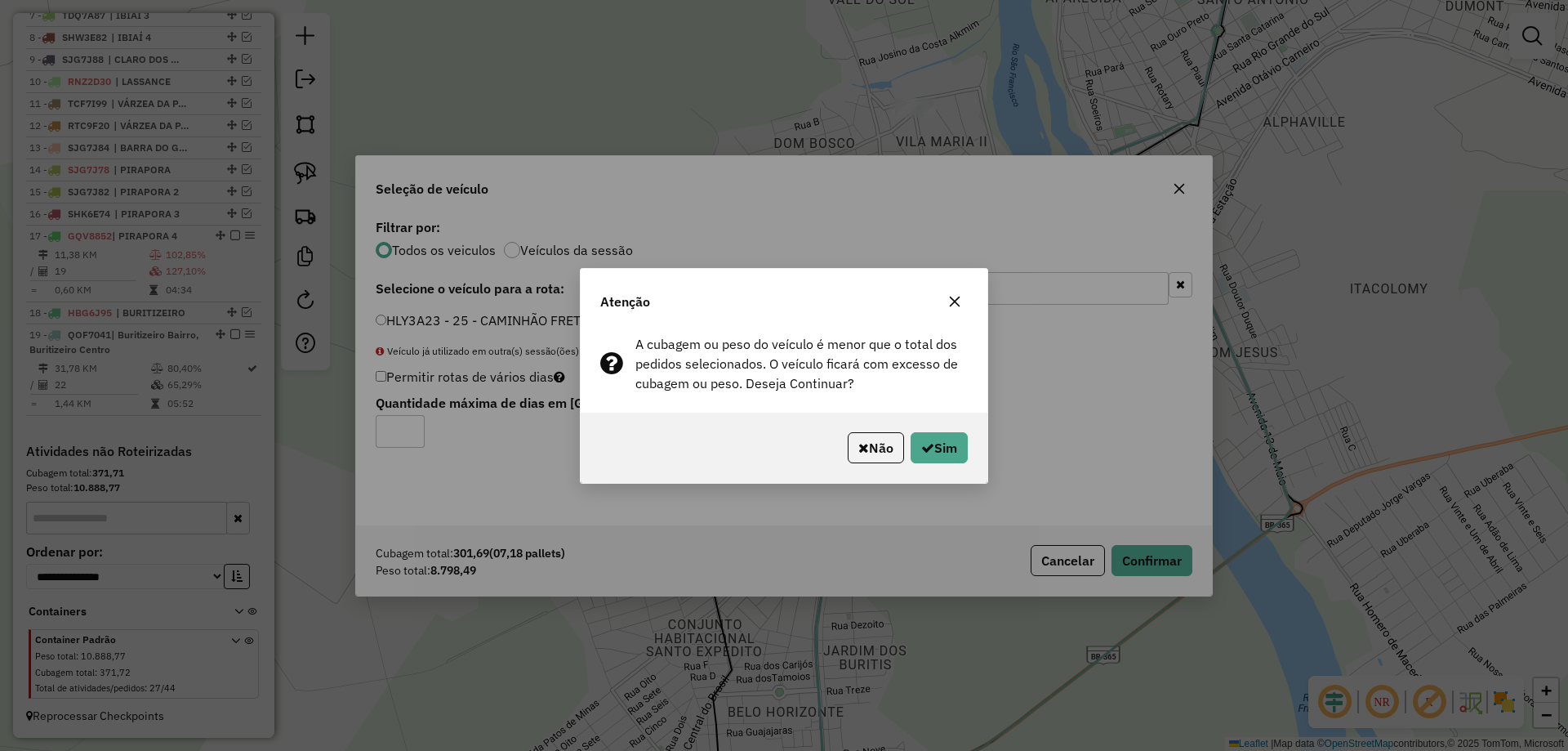
click at [976, 440] on div "Não Sim" at bounding box center [784, 447] width 407 height 70
click at [951, 445] on button "Sim" at bounding box center [939, 446] width 58 height 31
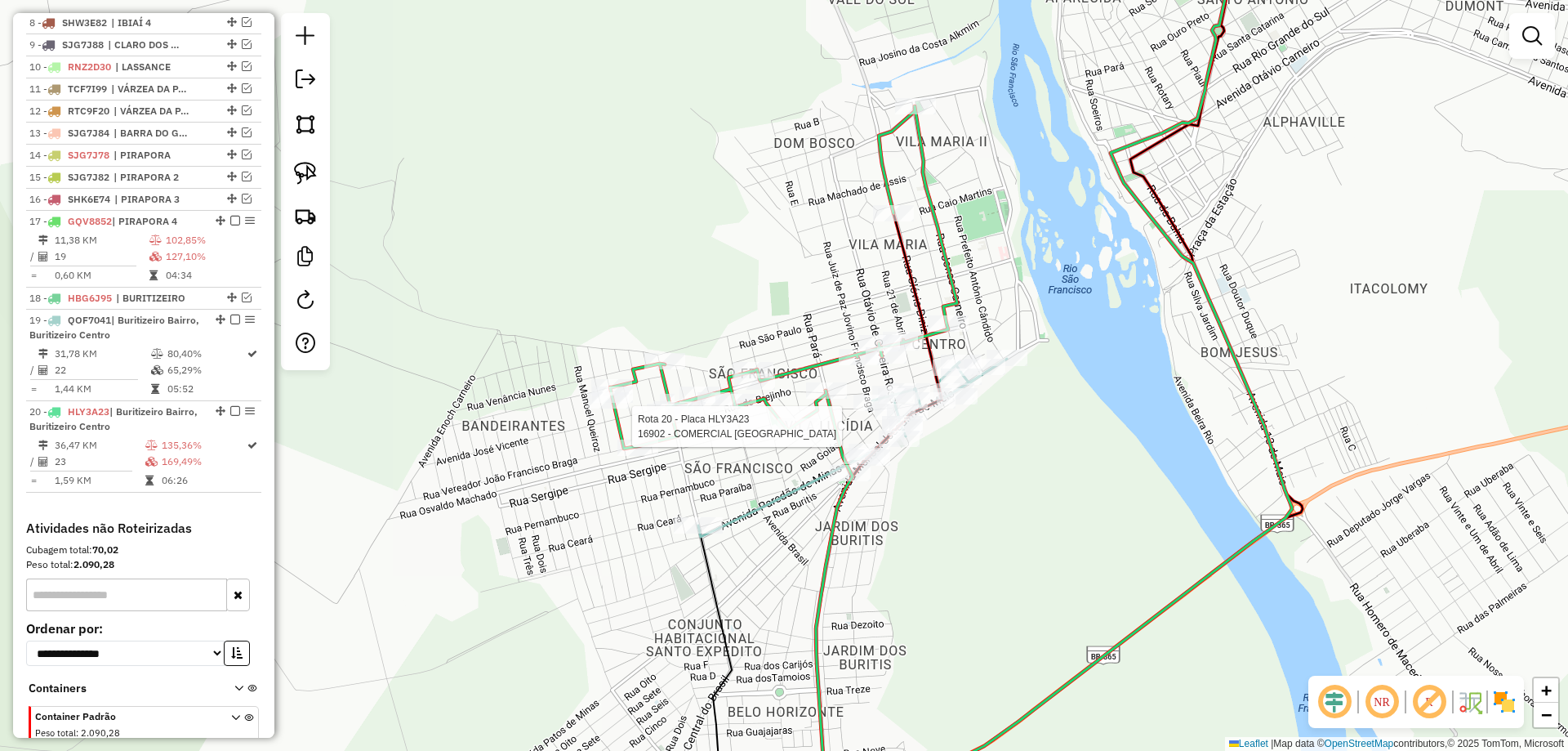
select select "*********"
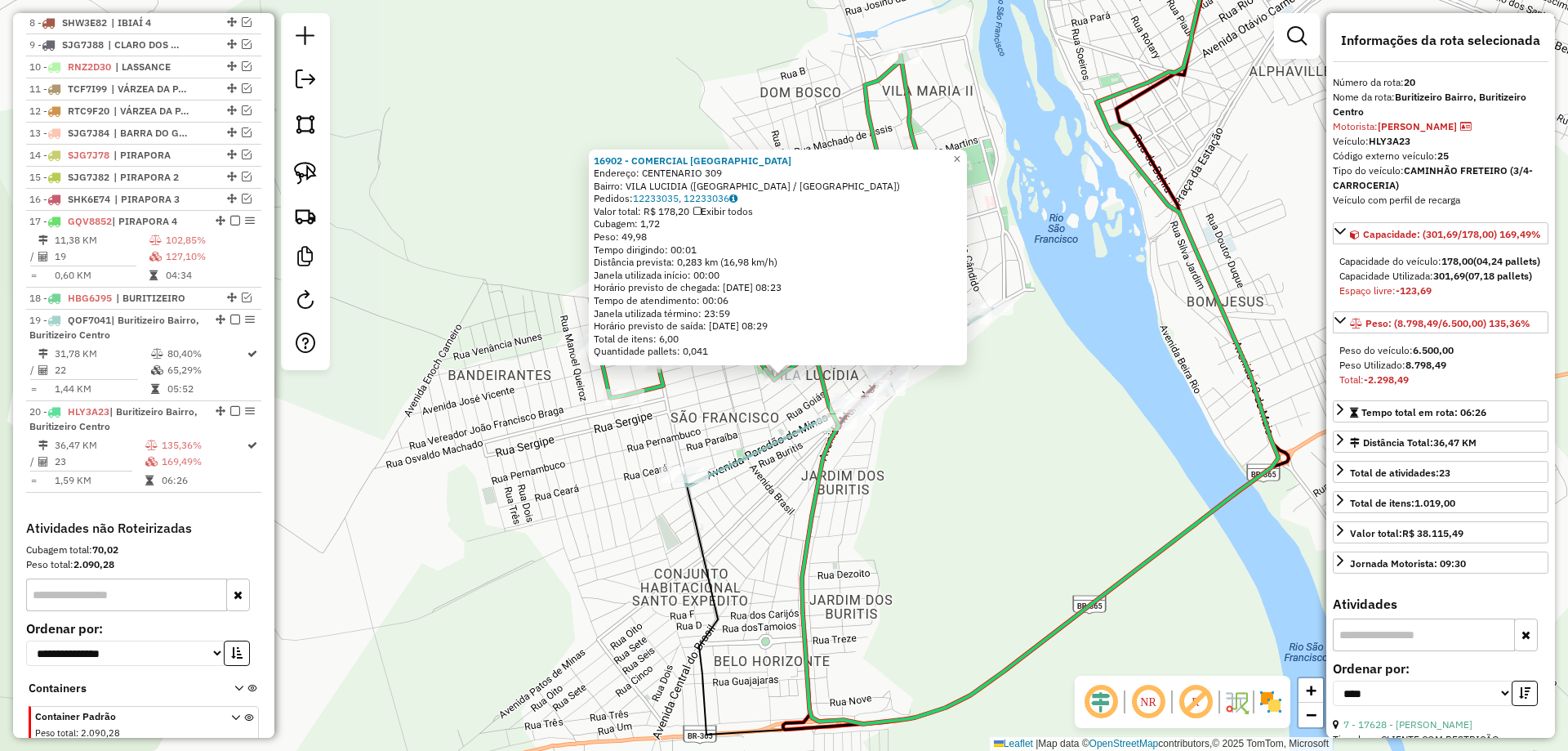
scroll to position [885, 0]
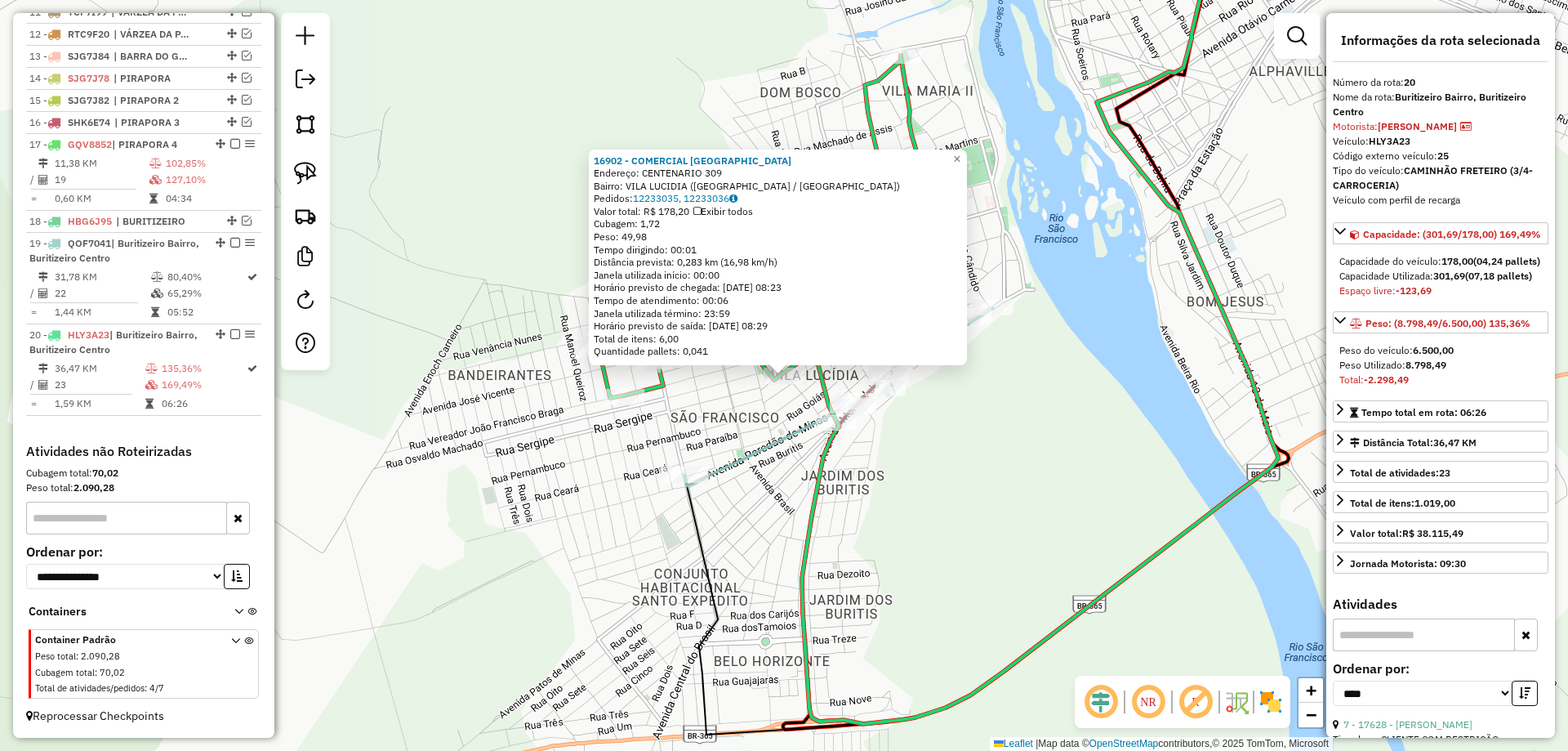
click at [951, 485] on div "16902 - COMERCIAL [GEOGRAPHIC_DATA] Endereço: CENTENARIO 309 Bairro: [GEOGRAPHI…" at bounding box center [784, 375] width 1568 height 751
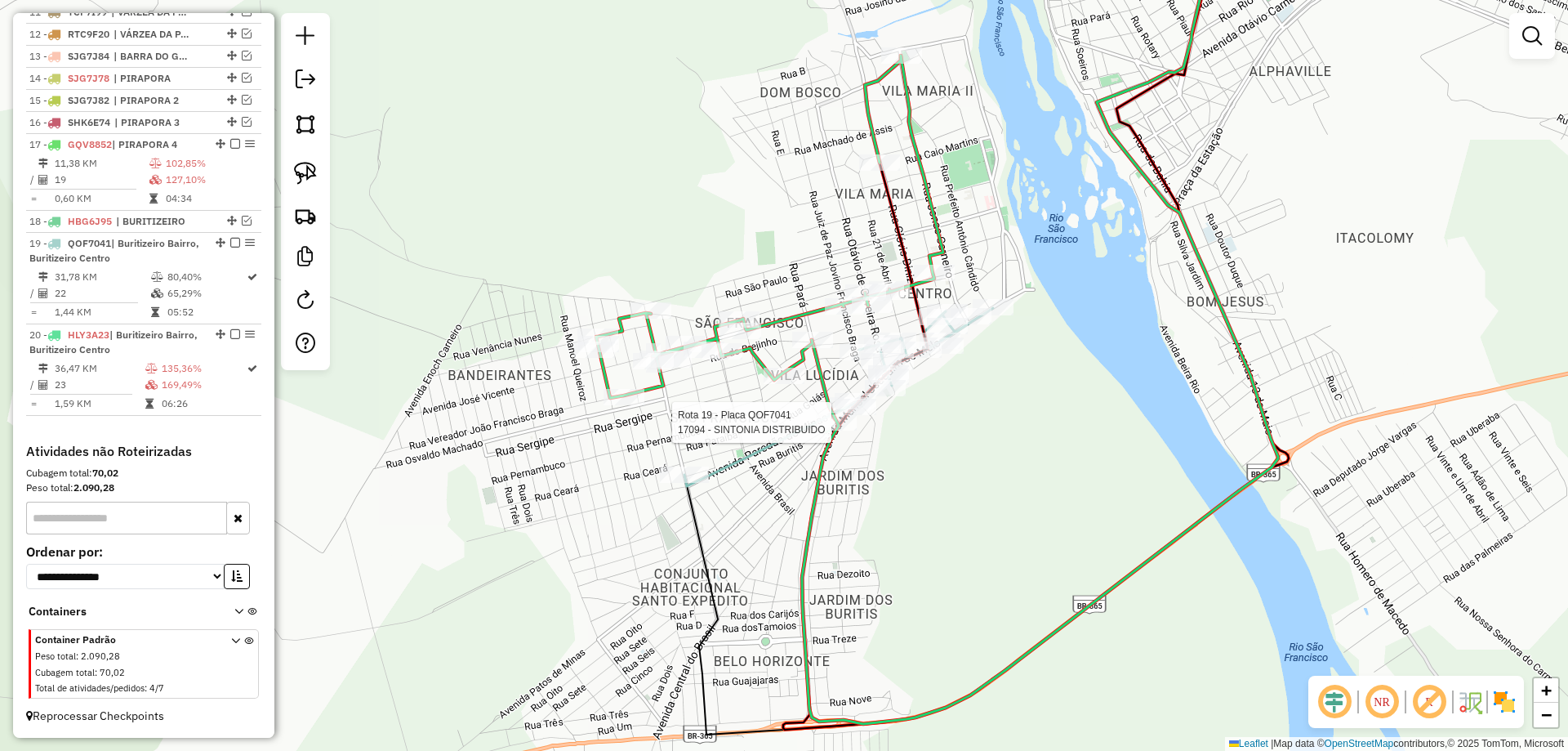
select select "*********"
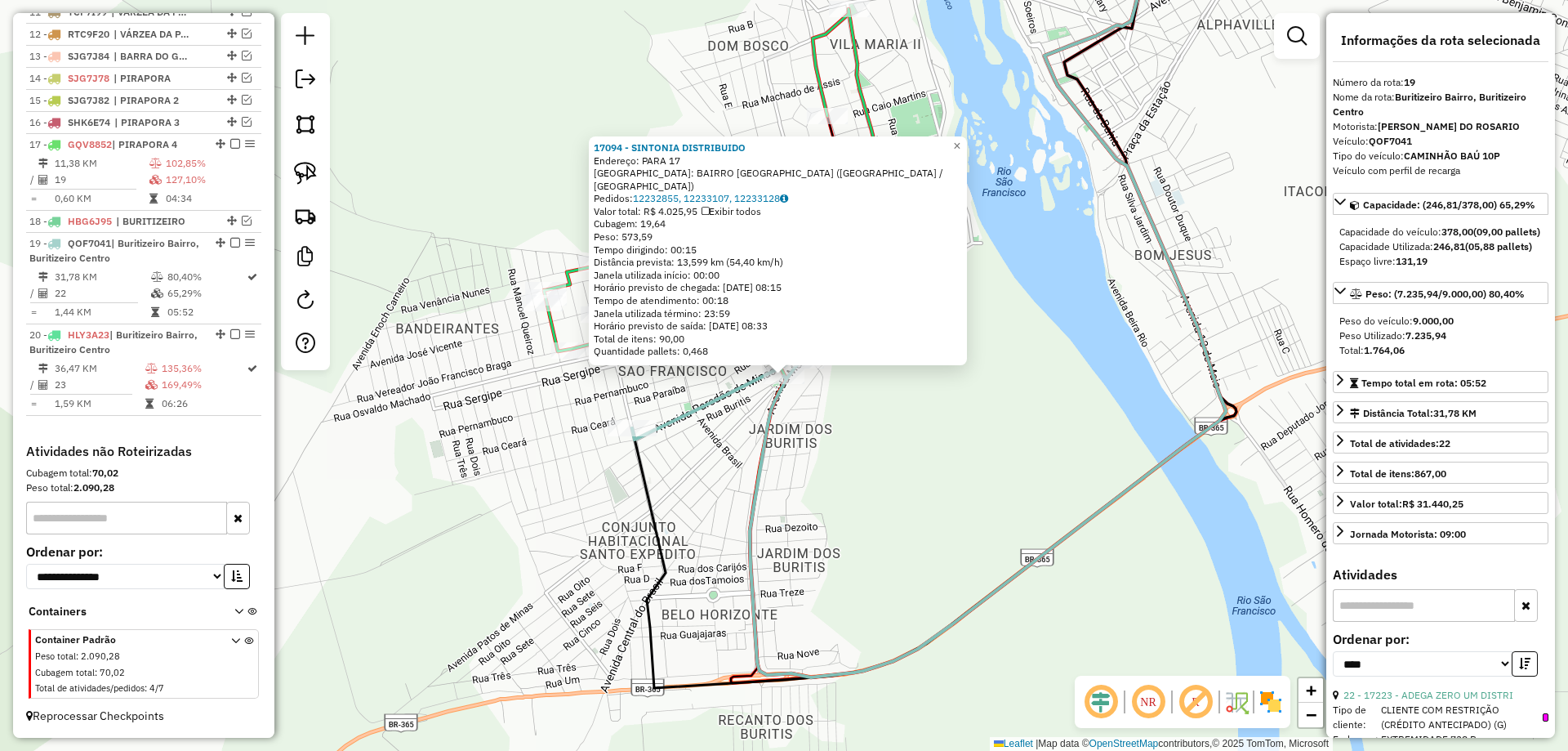
click at [843, 428] on div "17094 - SINTONIA DISTRIBUIDO Endereço: PARA 17 Bairro: BAIRRO [GEOGRAPHIC_DATA]…" at bounding box center [784, 375] width 1568 height 751
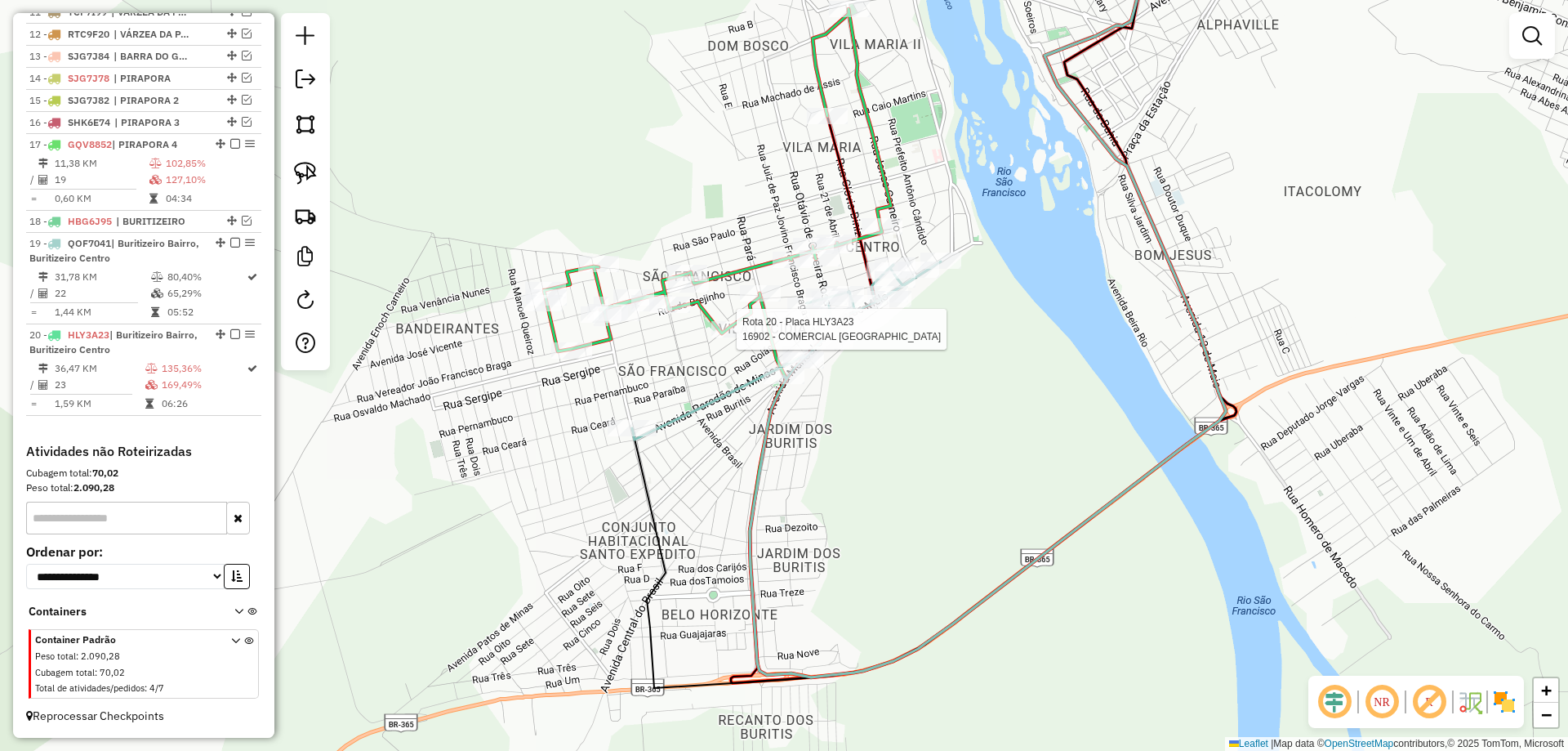
select select "*********"
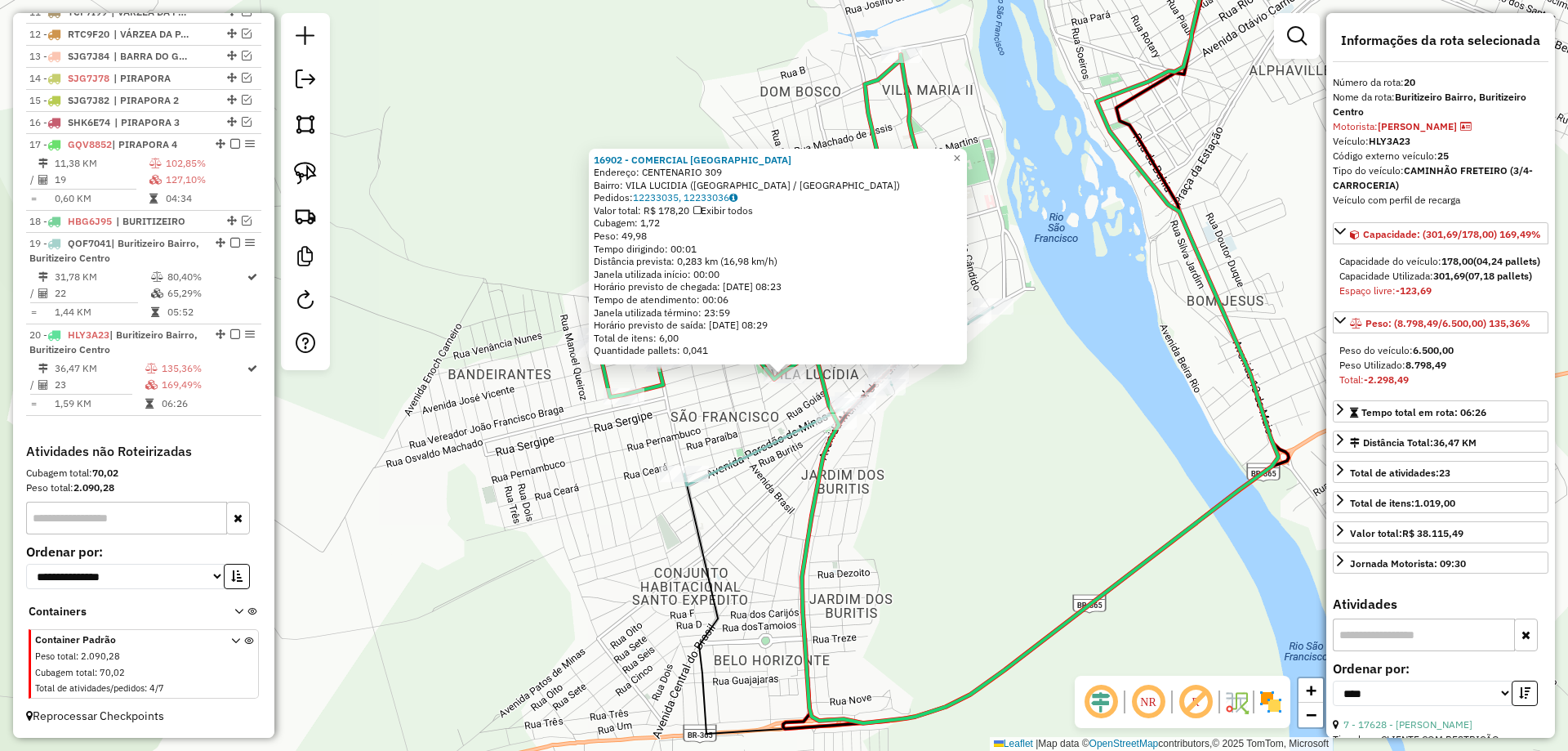
click at [974, 543] on div "16902 - COMERCIAL [GEOGRAPHIC_DATA] Endereço: CENTENARIO 309 Bairro: [GEOGRAPHI…" at bounding box center [784, 375] width 1568 height 751
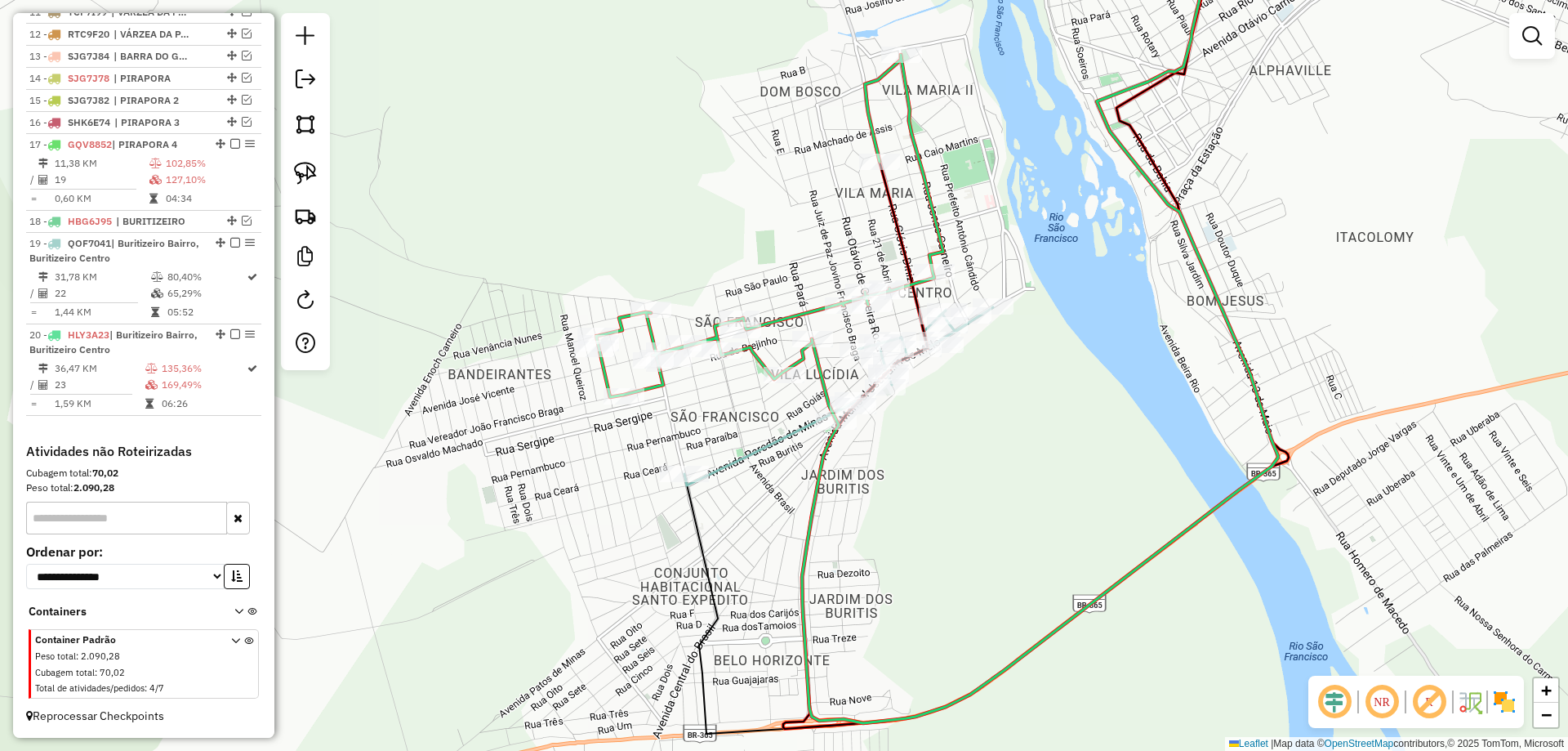
drag, startPoint x: 953, startPoint y: 151, endPoint x: 681, endPoint y: 401, distance: 369.4
click at [695, 390] on div "Janela de atendimento Grade de atendimento Capacidade Transportadoras Veículos …" at bounding box center [784, 375] width 1568 height 751
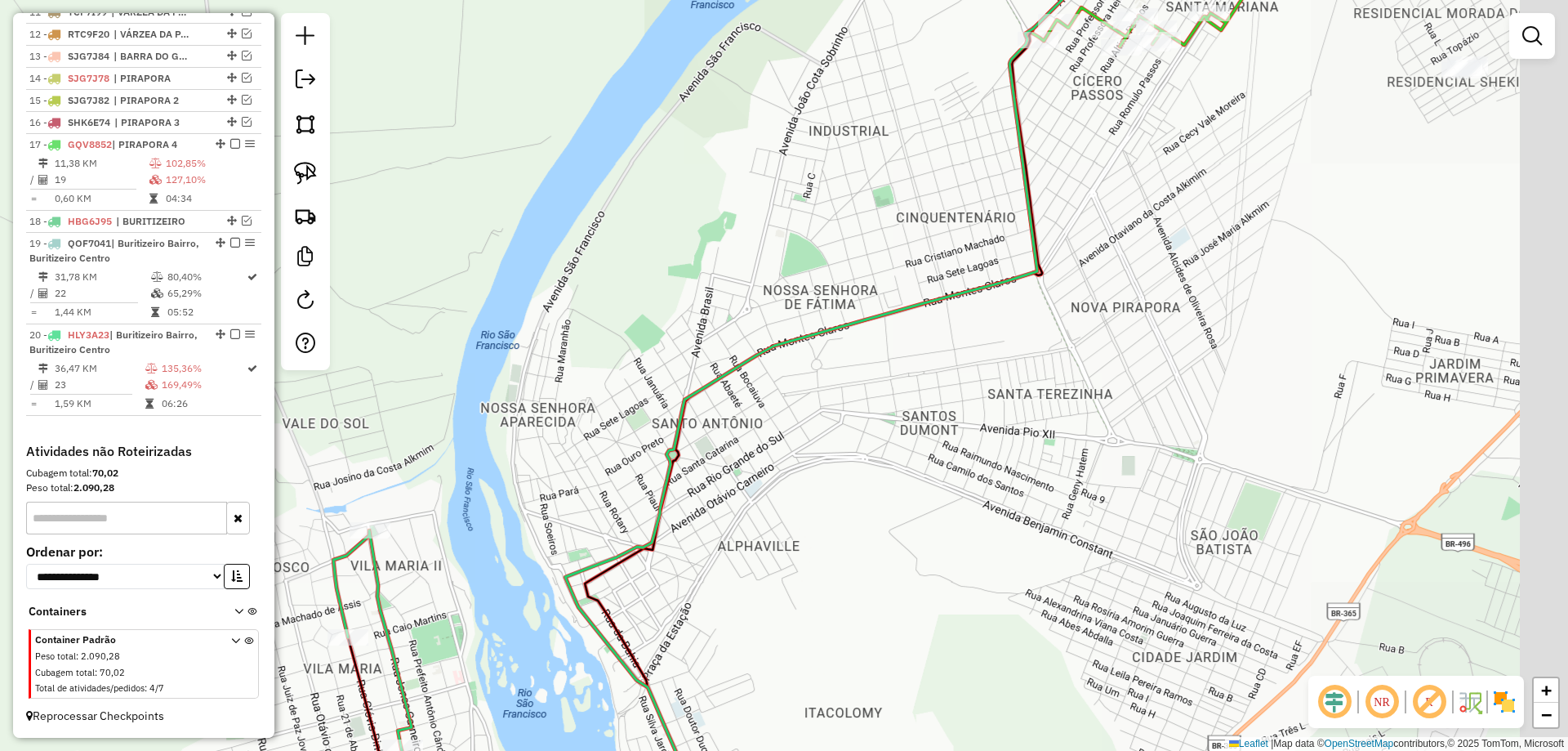
drag, startPoint x: 1194, startPoint y: 304, endPoint x: 871, endPoint y: 409, distance: 339.6
click at [856, 435] on div "Janela de atendimento Grade de atendimento Capacidade Transportadoras Veículos …" at bounding box center [784, 375] width 1568 height 751
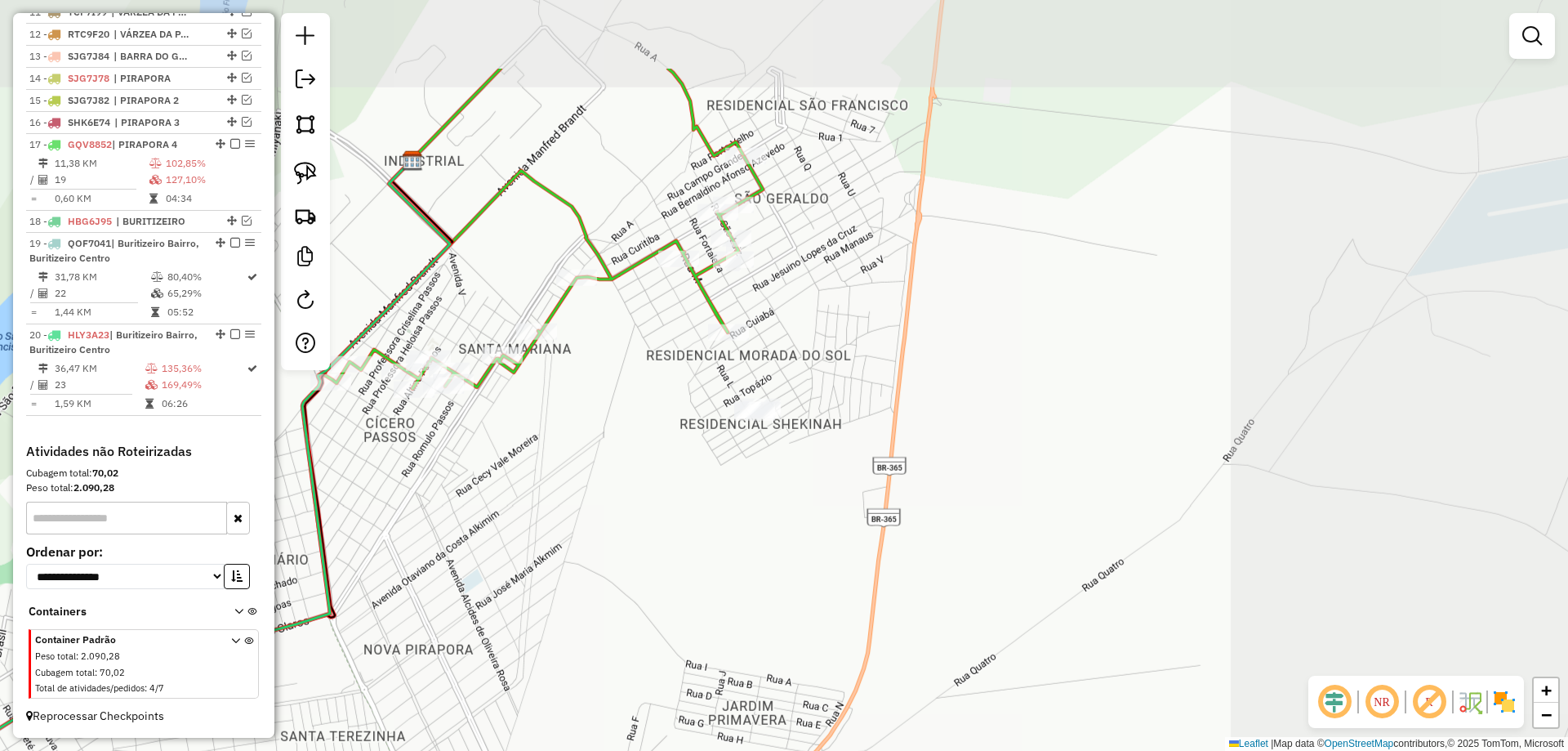
drag, startPoint x: 1008, startPoint y: 380, endPoint x: 961, endPoint y: 462, distance: 94.5
click at [961, 462] on div "Janela de atendimento Grade de atendimento Capacidade Transportadoras Veículos …" at bounding box center [784, 375] width 1568 height 751
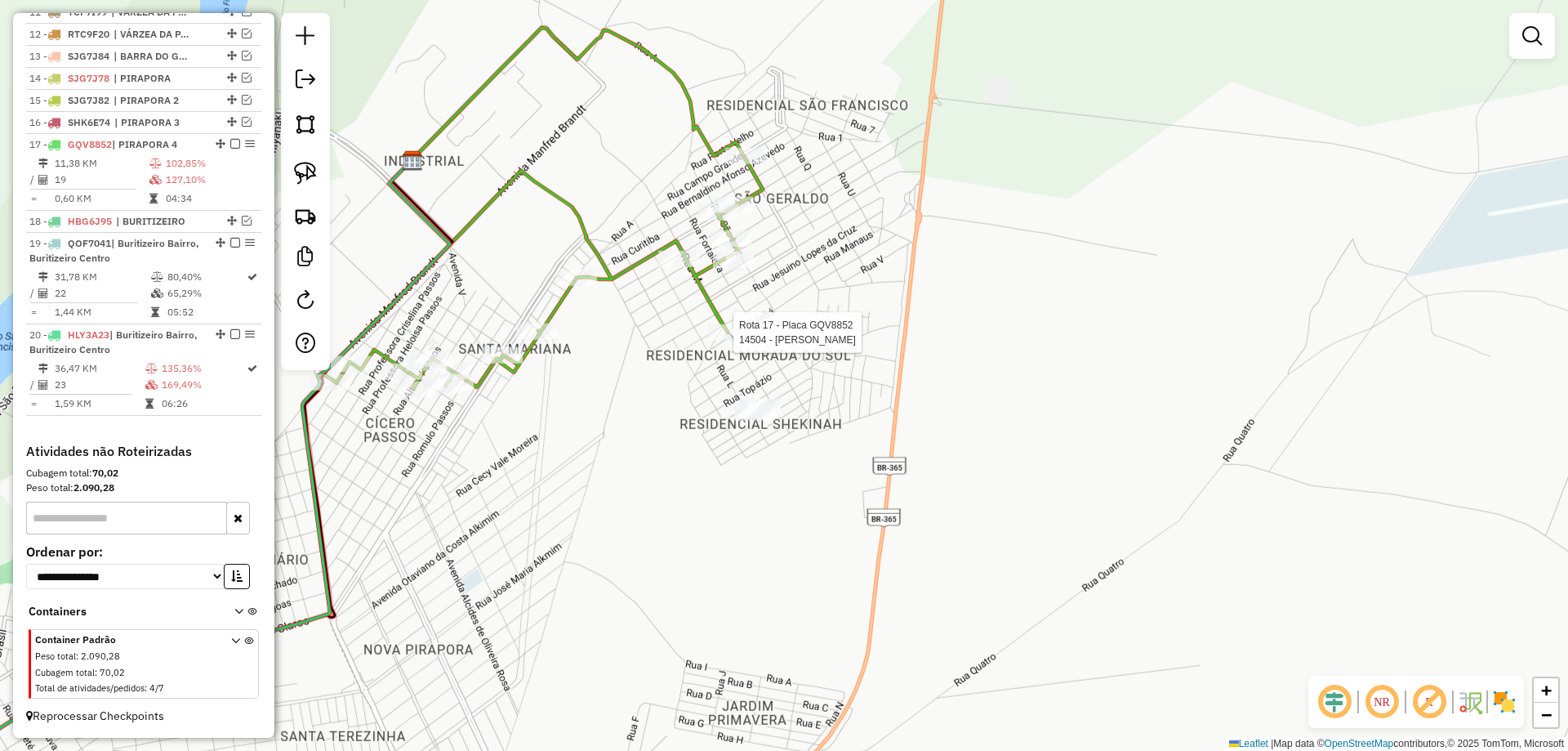
select select "*********"
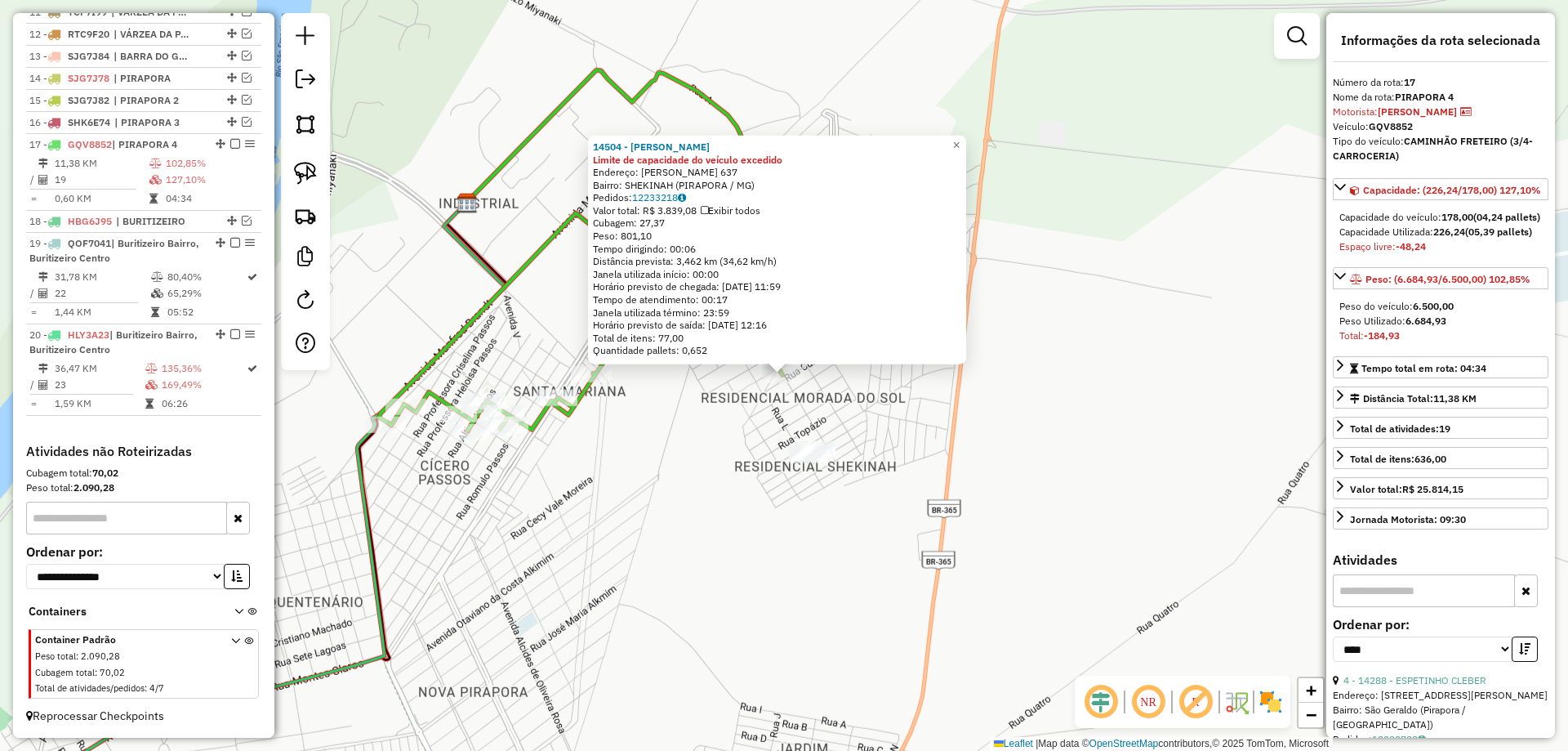
drag, startPoint x: 862, startPoint y: 394, endPoint x: 848, endPoint y: 388, distance: 15.2
click at [864, 393] on div "Rota 17 - Placa GQV8852 14504 - COMERCIAL SOUZA 14504 - COMERCIAL SOUZA Limite …" at bounding box center [784, 375] width 1568 height 751
click at [732, 391] on div "14504 - COMERCIAL SOUZA Limite de capacidade do veículo excedido Endereço: [PER…" at bounding box center [784, 375] width 1568 height 751
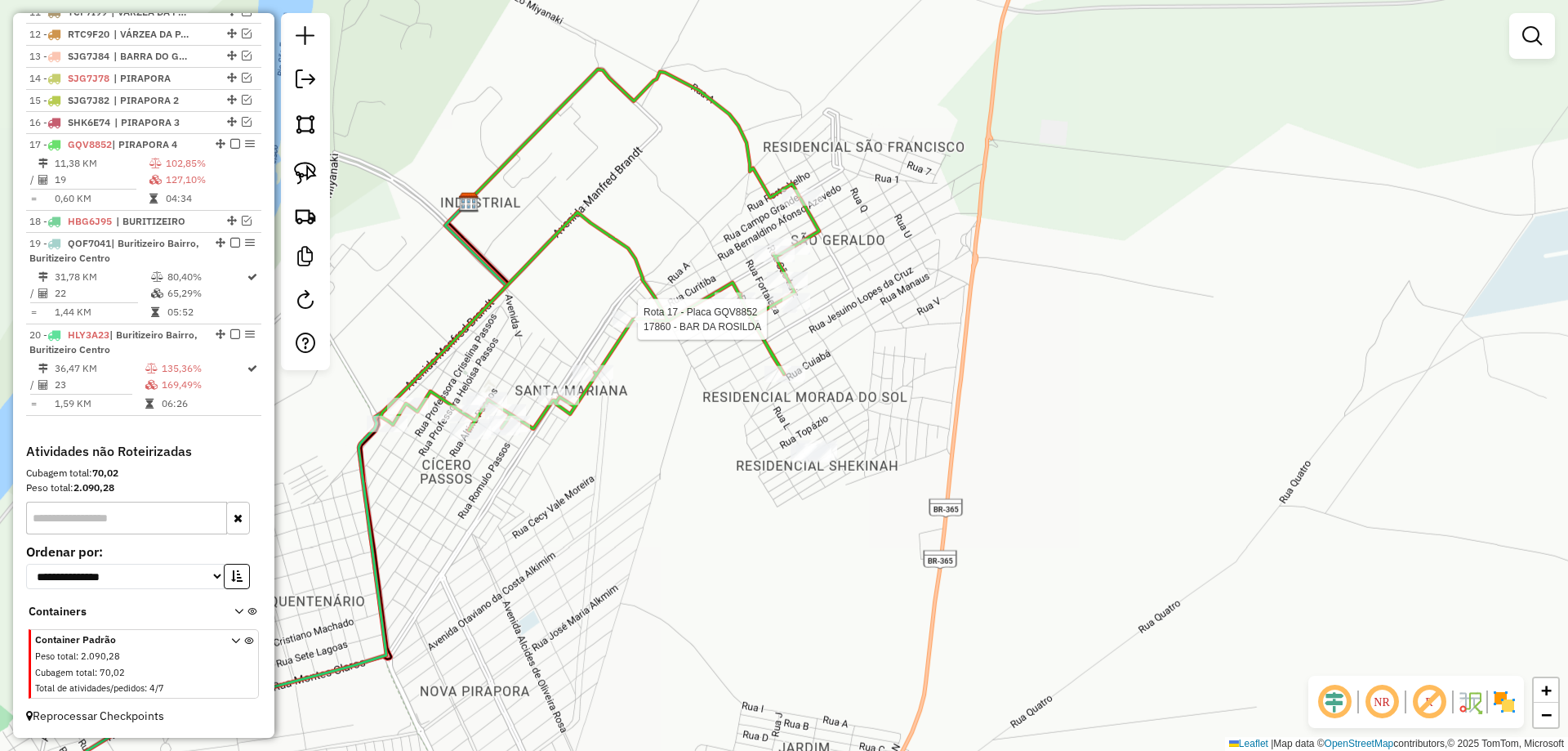
select select "*********"
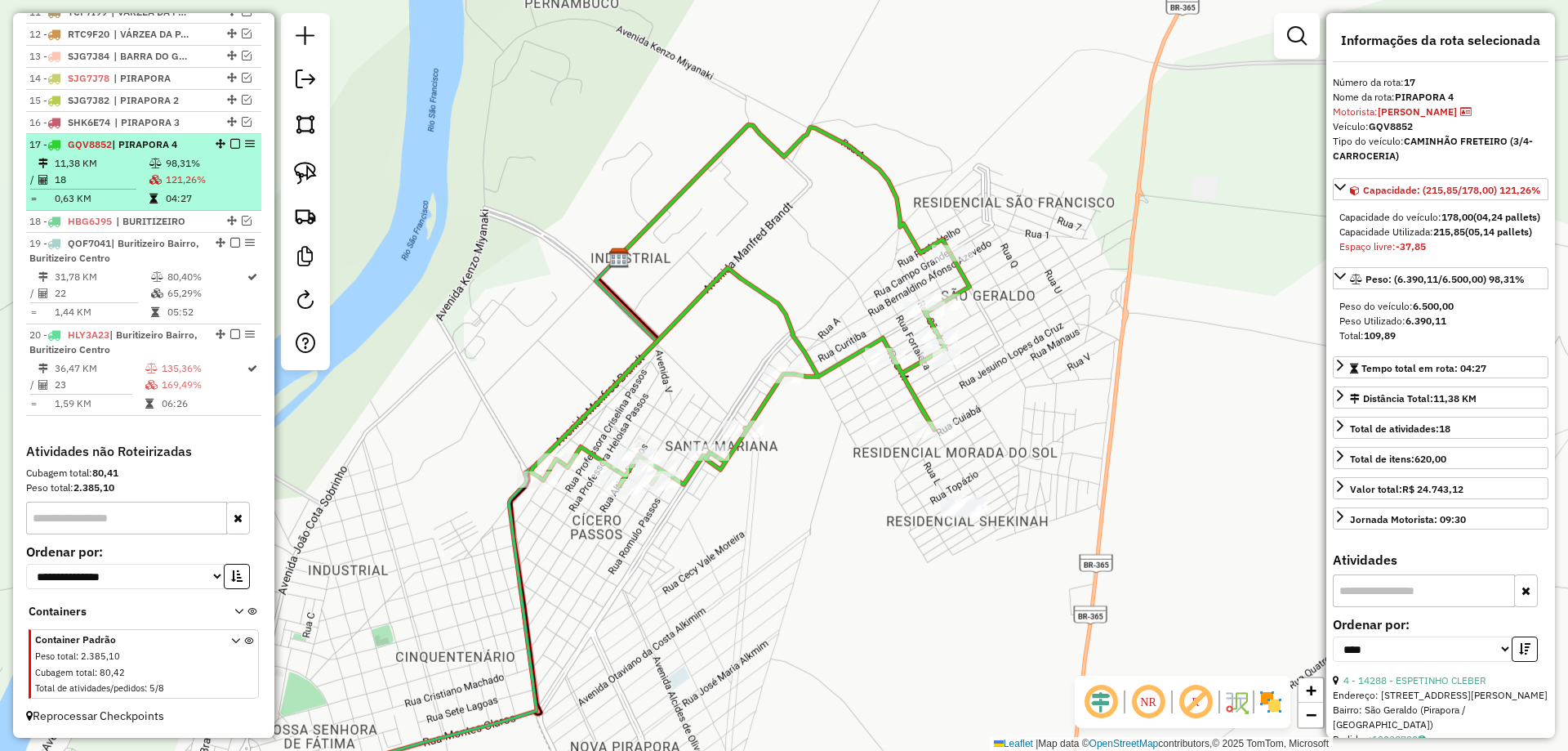
click at [230, 141] on em at bounding box center [235, 144] width 10 height 10
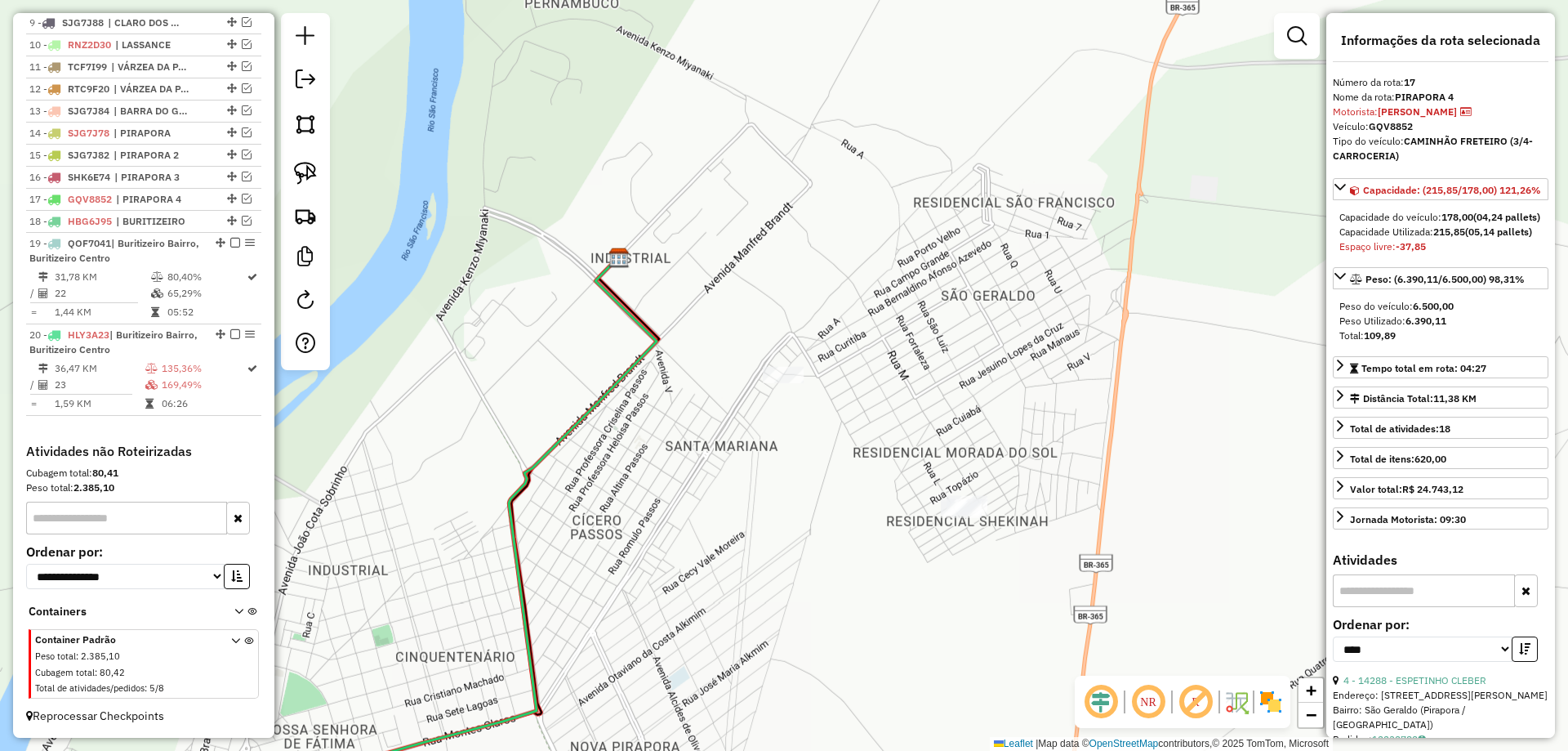
scroll to position [829, 0]
drag, startPoint x: 772, startPoint y: 458, endPoint x: 919, endPoint y: 361, distance: 176.1
click at [904, 374] on div "Janela de atendimento Grade de atendimento Capacidade Transportadoras Veículos …" at bounding box center [784, 375] width 1568 height 751
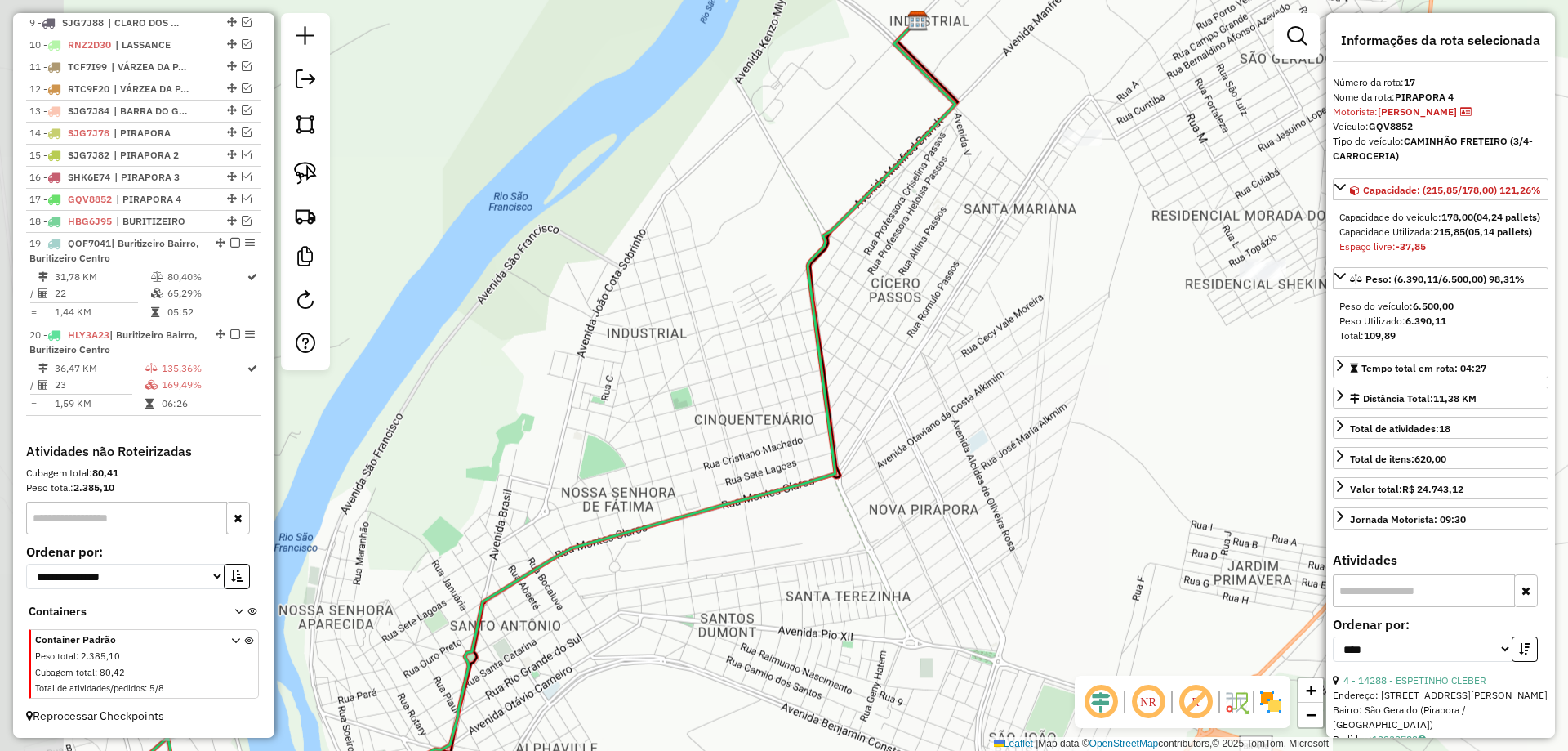
drag, startPoint x: 801, startPoint y: 422, endPoint x: 859, endPoint y: 304, distance: 131.5
click at [837, 353] on div "Janela de atendimento Grade de atendimento Capacidade Transportadoras Veículos …" at bounding box center [784, 375] width 1568 height 751
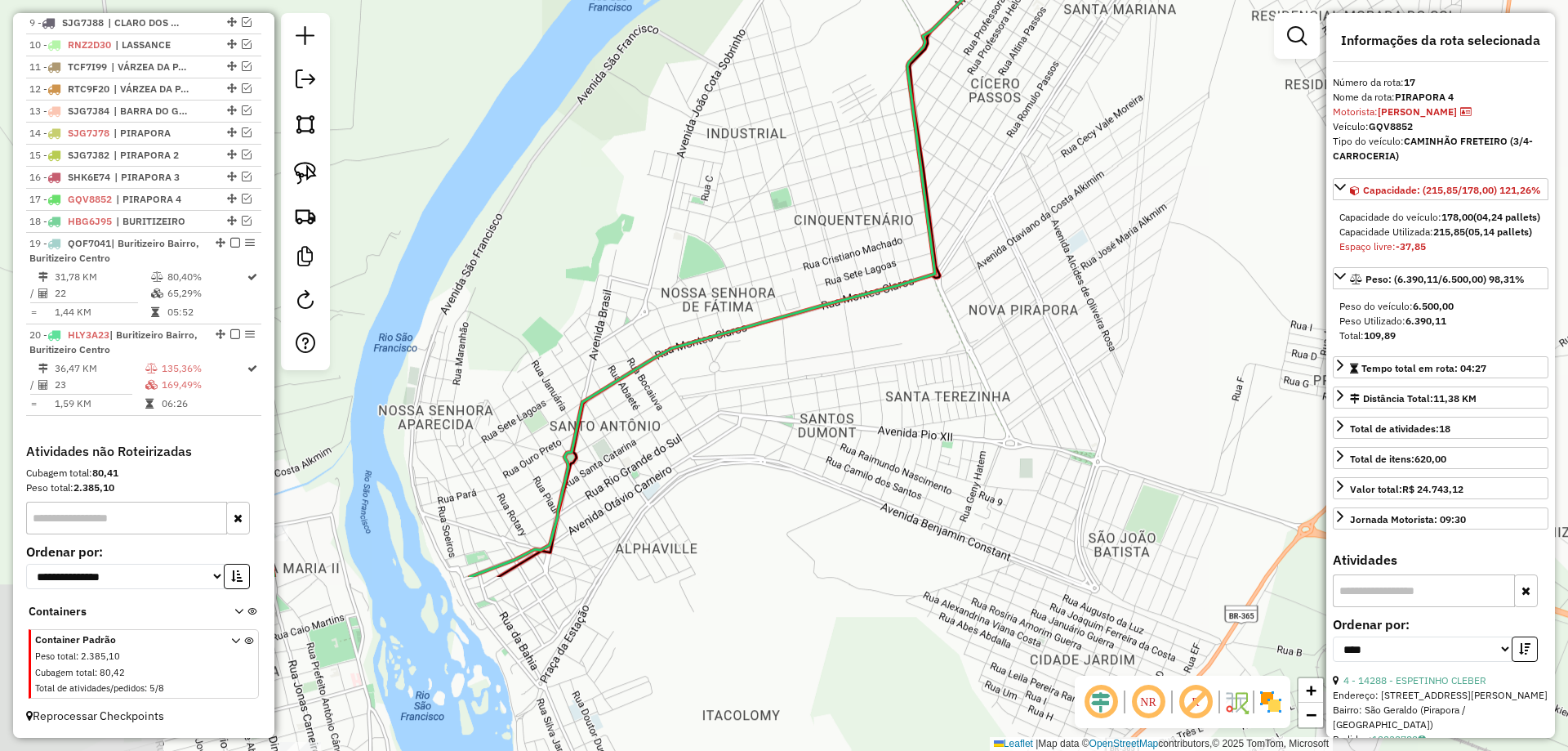
drag, startPoint x: 768, startPoint y: 415, endPoint x: 857, endPoint y: 314, distance: 134.6
click at [855, 319] on div "Janela de atendimento Grade de atendimento Capacidade Transportadoras Veículos …" at bounding box center [784, 375] width 1568 height 751
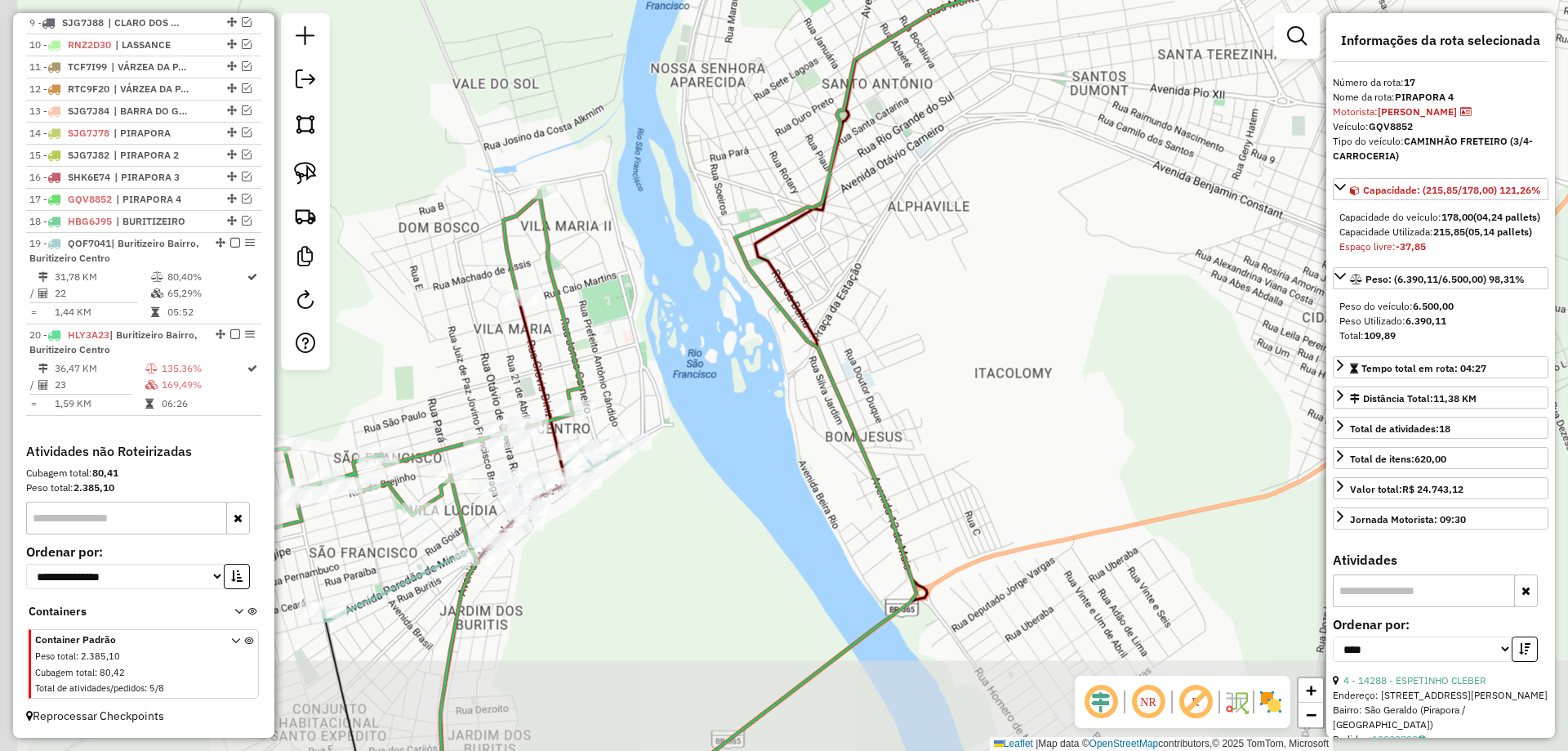
drag, startPoint x: 815, startPoint y: 499, endPoint x: 923, endPoint y: 353, distance: 181.6
click at [923, 353] on div "Janela de atendimento Grade de atendimento Capacidade Transportadoras Veículos …" at bounding box center [784, 375] width 1568 height 751
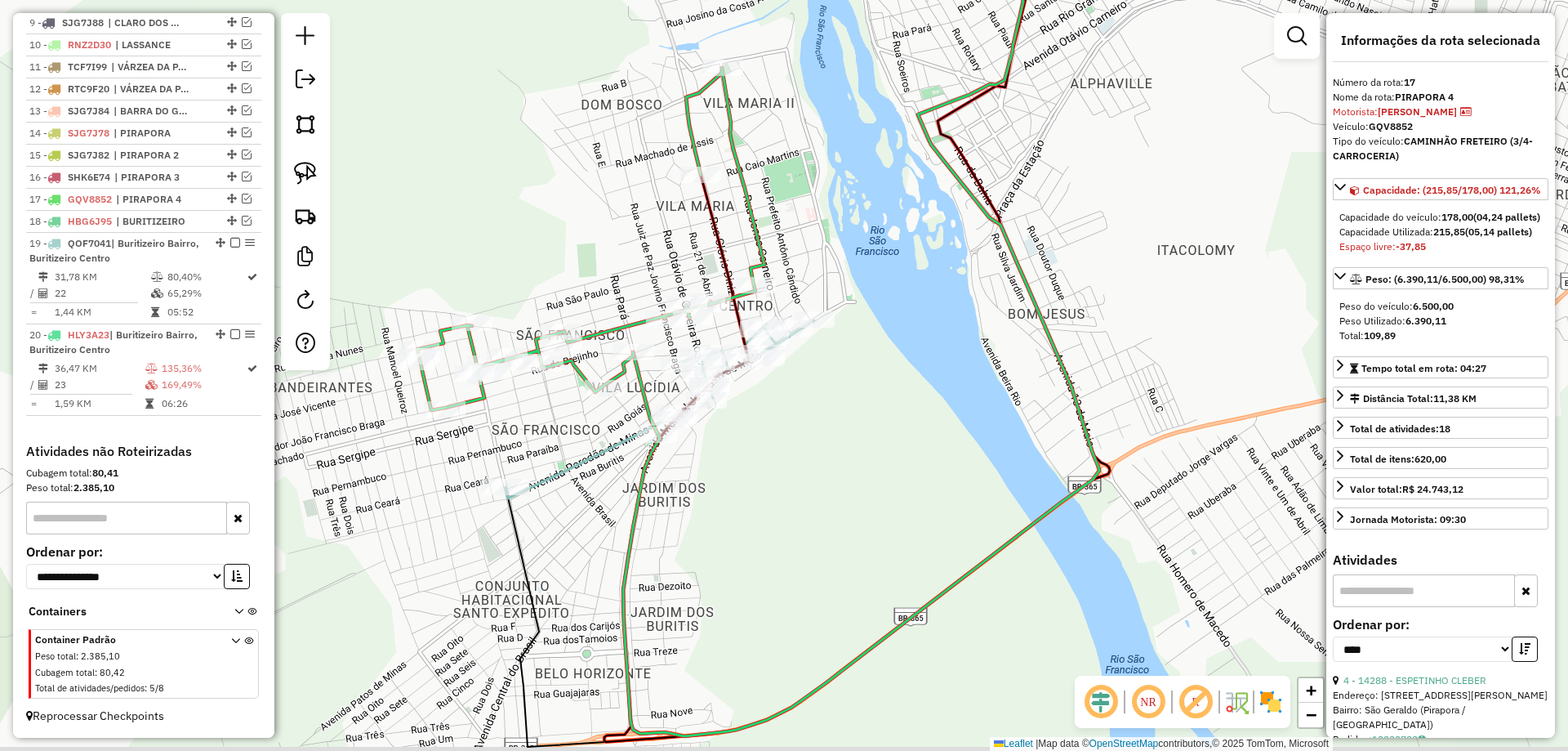
drag, startPoint x: 746, startPoint y: 474, endPoint x: 868, endPoint y: 443, distance: 125.9
click at [868, 443] on div "Janela de atendimento Grade de atendimento Capacidade Transportadoras Veículos …" at bounding box center [784, 375] width 1568 height 751
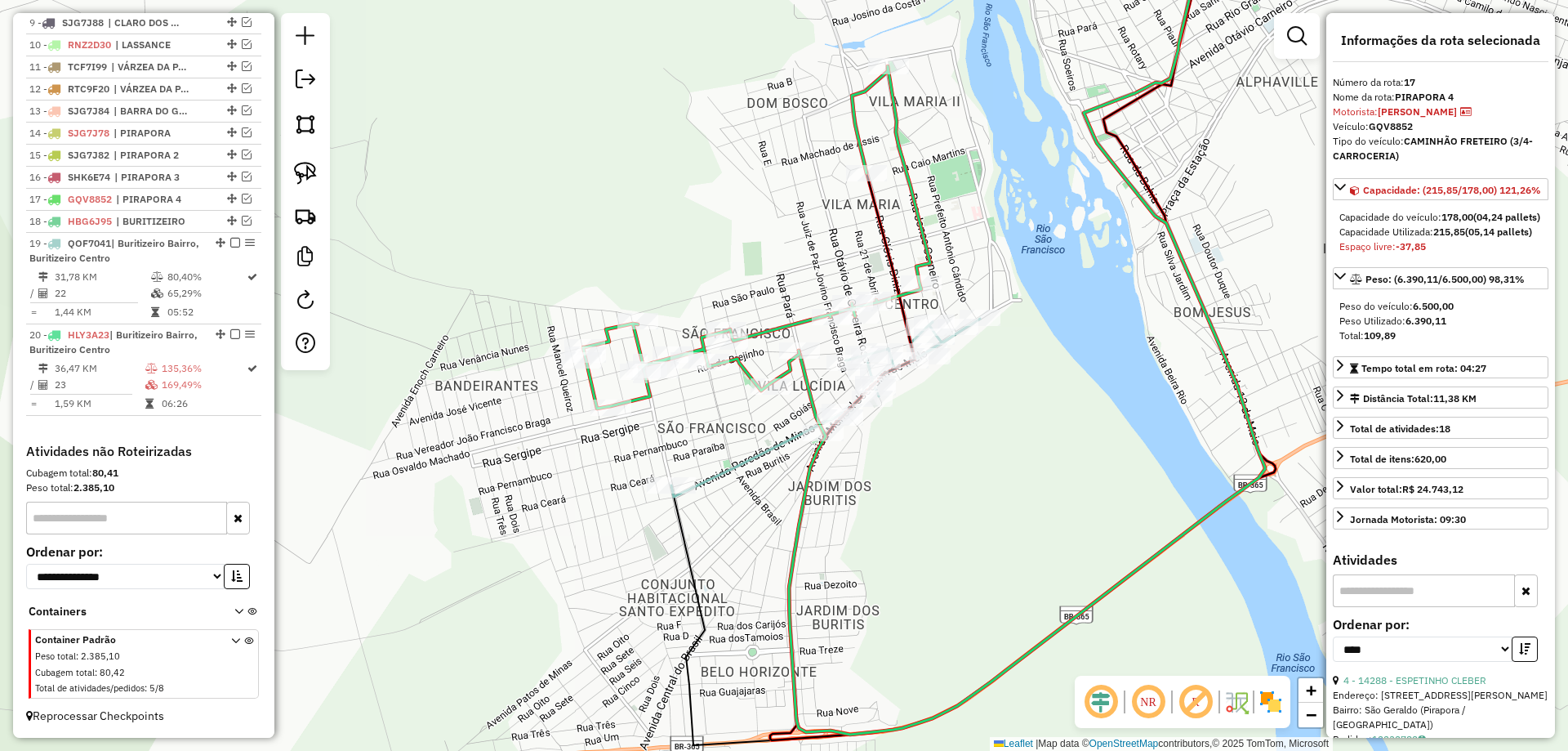
drag, startPoint x: 763, startPoint y: 502, endPoint x: 829, endPoint y: 497, distance: 66.2
click at [829, 497] on div "Janela de atendimento Grade de atendimento Capacidade Transportadoras Veículos …" at bounding box center [784, 375] width 1568 height 751
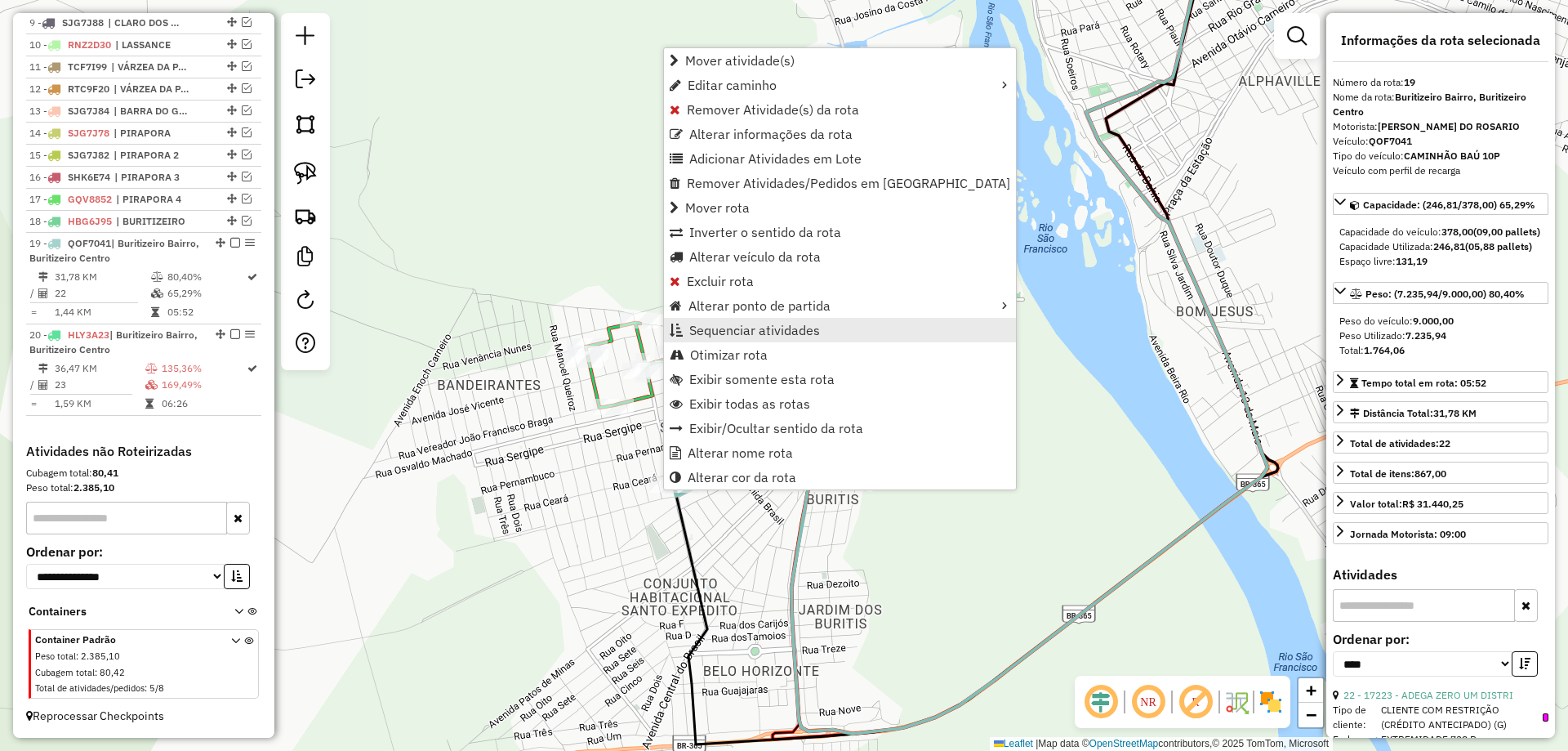
click at [715, 327] on span "Sequenciar atividades" at bounding box center [755, 329] width 131 height 13
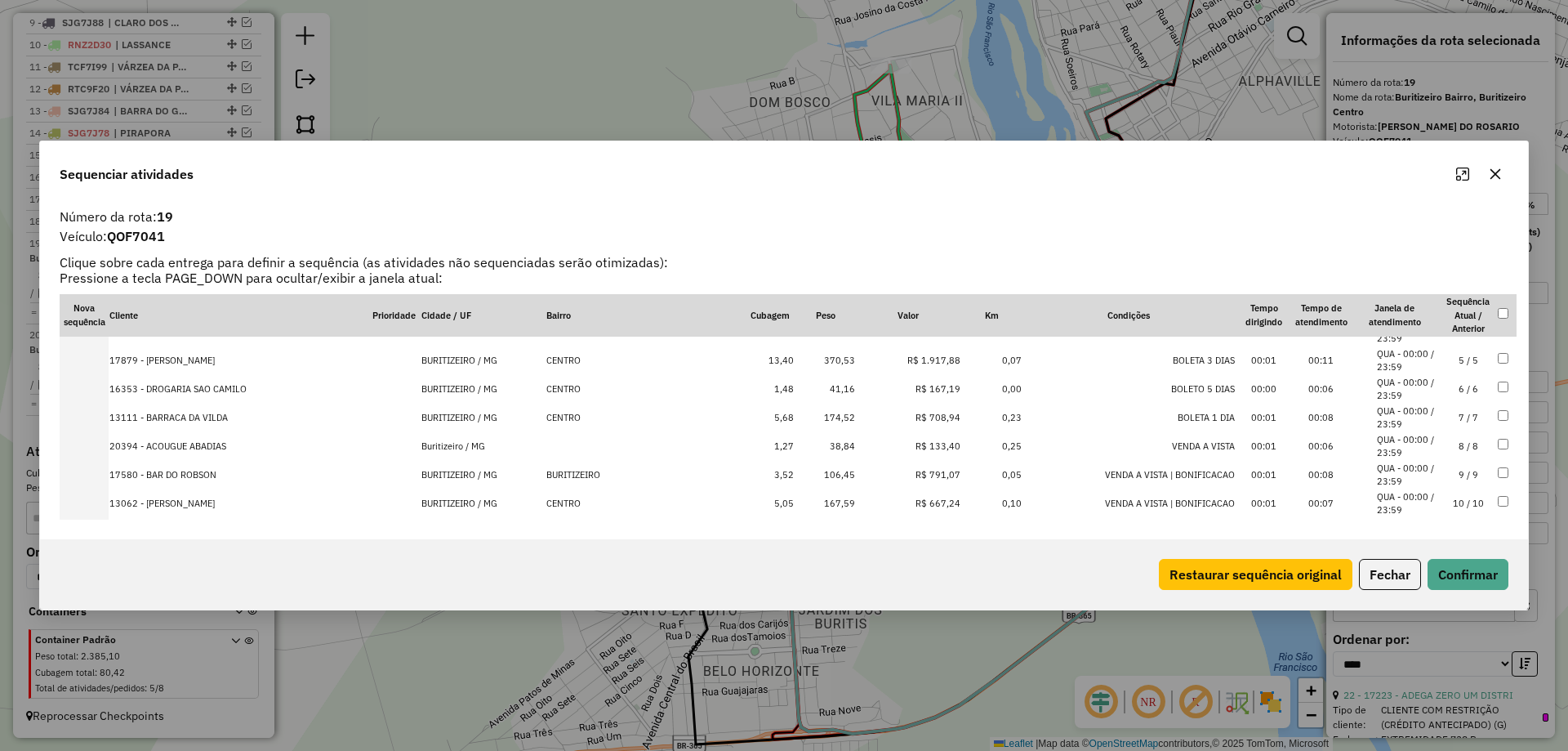
scroll to position [460, 0]
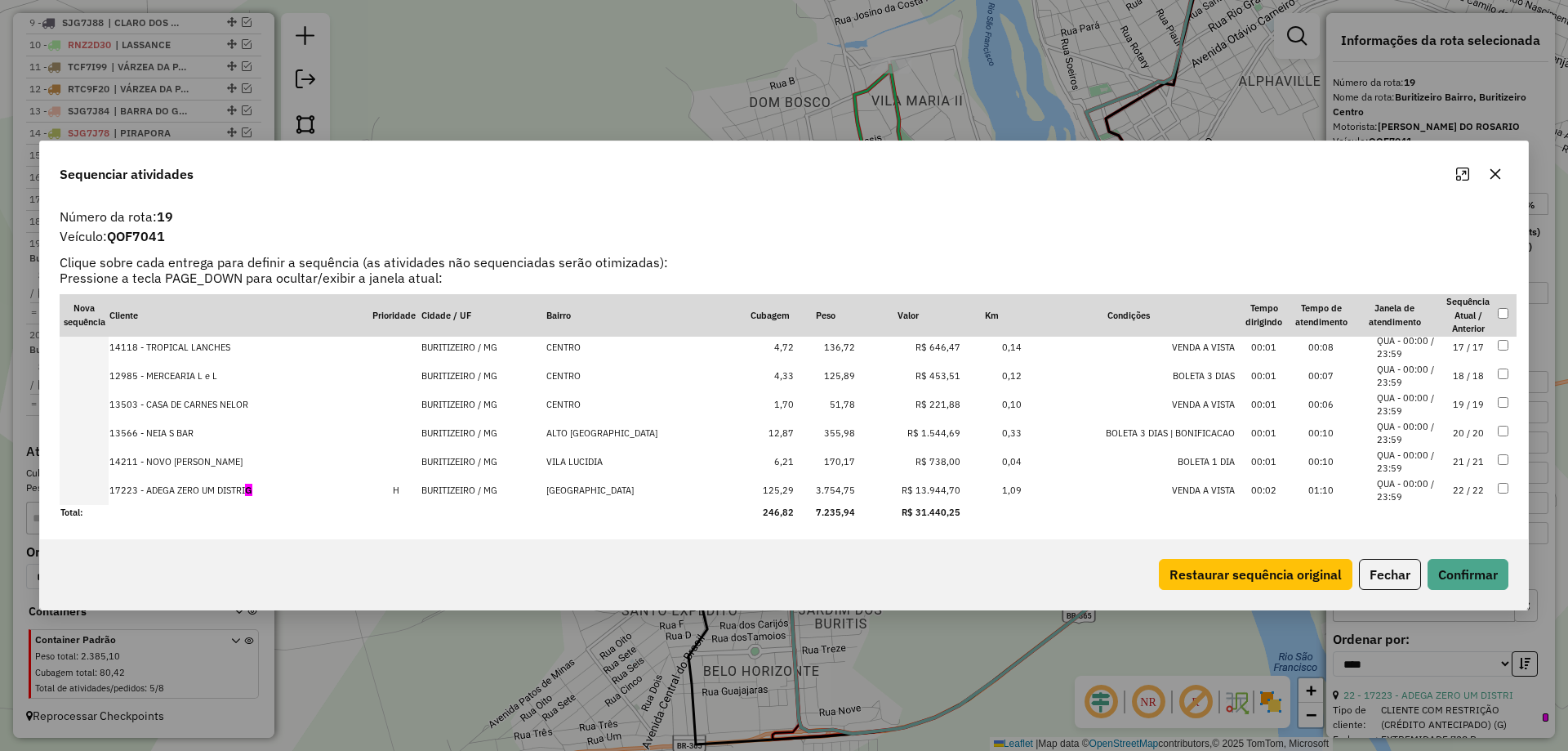
click at [1457, 487] on td "22 / 22" at bounding box center [1468, 490] width 58 height 29
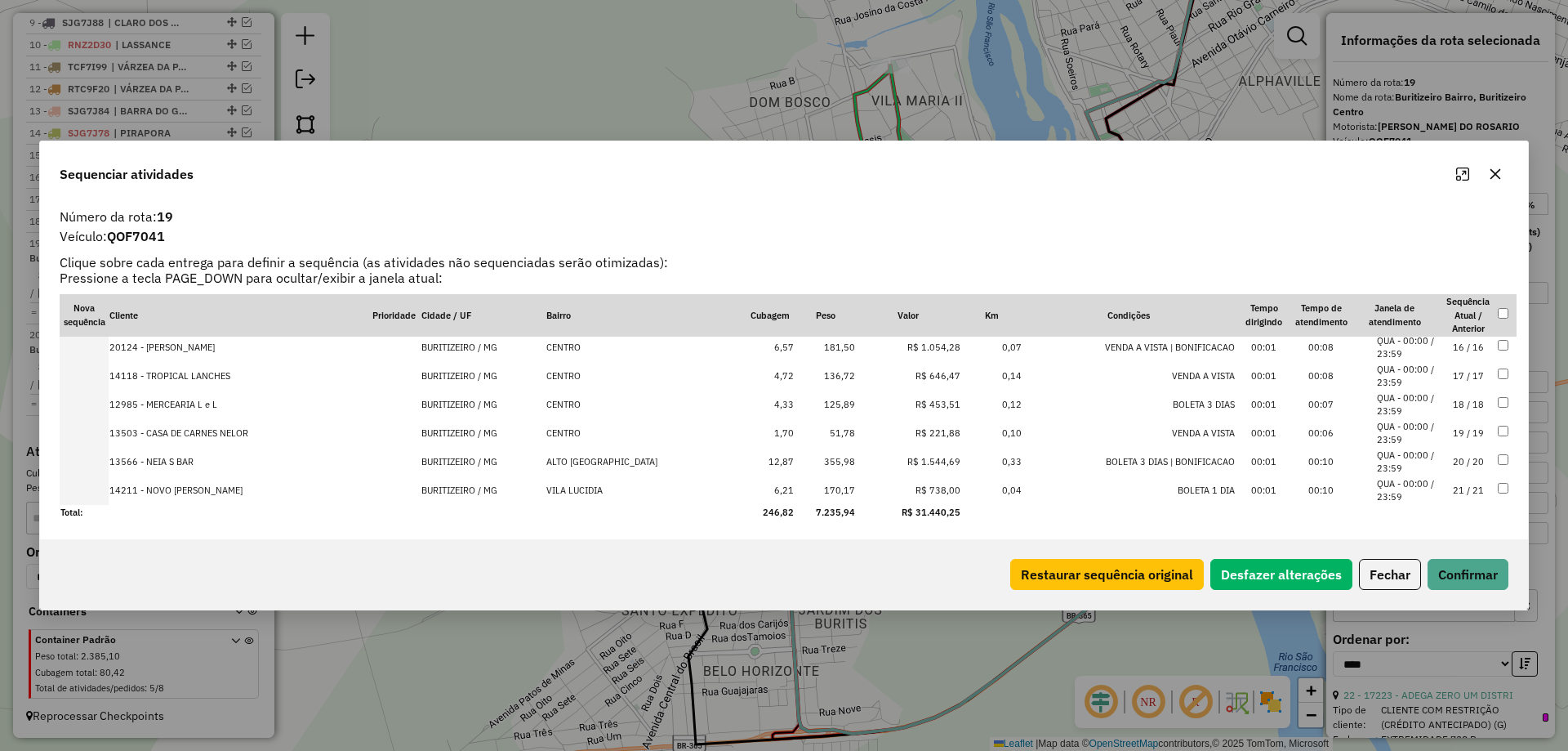
click at [1471, 592] on div "Restaurar sequência original Desfazer alterações Fechar Confirmar" at bounding box center [784, 573] width 1488 height 70
click at [1468, 574] on button "Confirmar" at bounding box center [1468, 573] width 81 height 31
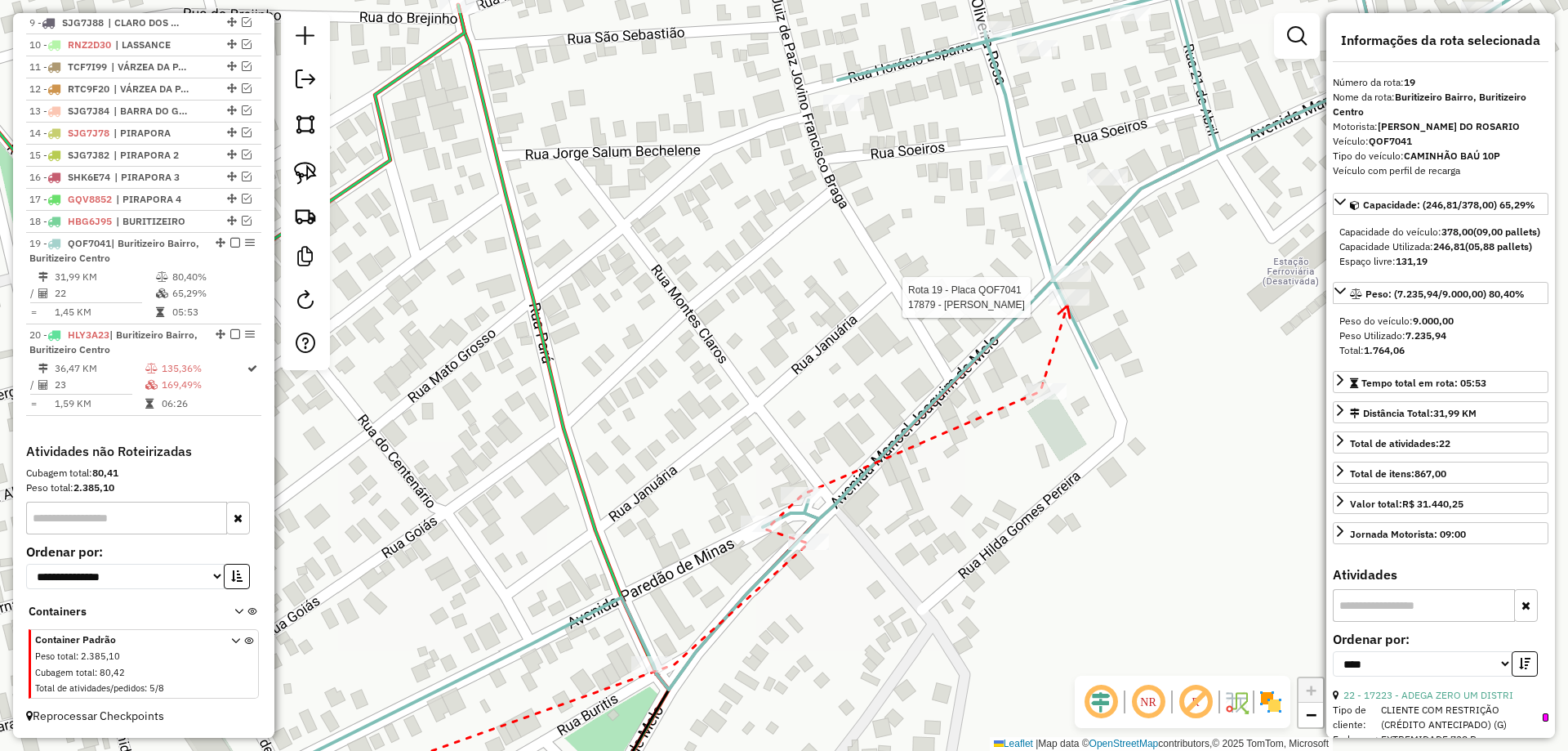
click at [1067, 303] on div at bounding box center [1068, 297] width 41 height 16
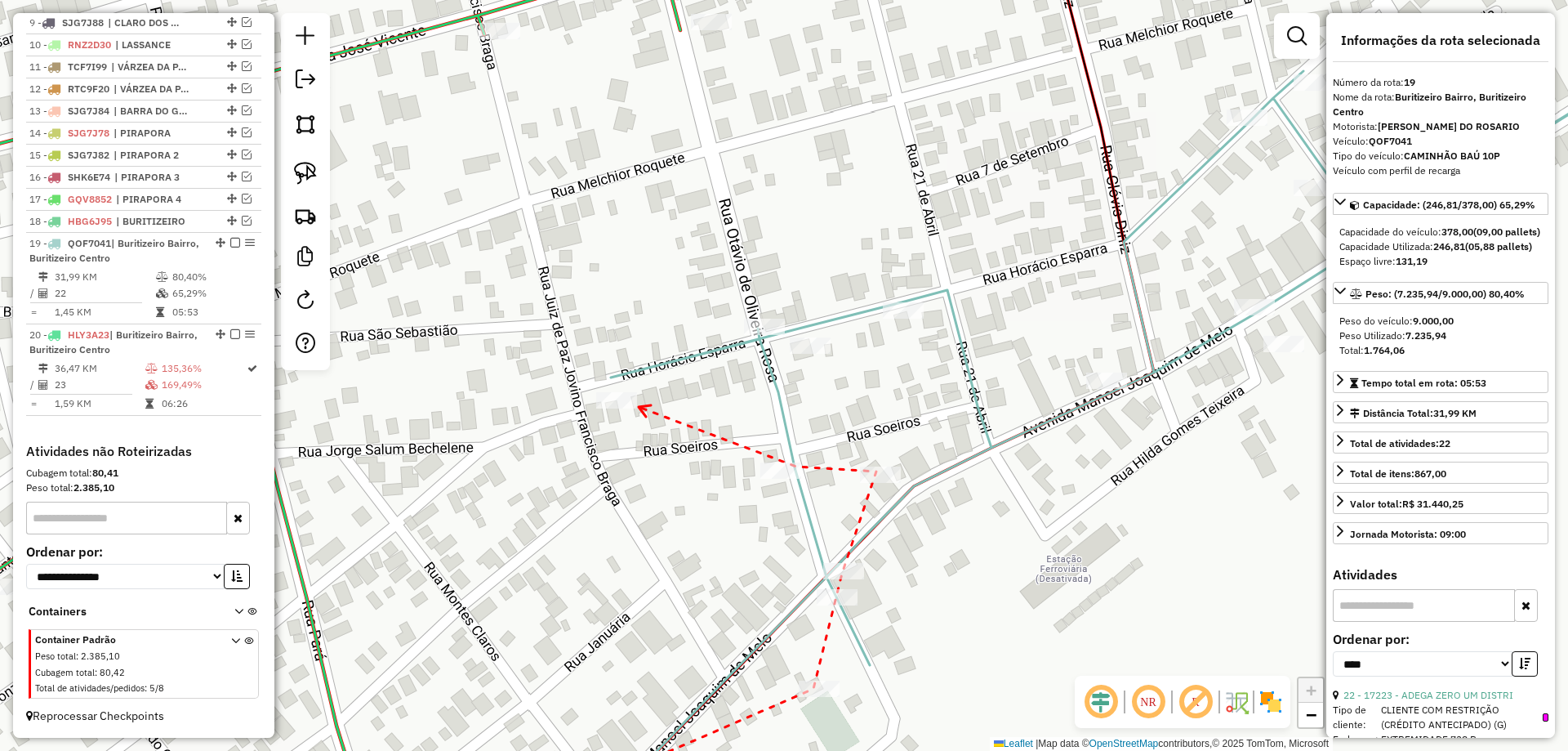
click at [639, 407] on icon at bounding box center [645, 411] width 12 height 12
click at [761, 335] on div at bounding box center [764, 326] width 41 height 16
click at [836, 353] on icon at bounding box center [830, 351] width 12 height 12
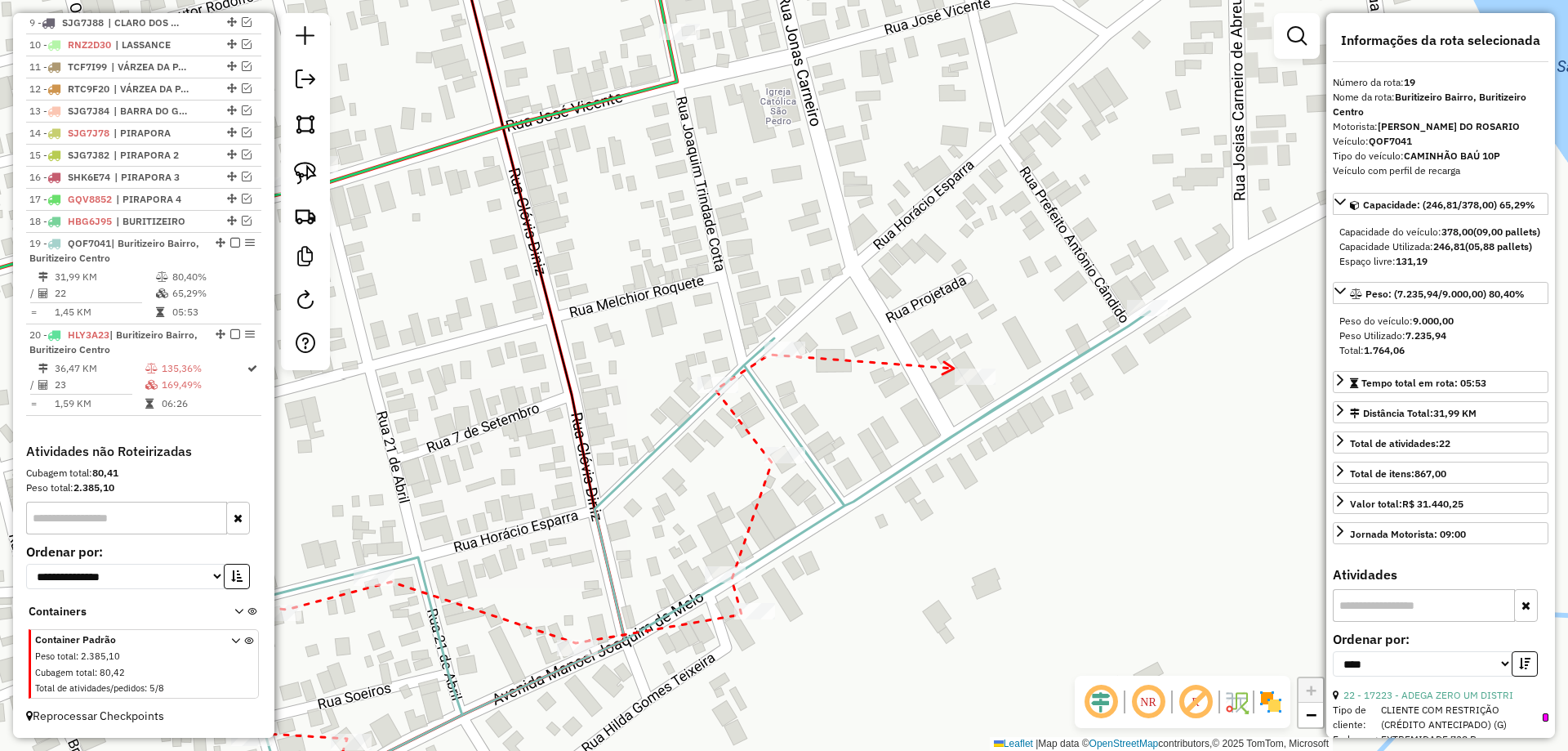
click at [974, 385] on div at bounding box center [974, 376] width 41 height 16
click at [1146, 323] on icon at bounding box center [1140, 327] width 12 height 12
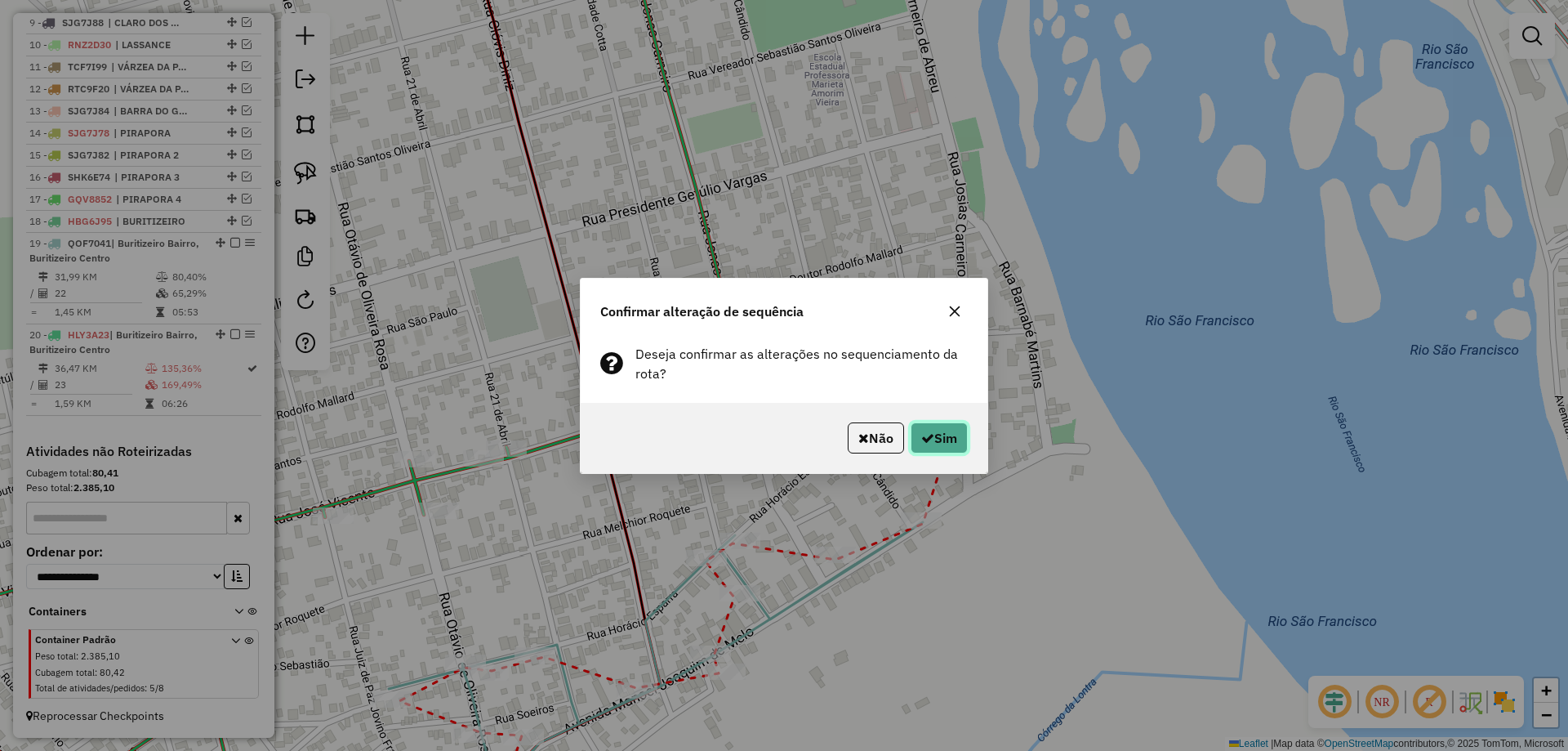
click at [955, 429] on button "Sim" at bounding box center [939, 438] width 58 height 31
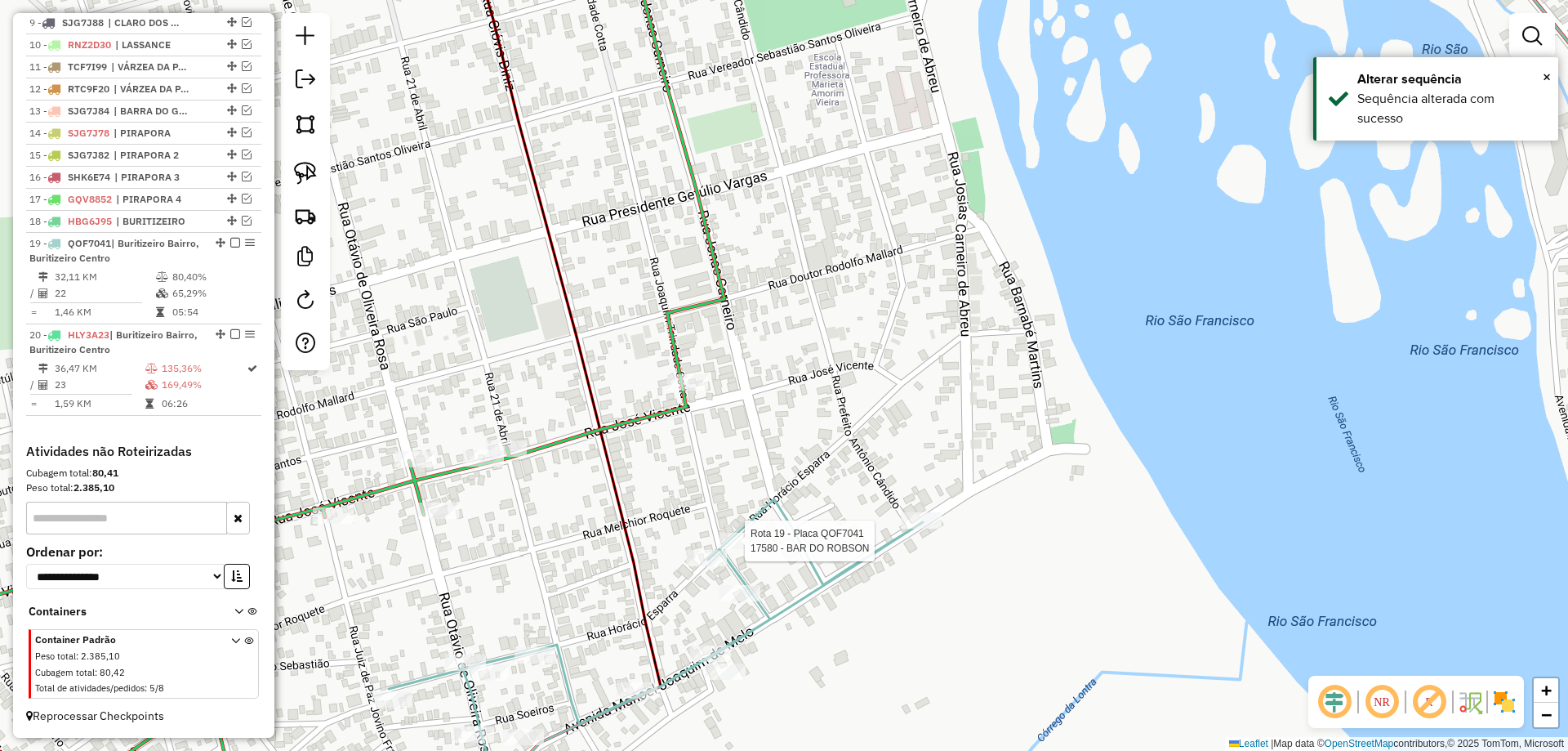
select select "*********"
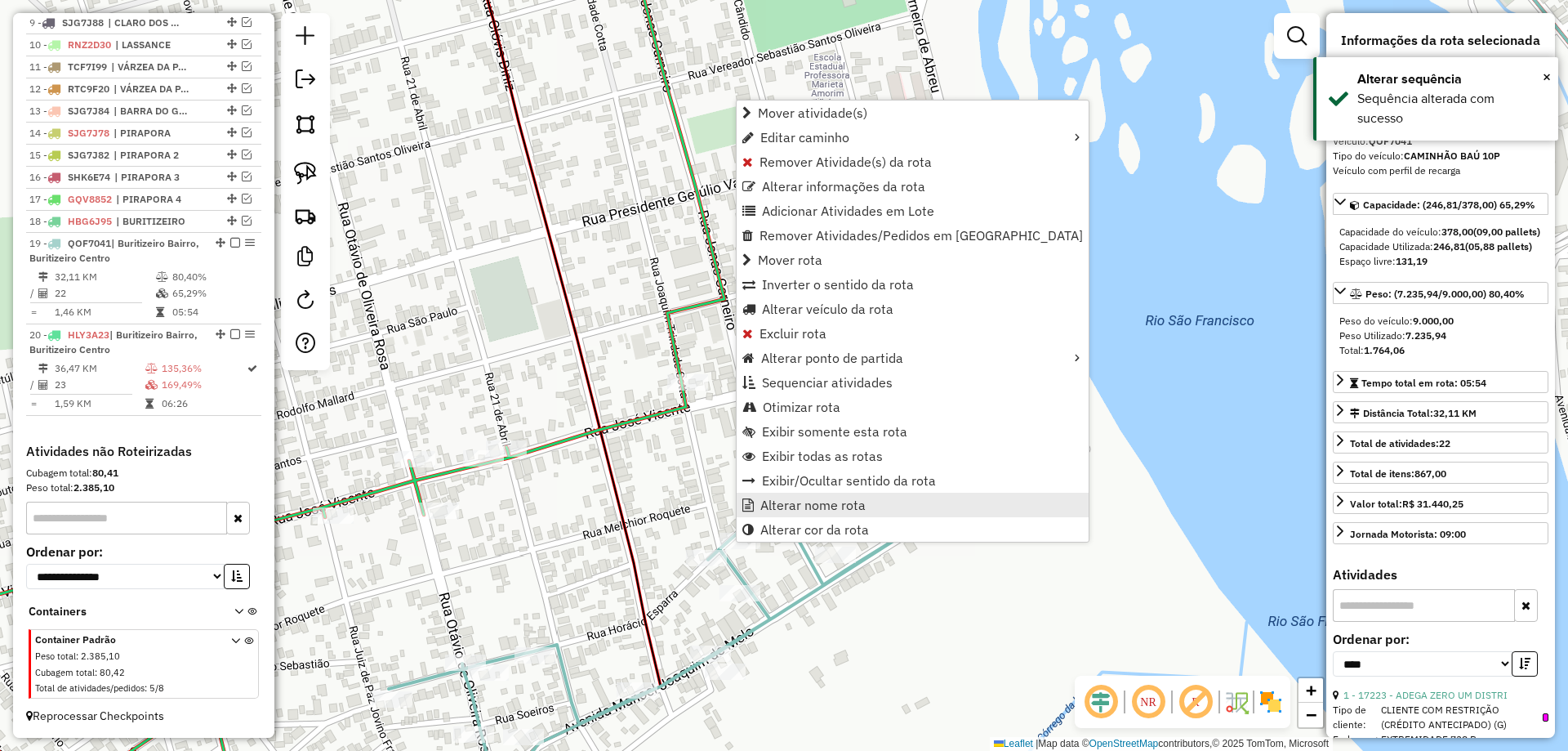
click at [820, 510] on span "Alterar nome rota" at bounding box center [812, 504] width 105 height 13
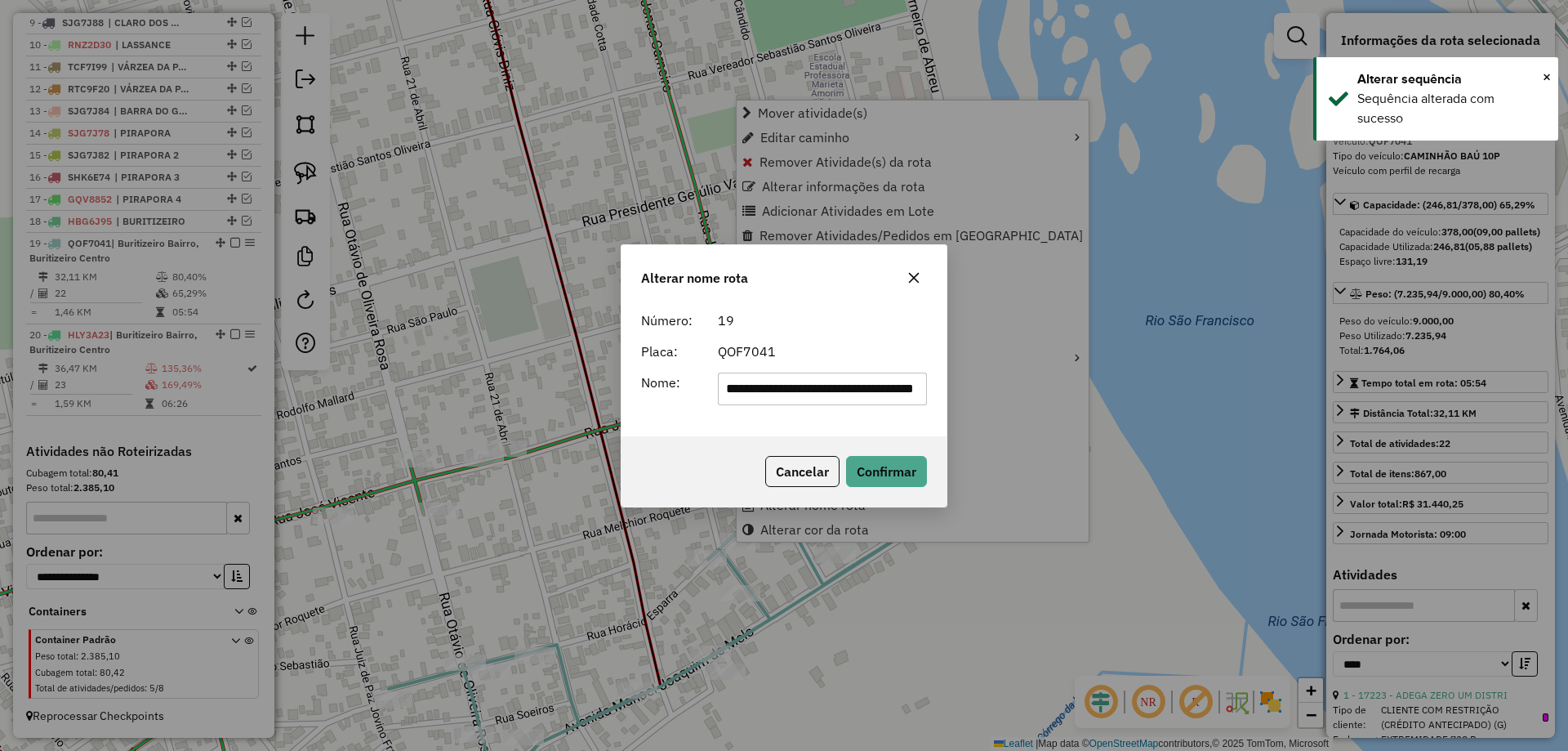
scroll to position [0, 15]
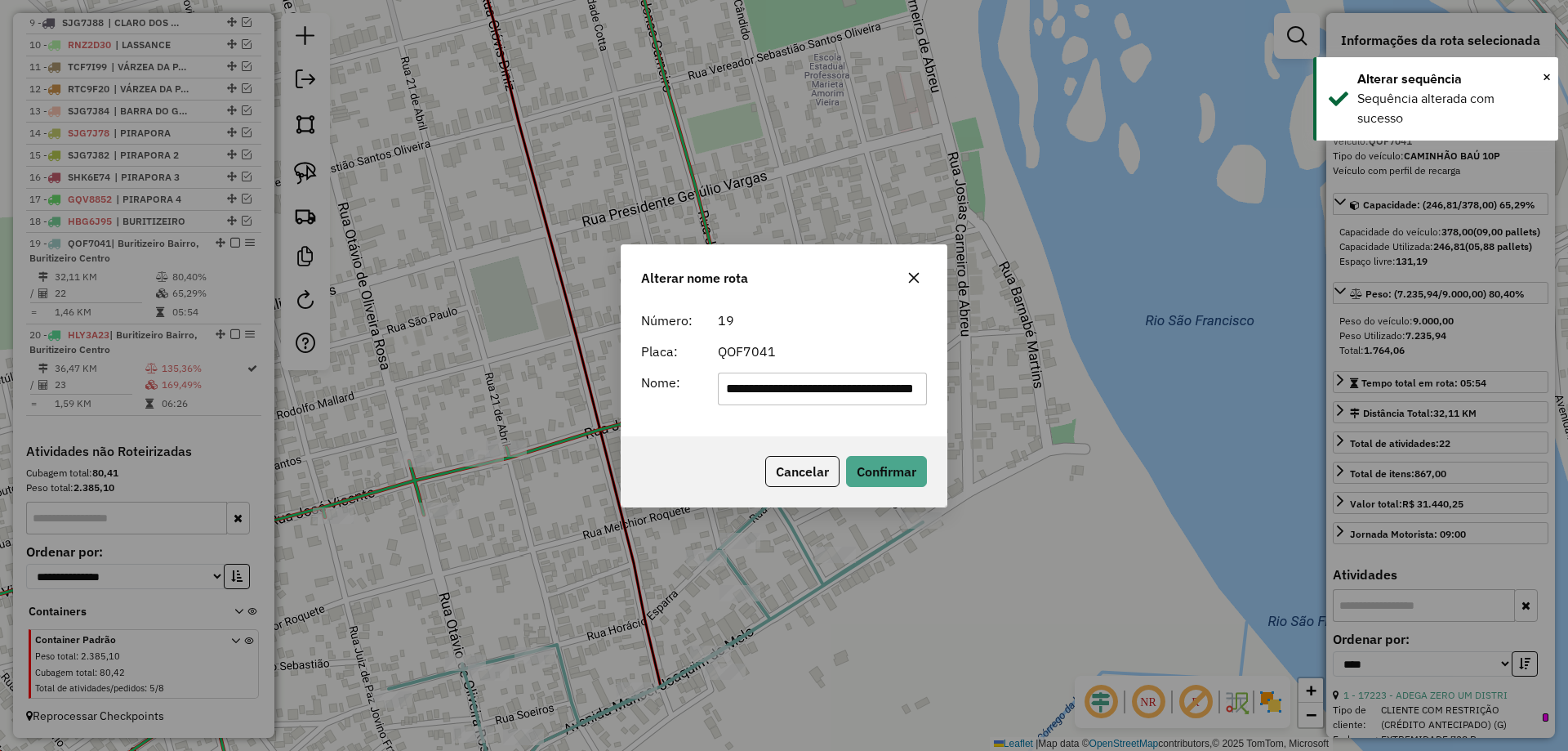
click at [820, 409] on div "**********" at bounding box center [784, 369] width 325 height 132
click at [833, 395] on input "**********" at bounding box center [823, 388] width 210 height 33
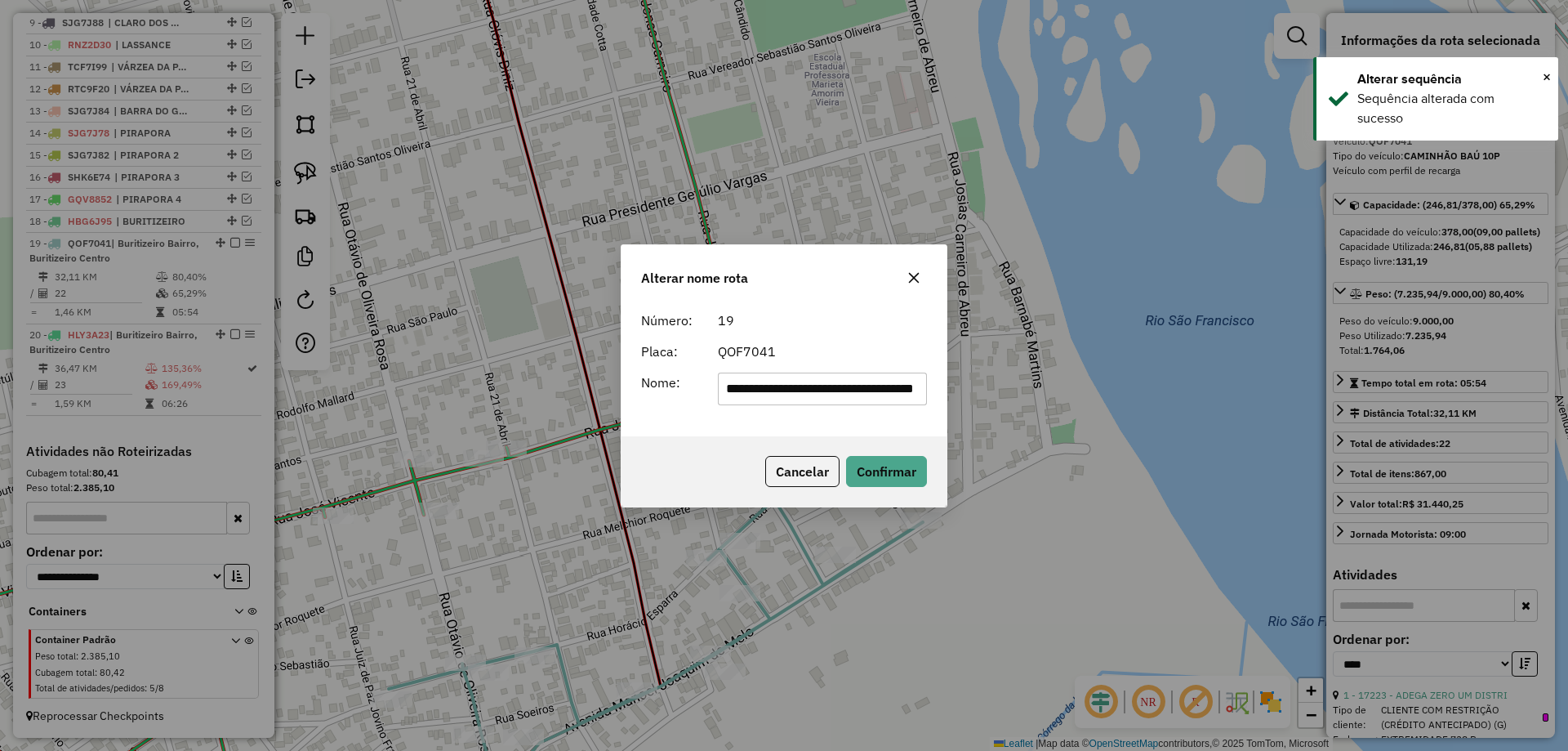
paste input "text"
type input "**********"
click at [830, 339] on form "**********" at bounding box center [784, 357] width 286 height 94
drag, startPoint x: 866, startPoint y: 451, endPoint x: 869, endPoint y: 459, distance: 8.5
click at [866, 454] on div "Cancelar Confirmar" at bounding box center [784, 471] width 325 height 70
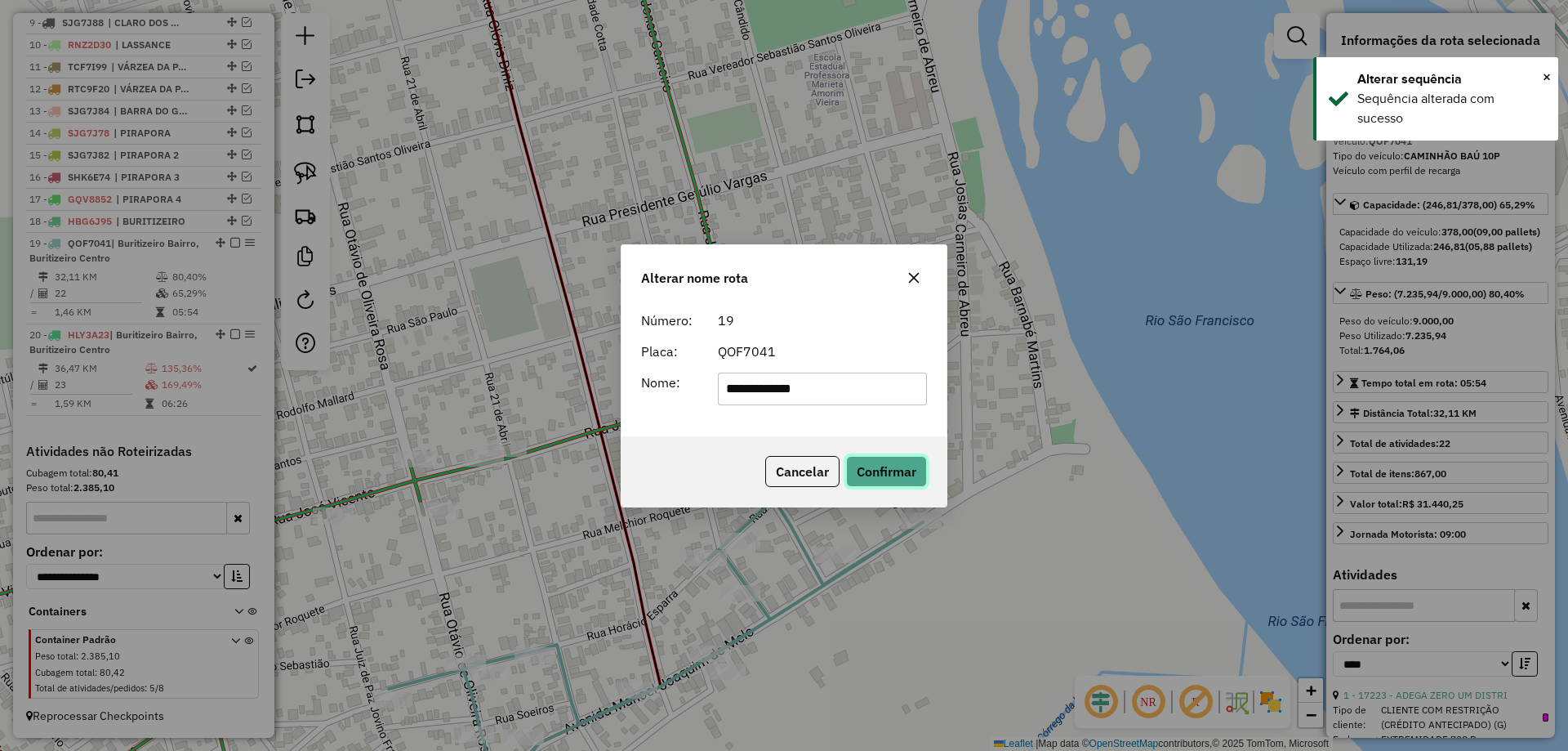
click at [871, 464] on button "Confirmar" at bounding box center [887, 470] width 81 height 31
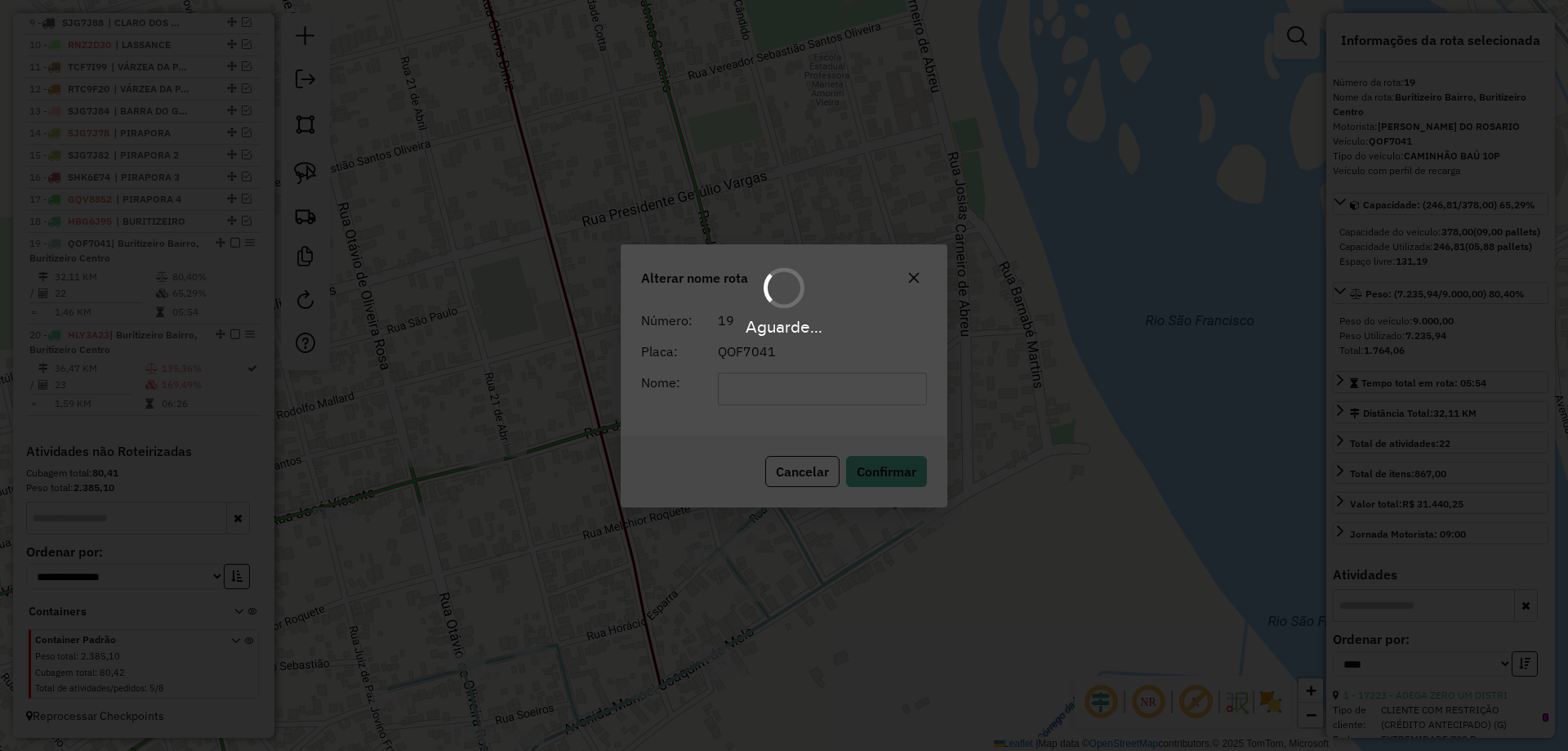
scroll to position [815, 0]
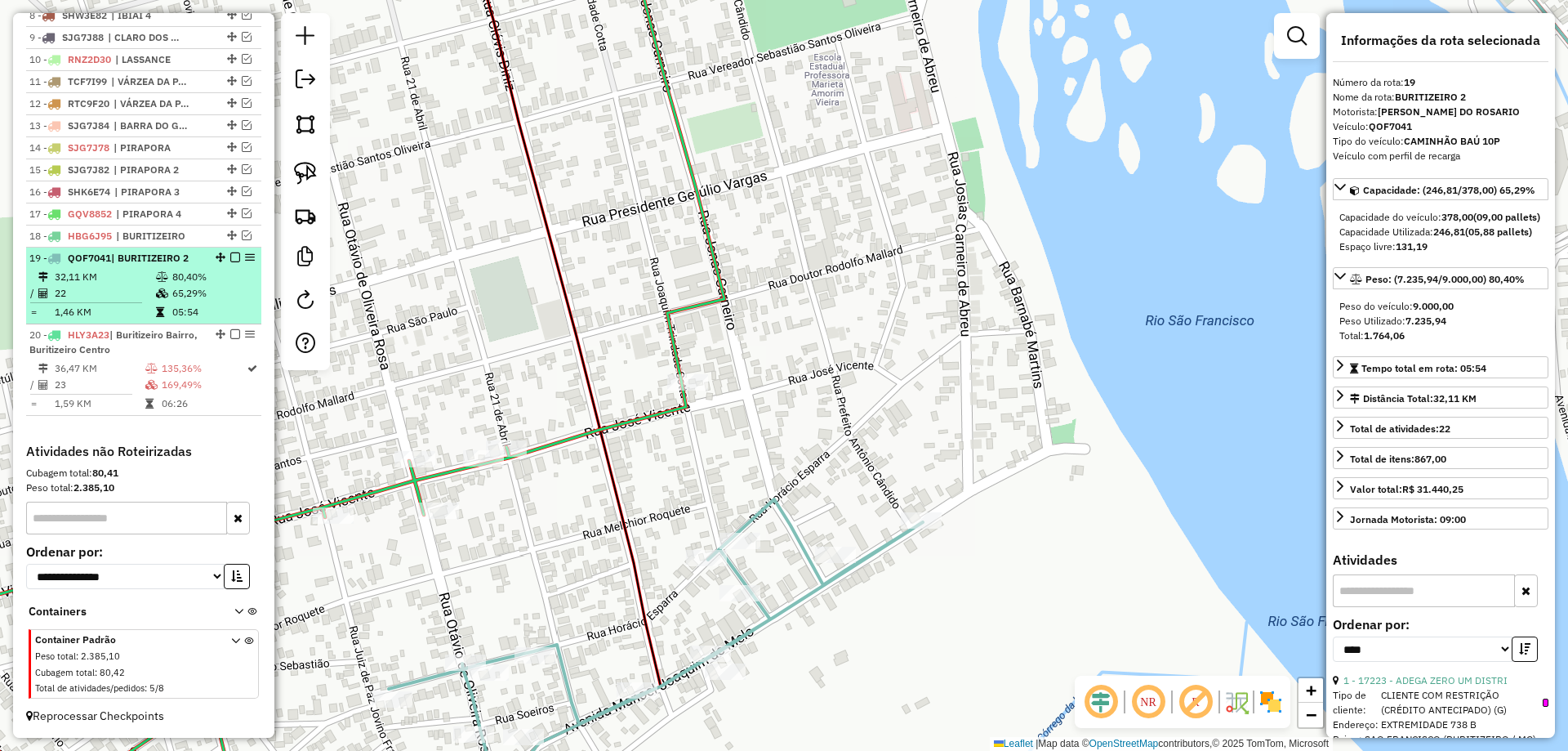
click at [231, 256] on em at bounding box center [235, 257] width 10 height 10
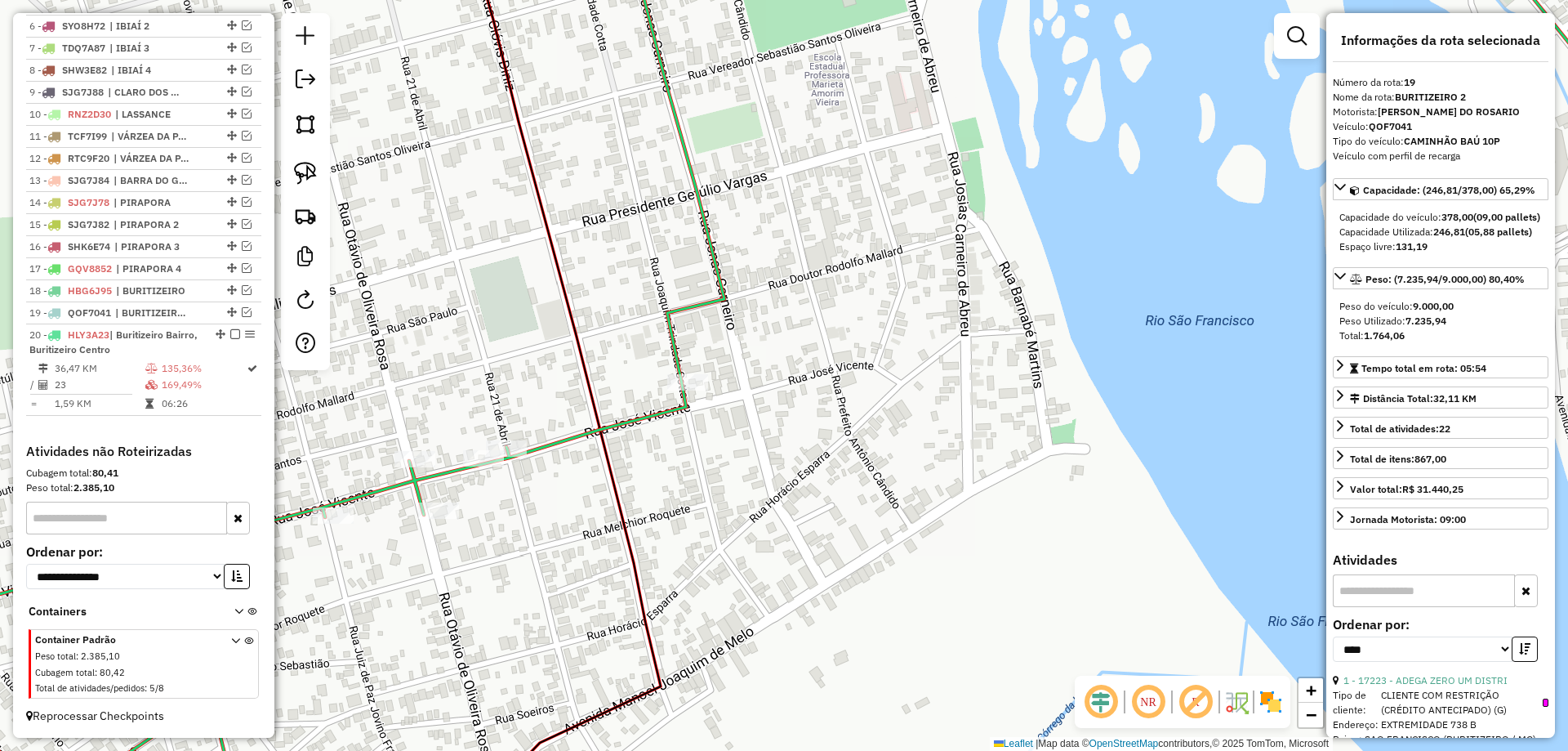
scroll to position [760, 0]
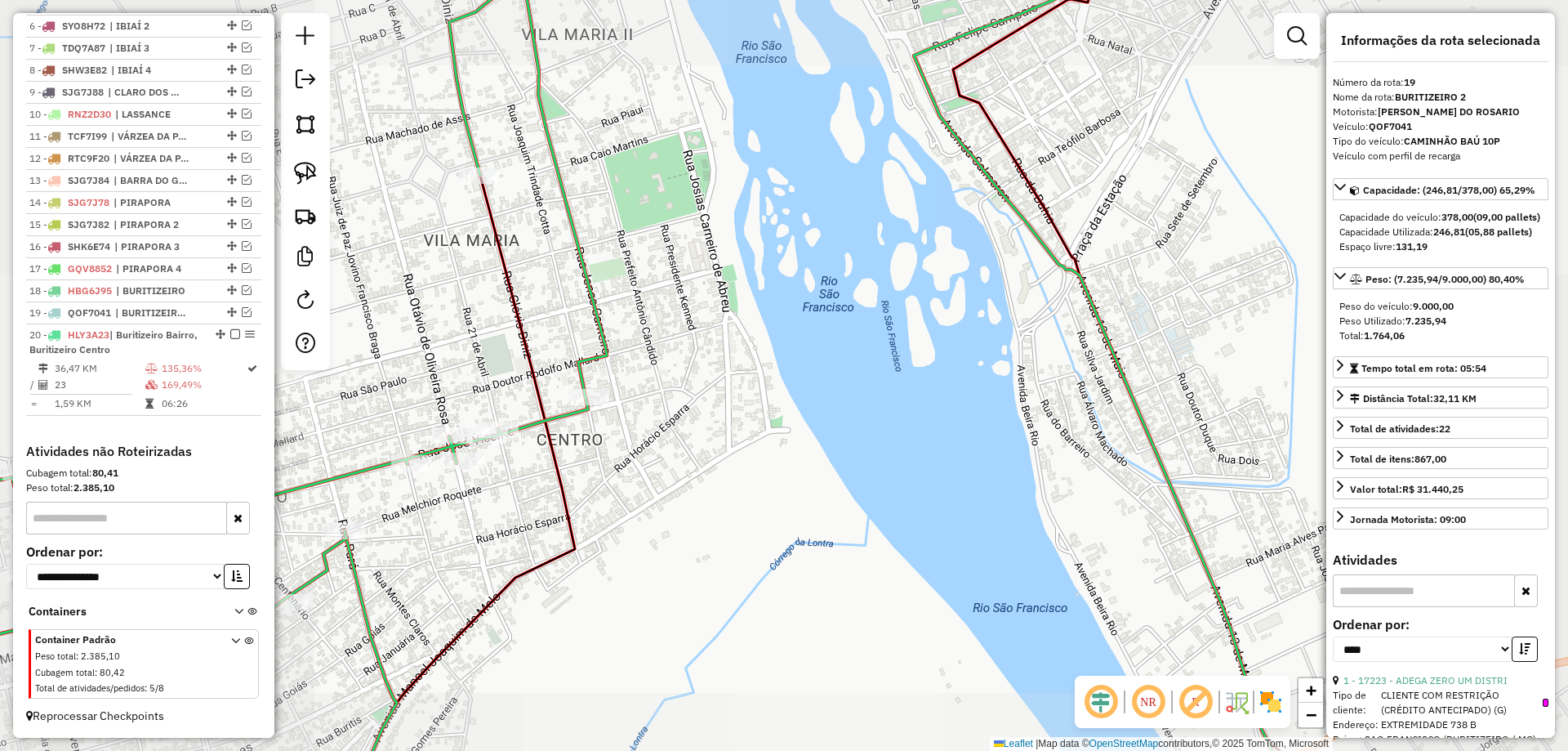
drag, startPoint x: 492, startPoint y: 570, endPoint x: 708, endPoint y: 458, distance: 243.3
click at [678, 483] on div "Janela de atendimento Grade de atendimento Capacidade Transportadoras Veículos …" at bounding box center [784, 375] width 1568 height 751
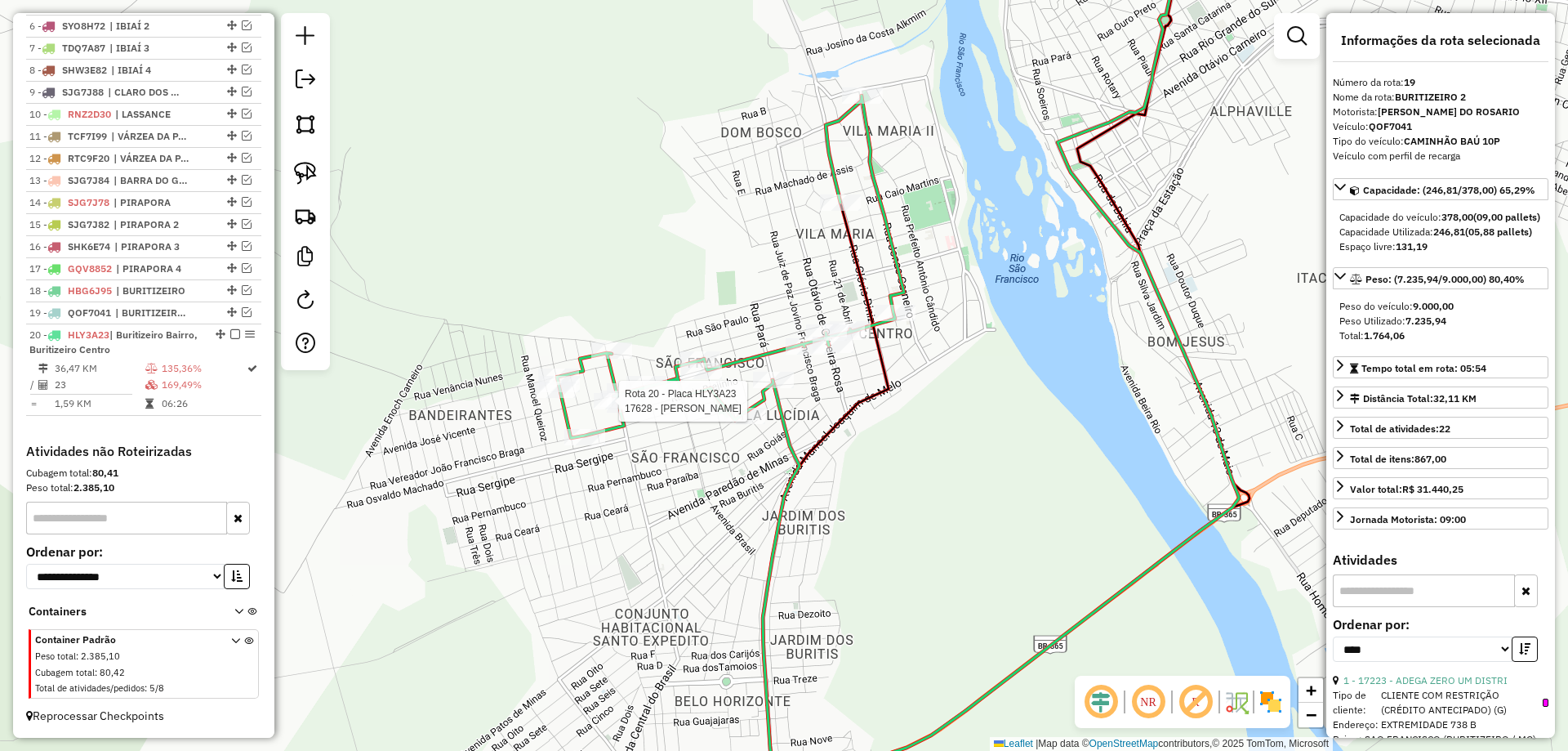
click at [615, 409] on div at bounding box center [613, 401] width 41 height 16
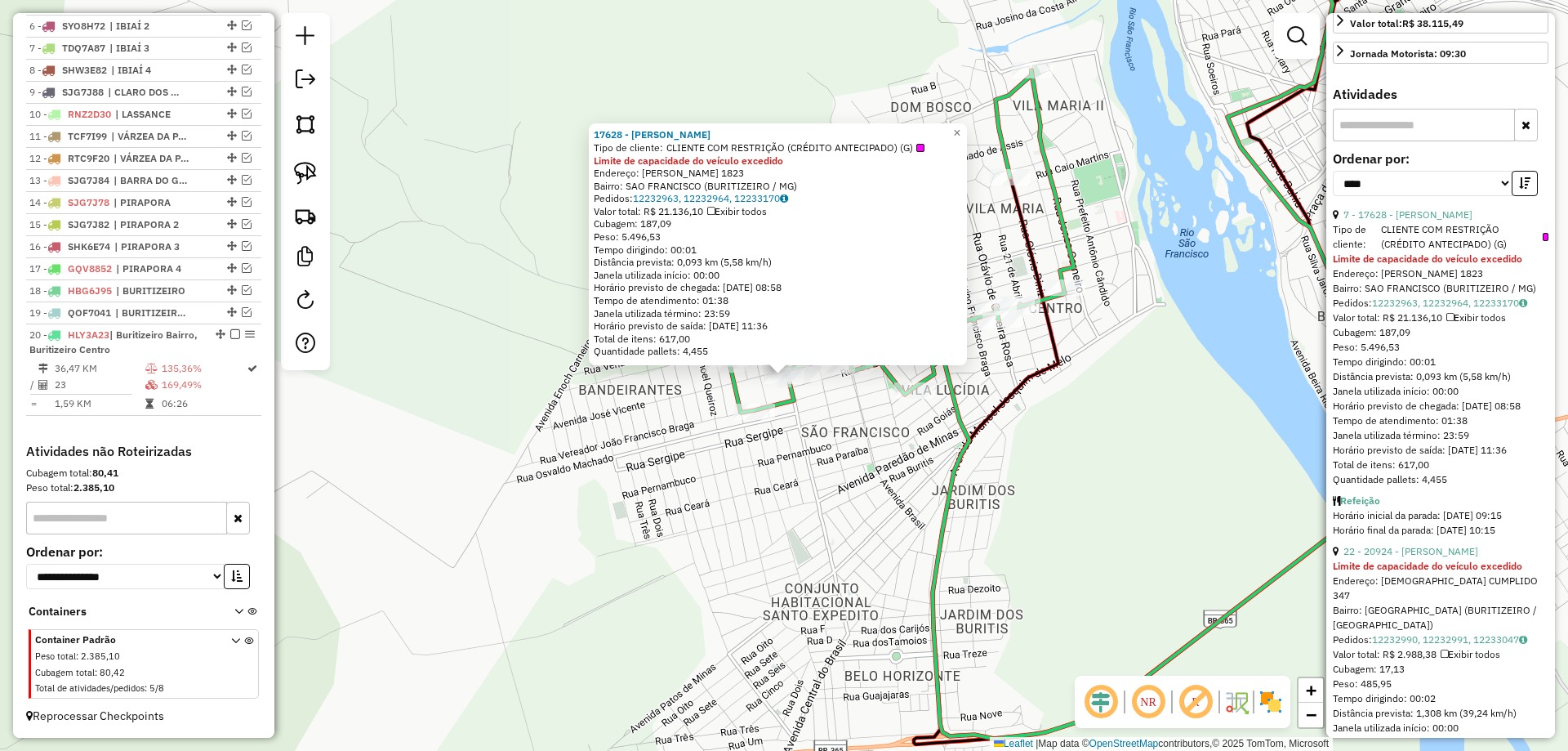
scroll to position [409, 0]
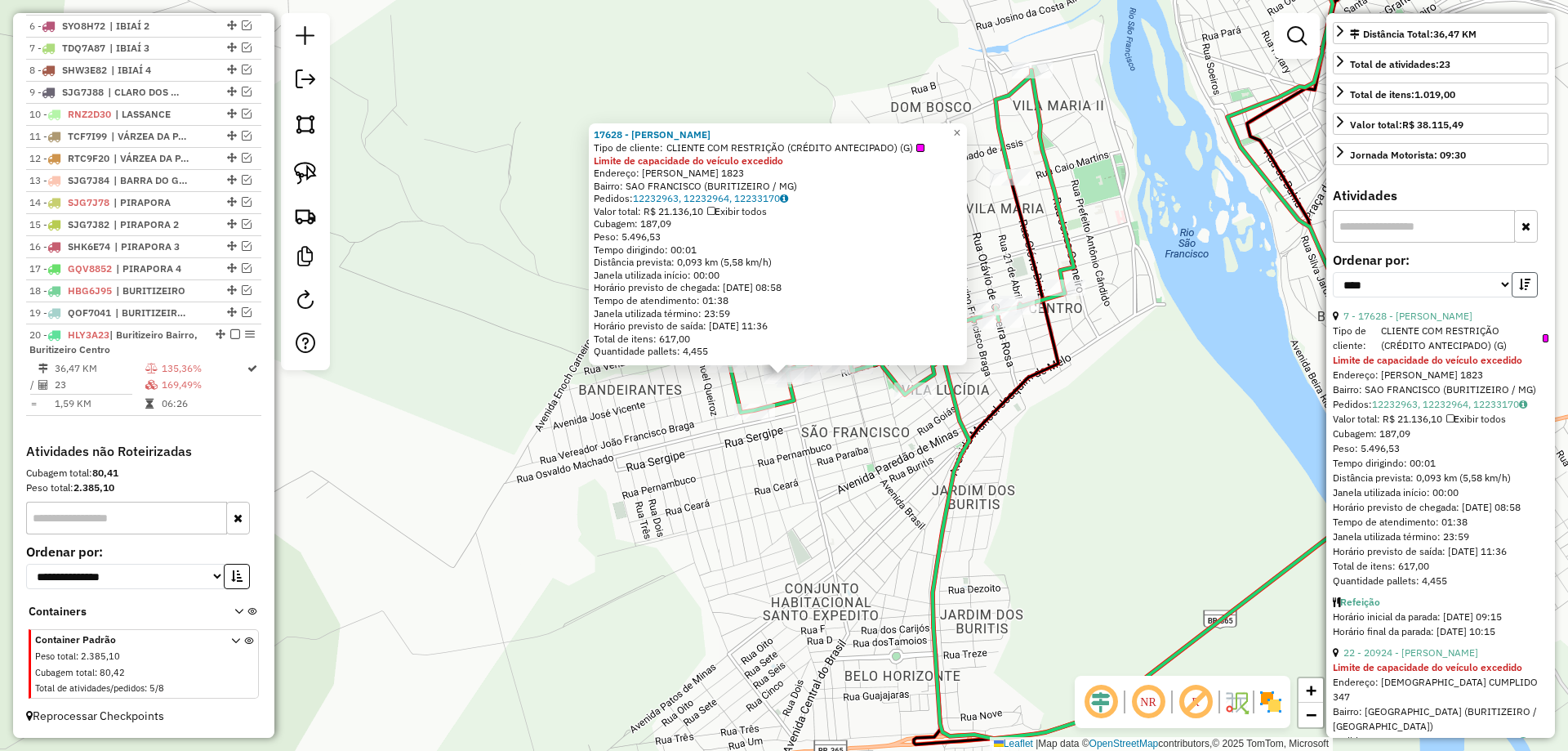
click at [1511, 298] on button "button" at bounding box center [1524, 285] width 26 height 26
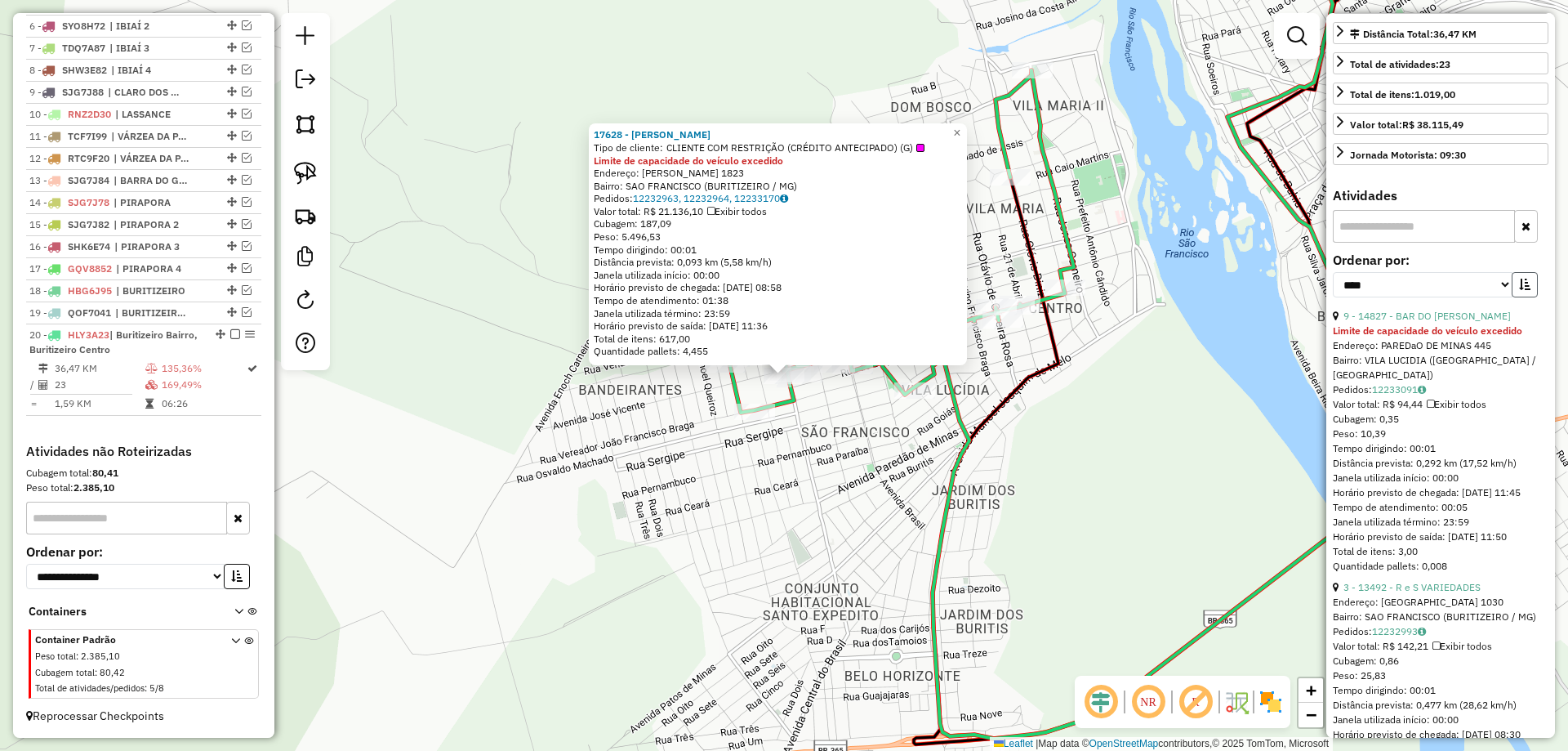
click at [1518, 290] on icon "button" at bounding box center [1524, 285] width 12 height 12
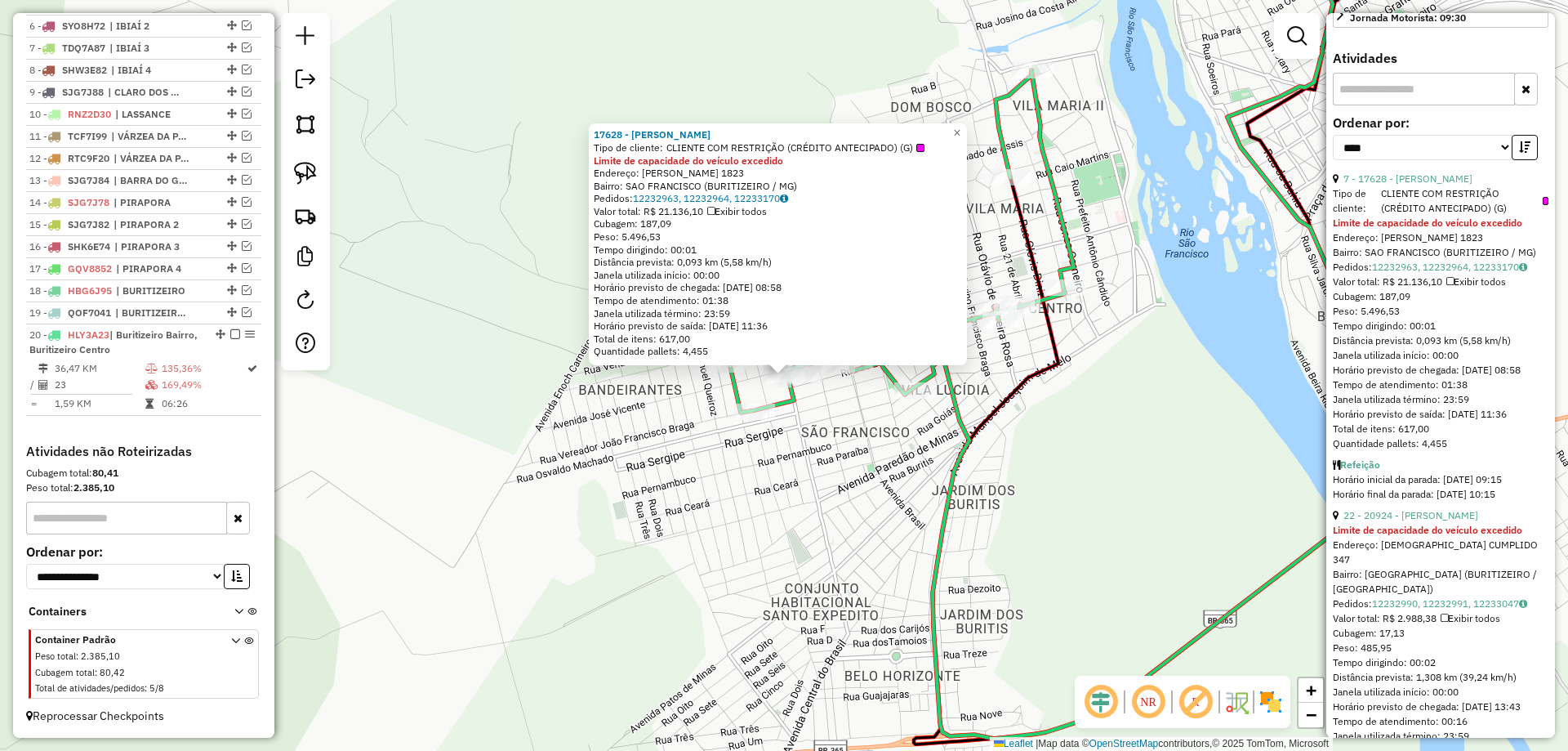
scroll to position [654, 0]
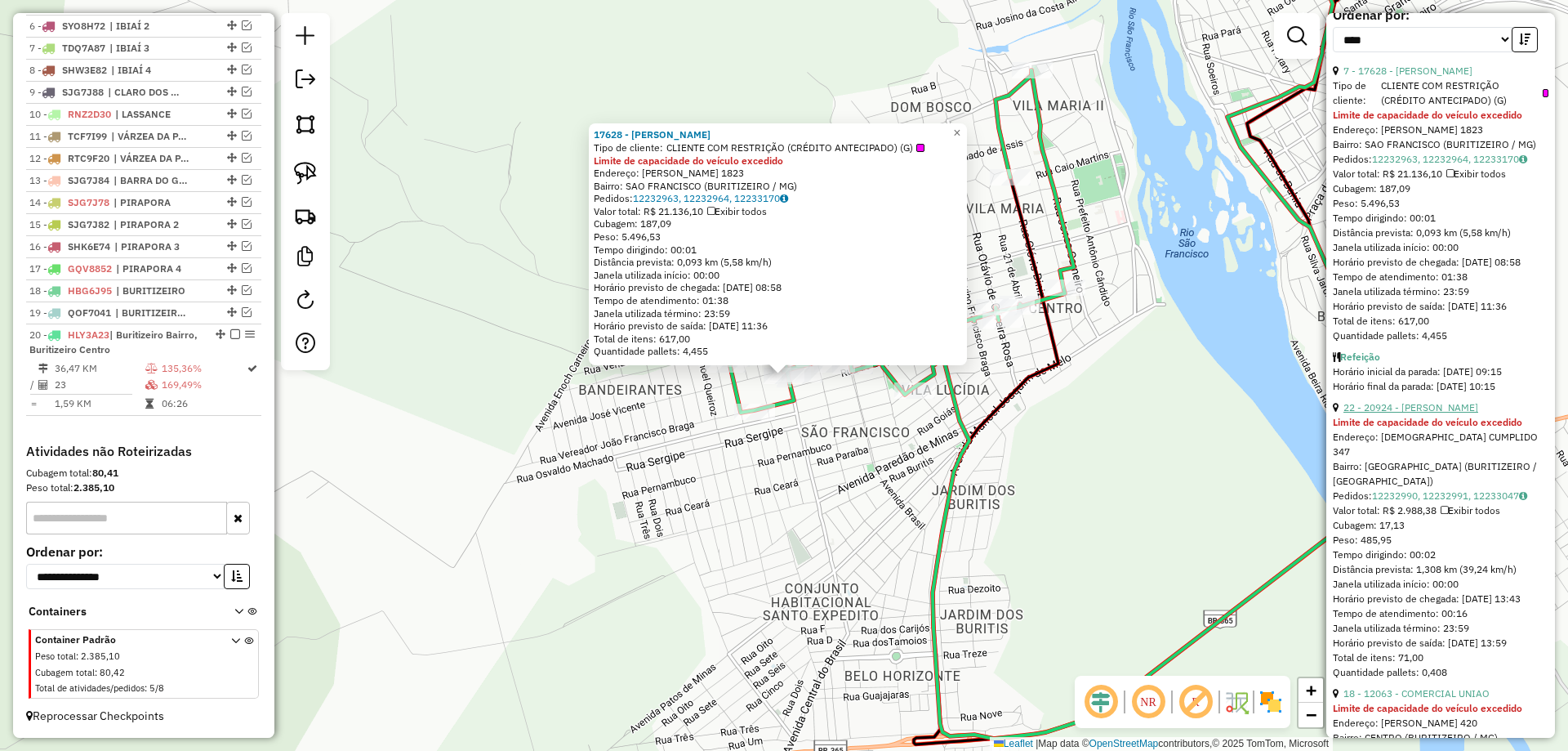
click at [1422, 414] on link "22 - 20924 - [PERSON_NAME]" at bounding box center [1410, 407] width 135 height 12
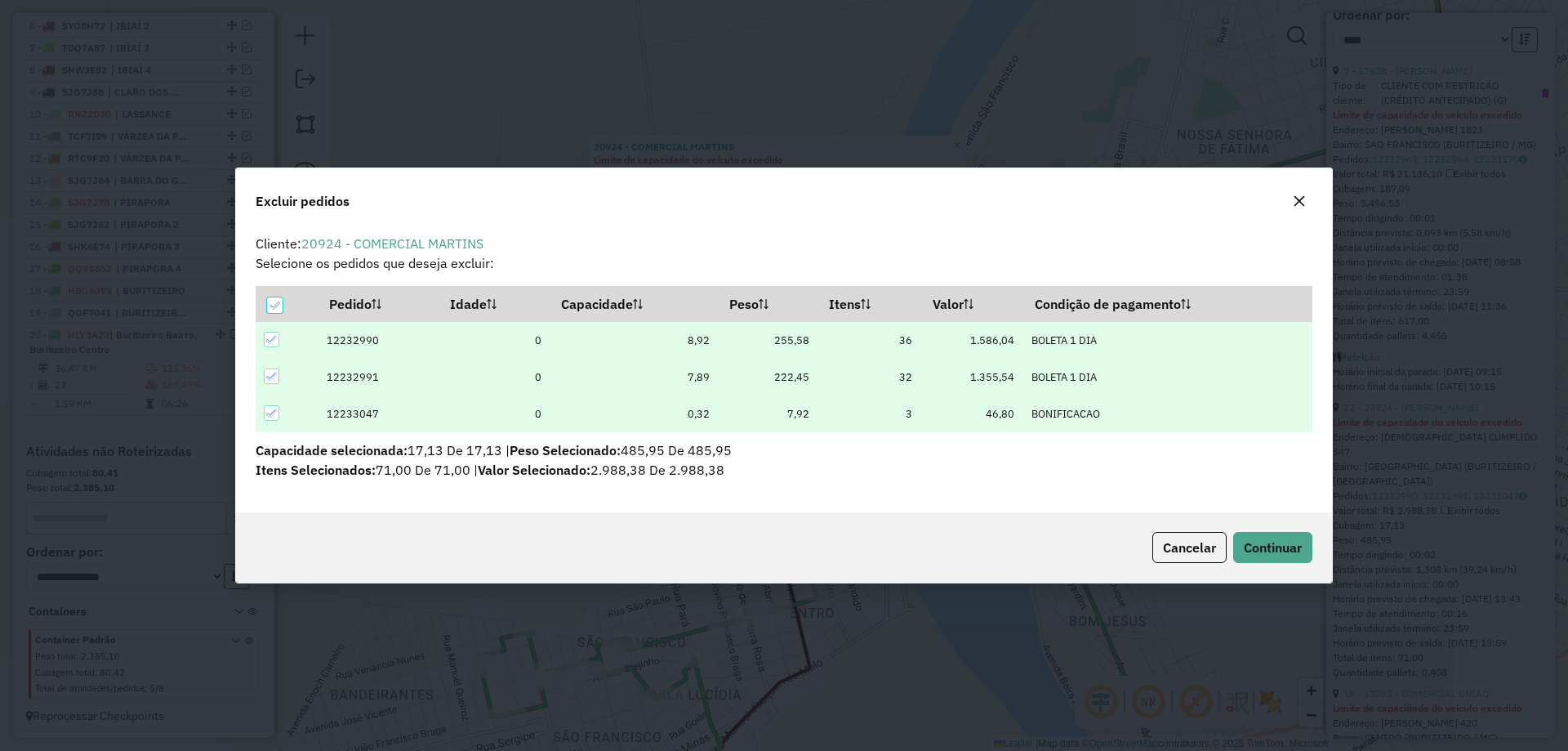
scroll to position [0, 0]
drag, startPoint x: 1288, startPoint y: 556, endPoint x: 1300, endPoint y: 532, distance: 26.8
click at [1287, 555] on span "Continuar" at bounding box center [1272, 547] width 58 height 16
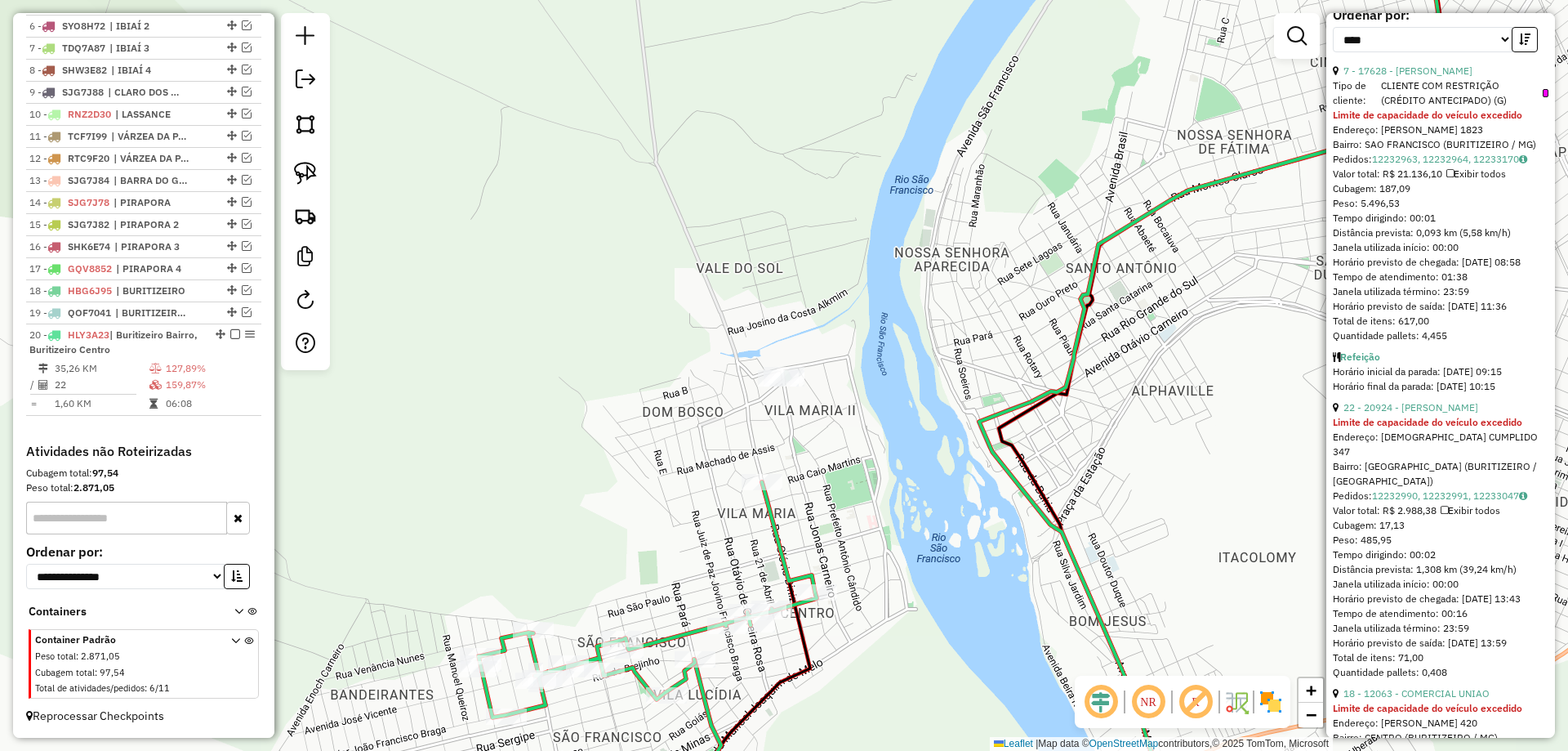
click at [1523, 45] on icon "button" at bounding box center [1524, 40] width 12 height 12
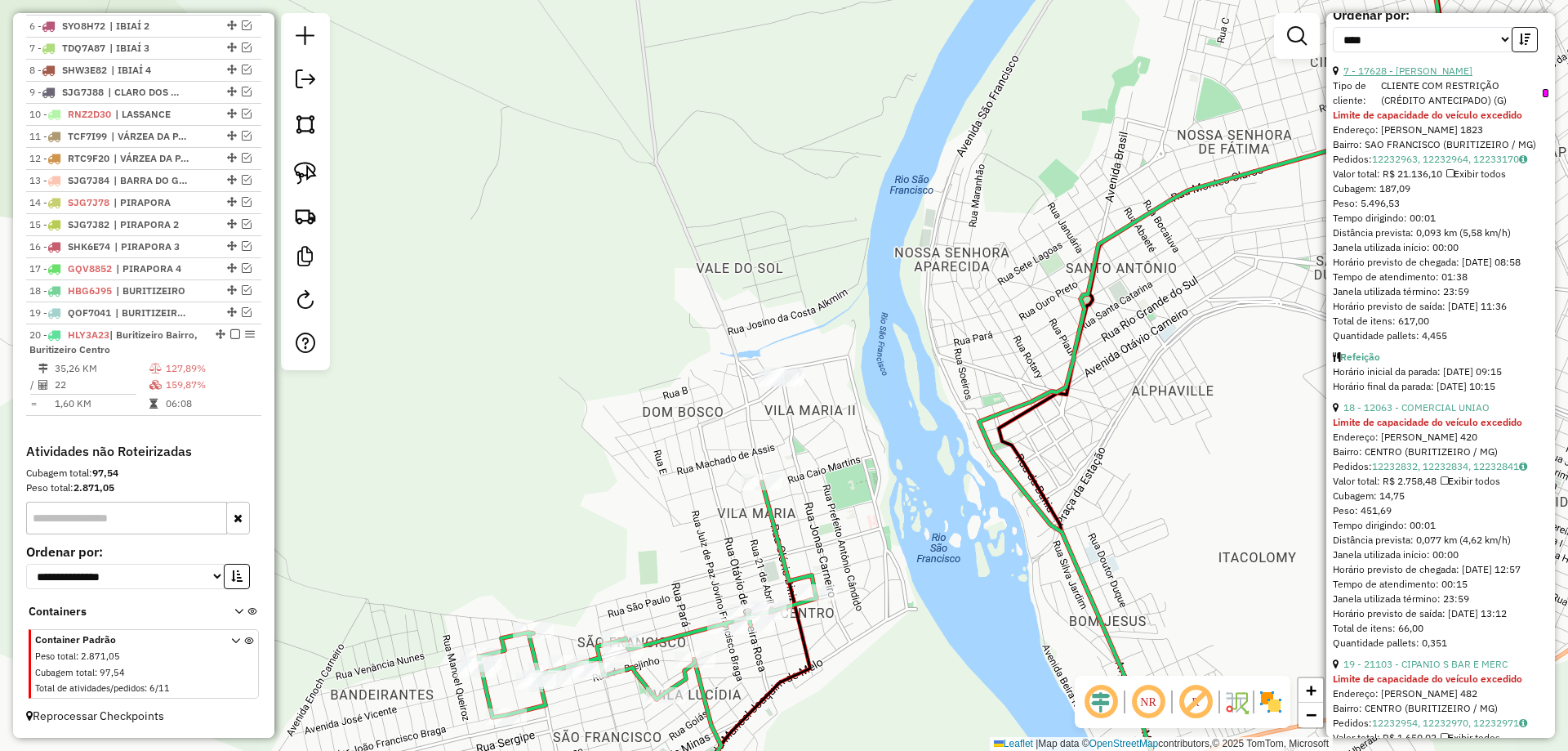
click at [1435, 76] on link "7 - 17628 - [PERSON_NAME]" at bounding box center [1407, 70] width 129 height 12
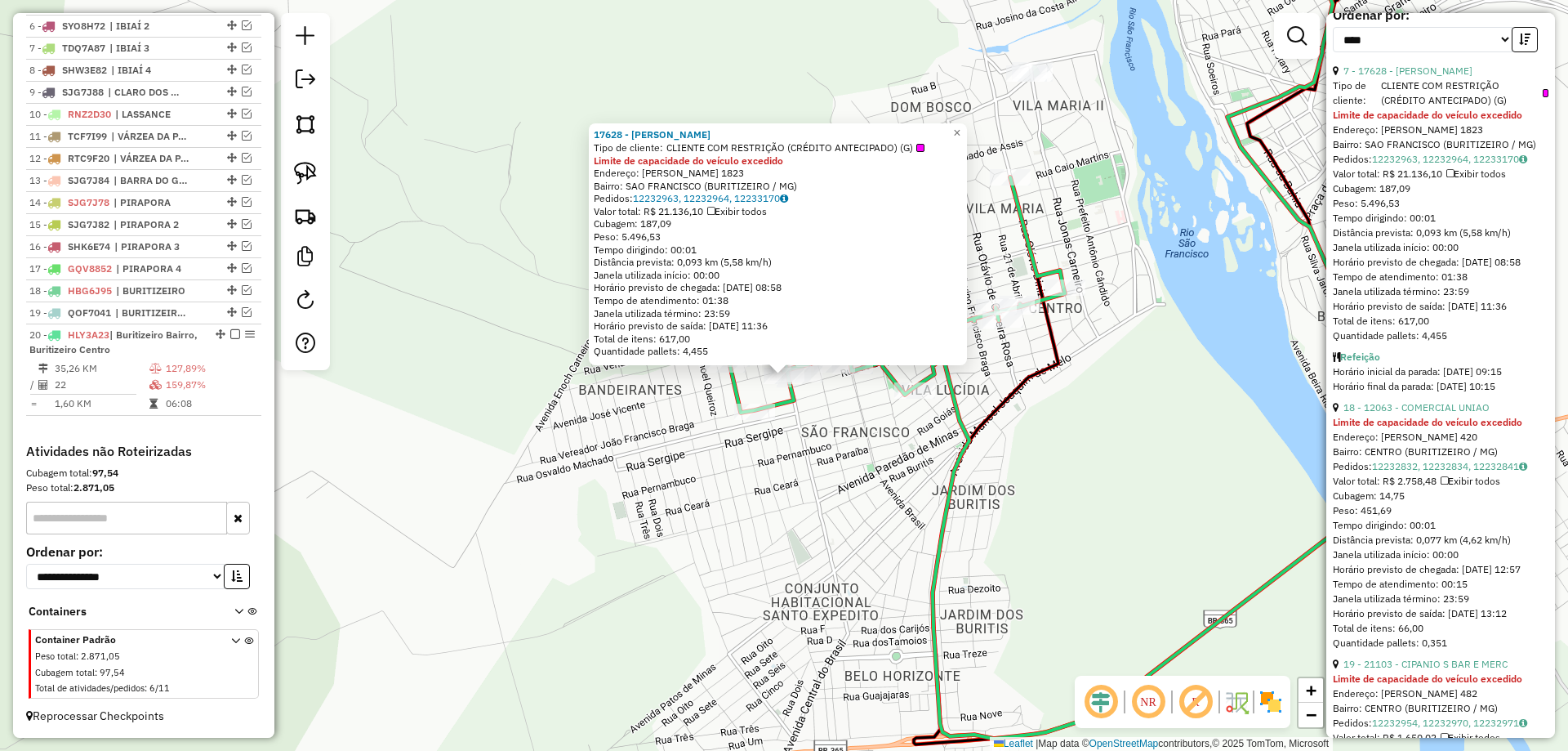
scroll to position [735, 0]
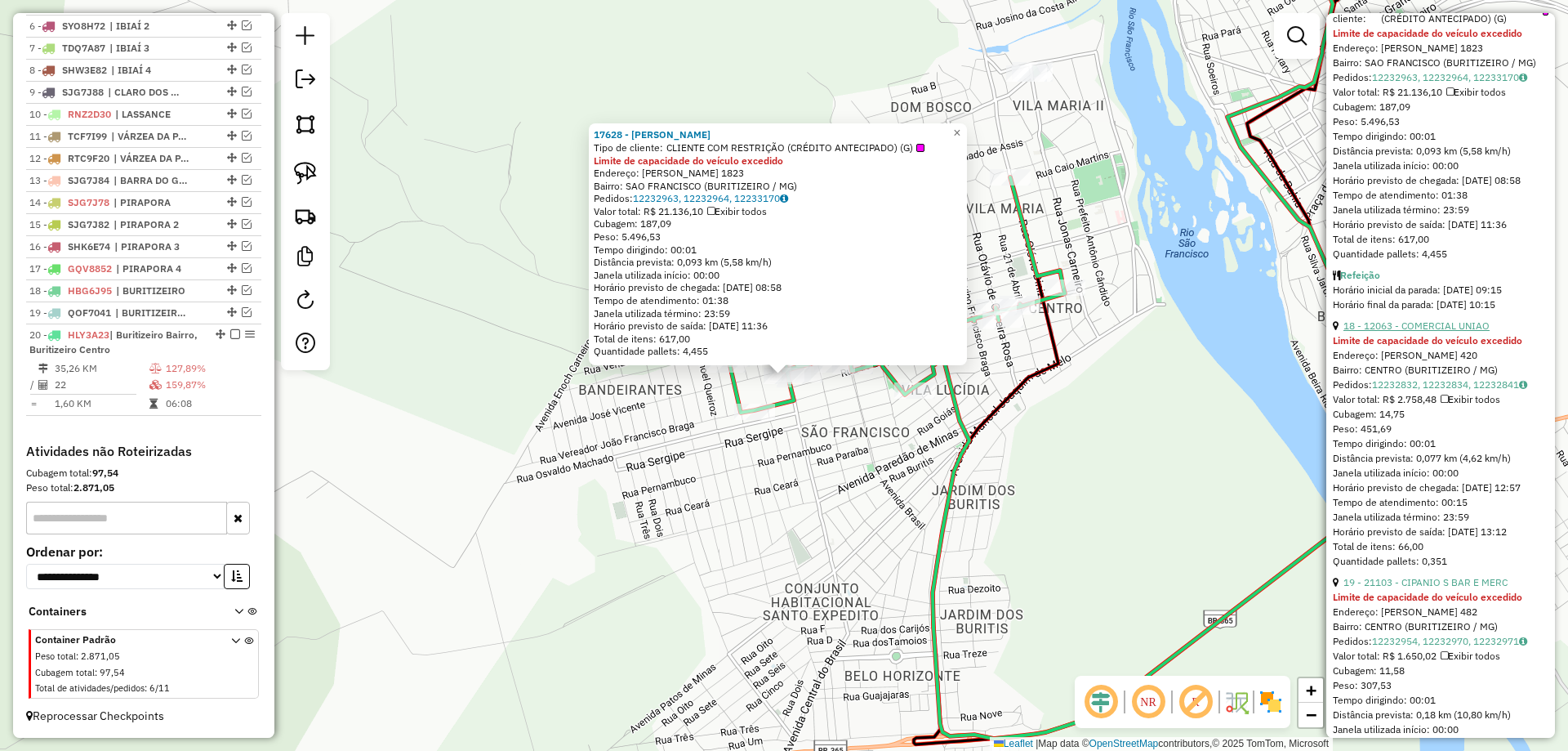
click at [1392, 331] on link "18 - 12063 - COMERCIAL UNIAO" at bounding box center [1415, 325] width 146 height 12
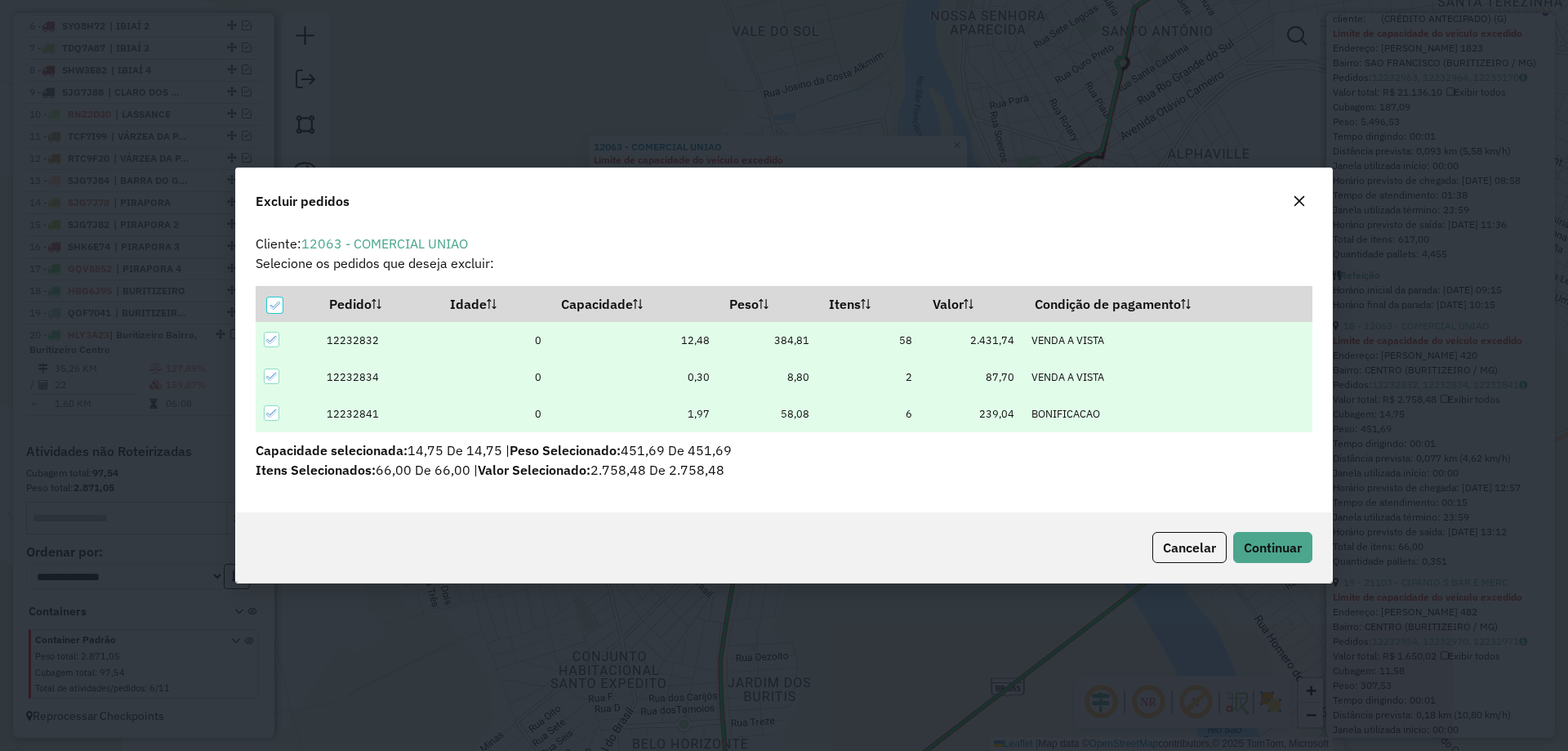
scroll to position [0, 0]
click at [1276, 555] on span "Continuar" at bounding box center [1272, 547] width 58 height 16
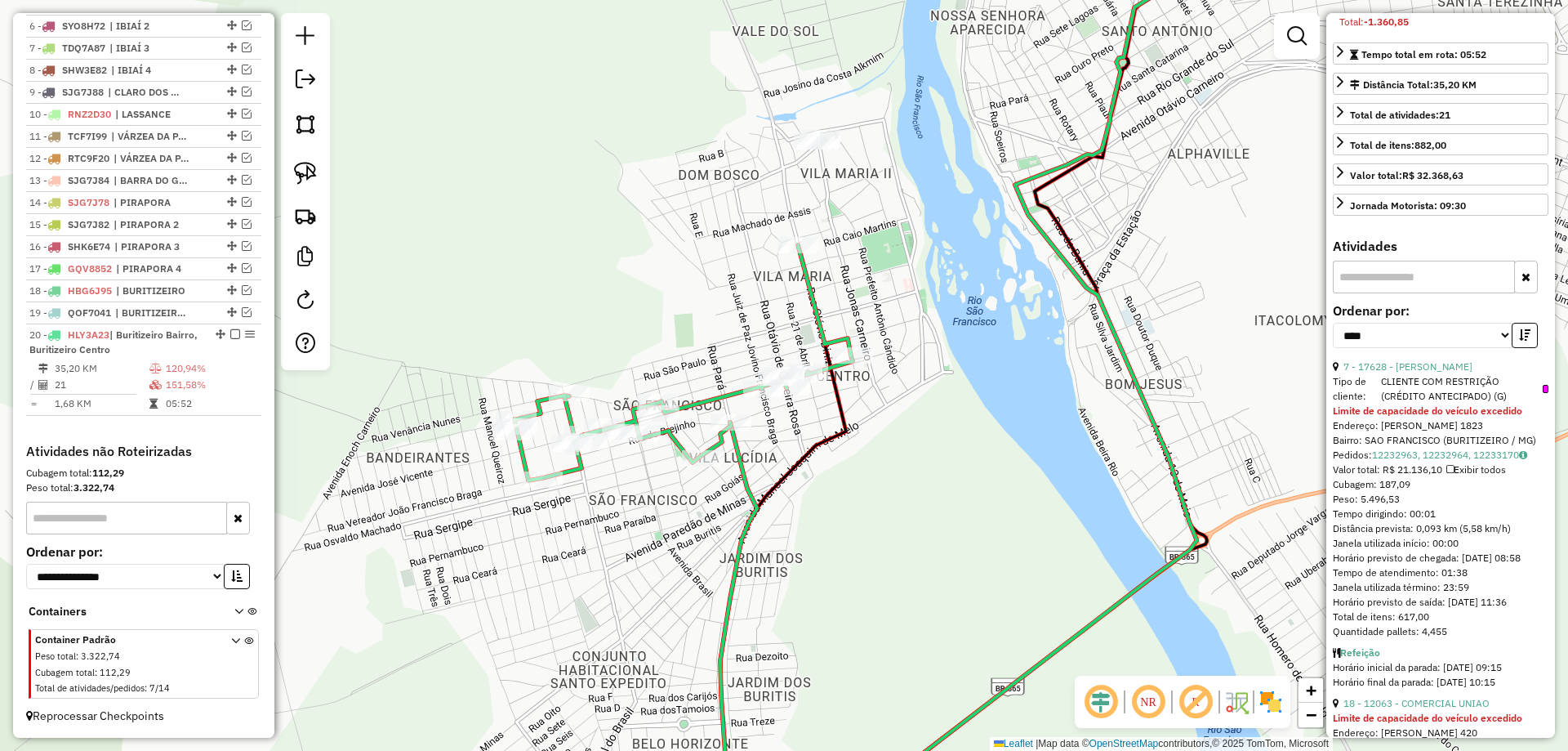
scroll to position [490, 0]
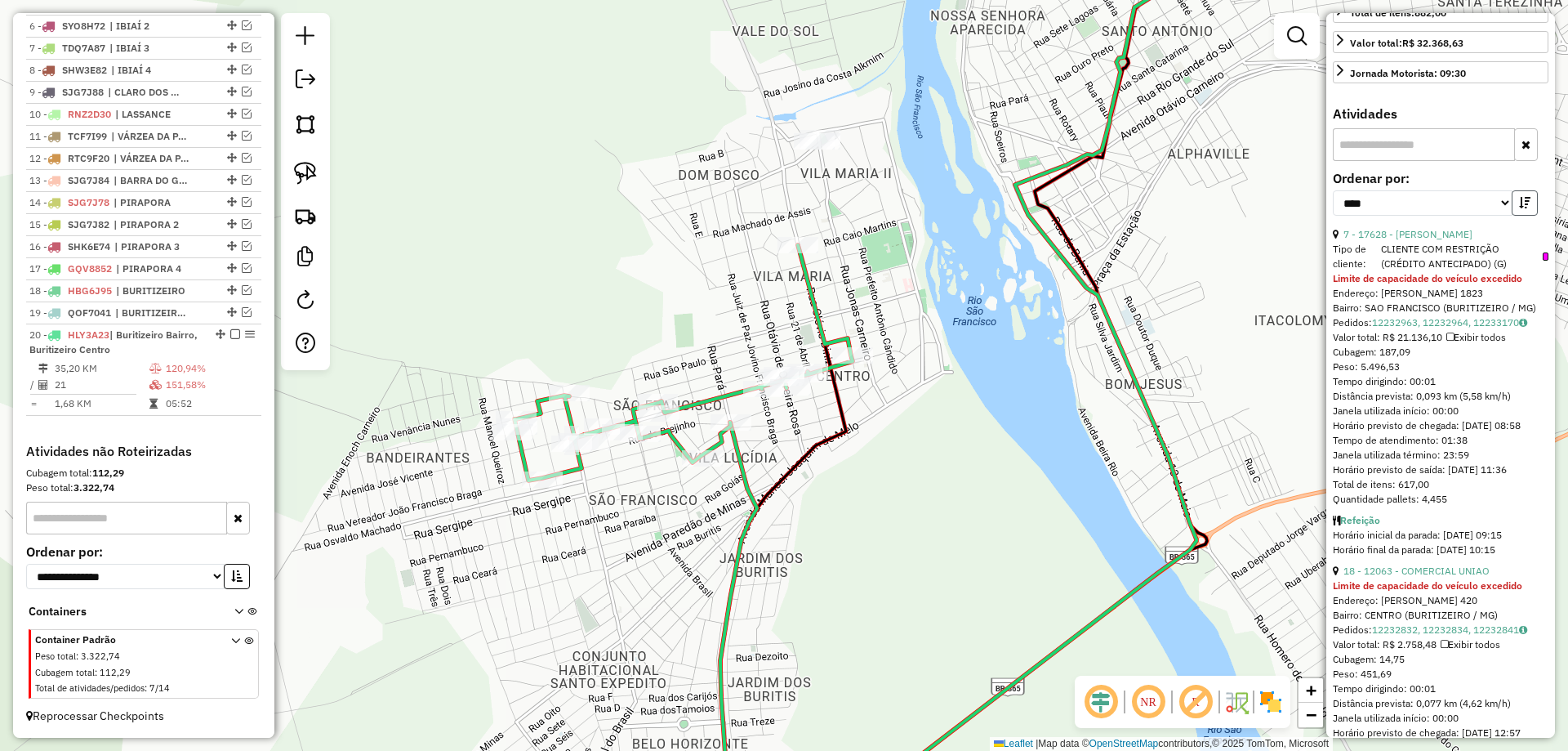
click at [1511, 215] on button "button" at bounding box center [1524, 203] width 26 height 26
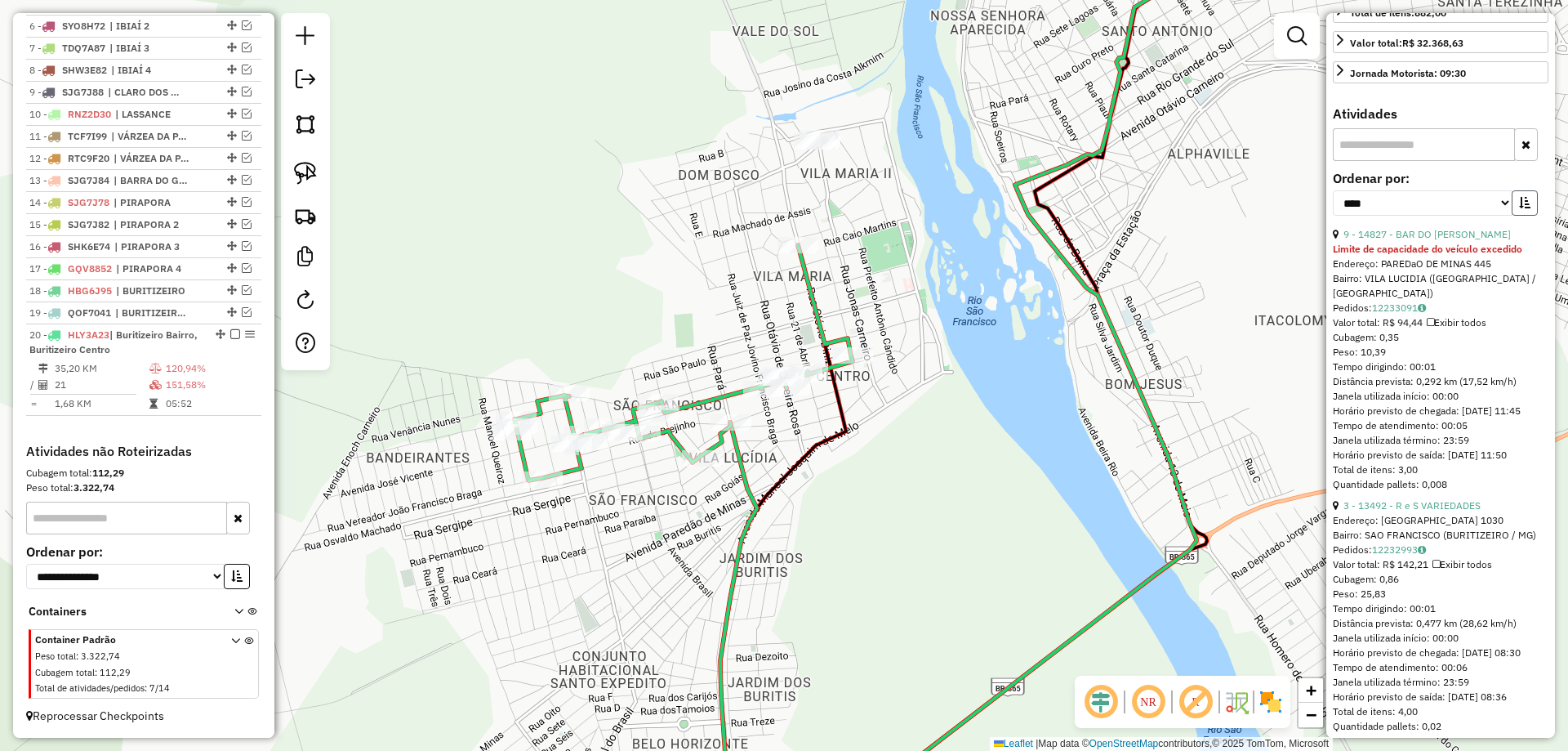
click at [1511, 215] on button "button" at bounding box center [1524, 203] width 26 height 26
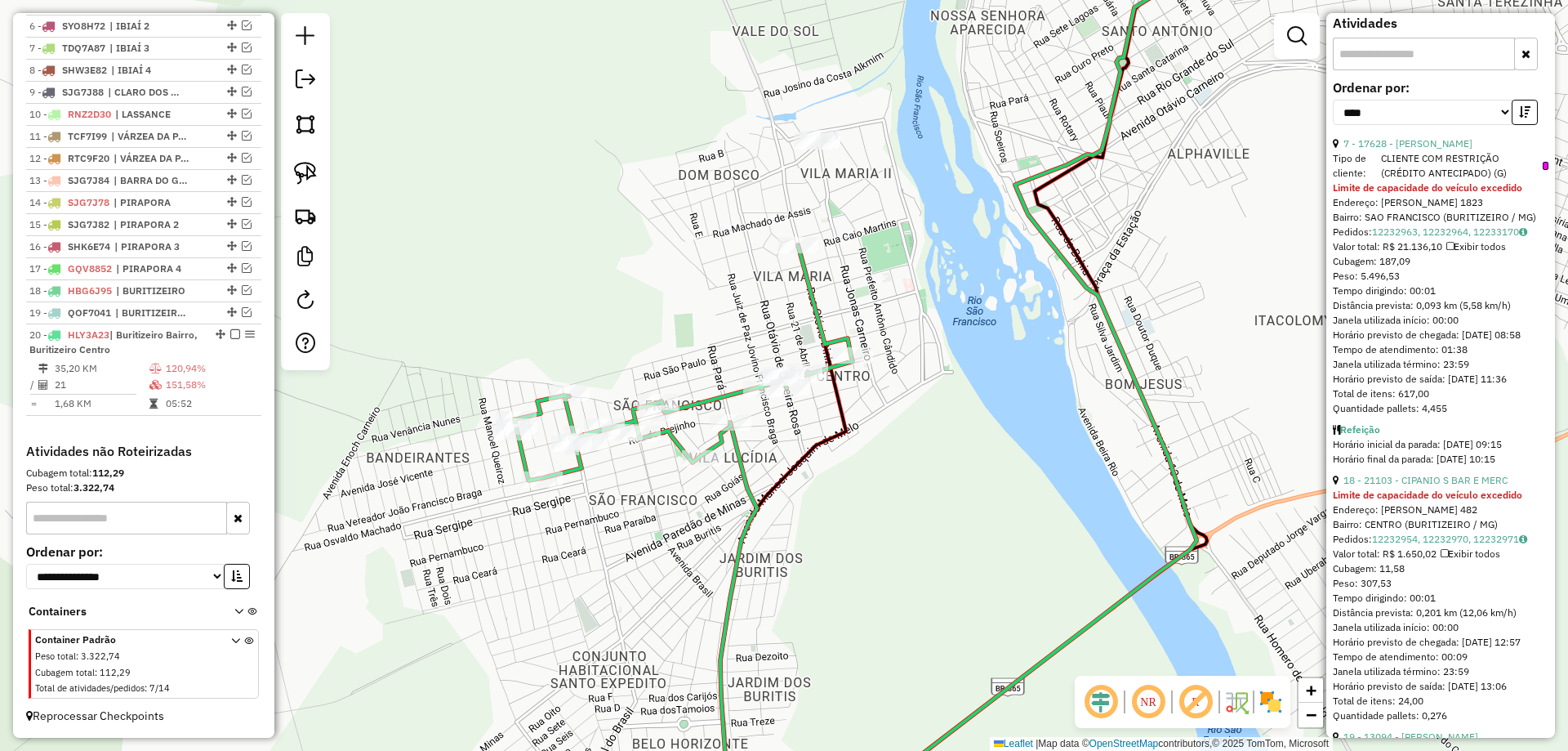
scroll to position [654, 0]
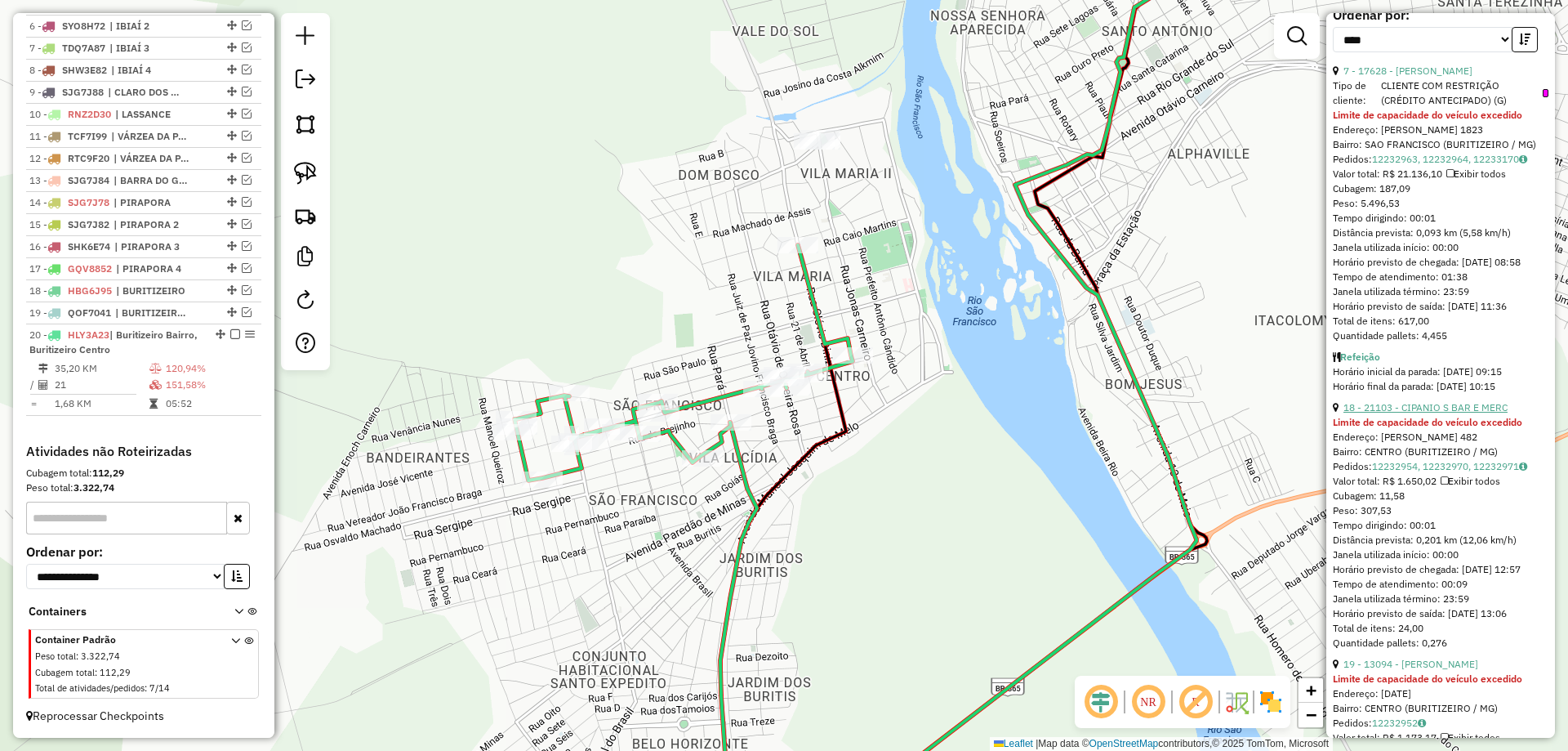
click at [1404, 414] on link "18 - 21103 - CIPANIO S BAR E MERC" at bounding box center [1424, 407] width 164 height 12
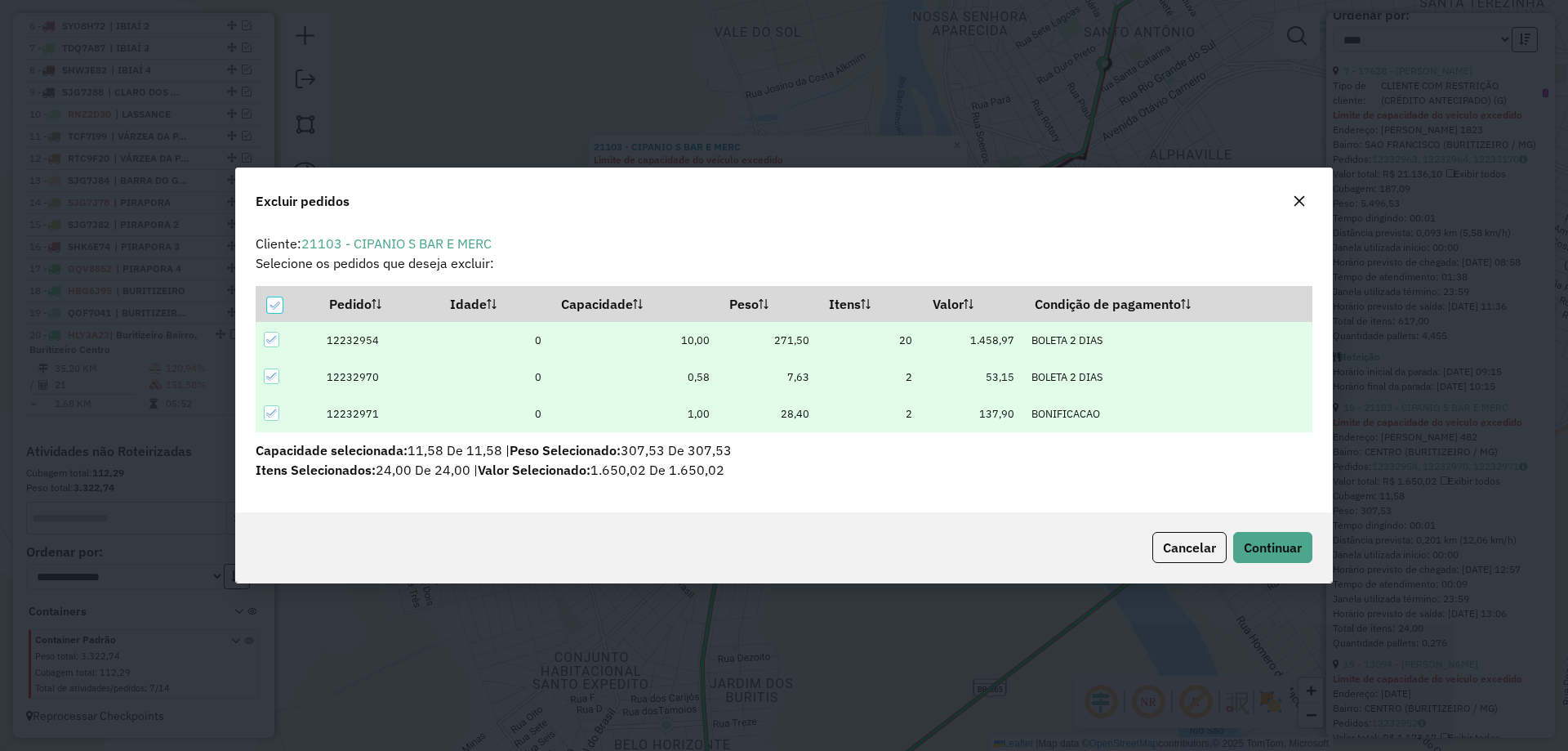
scroll to position [0, 0]
click at [1279, 549] on span "Continuar" at bounding box center [1272, 547] width 58 height 16
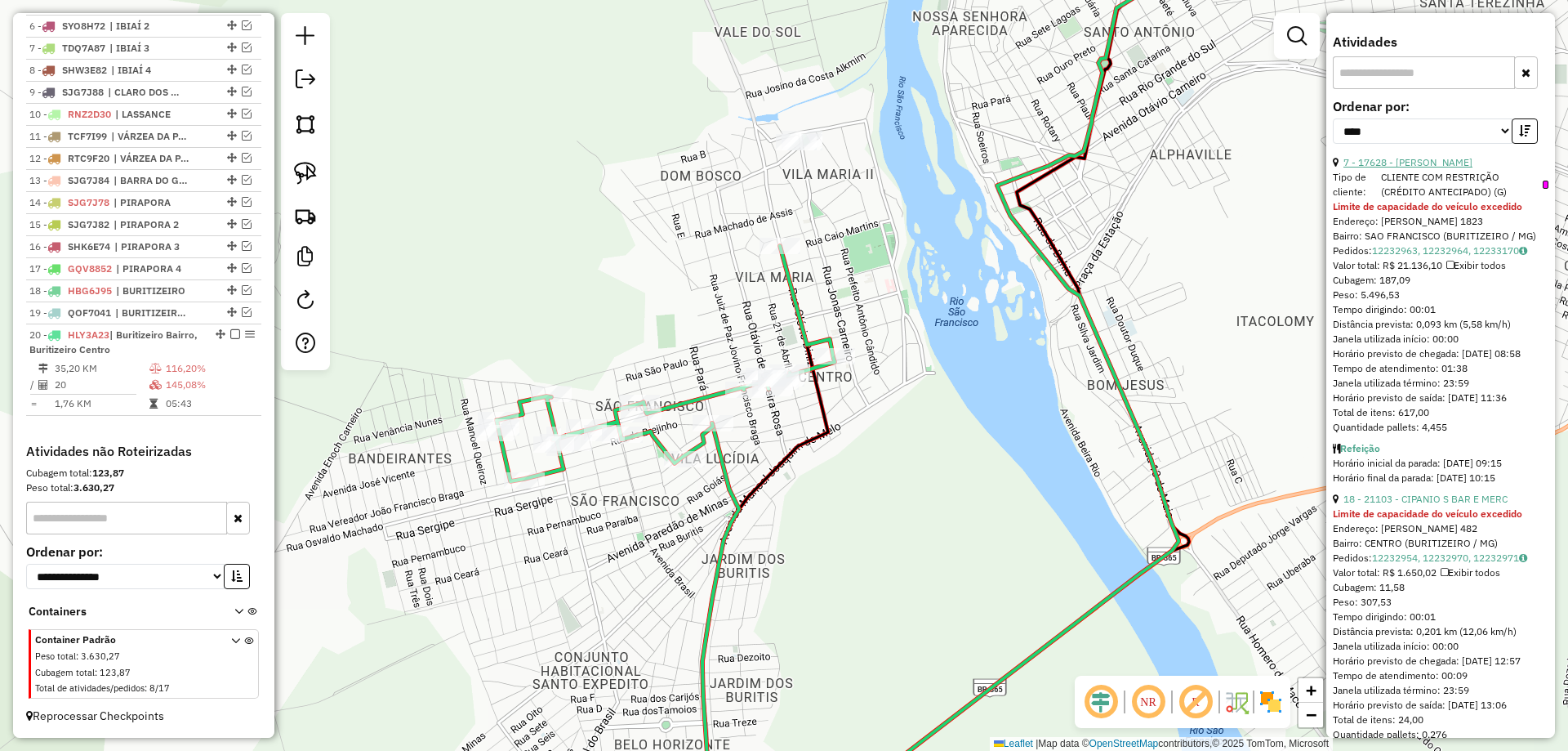
scroll to position [490, 0]
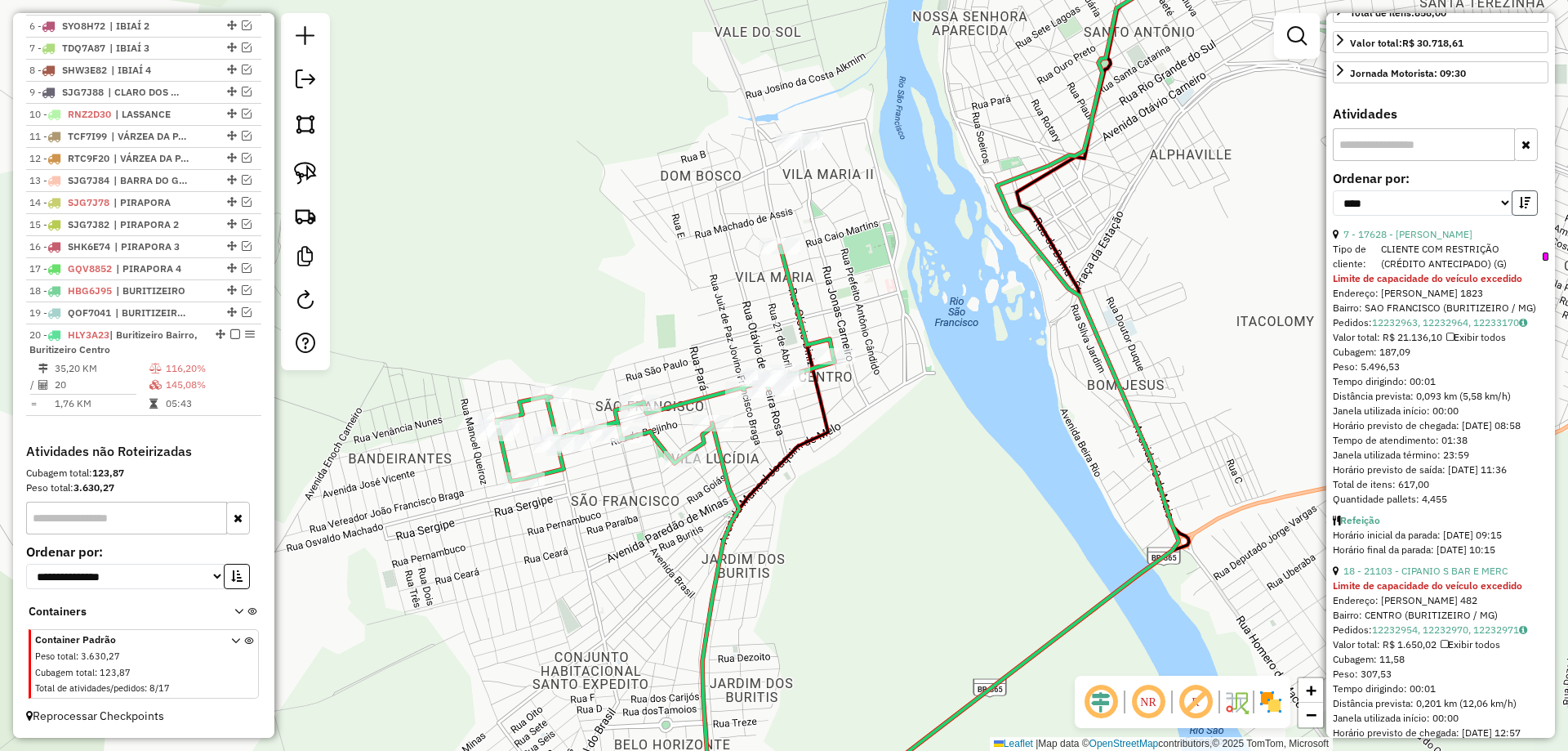
click at [1512, 215] on button "button" at bounding box center [1524, 203] width 26 height 26
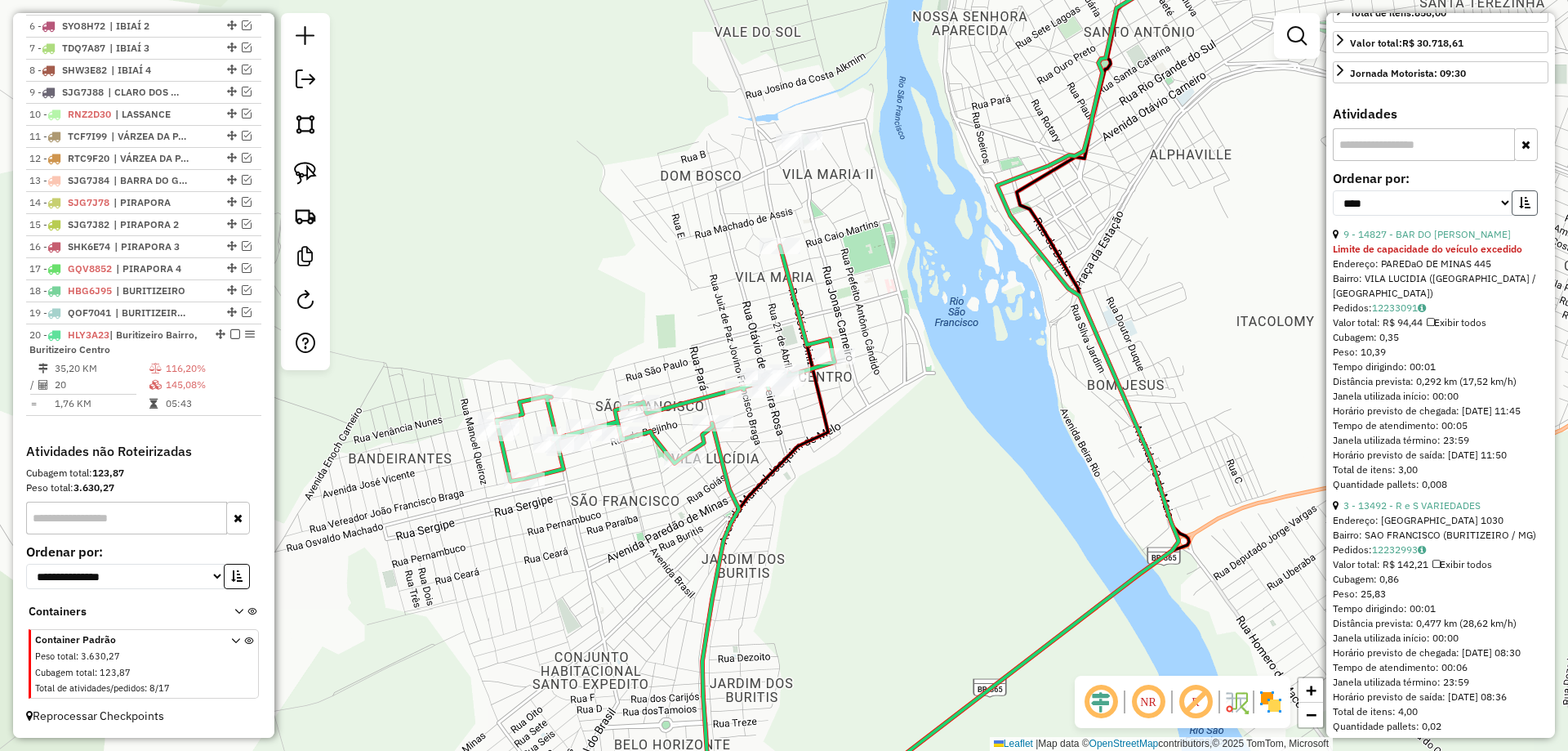
click at [1512, 215] on button "button" at bounding box center [1524, 203] width 26 height 26
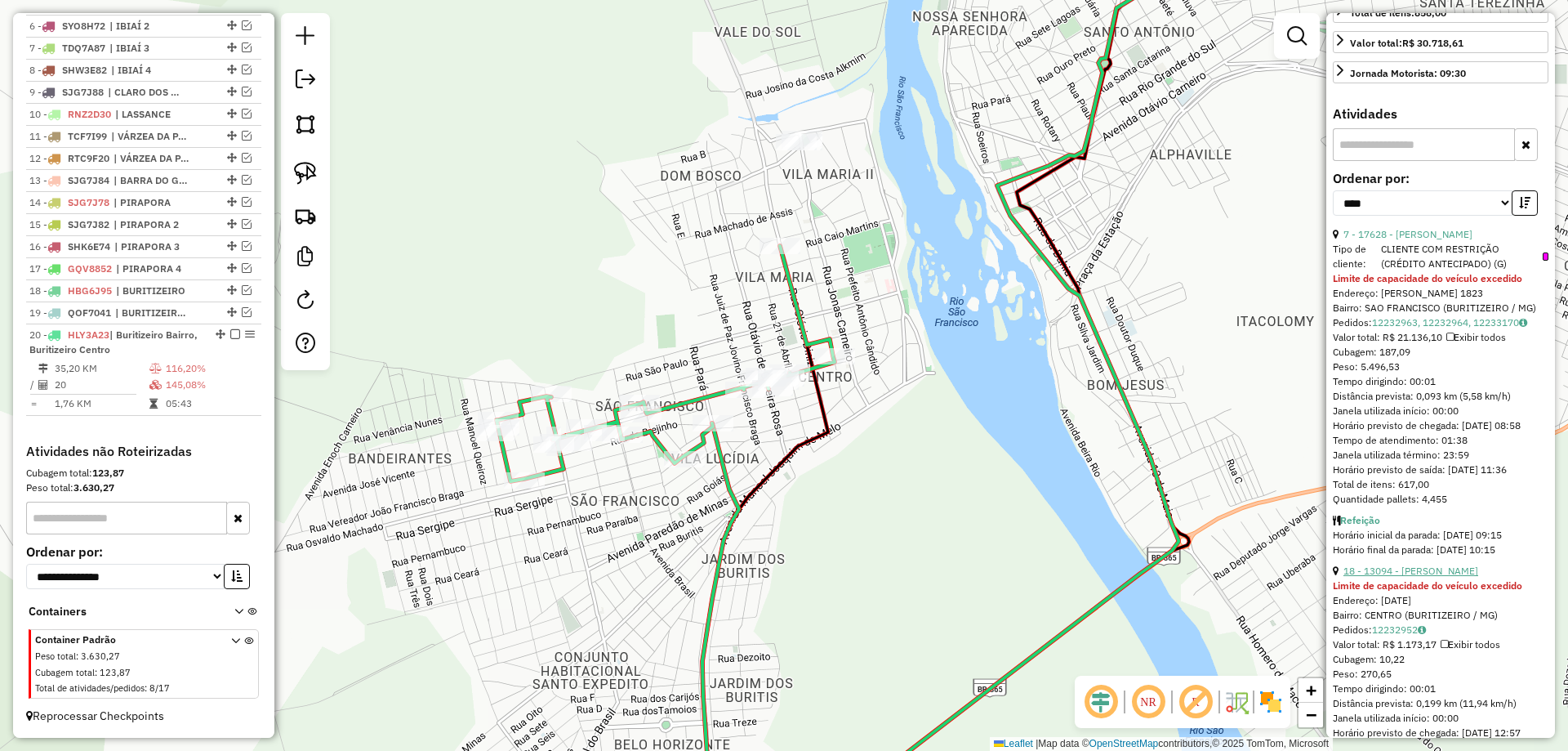
click at [1399, 576] on link "18 - 13094 - [PERSON_NAME]" at bounding box center [1410, 570] width 135 height 12
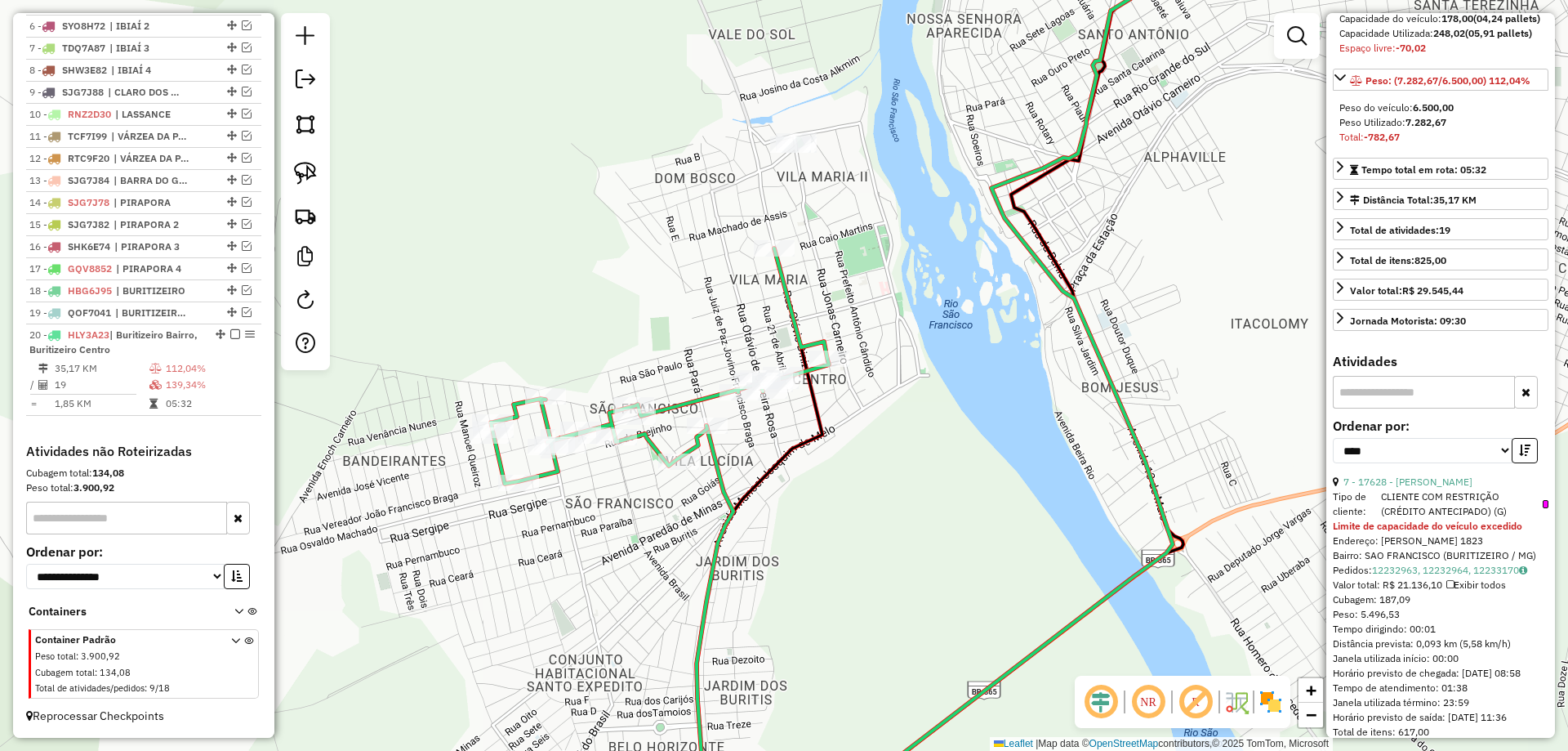
scroll to position [409, 0]
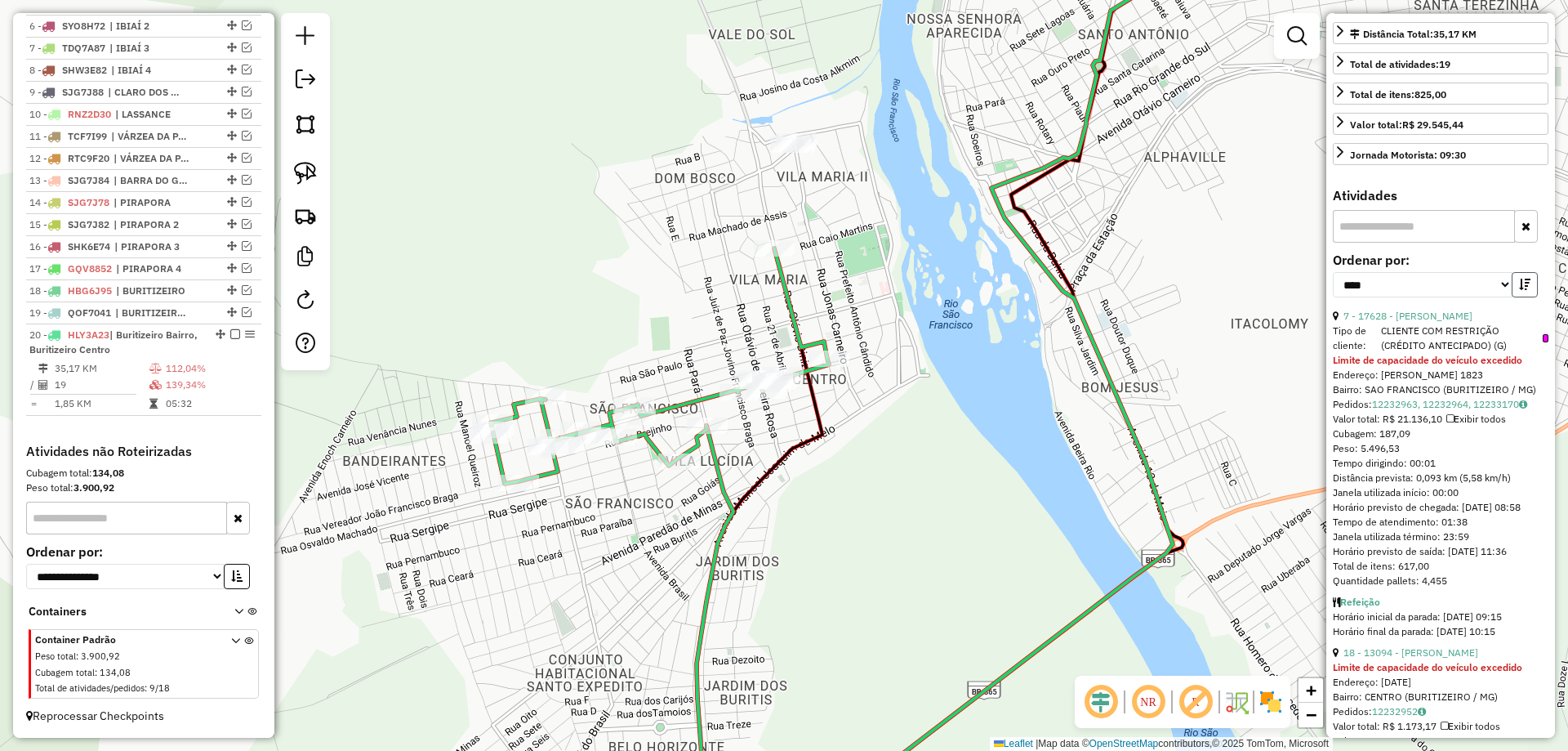
click at [1512, 298] on button "button" at bounding box center [1524, 285] width 26 height 26
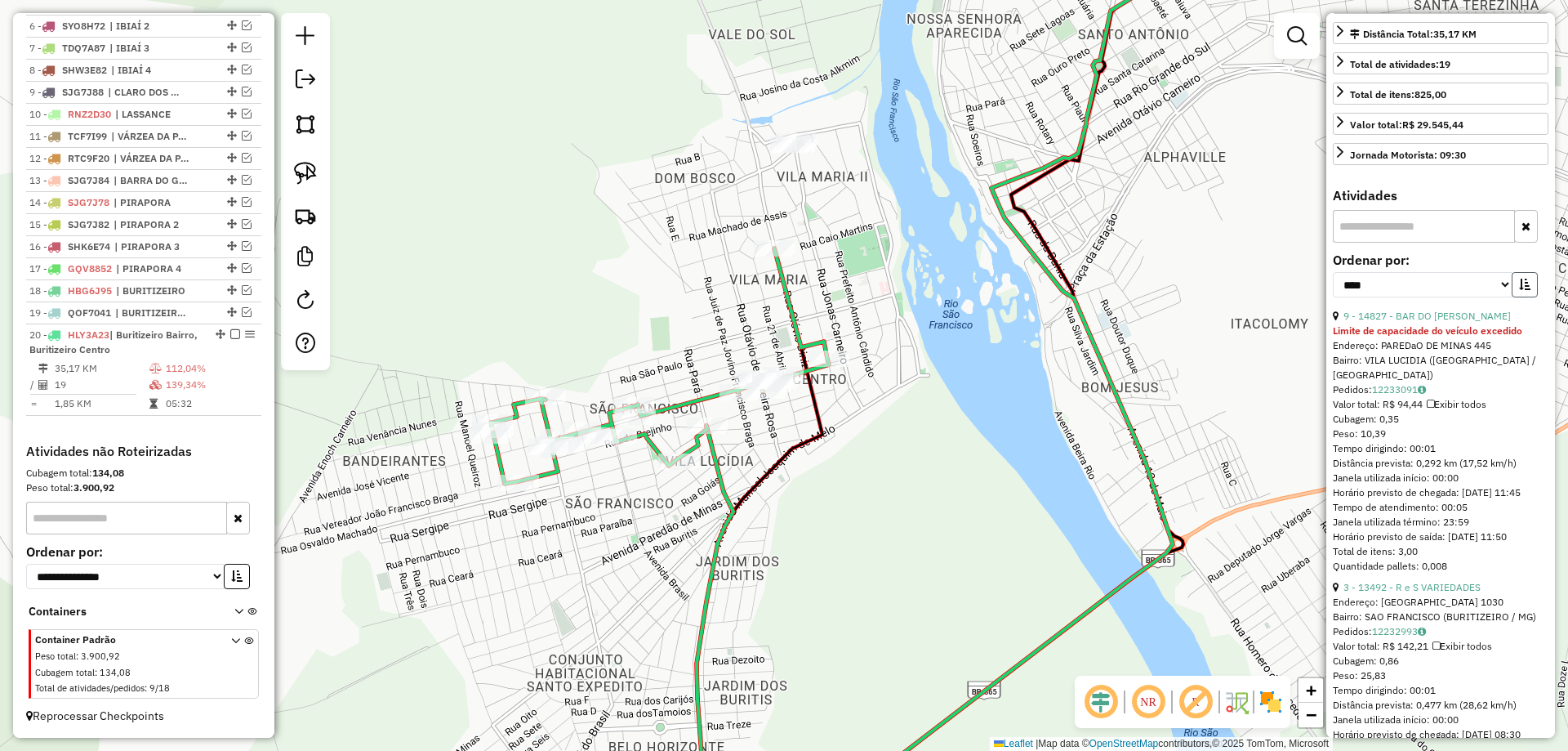
click at [1512, 298] on button "button" at bounding box center [1524, 285] width 26 height 26
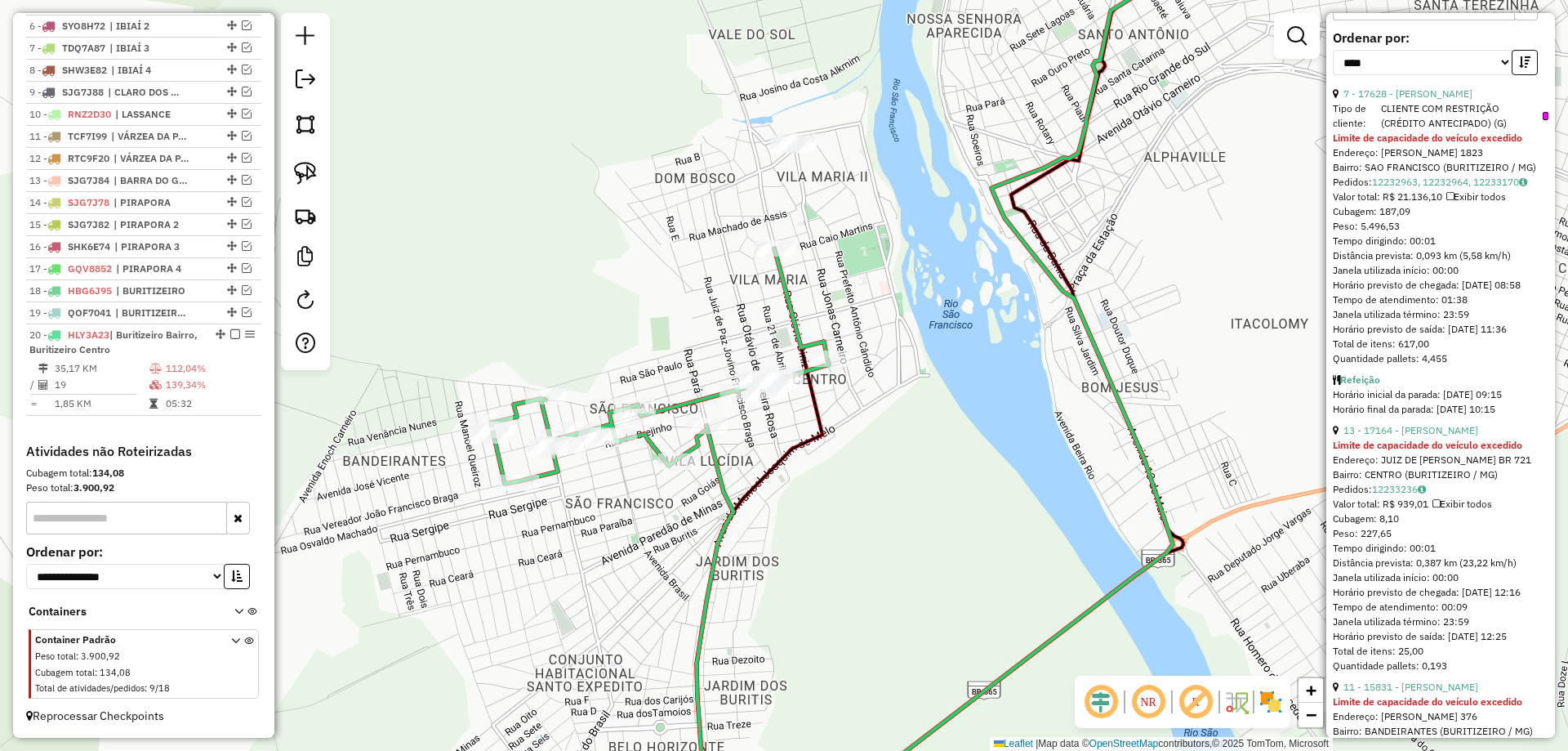
scroll to position [654, 0]
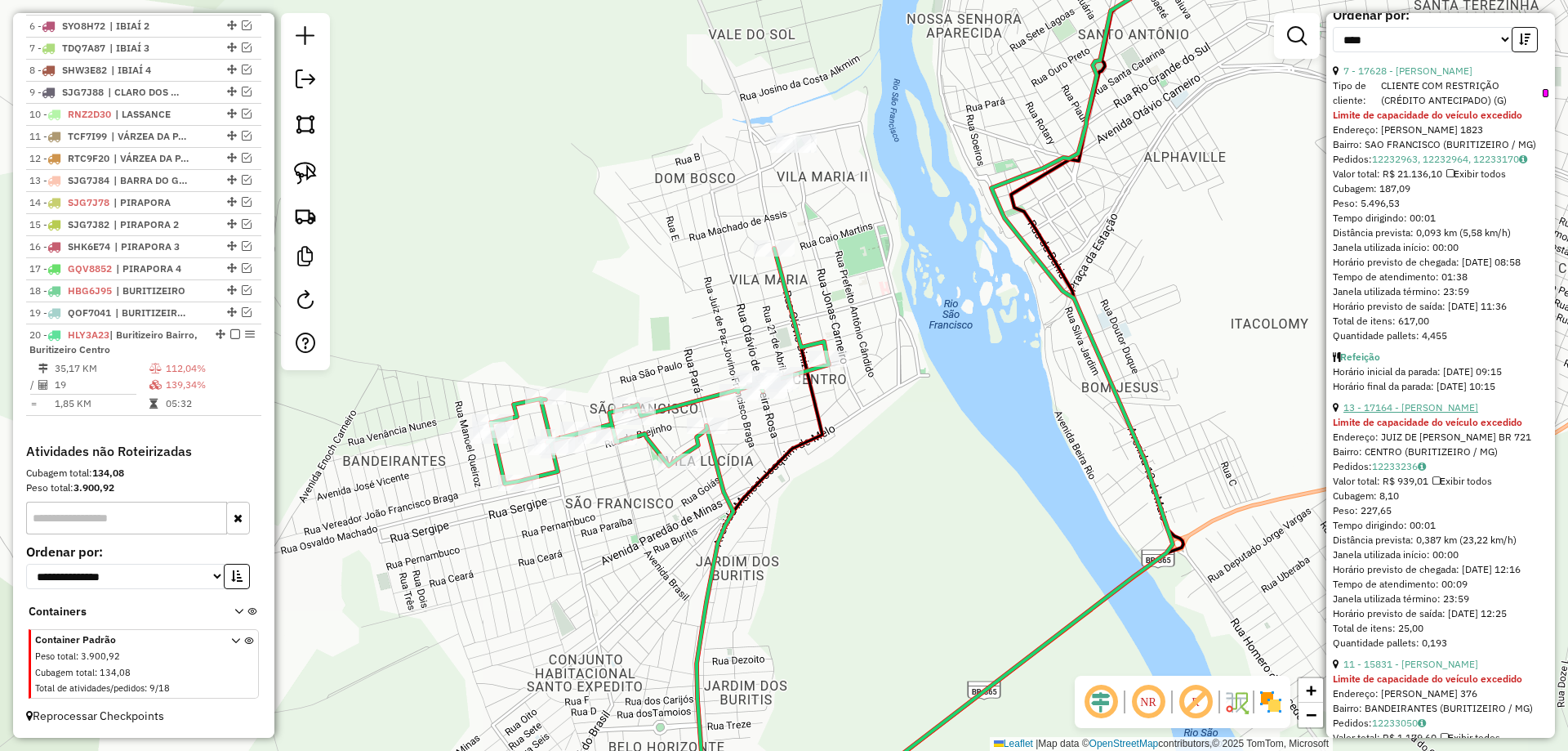
click at [1402, 414] on link "13 - 17164 - [PERSON_NAME]" at bounding box center [1410, 407] width 135 height 12
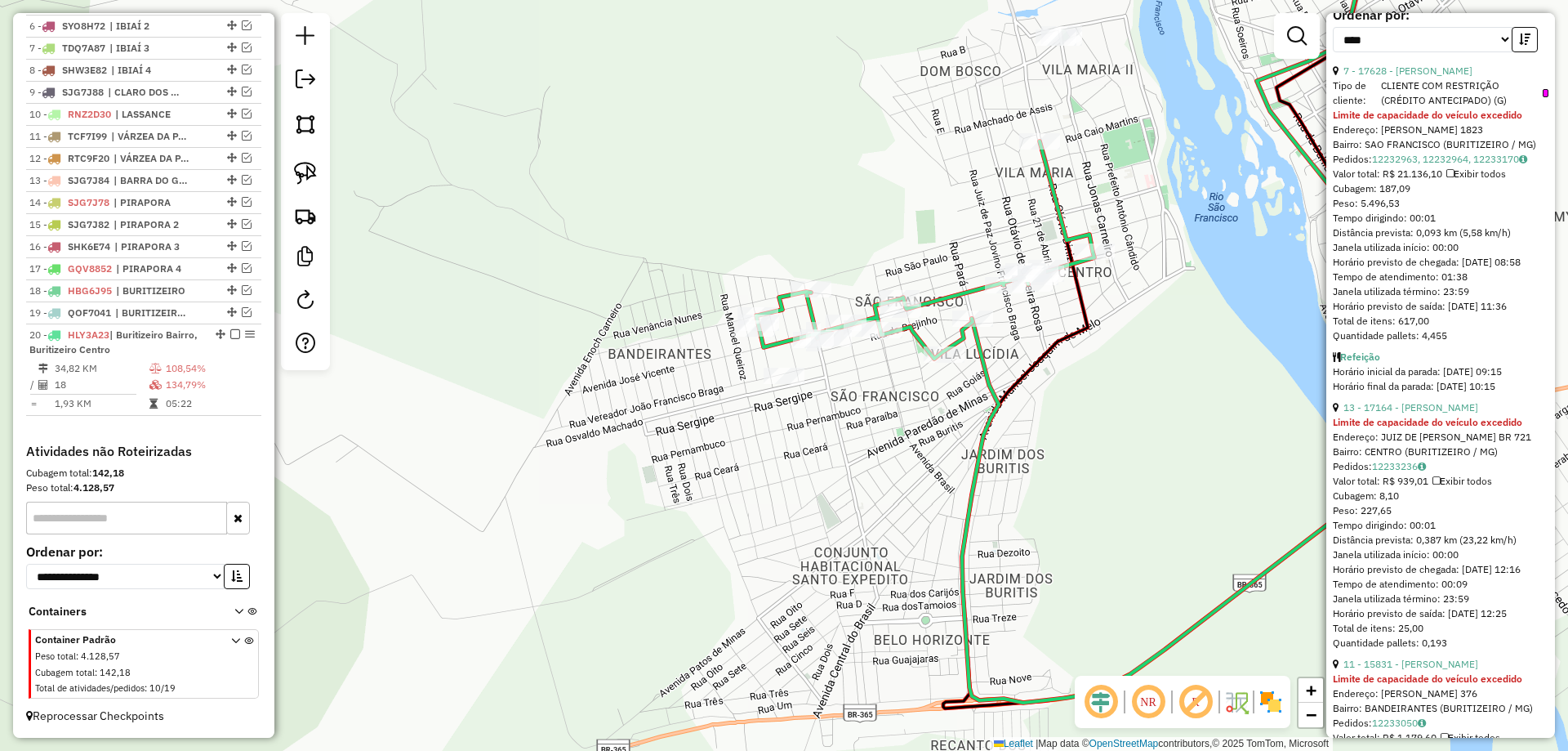
click at [1518, 45] on icon "button" at bounding box center [1524, 40] width 12 height 12
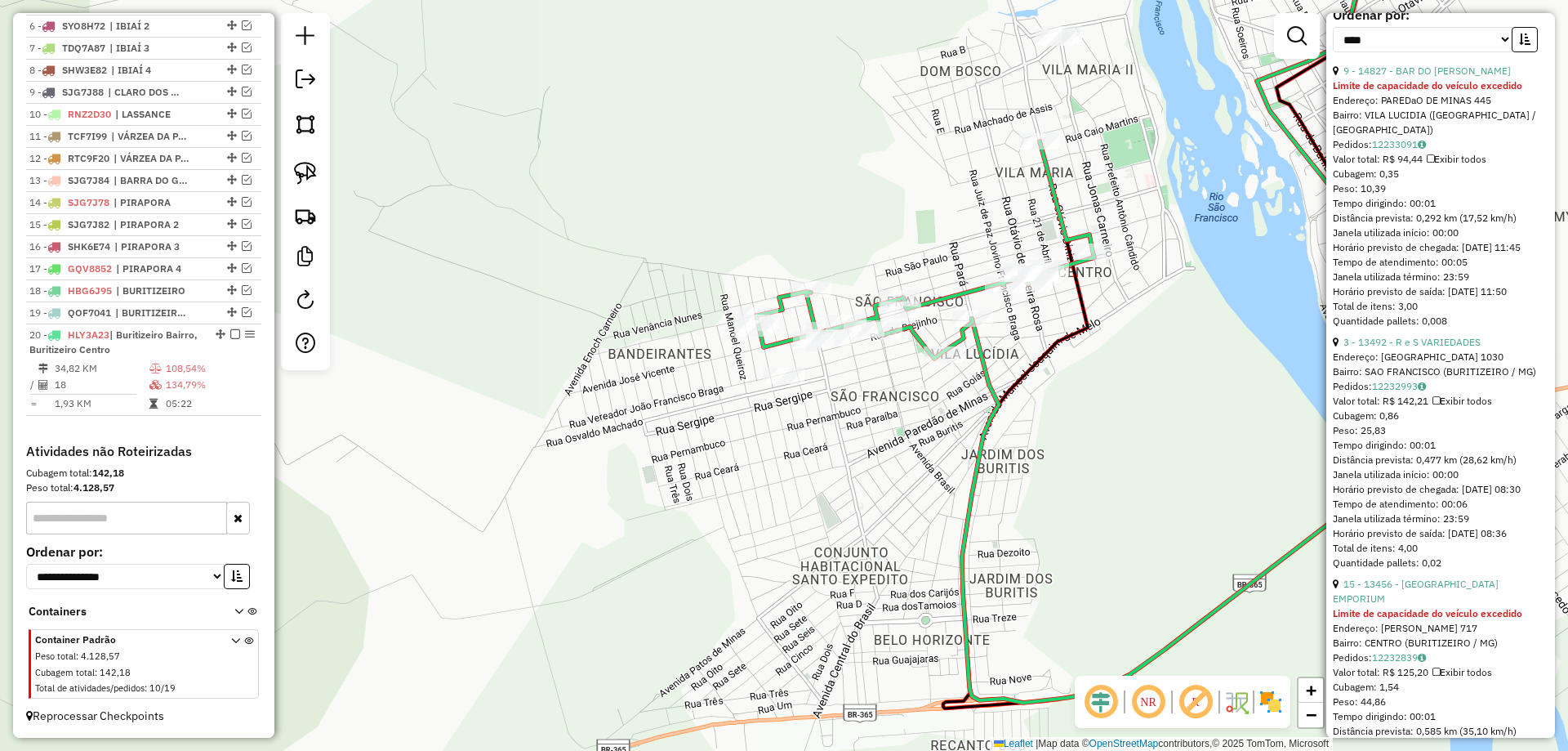
click at [1518, 45] on icon "button" at bounding box center [1524, 40] width 12 height 12
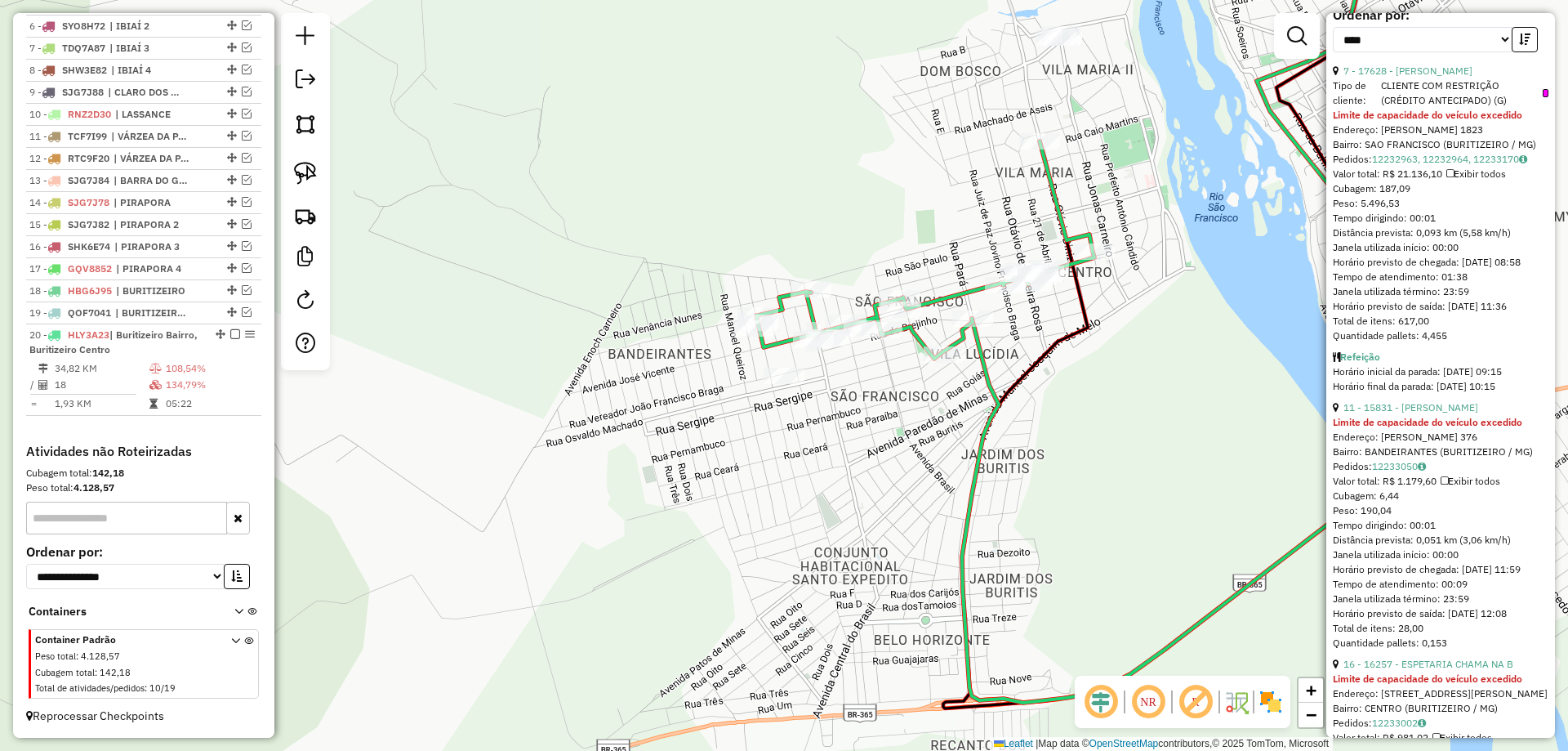
click at [1416, 430] on div "Limite de capacidade do veículo excedido" at bounding box center [1440, 422] width 215 height 15
click at [1413, 414] on link "11 - 15831 - [PERSON_NAME]" at bounding box center [1410, 407] width 135 height 12
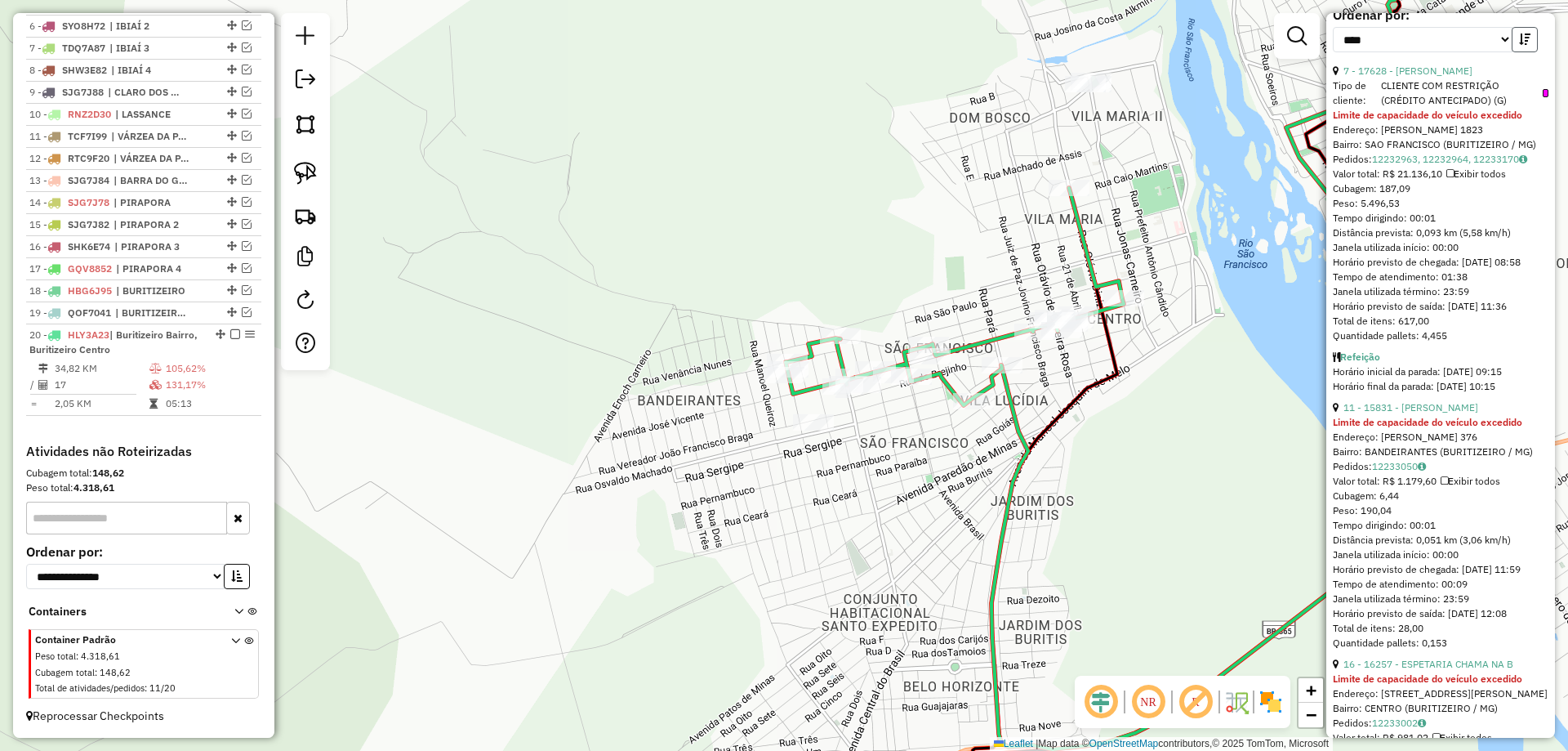
click at [1522, 45] on icon "button" at bounding box center [1524, 40] width 12 height 12
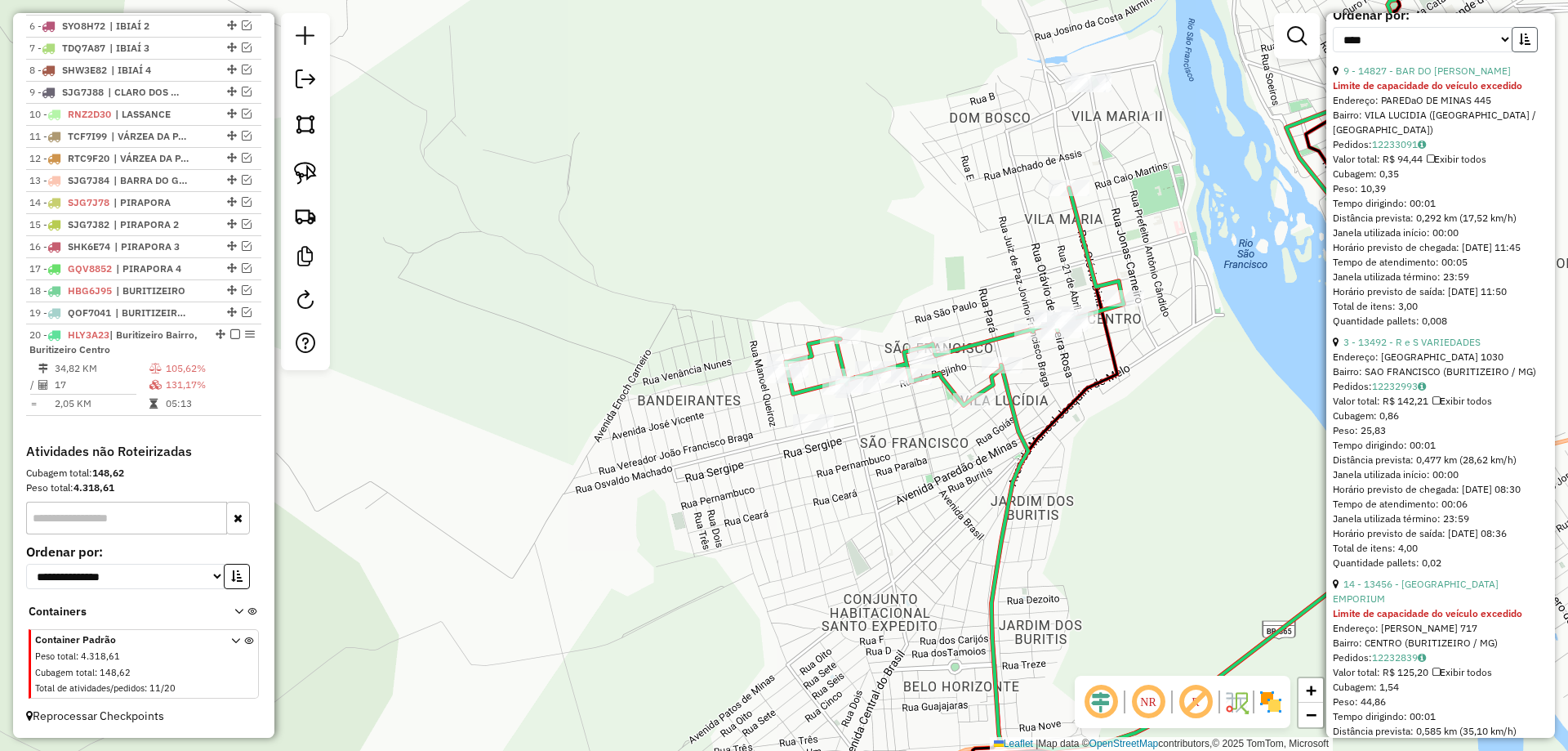
click at [1522, 45] on icon "button" at bounding box center [1524, 40] width 12 height 12
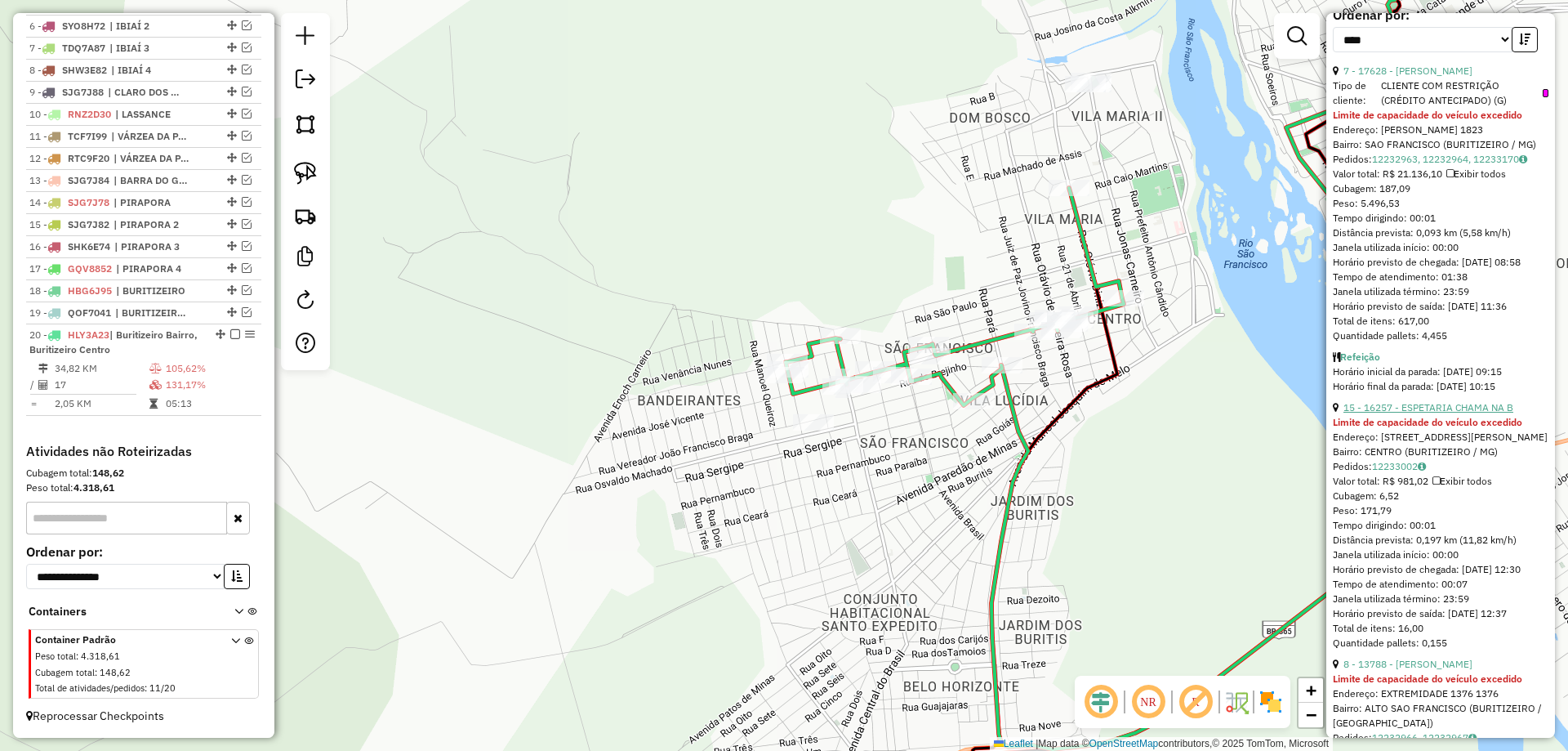
click at [1386, 414] on link "15 - 16257 - ESPETARIA CHAMA NA B" at bounding box center [1427, 407] width 170 height 12
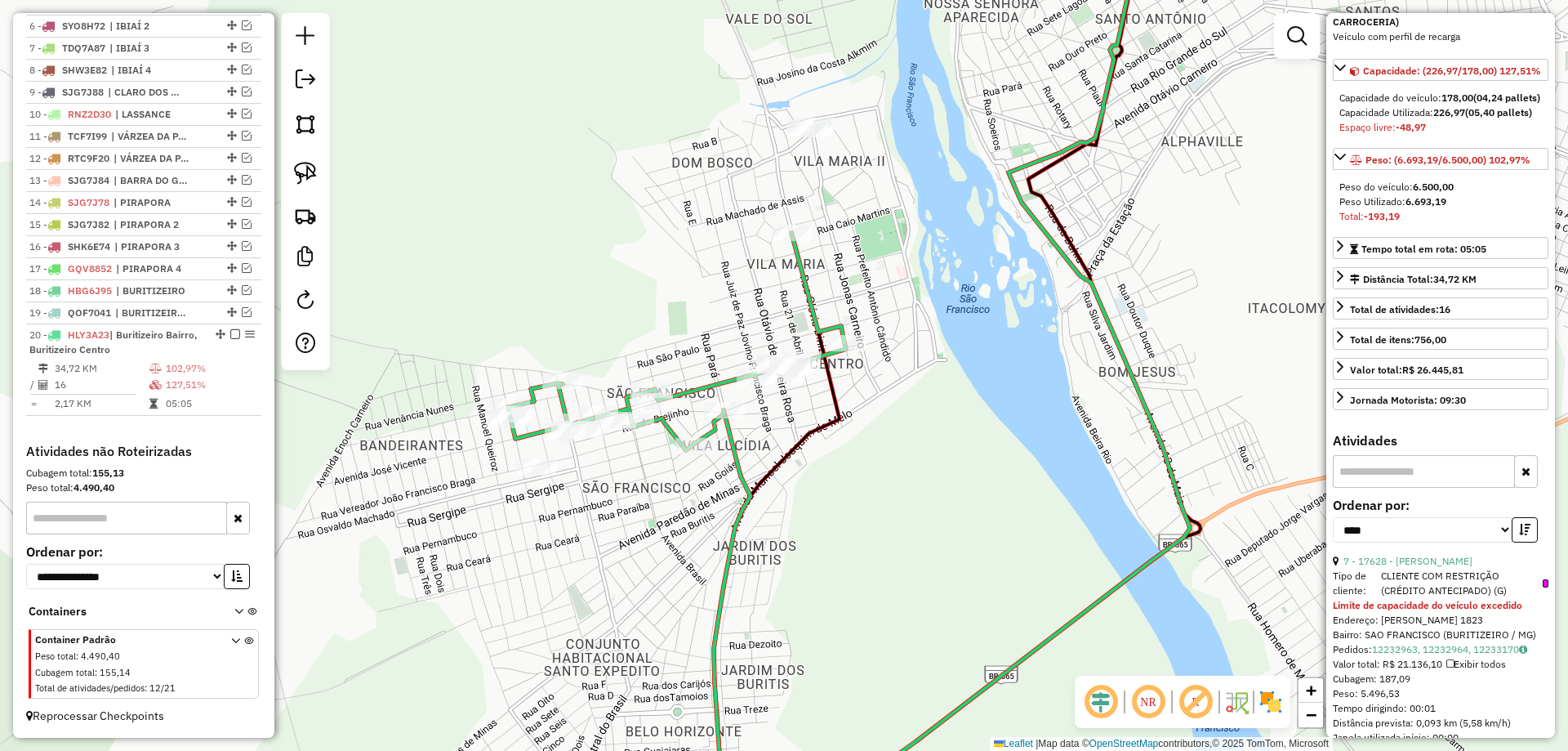
scroll to position [490, 0]
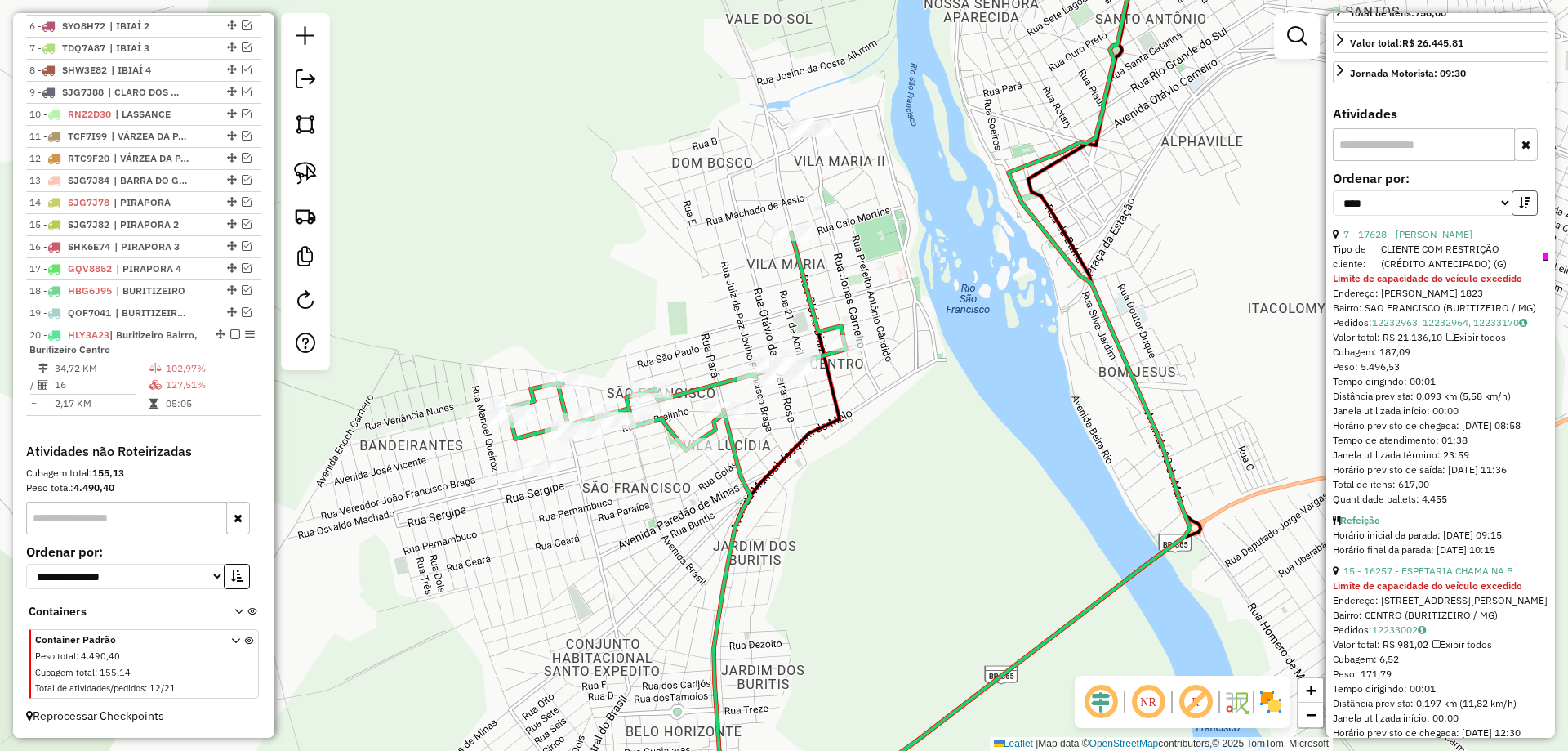
click at [1522, 215] on button "button" at bounding box center [1524, 203] width 26 height 26
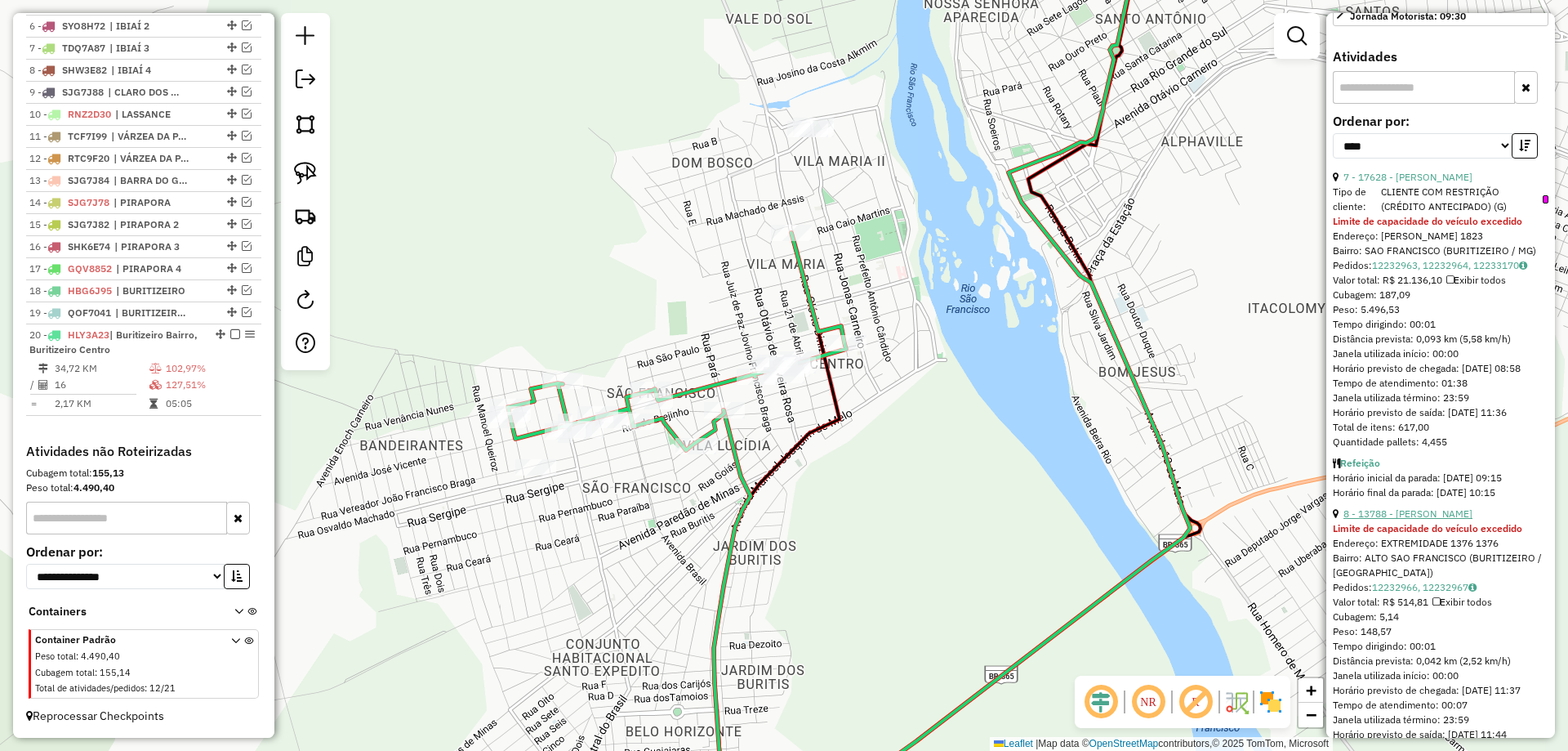
scroll to position [571, 0]
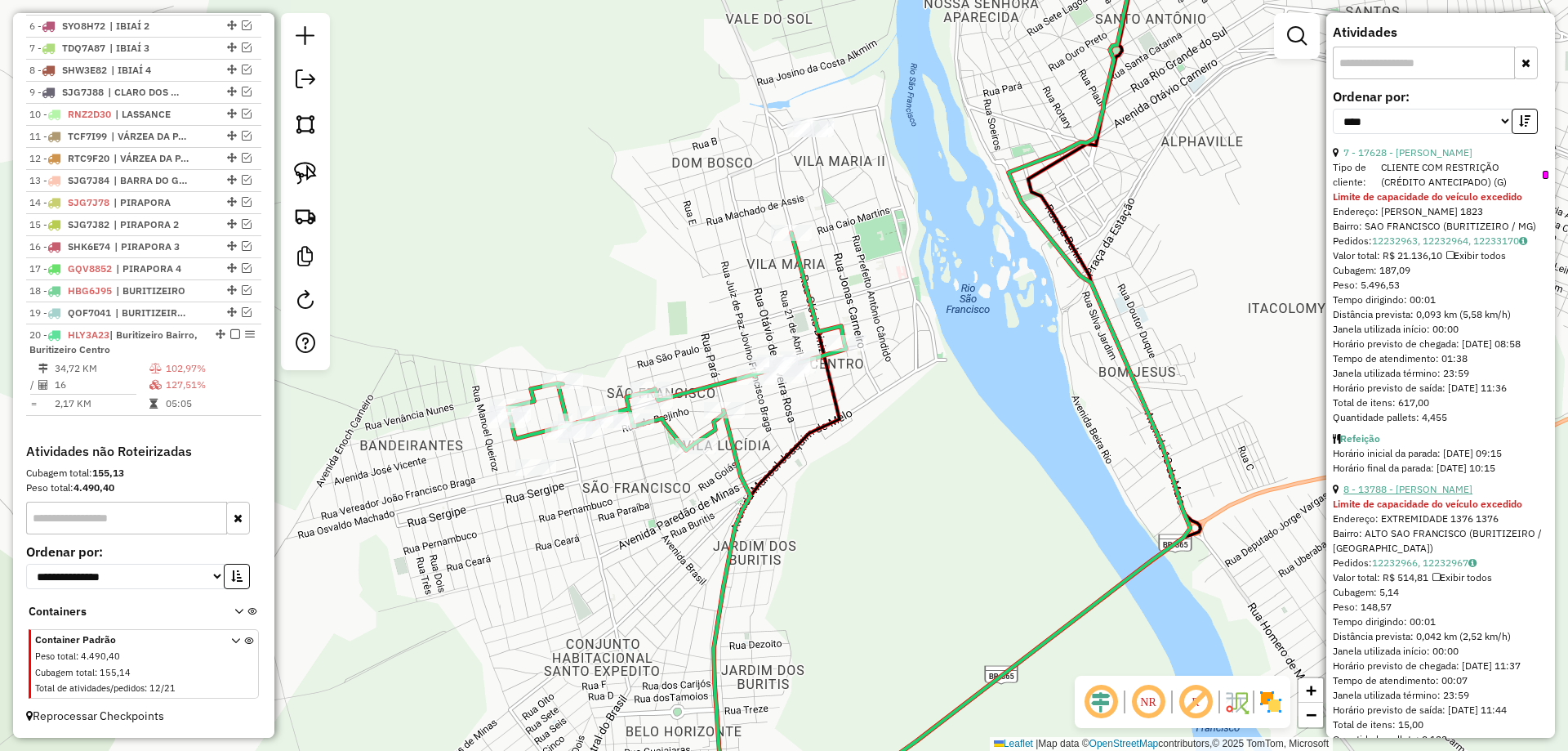
click at [1402, 495] on link "8 - 13788 - [PERSON_NAME]" at bounding box center [1407, 489] width 129 height 12
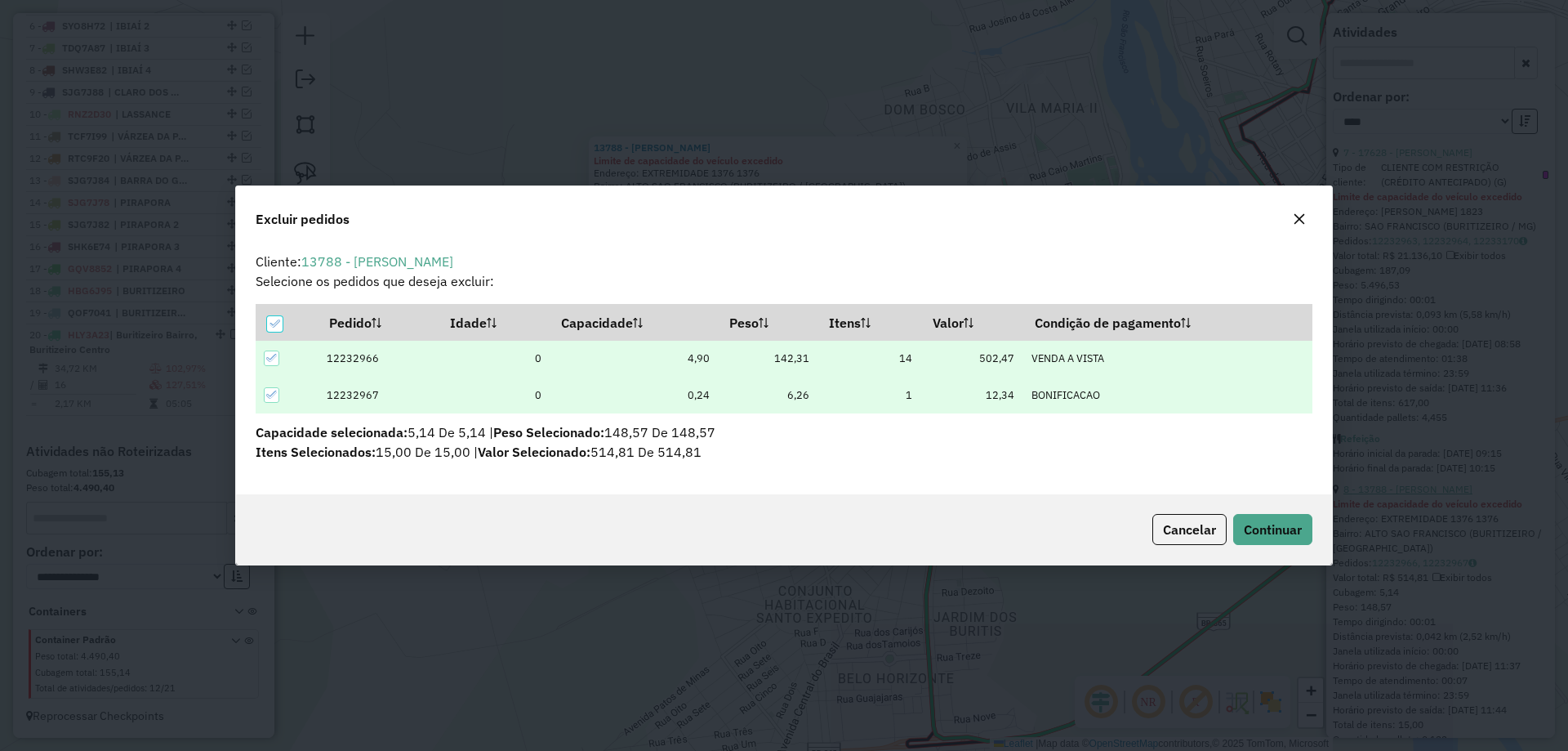
scroll to position [0, 0]
click at [1290, 534] on span "Continuar" at bounding box center [1272, 529] width 58 height 16
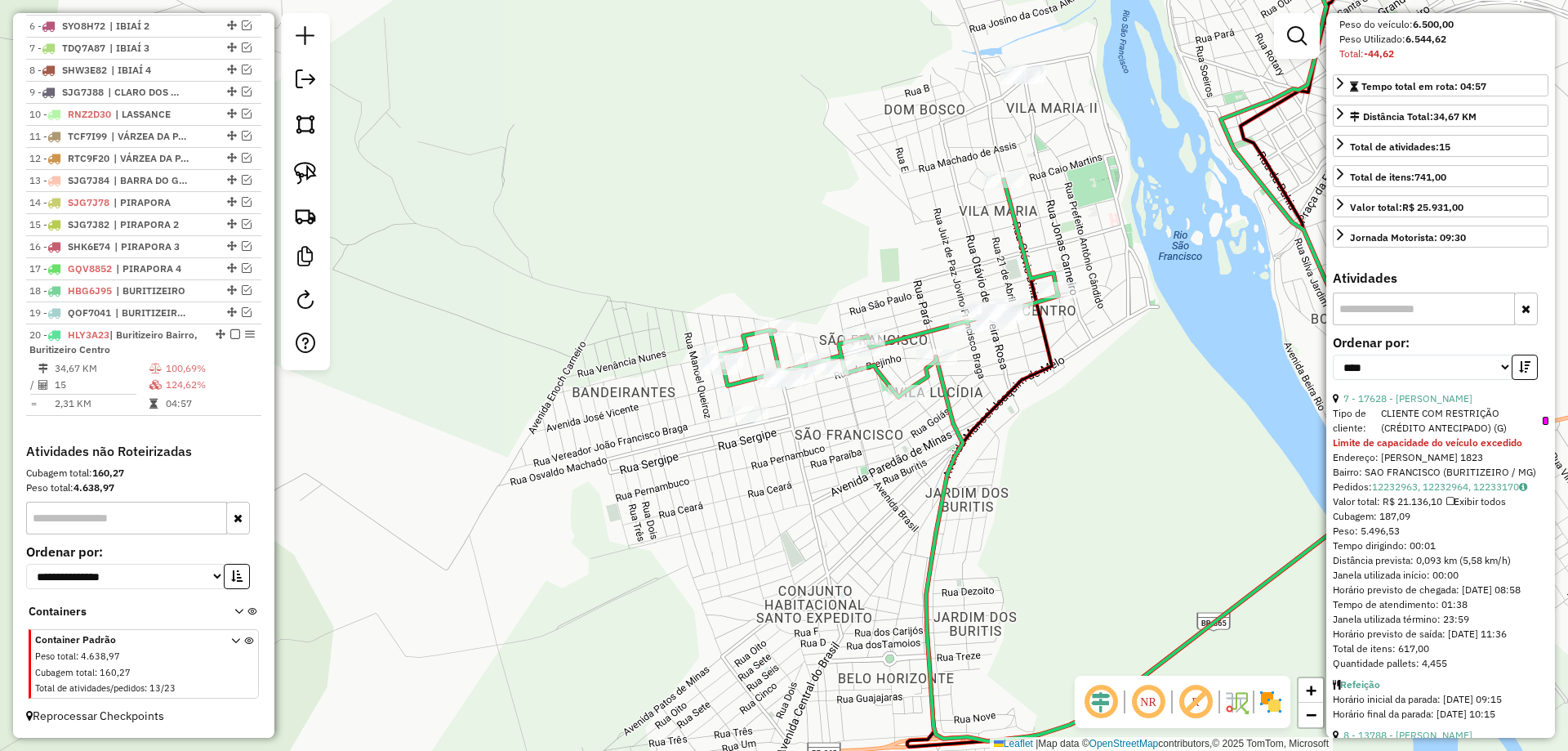
scroll to position [326, 0]
click at [1116, 513] on div "Janela de atendimento Grade de atendimento Capacidade Transportadoras Veículos …" at bounding box center [784, 375] width 1568 height 751
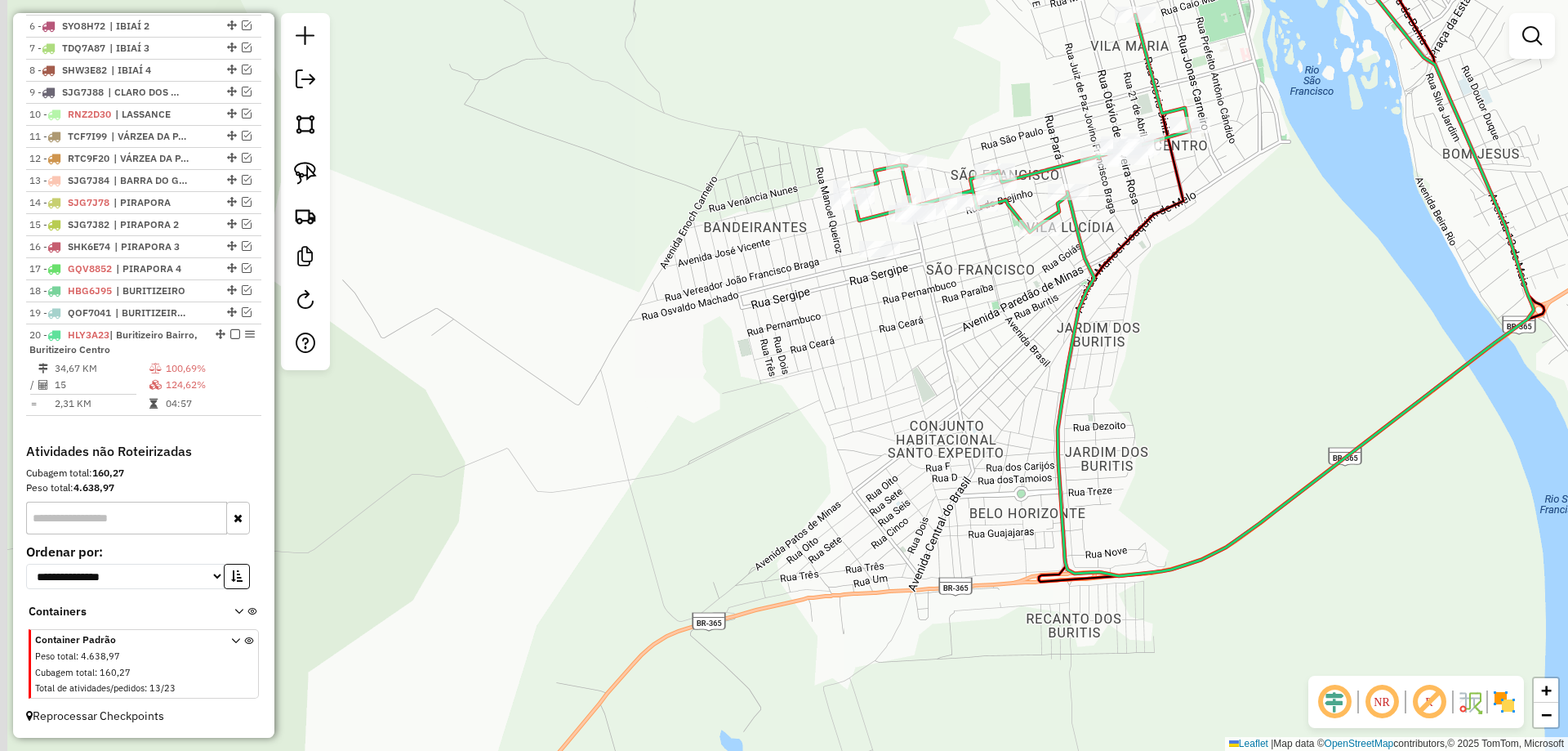
drag, startPoint x: 957, startPoint y: 580, endPoint x: 1010, endPoint y: 621, distance: 67.0
click at [1020, 624] on div "Janela de atendimento Grade de atendimento Capacidade Transportadoras Veículos …" at bounding box center [784, 375] width 1568 height 751
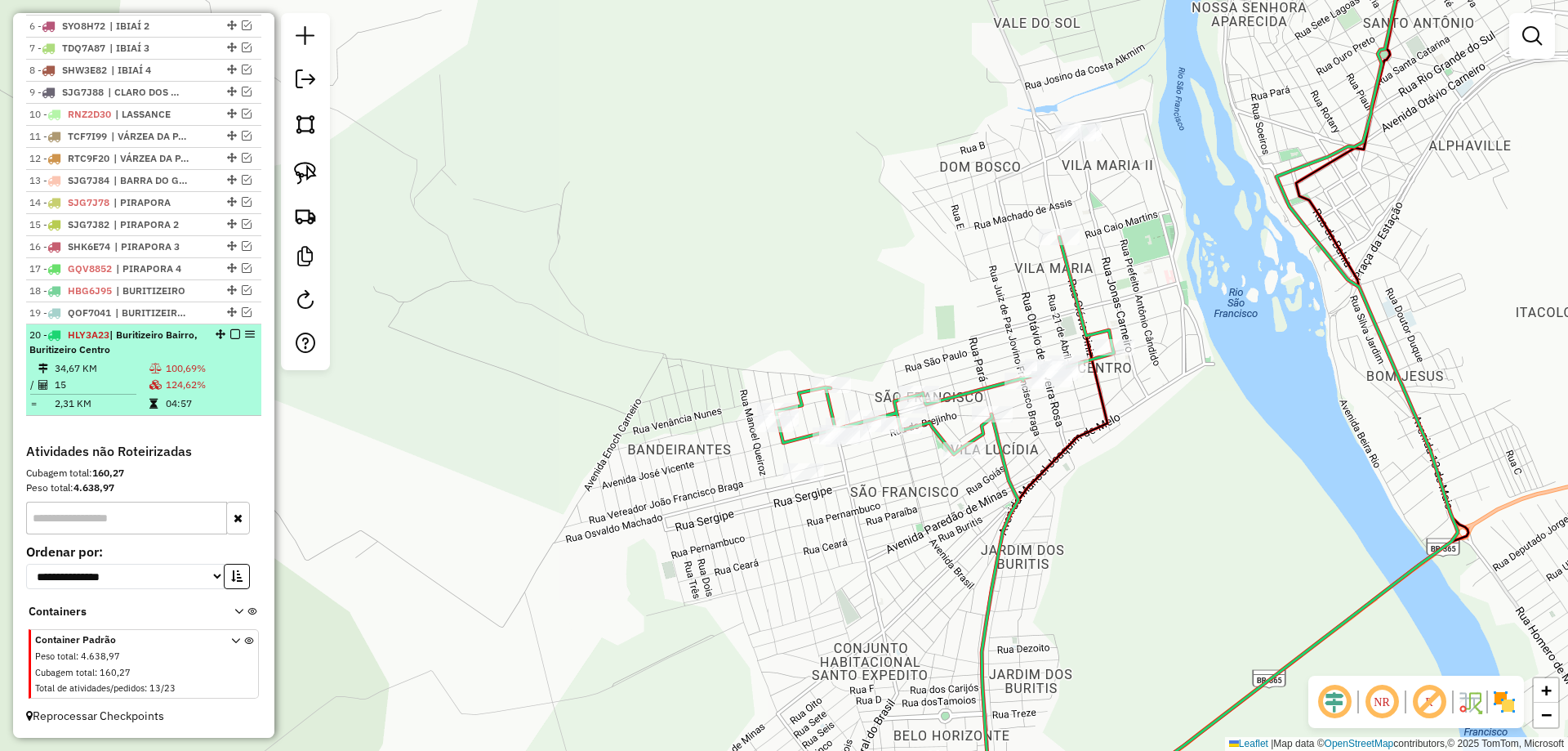
click at [224, 335] on div at bounding box center [229, 334] width 49 height 10
select select "*********"
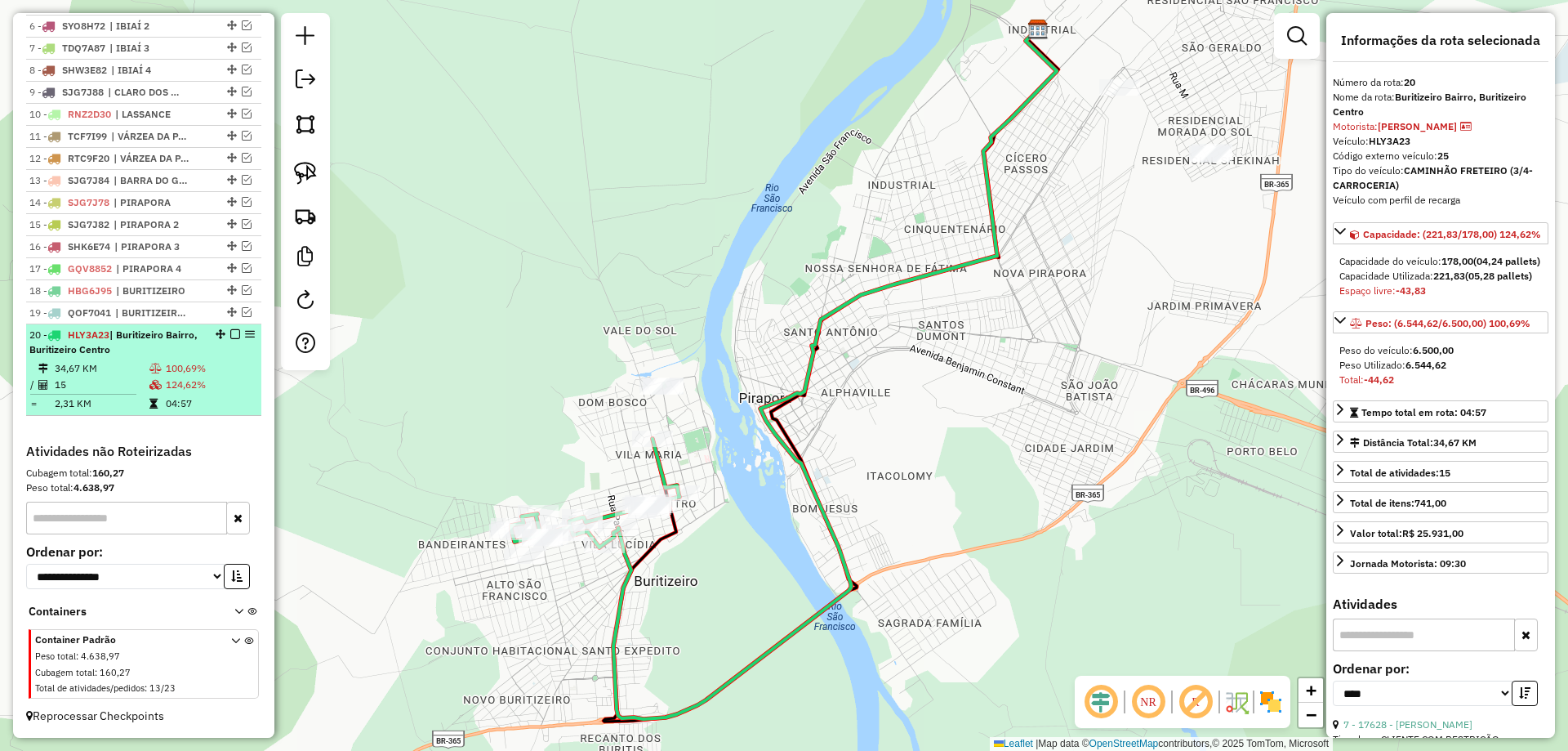
click at [230, 335] on em at bounding box center [235, 334] width 10 height 10
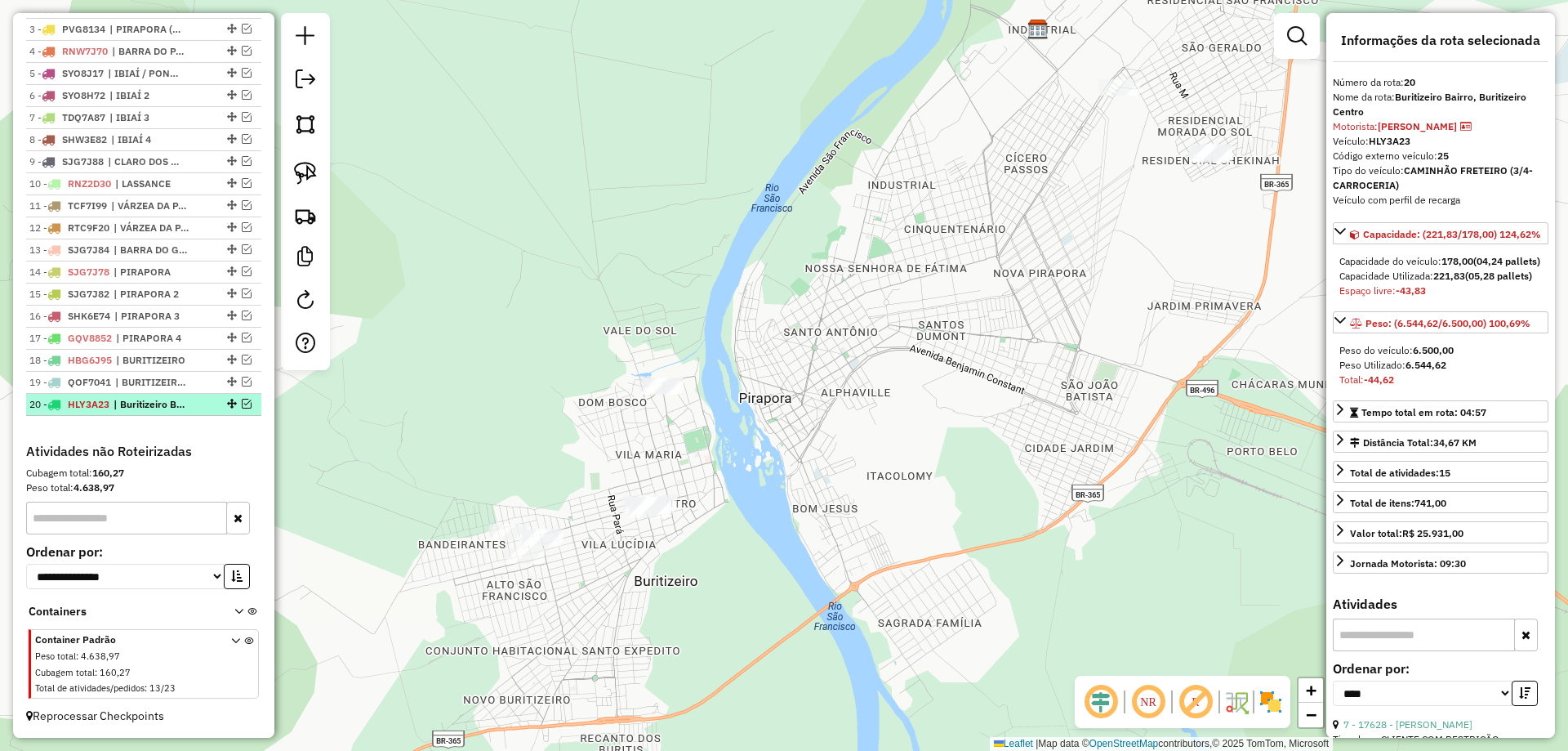
scroll to position [690, 0]
click at [306, 194] on div at bounding box center [304, 191] width 49 height 357
click at [310, 191] on div at bounding box center [304, 191] width 49 height 357
click at [306, 184] on img at bounding box center [304, 173] width 23 height 23
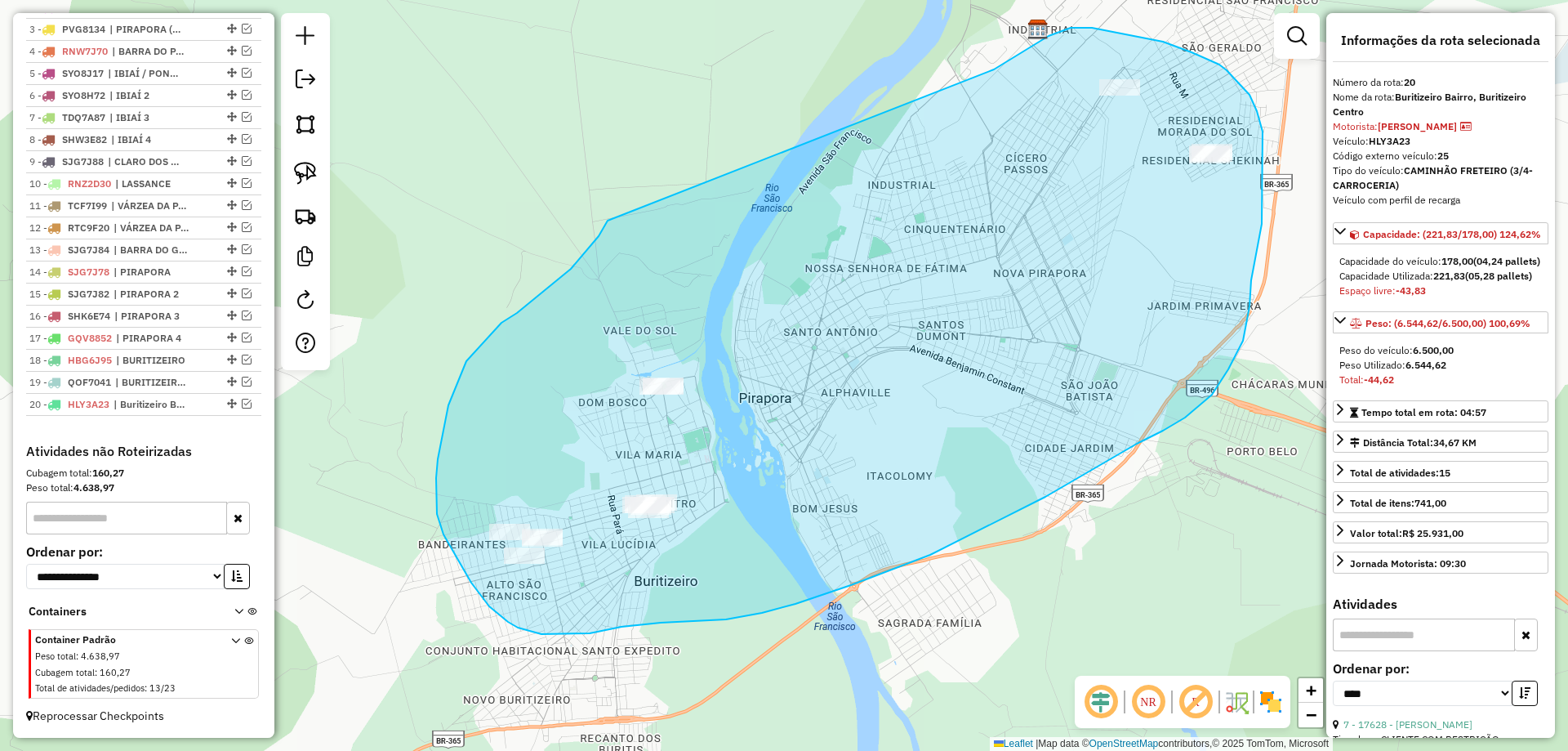
drag, startPoint x: 517, startPoint y: 313, endPoint x: 993, endPoint y: 70, distance: 534.4
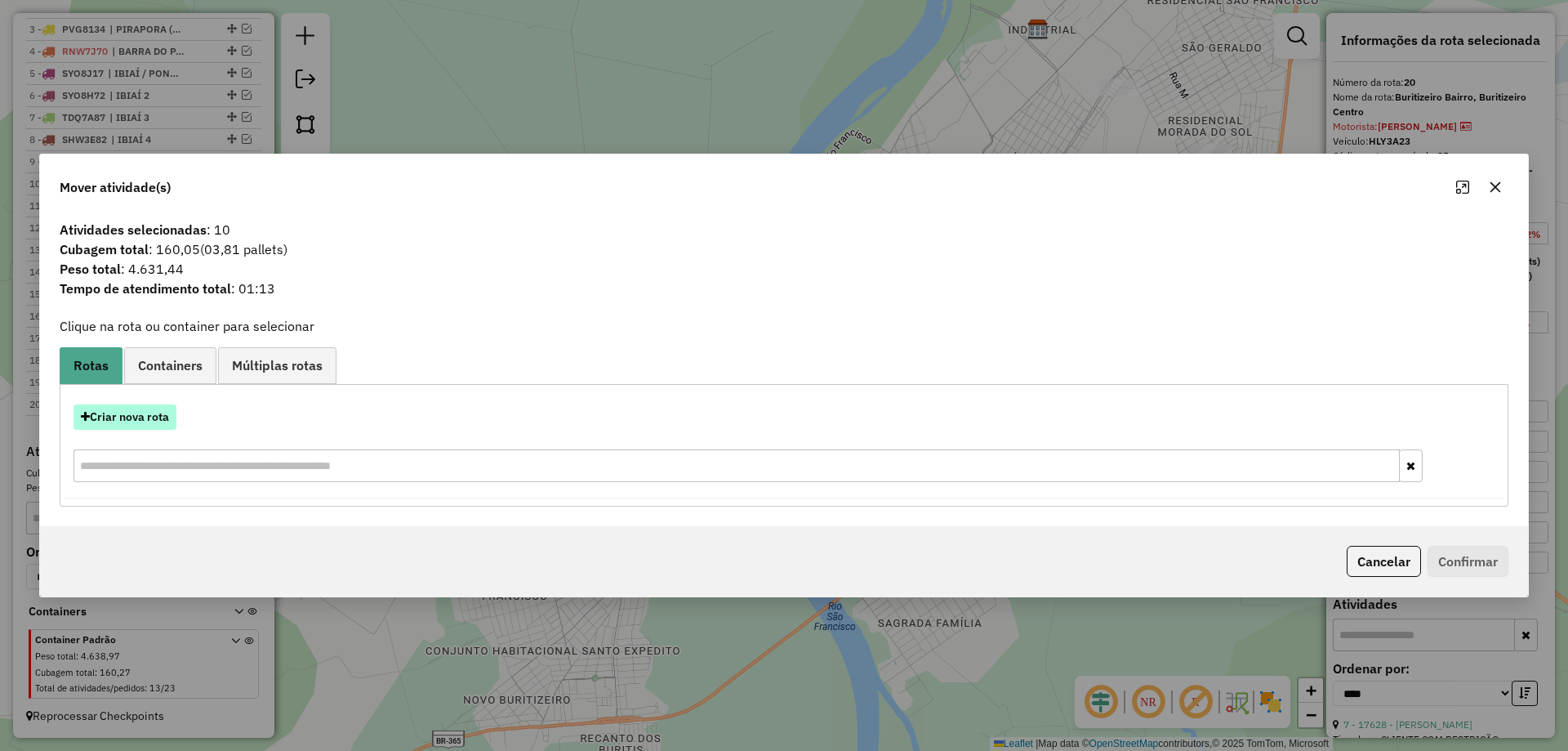
click at [135, 405] on button "Criar nova rota" at bounding box center [125, 418] width 103 height 26
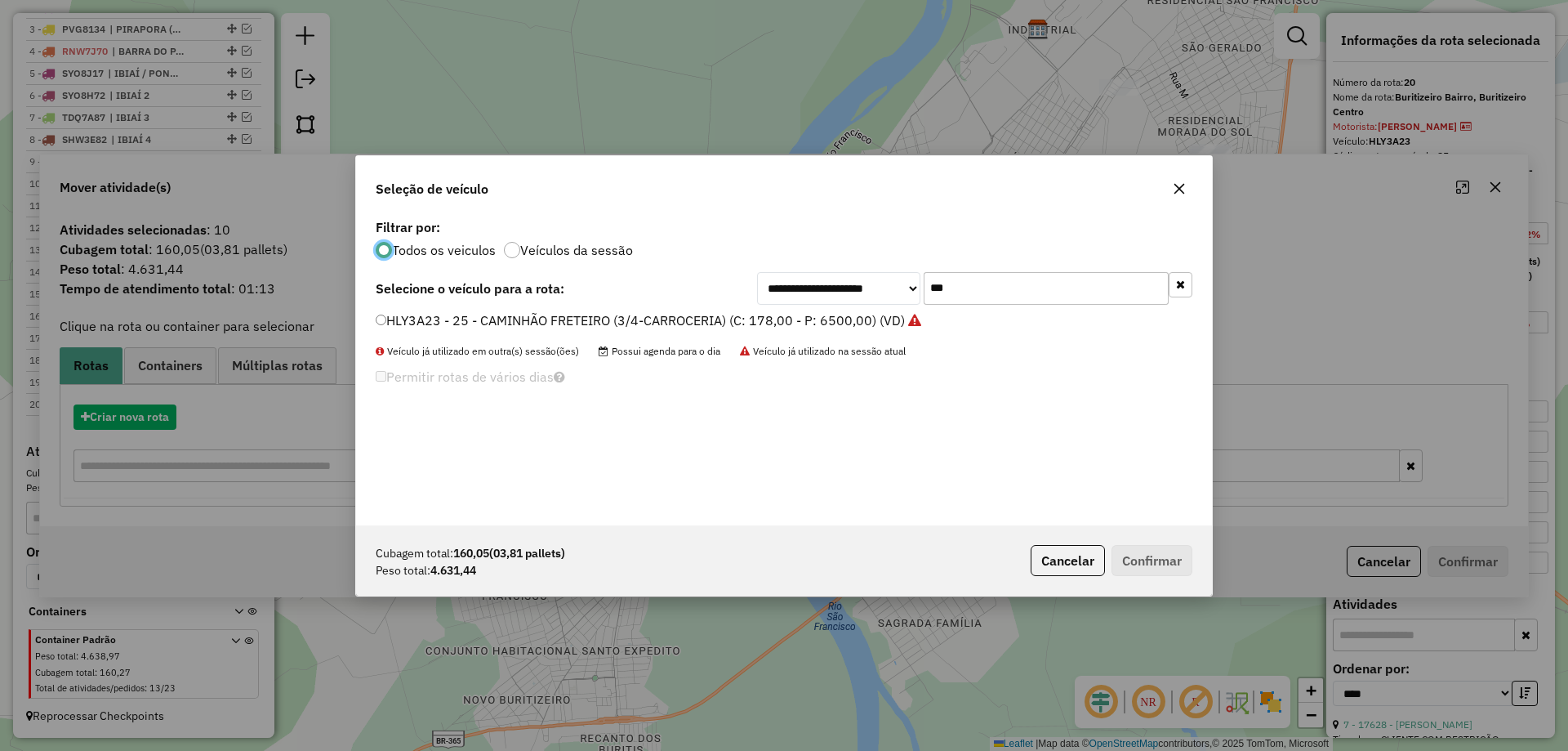
scroll to position [9, 5]
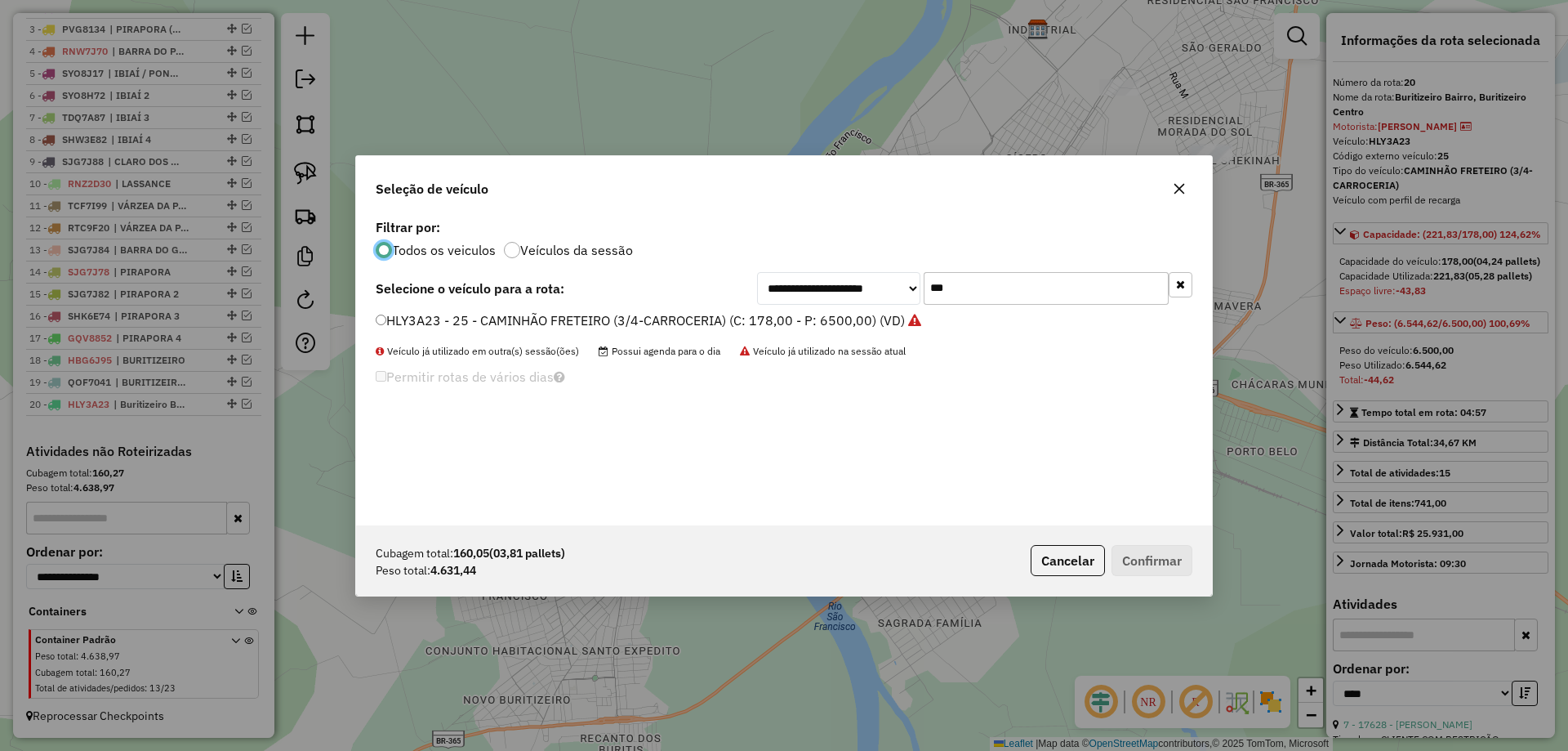
click at [937, 289] on input "***" at bounding box center [1045, 288] width 245 height 33
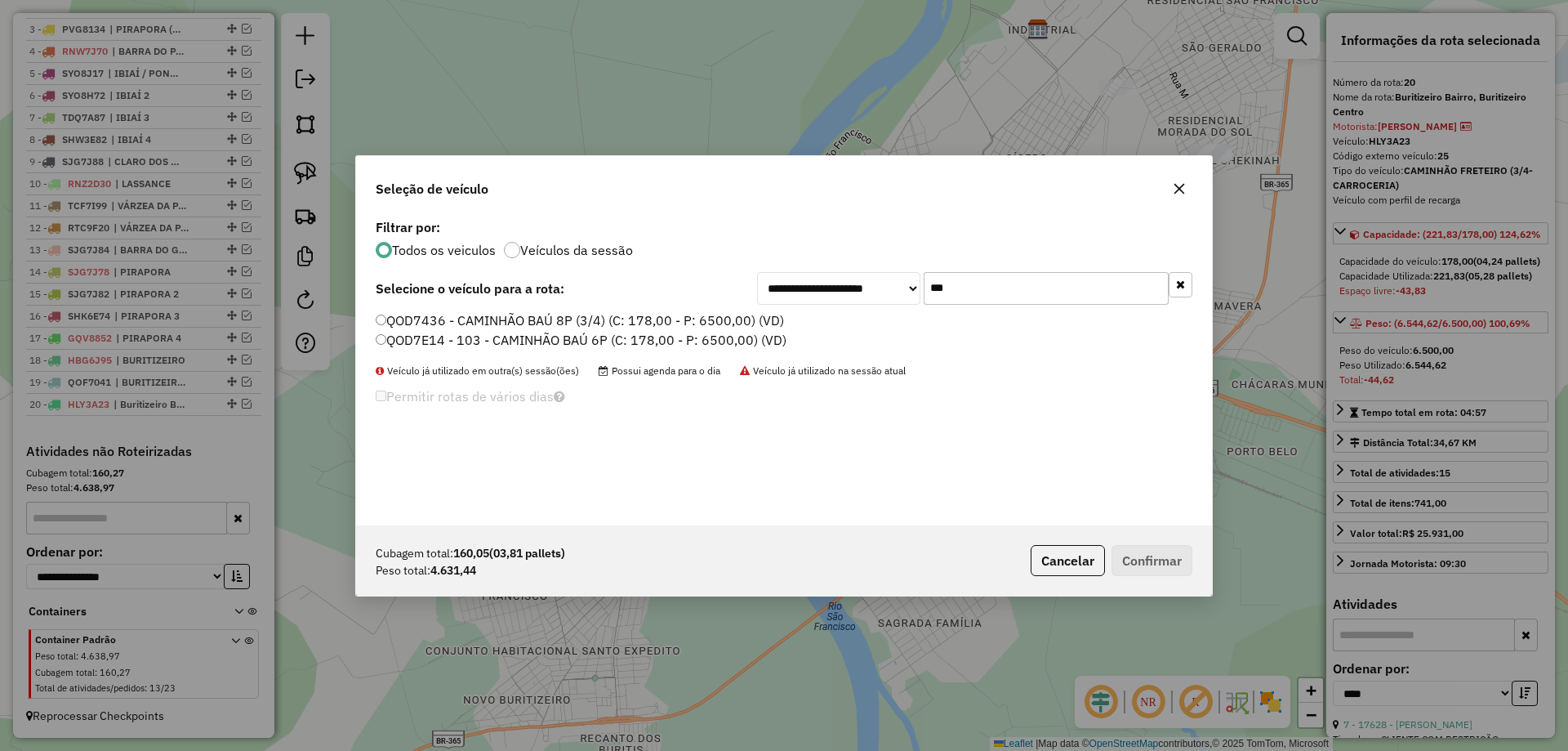
type input "***"
click at [438, 318] on label "QOD7436 - CAMINHÃO BAÚ 8P (3/4) (C: 178,00 - P: 6500,00) (VD)" at bounding box center [580, 320] width 409 height 20
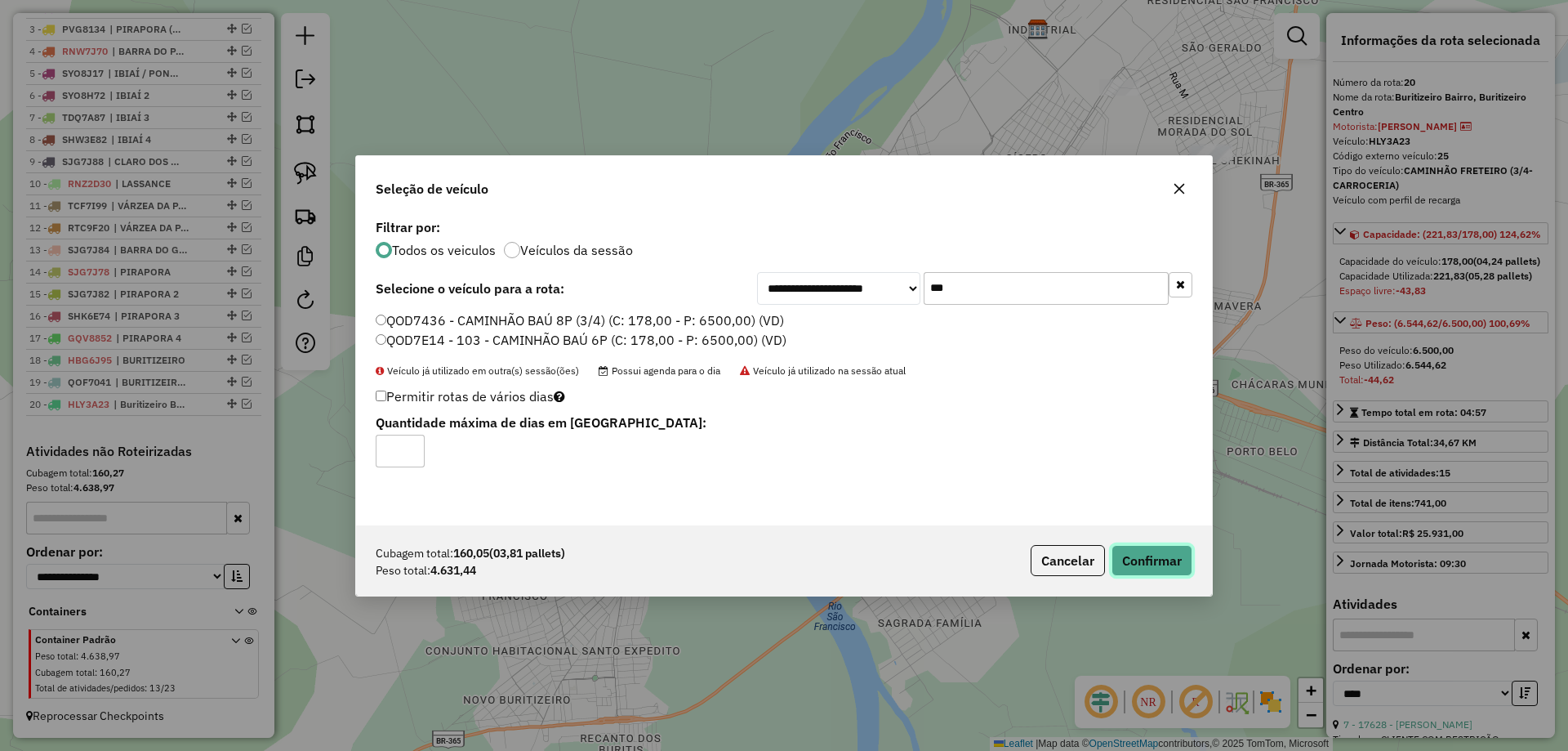
click at [1132, 553] on button "Confirmar" at bounding box center [1151, 560] width 81 height 31
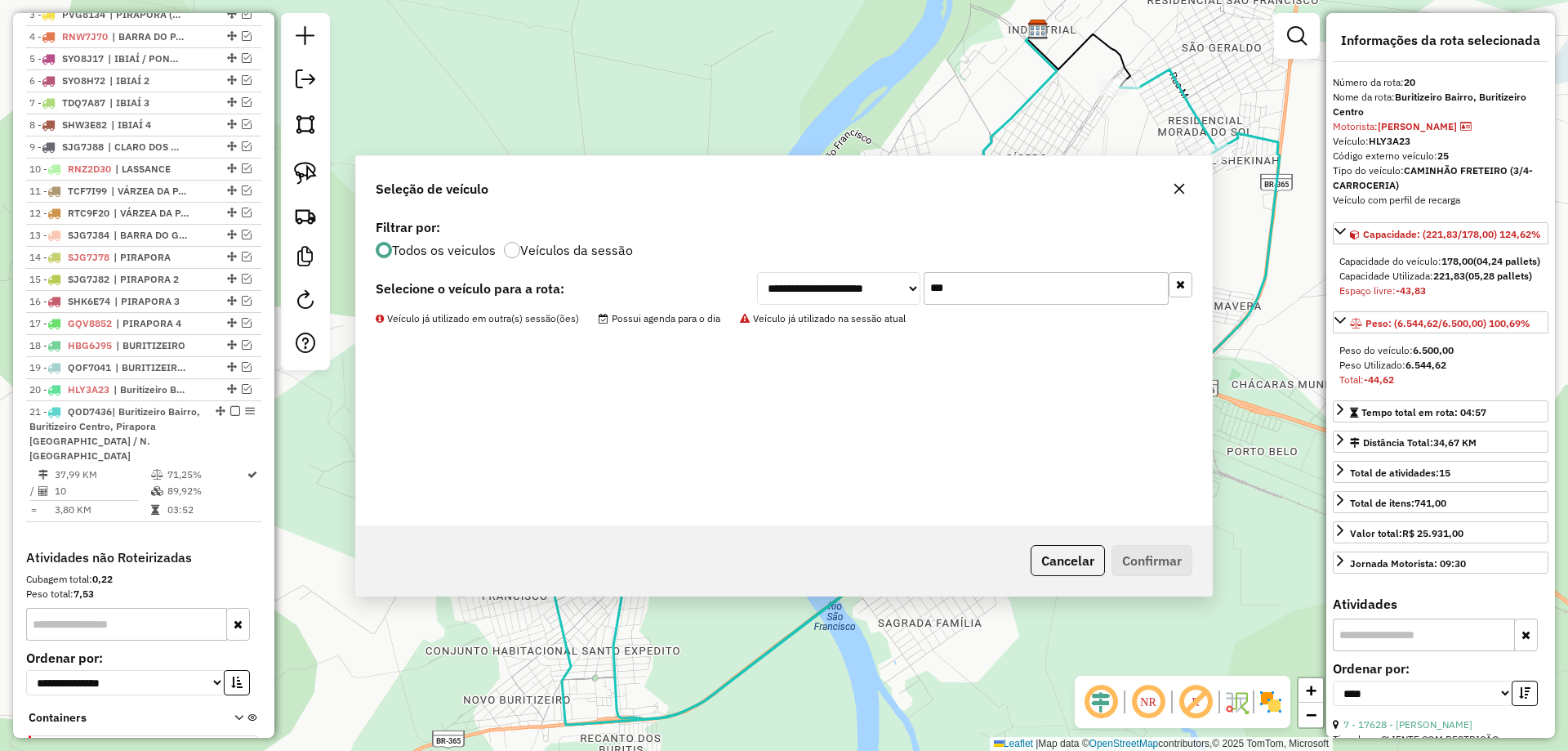
scroll to position [797, 0]
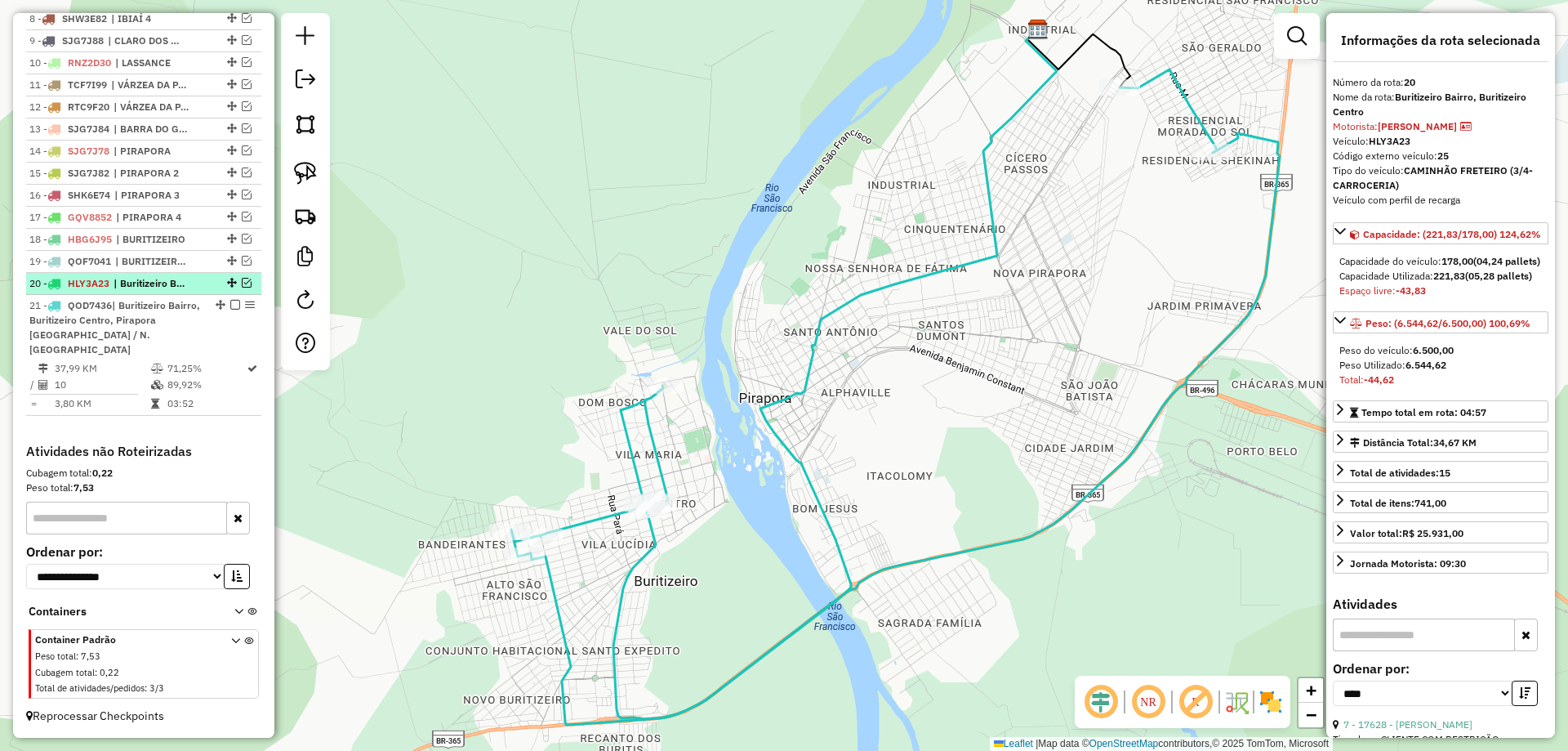
click at [242, 288] on em at bounding box center [247, 283] width 10 height 10
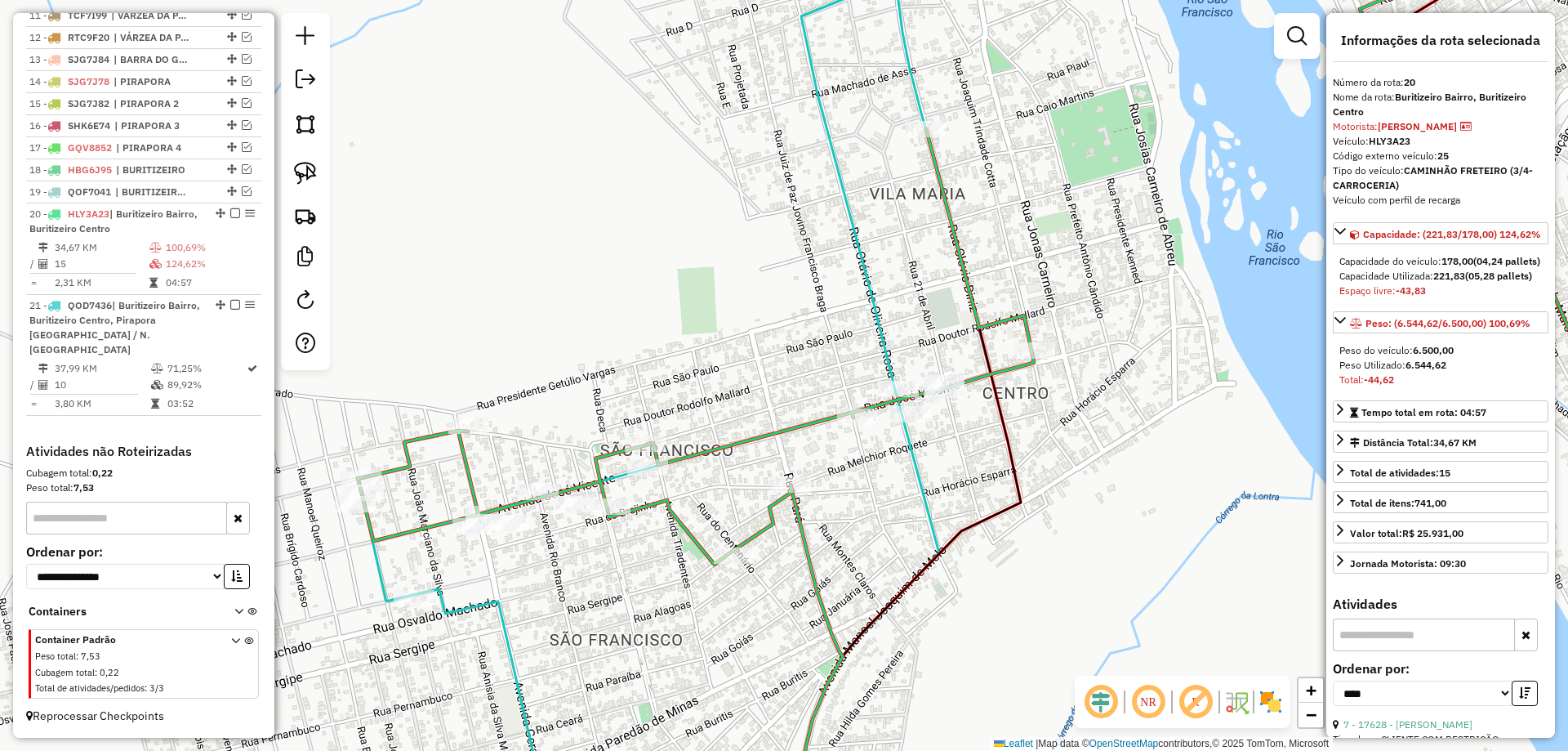
drag, startPoint x: 486, startPoint y: 562, endPoint x: 617, endPoint y: 529, distance: 135.1
click at [617, 529] on div "Janela de atendimento Grade de atendimento Capacidade Transportadoras Veículos …" at bounding box center [784, 375] width 1568 height 751
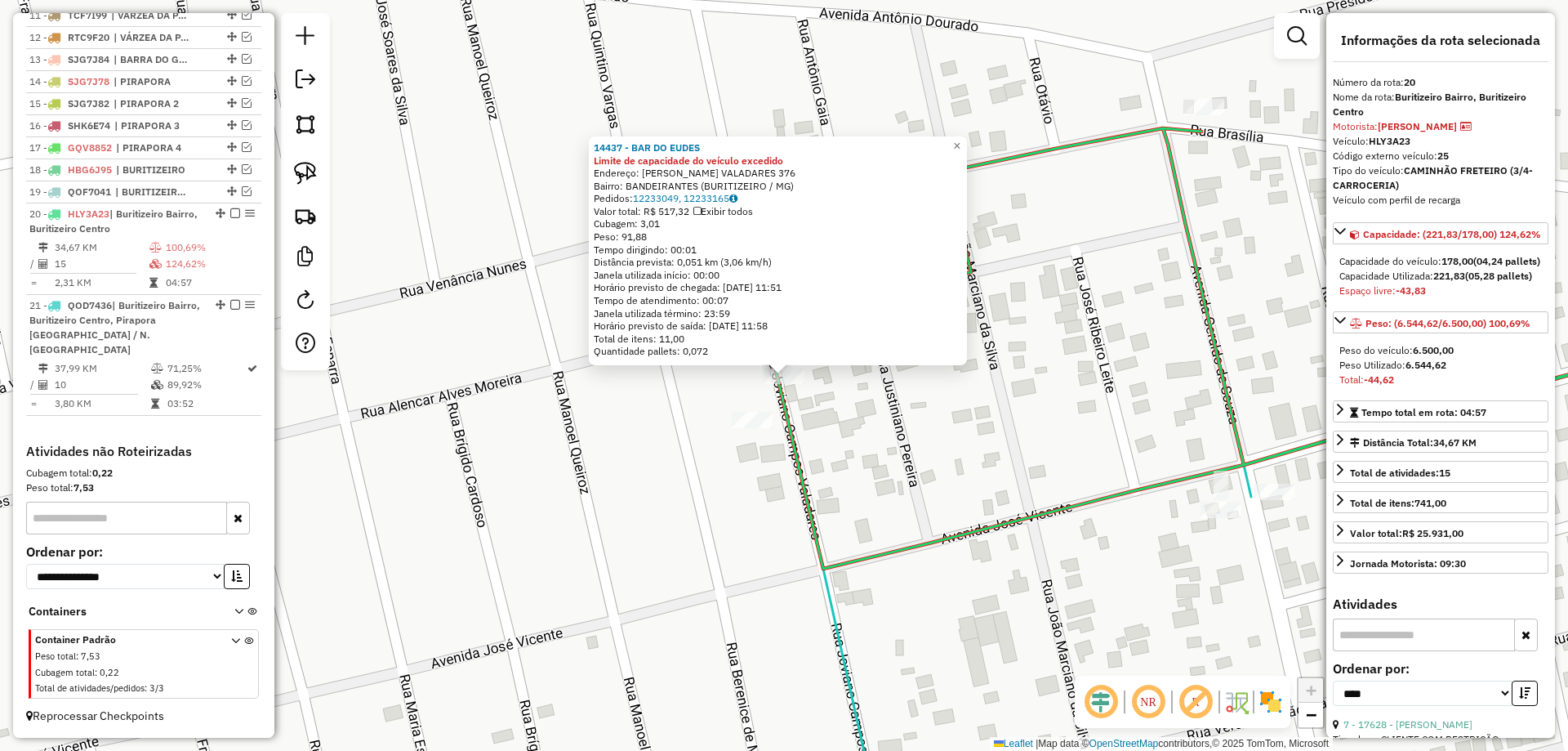
click at [526, 414] on div "14437 - BAR DO EUDES Limite de capacidade do veículo excedido Endereço: JOVINO …" at bounding box center [784, 375] width 1568 height 751
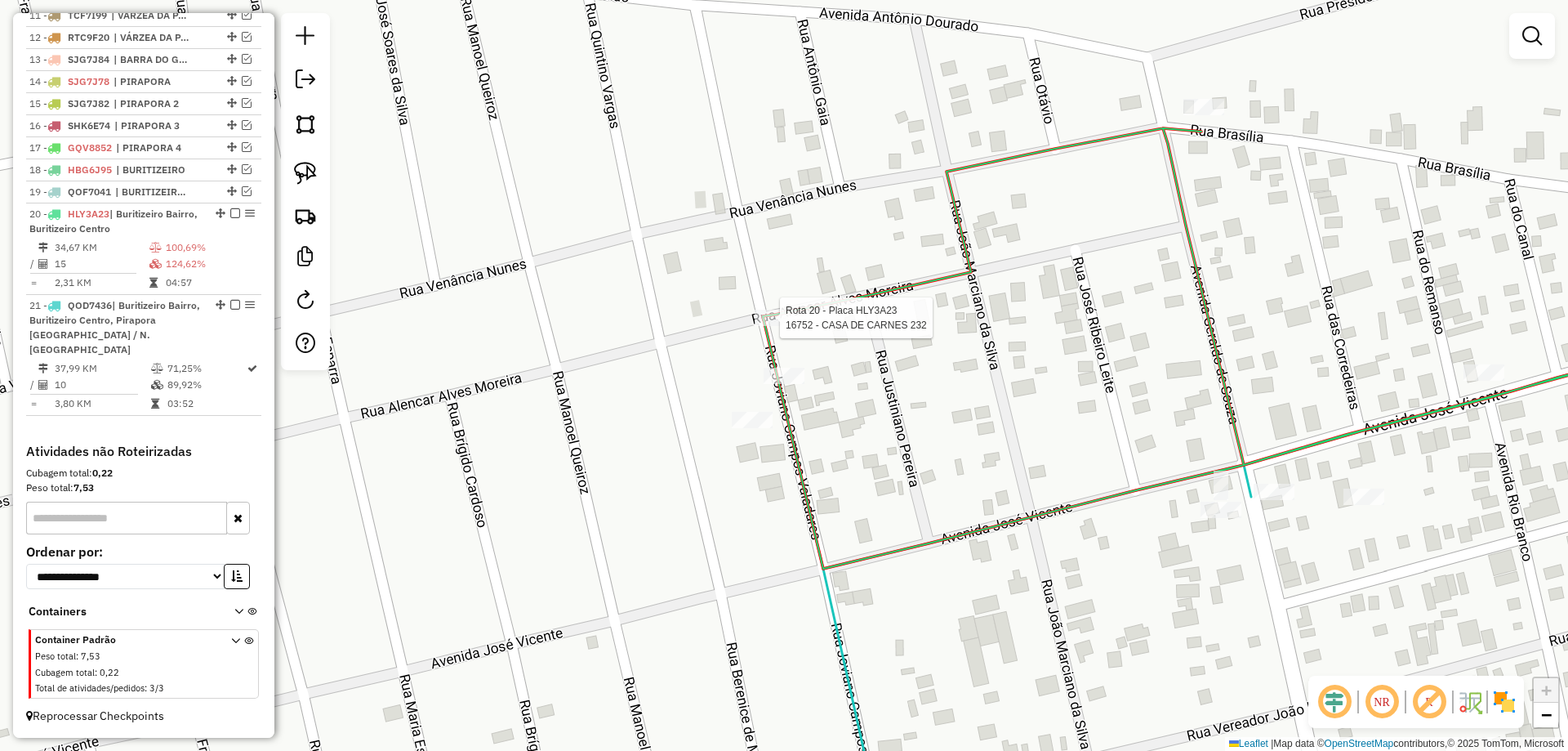
select select "*********"
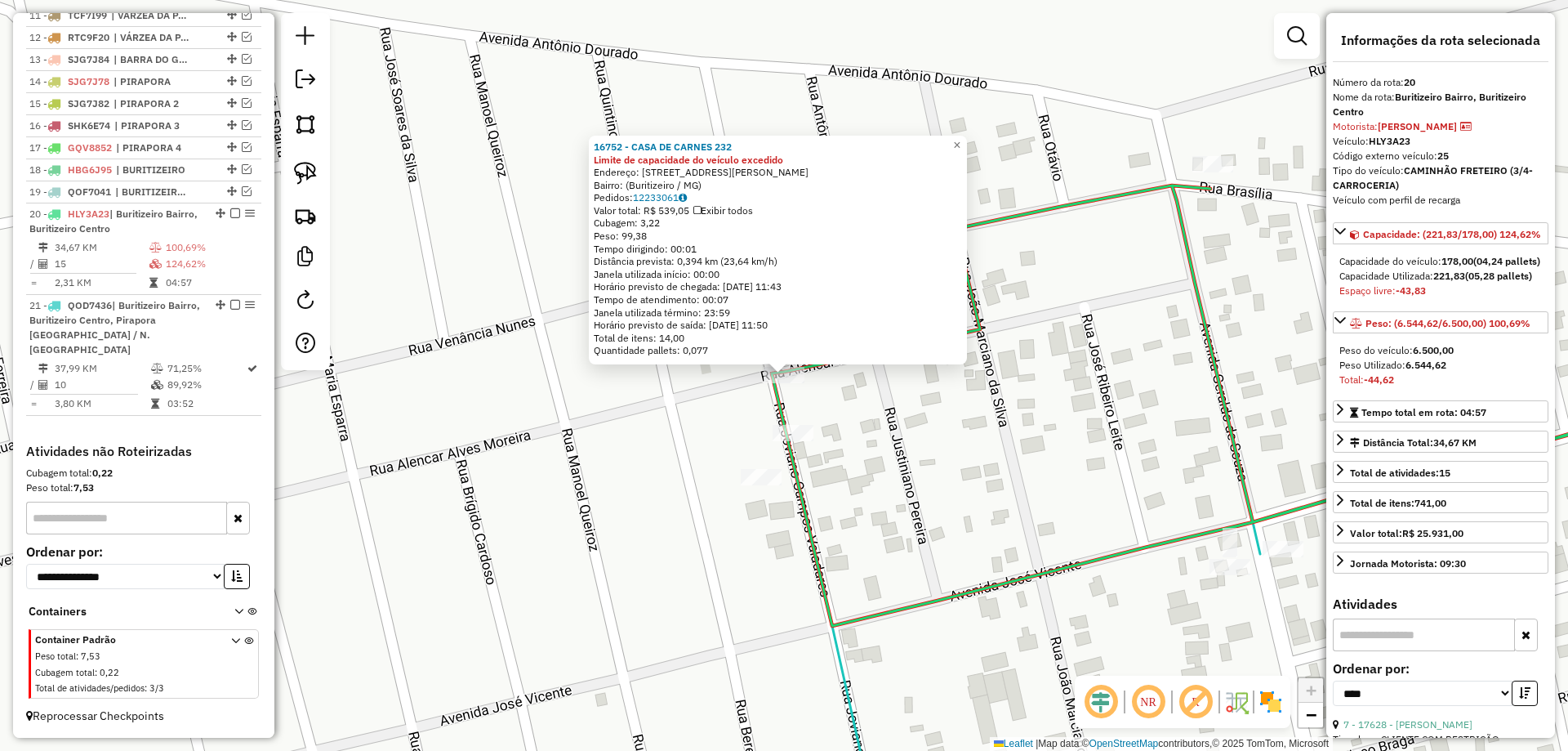
click at [654, 392] on div "16752 - CASA DE CARNES 232 Limite de capacidade do veículo excedido Endereço: R…" at bounding box center [784, 375] width 1568 height 751
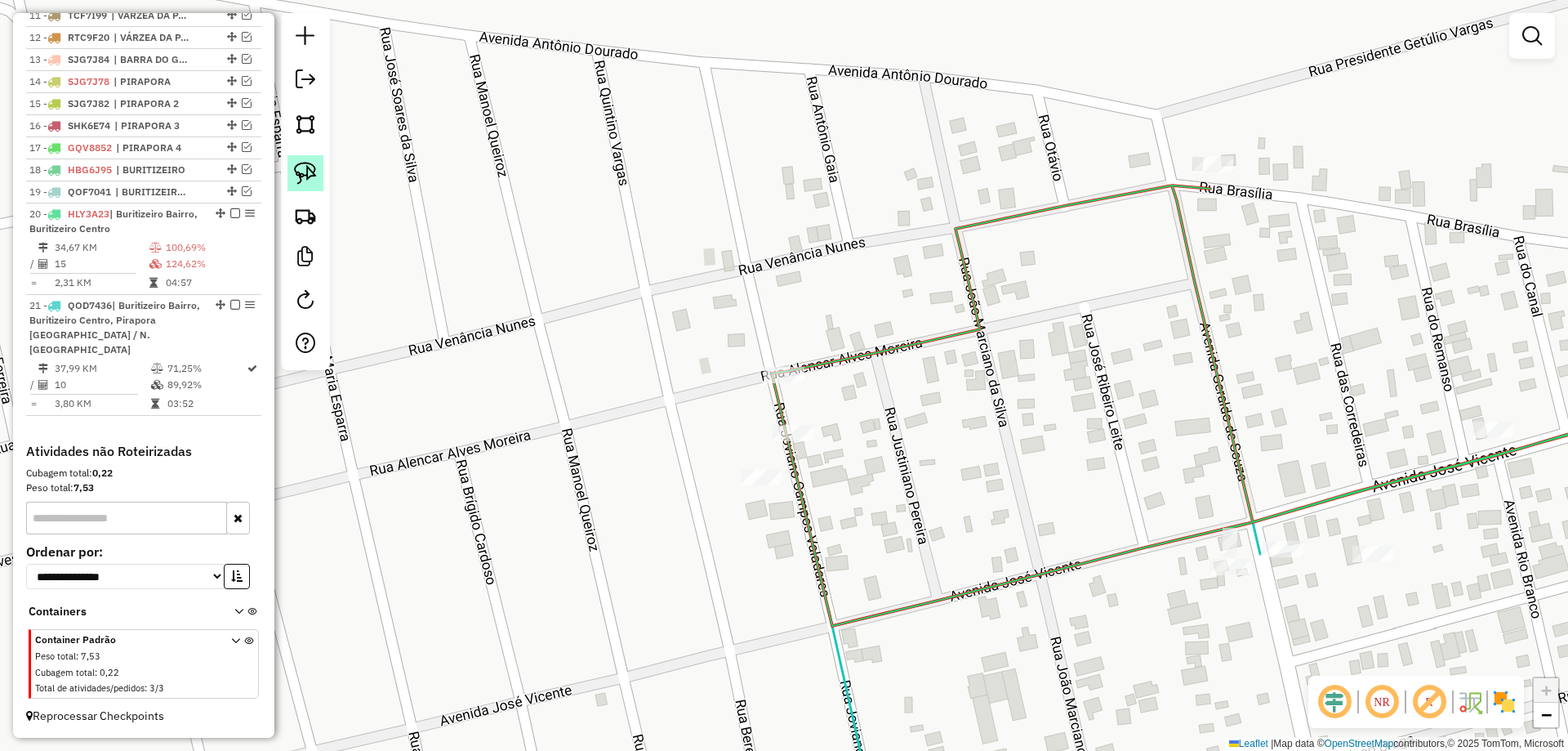
click at [302, 179] on img at bounding box center [304, 173] width 23 height 23
drag, startPoint x: 835, startPoint y: 330, endPoint x: 838, endPoint y: 459, distance: 129.0
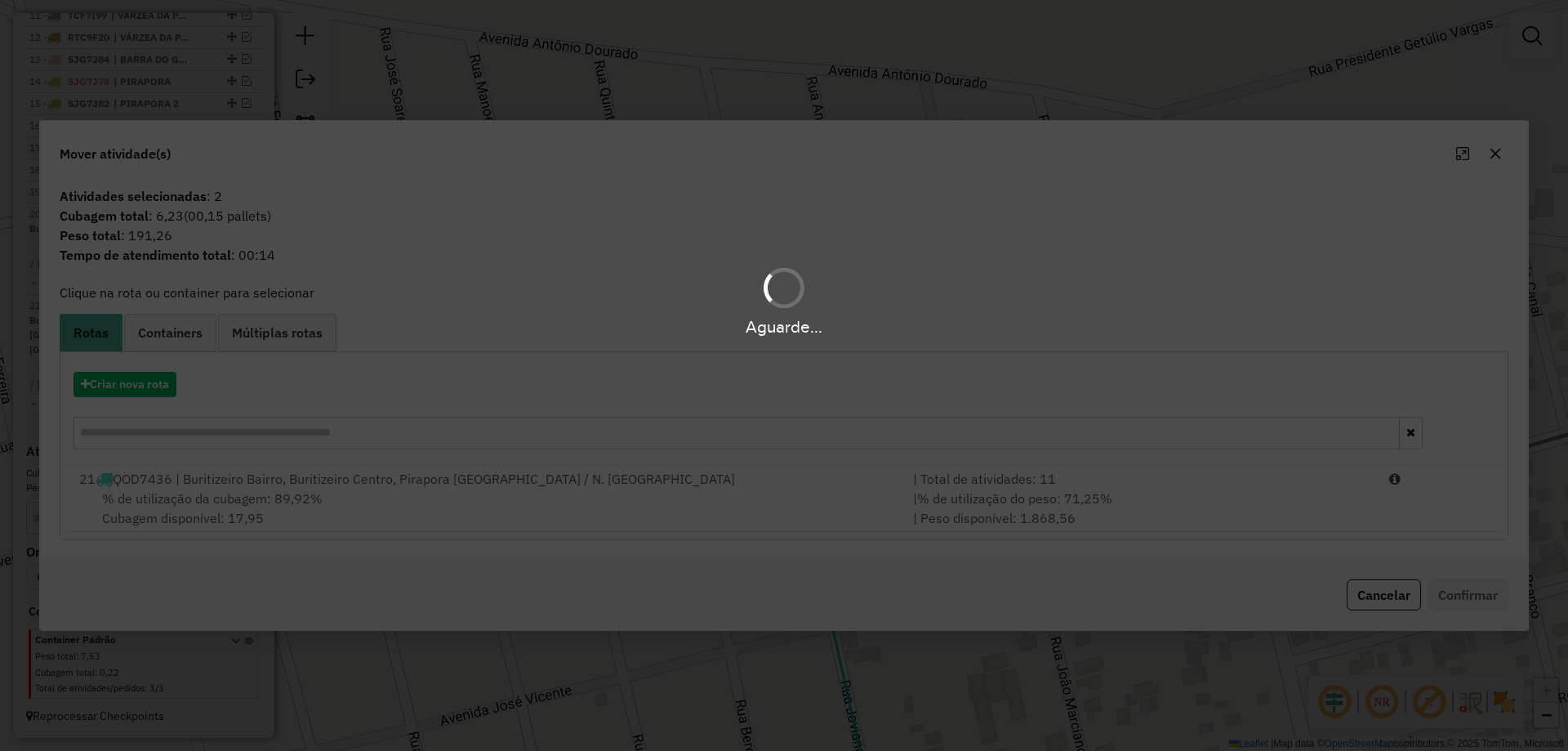
click at [661, 503] on div "Aguarde..." at bounding box center [784, 375] width 1568 height 751
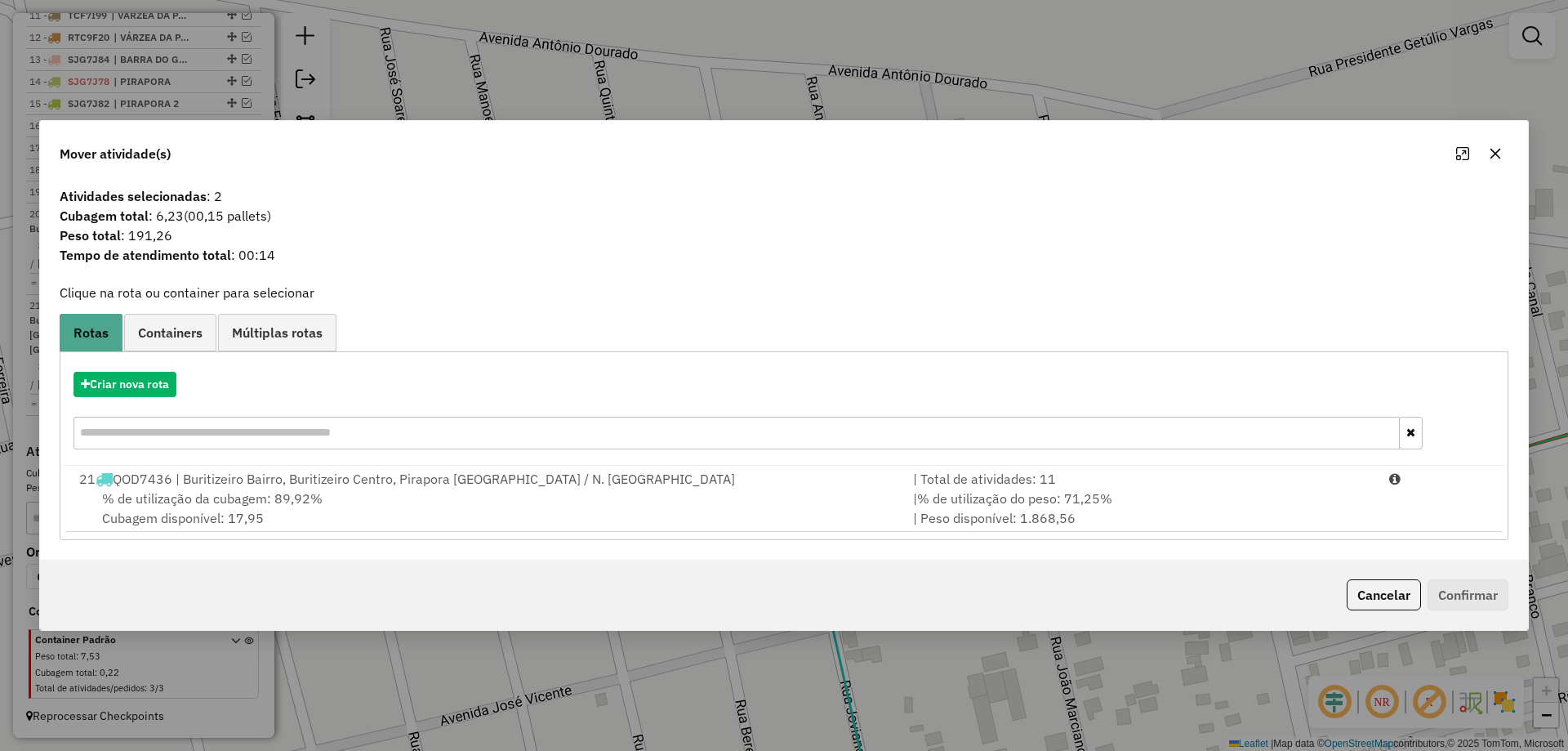
click at [661, 503] on div "% de utilização da cubagem: 89,92% Cubagem disponível: 17,95" at bounding box center [486, 508] width 834 height 40
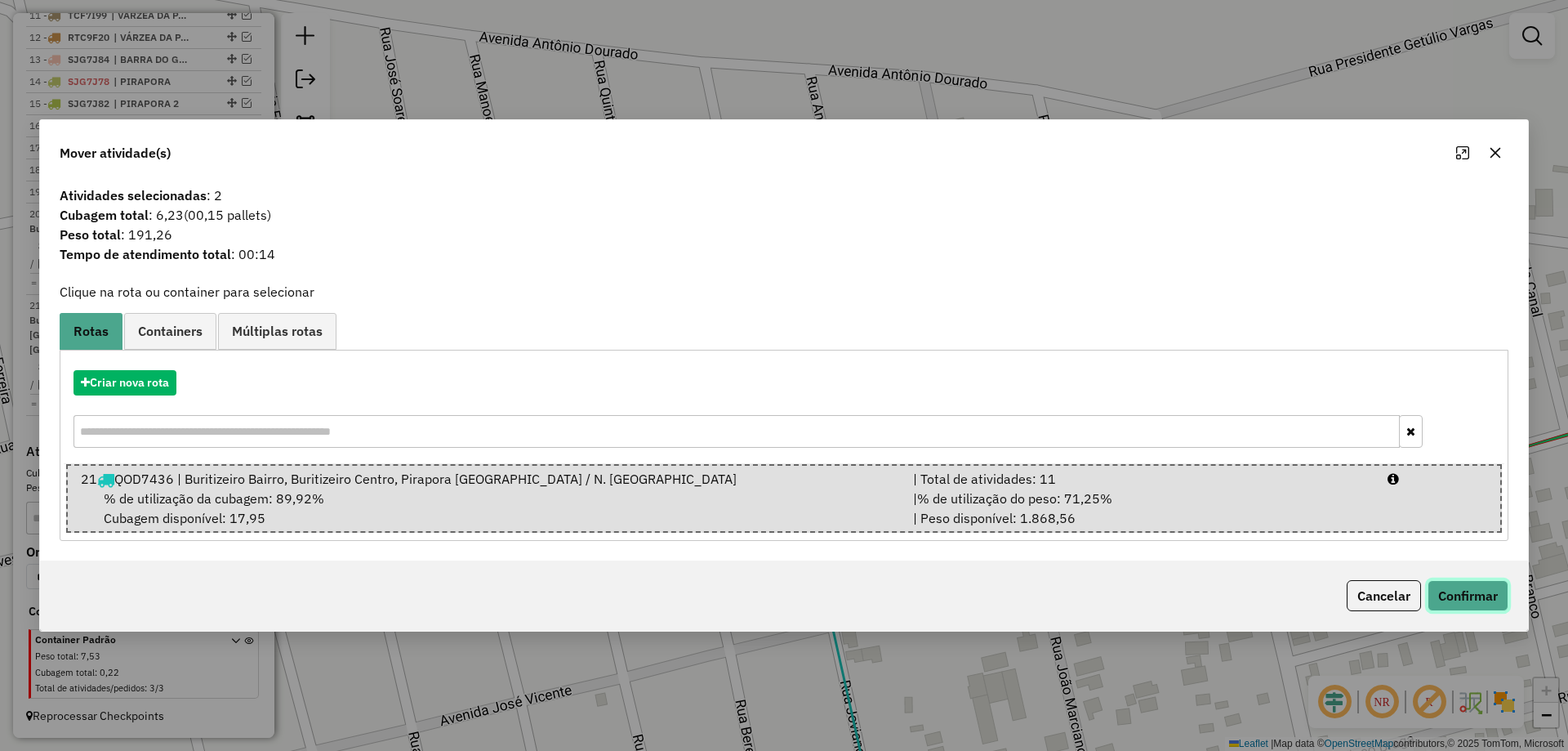
click at [1458, 594] on button "Confirmar" at bounding box center [1468, 595] width 81 height 31
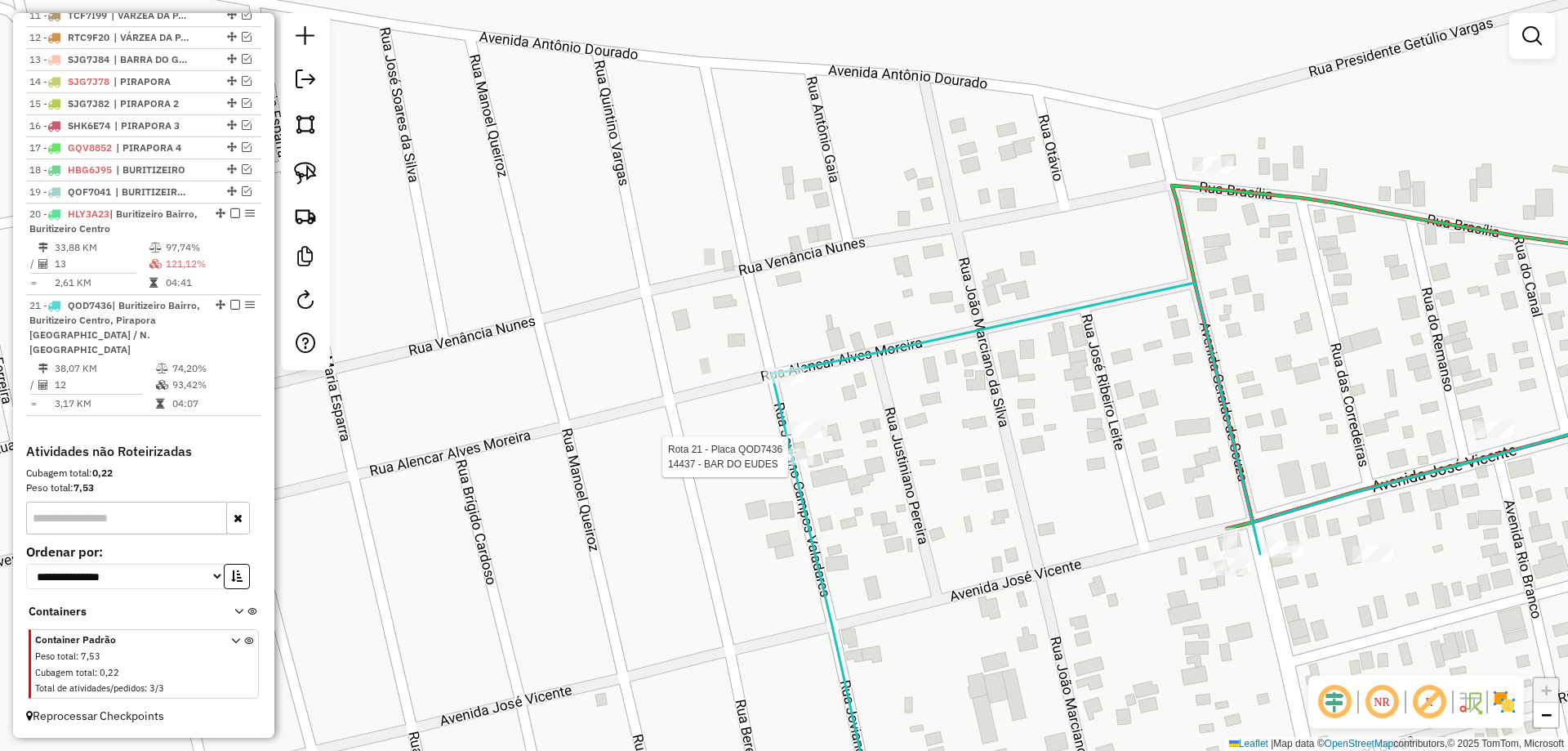
select select "*********"
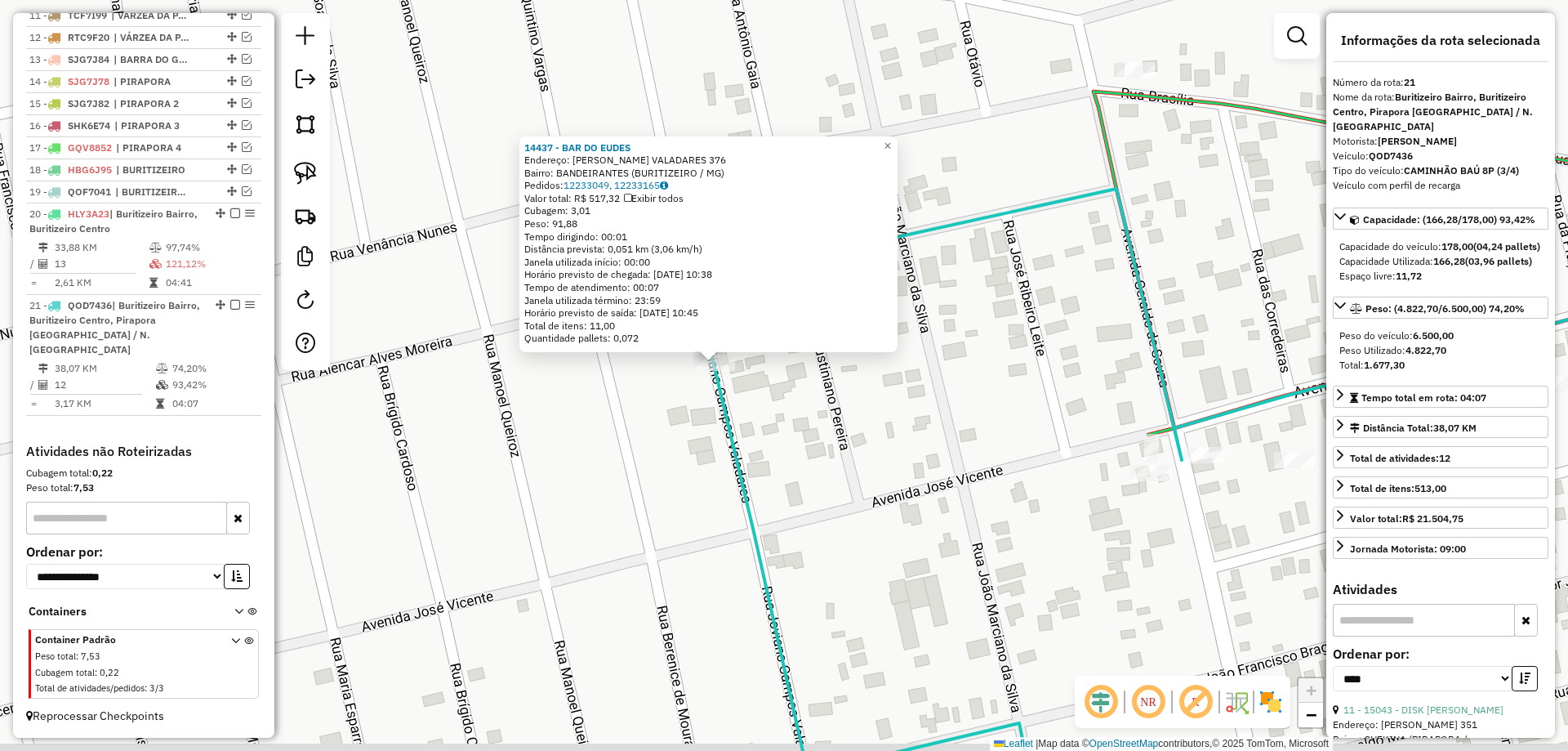
drag, startPoint x: 949, startPoint y: 501, endPoint x: 765, endPoint y: 464, distance: 187.7
click at [765, 464] on div "14437 - BAR DO EUDES Endereço: JOVINO CAMPOS VALADARES 376 Bairro: BANDEIRANTES…" at bounding box center [784, 375] width 1568 height 751
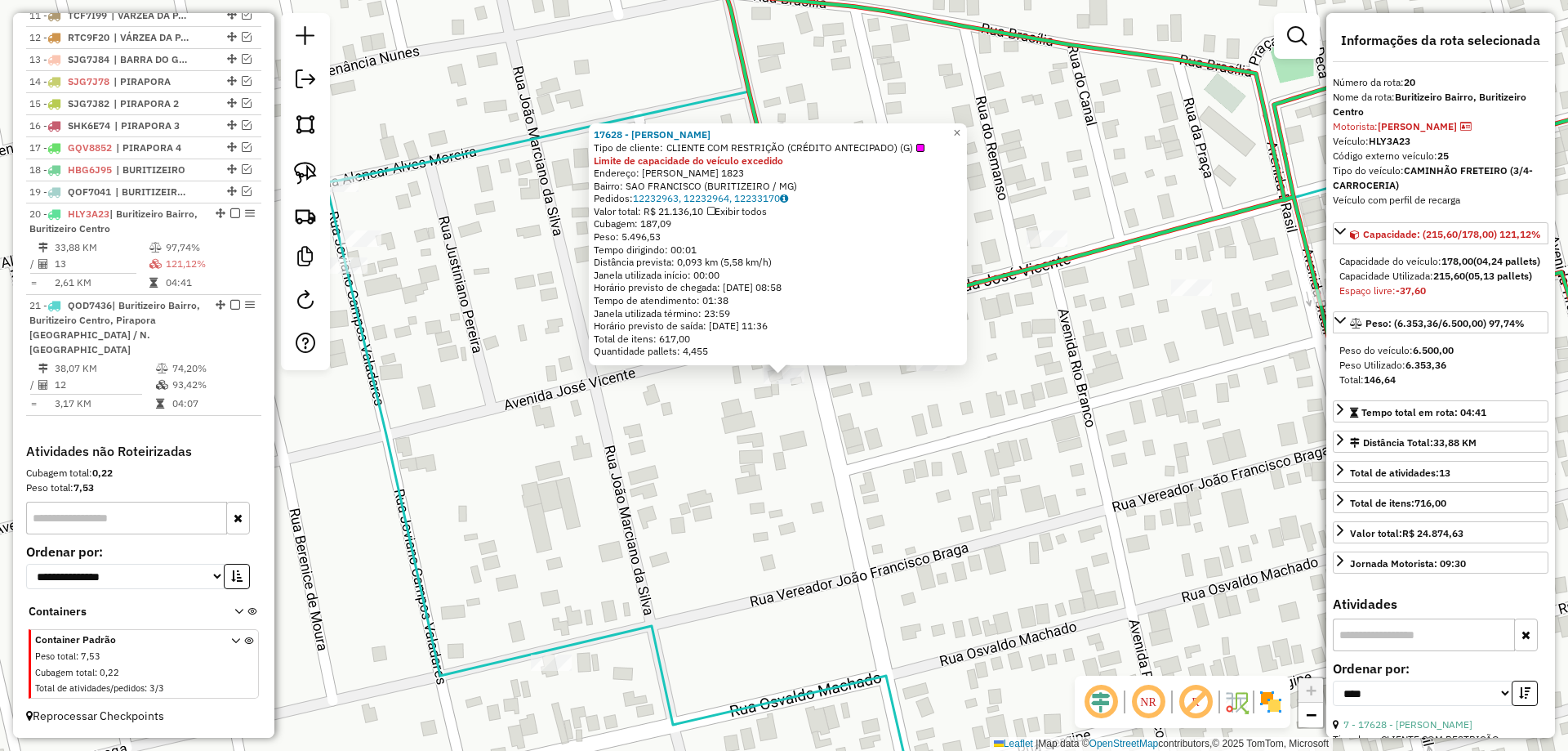
click at [1030, 460] on div "17628 - ADEGA OLIVEIRA Tipo de cliente: CLIENTE COM RESTRIÇÃO (CRÉDITO ANTECIPA…" at bounding box center [784, 375] width 1568 height 751
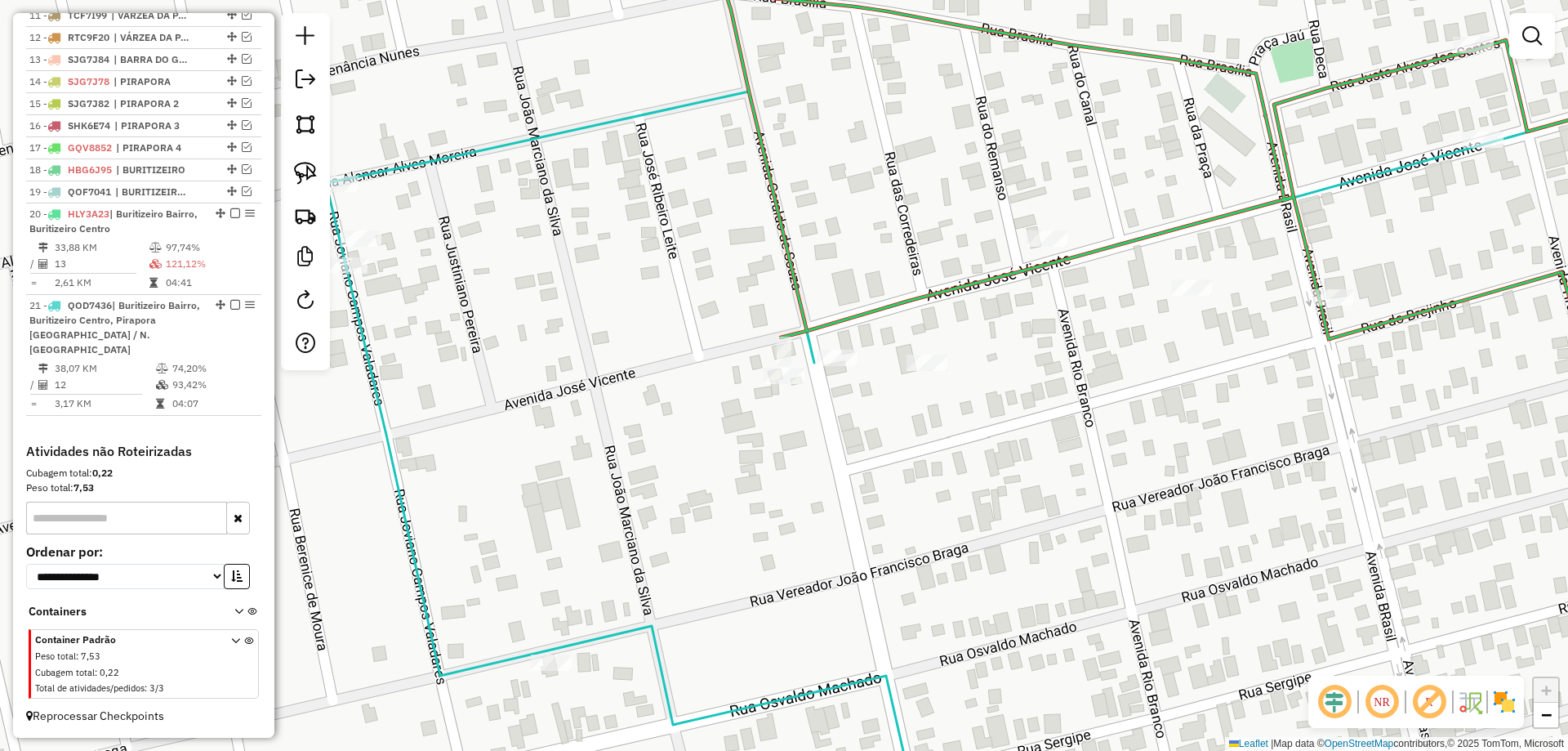
click at [832, 366] on div at bounding box center [836, 357] width 41 height 16
select select "*********"
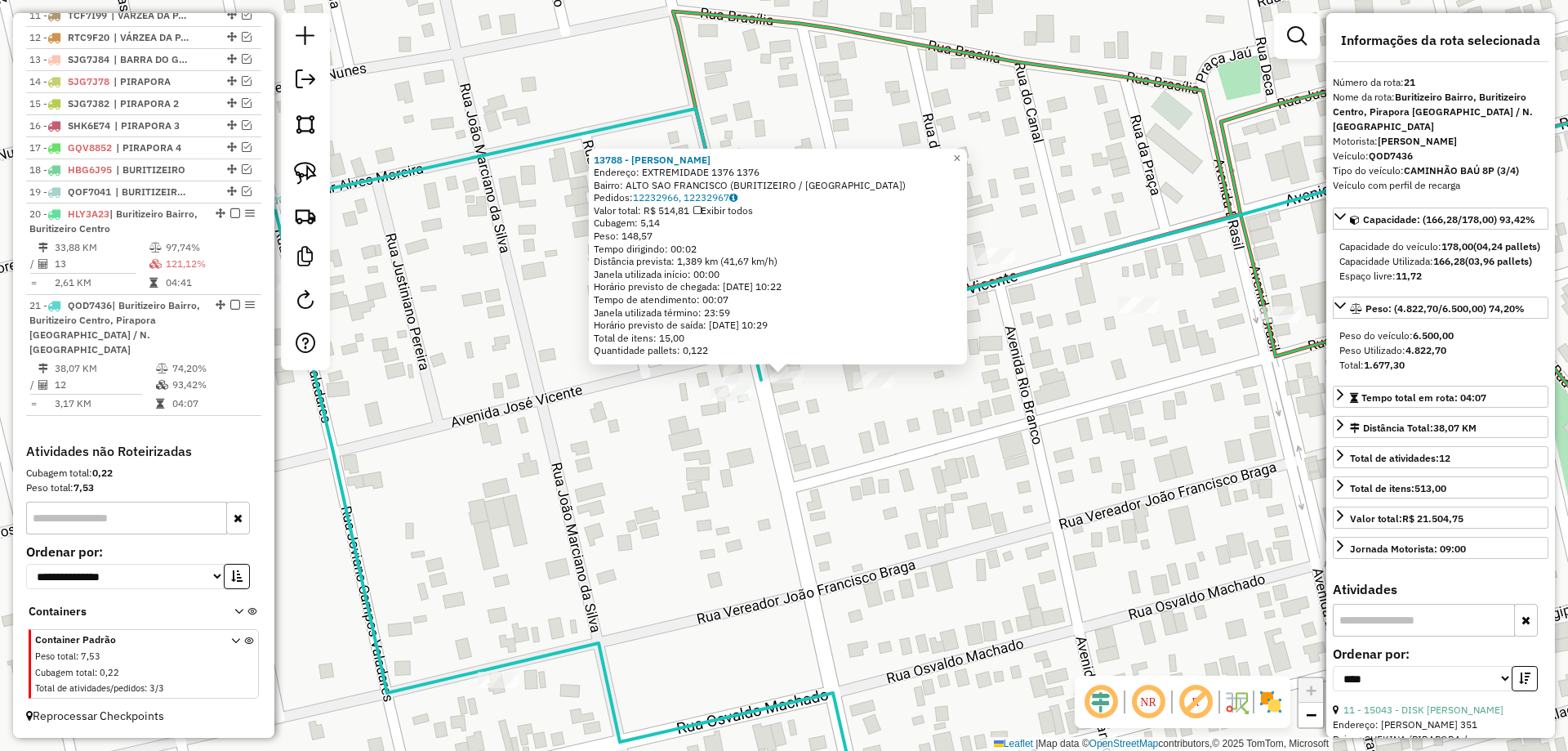
click at [837, 428] on div "13788 - CARLINHOS CHURRASQUI Endereço: EXTREMIDADE 1376 1376 Bairro: ALTO SAO F…" at bounding box center [784, 375] width 1568 height 751
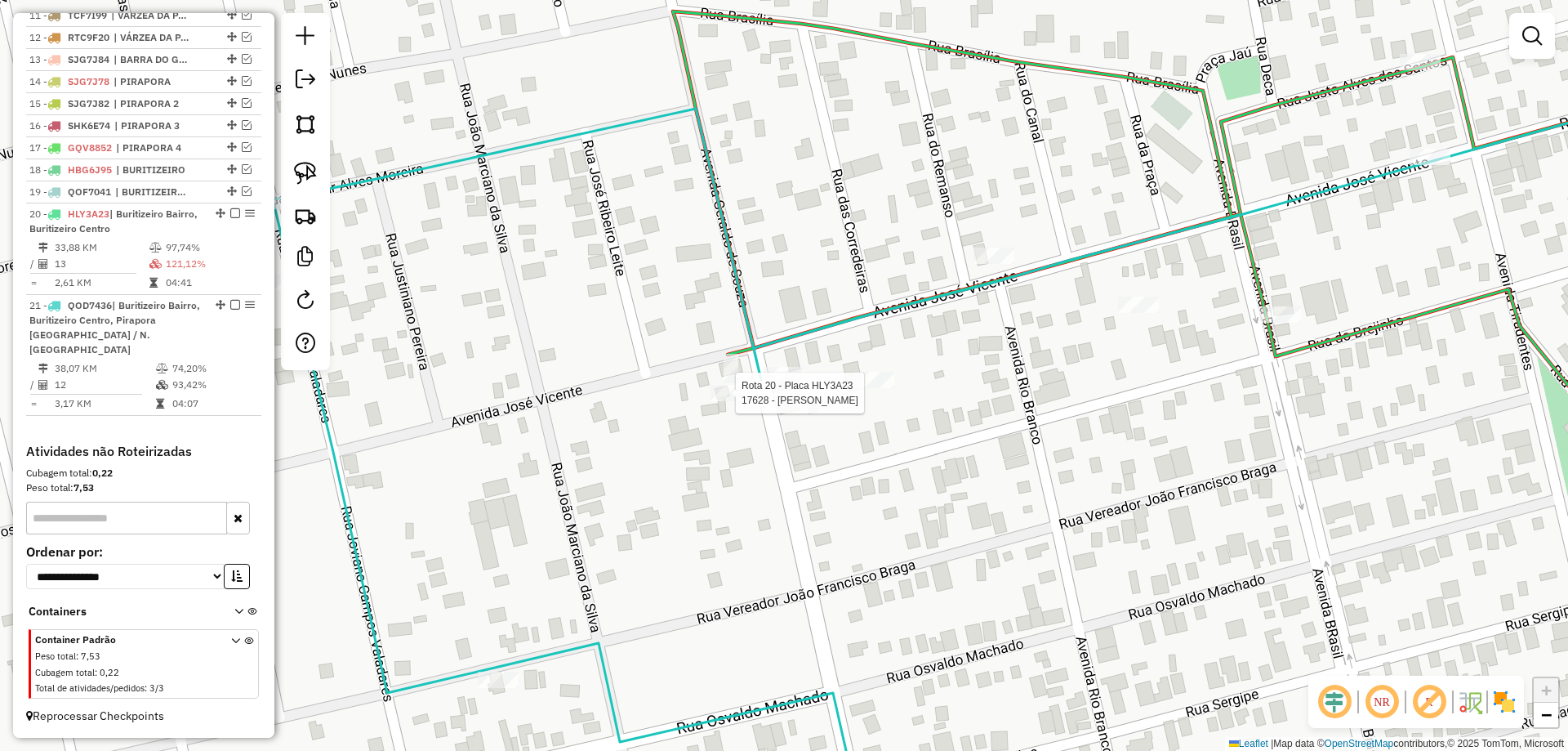
select select "*********"
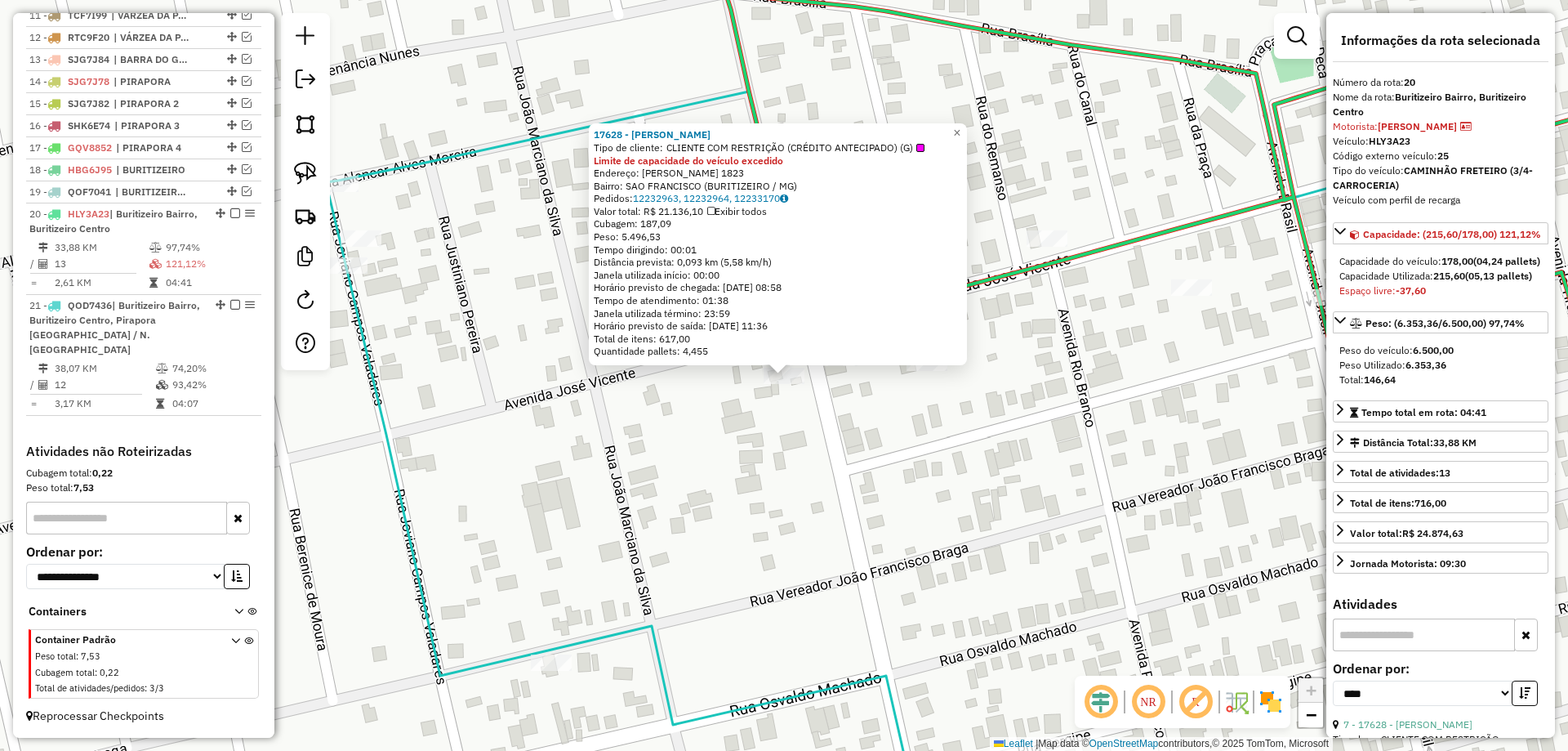
click at [830, 421] on div "17628 - ADEGA OLIVEIRA Tipo de cliente: CLIENTE COM RESTRIÇÃO (CRÉDITO ANTECIPA…" at bounding box center [784, 375] width 1568 height 751
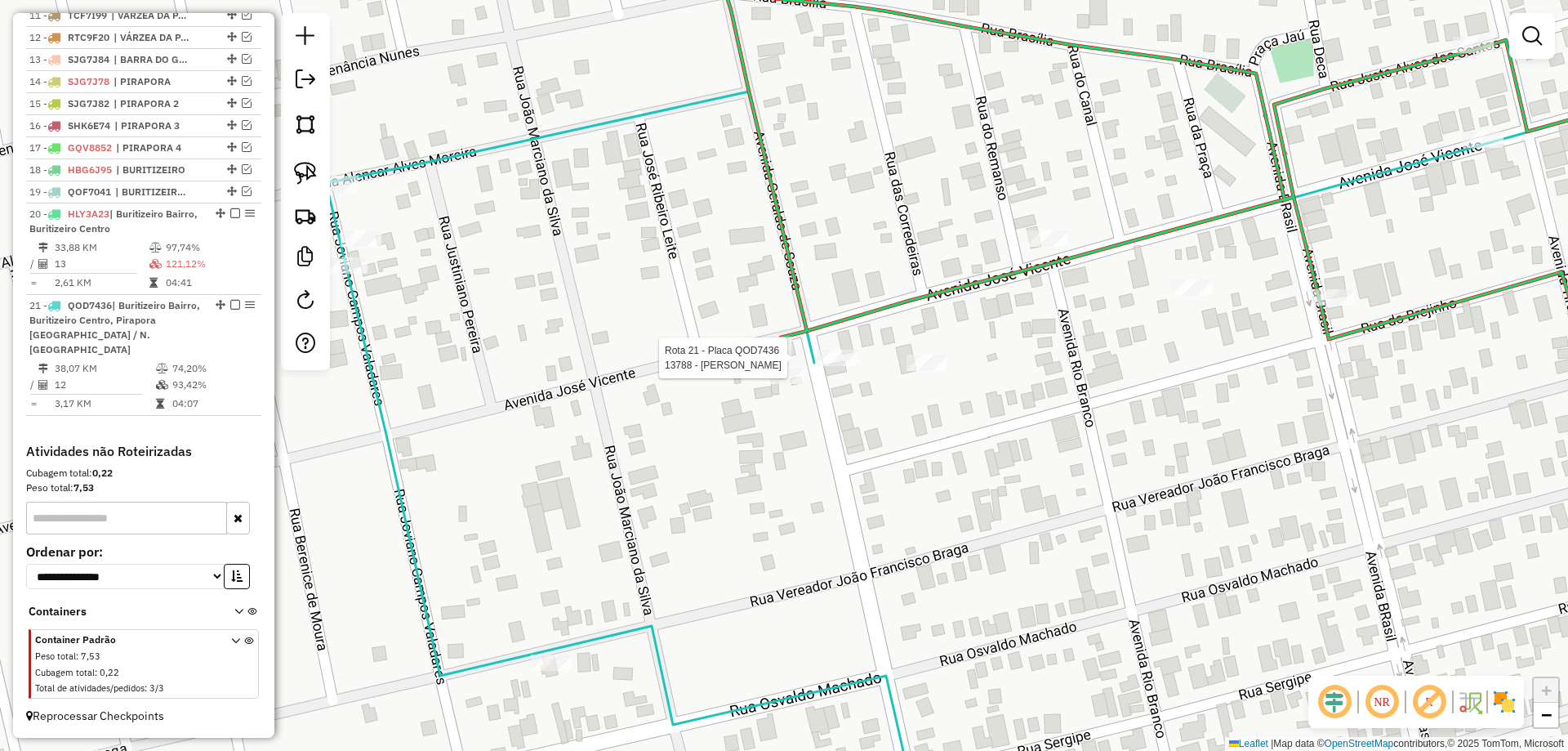
select select "*********"
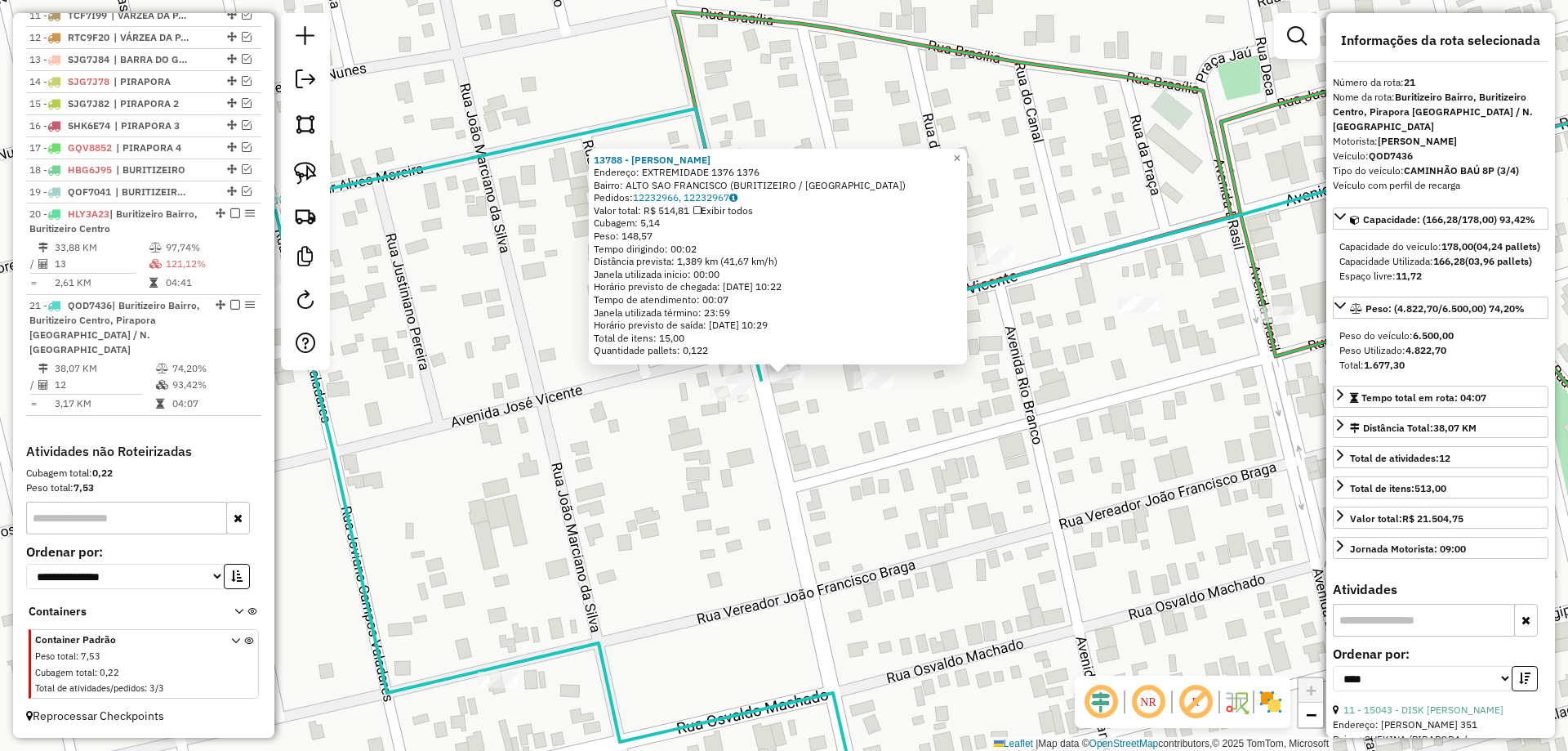
click at [807, 417] on div "13788 - CARLINHOS CHURRASQUI Endereço: EXTREMIDADE 1376 1376 Bairro: ALTO SAO F…" at bounding box center [784, 375] width 1568 height 751
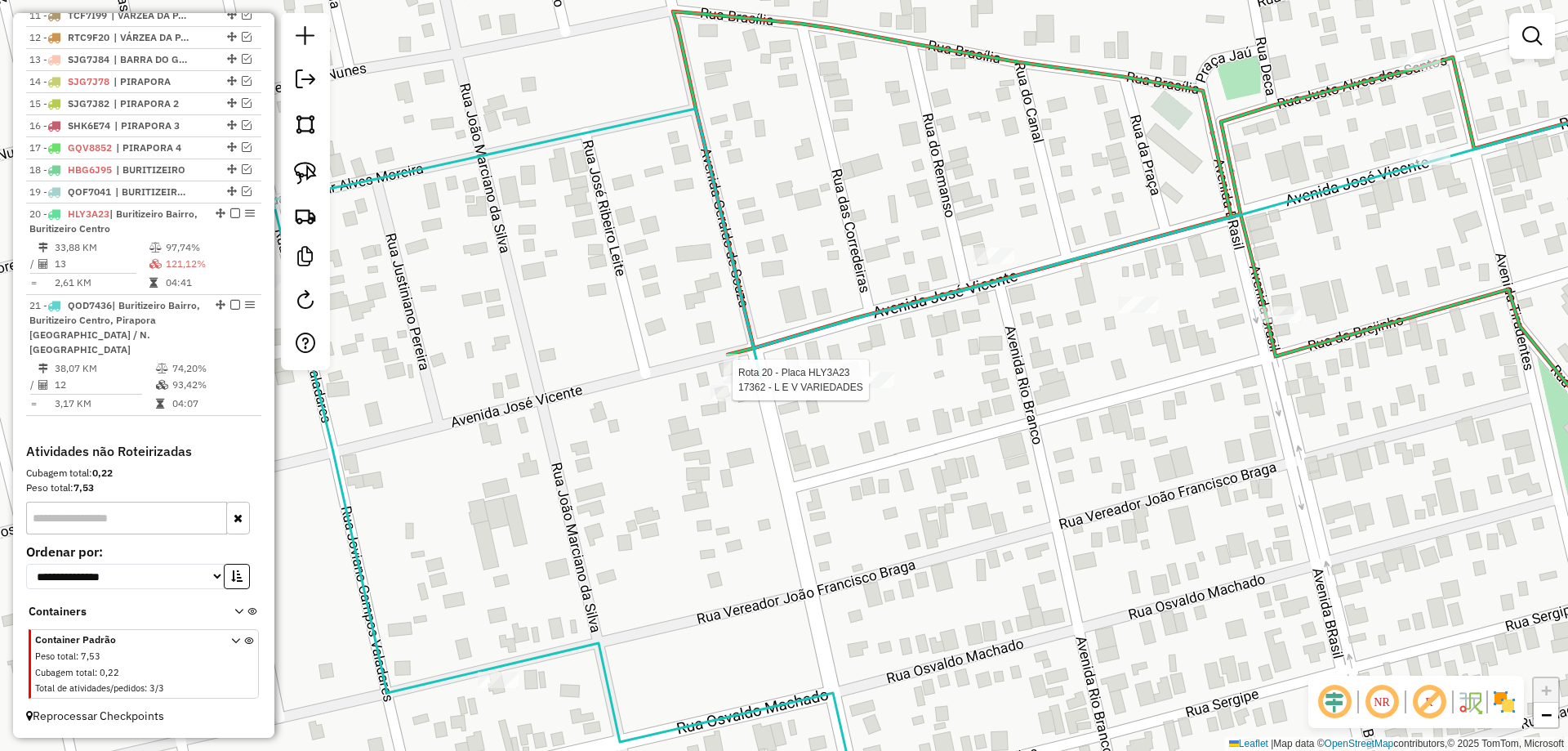
select select "*********"
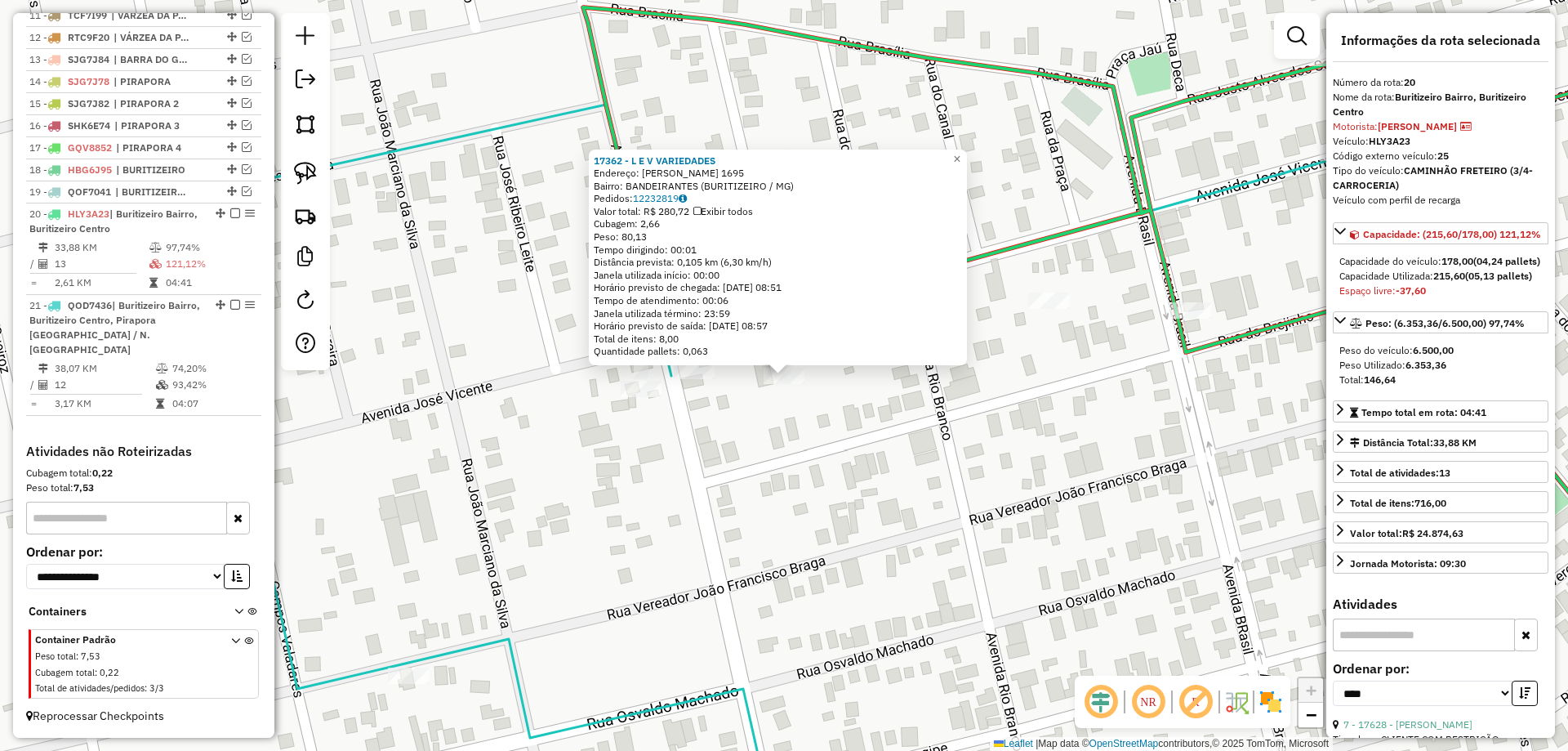
click at [847, 435] on div "17362 - L E V VARIEDADES Endereço: Jose Vicente 1695 Bairro: BANDEIRANTES (BURI…" at bounding box center [784, 375] width 1568 height 751
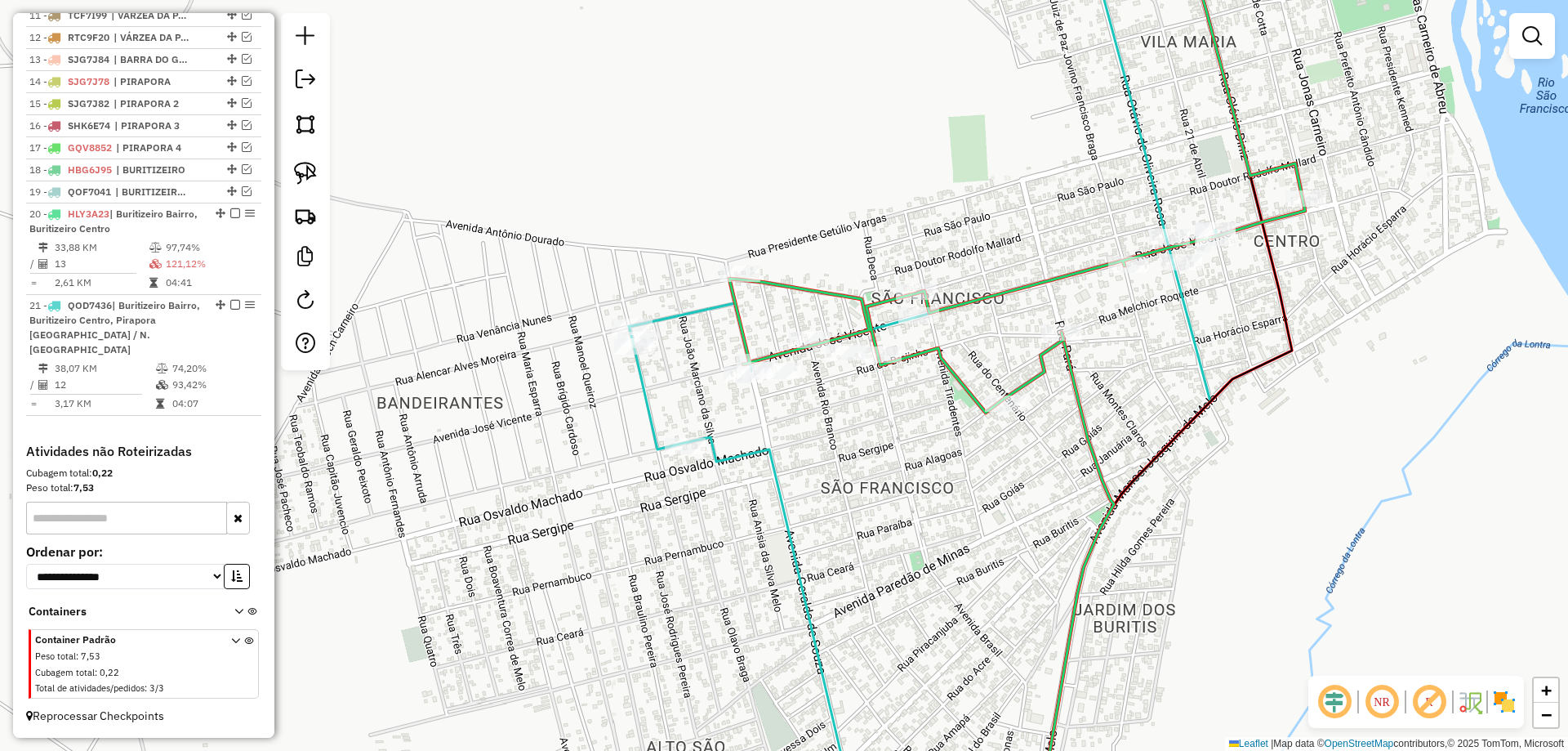
drag, startPoint x: 866, startPoint y: 474, endPoint x: 823, endPoint y: 360, distance: 121.8
click at [825, 377] on div "Janela de atendimento Grade de atendimento Capacidade Transportadoras Veículos …" at bounding box center [784, 375] width 1568 height 751
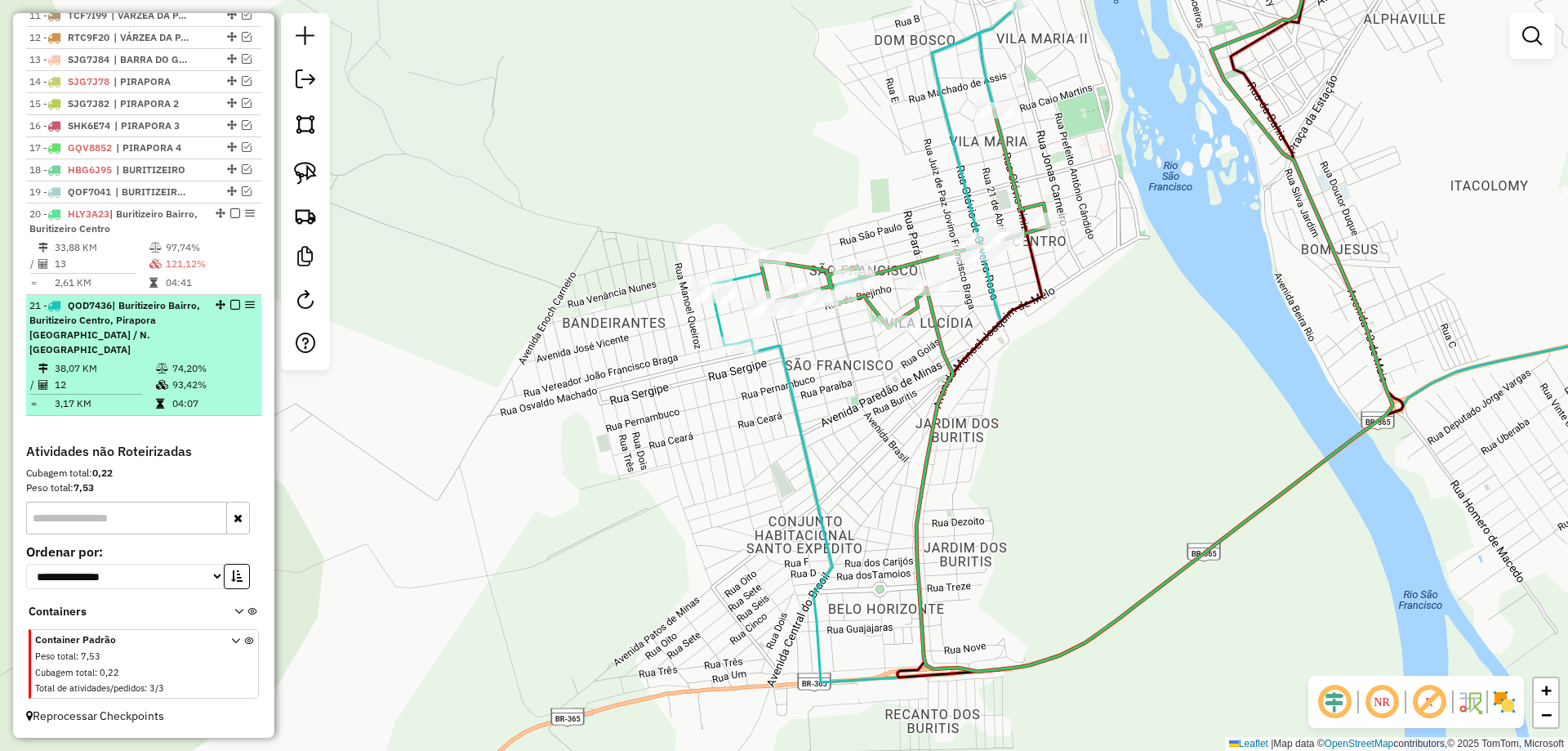
click at [230, 310] on em at bounding box center [235, 305] width 10 height 10
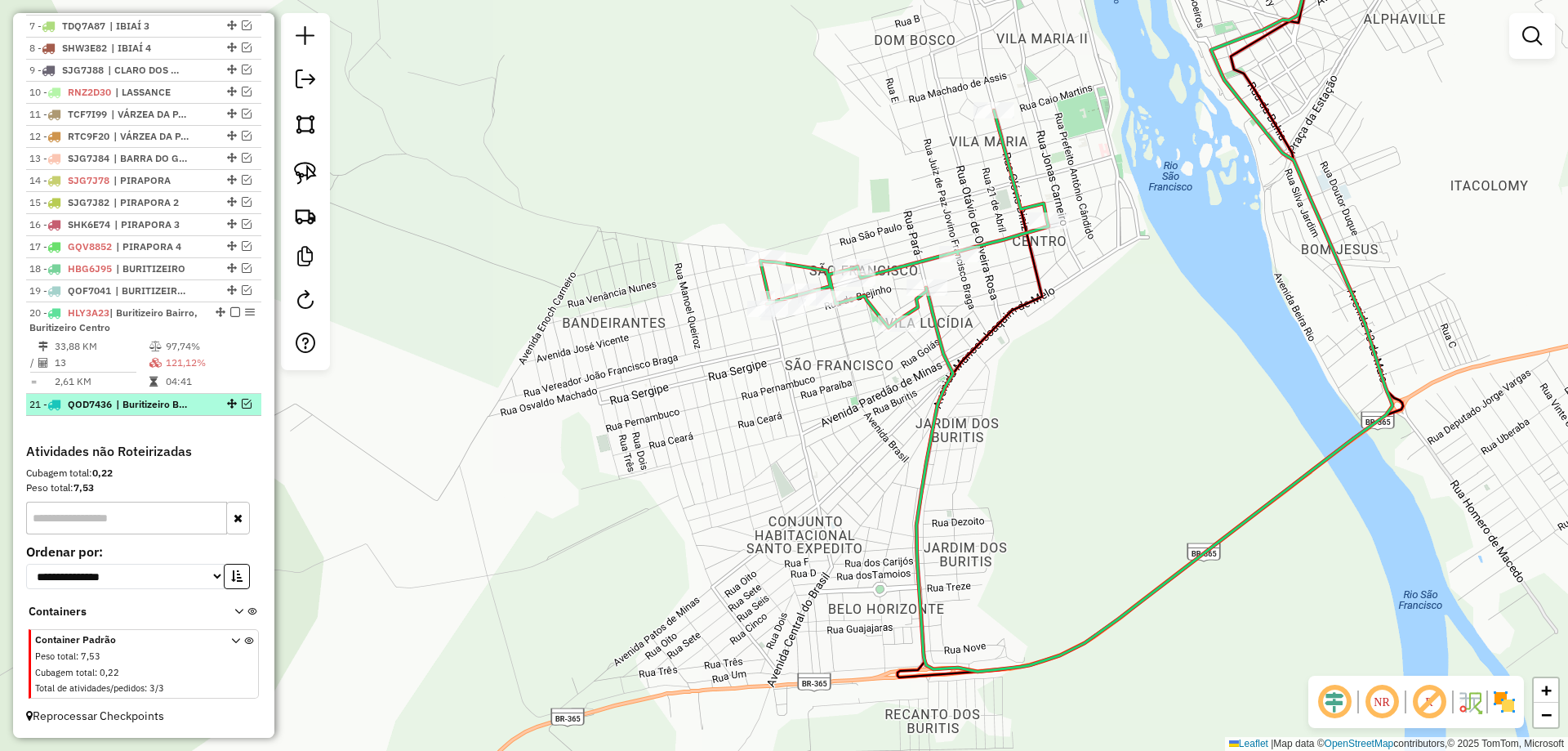
scroll to position [783, 0]
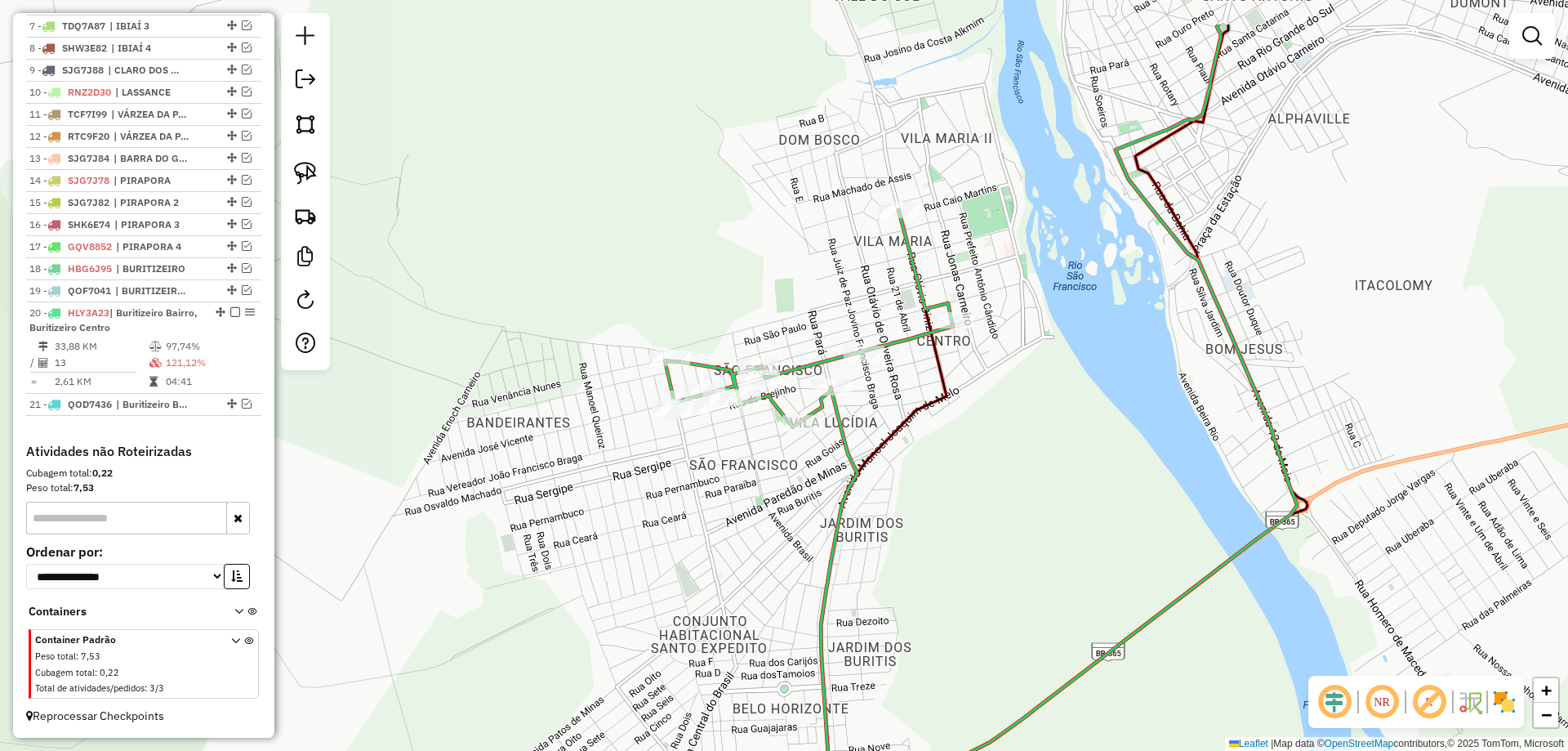
drag, startPoint x: 675, startPoint y: 430, endPoint x: 735, endPoint y: 477, distance: 76.2
click at [667, 441] on div "Janela de atendimento Grade de atendimento Capacidade Transportadoras Veículos …" at bounding box center [784, 375] width 1568 height 751
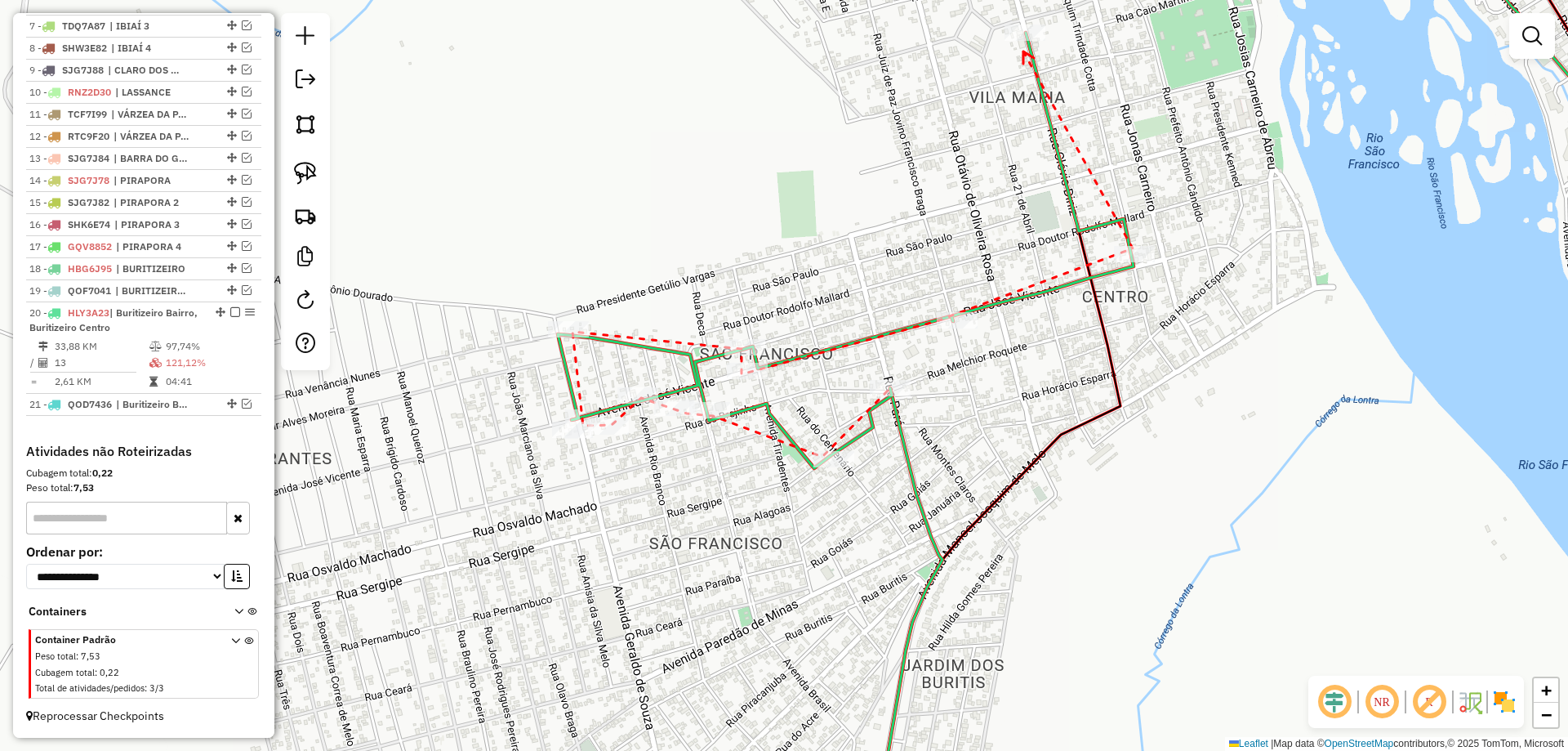
click at [1024, 52] on icon at bounding box center [1028, 58] width 11 height 12
click at [1024, 46] on icon at bounding box center [1028, 52] width 11 height 12
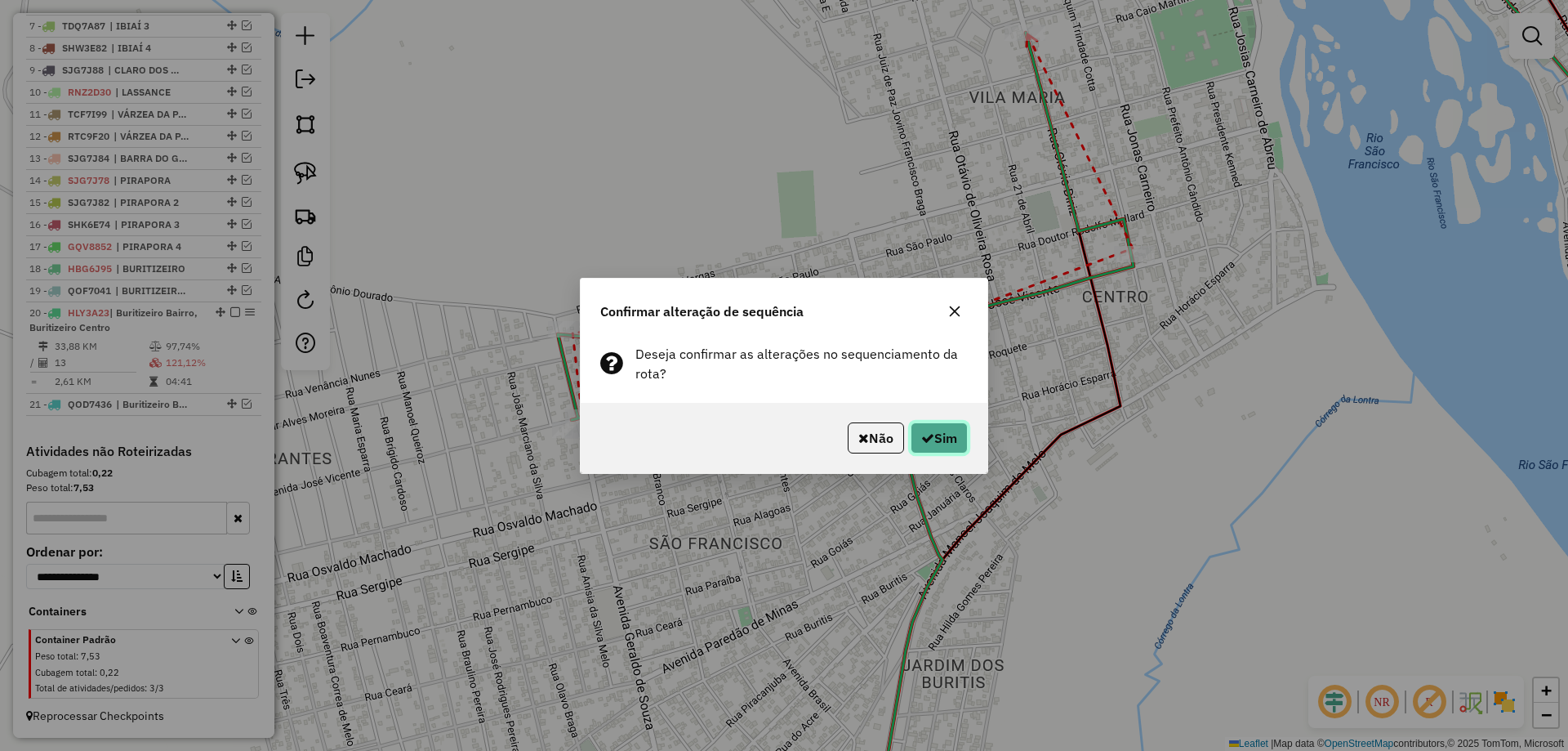
click at [949, 437] on button "Sim" at bounding box center [939, 438] width 58 height 31
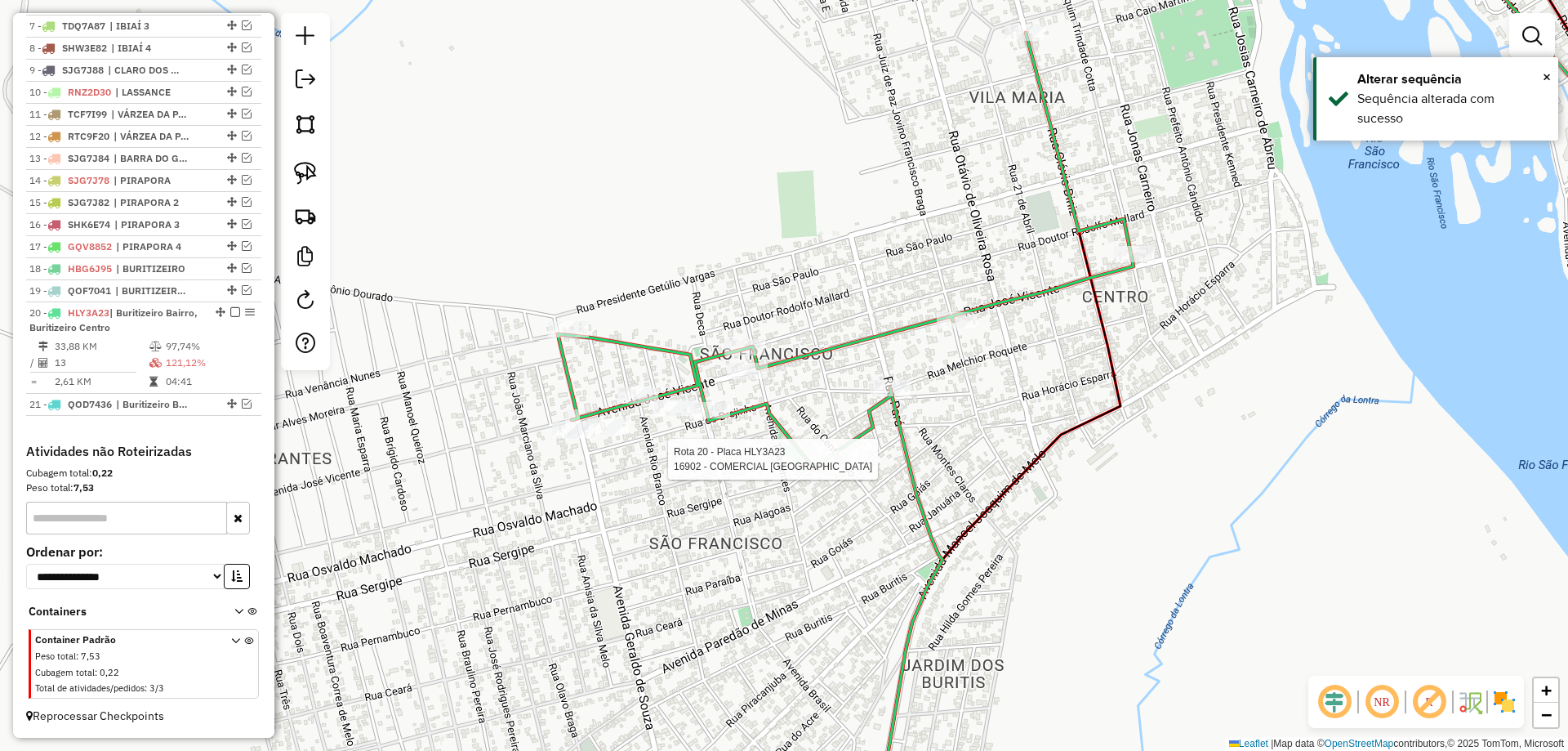
select select "*********"
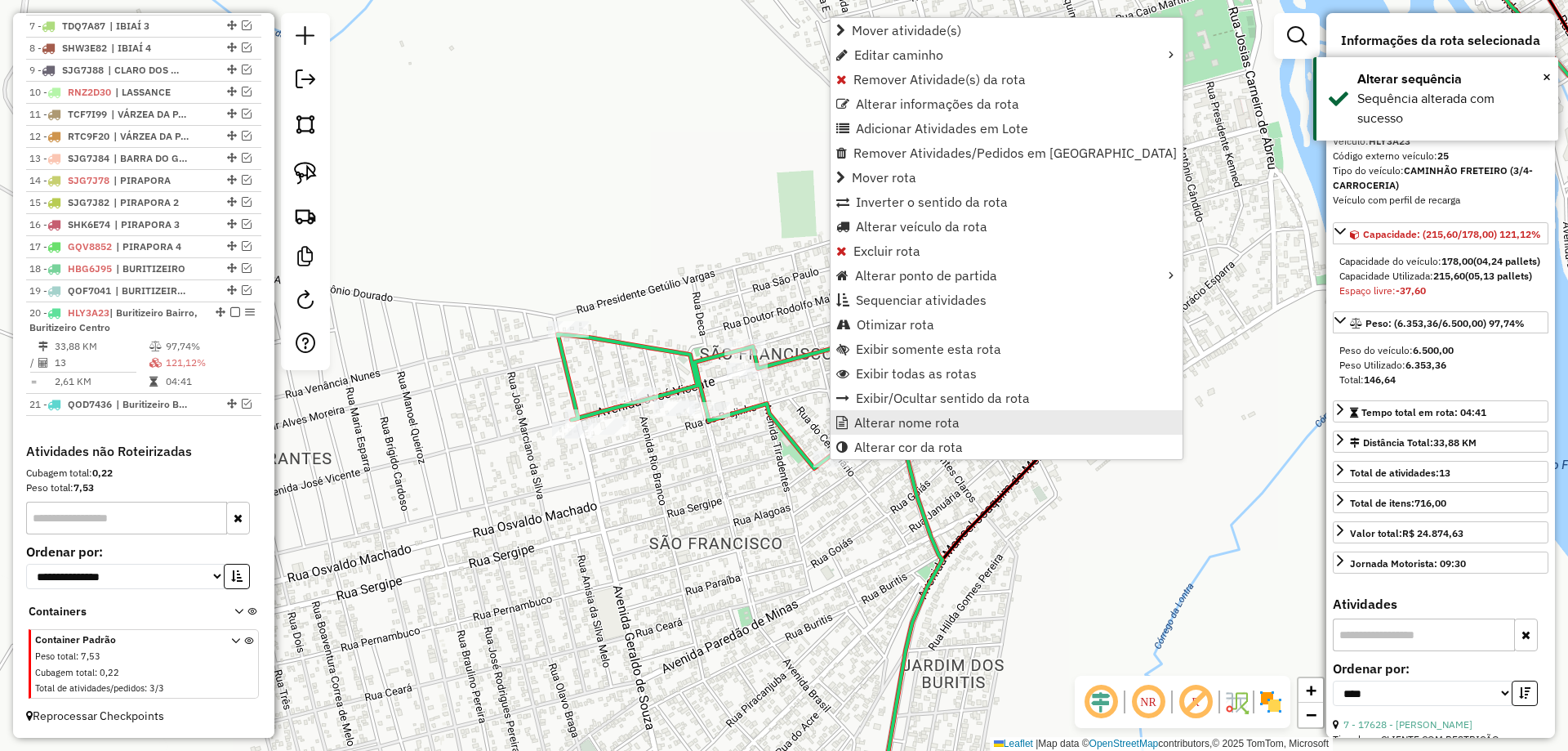
click at [886, 411] on link "Alterar nome rota" at bounding box center [1006, 422] width 352 height 25
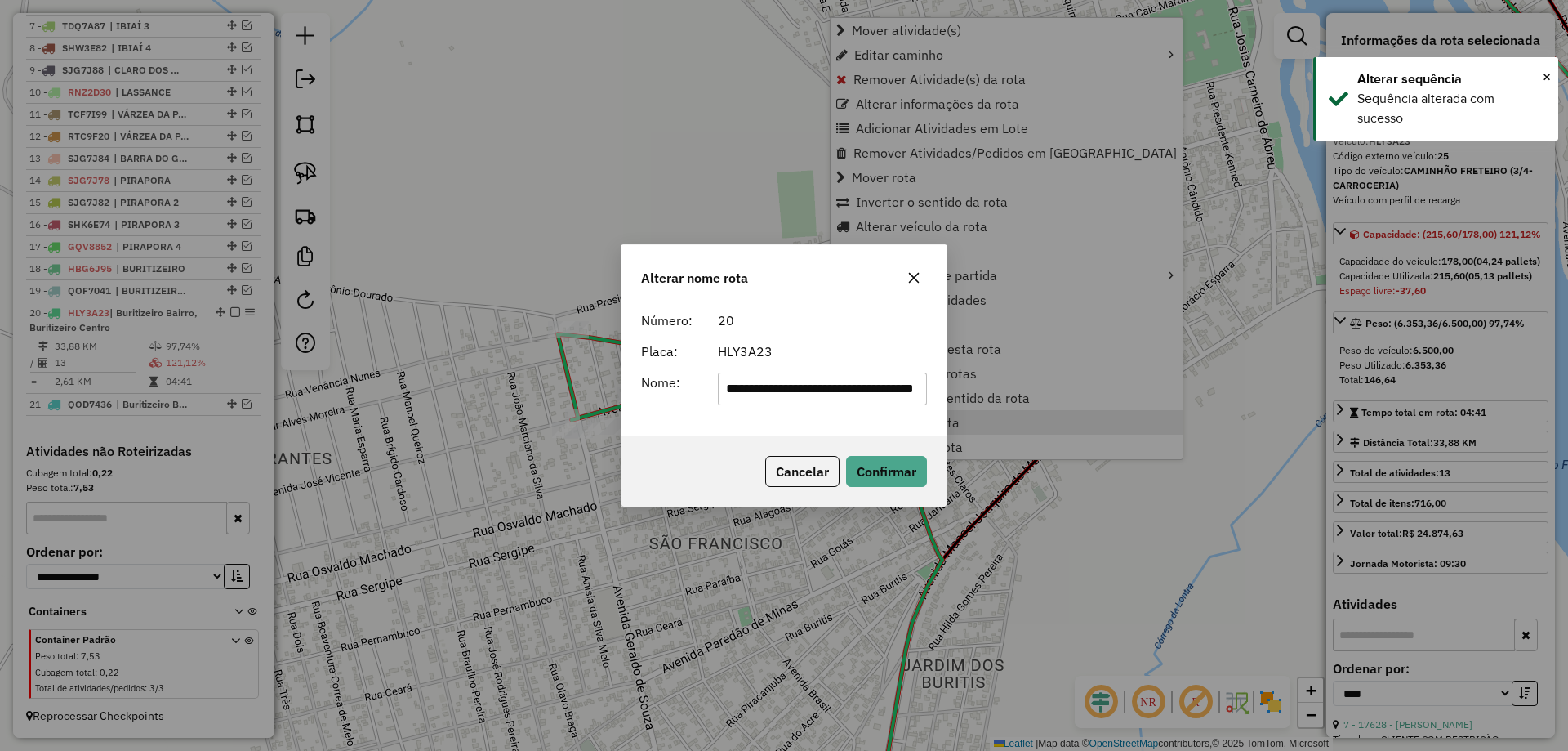
scroll to position [0, 15]
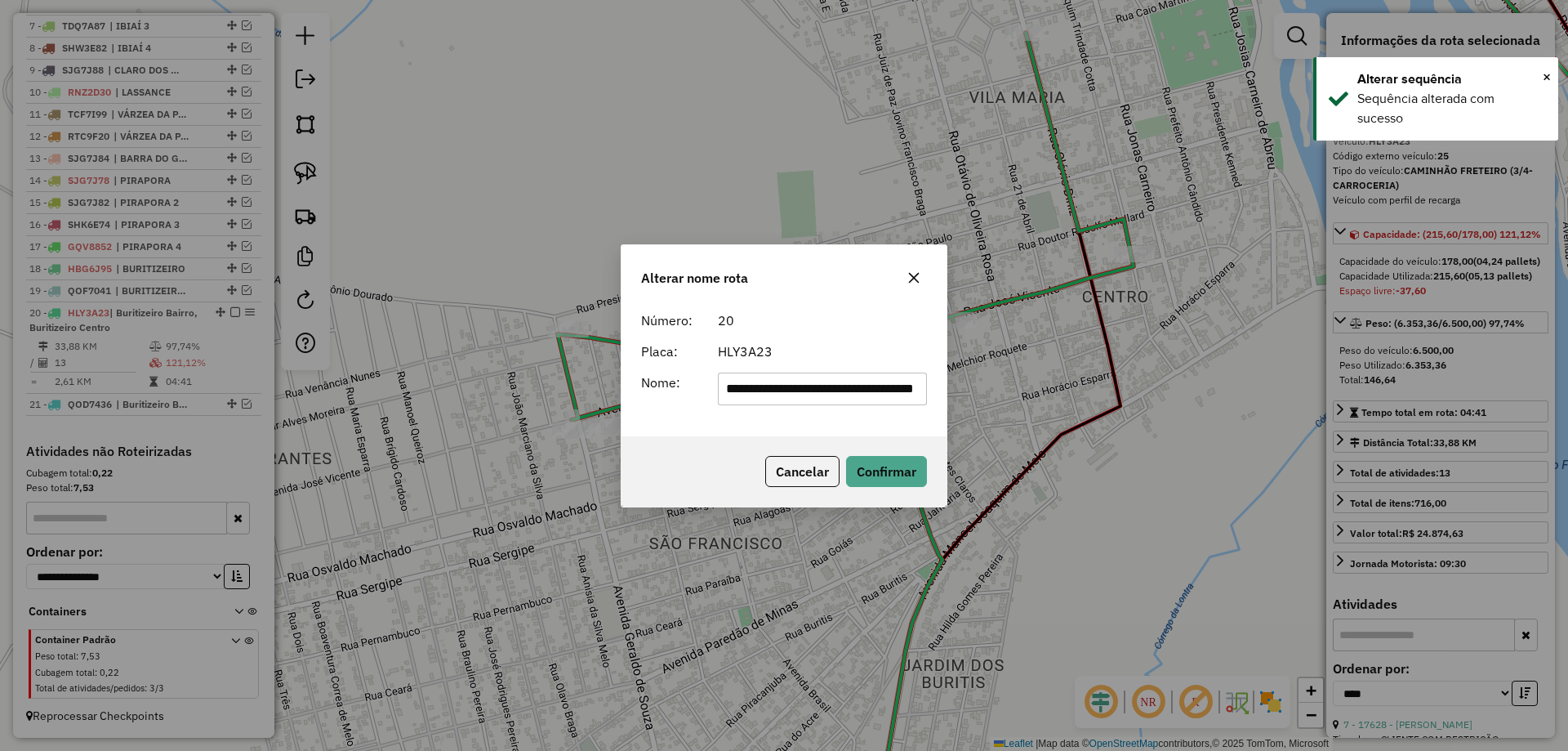
click at [833, 399] on input "**********" at bounding box center [823, 388] width 210 height 33
type input "**********"
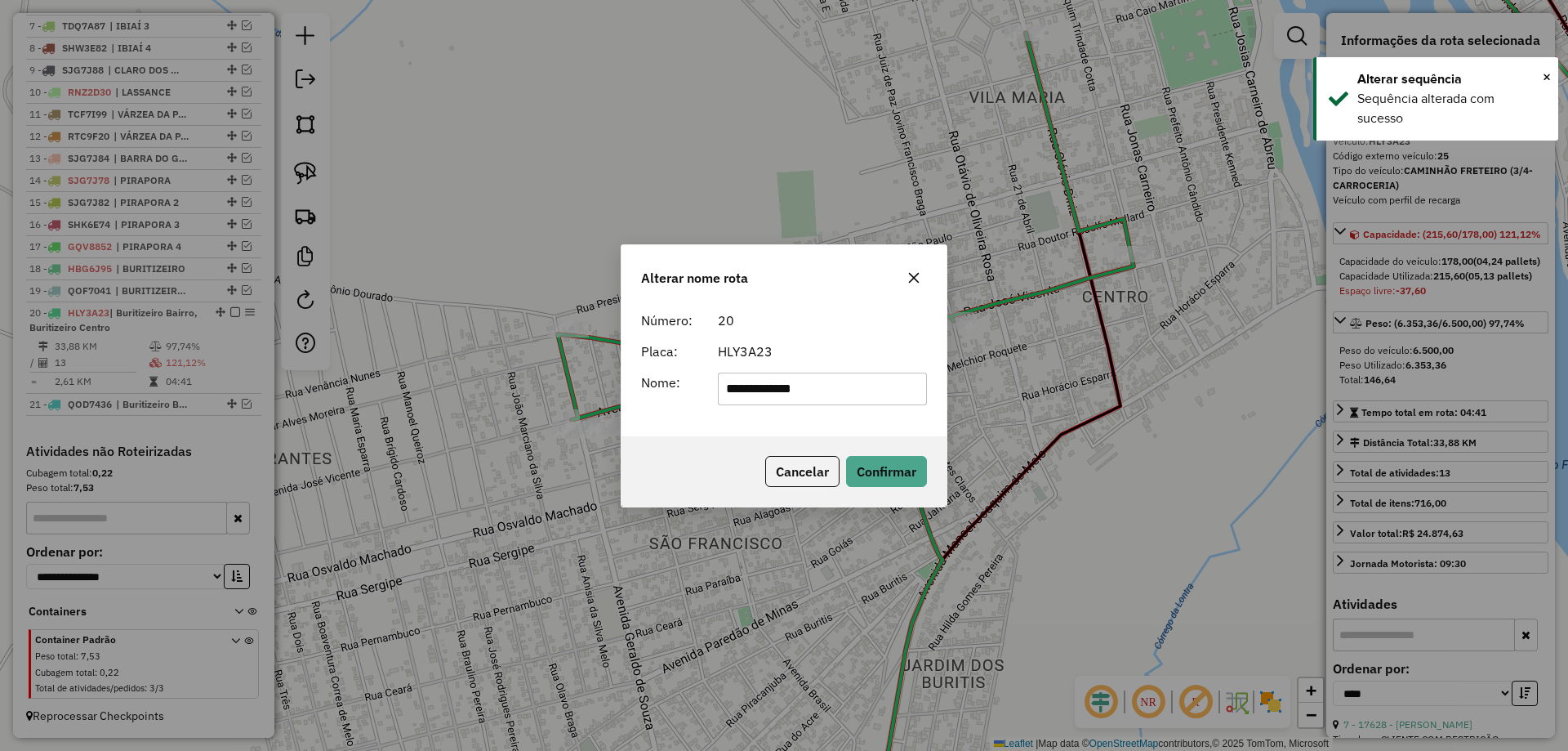
click at [851, 353] on div "HLY3A23" at bounding box center [822, 351] width 229 height 20
click at [768, 386] on input "**********" at bounding box center [823, 388] width 210 height 33
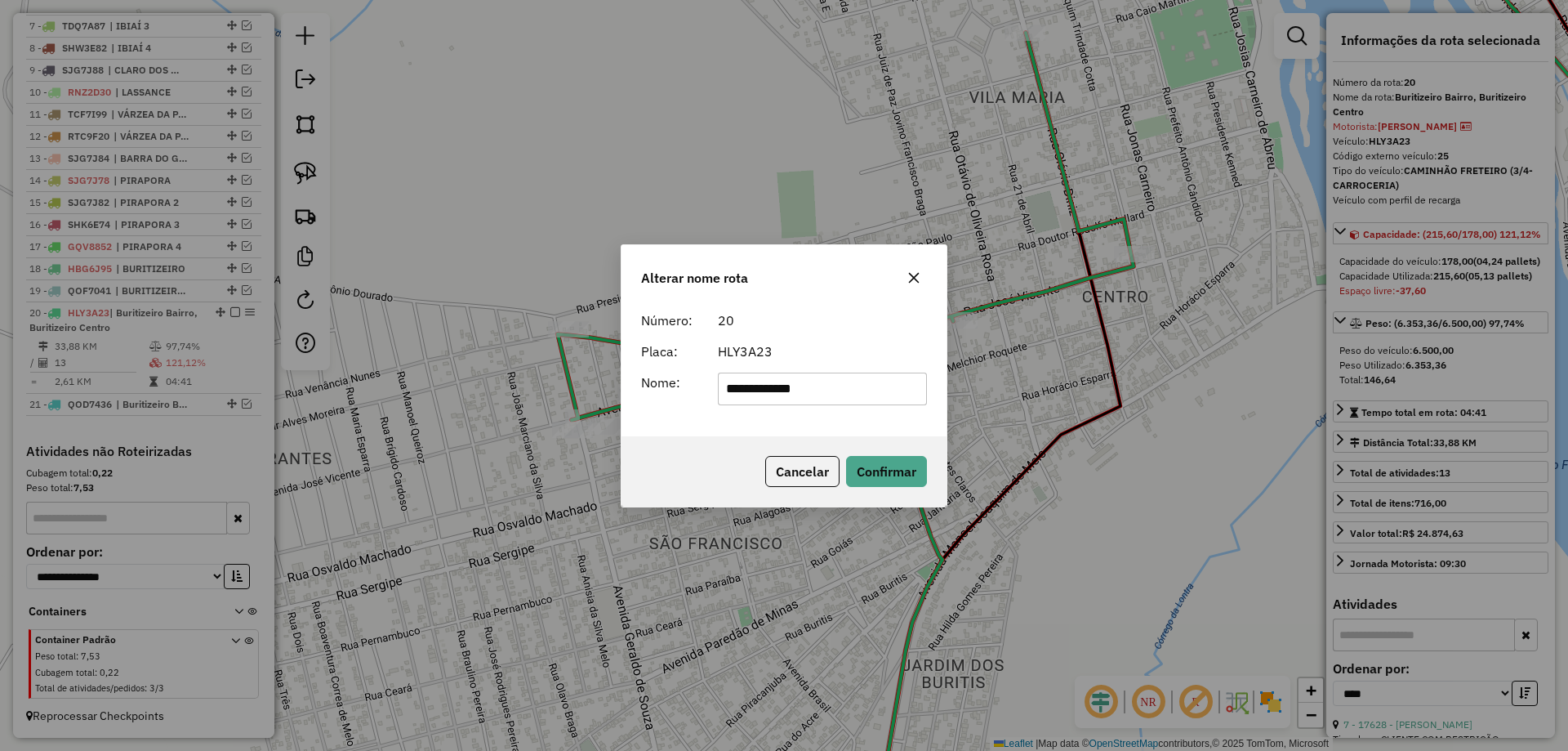
click at [768, 386] on input "**********" at bounding box center [823, 388] width 210 height 33
click at [822, 328] on div "20" at bounding box center [822, 320] width 229 height 20
click at [904, 498] on div "Cancelar Confirmar" at bounding box center [784, 471] width 325 height 70
click at [904, 485] on button "Confirmar" at bounding box center [887, 470] width 81 height 31
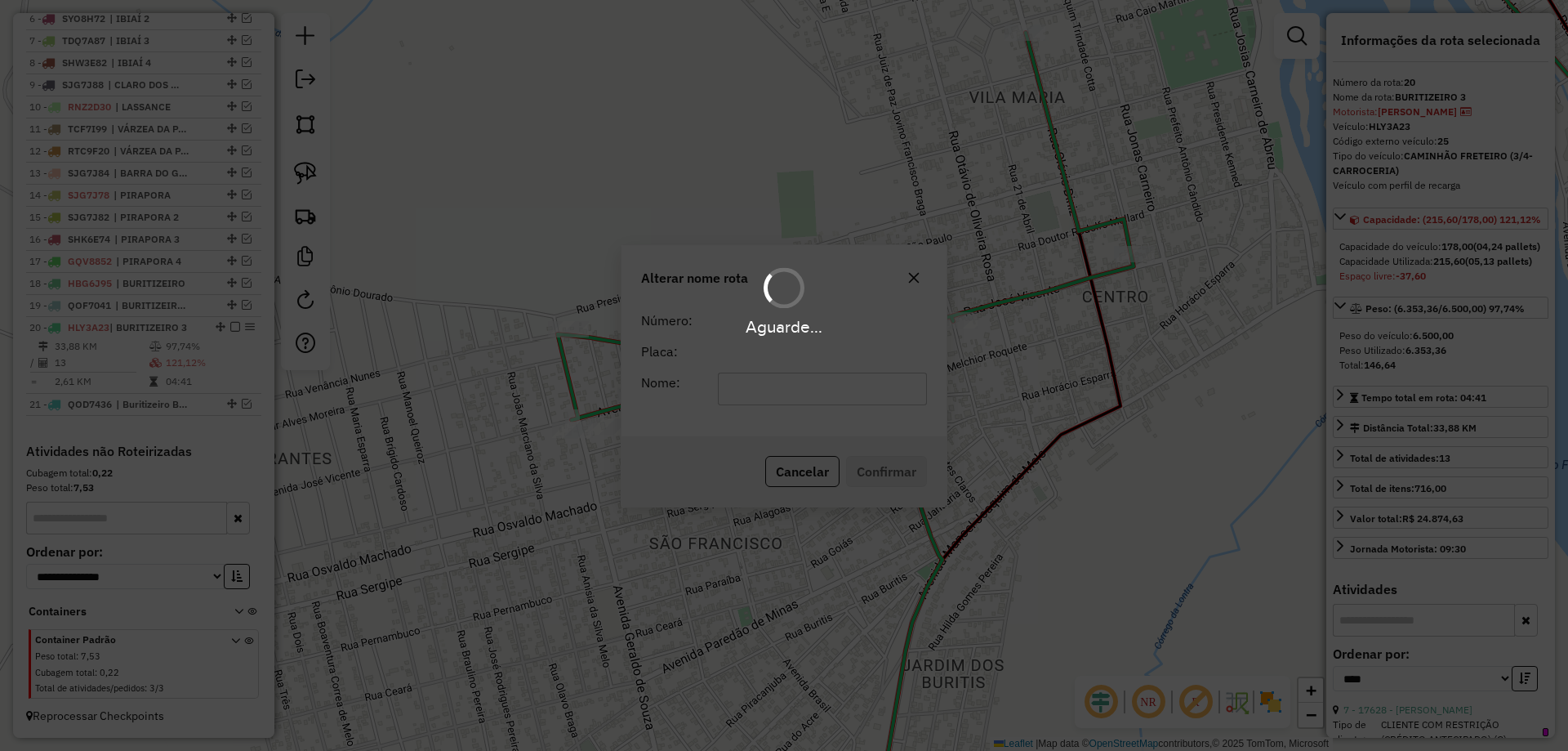
scroll to position [768, 0]
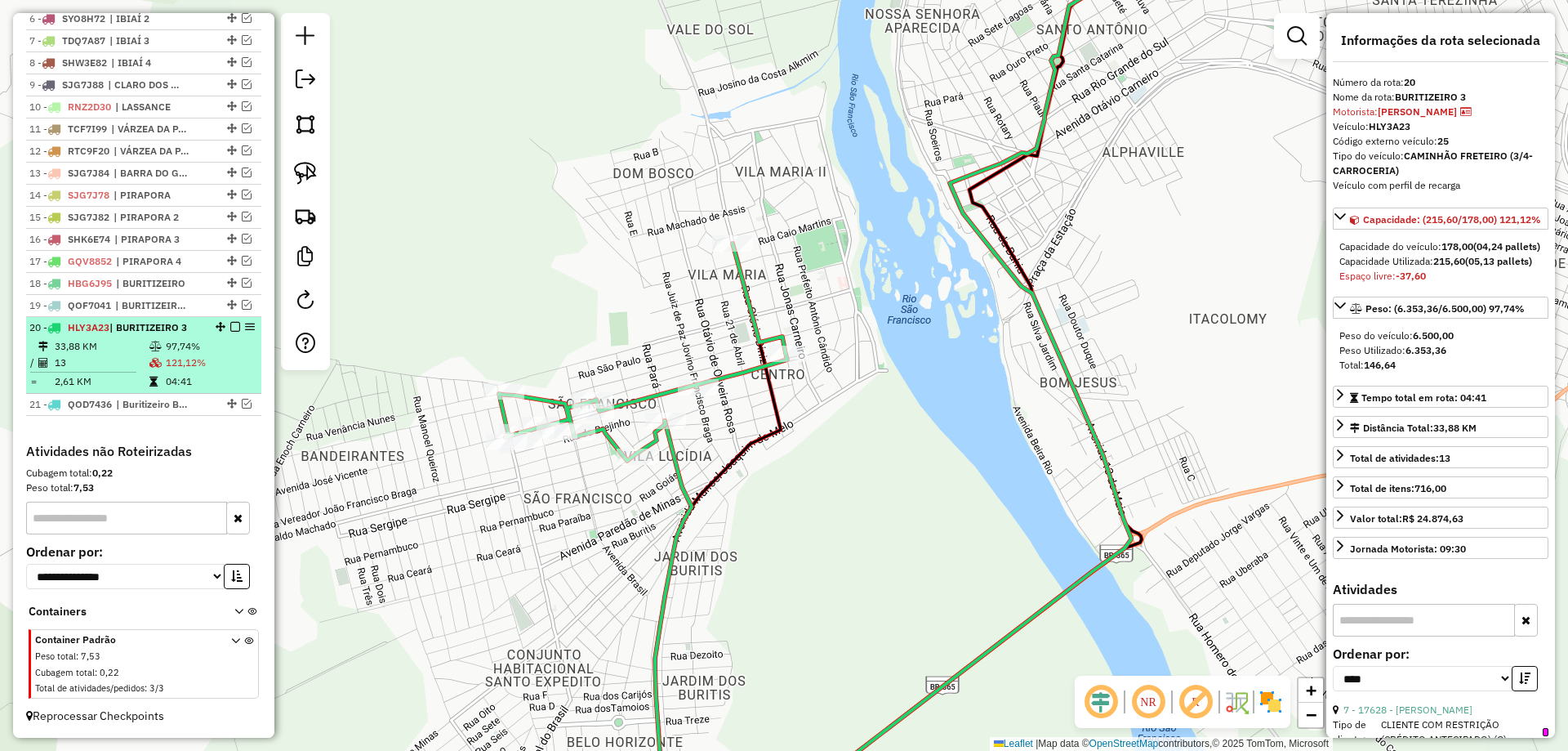
click at [231, 329] on em at bounding box center [235, 326] width 10 height 10
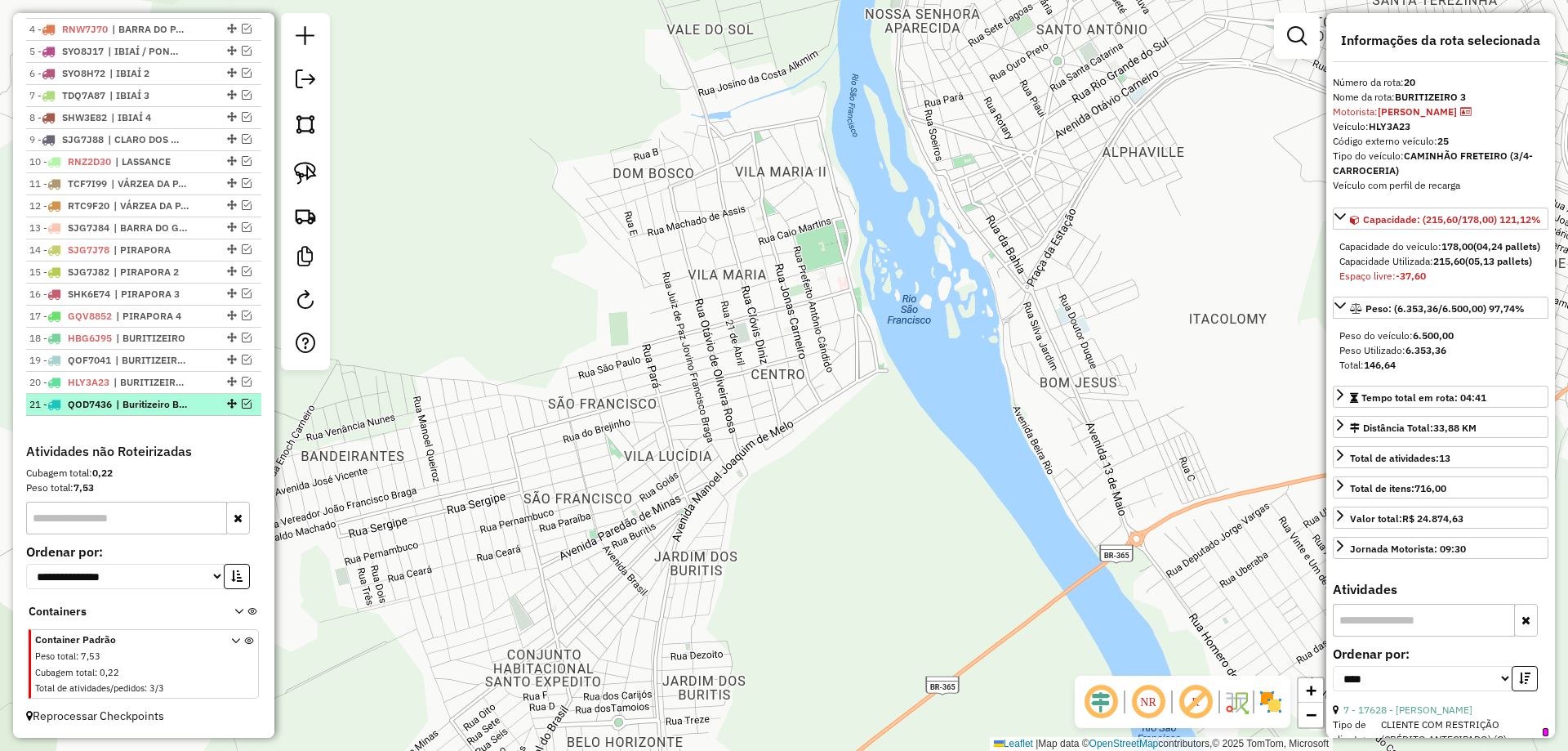
click at [242, 405] on em at bounding box center [247, 404] width 10 height 10
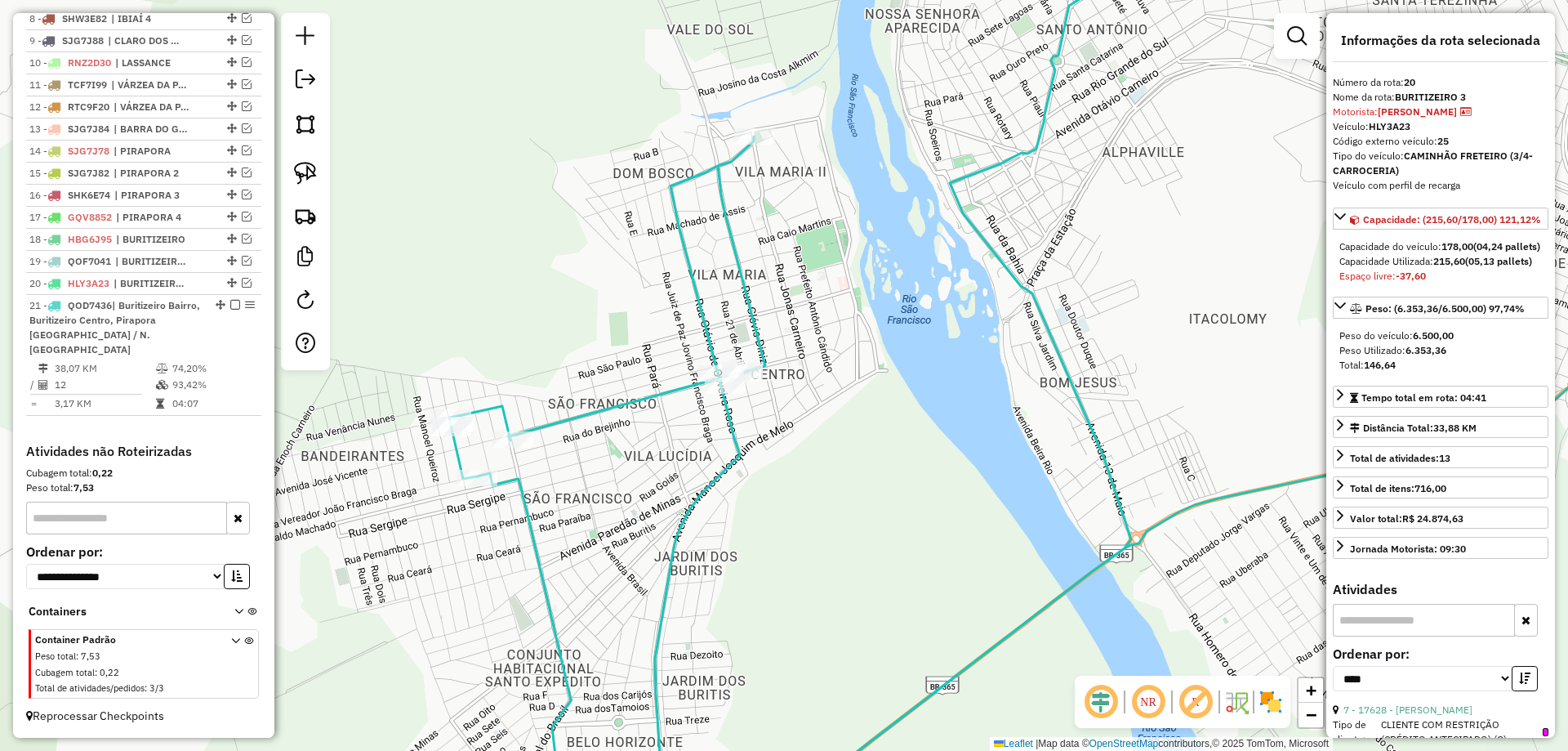
drag, startPoint x: 723, startPoint y: 501, endPoint x: 709, endPoint y: 510, distance: 16.6
click at [709, 510] on div "Janela de atendimento Grade de atendimento Capacidade Transportadoras Veículos …" at bounding box center [784, 375] width 1568 height 751
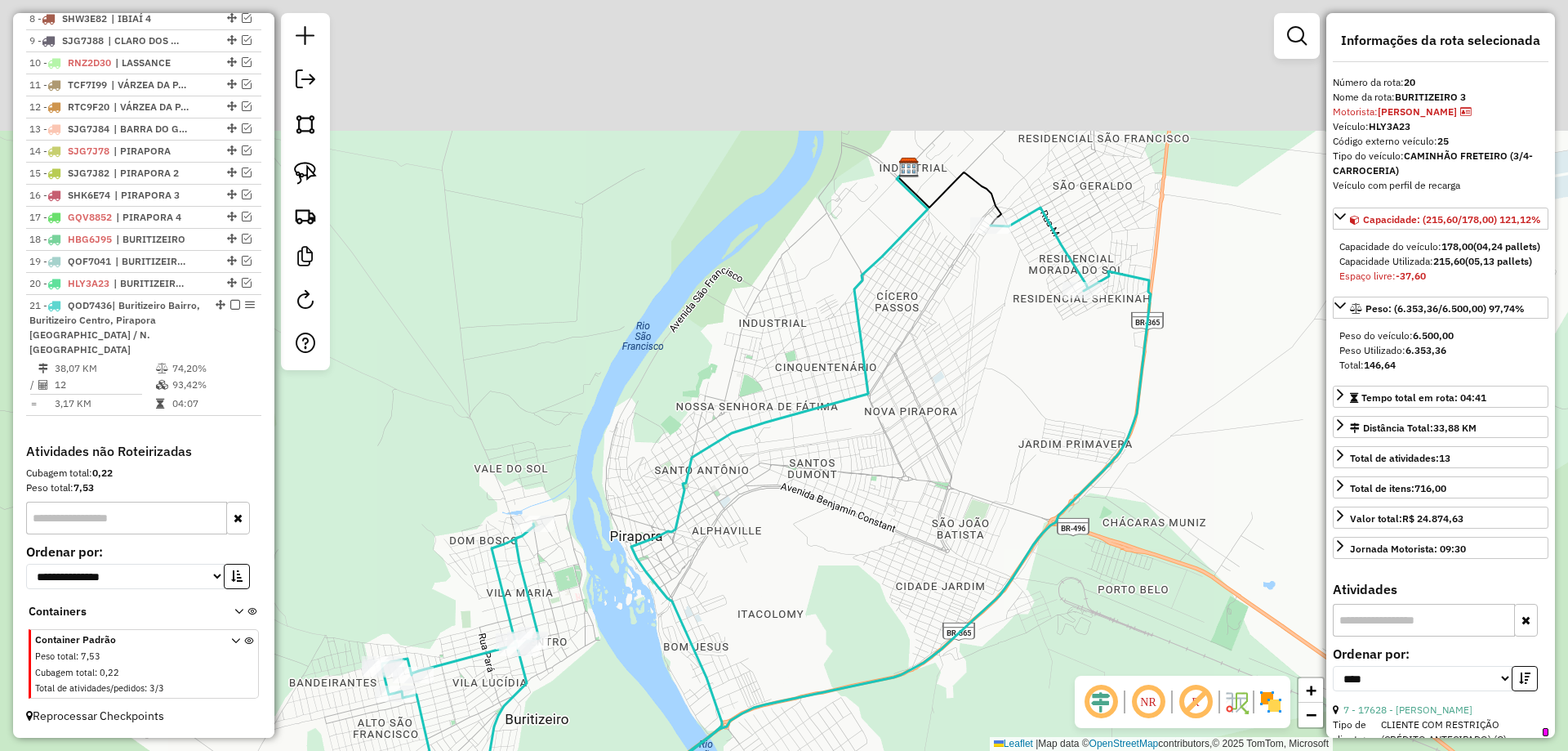
drag, startPoint x: 1052, startPoint y: 367, endPoint x: 940, endPoint y: 434, distance: 130.5
click at [943, 448] on div "Janela de atendimento Grade de atendimento Capacidade Transportadoras Veículos …" at bounding box center [784, 375] width 1568 height 751
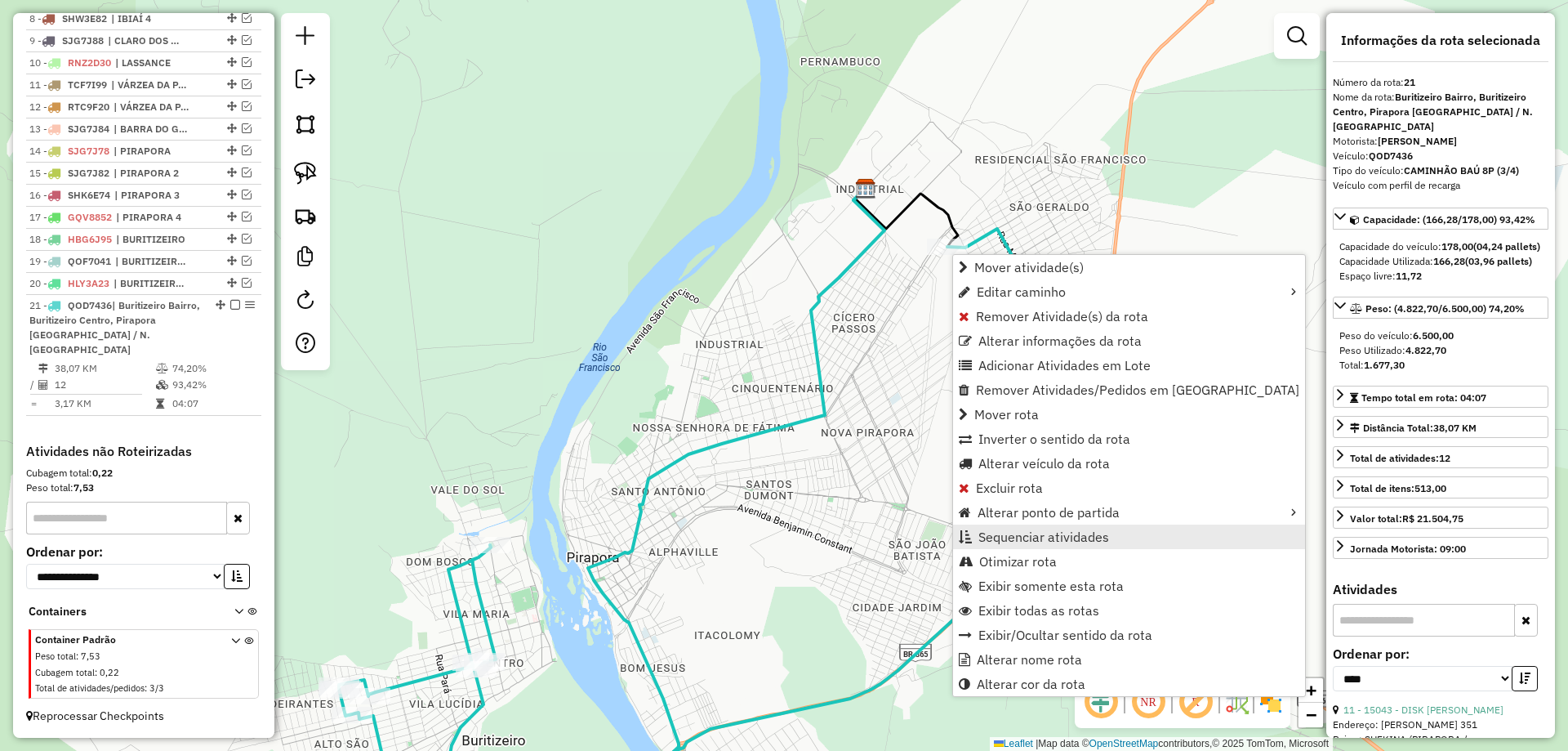
click at [1013, 543] on span "Sequenciar atividades" at bounding box center [1043, 536] width 131 height 13
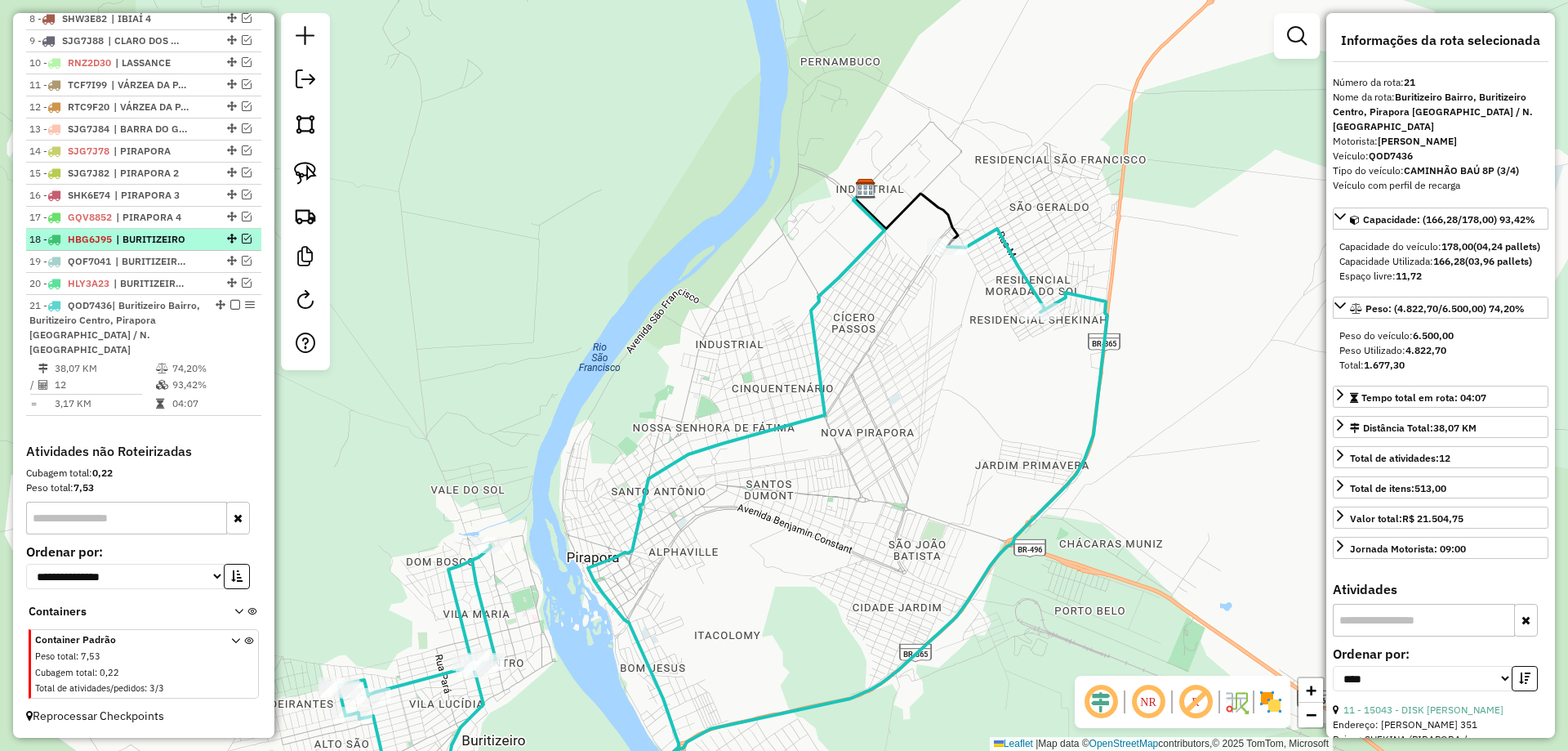
click at [133, 247] on span "| BURITIZEIRO" at bounding box center [154, 239] width 75 height 15
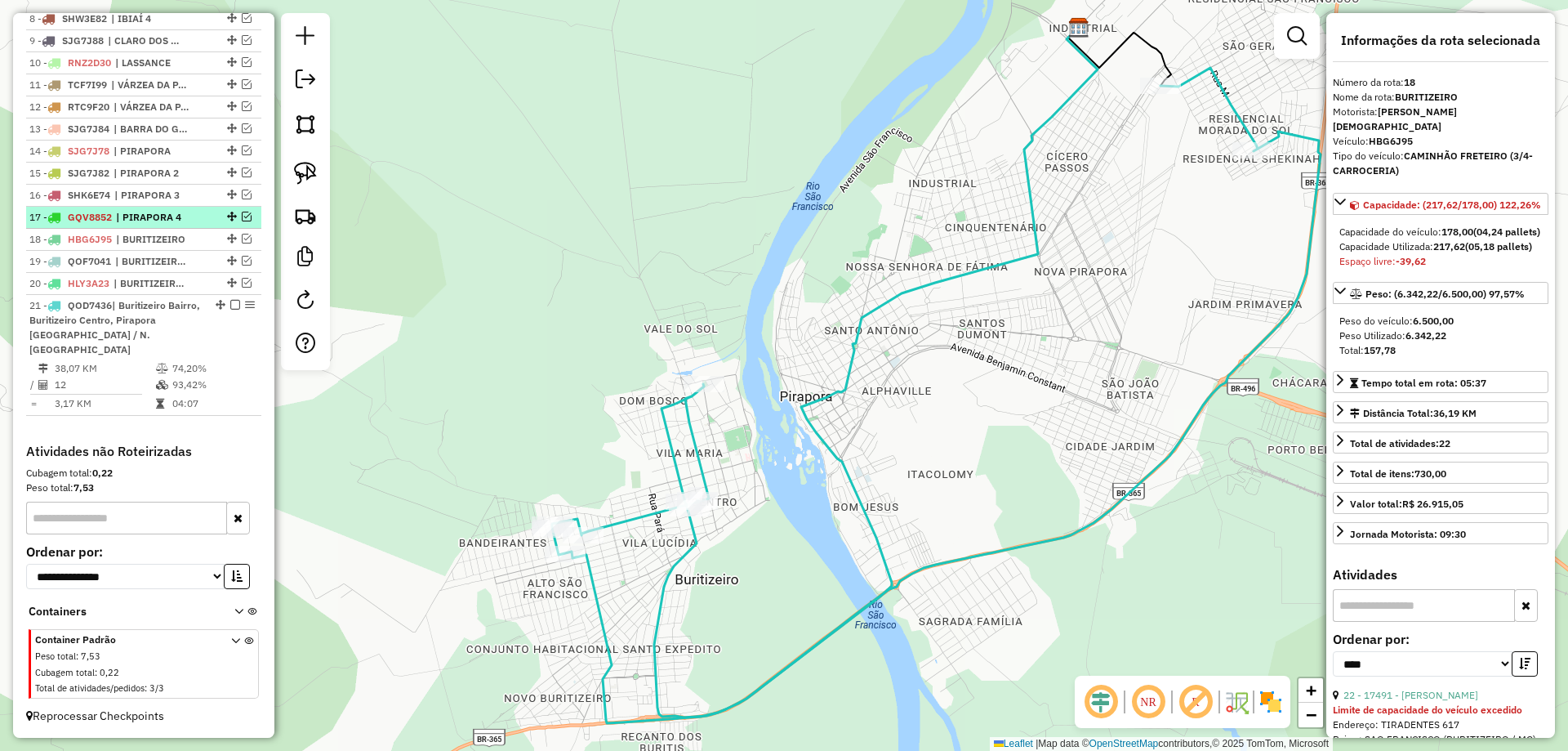
click at [118, 224] on span "| PIRAPORA 4" at bounding box center [154, 217] width 75 height 15
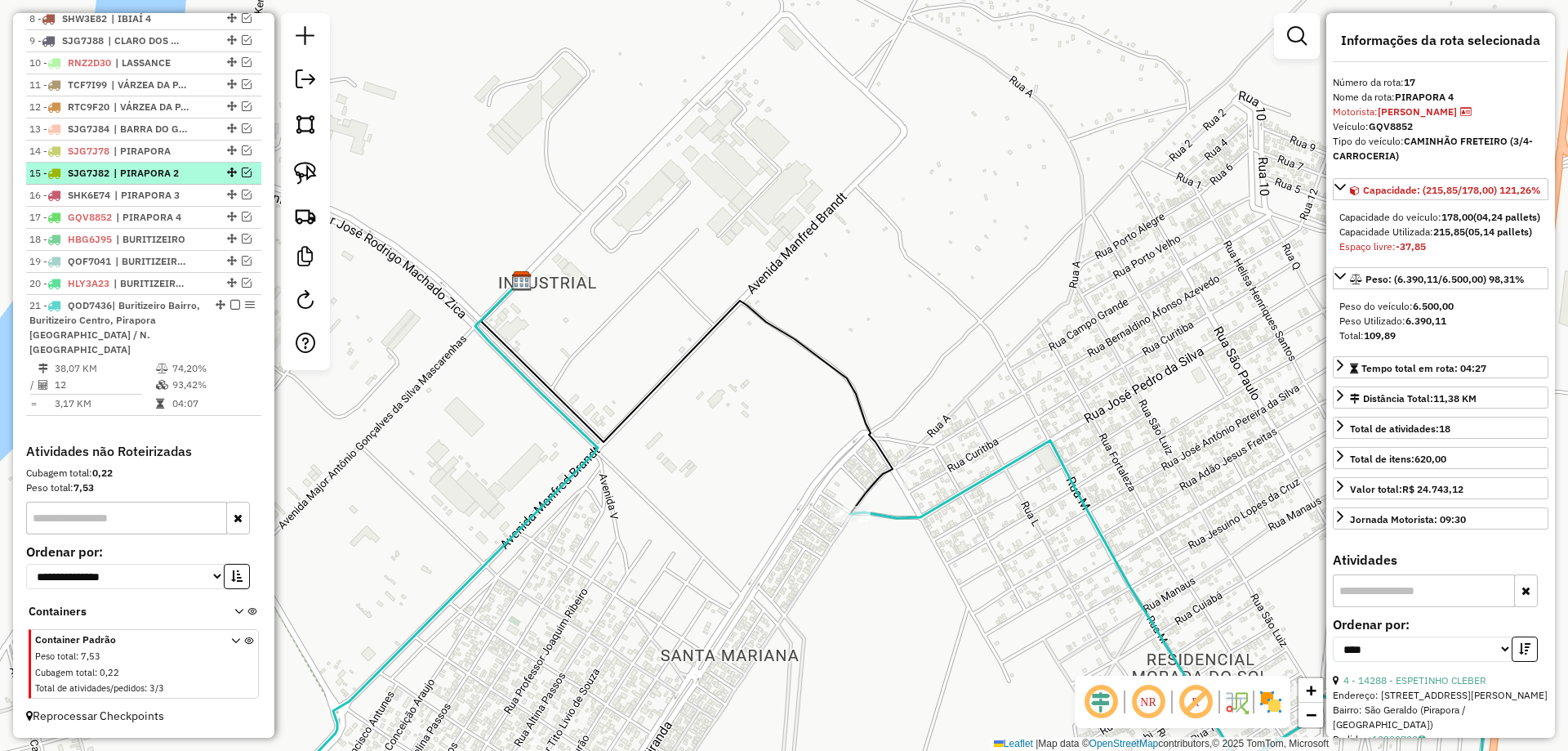
click at [136, 181] on span "| PIRAPORA 2" at bounding box center [151, 173] width 75 height 15
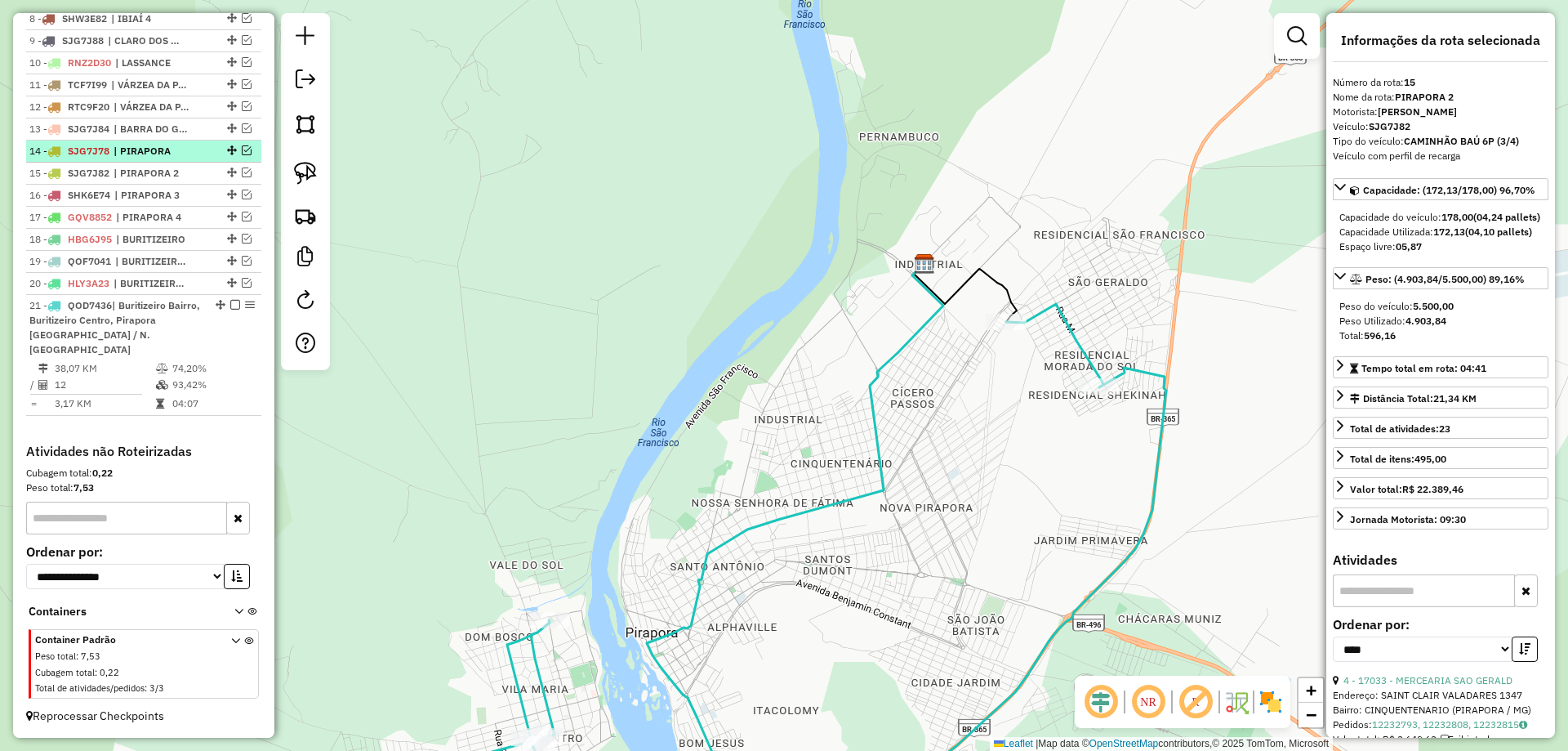
click at [162, 163] on li "14 - SJG7J78 | PIRAPORA" at bounding box center [143, 152] width 235 height 22
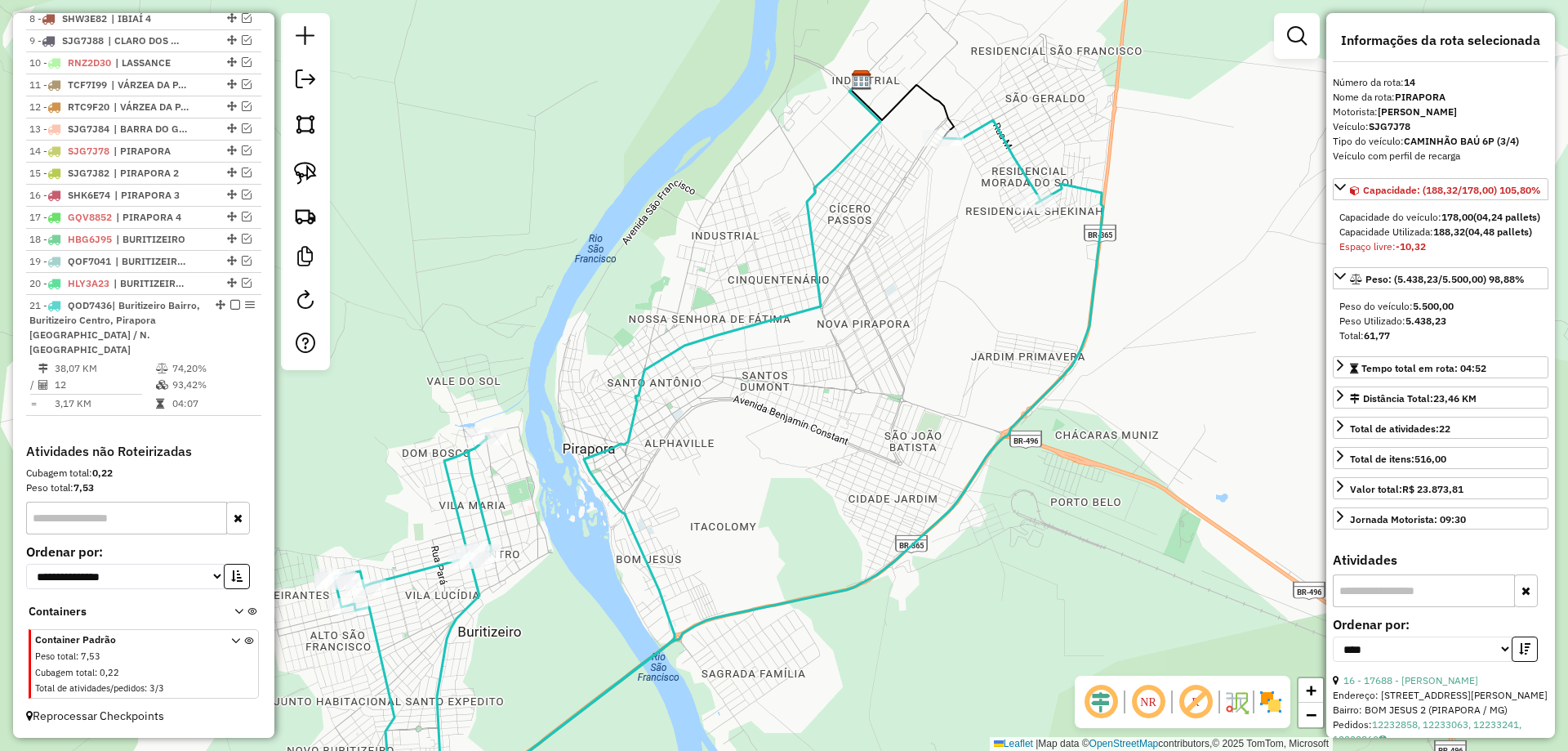
drag, startPoint x: 899, startPoint y: 240, endPoint x: 811, endPoint y: 361, distance: 149.6
click at [807, 358] on div "Janela de atendimento Grade de atendimento Capacidade Transportadoras Veículos …" at bounding box center [784, 375] width 1568 height 751
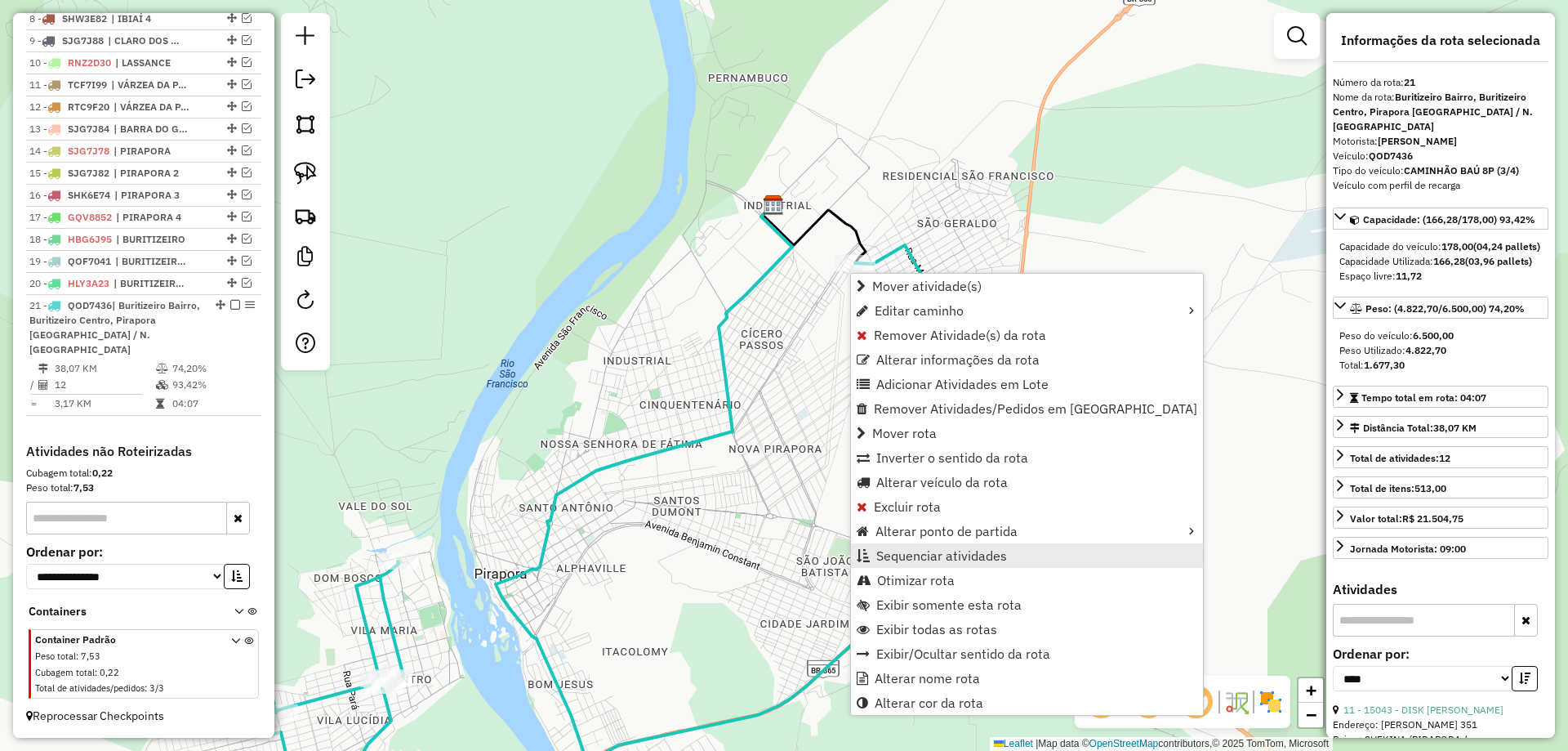
click at [919, 557] on span "Sequenciar atividades" at bounding box center [941, 555] width 131 height 13
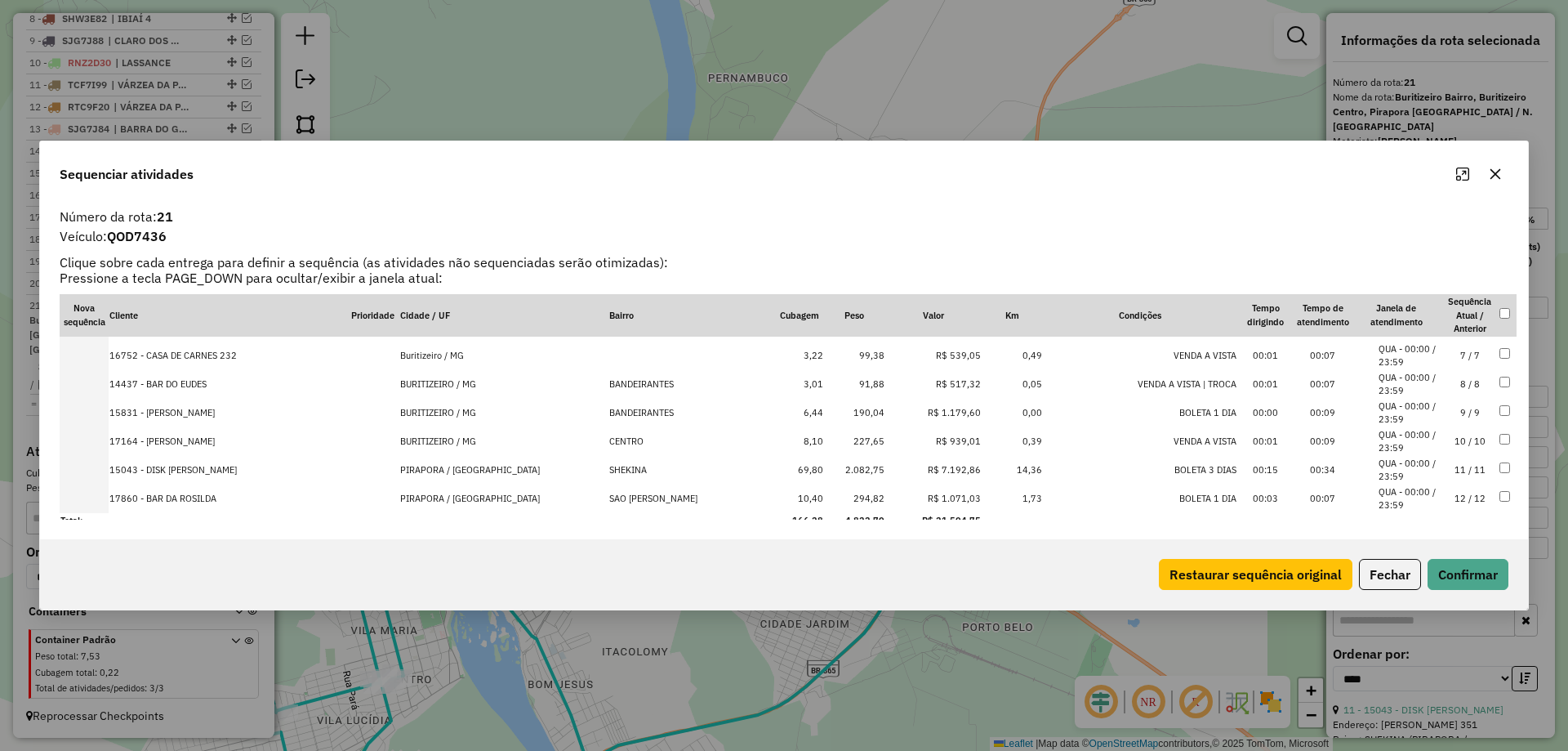
scroll to position [175, 0]
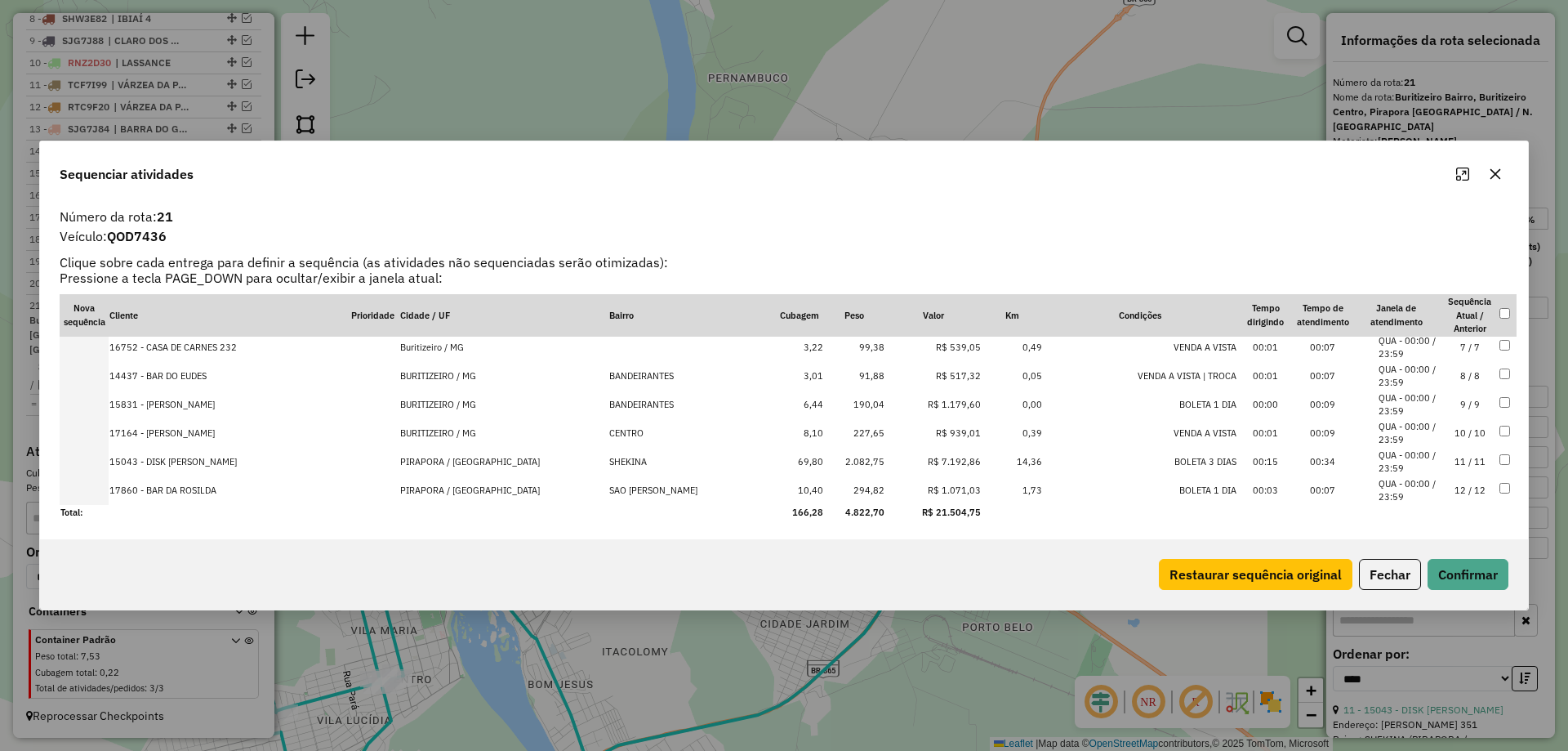
click at [1462, 494] on td "12 / 12" at bounding box center [1470, 490] width 58 height 29
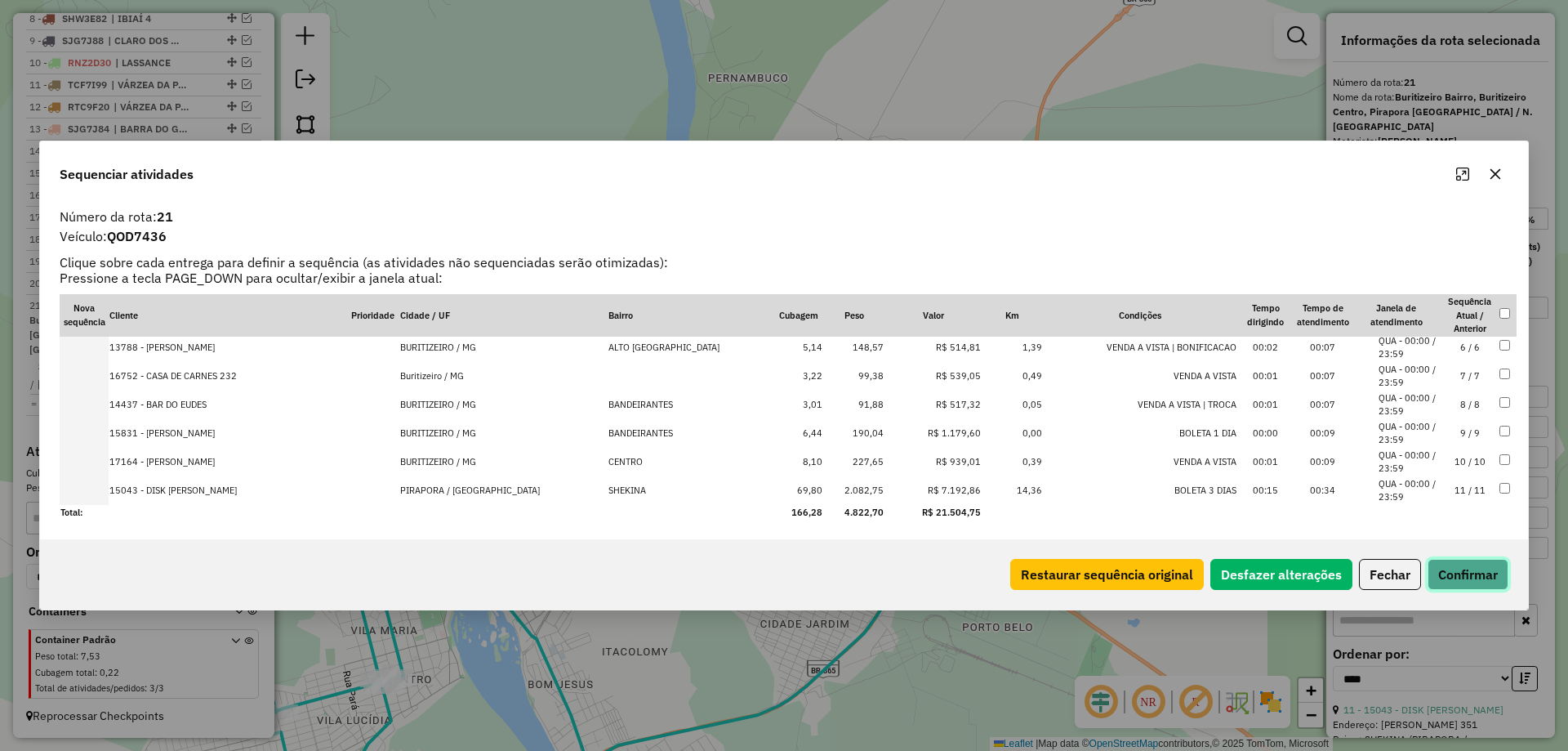
click at [1440, 574] on button "Confirmar" at bounding box center [1468, 573] width 81 height 31
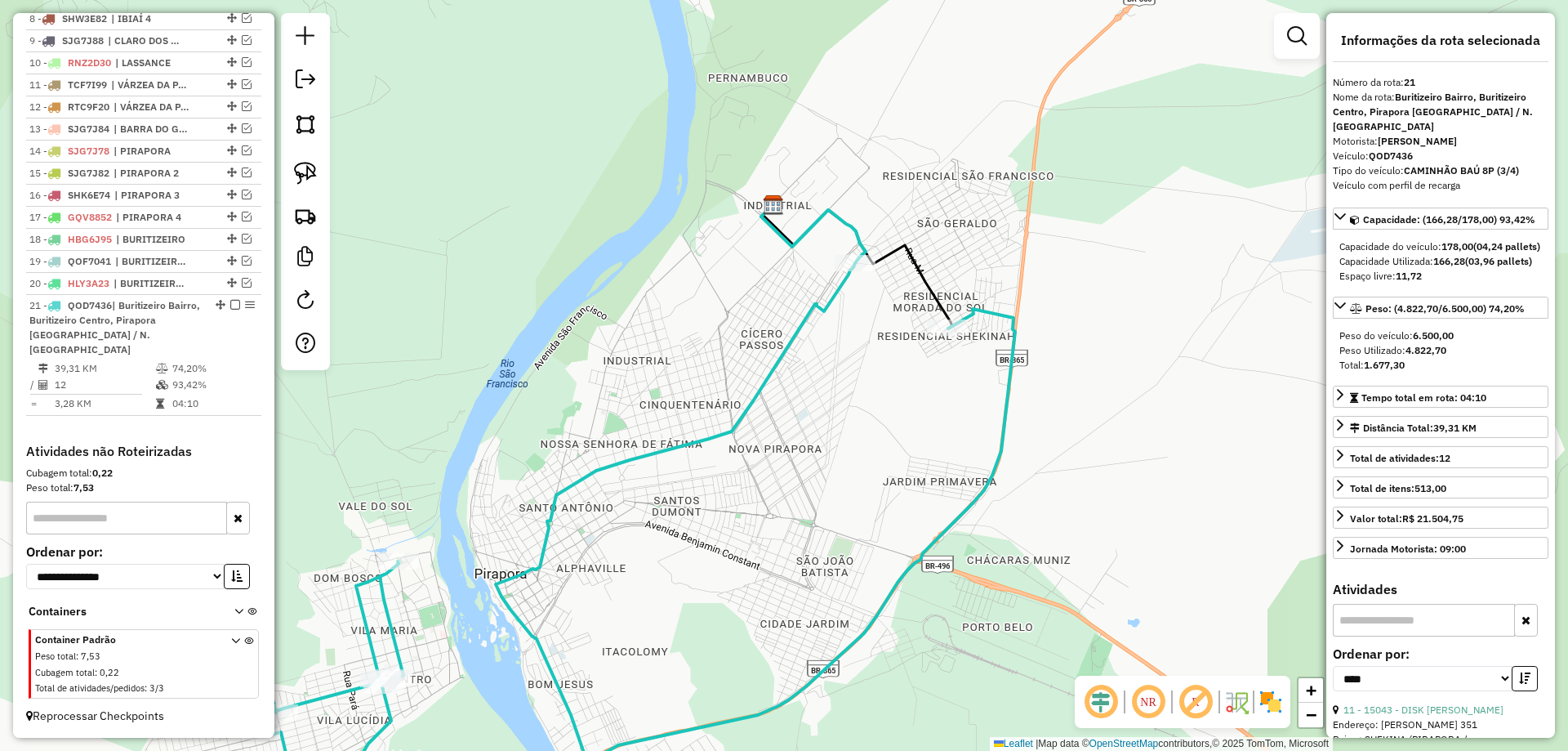
click at [841, 275] on icon at bounding box center [631, 544] width 769 height 563
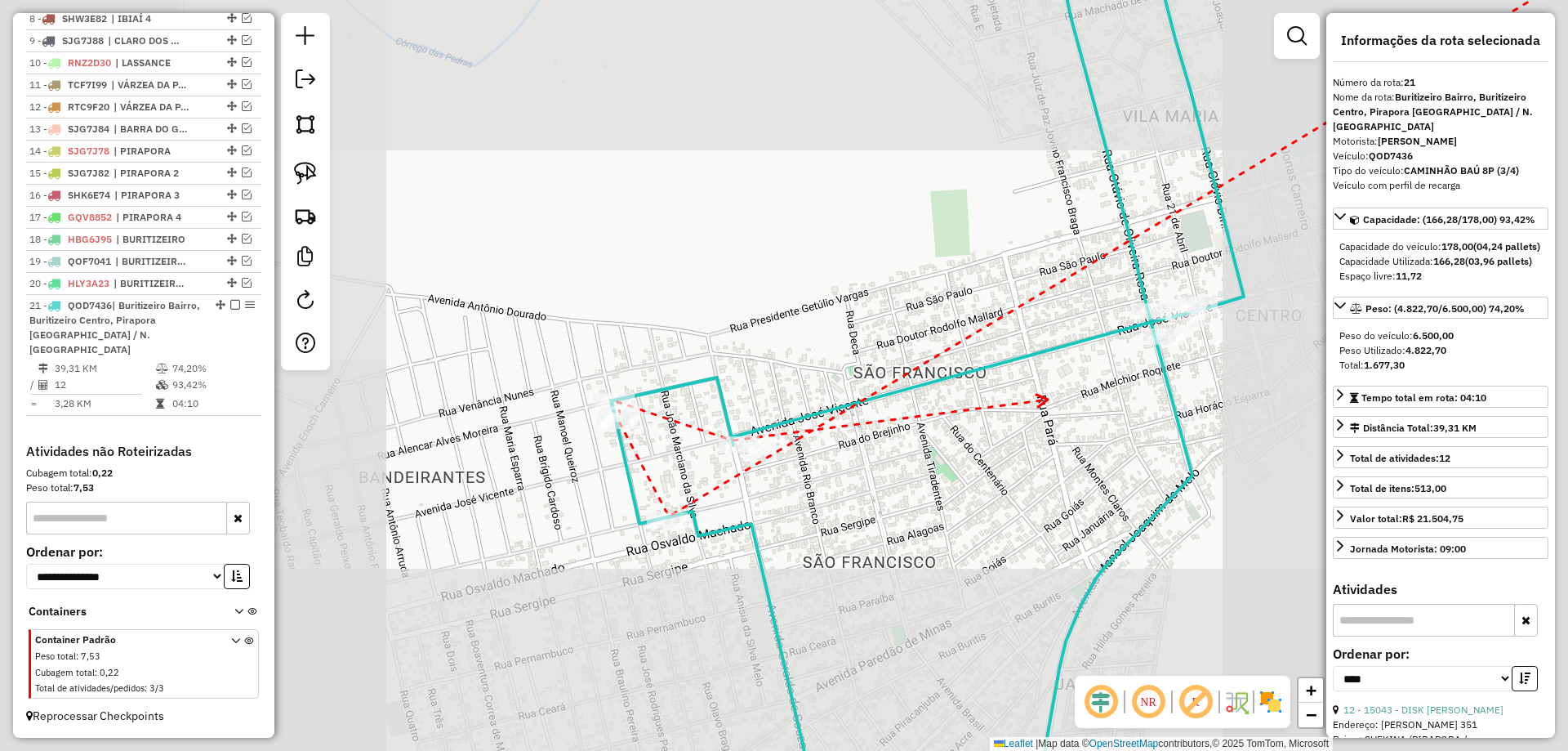
drag, startPoint x: 1047, startPoint y: 400, endPoint x: 642, endPoint y: 506, distance: 418.6
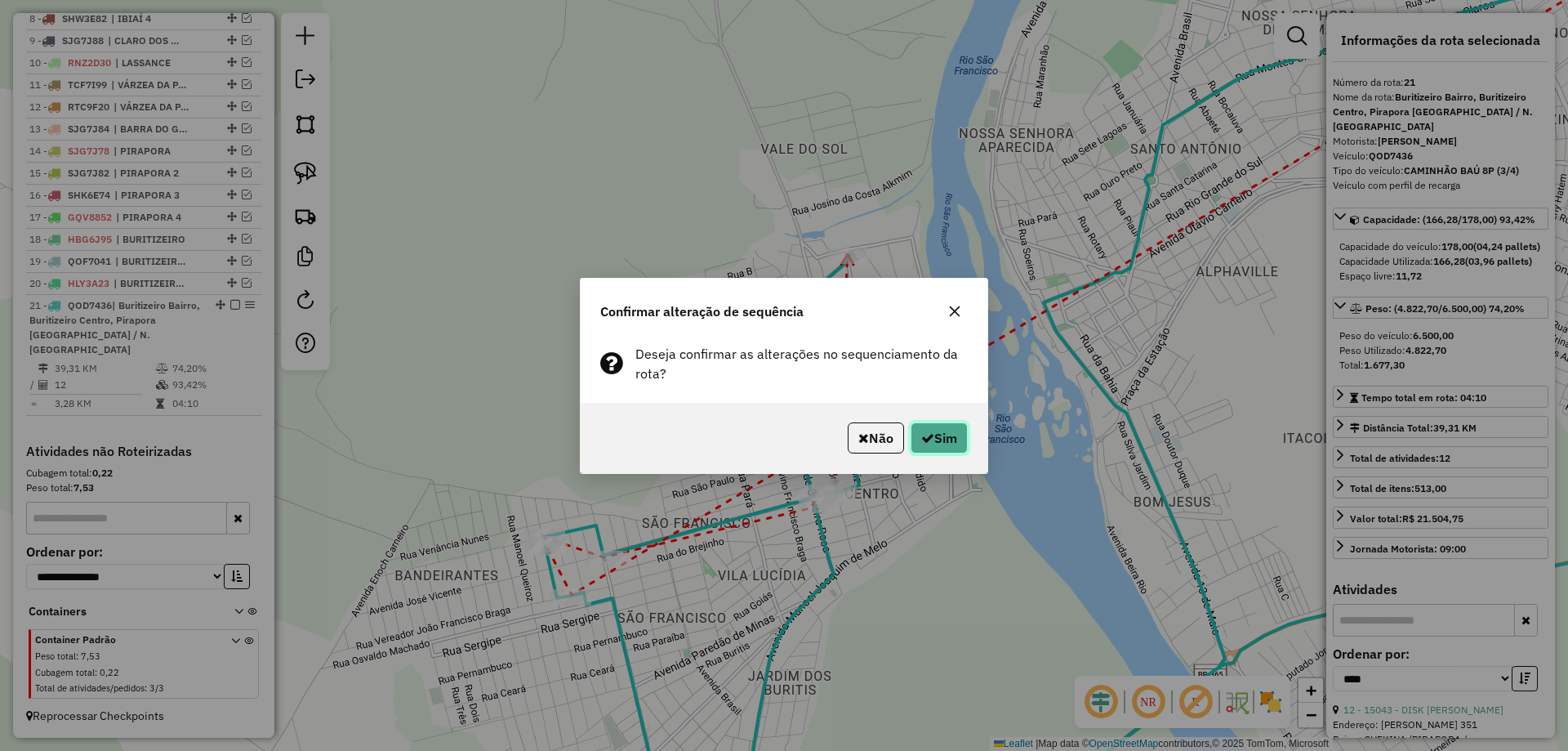
click at [944, 442] on button "Sim" at bounding box center [939, 438] width 58 height 31
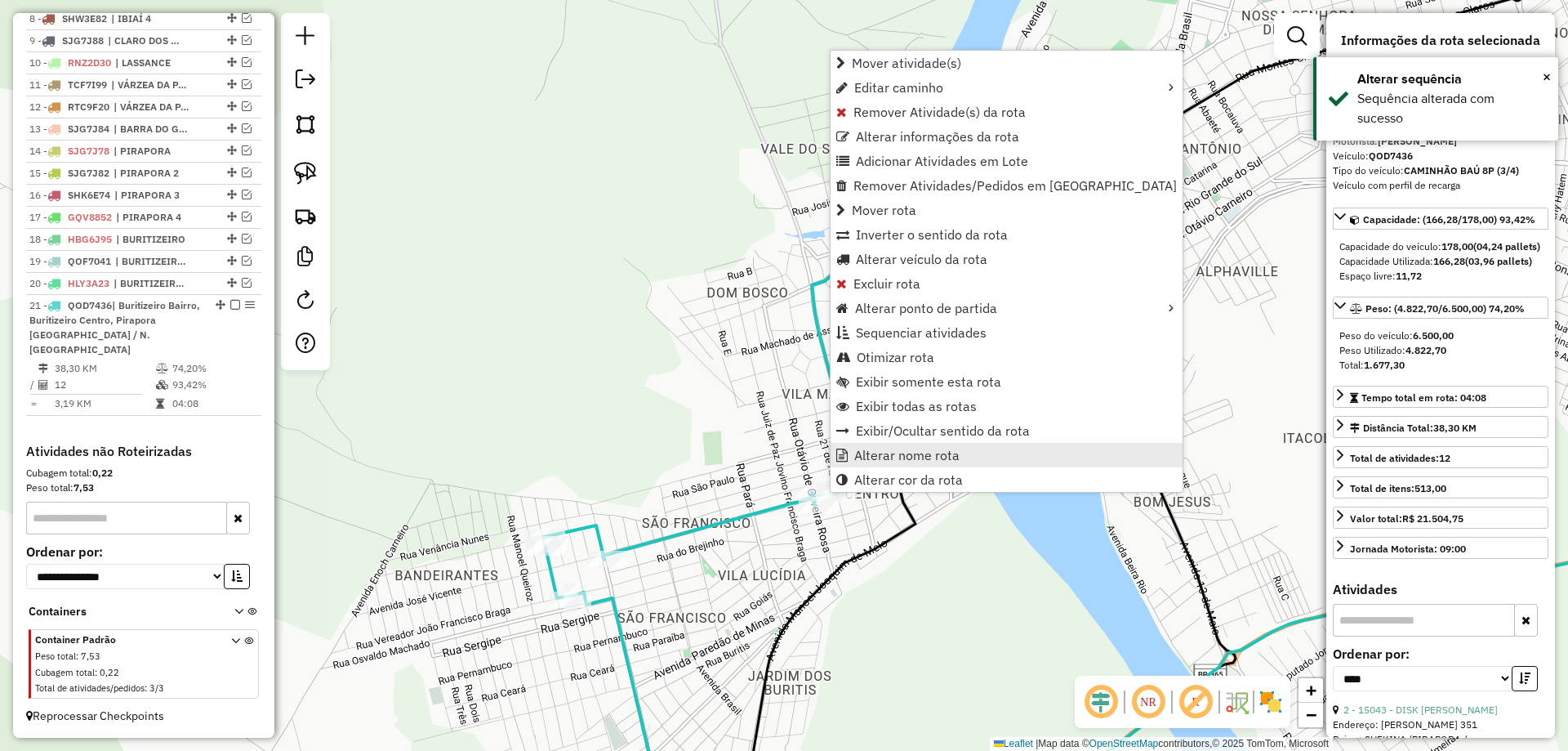
click at [880, 459] on span "Alterar nome rota" at bounding box center [906, 454] width 105 height 13
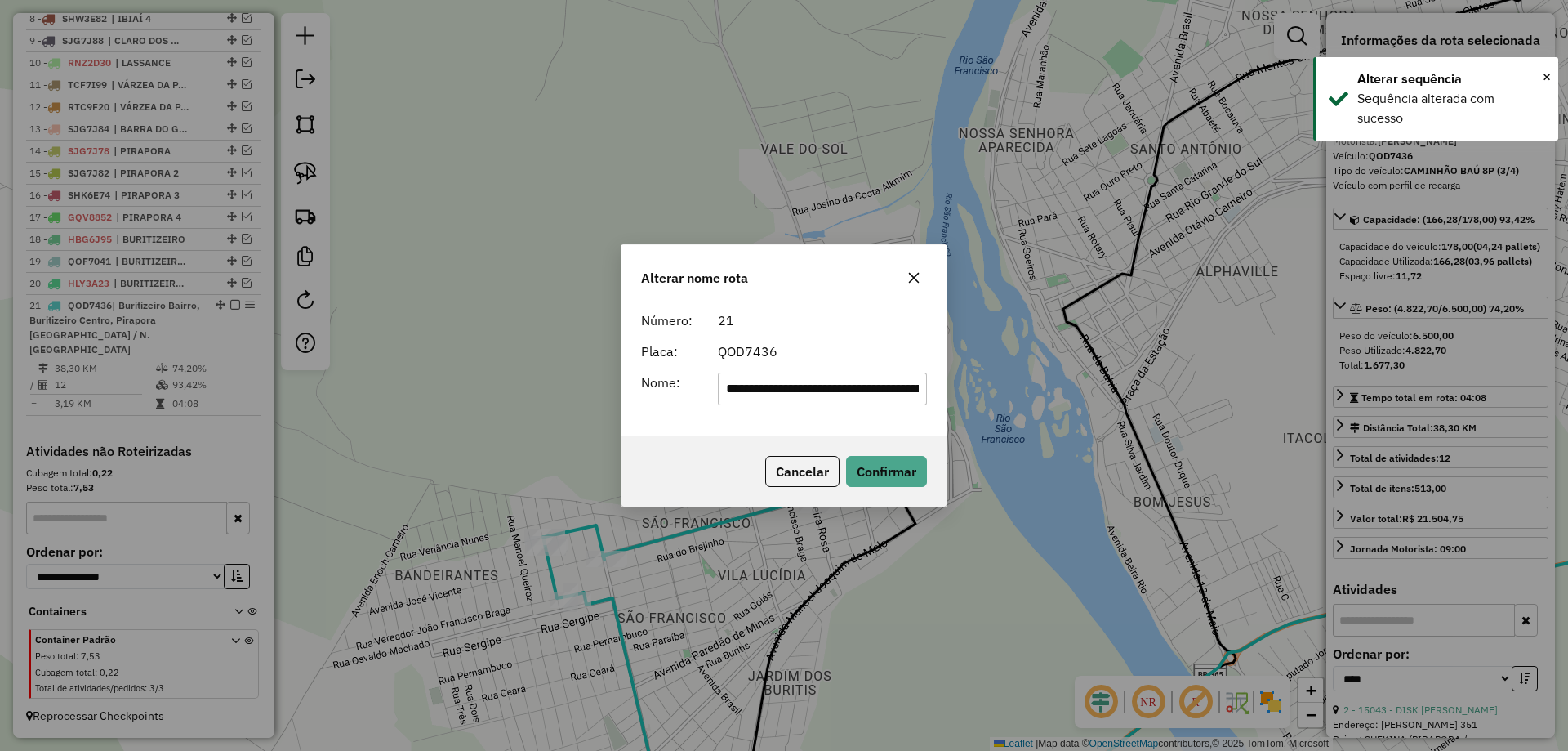
scroll to position [0, 221]
click at [832, 384] on input "**********" at bounding box center [823, 388] width 210 height 33
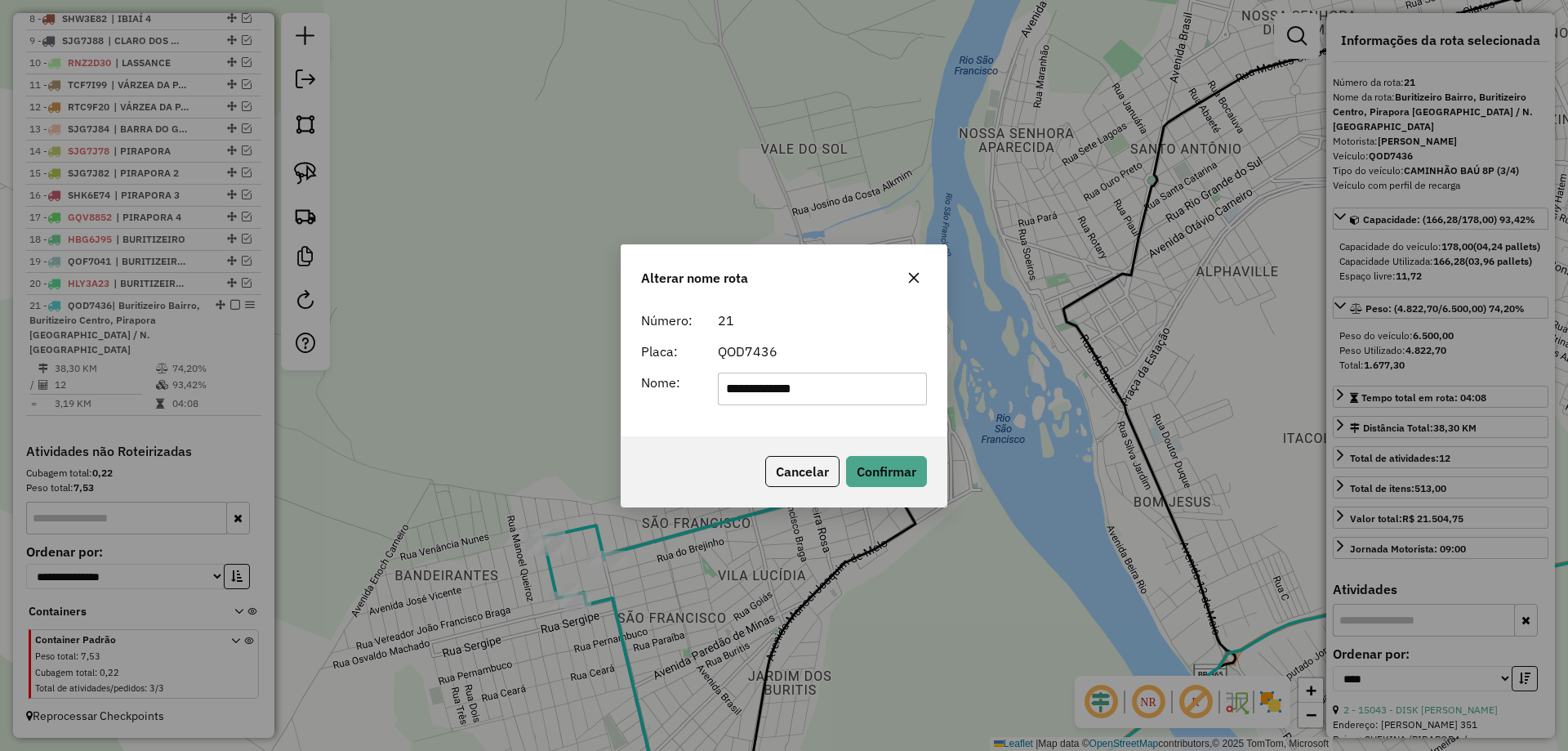
type input "**********"
click at [894, 469] on button "Confirmar" at bounding box center [887, 470] width 81 height 31
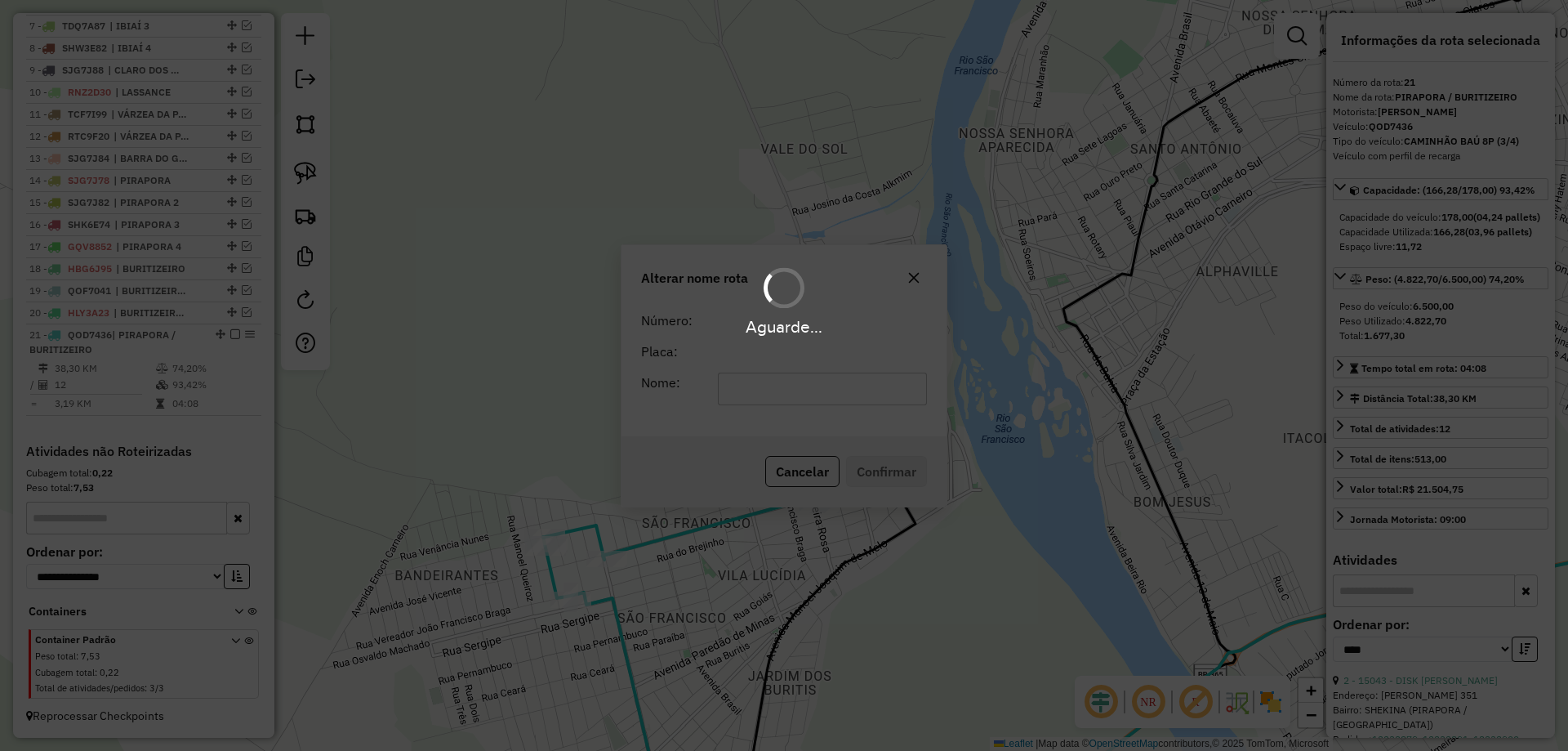
scroll to position [783, 0]
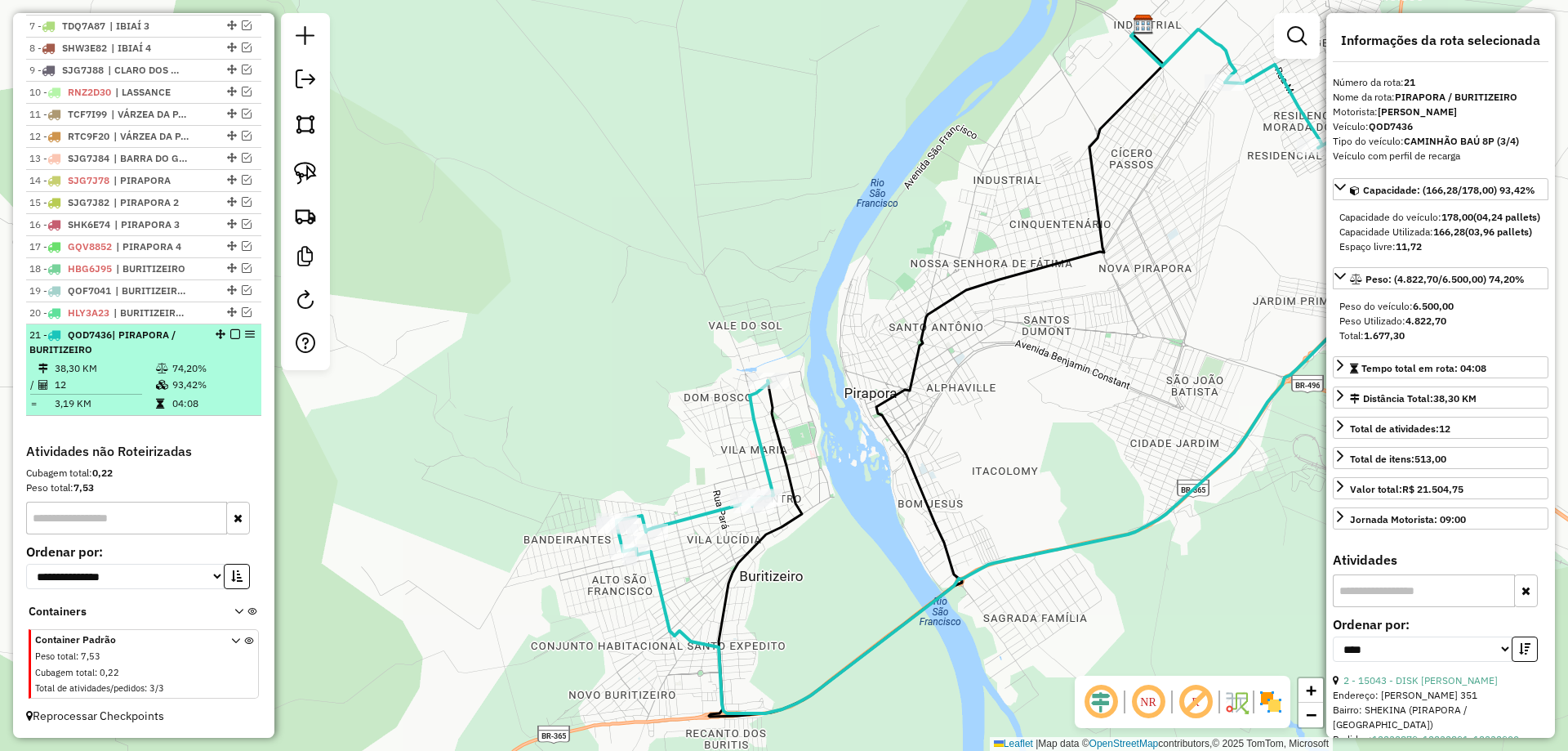
click at [230, 337] on em at bounding box center [235, 334] width 10 height 10
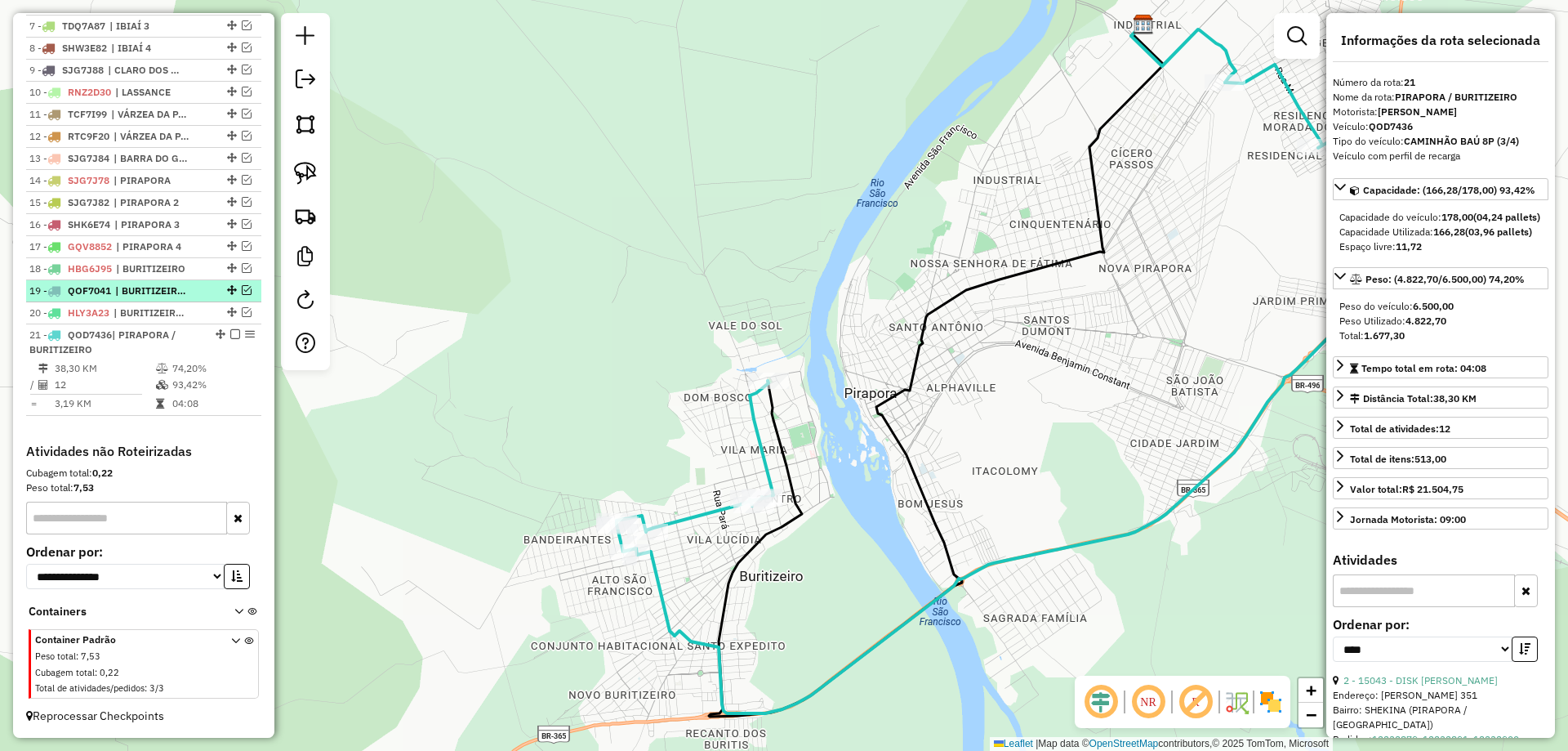
scroll to position [713, 0]
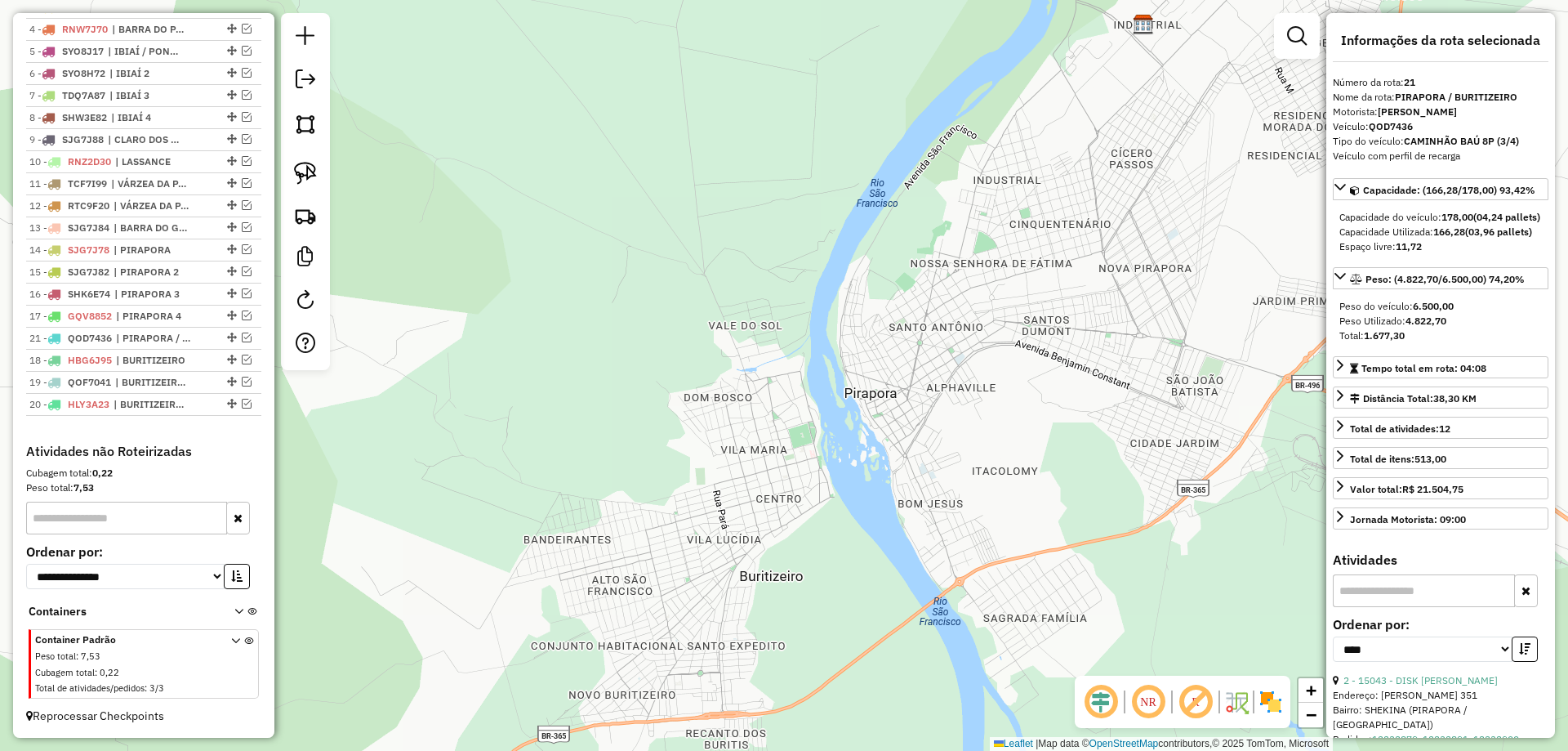
drag, startPoint x: 226, startPoint y: 401, endPoint x: 220, endPoint y: 328, distance: 73.2
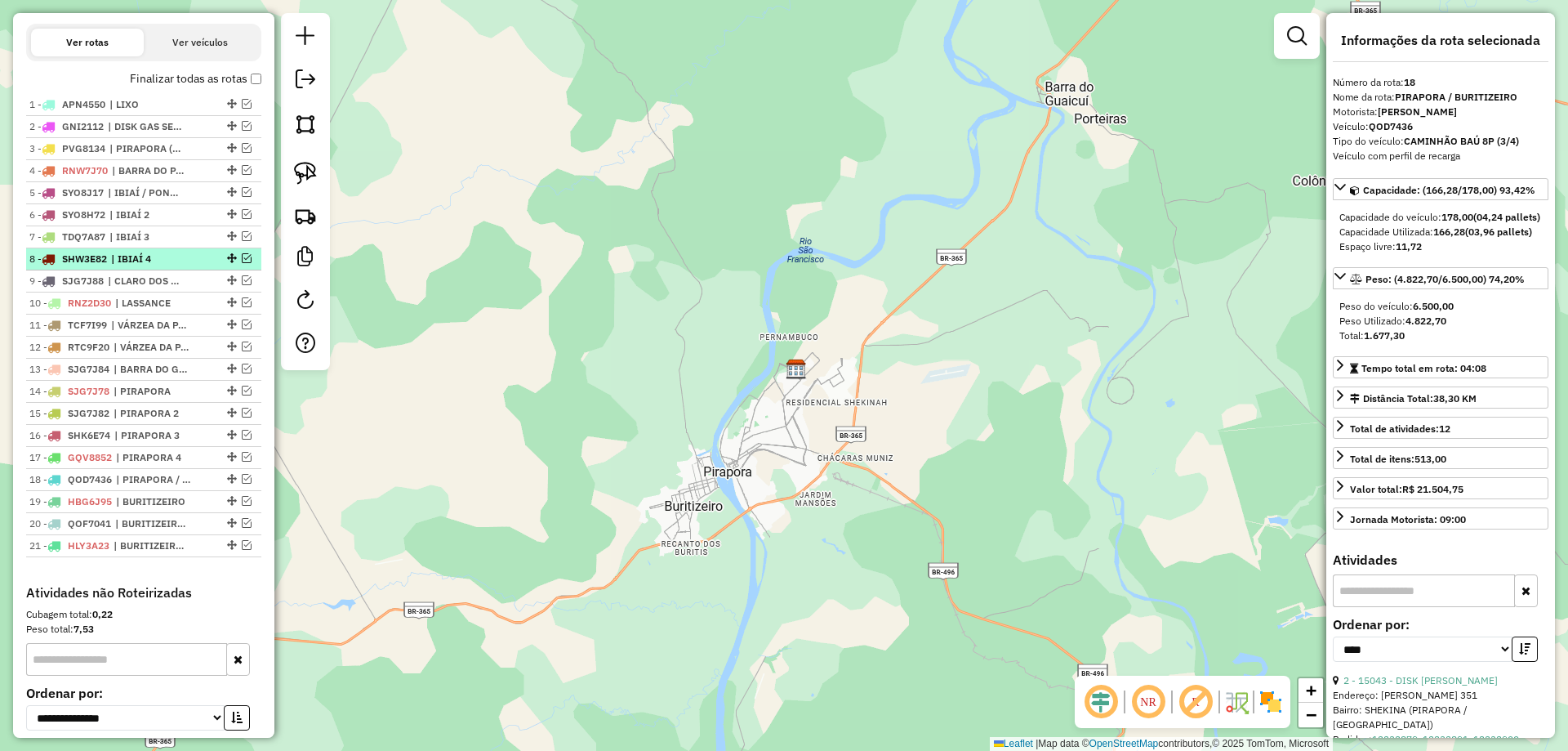
scroll to position [550, 0]
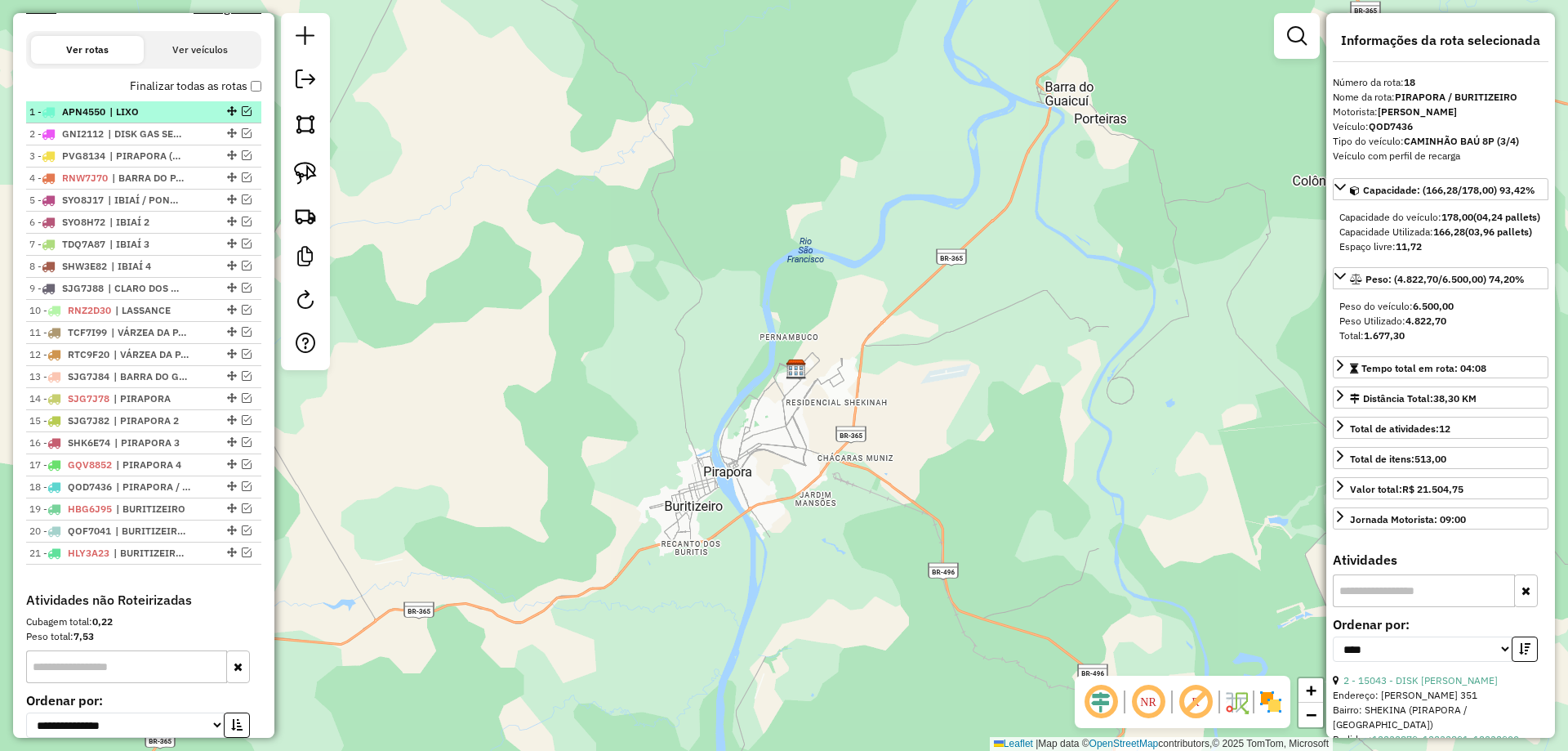
click at [243, 116] on em at bounding box center [247, 111] width 10 height 10
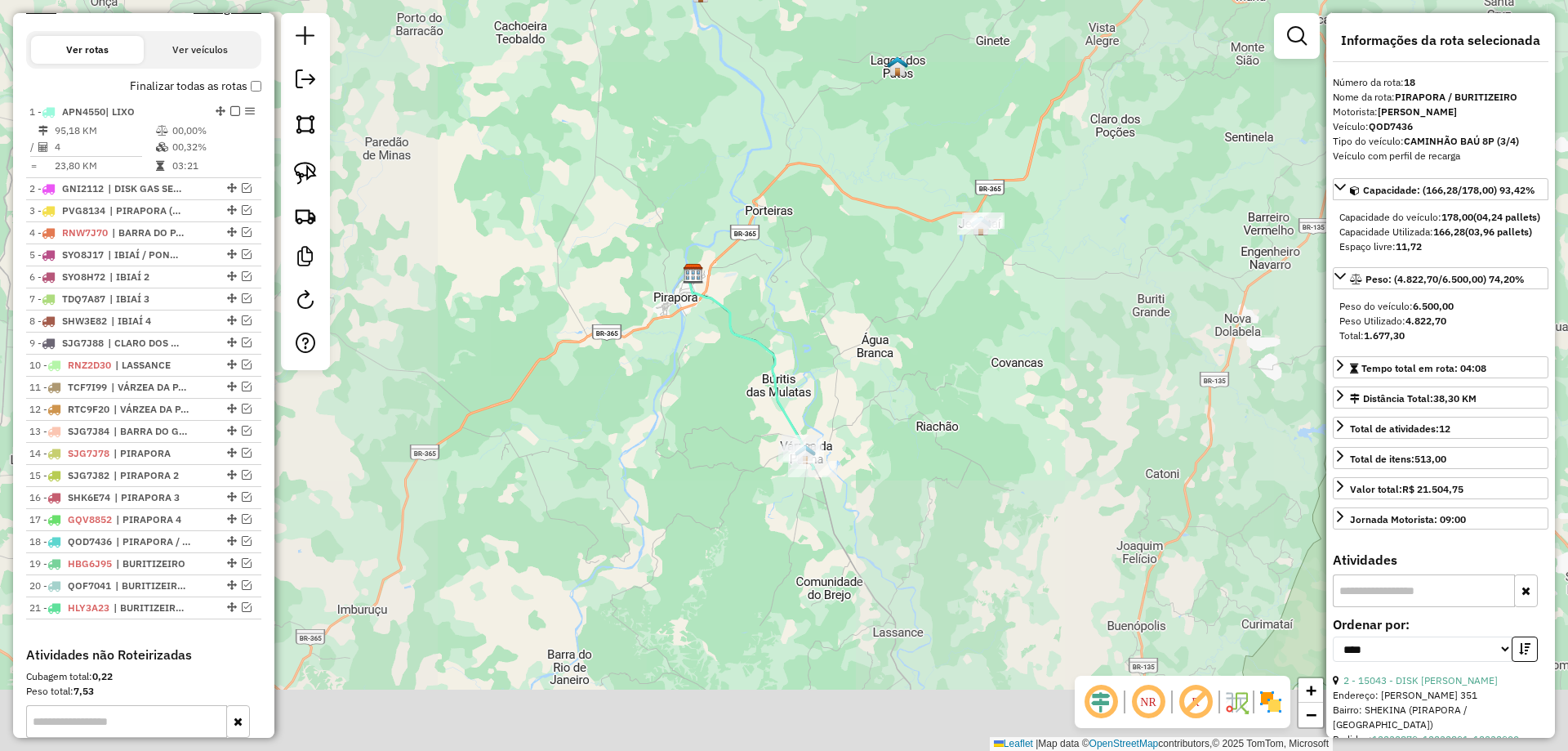
drag, startPoint x: 812, startPoint y: 421, endPoint x: 760, endPoint y: 321, distance: 112.7
click at [760, 321] on div "Janela de atendimento Grade de atendimento Capacidade Transportadoras Veículos …" at bounding box center [784, 375] width 1568 height 751
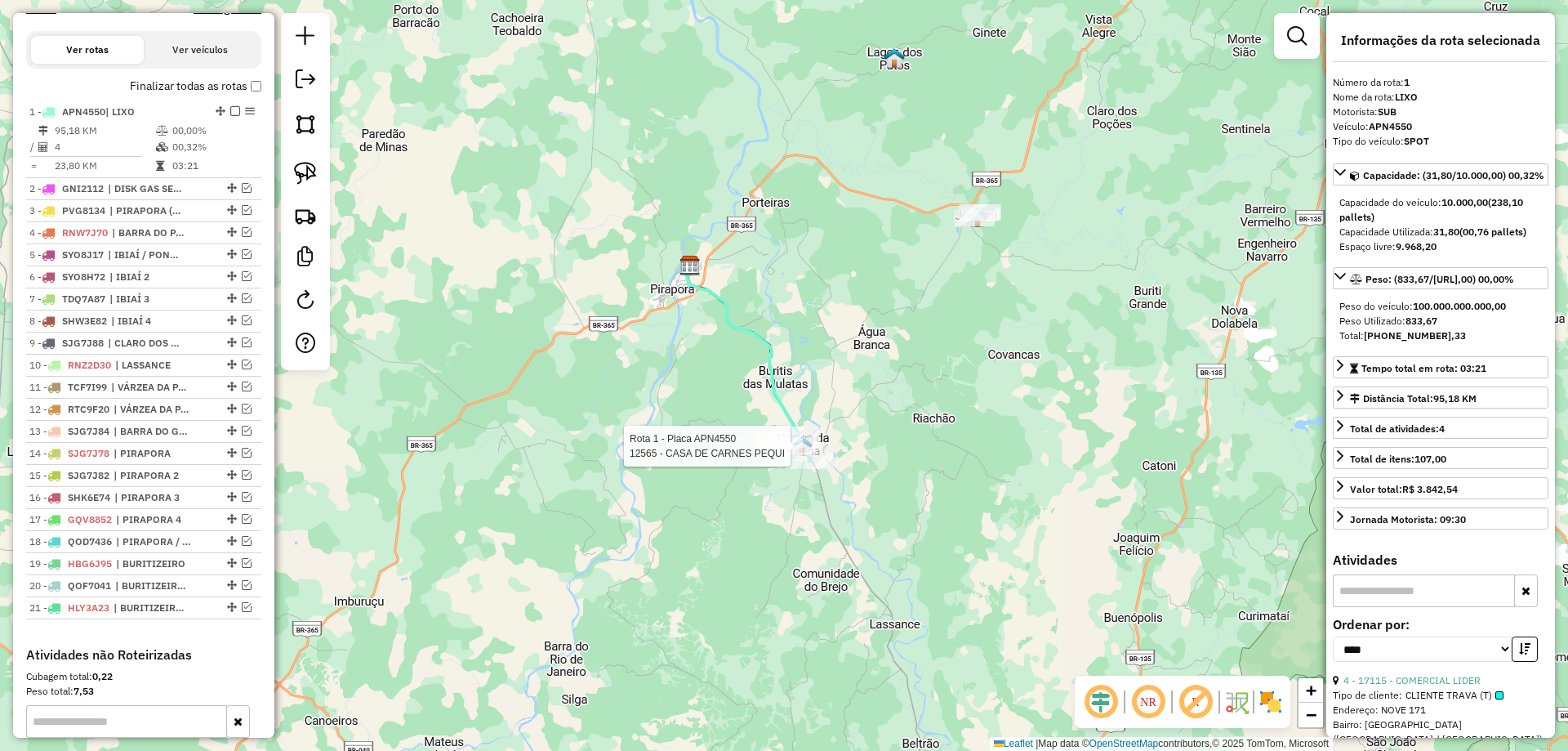
scroll to position [653, 0]
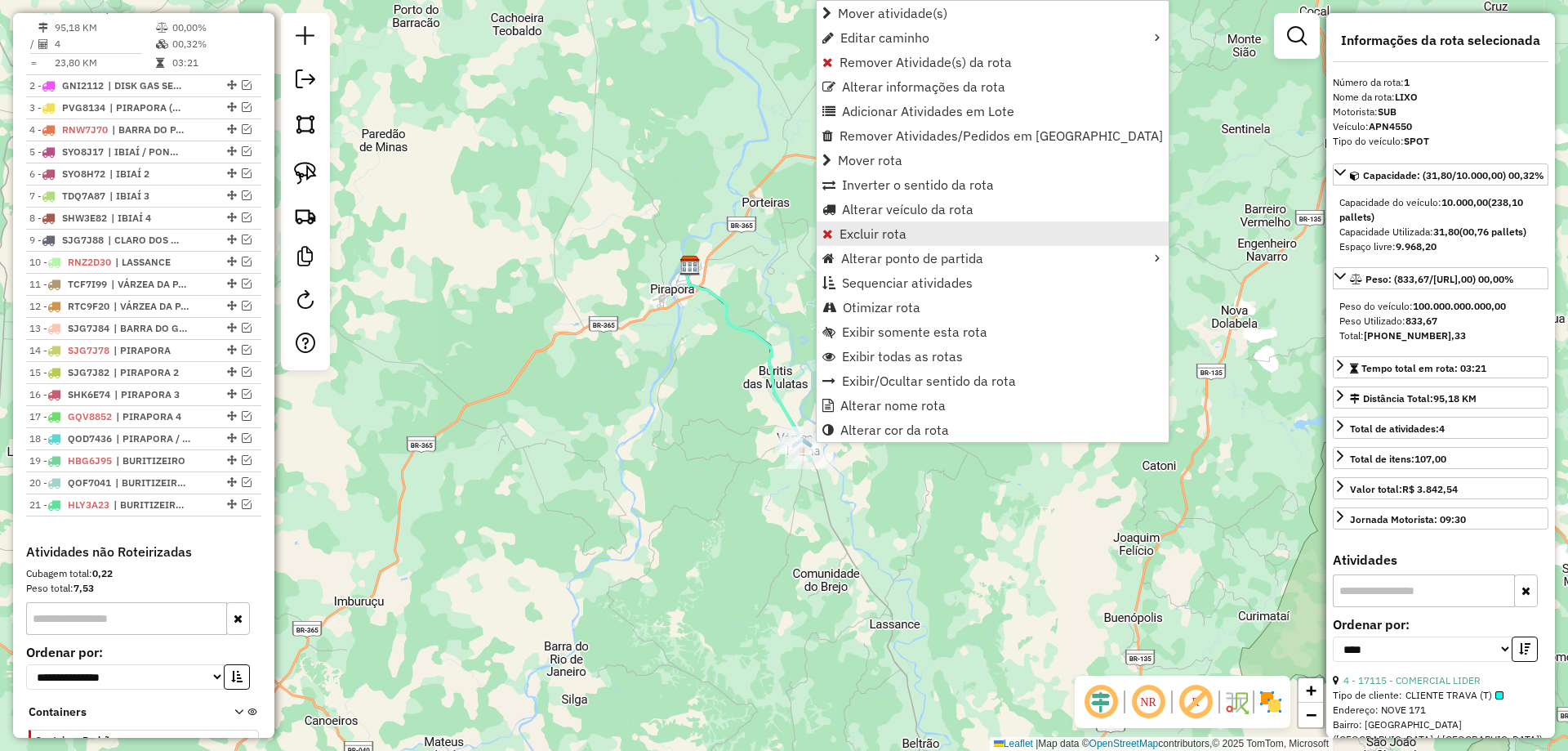
click at [890, 227] on span "Excluir rota" at bounding box center [873, 233] width 67 height 13
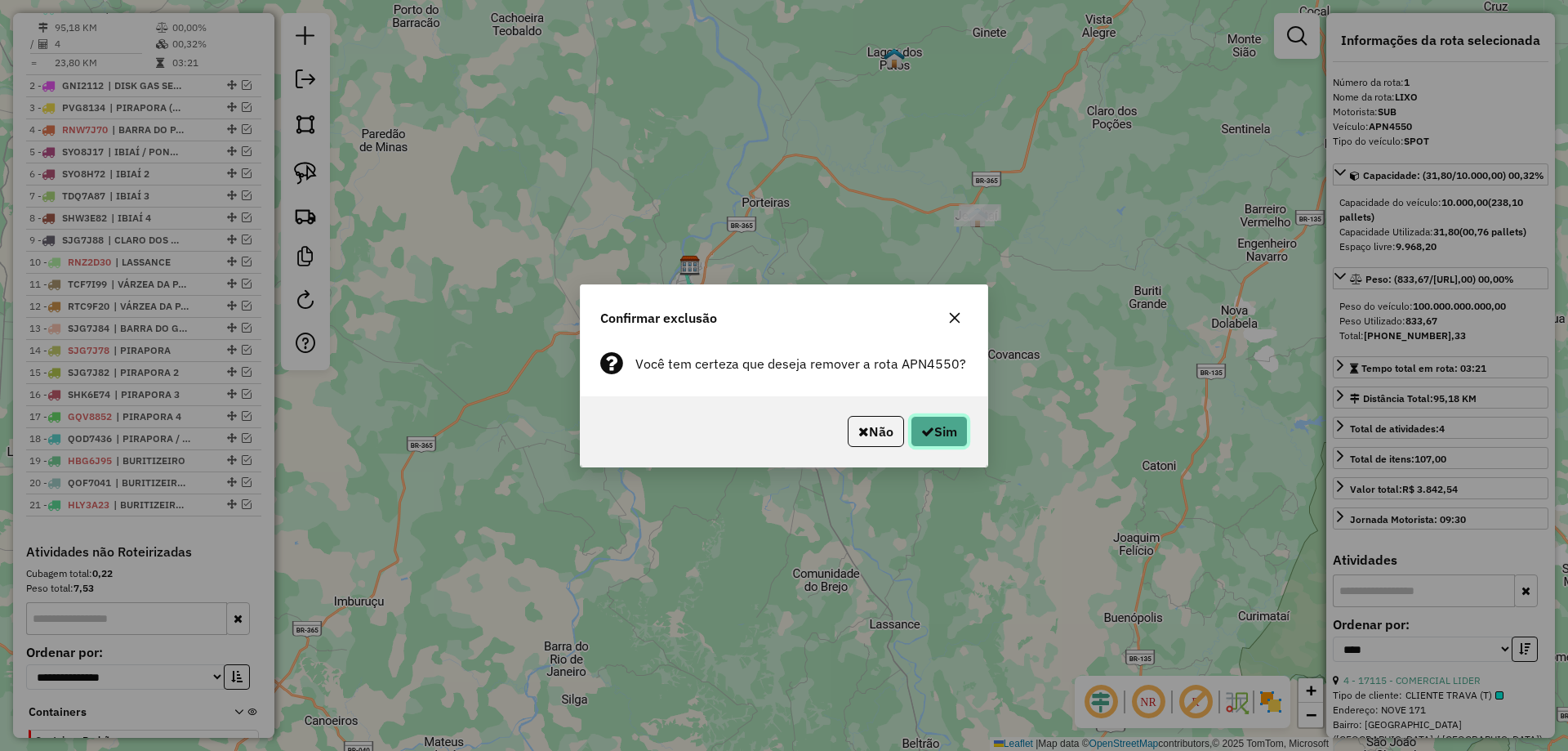
click at [930, 428] on icon "button" at bounding box center [927, 431] width 13 height 13
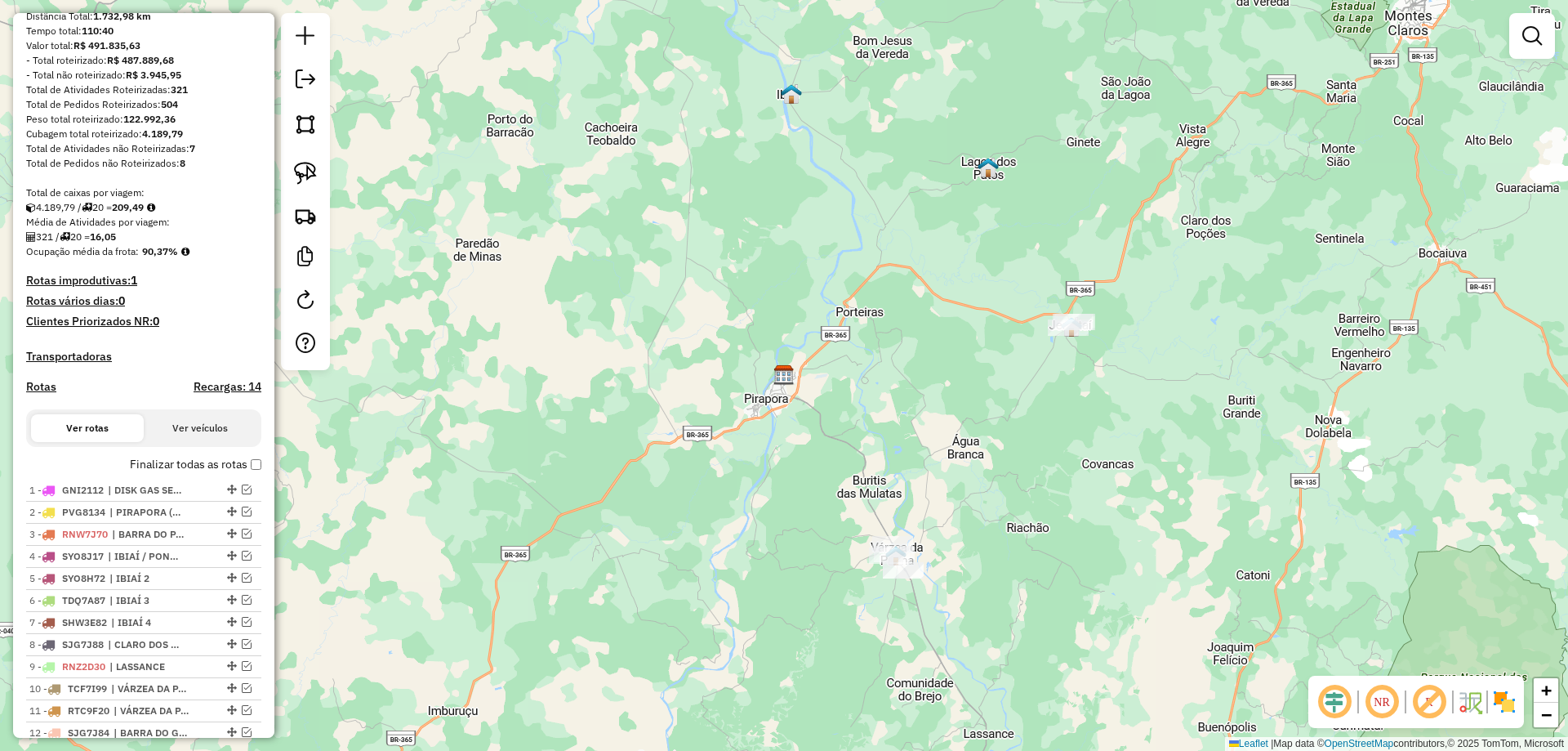
scroll to position [0, 0]
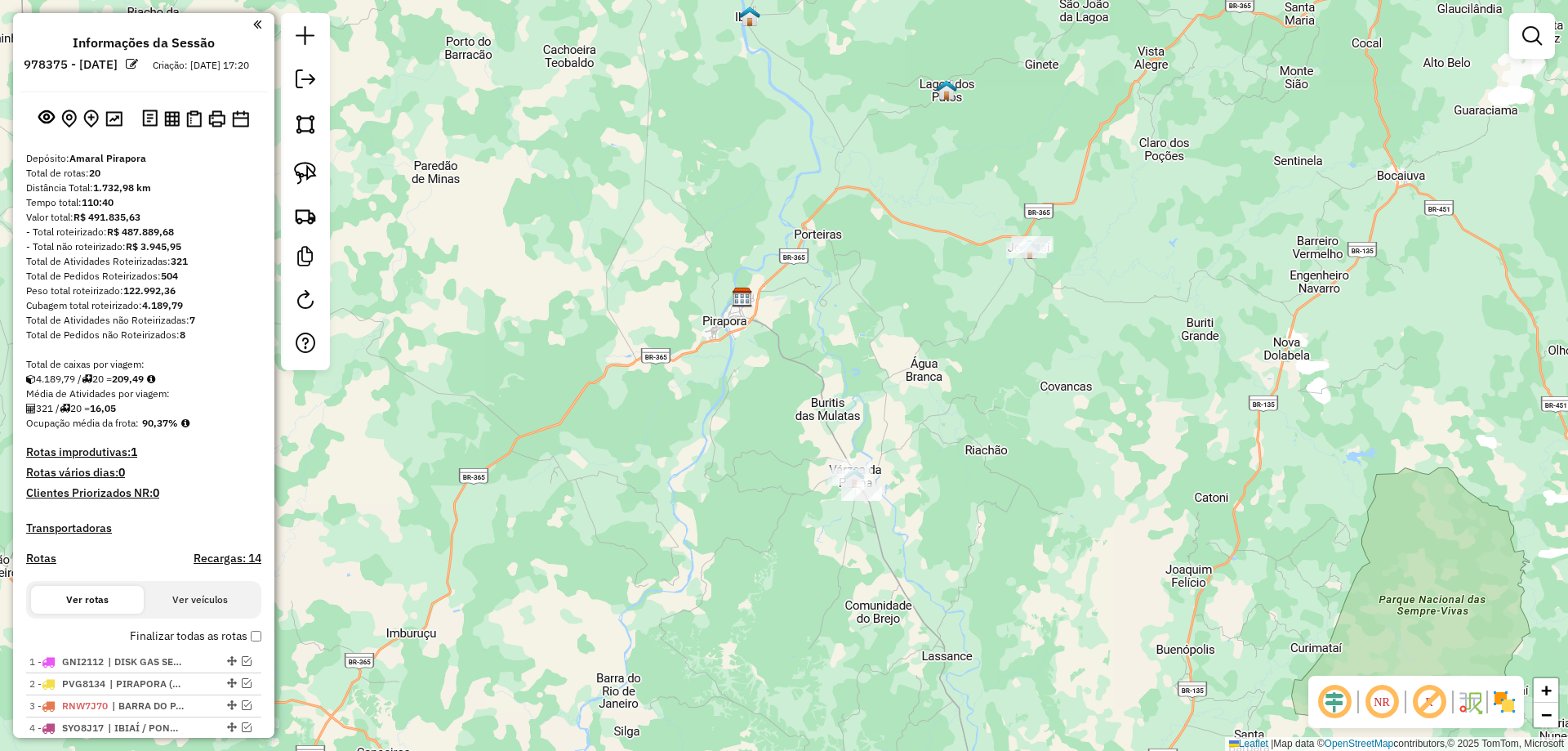
drag, startPoint x: 796, startPoint y: 454, endPoint x: 746, endPoint y: 379, distance: 90.1
click at [747, 380] on div "Janela de atendimento Grade de atendimento Capacidade Transportadoras Veículos …" at bounding box center [784, 375] width 1568 height 751
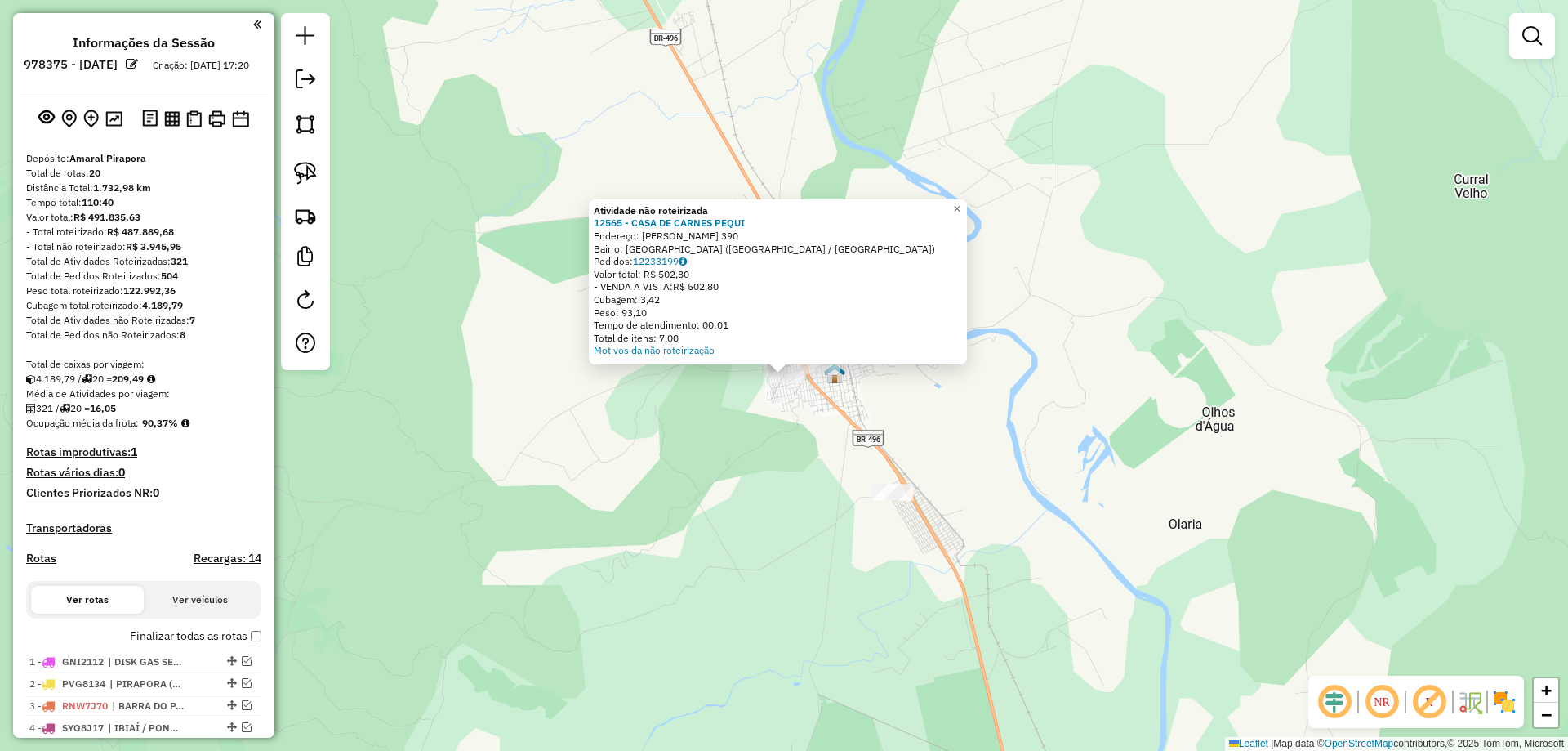
click at [756, 484] on div "Atividade não roteirizada 12565 - CASA DE CARNES PEQUI Endereço: JOSE MARIANO G…" at bounding box center [784, 375] width 1568 height 751
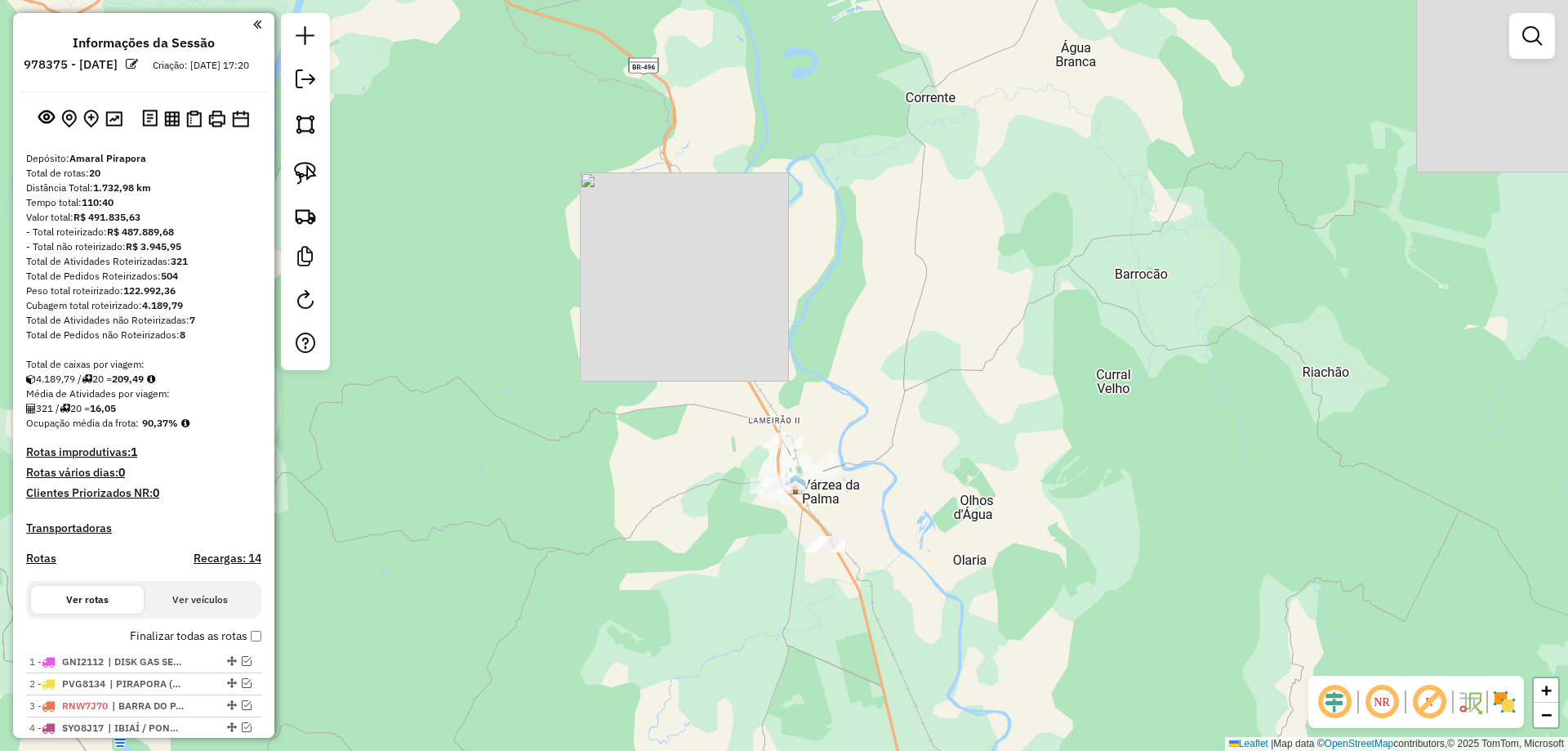
drag, startPoint x: 846, startPoint y: 422, endPoint x: 852, endPoint y: 498, distance: 76.2
click at [851, 497] on div "Janela de atendimento Grade de atendimento Capacidade Transportadoras Veículos …" at bounding box center [784, 375] width 1568 height 751
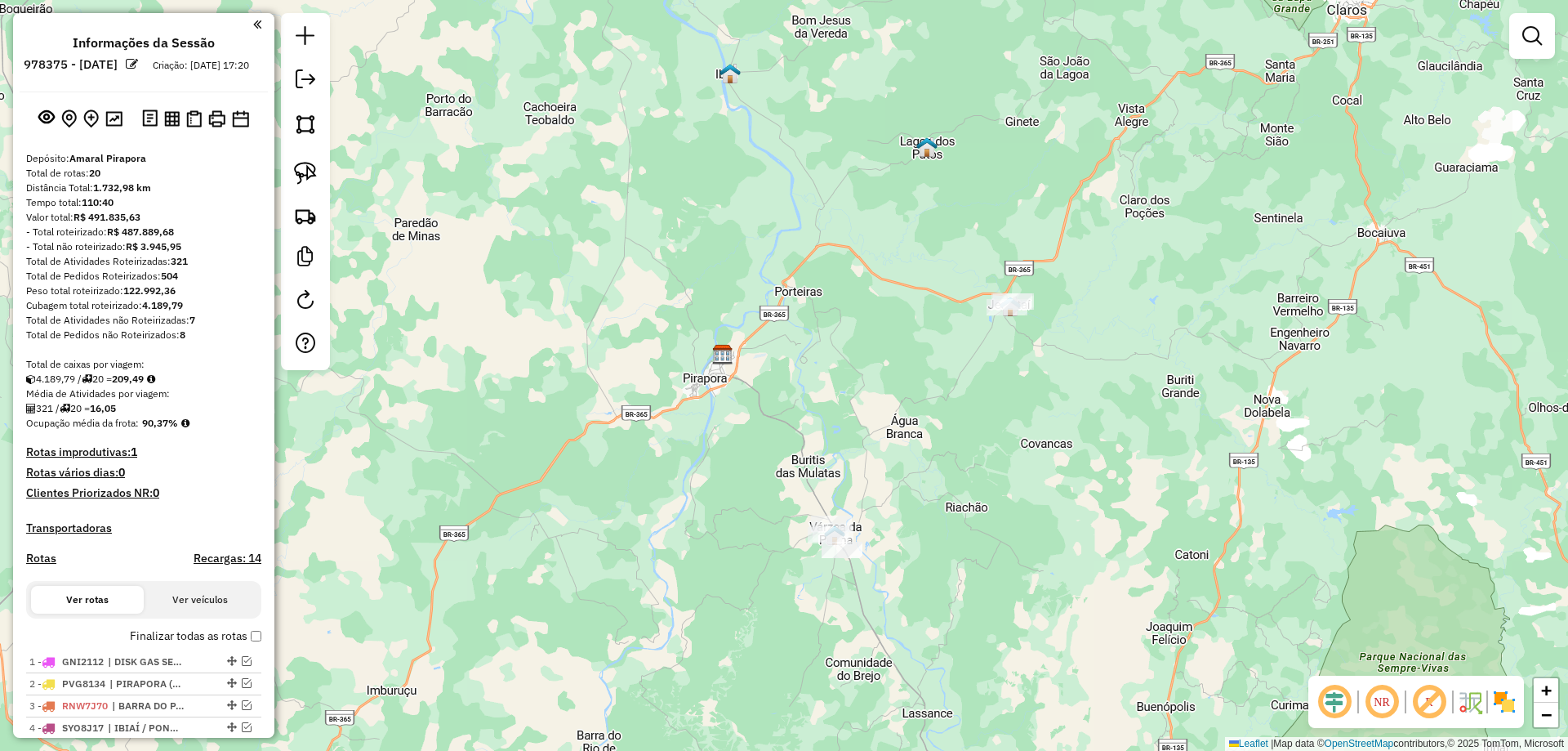
drag, startPoint x: 835, startPoint y: 418, endPoint x: 779, endPoint y: 409, distance: 56.7
click at [830, 420] on div "Janela de atendimento Grade de atendimento Capacidade Transportadoras Veículos …" at bounding box center [784, 375] width 1568 height 751
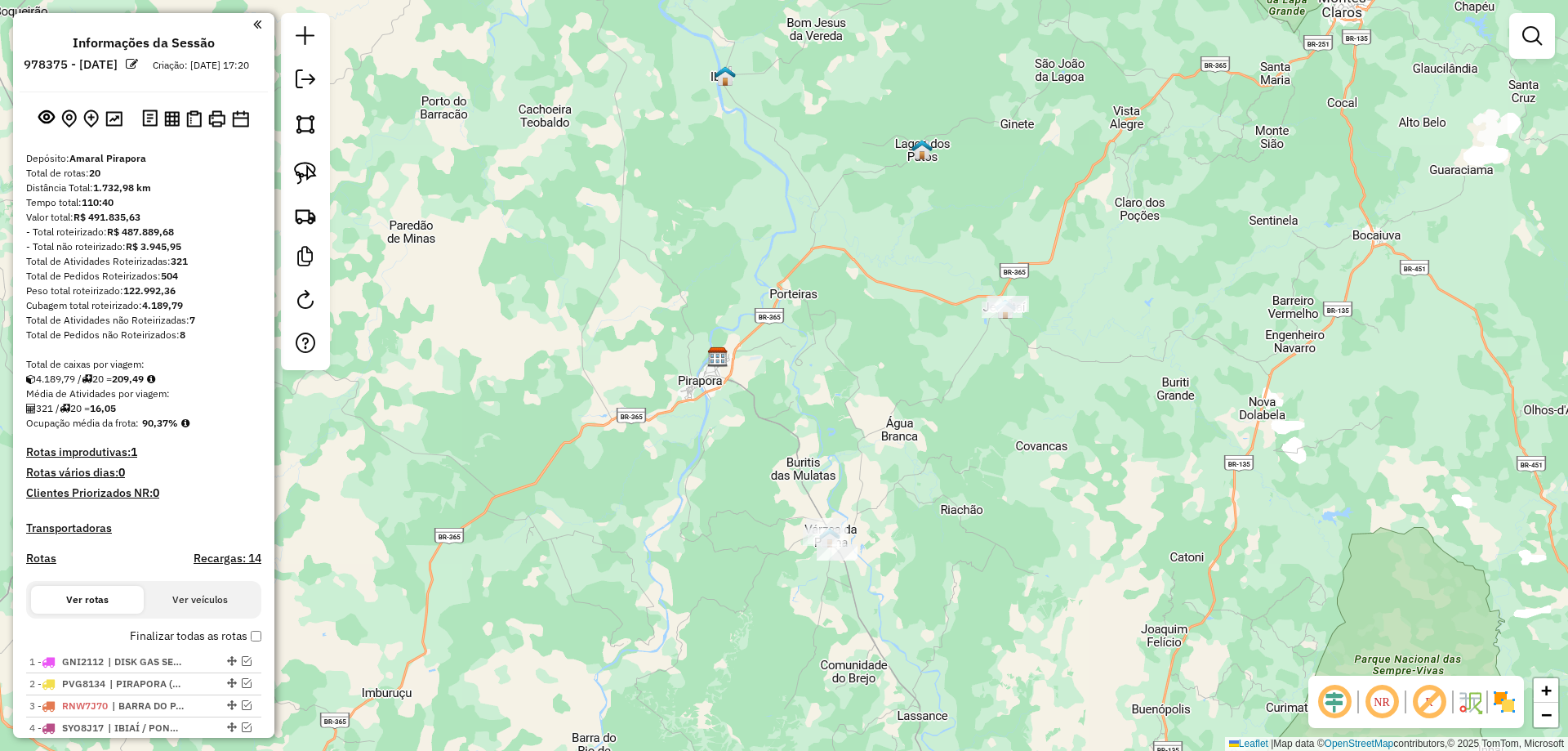
click at [47, 565] on h4 "Rotas" at bounding box center [41, 559] width 30 height 14
select select "*"
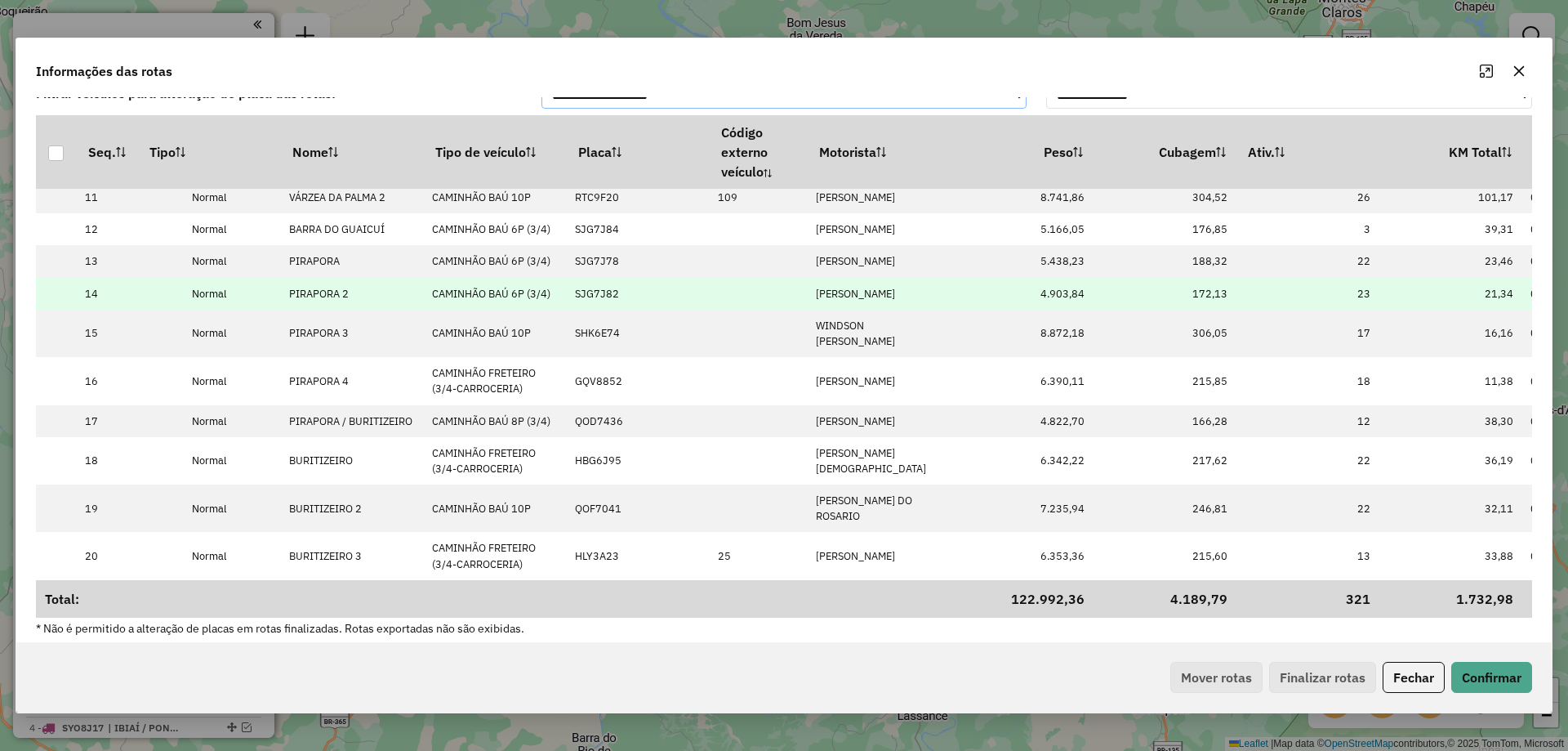
scroll to position [31, 0]
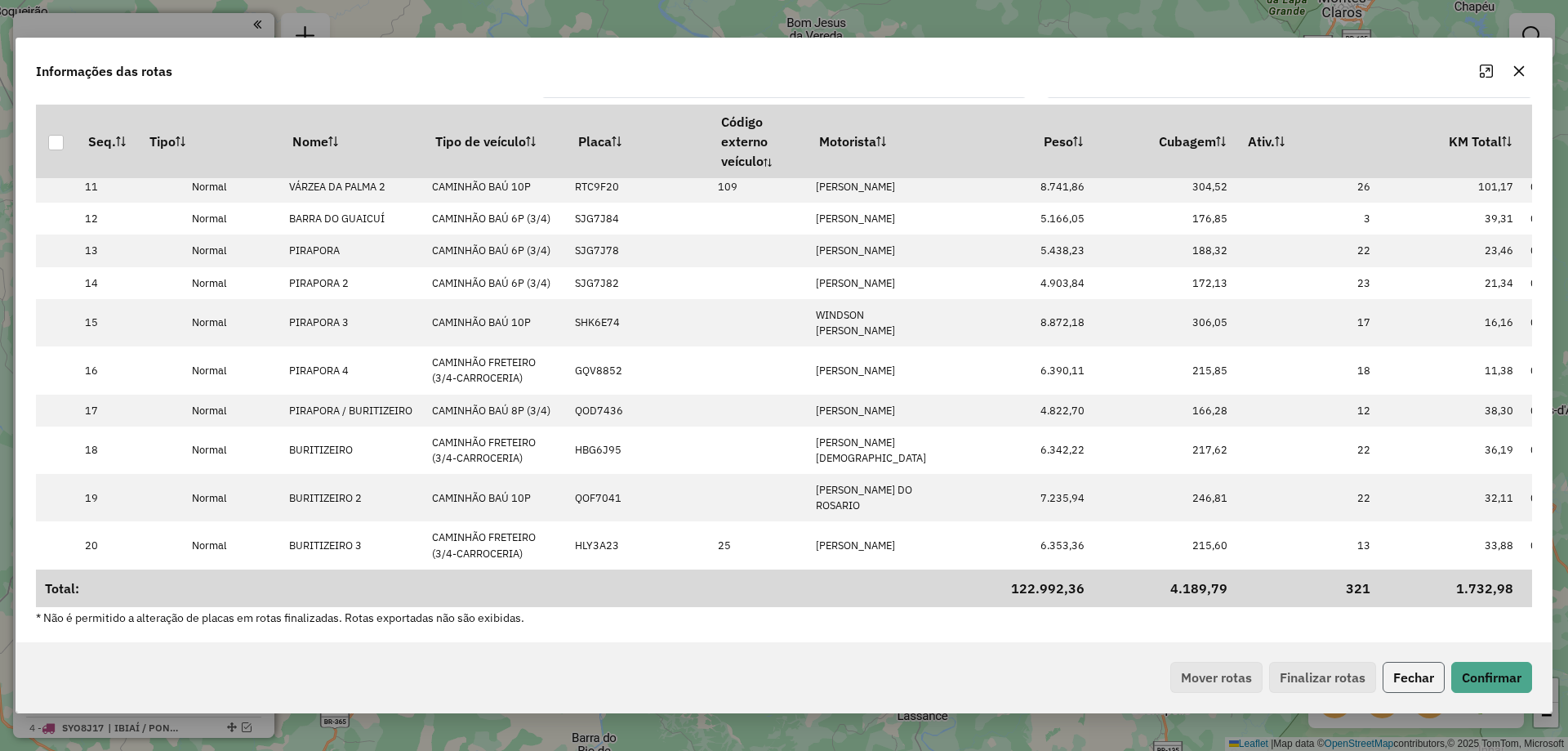
click at [1408, 681] on button "Fechar" at bounding box center [1413, 677] width 62 height 31
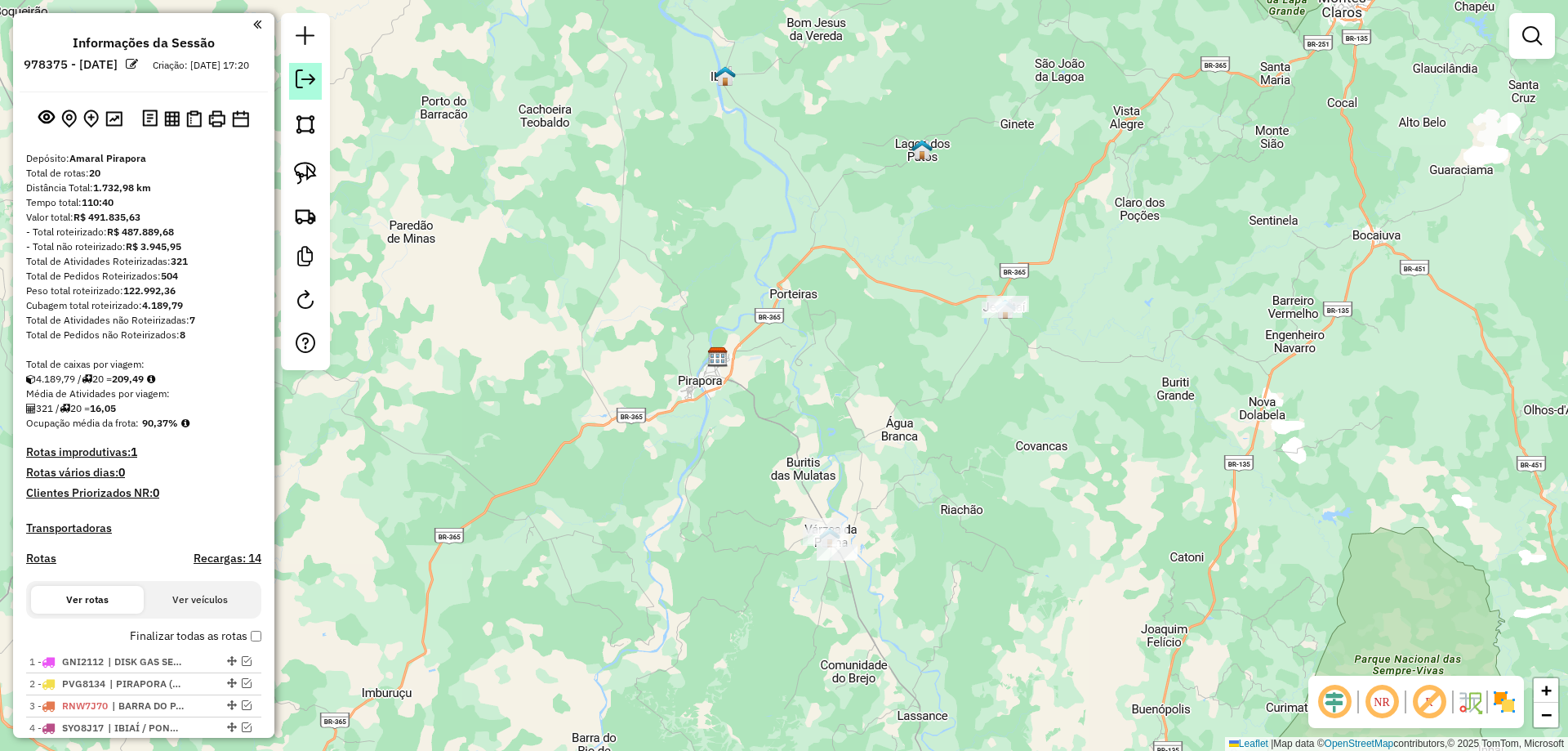
click at [308, 79] on em at bounding box center [305, 79] width 20 height 20
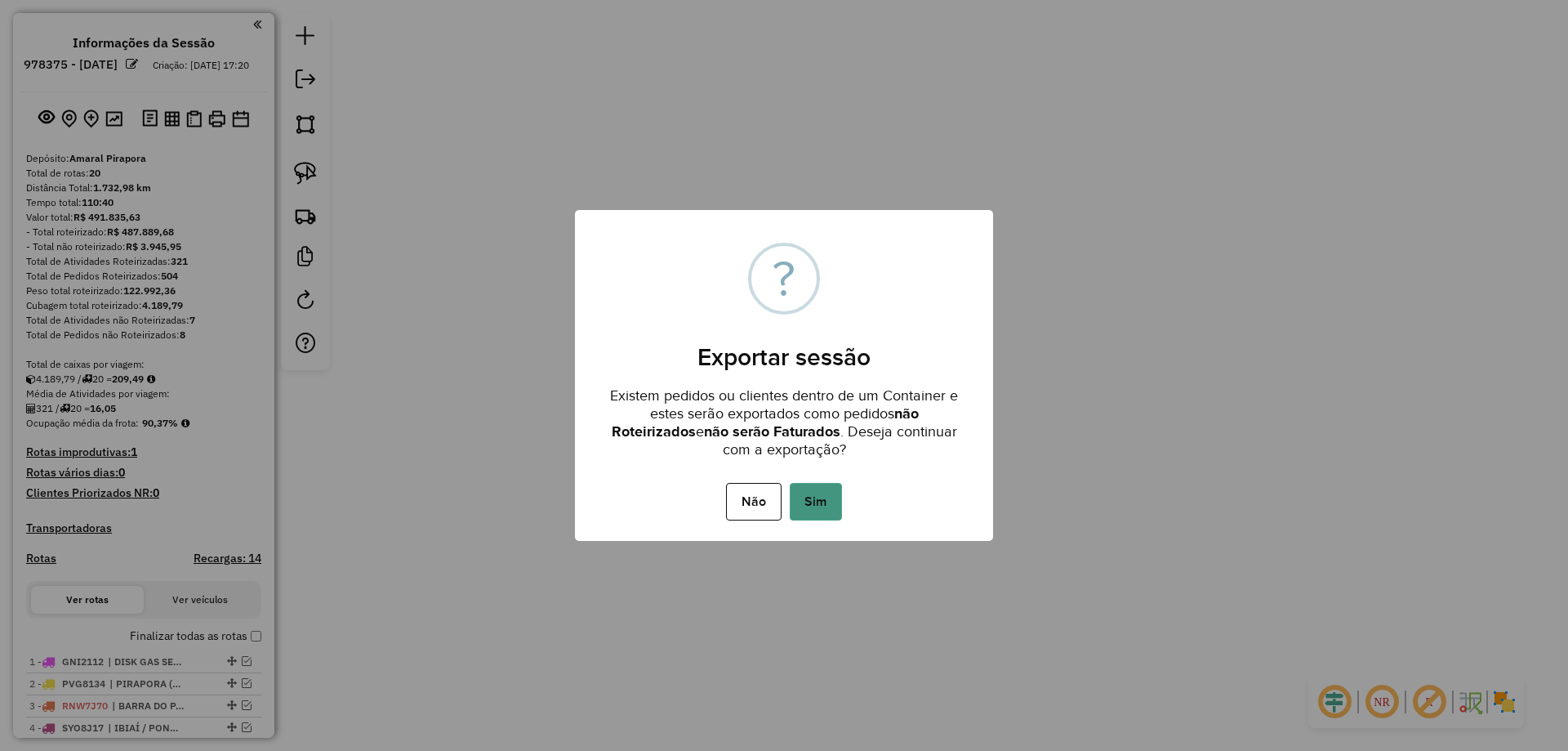
click at [833, 504] on button "Sim" at bounding box center [815, 502] width 53 height 38
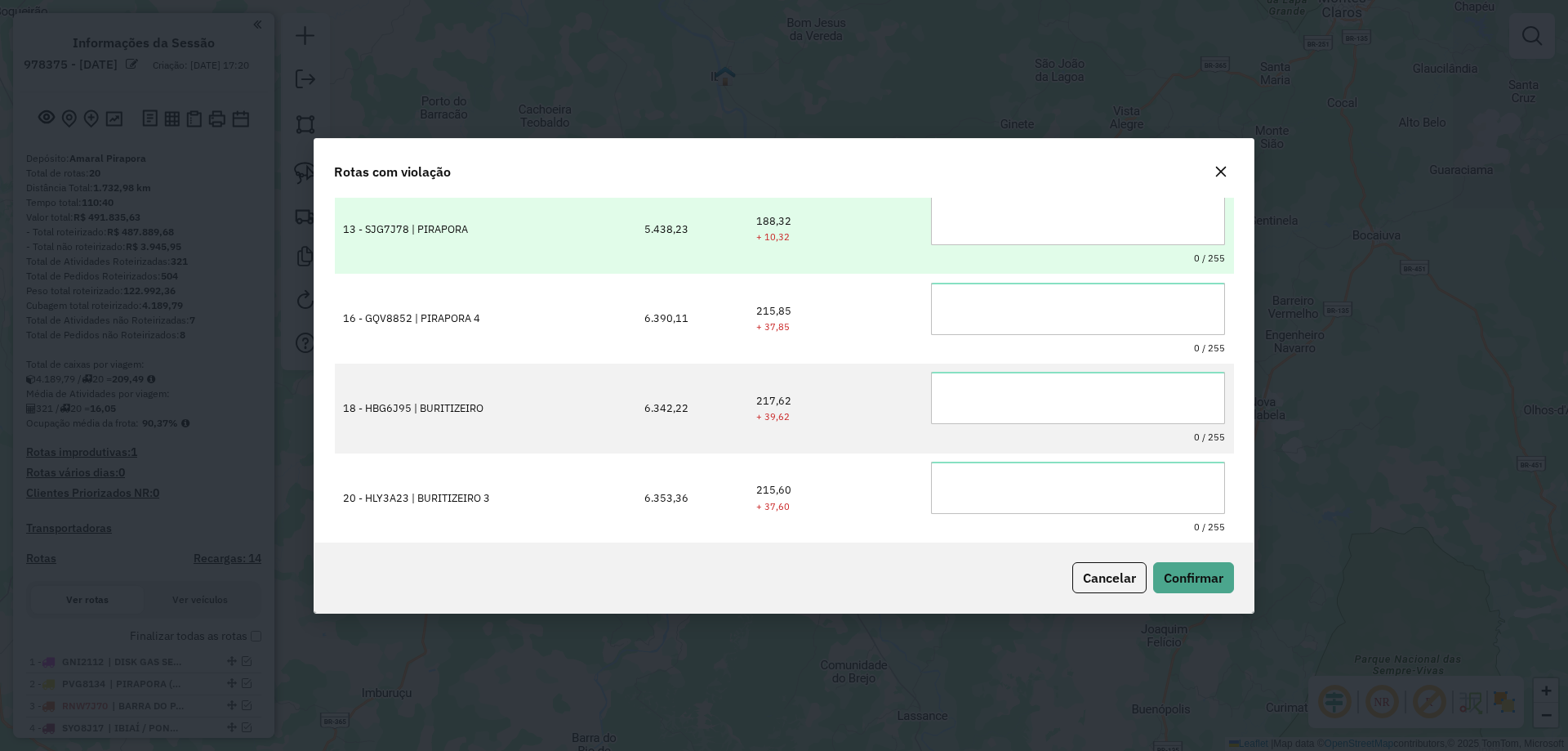
scroll to position [0, 0]
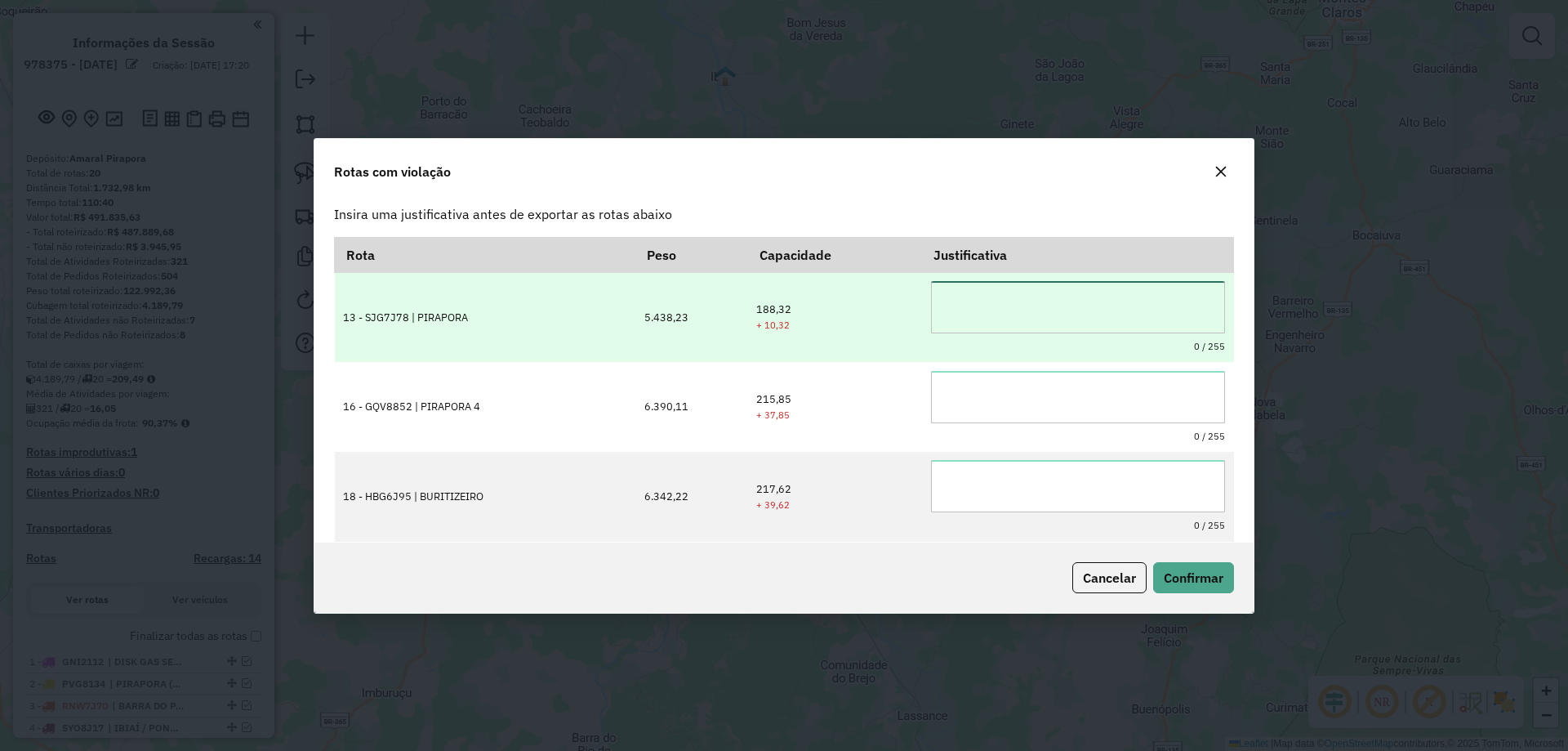
click at [1068, 299] on textarea at bounding box center [1078, 307] width 294 height 53
type textarea "**********"
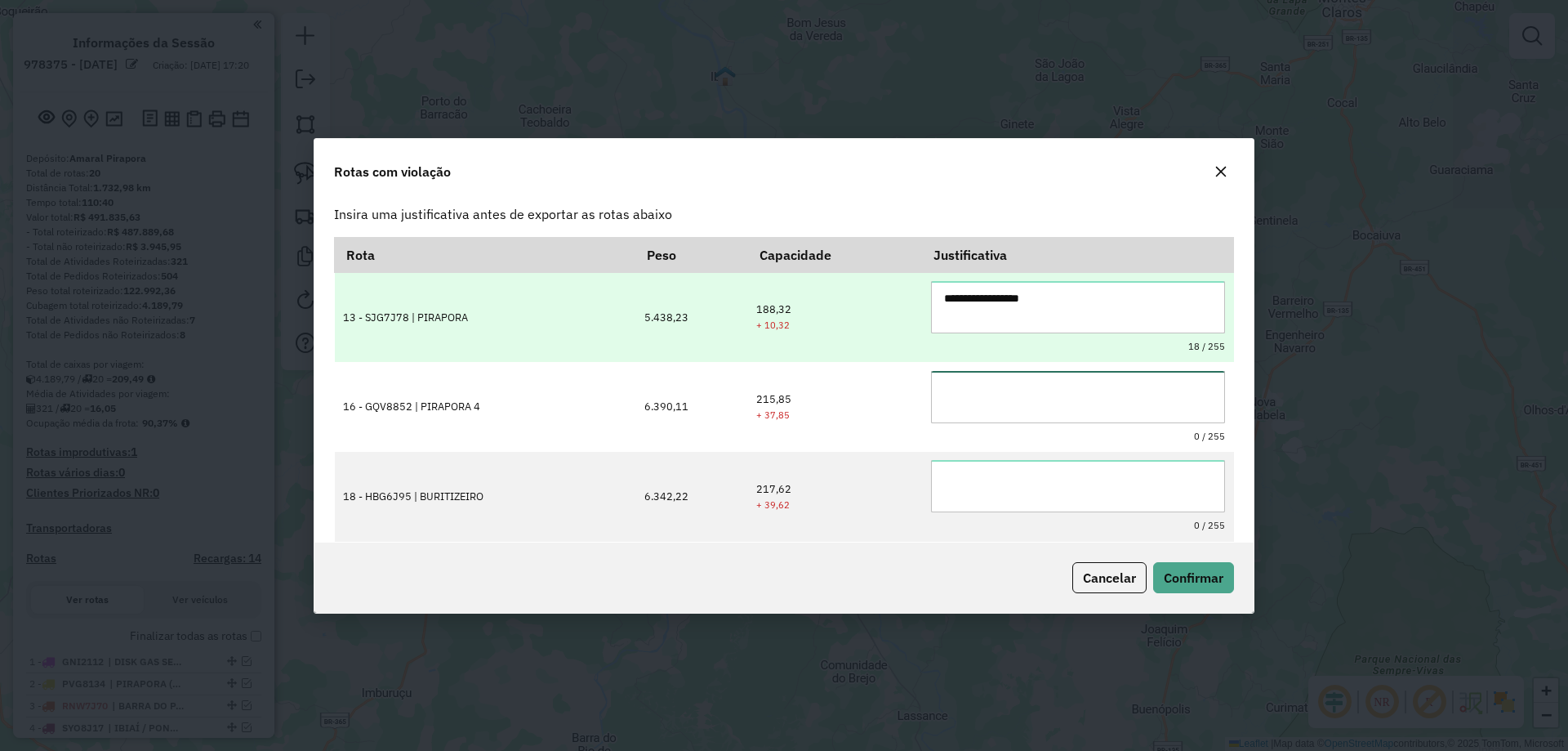
paste textarea "**********"
type textarea "**********"
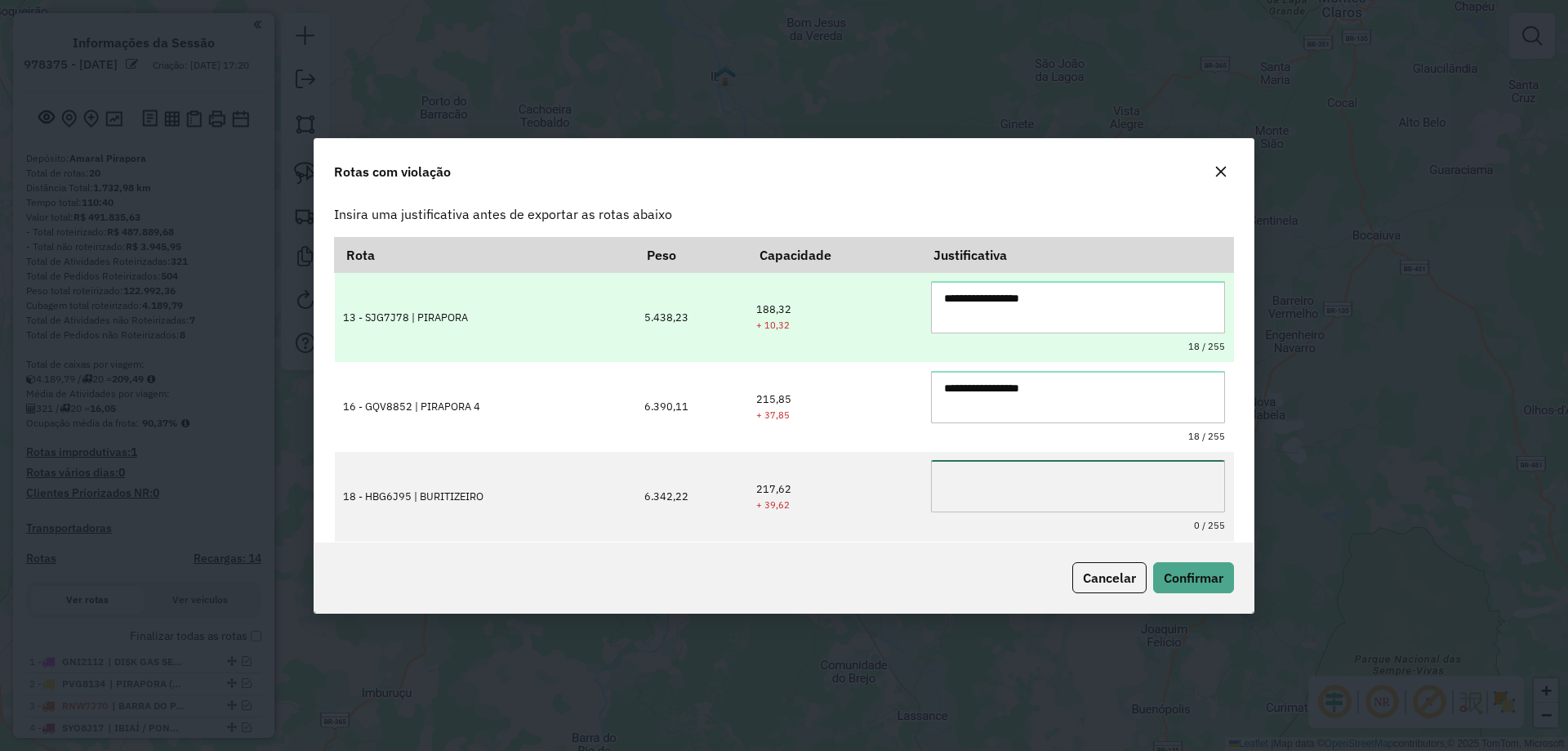
paste textarea "**********"
type textarea "**********"
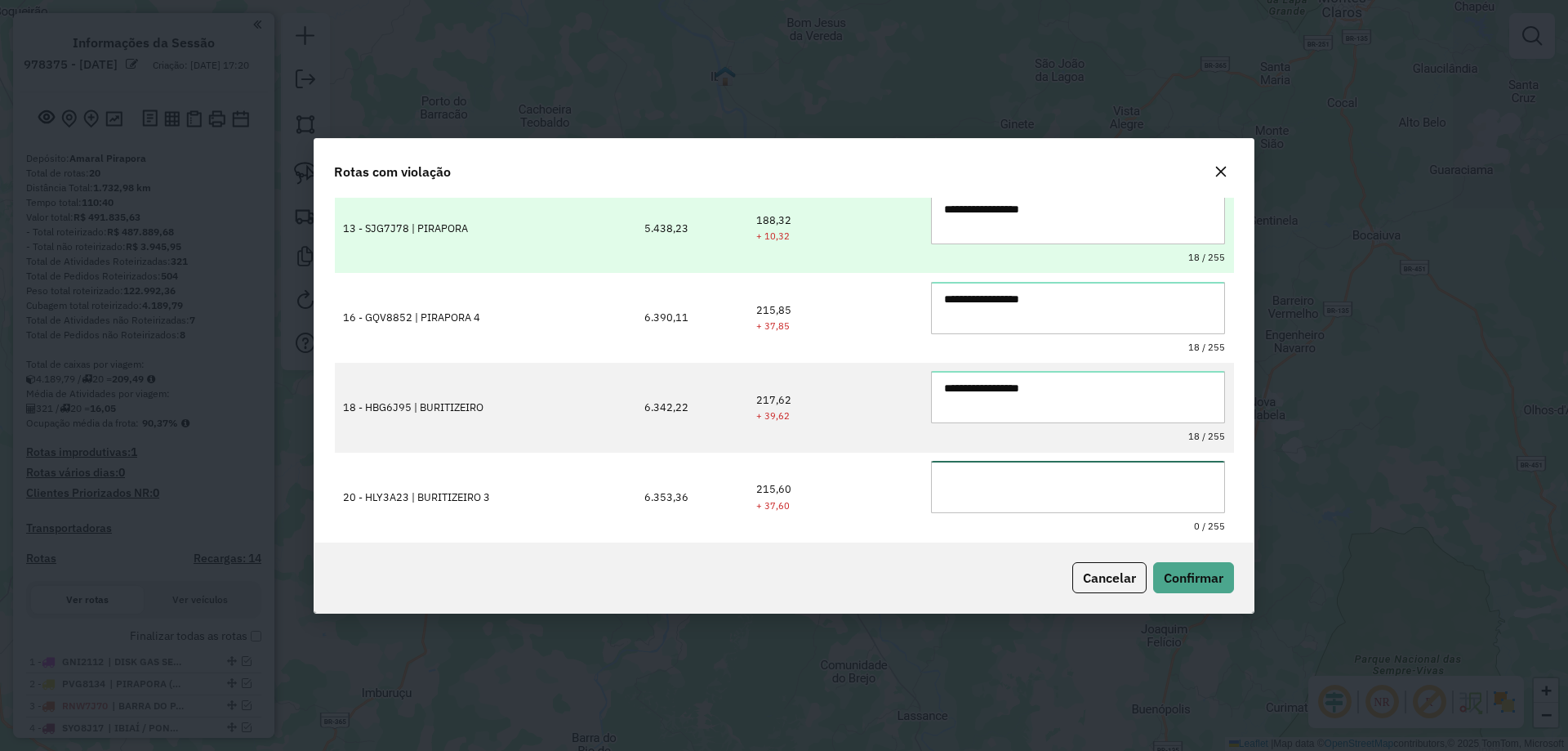
paste textarea "**********"
type textarea "**********"
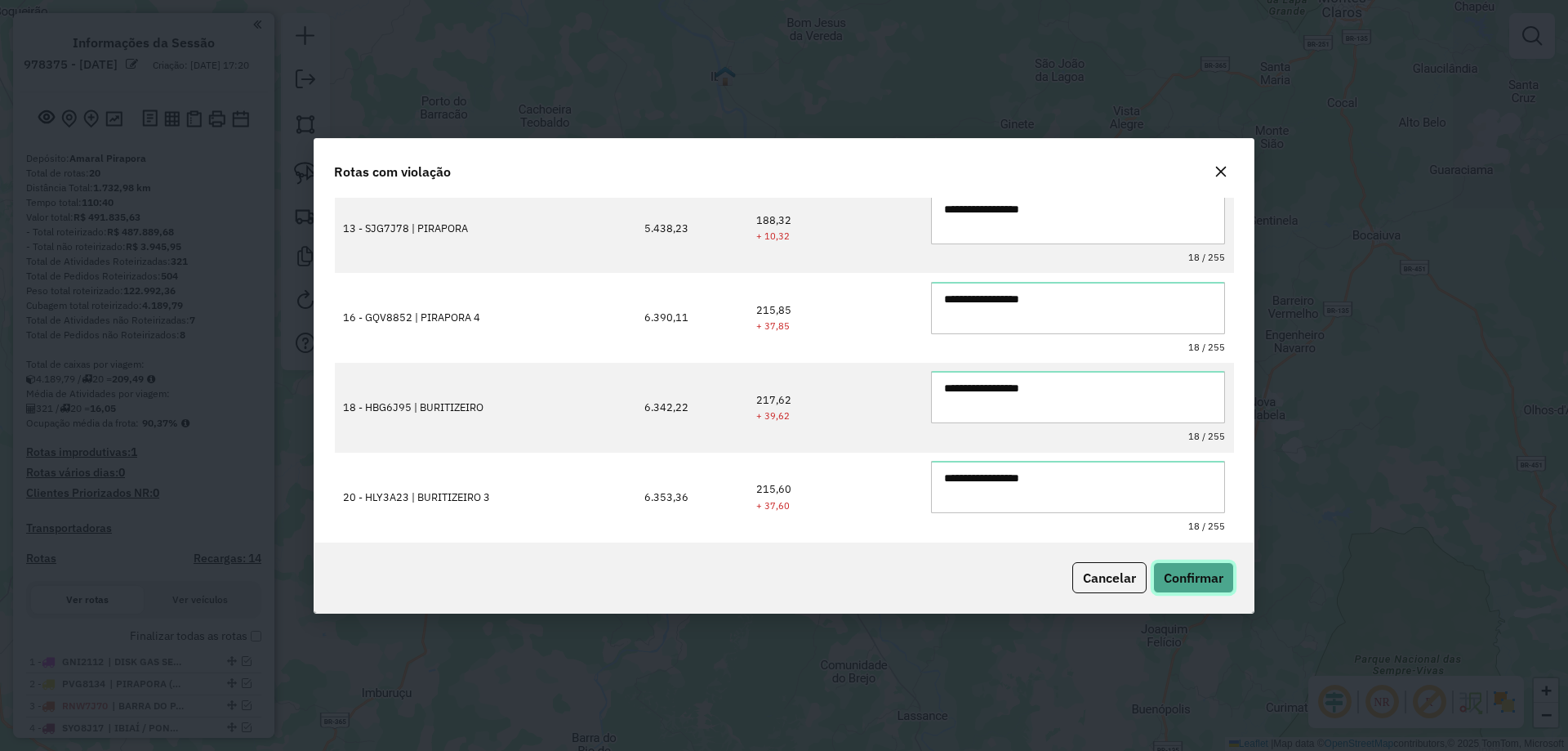
click at [1182, 587] on button "Confirmar" at bounding box center [1193, 576] width 81 height 31
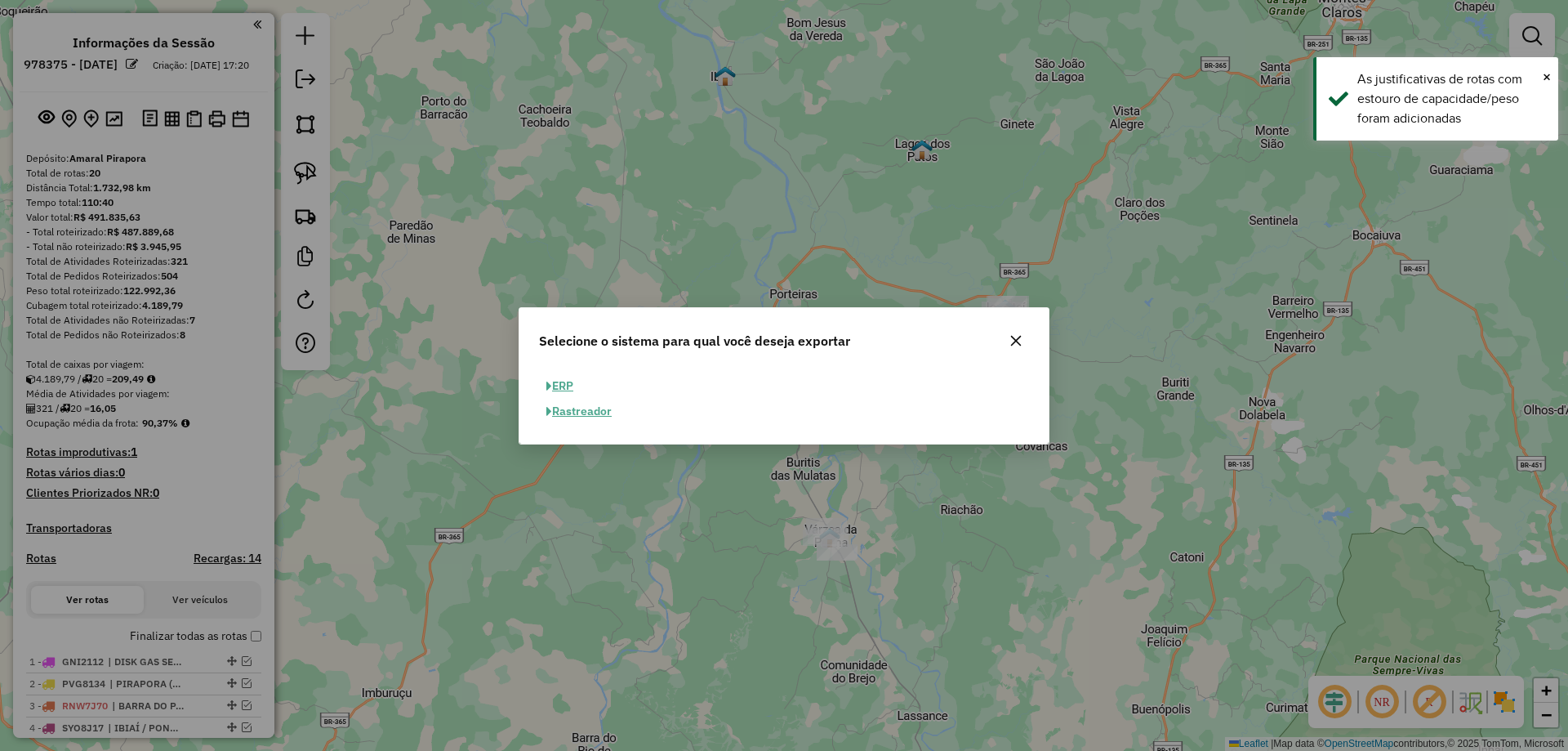
click at [570, 385] on button "ERP" at bounding box center [559, 386] width 42 height 26
select select "**"
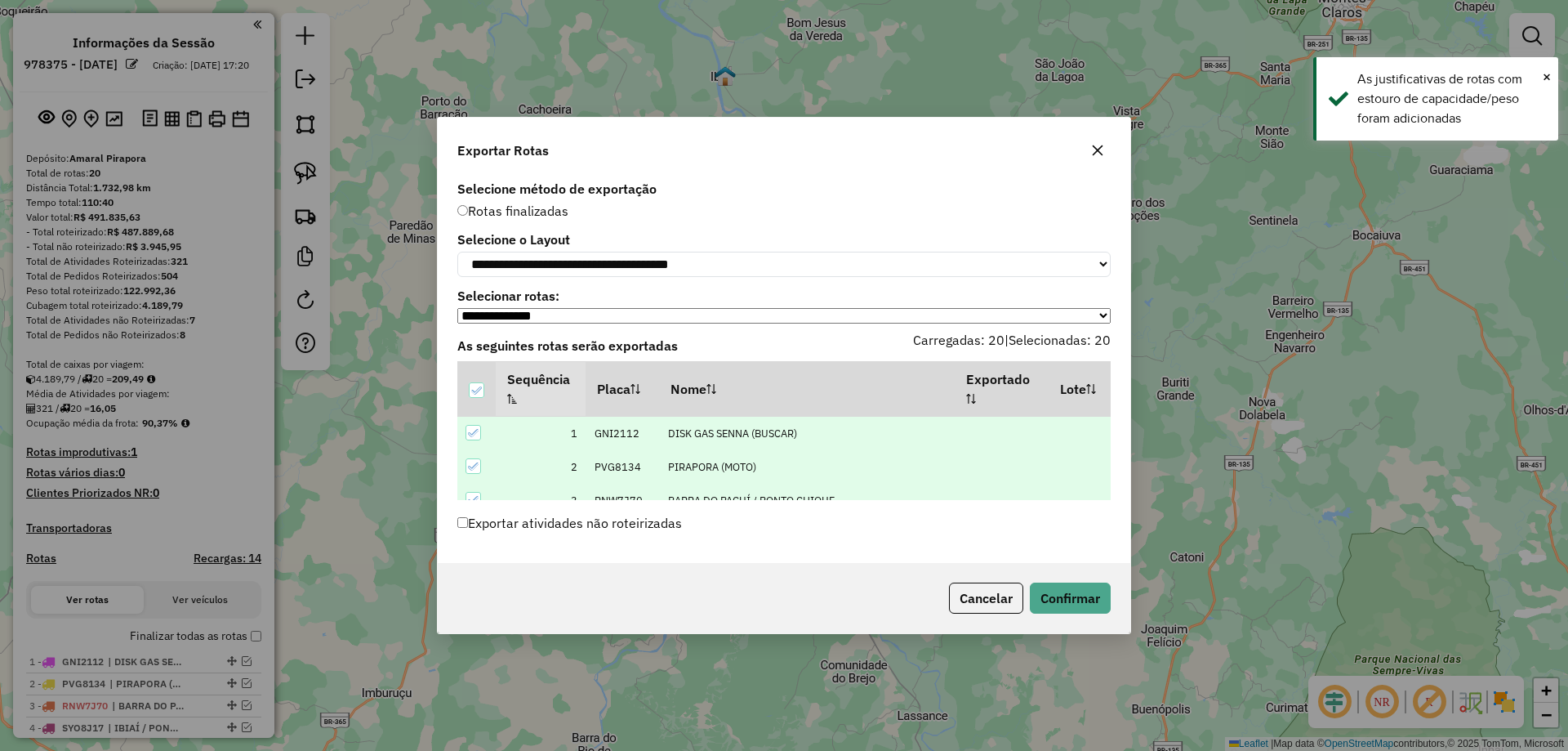
click at [481, 533] on label "Exportar atividades não roteirizadas" at bounding box center [569, 522] width 224 height 31
click at [1103, 606] on button "Confirmar" at bounding box center [1070, 597] width 81 height 31
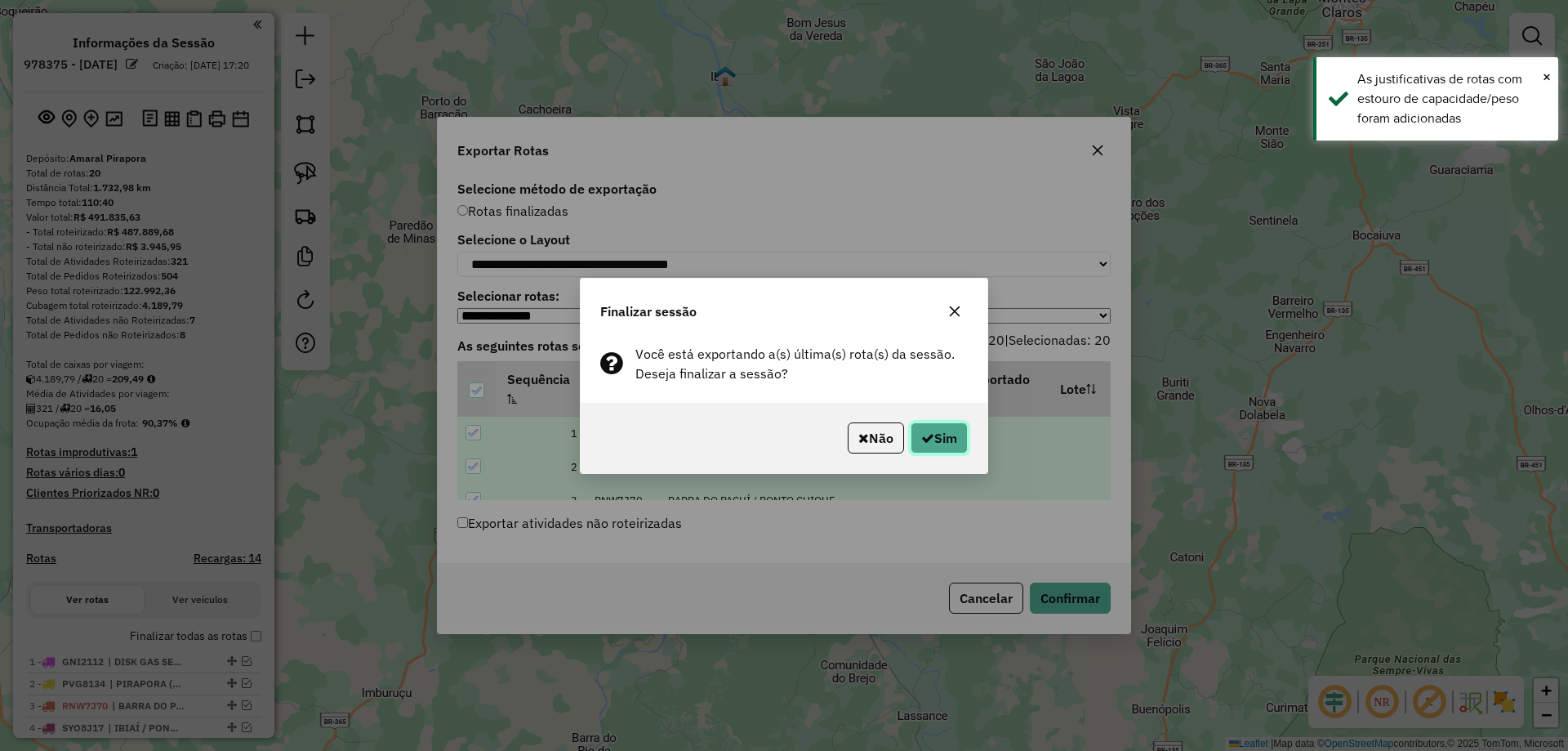
click at [910, 445] on button "Sim" at bounding box center [939, 438] width 58 height 31
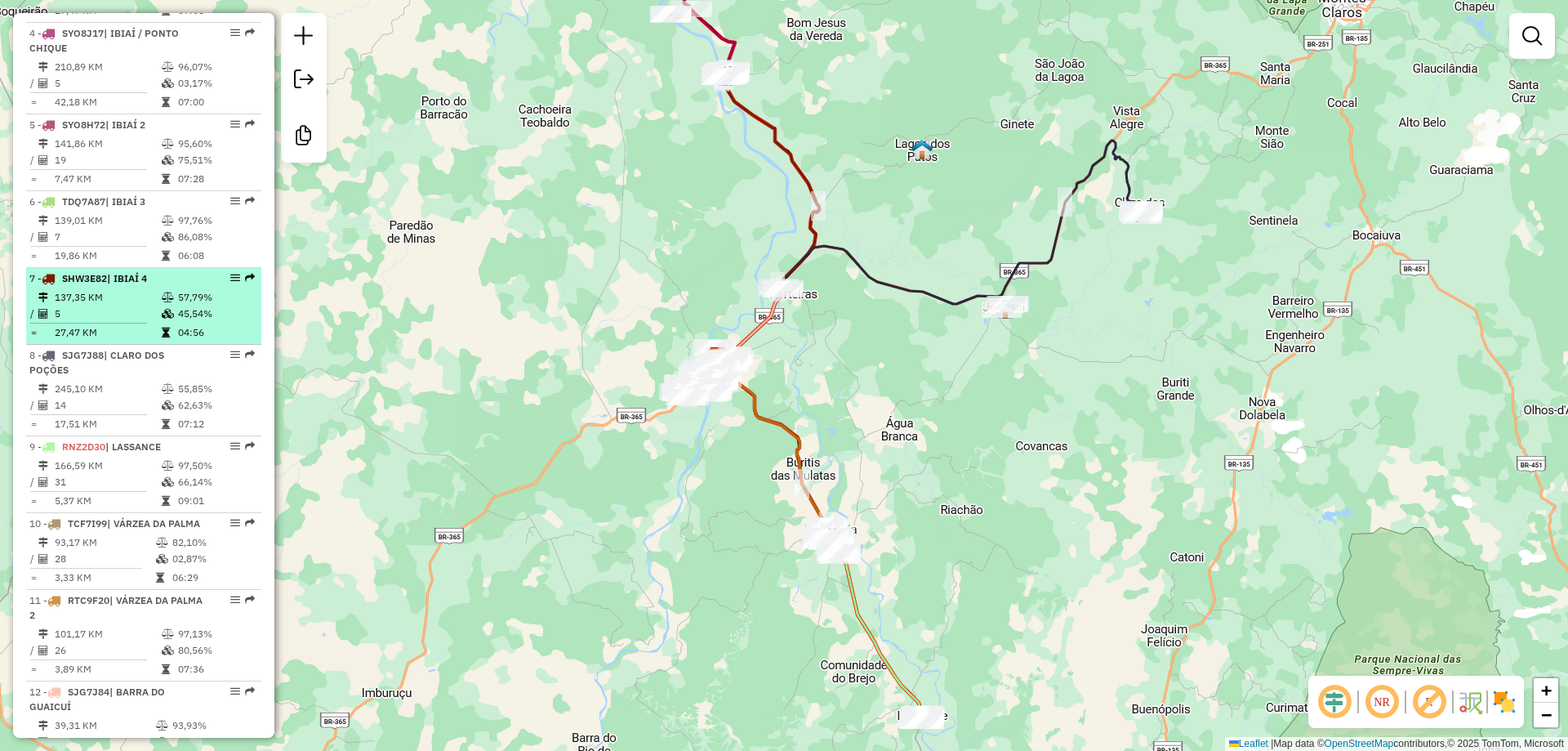
scroll to position [899, 0]
click at [146, 322] on td "5" at bounding box center [107, 314] width 107 height 16
select select "*********"
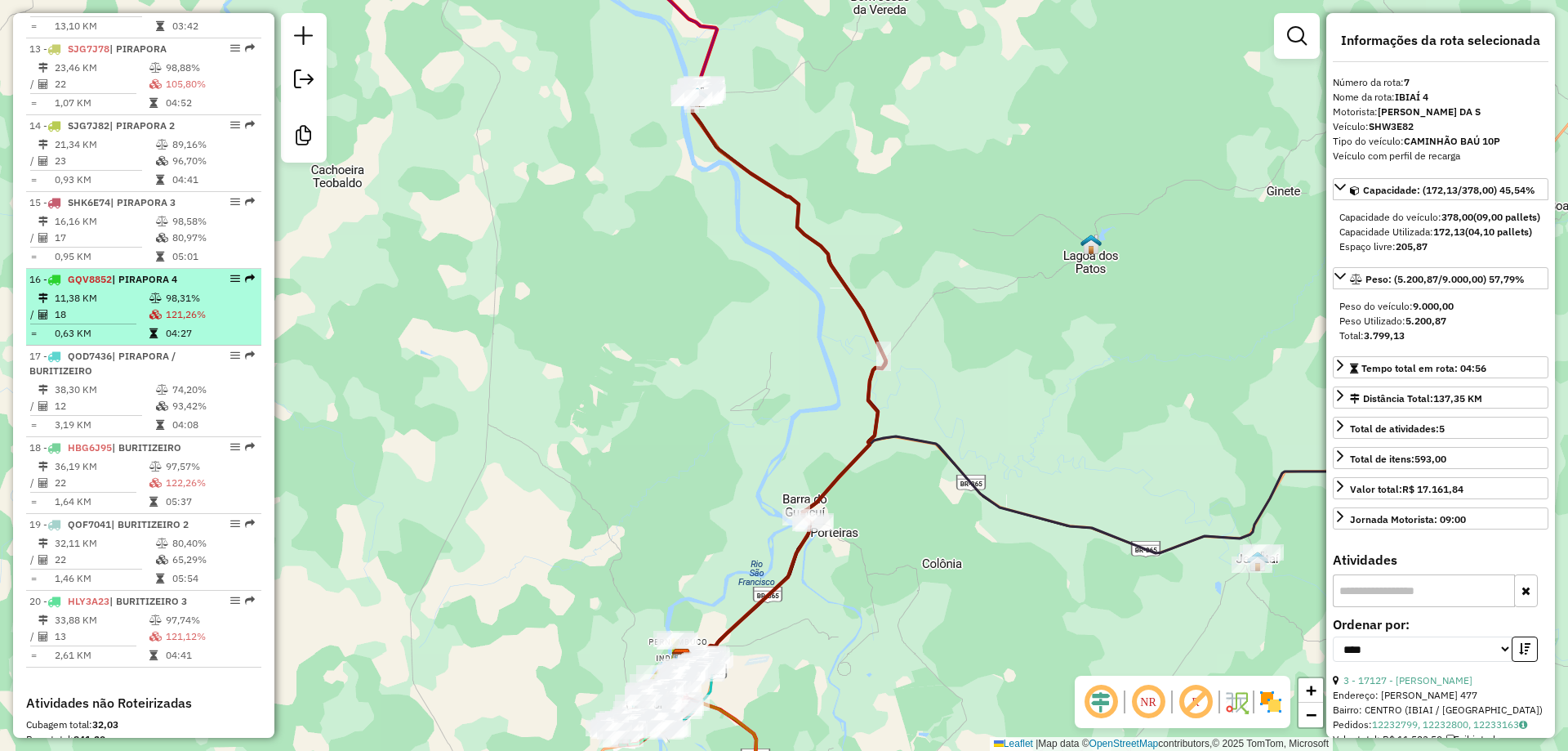
scroll to position [1715, 0]
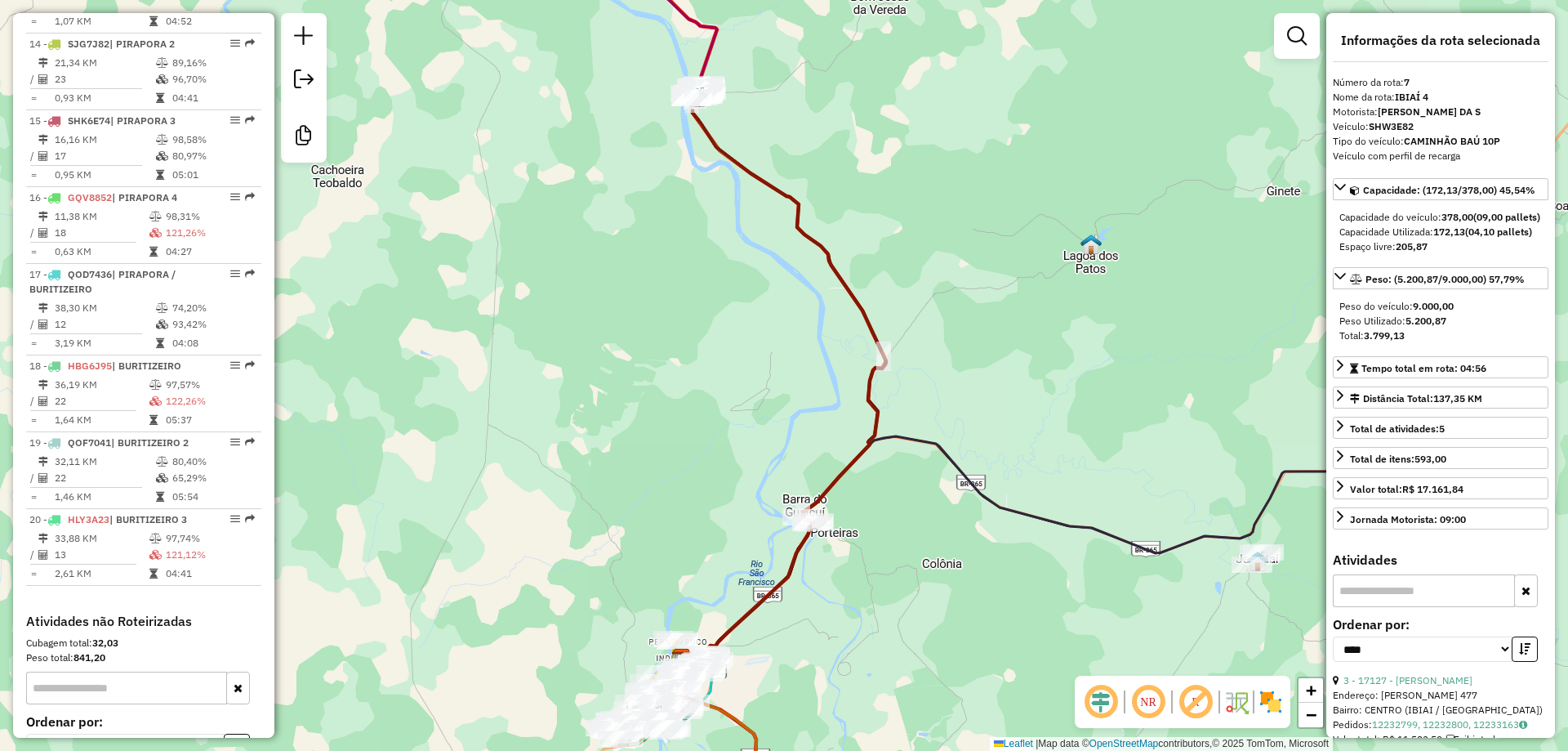
drag, startPoint x: 585, startPoint y: 189, endPoint x: 550, endPoint y: 342, distance: 157.0
click at [575, 178] on div "Janela de atendimento Grade de atendimento Capacidade Transportadoras Veículos …" at bounding box center [784, 375] width 1568 height 751
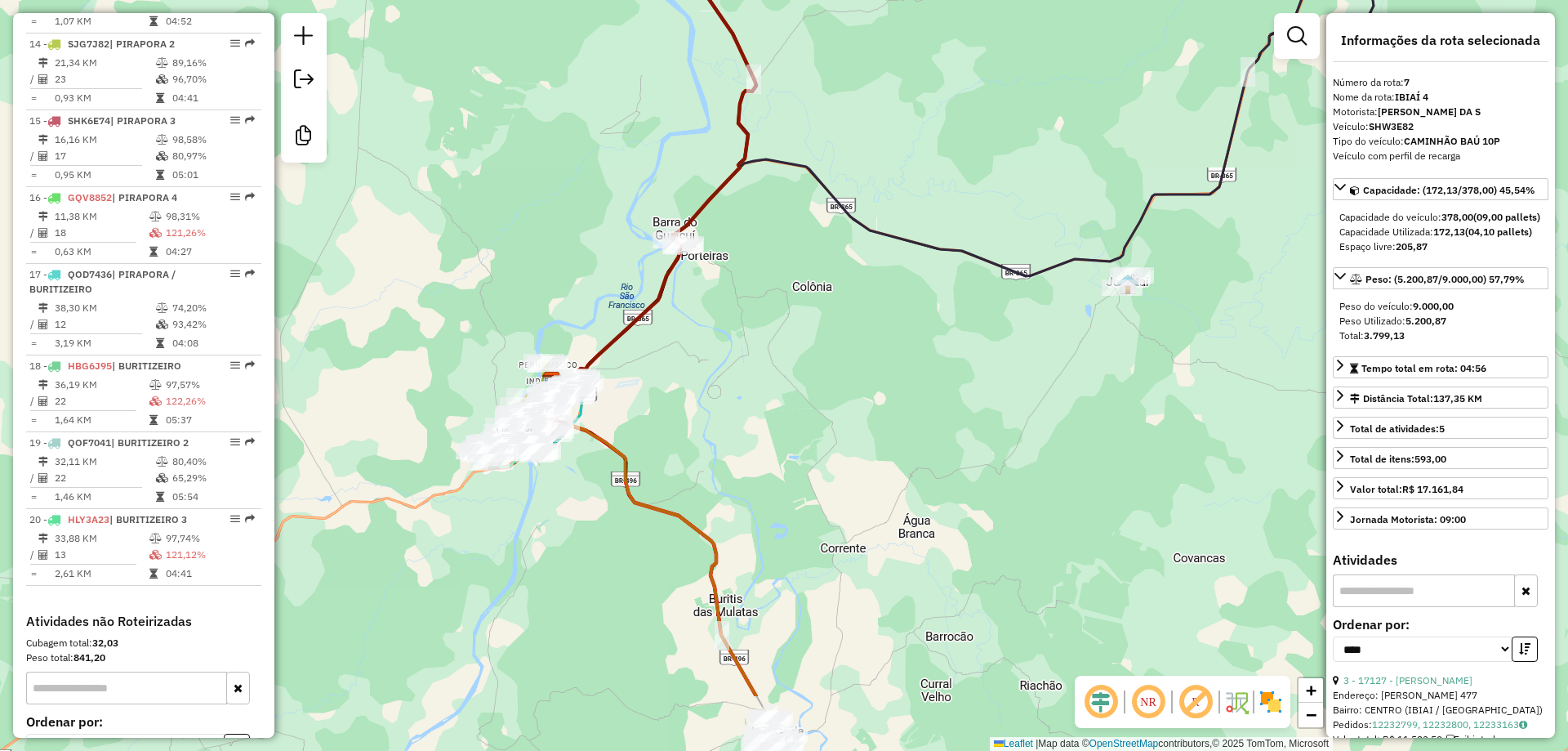
drag, startPoint x: 515, startPoint y: 250, endPoint x: 751, endPoint y: 525, distance: 362.4
click at [506, 241] on div "Janela de atendimento Grade de atendimento Capacidade Transportadoras Veículos …" at bounding box center [784, 375] width 1568 height 751
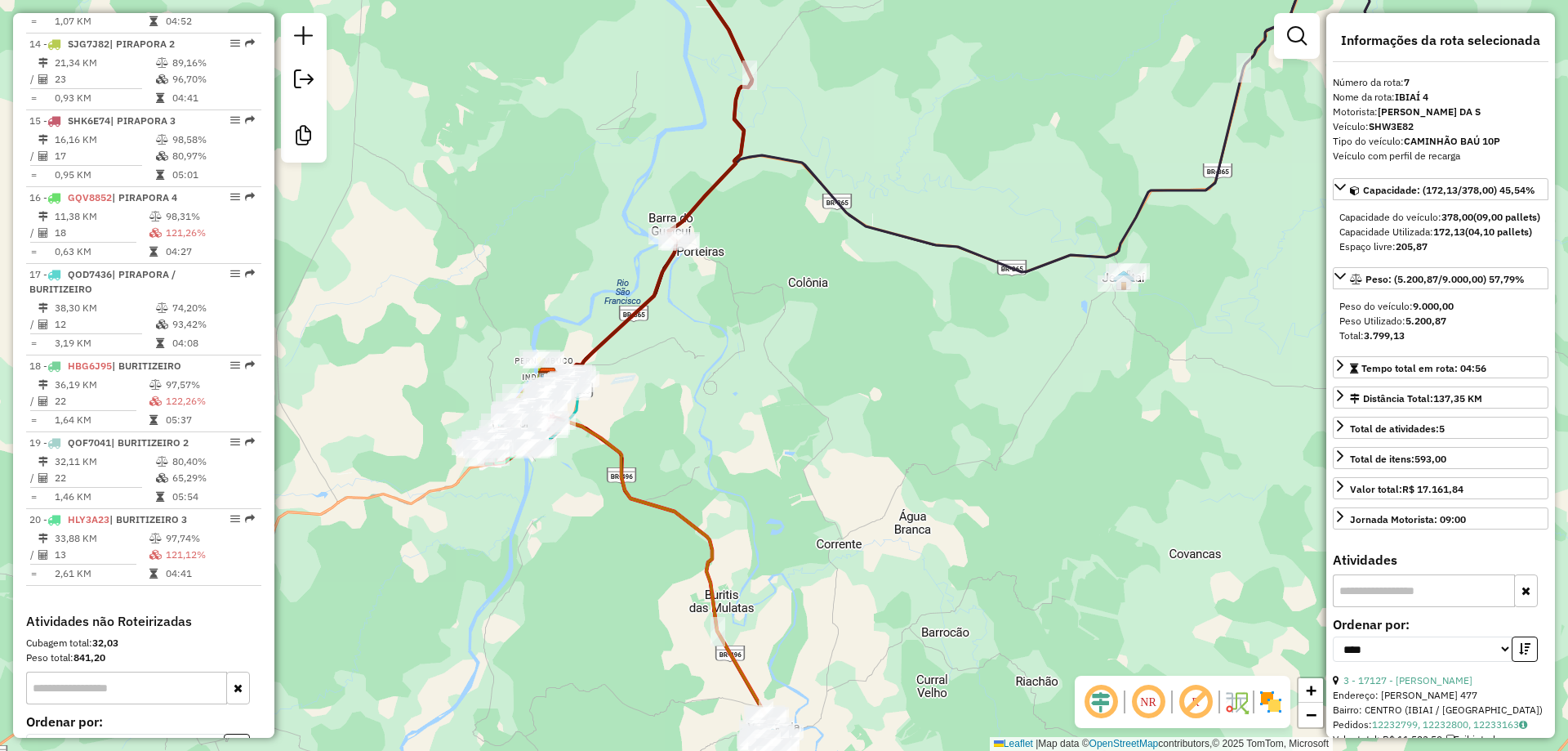
drag, startPoint x: 854, startPoint y: 567, endPoint x: 838, endPoint y: 400, distance: 167.8
click at [840, 413] on div "Janela de atendimento Grade de atendimento Capacidade Transportadoras Veículos …" at bounding box center [784, 375] width 1568 height 751
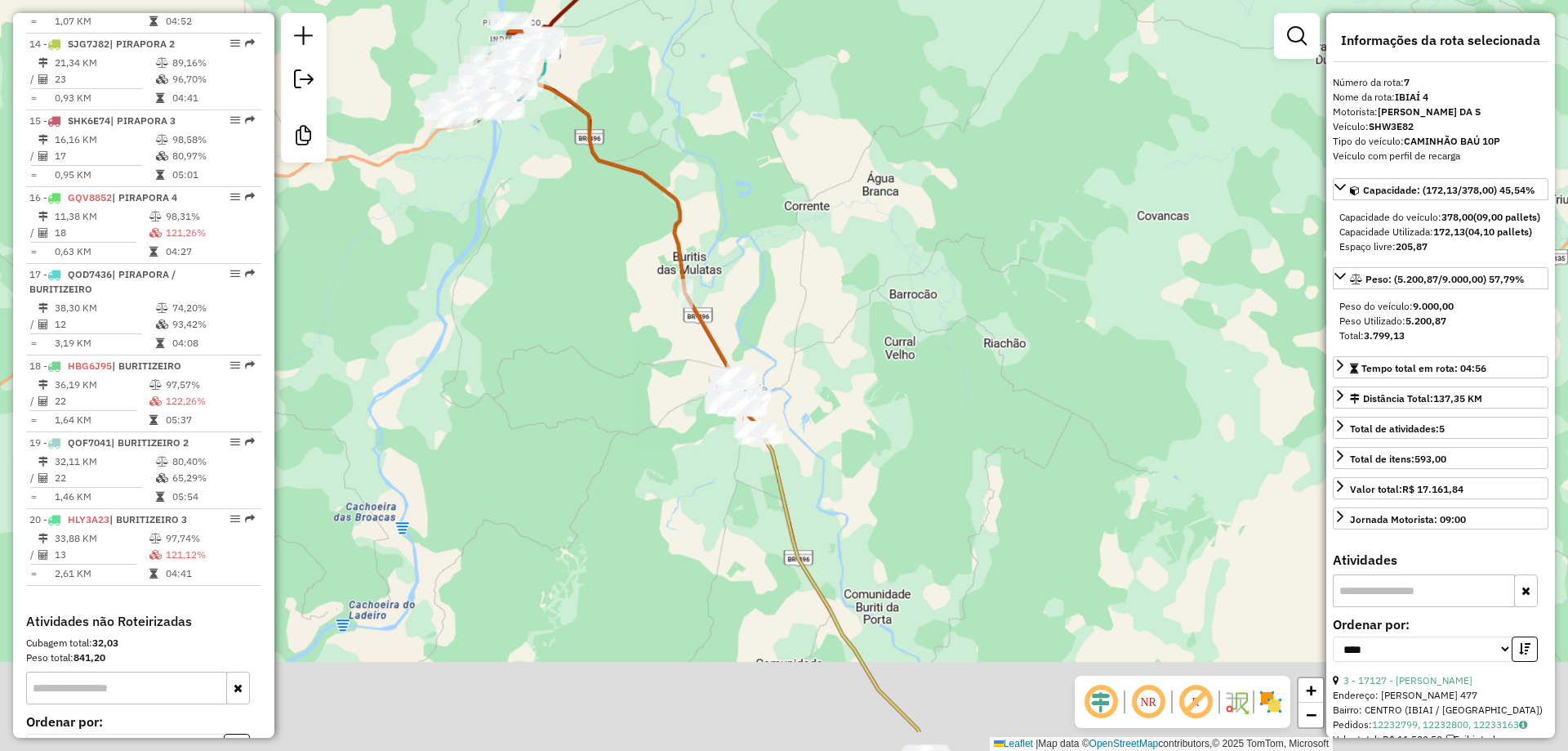
drag, startPoint x: 836, startPoint y: 391, endPoint x: 825, endPoint y: 430, distance: 40.5
click at [829, 350] on div "Janela de atendimento Grade de atendimento Capacidade Transportadoras Veículos …" at bounding box center [784, 375] width 1568 height 751
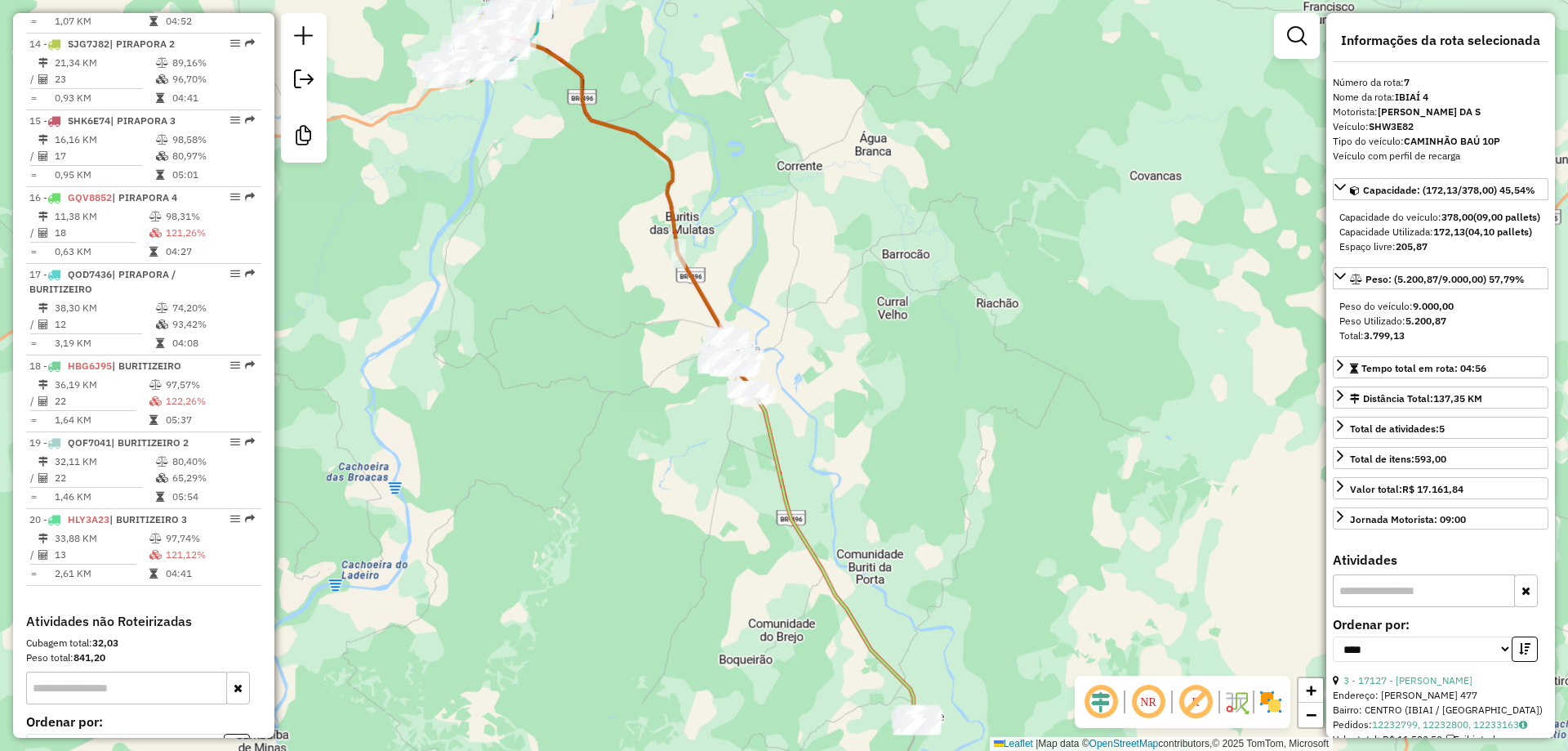
click at [1148, 716] on em at bounding box center [1148, 701] width 40 height 40
click at [1148, 715] on em at bounding box center [1148, 701] width 40 height 40
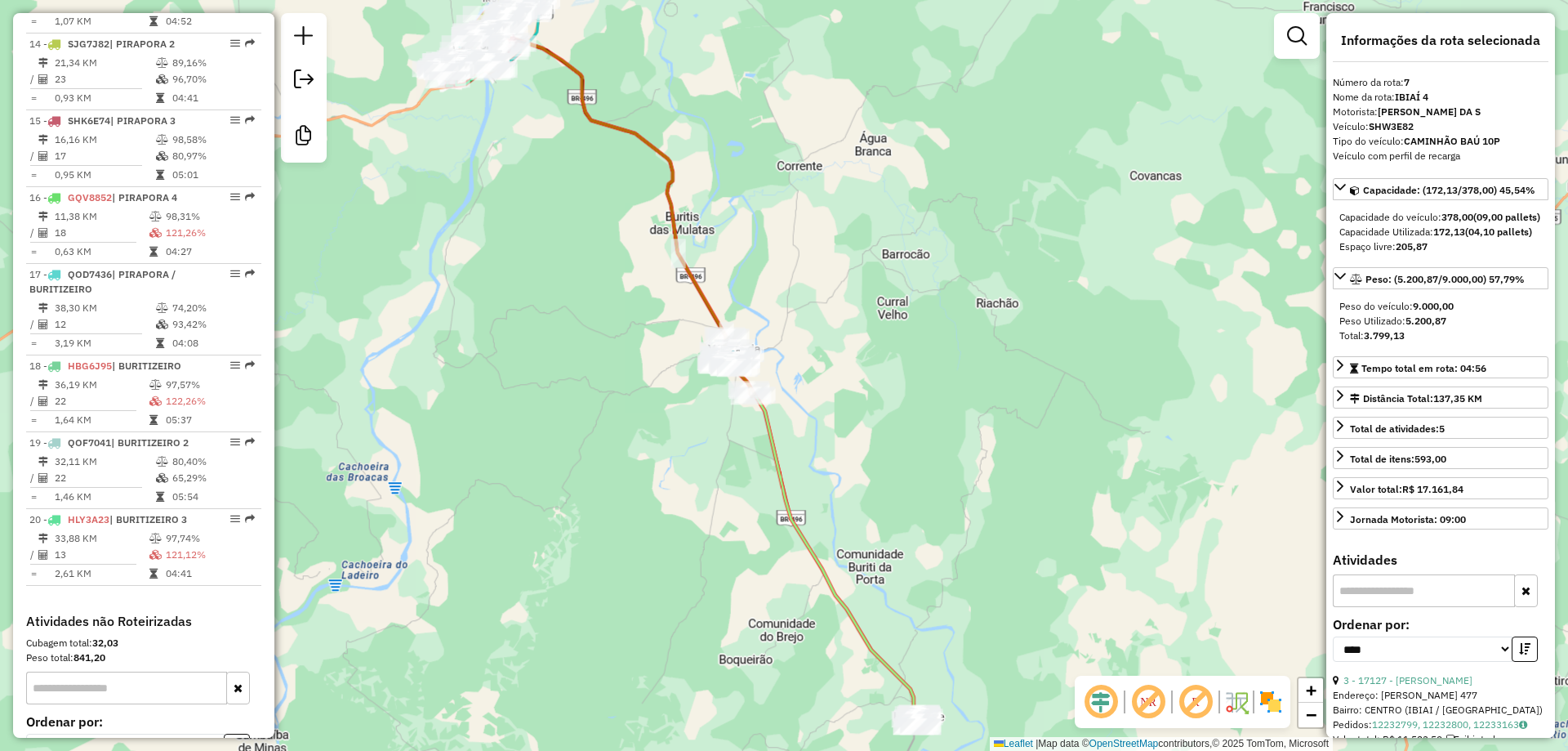
click at [1148, 715] on em at bounding box center [1148, 701] width 40 height 40
drag, startPoint x: 892, startPoint y: 551, endPoint x: 861, endPoint y: 425, distance: 129.8
click at [861, 425] on div "Janela de atendimento Grade de atendimento Capacidade Transportadoras Veículos …" at bounding box center [784, 375] width 1568 height 751
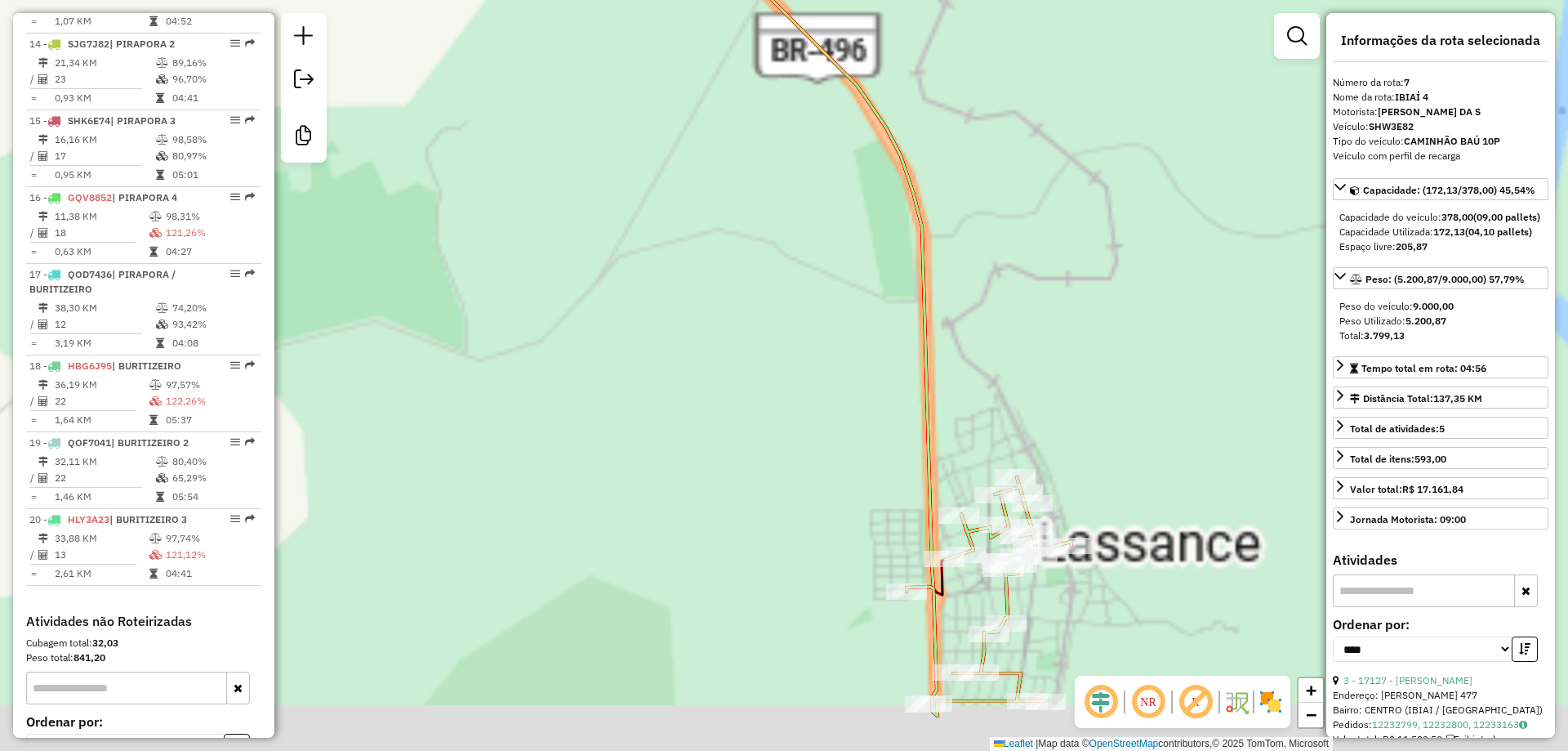
drag, startPoint x: 876, startPoint y: 525, endPoint x: 820, endPoint y: 461, distance: 85.0
click at [822, 464] on div "Janela de atendimento Grade de atendimento Capacidade Transportadoras Veículos …" at bounding box center [784, 375] width 1568 height 751
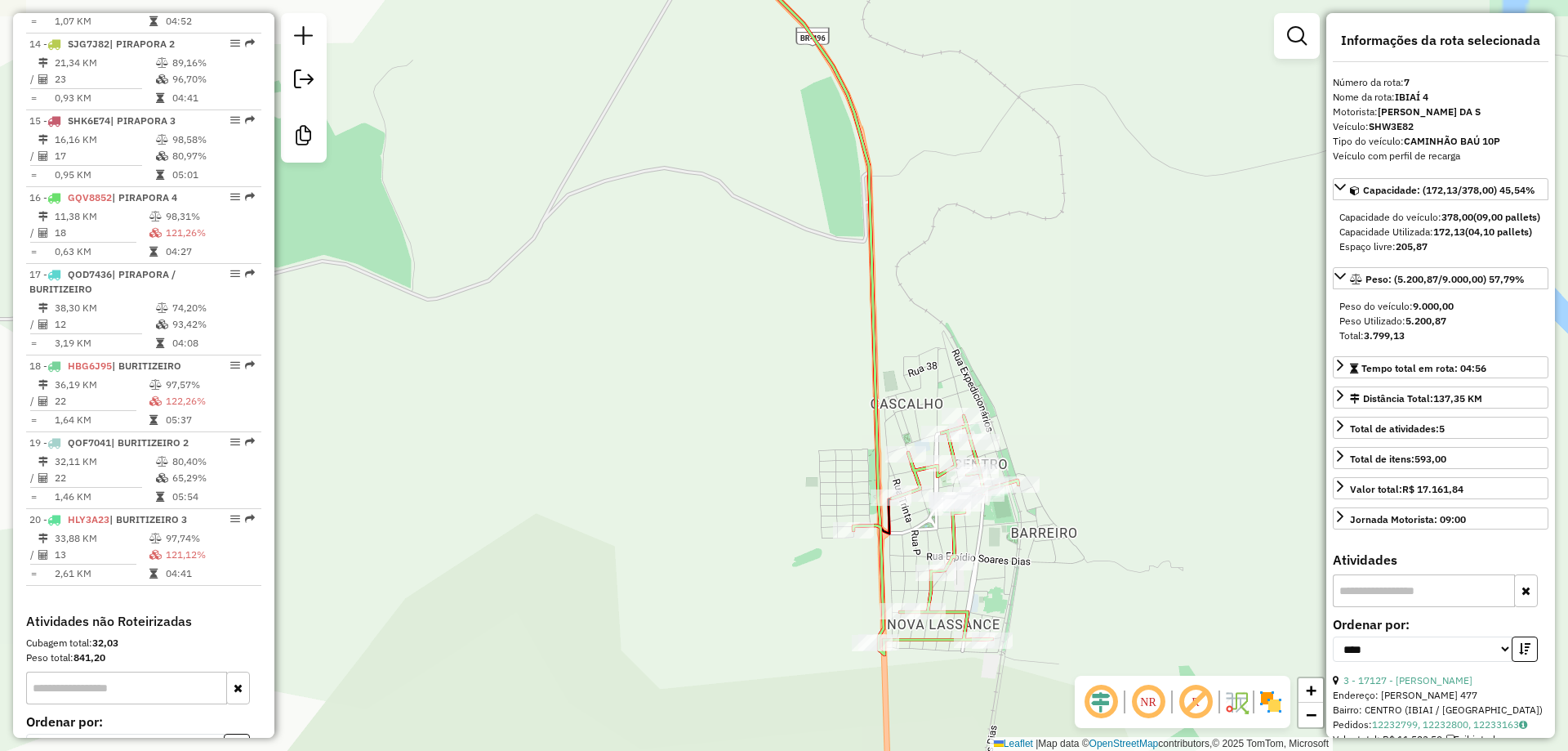
drag, startPoint x: 830, startPoint y: 448, endPoint x: 815, endPoint y: 420, distance: 31.8
click at [816, 421] on div "Rota 9 - Placa RNZ2D30 16934 - LANCHONETE VEE Janela de atendimento Grade de at…" at bounding box center [784, 375] width 1568 height 751
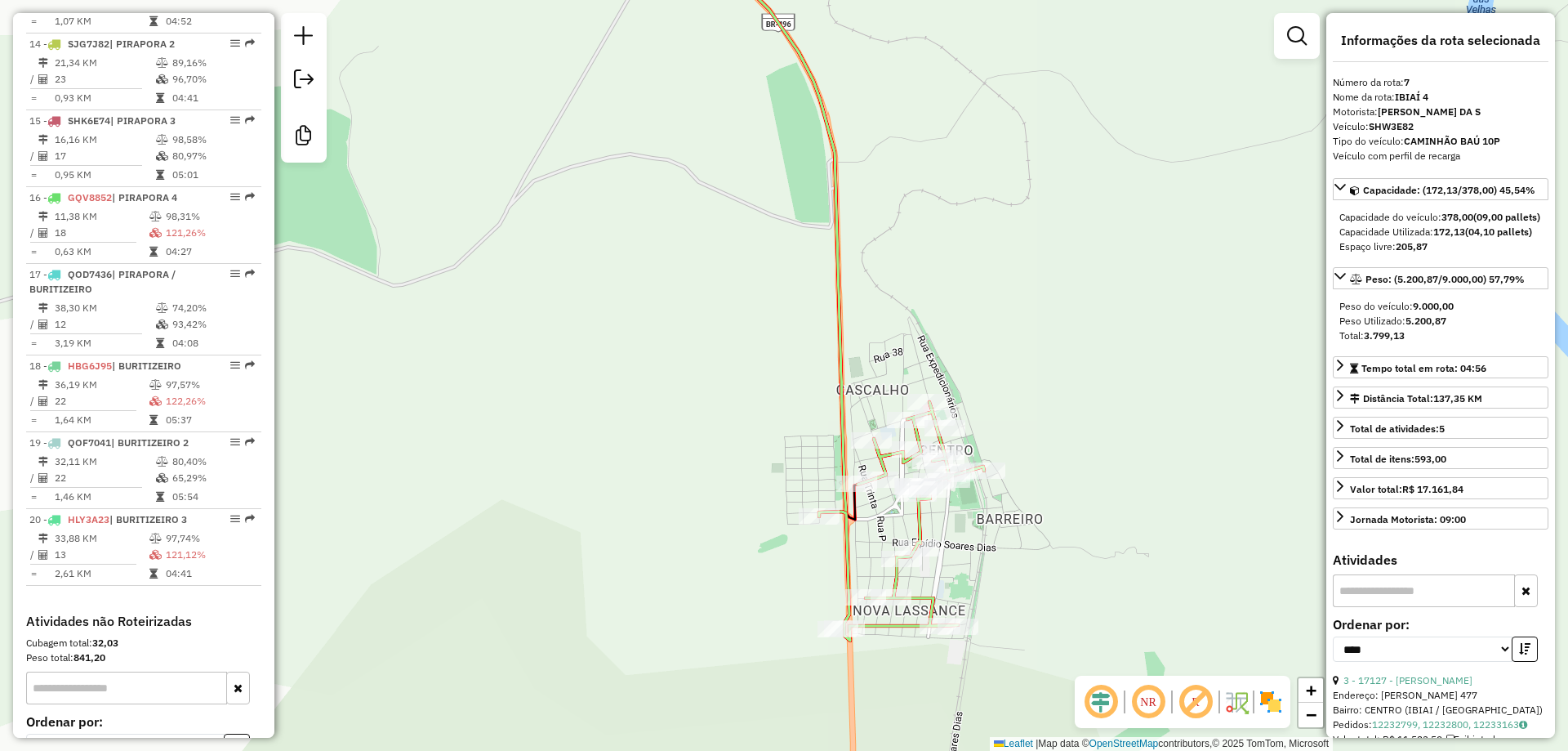
drag, startPoint x: 722, startPoint y: 386, endPoint x: 715, endPoint y: 438, distance: 52.5
click at [715, 438] on div "Janela de atendimento Grade de atendimento Capacidade Transportadoras Veículos …" at bounding box center [784, 375] width 1568 height 751
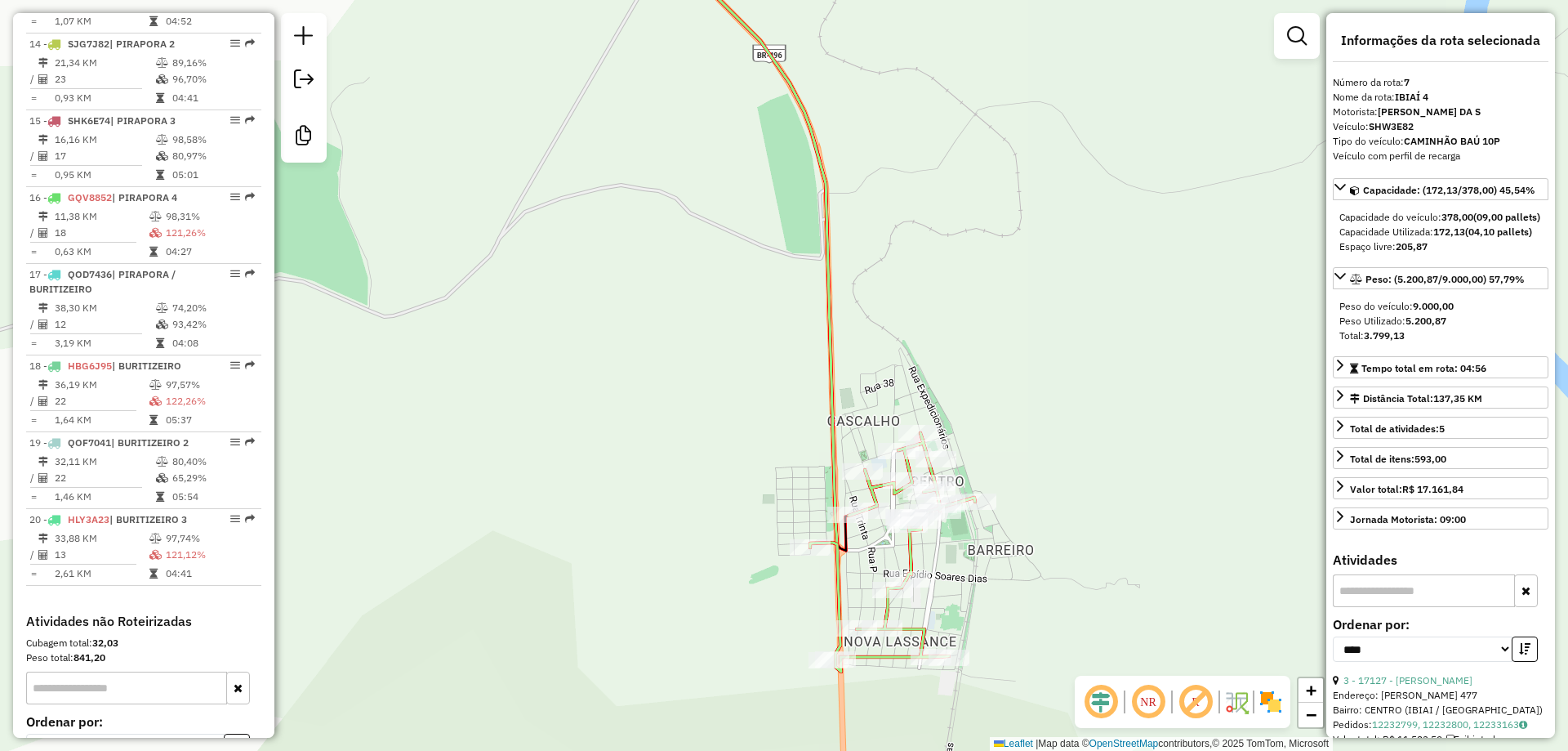
drag, startPoint x: 714, startPoint y: 439, endPoint x: 742, endPoint y: 653, distance: 215.8
click at [741, 649] on div "Janela de atendimento Grade de atendimento Capacidade Transportadoras Veículos …" at bounding box center [784, 375] width 1568 height 751
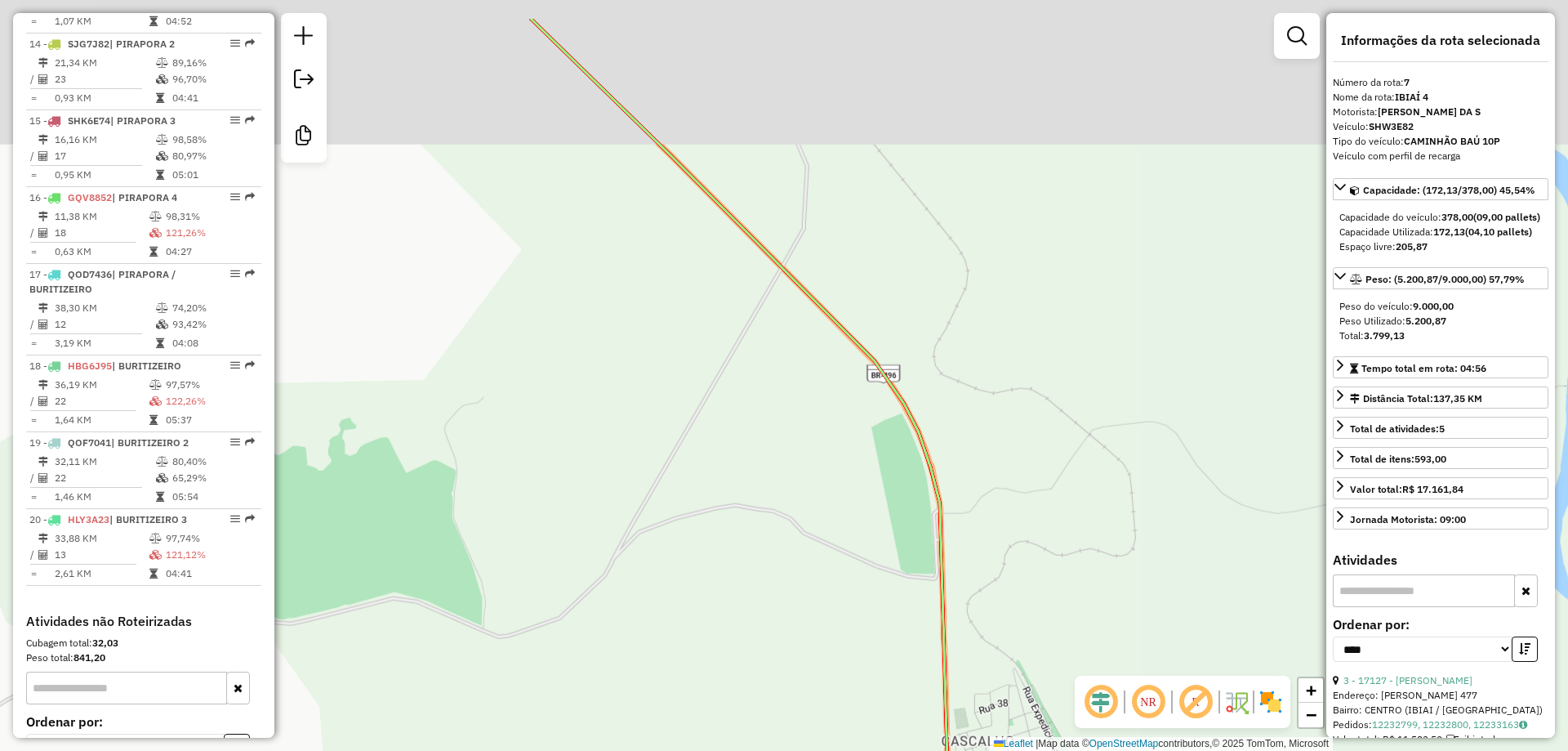
drag, startPoint x: 750, startPoint y: 593, endPoint x: 759, endPoint y: 599, distance: 10.8
click at [765, 612] on div "Janela de atendimento Grade de atendimento Capacidade Transportadoras Veículos …" at bounding box center [784, 375] width 1568 height 751
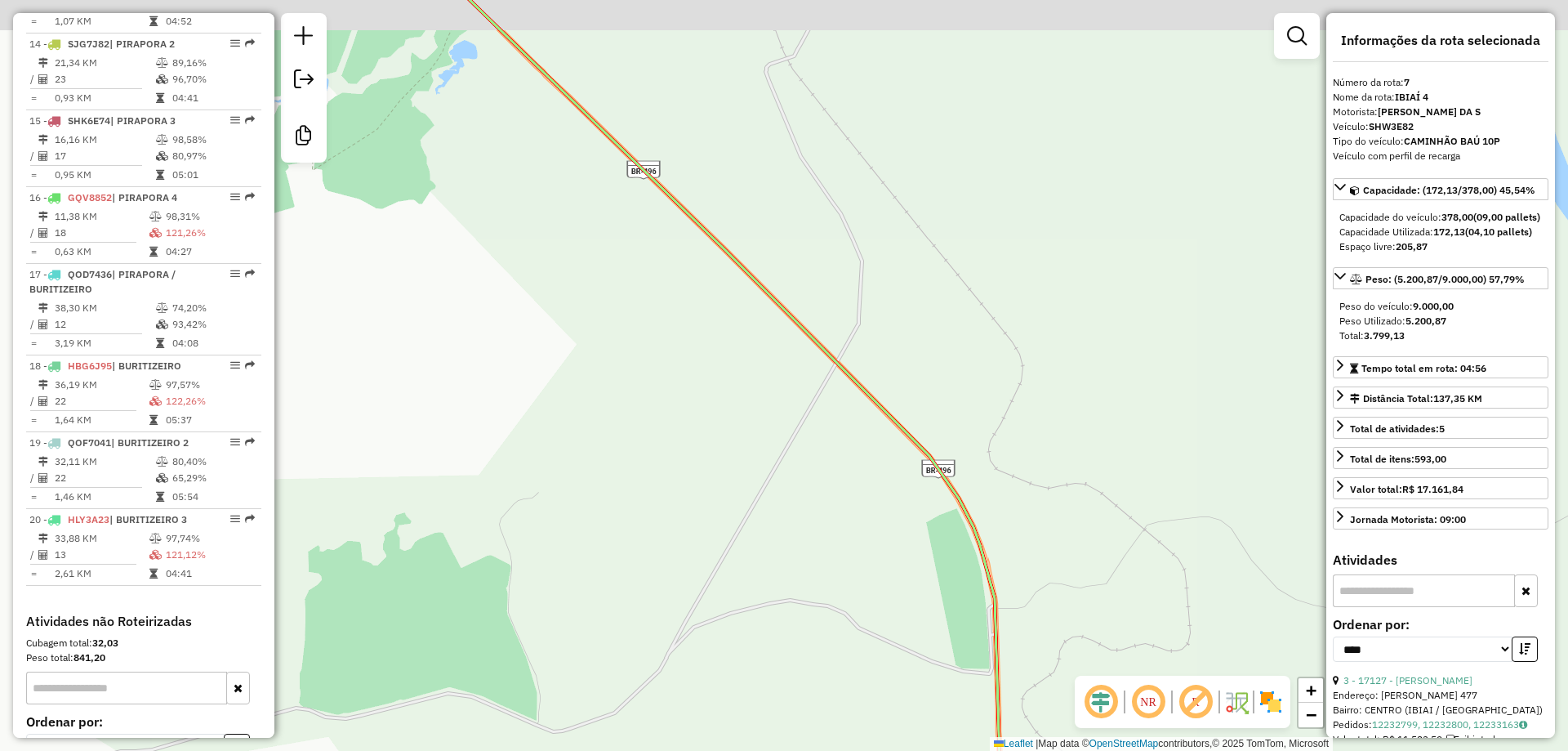
drag, startPoint x: 751, startPoint y: 501, endPoint x: 801, endPoint y: 575, distance: 89.3
click at [866, 724] on div "Janela de atendimento Grade de atendimento Capacidade Transportadoras Veículos …" at bounding box center [784, 375] width 1568 height 751
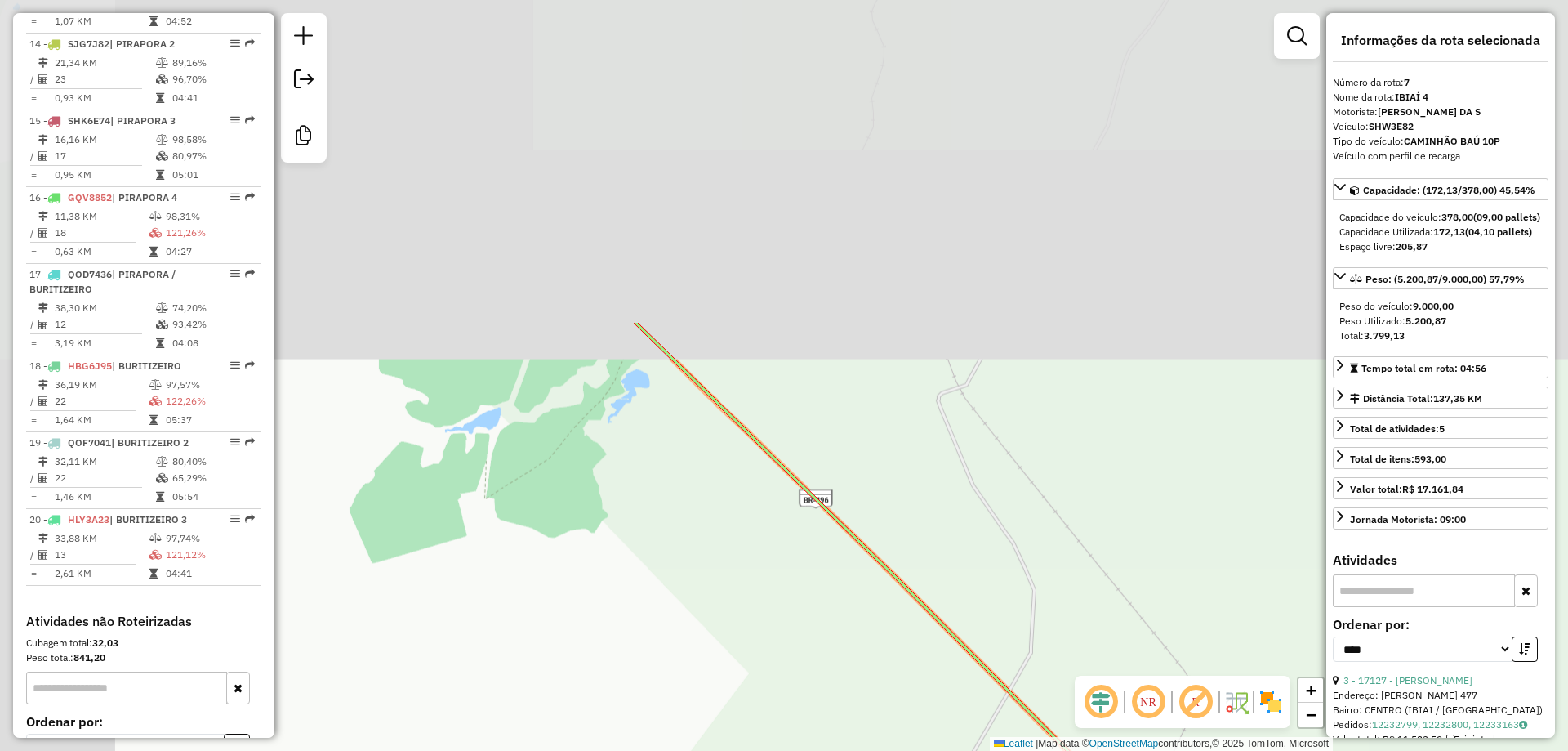
drag, startPoint x: 832, startPoint y: 604, endPoint x: 912, endPoint y: 714, distance: 136.0
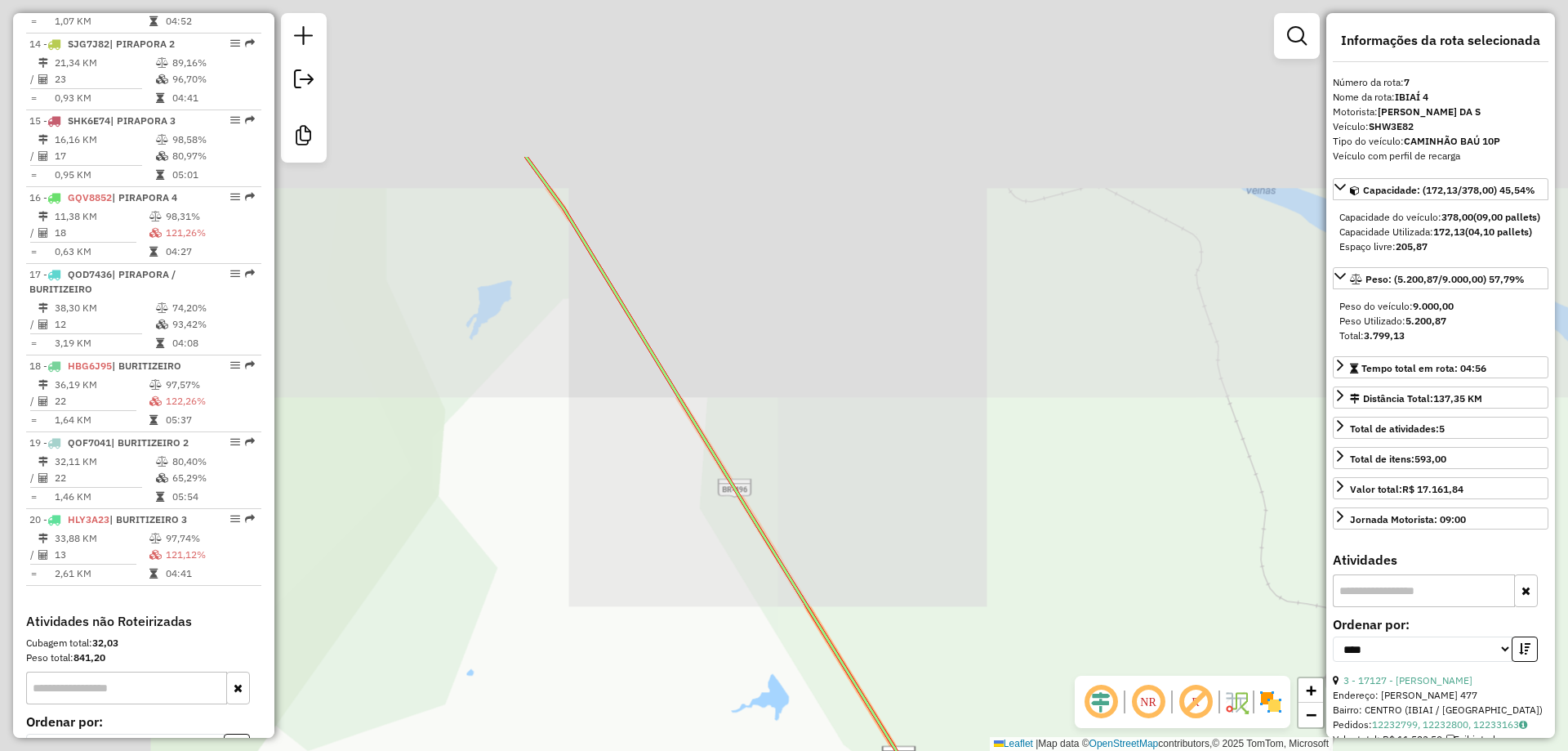
drag, startPoint x: 884, startPoint y: 683, endPoint x: 874, endPoint y: 635, distance: 49.0
click at [953, 750] on html "Aguarde... Pop-up bloqueado! Seu navegador bloqueou automáticamente a abertura …" at bounding box center [784, 375] width 1568 height 751
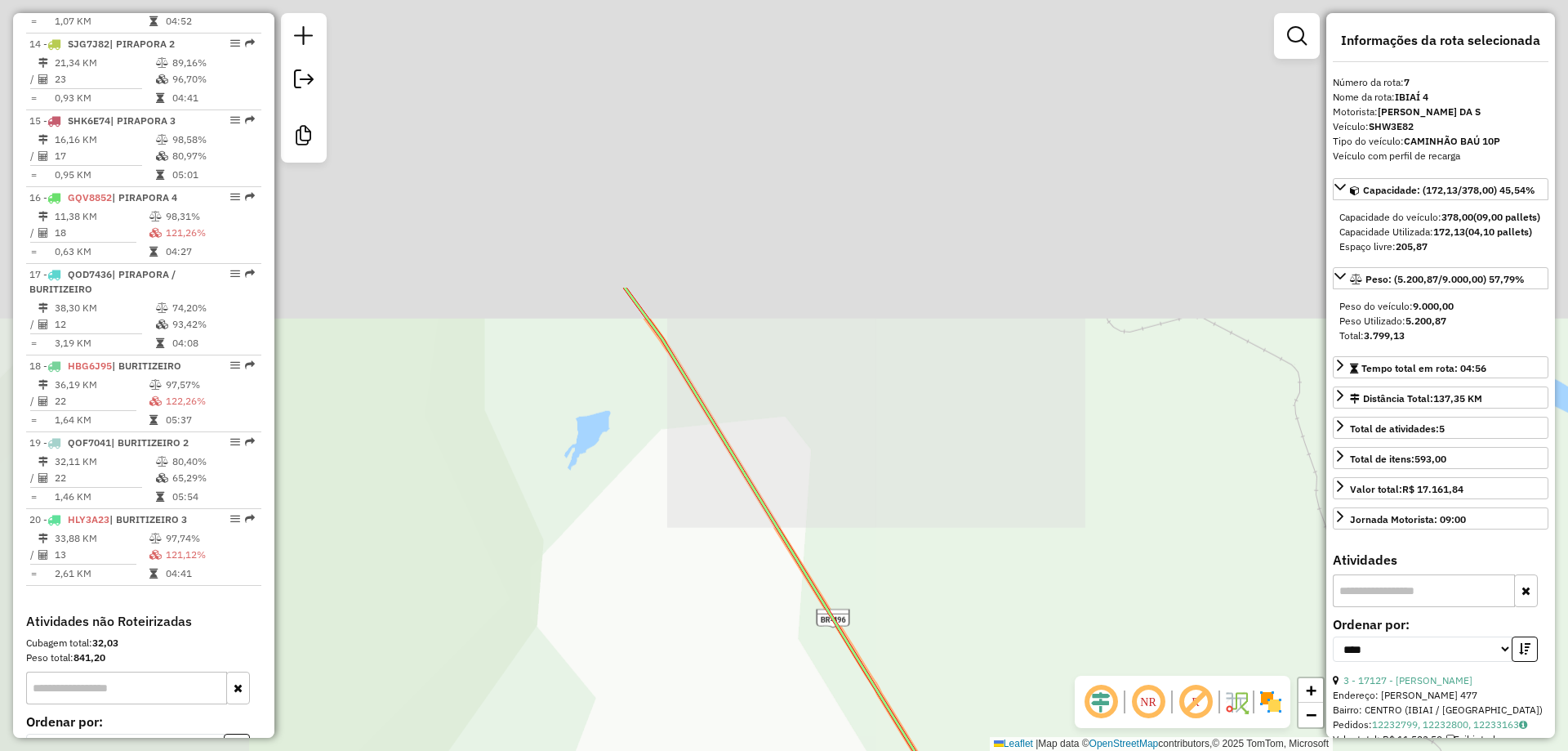
drag, startPoint x: 907, startPoint y: 687, endPoint x: 922, endPoint y: 585, distance: 103.1
click at [1038, 750] on html "Aguarde... Pop-up bloqueado! Seu navegador bloqueou automáticamente a abertura …" at bounding box center [784, 375] width 1568 height 751
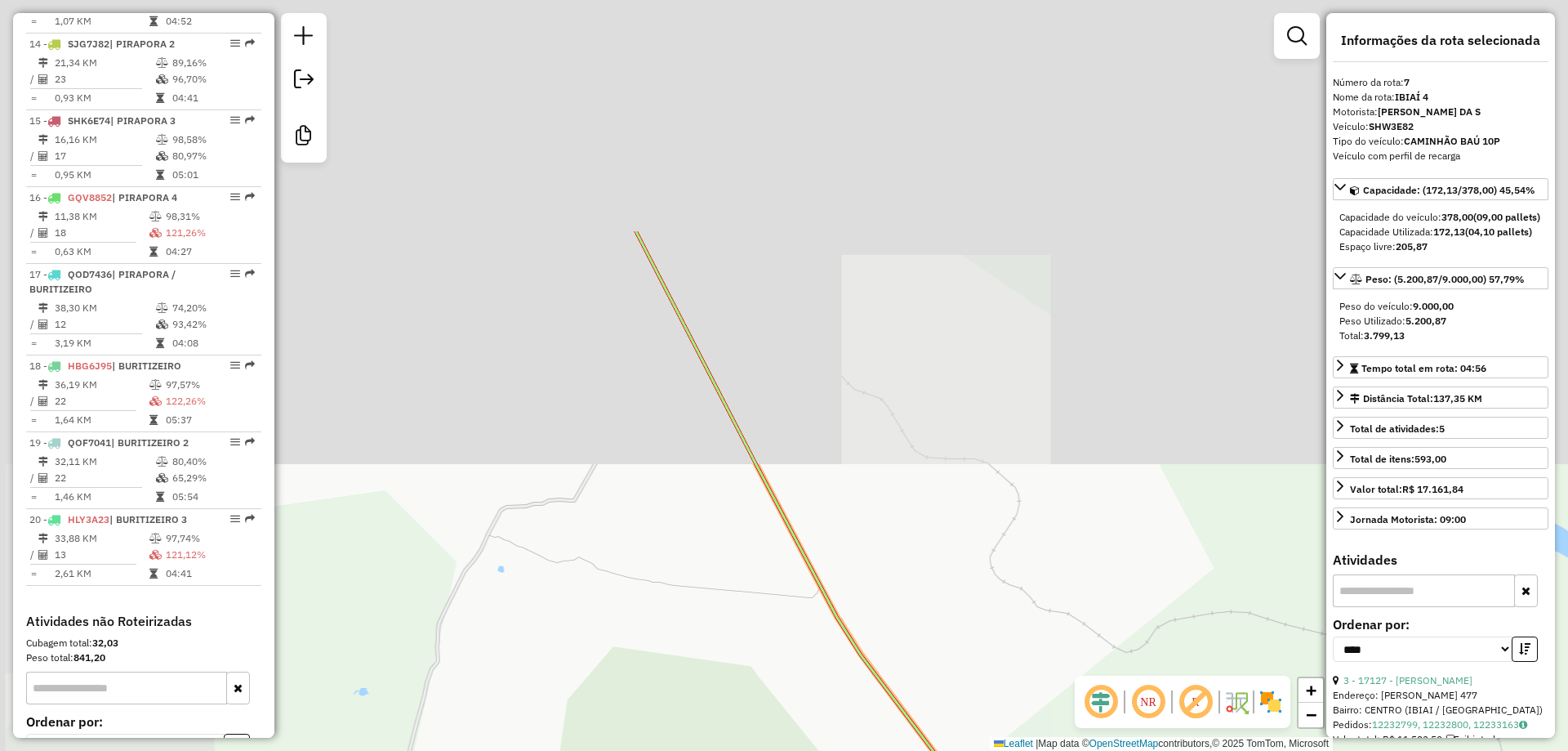
drag, startPoint x: 917, startPoint y: 658, endPoint x: 859, endPoint y: 648, distance: 58.9
click at [979, 750] on html "Aguarde... Pop-up bloqueado! Seu navegador bloqueou automáticamente a abertura …" at bounding box center [784, 375] width 1568 height 751
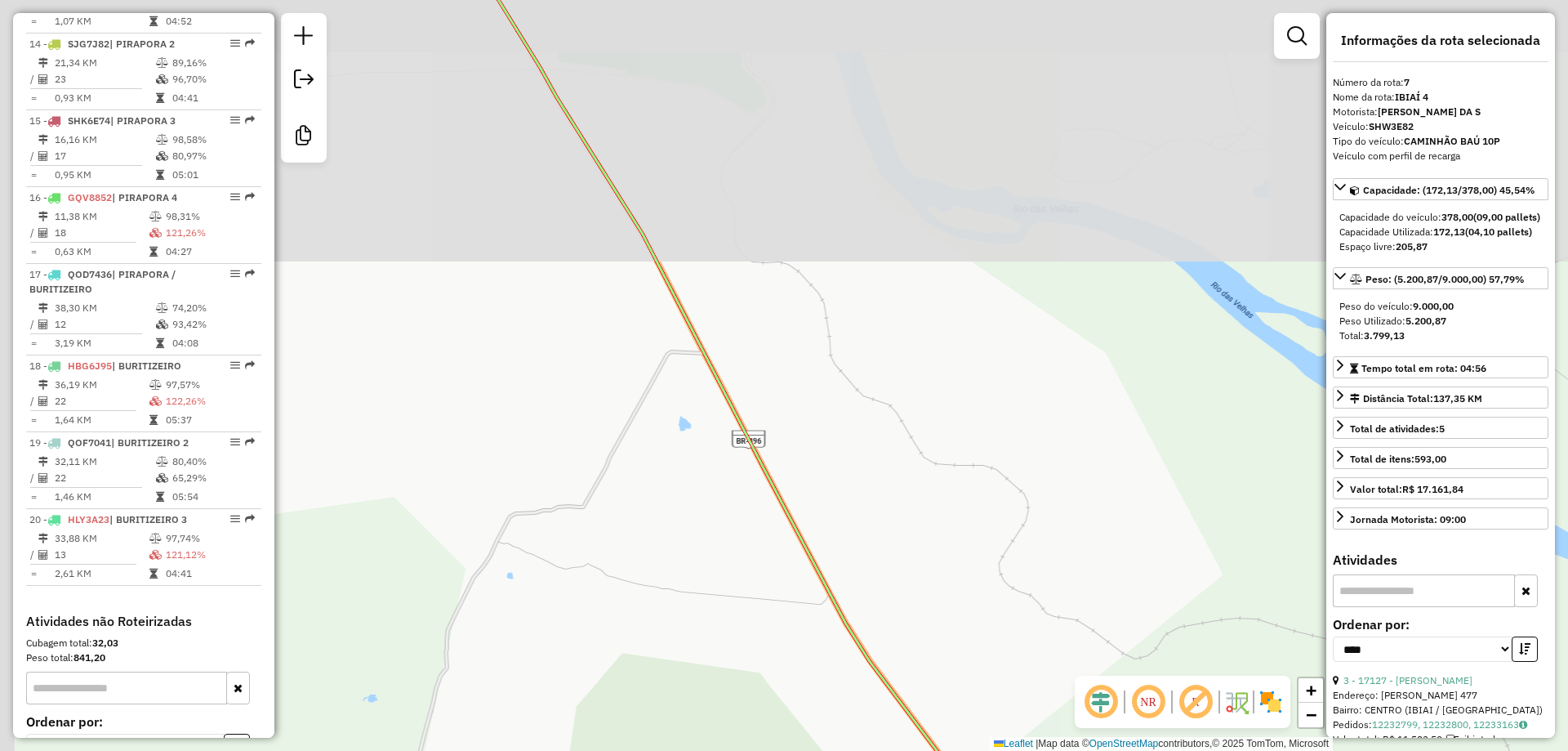
drag, startPoint x: 871, startPoint y: 631, endPoint x: 863, endPoint y: 606, distance: 26.2
click at [908, 750] on html "Aguarde... Pop-up bloqueado! Seu navegador bloqueou automáticamente a abertura …" at bounding box center [784, 375] width 1568 height 751
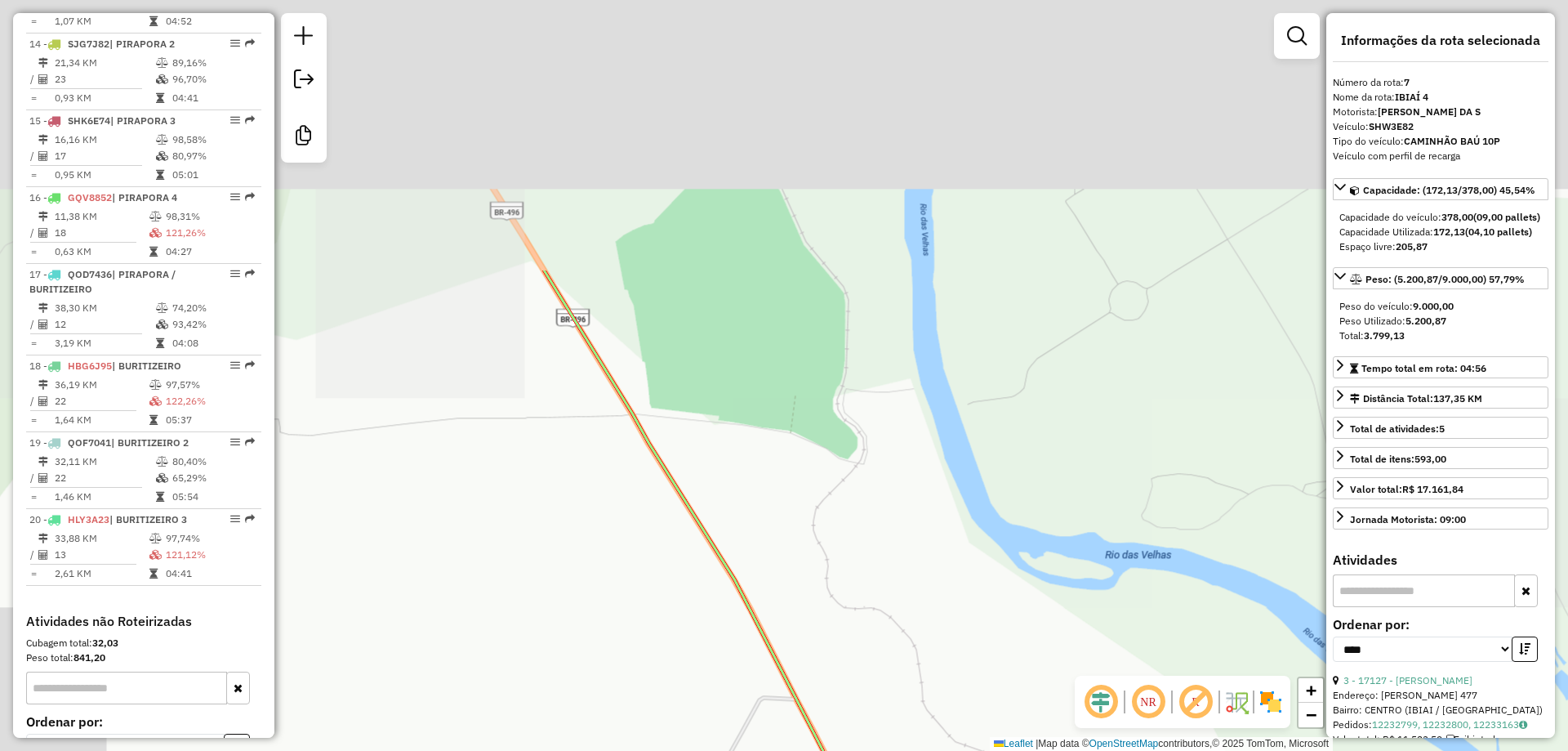
drag, startPoint x: 916, startPoint y: 649, endPoint x: 1000, endPoint y: 783, distance: 158.2
click at [1000, 750] on html "Aguarde... Pop-up bloqueado! Seu navegador bloqueou automáticamente a abertura …" at bounding box center [784, 375] width 1568 height 751
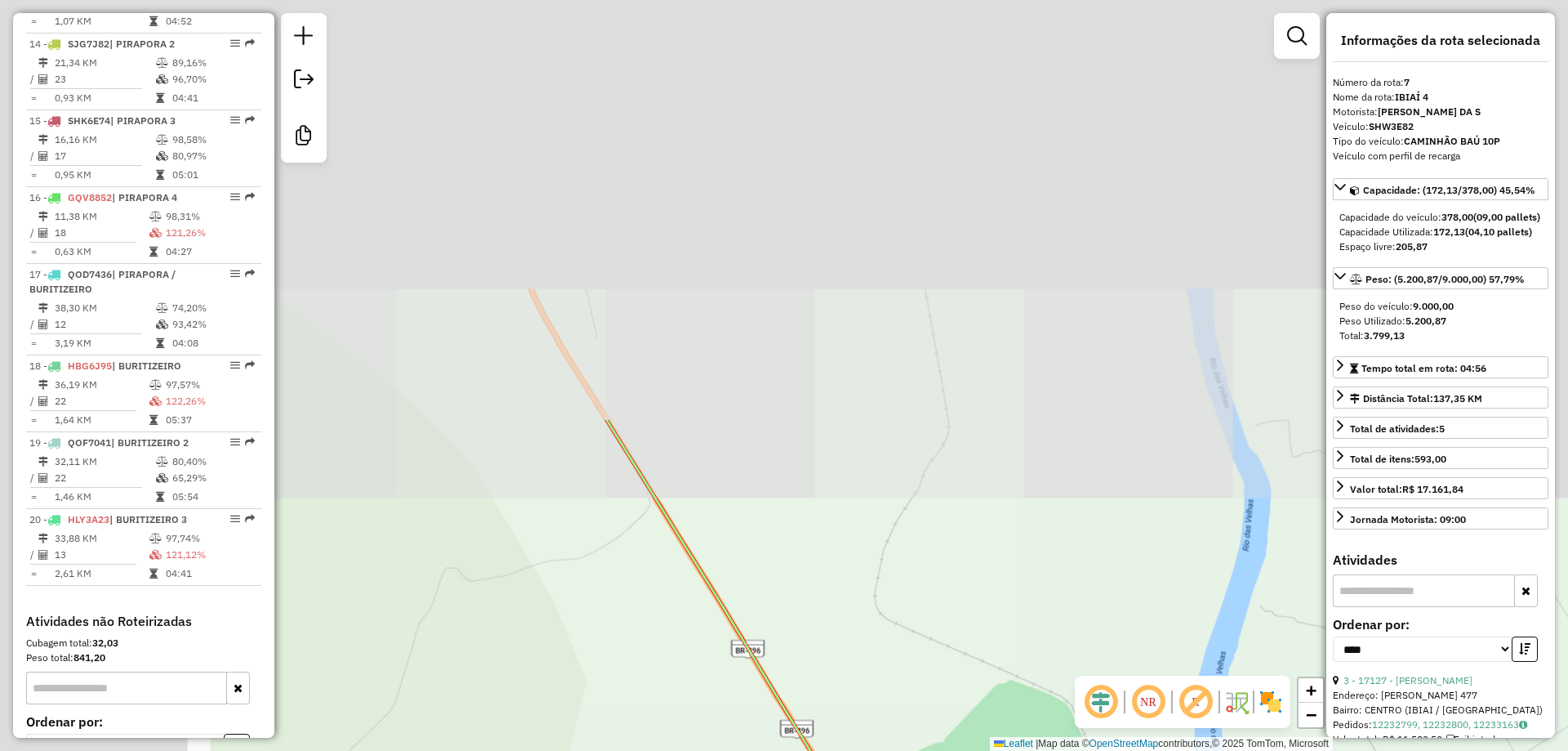
click at [951, 750] on html "Aguarde... Pop-up bloqueado! Seu navegador bloqueou automáticamente a abertura …" at bounding box center [784, 375] width 1568 height 751
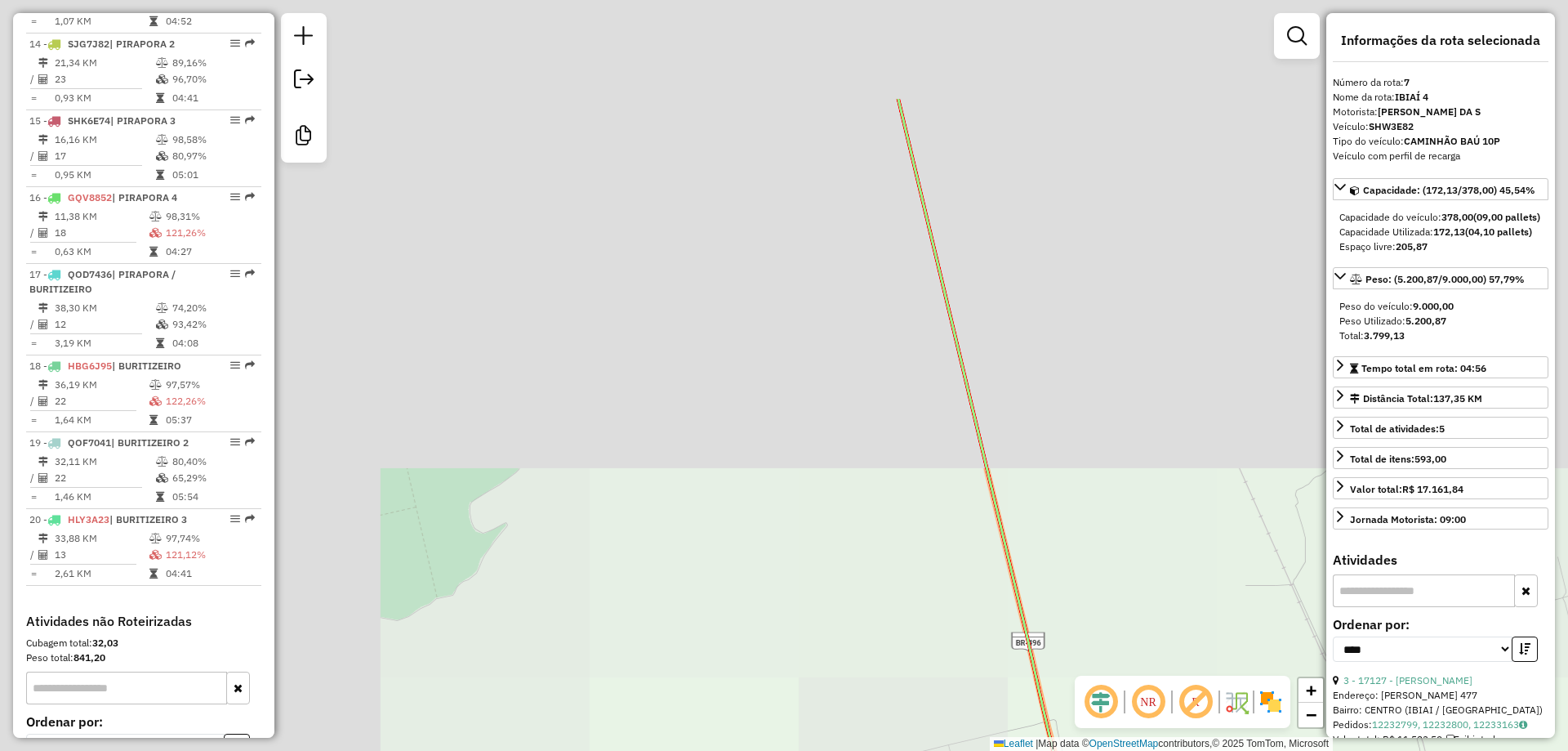
drag, startPoint x: 844, startPoint y: 721, endPoint x: 836, endPoint y: 760, distance: 39.8
click at [836, 750] on html "Aguarde... Pop-up bloqueado! Seu navegador bloqueou automáticamente a abertura …" at bounding box center [784, 375] width 1568 height 751
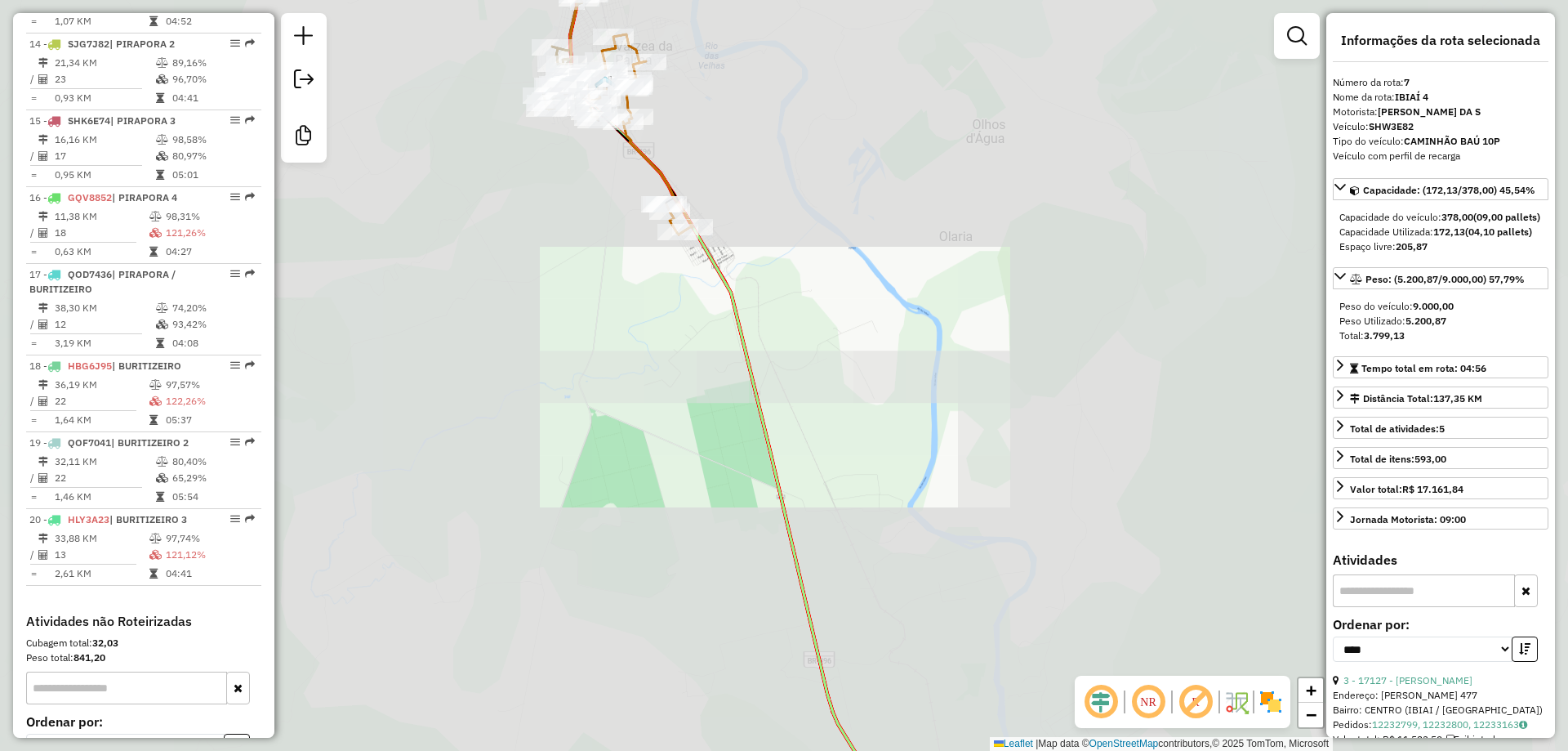
click at [689, 651] on div "Janela de atendimento Grade de atendimento Capacidade Transportadoras Veículos …" at bounding box center [784, 375] width 1568 height 751
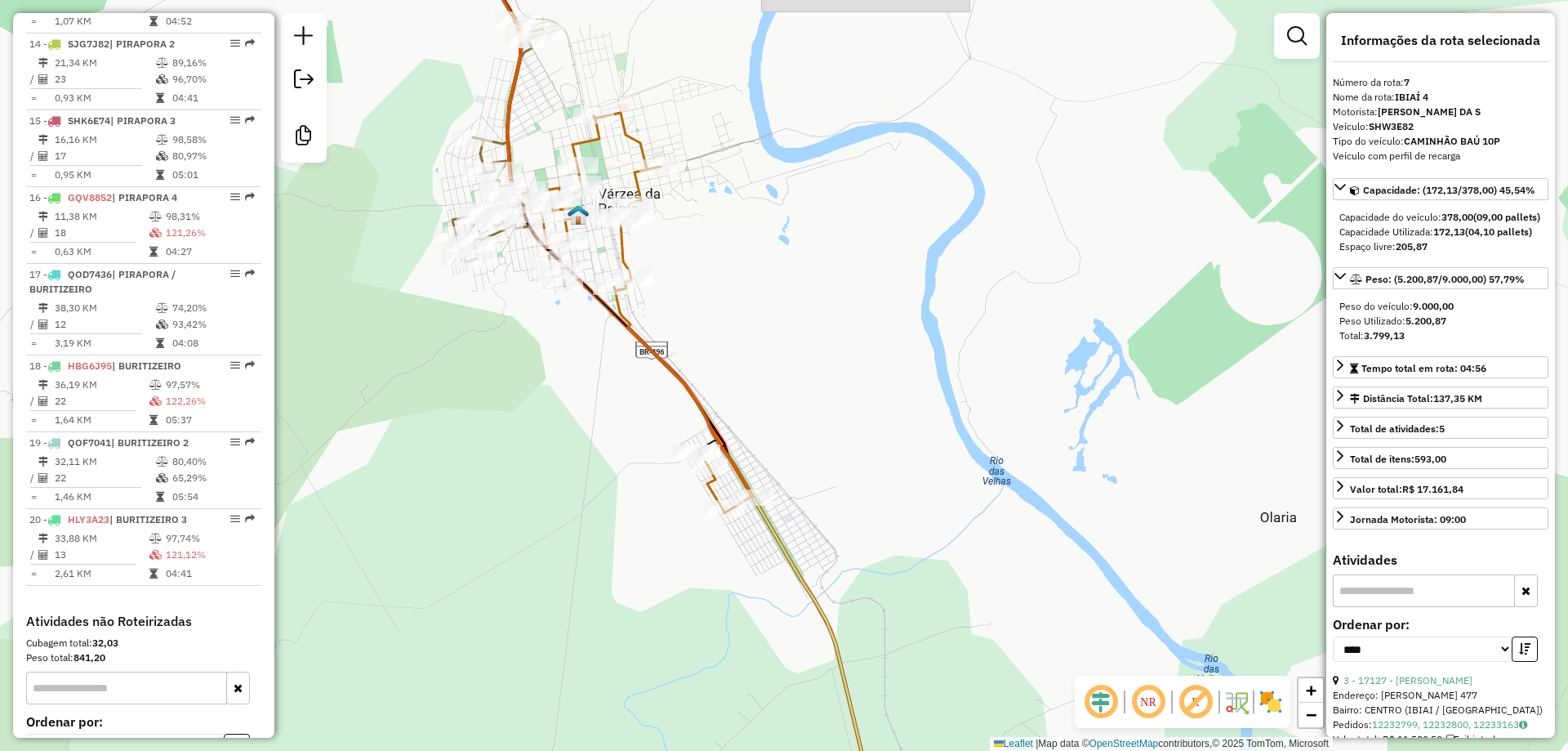
drag, startPoint x: 591, startPoint y: 472, endPoint x: 591, endPoint y: 556, distance: 84.0
click at [591, 556] on div "Janela de atendimento Grade de atendimento Capacidade Transportadoras Veículos …" at bounding box center [784, 375] width 1568 height 751
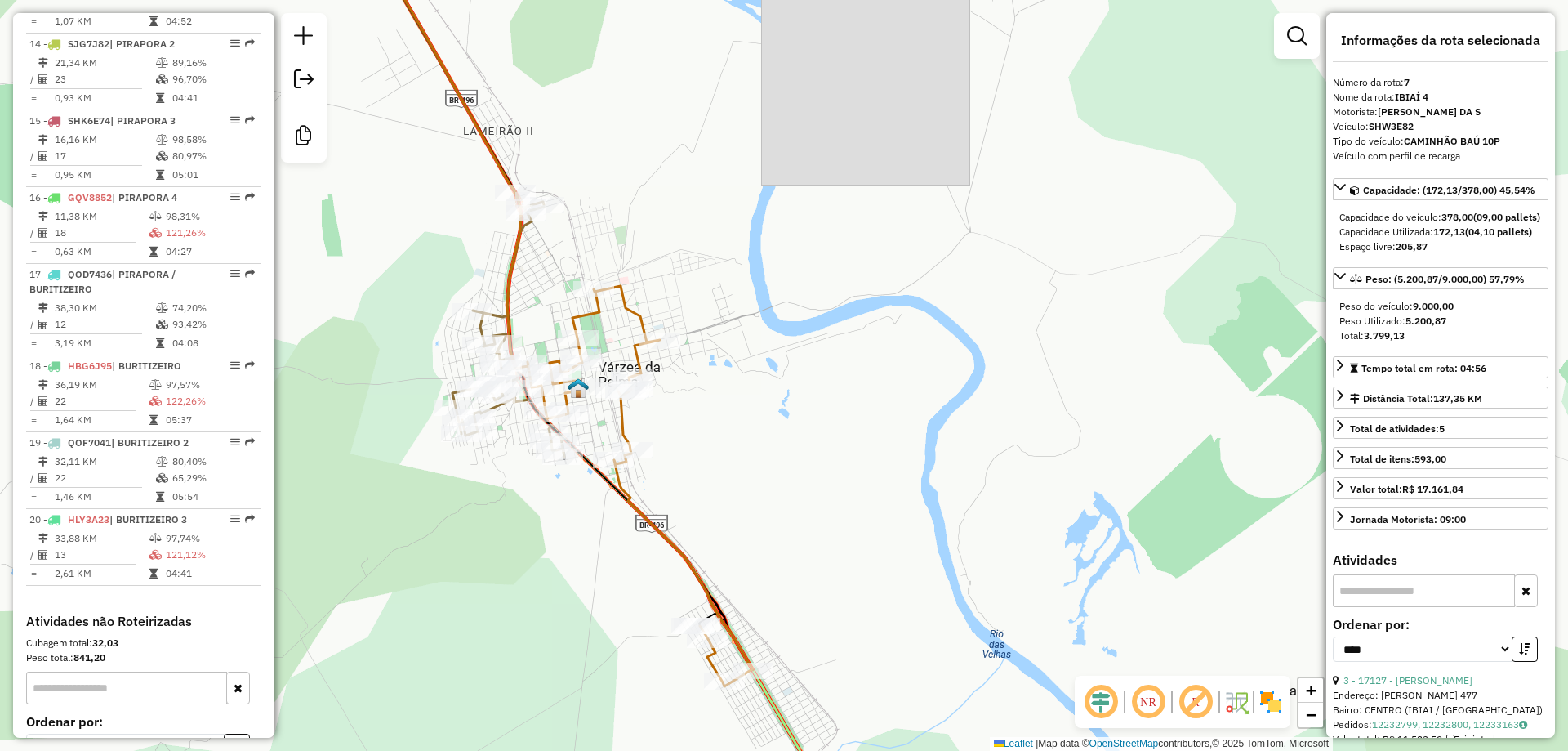
drag, startPoint x: 505, startPoint y: 621, endPoint x: 515, endPoint y: 635, distance: 17.2
click at [510, 629] on div "Janela de atendimento Grade de atendimento Capacidade Transportadoras Veículos …" at bounding box center [784, 375] width 1568 height 751
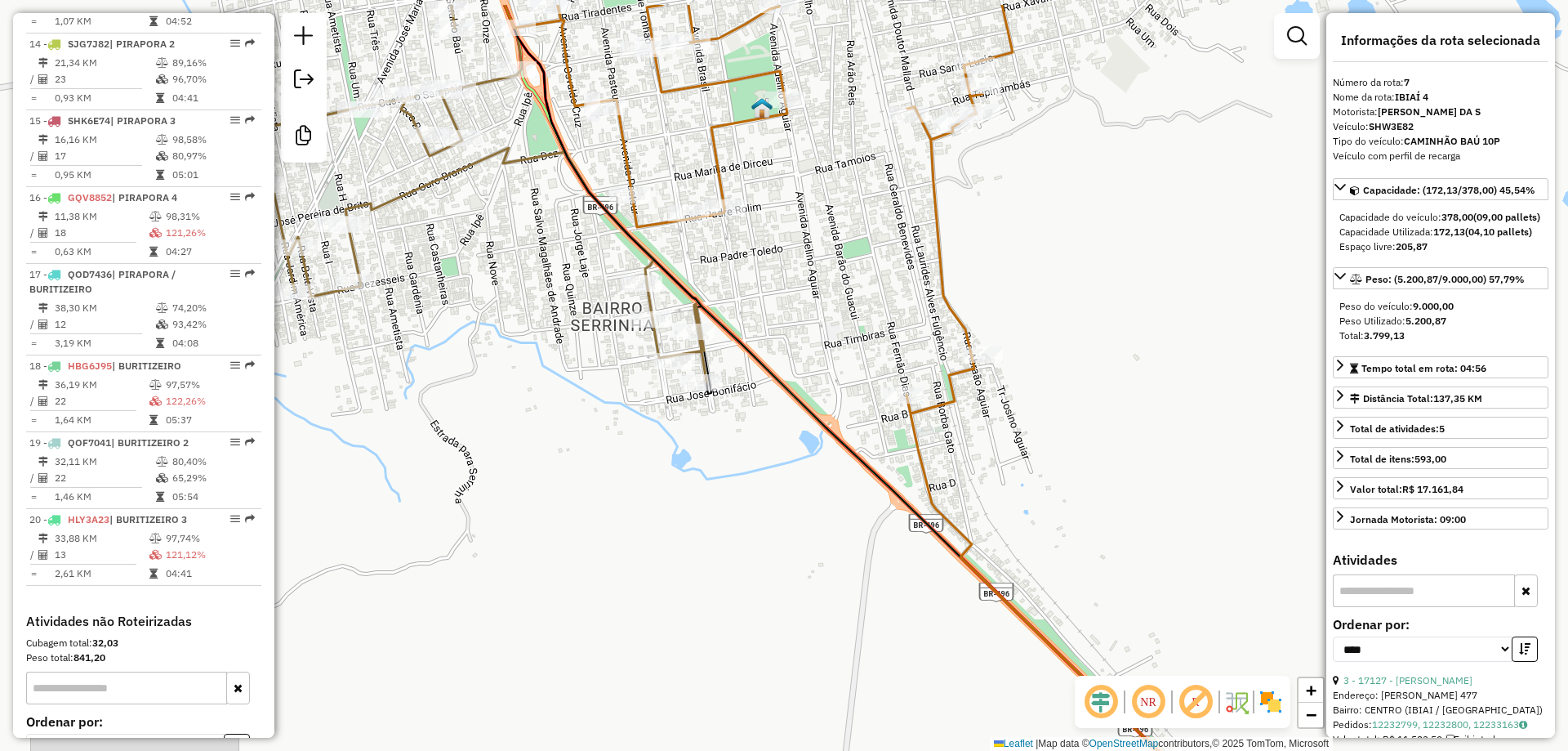
drag, startPoint x: 551, startPoint y: 501, endPoint x: 602, endPoint y: 602, distance: 113.1
click at [596, 588] on div "Janela de atendimento Grade de atendimento Capacidade Transportadoras Veículos …" at bounding box center [784, 375] width 1568 height 751
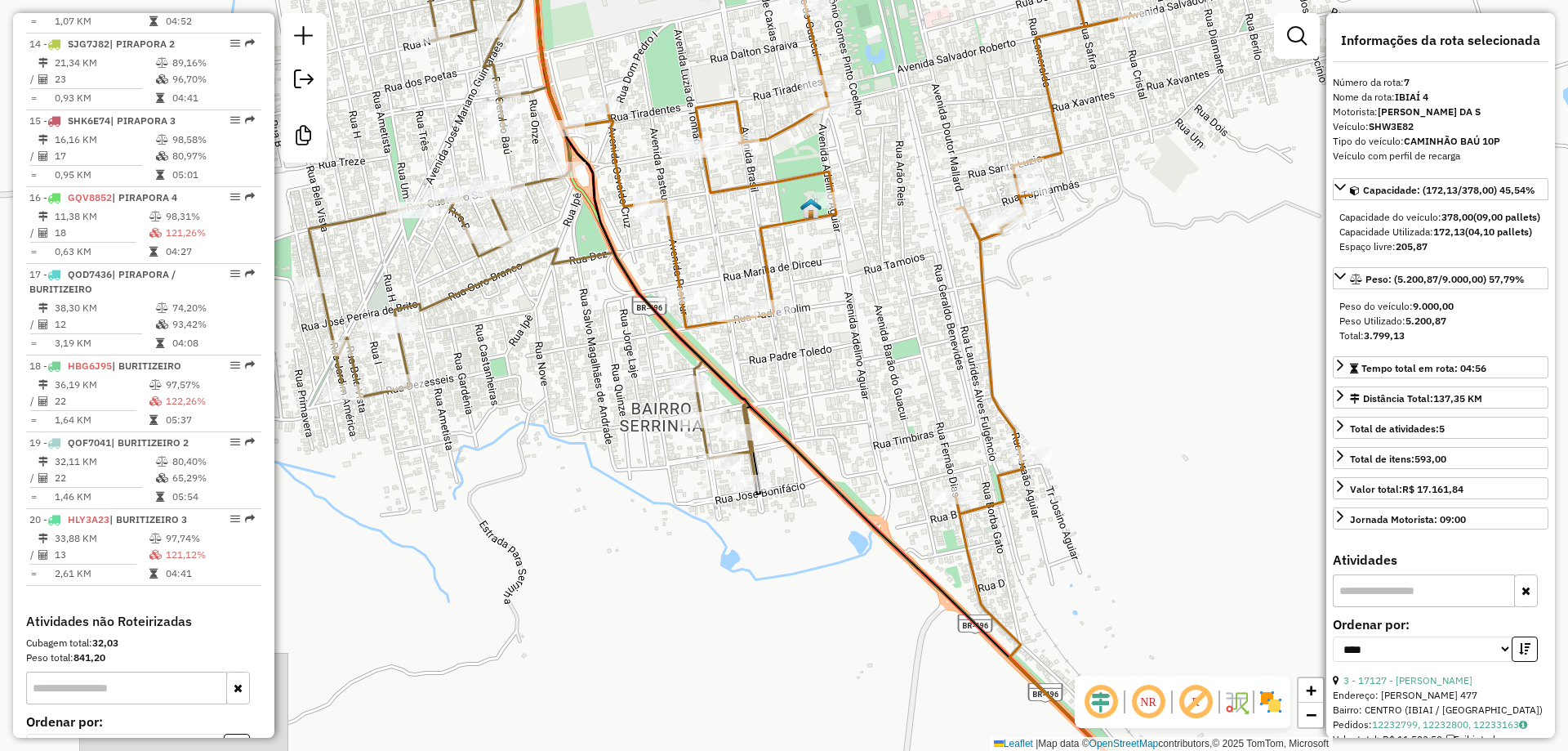
drag, startPoint x: 585, startPoint y: 518, endPoint x: 598, endPoint y: 585, distance: 68.2
click at [598, 585] on div "Janela de atendimento Grade de atendimento Capacidade Transportadoras Veículos …" at bounding box center [784, 375] width 1568 height 751
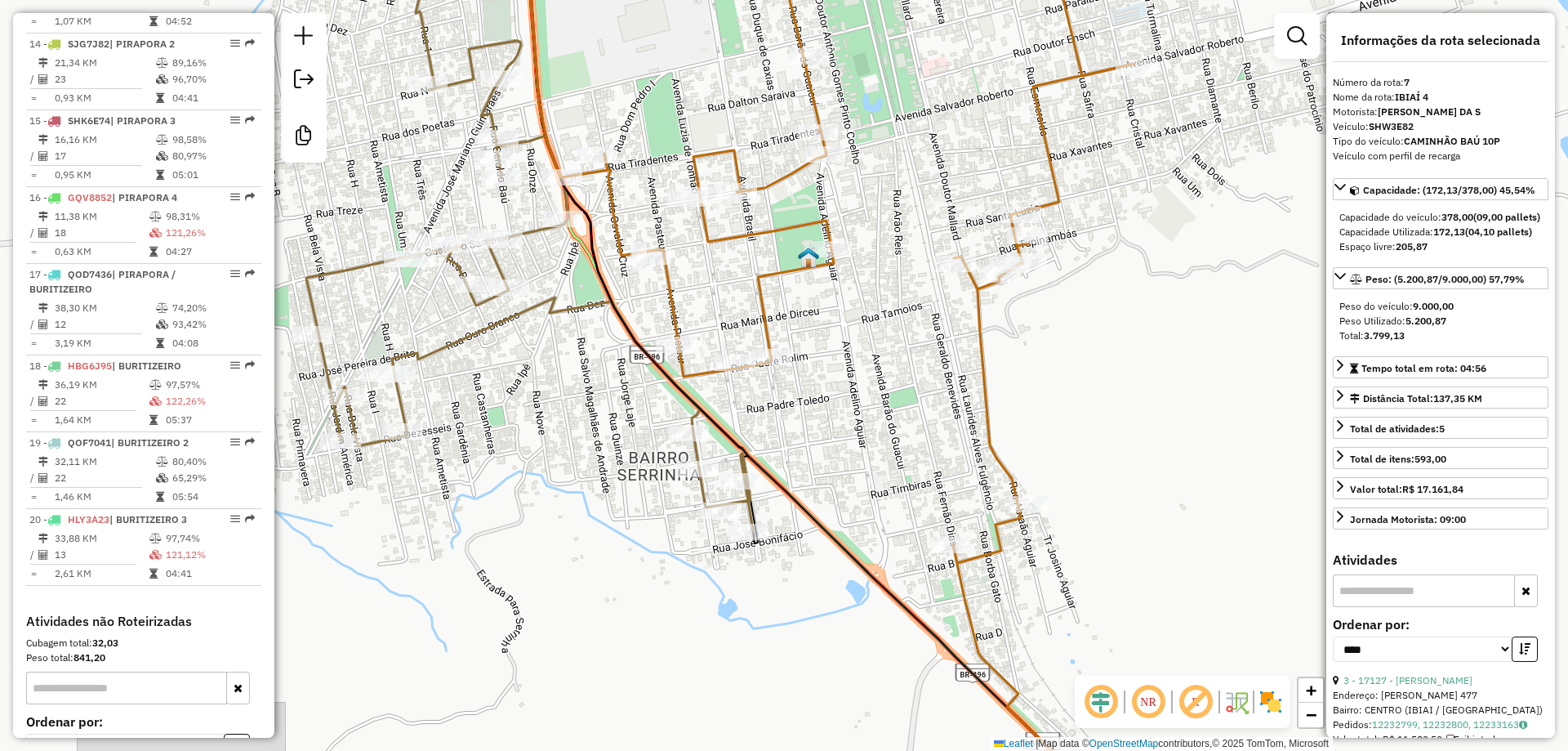
drag, startPoint x: 539, startPoint y: 274, endPoint x: 465, endPoint y: 178, distance: 121.2
click at [471, 184] on div "Janela de atendimento Grade de atendimento Capacidade Transportadoras Veículos …" at bounding box center [784, 375] width 1568 height 751
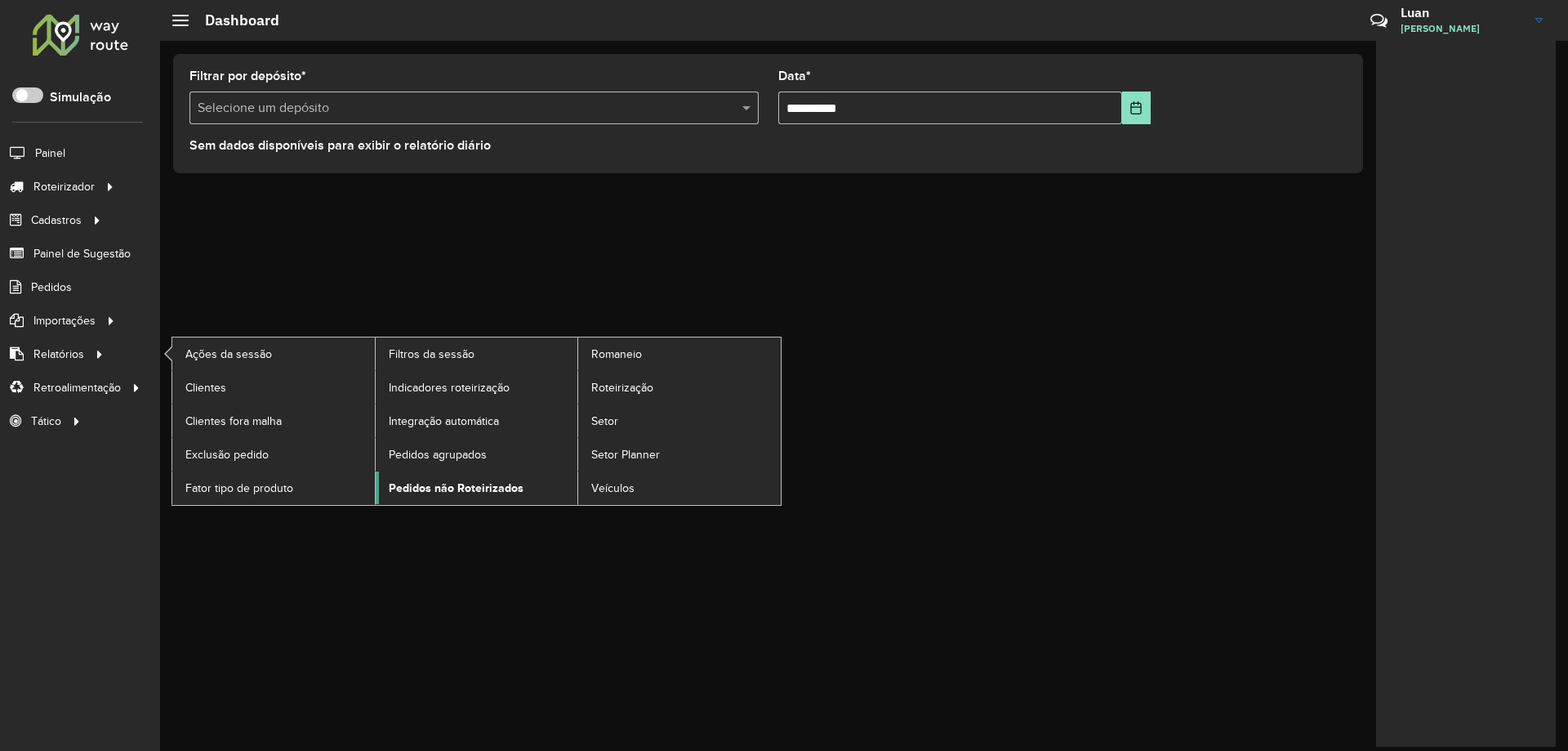
click at [465, 483] on span "Pedidos não Roteirizados" at bounding box center [456, 487] width 135 height 17
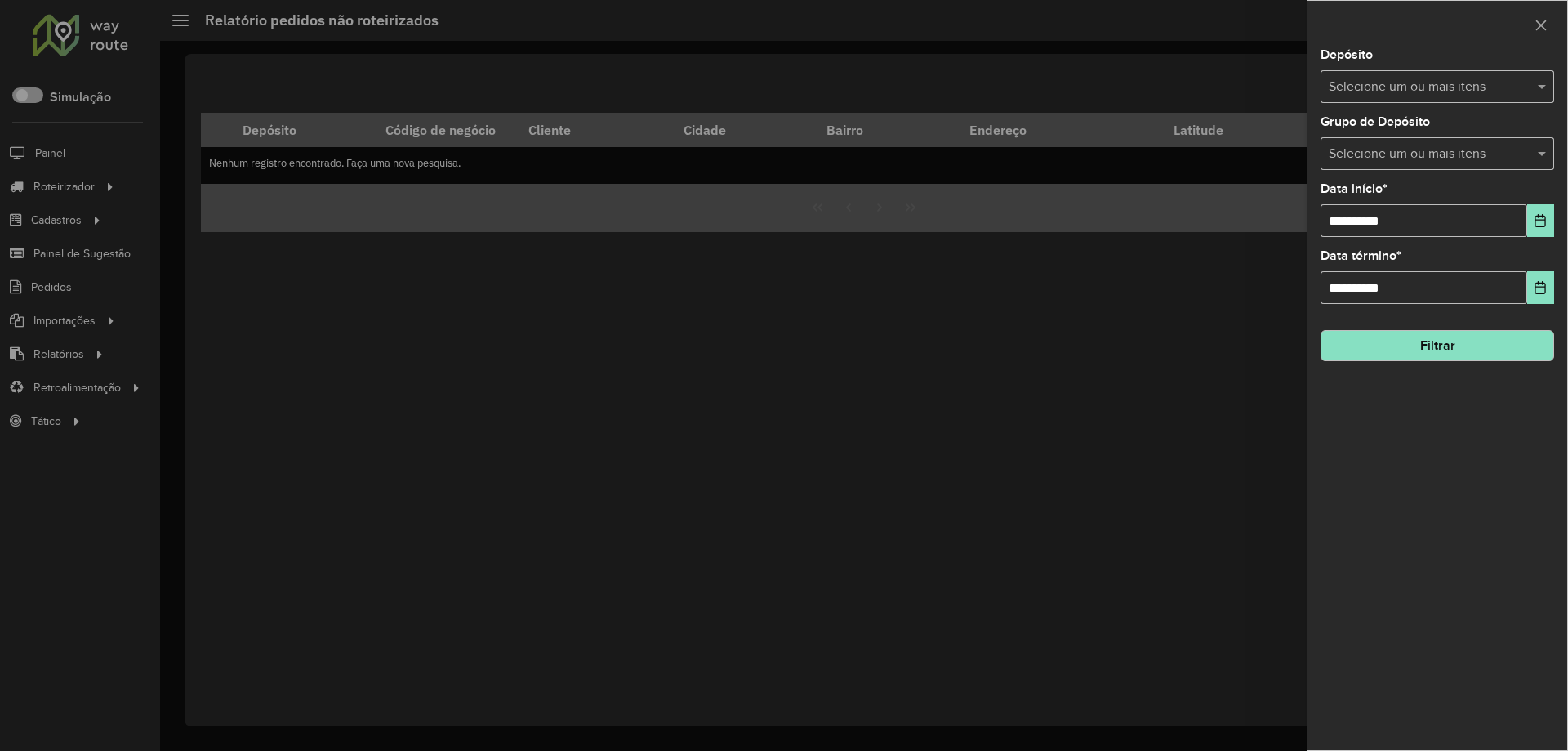
click at [1419, 90] on input "text" at bounding box center [1428, 87] width 209 height 20
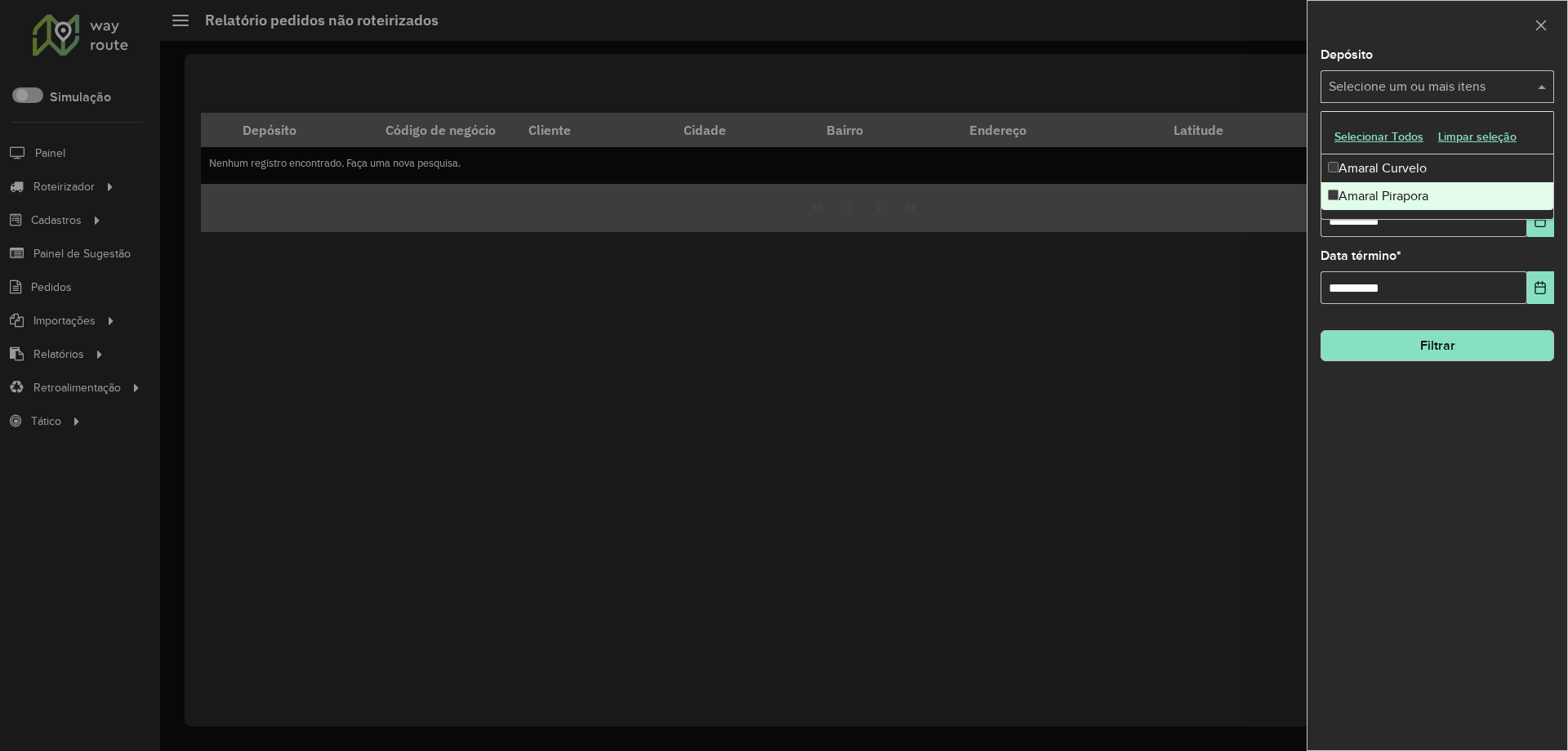
click at [1368, 191] on div "Amaral Pirapora" at bounding box center [1437, 196] width 232 height 28
click at [1331, 238] on div "**********" at bounding box center [1437, 399] width 260 height 700
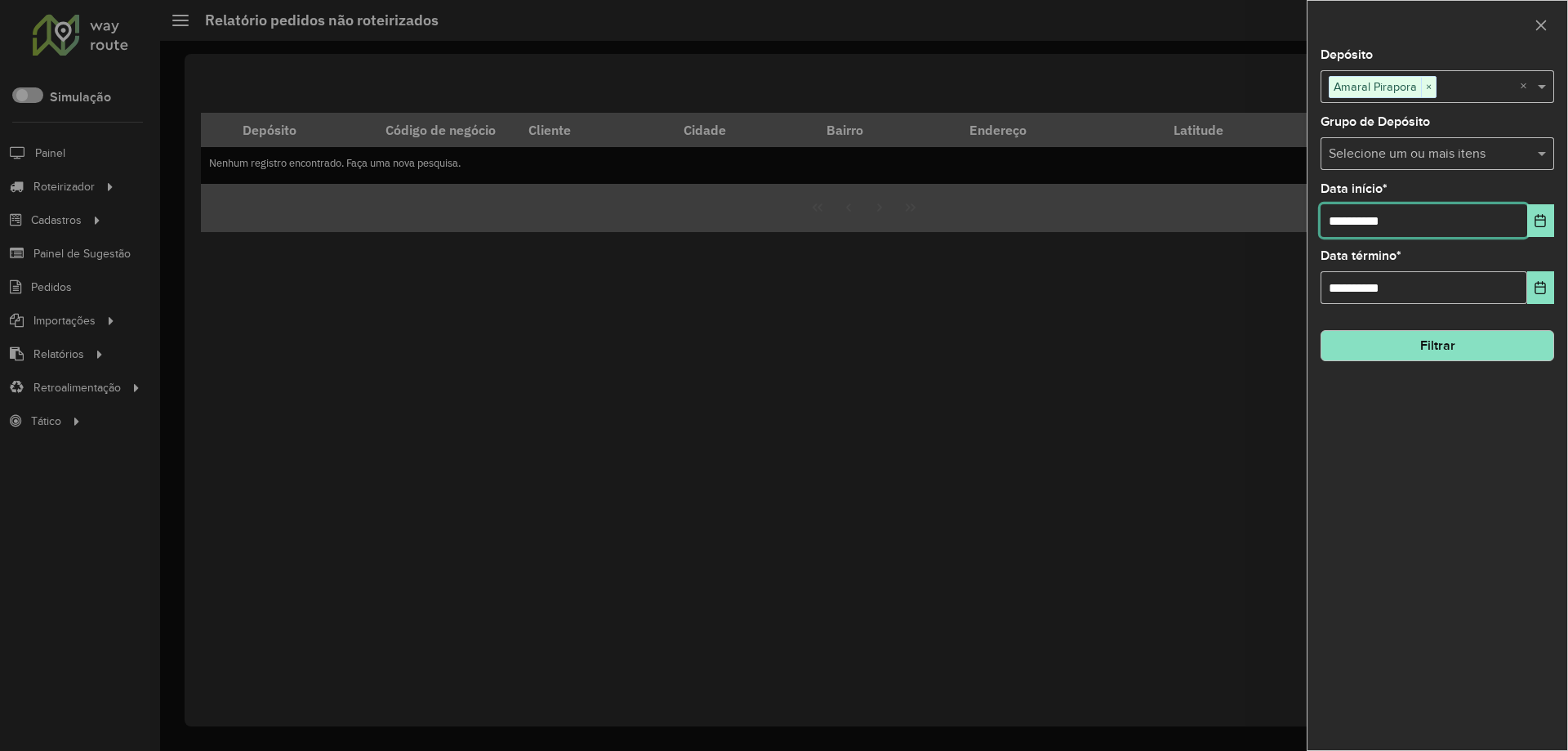
click at [1332, 223] on input "**********" at bounding box center [1423, 220] width 206 height 33
type input "**********"
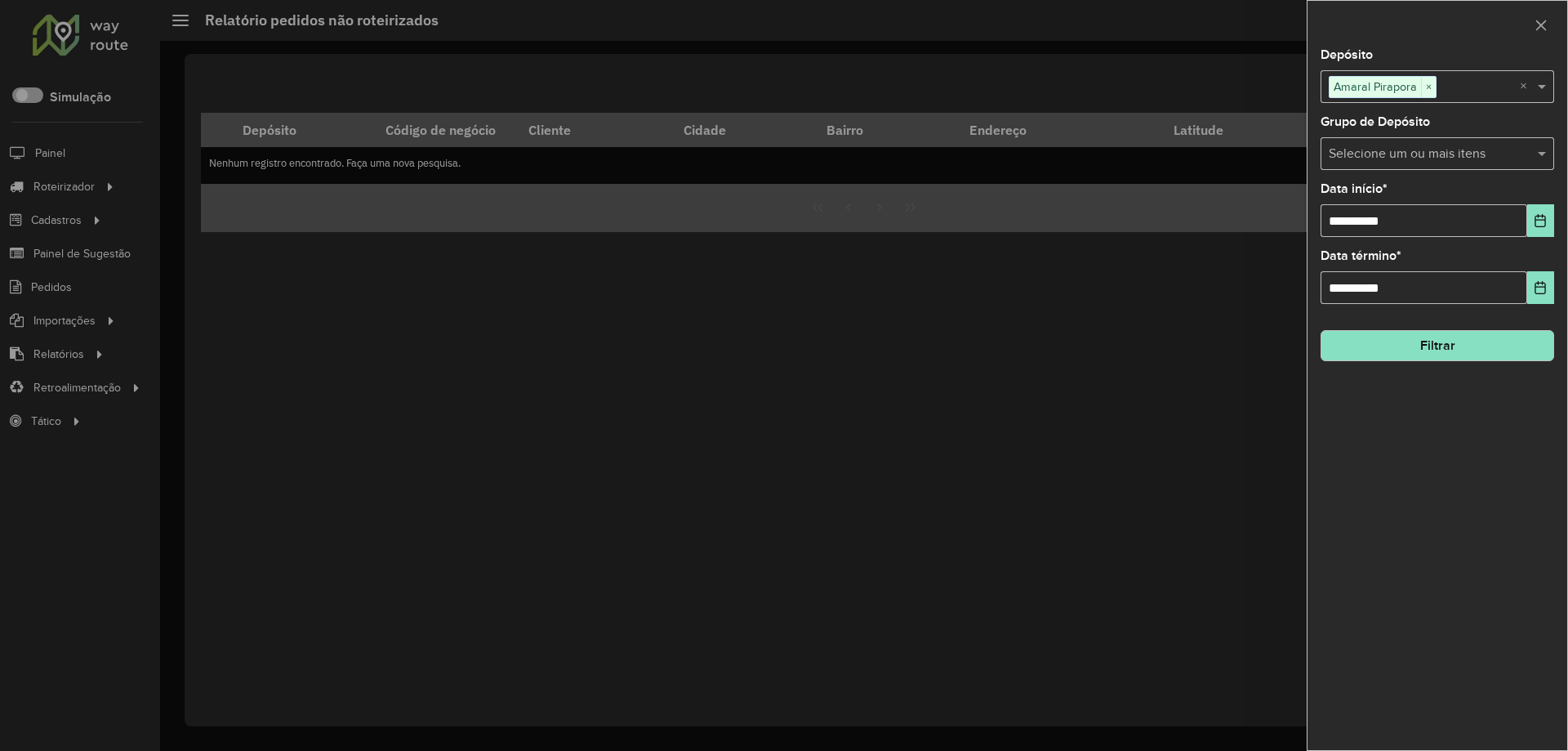
click at [1443, 344] on button "Filtrar" at bounding box center [1436, 345] width 233 height 31
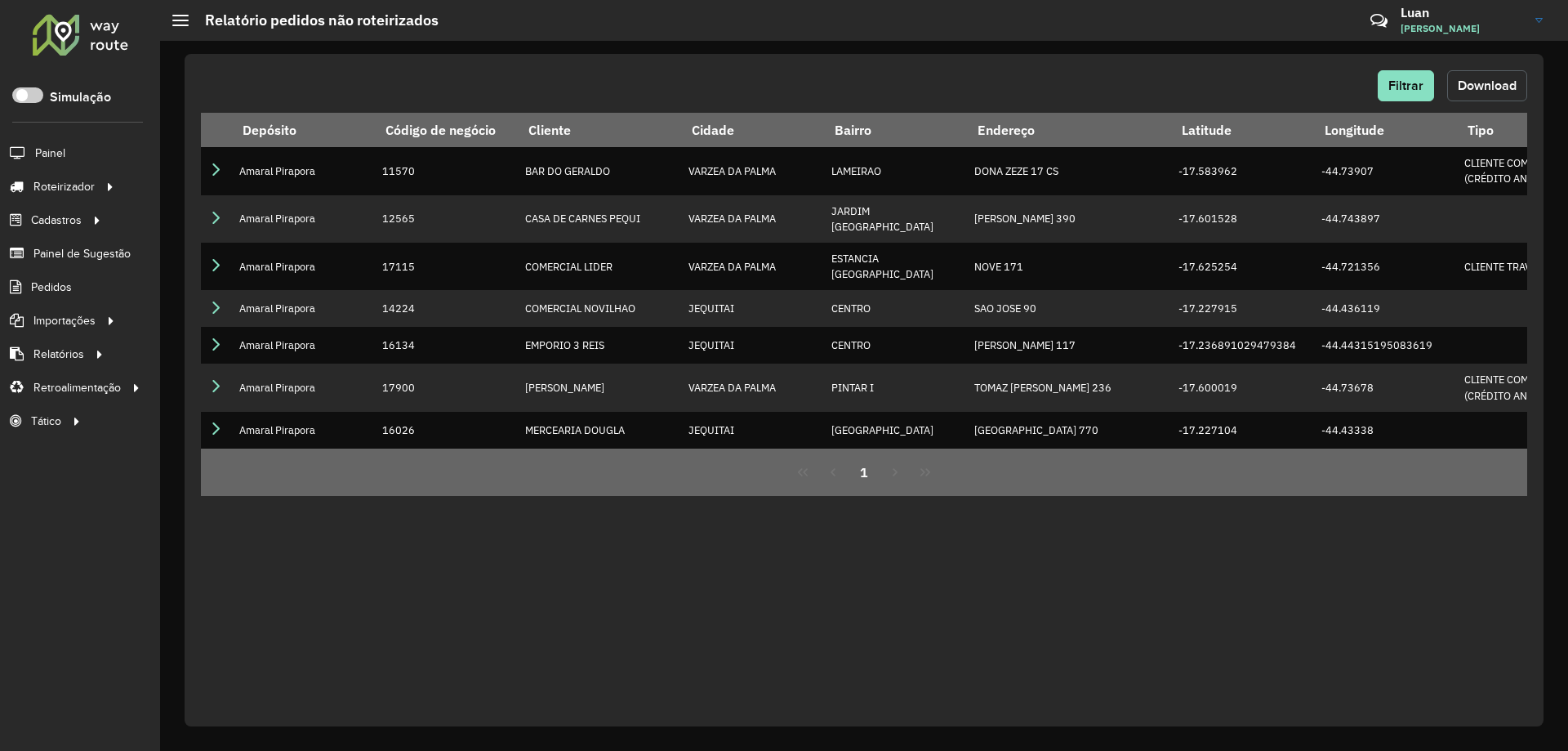
click at [1467, 77] on button "Download" at bounding box center [1487, 85] width 80 height 31
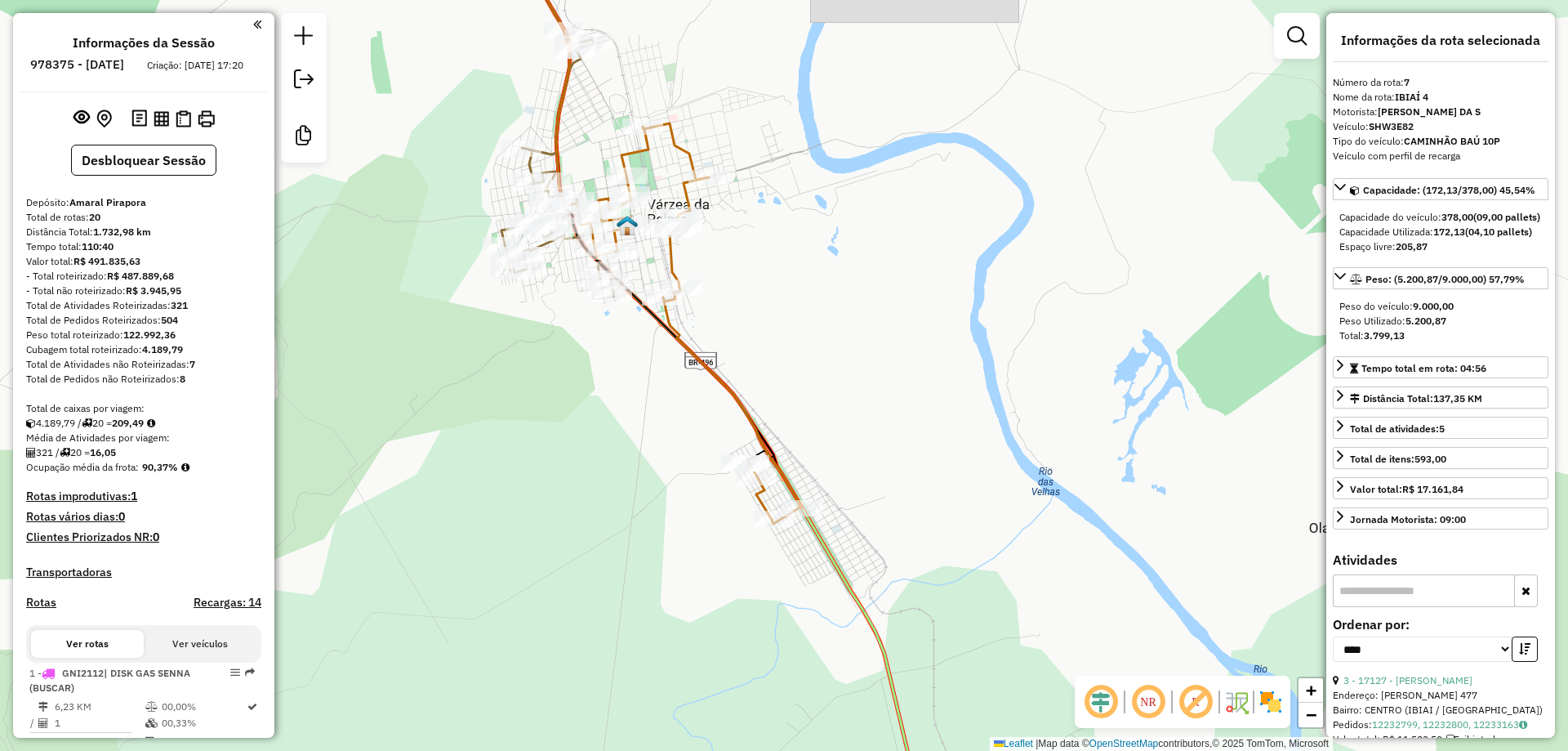
select select "*********"
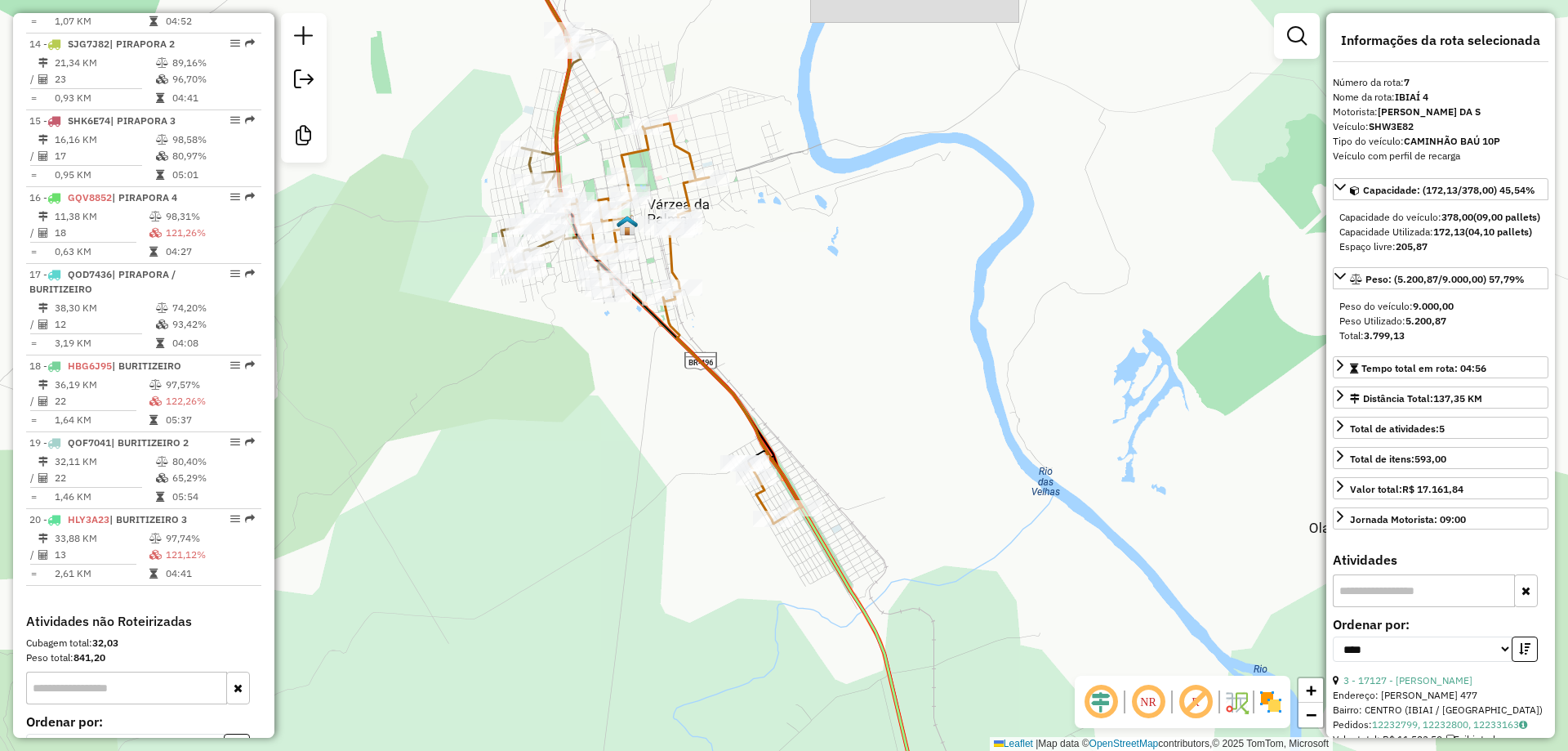
click at [670, 590] on div "Janela de atendimento Grade de atendimento Capacidade Transportadoras Veículos …" at bounding box center [784, 375] width 1568 height 751
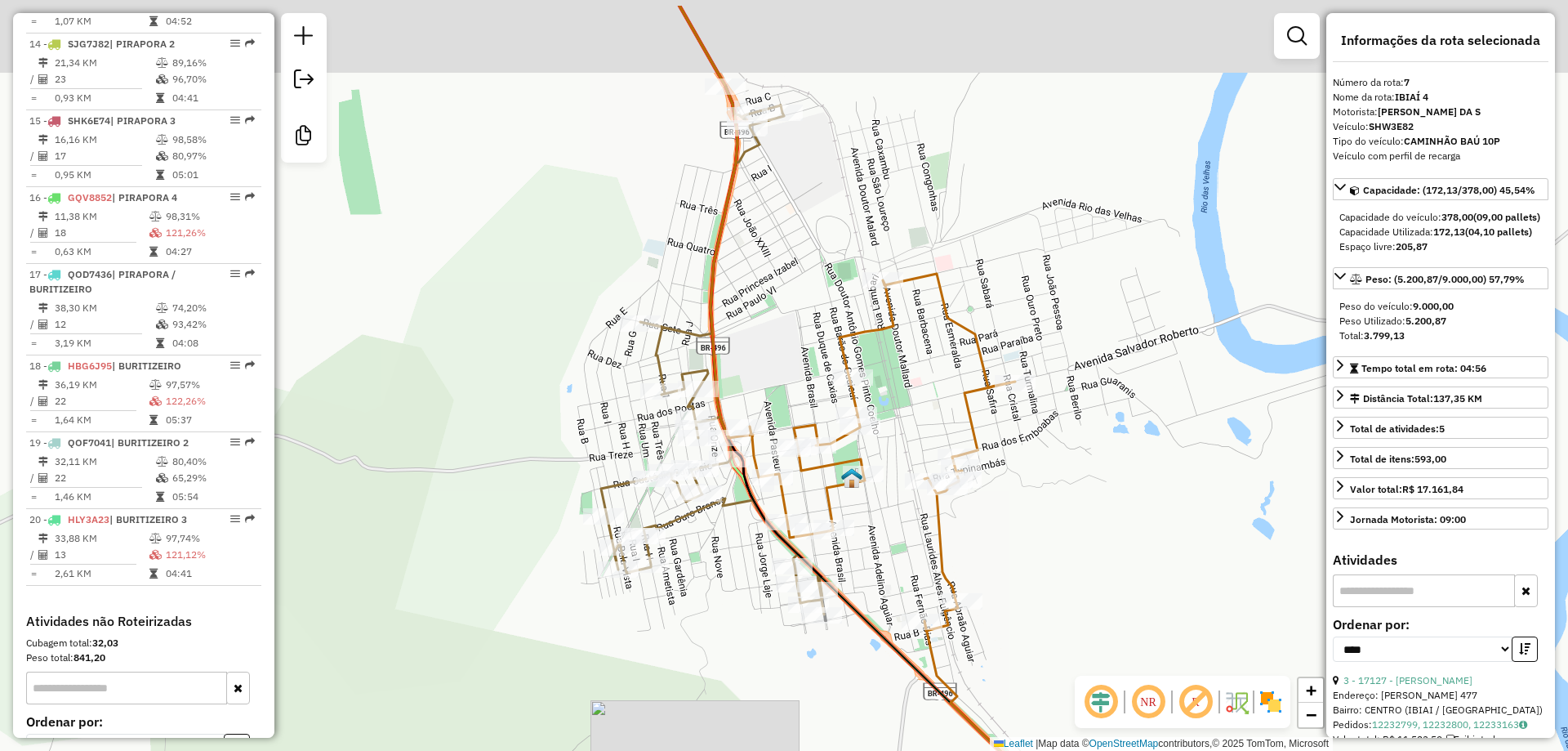
drag, startPoint x: 534, startPoint y: 372, endPoint x: 570, endPoint y: 516, distance: 148.4
click at [595, 596] on div "Janela de atendimento Grade de atendimento Capacidade Transportadoras Veículos …" at bounding box center [784, 375] width 1568 height 751
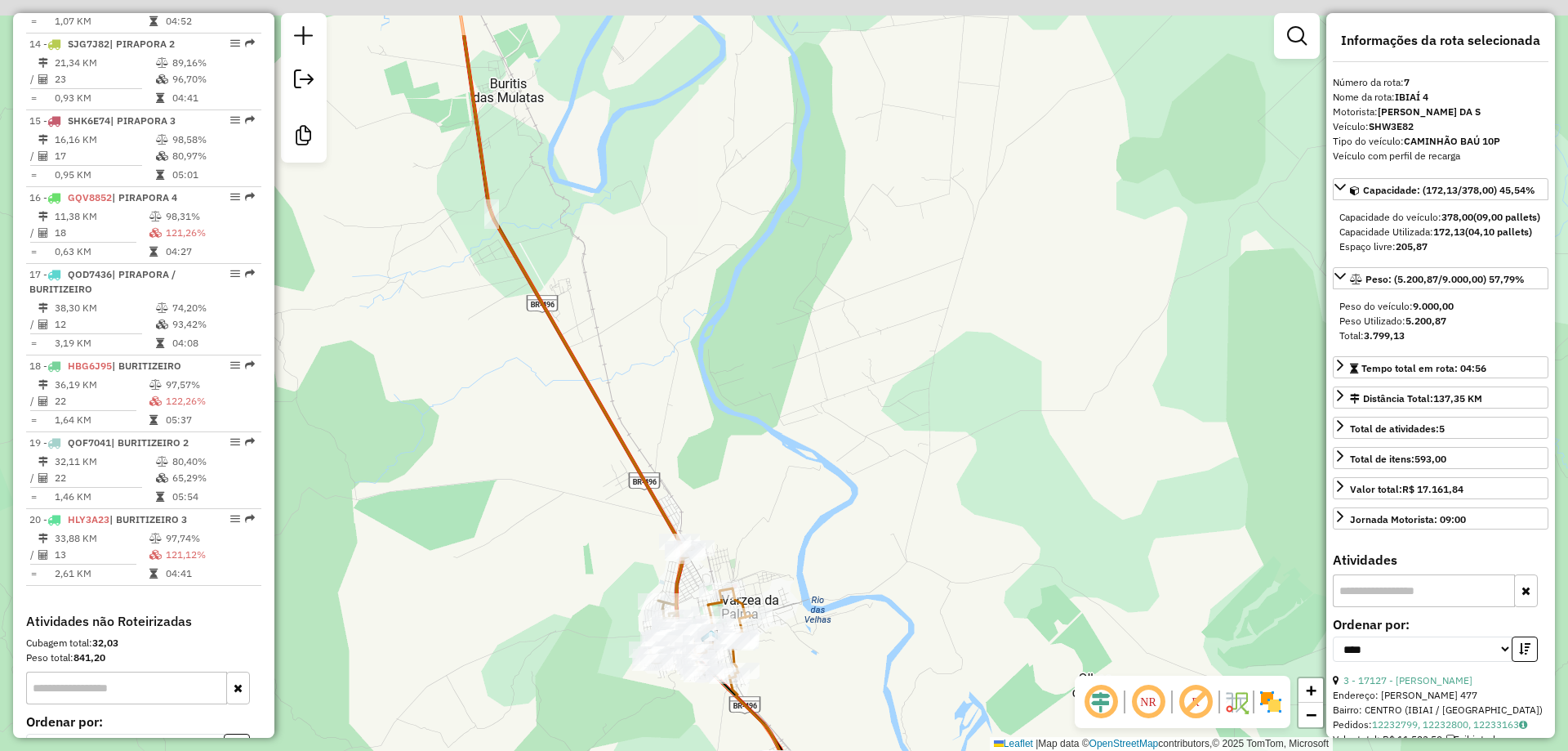
drag, startPoint x: 538, startPoint y: 400, endPoint x: 634, endPoint y: 582, distance: 205.8
click at [635, 563] on div "Janela de atendimento Grade de atendimento Capacidade Transportadoras Veículos …" at bounding box center [784, 375] width 1568 height 751
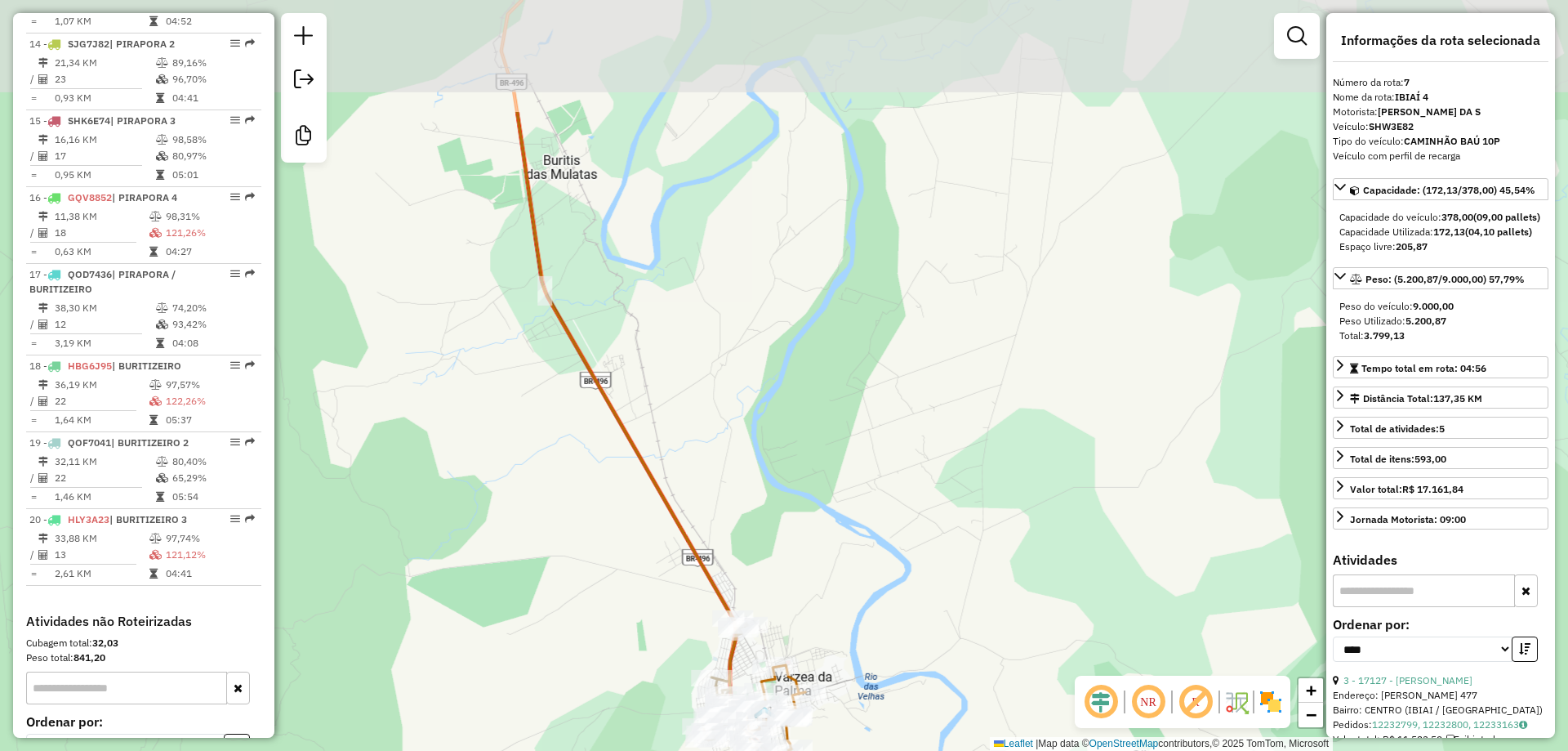
drag, startPoint x: 621, startPoint y: 717, endPoint x: 633, endPoint y: 753, distance: 37.9
click at [633, 750] on html "Aguarde... Pop-up bloqueado! Seu navegador bloqueou automáticamente a abertura …" at bounding box center [784, 375] width 1568 height 751
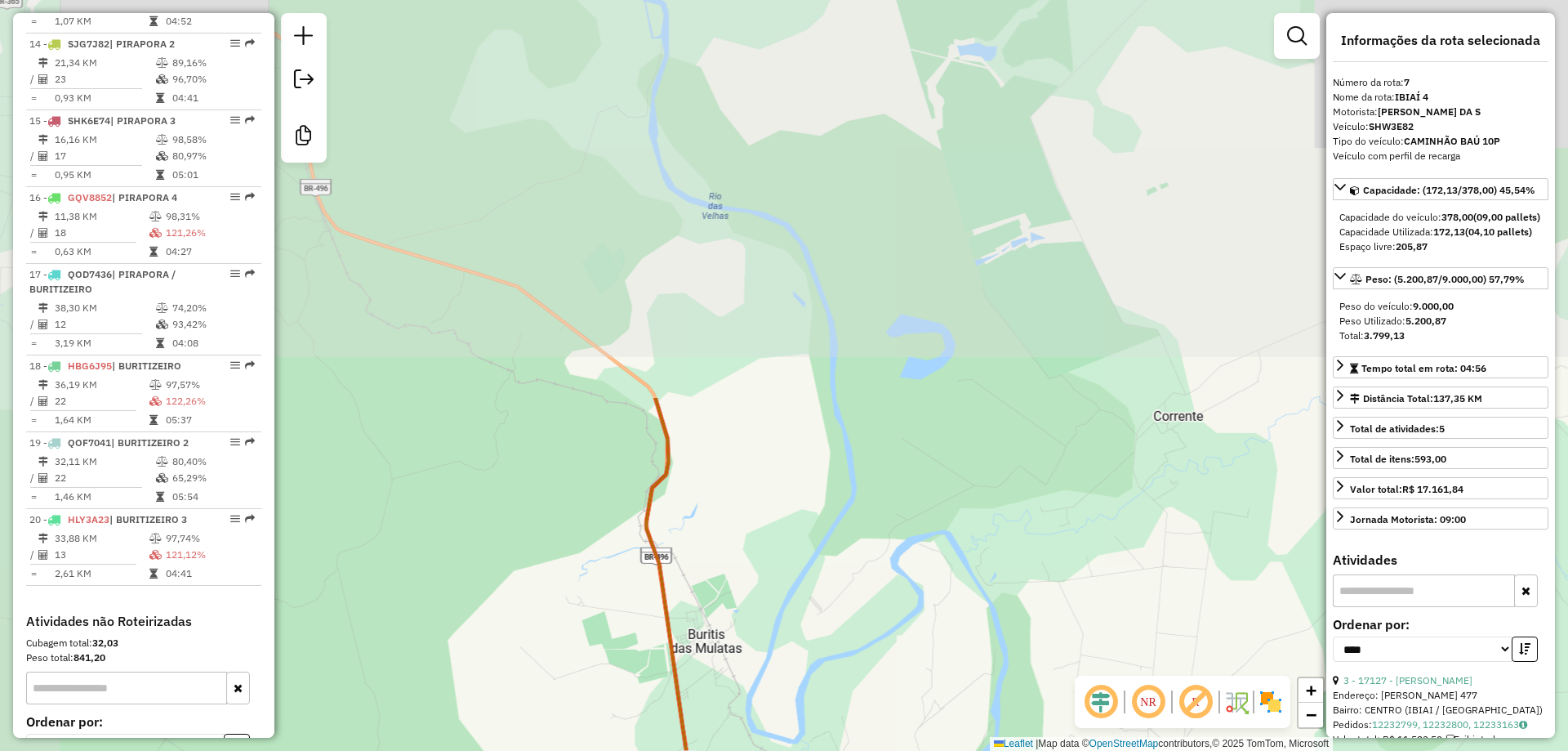
drag, startPoint x: 635, startPoint y: 681, endPoint x: 714, endPoint y: 550, distance: 153.0
click at [821, 750] on html "Aguarde... Pop-up bloqueado! Seu navegador bloqueou automáticamente a abertura …" at bounding box center [784, 375] width 1568 height 751
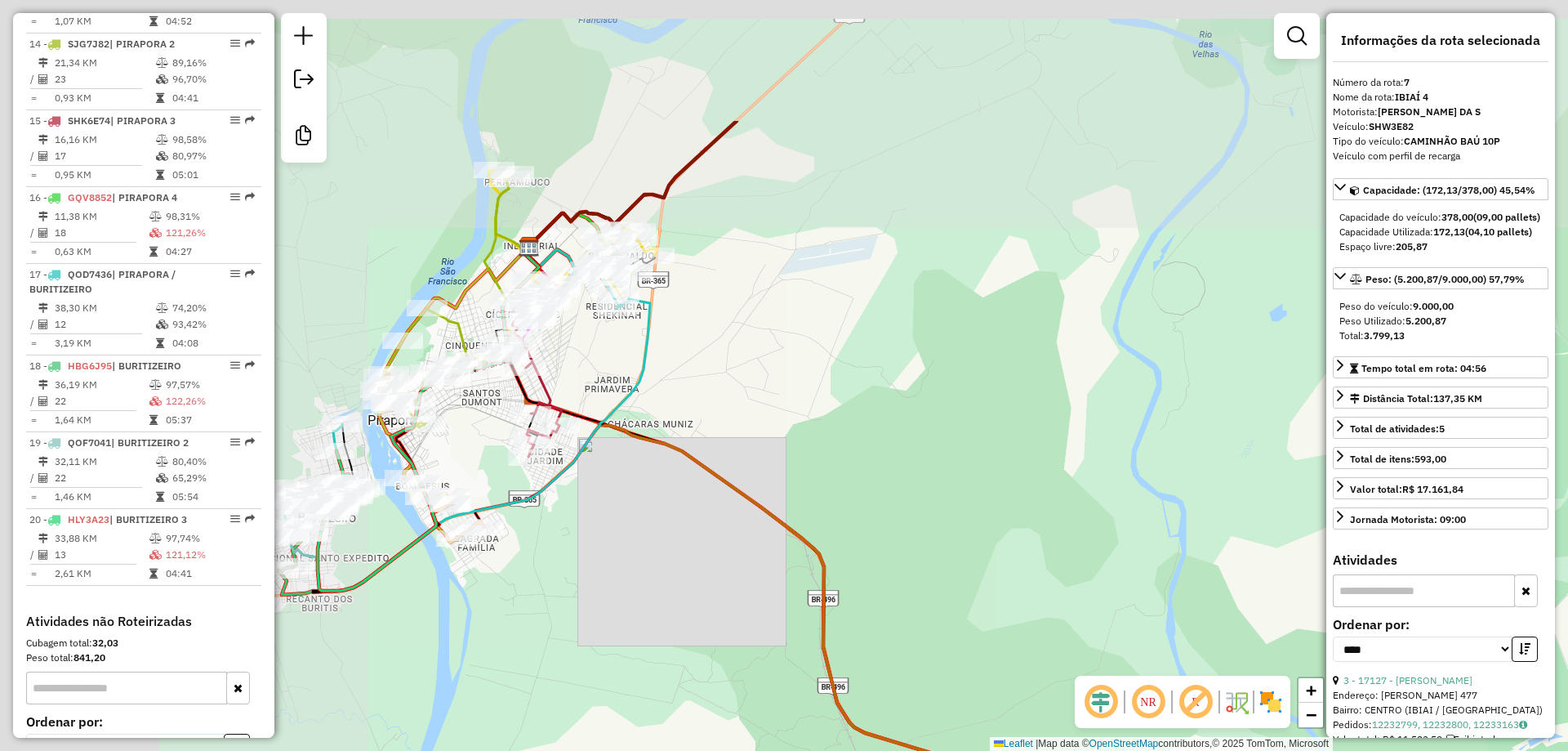
drag, startPoint x: 739, startPoint y: 588, endPoint x: 1004, endPoint y: 783, distance: 329.0
click at [1004, 750] on html "Aguarde... Pop-up bloqueado! Seu navegador bloqueou automáticamente a abertura …" at bounding box center [784, 375] width 1568 height 751
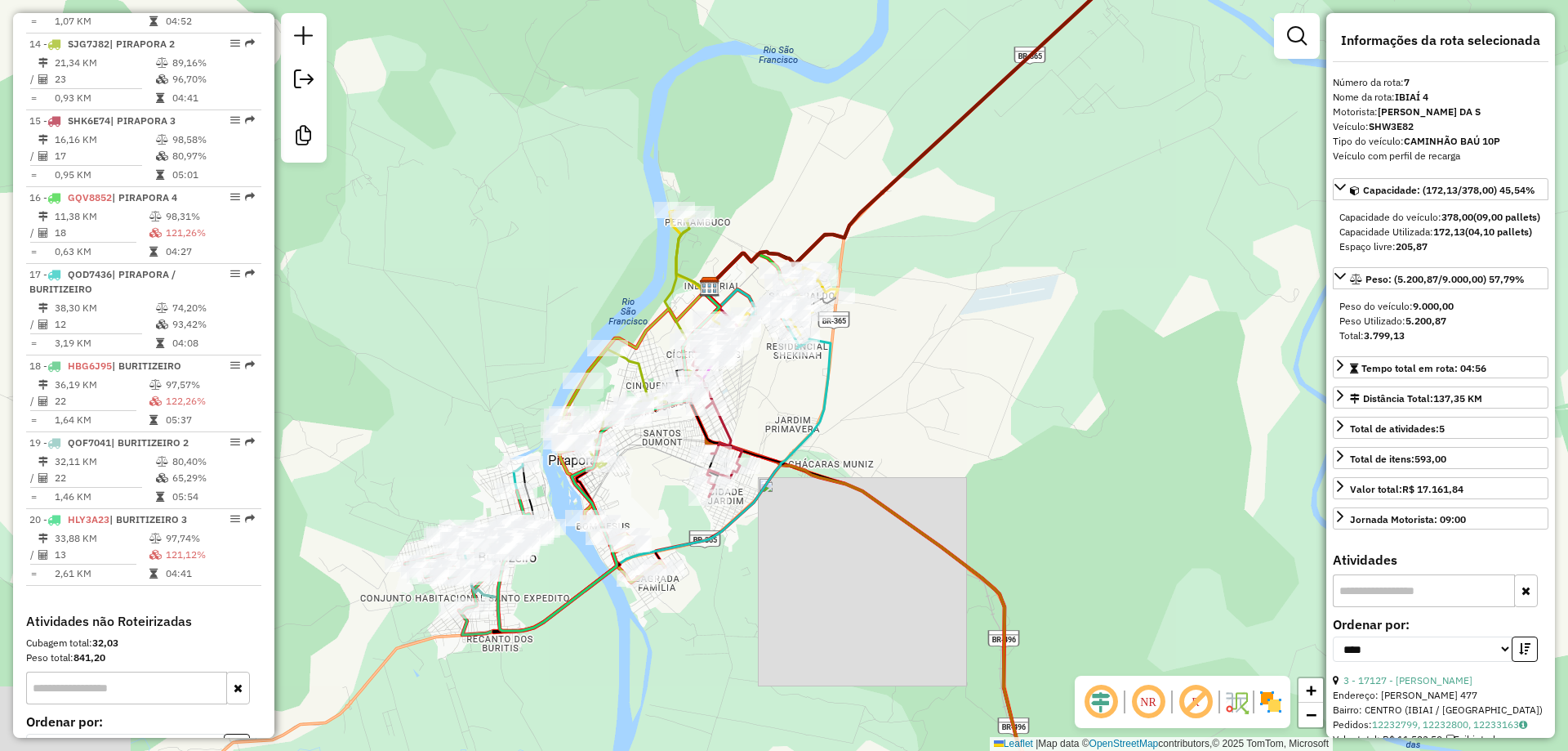
drag, startPoint x: 753, startPoint y: 574, endPoint x: 755, endPoint y: 473, distance: 101.0
click at [761, 473] on icon at bounding box center [638, 469] width 384 height 325
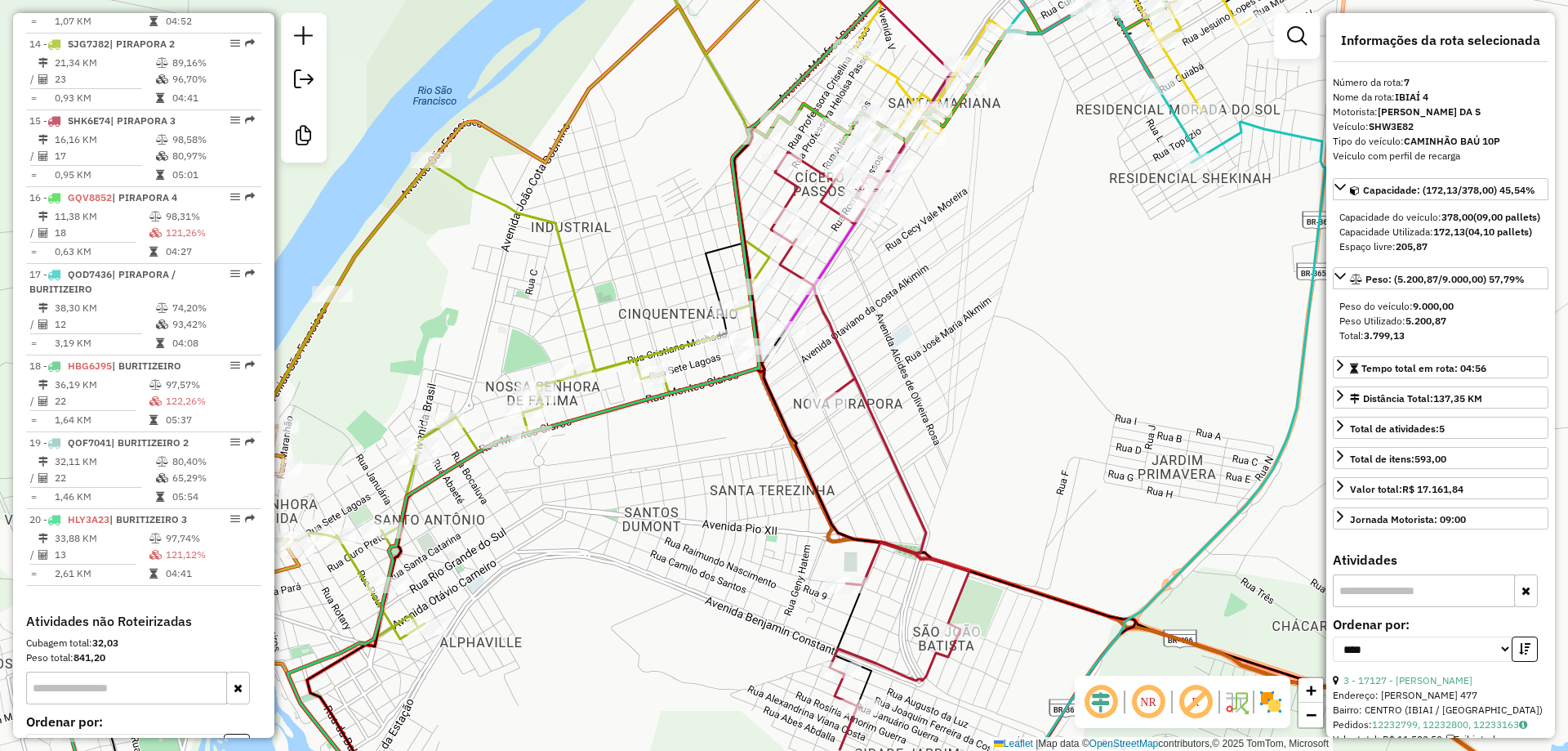
drag, startPoint x: 722, startPoint y: 346, endPoint x: 954, endPoint y: 336, distance: 232.2
click at [954, 336] on div "Janela de atendimento Grade de atendimento Capacidade Transportadoras Veículos …" at bounding box center [784, 375] width 1568 height 751
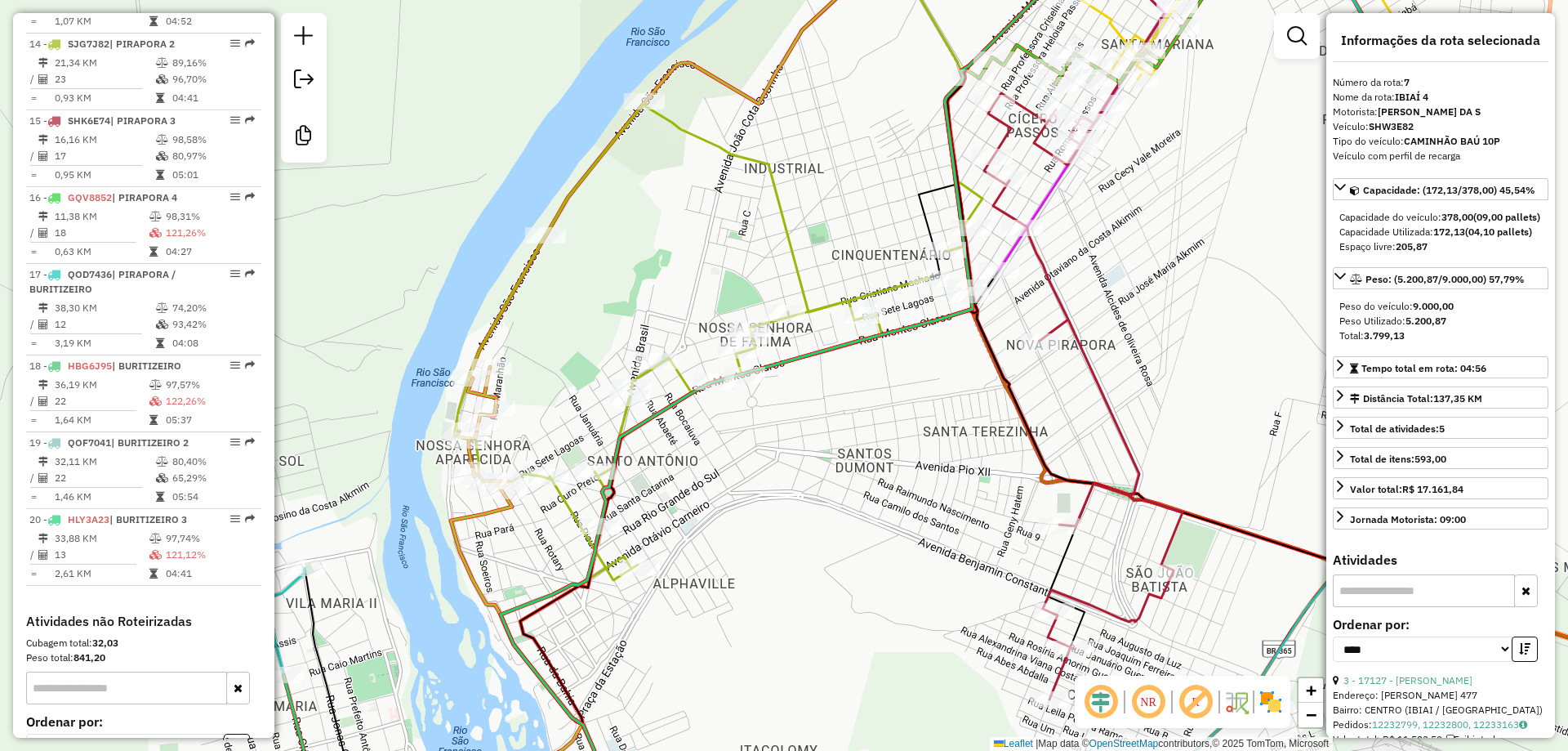
drag, startPoint x: 722, startPoint y: 456, endPoint x: 848, endPoint y: 412, distance: 133.5
click at [848, 412] on div "Janela de atendimento Grade de atendimento Capacidade Transportadoras Veículos …" at bounding box center [784, 375] width 1568 height 751
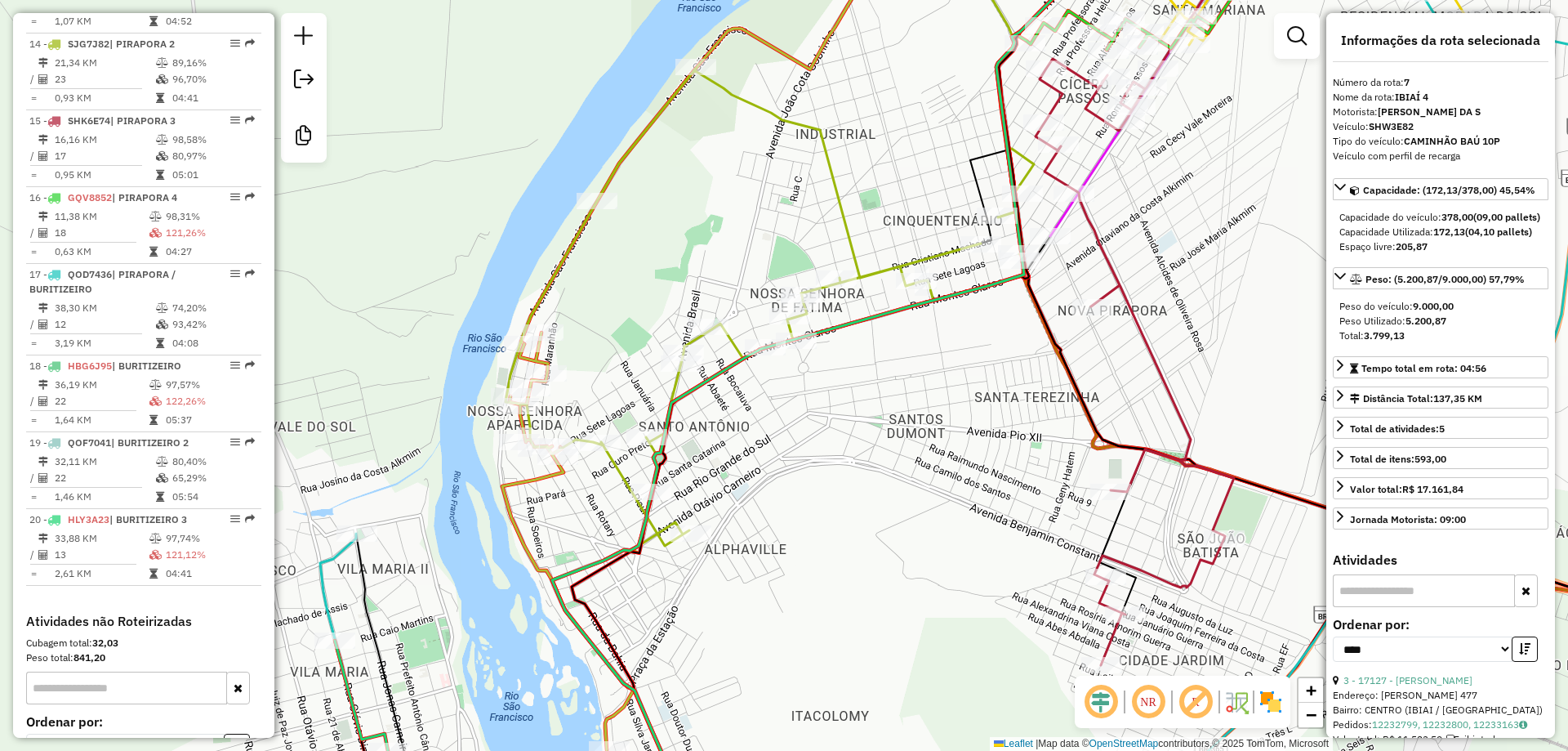
drag, startPoint x: 796, startPoint y: 498, endPoint x: 833, endPoint y: 469, distance: 47.0
click at [833, 469] on div "Janela de atendimento Grade de atendimento Capacidade Transportadoras Veículos …" at bounding box center [784, 375] width 1568 height 751
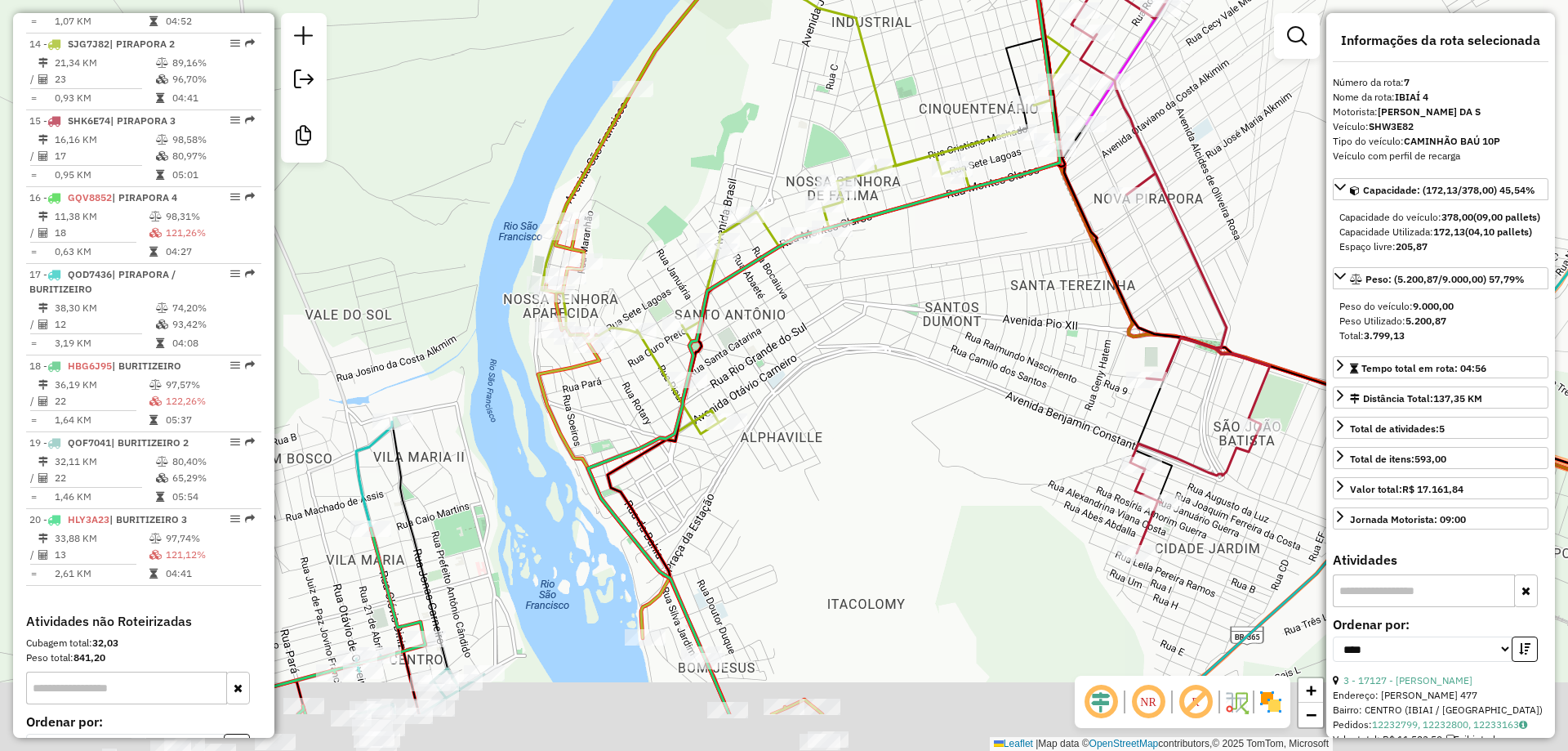
drag, startPoint x: 799, startPoint y: 505, endPoint x: 834, endPoint y: 384, distance: 126.0
click at [850, 335] on div "Janela de atendimento Grade de atendimento Capacidade Transportadoras Veículos …" at bounding box center [784, 375] width 1568 height 751
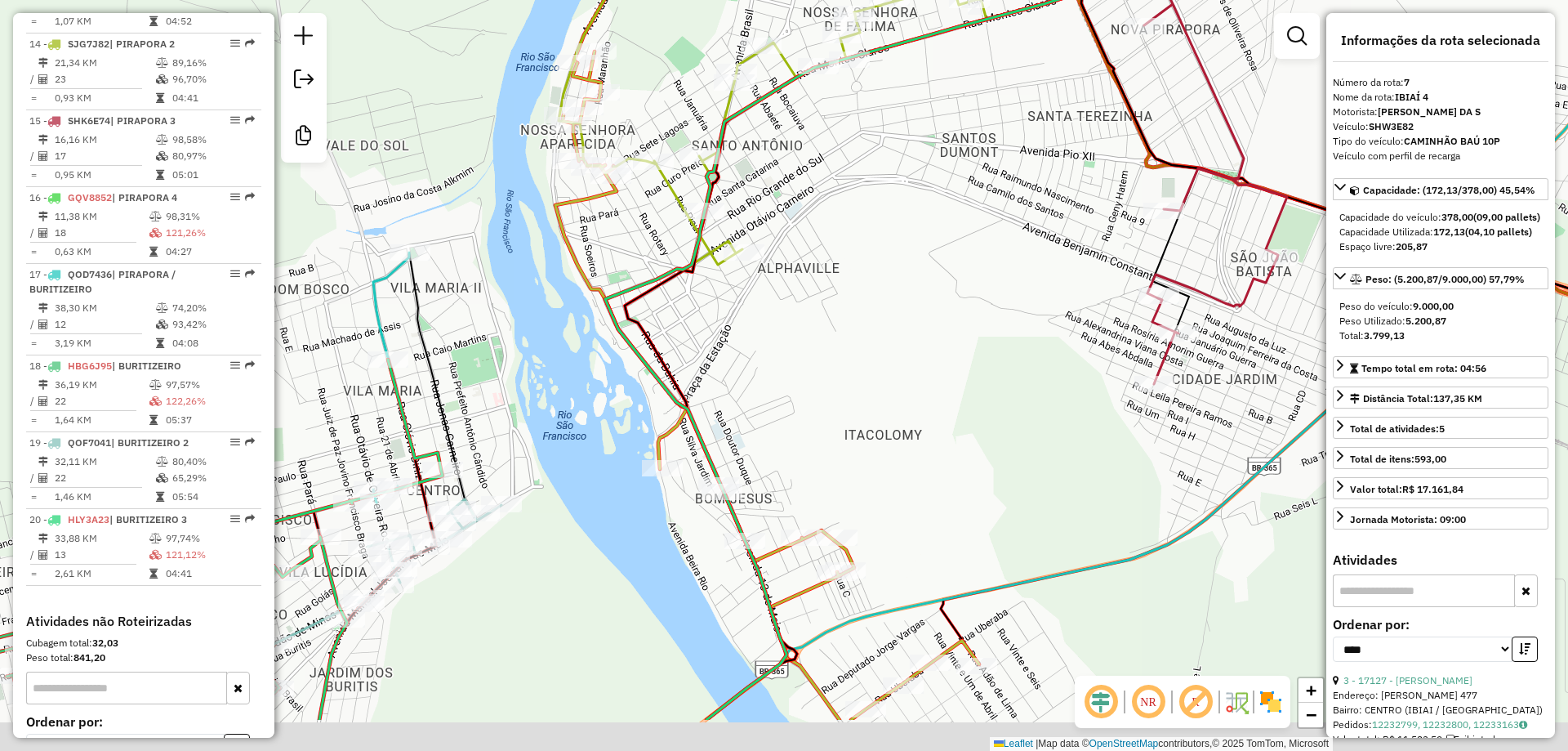
drag, startPoint x: 850, startPoint y: 421, endPoint x: 846, endPoint y: 311, distance: 110.1
click at [848, 309] on div "Janela de atendimento Grade de atendimento Capacidade Transportadoras Veículos …" at bounding box center [784, 375] width 1568 height 751
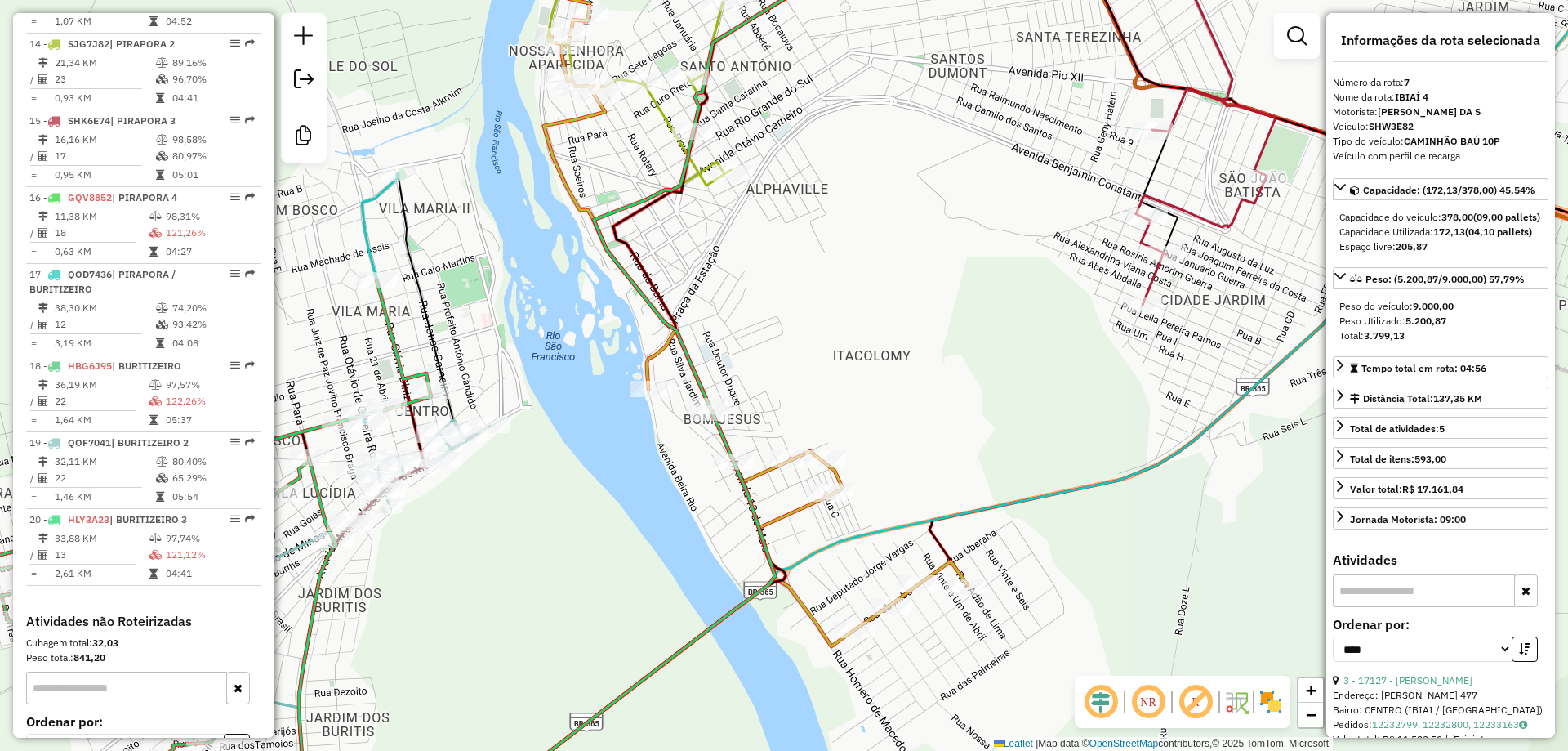
drag, startPoint x: 907, startPoint y: 386, endPoint x: 859, endPoint y: 610, distance: 229.1
click at [860, 608] on div "Janela de atendimento Grade de atendimento Capacidade Transportadoras Veículos …" at bounding box center [784, 375] width 1568 height 751
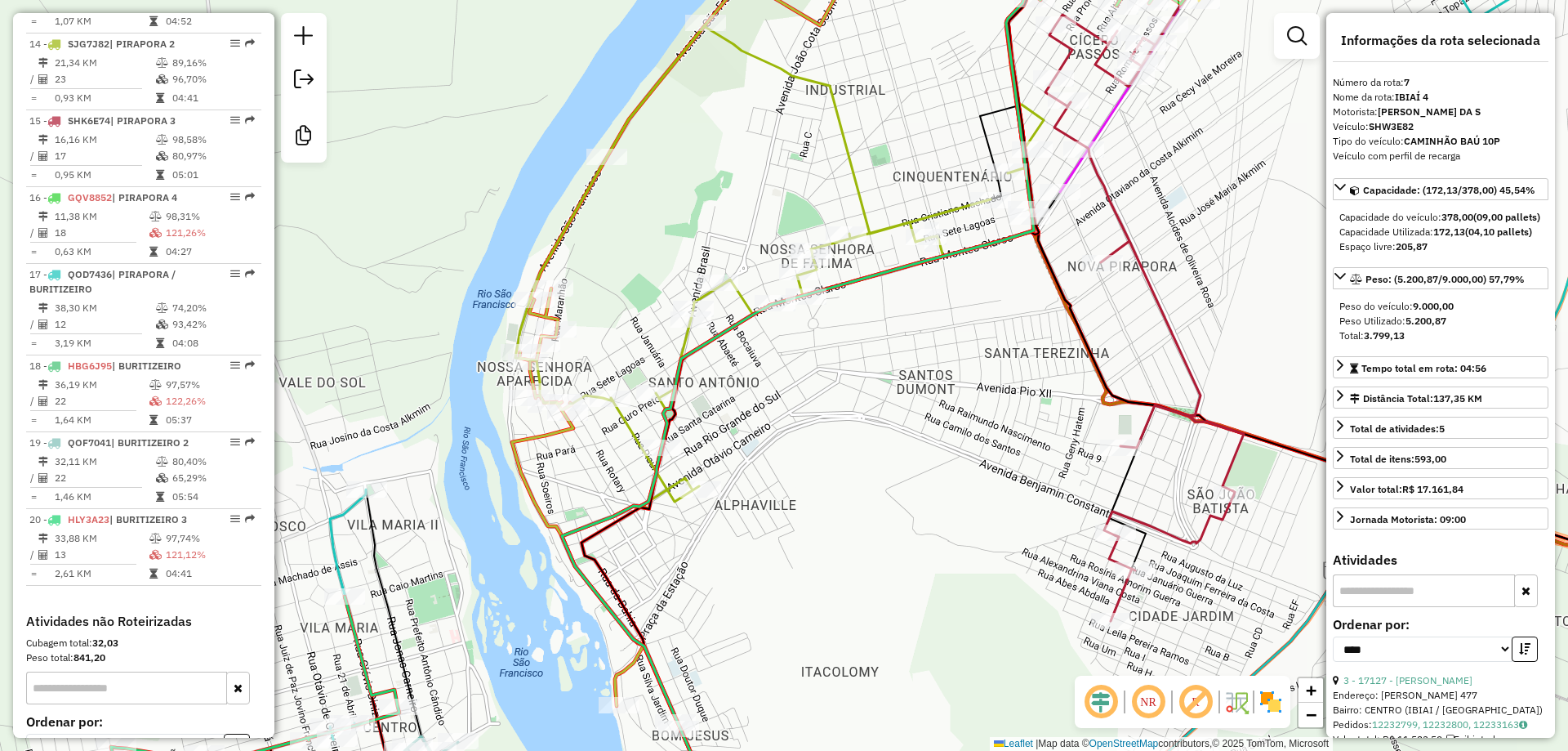
drag, startPoint x: 842, startPoint y: 539, endPoint x: 845, endPoint y: 568, distance: 29.2
click at [845, 568] on div "Janela de atendimento Grade de atendimento Capacidade Transportadoras Veículos …" at bounding box center [784, 375] width 1568 height 751
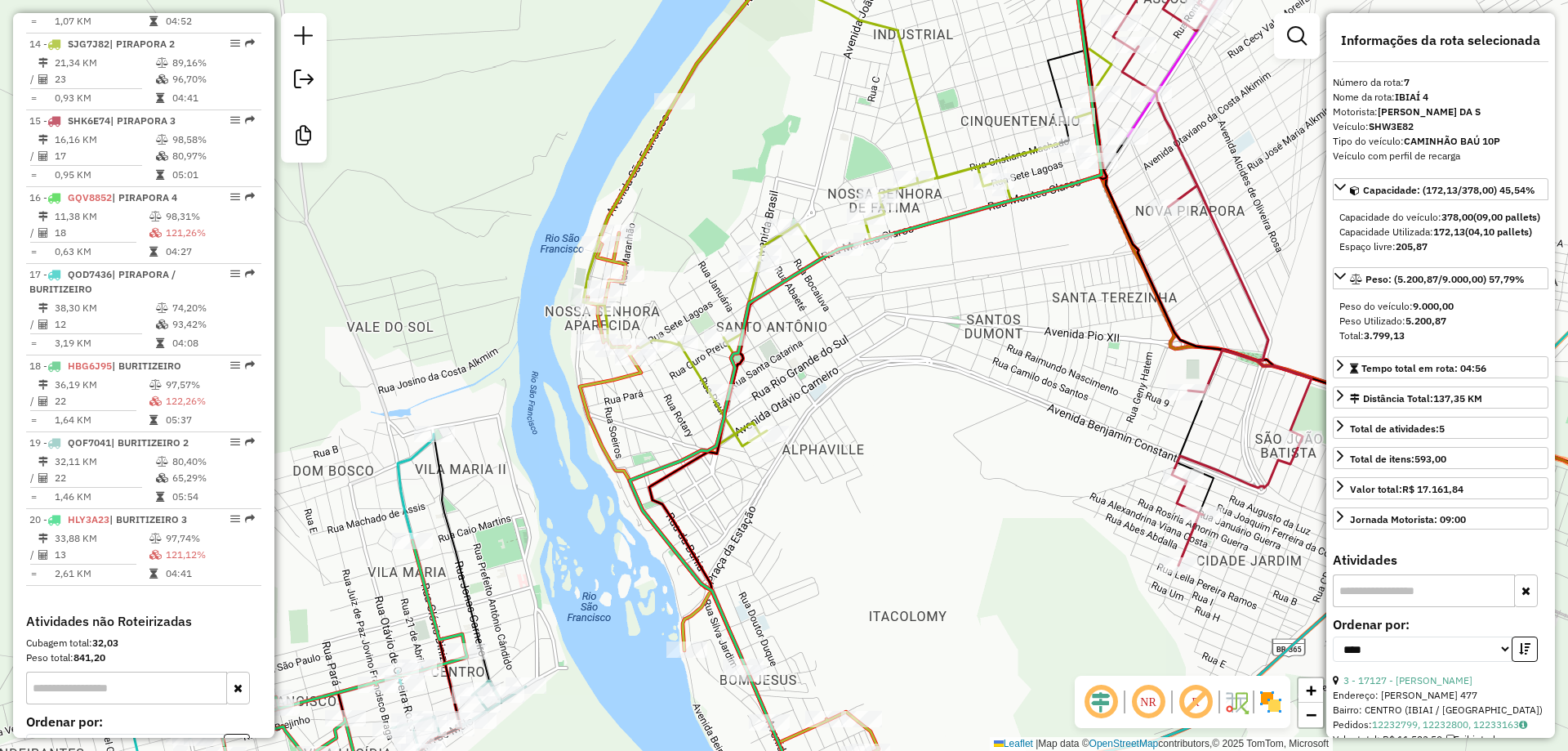
drag, startPoint x: 845, startPoint y: 485, endPoint x: 906, endPoint y: 432, distance: 80.8
click at [907, 429] on div "Janela de atendimento Grade de atendimento Capacidade Transportadoras Veículos …" at bounding box center [784, 375] width 1568 height 751
drag, startPoint x: 910, startPoint y: 504, endPoint x: 957, endPoint y: 417, distance: 98.9
click at [957, 417] on div "Janela de atendimento Grade de atendimento Capacidade Transportadoras Veículos …" at bounding box center [784, 375] width 1568 height 751
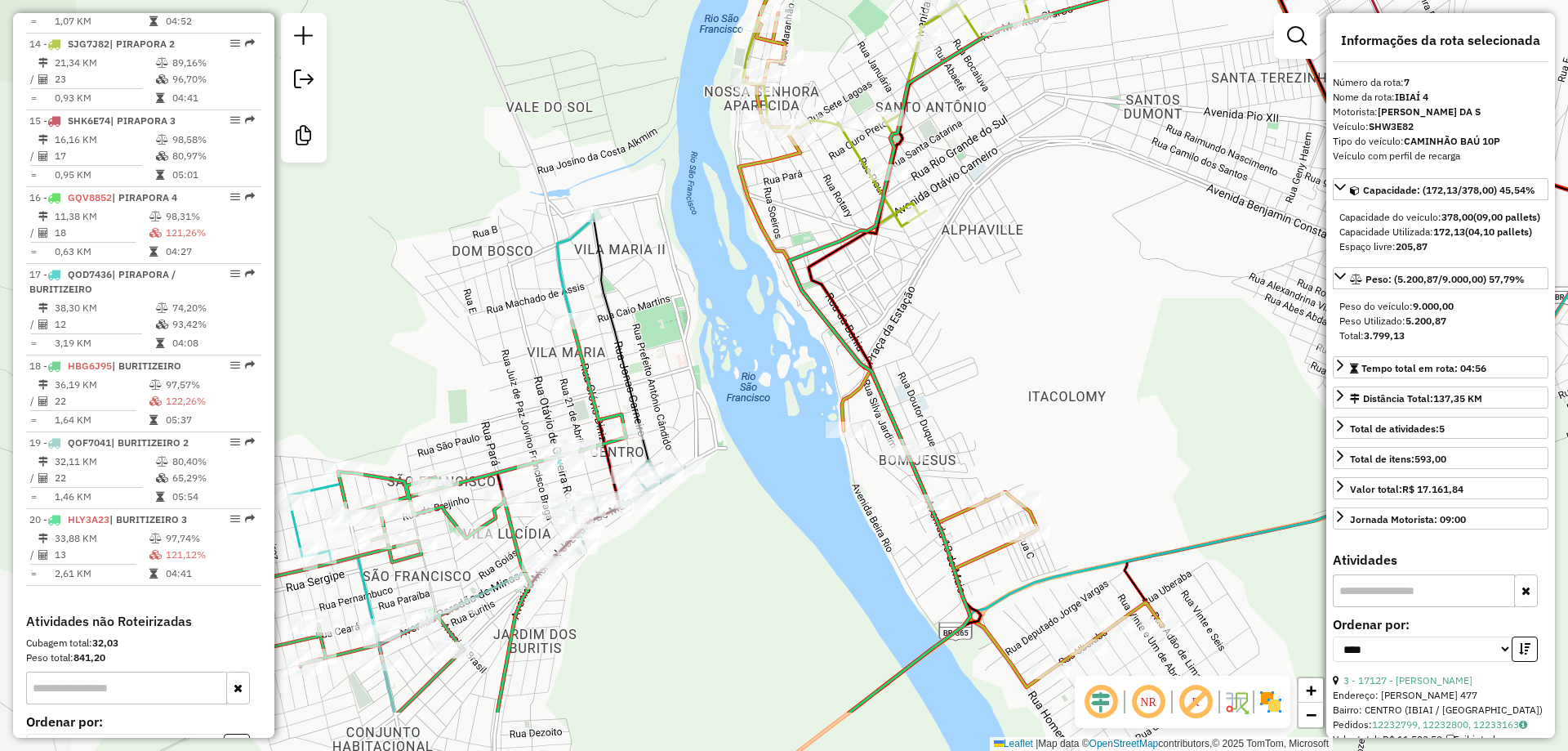
drag, startPoint x: 984, startPoint y: 393, endPoint x: 1025, endPoint y: 344, distance: 63.9
click at [1025, 344] on div "Janela de atendimento Grade de atendimento Capacidade Transportadoras Veículos …" at bounding box center [784, 375] width 1568 height 751
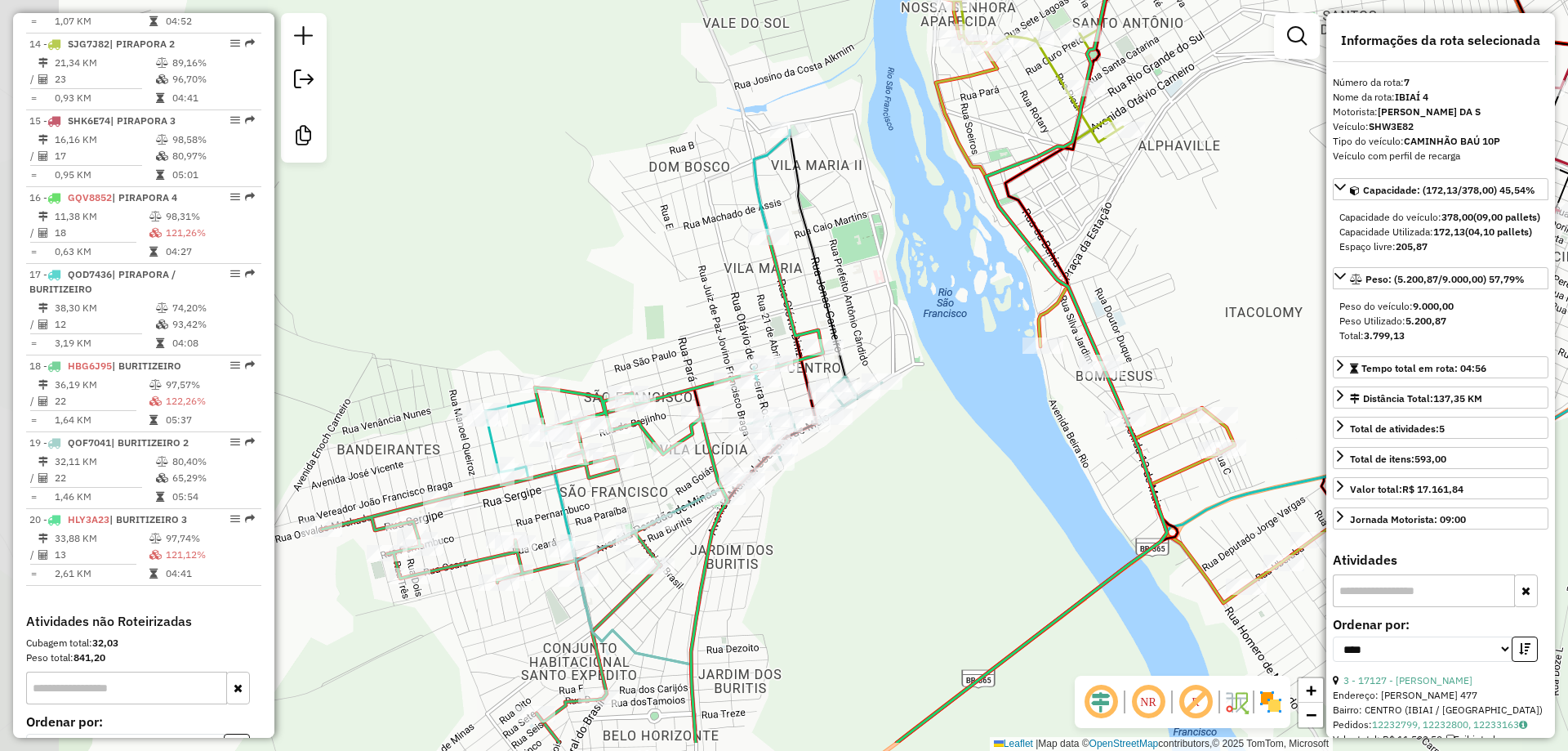
drag, startPoint x: 820, startPoint y: 528, endPoint x: 843, endPoint y: 512, distance: 28.0
click at [848, 510] on div "Janela de atendimento Grade de atendimento Capacidade Transportadoras Veículos …" at bounding box center [784, 375] width 1568 height 751
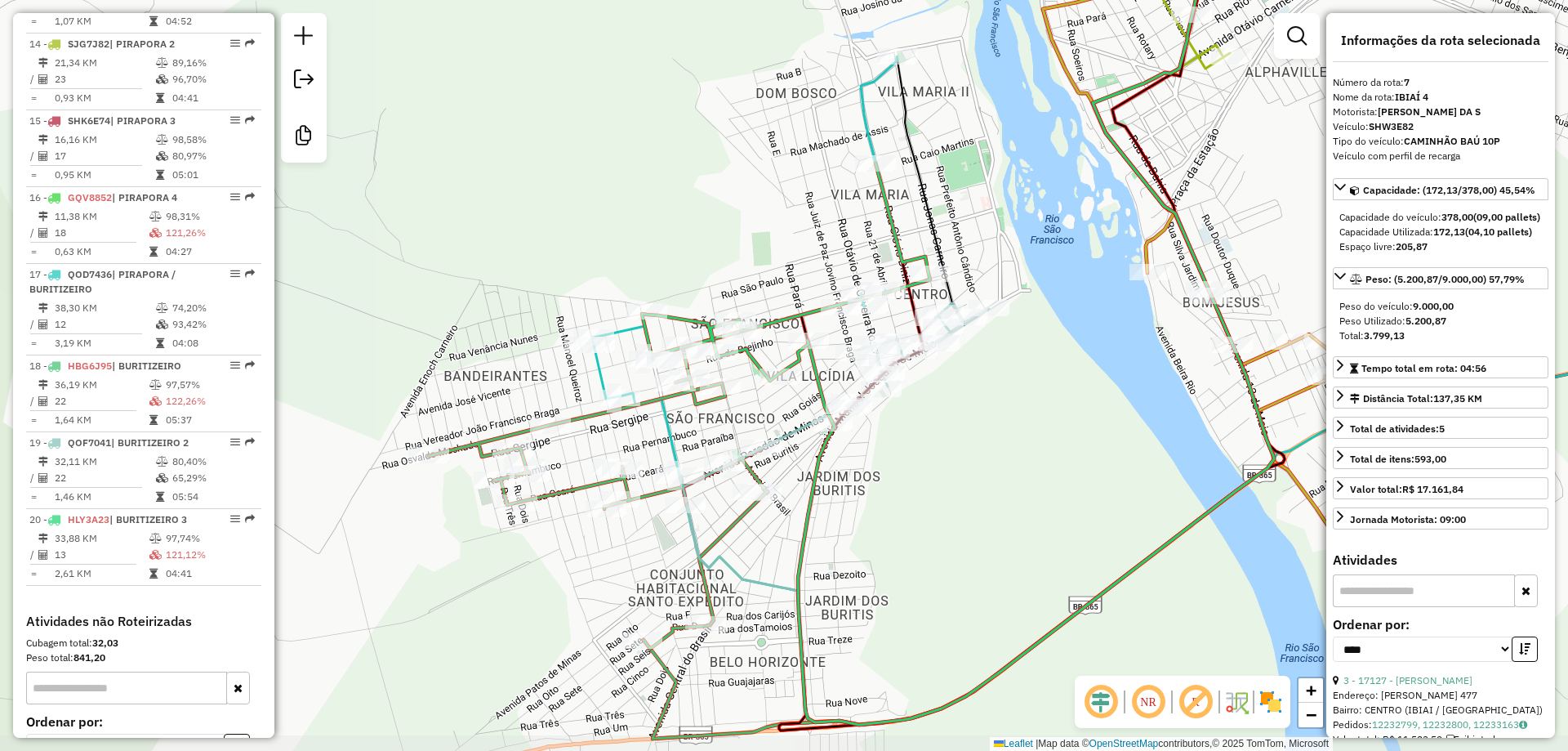
drag, startPoint x: 861, startPoint y: 540, endPoint x: 931, endPoint y: 479, distance: 92.8
click at [943, 483] on div "Janela de atendimento Grade de atendimento Capacidade Transportadoras Veículos …" at bounding box center [784, 375] width 1568 height 751
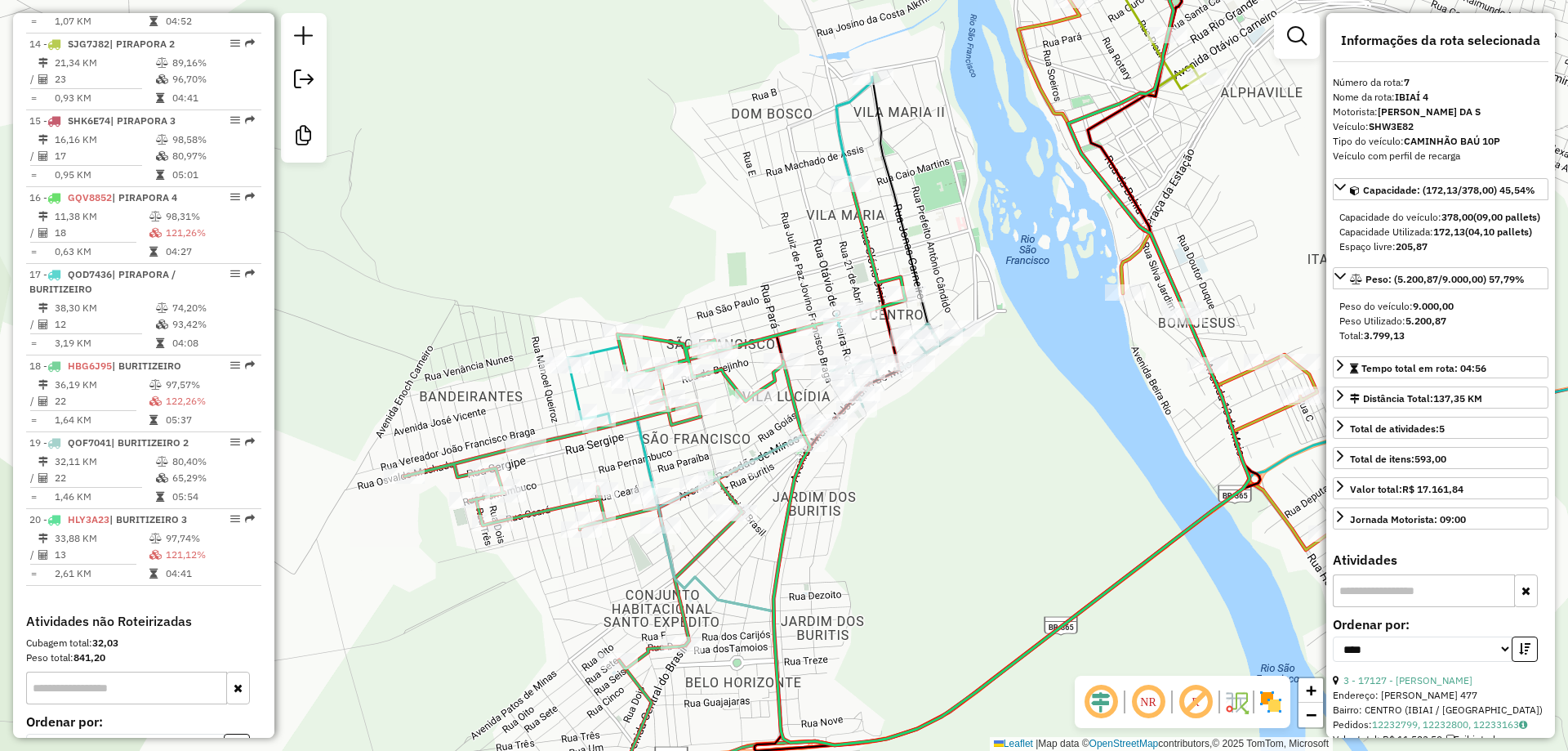
drag, startPoint x: 1093, startPoint y: 423, endPoint x: 907, endPoint y: 621, distance: 271.7
click at [905, 634] on div "Janela de atendimento Grade de atendimento Capacidade Transportadoras Veículos …" at bounding box center [784, 375] width 1568 height 751
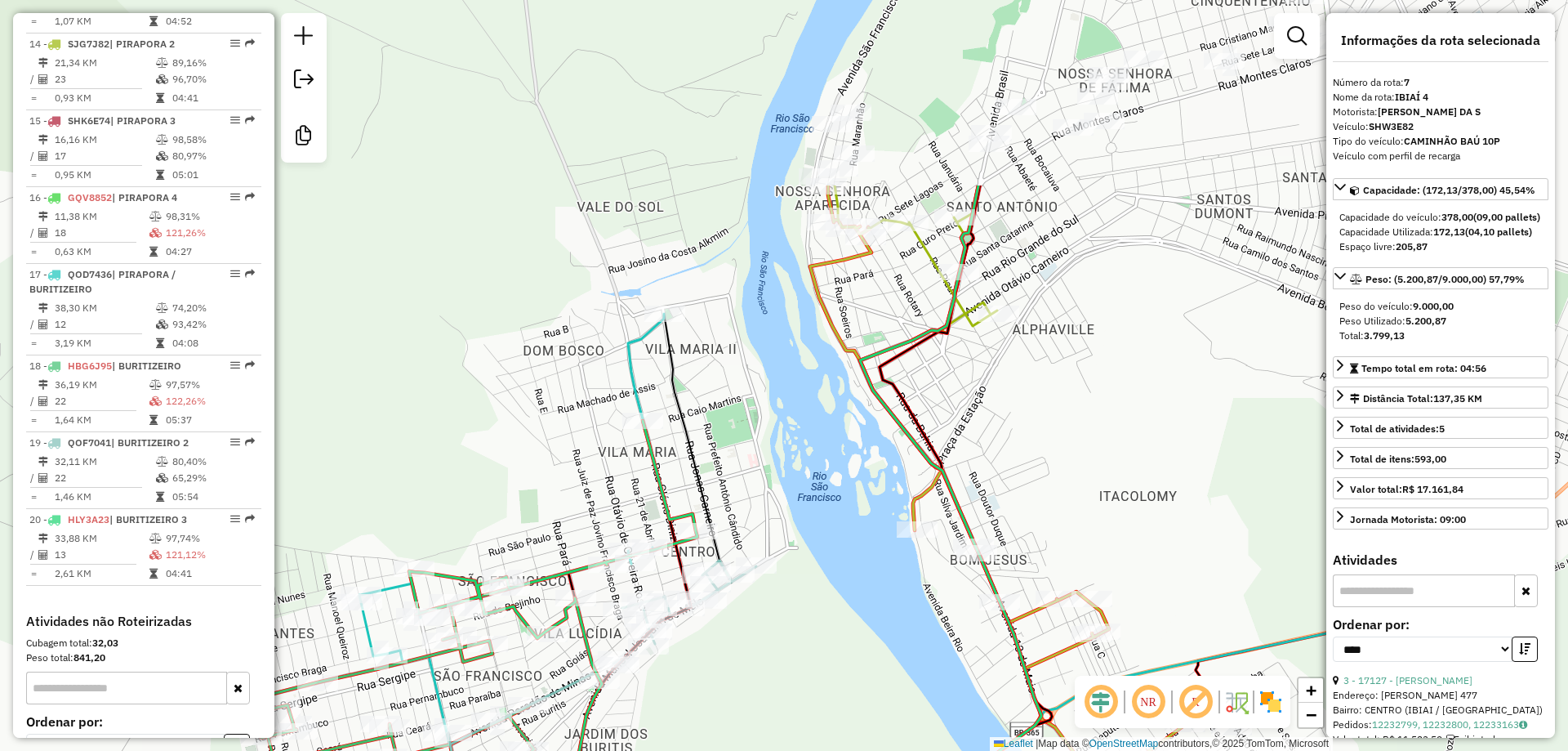
drag, startPoint x: 1016, startPoint y: 405, endPoint x: 909, endPoint y: 605, distance: 226.8
click at [906, 620] on div "Janela de atendimento Grade de atendimento Capacidade Transportadoras Veículos …" at bounding box center [784, 375] width 1568 height 751
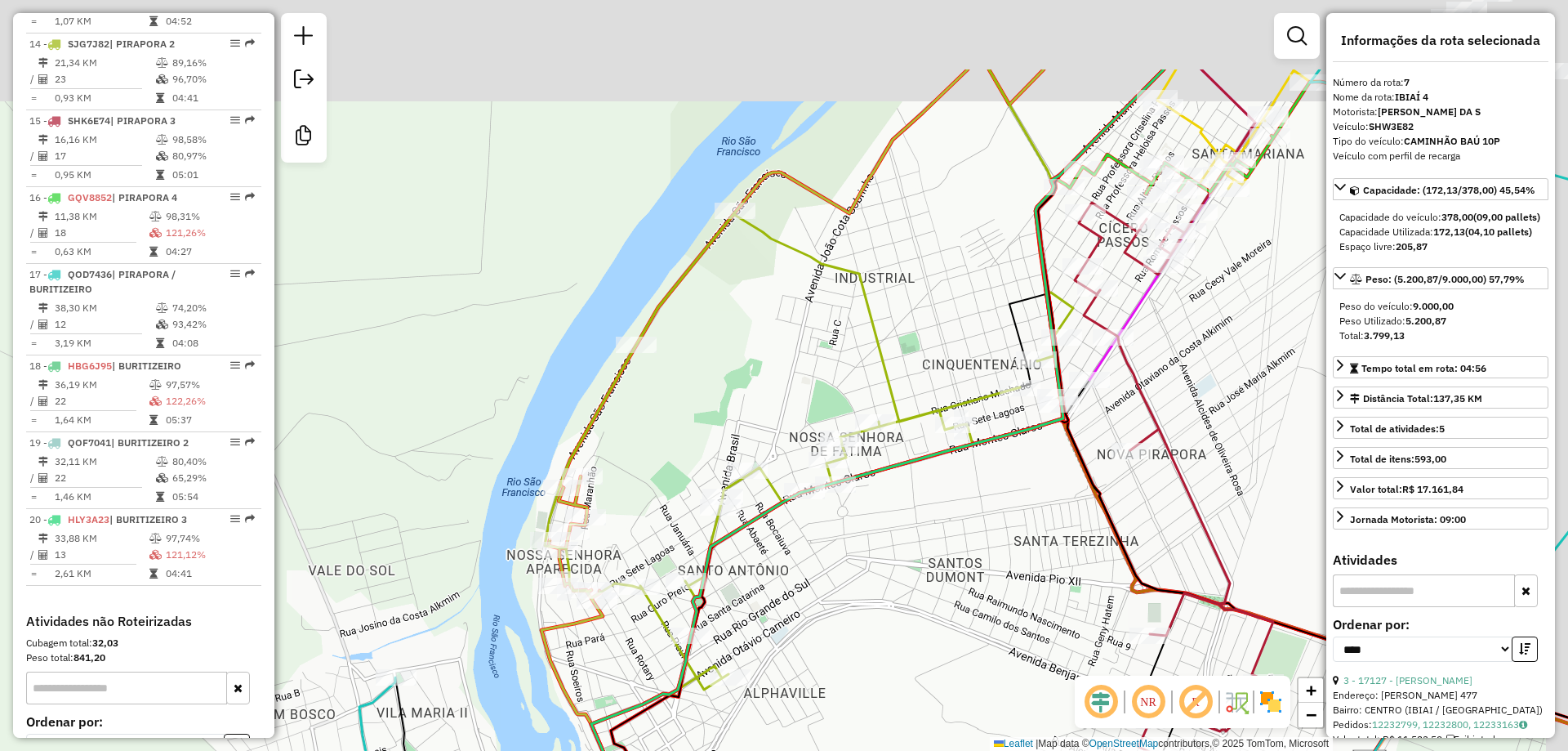
drag, startPoint x: 1116, startPoint y: 453, endPoint x: 766, endPoint y: 607, distance: 382.4
click at [812, 617] on div "Janela de atendimento Grade de atendimento Capacidade Transportadoras Veículos …" at bounding box center [784, 375] width 1568 height 751
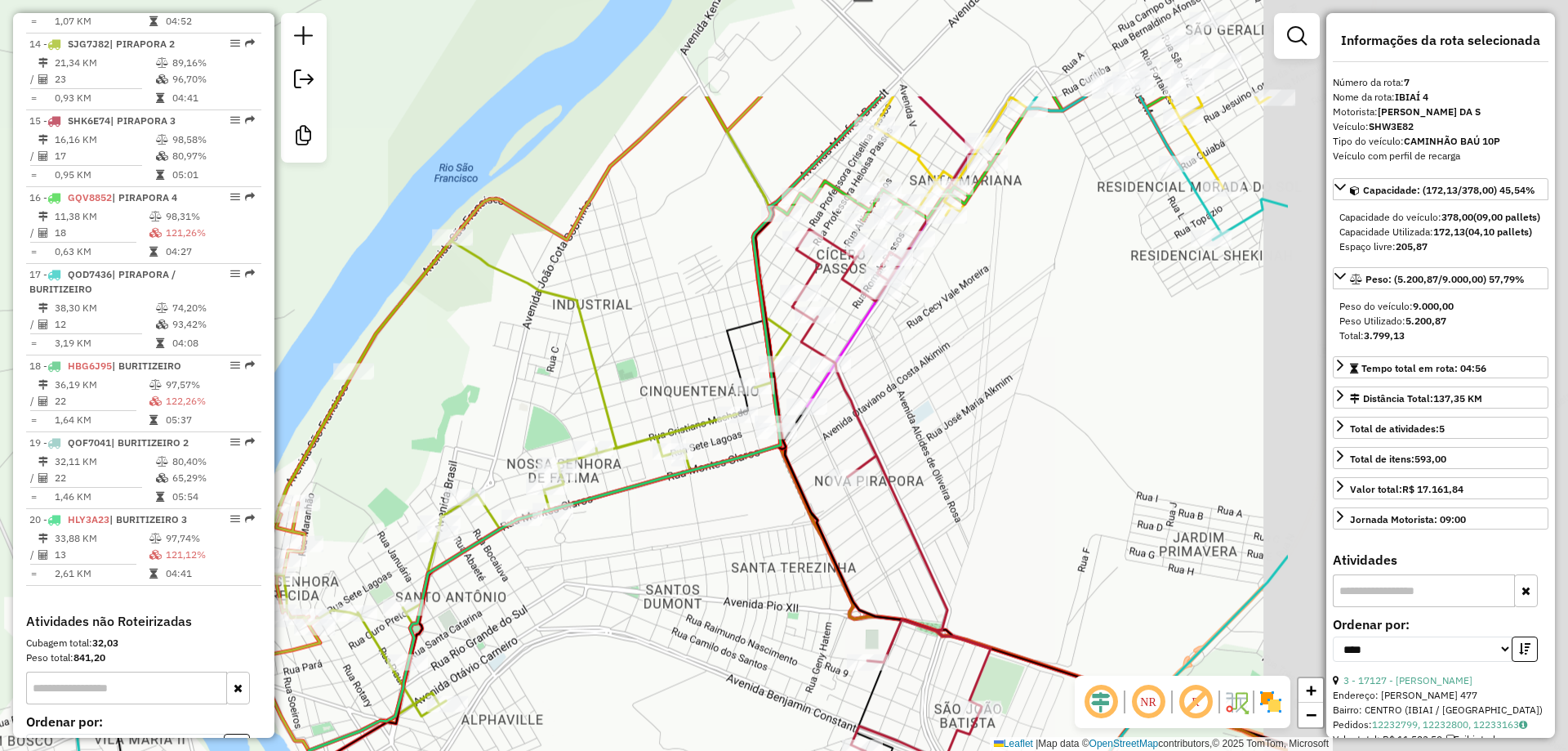
drag, startPoint x: 816, startPoint y: 543, endPoint x: 639, endPoint y: 690, distance: 230.1
click at [640, 690] on div "Janela de atendimento Grade de atendimento Capacidade Transportadoras Veículos …" at bounding box center [784, 375] width 1568 height 751
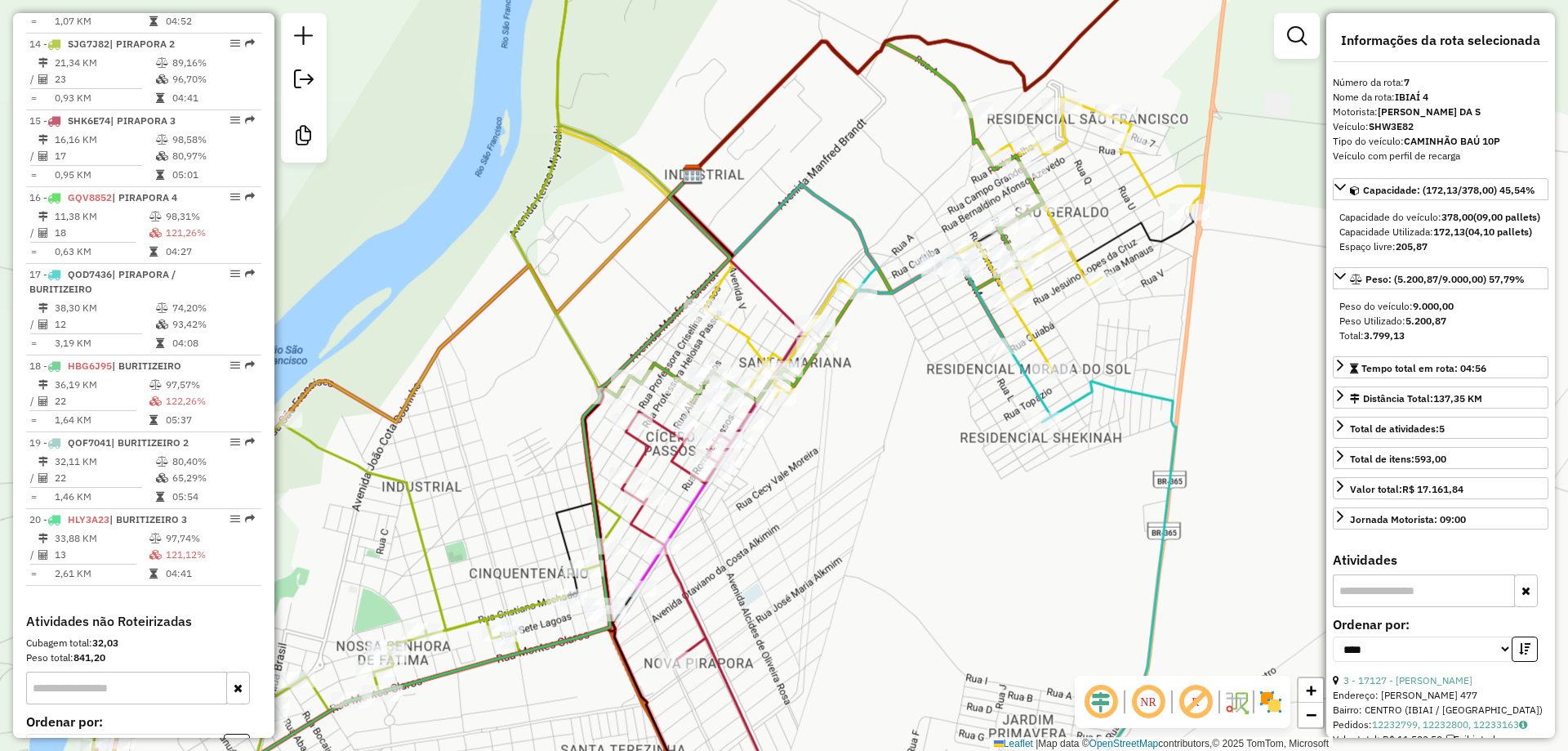
drag, startPoint x: 839, startPoint y: 469, endPoint x: 886, endPoint y: 493, distance: 52.8
click at [873, 503] on div "Janela de atendimento Grade de atendimento Capacidade Transportadoras Veículos …" at bounding box center [784, 375] width 1568 height 751
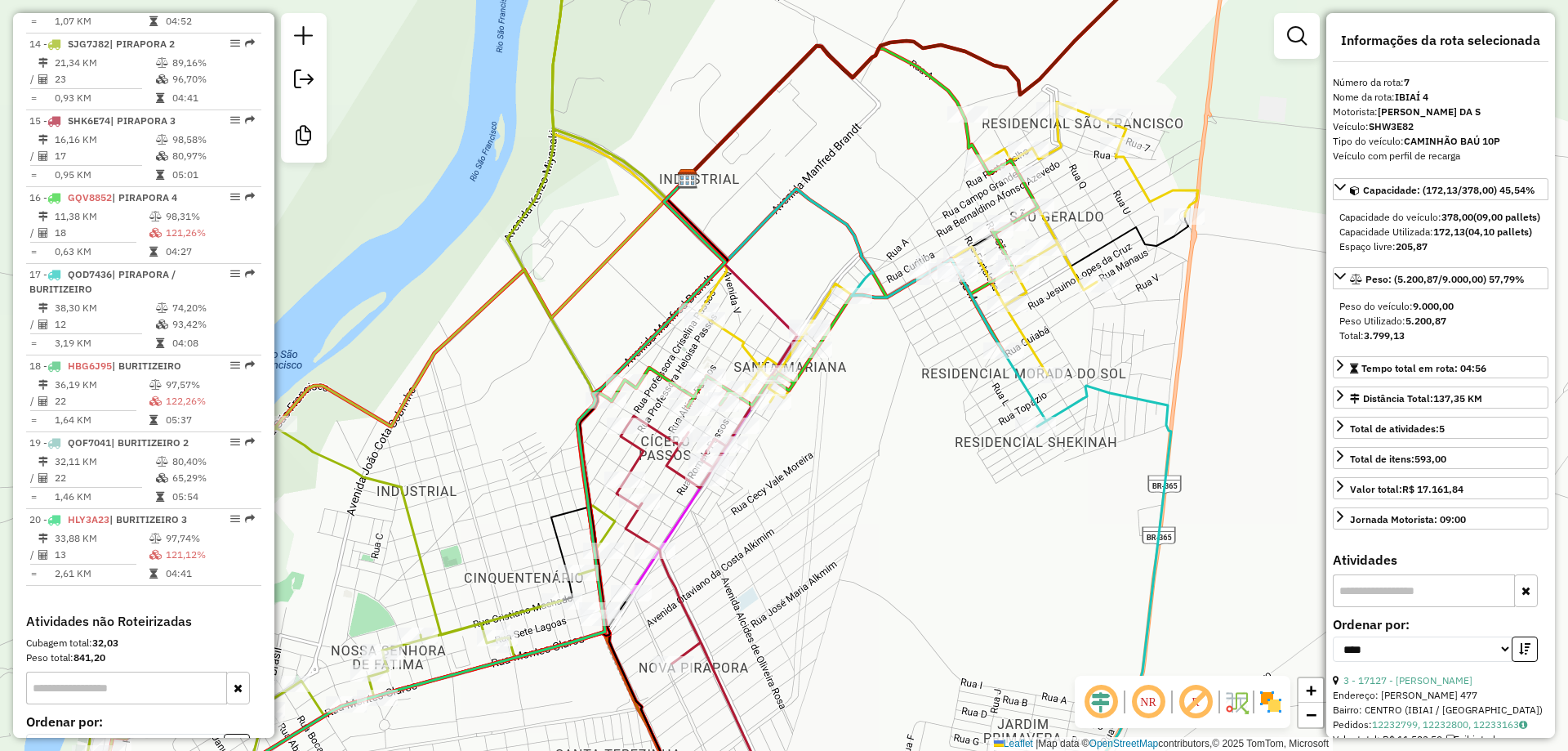
click at [940, 567] on div "Janela de atendimento Grade de atendimento Capacidade Transportadoras Veículos …" at bounding box center [784, 375] width 1568 height 751
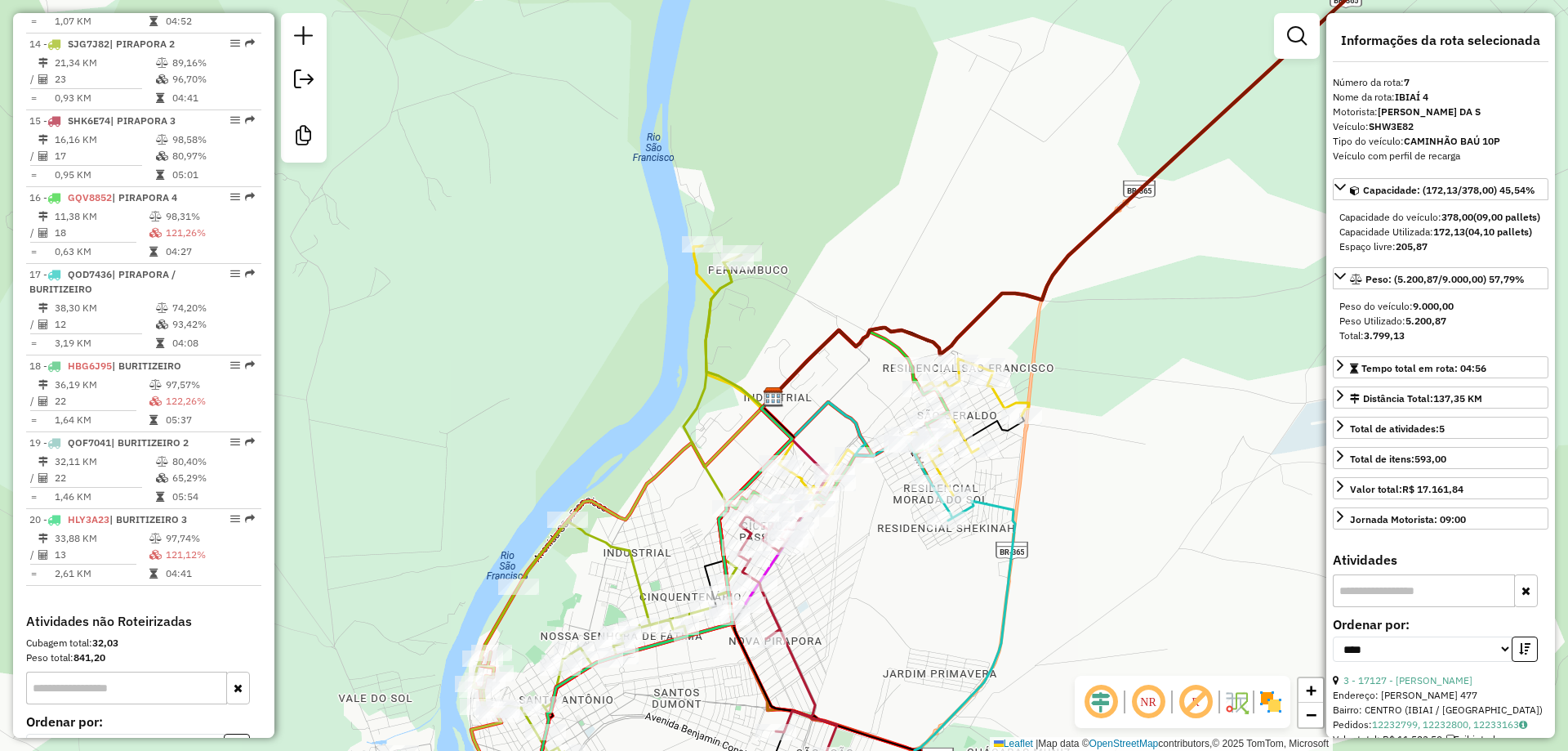
drag, startPoint x: 843, startPoint y: 389, endPoint x: 809, endPoint y: 436, distance: 58.0
click at [812, 432] on div "Janela de atendimento Grade de atendimento Capacidade Transportadoras Veículos …" at bounding box center [784, 375] width 1568 height 751
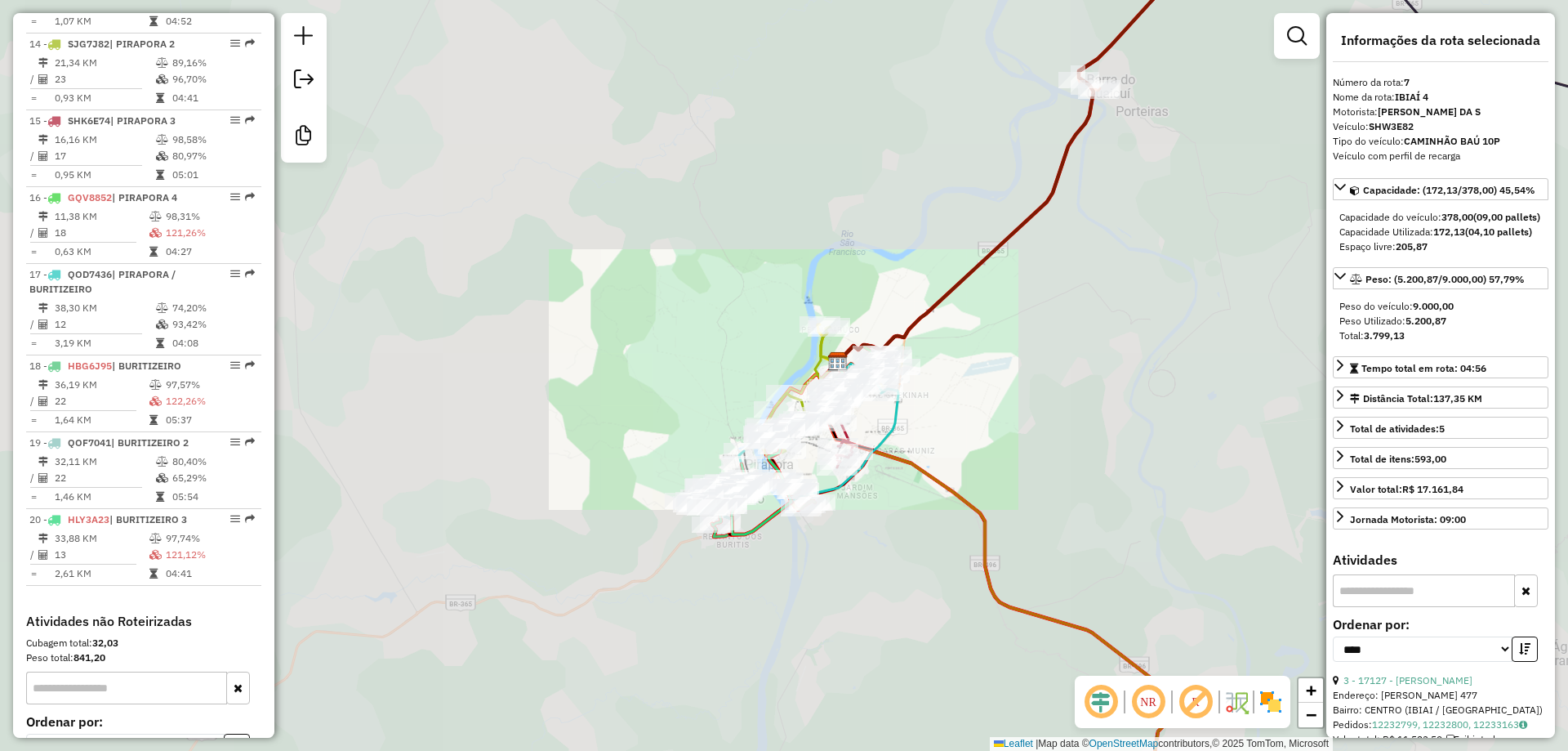
drag, startPoint x: 882, startPoint y: 462, endPoint x: 861, endPoint y: 504, distance: 47.0
click at [861, 508] on div "Janela de atendimento Grade de atendimento Capacidade Transportadoras Veículos …" at bounding box center [784, 375] width 1568 height 751
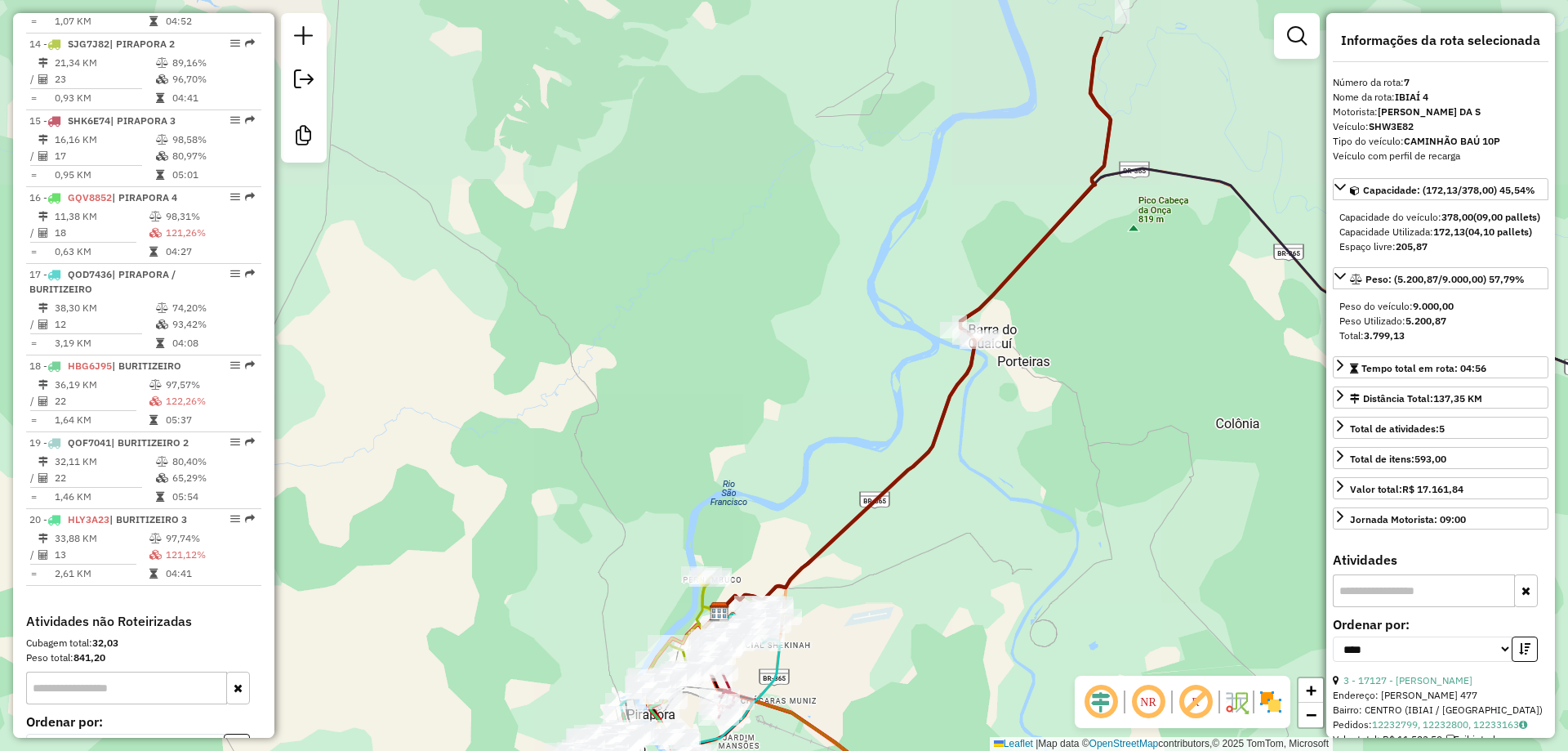
drag, startPoint x: 882, startPoint y: 478, endPoint x: 856, endPoint y: 541, distance: 68.2
click at [863, 523] on div "Janela de atendimento Grade de atendimento Capacidade Transportadoras Veículos …" at bounding box center [784, 375] width 1568 height 751
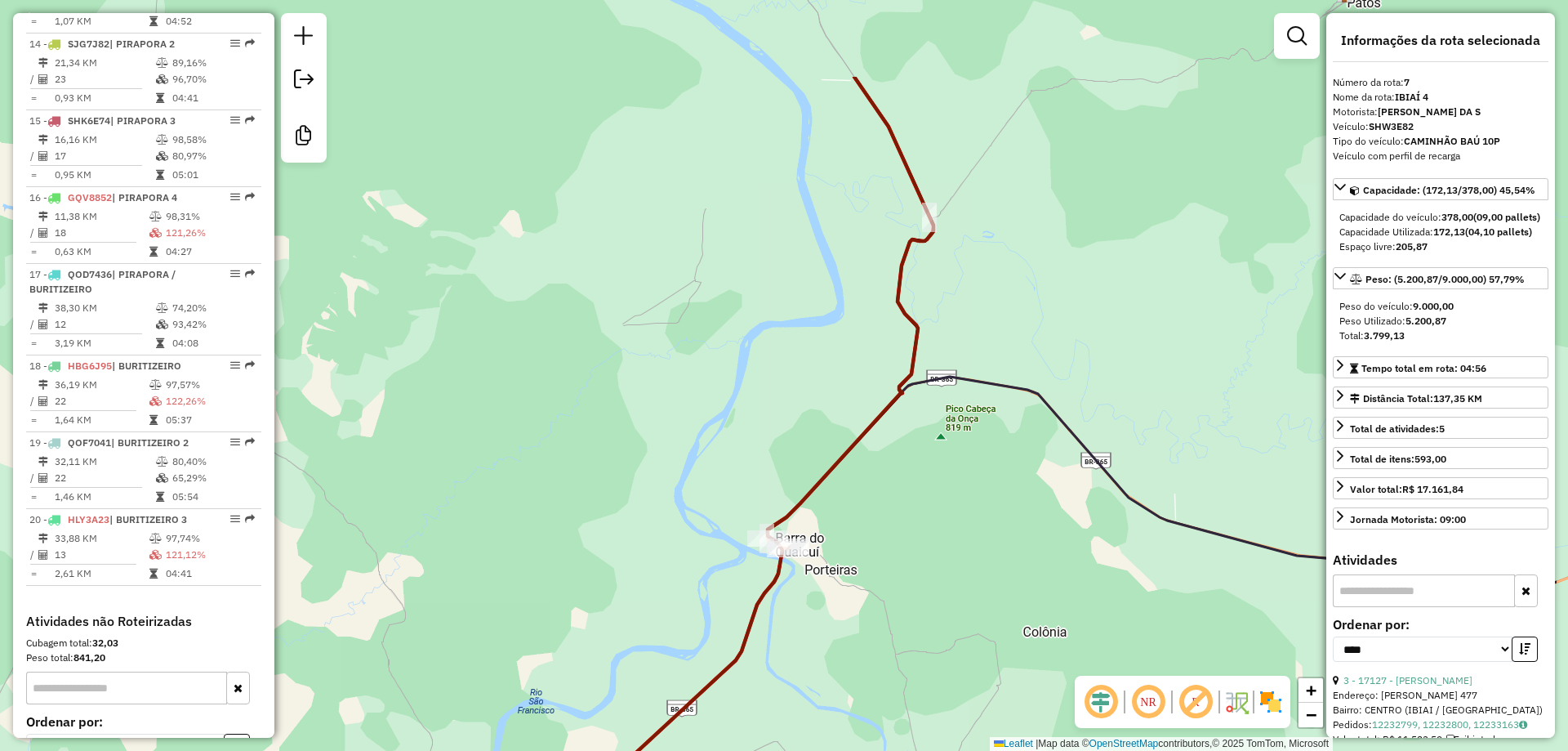
drag, startPoint x: 641, startPoint y: 665, endPoint x: 586, endPoint y: 713, distance: 73.0
click at [612, 686] on div "Janela de atendimento Grade de atendimento Capacidade Transportadoras Veículos …" at bounding box center [784, 375] width 1568 height 751
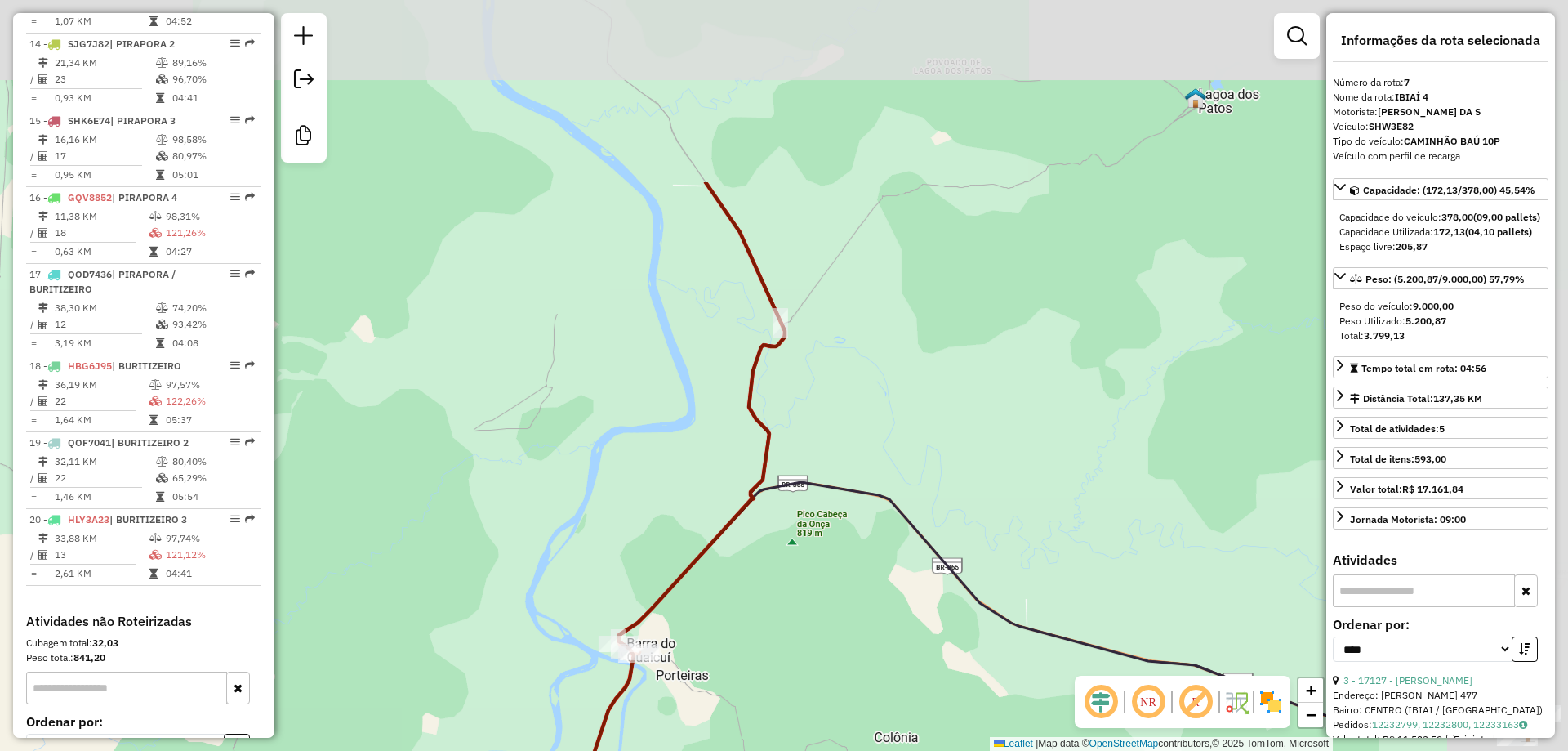
drag, startPoint x: 668, startPoint y: 443, endPoint x: 724, endPoint y: 633, distance: 198.1
click at [721, 627] on div "Janela de atendimento Grade de atendimento Capacidade Transportadoras Veículos …" at bounding box center [784, 375] width 1568 height 751
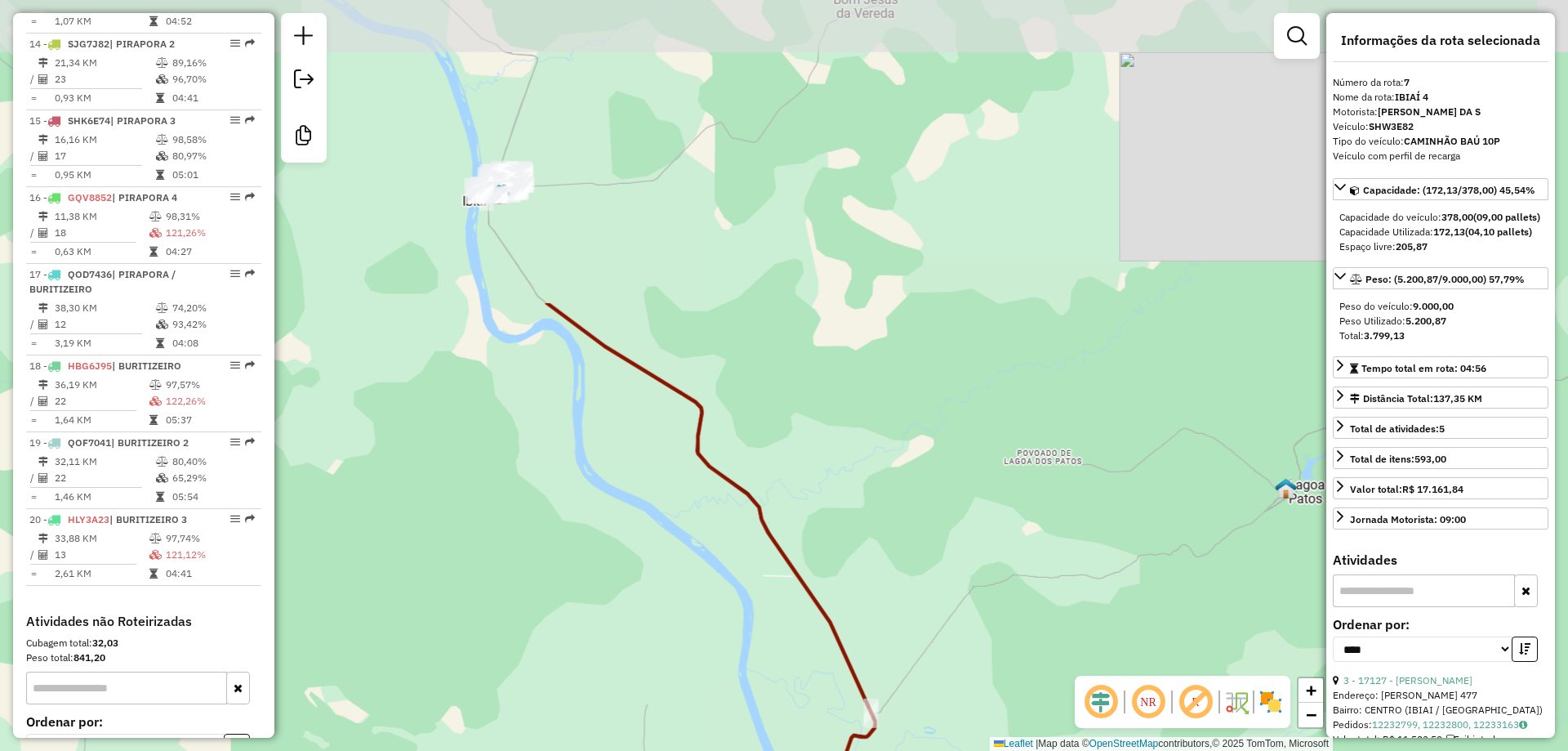
drag, startPoint x: 714, startPoint y: 719, endPoint x: 659, endPoint y: 598, distance: 132.9
click at [715, 722] on div "Janela de atendimento Grade de atendimento Capacidade Transportadoras Veículos …" at bounding box center [784, 375] width 1568 height 751
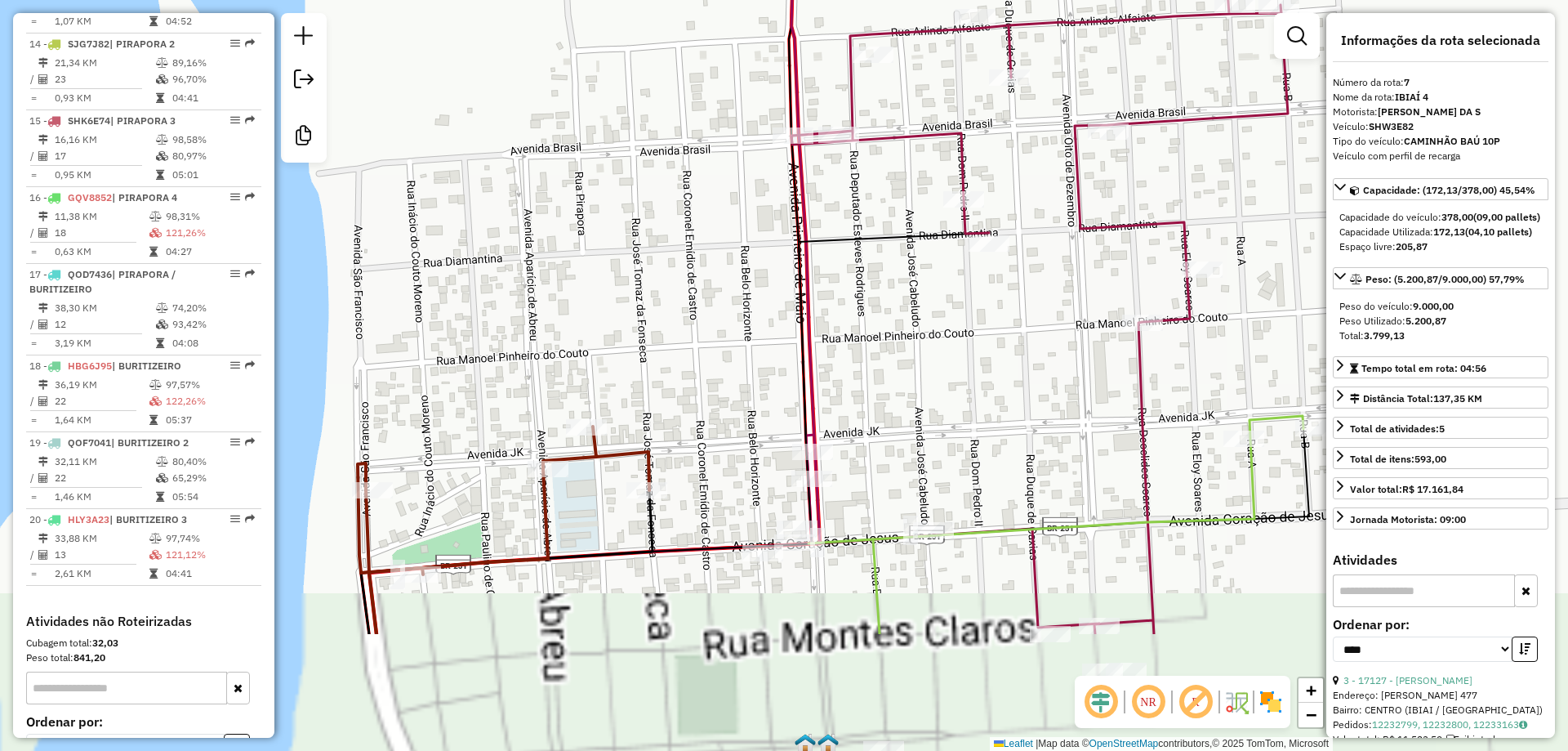
drag, startPoint x: 584, startPoint y: 344, endPoint x: 575, endPoint y: 303, distance: 42.0
click at [573, 289] on div "Janela de atendimento Grade de atendimento Capacidade Transportadoras Veículos …" at bounding box center [784, 375] width 1568 height 751
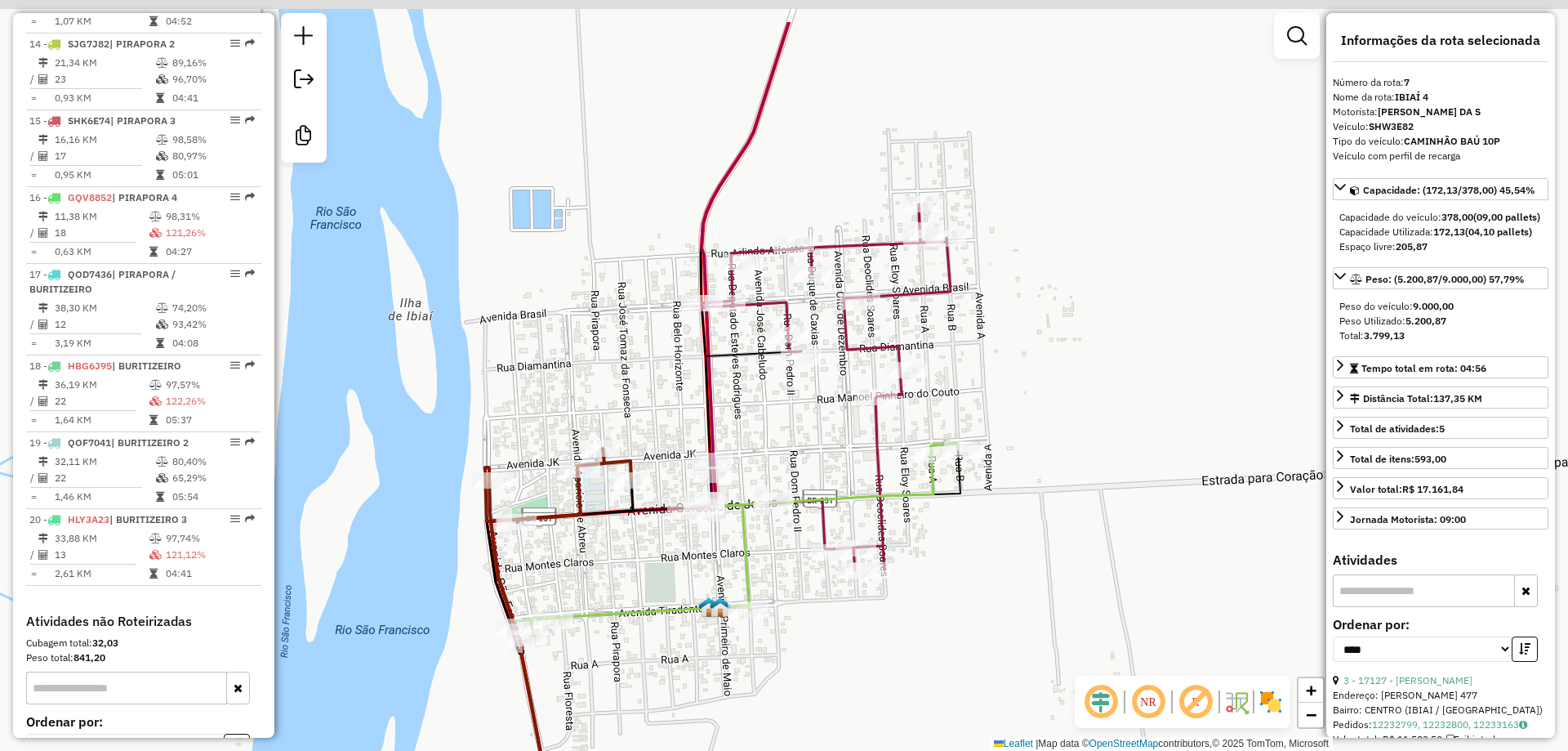
drag
click at [728, 440] on div "Janela de atendimento Grade de atendimento Capacidade Transportadoras Veículos …" at bounding box center [784, 375] width 1568 height 751
